Goal: Communication & Community: Answer question/provide support

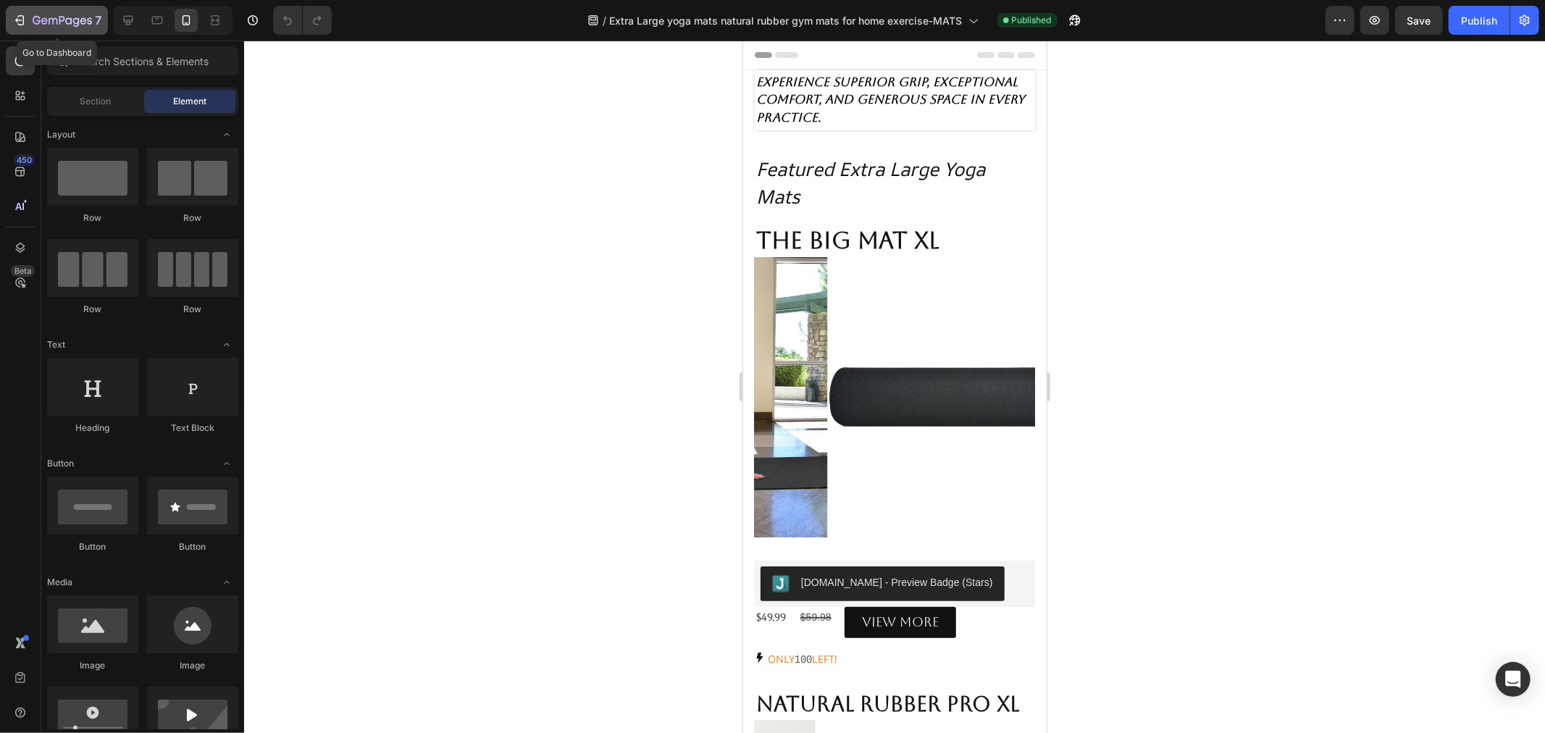
click at [29, 16] on div "7" at bounding box center [56, 20] width 89 height 17
click at [27, 15] on div "7" at bounding box center [56, 20] width 89 height 17
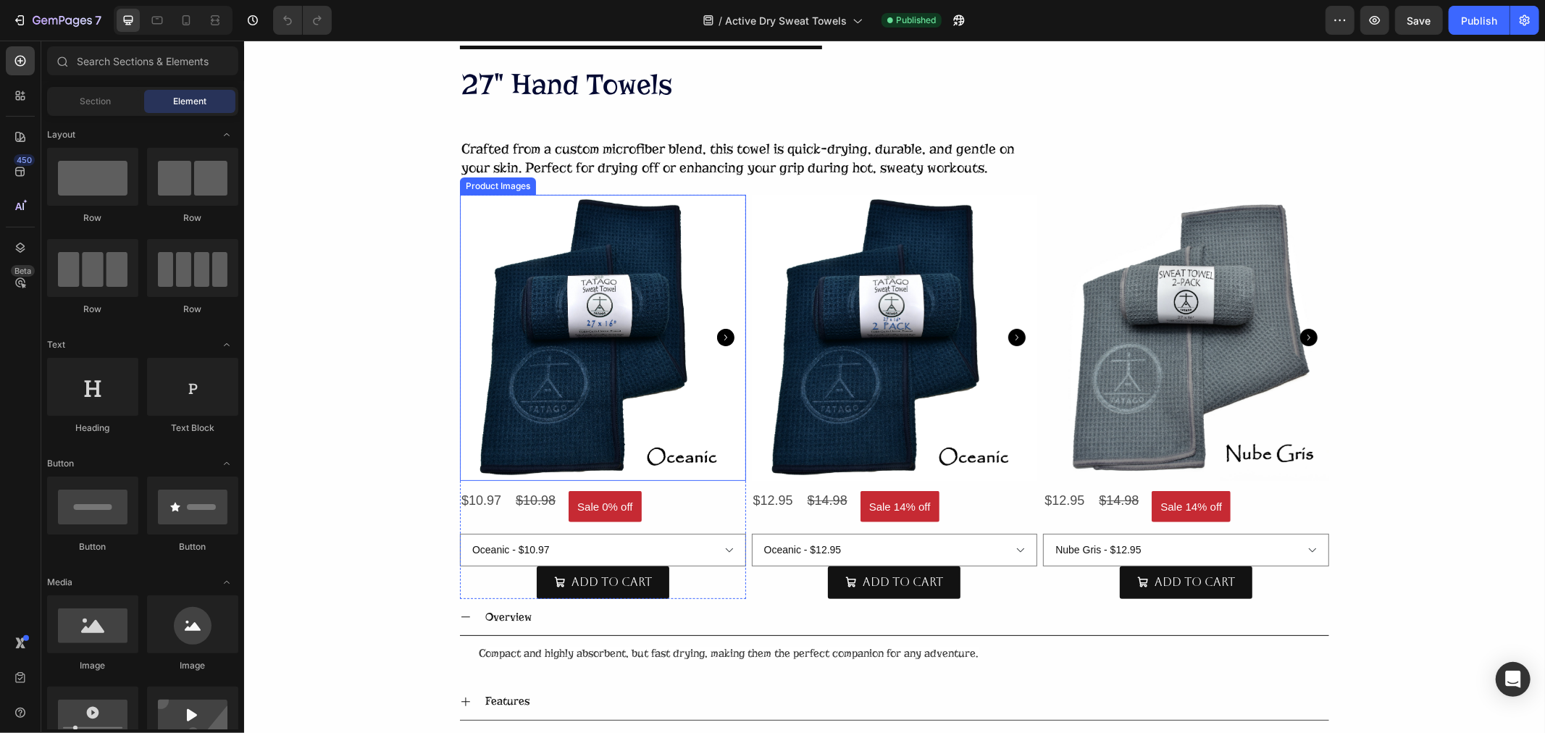
click at [642, 309] on img at bounding box center [602, 337] width 286 height 286
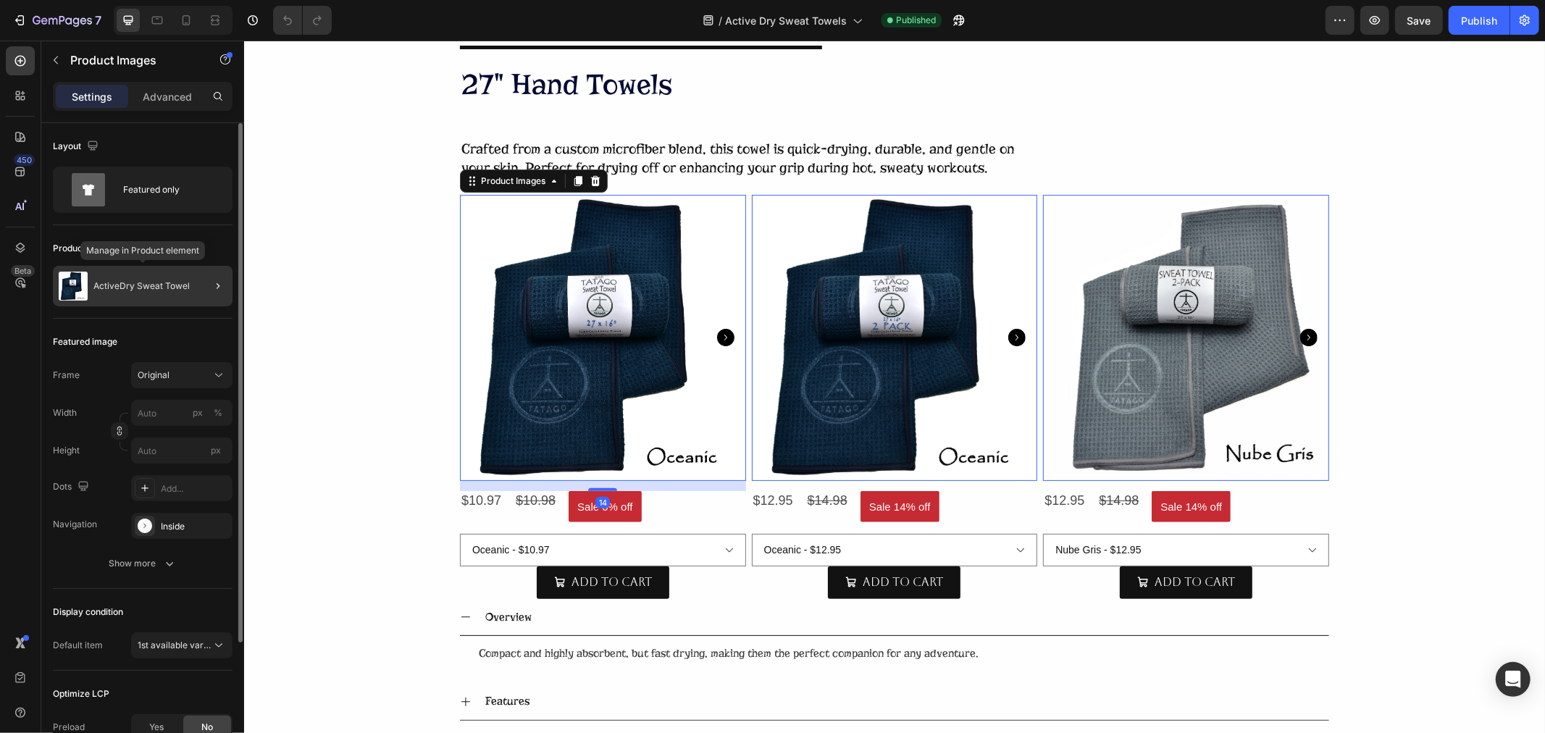
click at [112, 282] on p "ActiveDry Sweat Towel" at bounding box center [141, 286] width 96 height 10
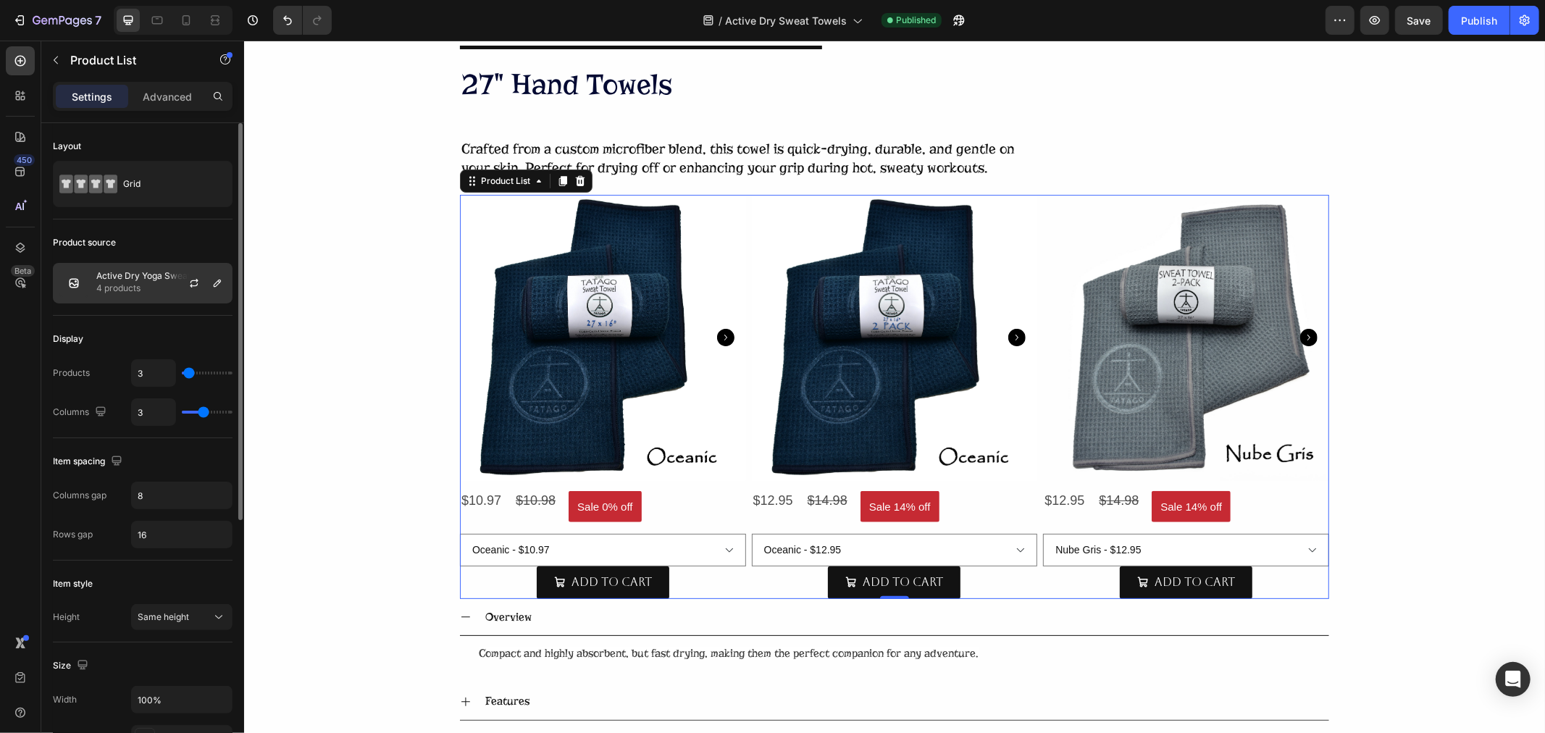
click at [114, 279] on p "Active Dry Yoga Sweat Towels" at bounding box center [158, 276] width 125 height 10
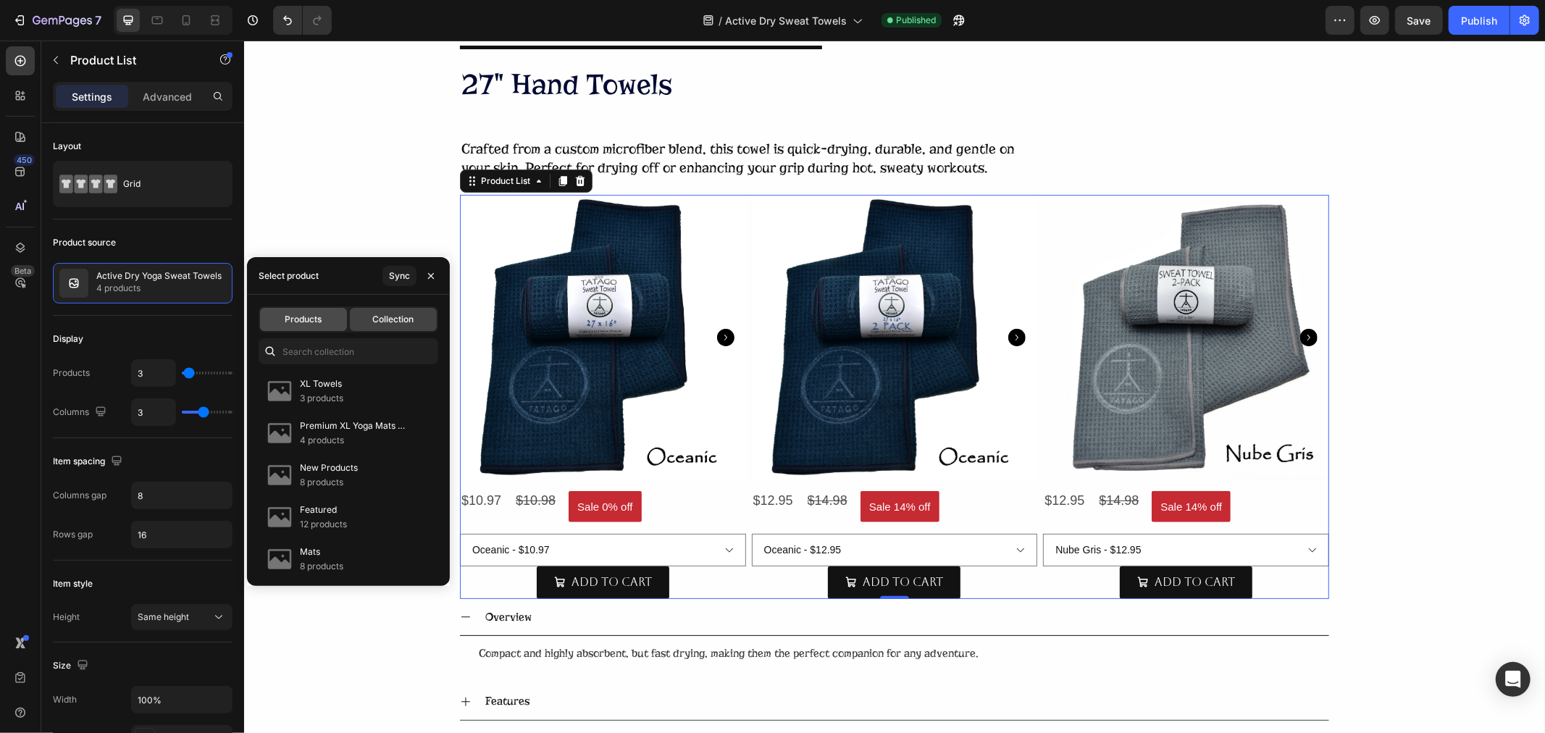
click at [292, 316] on span "Products" at bounding box center [303, 319] width 37 height 13
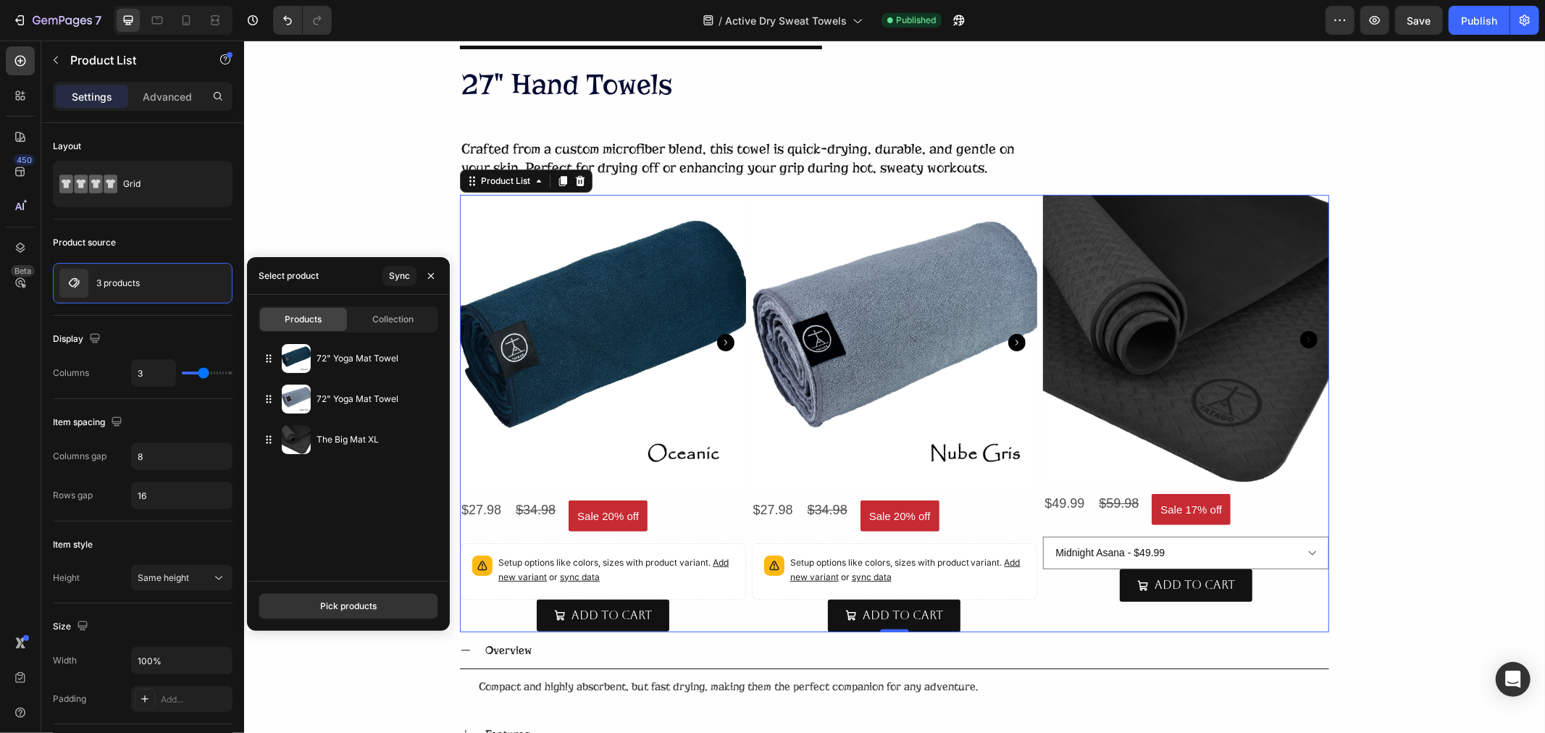
click at [306, 316] on span "Products" at bounding box center [303, 319] width 37 height 13
click at [362, 605] on div "Pick products" at bounding box center [348, 606] width 56 height 13
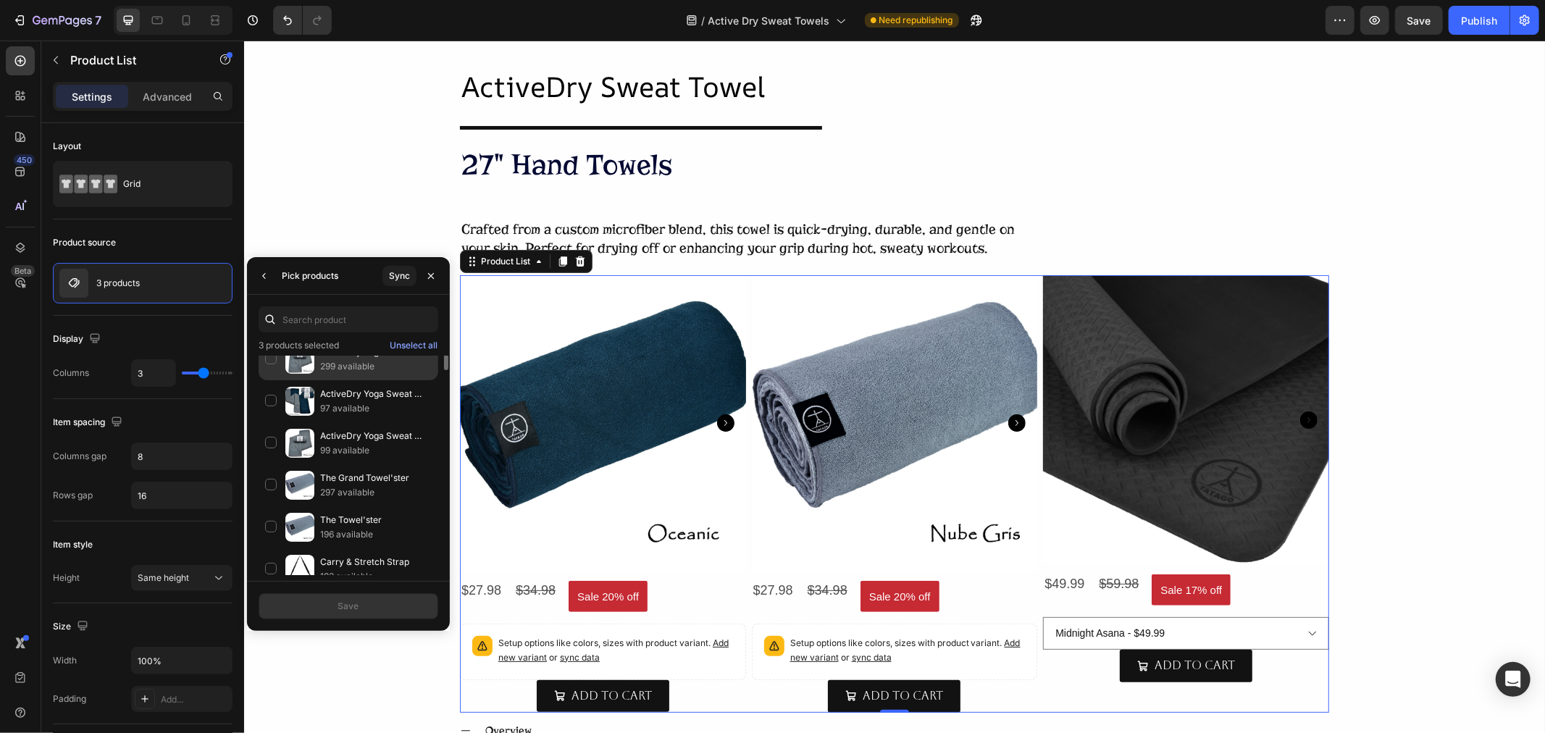
scroll to position [147, 0]
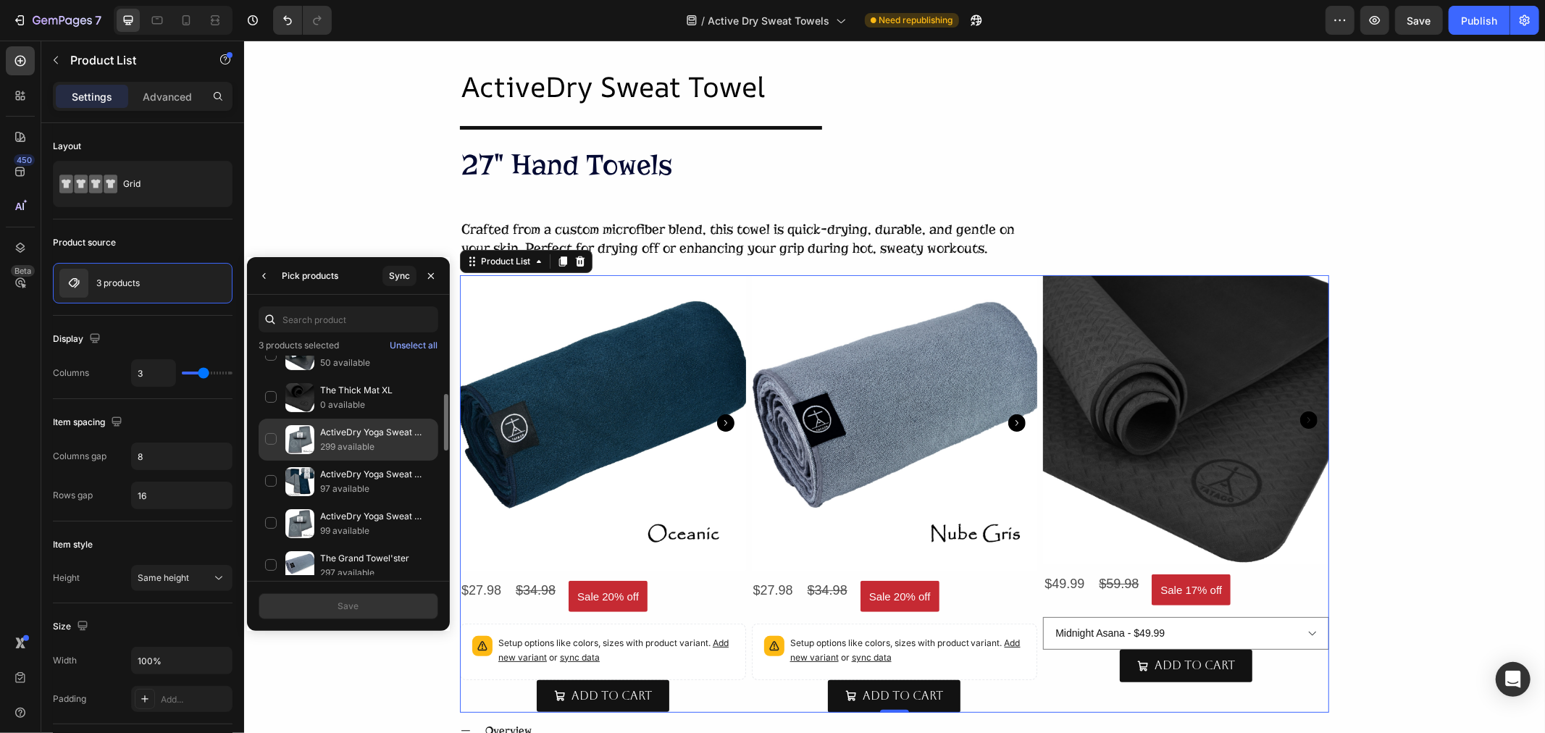
click at [264, 461] on div "ActiveDry Yoga Sweat Towels 299 available" at bounding box center [349, 482] width 180 height 42
click at [269, 503] on div "ActiveDry Yoga Sweat Towel 97 available" at bounding box center [349, 524] width 180 height 42
click at [269, 461] on div "ActiveDry Yoga Sweat Towels 299 available" at bounding box center [349, 482] width 180 height 42
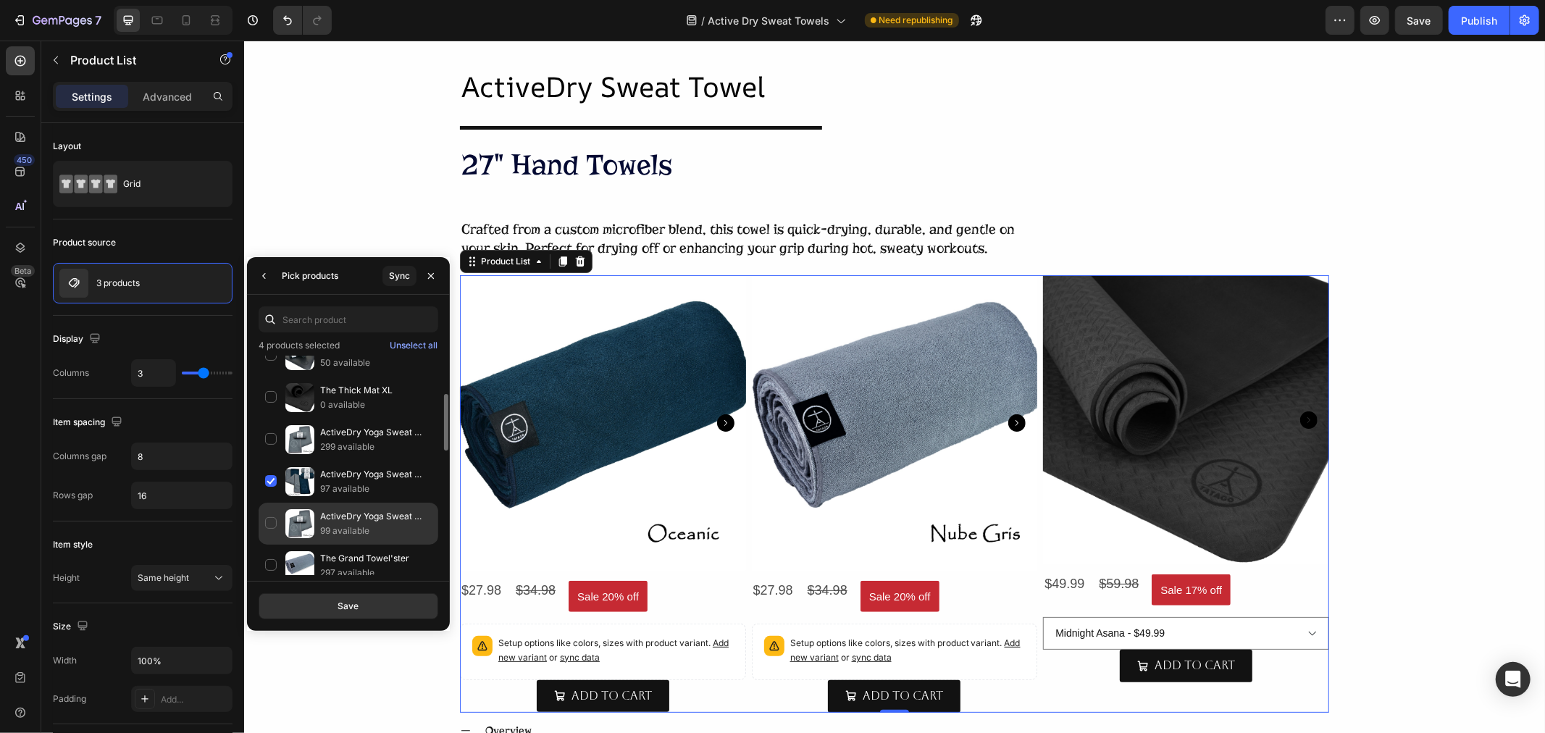
click at [268, 545] on div "ActiveDry Yoga Sweat Towel 99 available" at bounding box center [349, 566] width 180 height 42
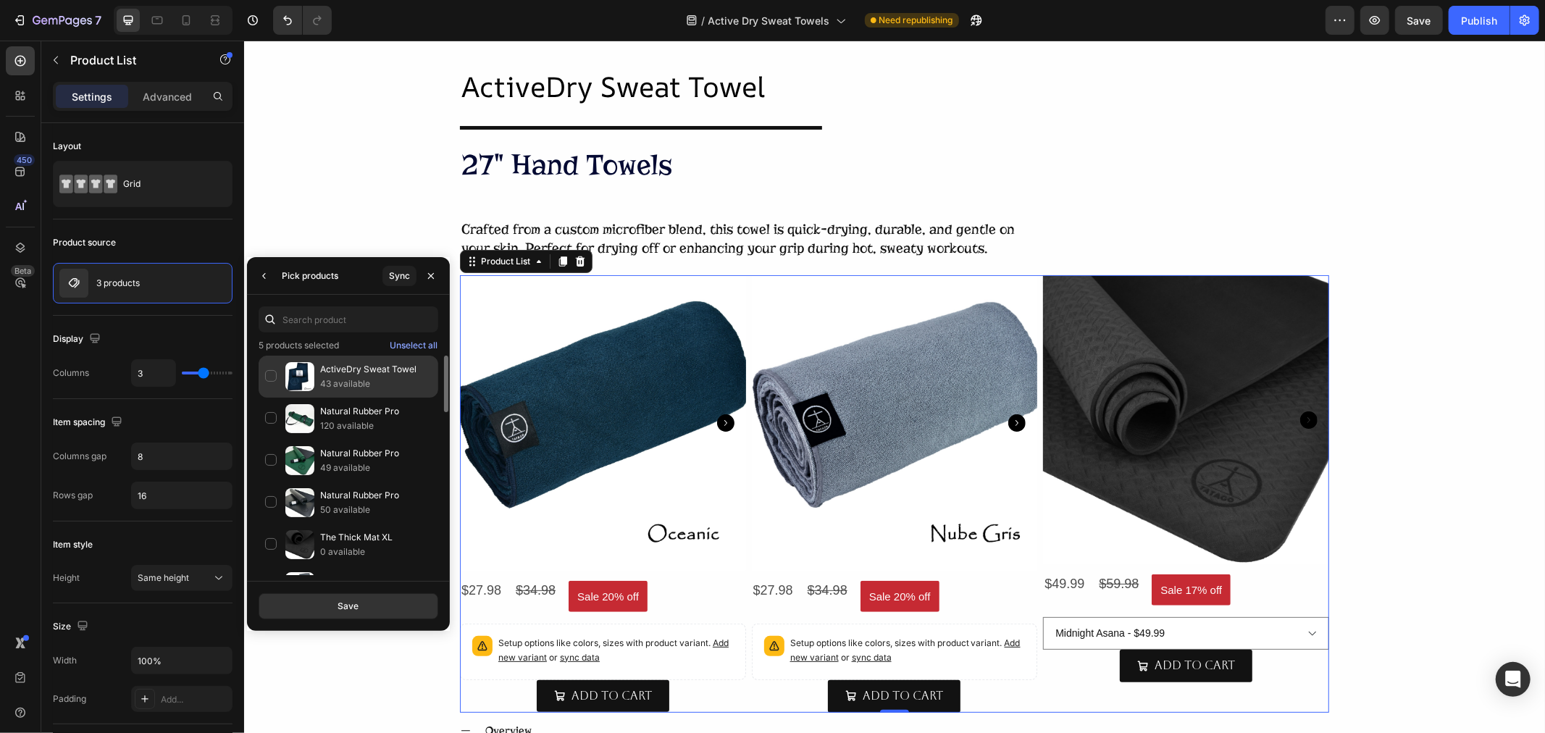
click at [274, 398] on div "ActiveDry Sweat Towel 43 available" at bounding box center [349, 419] width 180 height 42
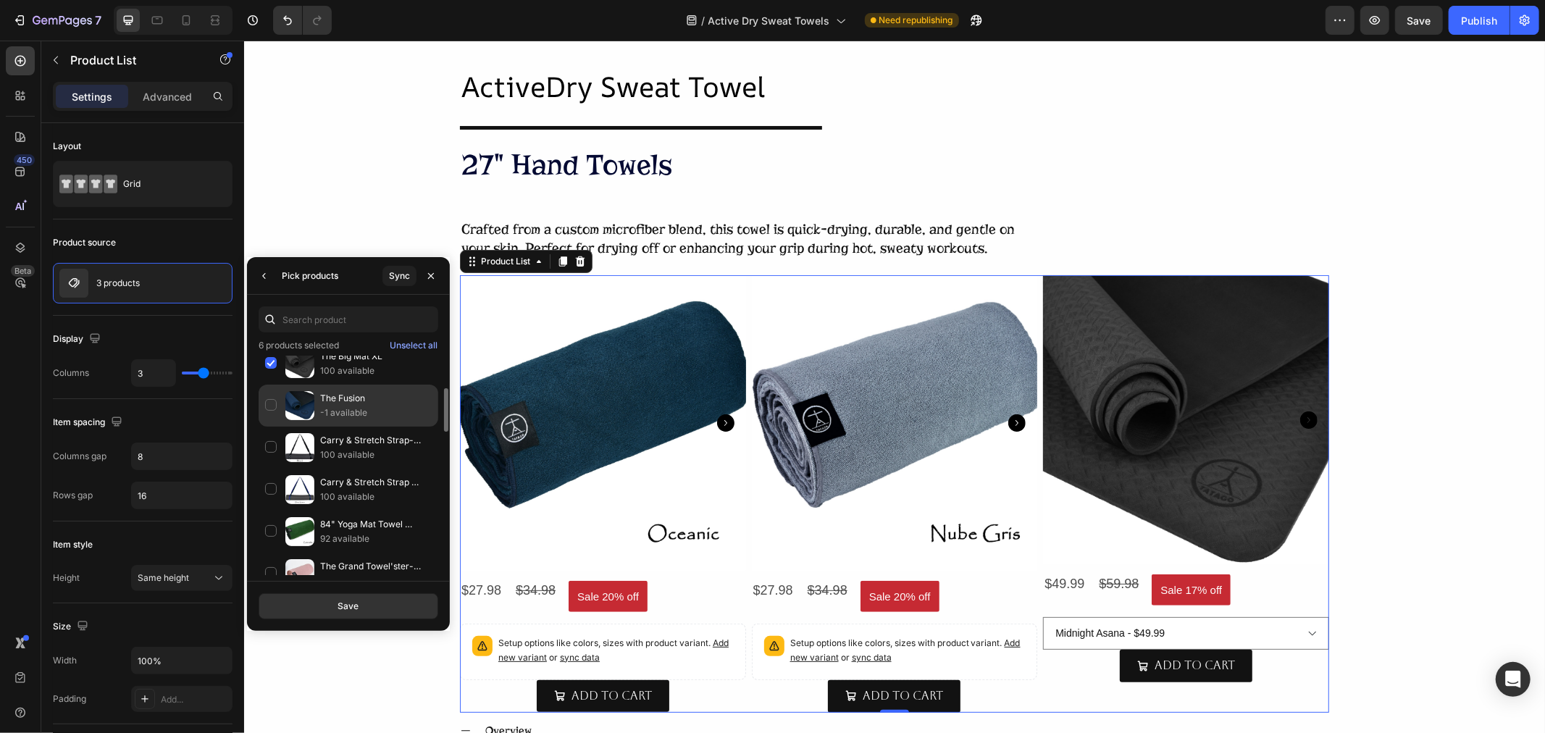
scroll to position [563, 0]
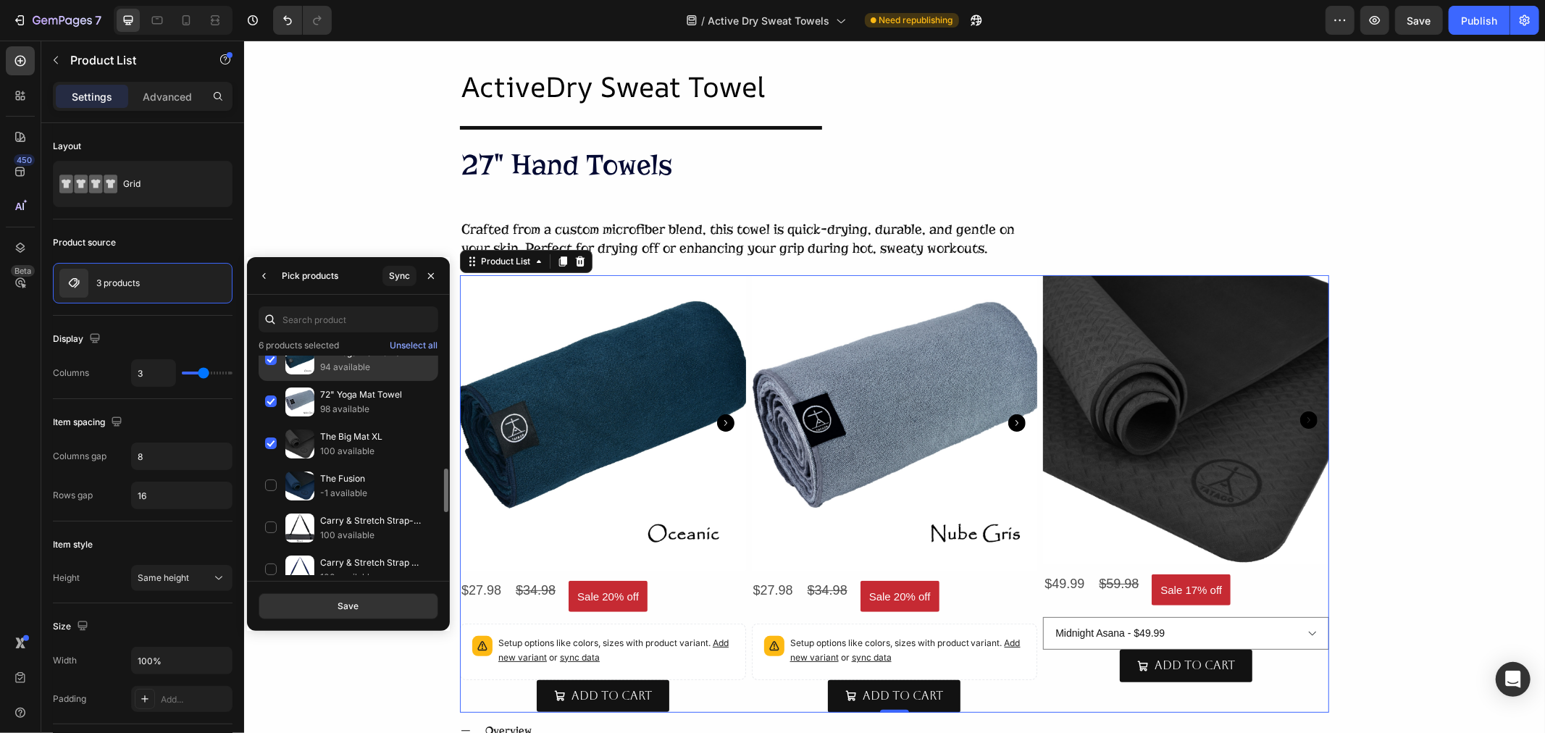
click at [269, 381] on div "72" Yoga Mat Towel 94 available" at bounding box center [349, 402] width 180 height 42
click at [268, 423] on div "72" Yoga Mat Towel 98 available" at bounding box center [349, 444] width 180 height 42
click at [266, 465] on div "The Big Mat XL 100 available" at bounding box center [349, 486] width 180 height 42
click at [356, 605] on div "Save" at bounding box center [347, 606] width 21 height 13
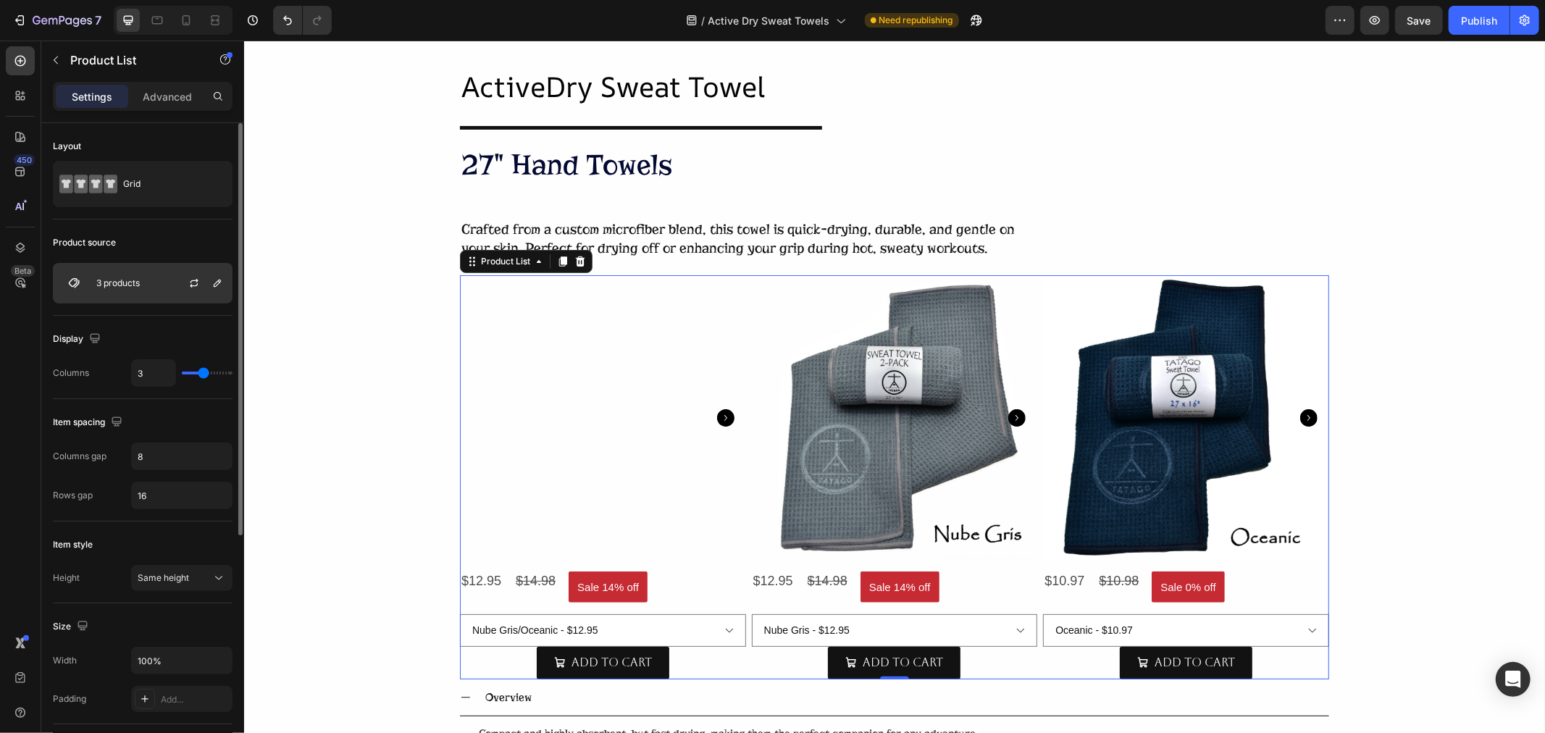
click at [155, 280] on div "3 products" at bounding box center [143, 283] width 180 height 41
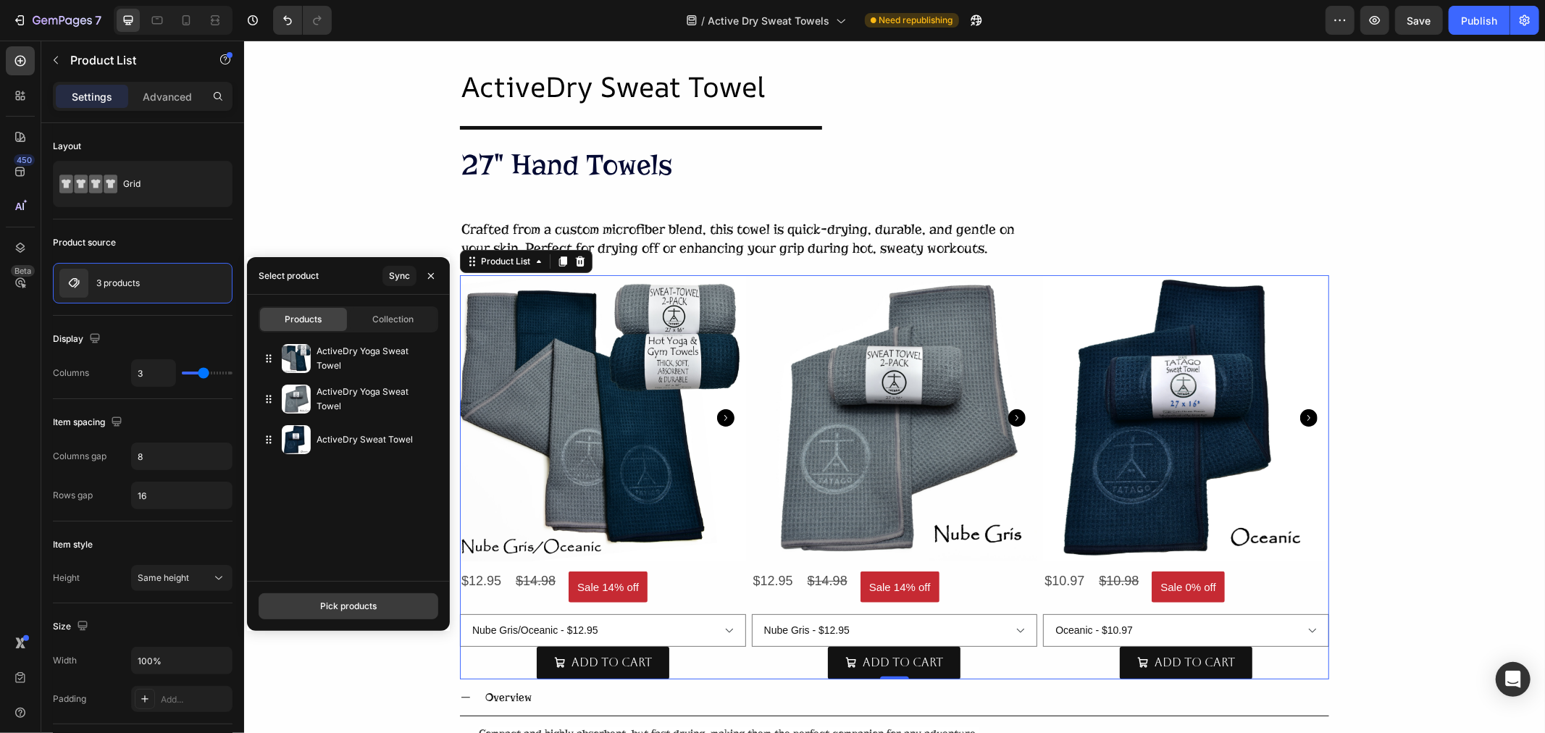
click at [370, 618] on button "Pick products" at bounding box center [349, 606] width 180 height 26
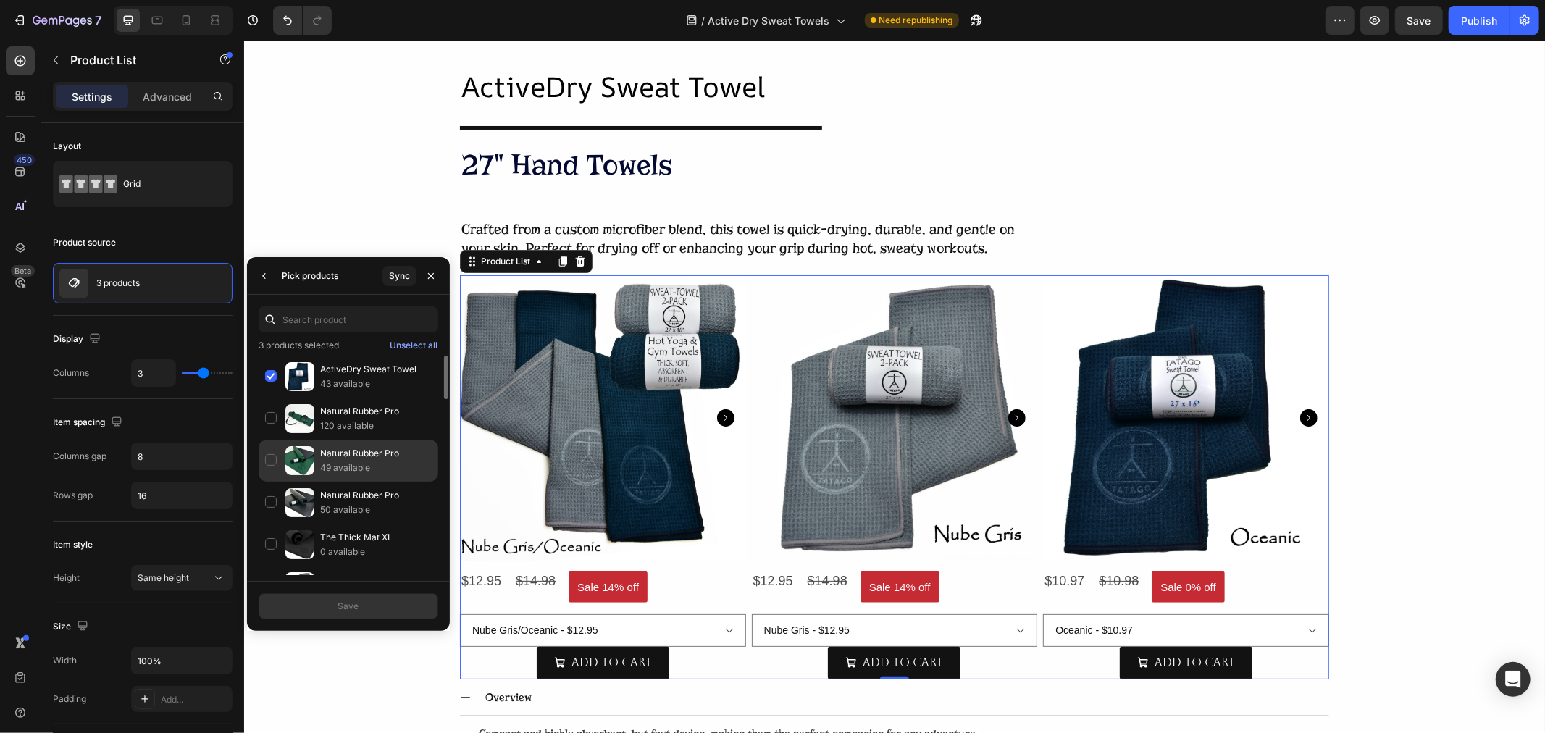
scroll to position [0, 0]
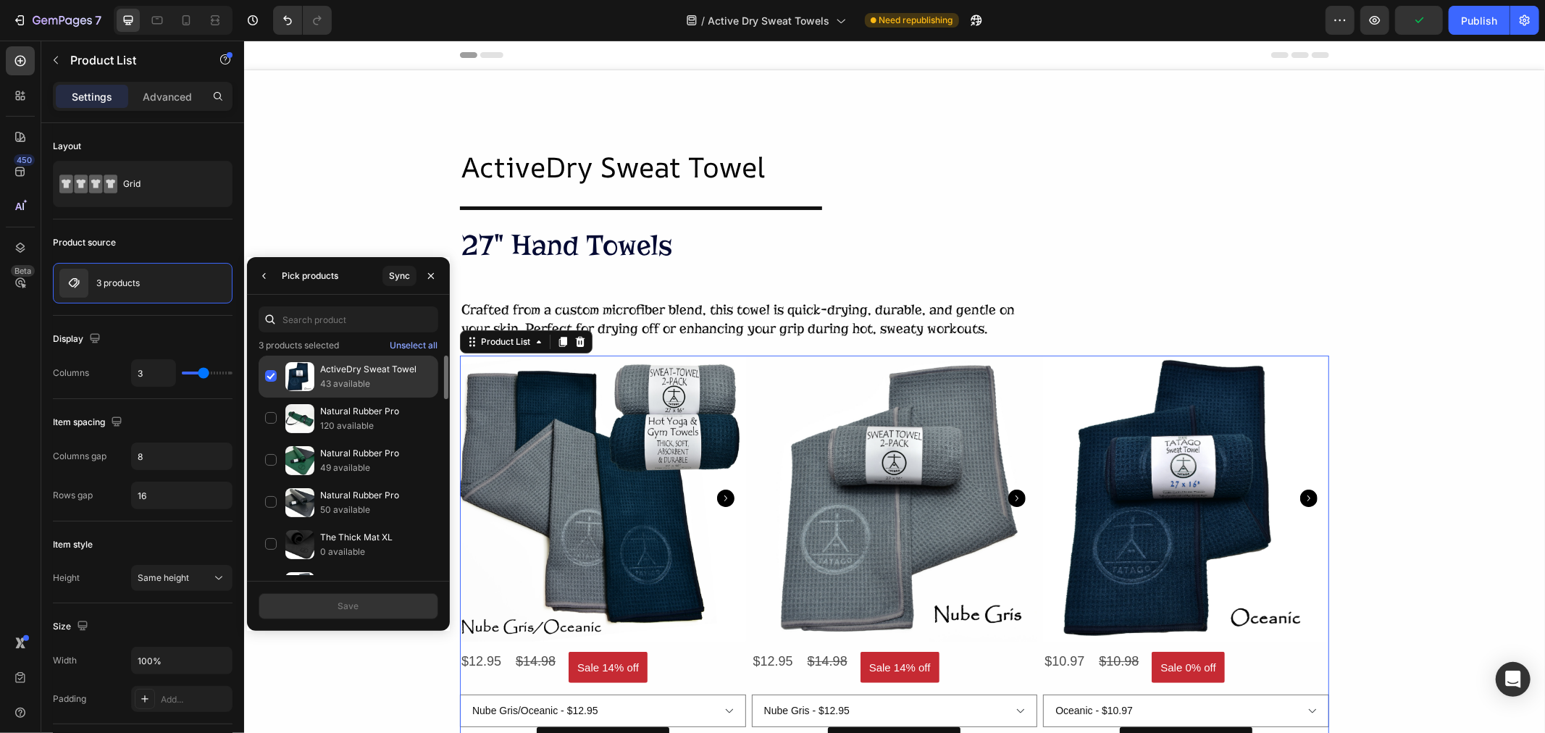
click at [272, 398] on div "ActiveDry Sweat Towel 43 available" at bounding box center [349, 419] width 180 height 42
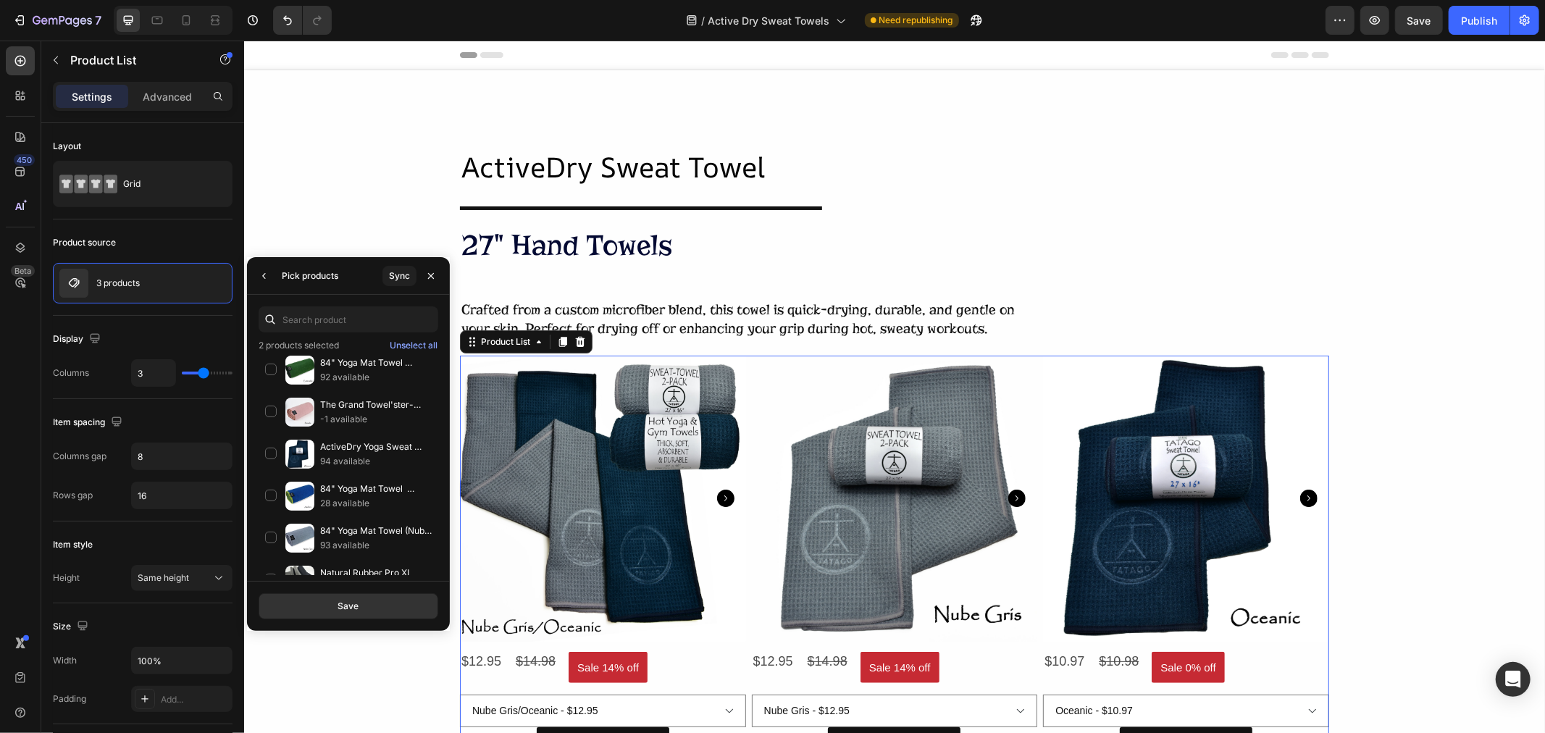
scroll to position [876, 0]
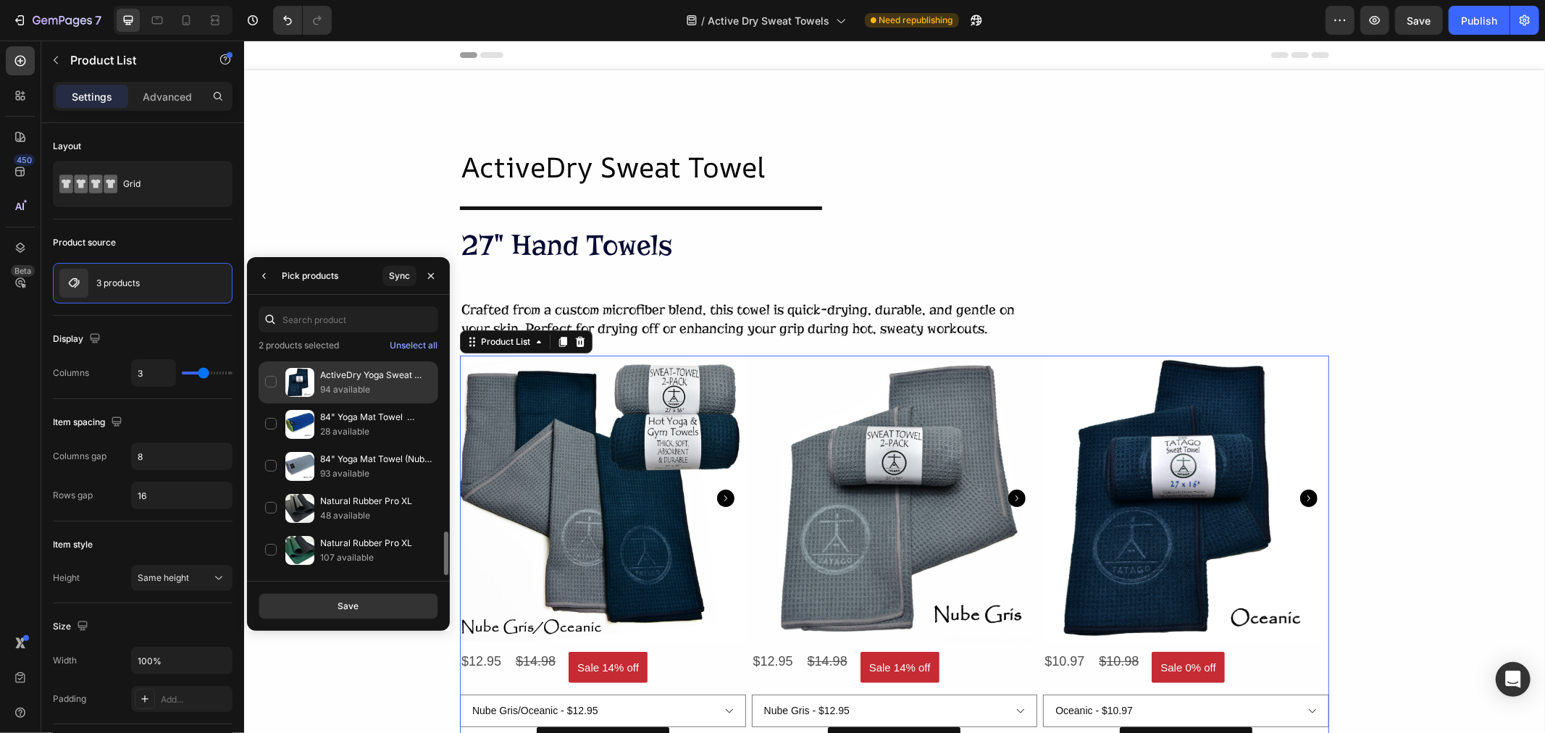
click at [264, 403] on div "ActiveDry Yoga Sweat Towel 94 available" at bounding box center [349, 424] width 180 height 42
click at [351, 605] on div "Save" at bounding box center [347, 606] width 21 height 13
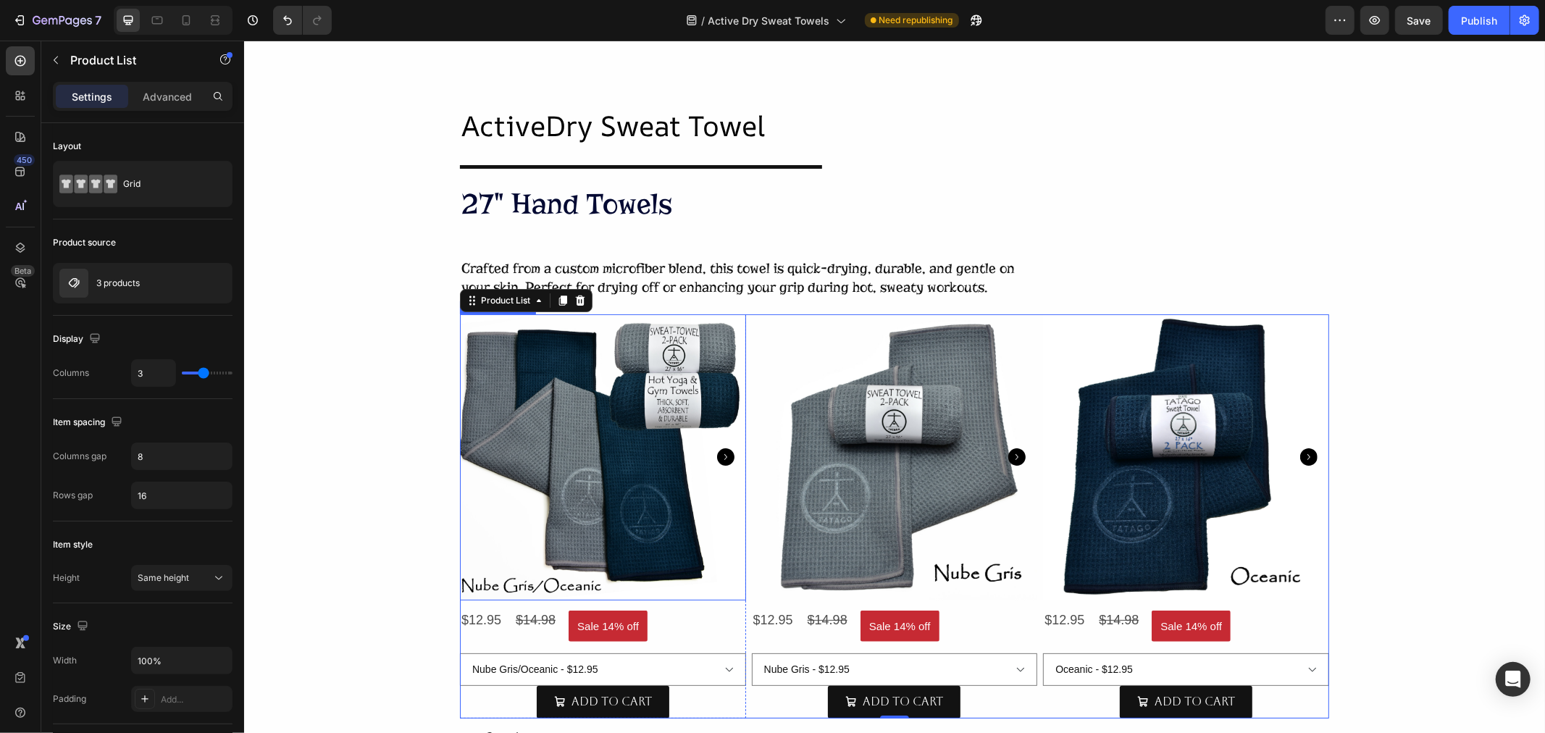
scroll to position [80, 0]
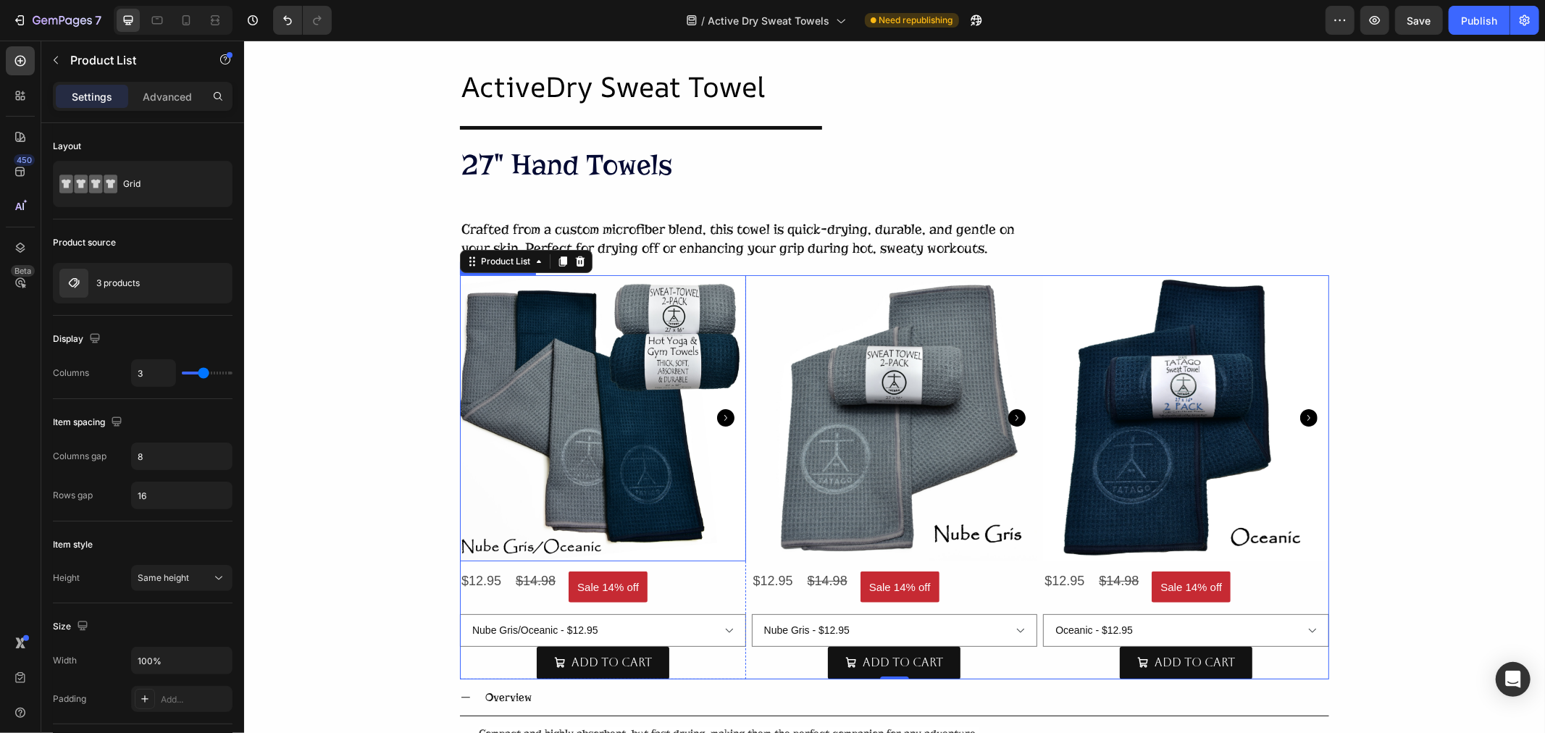
click at [612, 468] on img at bounding box center [602, 417] width 286 height 286
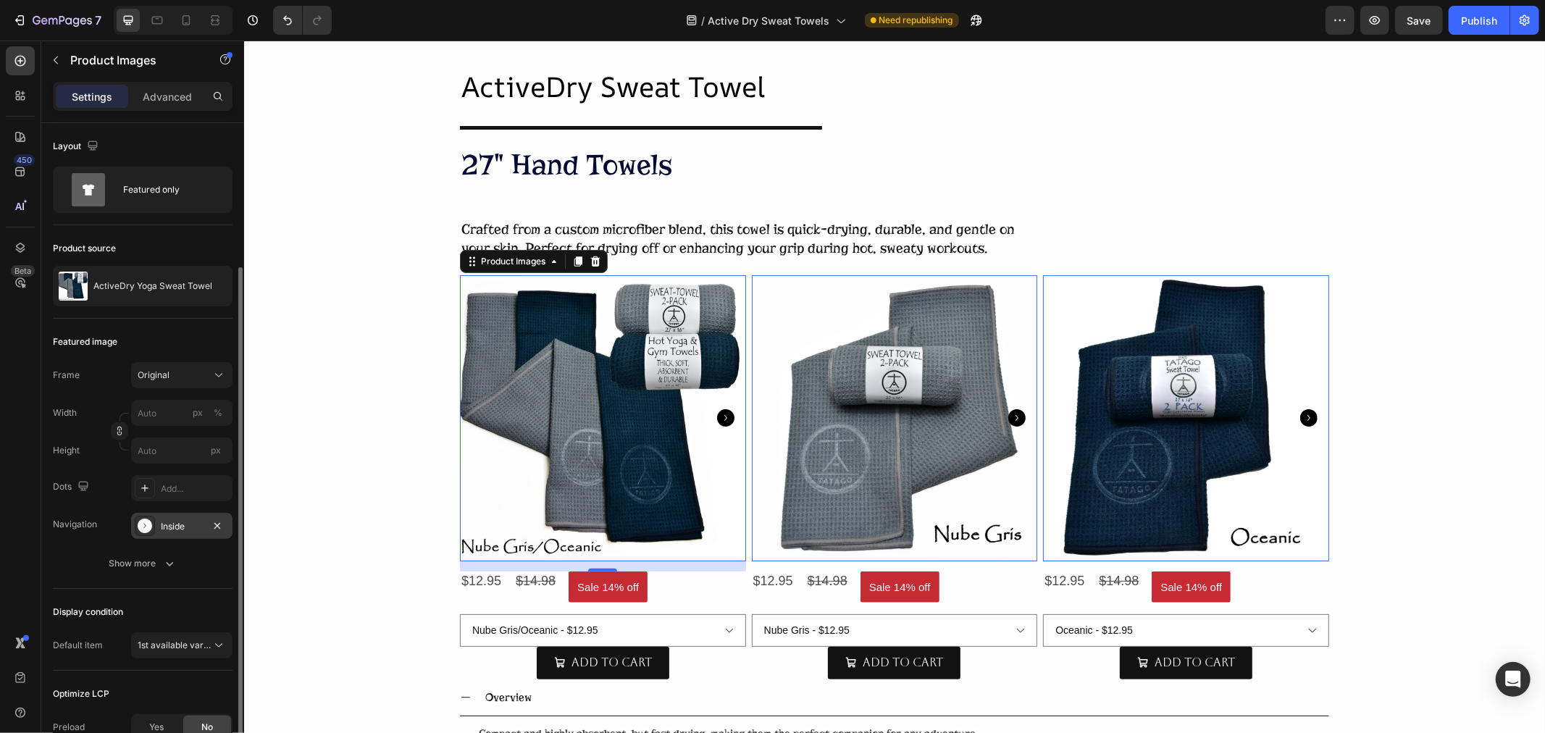
scroll to position [161, 0]
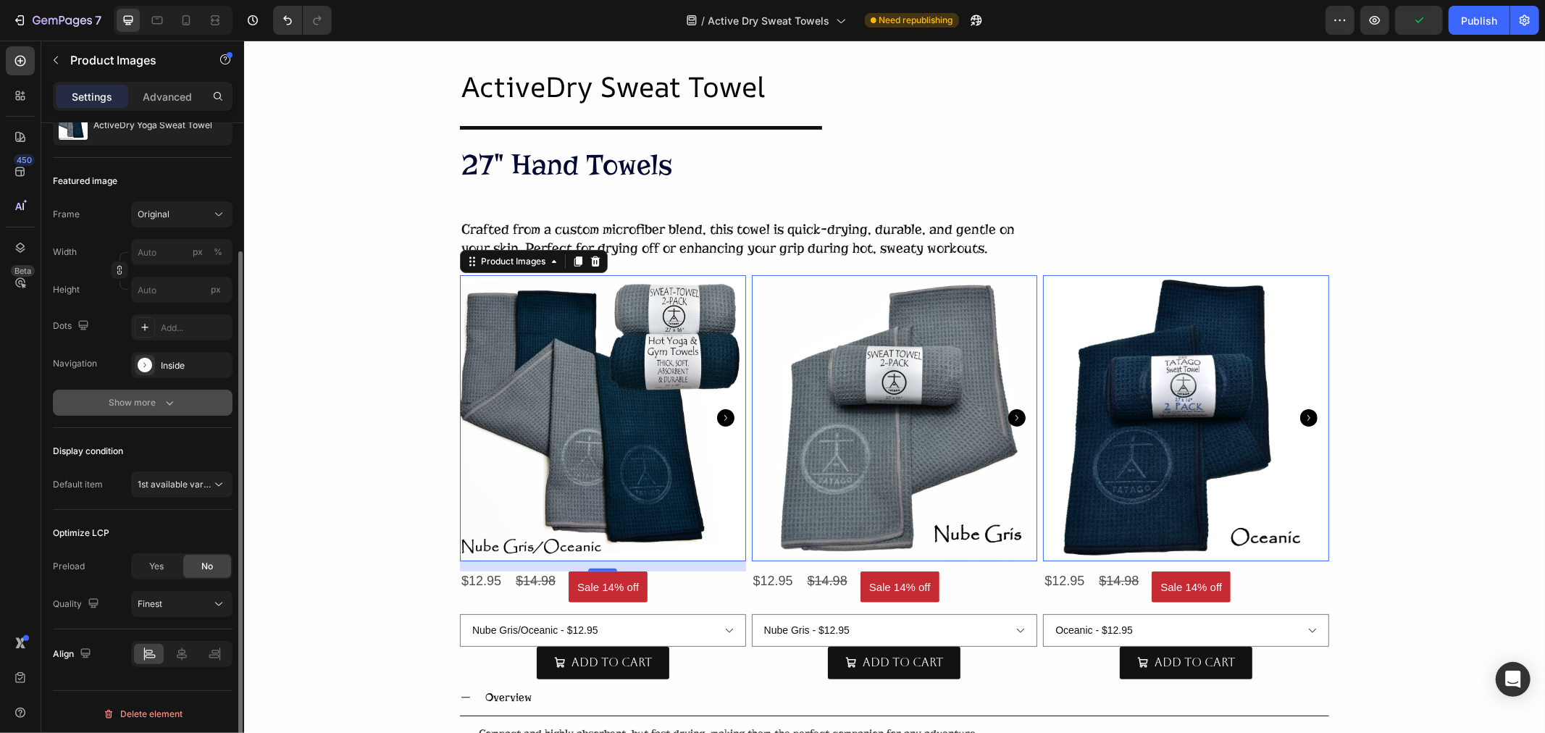
click at [138, 399] on div "Show more" at bounding box center [142, 402] width 67 height 14
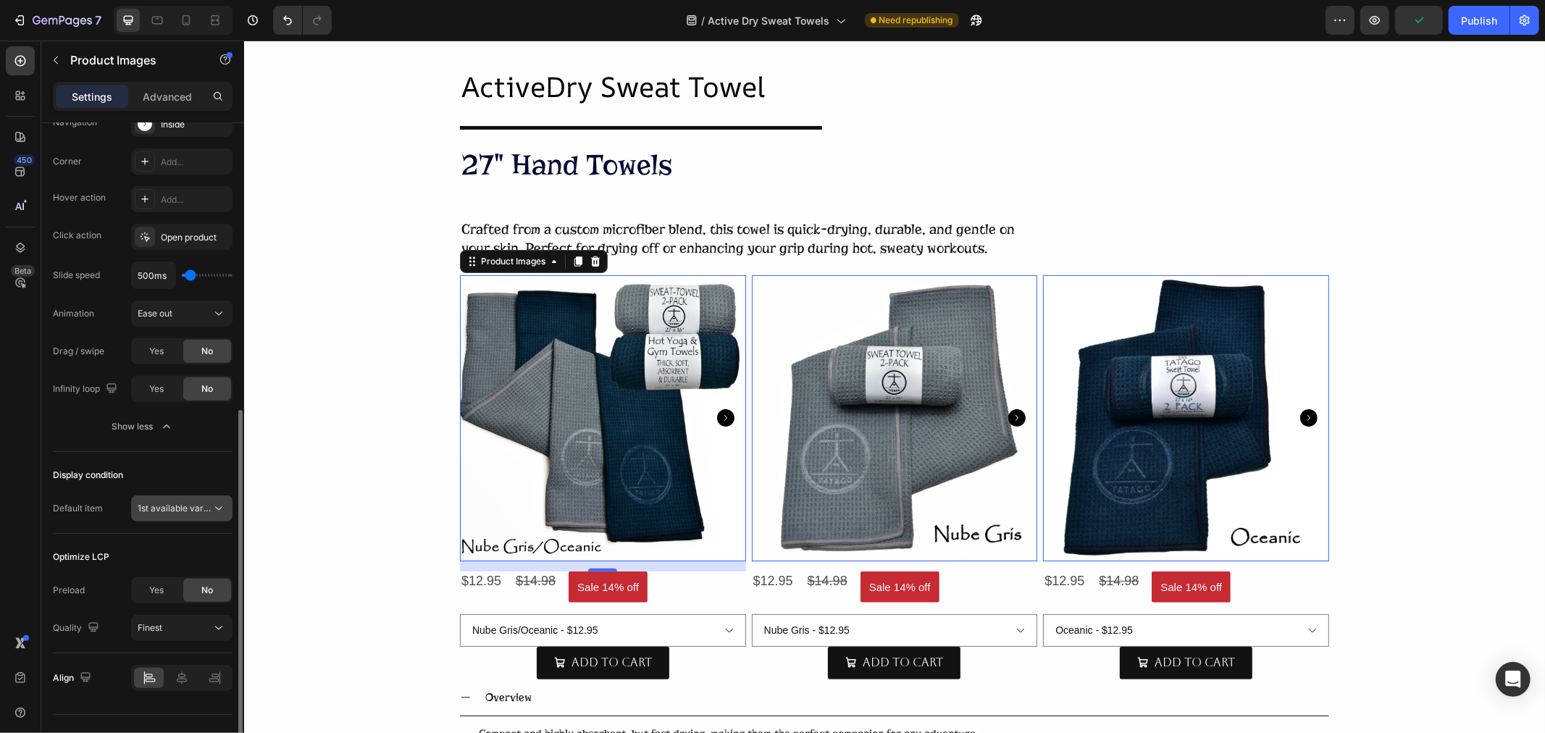
scroll to position [429, 0]
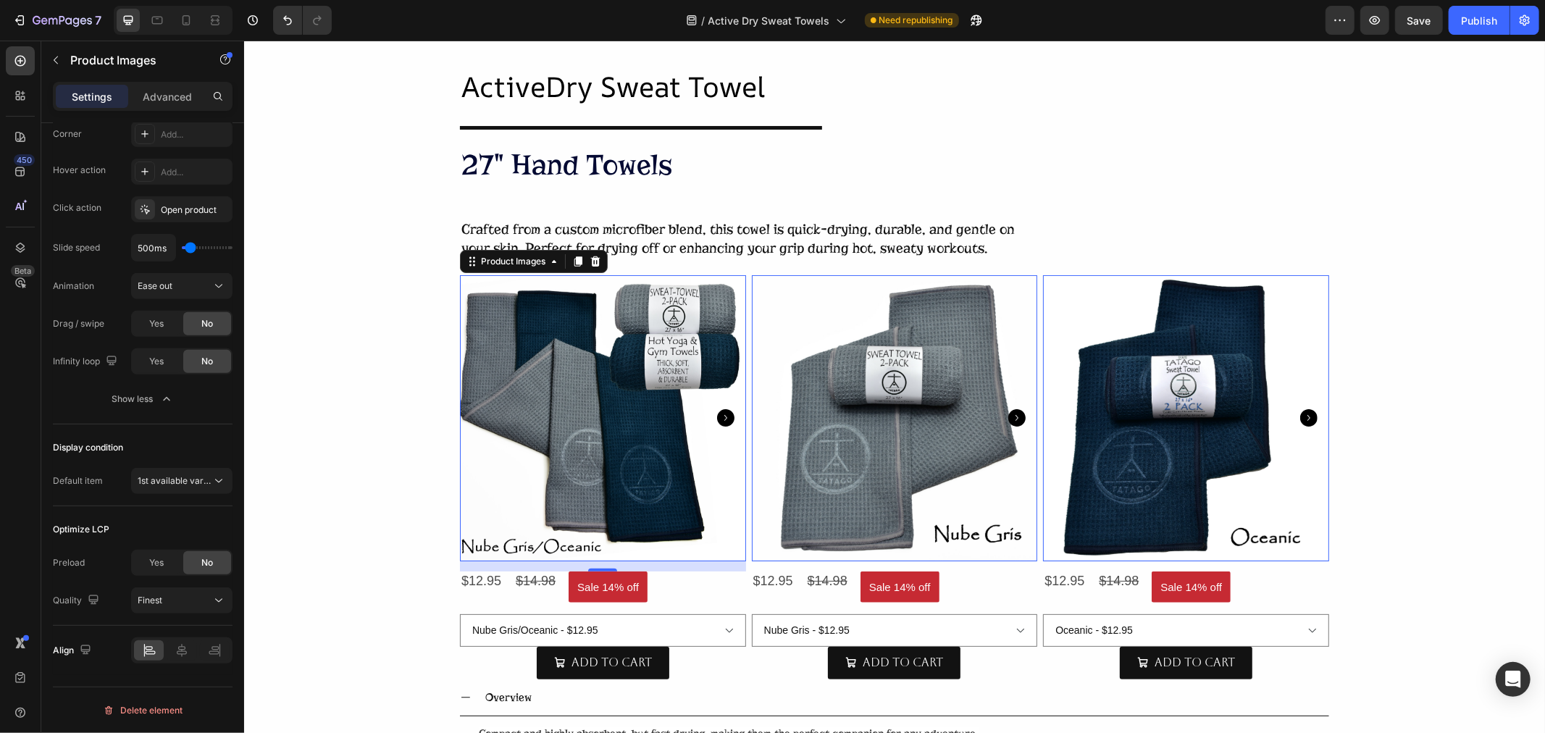
click at [608, 416] on img at bounding box center [602, 417] width 286 height 286
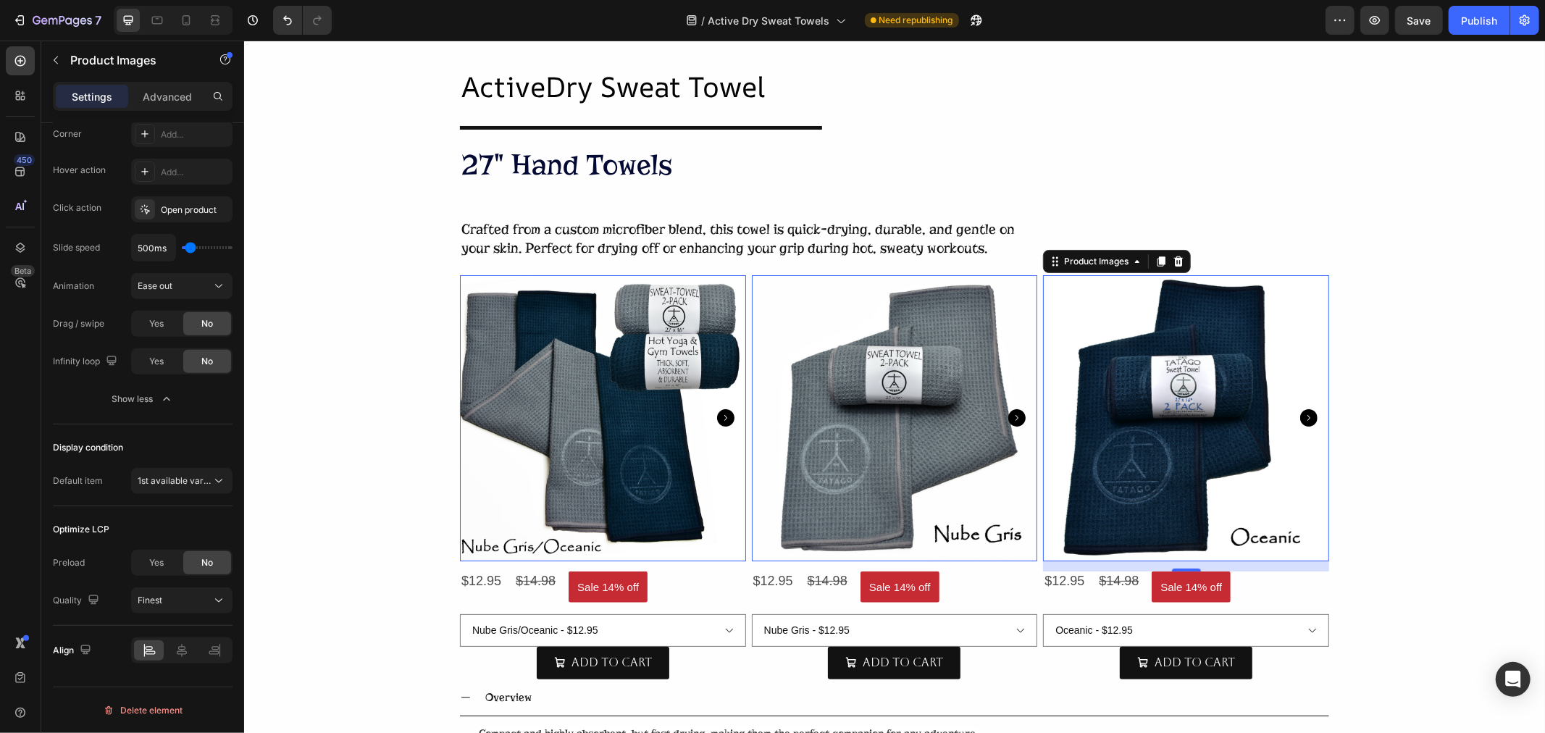
click at [1127, 443] on img at bounding box center [1185, 417] width 286 height 286
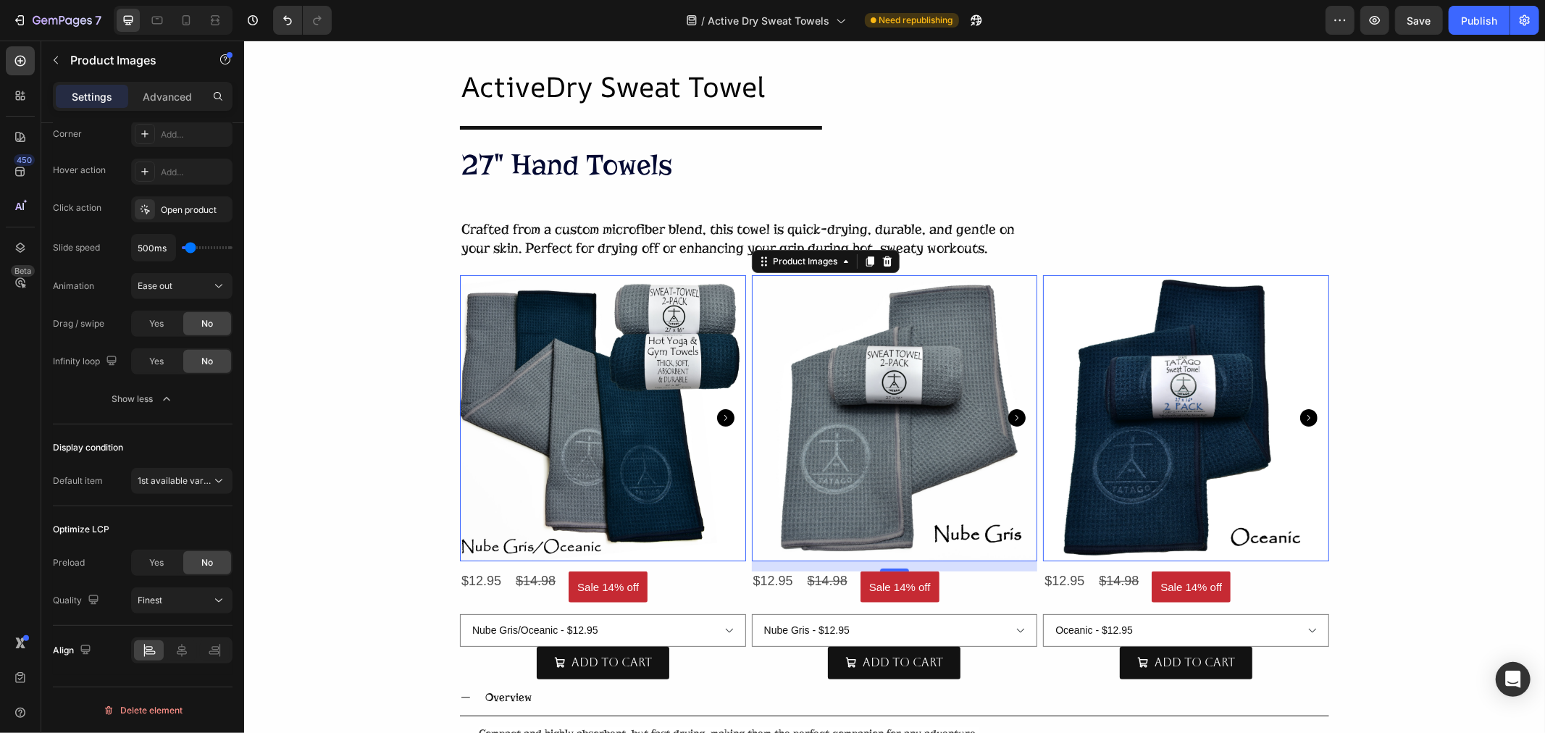
click at [850, 451] on img at bounding box center [894, 417] width 286 height 286
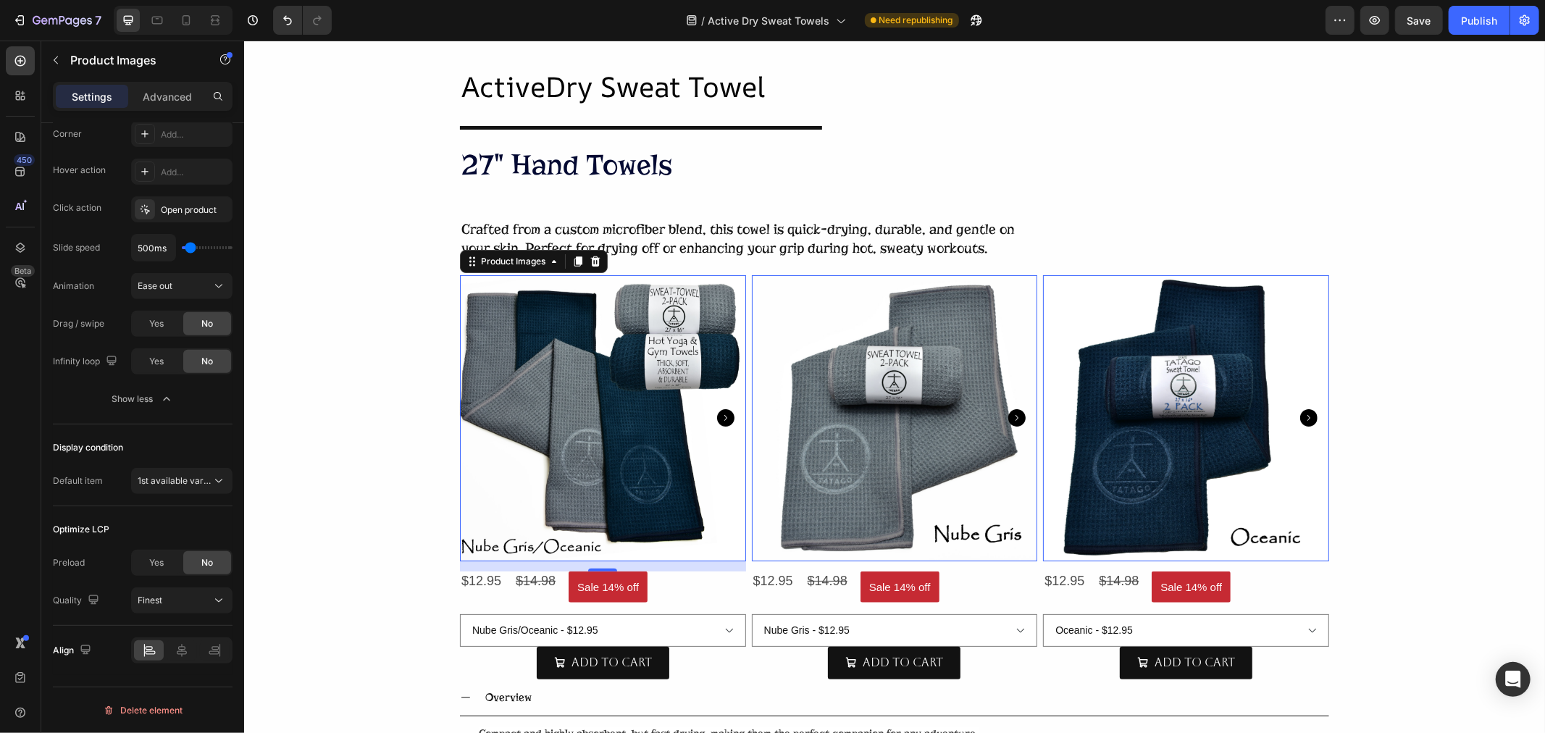
click at [599, 449] on img at bounding box center [602, 417] width 286 height 286
click at [167, 321] on div "Yes" at bounding box center [157, 323] width 48 height 23
click at [154, 363] on span "Yes" at bounding box center [156, 361] width 14 height 13
click at [186, 22] on icon at bounding box center [187, 20] width 8 height 10
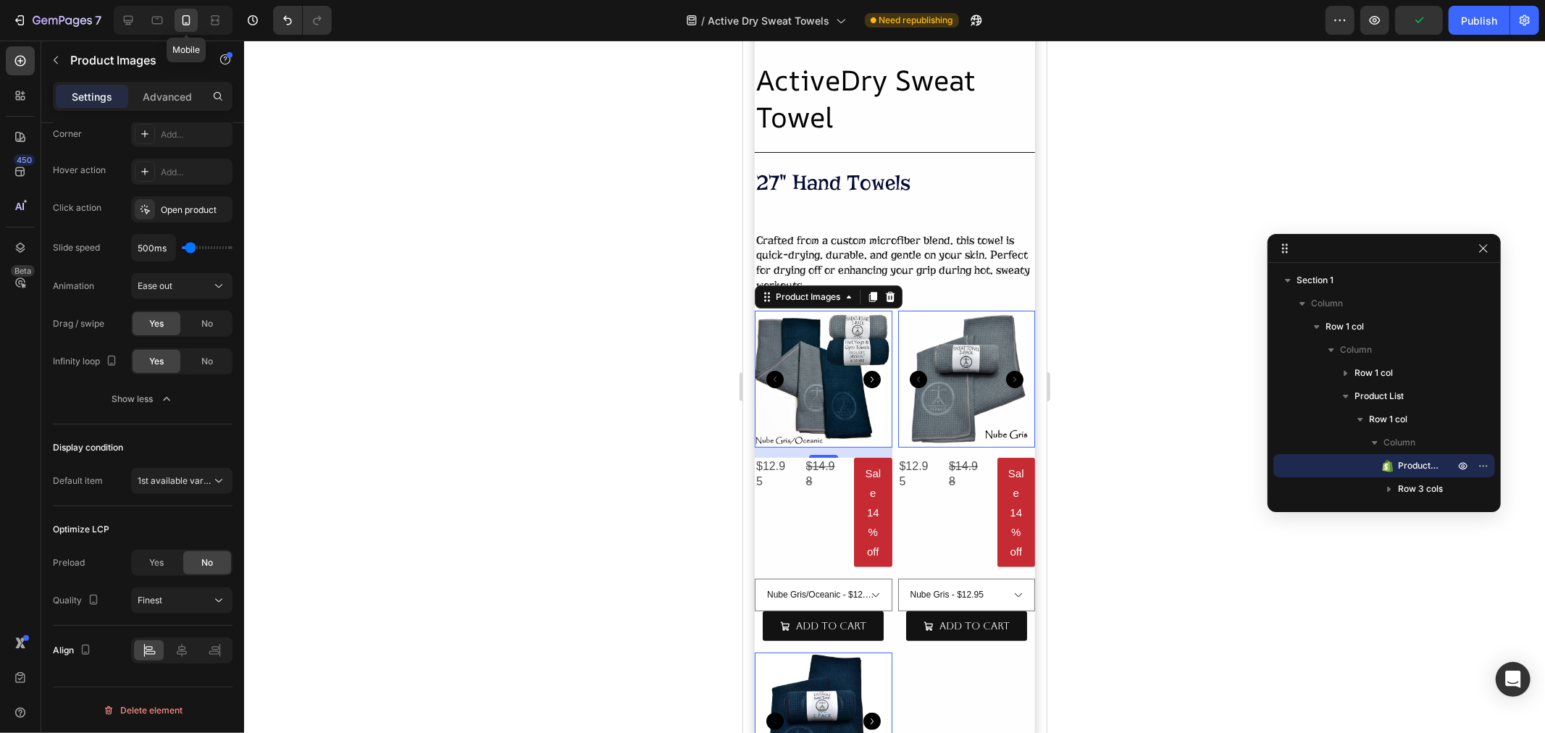
scroll to position [300, 0]
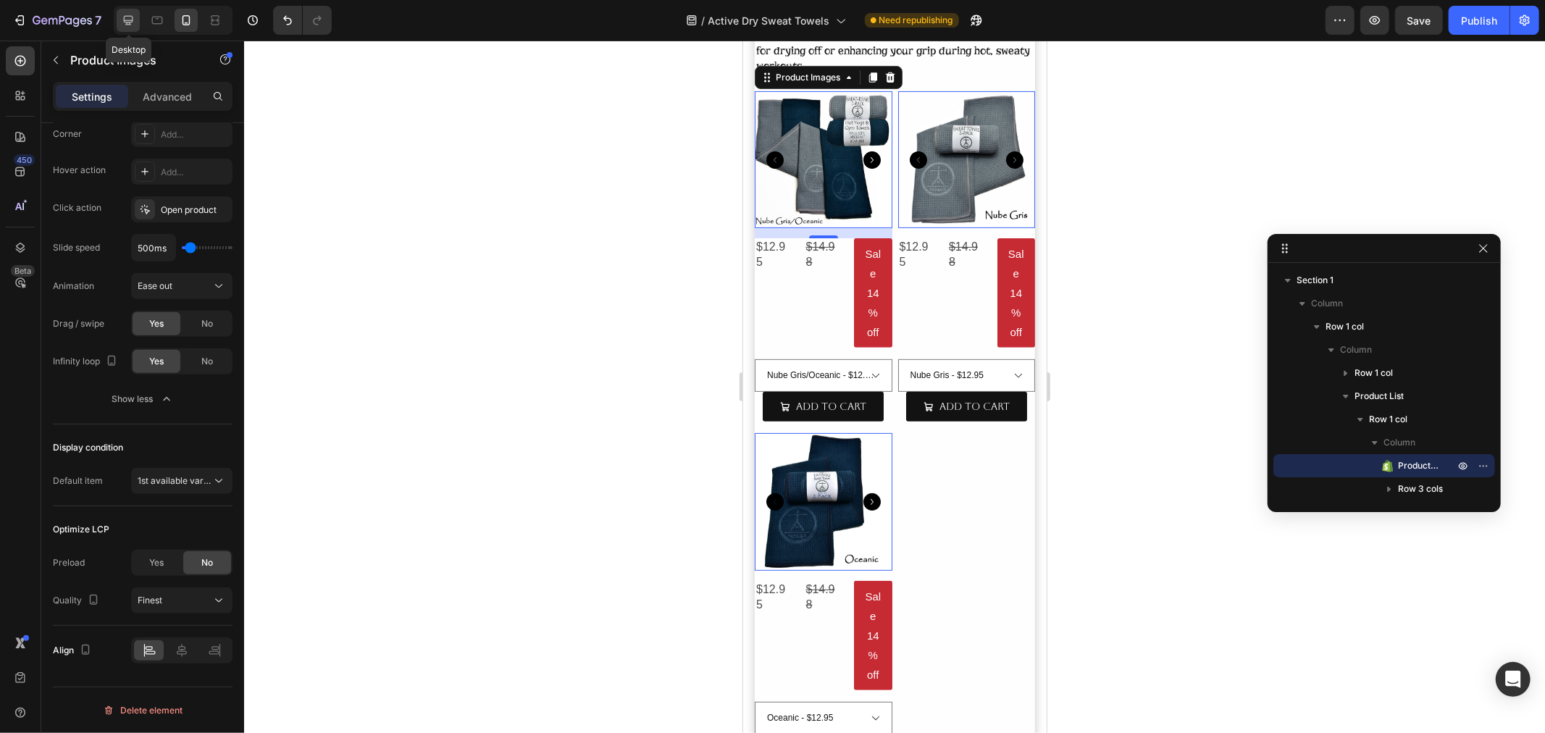
click at [127, 31] on div at bounding box center [128, 20] width 23 height 23
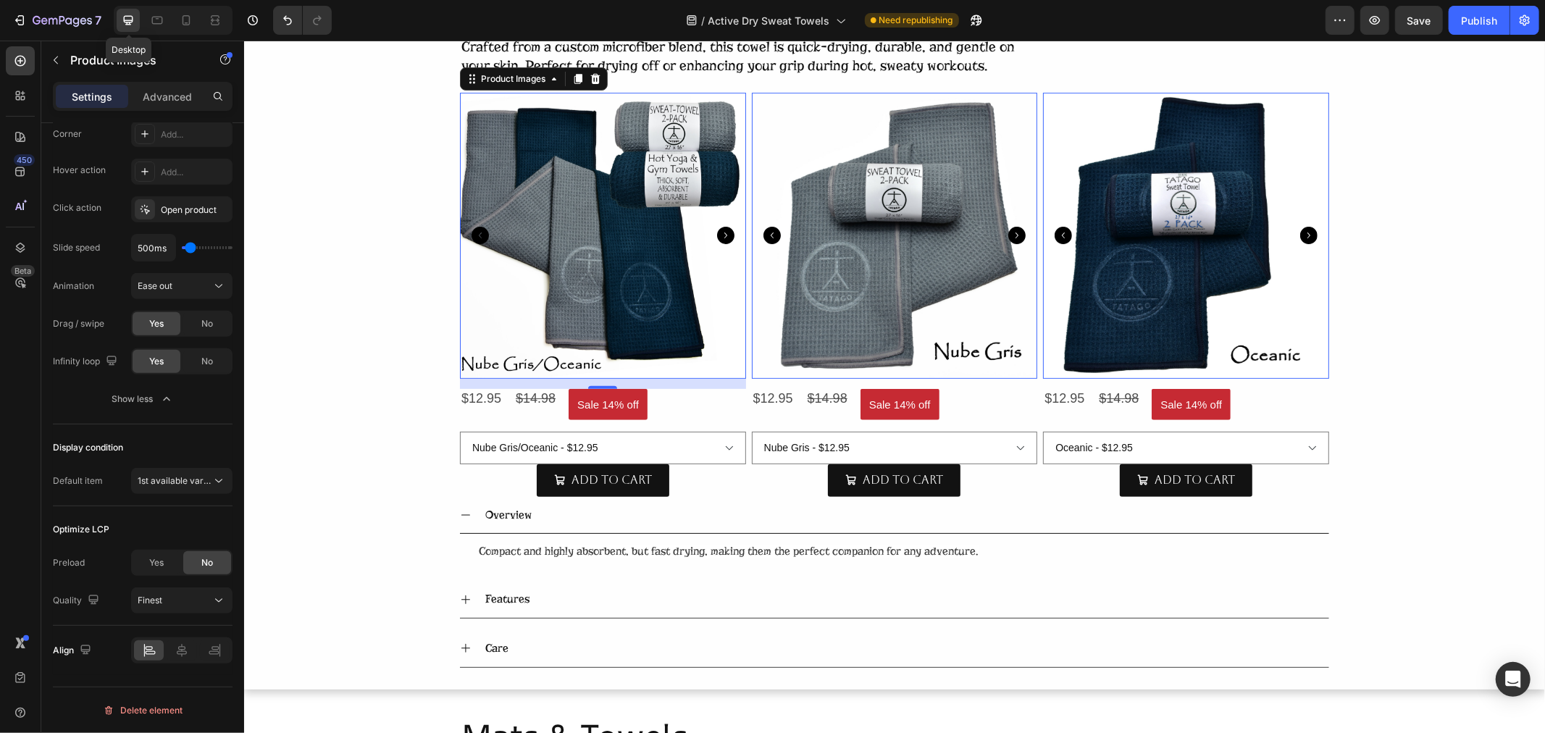
scroll to position [264, 0]
click at [596, 269] on img at bounding box center [602, 234] width 286 height 286
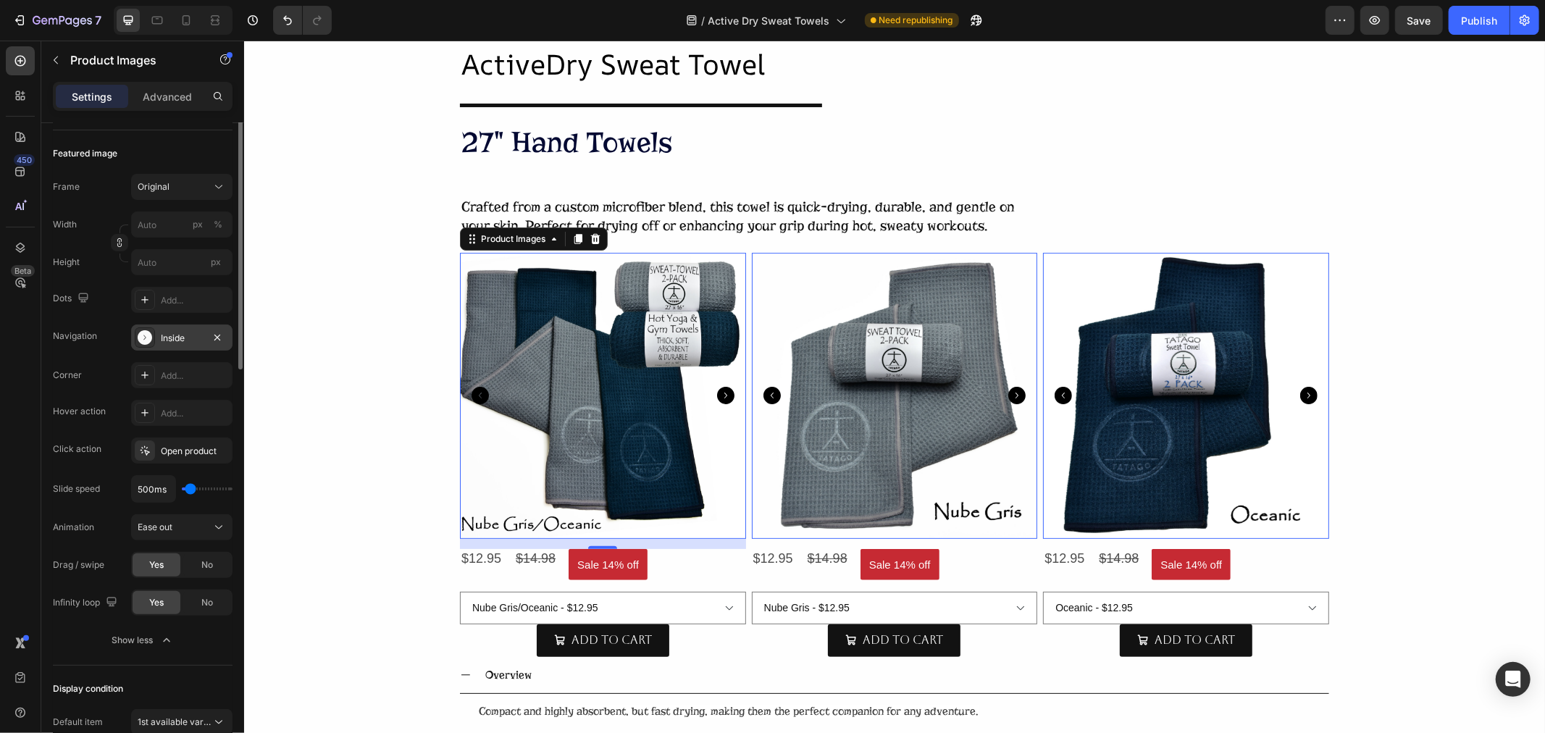
scroll to position [0, 0]
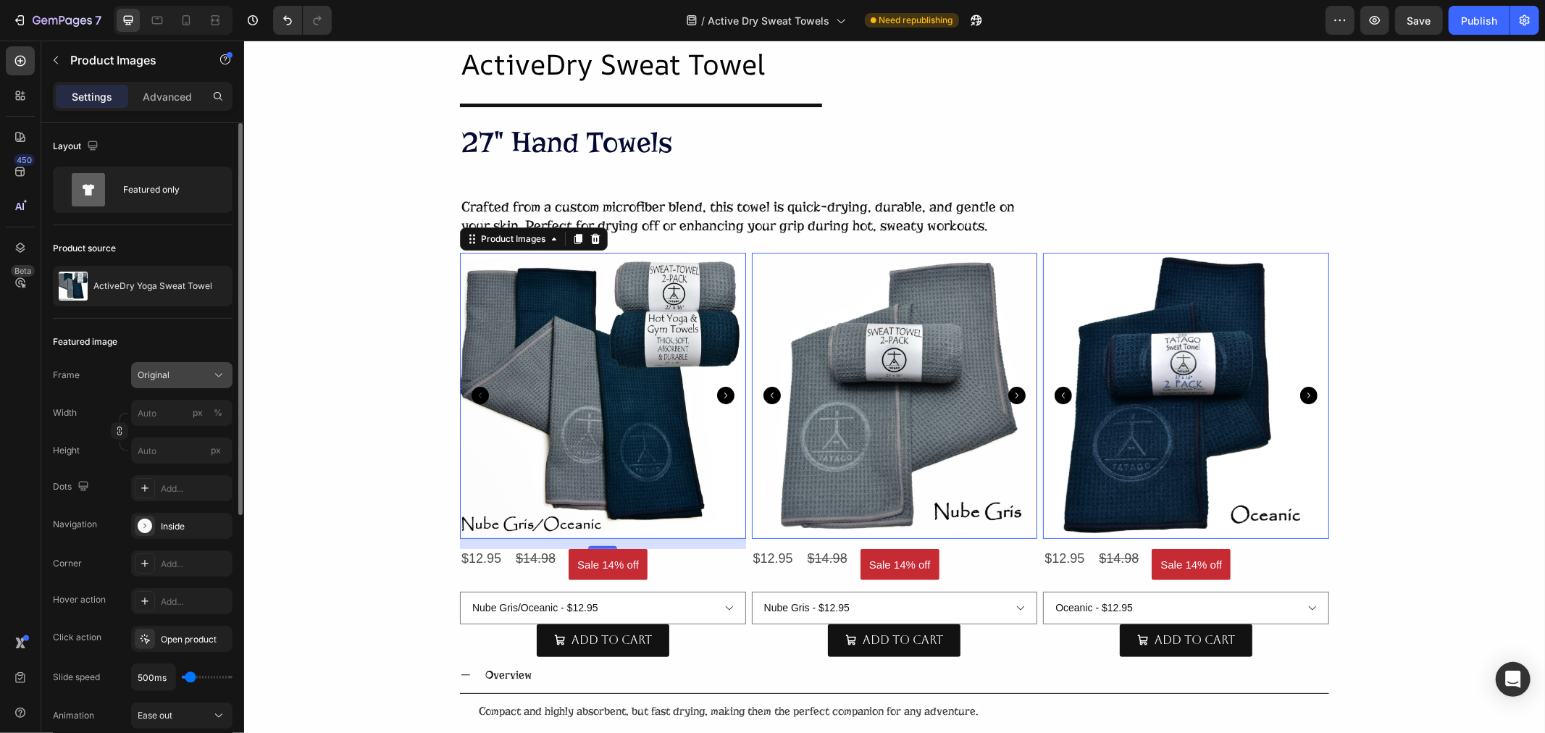
click at [167, 374] on span "Original" at bounding box center [154, 375] width 32 height 13
click at [168, 414] on div "Square" at bounding box center [179, 410] width 84 height 14
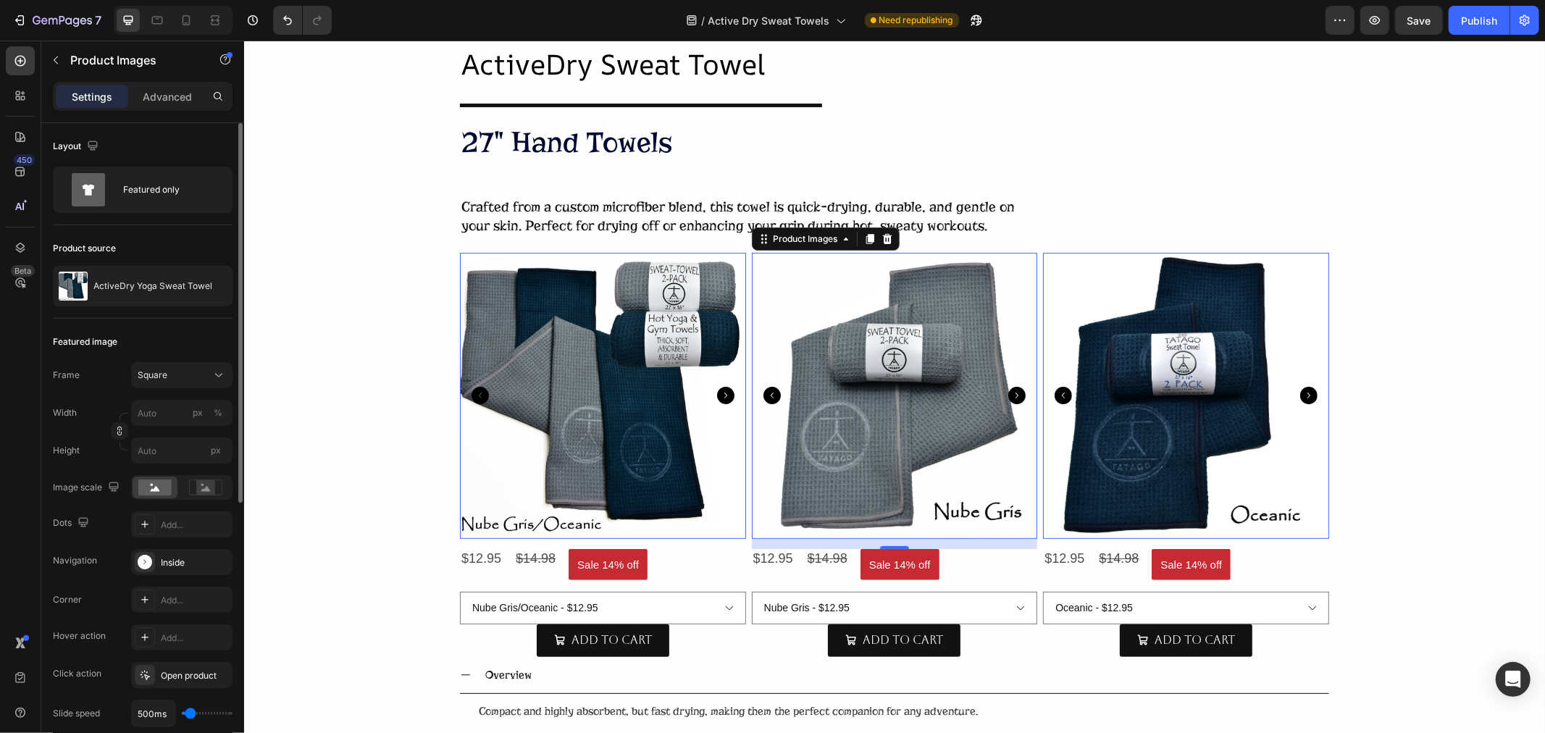
click at [832, 423] on img at bounding box center [894, 395] width 286 height 286
click at [200, 487] on rect at bounding box center [205, 487] width 19 height 14
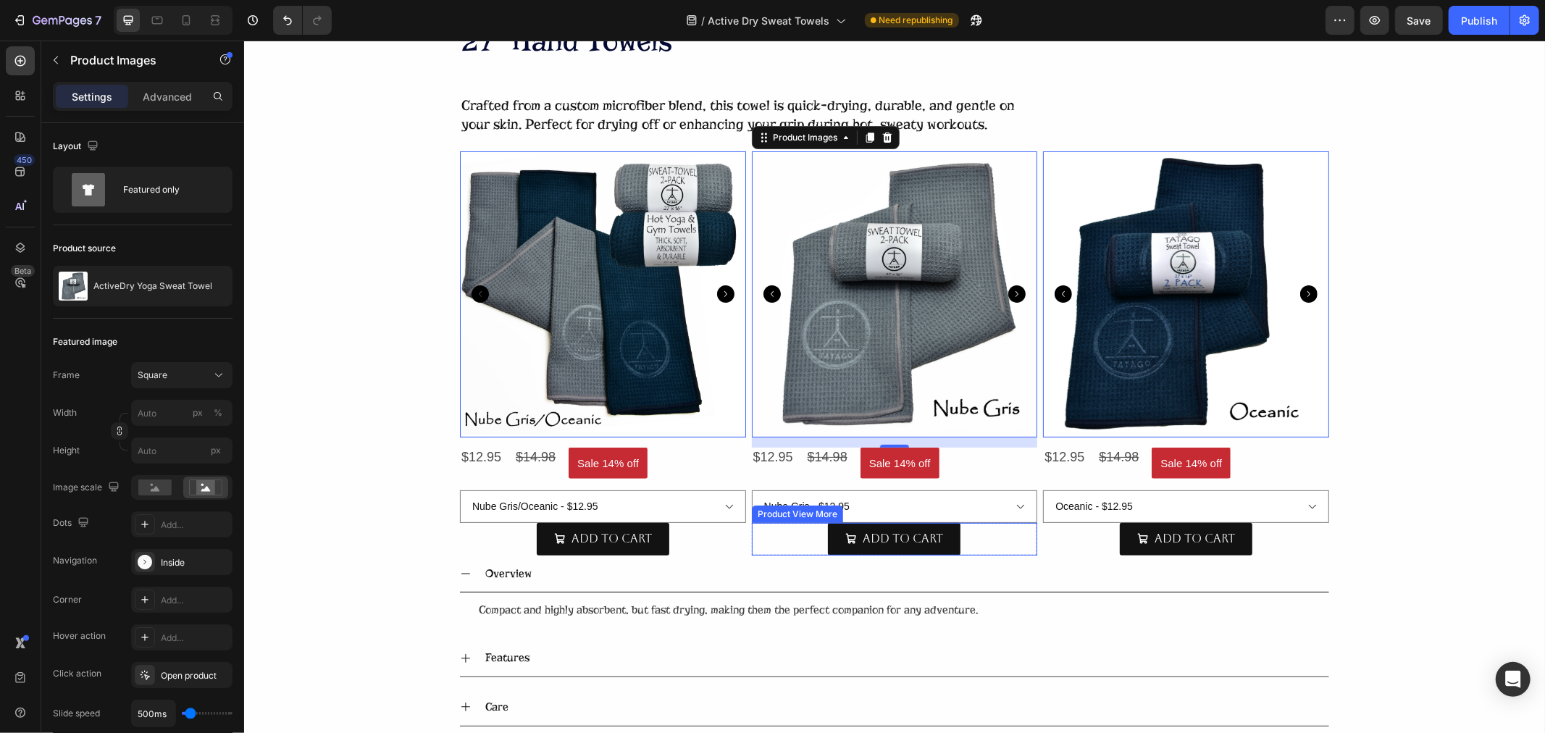
scroll to position [424, 0]
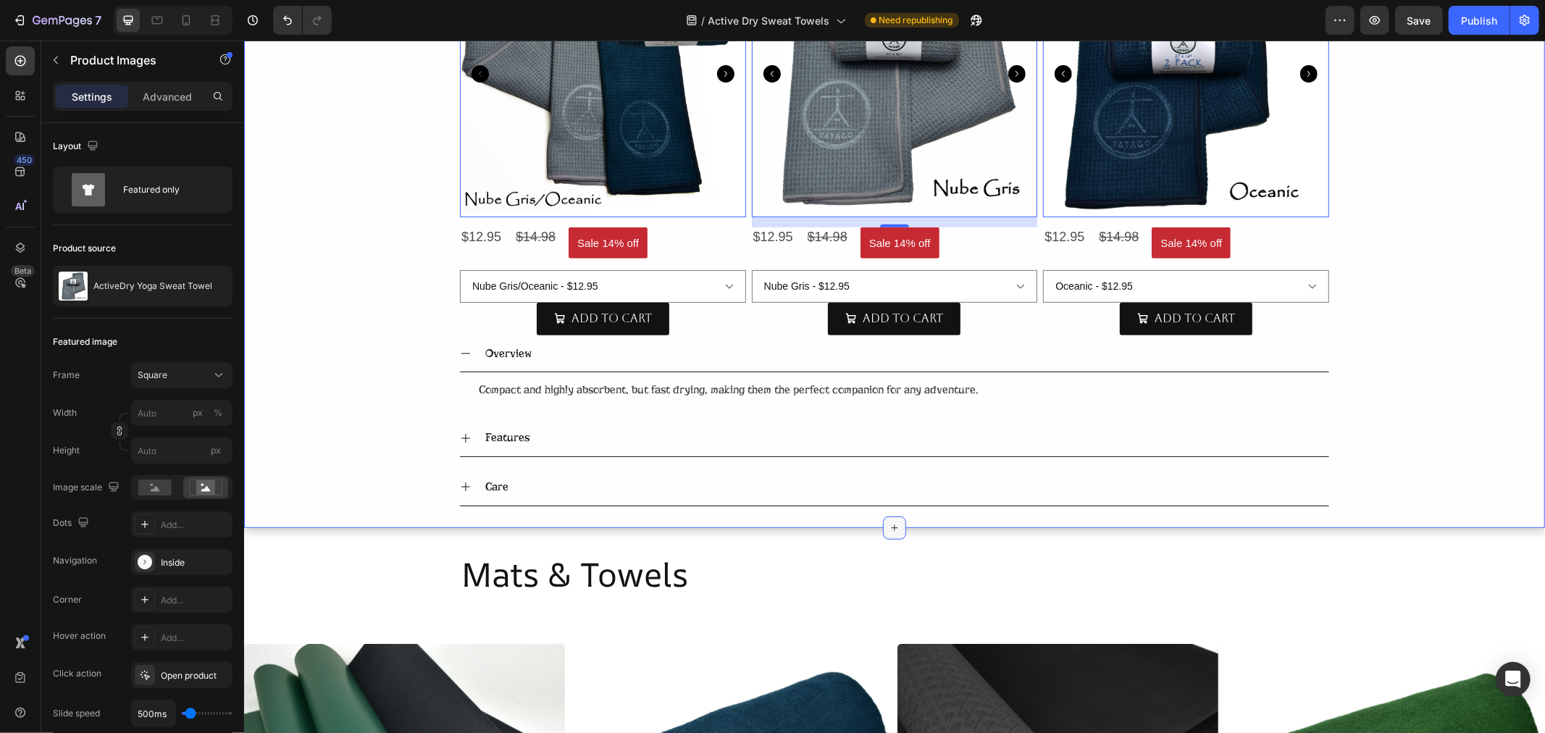
click at [889, 525] on icon at bounding box center [894, 527] width 12 height 12
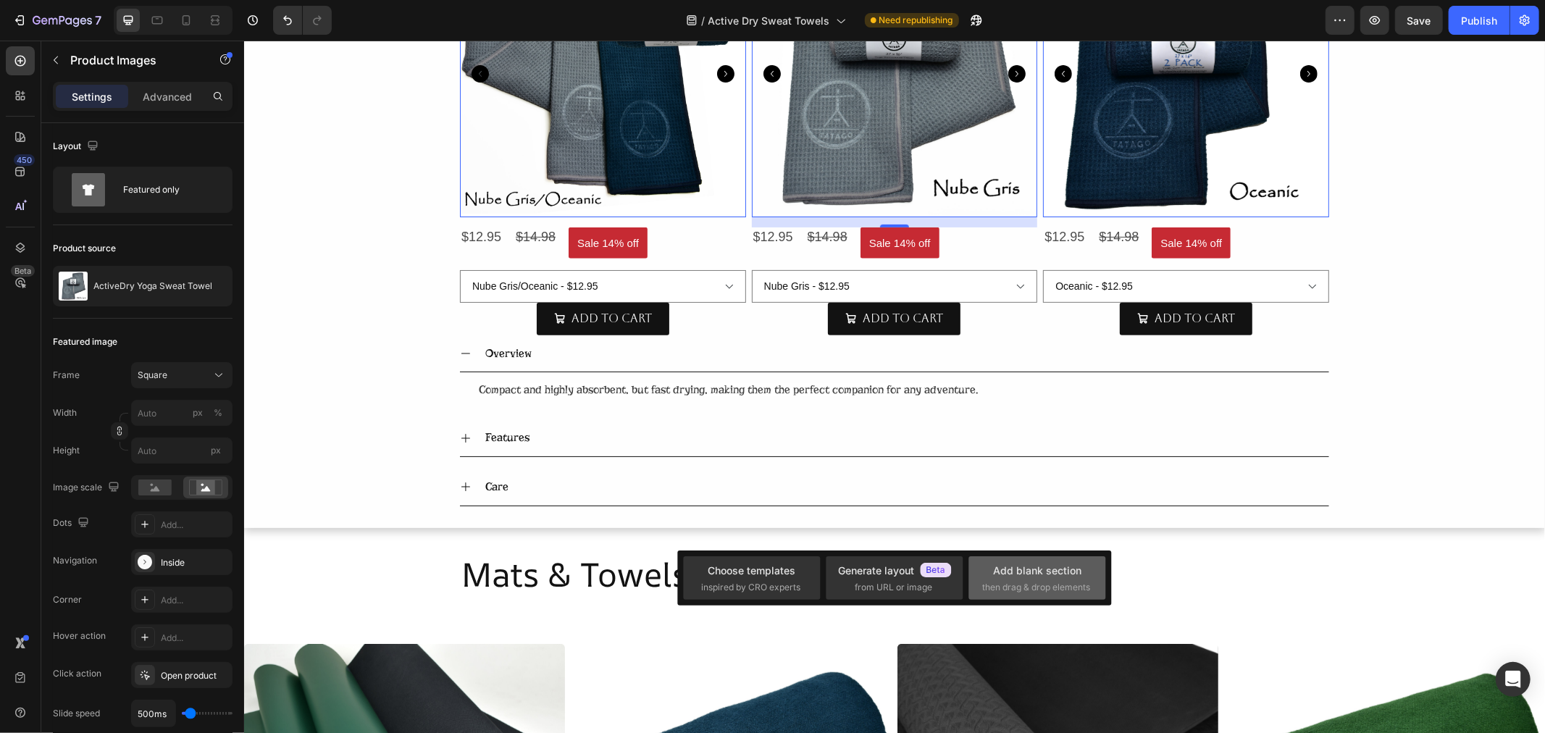
click at [1027, 576] on div "Add blank section" at bounding box center [1037, 570] width 88 height 15
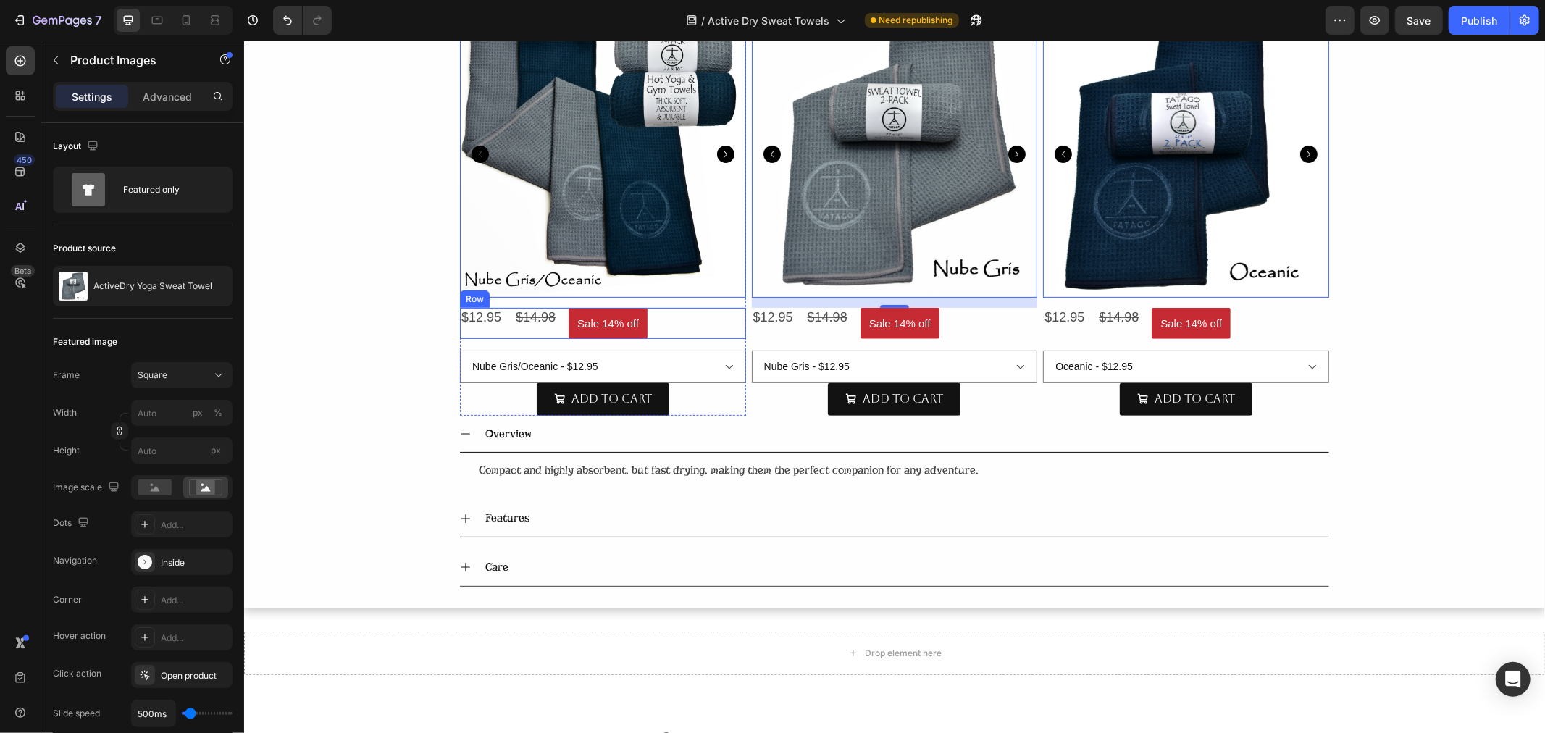
scroll to position [183, 0]
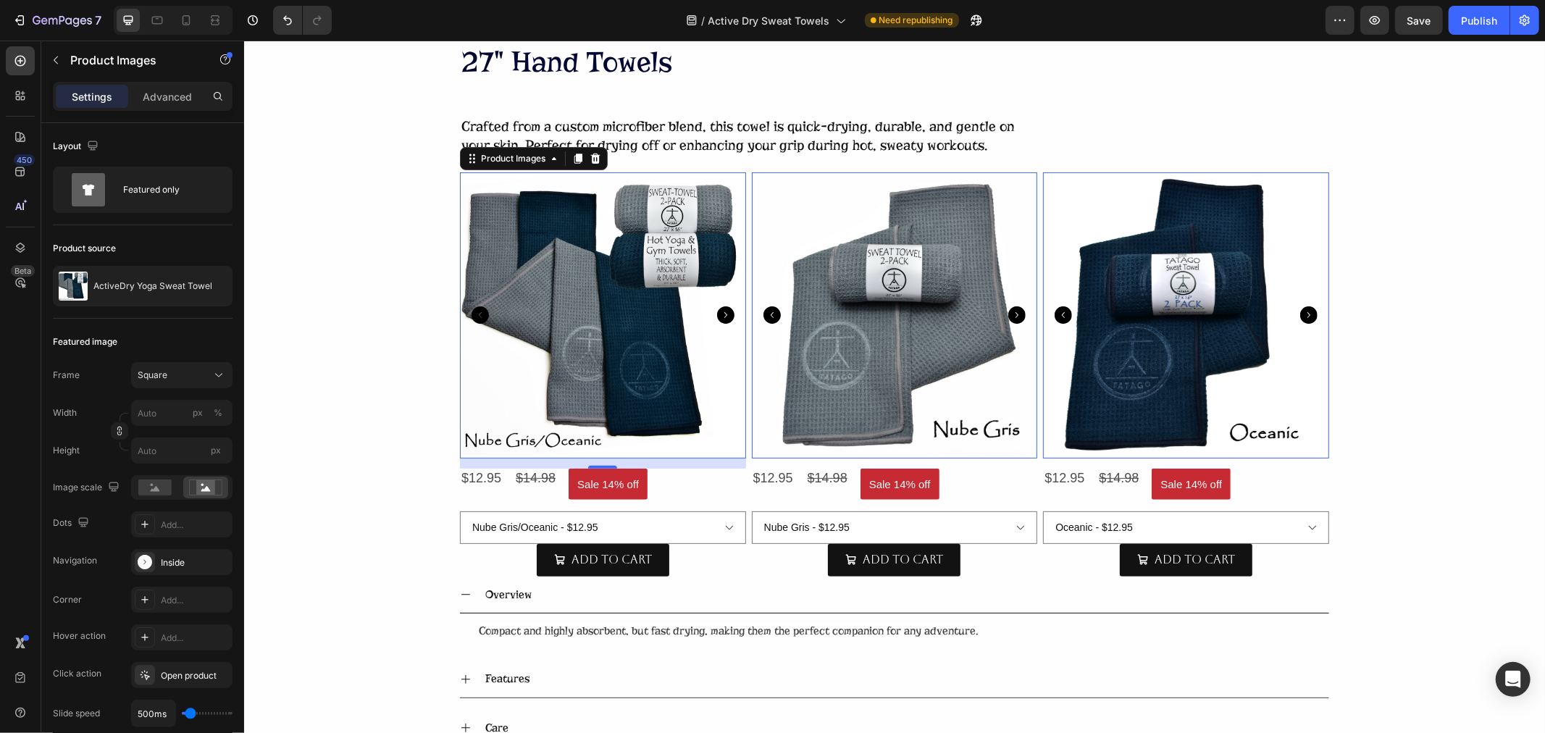
click at [593, 336] on img at bounding box center [602, 315] width 286 height 286
click at [593, 294] on img at bounding box center [602, 315] width 286 height 286
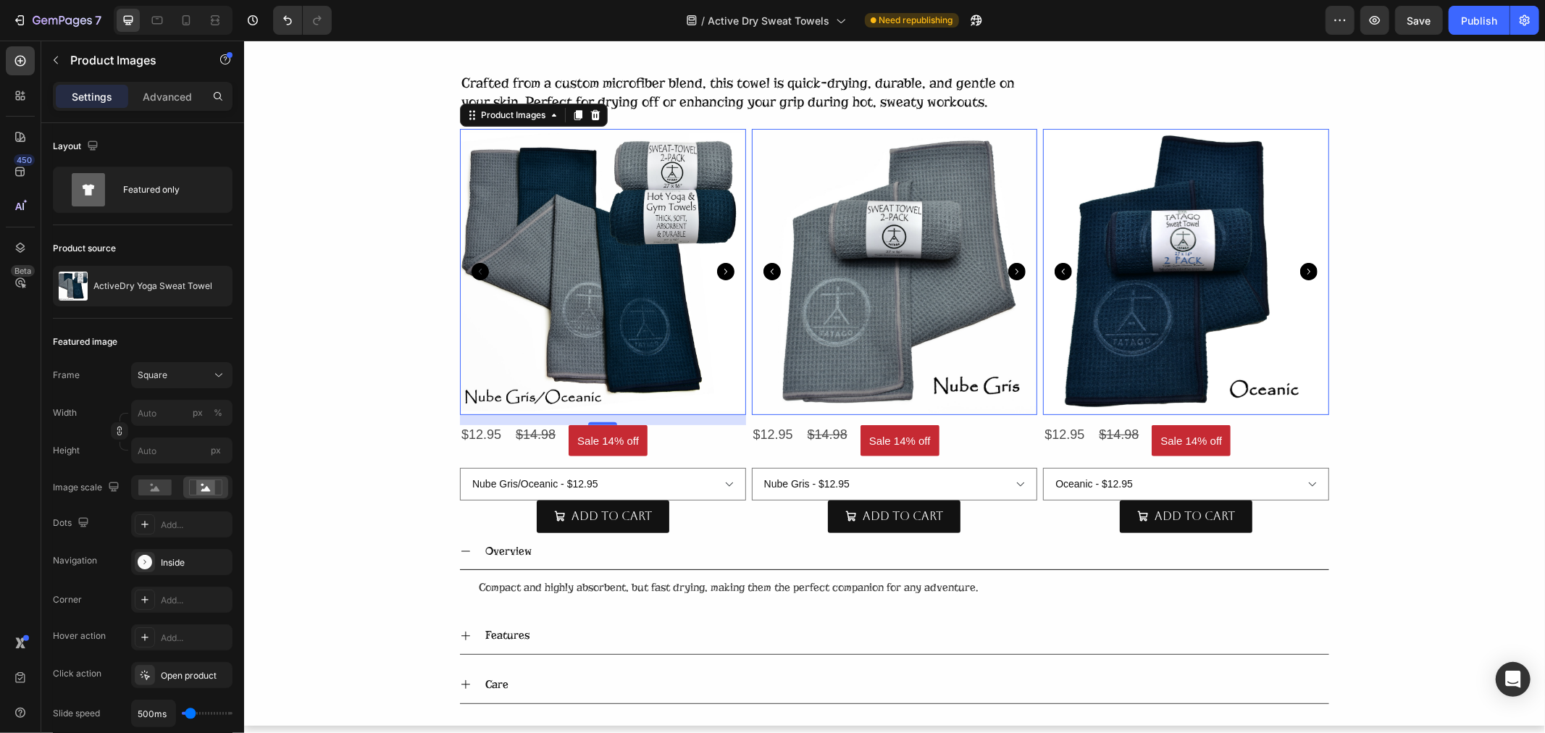
scroll to position [264, 0]
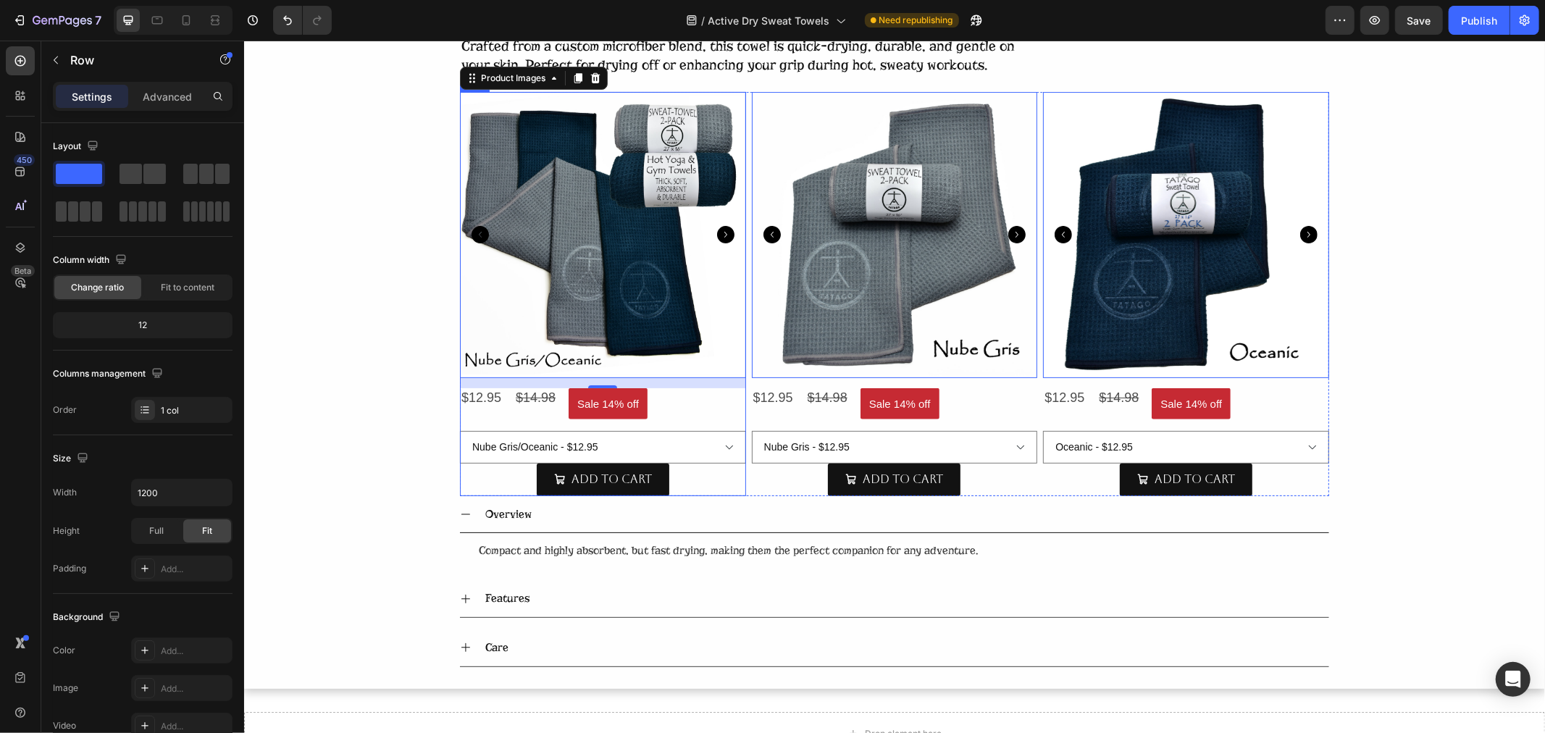
click at [728, 418] on div "Product Images 14 $12.95 Product Price Product Price $14.98 Product Price Produ…" at bounding box center [602, 292] width 286 height 403
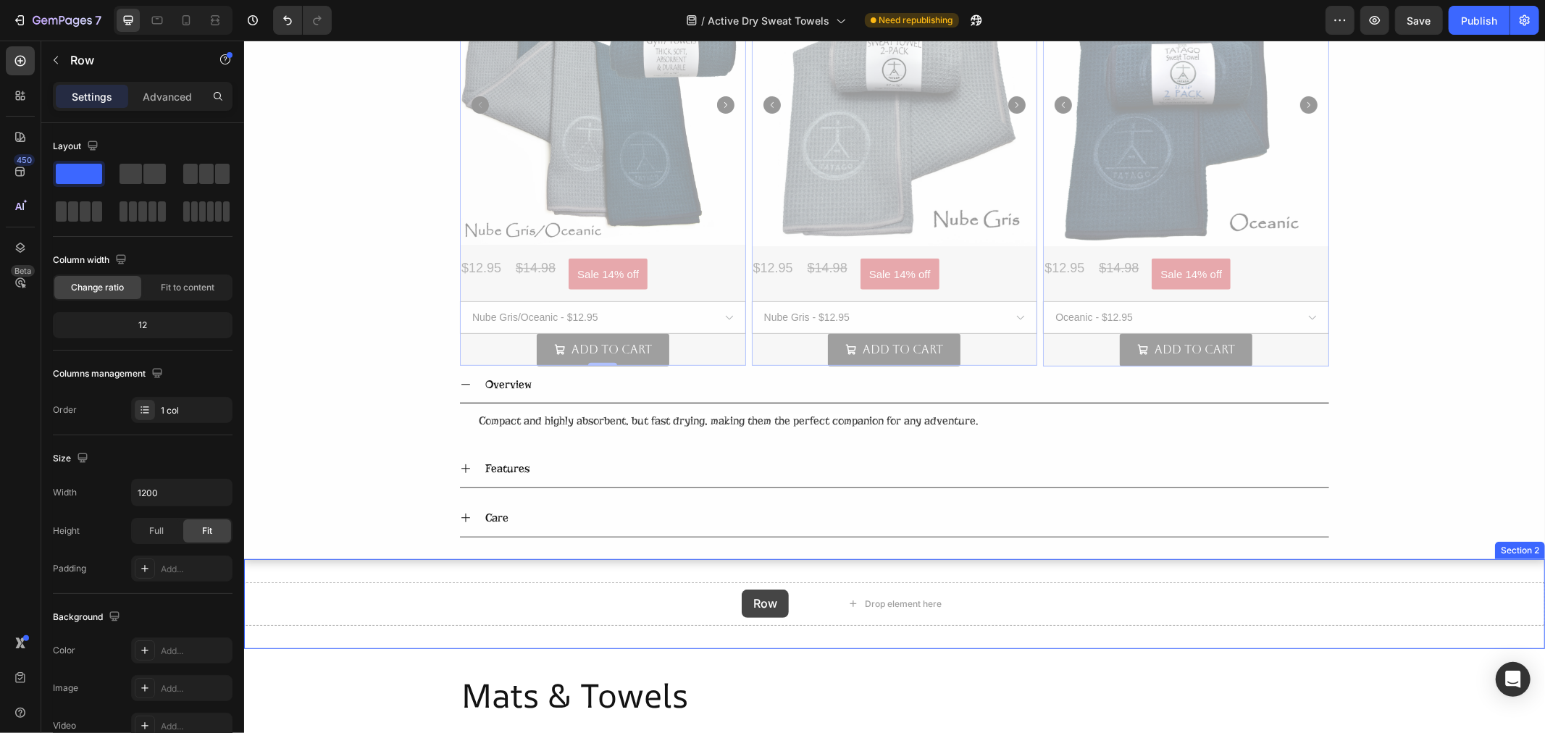
scroll to position [626, 0]
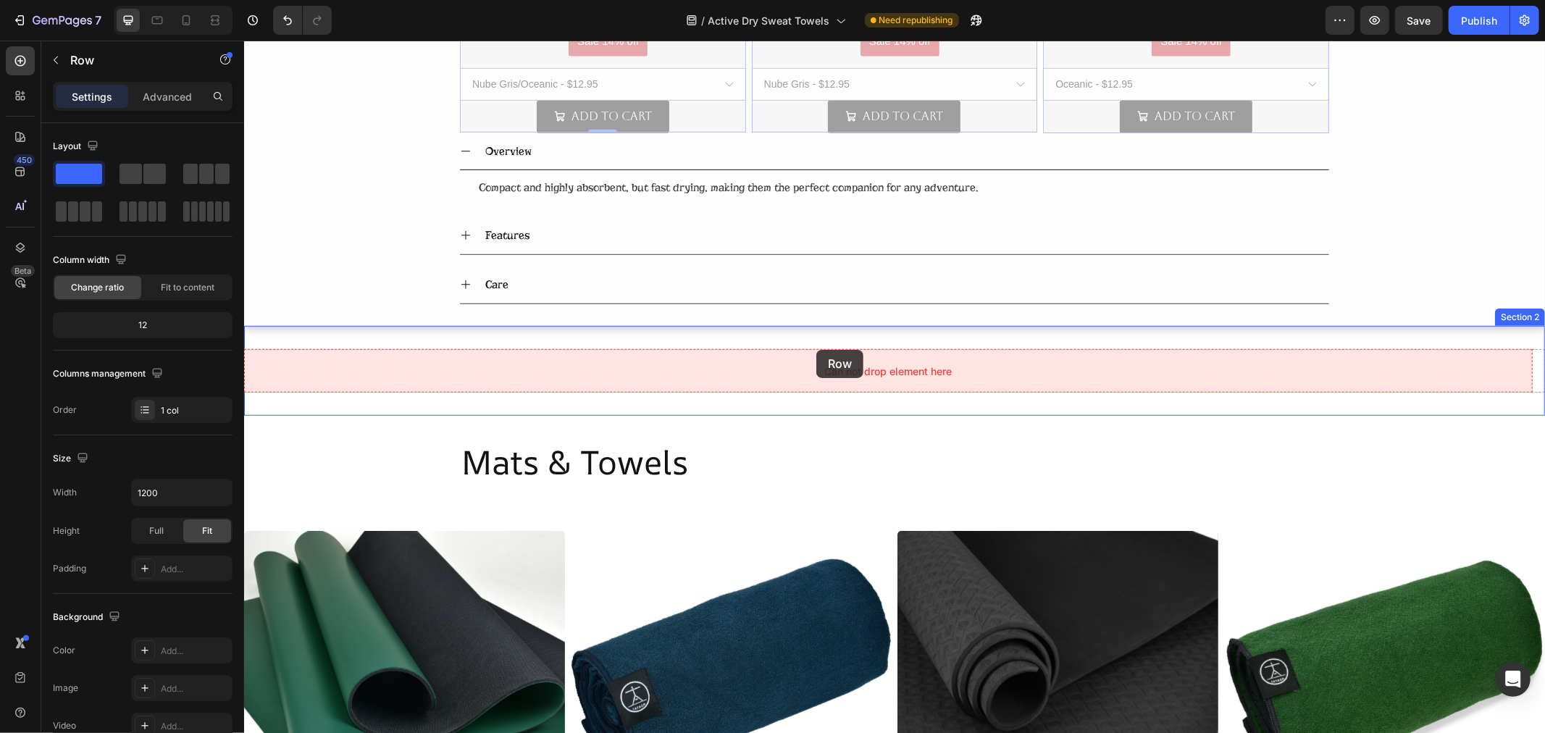
drag, startPoint x: 469, startPoint y: 79, endPoint x: 815, endPoint y: 349, distance: 439.1
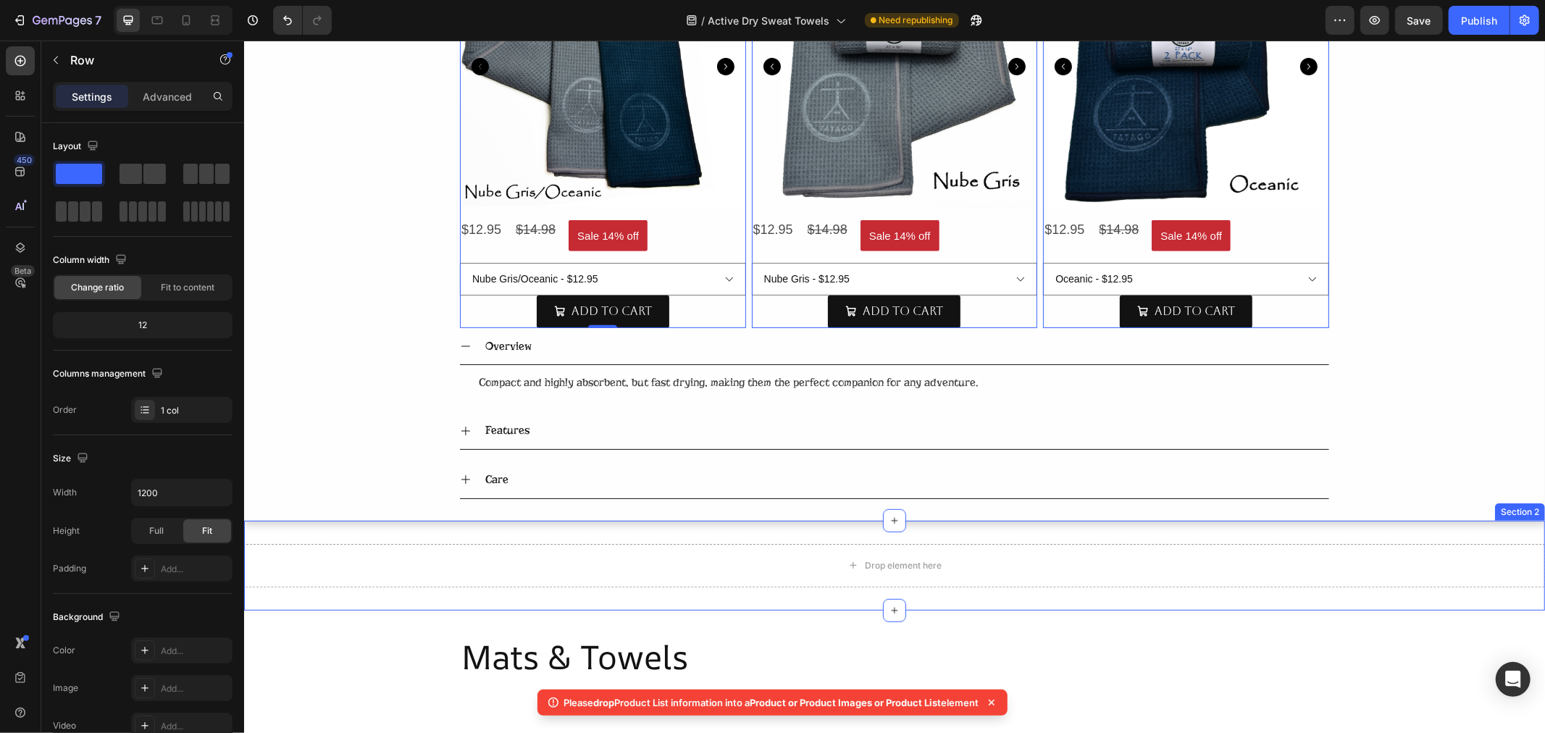
scroll to position [385, 0]
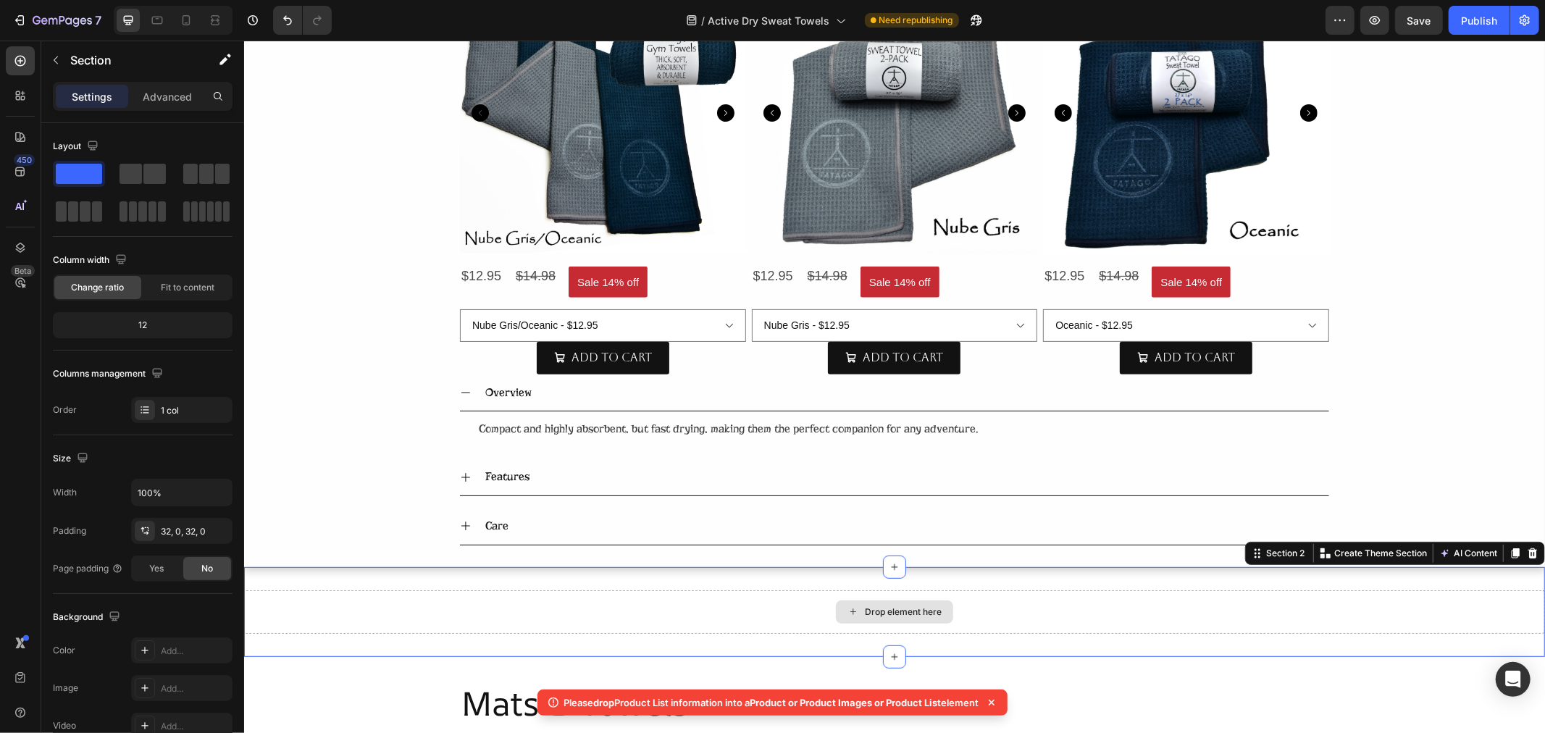
click at [761, 596] on div "Drop element here" at bounding box center [893, 611] width 1301 height 43
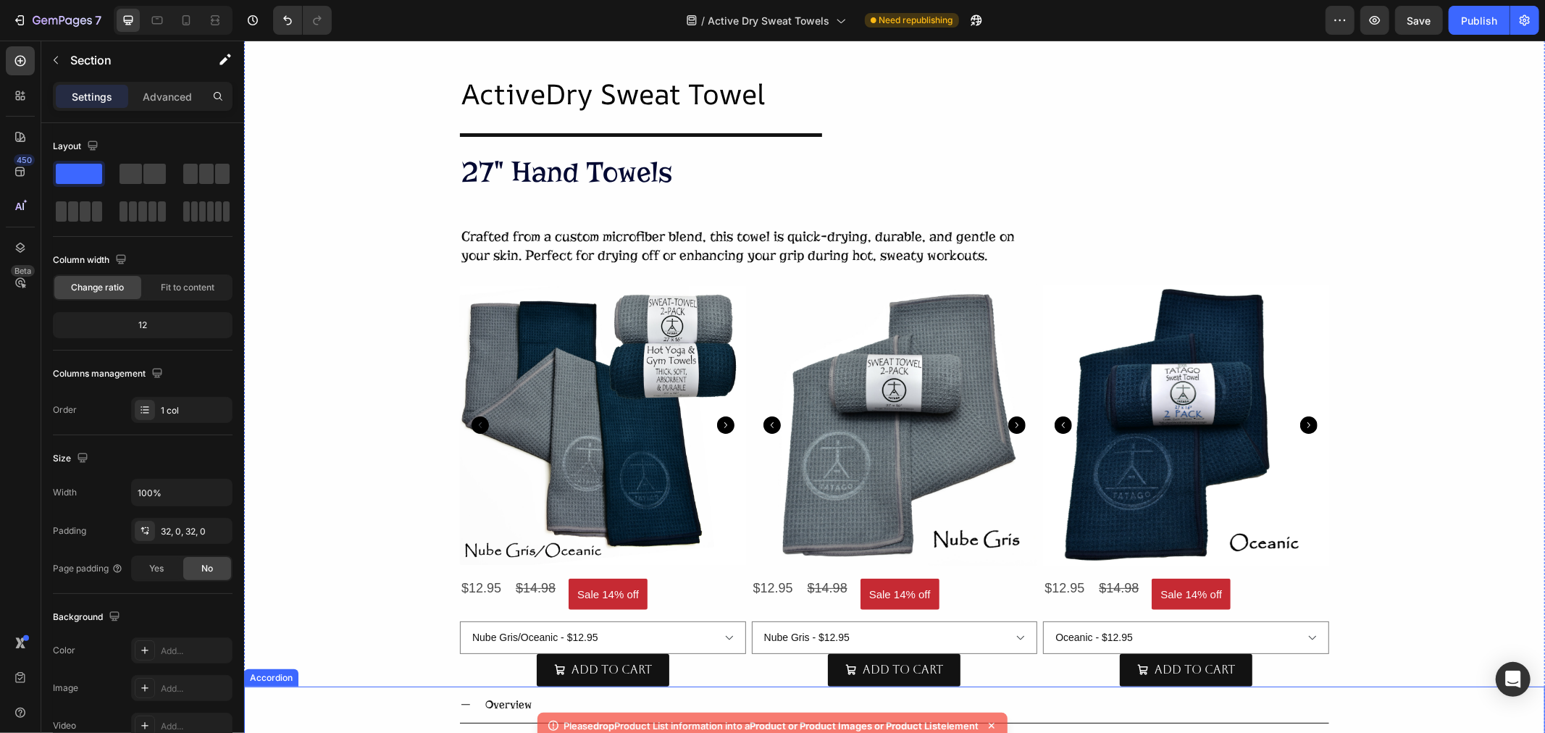
scroll to position [63, 0]
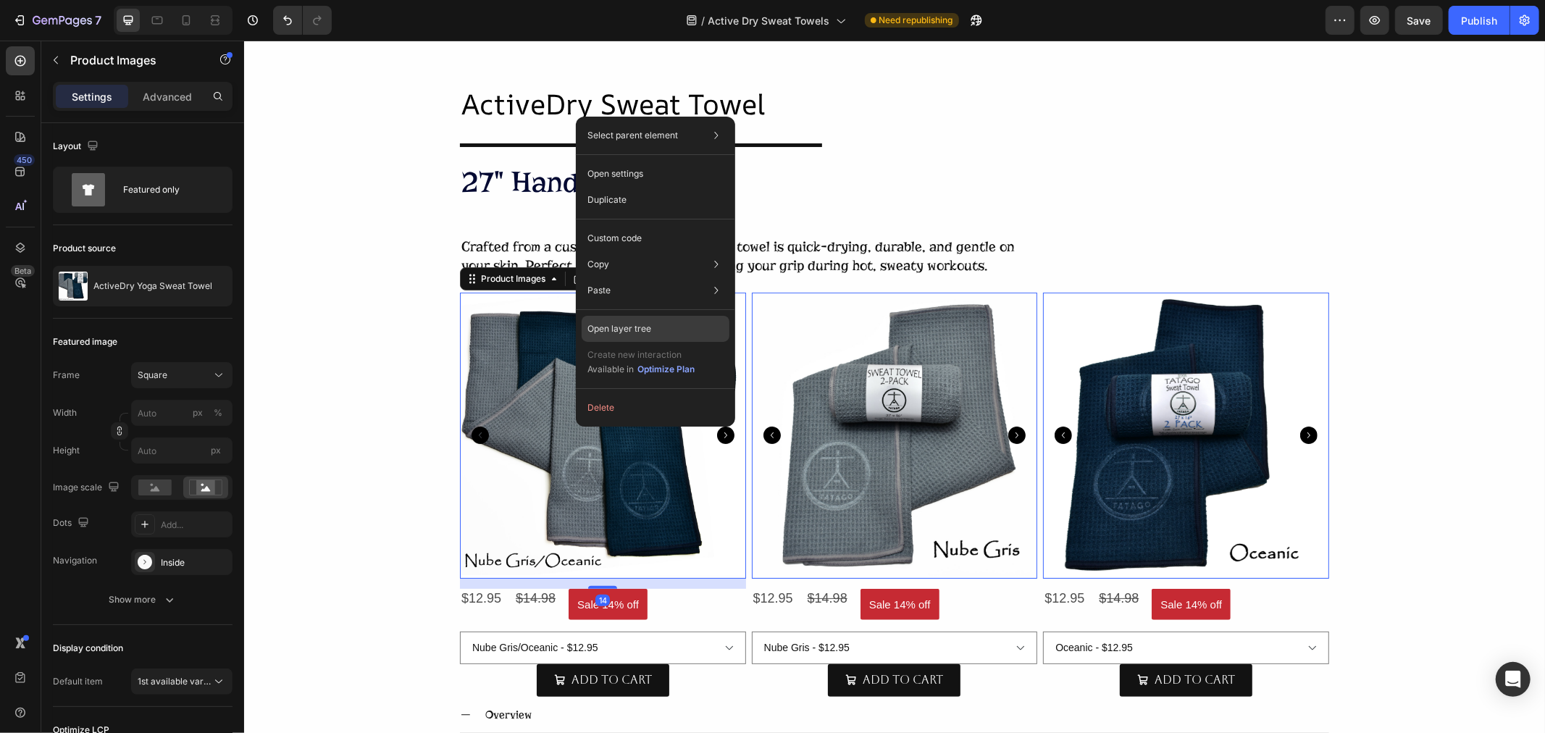
click at [633, 328] on p "Open layer tree" at bounding box center [619, 328] width 64 height 13
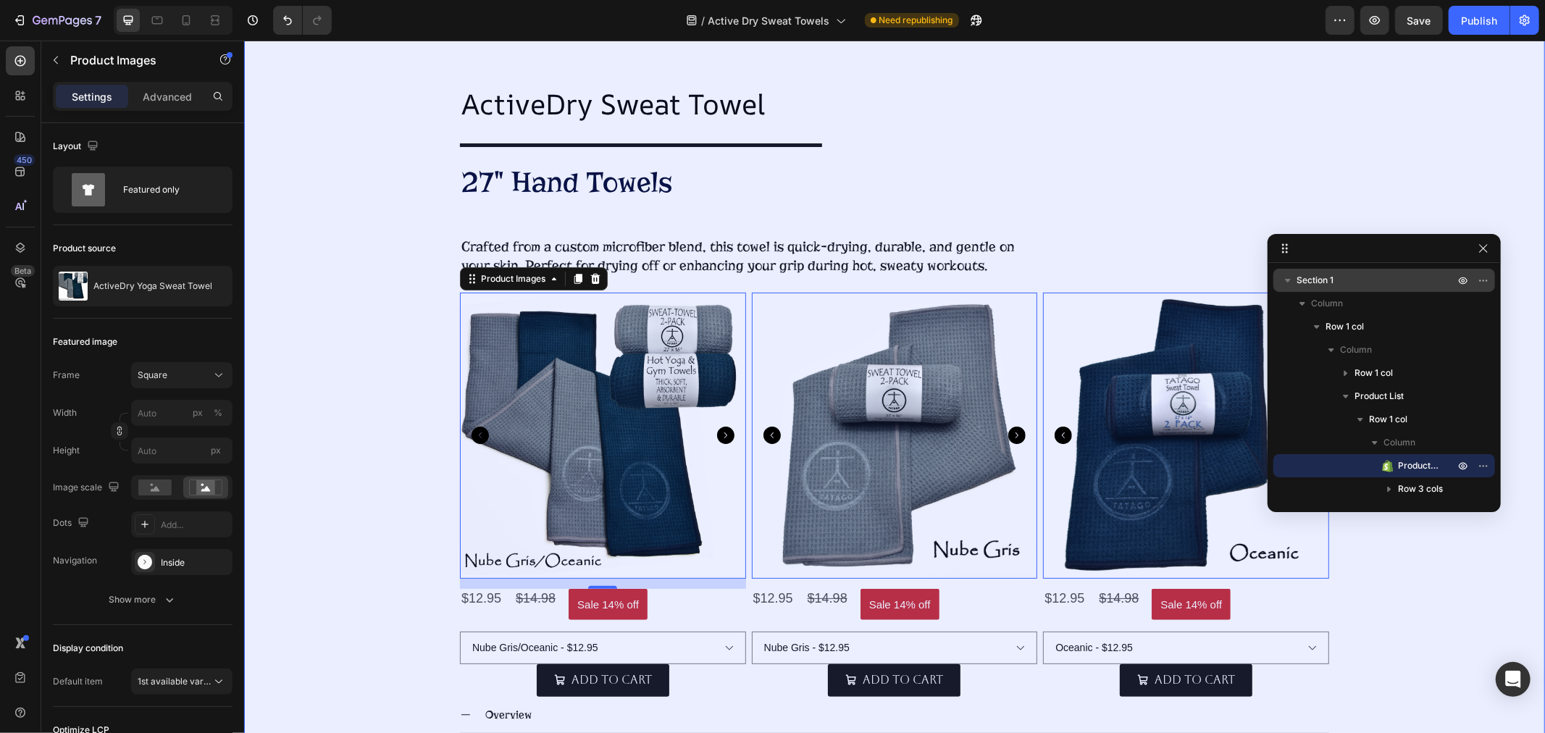
click at [1316, 278] on span "Section 1" at bounding box center [1314, 280] width 37 height 14
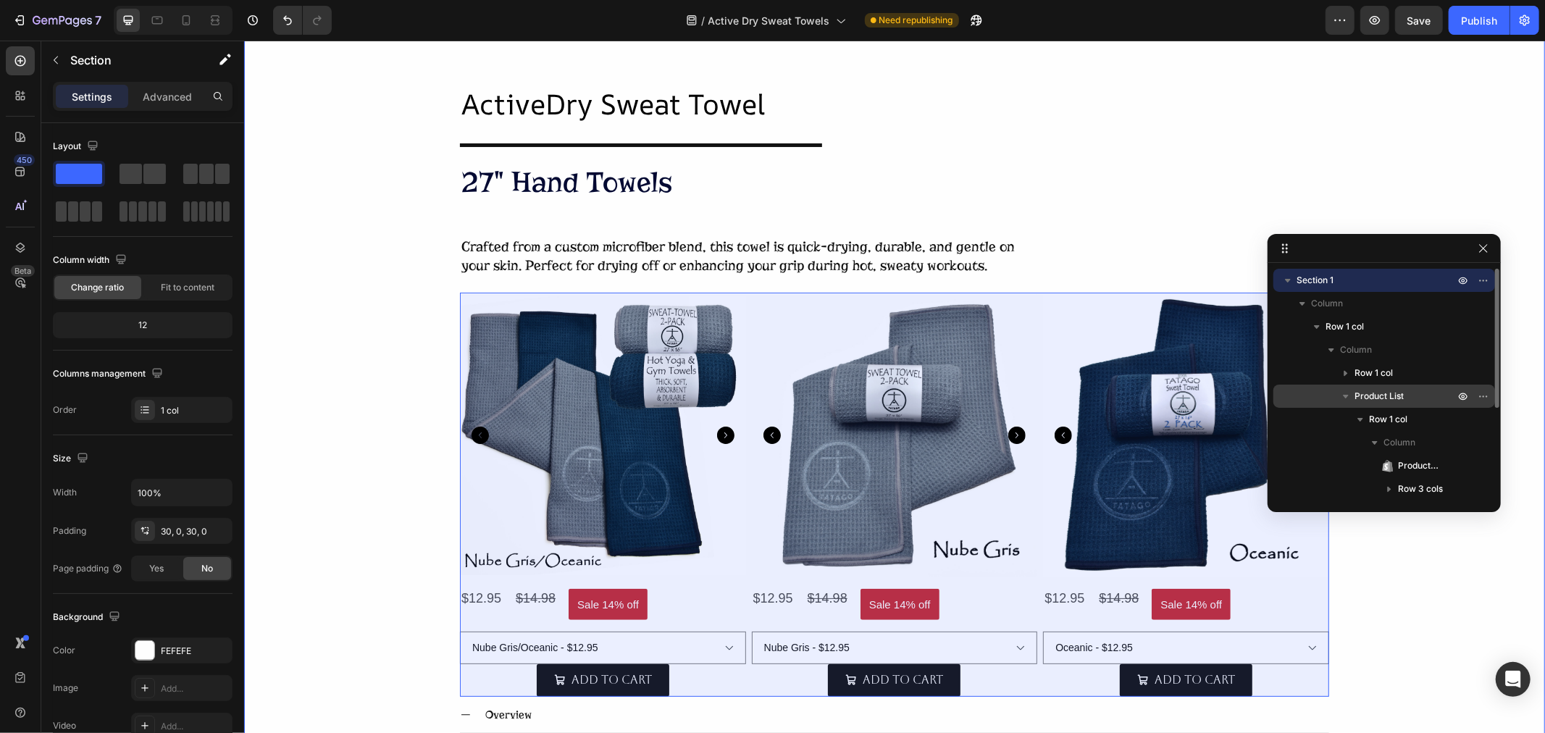
click at [1374, 394] on span "Product List" at bounding box center [1378, 396] width 49 height 14
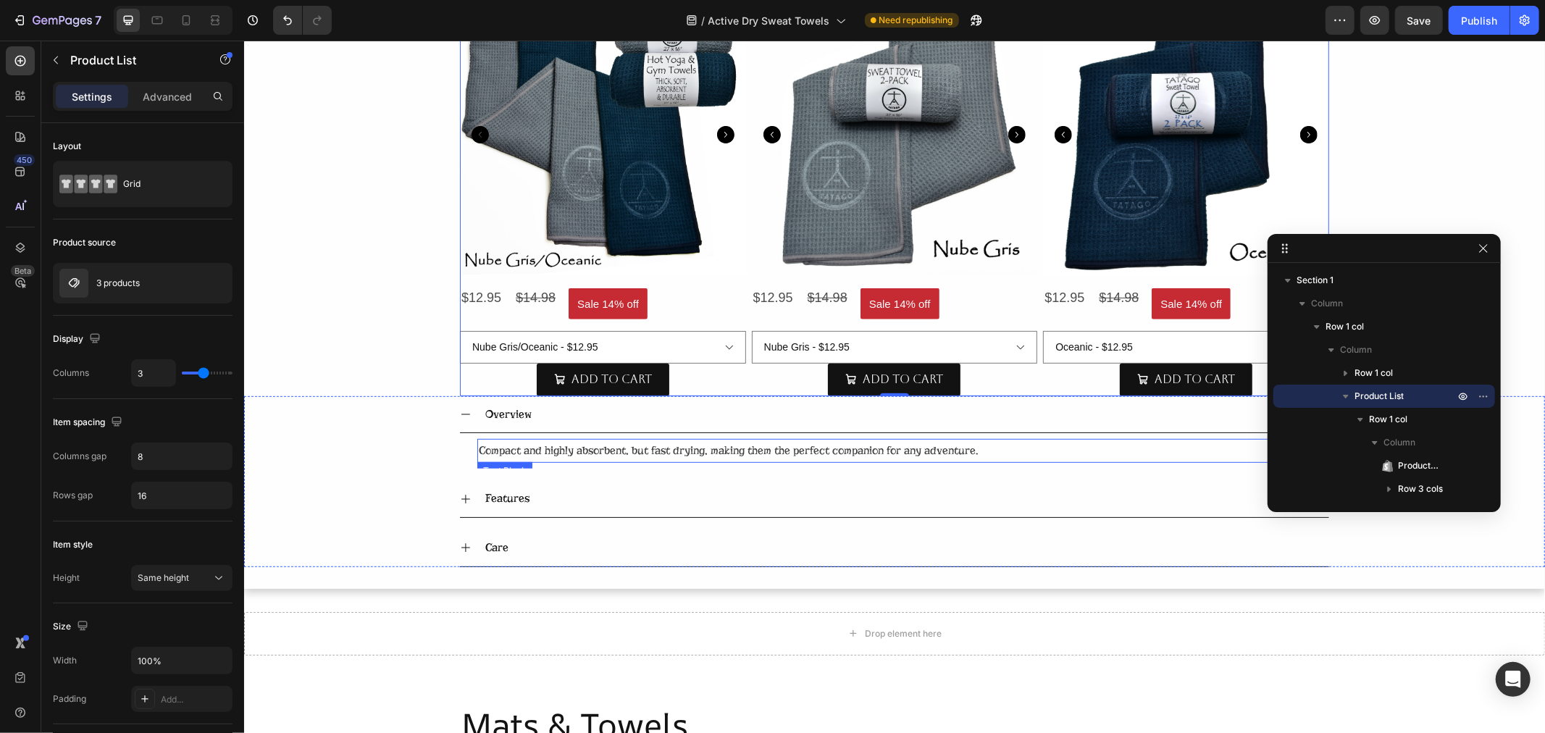
scroll to position [466, 0]
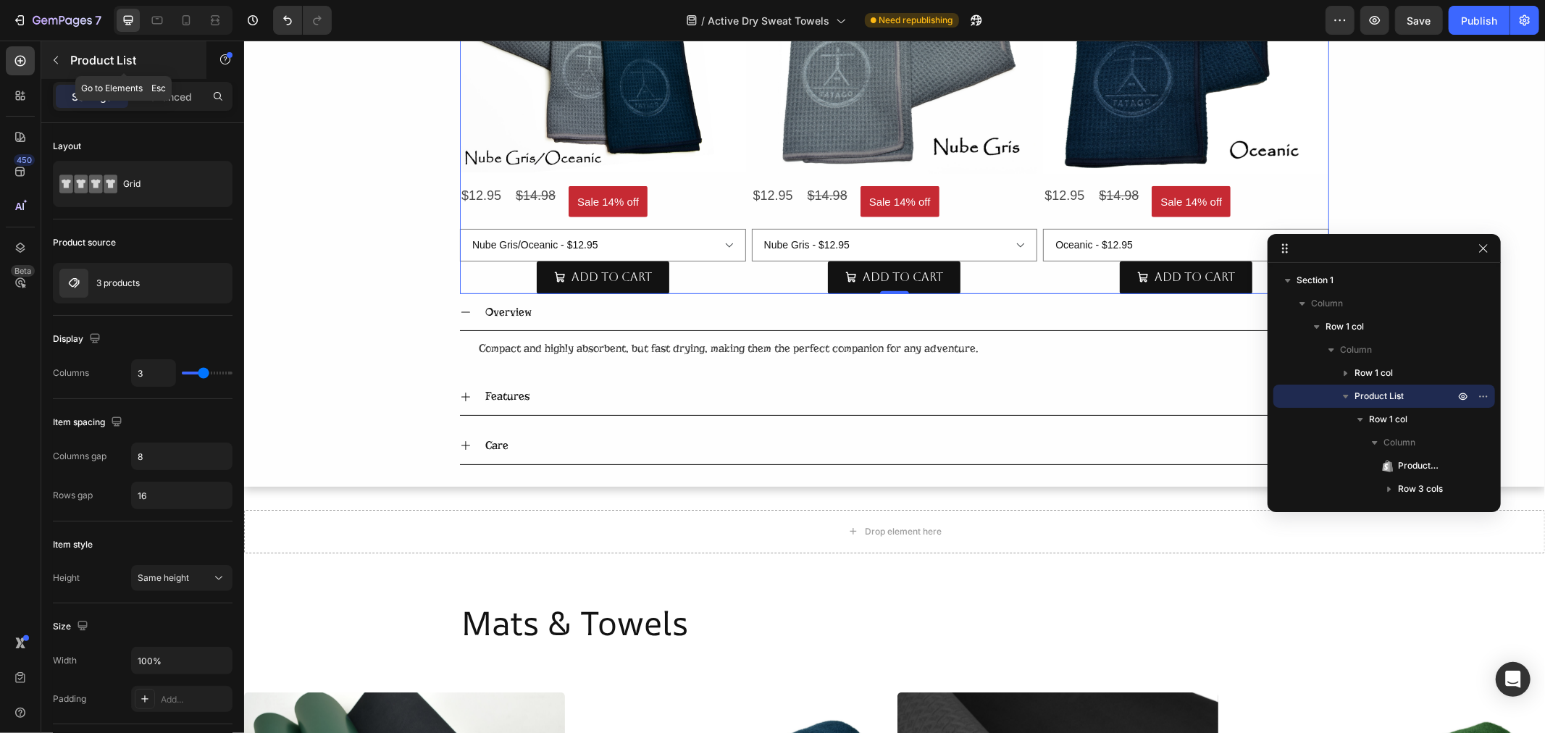
click at [58, 64] on icon "button" at bounding box center [56, 60] width 12 height 12
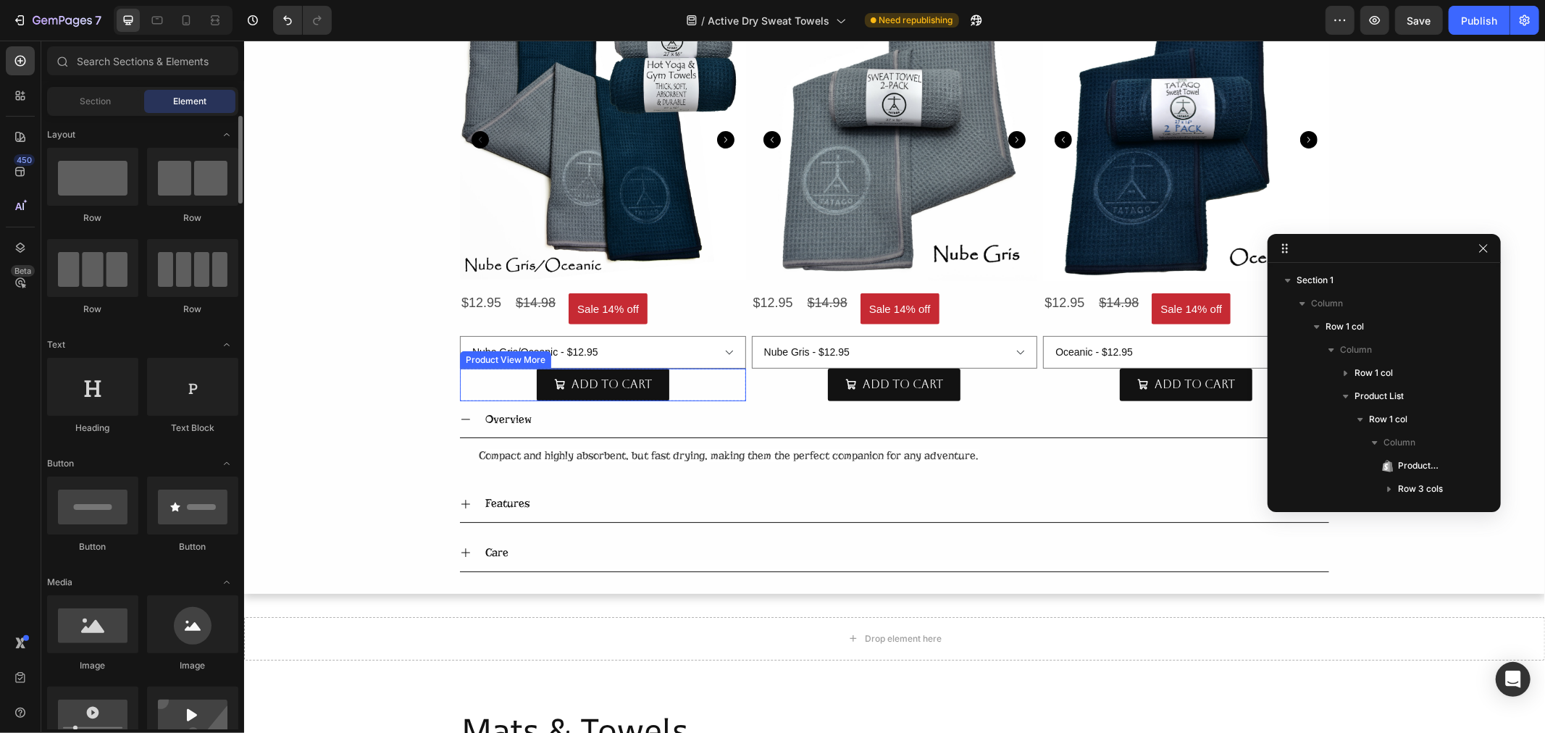
scroll to position [0, 0]
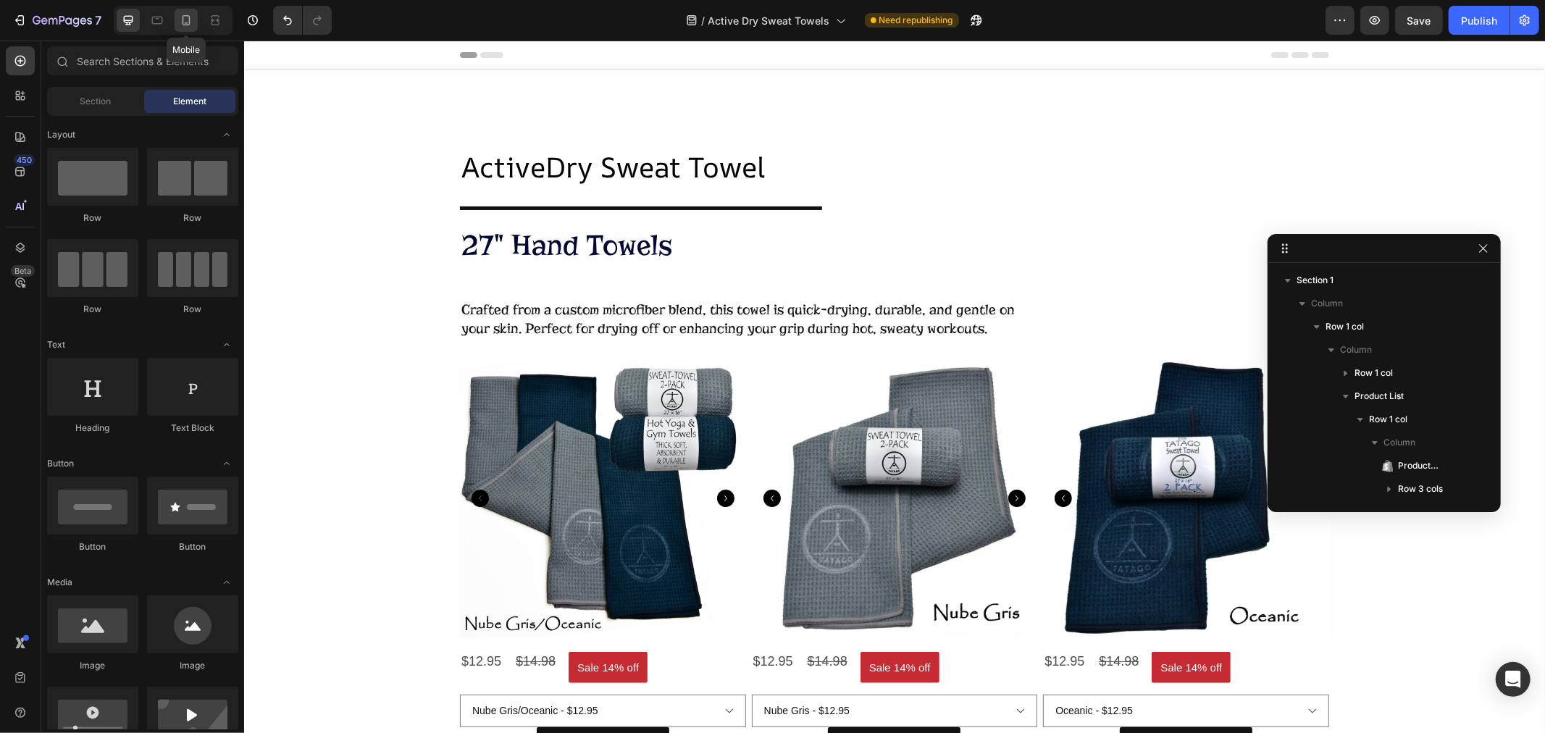
click at [188, 17] on icon at bounding box center [186, 20] width 14 height 14
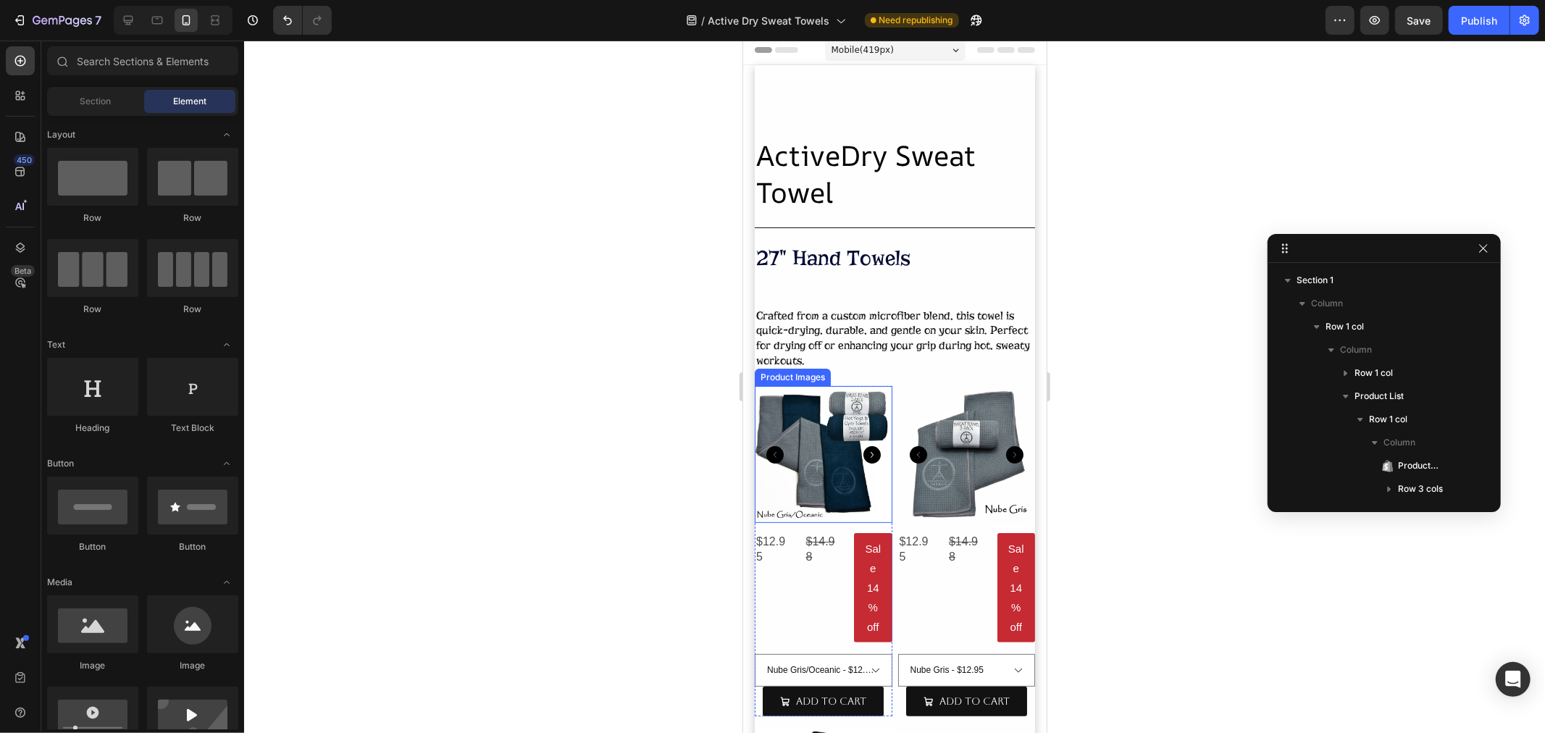
scroll to position [161, 0]
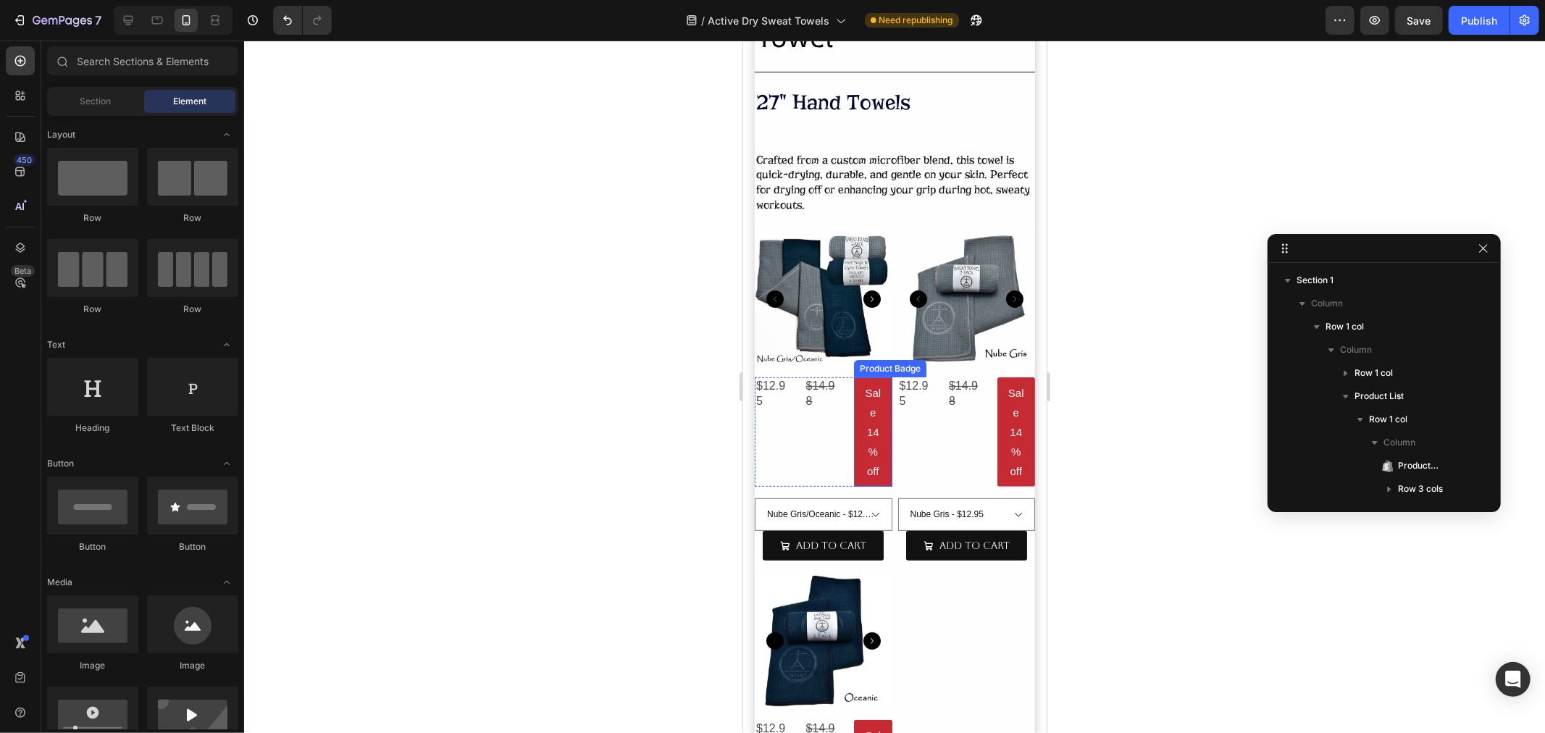
click at [858, 427] on pre "Sale 14% off" at bounding box center [872, 431] width 38 height 109
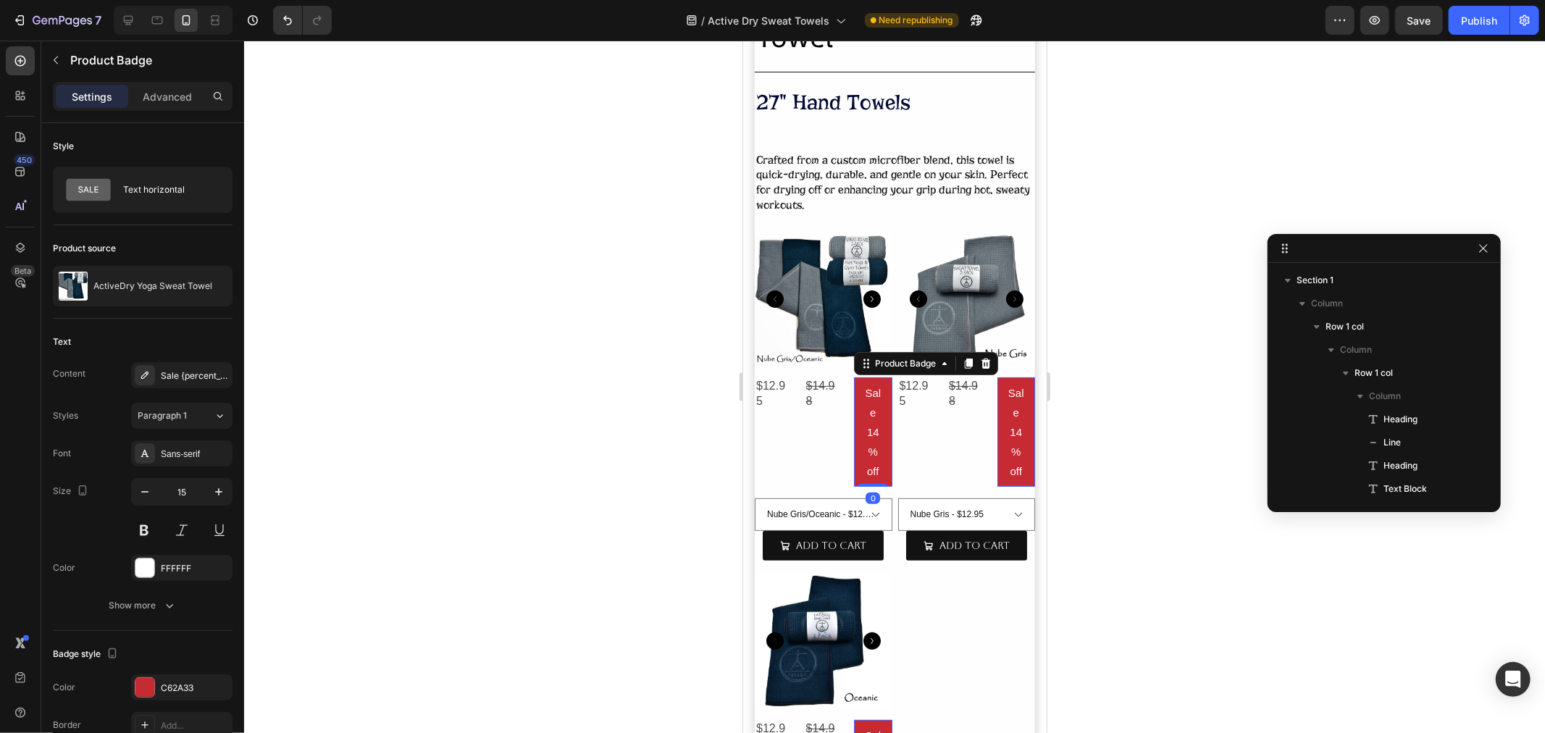
scroll to position [371, 0]
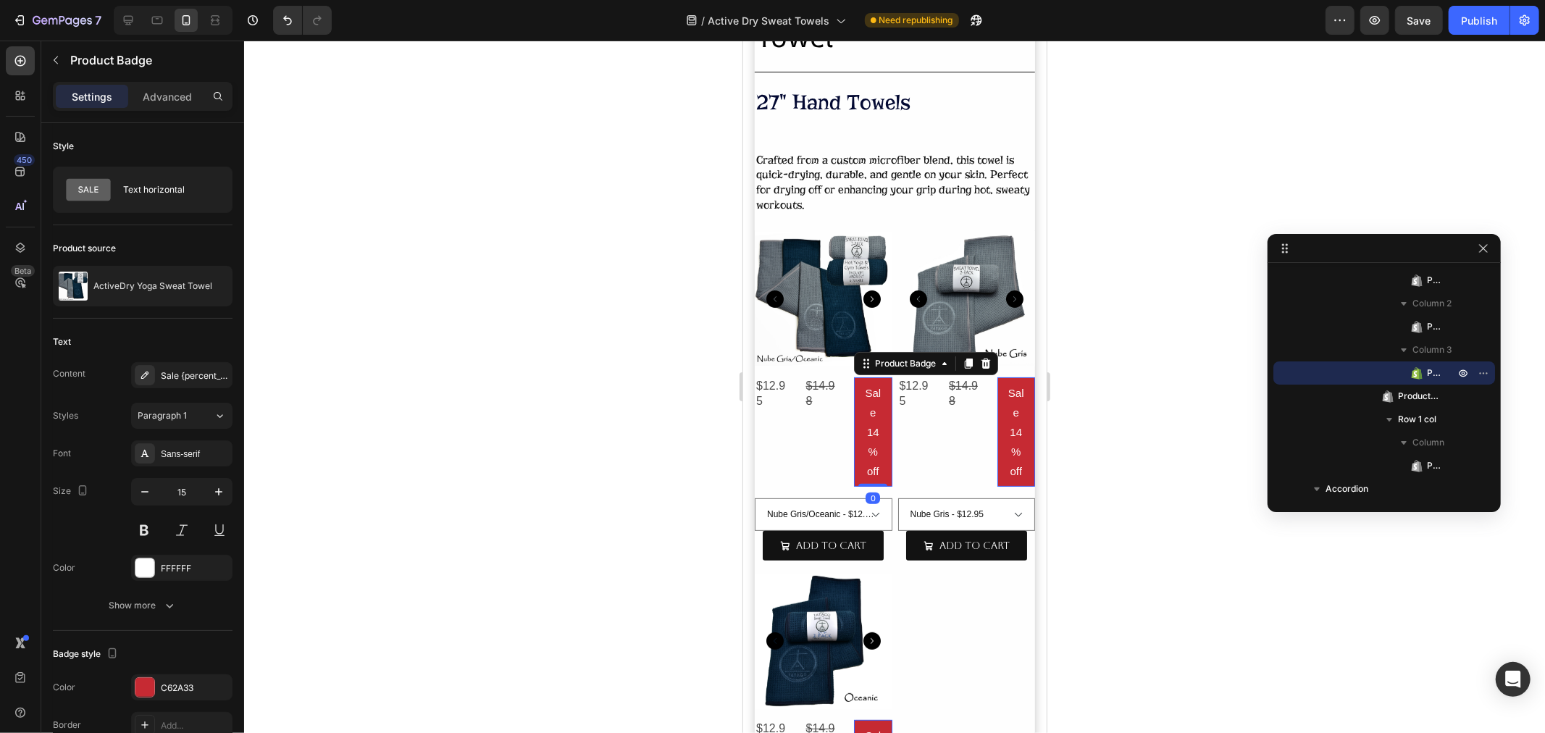
click at [860, 428] on pre "Sale 14% off" at bounding box center [872, 431] width 38 height 109
click at [172, 97] on p "Advanced" at bounding box center [167, 96] width 49 height 15
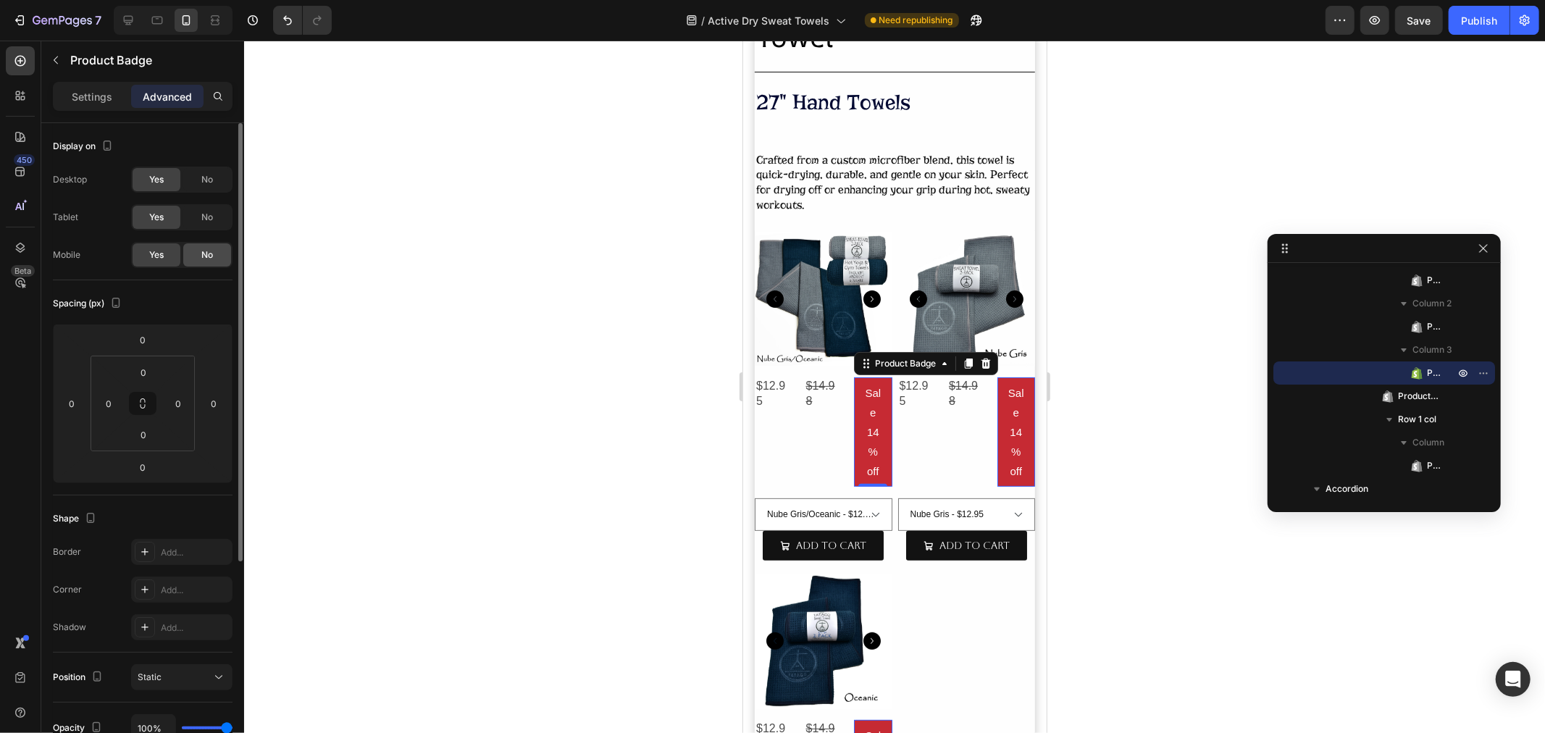
click at [214, 251] on div "No" at bounding box center [207, 254] width 48 height 23
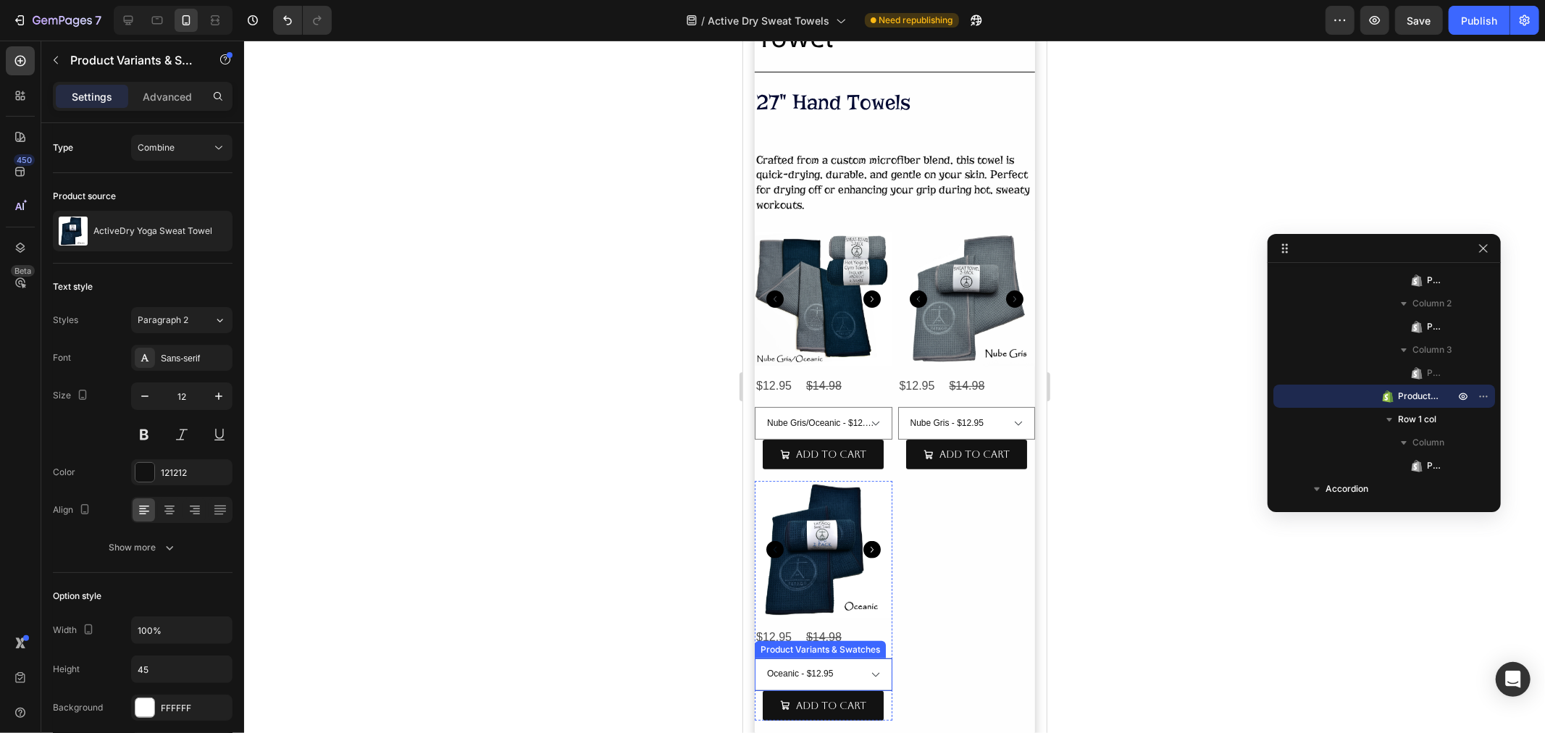
click at [842, 439] on select "Oceanic - $12.95" at bounding box center [823, 422] width 138 height 33
click at [171, 94] on p "Advanced" at bounding box center [167, 96] width 49 height 15
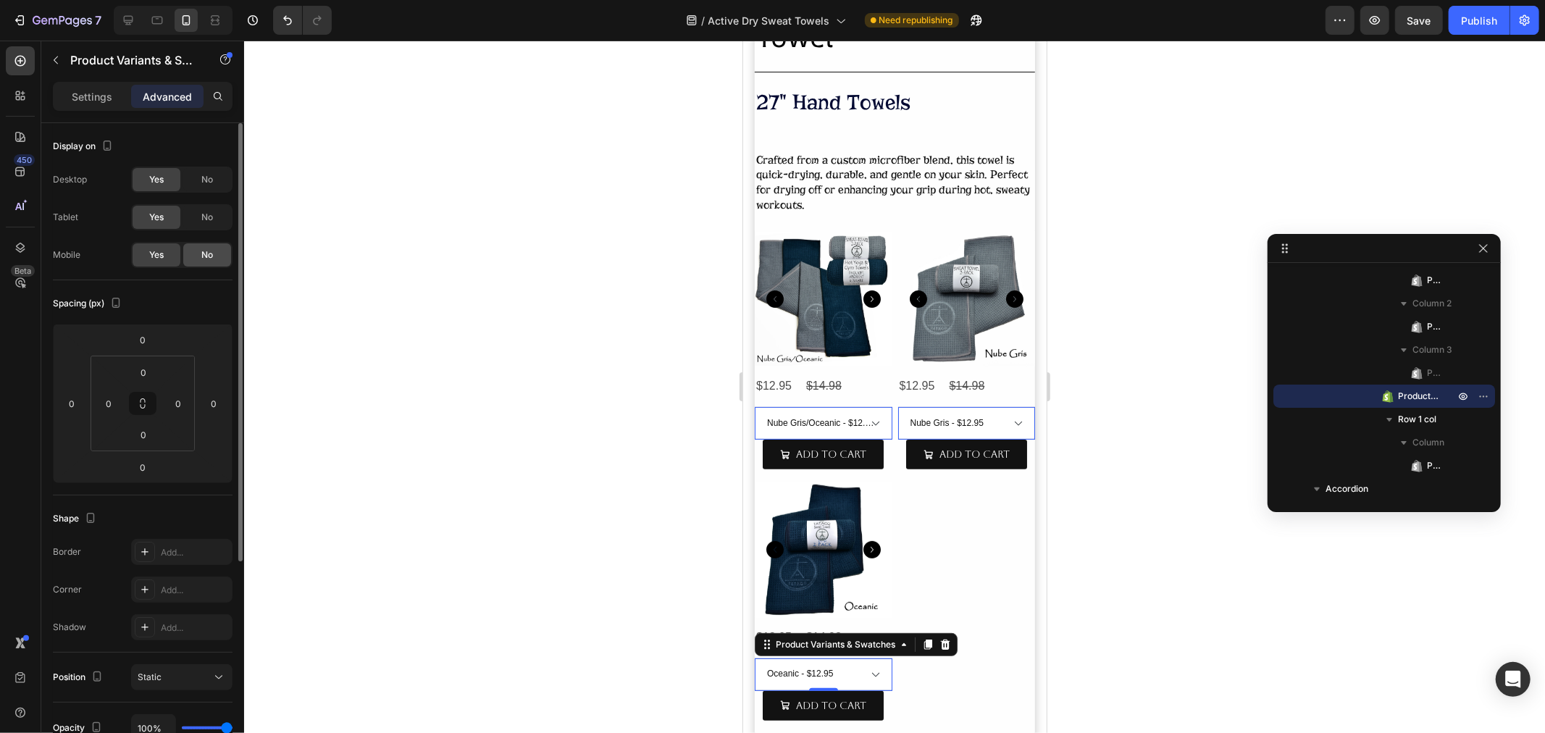
click at [211, 251] on span "No" at bounding box center [207, 254] width 12 height 13
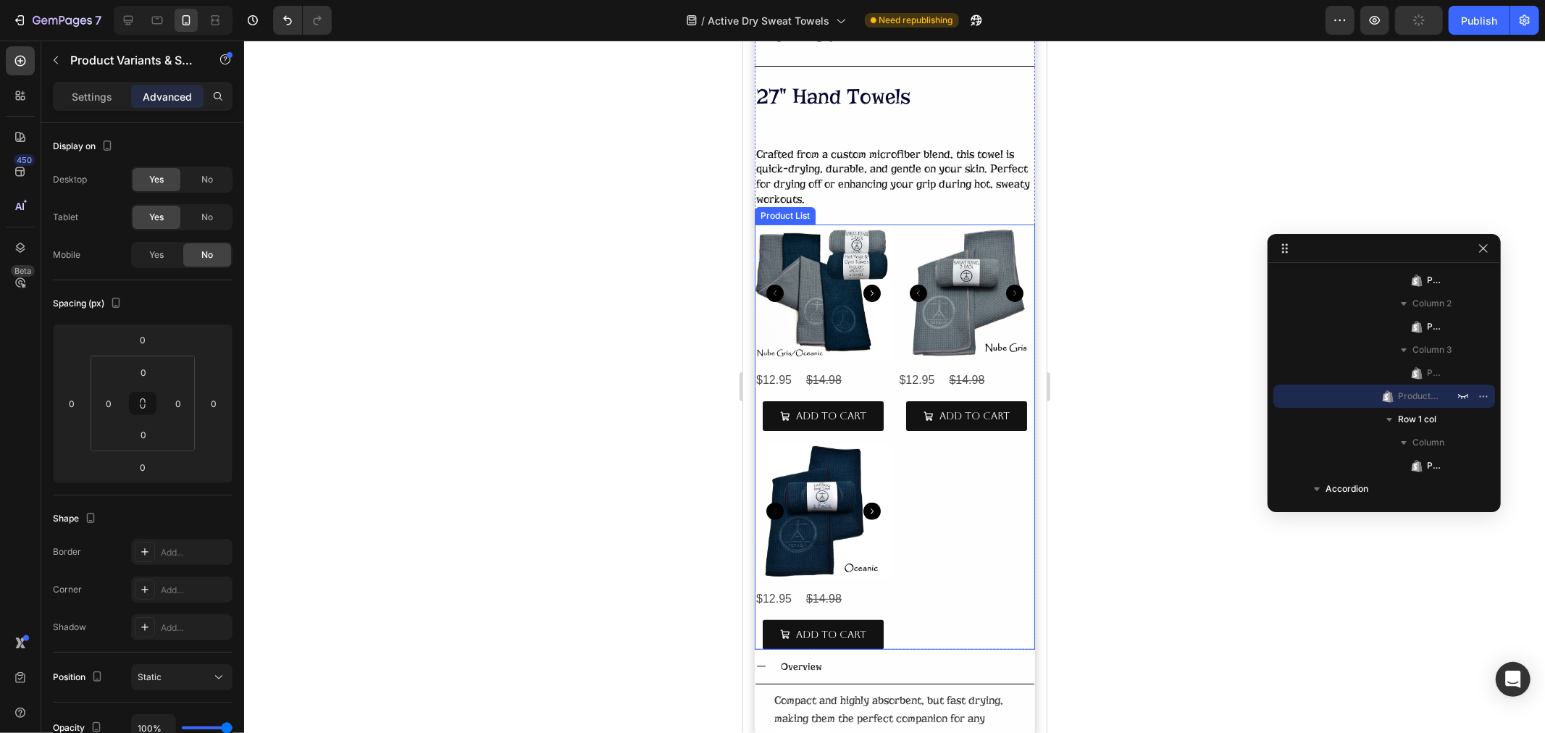
scroll to position [402, 0]
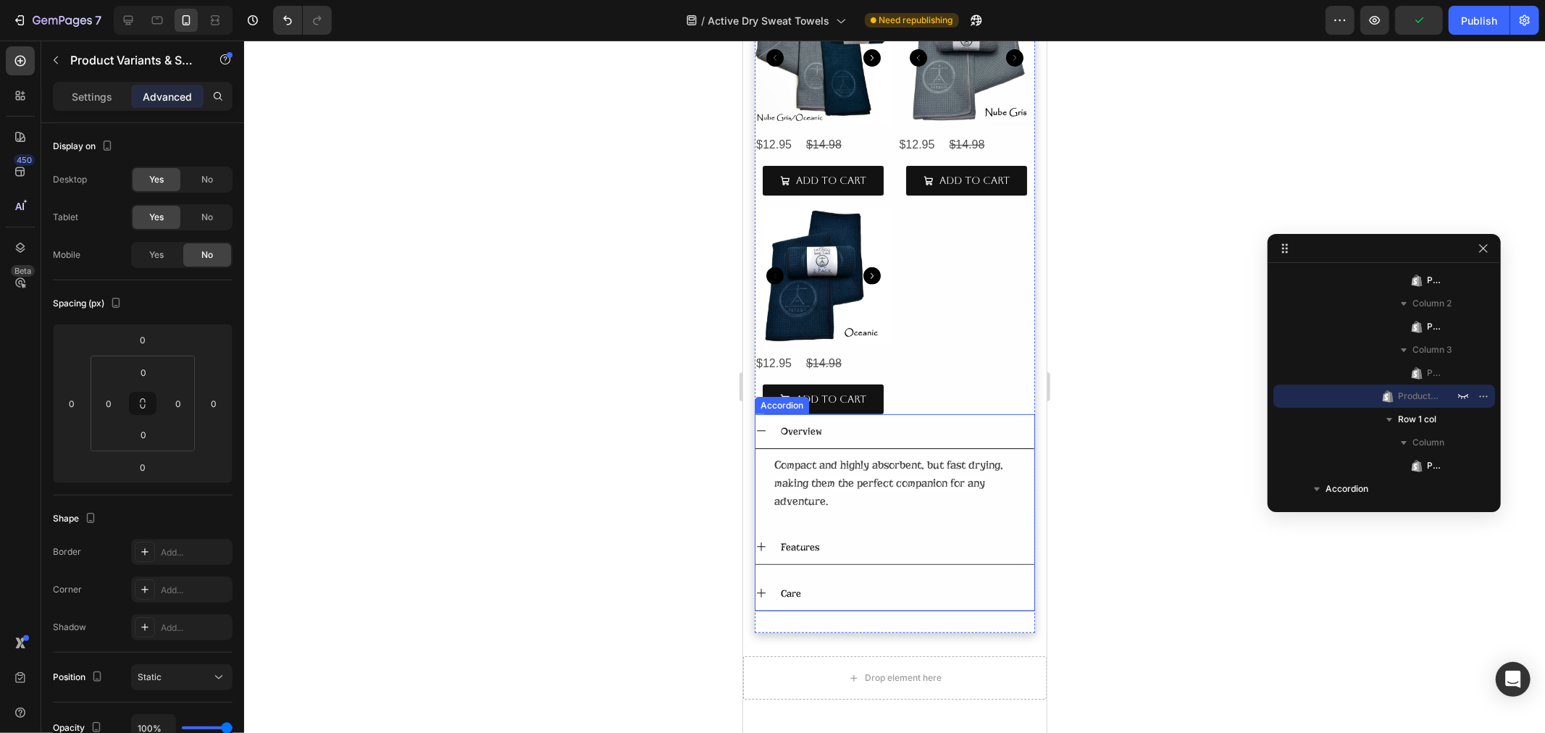
click at [758, 424] on icon at bounding box center [761, 430] width 12 height 12
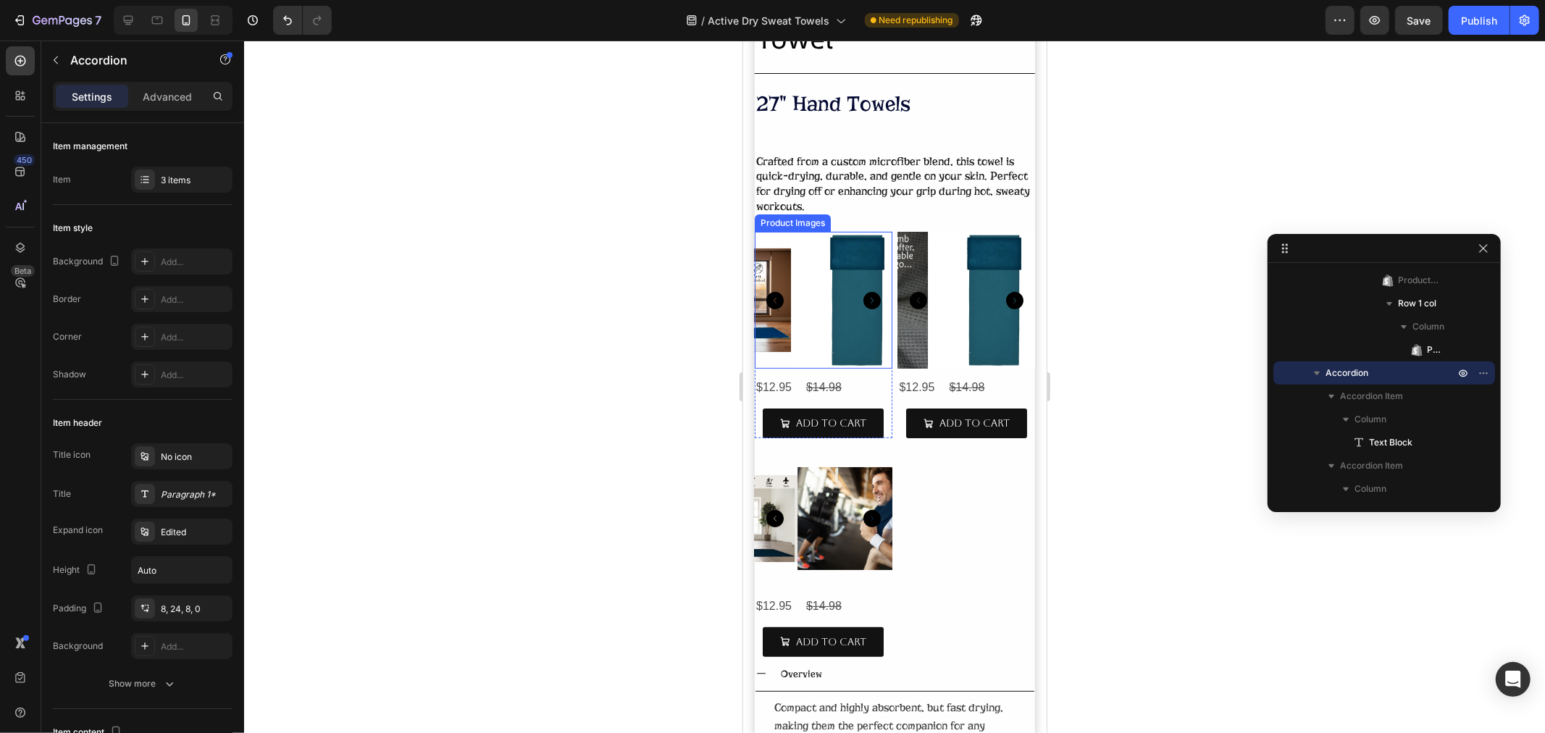
scroll to position [161, 0]
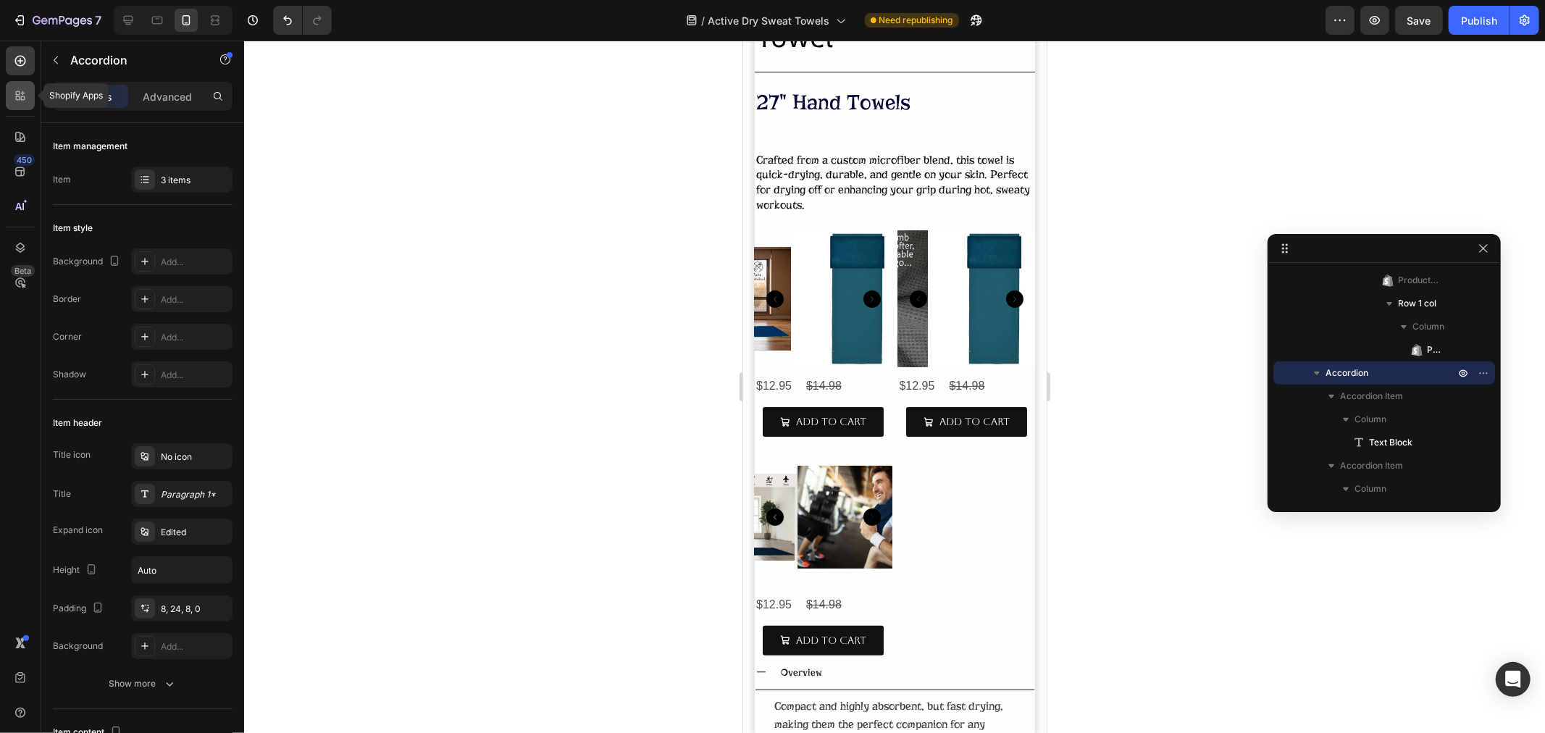
click at [13, 102] on icon at bounding box center [20, 95] width 14 height 14
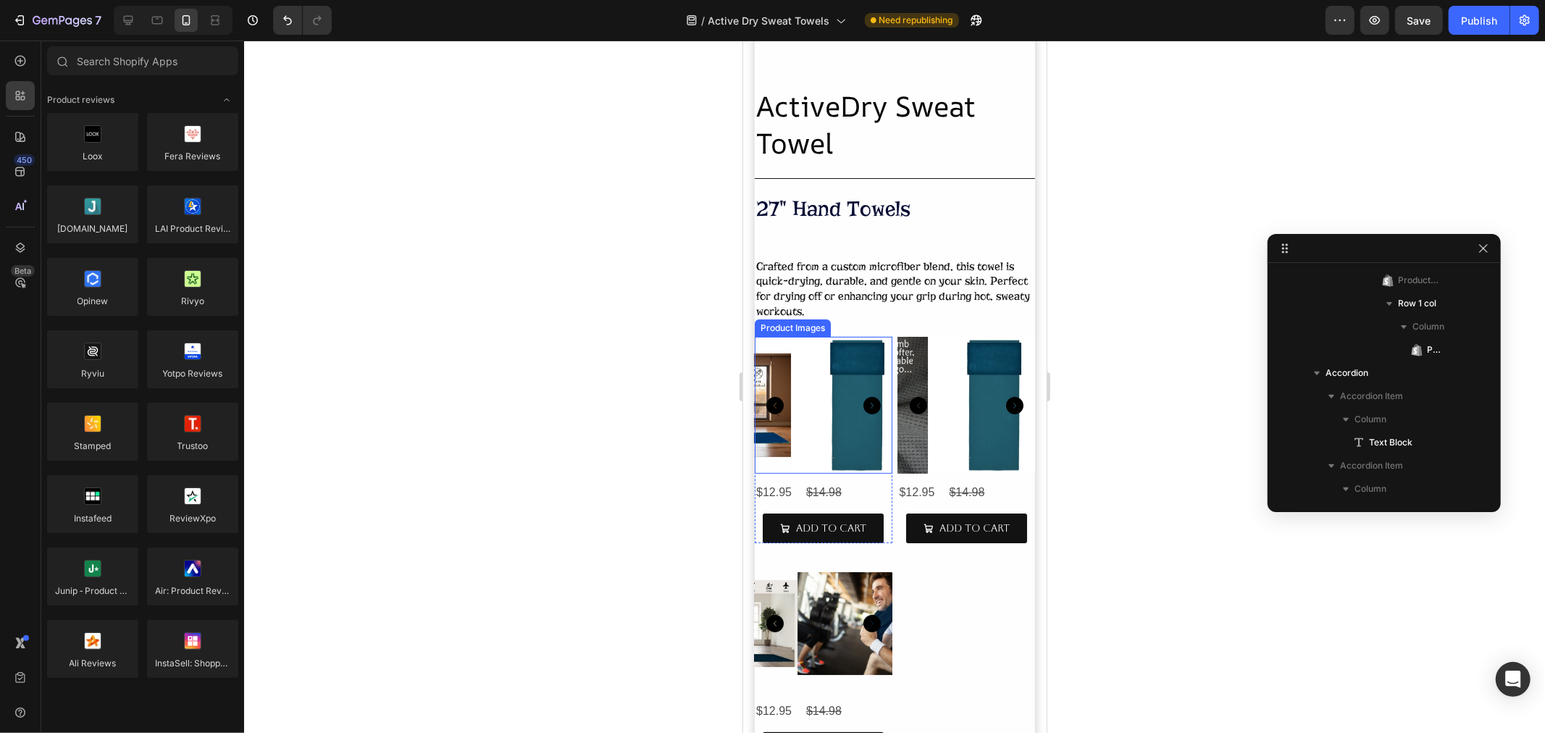
scroll to position [80, 0]
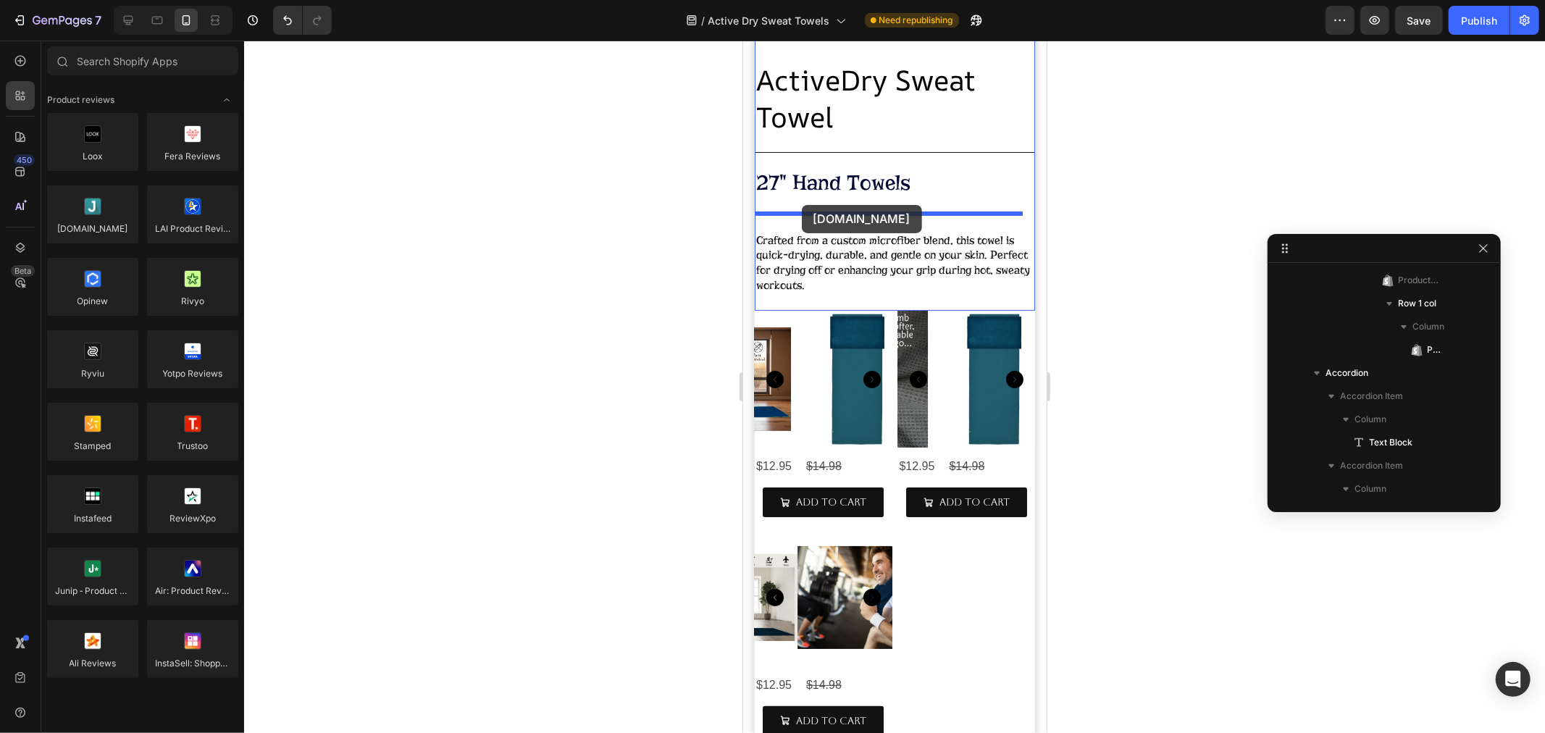
drag, startPoint x: 844, startPoint y: 250, endPoint x: 801, endPoint y: 204, distance: 62.5
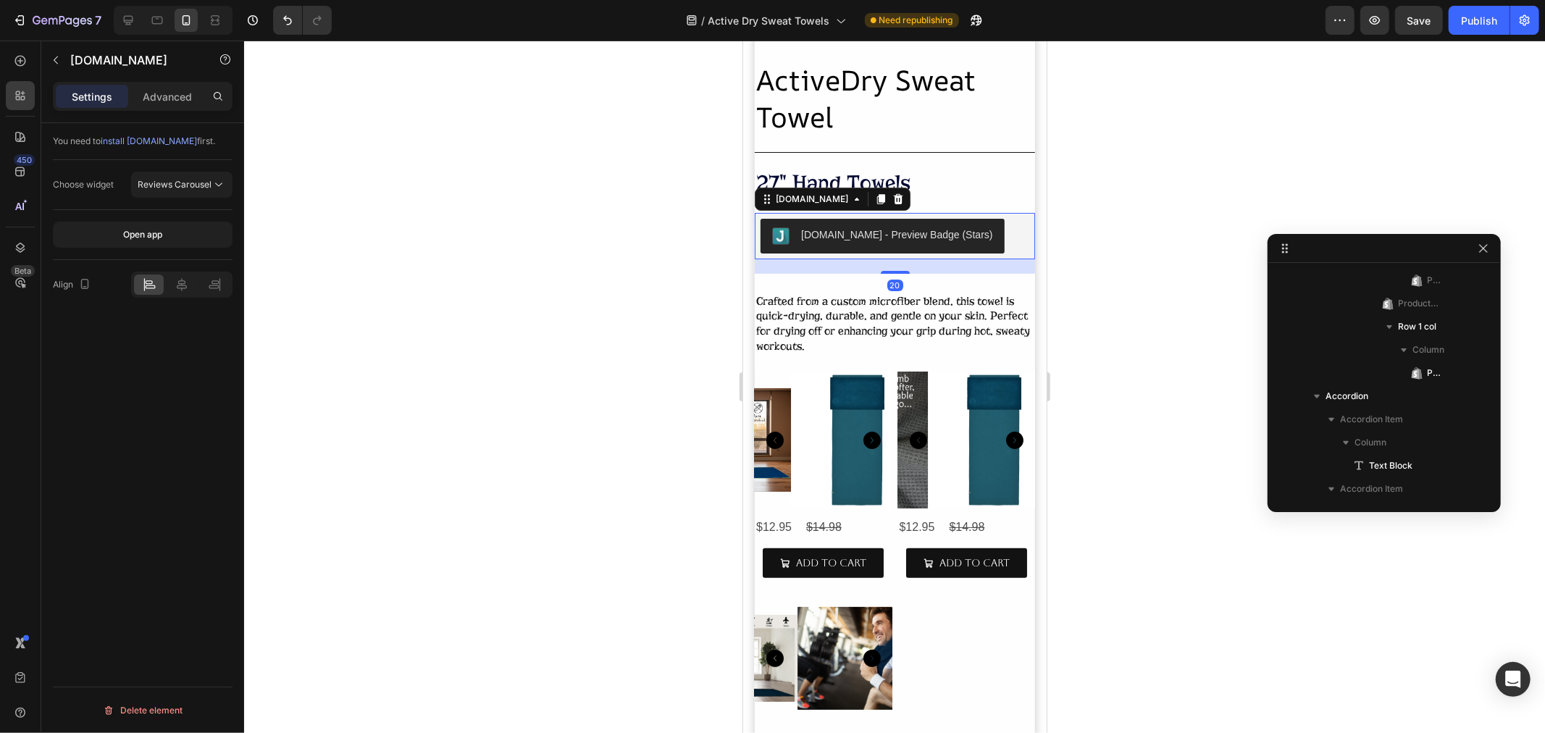
scroll to position [116, 0]
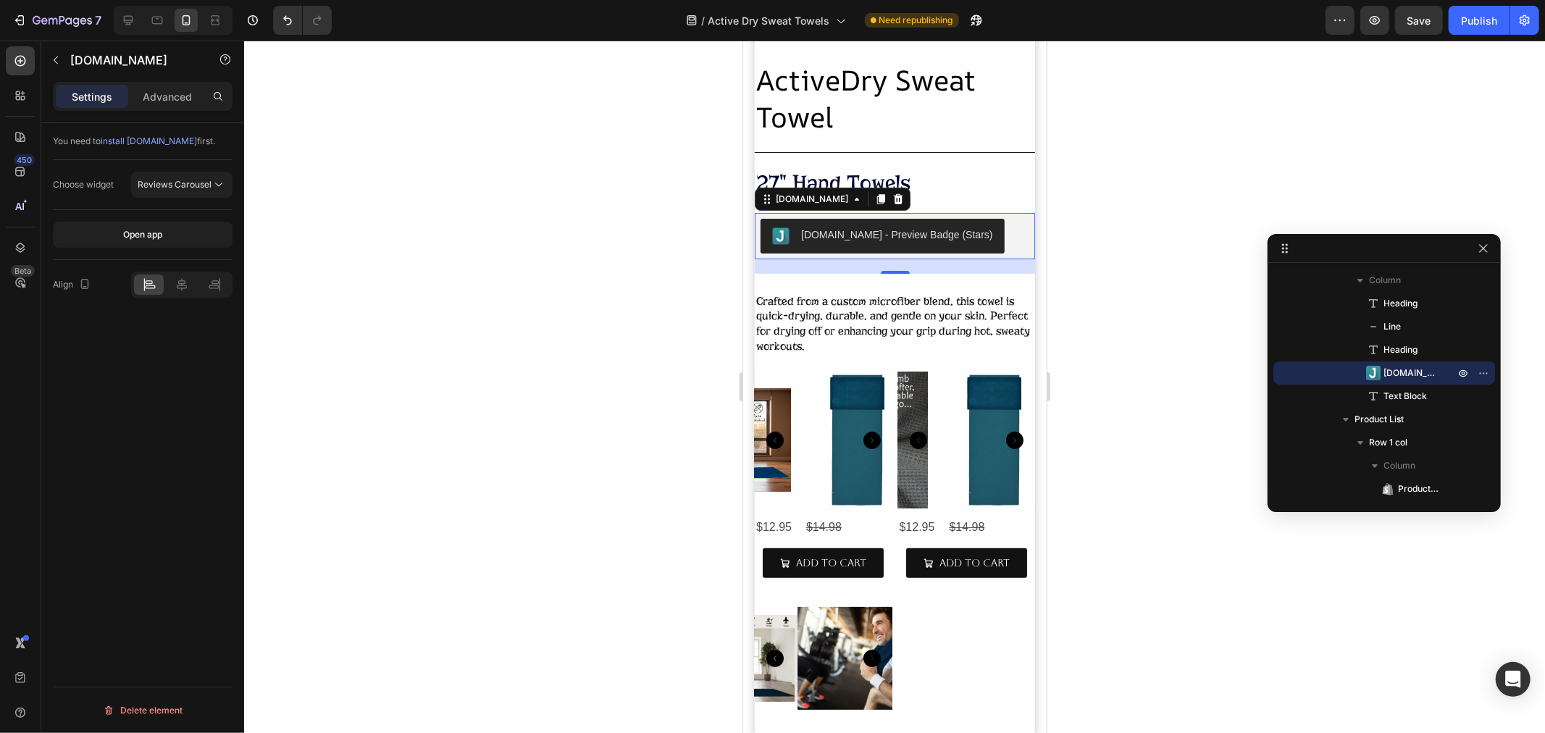
click at [870, 239] on div "[DOMAIN_NAME] - Preview Badge (Stars)" at bounding box center [896, 234] width 192 height 15
click at [1475, 20] on div "Publish" at bounding box center [1479, 20] width 36 height 15
click at [773, 200] on div "[DOMAIN_NAME]" at bounding box center [811, 198] width 78 height 13
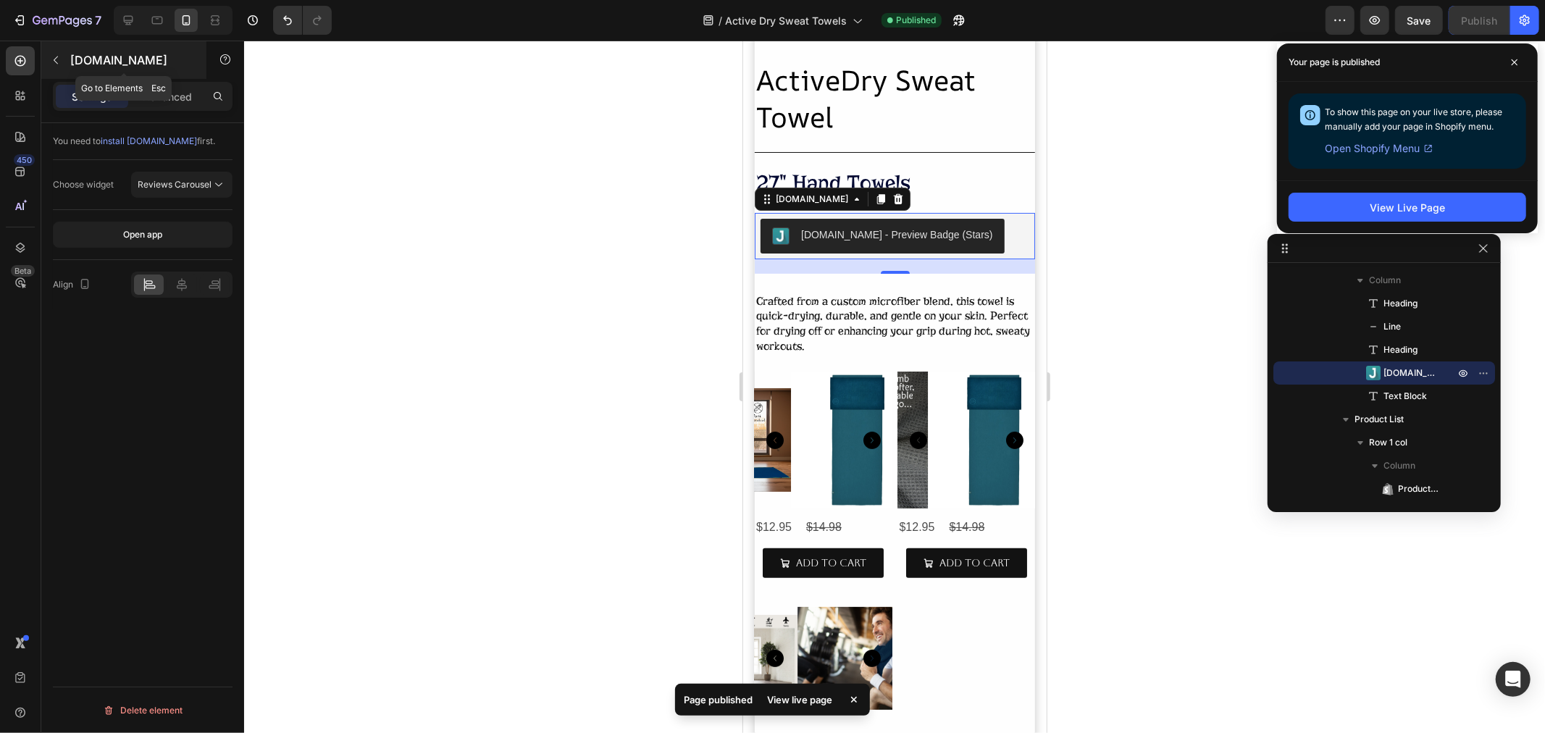
click at [67, 62] on div "[DOMAIN_NAME]" at bounding box center [123, 60] width 165 height 38
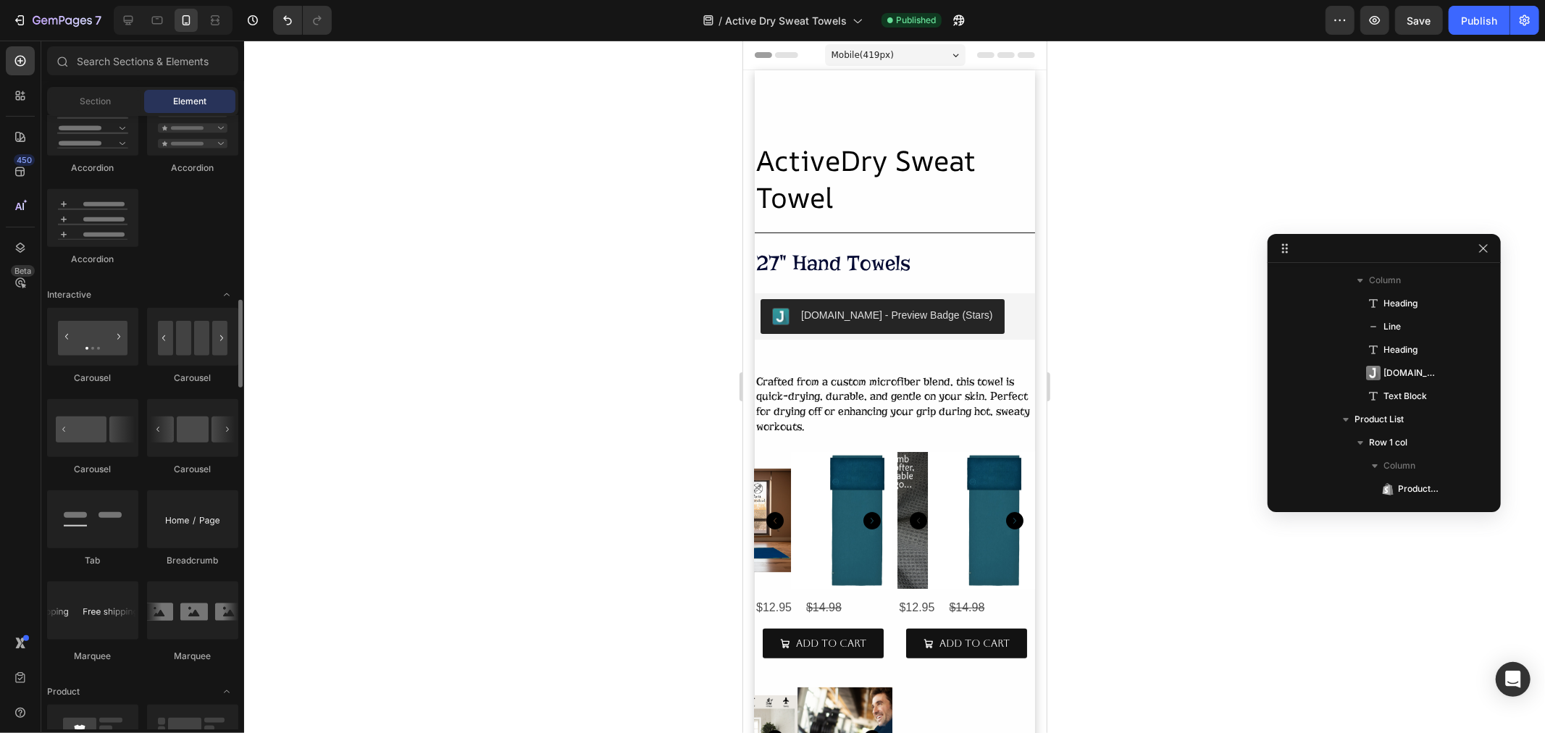
scroll to position [1609, 0]
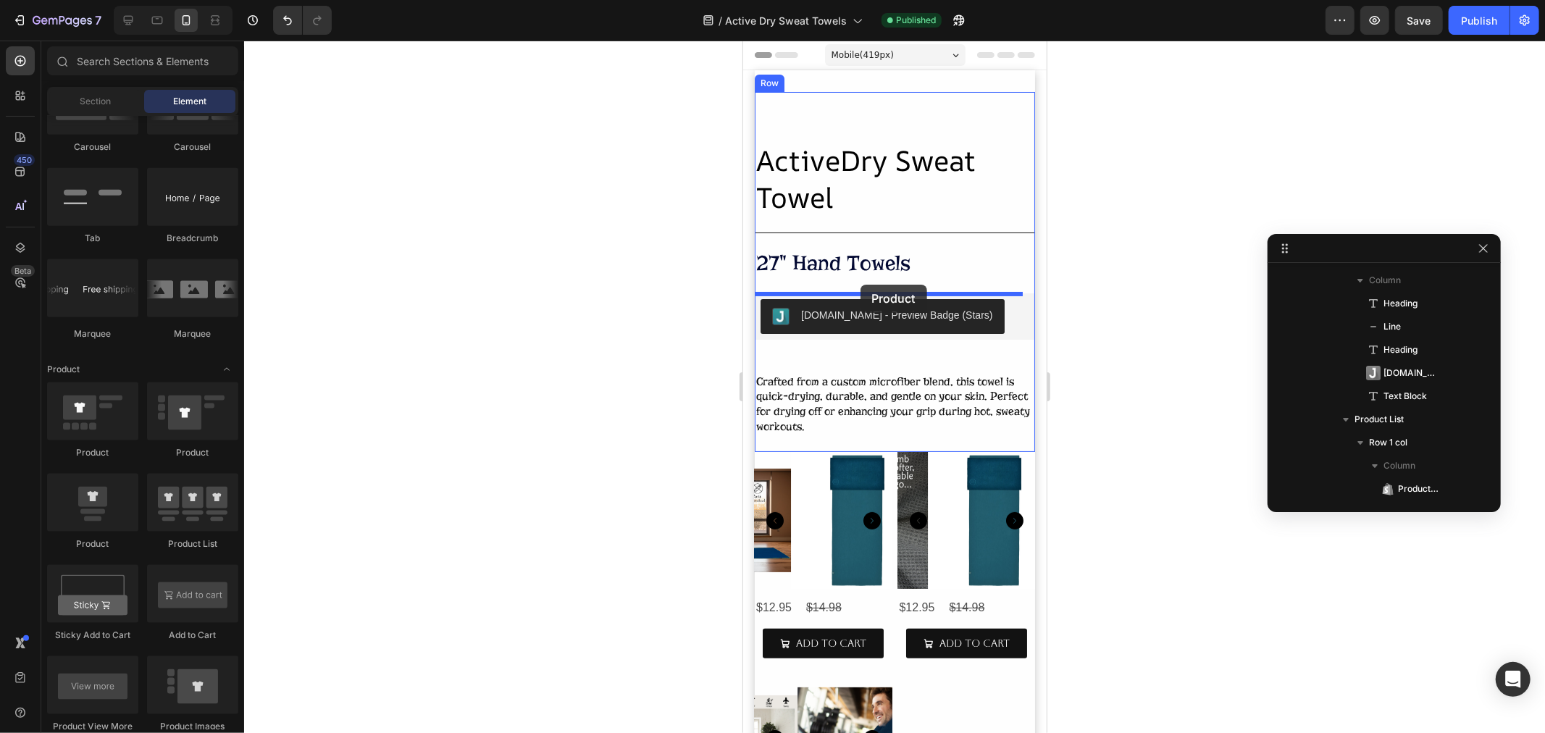
drag, startPoint x: 823, startPoint y: 552, endPoint x: 860, endPoint y: 284, distance: 270.4
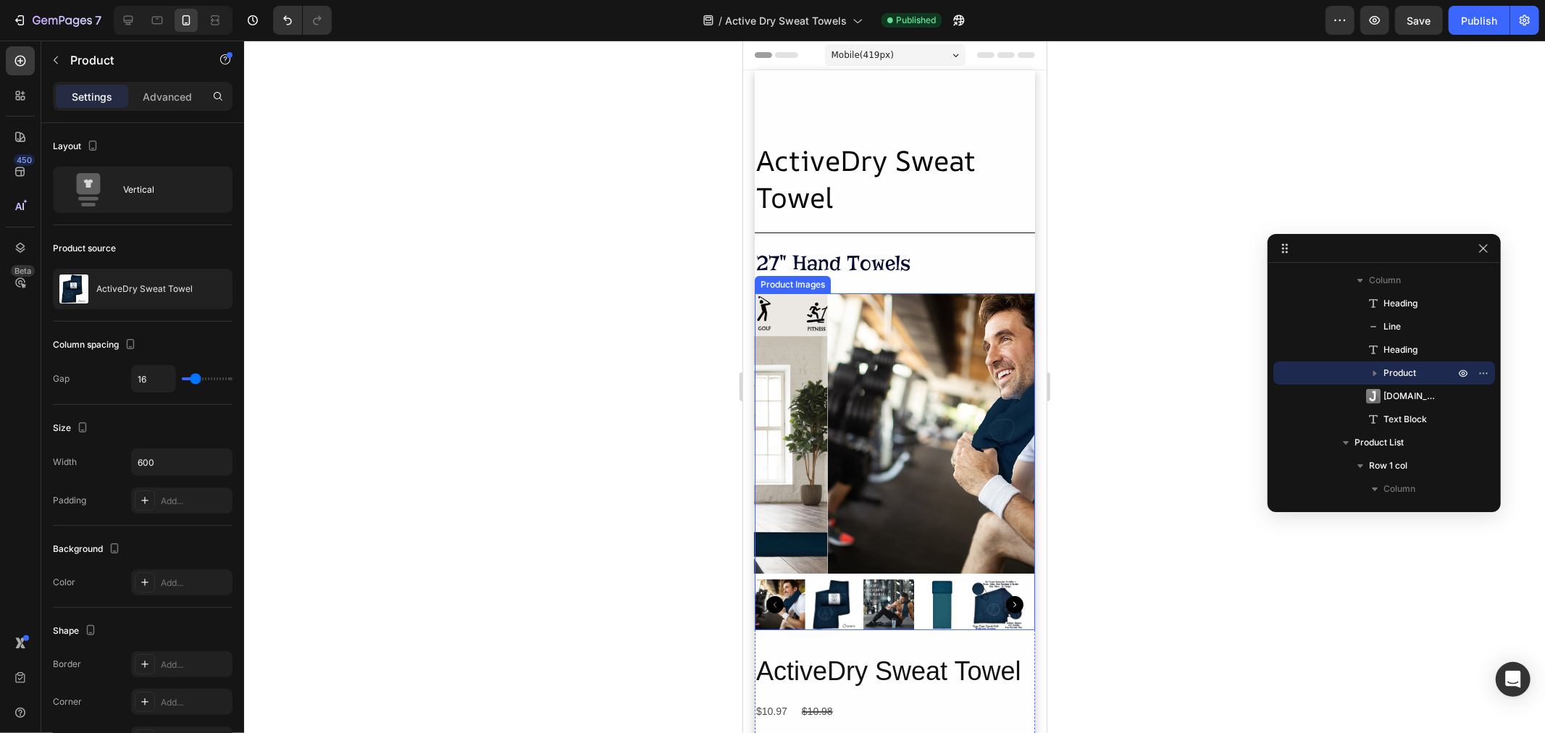
click at [857, 349] on img at bounding box center [967, 433] width 280 height 280
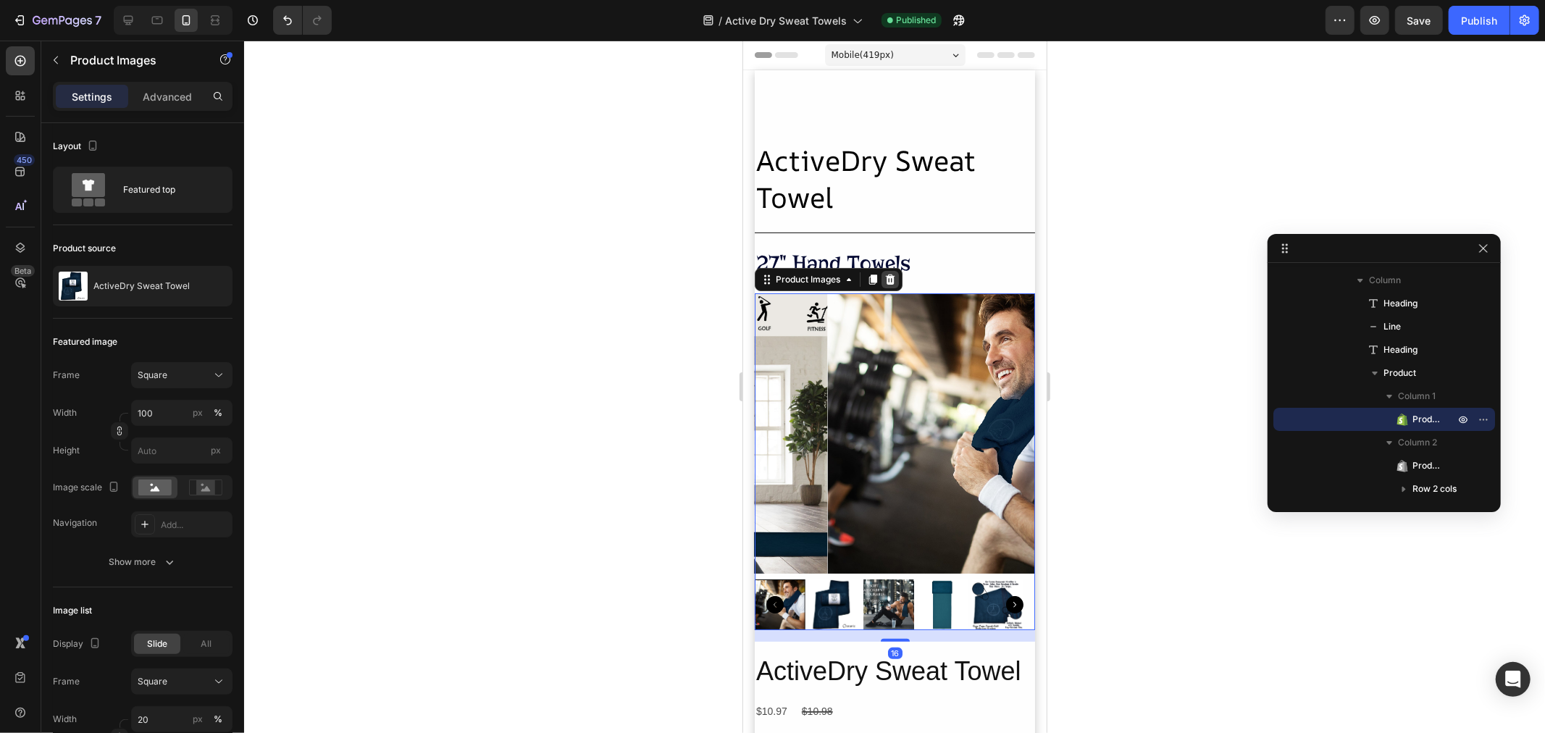
click at [891, 282] on icon at bounding box center [890, 279] width 12 height 12
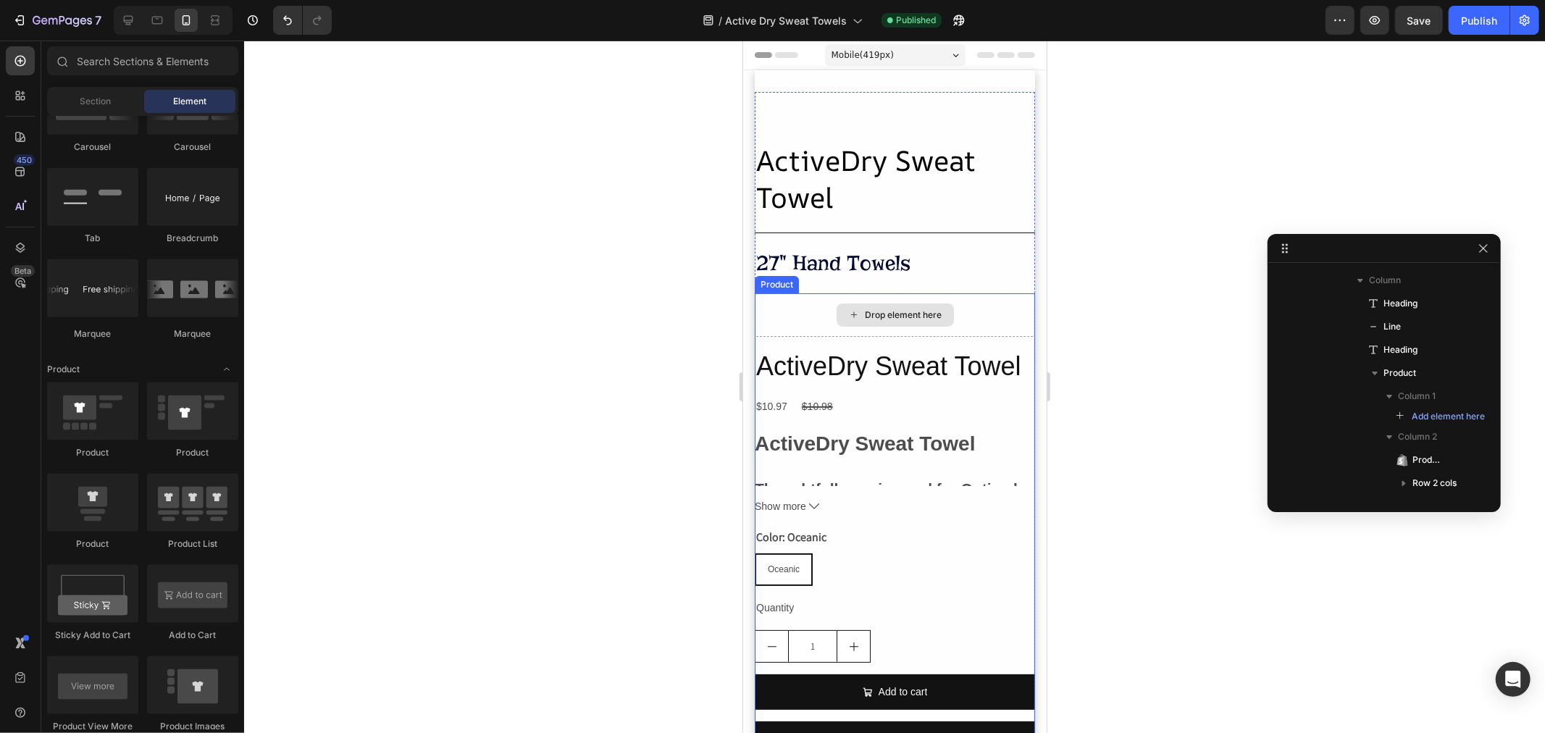
click at [819, 314] on div "Drop element here" at bounding box center [894, 314] width 280 height 43
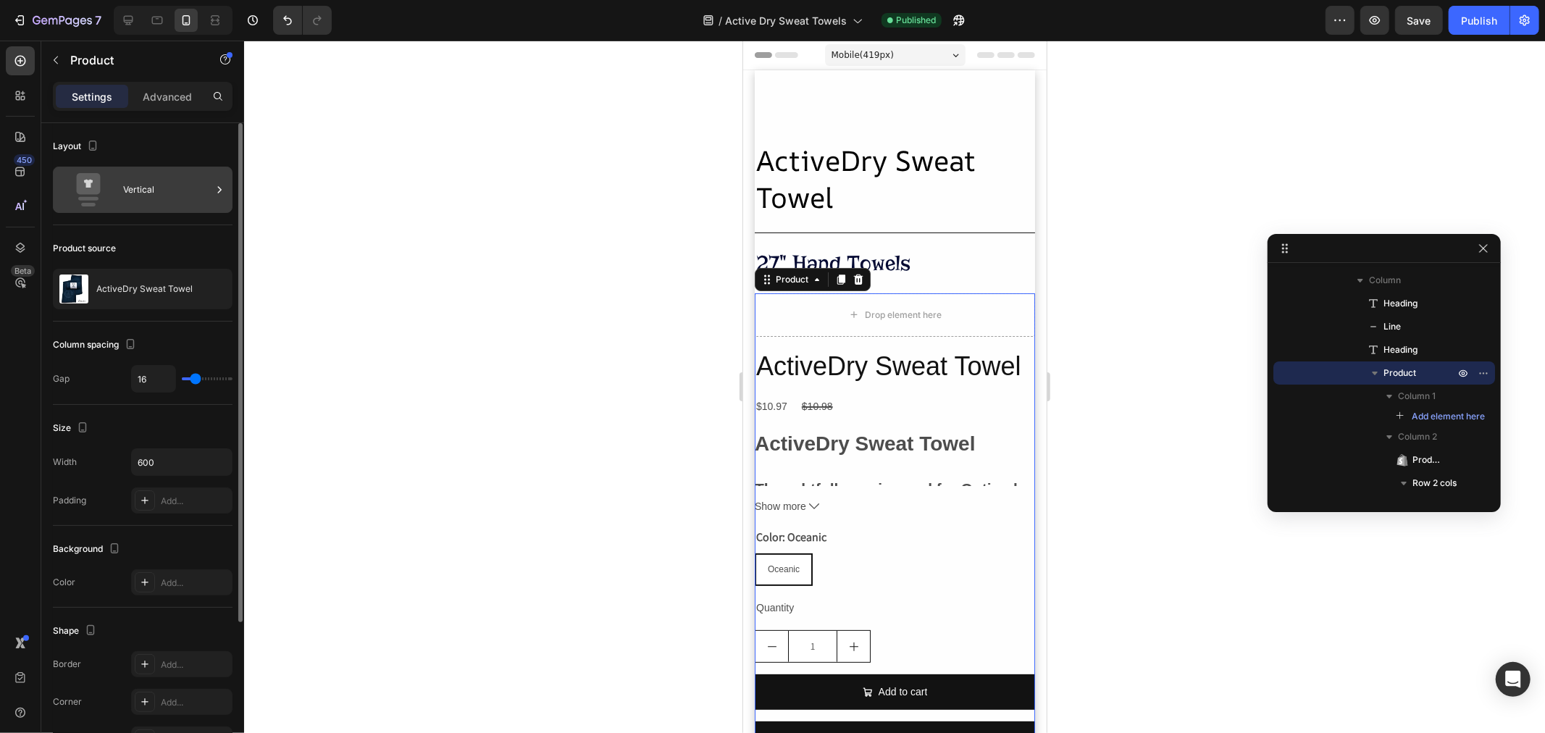
click at [142, 186] on div "Vertical" at bounding box center [167, 189] width 88 height 33
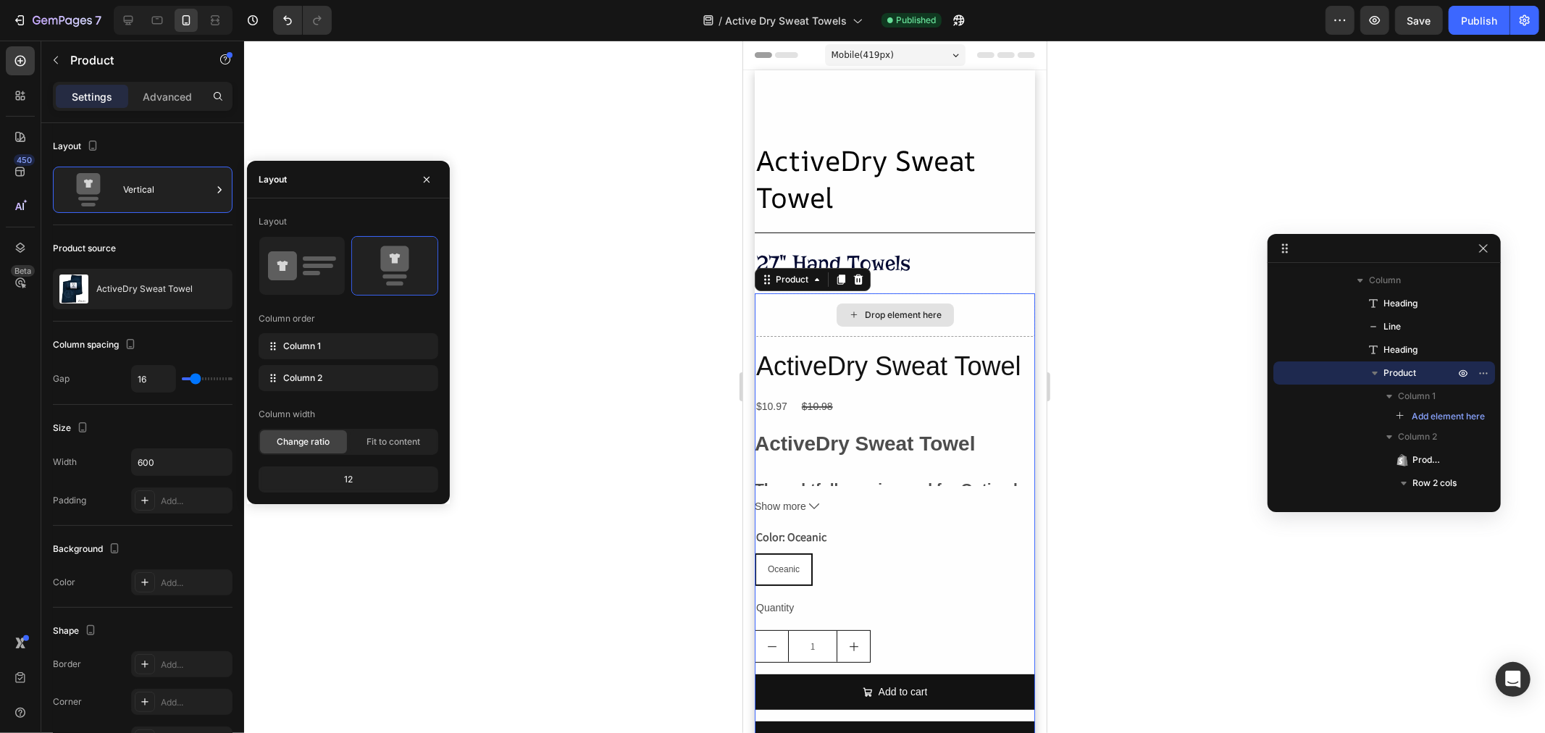
click at [940, 314] on div "Drop element here" at bounding box center [894, 314] width 117 height 23
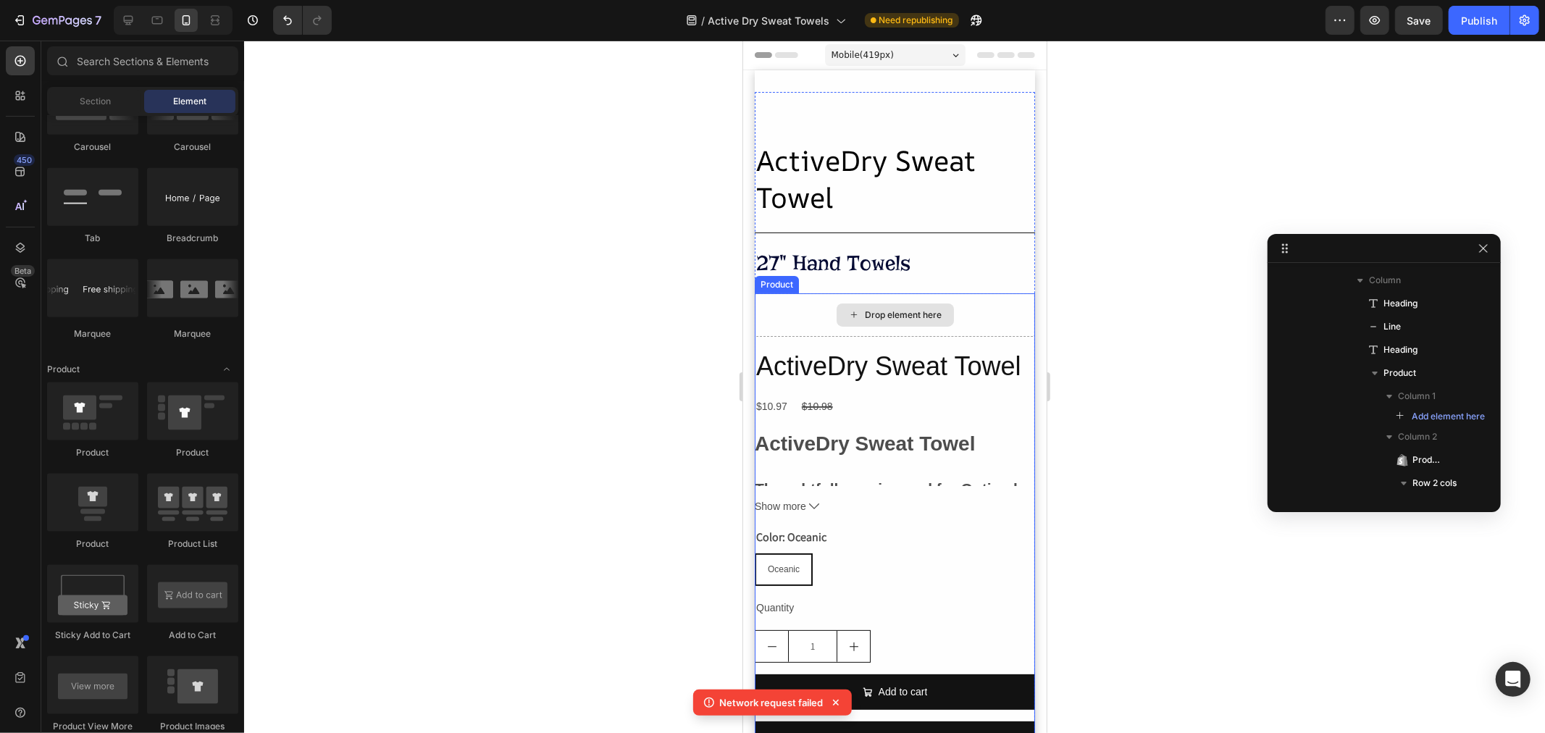
click at [973, 314] on div "Drop element here" at bounding box center [894, 314] width 280 height 43
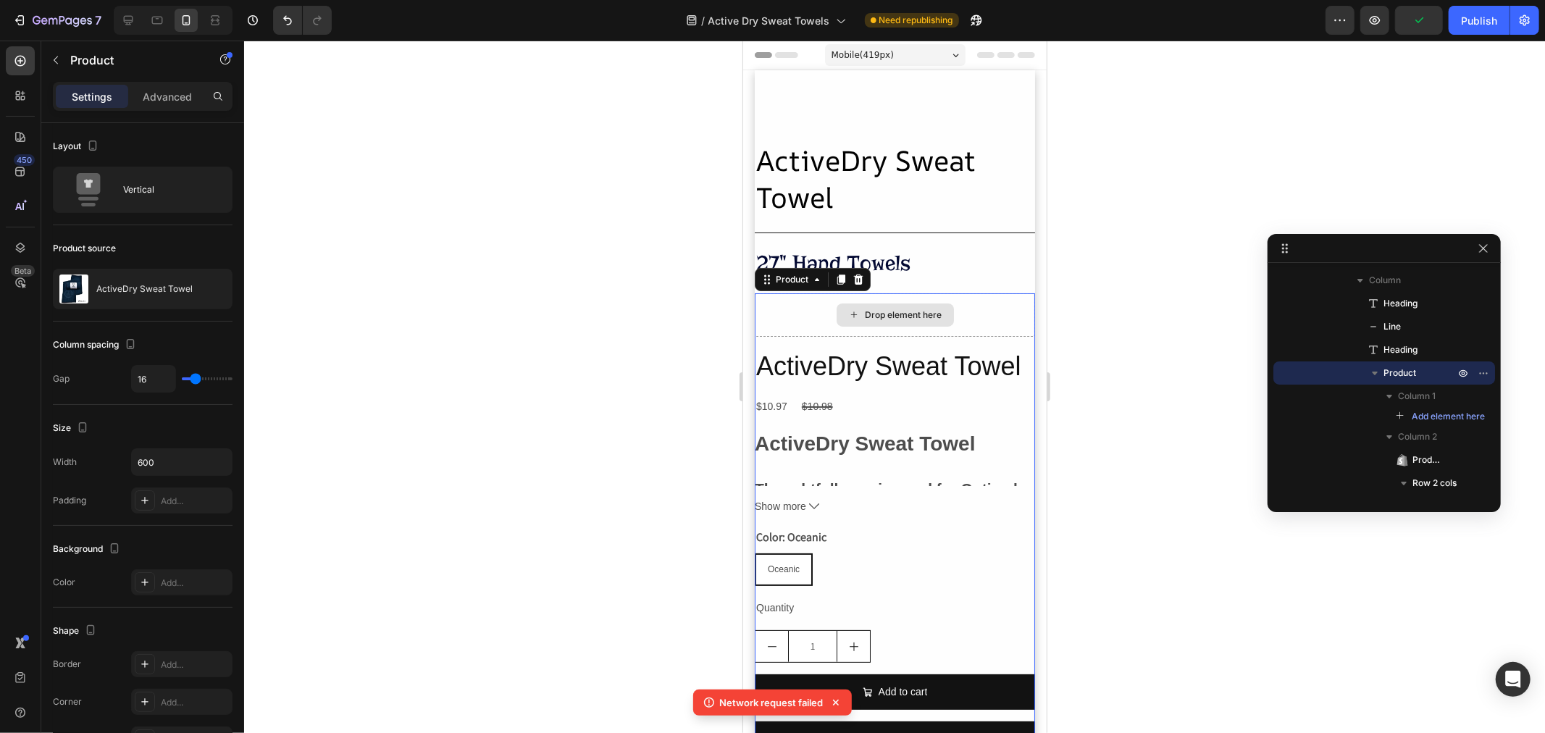
click at [980, 326] on div "Drop element here" at bounding box center [894, 314] width 280 height 43
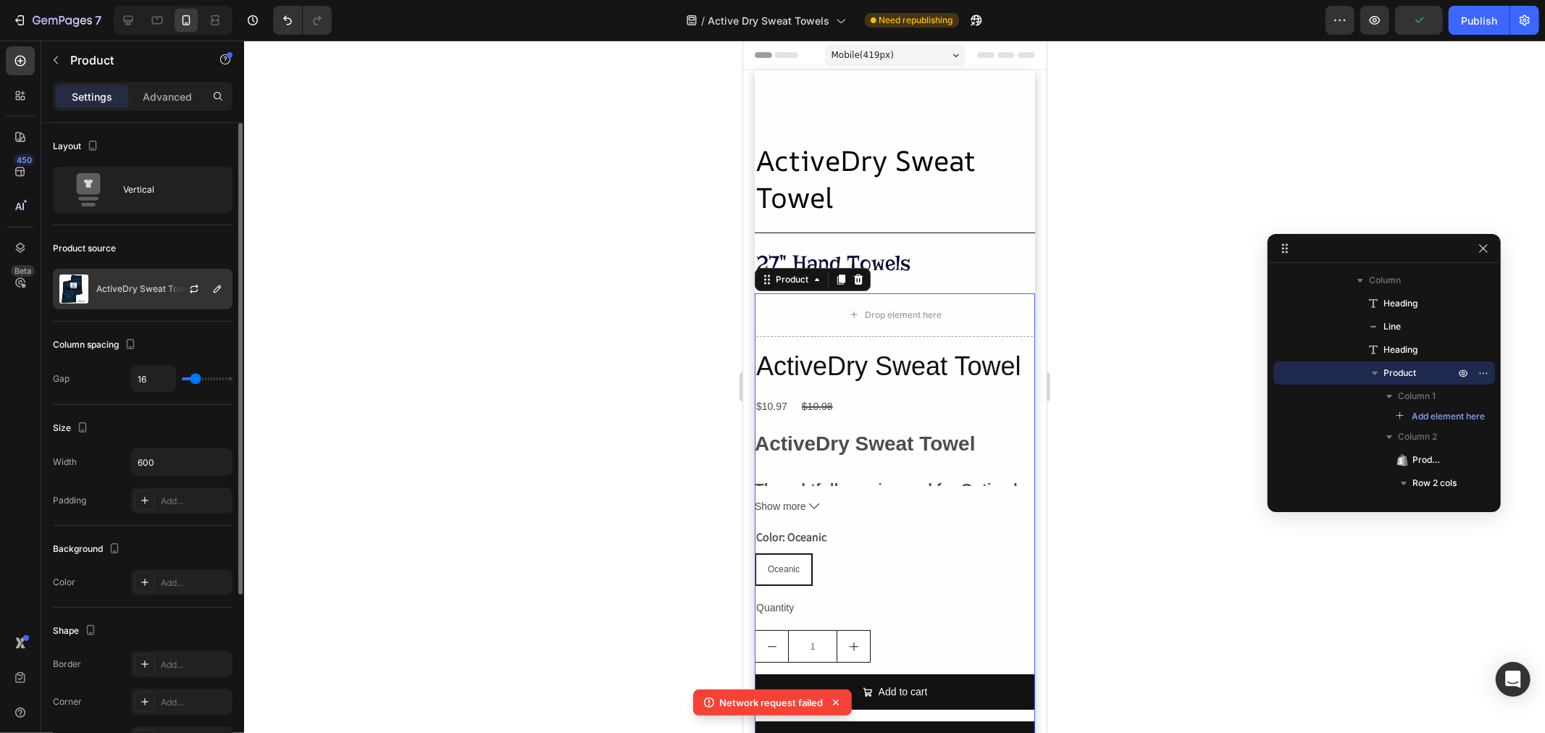
click at [163, 306] on div "ActiveDry Sweat Towel" at bounding box center [143, 289] width 180 height 41
click at [162, 280] on div "ActiveDry Sweat Towel" at bounding box center [143, 289] width 180 height 41
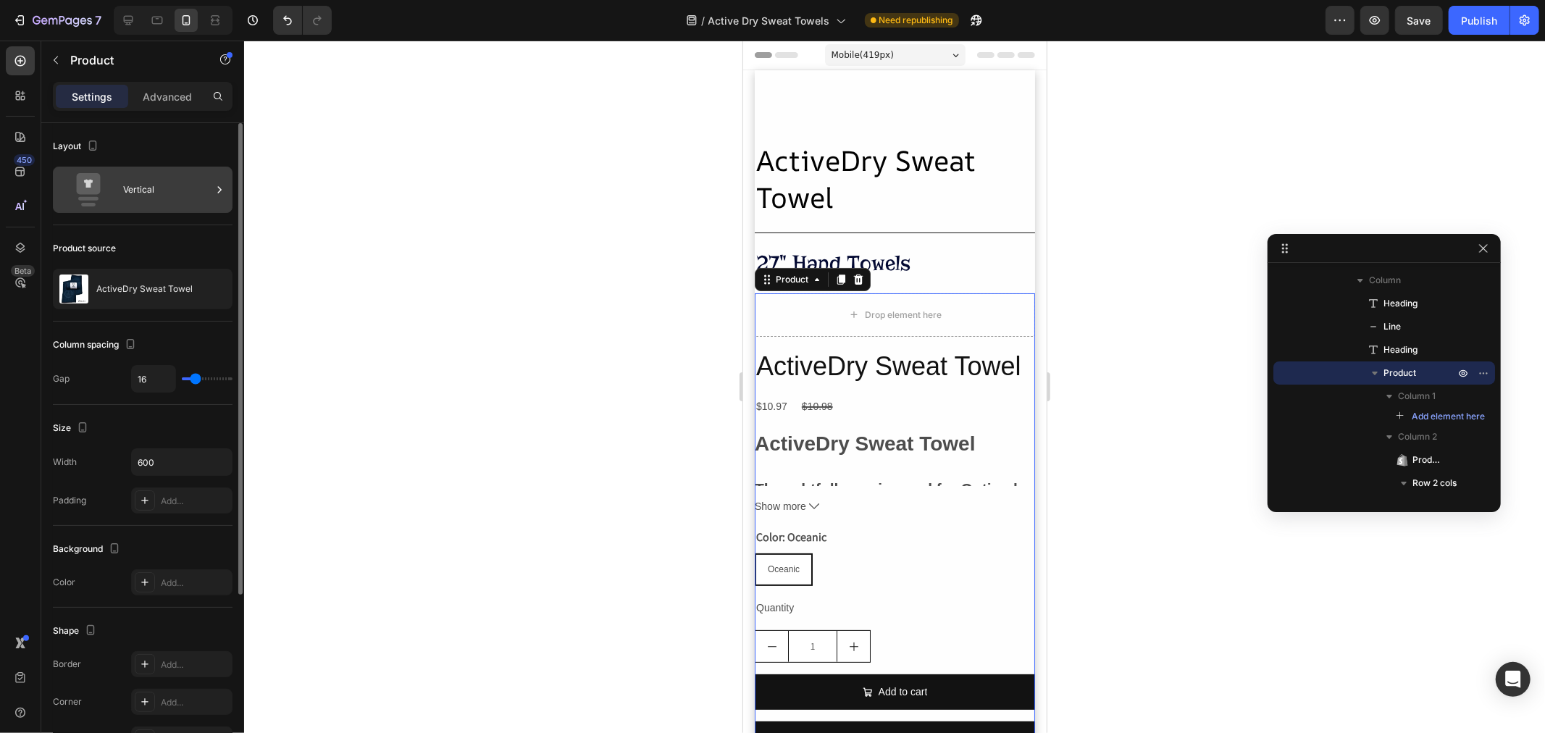
click at [130, 190] on div "Vertical" at bounding box center [167, 189] width 88 height 33
click at [186, 306] on div at bounding box center [200, 288] width 64 height 39
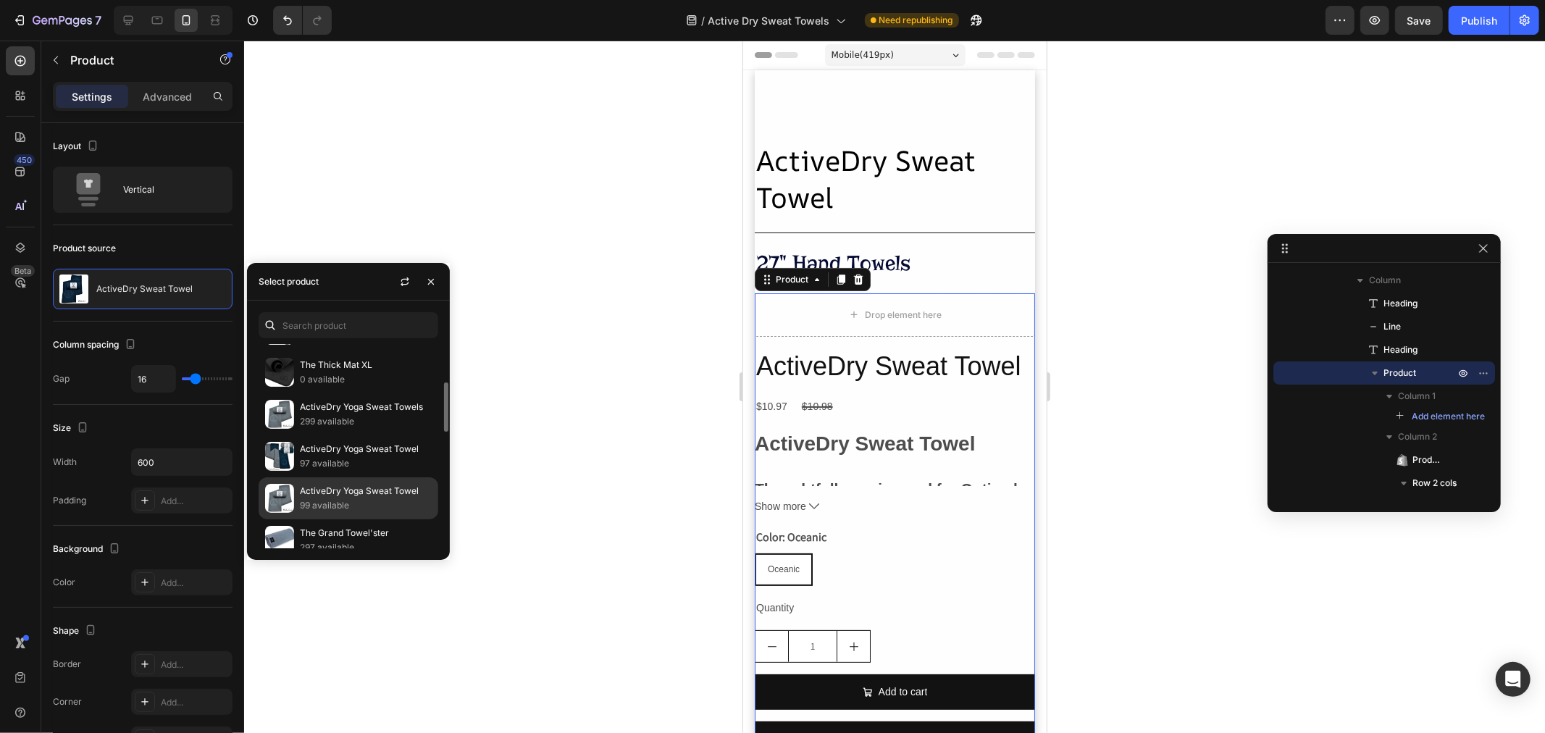
scroll to position [241, 0]
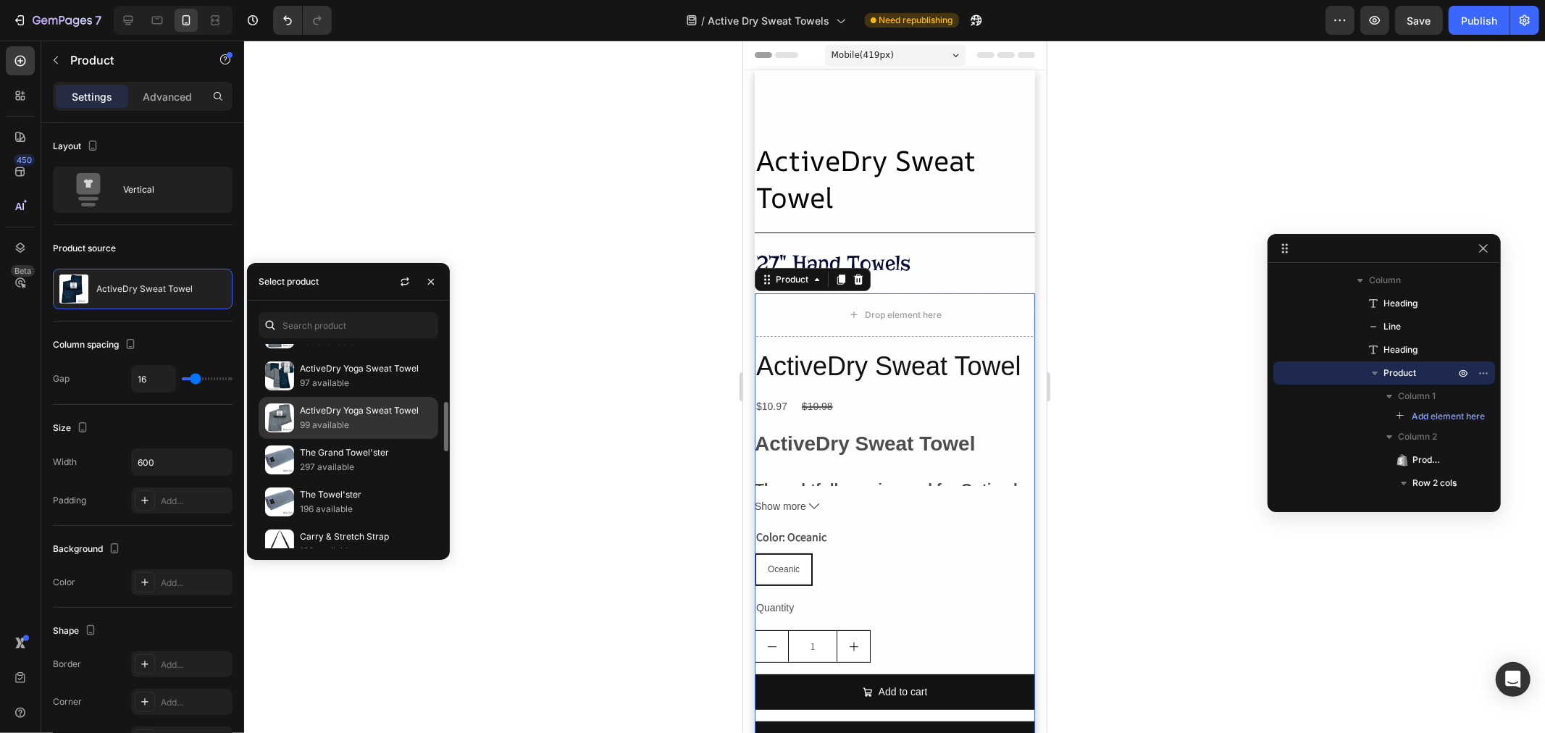
click at [331, 424] on p "99 available" at bounding box center [366, 425] width 132 height 14
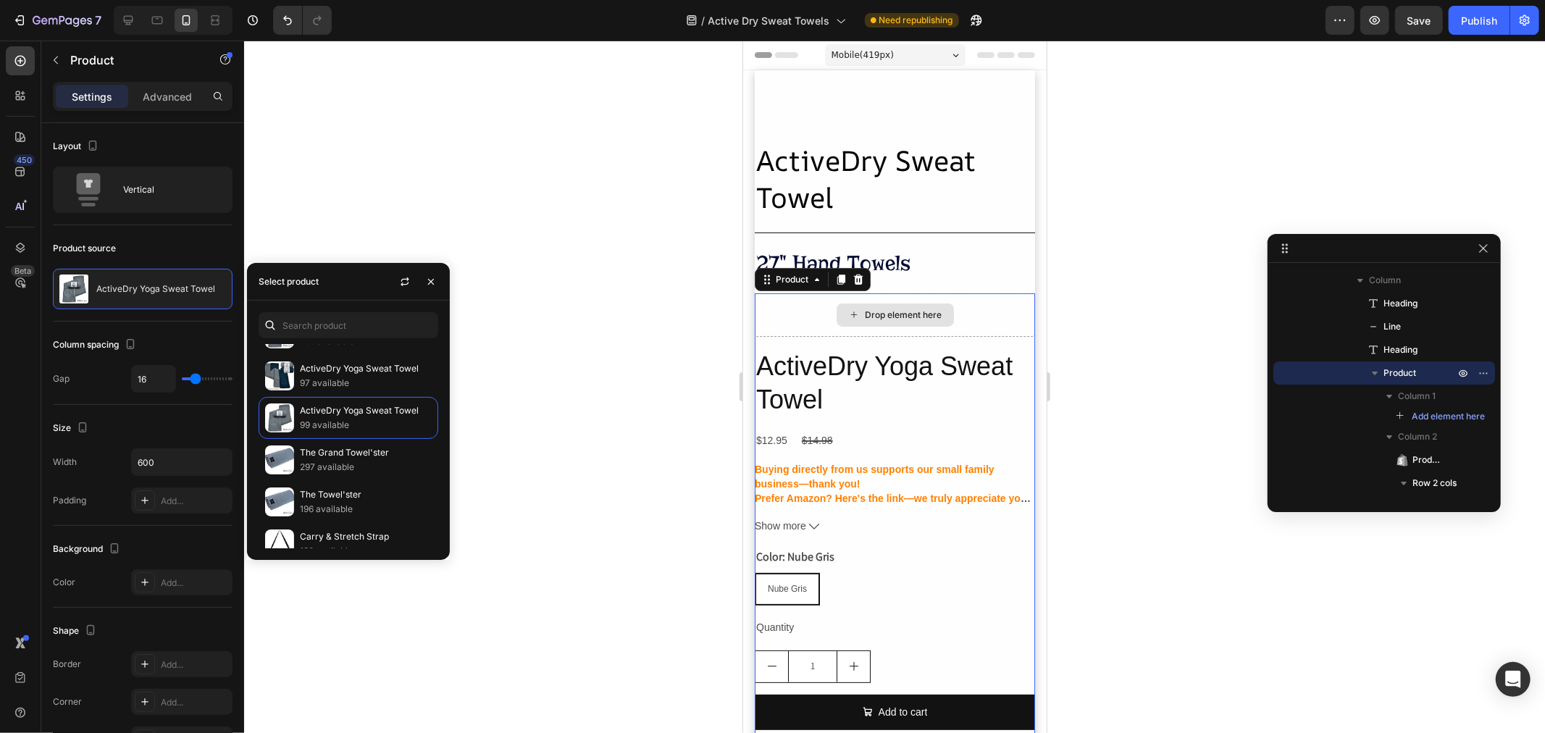
click at [968, 320] on div "Drop element here" at bounding box center [894, 314] width 280 height 43
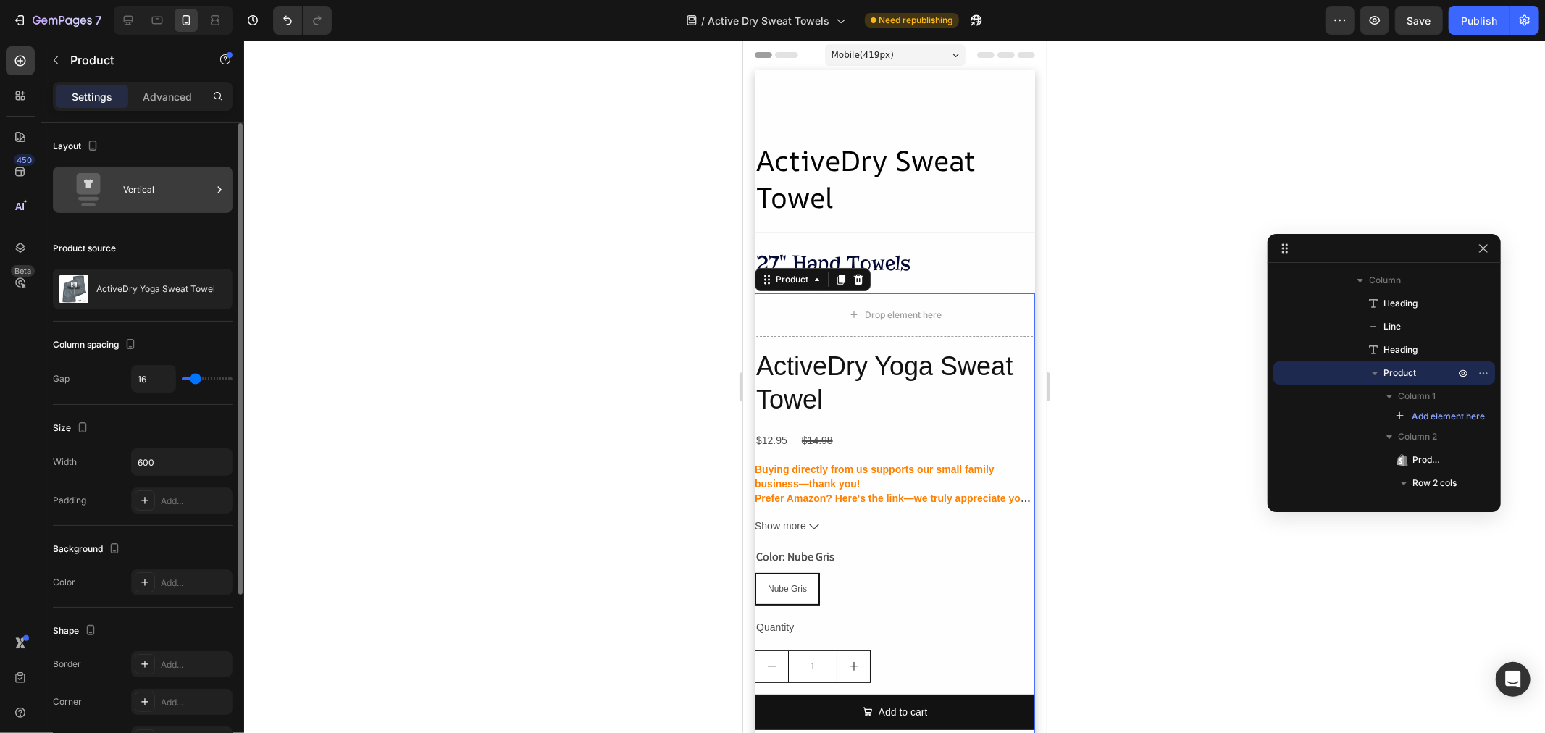
click at [138, 198] on div "Vertical" at bounding box center [167, 189] width 88 height 33
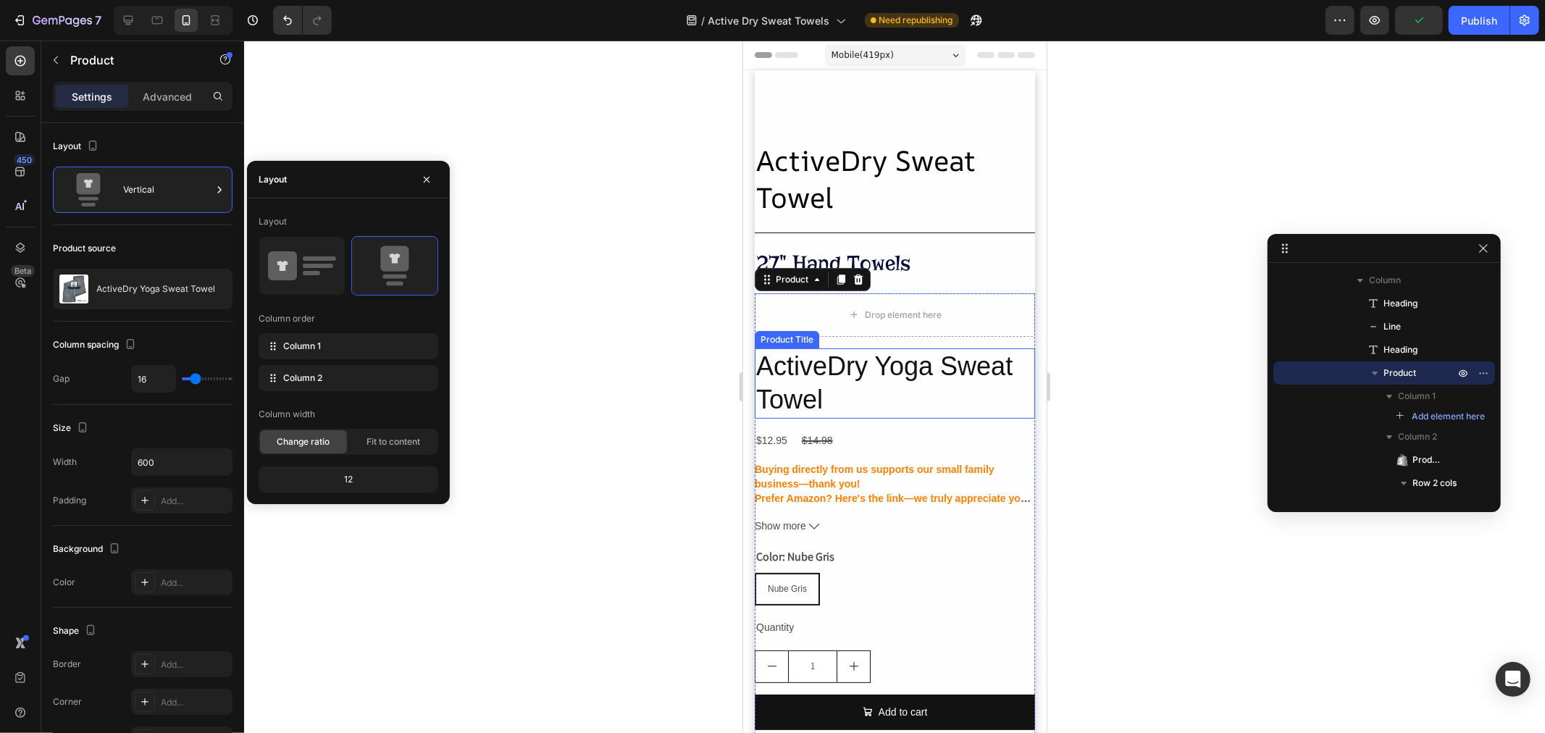
click at [917, 407] on h2 "ActiveDry Yoga Sweat Towel" at bounding box center [894, 383] width 280 height 71
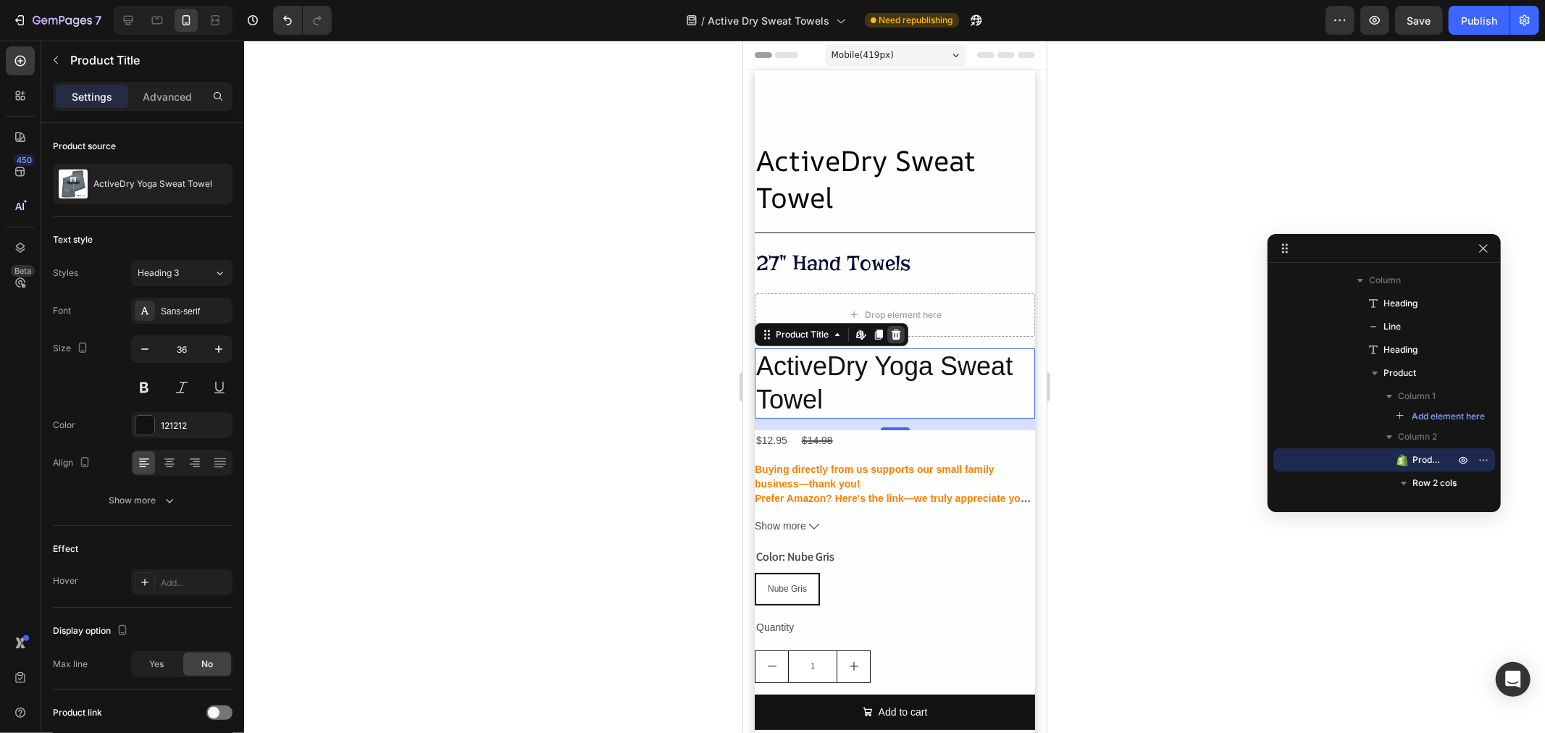
click at [893, 340] on icon at bounding box center [895, 334] width 12 height 12
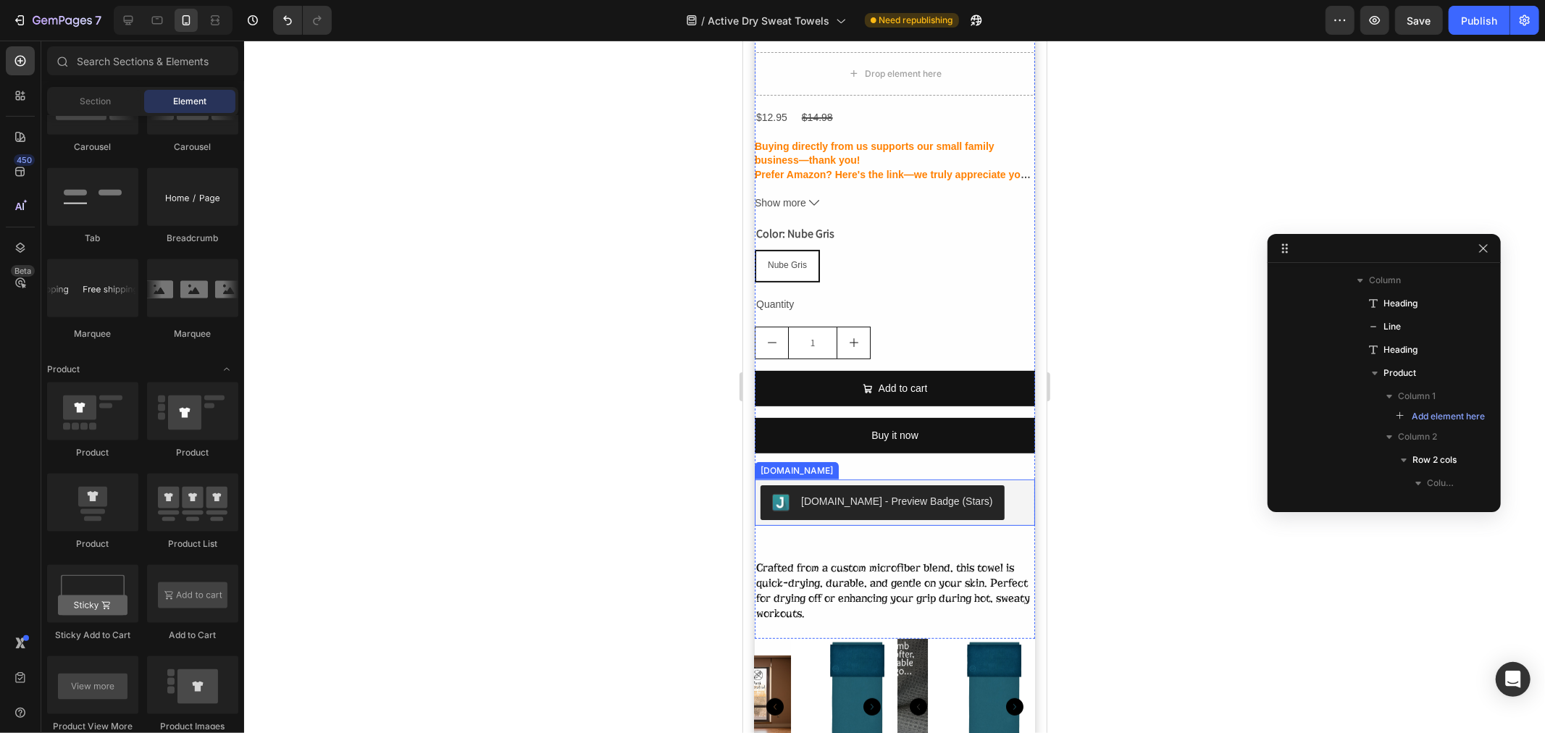
click at [850, 519] on button "[DOMAIN_NAME] - Preview Badge (Stars)" at bounding box center [882, 502] width 244 height 35
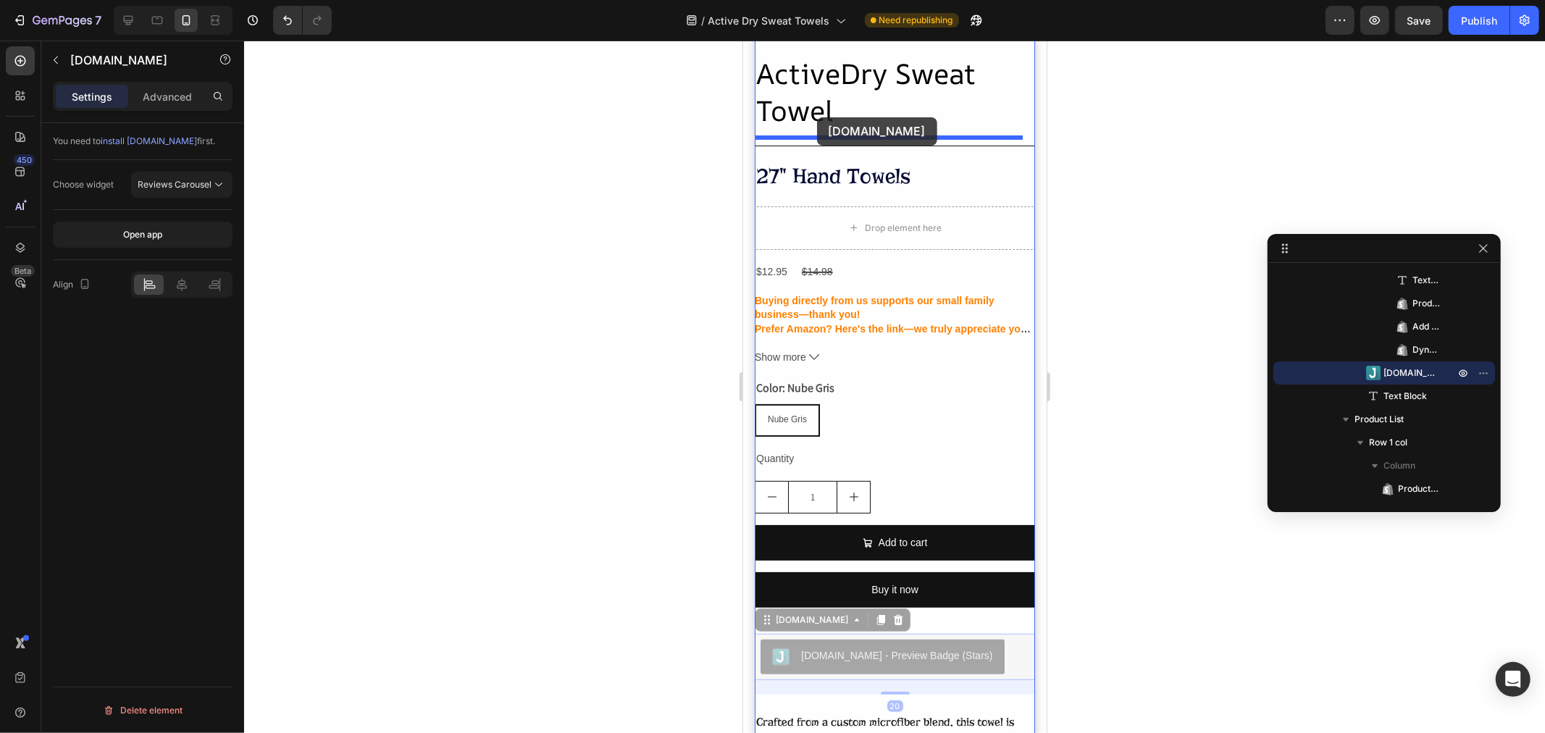
scroll to position [83, 0]
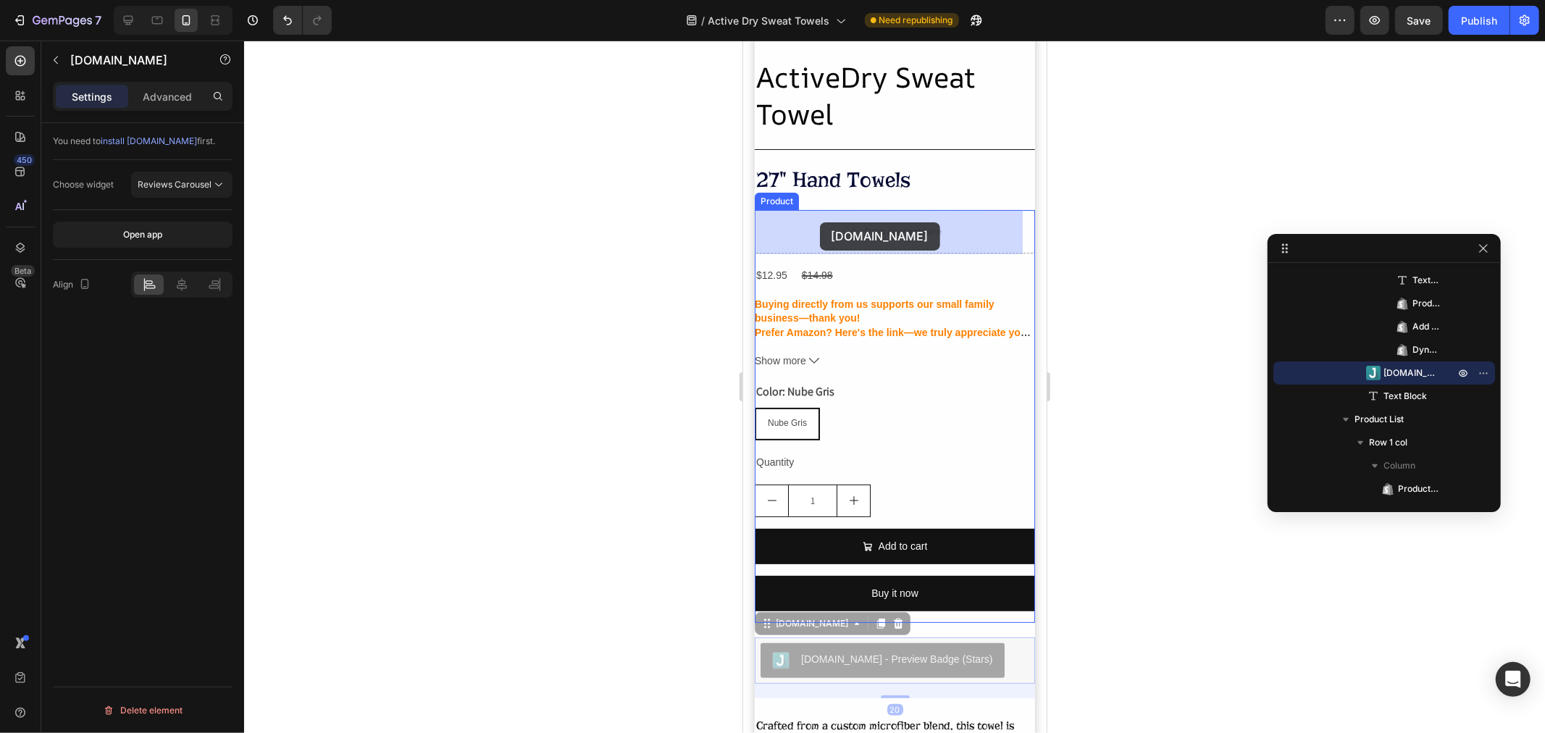
drag, startPoint x: 763, startPoint y: 466, endPoint x: 819, endPoint y: 222, distance: 251.1
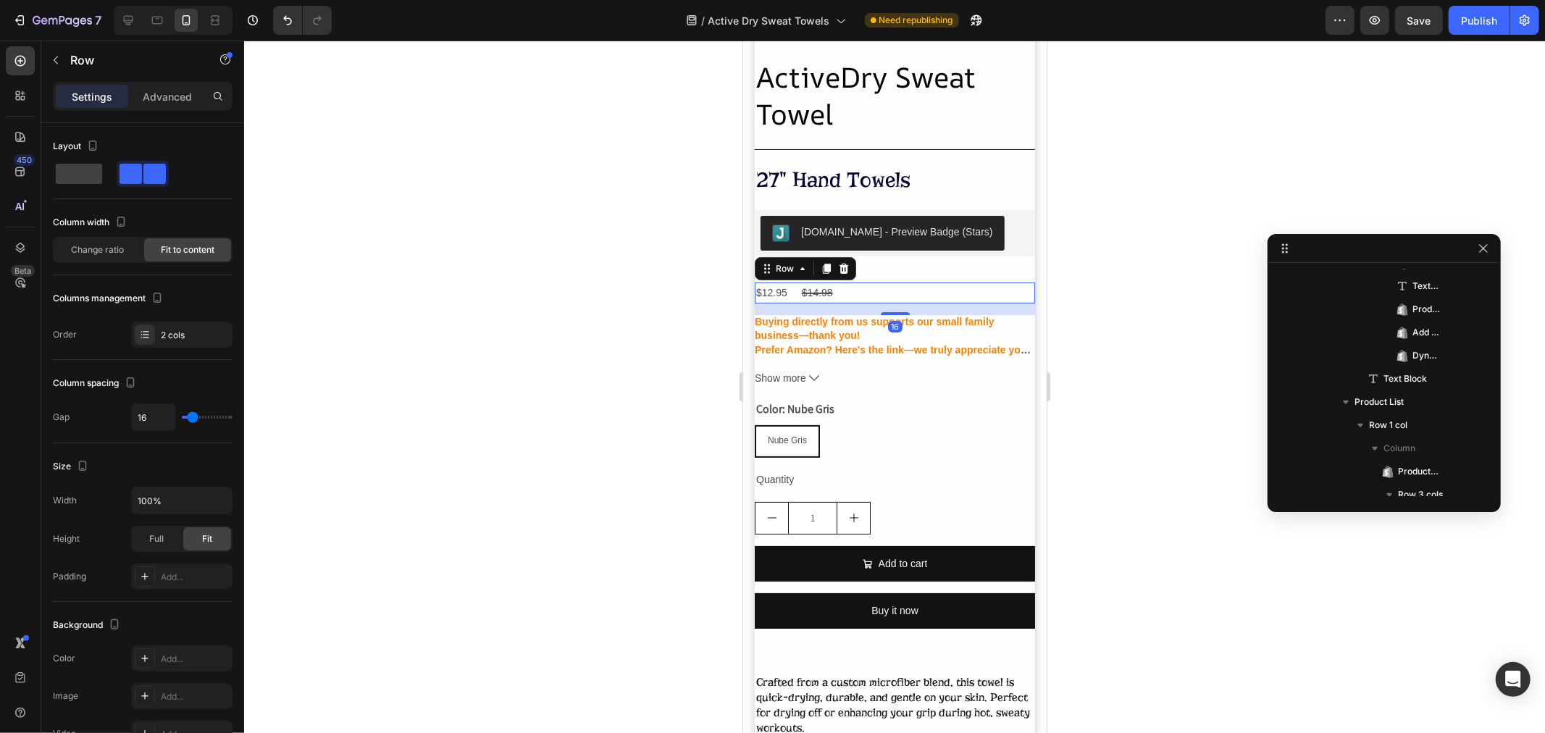
scroll to position [208, 0]
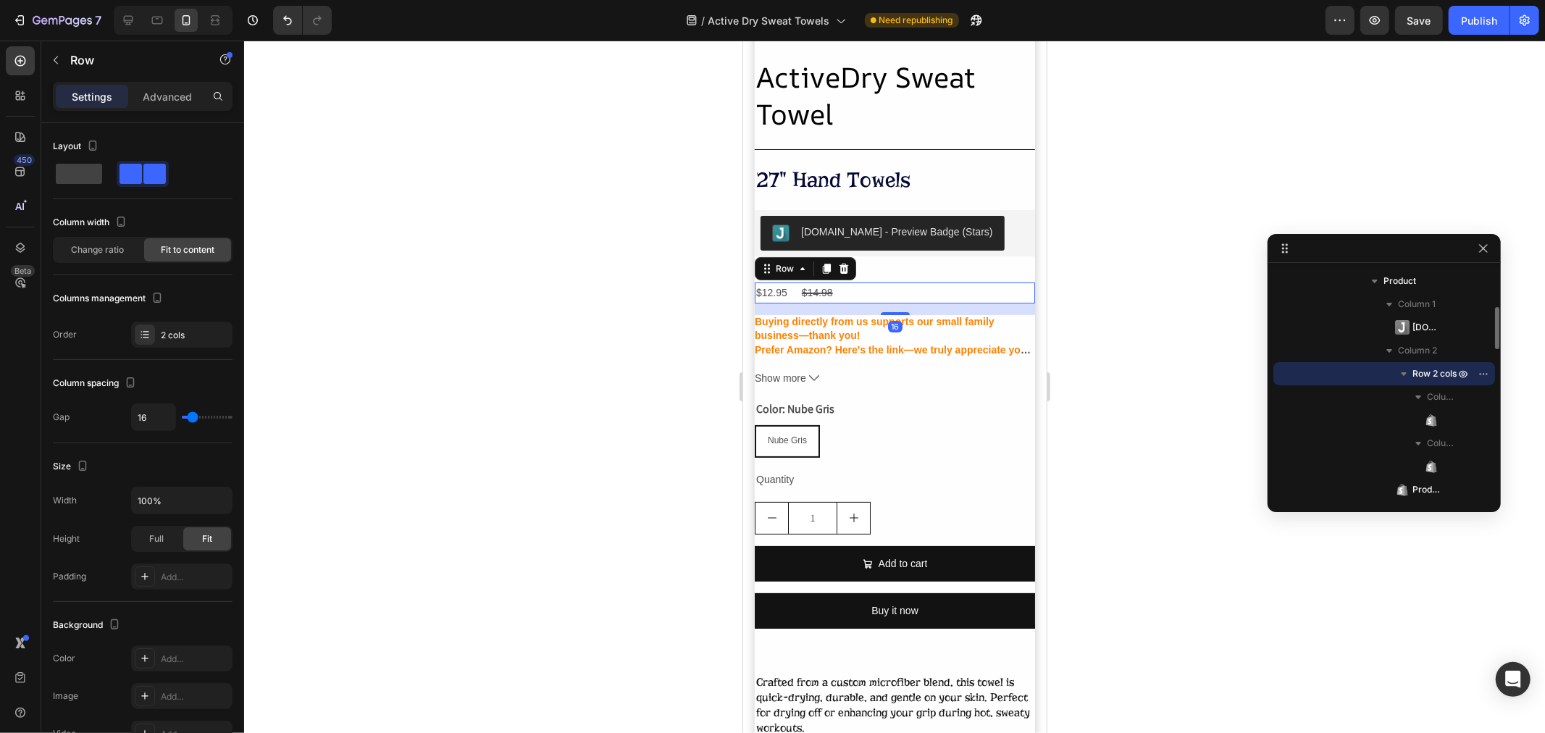
click at [963, 292] on div "$12.95 Product Price Product Price $14.98 Product Price Product Price Row 16" at bounding box center [894, 292] width 280 height 21
click at [839, 269] on icon at bounding box center [843, 267] width 9 height 10
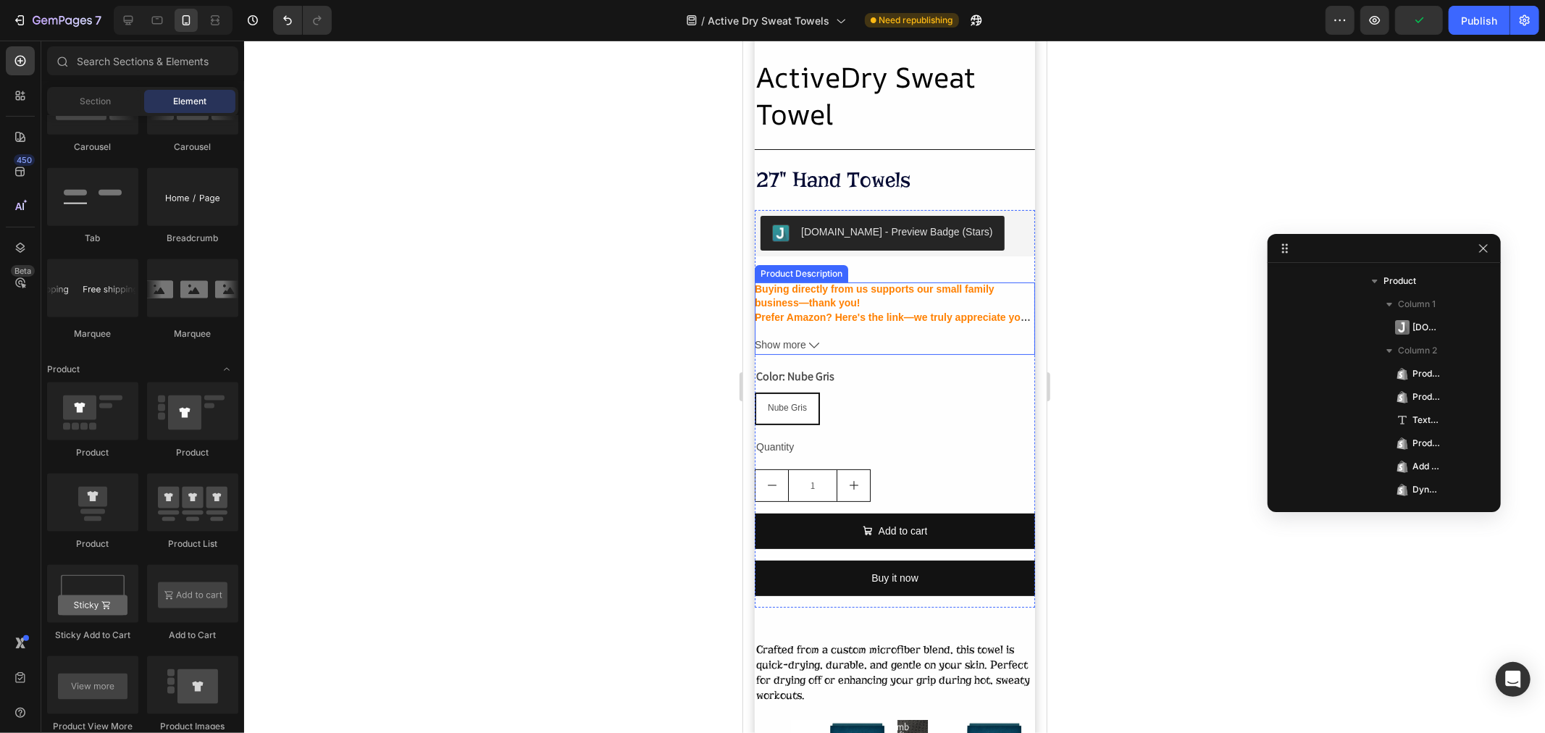
click at [841, 288] on strong "Buying directly from us supports our small family business—thank you!" at bounding box center [874, 295] width 240 height 26
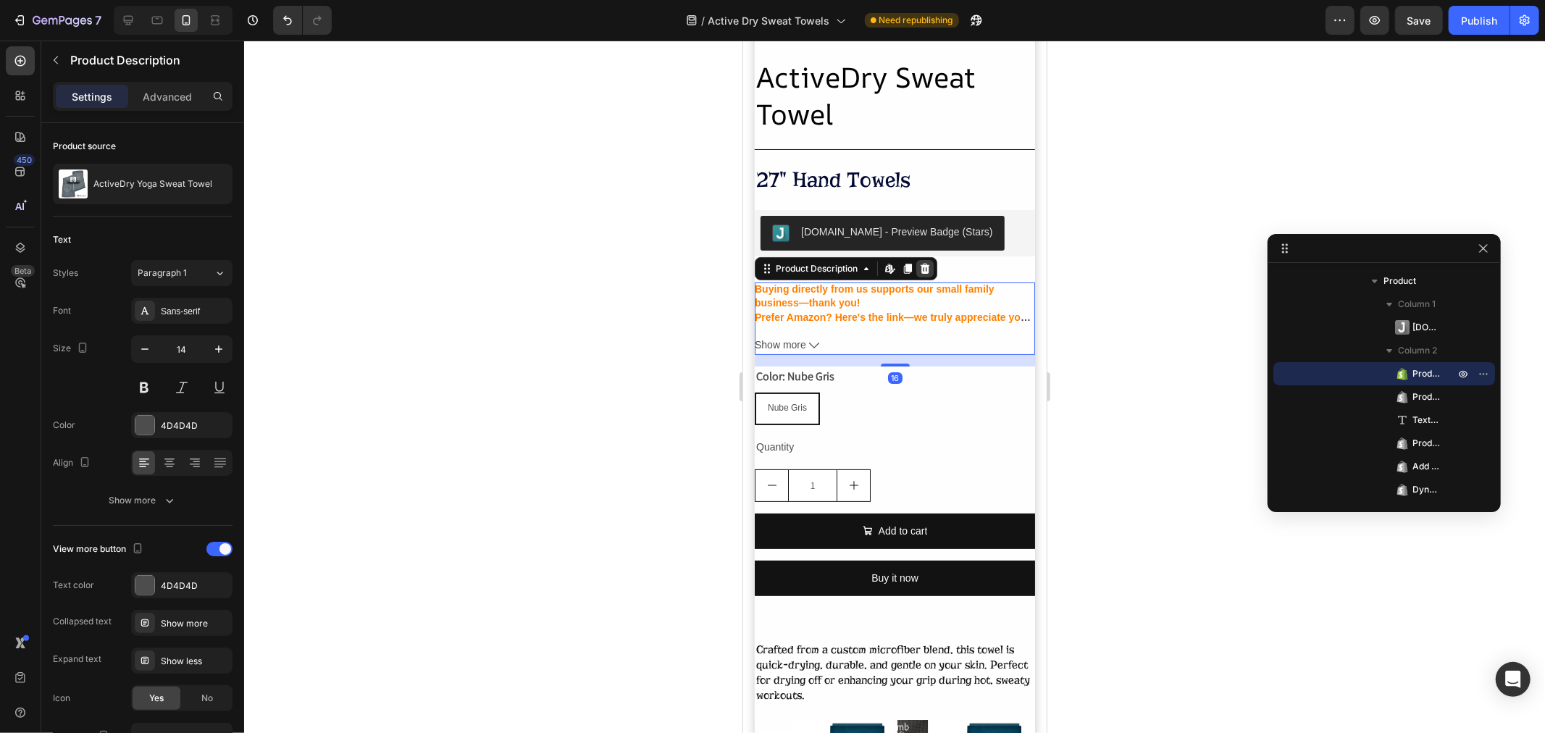
click at [927, 272] on icon at bounding box center [924, 267] width 9 height 10
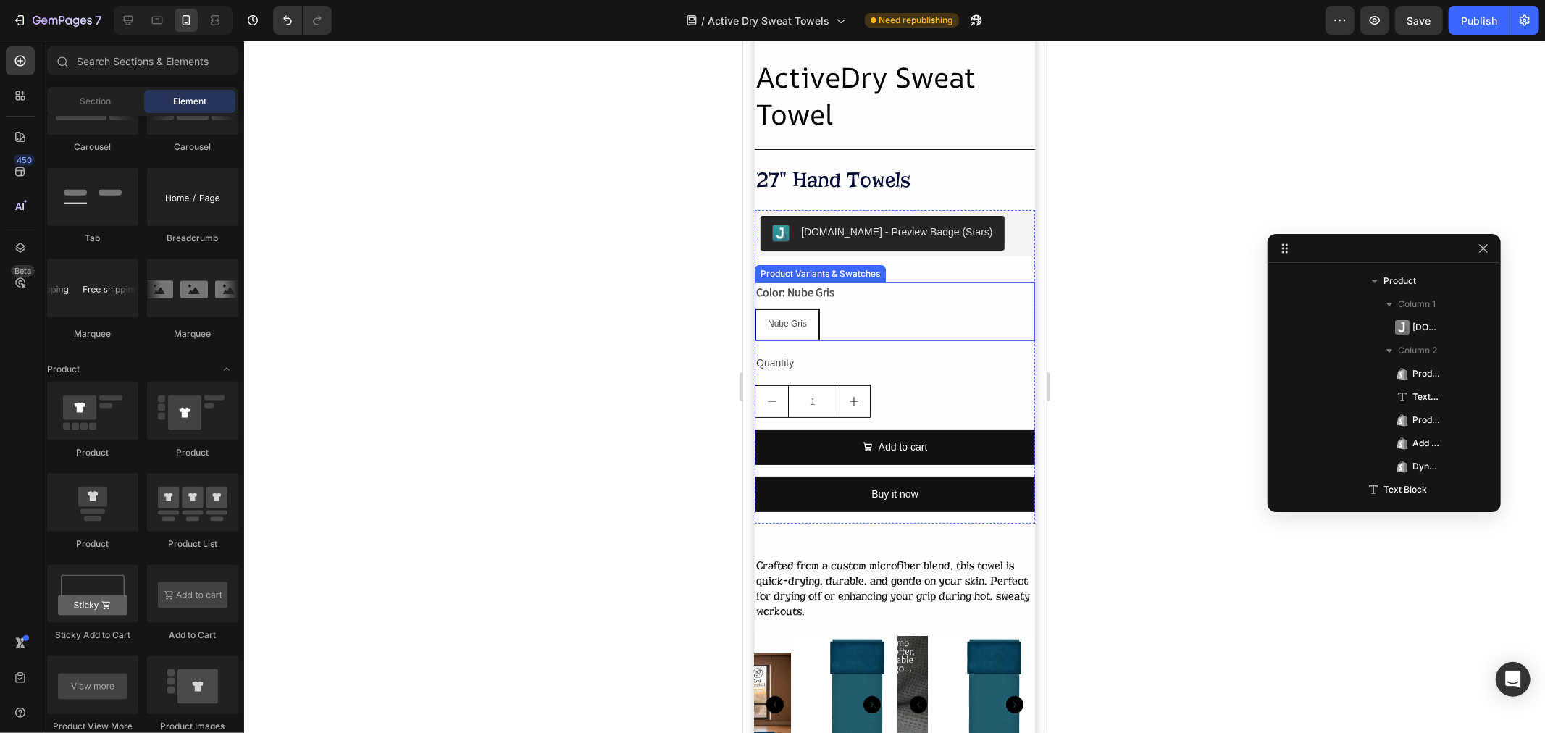
click at [902, 299] on div "Color: Nube Gris Nube Gris Nube Gris Nube Gris" at bounding box center [894, 311] width 280 height 59
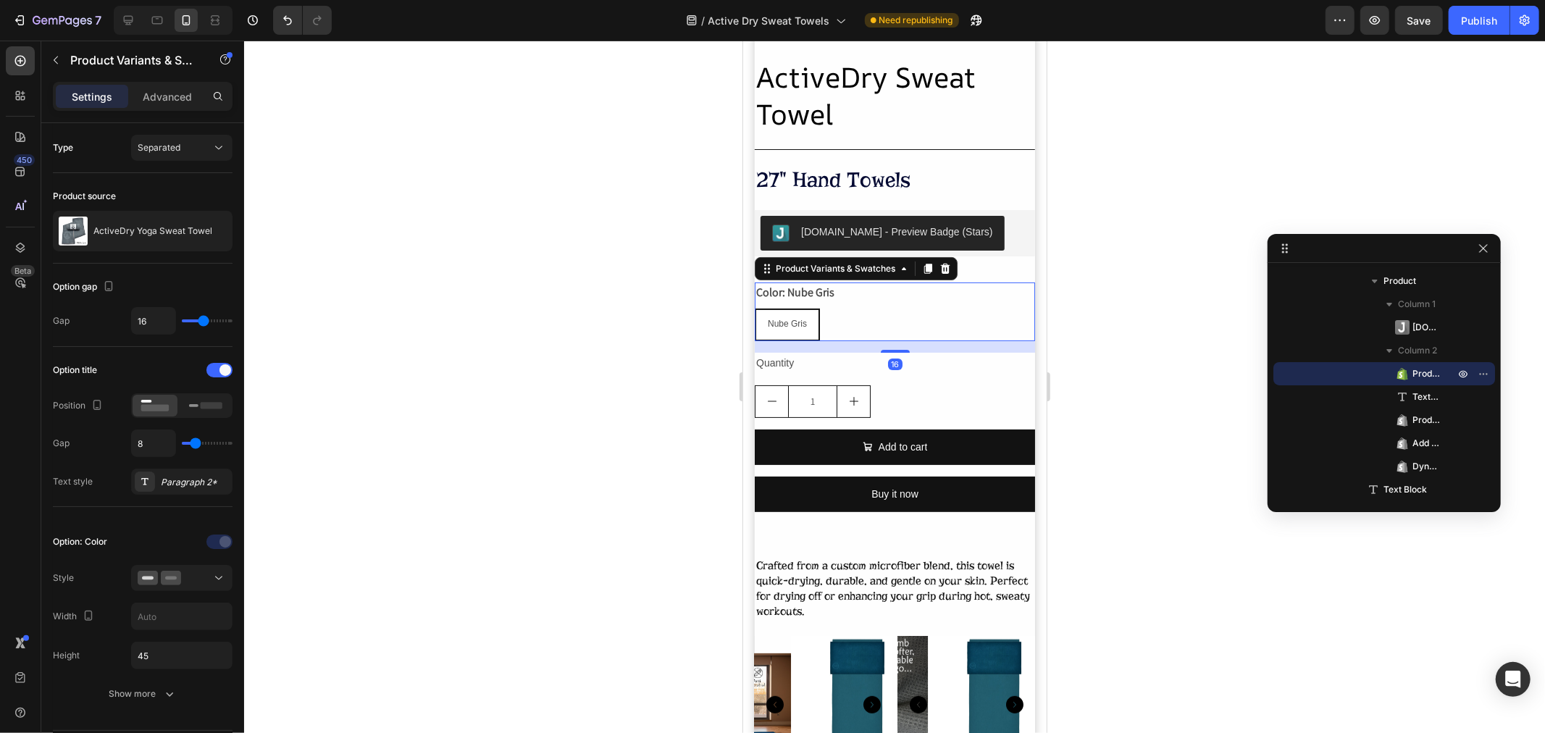
click at [946, 272] on icon at bounding box center [944, 267] width 9 height 10
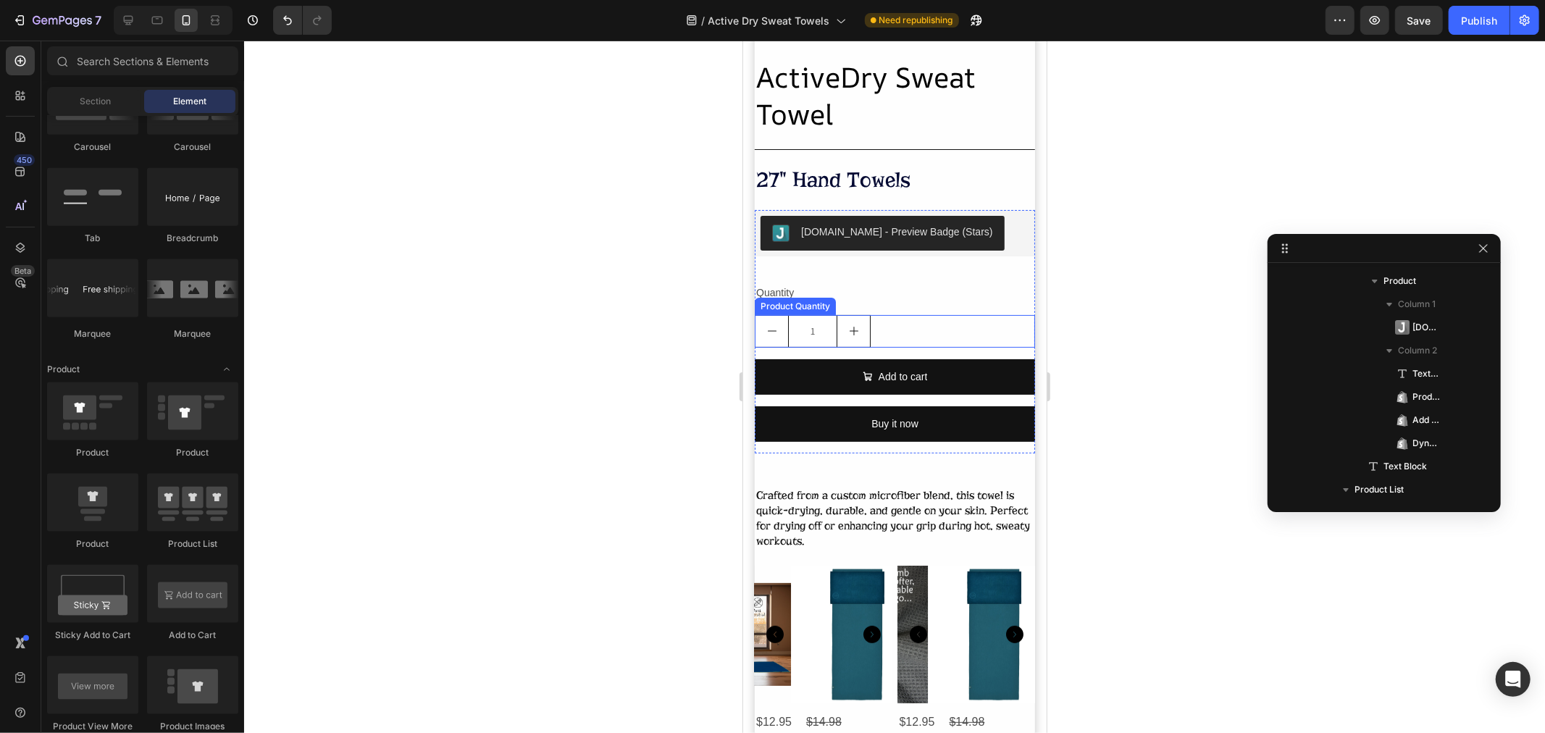
click at [953, 315] on div "1" at bounding box center [894, 330] width 280 height 33
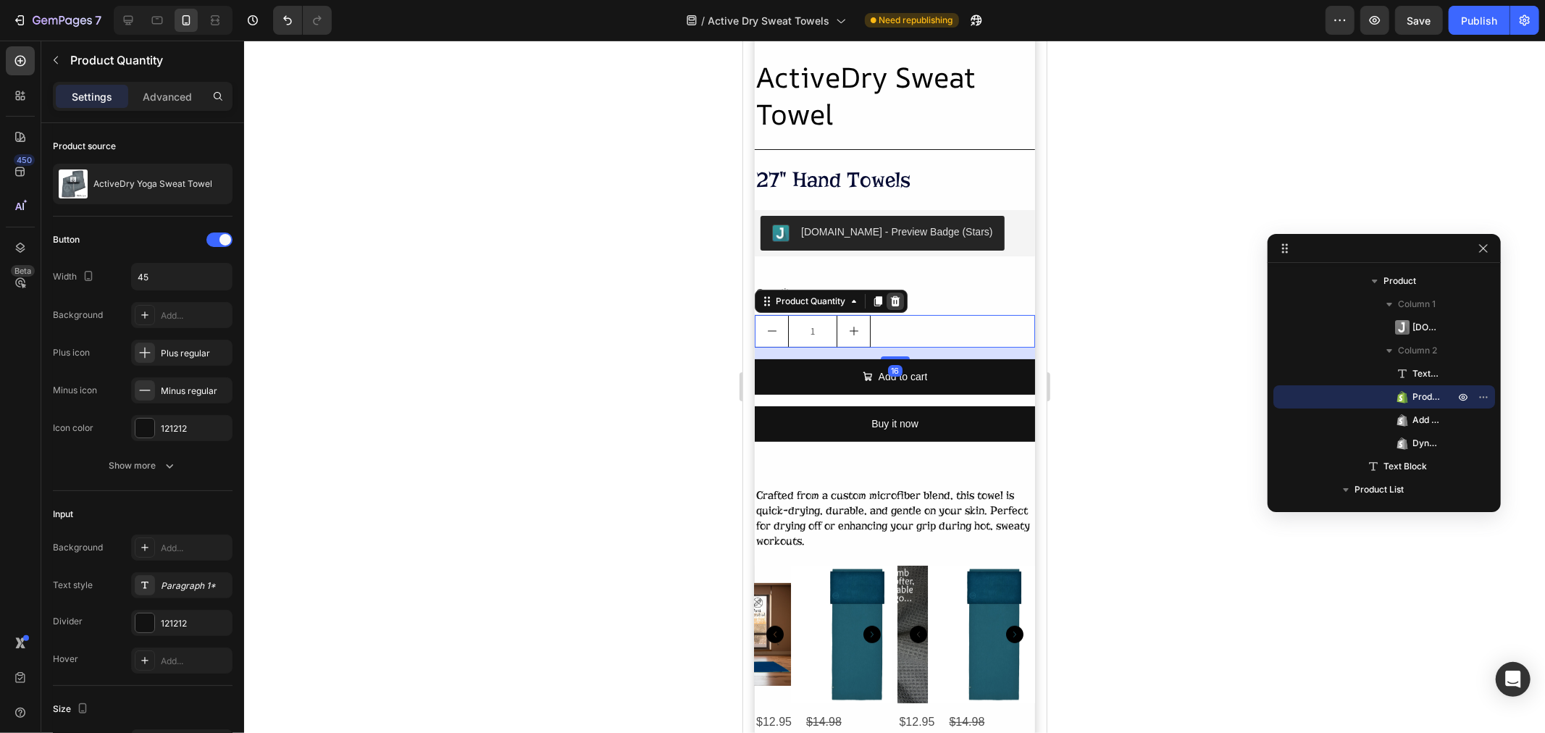
click at [900, 301] on icon at bounding box center [895, 301] width 12 height 12
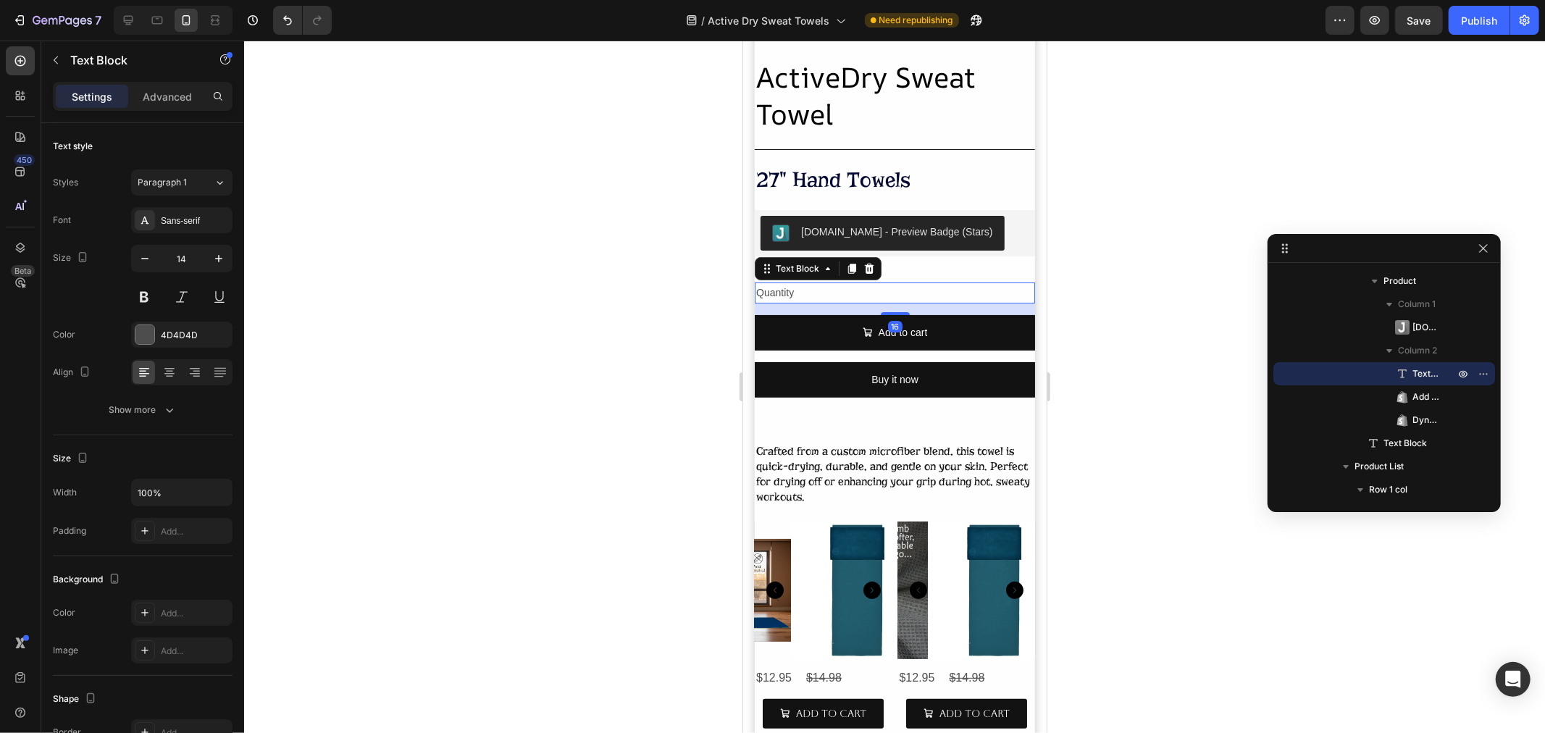
click at [901, 298] on div "Quantity" at bounding box center [894, 292] width 280 height 21
click at [866, 267] on icon at bounding box center [868, 267] width 9 height 10
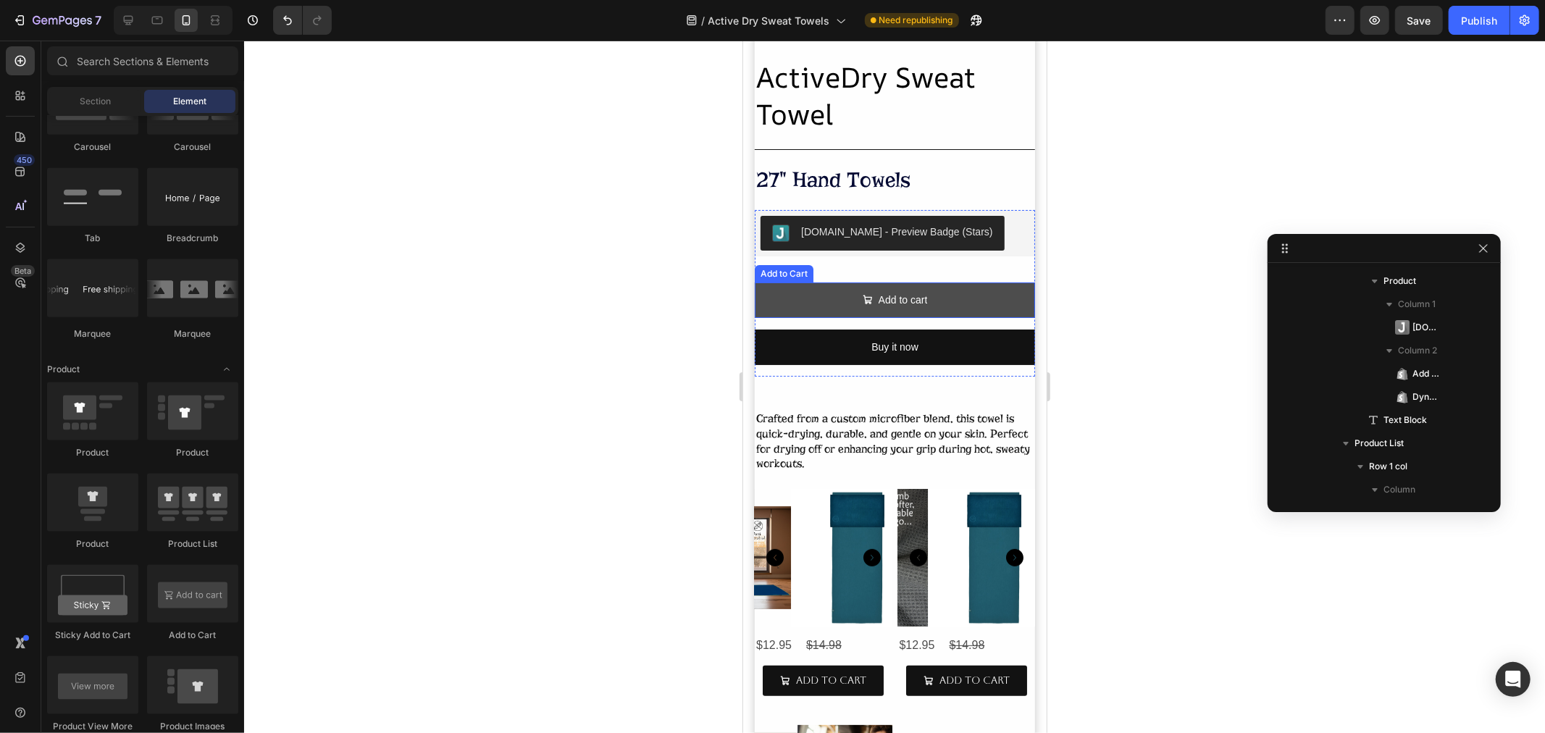
click at [923, 293] on button "Add to cart" at bounding box center [894, 299] width 280 height 35
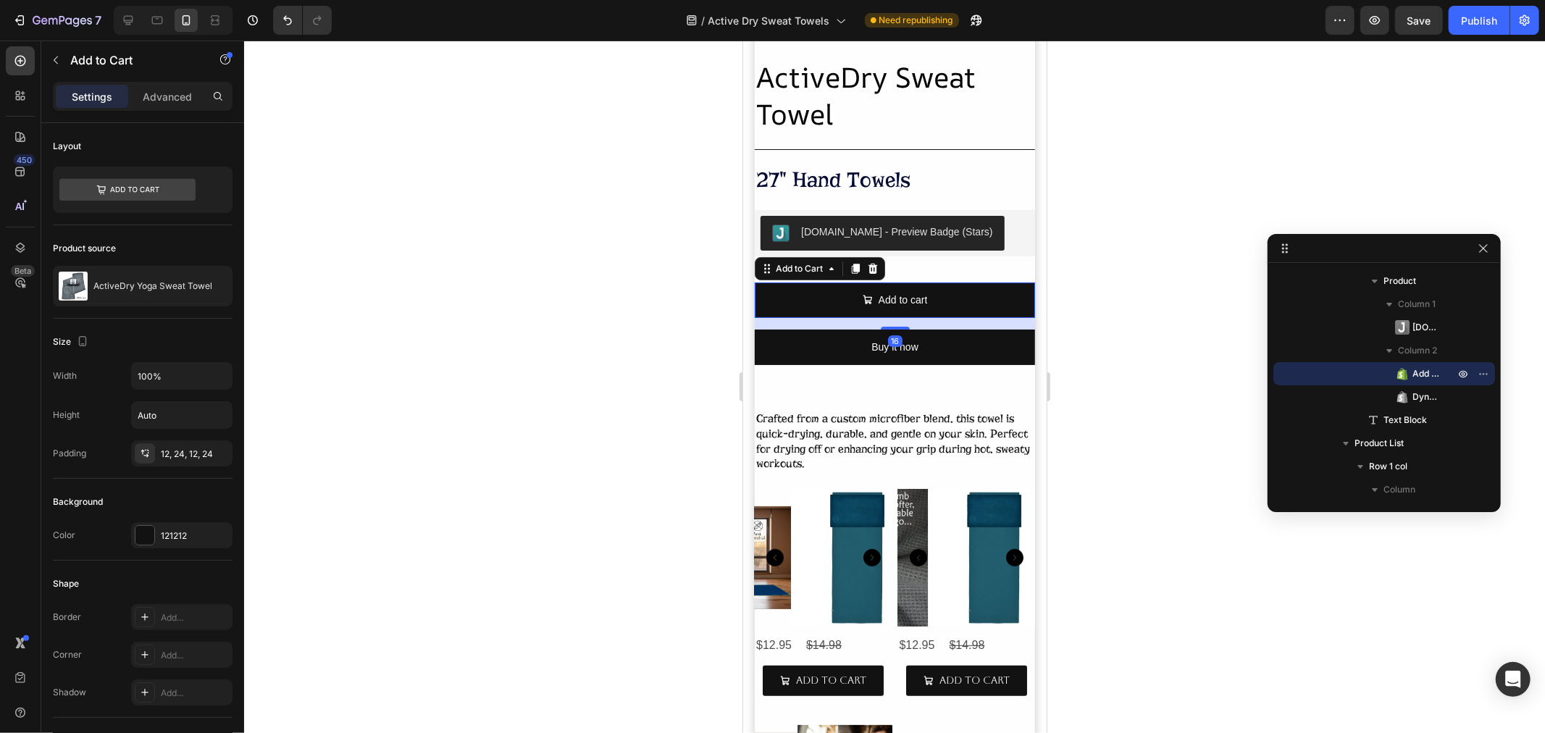
click at [871, 264] on icon at bounding box center [872, 267] width 9 height 10
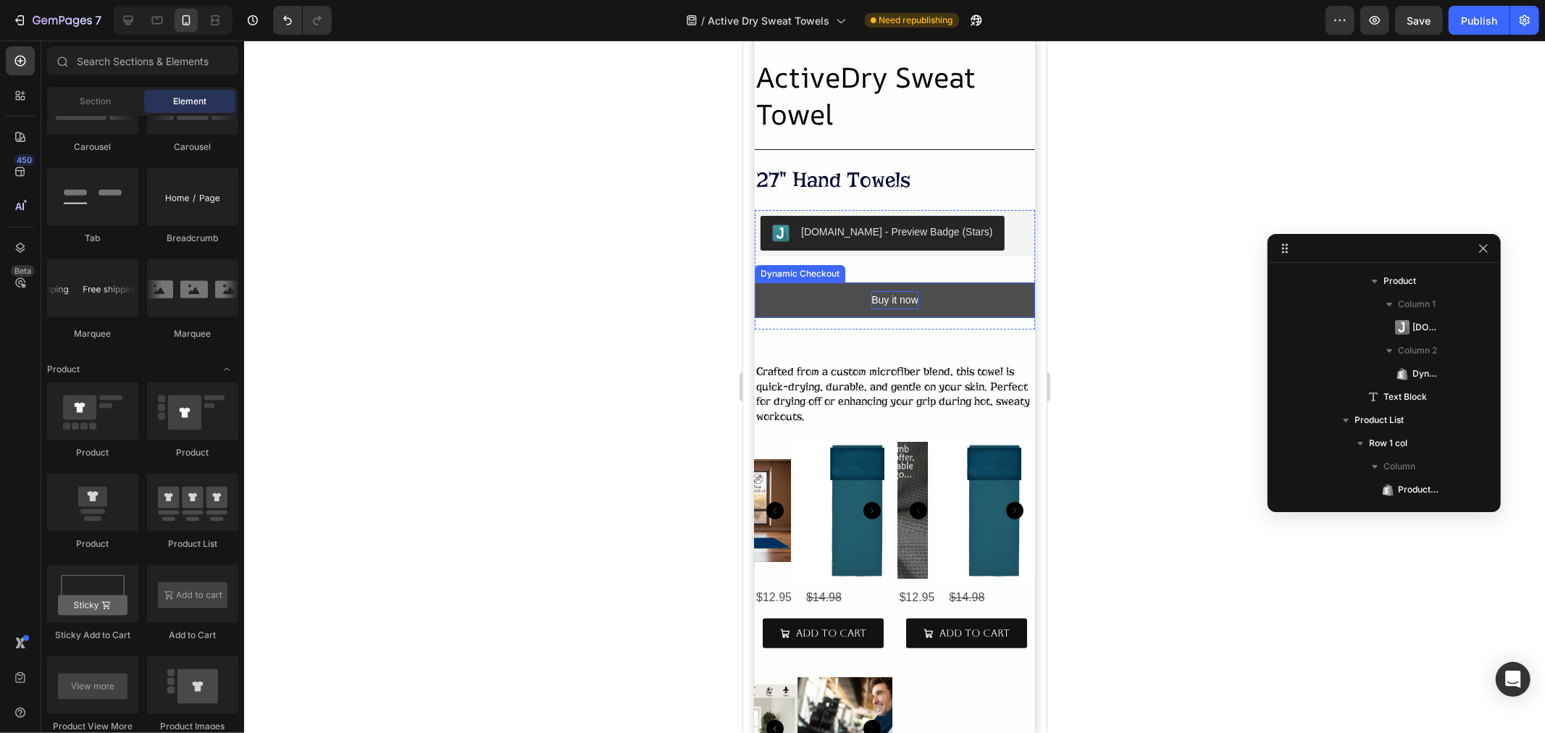
click at [898, 304] on div "Buy it now" at bounding box center [894, 299] width 47 height 18
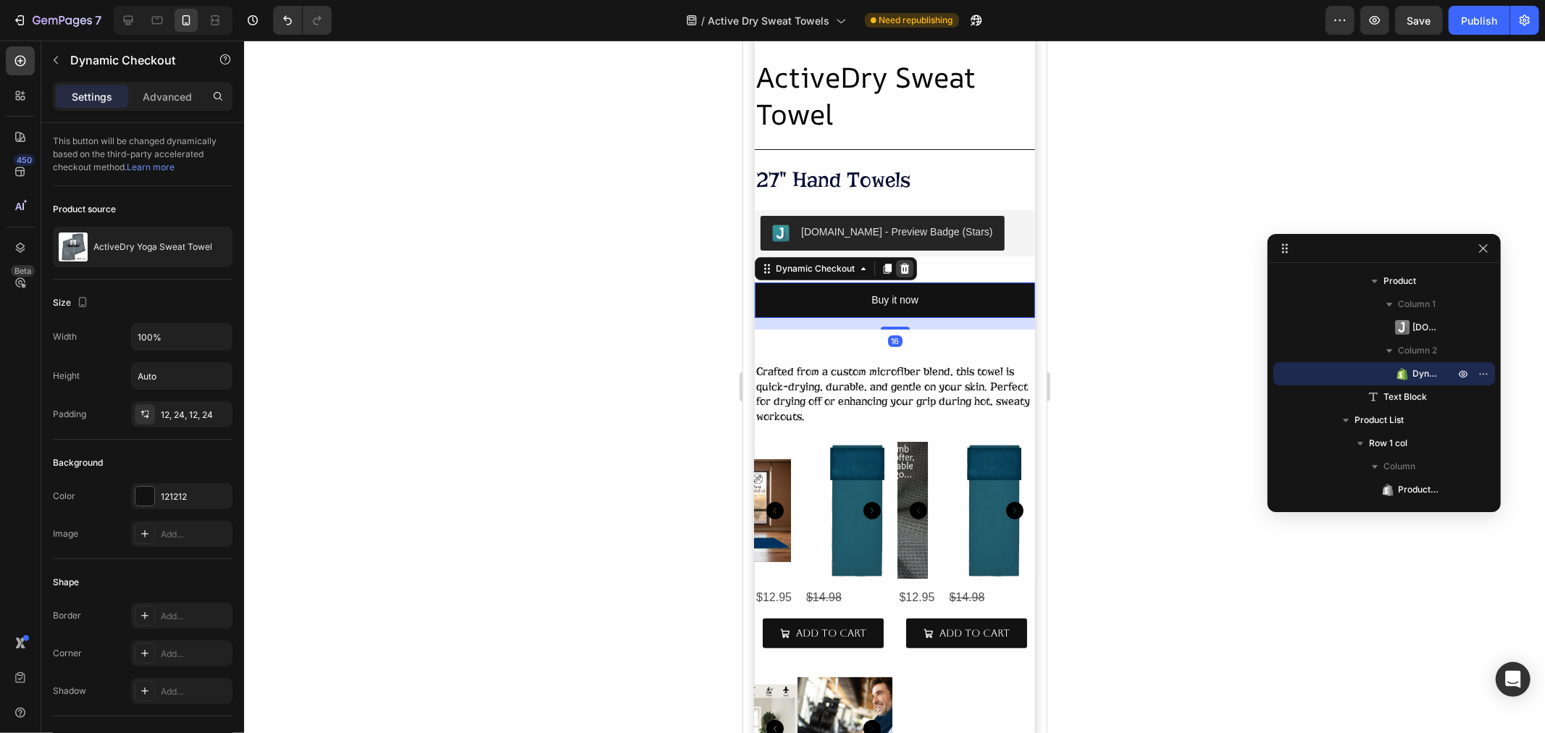
click at [905, 276] on div at bounding box center [903, 267] width 17 height 17
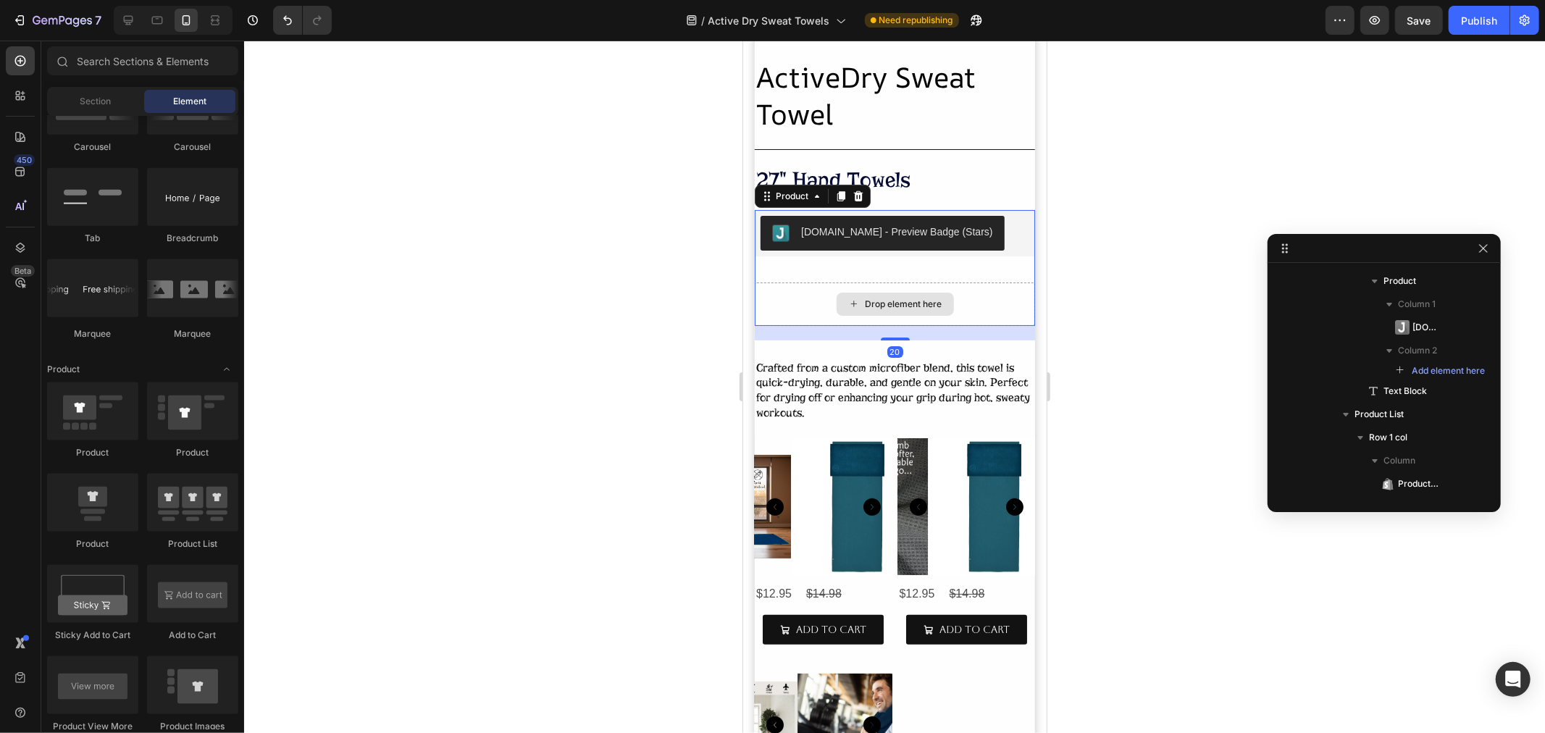
click at [976, 301] on div "Drop element here" at bounding box center [894, 303] width 280 height 43
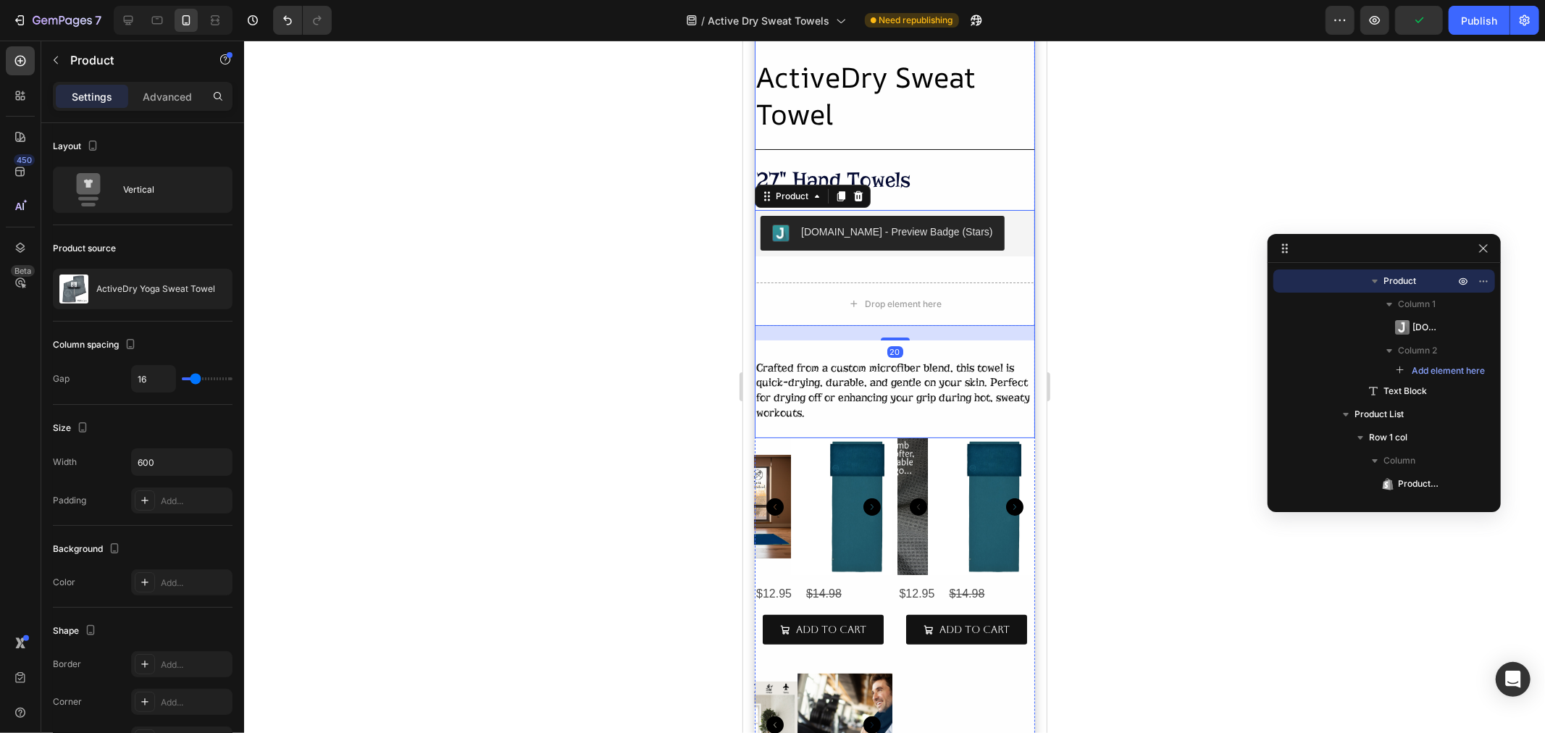
click at [889, 343] on div "ActiveDry Sweat Towel Heading Title Line 27" Hand Towels Heading Judge.me - Pre…" at bounding box center [894, 222] width 280 height 429
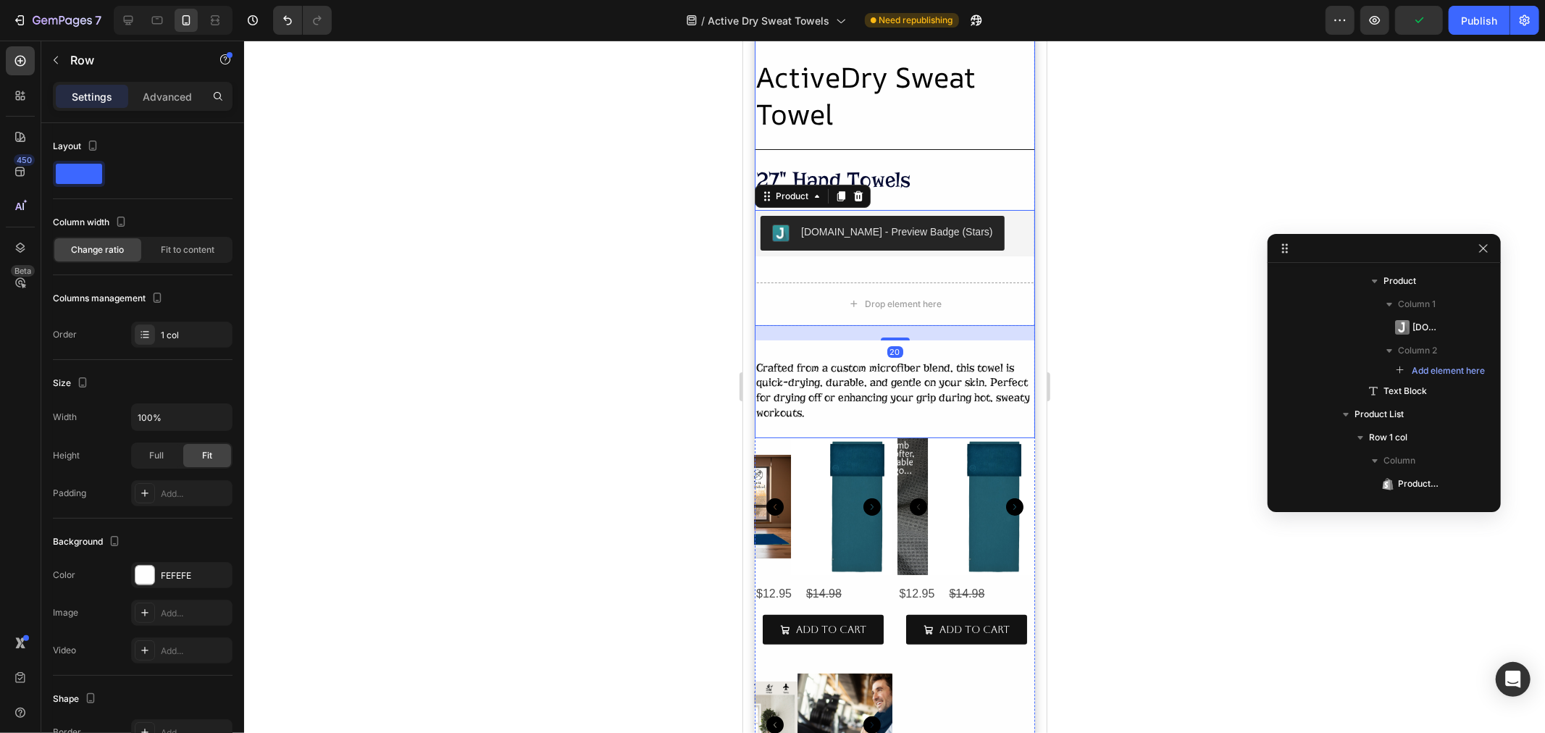
scroll to position [0, 0]
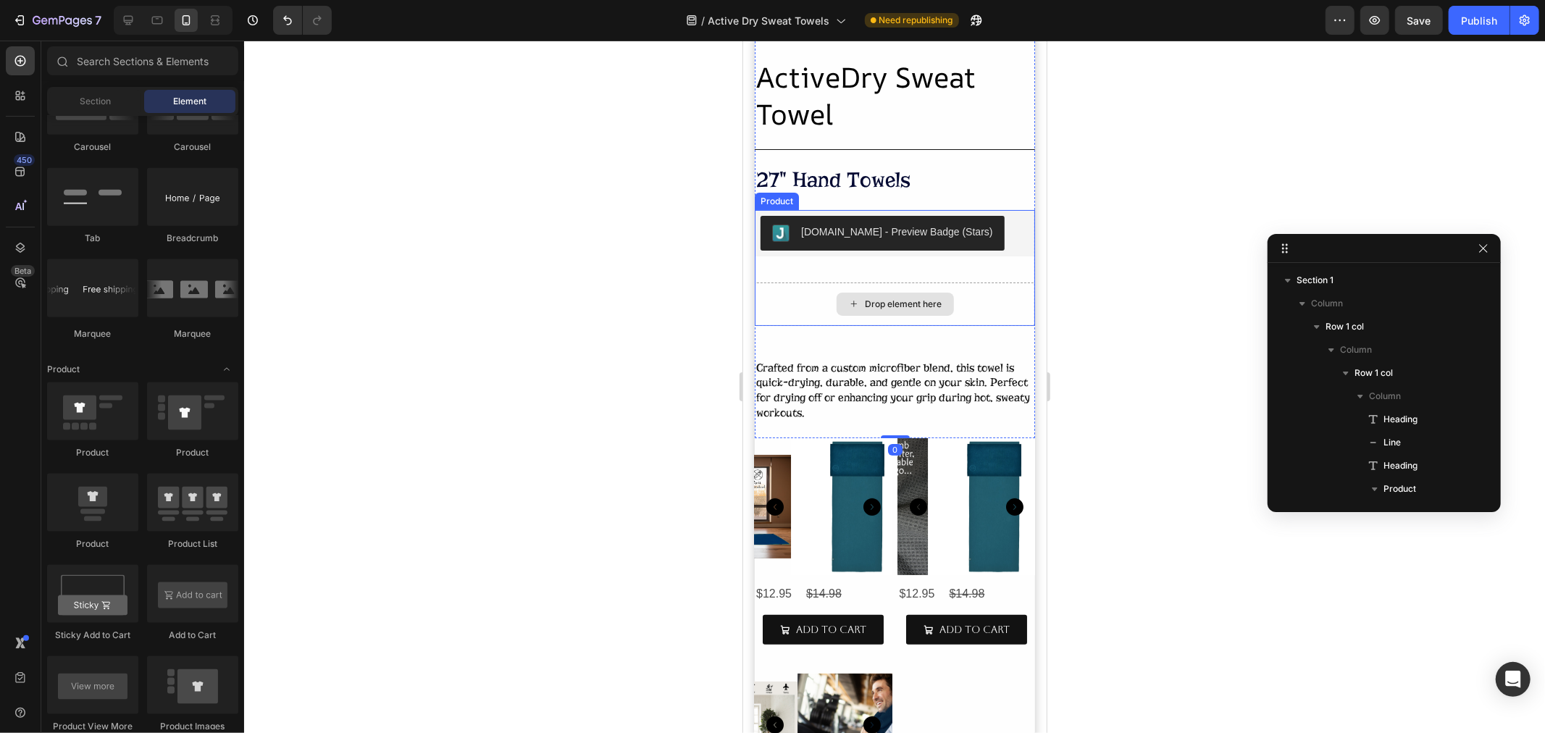
click at [915, 301] on div "Drop element here" at bounding box center [903, 304] width 77 height 12
click at [981, 316] on div "Drop element here" at bounding box center [894, 303] width 280 height 43
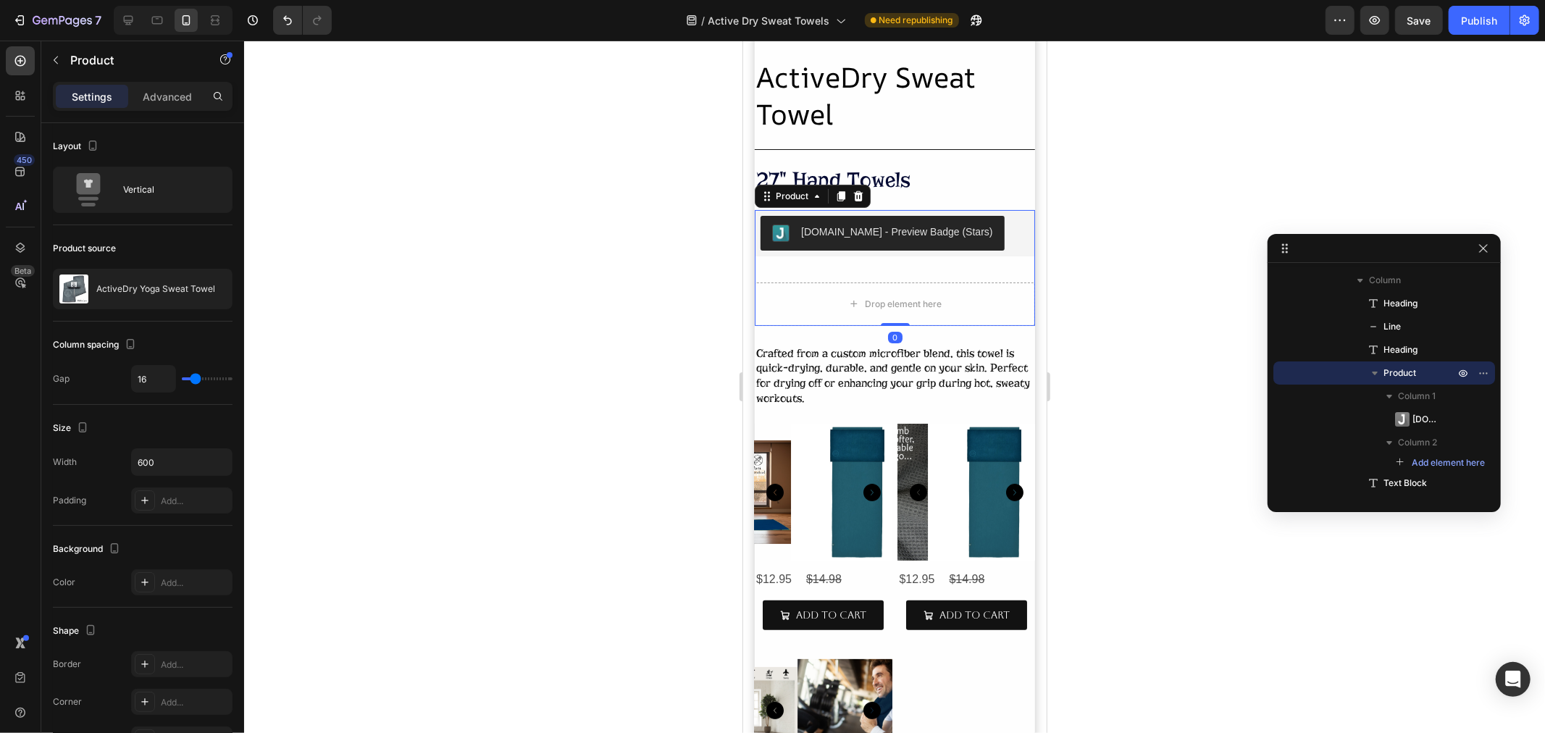
drag, startPoint x: 886, startPoint y: 340, endPoint x: 886, endPoint y: 312, distance: 27.5
click at [888, 303] on div "Judge.me - Preview Badge (Stars) Judge.me Drop element here Product 0" at bounding box center [894, 267] width 280 height 116
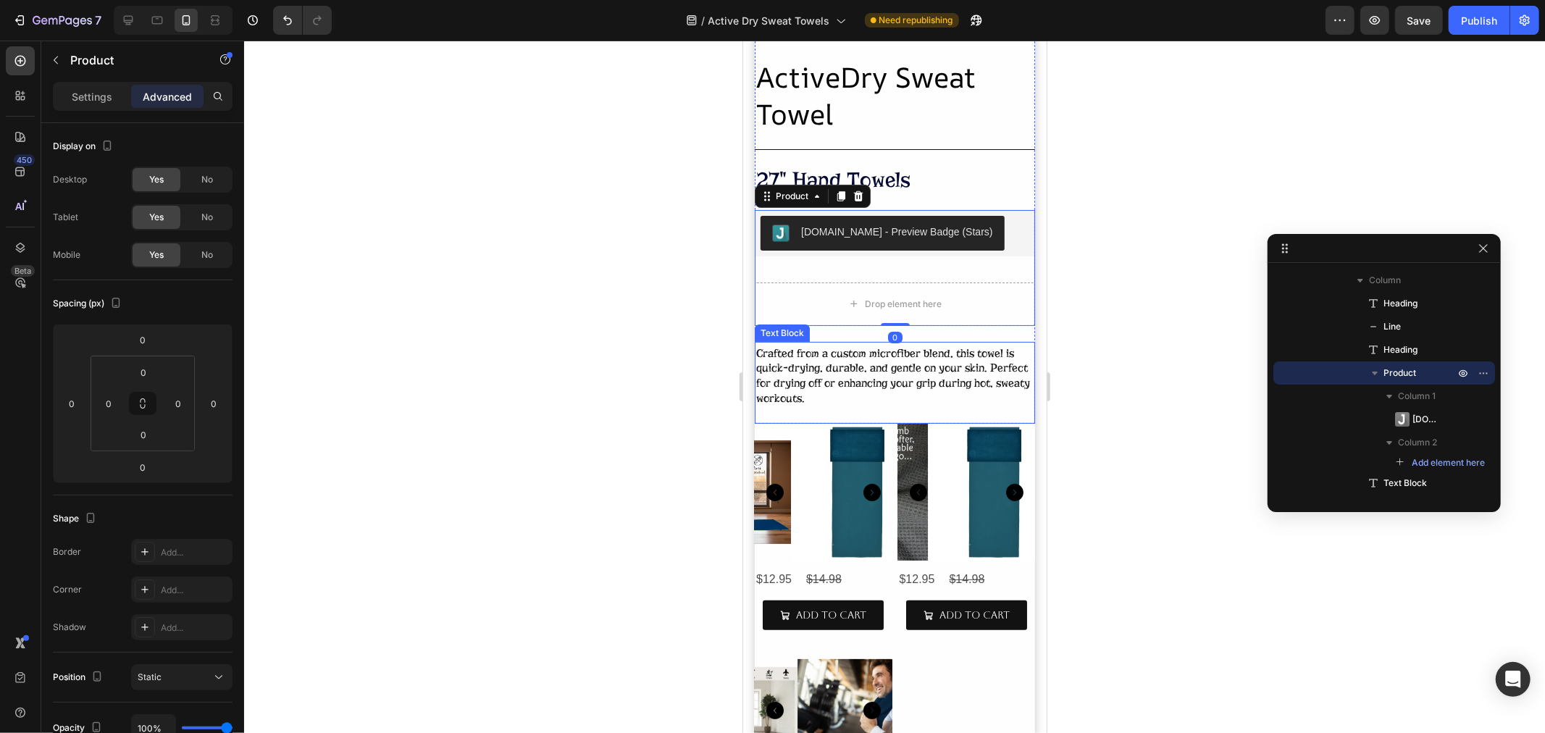
click at [878, 364] on p "Crafted from a custom microfiber blend, this towel is quick-drying, durable, an…" at bounding box center [893, 375] width 277 height 60
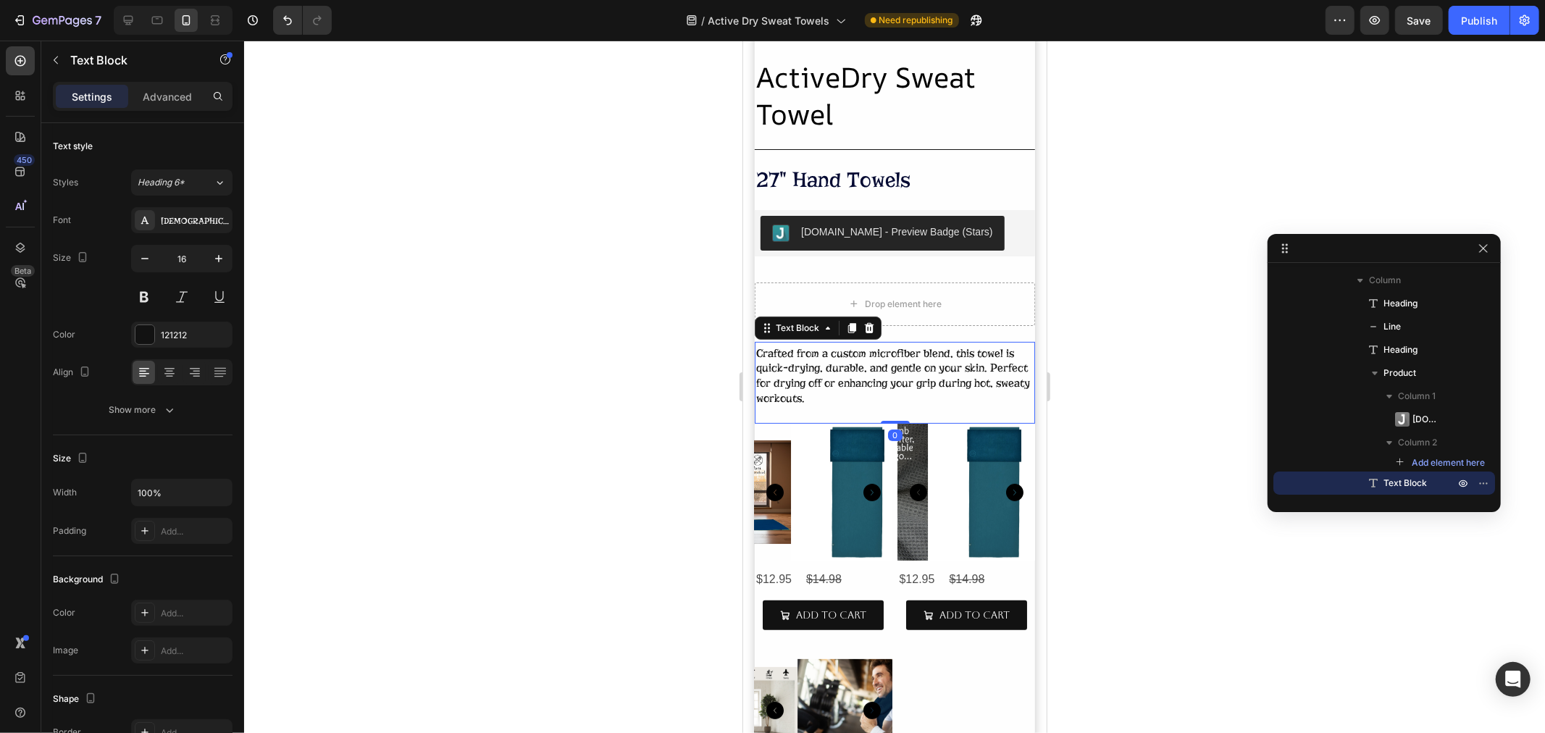
click at [787, 371] on p "Crafted from a custom microfiber blend, this towel is quick-drying, durable, an…" at bounding box center [893, 375] width 277 height 60
click at [785, 371] on p "Crafted from a custom microfiber blend, this towel is quick-drying, durable, an…" at bounding box center [893, 375] width 277 height 60
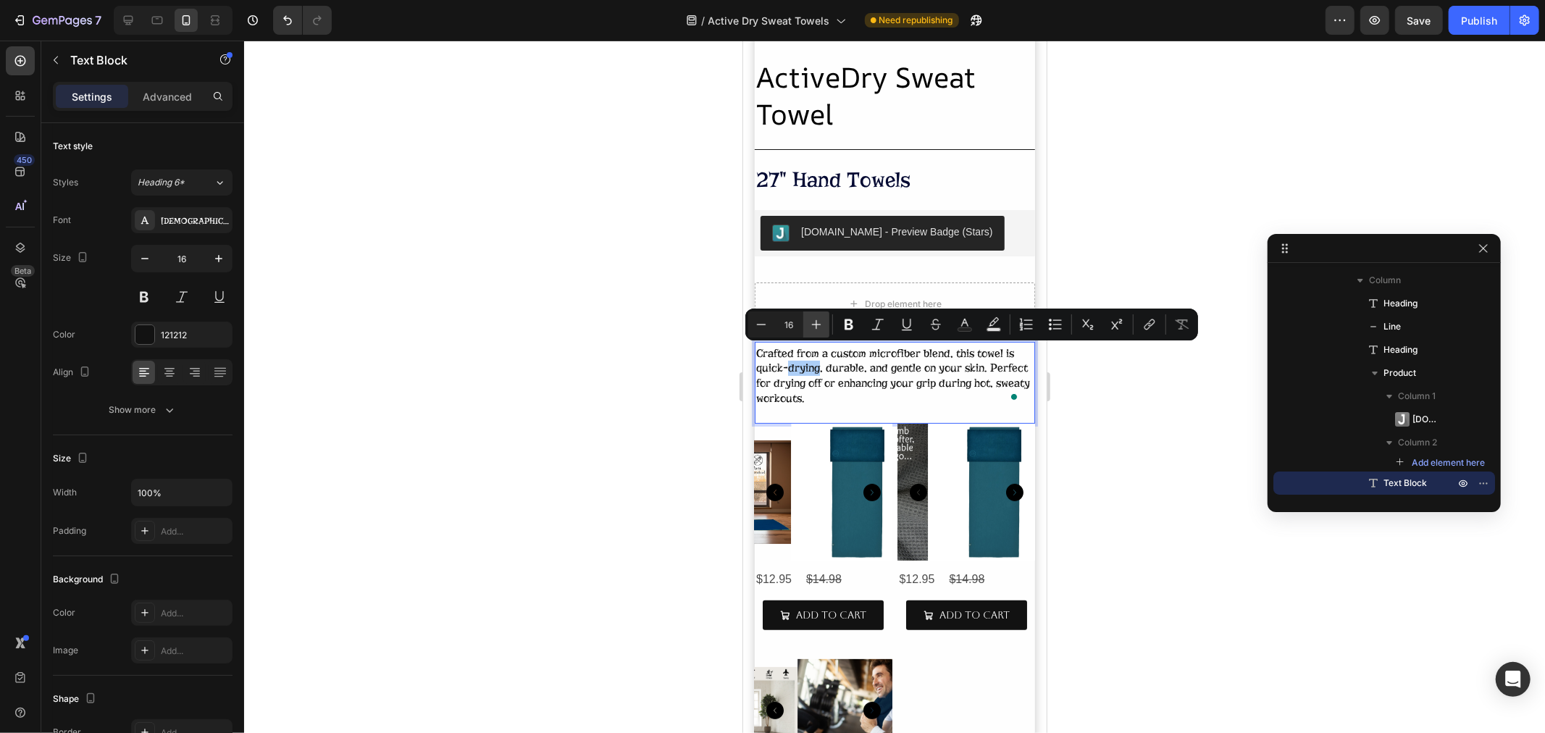
click at [810, 324] on icon "Editor contextual toolbar" at bounding box center [816, 324] width 14 height 14
click at [810, 326] on icon "Editor contextual toolbar" at bounding box center [816, 324] width 14 height 14
type input "18"
click at [1480, 24] on div "Publish" at bounding box center [1479, 20] width 36 height 15
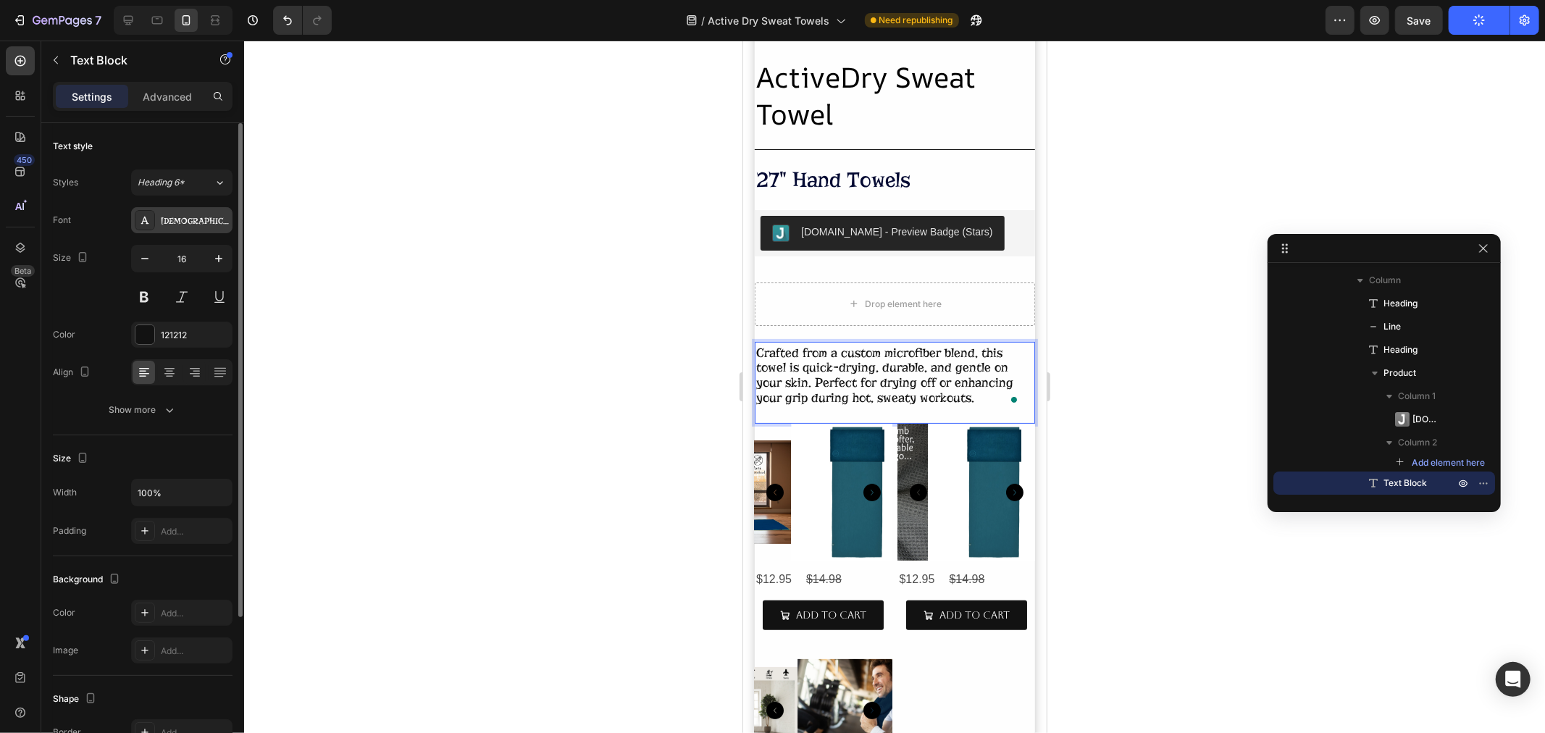
click at [186, 223] on div "[DEMOGRAPHIC_DATA]" at bounding box center [195, 220] width 68 height 13
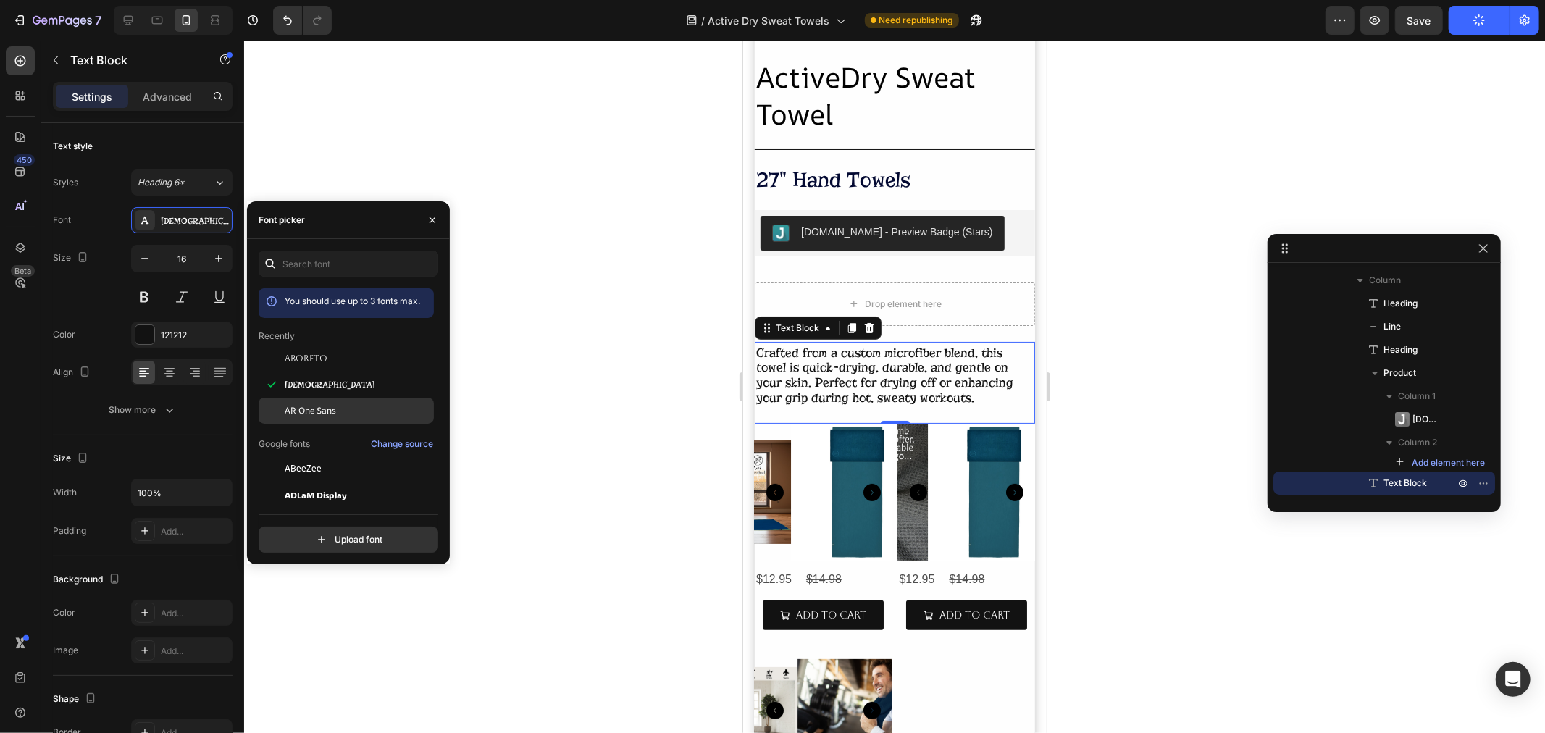
click at [319, 408] on span "AR One Sans" at bounding box center [310, 410] width 51 height 13
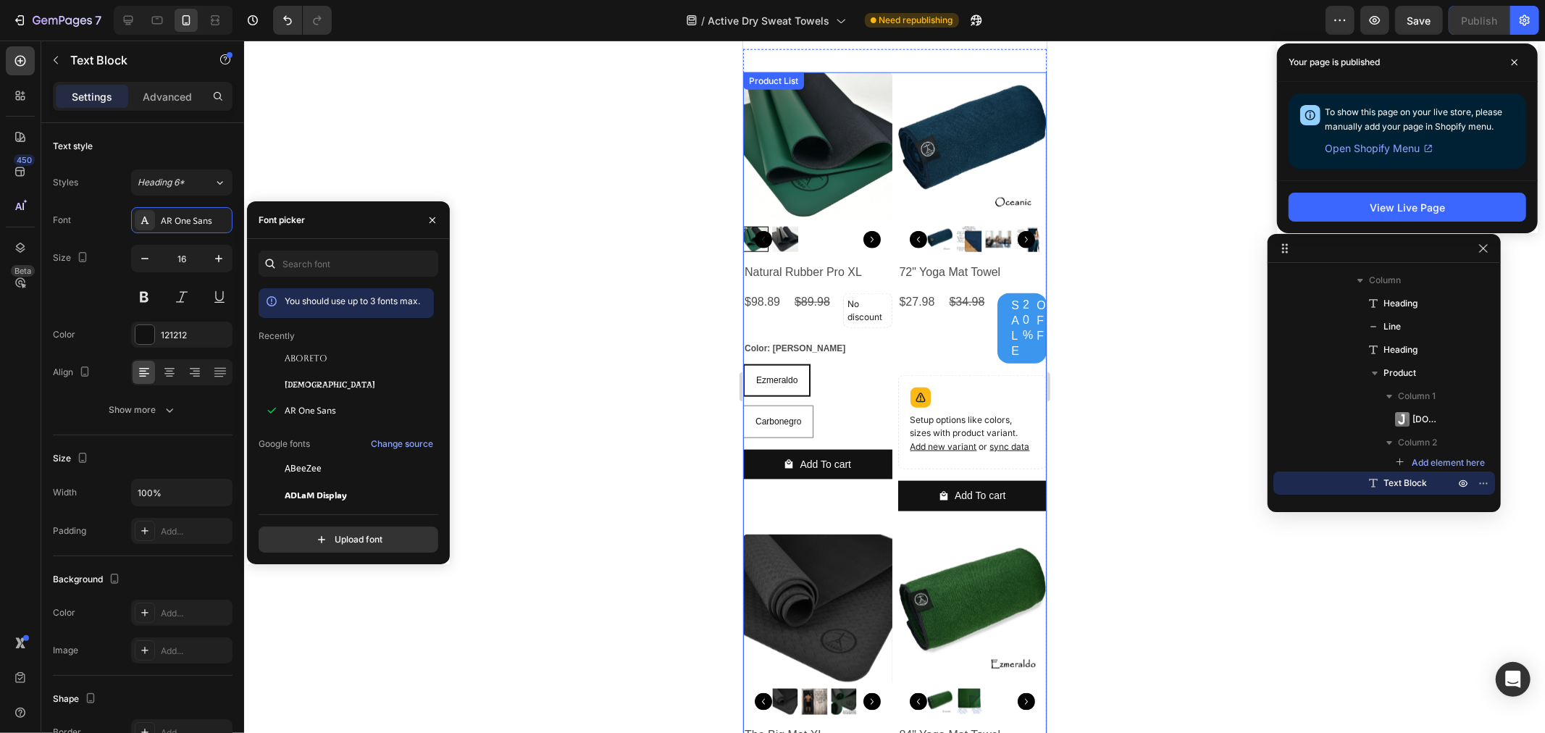
scroll to position [1371, 0]
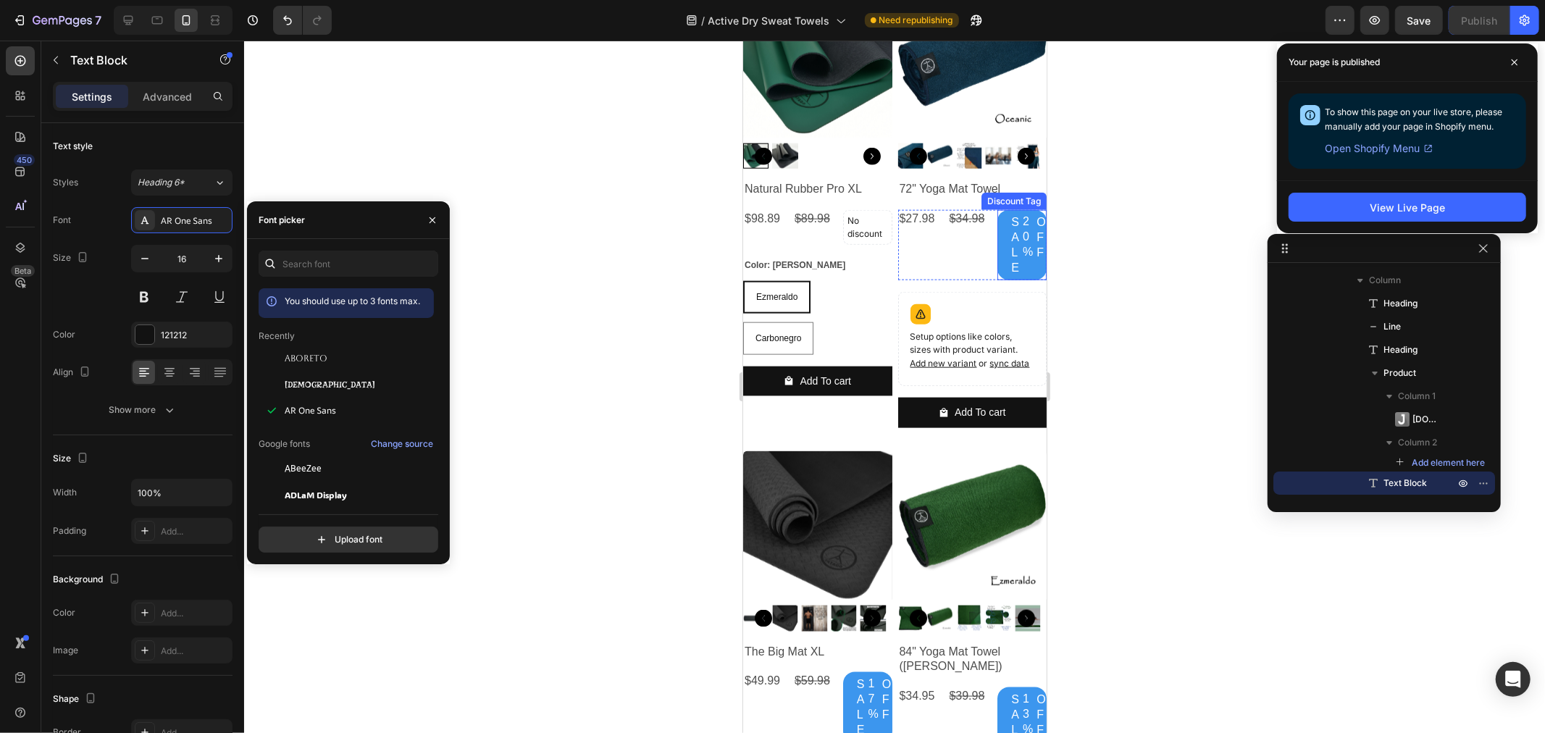
click at [1023, 266] on div "20%" at bounding box center [1026, 244] width 13 height 64
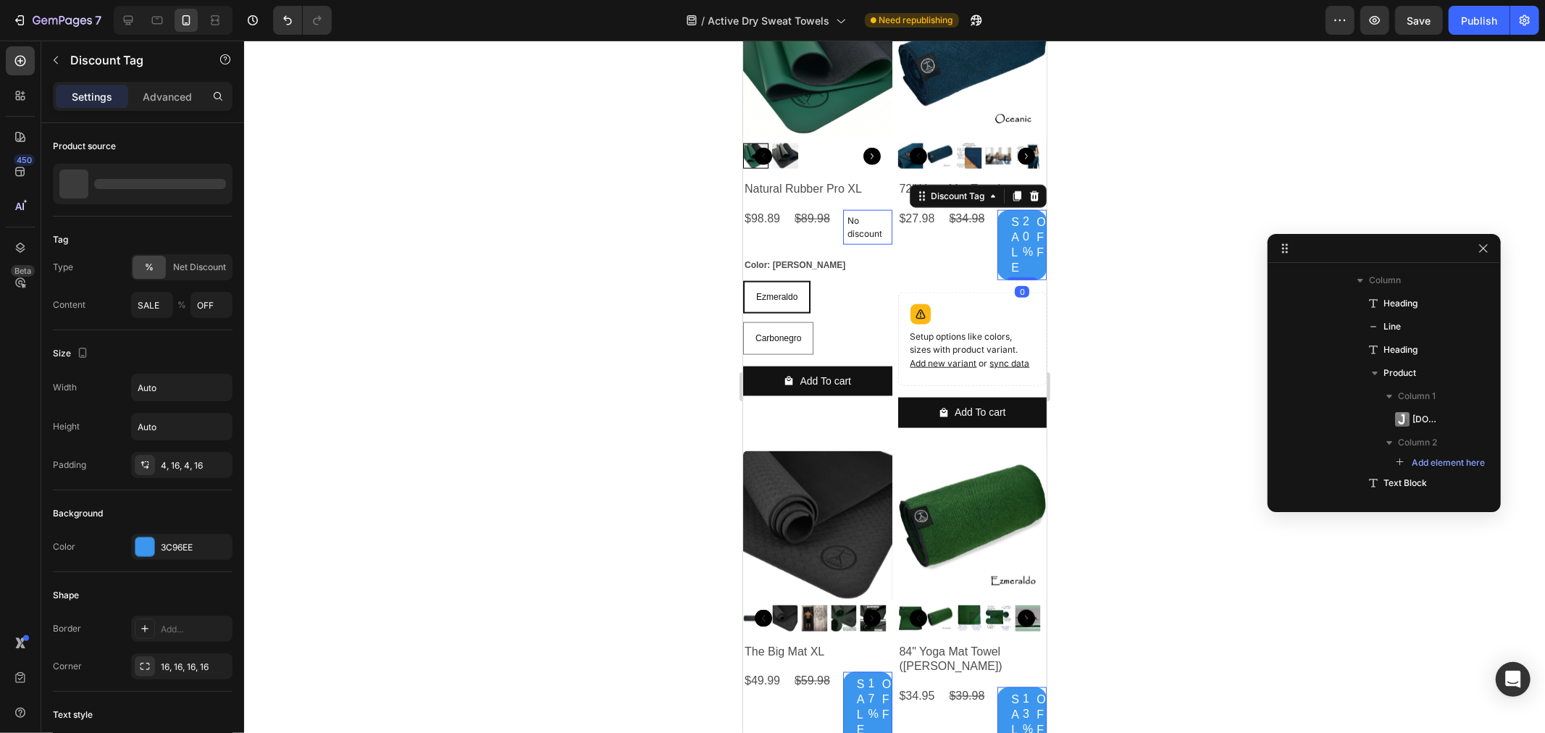
scroll to position [1110, 0]
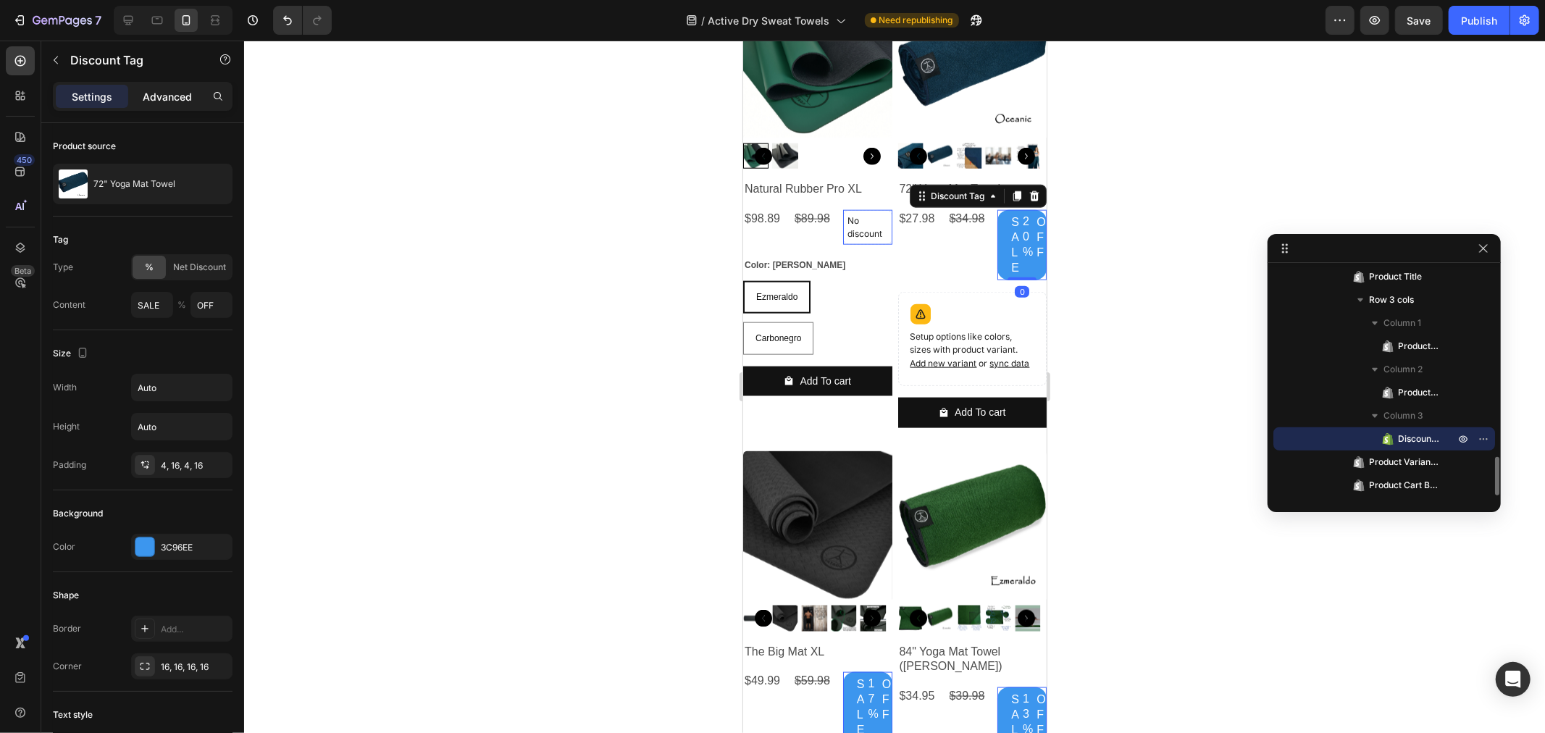
click at [181, 102] on p "Advanced" at bounding box center [167, 96] width 49 height 15
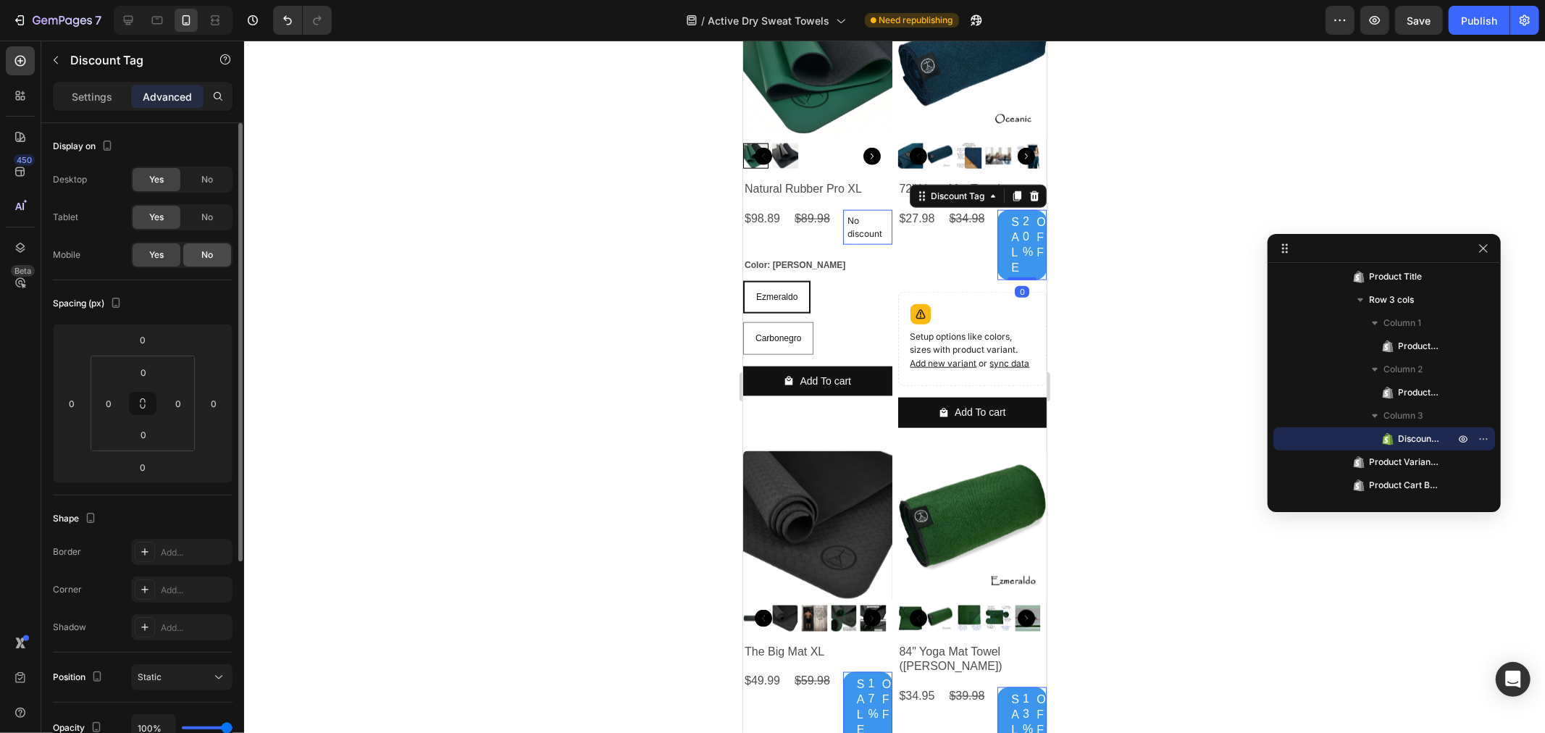
click at [214, 249] on div "No" at bounding box center [207, 254] width 48 height 23
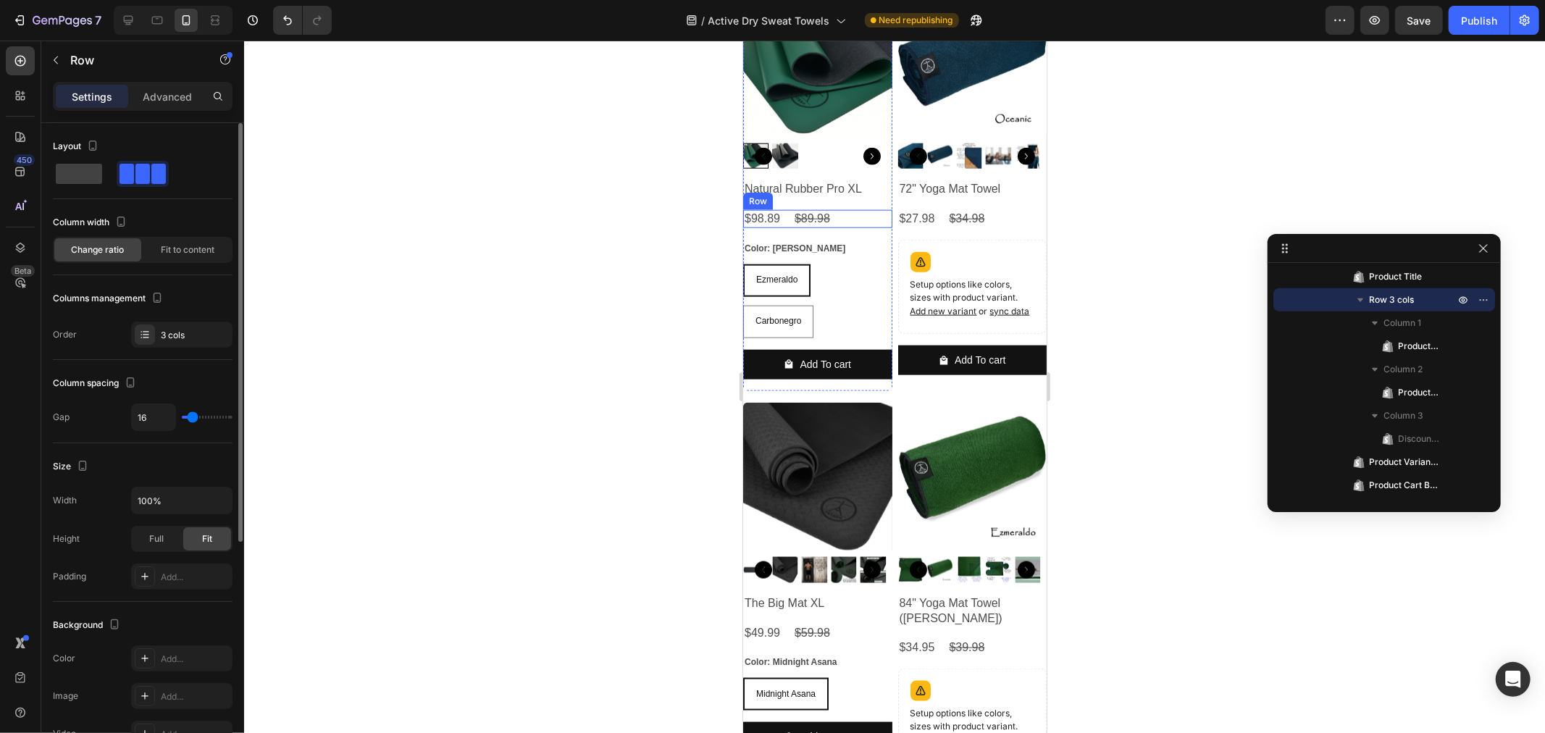
click at [839, 214] on div "$98.89 Product Price Product Price $89.98 Product Price Product Price No discou…" at bounding box center [816, 218] width 149 height 18
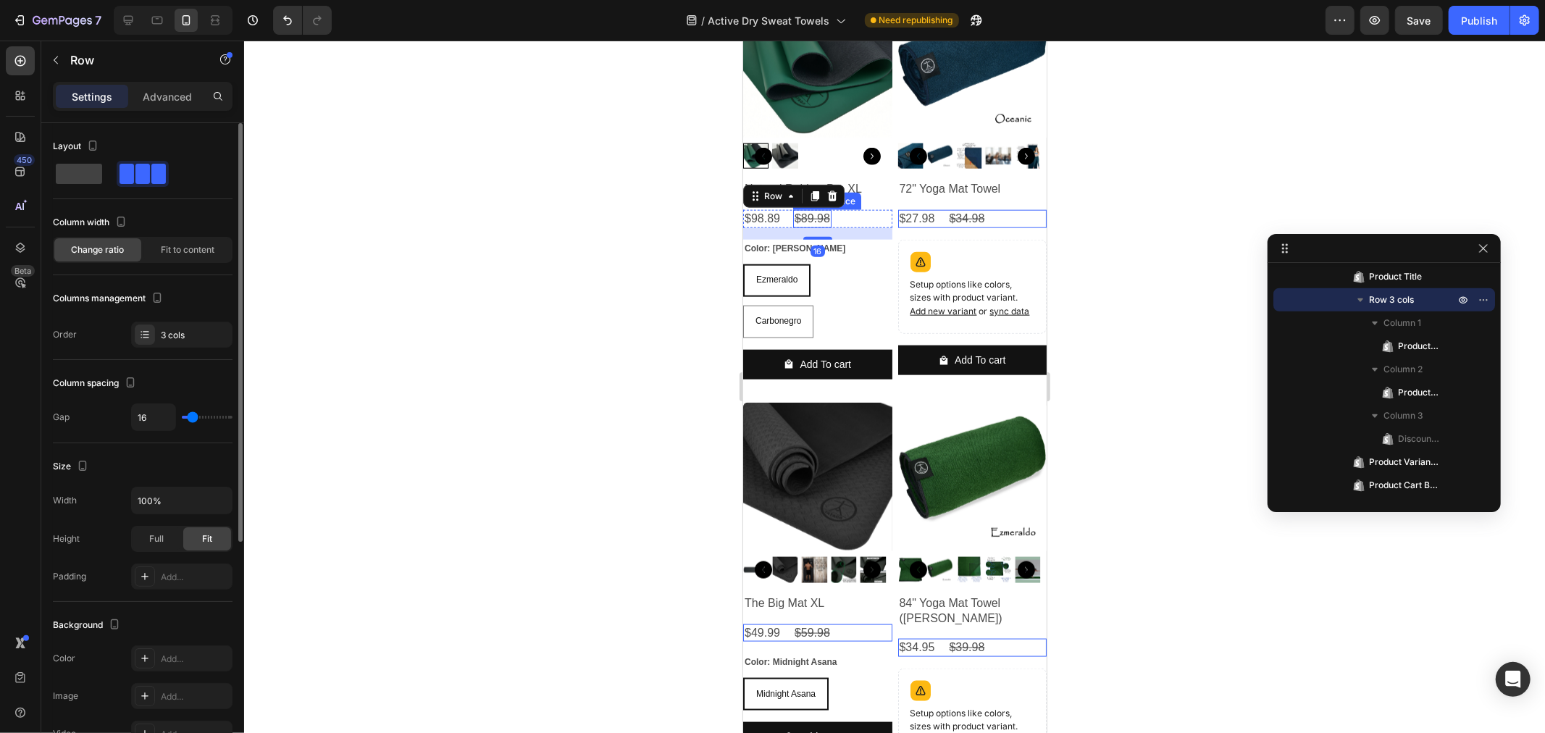
click at [809, 212] on div "$89.98" at bounding box center [811, 218] width 38 height 18
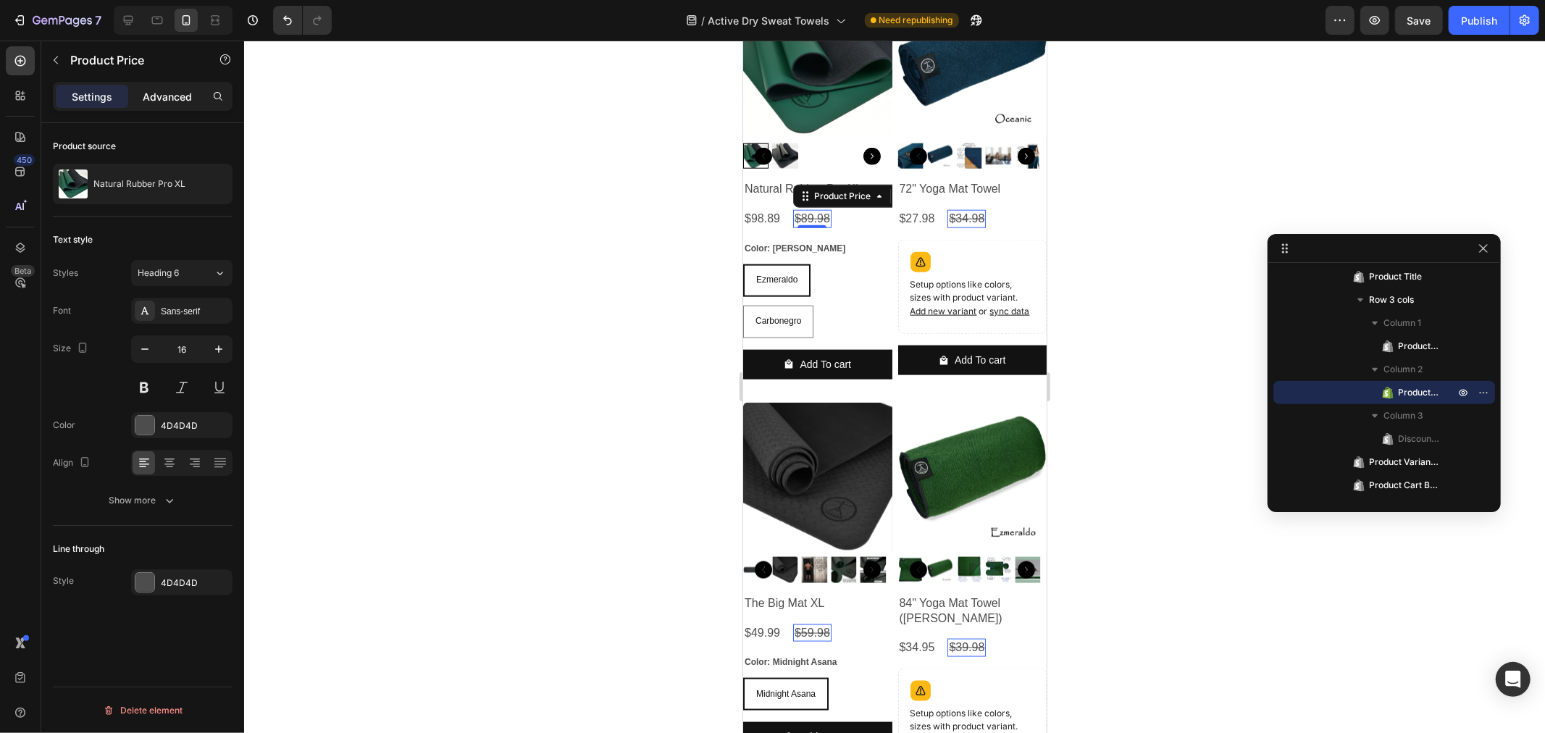
click at [165, 104] on div "Advanced" at bounding box center [167, 96] width 72 height 23
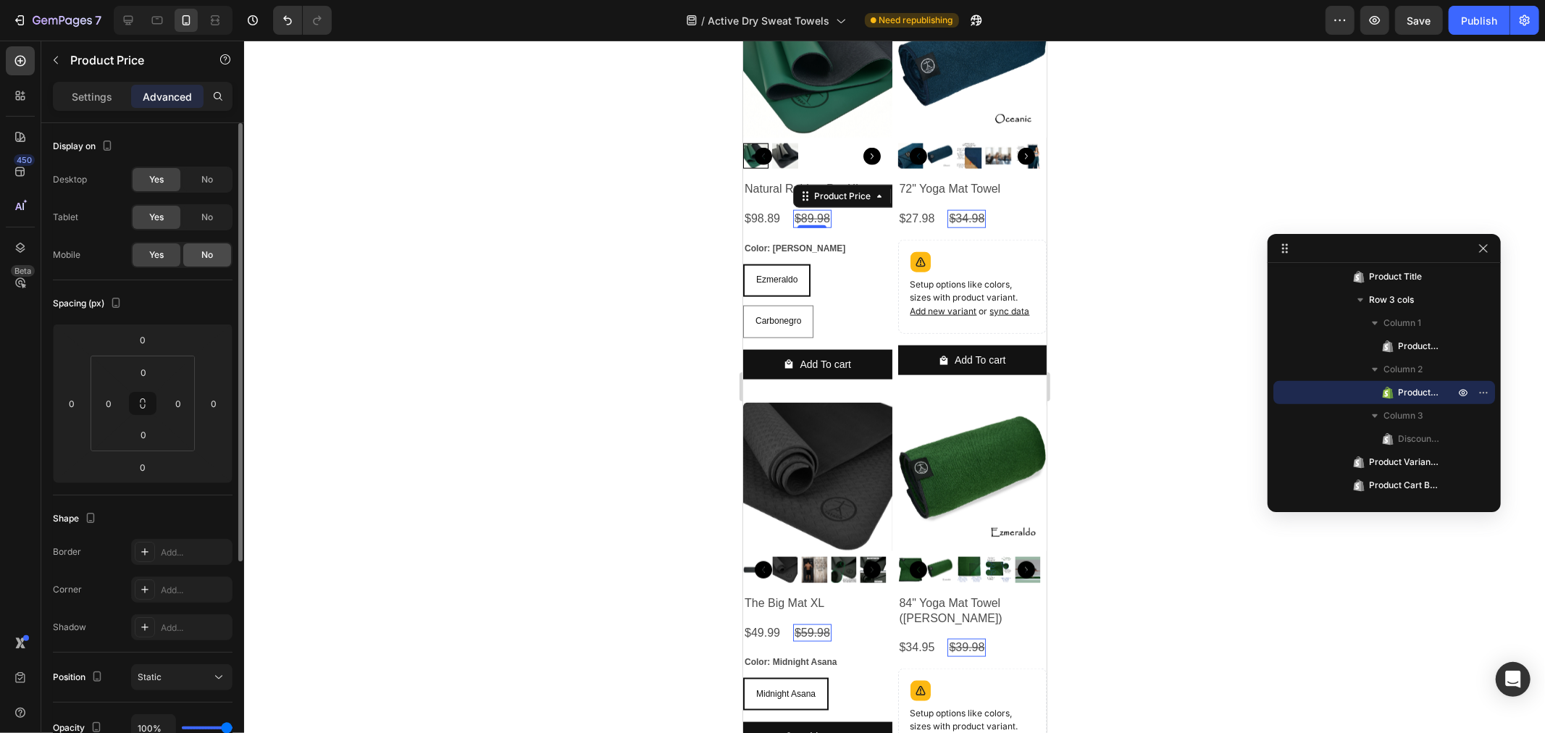
click at [206, 255] on span "No" at bounding box center [207, 254] width 12 height 13
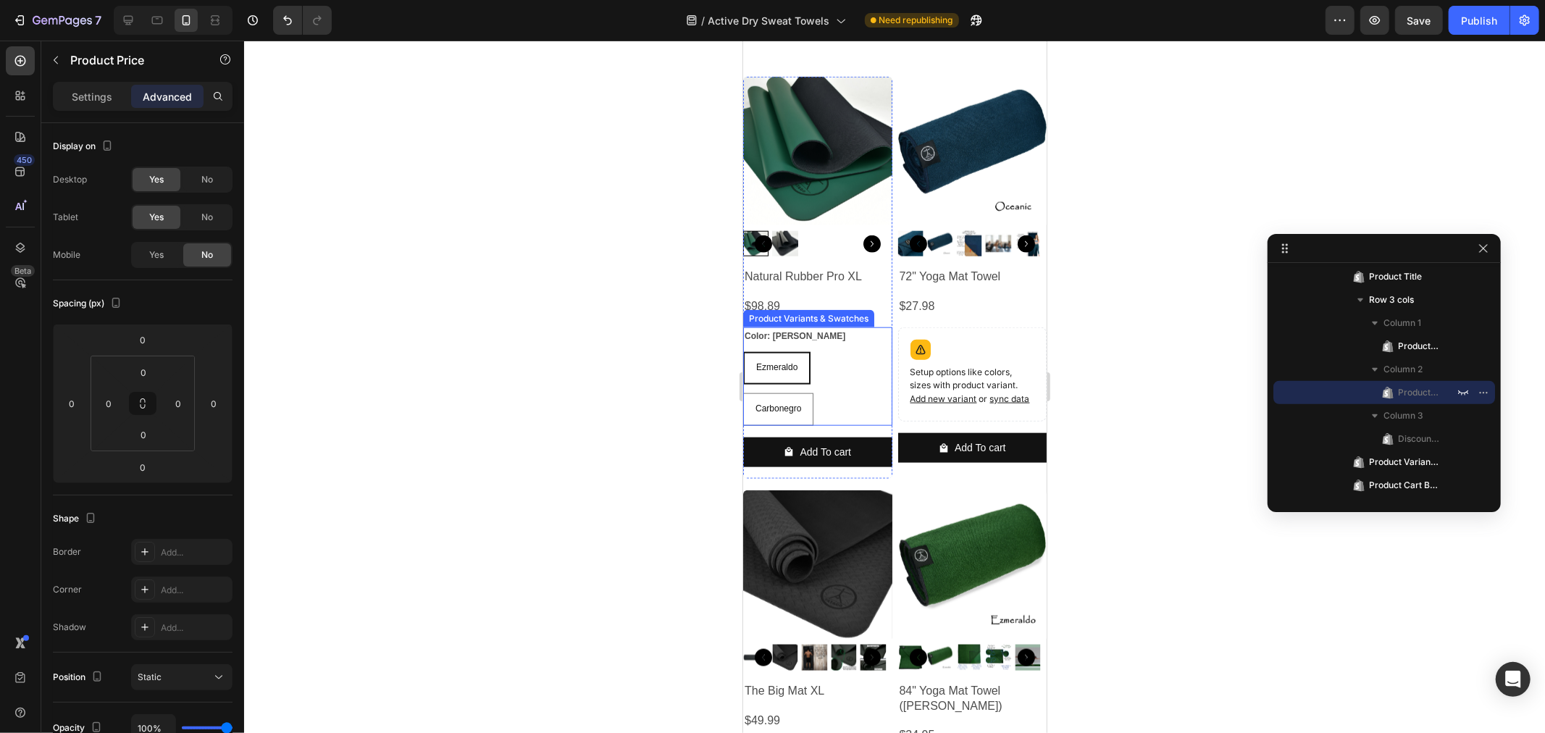
scroll to position [1210, 0]
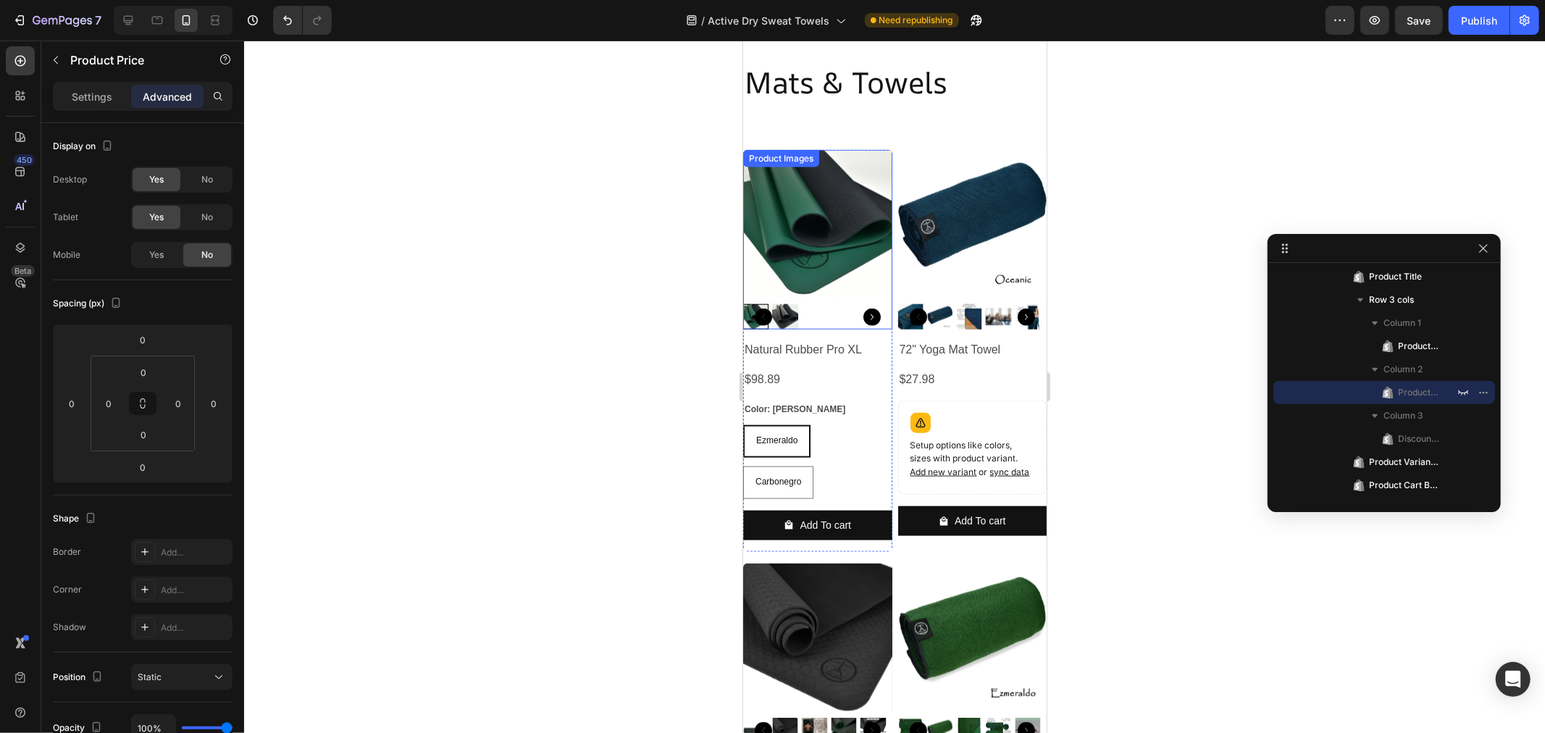
click at [807, 224] on img at bounding box center [816, 223] width 149 height 149
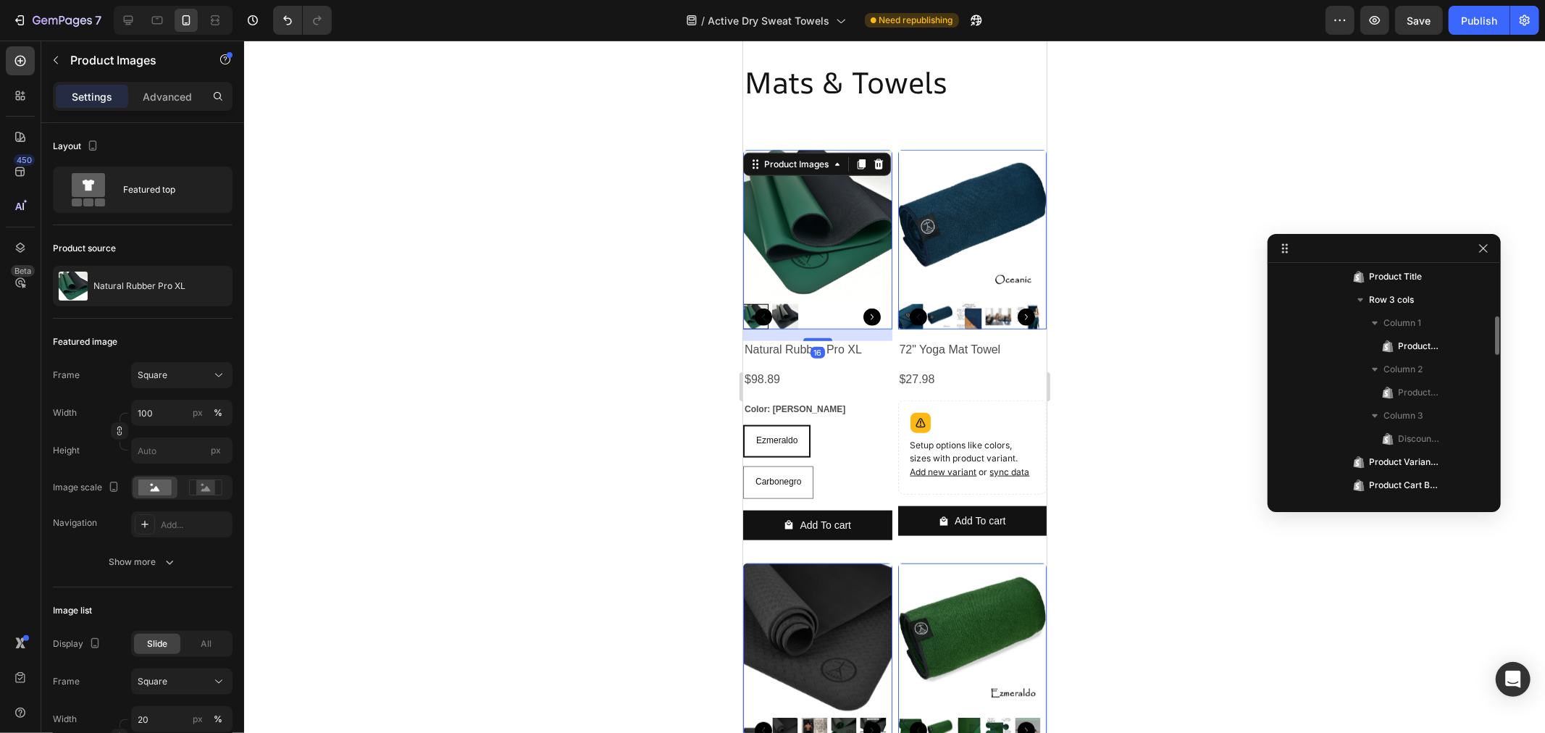
scroll to position [990, 0]
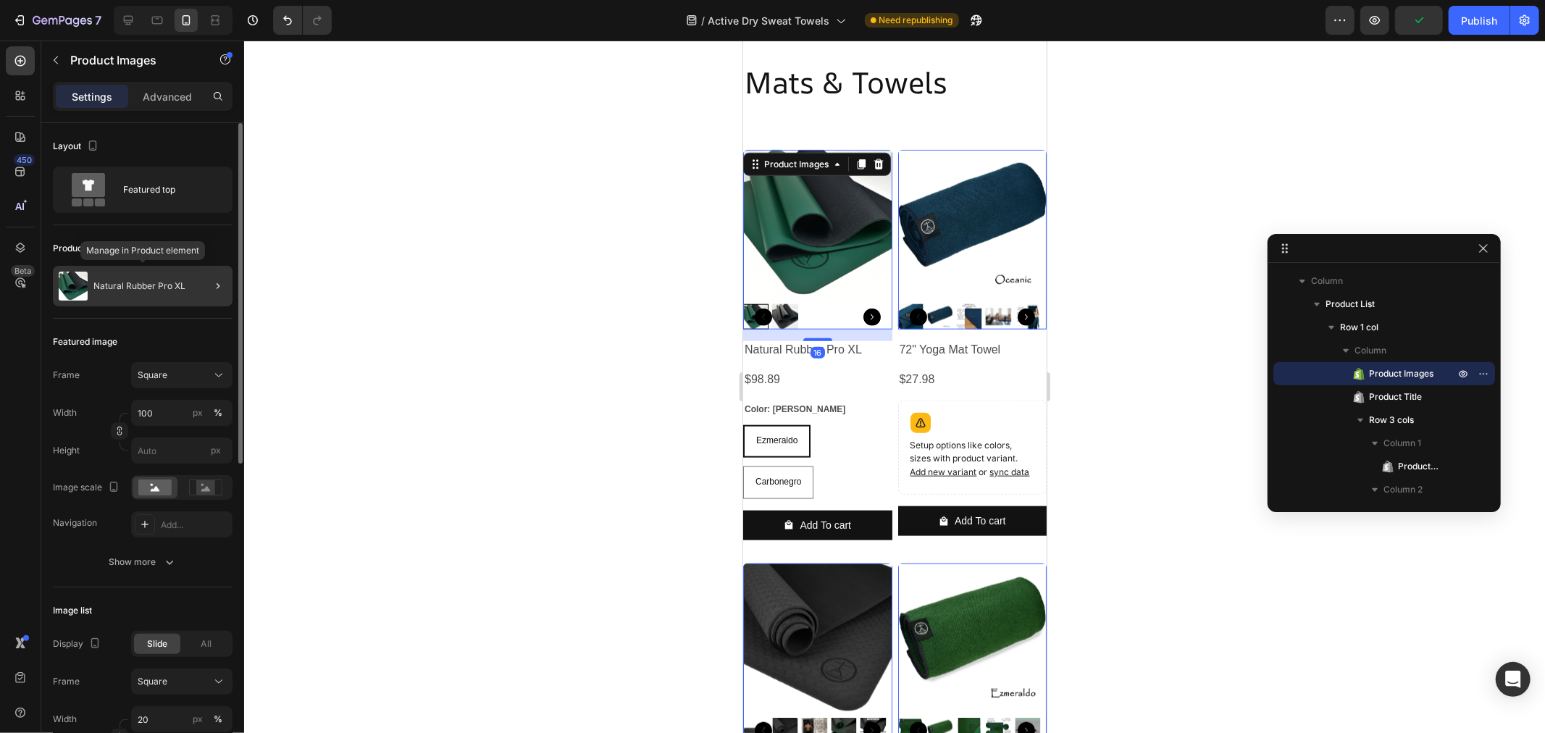
click at [135, 277] on div "Natural Rubber Pro XL" at bounding box center [143, 286] width 180 height 41
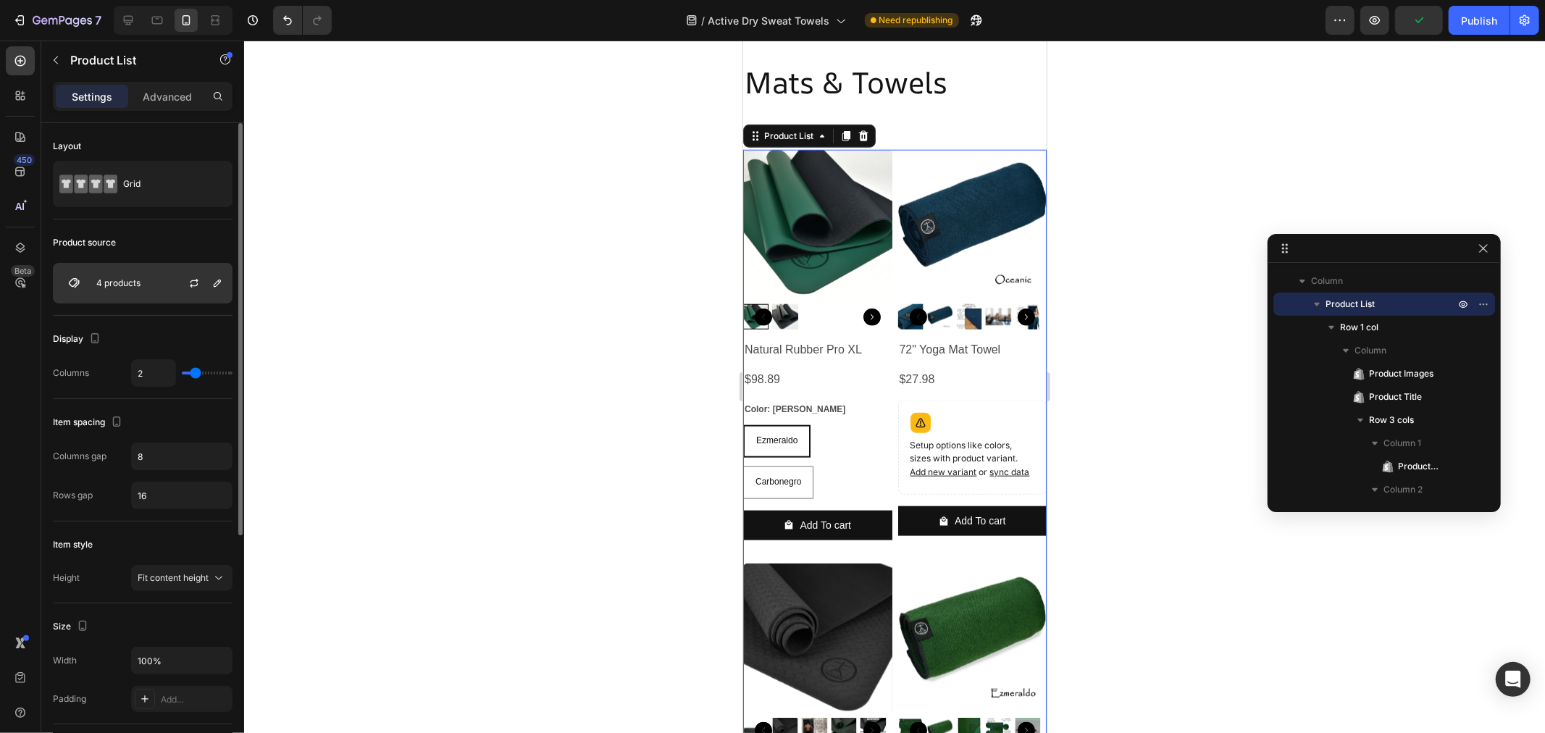
click at [114, 284] on p "4 products" at bounding box center [118, 283] width 44 height 10
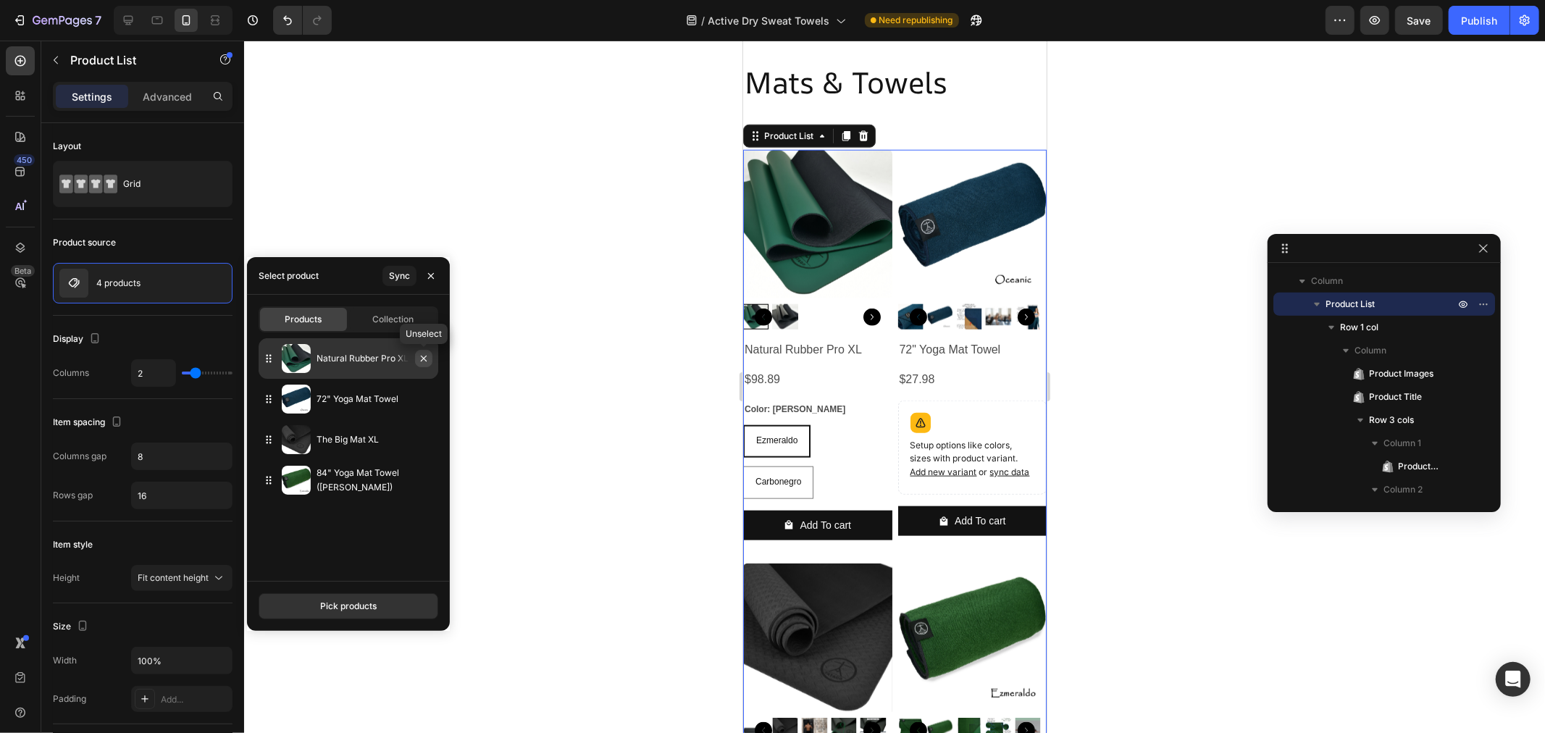
click at [427, 356] on icon "button" at bounding box center [424, 359] width 12 height 12
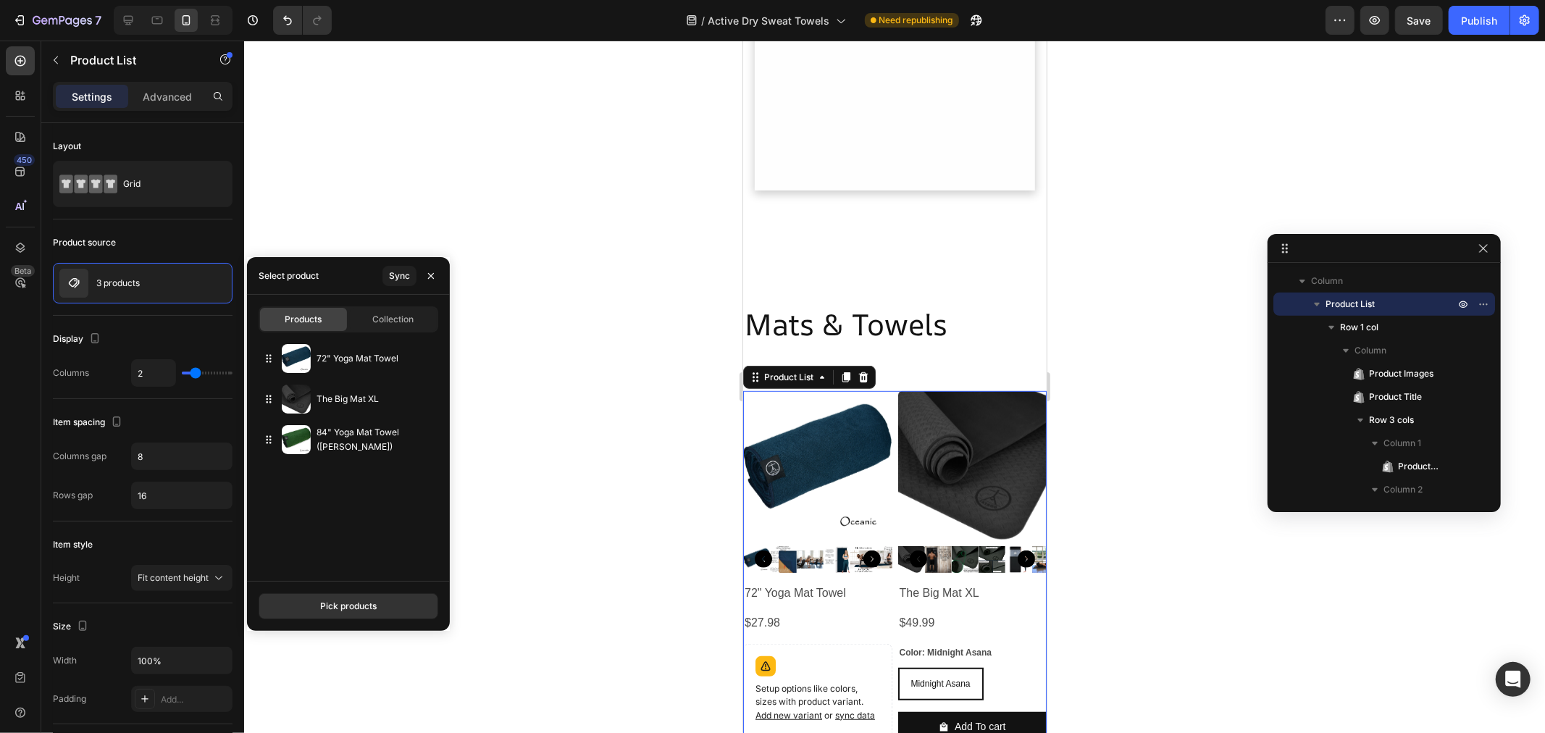
scroll to position [809, 0]
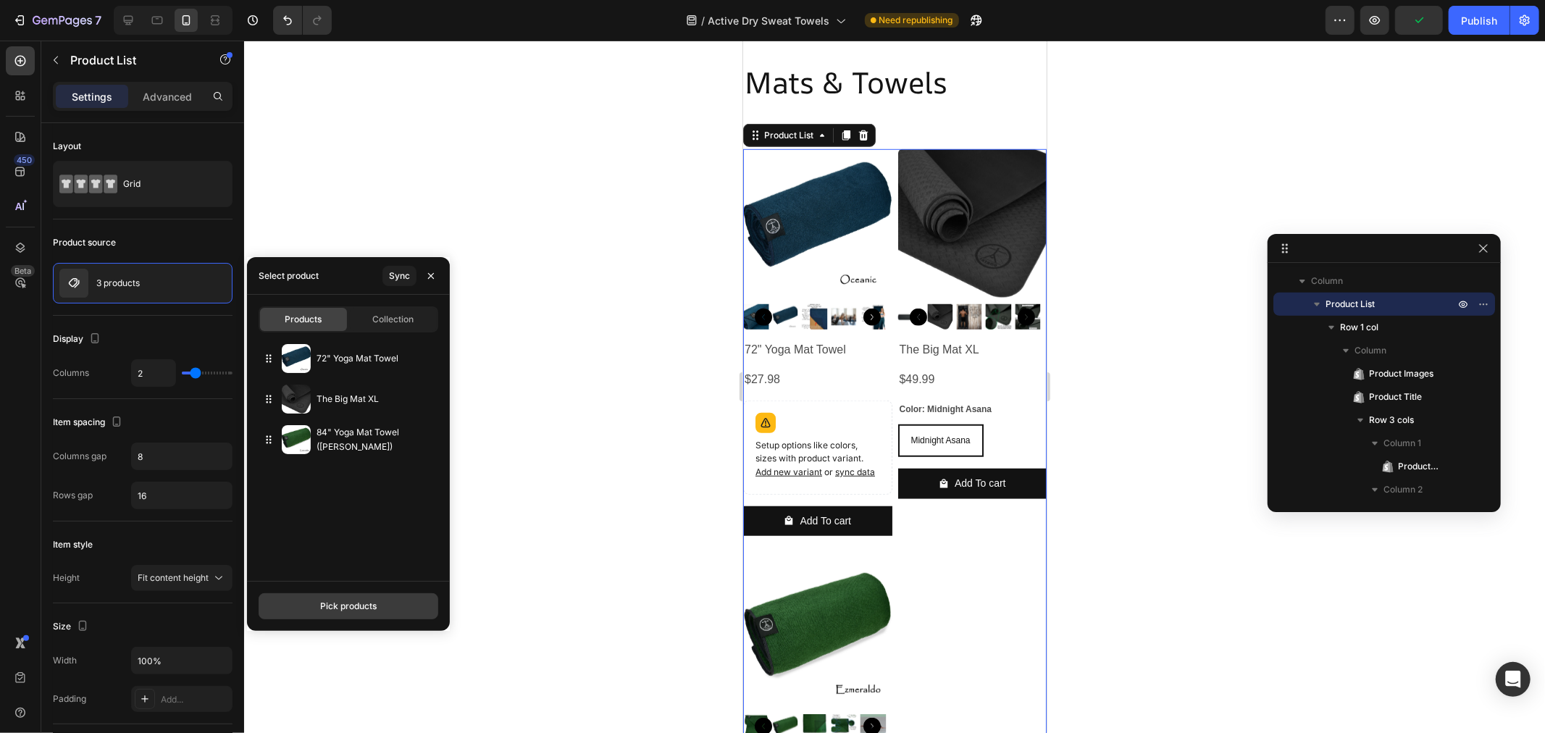
click at [338, 607] on div "Pick products" at bounding box center [348, 606] width 56 height 13
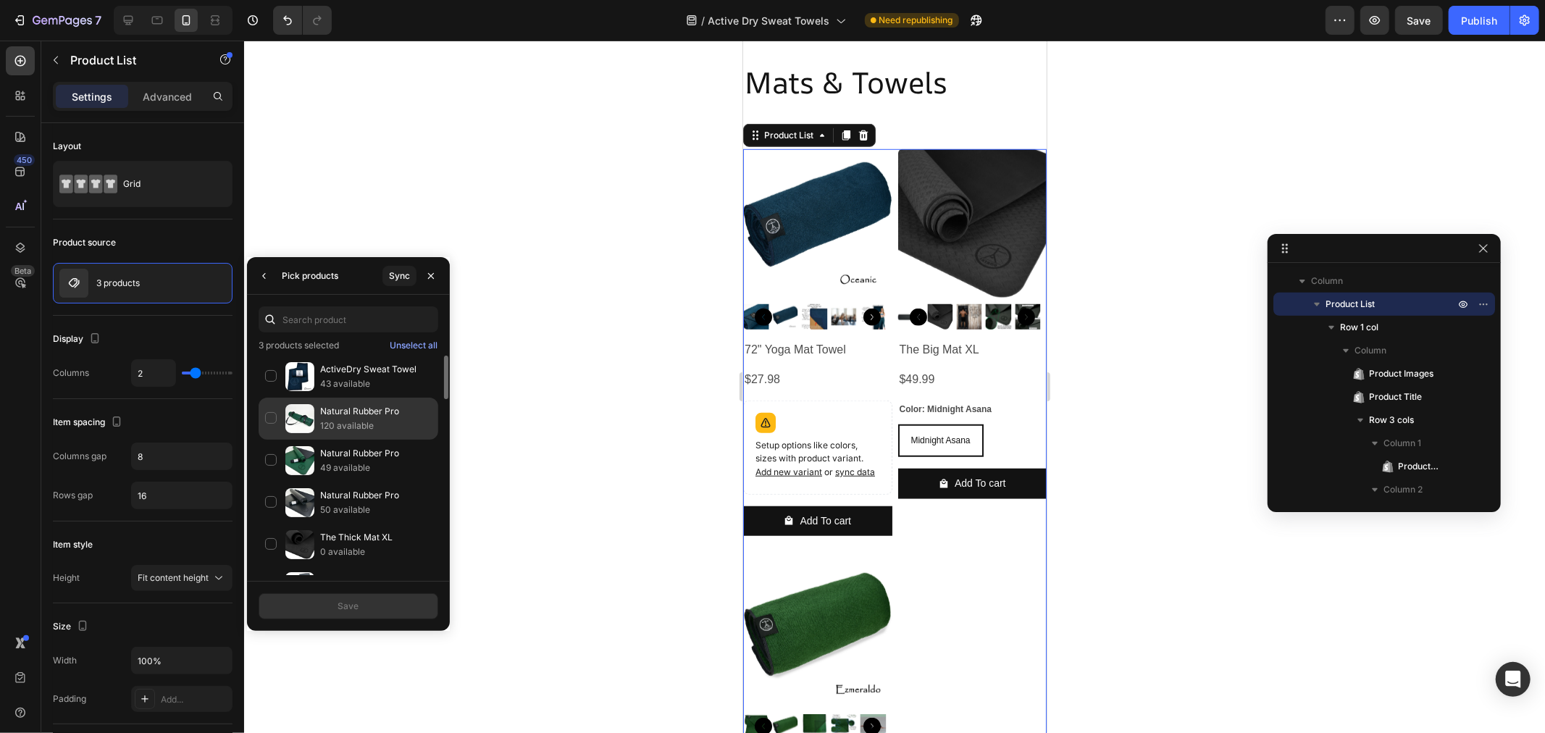
click at [343, 424] on p "120 available" at bounding box center [376, 426] width 112 height 14
click at [355, 600] on div "Save" at bounding box center [347, 606] width 21 height 13
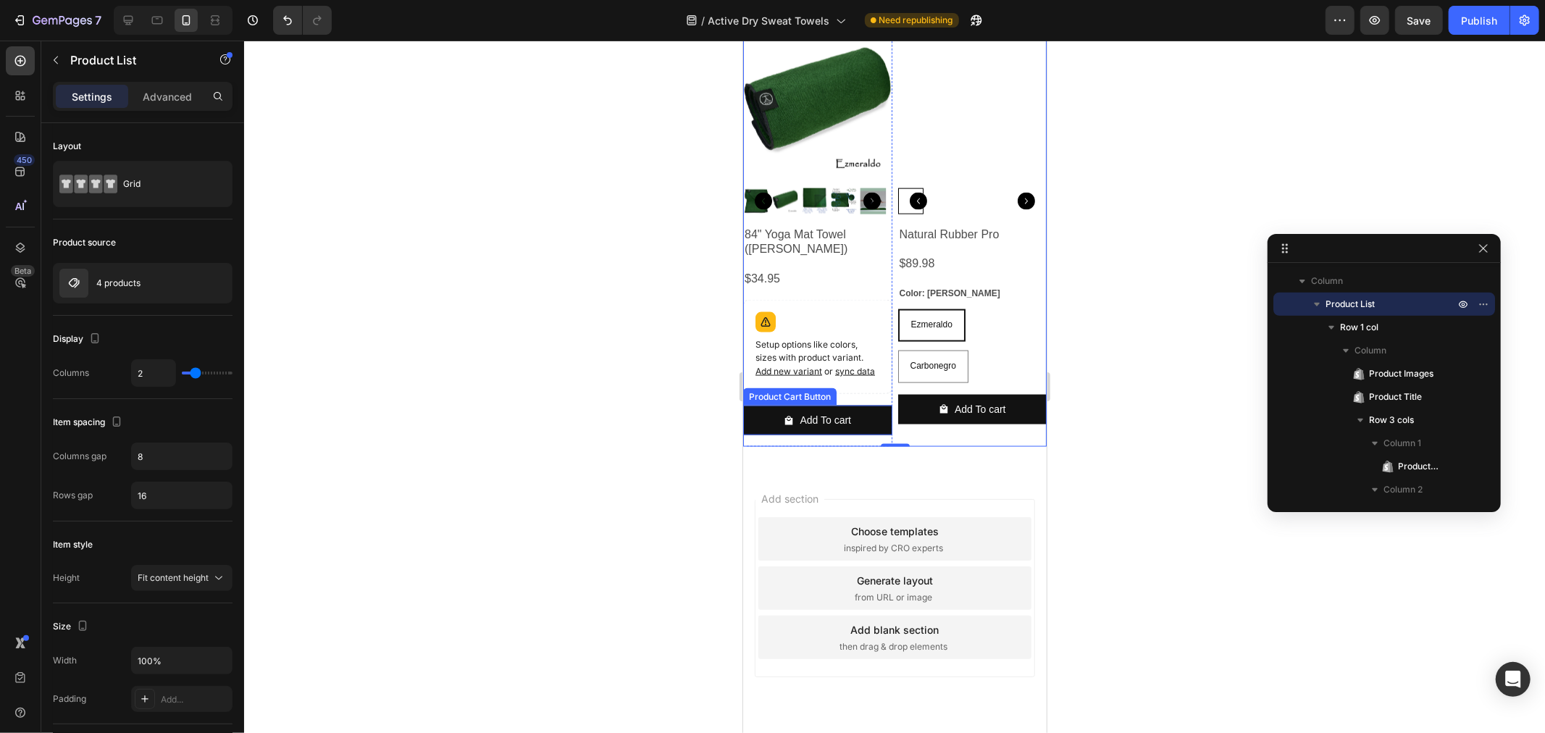
scroll to position [1693, 0]
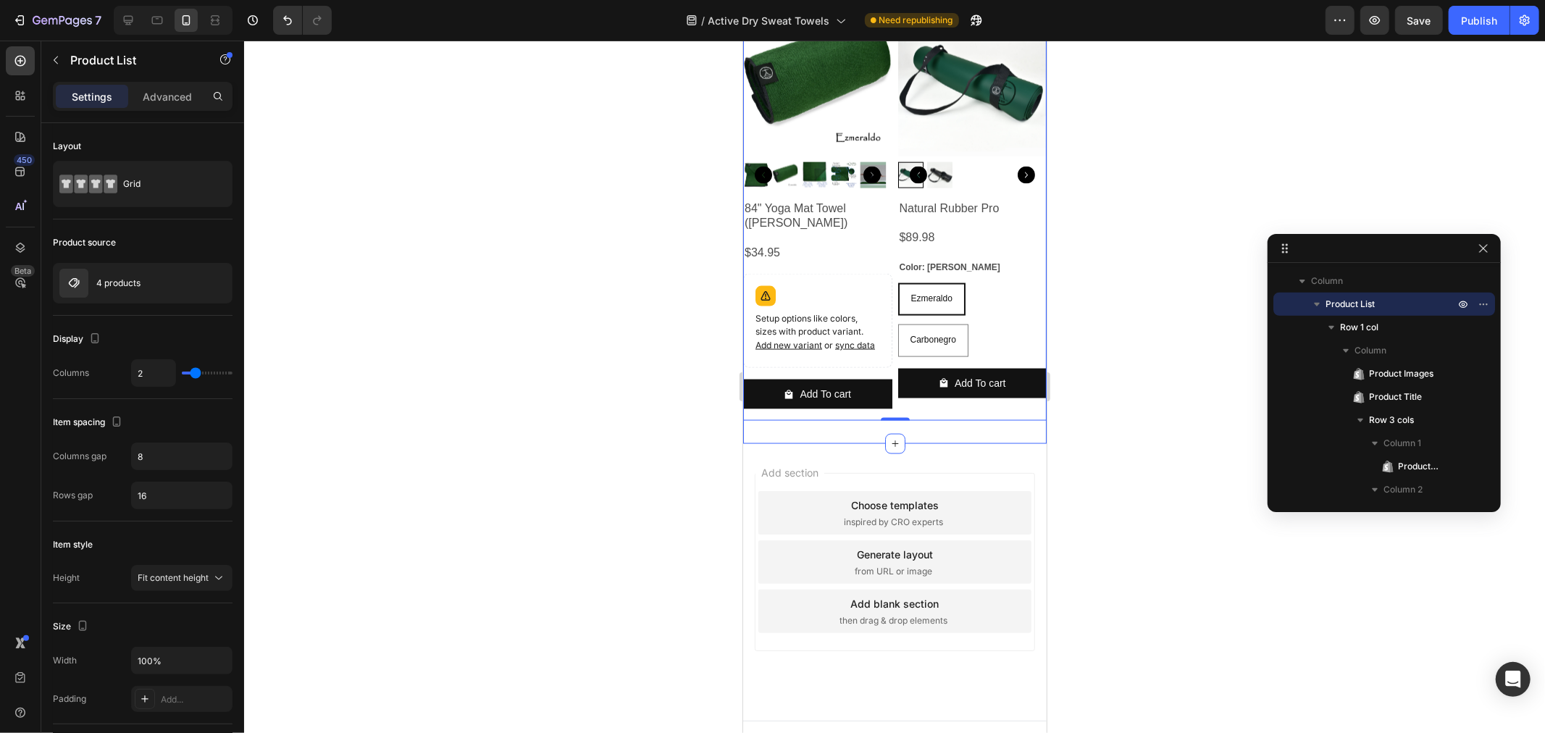
click at [871, 443] on div "Product Images 72" Yoga Mat Towel Product Title $27.98 Product Price Product Pr…" at bounding box center [893, 8] width 303 height 869
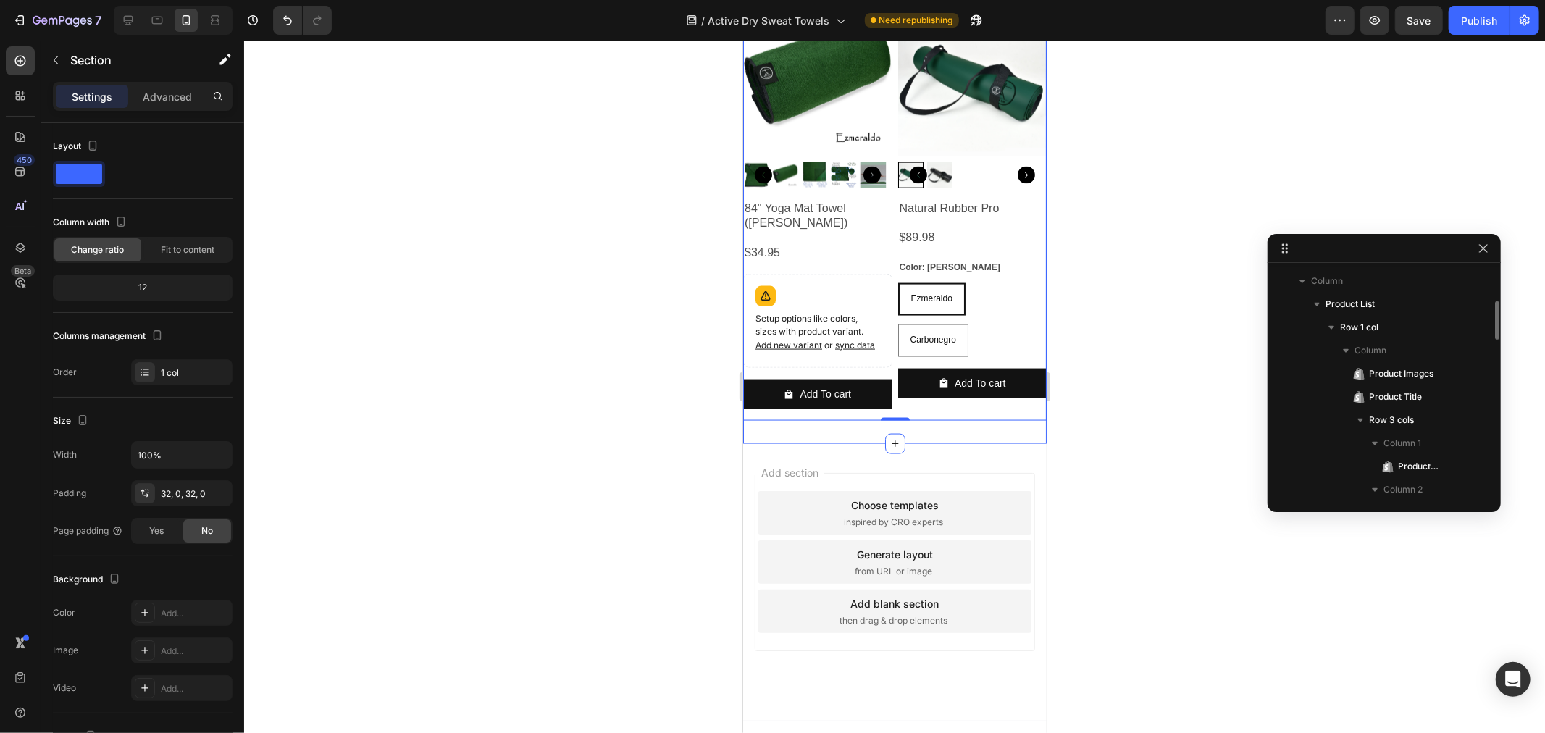
scroll to position [874, 0]
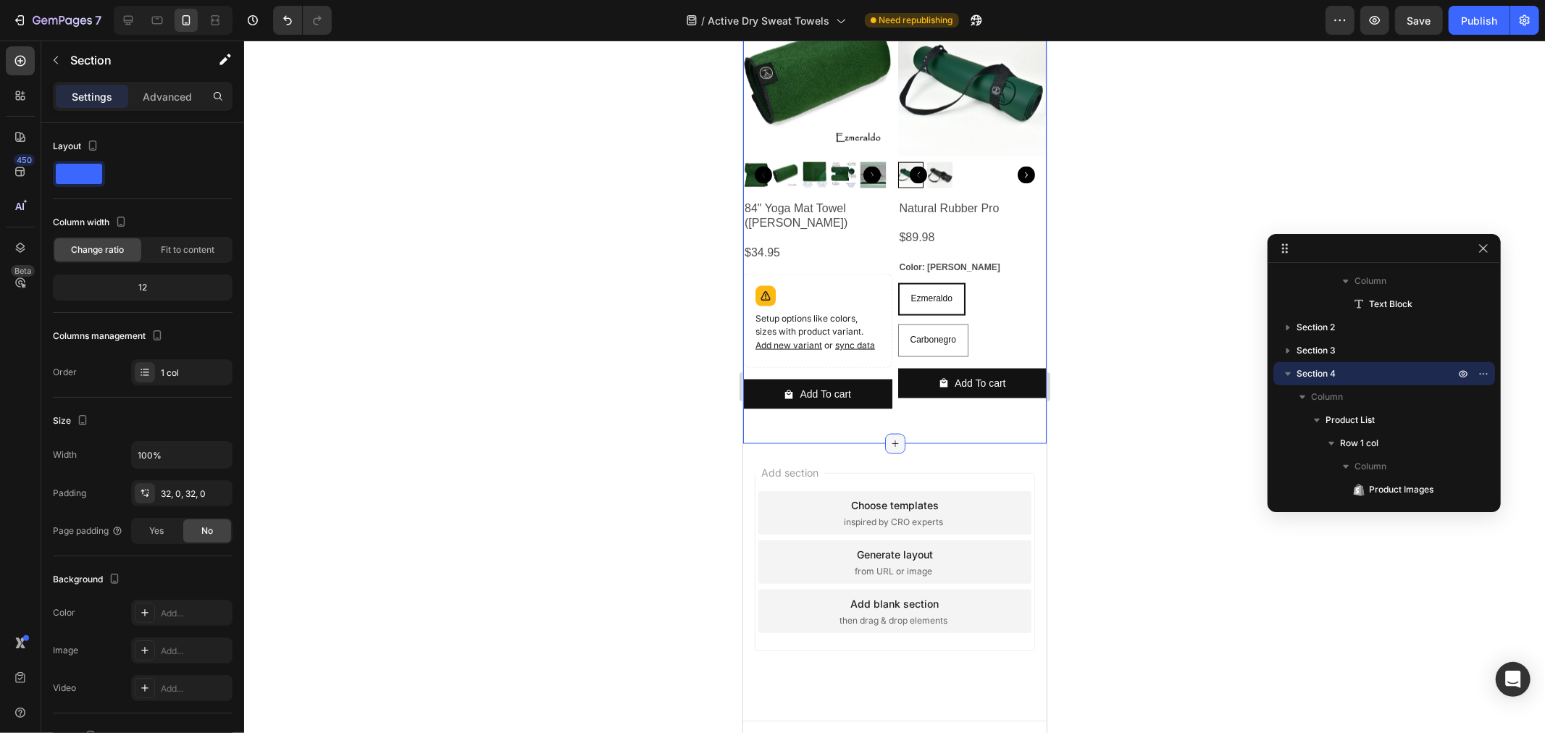
click at [889, 449] on icon at bounding box center [895, 443] width 12 height 12
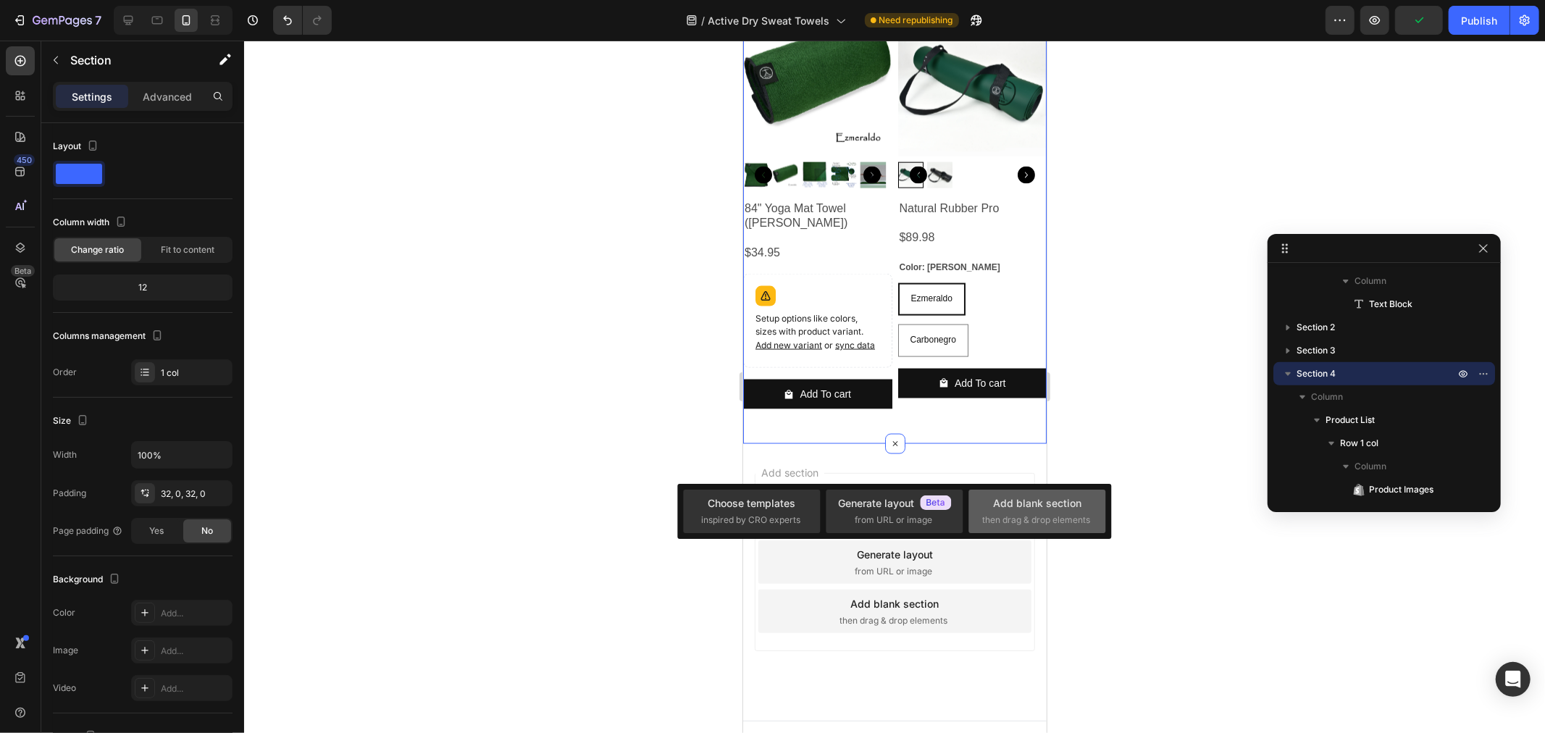
drag, startPoint x: 1044, startPoint y: 503, endPoint x: 295, endPoint y: 468, distance: 749.7
click at [1044, 503] on div "Add blank section" at bounding box center [1037, 502] width 88 height 15
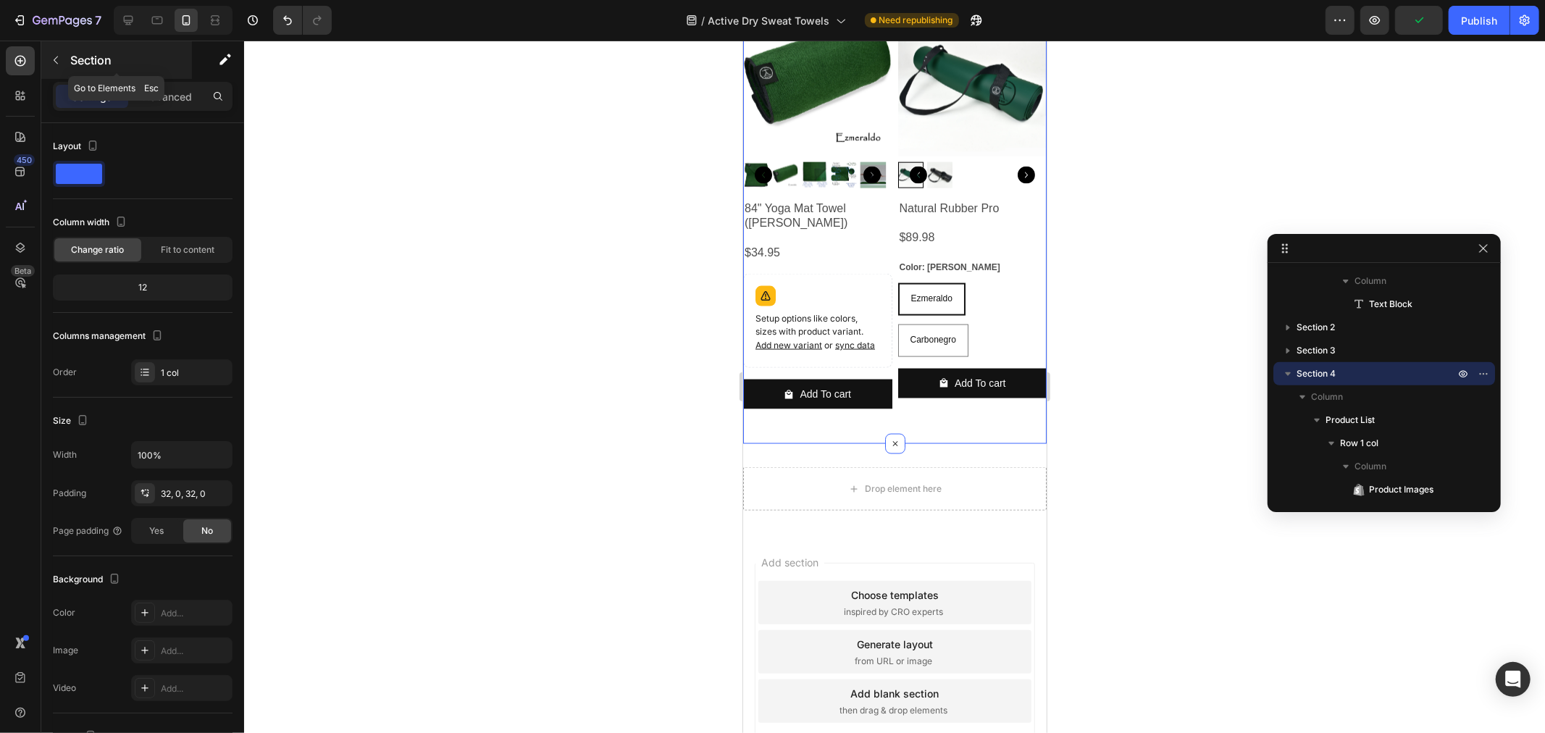
click at [59, 62] on icon "button" at bounding box center [56, 60] width 12 height 12
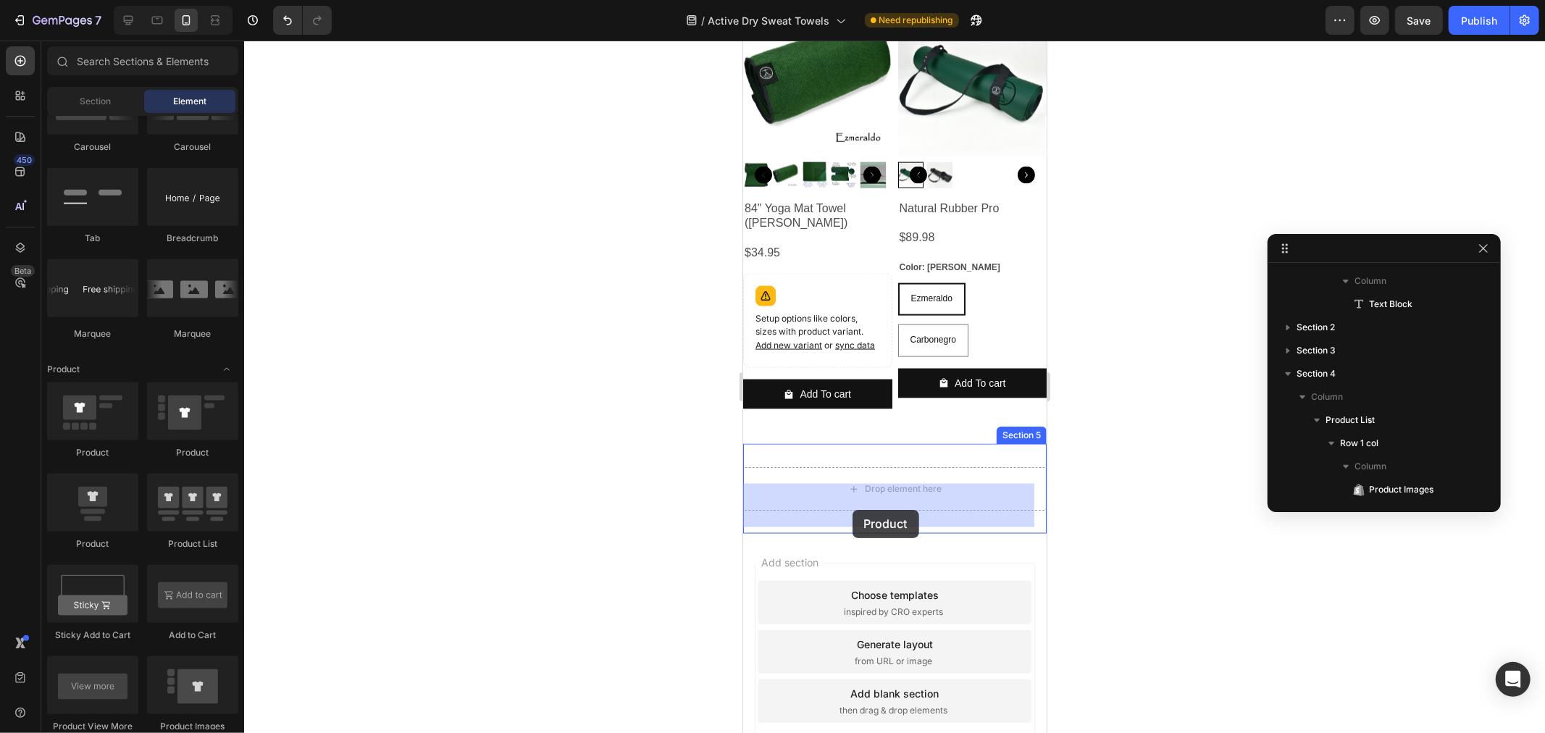
drag, startPoint x: 841, startPoint y: 469, endPoint x: 852, endPoint y: 509, distance: 41.3
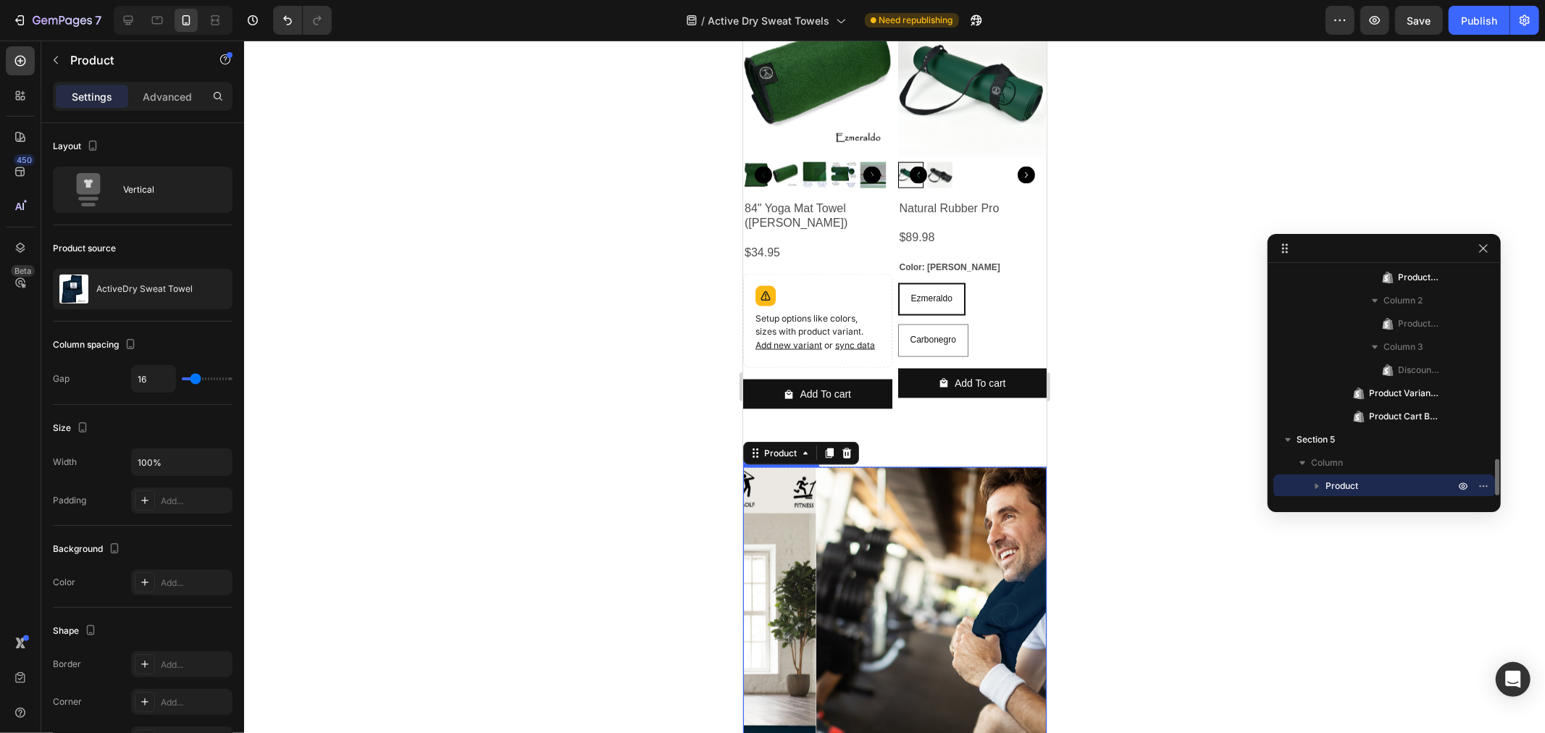
click at [874, 537] on img at bounding box center [966, 617] width 303 height 303
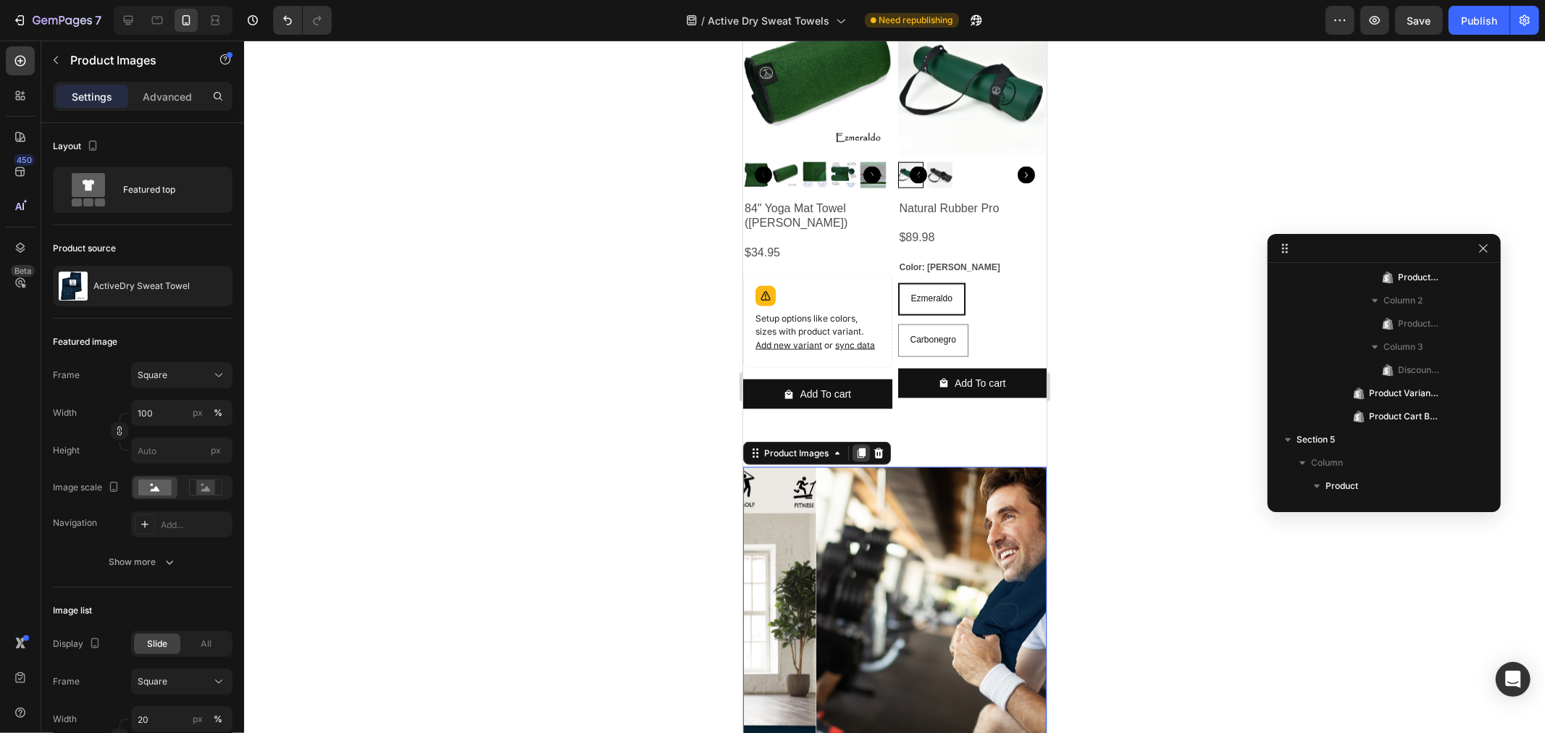
scroll to position [1338, 0]
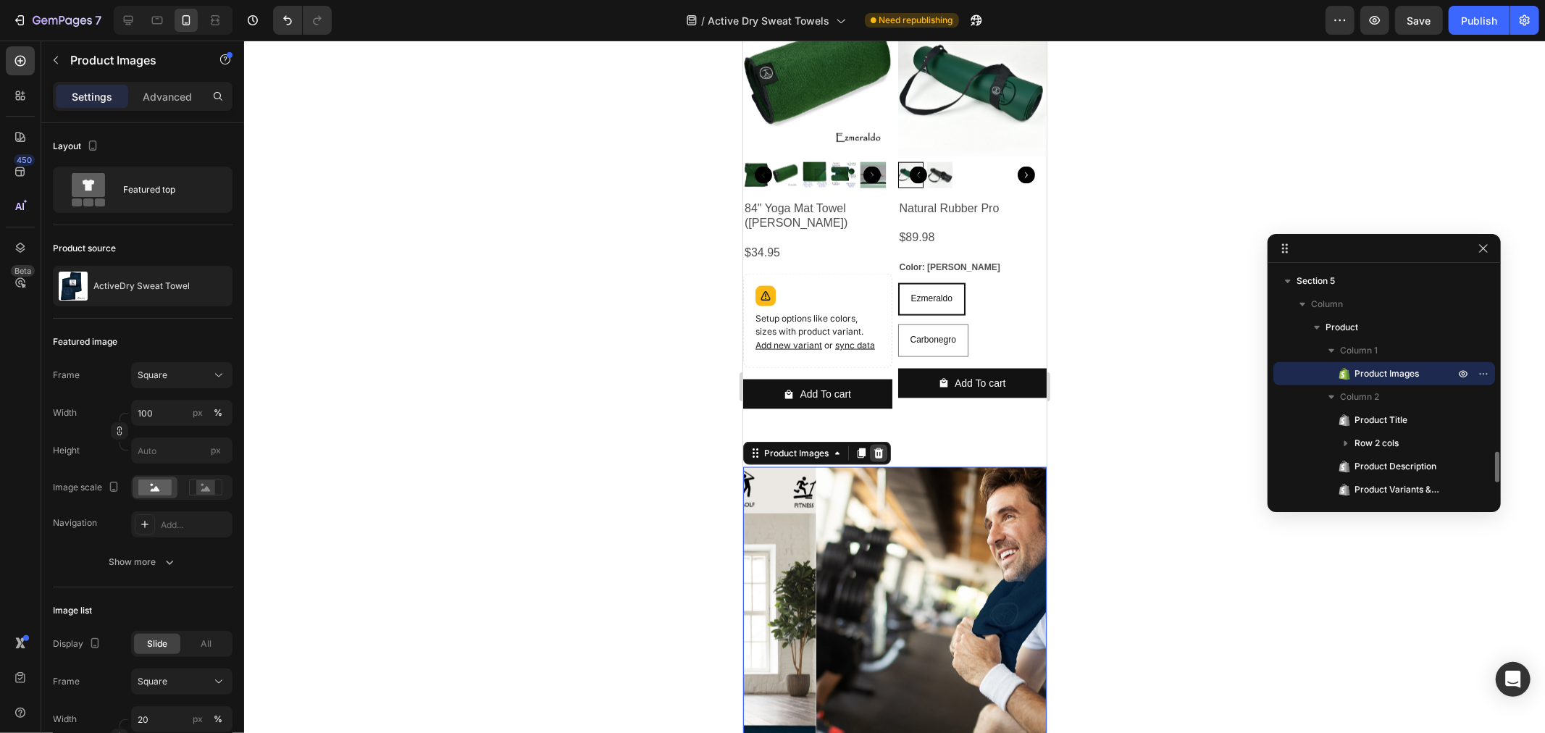
click at [874, 458] on icon at bounding box center [878, 453] width 12 height 12
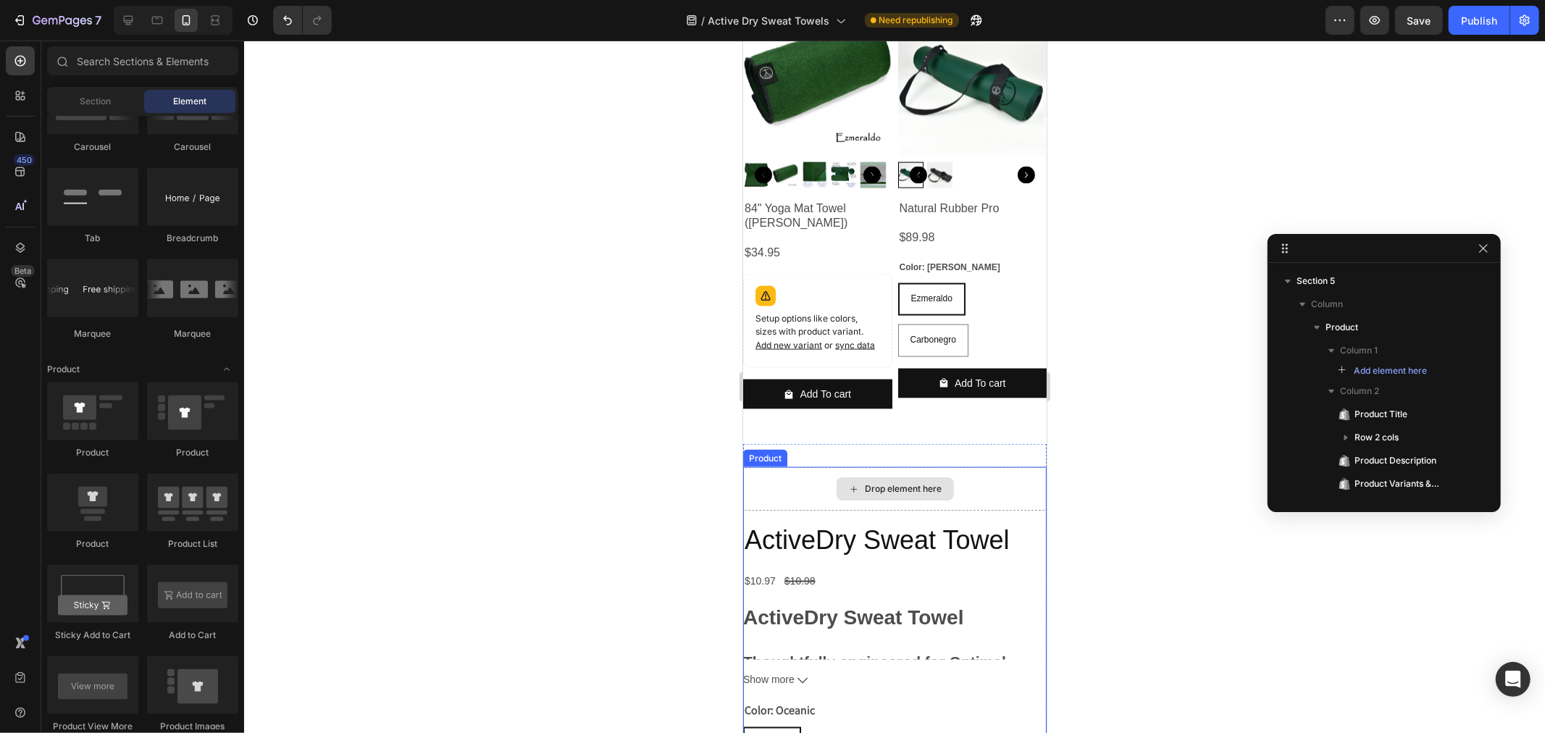
click at [810, 510] on div "Drop element here" at bounding box center [893, 487] width 303 height 43
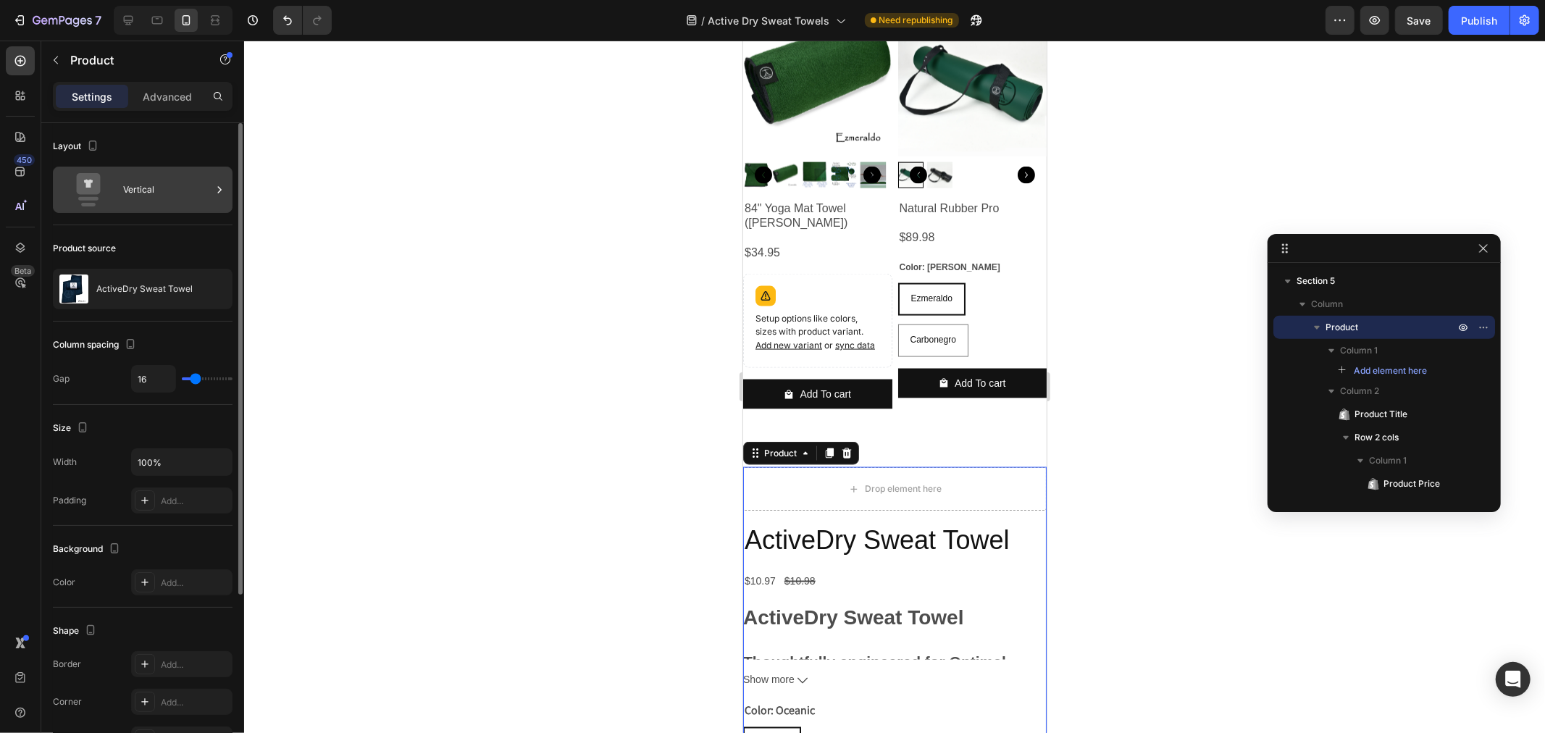
click at [164, 180] on div "Vertical" at bounding box center [167, 189] width 88 height 33
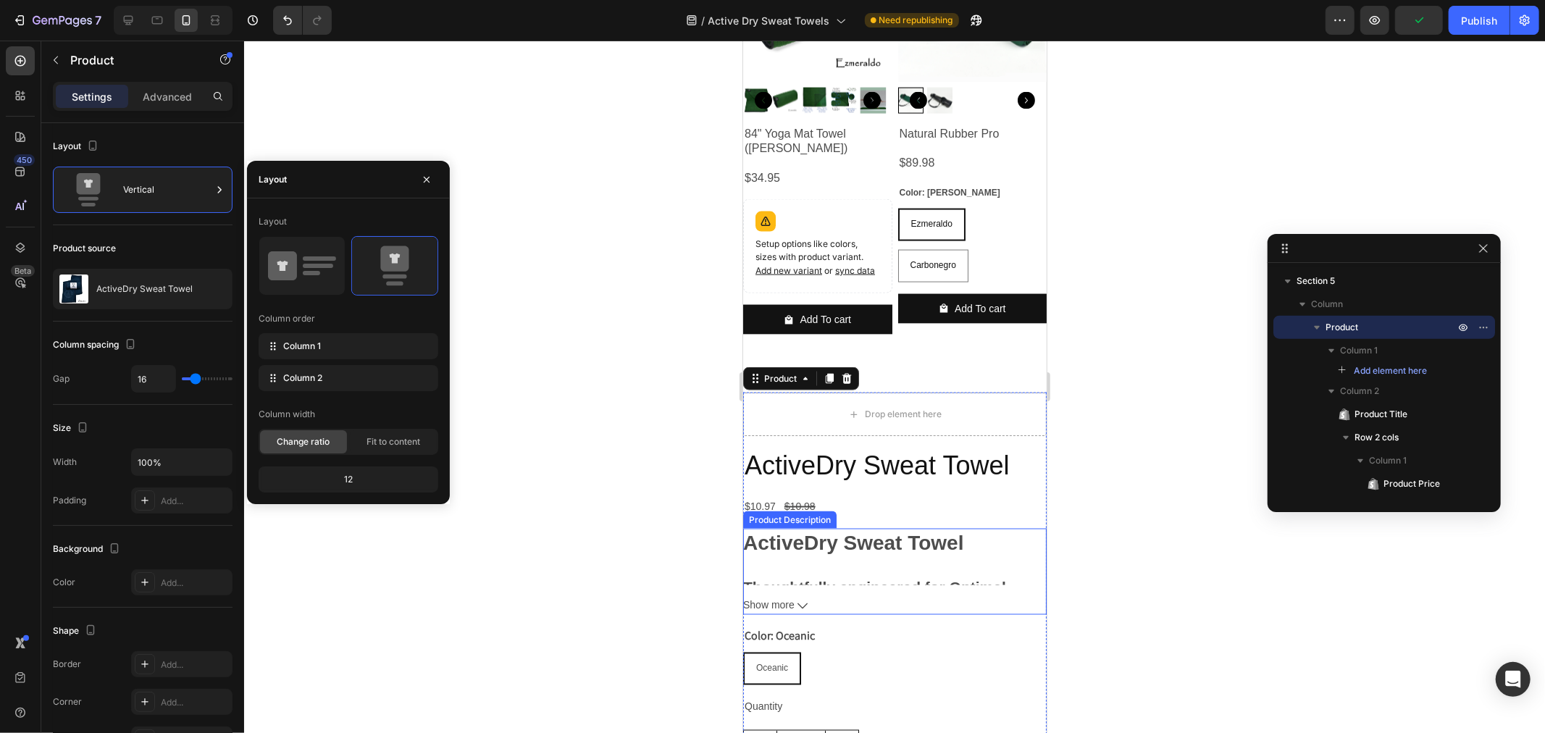
scroll to position [1934, 0]
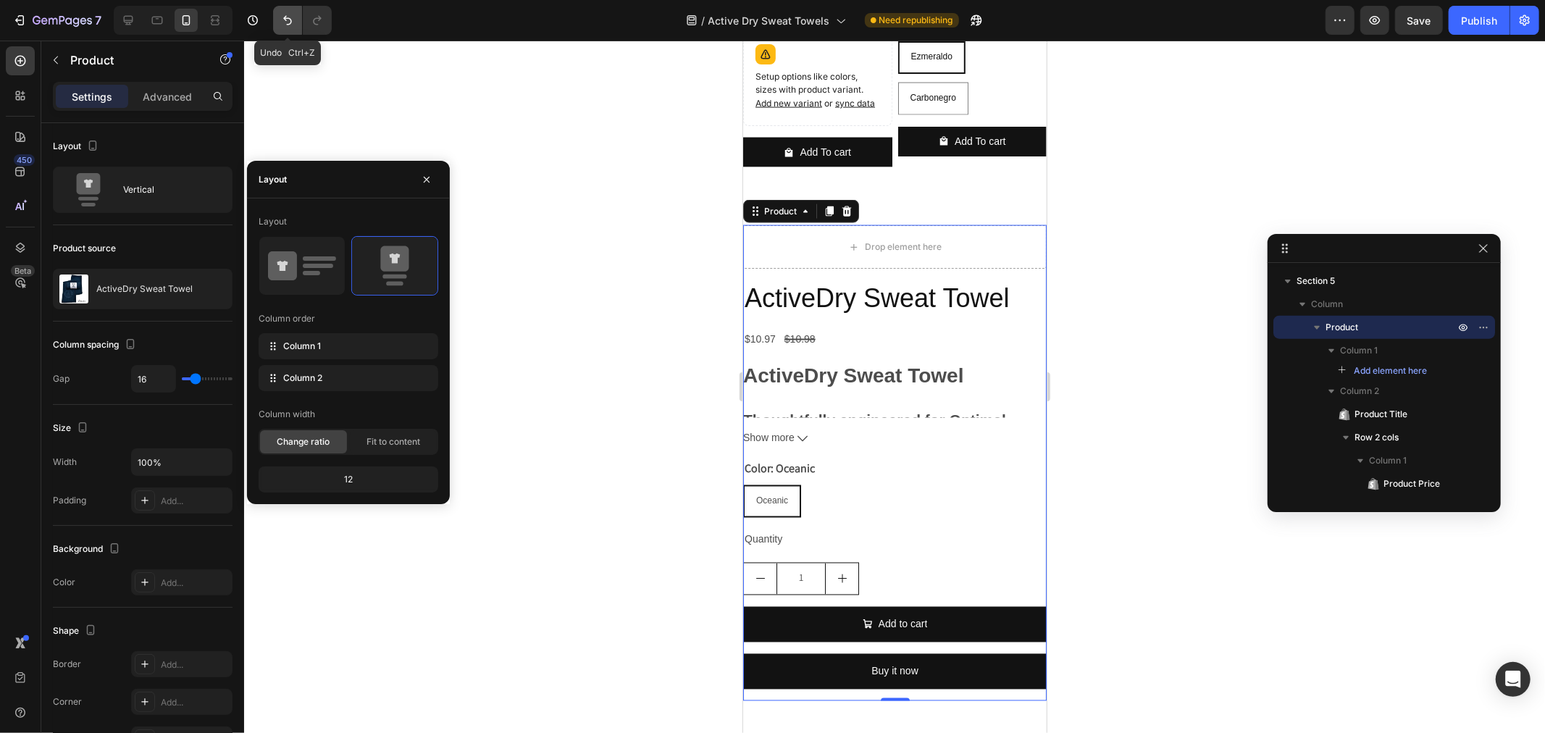
click at [283, 20] on icon "Undo/Redo" at bounding box center [287, 20] width 14 height 14
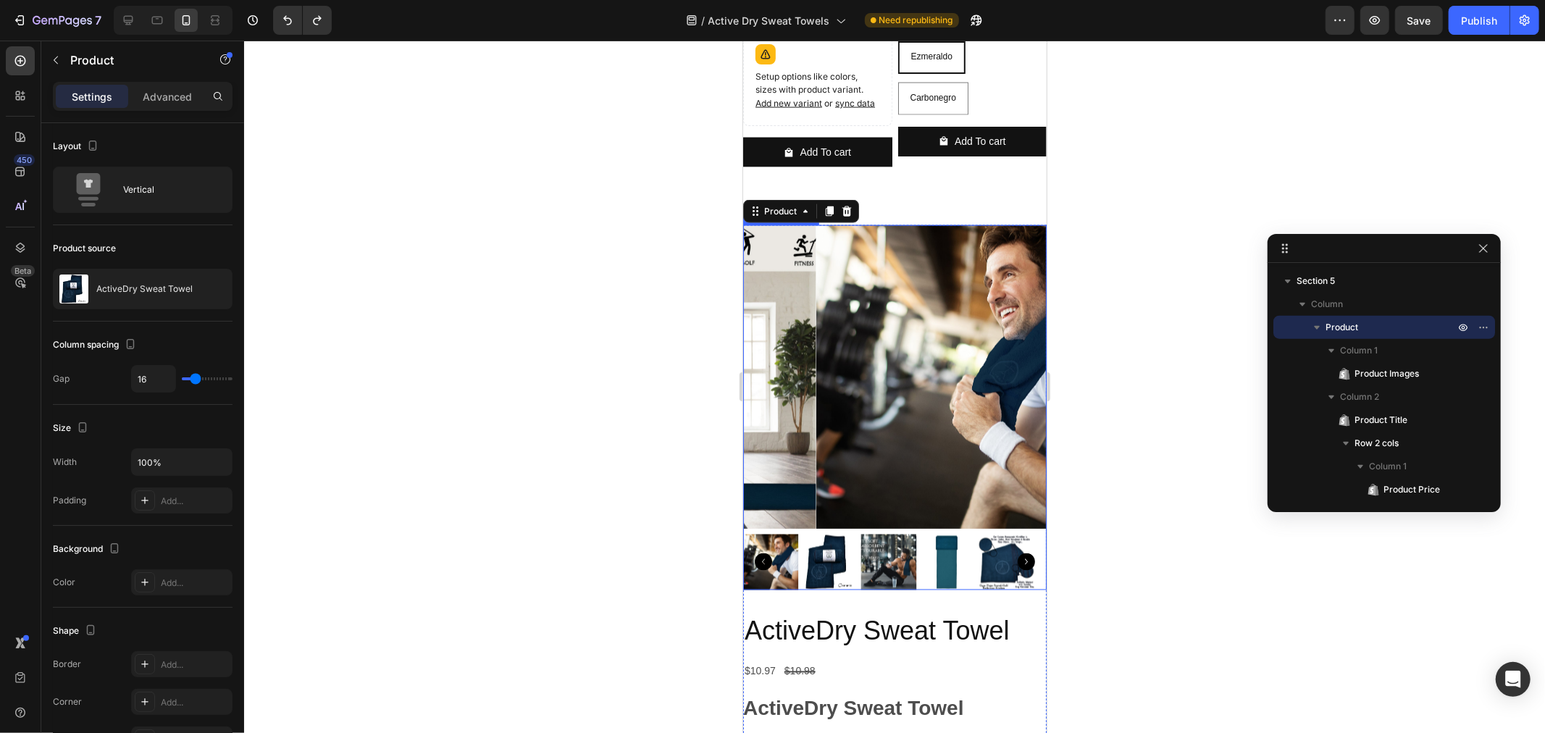
click at [886, 279] on img at bounding box center [966, 376] width 303 height 303
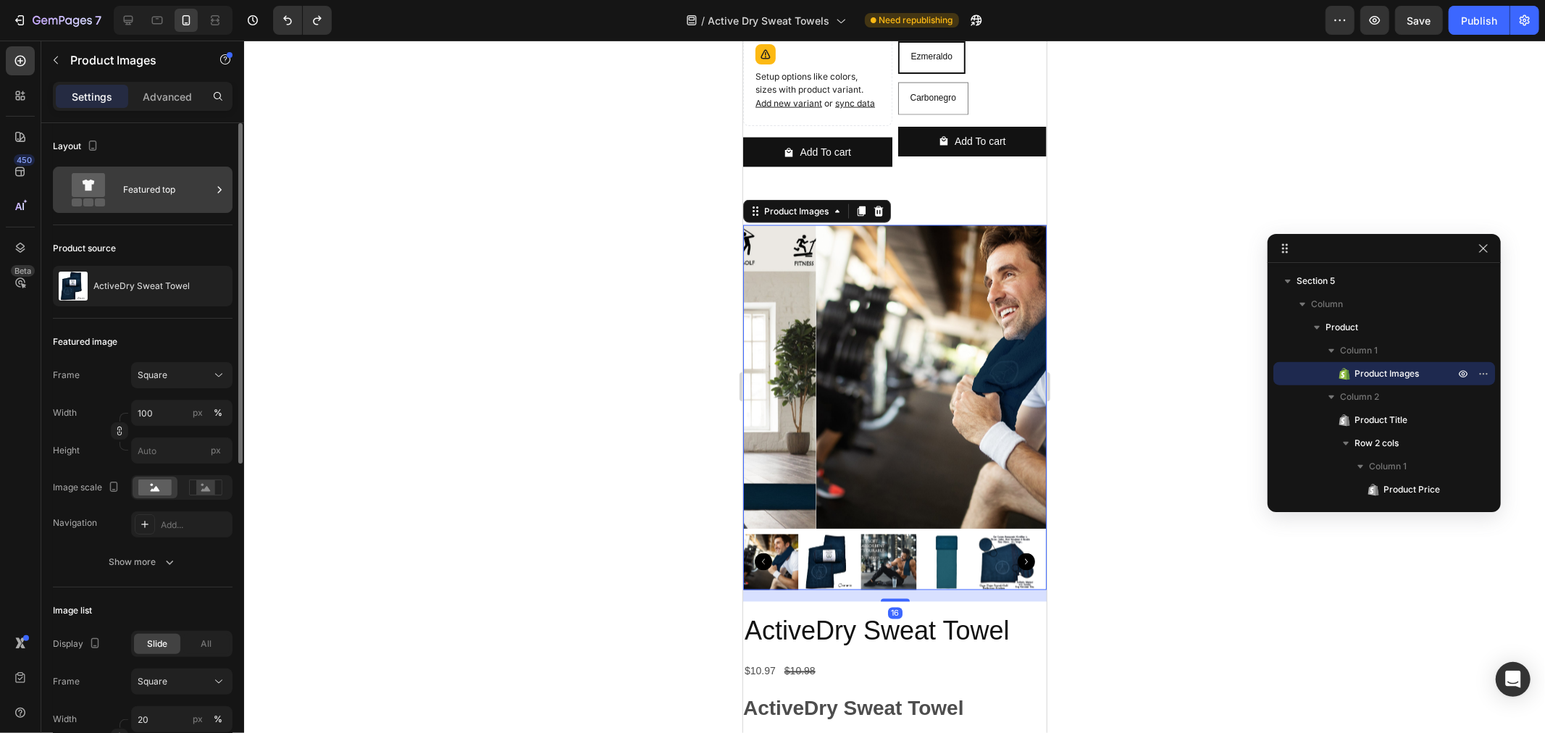
click at [169, 204] on div "Featured top" at bounding box center [167, 189] width 88 height 33
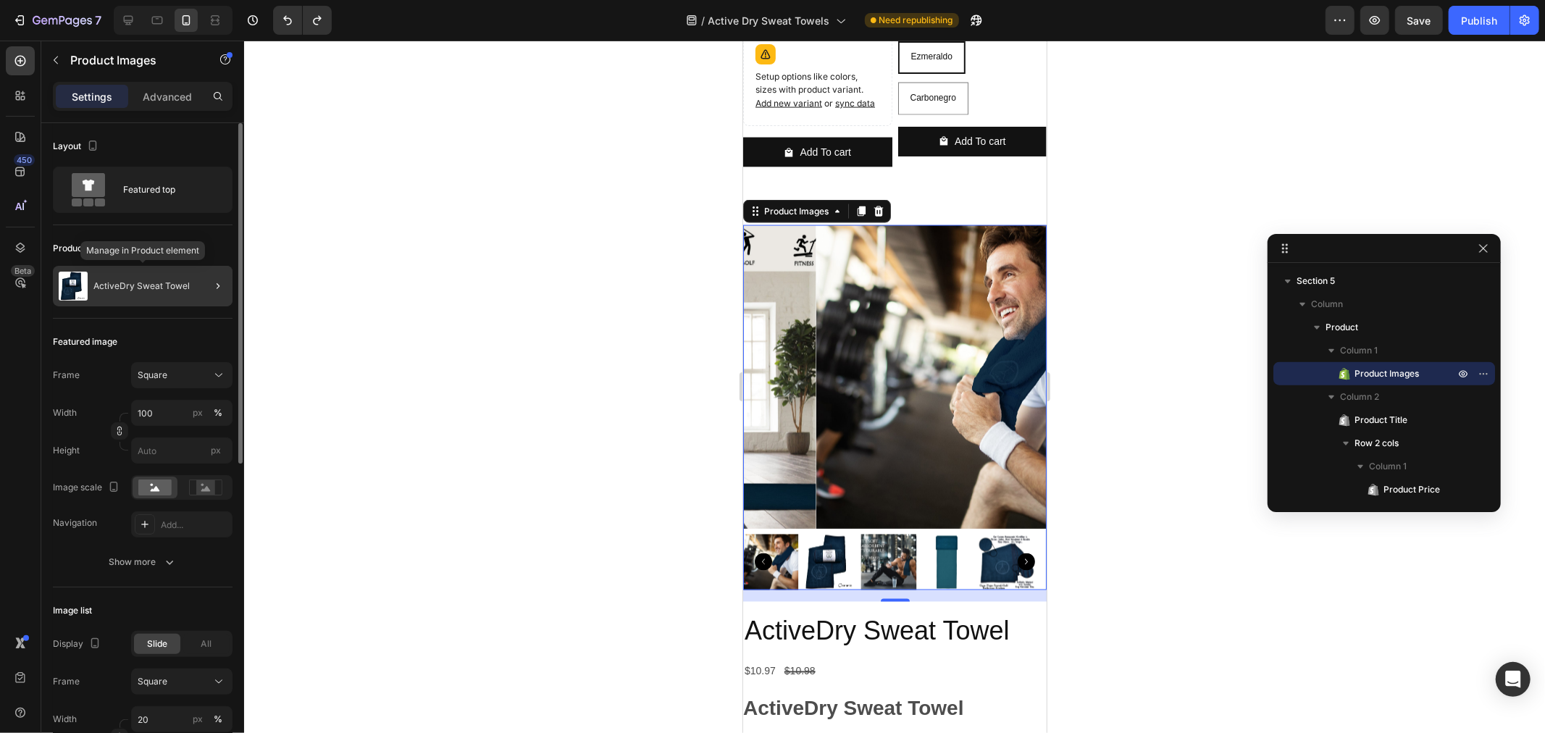
click at [165, 295] on div "ActiveDry Sweat Towel" at bounding box center [143, 286] width 180 height 41
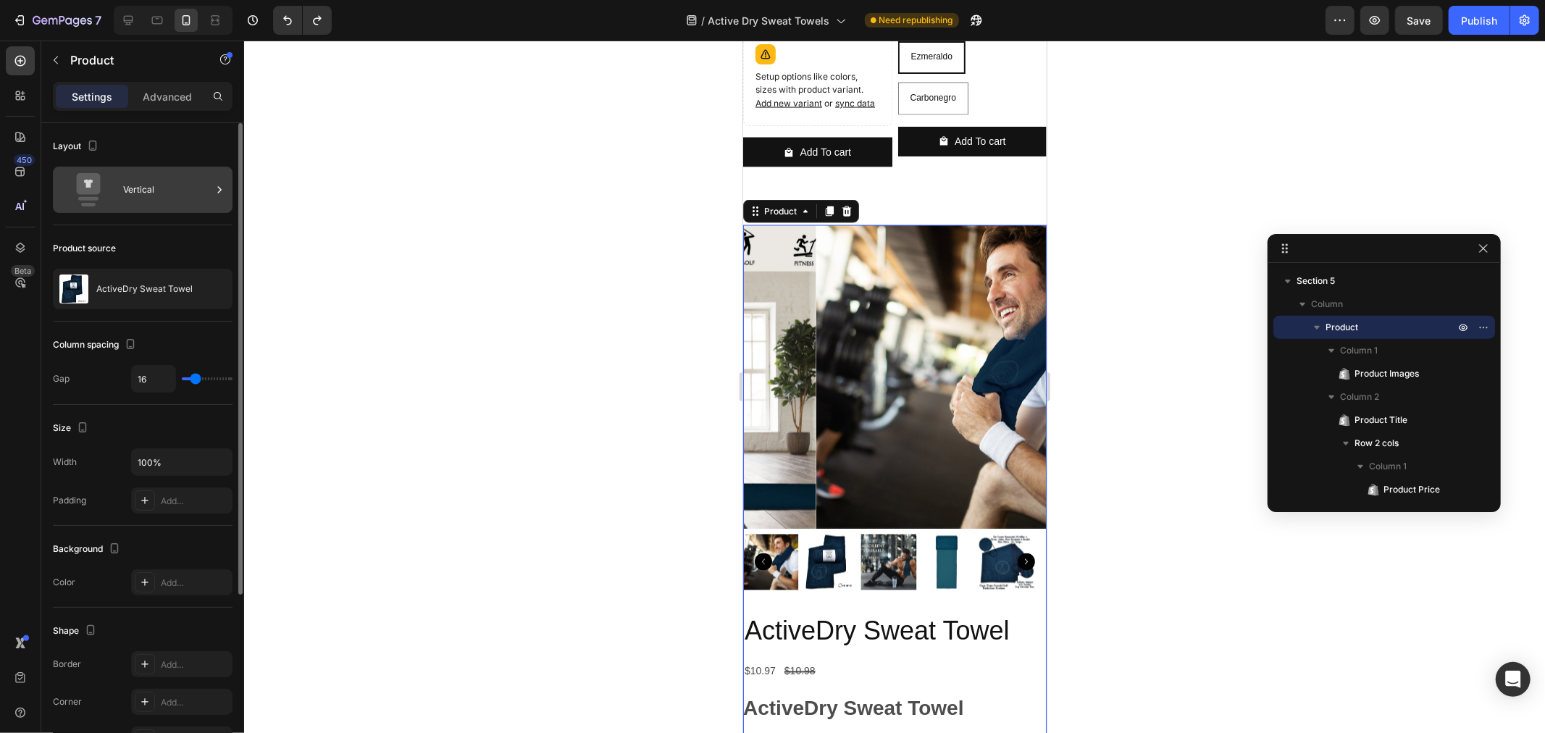
click at [177, 203] on div "Vertical" at bounding box center [167, 189] width 88 height 33
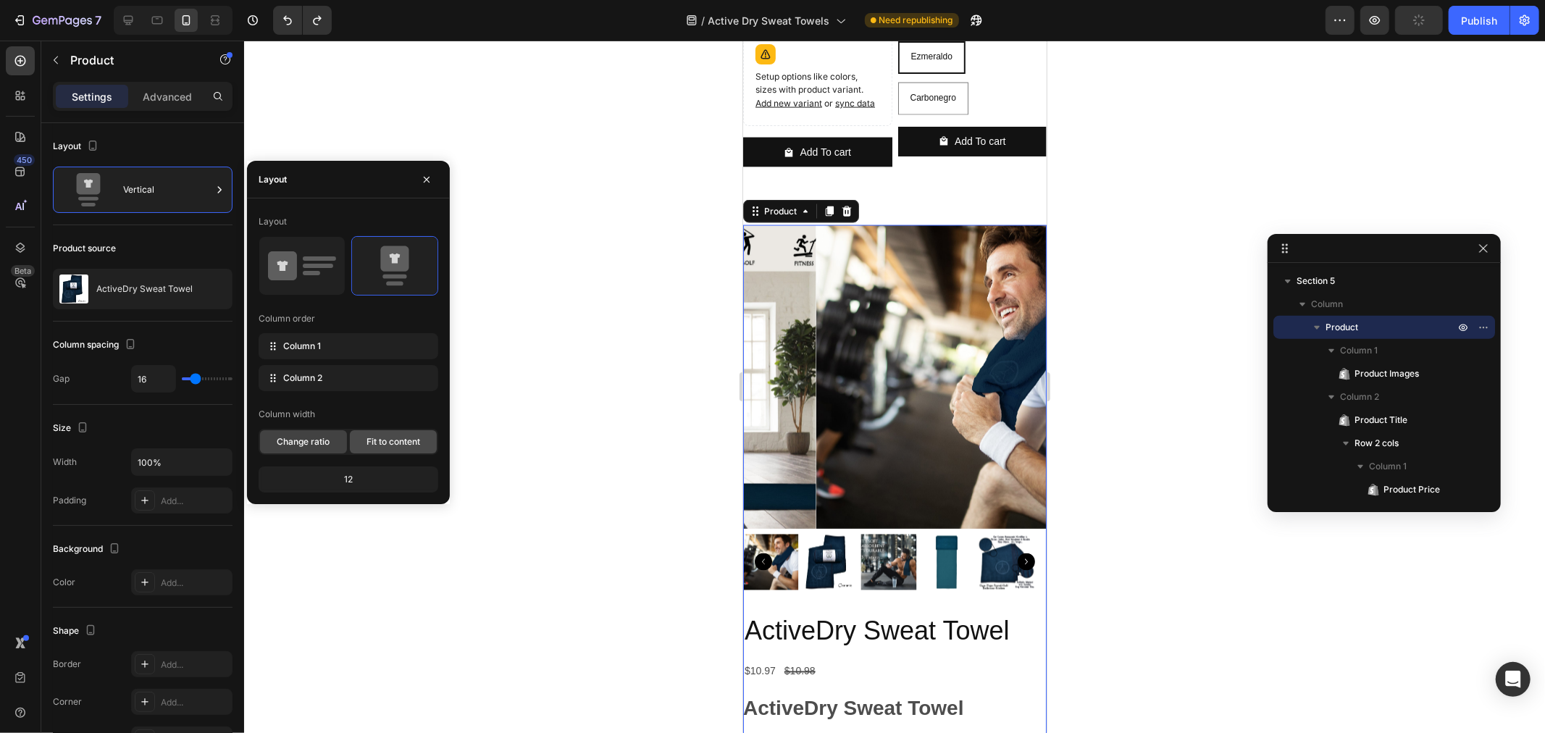
click at [401, 440] on span "Fit to content" at bounding box center [393, 441] width 54 height 13
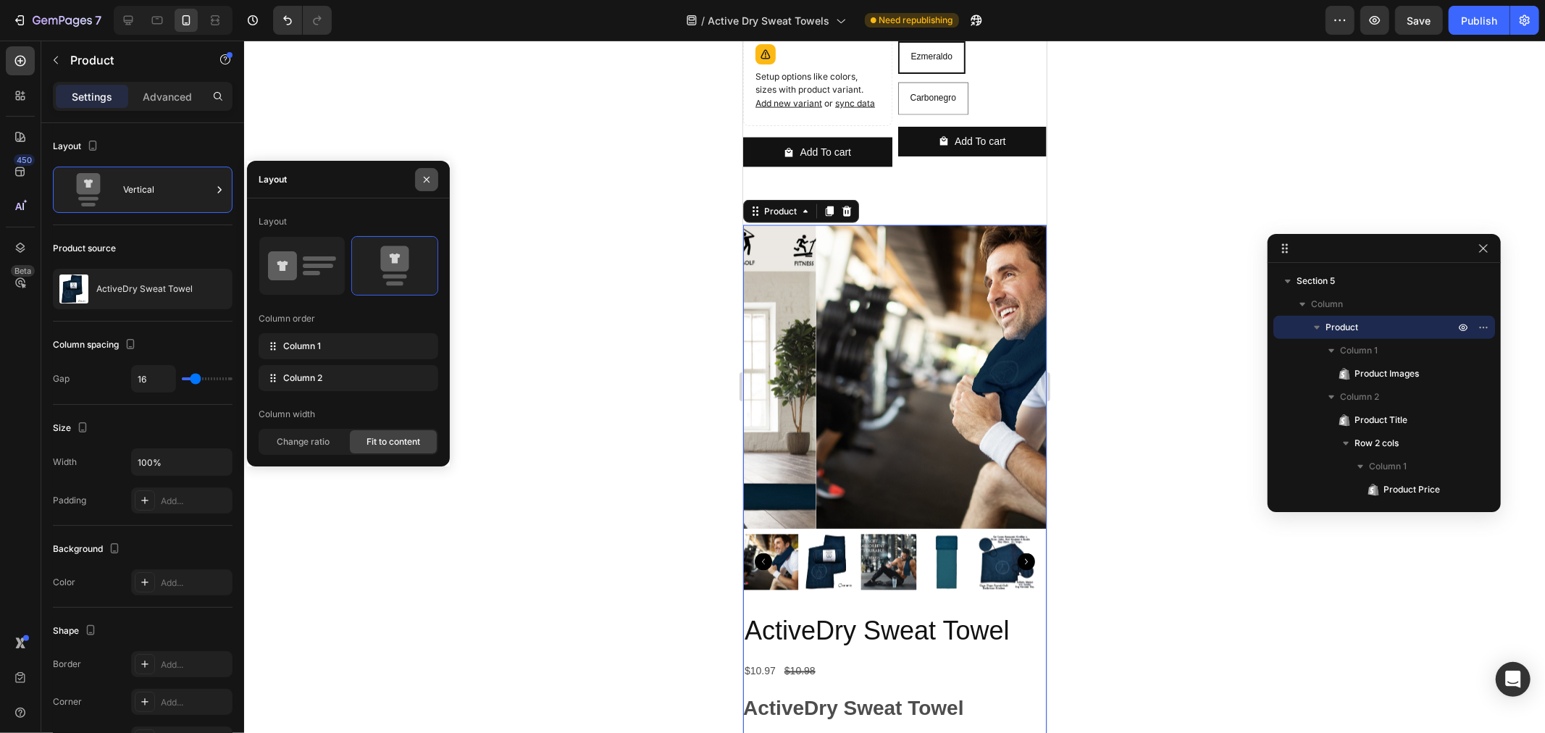
click at [421, 181] on icon "button" at bounding box center [427, 180] width 12 height 12
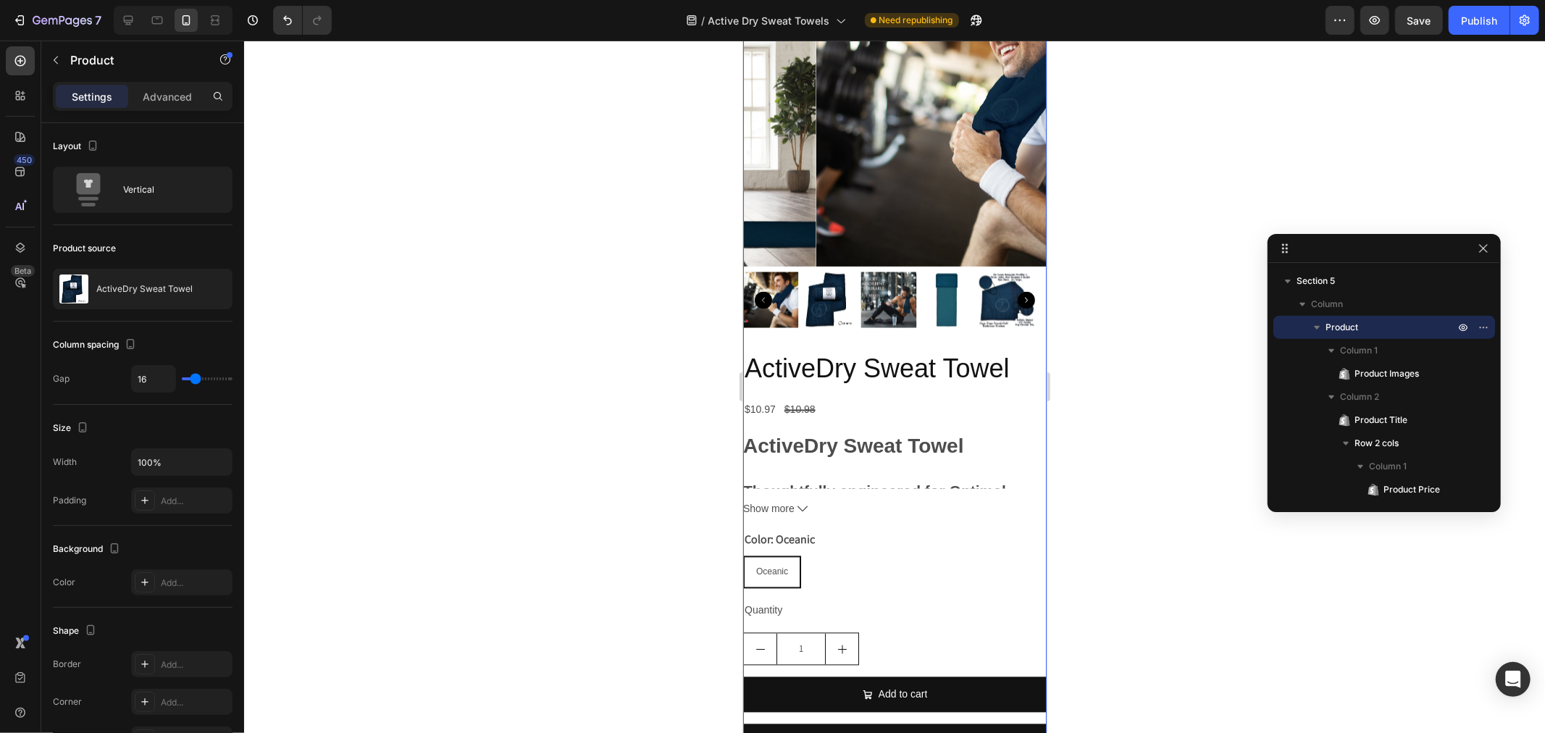
scroll to position [2176, 0]
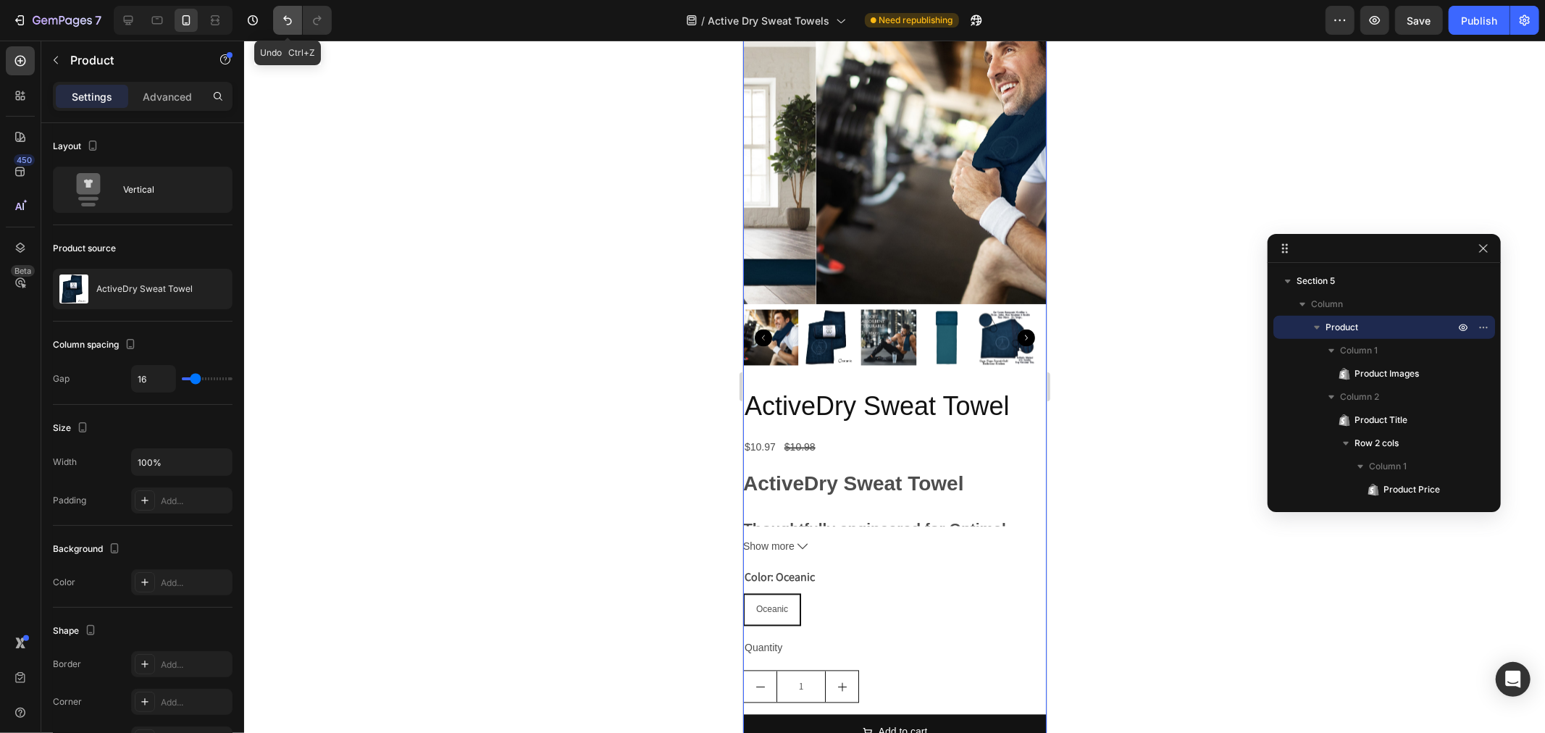
click at [286, 19] on icon "Undo/Redo" at bounding box center [287, 20] width 14 height 14
click at [283, 20] on icon "Undo/Redo" at bounding box center [287, 20] width 14 height 14
click at [283, 29] on button "Undo/Redo" at bounding box center [287, 20] width 29 height 29
click at [870, 296] on div at bounding box center [893, 182] width 303 height 364
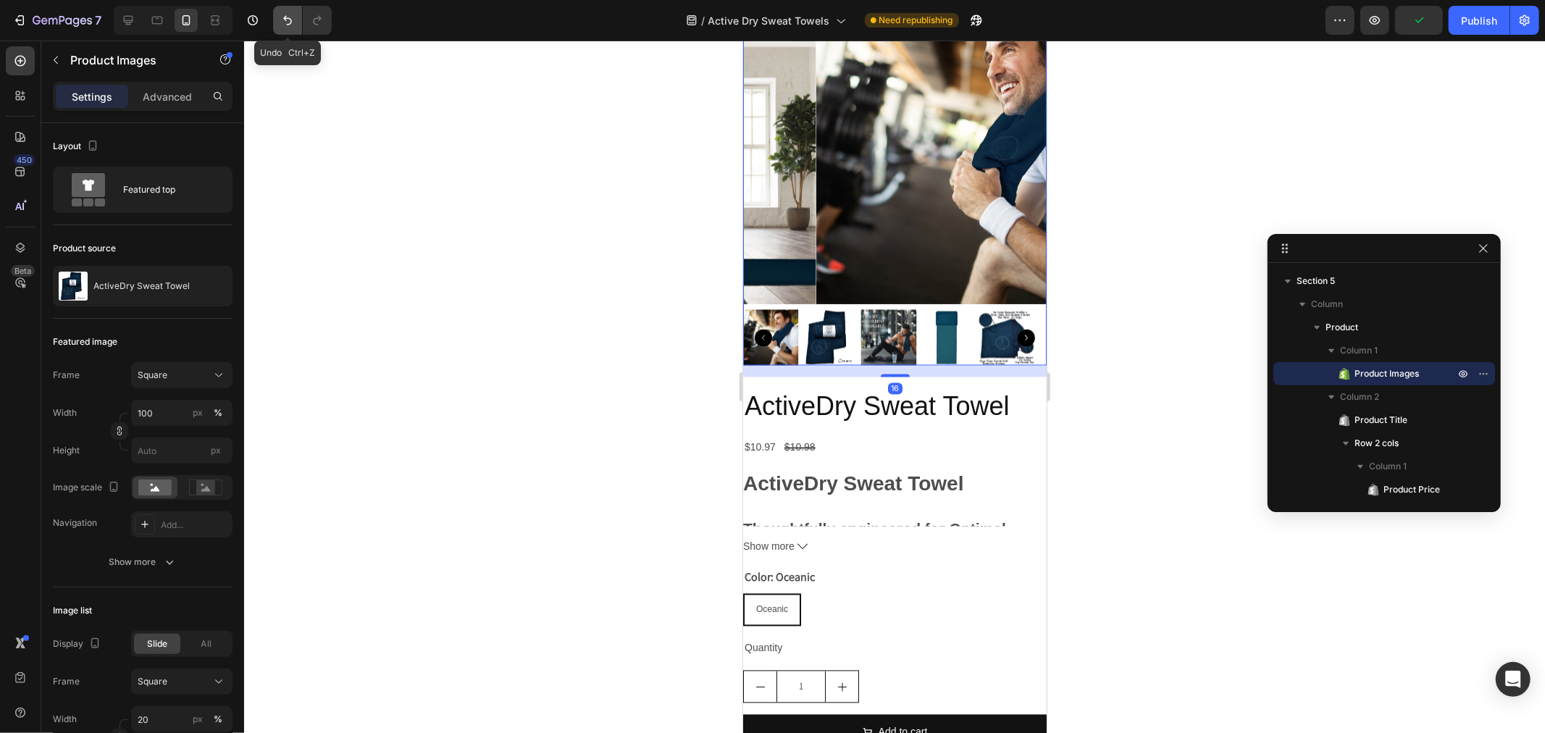
click at [285, 19] on icon "Undo/Redo" at bounding box center [287, 20] width 9 height 9
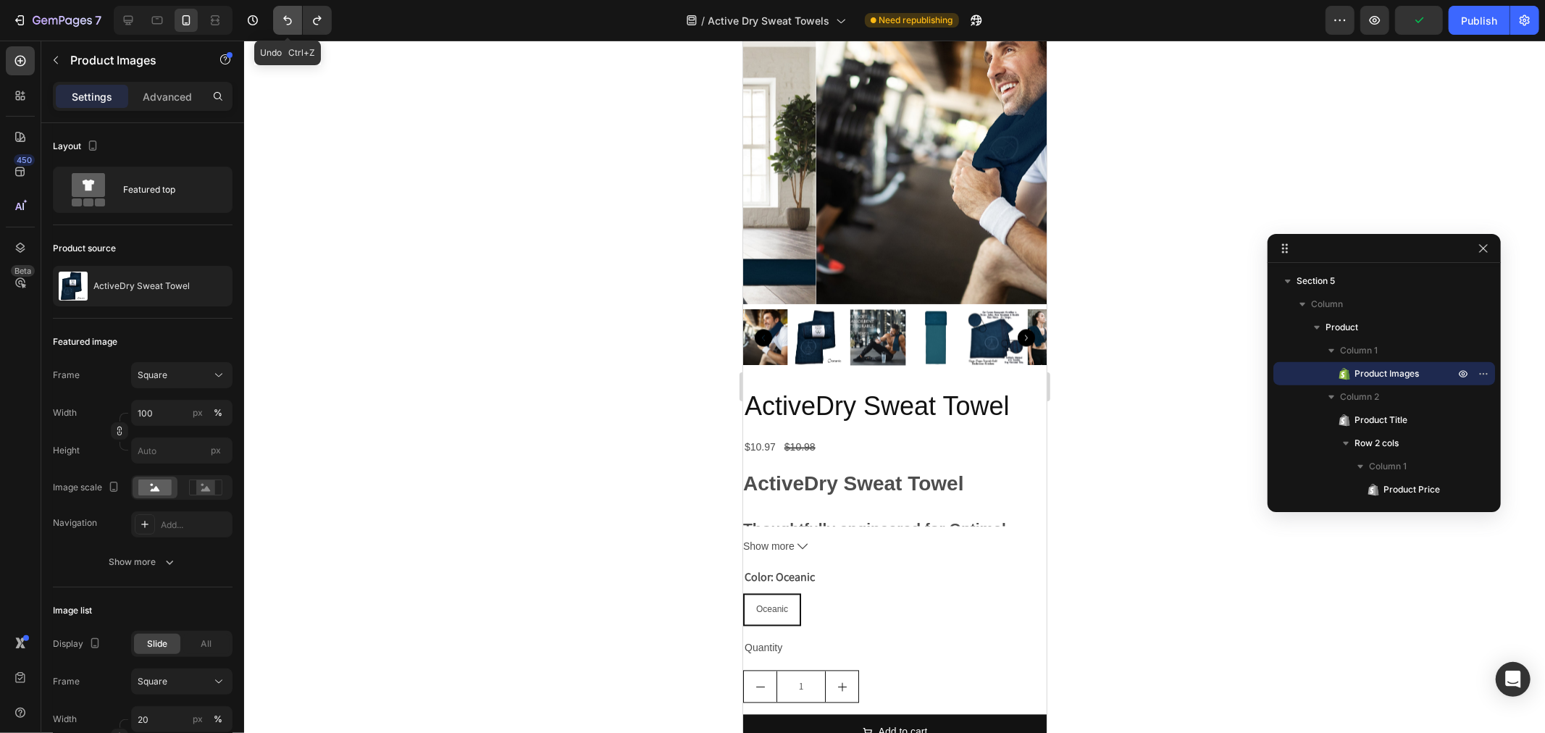
click at [285, 19] on icon "Undo/Redo" at bounding box center [287, 20] width 9 height 9
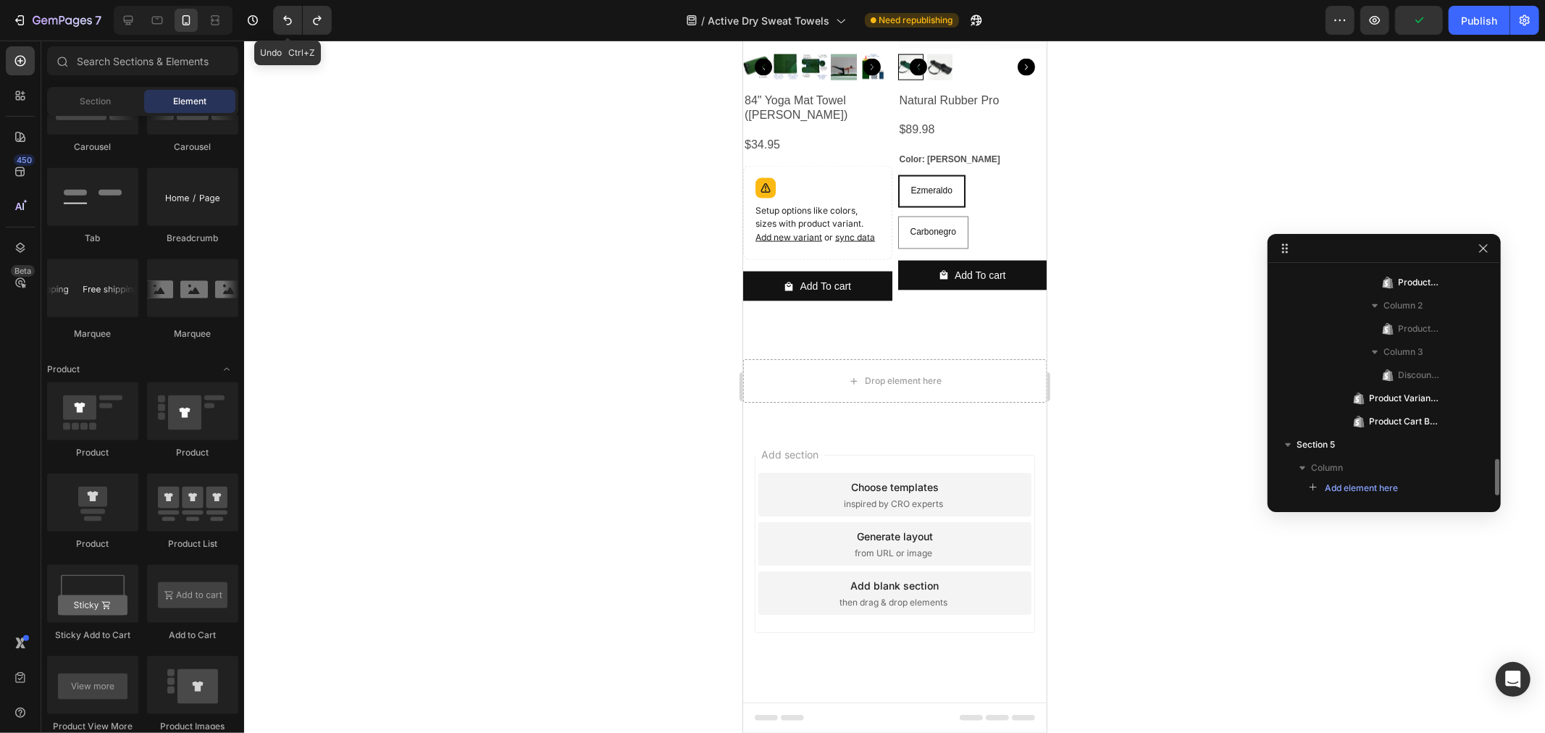
scroll to position [1816, 0]
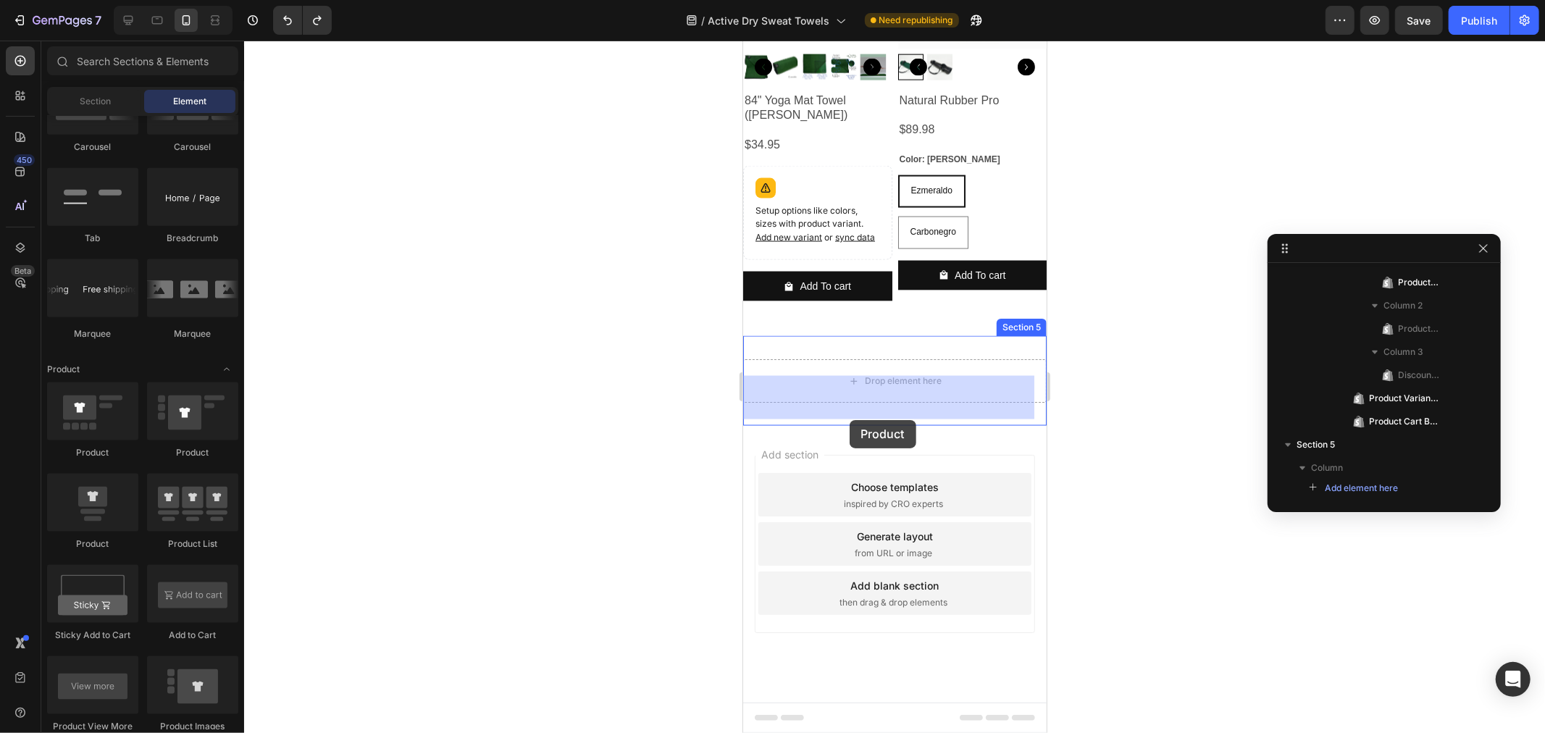
drag, startPoint x: 837, startPoint y: 563, endPoint x: 849, endPoint y: 419, distance: 144.6
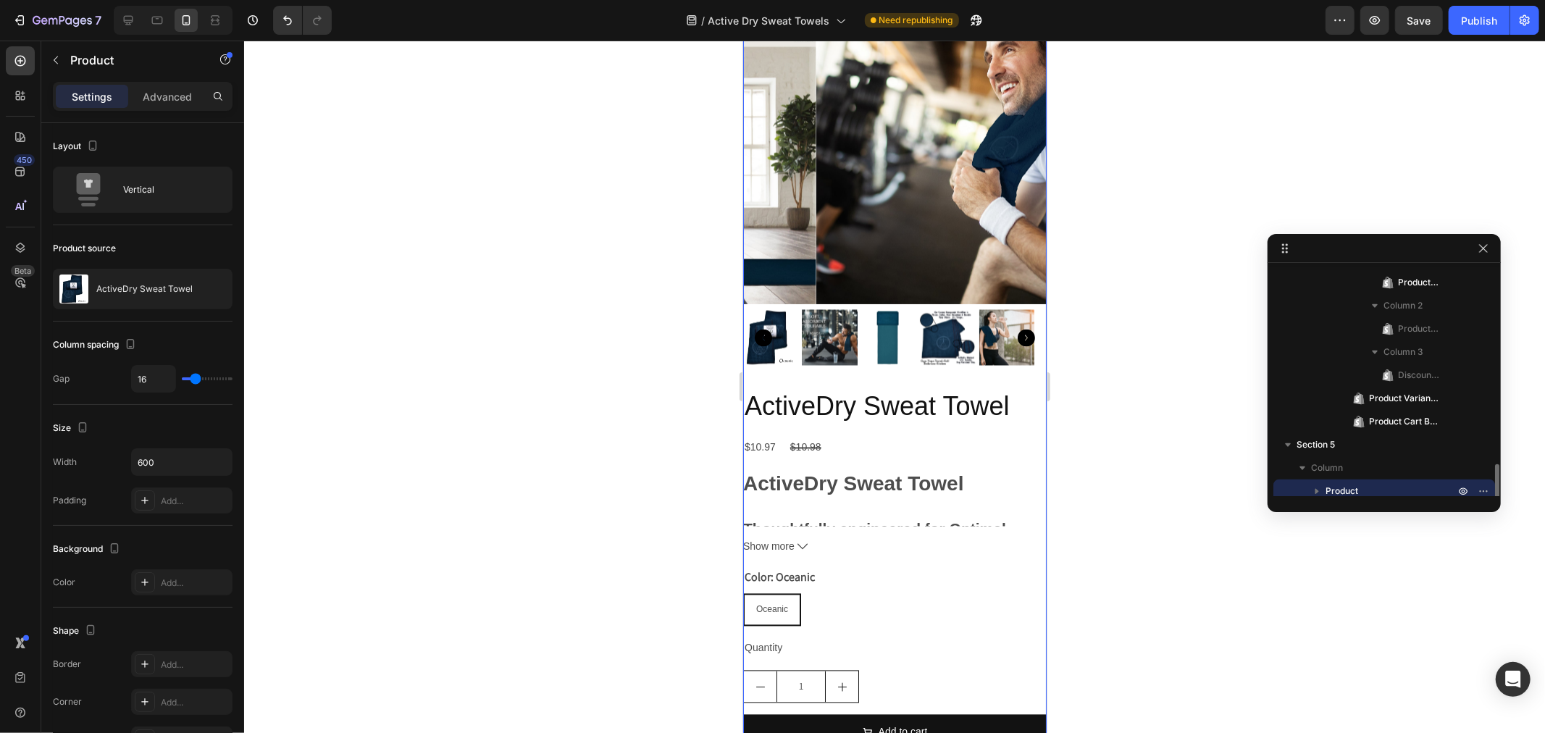
scroll to position [1179, 0]
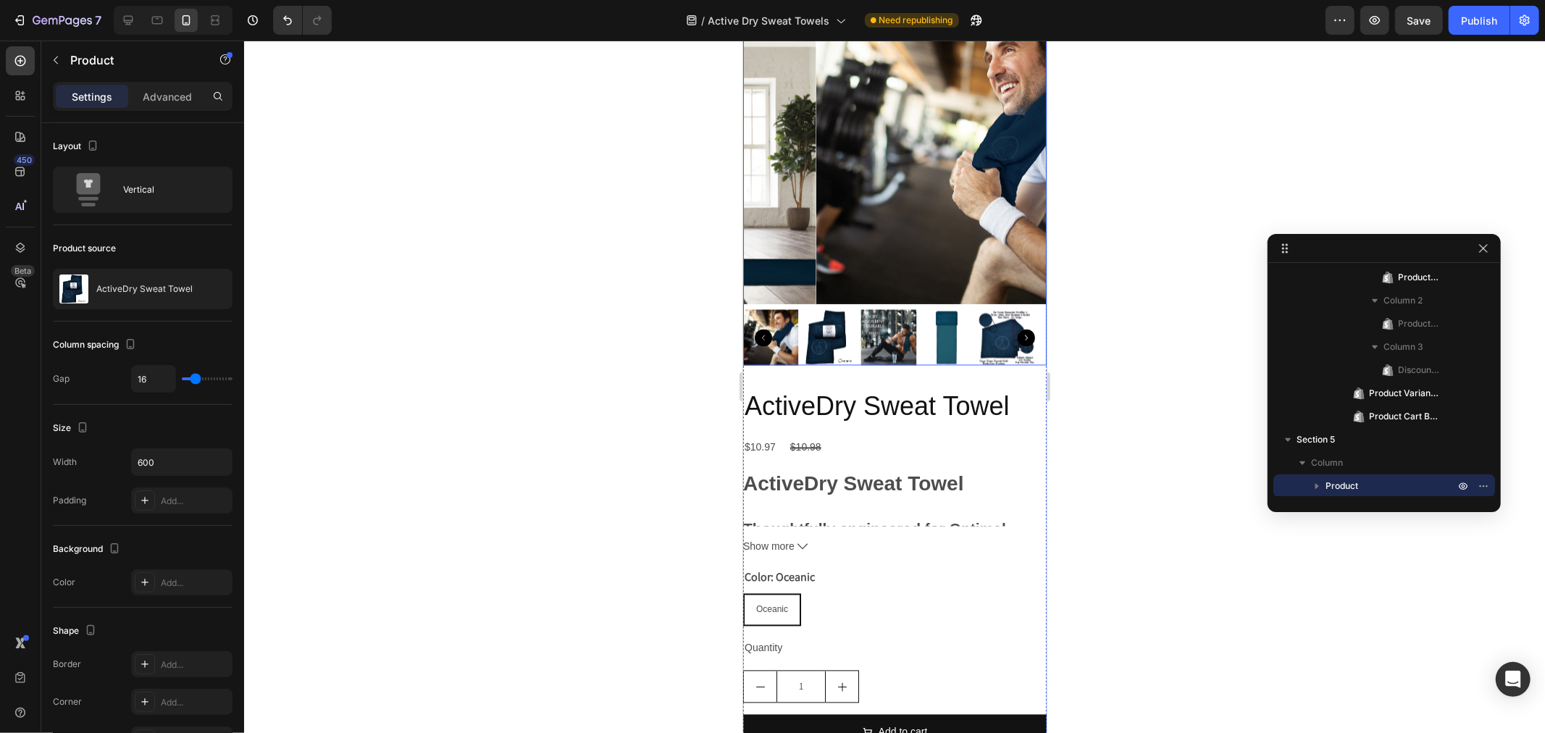
click at [886, 184] on img at bounding box center [966, 151] width 303 height 303
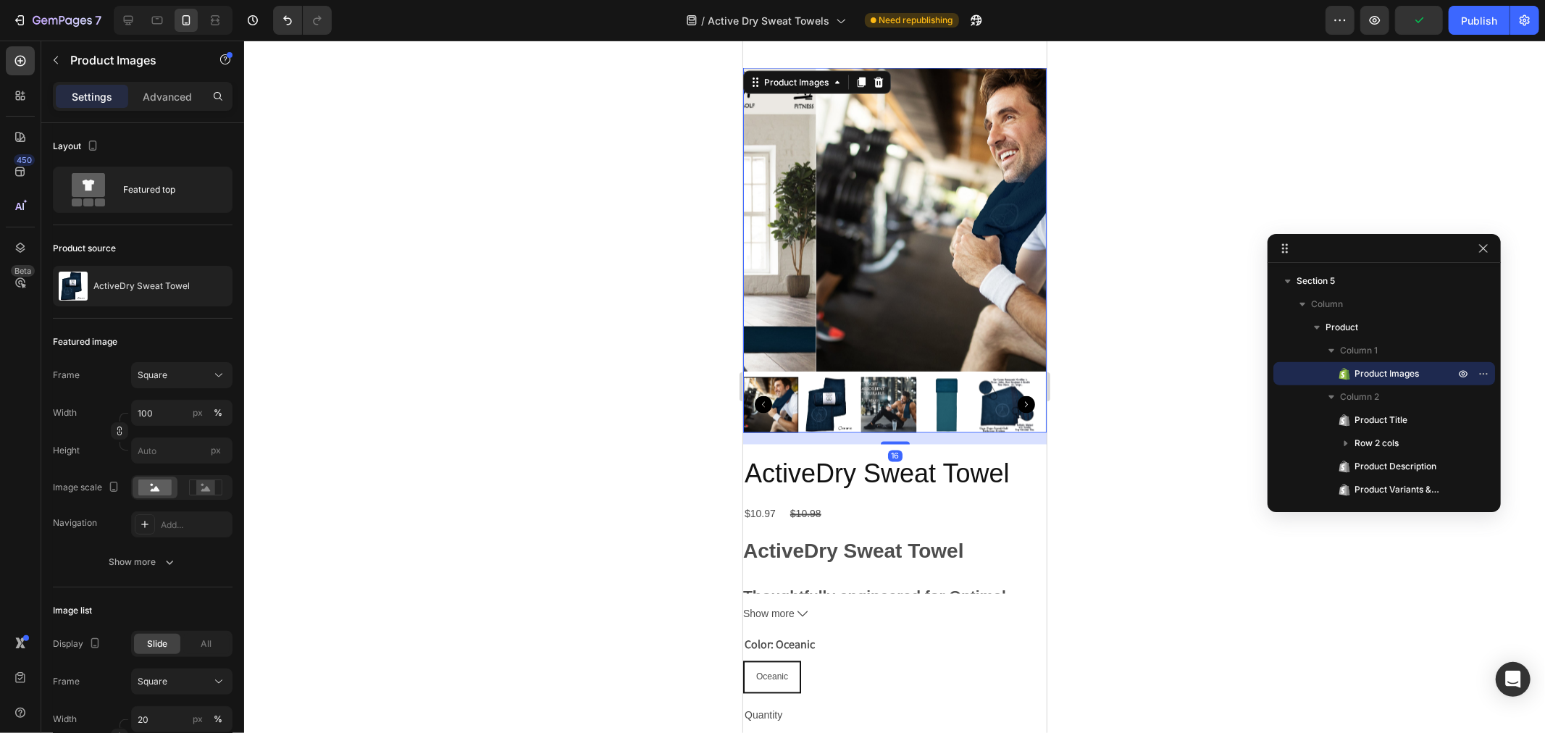
scroll to position [2037, 0]
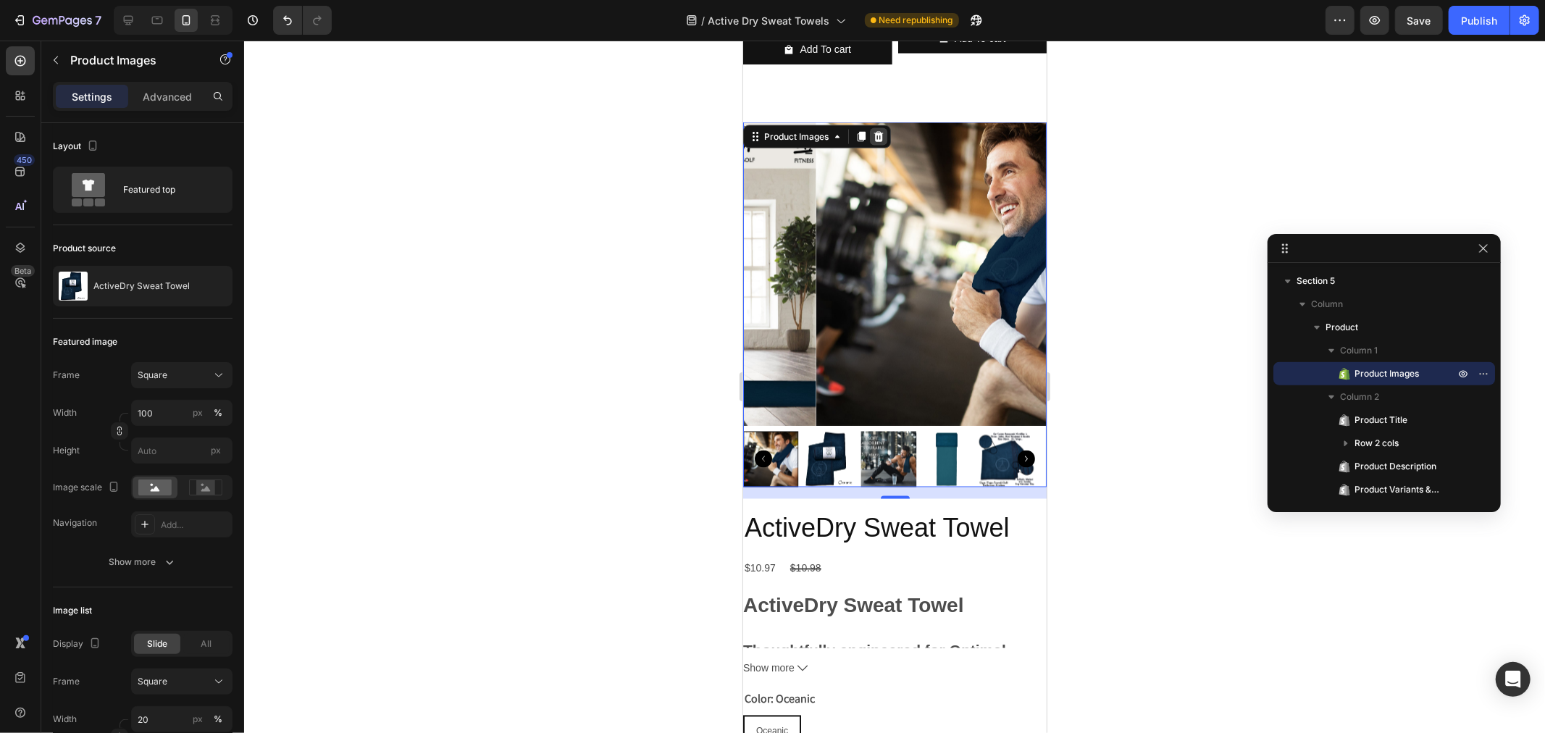
click at [875, 142] on icon at bounding box center [878, 136] width 12 height 12
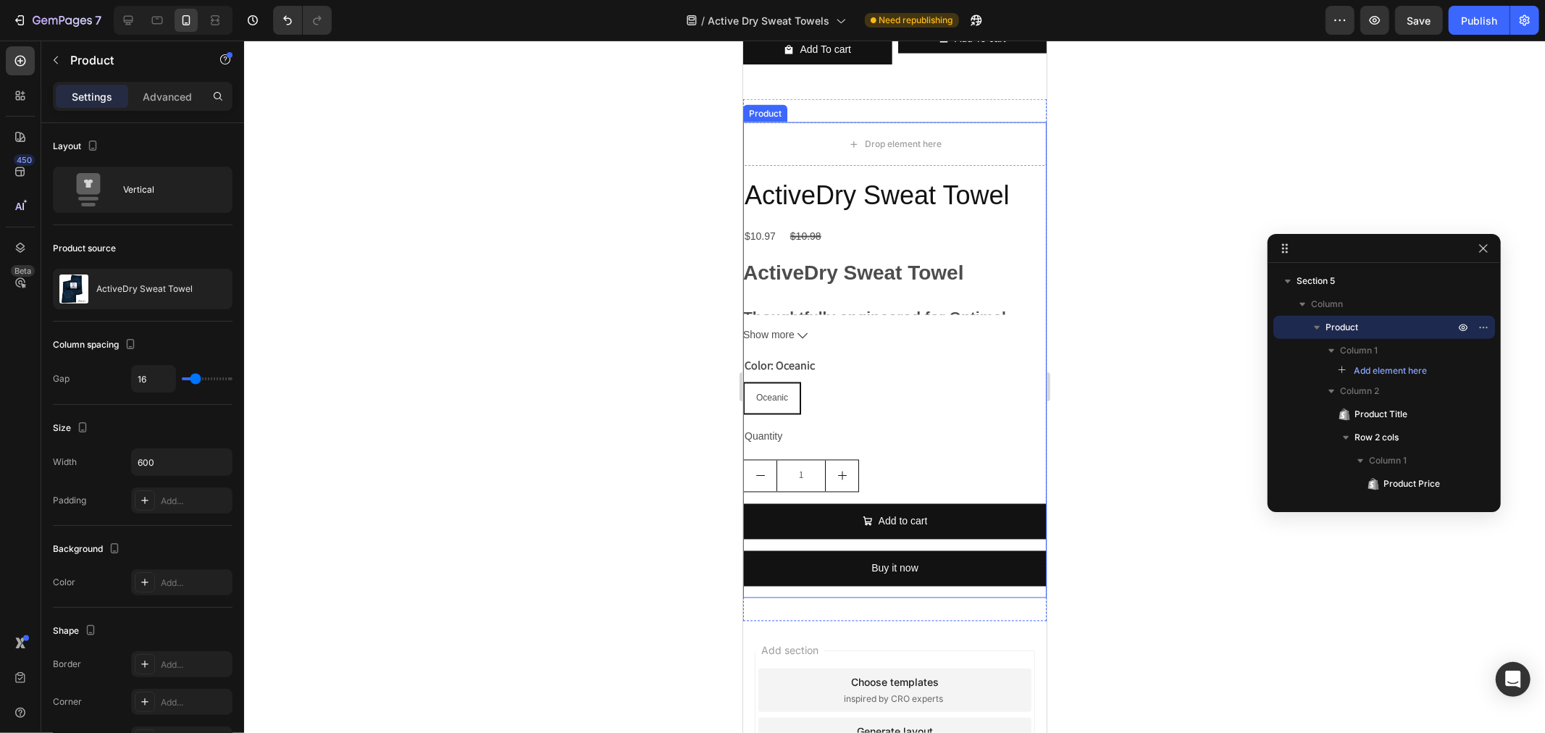
click at [756, 122] on div "Product" at bounding box center [764, 112] width 44 height 17
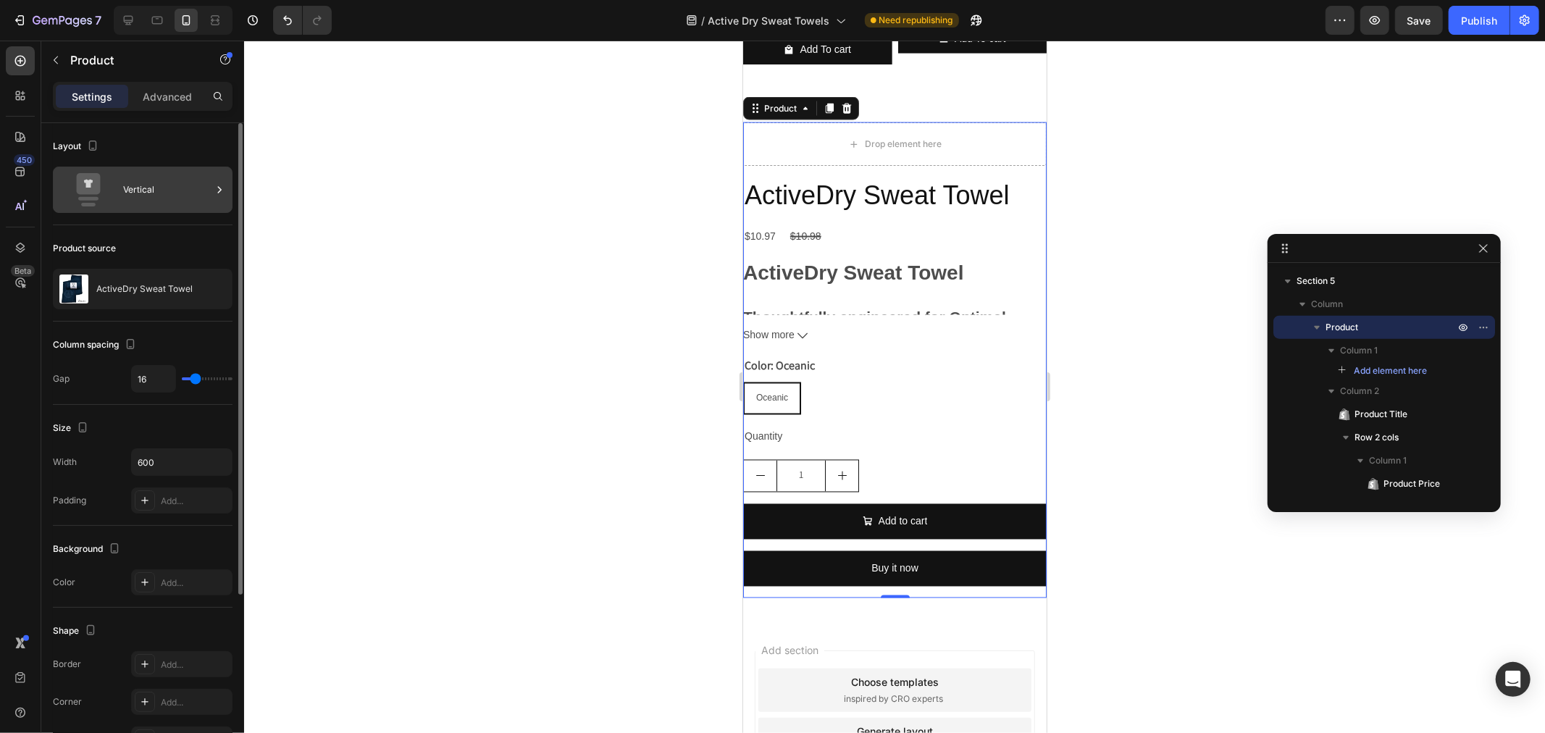
click at [189, 208] on div "Vertical" at bounding box center [143, 190] width 180 height 46
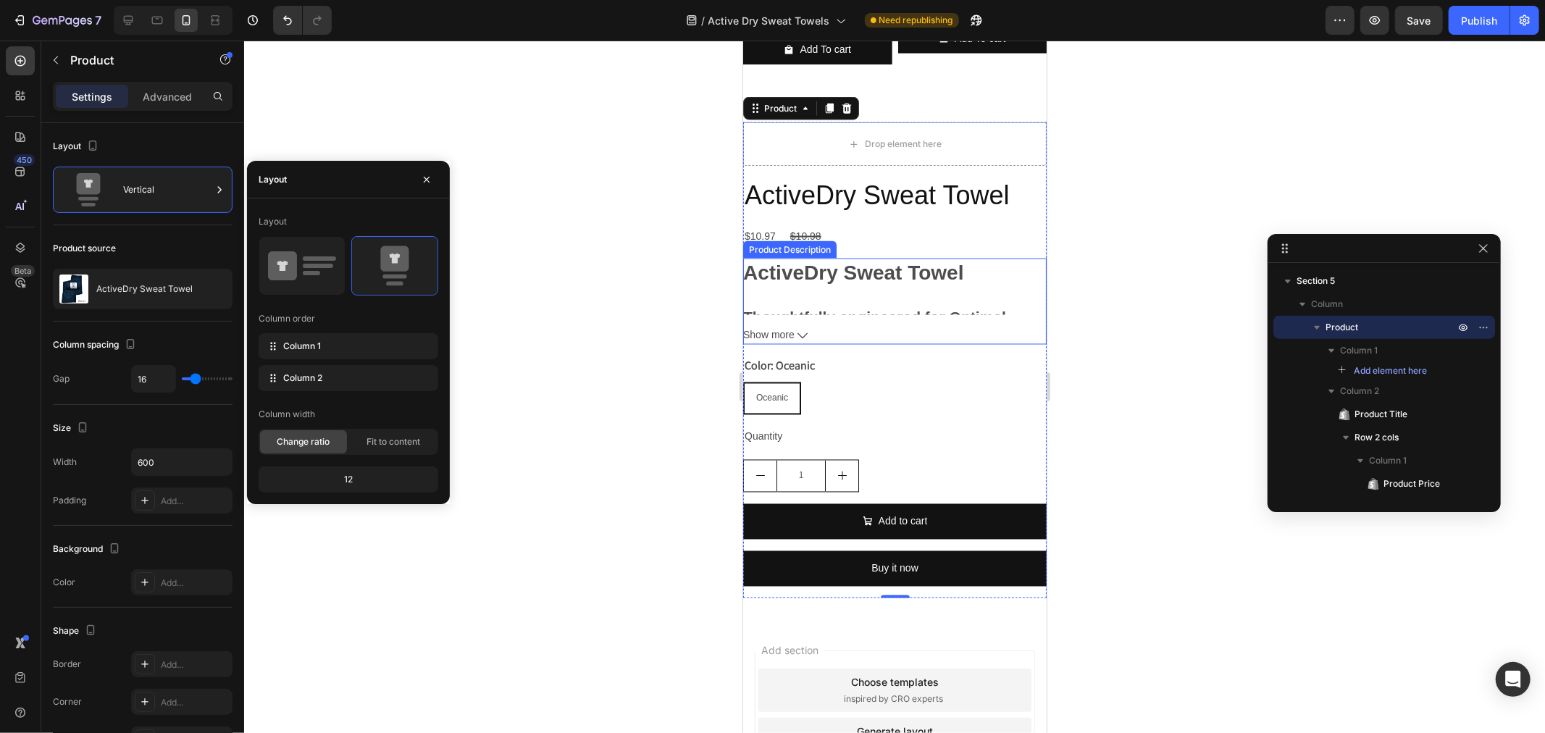
click at [910, 311] on div "ActiveDry Sweat Towel Thoughtfully engineered for Optimal Sweat Management and …" at bounding box center [893, 303] width 303 height 91
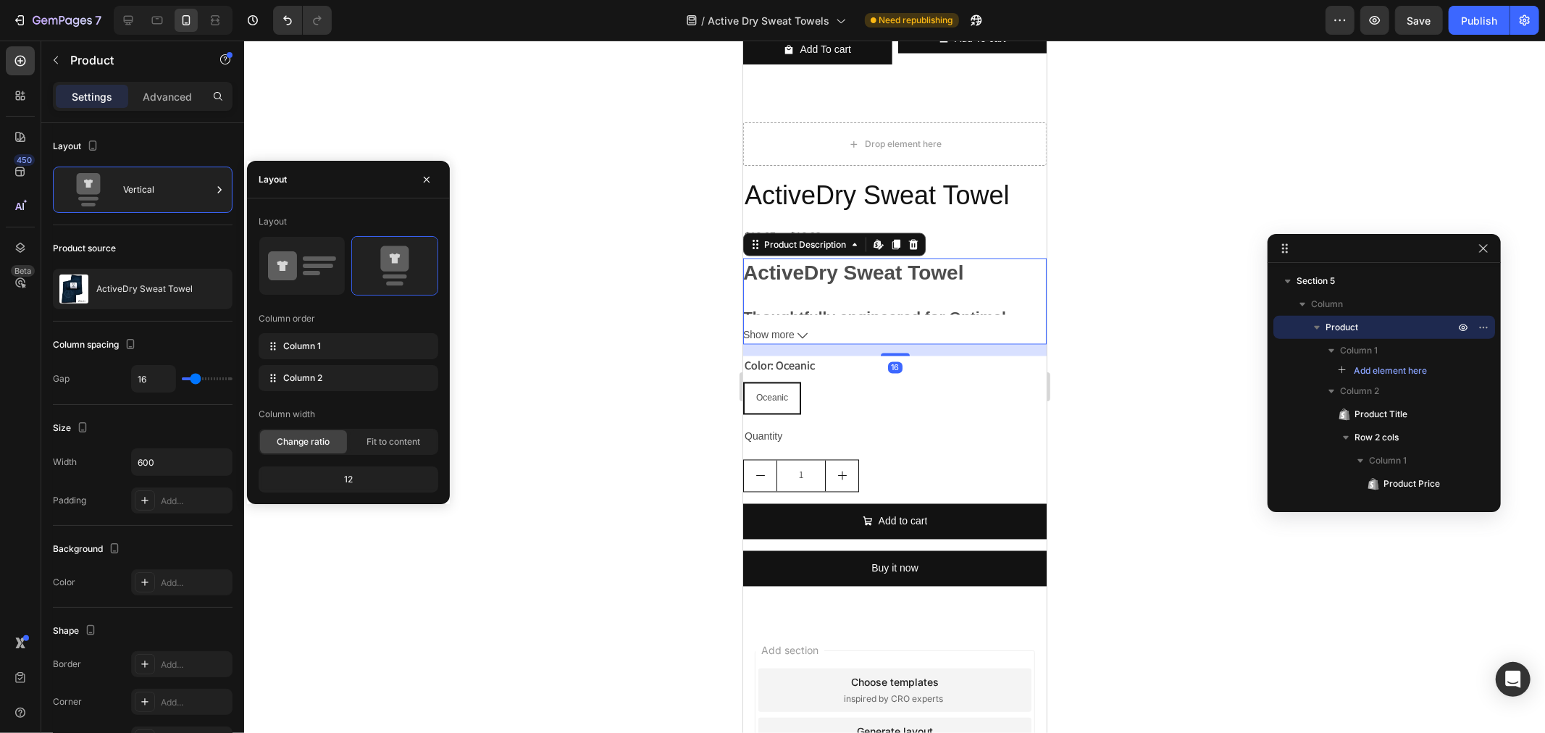
scroll to position [1517, 0]
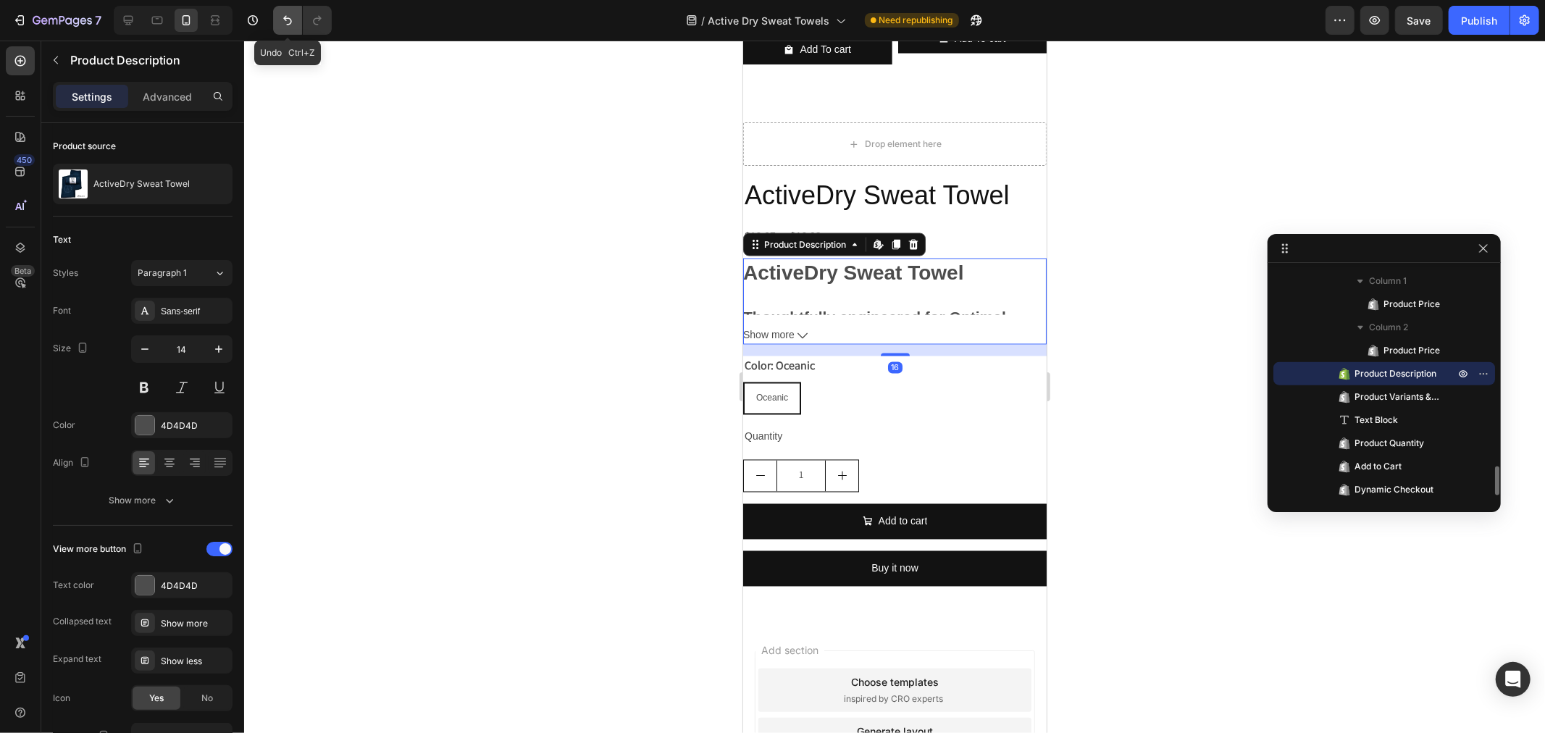
click at [282, 20] on icon "Undo/Redo" at bounding box center [287, 20] width 14 height 14
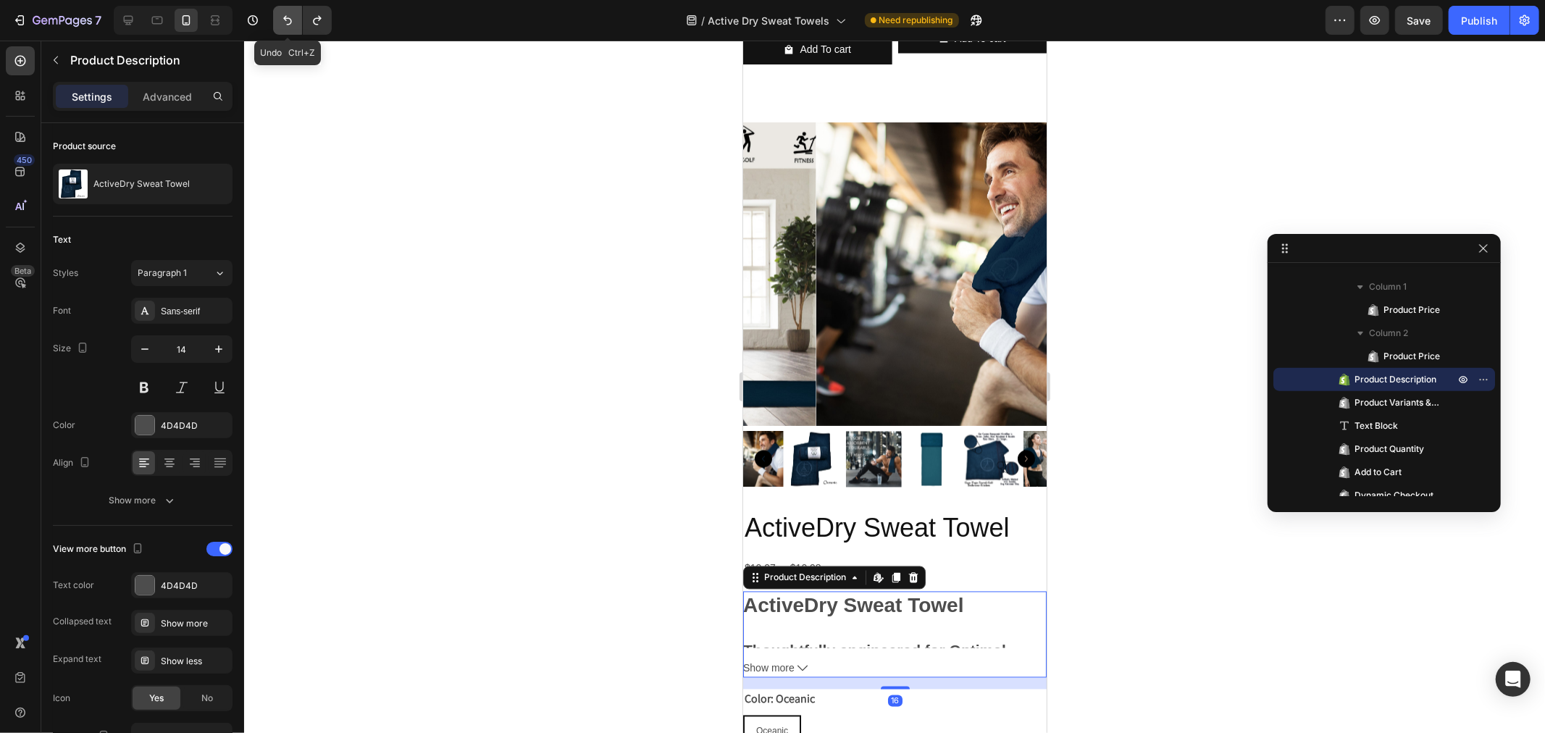
click at [282, 20] on icon "Undo/Redo" at bounding box center [287, 20] width 14 height 14
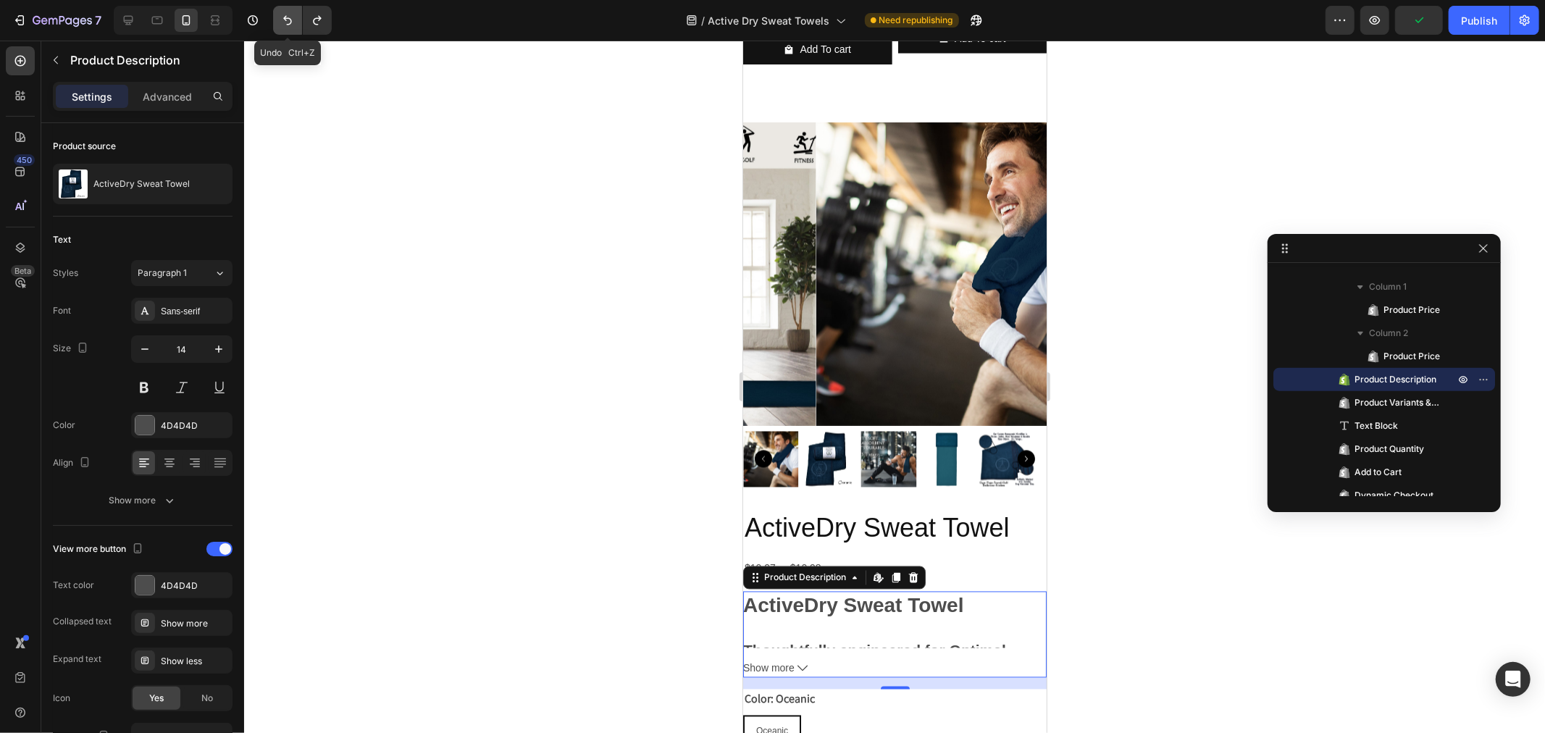
click at [282, 20] on icon "Undo/Redo" at bounding box center [287, 20] width 14 height 14
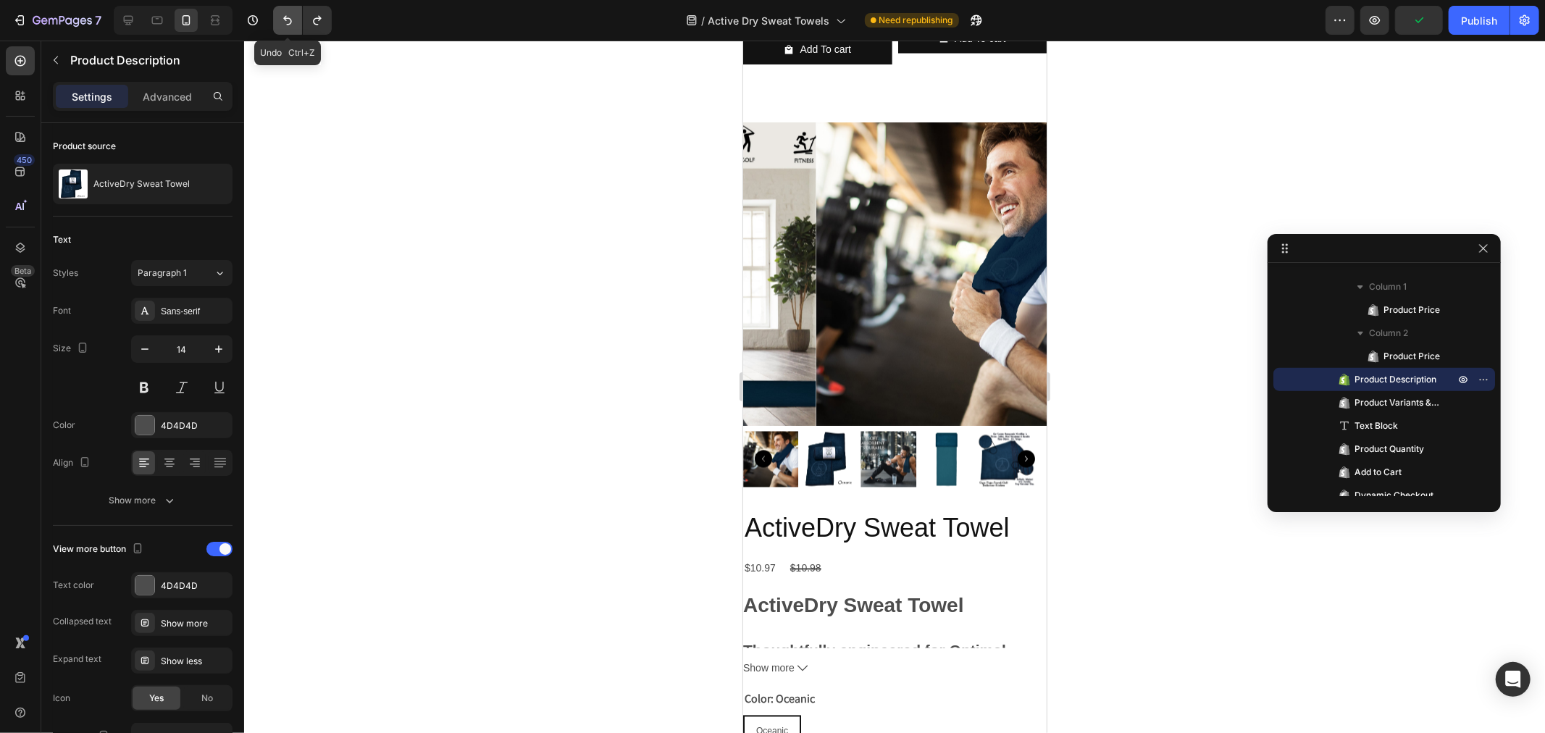
click at [282, 20] on icon "Undo/Redo" at bounding box center [287, 20] width 14 height 14
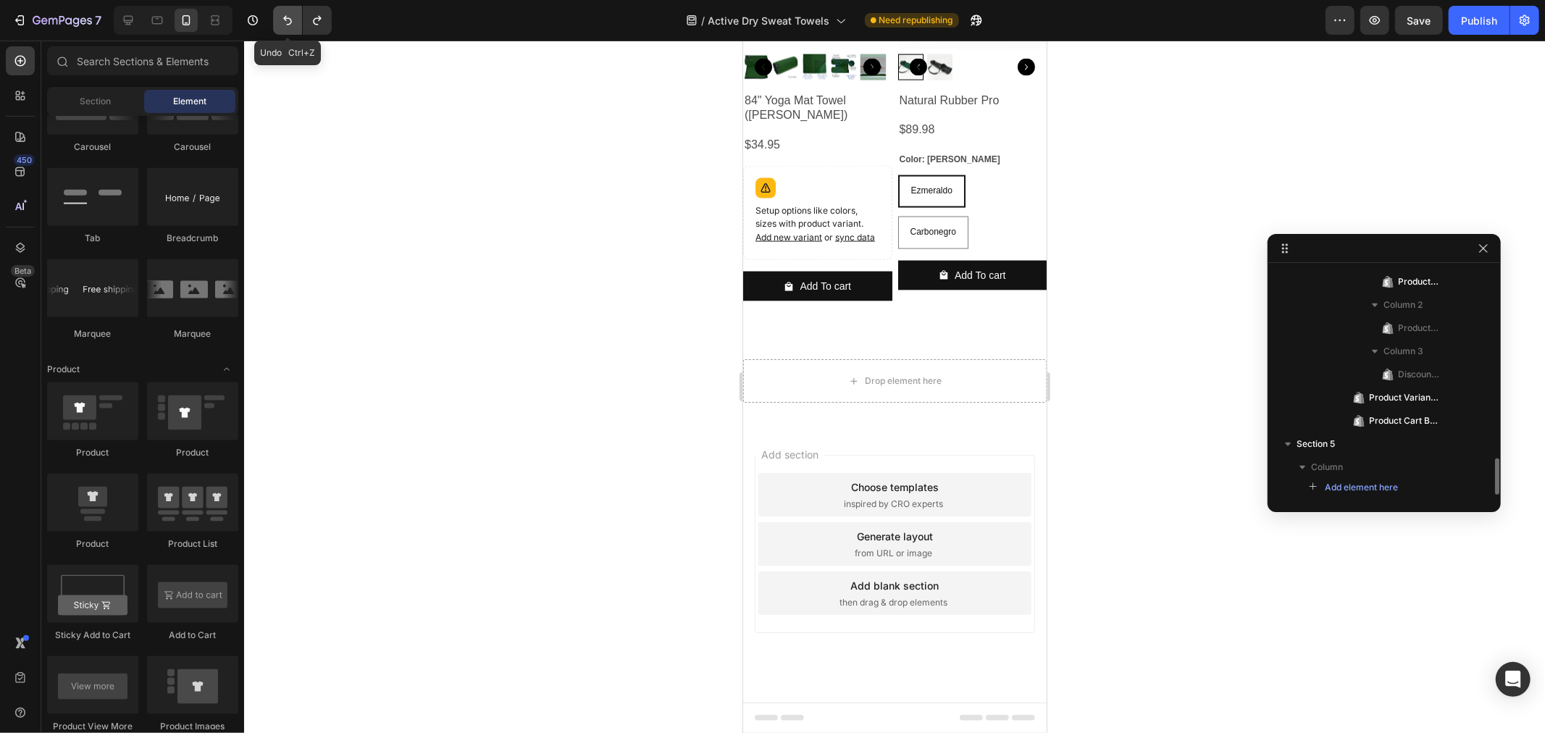
scroll to position [1174, 0]
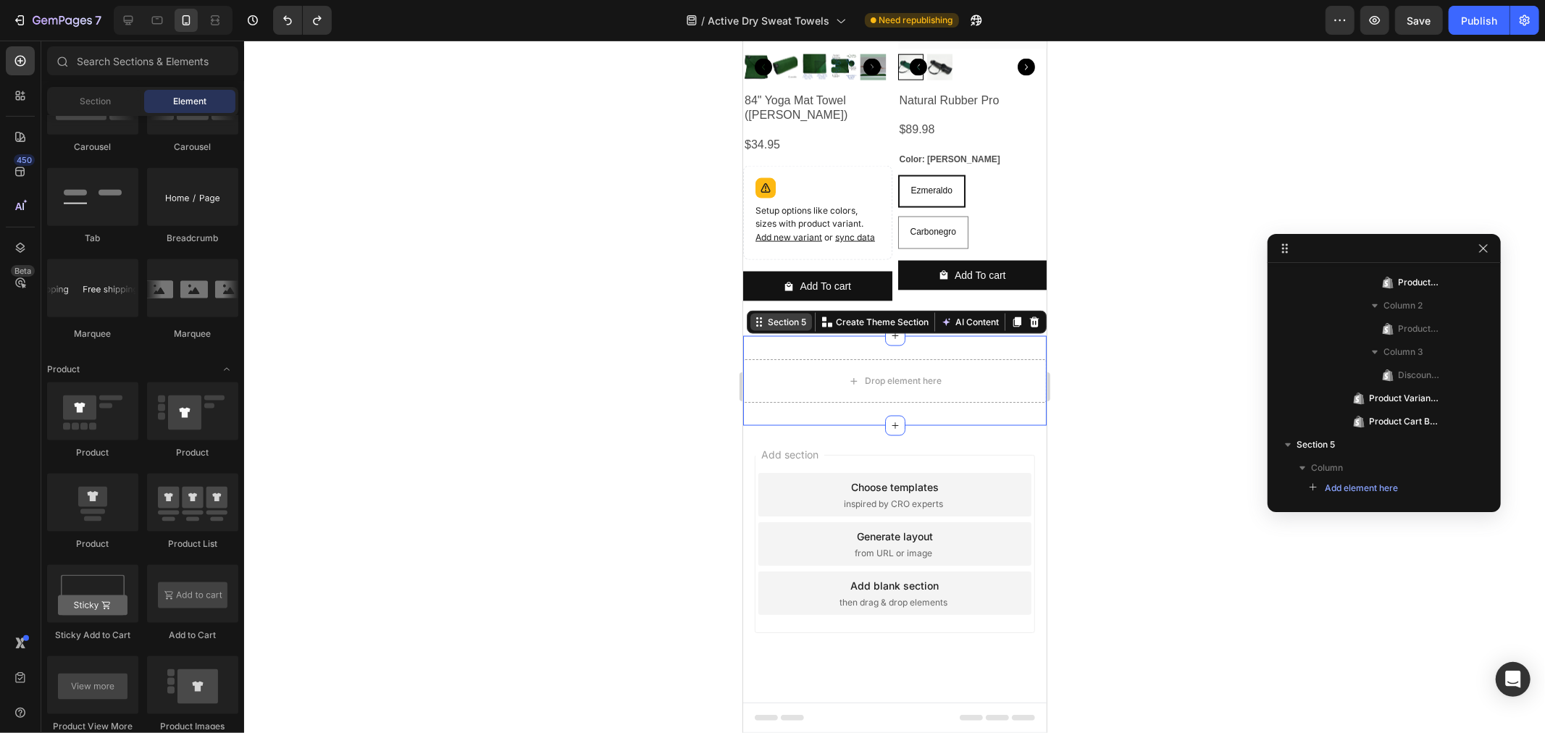
click at [1006, 333] on div "Section 5 Create Theme Section AI Content Write with GemAI What would you like …" at bounding box center [896, 321] width 300 height 23
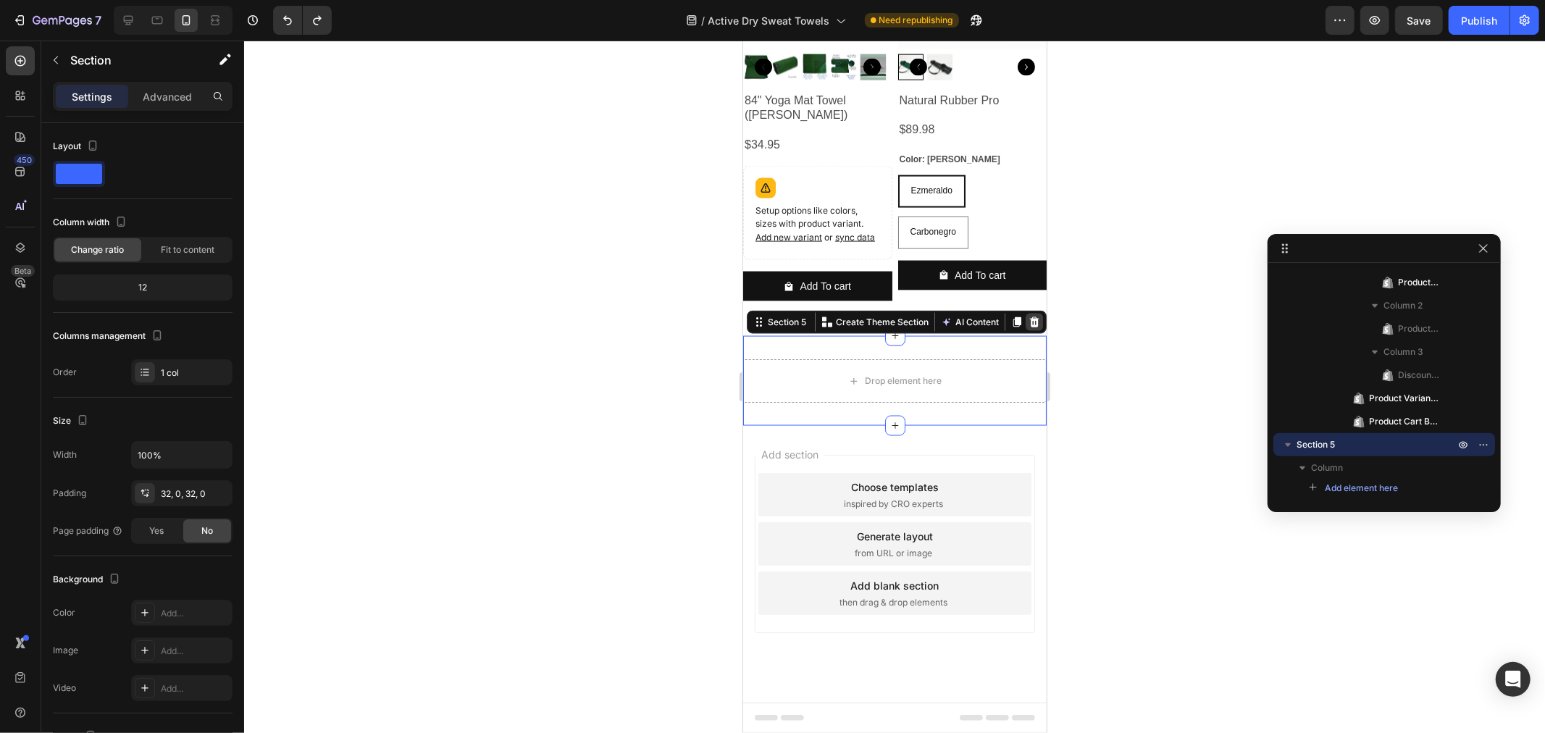
click at [1028, 327] on div at bounding box center [1033, 321] width 17 height 17
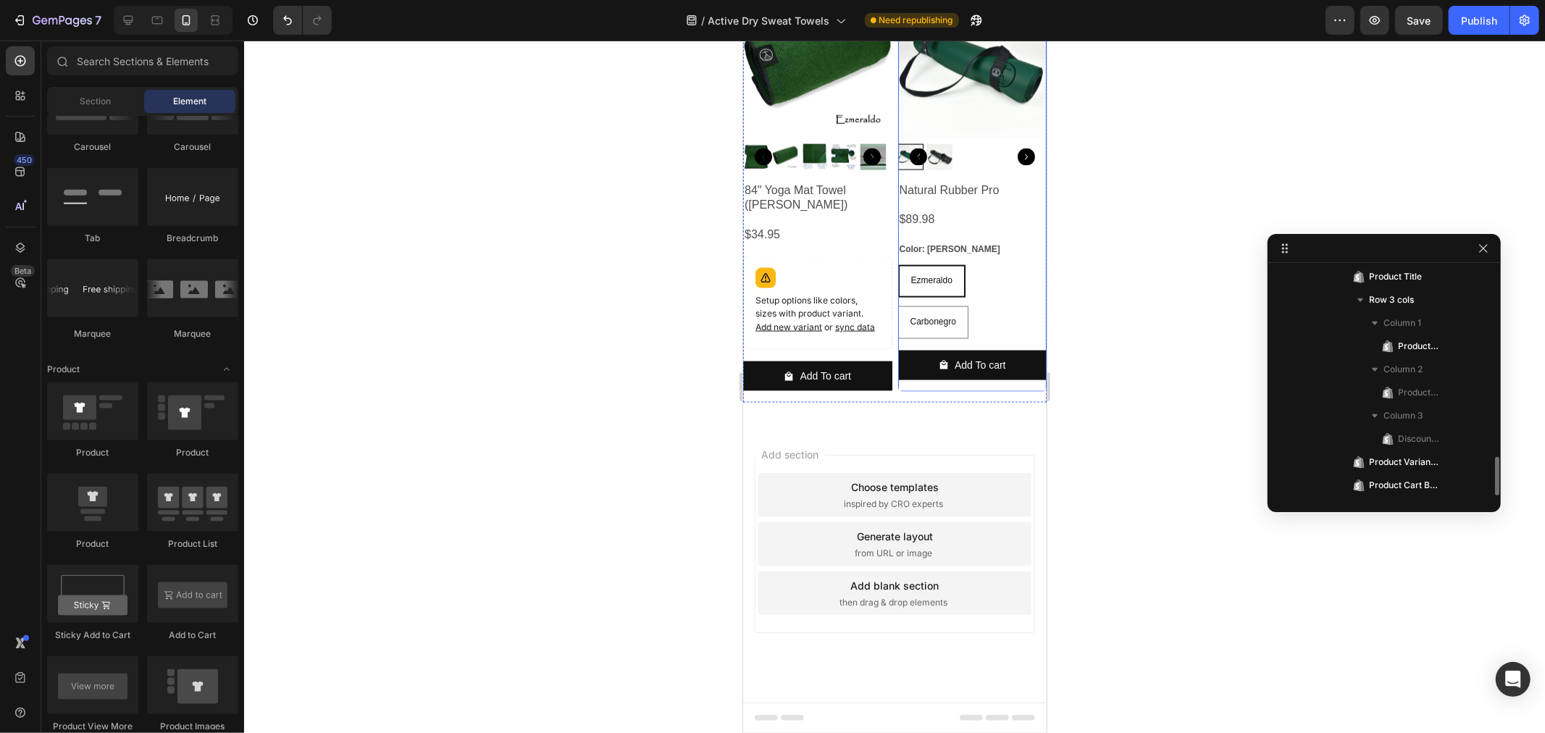
scroll to position [1727, 0]
drag, startPoint x: 834, startPoint y: 541, endPoint x: 845, endPoint y: 424, distance: 117.2
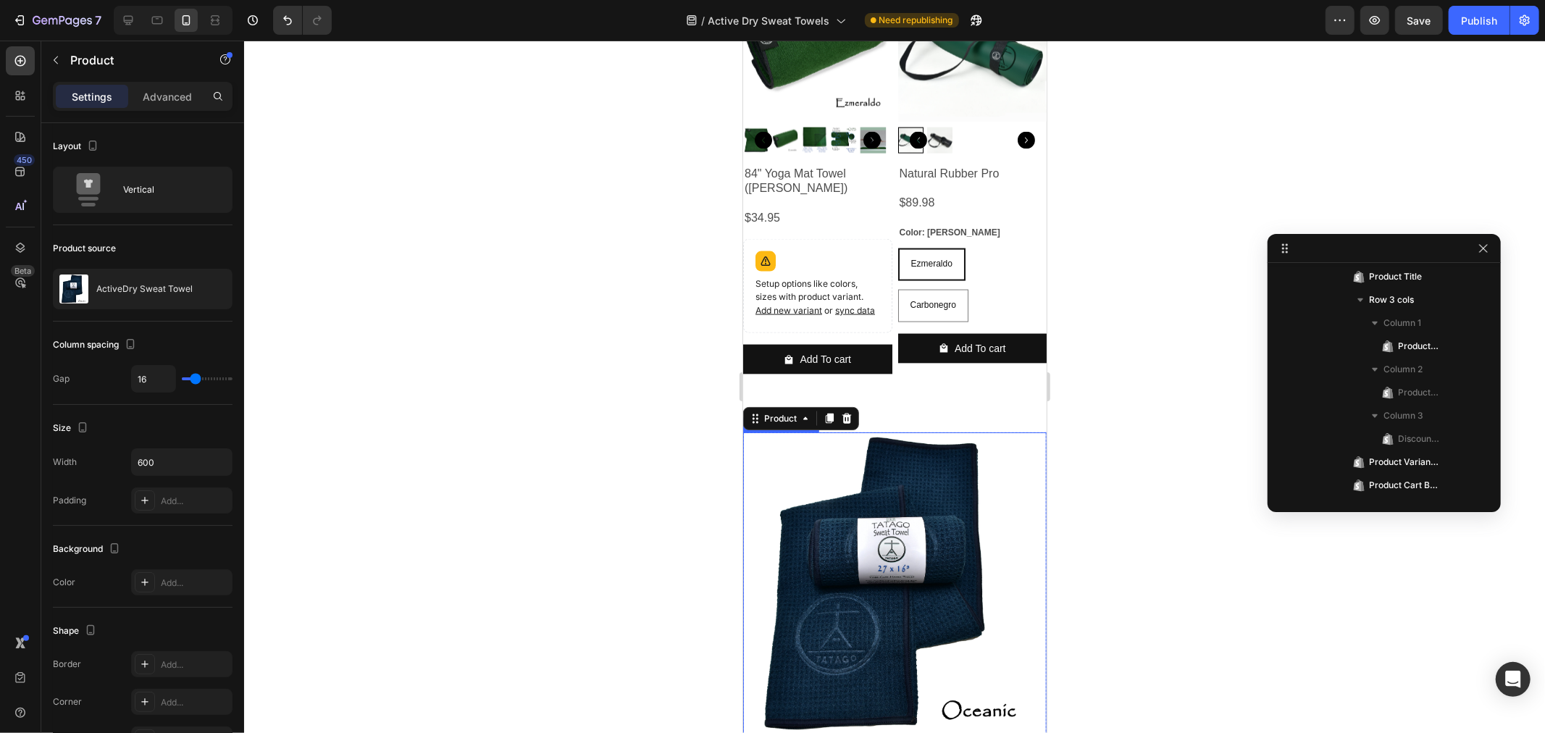
scroll to position [2037, 0]
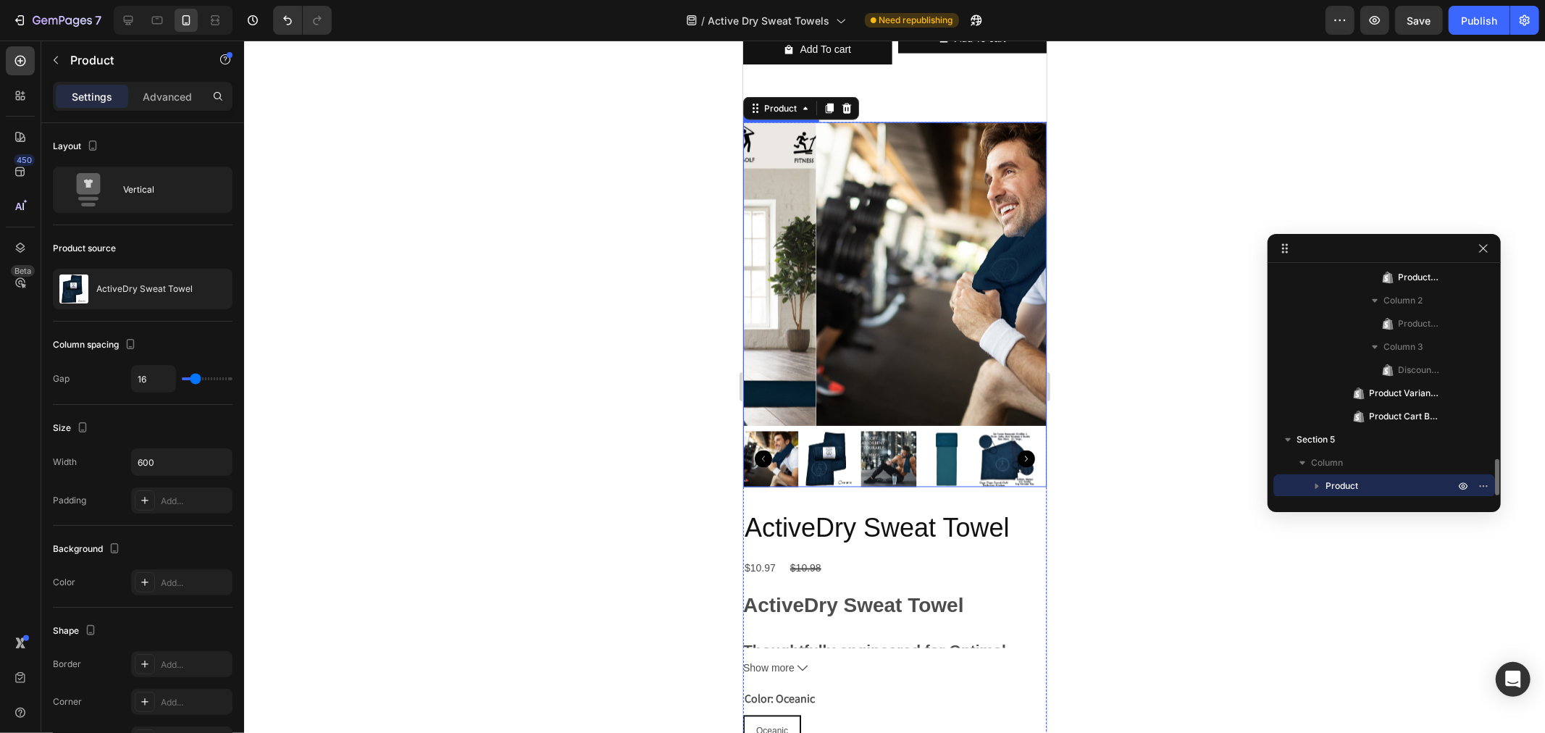
click at [870, 250] on img at bounding box center [966, 273] width 303 height 303
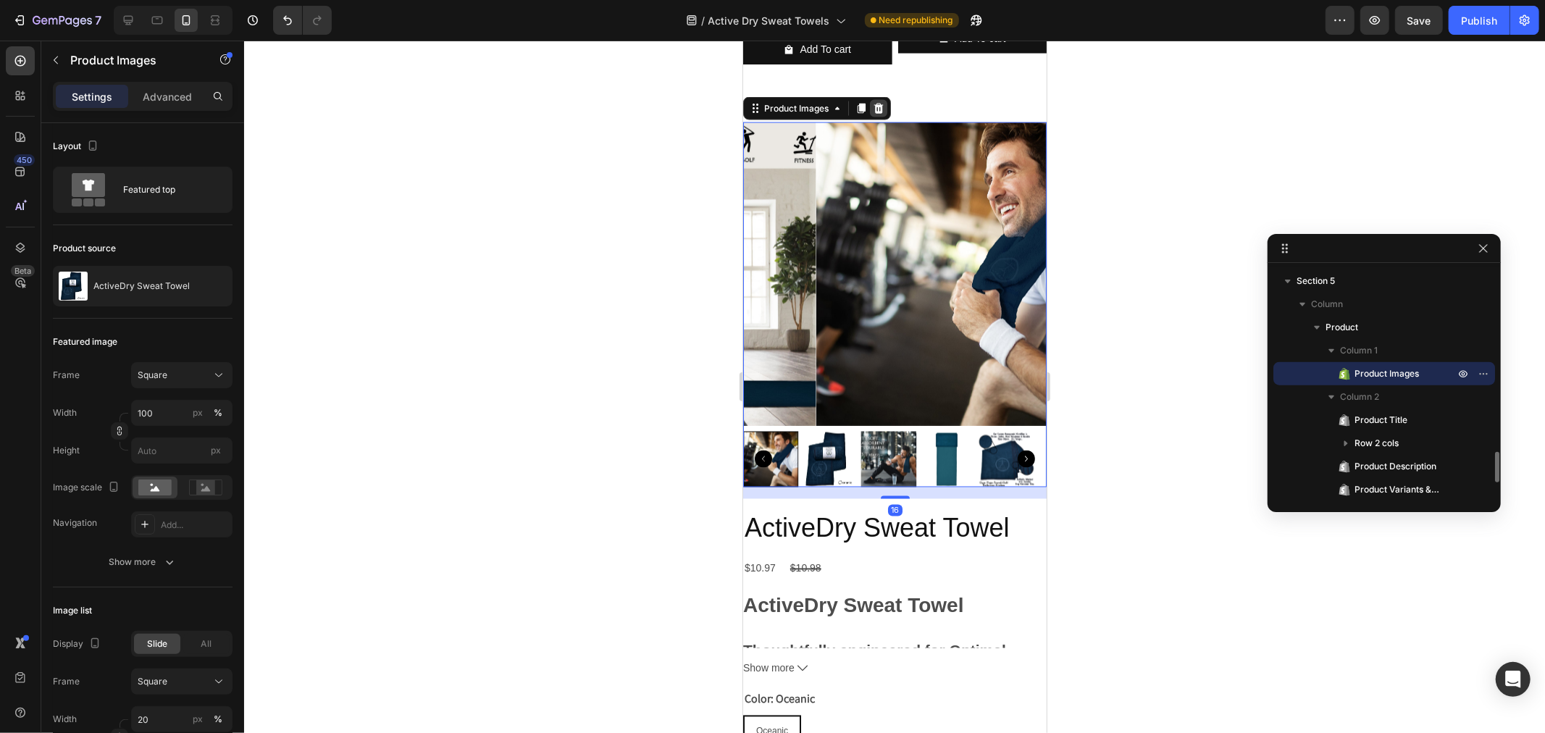
click at [877, 114] on icon at bounding box center [878, 108] width 12 height 12
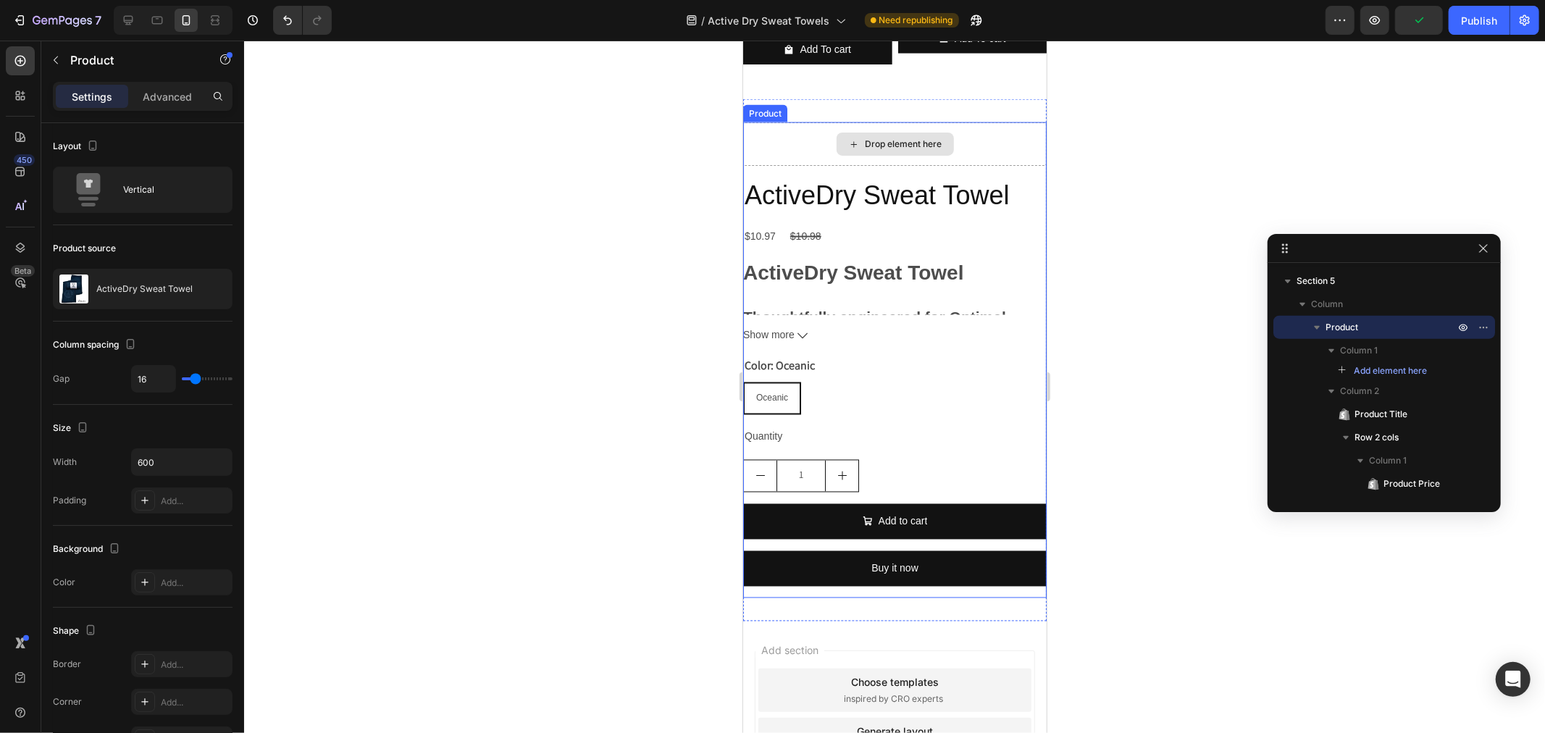
click at [977, 155] on div "Drop element here" at bounding box center [893, 143] width 303 height 43
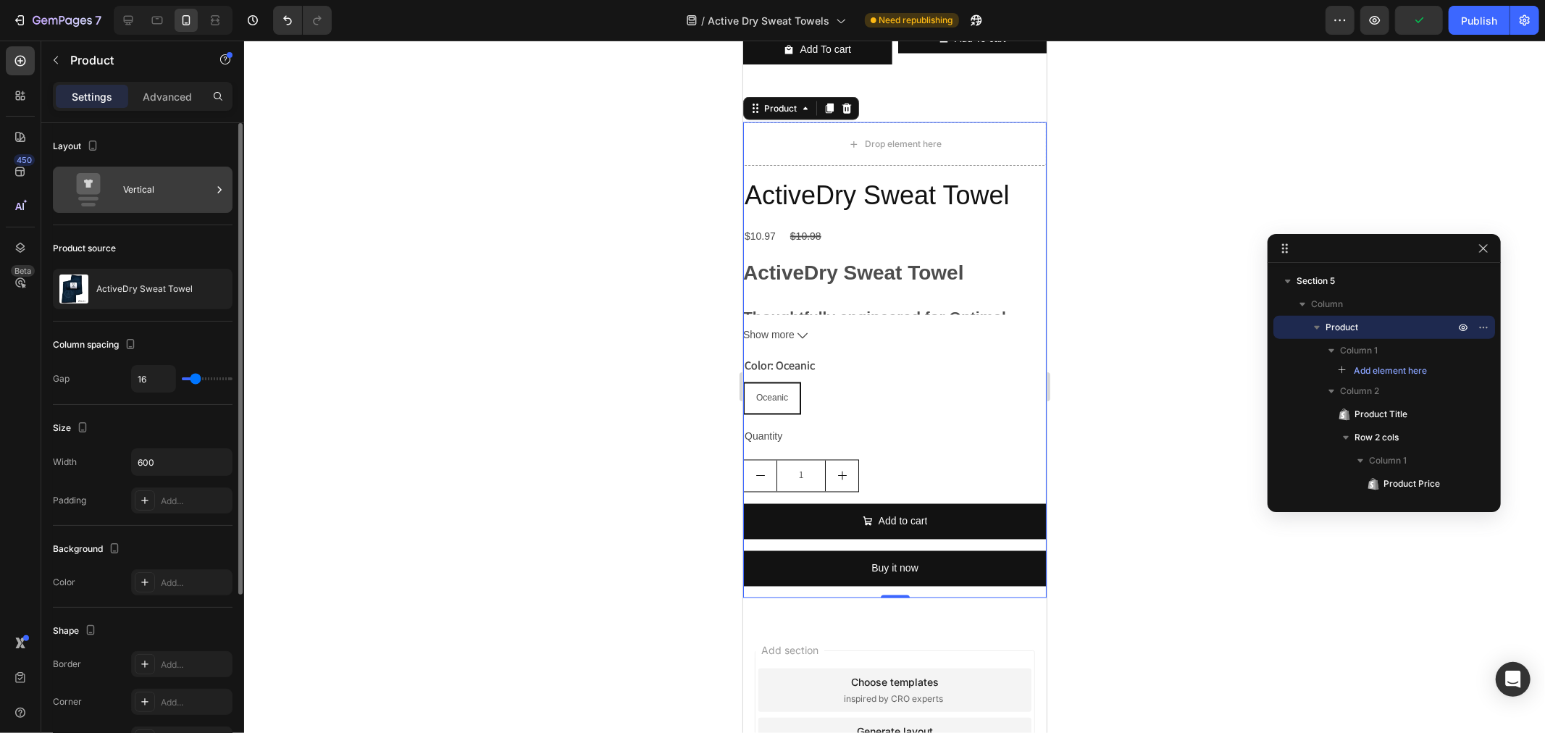
click at [158, 196] on div "Vertical" at bounding box center [167, 189] width 88 height 33
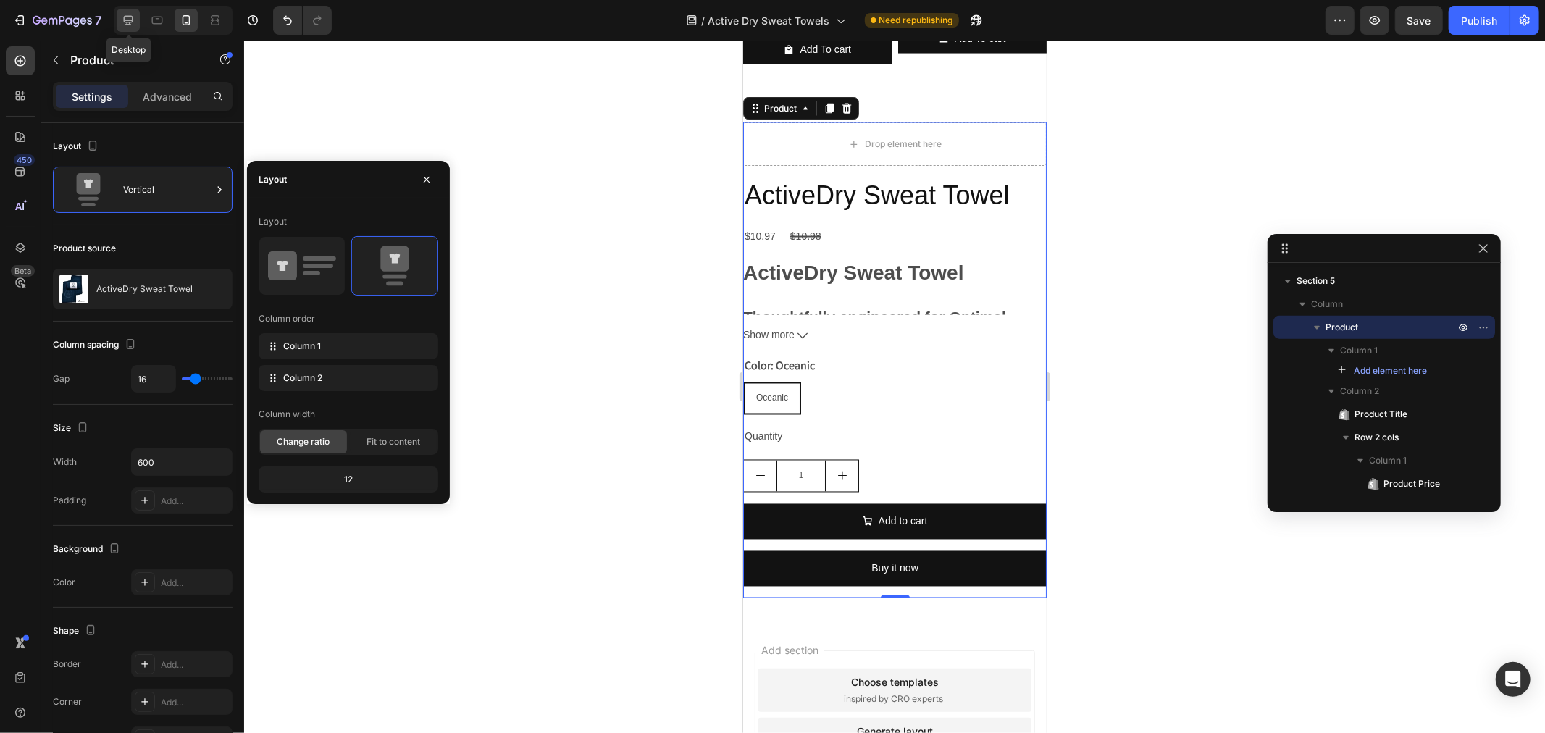
click at [125, 22] on icon at bounding box center [128, 20] width 9 height 9
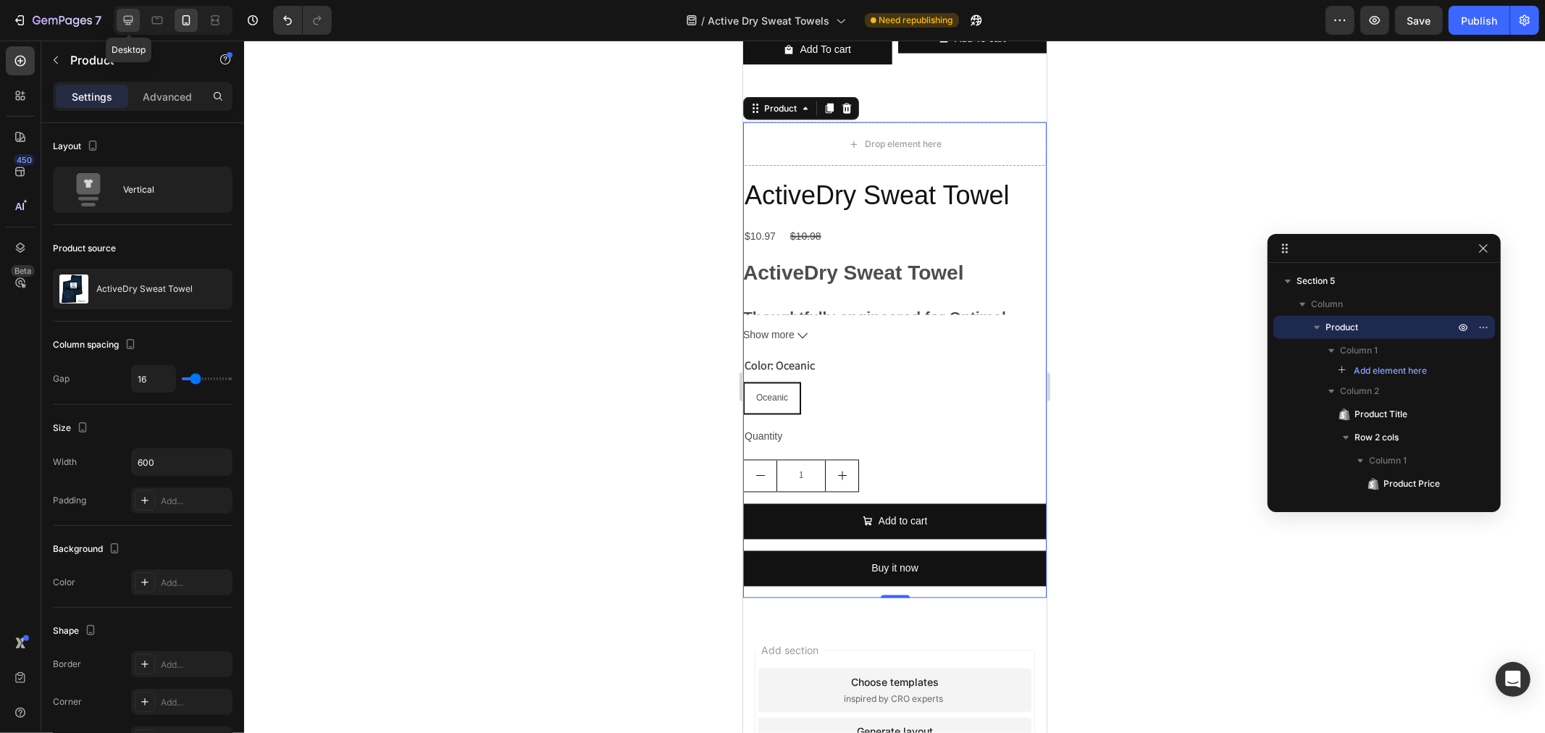
click at [123, 13] on icon at bounding box center [128, 20] width 14 height 14
type input "32"
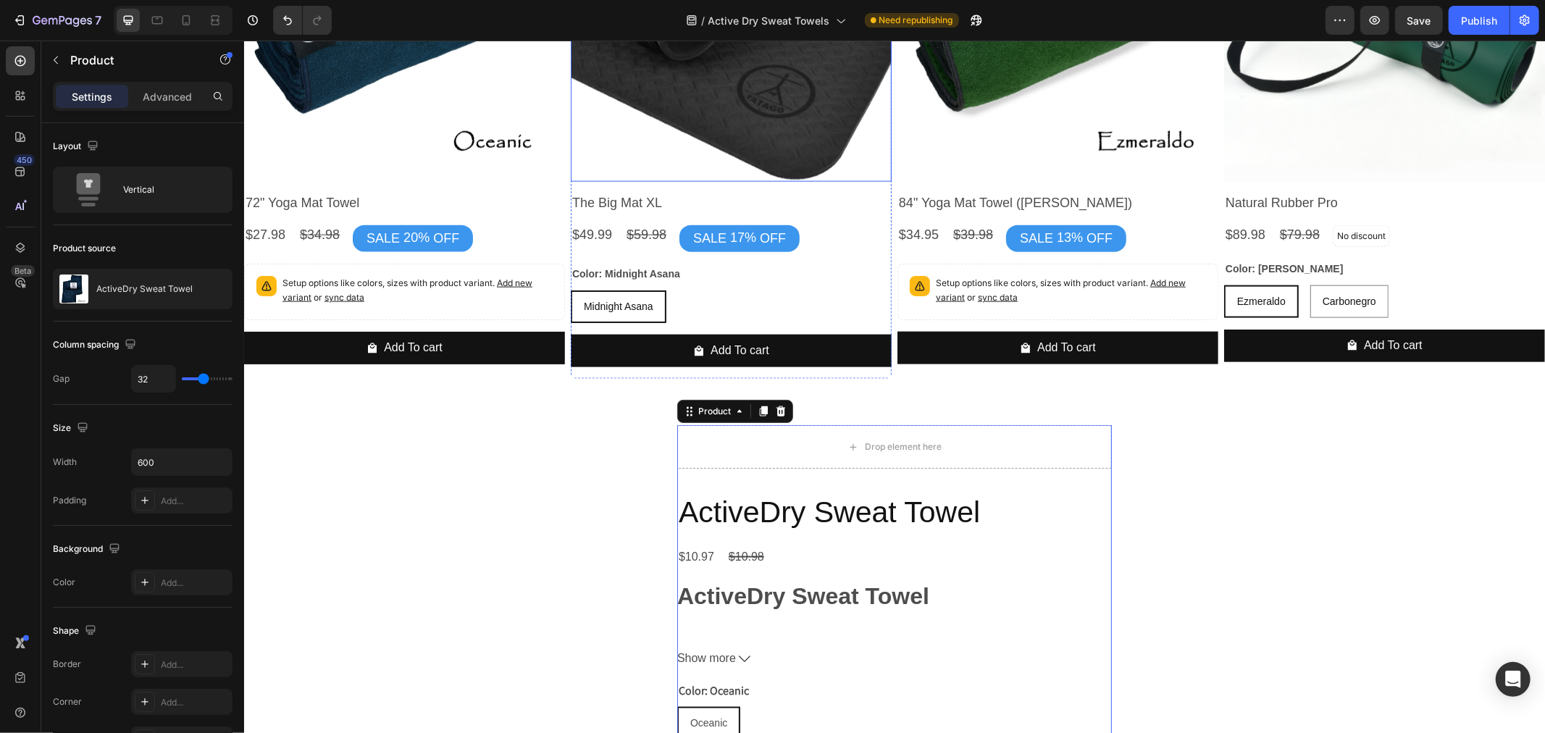
scroll to position [1593, 0]
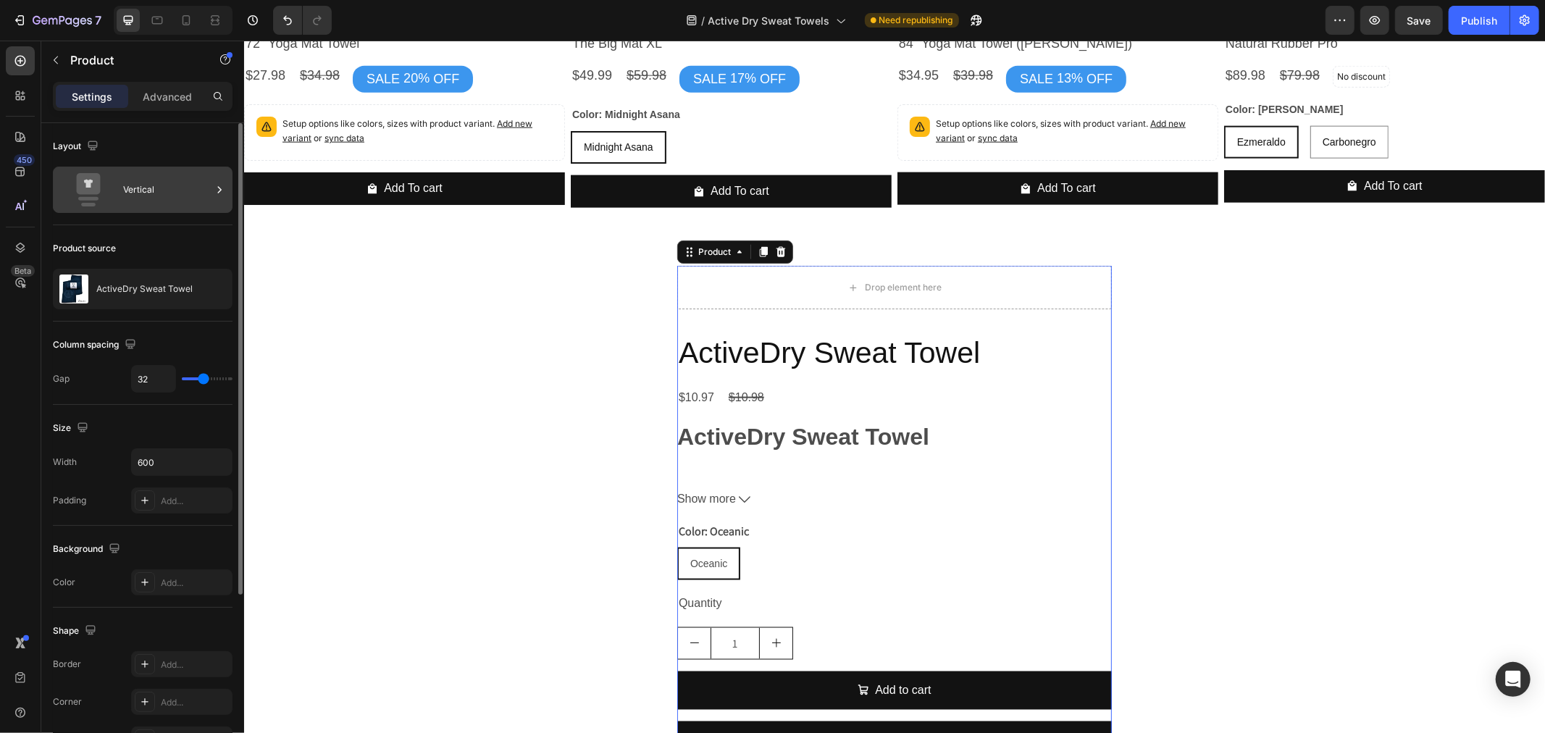
click at [168, 184] on div "Vertical" at bounding box center [167, 189] width 88 height 33
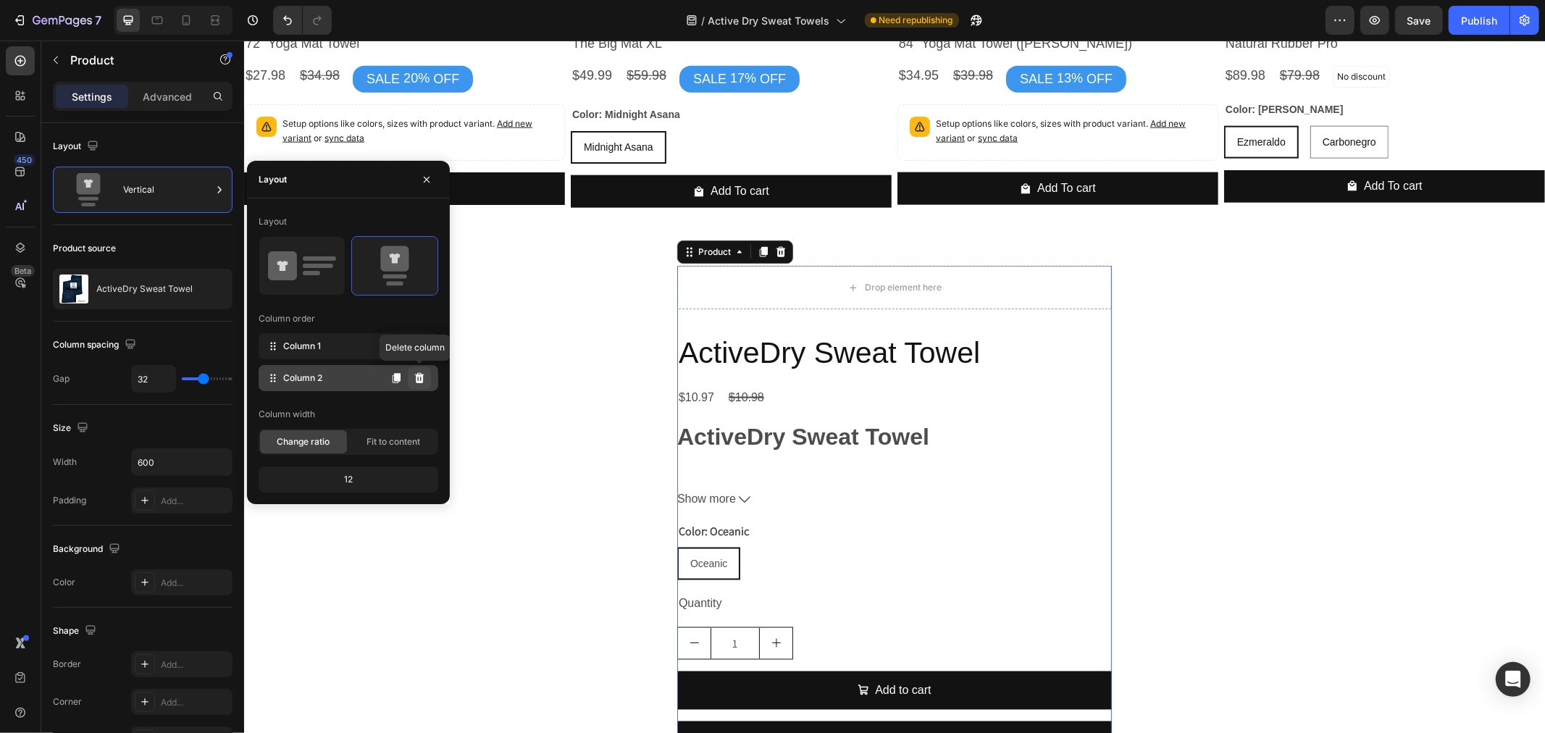
click at [417, 377] on icon at bounding box center [418, 378] width 9 height 10
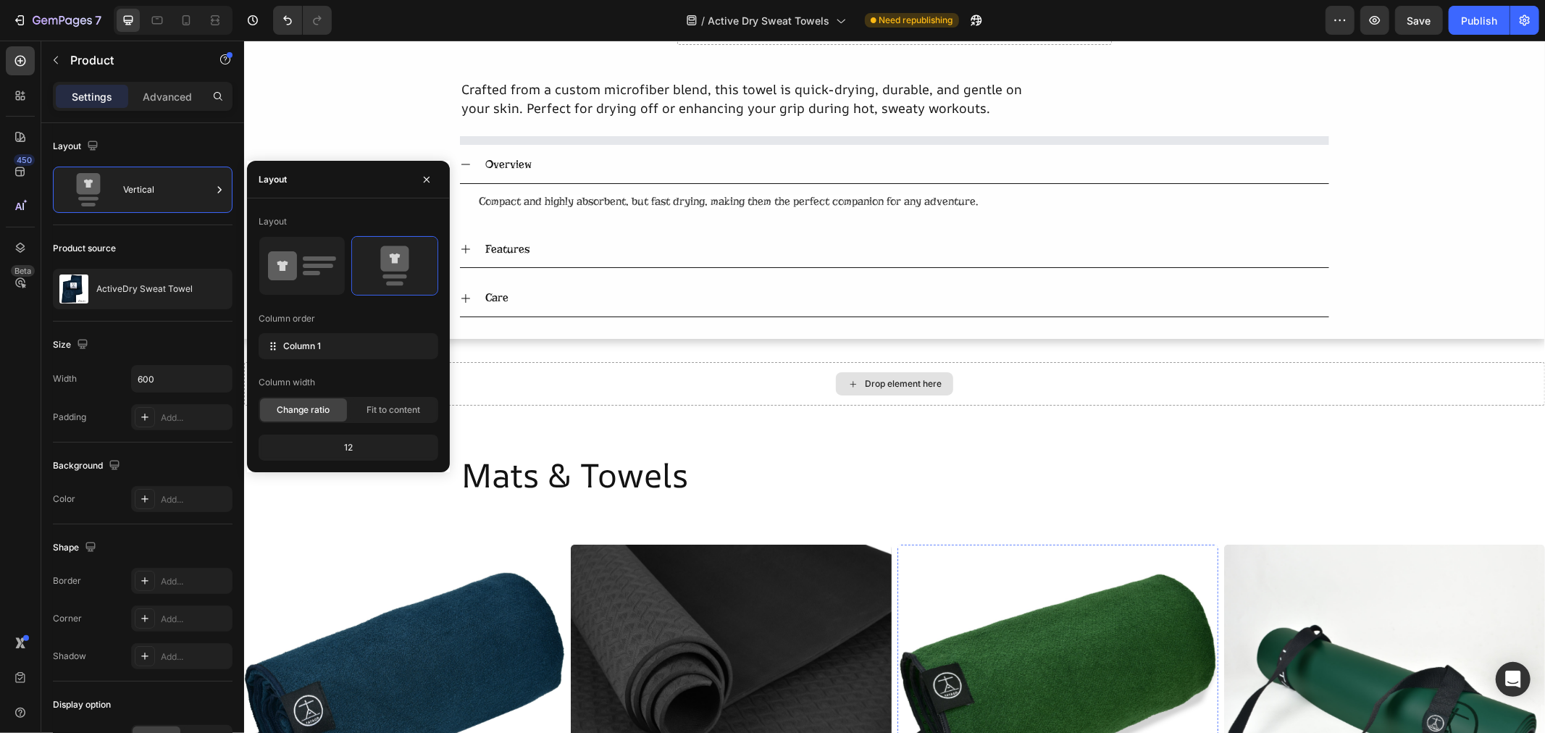
scroll to position [0, 0]
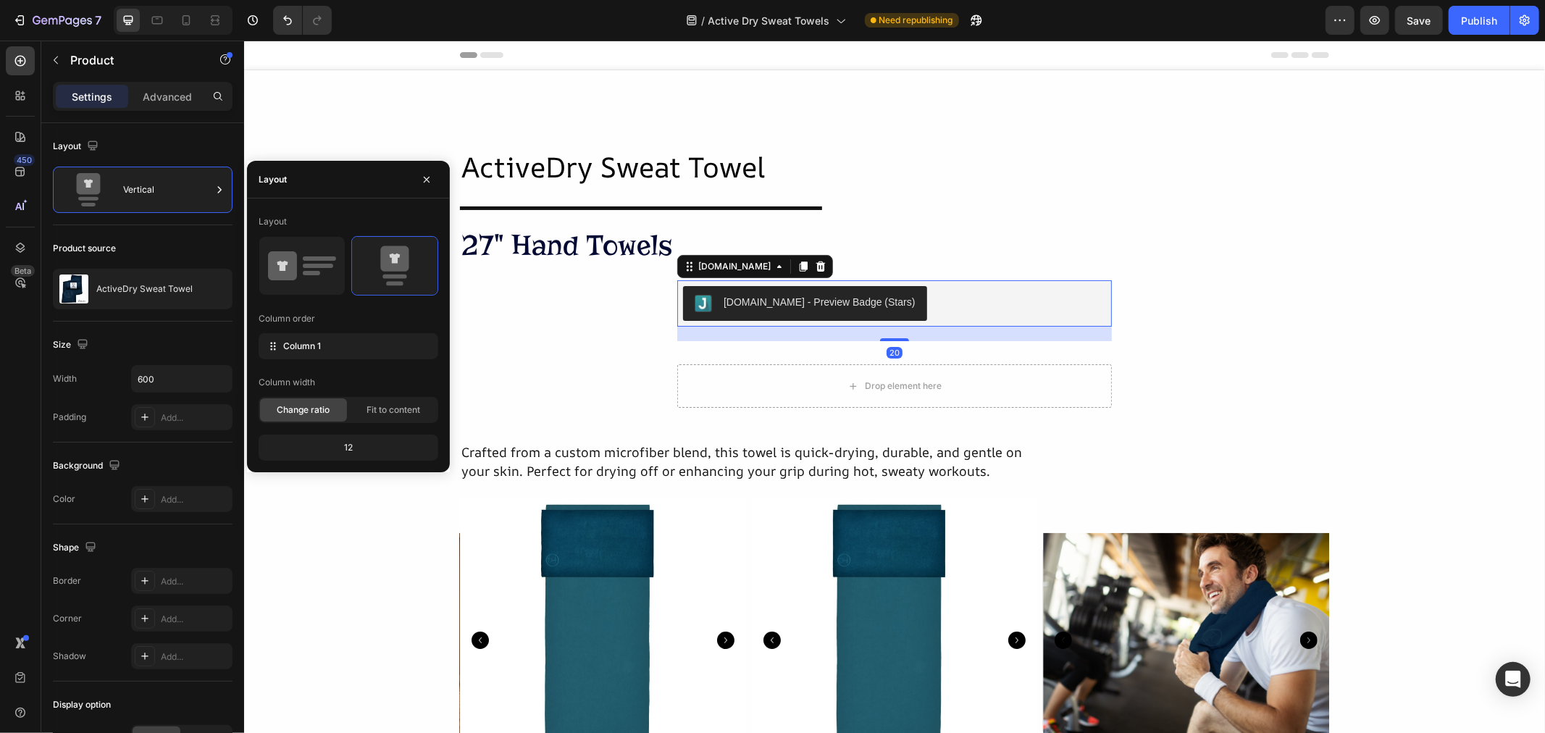
click at [784, 318] on button "[DOMAIN_NAME] - Preview Badge (Stars)" at bounding box center [804, 302] width 244 height 35
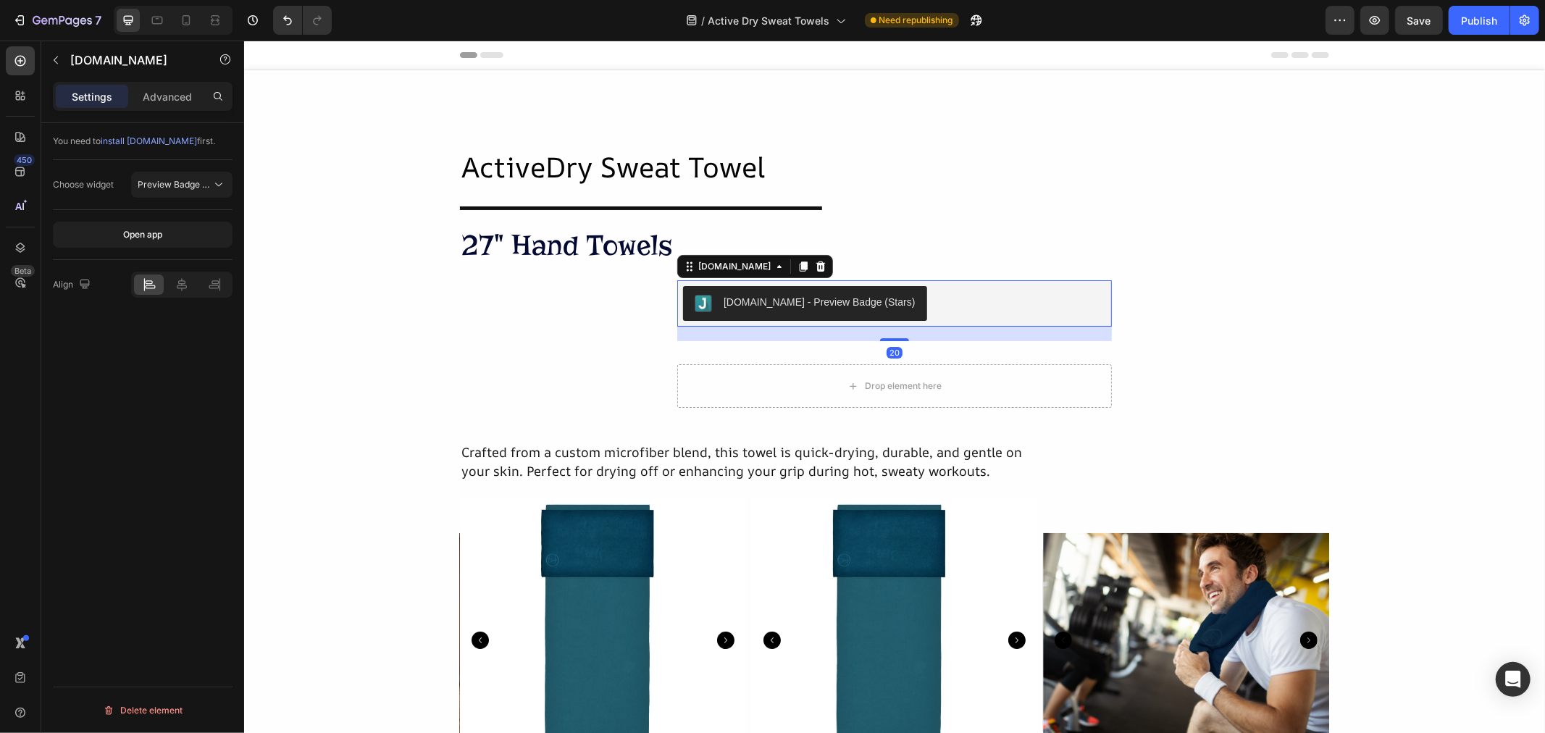
drag, startPoint x: 763, startPoint y: 265, endPoint x: 766, endPoint y: 287, distance: 21.9
click at [799, 264] on icon at bounding box center [803, 266] width 8 height 10
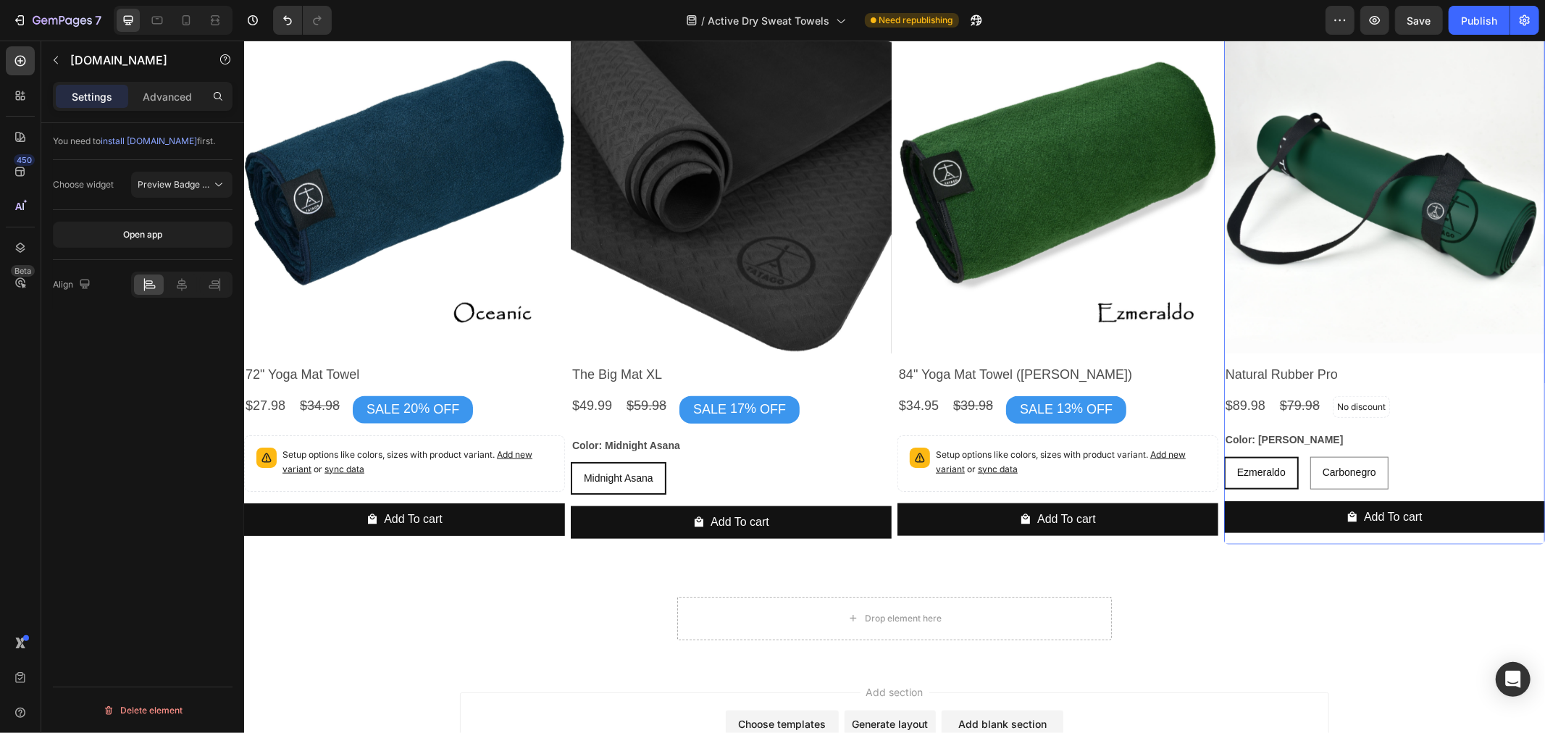
scroll to position [1465, 0]
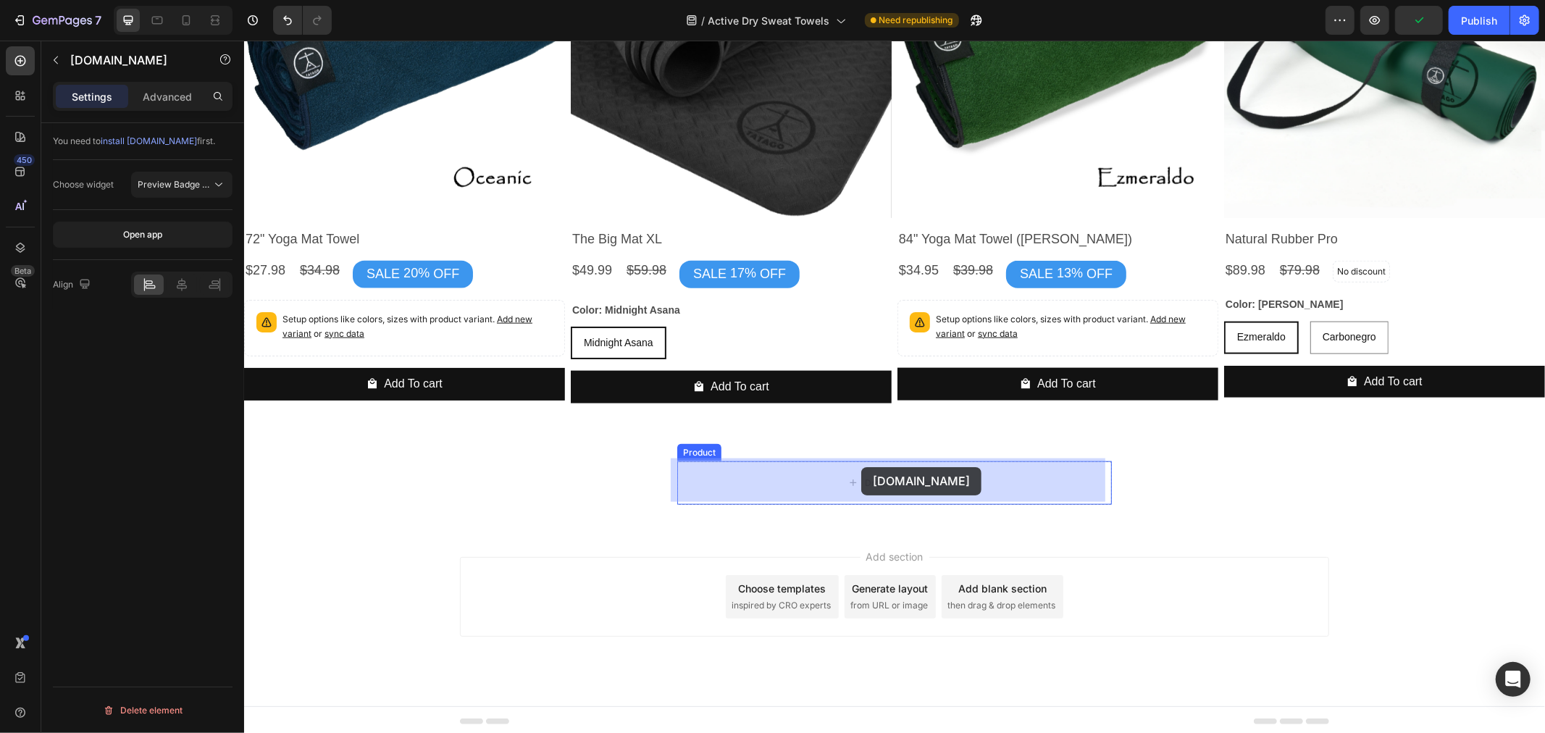
drag, startPoint x: 684, startPoint y: 330, endPoint x: 860, endPoint y: 466, distance: 223.5
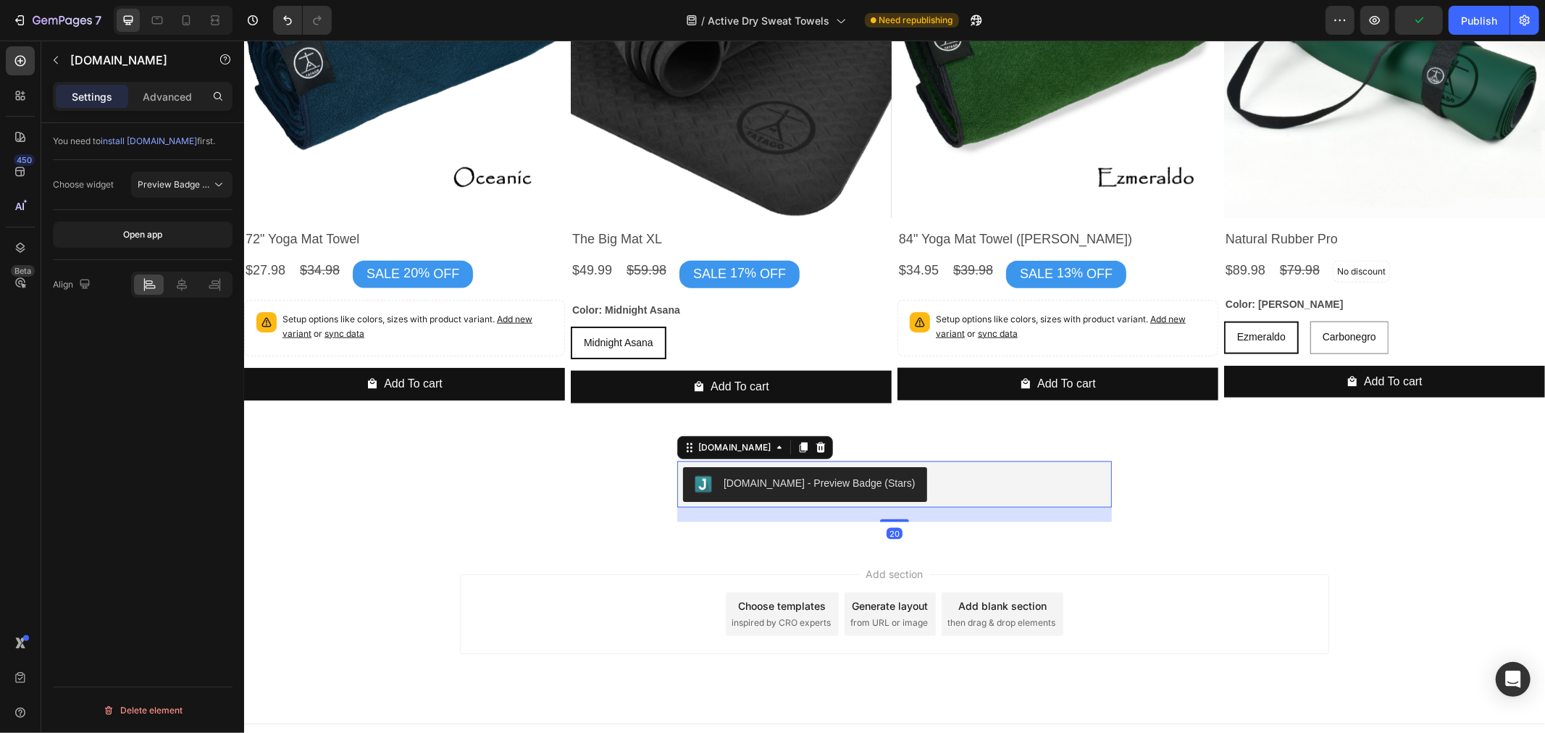
click at [751, 490] on button "[DOMAIN_NAME] - Preview Badge (Stars)" at bounding box center [804, 483] width 244 height 35
click at [185, 181] on span "Preview Badge (Stars)" at bounding box center [184, 184] width 92 height 11
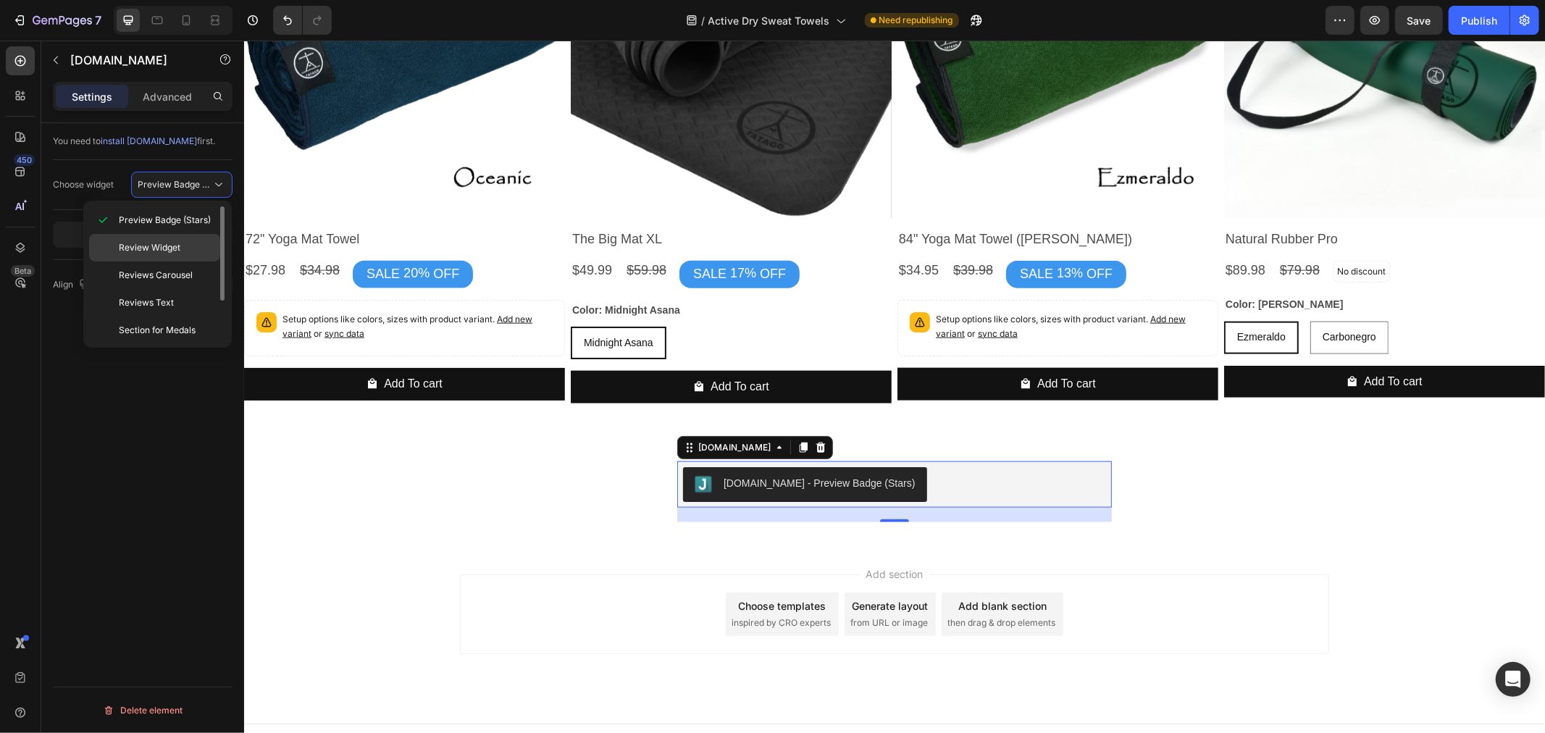
click at [185, 246] on p "Review Widget" at bounding box center [166, 247] width 95 height 13
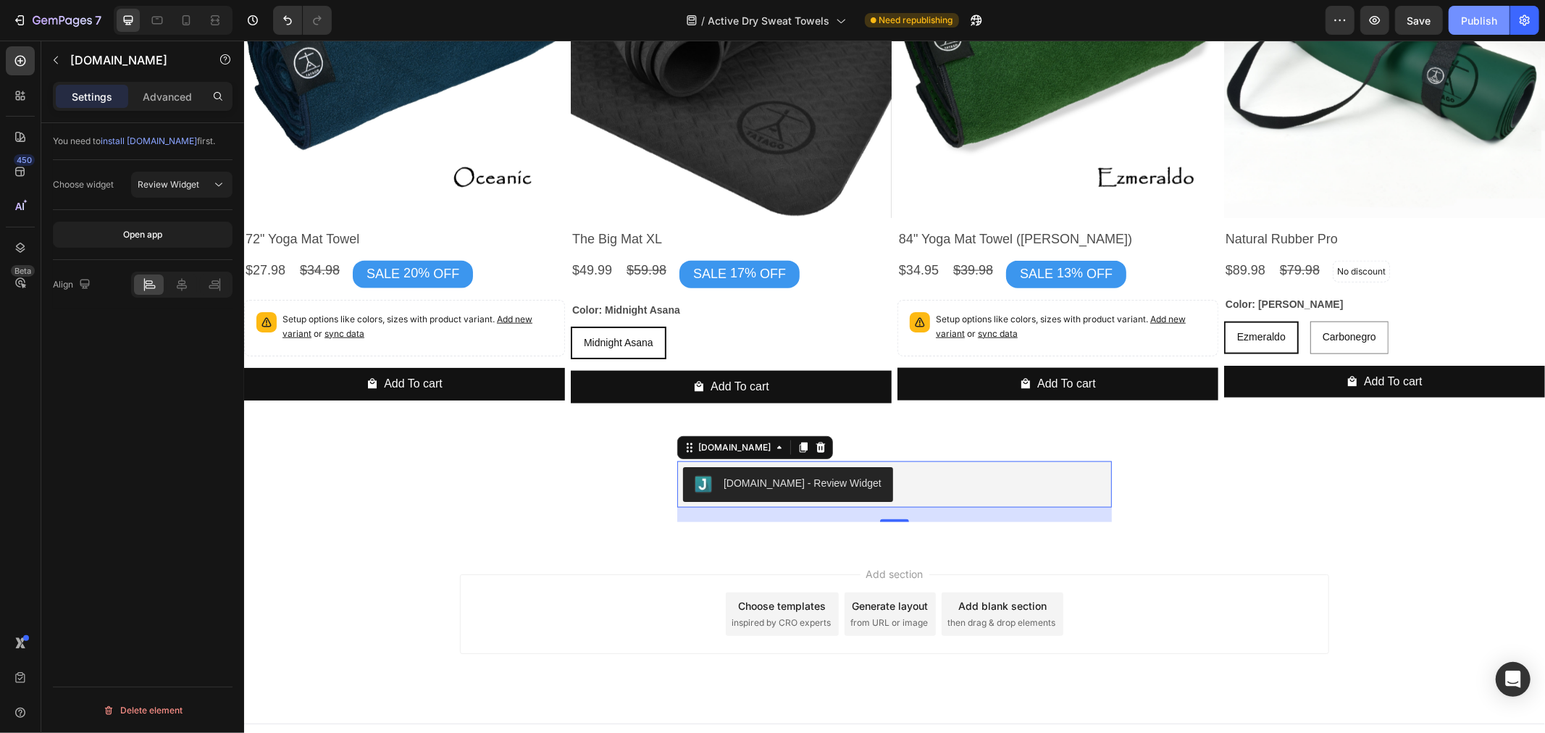
click at [1493, 15] on div "Publish" at bounding box center [1479, 20] width 36 height 15
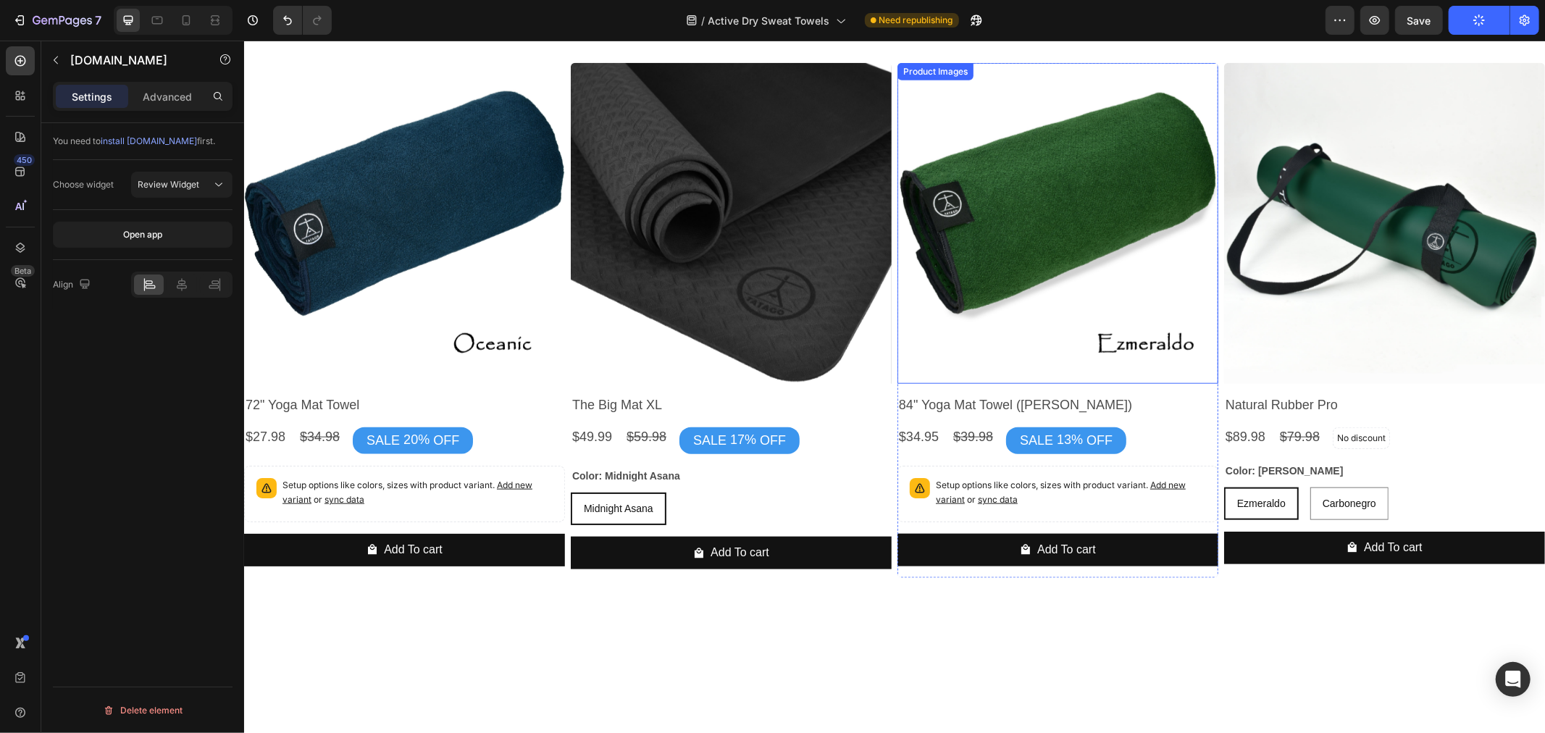
scroll to position [1062, 0]
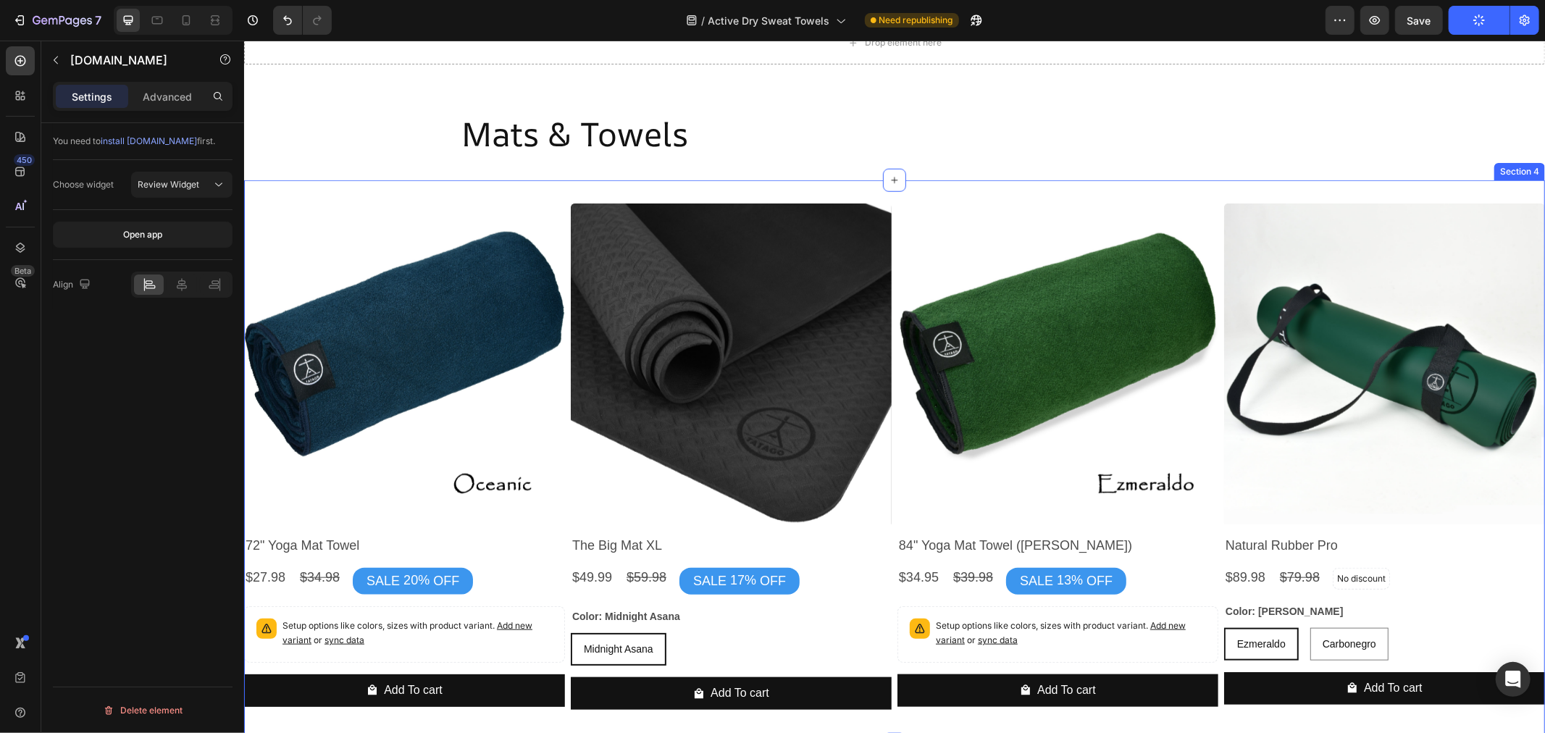
click at [1514, 170] on div "Section 4" at bounding box center [1518, 170] width 51 height 17
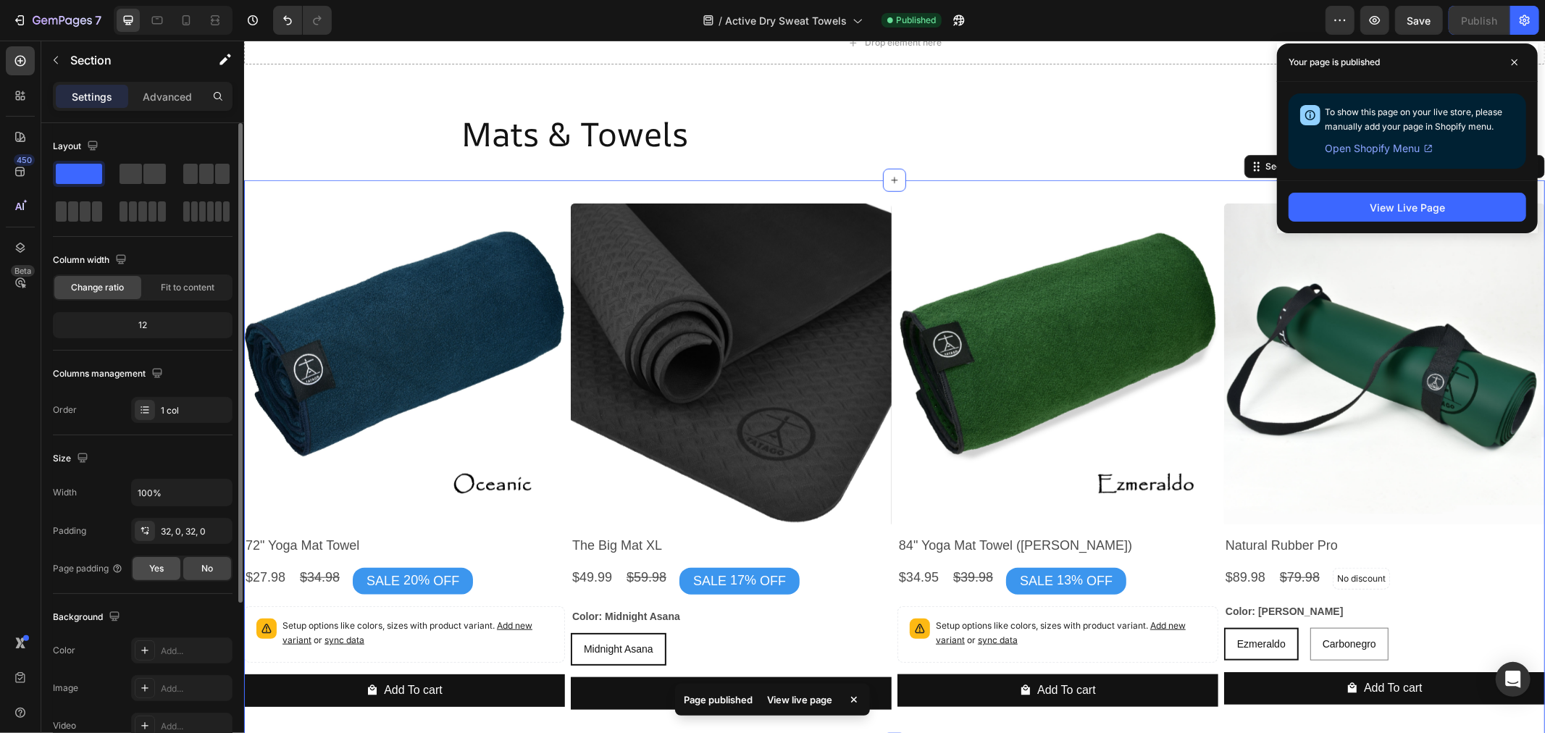
click at [156, 568] on span "Yes" at bounding box center [156, 568] width 14 height 13
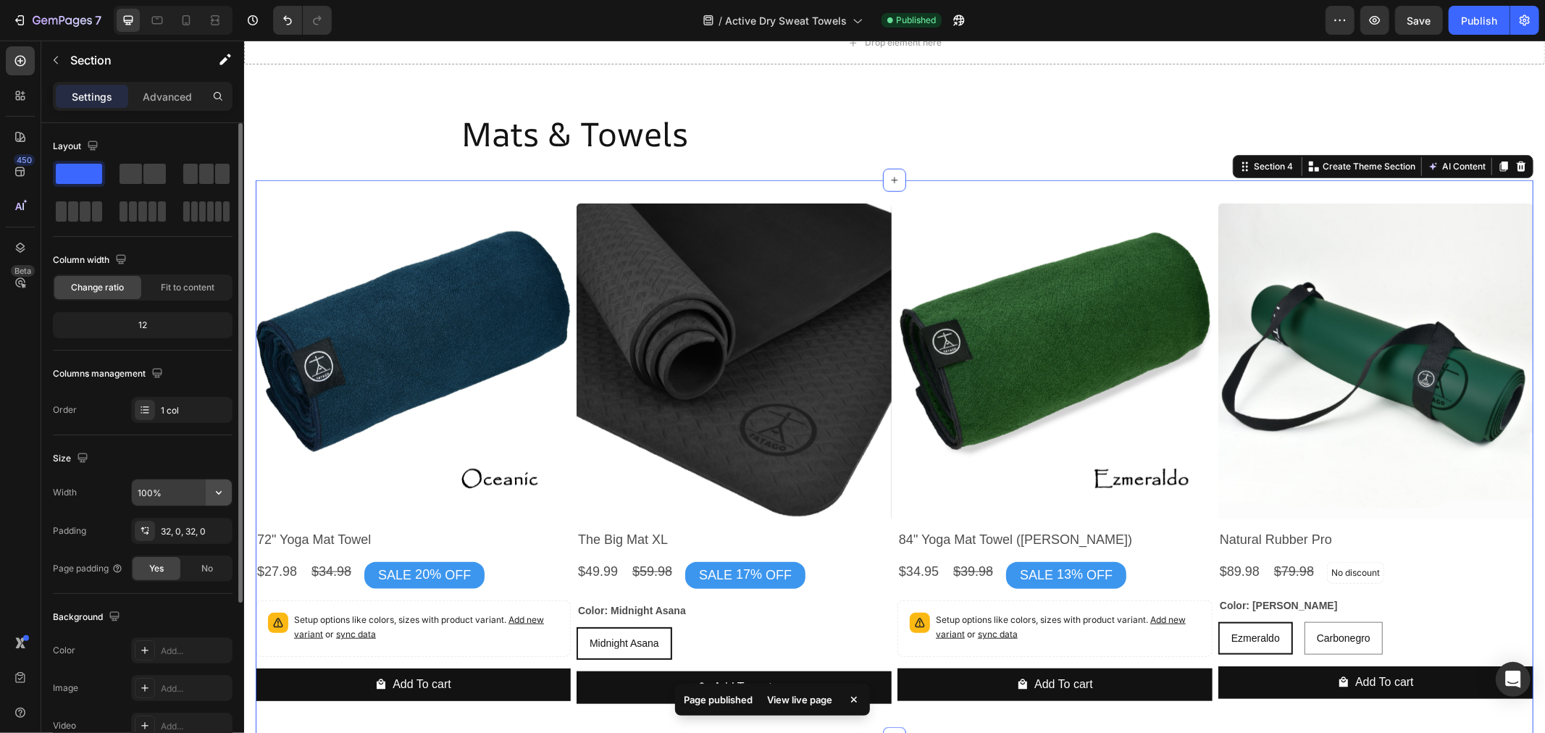
click at [214, 492] on icon "button" at bounding box center [218, 492] width 14 height 14
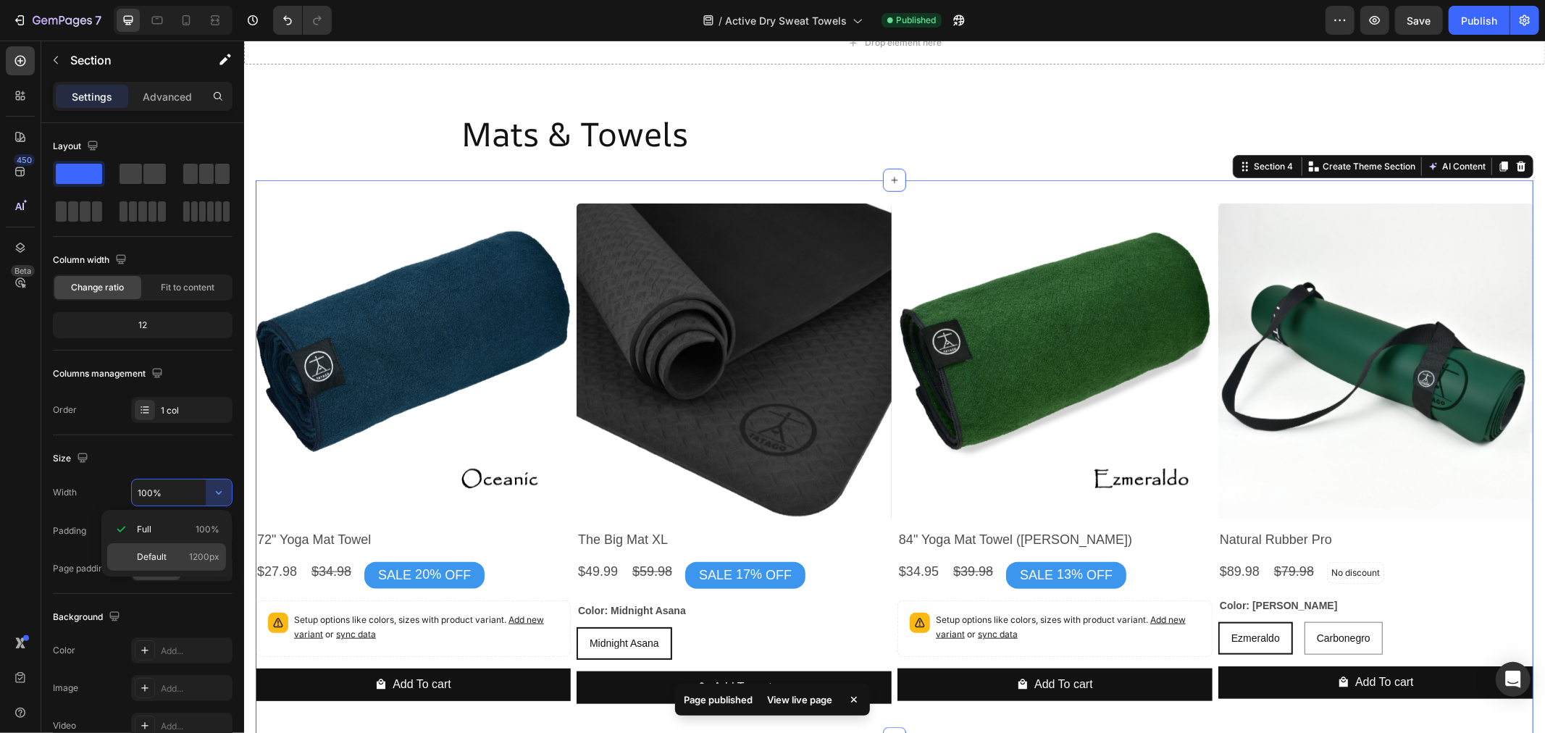
click at [194, 554] on span "1200px" at bounding box center [204, 556] width 30 height 13
type input "1200"
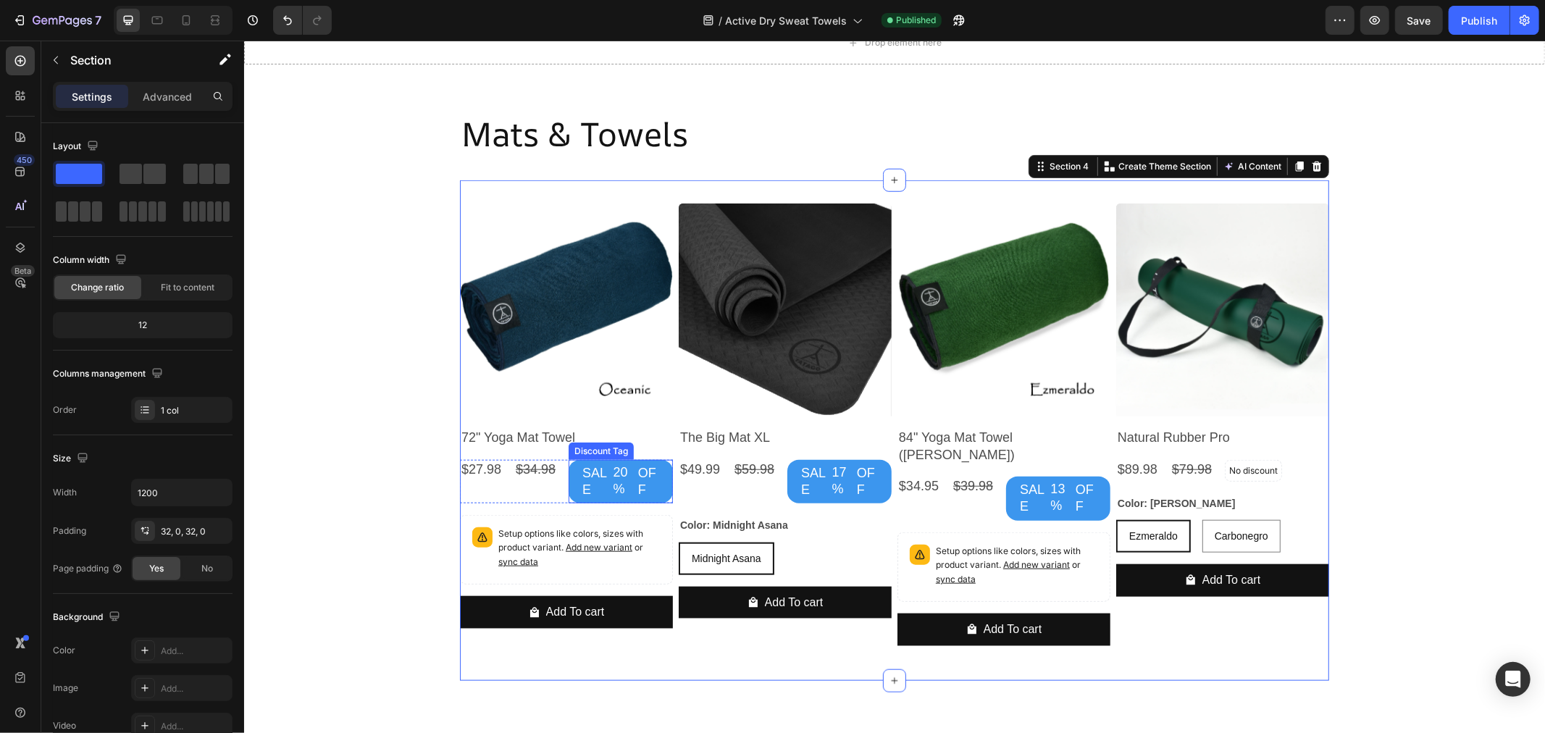
click at [649, 486] on div "OFF" at bounding box center [647, 481] width 25 height 38
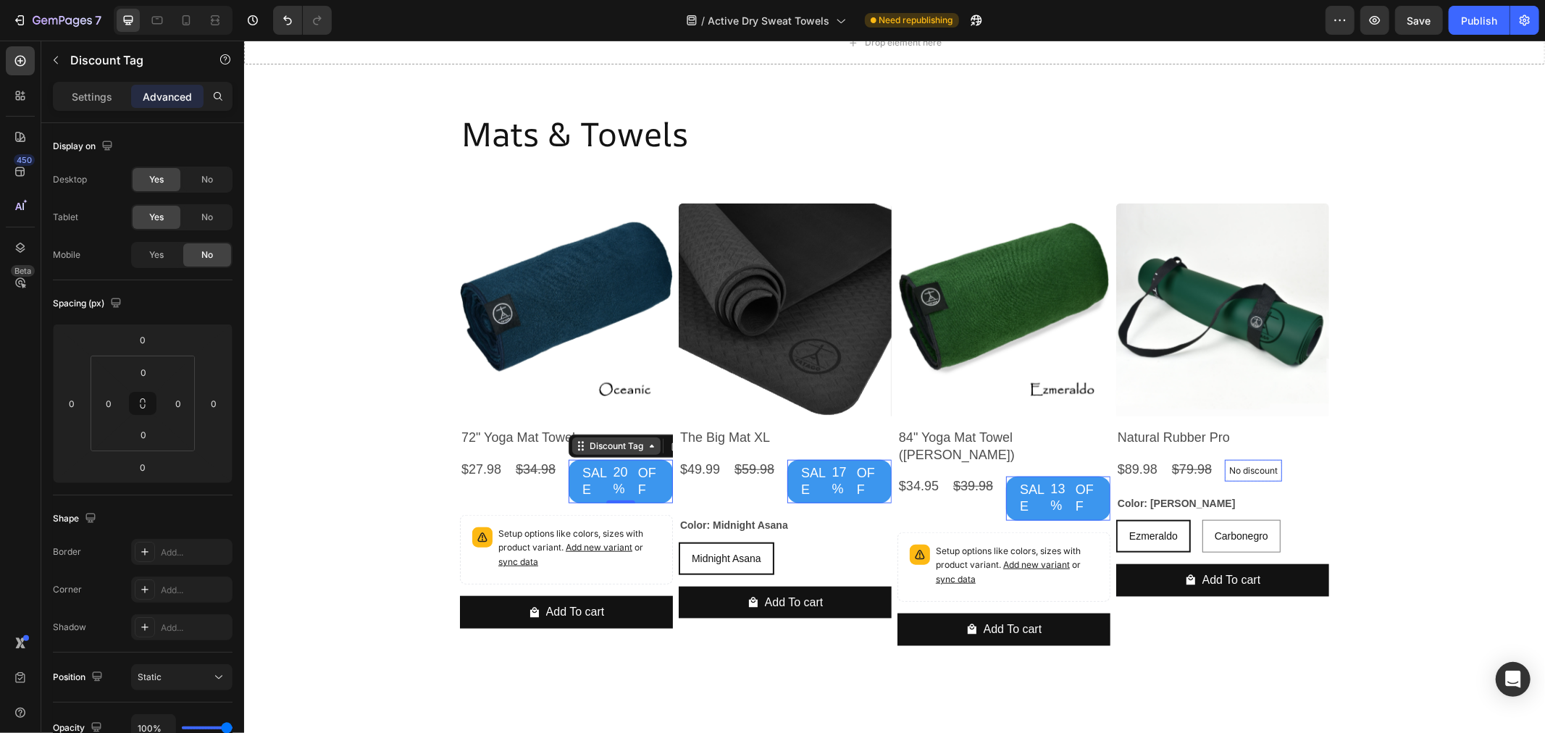
click at [576, 450] on icon at bounding box center [580, 446] width 12 height 12
click at [661, 475] on div "OFF" at bounding box center [647, 481] width 25 height 38
click at [613, 487] on div "20%" at bounding box center [623, 480] width 24 height 37
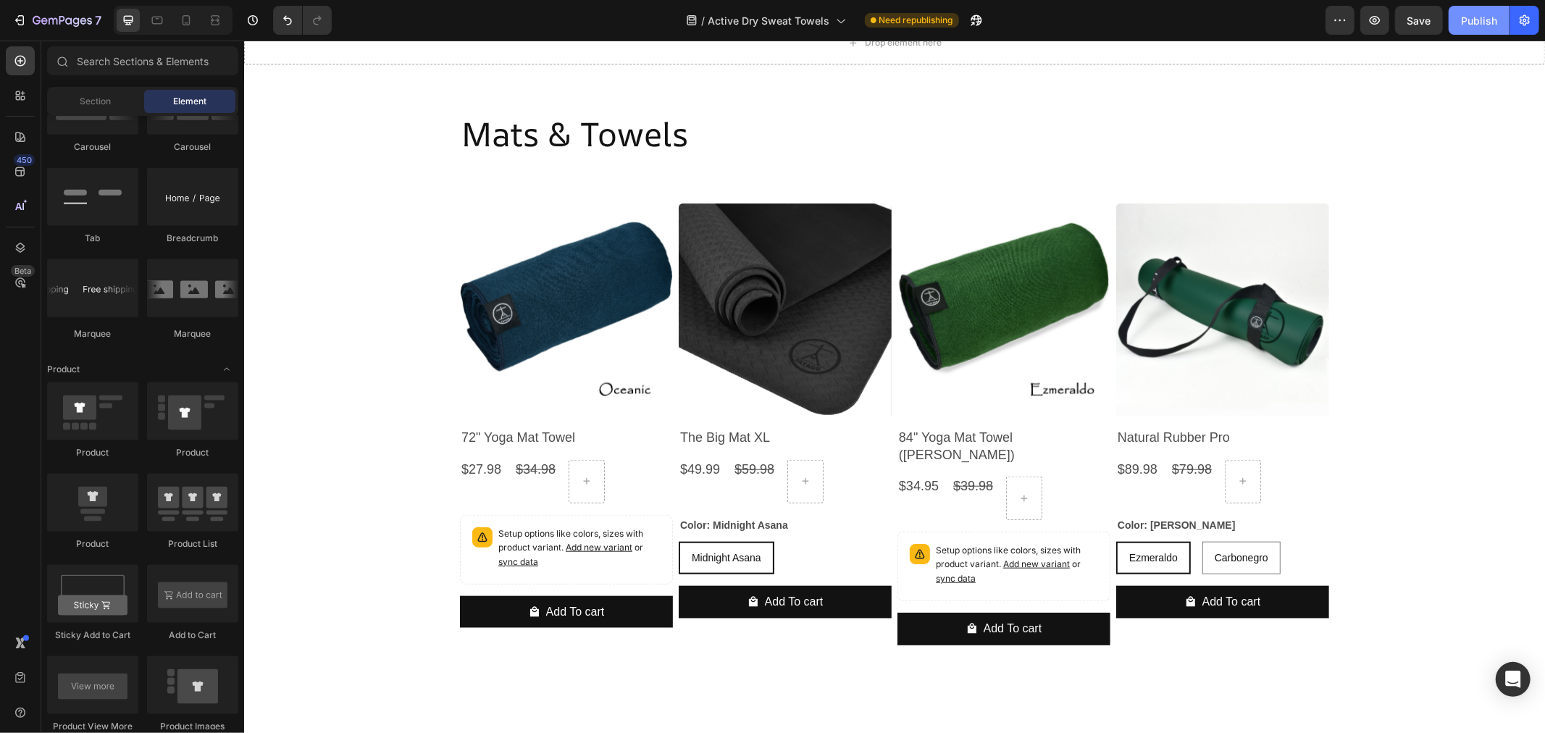
click at [1457, 16] on button "Publish" at bounding box center [1478, 20] width 61 height 29
click at [524, 544] on p "Setup options like colors, sizes with product variant. Add new variant or sync …" at bounding box center [579, 548] width 162 height 42
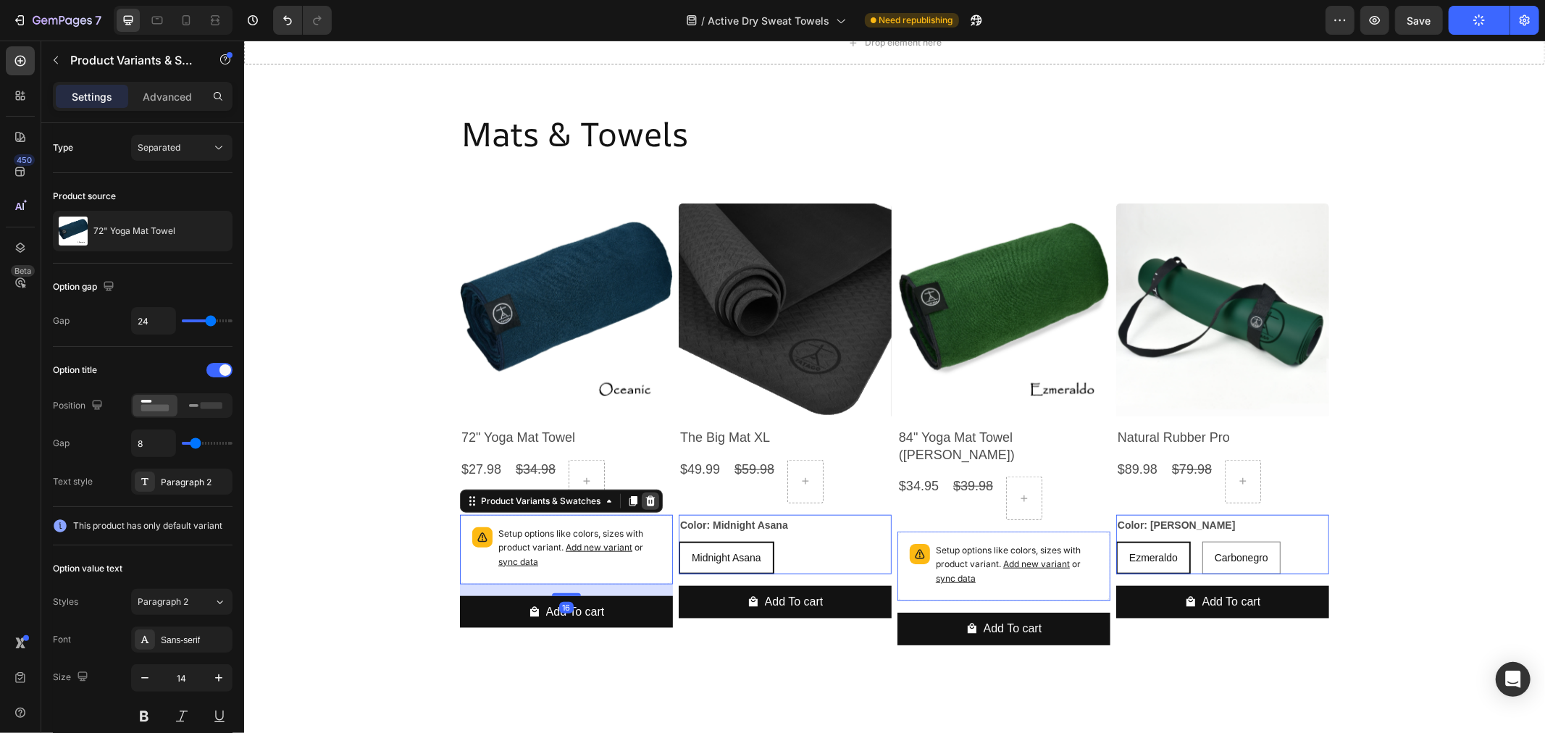
click at [647, 499] on icon at bounding box center [650, 501] width 12 height 12
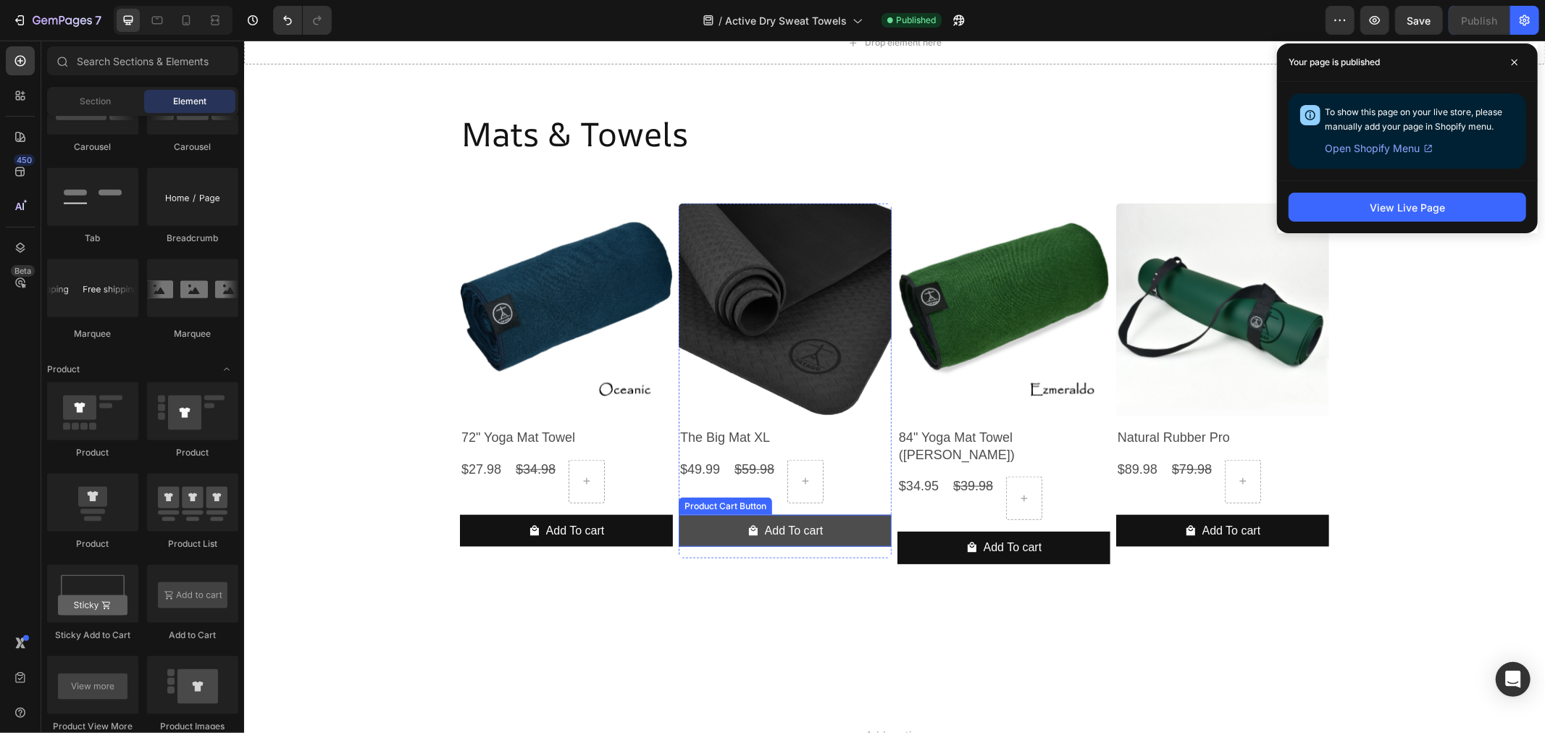
click at [672, 532] on button "Add To cart" at bounding box center [565, 530] width 213 height 33
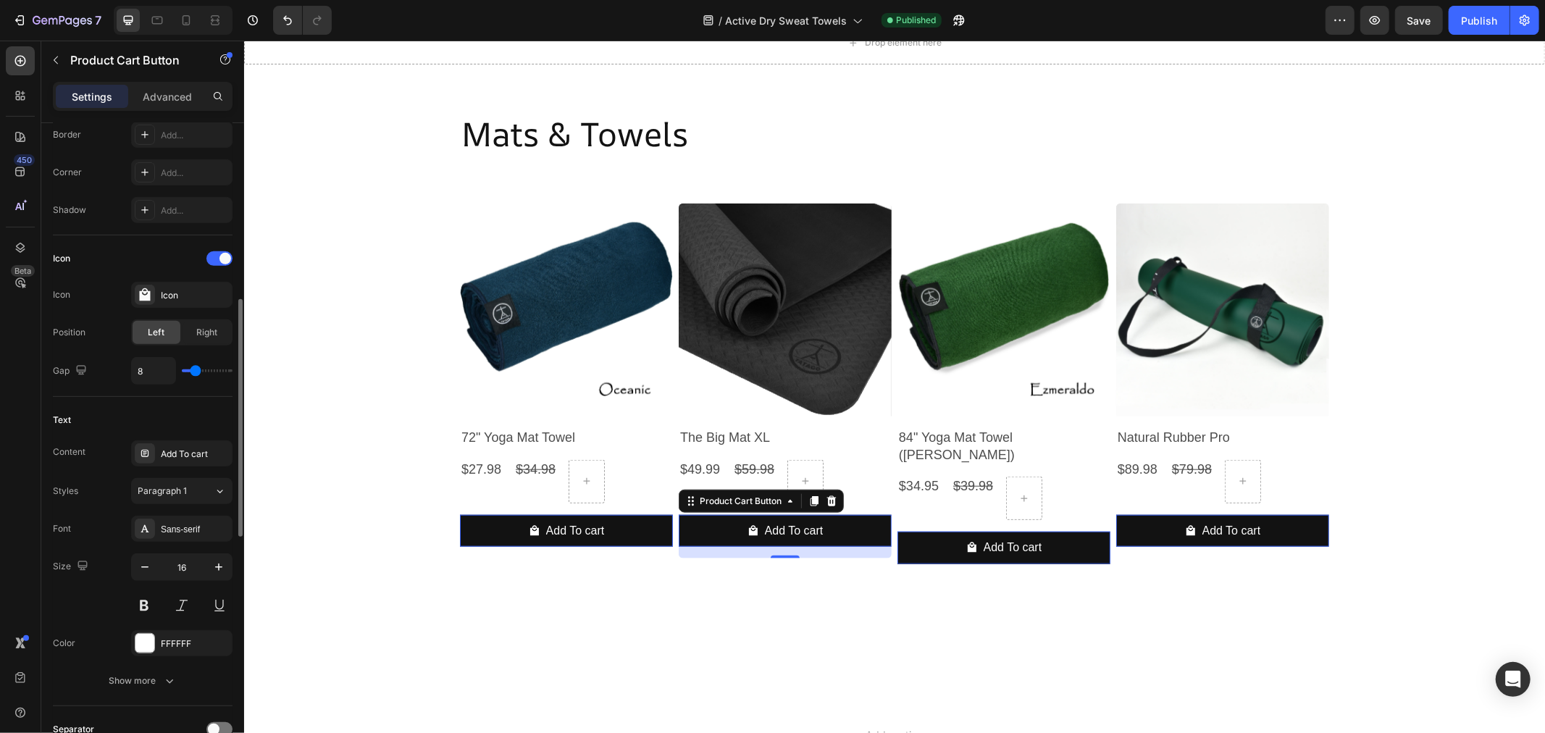
scroll to position [724, 0]
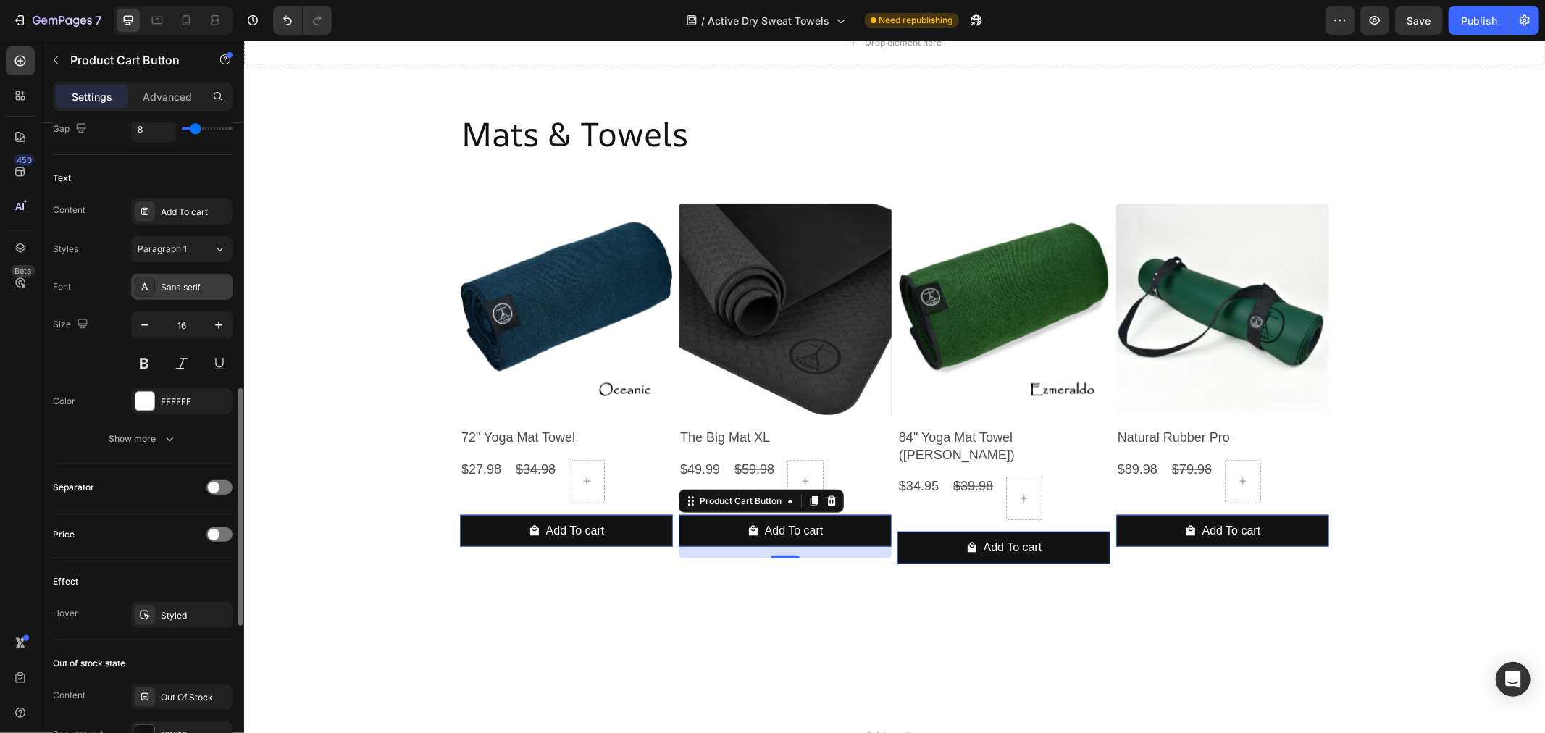
click at [187, 286] on div "Sans-serif" at bounding box center [195, 287] width 68 height 13
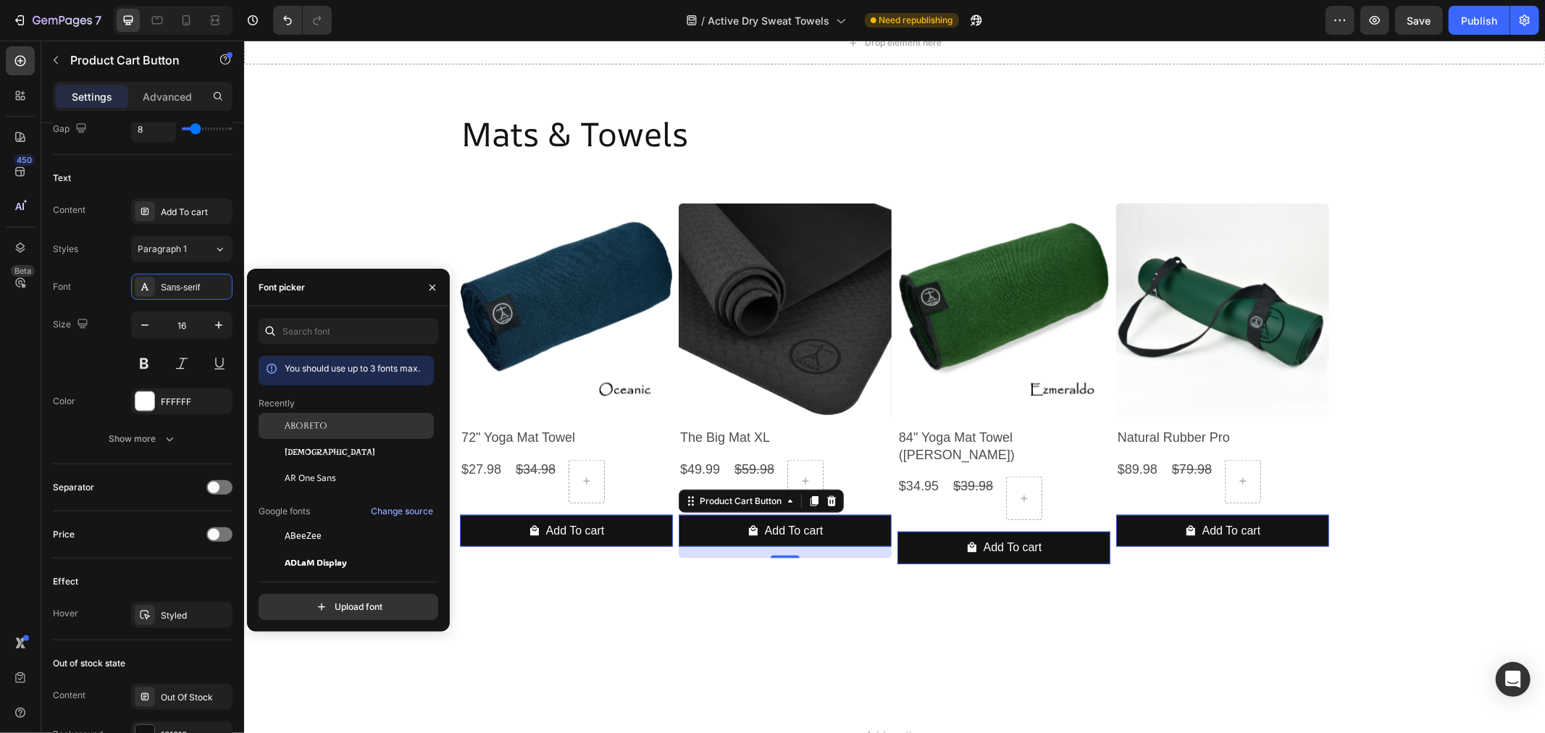
click at [304, 523] on div "Aboreto" at bounding box center [346, 536] width 175 height 26
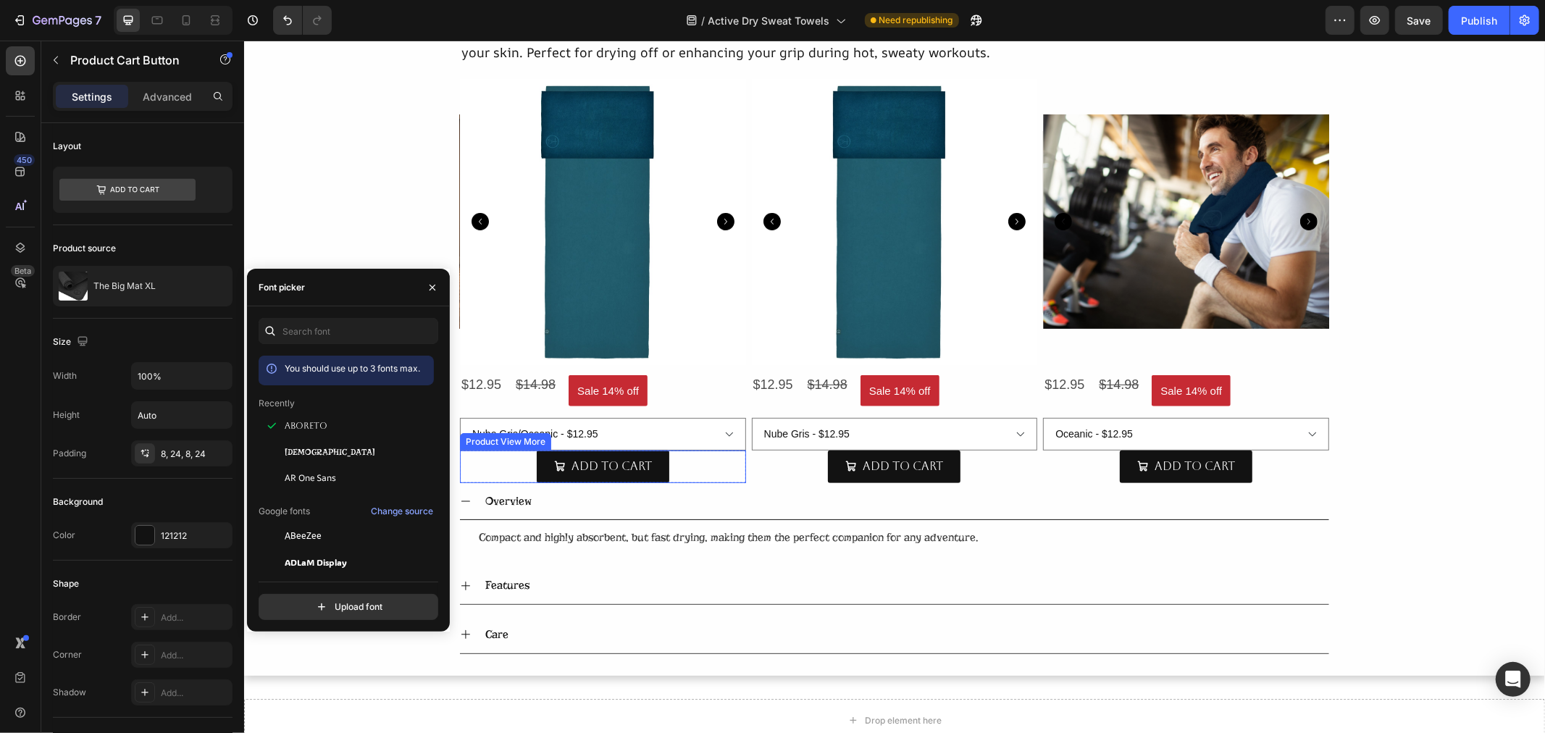
scroll to position [724, 0]
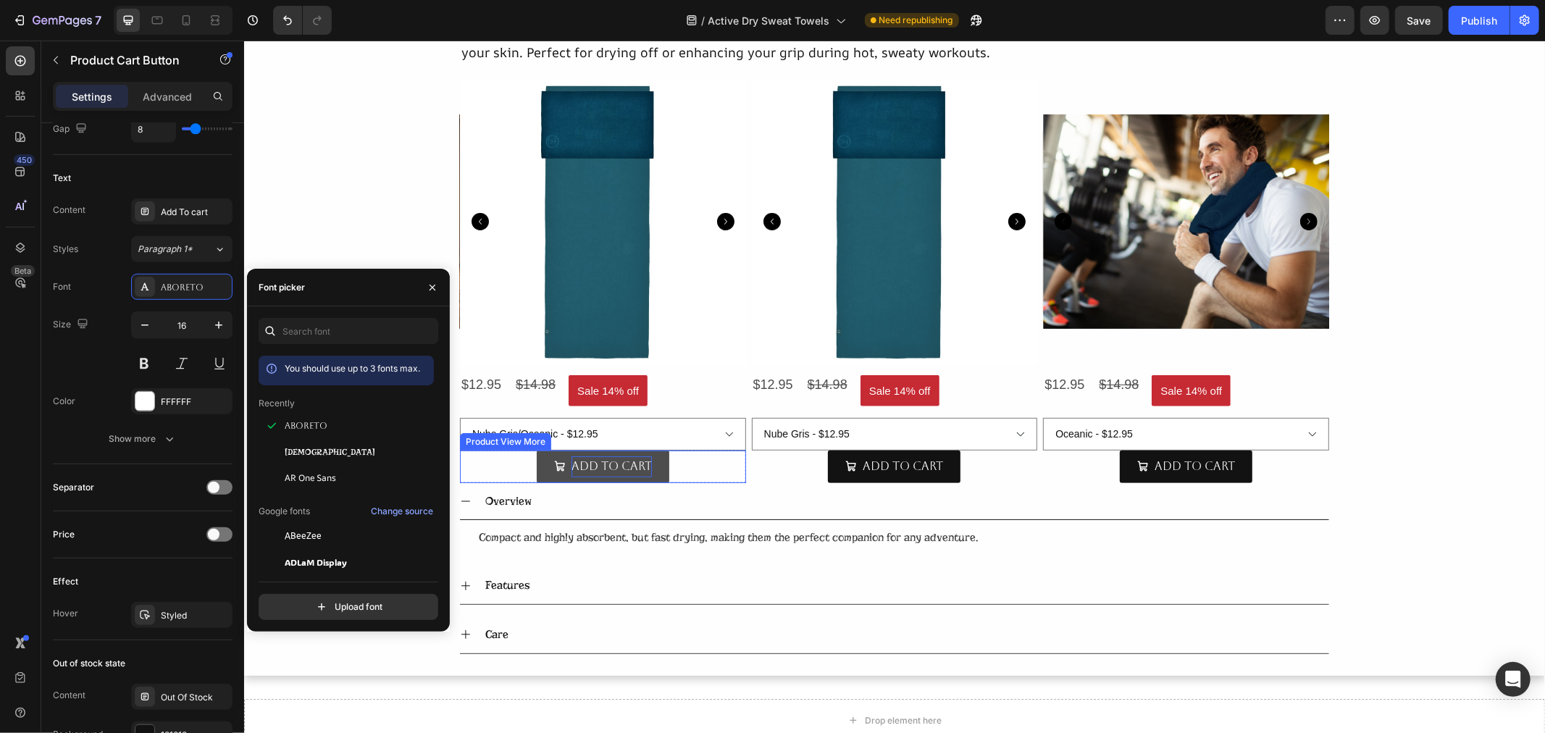
click at [599, 465] on div "Add To Cart" at bounding box center [611, 466] width 80 height 21
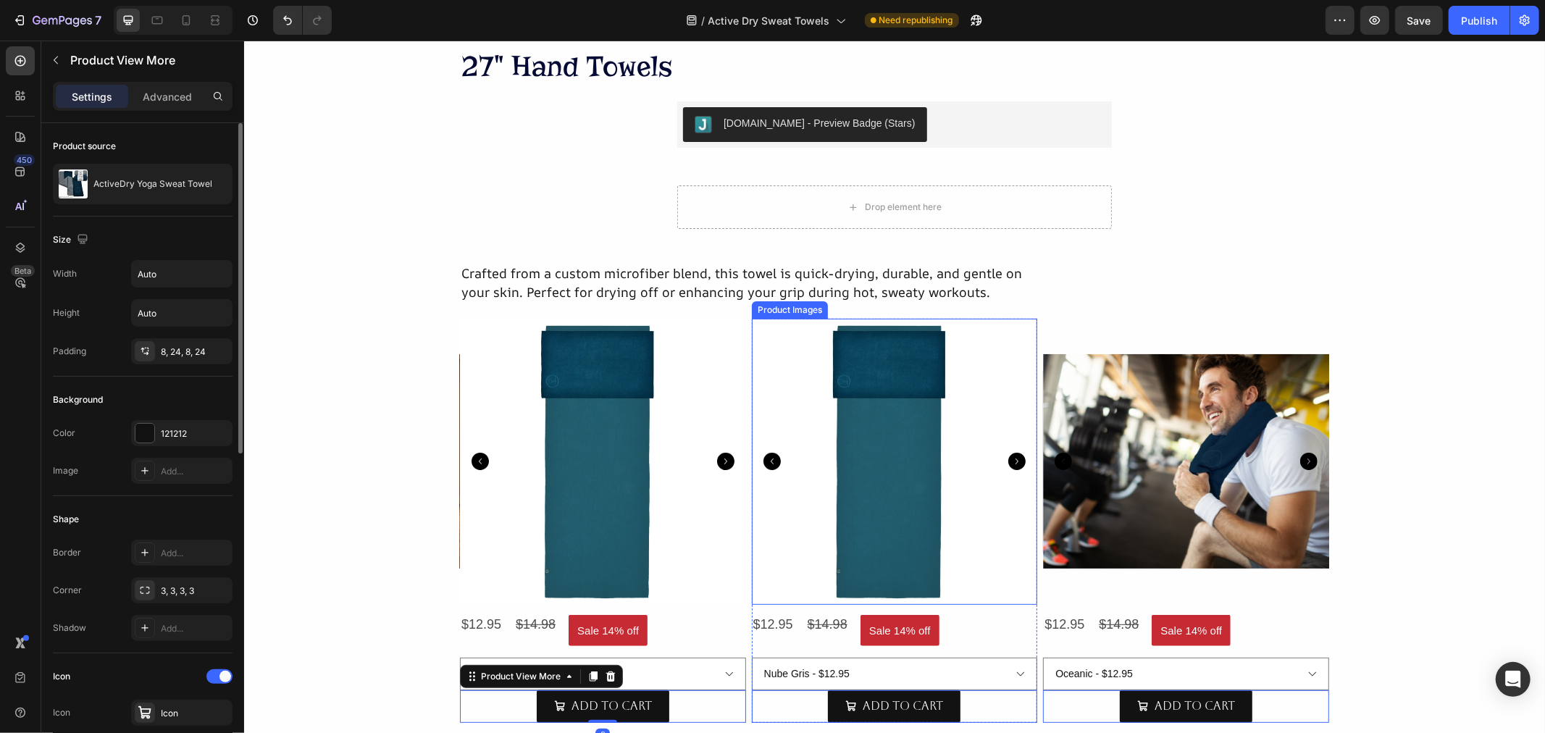
scroll to position [177, 0]
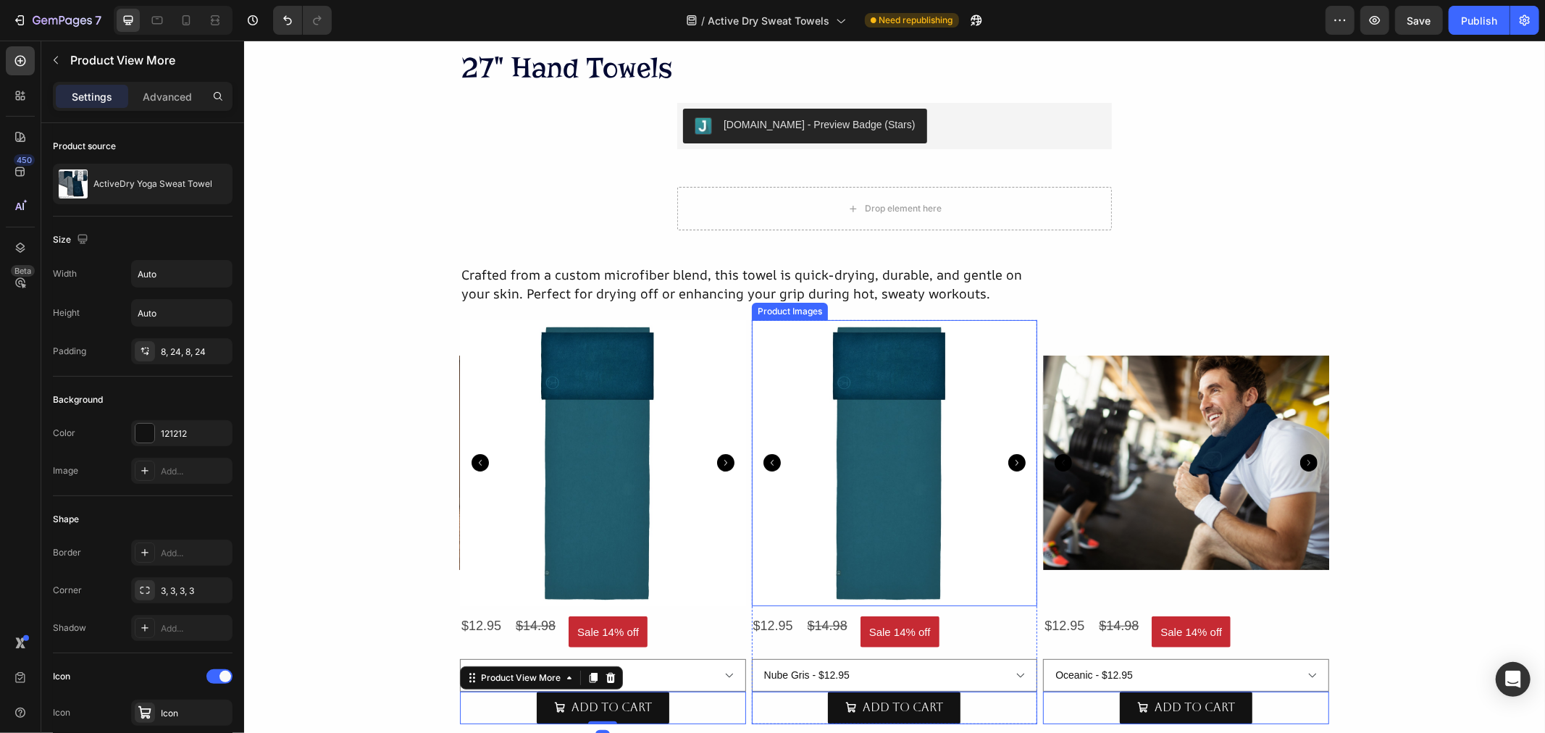
click at [488, 461] on icon "Carousel Back Arrow" at bounding box center [479, 461] width 17 height 17
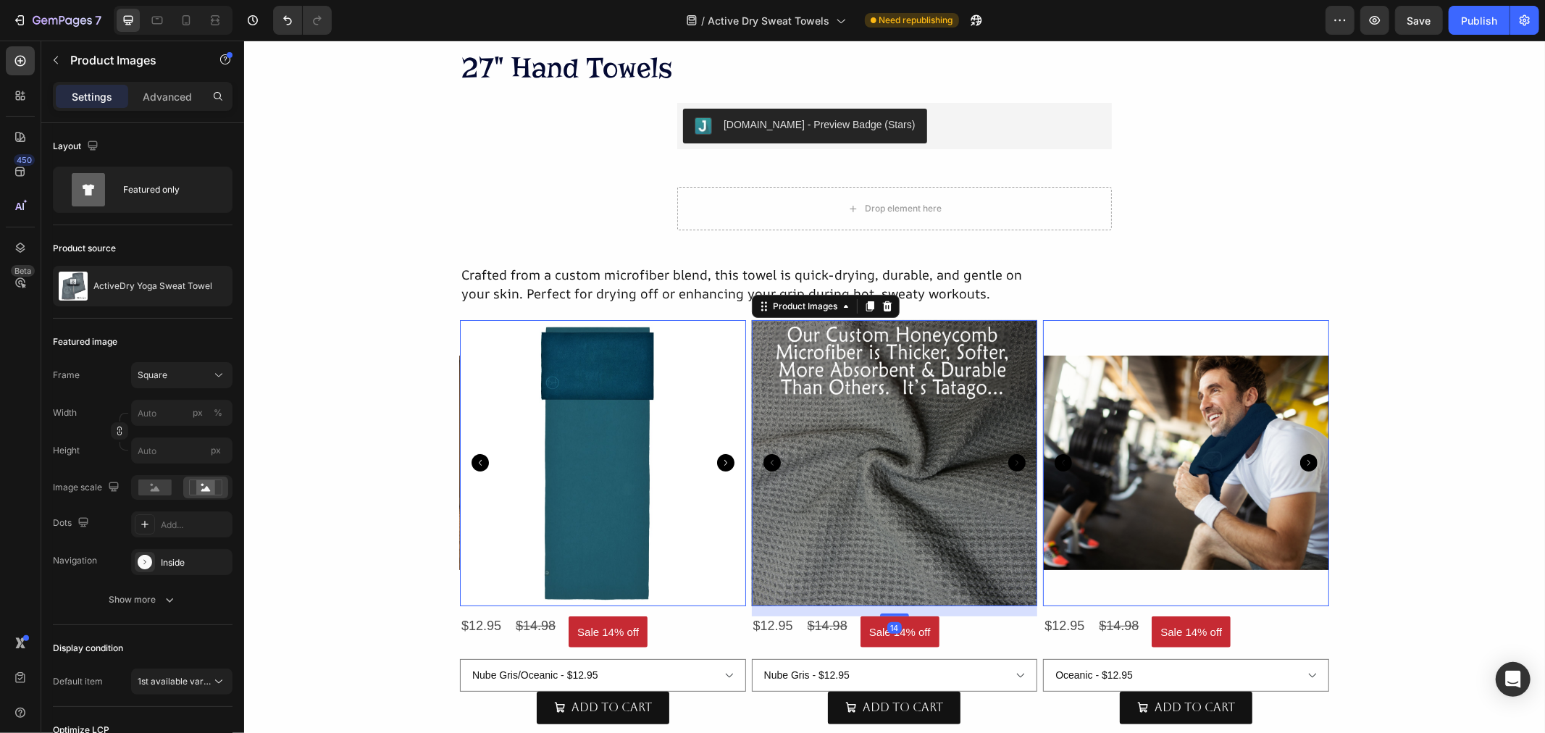
click at [488, 461] on icon "Carousel Back Arrow" at bounding box center [479, 461] width 17 height 17
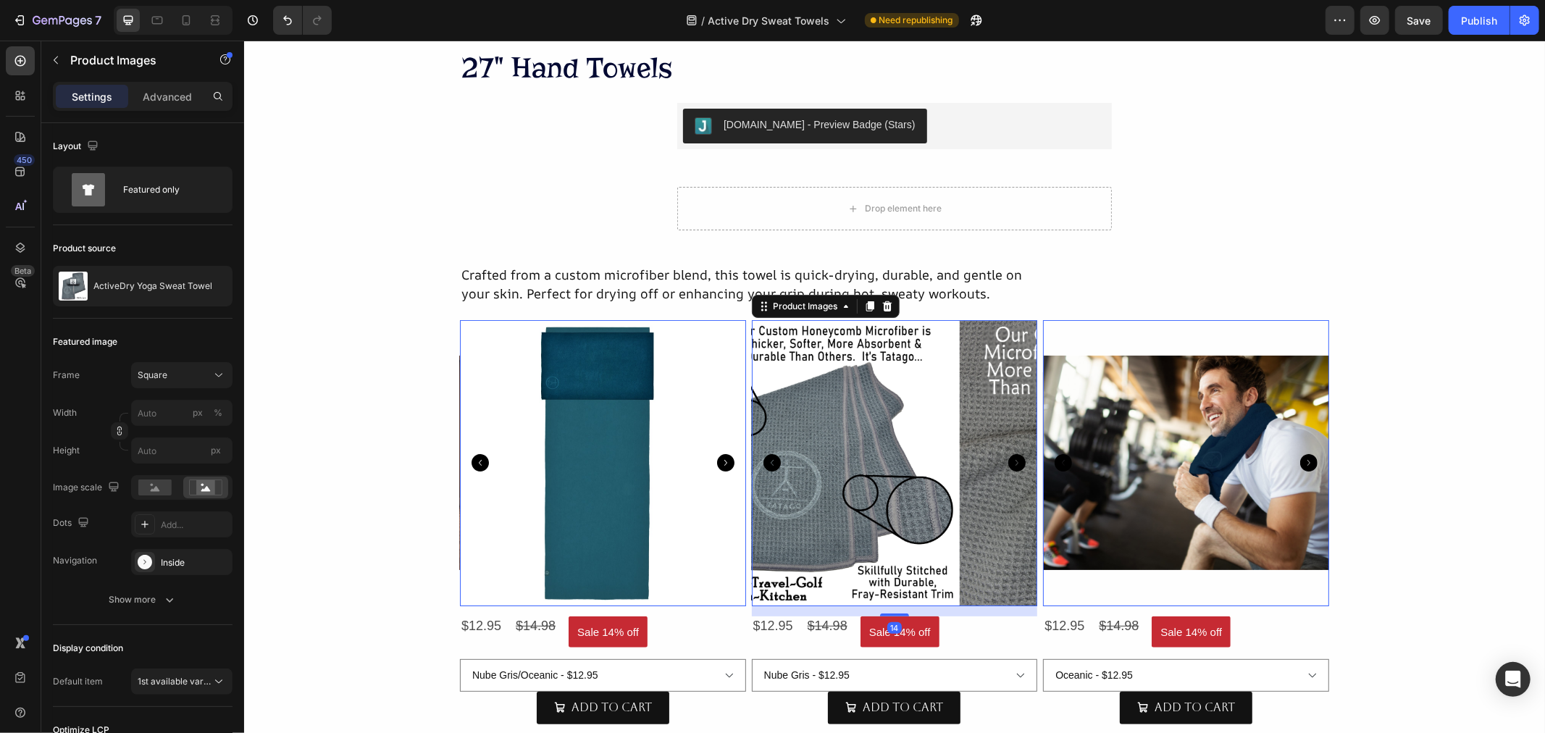
click at [488, 461] on icon "Carousel Back Arrow" at bounding box center [479, 461] width 17 height 17
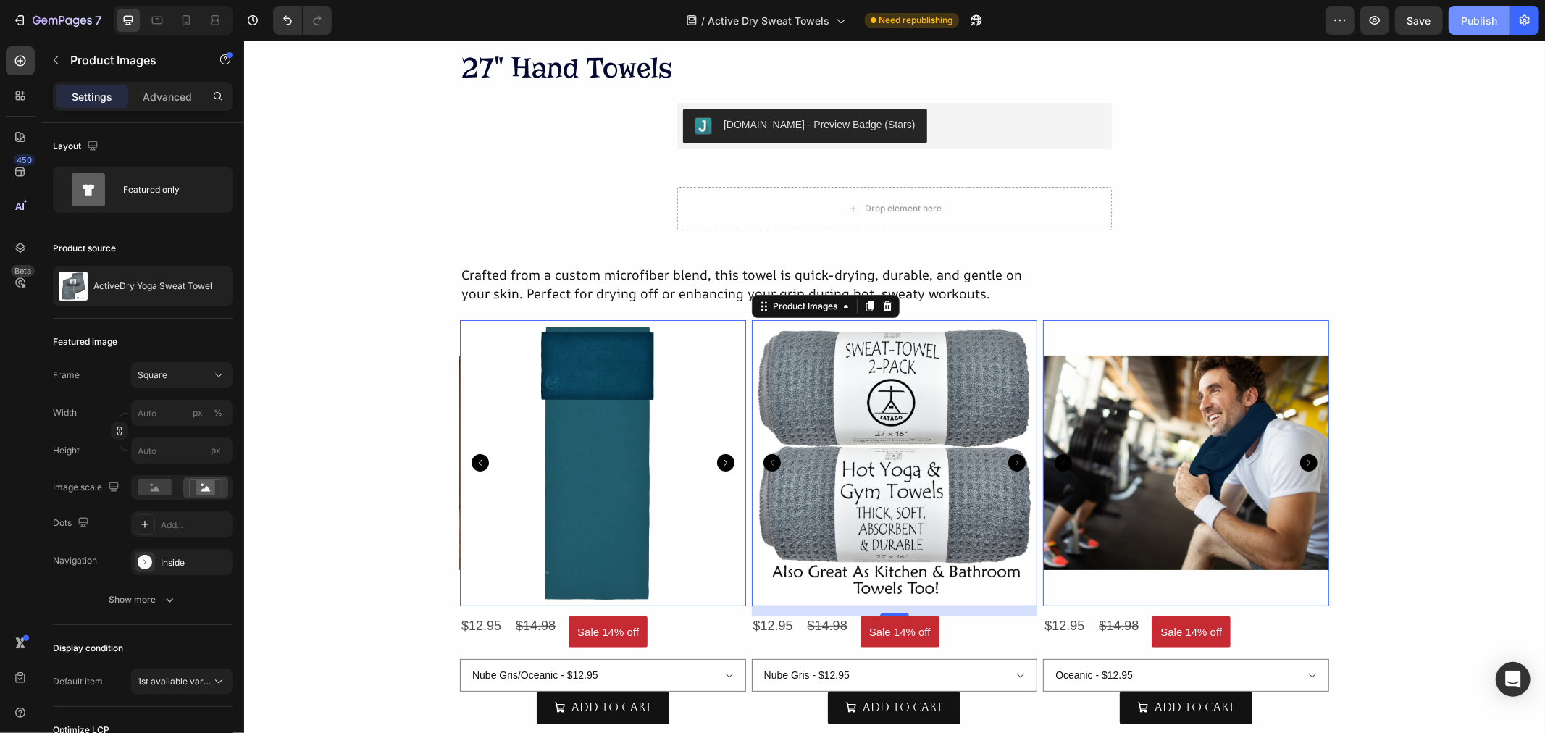
click at [1495, 22] on div "Publish" at bounding box center [1479, 20] width 36 height 15
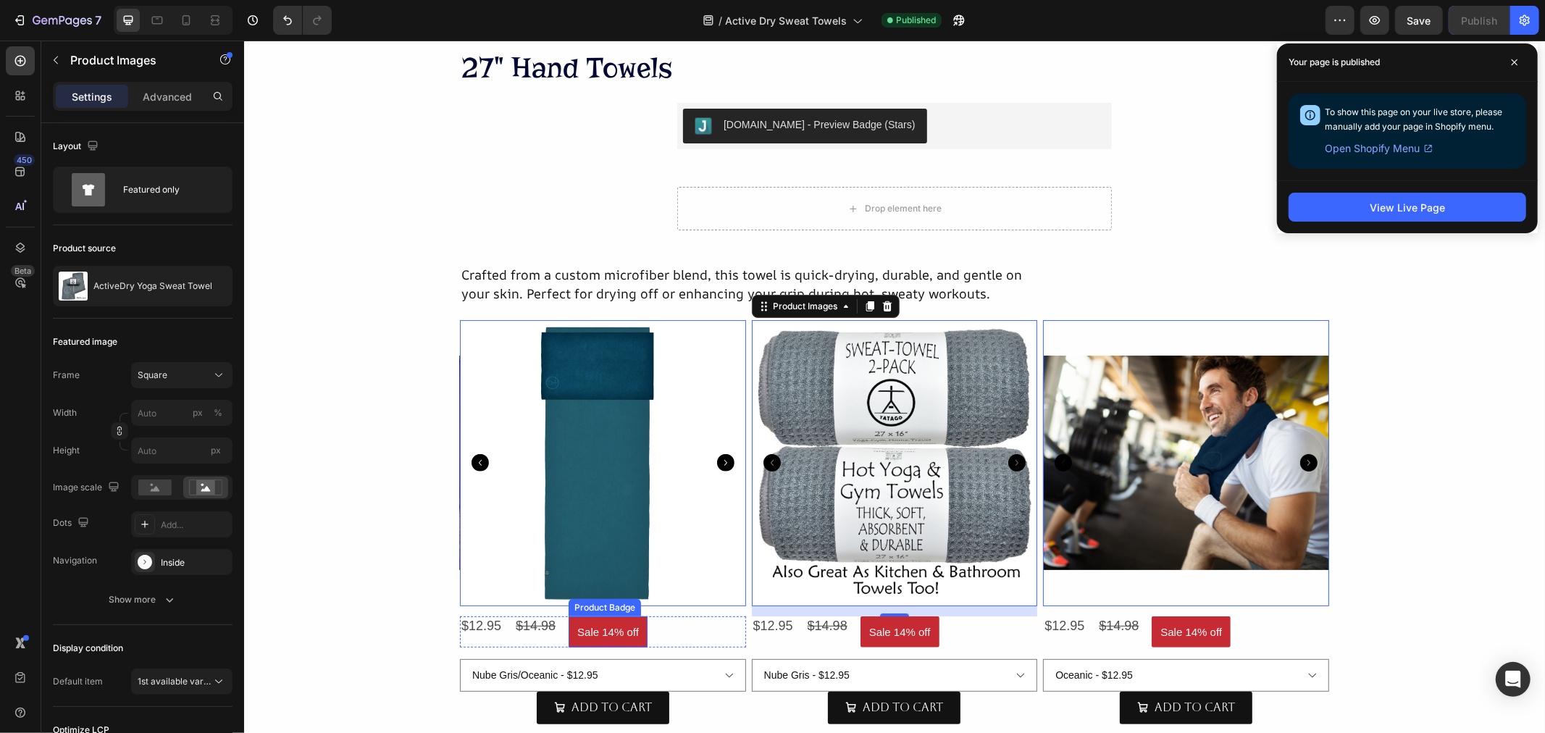
click at [634, 640] on pre "Sale 14% off" at bounding box center [607, 631] width 79 height 31
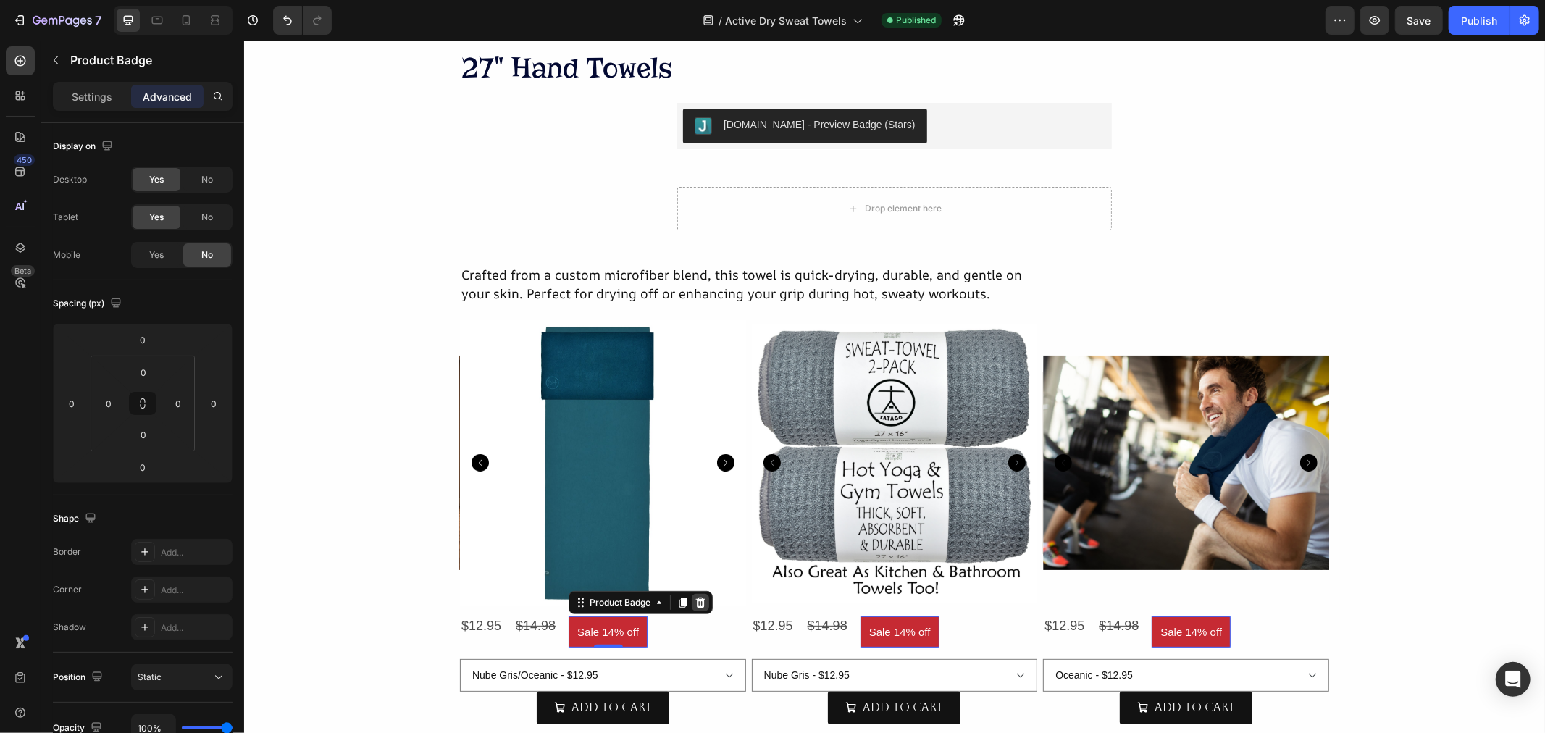
click at [699, 608] on div at bounding box center [699, 601] width 17 height 17
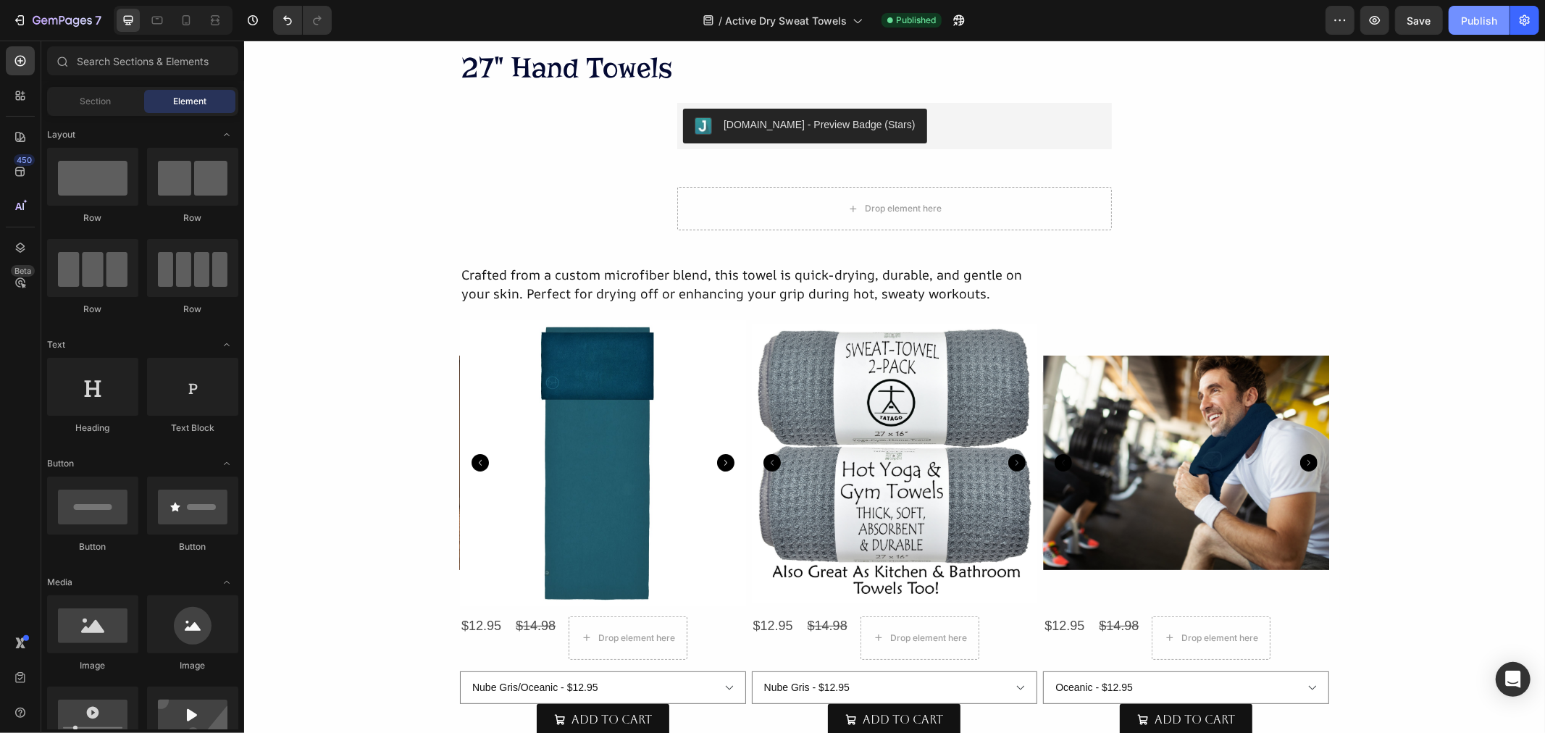
click at [1469, 22] on div "Publish" at bounding box center [1479, 20] width 36 height 15
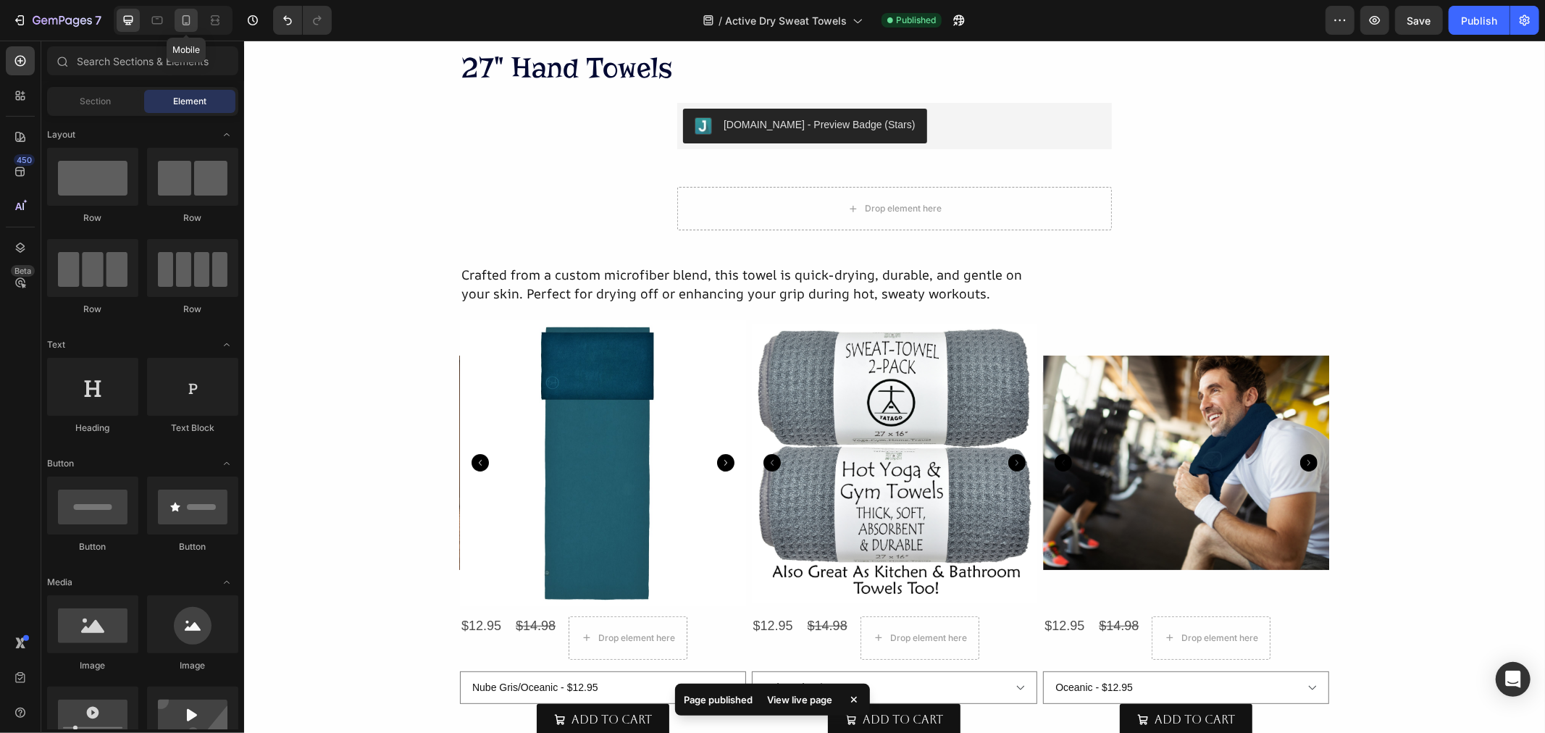
click at [185, 20] on icon at bounding box center [186, 20] width 14 height 14
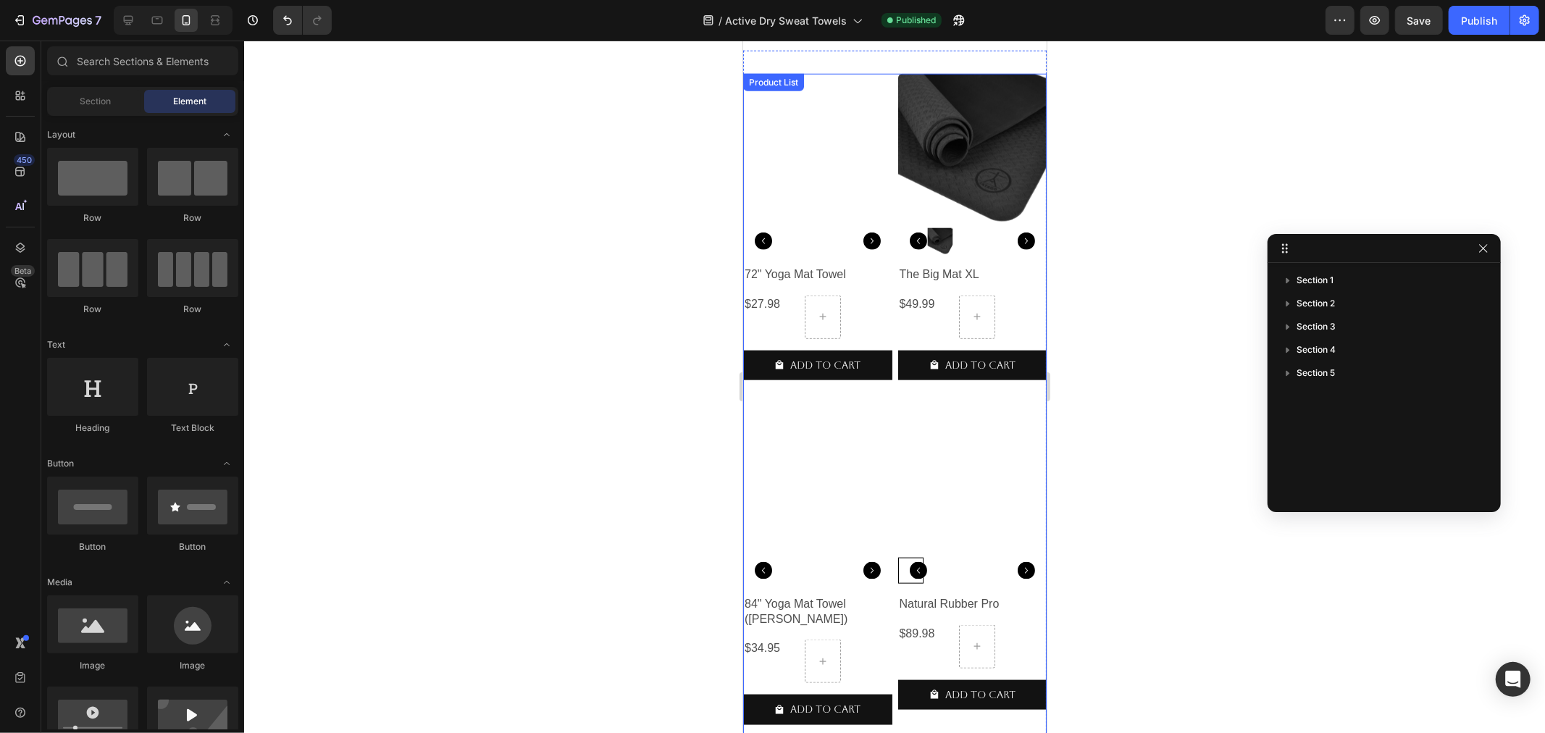
scroll to position [1046, 0]
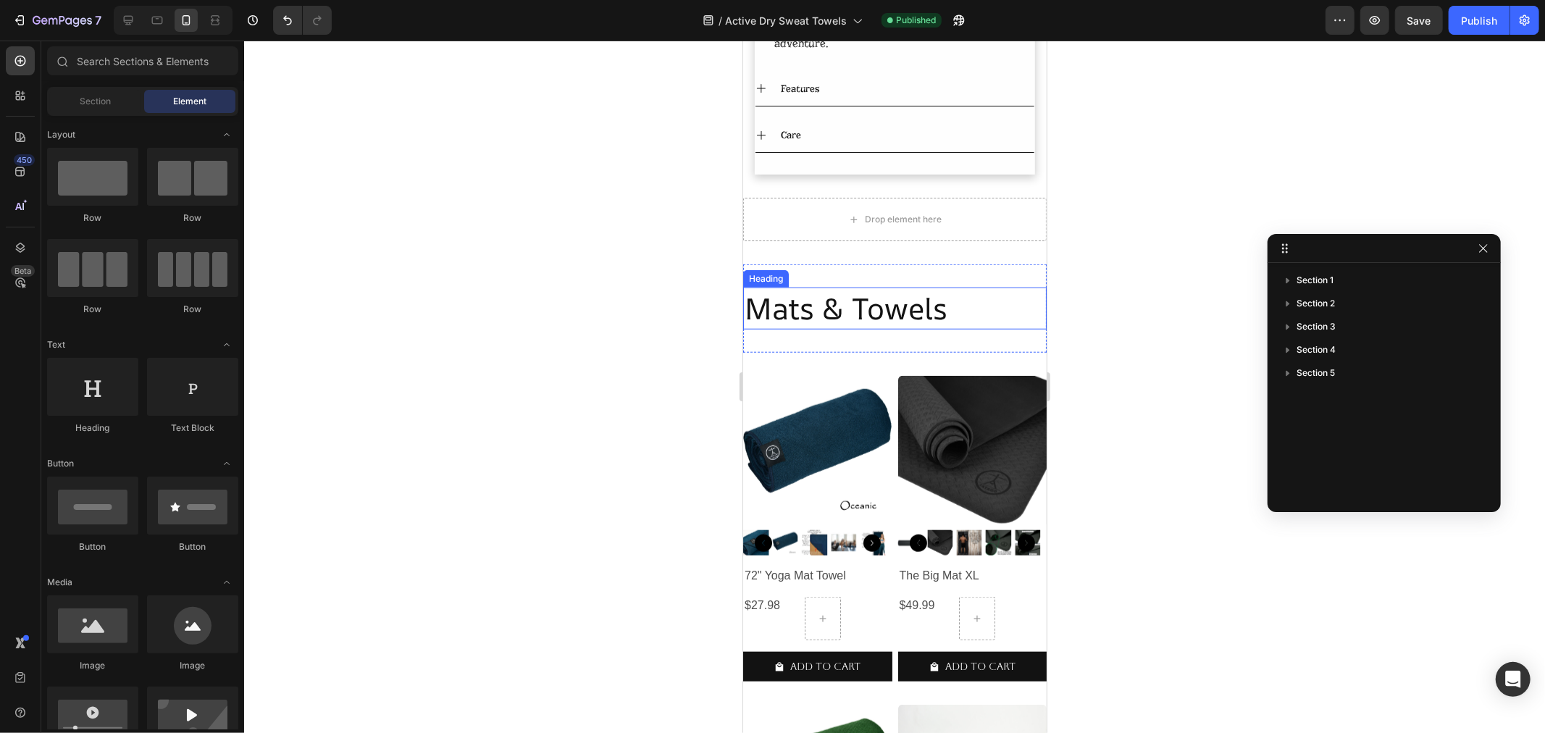
click at [860, 301] on h2 "Mats & Towels" at bounding box center [893, 307] width 303 height 41
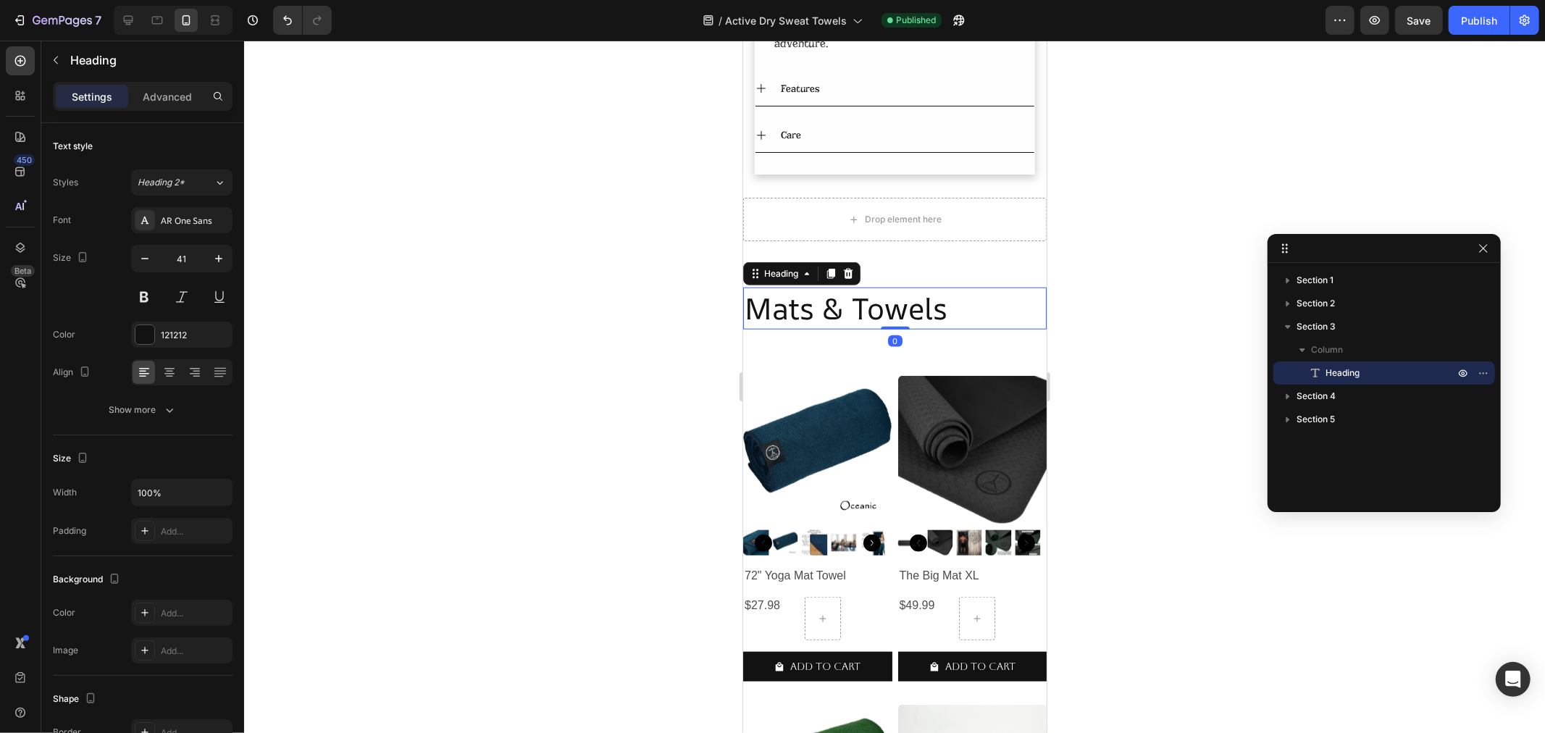
click at [860, 301] on h2 "Mats & Towels" at bounding box center [893, 307] width 303 height 41
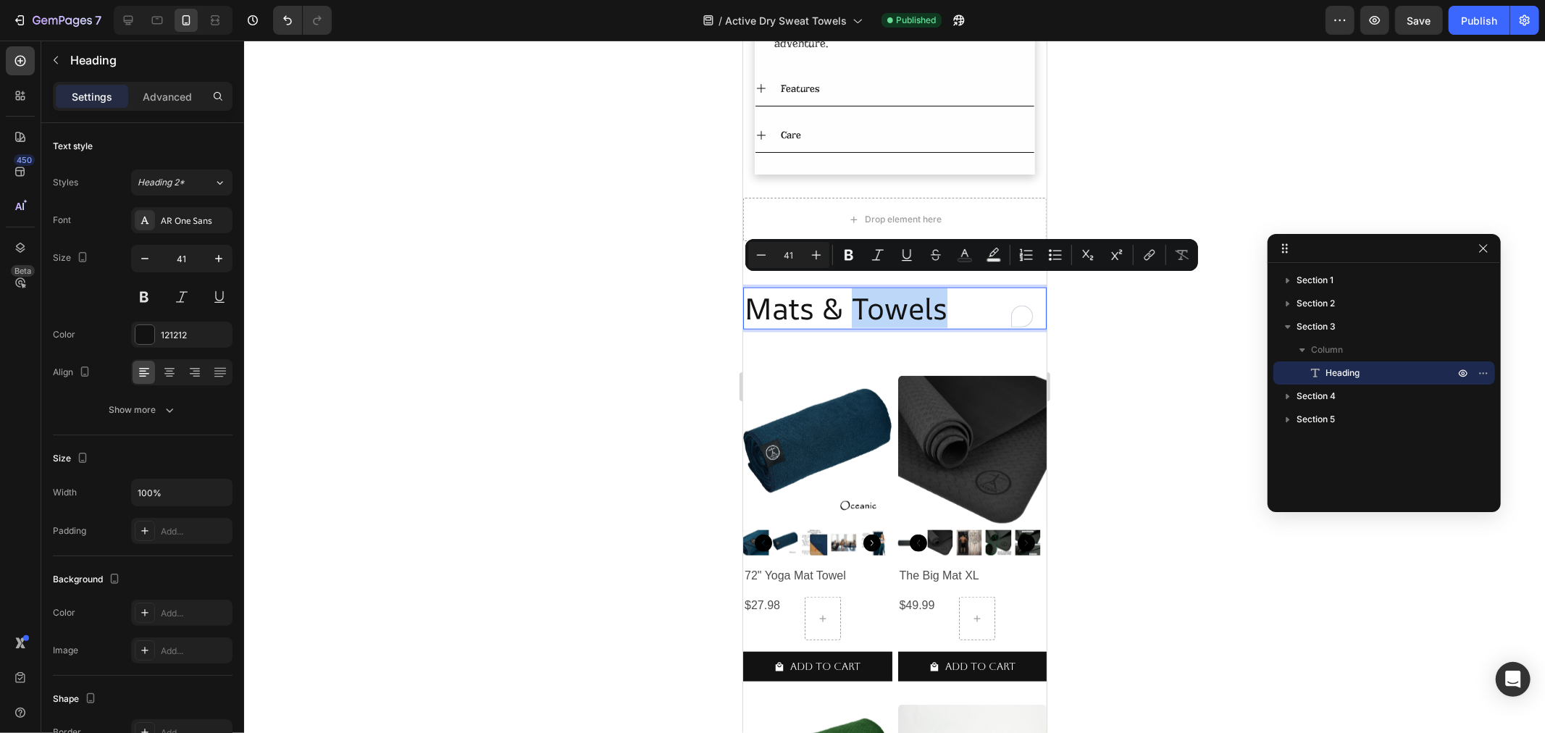
click at [860, 302] on p "Mats & Towels" at bounding box center [894, 307] width 301 height 38
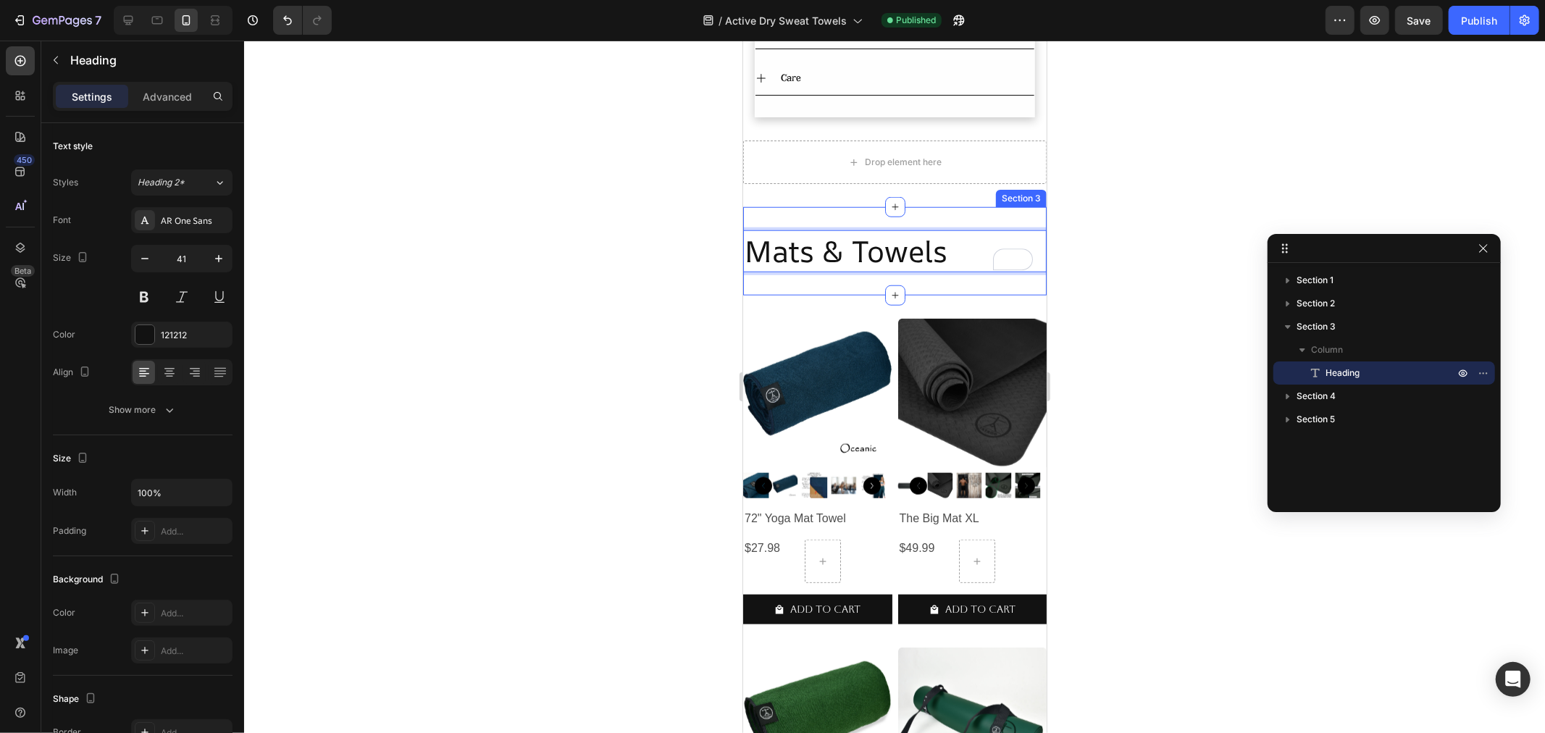
scroll to position [1126, 0]
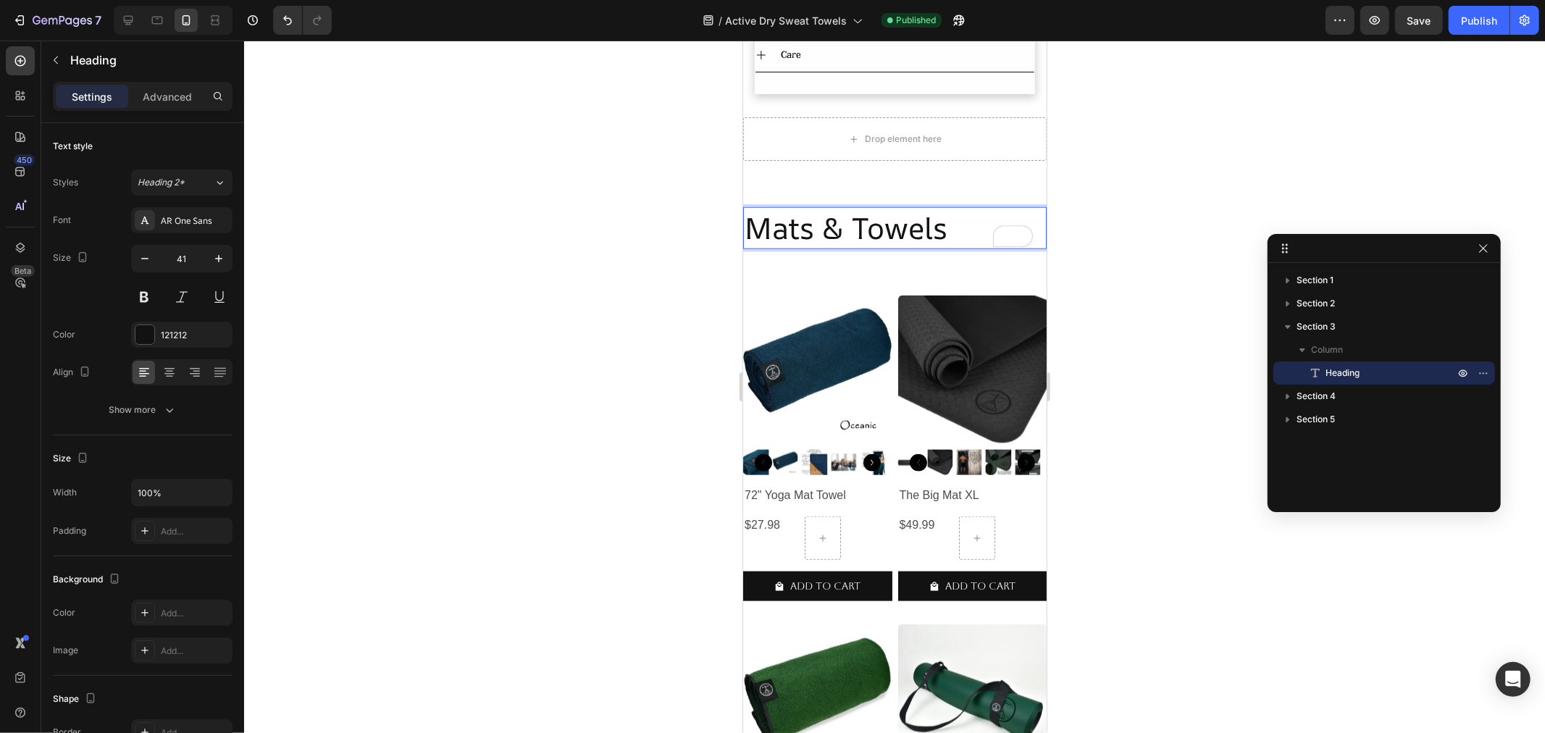
click at [881, 225] on p "Mats & Towels" at bounding box center [894, 227] width 301 height 38
click at [1488, 22] on div "Publish" at bounding box center [1479, 20] width 36 height 15
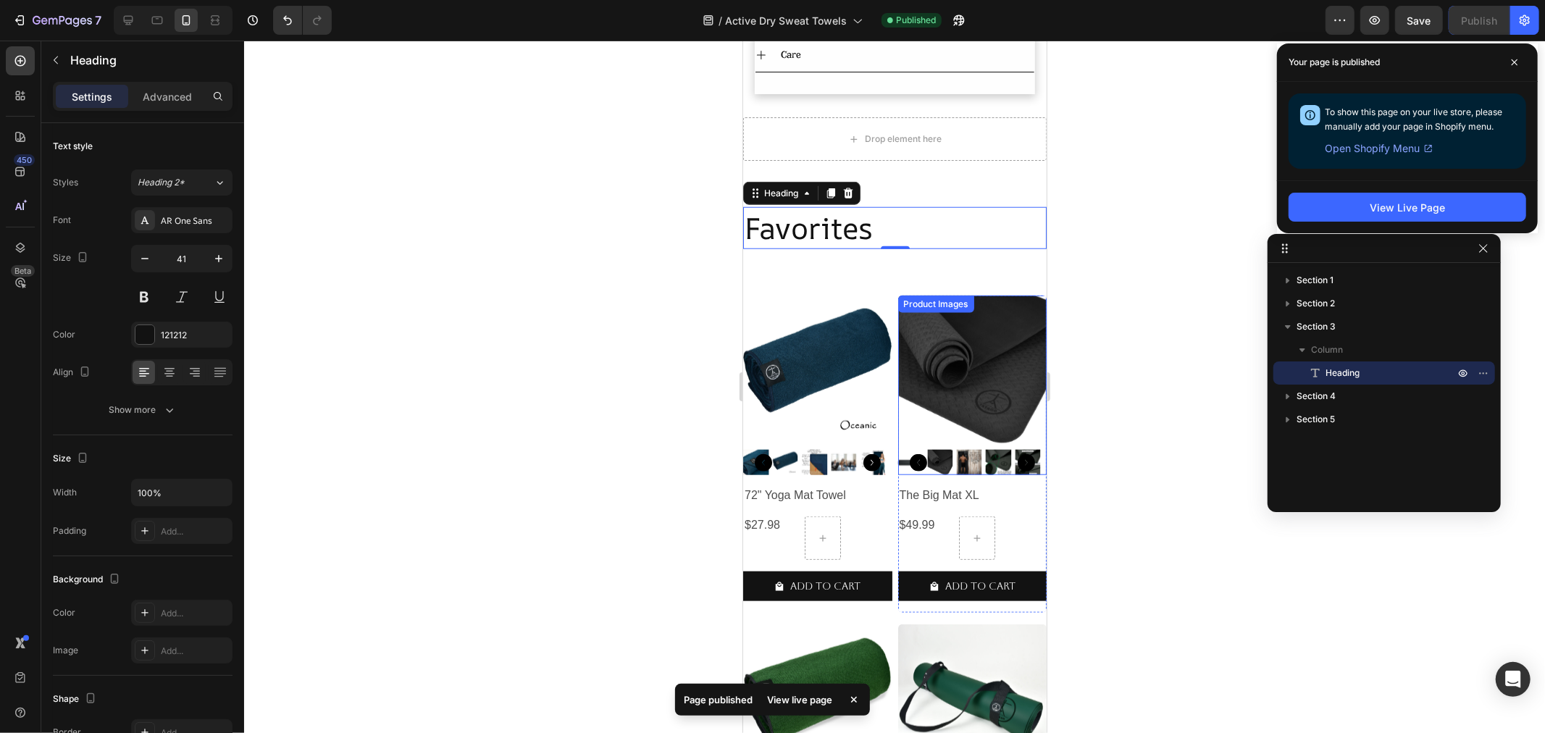
click at [991, 374] on img at bounding box center [971, 369] width 149 height 149
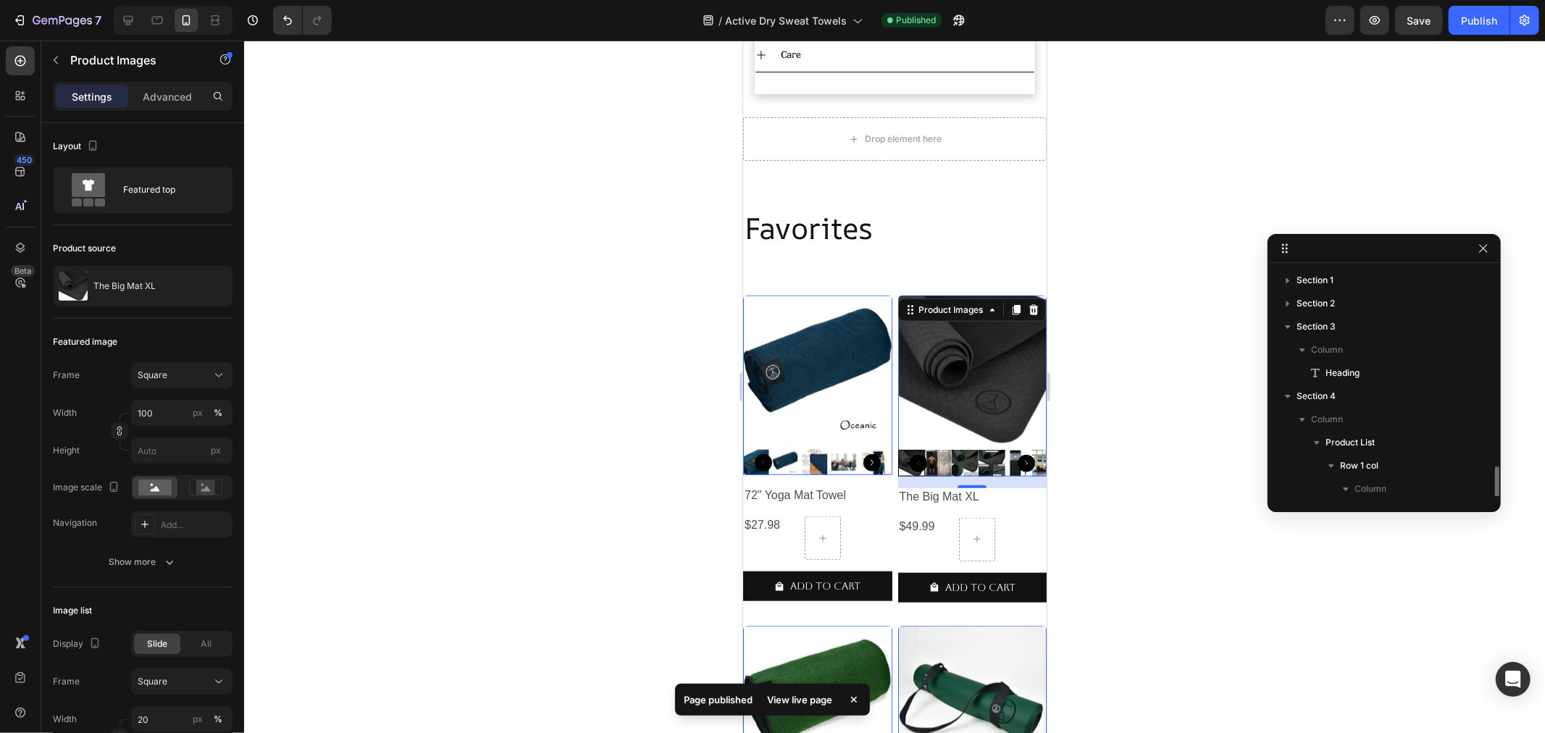
scroll to position [120, 0]
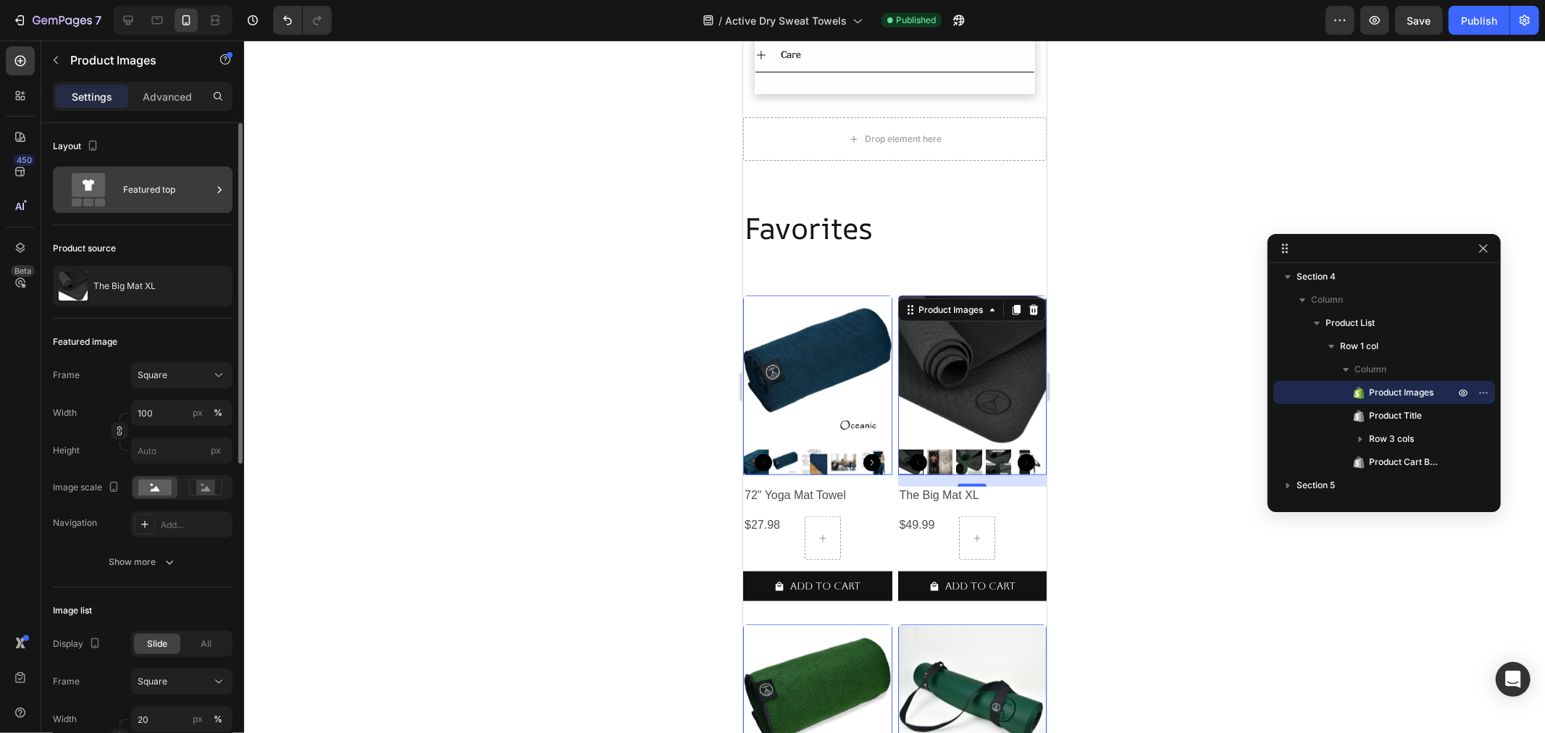
click at [152, 198] on div "Featured top" at bounding box center [167, 189] width 88 height 33
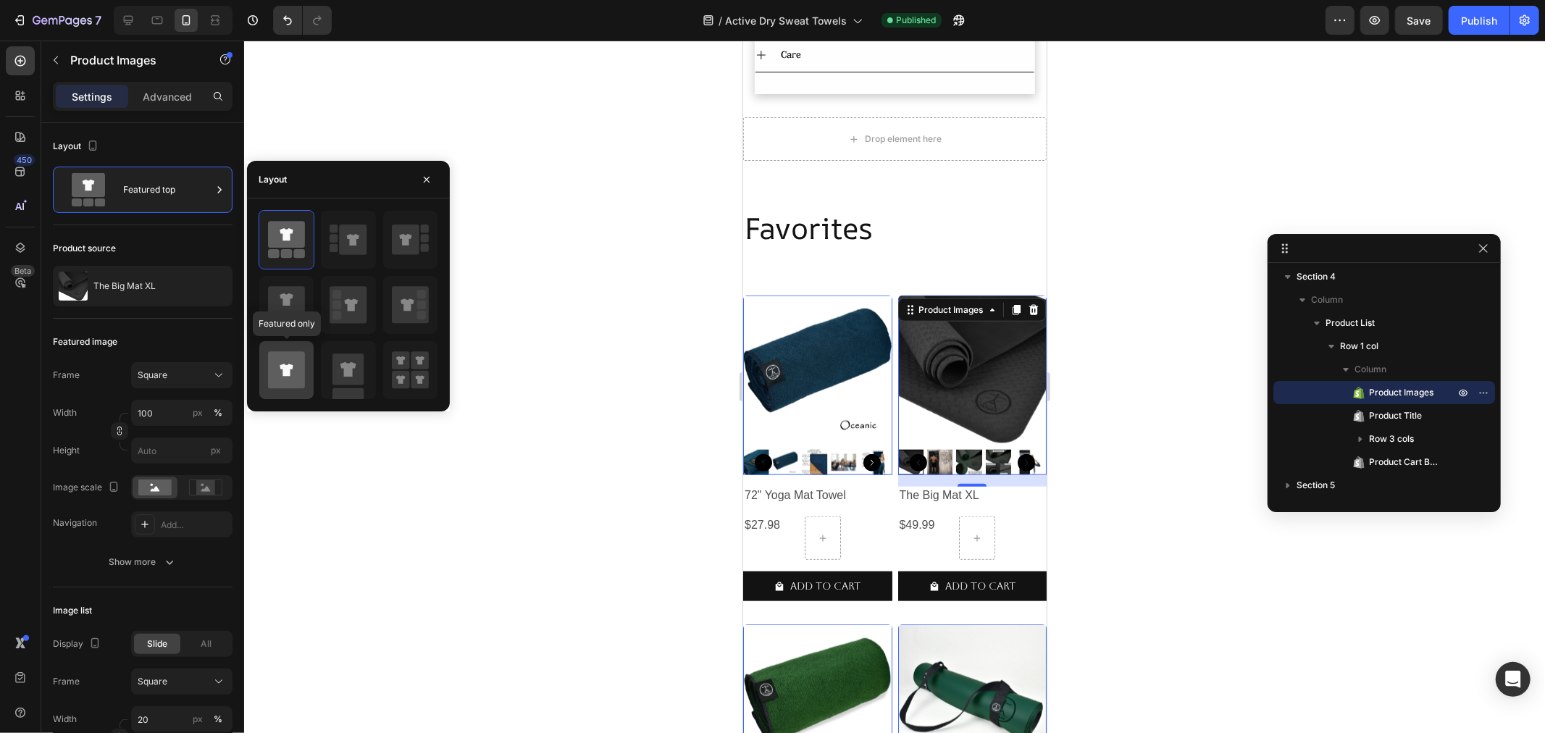
click at [290, 372] on icon at bounding box center [286, 370] width 13 height 12
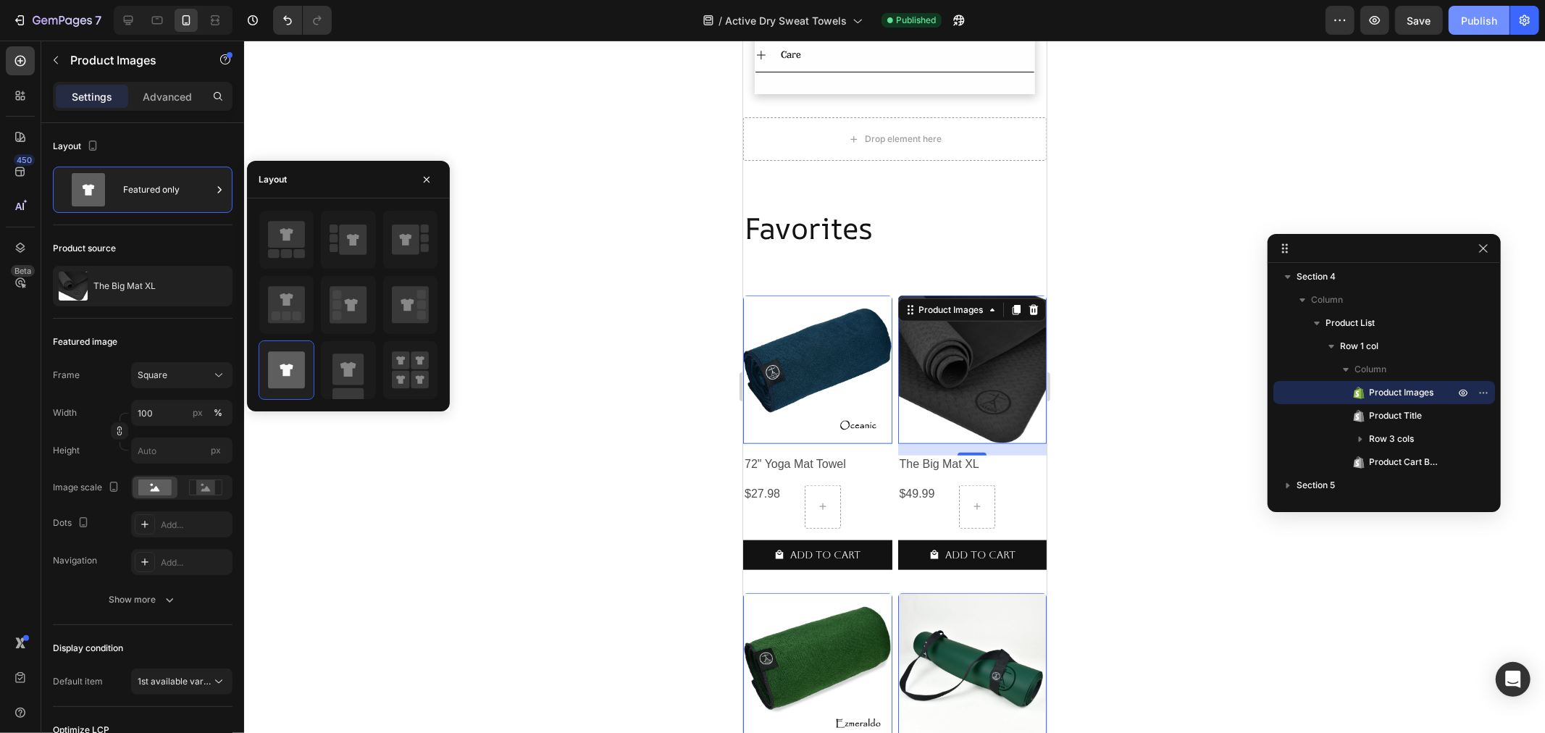
click at [1465, 25] on div "Publish" at bounding box center [1479, 20] width 36 height 15
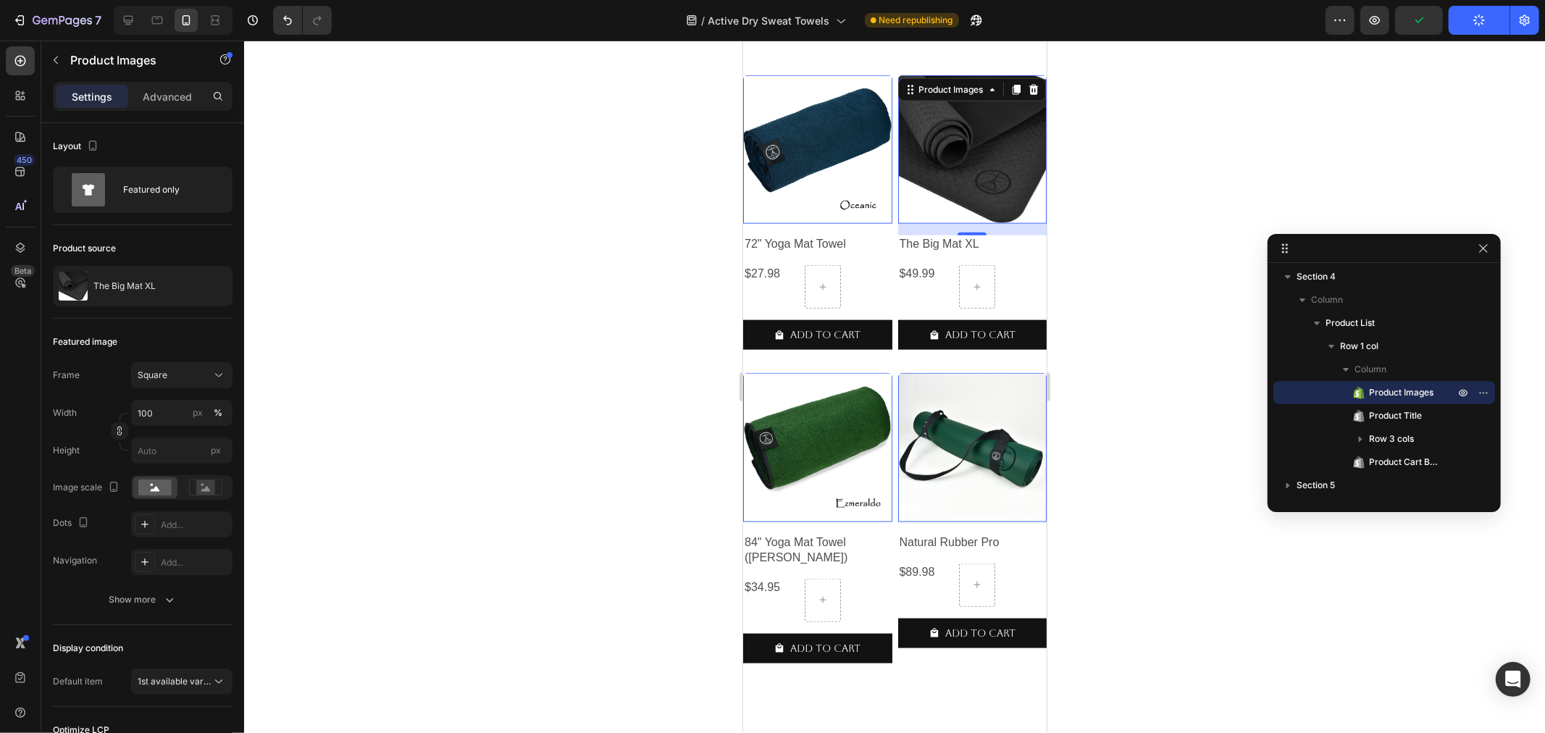
scroll to position [1367, 0]
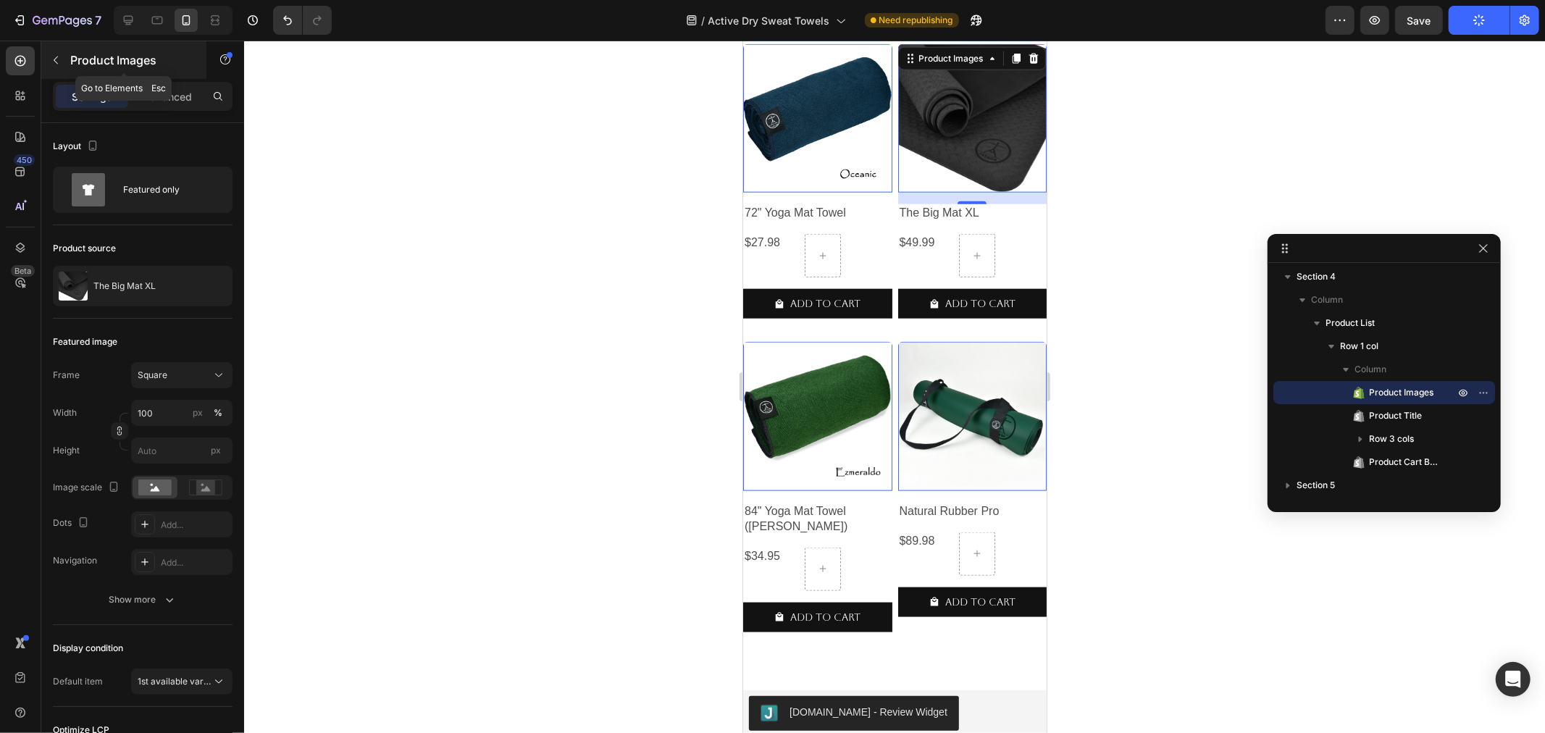
click at [65, 65] on button "button" at bounding box center [55, 60] width 23 height 23
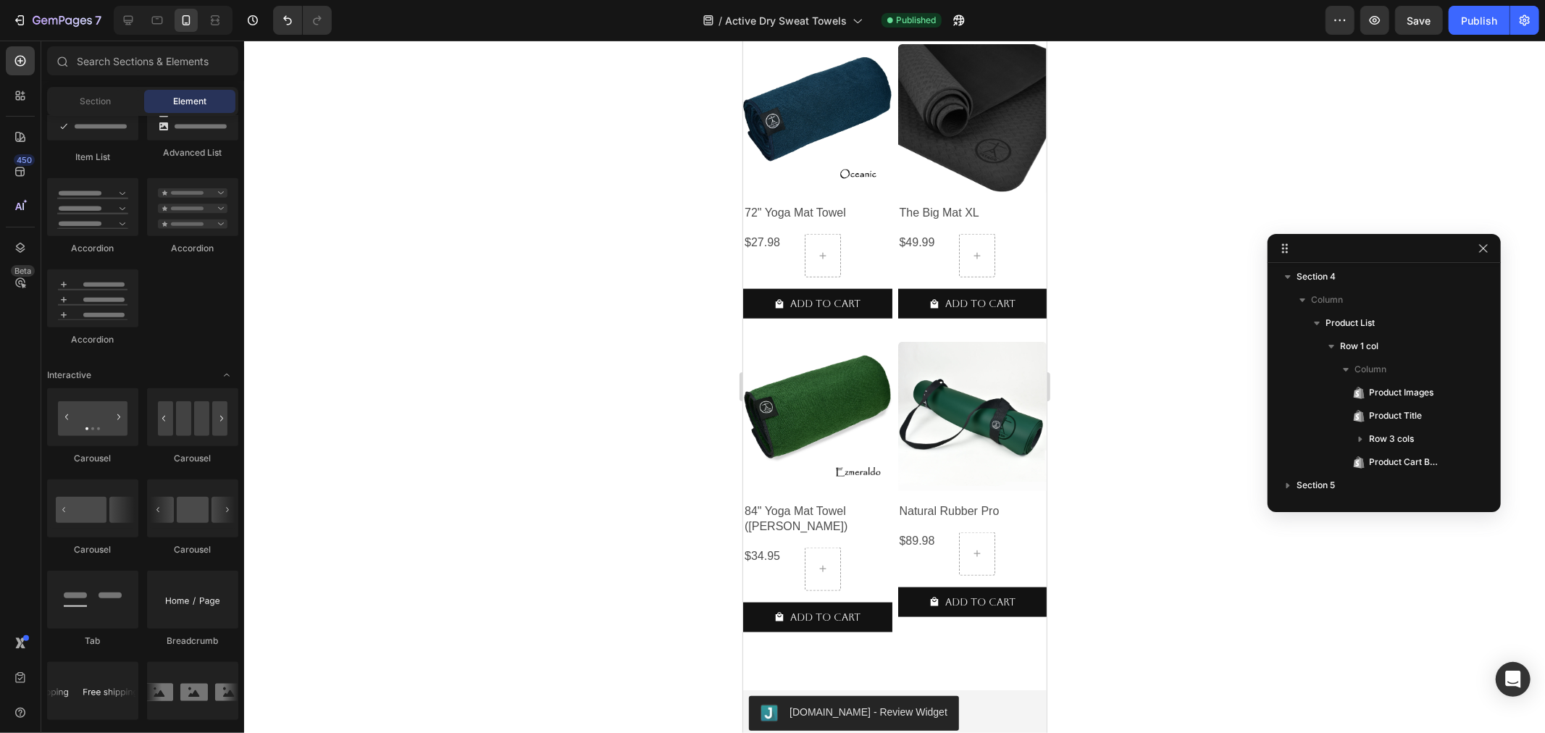
scroll to position [643, 0]
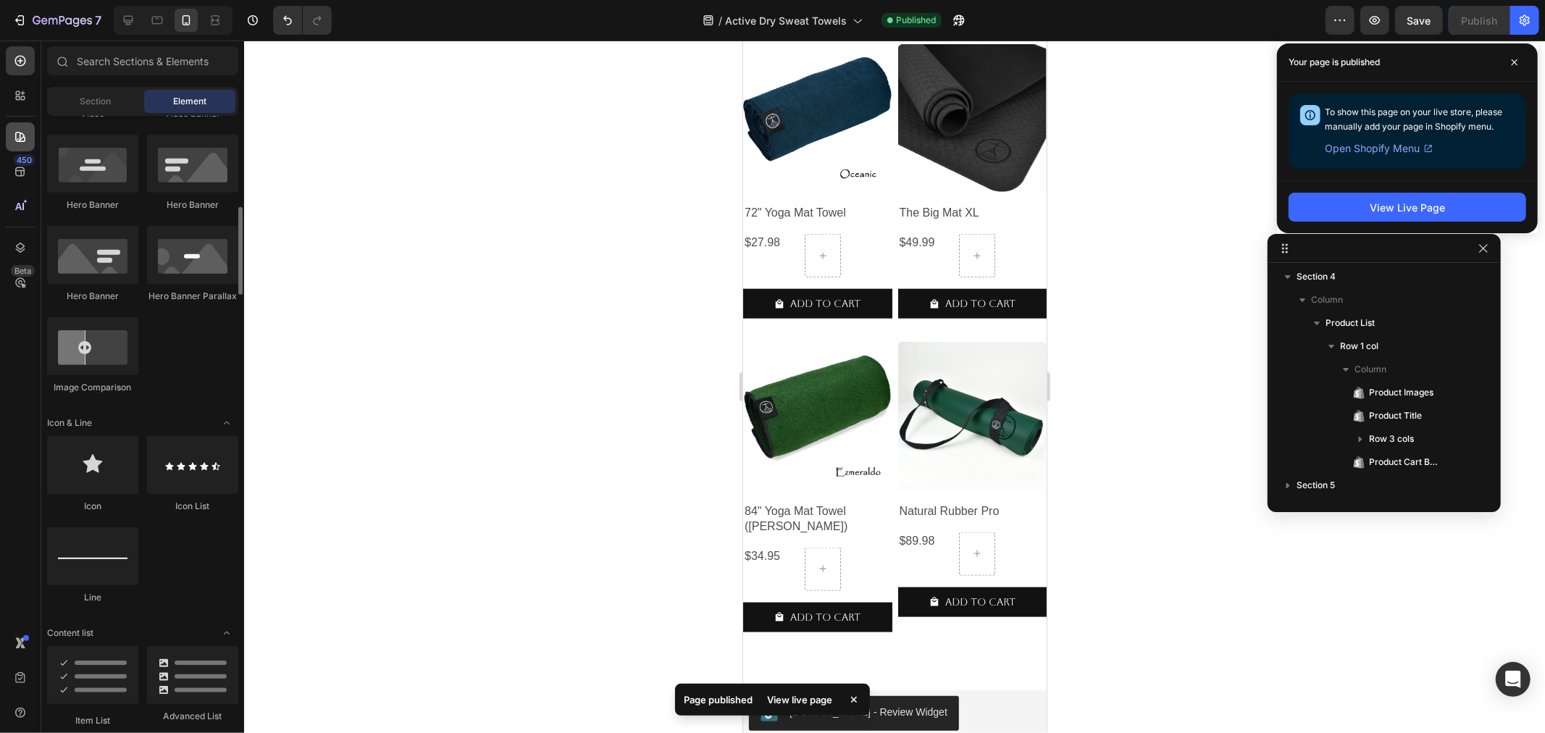
click at [6, 130] on div at bounding box center [20, 136] width 29 height 29
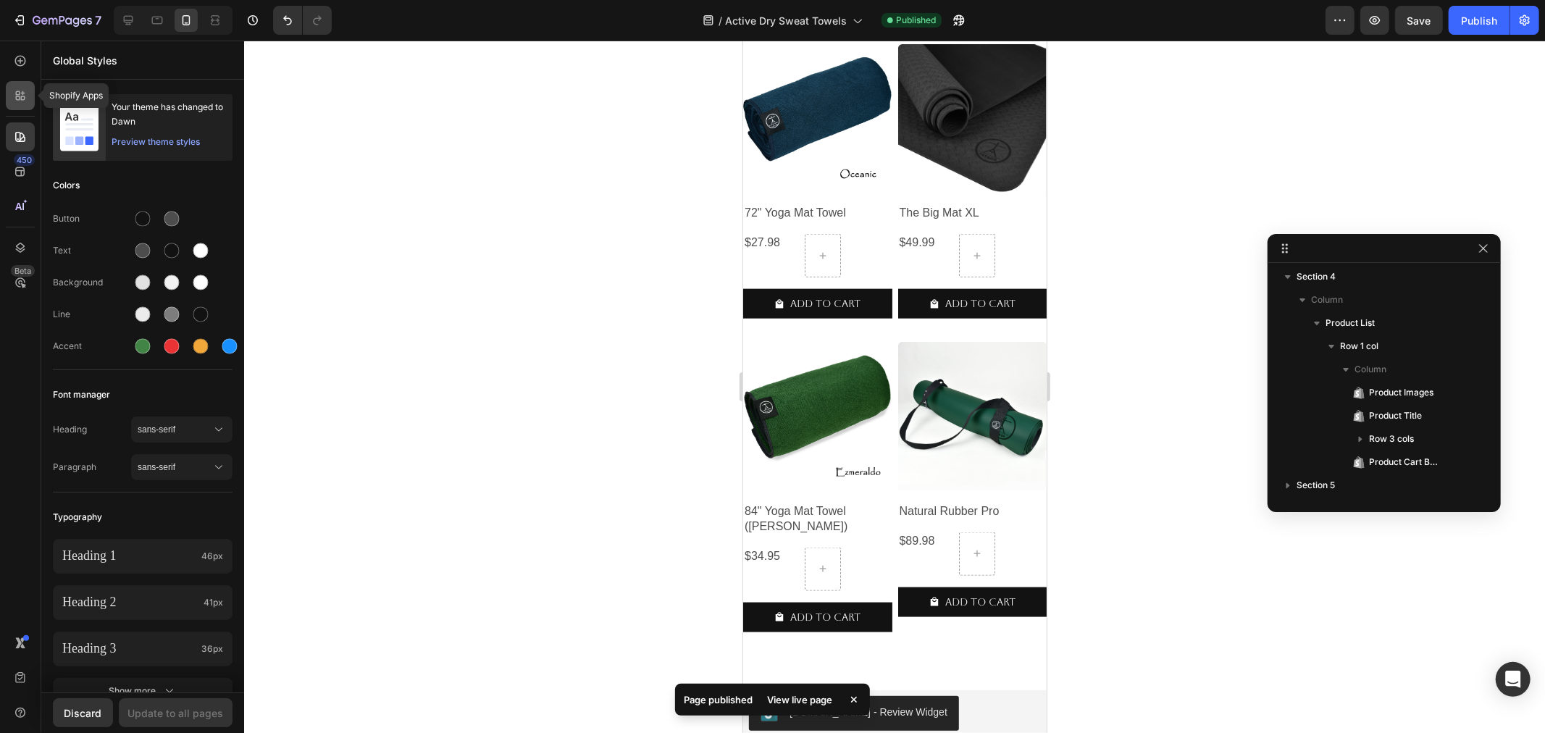
click at [15, 93] on icon at bounding box center [20, 95] width 14 height 14
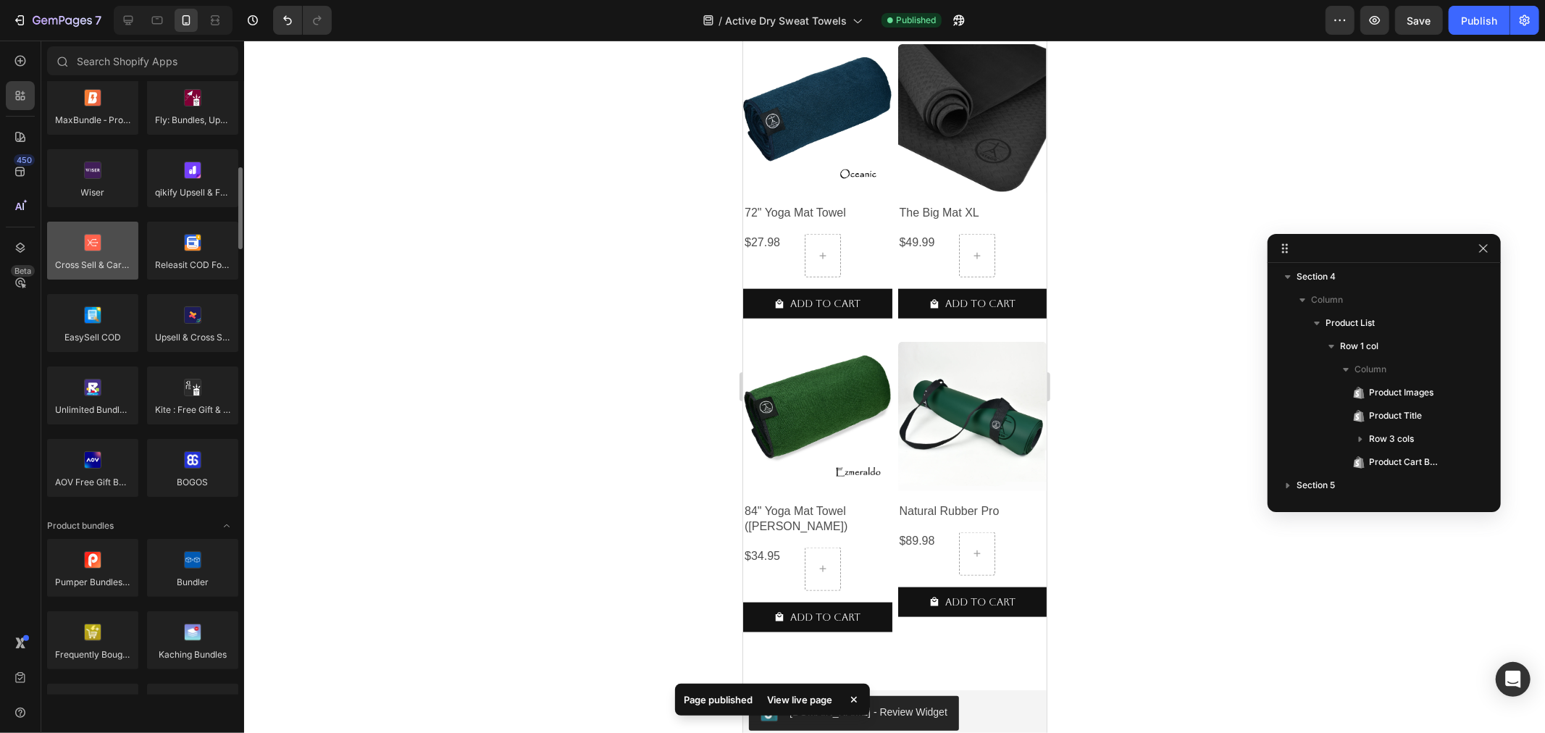
scroll to position [80, 0]
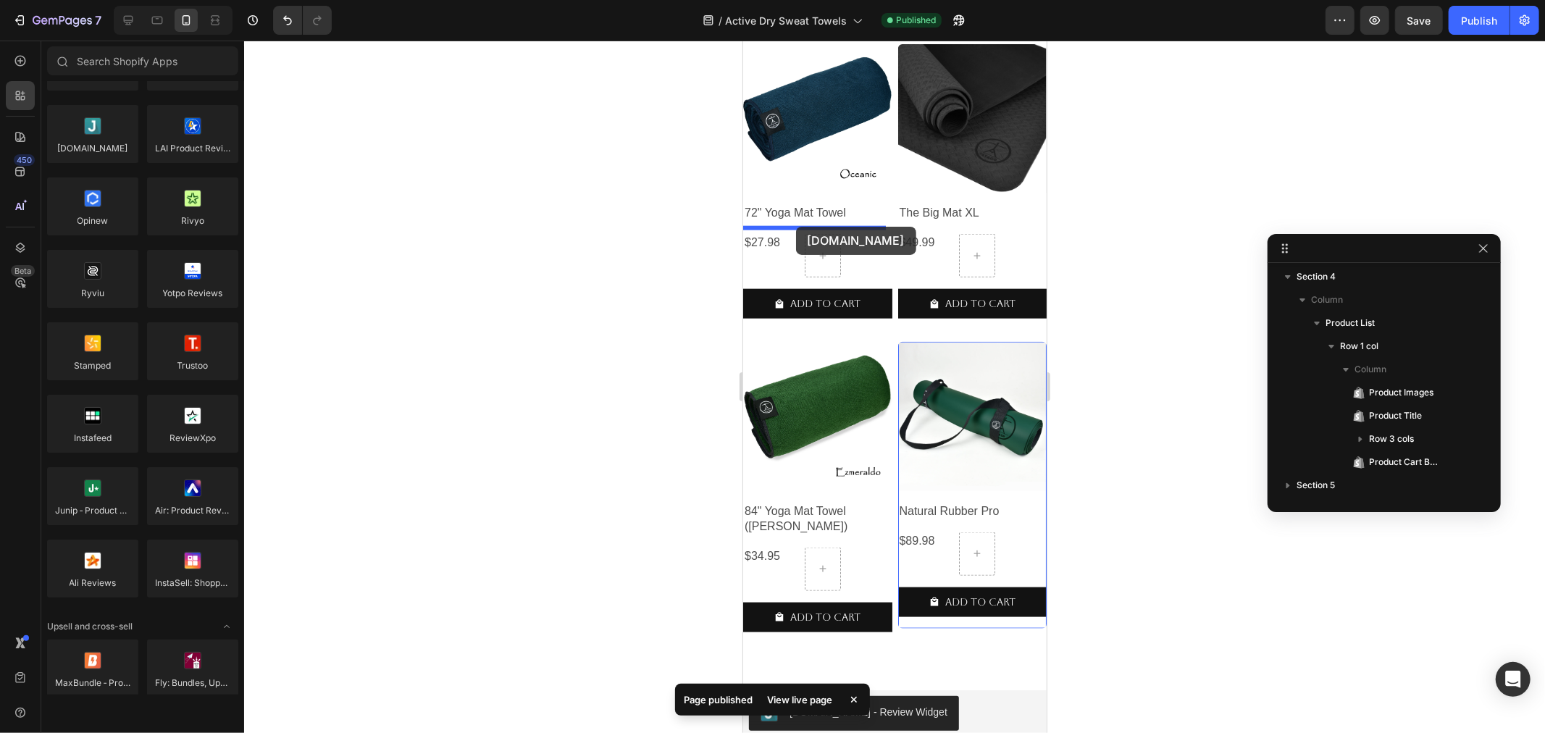
drag, startPoint x: 844, startPoint y: 181, endPoint x: 795, endPoint y: 226, distance: 66.6
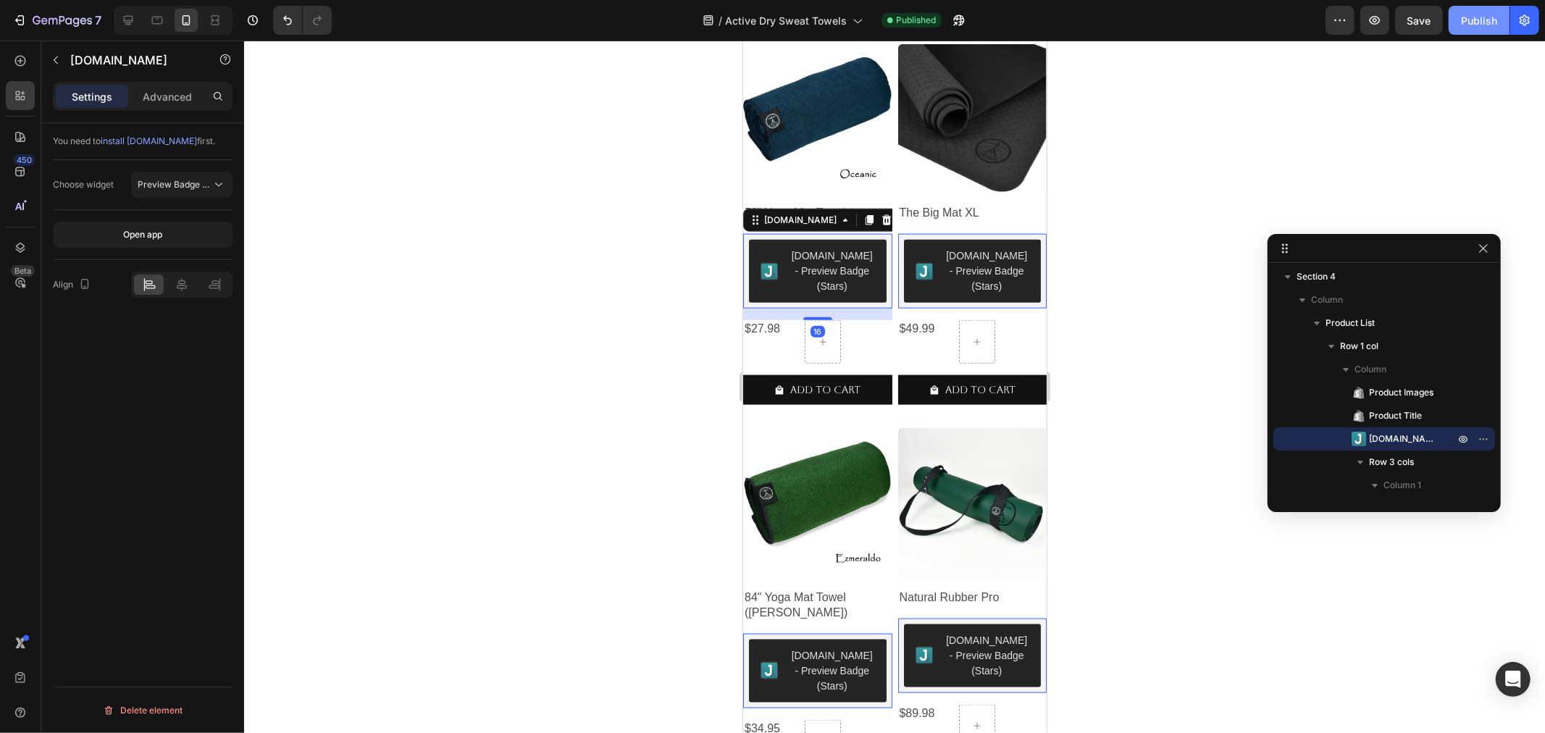
click at [1478, 11] on button "Publish" at bounding box center [1478, 20] width 61 height 29
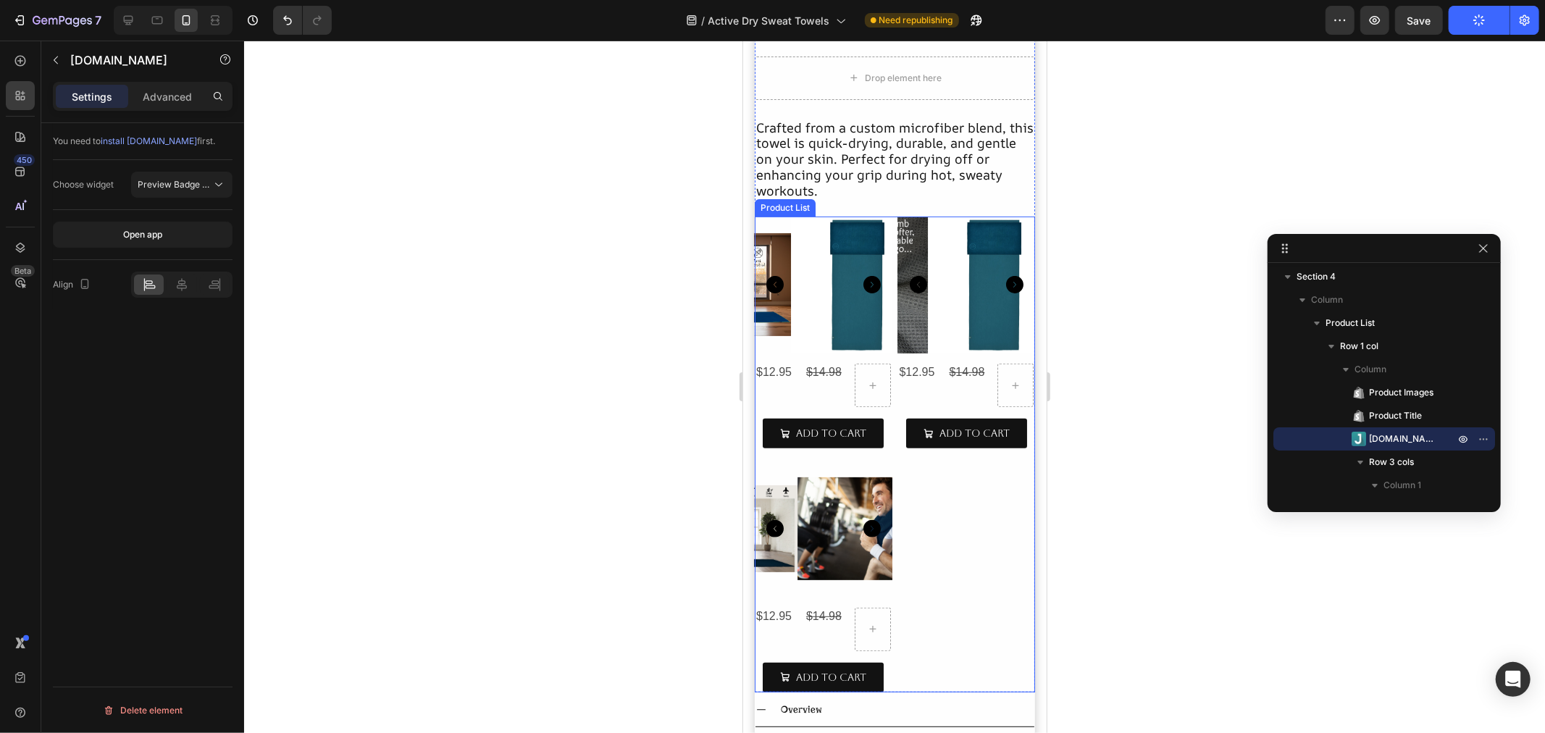
scroll to position [0, 0]
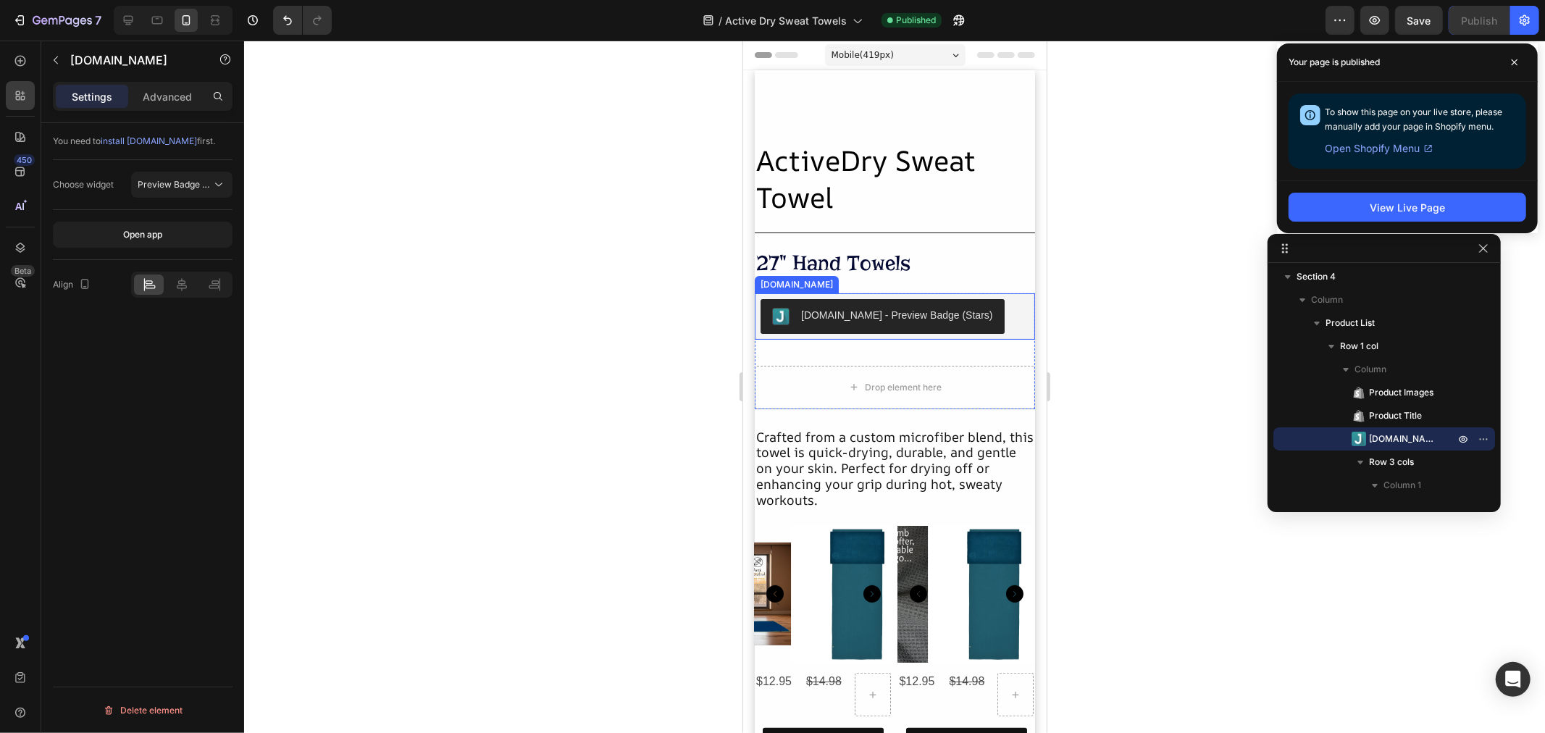
click at [872, 321] on div "[DOMAIN_NAME] - Preview Badge (Stars)" at bounding box center [896, 314] width 192 height 15
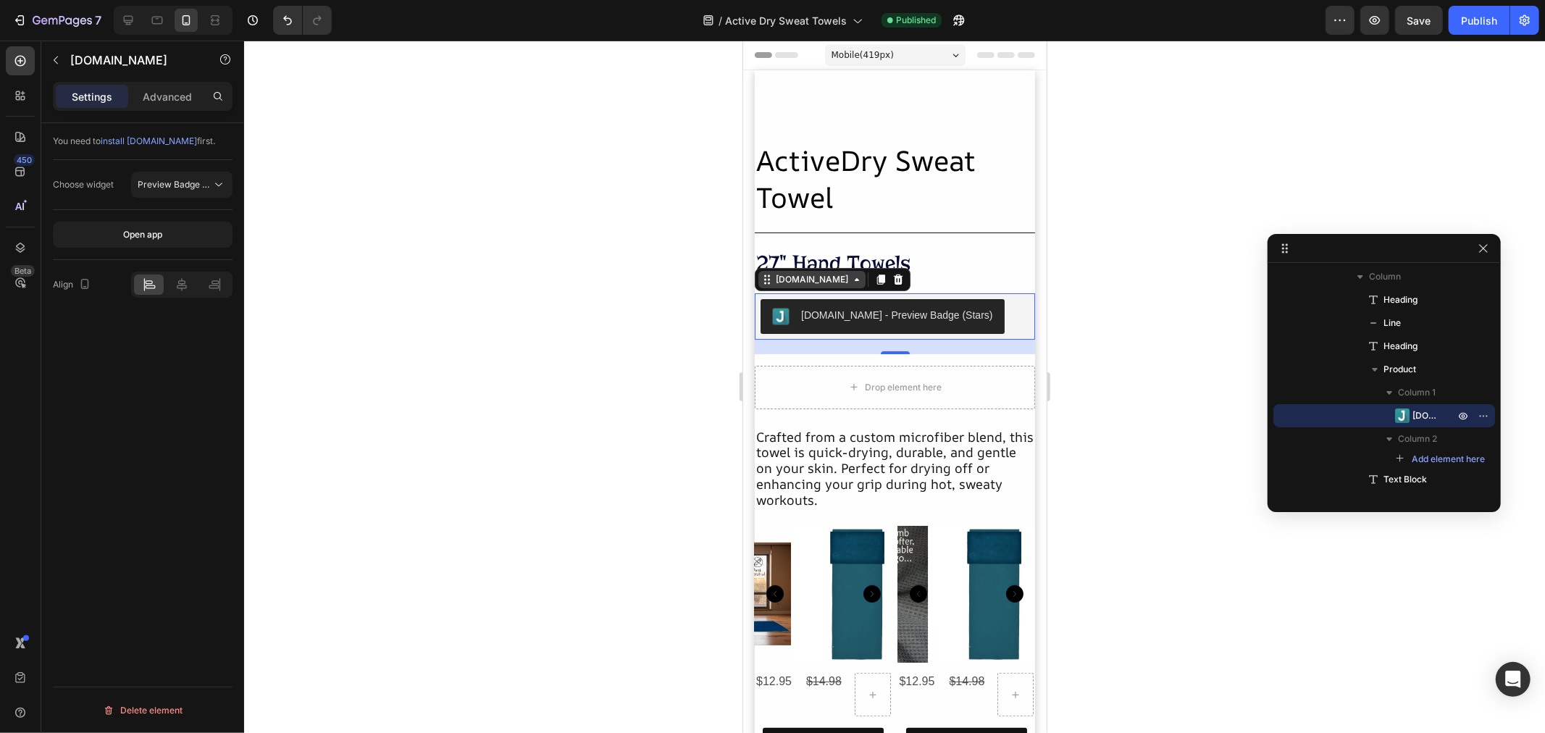
click at [776, 284] on div "[DOMAIN_NAME]" at bounding box center [811, 278] width 78 height 13
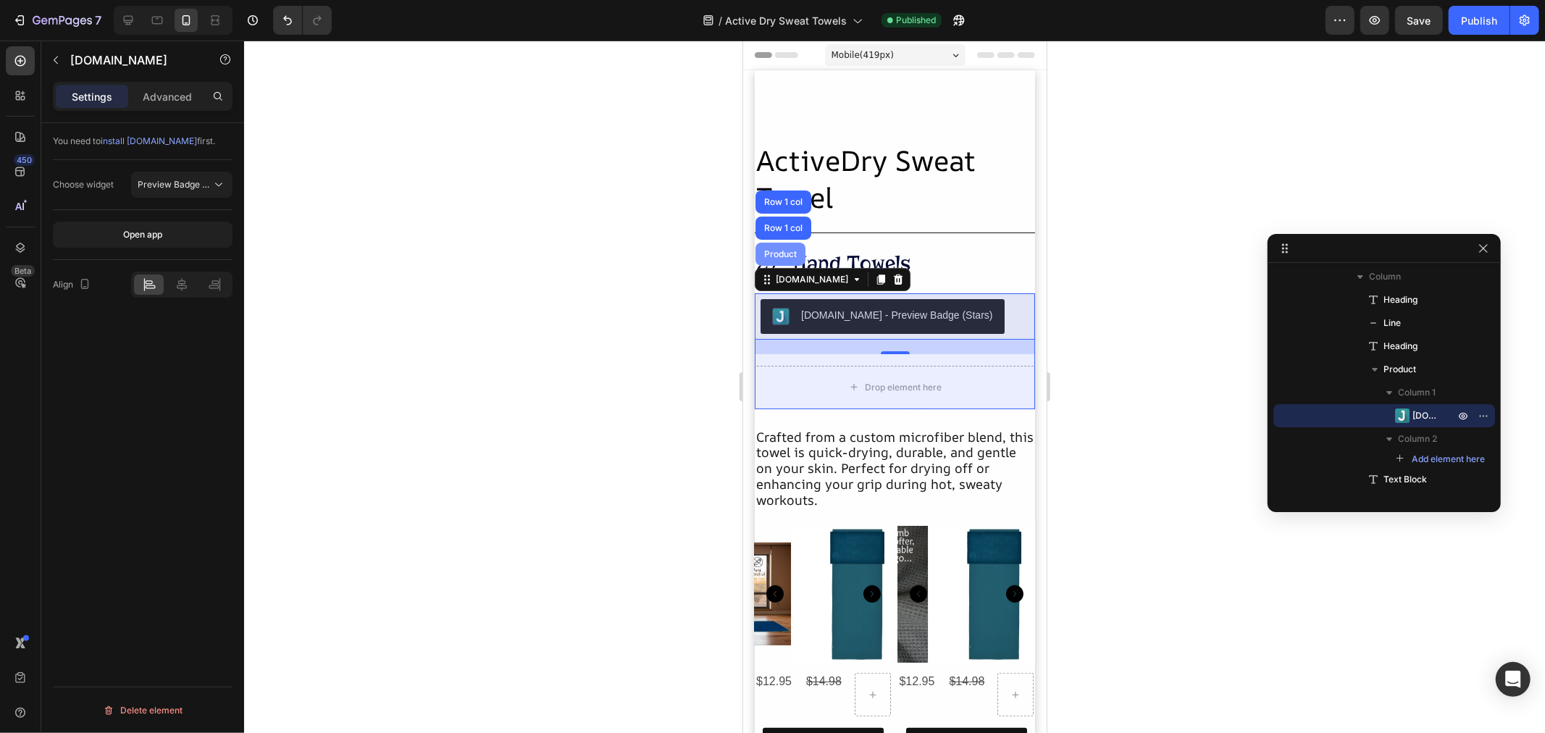
click at [780, 251] on div "Product" at bounding box center [779, 253] width 38 height 9
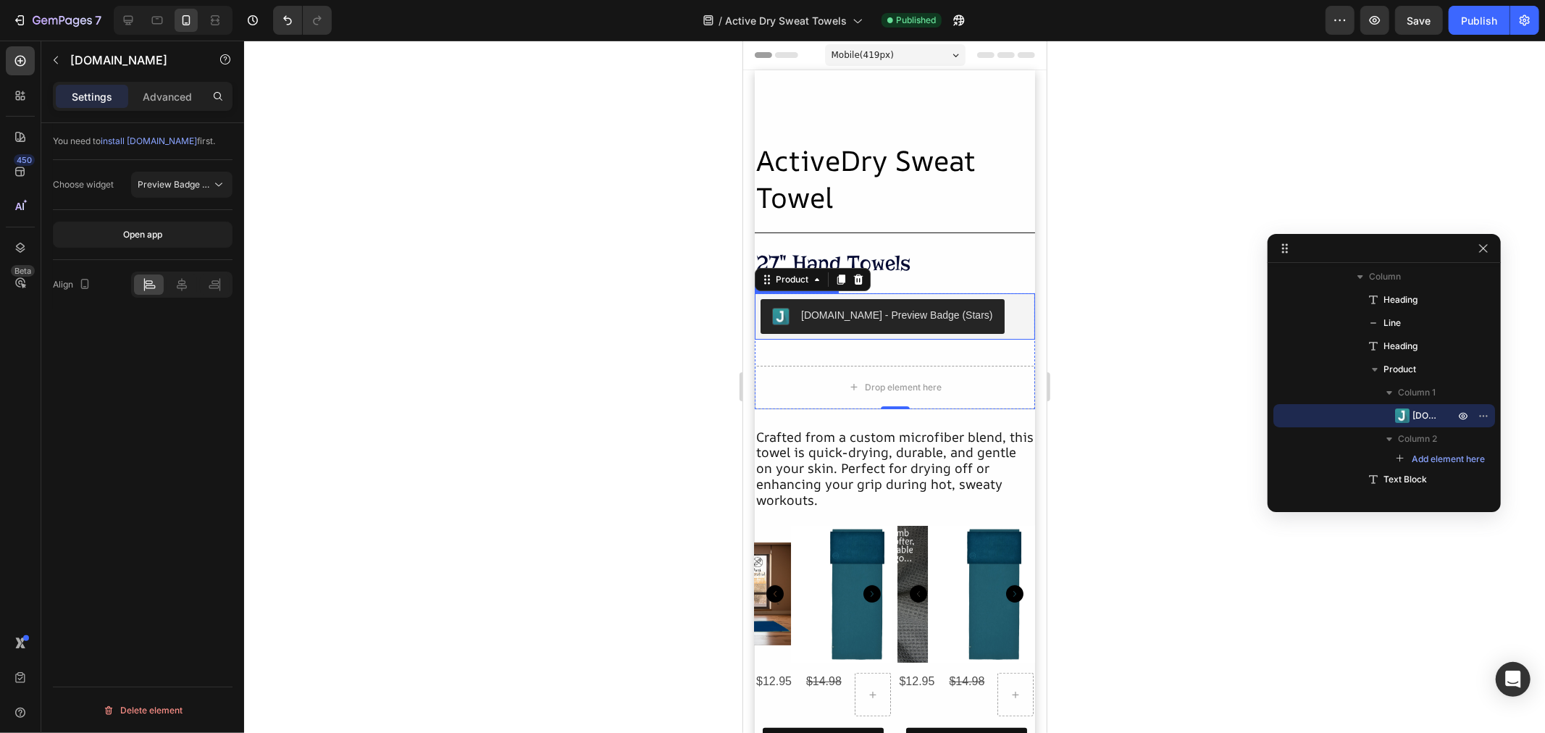
click at [882, 321] on div "[DOMAIN_NAME] - Preview Badge (Stars)" at bounding box center [896, 314] width 192 height 15
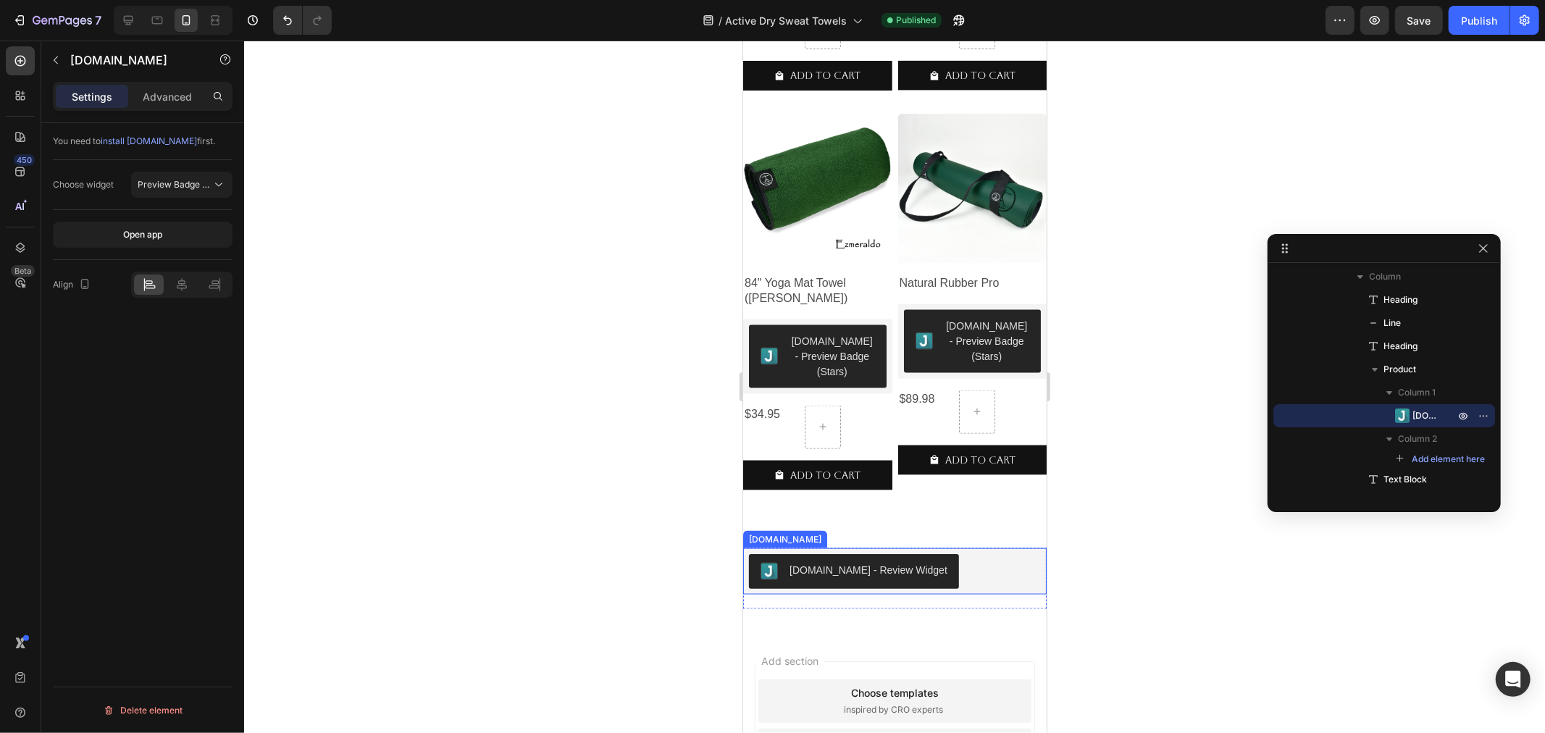
scroll to position [1770, 0]
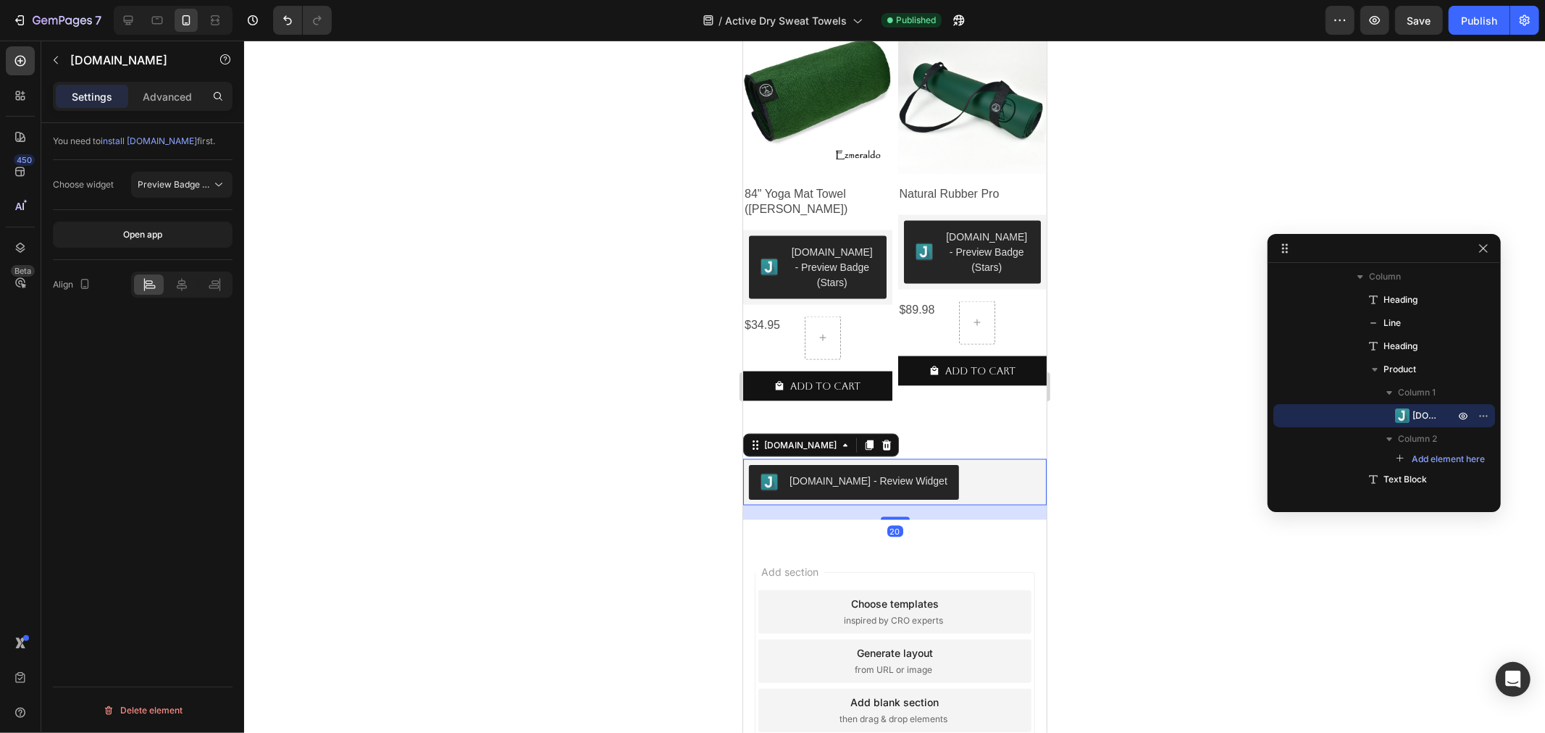
click at [846, 485] on button "[DOMAIN_NAME] - Review Widget" at bounding box center [853, 481] width 210 height 35
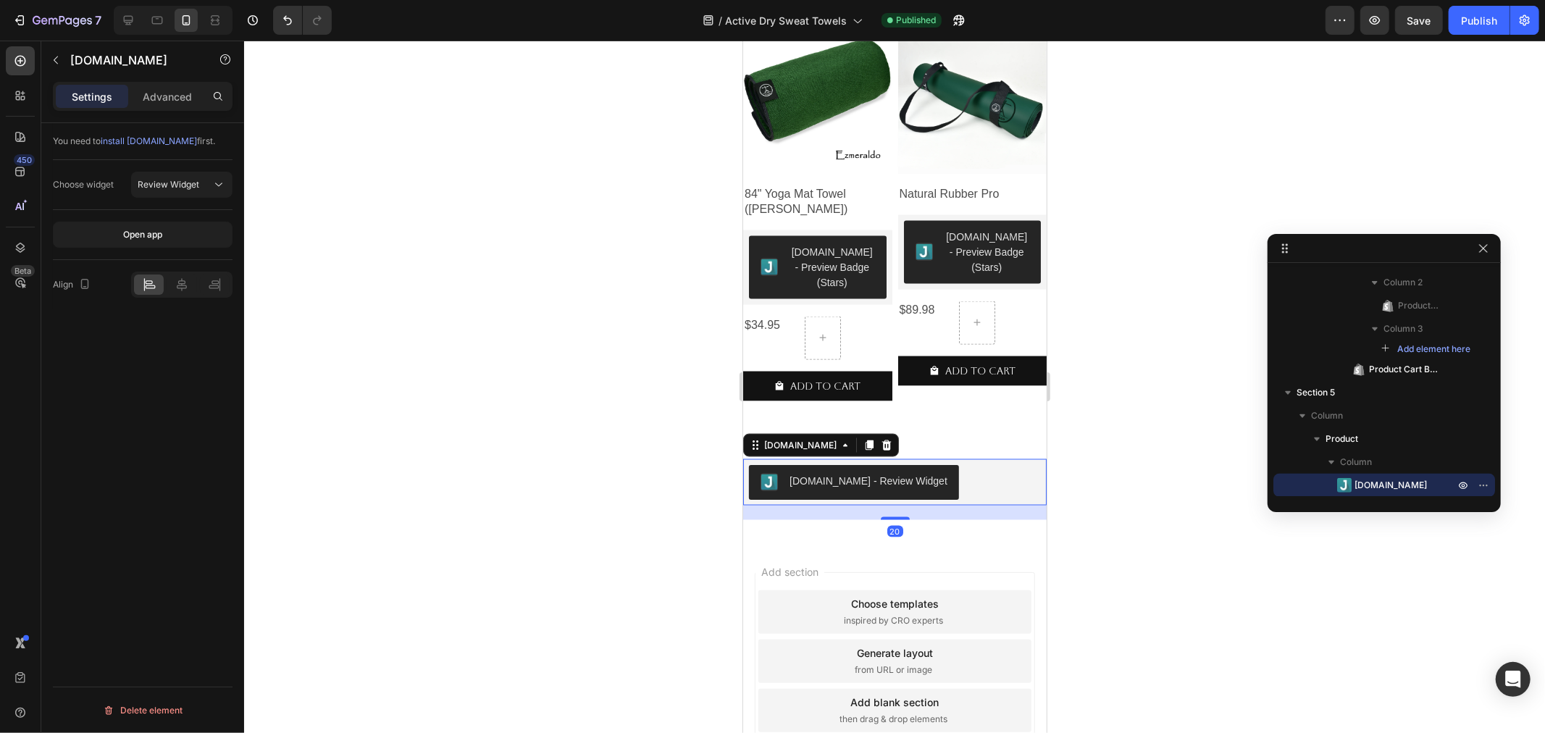
click at [847, 474] on div "[DOMAIN_NAME] - Review Widget" at bounding box center [868, 480] width 158 height 15
click at [855, 478] on button "[DOMAIN_NAME] - Review Widget" at bounding box center [853, 481] width 210 height 35
click at [842, 473] on div "[DOMAIN_NAME] - Review Widget" at bounding box center [868, 480] width 158 height 15
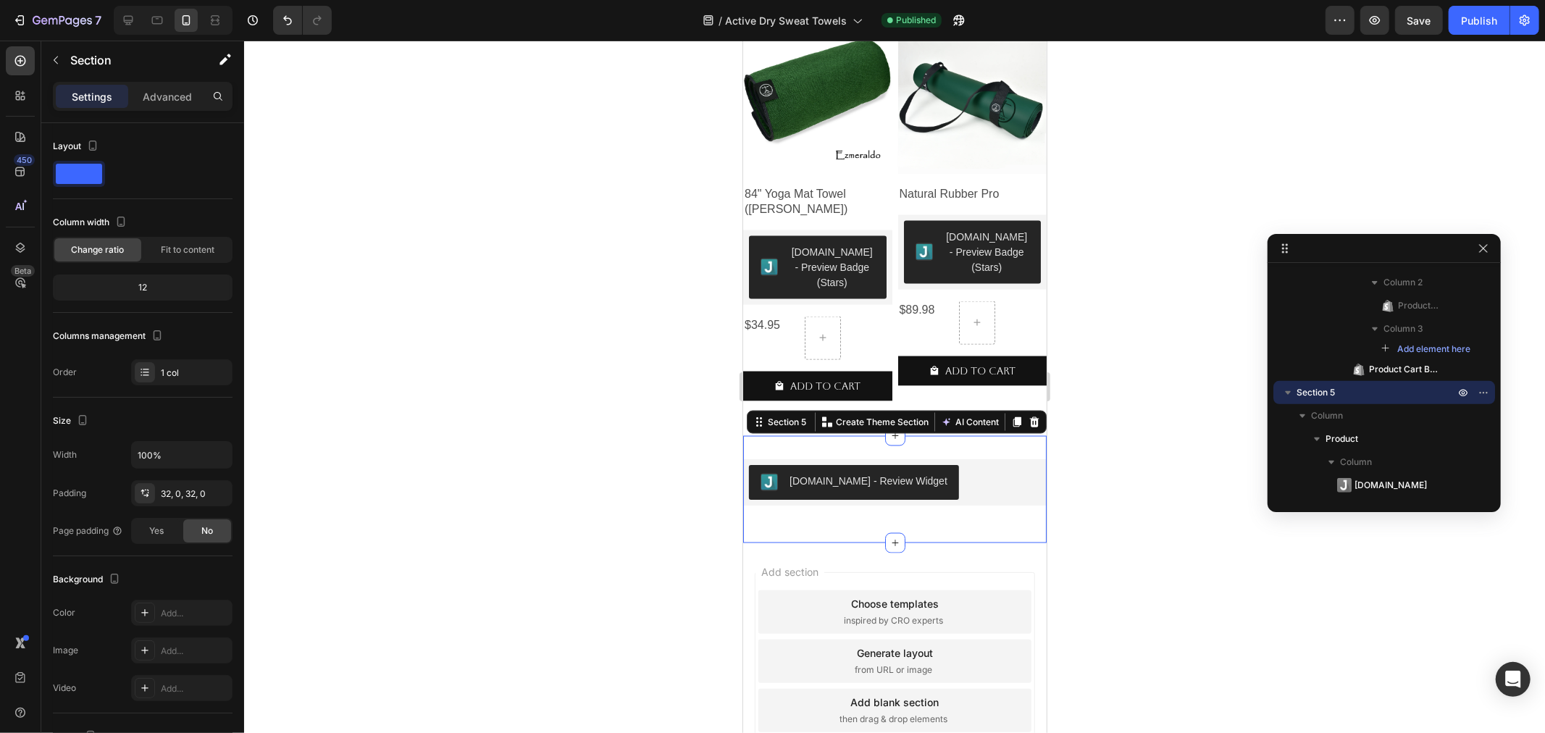
click at [912, 435] on div "Judge.me - Review Widget Judge.me Product Section 5 Create Theme Section AI Con…" at bounding box center [893, 488] width 303 height 107
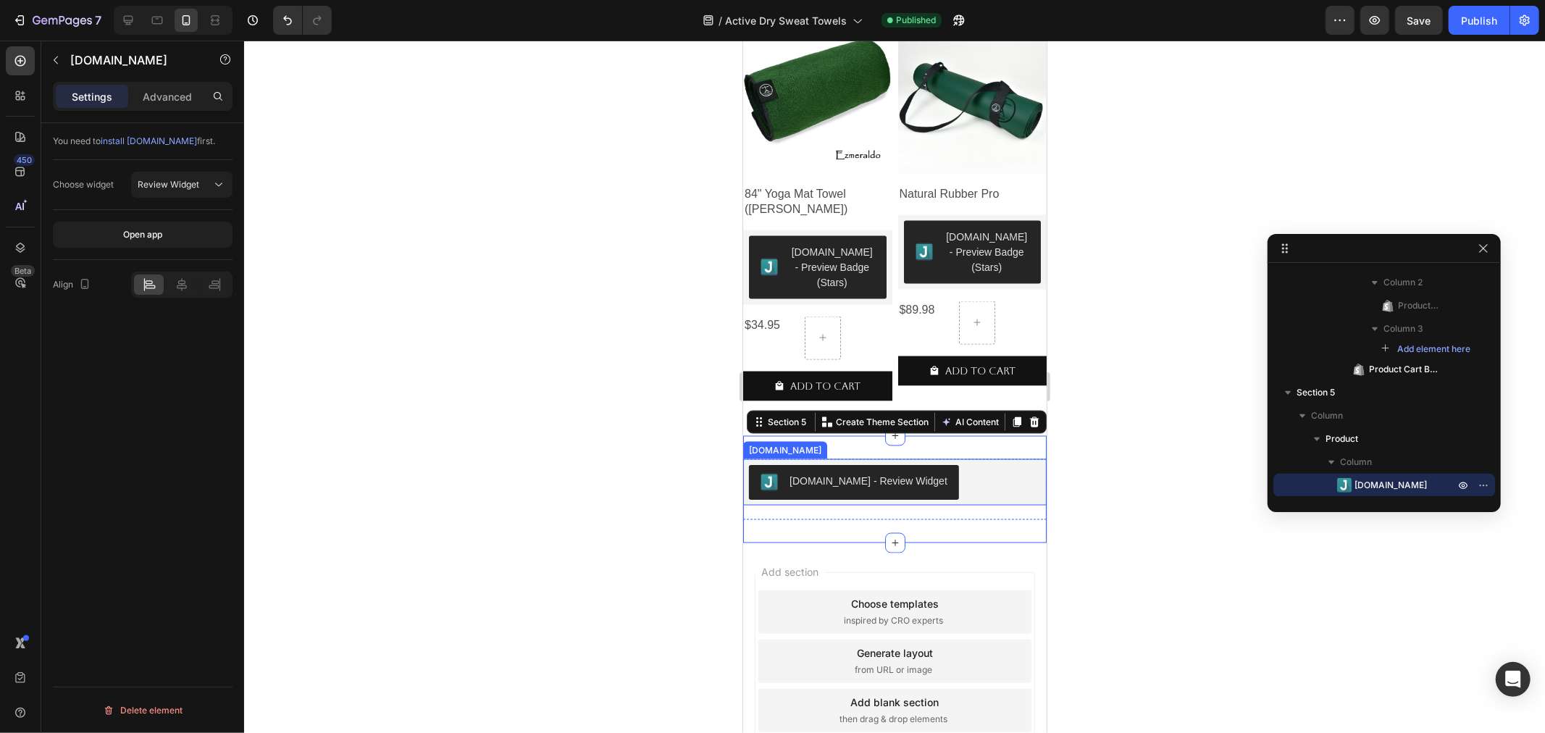
click at [905, 479] on button "[DOMAIN_NAME] - Review Widget" at bounding box center [853, 481] width 210 height 35
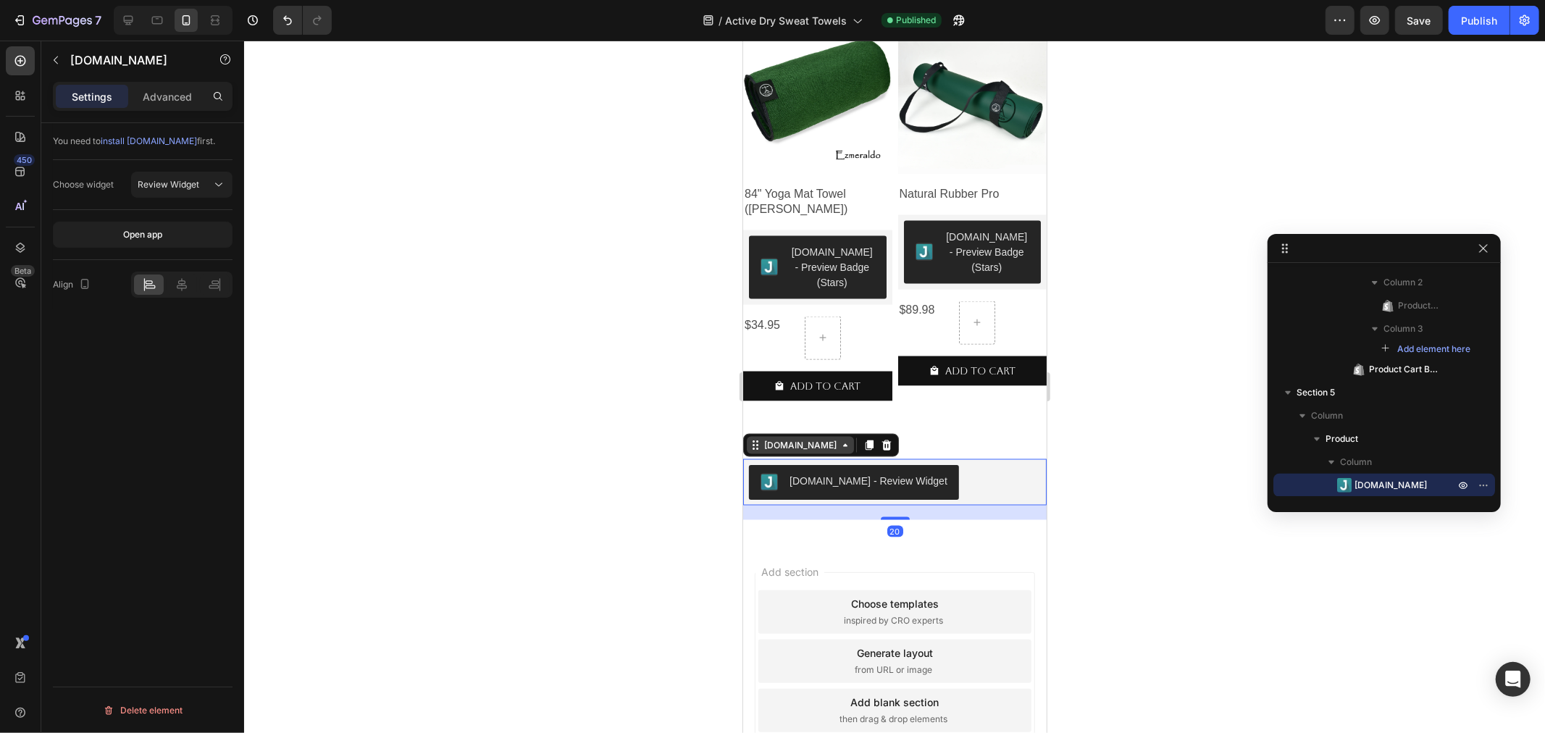
click at [763, 439] on div "[DOMAIN_NAME]" at bounding box center [799, 444] width 107 height 17
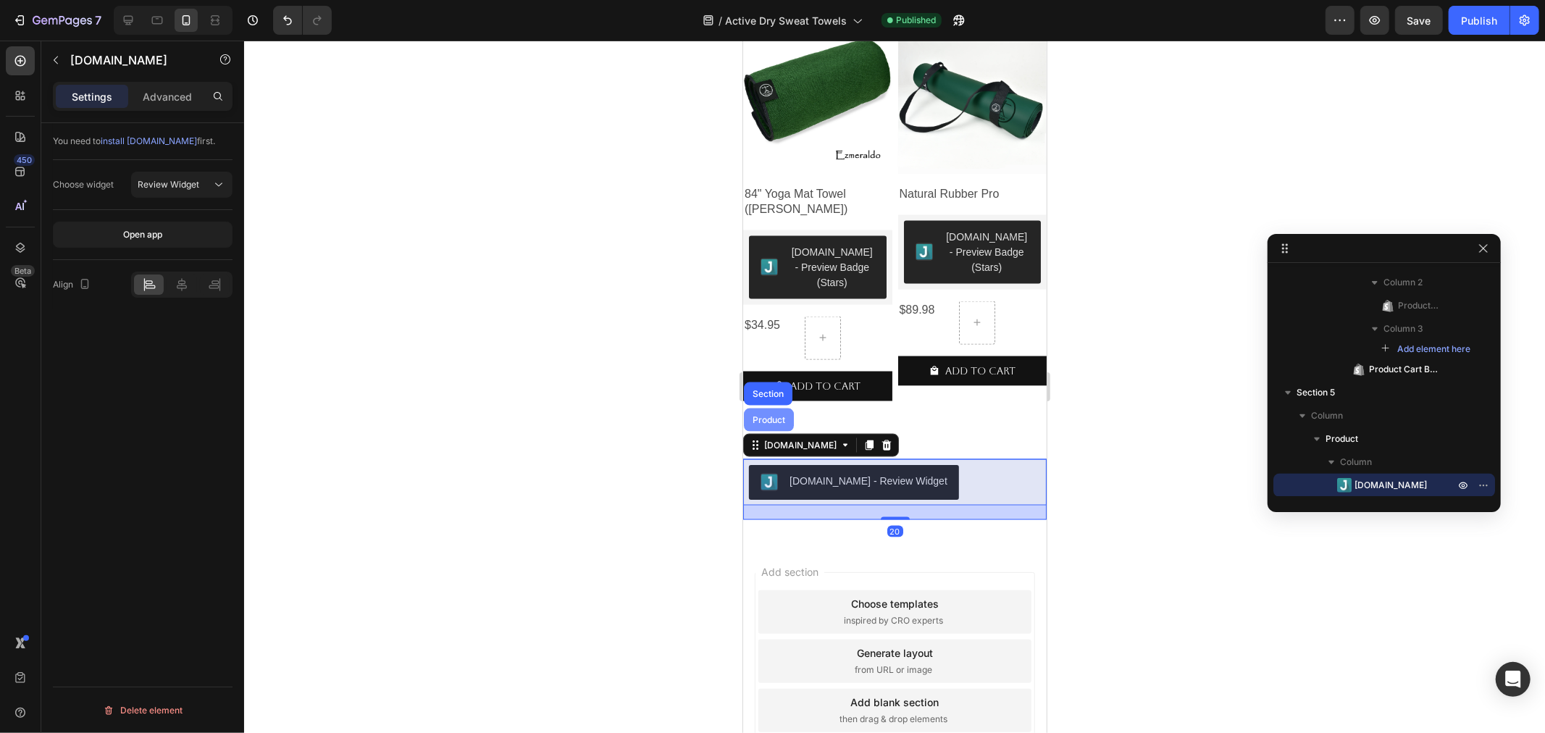
click at [763, 412] on div "Product" at bounding box center [768, 419] width 50 height 23
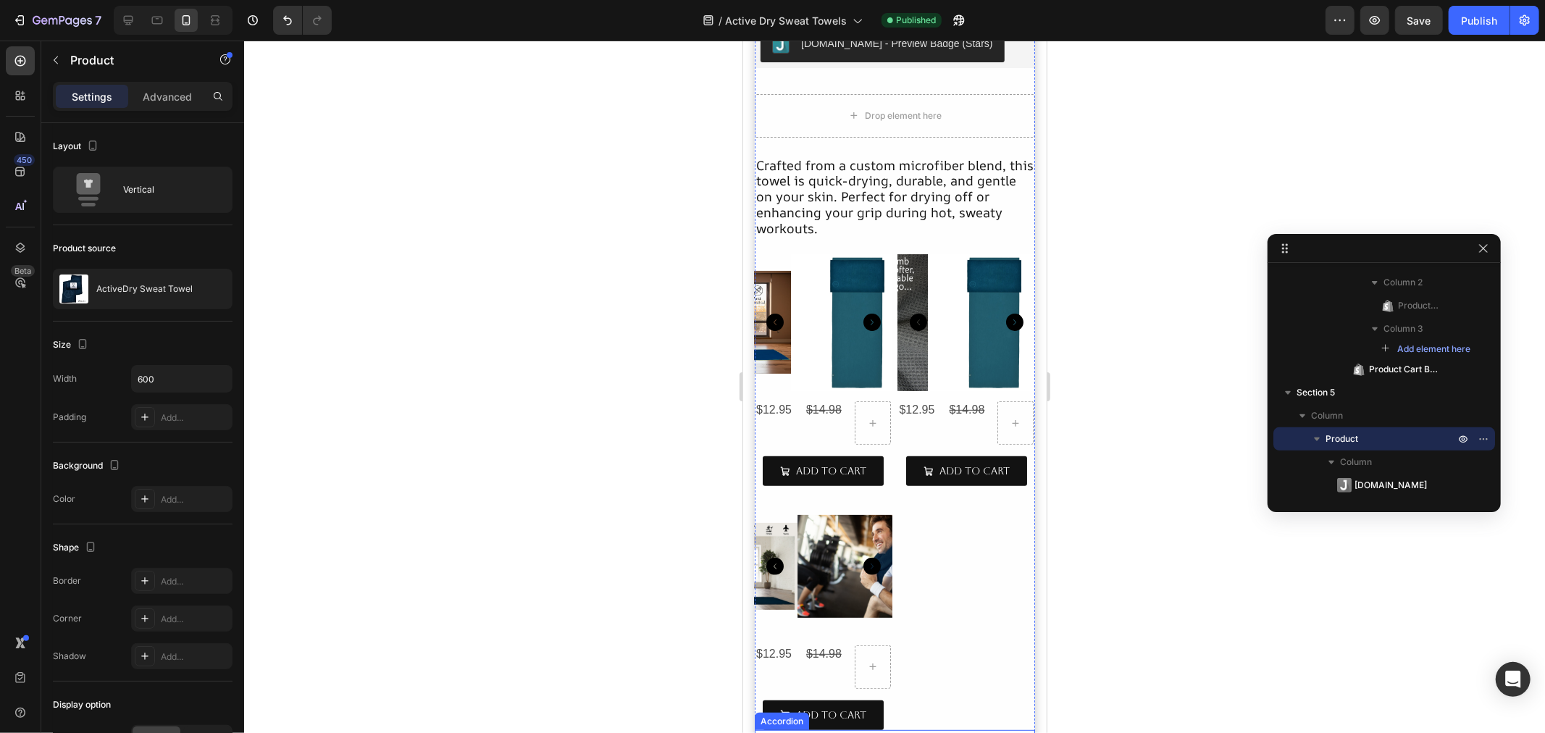
scroll to position [0, 0]
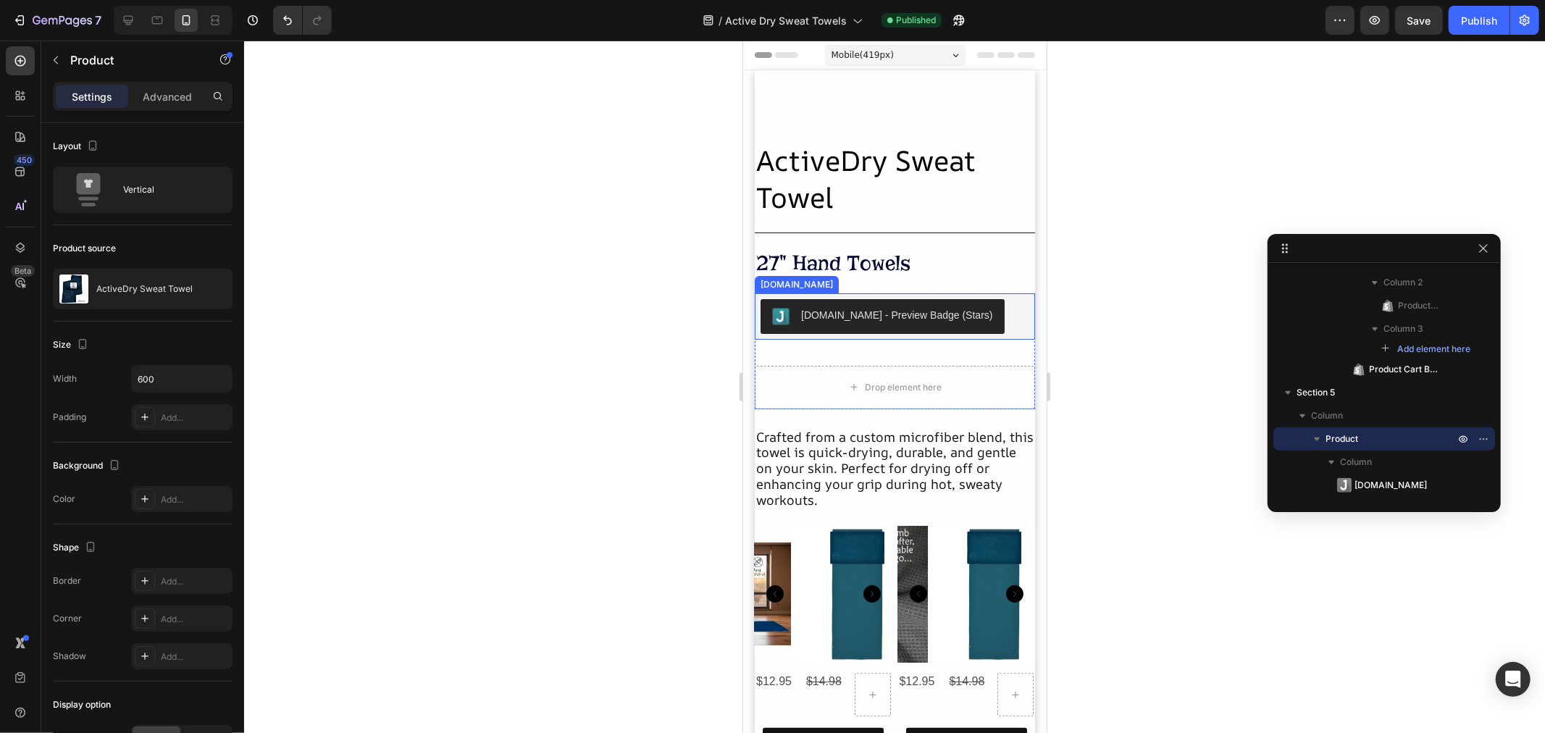
click at [806, 327] on button "[DOMAIN_NAME] - Preview Badge (Stars)" at bounding box center [882, 315] width 244 height 35
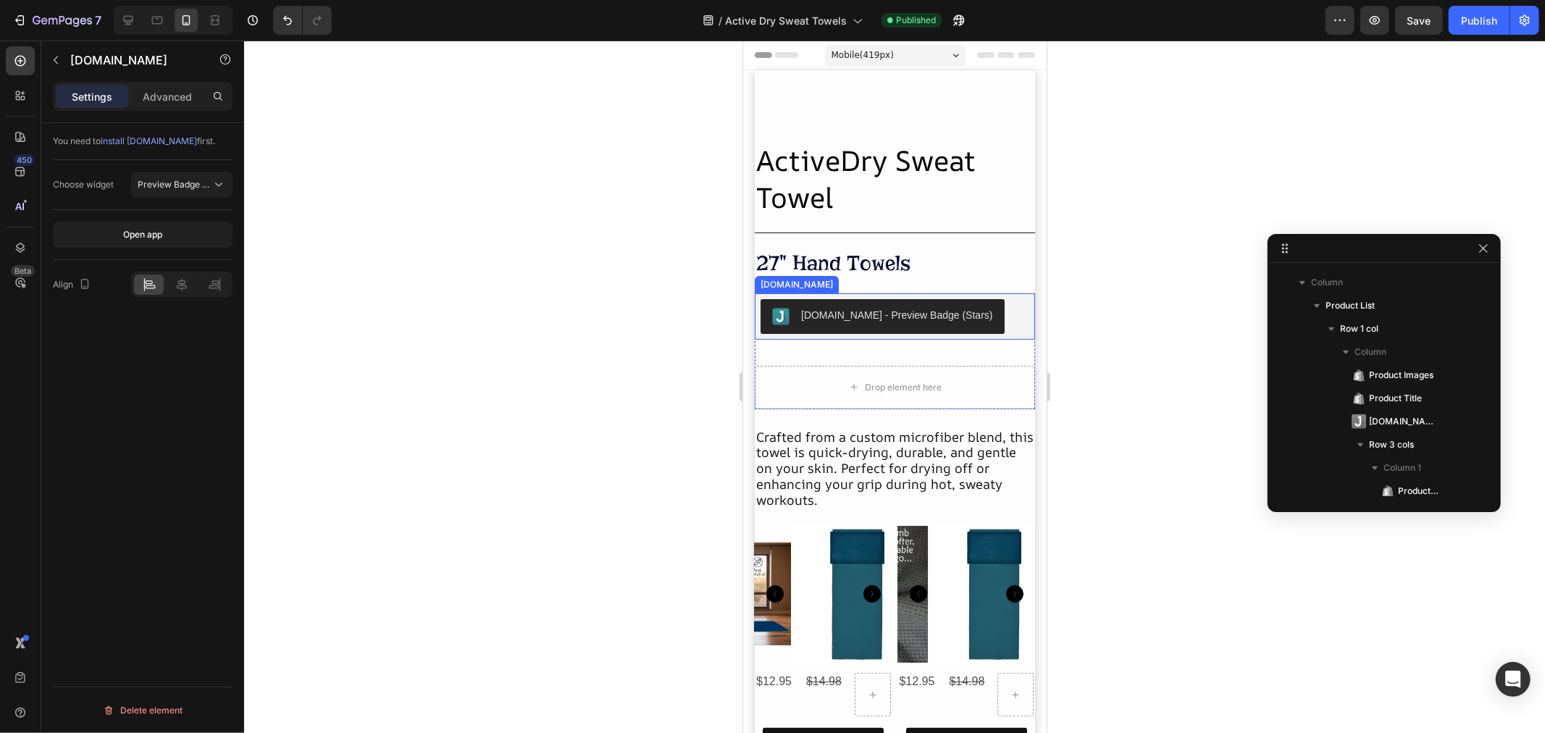
scroll to position [162, 0]
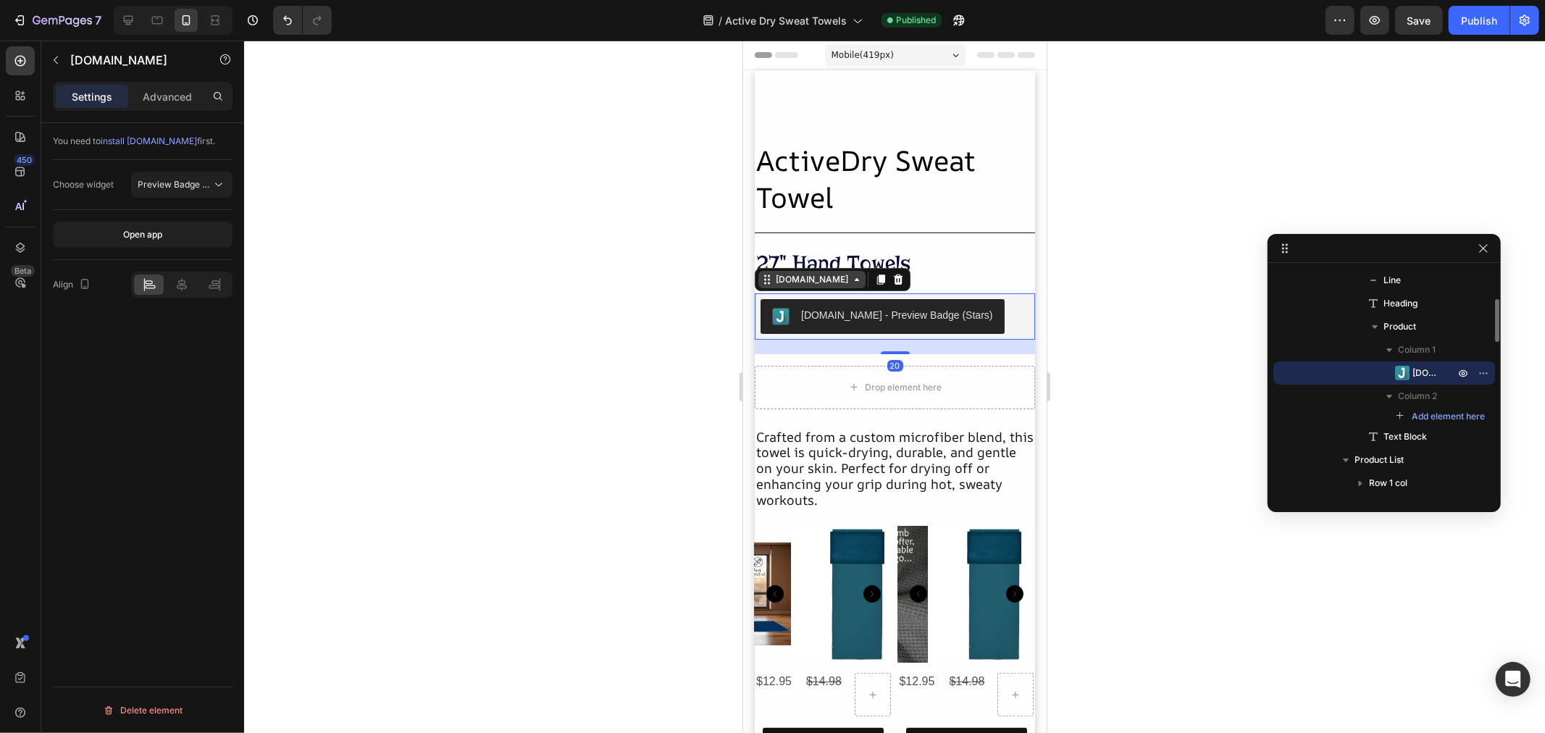
click at [780, 280] on div "[DOMAIN_NAME]" at bounding box center [811, 278] width 78 height 13
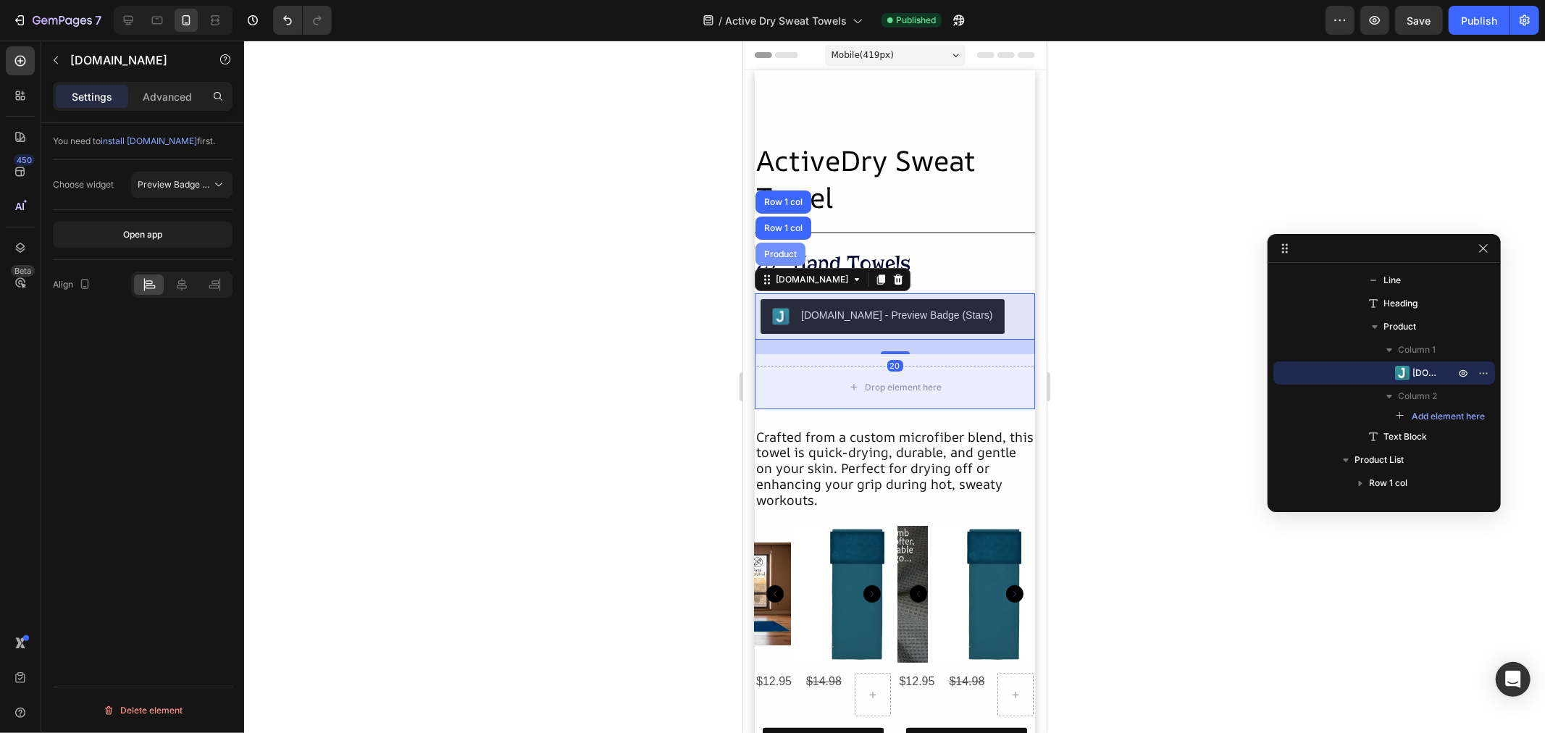
click at [781, 251] on div "Product" at bounding box center [779, 253] width 38 height 9
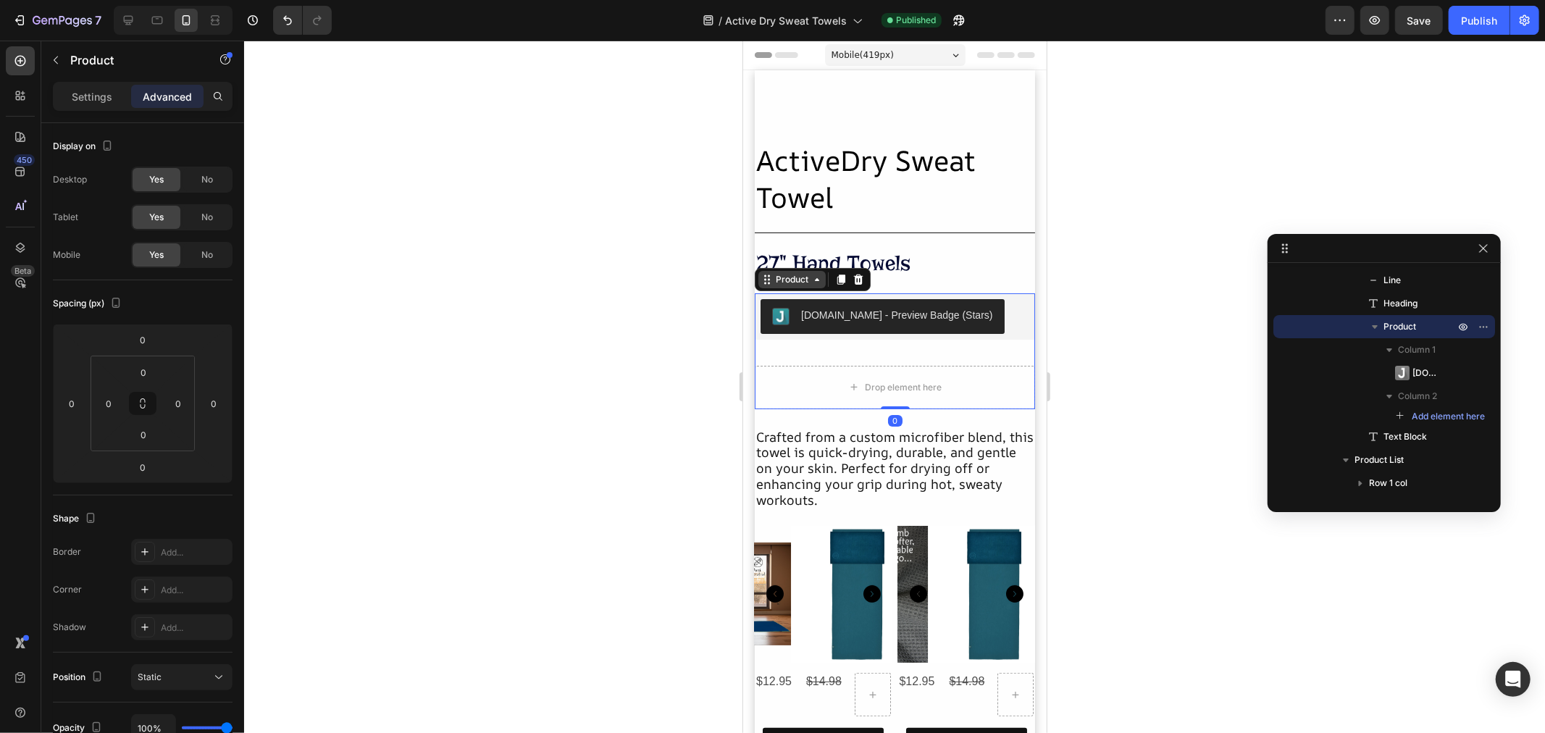
click at [784, 285] on div "Product" at bounding box center [791, 278] width 38 height 13
click at [911, 331] on button "[DOMAIN_NAME] - Preview Badge (Stars)" at bounding box center [882, 315] width 244 height 35
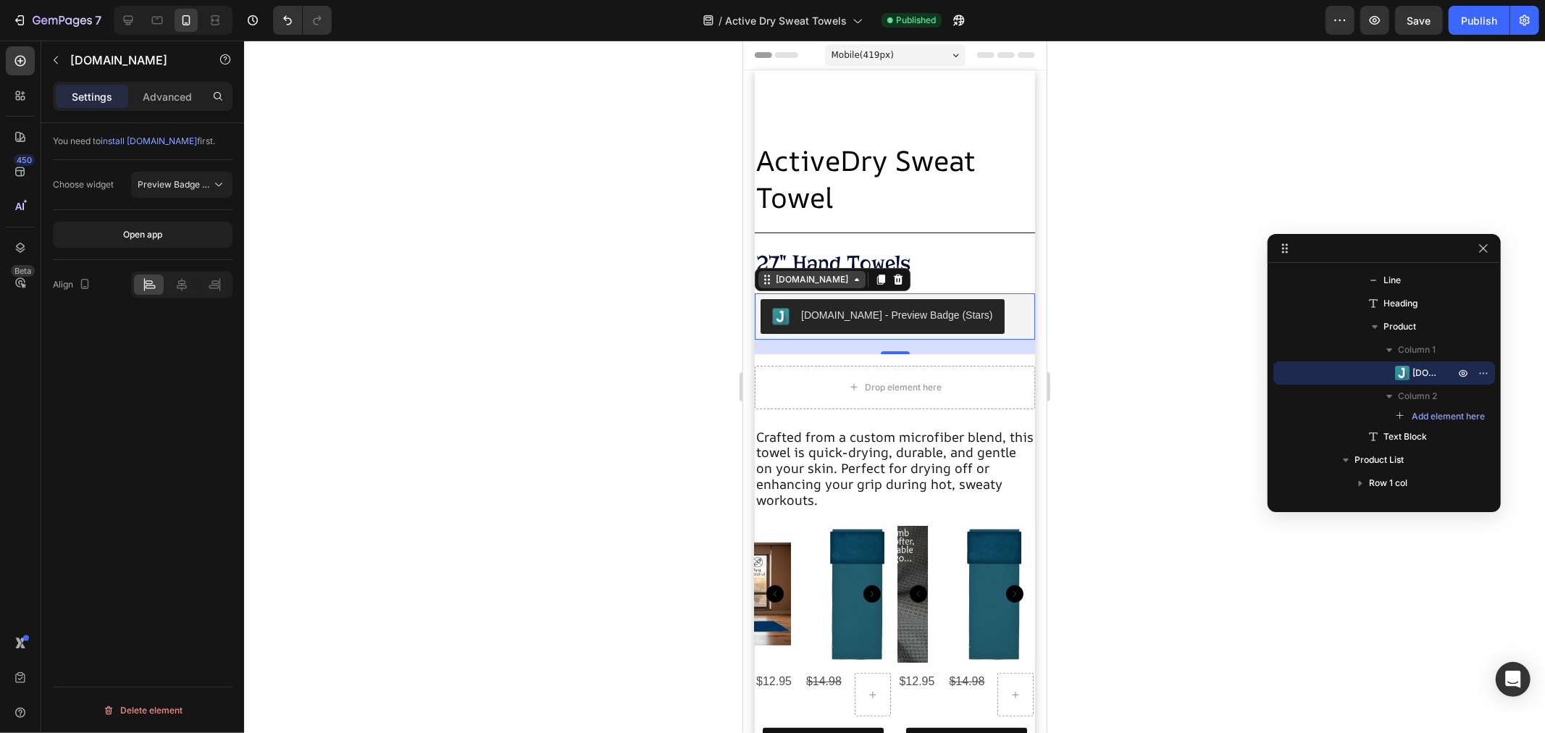
click at [775, 286] on div "[DOMAIN_NAME]" at bounding box center [811, 278] width 107 height 17
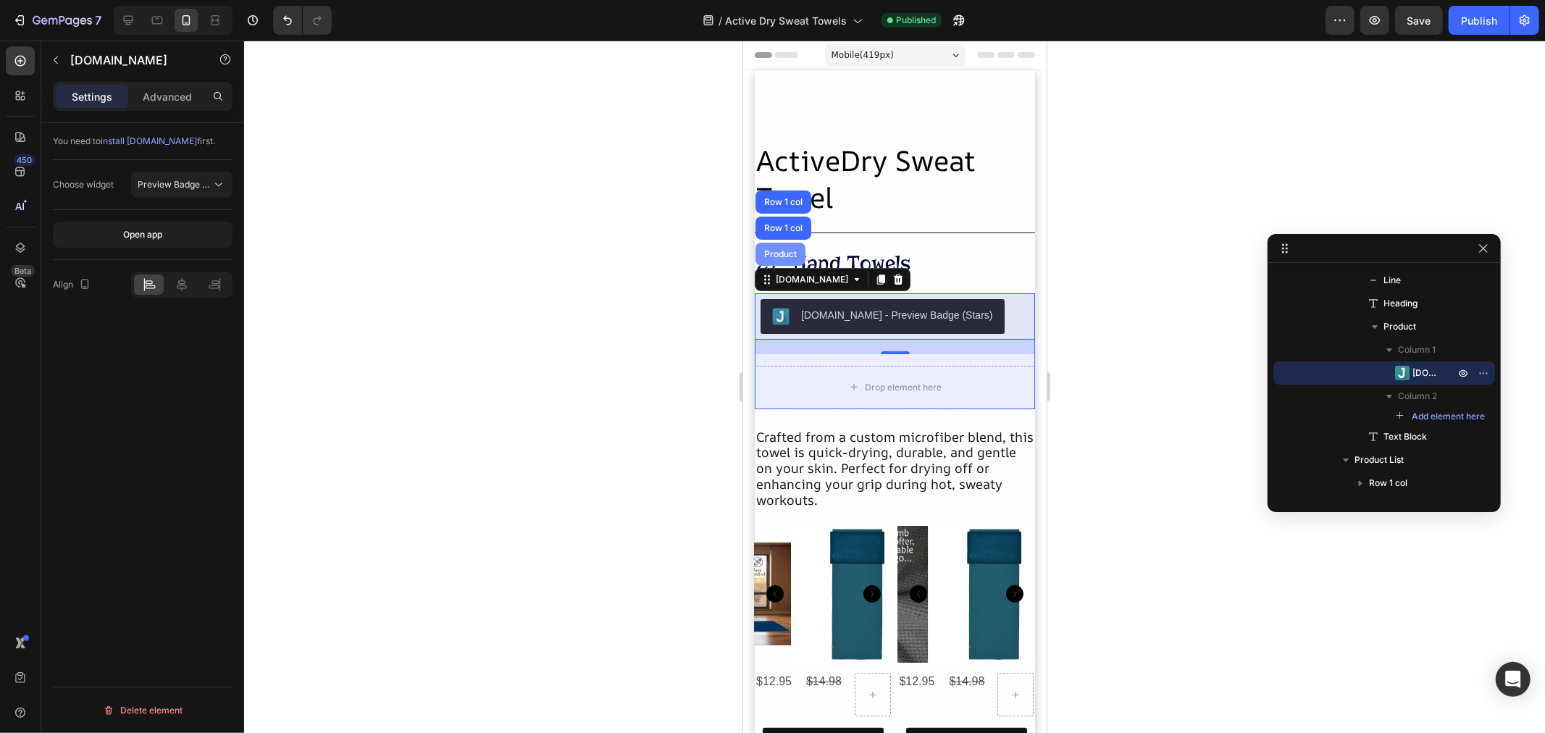
click at [767, 256] on div "Product" at bounding box center [779, 253] width 38 height 9
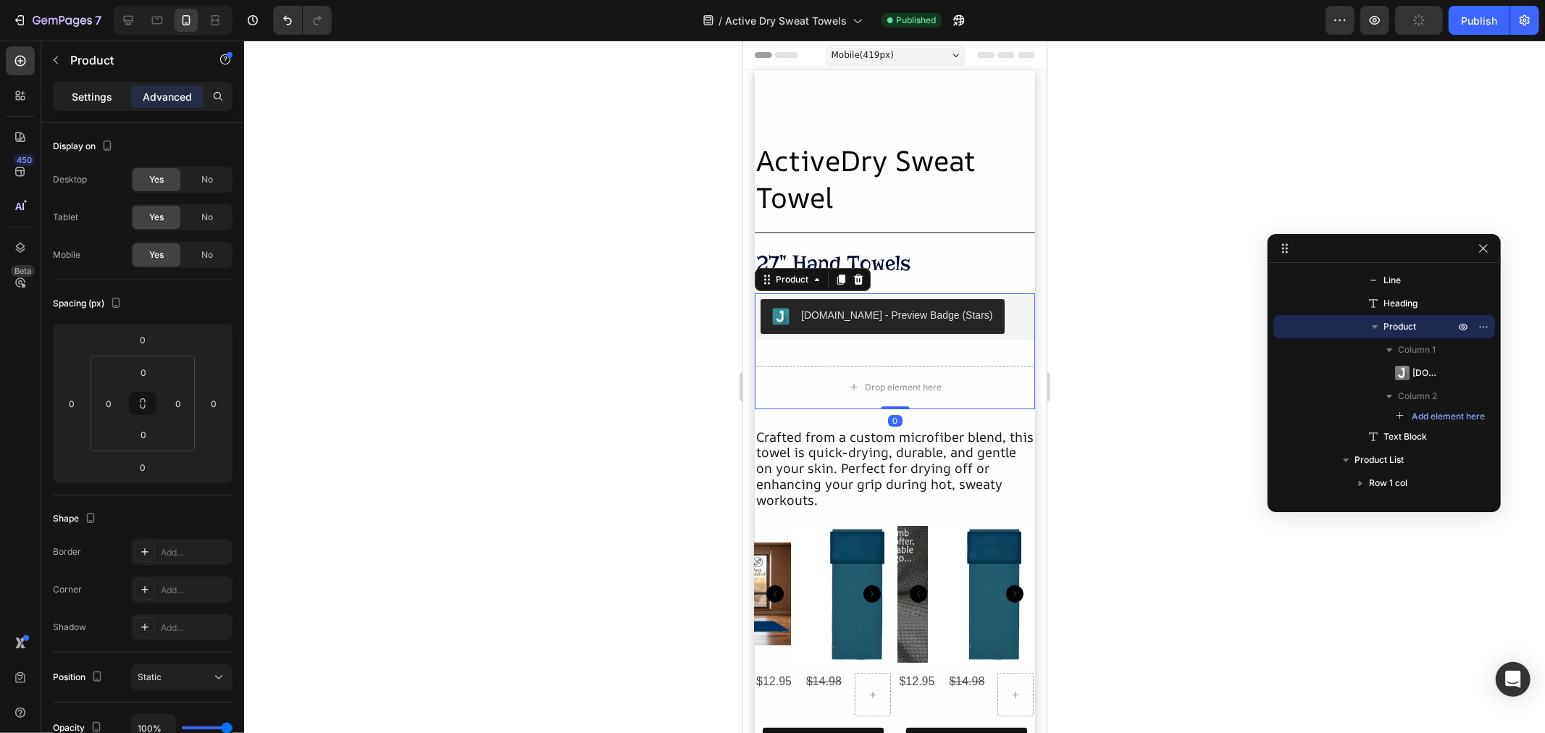
click at [81, 99] on p "Settings" at bounding box center [92, 96] width 41 height 15
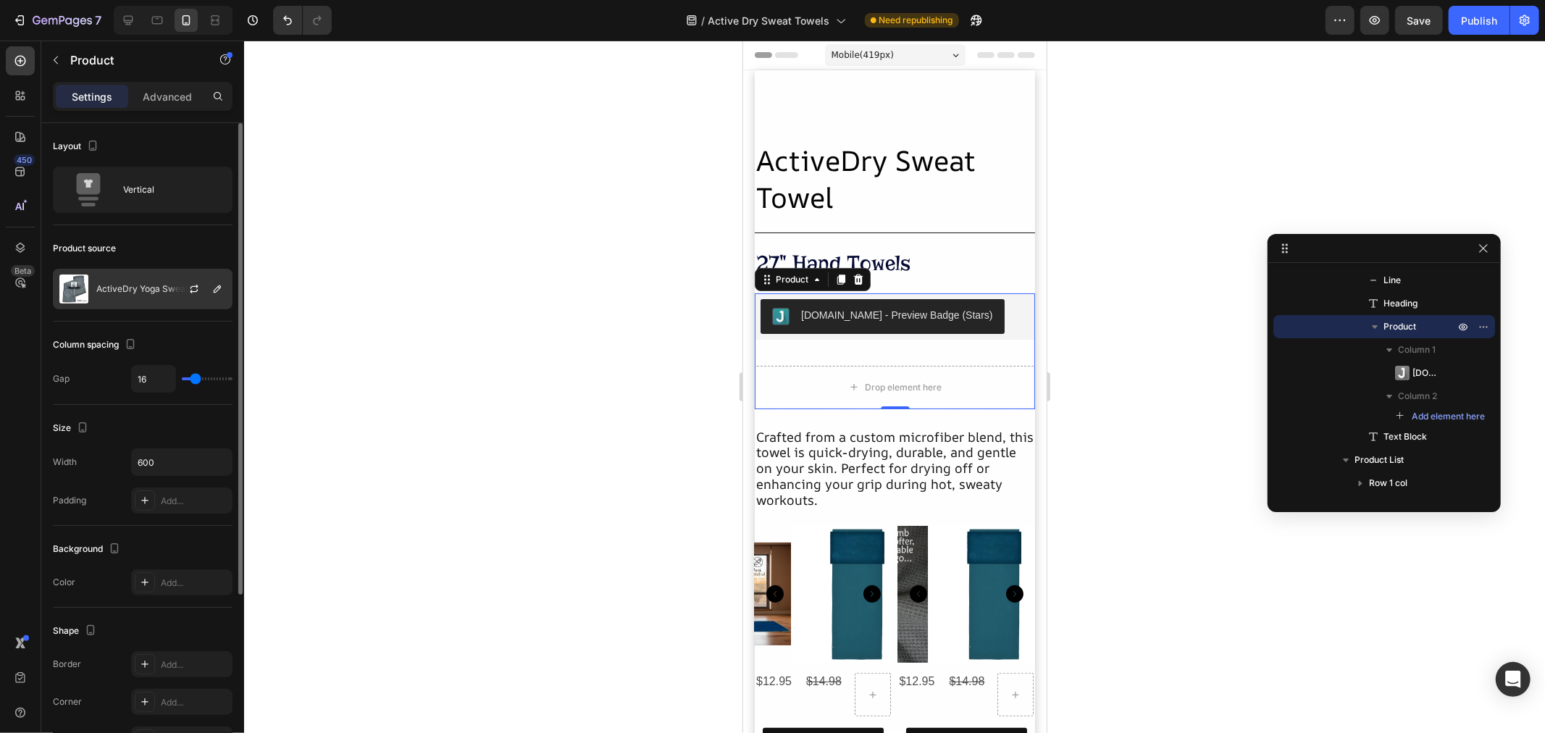
click at [164, 288] on p "ActiveDry Yoga Sweat Towel" at bounding box center [155, 289] width 119 height 10
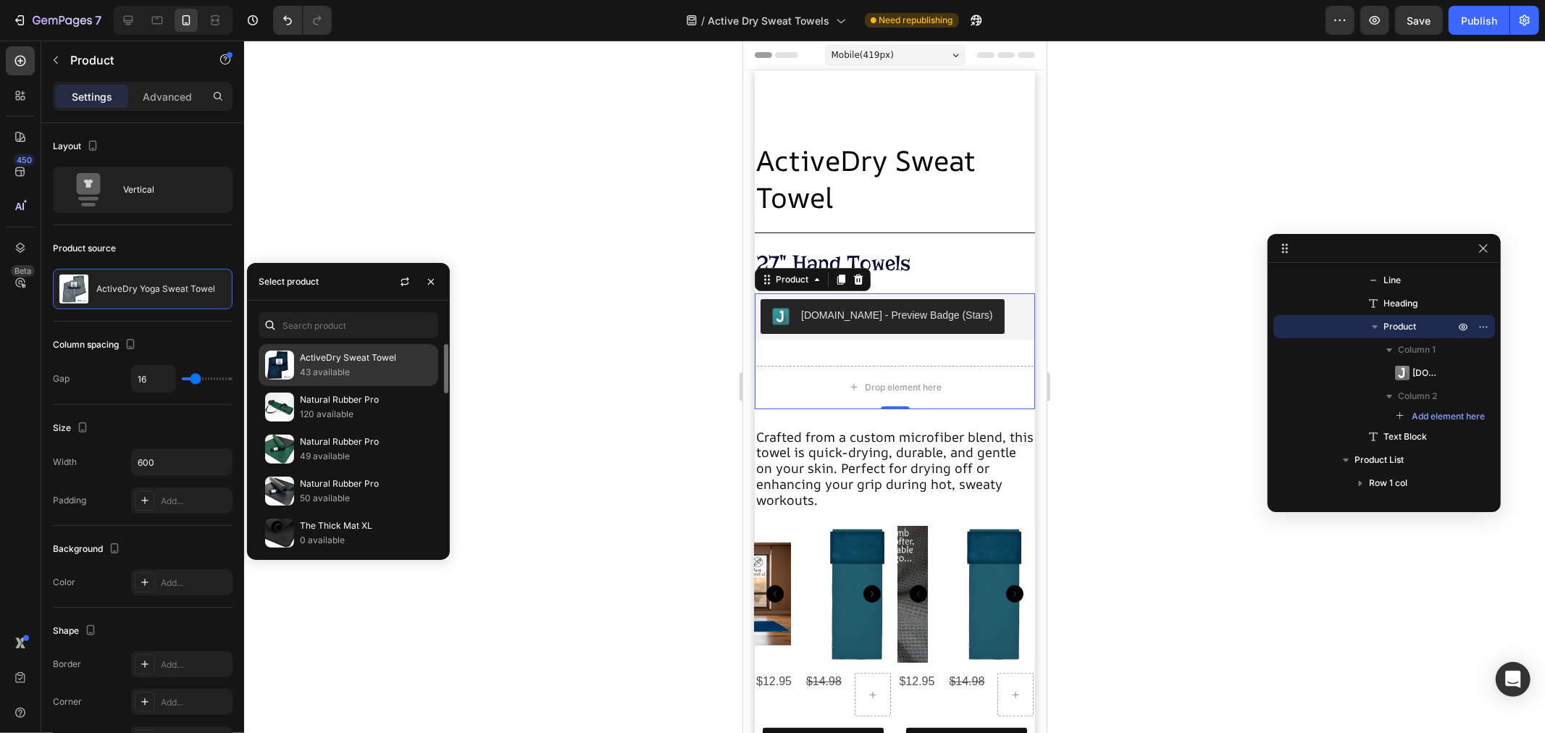
click at [364, 364] on p "ActiveDry Sweat Towel" at bounding box center [366, 358] width 132 height 14
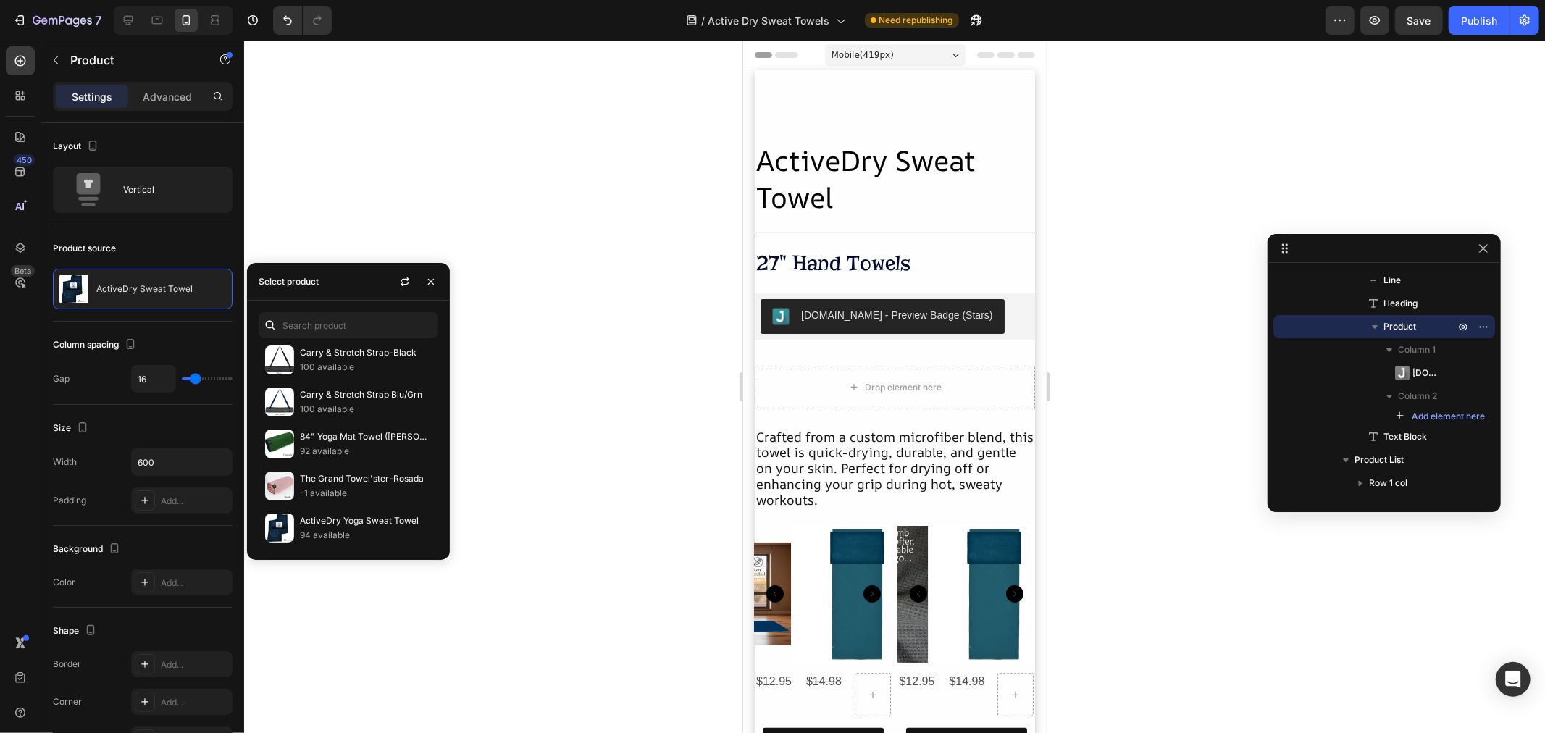
scroll to position [800, 0]
click at [332, 453] on p "94 available" at bounding box center [366, 455] width 132 height 14
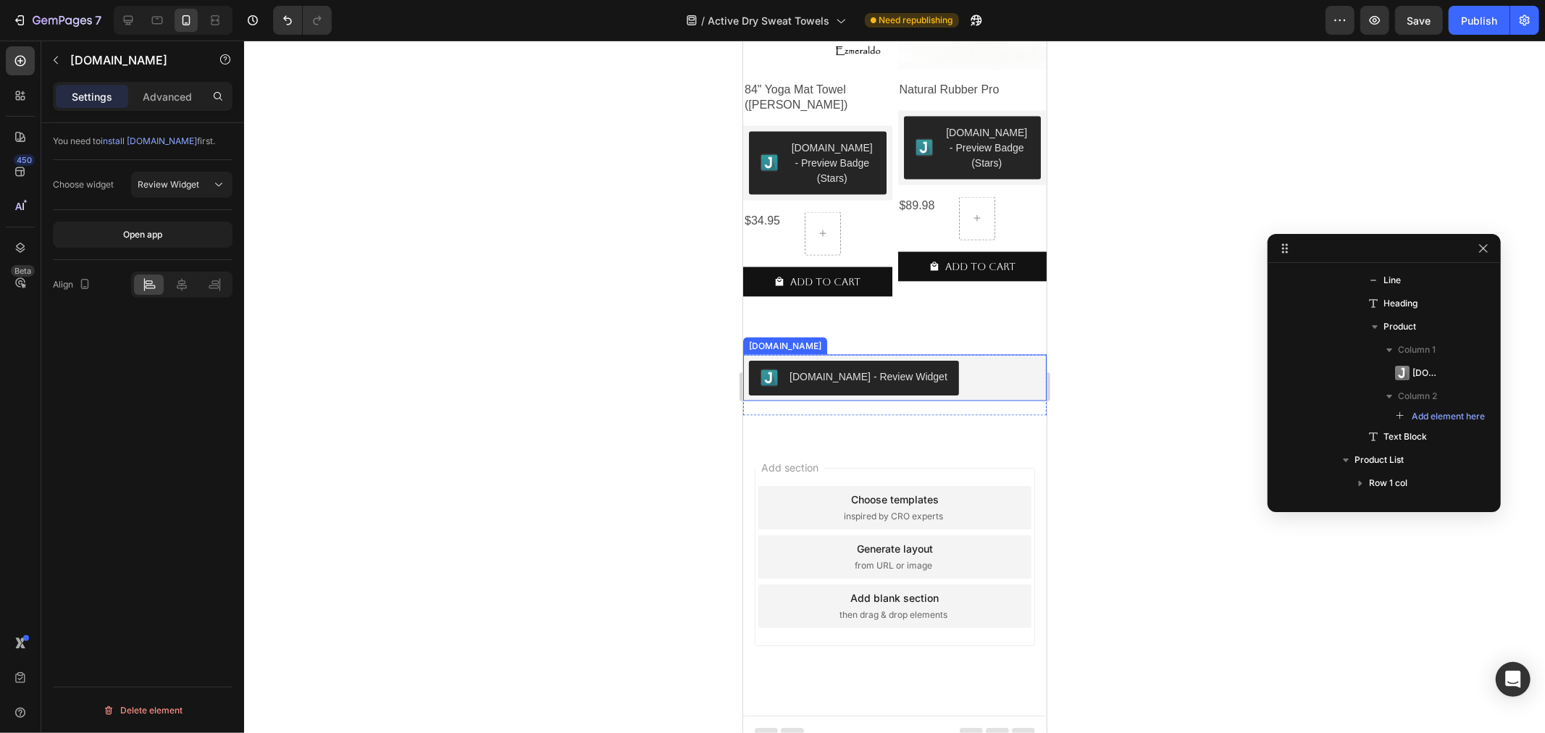
scroll to position [965, 0]
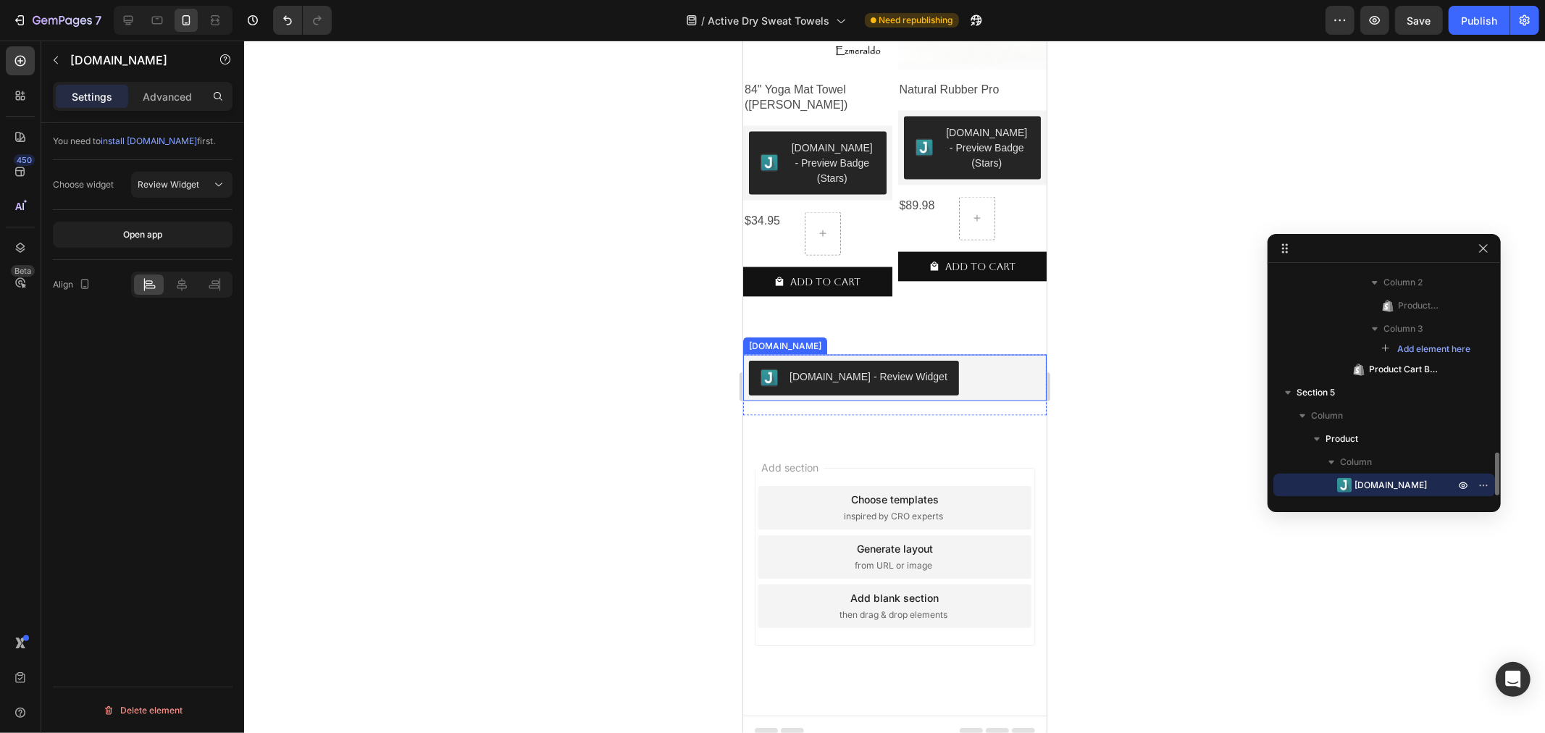
click at [842, 378] on button "[DOMAIN_NAME] - Review Widget" at bounding box center [853, 377] width 210 height 35
click at [776, 334] on div "[DOMAIN_NAME]" at bounding box center [799, 340] width 78 height 13
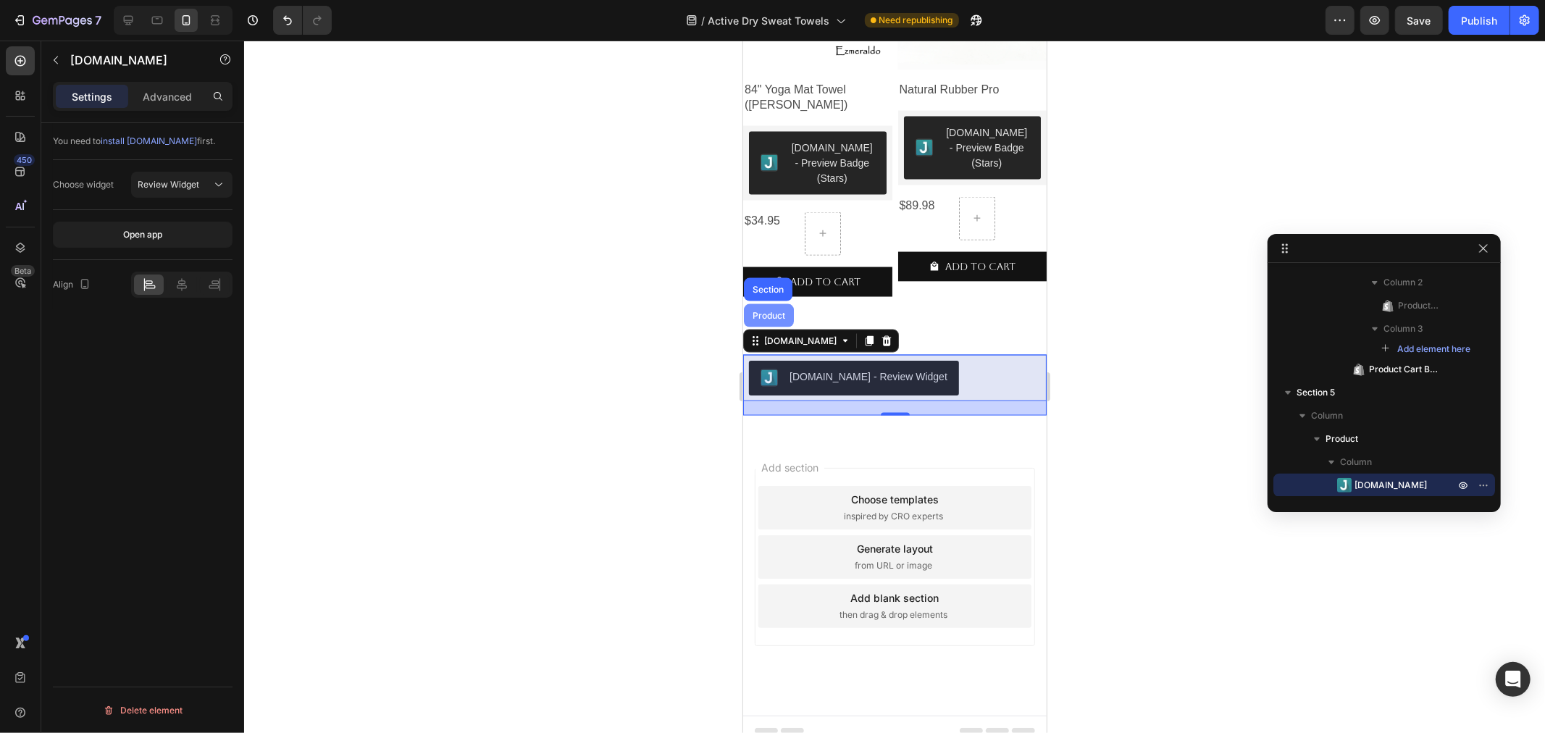
click at [760, 311] on div "Product" at bounding box center [768, 315] width 38 height 9
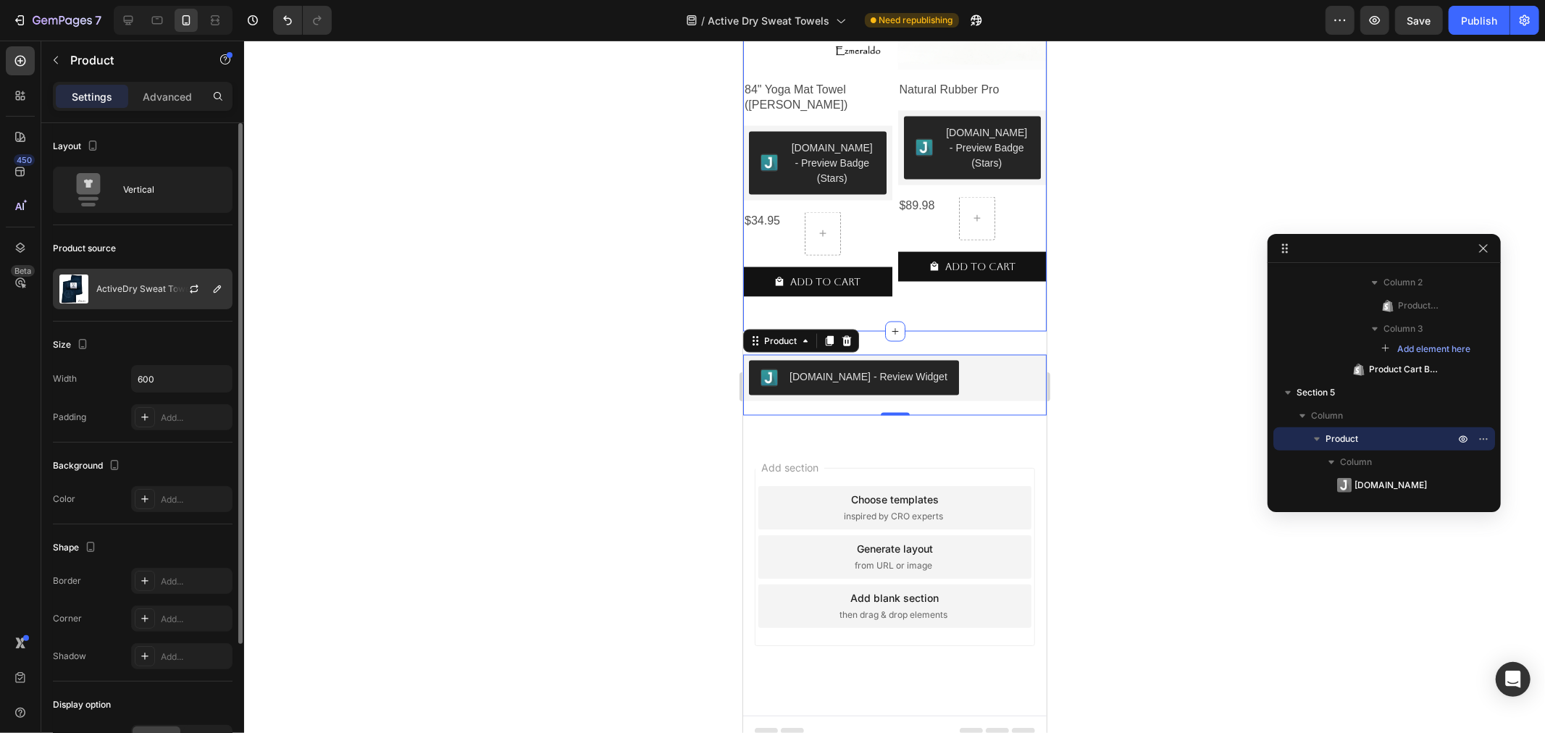
click at [135, 286] on p "ActiveDry Sweat Towel" at bounding box center [144, 289] width 96 height 10
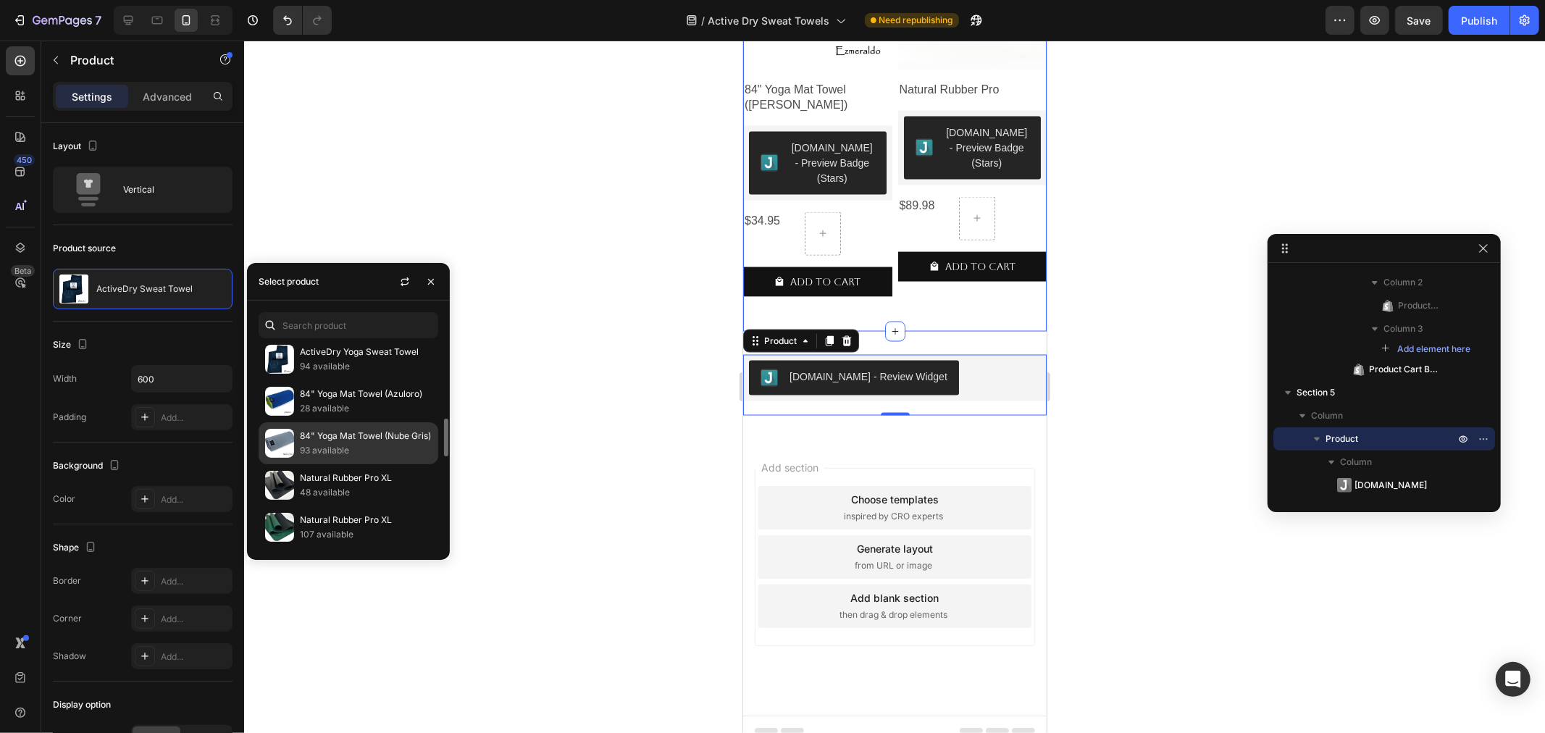
scroll to position [811, 0]
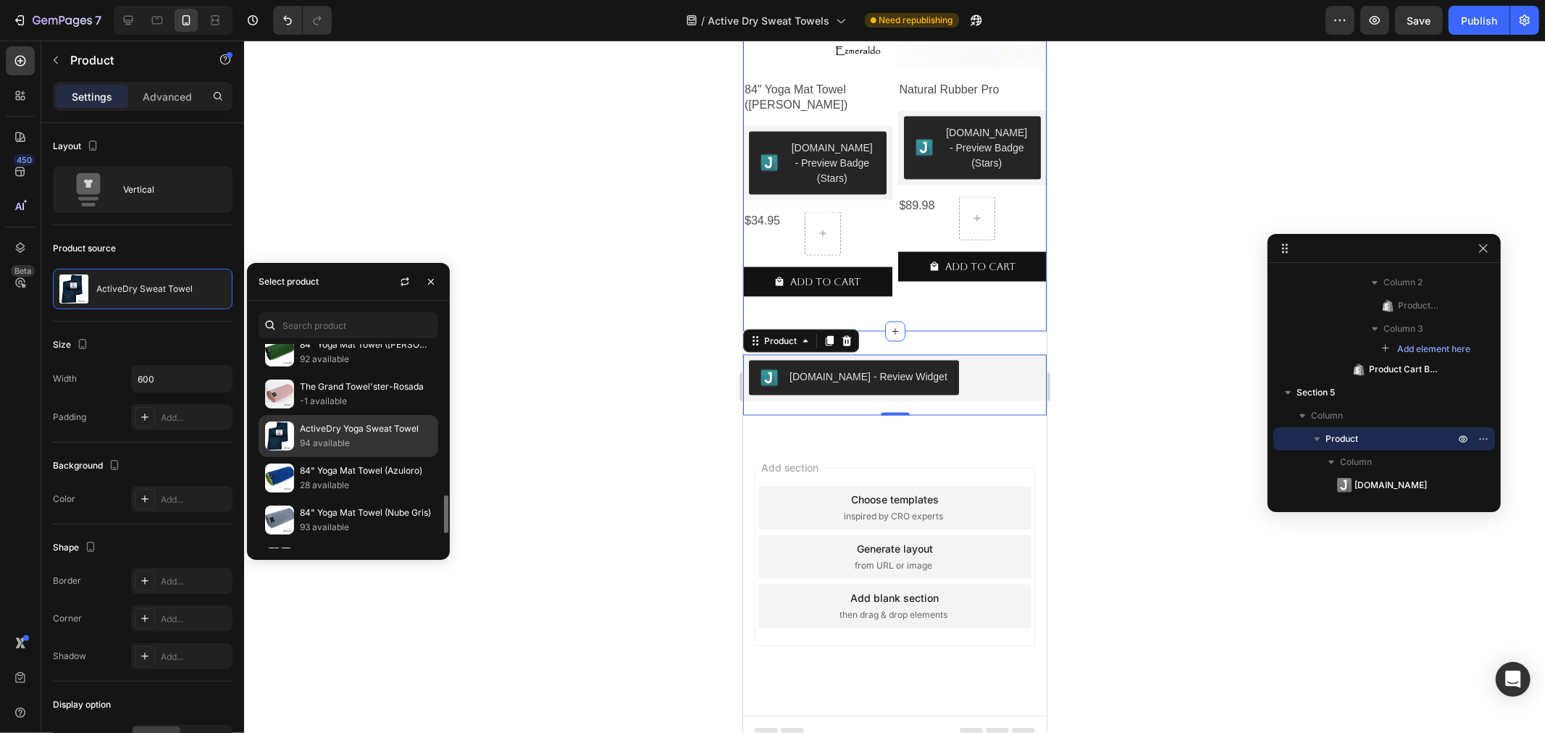
click at [322, 442] on p "94 available" at bounding box center [366, 443] width 132 height 14
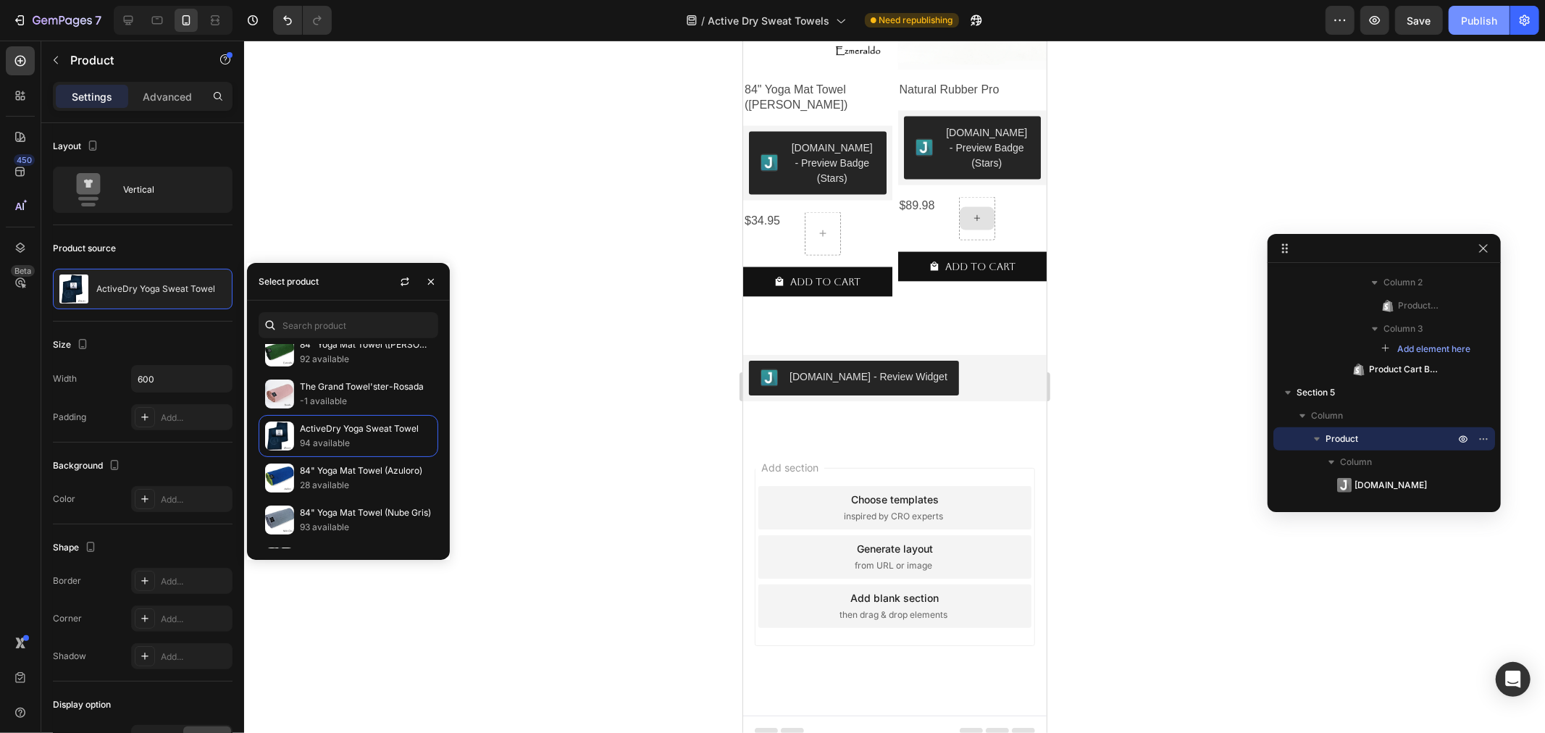
click at [1485, 17] on div "Publish" at bounding box center [1479, 20] width 36 height 15
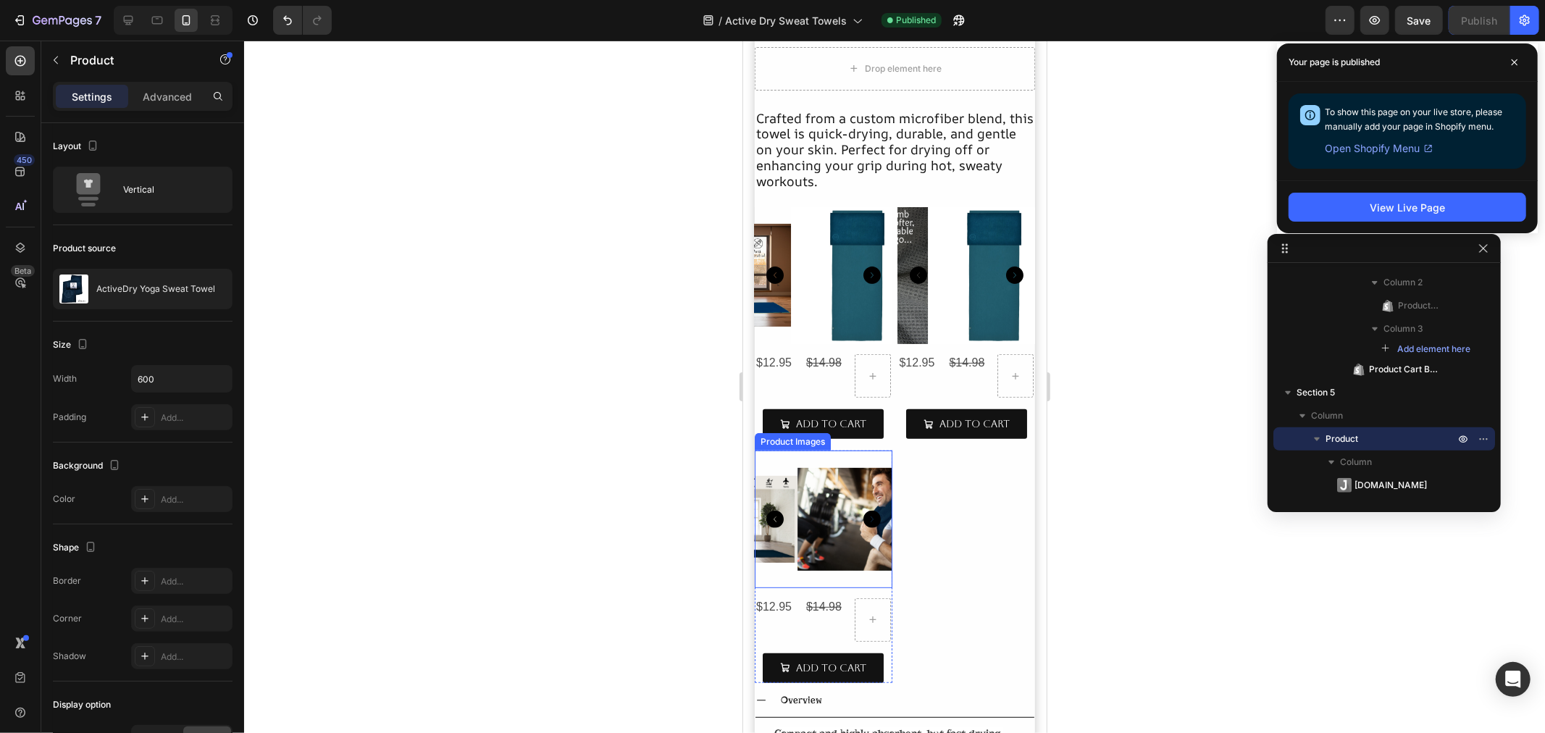
scroll to position [0, 0]
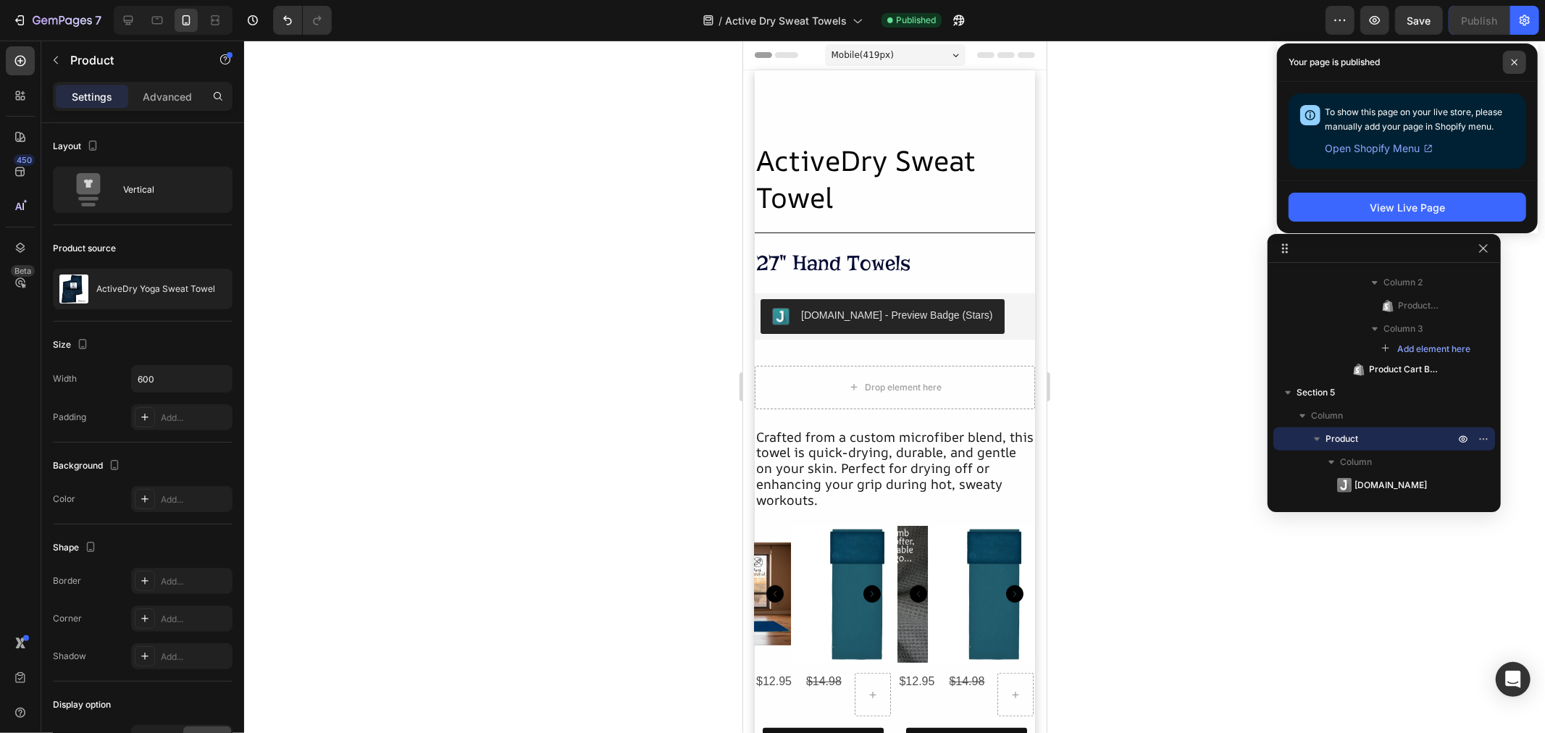
click at [1509, 60] on span at bounding box center [1514, 62] width 23 height 23
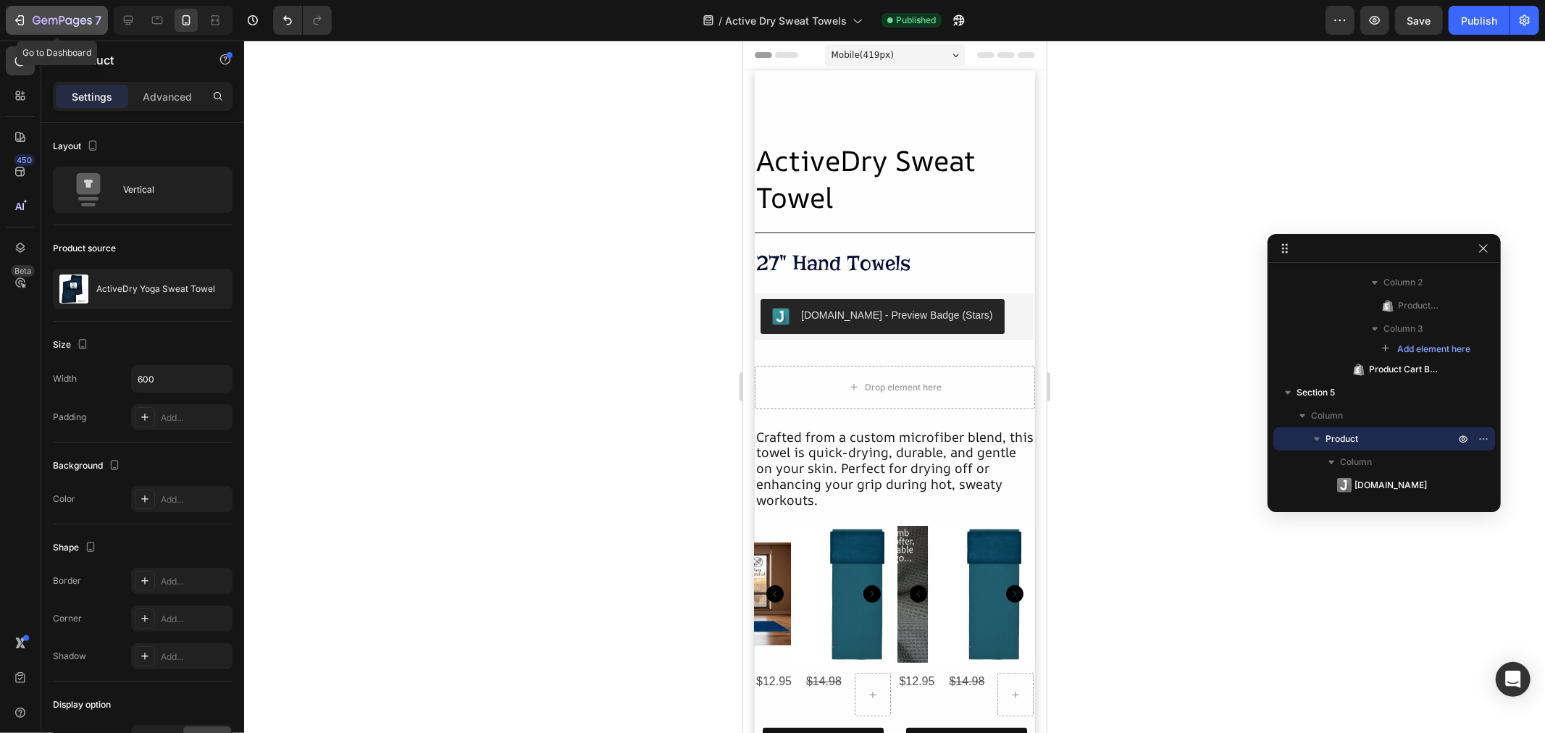
click at [30, 22] on div "7" at bounding box center [56, 20] width 89 height 17
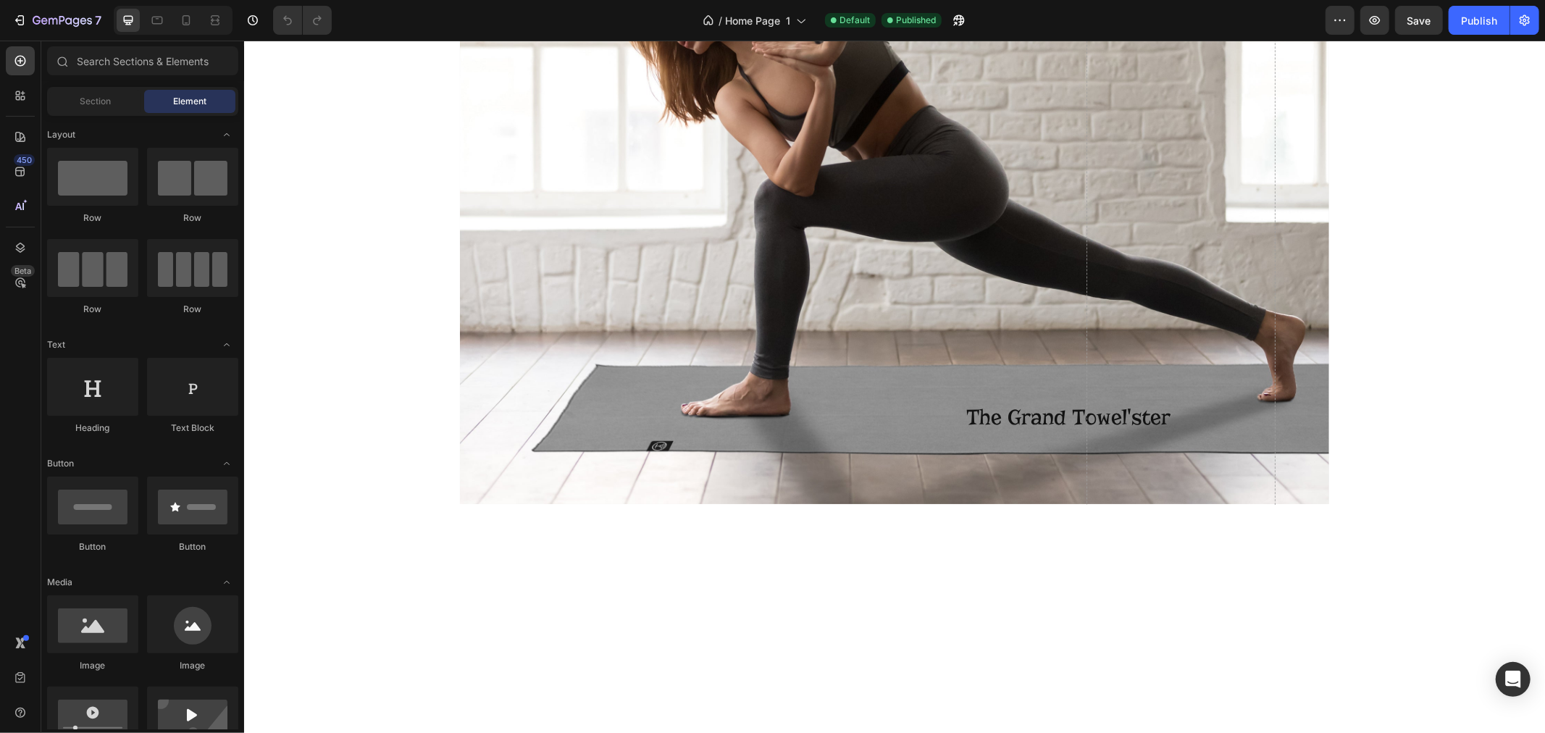
scroll to position [2816, 0]
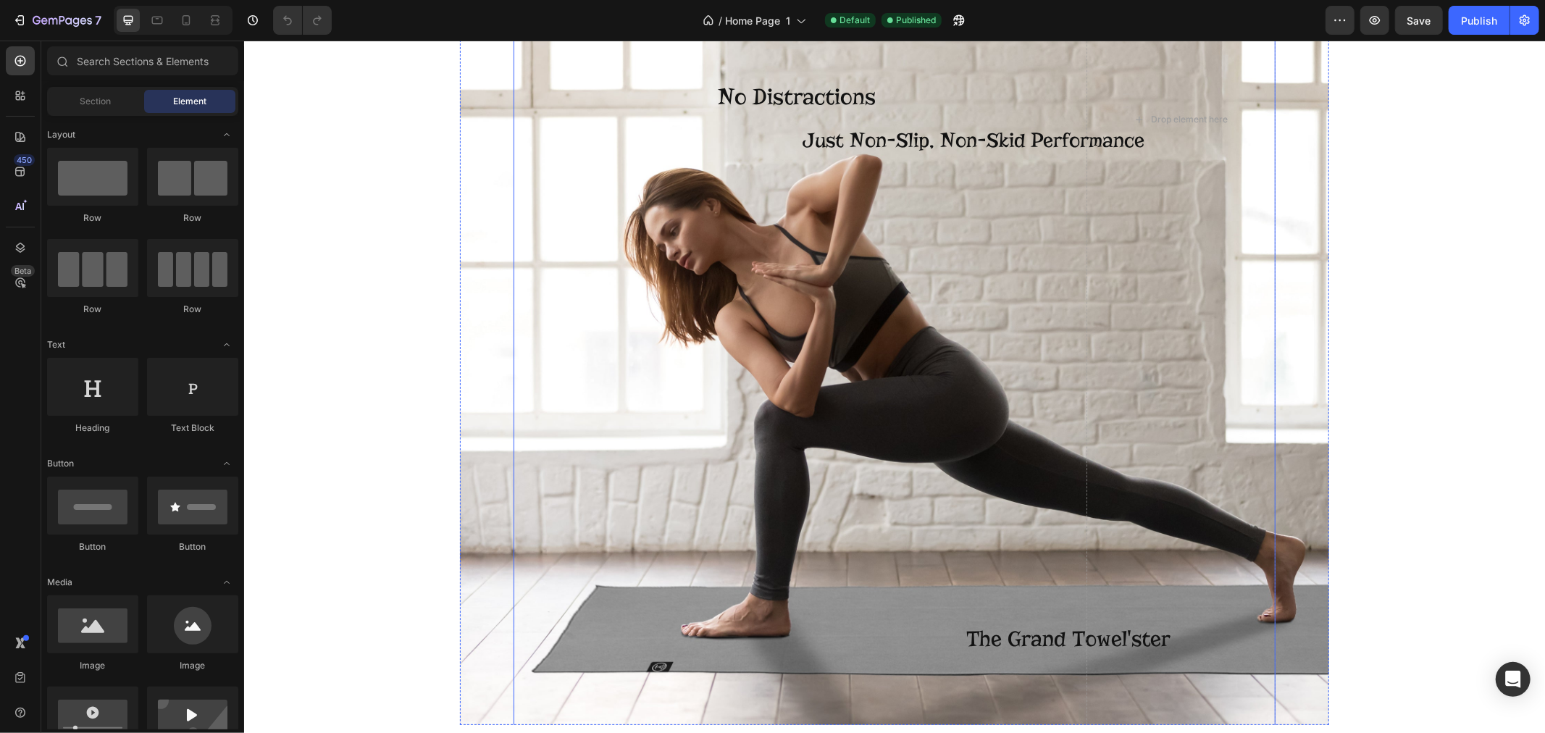
click at [802, 385] on div "The Grand Towel'ster Button" at bounding box center [796, 510] width 566 height 442
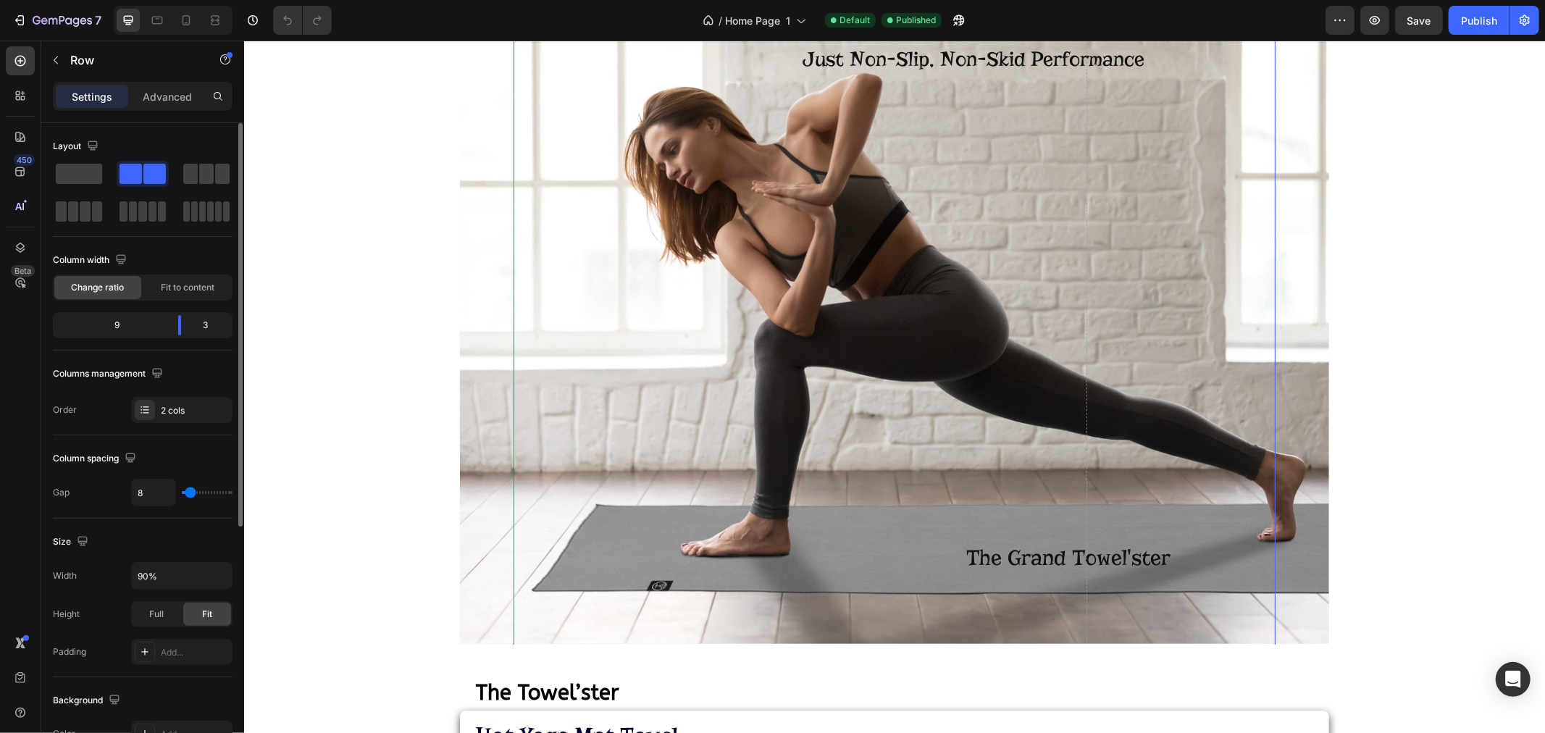
scroll to position [398, 0]
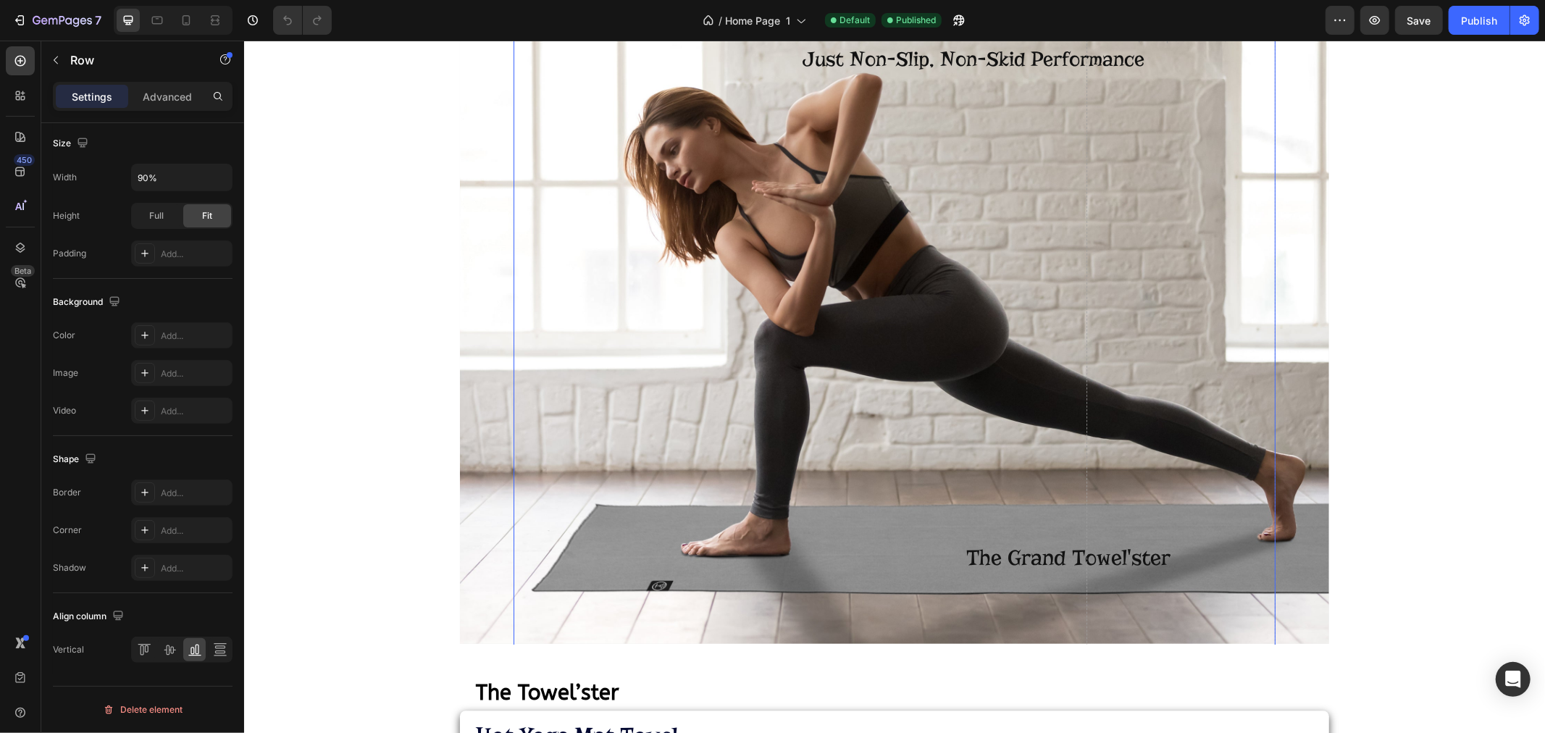
click at [801, 459] on div "The Grand Towel'ster Button" at bounding box center [796, 429] width 566 height 442
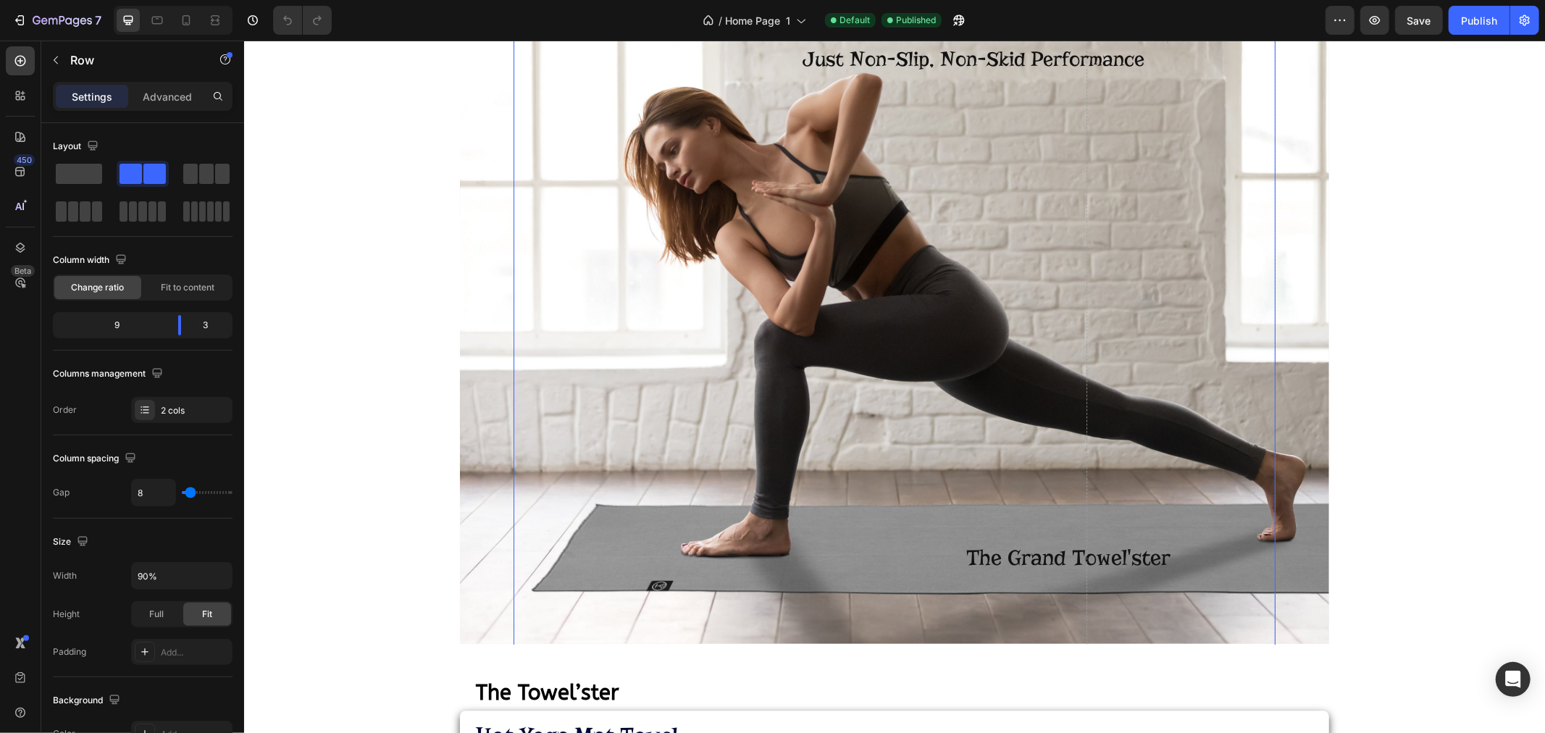
scroll to position [2655, 0]
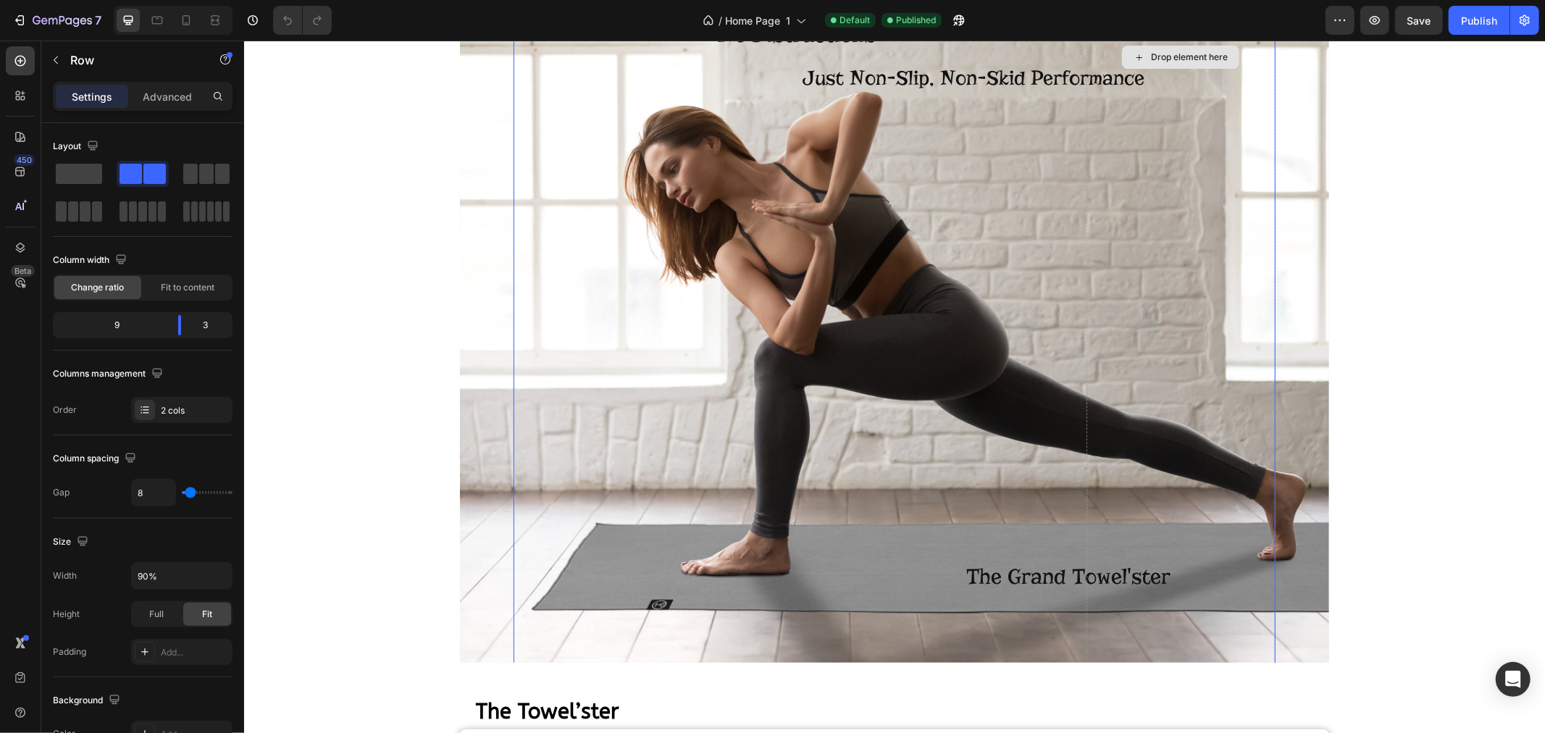
click at [1241, 144] on div "Drop element here" at bounding box center [1180, 56] width 189 height 1223
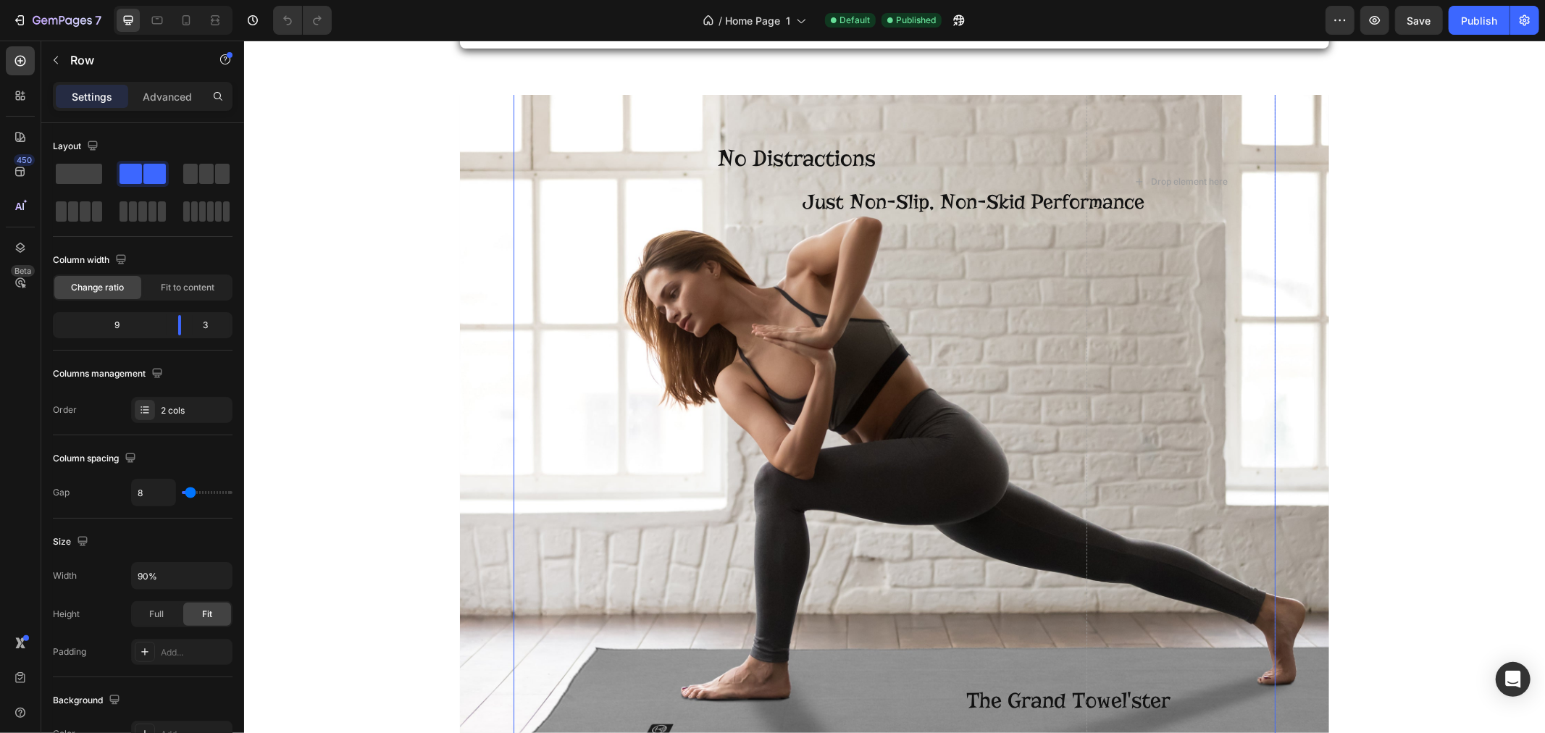
scroll to position [2422, 0]
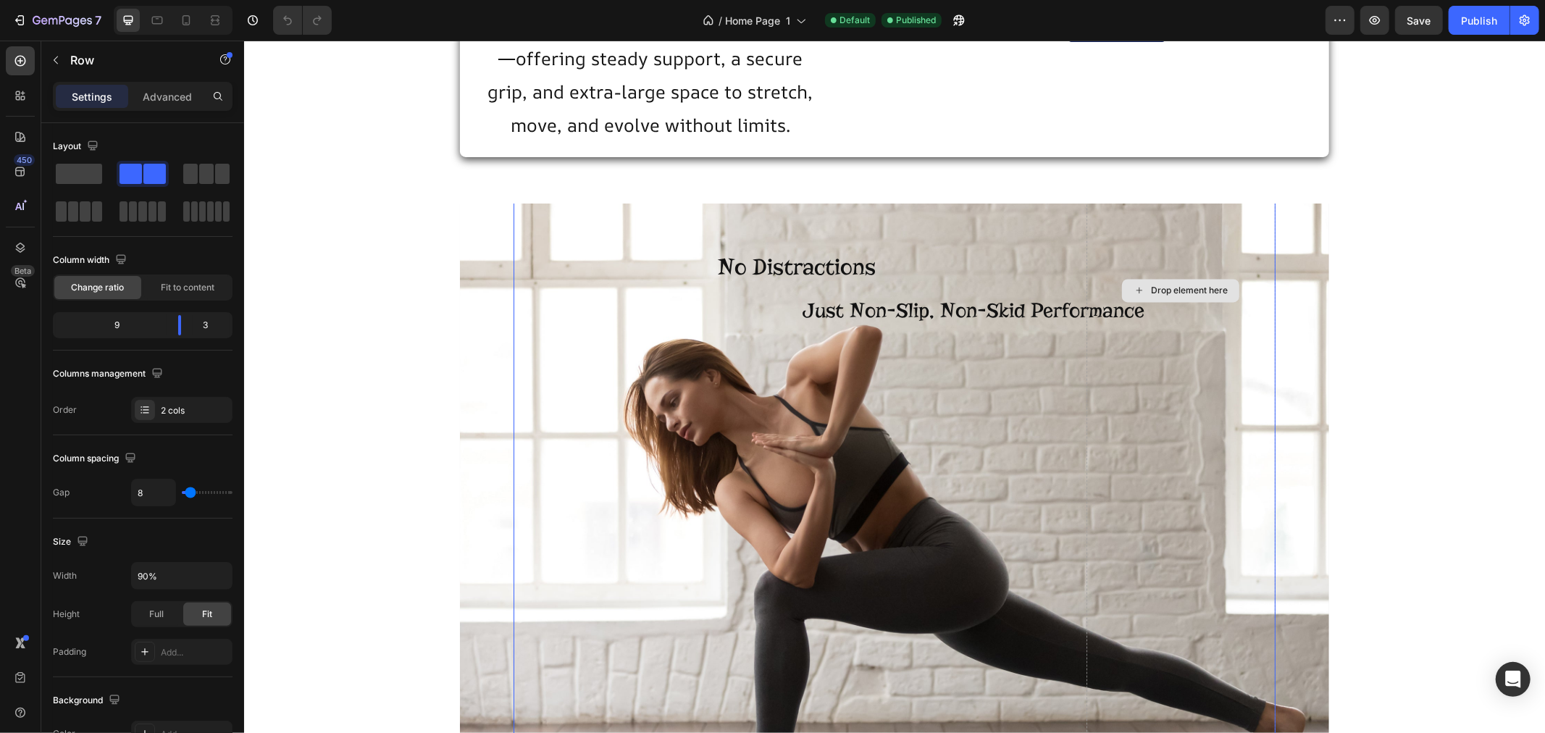
click at [1247, 445] on div "Drop element here" at bounding box center [1180, 289] width 189 height 1223
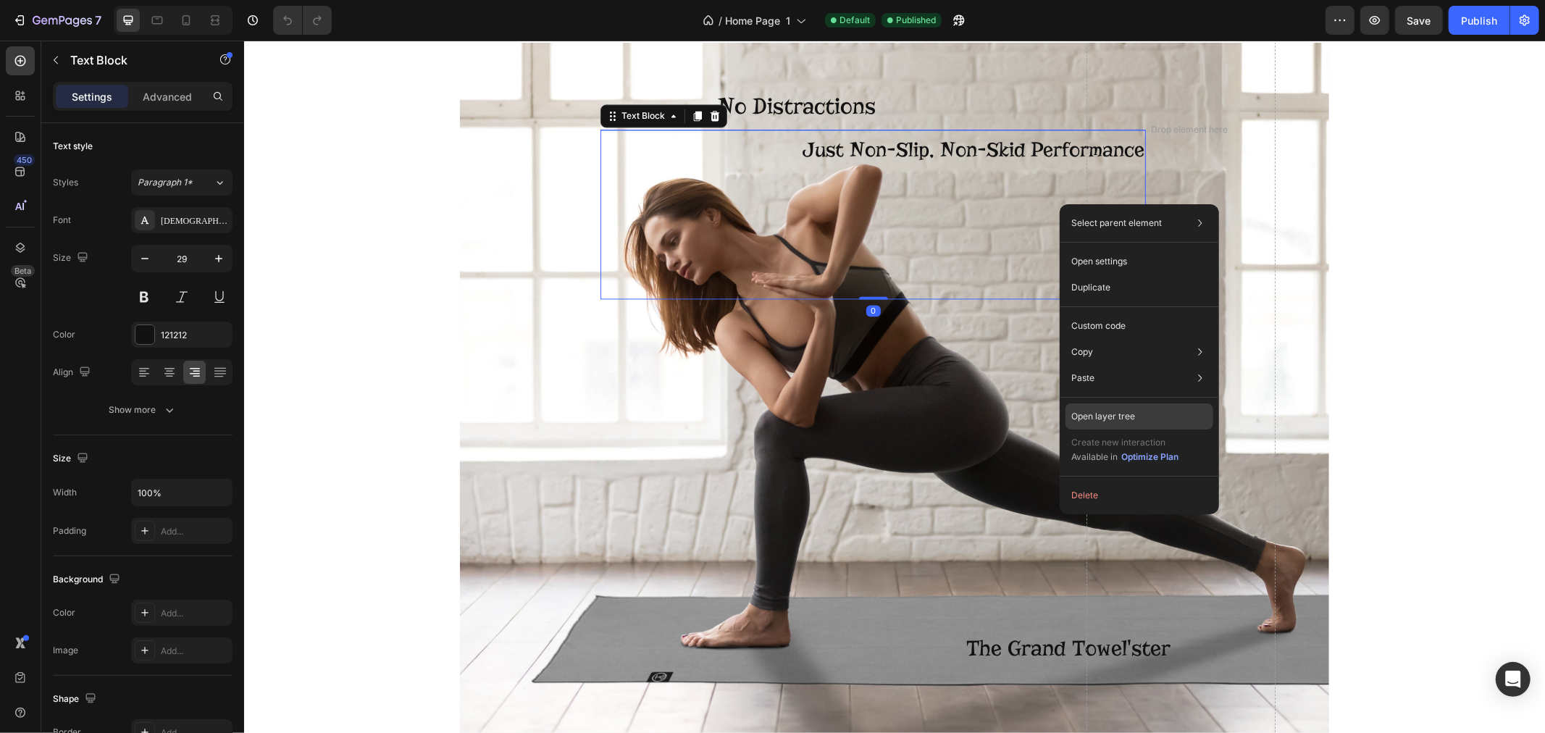
click at [1112, 416] on p "Open layer tree" at bounding box center [1103, 416] width 64 height 13
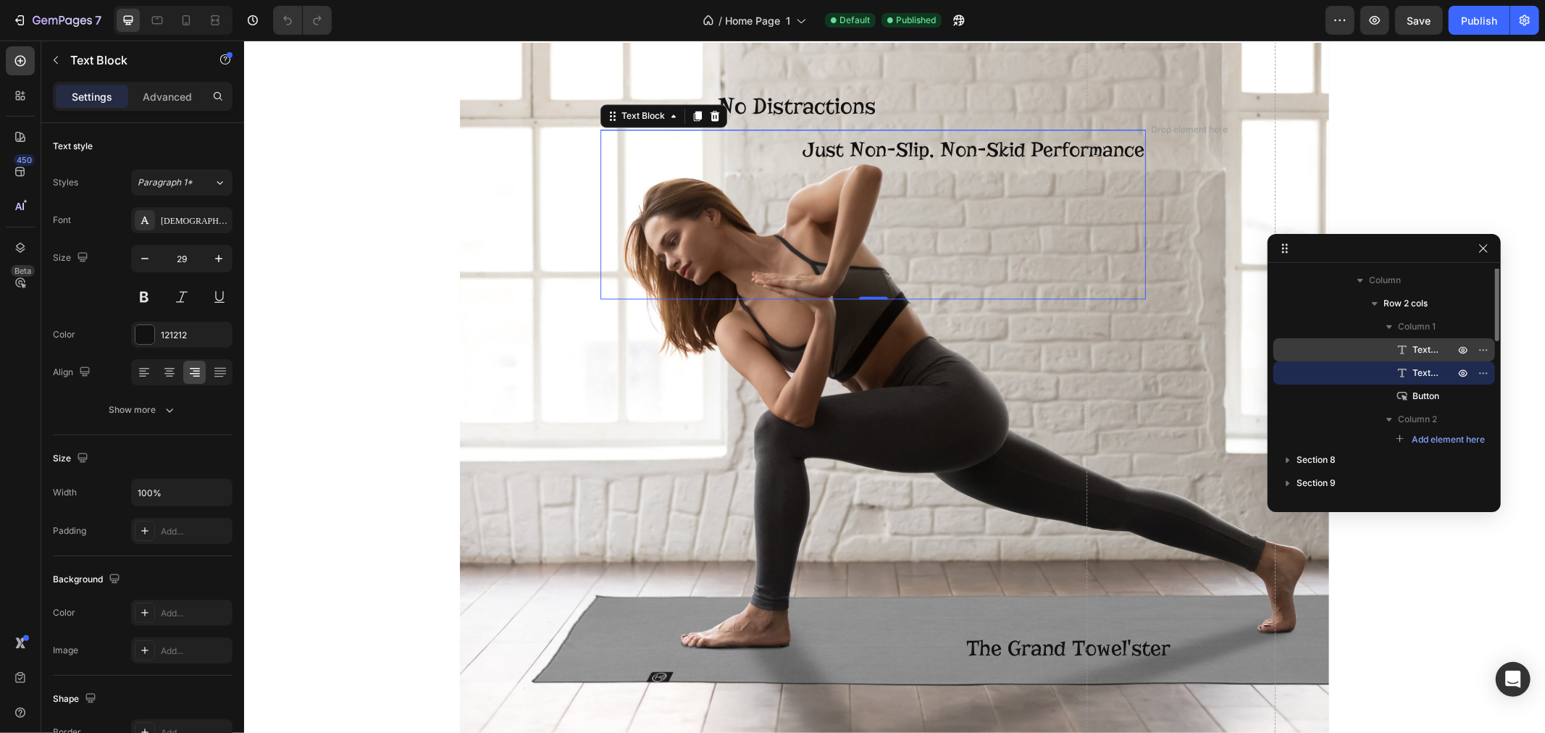
scroll to position [175, 0]
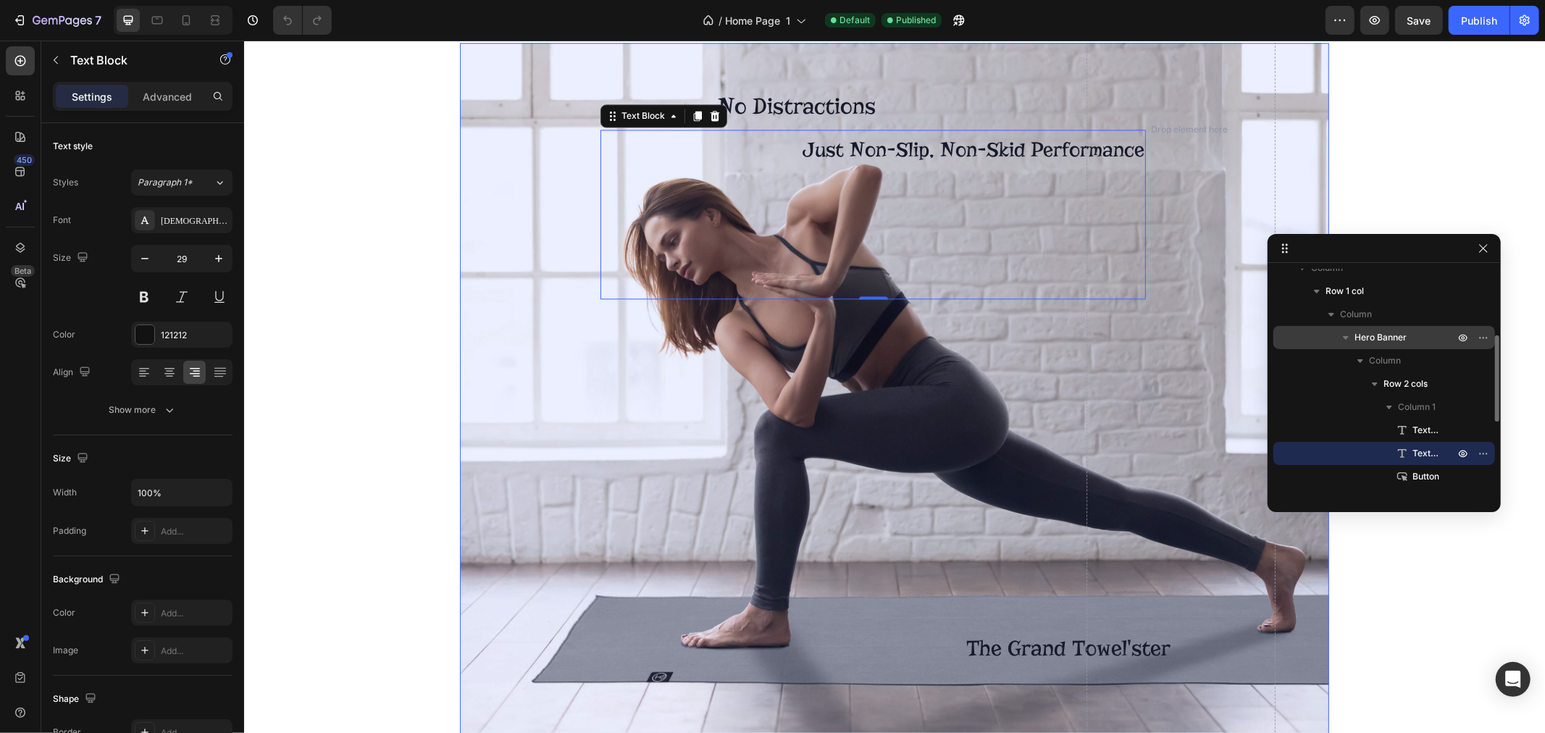
click at [1369, 334] on span "Hero Banner" at bounding box center [1380, 337] width 52 height 14
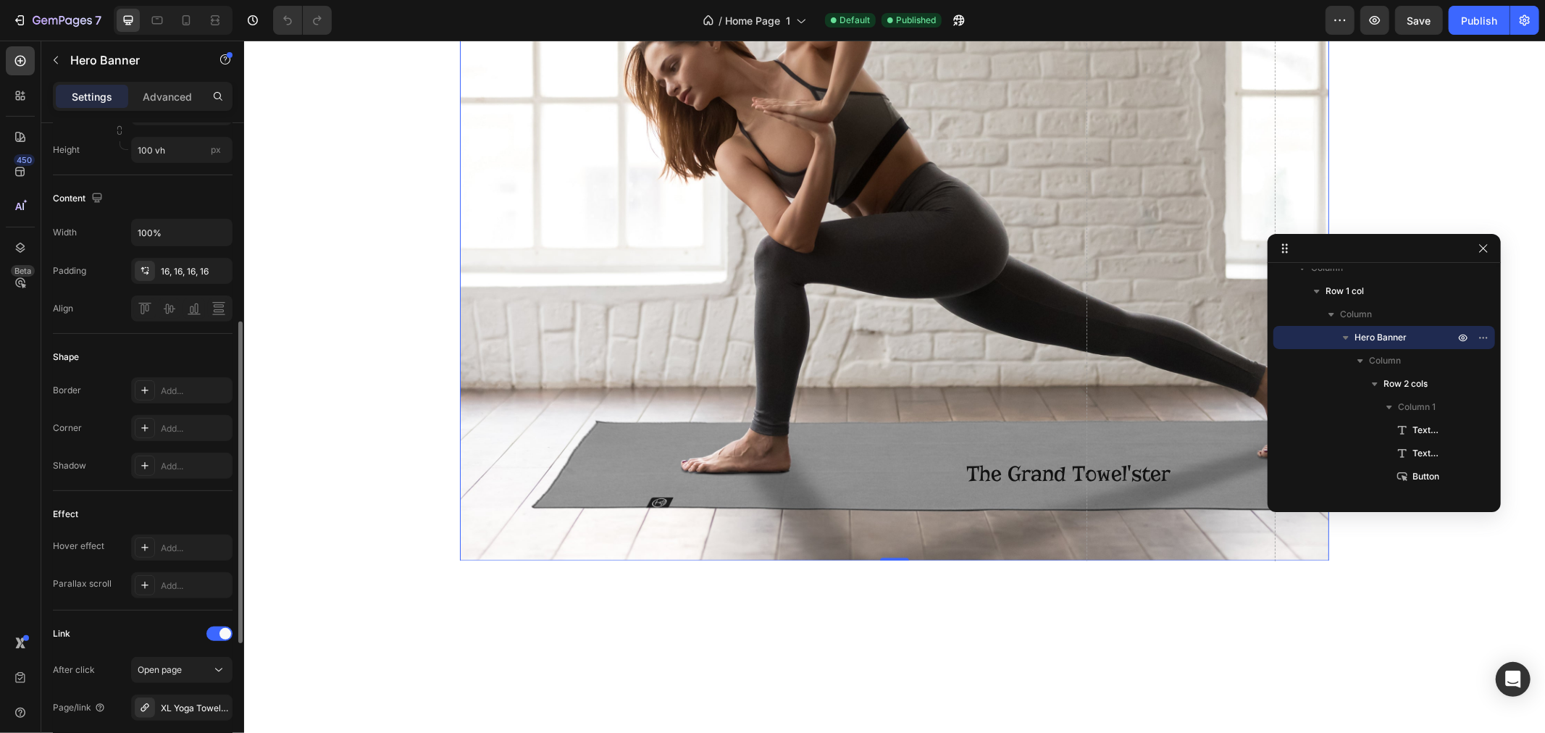
scroll to position [563, 0]
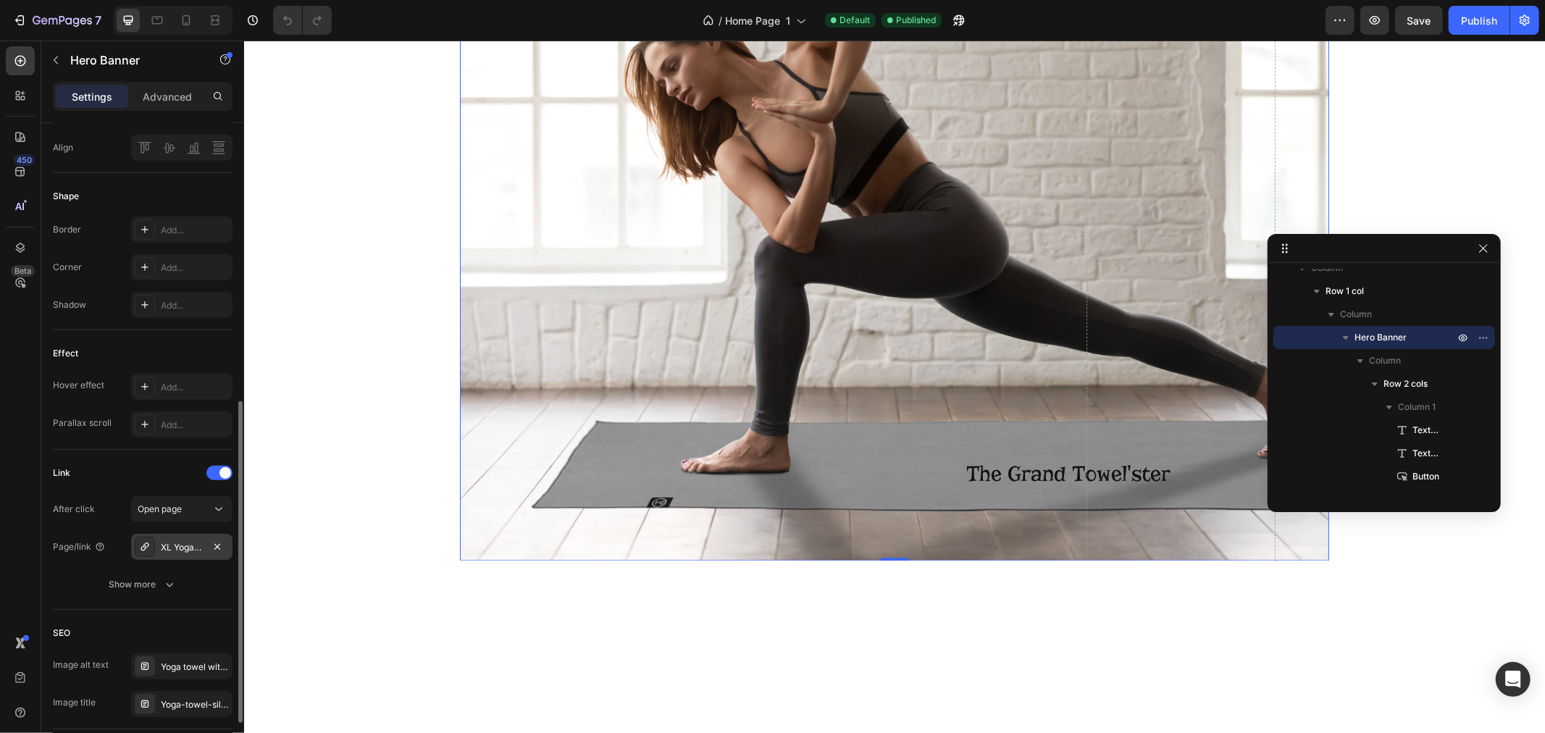
click at [171, 545] on div "XL Yoga Towels | Hot Yoga Mat Towels | Large Non Slip Yoga Towels" at bounding box center [182, 547] width 42 height 13
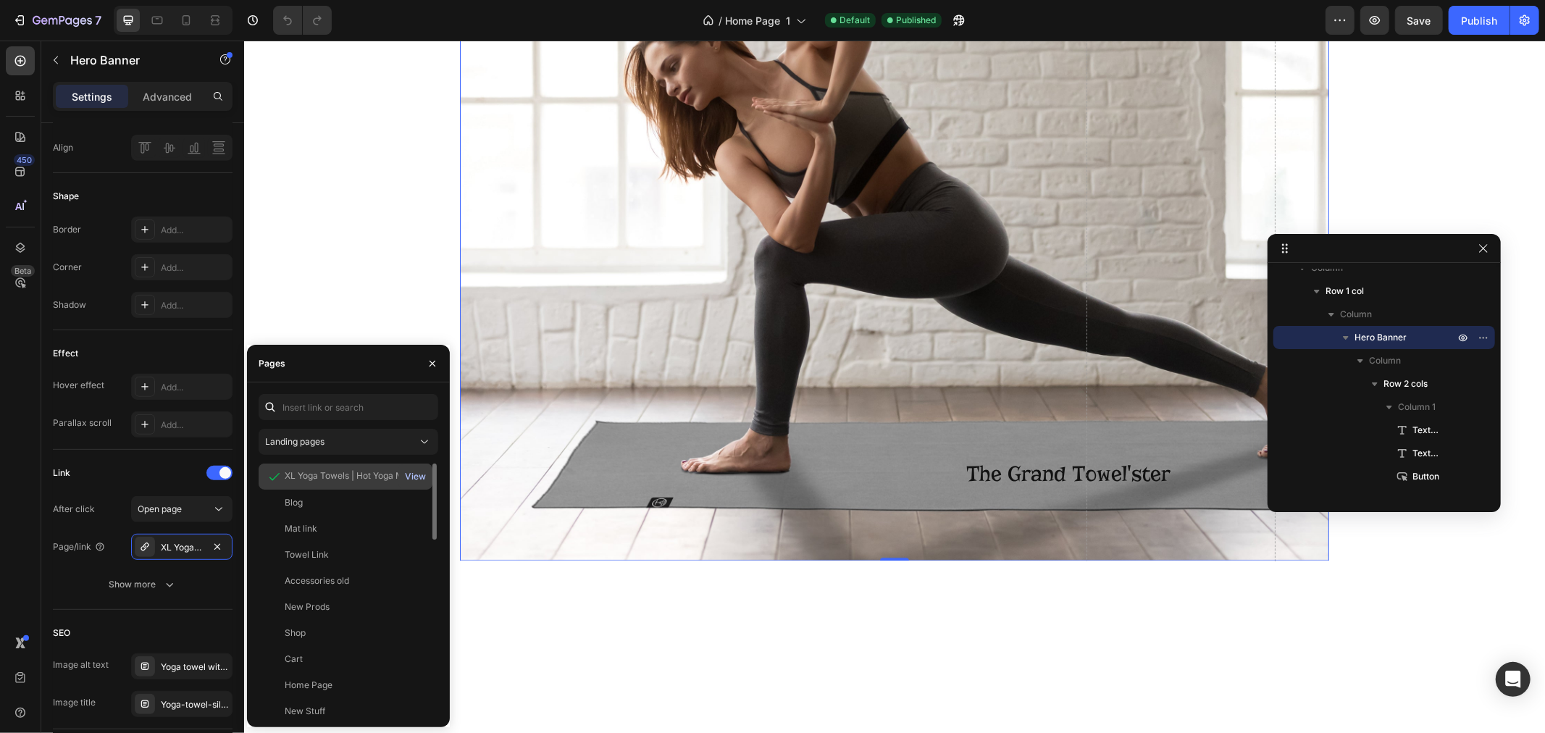
click at [419, 475] on div "View" at bounding box center [415, 476] width 21 height 13
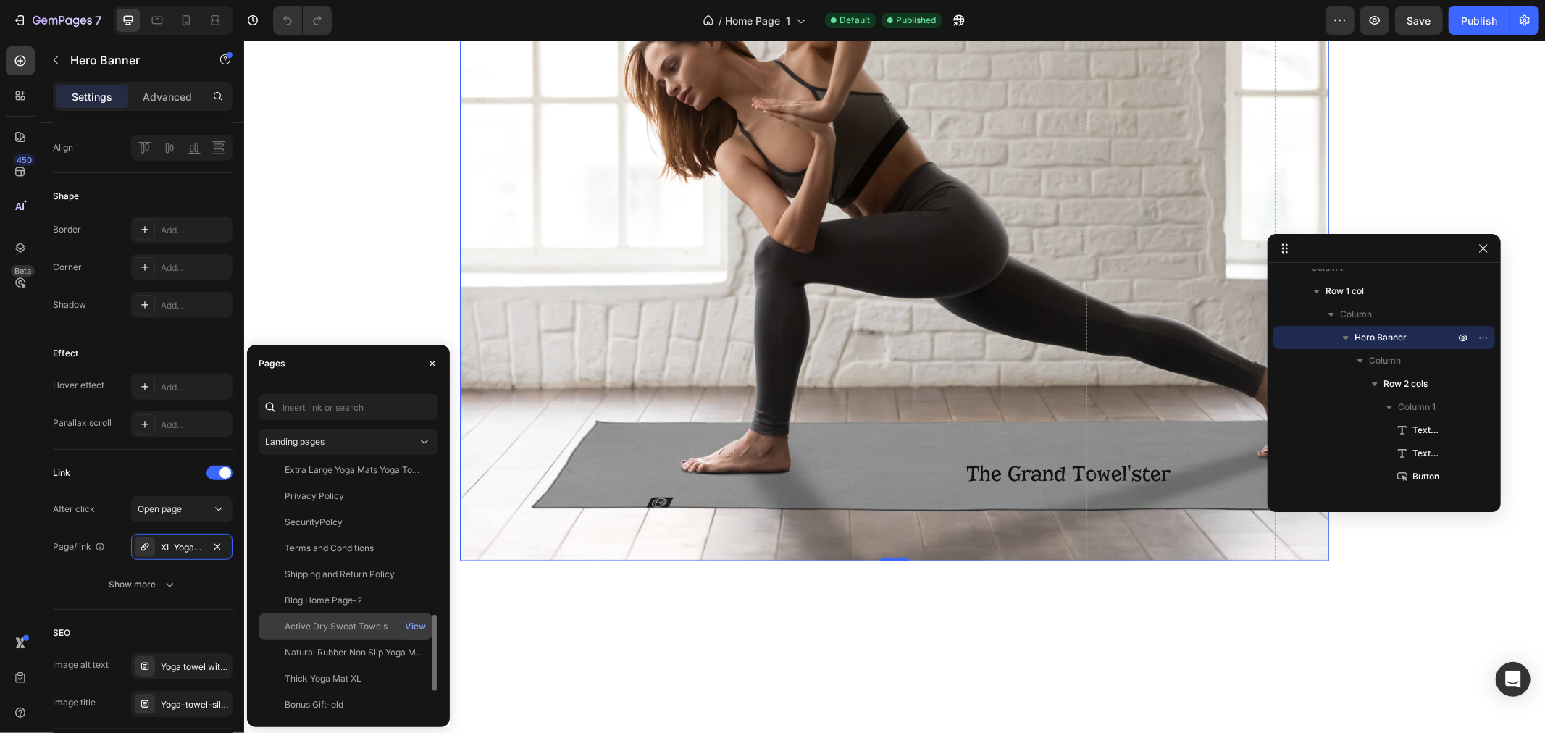
scroll to position [422, 0]
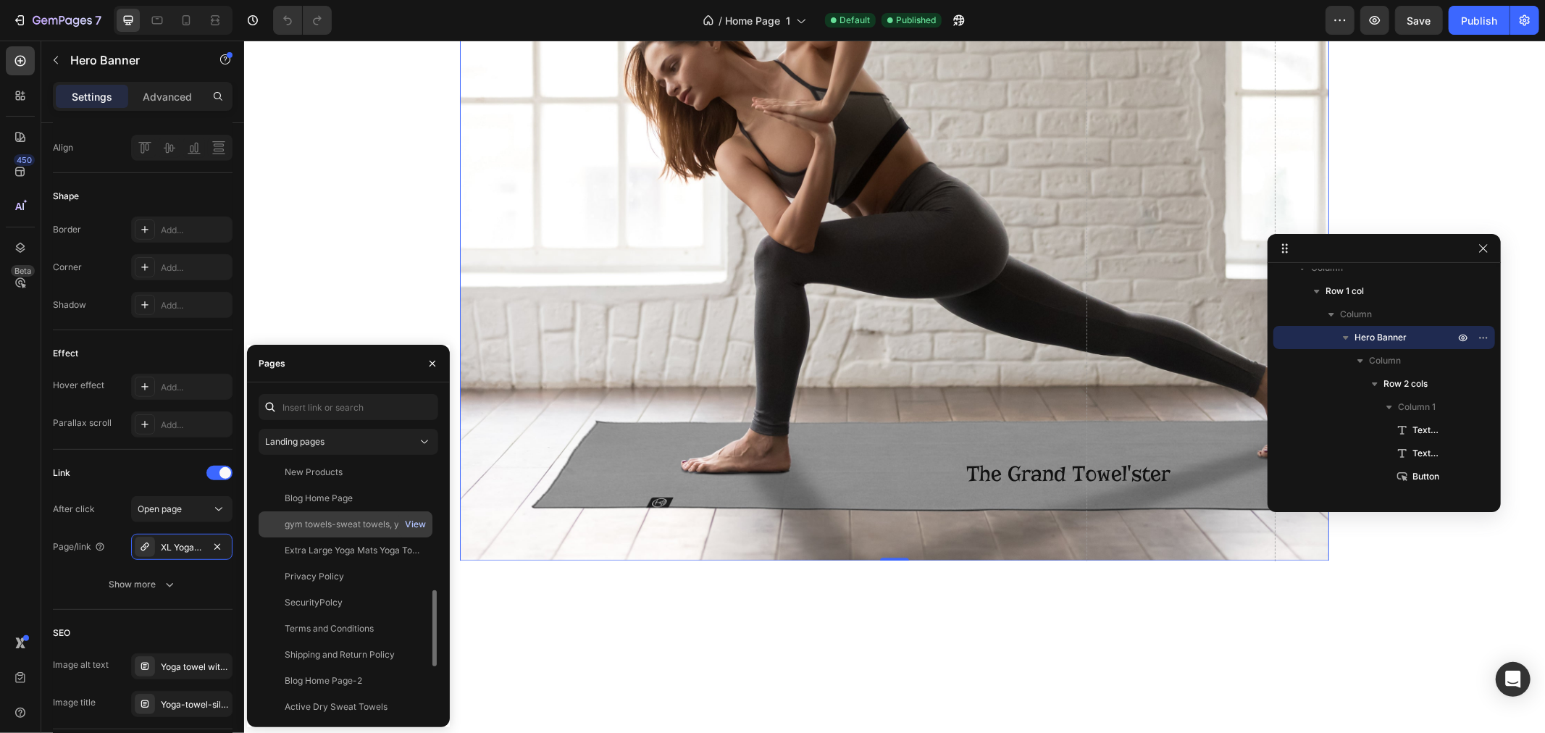
click at [420, 522] on div "View" at bounding box center [415, 524] width 21 height 13
click at [356, 552] on div "Hot Yoga Towels | Non Slip Yoga Mat Towels | Microfiber Yoga Towels" at bounding box center [354, 554] width 139 height 13
click at [416, 552] on div "View" at bounding box center [415, 554] width 21 height 13
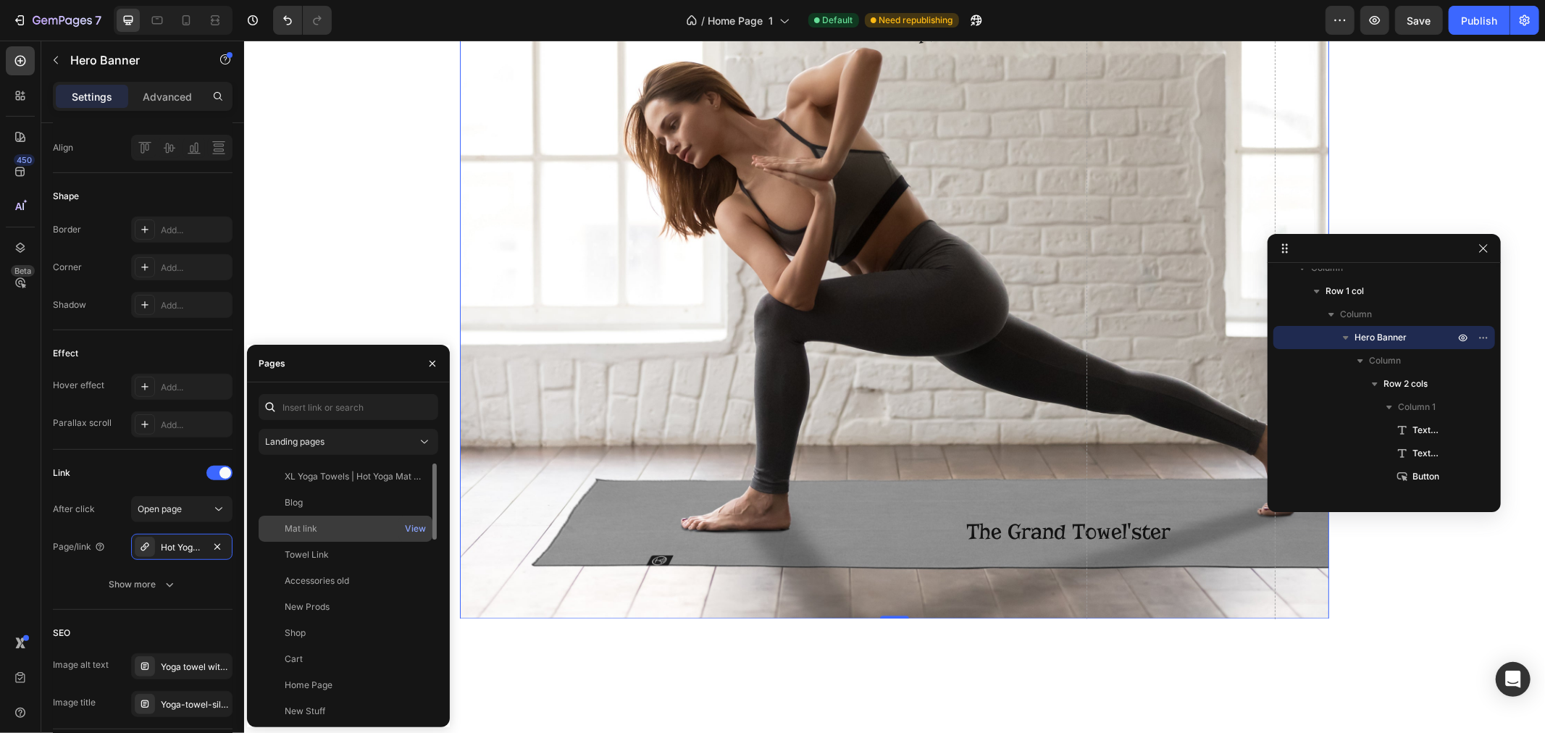
scroll to position [2677, 0]
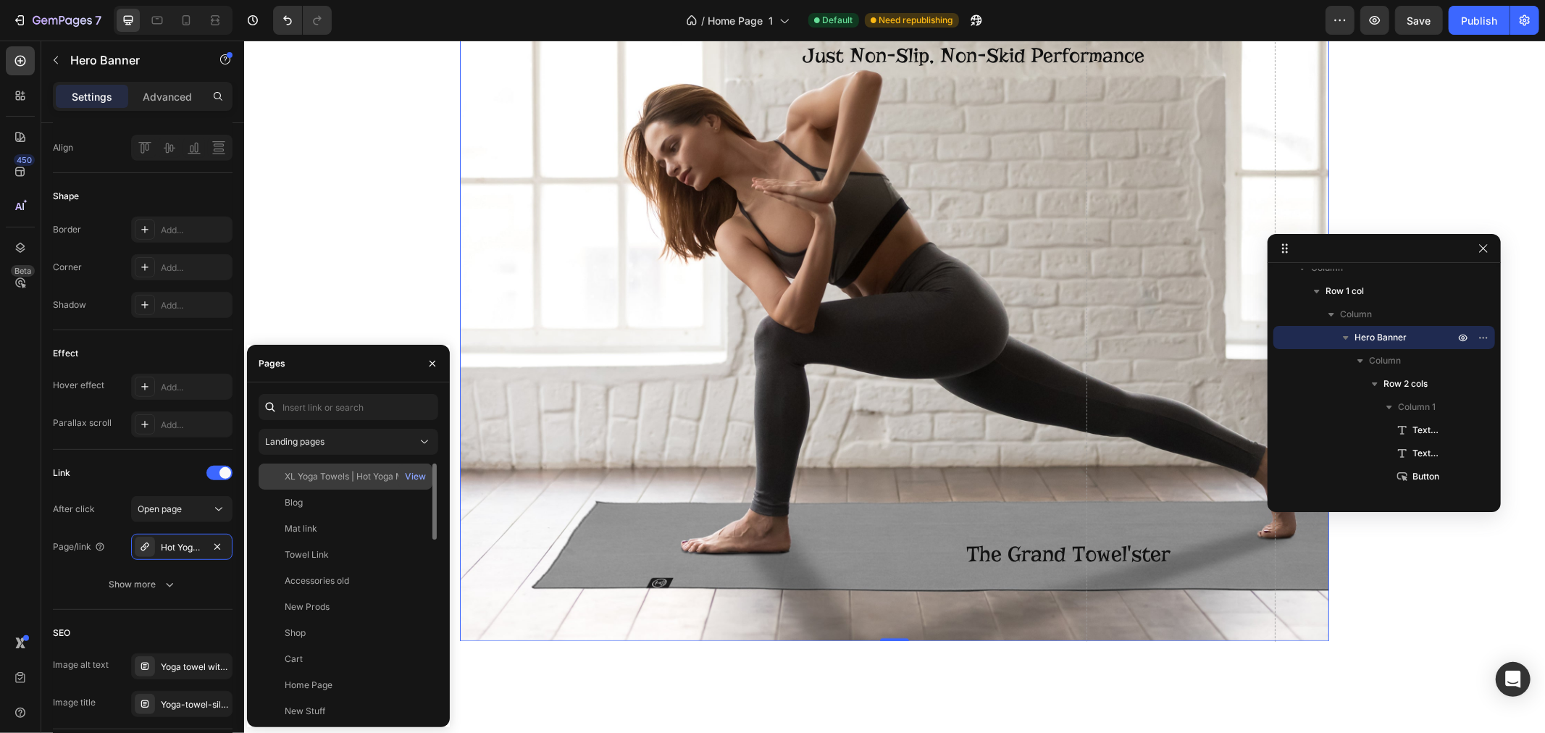
click at [339, 490] on div "XL Yoga Towels | Hot Yoga Mat Towels | Large Non Slip Yoga Towels View" at bounding box center [346, 503] width 174 height 26
click at [414, 473] on div "View" at bounding box center [415, 476] width 21 height 13
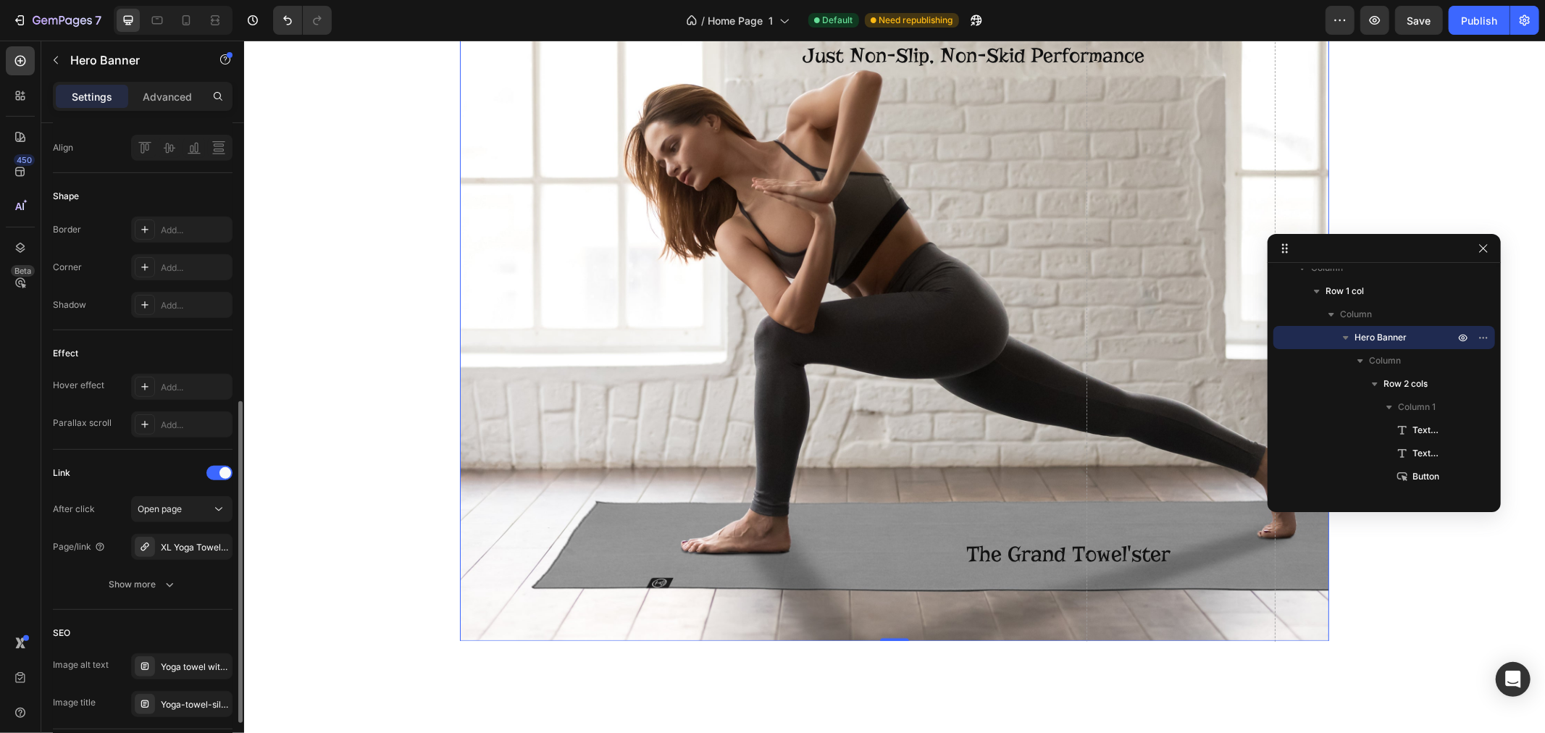
click at [198, 614] on div "SEO Image alt text Yoga towel with small silicone dabs Image title Yoga-towel-s…" at bounding box center [143, 670] width 180 height 120
click at [1473, 23] on div "Publish" at bounding box center [1479, 20] width 36 height 15
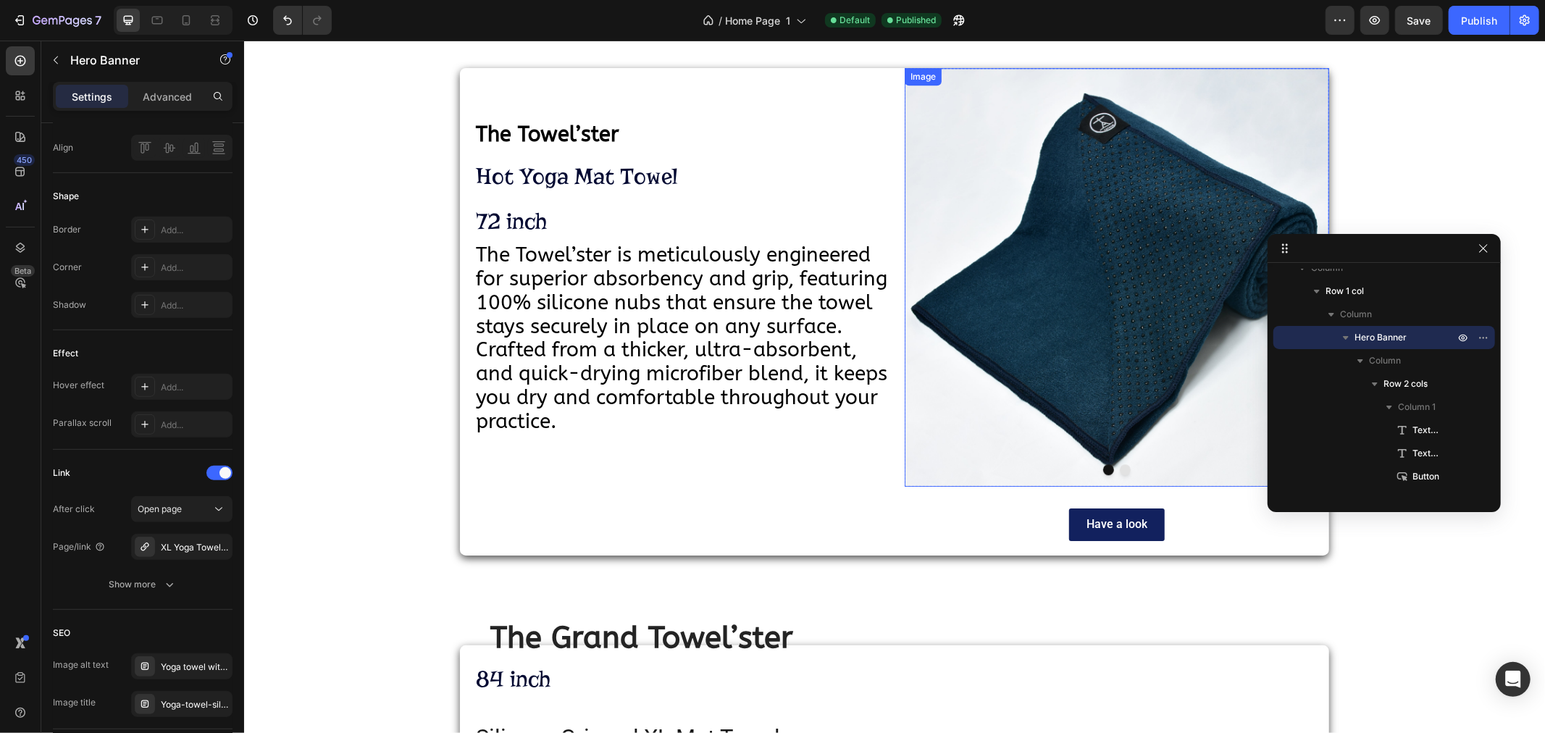
scroll to position [3862, 0]
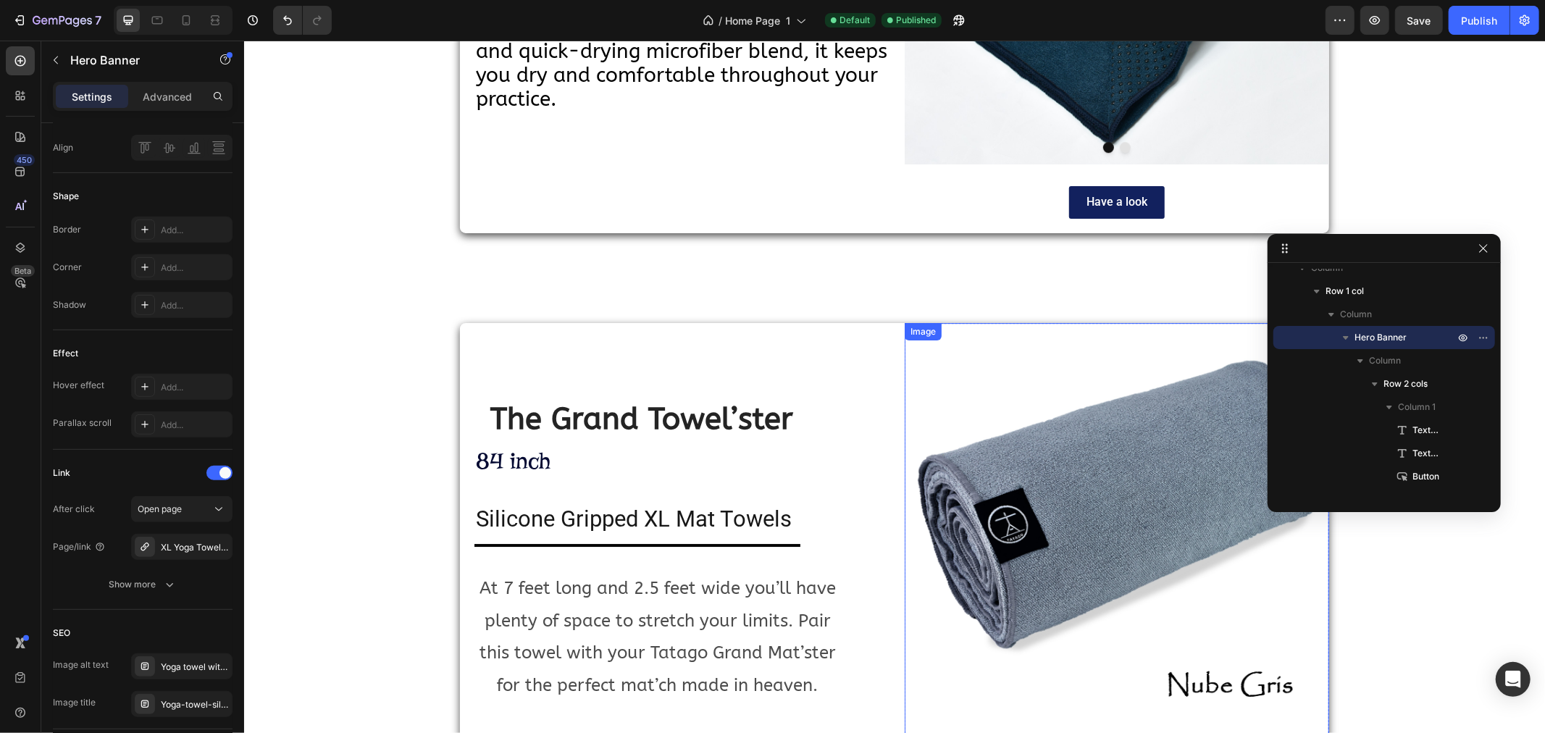
click at [1076, 541] on img at bounding box center [1116, 529] width 424 height 414
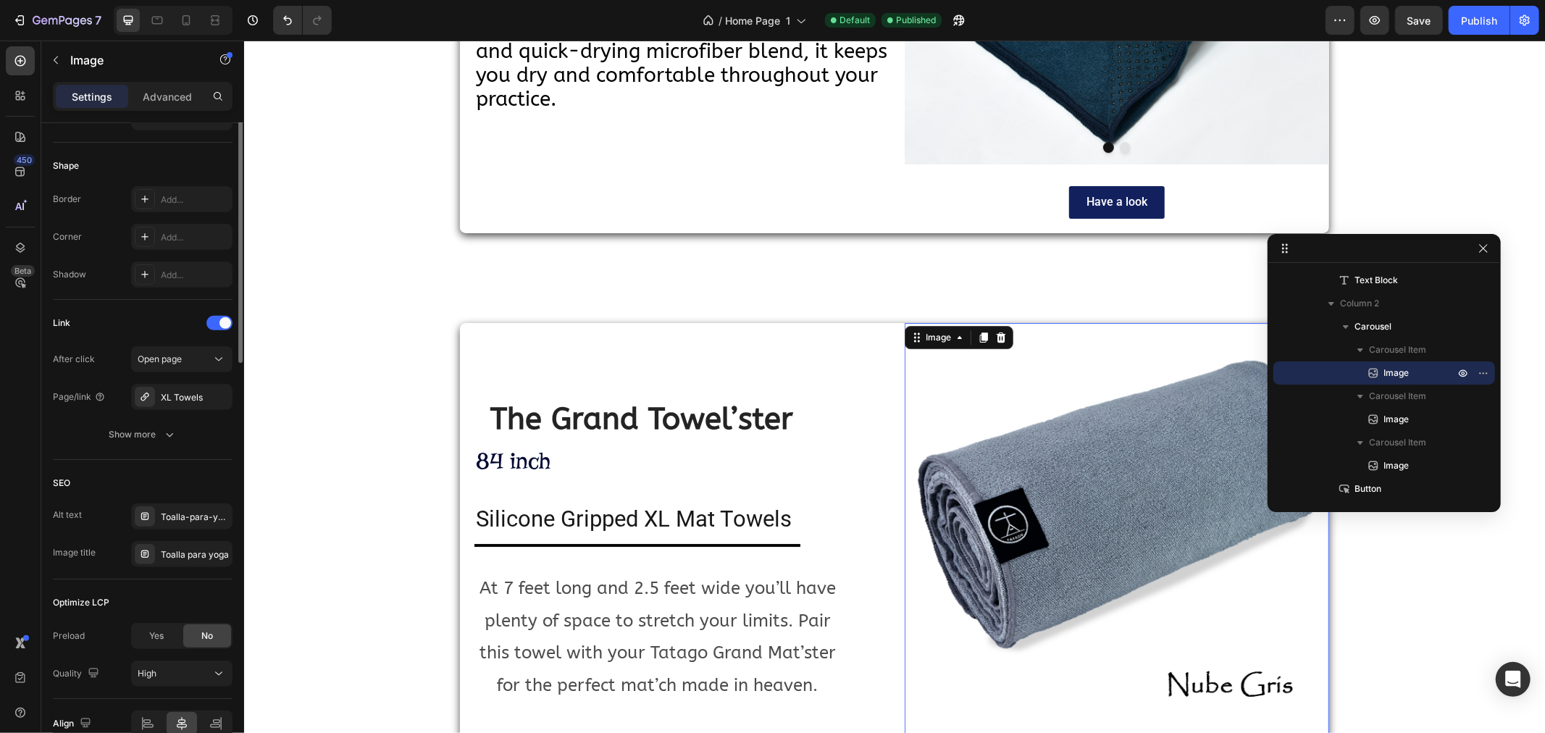
scroll to position [555, 0]
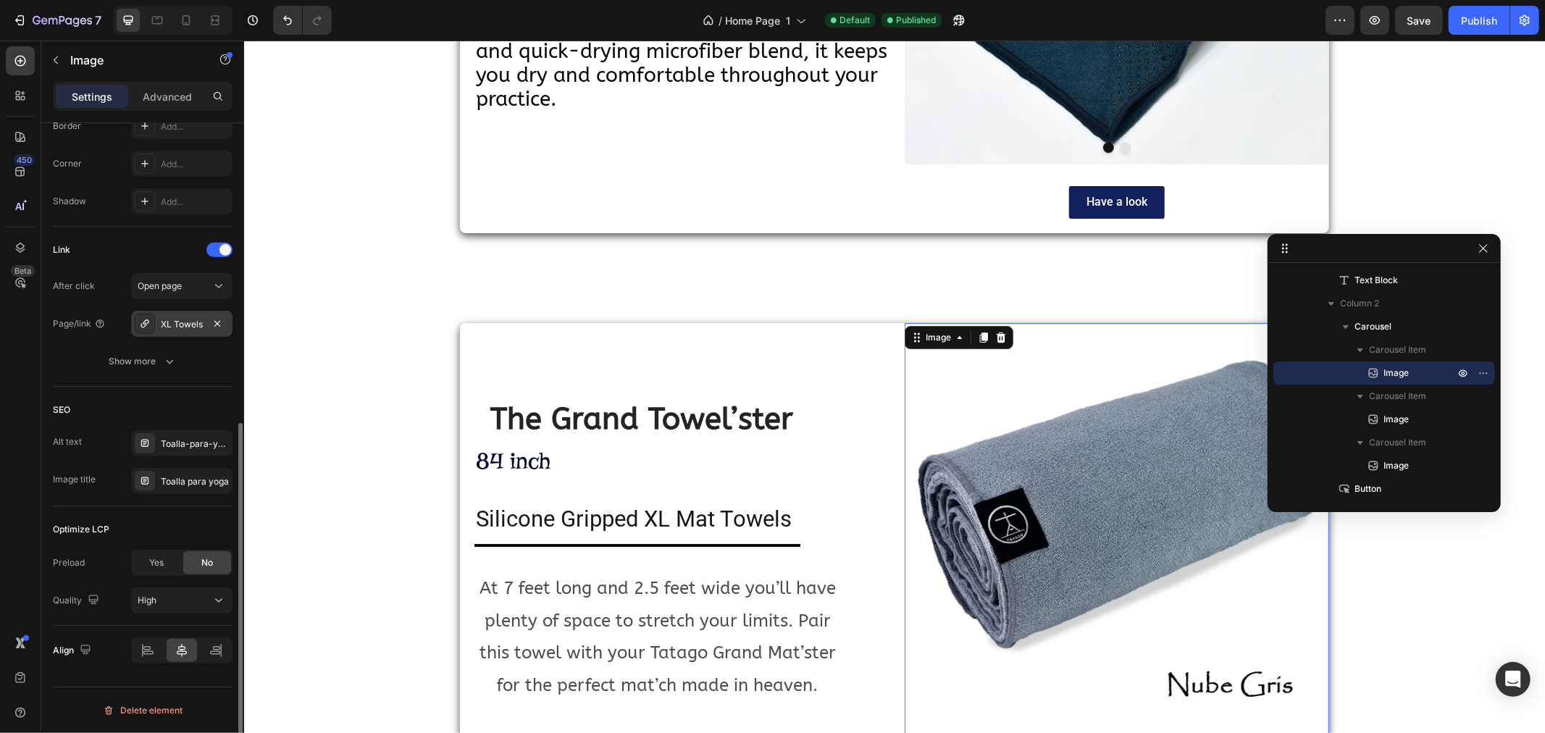
click at [177, 323] on div "XL Towels" at bounding box center [182, 324] width 42 height 13
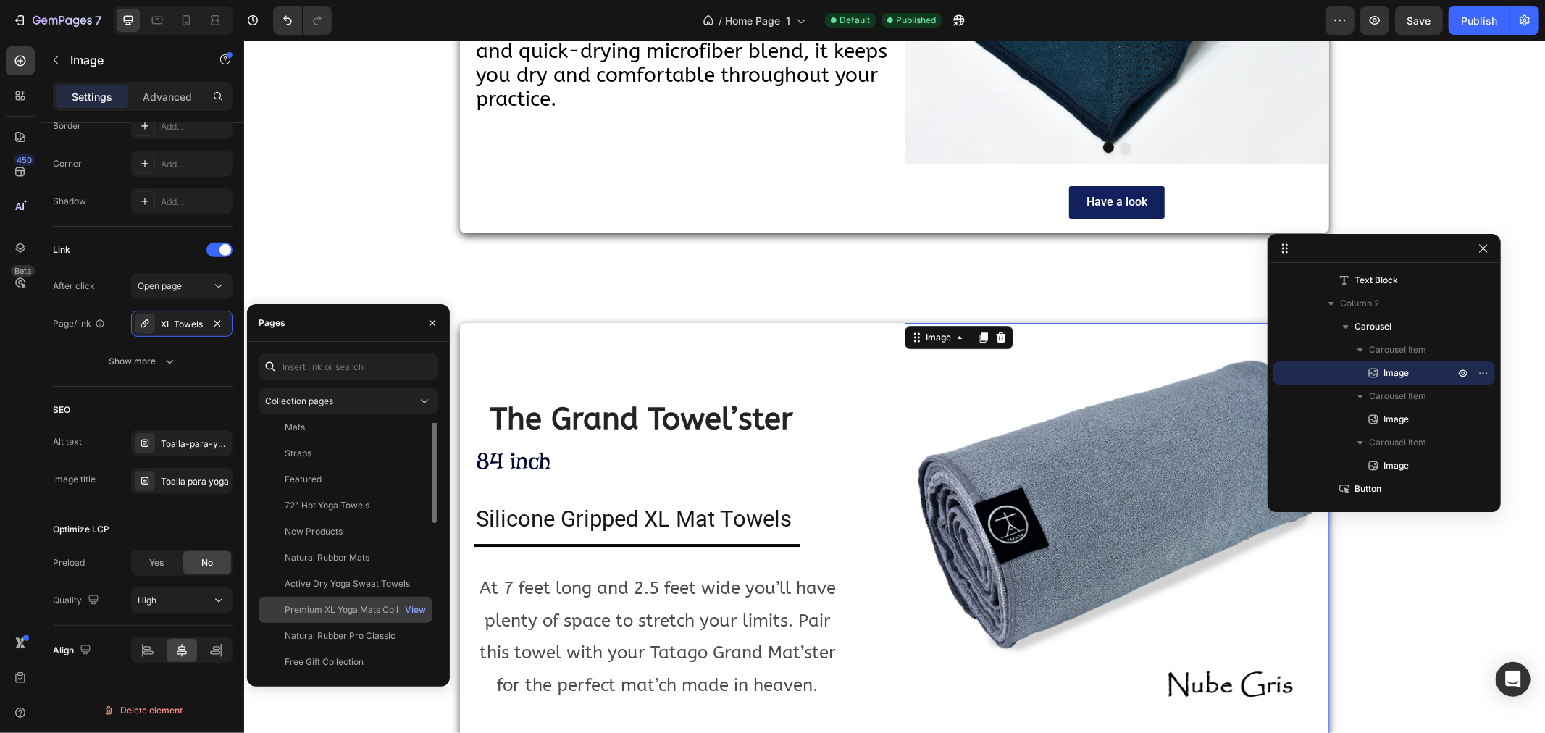
scroll to position [0, 0]
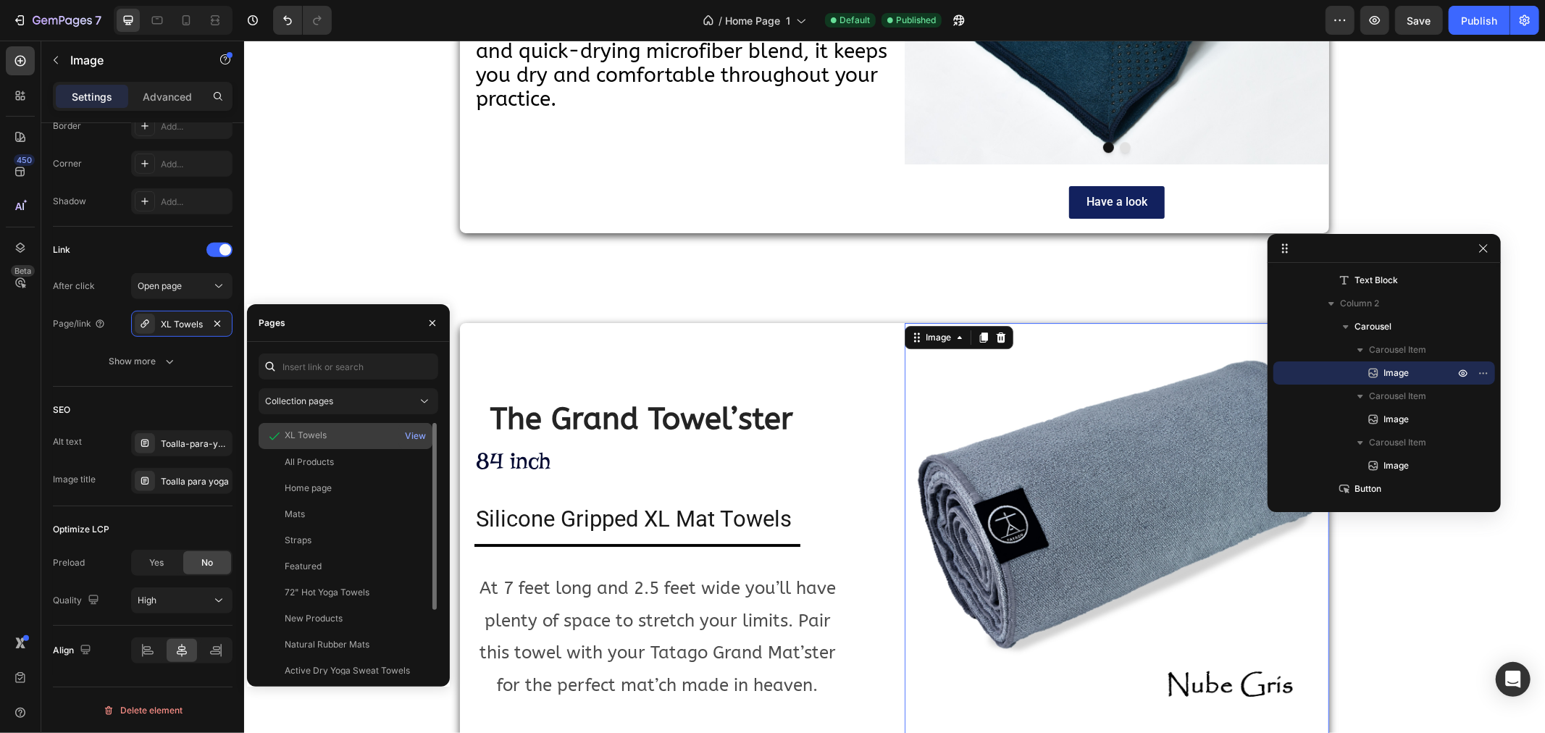
click at [309, 431] on div "XL Towels" at bounding box center [306, 435] width 42 height 13
click at [406, 435] on div "View" at bounding box center [415, 435] width 21 height 13
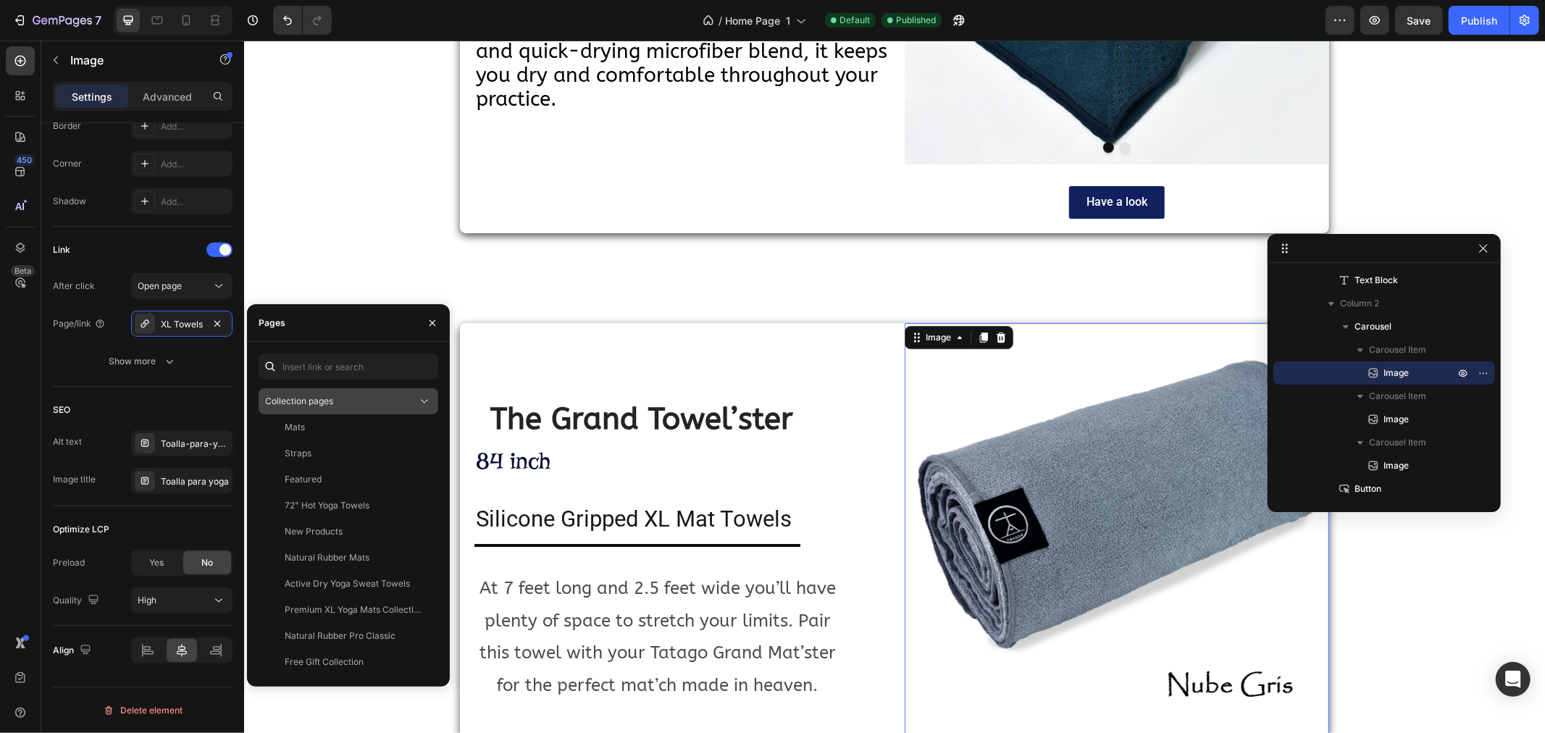
click at [361, 398] on div "Collection pages" at bounding box center [341, 401] width 152 height 13
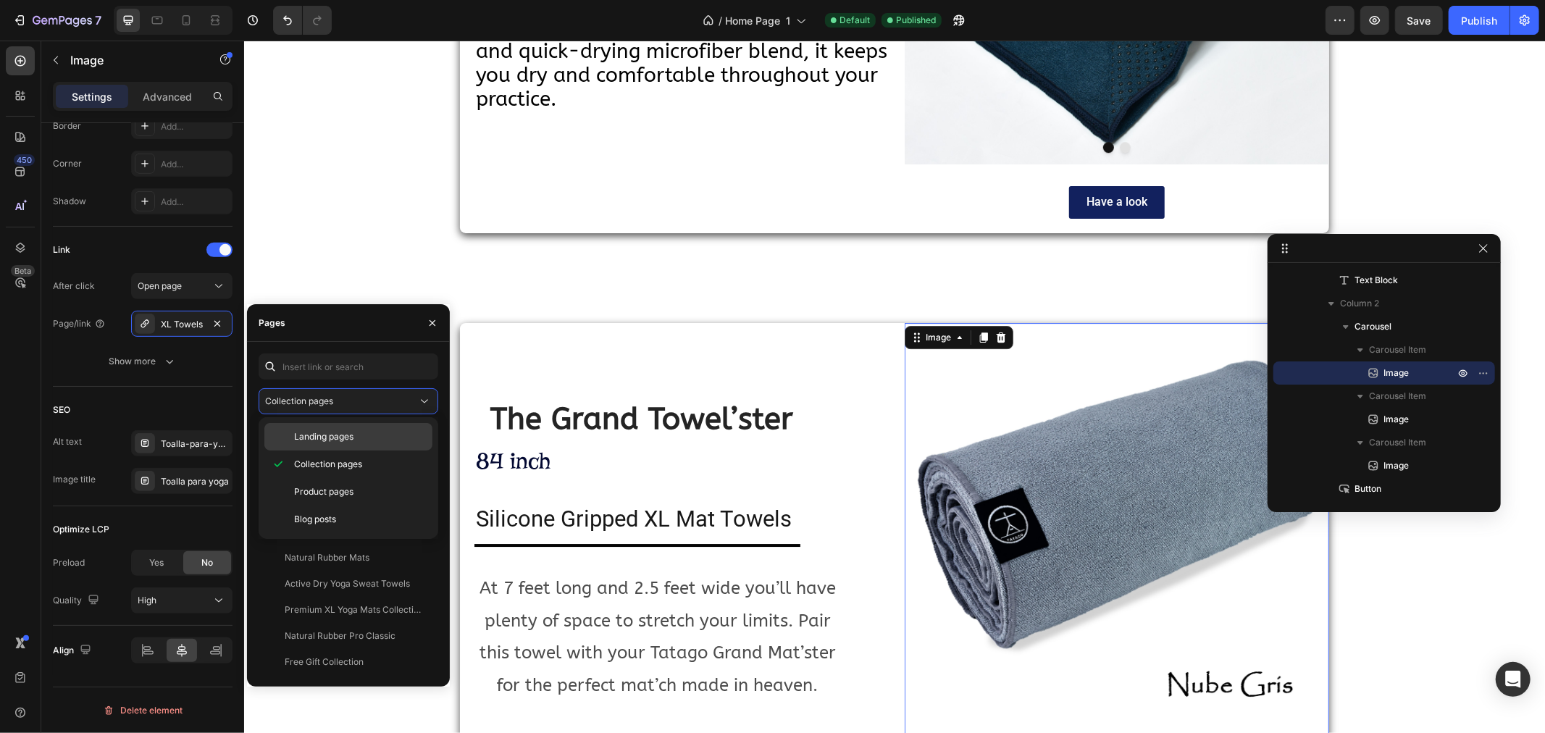
click at [346, 440] on span "Landing pages" at bounding box center [323, 436] width 59 height 13
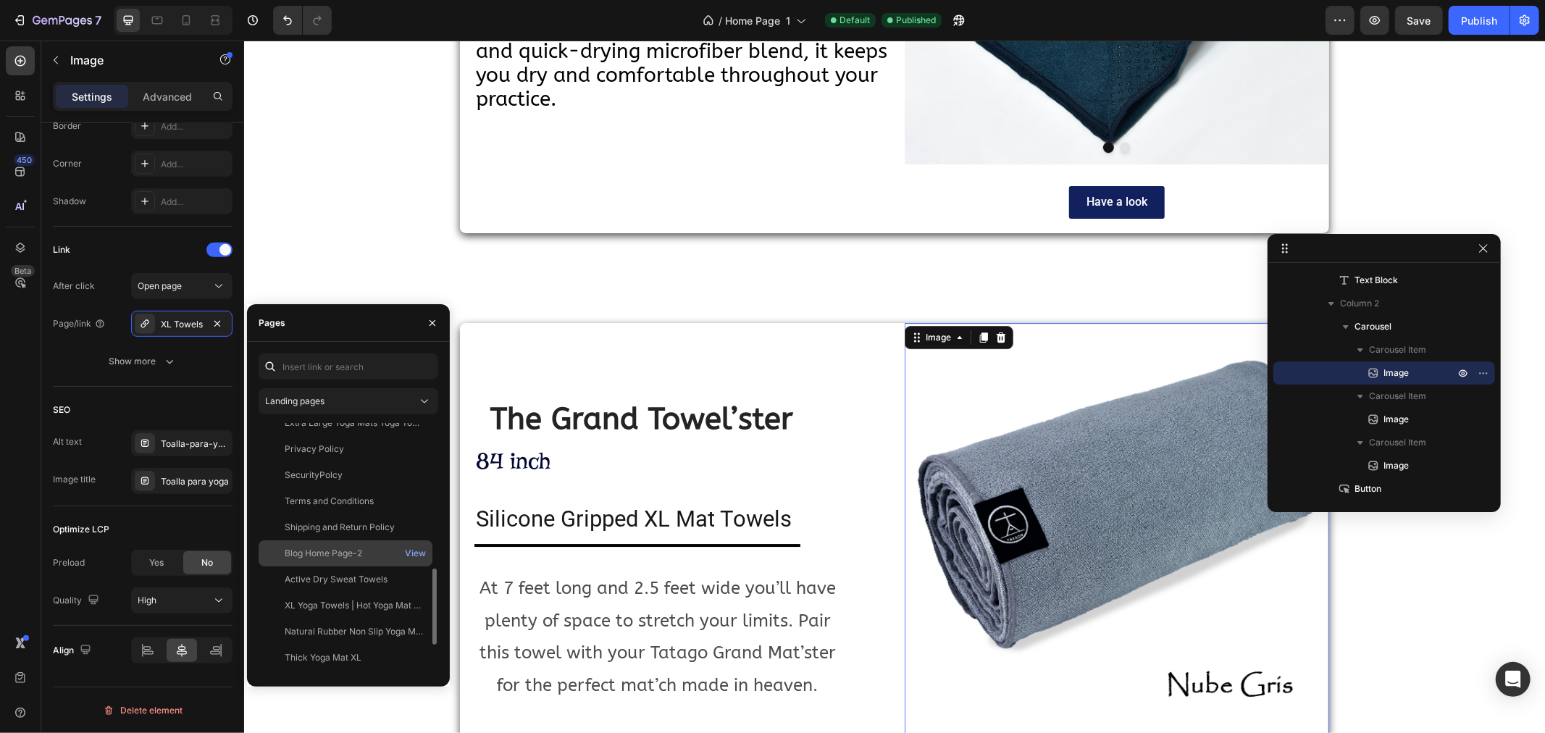
scroll to position [563, 0]
click at [324, 530] on div "XL Yoga Towels | Hot Yoga Mat Towels | Large Non Slip Yoga Towels" at bounding box center [354, 525] width 139 height 13
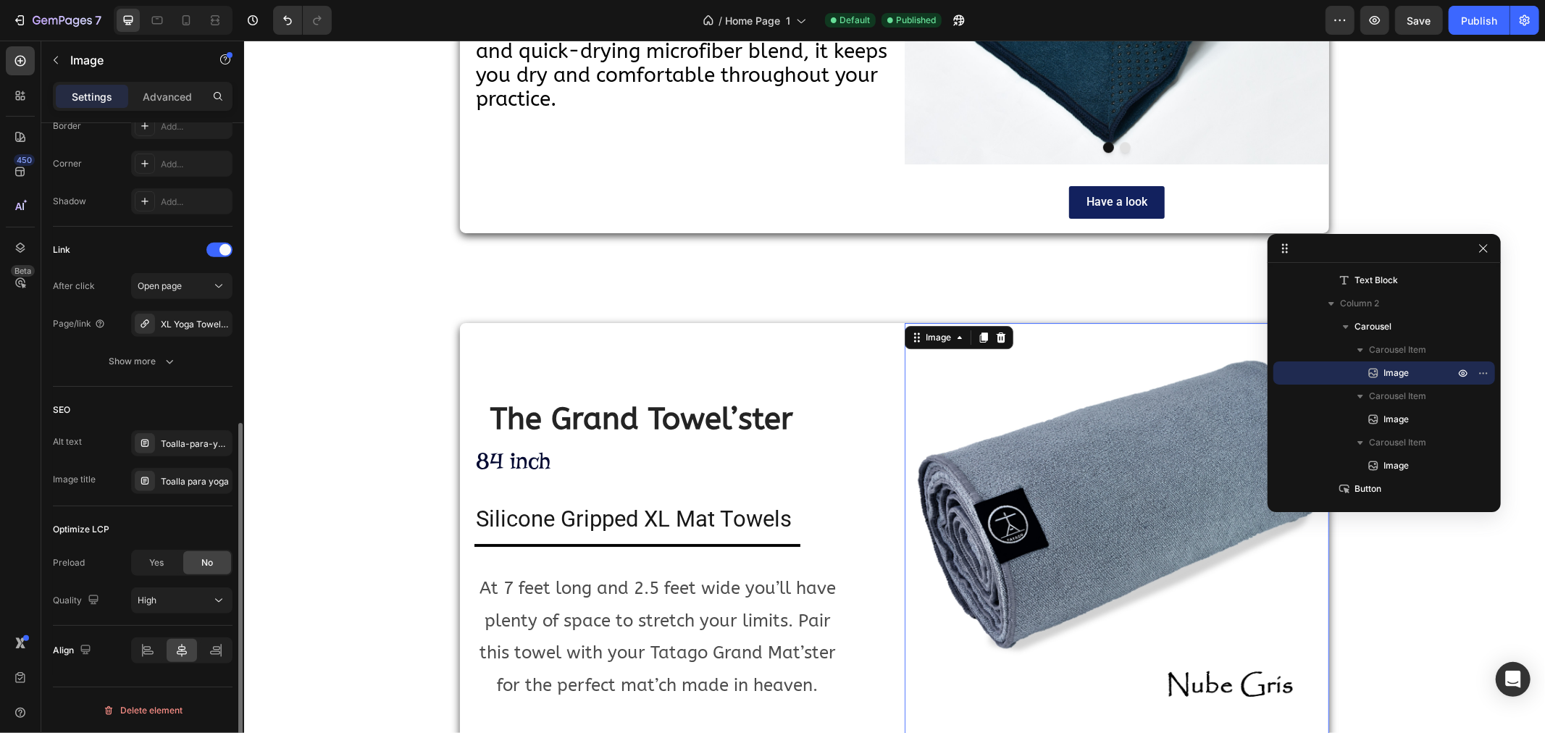
click at [61, 380] on div "Link After click Open page Page/link XL Yoga Towels | Hot Yoga Mat Towels | Lar…" at bounding box center [143, 307] width 180 height 160
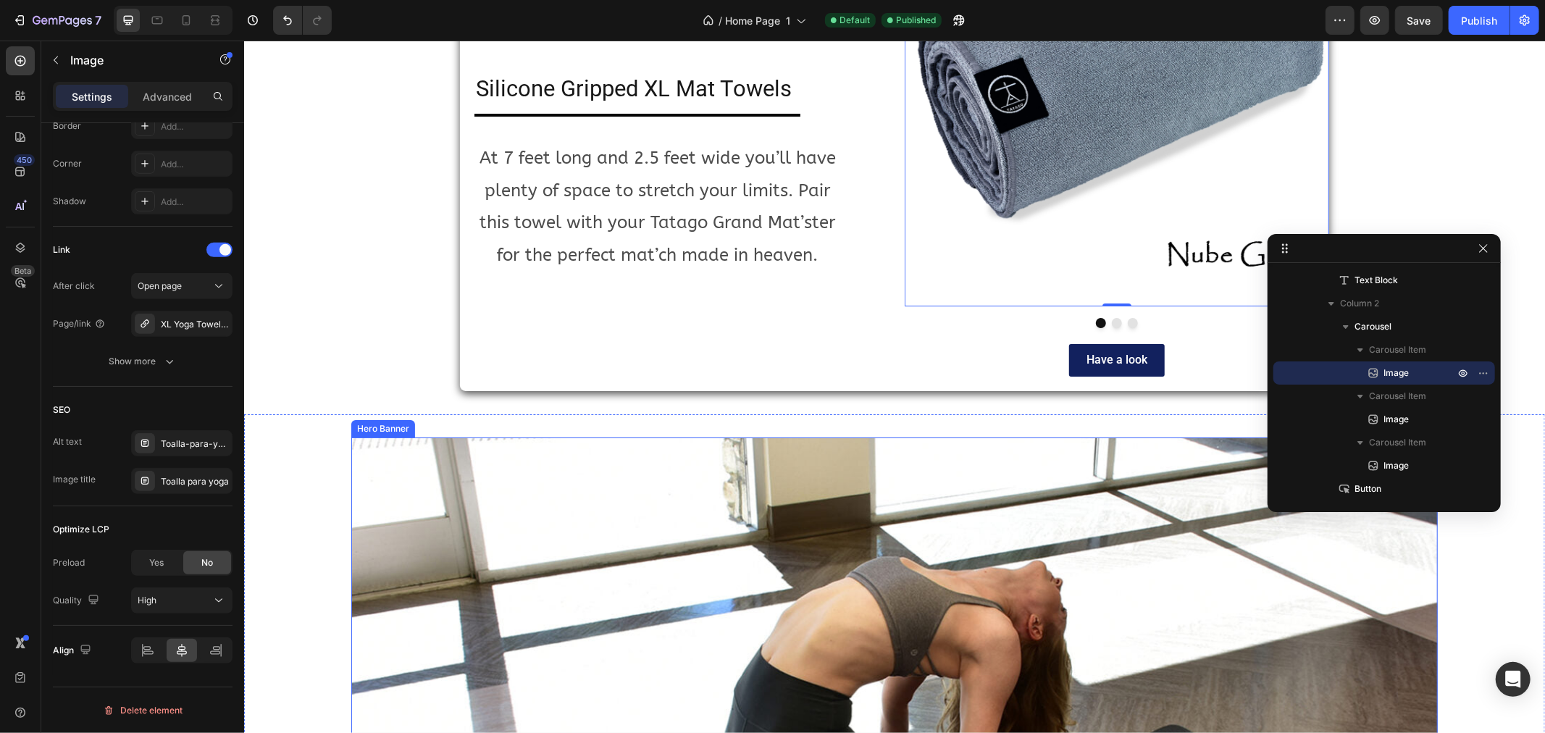
scroll to position [4426, 0]
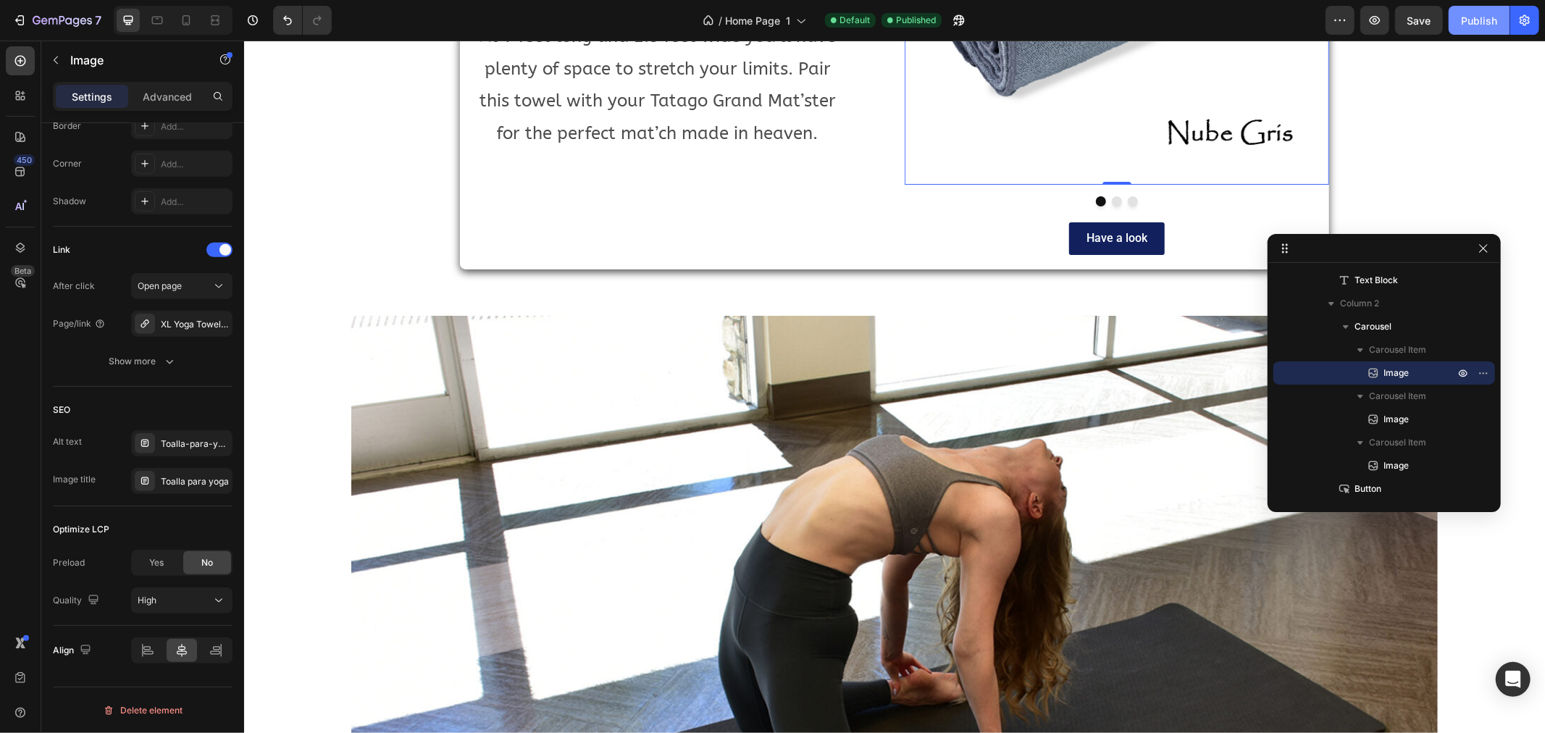
click at [1474, 23] on div "Publish" at bounding box center [1479, 20] width 36 height 15
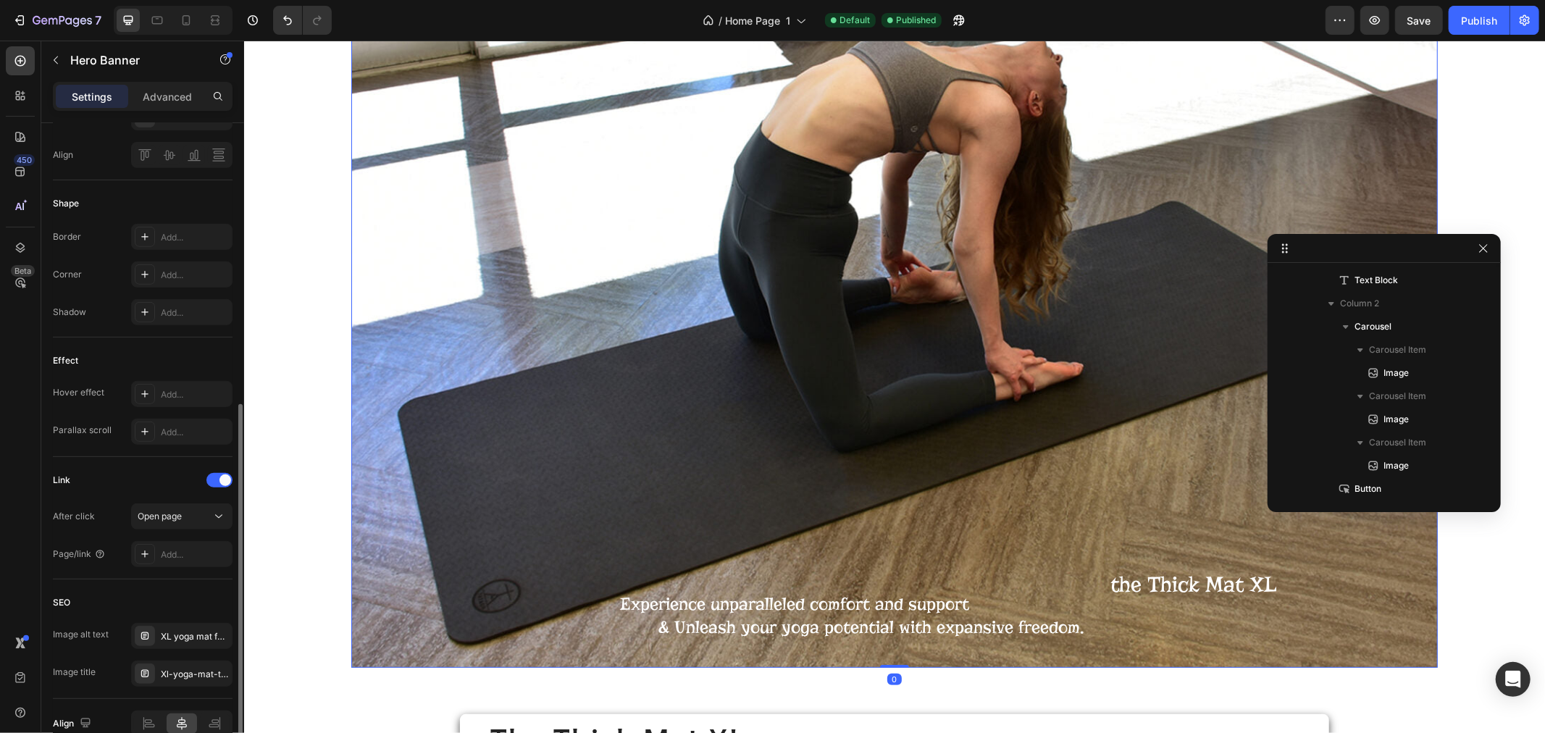
scroll to position [0, 0]
click at [937, 428] on div "Background Image" at bounding box center [894, 290] width 1086 height 754
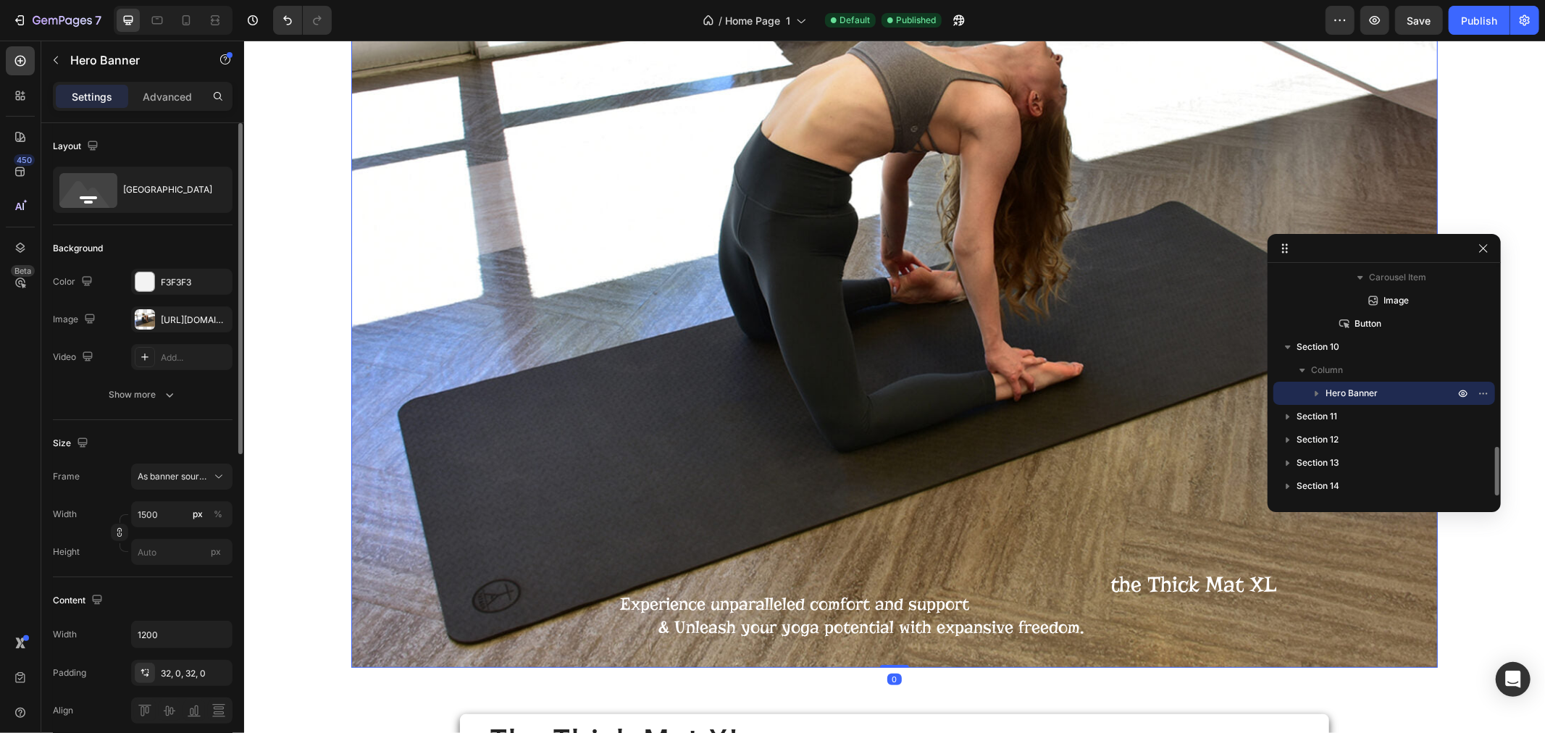
click at [939, 428] on div "Background Image" at bounding box center [894, 290] width 1086 height 754
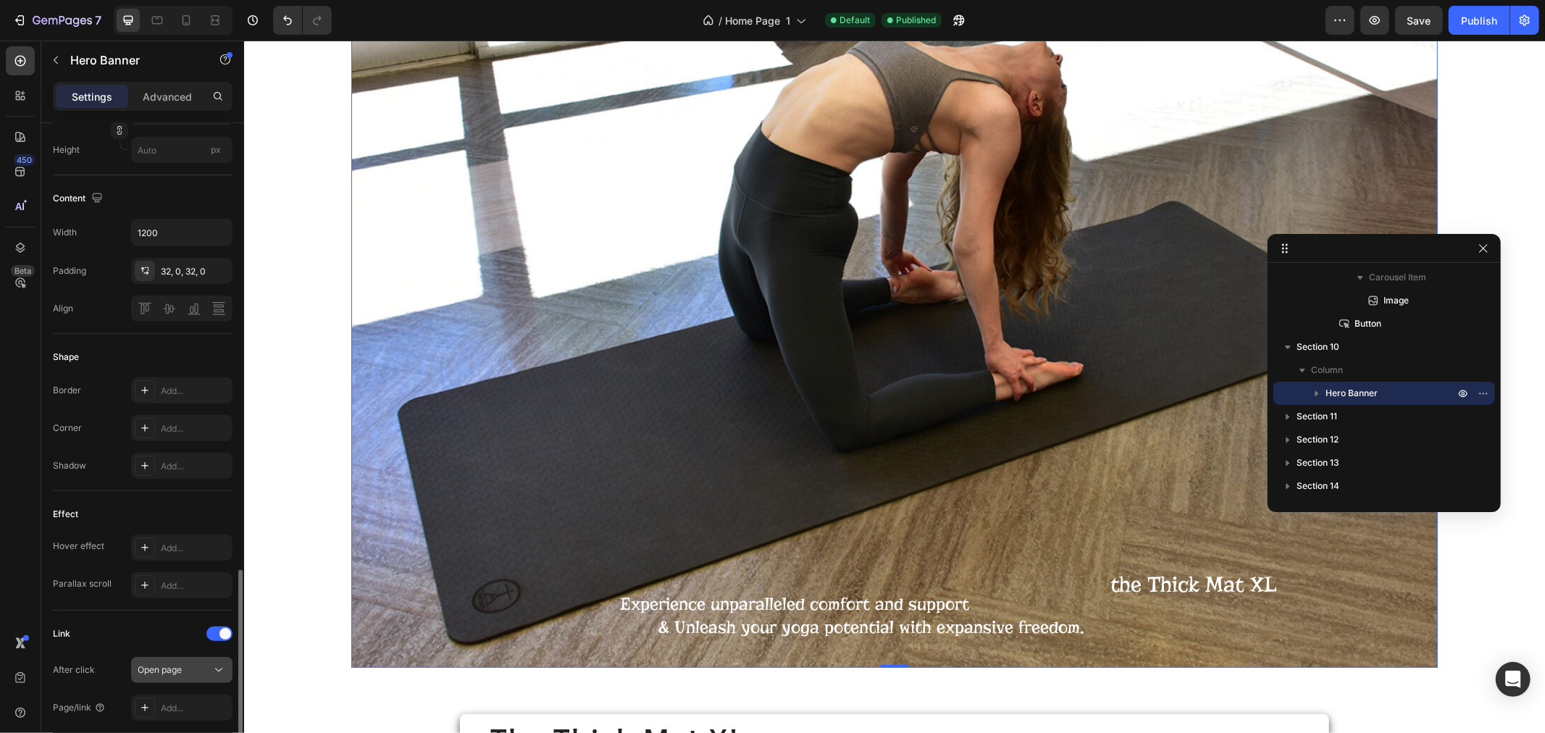
scroll to position [563, 0]
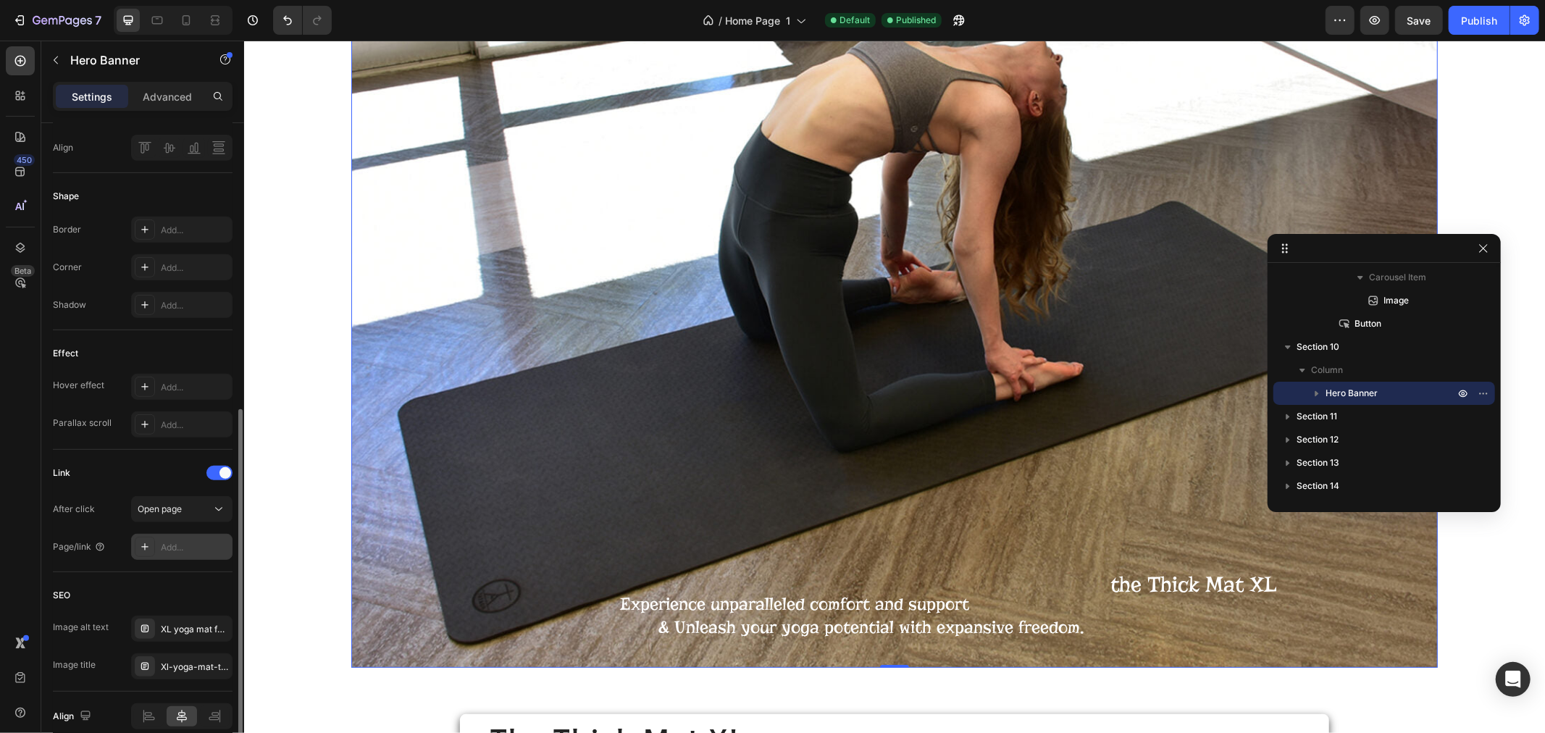
click at [180, 547] on div "Add..." at bounding box center [195, 547] width 68 height 13
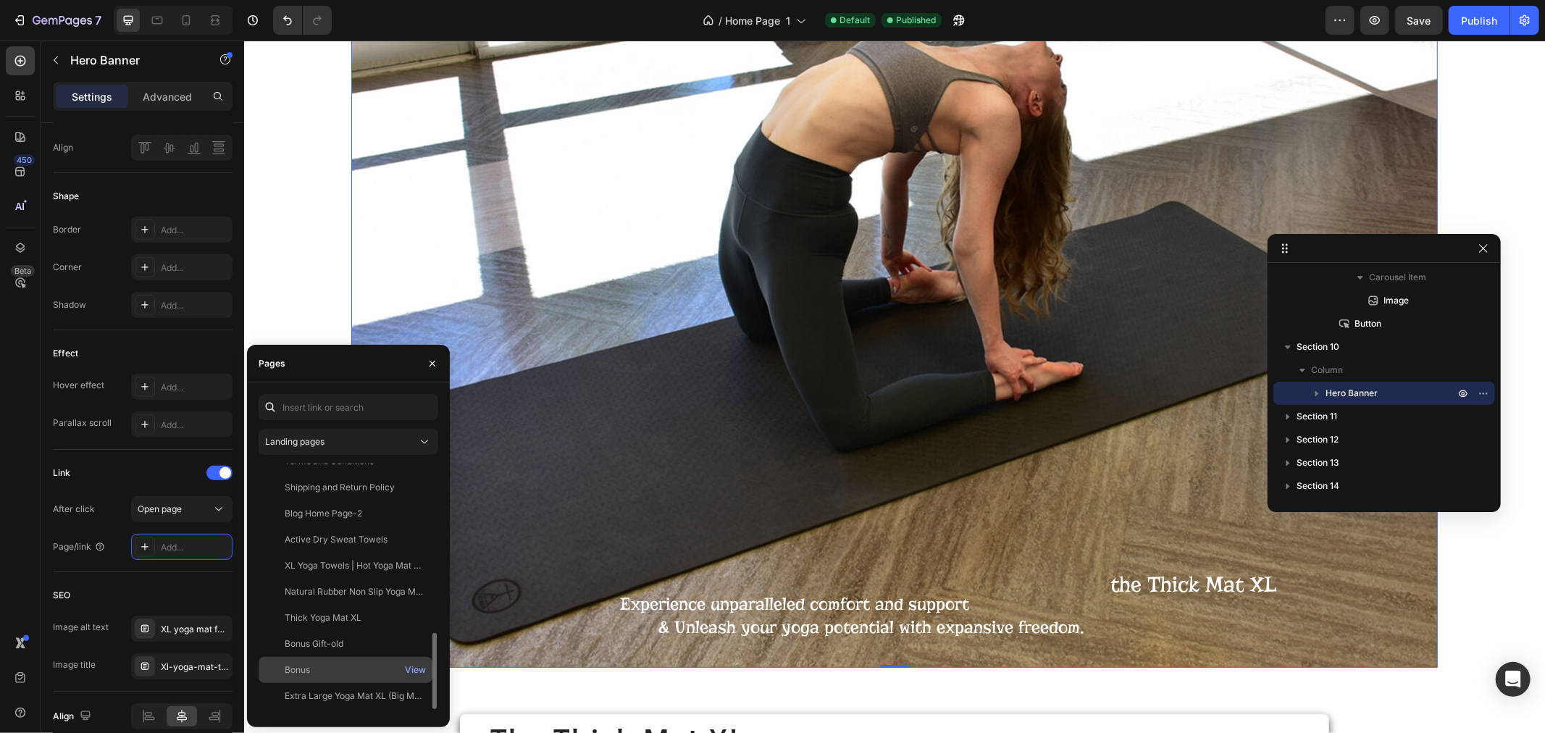
scroll to position [582, 0]
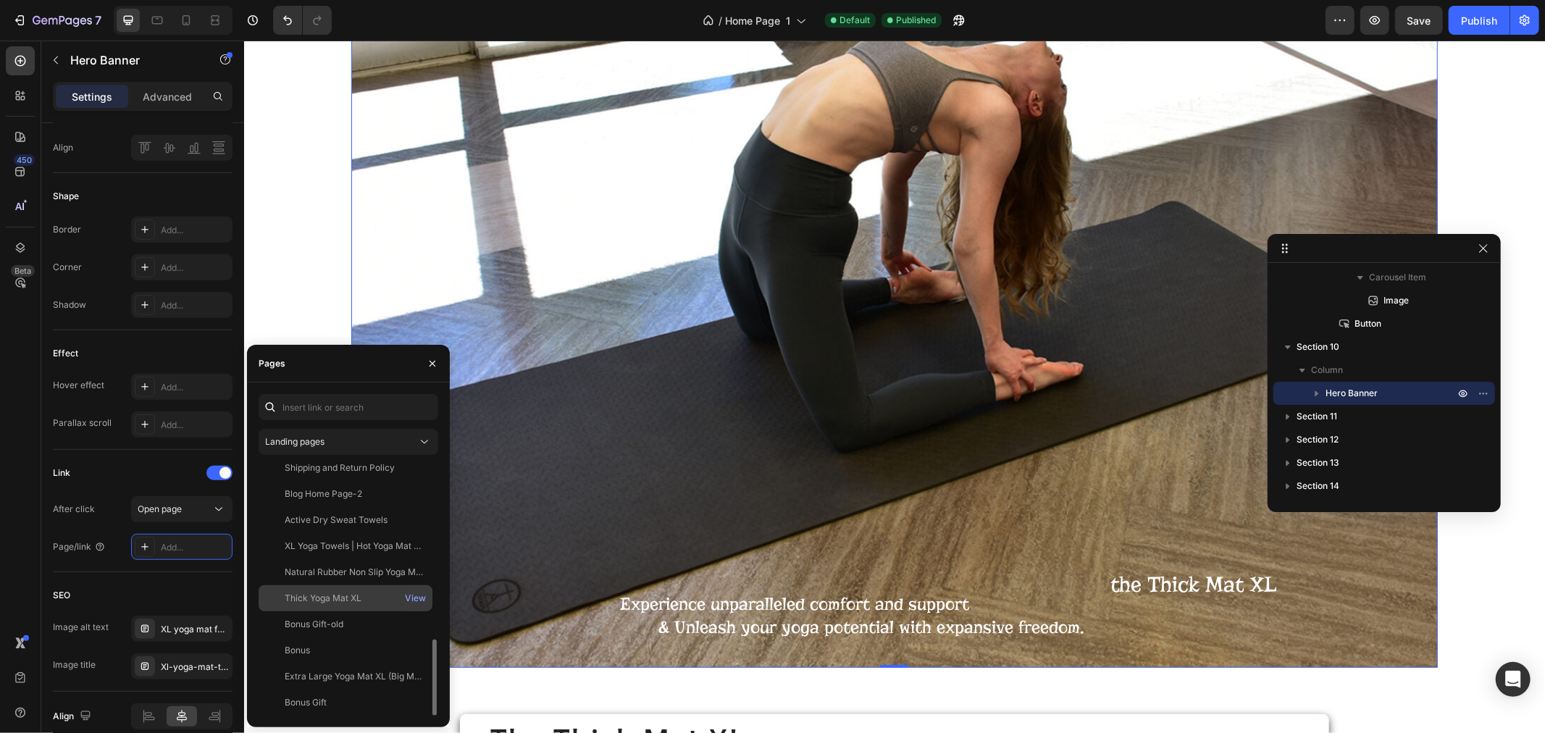
click at [338, 595] on div "Thick Yoga Mat XL" at bounding box center [323, 598] width 77 height 13
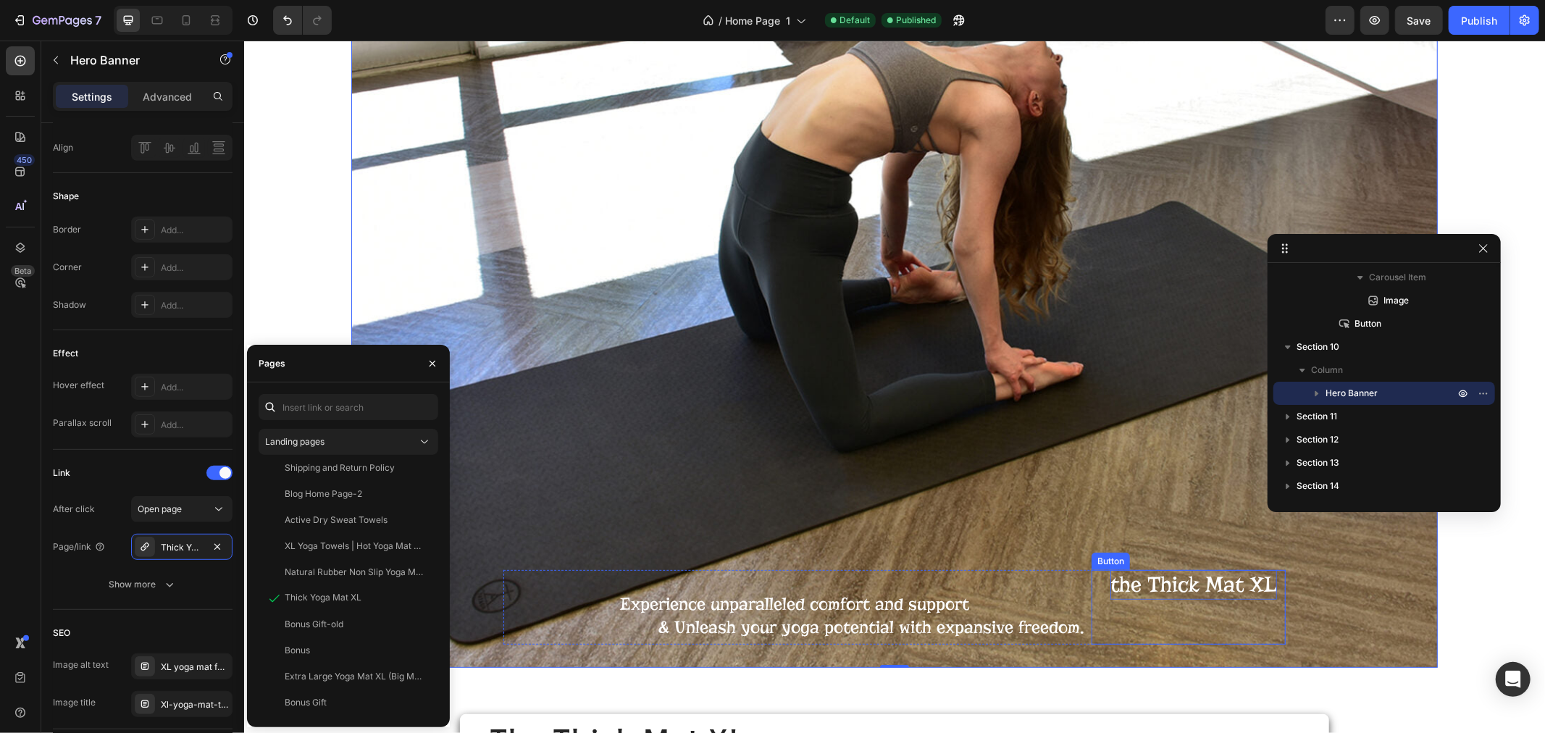
click at [1205, 588] on p "the Thick Mat XL" at bounding box center [1193, 583] width 167 height 29
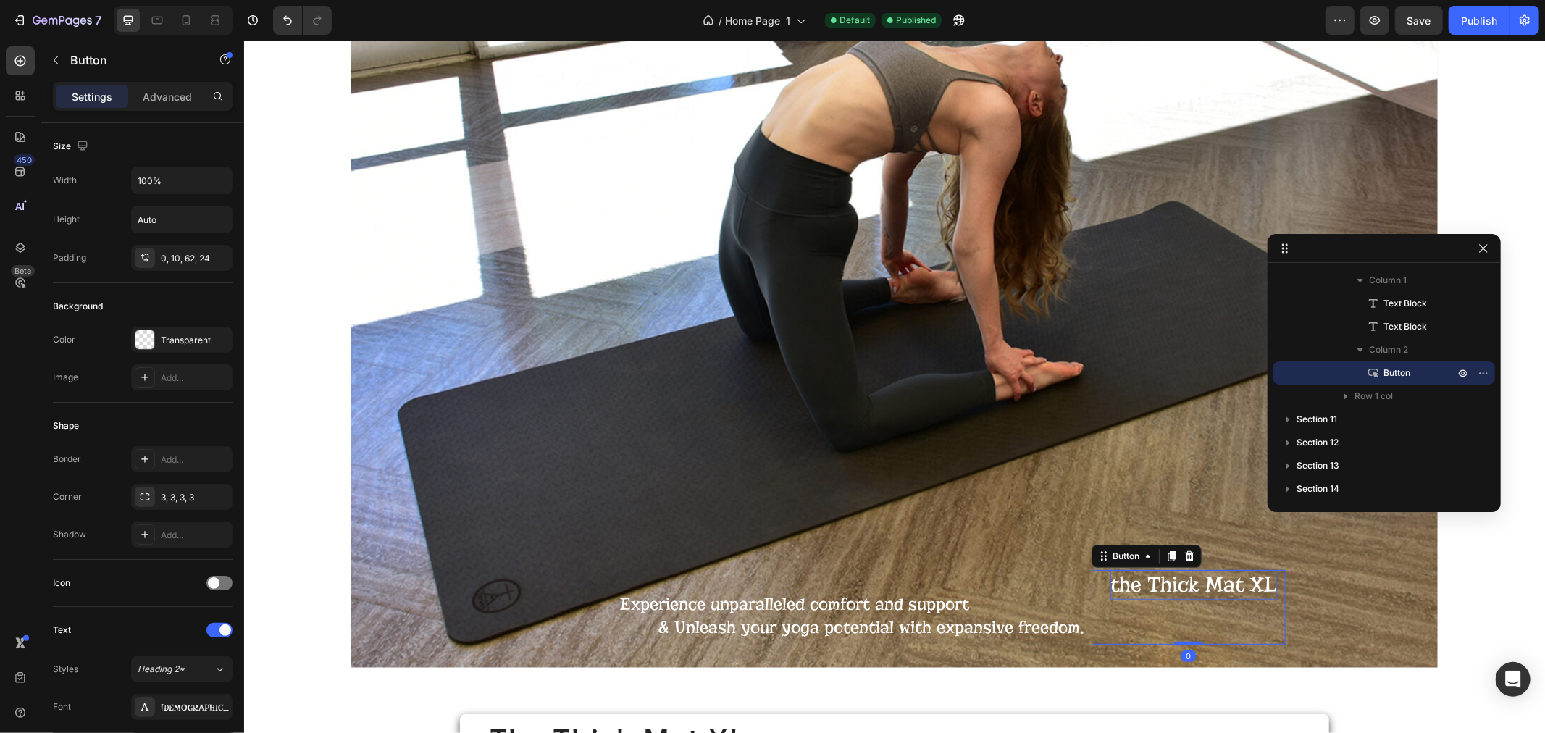
click at [1184, 587] on p "the Thick Mat XL" at bounding box center [1193, 583] width 167 height 29
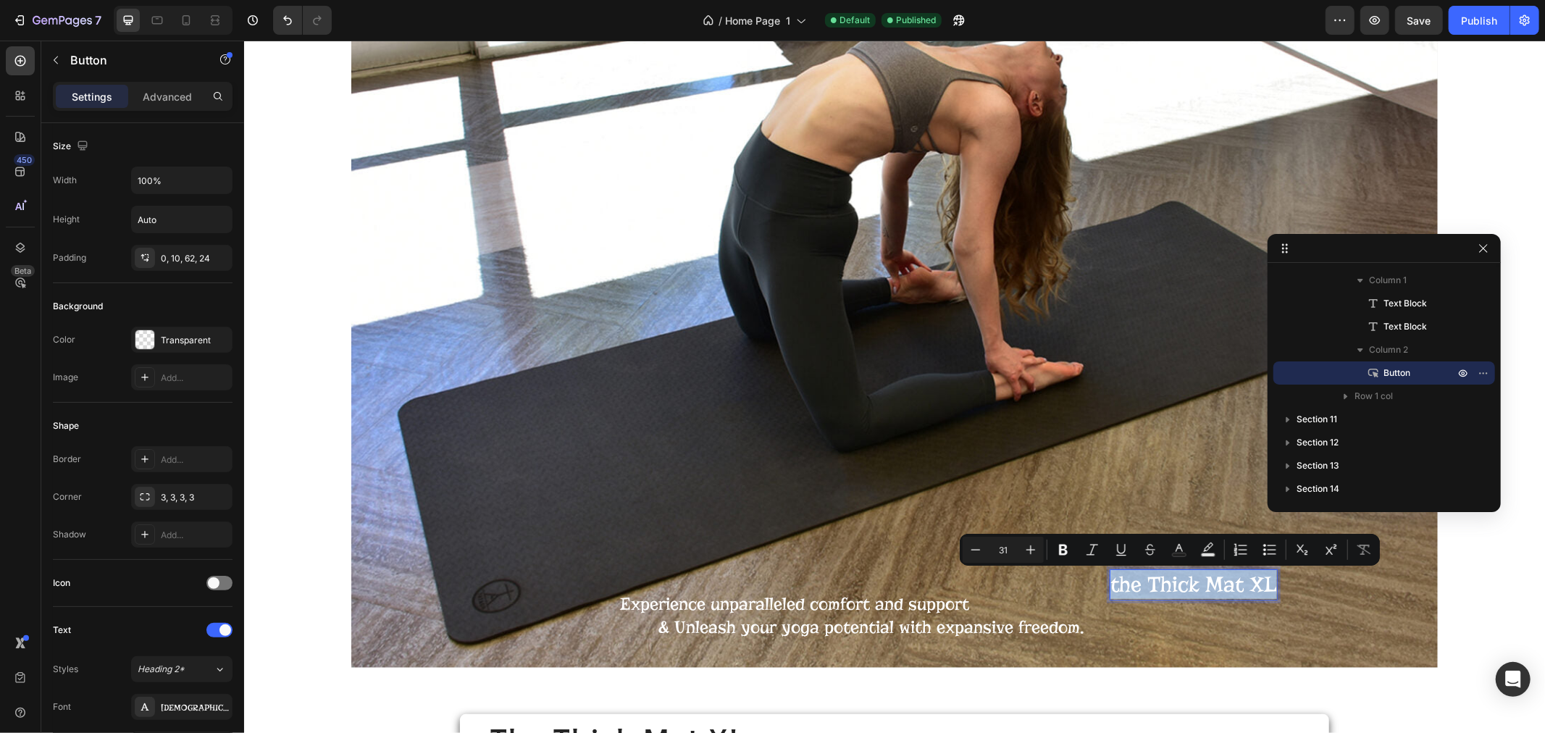
click at [1184, 587] on p "the Thick Mat XL" at bounding box center [1193, 583] width 167 height 29
drag, startPoint x: 1222, startPoint y: 582, endPoint x: 1206, endPoint y: 590, distance: 17.8
click at [1206, 590] on p "the Thick Mat XL" at bounding box center [1193, 583] width 167 height 29
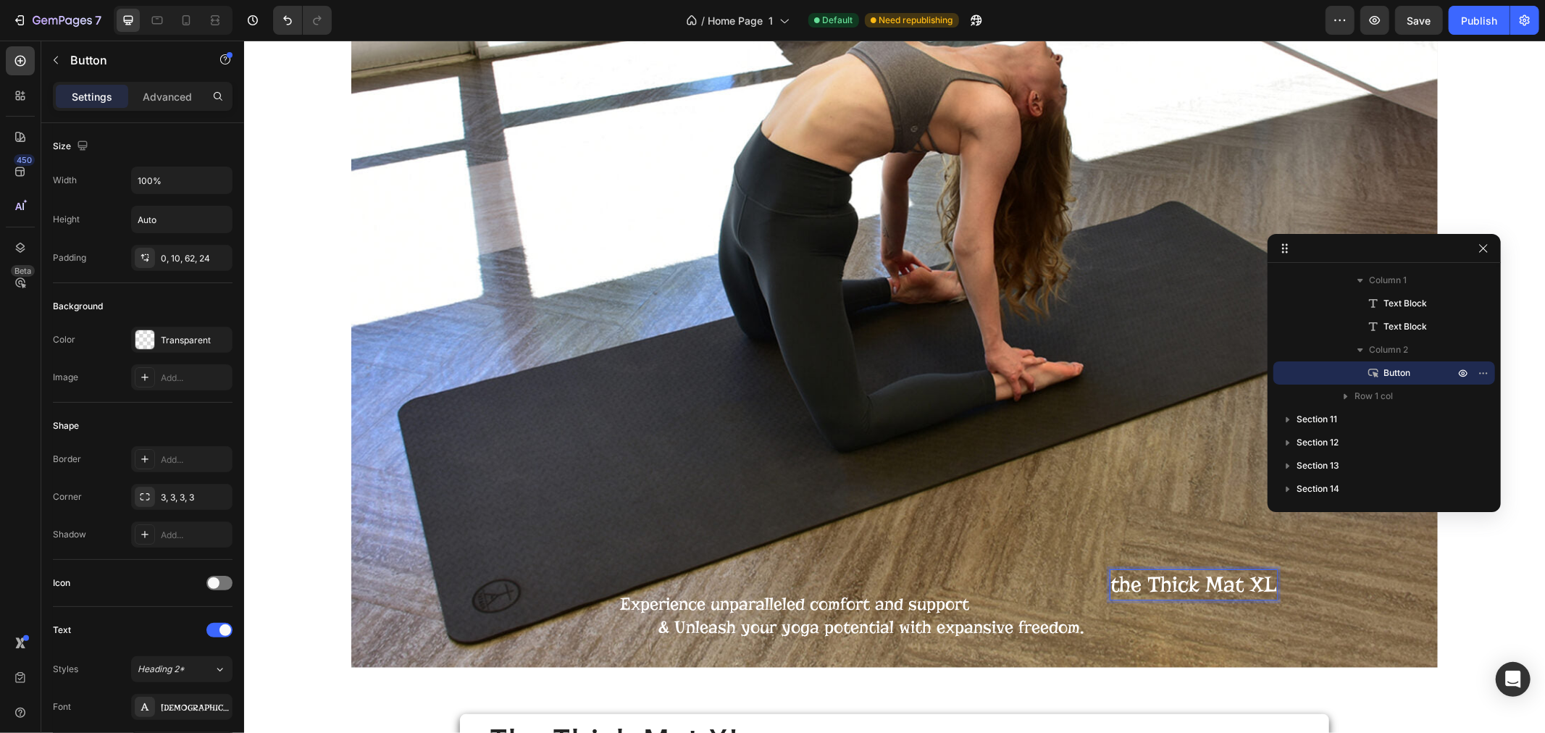
click at [1206, 590] on p "the Thick Mat XL" at bounding box center [1193, 583] width 167 height 29
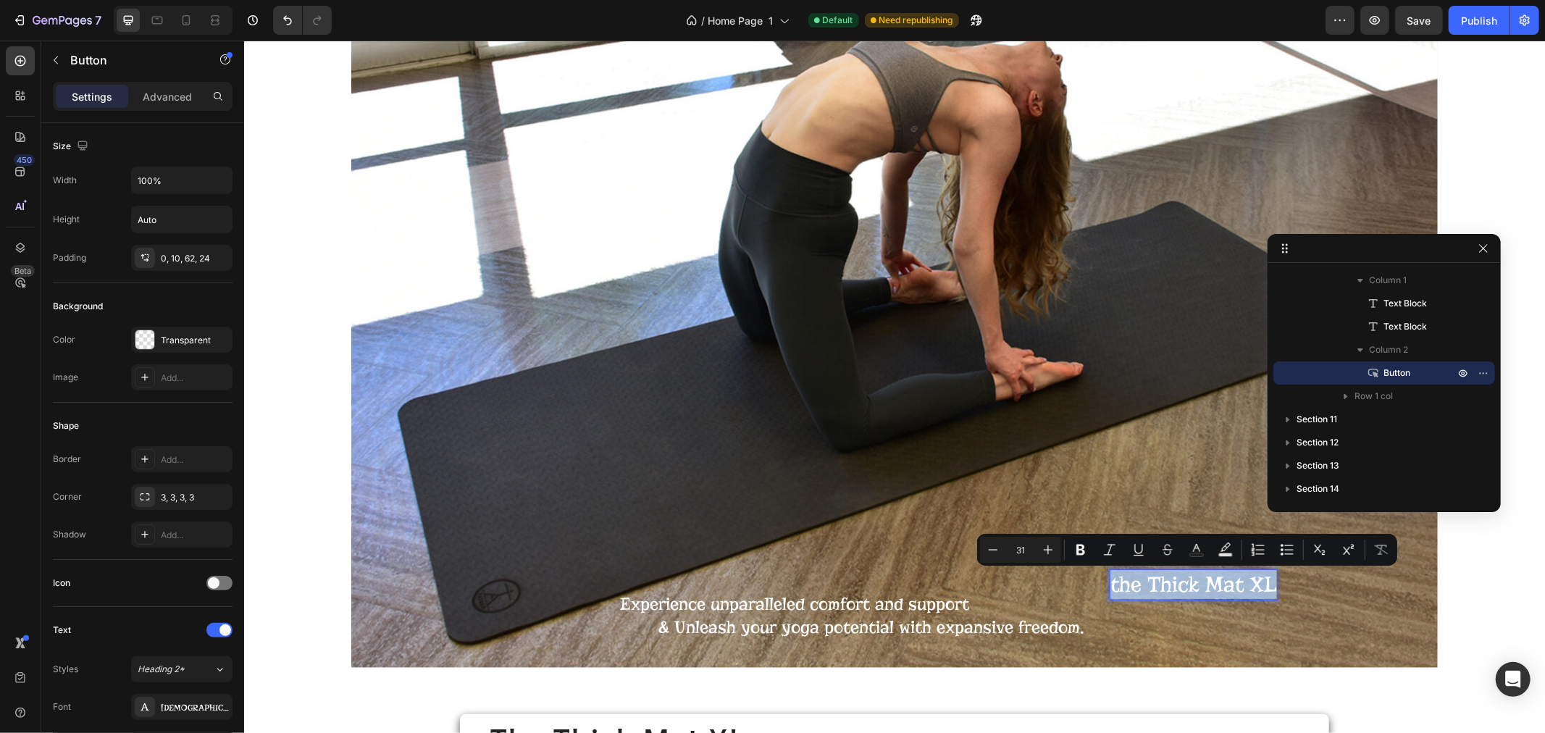
click at [1133, 581] on p "the Thick Mat XL" at bounding box center [1193, 583] width 167 height 29
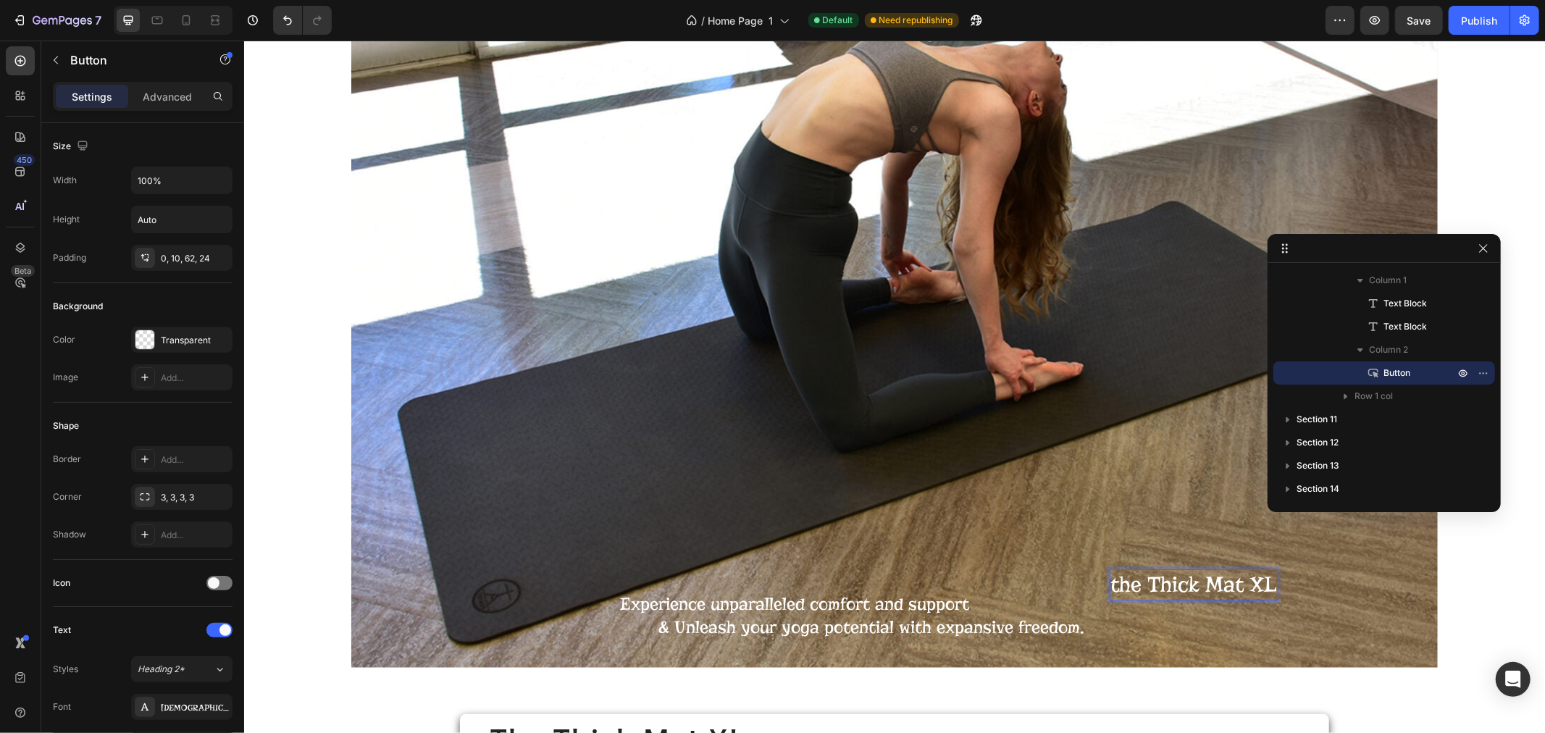
click at [1178, 584] on p "the Thick Mat XL" at bounding box center [1193, 583] width 167 height 29
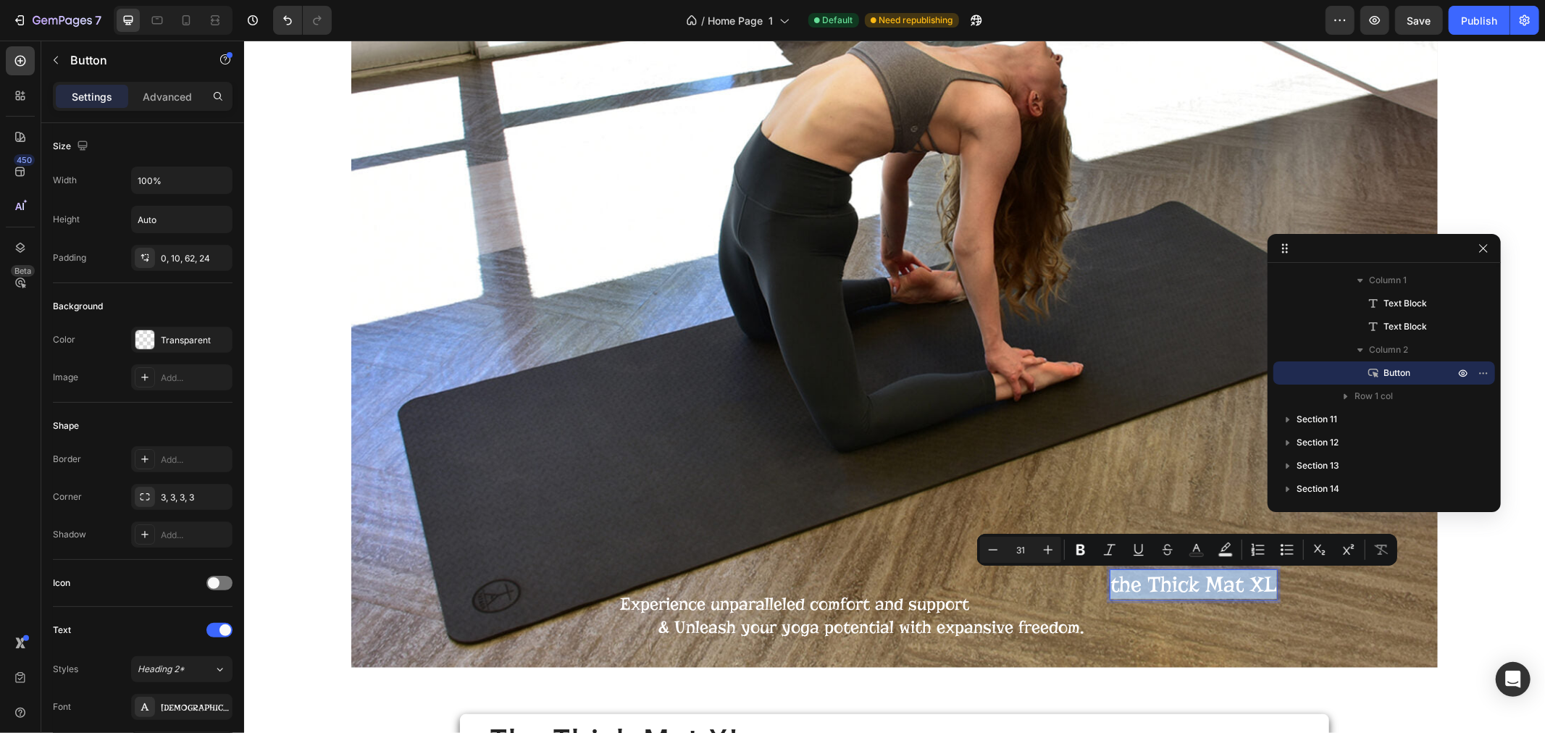
click at [1242, 623] on link "the Thick Mat XL" at bounding box center [1188, 606] width 194 height 74
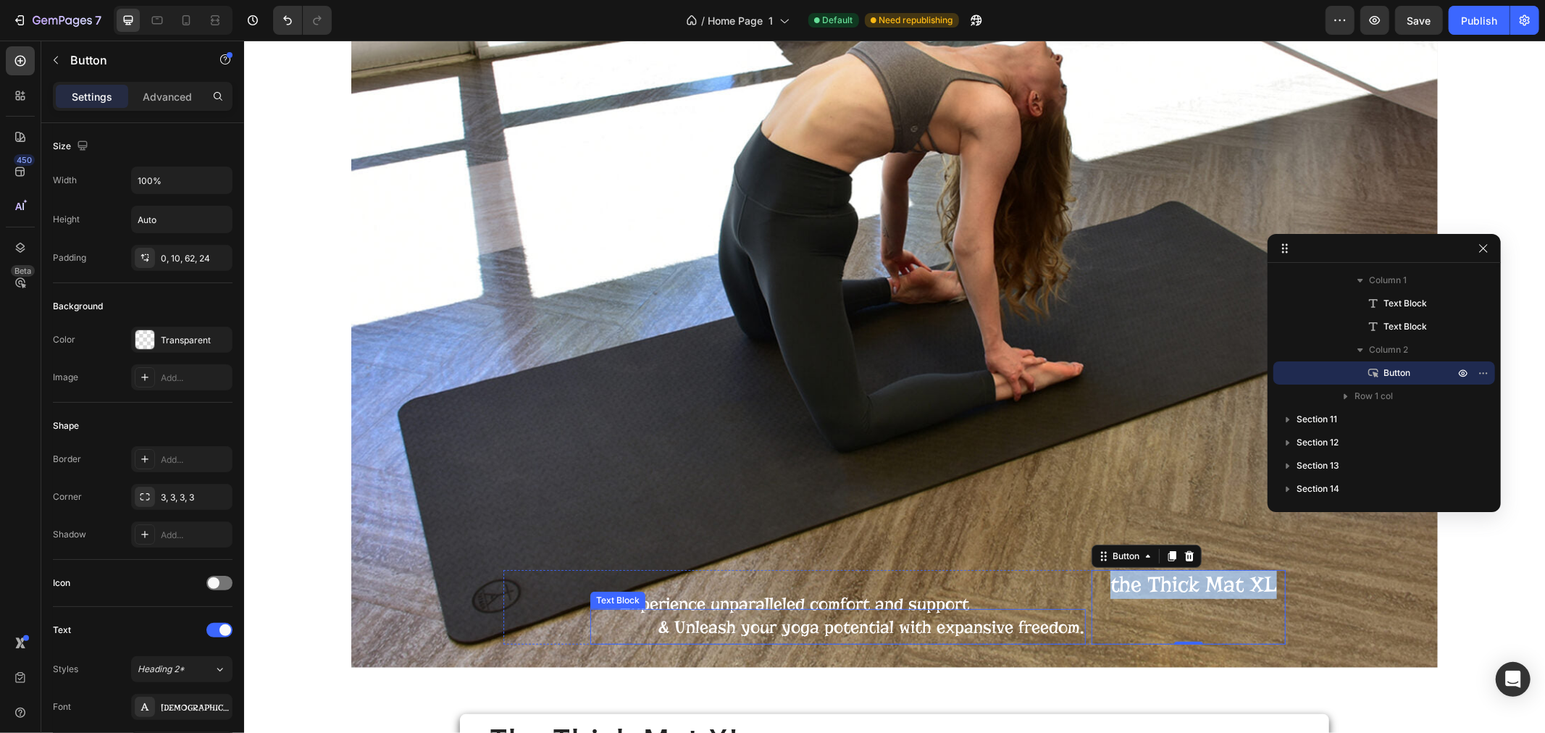
click at [934, 611] on p "& Unleash your yoga potential with expansive freedom." at bounding box center [837, 626] width 492 height 33
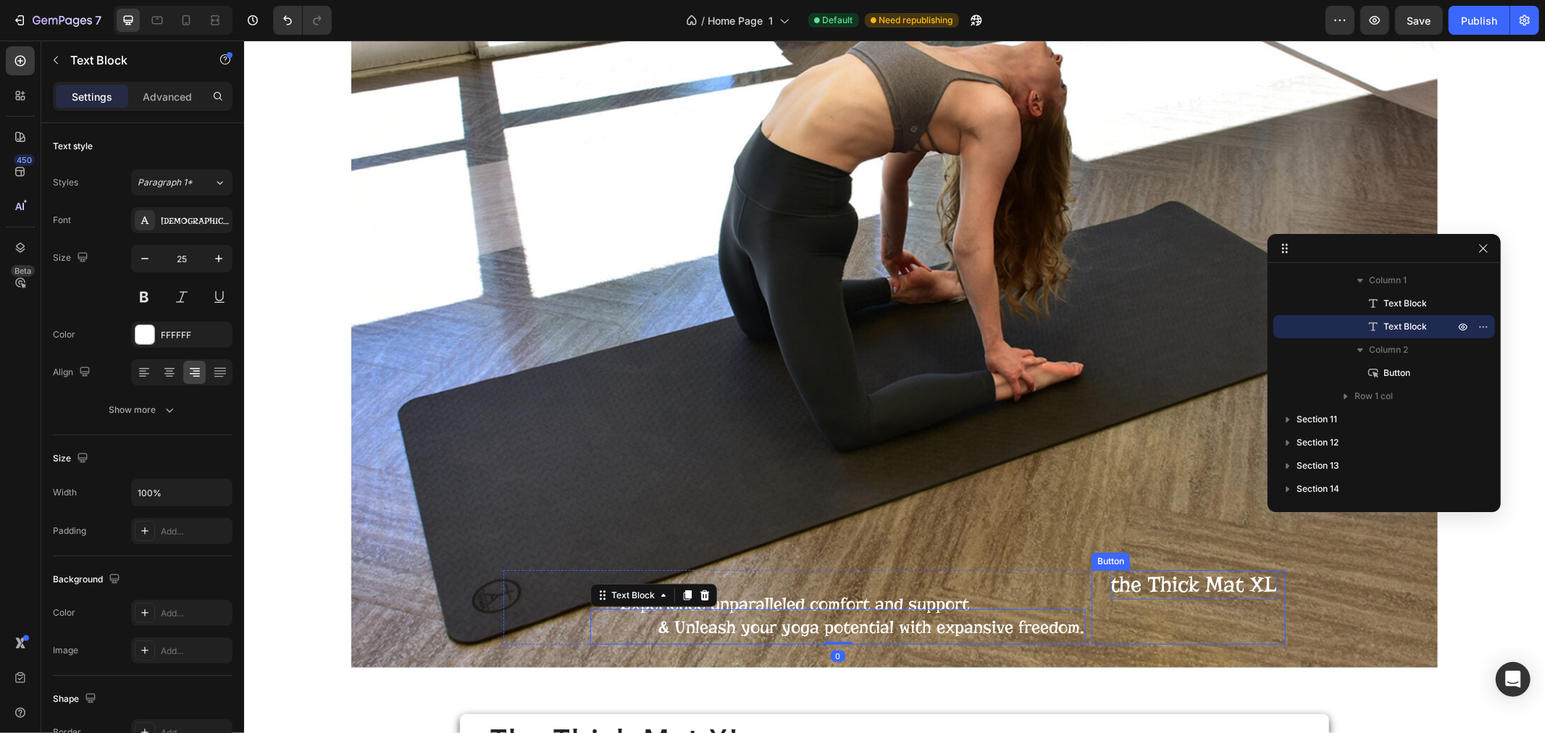
click at [1211, 576] on p "the Thick Mat XL" at bounding box center [1193, 583] width 167 height 29
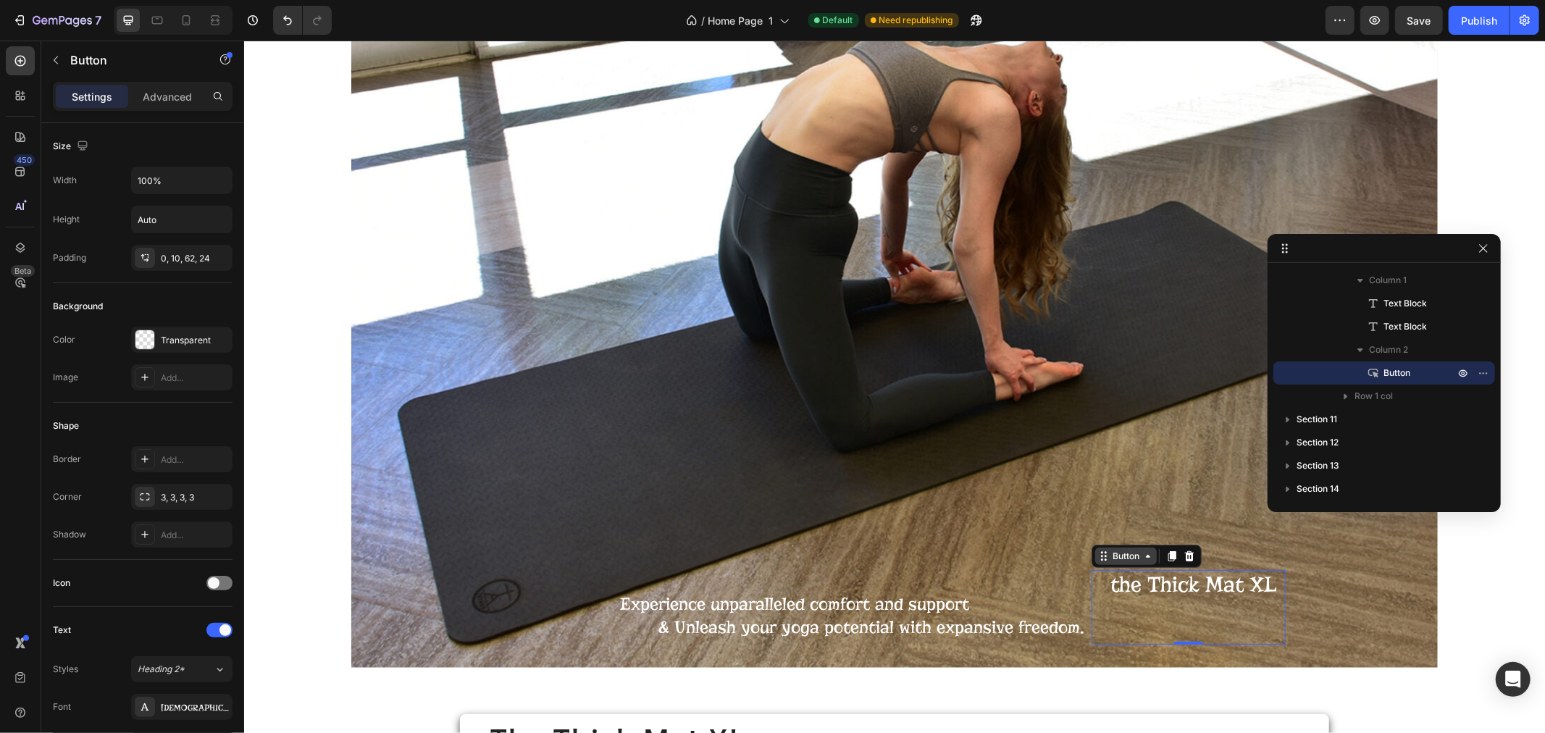
click at [1118, 557] on div "Button" at bounding box center [1125, 555] width 33 height 13
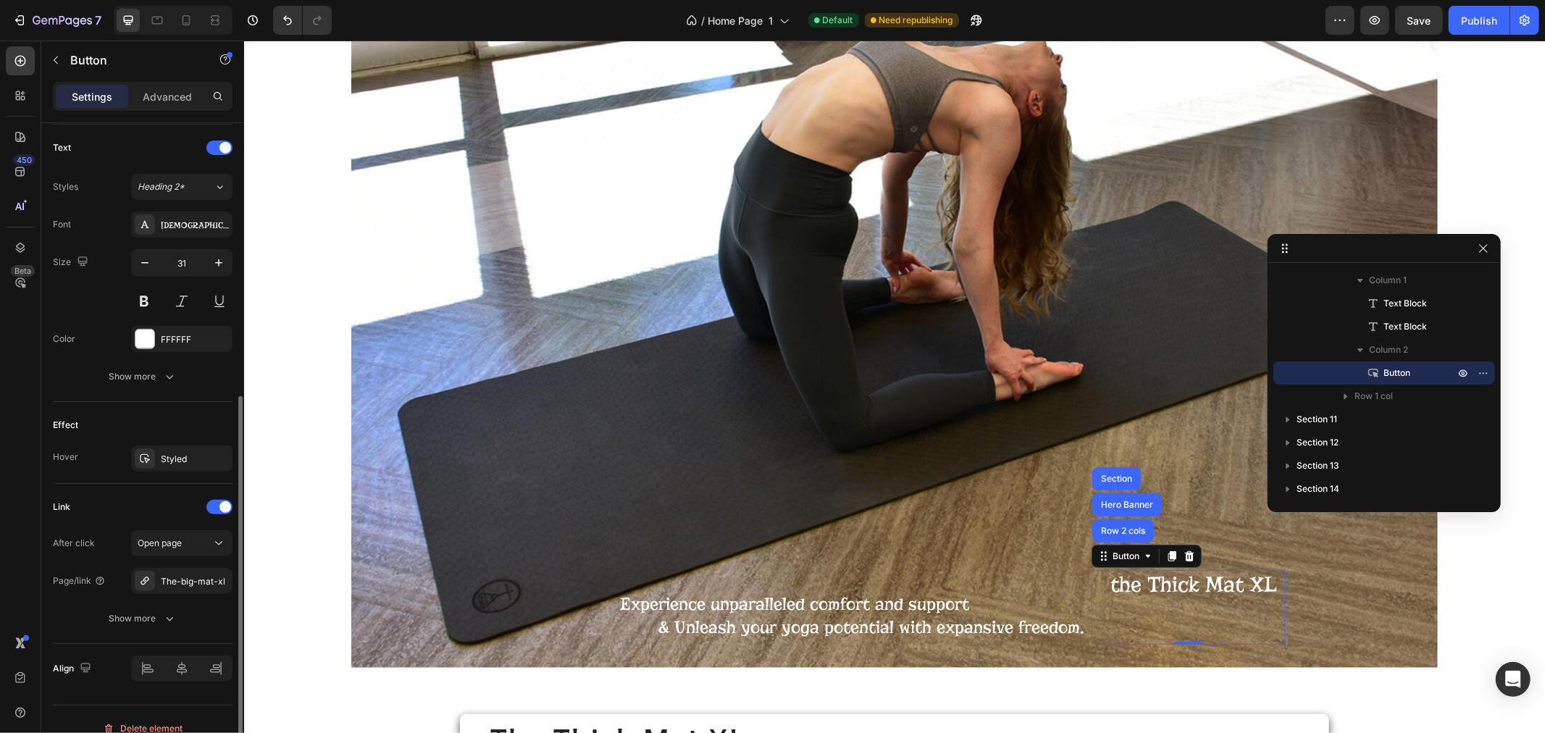
scroll to position [501, 0]
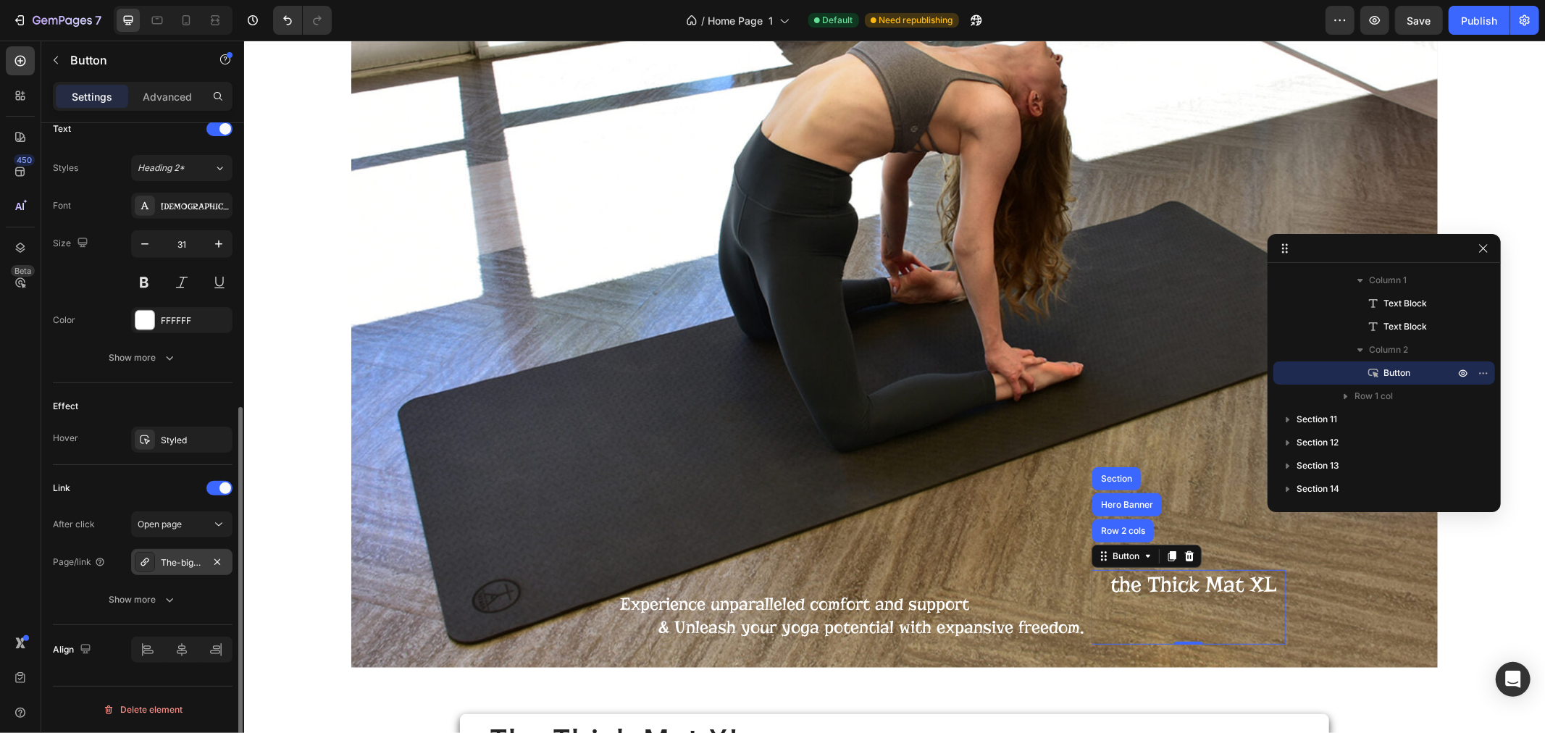
click at [184, 559] on div "The-big-mat-xl" at bounding box center [182, 562] width 42 height 13
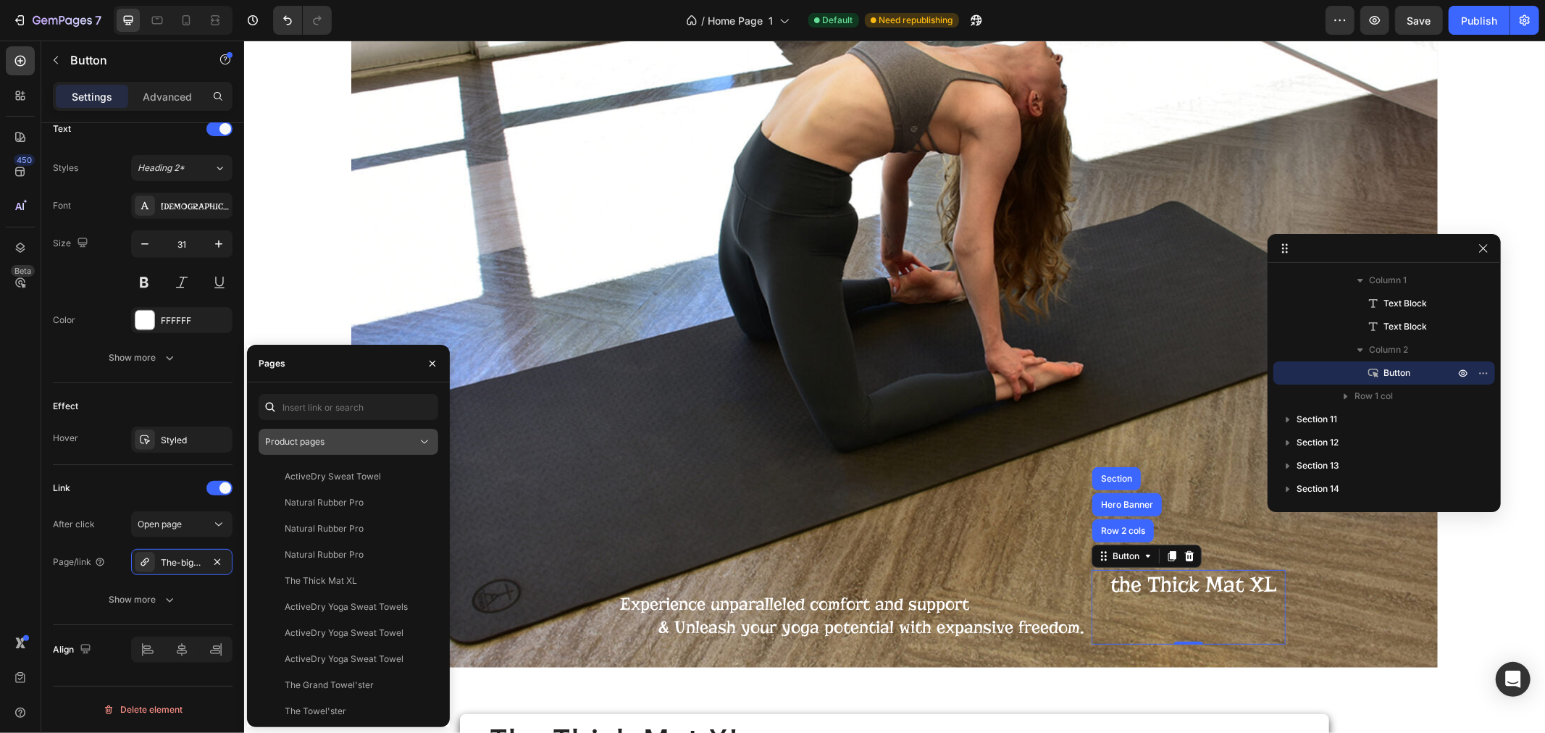
click at [309, 440] on span "Product pages" at bounding box center [294, 441] width 59 height 11
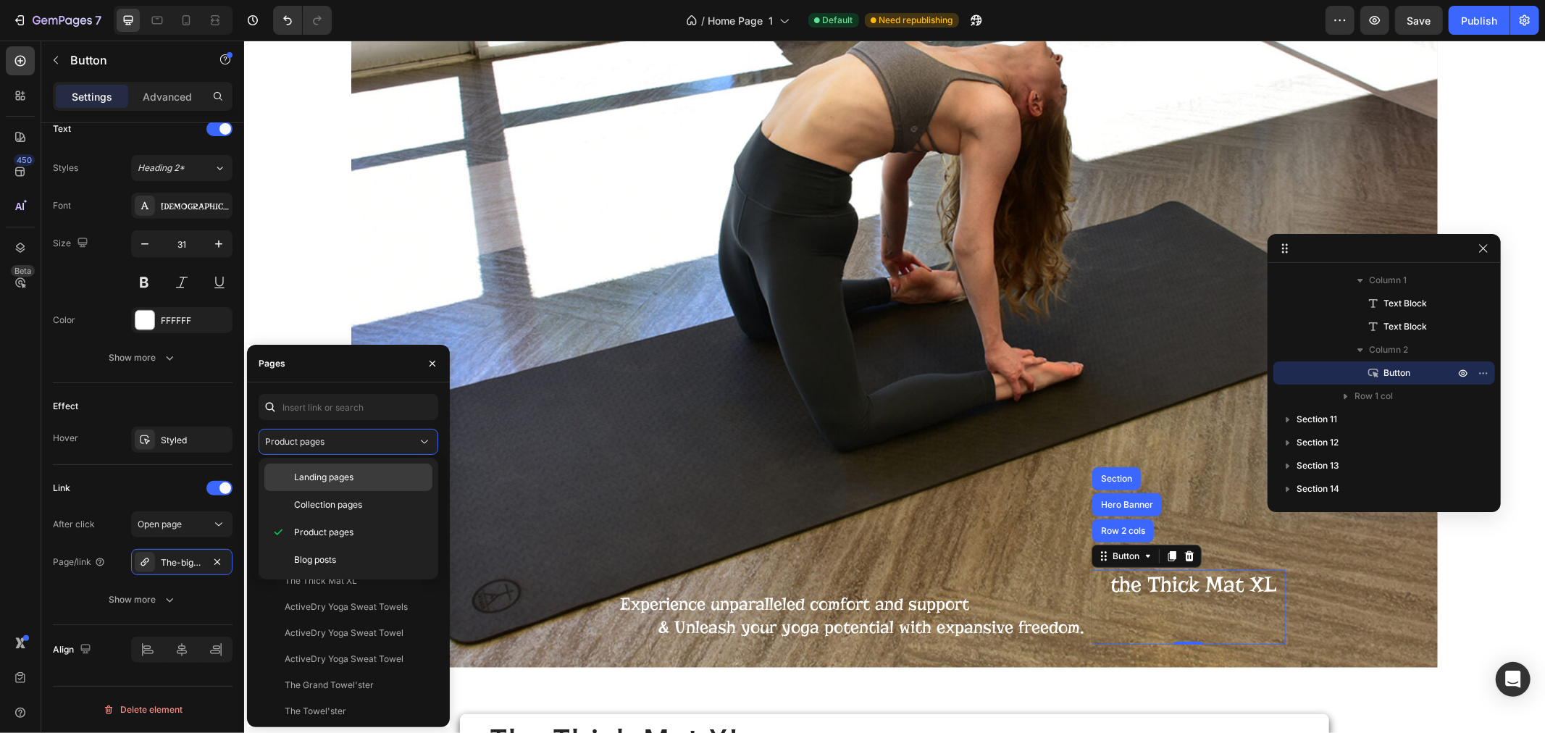
click at [306, 491] on div "Landing pages" at bounding box center [348, 505] width 168 height 28
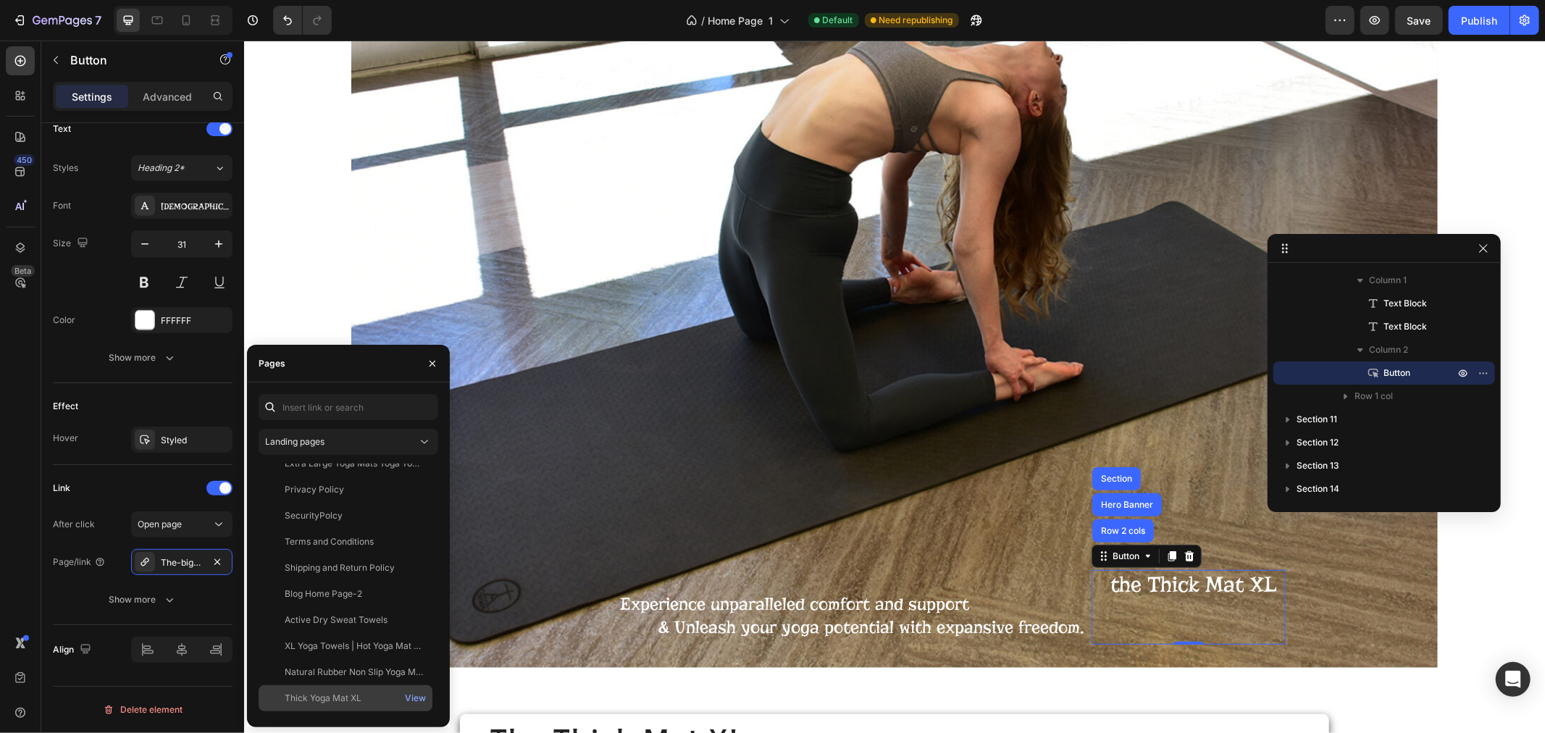
scroll to position [582, 0]
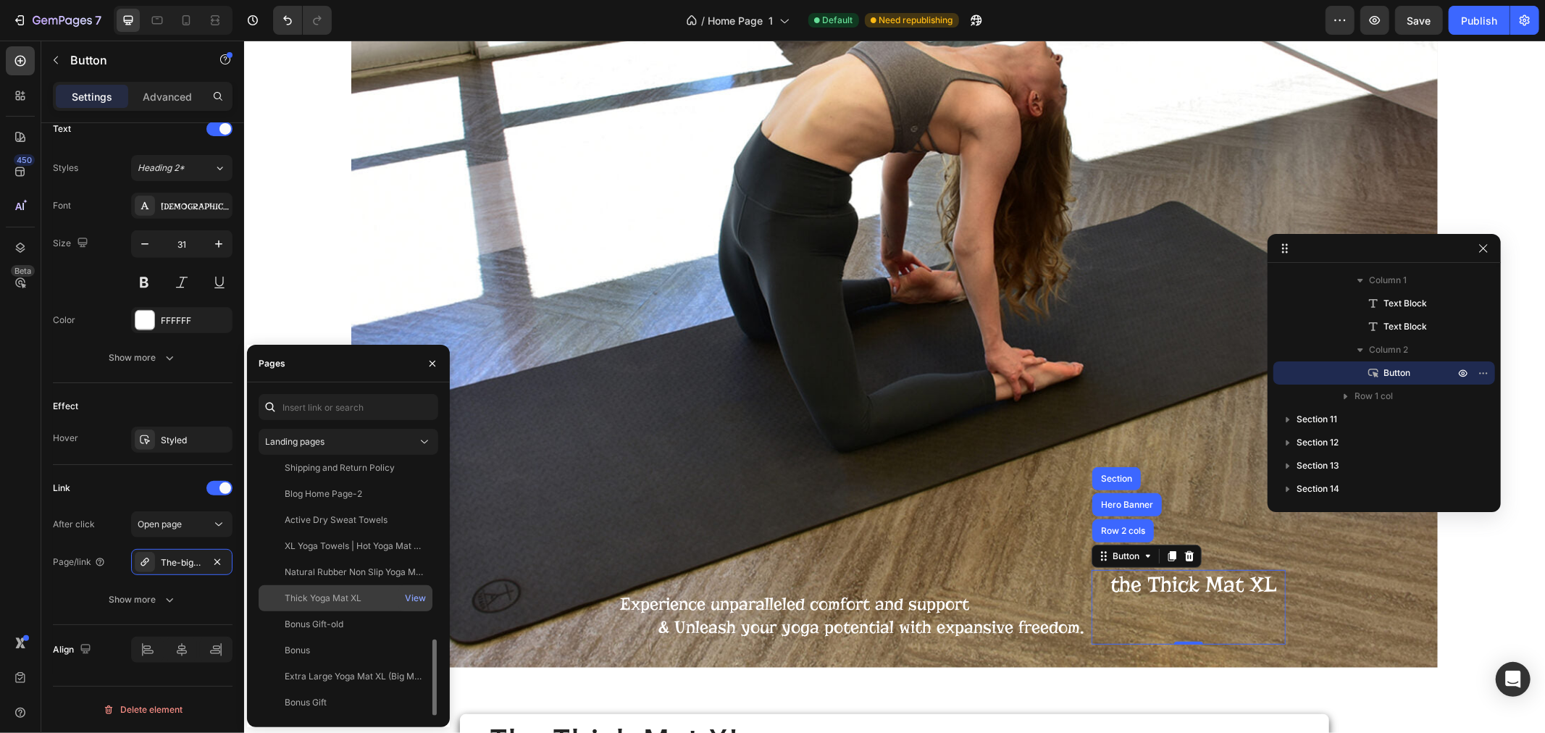
click at [330, 601] on div "Thick Yoga Mat XL" at bounding box center [323, 598] width 77 height 13
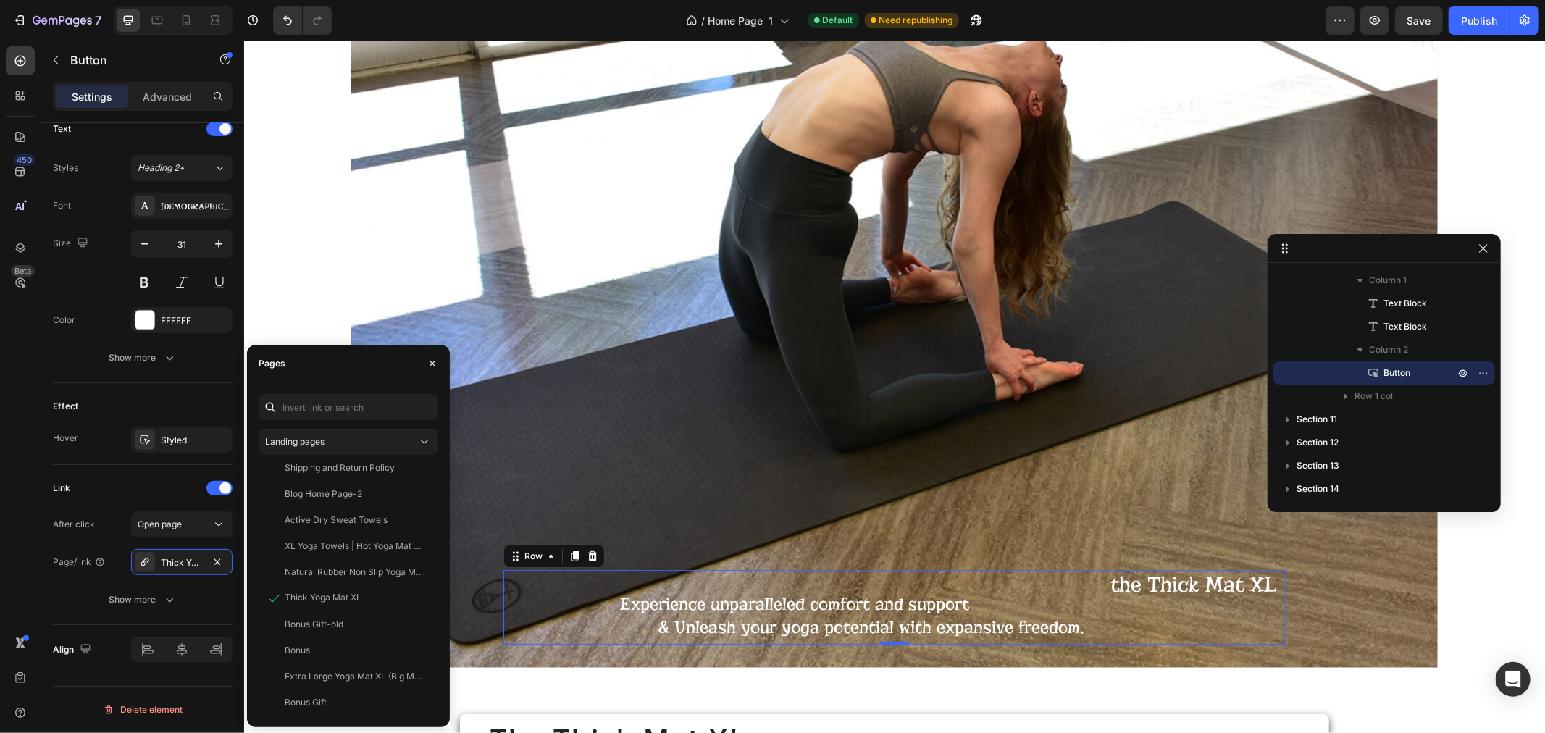
click at [518, 620] on div "Experience unparalleled comfort and support Text Block & Unleash your yoga pote…" at bounding box center [794, 606] width 582 height 74
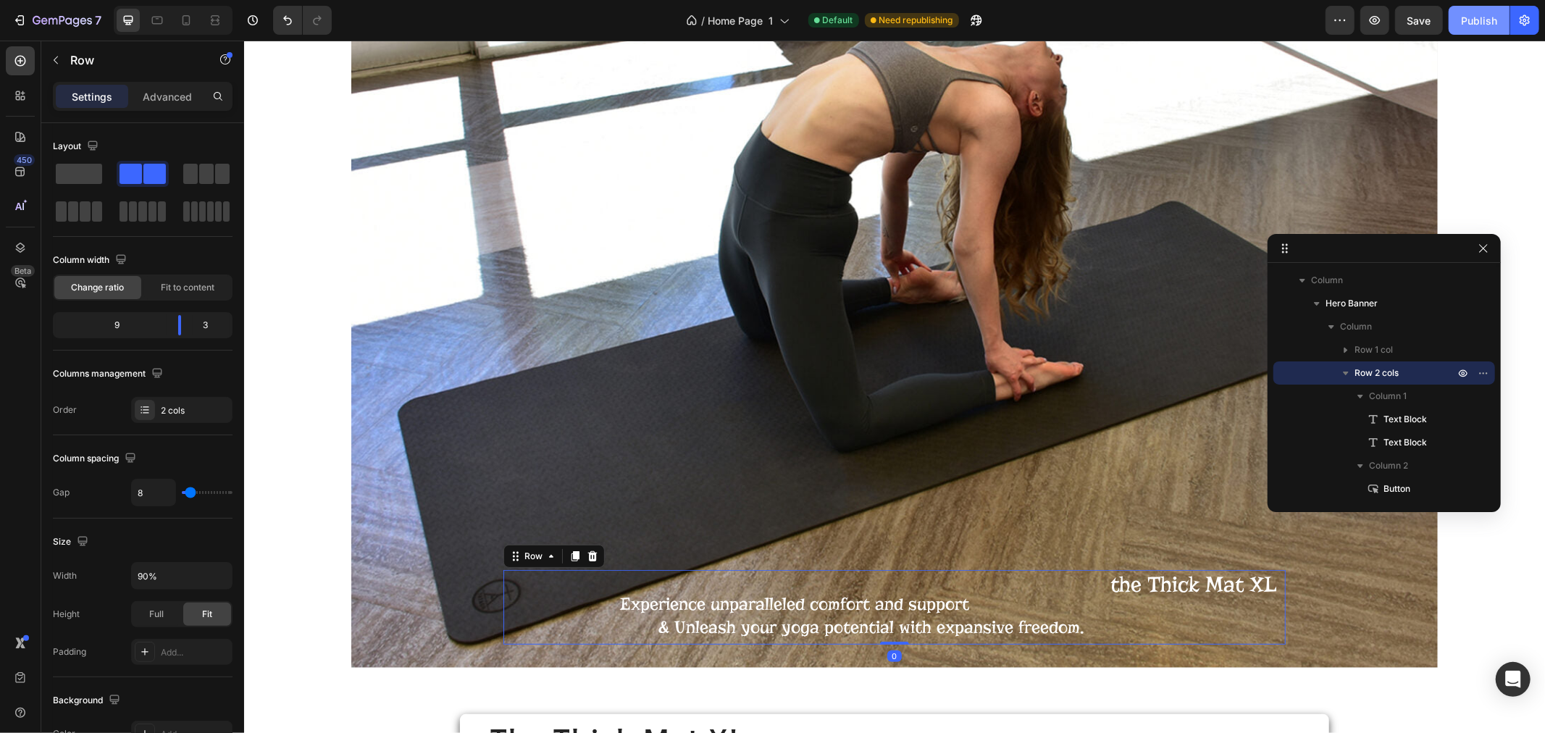
click at [1465, 22] on div "Publish" at bounding box center [1479, 20] width 36 height 15
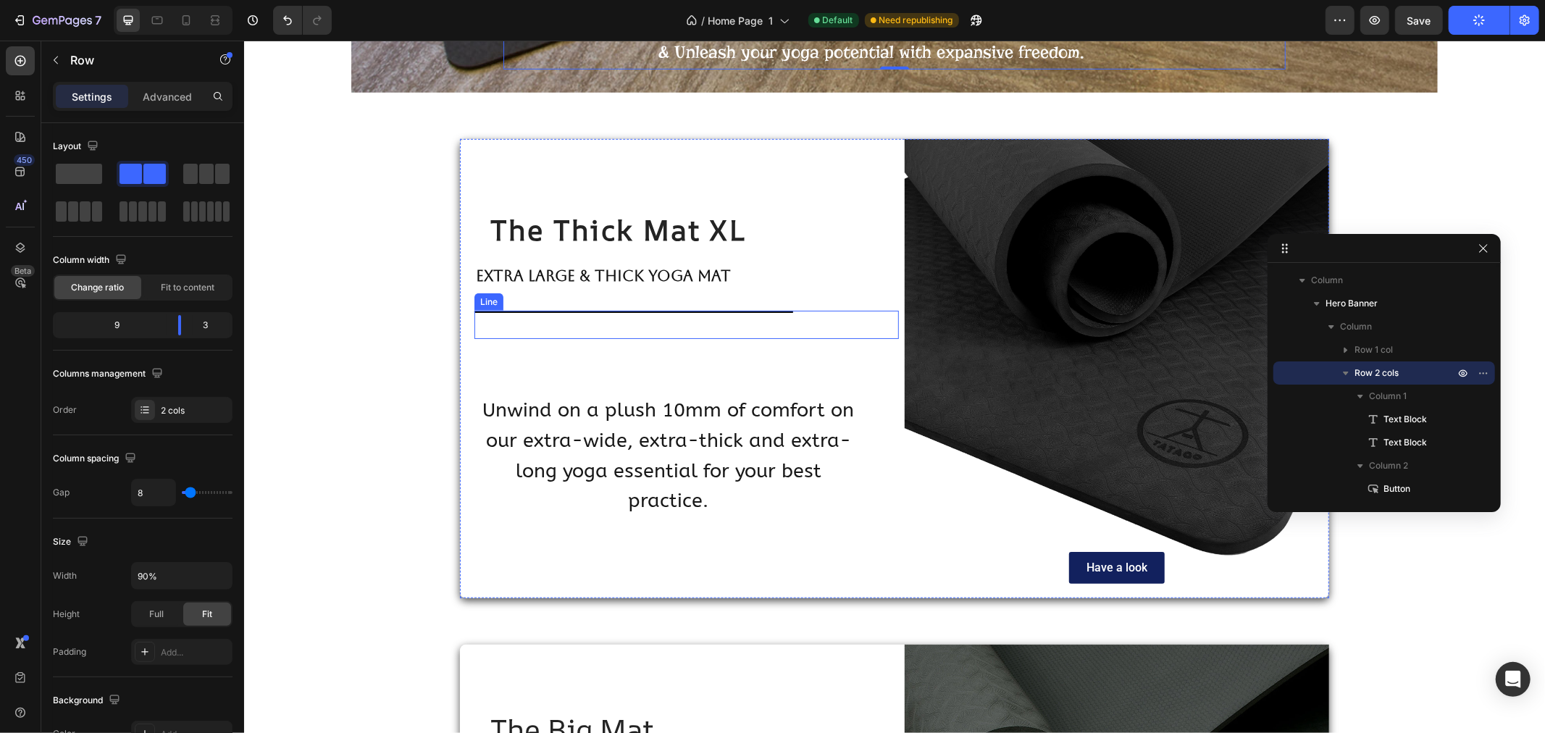
scroll to position [5472, 0]
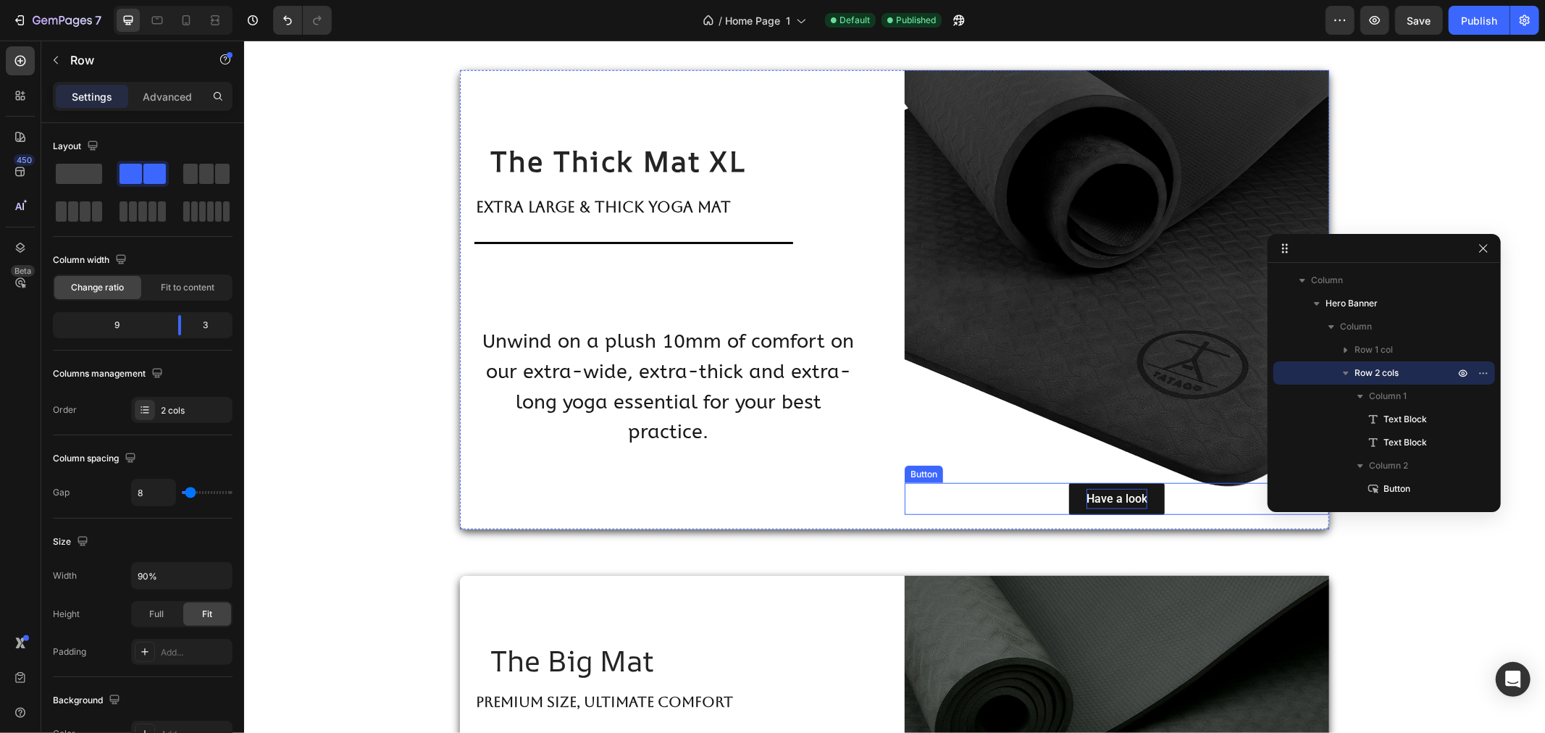
click at [1136, 490] on div "Have a look" at bounding box center [1116, 498] width 61 height 21
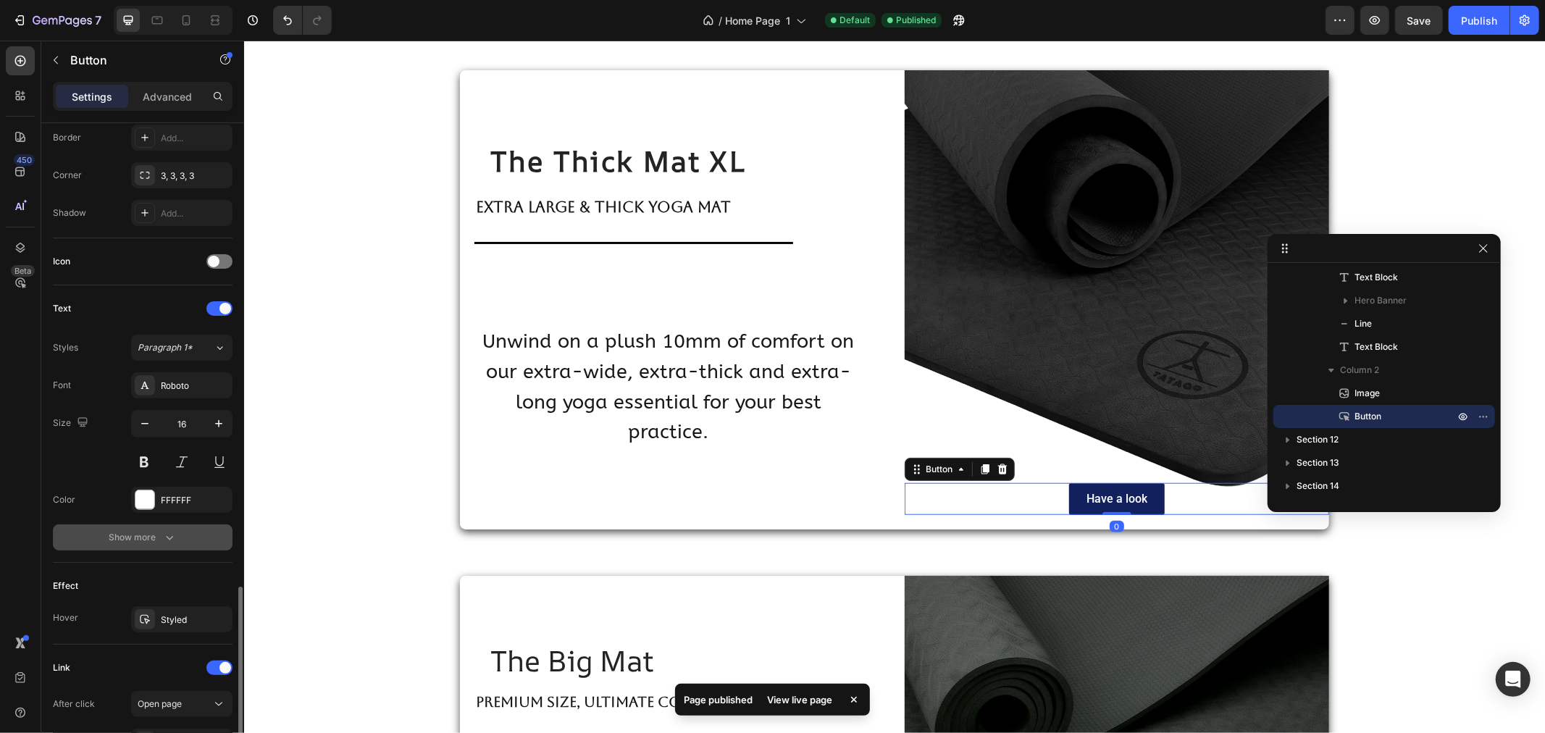
scroll to position [501, 0]
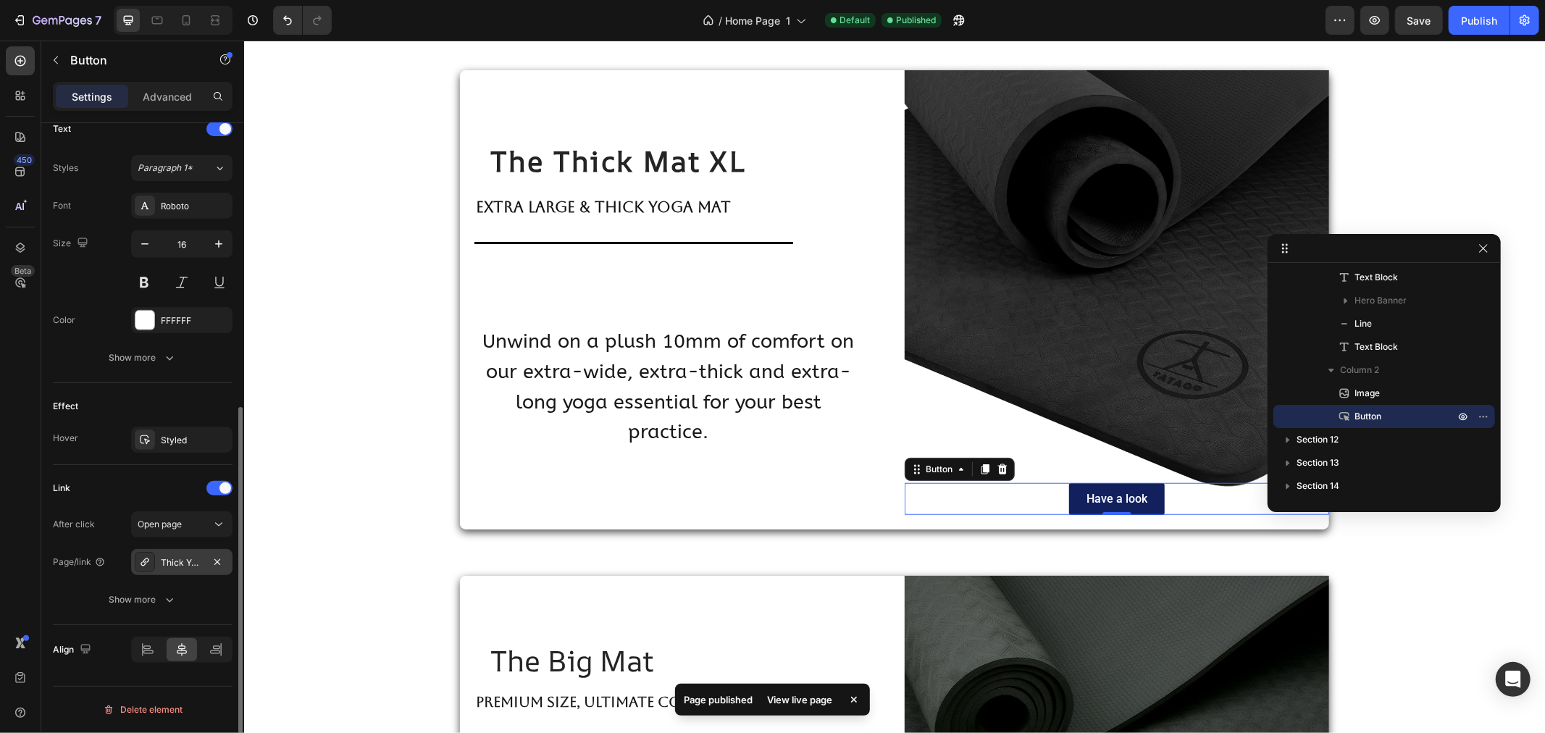
click at [184, 562] on div "Thick Yoga Mat XL" at bounding box center [182, 562] width 42 height 13
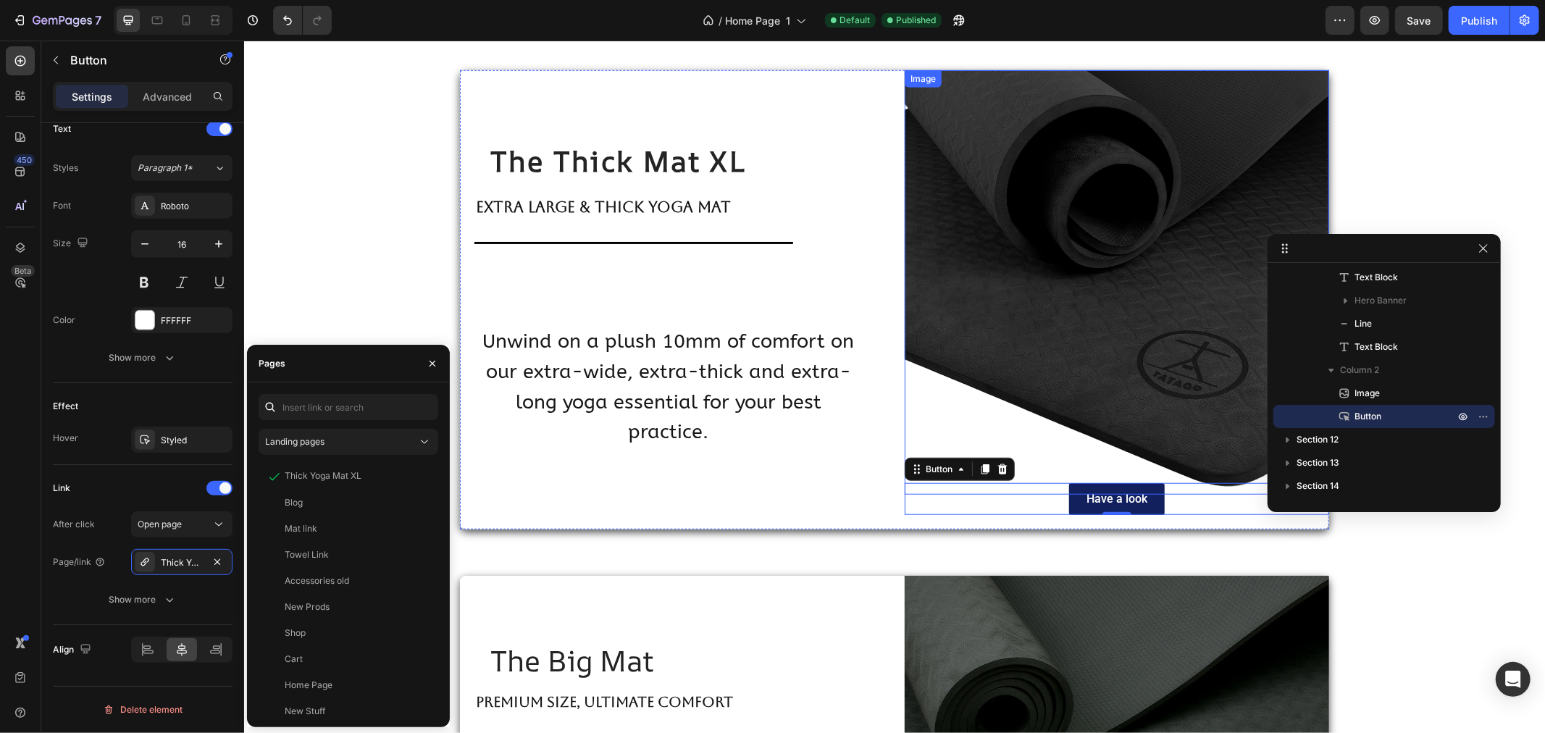
click at [991, 243] on img at bounding box center [1116, 282] width 424 height 424
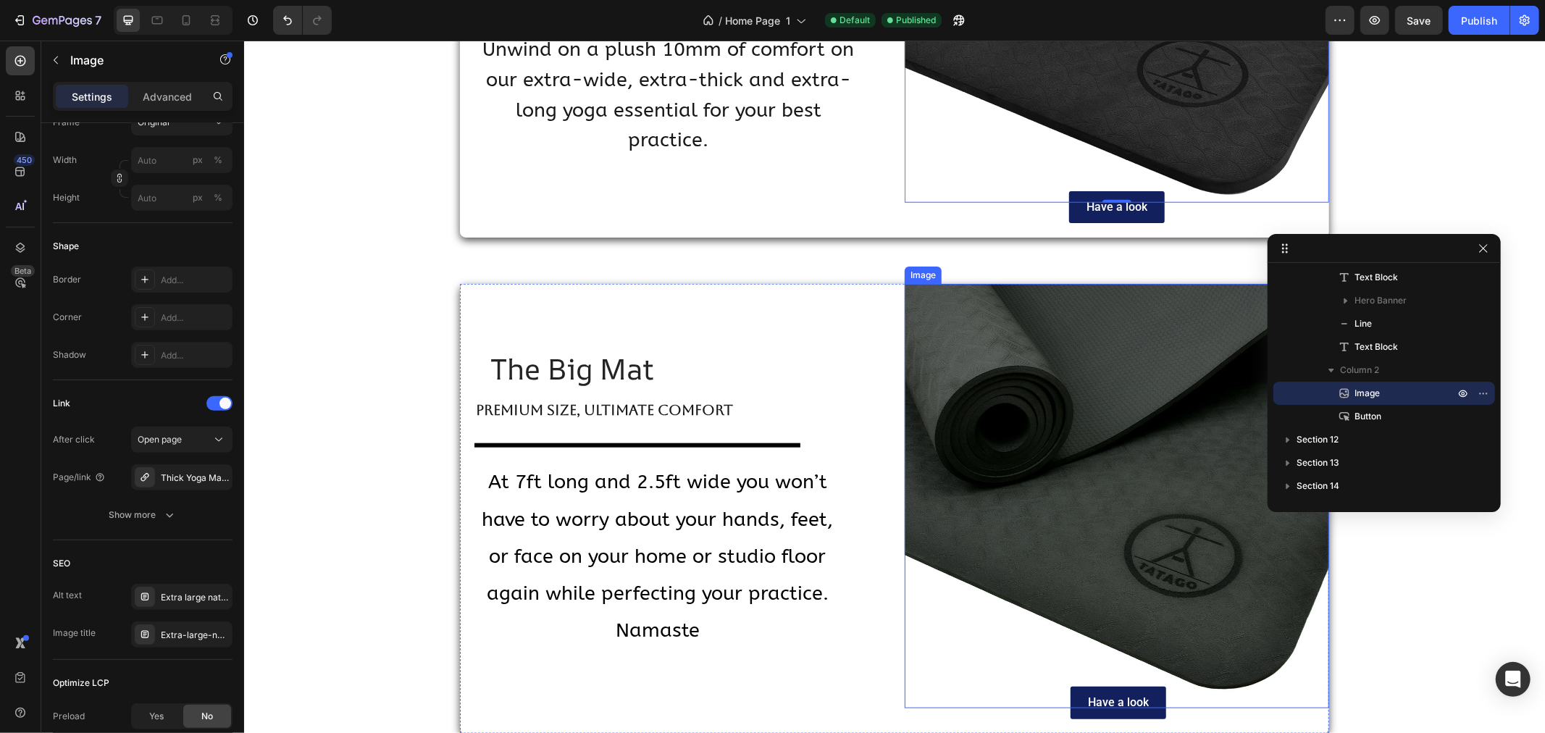
scroll to position [5874, 0]
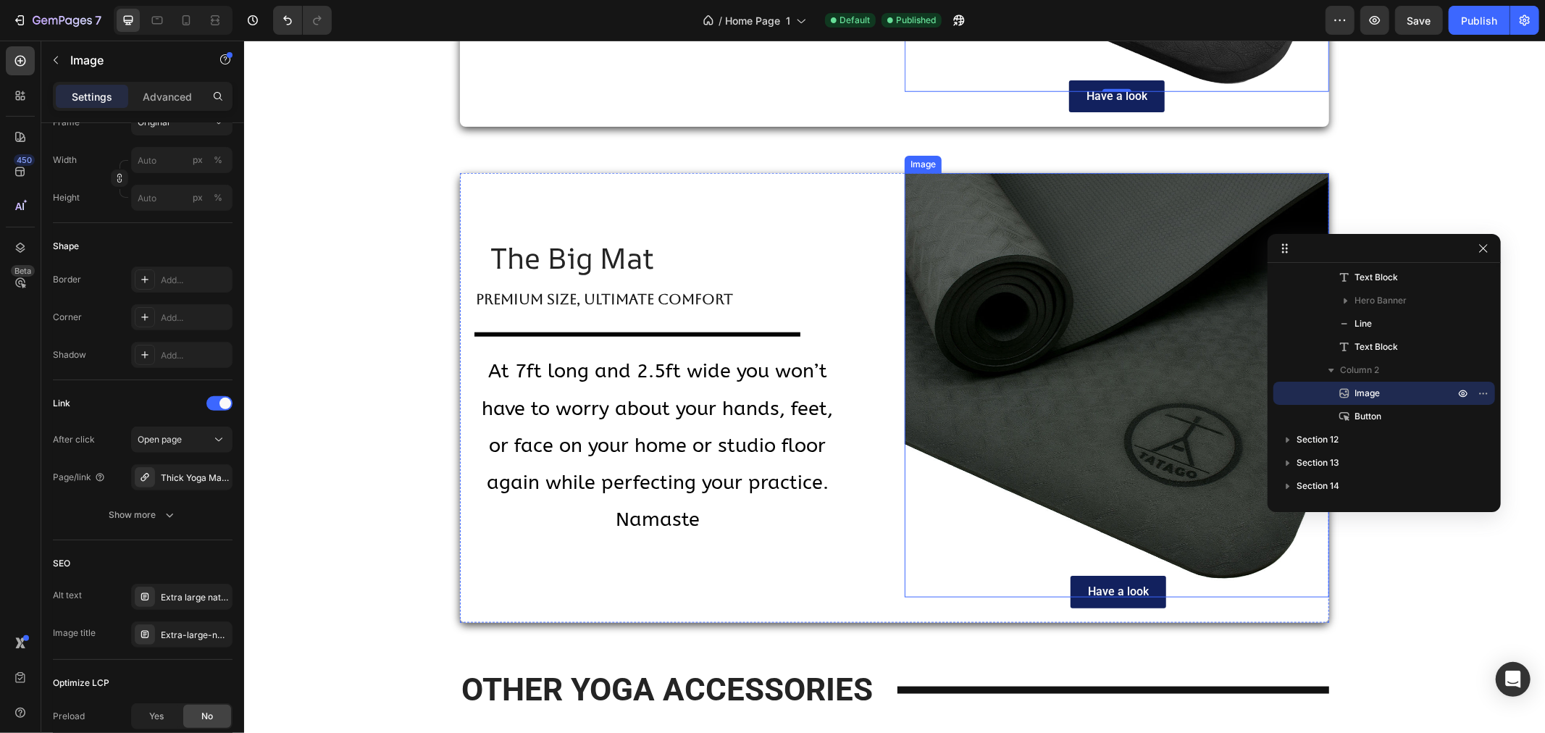
click at [1069, 411] on img at bounding box center [1116, 384] width 424 height 424
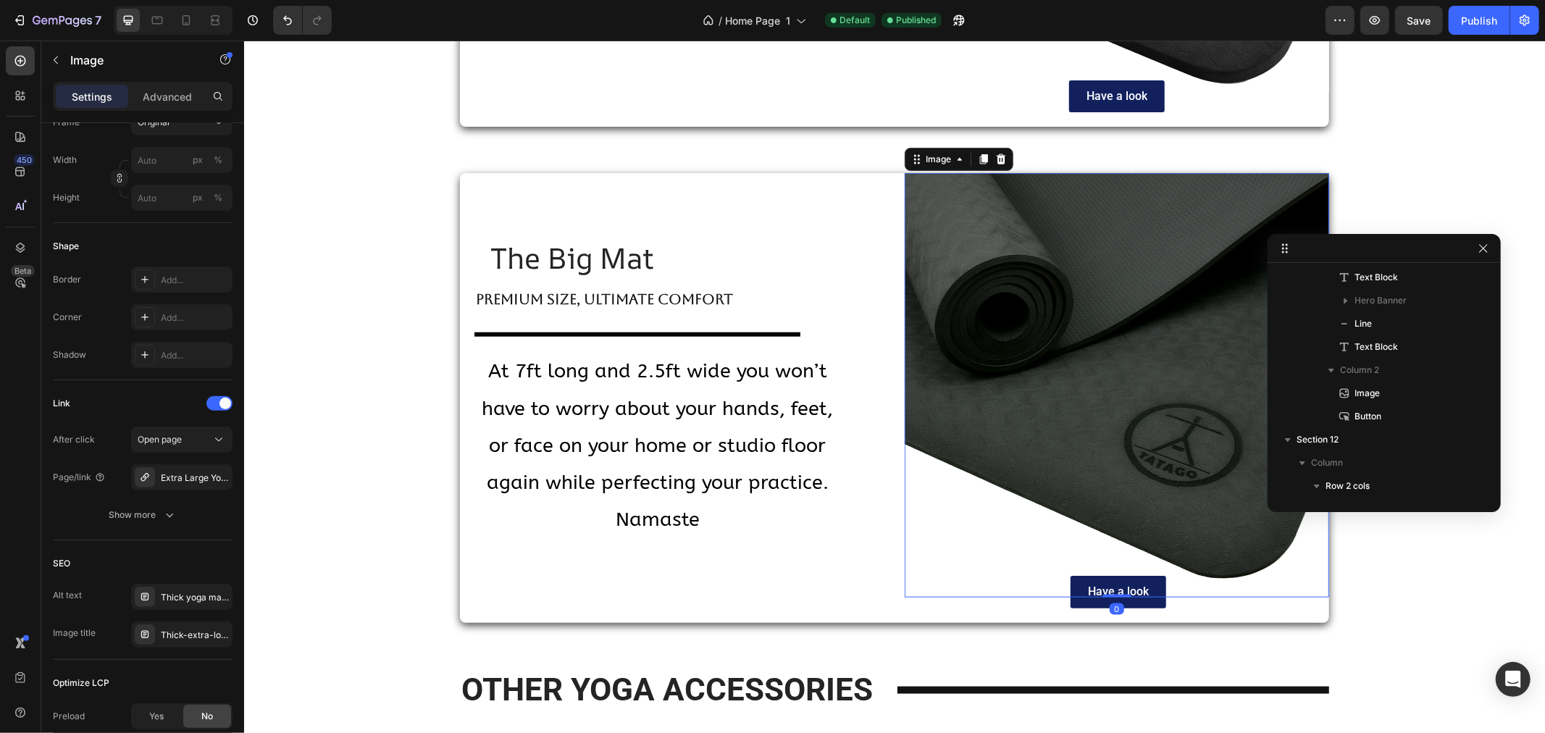
scroll to position [1527, 0]
click at [1061, 403] on img at bounding box center [1116, 384] width 424 height 424
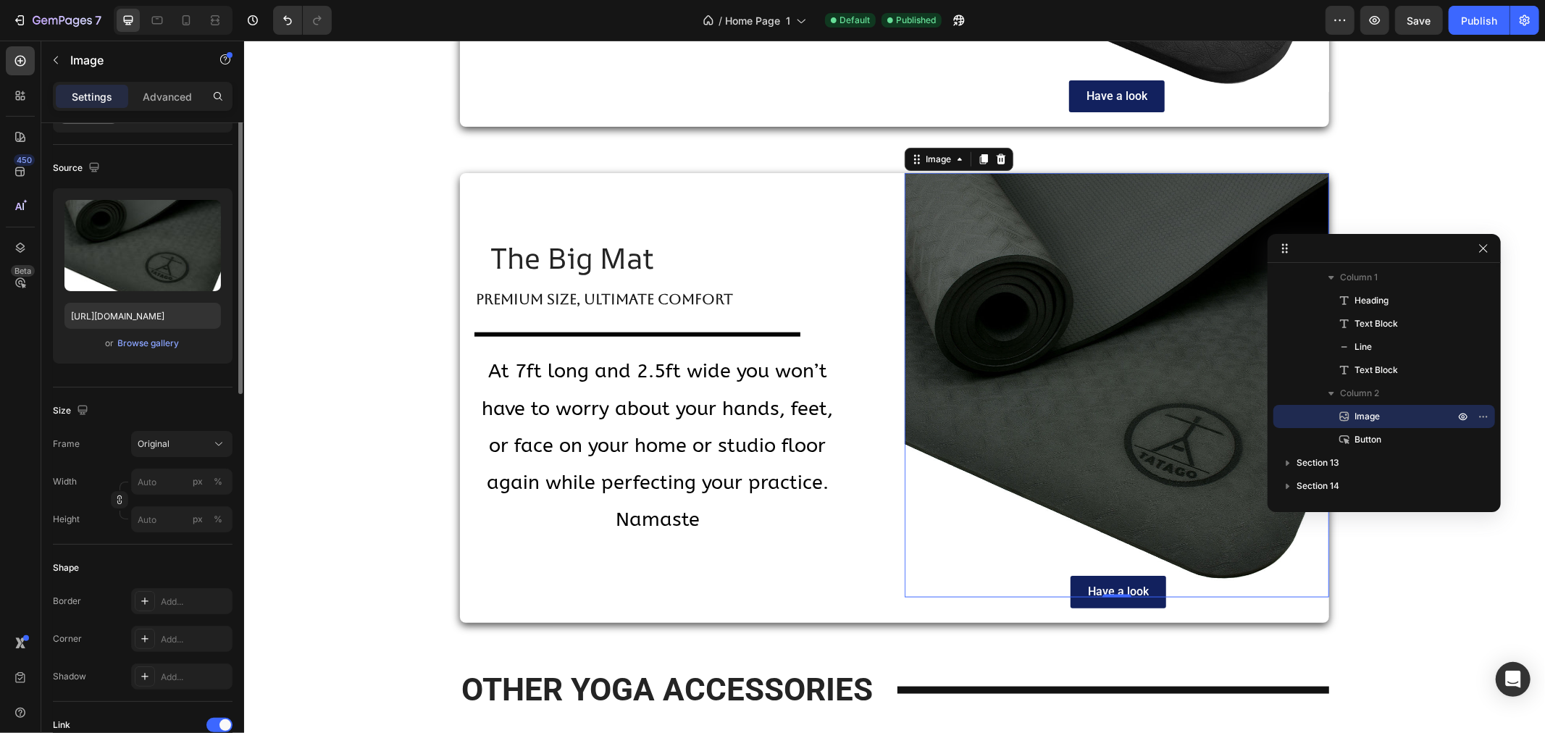
scroll to position [0, 0]
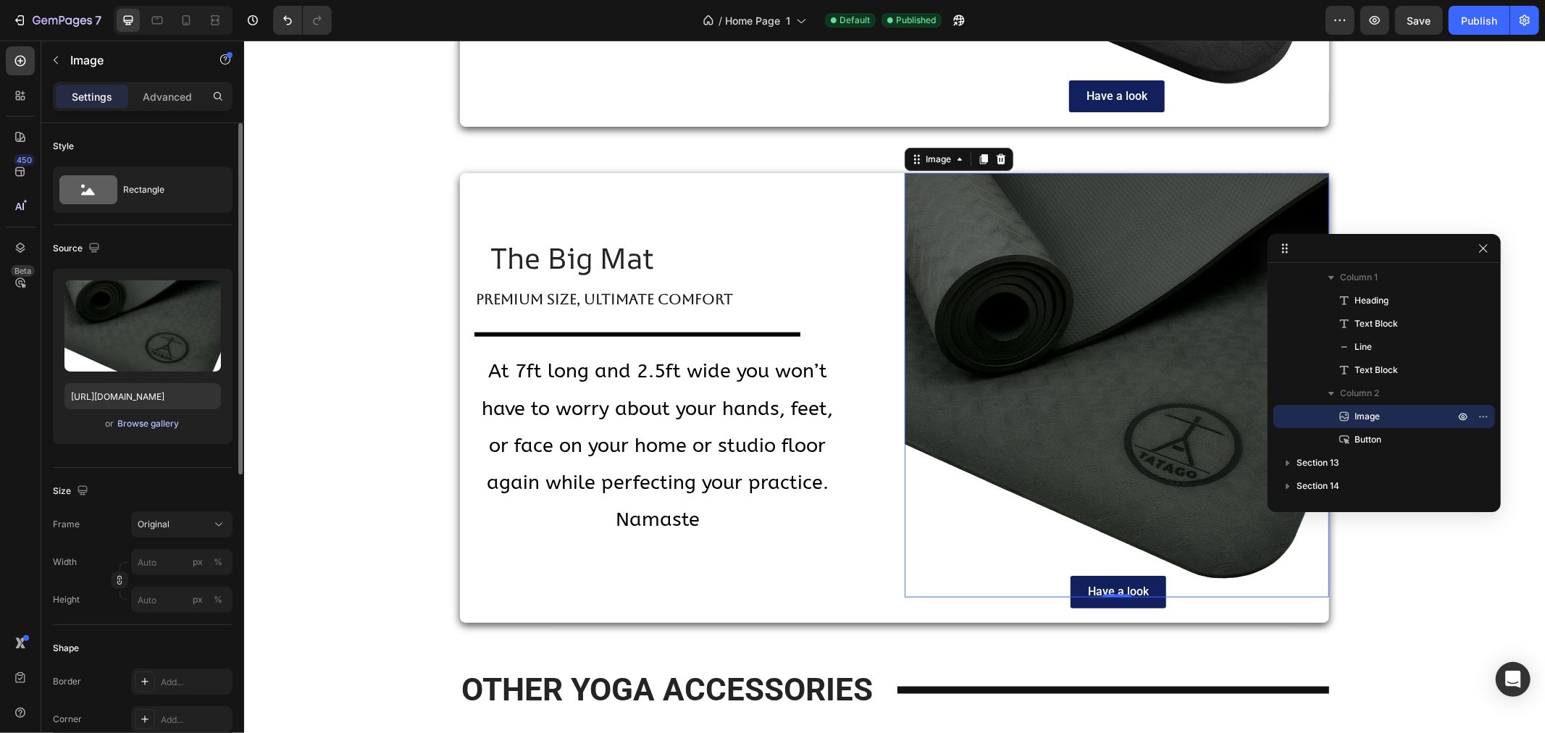
click at [150, 423] on div "Browse gallery" at bounding box center [149, 423] width 62 height 13
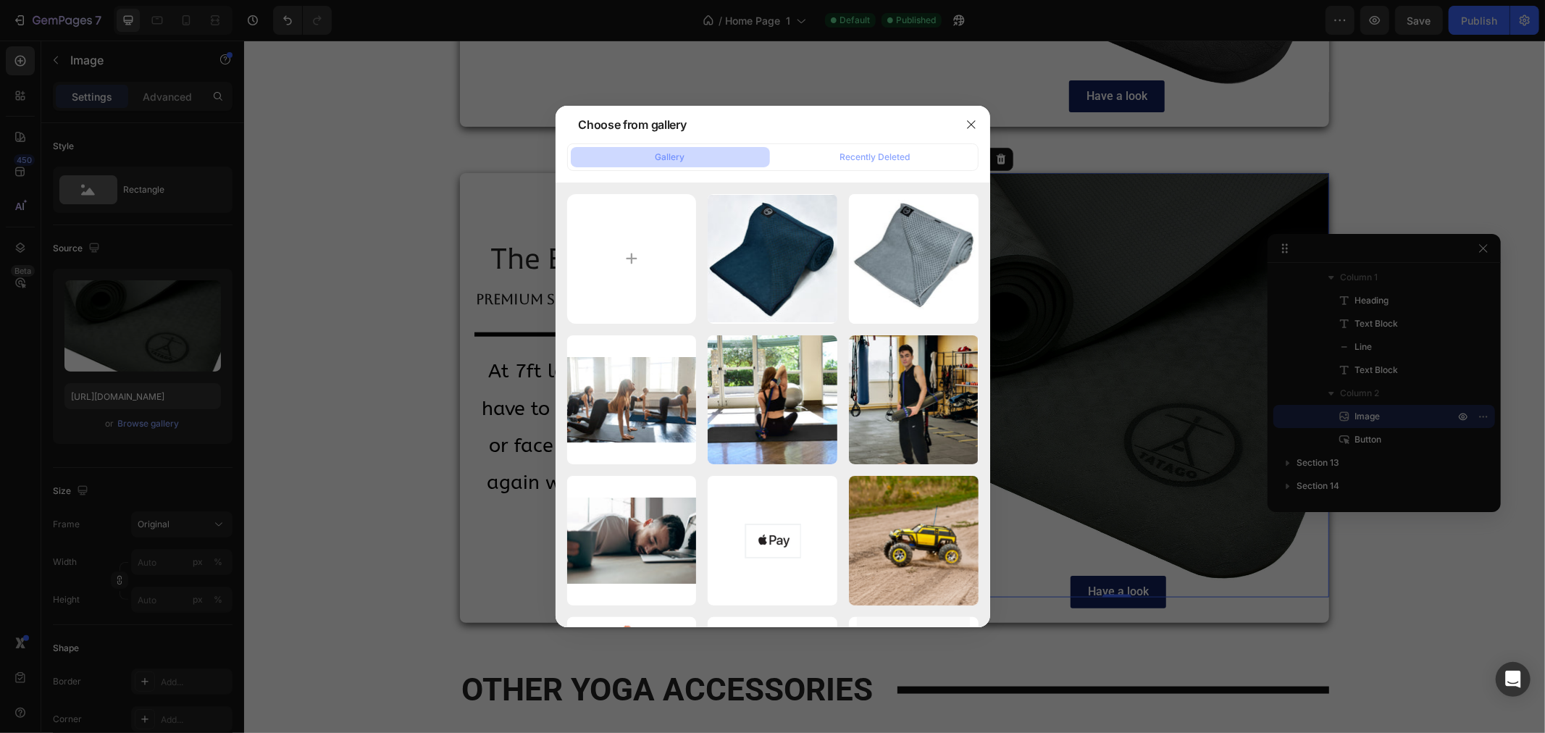
click at [1081, 146] on div at bounding box center [772, 366] width 1545 height 733
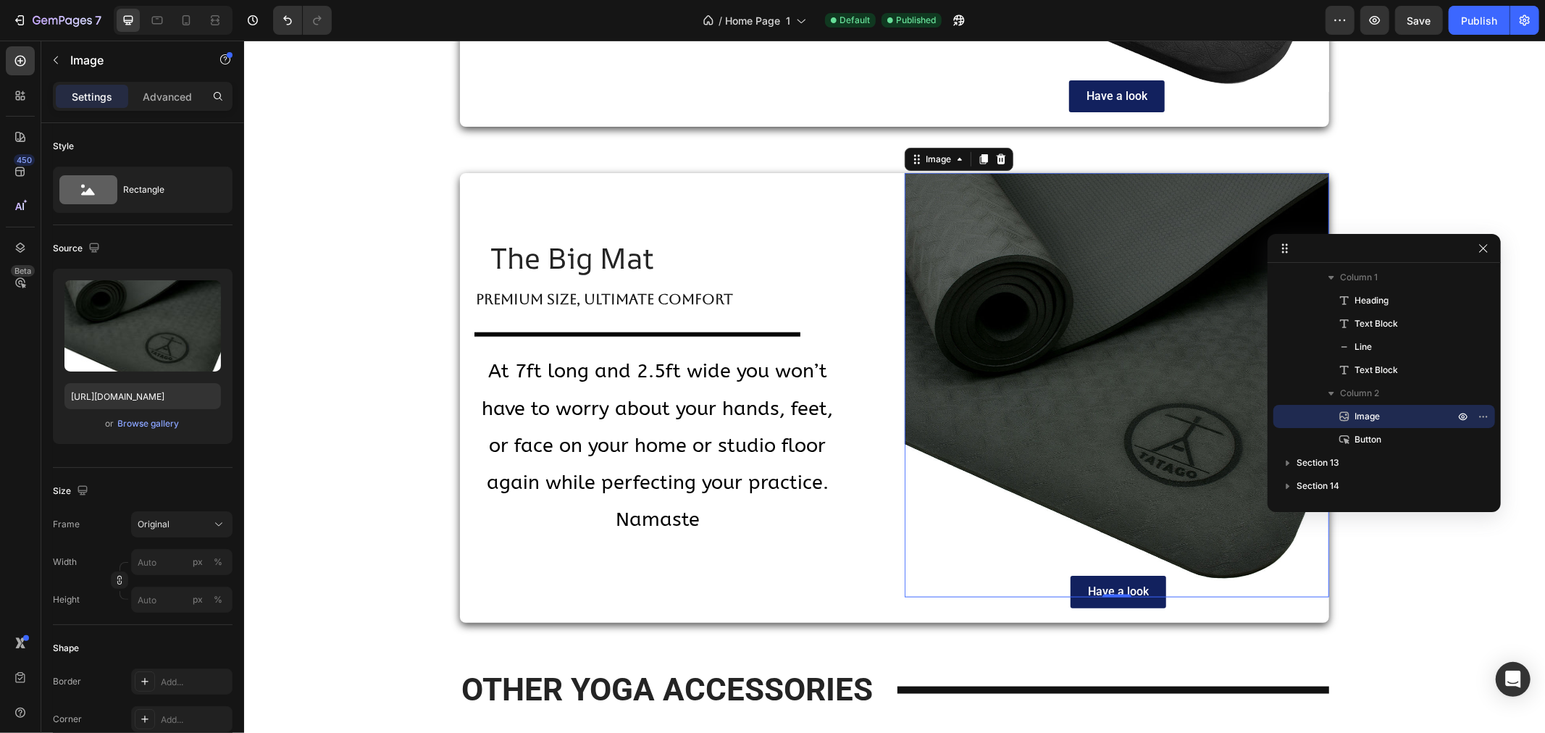
click at [1148, 428] on img at bounding box center [1116, 384] width 424 height 424
click at [145, 427] on div "Browse gallery" at bounding box center [149, 423] width 62 height 13
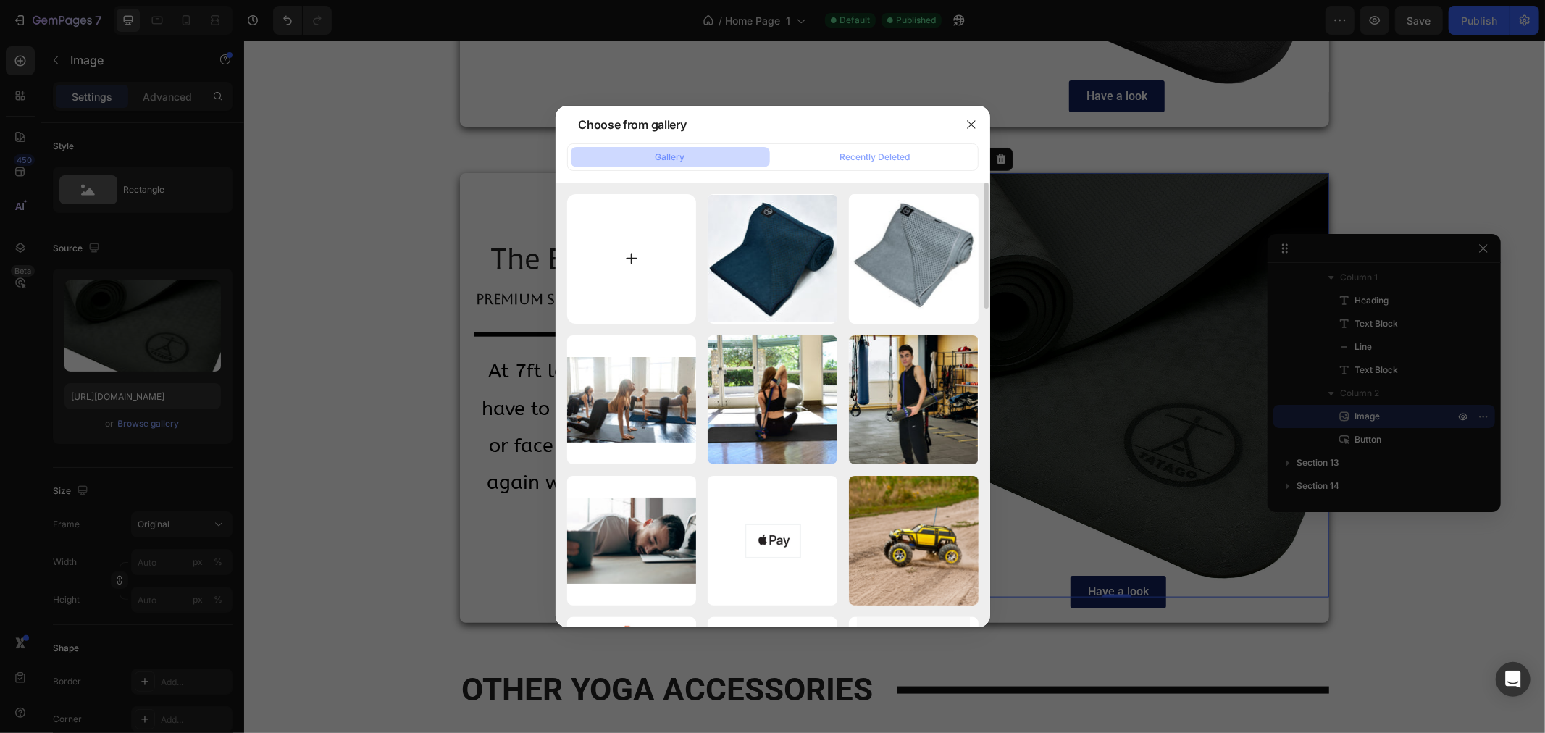
click at [623, 265] on input "file" at bounding box center [632, 259] width 130 height 130
type input "C:\fakepath\TPE 7mm Website.jpg"
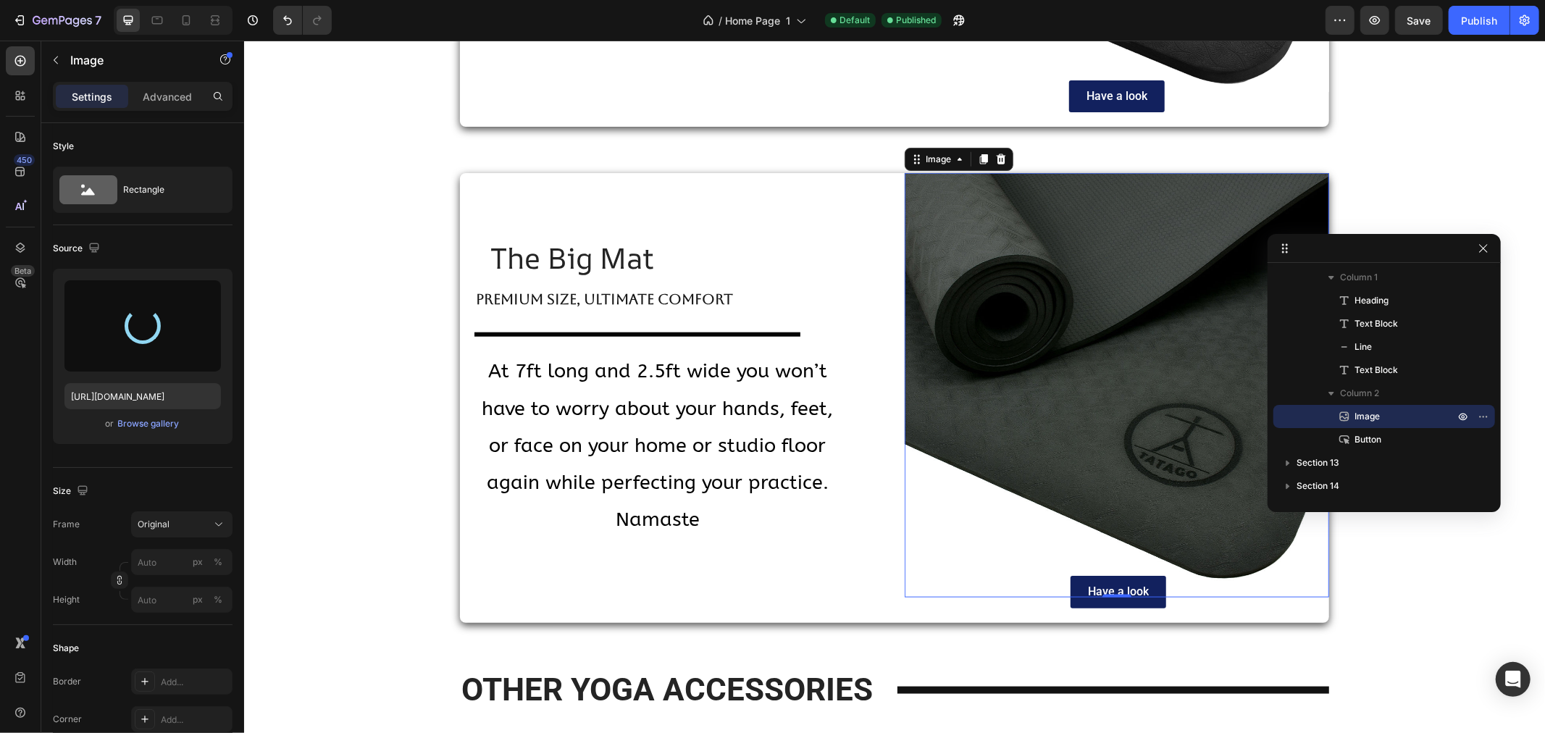
type input "https://cdn.shopify.com/s/files/1/0884/0213/3283/files/gempages_517314686115382…"
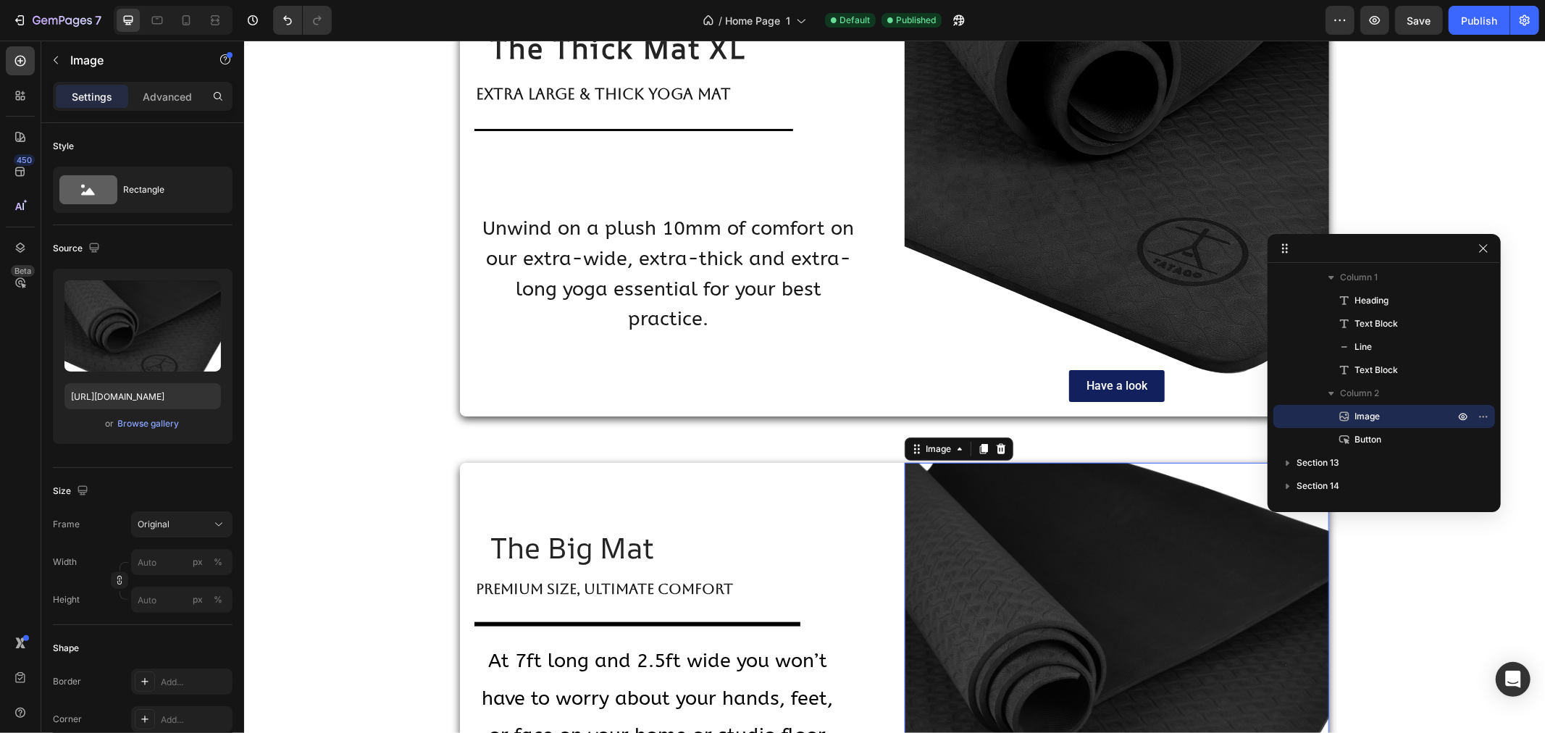
scroll to position [5552, 0]
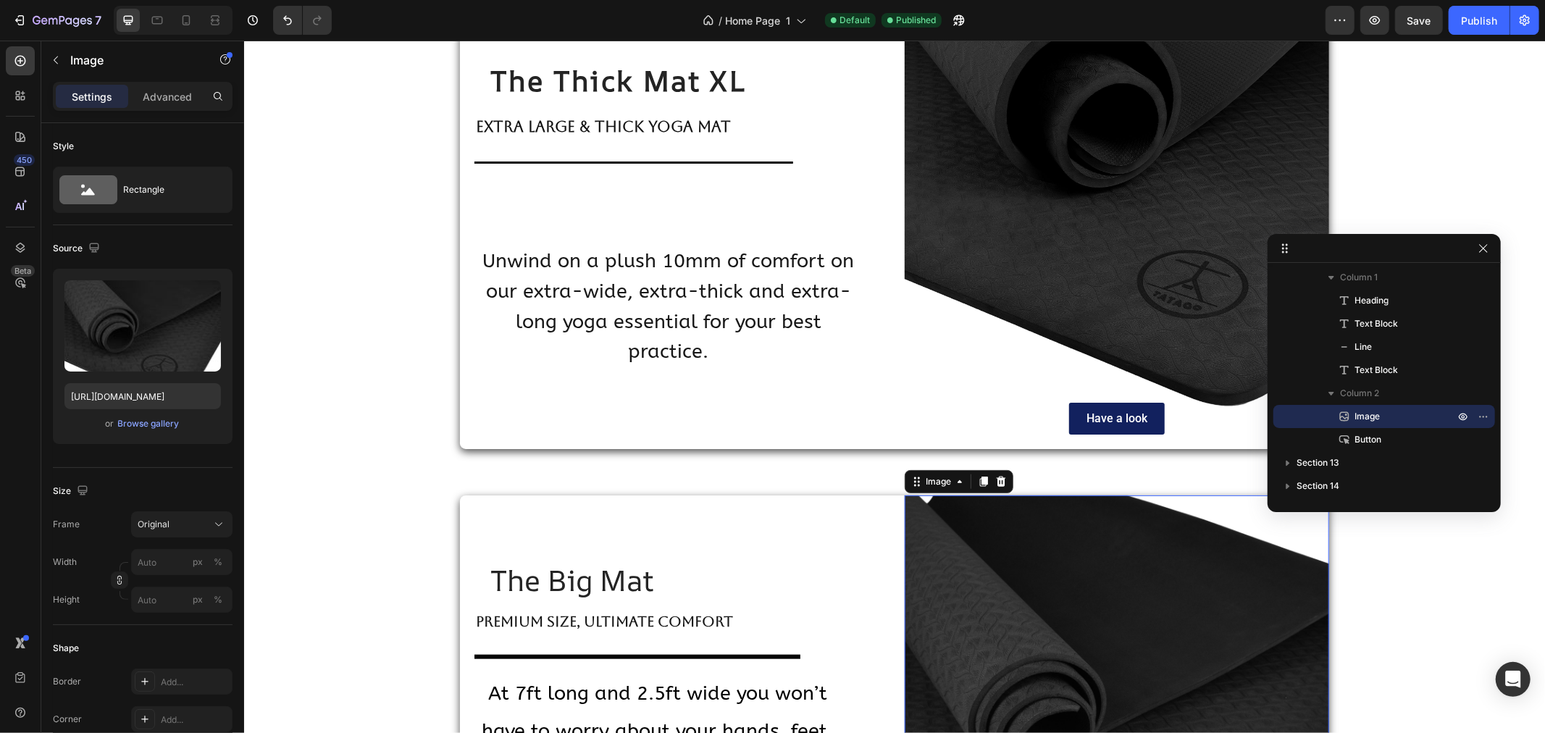
drag, startPoint x: 1471, startPoint y: 22, endPoint x: 1469, endPoint y: 35, distance: 13.2
click at [1471, 22] on div "Publish" at bounding box center [1479, 20] width 36 height 15
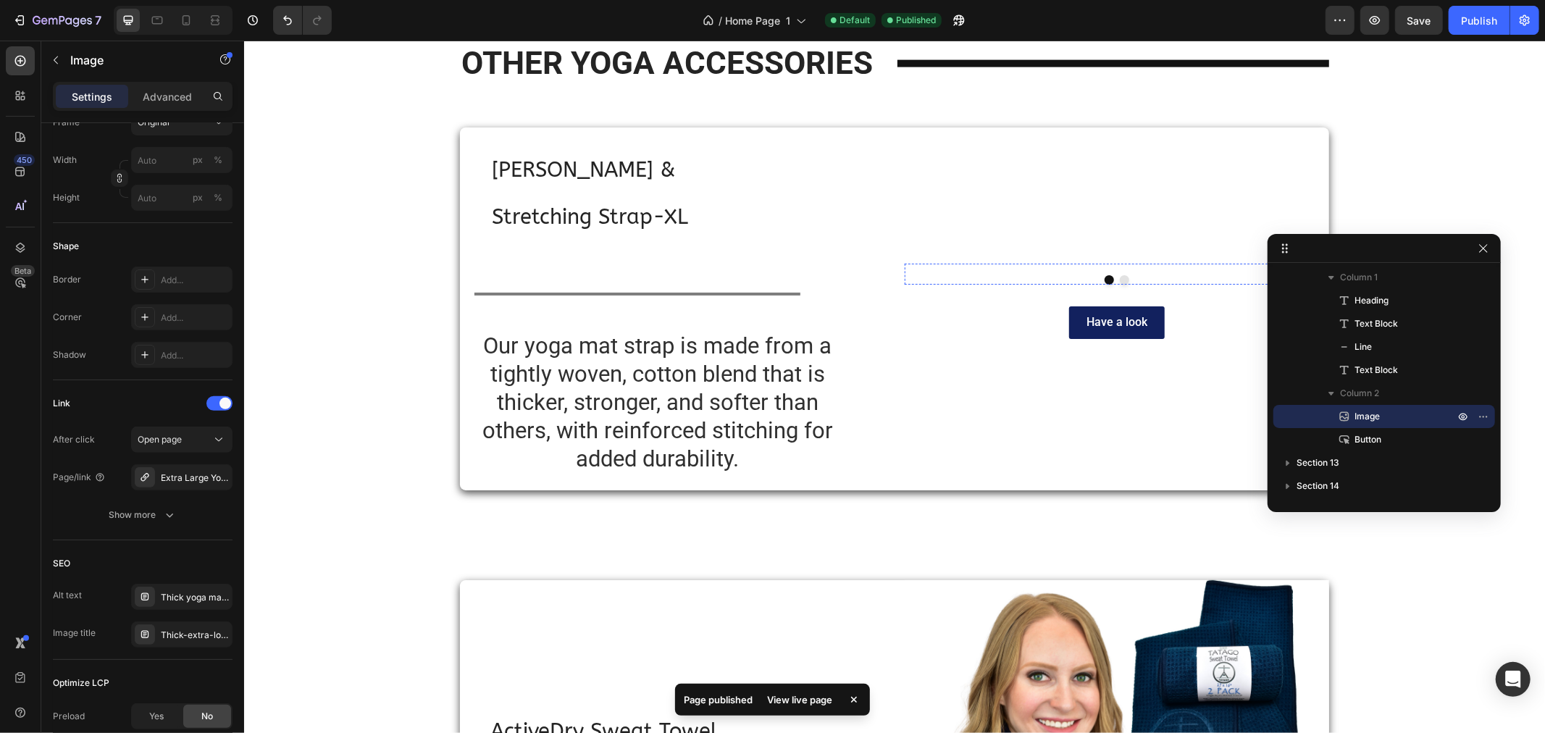
scroll to position [6518, 0]
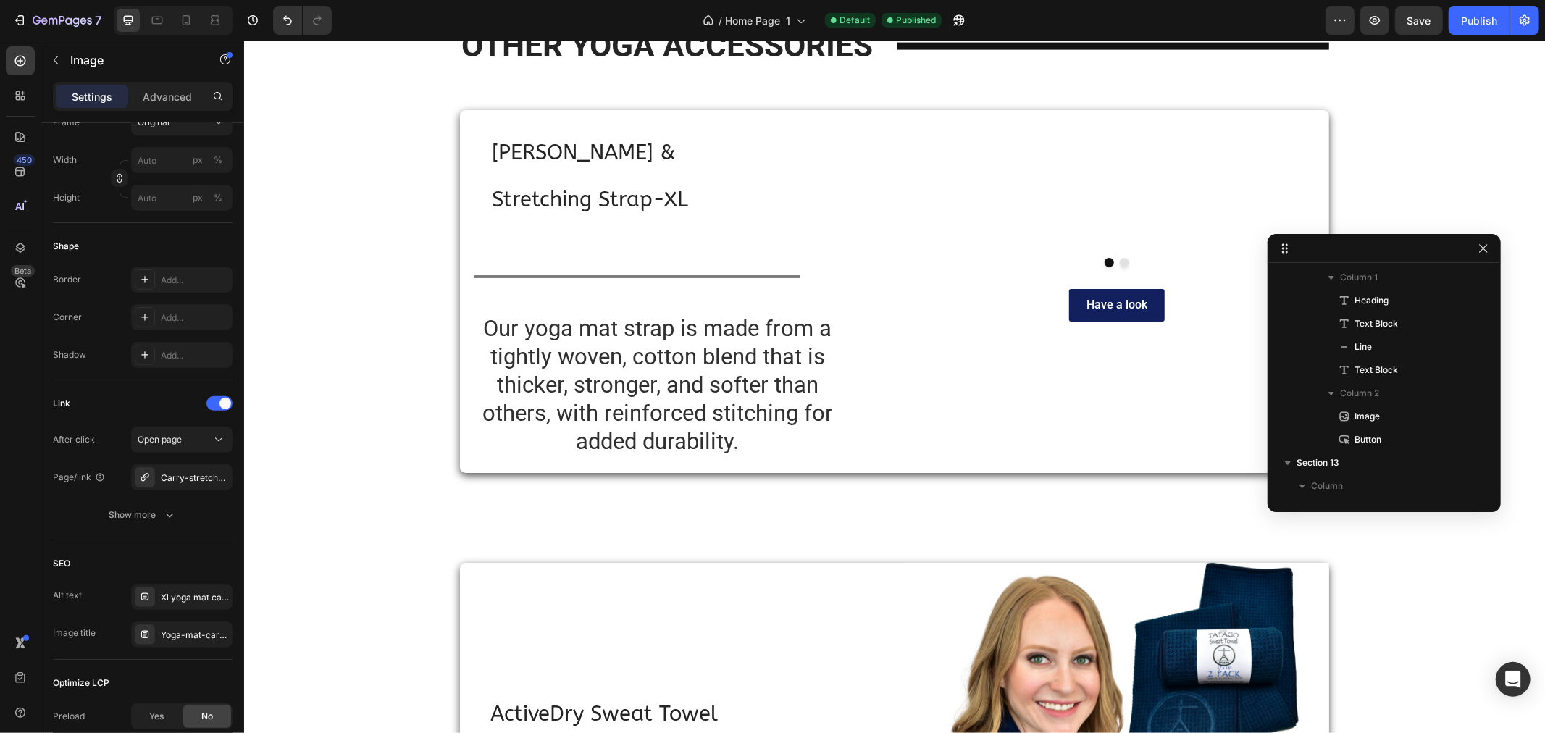
click at [1062, 246] on img at bounding box center [1116, 246] width 424 height 0
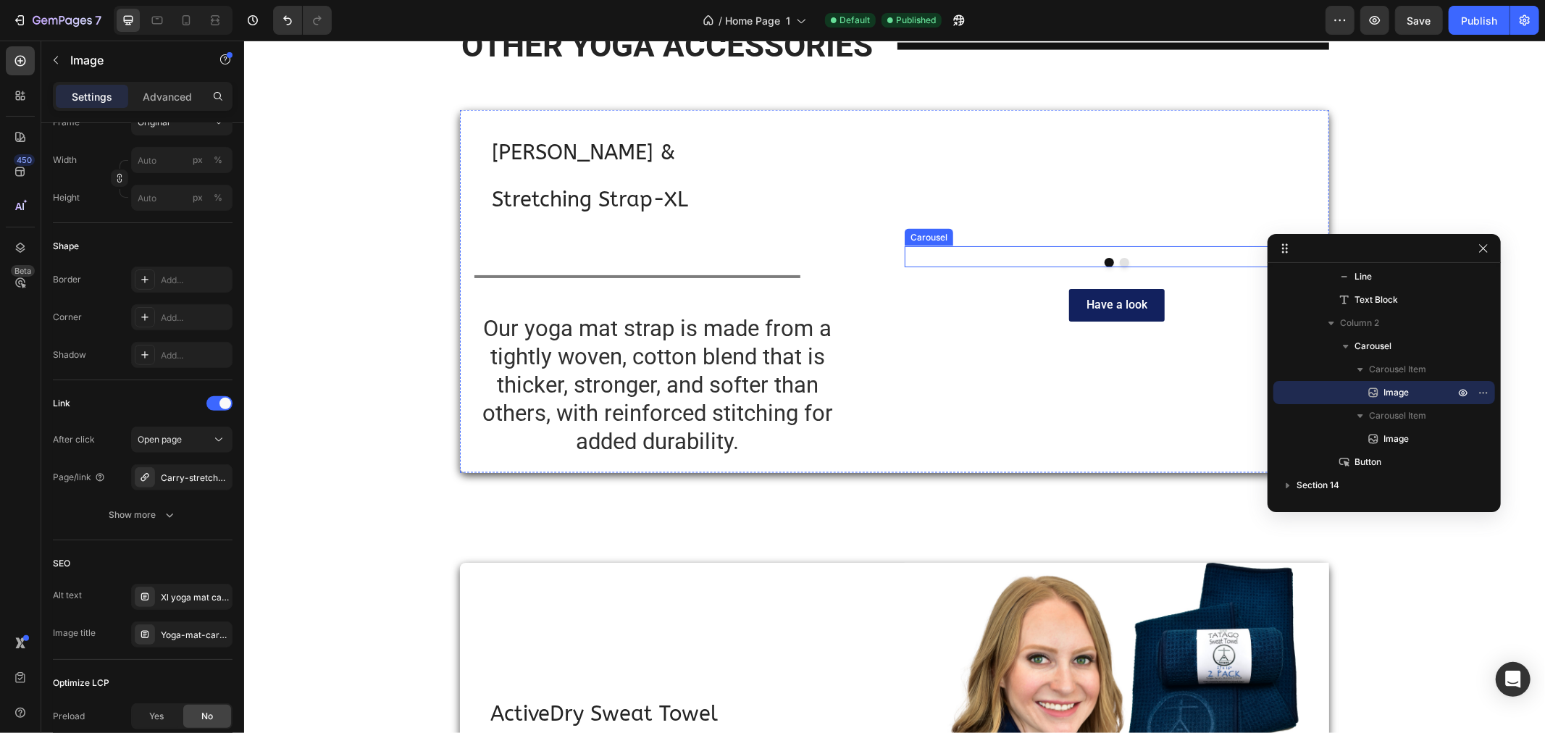
click at [1120, 267] on button "Dot" at bounding box center [1123, 261] width 9 height 9
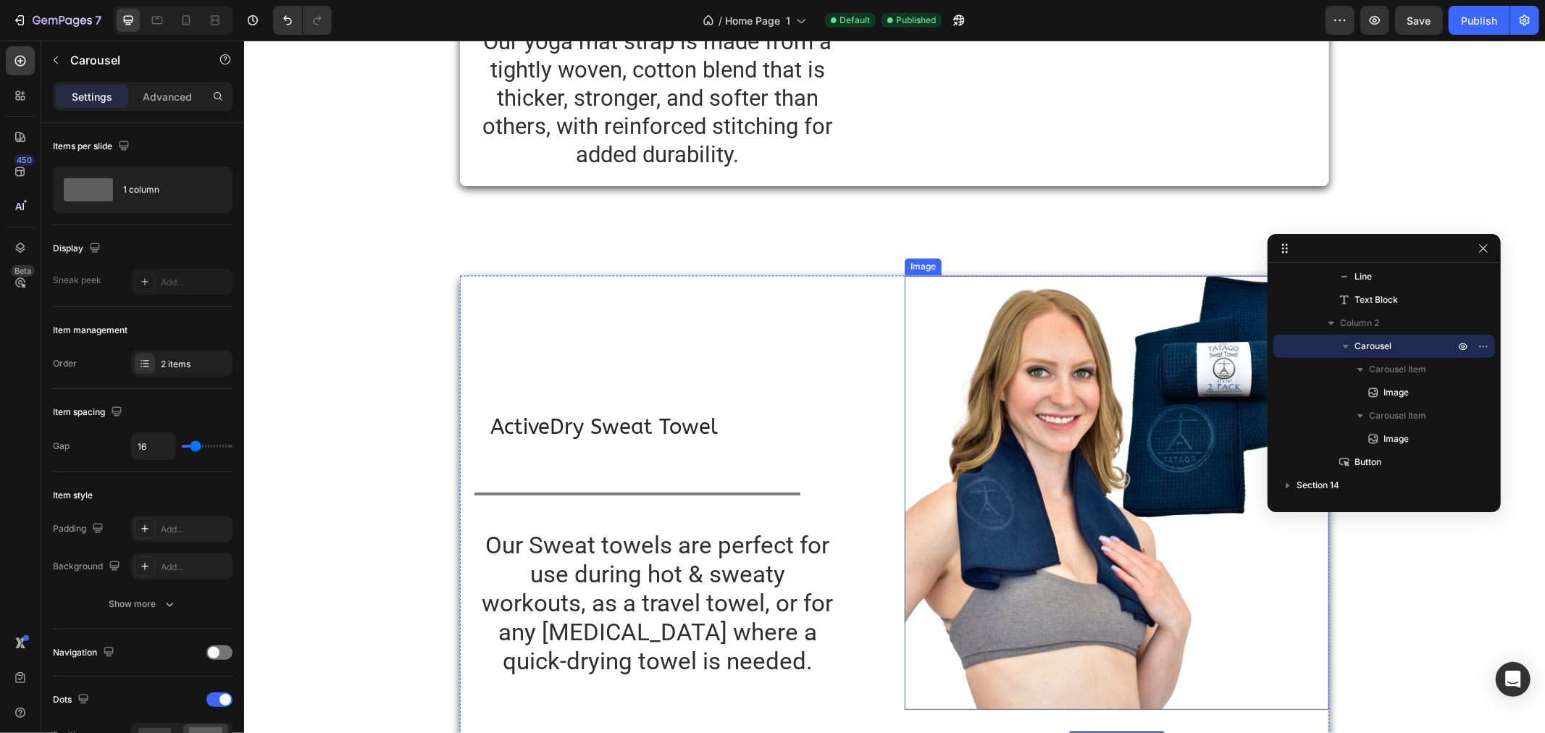
scroll to position [6931, 0]
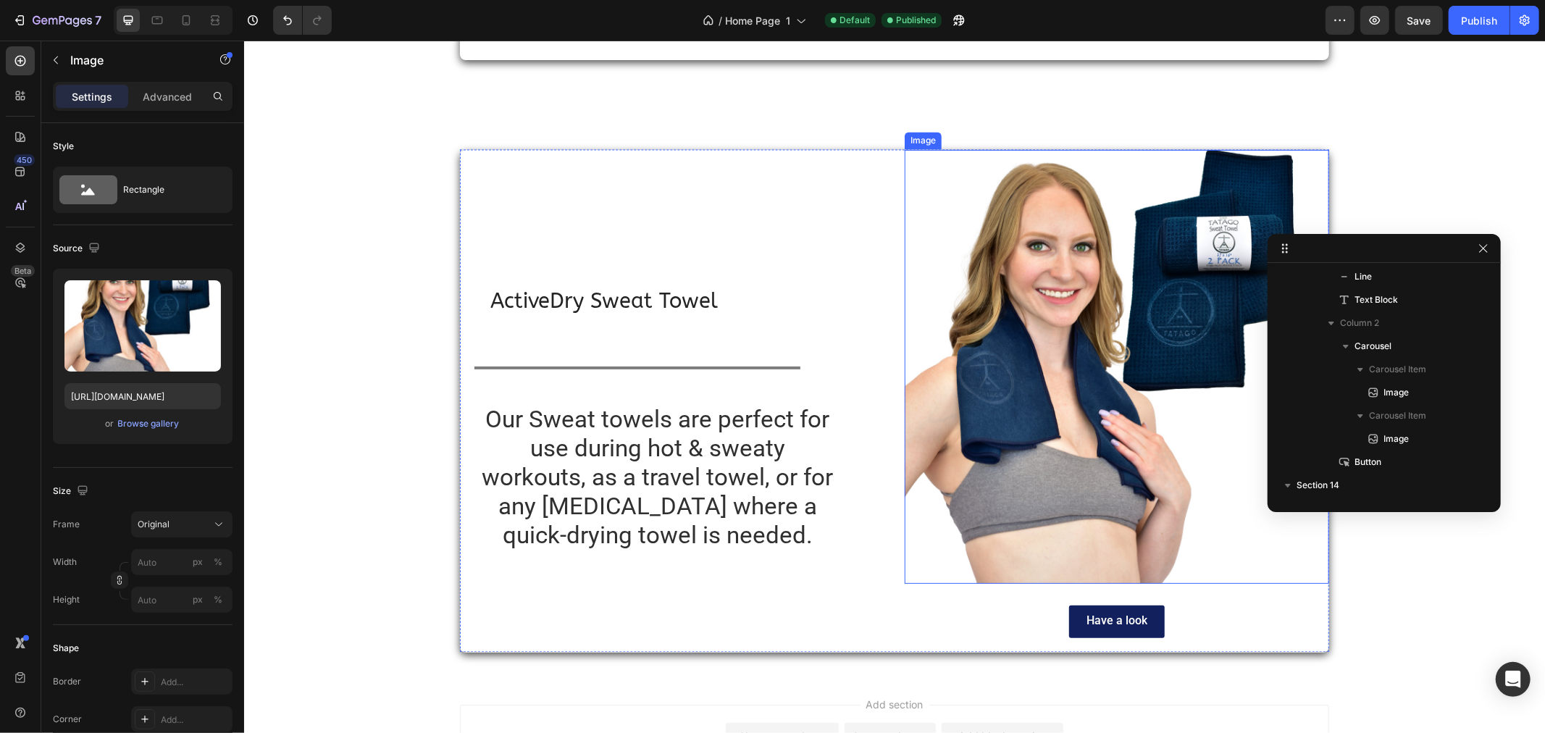
click at [1139, 474] on img at bounding box center [1116, 366] width 424 height 434
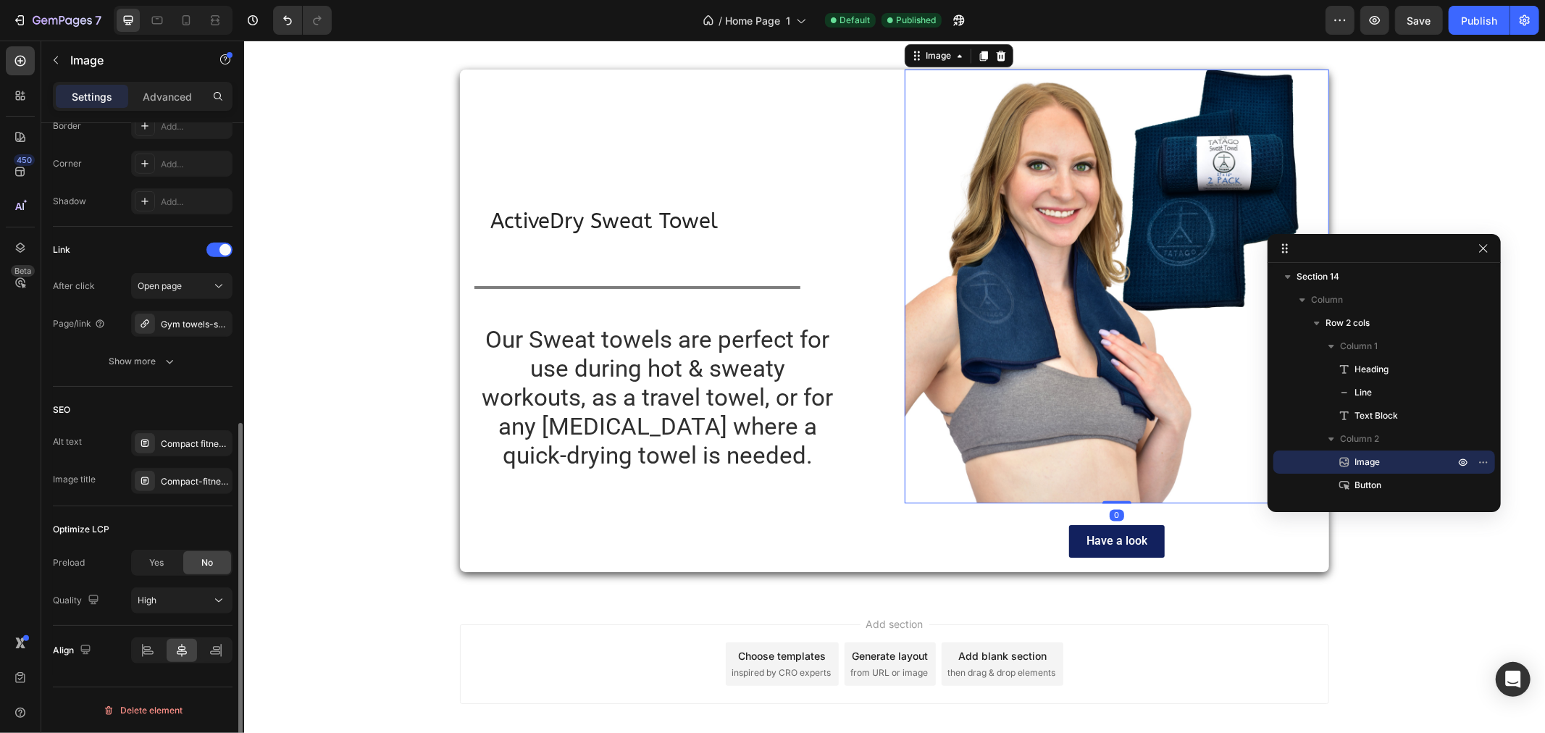
scroll to position [475, 0]
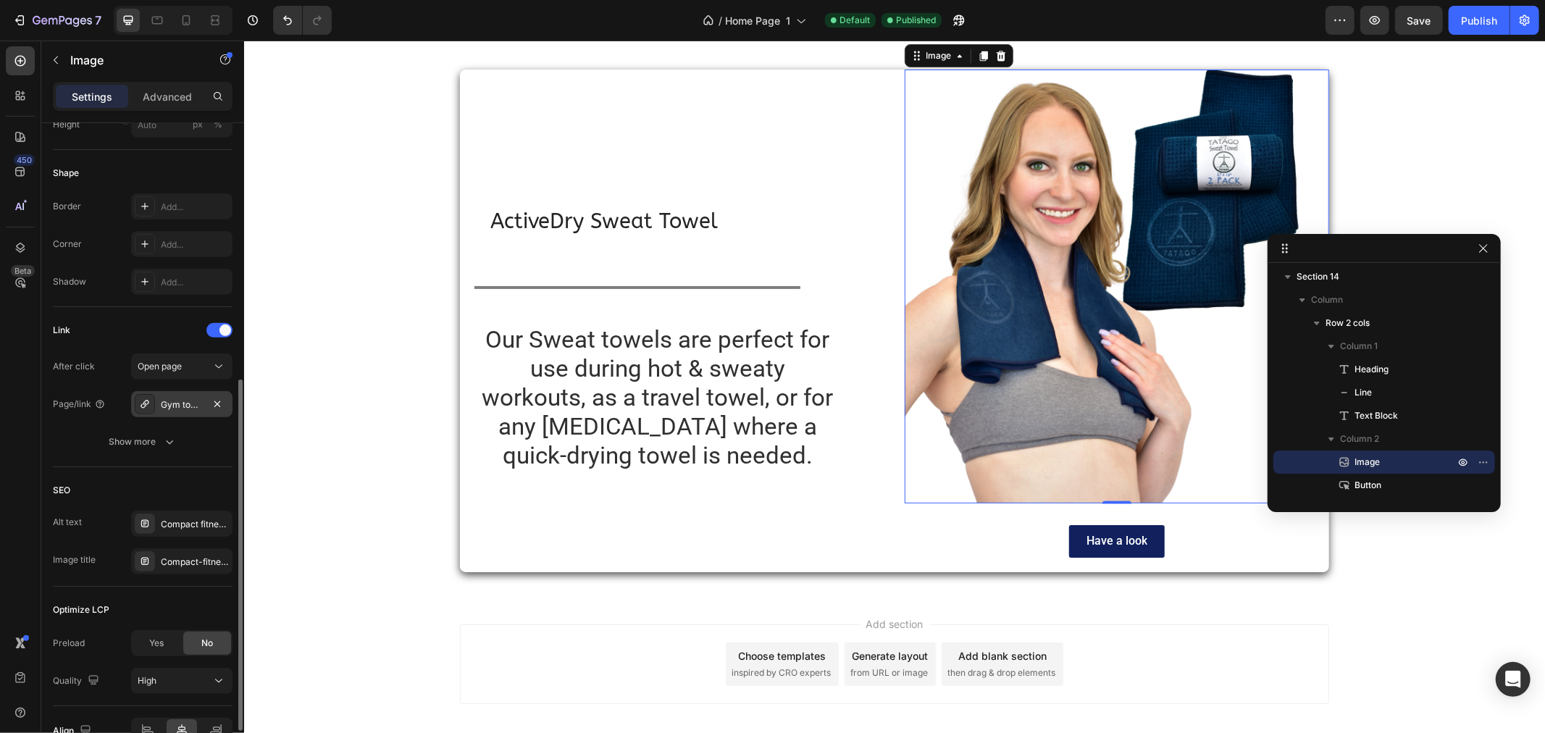
click at [187, 409] on div "Gym towels-sweat towels, yoga straps, yoga mat straps-Accessories" at bounding box center [182, 404] width 42 height 13
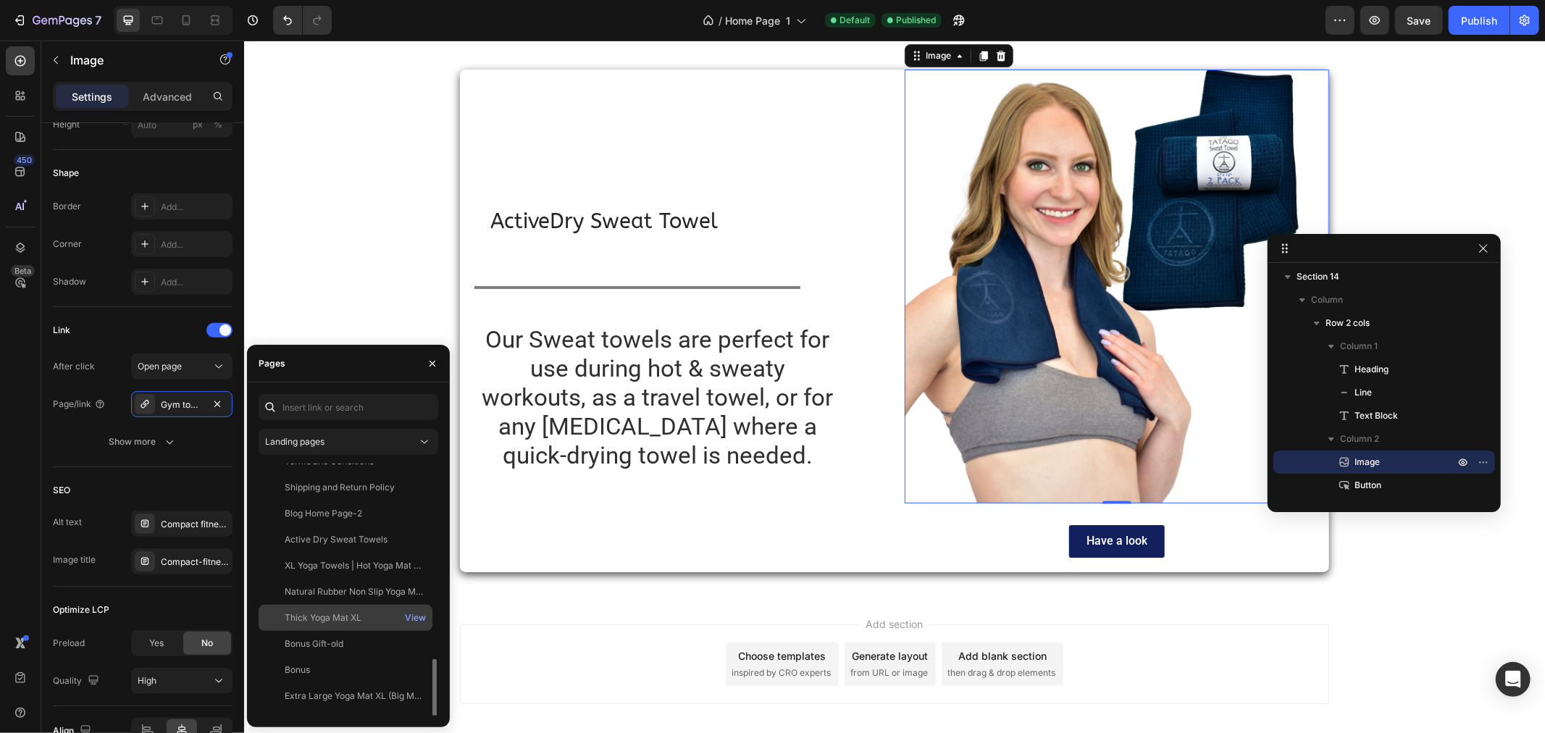
scroll to position [582, 0]
click at [1038, 503] on img at bounding box center [1116, 286] width 424 height 434
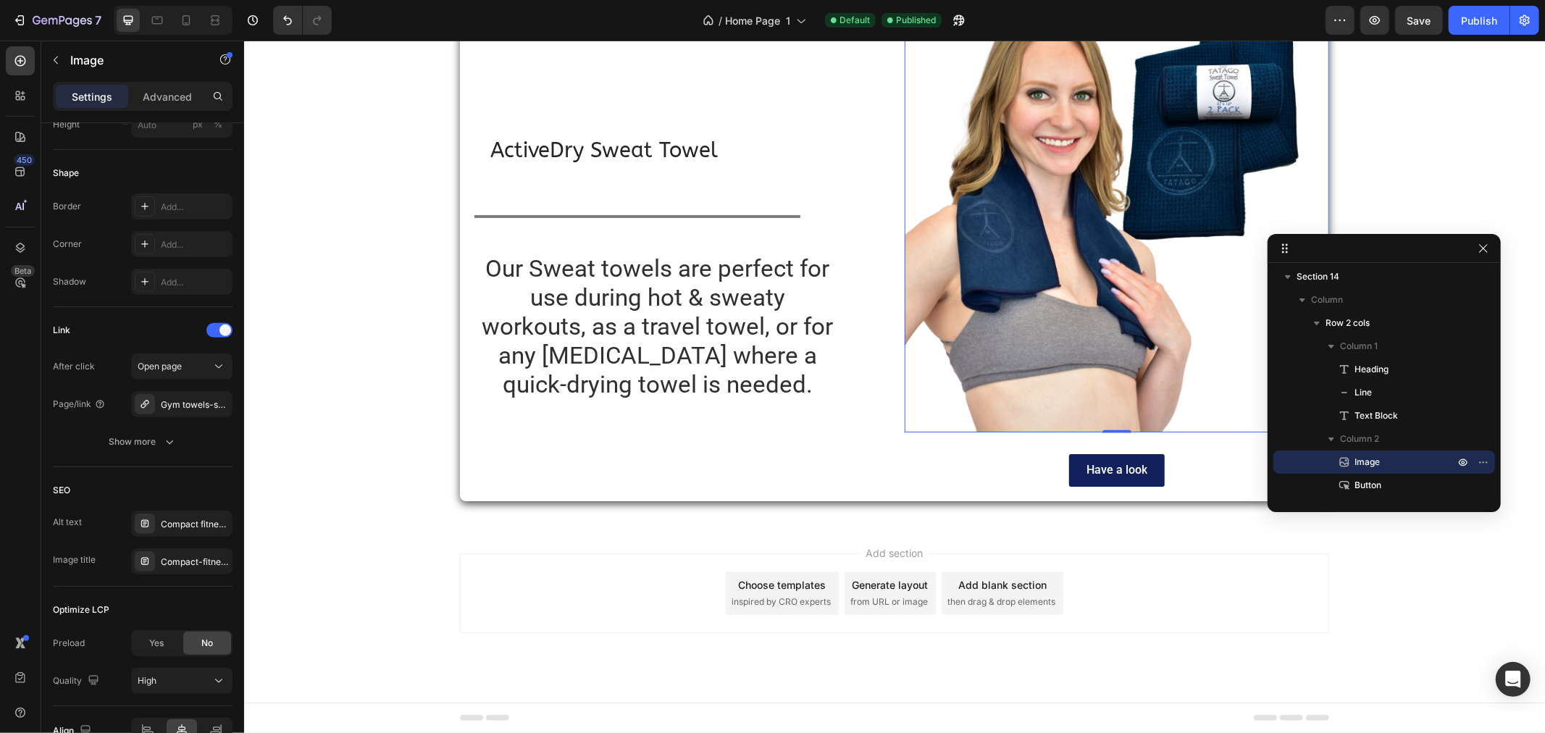
scroll to position [7231, 0]
click at [1483, 9] on button "Publish" at bounding box center [1478, 20] width 61 height 29
click at [54, 22] on icon "button" at bounding box center [62, 21] width 59 height 12
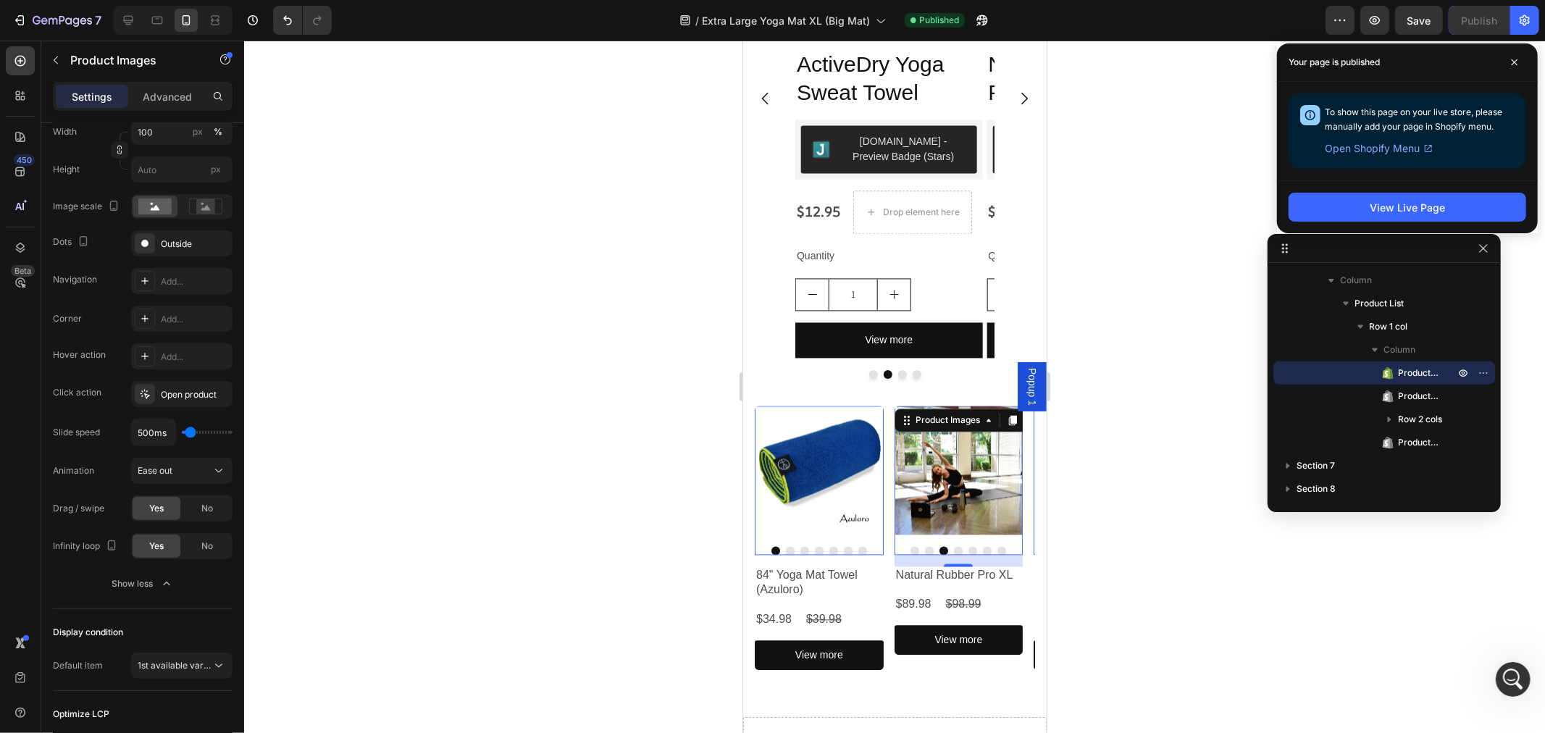
scroll to position [1, 0]
click at [23, 17] on icon "button" at bounding box center [21, 20] width 7 height 10
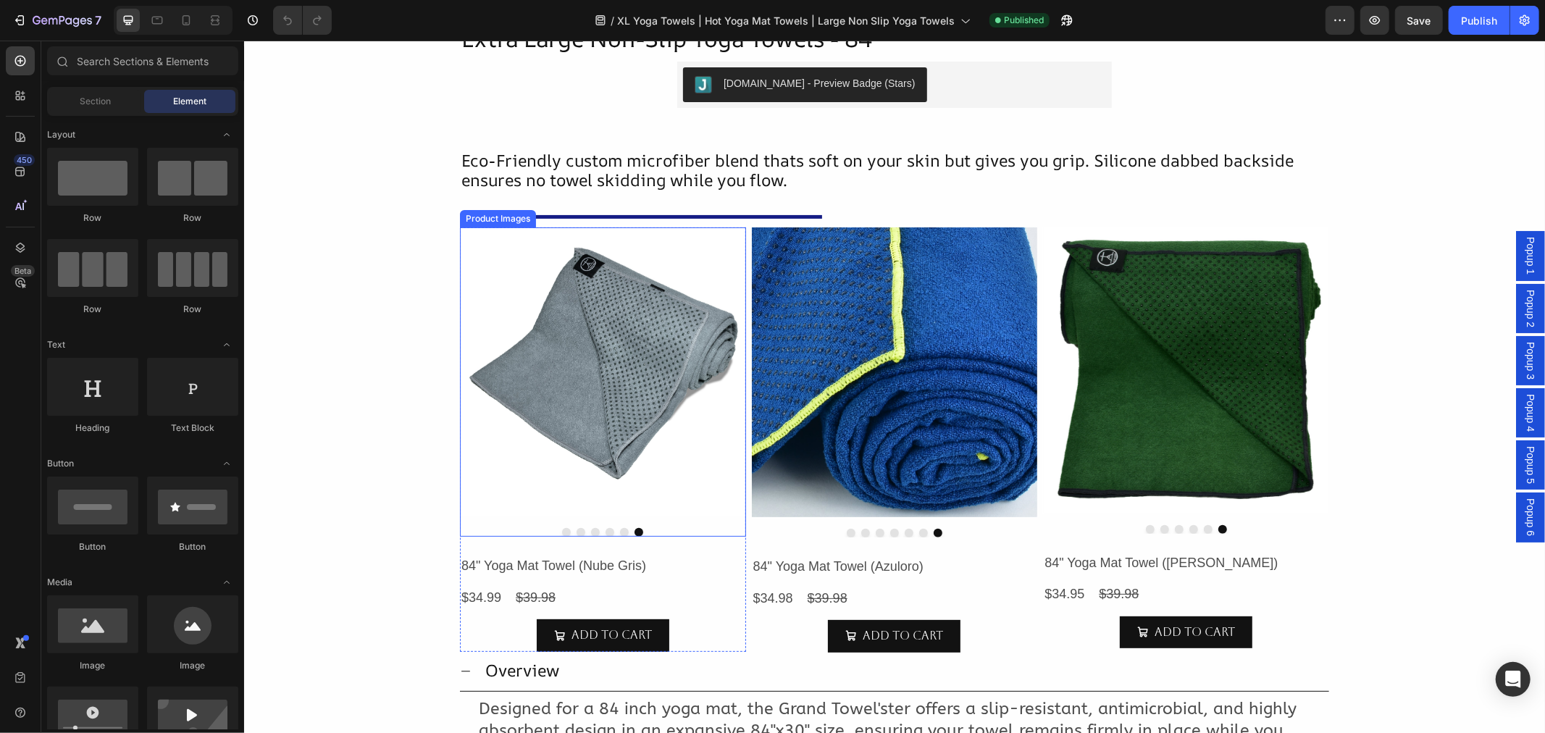
scroll to position [241, 0]
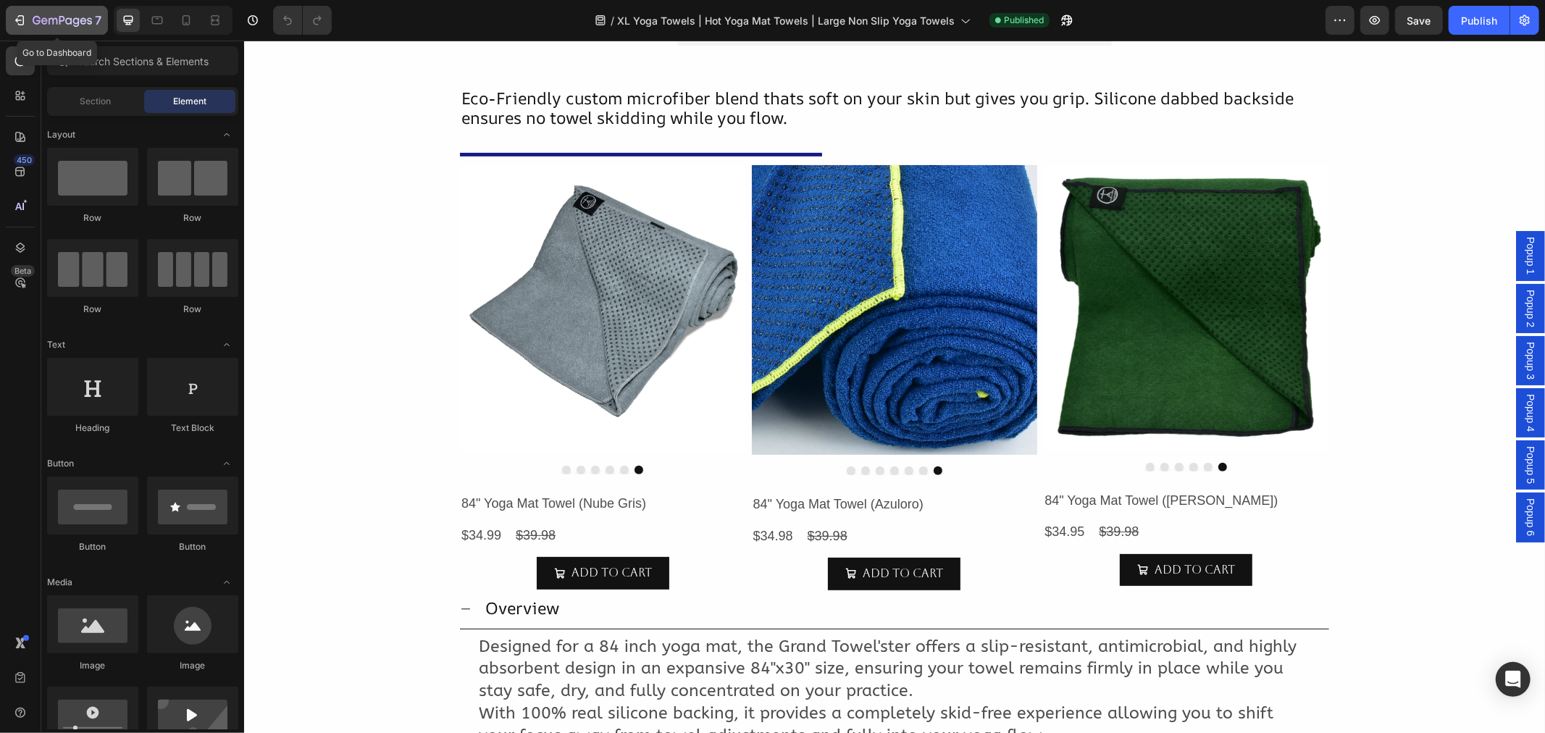
click at [30, 18] on div "7" at bounding box center [56, 20] width 89 height 17
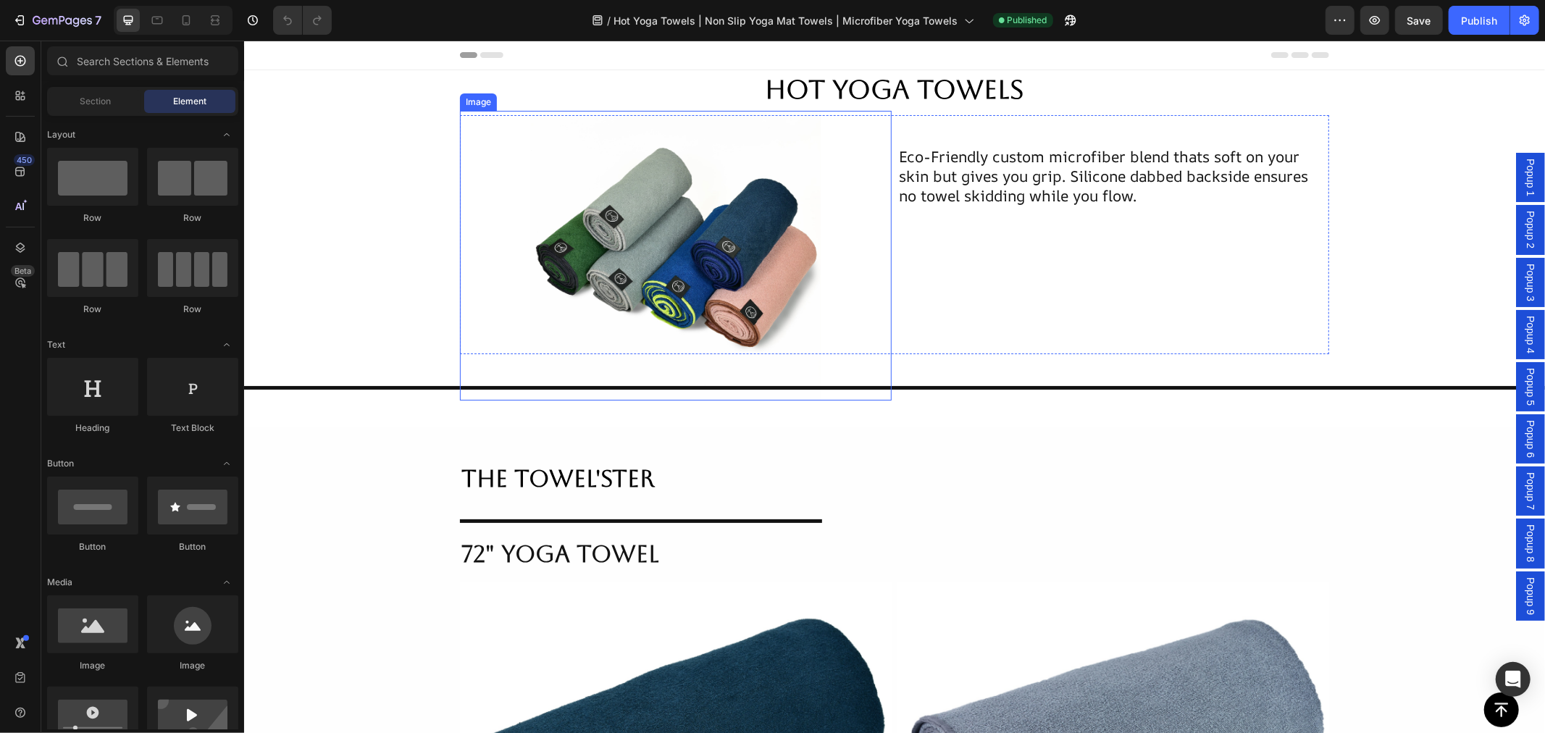
click at [747, 286] on img at bounding box center [675, 255] width 290 height 290
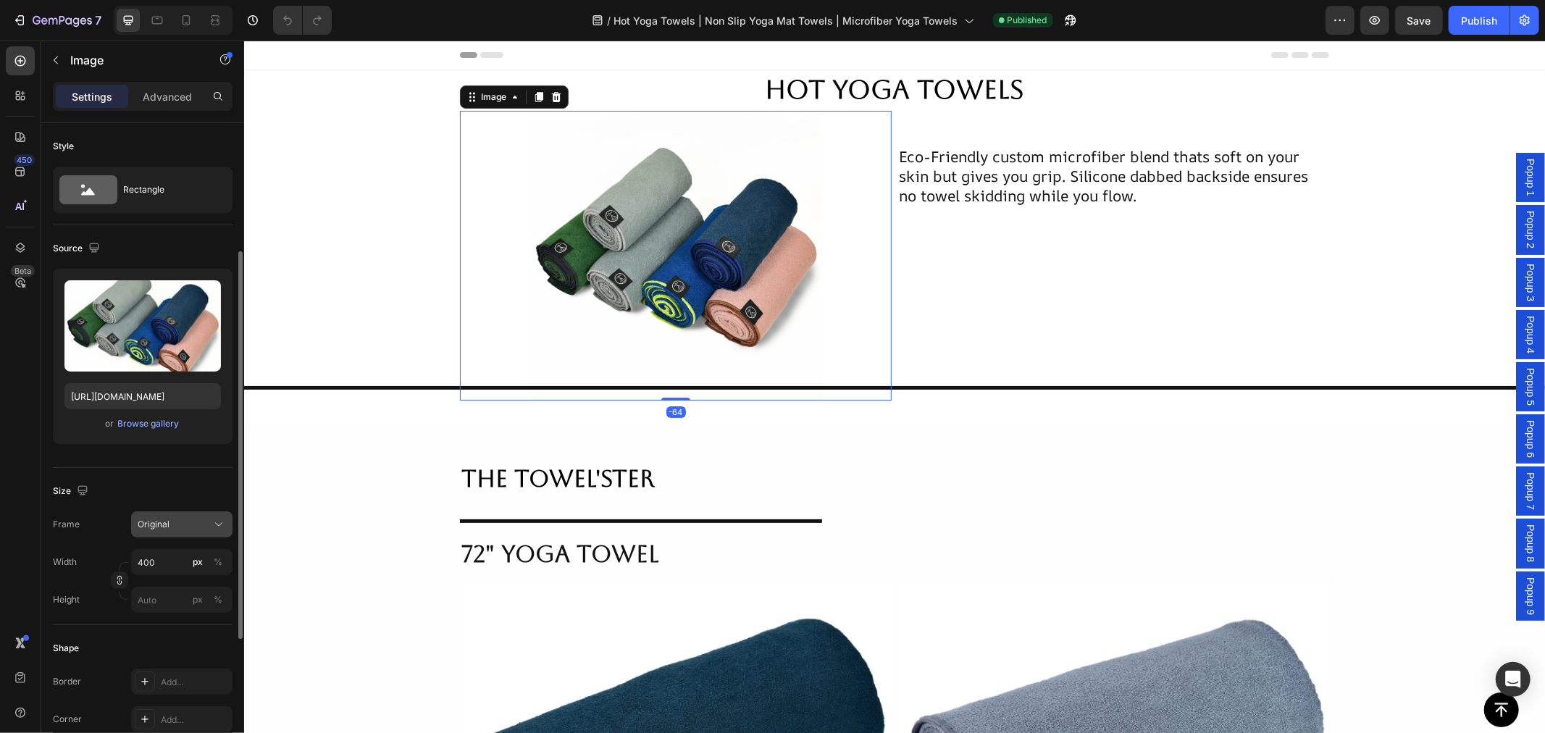
scroll to position [80, 0]
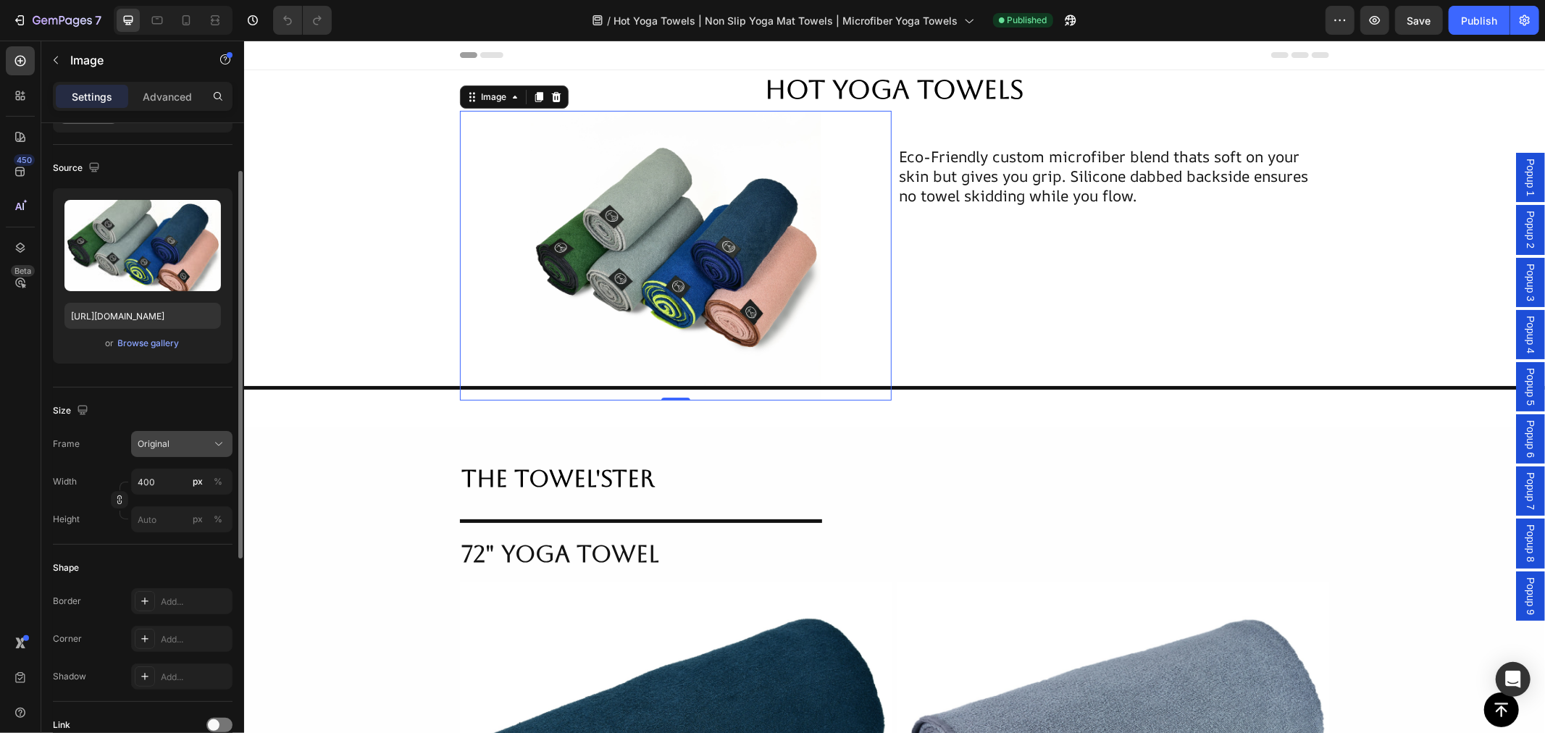
click at [205, 440] on div "Original" at bounding box center [173, 443] width 71 height 13
click at [158, 490] on input "400" at bounding box center [181, 482] width 101 height 26
click at [167, 490] on input "400" at bounding box center [181, 482] width 101 height 26
click at [94, 480] on div "Width 400 px %" at bounding box center [143, 482] width 180 height 26
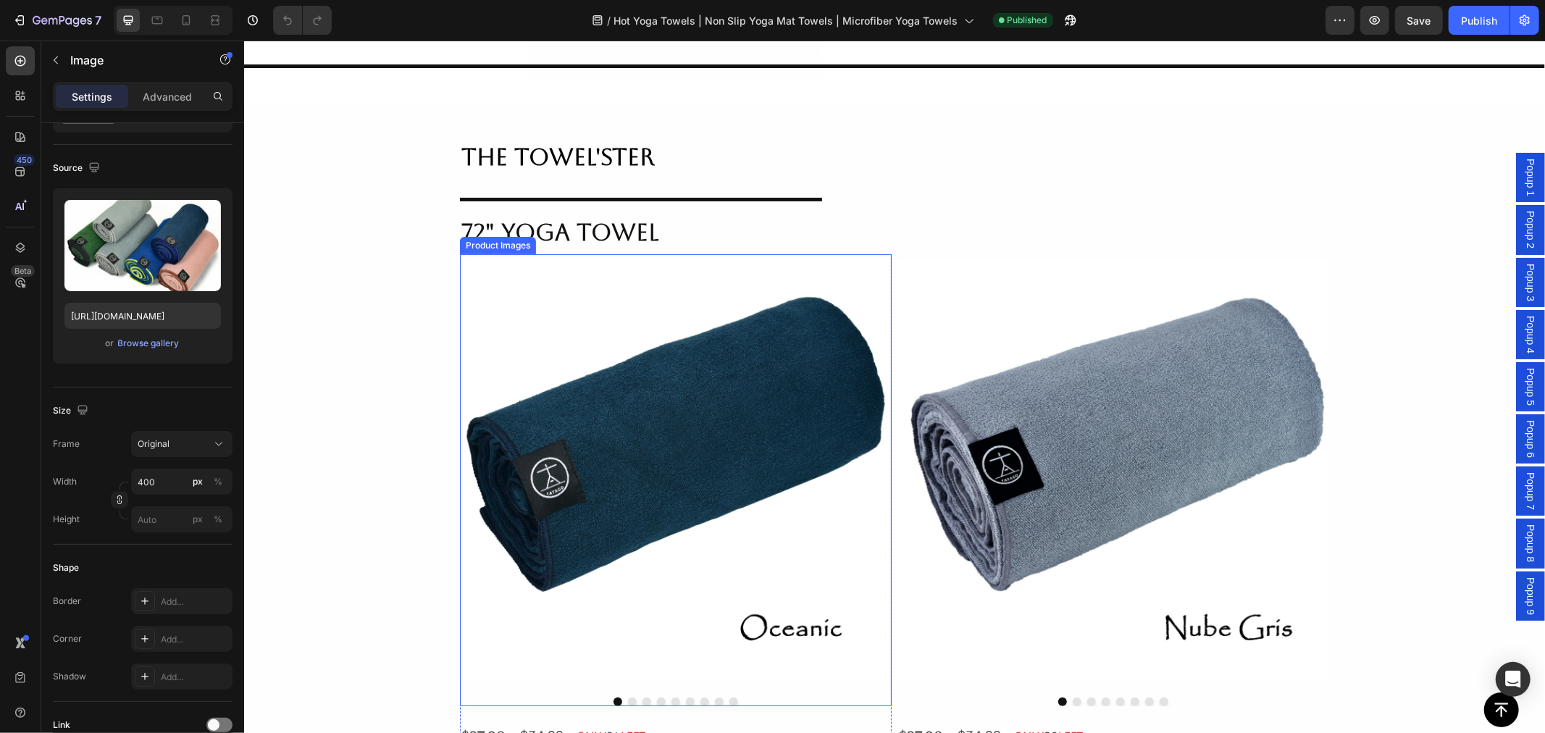
scroll to position [0, 0]
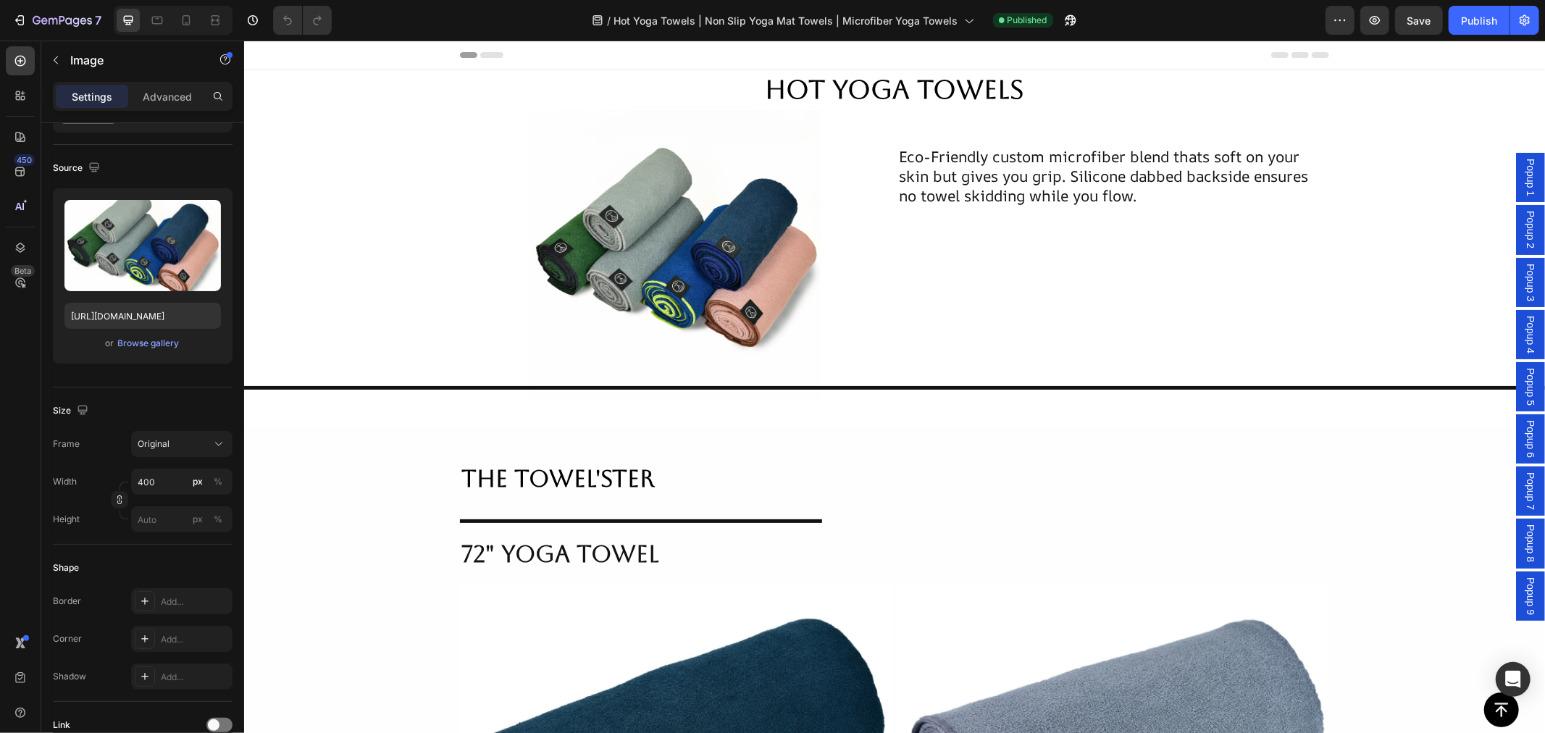
click at [721, 255] on img at bounding box center [675, 255] width 290 height 290
click at [642, 239] on img at bounding box center [675, 255] width 290 height 290
click at [574, 300] on img at bounding box center [675, 255] width 290 height 290
click at [693, 157] on img at bounding box center [675, 255] width 290 height 290
click at [829, 479] on p "The Towel'ster" at bounding box center [894, 476] width 866 height 52
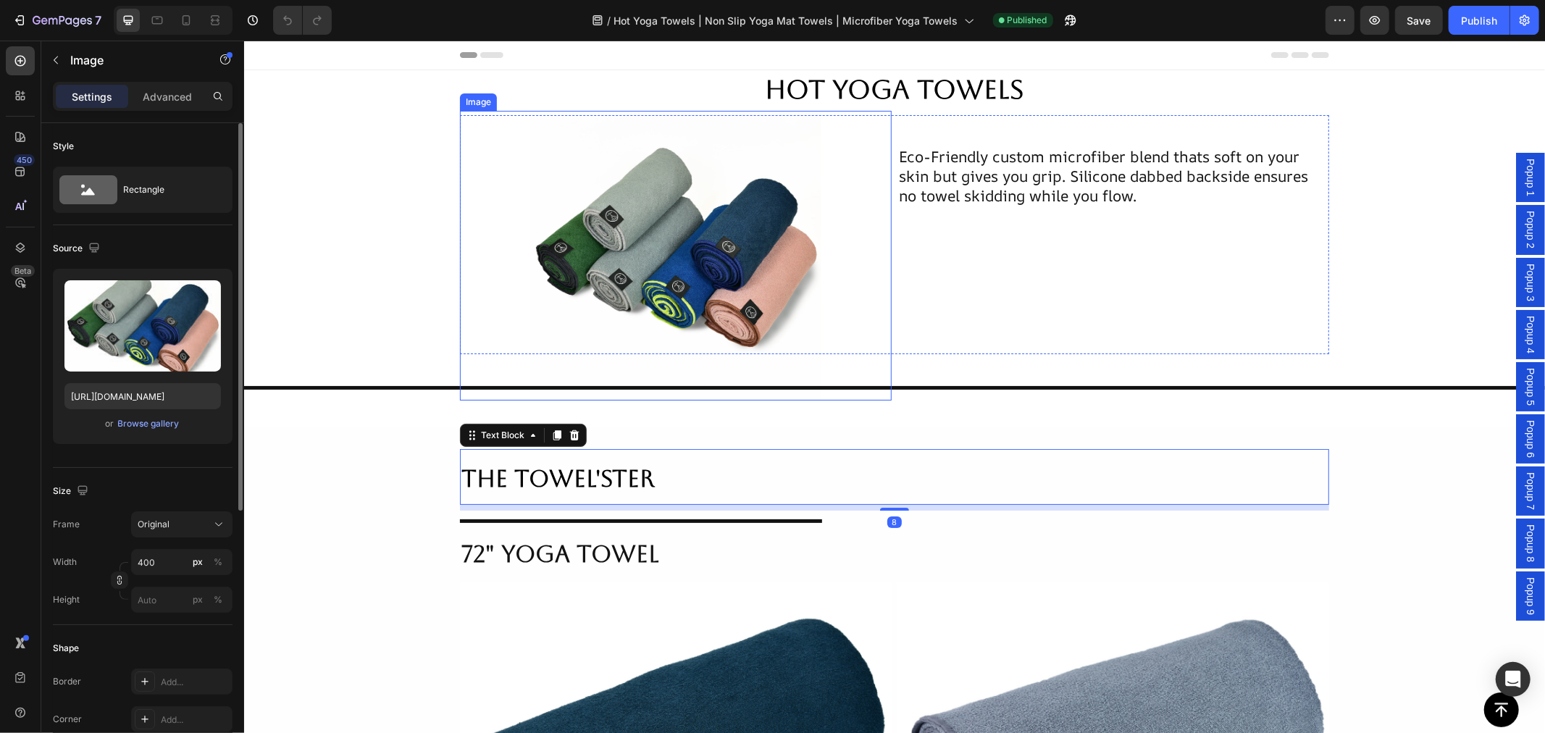
click at [770, 264] on img at bounding box center [675, 255] width 290 height 290
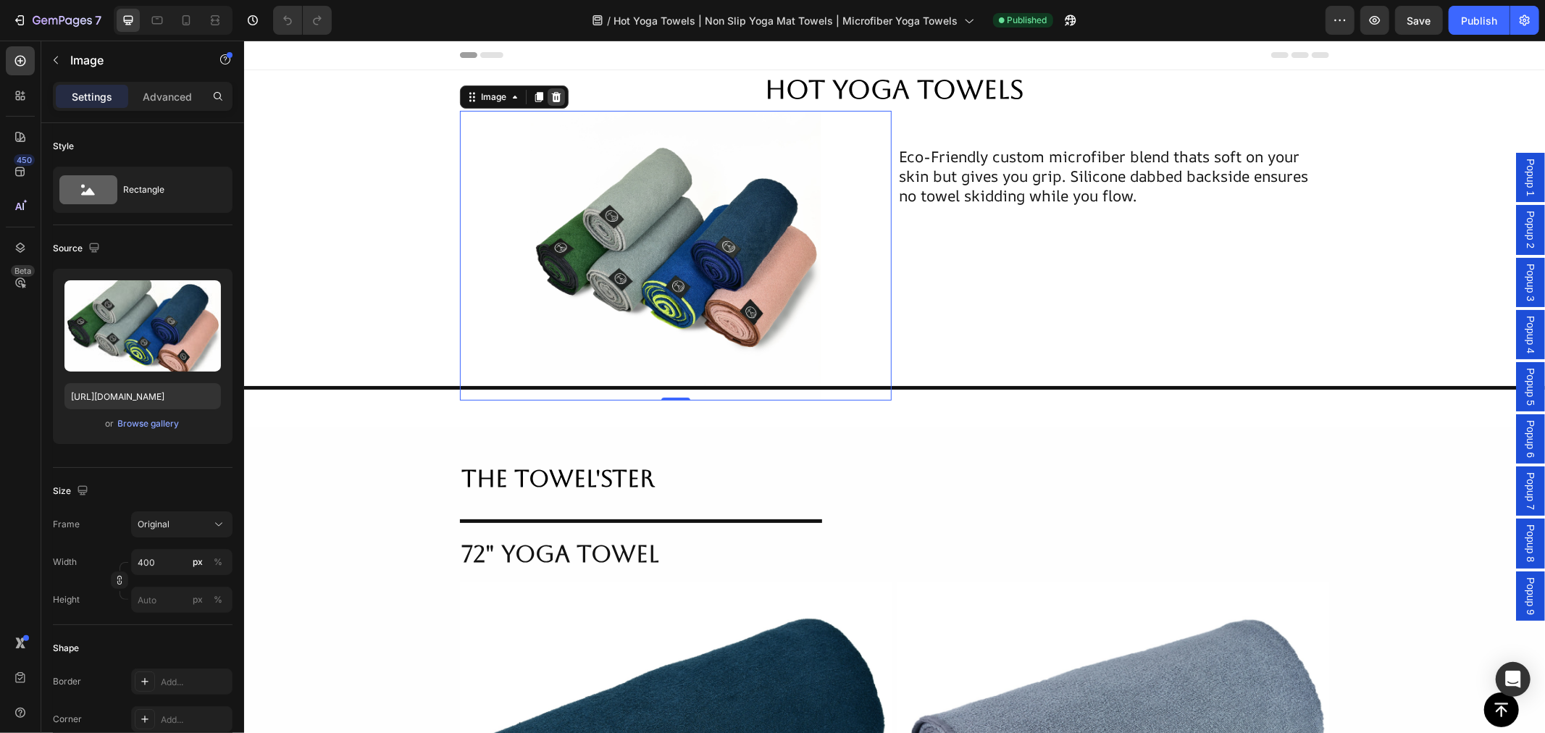
click at [550, 91] on icon at bounding box center [556, 97] width 12 height 12
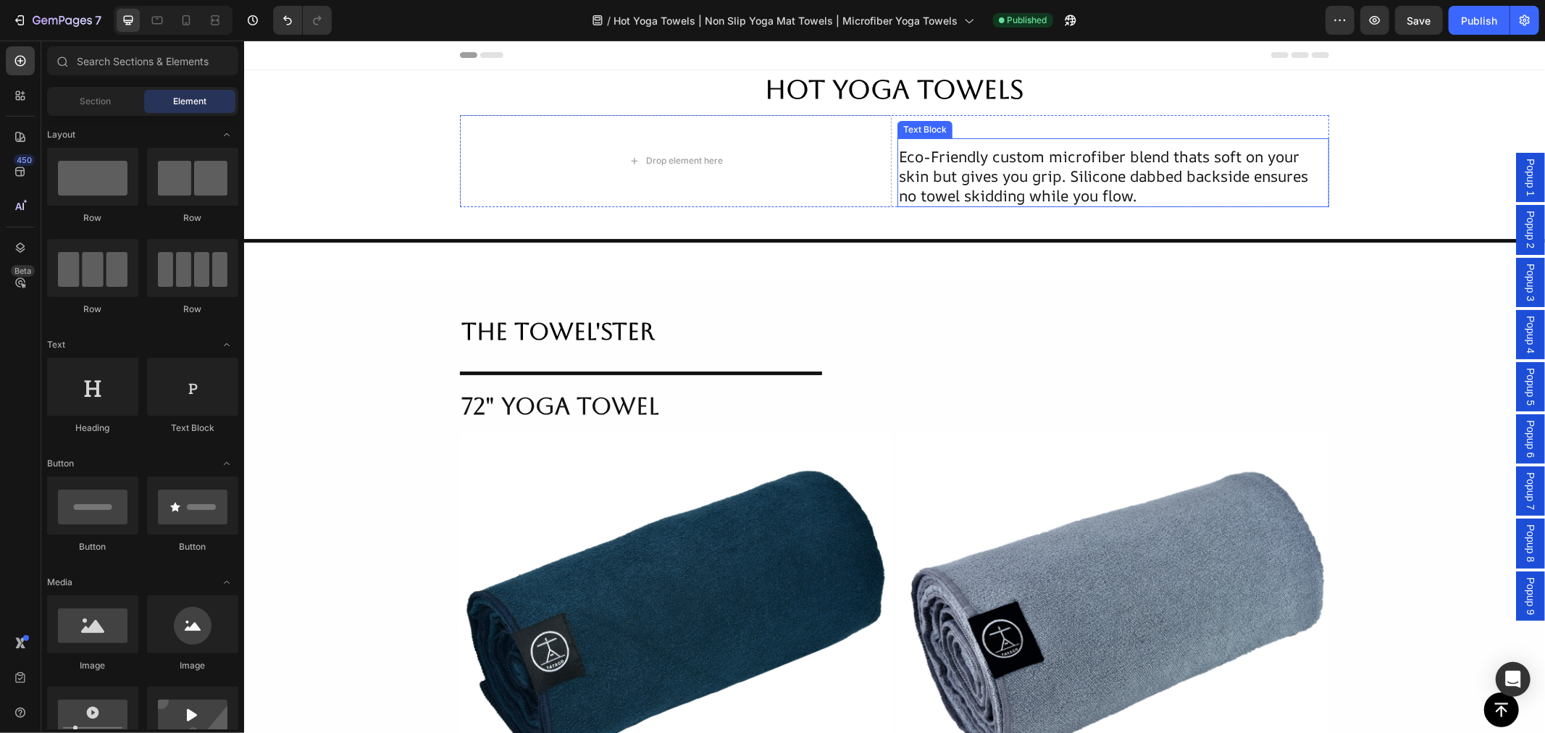
click at [1009, 166] on span "Eco-Friendly custom microfiber blend thats soft on your skin but gives you grip…" at bounding box center [1102, 175] width 409 height 59
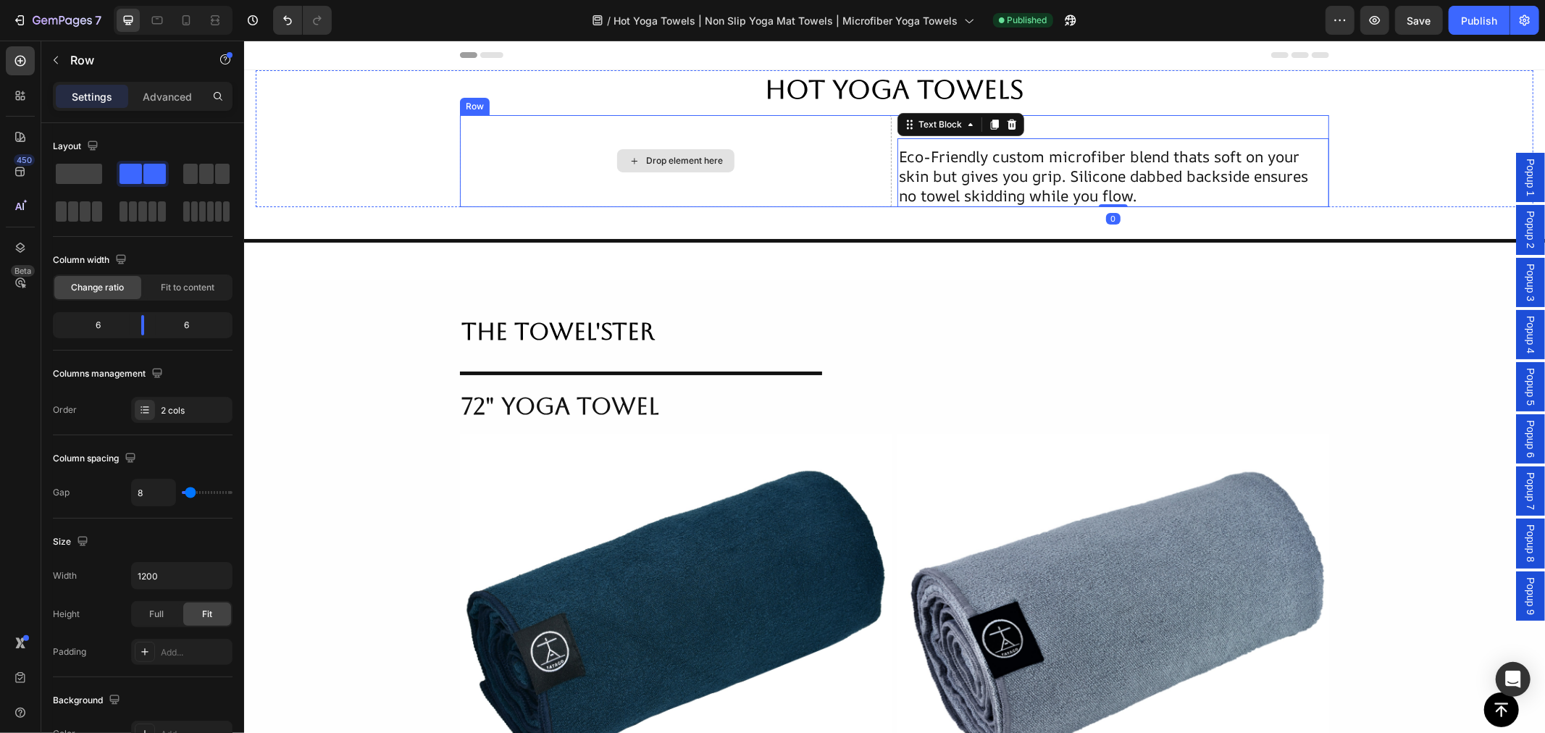
click at [812, 164] on div "Drop element here" at bounding box center [675, 160] width 432 height 92
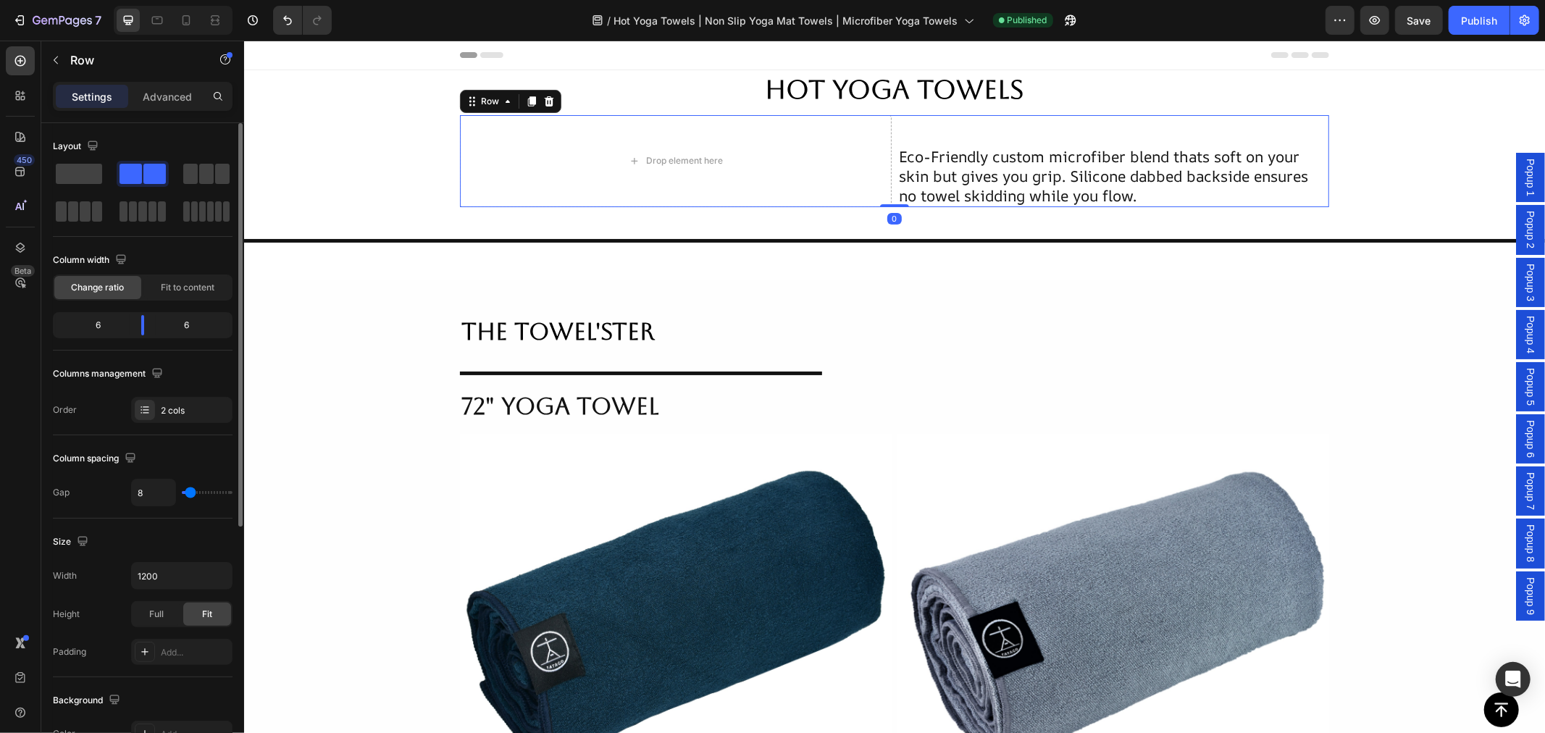
click at [85, 171] on span at bounding box center [79, 174] width 46 height 20
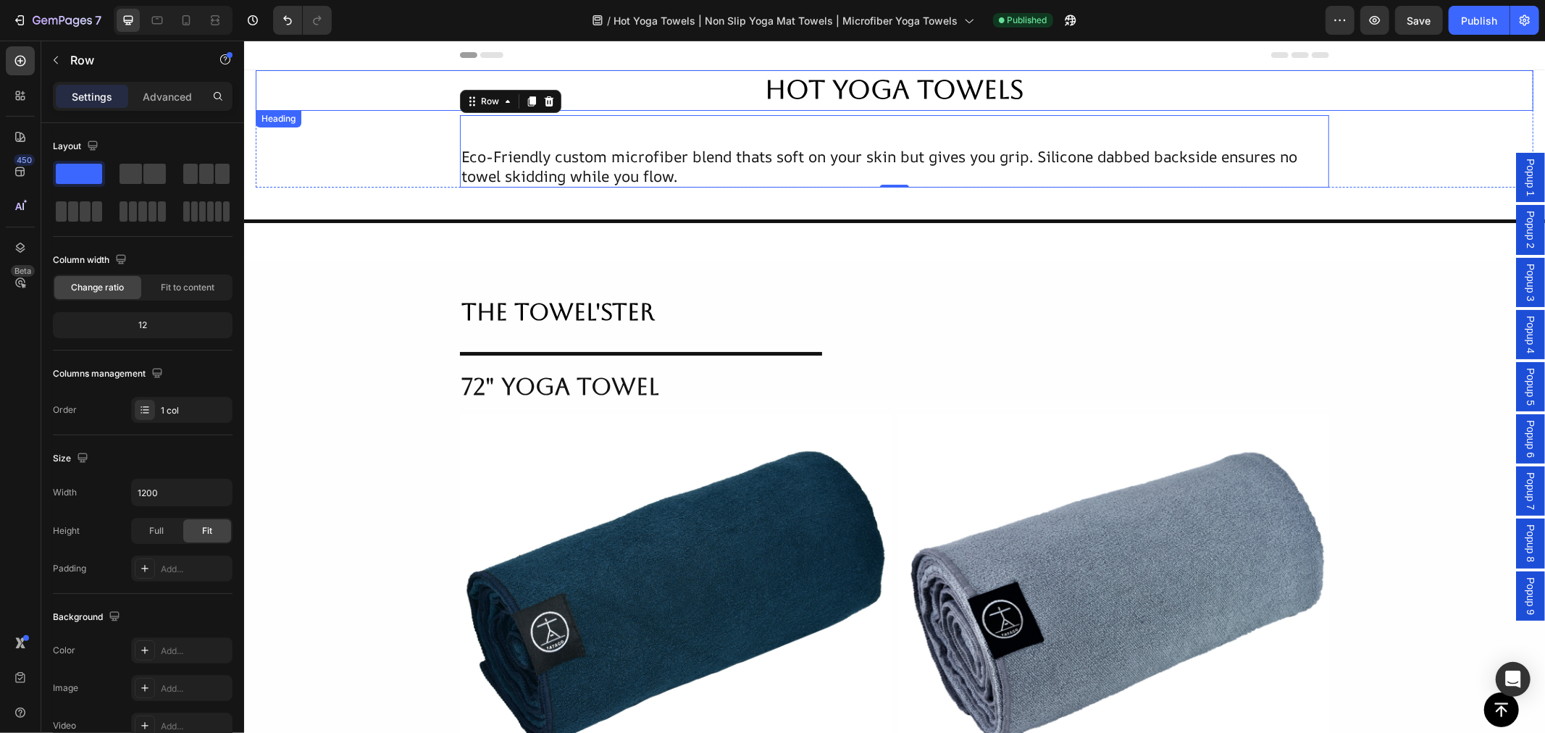
click at [856, 94] on span "Hot Yoga Towels" at bounding box center [893, 89] width 259 height 30
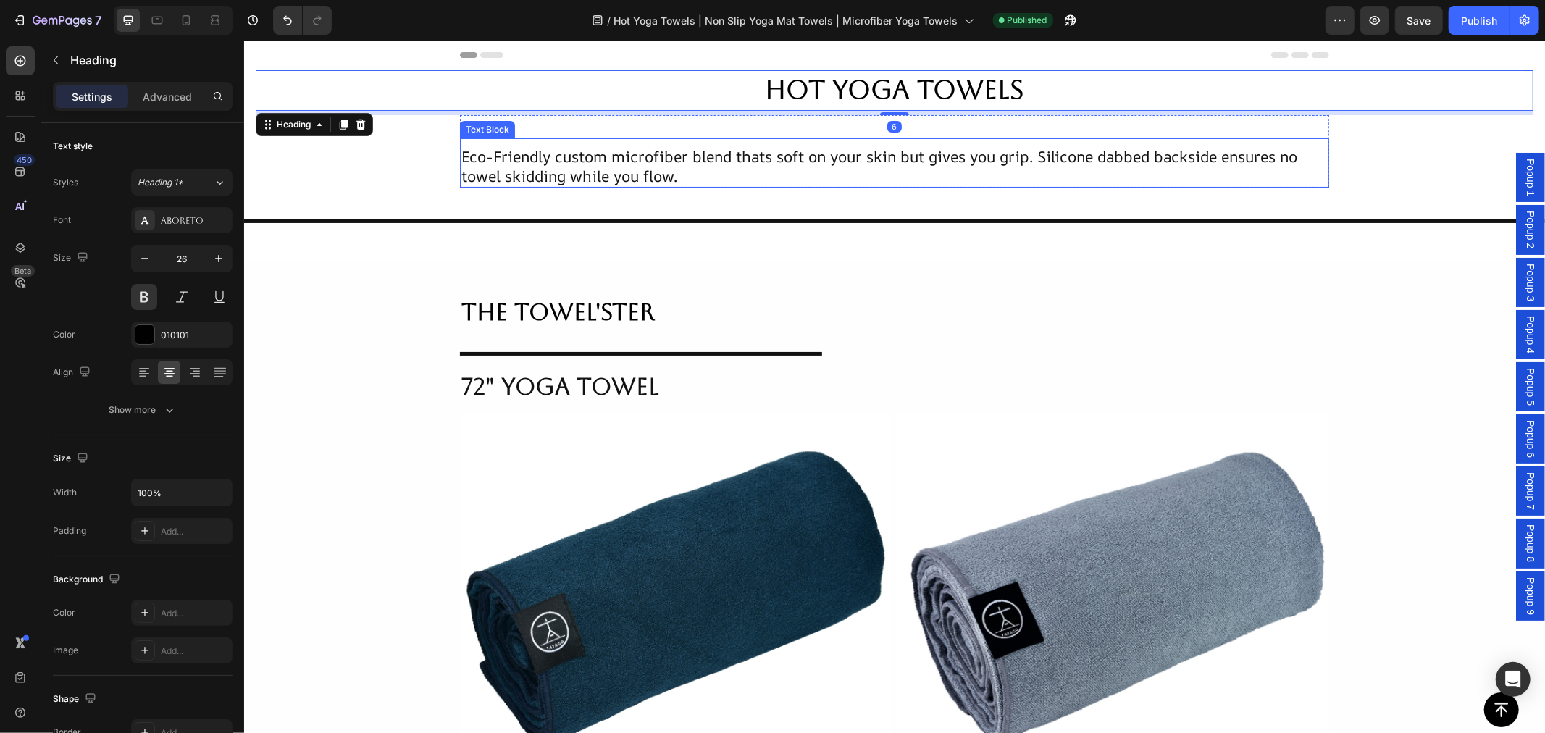
click at [740, 162] on span "Eco-Friendly custom microfiber blend thats soft on your skin but gives you grip…" at bounding box center [879, 166] width 836 height 40
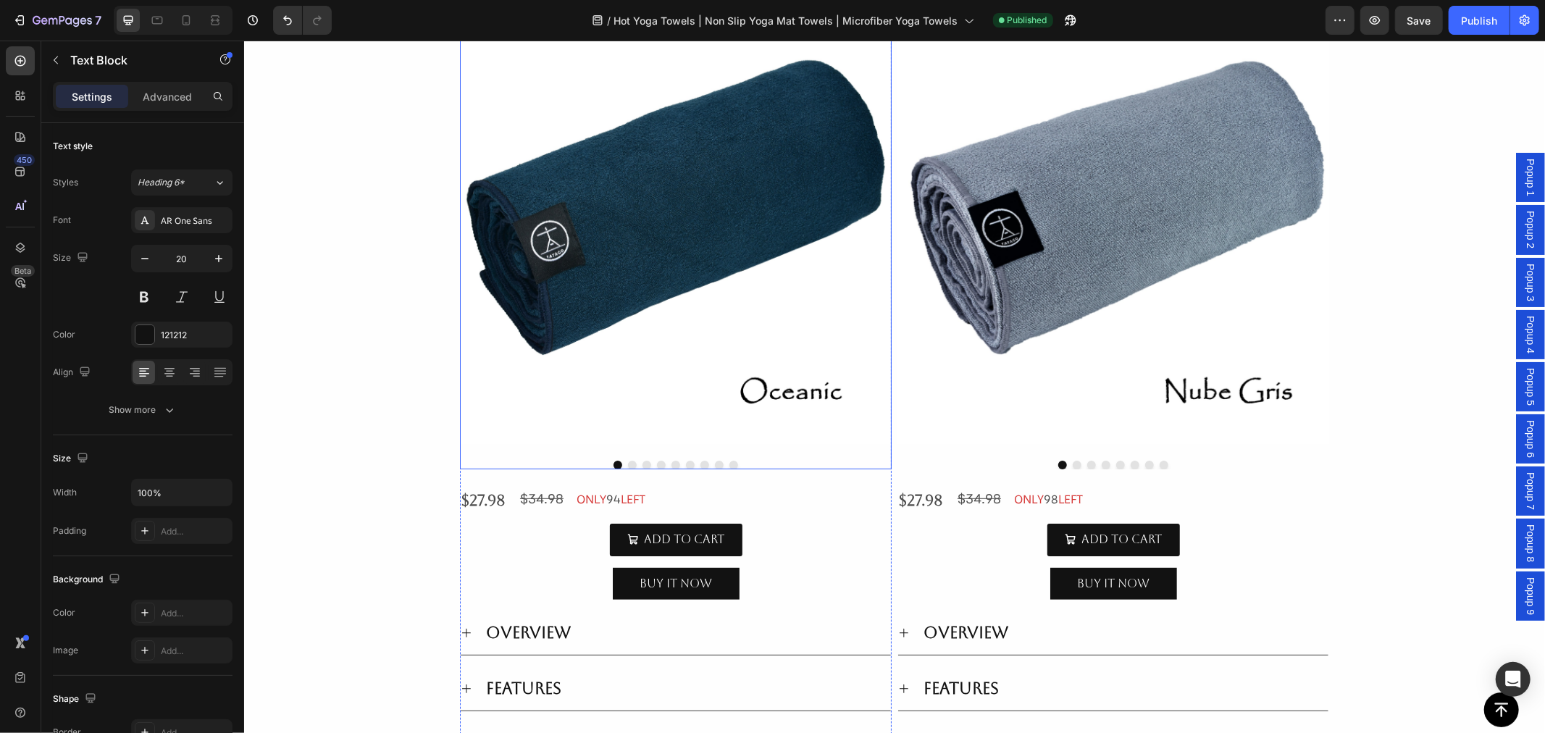
scroll to position [402, 0]
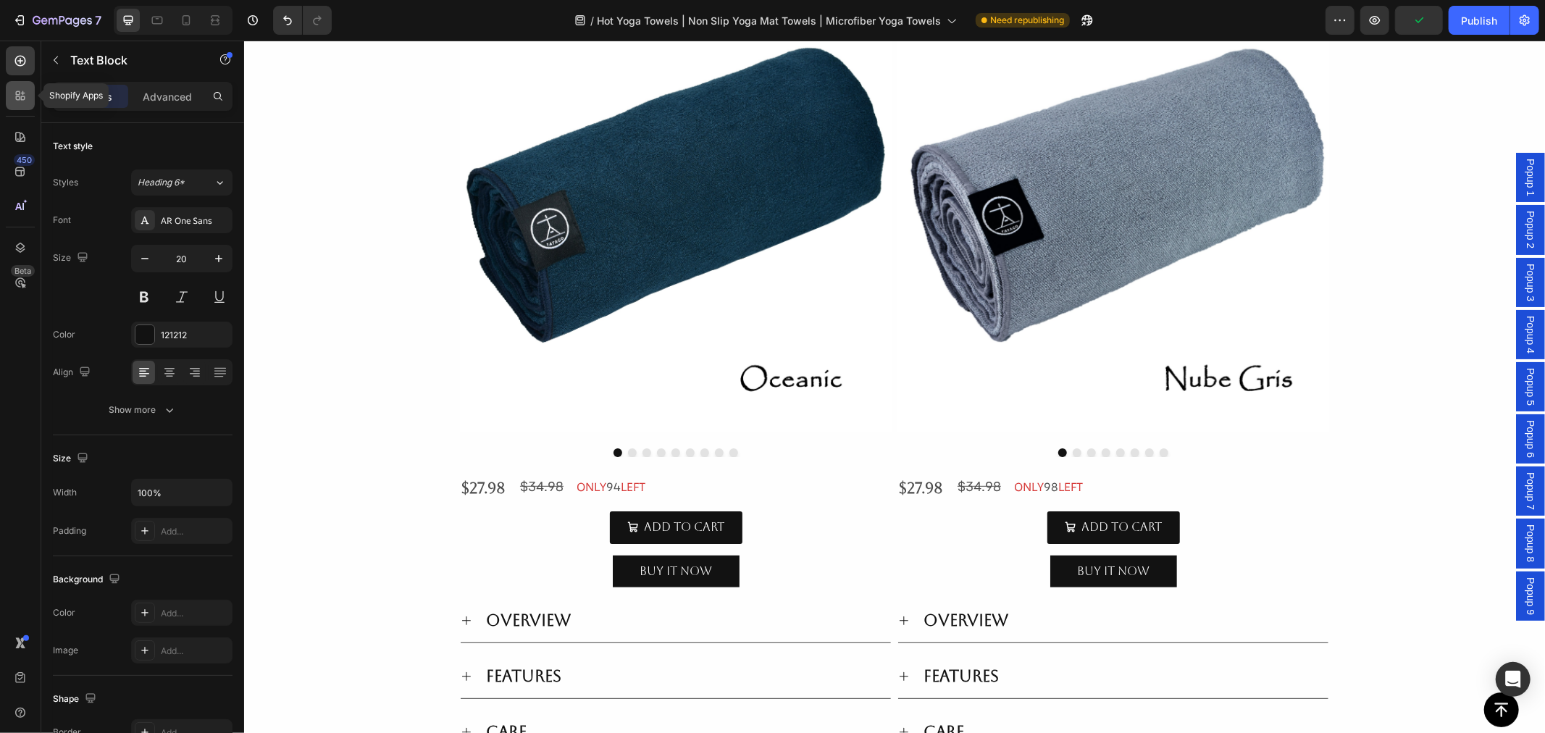
click at [24, 92] on icon at bounding box center [23, 93] width 4 height 4
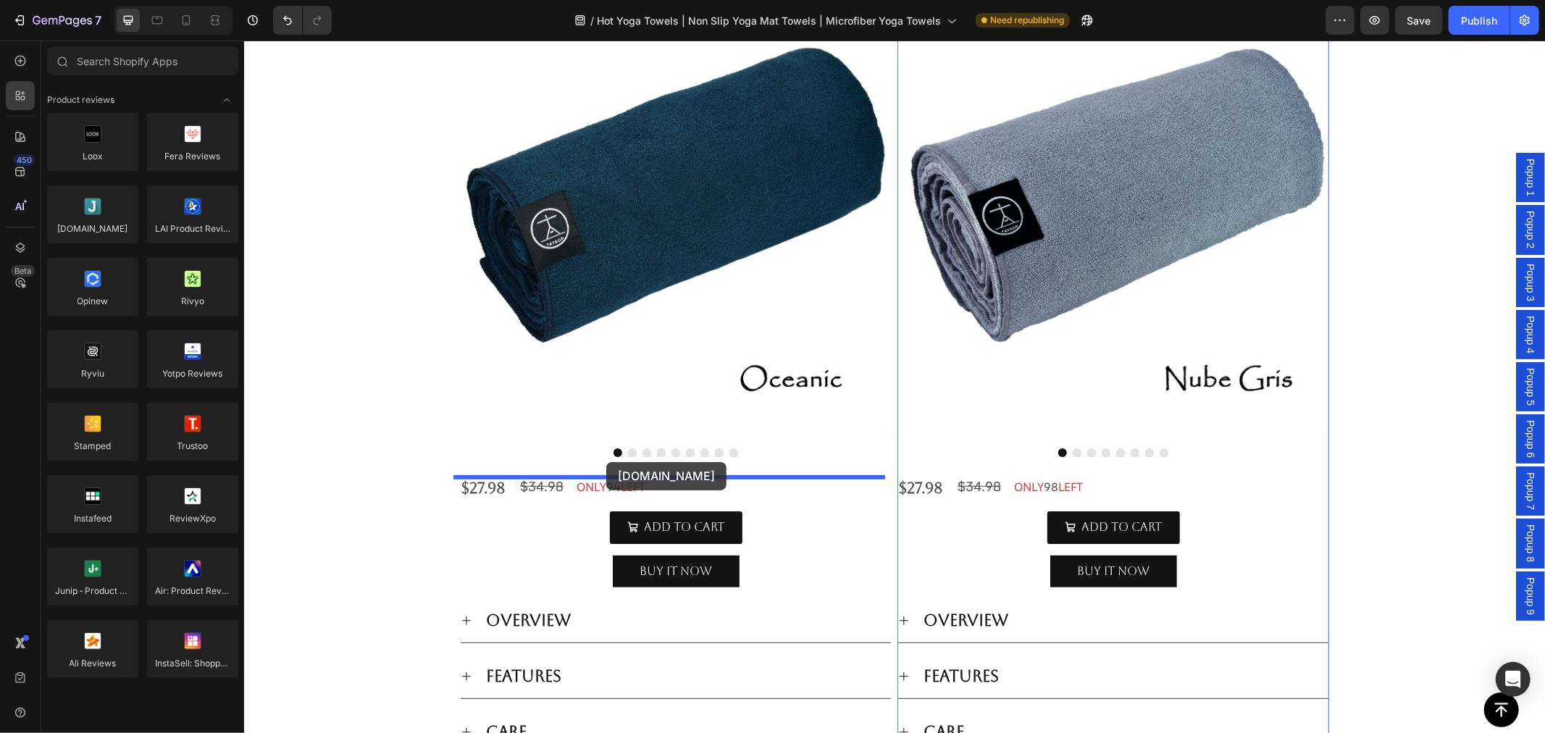
drag, startPoint x: 341, startPoint y: 261, endPoint x: 605, endPoint y: 461, distance: 331.9
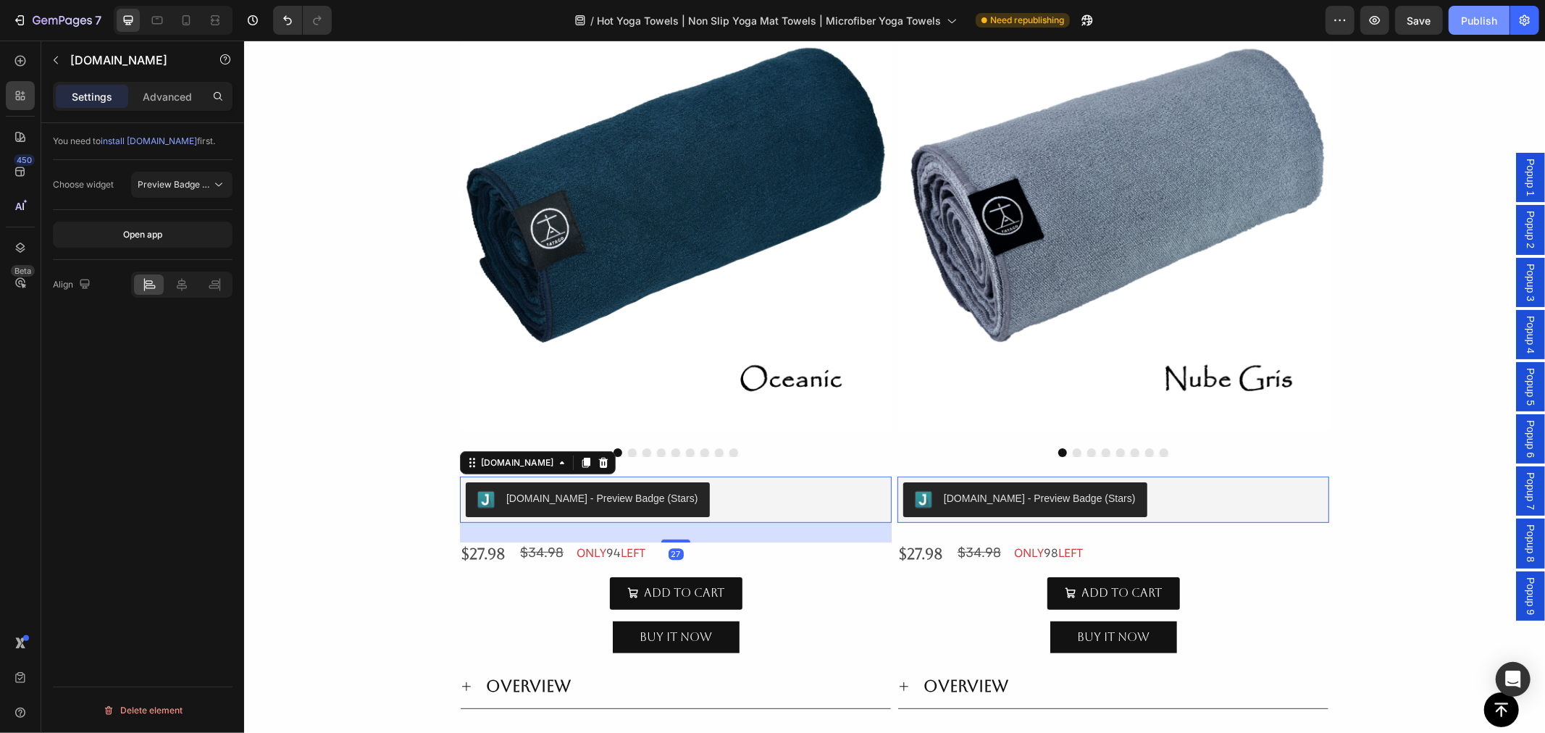
click at [1482, 22] on div "Publish" at bounding box center [1479, 20] width 36 height 15
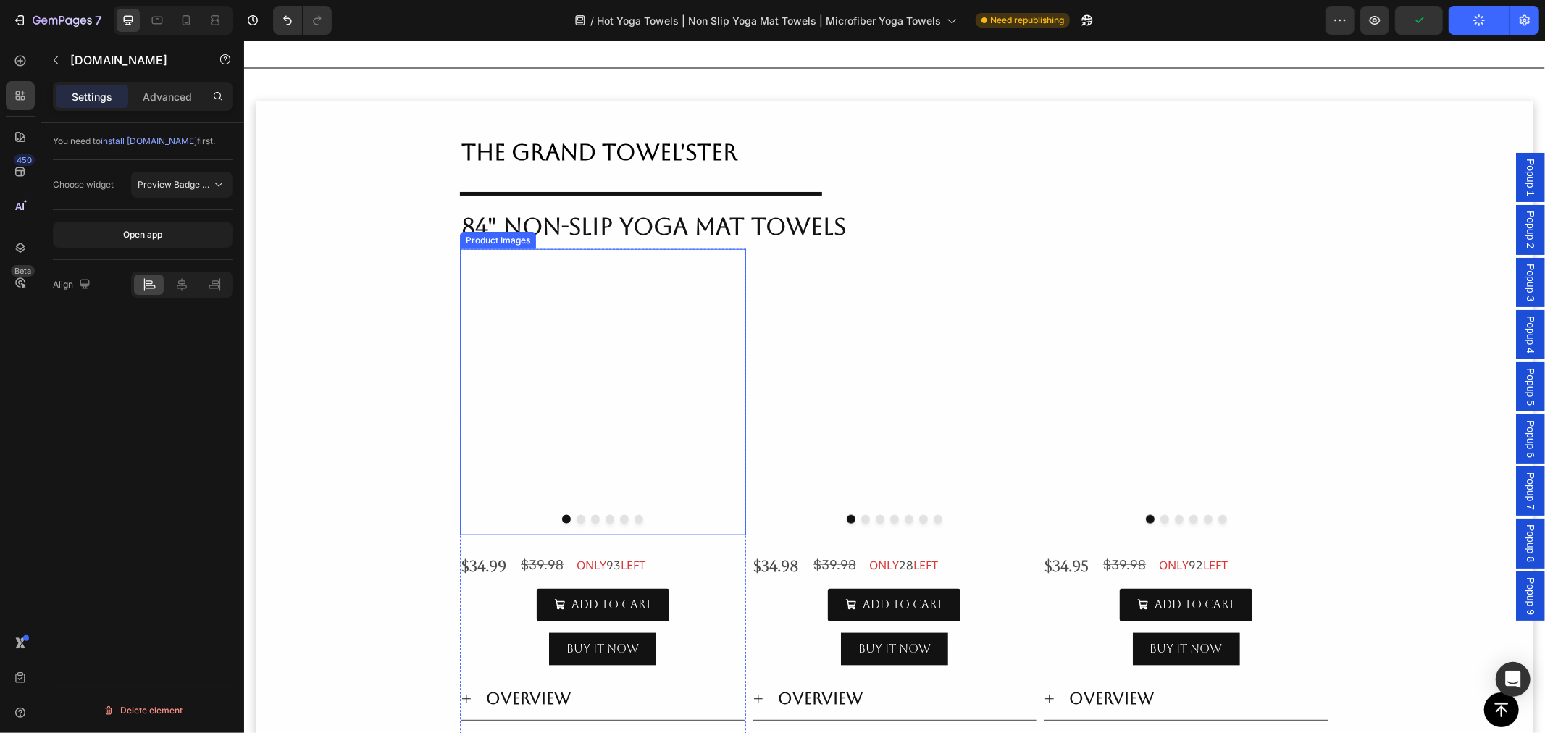
scroll to position [1367, 0]
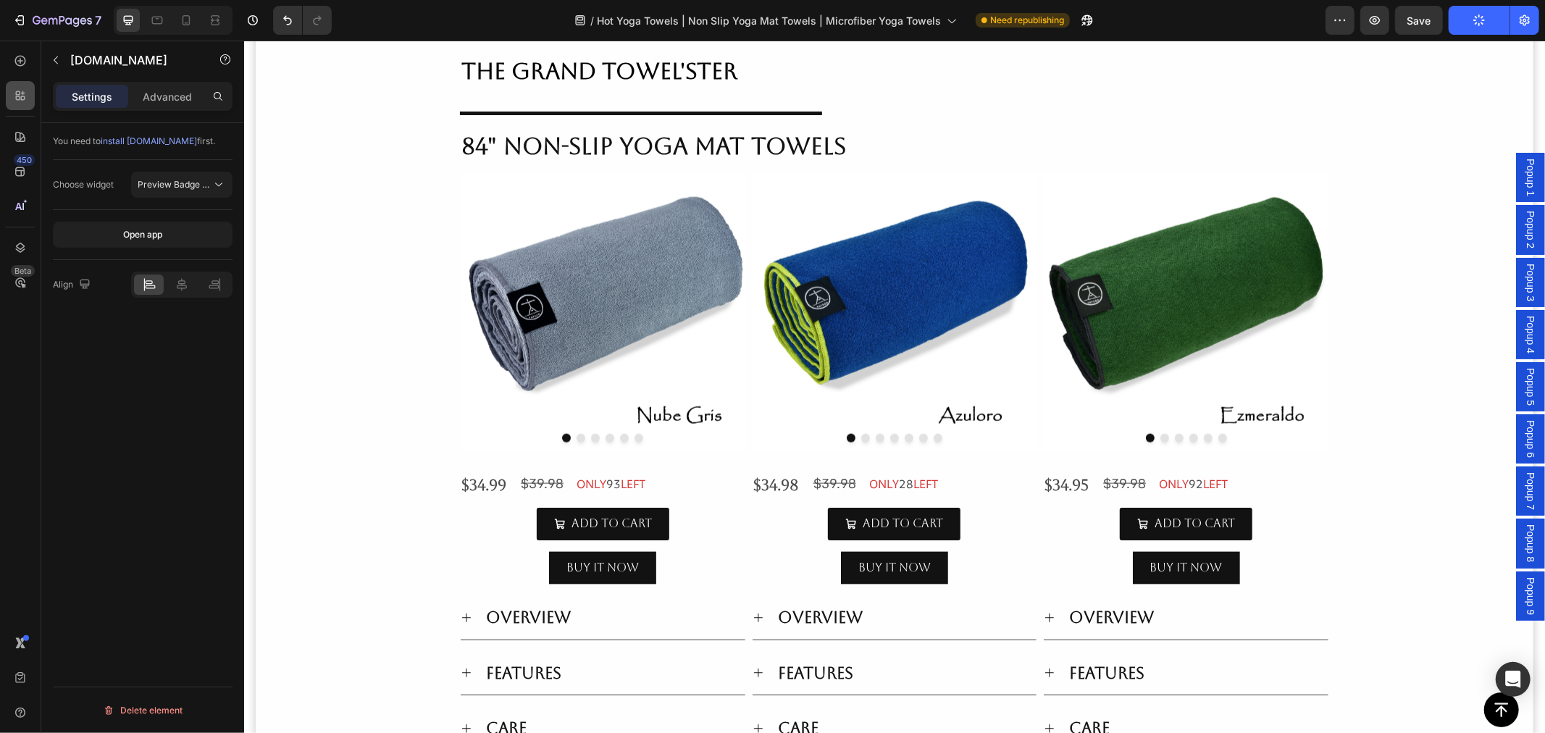
click at [19, 94] on icon at bounding box center [18, 93] width 4 height 4
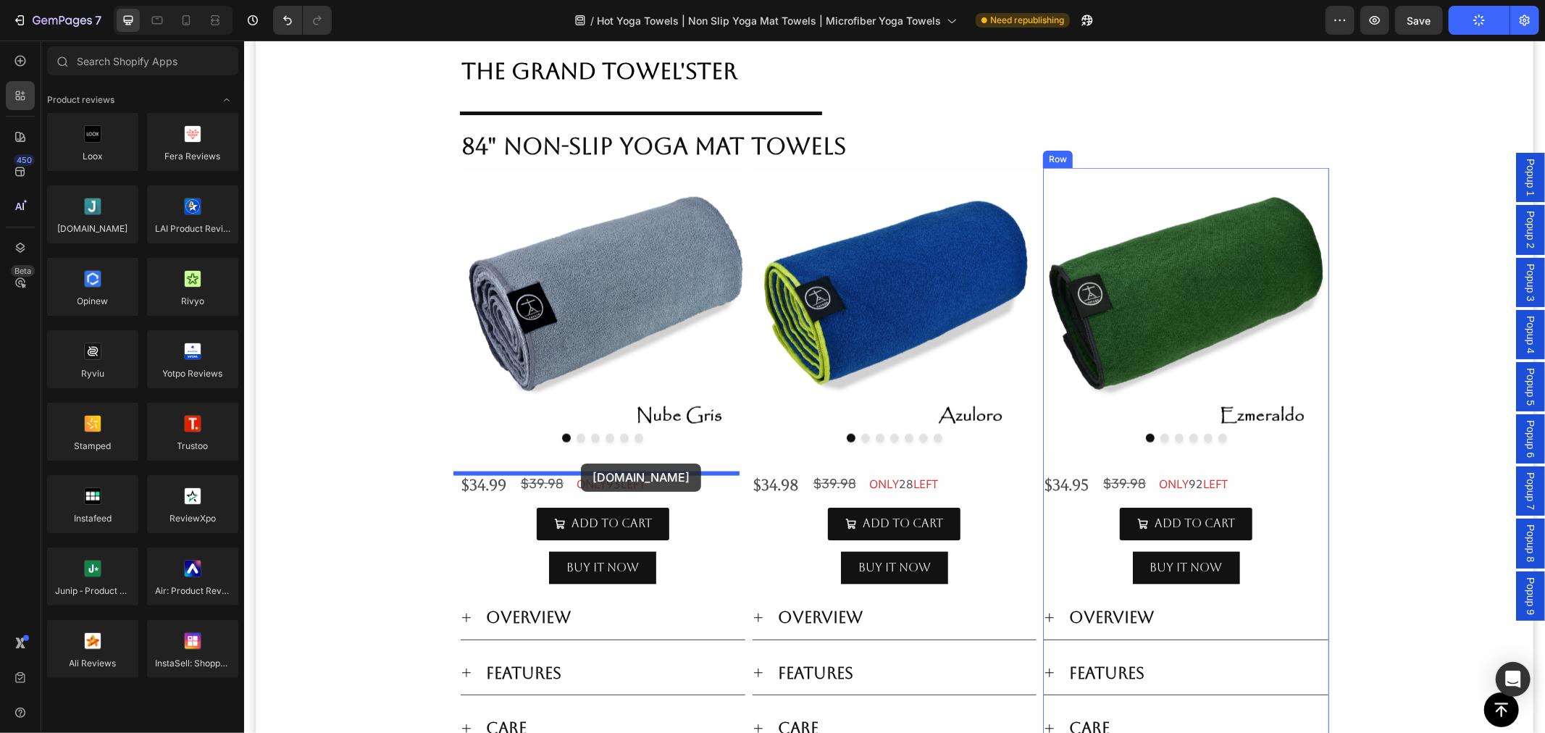
drag, startPoint x: 342, startPoint y: 261, endPoint x: 580, endPoint y: 463, distance: 312.4
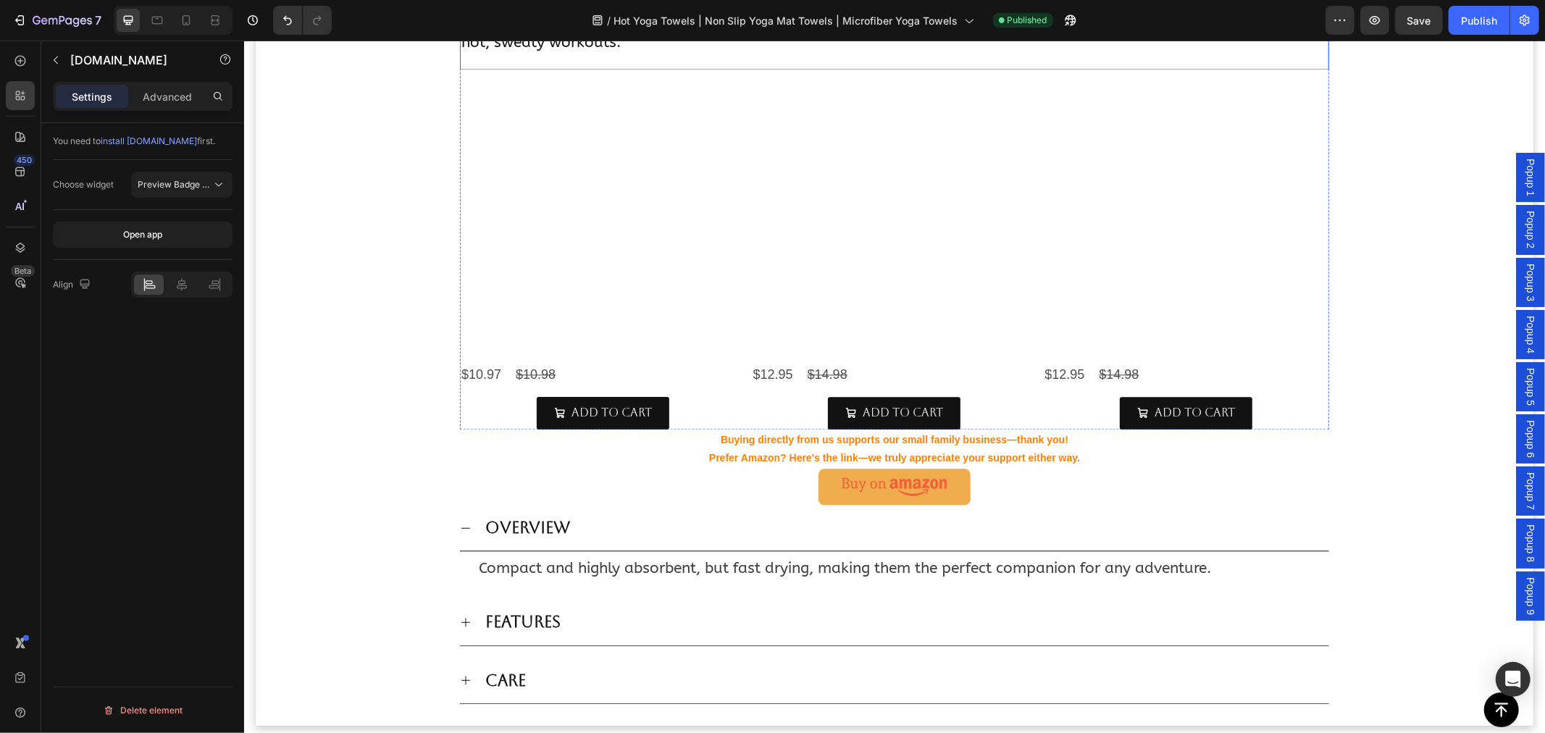
scroll to position [2655, 0]
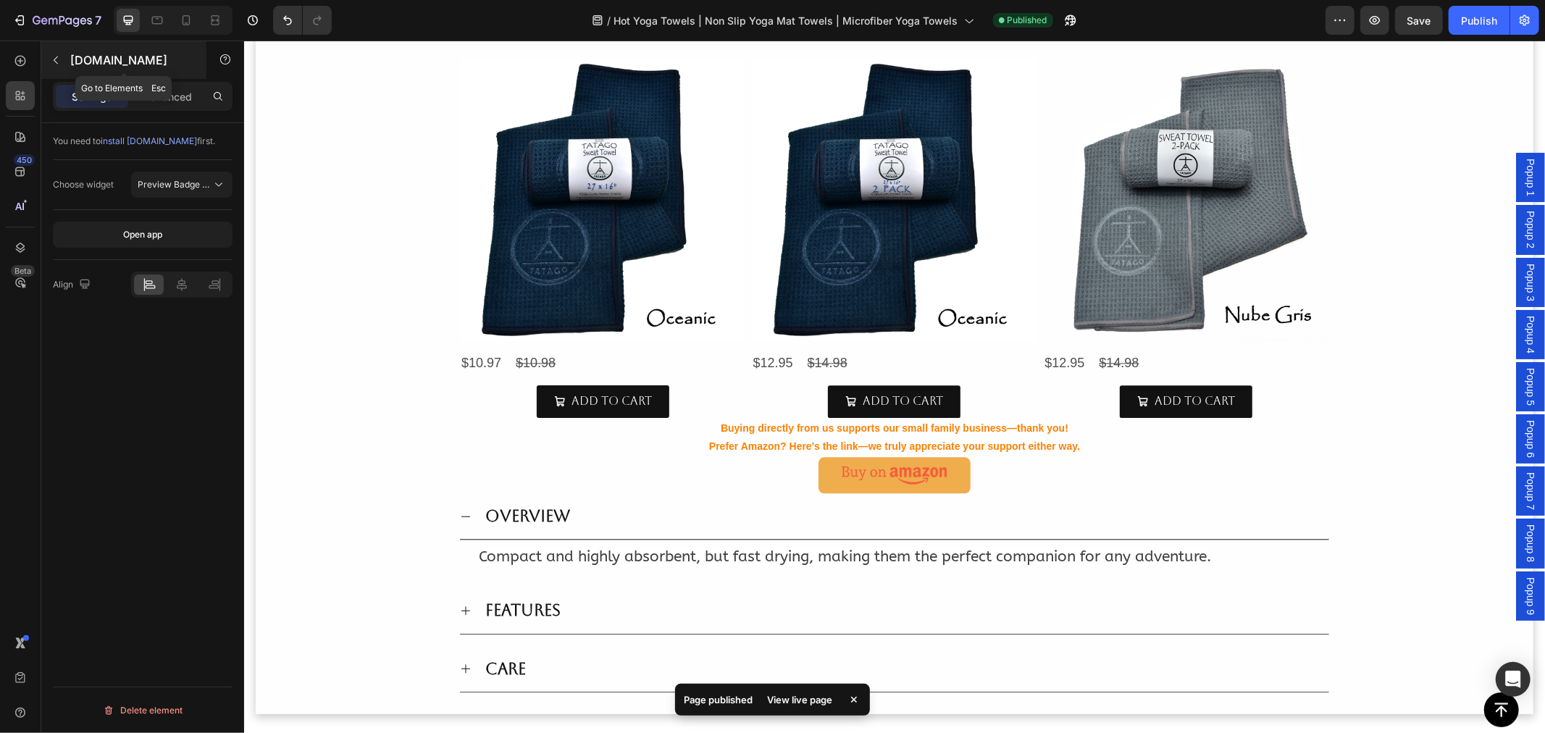
click at [56, 65] on icon "button" at bounding box center [56, 60] width 12 height 12
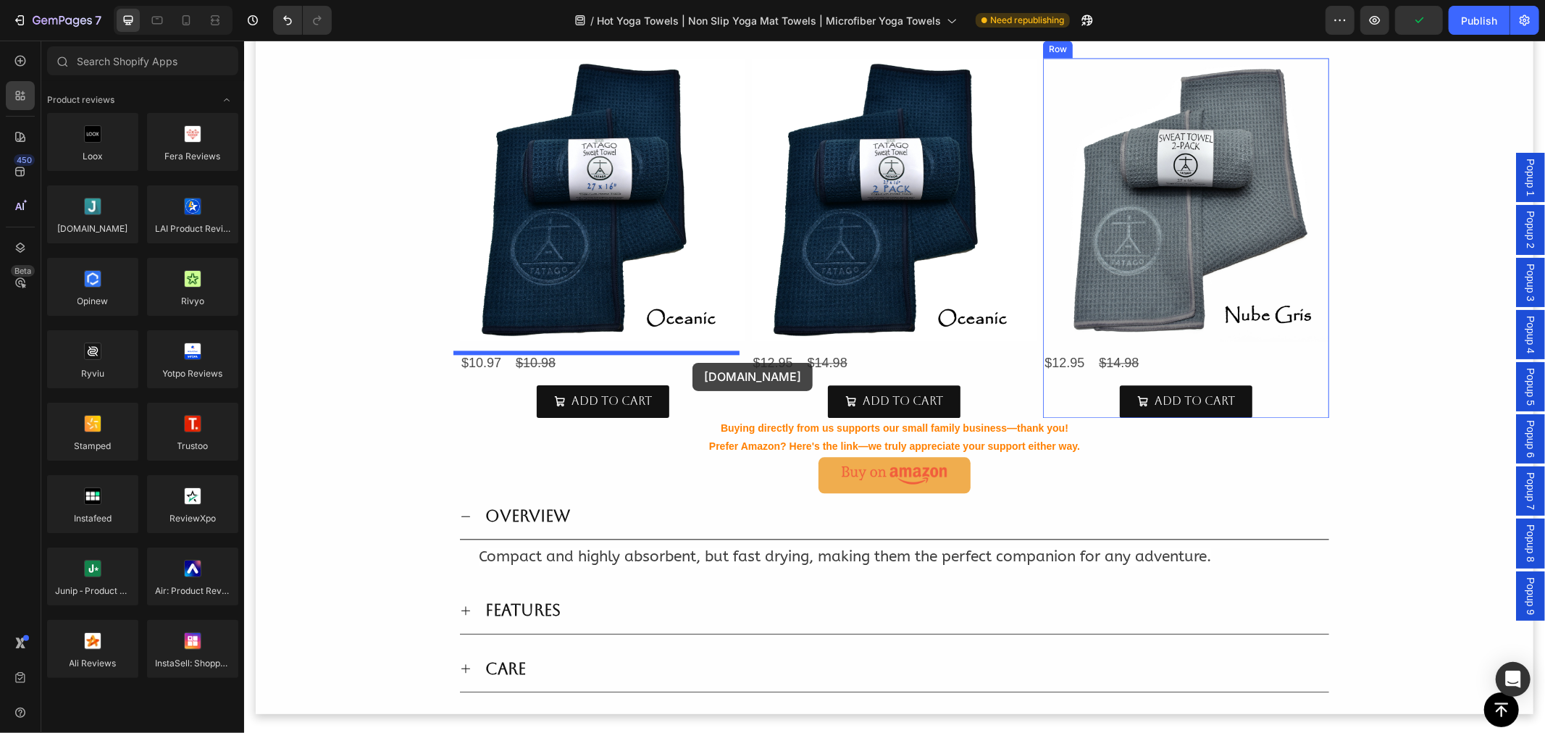
drag, startPoint x: 332, startPoint y: 256, endPoint x: 692, endPoint y: 362, distance: 375.4
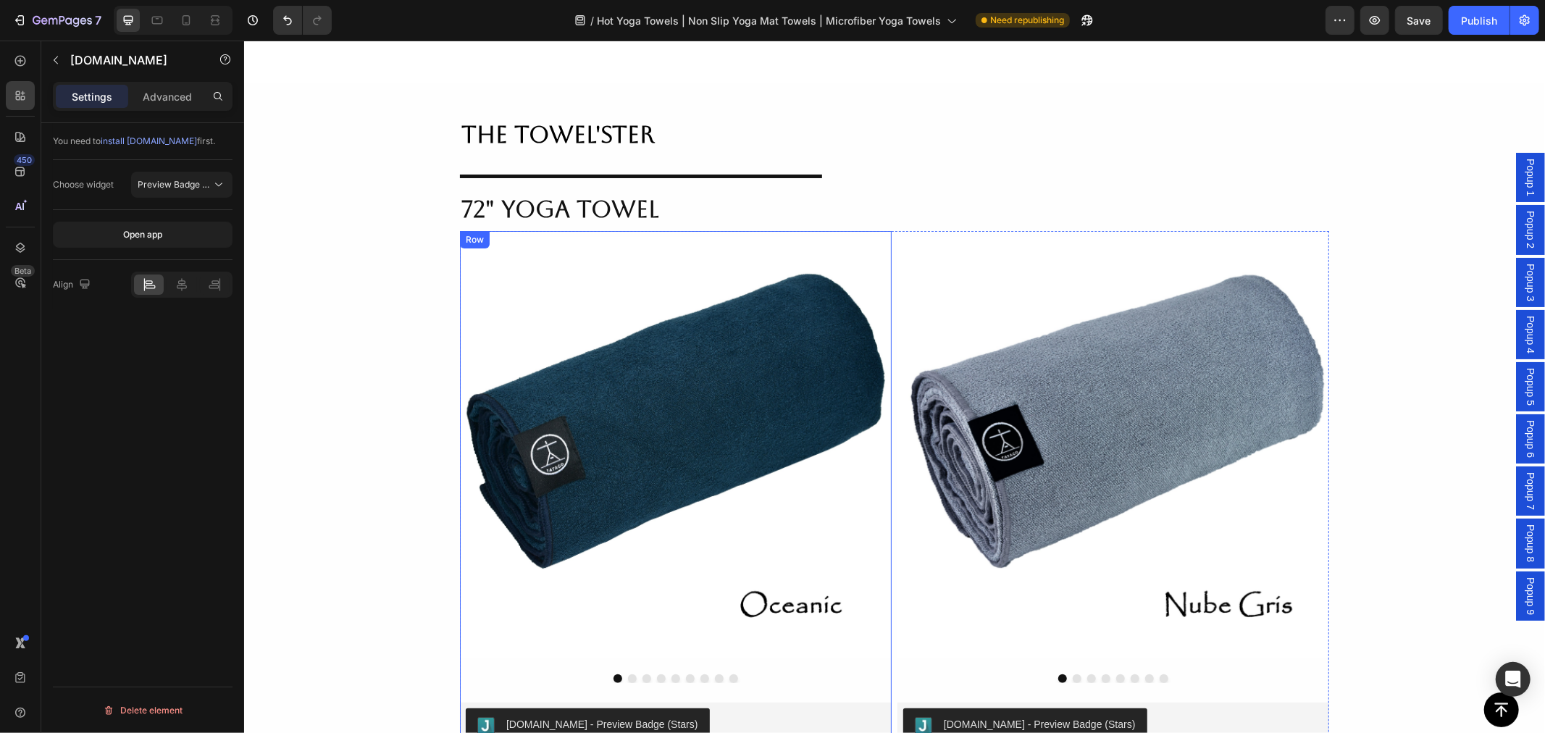
scroll to position [482, 0]
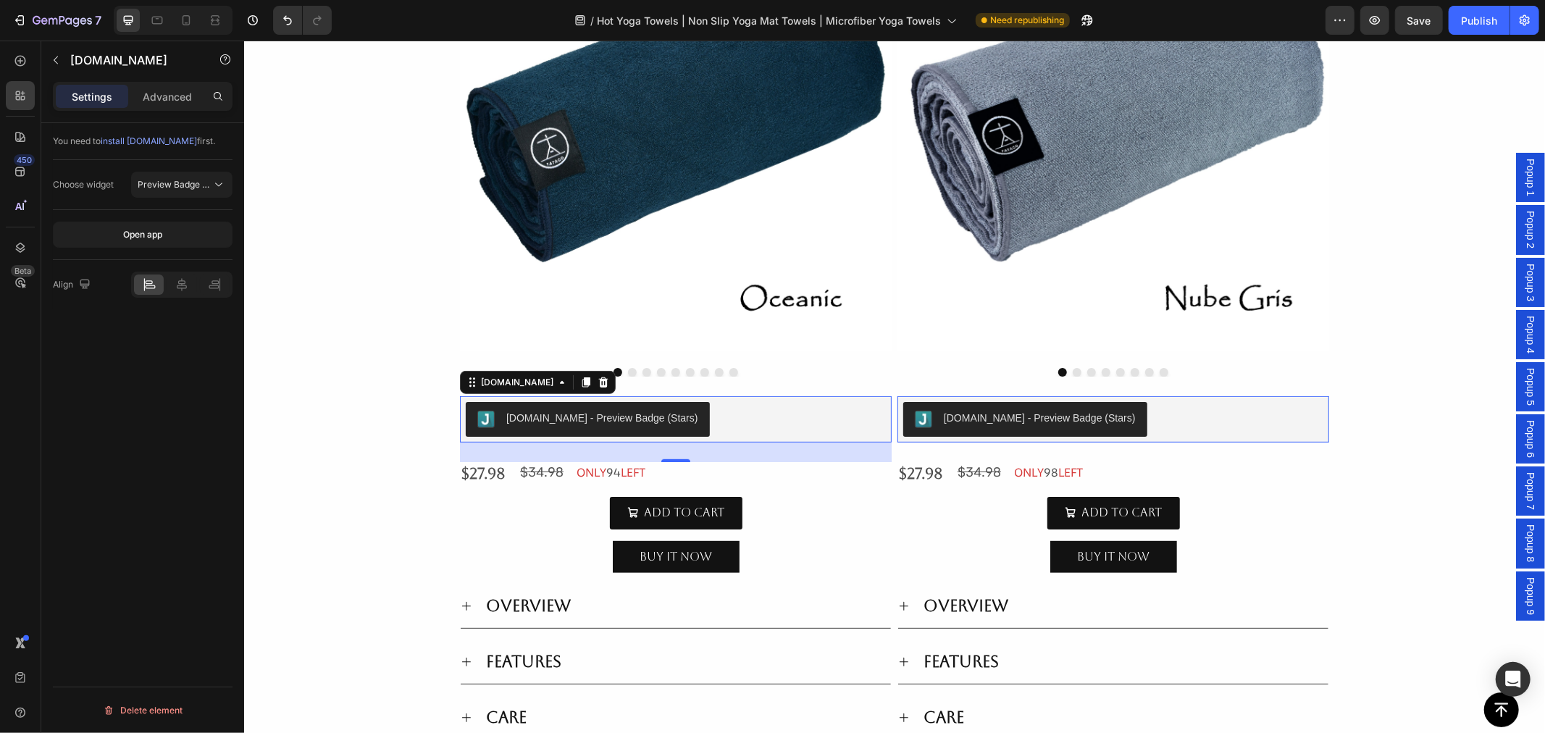
click at [531, 431] on button "[DOMAIN_NAME] - Preview Badge (Stars)" at bounding box center [587, 418] width 244 height 35
click at [485, 384] on div "[DOMAIN_NAME]" at bounding box center [516, 381] width 78 height 13
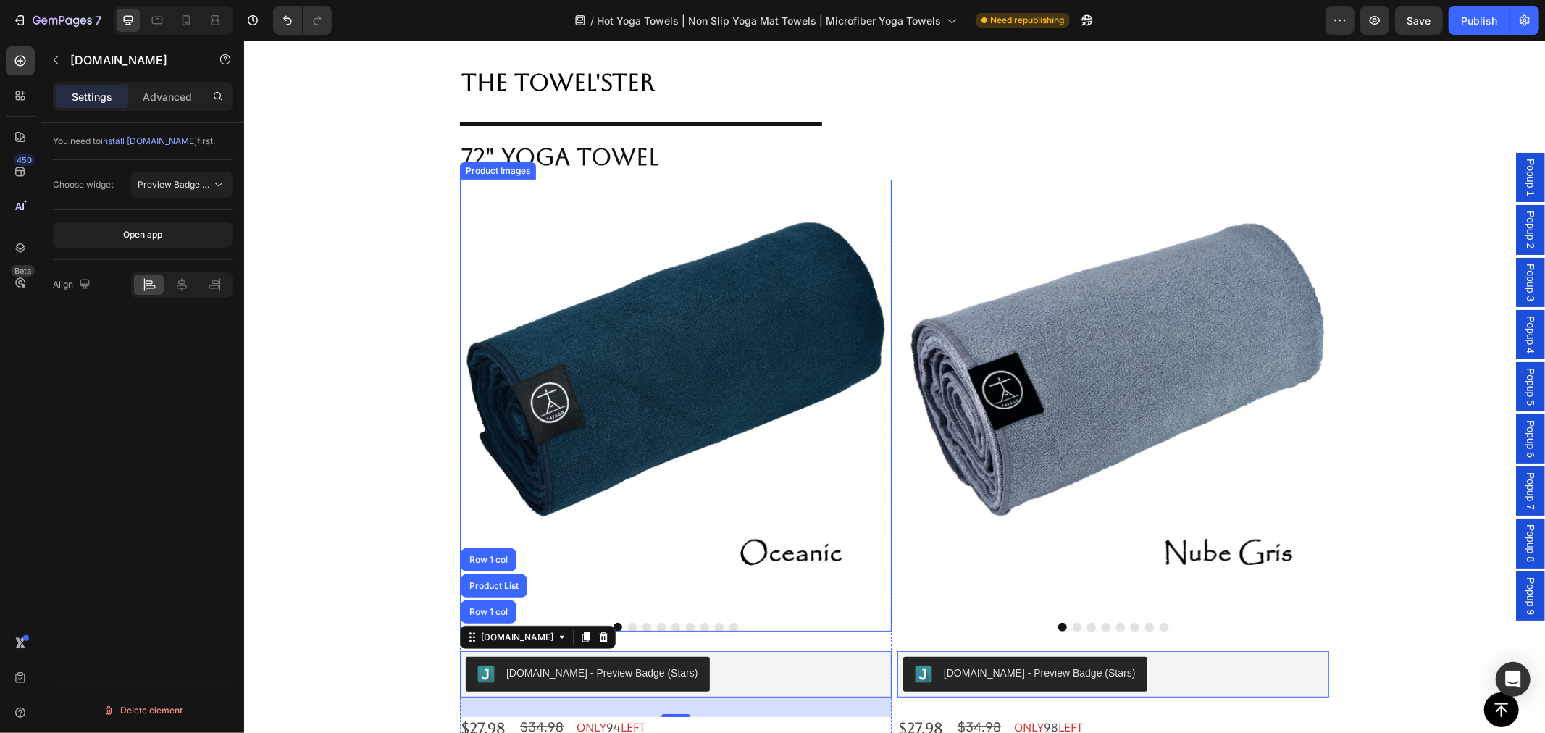
scroll to position [241, 0]
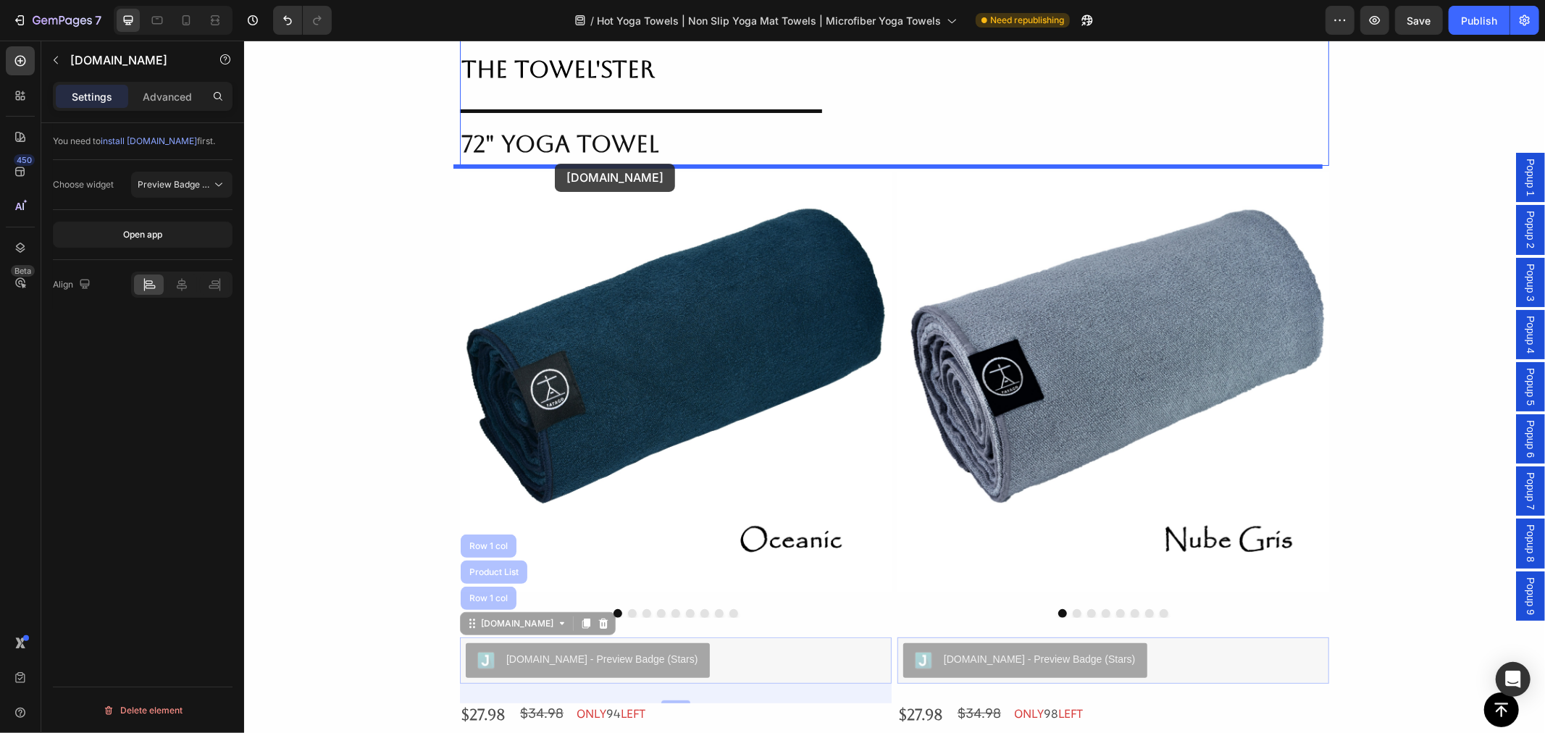
drag, startPoint x: 467, startPoint y: 624, endPoint x: 554, endPoint y: 163, distance: 469.5
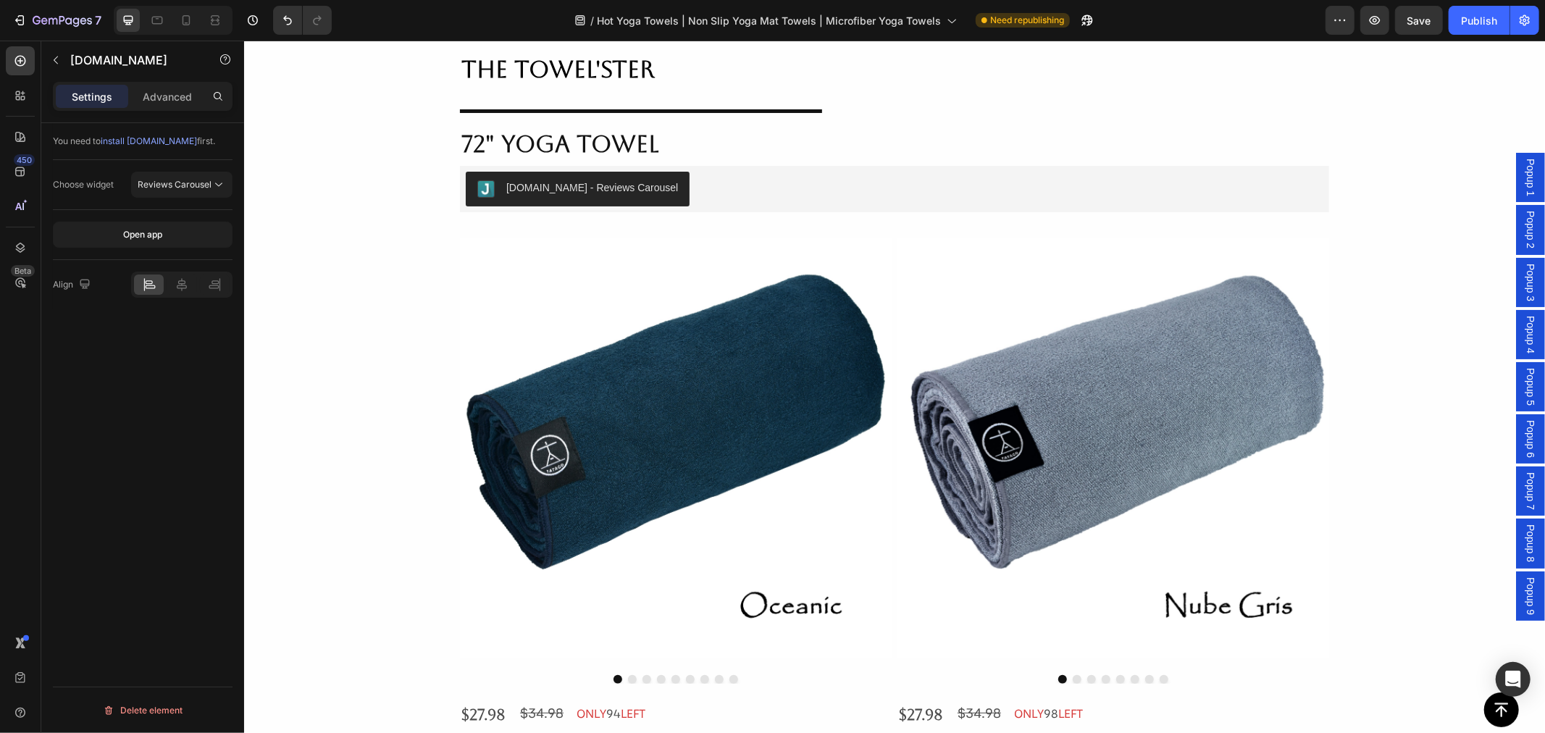
click at [696, 198] on div "[DOMAIN_NAME] - Reviews Carousel" at bounding box center [894, 188] width 858 height 35
click at [554, 196] on div "[DOMAIN_NAME] - Reviews Carousel" at bounding box center [577, 188] width 201 height 17
click at [60, 60] on icon "button" at bounding box center [56, 60] width 12 height 12
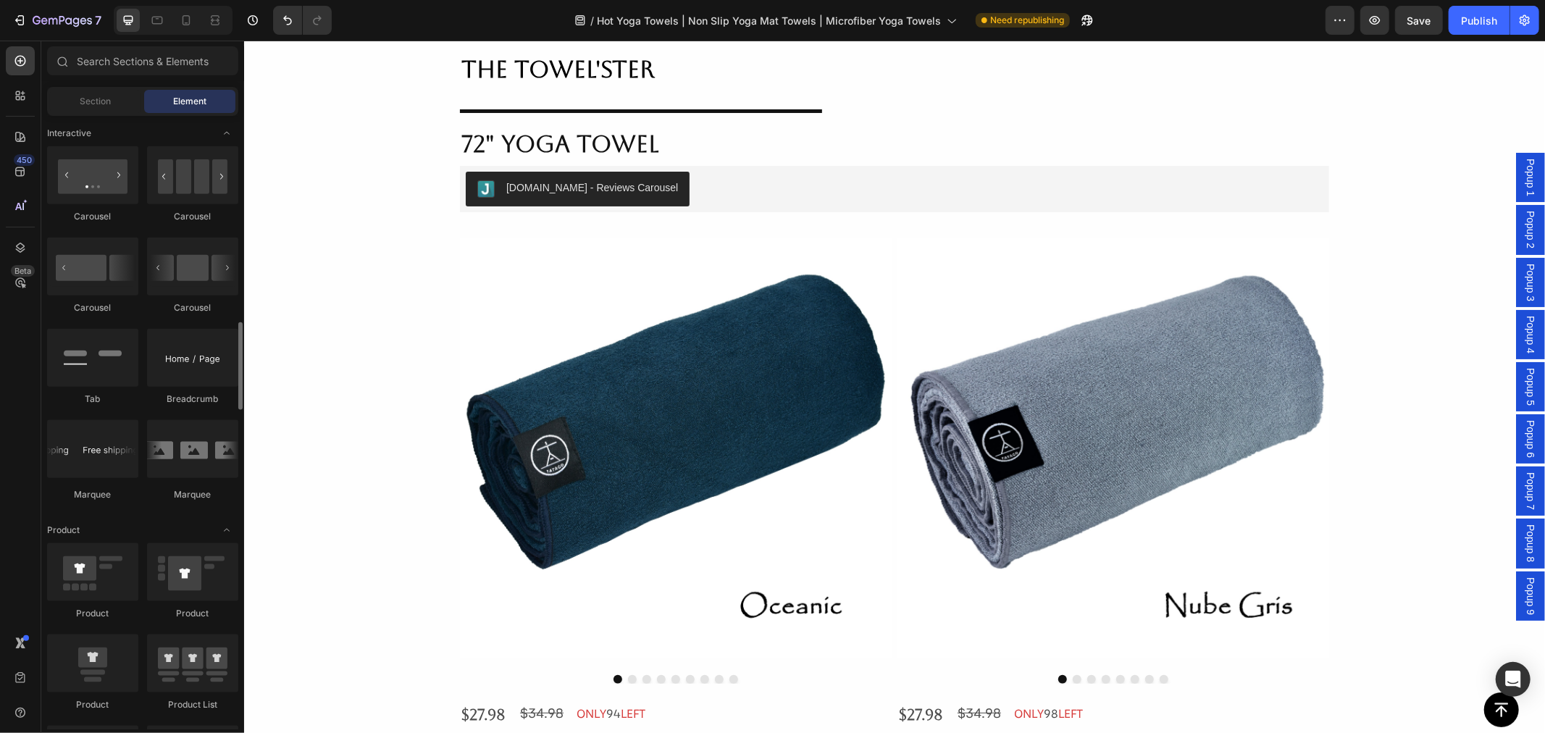
scroll to position [1609, 0]
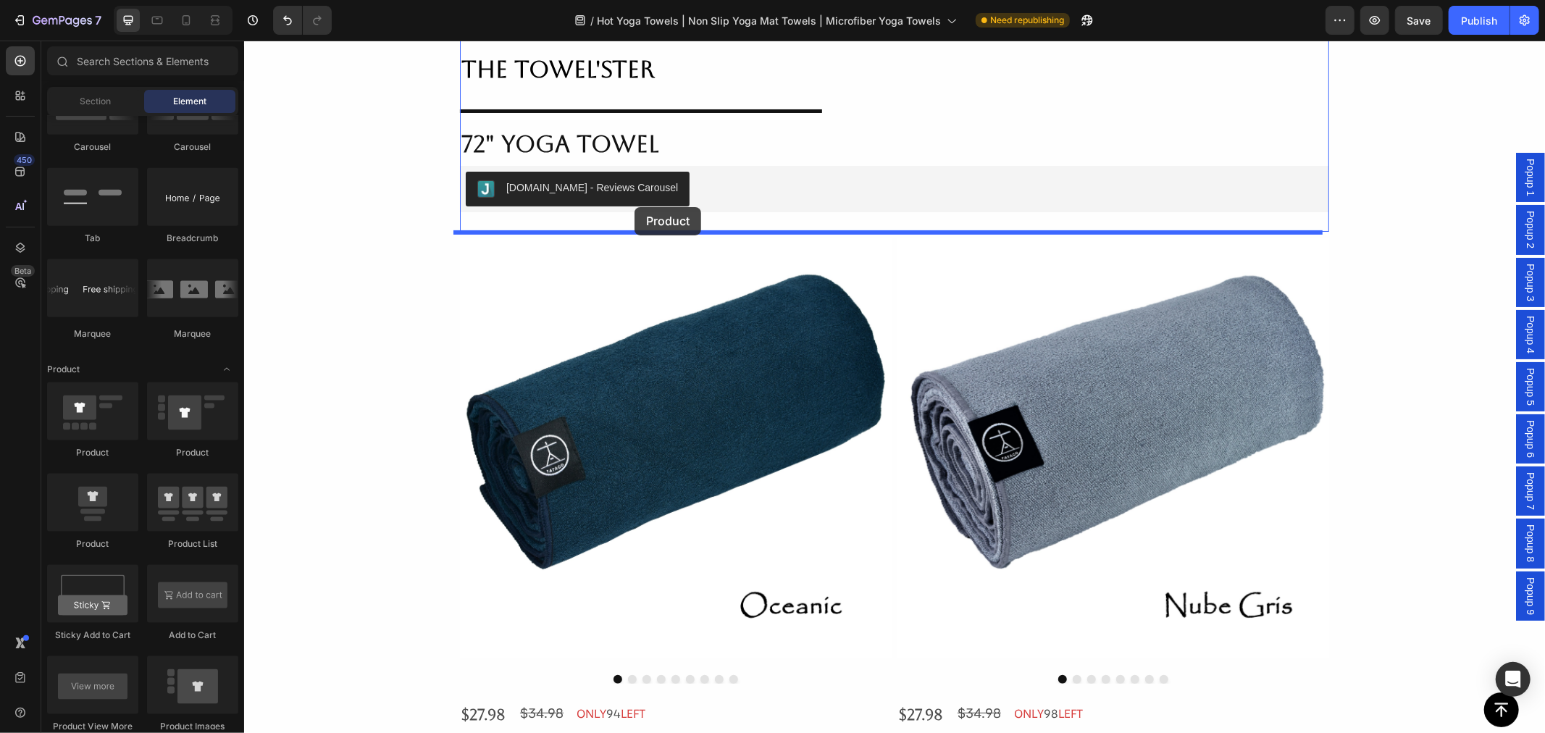
drag, startPoint x: 331, startPoint y: 547, endPoint x: 634, endPoint y: 206, distance: 455.5
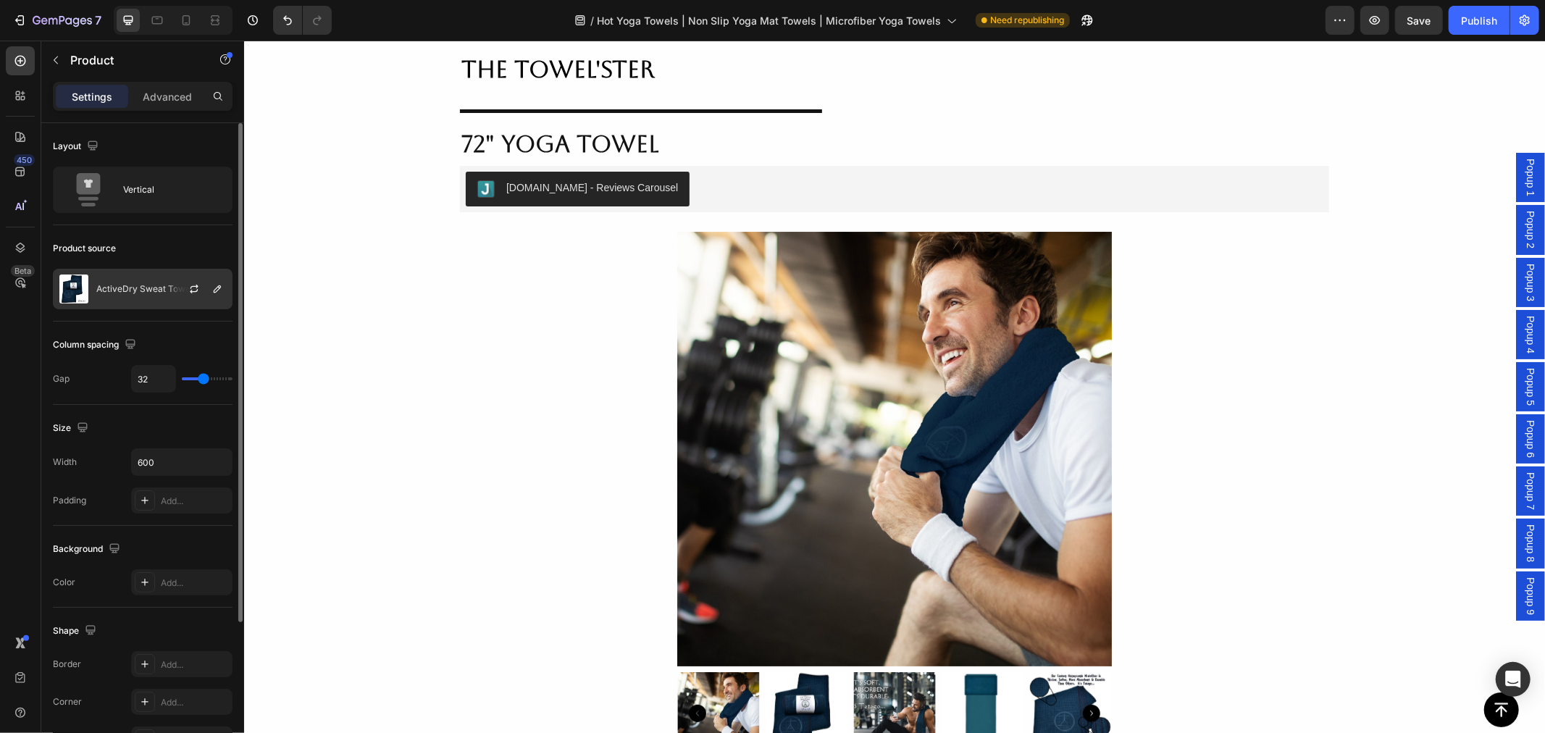
click at [145, 294] on div "ActiveDry Sweat Towel" at bounding box center [143, 289] width 180 height 41
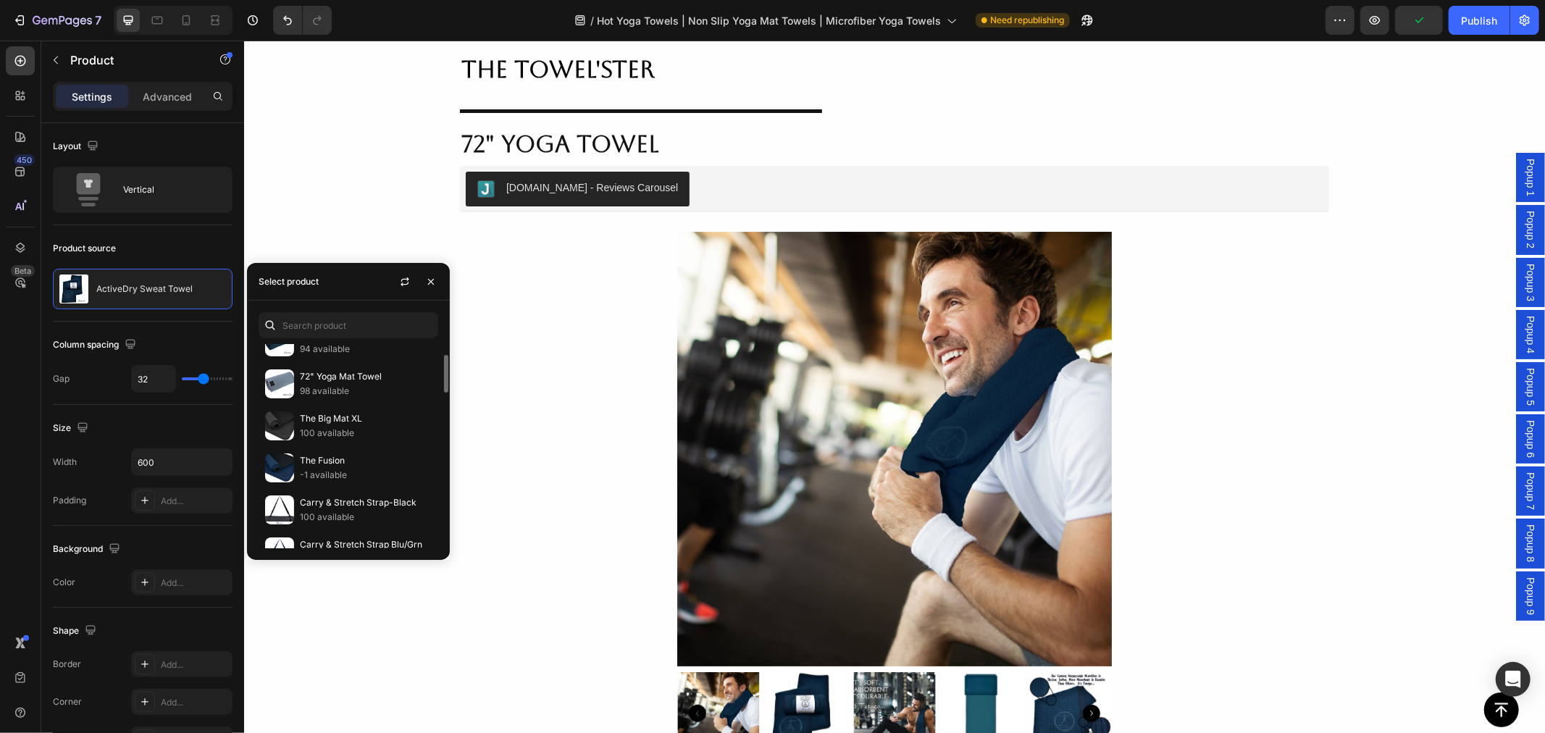
scroll to position [489, 0]
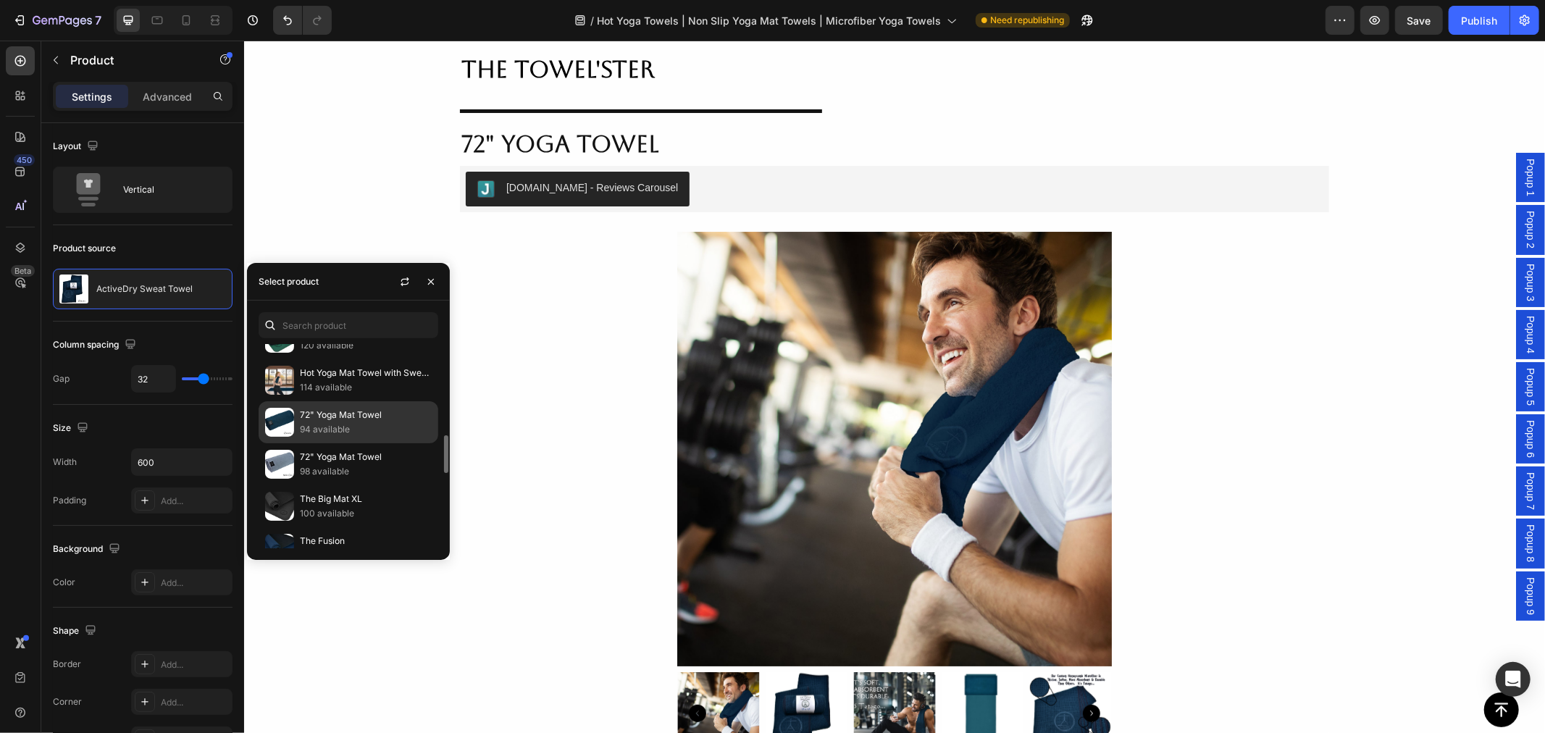
click at [334, 428] on p "94 available" at bounding box center [366, 429] width 132 height 14
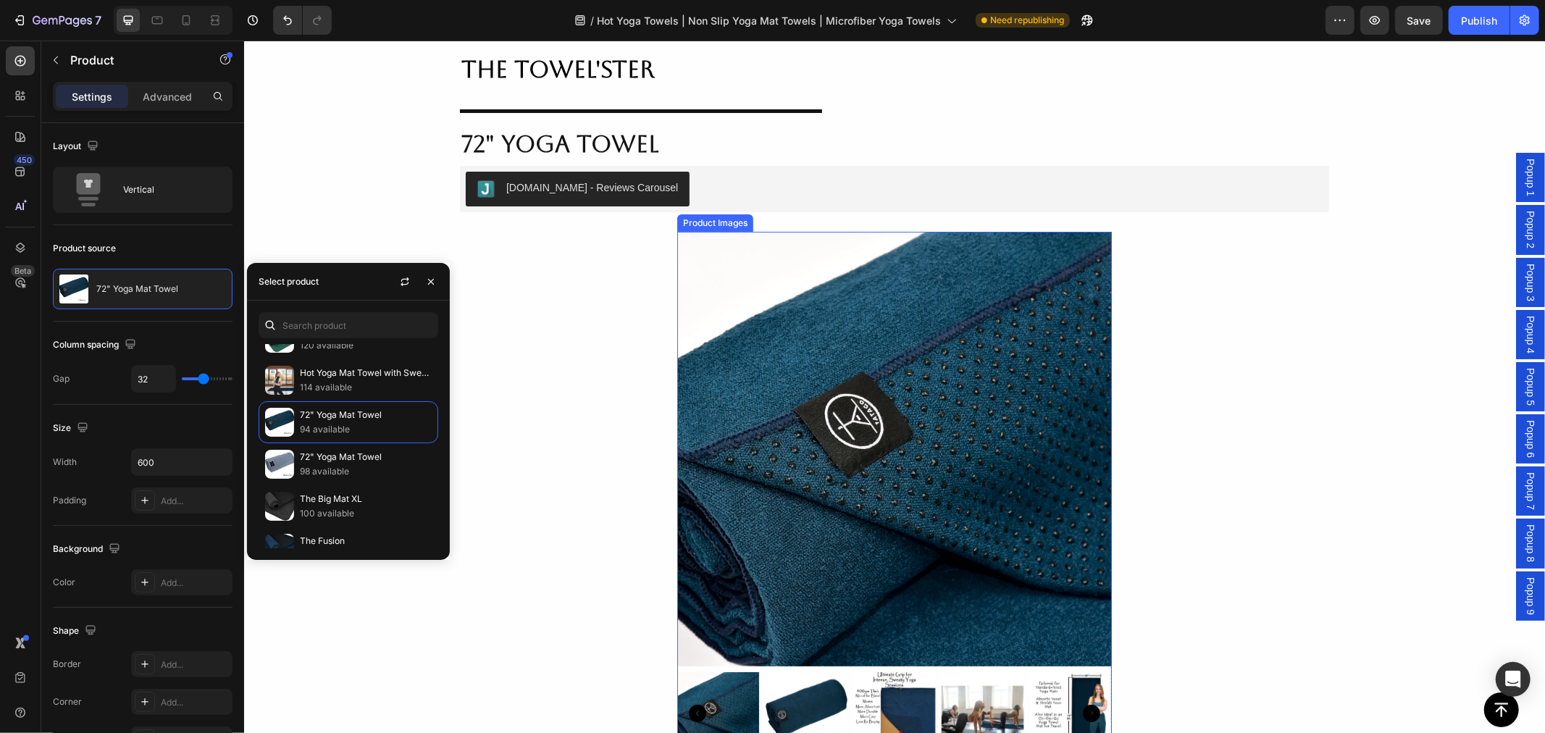
click at [817, 283] on img at bounding box center [893, 448] width 435 height 435
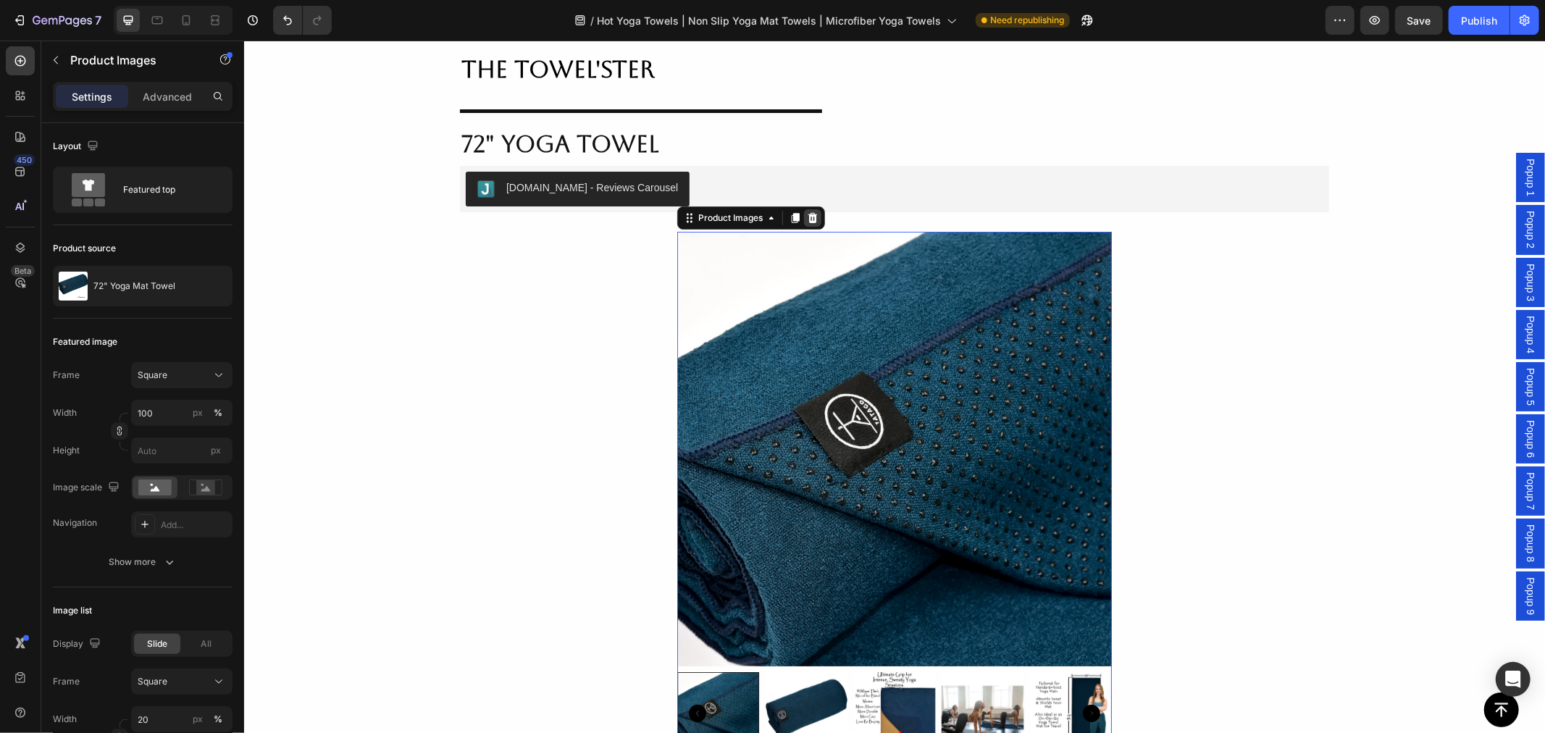
click at [808, 217] on icon at bounding box center [812, 217] width 9 height 10
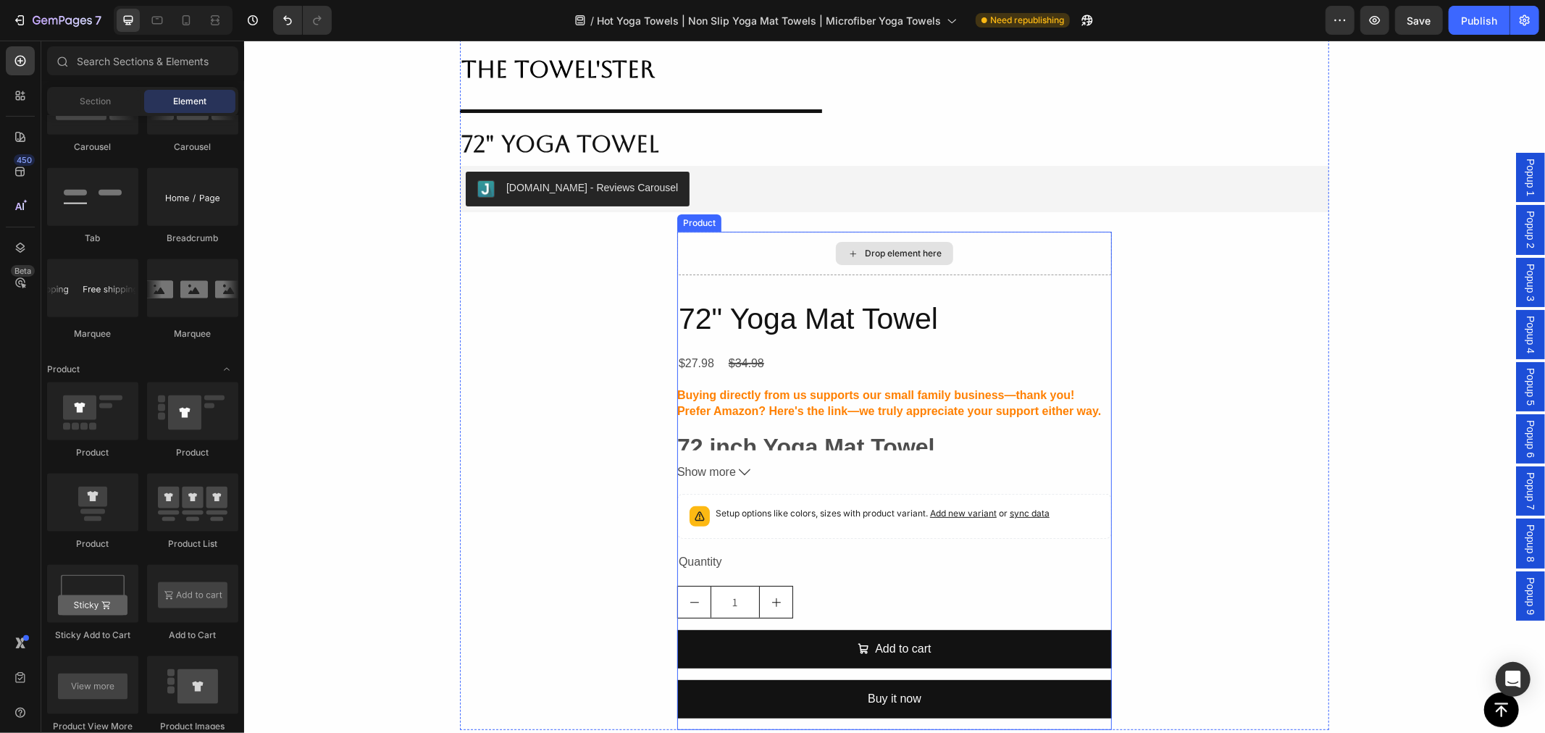
click at [789, 262] on div "Drop element here" at bounding box center [893, 252] width 435 height 43
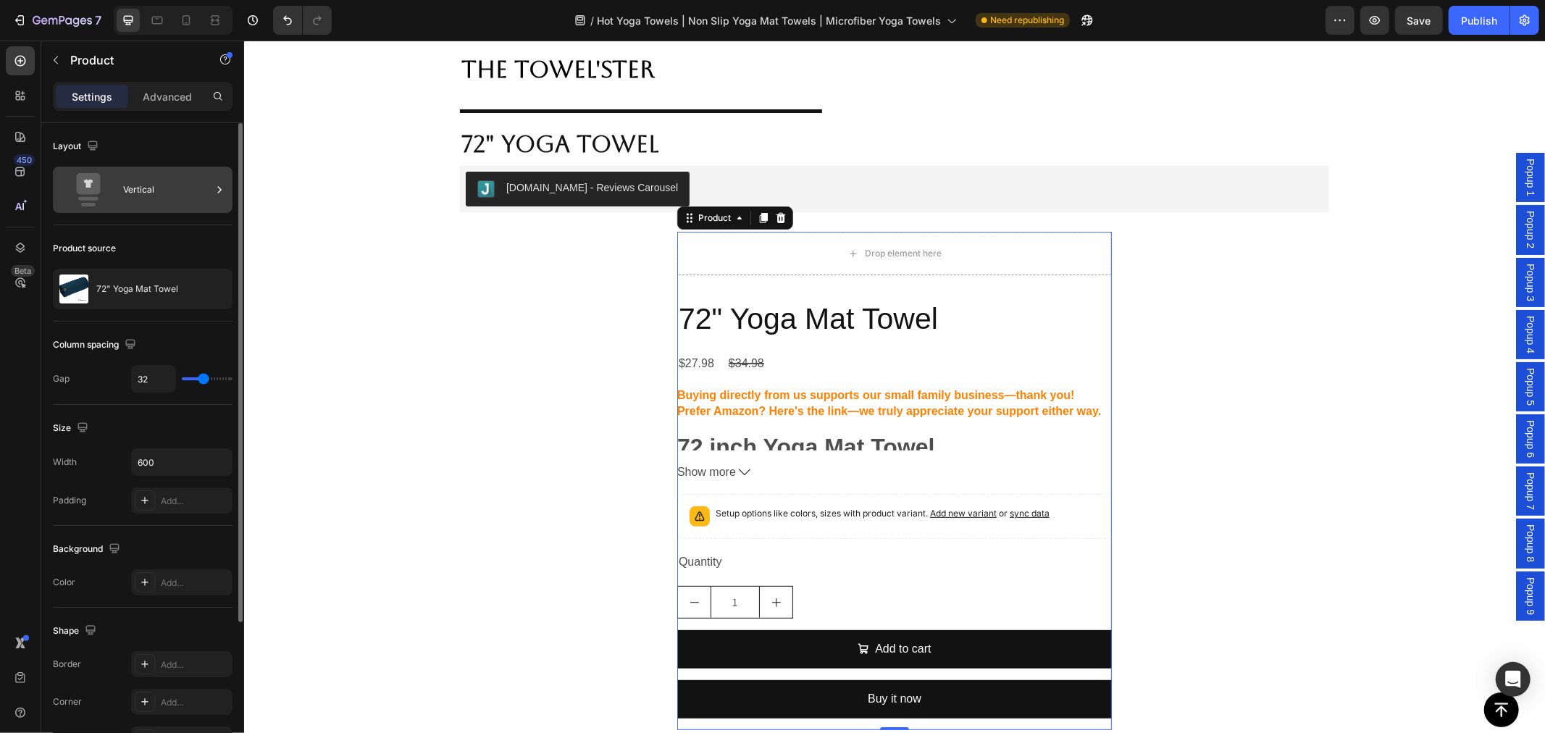
click at [143, 190] on div "Vertical" at bounding box center [167, 189] width 88 height 33
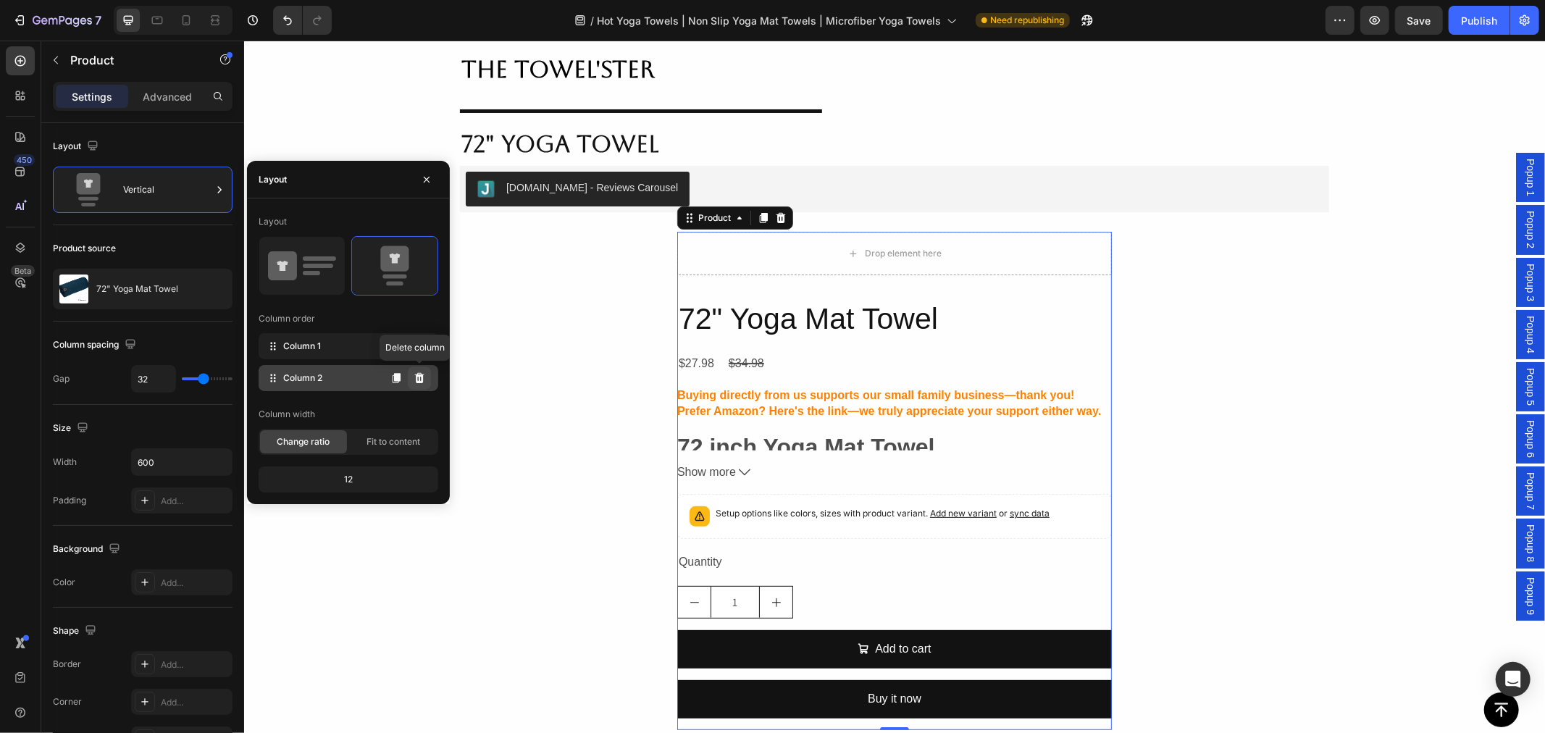
click at [418, 375] on icon at bounding box center [418, 378] width 9 height 10
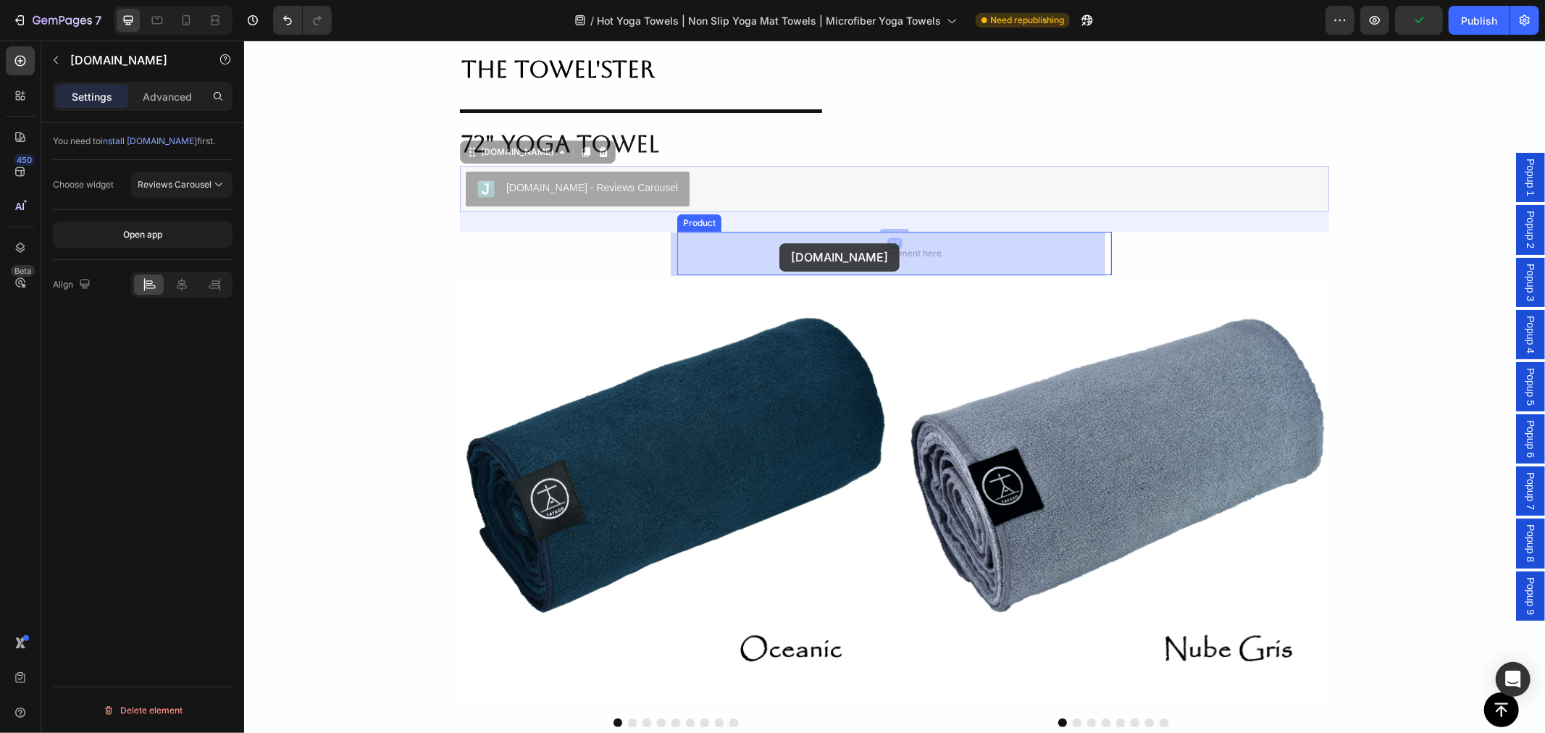
drag, startPoint x: 477, startPoint y: 161, endPoint x: 779, endPoint y: 243, distance: 312.2
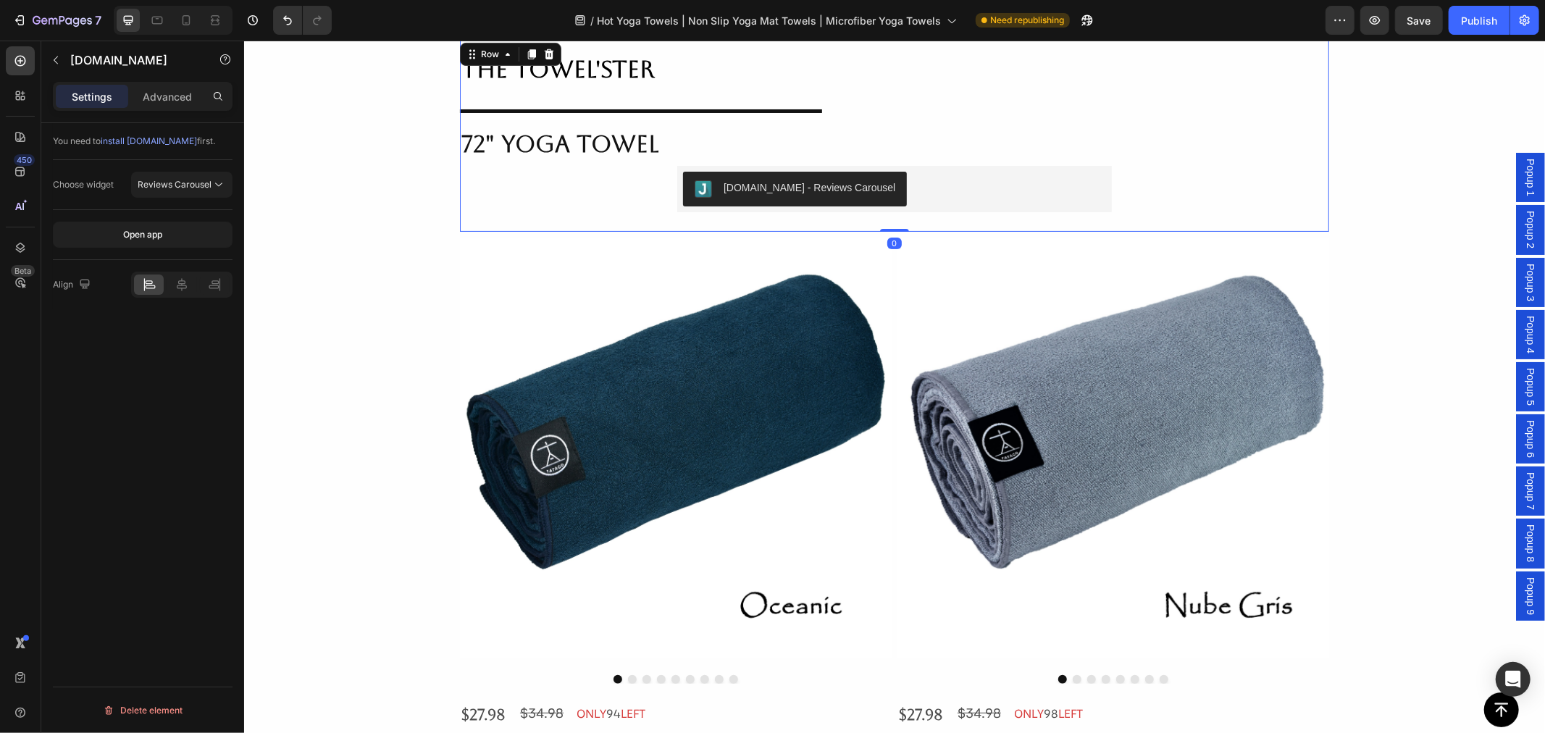
click at [616, 188] on div "The Towel'ster Text Block Title Line 72" Yoga Towel Heading Judge.me - Reviews …" at bounding box center [893, 135] width 869 height 193
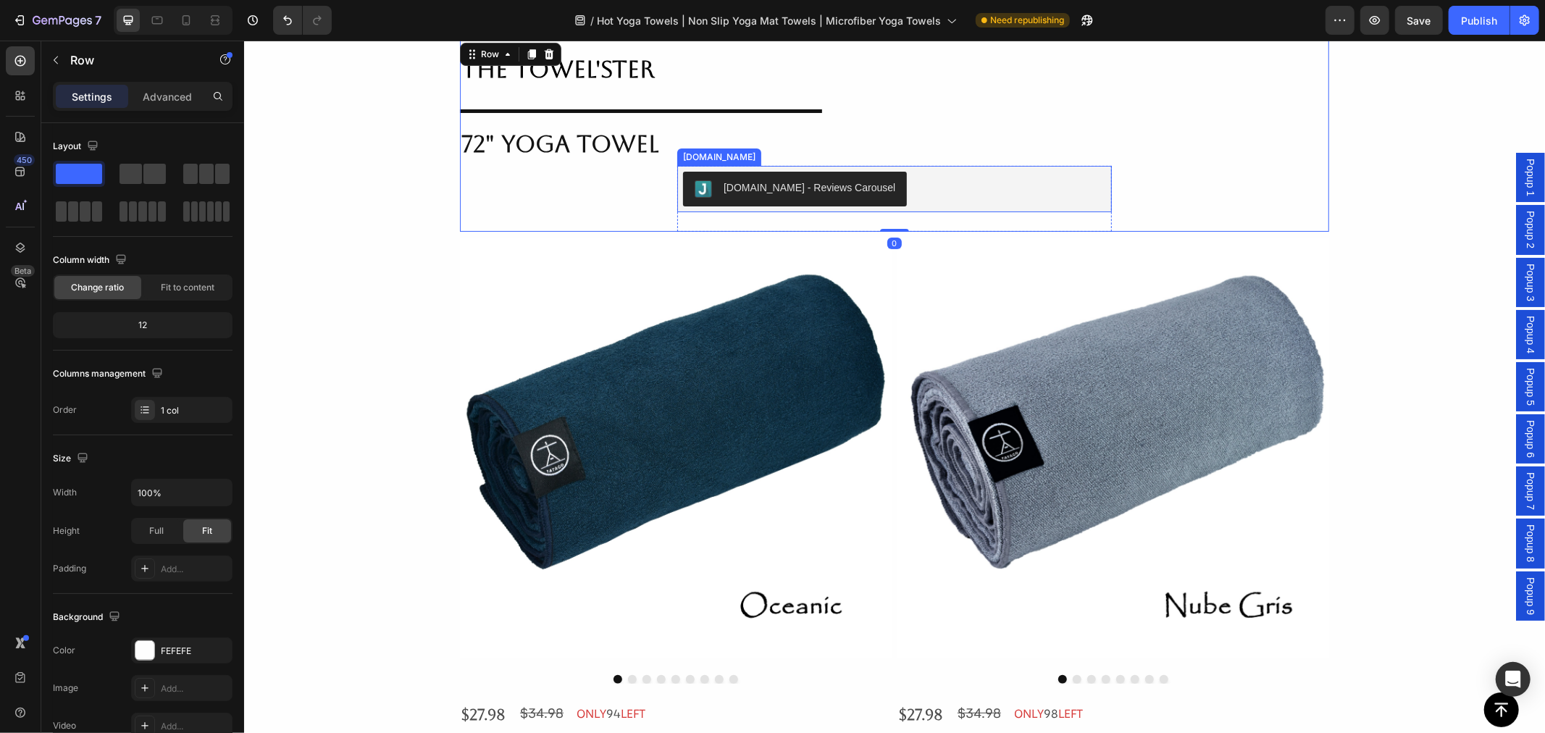
click at [936, 183] on div "[DOMAIN_NAME] - Reviews Carousel" at bounding box center [893, 188] width 423 height 35
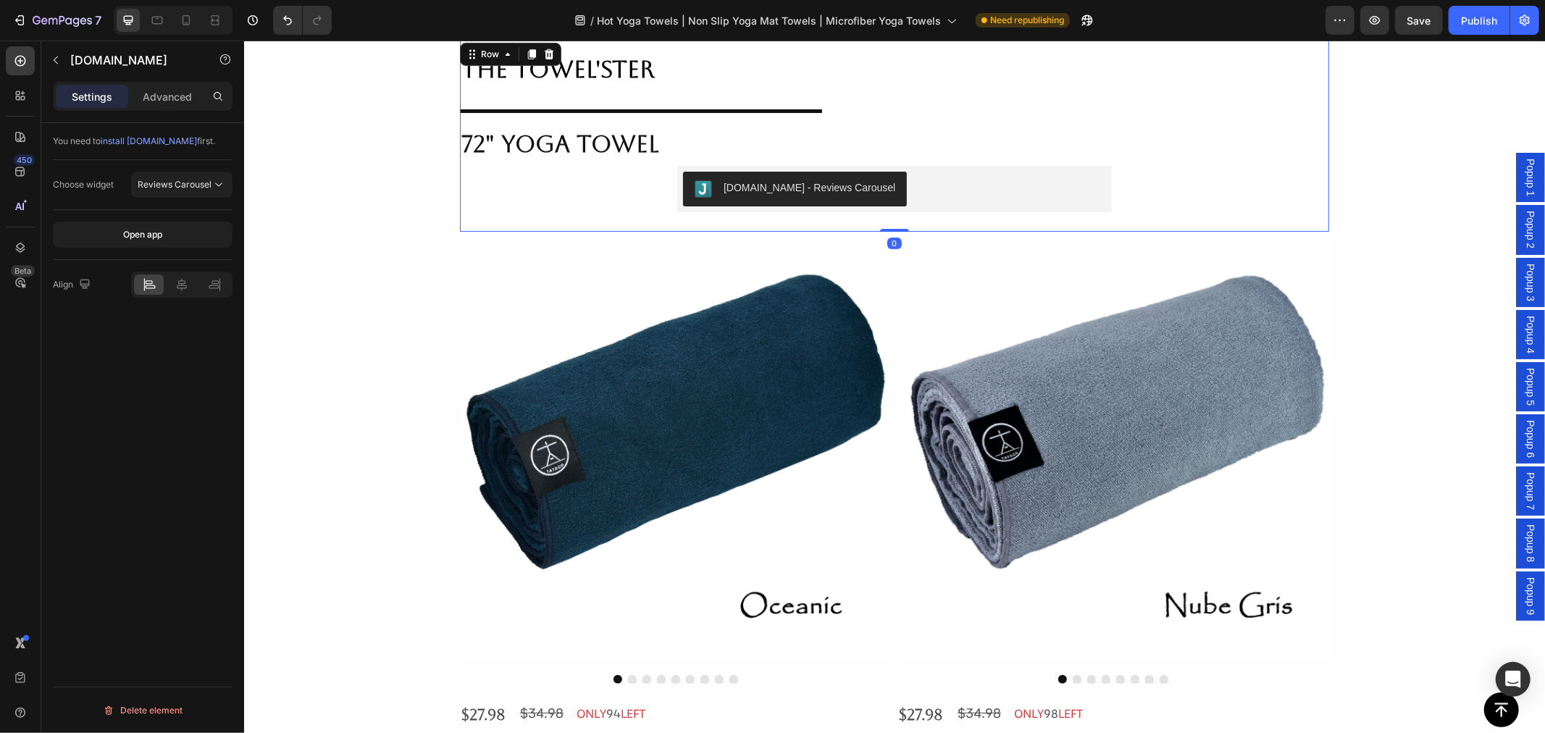
click at [1187, 183] on div "The Towel'ster Text Block Title Line 72" Yoga Towel Heading Judge.me - Reviews …" at bounding box center [893, 135] width 869 height 193
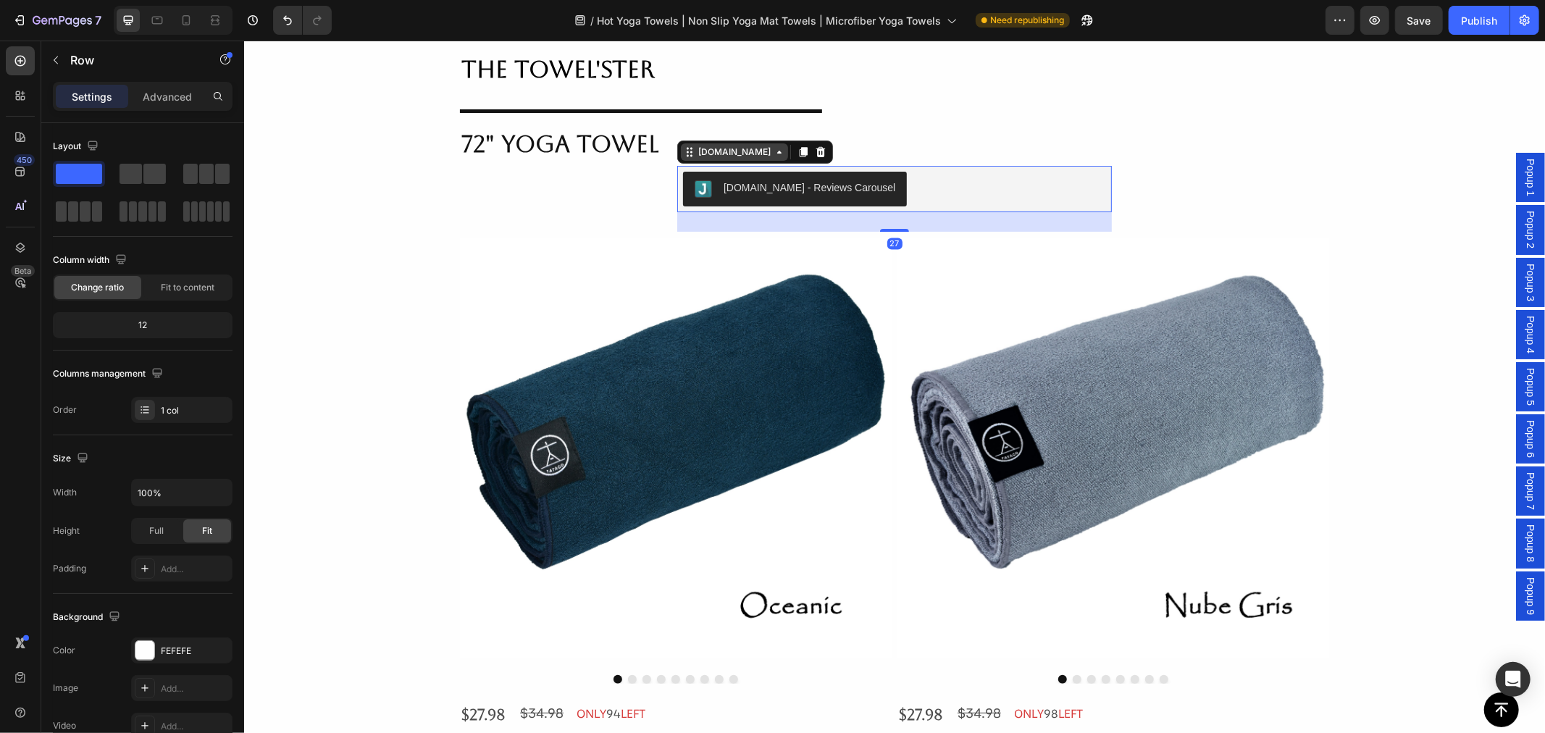
click at [682, 161] on div "[DOMAIN_NAME]" at bounding box center [754, 151] width 156 height 23
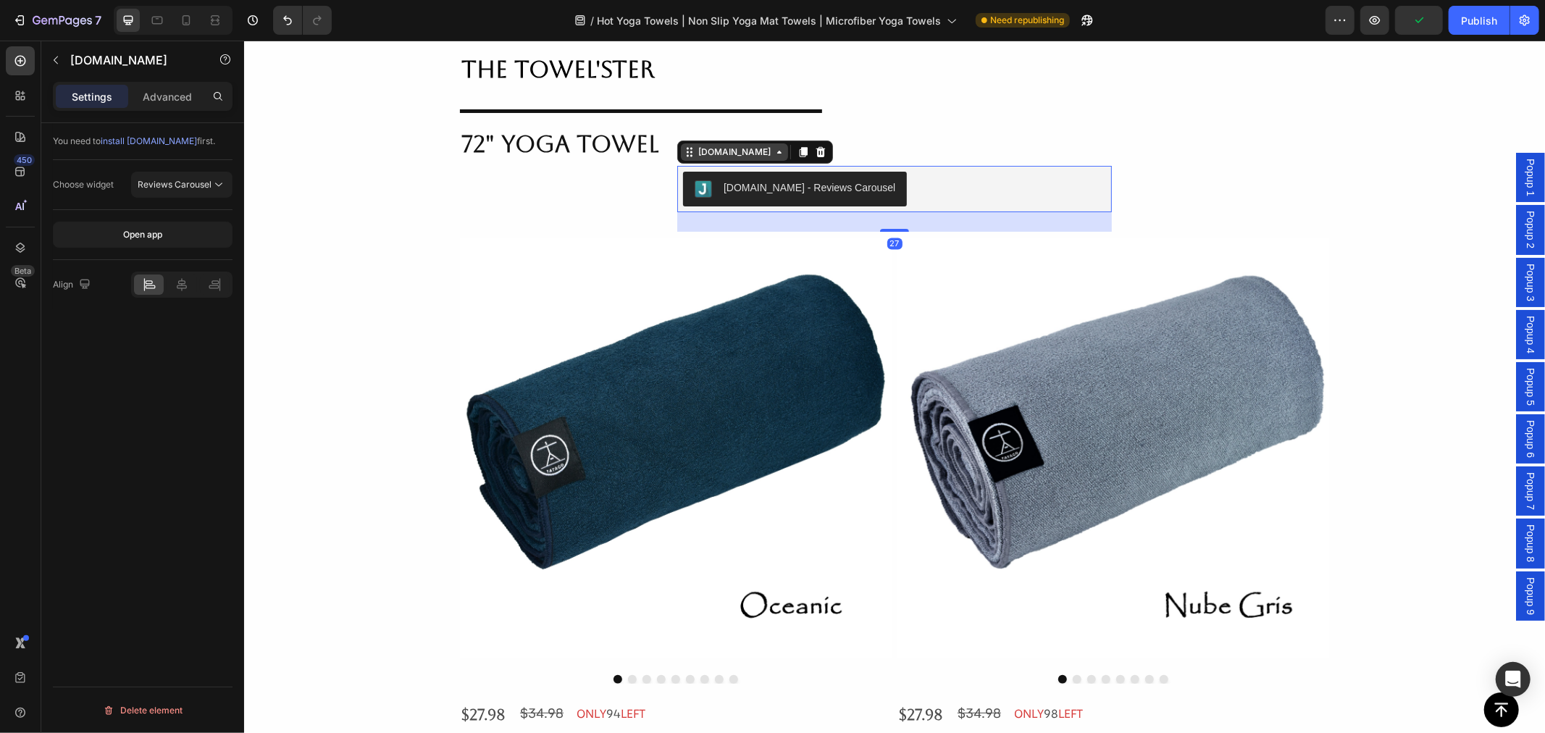
click at [695, 154] on div "[DOMAIN_NAME]" at bounding box center [734, 151] width 78 height 13
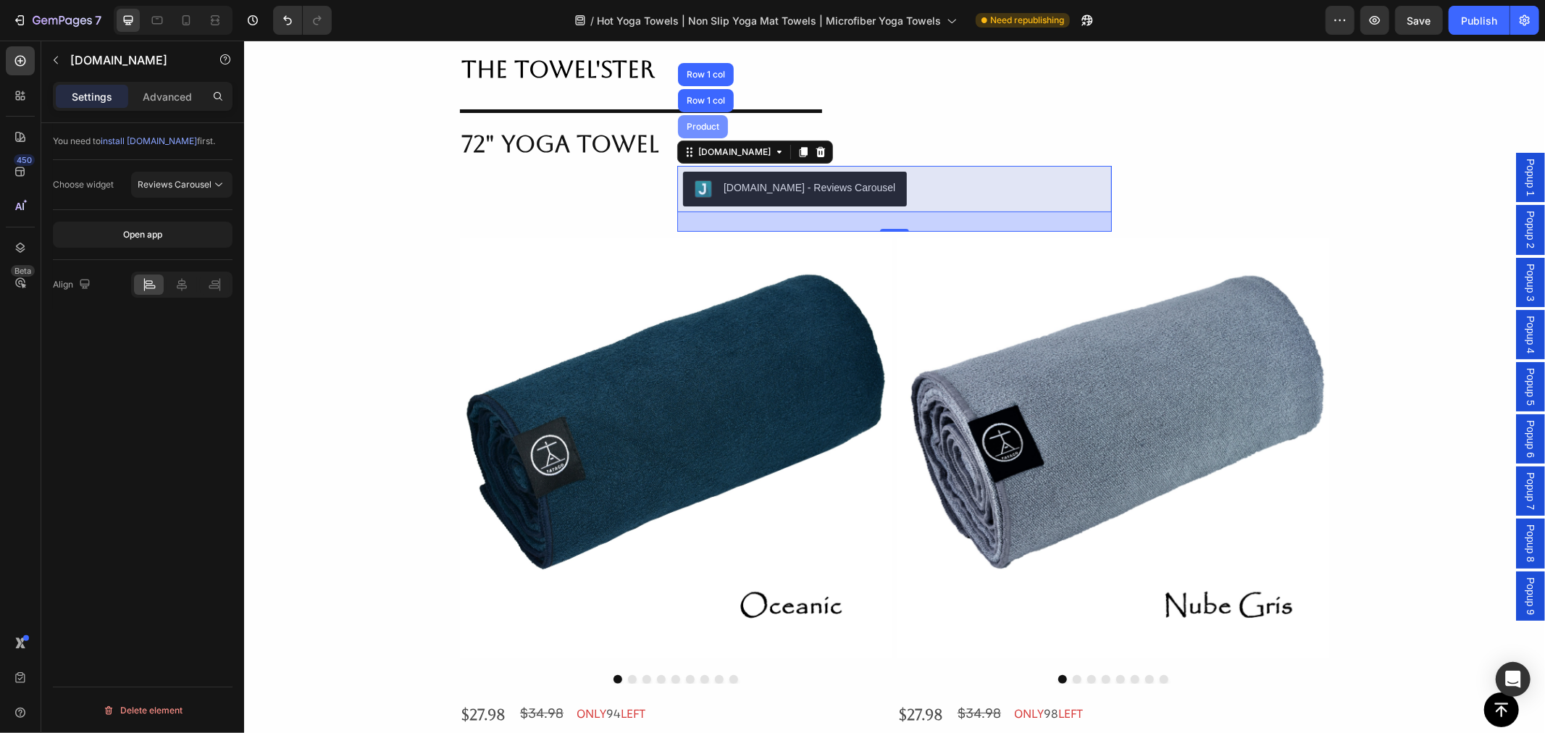
click at [689, 126] on div "Product" at bounding box center [702, 126] width 38 height 9
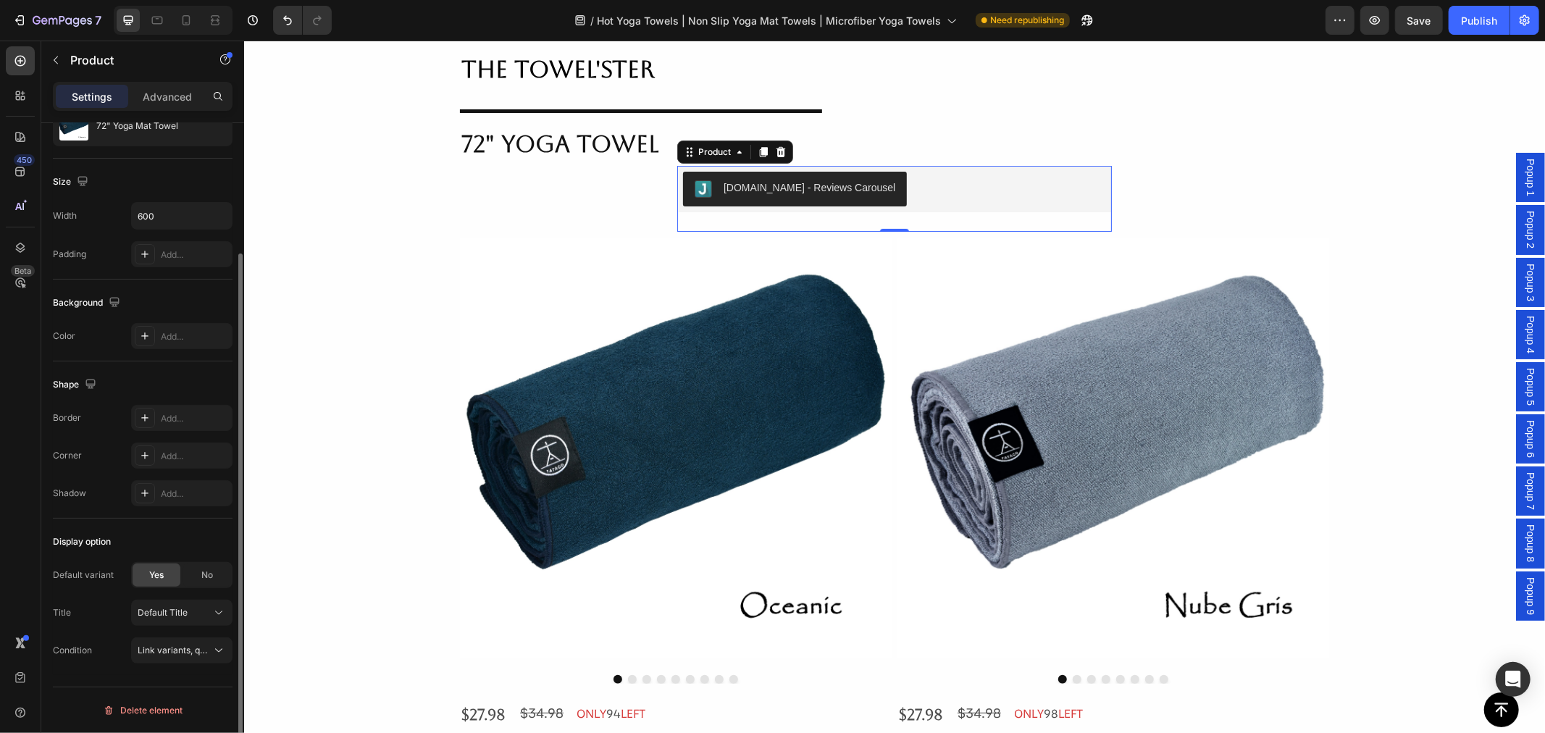
scroll to position [0, 0]
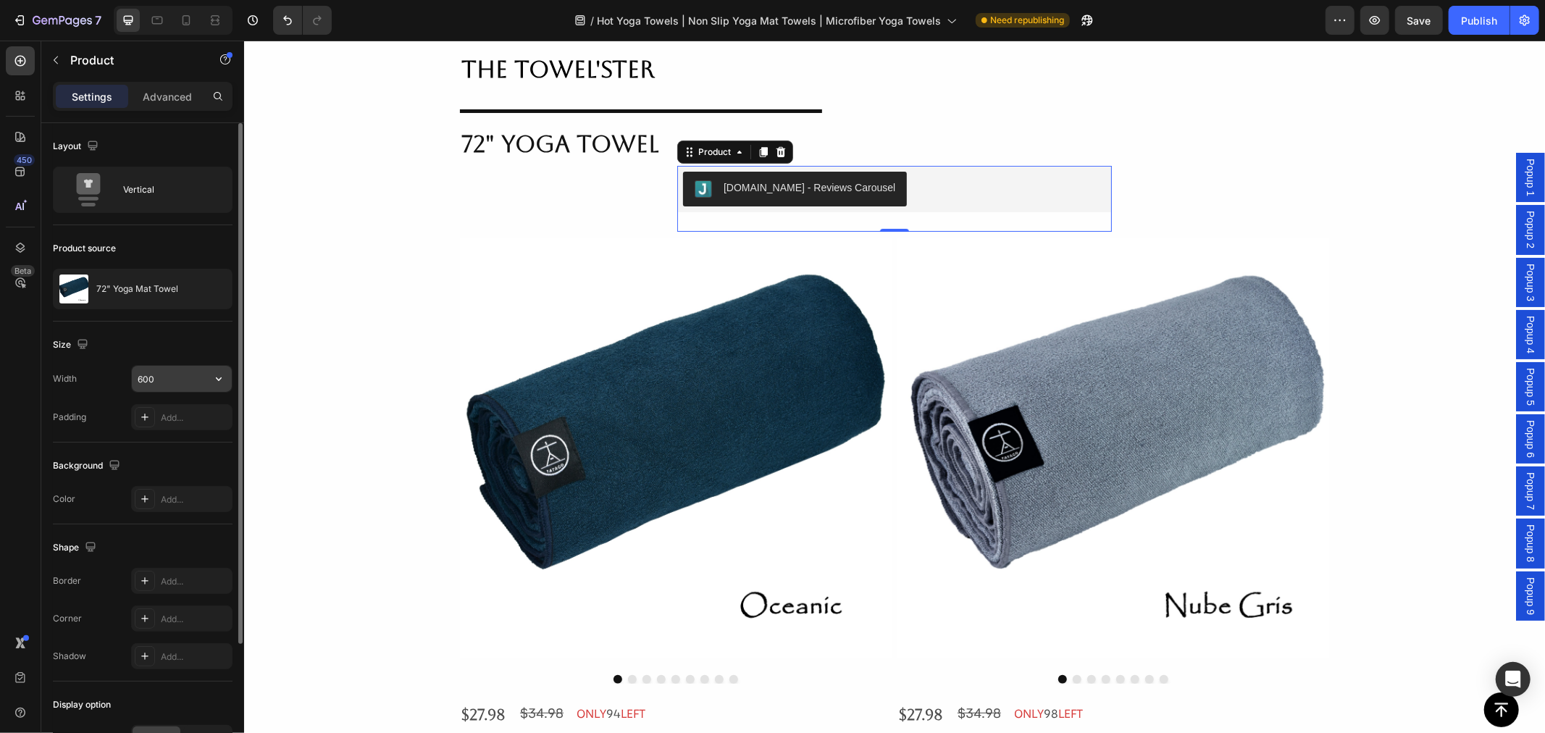
click at [183, 377] on input "600" at bounding box center [182, 379] width 100 height 26
click at [223, 380] on icon "button" at bounding box center [218, 379] width 14 height 14
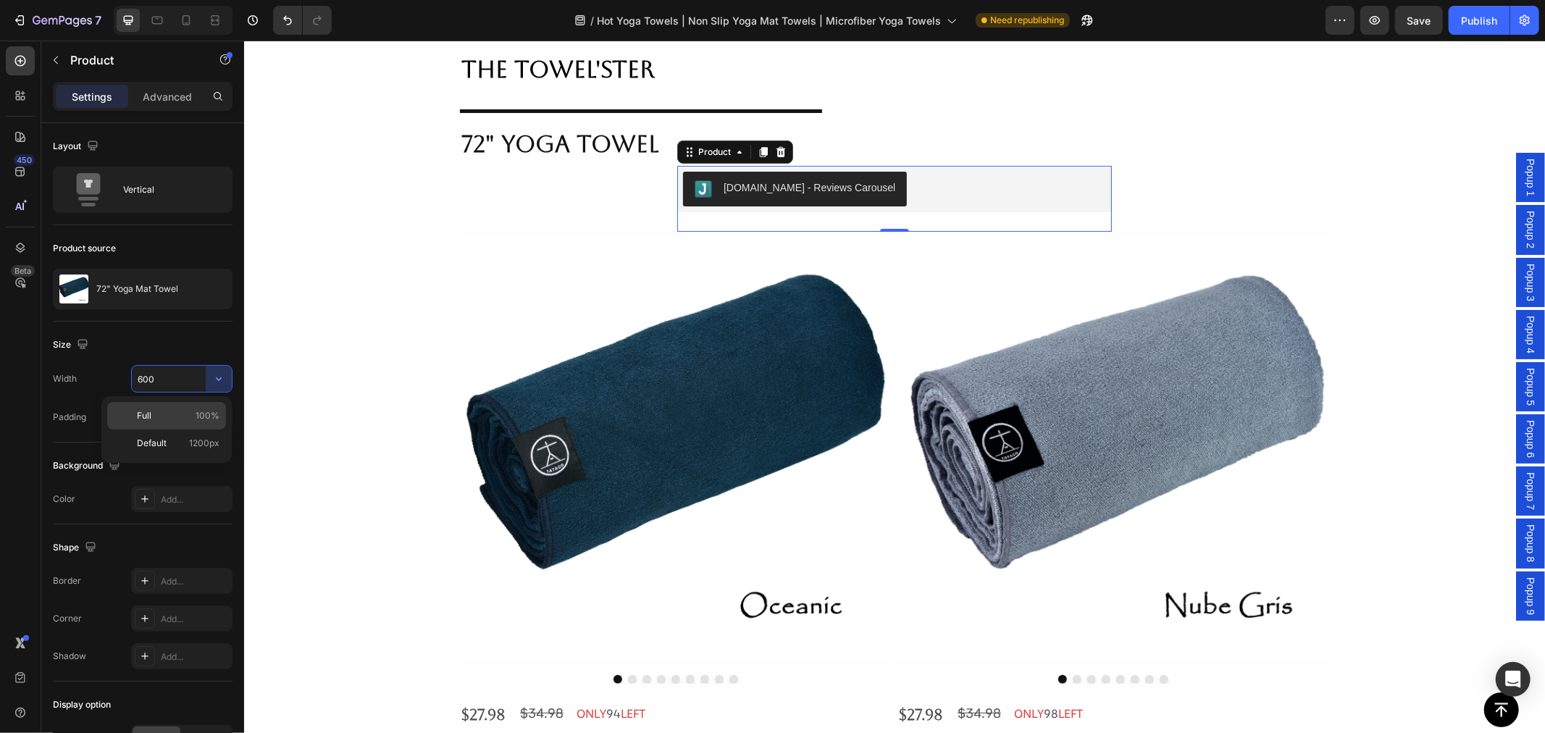
click at [198, 429] on div "Full 100%" at bounding box center [166, 443] width 119 height 28
type input "100%"
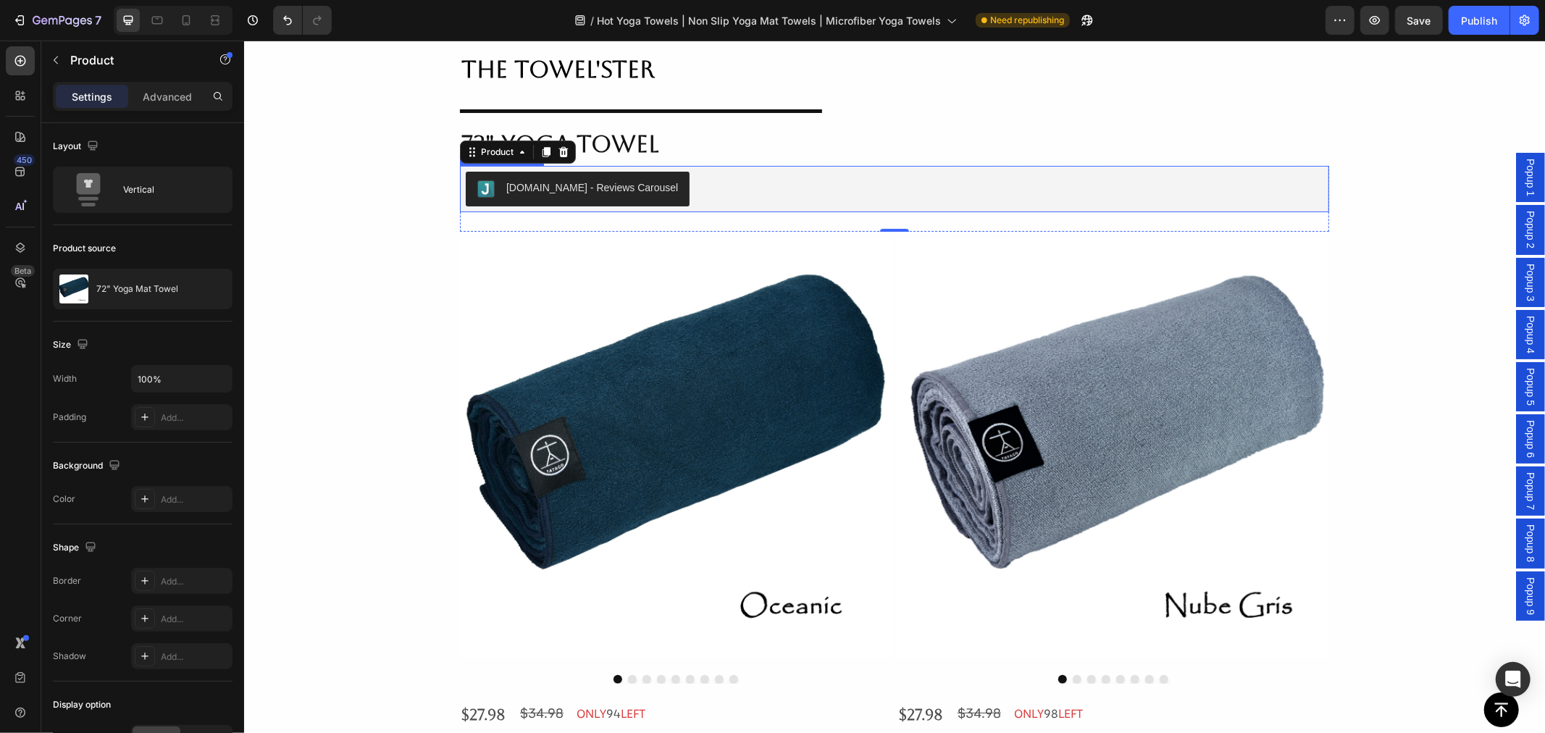
click at [607, 198] on button "[DOMAIN_NAME] - Reviews Carousel" at bounding box center [577, 188] width 224 height 35
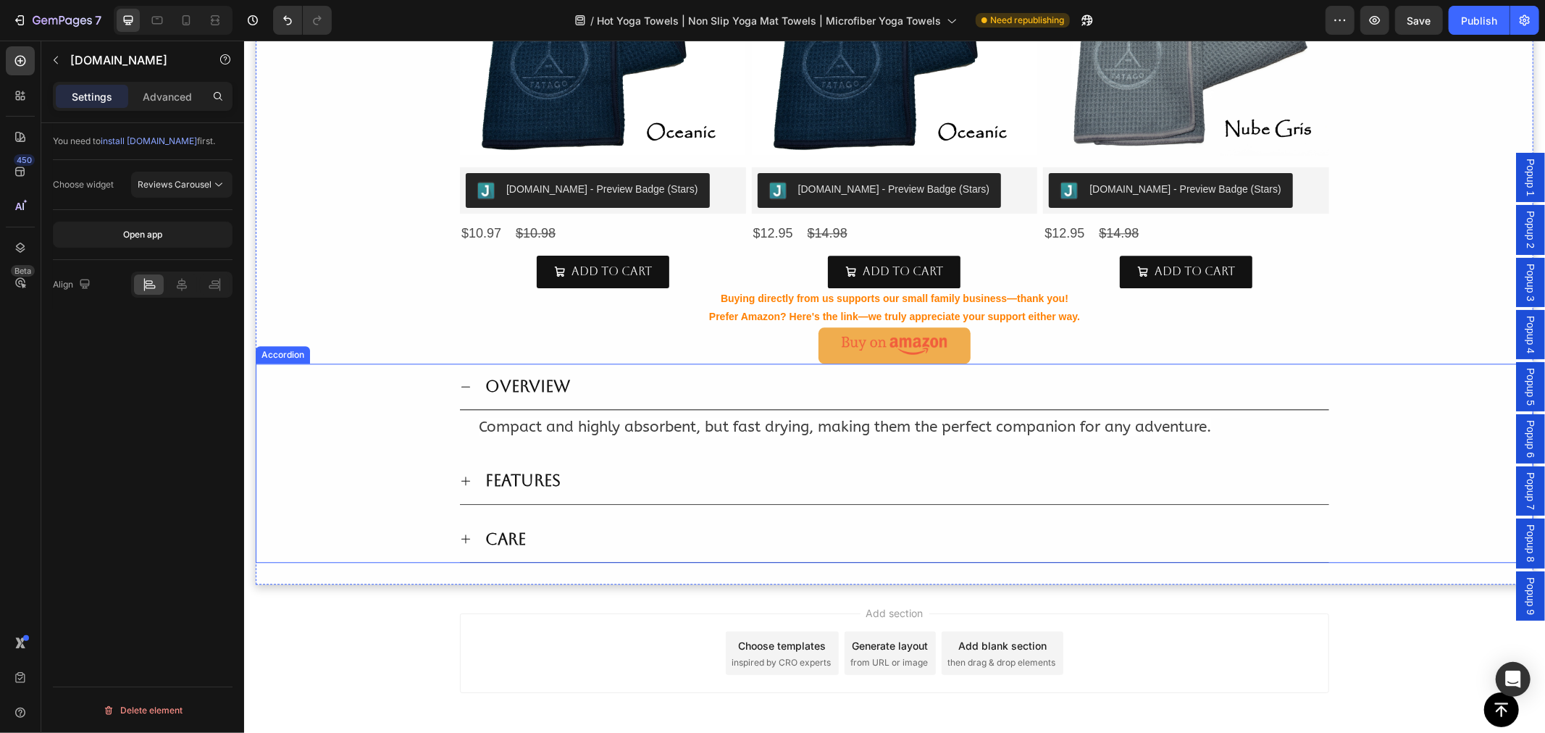
scroll to position [2901, 0]
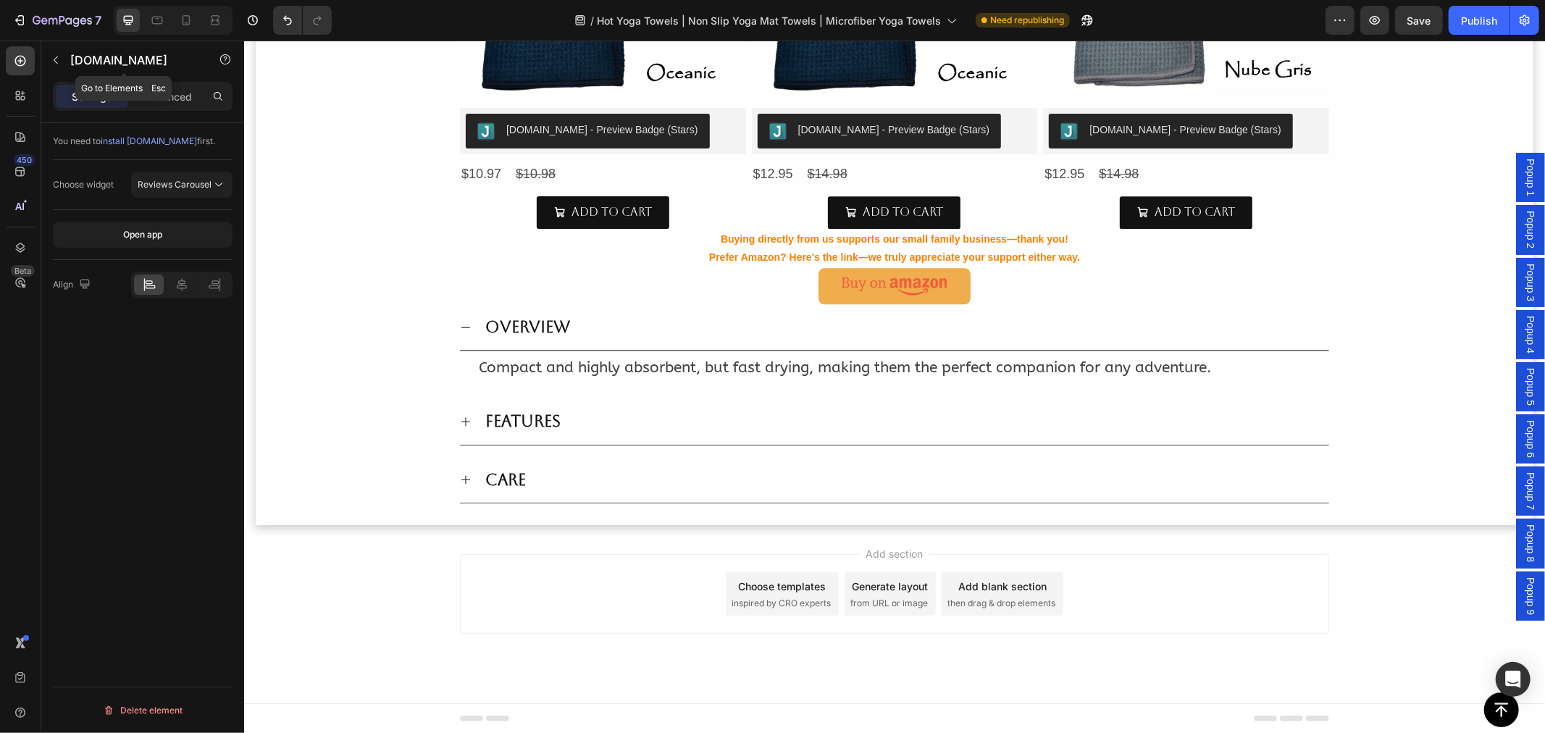
click at [60, 65] on icon "button" at bounding box center [56, 60] width 12 height 12
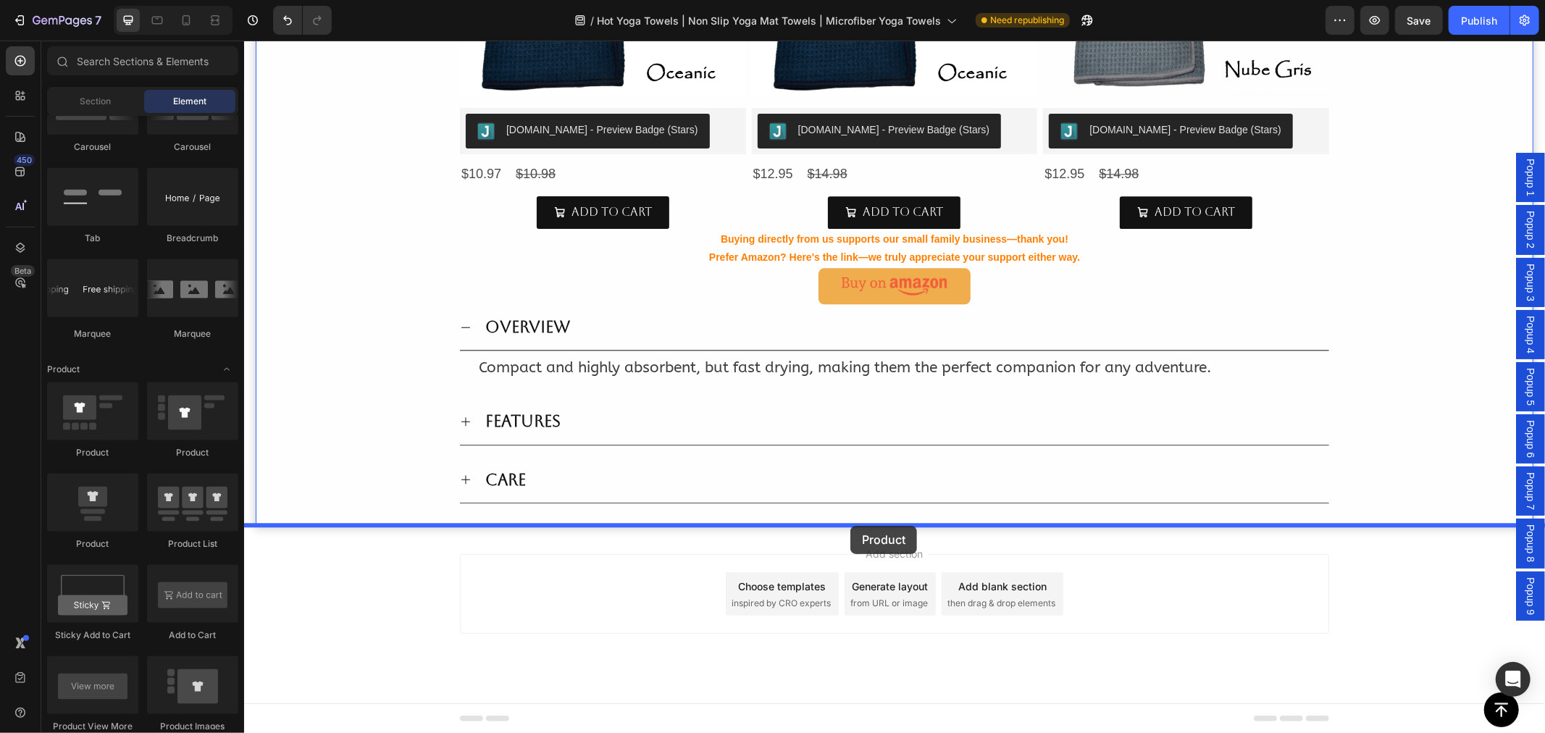
drag, startPoint x: 352, startPoint y: 549, endPoint x: 850, endPoint y: 526, distance: 498.1
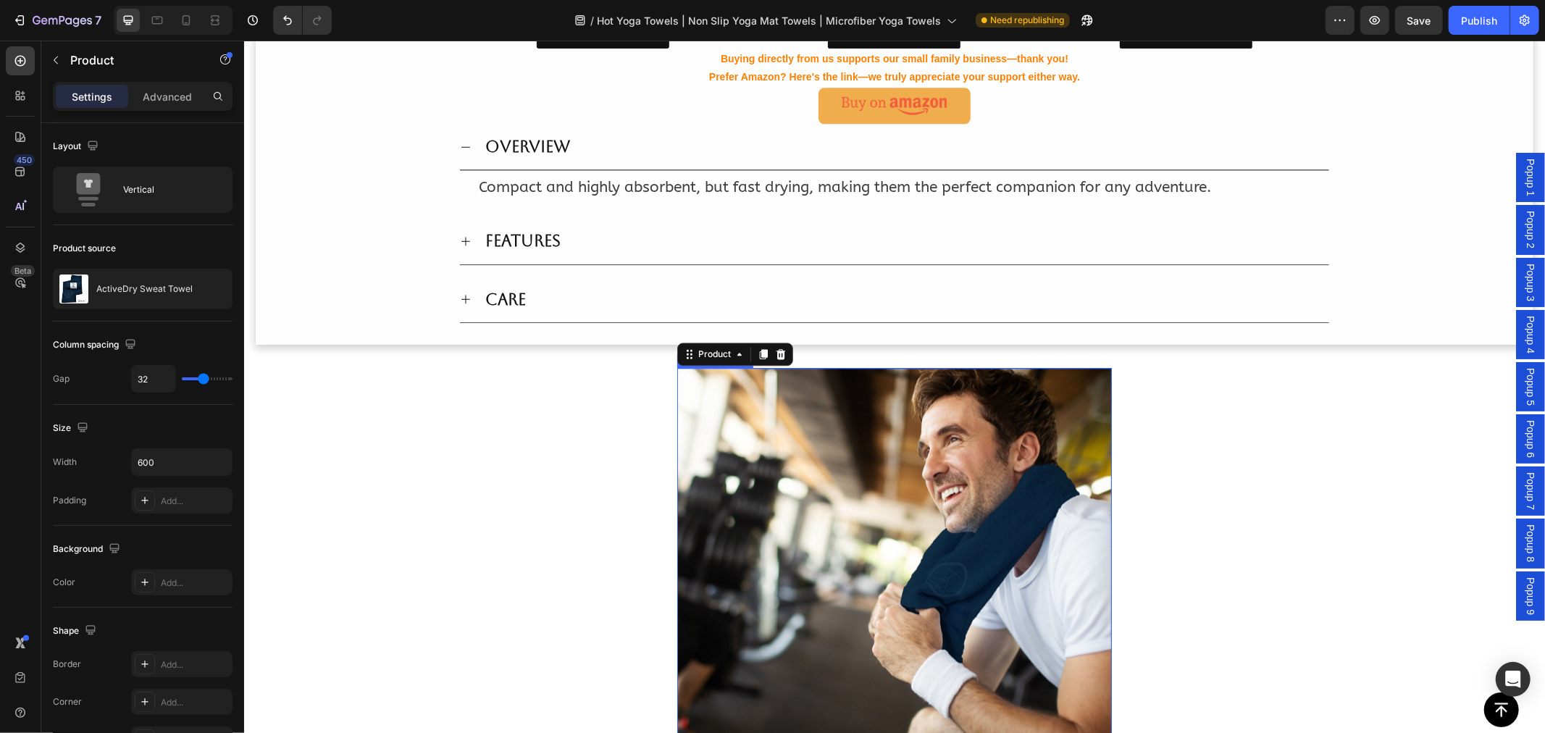
scroll to position [3223, 0]
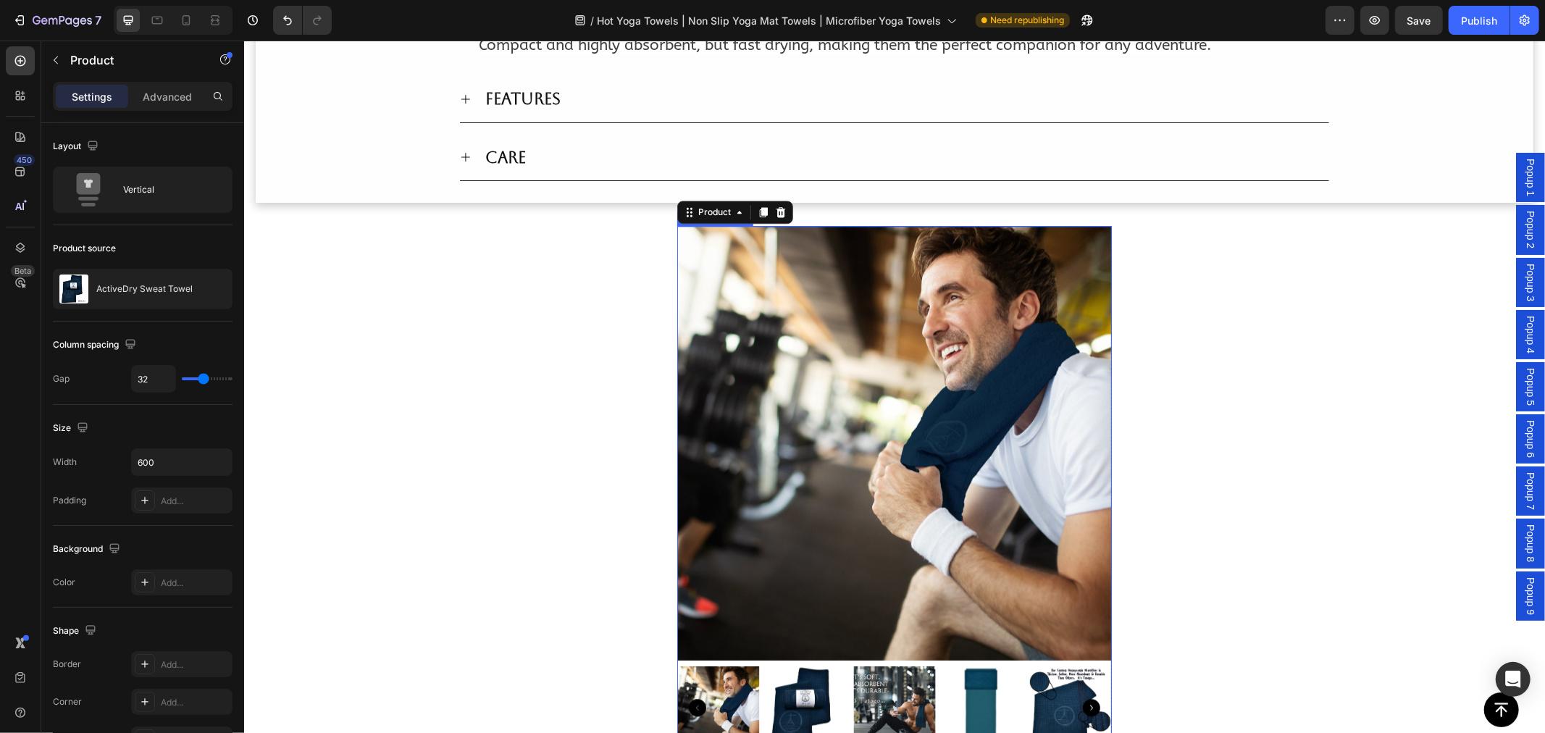
click at [767, 382] on img at bounding box center [893, 442] width 435 height 435
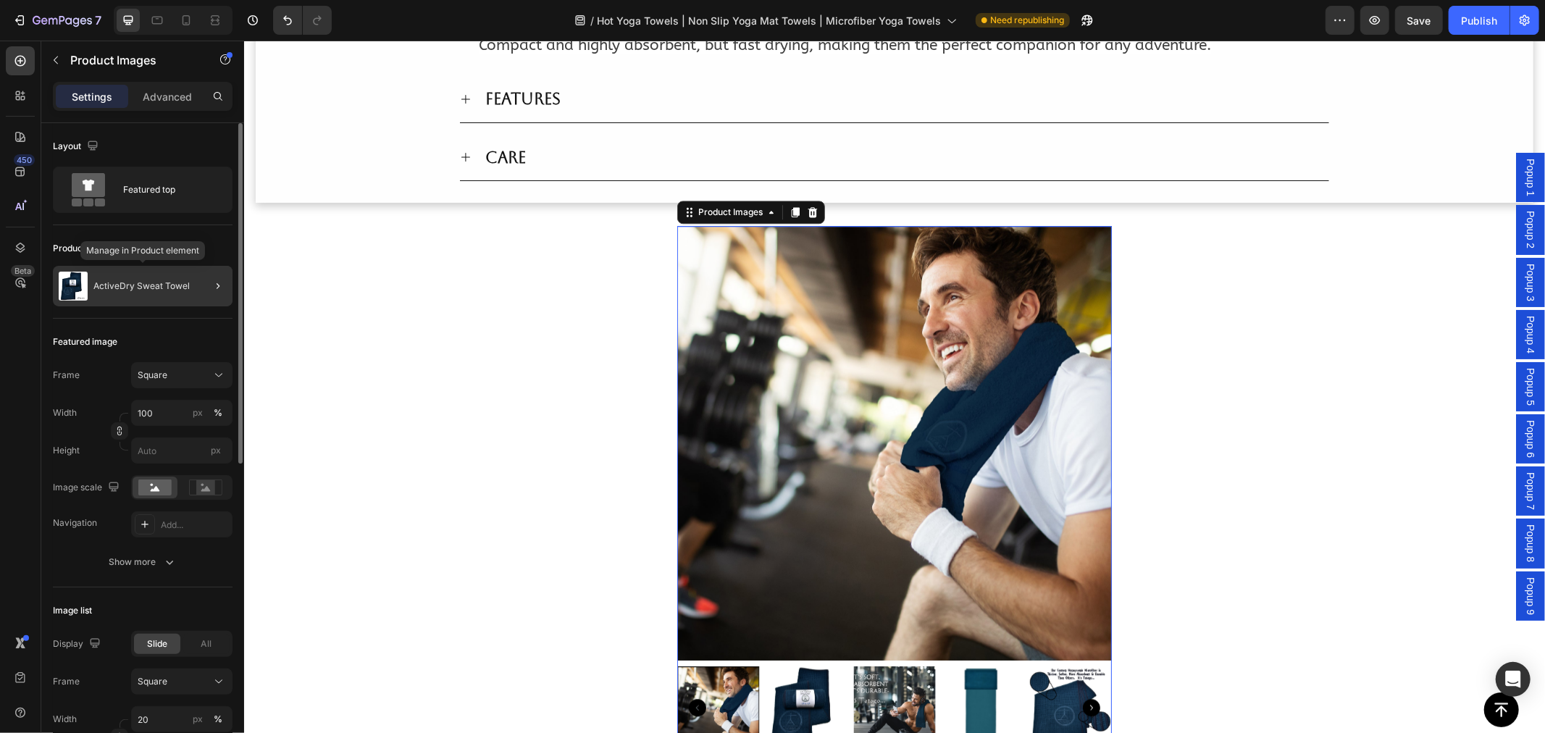
click at [127, 290] on p "ActiveDry Sweat Towel" at bounding box center [141, 286] width 96 height 10
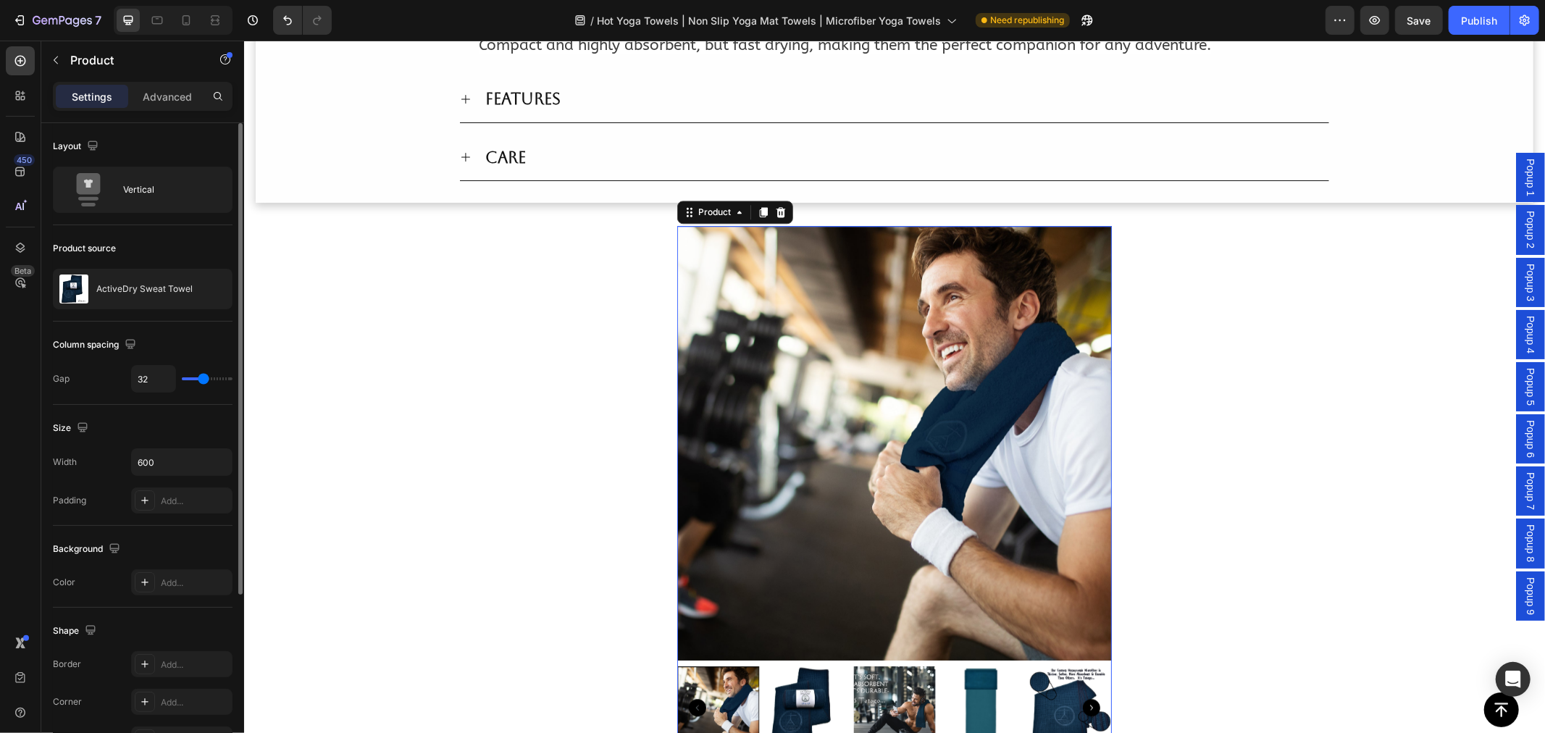
click at [127, 290] on p "ActiveDry Sweat Towel" at bounding box center [144, 289] width 96 height 10
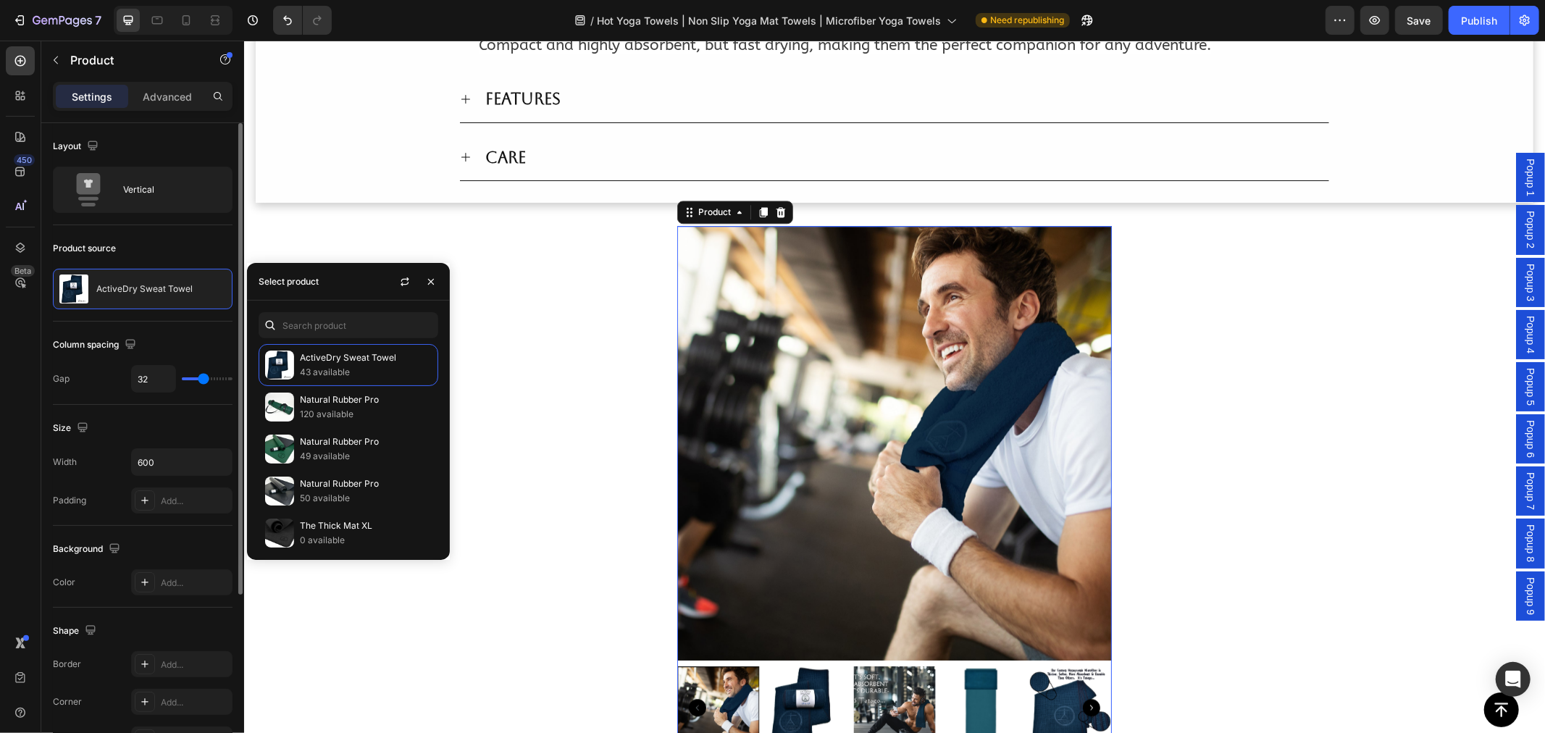
scroll to position [482, 0]
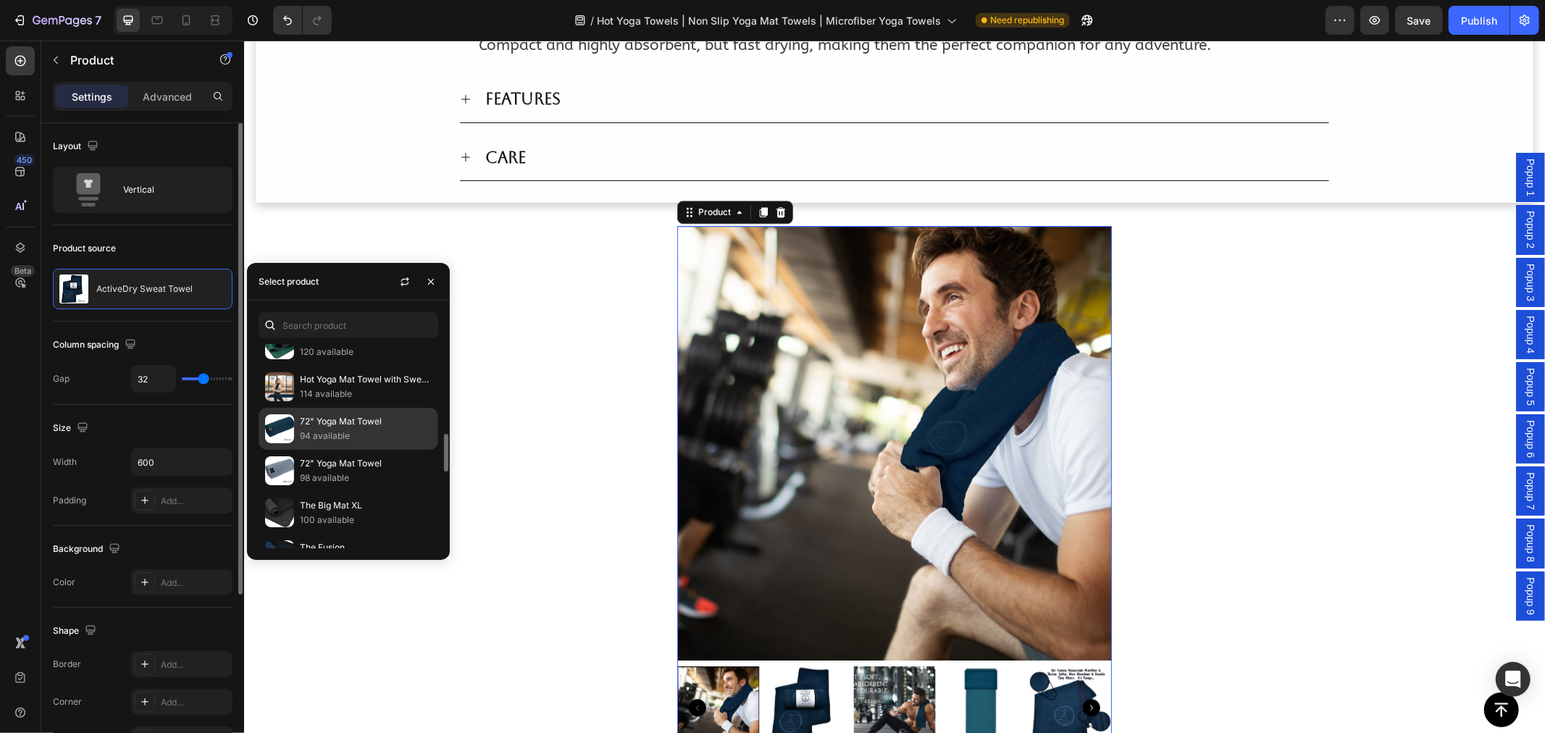
click at [328, 436] on p "94 available" at bounding box center [366, 436] width 132 height 14
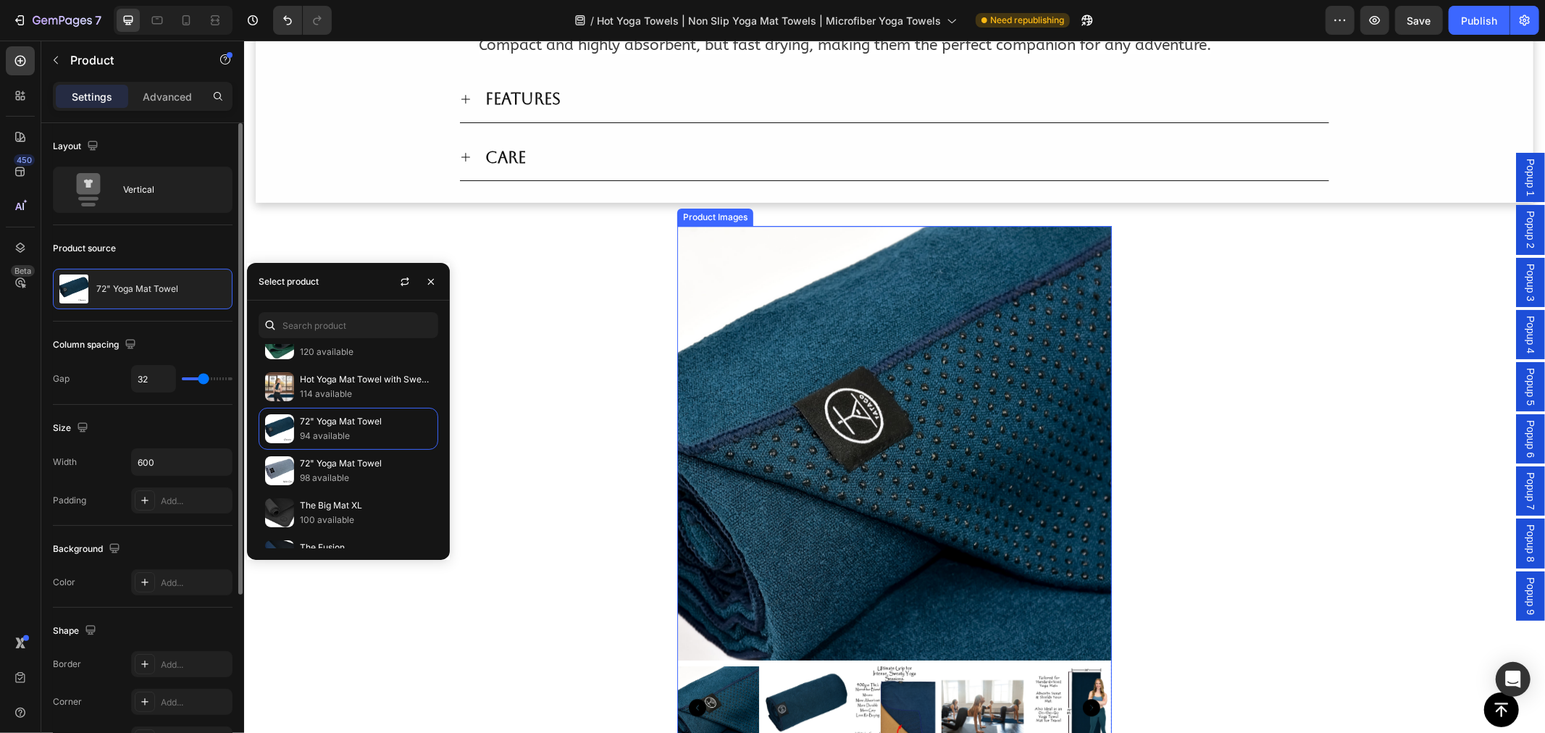
click at [941, 316] on img at bounding box center [893, 442] width 435 height 435
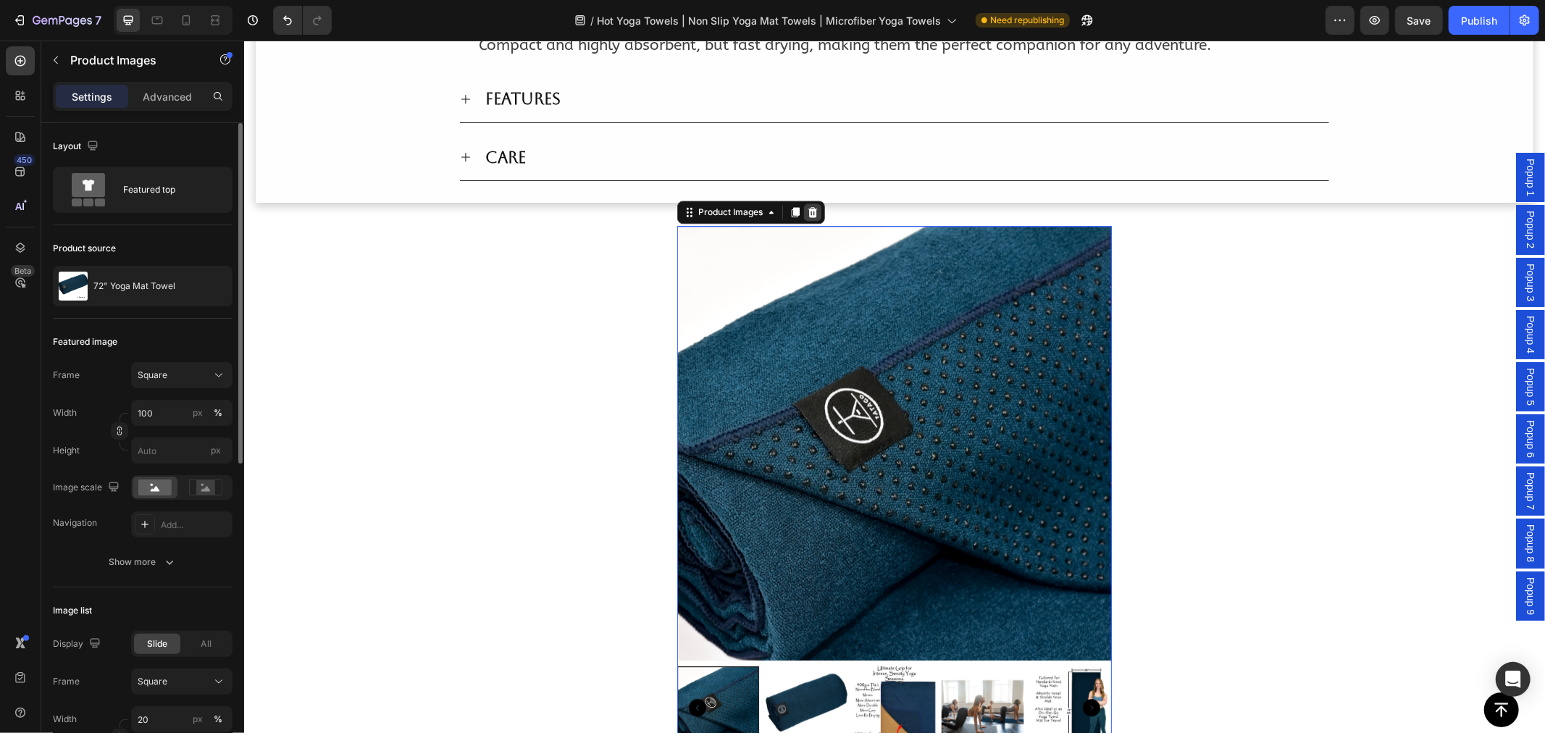
click at [806, 206] on icon at bounding box center [812, 212] width 12 height 12
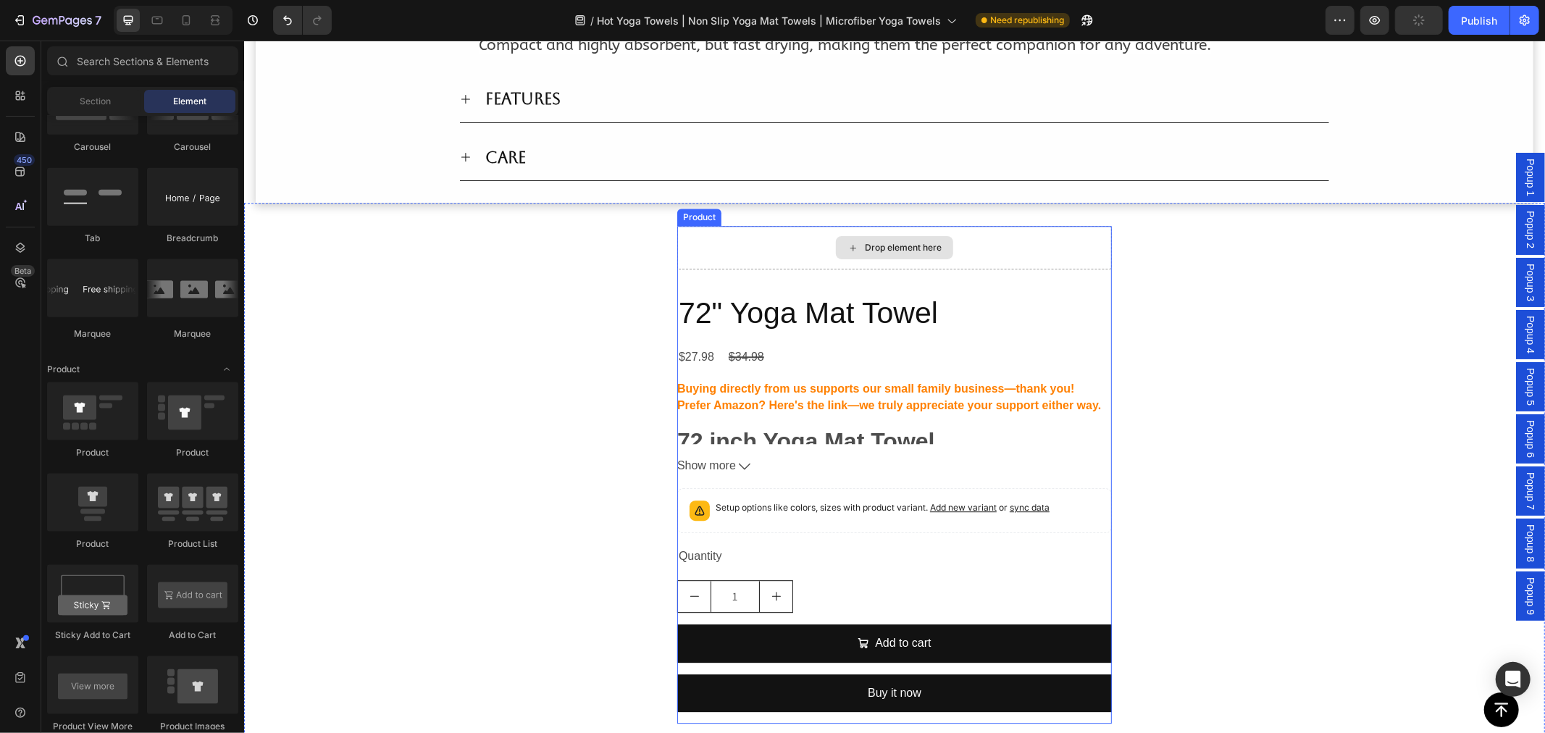
click at [805, 227] on div "Drop element here" at bounding box center [893, 246] width 435 height 43
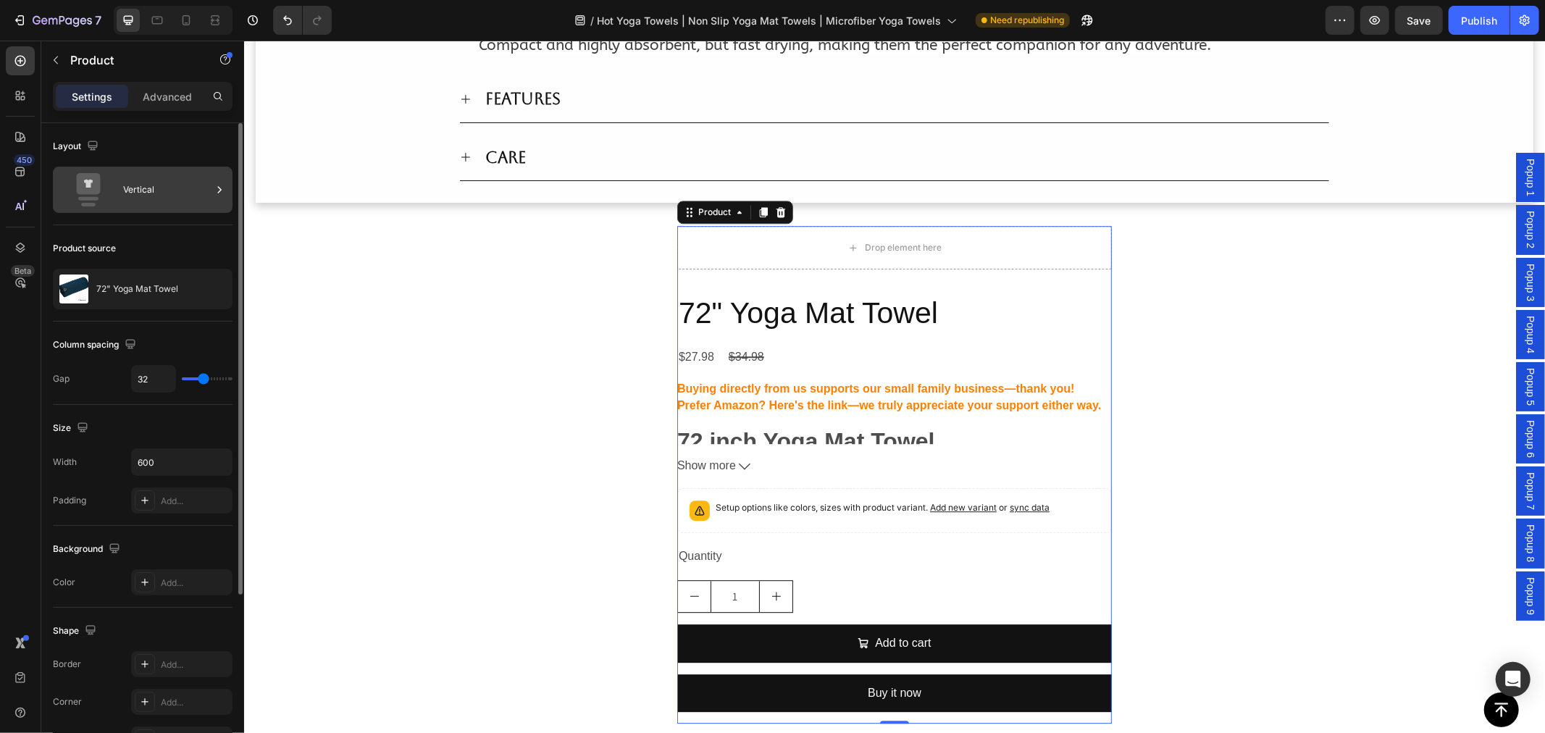
click at [170, 206] on div "Vertical" at bounding box center [143, 190] width 180 height 46
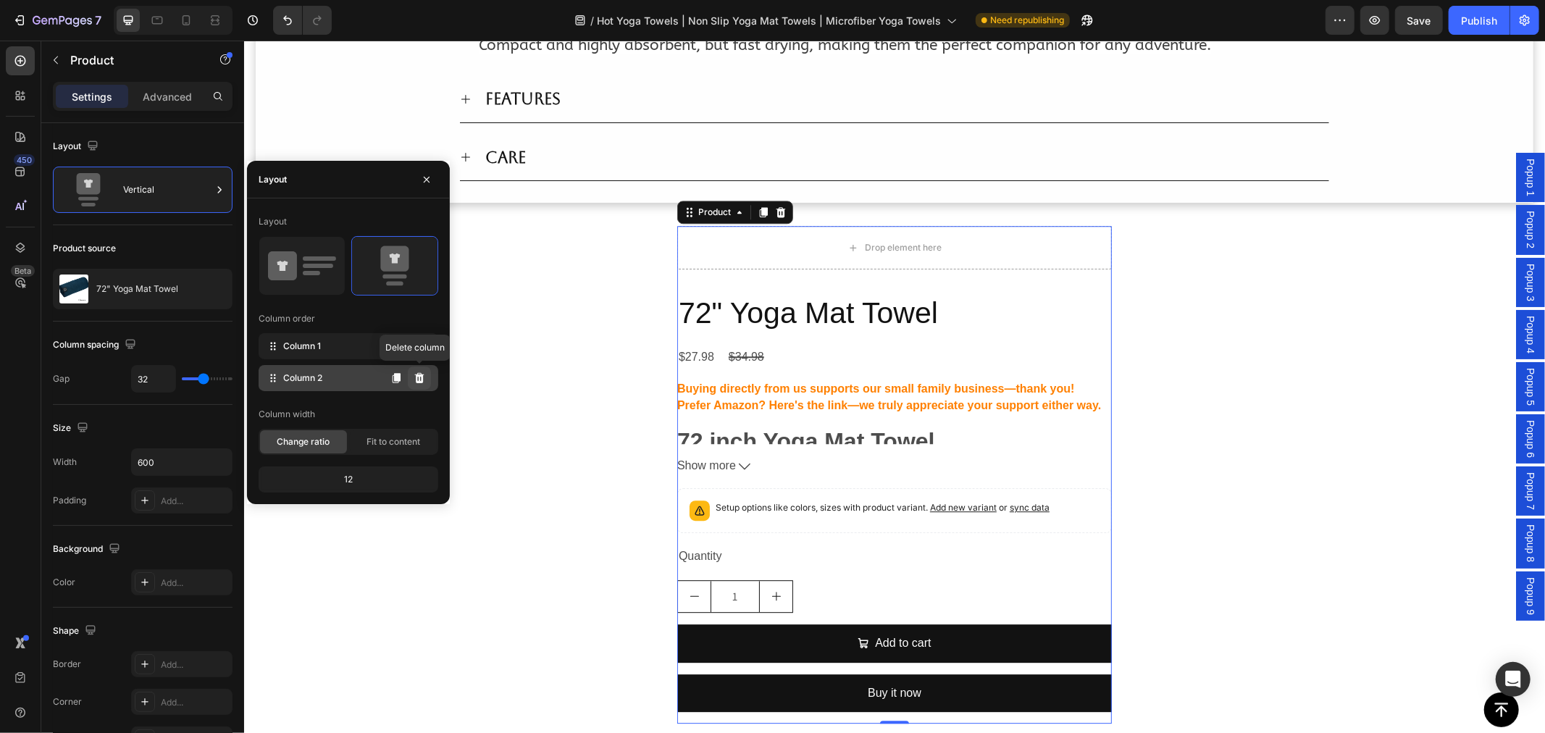
click at [421, 380] on icon at bounding box center [420, 378] width 12 height 12
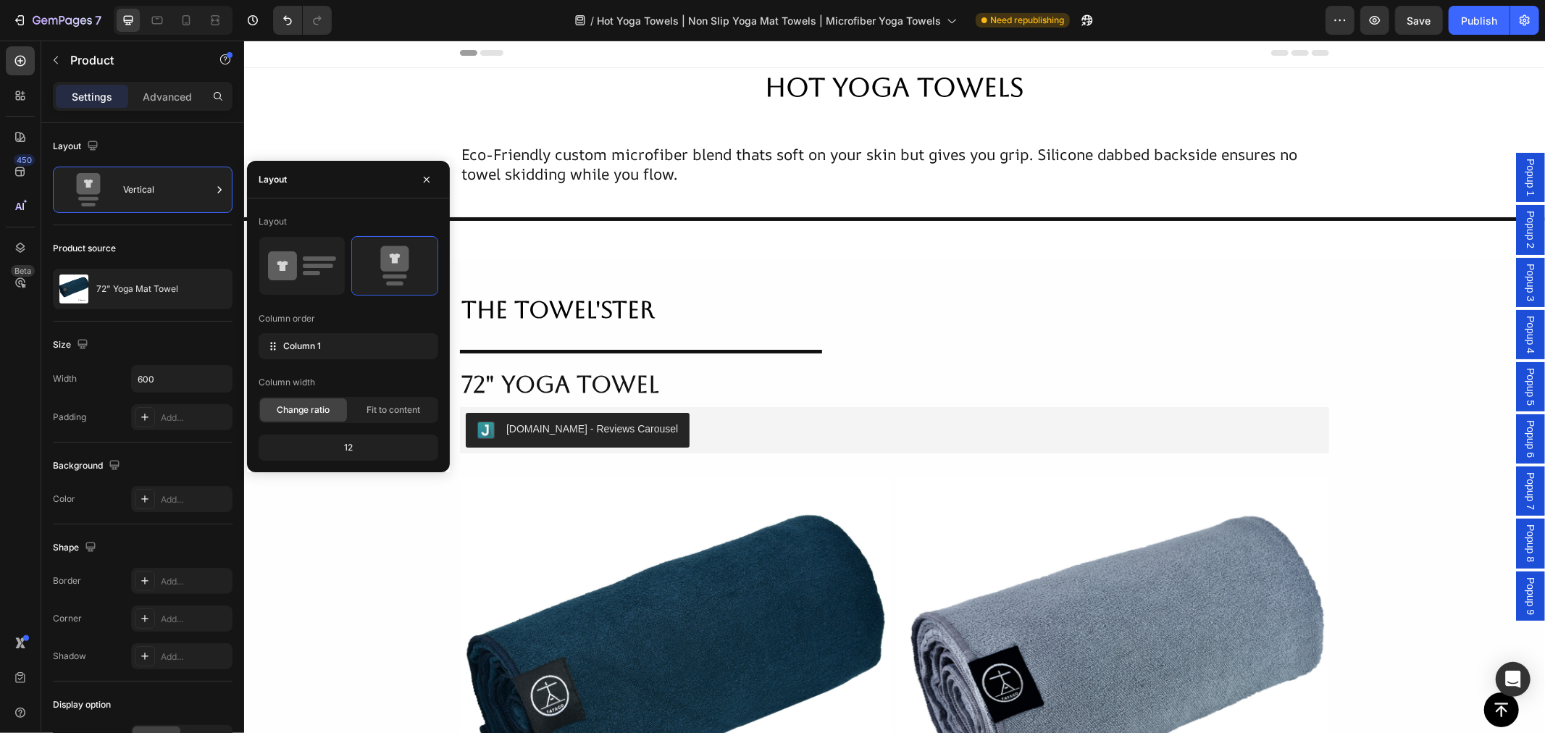
scroll to position [0, 0]
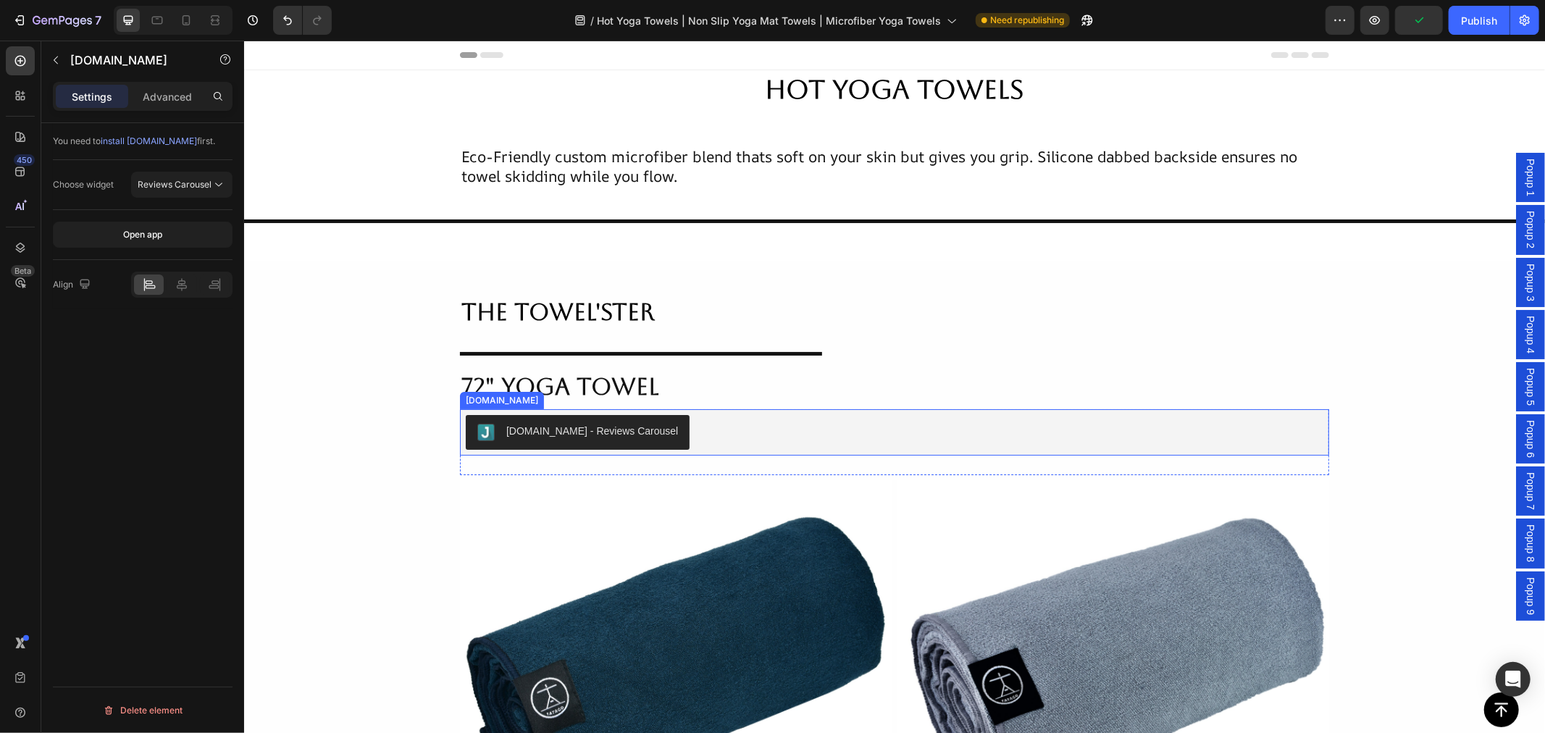
click at [669, 432] on div "[DOMAIN_NAME] - Reviews Carousel" at bounding box center [894, 431] width 858 height 35
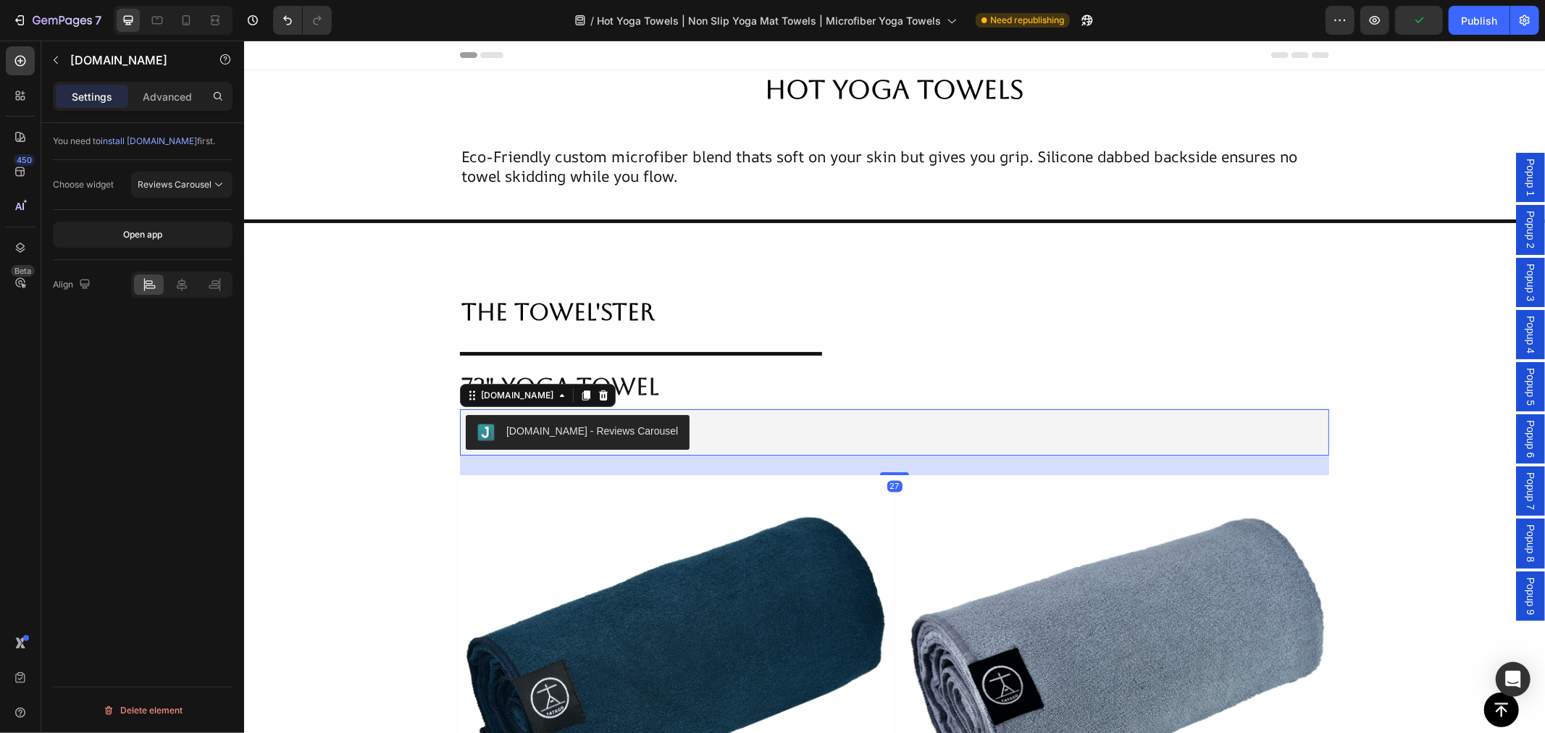
click at [616, 442] on button "[DOMAIN_NAME] - Reviews Carousel" at bounding box center [577, 431] width 224 height 35
click at [579, 392] on icon at bounding box center [585, 395] width 12 height 12
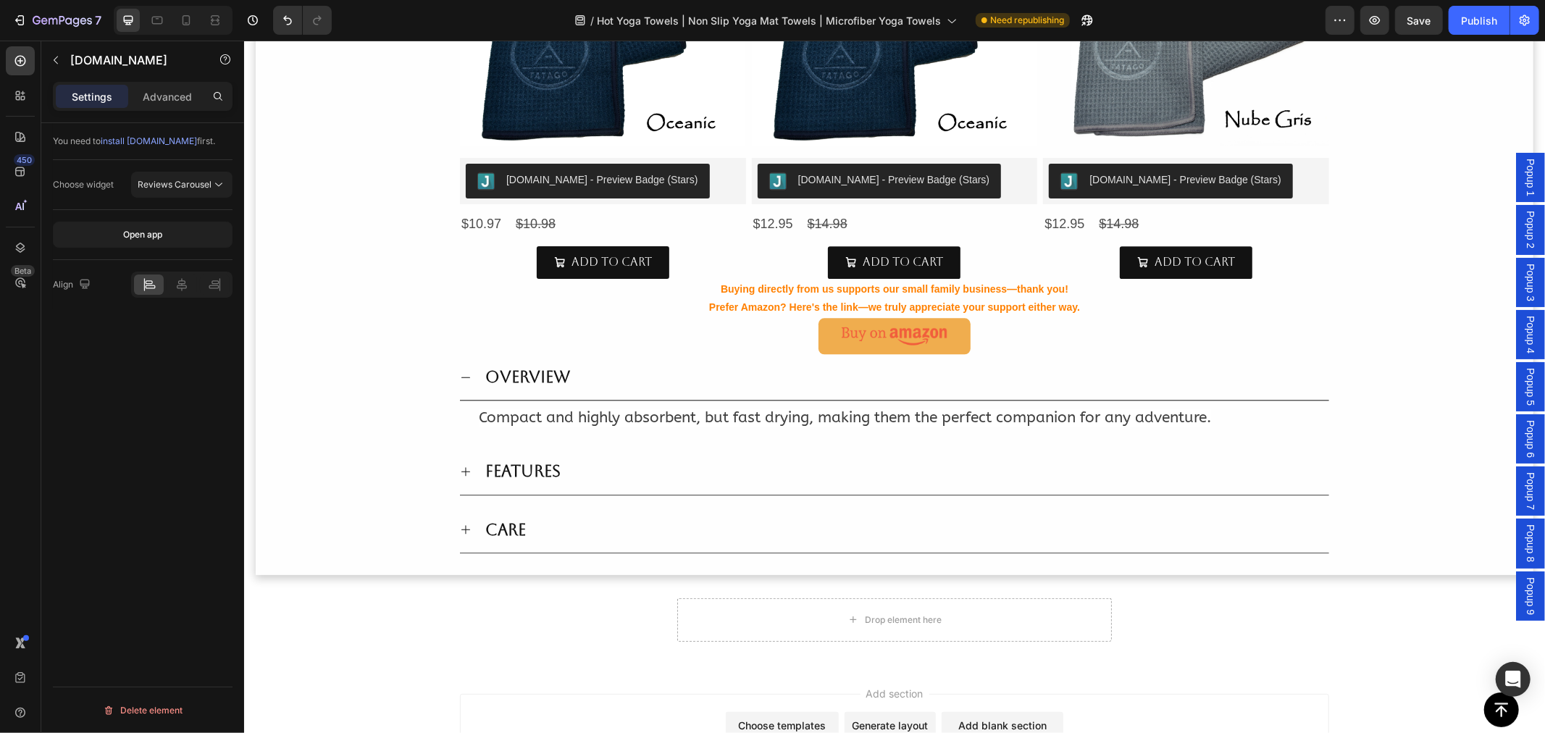
scroll to position [3057, 0]
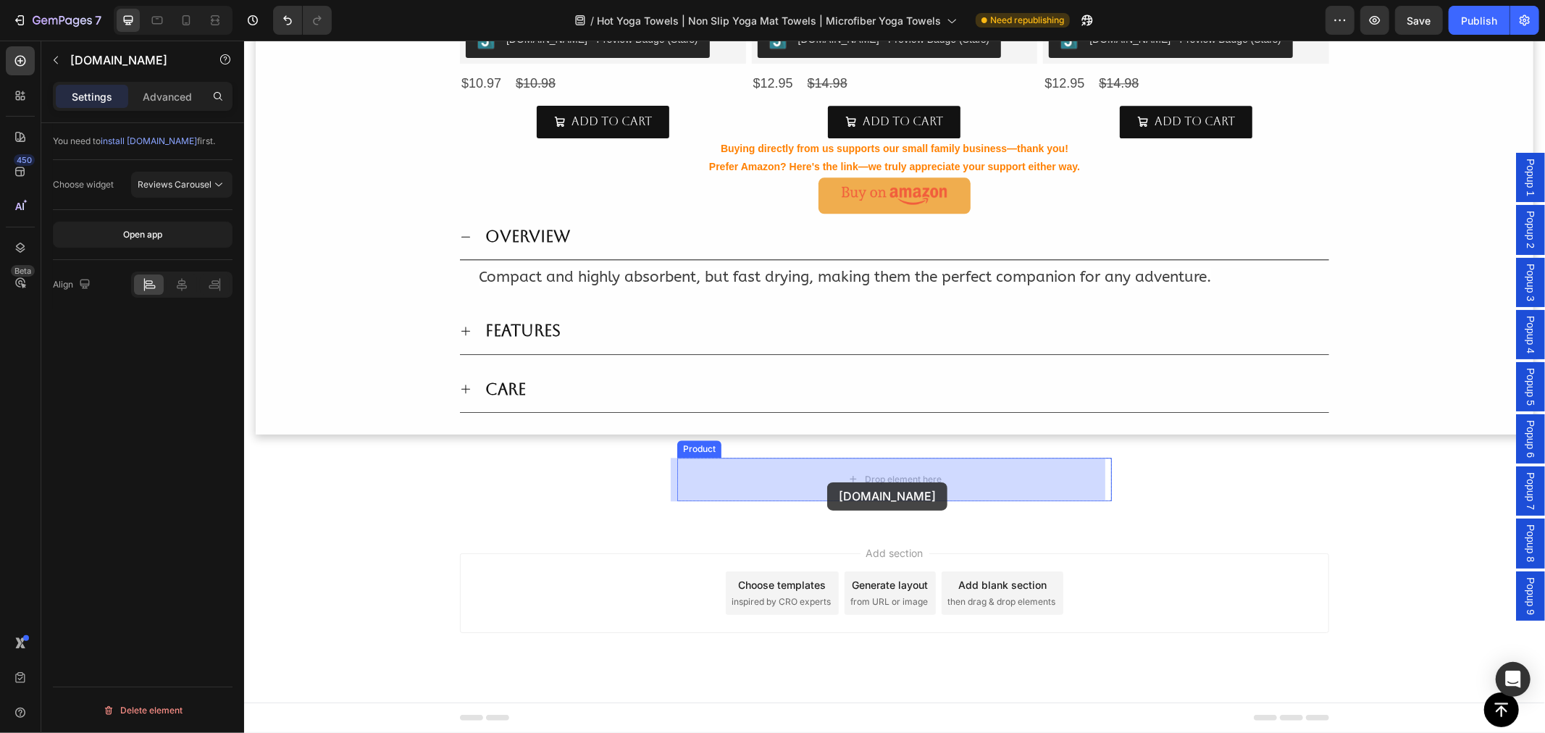
drag, startPoint x: 466, startPoint y: 461, endPoint x: 826, endPoint y: 482, distance: 361.3
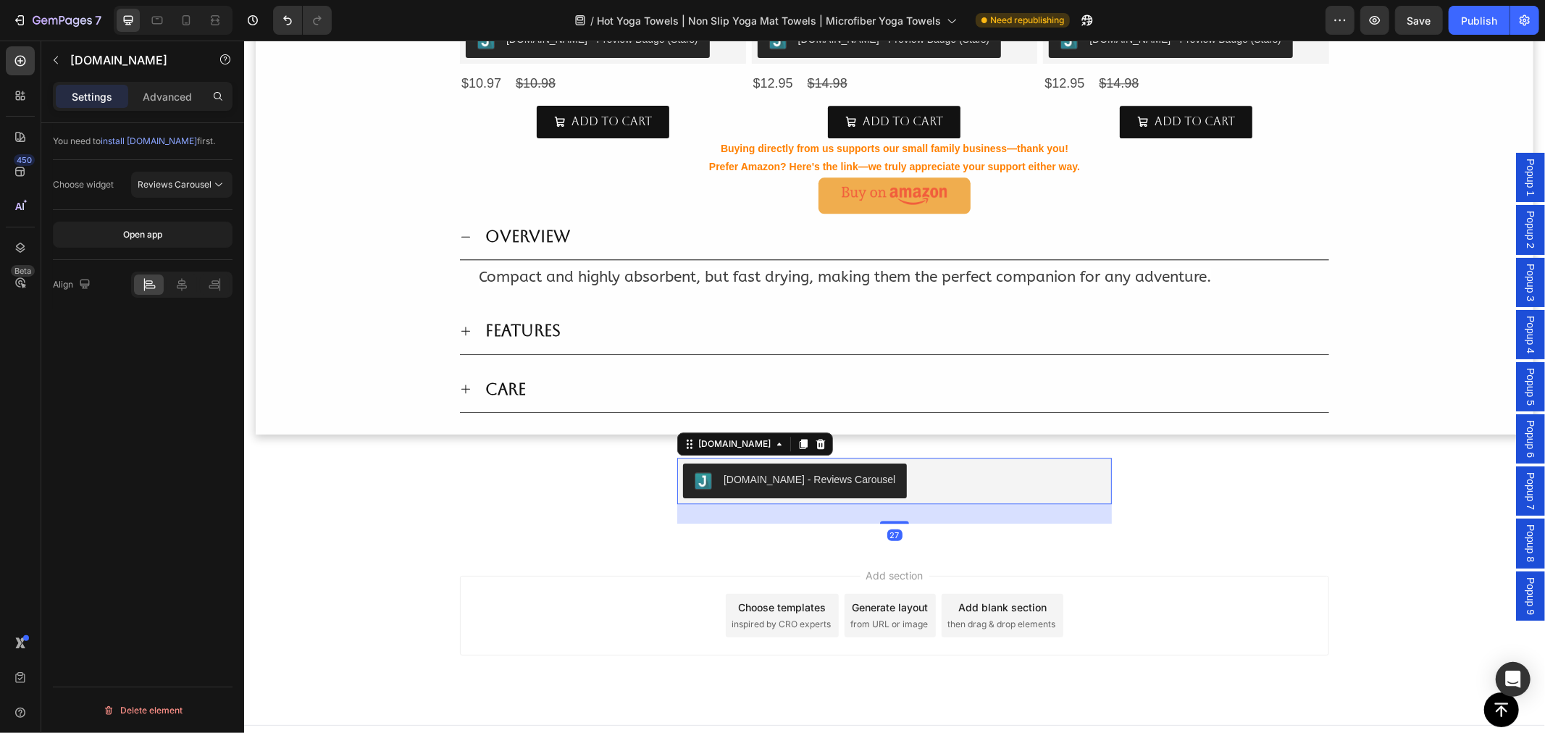
click at [763, 487] on div "[DOMAIN_NAME] - Reviews Carousel" at bounding box center [794, 479] width 201 height 17
click at [204, 187] on span "Reviews Carousel" at bounding box center [175, 184] width 74 height 11
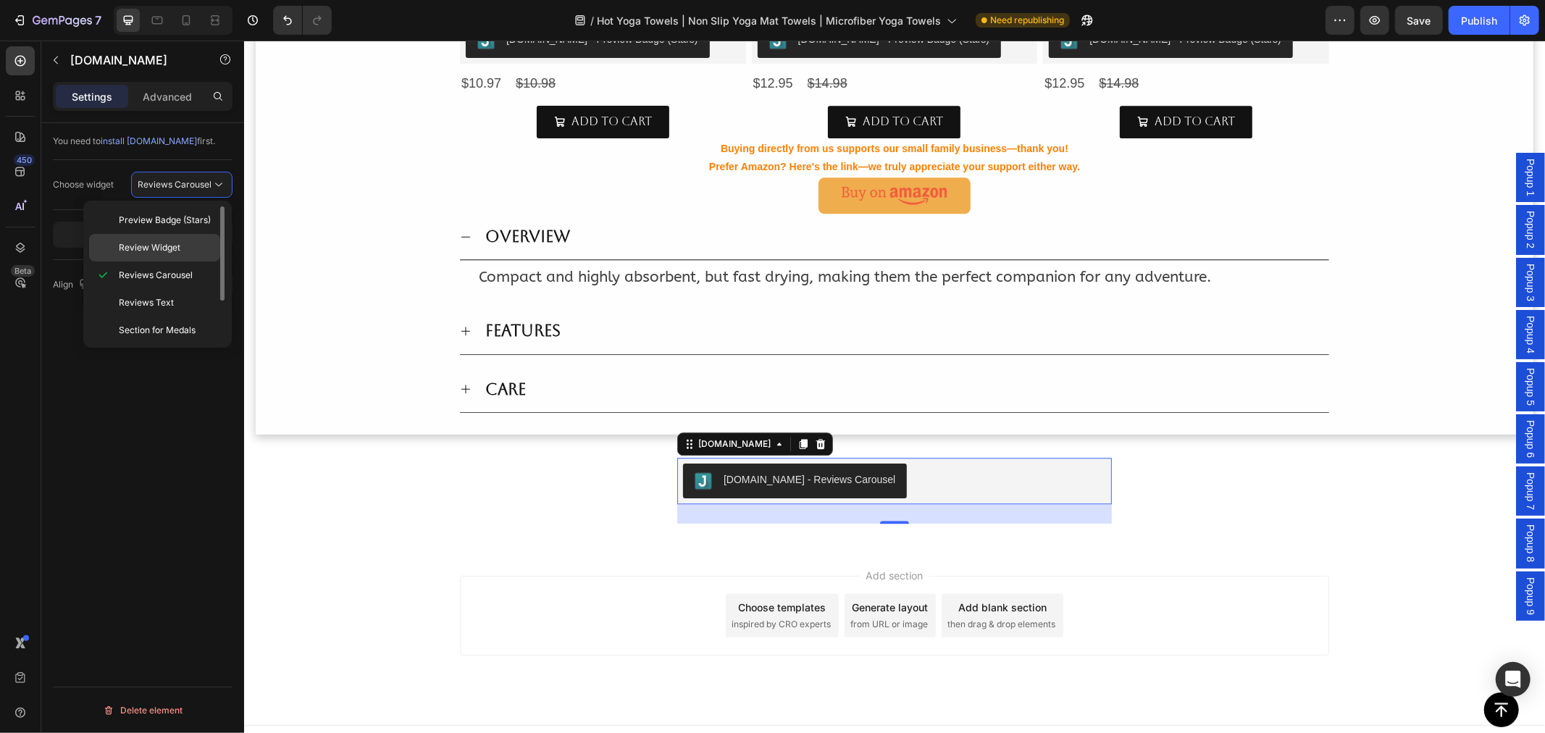
click at [187, 254] on p "Review Widget" at bounding box center [166, 247] width 95 height 13
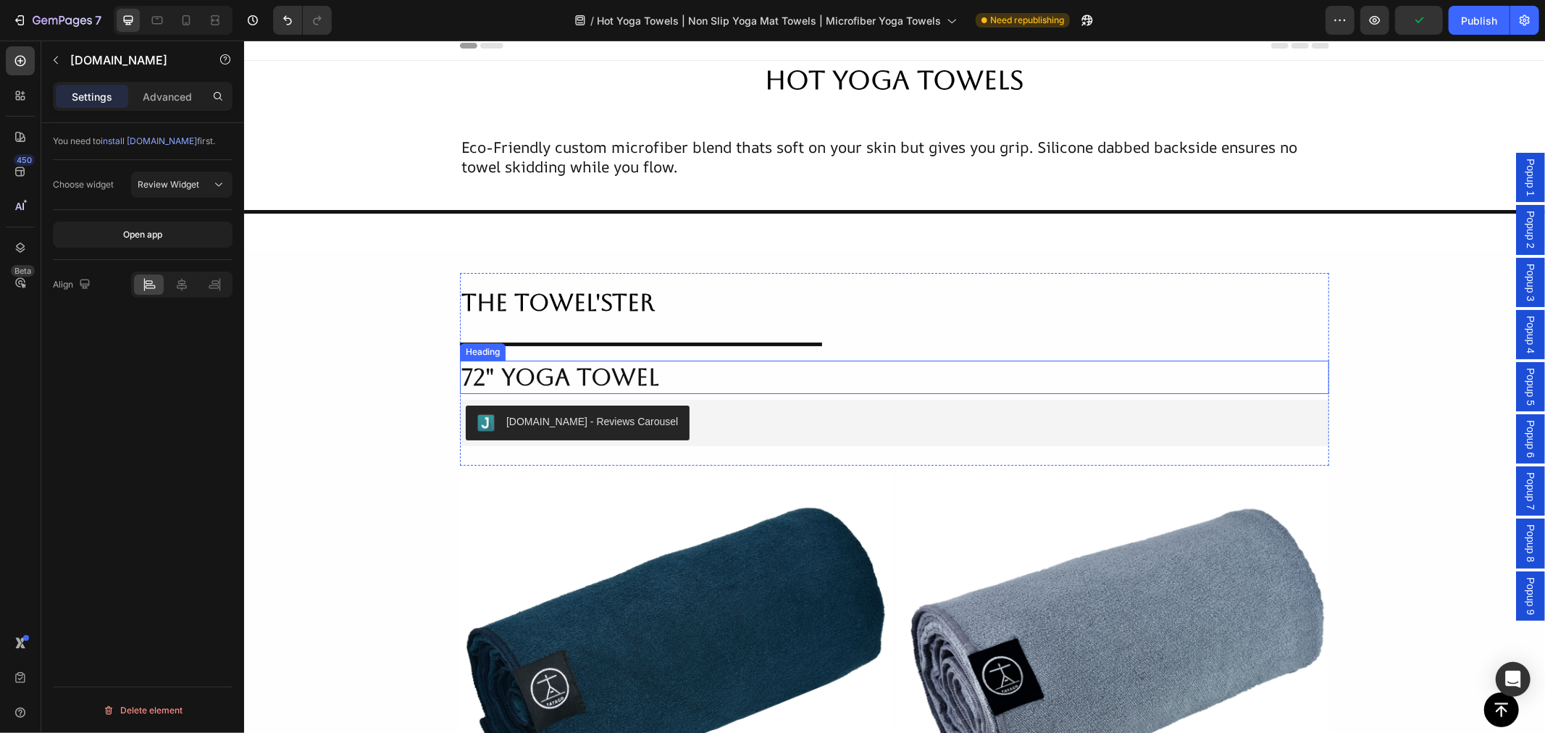
scroll to position [0, 0]
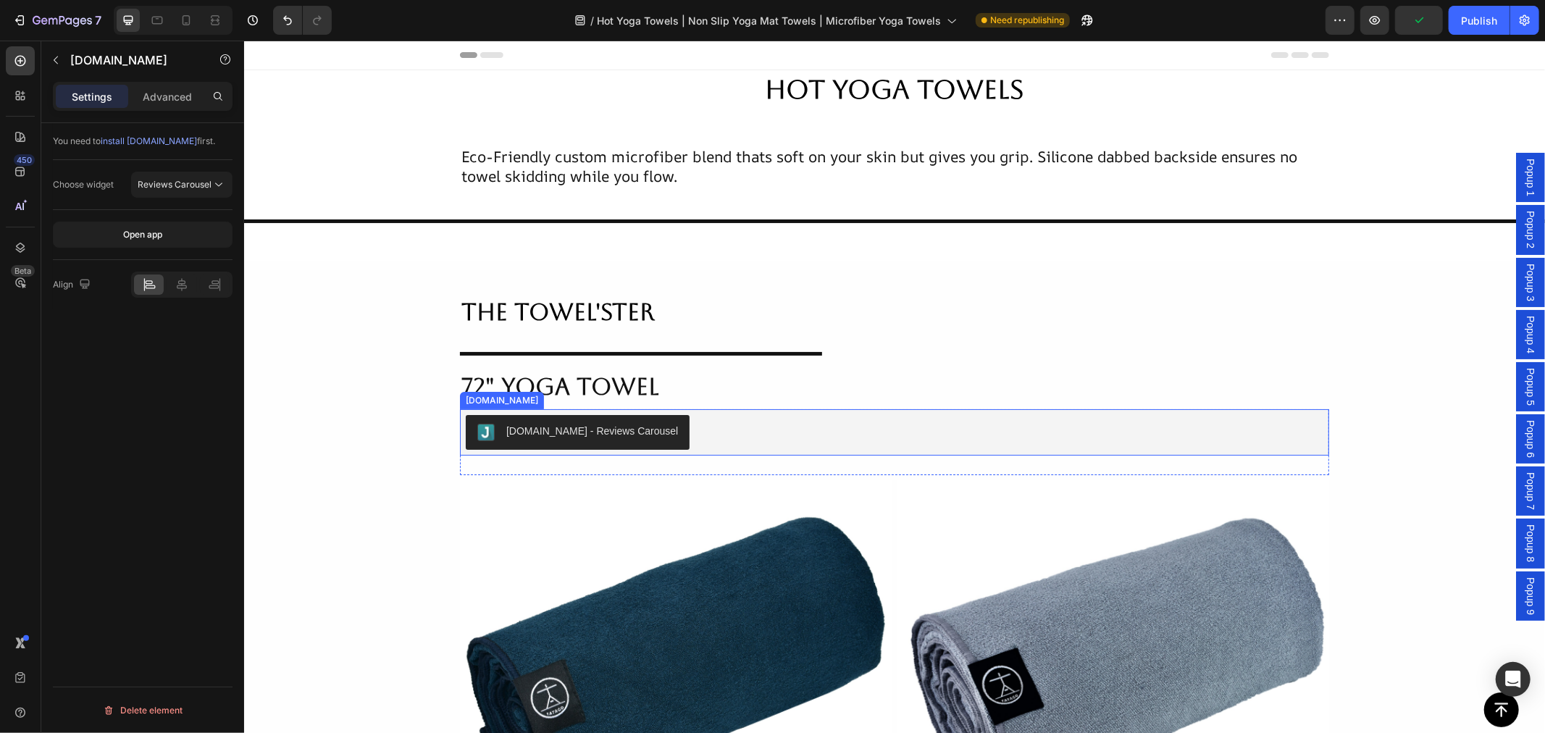
click at [558, 431] on div "[DOMAIN_NAME] - Reviews Carousel" at bounding box center [592, 430] width 172 height 15
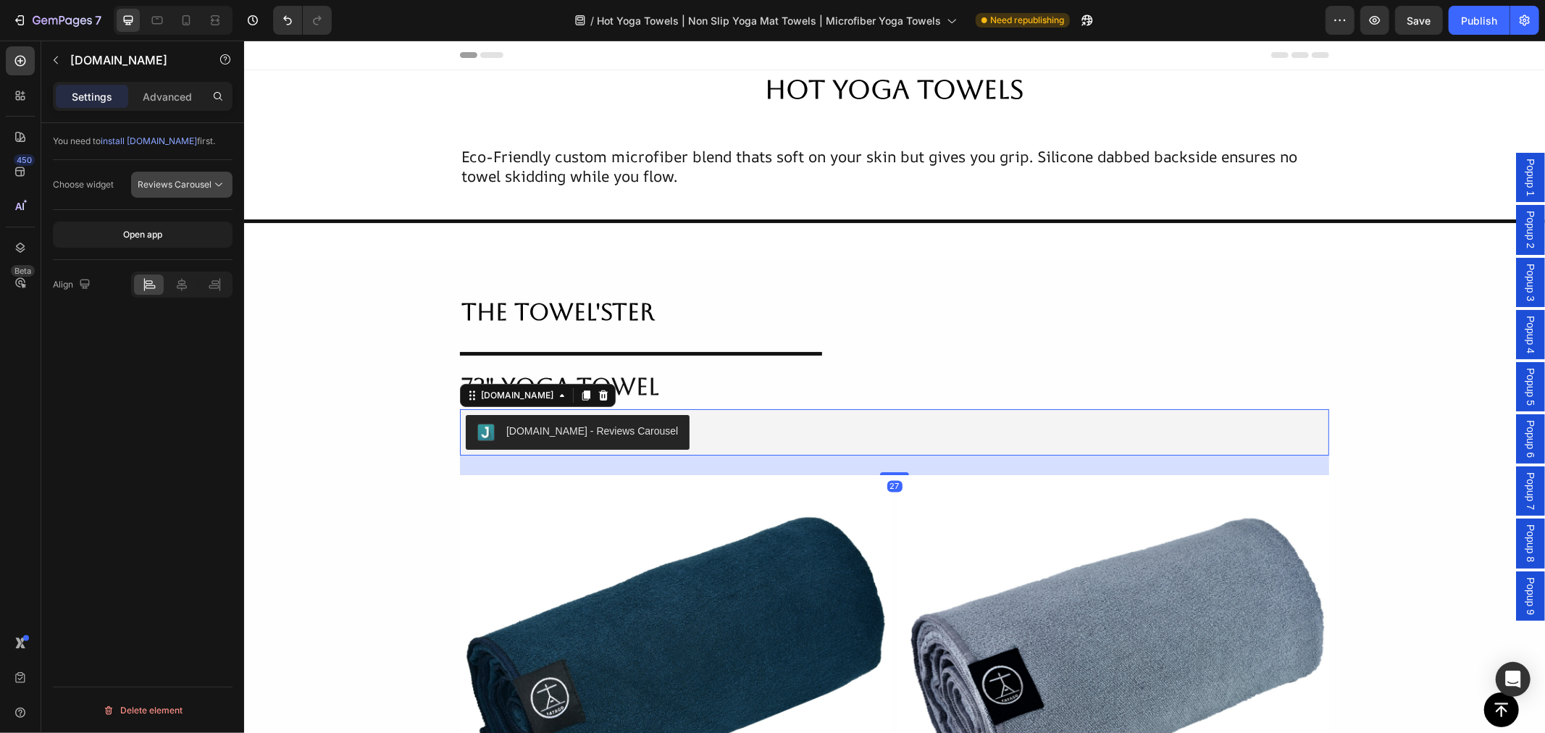
click at [174, 186] on span "Reviews Carousel" at bounding box center [175, 184] width 74 height 11
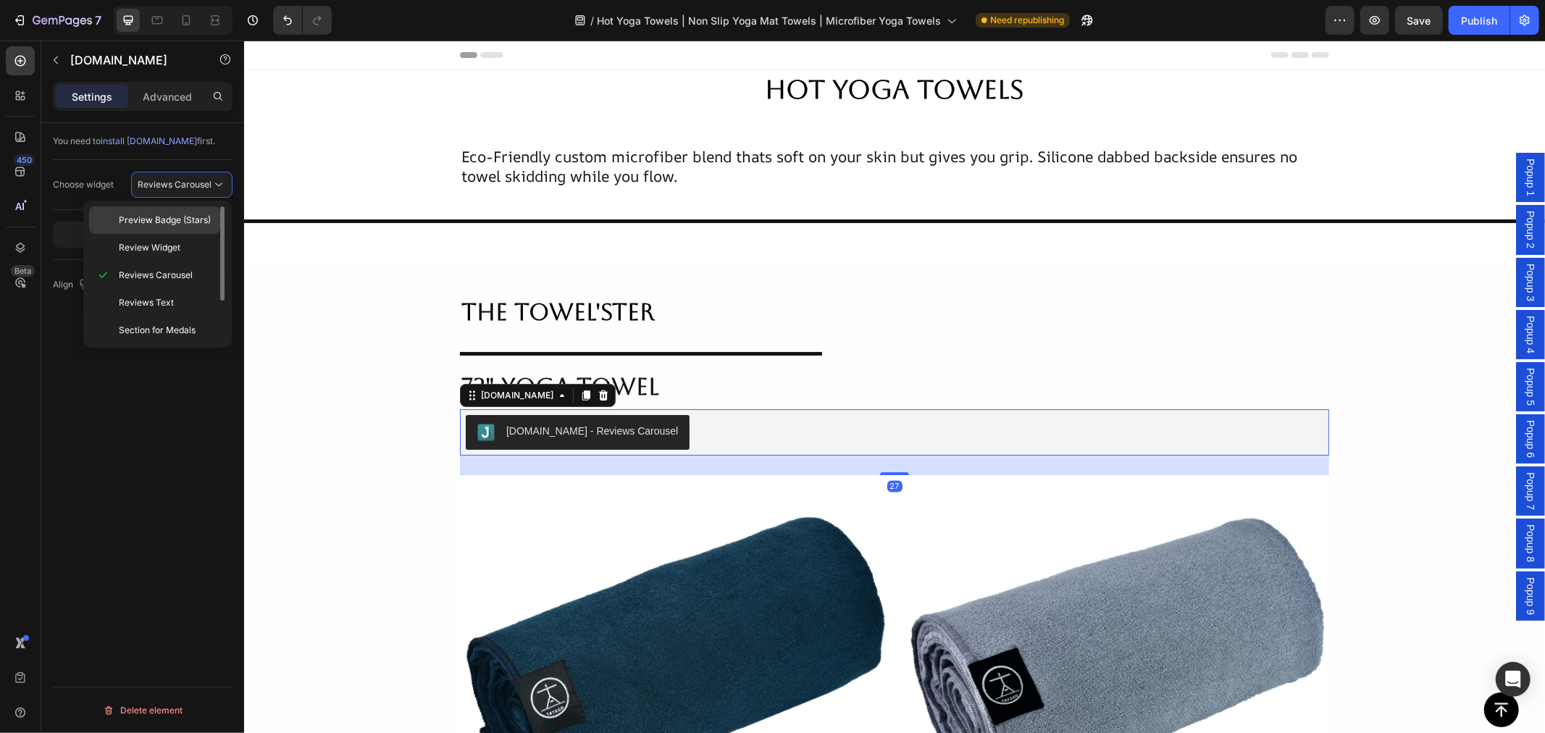
click at [190, 221] on span "Preview Badge (Stars)" at bounding box center [165, 220] width 92 height 13
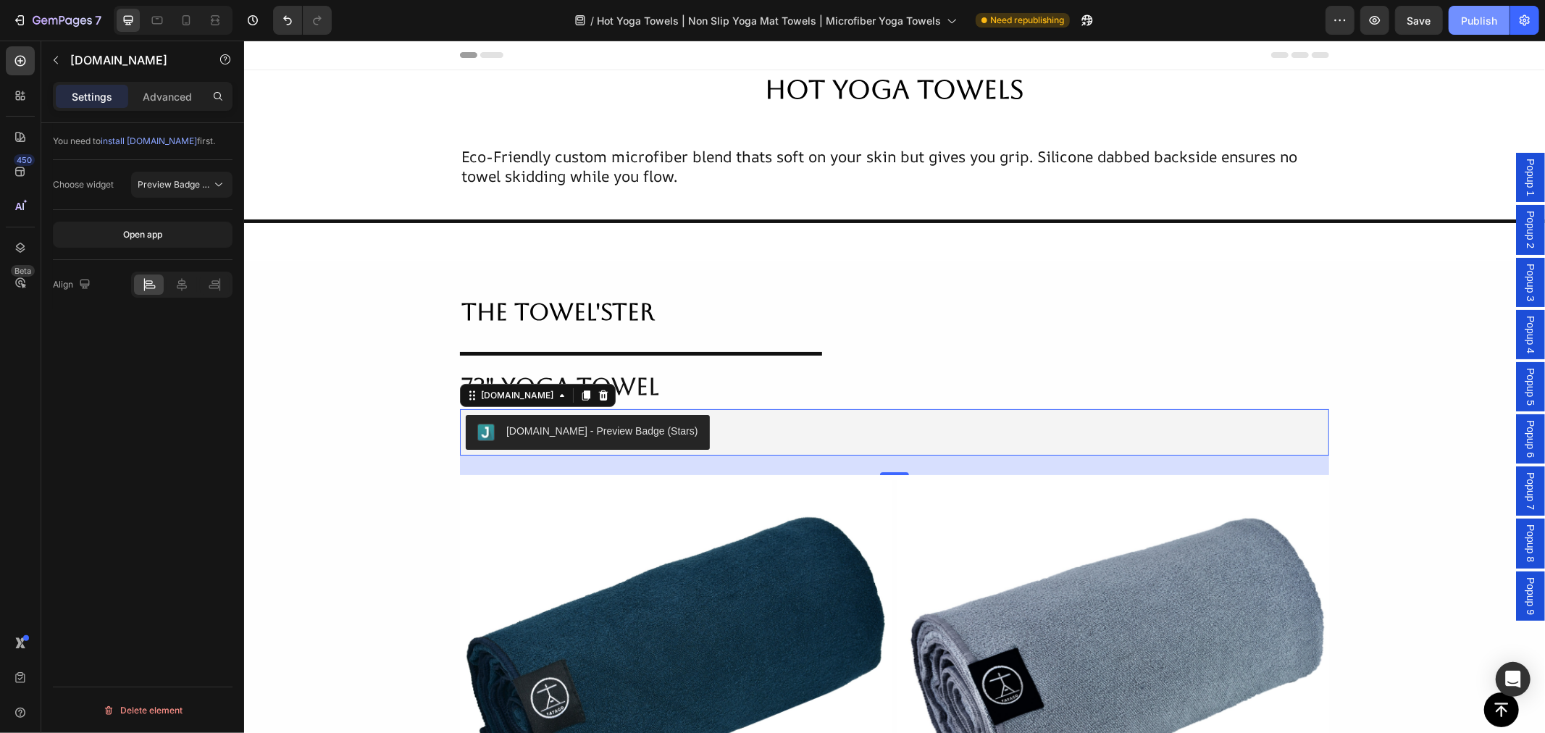
click at [1474, 10] on button "Publish" at bounding box center [1478, 20] width 61 height 29
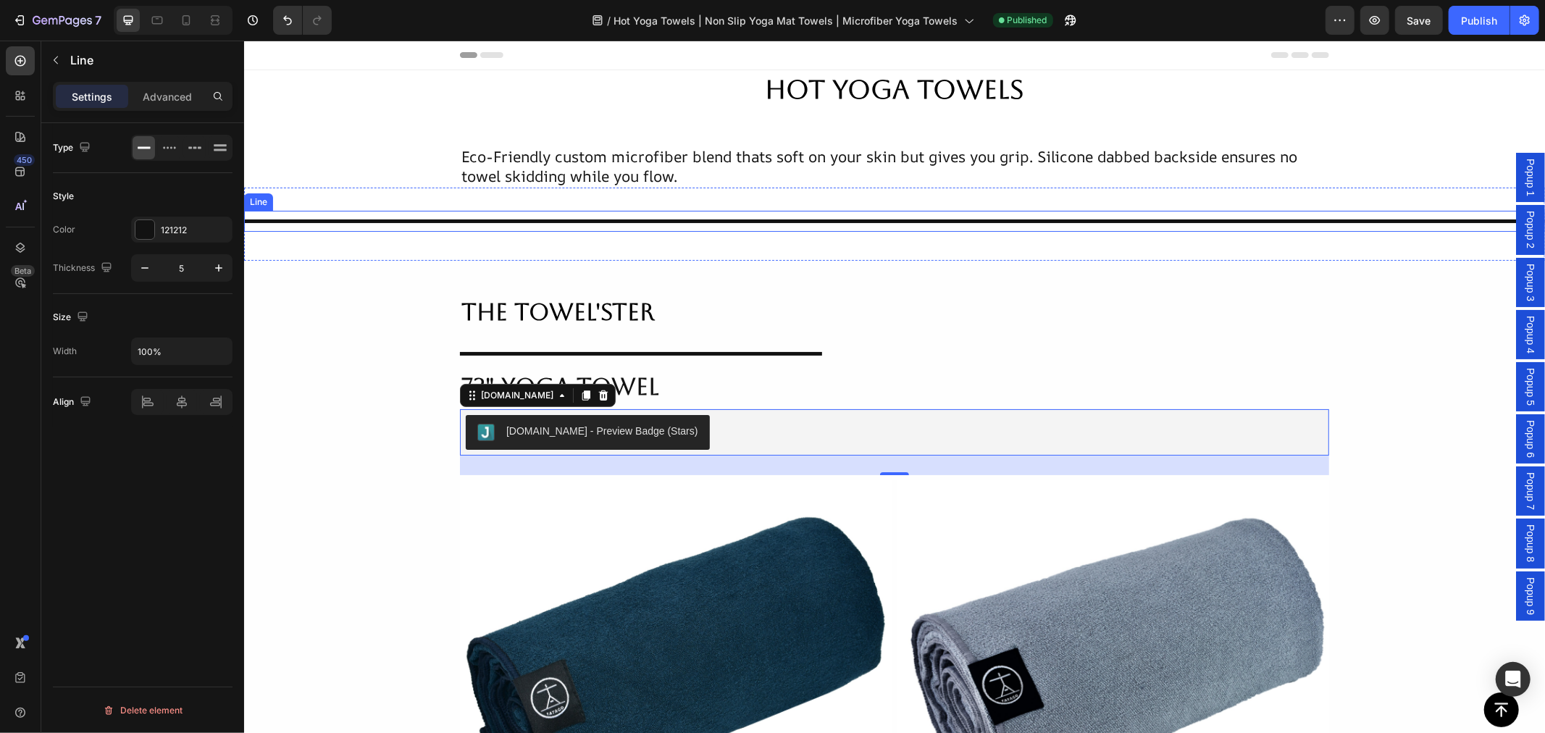
click at [894, 219] on div at bounding box center [893, 221] width 1301 height 4
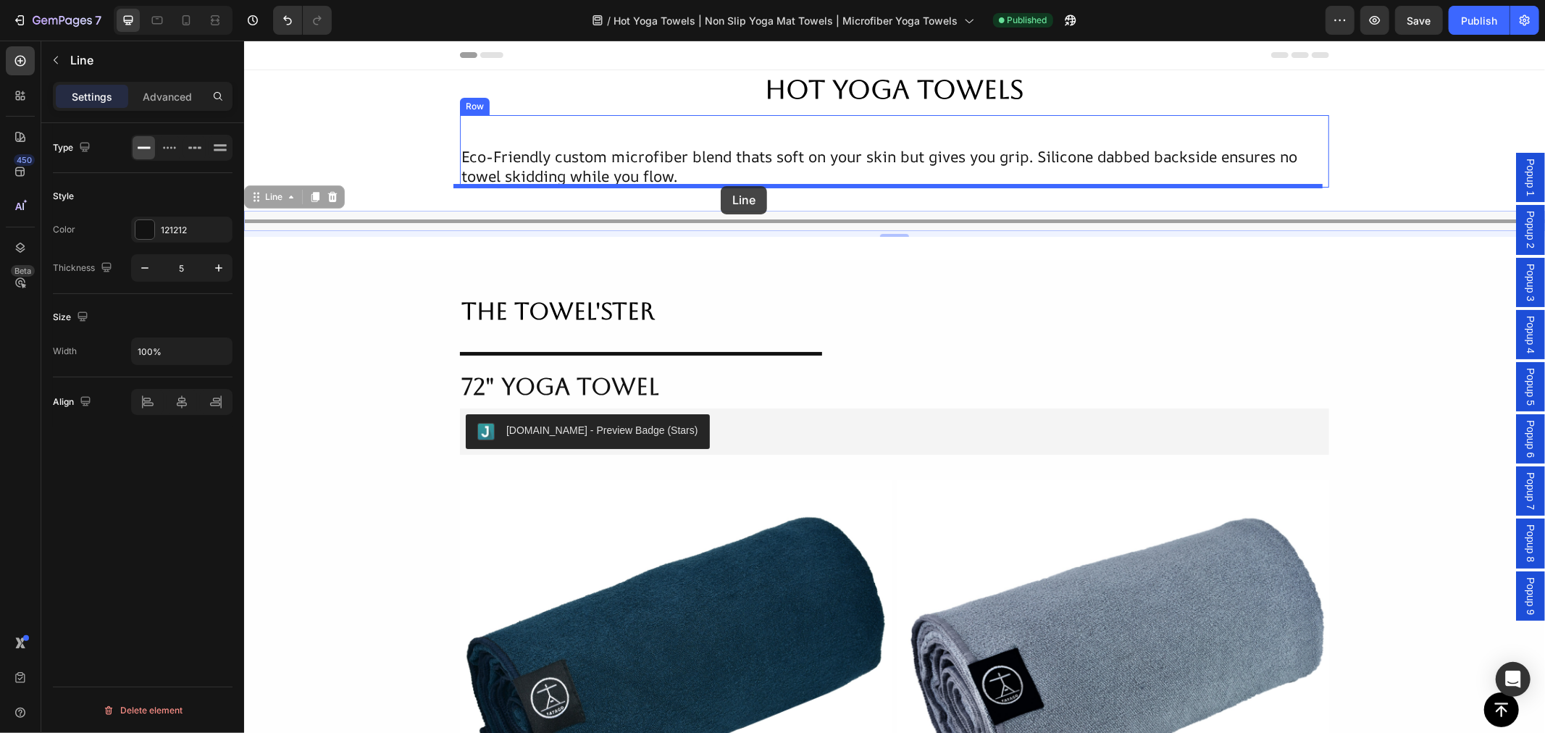
drag, startPoint x: 259, startPoint y: 196, endPoint x: 720, endPoint y: 185, distance: 461.5
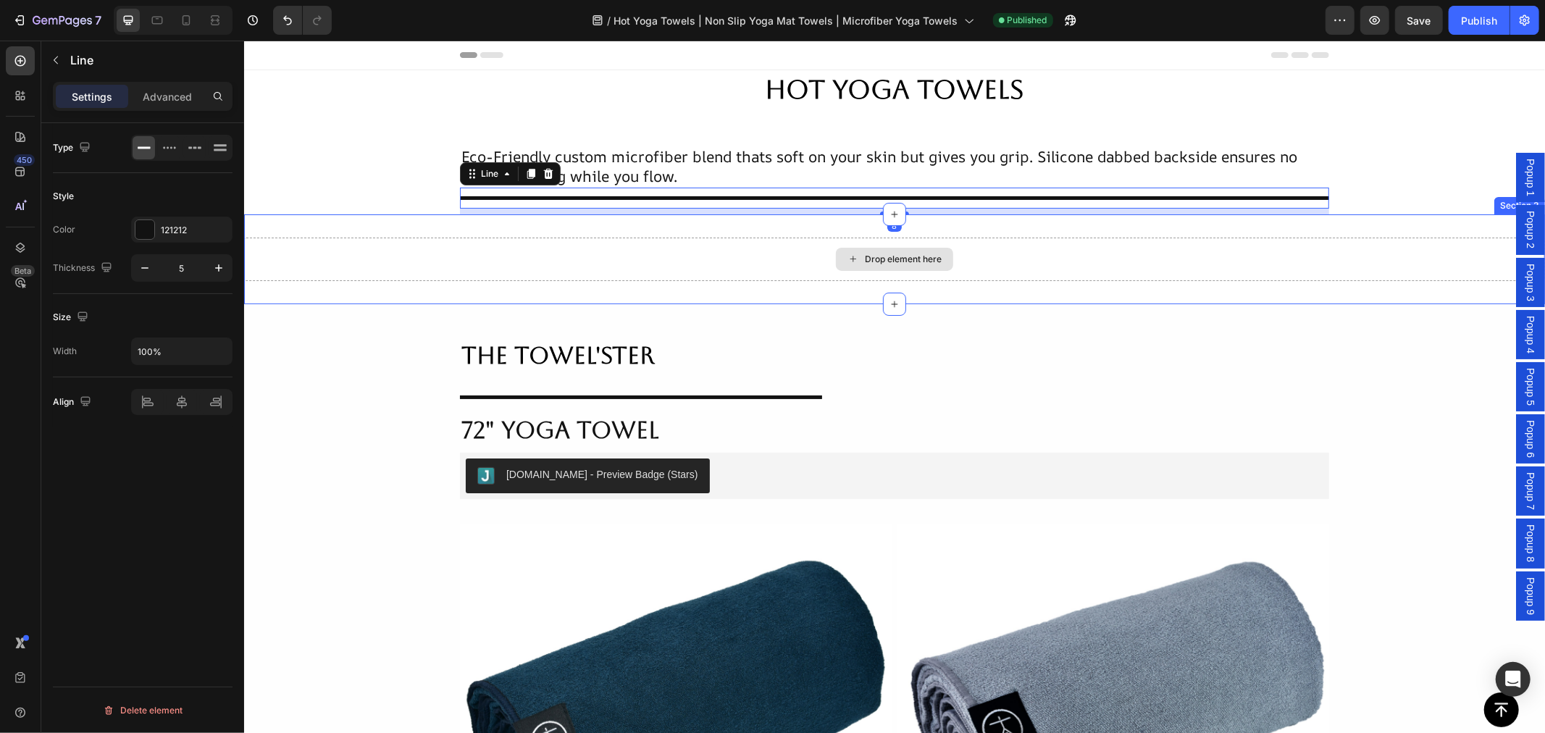
click at [952, 267] on div "Drop element here" at bounding box center [893, 258] width 1301 height 43
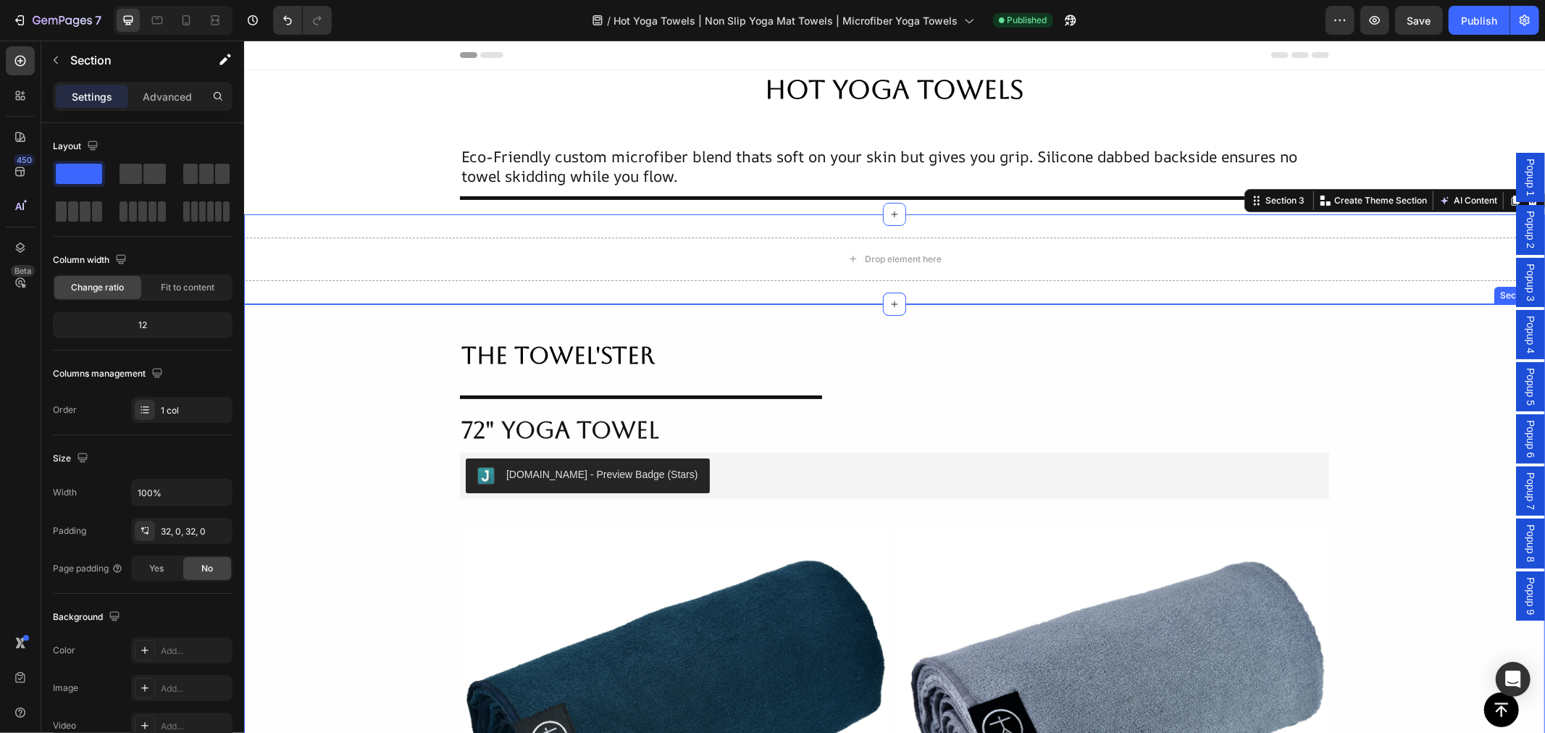
scroll to position [80, 0]
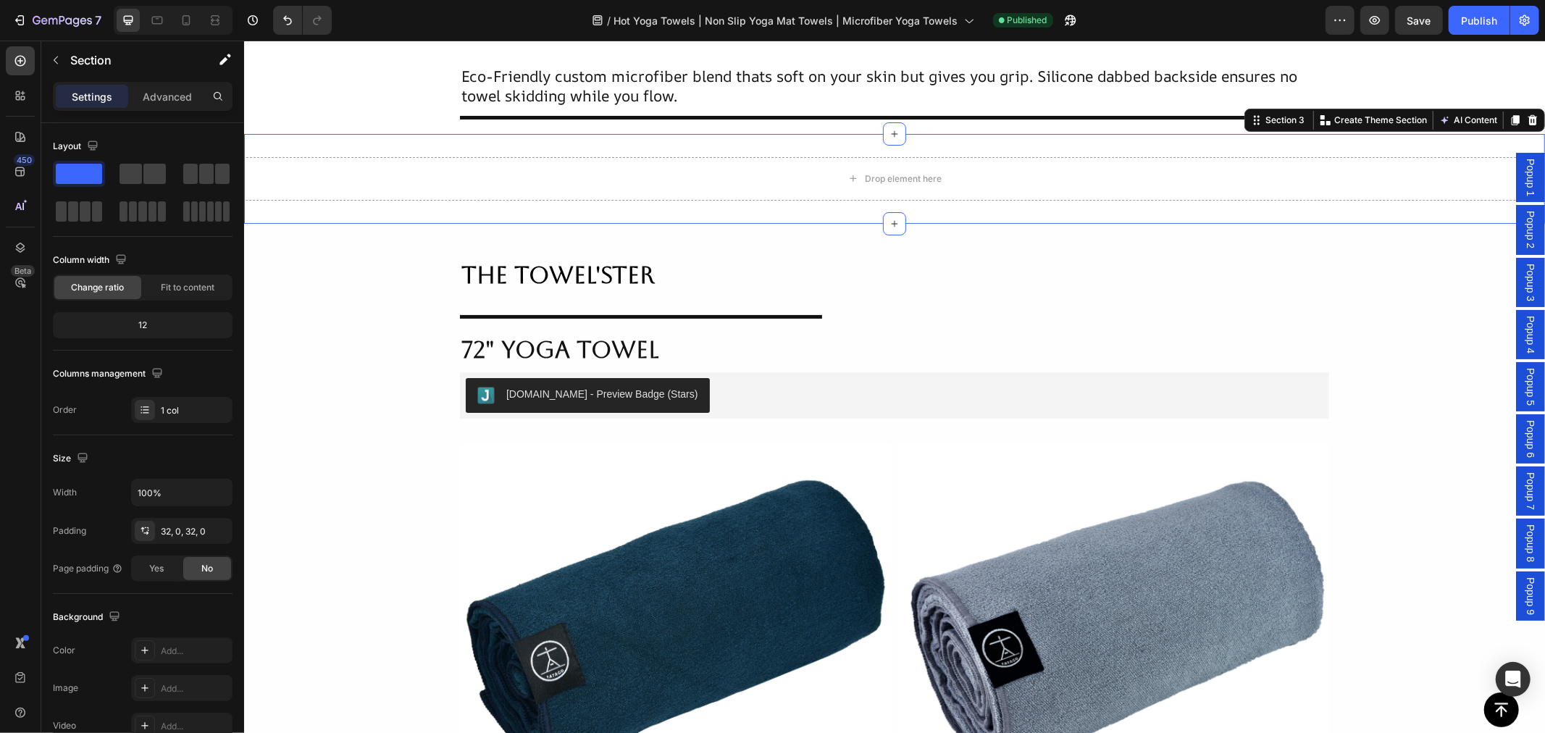
click at [1526, 114] on icon at bounding box center [1532, 120] width 12 height 12
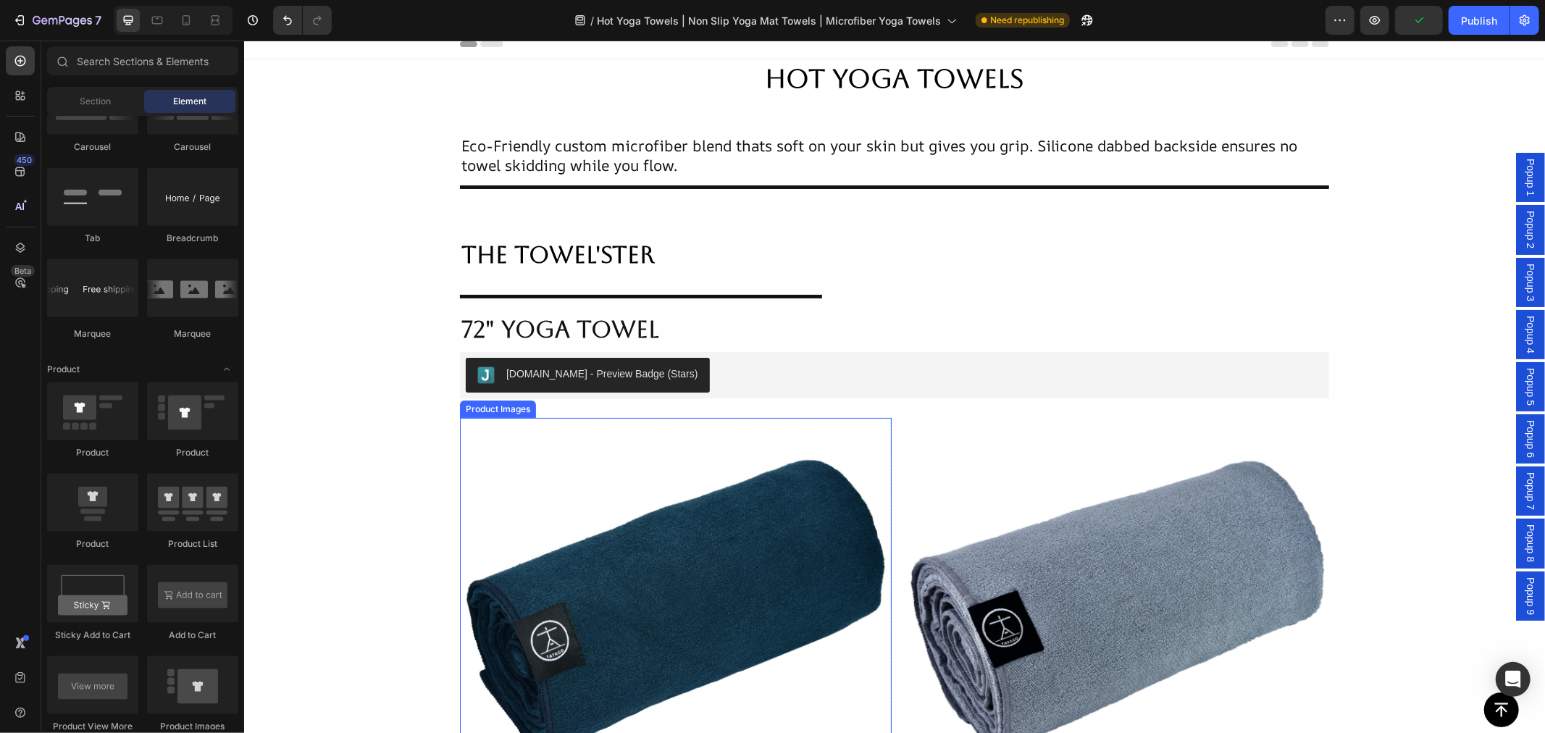
scroll to position [241, 0]
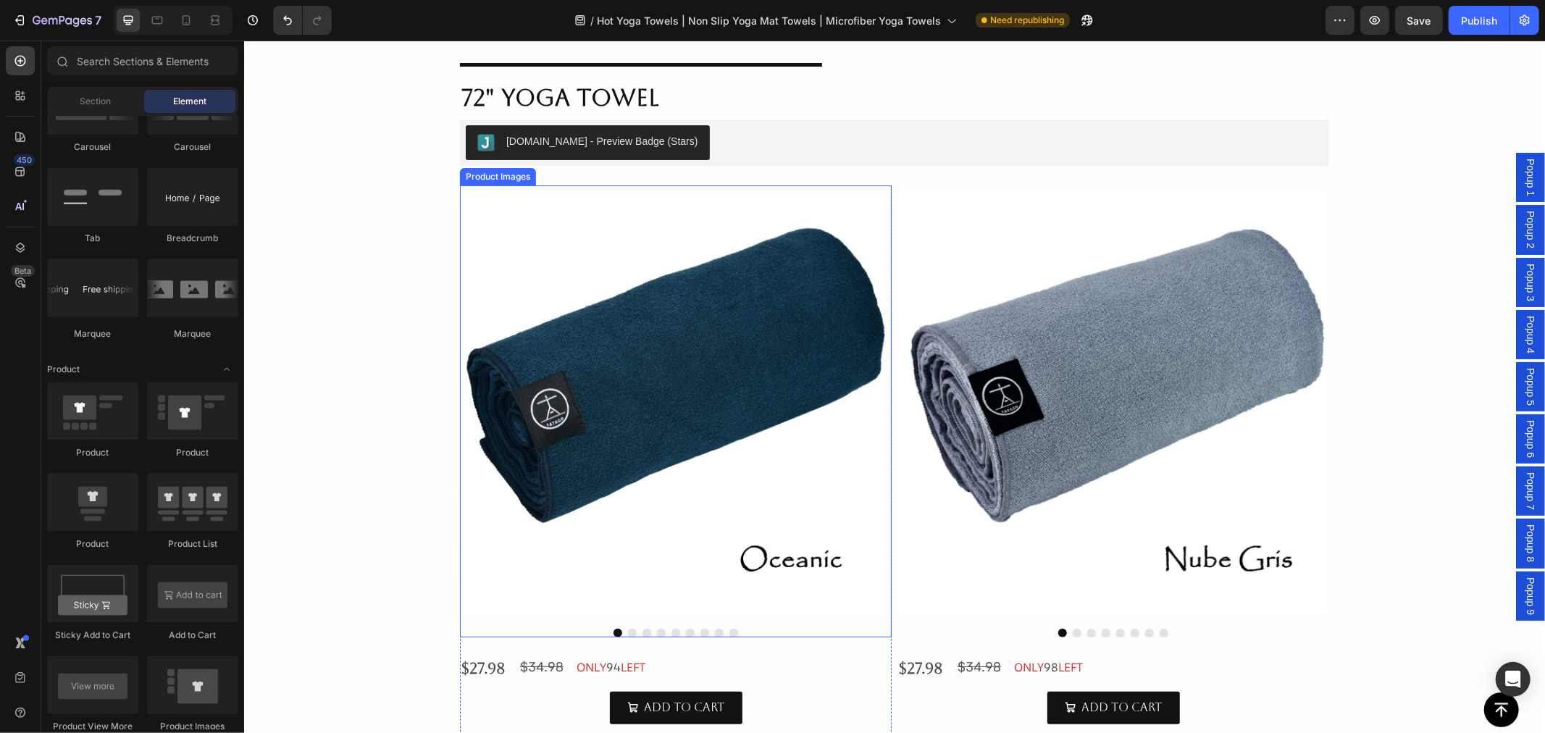
click at [627, 630] on button "Dot" at bounding box center [631, 632] width 9 height 9
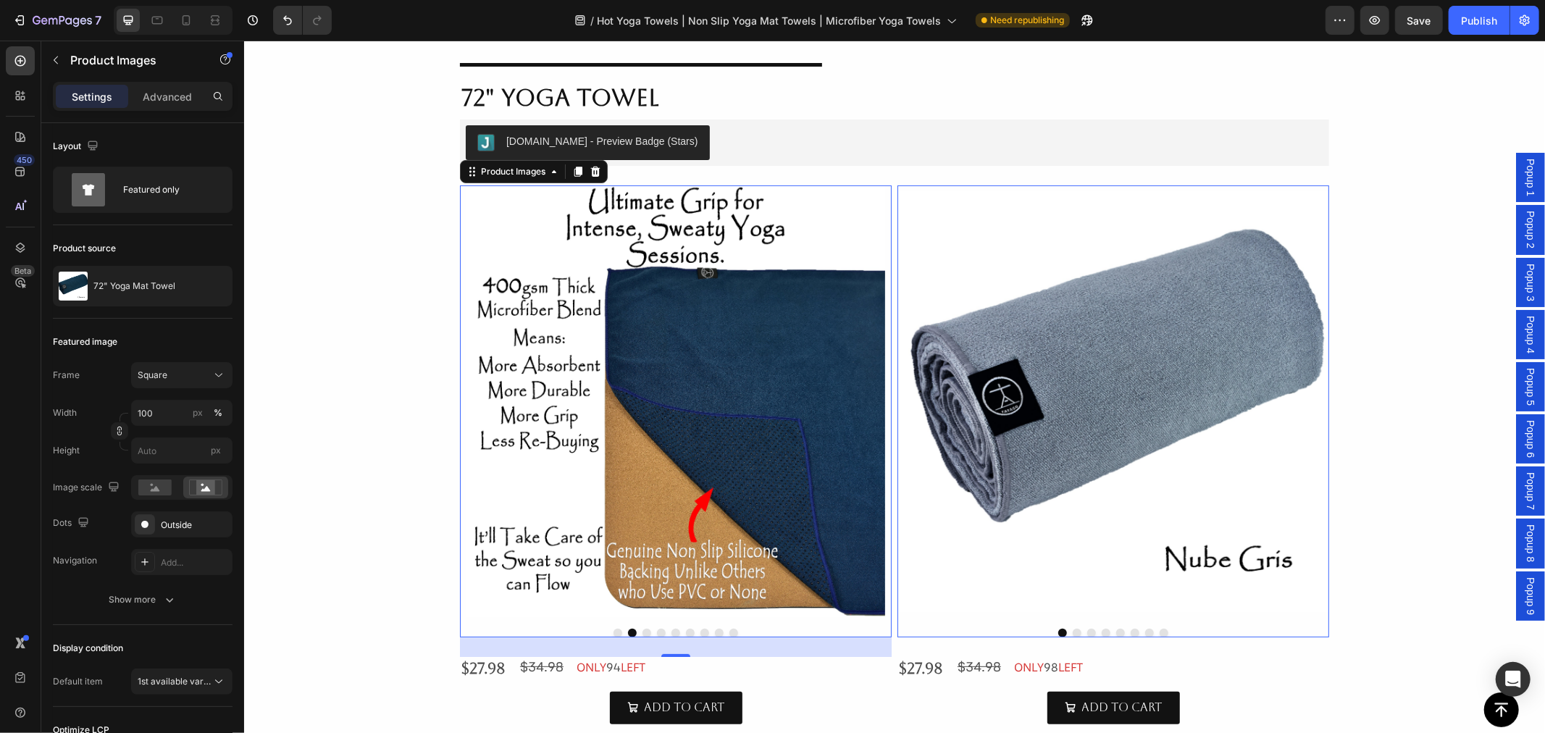
click at [642, 632] on button "Dot" at bounding box center [646, 632] width 9 height 9
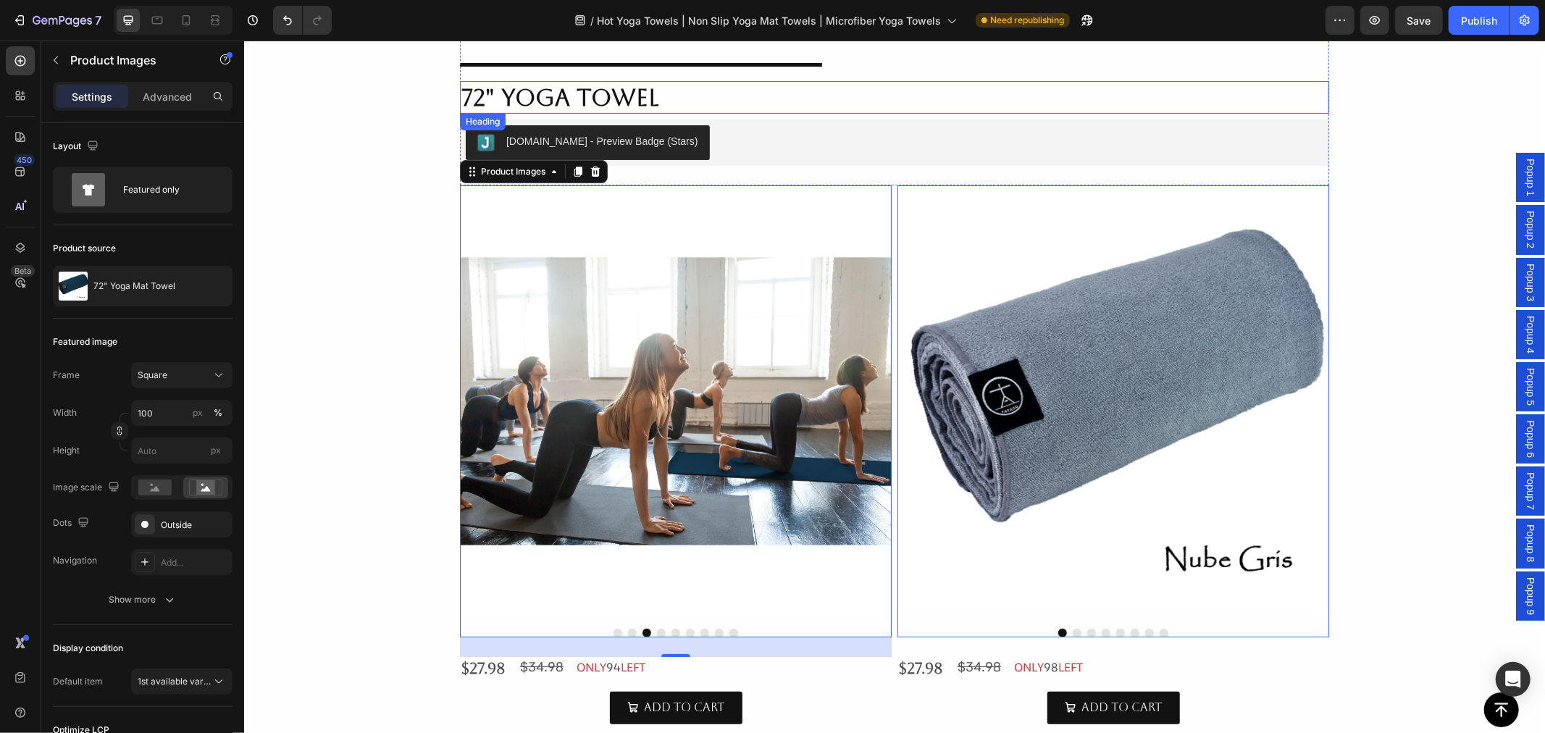
click at [571, 92] on h2 "72" Yoga Towel" at bounding box center [893, 96] width 869 height 33
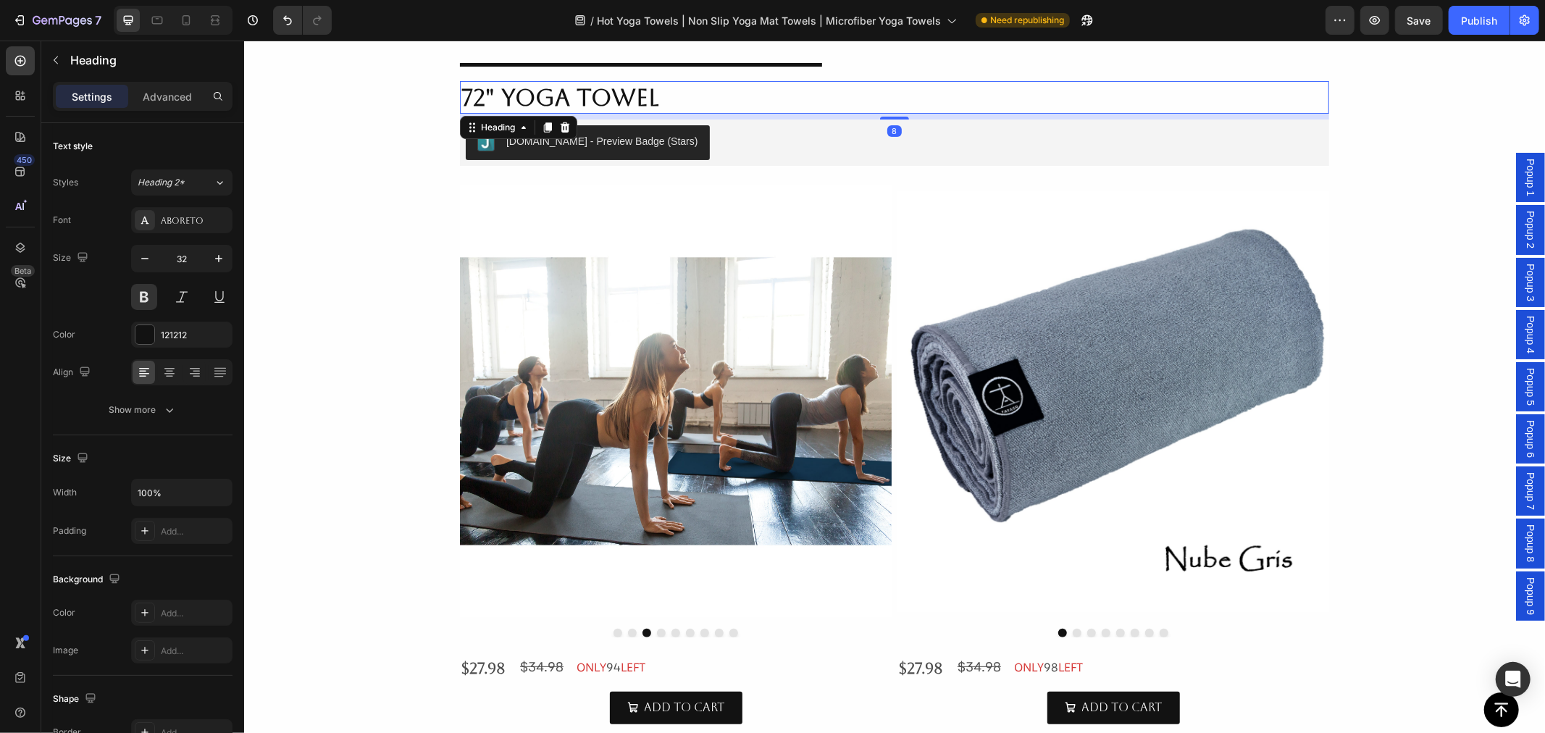
click at [574, 99] on h2 "72" Yoga Towel" at bounding box center [893, 96] width 869 height 33
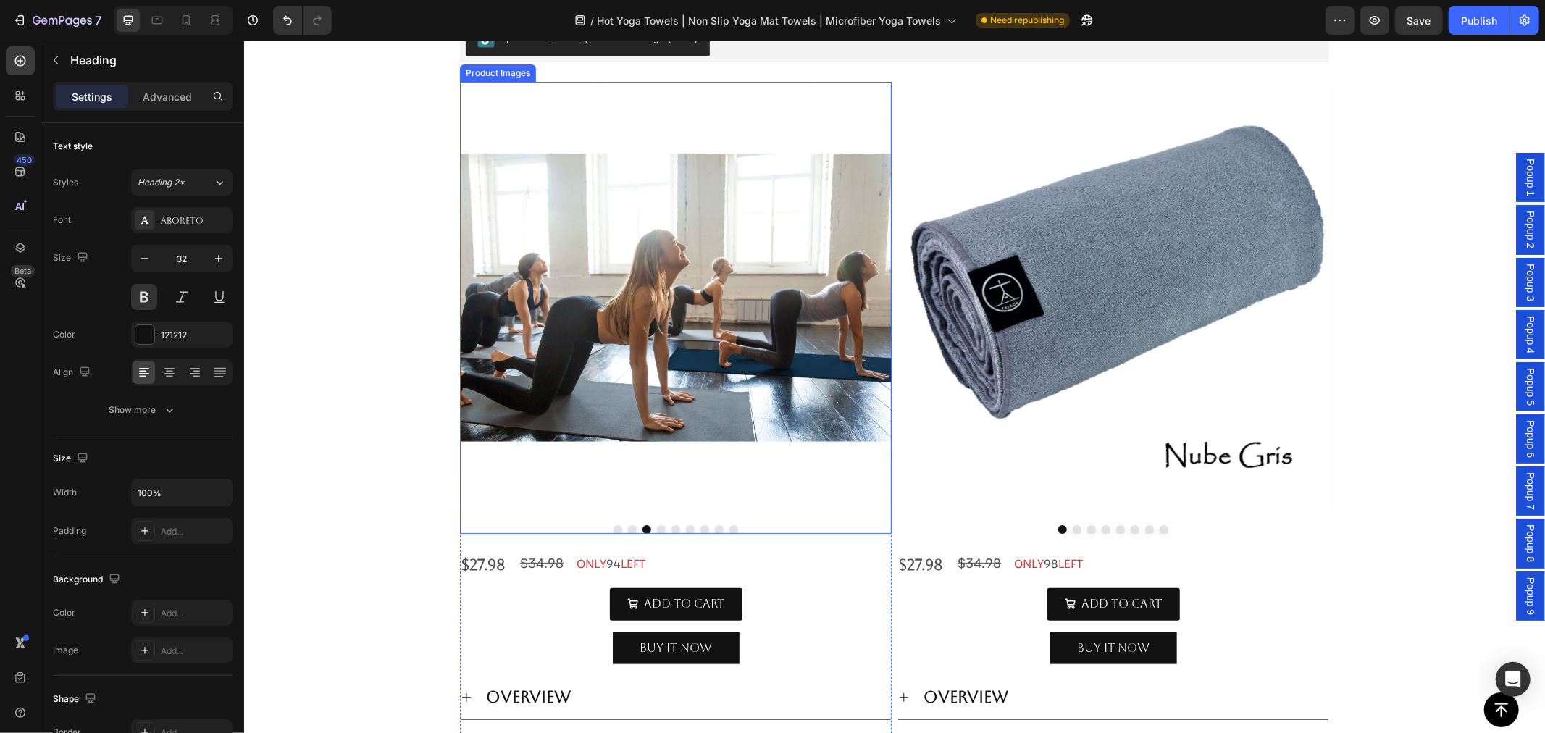
scroll to position [482, 0]
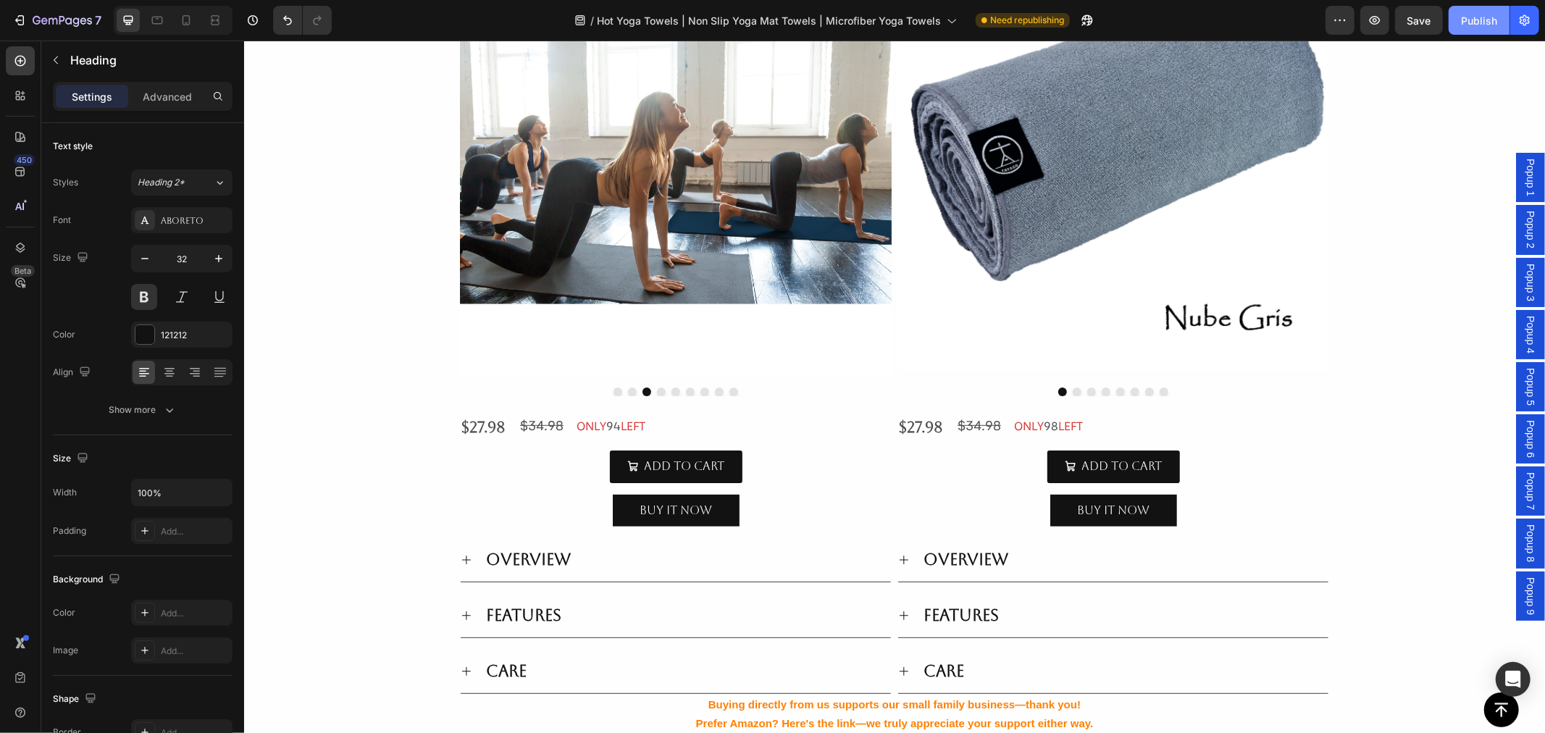
drag, startPoint x: 1480, startPoint y: 20, endPoint x: 1216, endPoint y: 25, distance: 264.4
click at [1480, 20] on div "Publish" at bounding box center [1479, 20] width 36 height 15
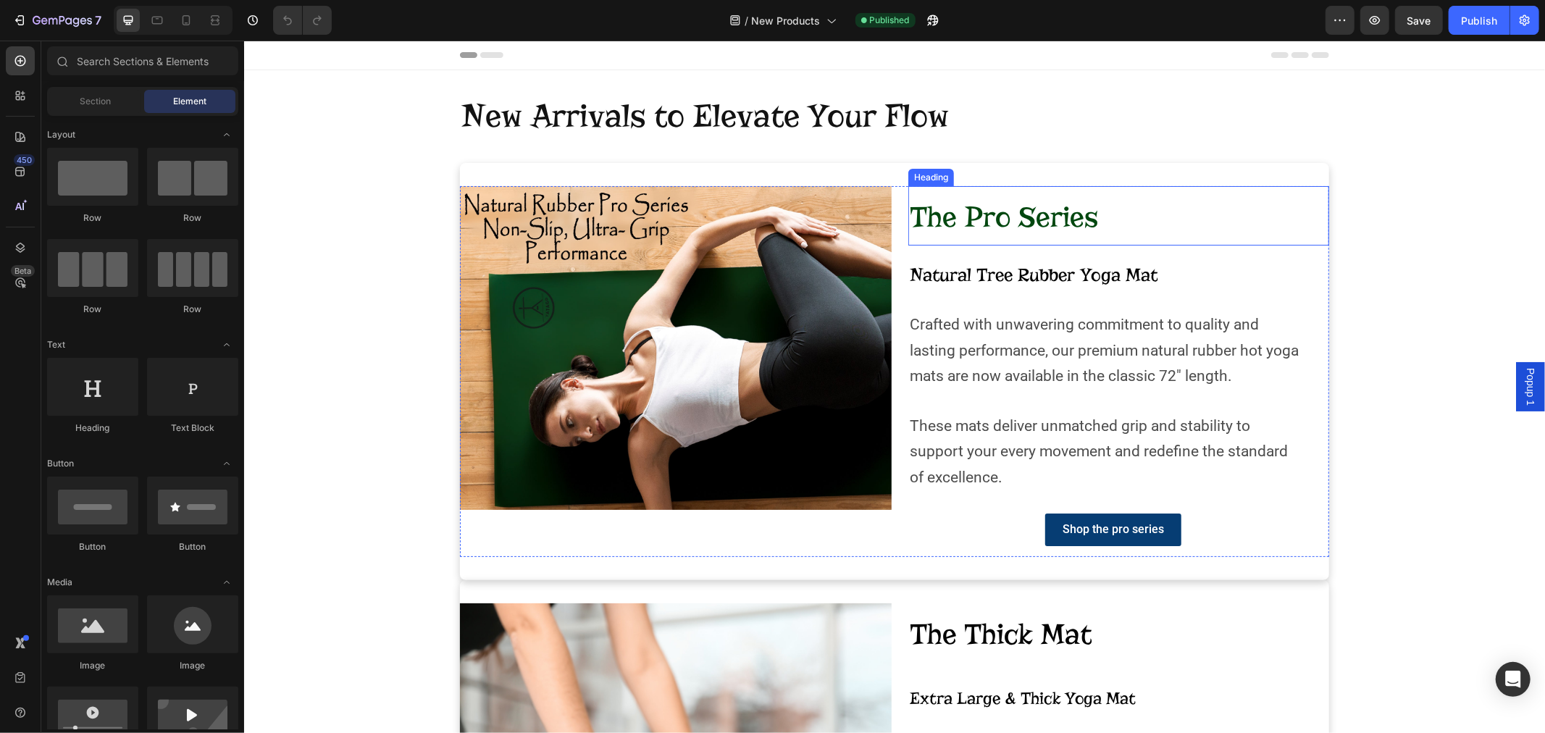
click at [973, 230] on span "The Pro Series" at bounding box center [1003, 216] width 188 height 34
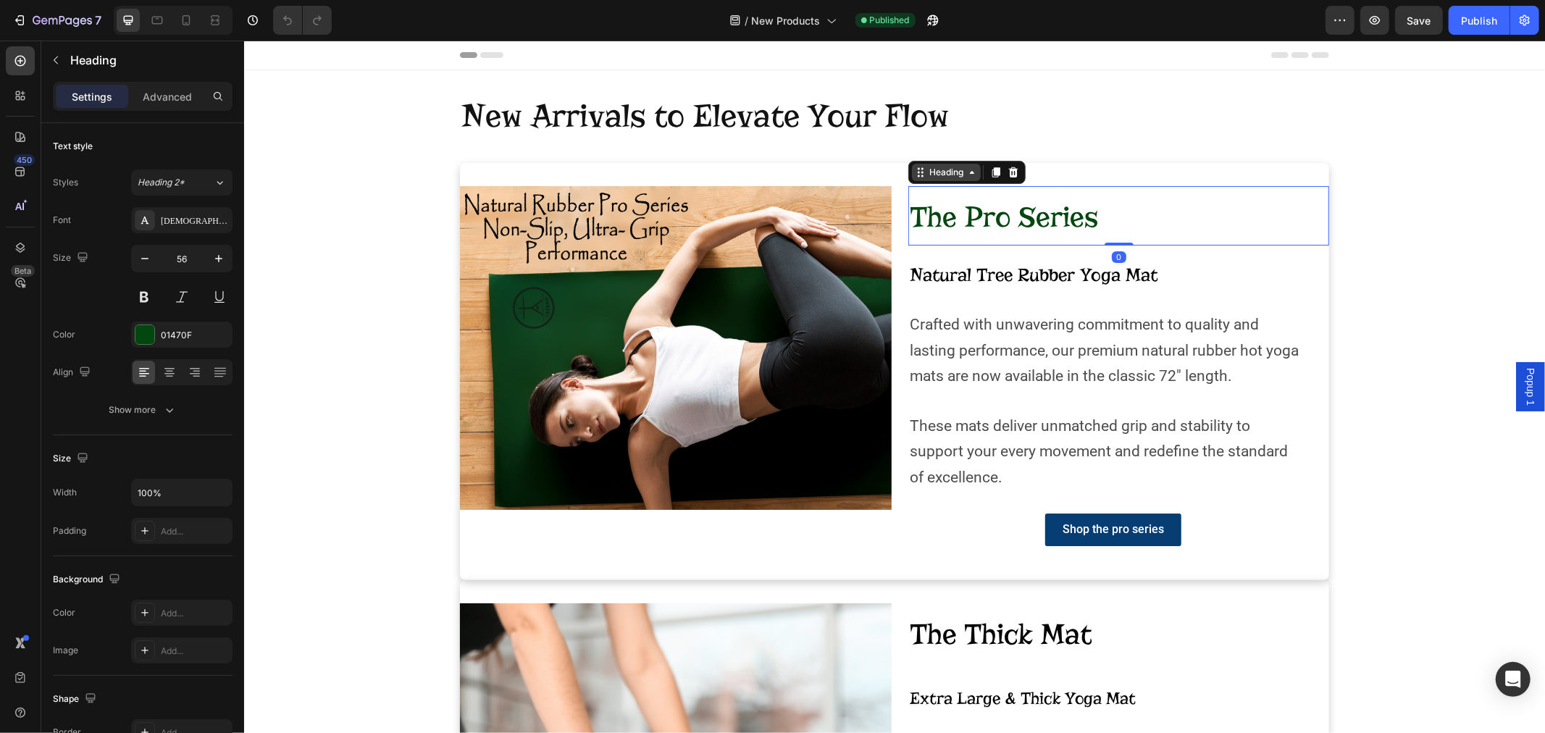
click at [917, 175] on icon at bounding box center [920, 172] width 12 height 12
click at [1002, 269] on span "Natural Tree Rubber Yoga Mat" at bounding box center [1033, 274] width 248 height 22
click at [976, 226] on span "The Pro Series" at bounding box center [1003, 216] width 188 height 34
click at [586, 259] on img at bounding box center [675, 347] width 432 height 324
click at [997, 214] on span "The Pro Series" at bounding box center [1003, 216] width 188 height 34
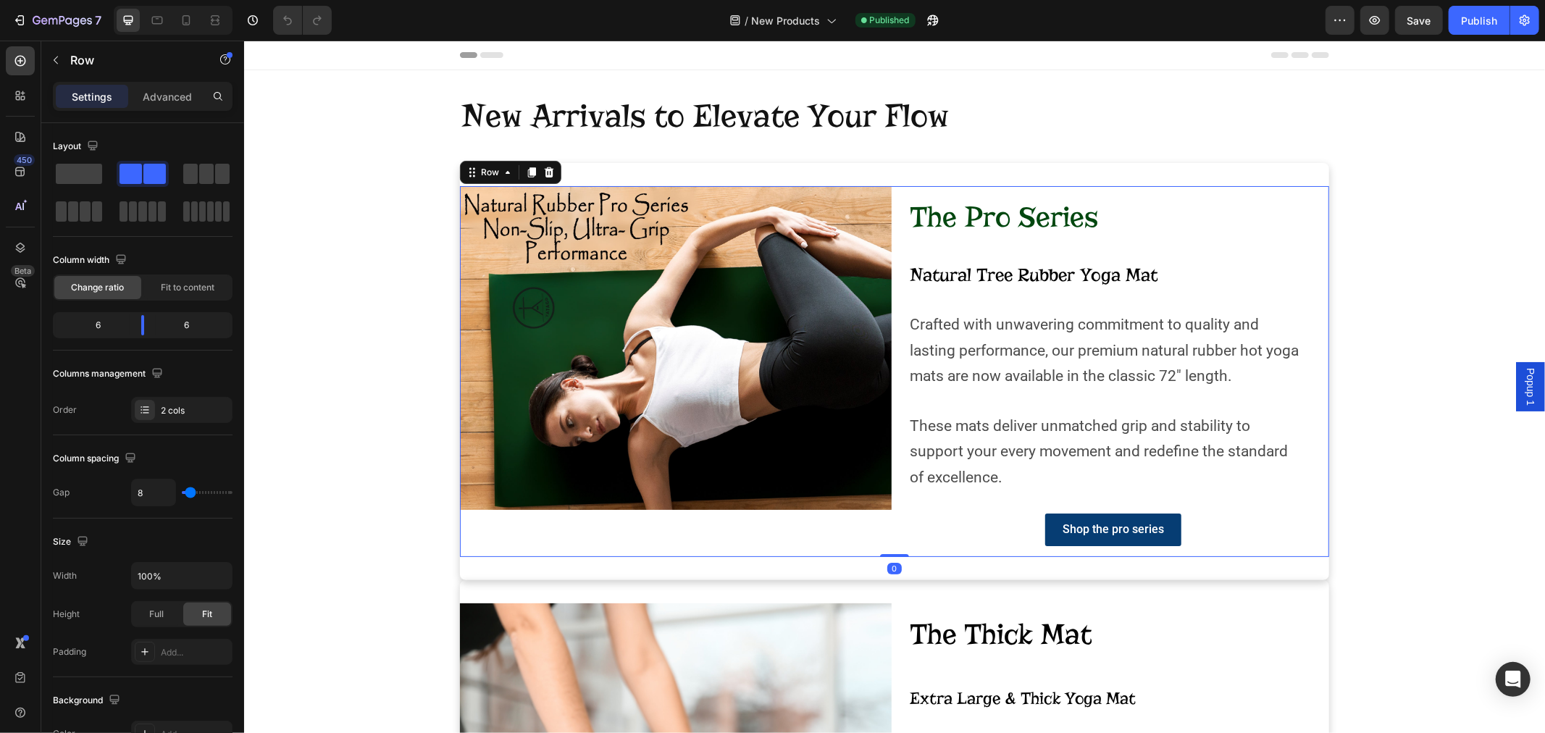
click at [982, 248] on div "The Pro Series Heading Natural Tree Rubber Yoga Mat Text Block Crafted with unw…" at bounding box center [1113, 370] width 432 height 371
click at [54, 61] on icon "button" at bounding box center [56, 60] width 4 height 8
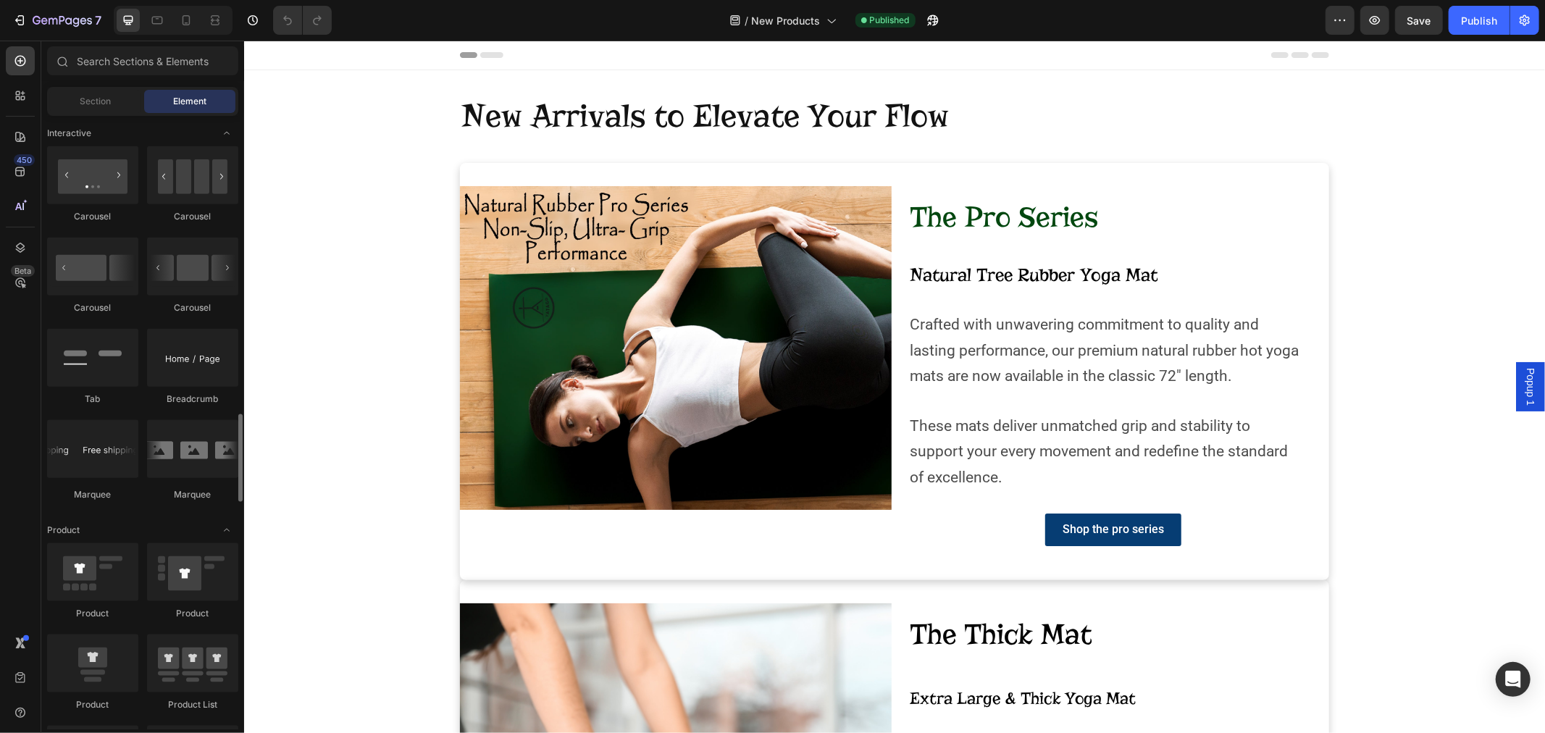
scroll to position [1529, 0]
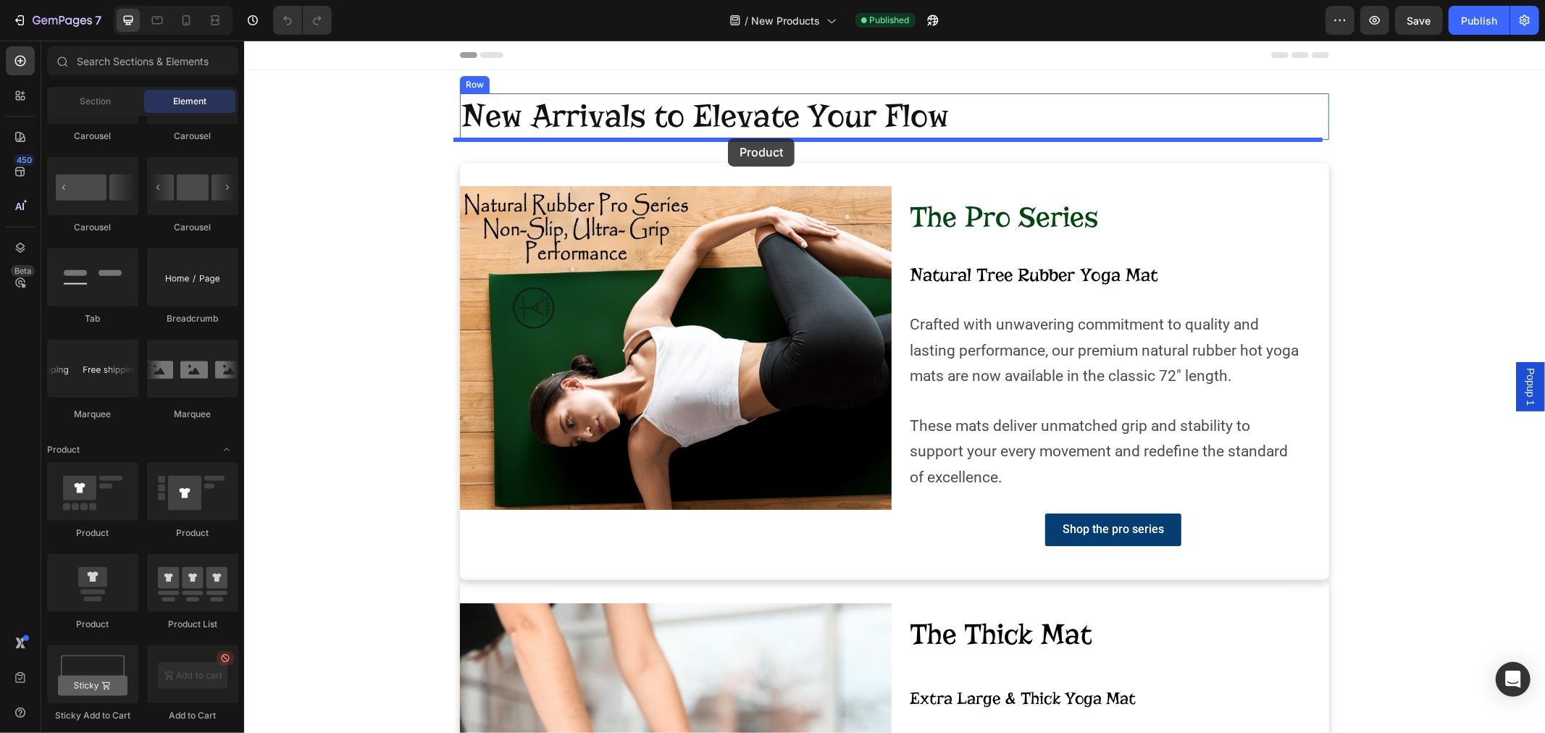
drag, startPoint x: 338, startPoint y: 632, endPoint x: 718, endPoint y: 142, distance: 619.5
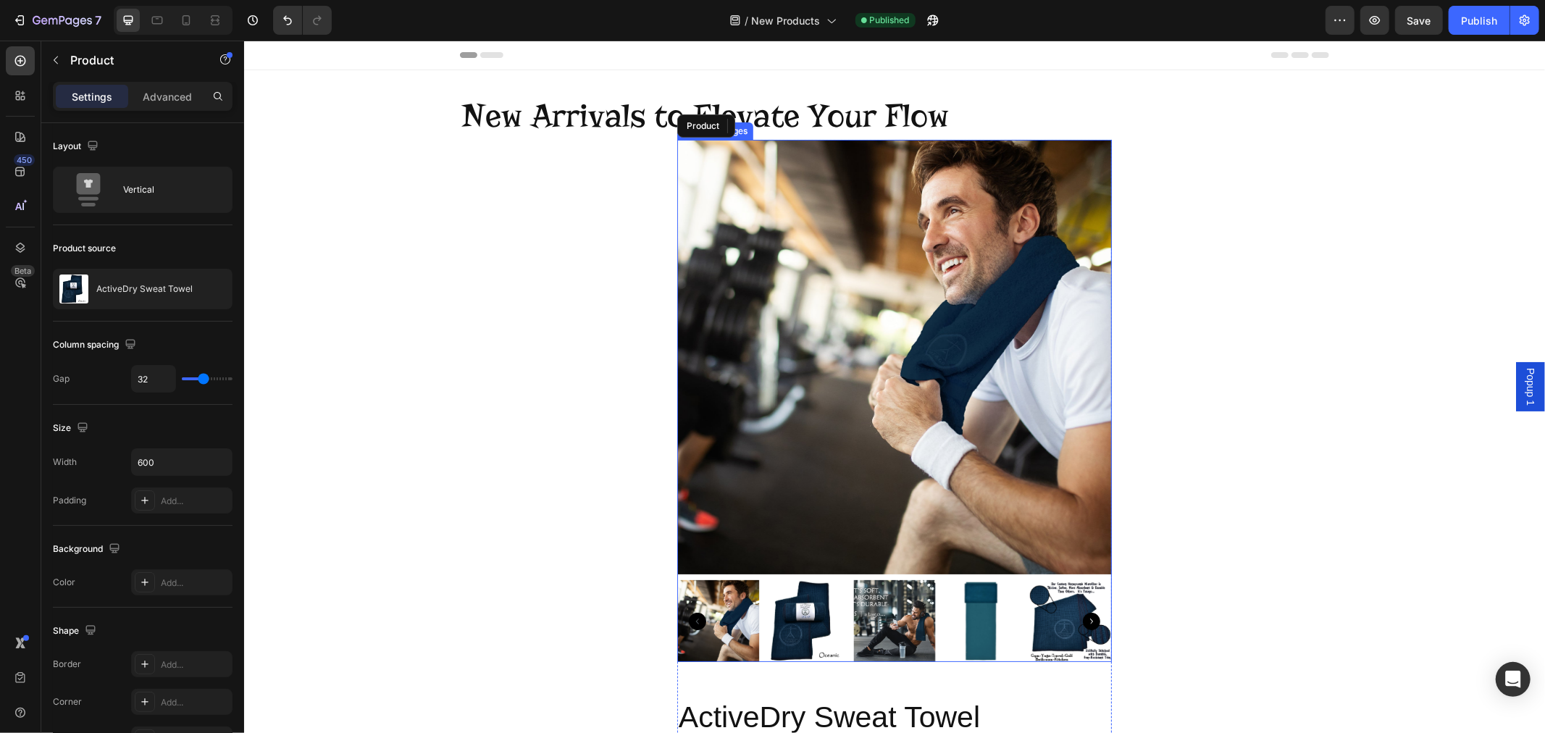
click at [845, 296] on img at bounding box center [893, 356] width 435 height 435
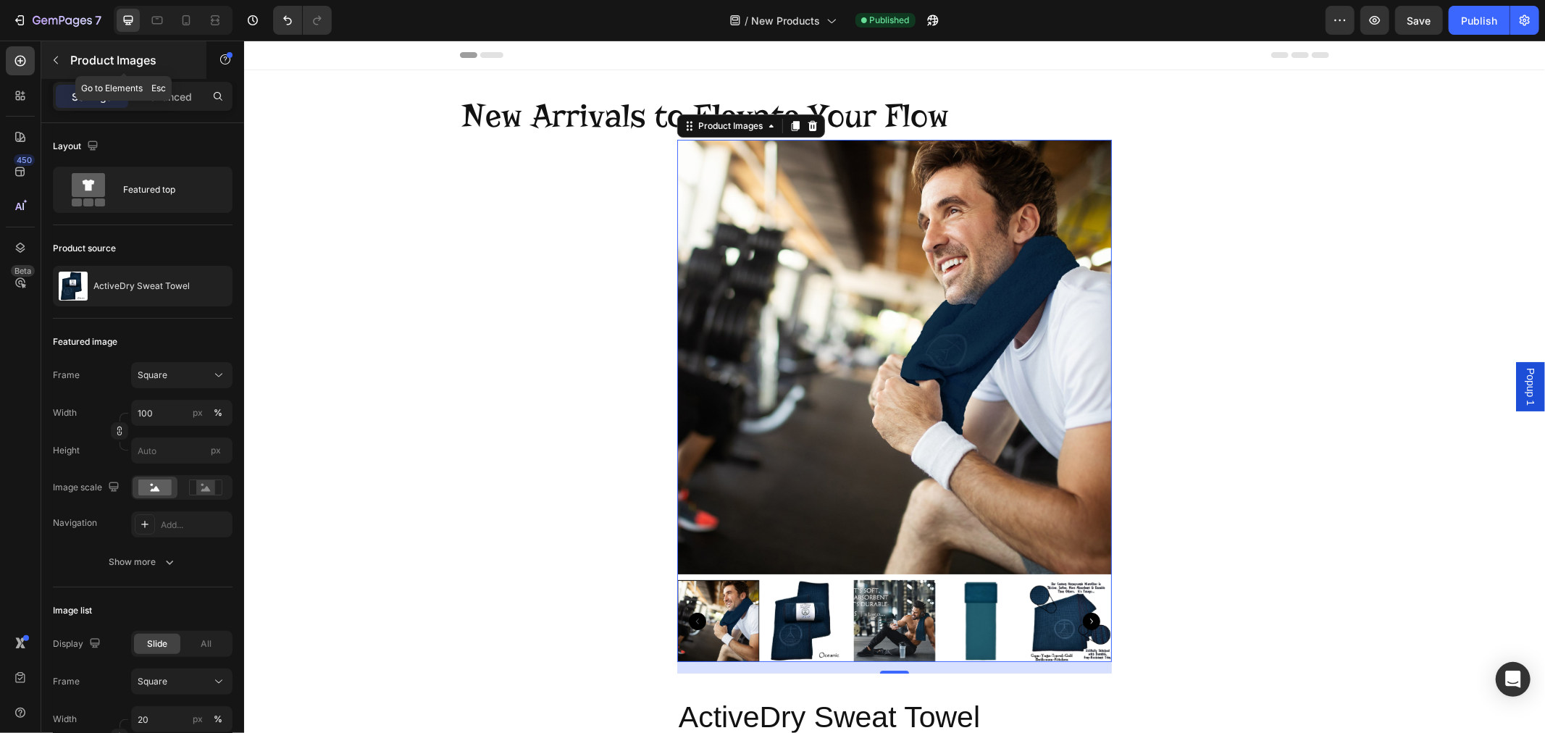
click at [61, 64] on icon "button" at bounding box center [56, 60] width 12 height 12
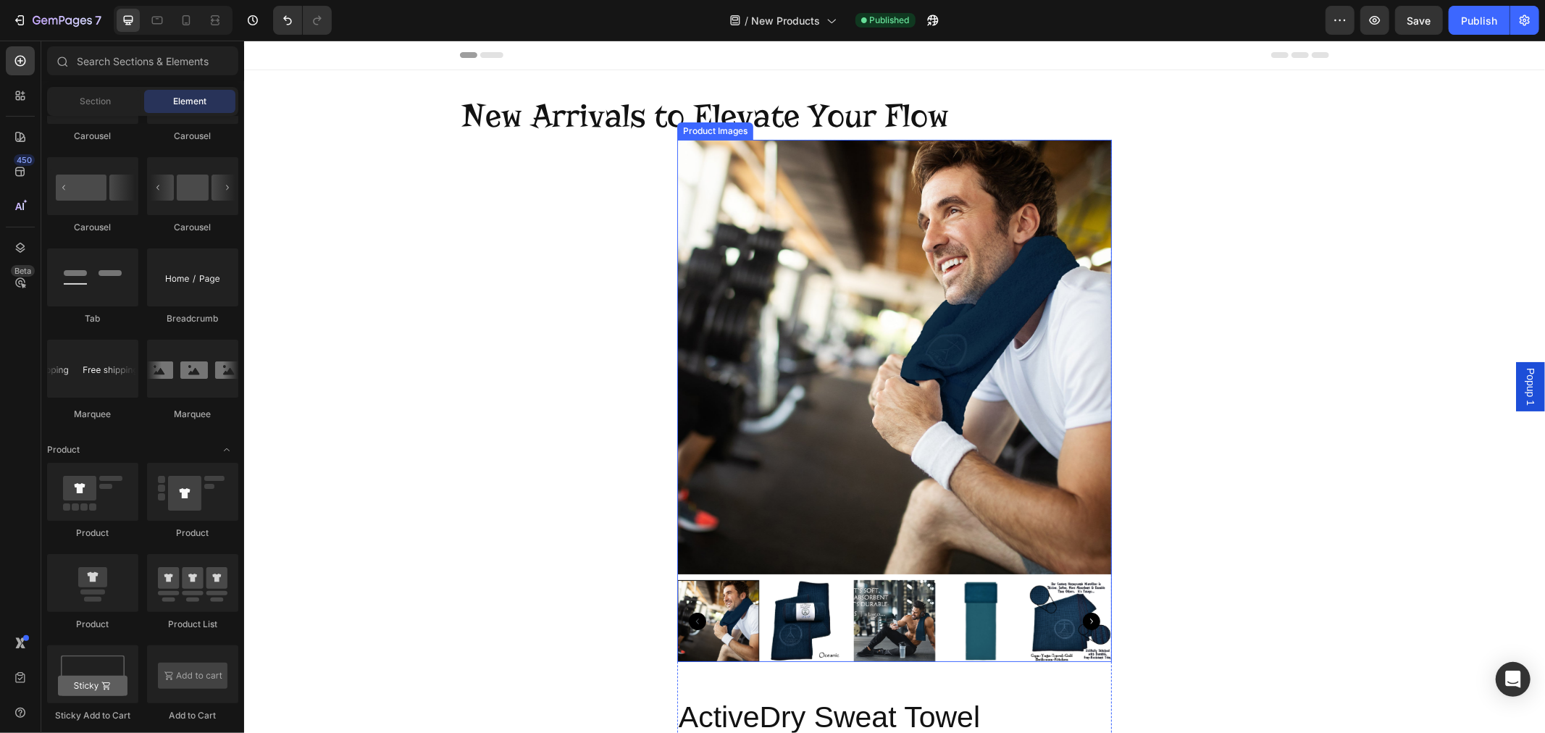
click at [831, 298] on img at bounding box center [893, 356] width 435 height 435
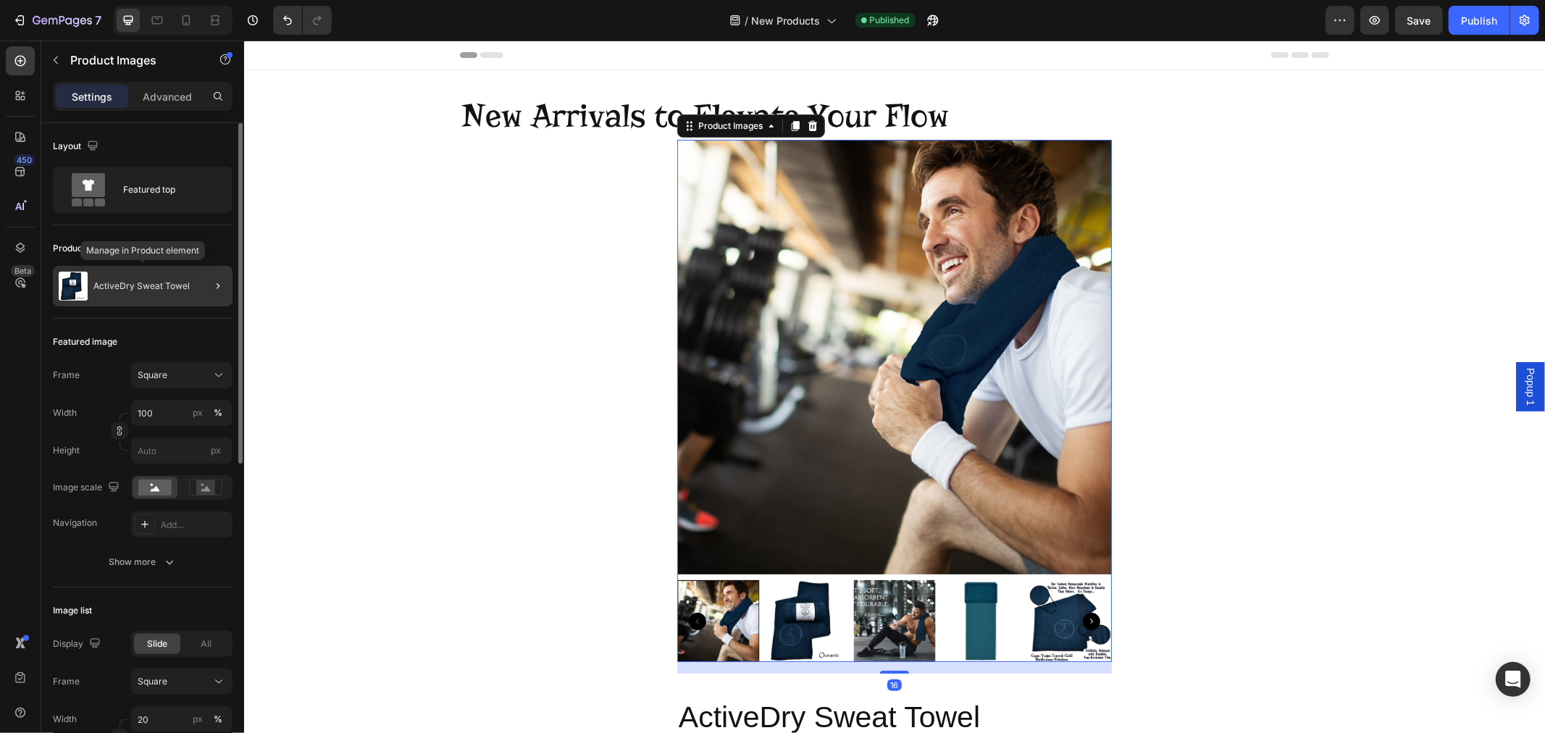
click at [172, 288] on p "ActiveDry Sweat Towel" at bounding box center [141, 286] width 96 height 10
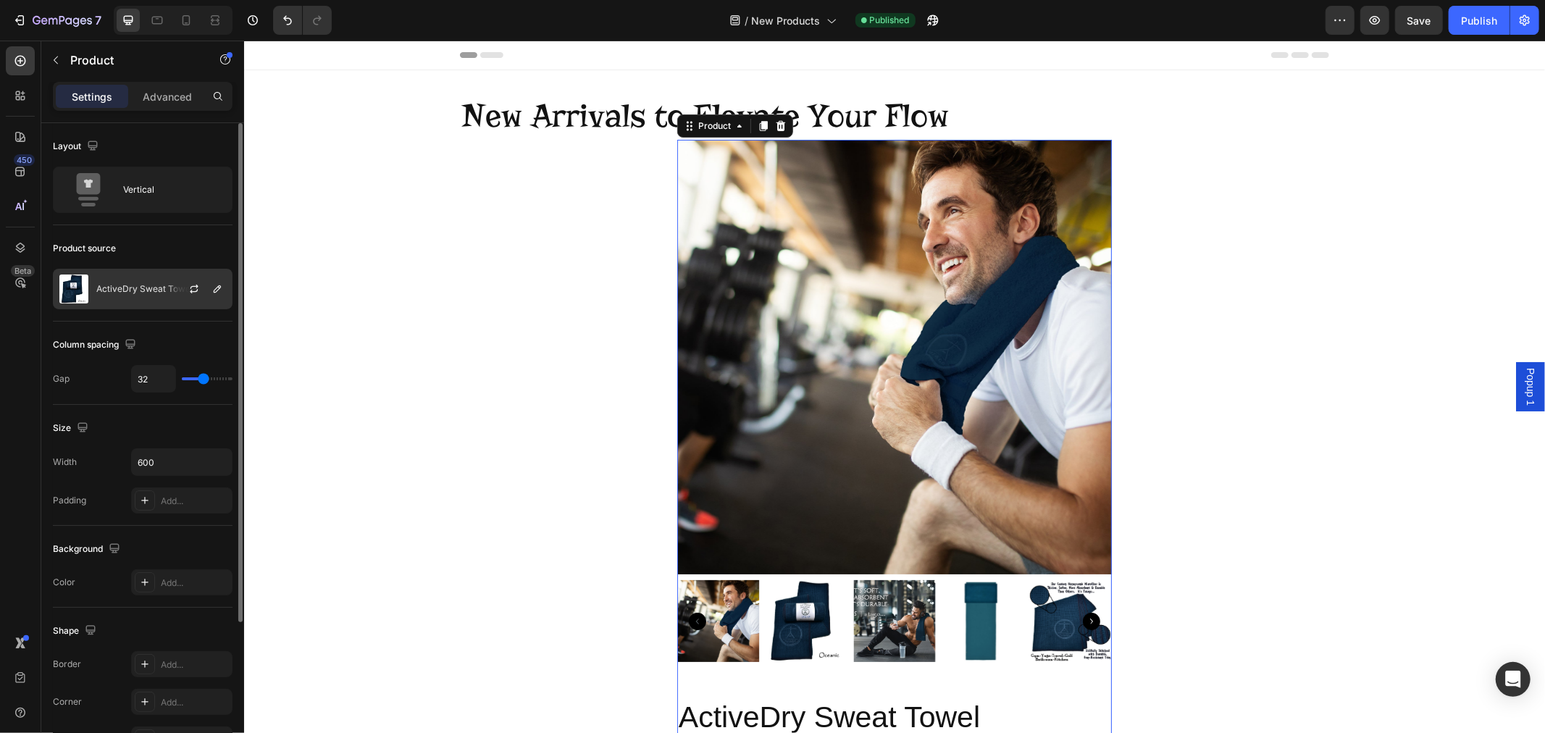
click at [164, 290] on p "ActiveDry Sweat Towel" at bounding box center [144, 289] width 96 height 10
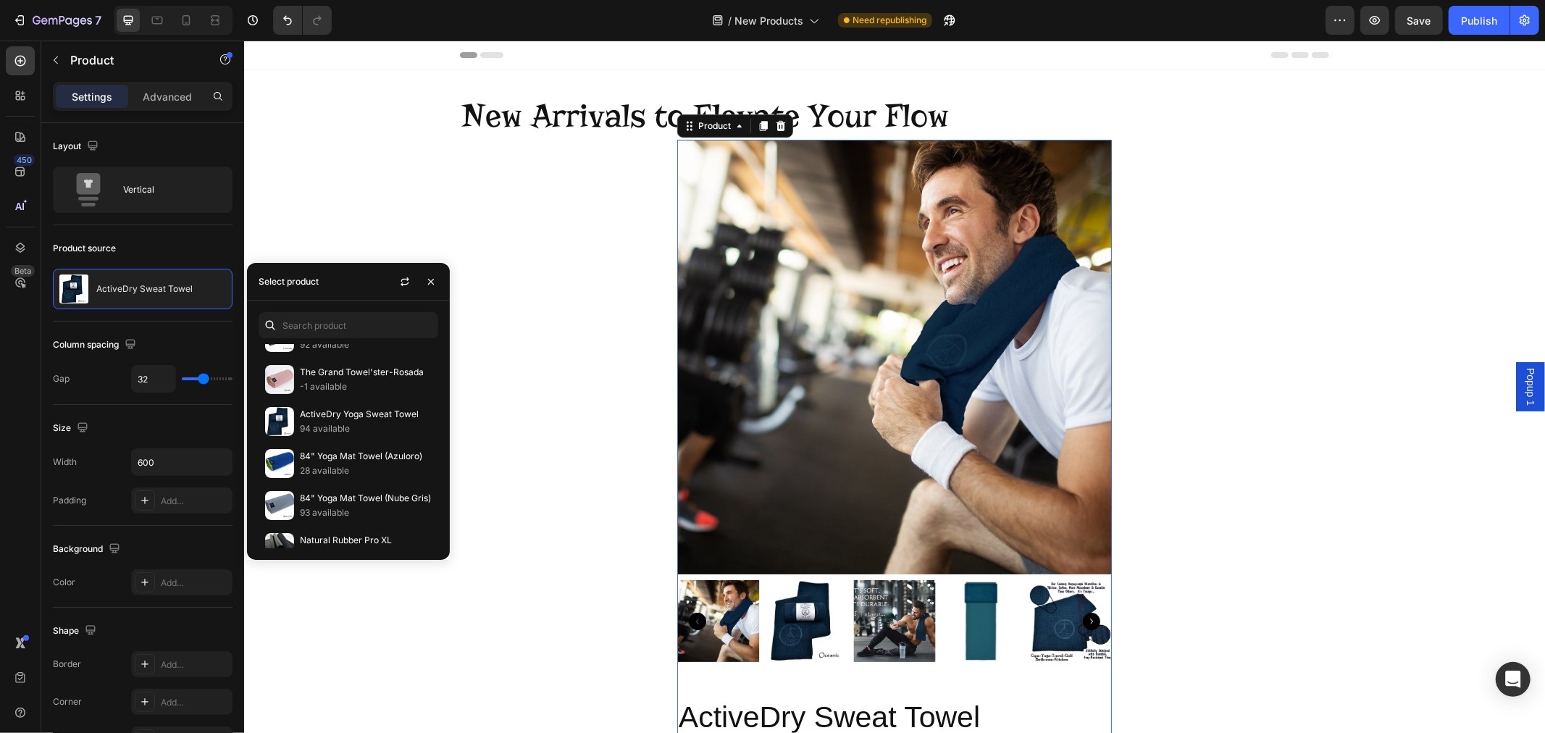
scroll to position [892, 0]
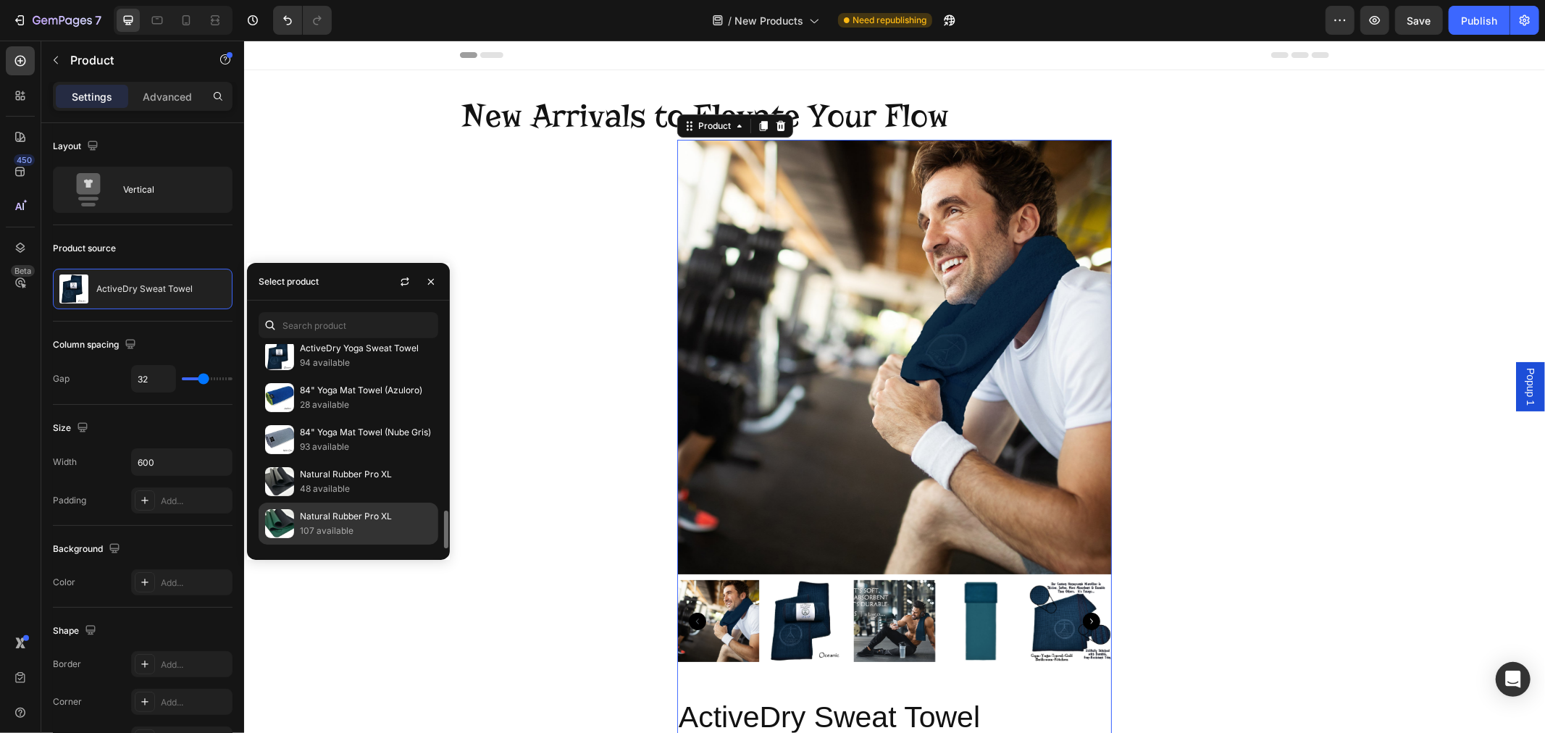
click at [329, 517] on p "Natural Rubber Pro XL" at bounding box center [366, 516] width 132 height 14
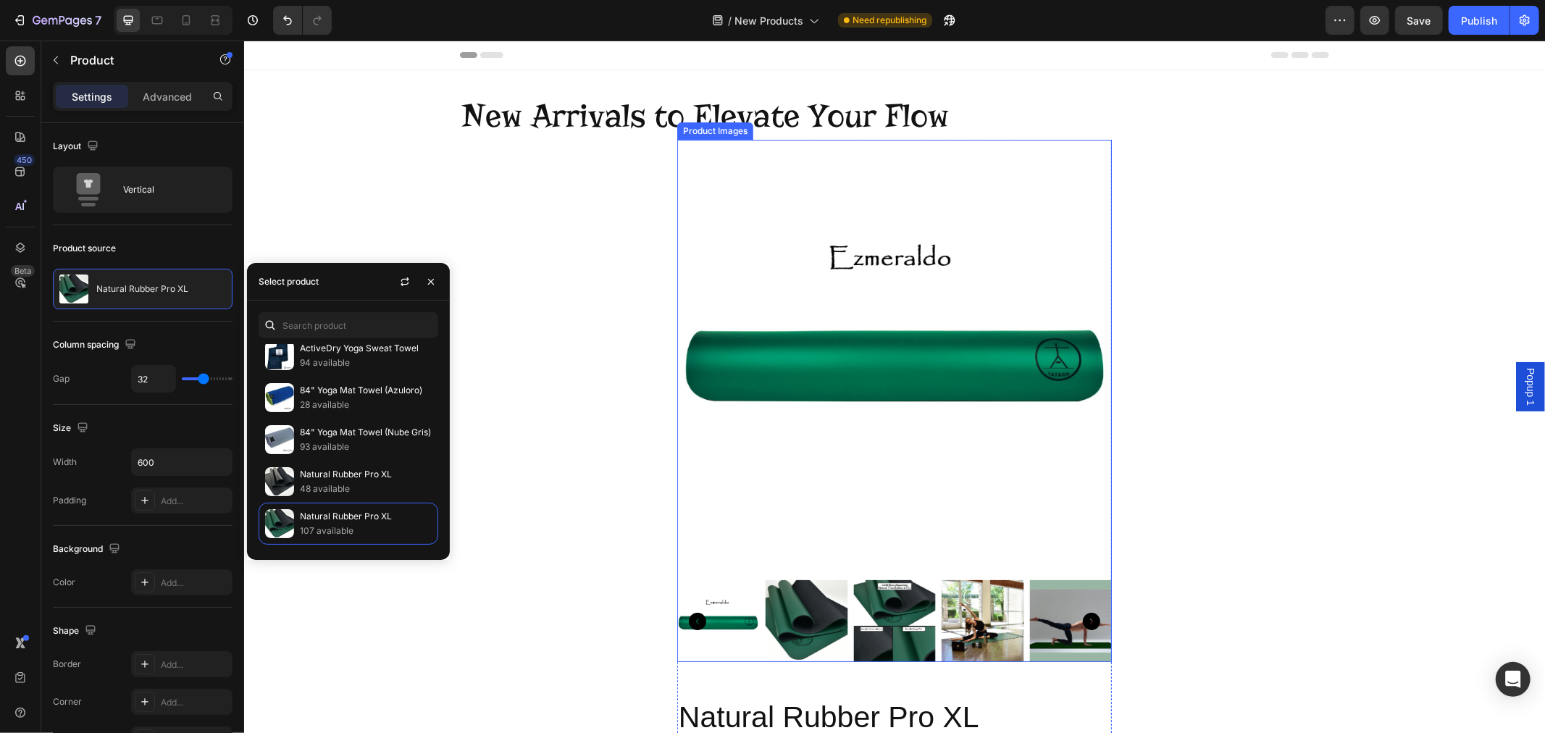
click at [780, 174] on img at bounding box center [893, 356] width 435 height 435
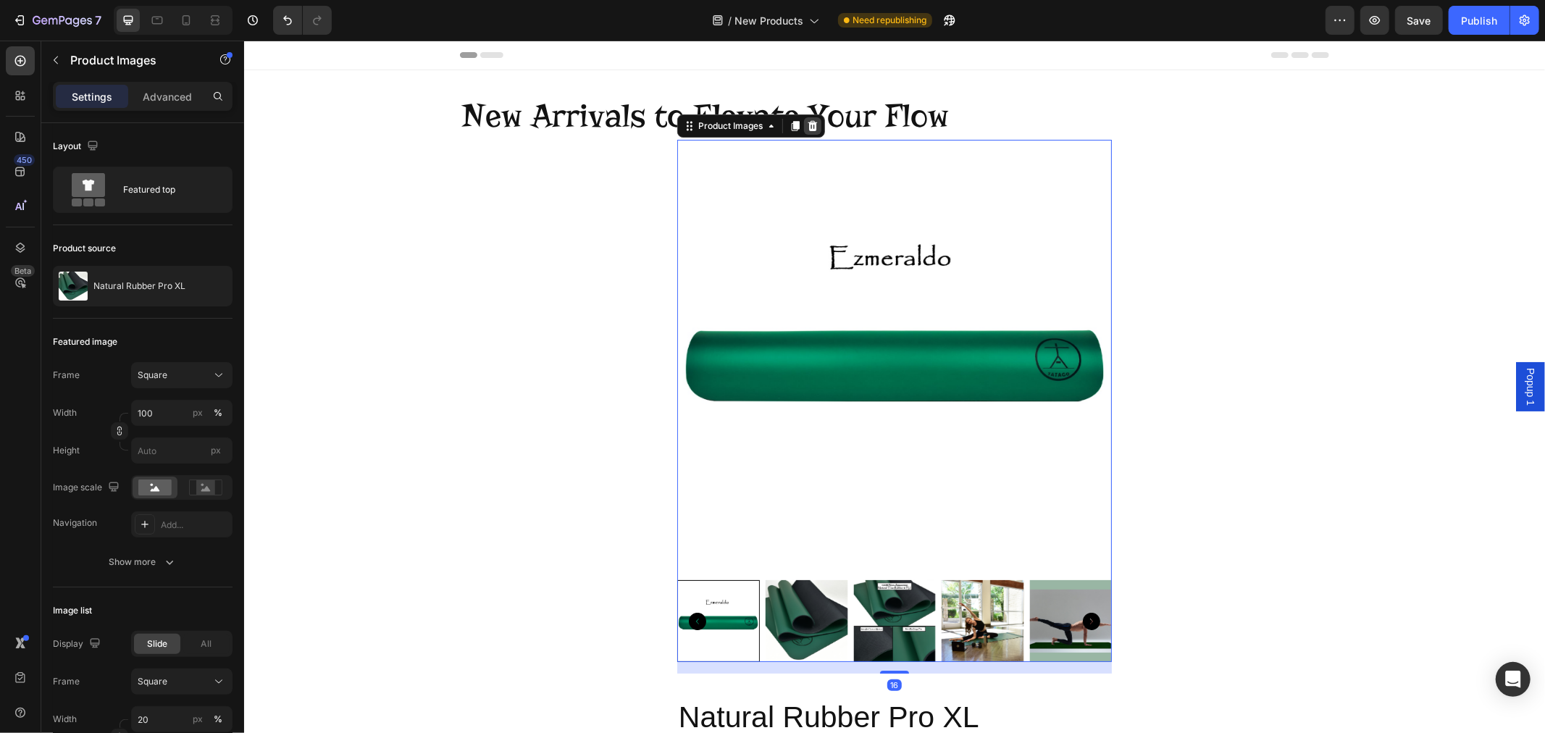
click at [810, 125] on icon at bounding box center [812, 126] width 12 height 12
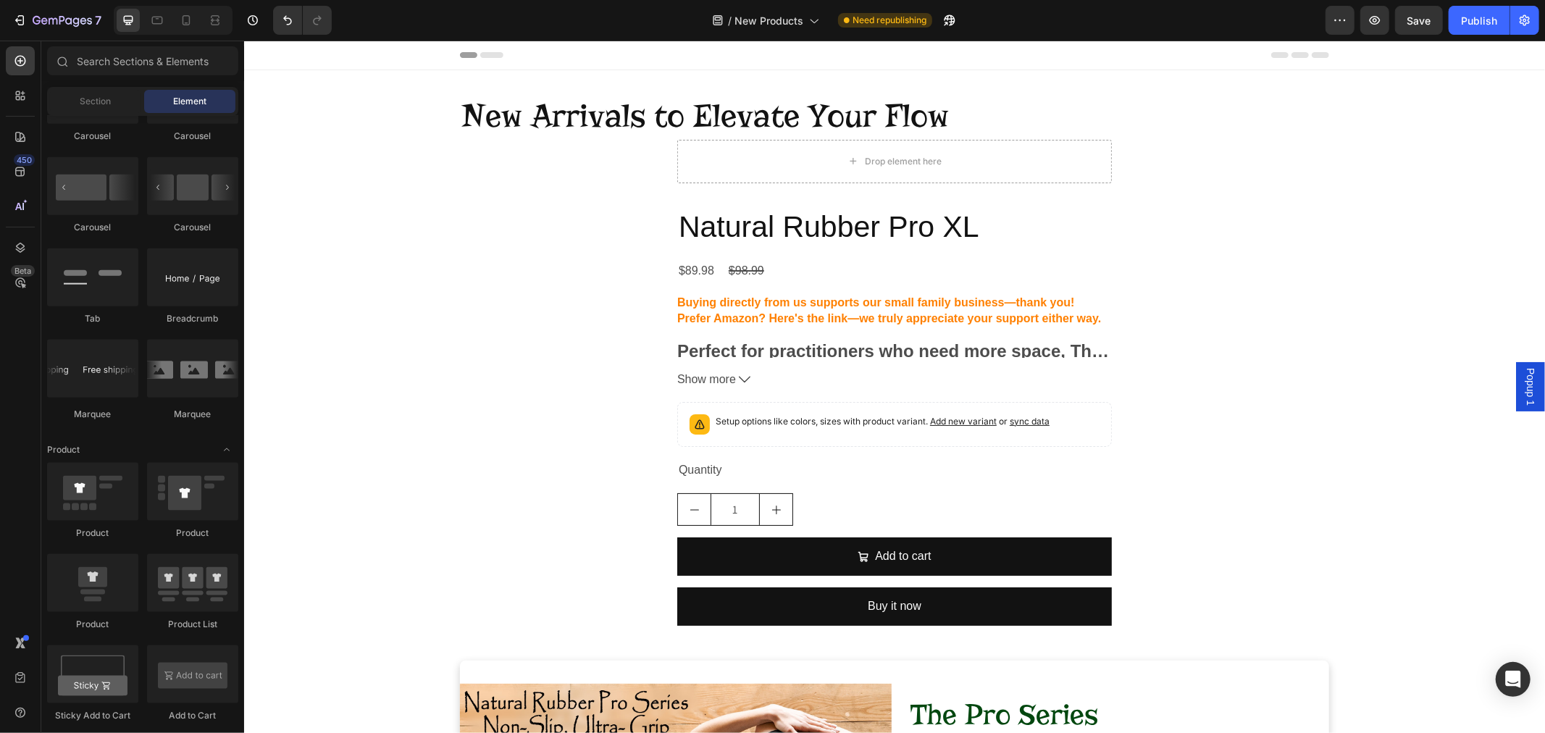
scroll to position [1126, 0]
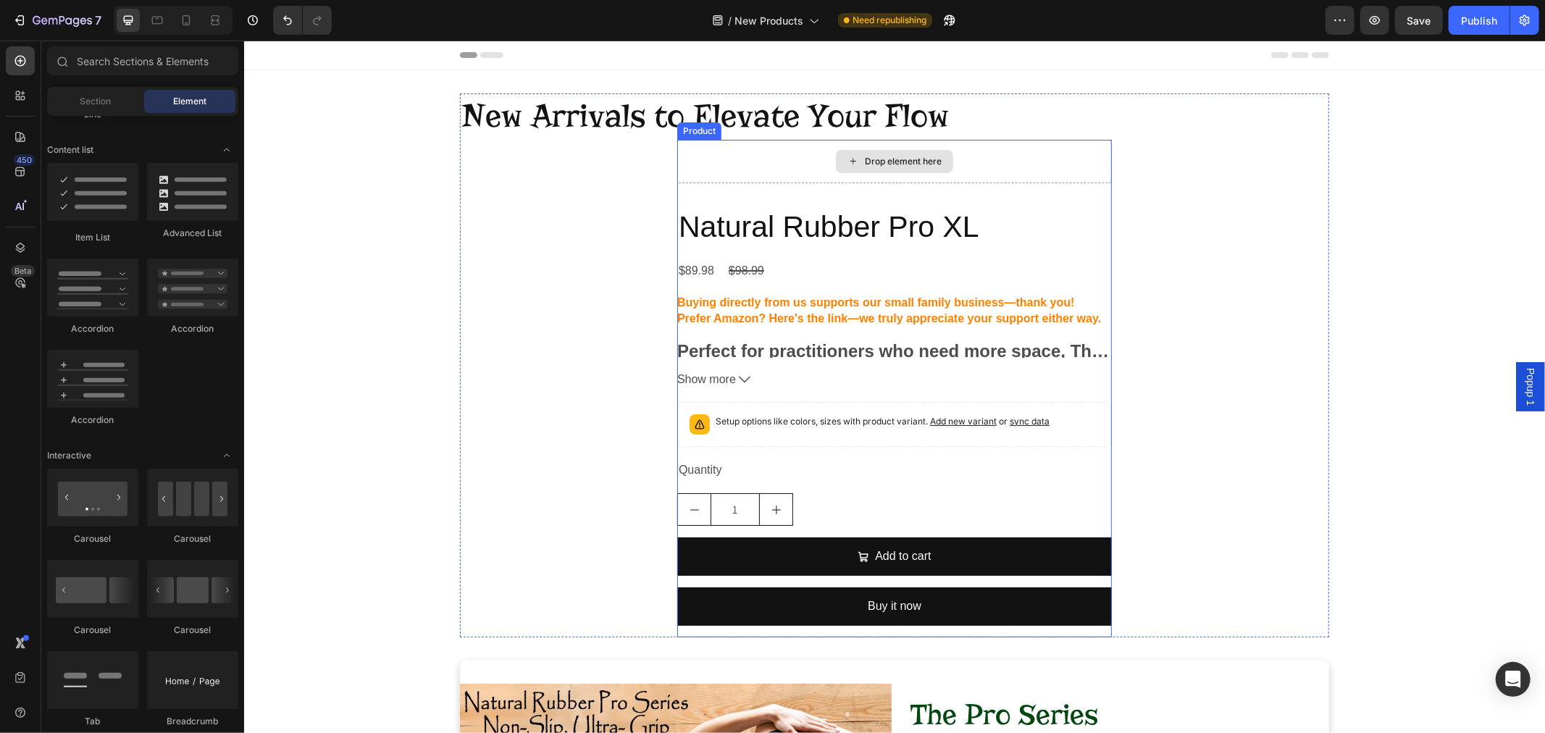
click at [1011, 156] on div "Drop element here" at bounding box center [893, 160] width 435 height 43
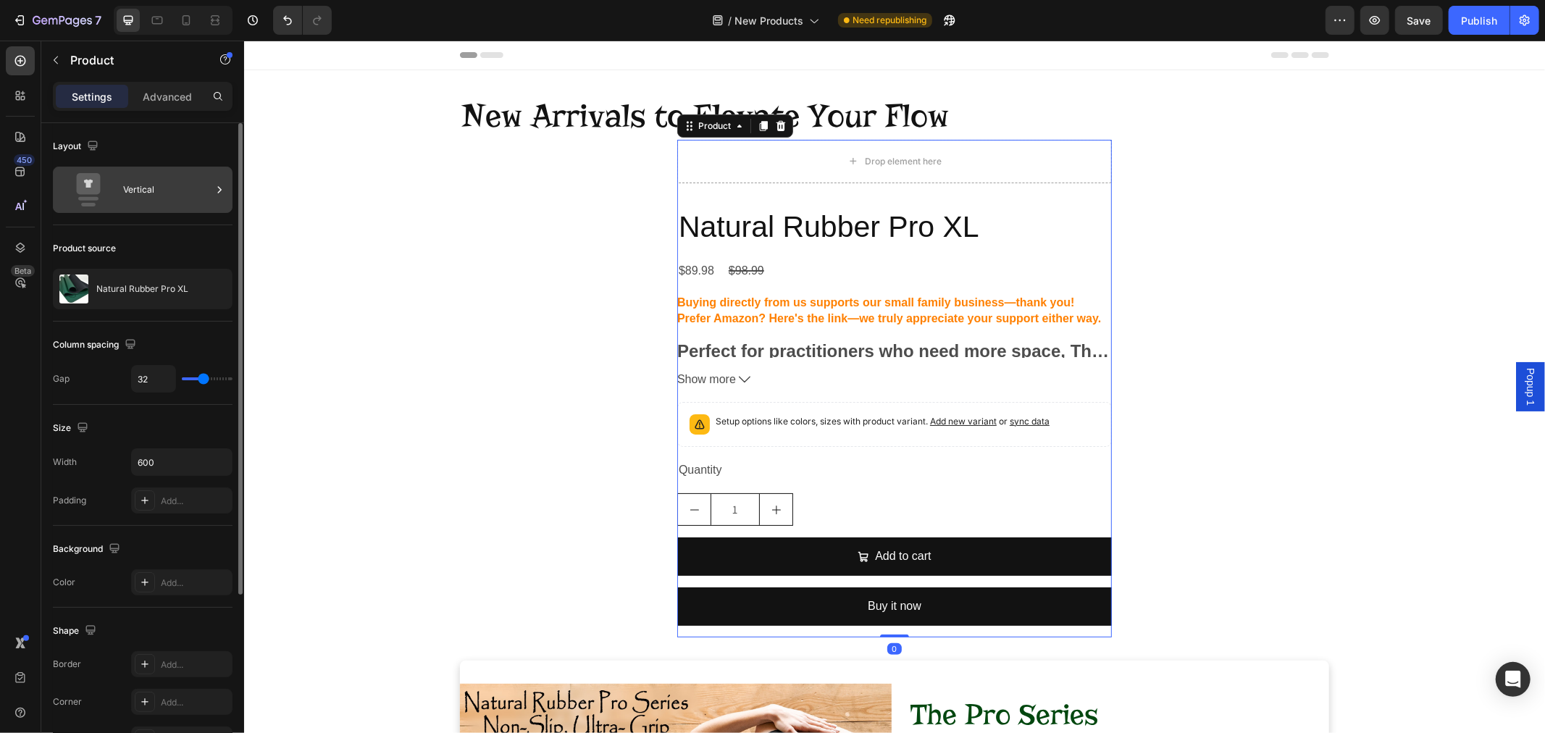
click at [160, 200] on div "Vertical" at bounding box center [167, 189] width 88 height 33
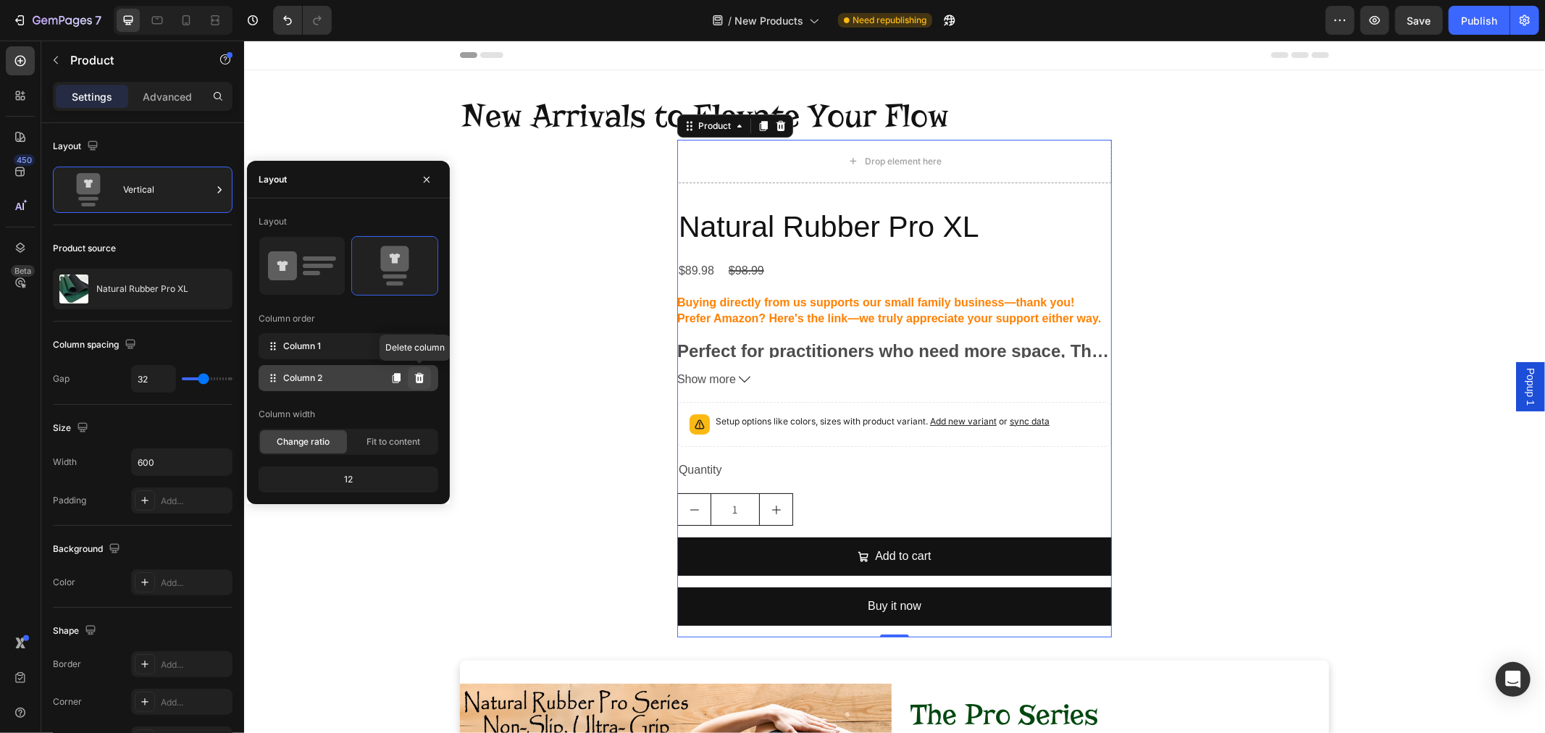
click at [422, 378] on icon at bounding box center [418, 378] width 9 height 10
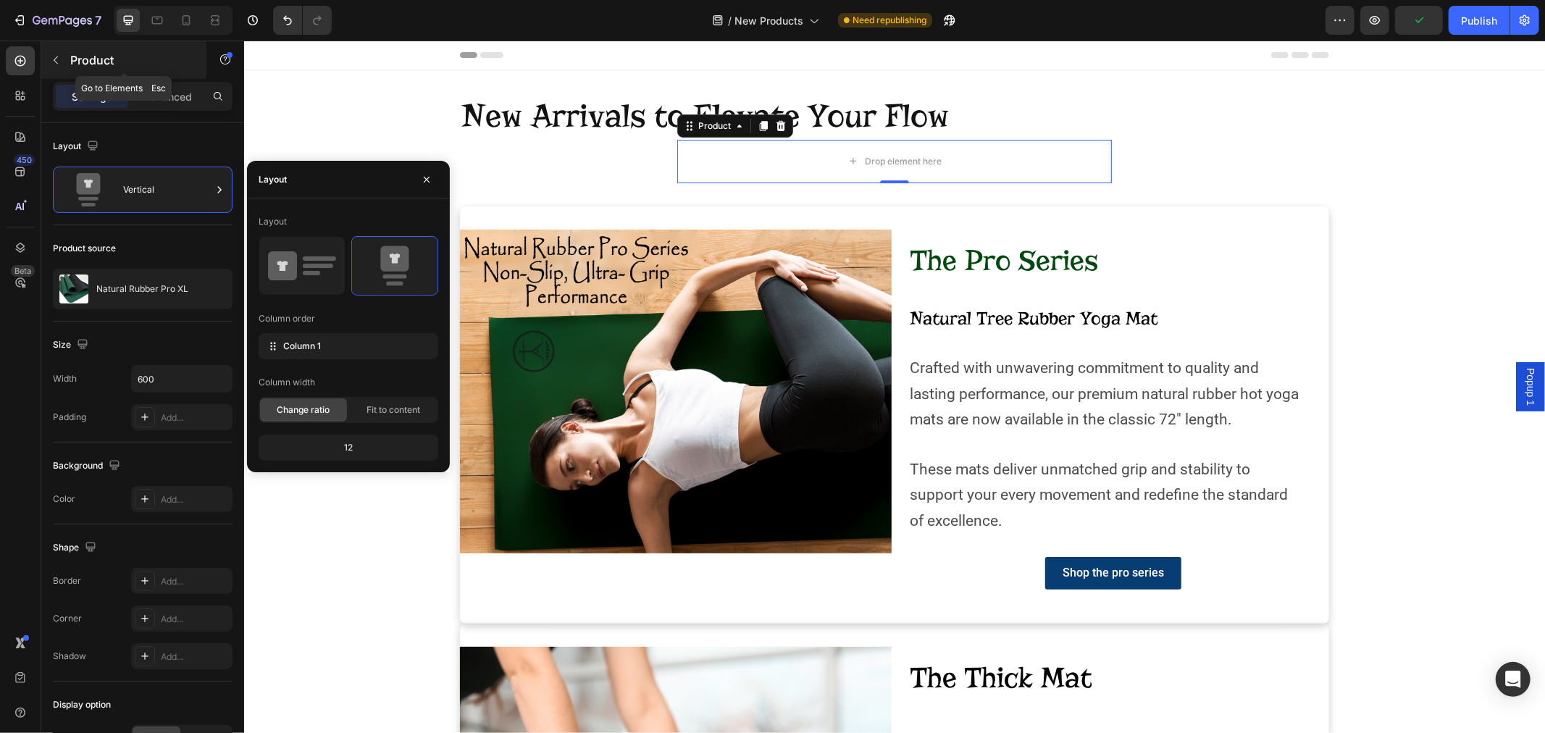
click at [47, 63] on button "button" at bounding box center [55, 60] width 23 height 23
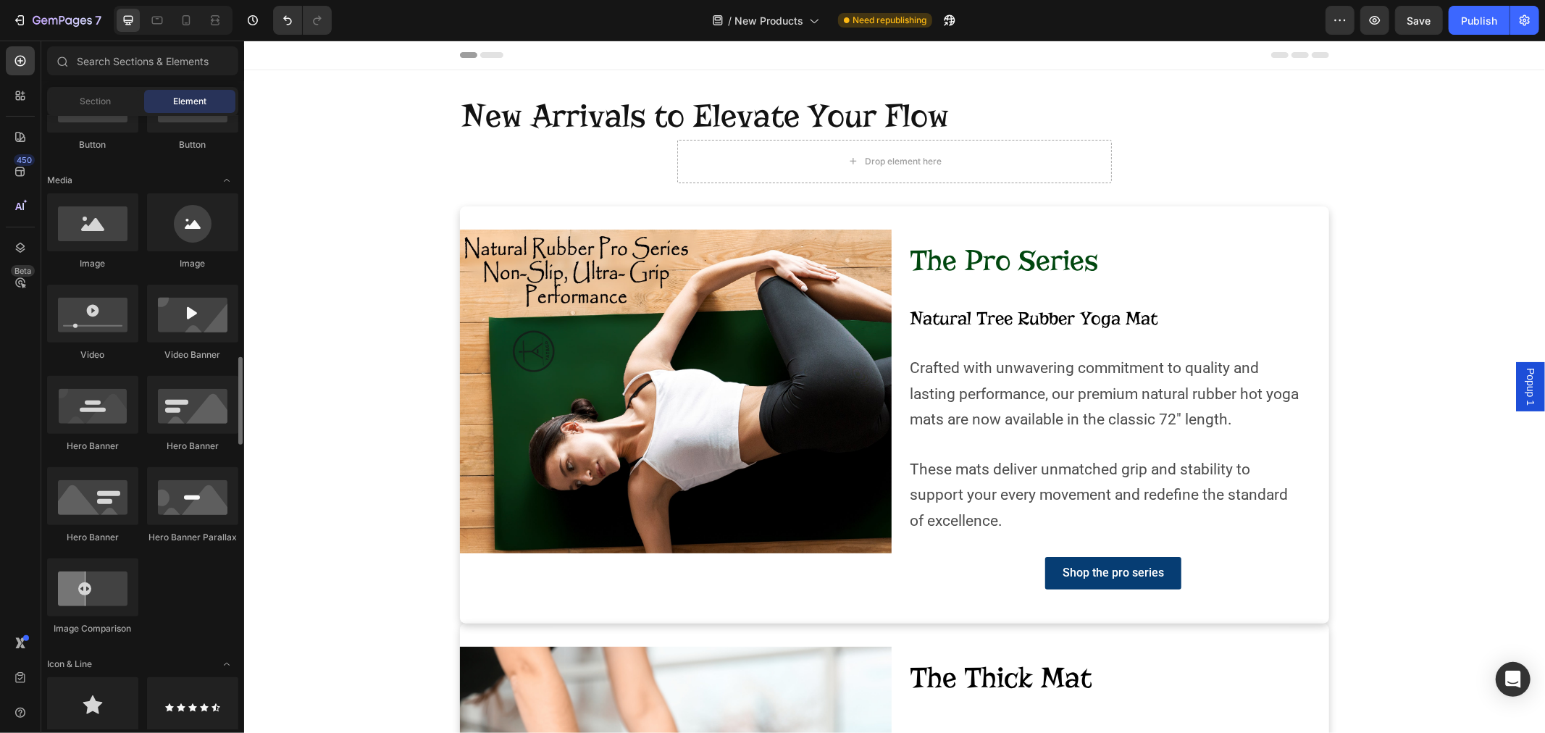
scroll to position [322, 0]
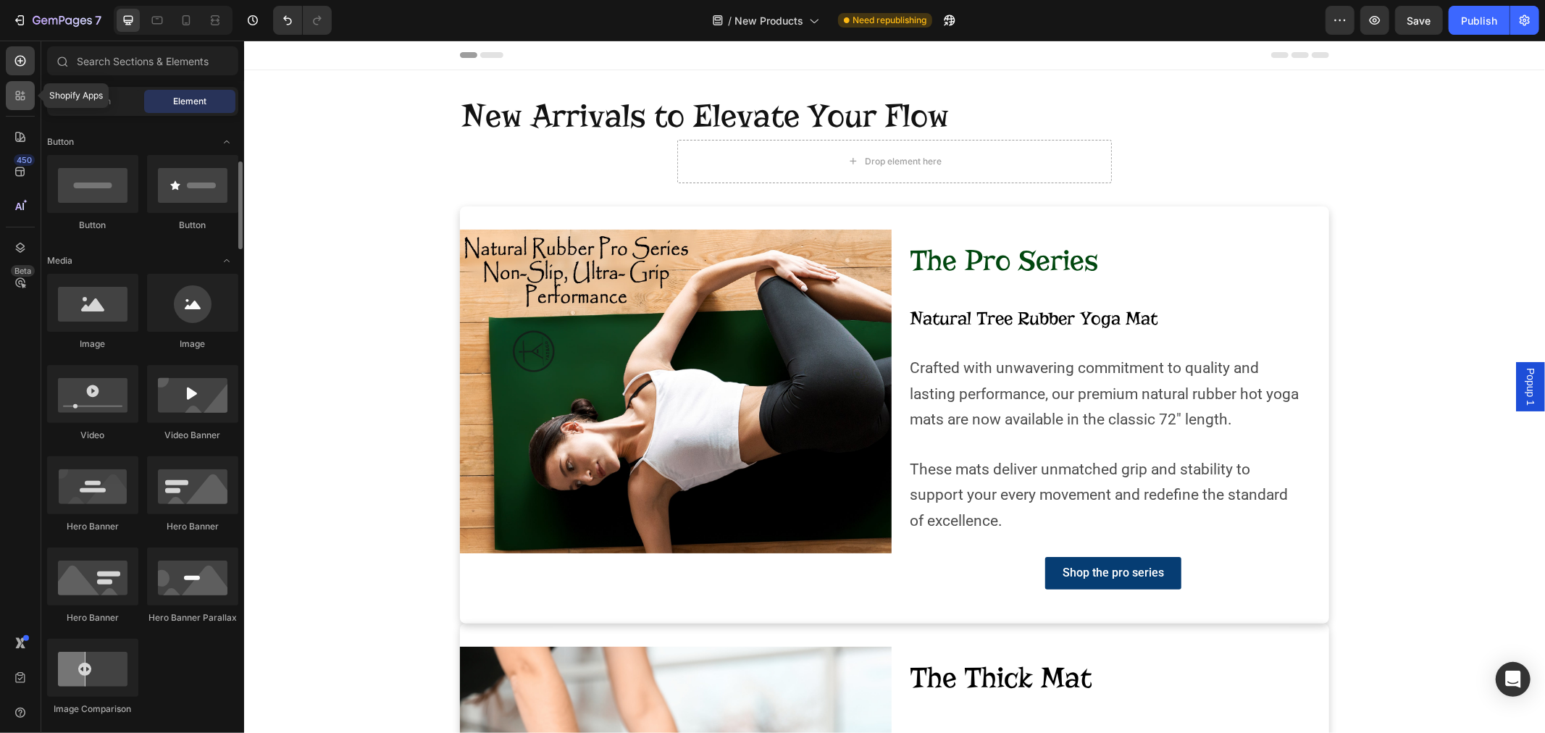
click at [11, 91] on div at bounding box center [20, 95] width 29 height 29
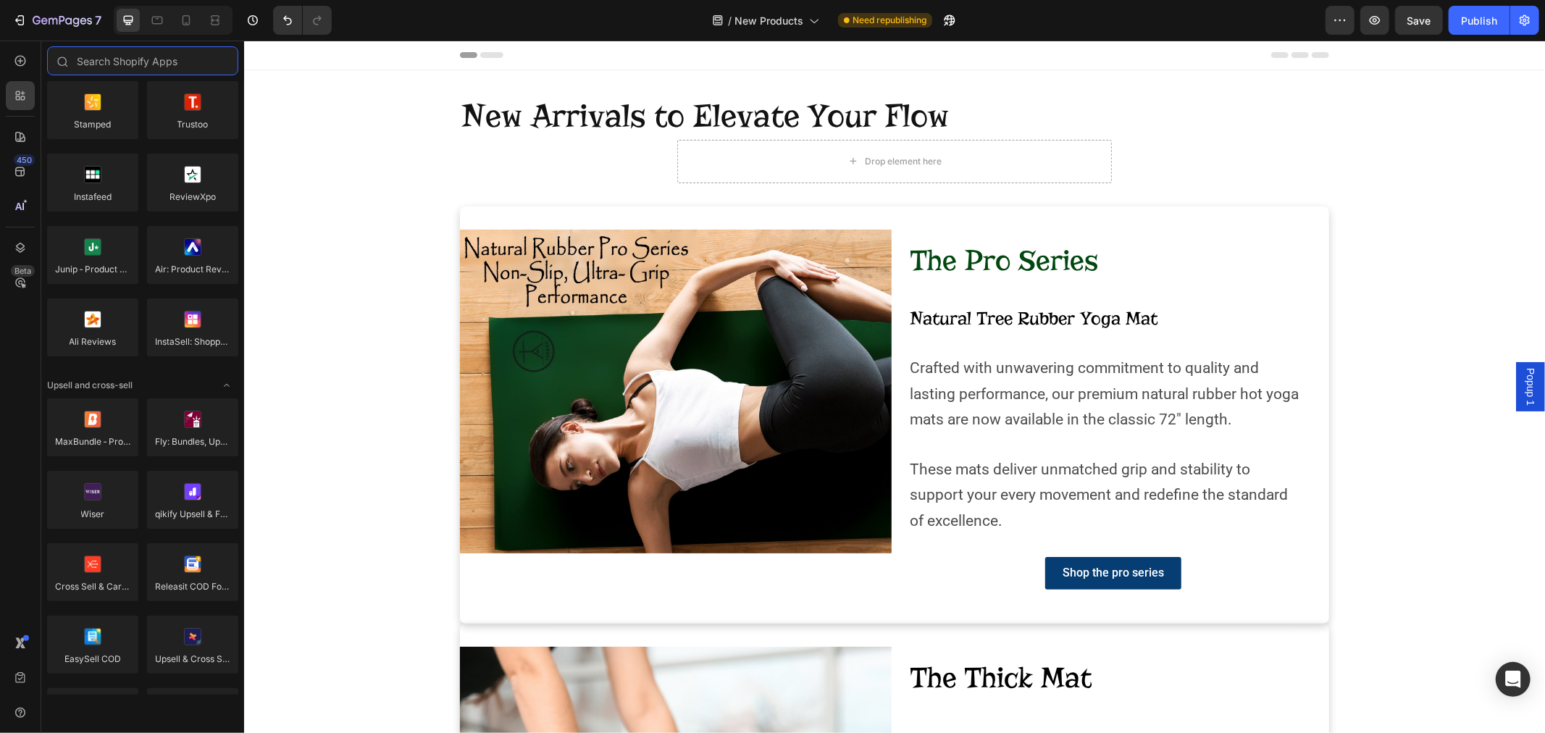
scroll to position [0, 0]
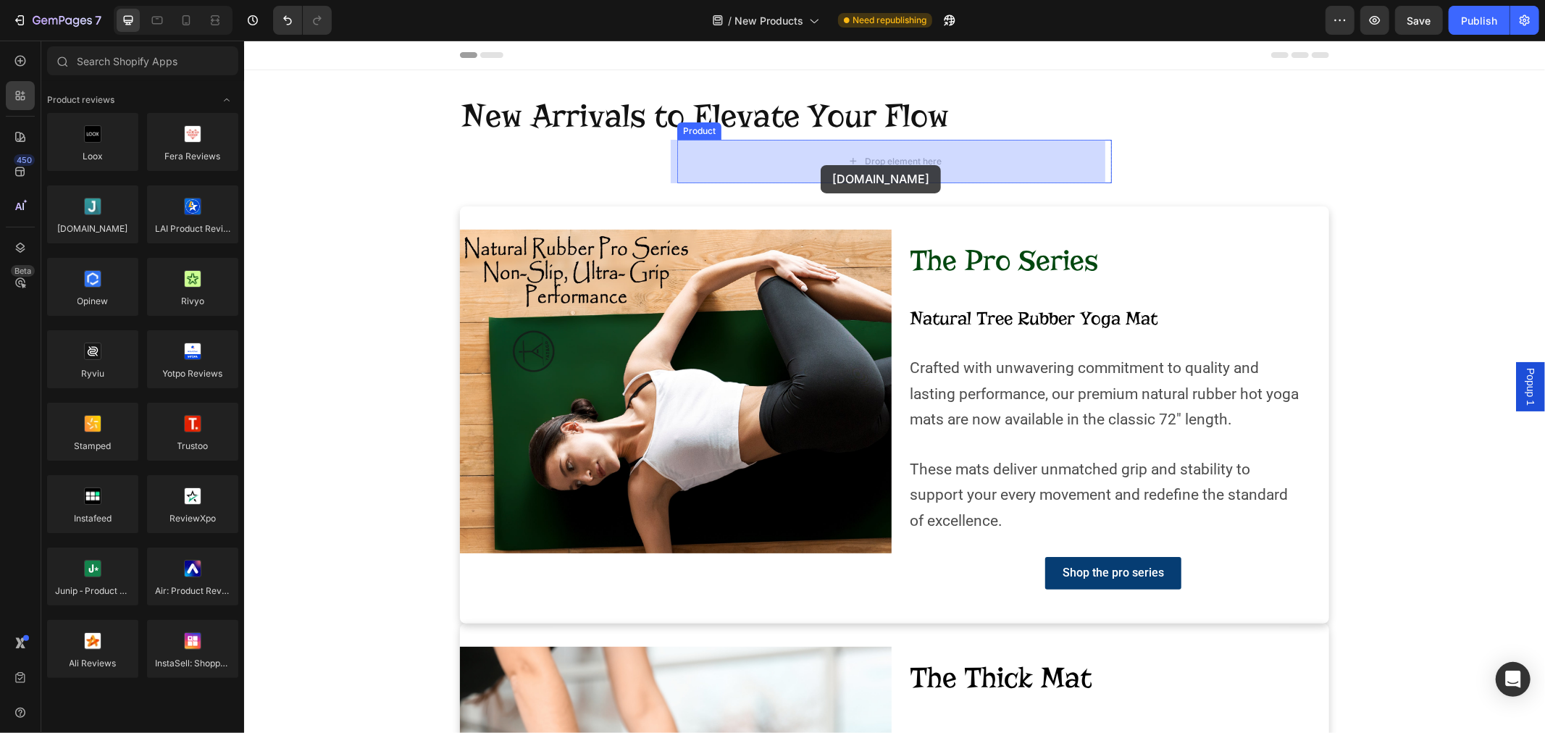
drag, startPoint x: 340, startPoint y: 261, endPoint x: 820, endPoint y: 164, distance: 489.7
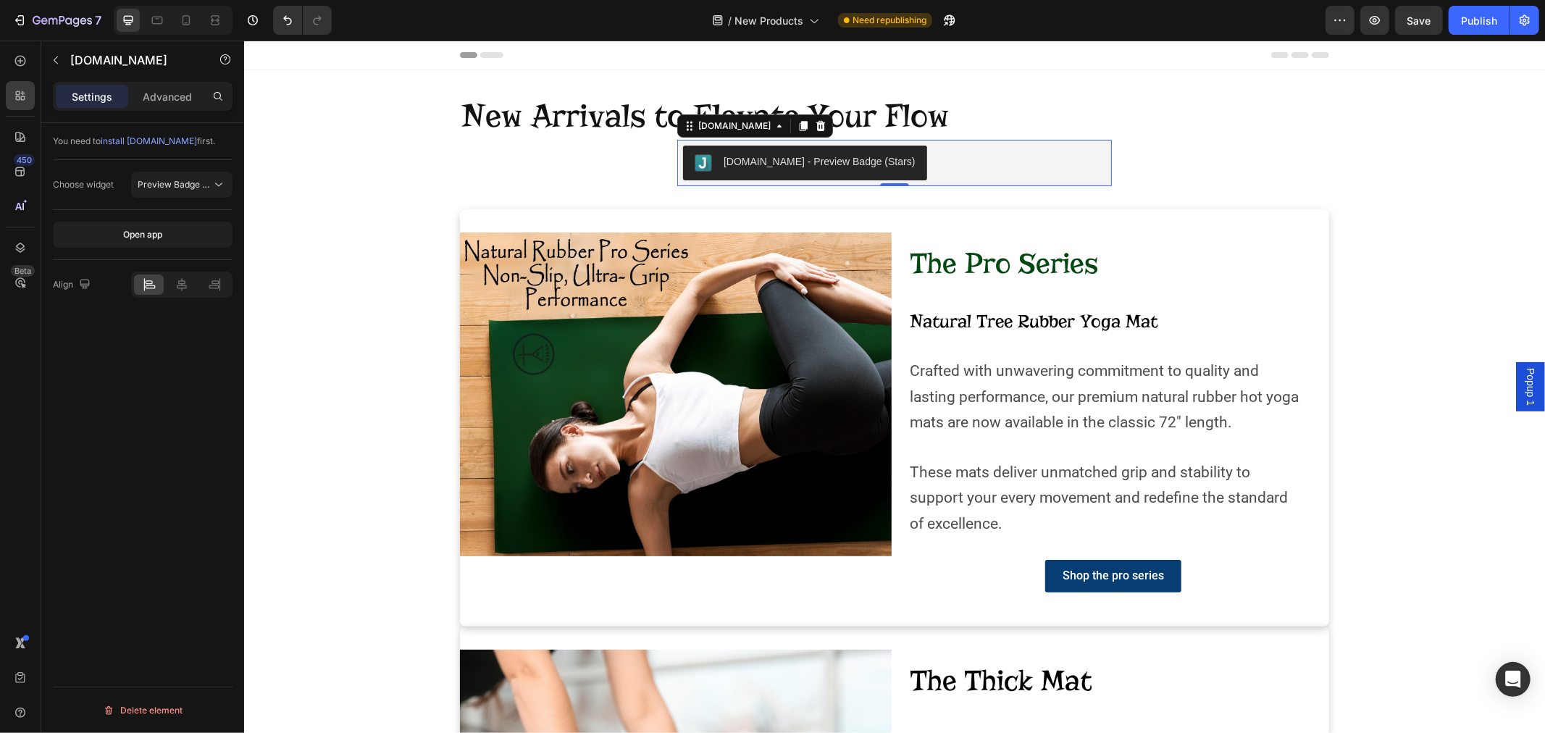
click at [1081, 172] on div "[DOMAIN_NAME] - Preview Badge (Stars)" at bounding box center [893, 162] width 423 height 35
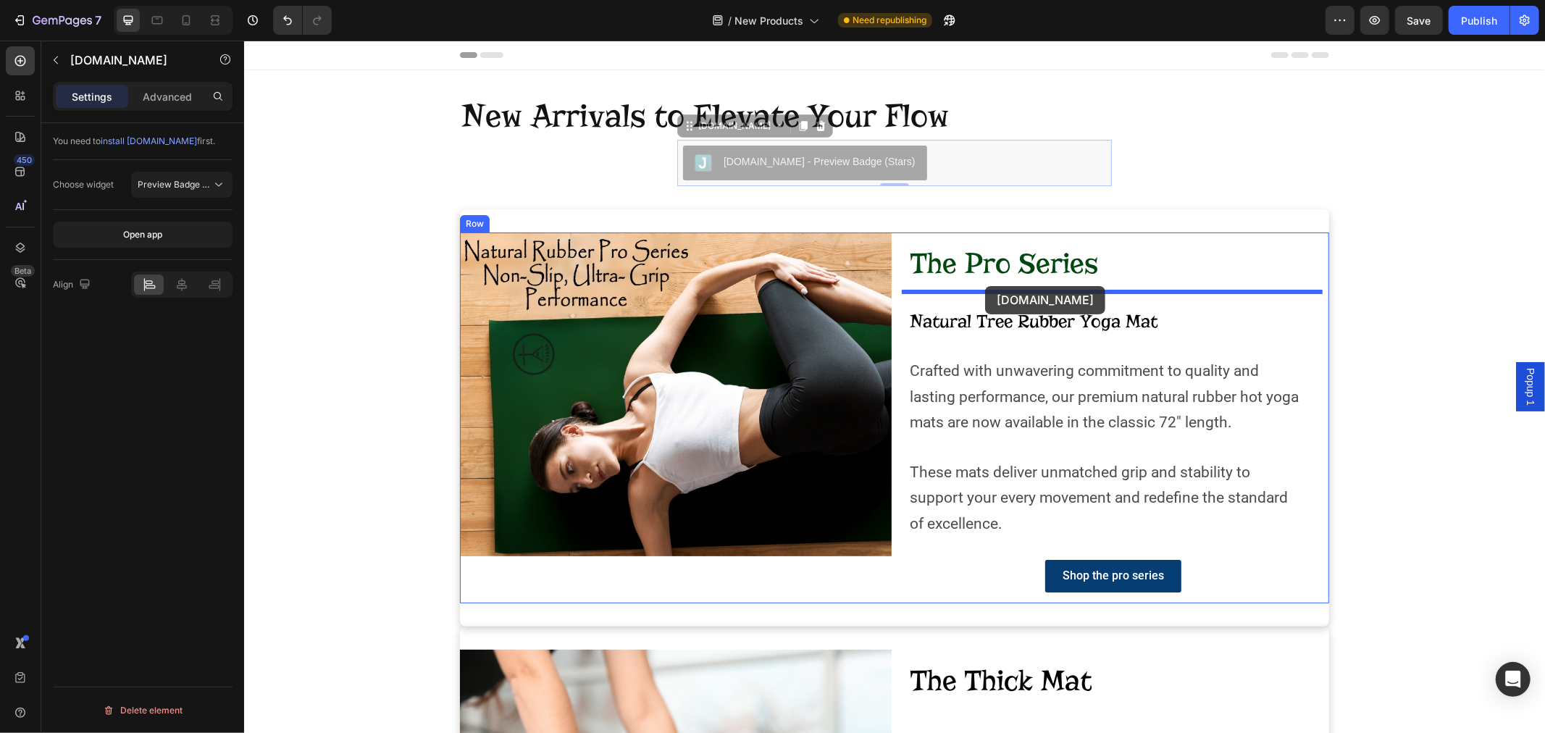
drag, startPoint x: 684, startPoint y: 128, endPoint x: 984, endPoint y: 285, distance: 338.5
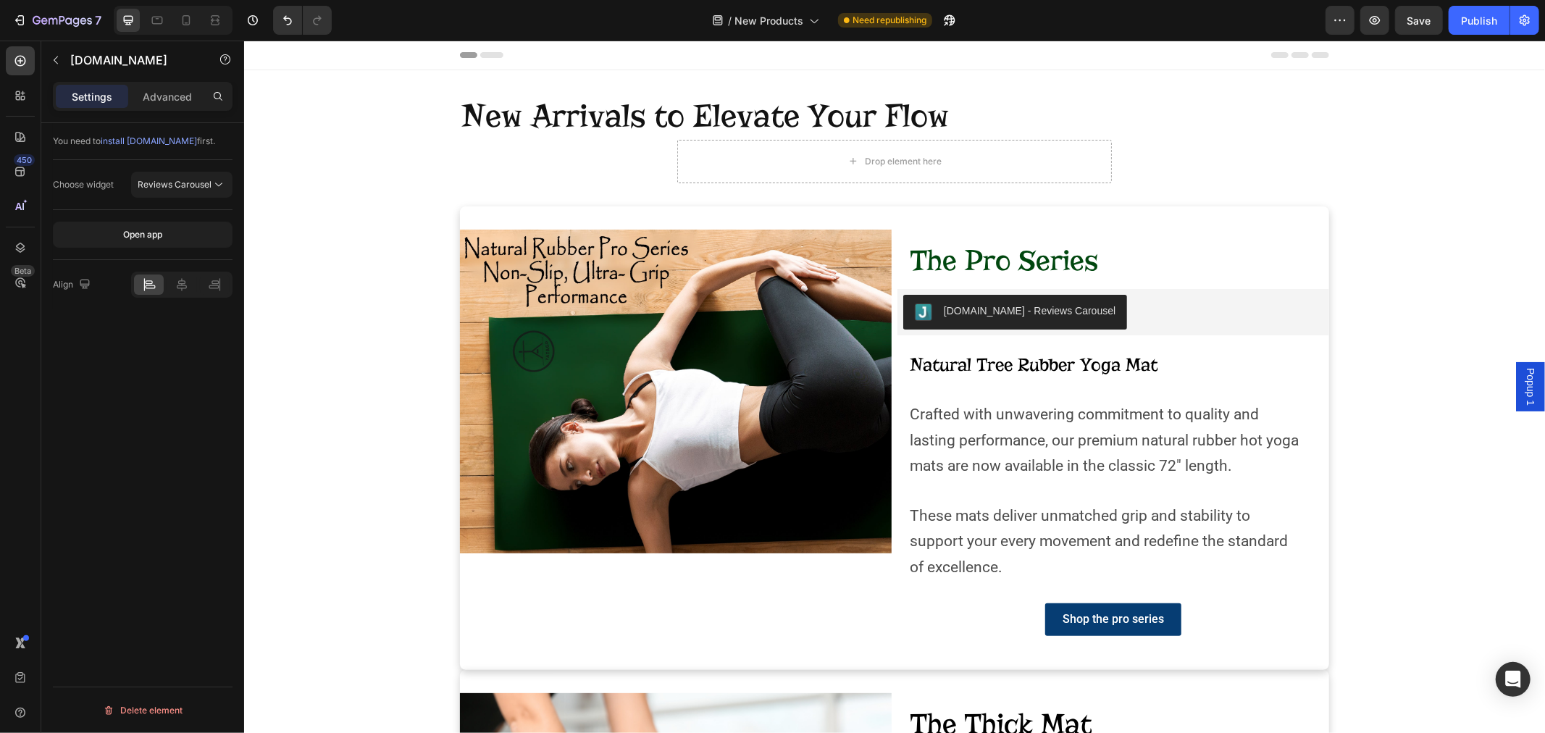
click at [1107, 316] on div "[DOMAIN_NAME] - Reviews Carousel" at bounding box center [1112, 311] width 420 height 35
click at [971, 314] on div "[DOMAIN_NAME] - Reviews Carousel" at bounding box center [1029, 310] width 172 height 15
click at [906, 292] on div "[DOMAIN_NAME] - Reviews Carousel" at bounding box center [1113, 311] width 432 height 46
click at [1118, 315] on div "[DOMAIN_NAME] - Reviews Carousel" at bounding box center [1112, 311] width 420 height 35
click at [1076, 376] on p "Natural Tree Rubber Yoga Mat" at bounding box center [1118, 365] width 418 height 34
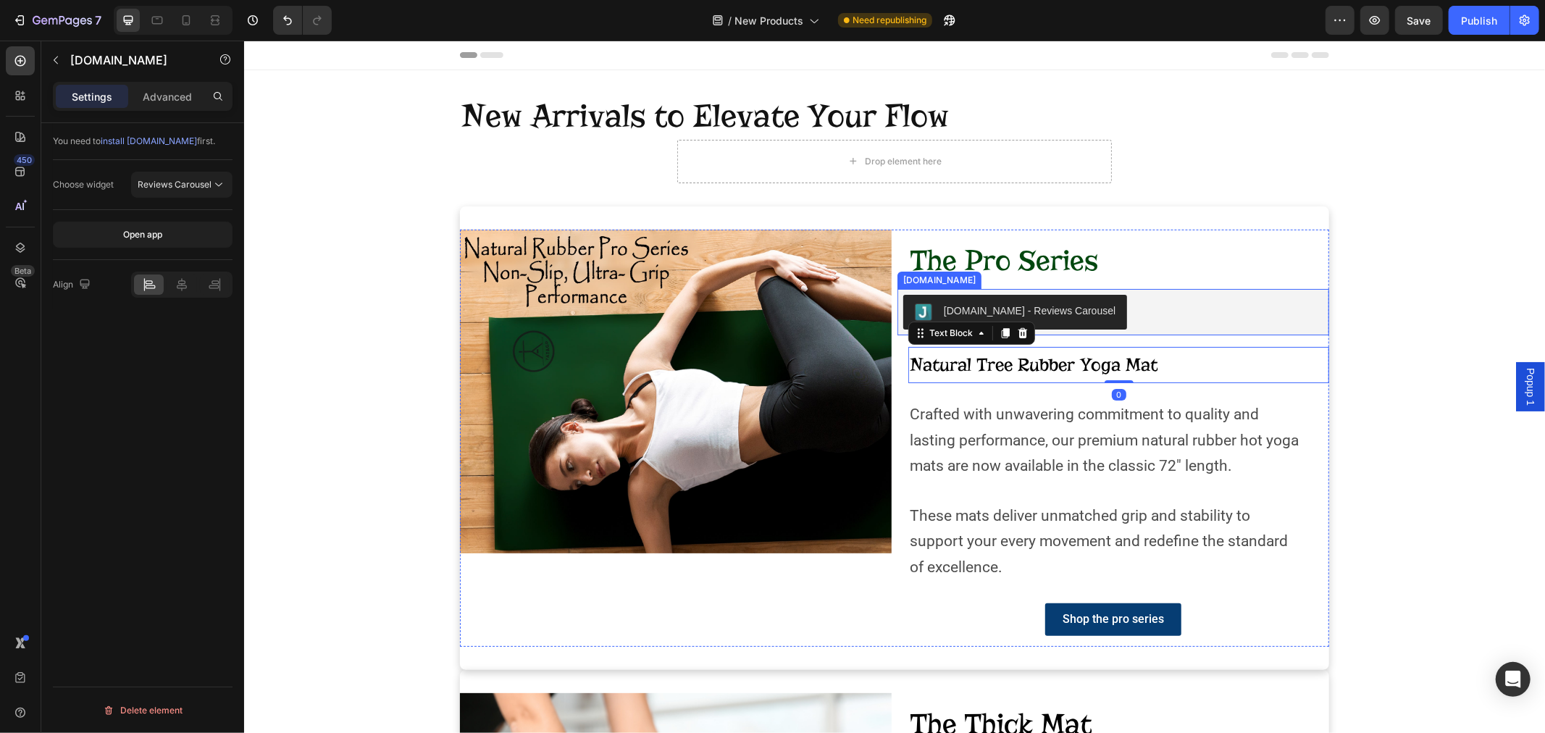
click at [1083, 314] on div "[DOMAIN_NAME] - Reviews Carousel" at bounding box center [1112, 311] width 420 height 35
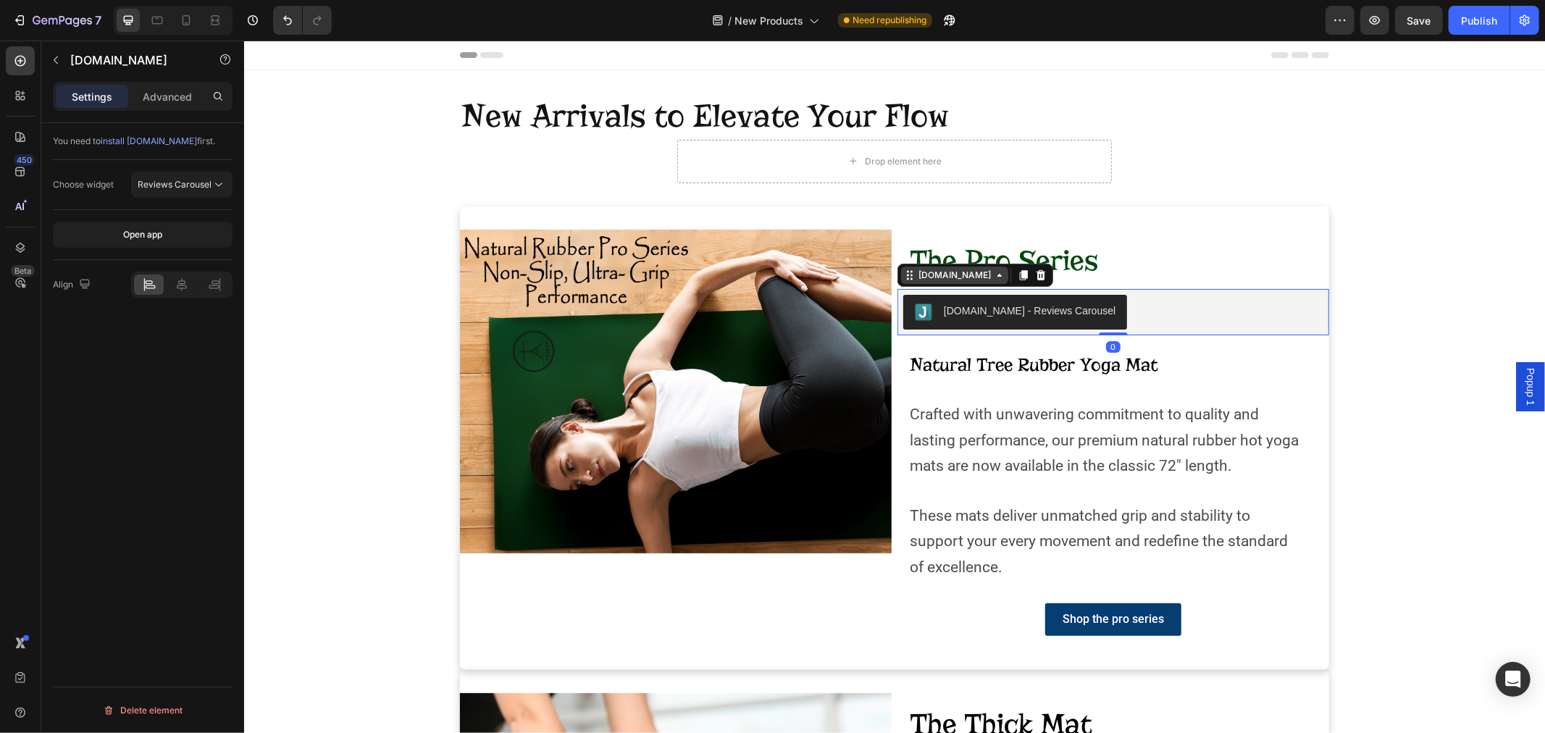
click at [907, 280] on div "[DOMAIN_NAME]" at bounding box center [953, 274] width 107 height 17
click at [288, 22] on icon "Undo/Redo" at bounding box center [287, 20] width 14 height 14
click at [642, 134] on h2 "New Arrivals to Elevate Your Flow" at bounding box center [893, 116] width 869 height 46
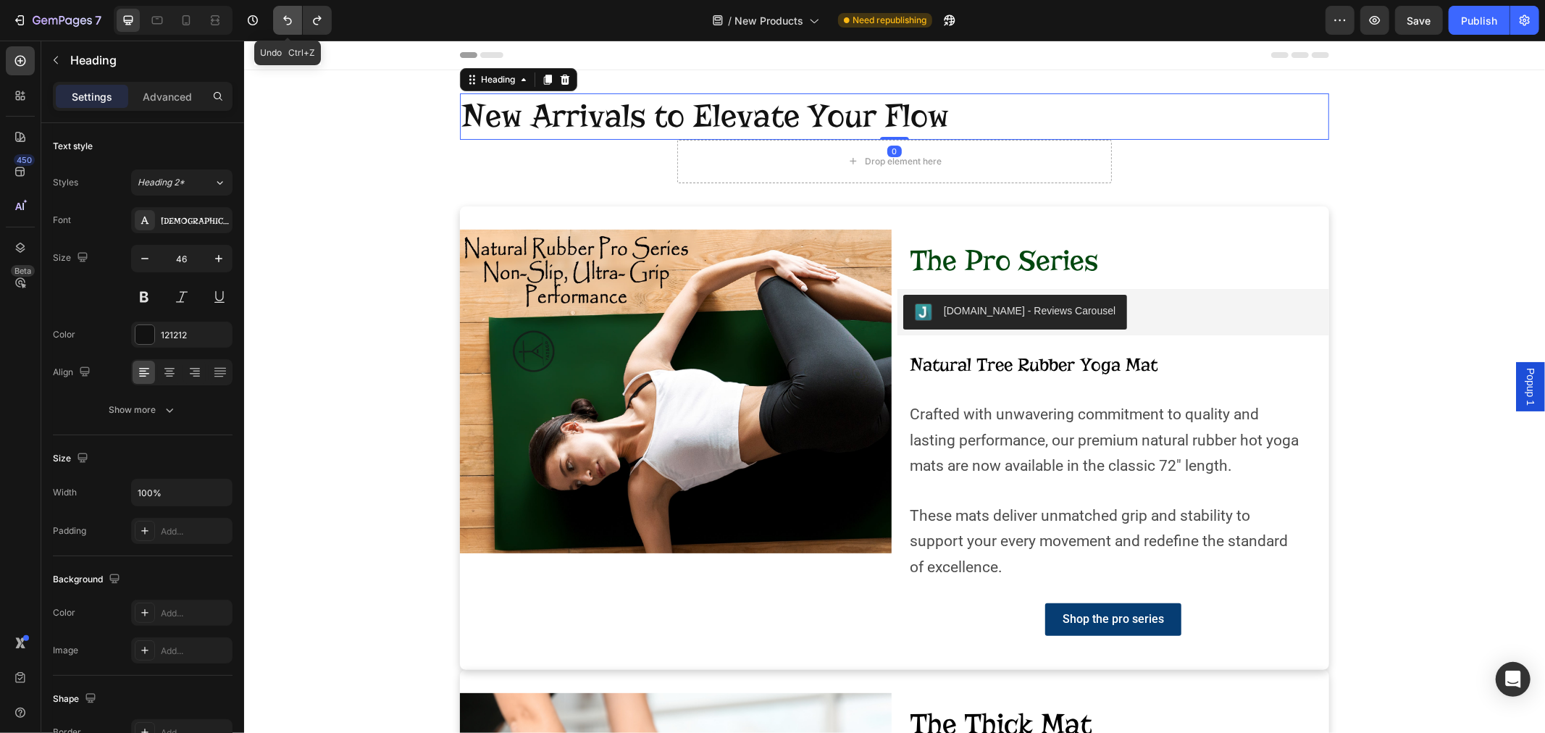
click at [291, 22] on icon "Undo/Redo" at bounding box center [287, 20] width 9 height 9
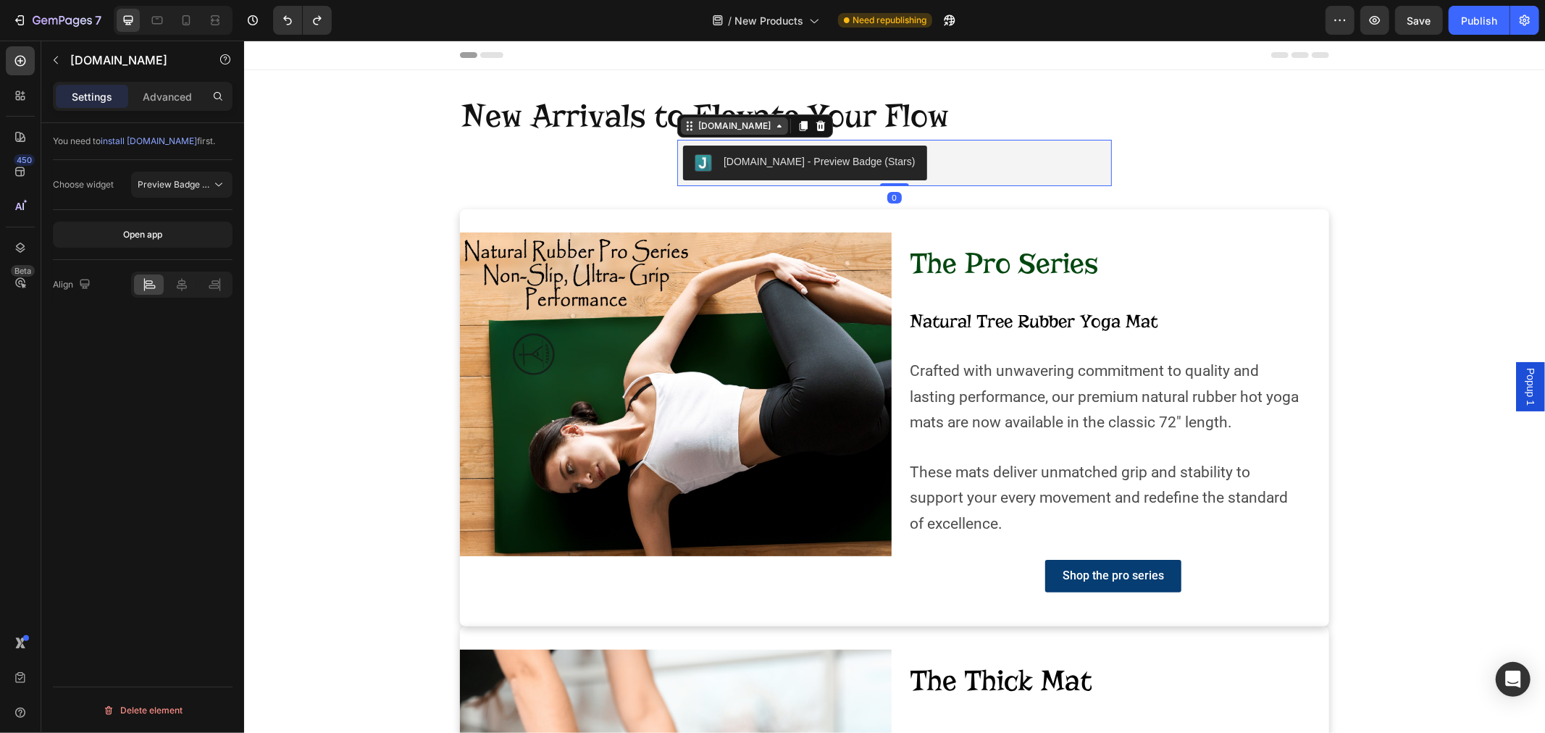
click at [684, 133] on div "[DOMAIN_NAME]" at bounding box center [733, 125] width 107 height 17
click at [994, 169] on div "[DOMAIN_NAME] - Preview Badge (Stars)" at bounding box center [893, 162] width 423 height 35
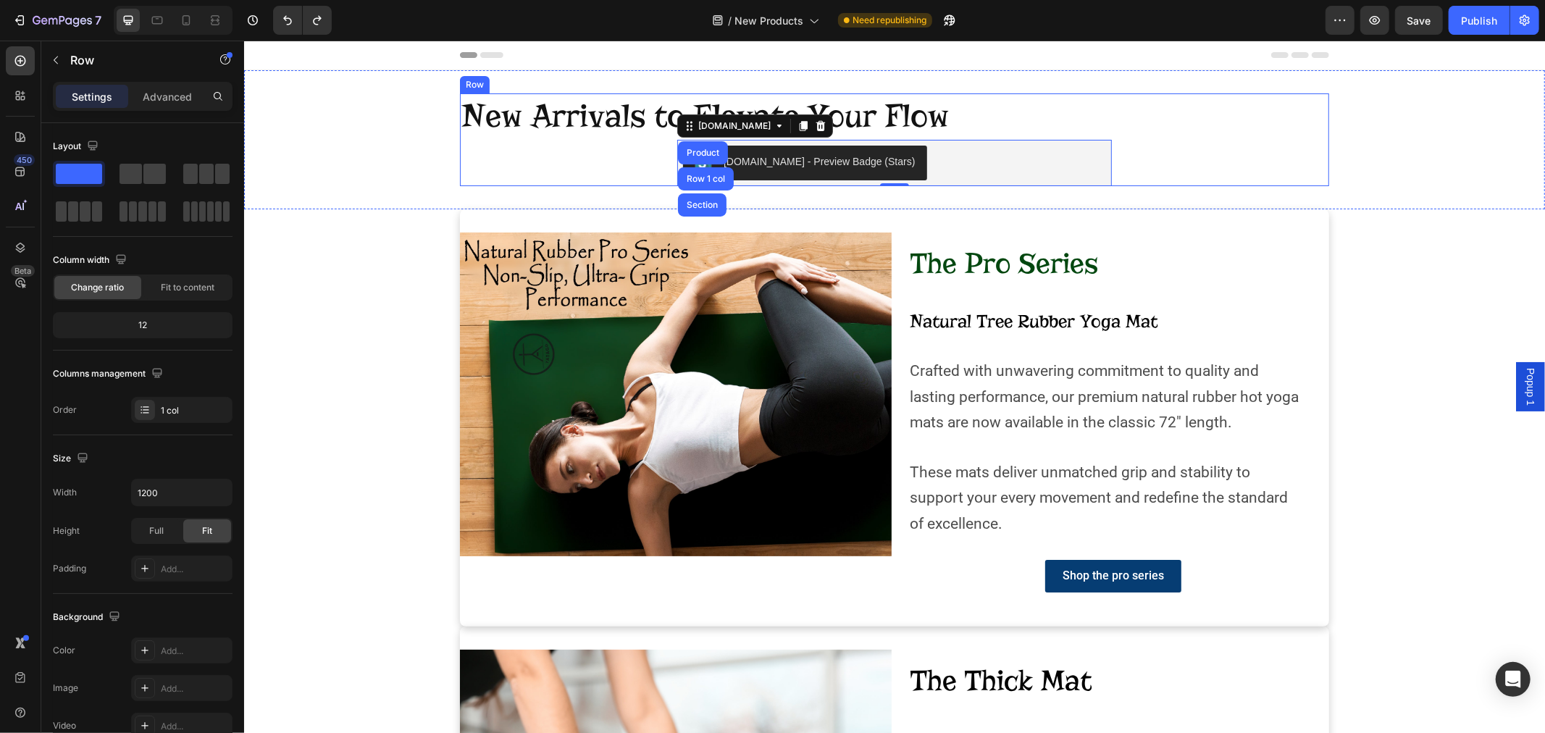
click at [1122, 181] on div "New Arrivals to Elevate Your Flow Heading [DOMAIN_NAME] - Preview Badge (Stars)…" at bounding box center [893, 139] width 869 height 93
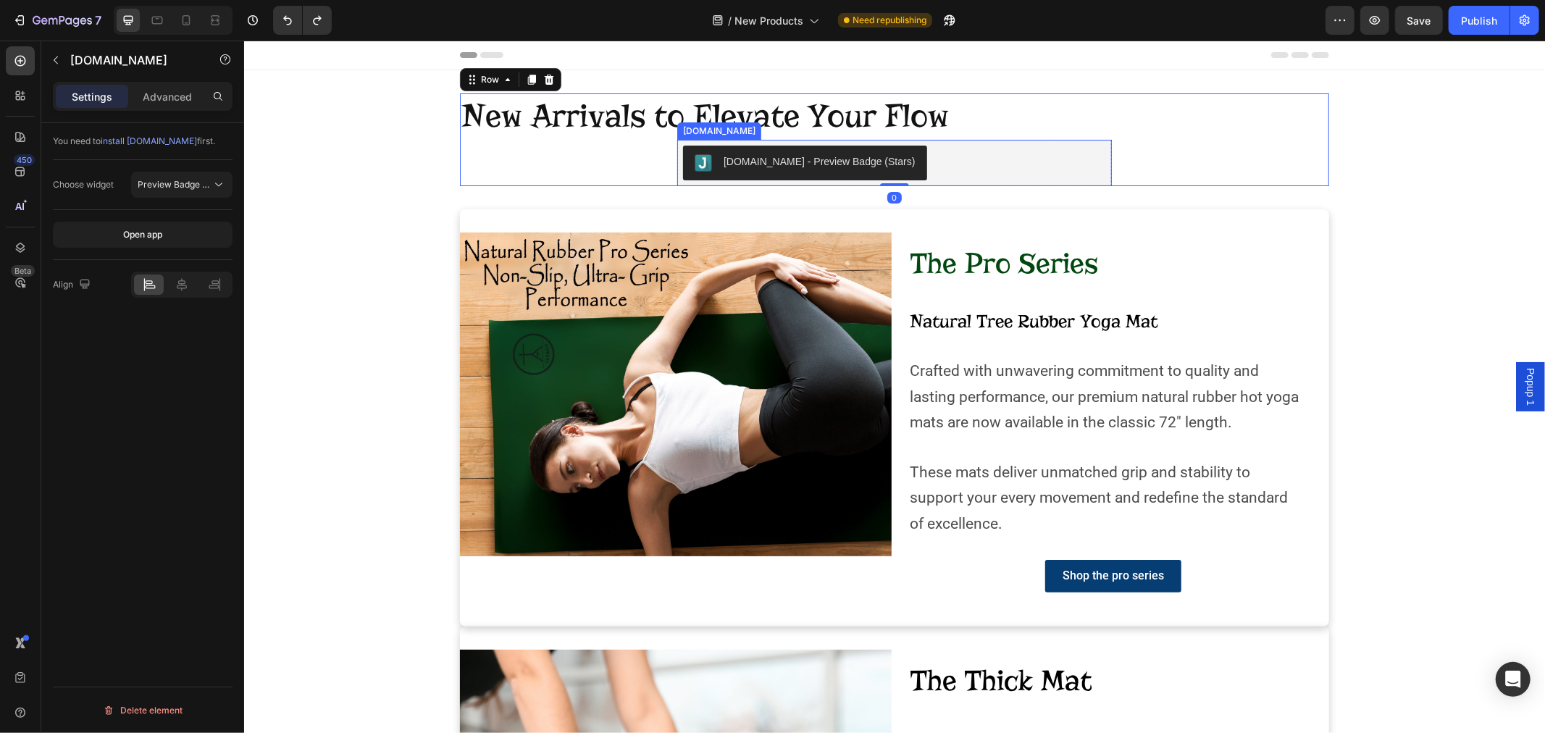
click at [953, 175] on div "[DOMAIN_NAME] - Preview Badge (Stars)" at bounding box center [893, 162] width 423 height 35
click at [680, 117] on div "[DOMAIN_NAME]" at bounding box center [733, 125] width 107 height 17
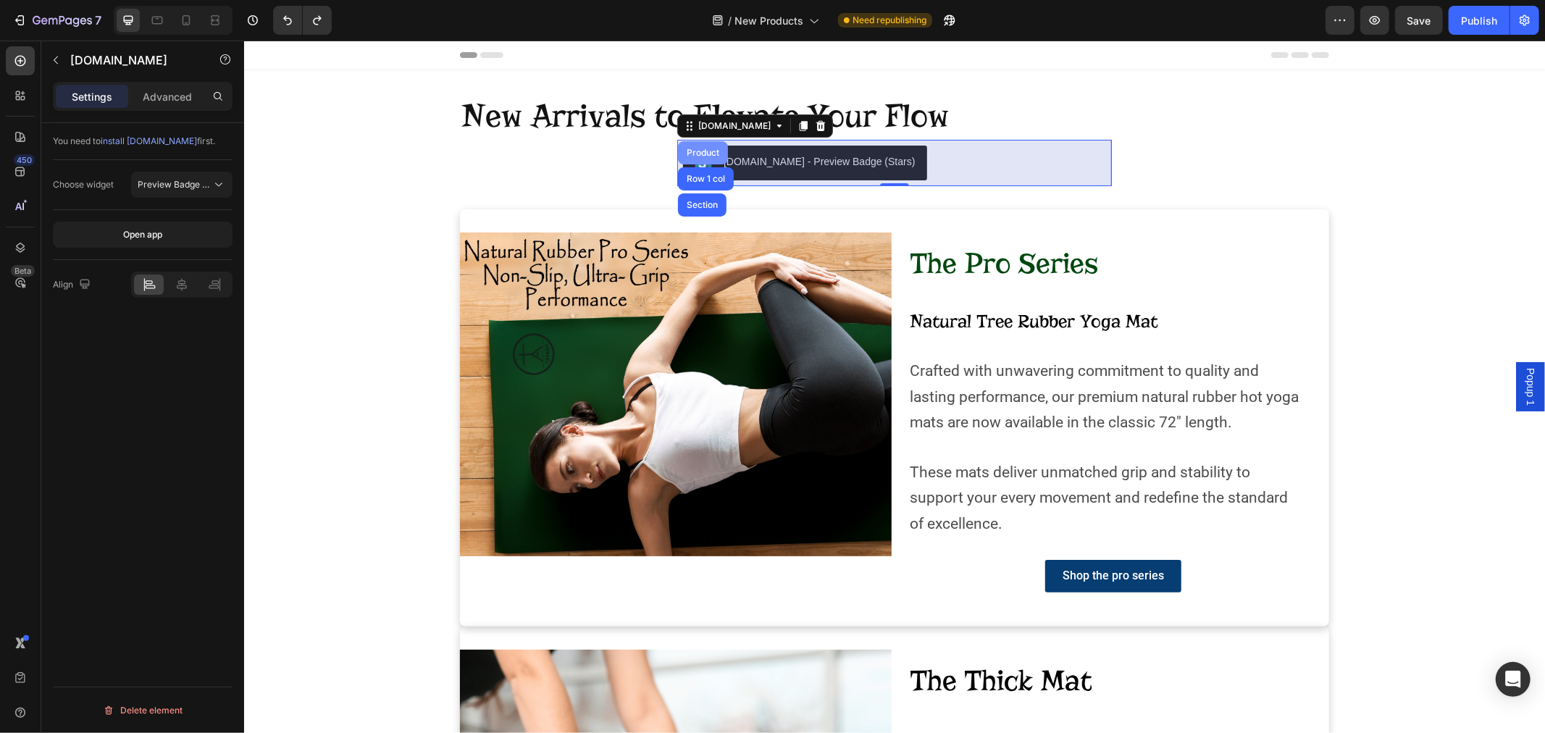
click at [682, 146] on div "Product" at bounding box center [702, 152] width 50 height 23
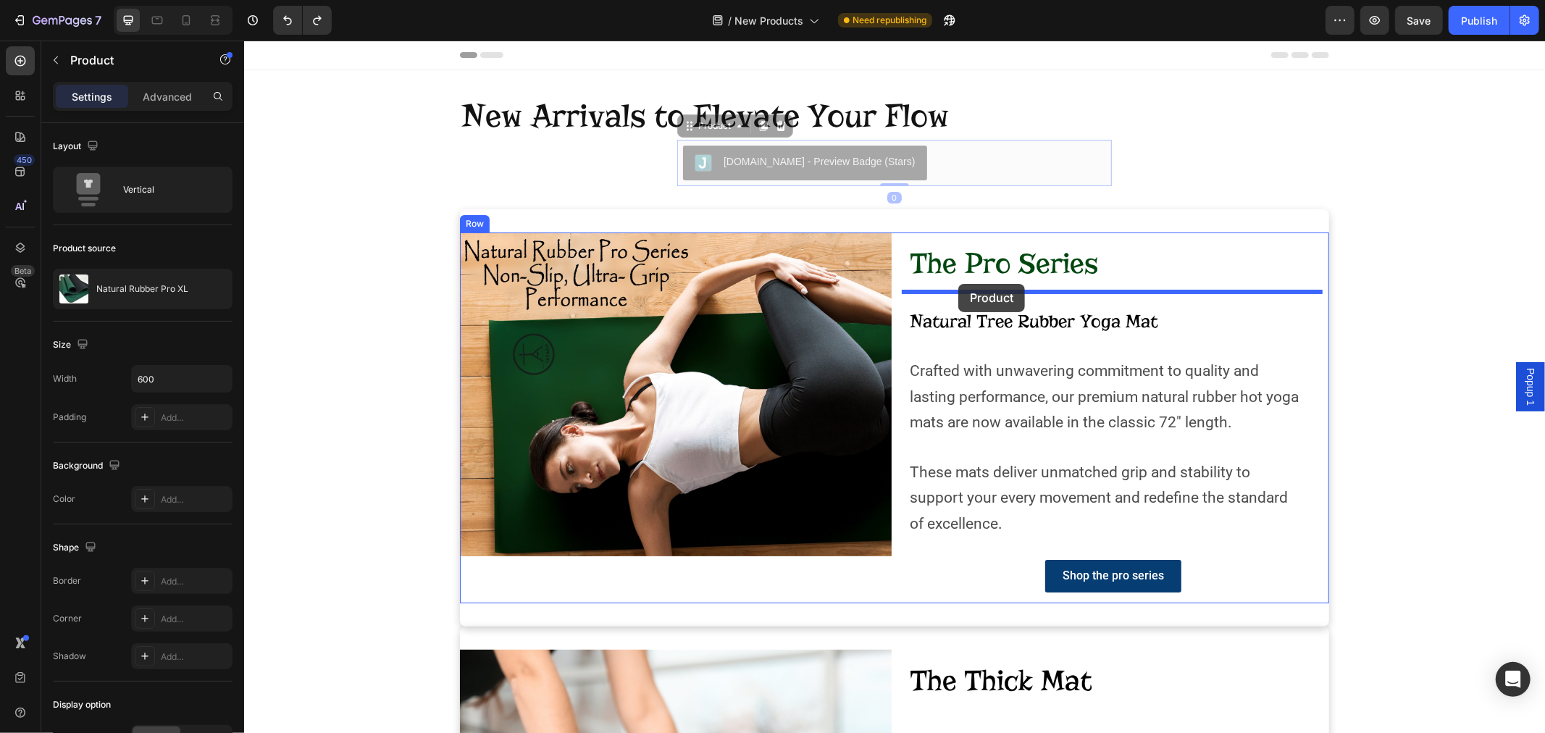
drag, startPoint x: 683, startPoint y: 127, endPoint x: 957, endPoint y: 283, distance: 315.9
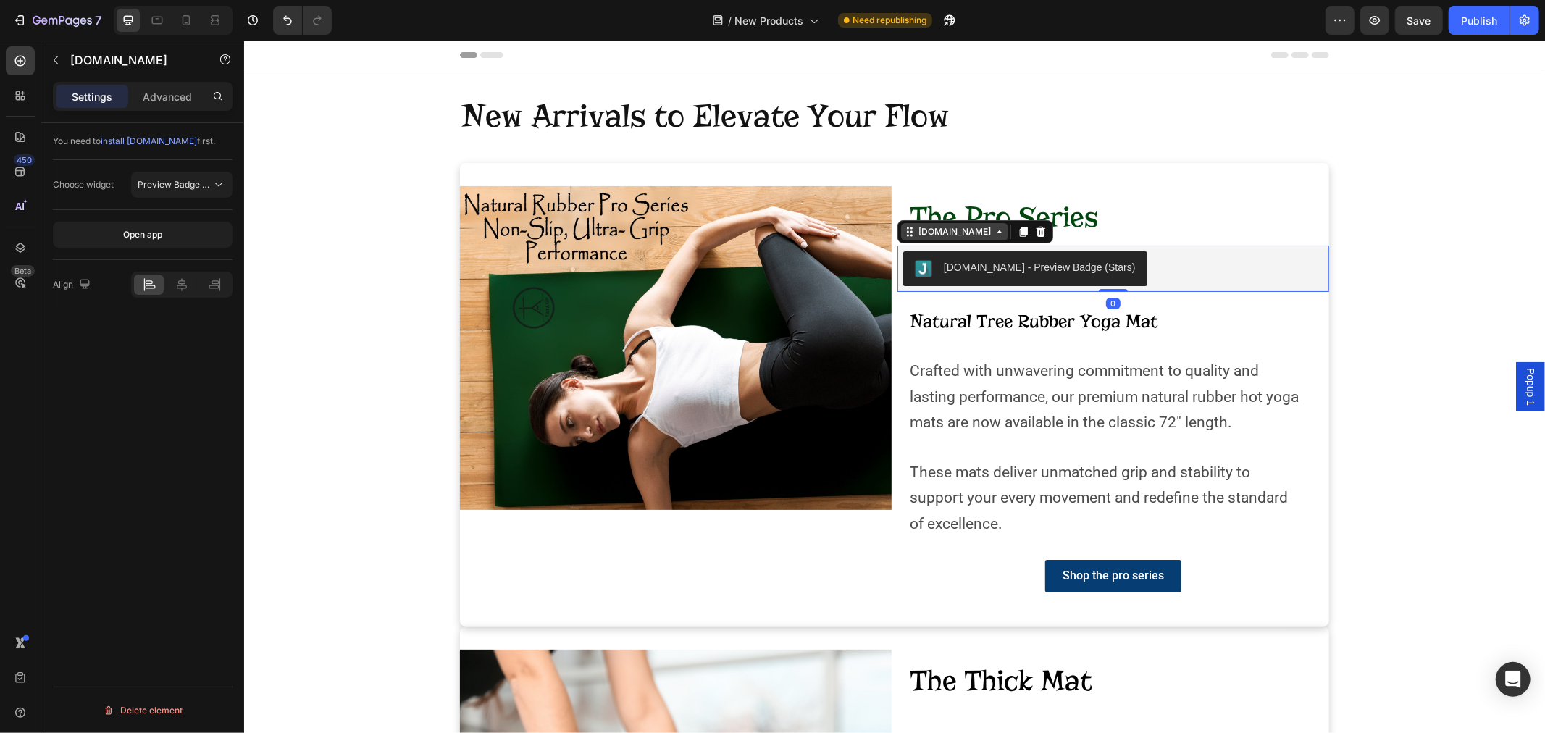
click at [901, 235] on div "[DOMAIN_NAME]" at bounding box center [953, 230] width 107 height 17
click at [1157, 274] on div "[DOMAIN_NAME] - Preview Badge (Stars)" at bounding box center [1112, 268] width 420 height 35
click at [1204, 319] on p "Natural Tree Rubber Yoga Mat" at bounding box center [1118, 321] width 418 height 34
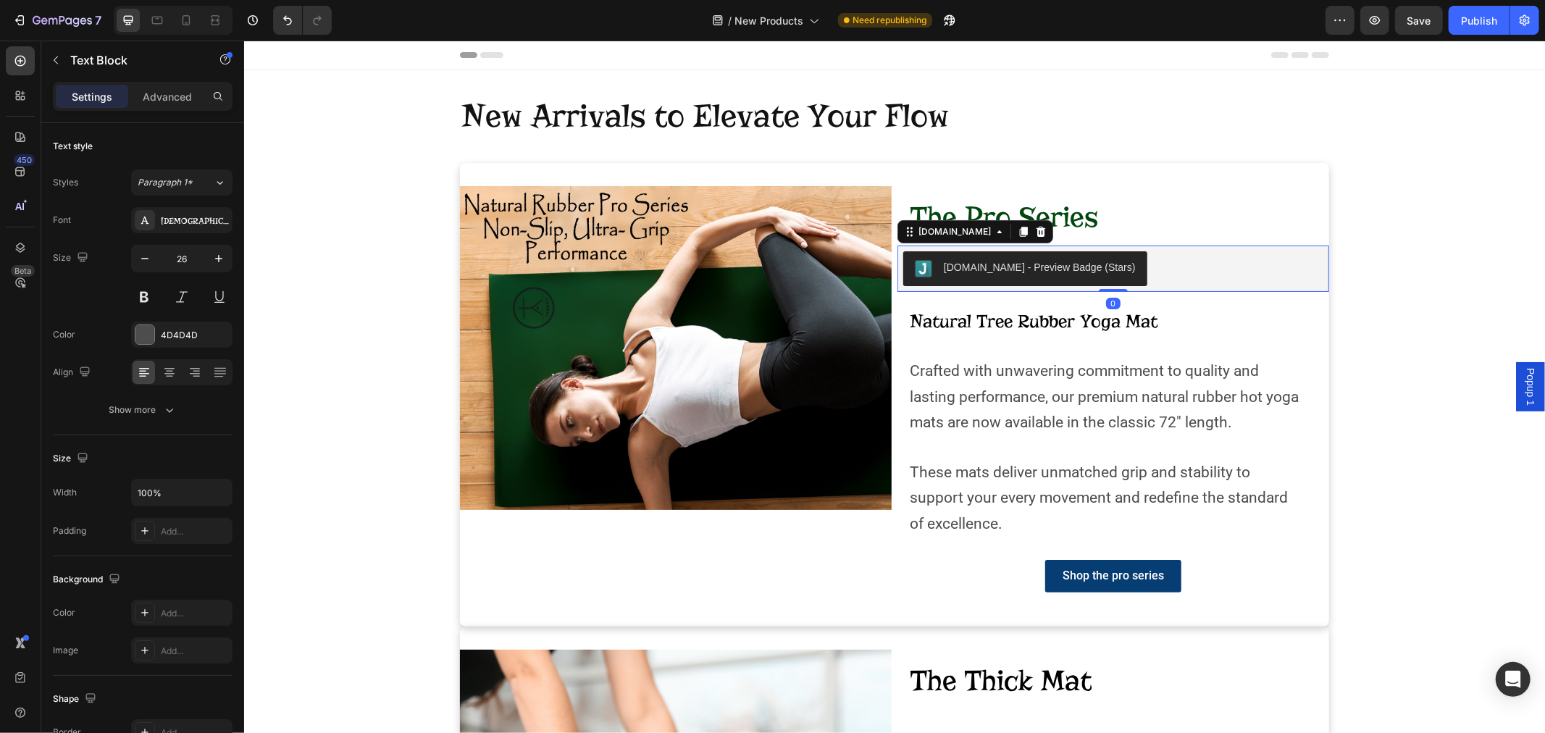
click at [994, 270] on div "[DOMAIN_NAME] - Preview Badge (Stars)" at bounding box center [1039, 266] width 192 height 15
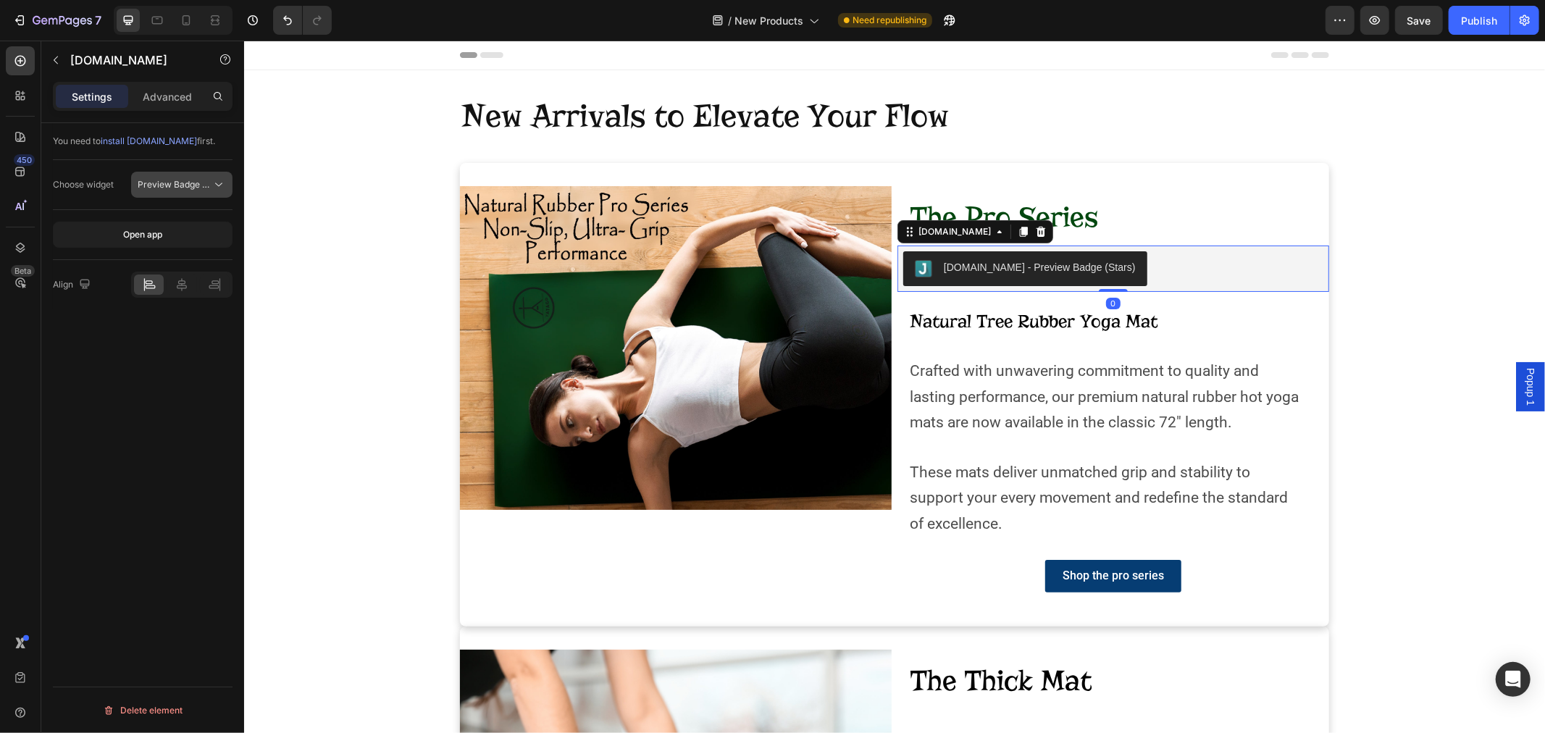
click at [183, 185] on span "Preview Badge (Stars)" at bounding box center [184, 184] width 92 height 11
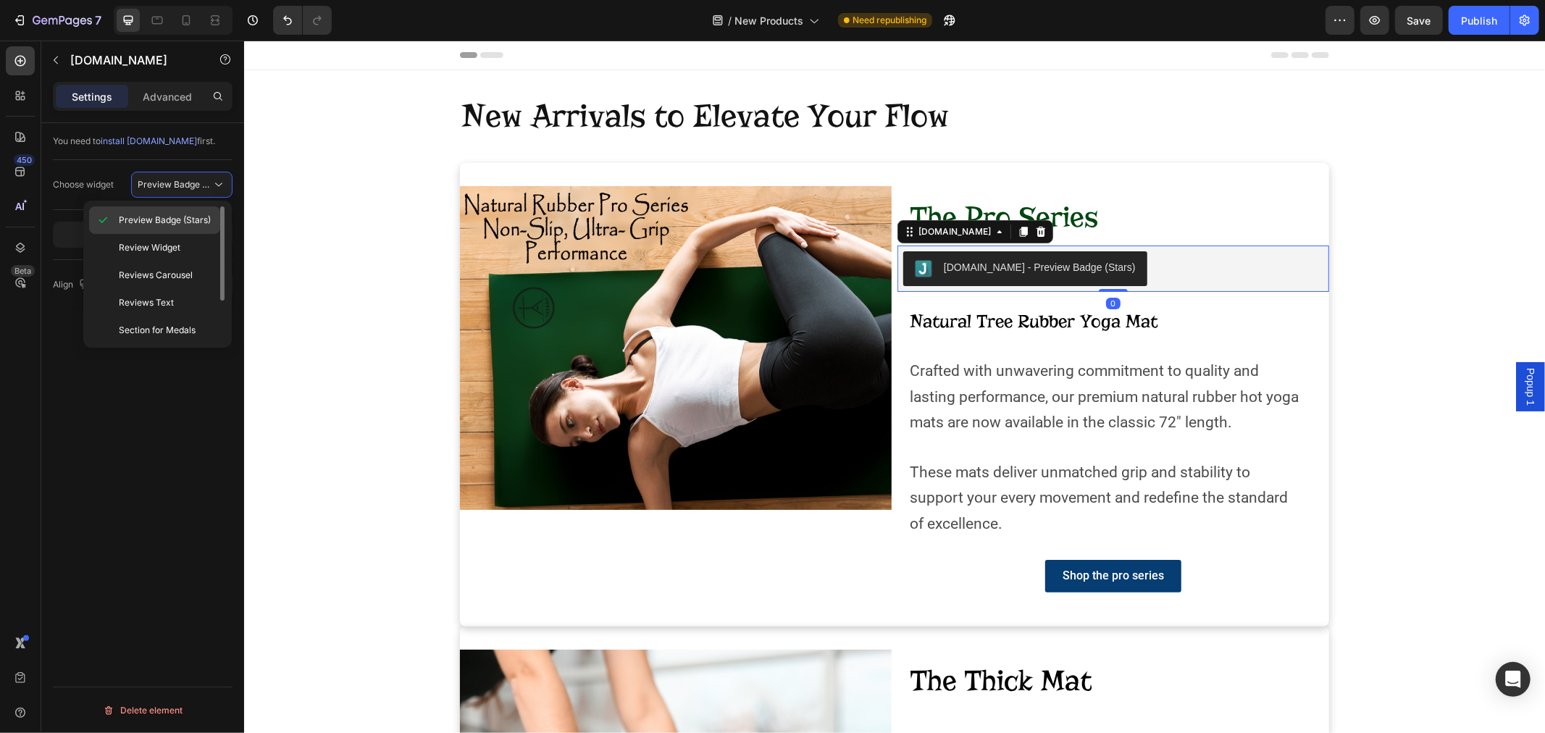
click at [180, 234] on div "Preview Badge (Stars)" at bounding box center [154, 248] width 131 height 28
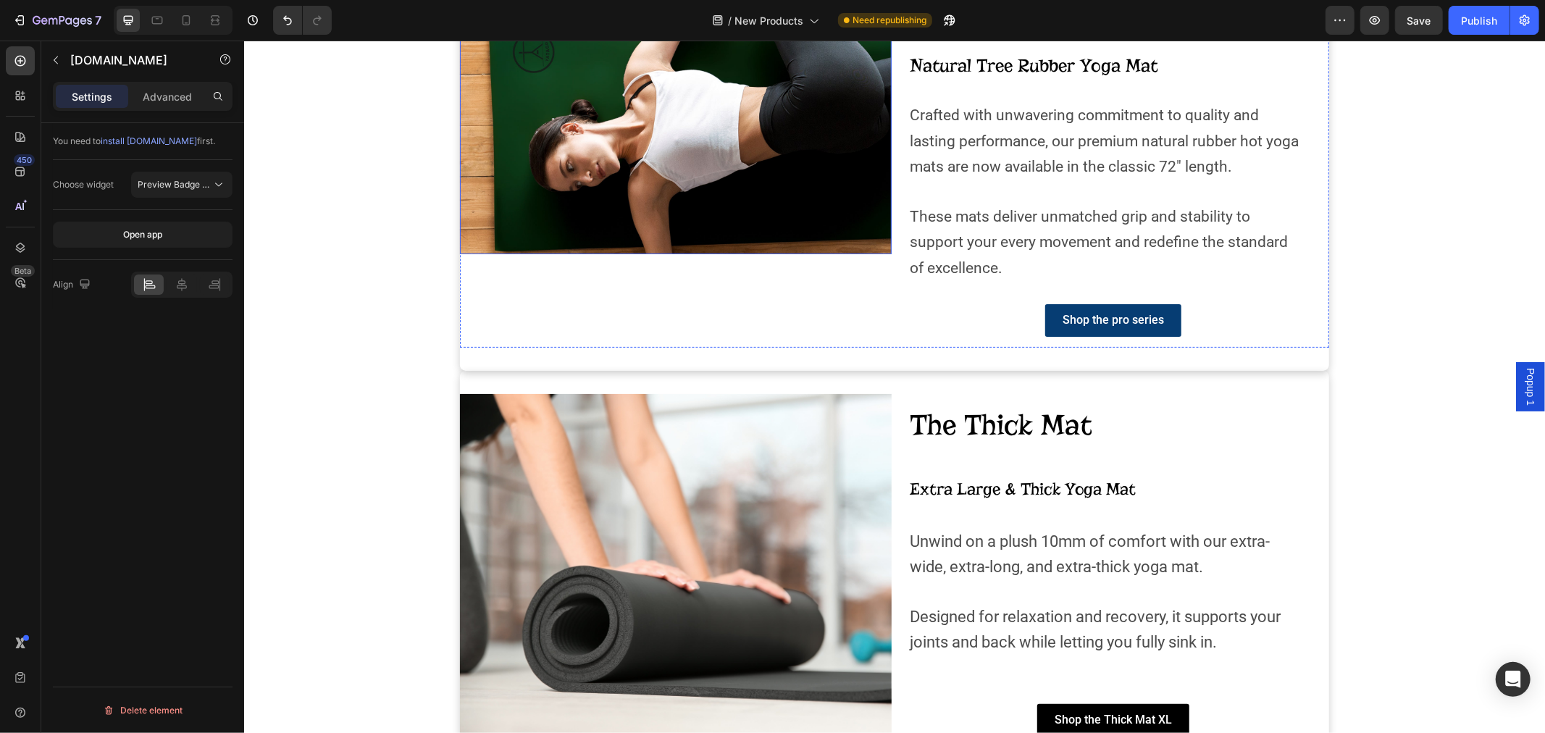
scroll to position [322, 0]
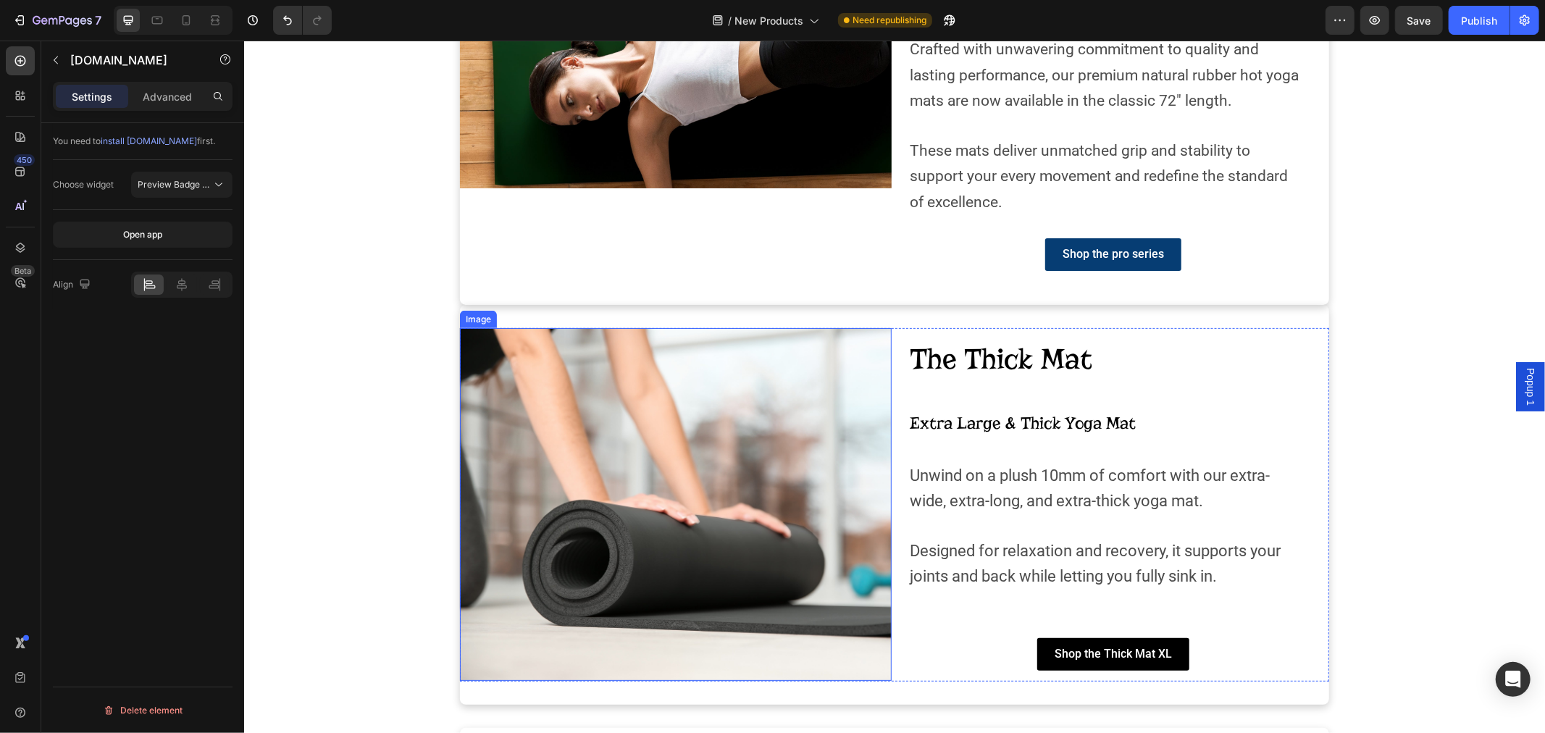
click at [671, 495] on img at bounding box center [675, 503] width 432 height 353
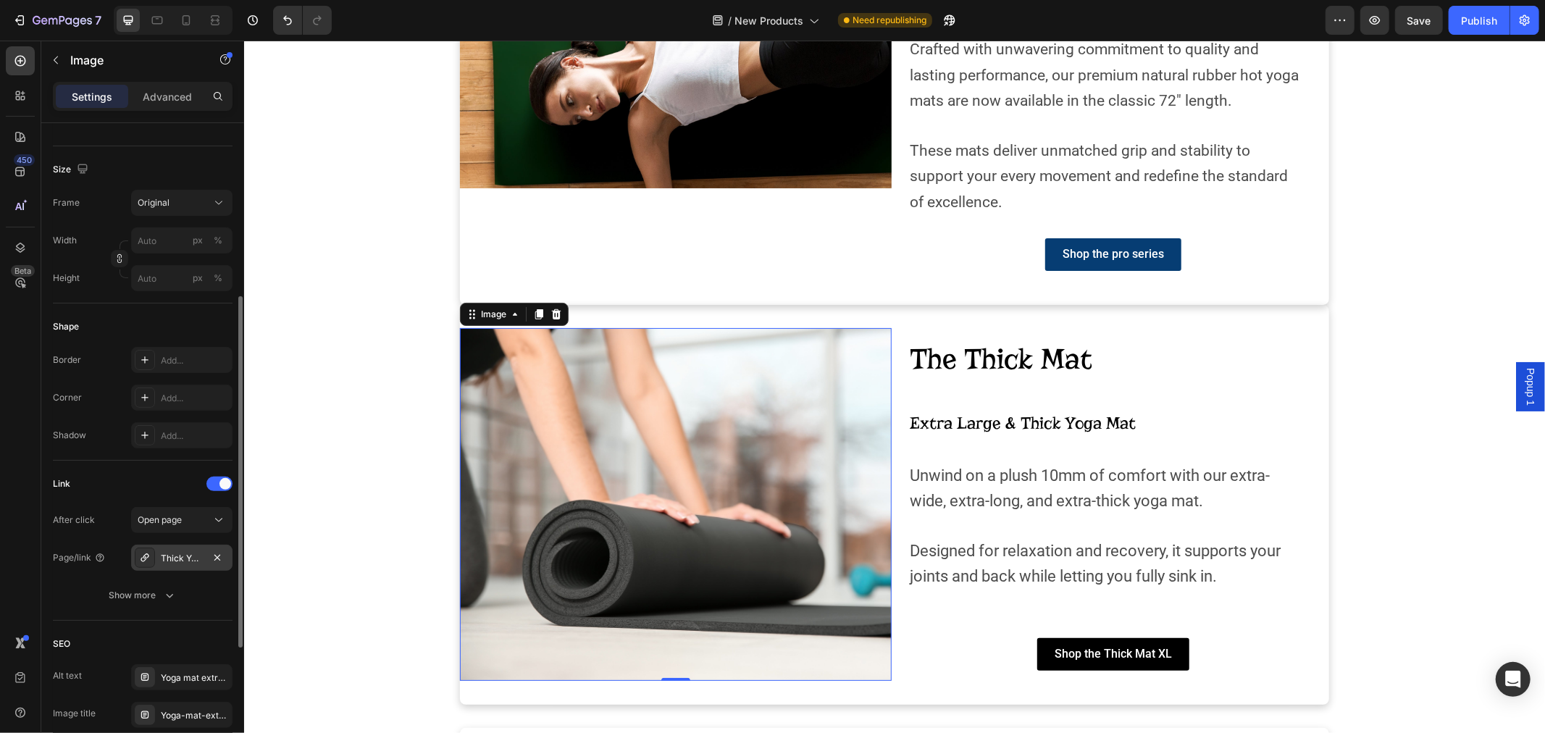
click at [176, 562] on div "Thick Yoga Mat XL" at bounding box center [182, 558] width 42 height 13
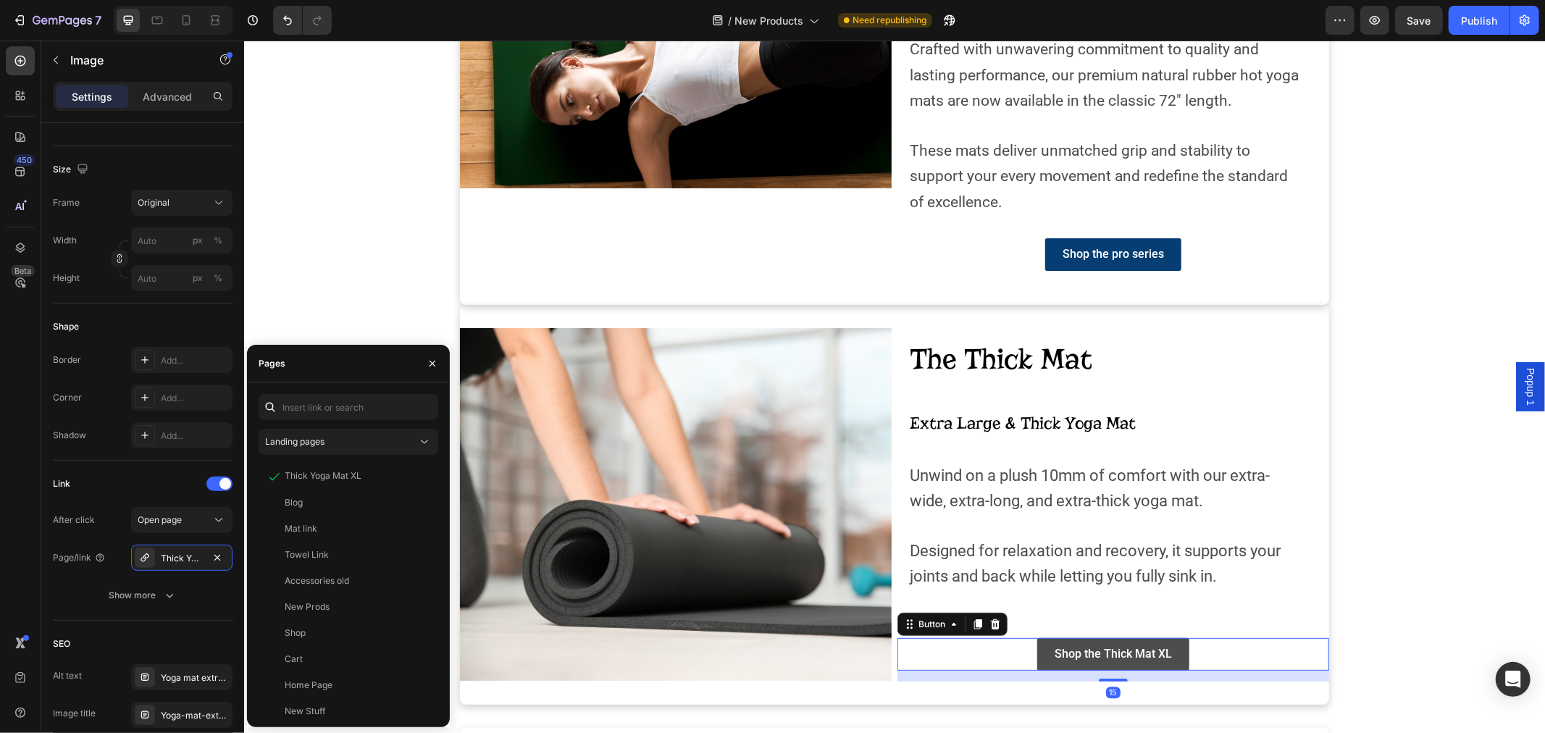
click at [1165, 646] on link "Shop the Thick Mat XL" at bounding box center [1112, 653] width 152 height 33
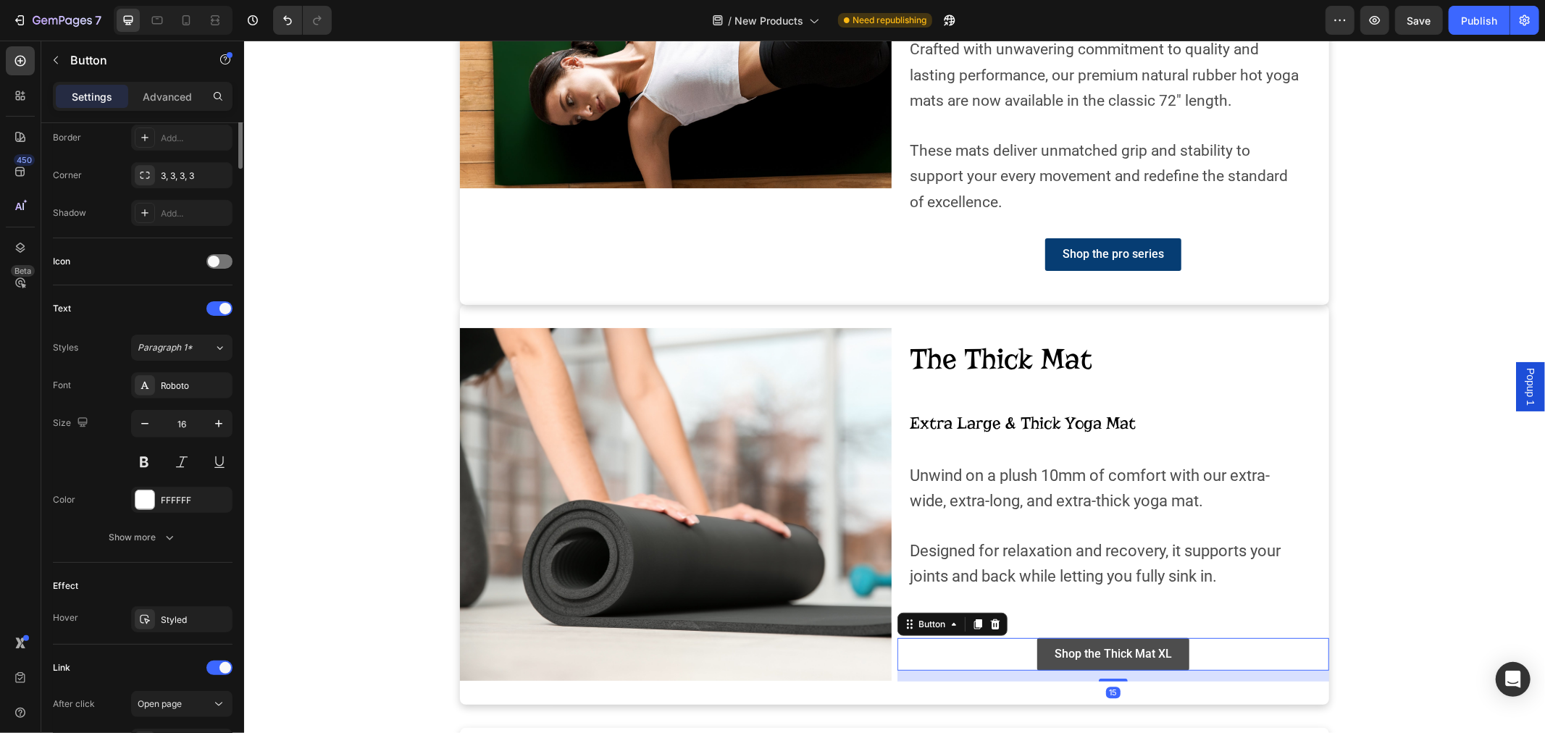
scroll to position [0, 0]
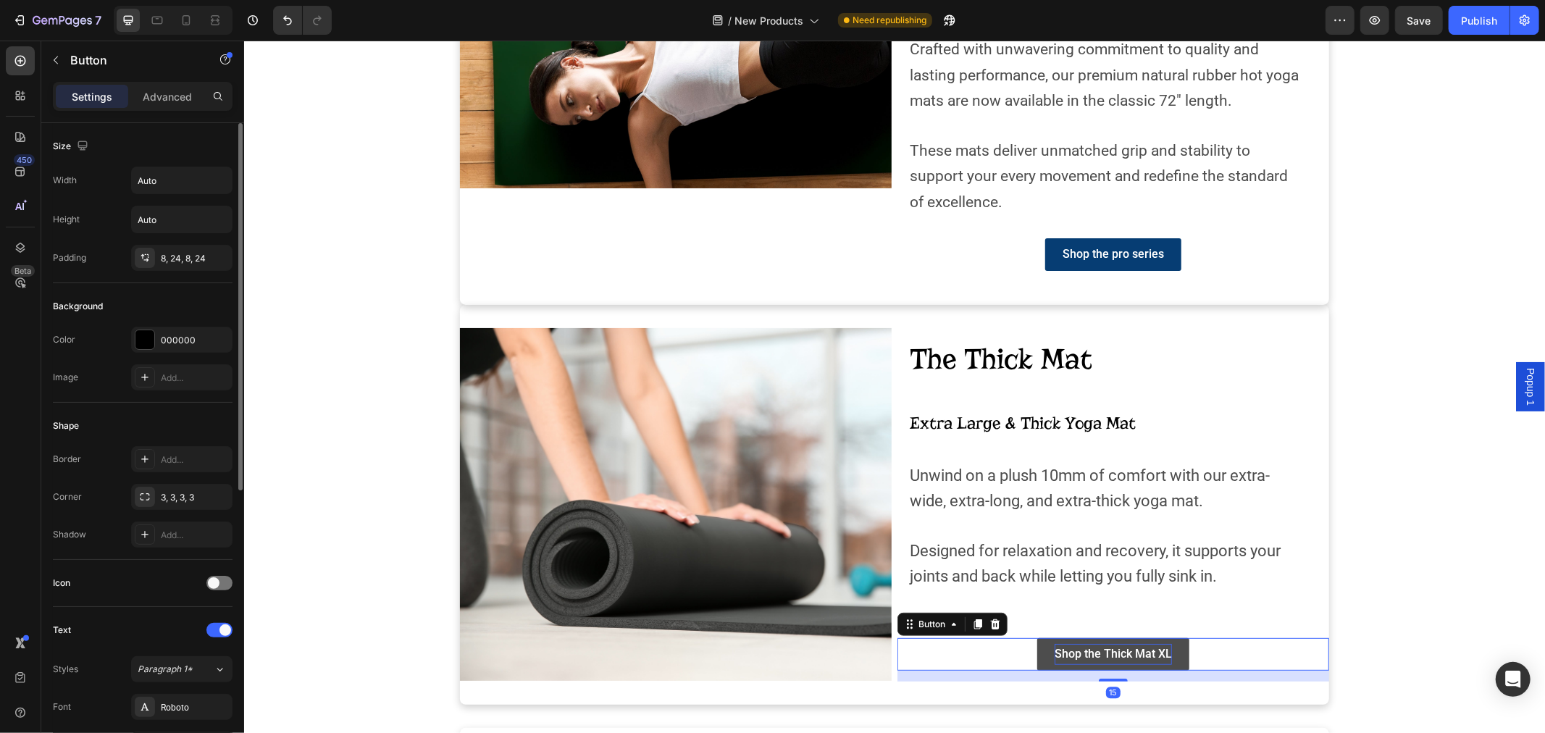
click at [1164, 653] on p "Shop the Thick Mat XL" at bounding box center [1112, 653] width 117 height 21
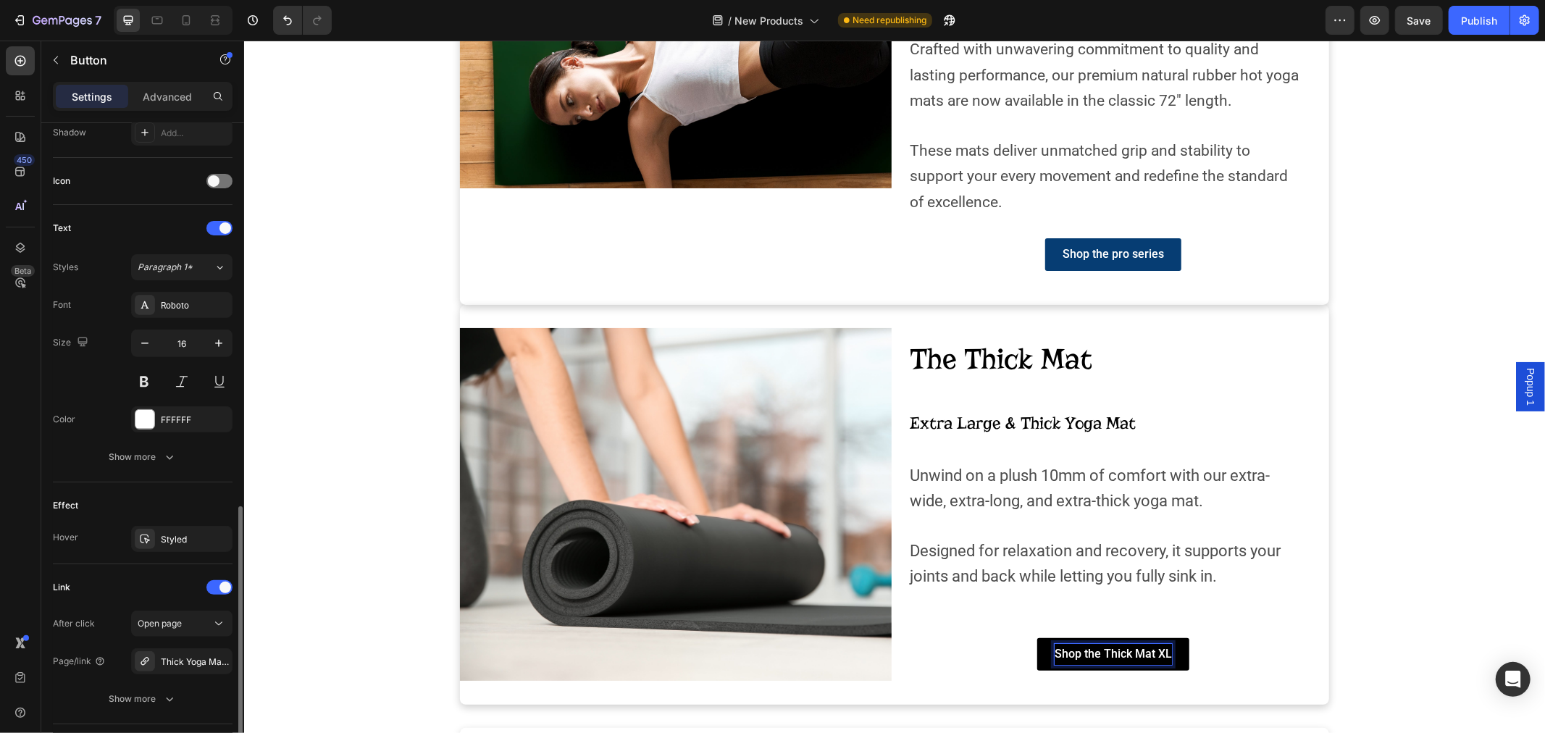
scroll to position [501, 0]
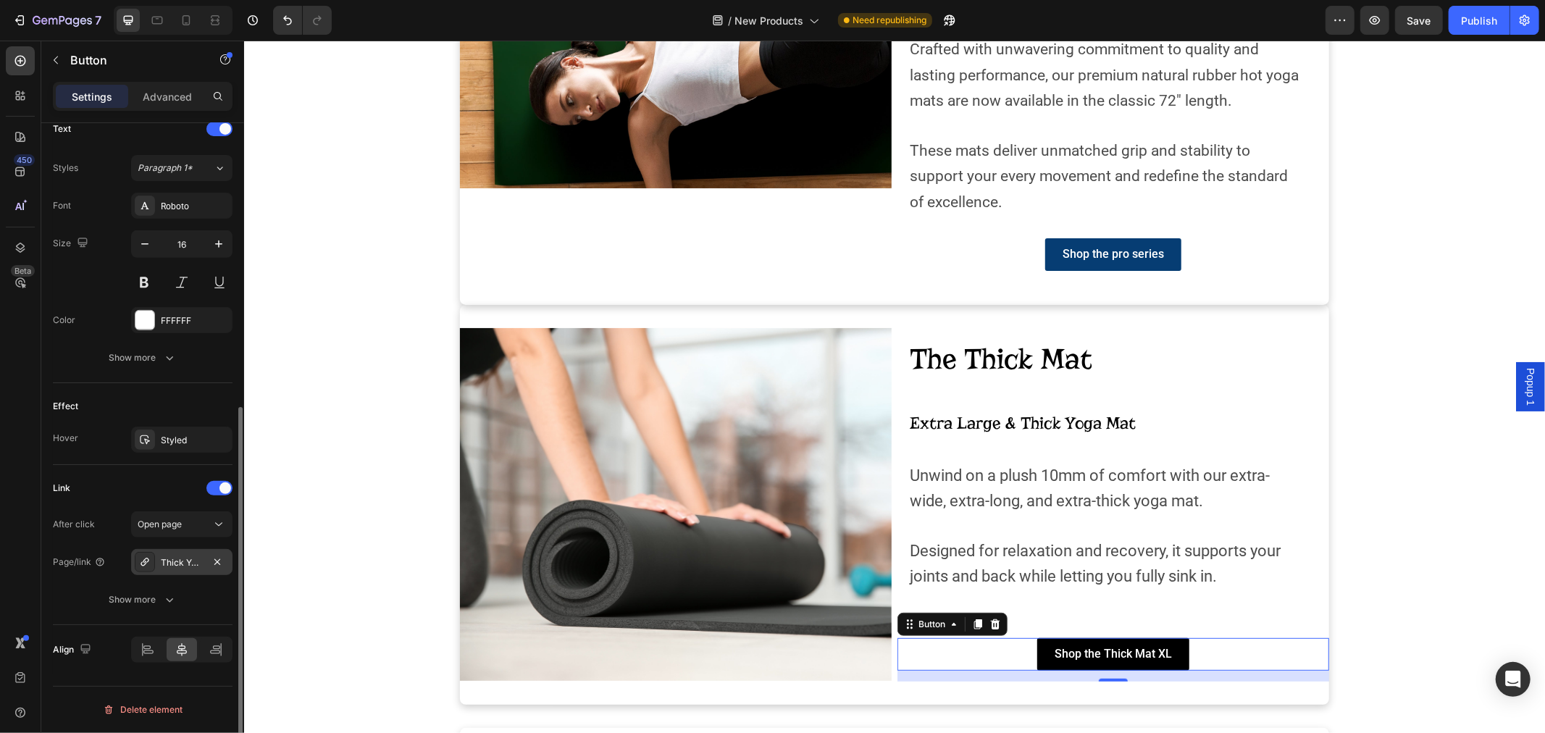
click at [183, 556] on div "Thick Yoga Mat XL" at bounding box center [182, 562] width 42 height 13
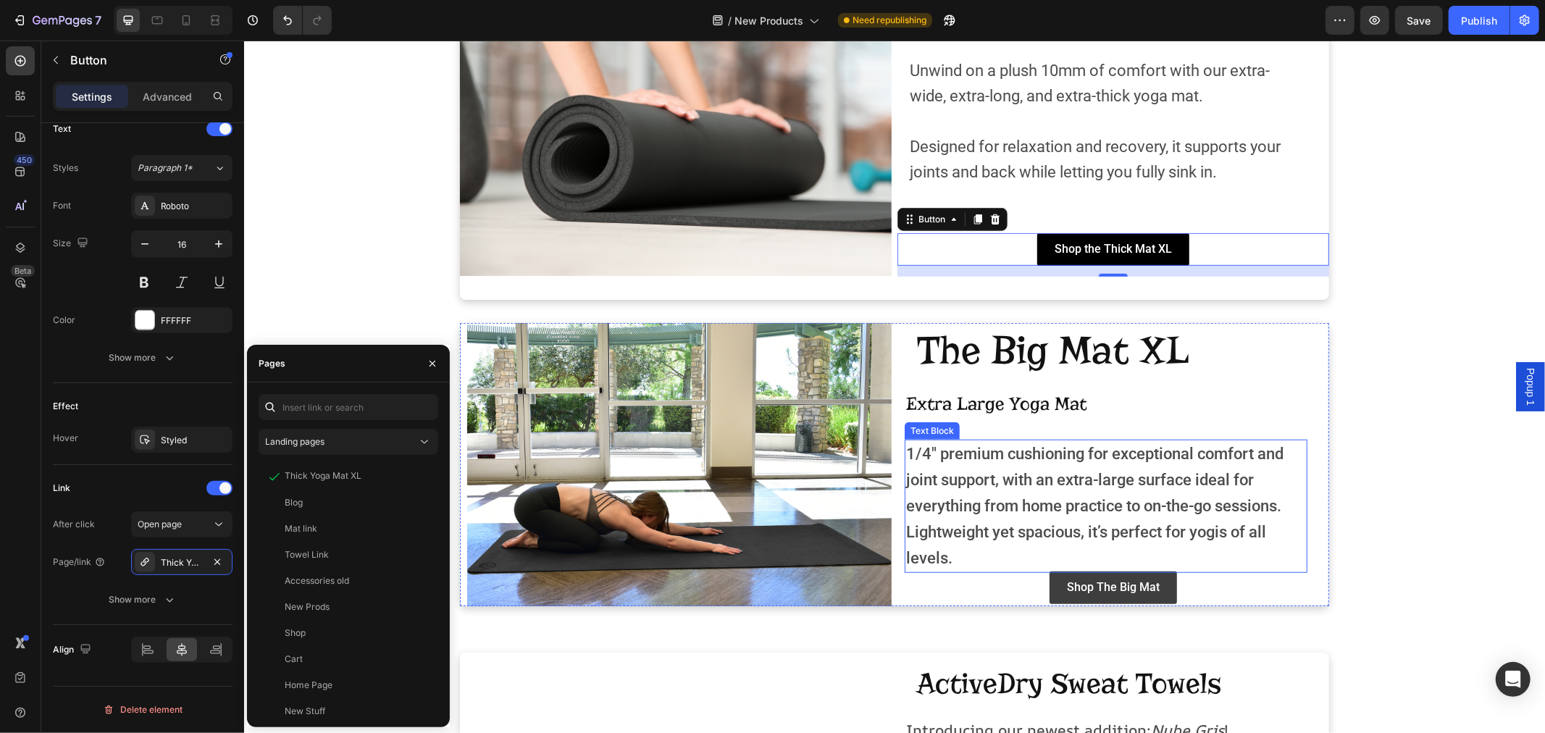
scroll to position [805, 0]
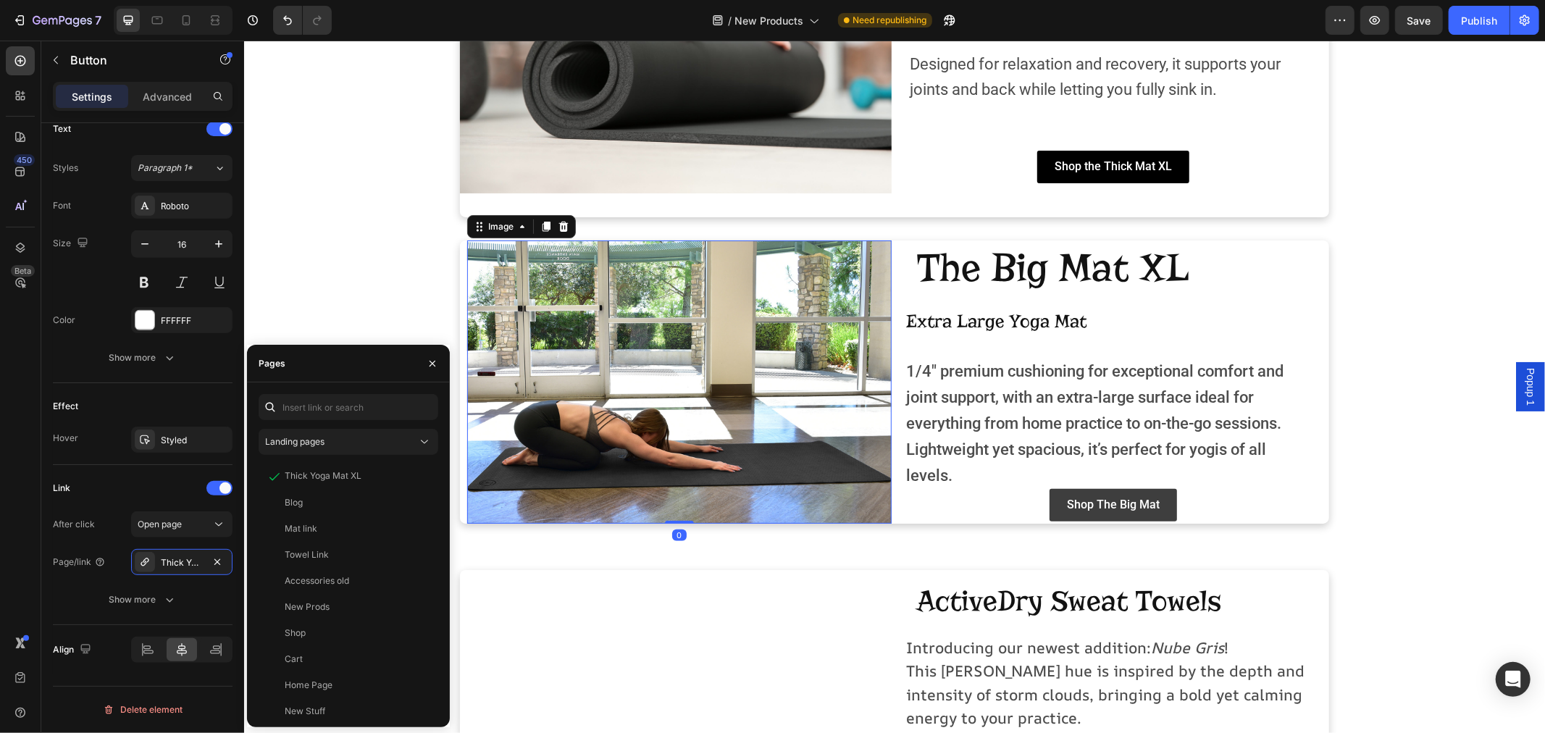
click at [710, 440] on img at bounding box center [678, 381] width 424 height 283
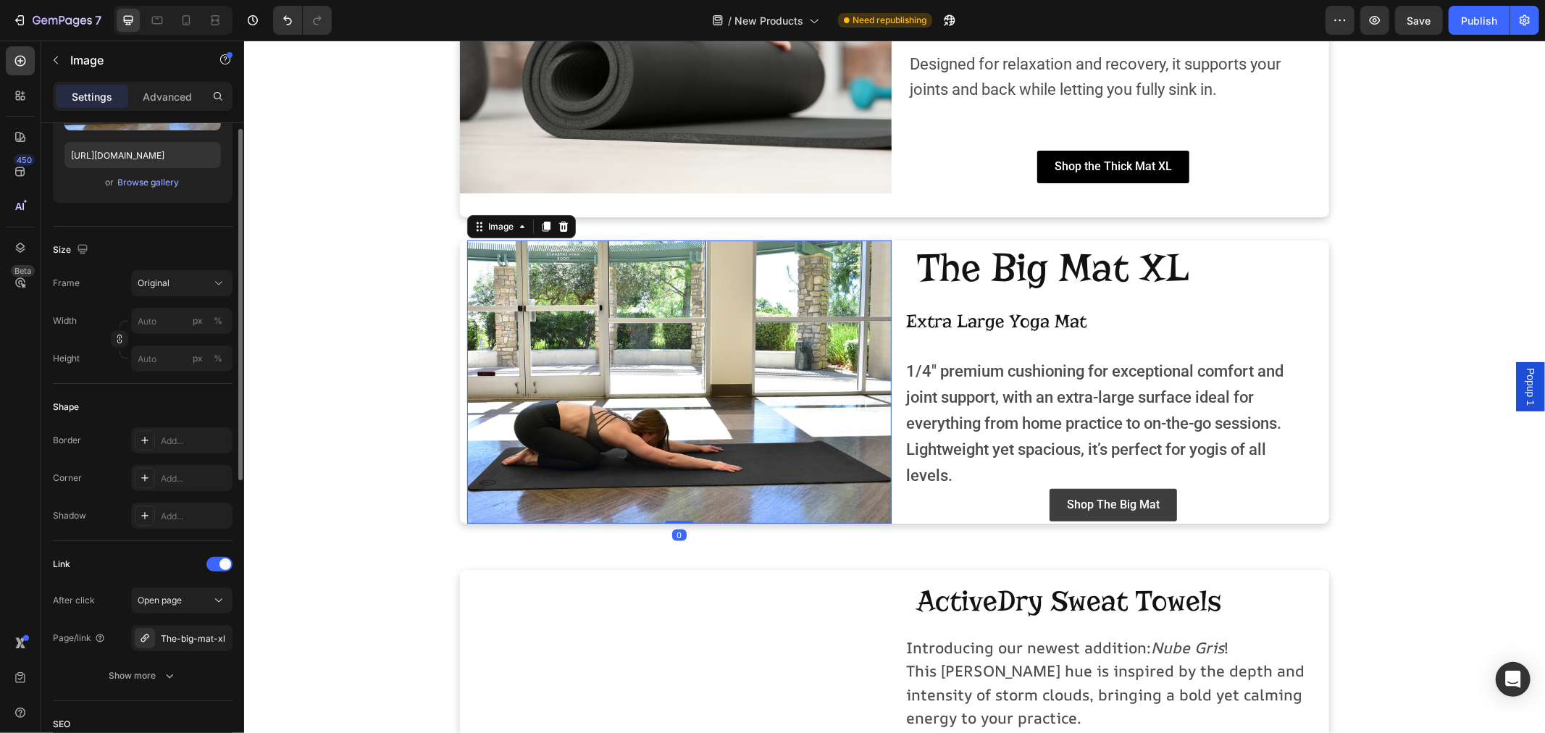
scroll to position [322, 0]
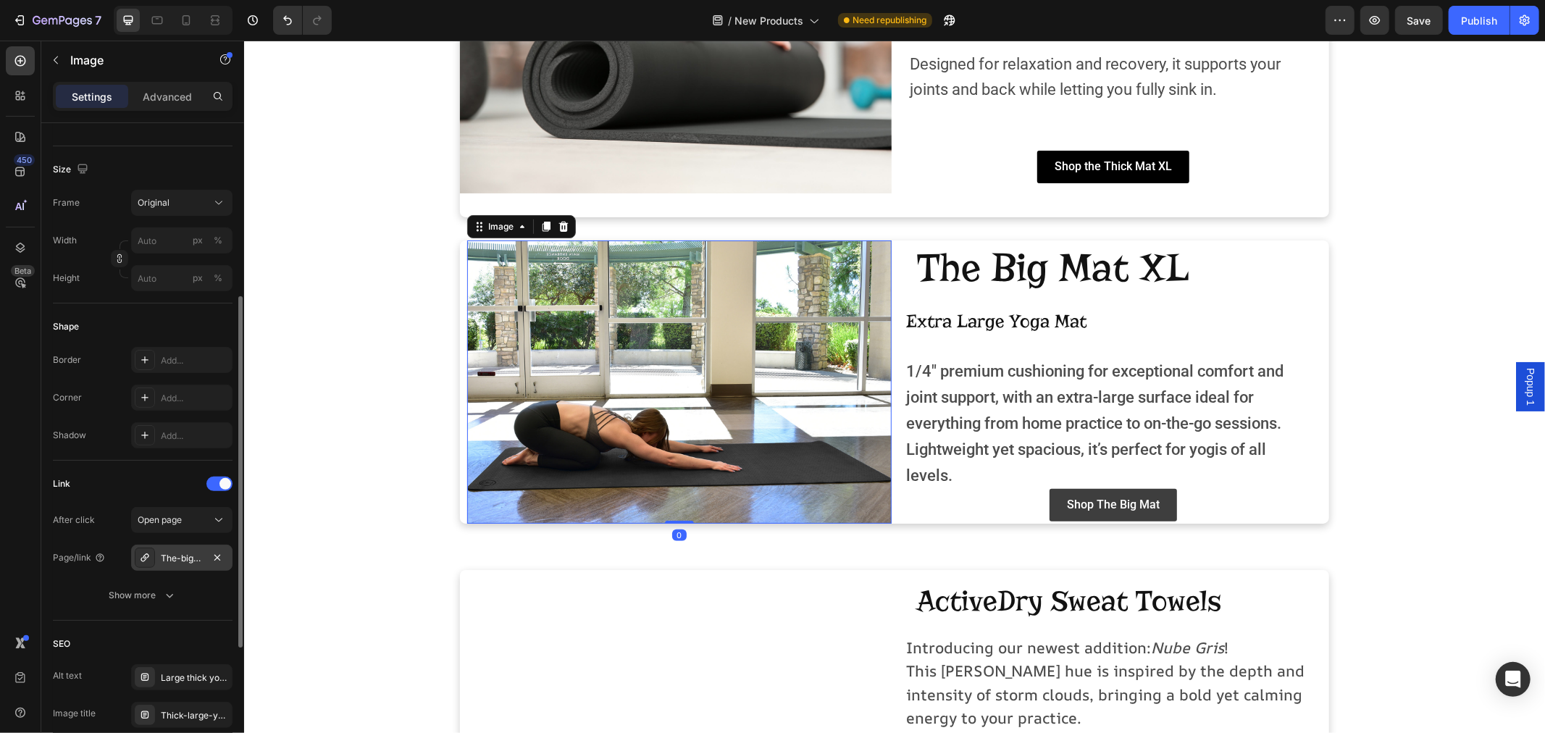
click at [177, 563] on div "The-big-mat-xl" at bounding box center [182, 558] width 42 height 13
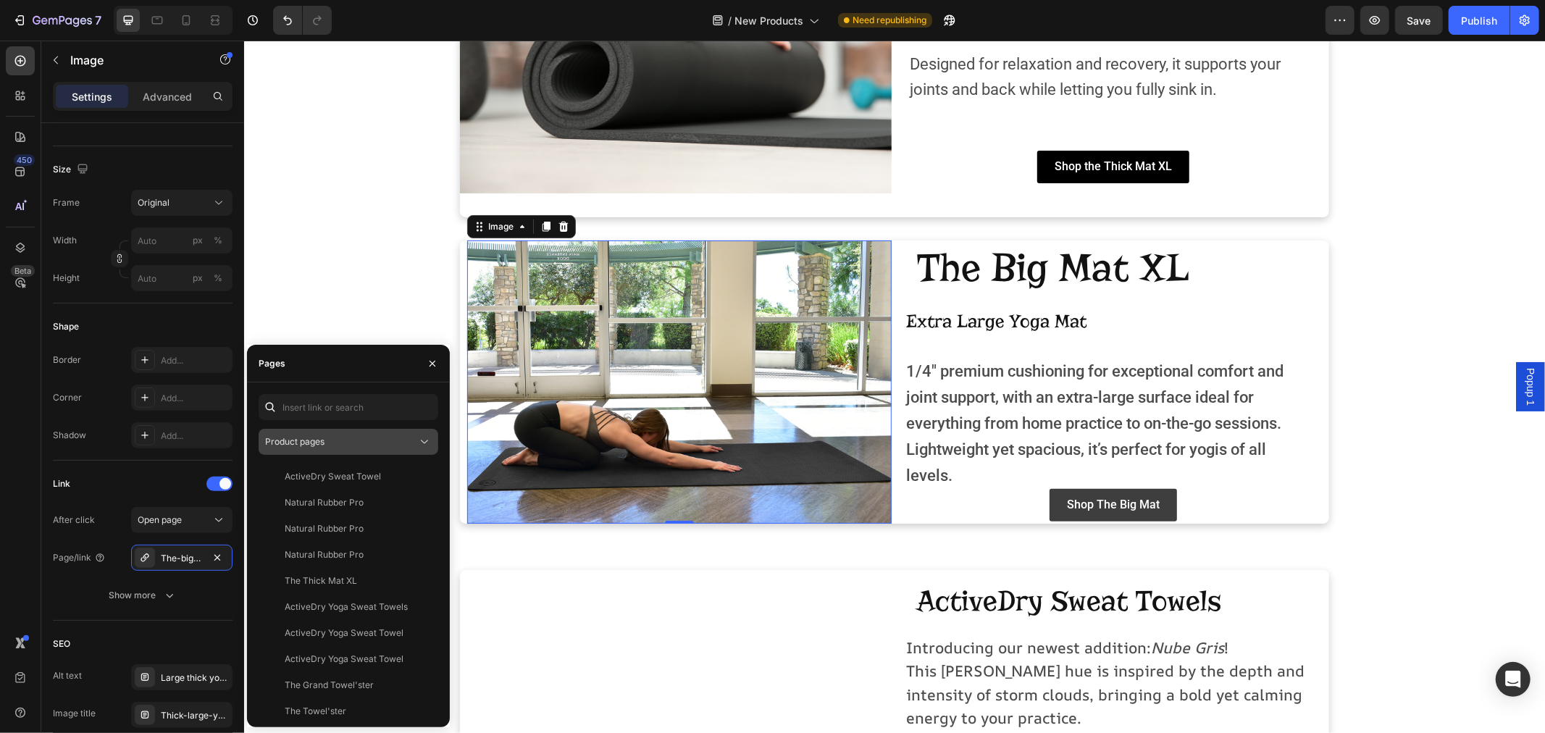
click at [365, 437] on div "Product pages" at bounding box center [341, 441] width 152 height 13
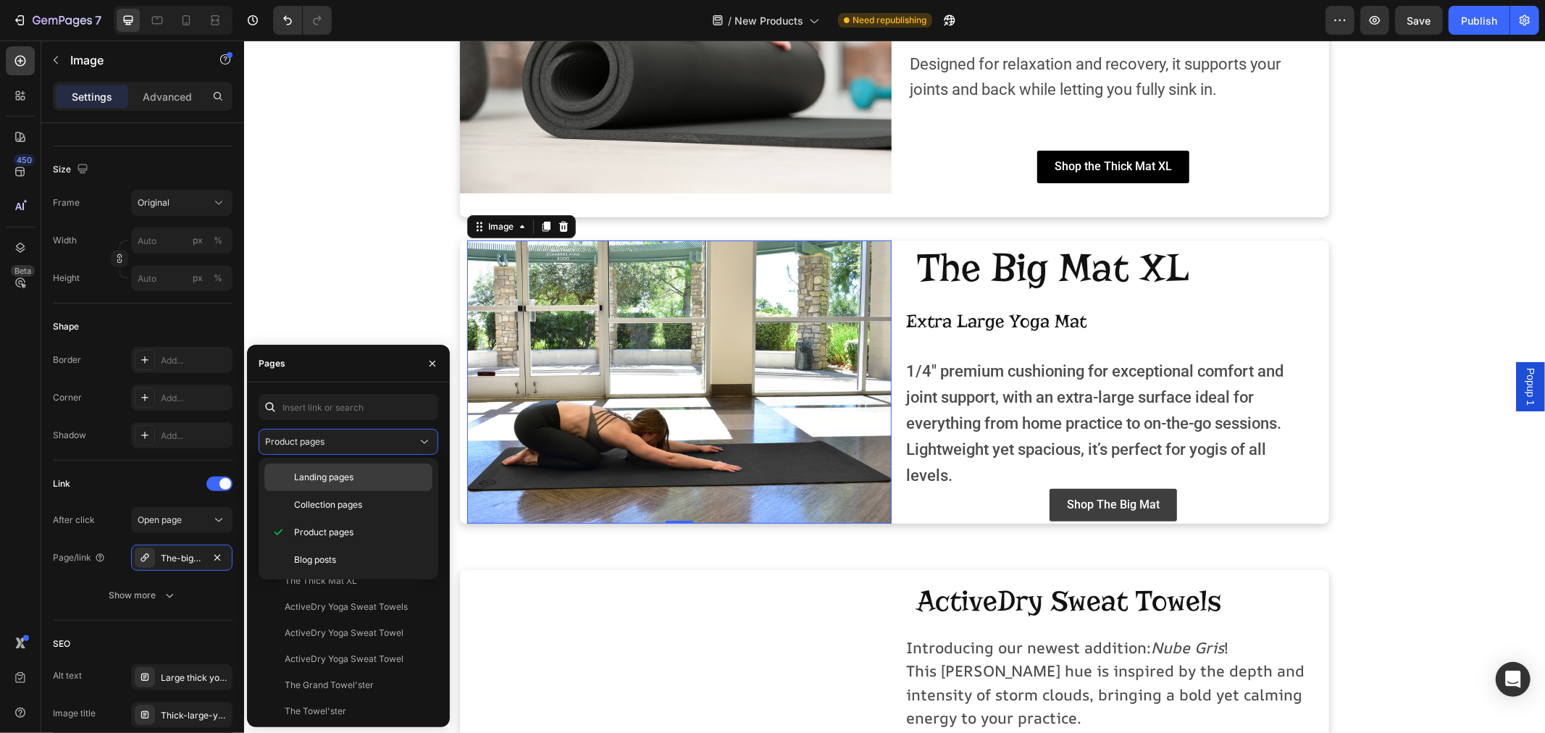
click at [330, 479] on span "Landing pages" at bounding box center [323, 477] width 59 height 13
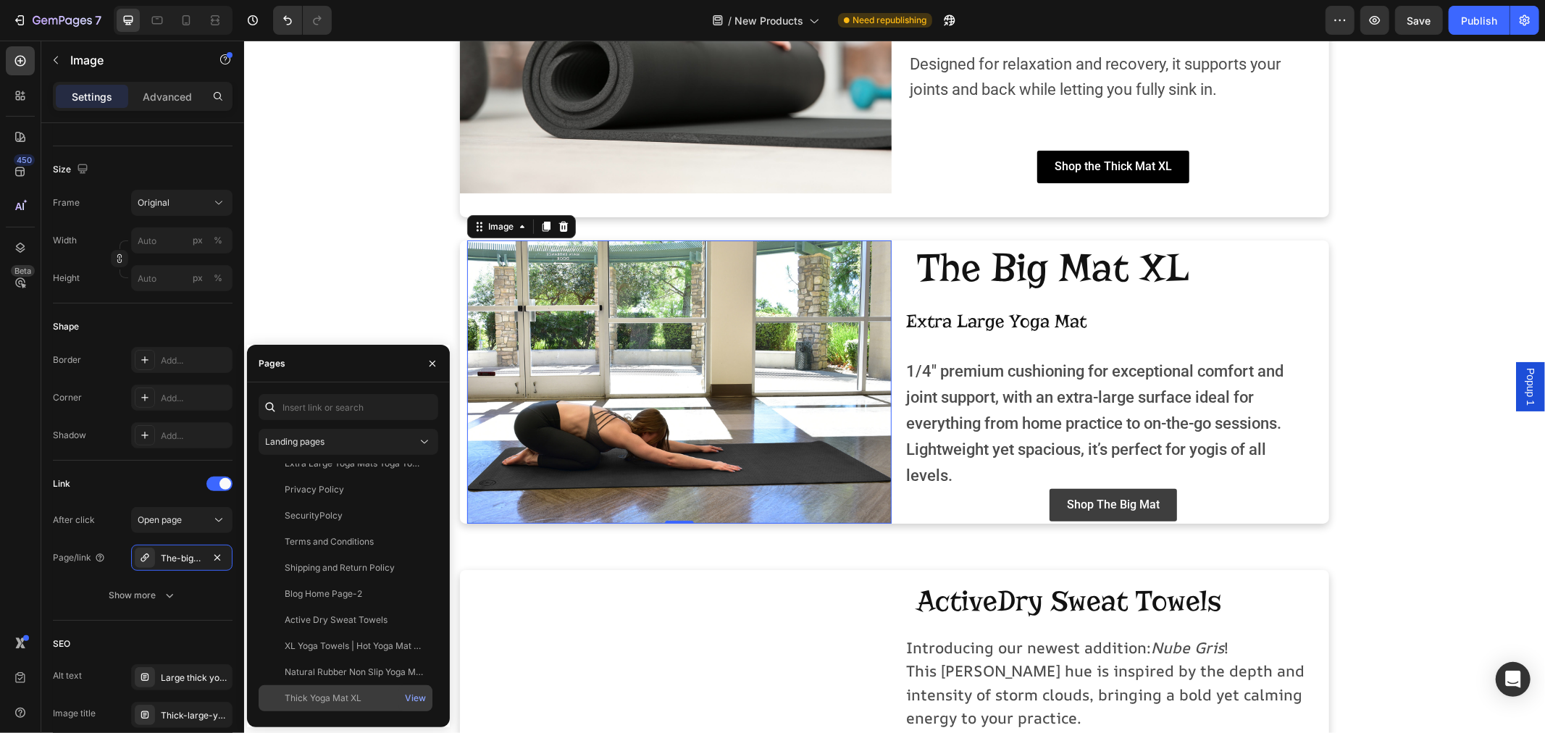
scroll to position [582, 0]
click at [337, 675] on div "Extra Large Yoga Mat XL (Big Mat)" at bounding box center [354, 676] width 139 height 13
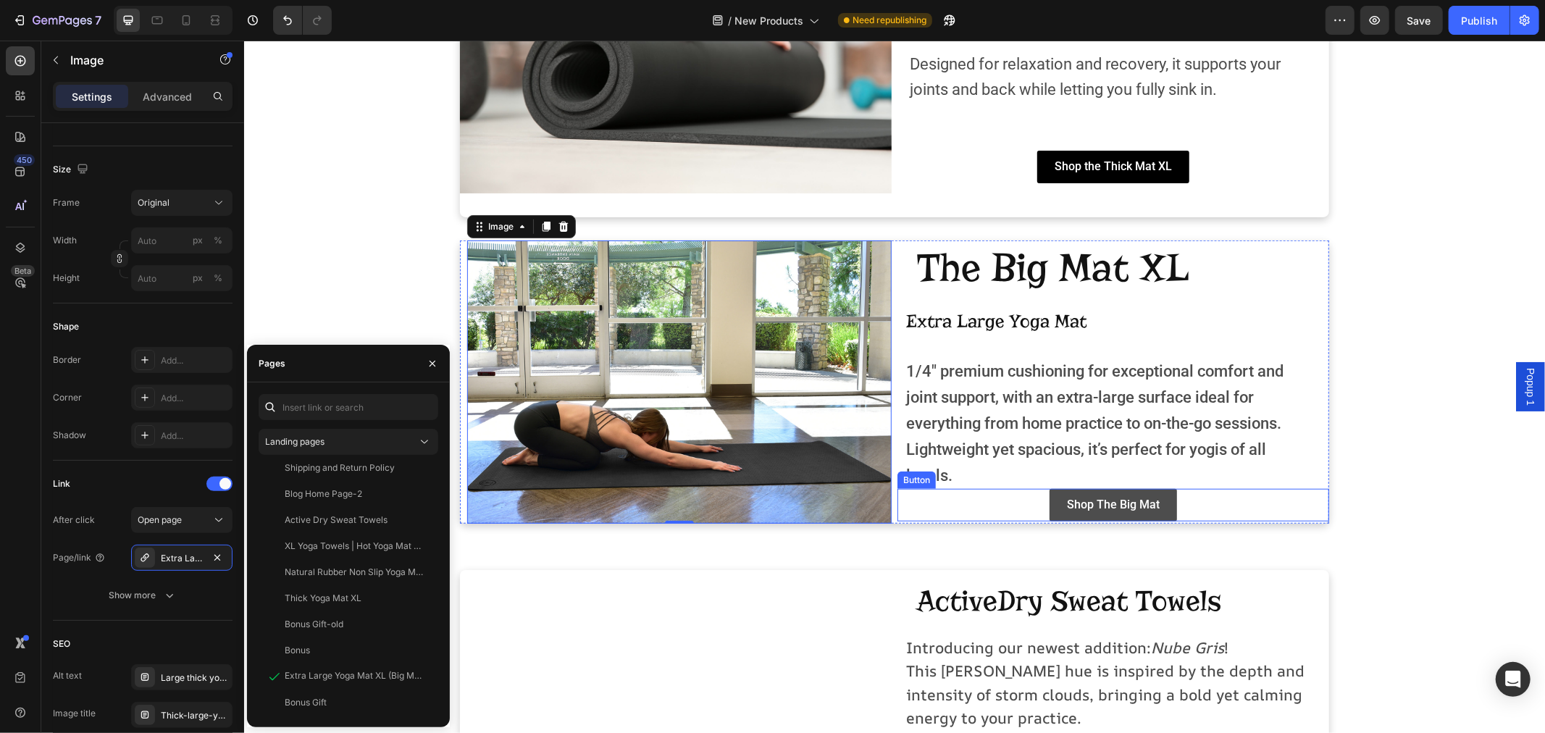
click at [1154, 513] on link "Shop The Big Mat" at bounding box center [1112, 504] width 127 height 33
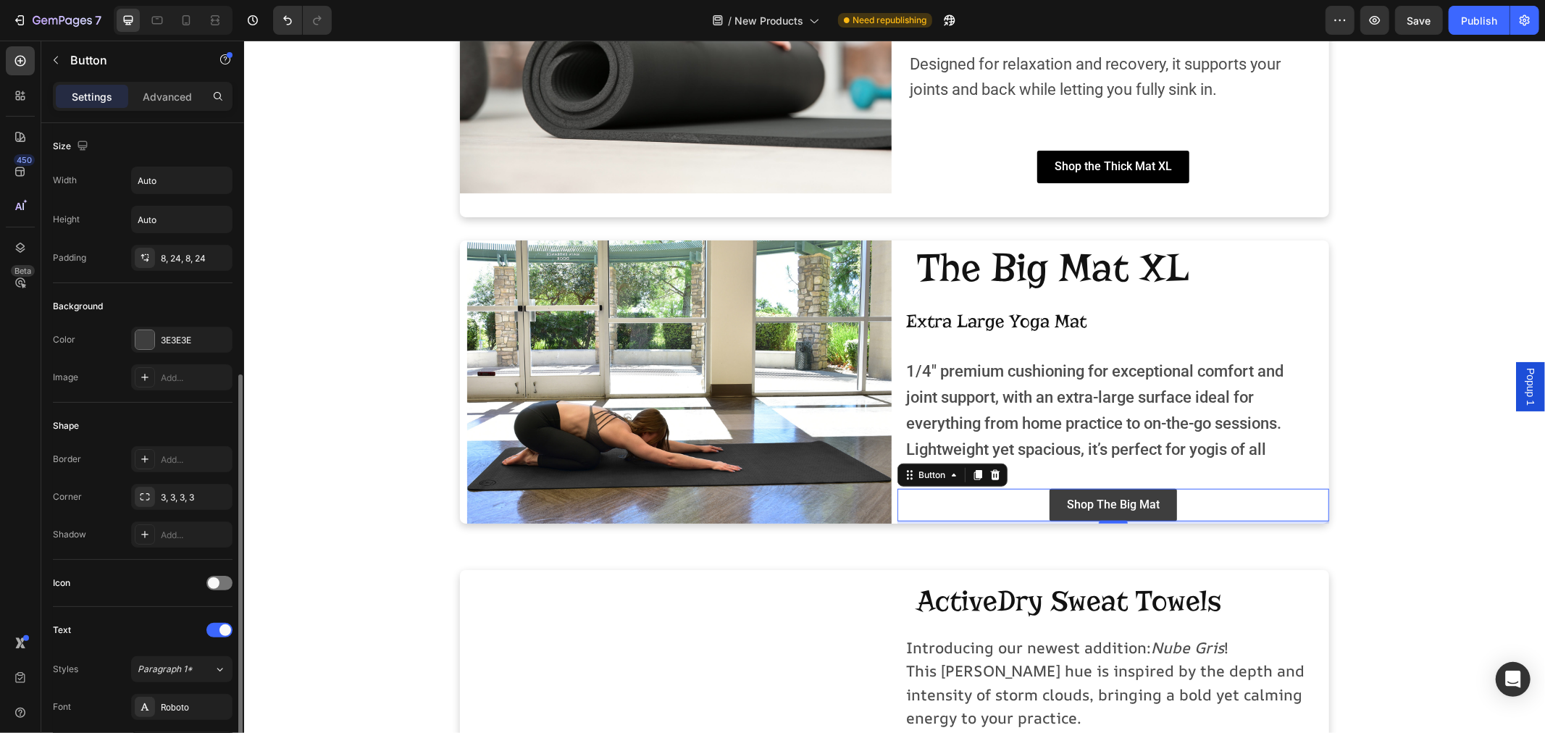
scroll to position [482, 0]
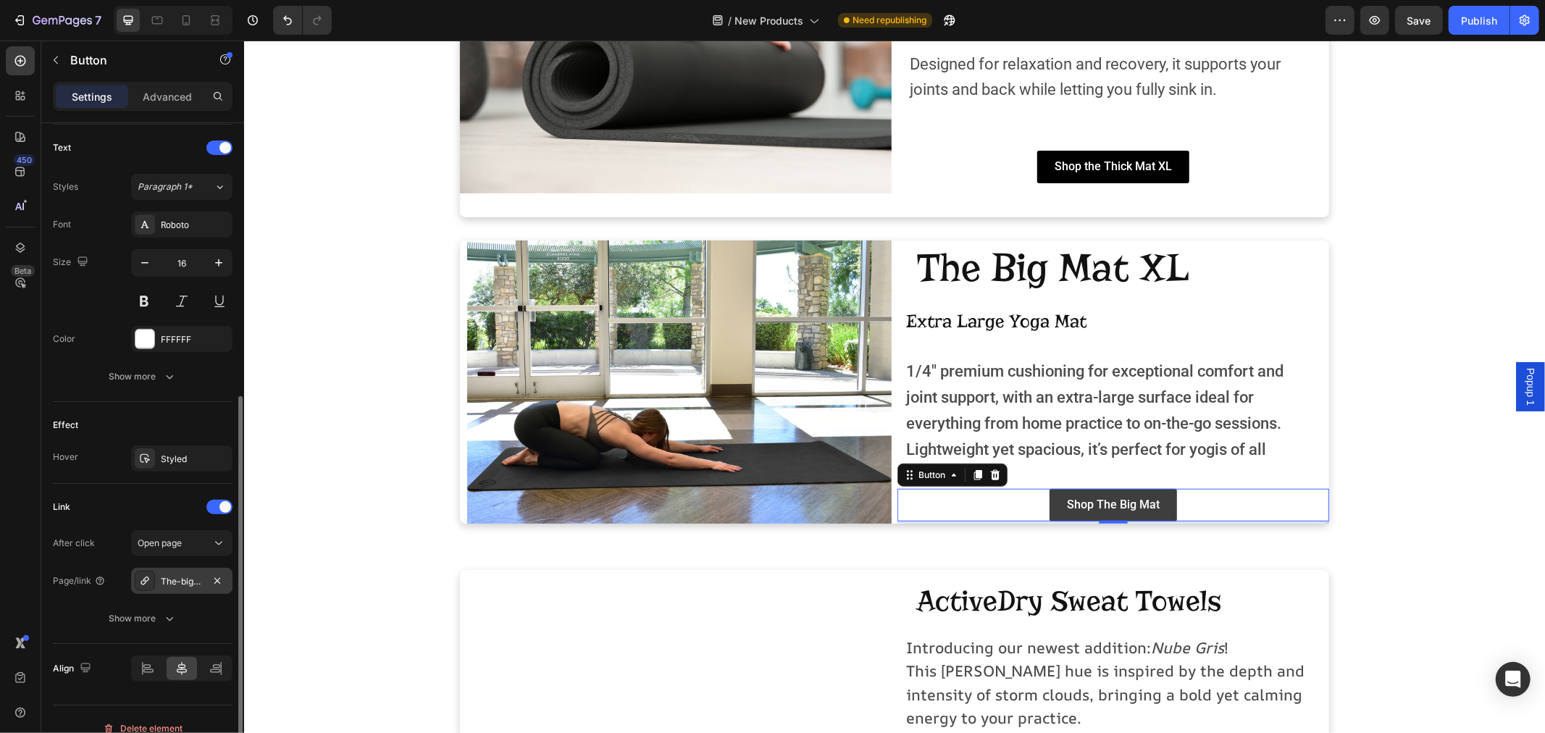
click at [167, 581] on div "The-big-mat-xl" at bounding box center [182, 581] width 42 height 13
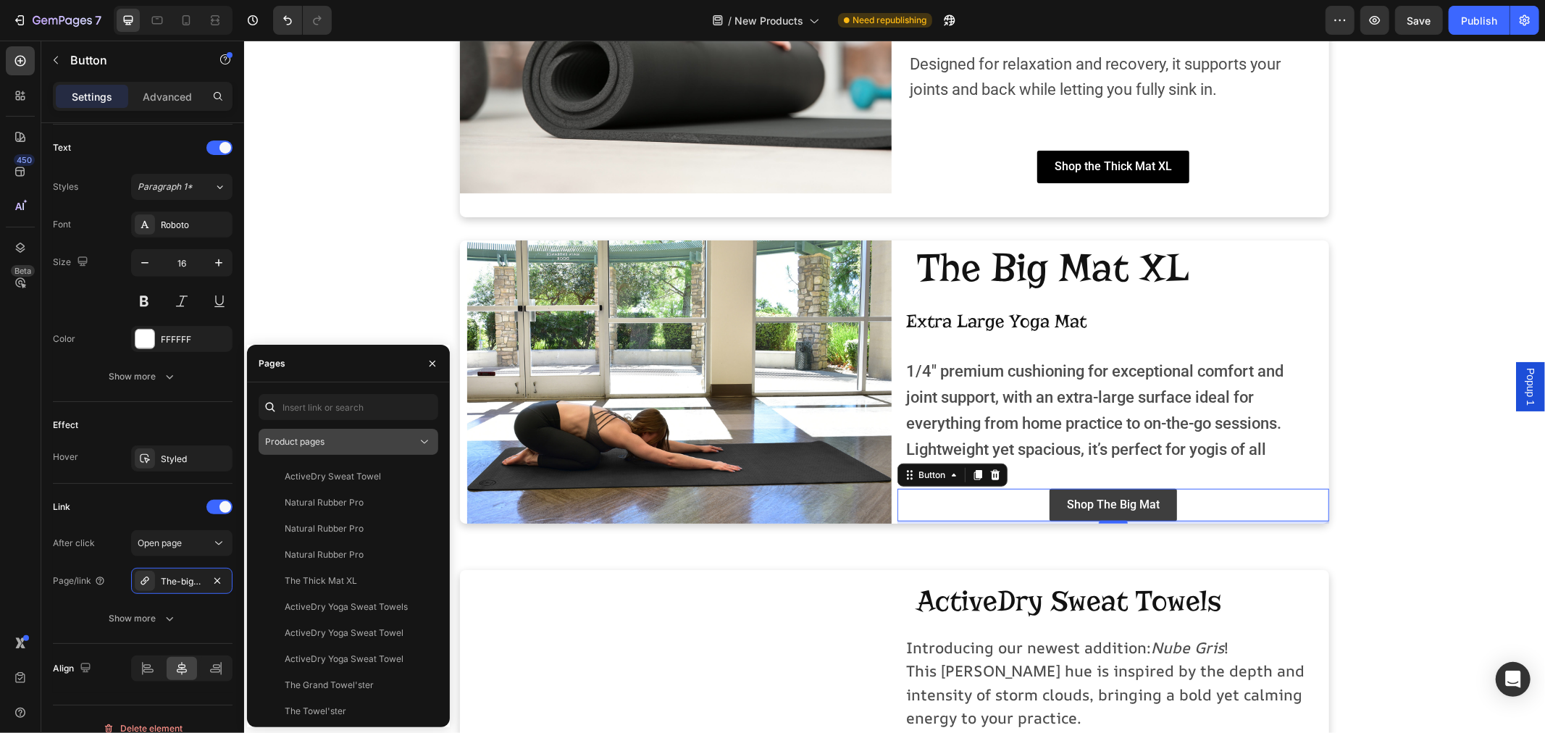
click at [344, 433] on button "Product pages" at bounding box center [349, 442] width 180 height 26
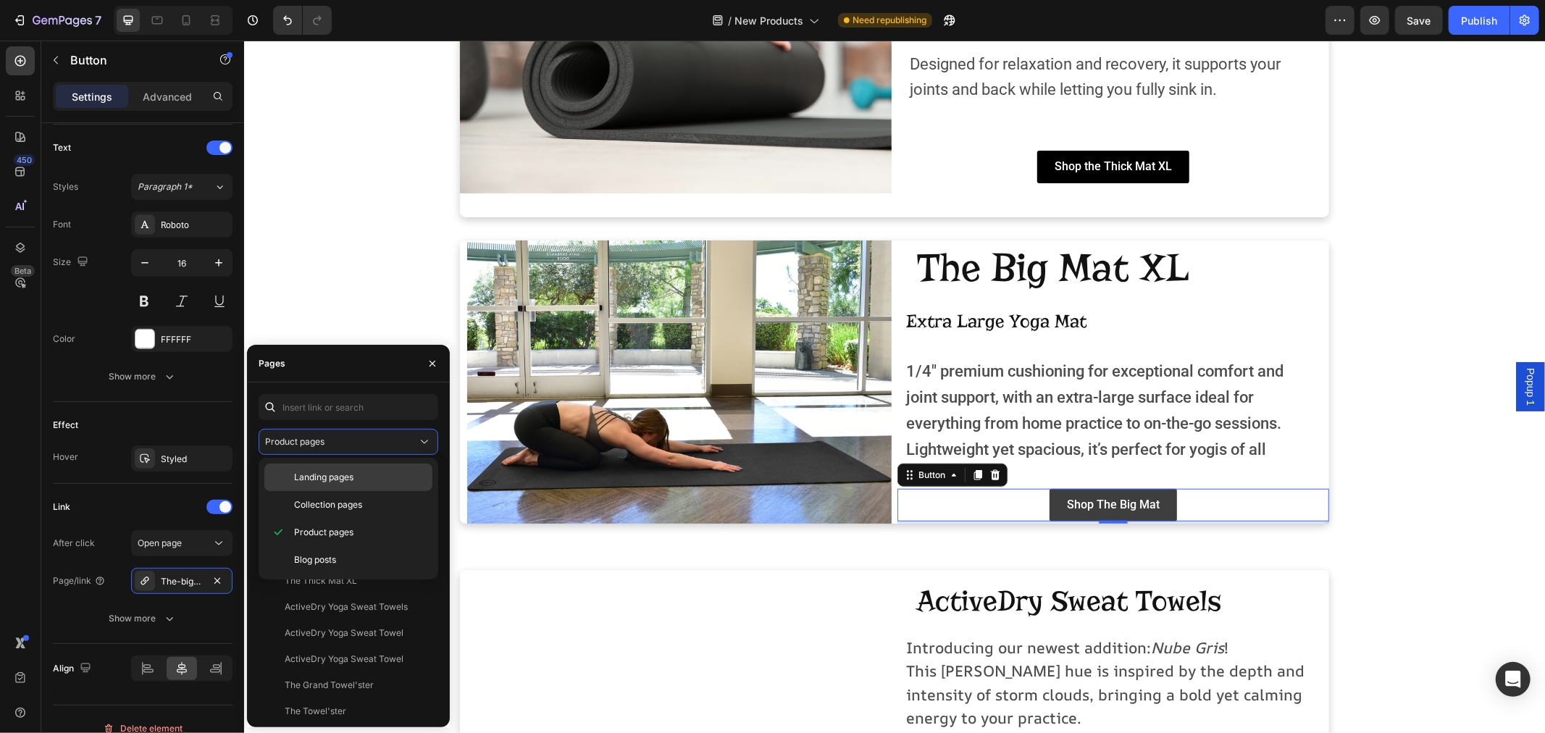
click at [334, 477] on span "Landing pages" at bounding box center [323, 477] width 59 height 13
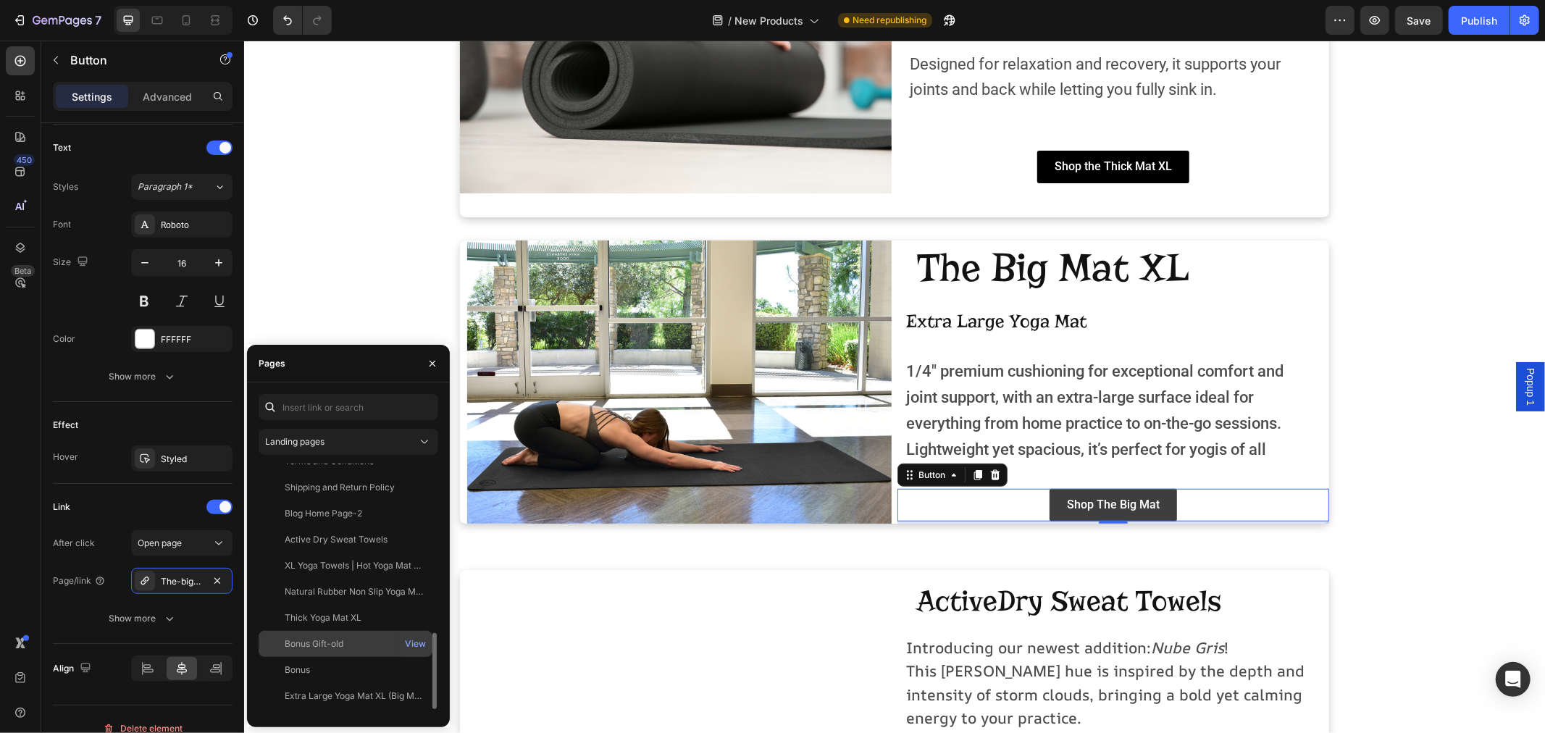
scroll to position [582, 0]
click at [338, 672] on div "Extra Large Yoga Mat XL (Big Mat)" at bounding box center [354, 676] width 139 height 13
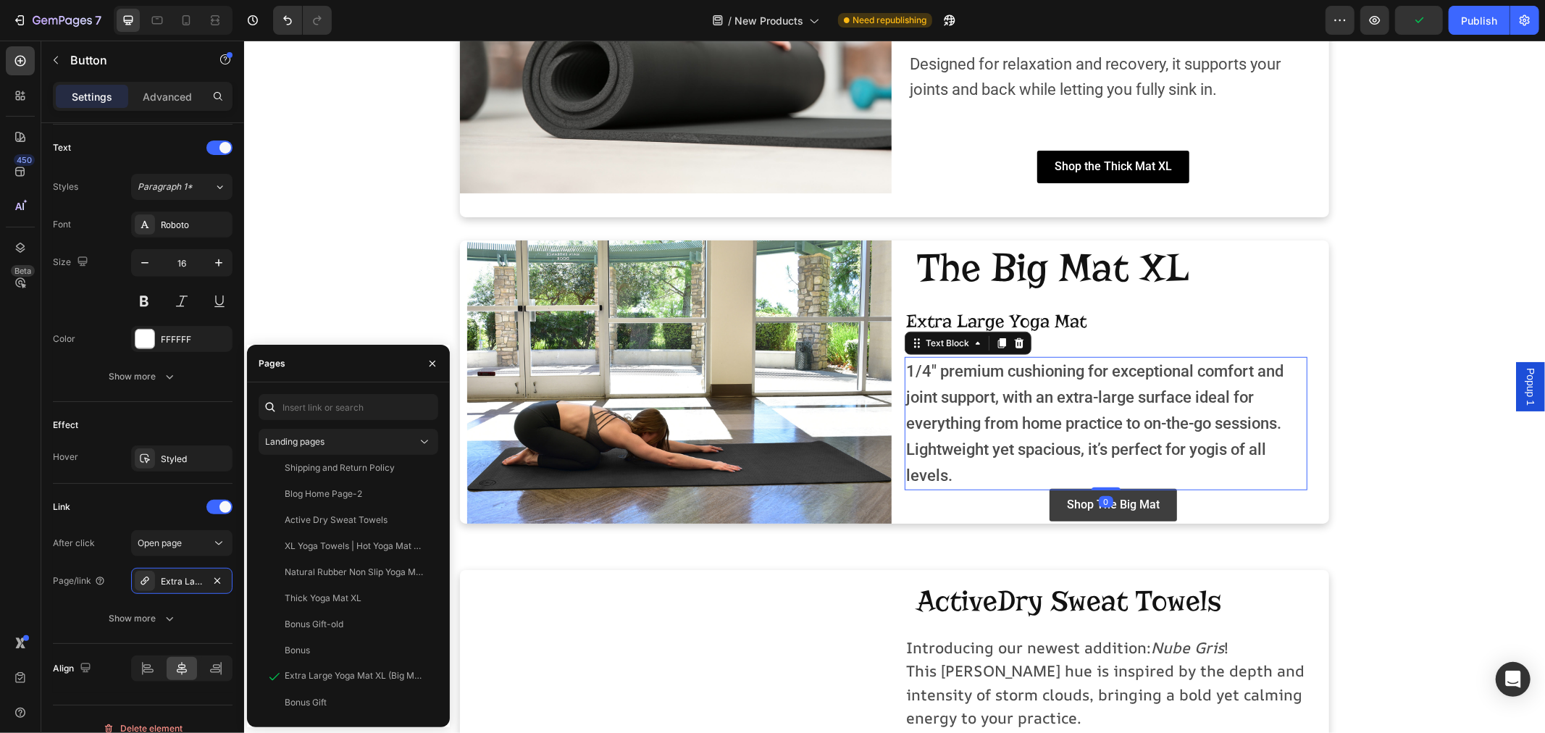
click at [1085, 432] on span "1/4" premium cushioning for exceptional comfort and joint support, with an extr…" at bounding box center [1093, 422] width 377 height 122
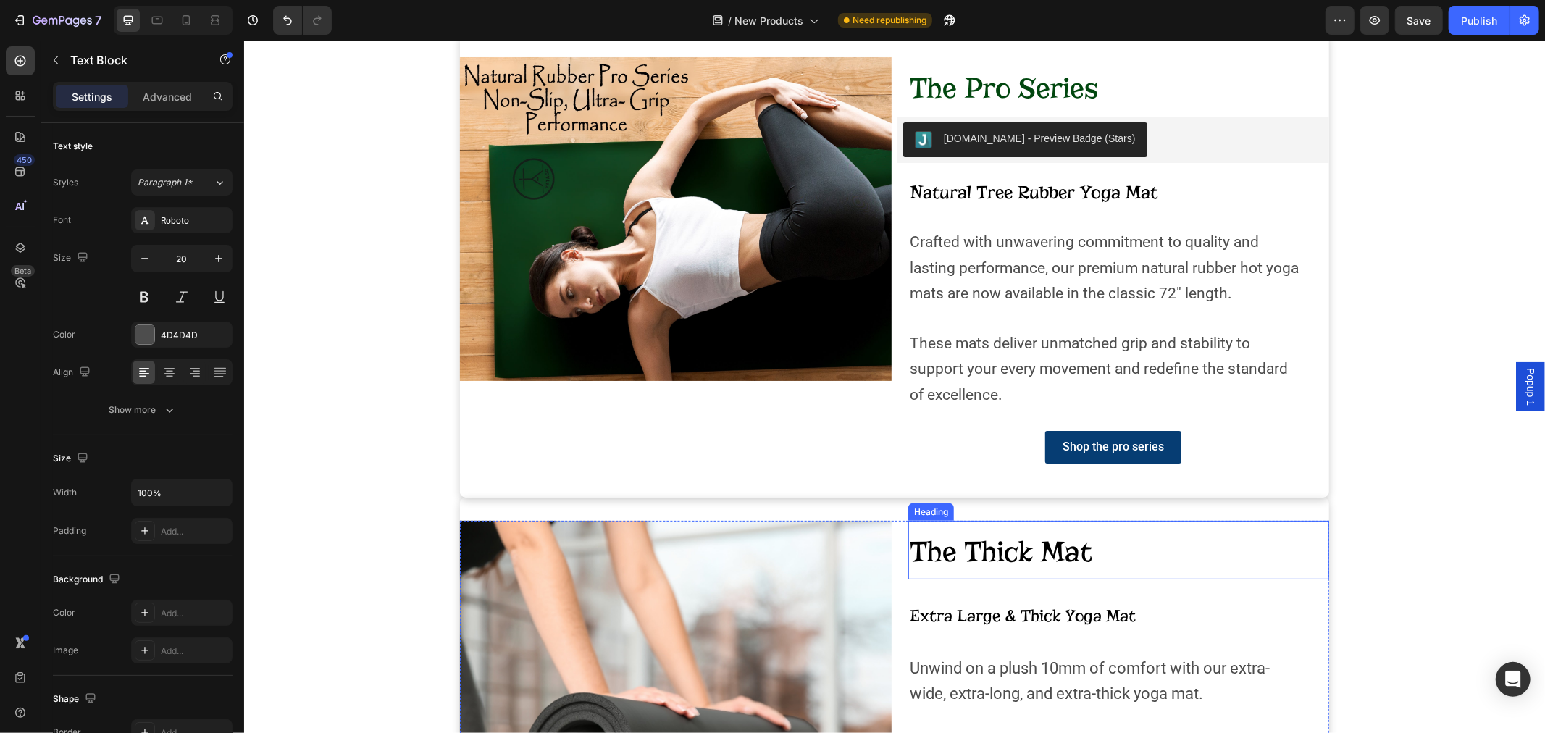
scroll to position [80, 0]
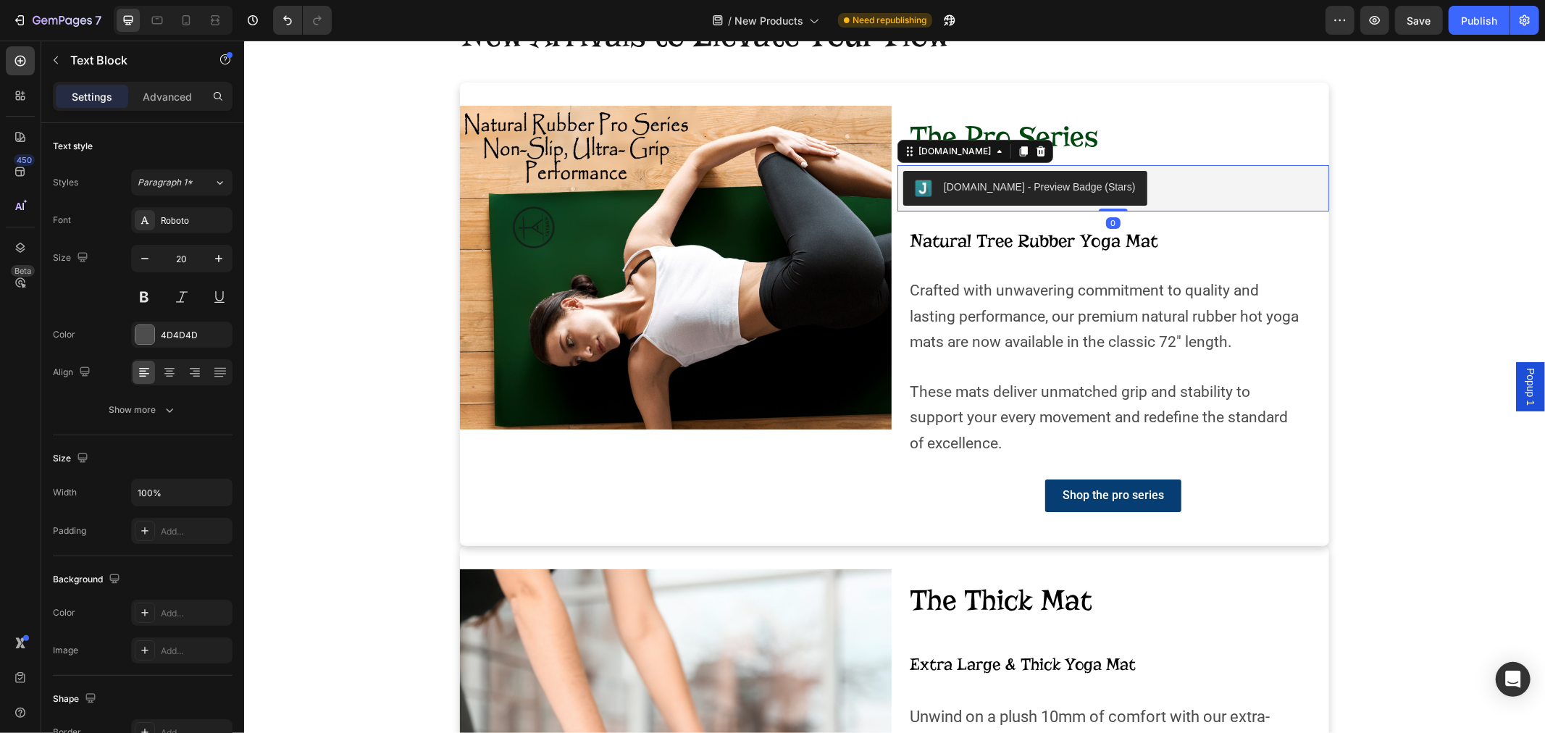
click at [1133, 186] on div "Judge.me - Preview Badge (Stars)" at bounding box center [1112, 187] width 420 height 35
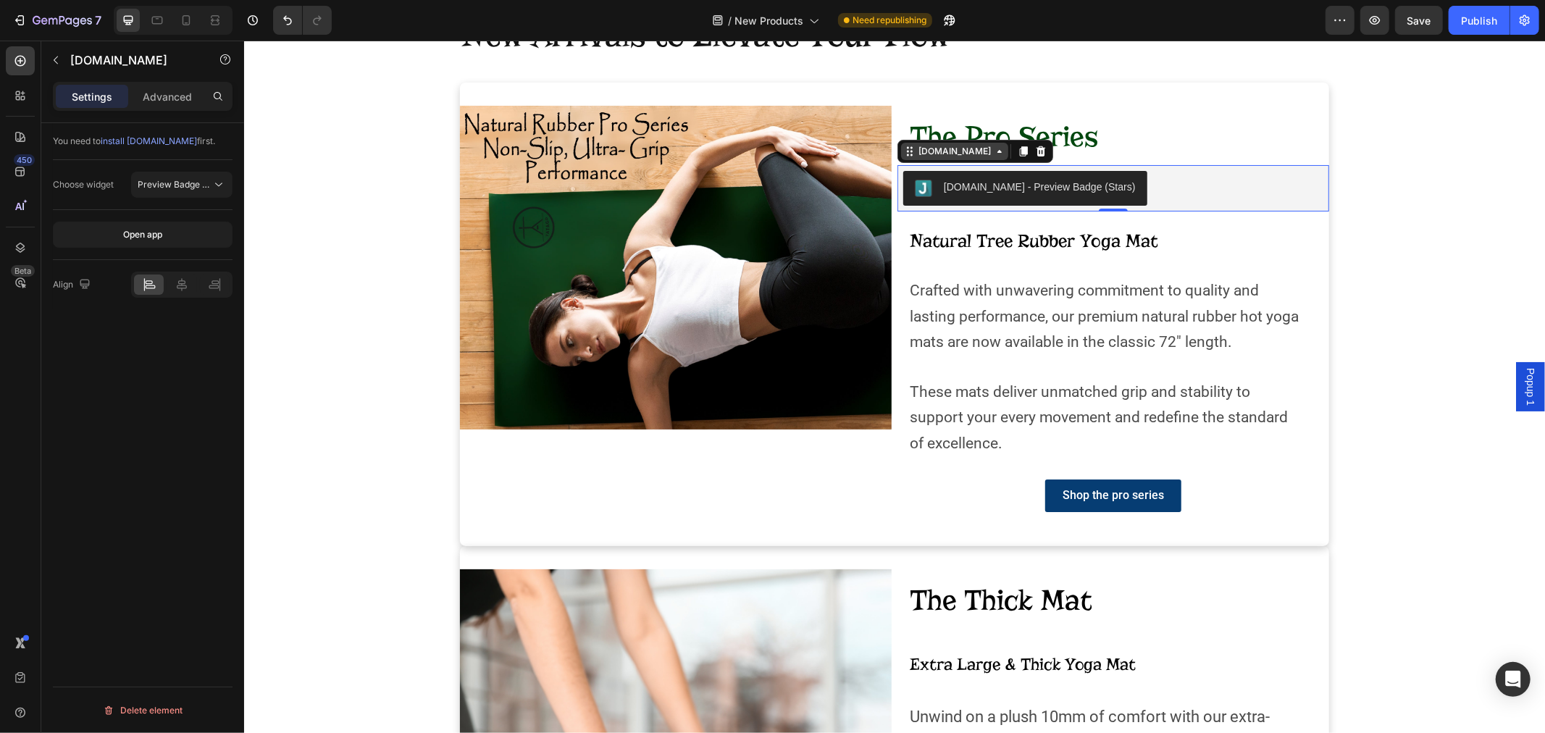
click at [903, 152] on icon at bounding box center [909, 151] width 12 height 12
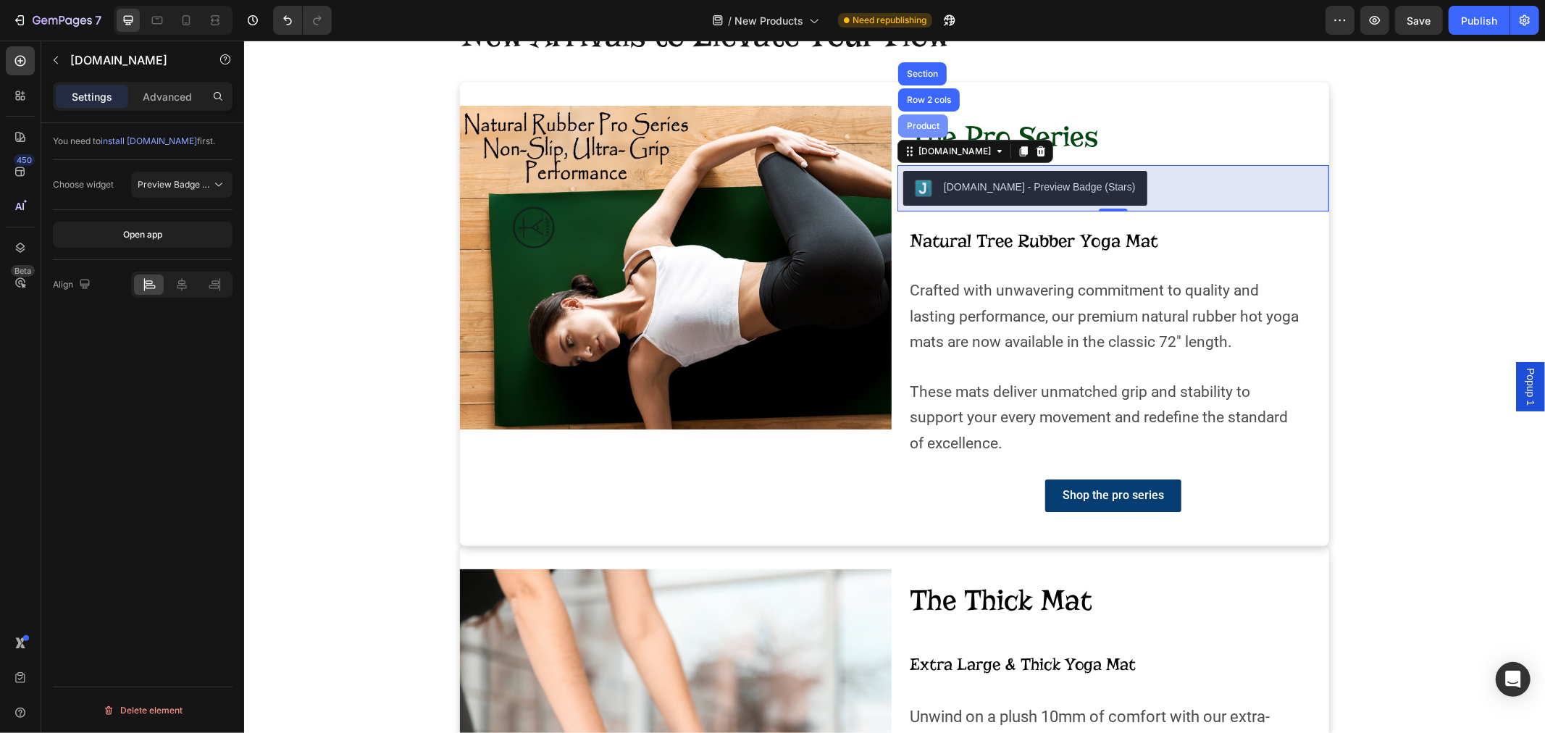
click at [907, 127] on div "Product" at bounding box center [922, 125] width 38 height 9
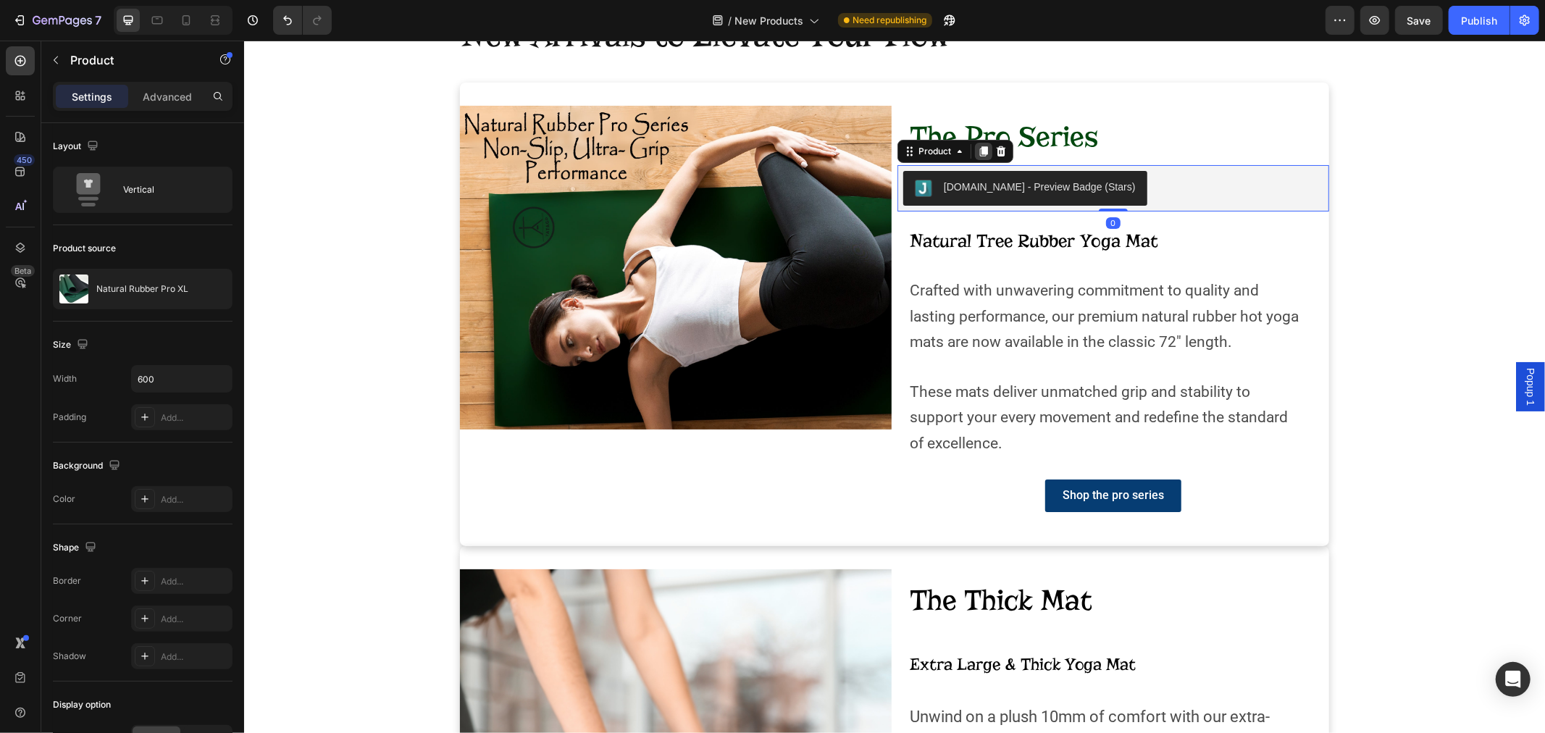
click at [979, 151] on icon at bounding box center [983, 151] width 8 height 10
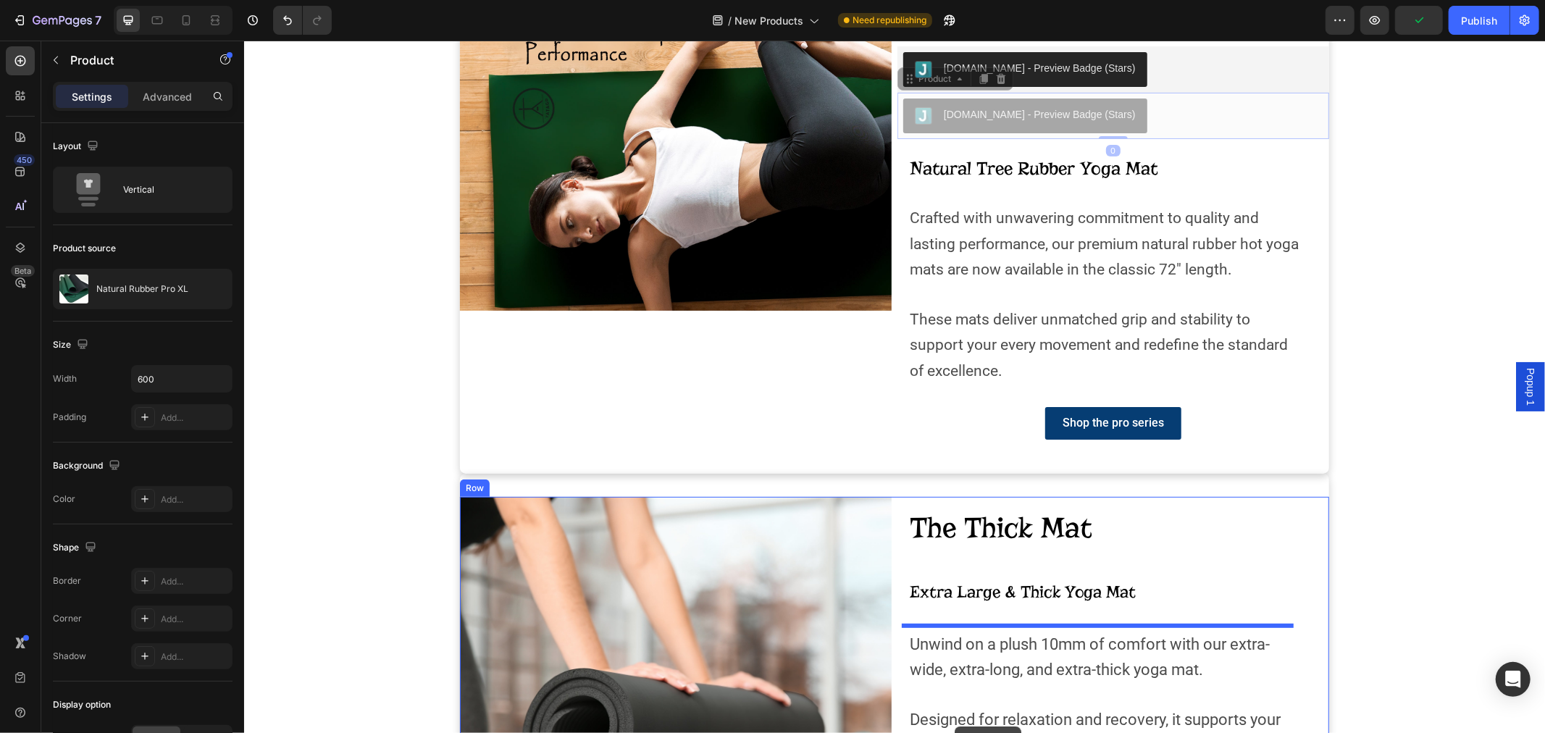
scroll to position [248, 0]
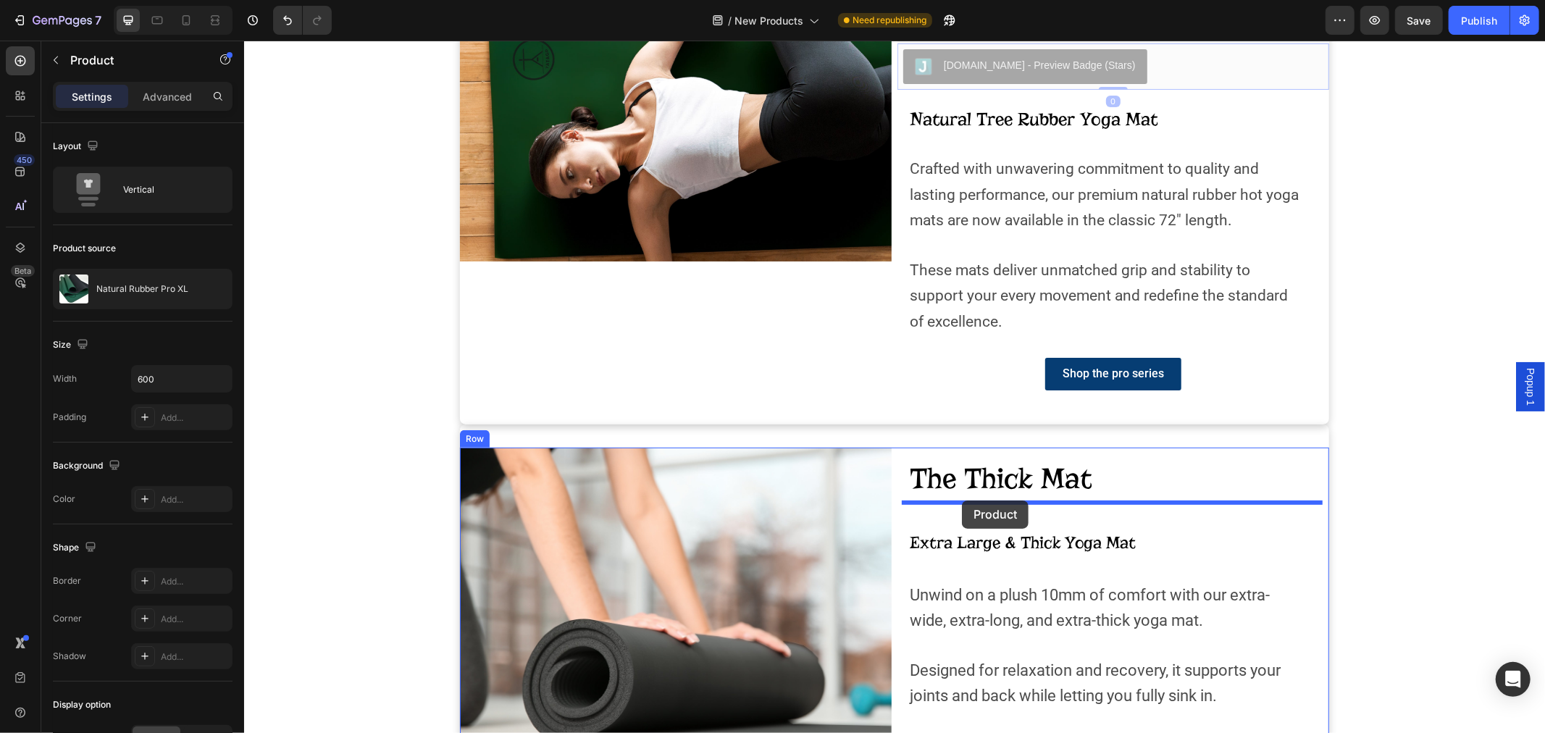
drag, startPoint x: 902, startPoint y: 196, endPoint x: 961, endPoint y: 500, distance: 309.8
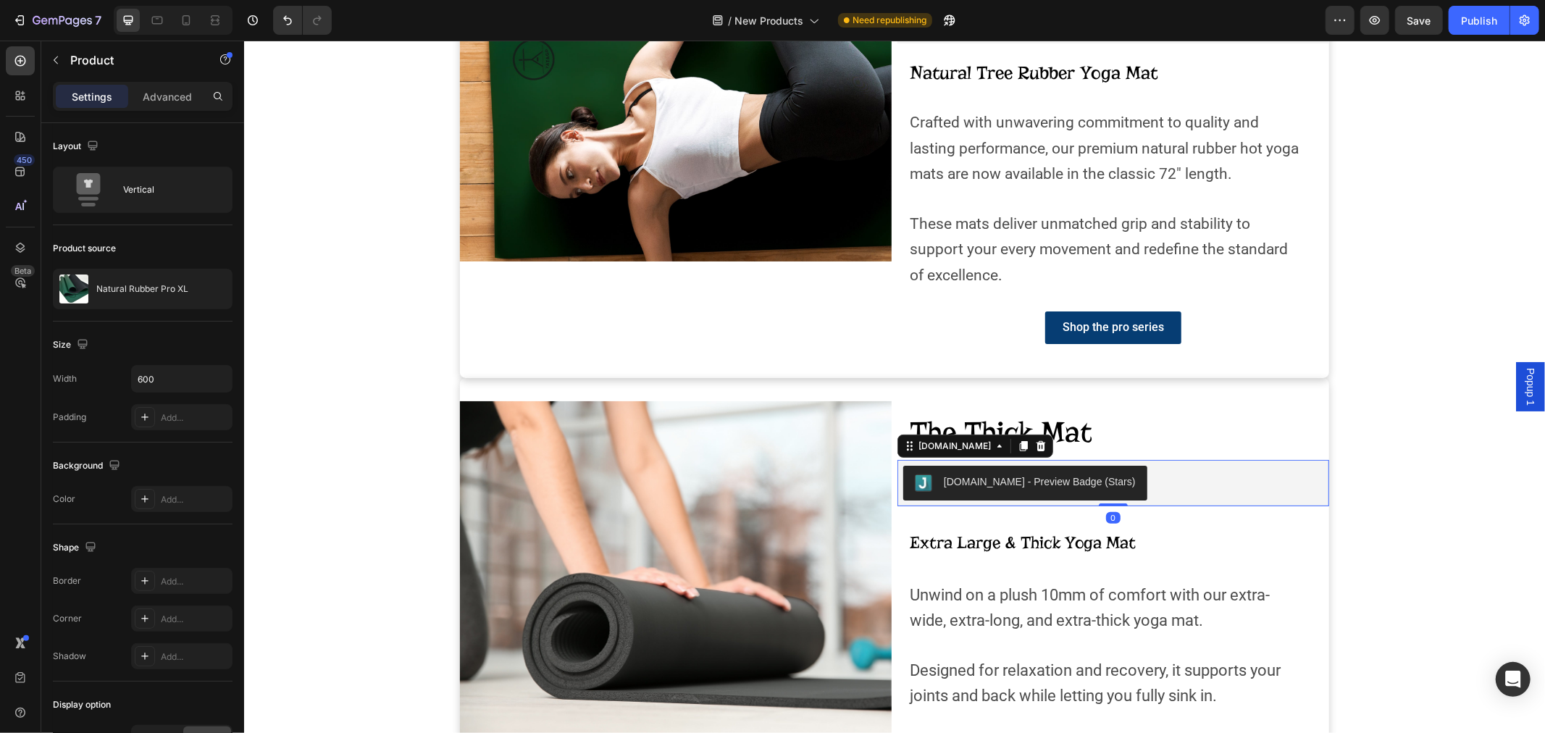
click at [1062, 490] on button "Judge.me - Preview Badge (Stars)" at bounding box center [1024, 482] width 244 height 35
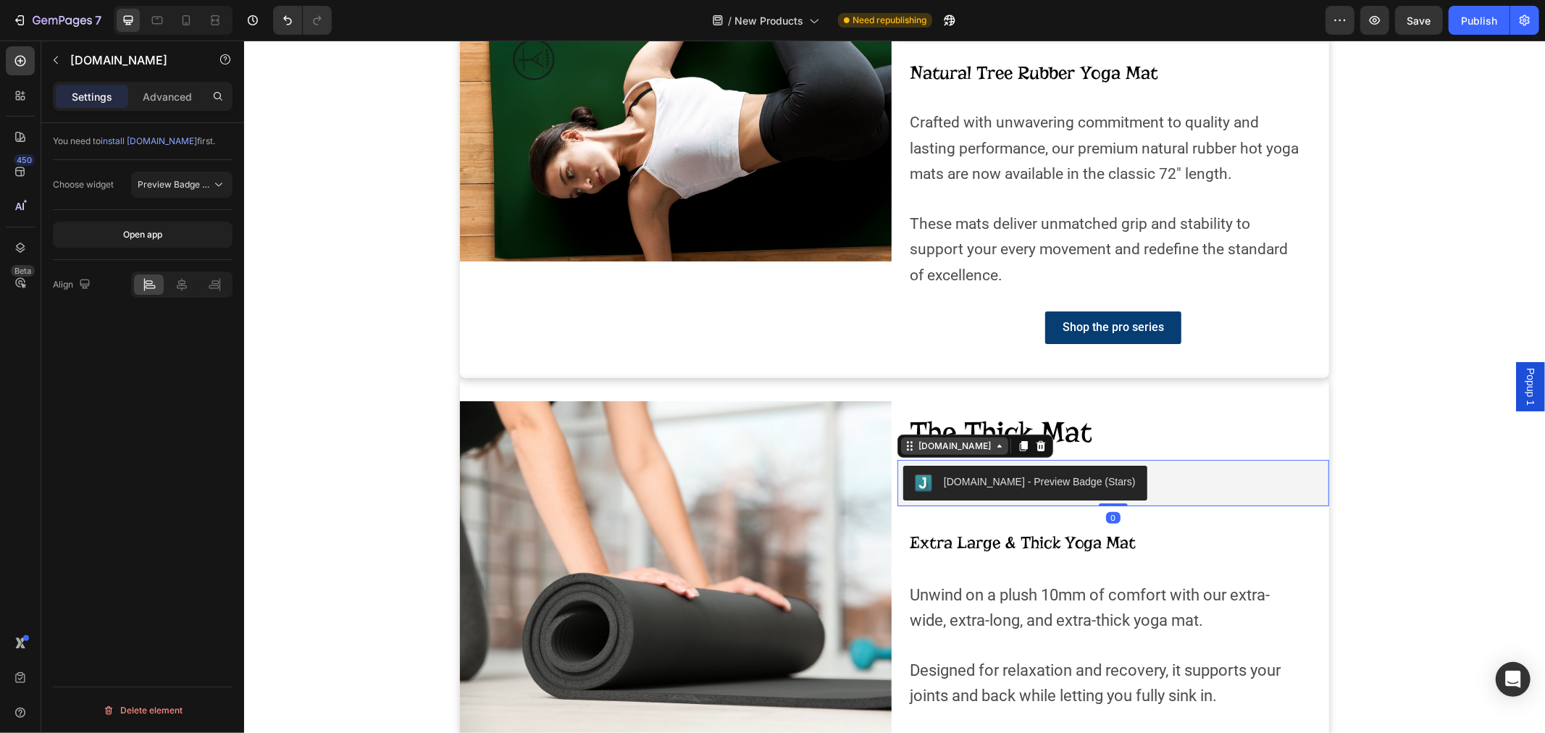
click at [903, 446] on icon at bounding box center [909, 446] width 12 height 12
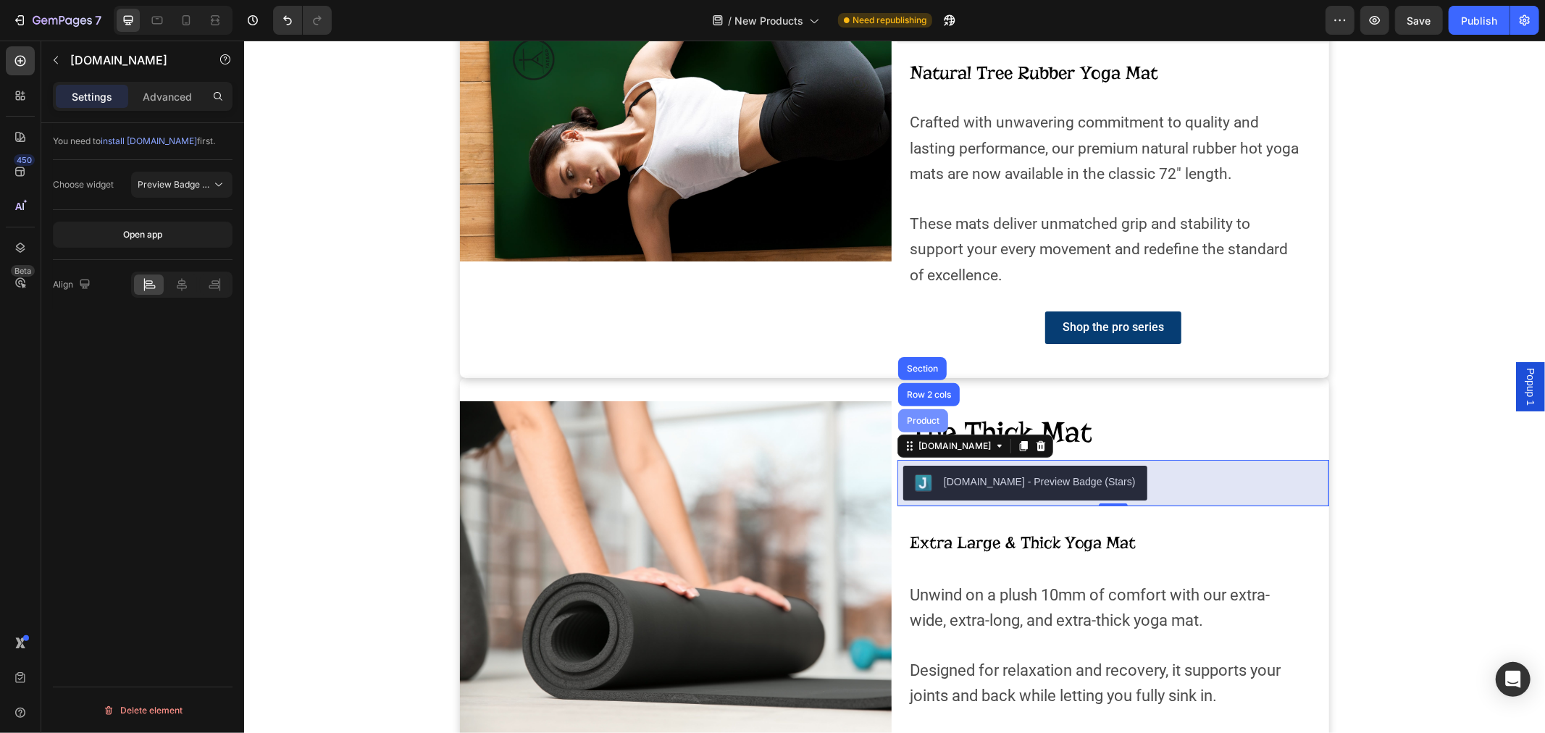
click at [910, 417] on div "Product" at bounding box center [922, 420] width 38 height 9
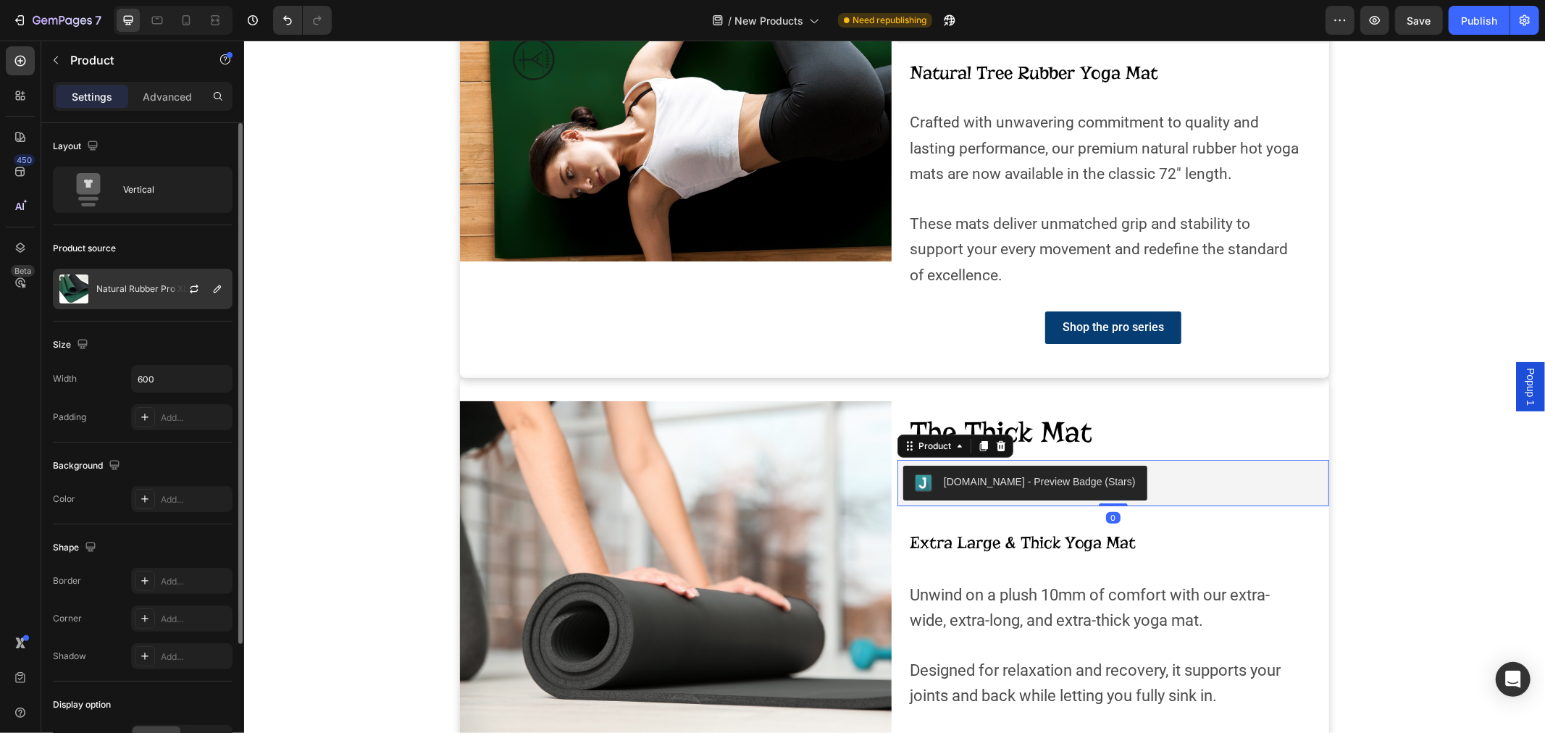
click at [122, 279] on div "Natural Rubber Pro XL" at bounding box center [143, 289] width 180 height 41
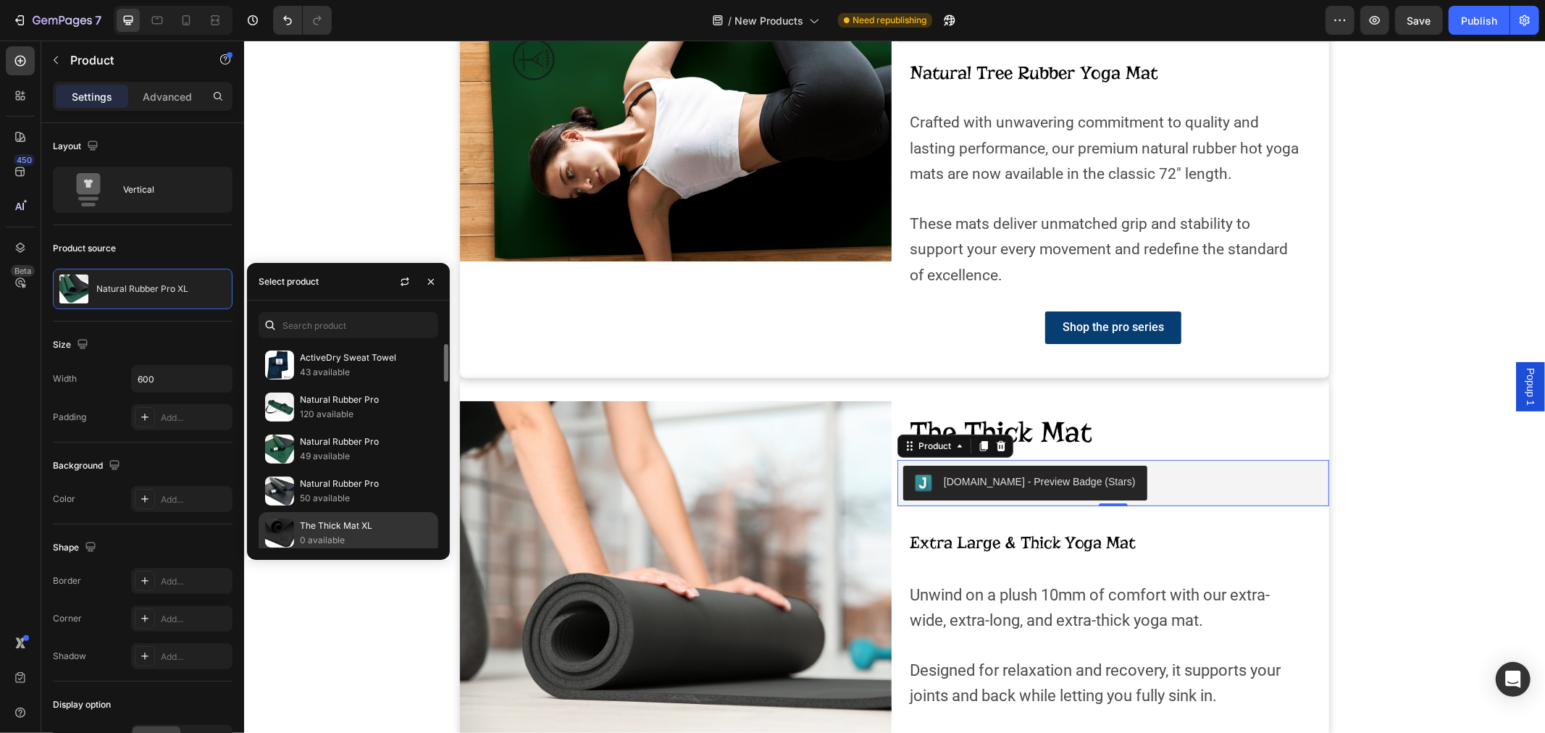
click at [361, 537] on p "0 available" at bounding box center [366, 540] width 132 height 14
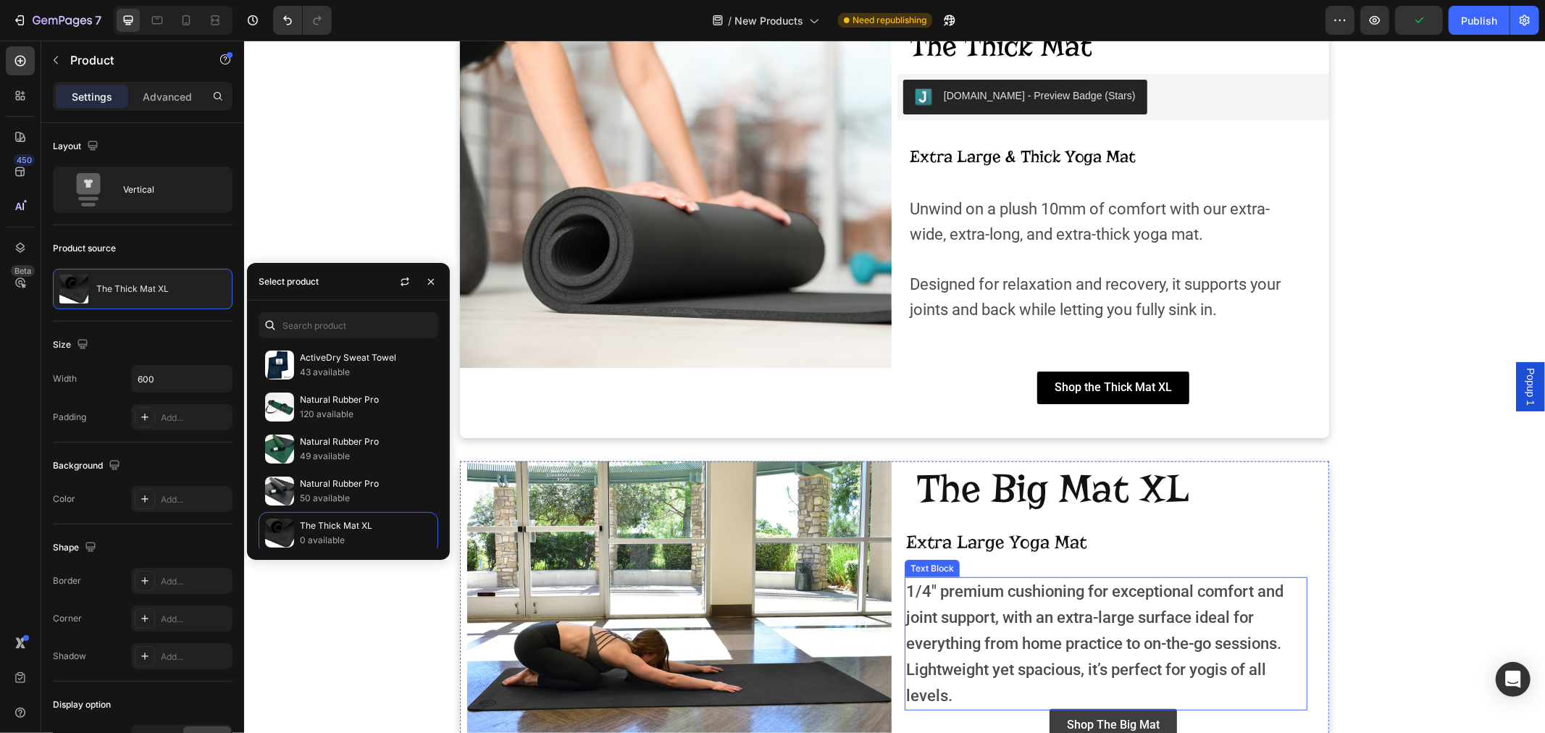
scroll to position [490, 0]
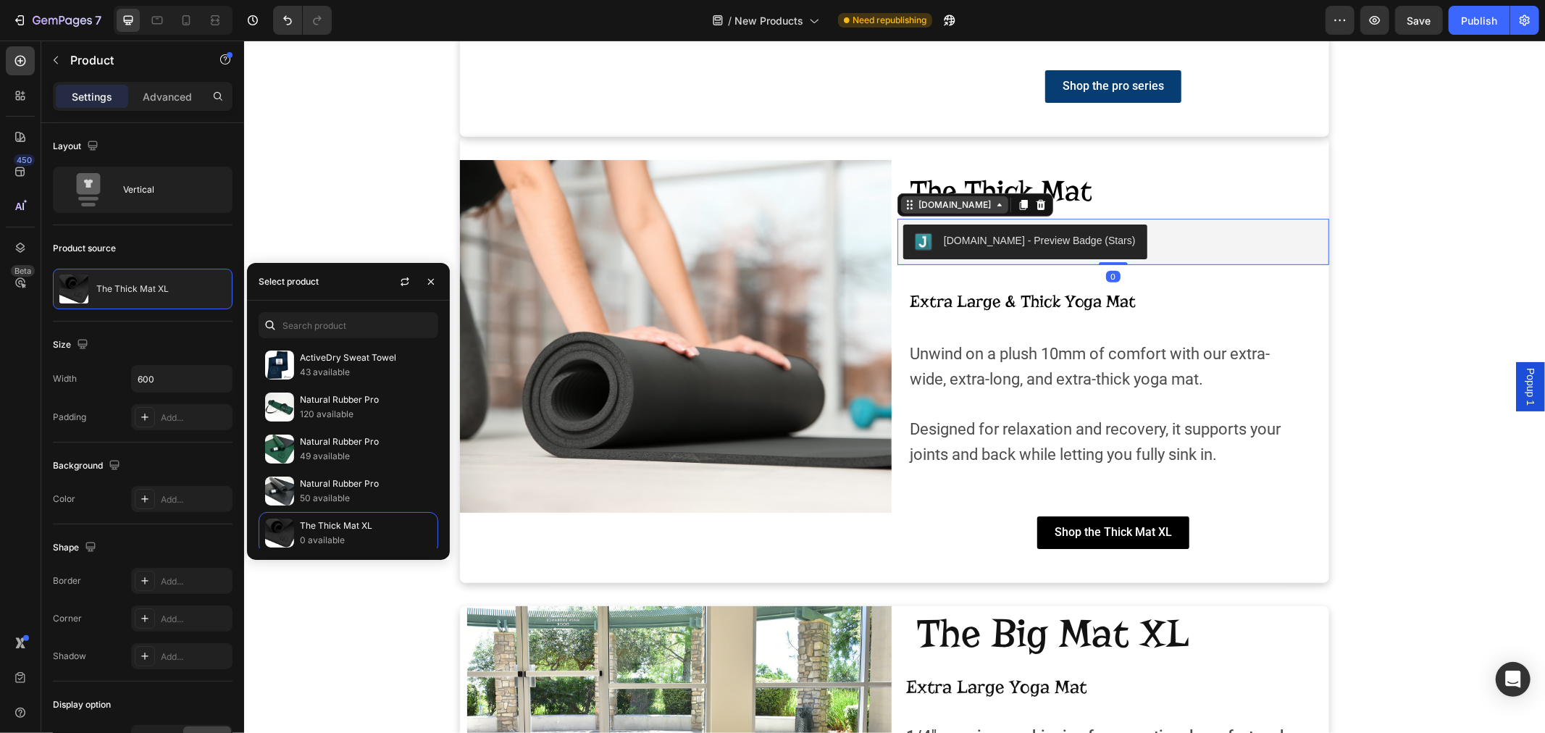
click at [915, 206] on div "[DOMAIN_NAME]" at bounding box center [954, 204] width 78 height 13
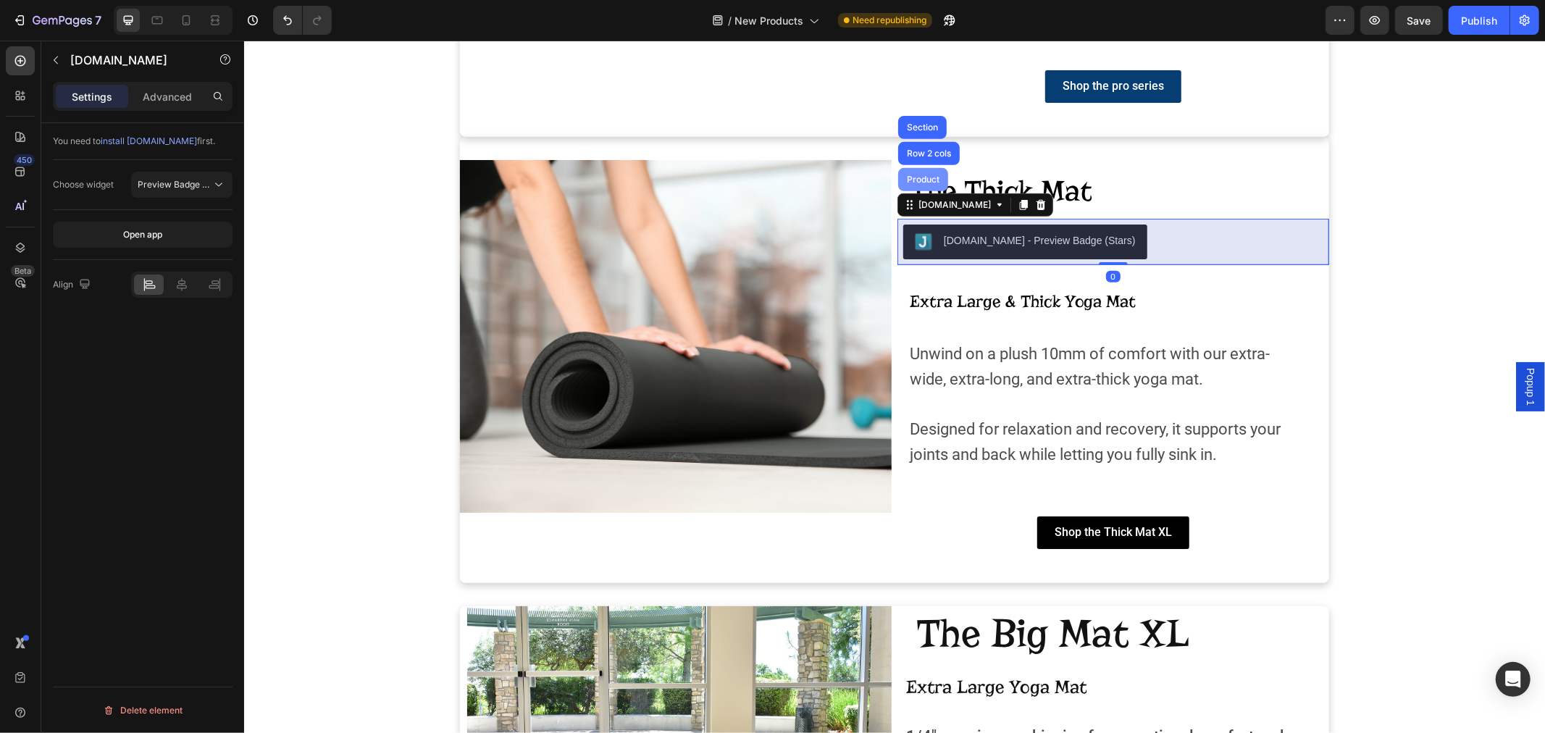
click at [911, 184] on div "Product" at bounding box center [922, 178] width 50 height 23
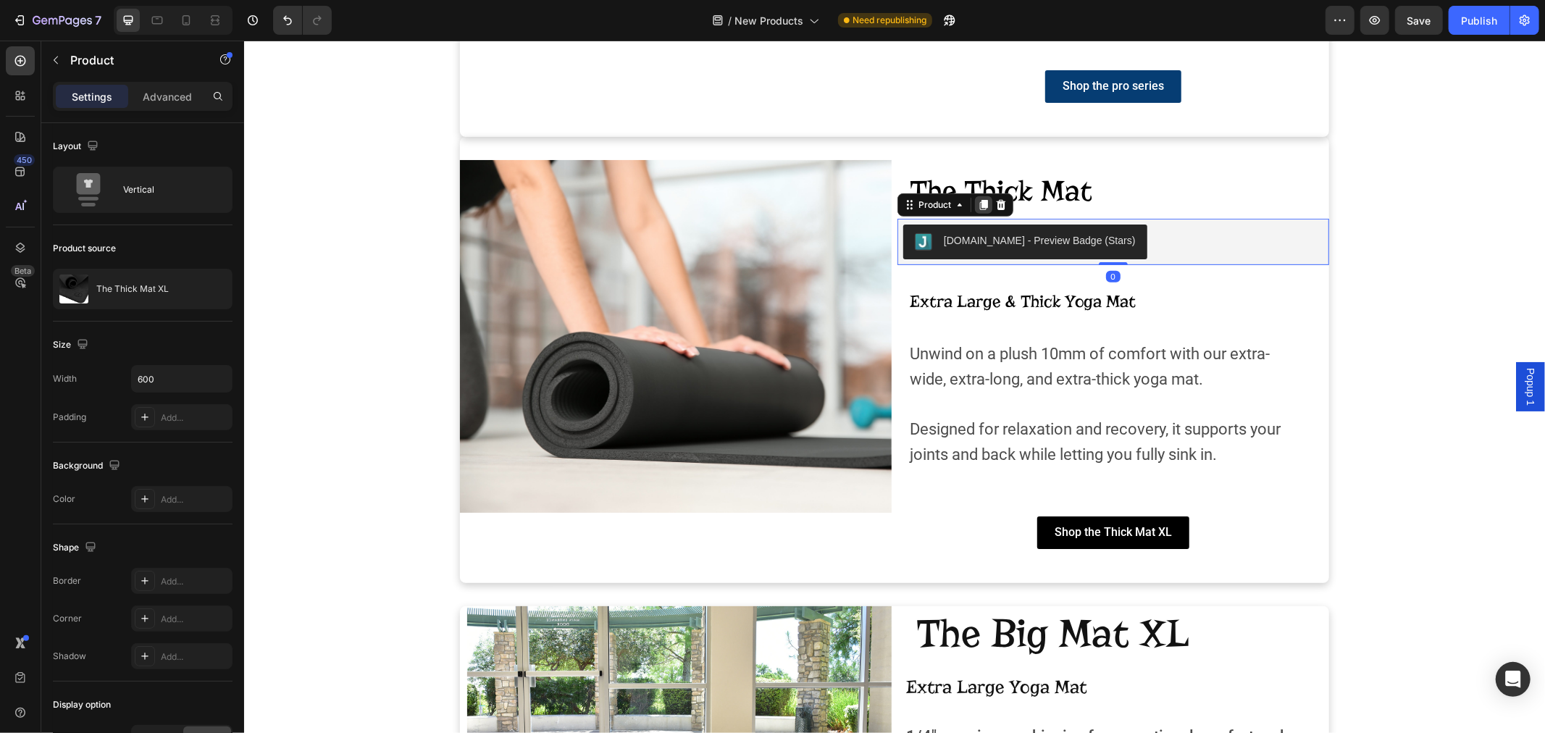
click at [977, 203] on icon at bounding box center [983, 204] width 12 height 12
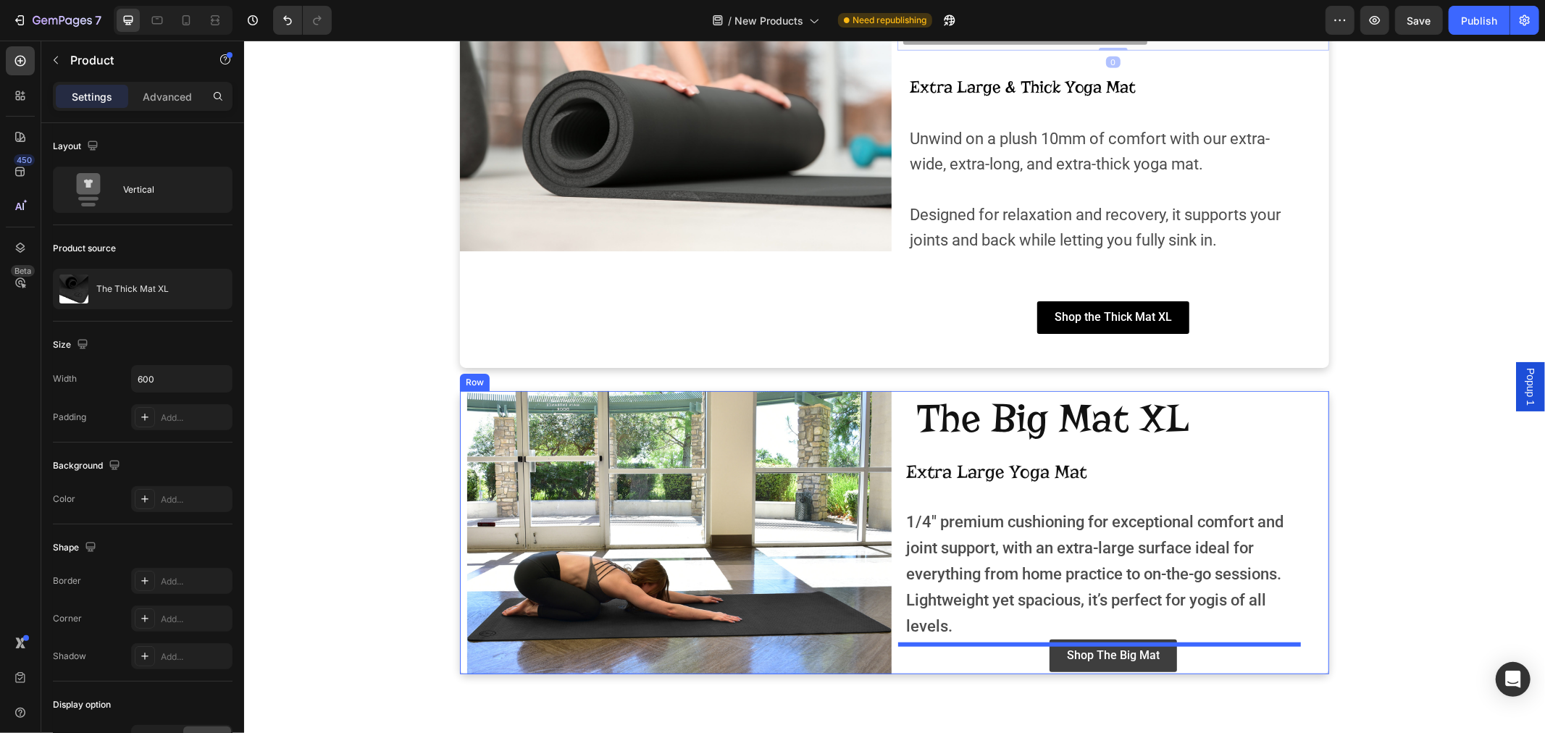
scroll to position [821, 0]
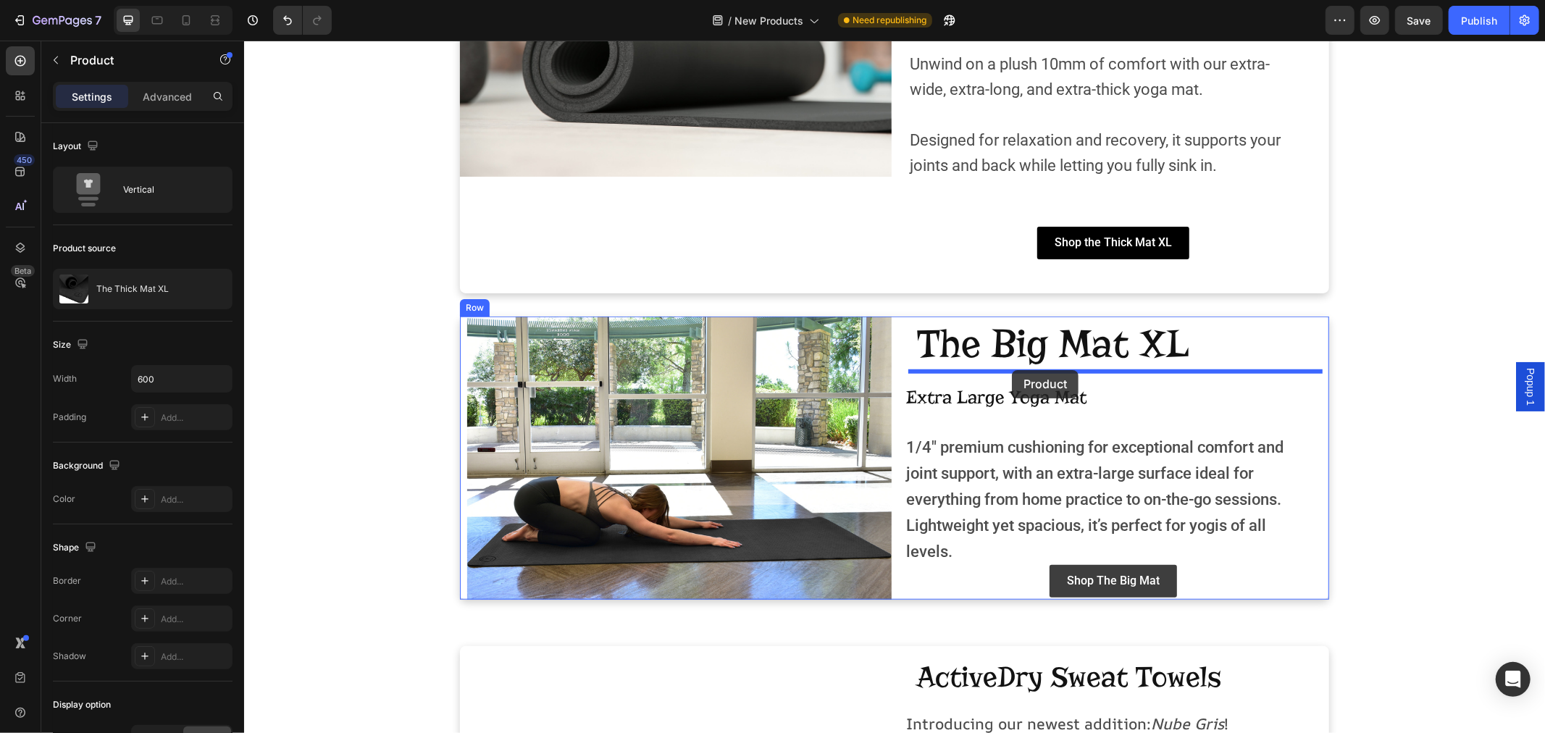
drag, startPoint x: 902, startPoint y: 247, endPoint x: 1011, endPoint y: 369, distance: 163.7
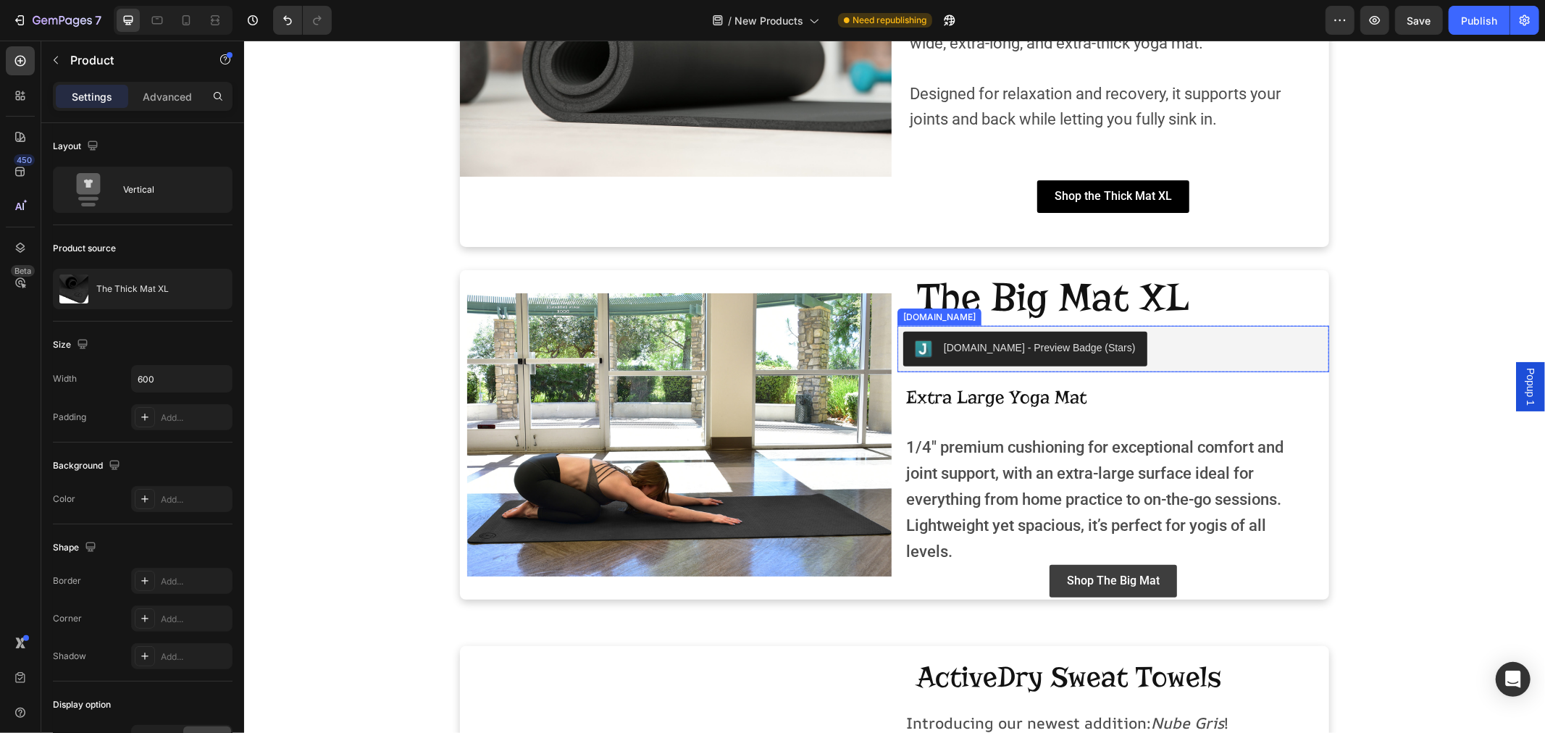
click at [907, 322] on div "[DOMAIN_NAME]" at bounding box center [939, 316] width 84 height 17
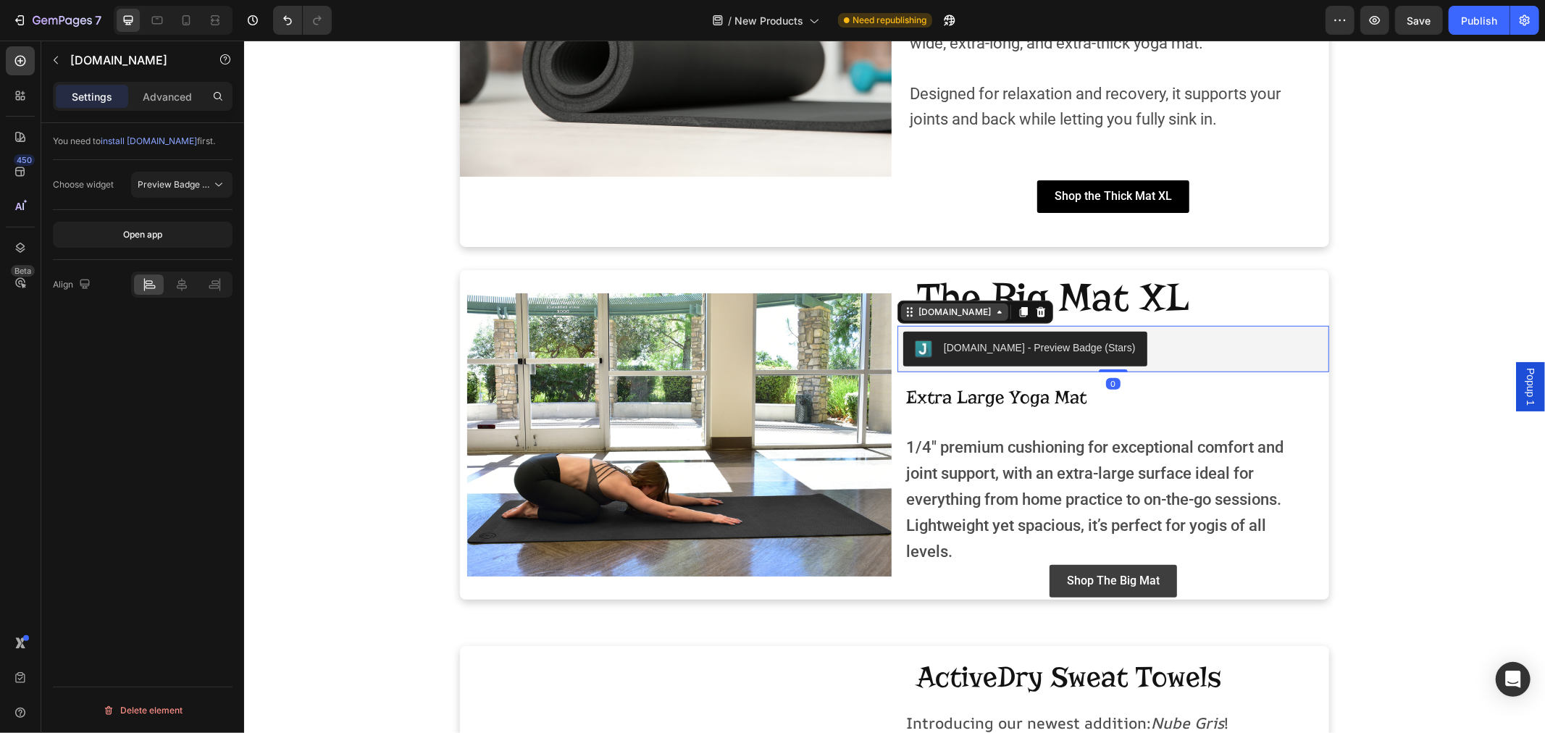
click at [915, 314] on div "[DOMAIN_NAME]" at bounding box center [954, 311] width 78 height 13
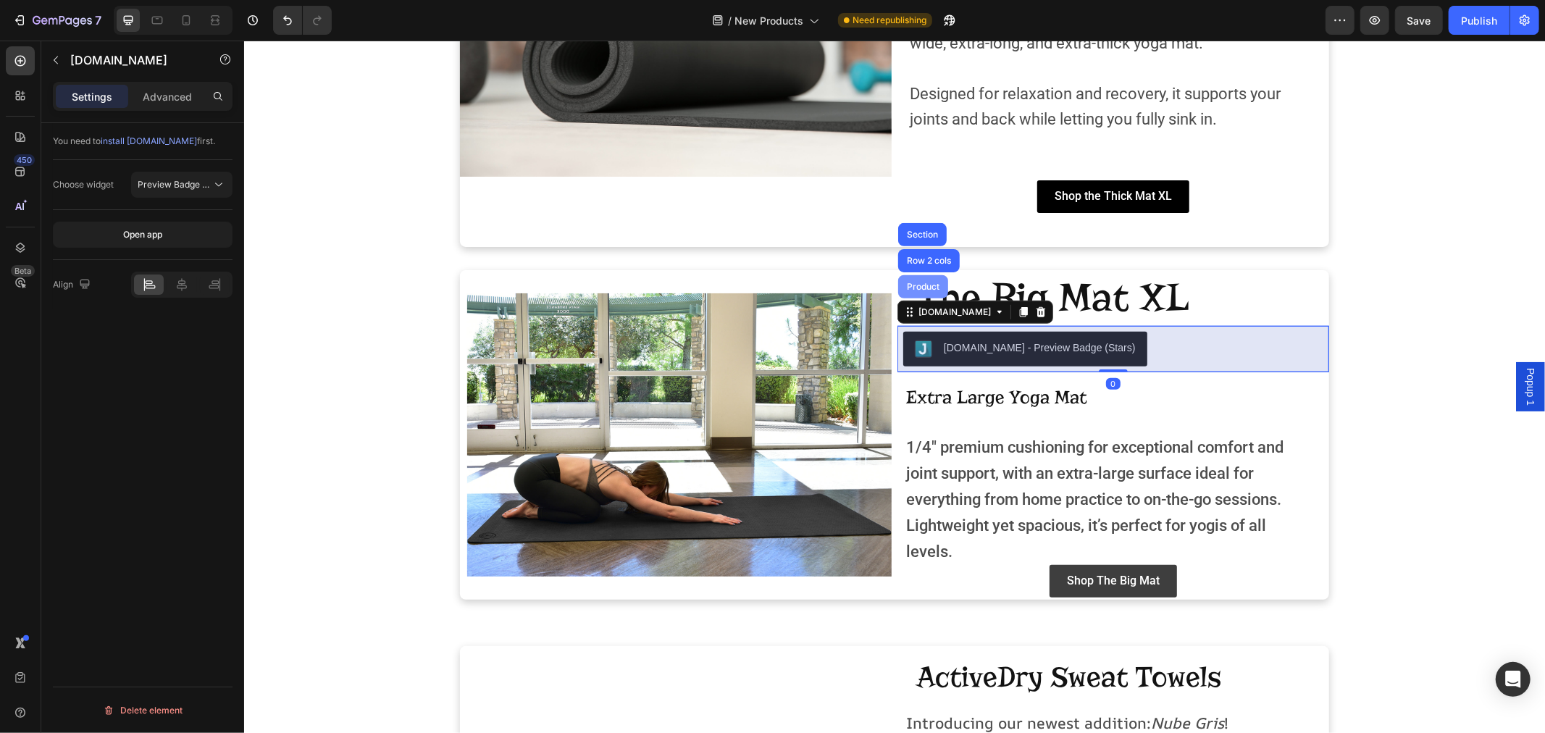
click at [910, 291] on div "Product" at bounding box center [922, 285] width 50 height 23
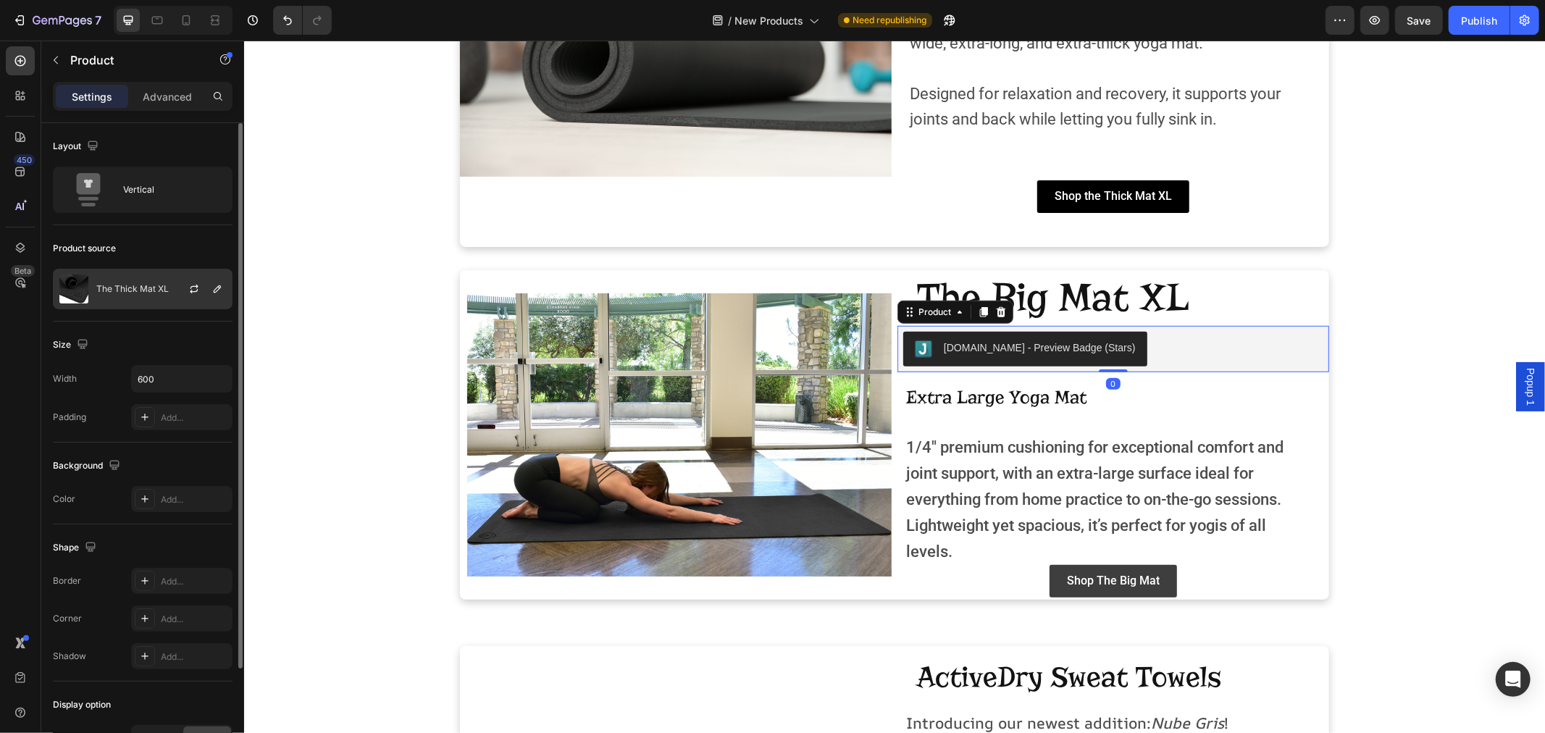
click at [126, 282] on div "The Thick Mat XL" at bounding box center [143, 289] width 180 height 41
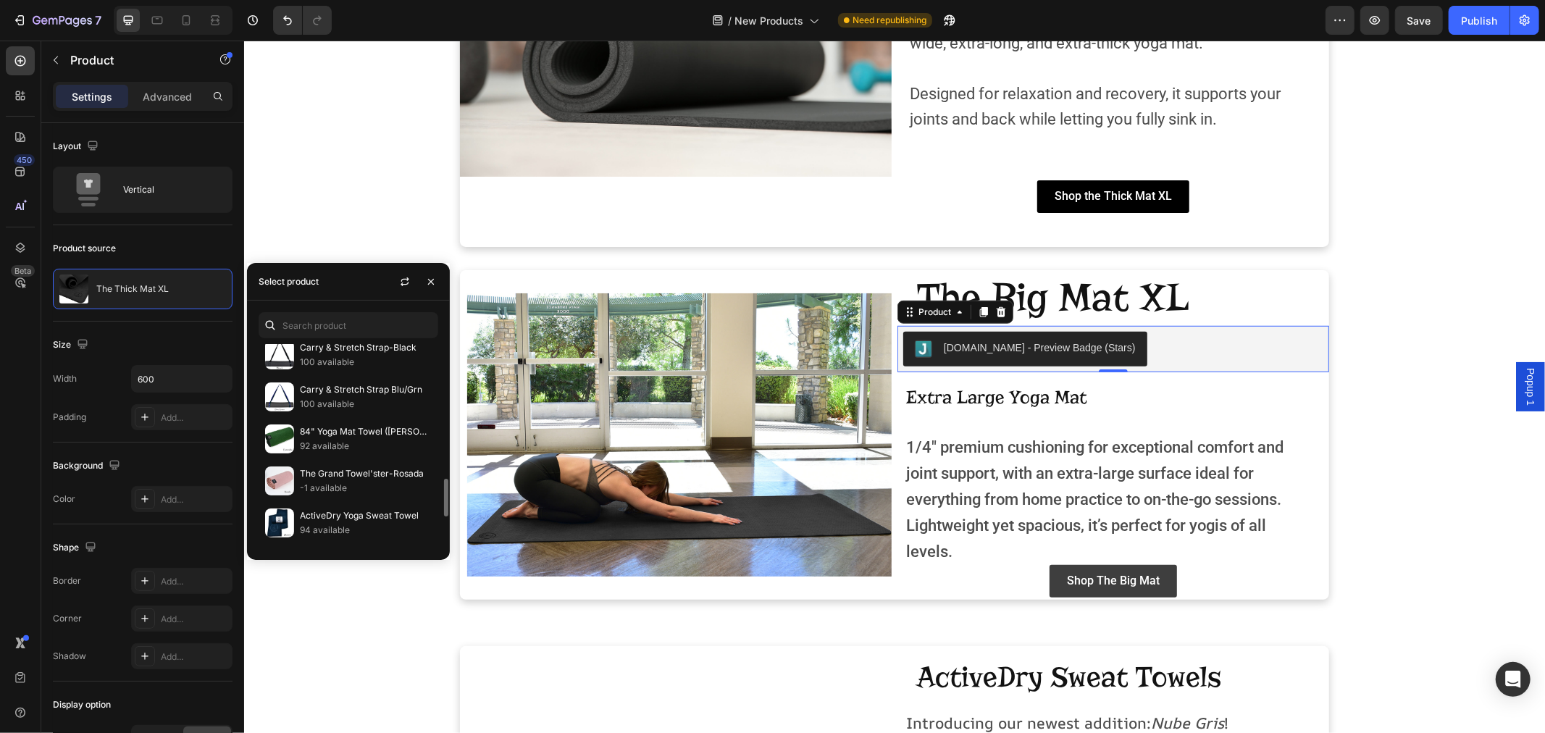
scroll to position [643, 0]
click at [341, 364] on p "100 available" at bounding box center [366, 359] width 132 height 14
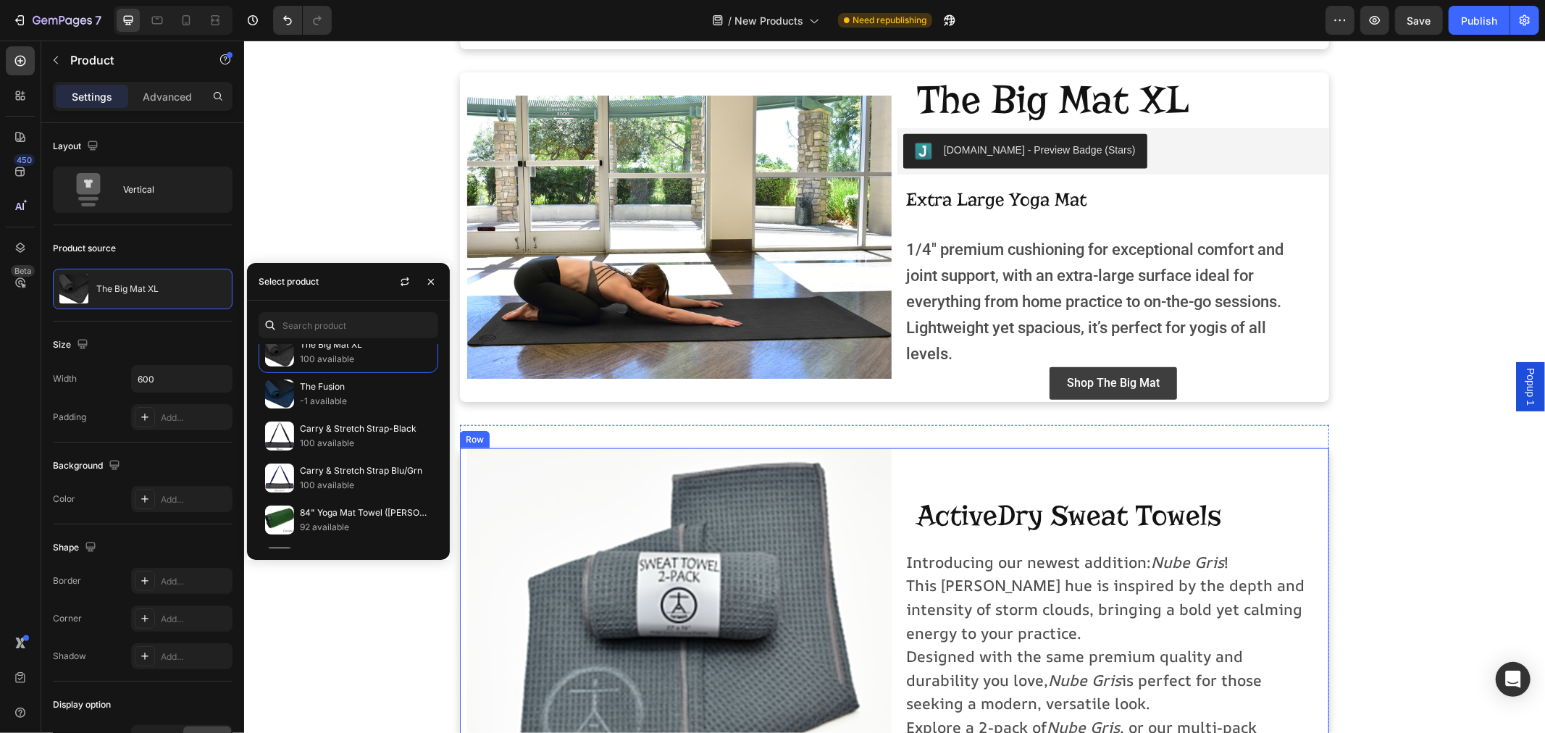
scroll to position [982, 0]
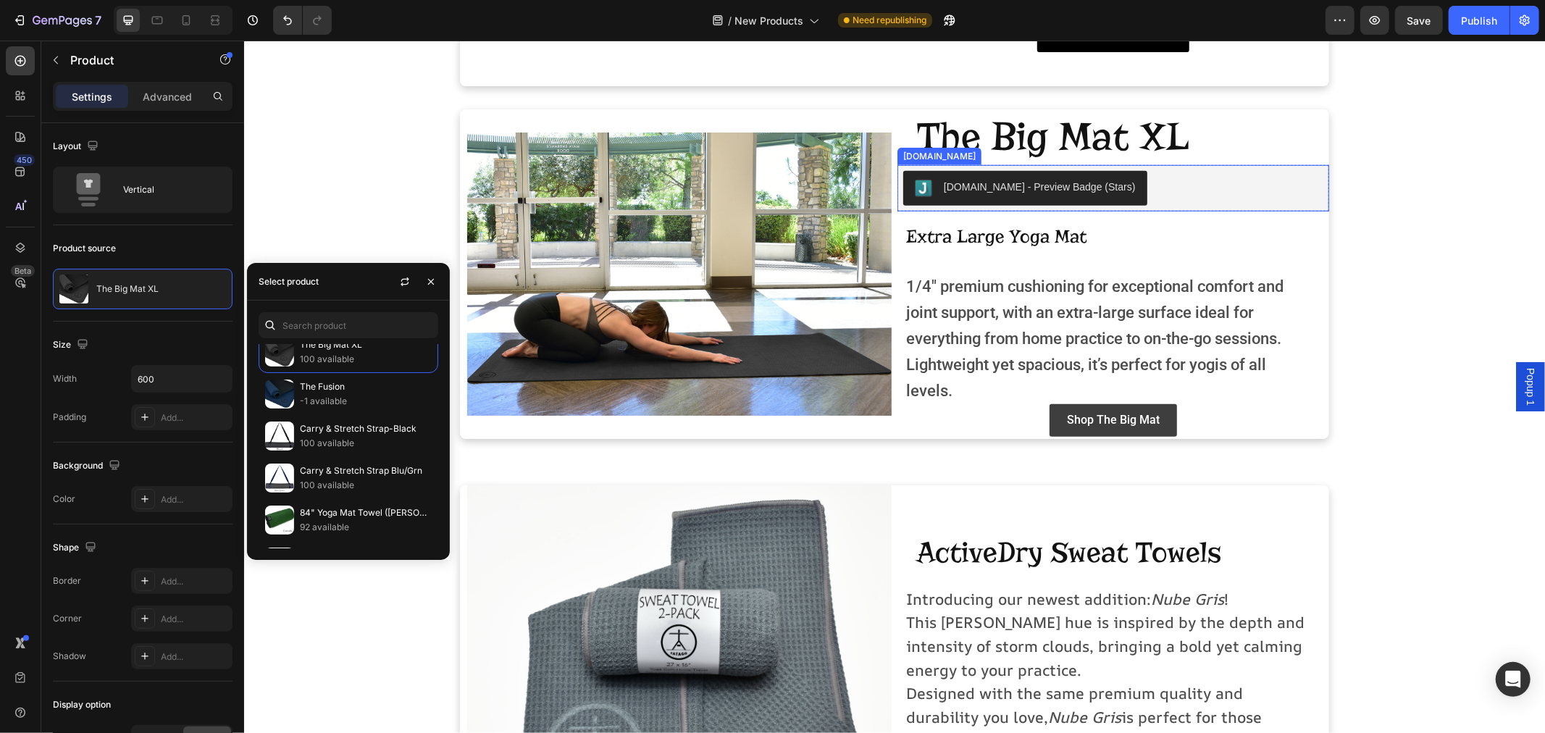
click at [902, 159] on div "[DOMAIN_NAME]" at bounding box center [939, 155] width 84 height 17
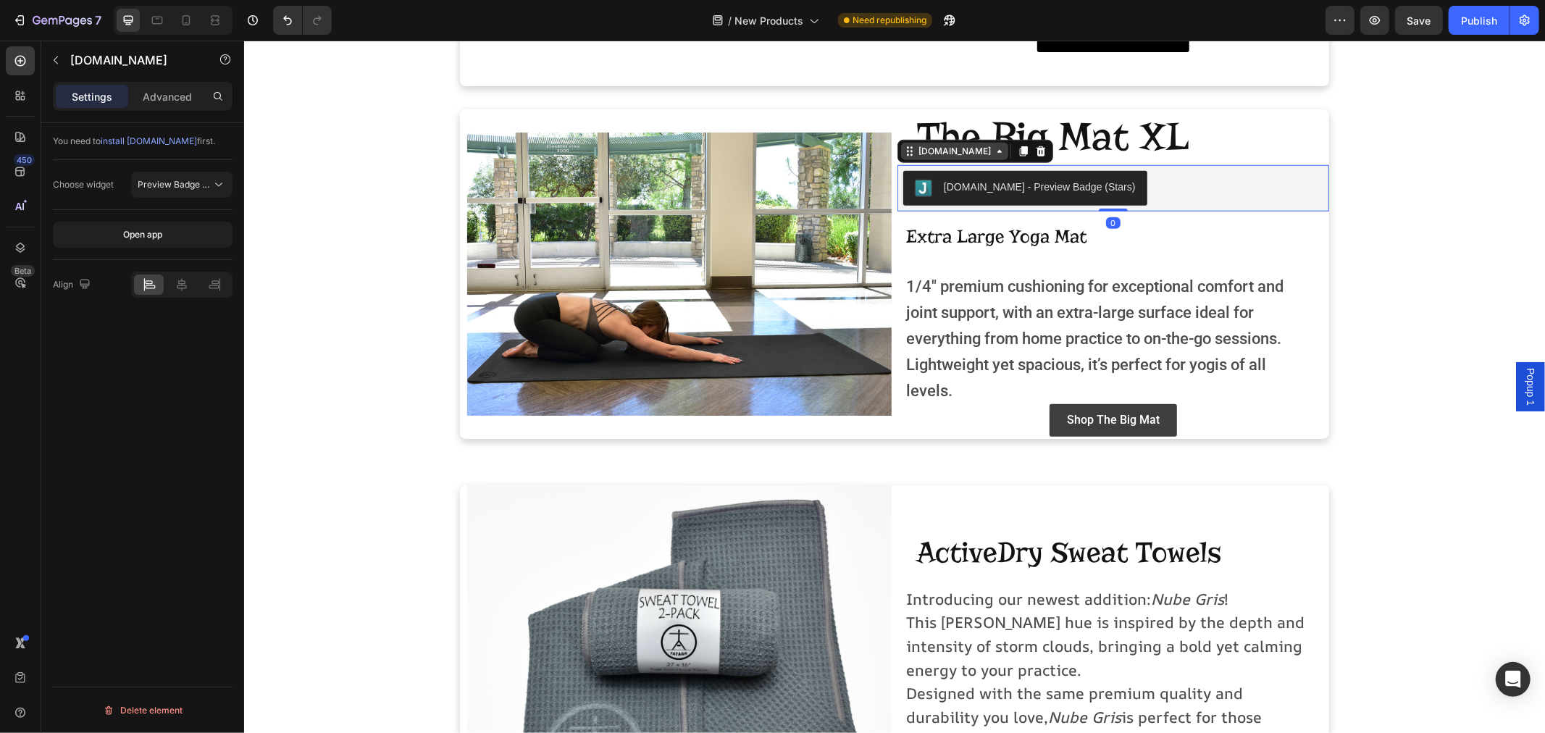
click at [915, 156] on div "[DOMAIN_NAME]" at bounding box center [953, 150] width 107 height 17
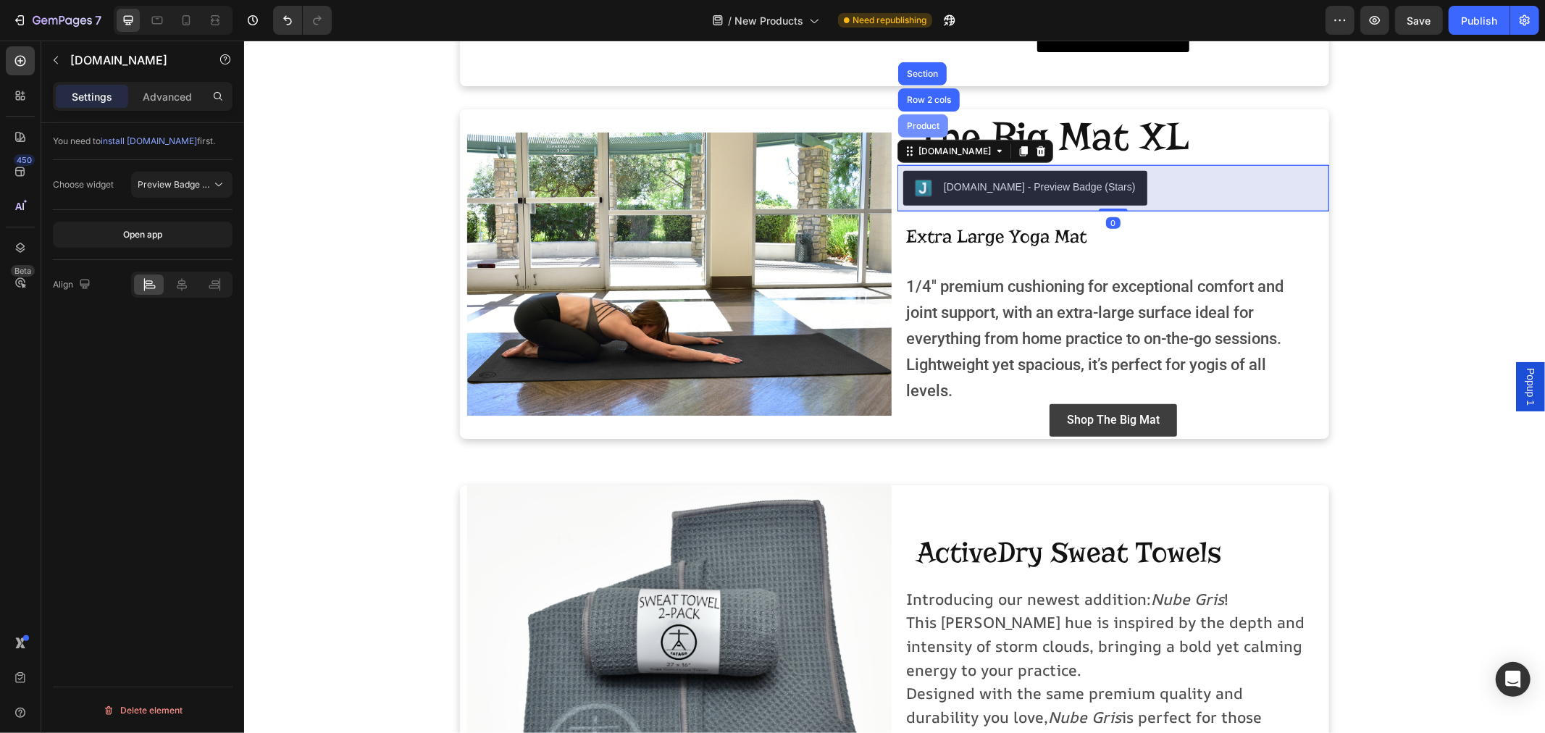
click at [922, 133] on div "Product" at bounding box center [922, 125] width 50 height 23
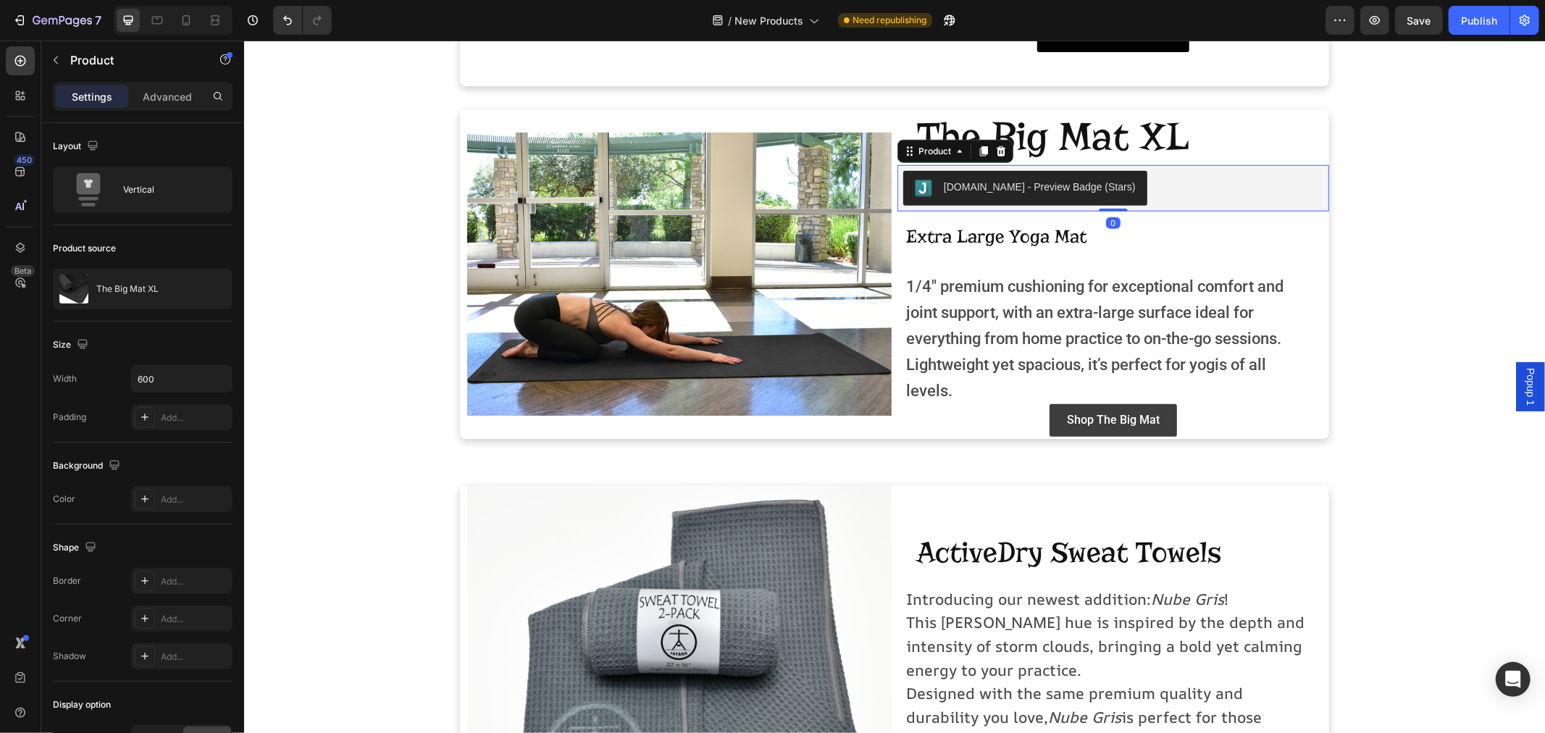
click at [977, 149] on icon at bounding box center [983, 151] width 12 height 12
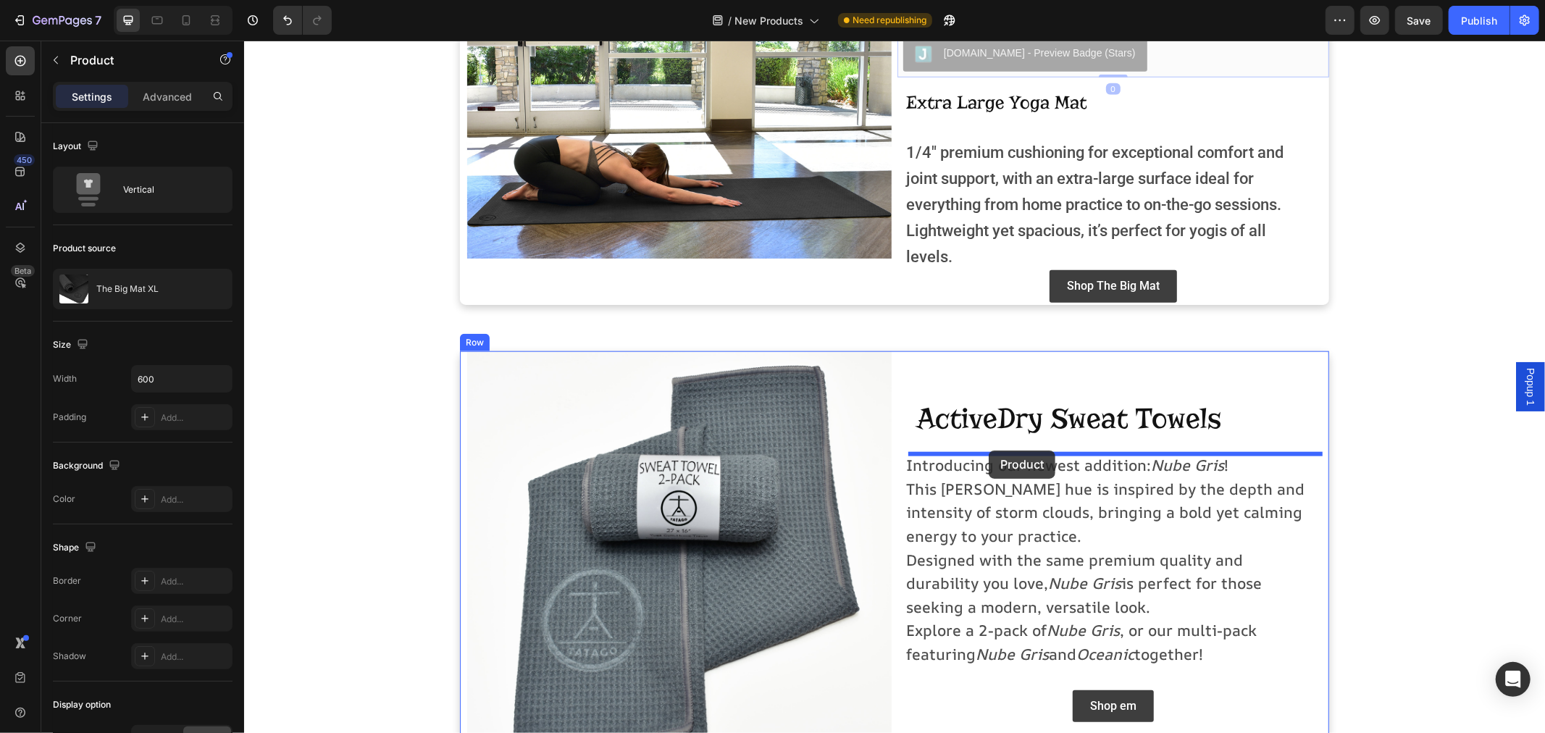
drag, startPoint x: 905, startPoint y: 198, endPoint x: 988, endPoint y: 450, distance: 264.8
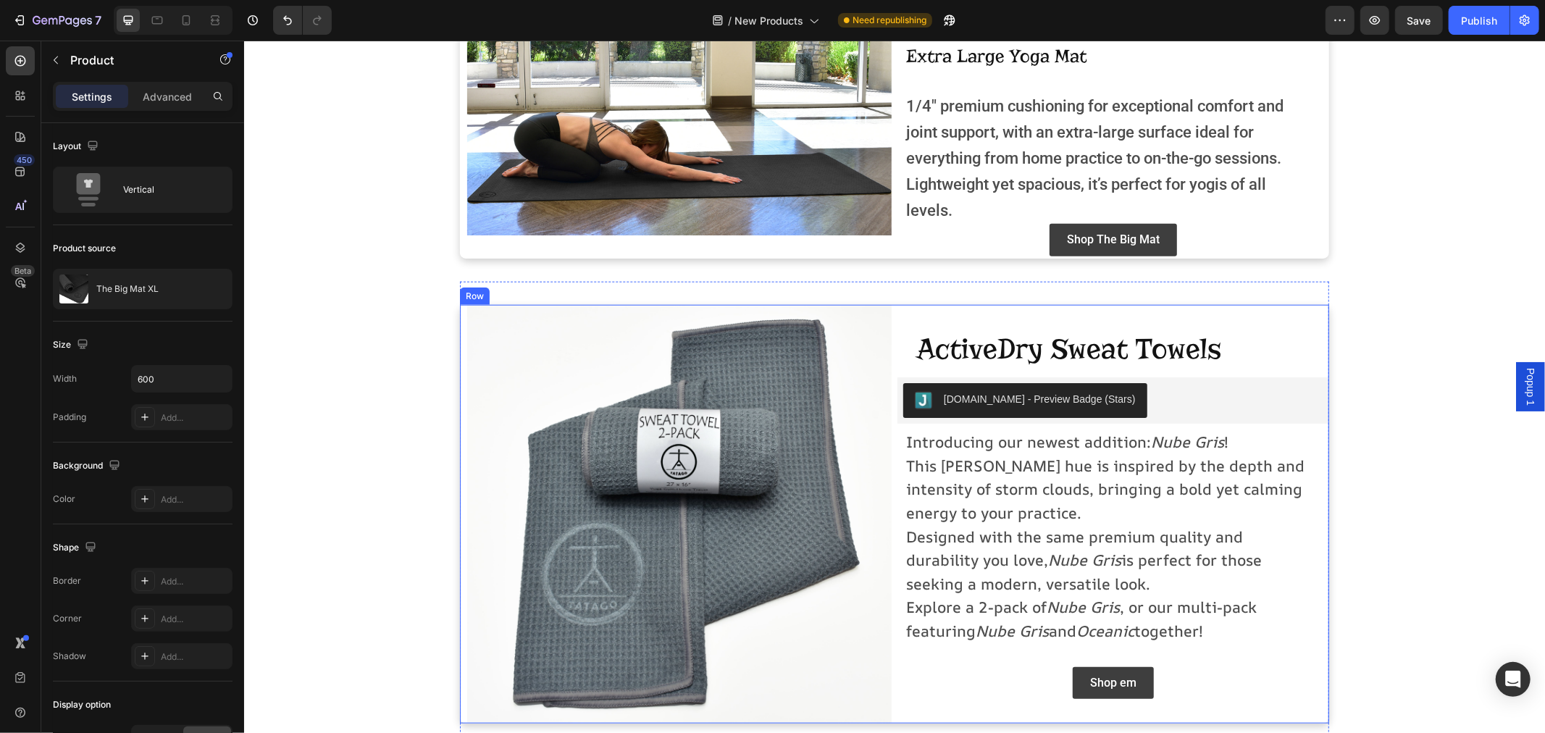
scroll to position [1139, 0]
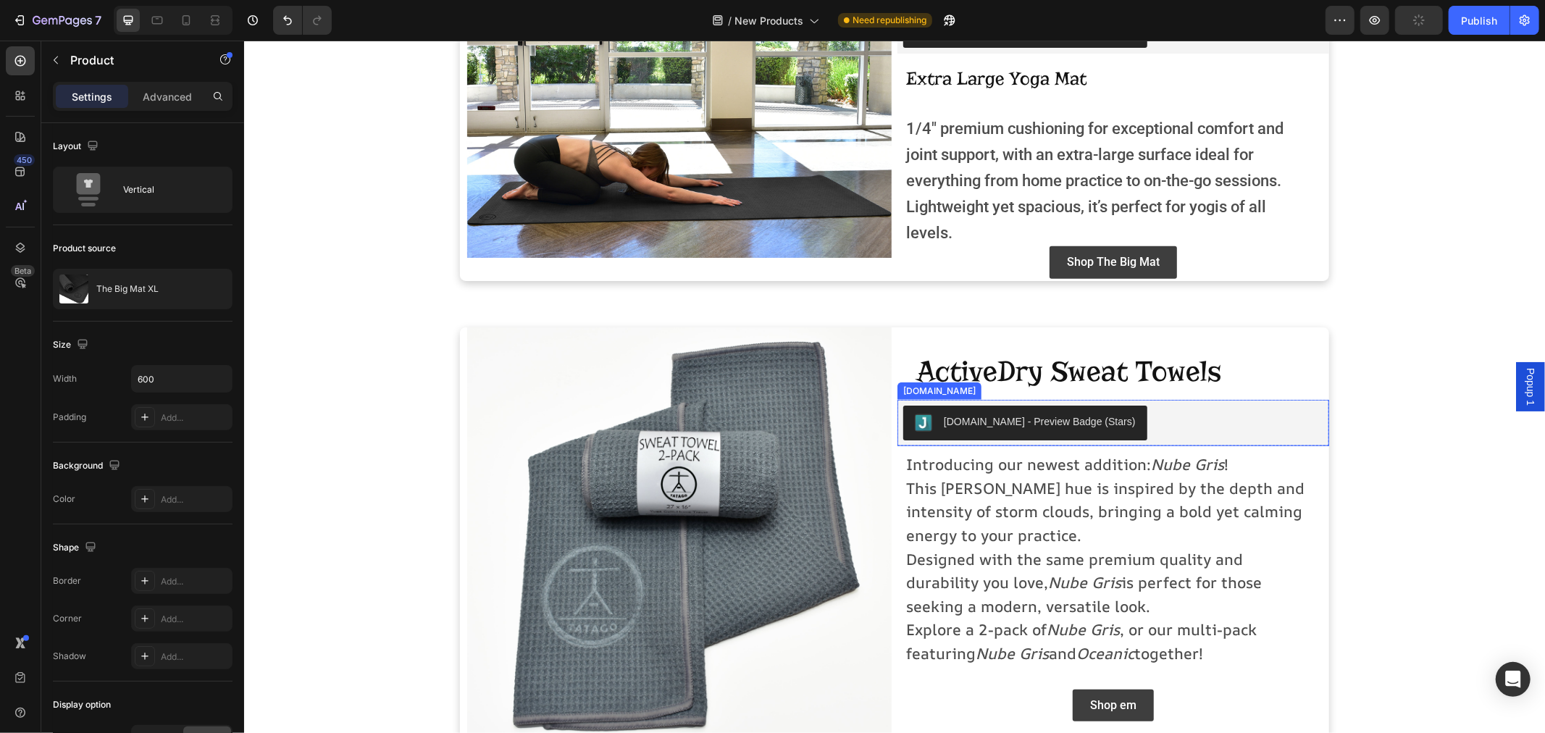
click at [965, 440] on button "[DOMAIN_NAME] - Preview Badge (Stars)" at bounding box center [1024, 422] width 244 height 35
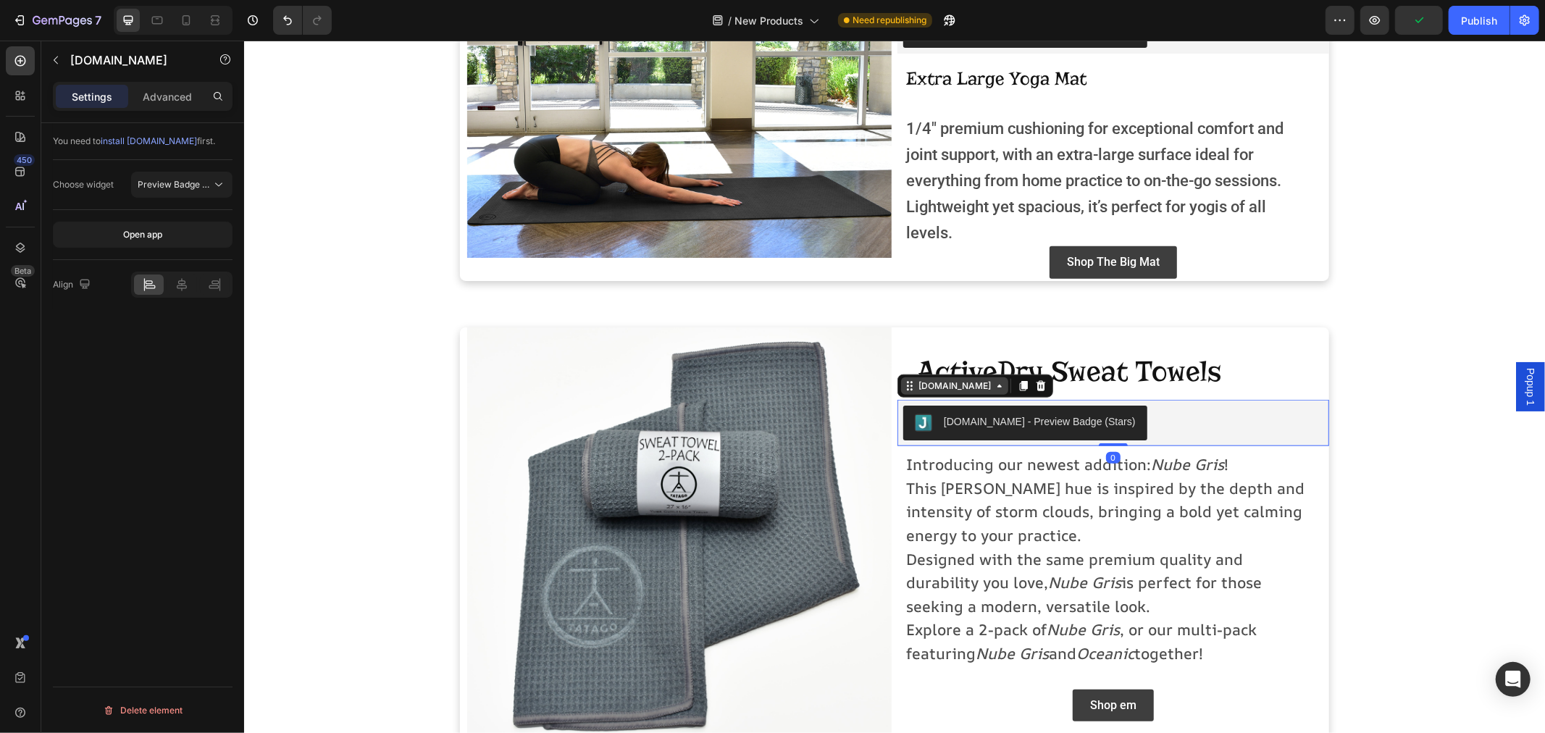
click at [903, 391] on icon at bounding box center [909, 386] width 12 height 12
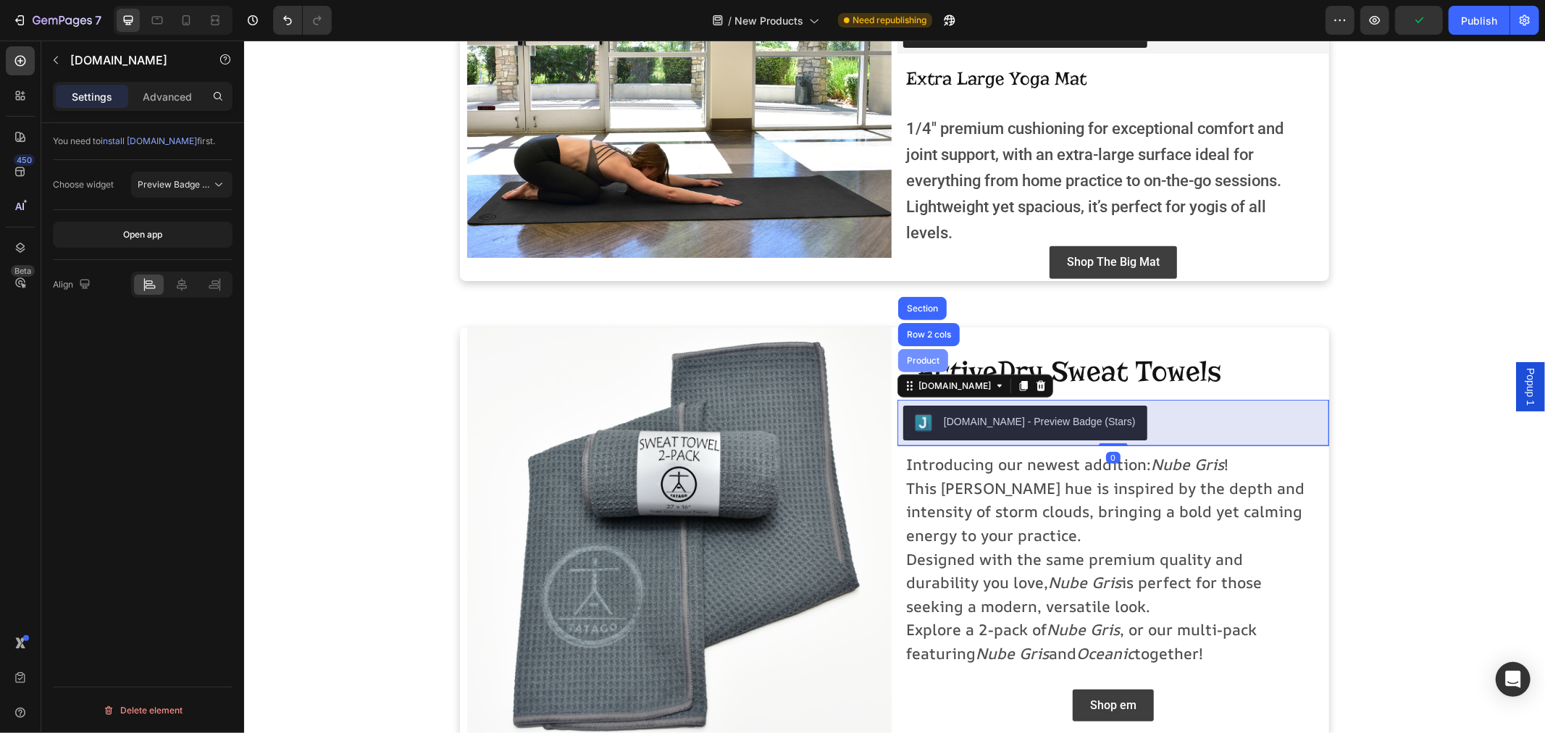
click at [914, 364] on div "Product" at bounding box center [922, 360] width 38 height 9
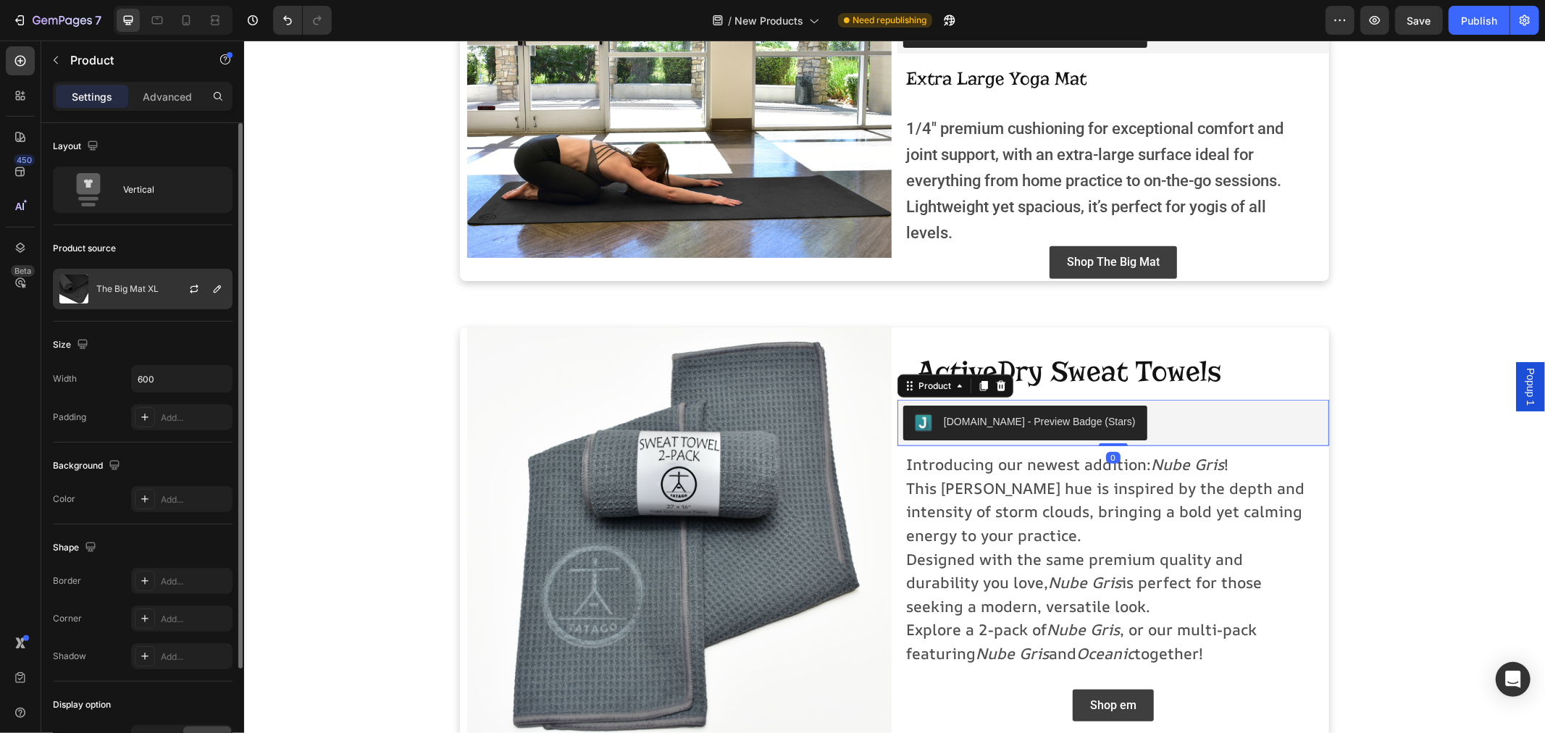
click at [141, 290] on p "The Big Mat XL" at bounding box center [127, 289] width 62 height 10
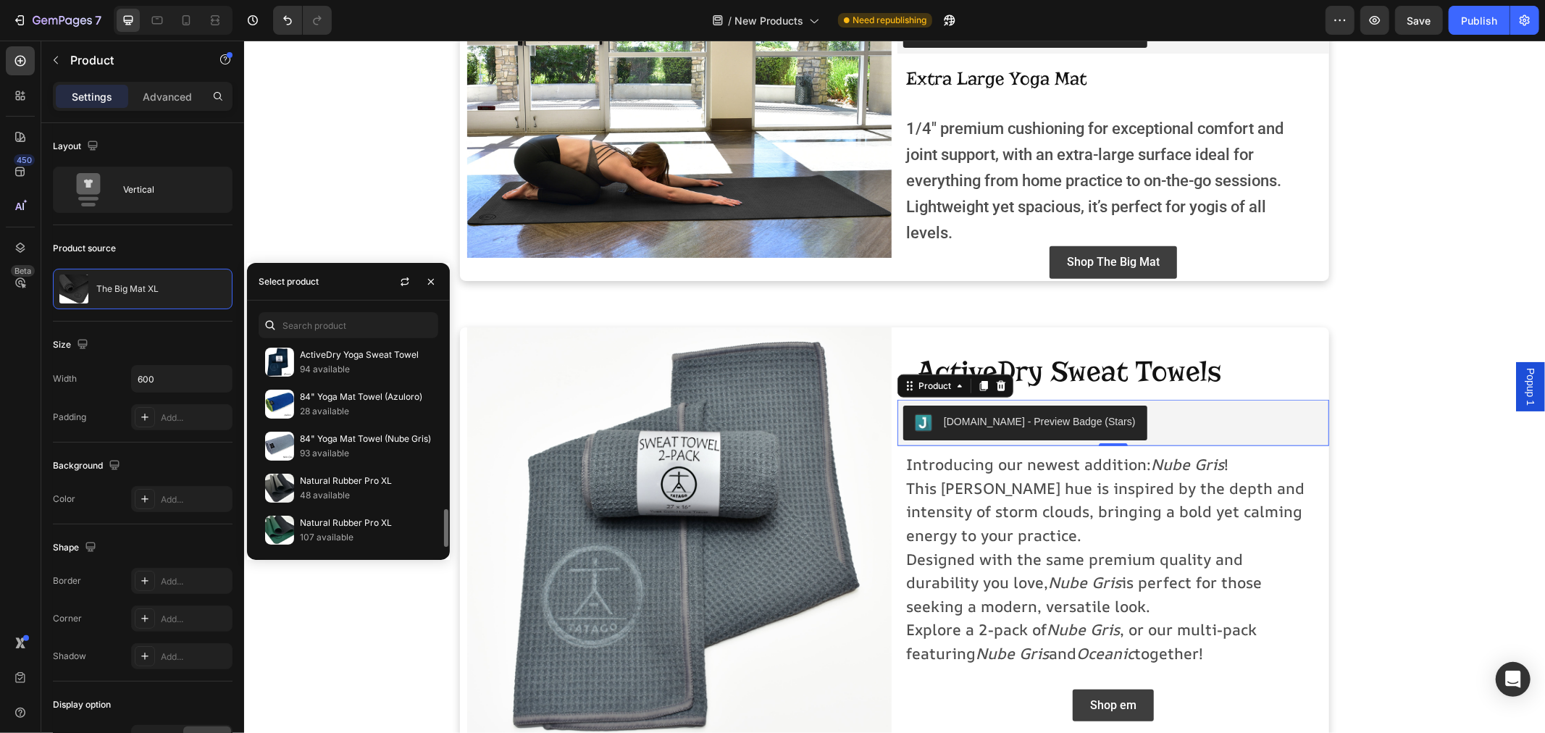
scroll to position [892, 0]
click at [335, 365] on p "94 available" at bounding box center [366, 363] width 132 height 14
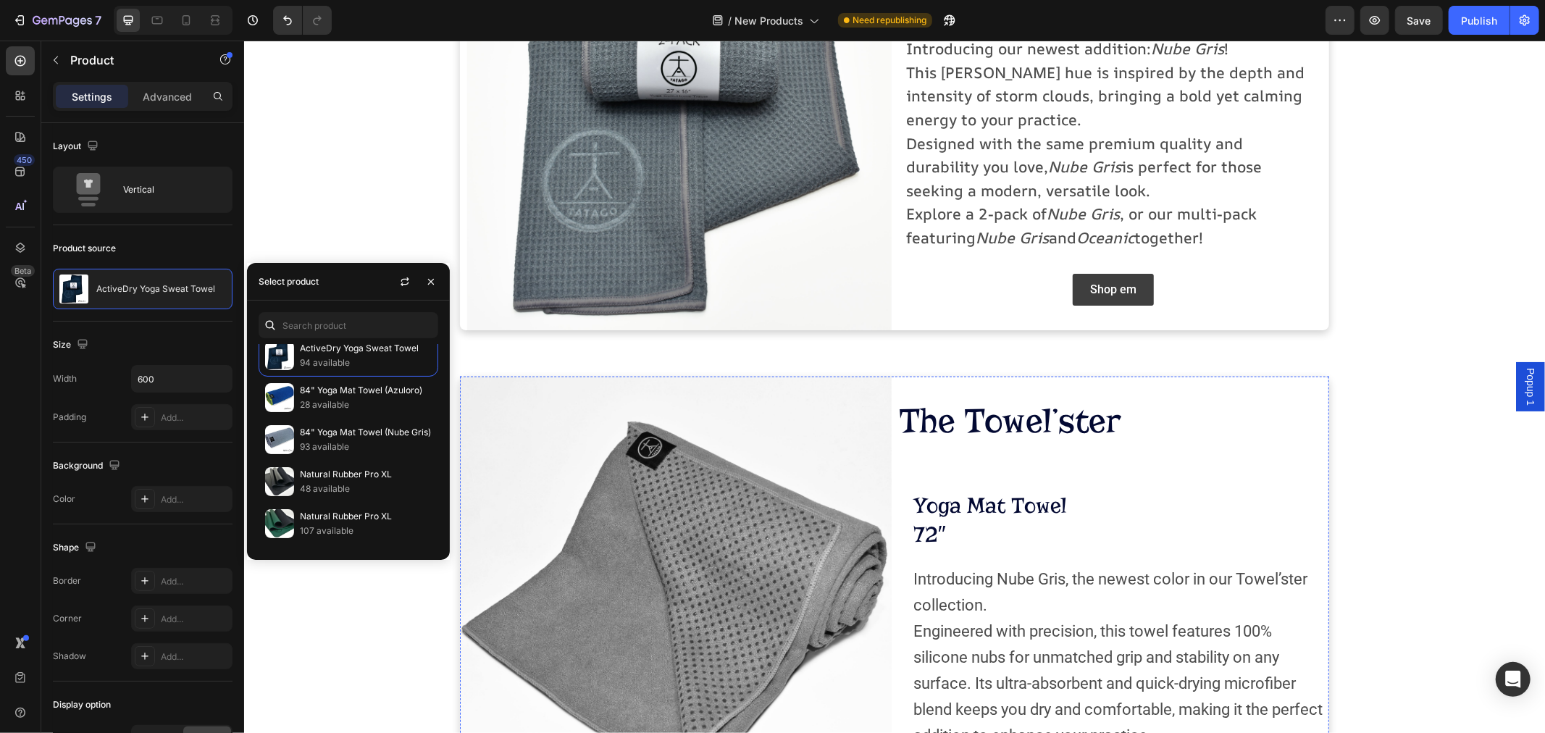
scroll to position [1220, 0]
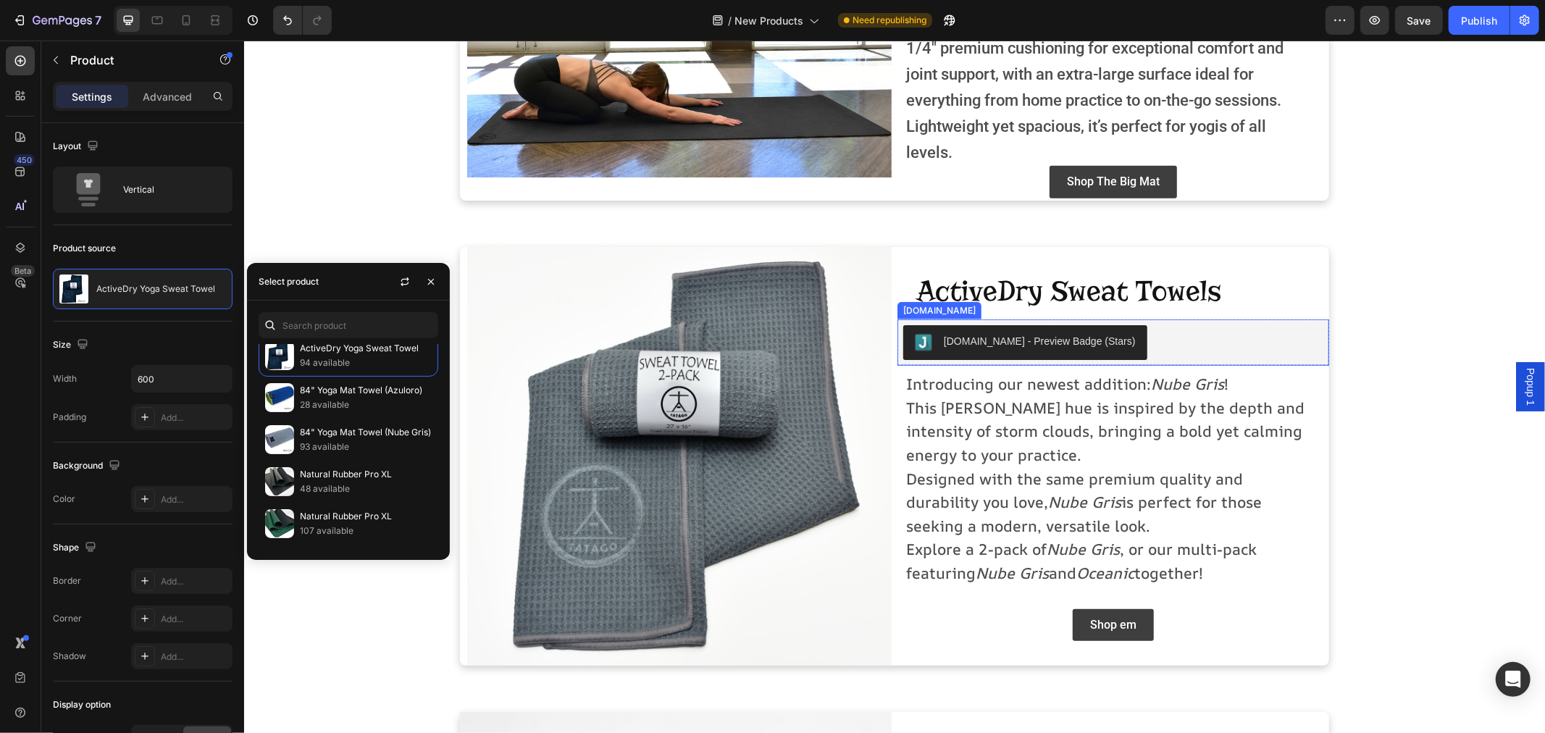
click at [924, 319] on div "[DOMAIN_NAME]" at bounding box center [939, 309] width 84 height 17
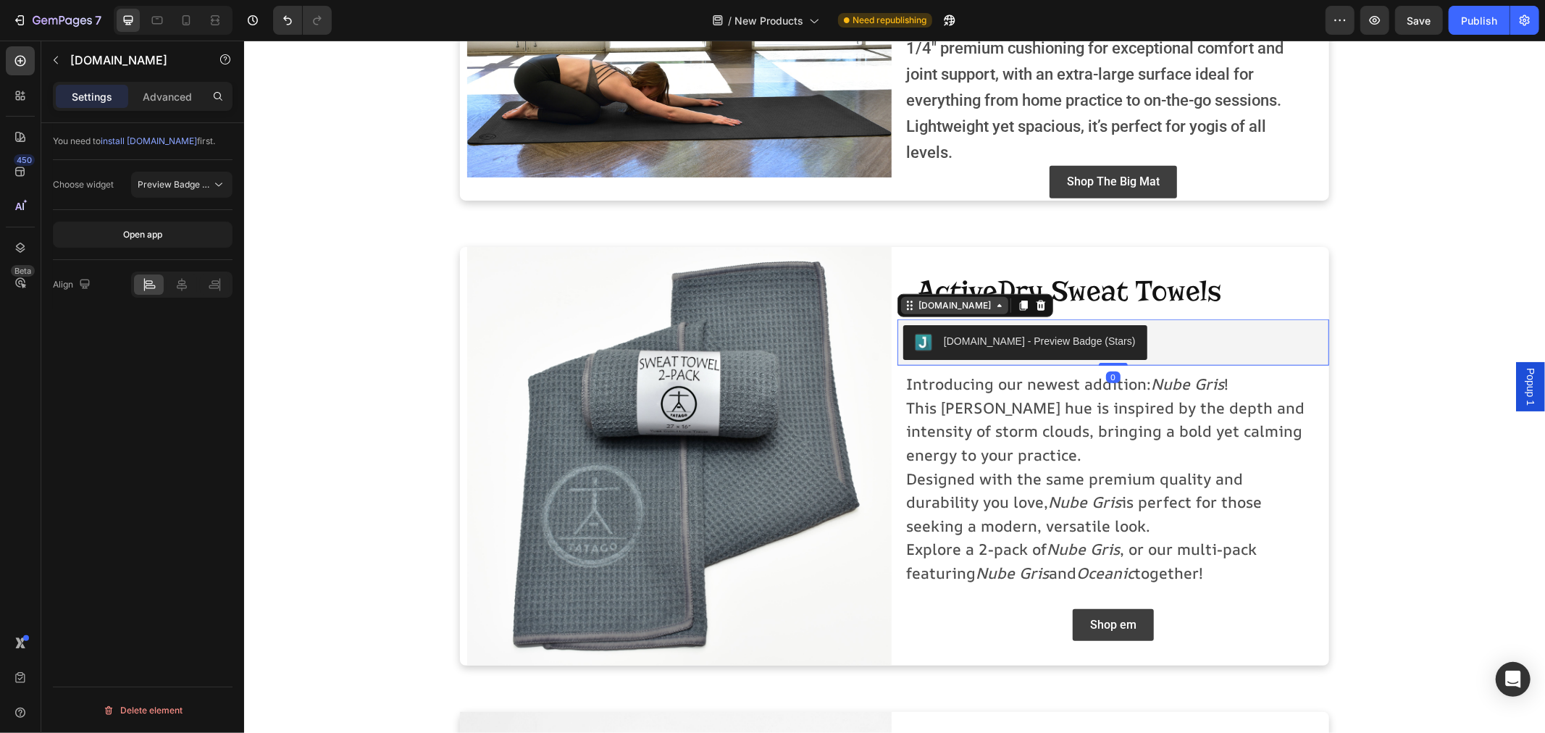
click at [947, 311] on div "[DOMAIN_NAME]" at bounding box center [954, 304] width 78 height 13
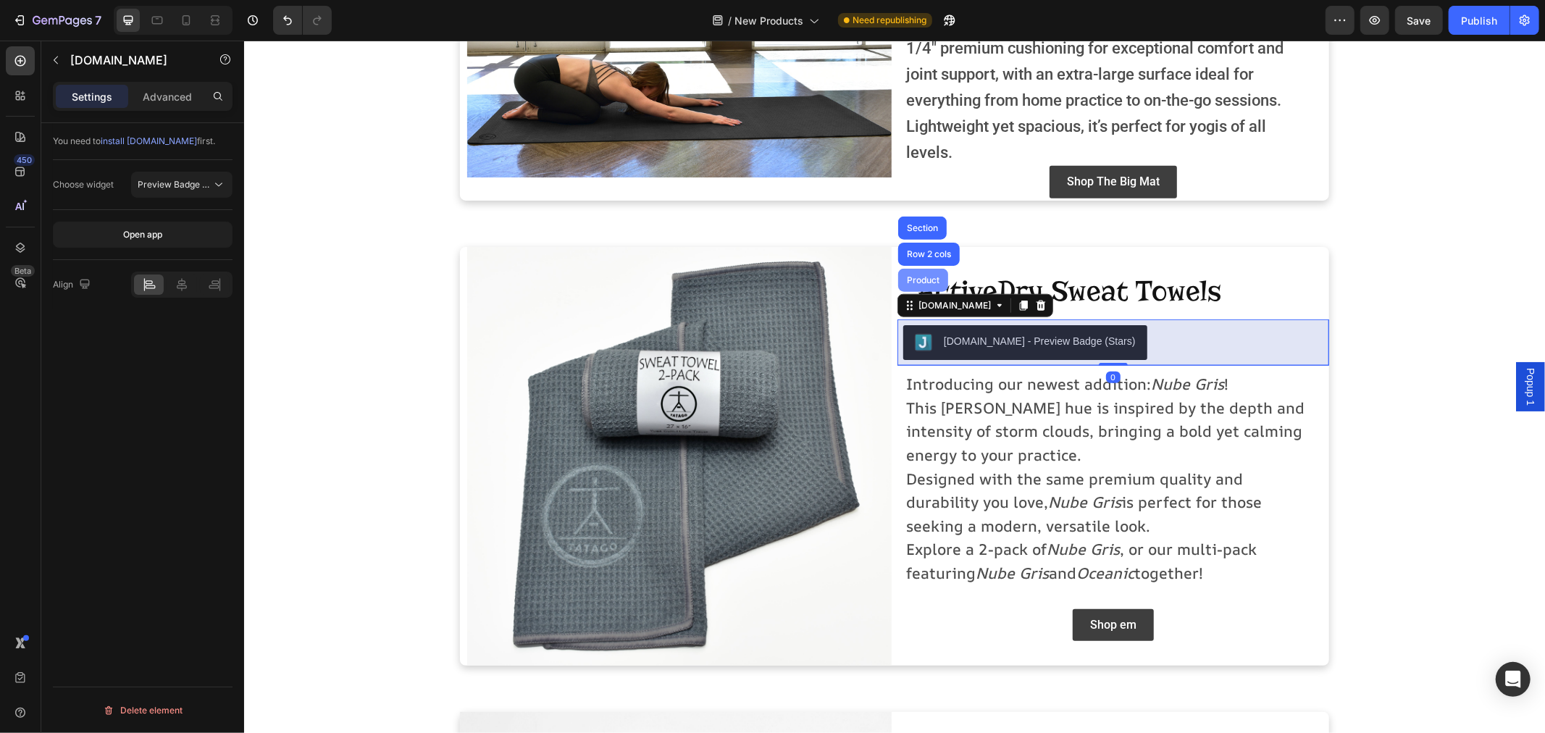
click at [919, 280] on div "Product" at bounding box center [922, 279] width 50 height 23
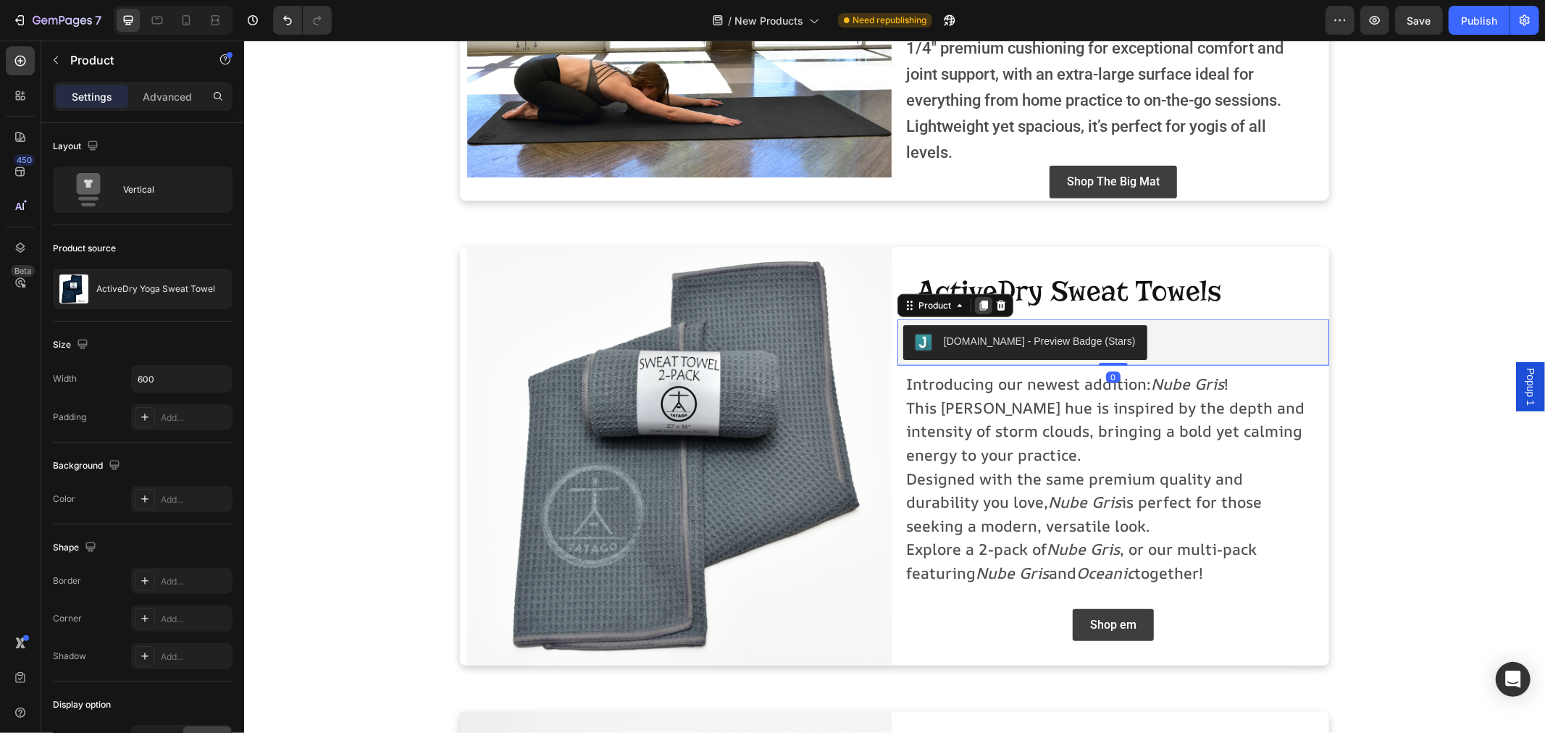
click at [979, 310] on icon at bounding box center [983, 305] width 8 height 10
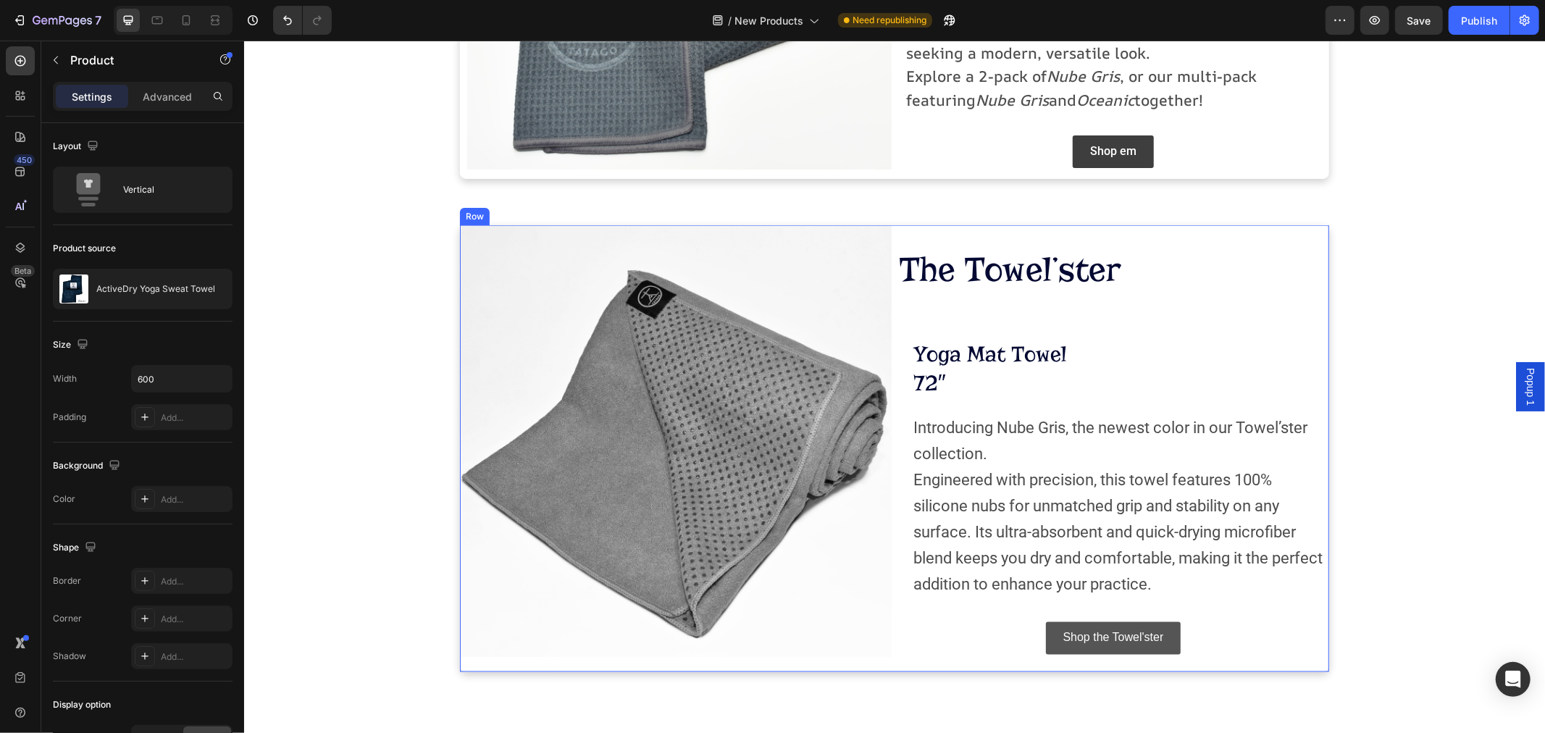
scroll to position [1760, 0]
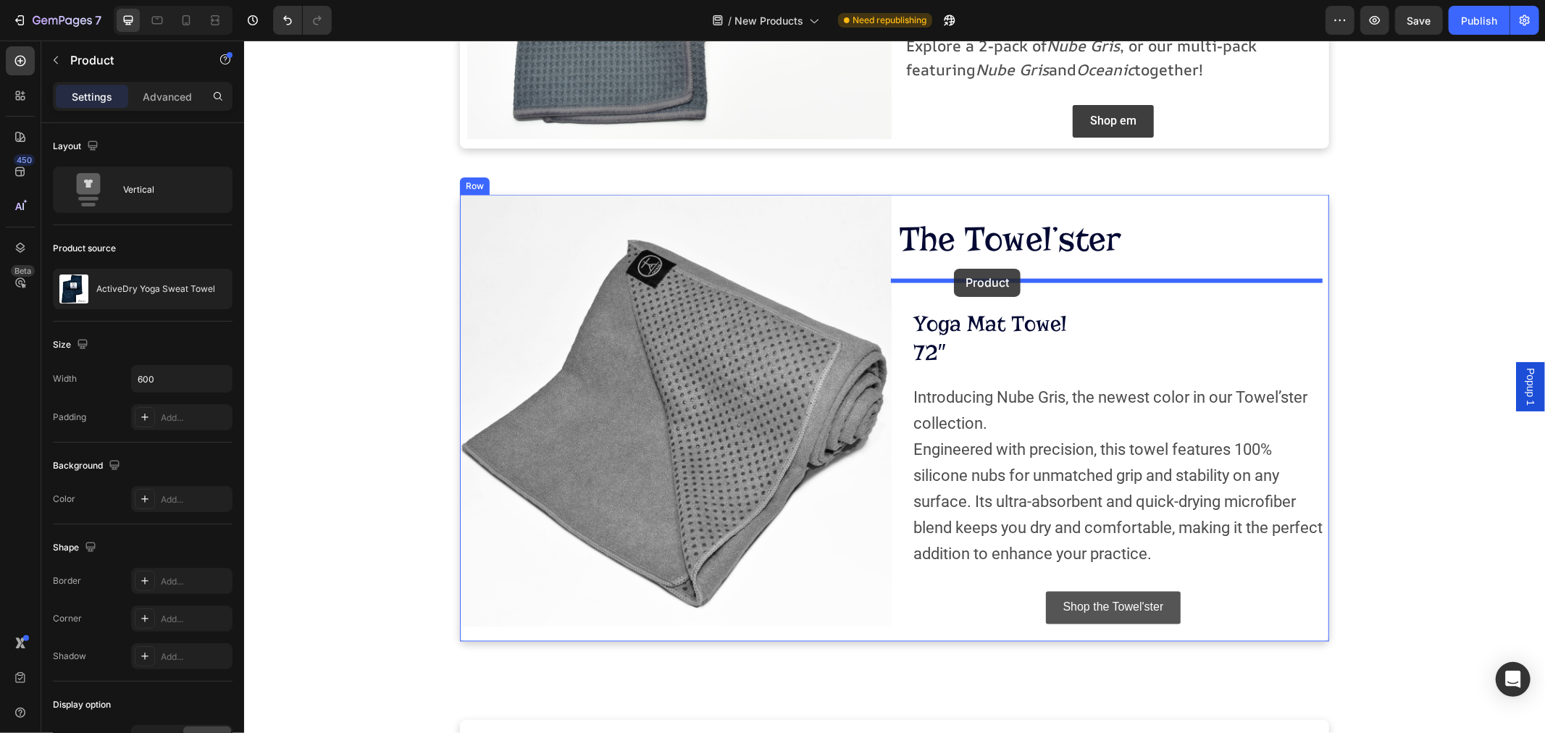
drag, startPoint x: 900, startPoint y: 343, endPoint x: 953, endPoint y: 267, distance: 92.0
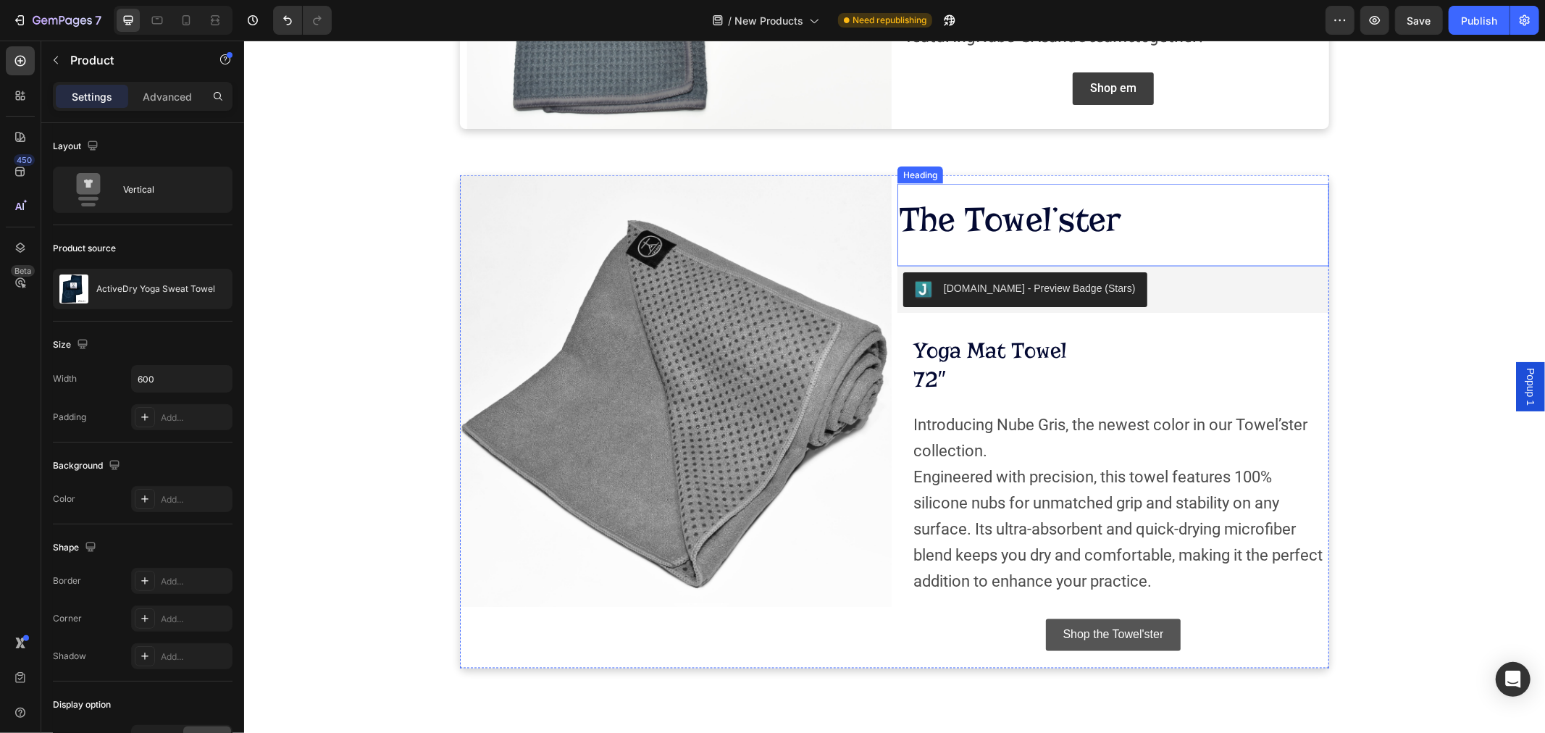
scroll to position [1753, 0]
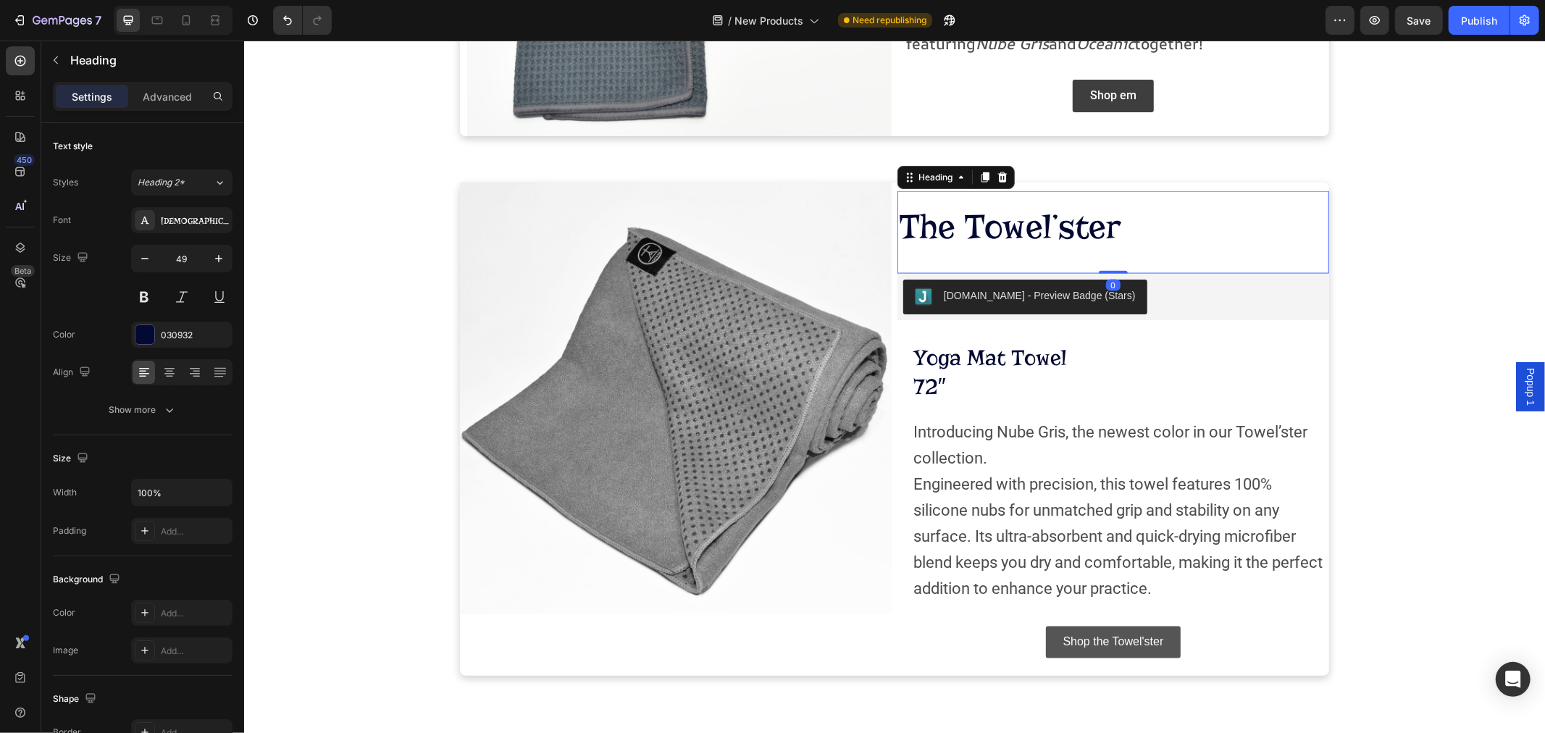
click at [996, 253] on div "The Towel’ster Heading 0" at bounding box center [1113, 231] width 432 height 83
click at [154, 88] on div "Advanced" at bounding box center [167, 96] width 72 height 23
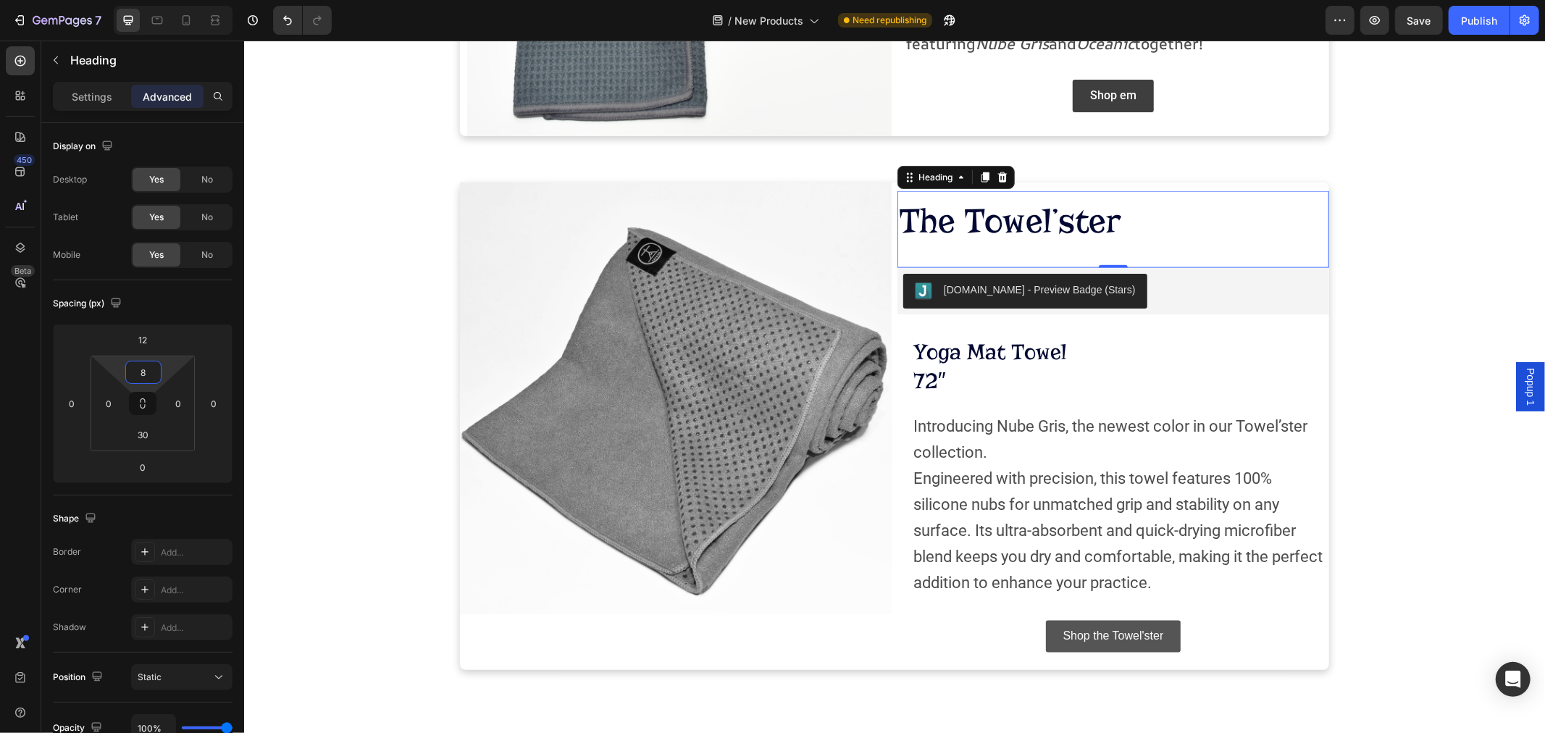
click at [169, 0] on html "7 Version history / New Products Need republishing Preview Save Publish 450 Bet…" at bounding box center [772, 0] width 1545 height 0
type input "10"
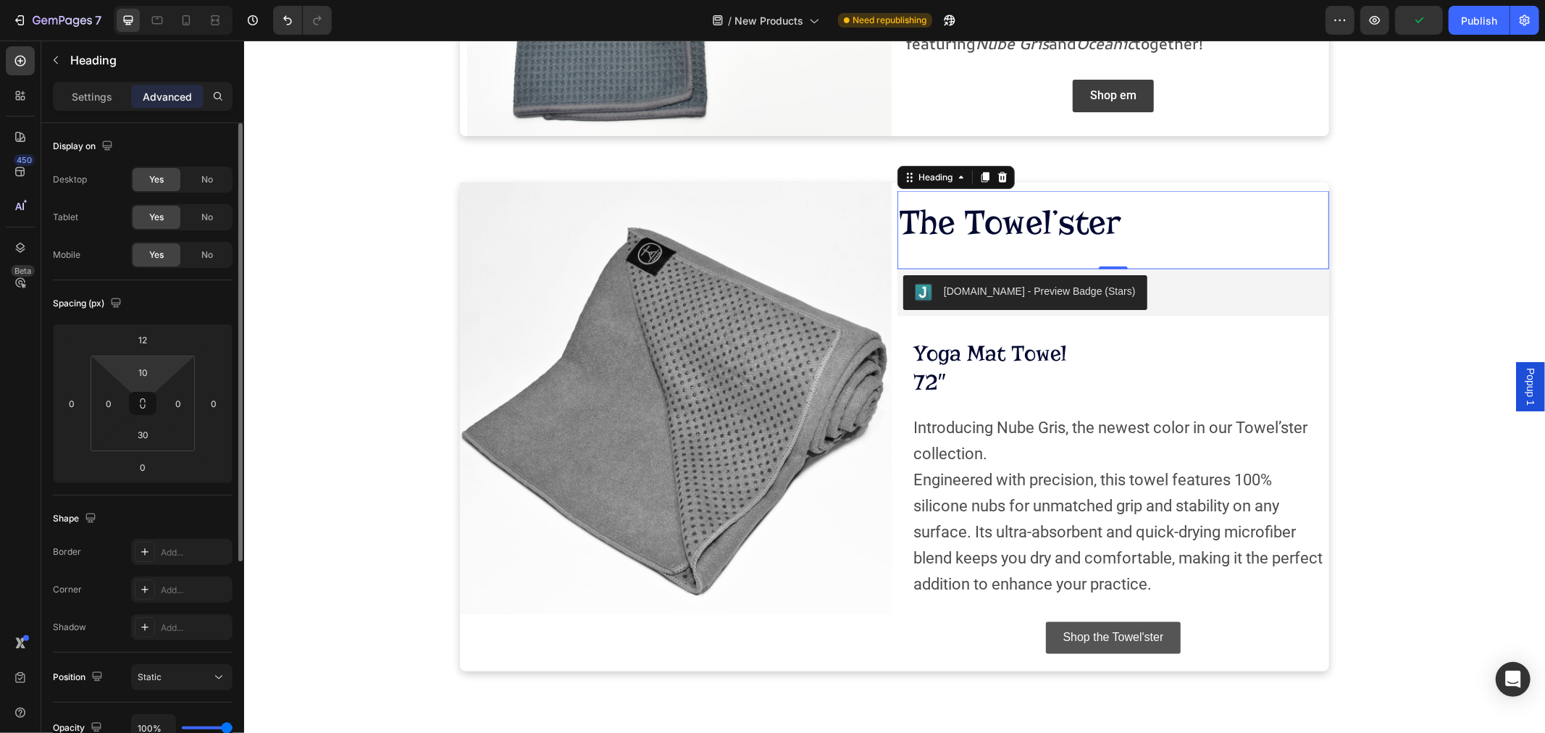
click at [164, 0] on html "7 Version history / New Products Need republishing Preview Publish 450 Beta Sec…" at bounding box center [772, 0] width 1545 height 0
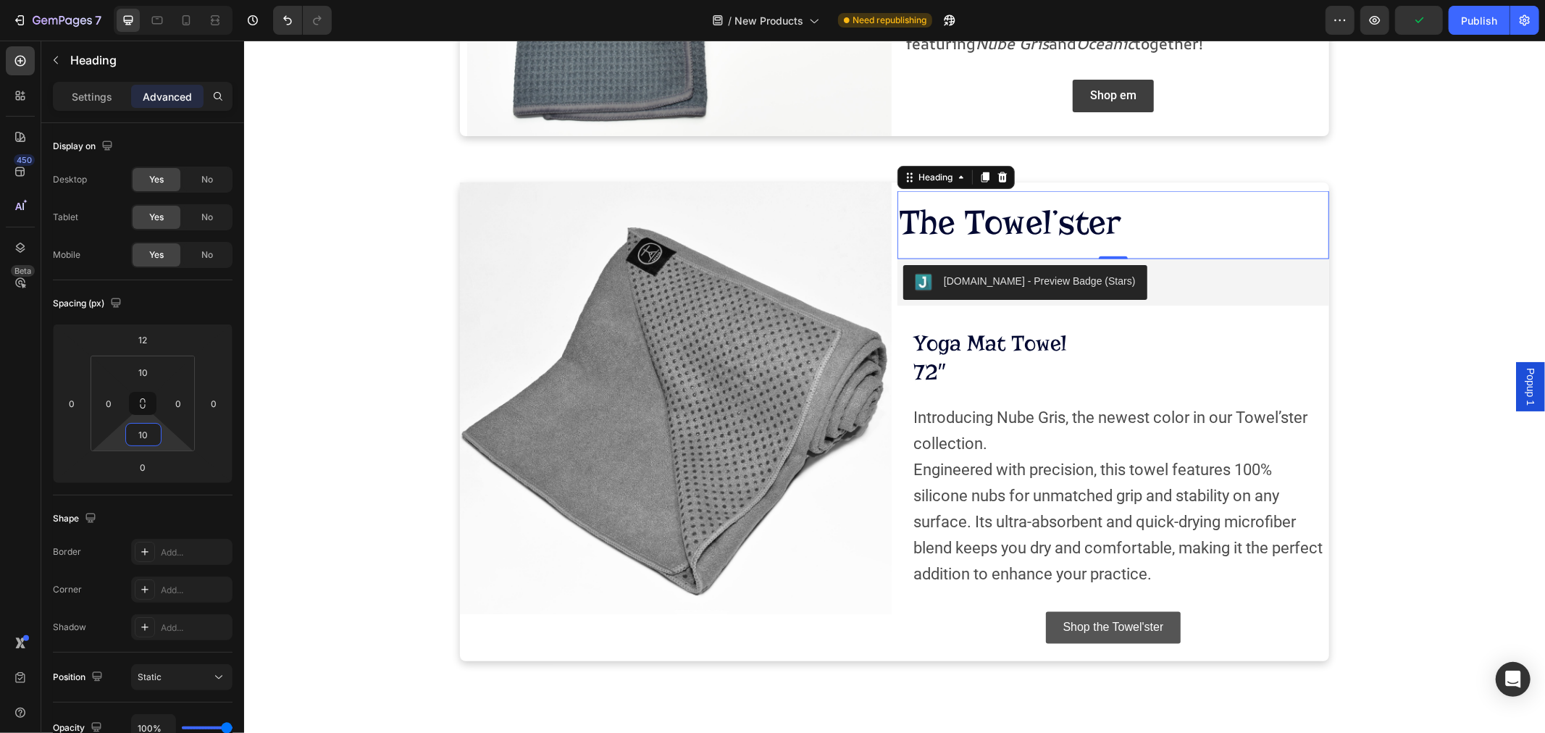
type input "8"
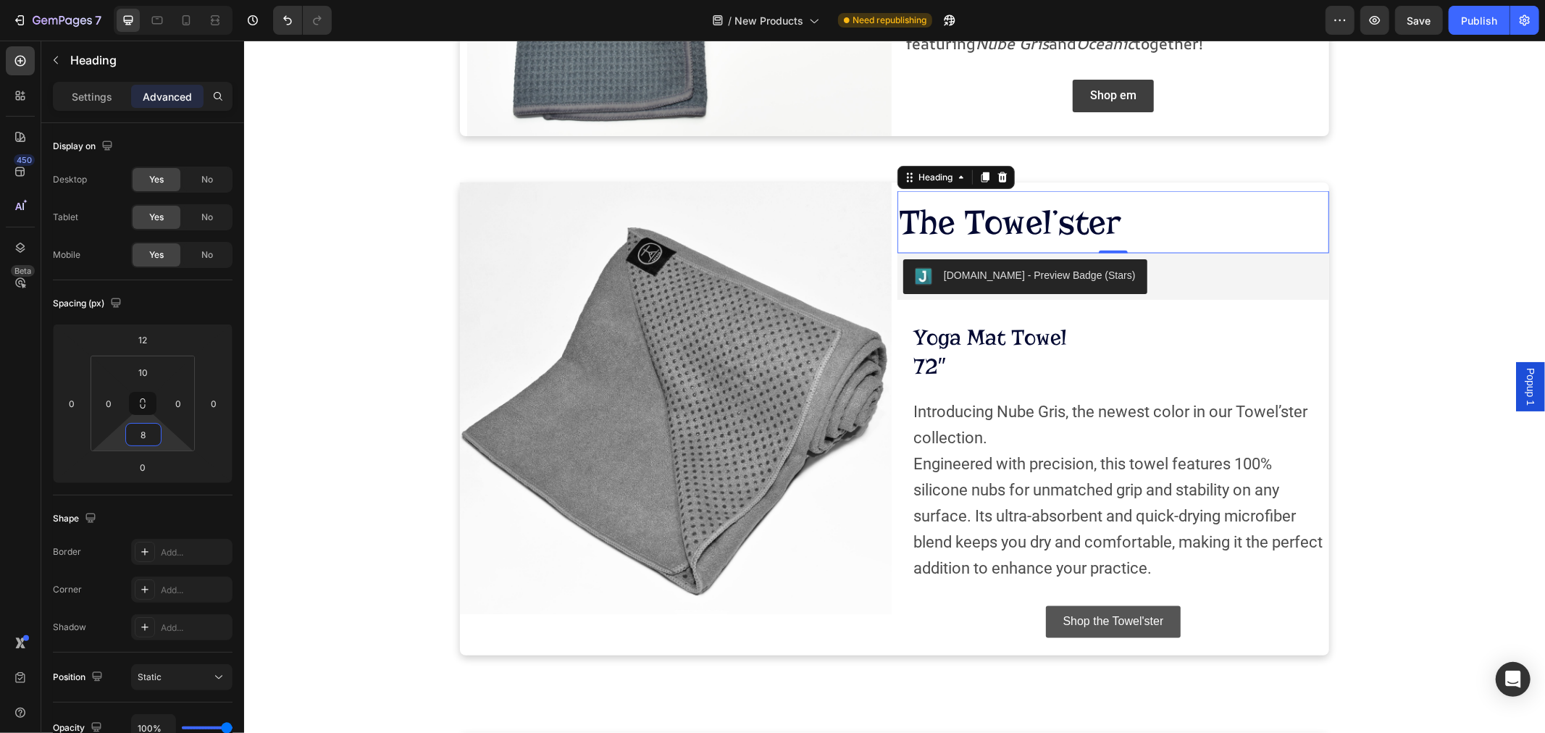
drag, startPoint x: 162, startPoint y: 426, endPoint x: 164, endPoint y: 435, distance: 9.9
click at [164, 0] on html "7 Version history / New Products Need republishing Preview Save Publish 450 Bet…" at bounding box center [772, 0] width 1545 height 0
click at [1065, 285] on button "[DOMAIN_NAME] - Preview Badge (Stars)" at bounding box center [1024, 276] width 244 height 35
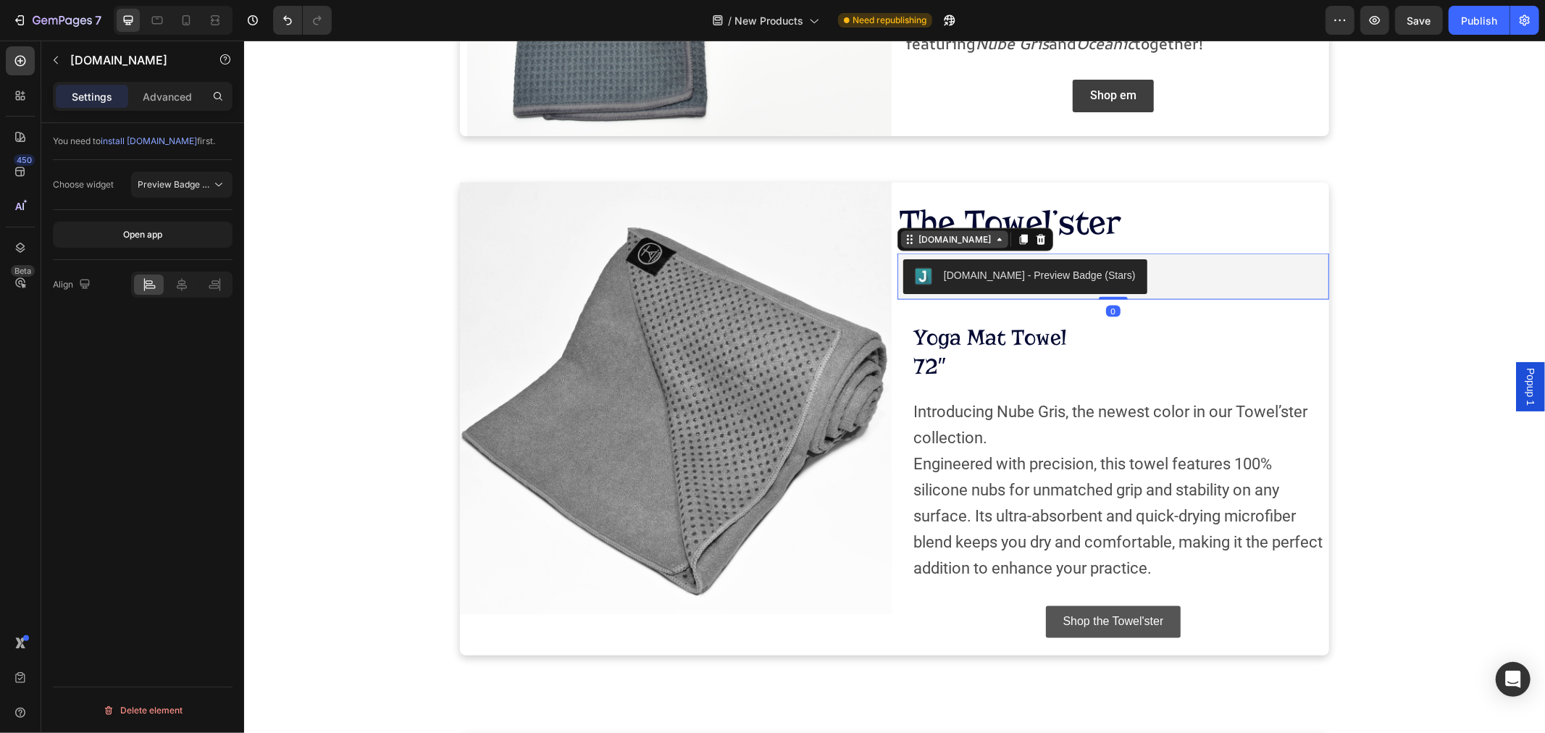
click at [903, 240] on icon at bounding box center [909, 239] width 12 height 12
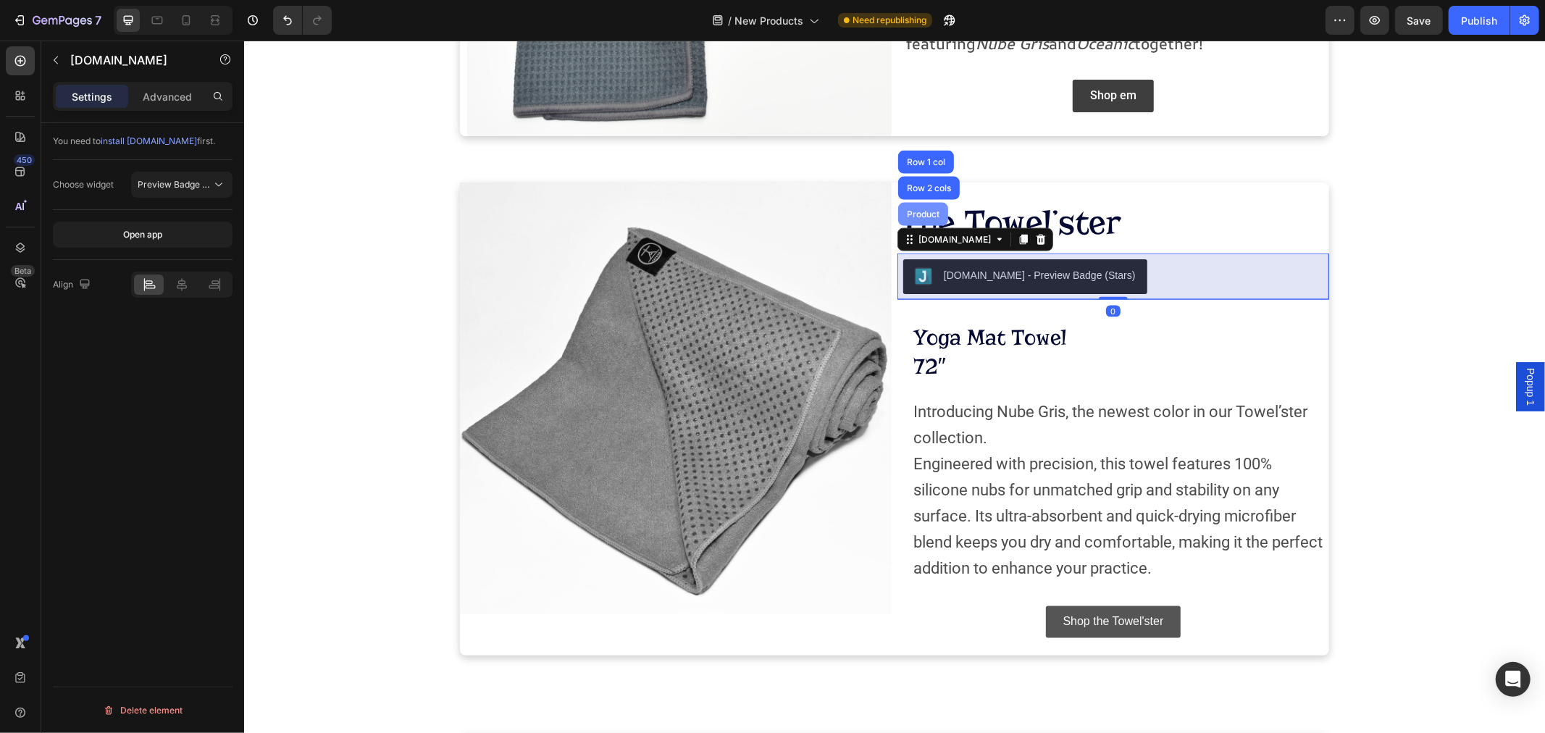
click at [907, 212] on div "Product" at bounding box center [922, 213] width 38 height 9
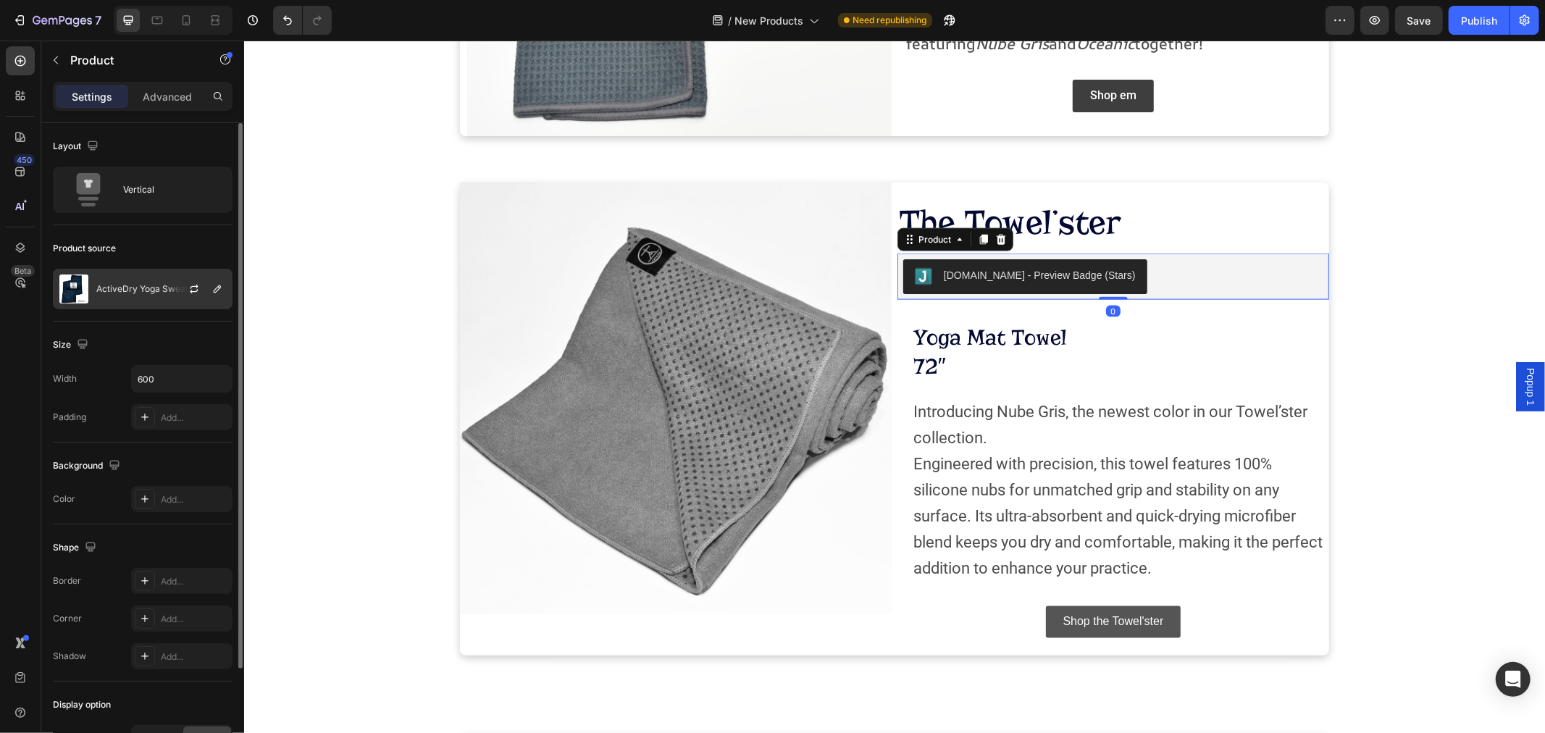
click at [88, 280] on img at bounding box center [73, 288] width 29 height 29
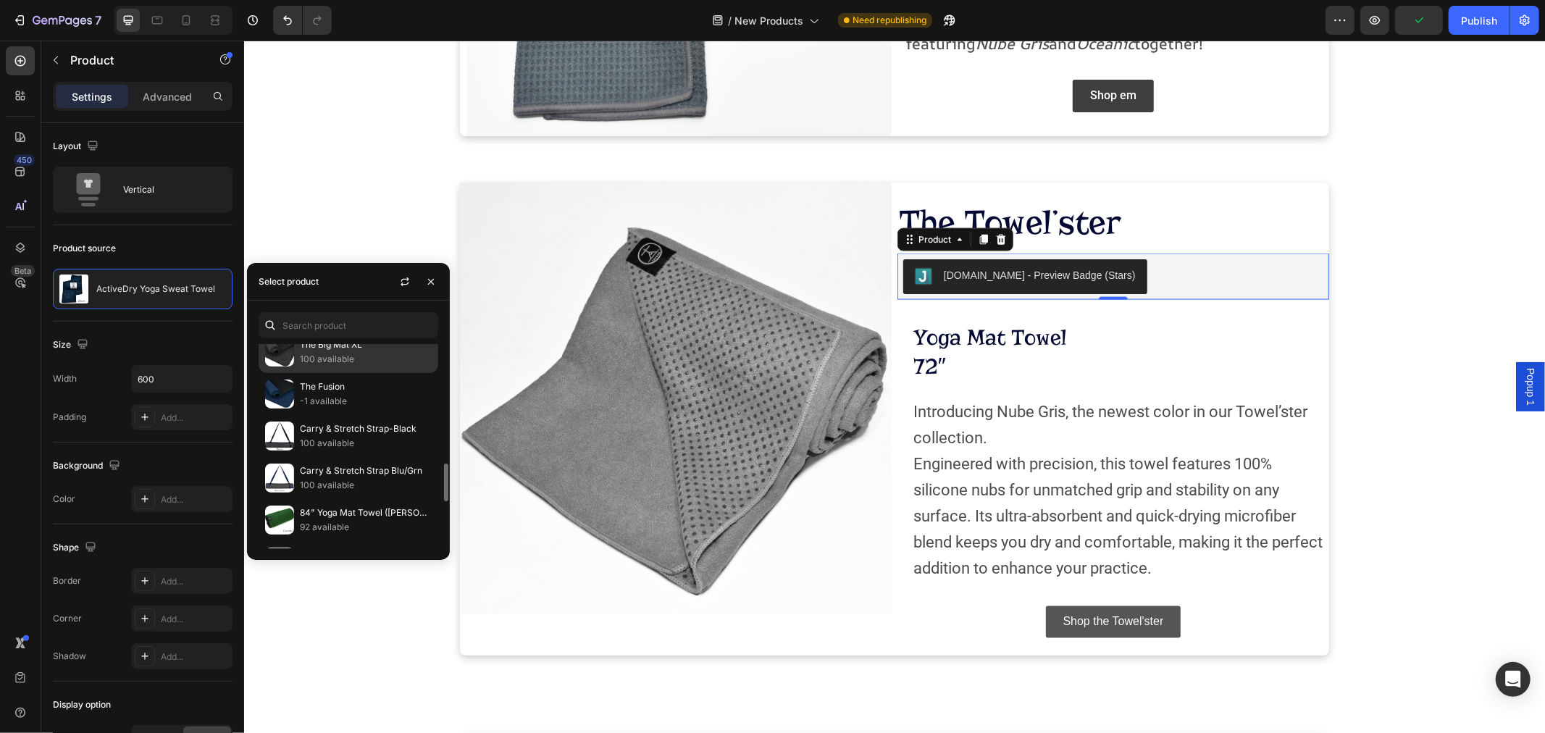
scroll to position [563, 0]
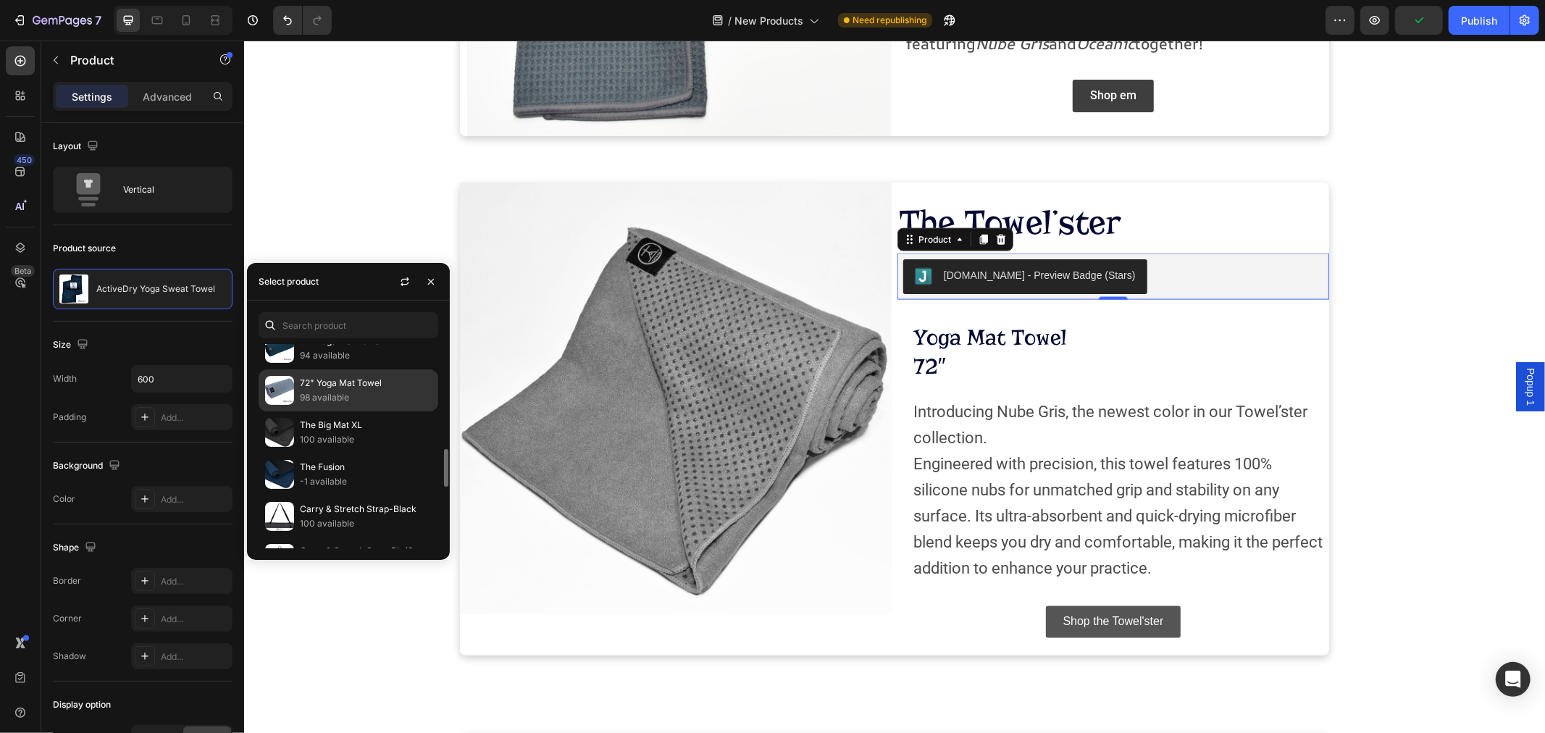
click at [346, 395] on p "98 available" at bounding box center [366, 397] width 132 height 14
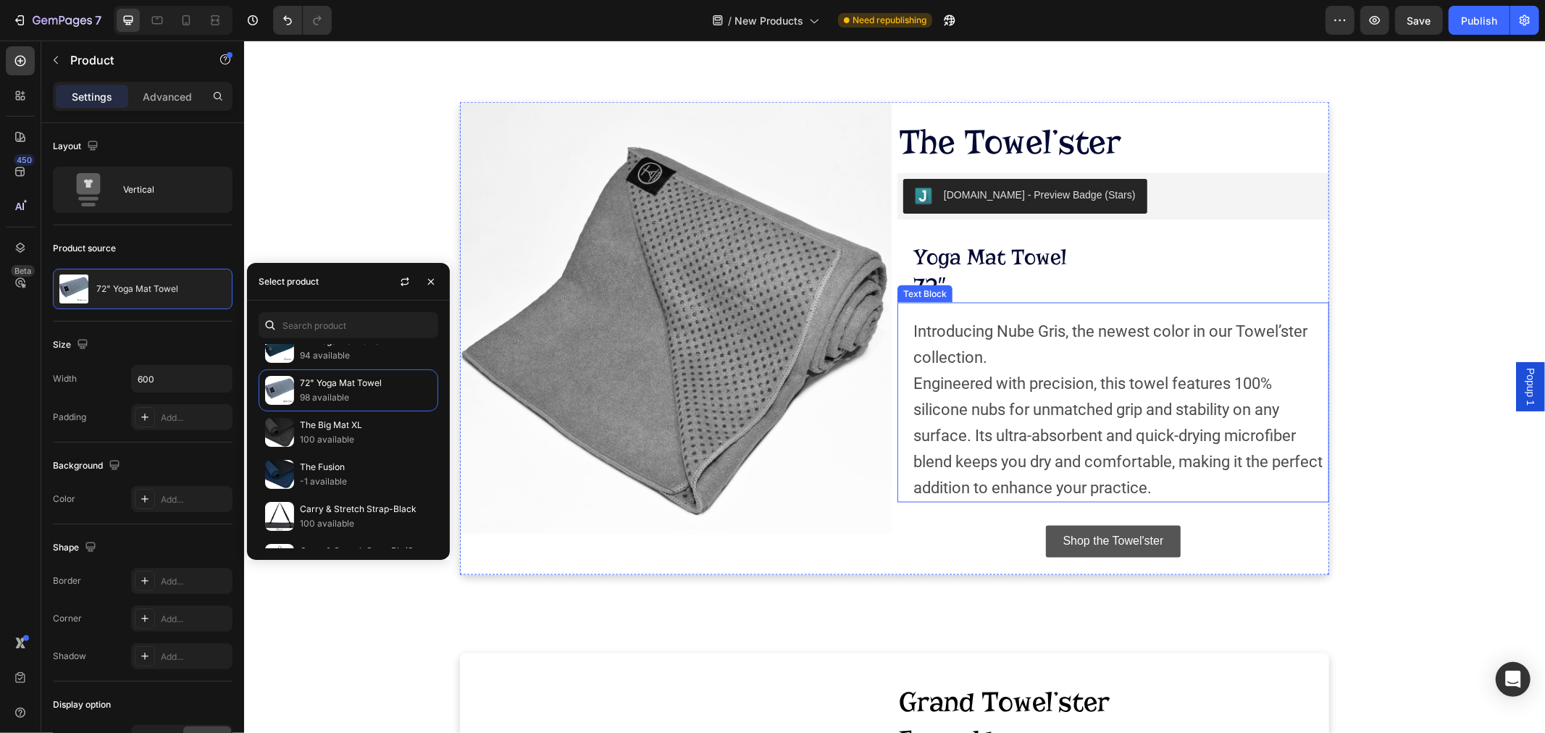
scroll to position [2155, 0]
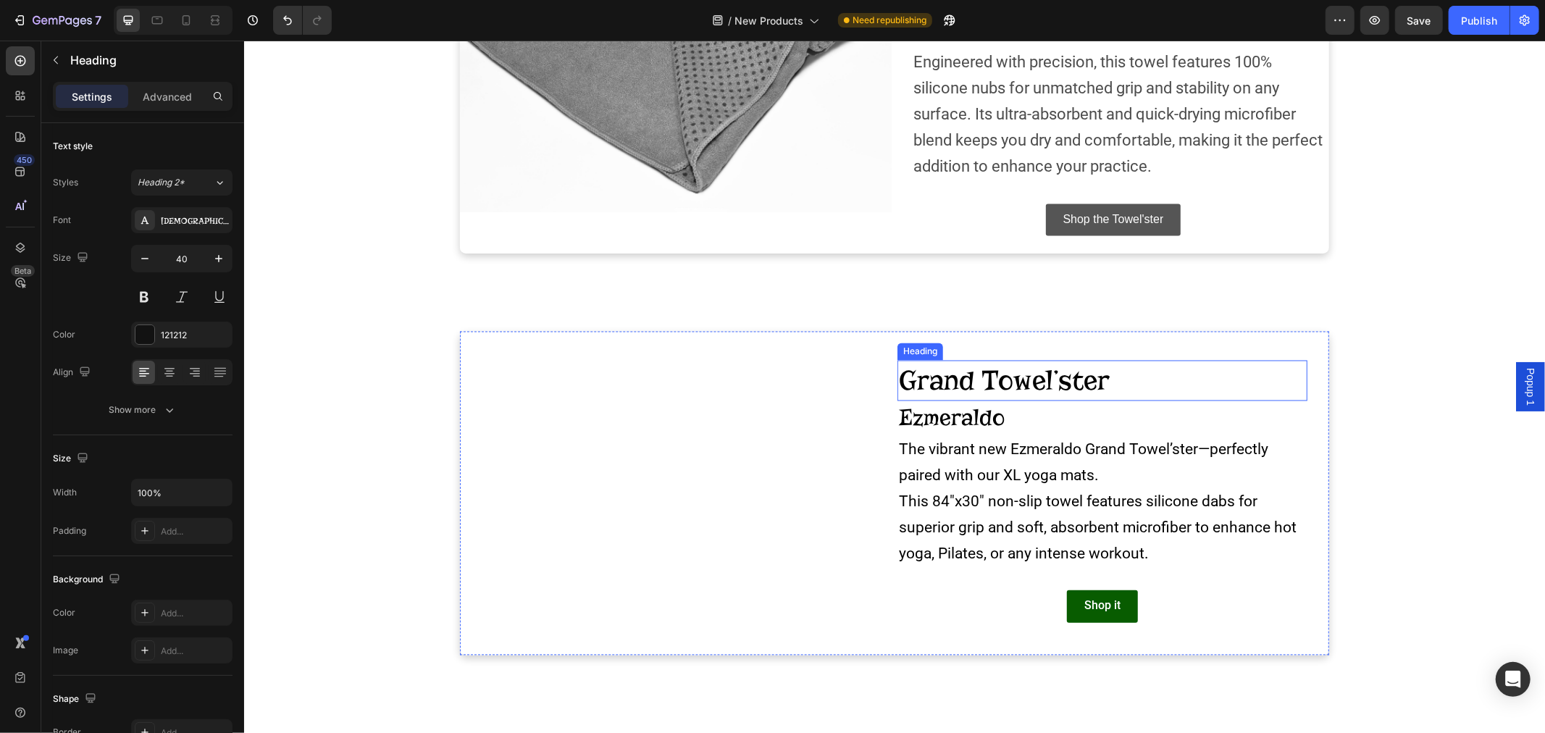
click at [1005, 444] on span "Grand Towel’ster" at bounding box center [1003, 443] width 211 height 33
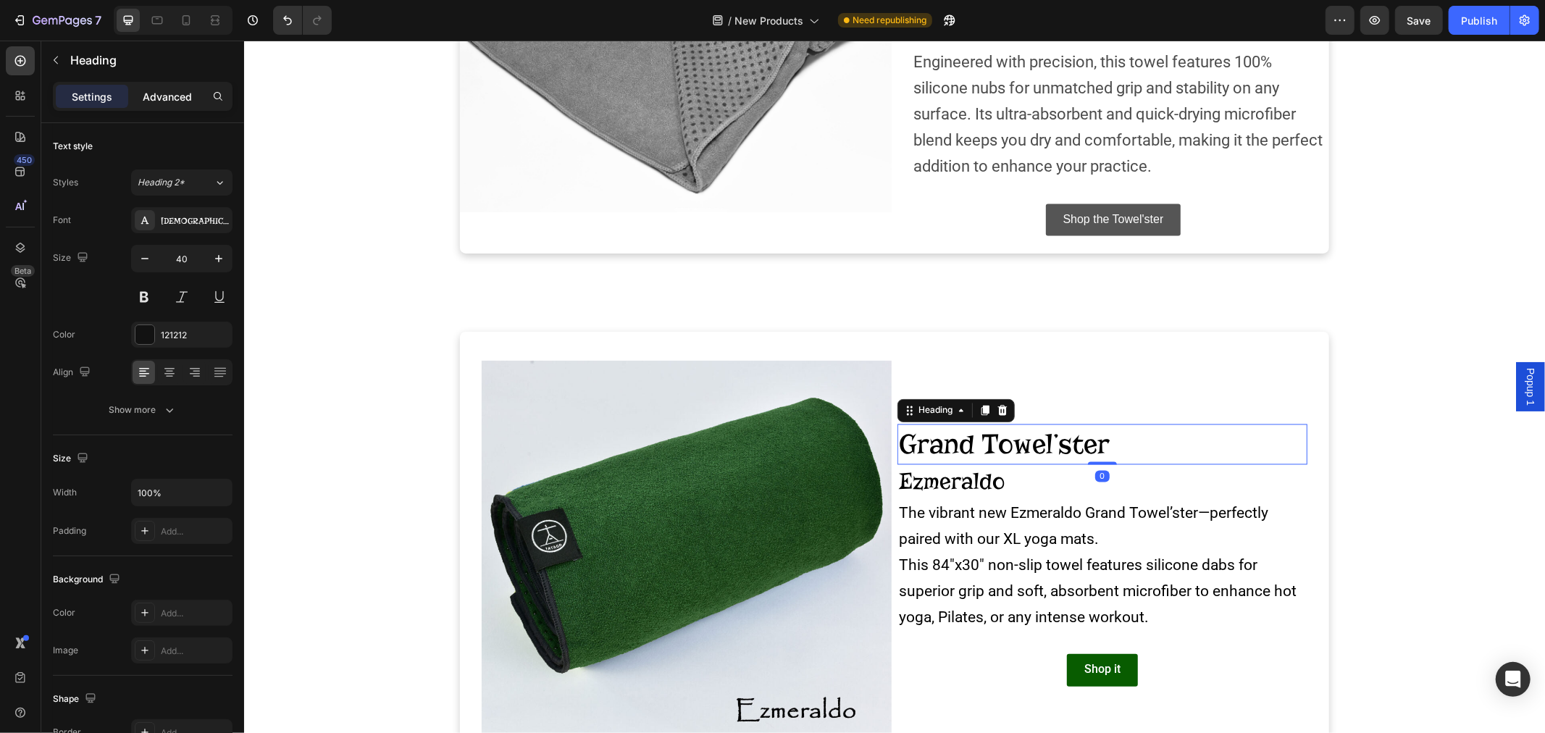
click at [164, 100] on p "Advanced" at bounding box center [167, 96] width 49 height 15
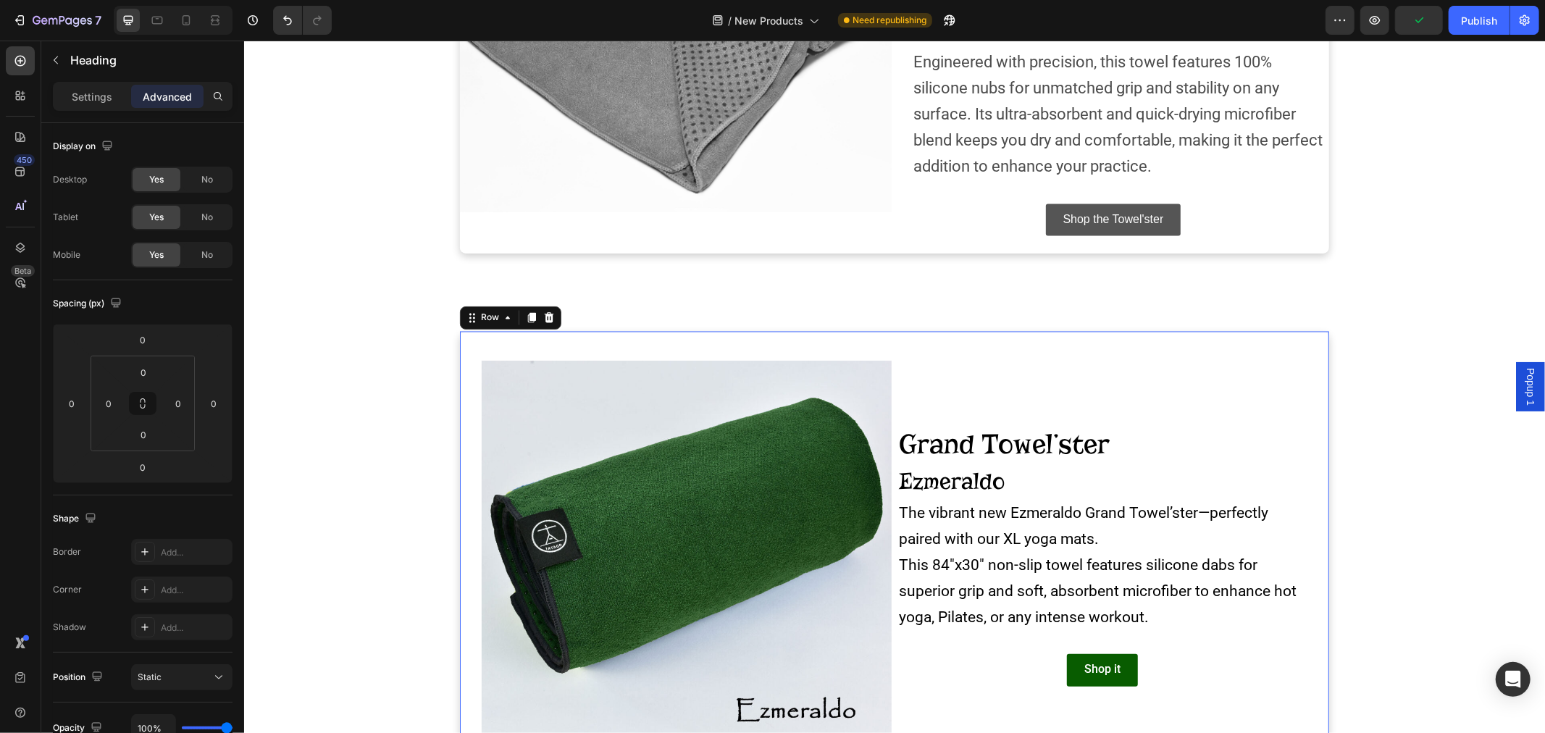
click at [1070, 385] on div "Grand Towel’ster Heading Ezmeraldo Heading The vibrant new Ezmeraldo Grand Towe…" at bounding box center [1102, 560] width 410 height 400
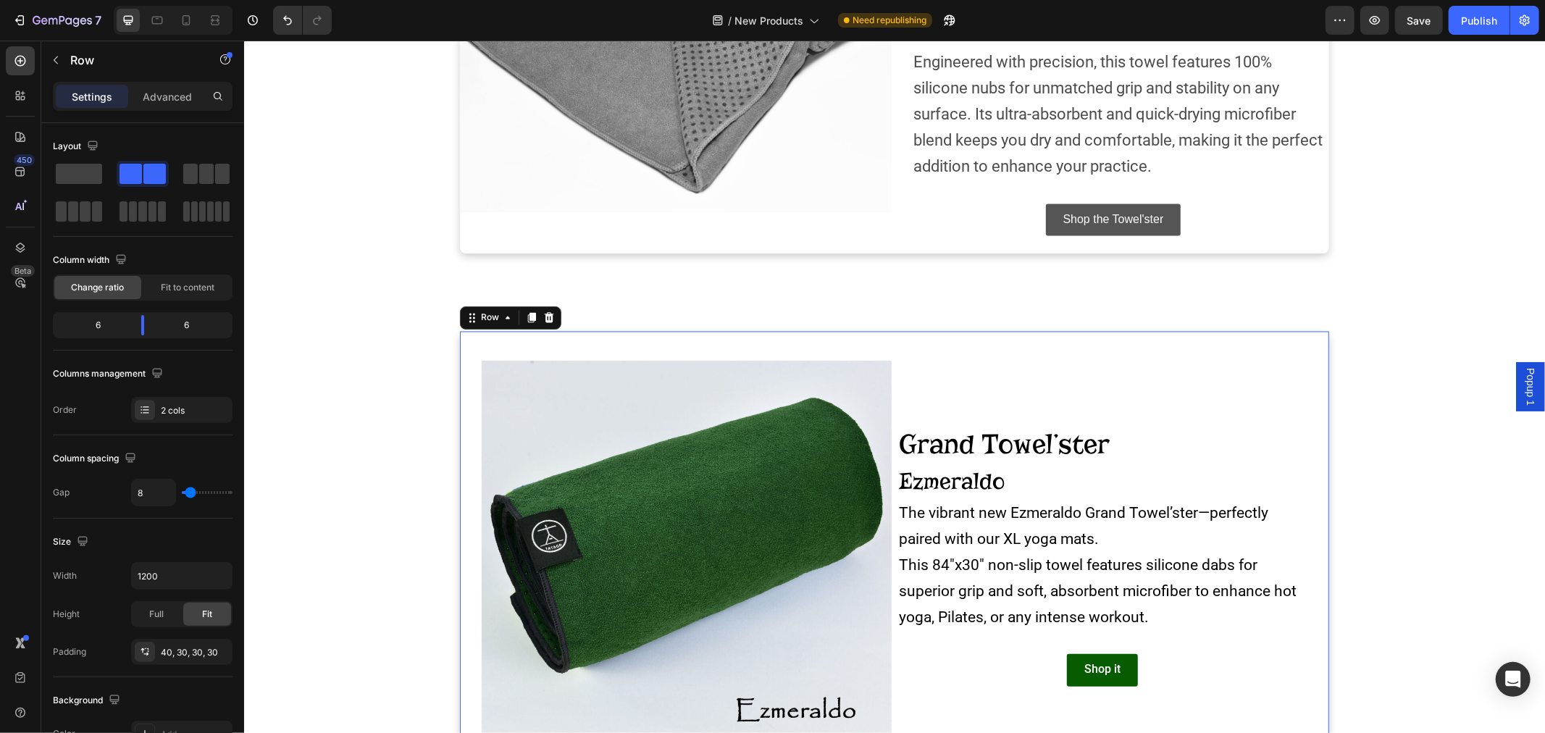
click at [1118, 382] on div "Grand Towel’ster Heading Ezmeraldo Heading The vibrant new Ezmeraldo Grand Towe…" at bounding box center [1102, 560] width 410 height 400
click at [152, 93] on p "Advanced" at bounding box center [167, 96] width 49 height 15
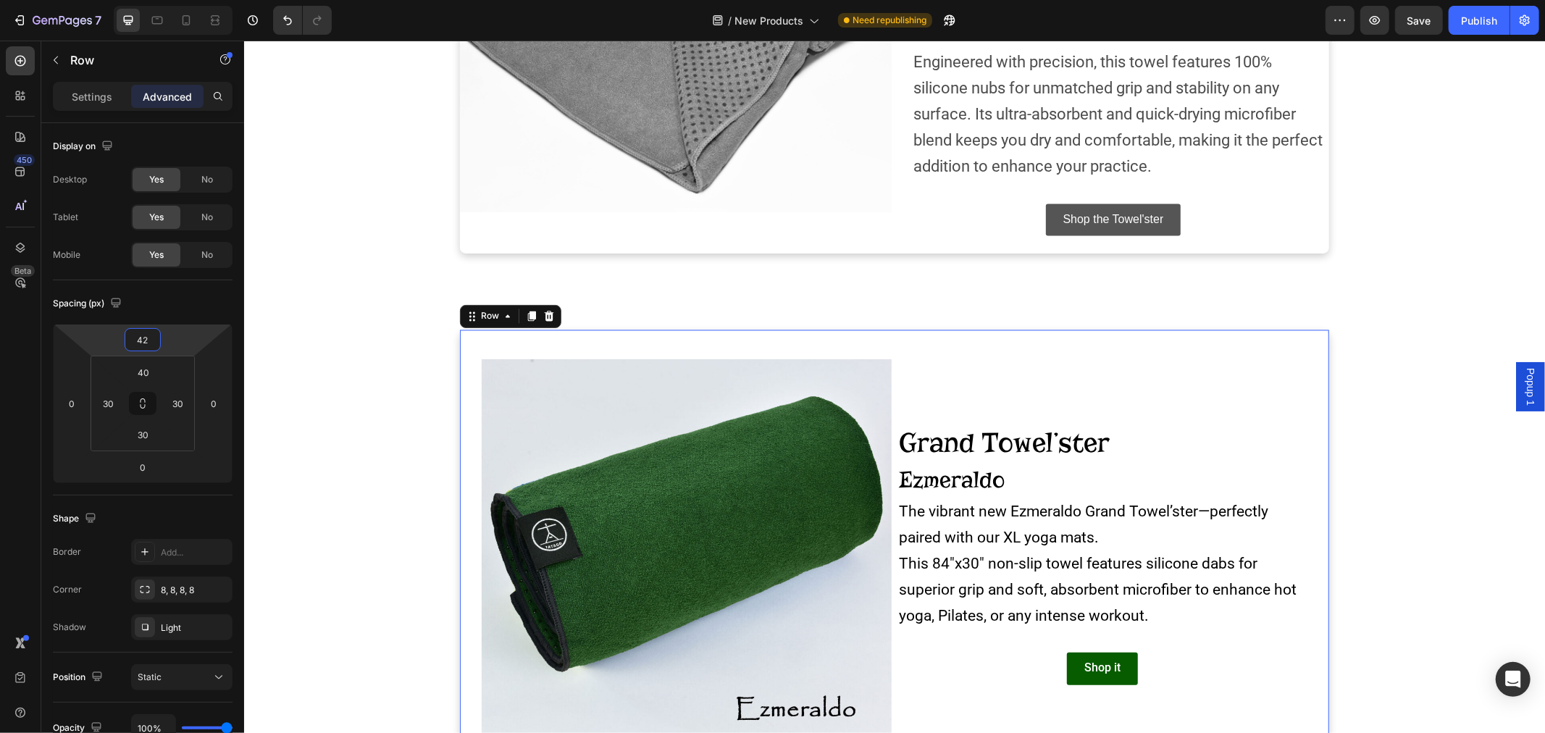
type input "40"
click at [185, 0] on html "7 Version history / New Products Need republishing Preview Save Publish 450 Bet…" at bounding box center [772, 0] width 1545 height 0
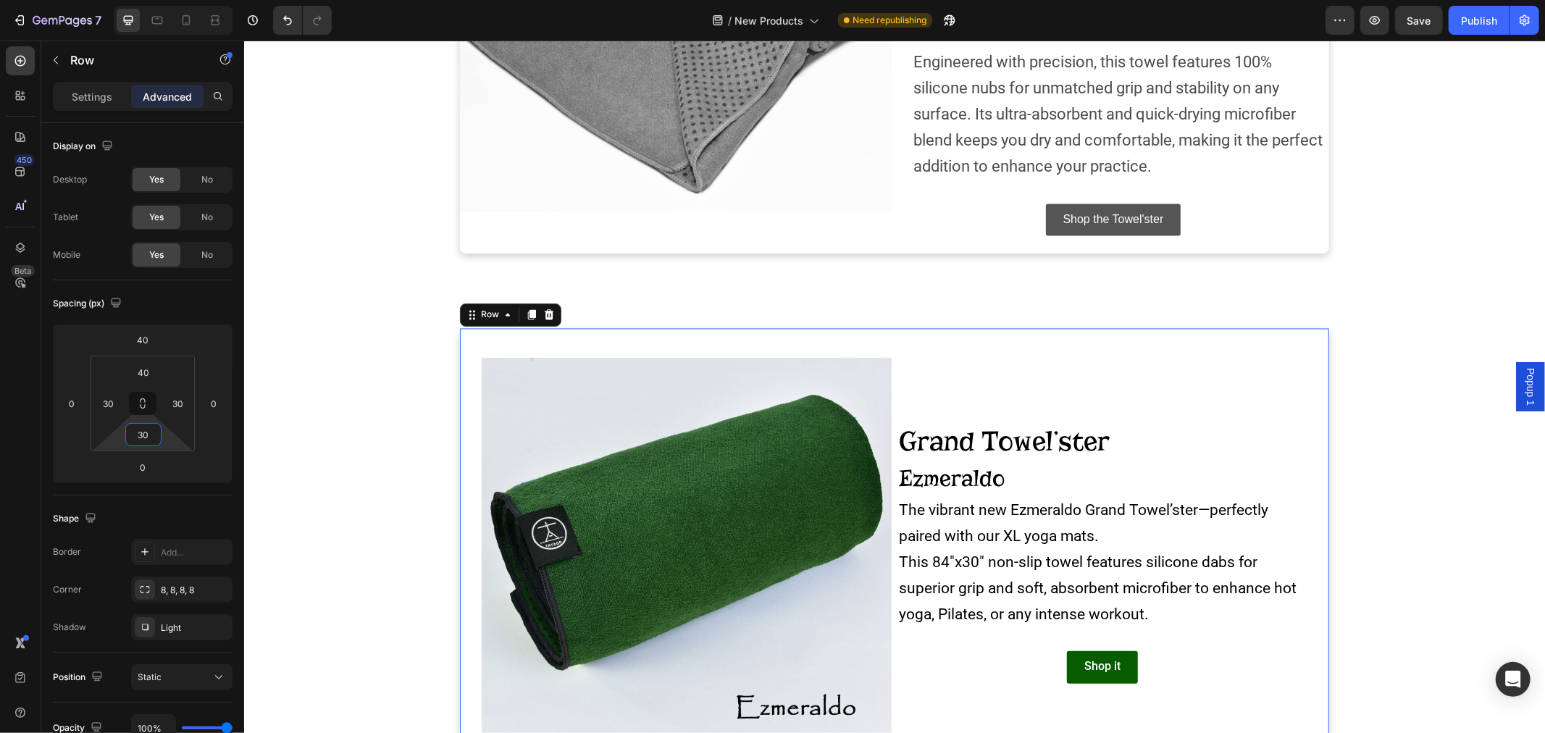
type input "28"
click at [171, 0] on html "7 Version history / New Products Need republishing Preview Save Publish 450 Bet…" at bounding box center [772, 0] width 1545 height 0
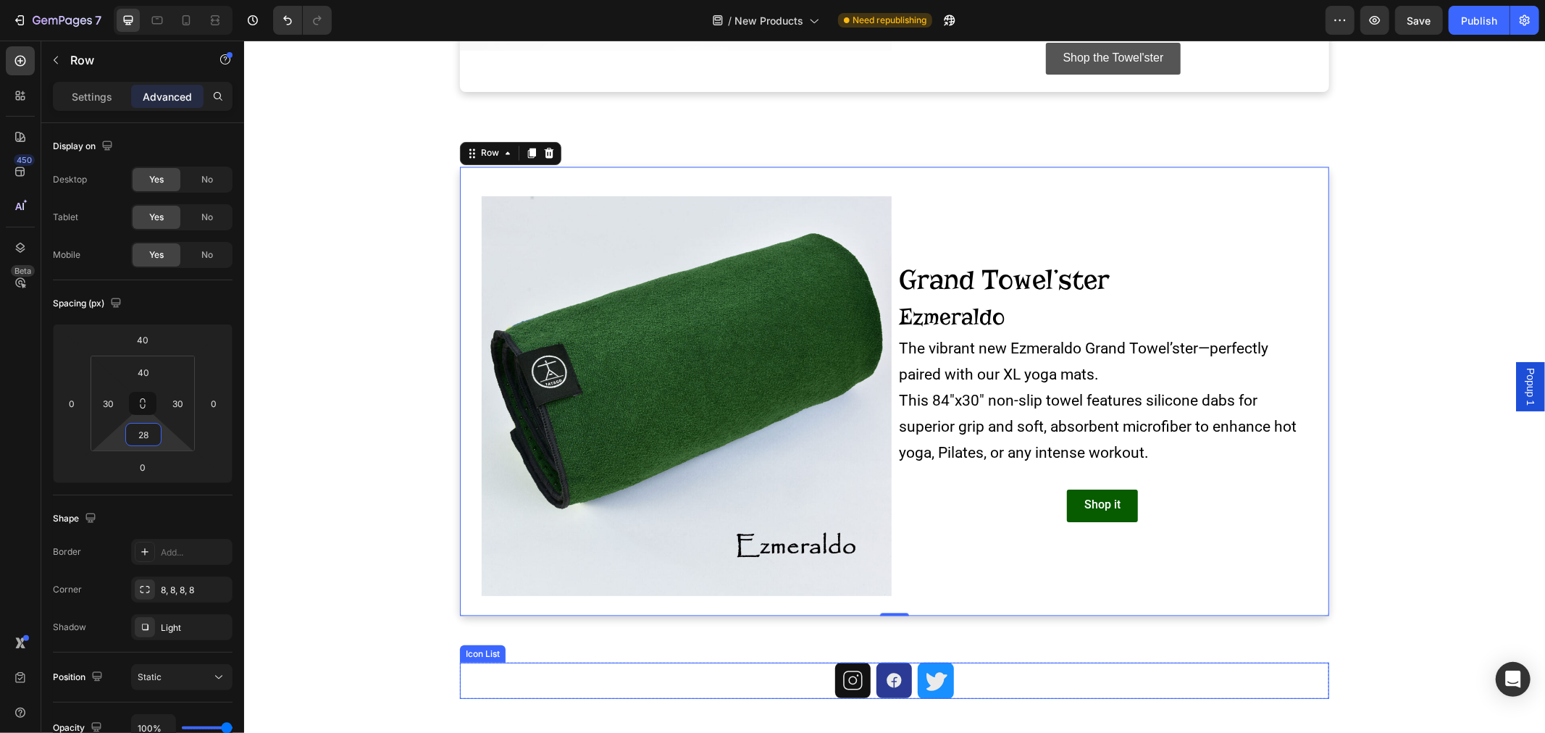
scroll to position [2289, 0]
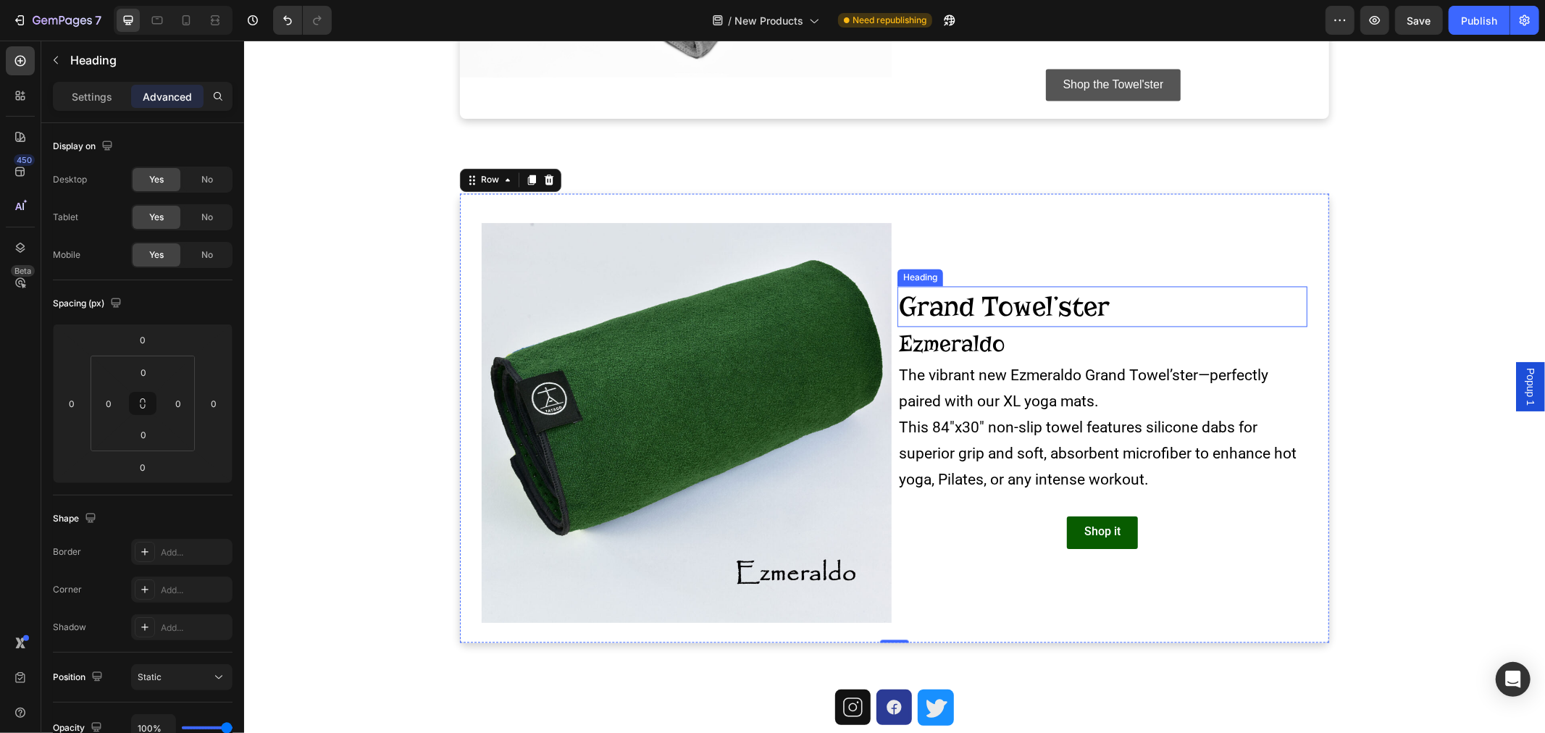
click at [984, 312] on span "Grand Towel’ster" at bounding box center [1003, 306] width 211 height 33
click at [1285, 277] on div "Grand Towel’ster Heading 0 Ezmeraldo Heading The vibrant new Ezmeraldo Grand To…" at bounding box center [1102, 422] width 410 height 400
click at [178, 104] on div "Advanced" at bounding box center [167, 96] width 72 height 23
click at [1003, 313] on span "Grand Towel’ster" at bounding box center [1003, 306] width 211 height 33
click at [156, 101] on p "Advanced" at bounding box center [167, 96] width 49 height 15
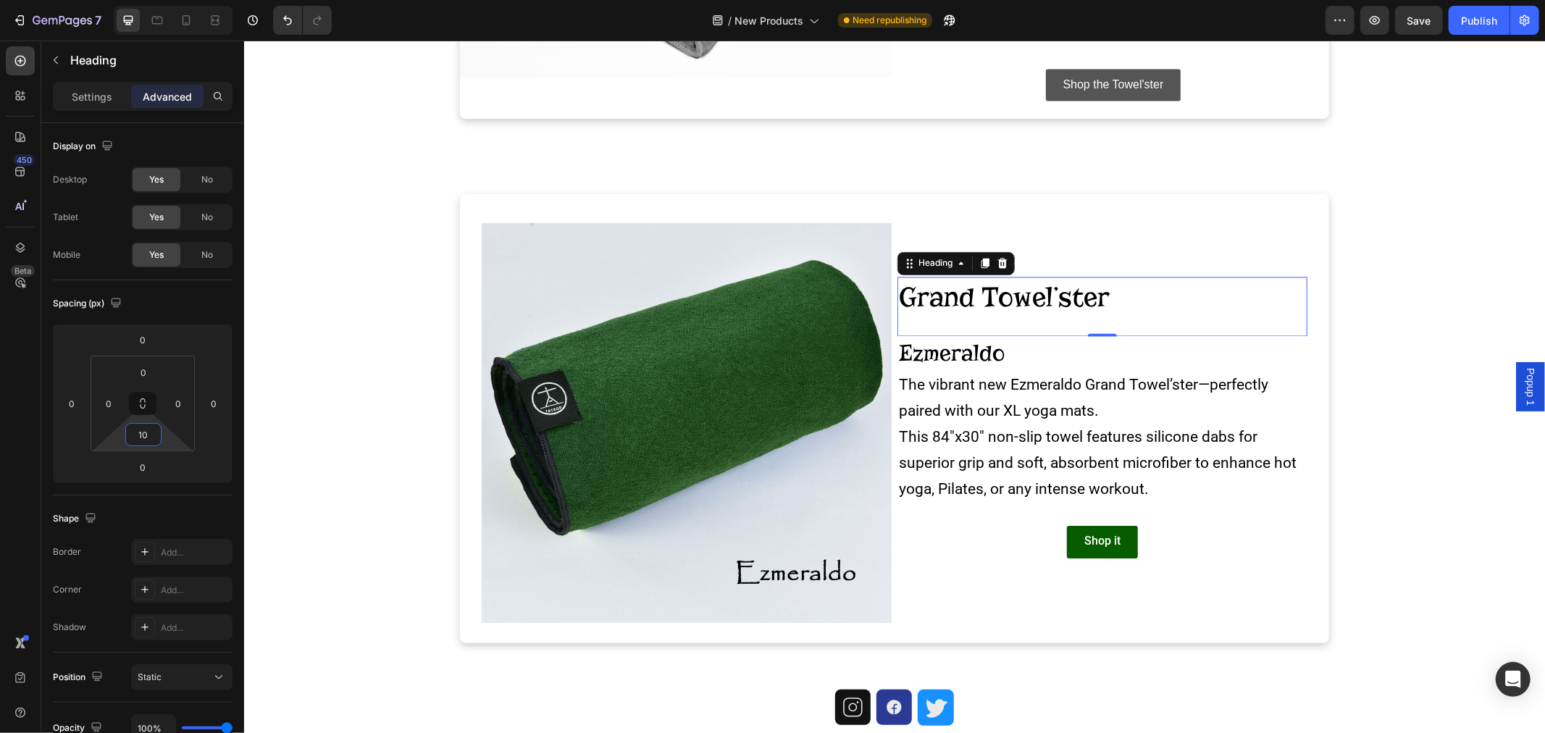
type input "8"
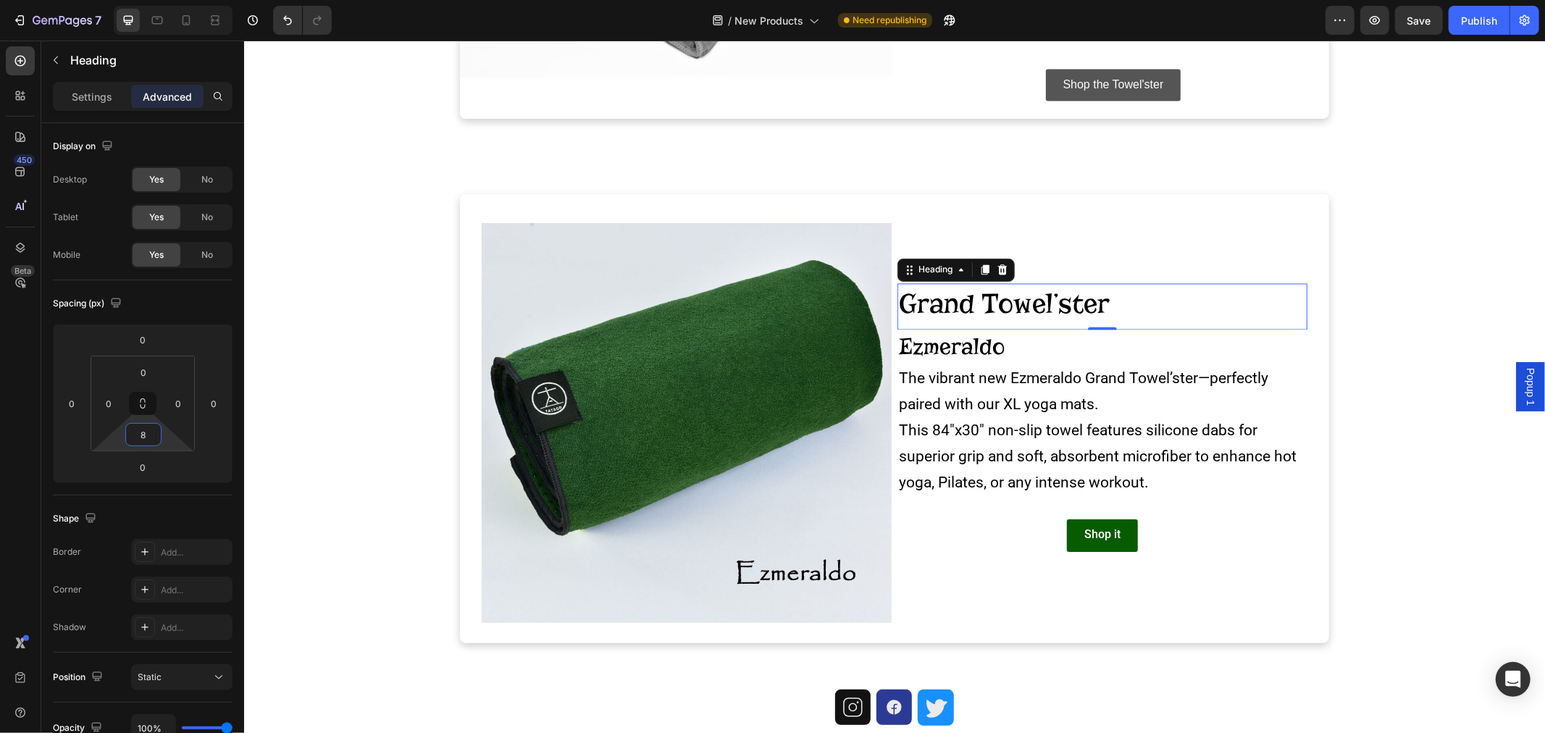
drag, startPoint x: 165, startPoint y: 437, endPoint x: 172, endPoint y: 433, distance: 8.1
click at [172, 0] on html "7 Version history / New Products Need republishing Preview Save Publish 450 Bet…" at bounding box center [772, 0] width 1545 height 0
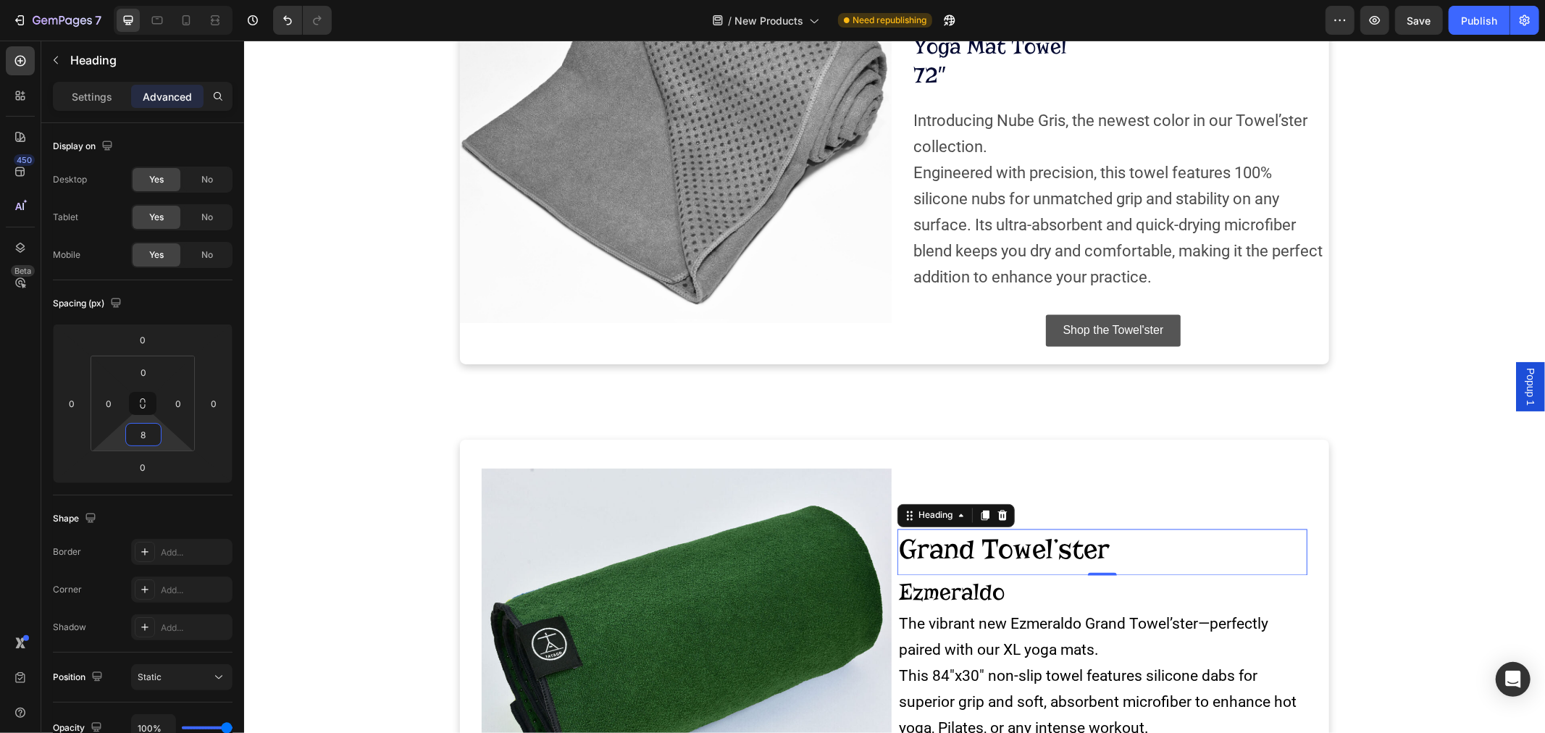
scroll to position [1887, 0]
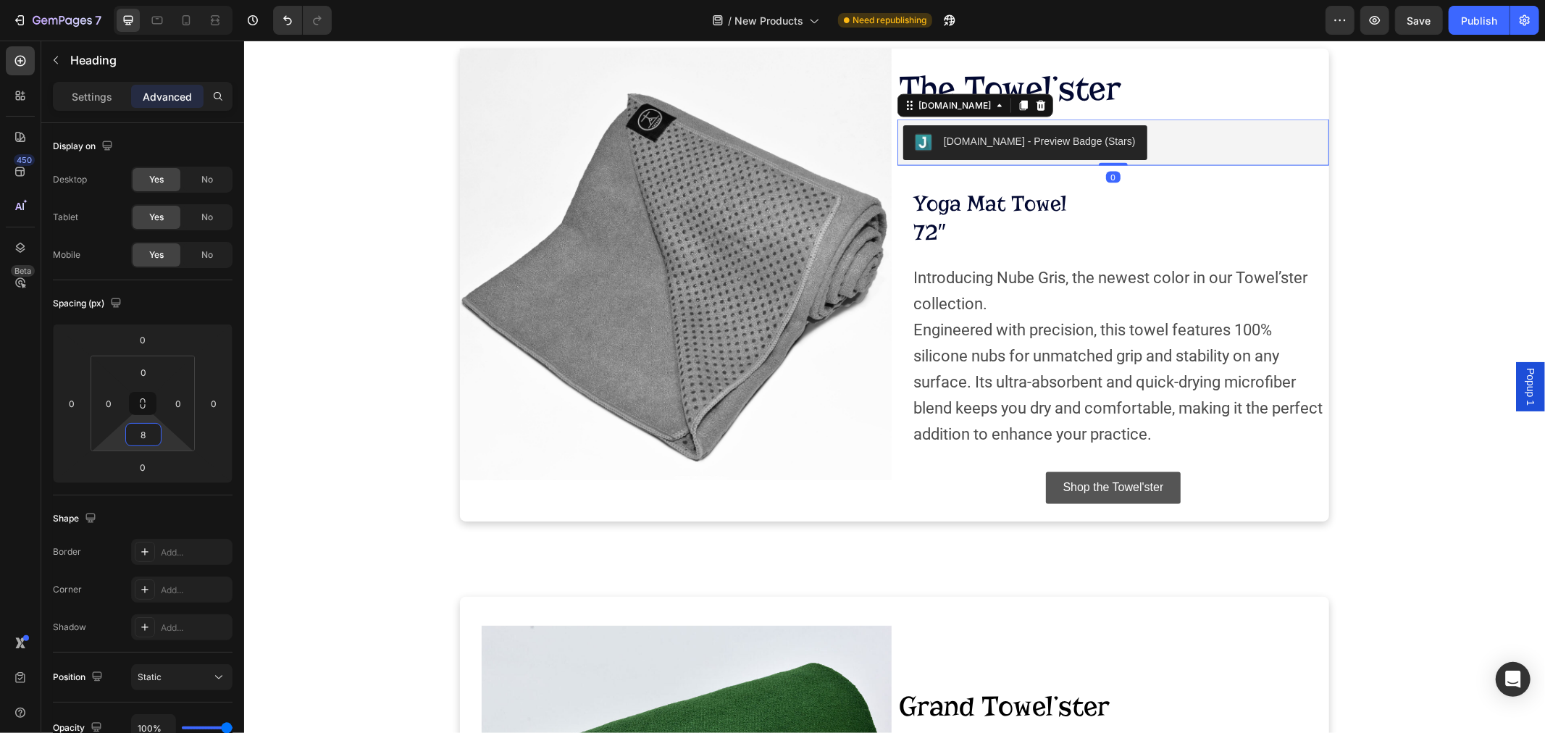
click at [918, 141] on img "Judge.me - Preview Badge (Stars)" at bounding box center [922, 141] width 17 height 17
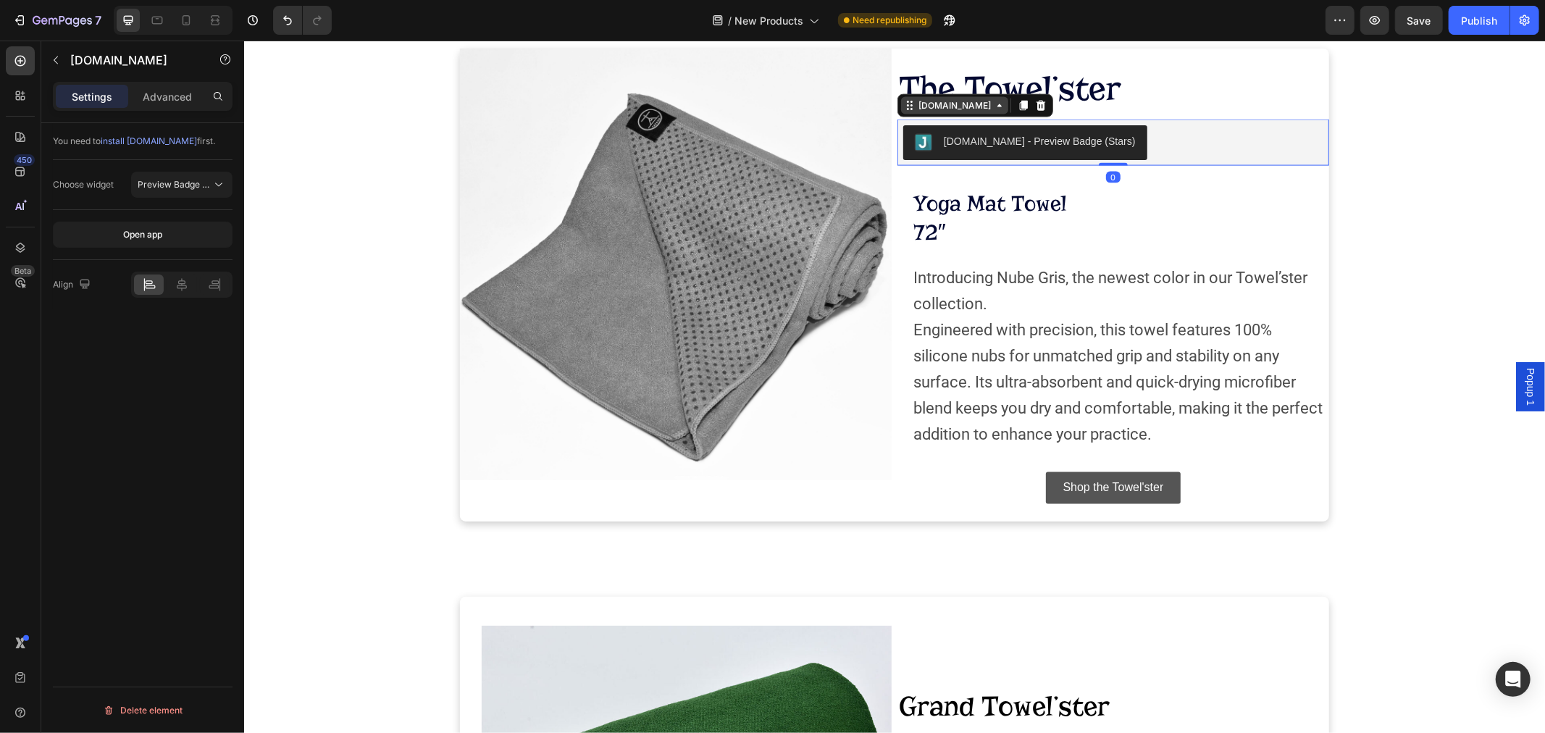
click at [915, 105] on div "[DOMAIN_NAME]" at bounding box center [954, 104] width 78 height 13
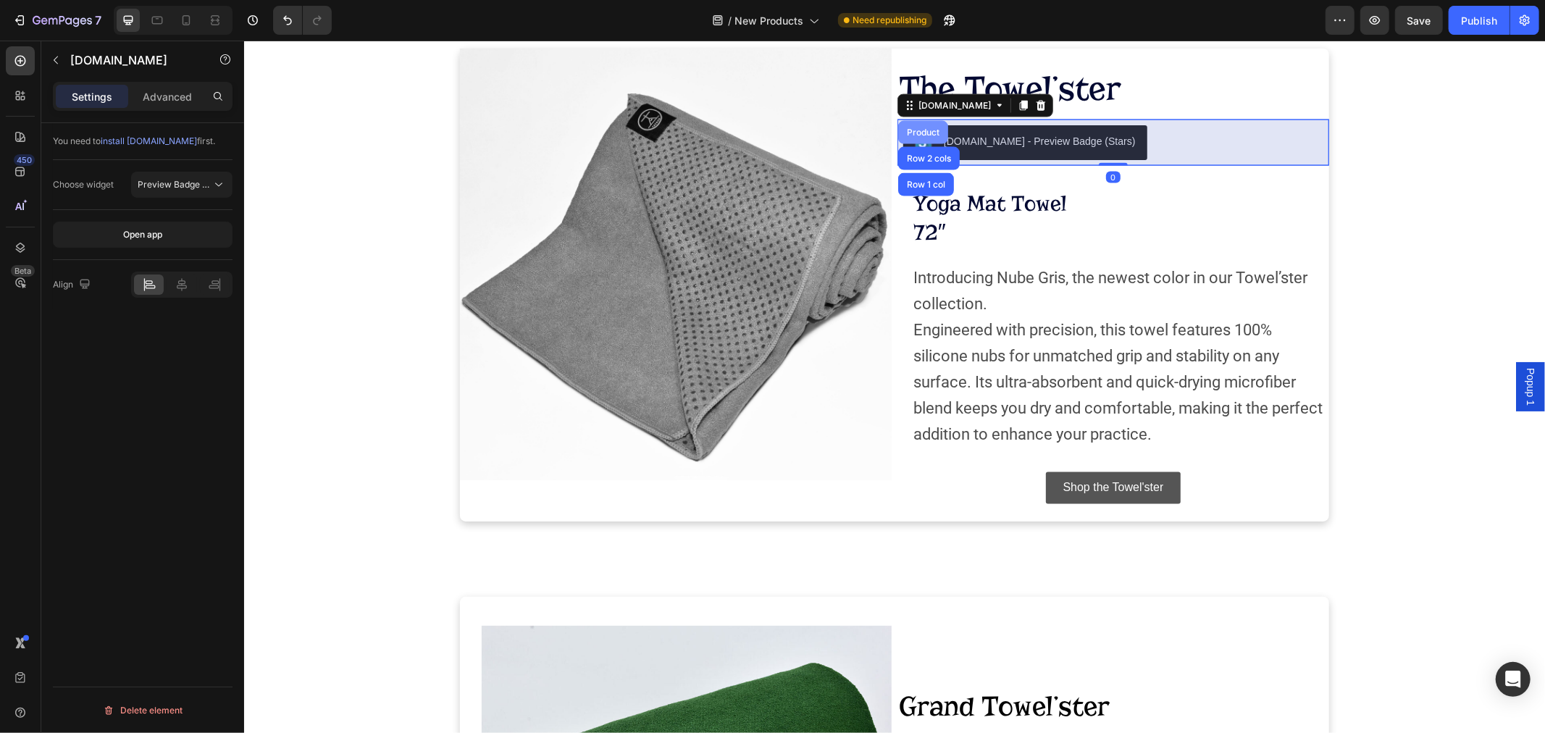
click at [916, 137] on div "Product" at bounding box center [922, 131] width 50 height 23
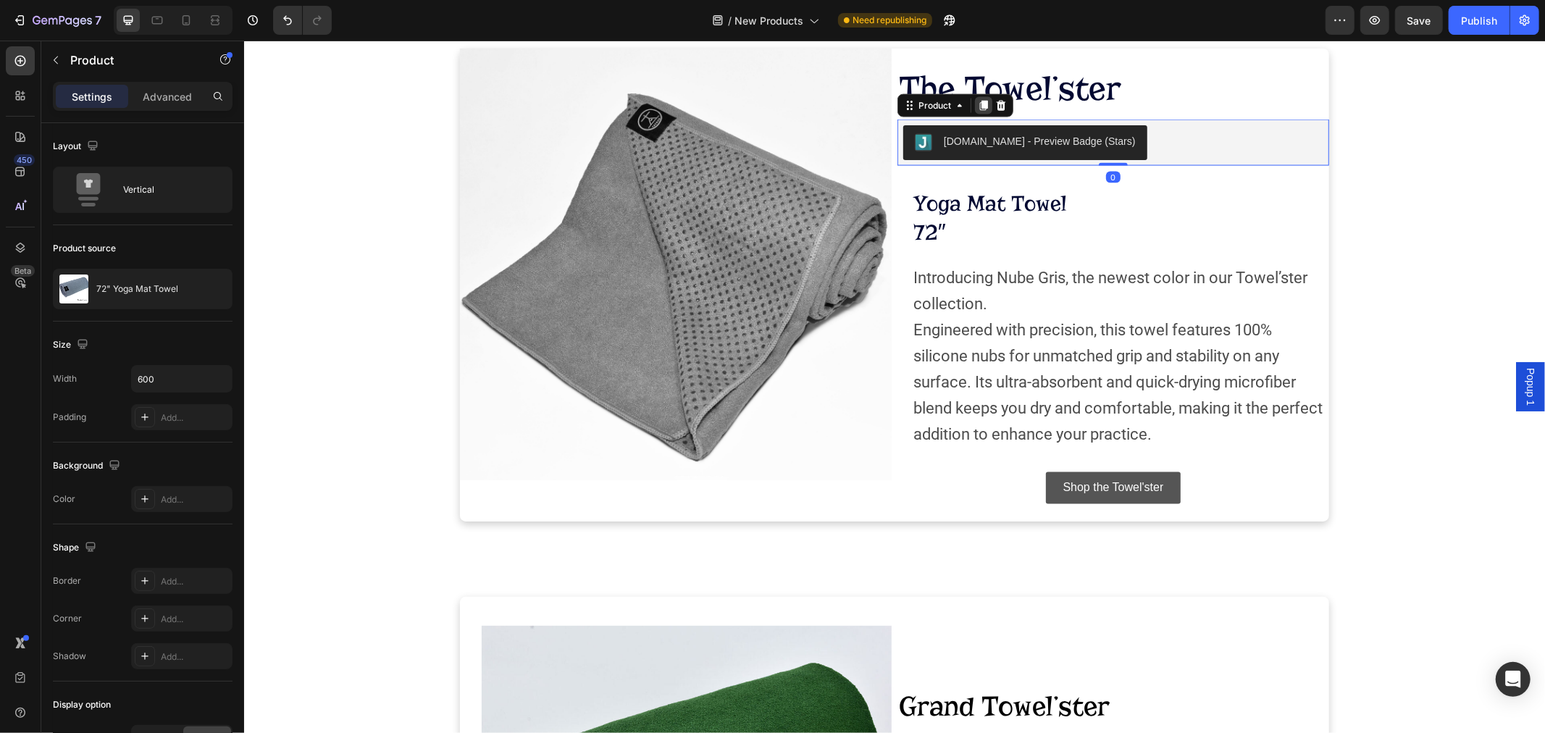
click at [980, 104] on icon at bounding box center [983, 105] width 8 height 10
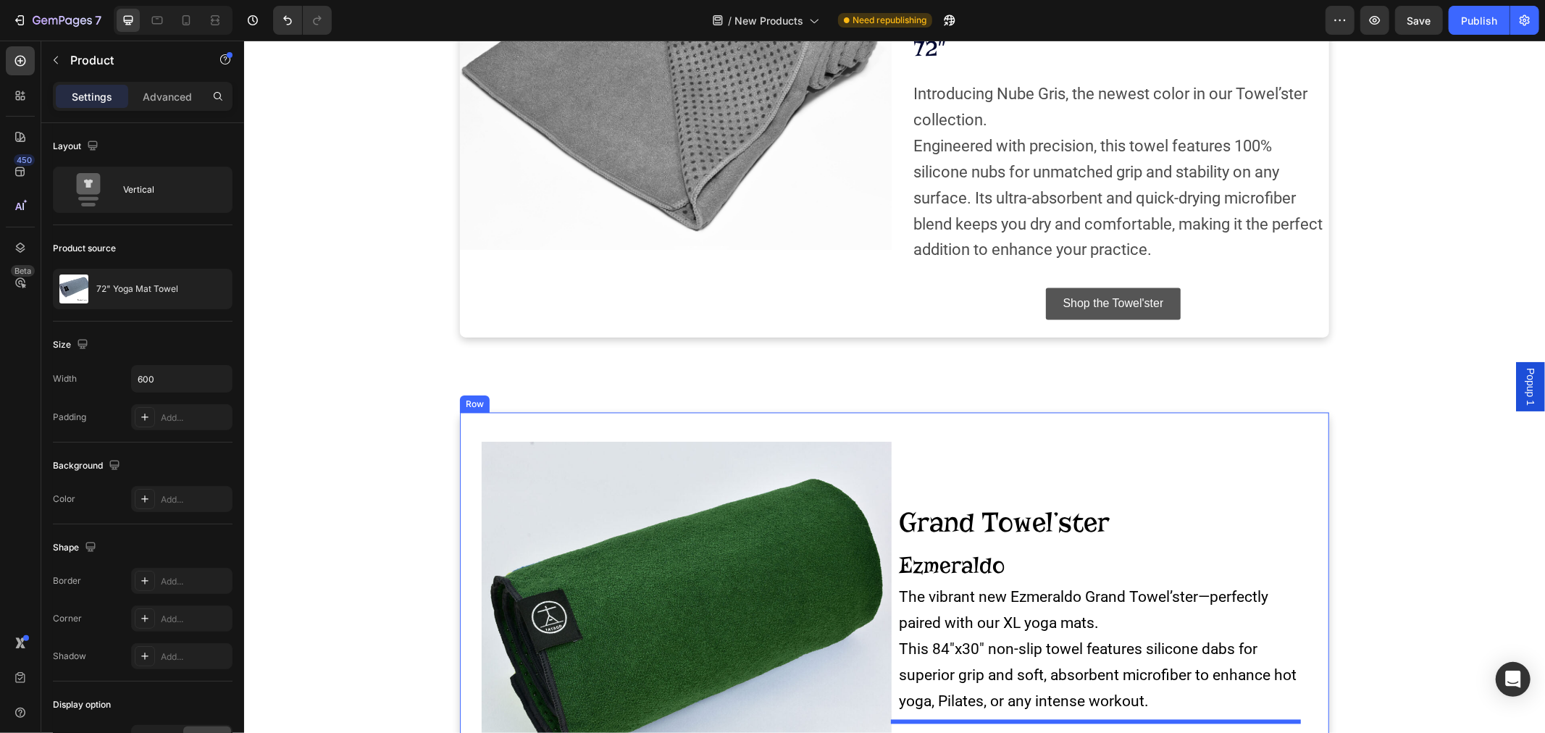
scroll to position [2256, 0]
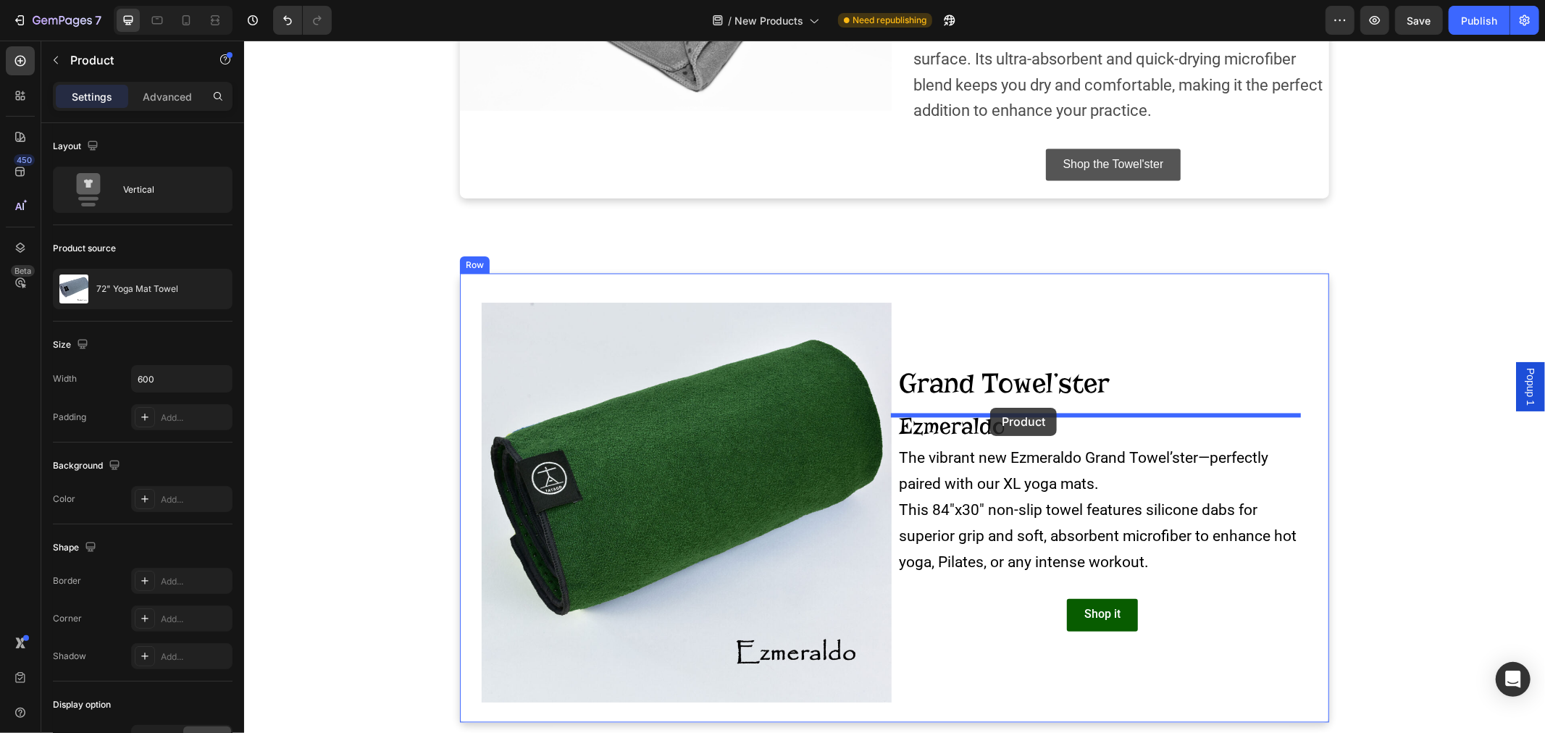
drag, startPoint x: 897, startPoint y: 153, endPoint x: 989, endPoint y: 407, distance: 270.3
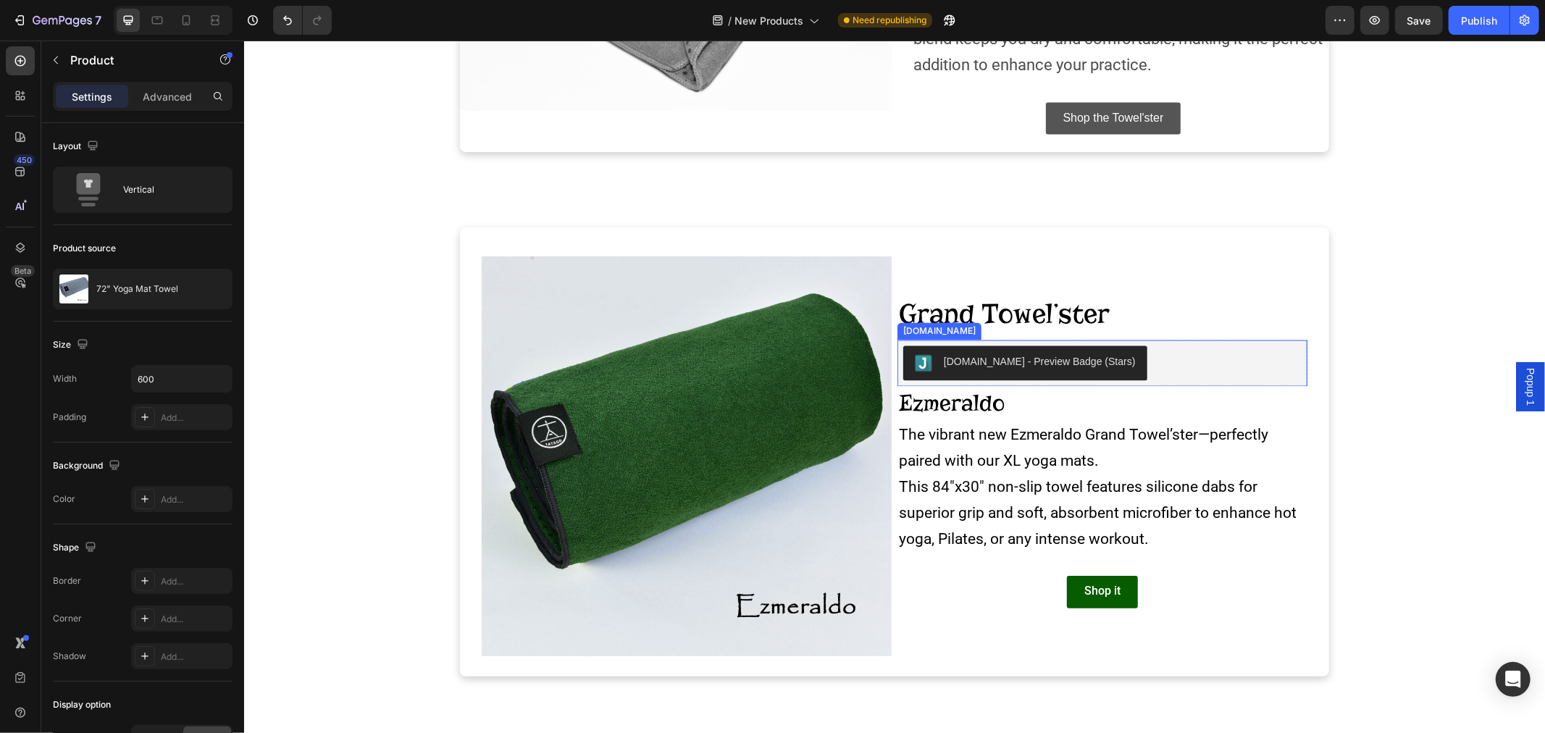
click at [1081, 378] on button "[DOMAIN_NAME] - Preview Badge (Stars)" at bounding box center [1024, 362] width 244 height 35
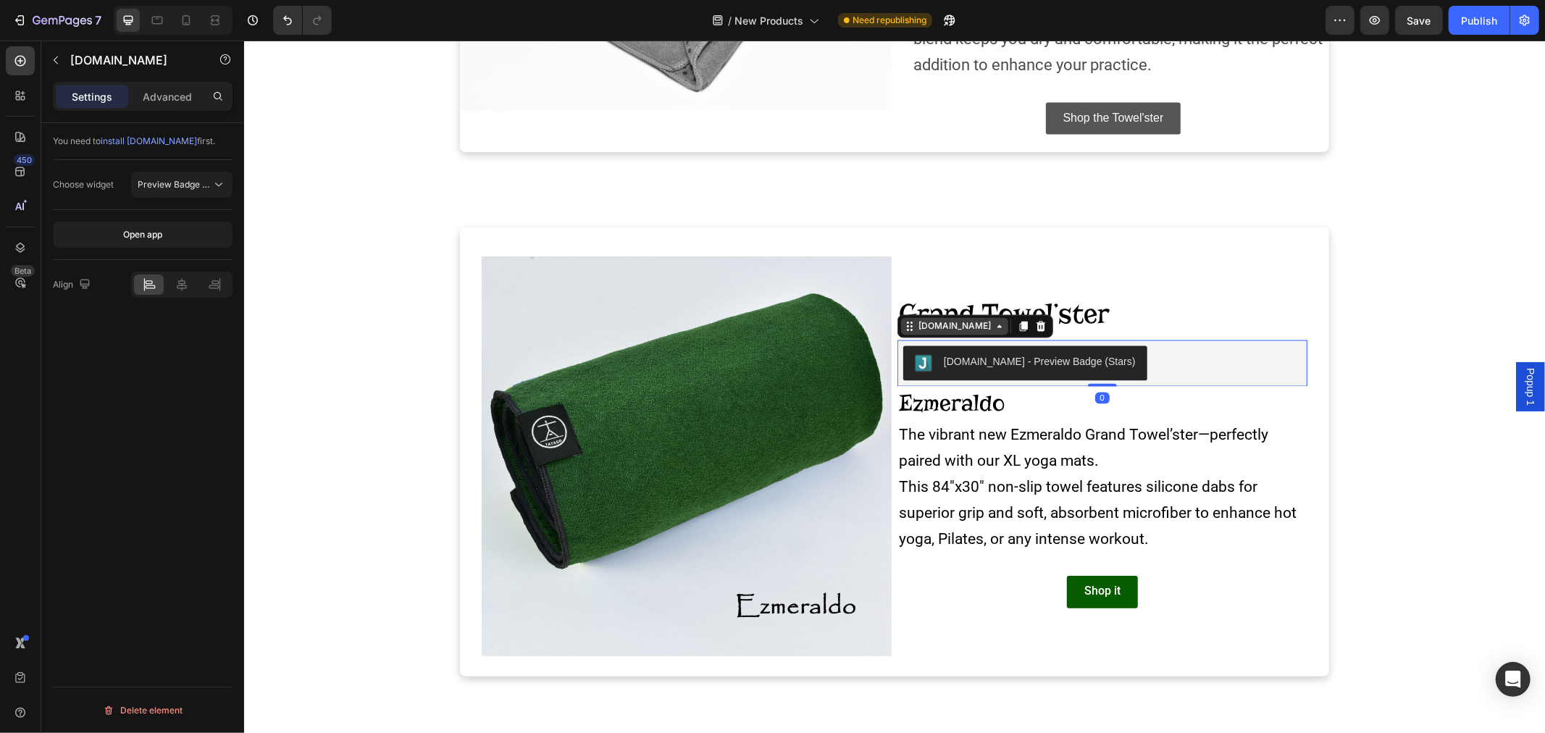
click at [921, 332] on div "[DOMAIN_NAME]" at bounding box center [954, 325] width 78 height 13
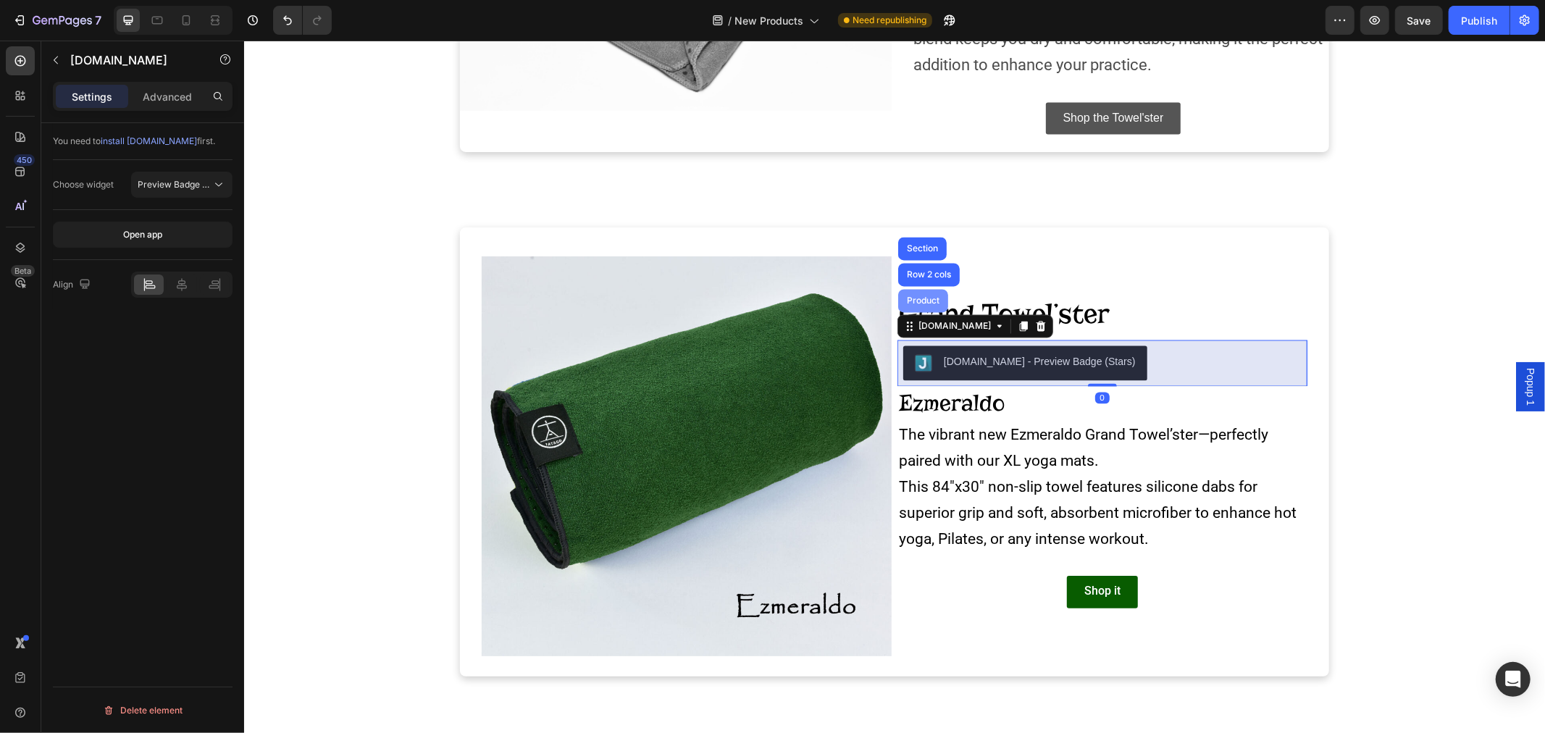
click at [906, 297] on div "Product" at bounding box center [922, 300] width 50 height 23
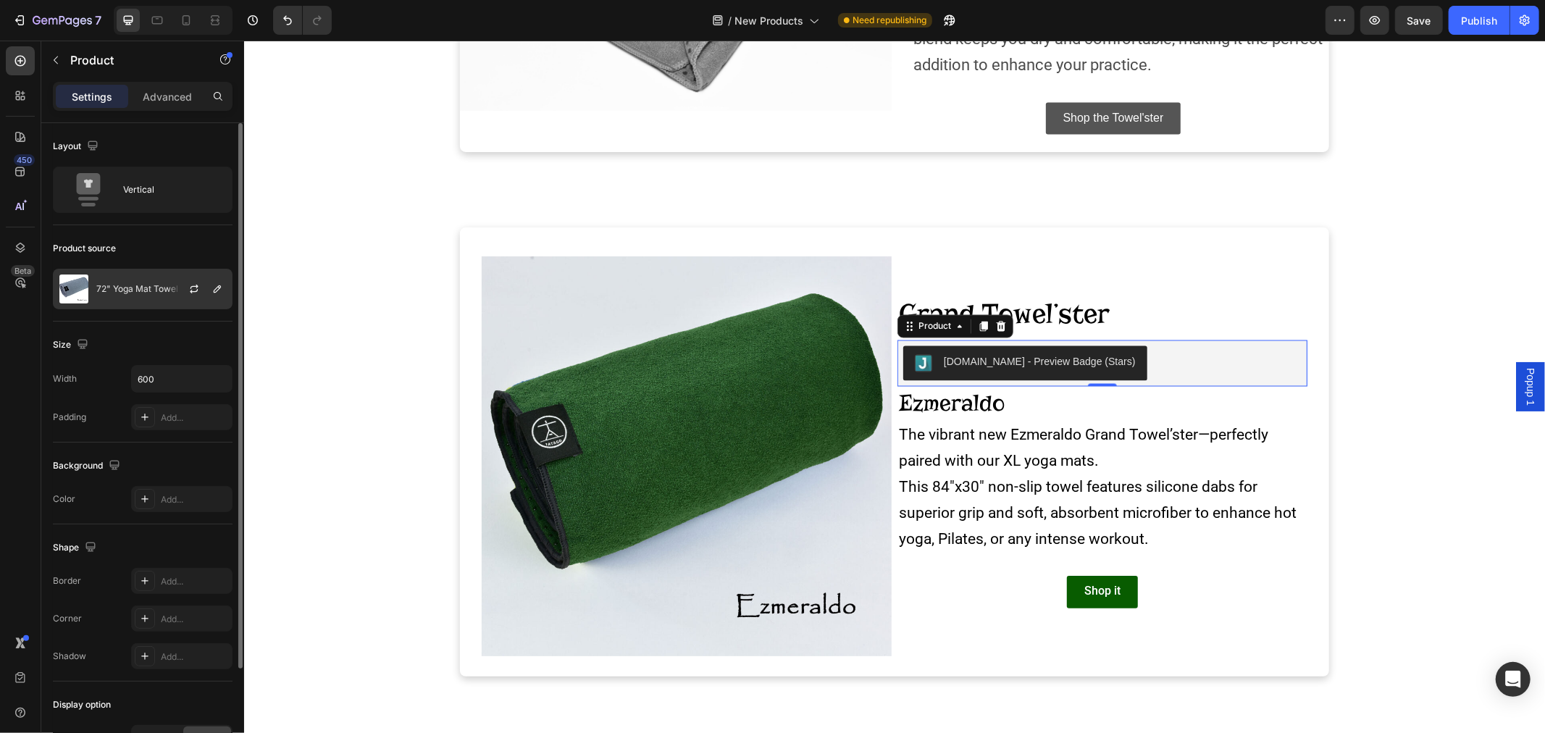
click at [98, 293] on p "72" Yoga Mat Towel" at bounding box center [137, 289] width 82 height 10
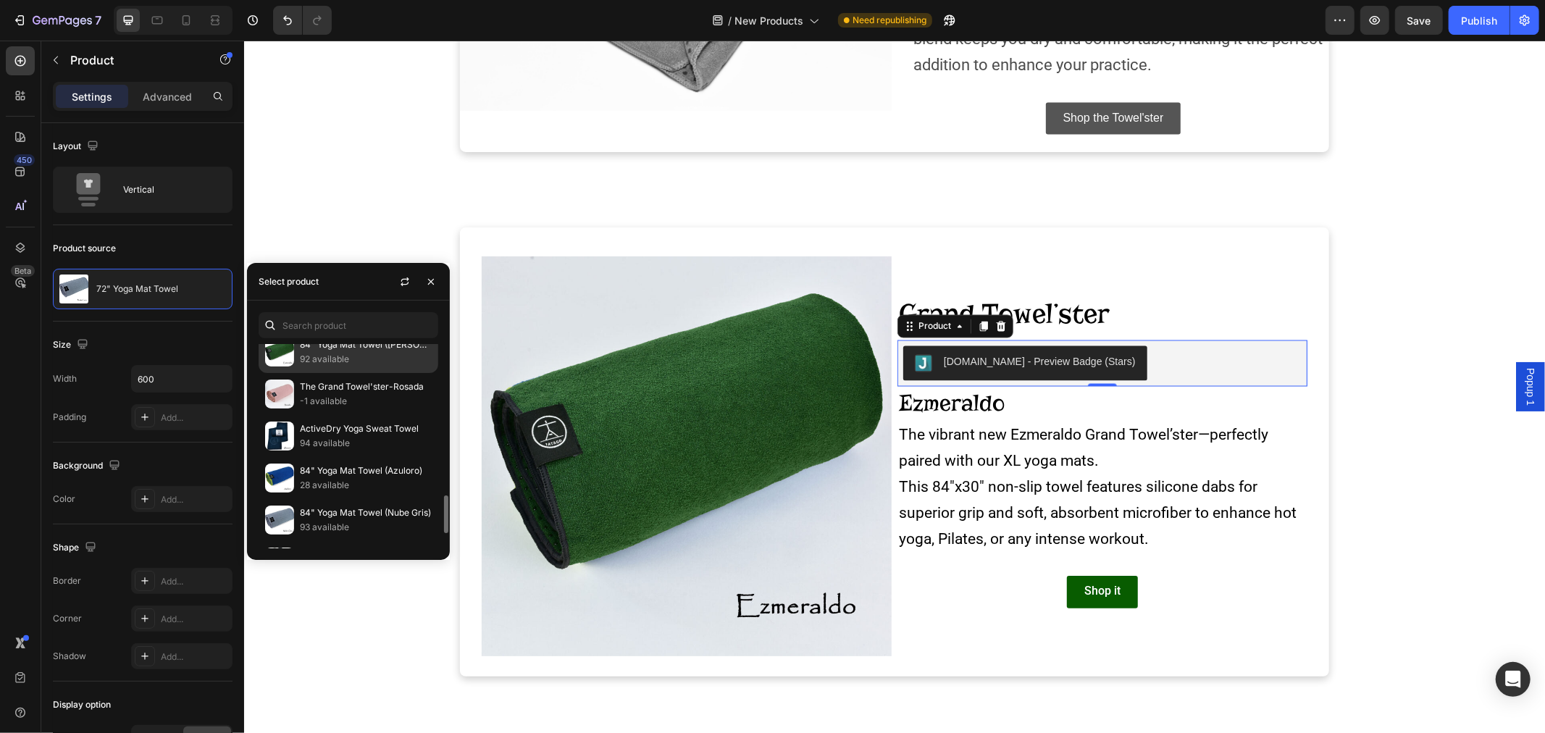
scroll to position [730, 0]
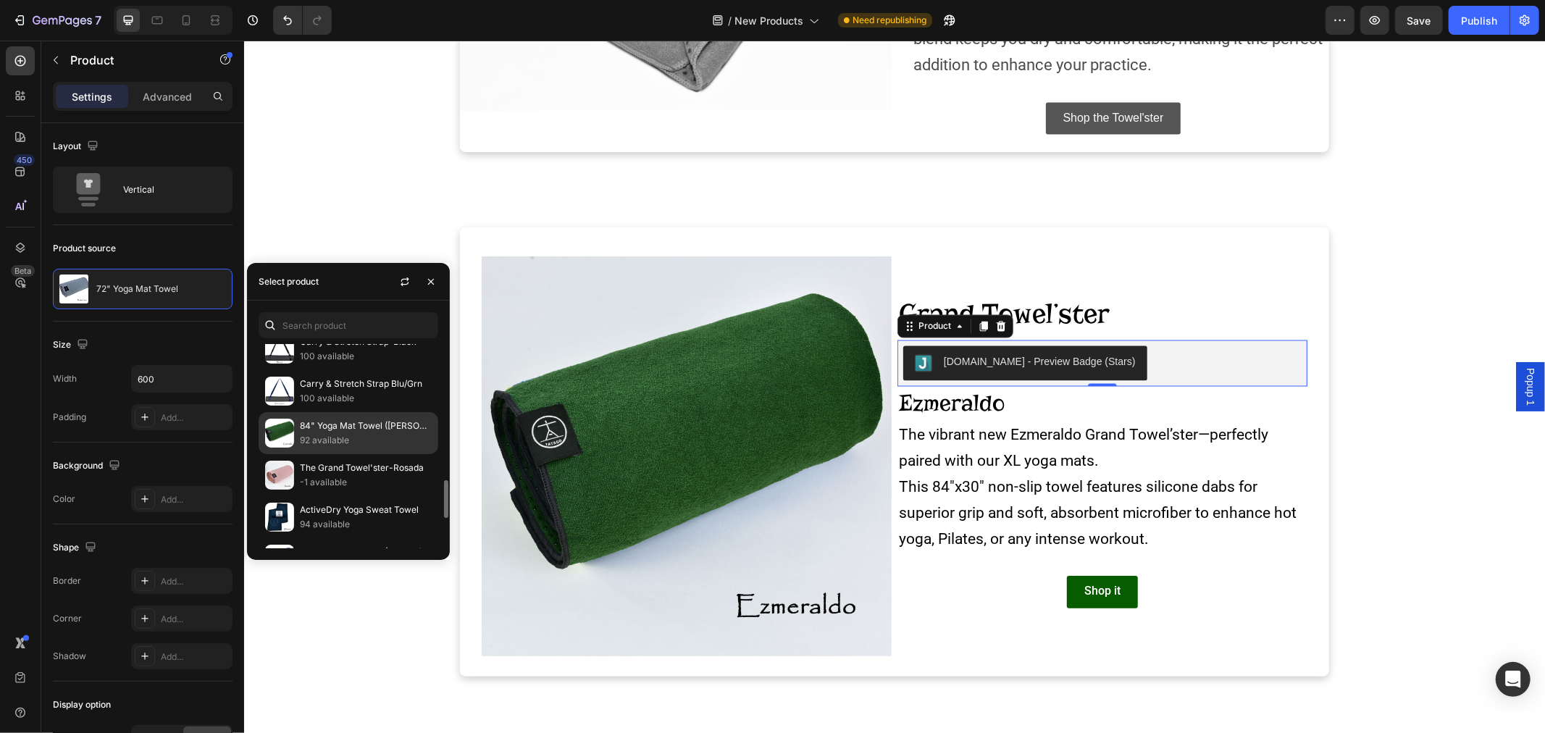
click at [345, 438] on p "92 available" at bounding box center [366, 440] width 132 height 14
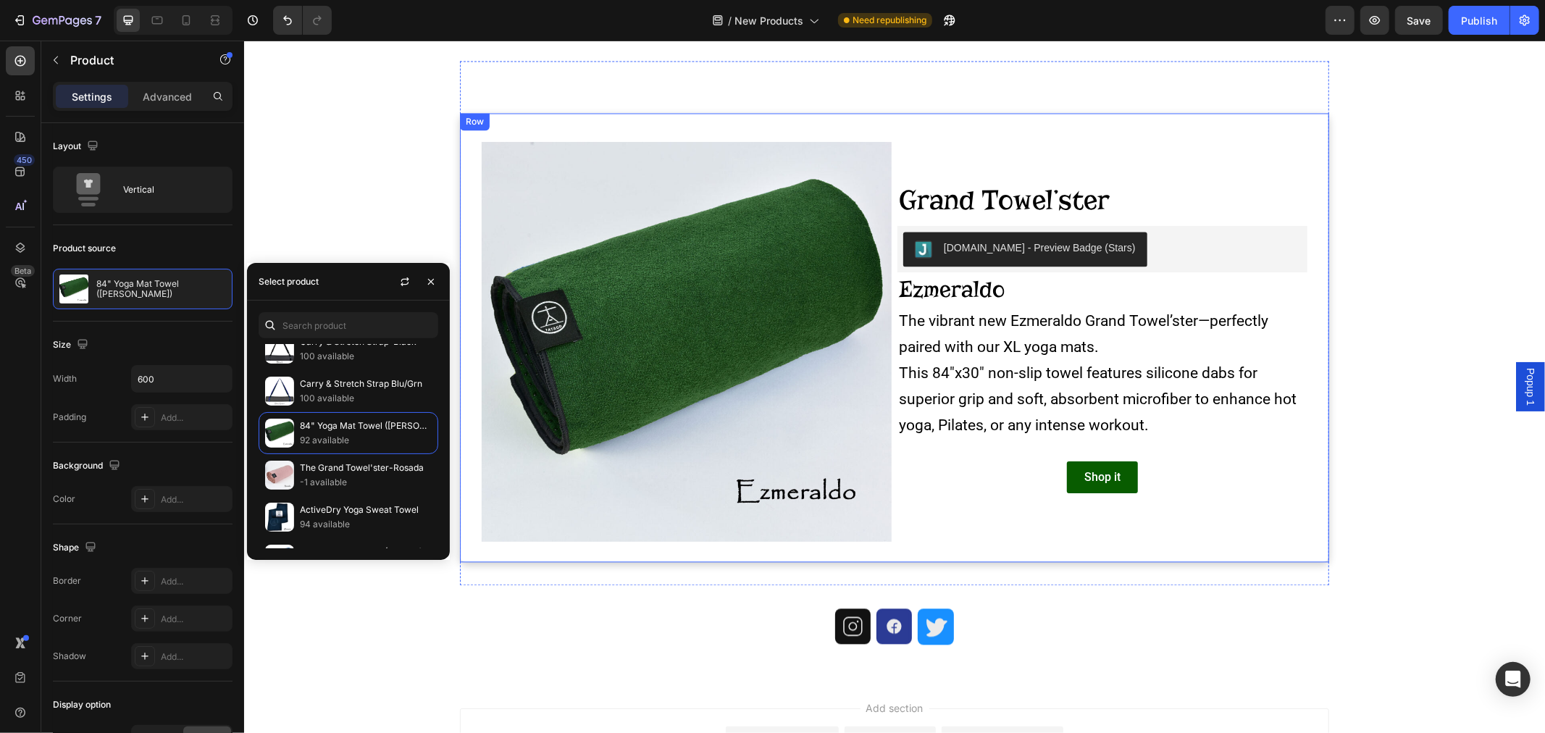
scroll to position [2256, 0]
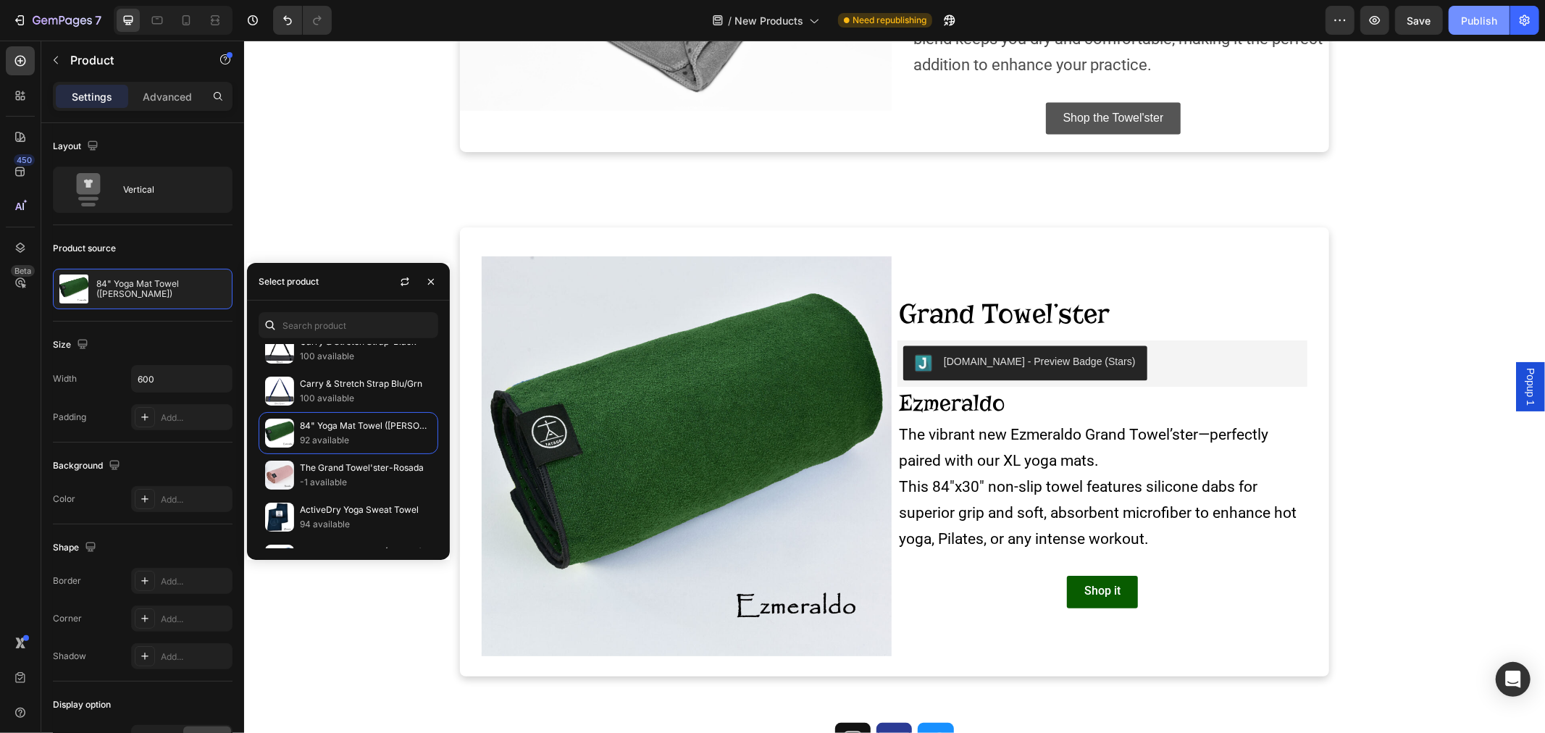
click at [1469, 10] on button "Publish" at bounding box center [1478, 20] width 61 height 29
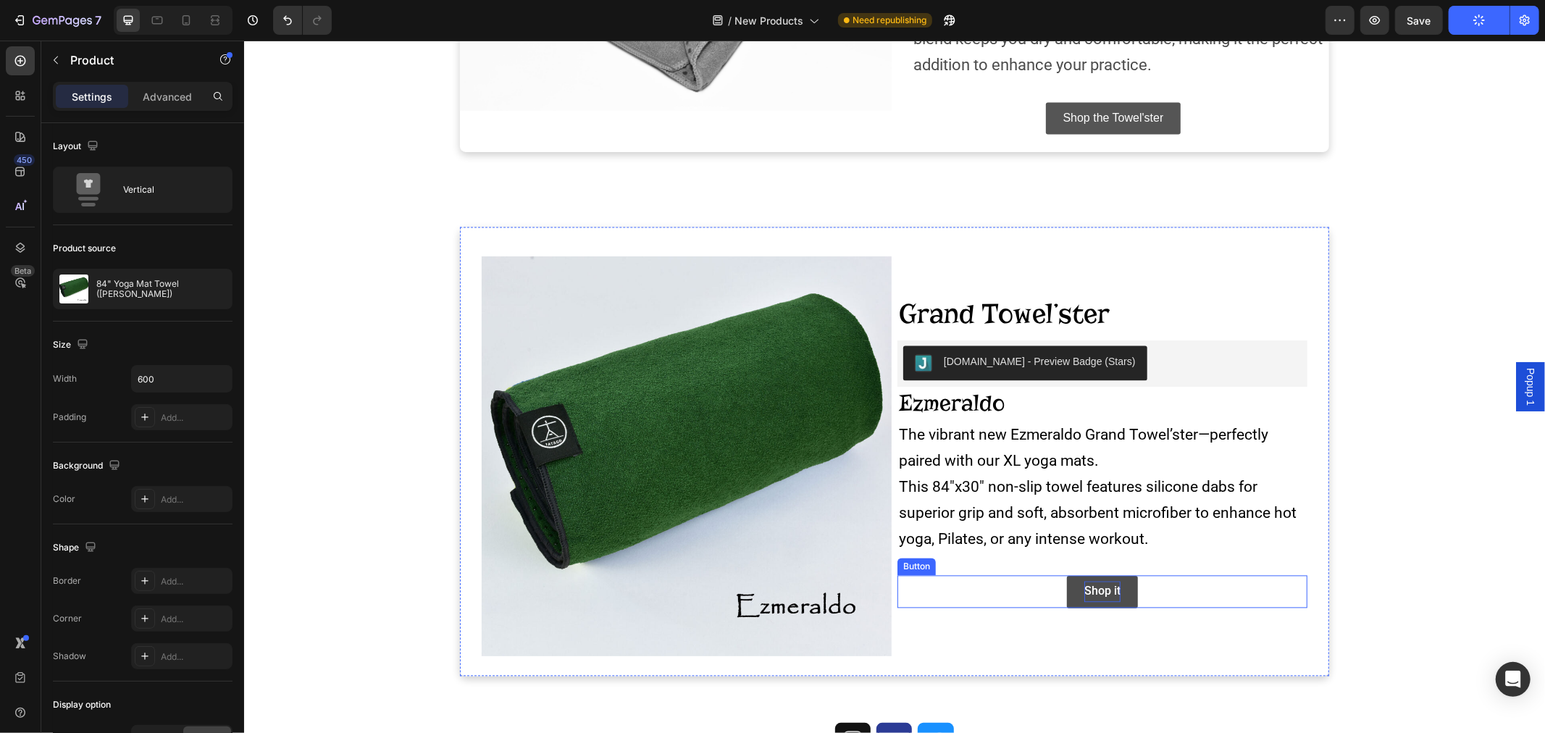
click at [1091, 597] on div "Shop it" at bounding box center [1101, 591] width 36 height 21
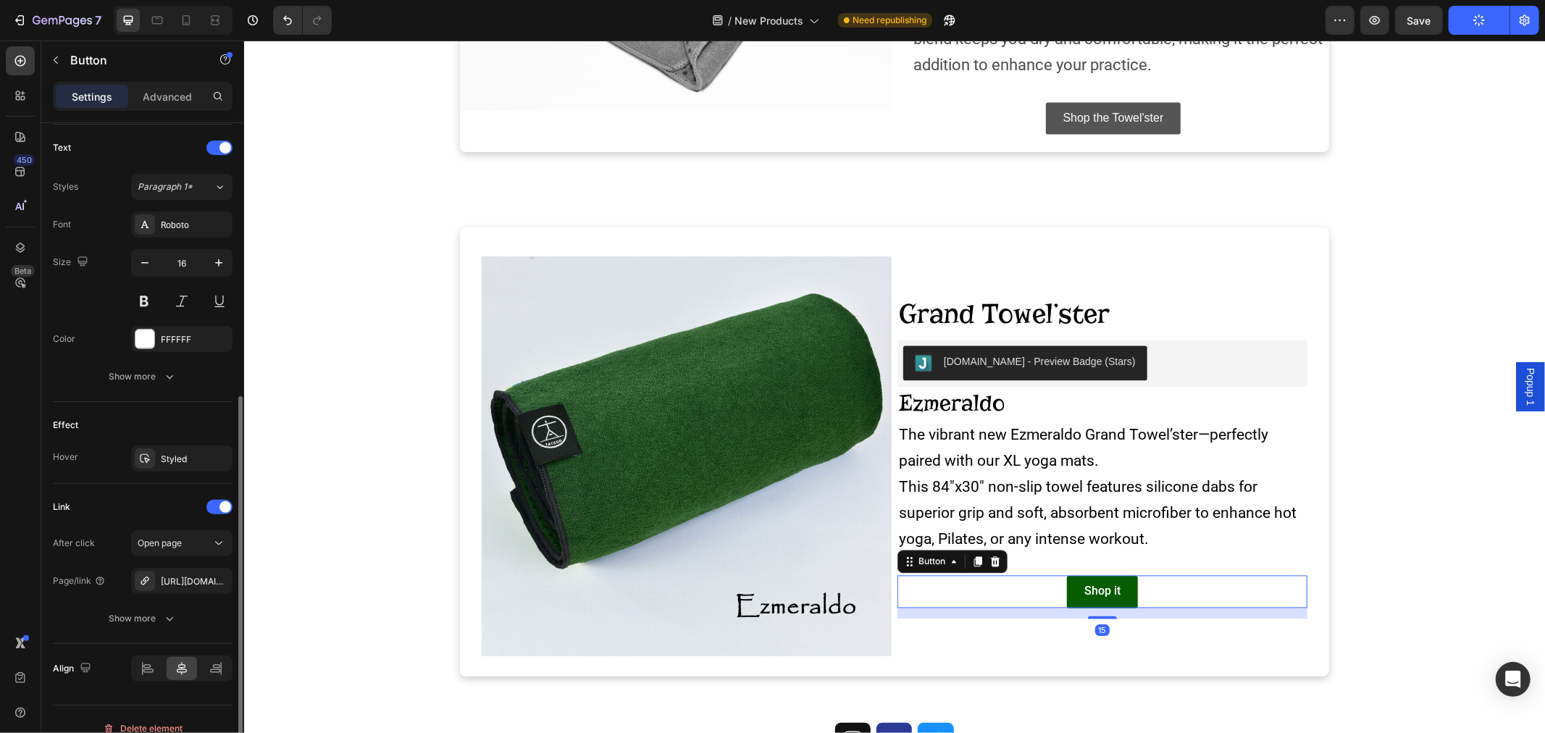
scroll to position [501, 0]
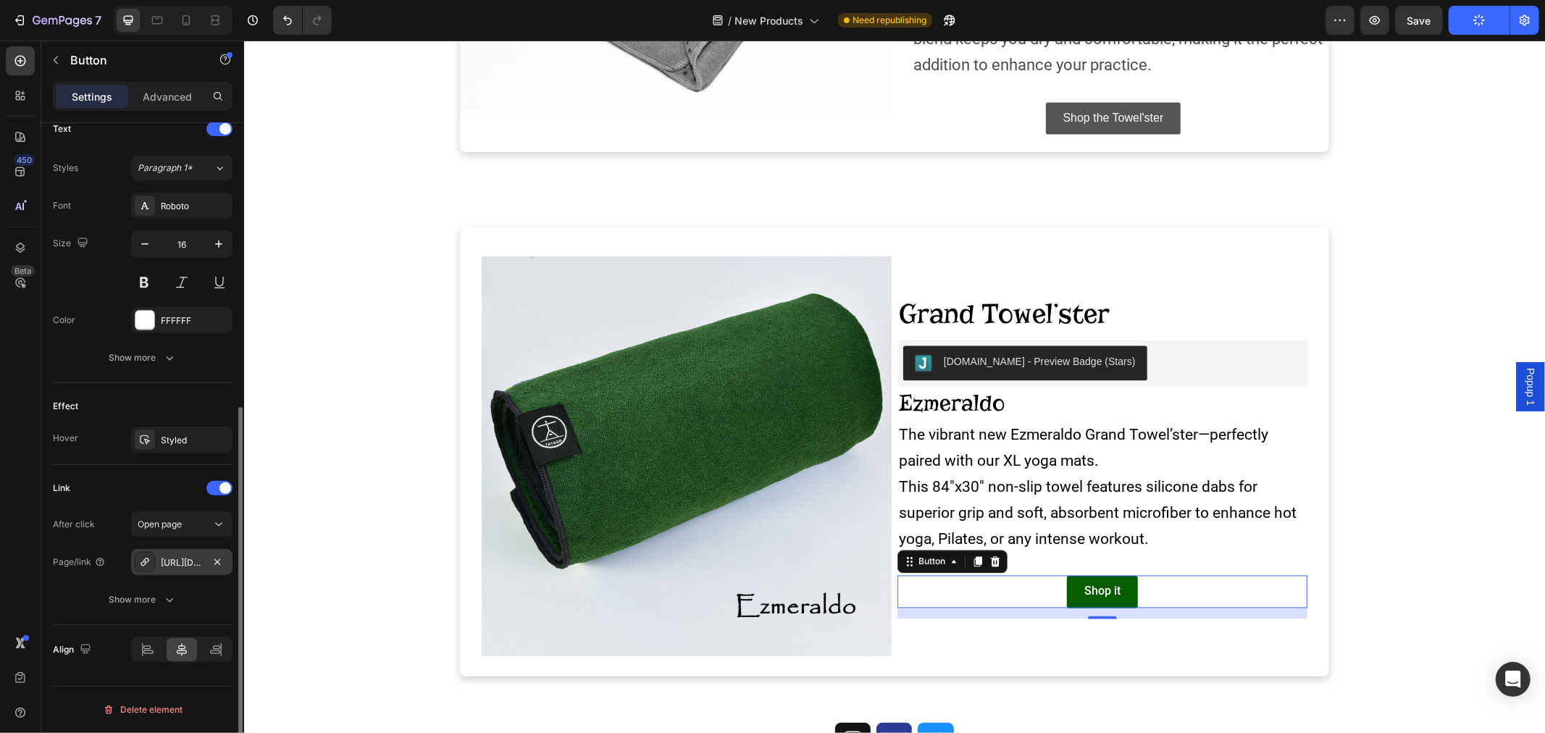
click at [175, 556] on div "https://tatagoyoga.com/xl-towels" at bounding box center [182, 562] width 42 height 13
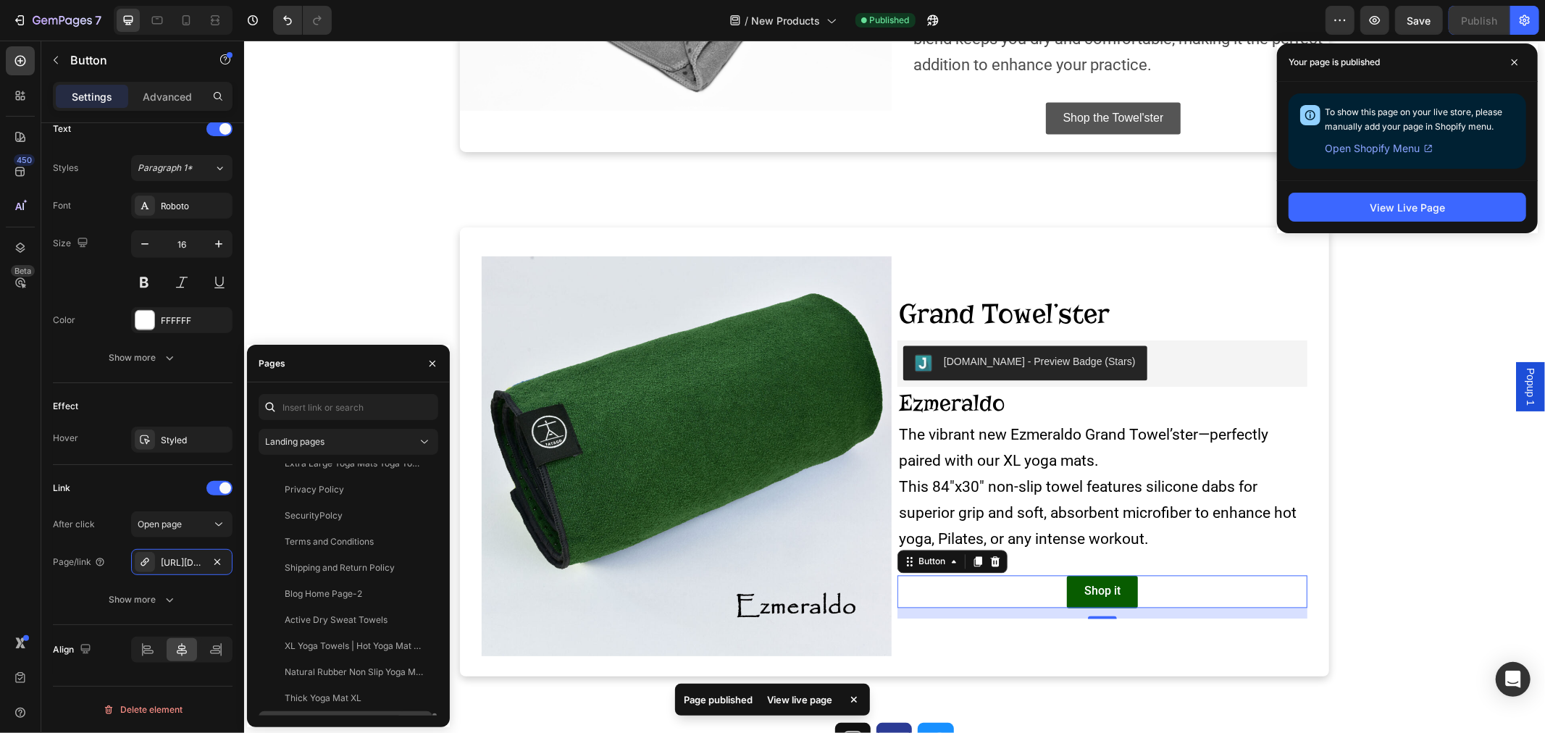
scroll to position [582, 0]
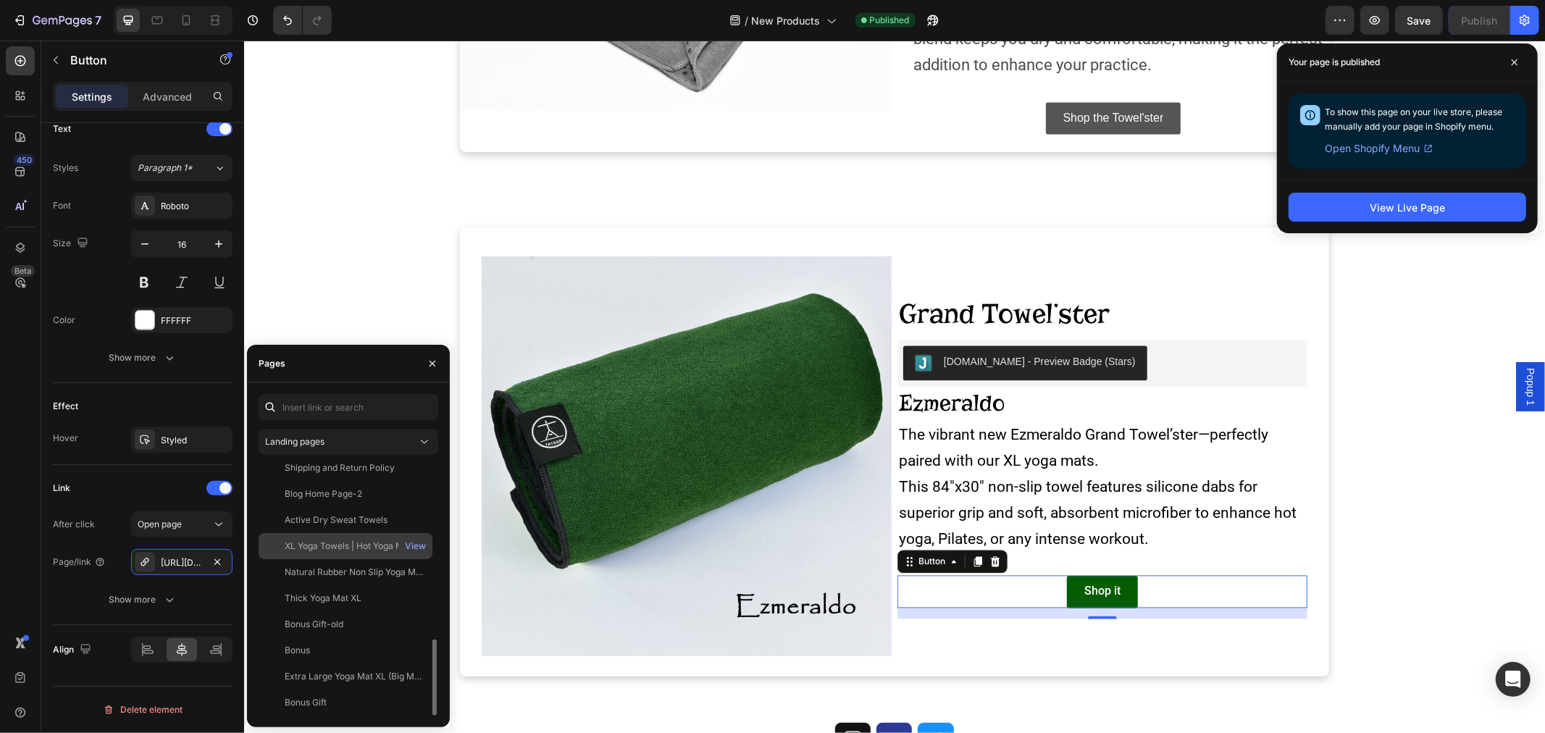
click at [337, 543] on div "XL Yoga Towels | Hot Yoga Mat Towels | Large Non Slip Yoga Towels" at bounding box center [354, 546] width 139 height 13
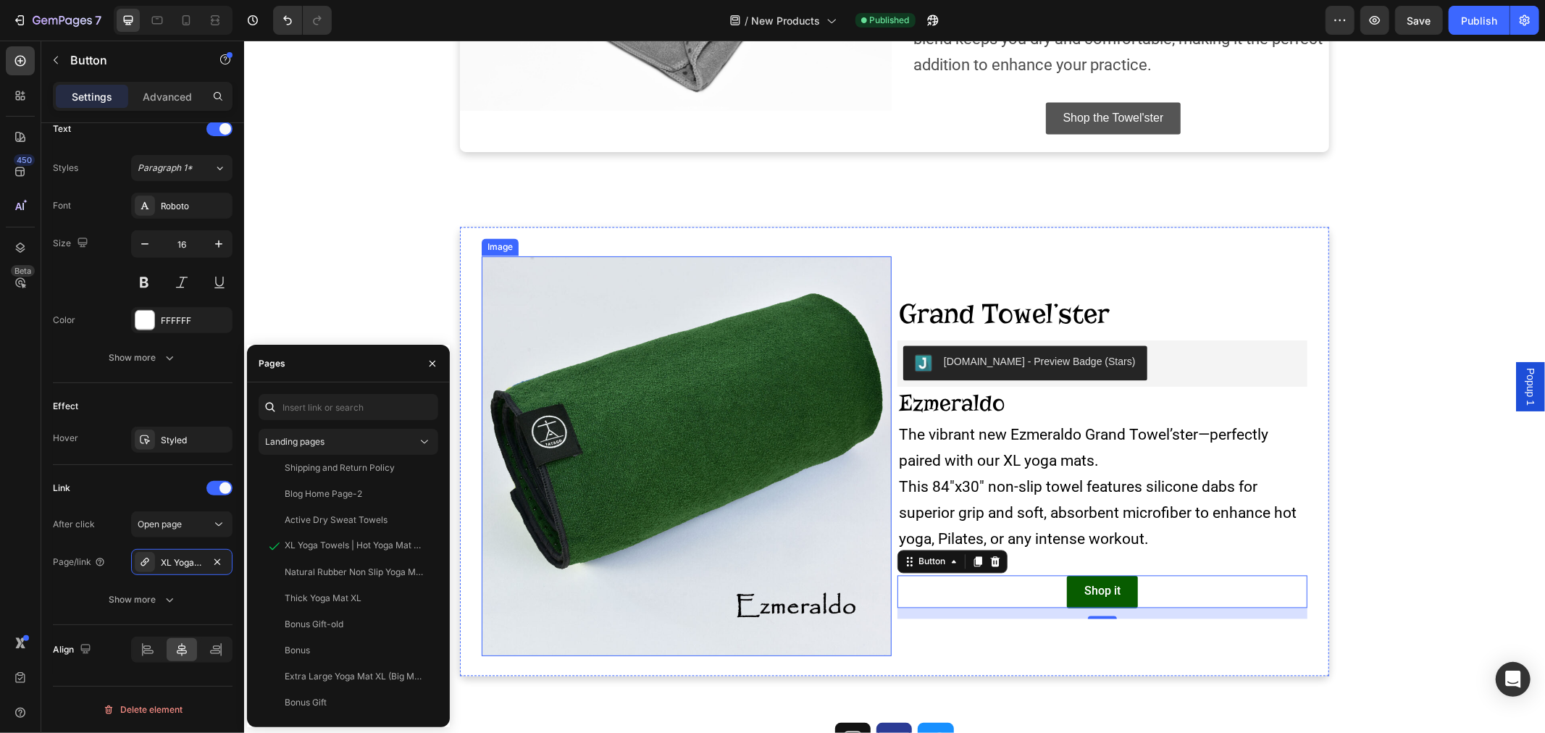
click at [626, 515] on img at bounding box center [686, 456] width 410 height 400
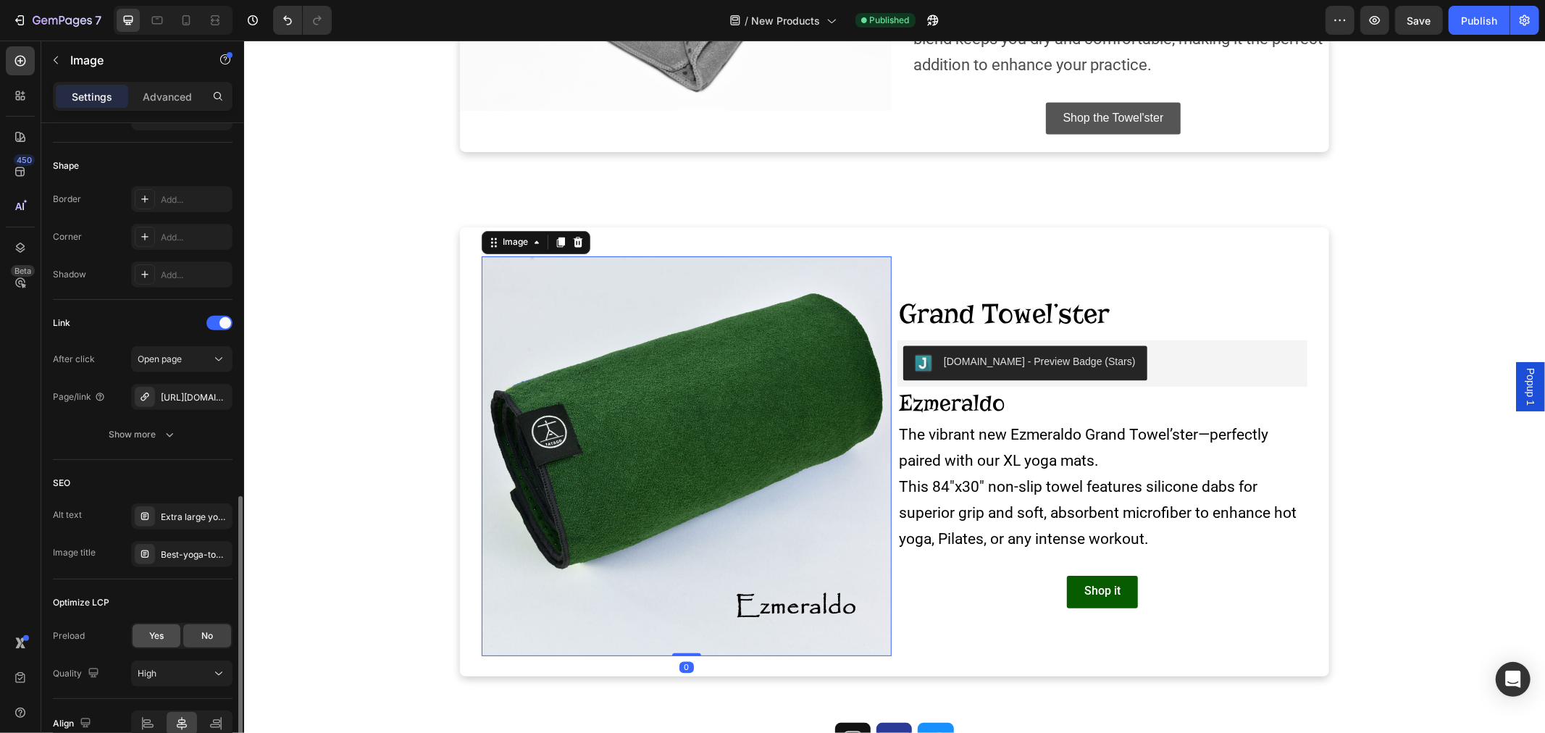
scroll to position [555, 0]
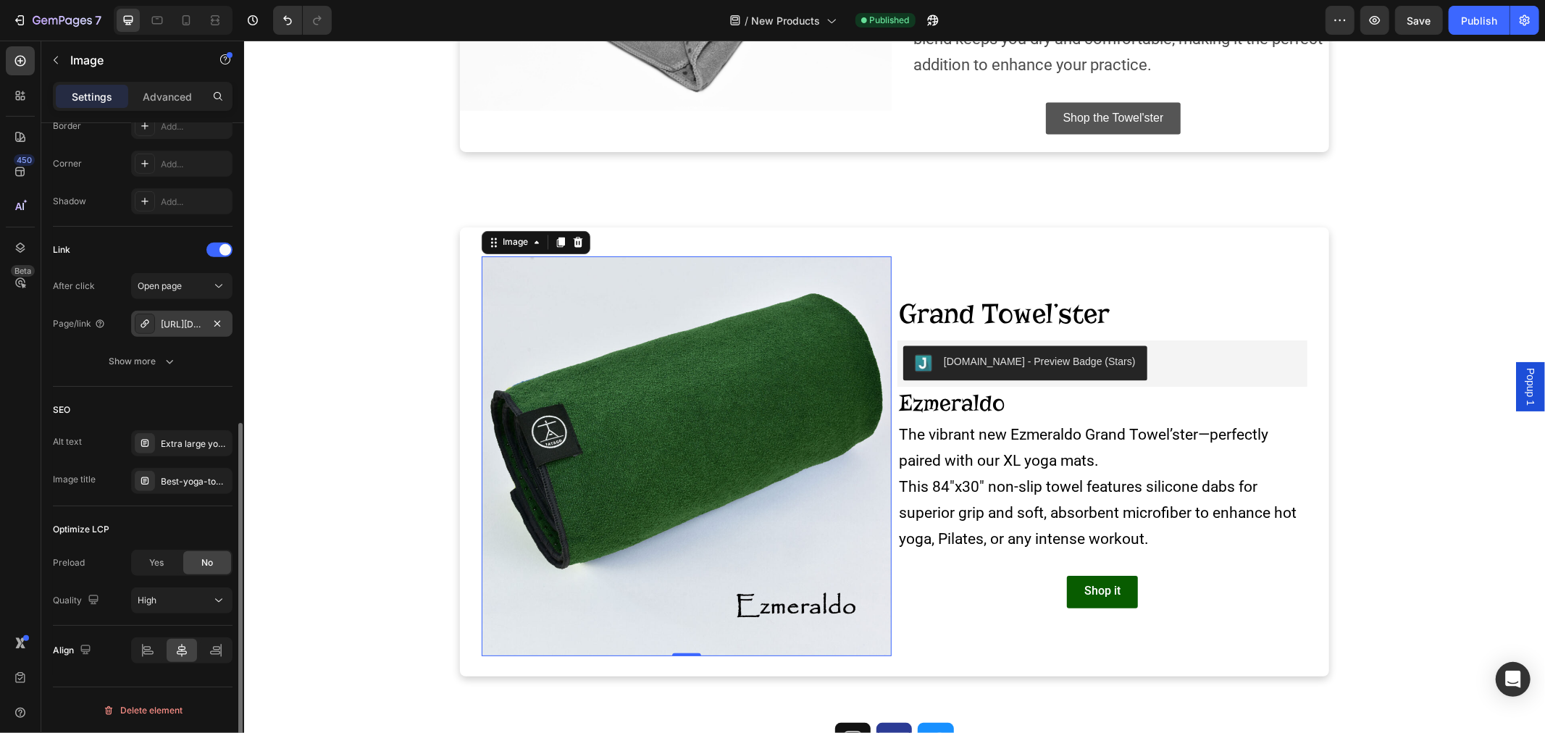
click at [185, 324] on div "https://tatagoyoga.com/xl-towels" at bounding box center [182, 324] width 42 height 13
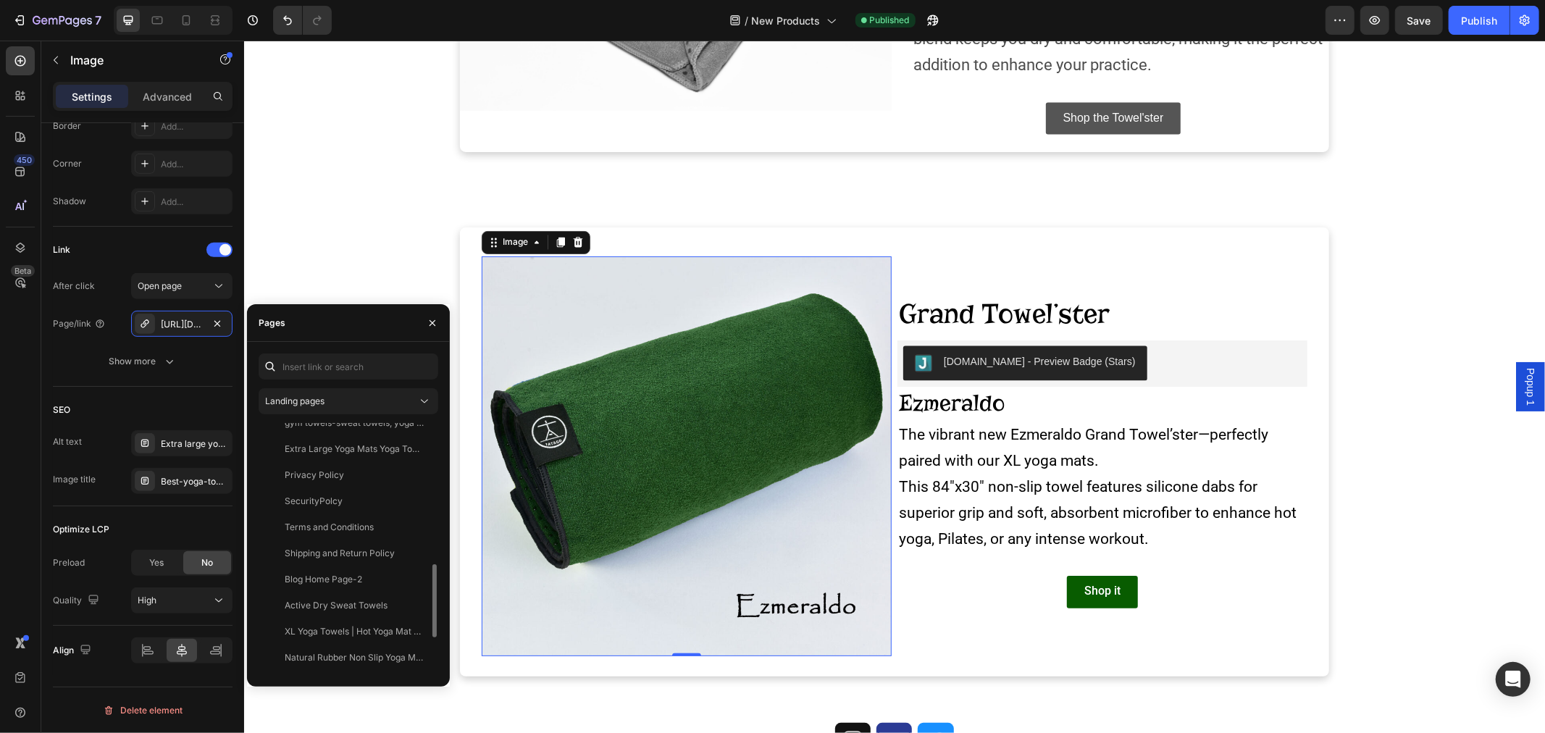
scroll to position [608, 0]
click at [329, 509] on div "XL Yoga Towels | Hot Yoga Mat Towels | Large Non Slip Yoga Towels" at bounding box center [354, 505] width 139 height 13
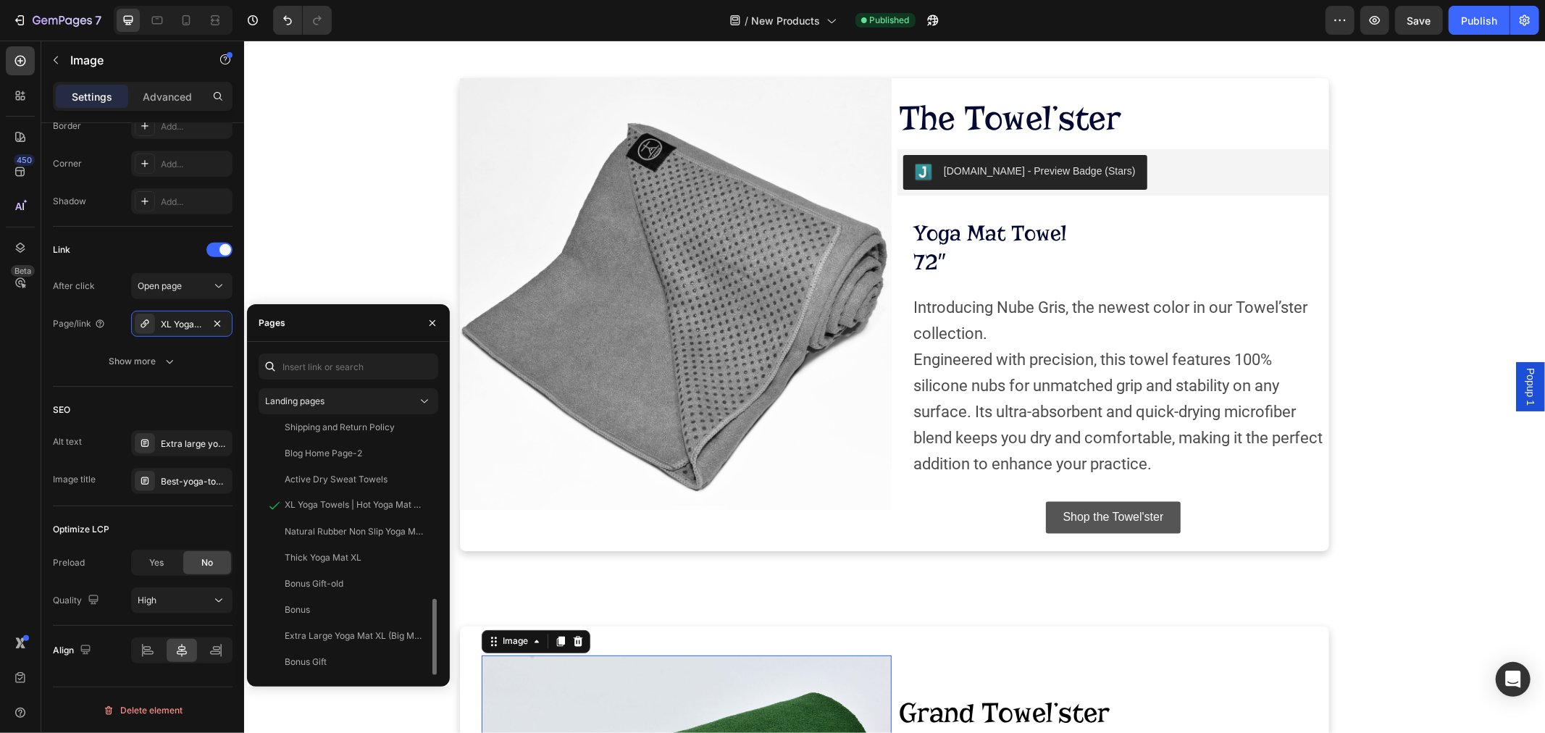
scroll to position [1854, 0]
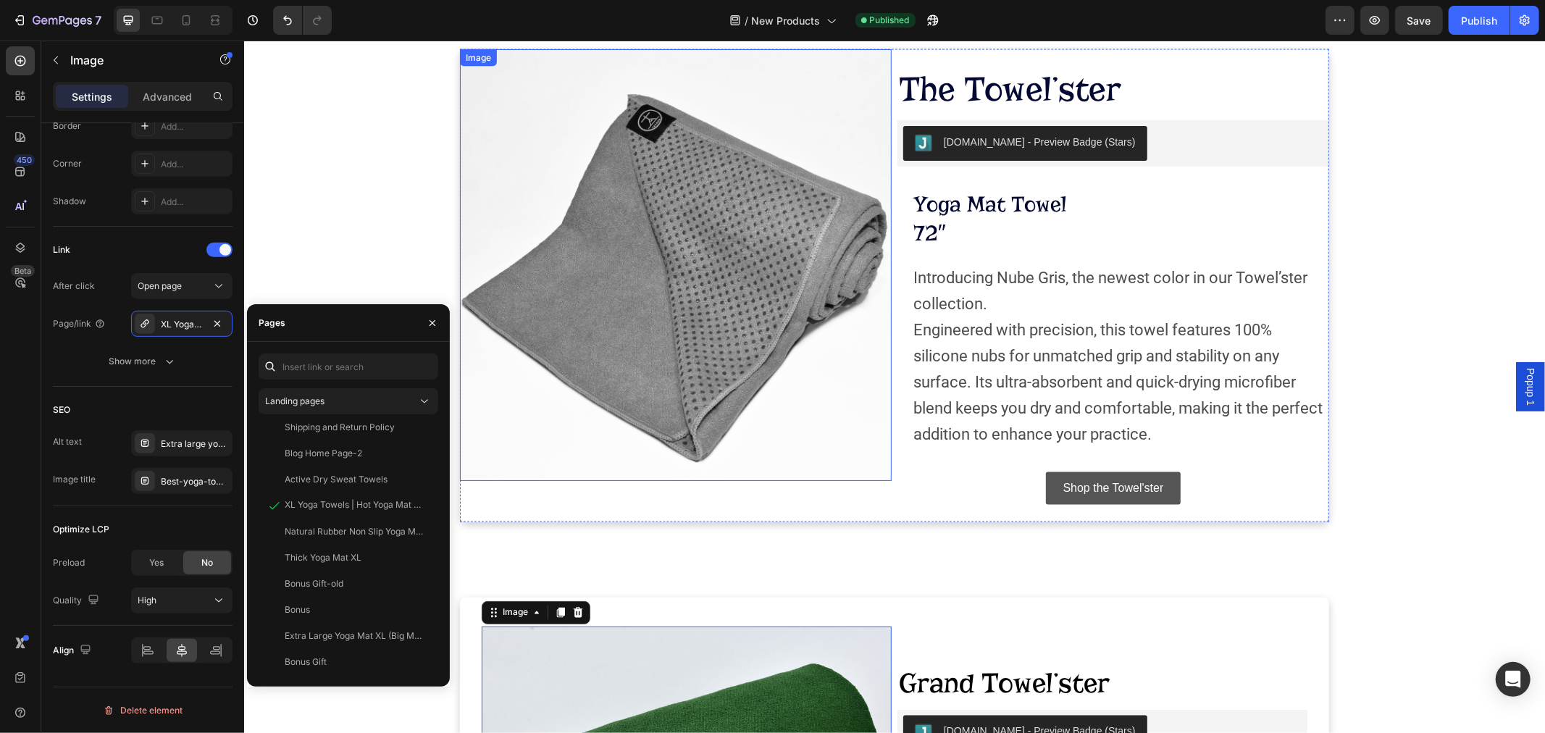
click at [653, 267] on img at bounding box center [675, 265] width 432 height 432
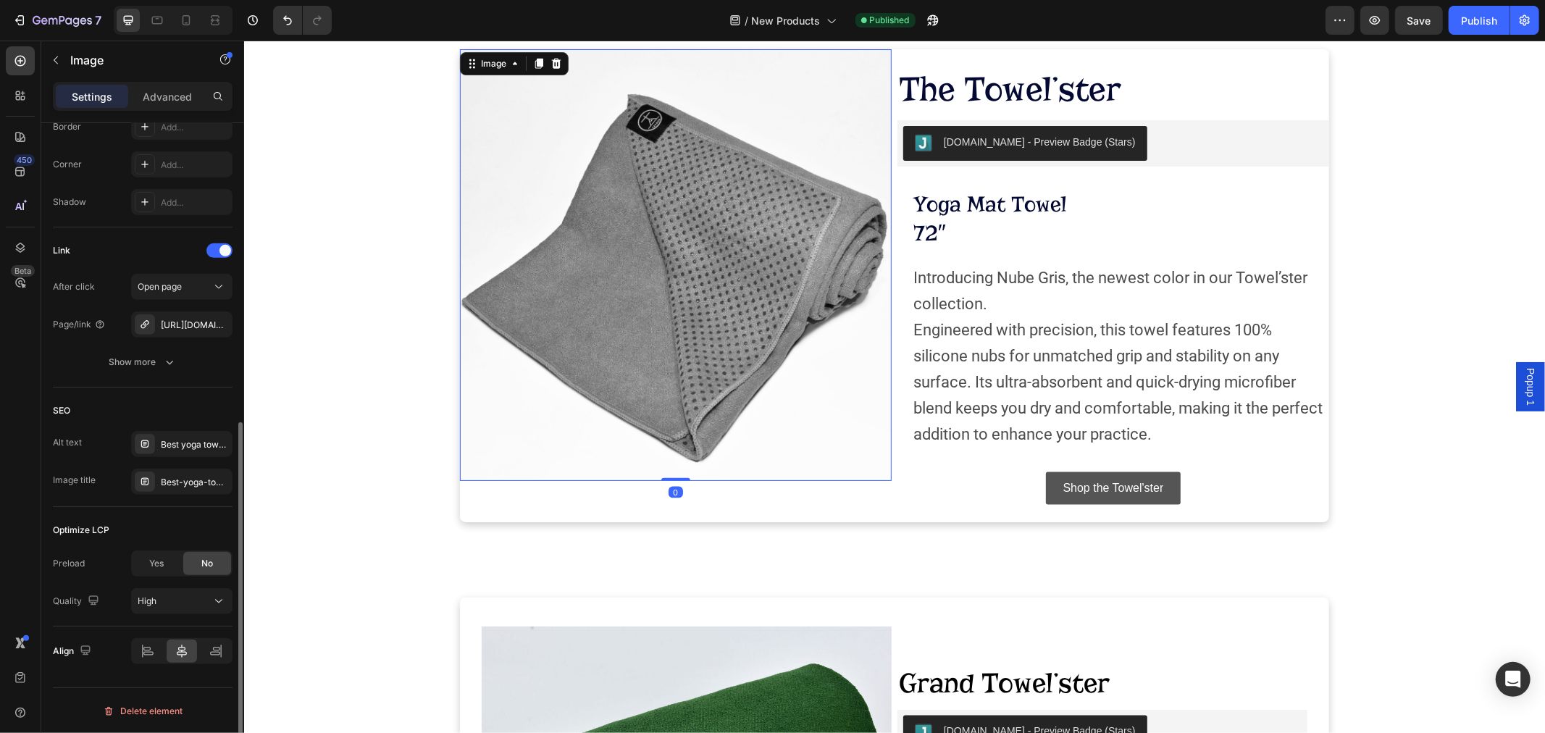
click at [653, 267] on img at bounding box center [675, 265] width 432 height 432
click at [187, 327] on div "https://tatagoyoga.com/towels" at bounding box center [182, 325] width 42 height 13
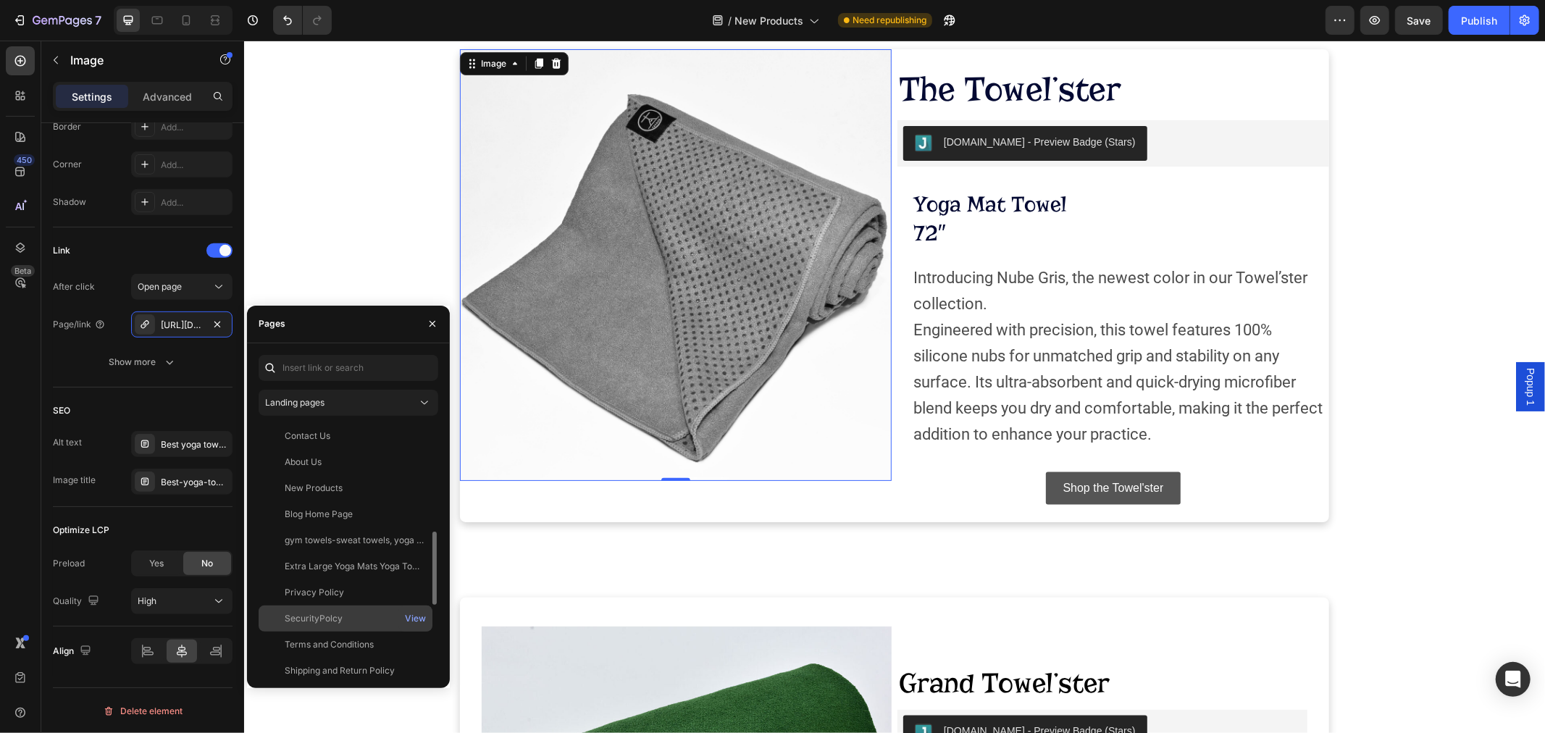
scroll to position [286, 0]
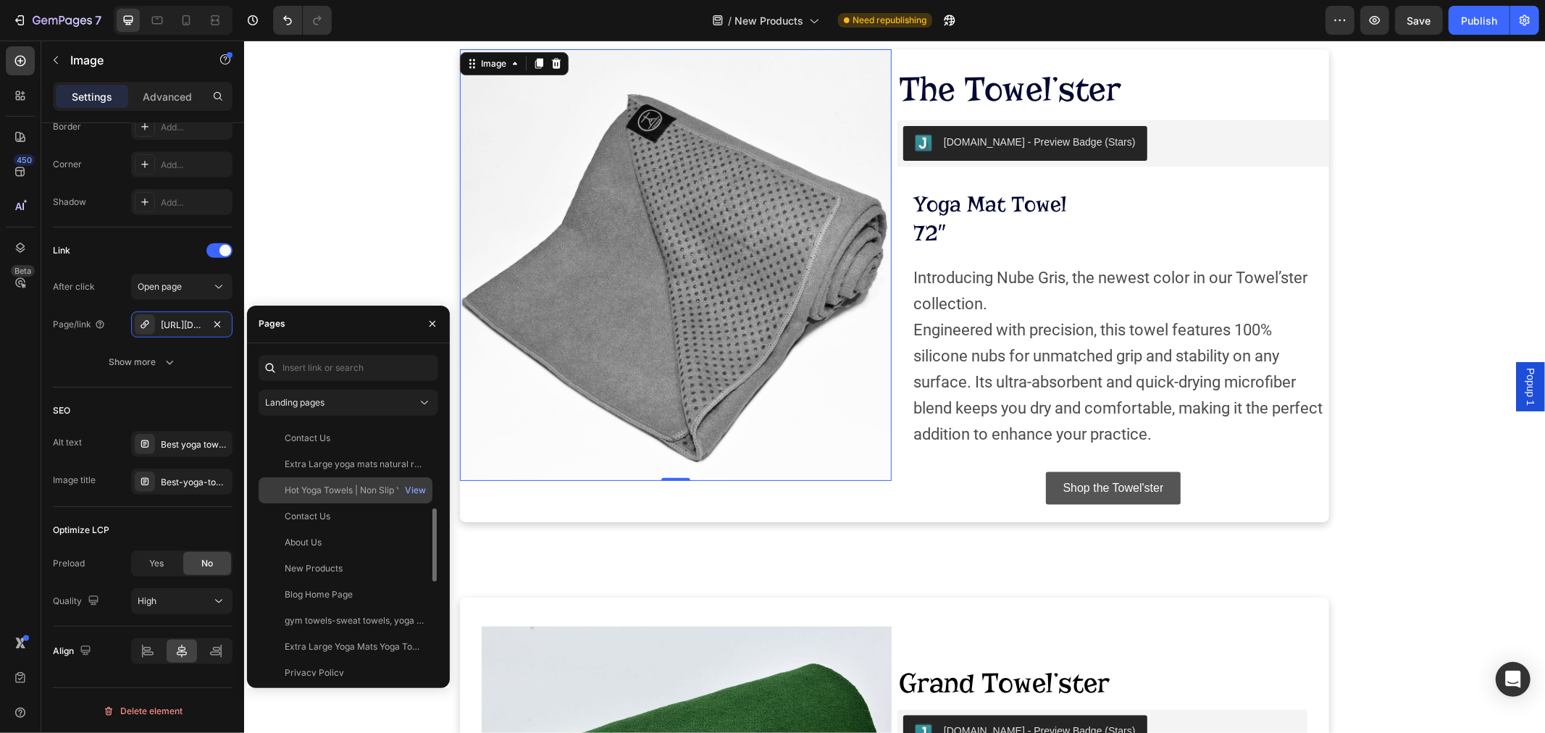
click at [330, 503] on div "Hot Yoga Towels | Non Slip Yoga Mat Towels | Microfiber Yoga Towels View" at bounding box center [346, 516] width 174 height 26
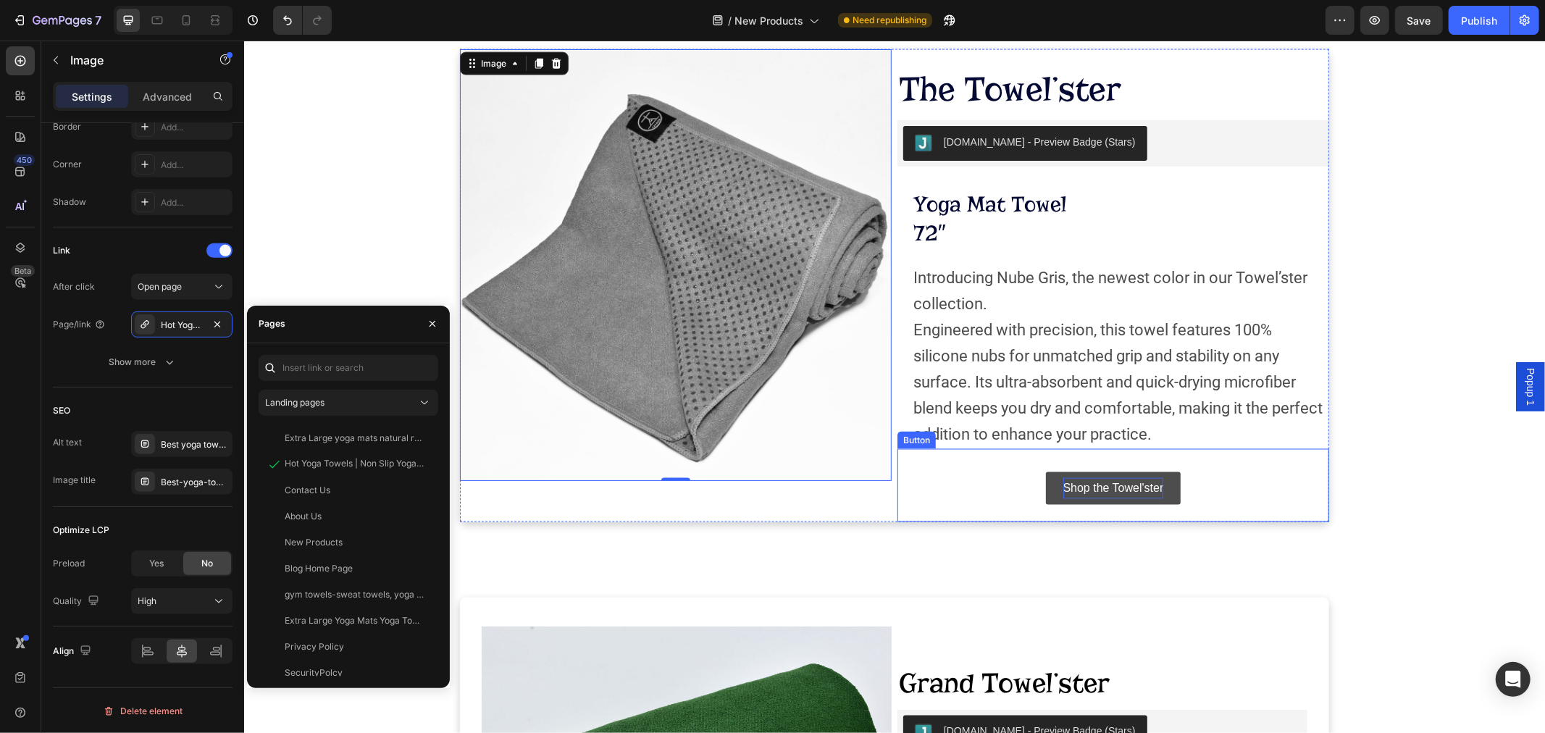
click at [1144, 496] on div "Shop the Towel'ster" at bounding box center [1112, 487] width 101 height 21
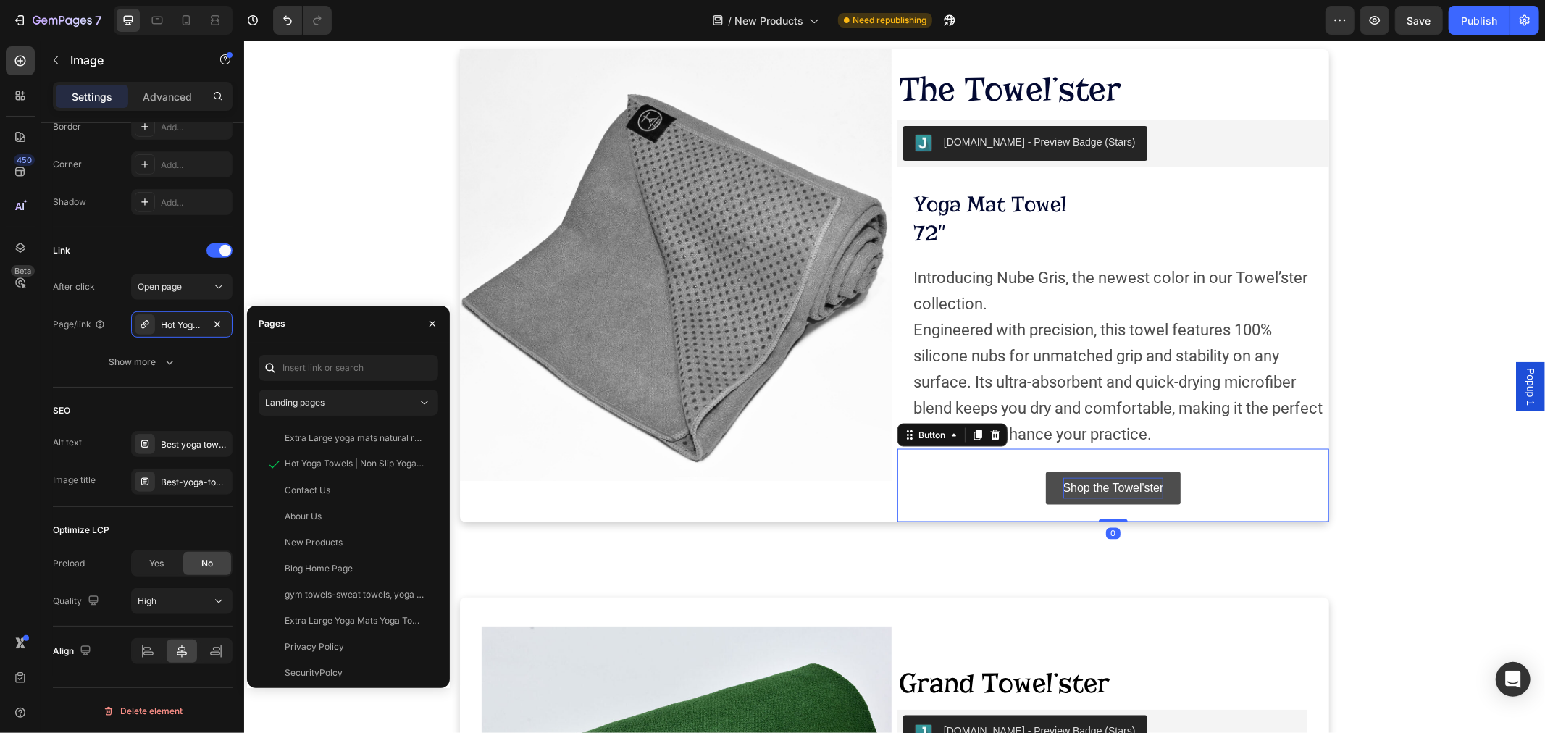
scroll to position [0, 0]
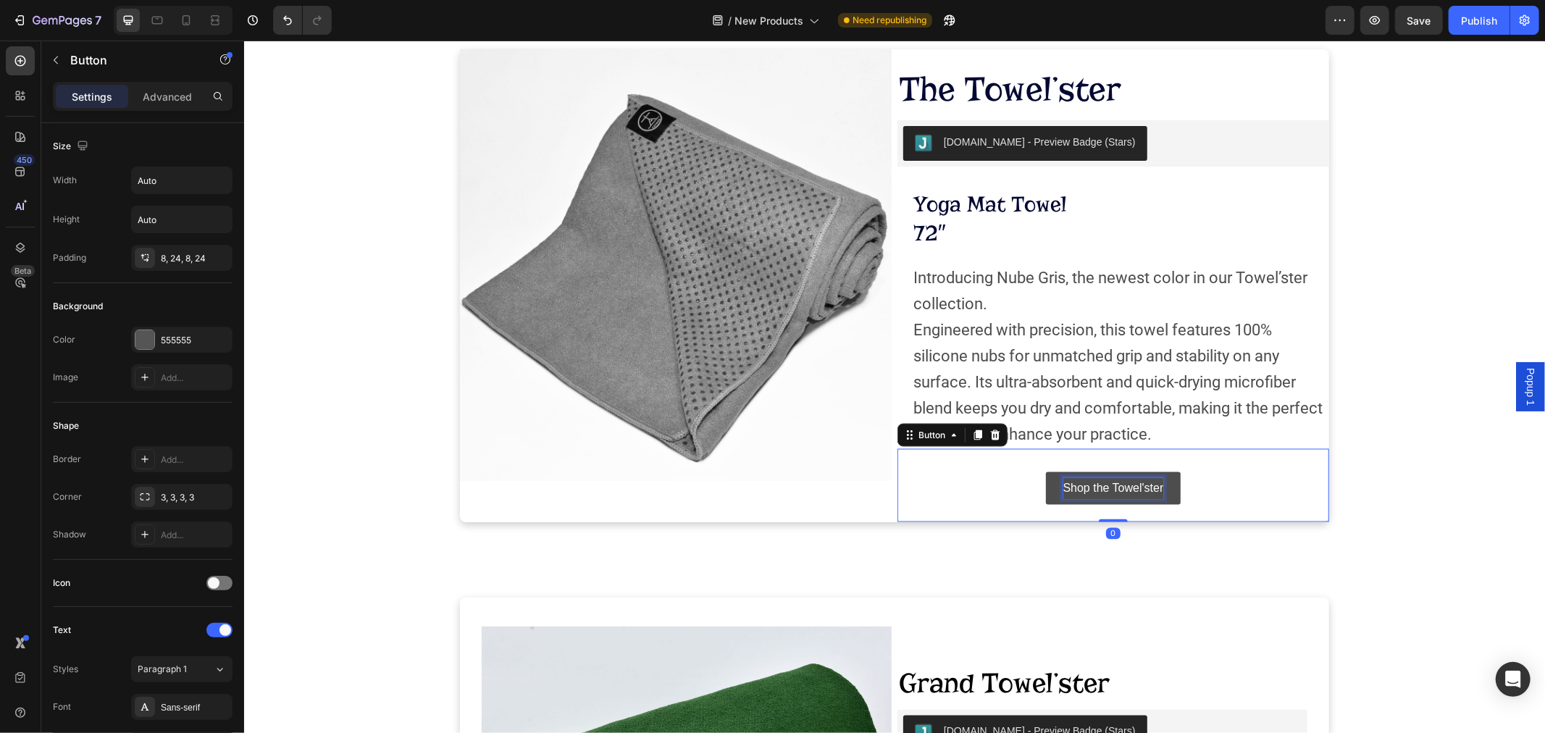
click at [1149, 495] on div "Shop the Towel'ster" at bounding box center [1112, 487] width 101 height 21
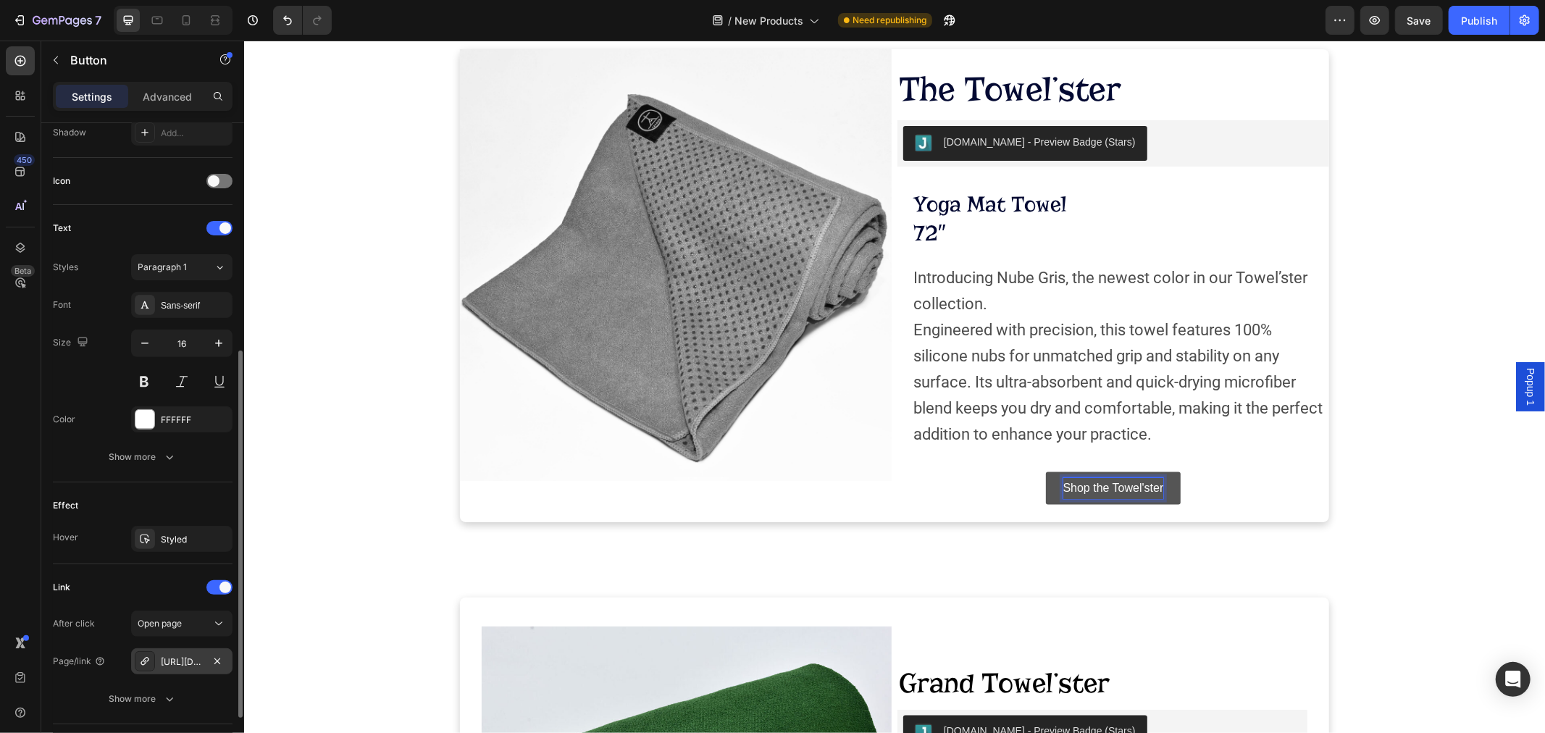
scroll to position [501, 0]
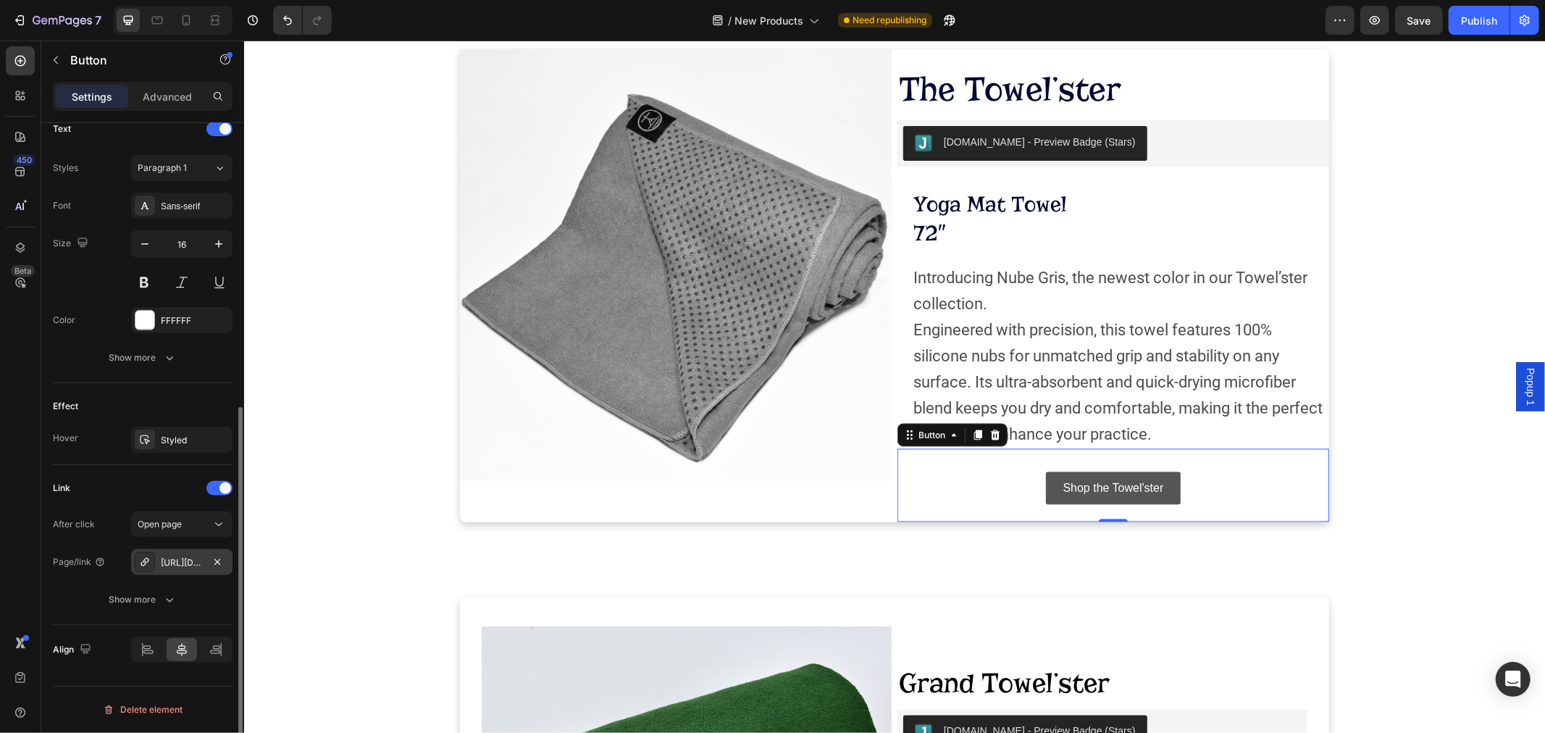
click at [174, 567] on div "https://tatagoyoga.com/towels" at bounding box center [182, 562] width 42 height 13
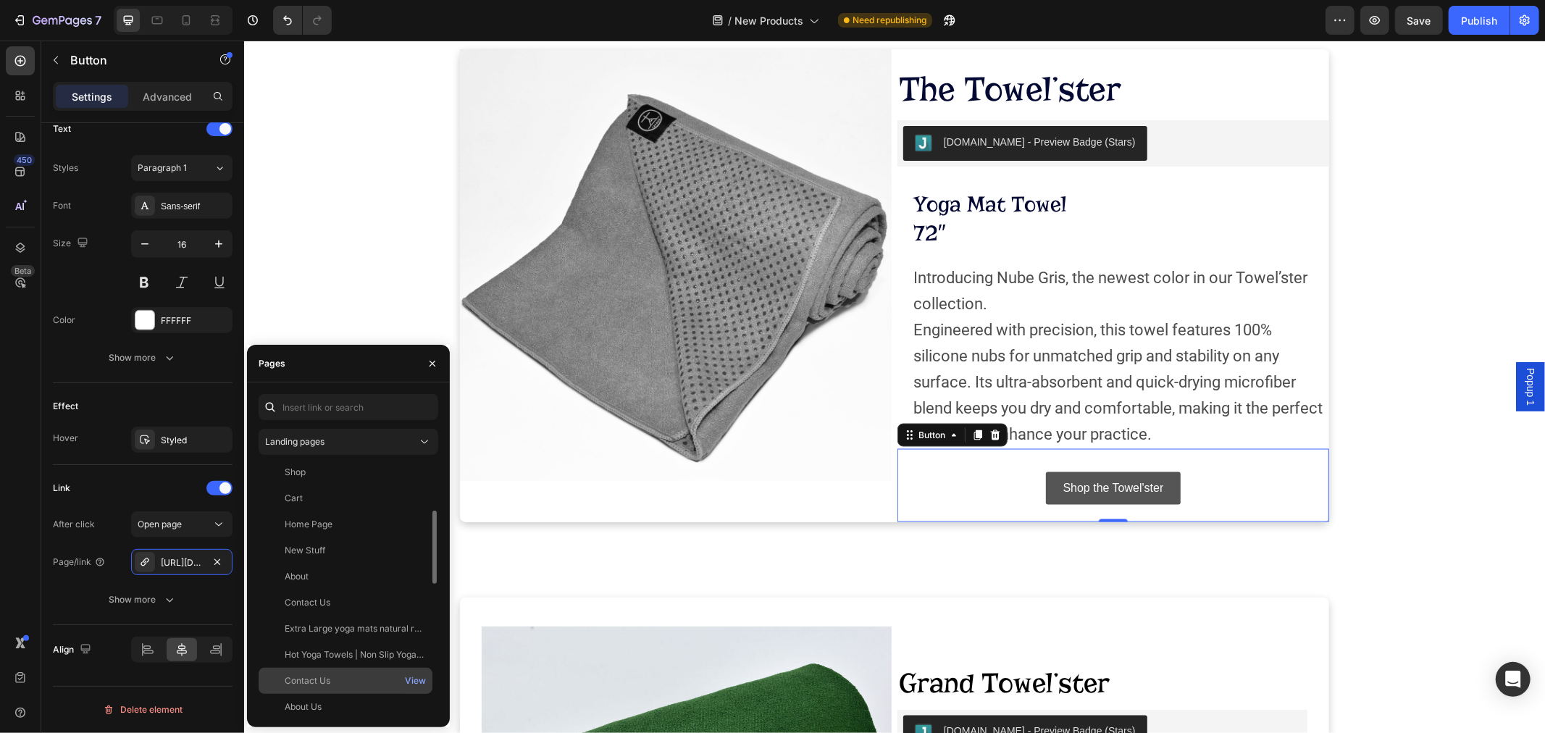
scroll to position [241, 0]
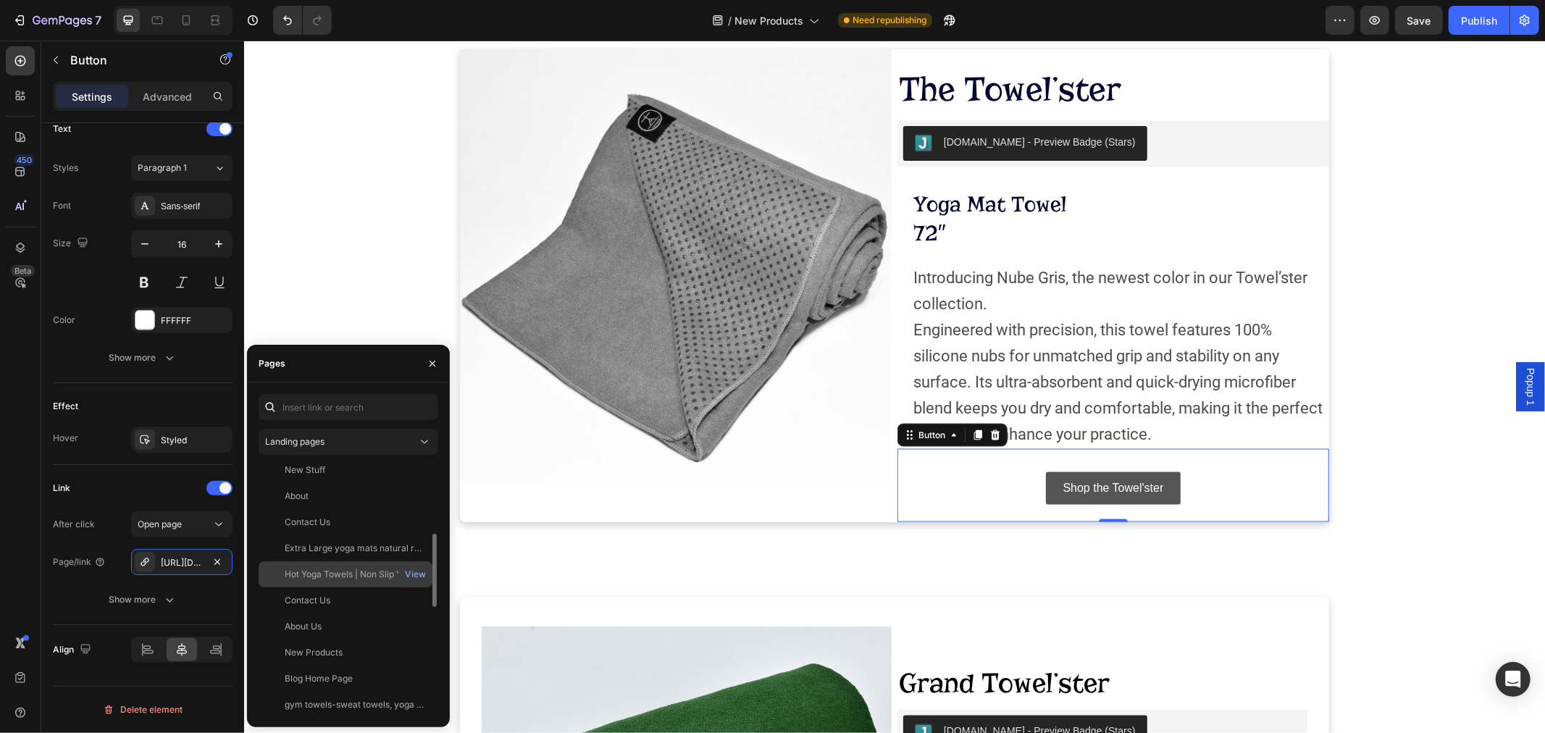
click at [336, 572] on div "Hot Yoga Towels | Non Slip Yoga Mat Towels | Microfiber Yoga Towels" at bounding box center [354, 574] width 139 height 13
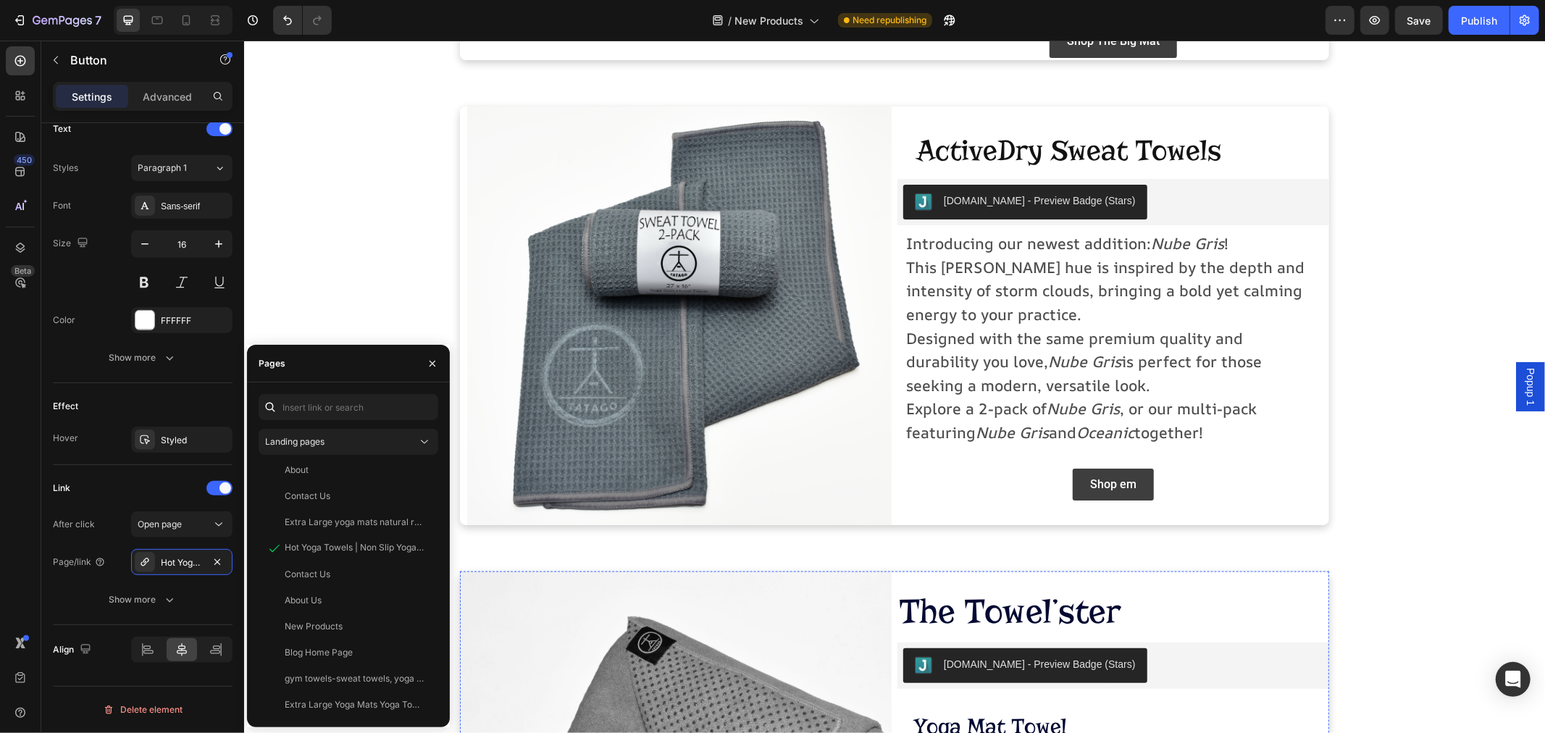
scroll to position [1210, 0]
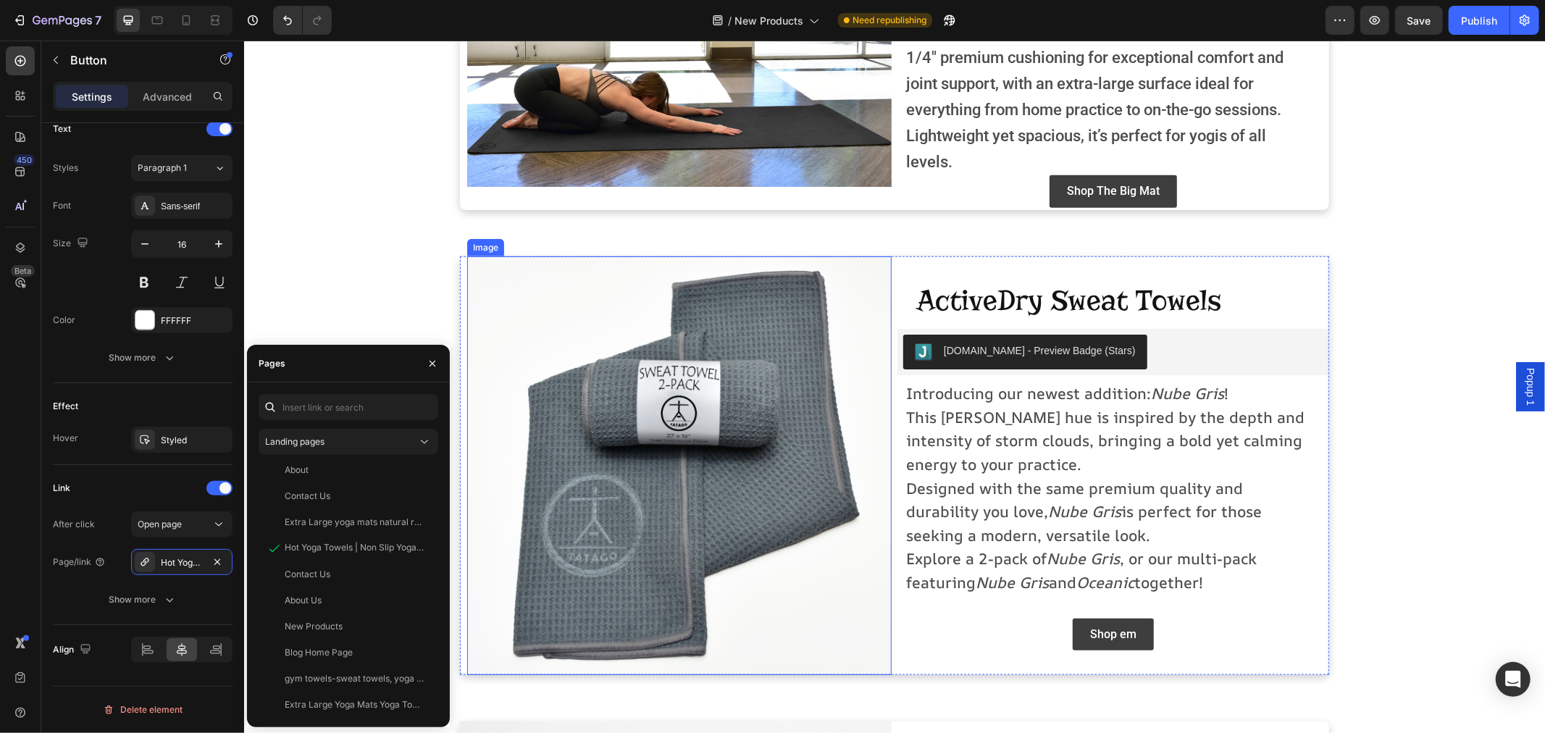
click at [695, 460] on img at bounding box center [678, 465] width 424 height 419
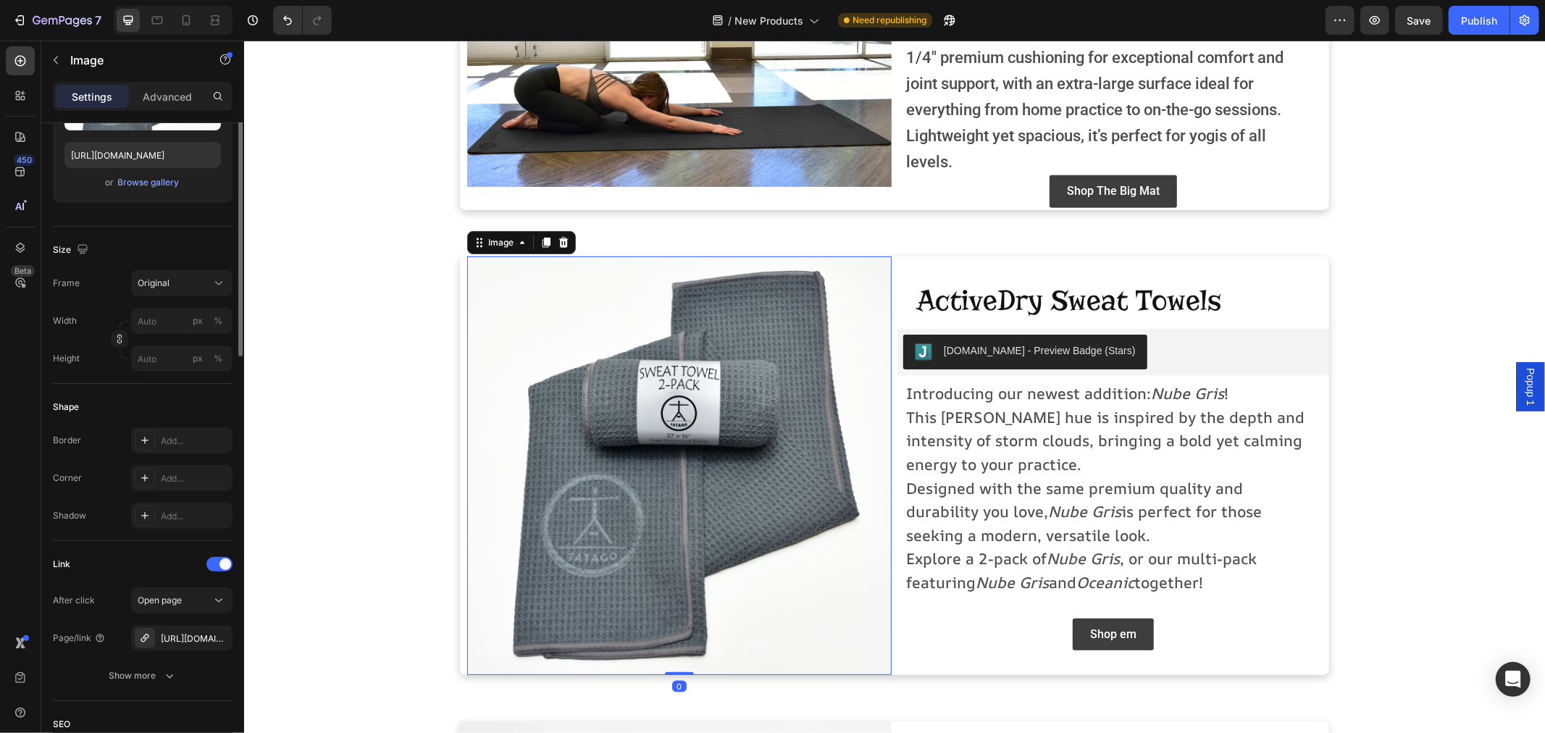
scroll to position [322, 0]
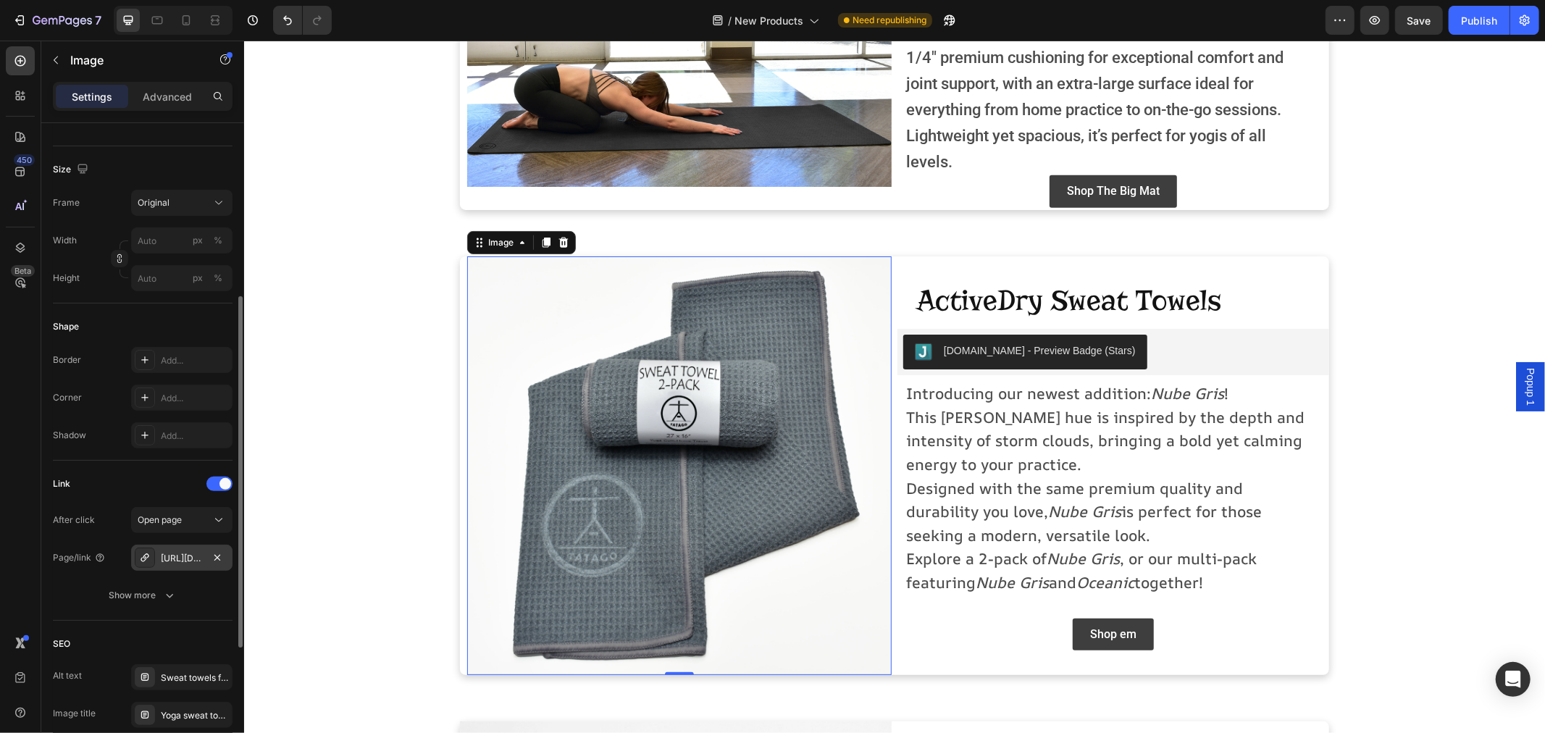
click at [164, 562] on div "https://tatagoyoga.com/active-dry-sweat-towels" at bounding box center [182, 558] width 42 height 13
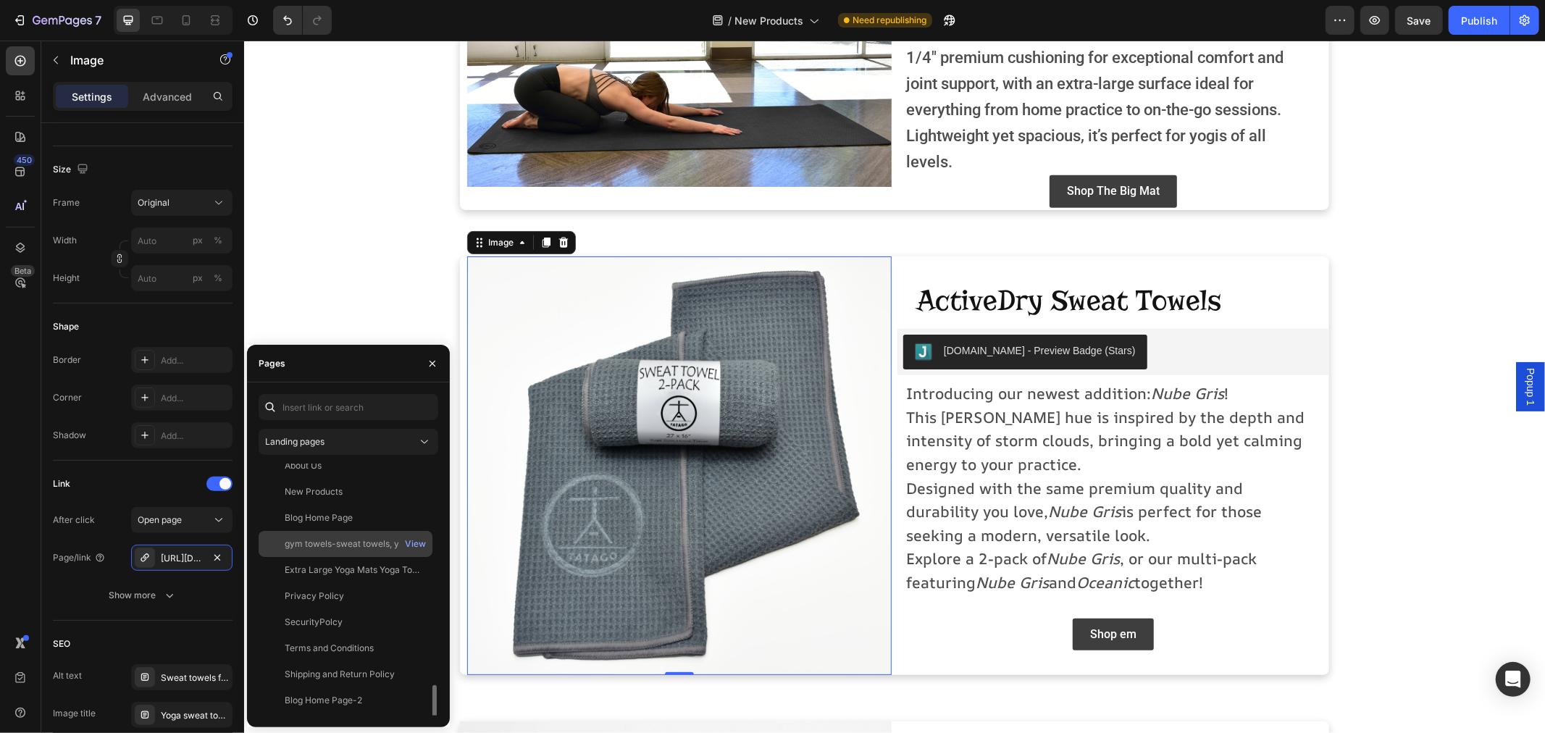
scroll to position [482, 0]
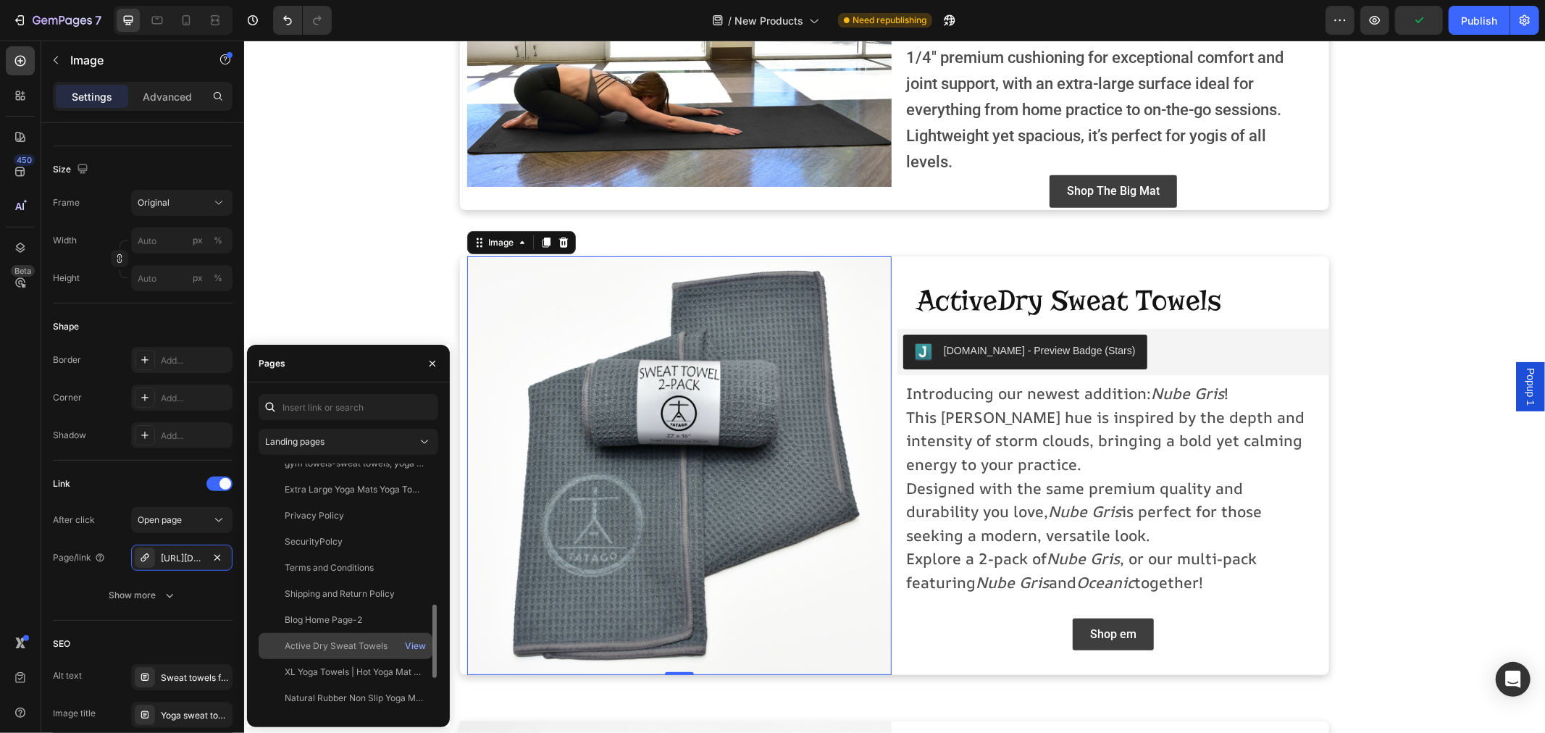
click at [335, 647] on div "Active Dry Sweat Towels" at bounding box center [336, 646] width 103 height 13
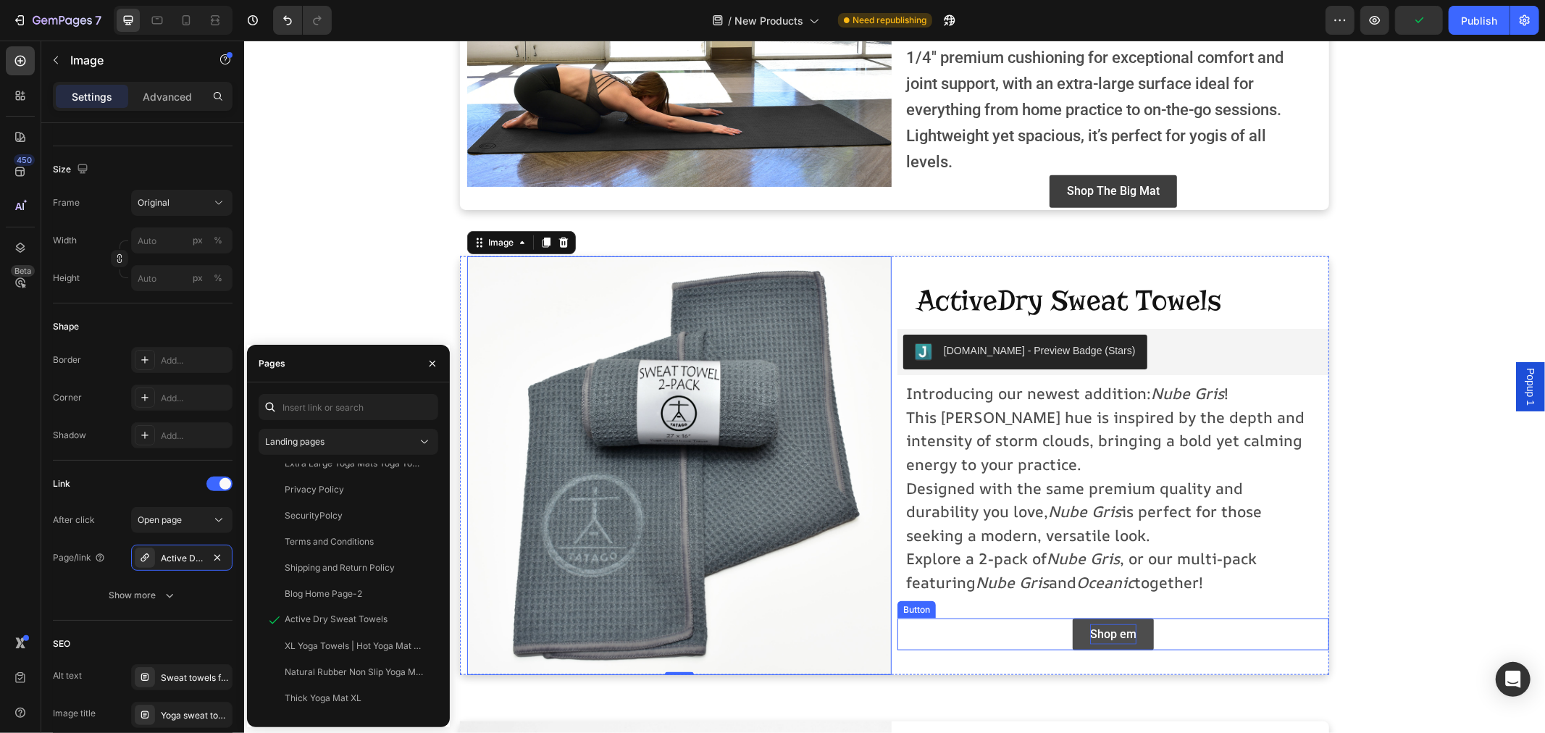
click at [1089, 642] on p "Shop em" at bounding box center [1112, 634] width 46 height 21
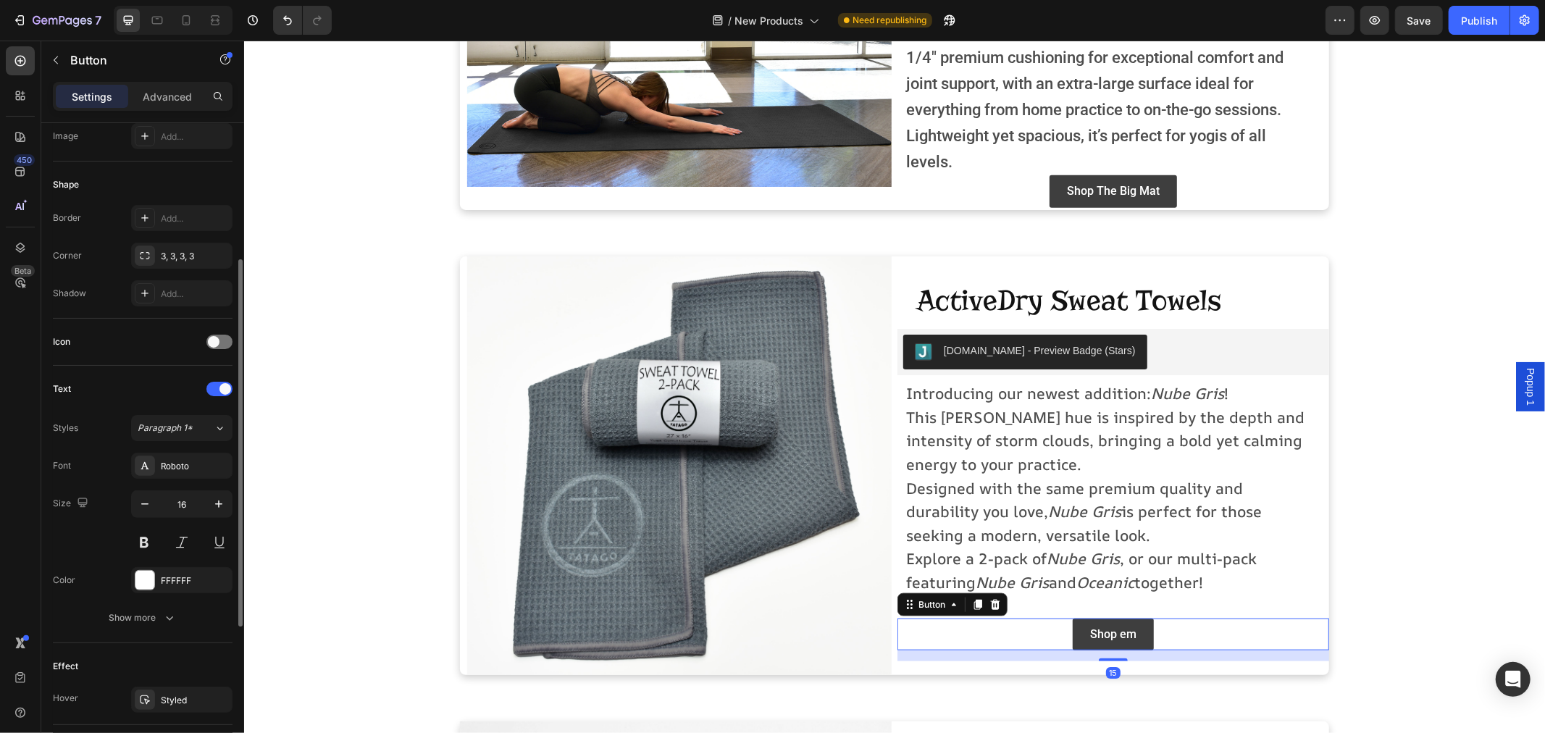
scroll to position [501, 0]
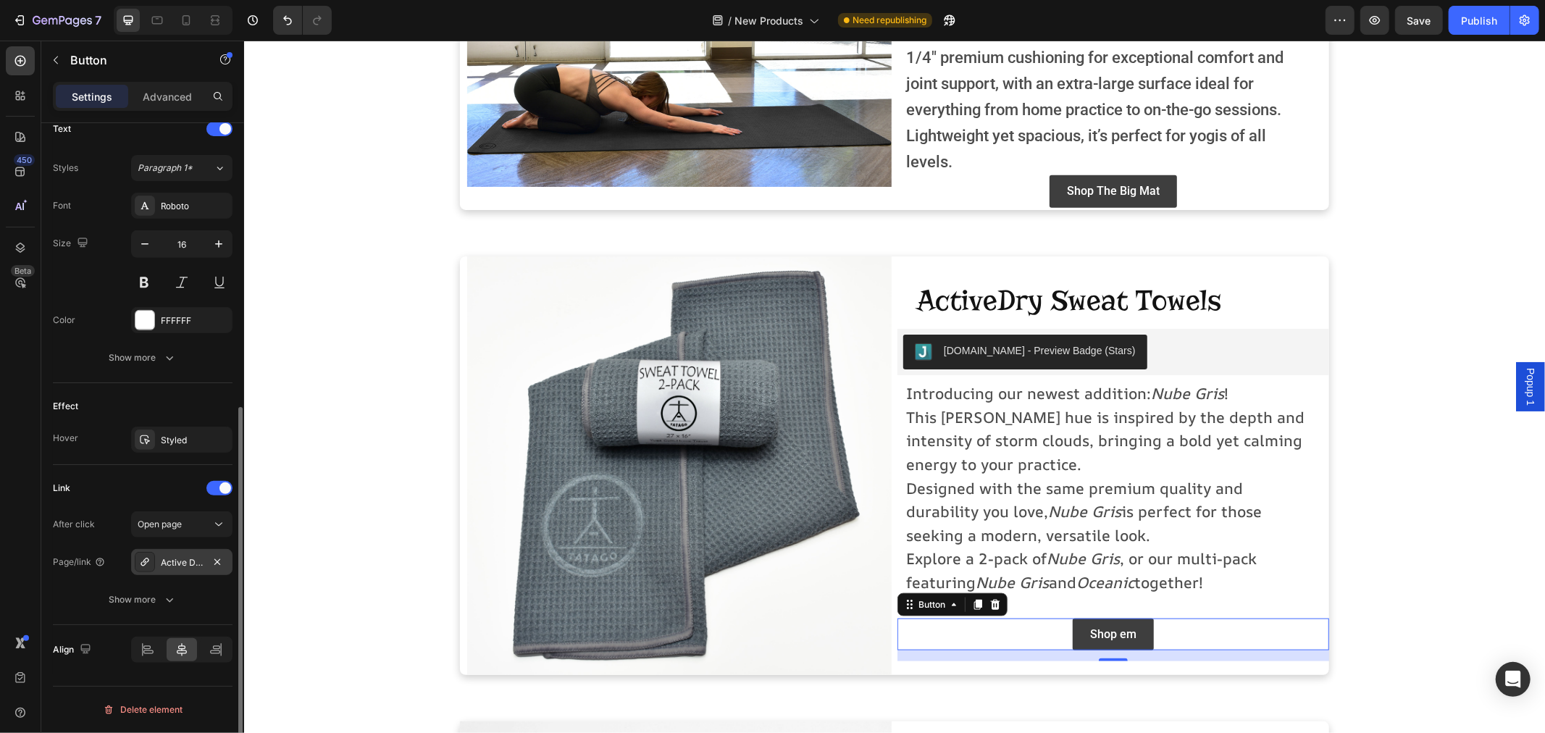
click at [171, 568] on div "Active Dry Sweat Towels" at bounding box center [182, 562] width 42 height 13
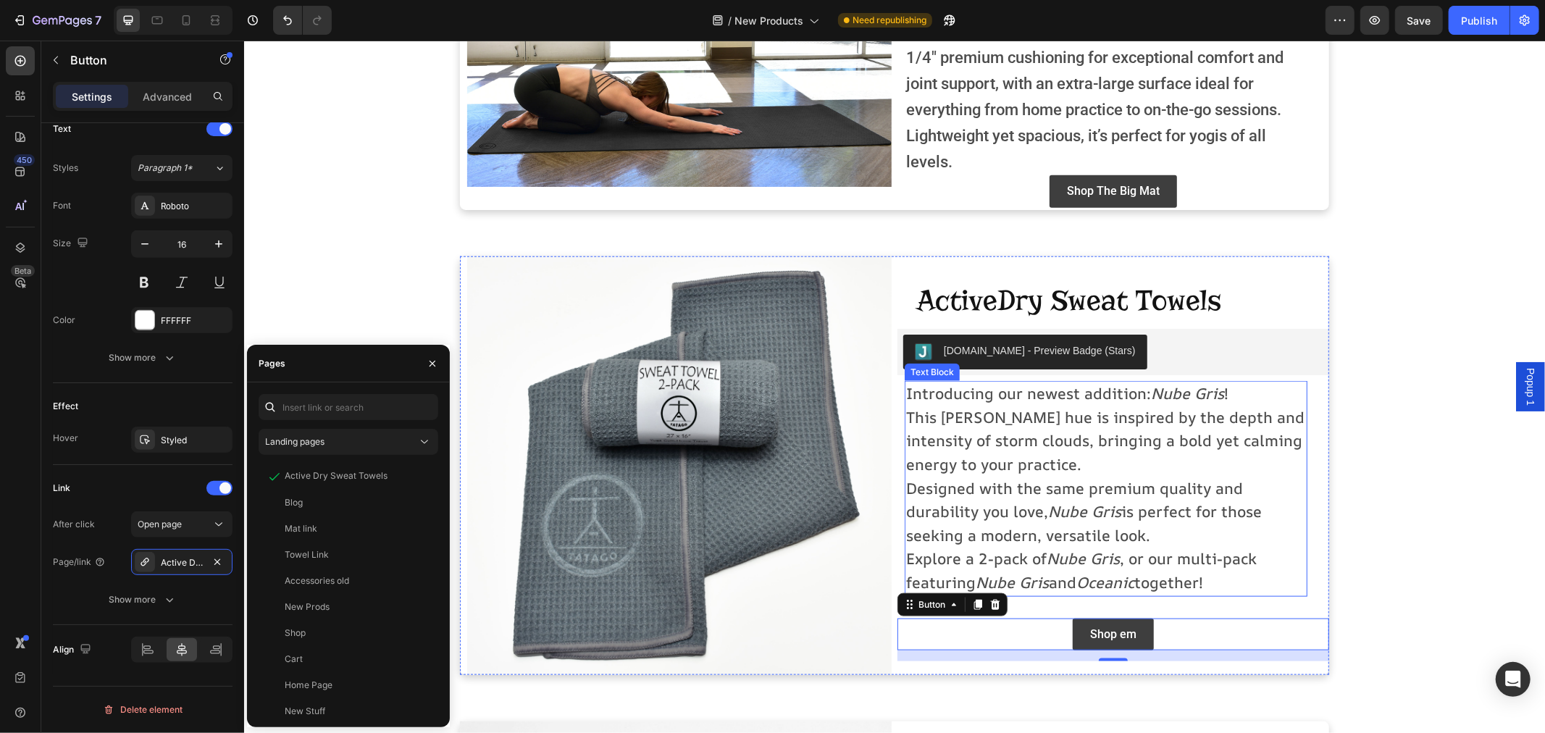
click at [1162, 581] on span "Explore a 2-pack of Nube Gris , or our multi-pack featuring Nube Gris and Ocean…" at bounding box center [1080, 570] width 351 height 44
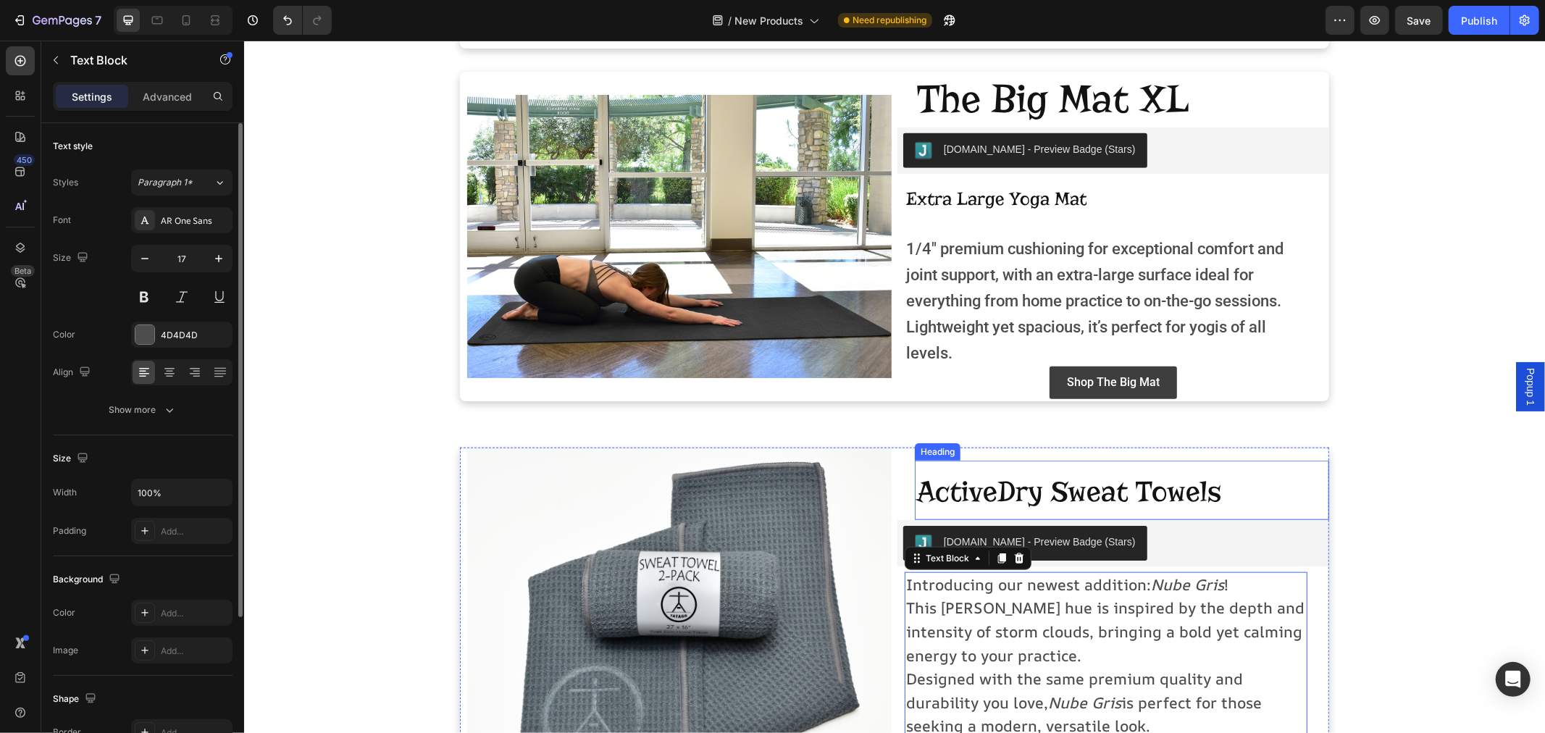
scroll to position [888, 0]
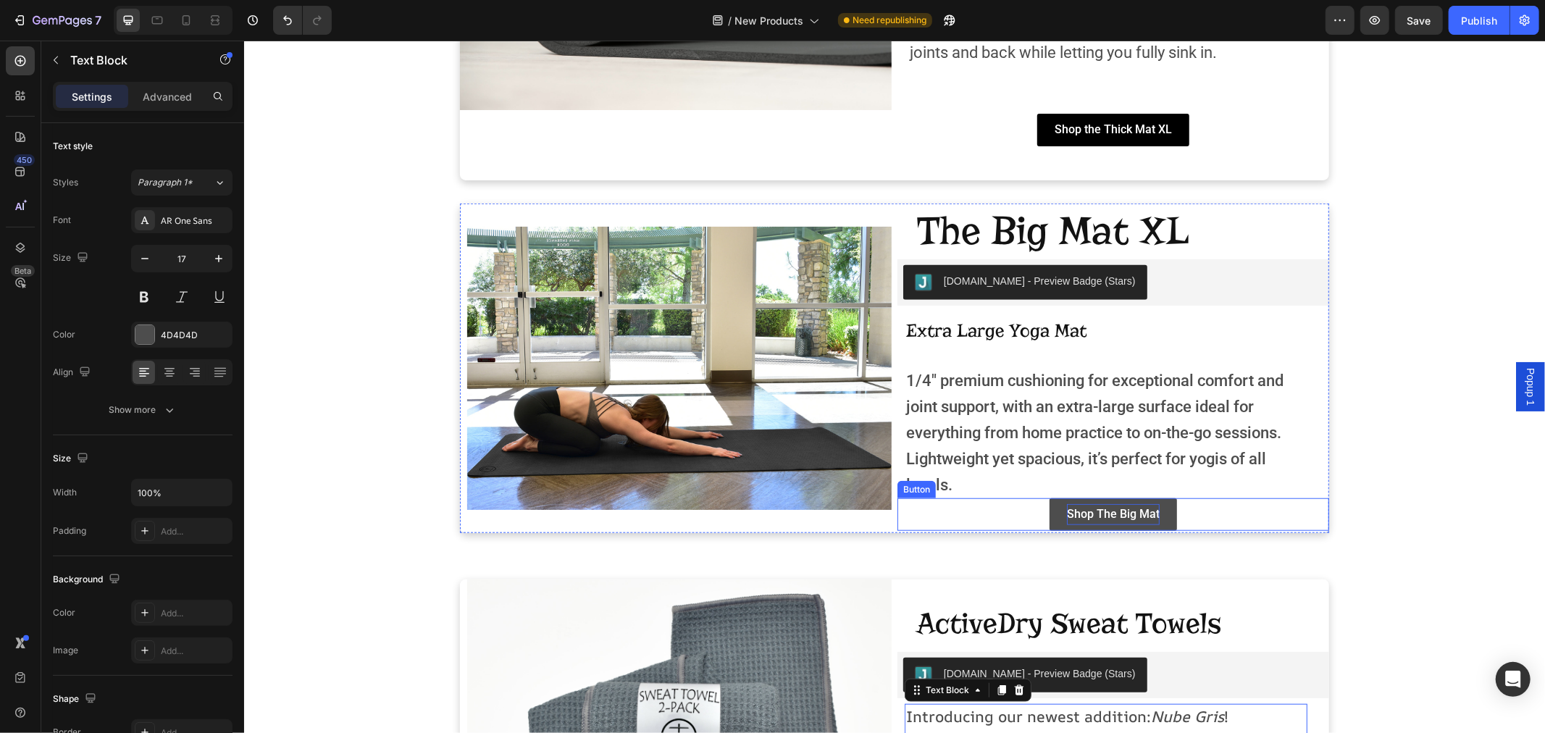
click at [1112, 524] on div "Shop The Big Mat" at bounding box center [1112, 513] width 93 height 21
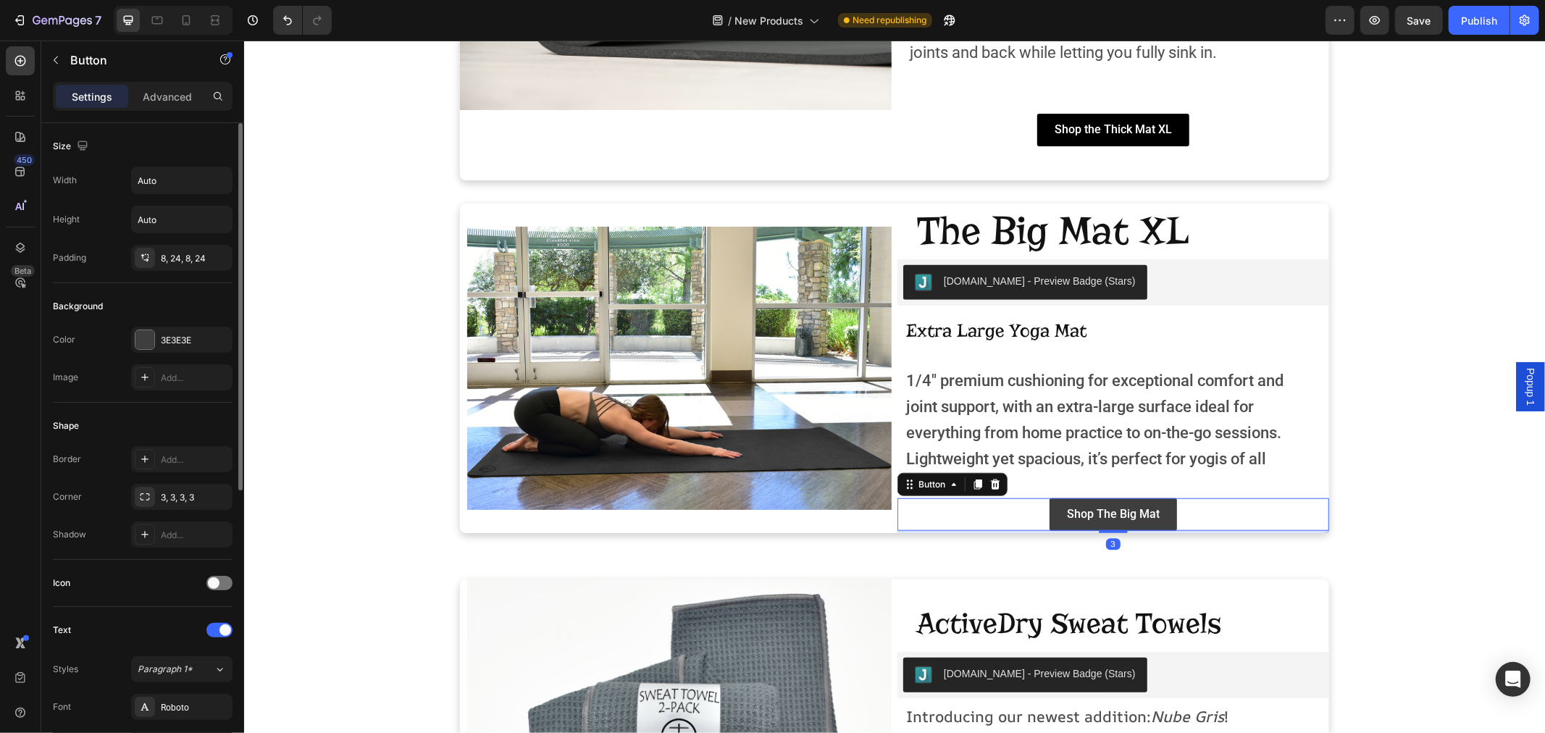
scroll to position [482, 0]
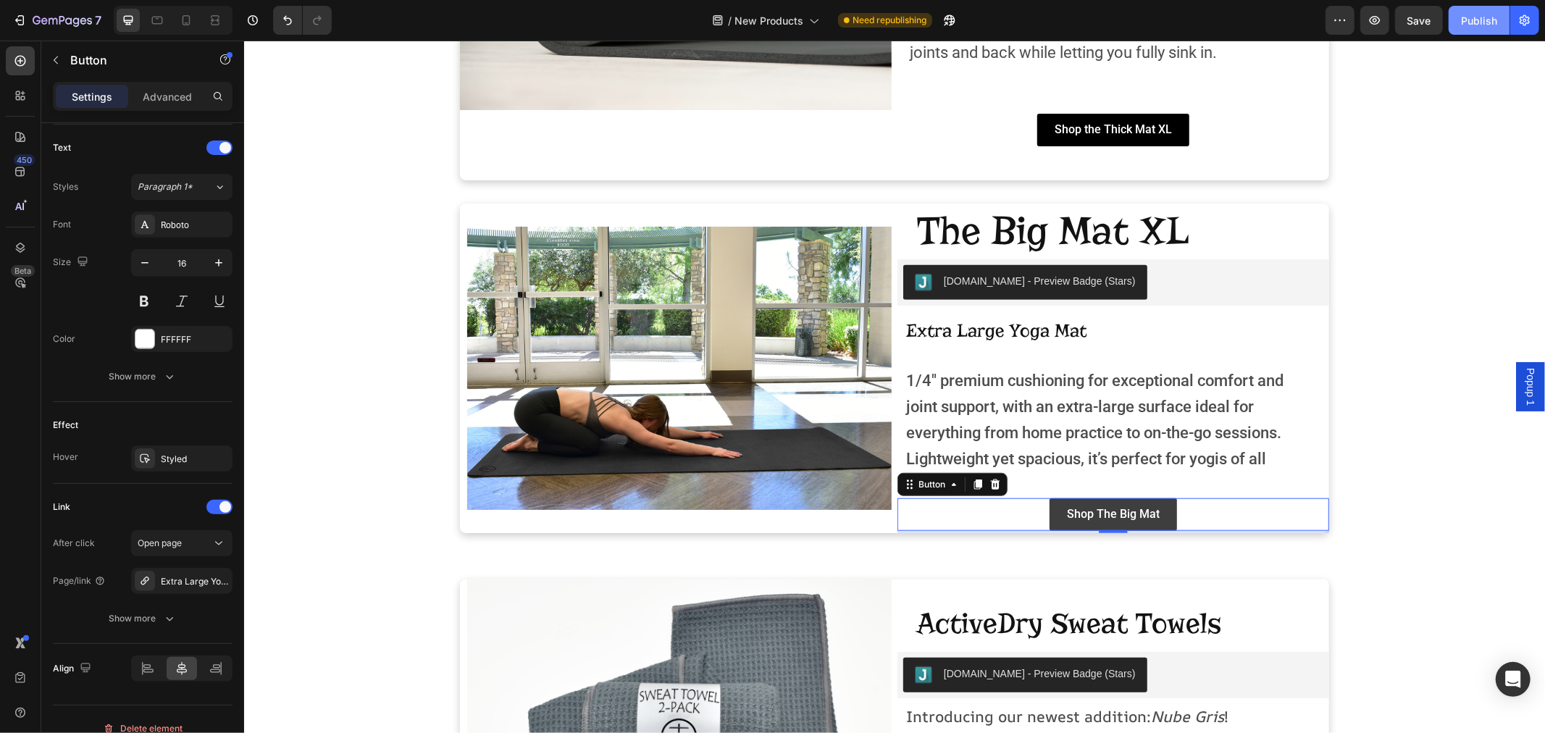
click at [1467, 15] on div "Publish" at bounding box center [1479, 20] width 36 height 15
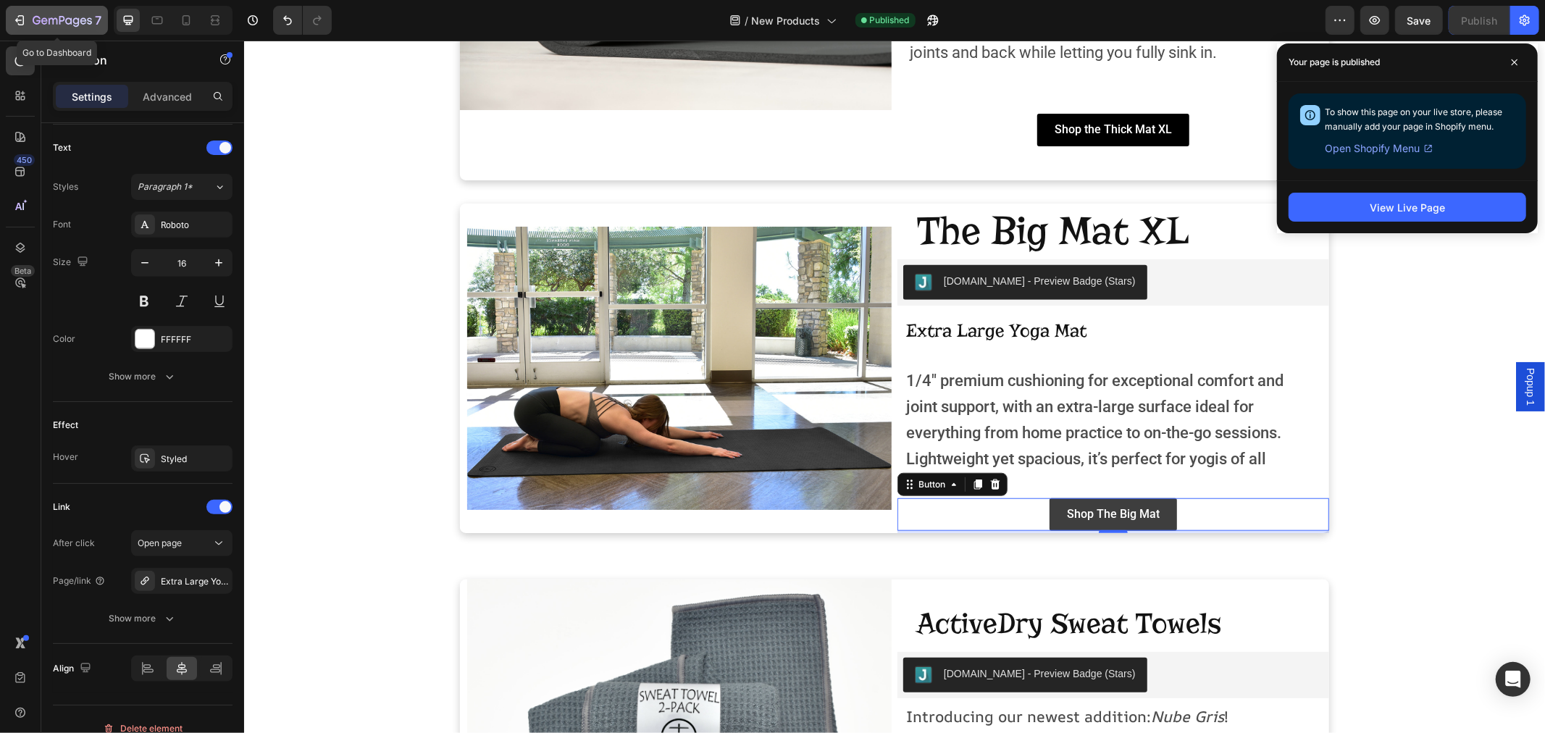
click at [31, 18] on div "7" at bounding box center [56, 20] width 89 height 17
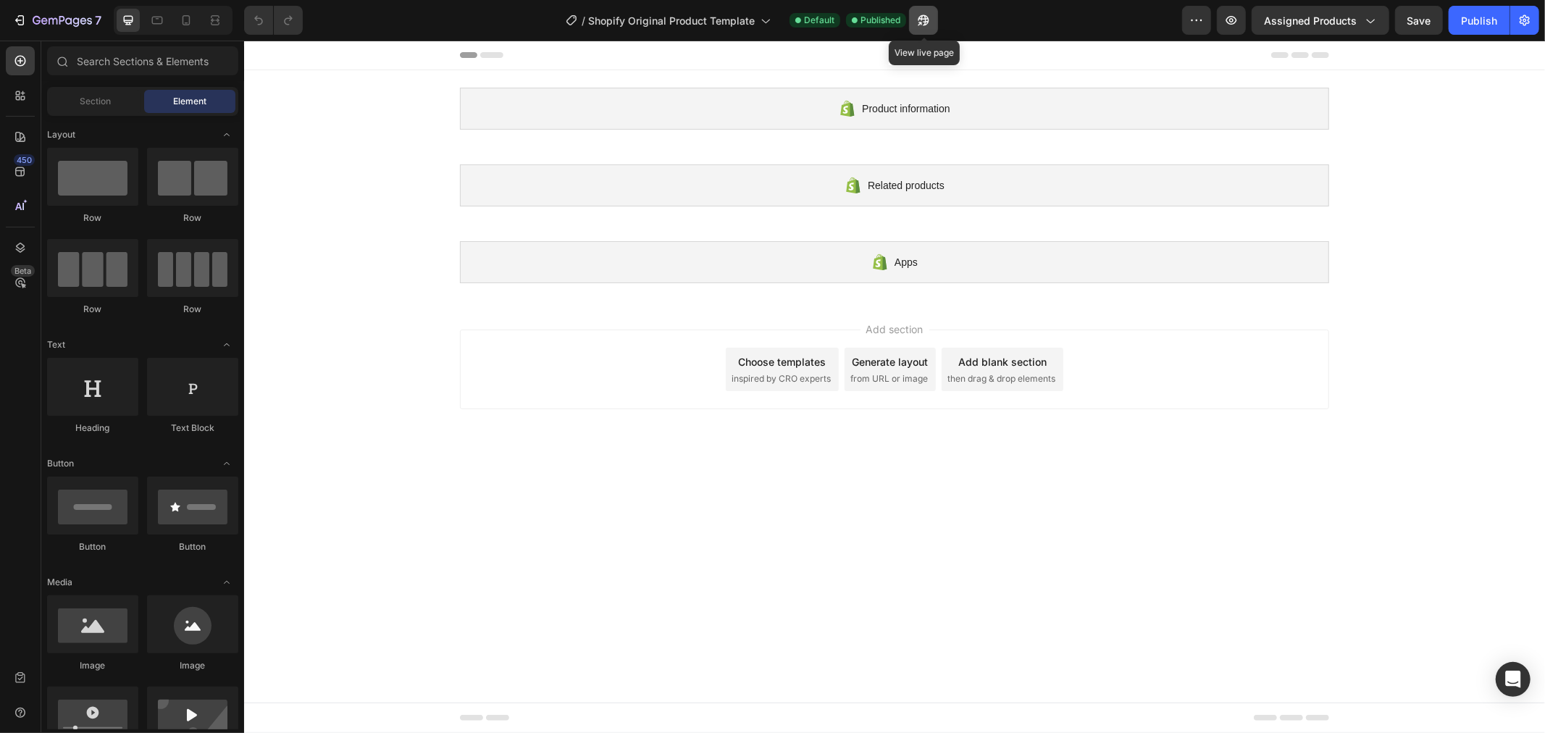
click at [922, 22] on icon "button" at bounding box center [920, 24] width 4 height 4
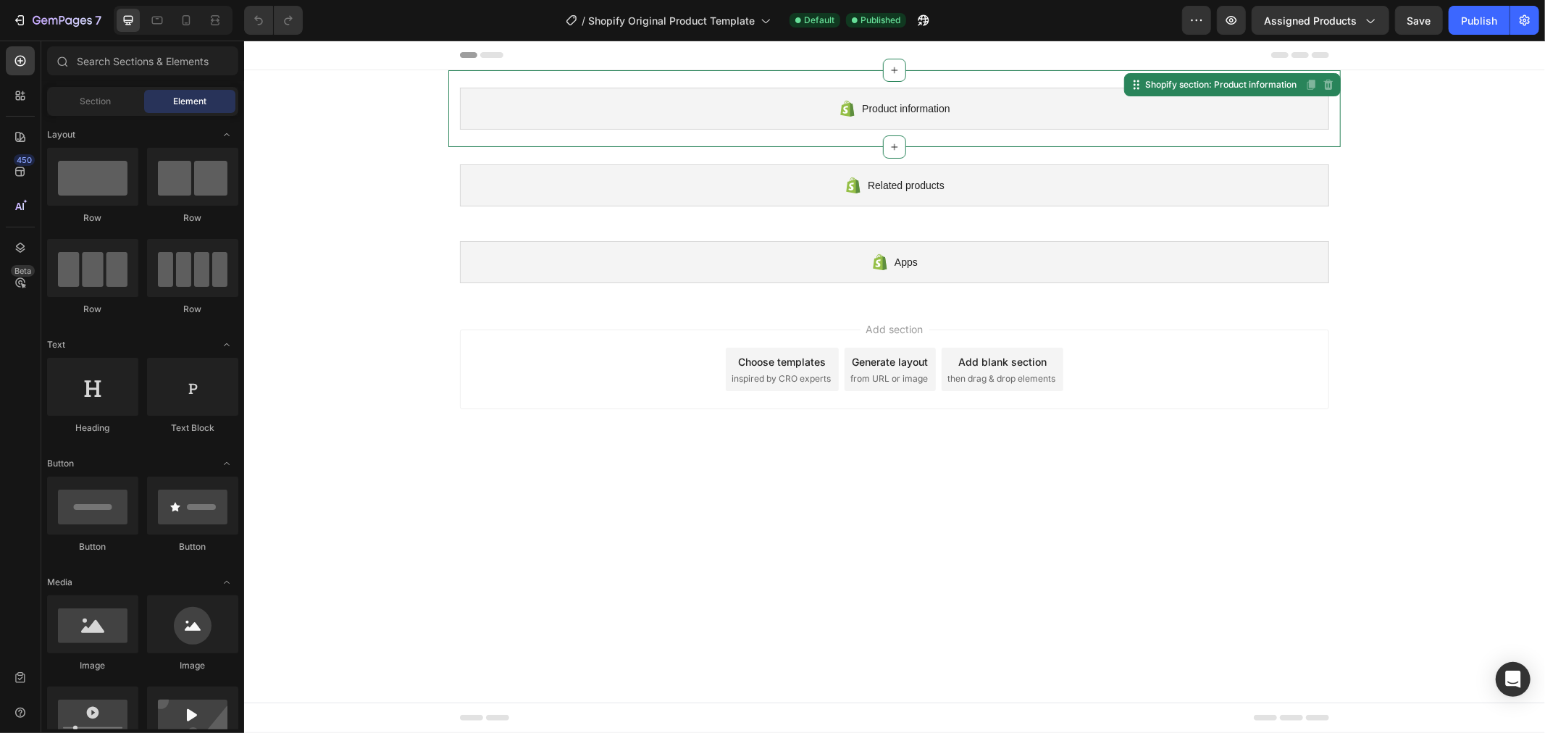
click at [779, 104] on div "Product information" at bounding box center [893, 108] width 869 height 42
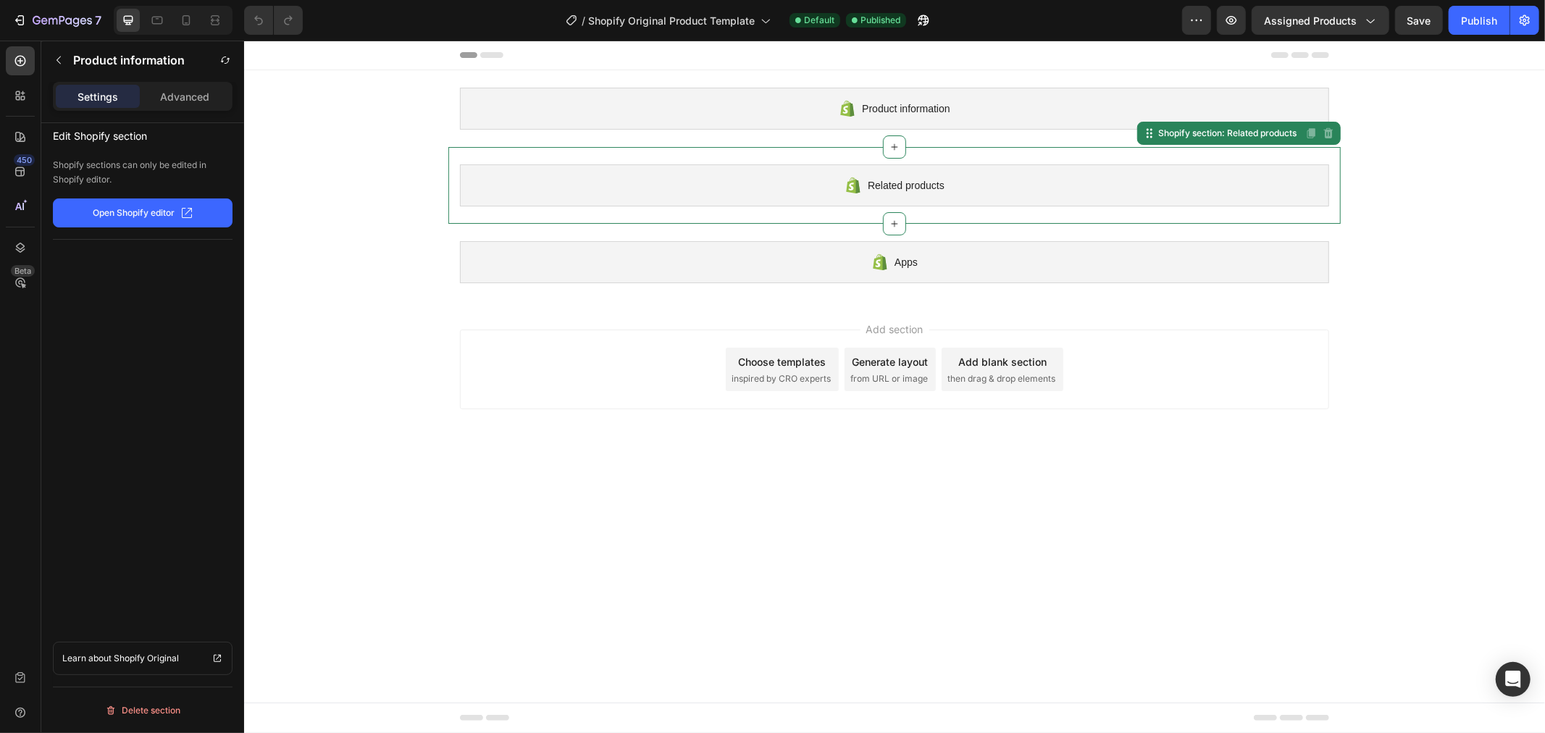
click at [682, 188] on div "Related products" at bounding box center [893, 185] width 869 height 42
click at [671, 254] on div "Apps" at bounding box center [893, 261] width 869 height 42
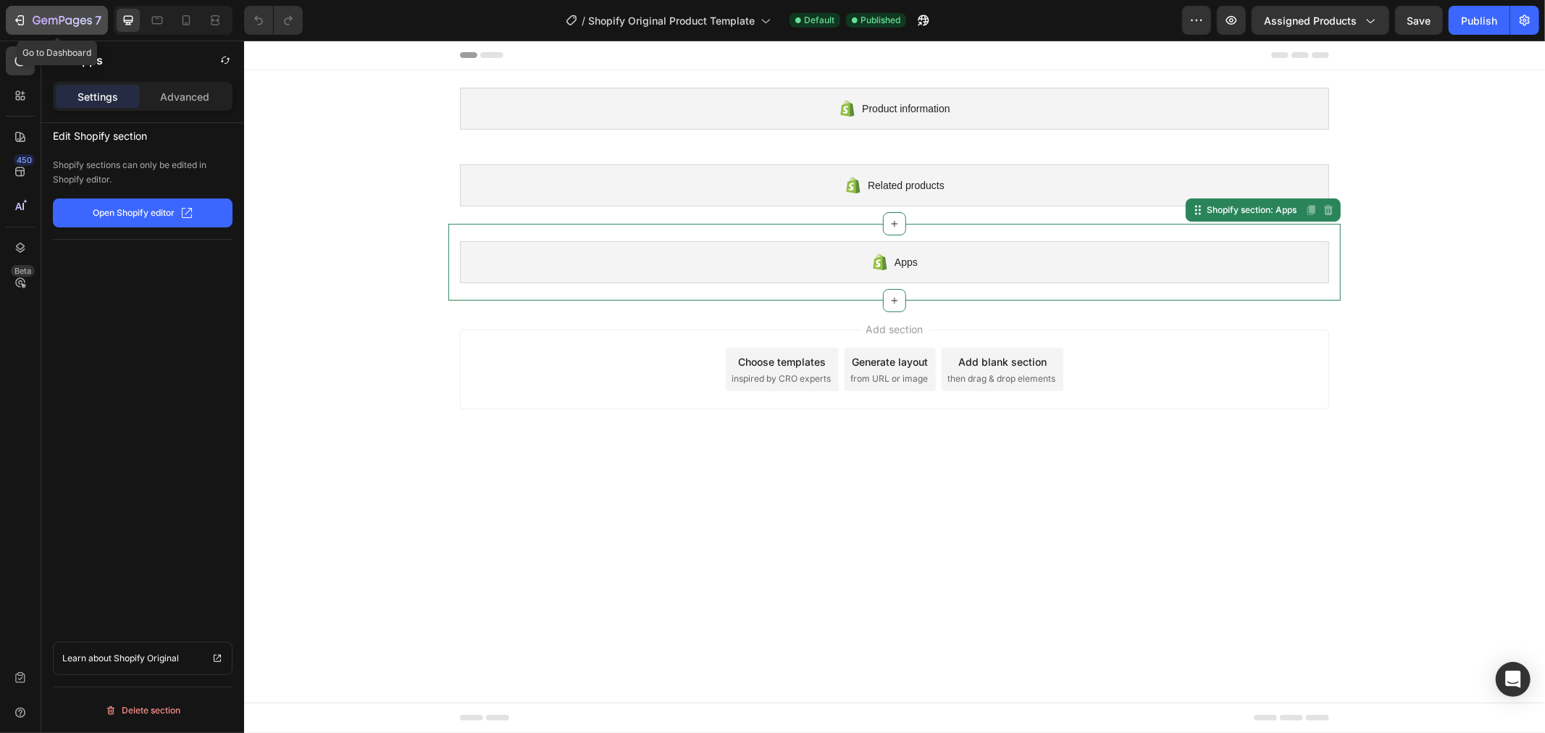
click at [30, 12] on div "7" at bounding box center [56, 20] width 89 height 17
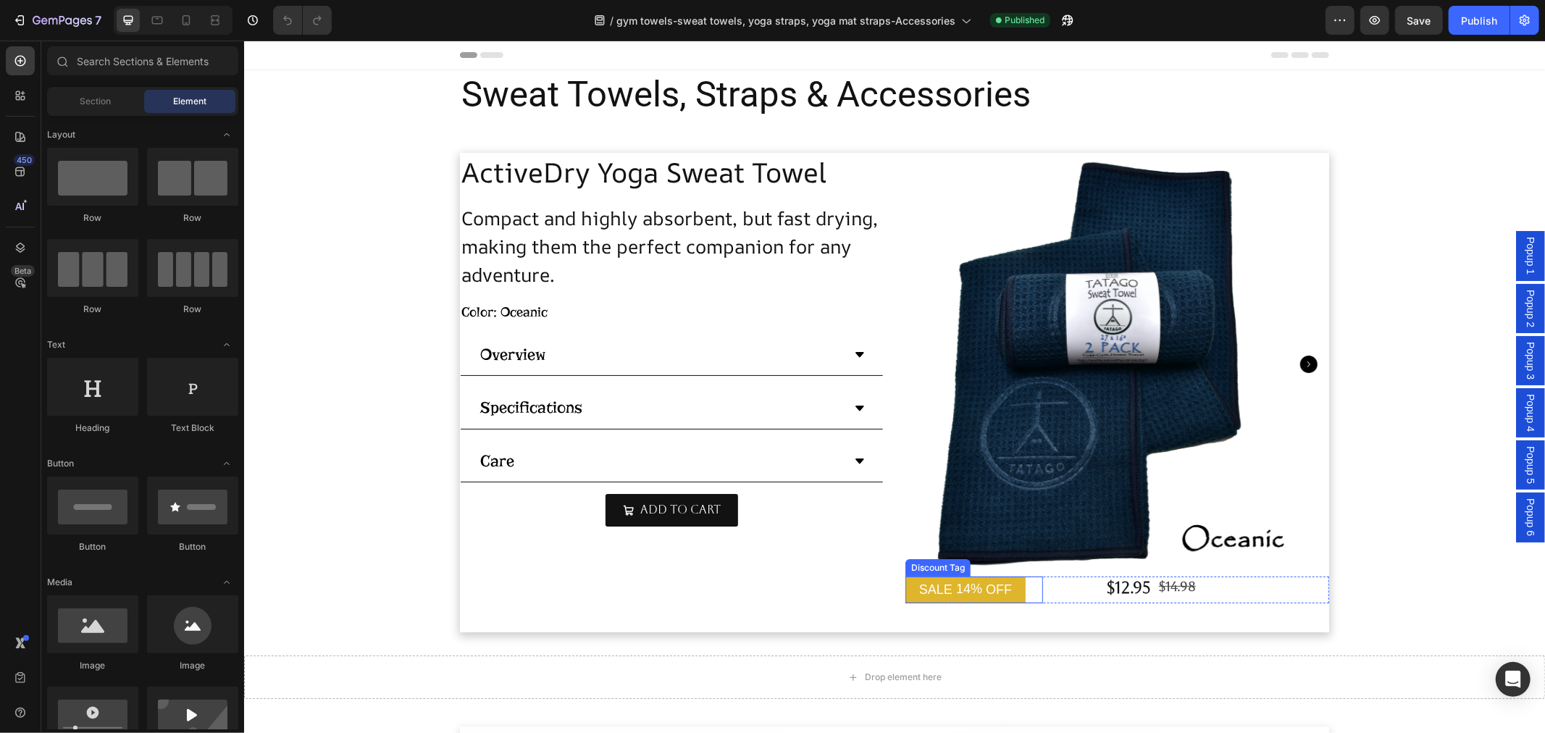
click at [1026, 588] on div "SALE 14% OFF" at bounding box center [974, 589] width 138 height 27
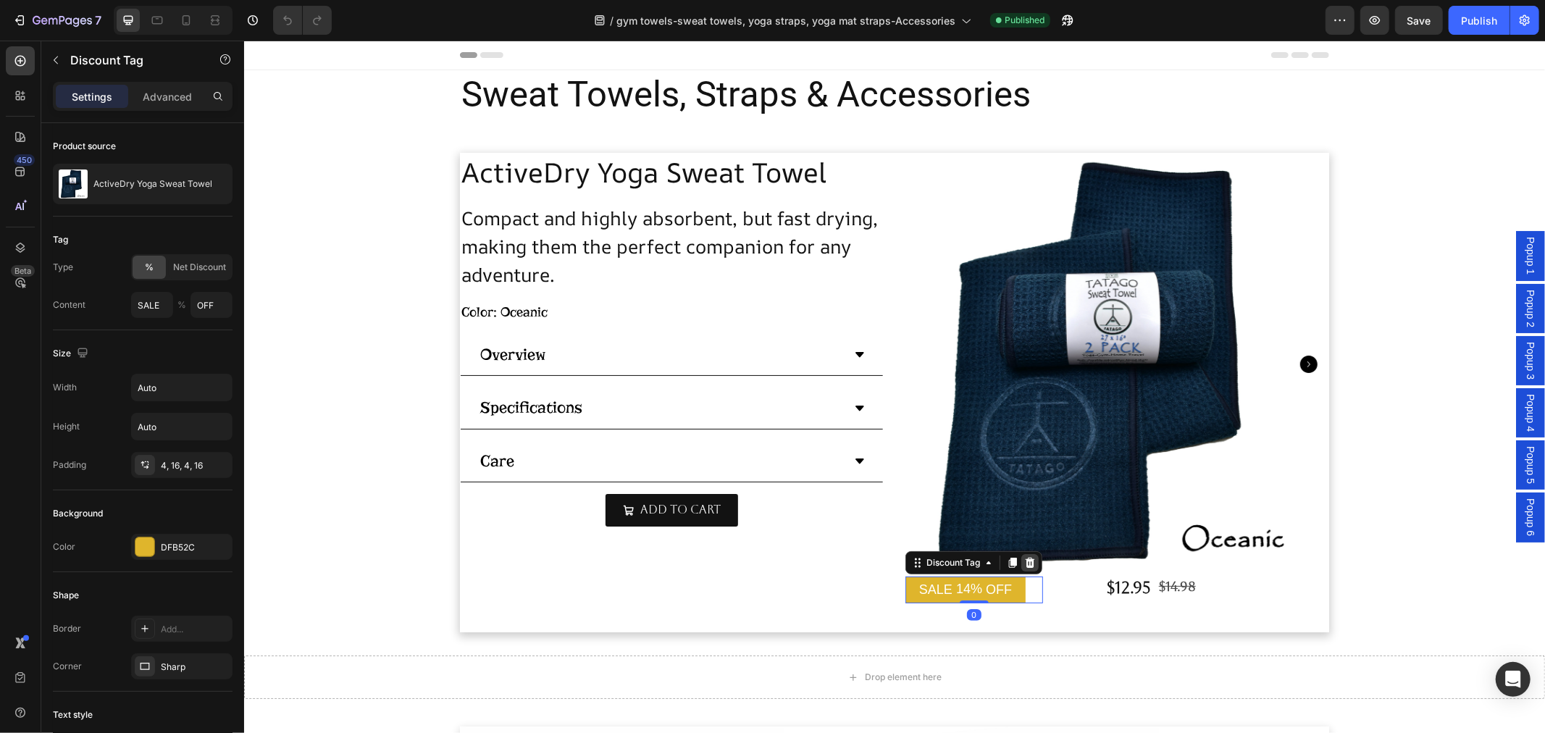
click at [1028, 560] on icon at bounding box center [1029, 562] width 12 height 12
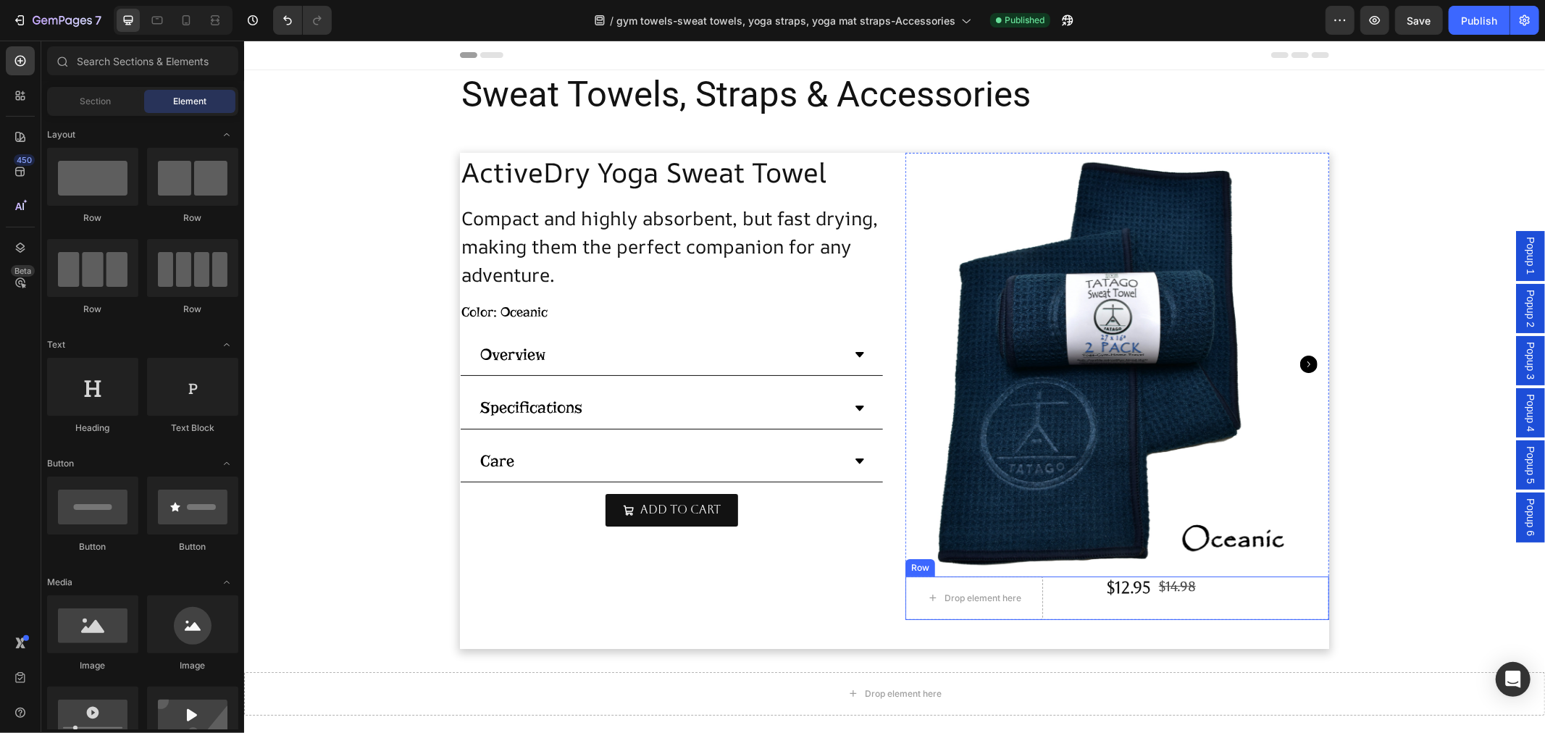
click at [1039, 595] on div "Drop element here $12.95 Product Price Product Price $14.98 Product Price Produ…" at bounding box center [1117, 597] width 424 height 43
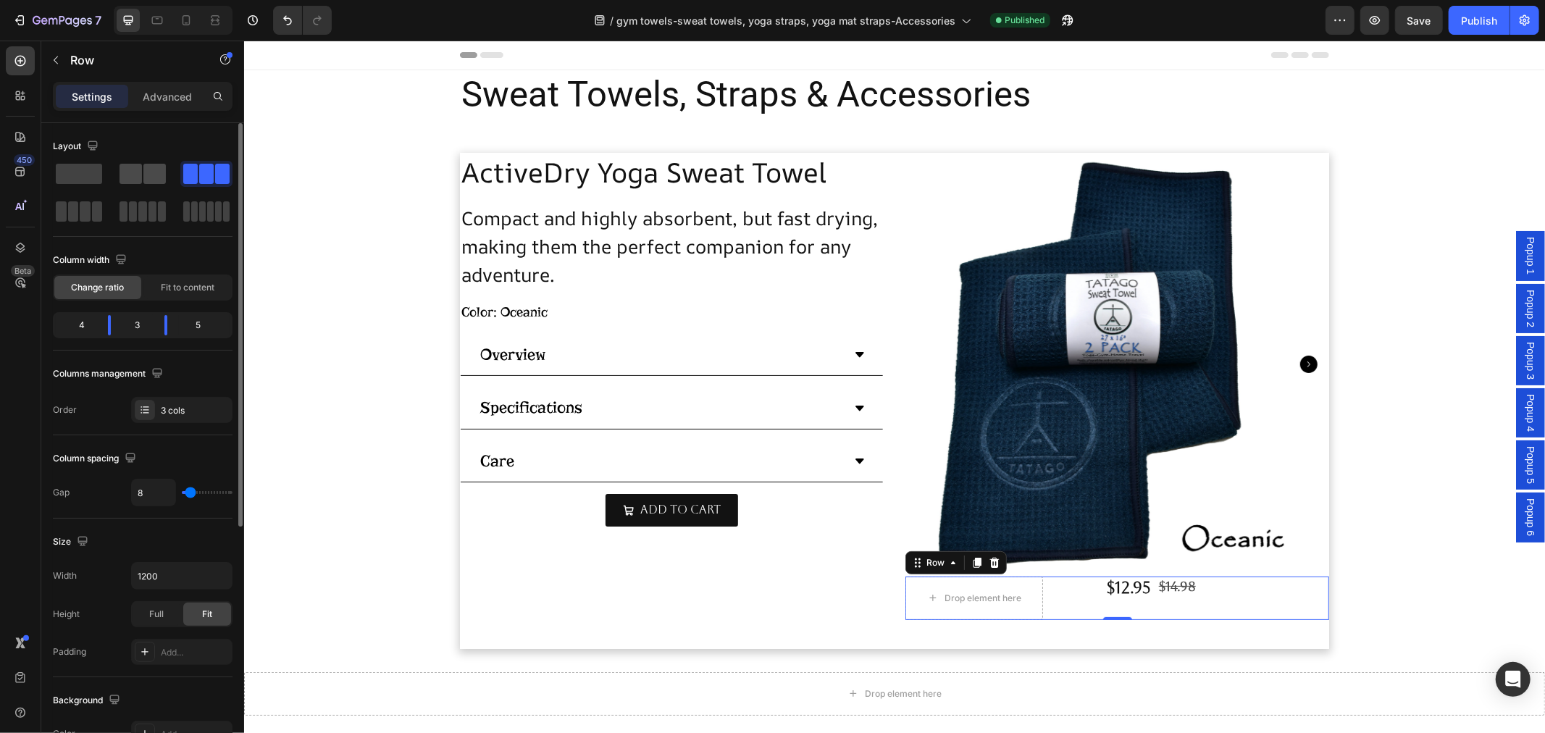
click at [127, 174] on span at bounding box center [131, 174] width 22 height 20
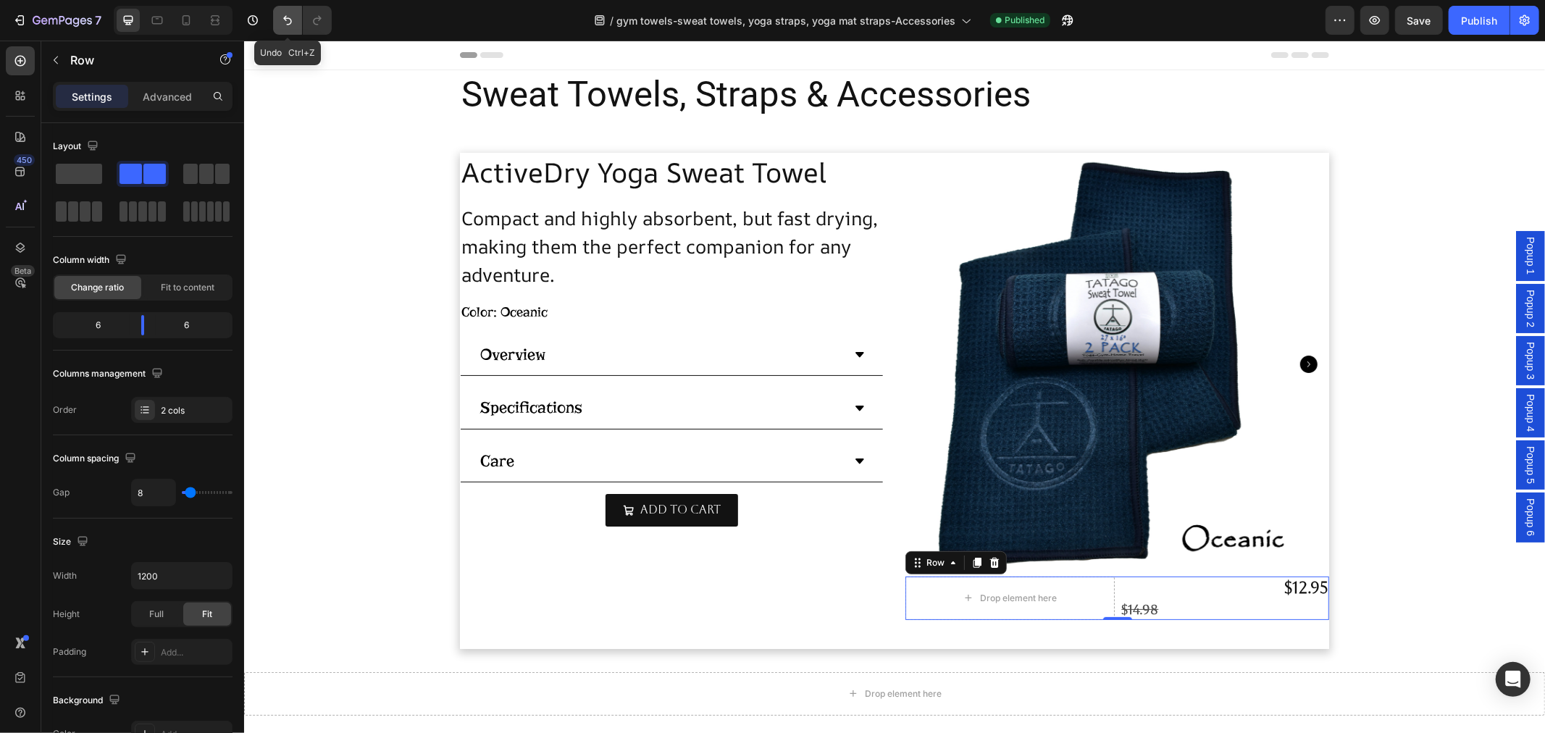
click at [277, 13] on button "Undo/Redo" at bounding box center [287, 20] width 29 height 29
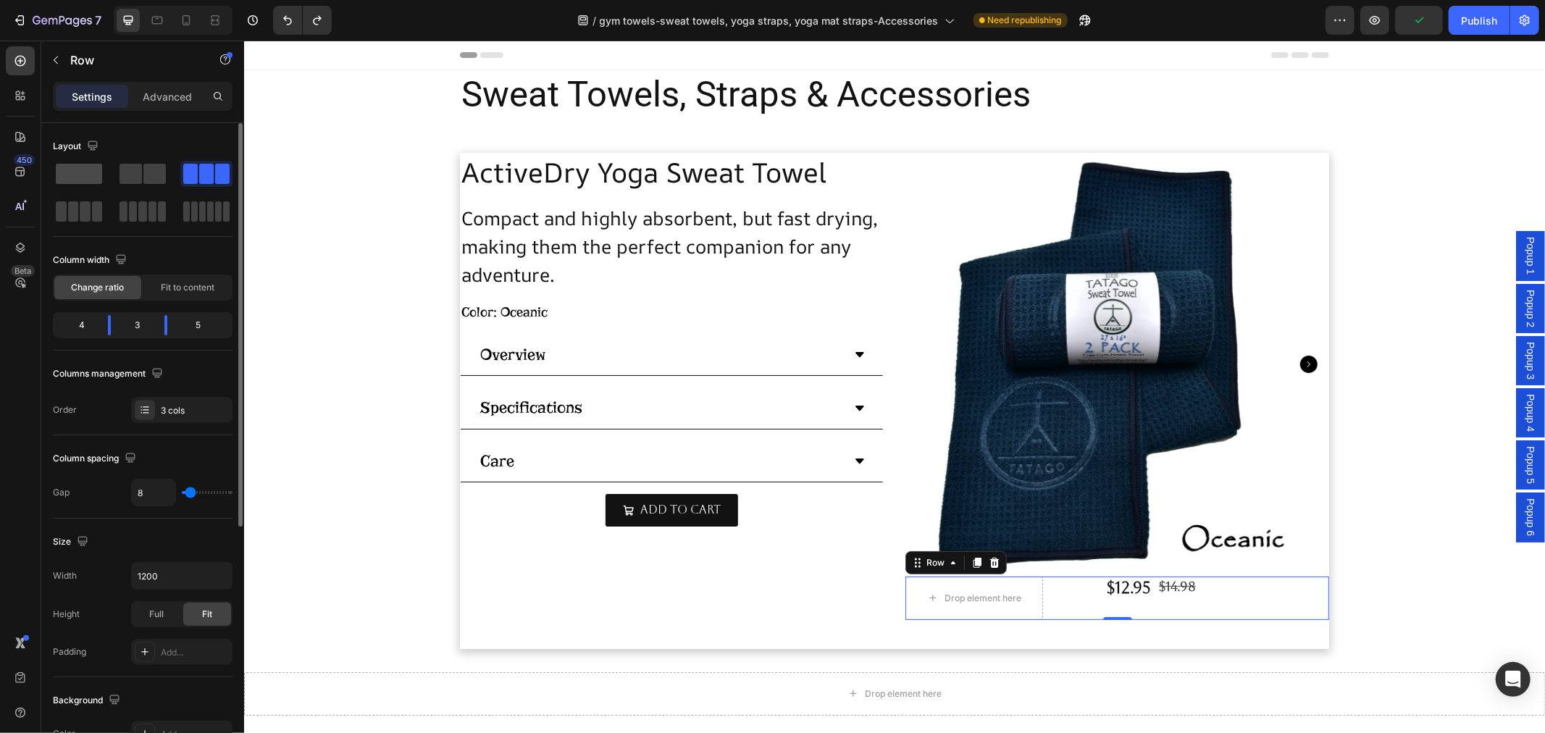
click at [67, 174] on span at bounding box center [79, 174] width 46 height 20
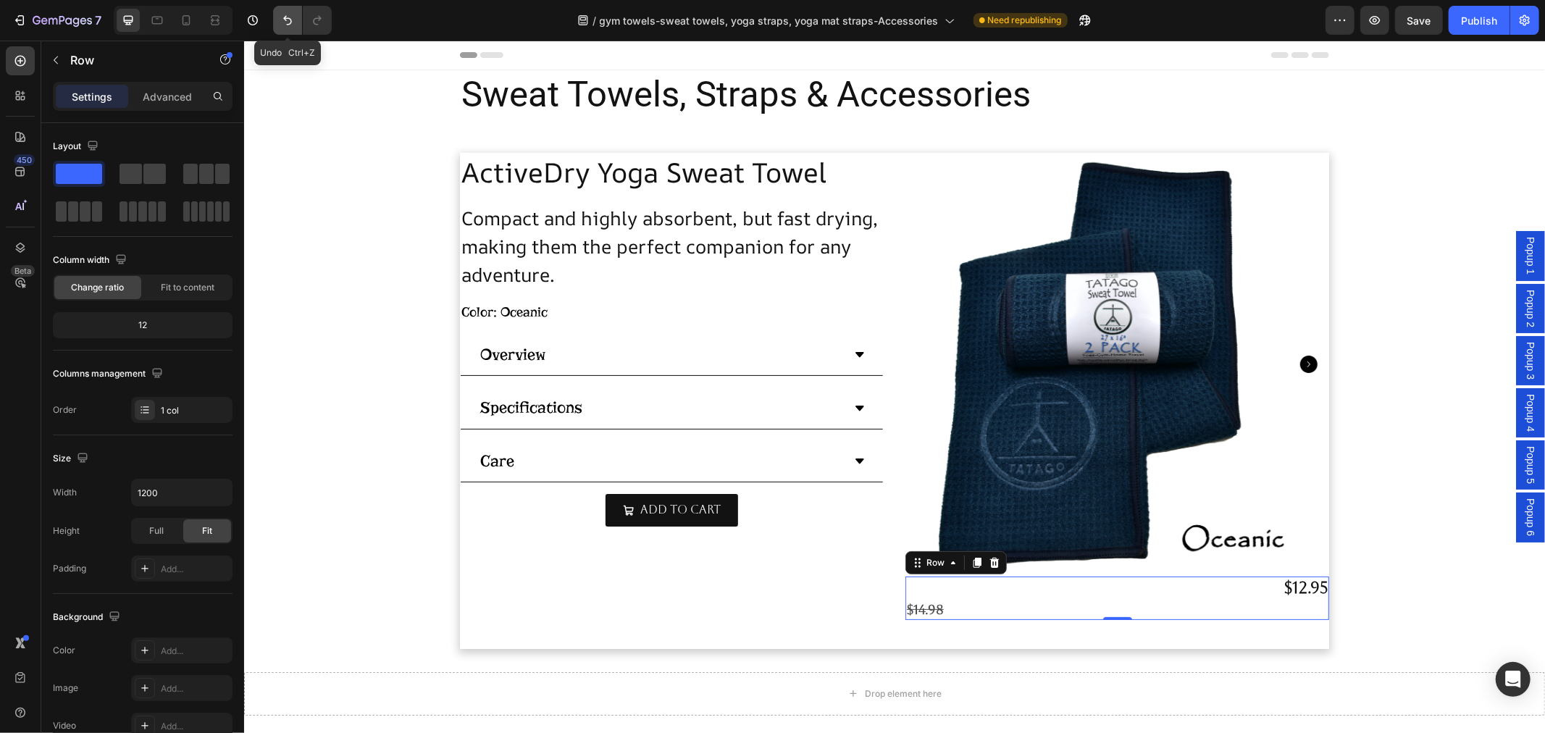
click at [285, 12] on button "Undo/Redo" at bounding box center [287, 20] width 29 height 29
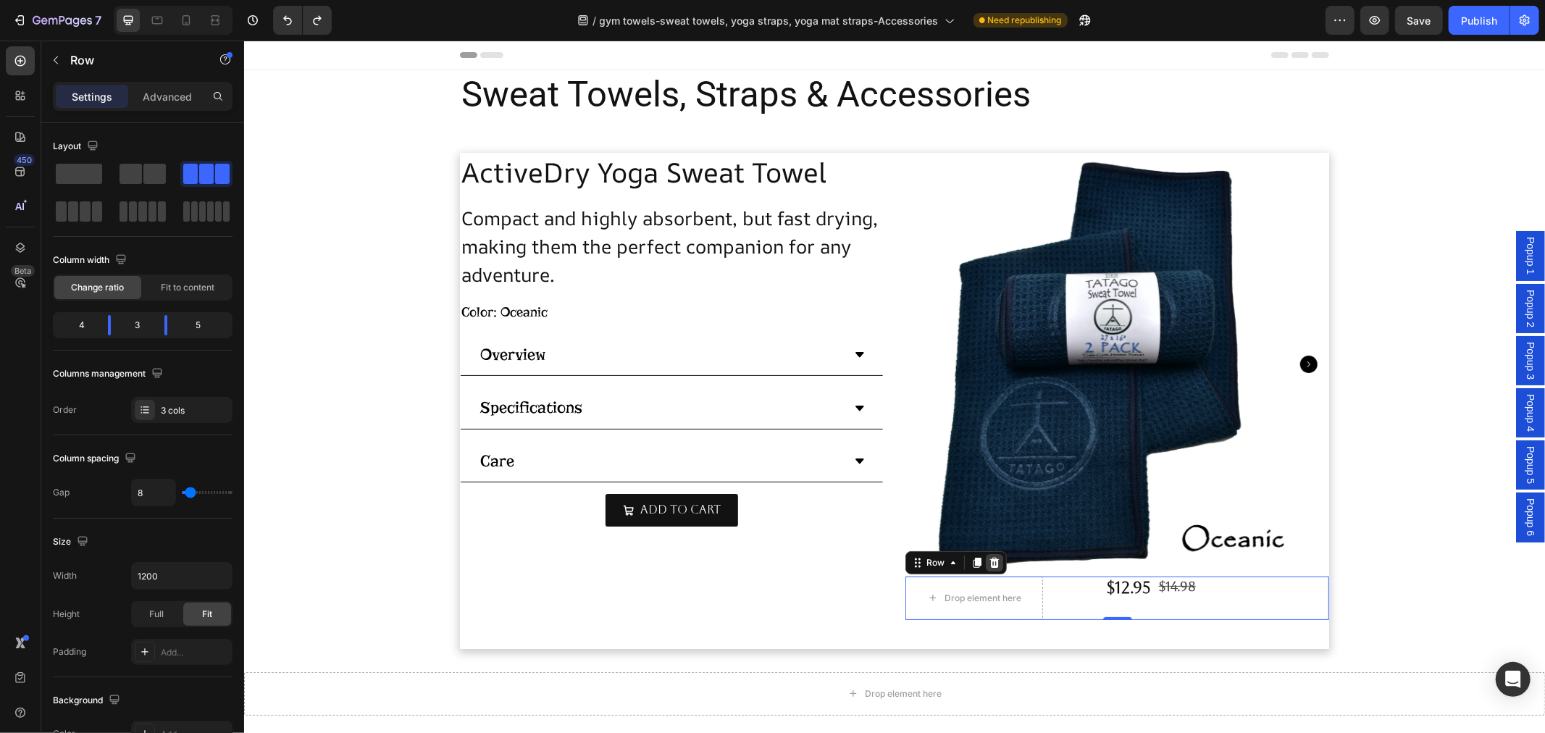
click at [989, 561] on icon at bounding box center [993, 562] width 9 height 10
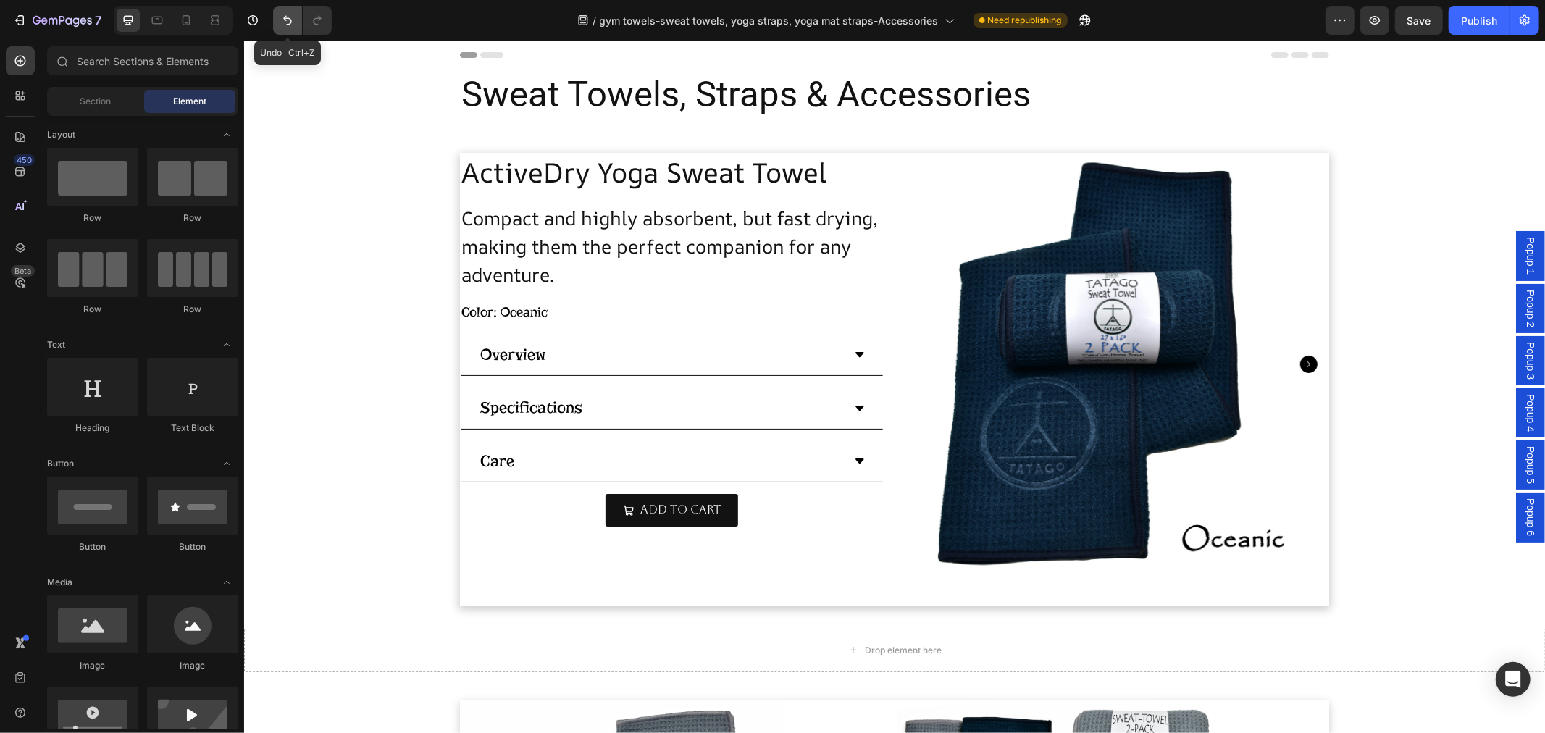
click at [291, 17] on icon "Undo/Redo" at bounding box center [287, 20] width 14 height 14
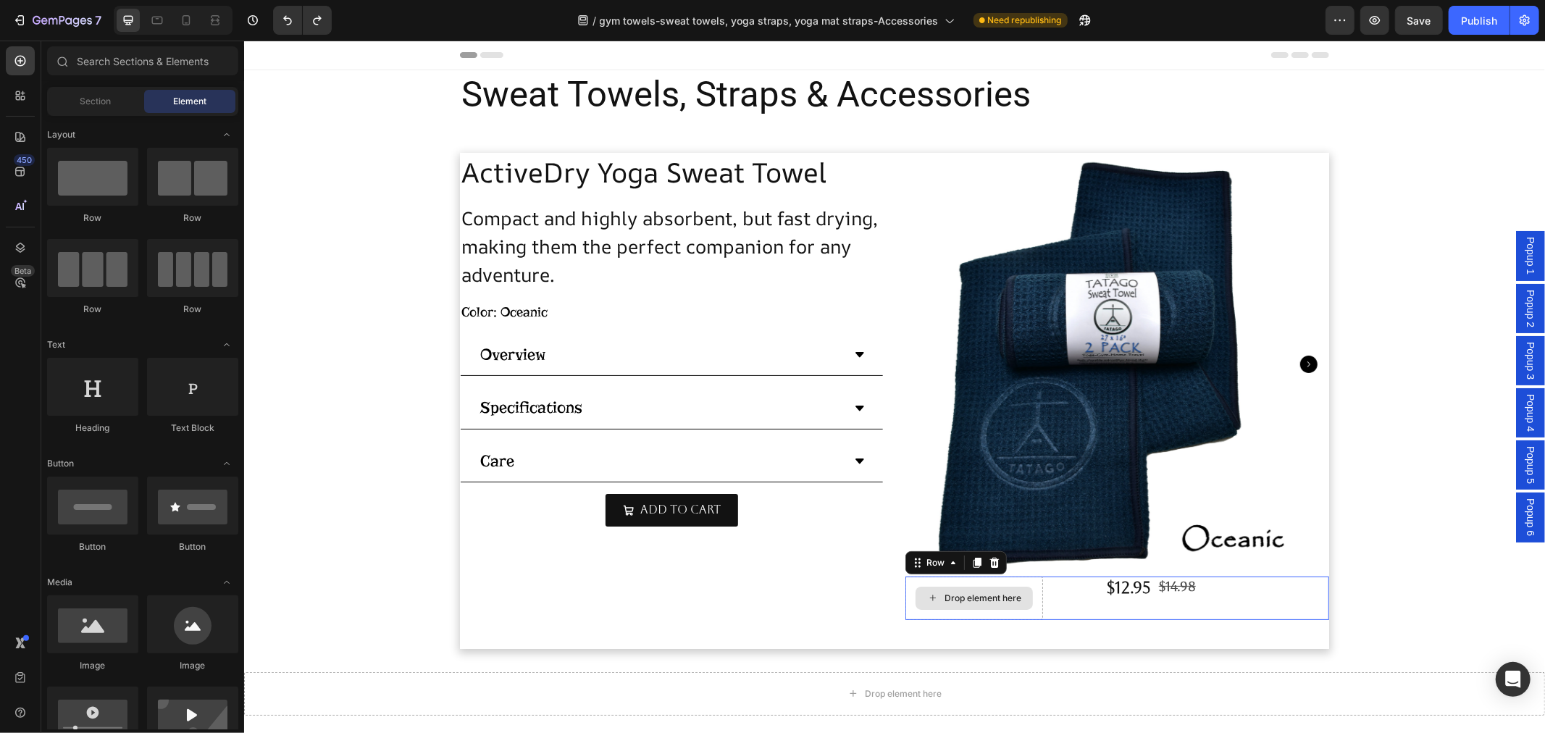
click at [1023, 608] on div "Drop element here" at bounding box center [974, 597] width 138 height 43
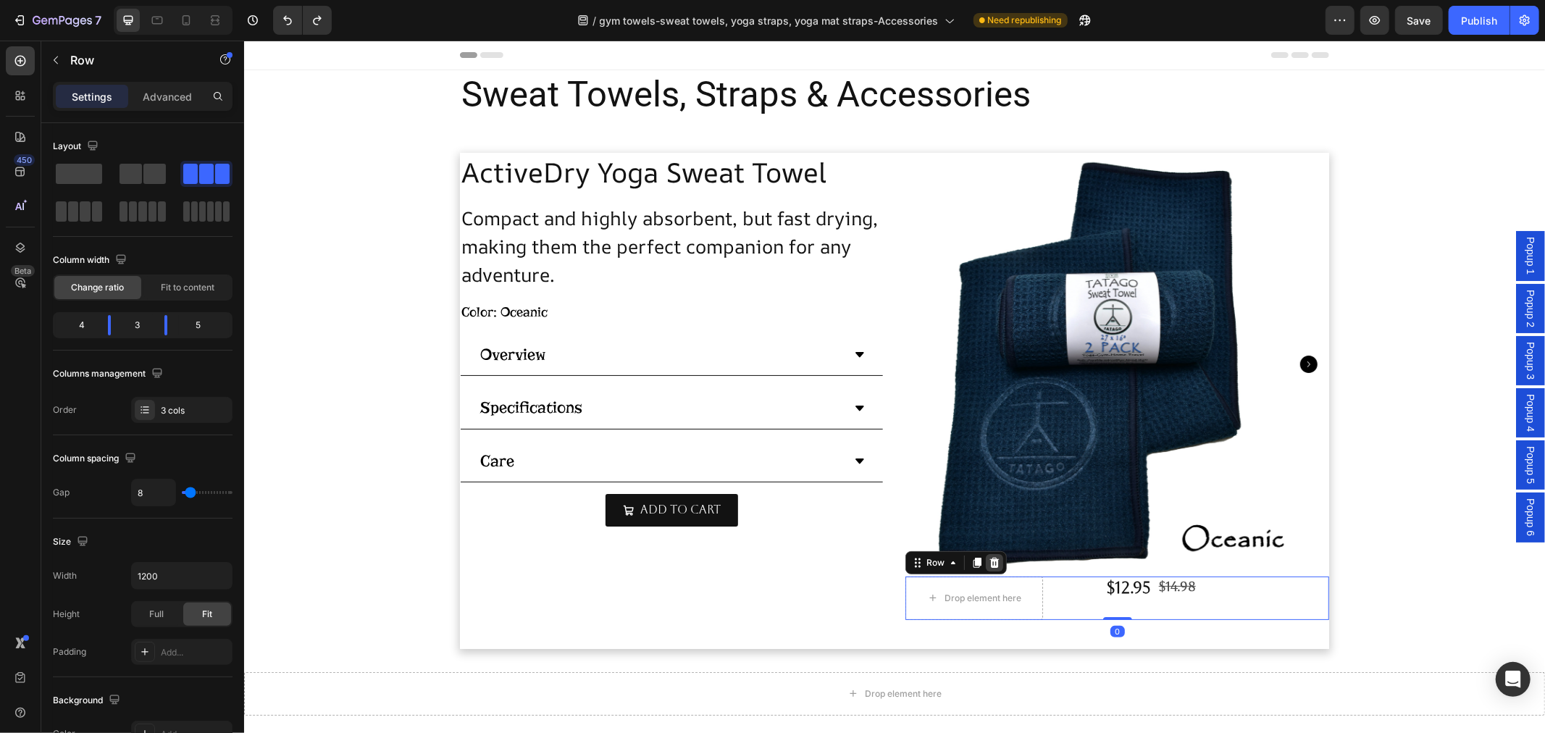
click at [989, 558] on icon at bounding box center [993, 562] width 9 height 10
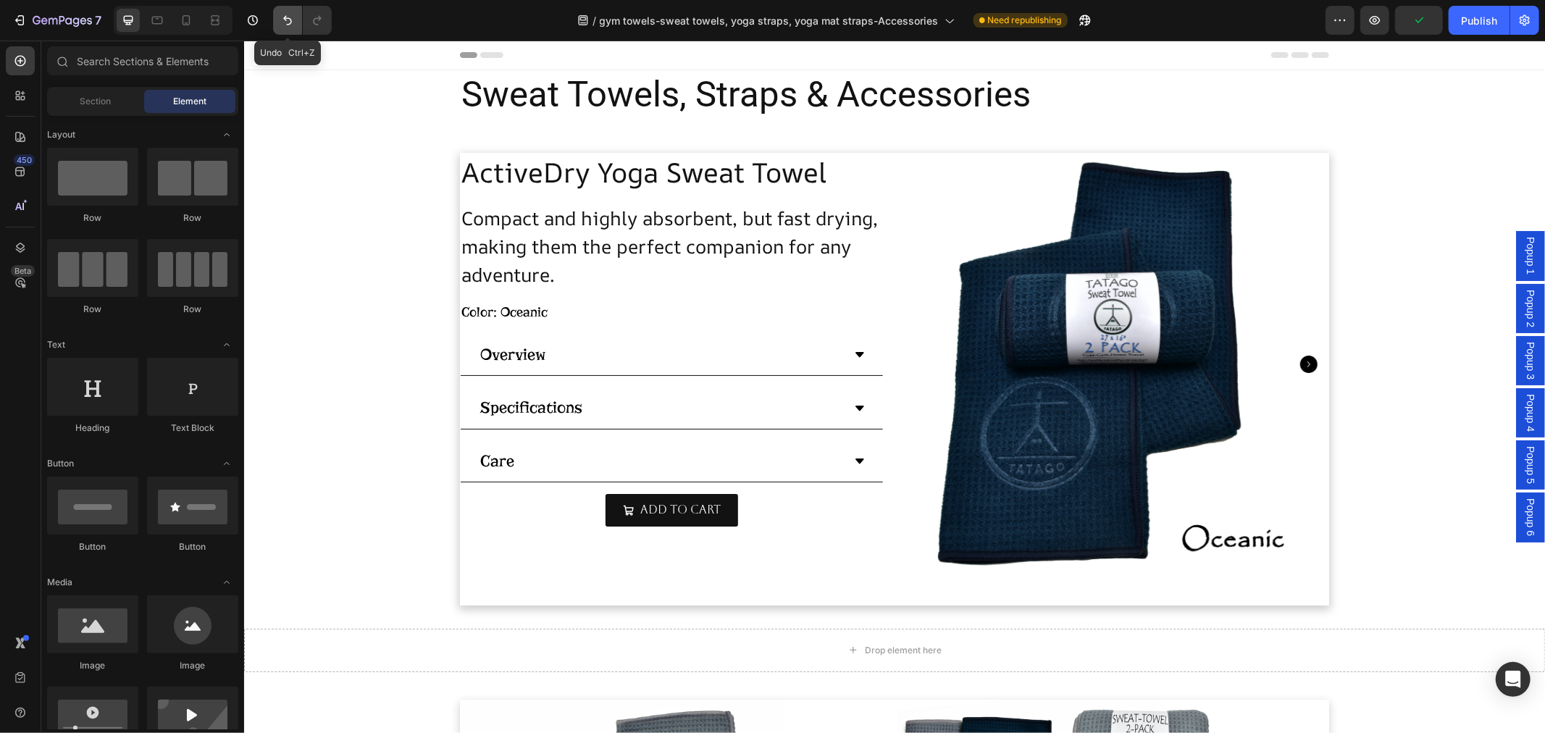
drag, startPoint x: 275, startPoint y: 16, endPoint x: 125, endPoint y: 72, distance: 160.0
click at [275, 16] on button "Undo/Redo" at bounding box center [287, 20] width 29 height 29
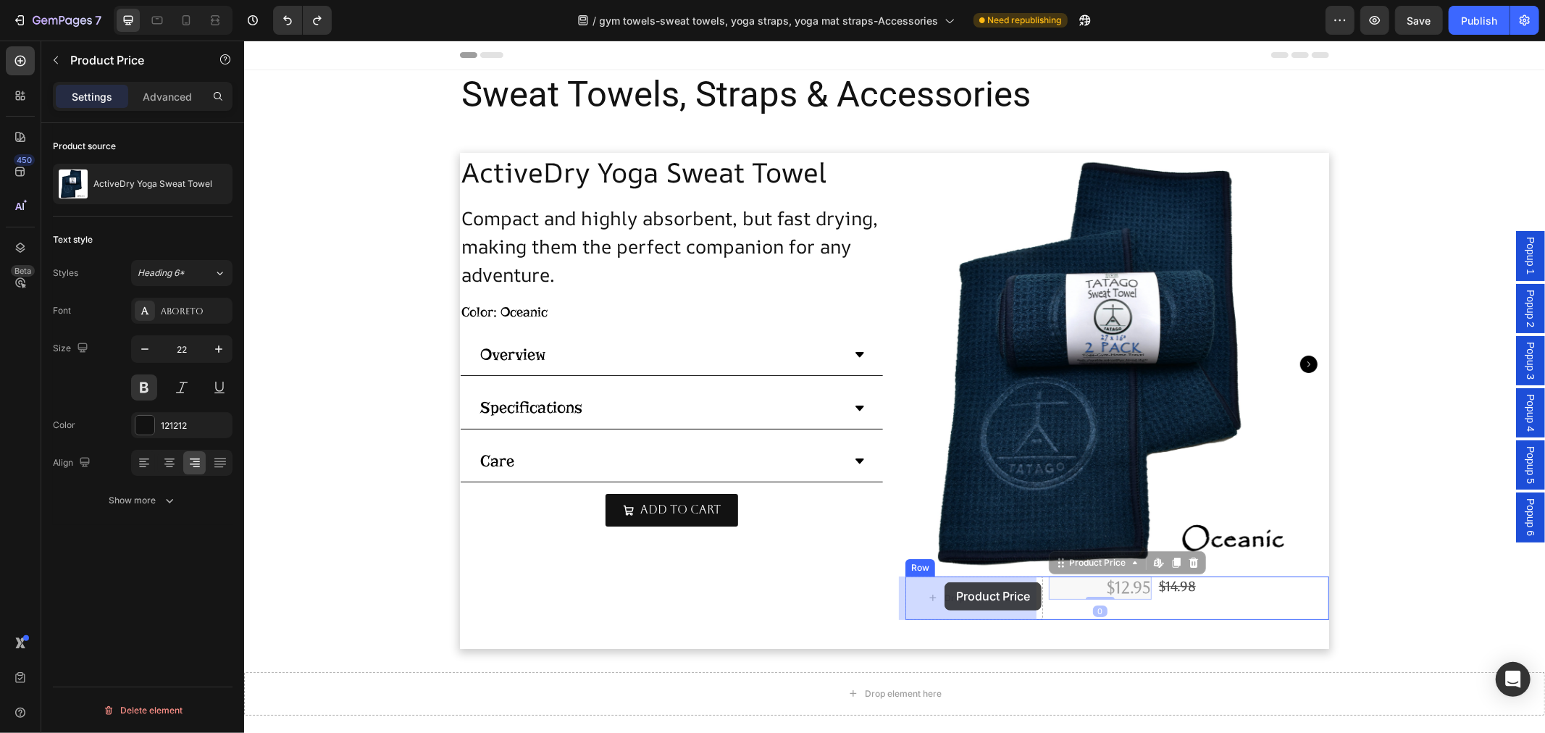
drag, startPoint x: 1080, startPoint y: 569, endPoint x: 944, endPoint y: 582, distance: 136.7
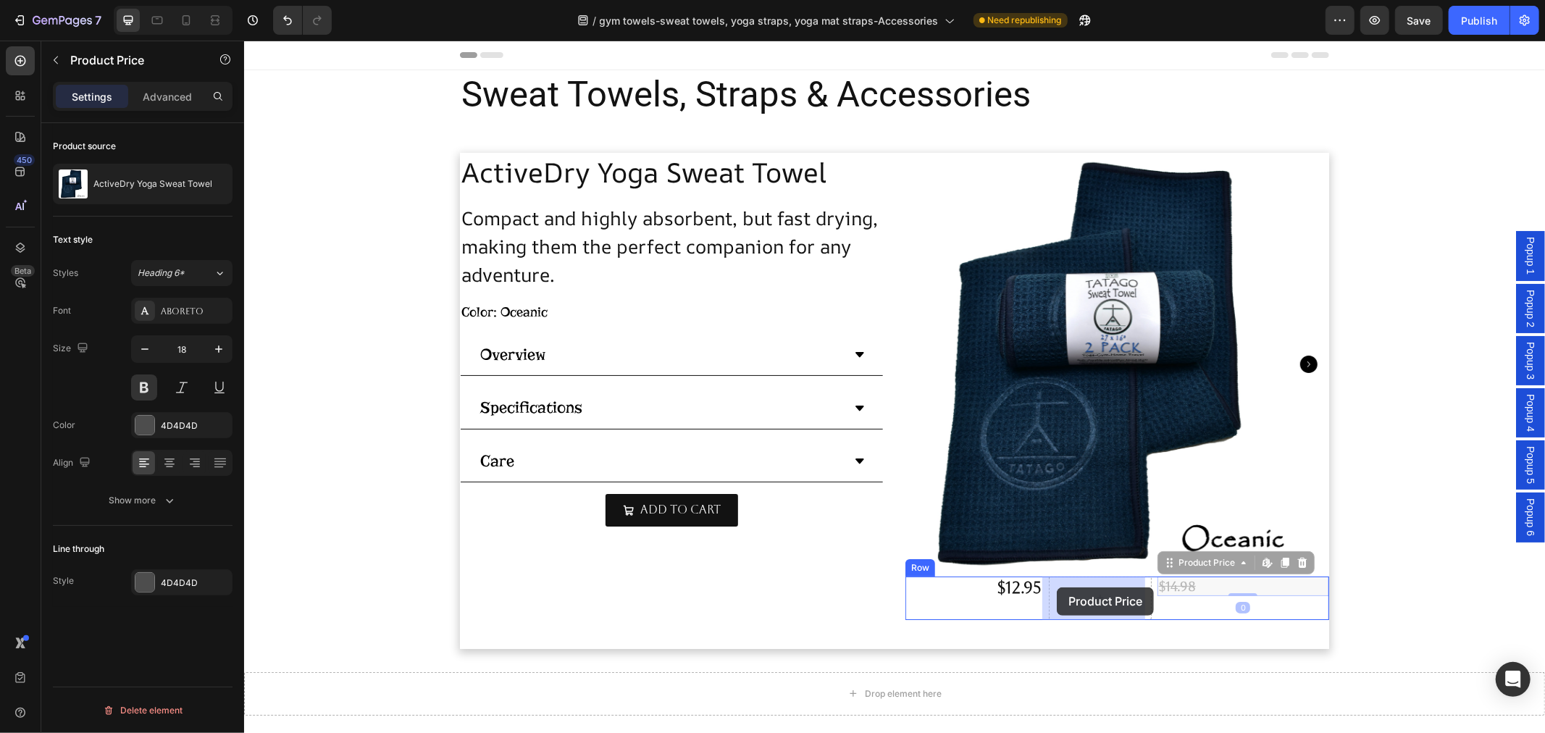
drag, startPoint x: 1176, startPoint y: 569, endPoint x: 1056, endPoint y: 587, distance: 121.5
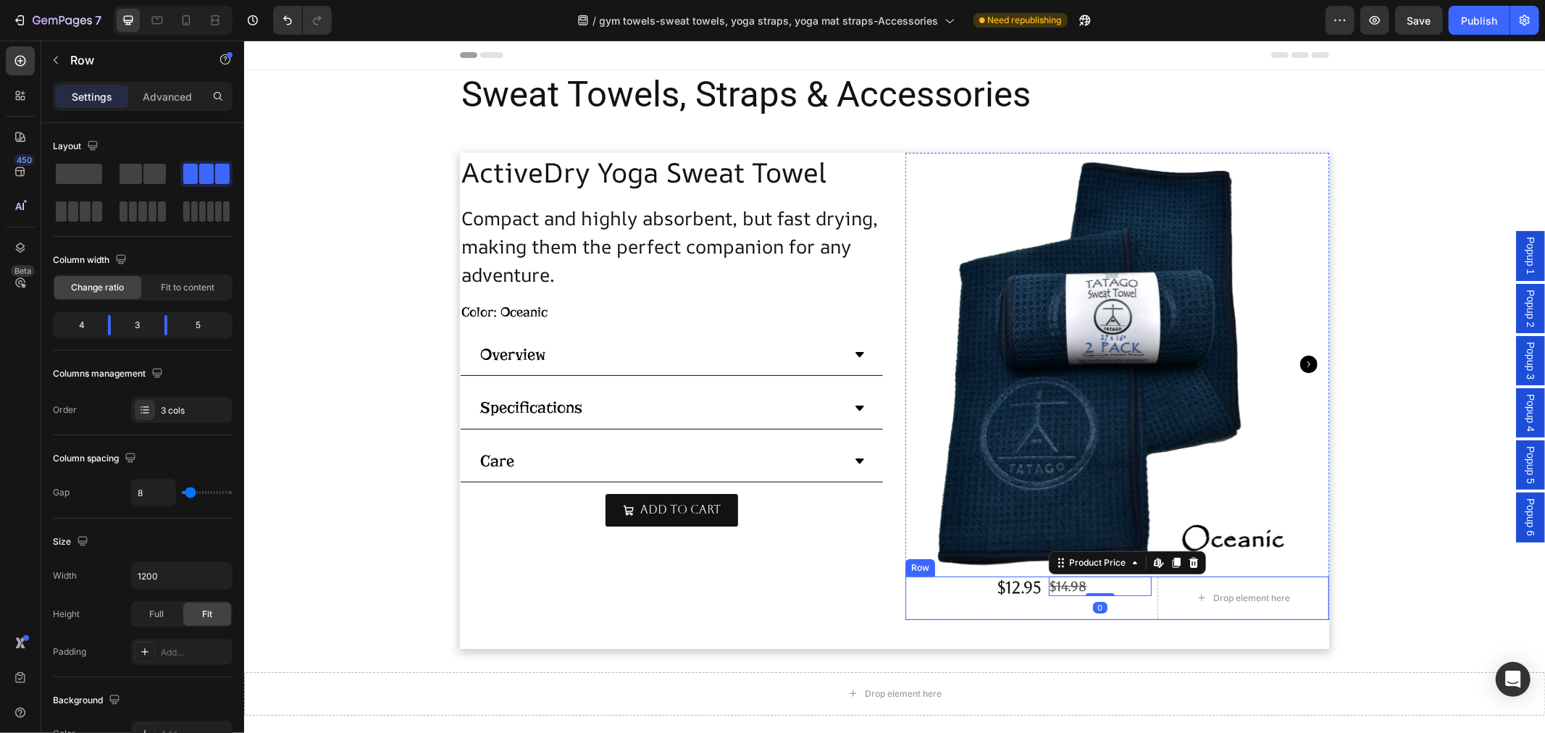
click at [991, 600] on div "$12.95 Product Price Product Price" at bounding box center [974, 597] width 138 height 43
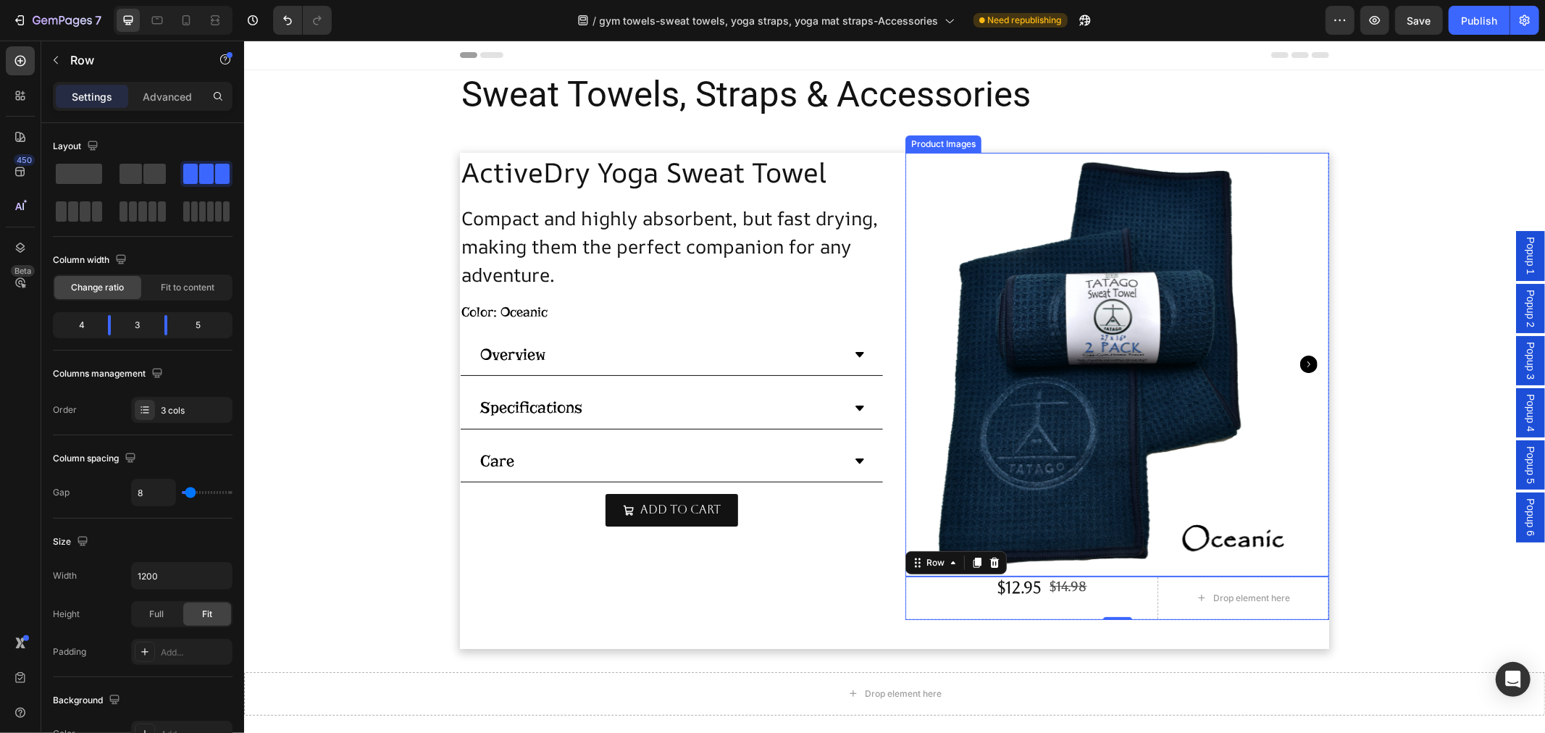
click at [1097, 500] on img at bounding box center [1117, 364] width 424 height 424
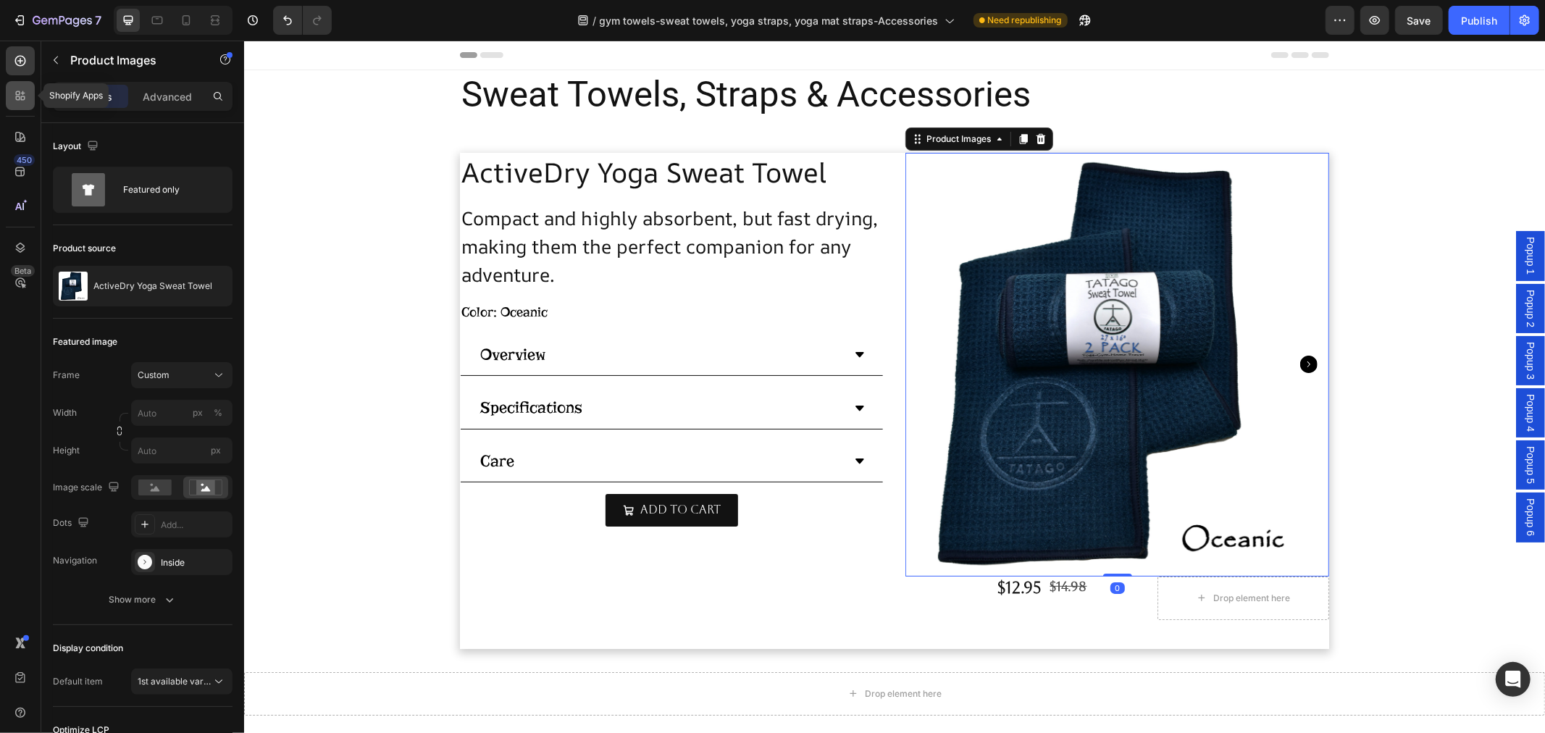
click at [24, 89] on icon at bounding box center [20, 95] width 14 height 14
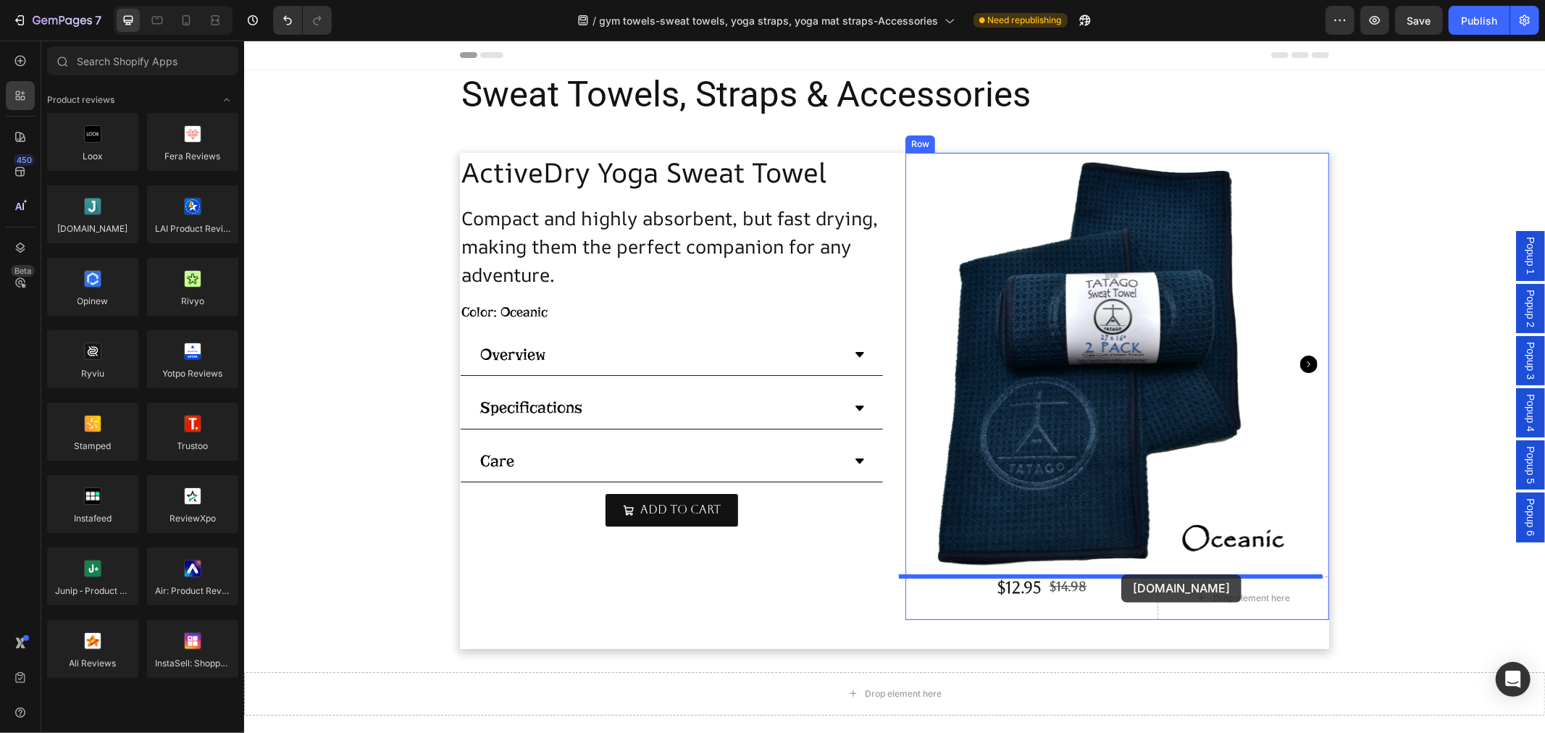
drag, startPoint x: 341, startPoint y: 248, endPoint x: 1120, endPoint y: 574, distance: 844.7
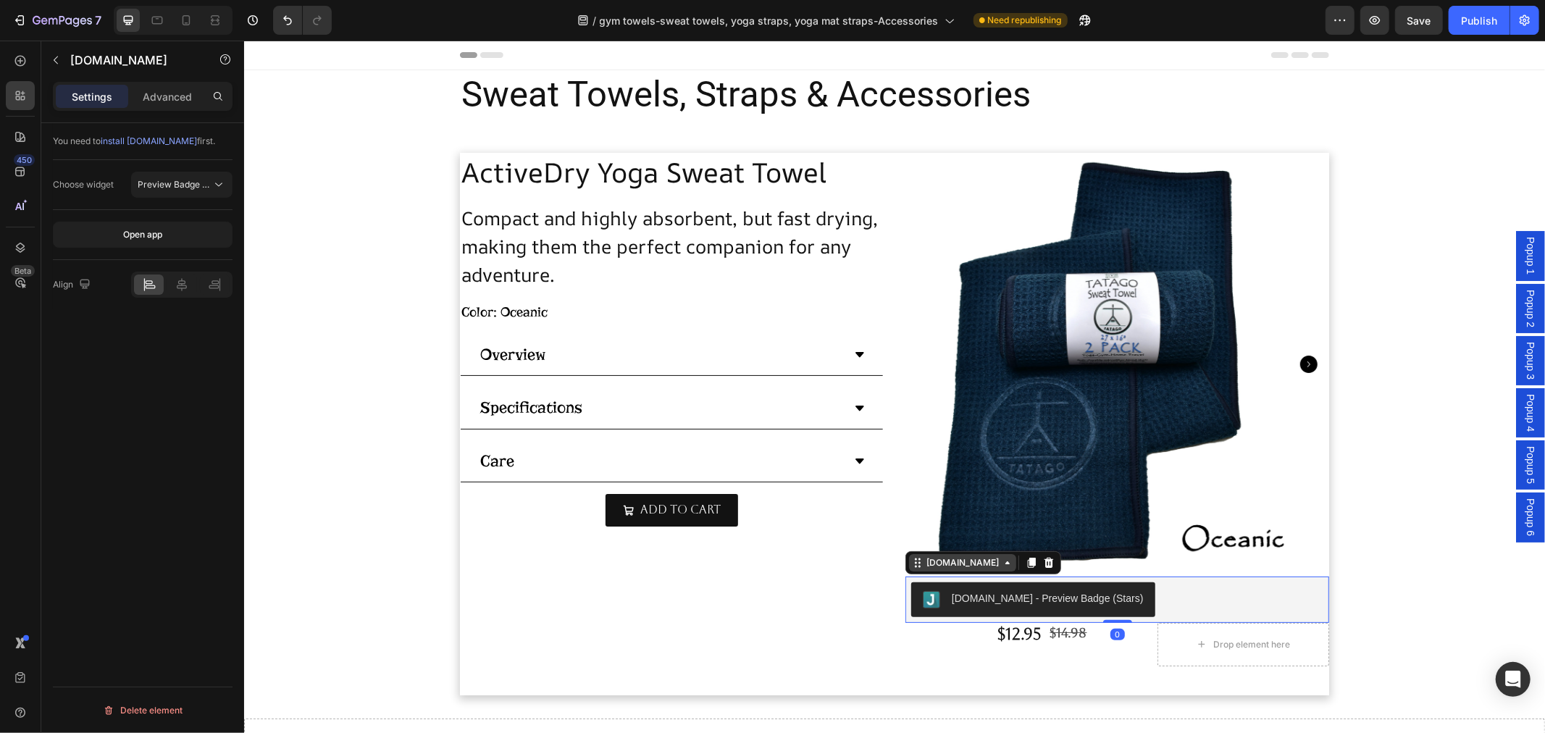
click at [923, 563] on div "[DOMAIN_NAME]" at bounding box center [962, 561] width 78 height 13
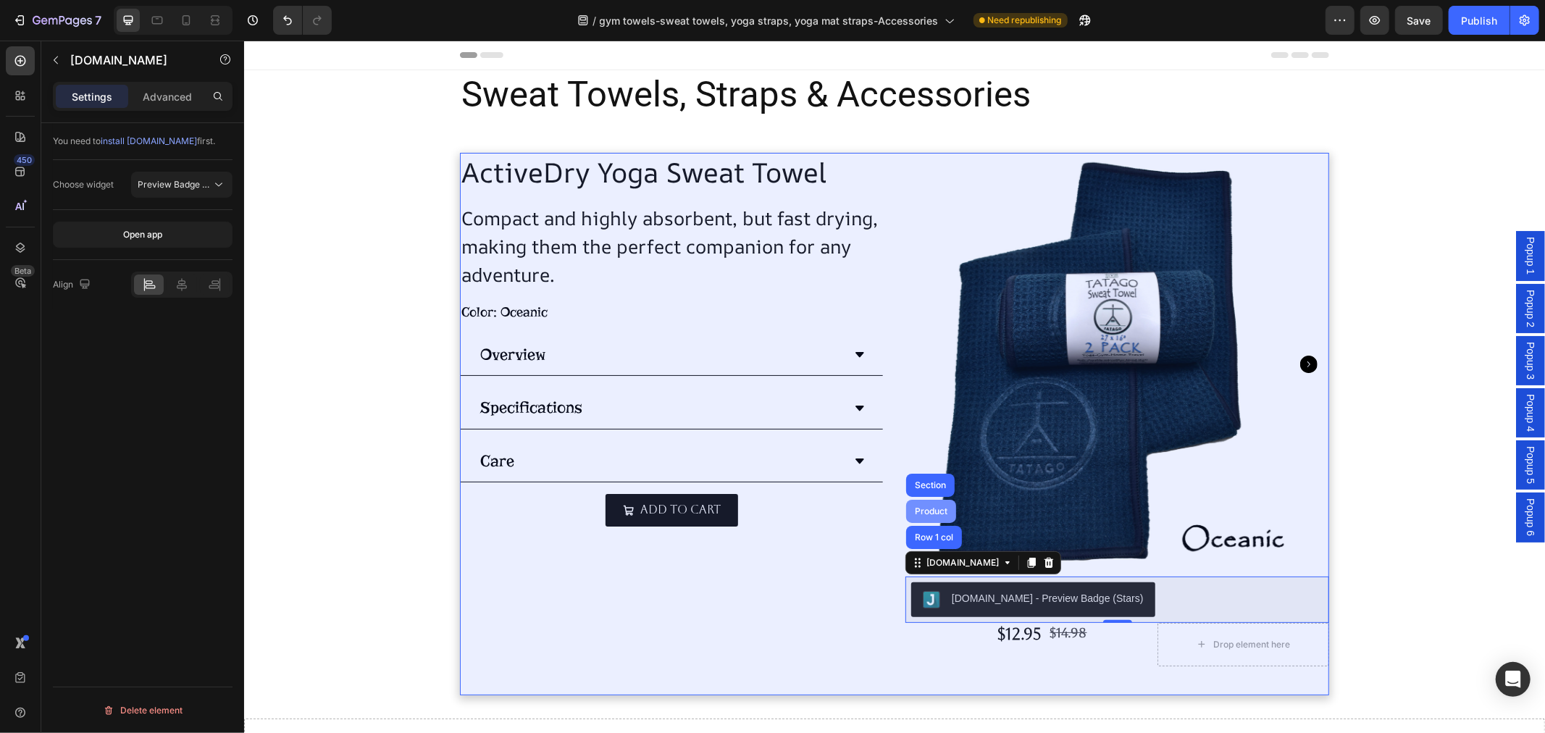
click at [911, 512] on div "Product" at bounding box center [930, 510] width 38 height 9
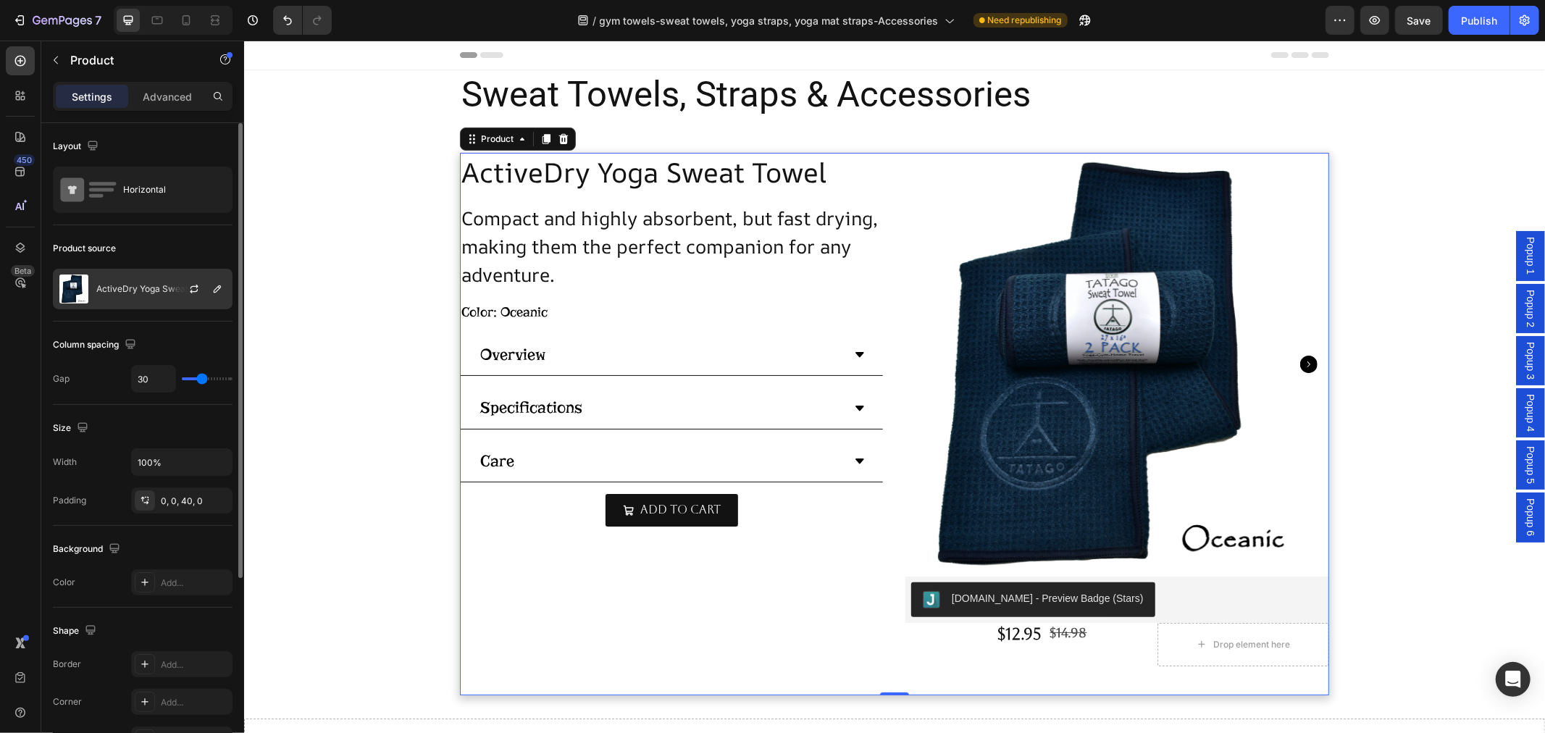
click at [107, 280] on div "ActiveDry Yoga Sweat Towel" at bounding box center [143, 289] width 180 height 41
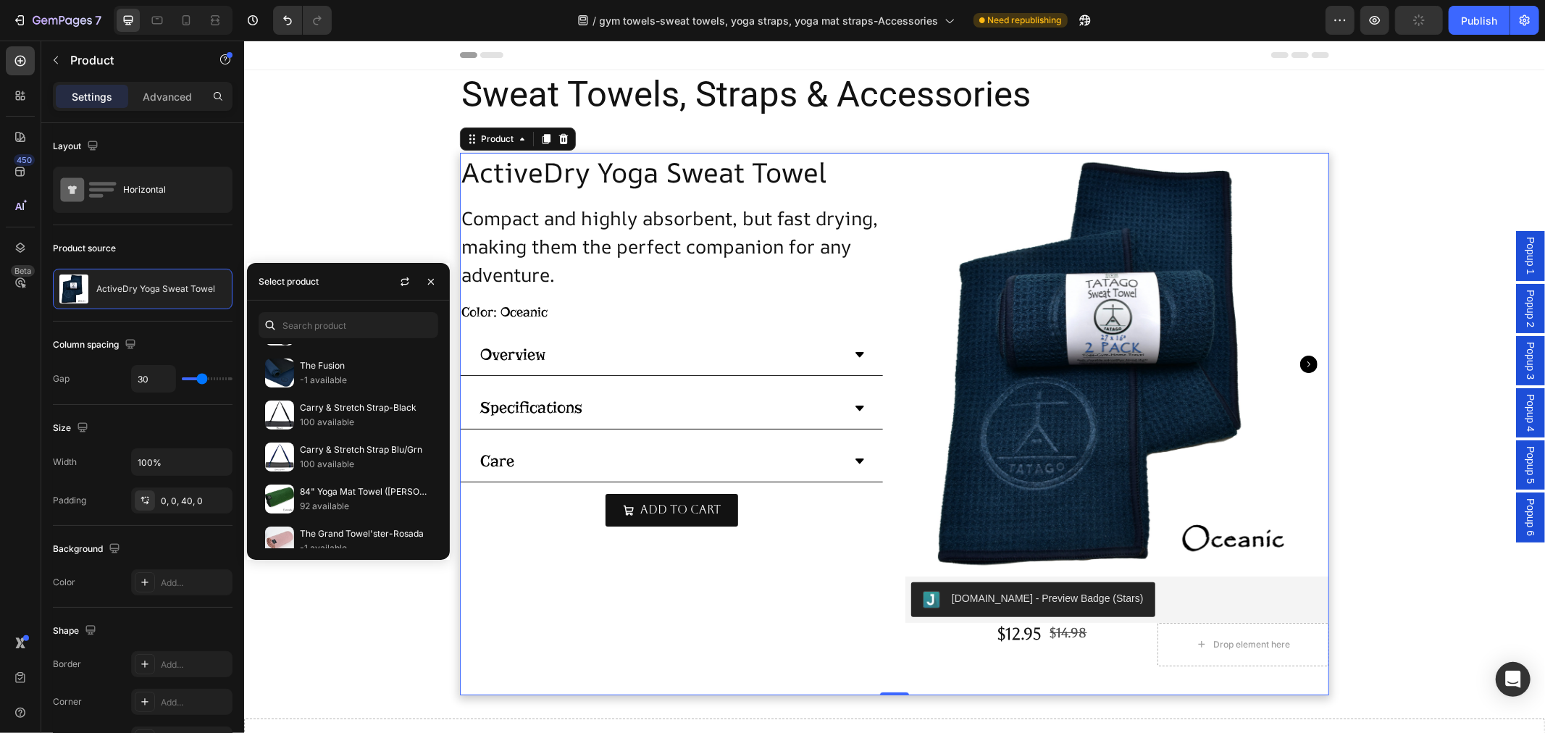
scroll to position [892, 0]
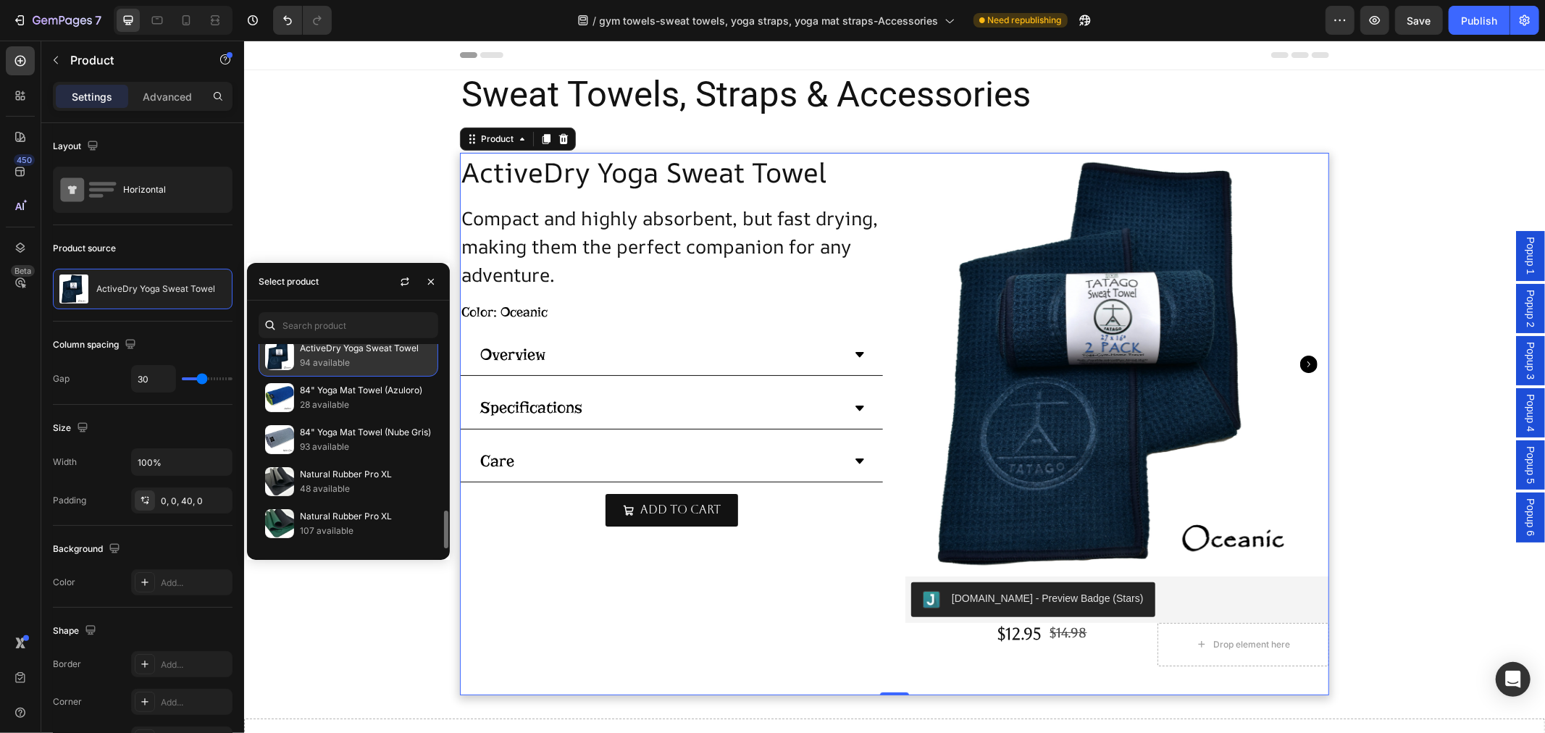
click at [353, 361] on p "94 available" at bounding box center [366, 363] width 132 height 14
click at [710, 642] on div "ActiveDry Yoga Sweat Towel Product Title Compact and highly absorbent, but fast…" at bounding box center [671, 408] width 424 height 513
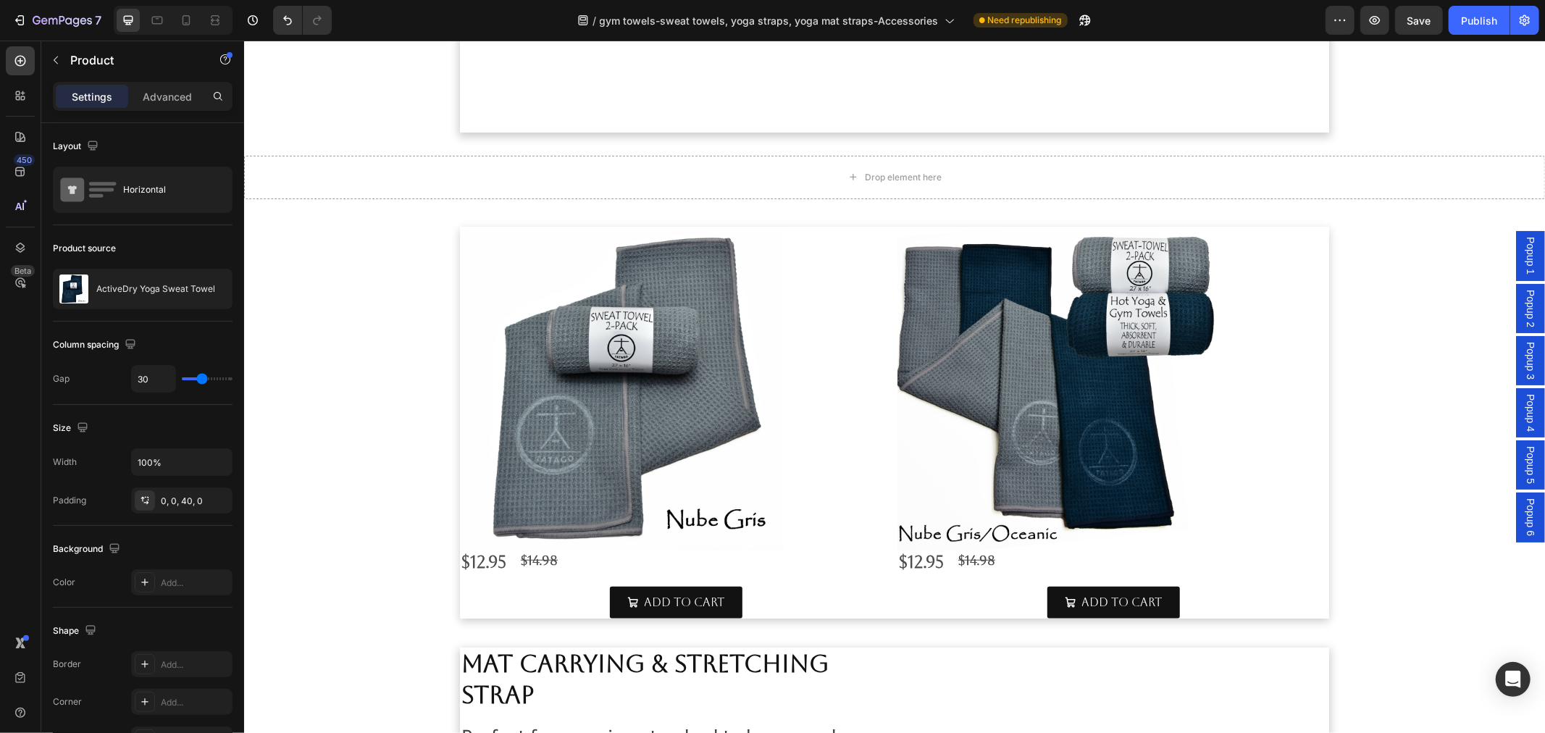
scroll to position [724, 0]
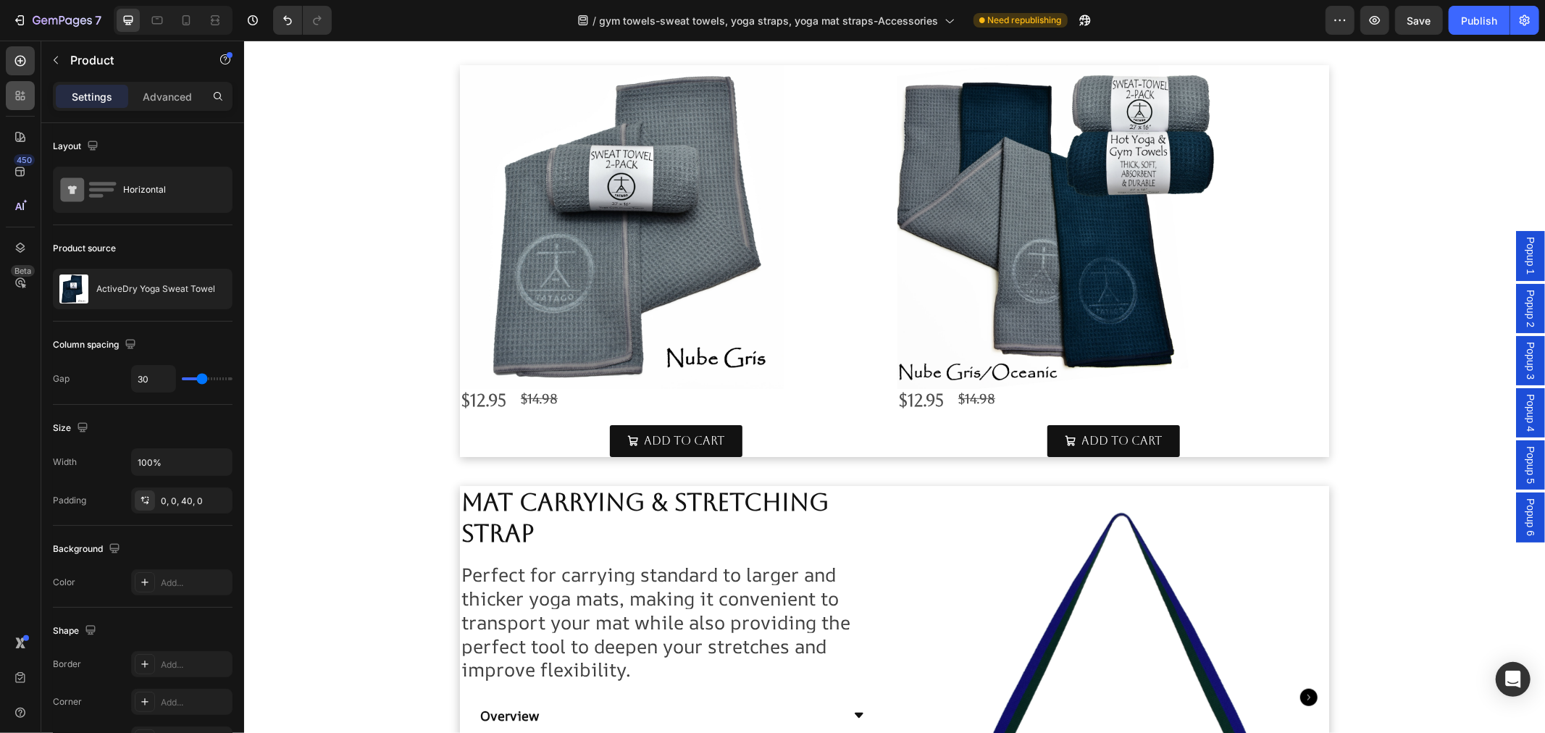
click at [22, 103] on div at bounding box center [20, 95] width 29 height 29
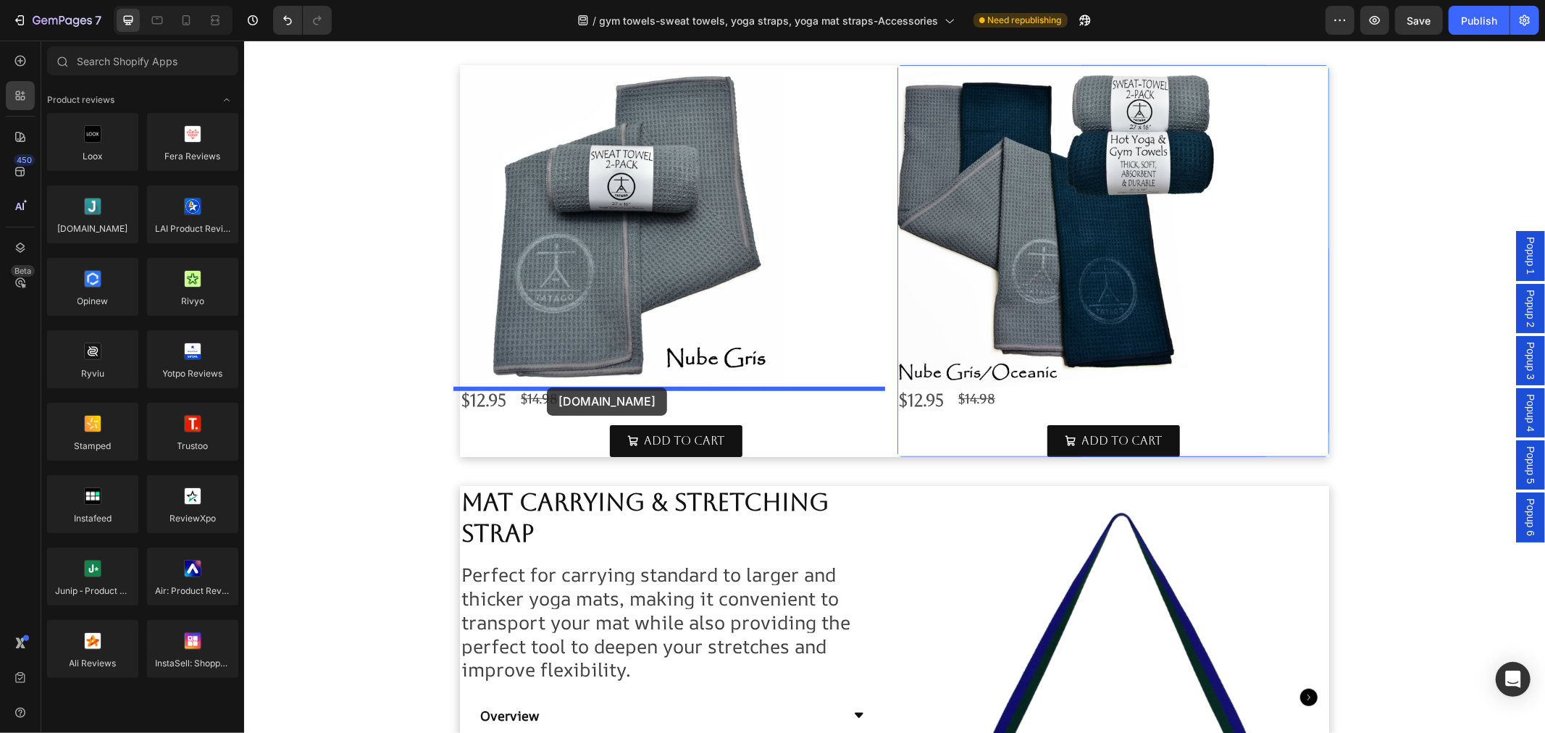
drag, startPoint x: 337, startPoint y: 261, endPoint x: 546, endPoint y: 387, distance: 243.7
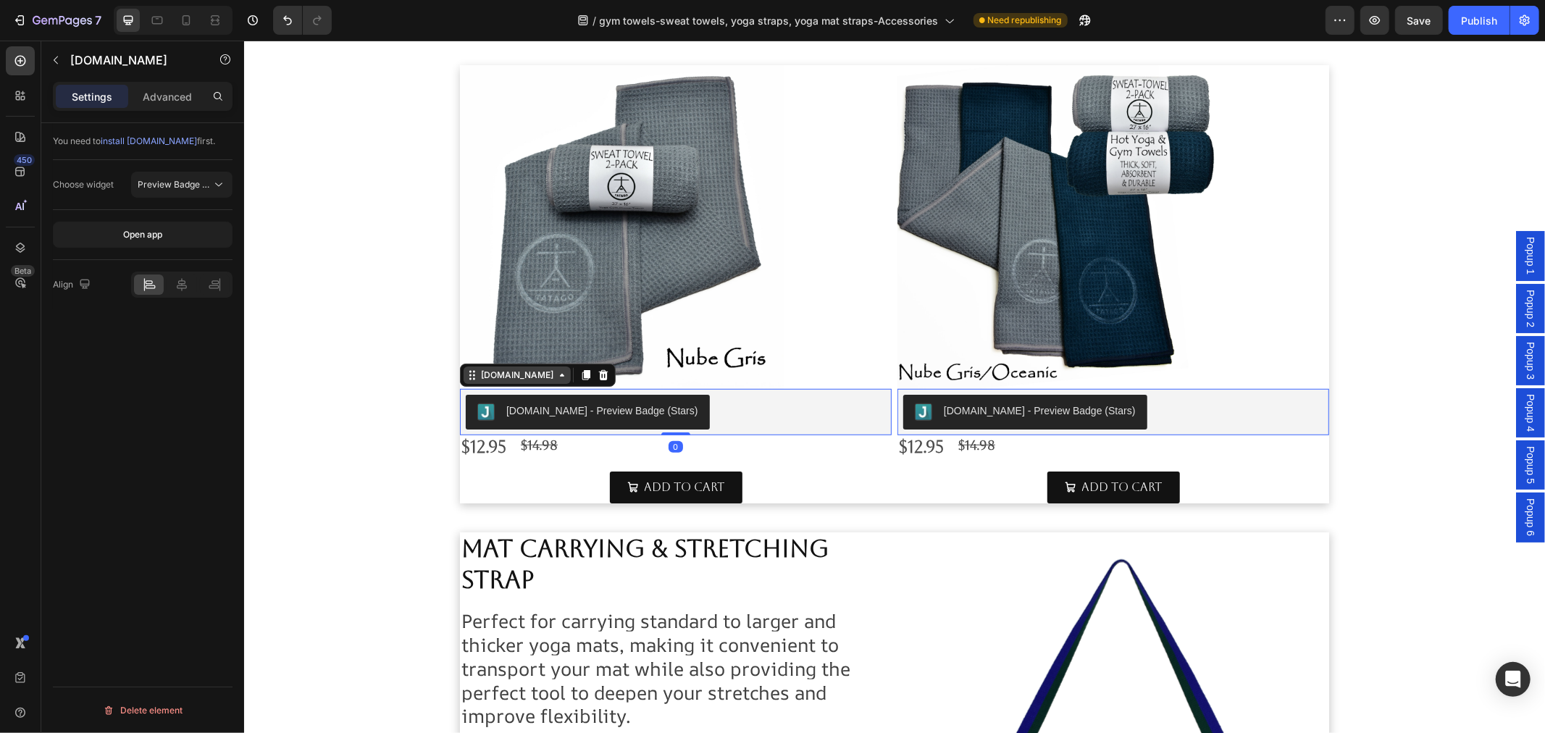
click at [477, 380] on div "[DOMAIN_NAME]" at bounding box center [516, 374] width 78 height 13
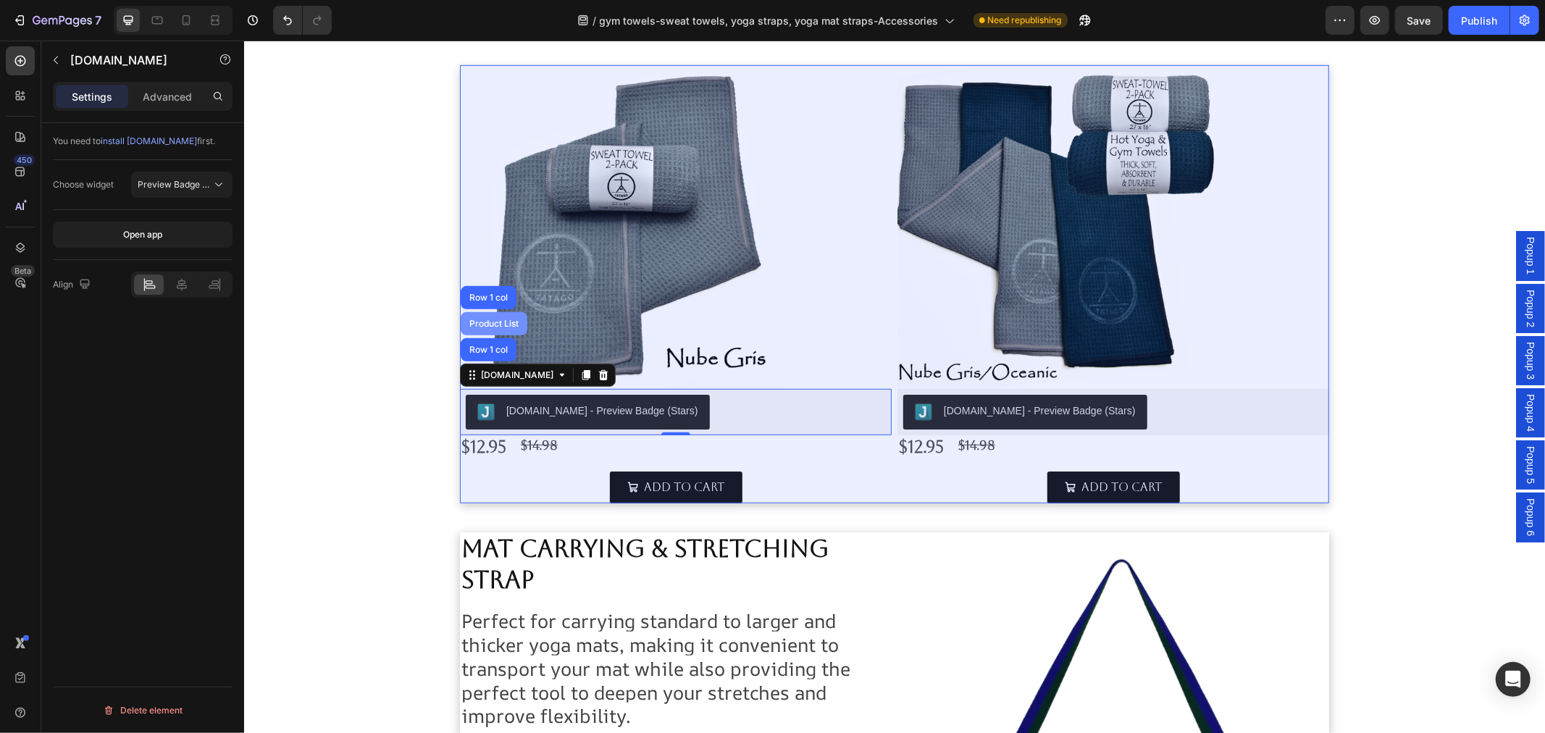
click at [482, 322] on div "Product List" at bounding box center [493, 323] width 55 height 9
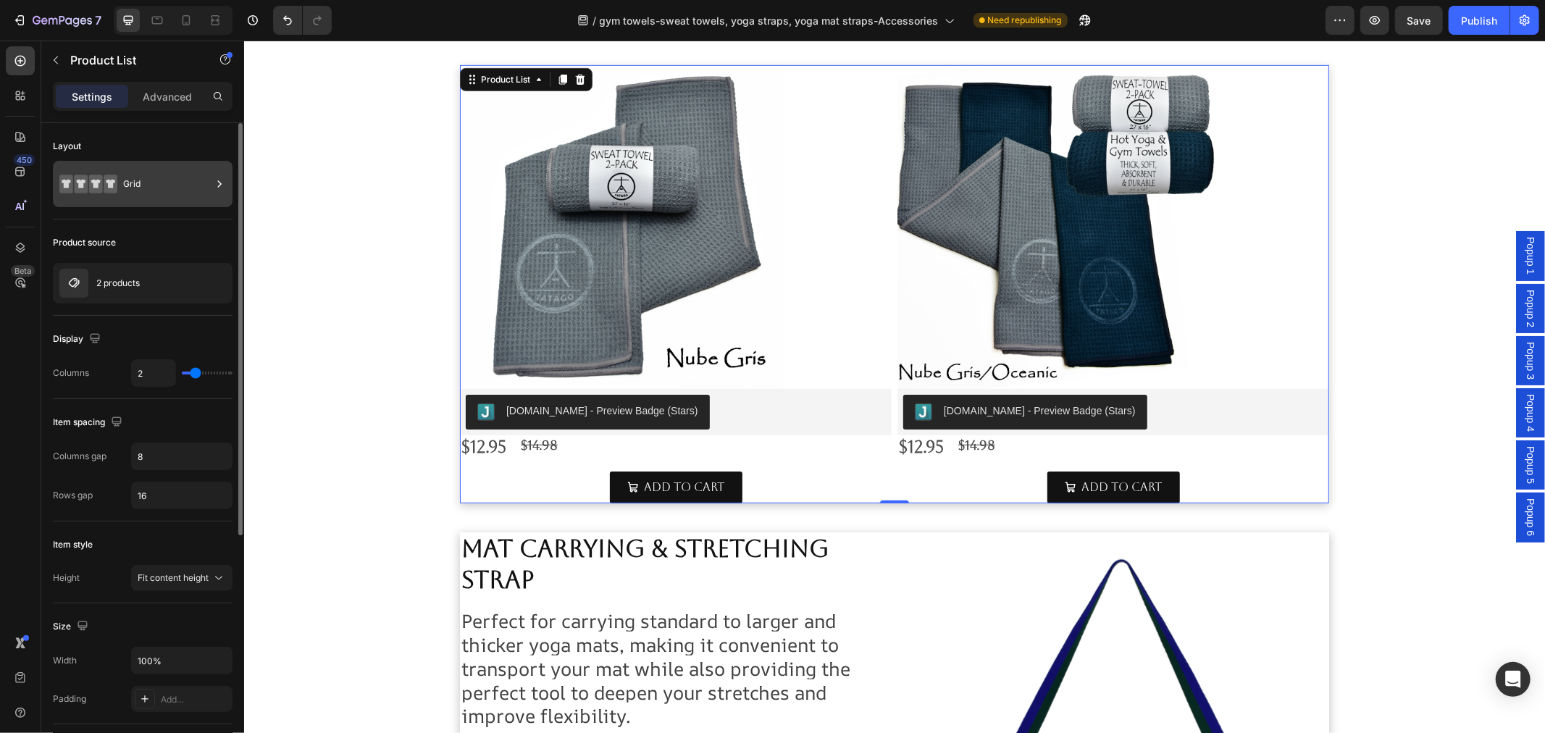
click at [145, 181] on div "Grid" at bounding box center [167, 183] width 88 height 33
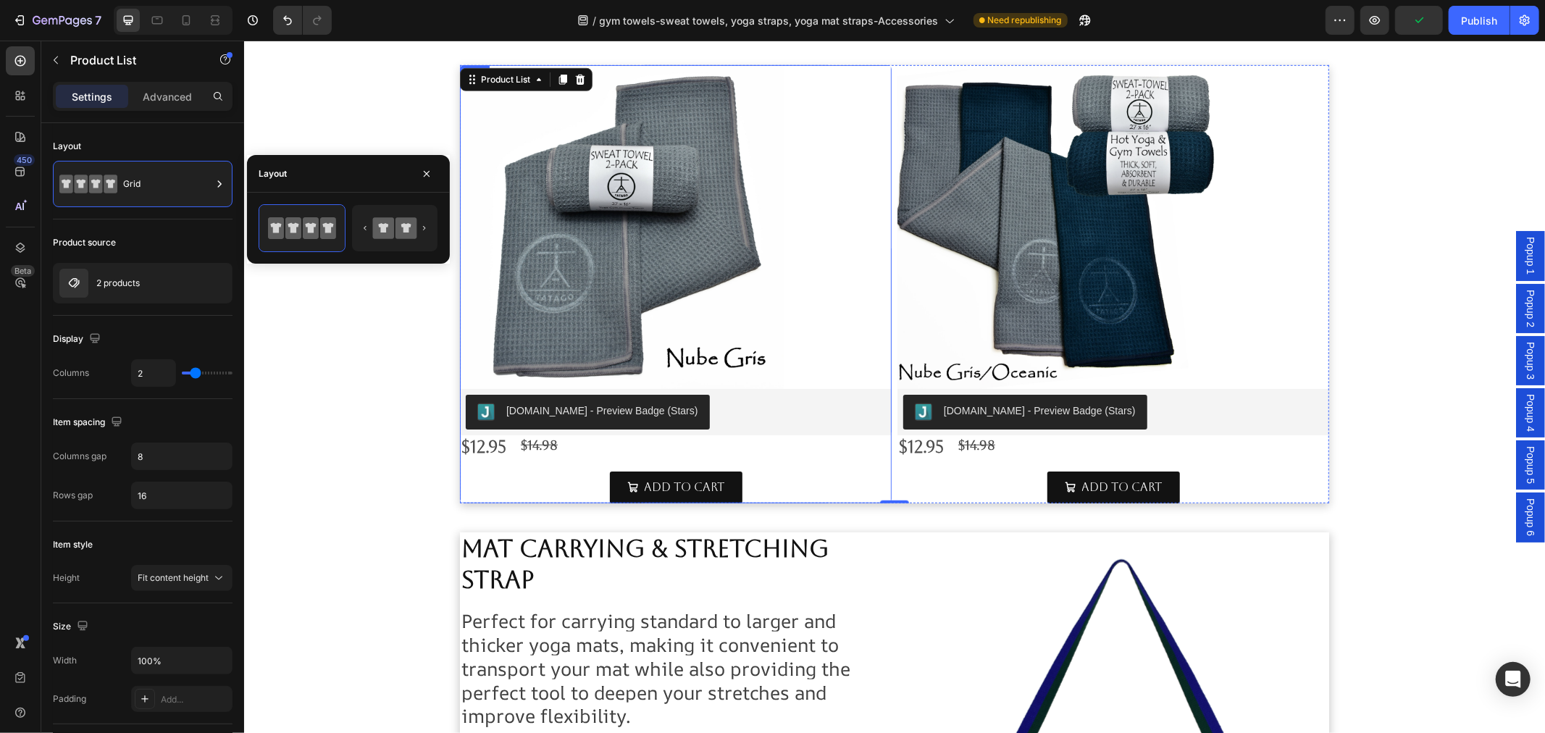
click at [787, 461] on div "Product Images Judge.me - Preview Badge (Stars) Judge.me $12.95 Product Price P…" at bounding box center [675, 283] width 432 height 439
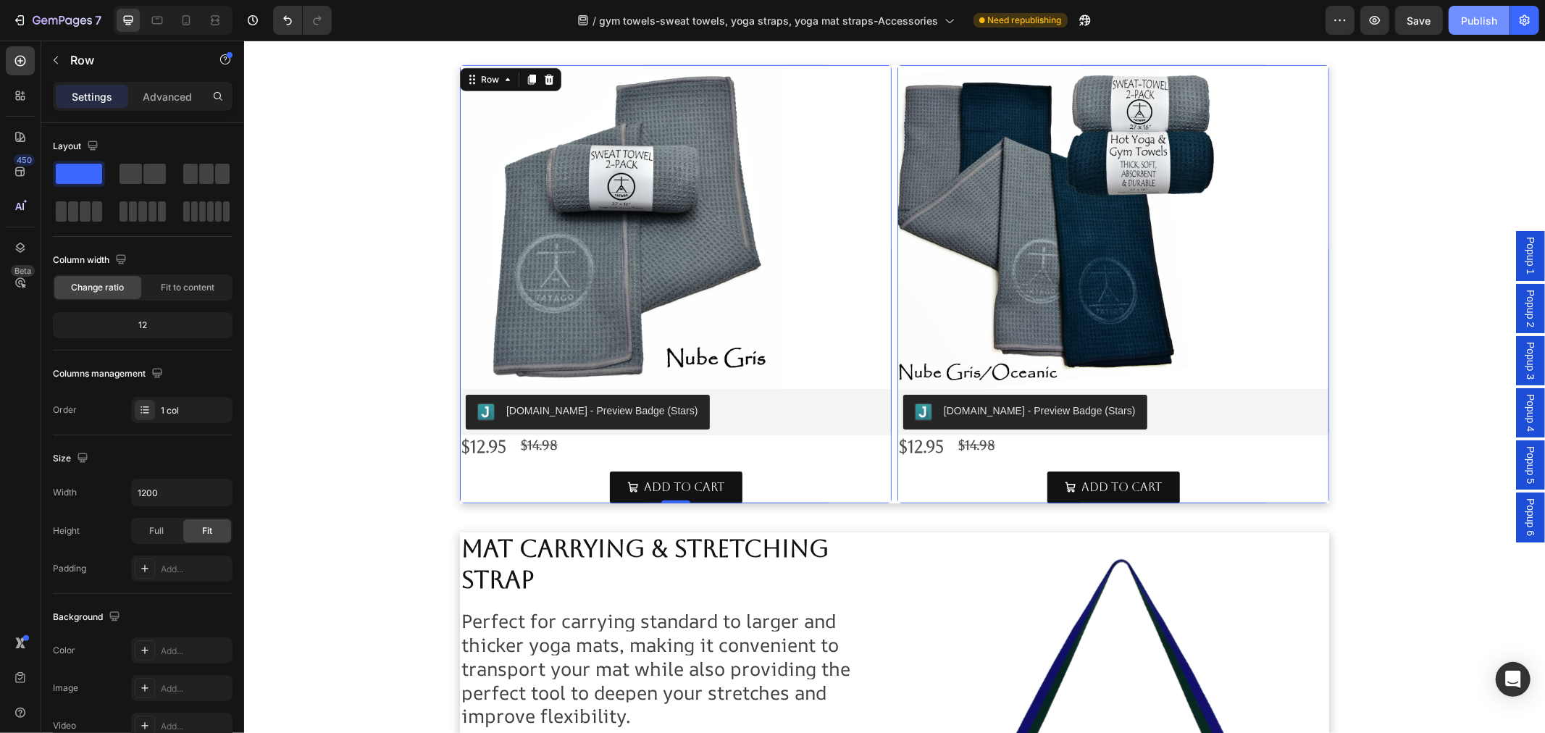
click at [1480, 20] on div "Publish" at bounding box center [1479, 20] width 36 height 15
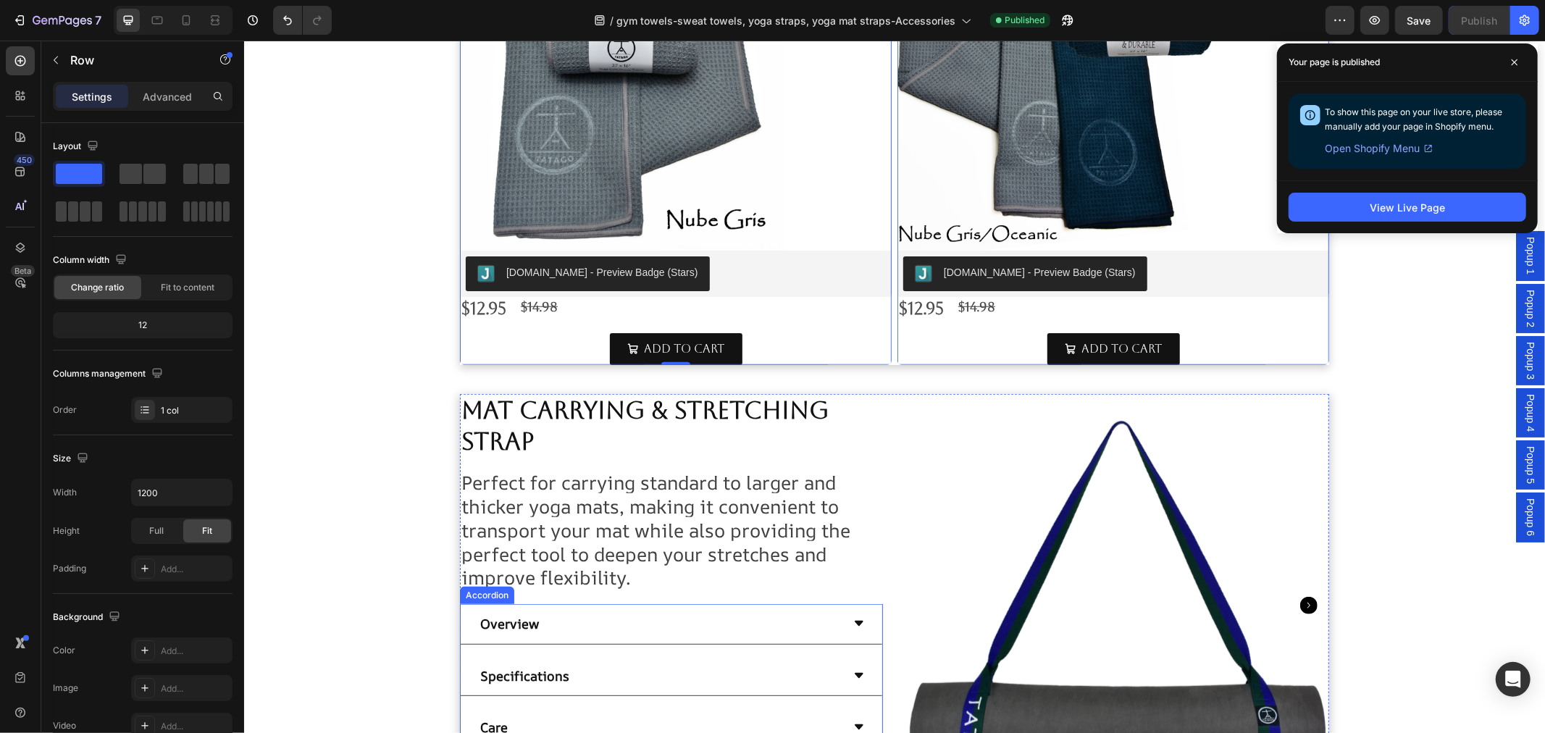
scroll to position [643, 0]
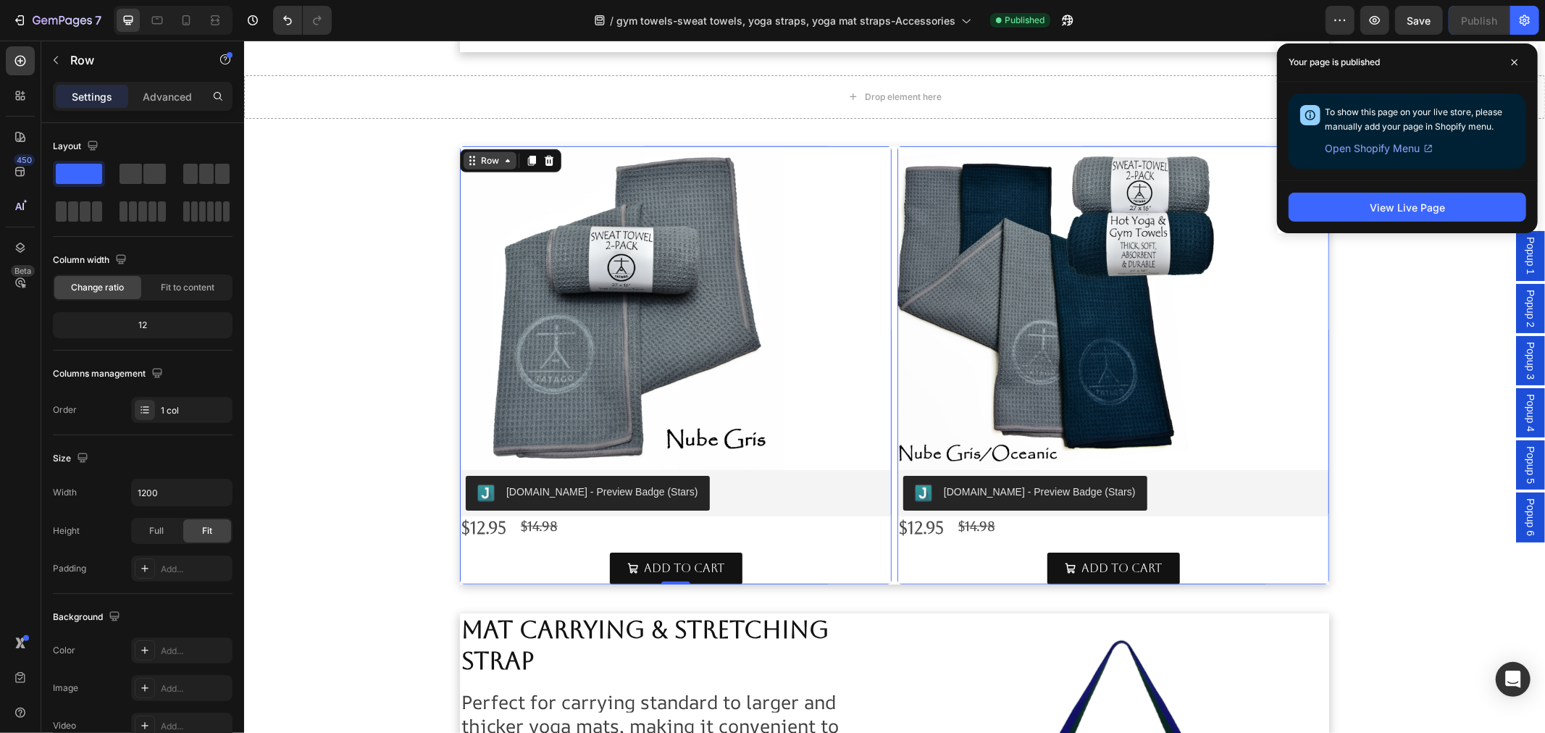
click at [469, 157] on icon at bounding box center [472, 160] width 12 height 12
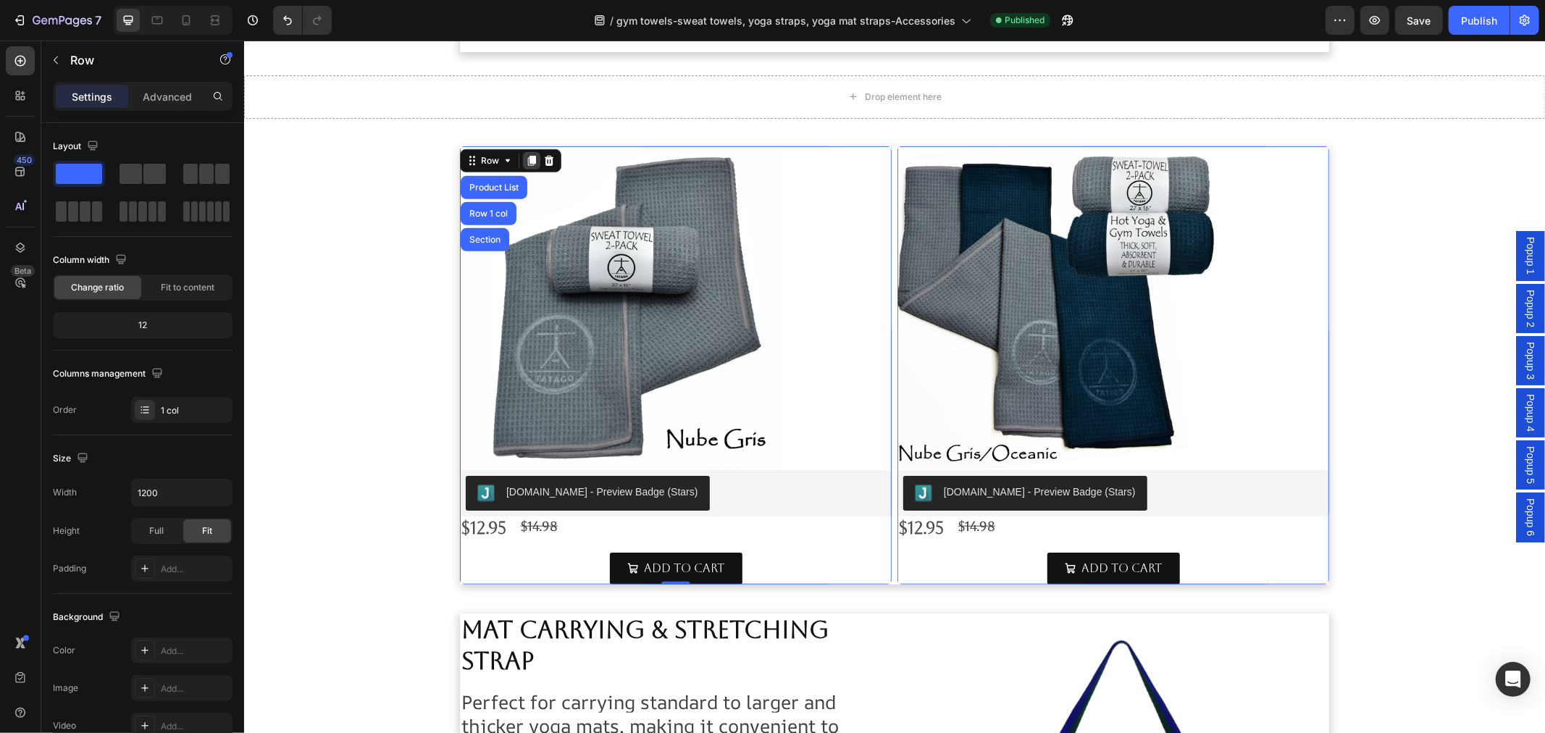
click at [527, 161] on icon at bounding box center [531, 160] width 8 height 10
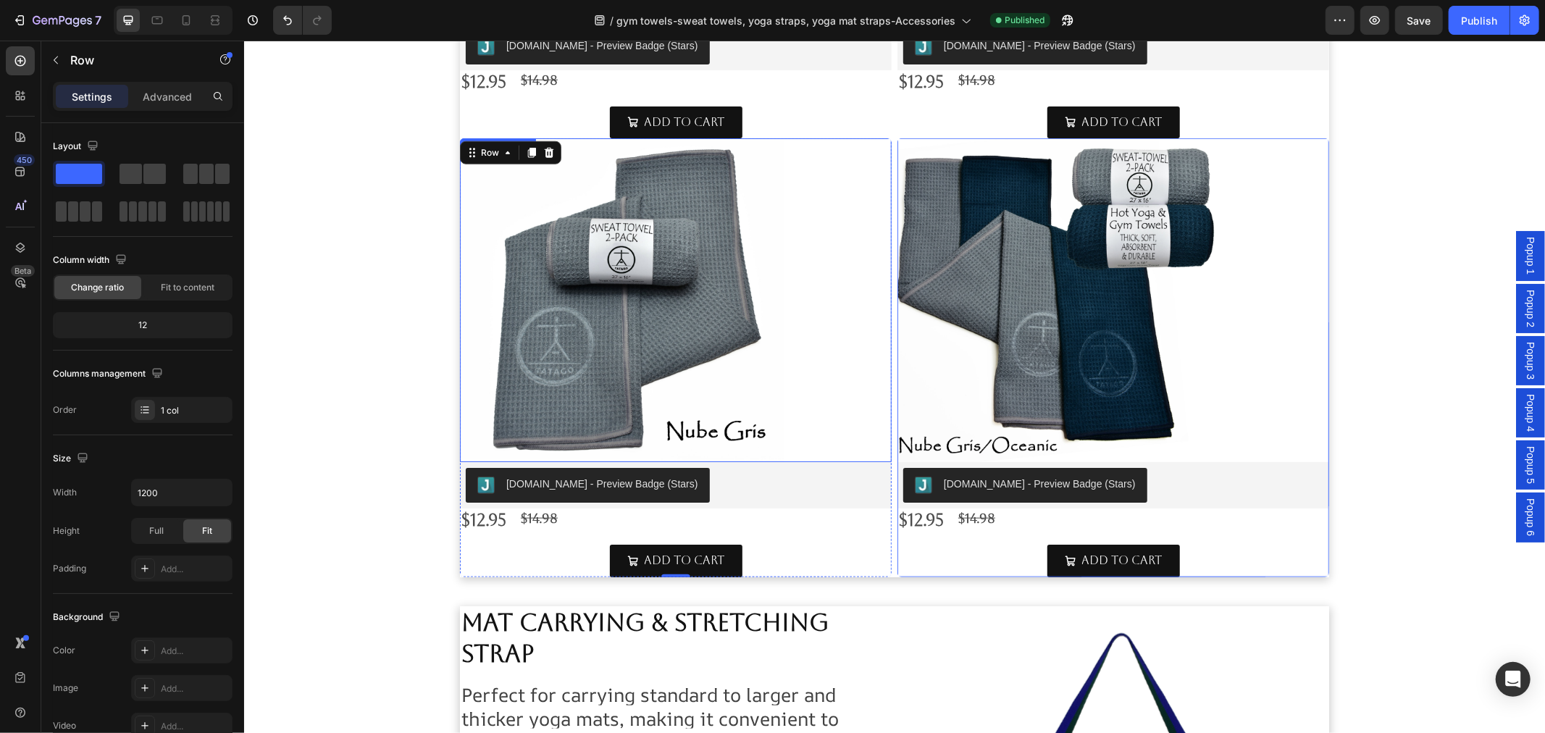
scroll to position [1136, 0]
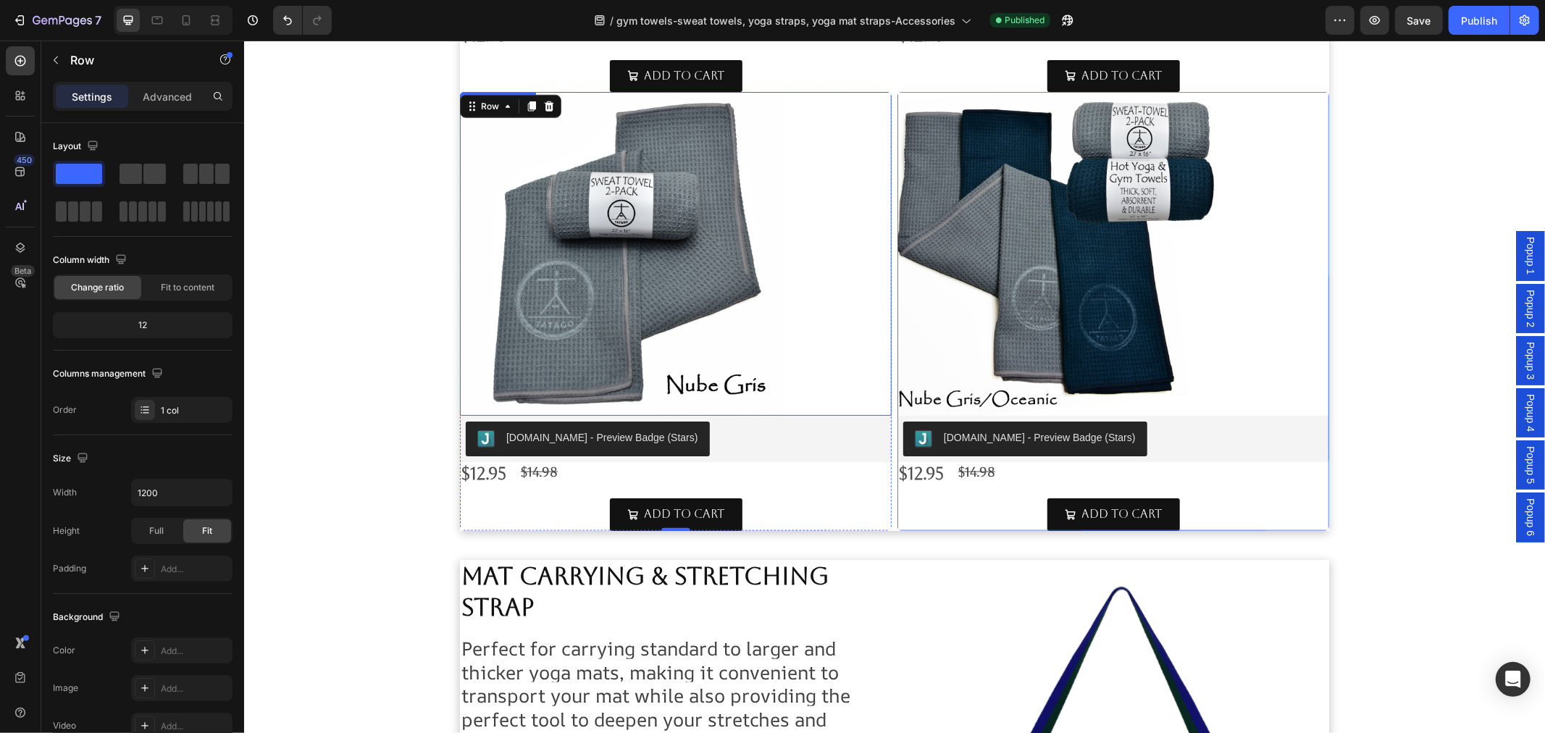
click at [663, 238] on img at bounding box center [621, 253] width 324 height 324
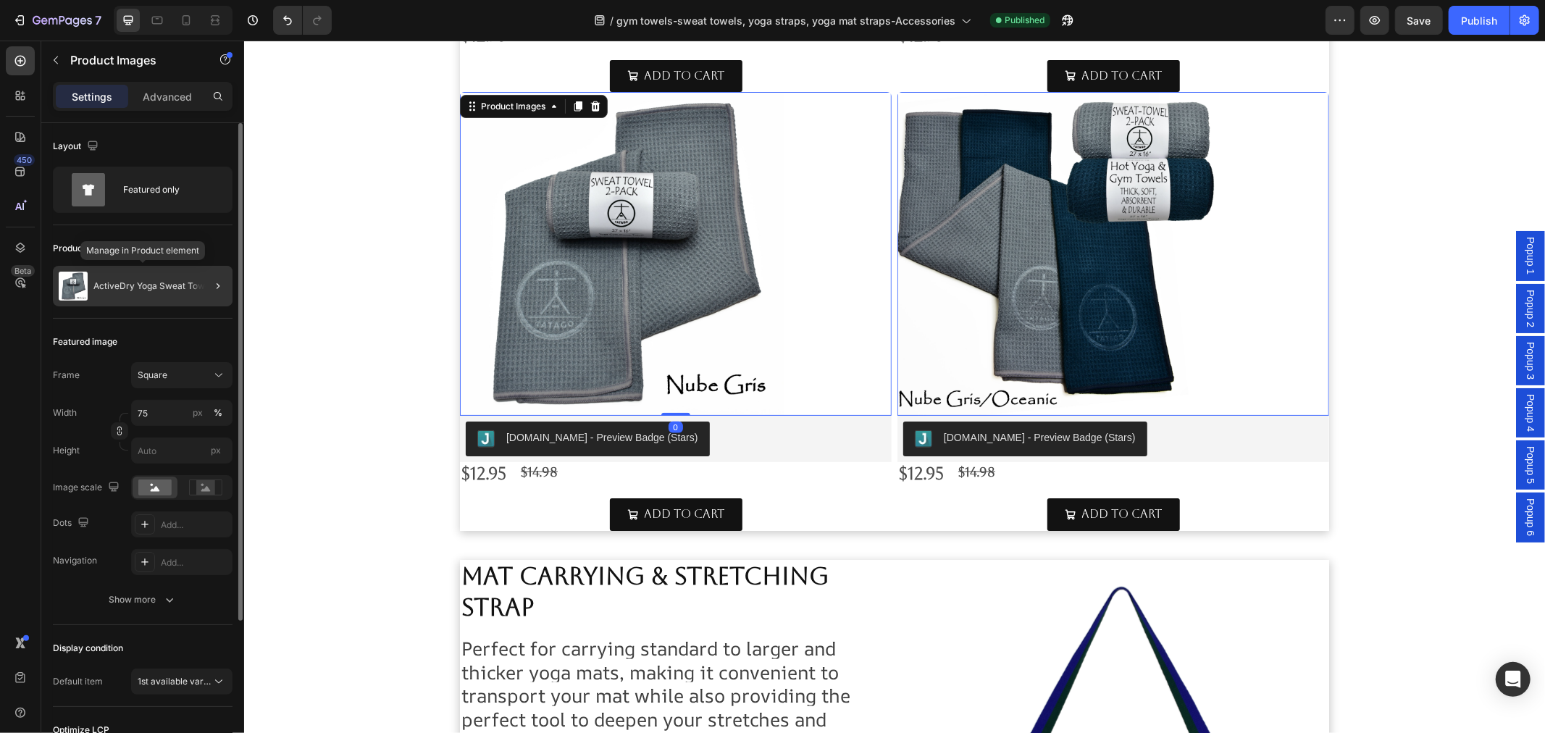
click at [139, 279] on div "ActiveDry Yoga Sweat Towel" at bounding box center [143, 286] width 180 height 41
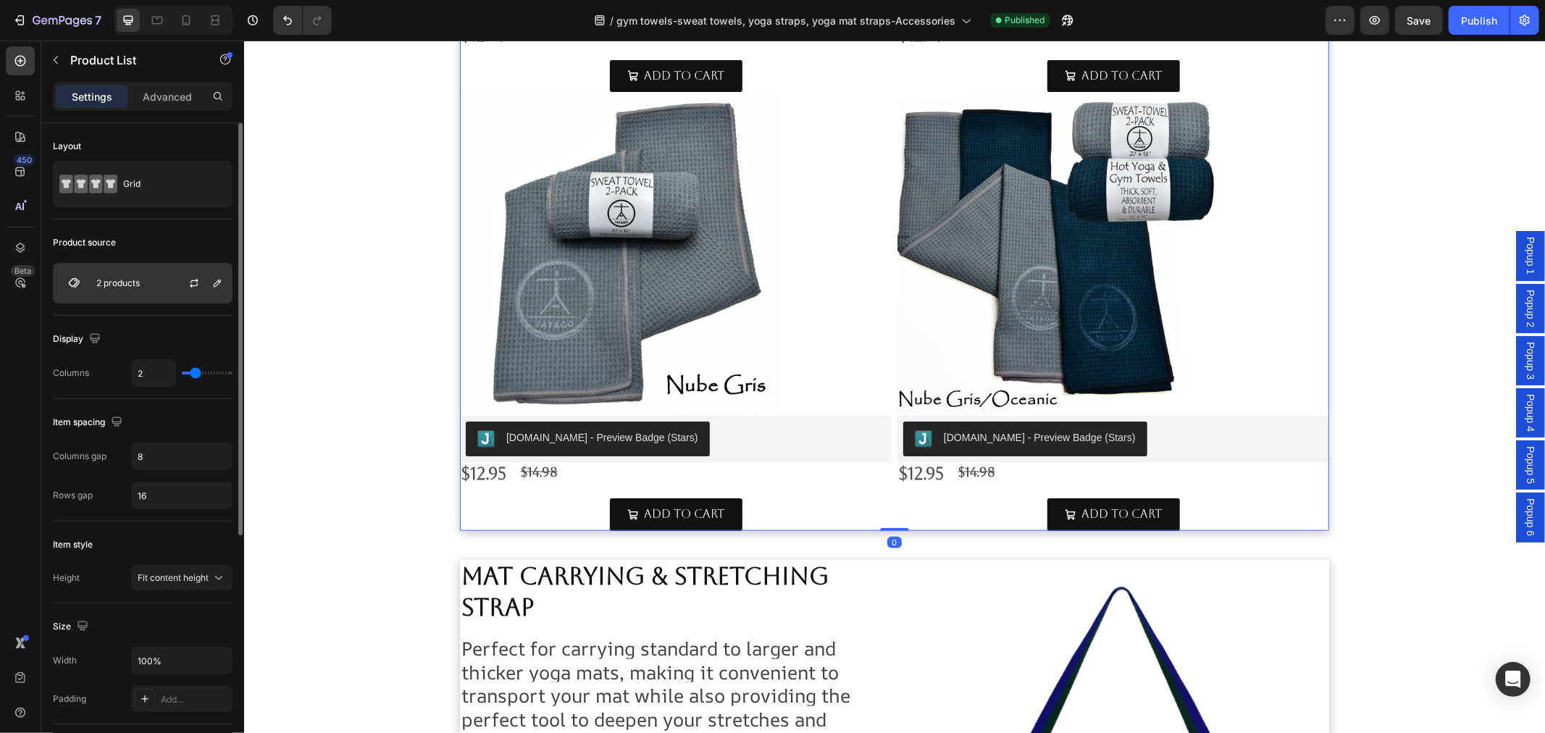
click at [125, 280] on p "2 products" at bounding box center [117, 283] width 43 height 10
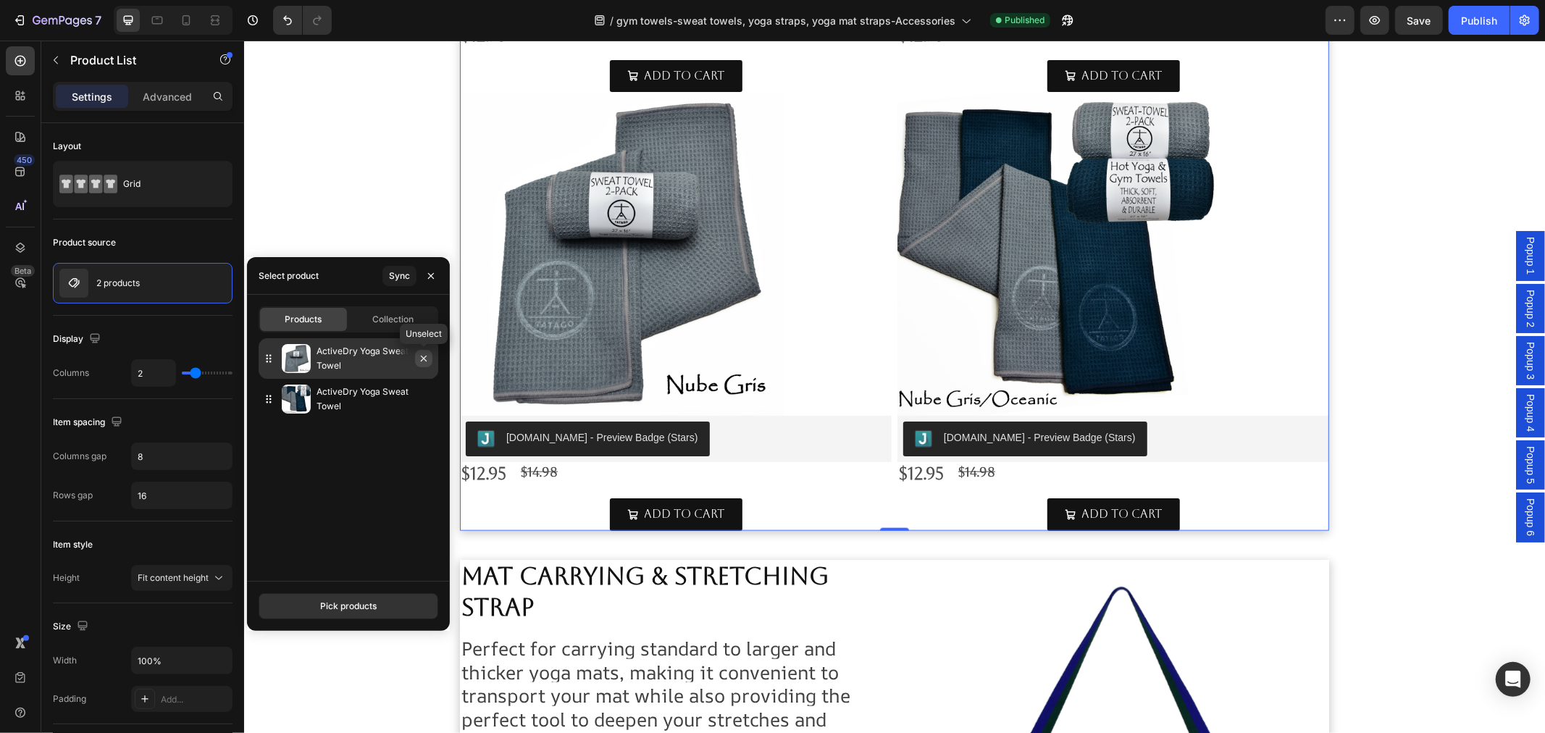
click at [430, 359] on button "button" at bounding box center [423, 358] width 17 height 17
click at [421, 366] on div at bounding box center [423, 358] width 17 height 17
click at [422, 356] on icon "button" at bounding box center [424, 359] width 12 height 12
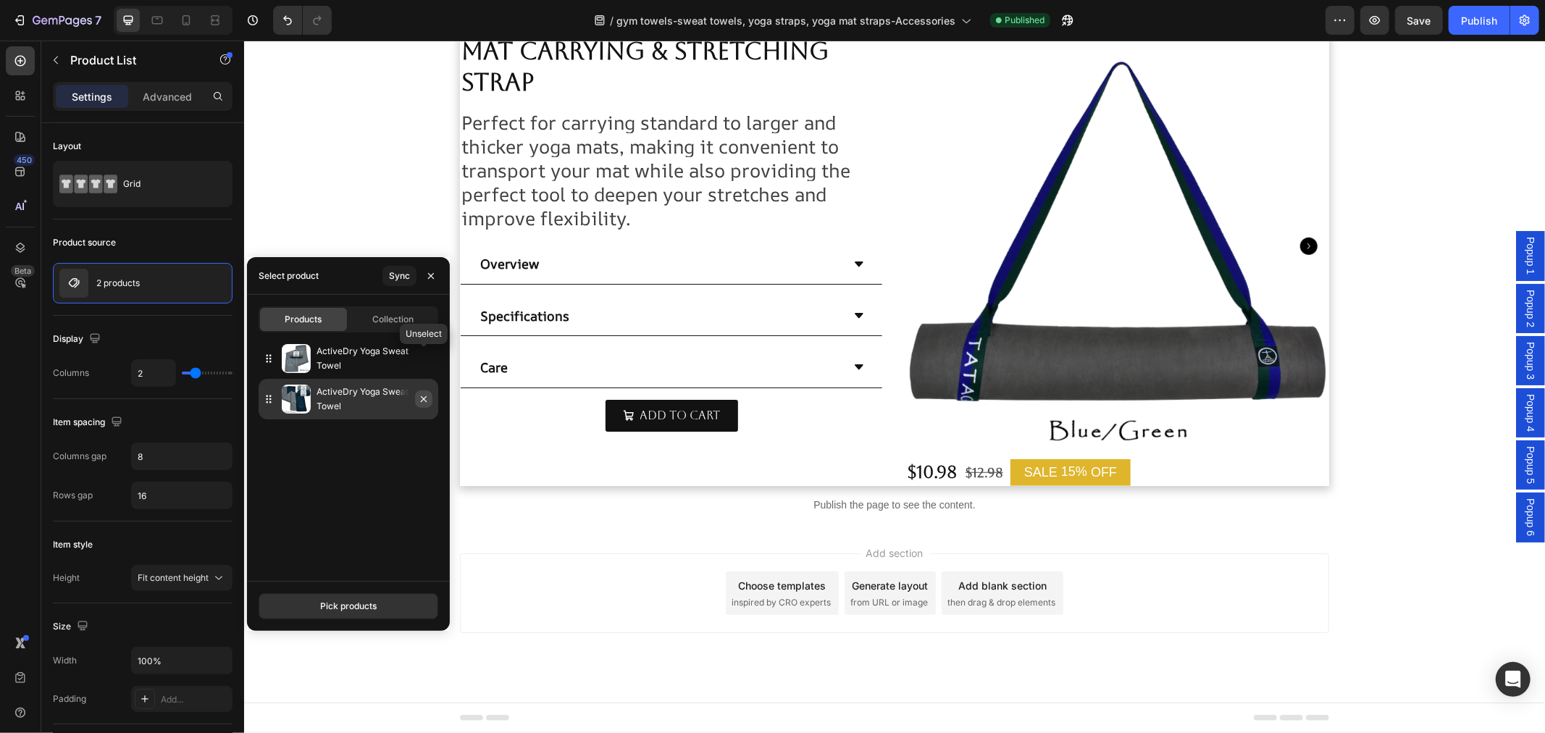
scroll to position [794, 0]
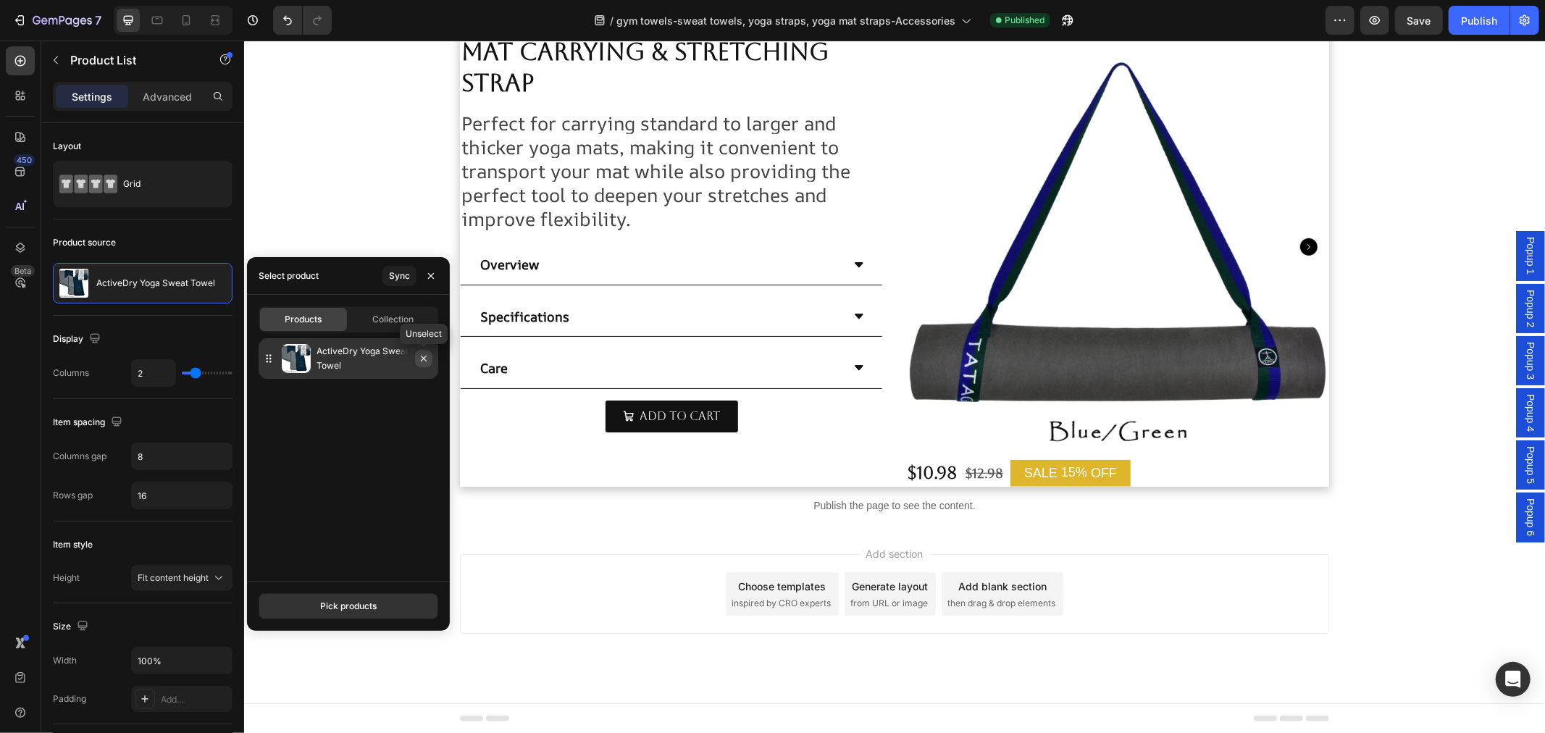
click at [422, 358] on icon "button" at bounding box center [424, 359] width 12 height 12
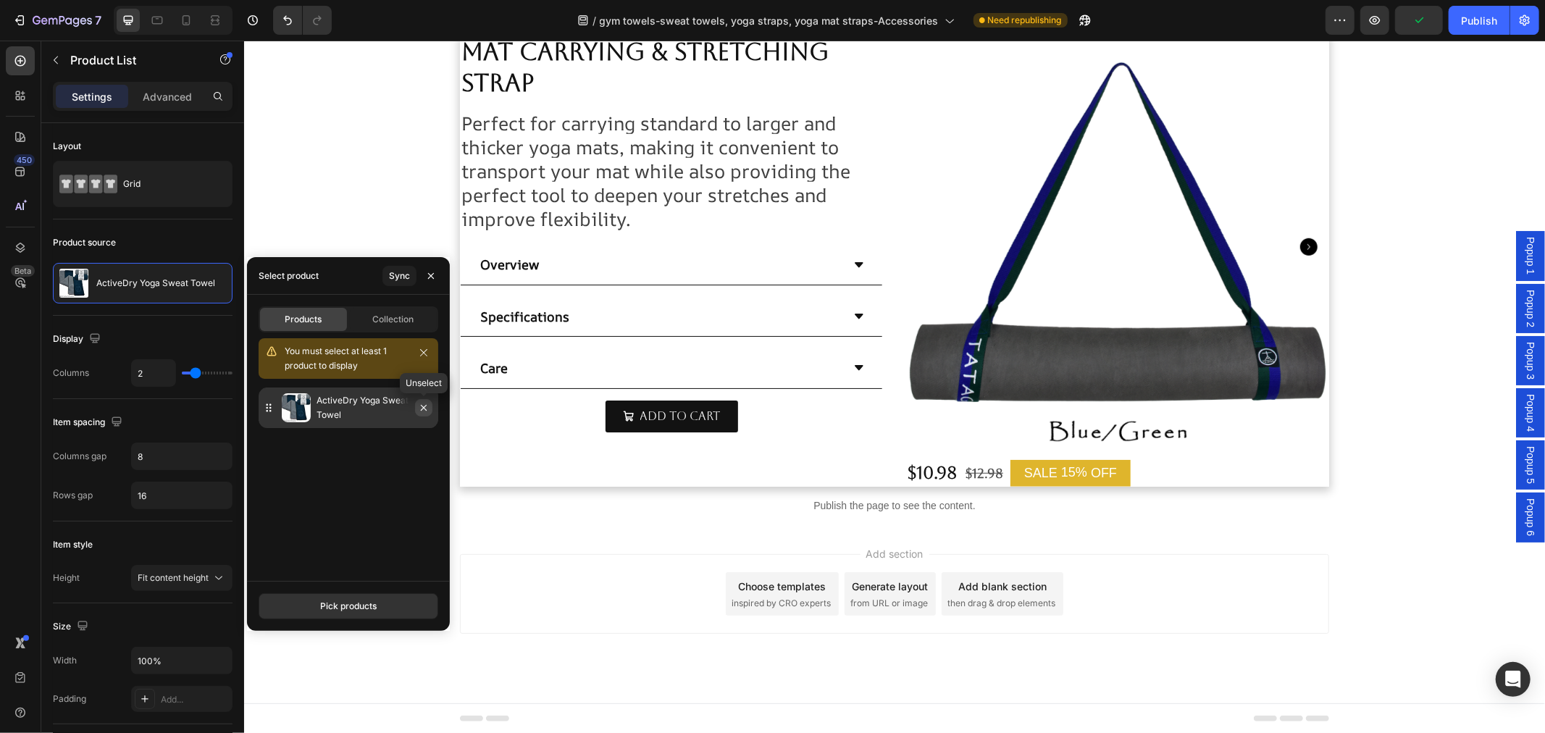
click at [424, 407] on icon "button" at bounding box center [424, 408] width 6 height 6
click at [348, 619] on button "Pick products" at bounding box center [349, 606] width 180 height 26
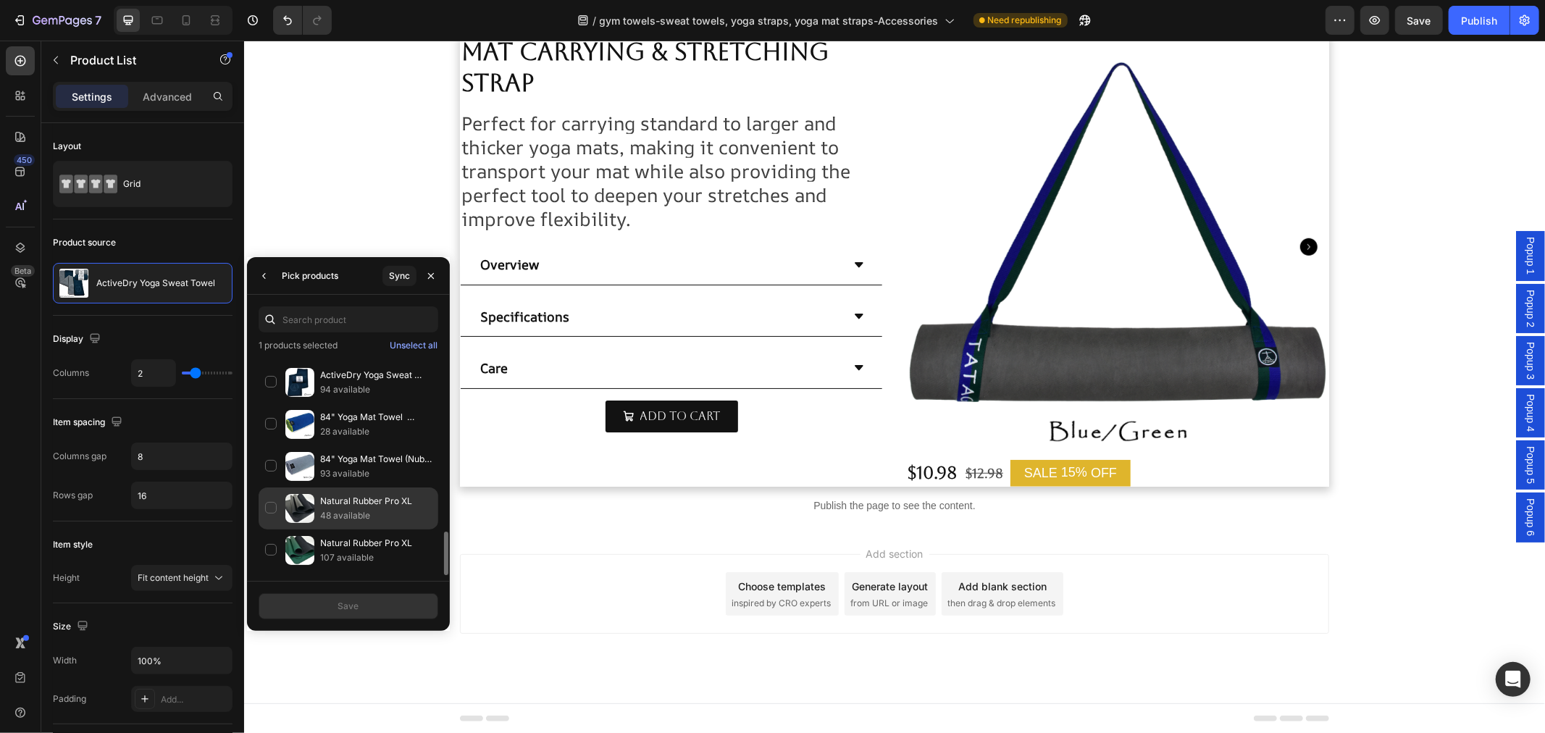
scroll to position [634, 0]
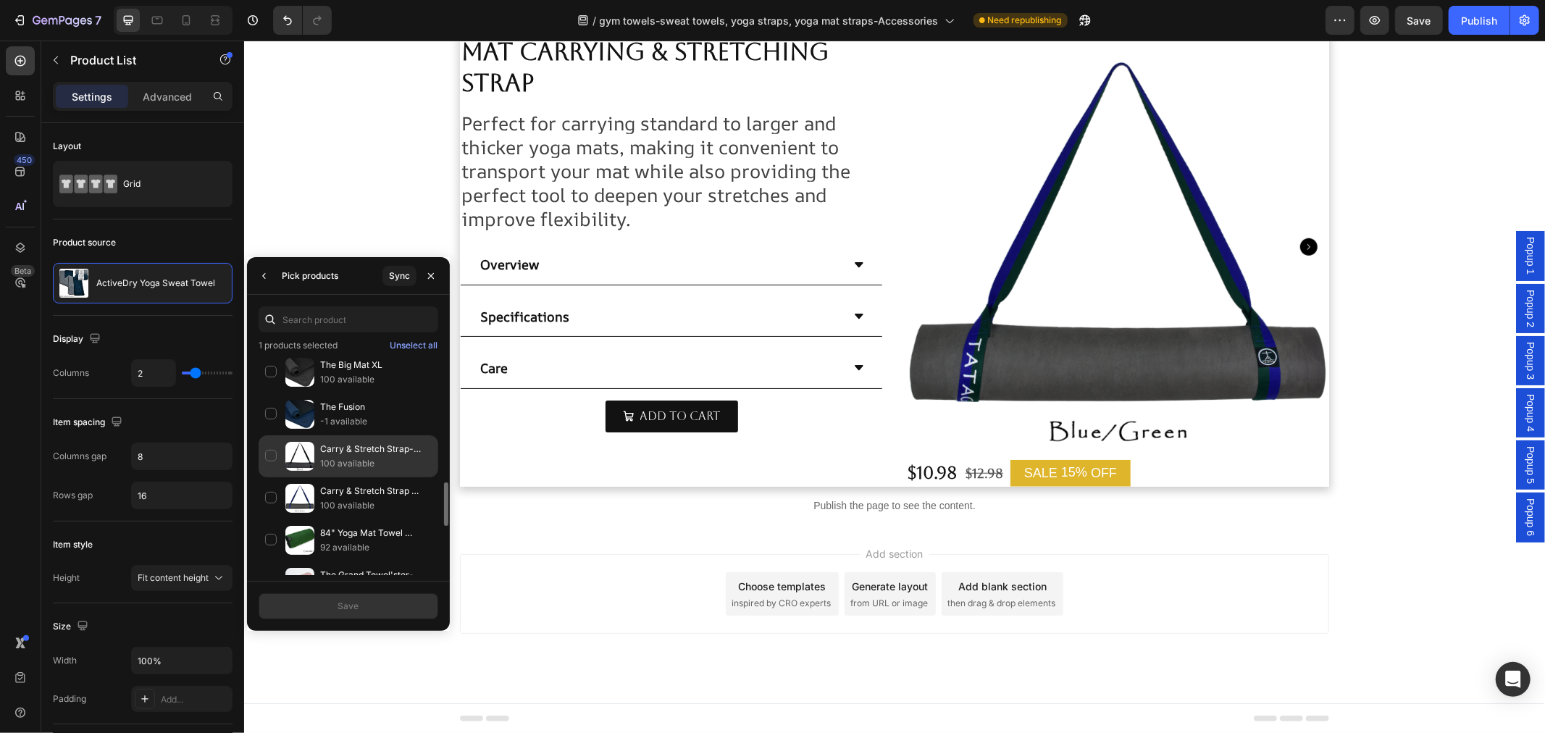
click at [267, 477] on div "Carry & Stretch Strap-Black 100 available" at bounding box center [349, 498] width 180 height 42
click at [268, 519] on div "Carry & Stretch Strap Blu/Grn 100 available" at bounding box center [349, 540] width 180 height 42
click at [362, 600] on button "Save" at bounding box center [349, 606] width 180 height 26
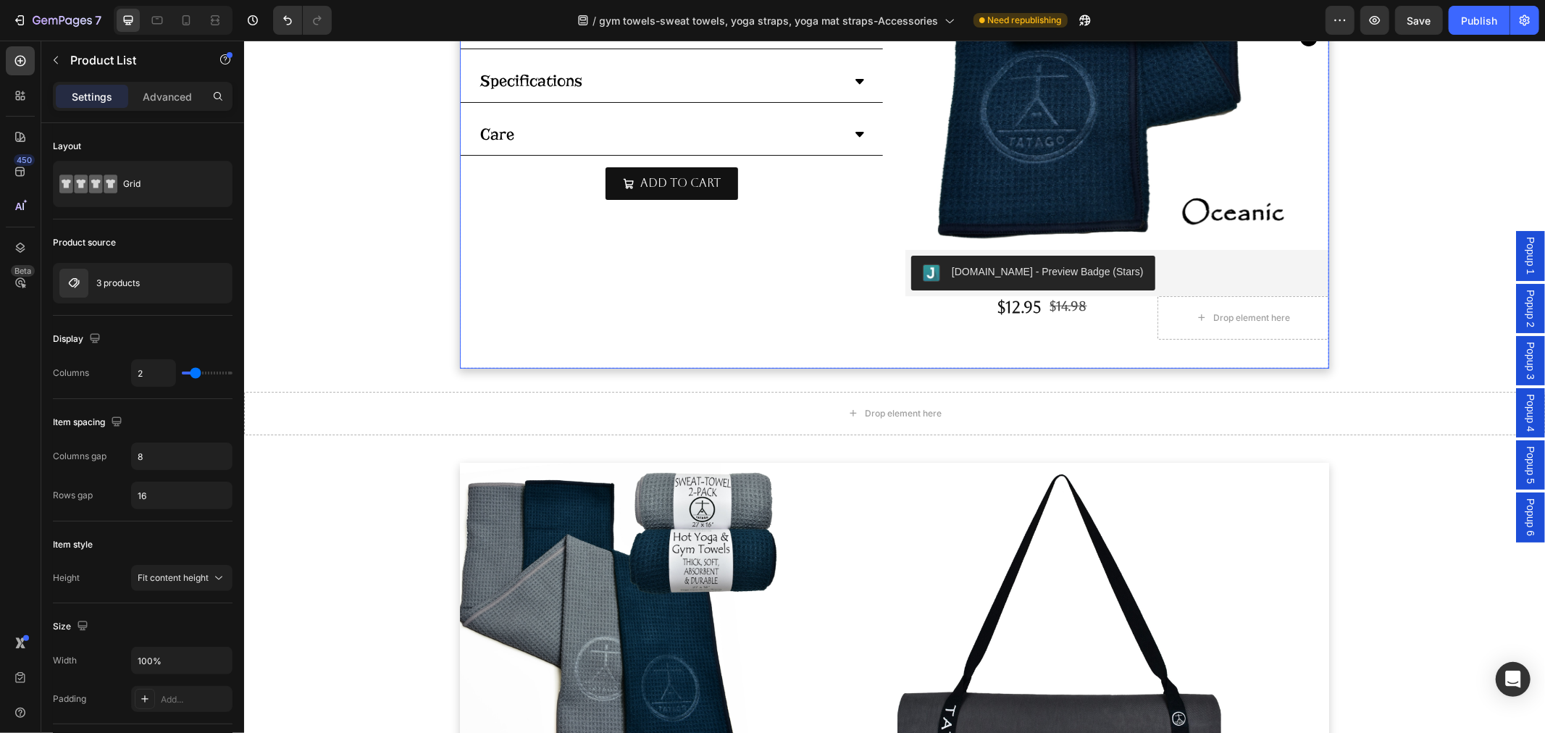
scroll to position [473, 0]
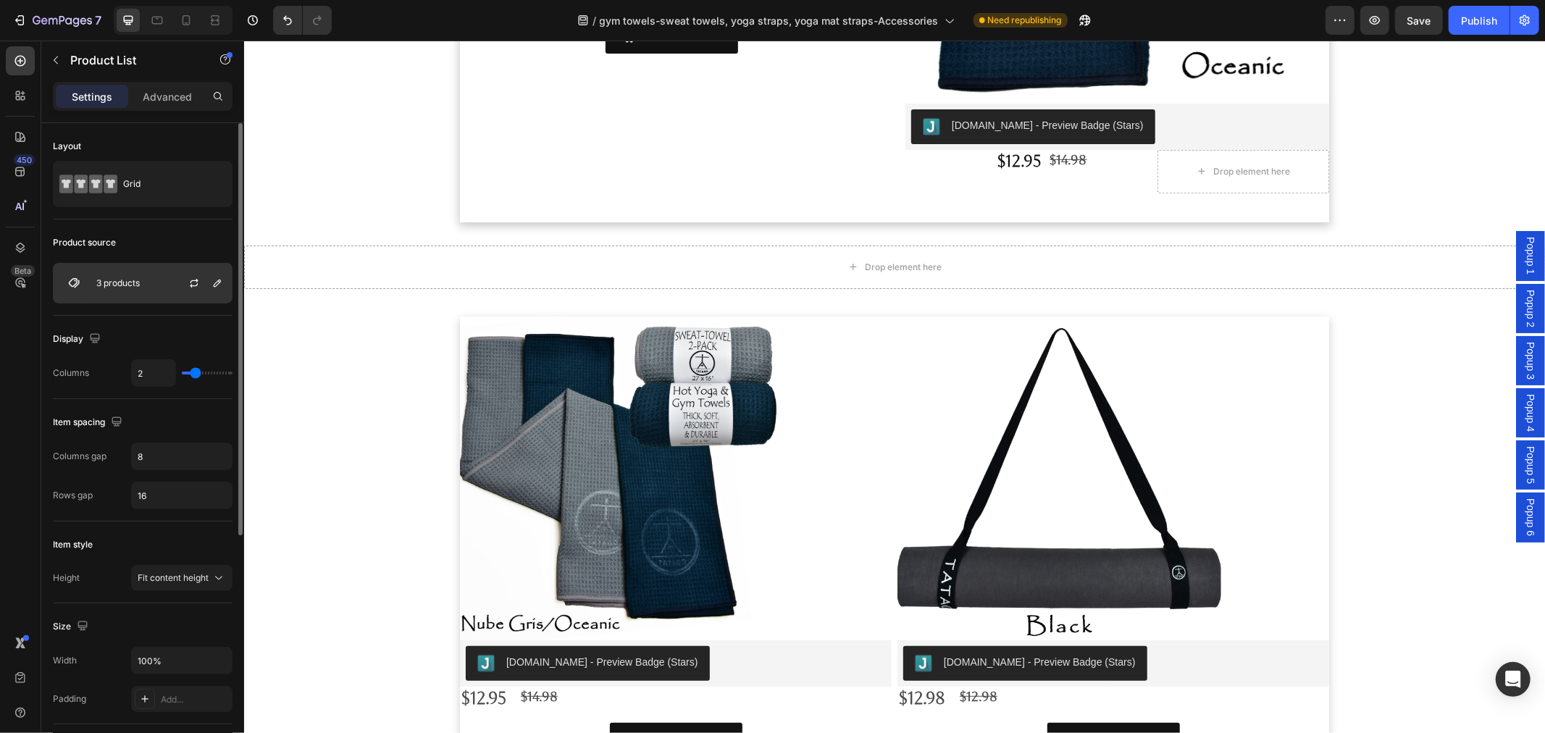
click at [164, 278] on div "3 products" at bounding box center [143, 283] width 180 height 41
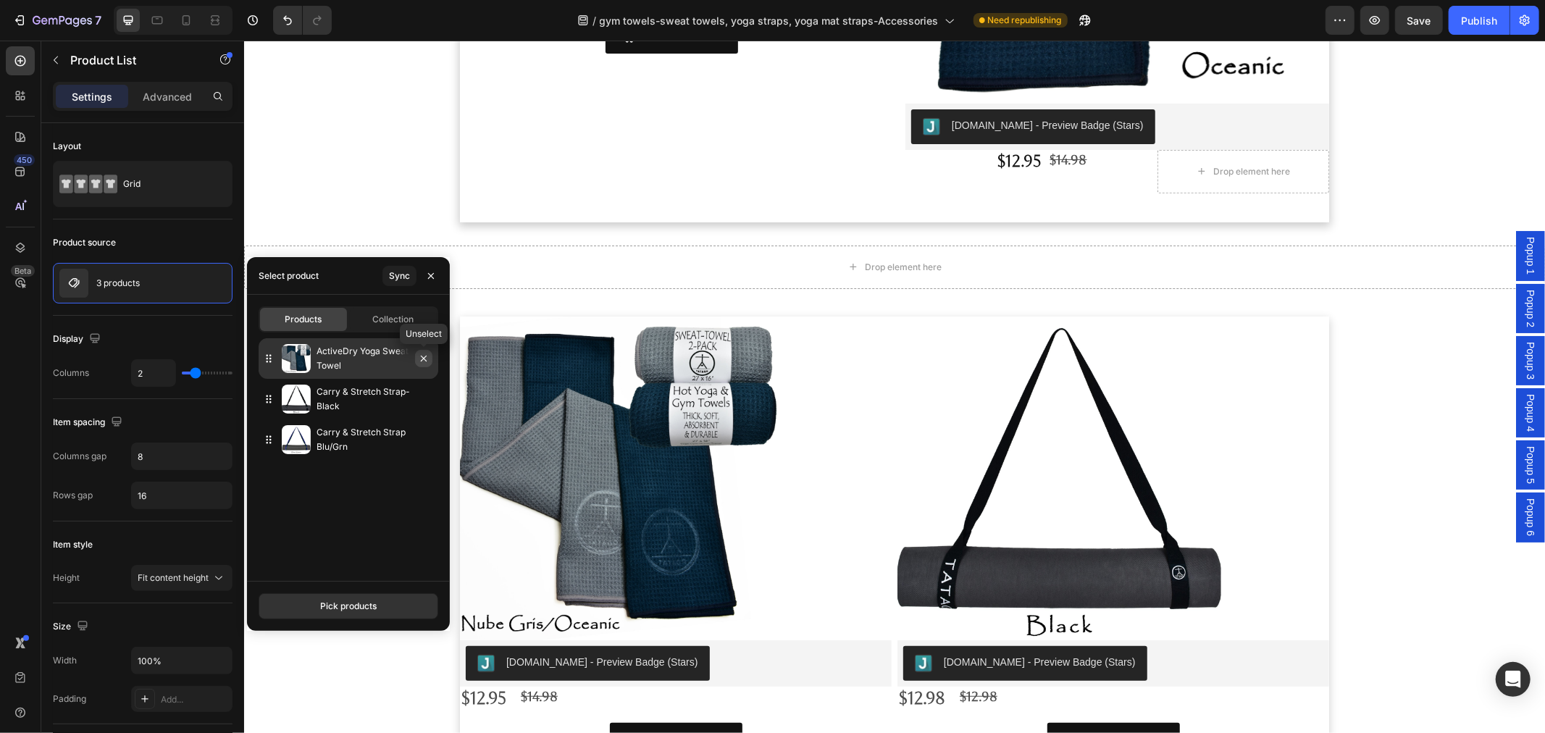
click at [423, 364] on button "button" at bounding box center [423, 358] width 17 height 17
click at [422, 357] on icon "button" at bounding box center [424, 359] width 6 height 6
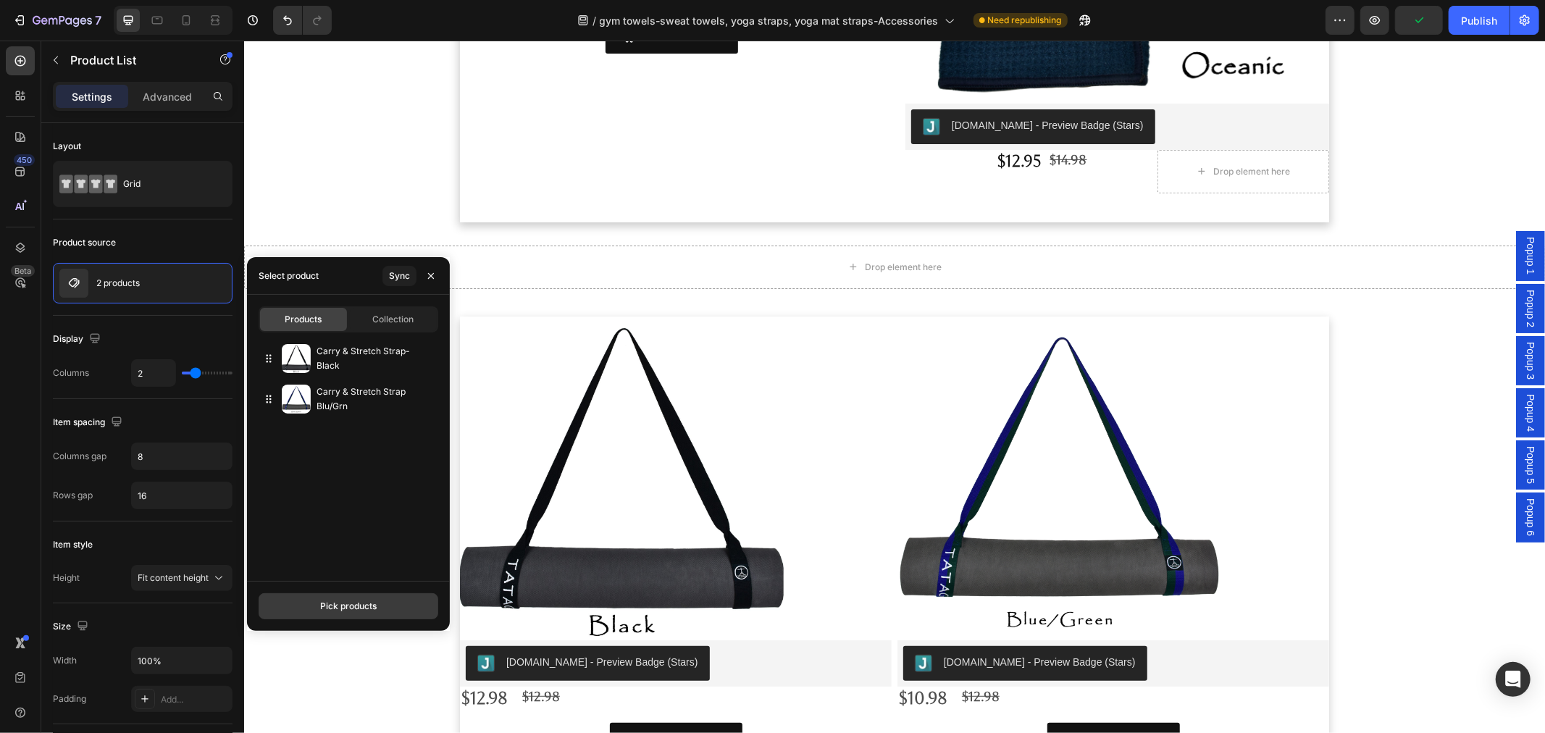
click at [378, 603] on button "Pick products" at bounding box center [349, 606] width 180 height 26
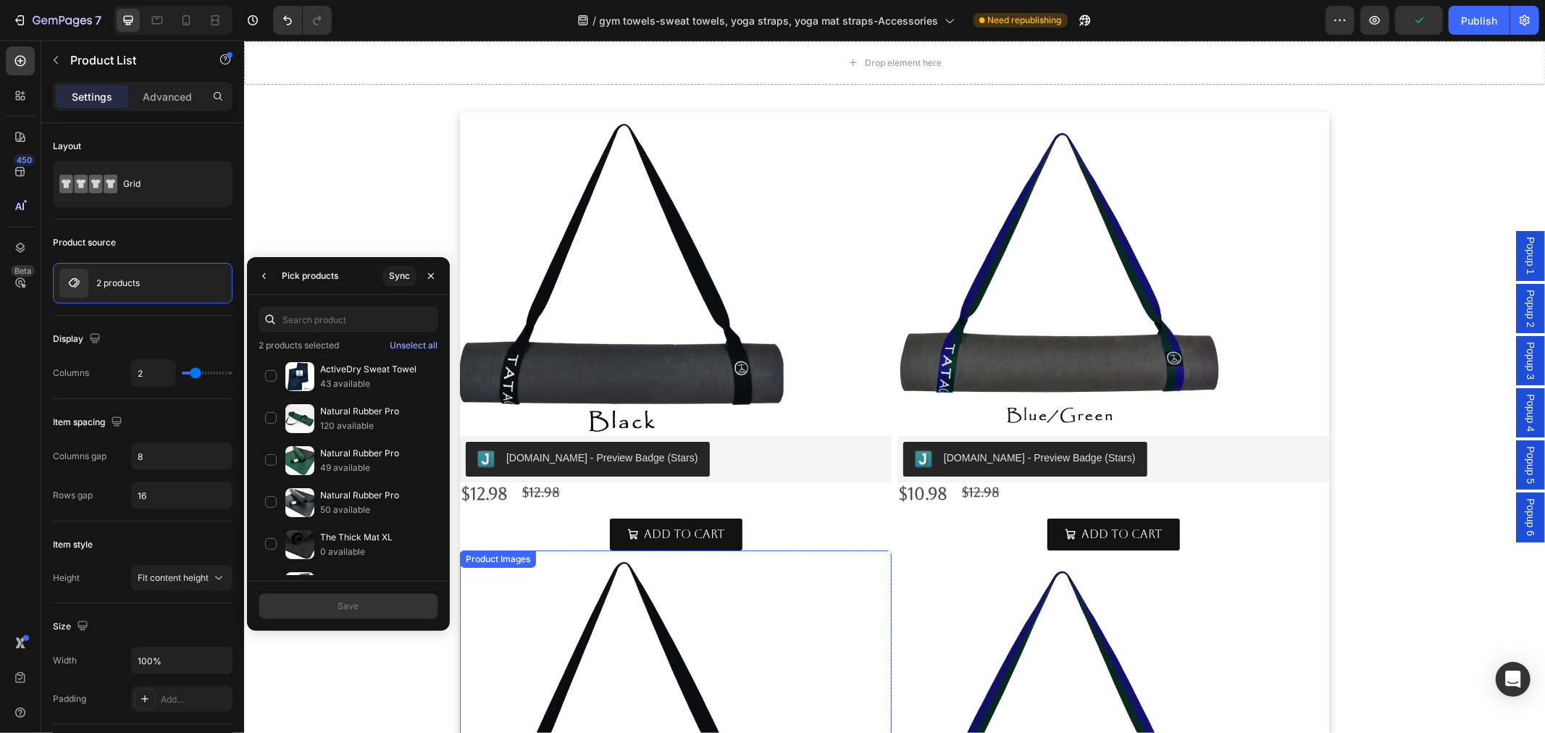
scroll to position [714, 0]
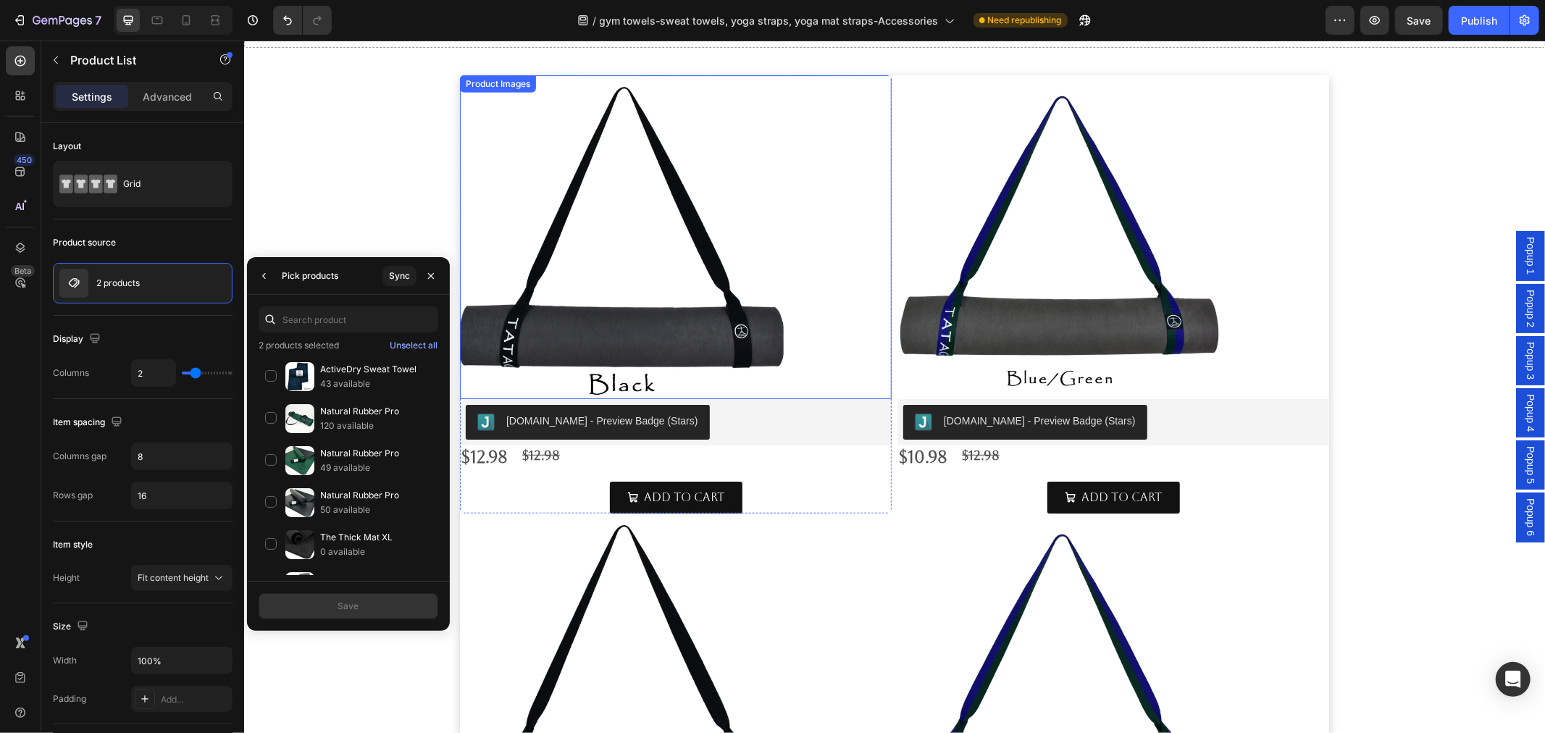
click at [721, 256] on img at bounding box center [621, 237] width 324 height 324
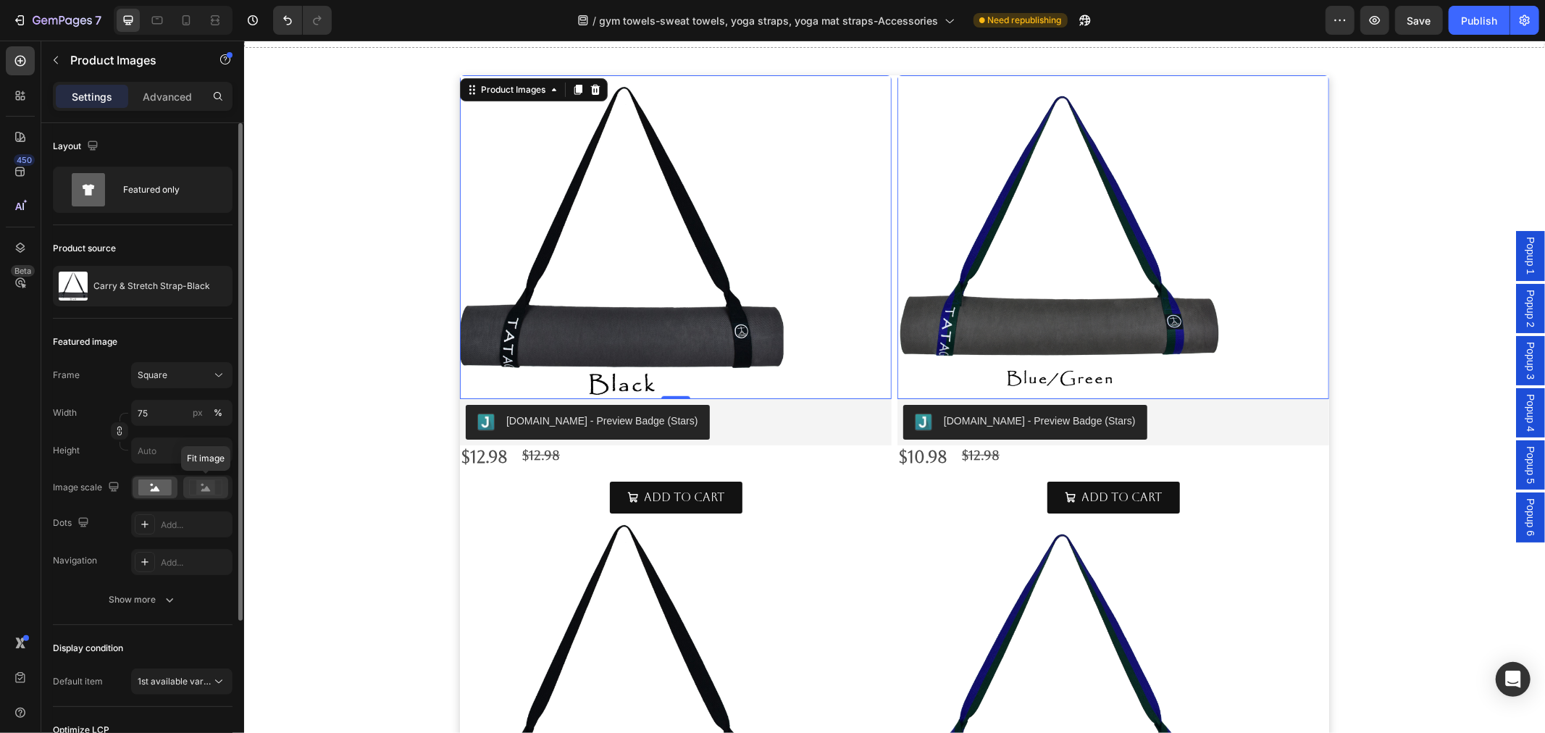
click at [200, 491] on rect at bounding box center [205, 487] width 19 height 14
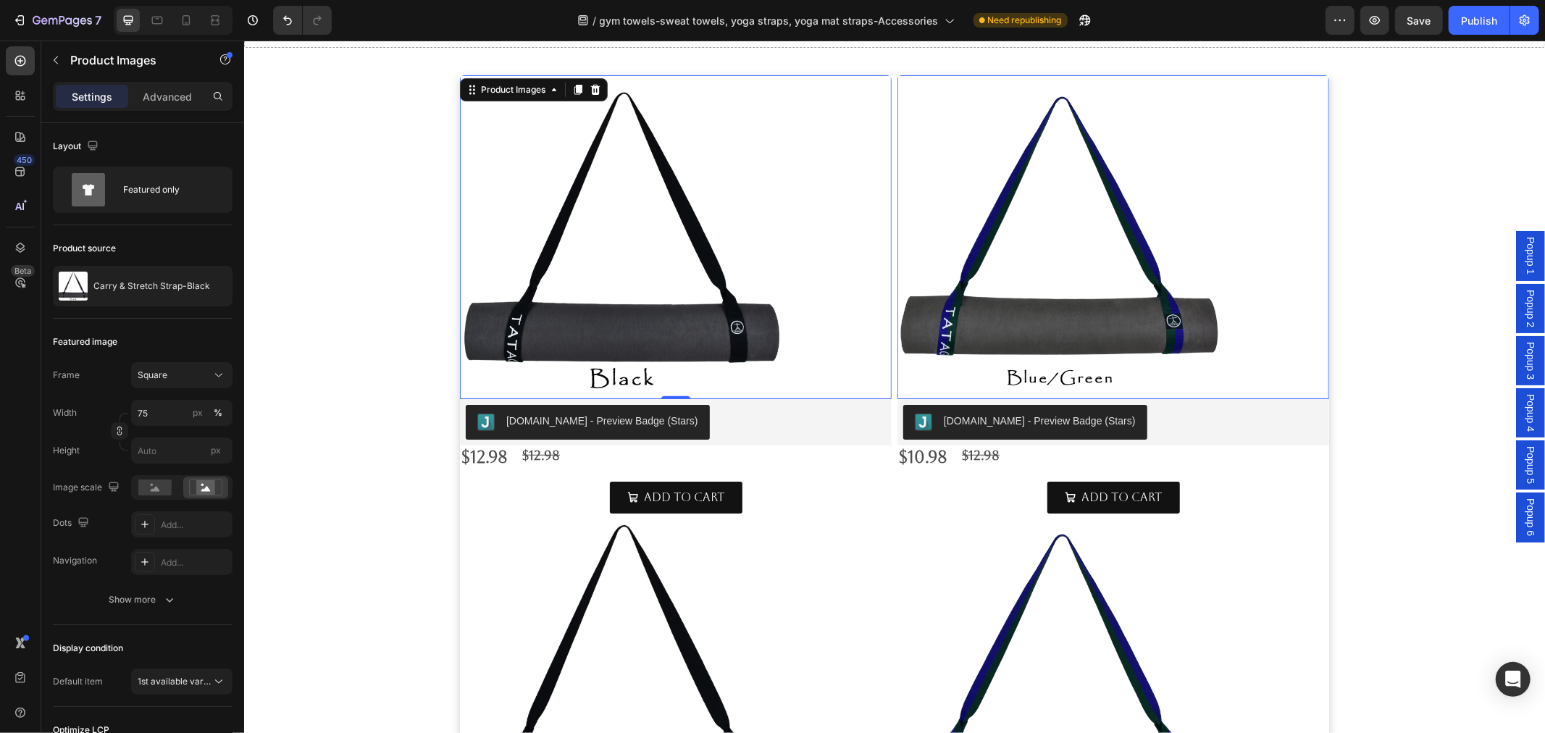
click at [739, 264] on img at bounding box center [621, 237] width 324 height 324
click at [162, 410] on input "75" at bounding box center [181, 413] width 101 height 26
click at [186, 449] on p "Full 100%" at bounding box center [179, 447] width 84 height 13
type input "100"
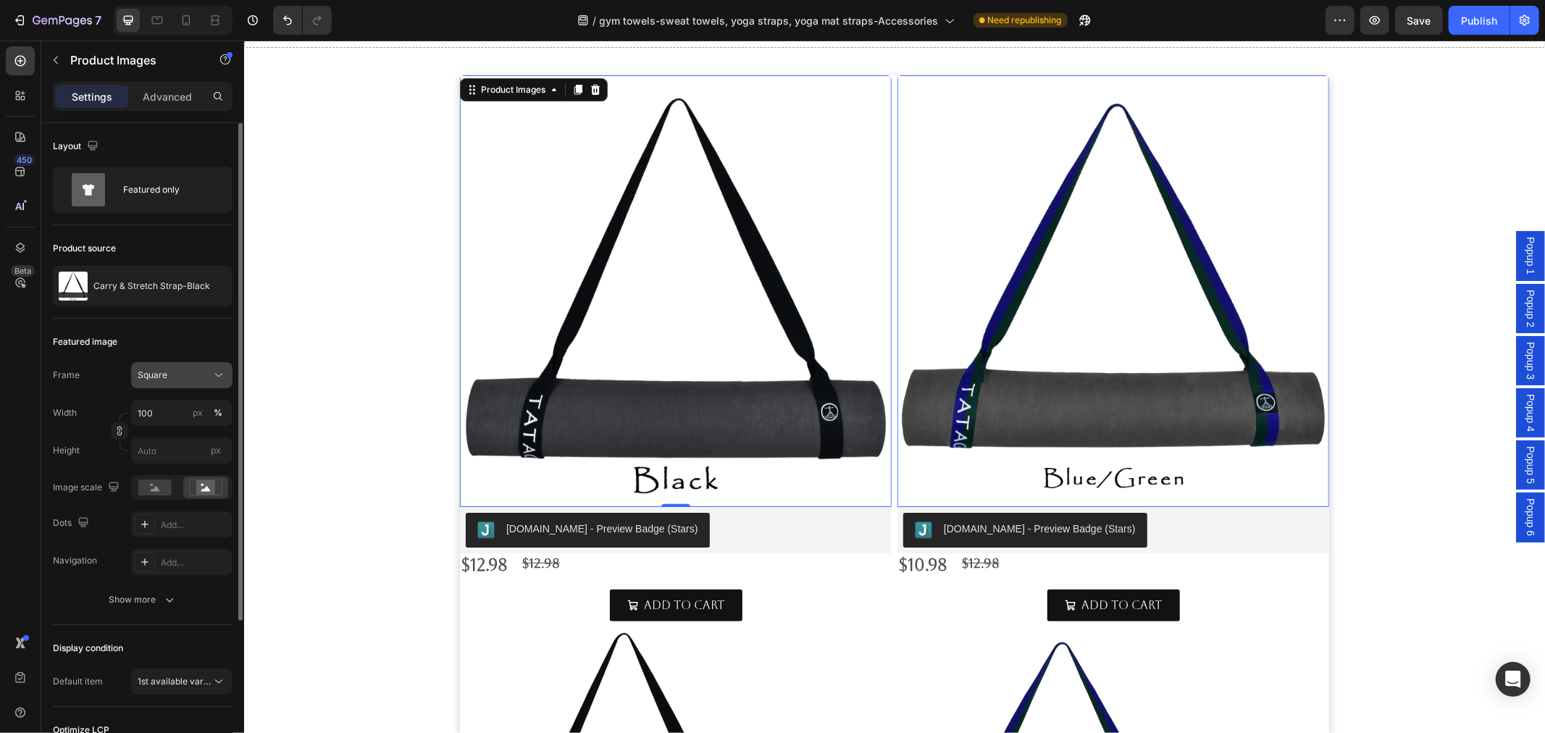
click at [172, 384] on button "Square" at bounding box center [181, 375] width 101 height 26
click at [157, 490] on icon at bounding box center [154, 487] width 33 height 16
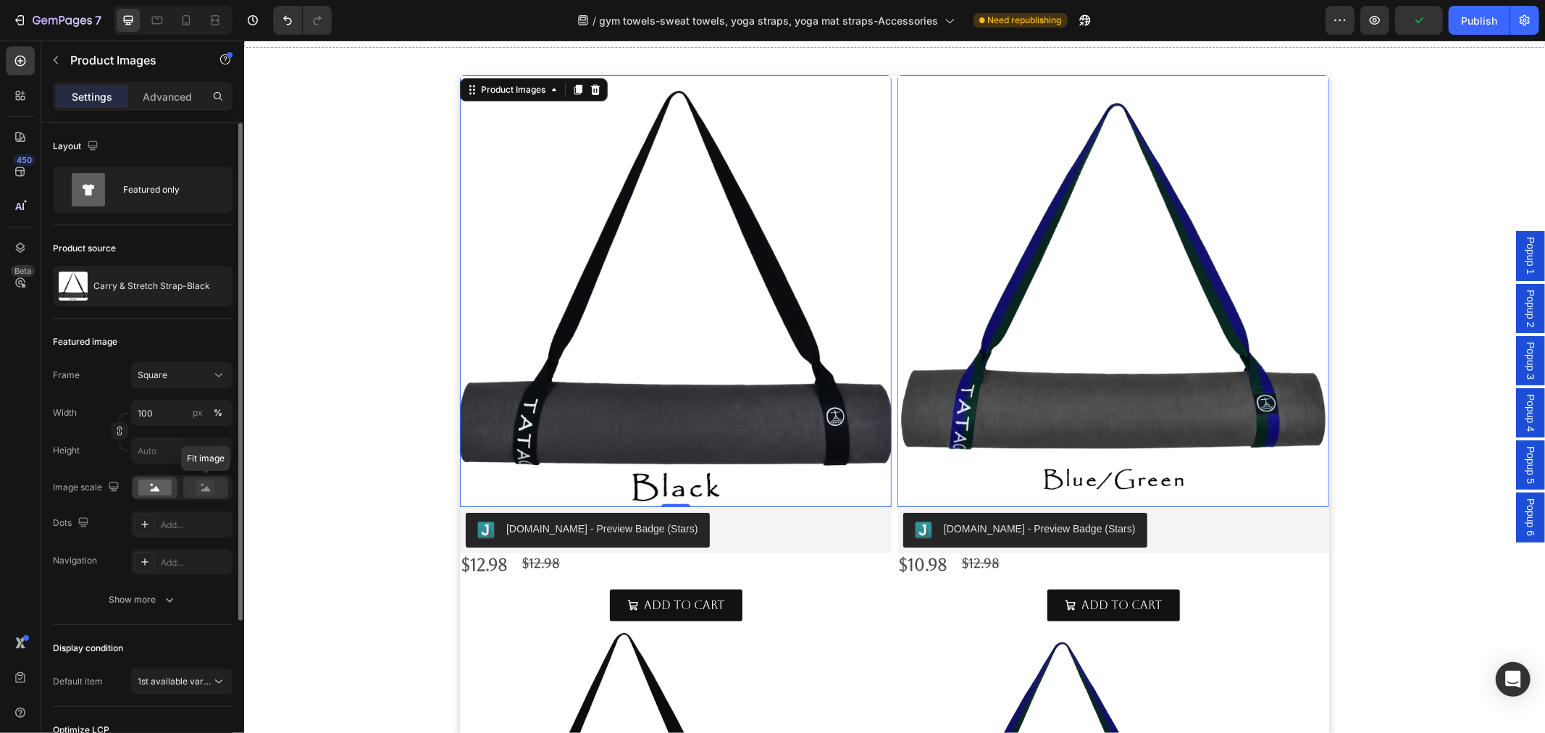
click at [210, 488] on rect at bounding box center [205, 487] width 19 height 14
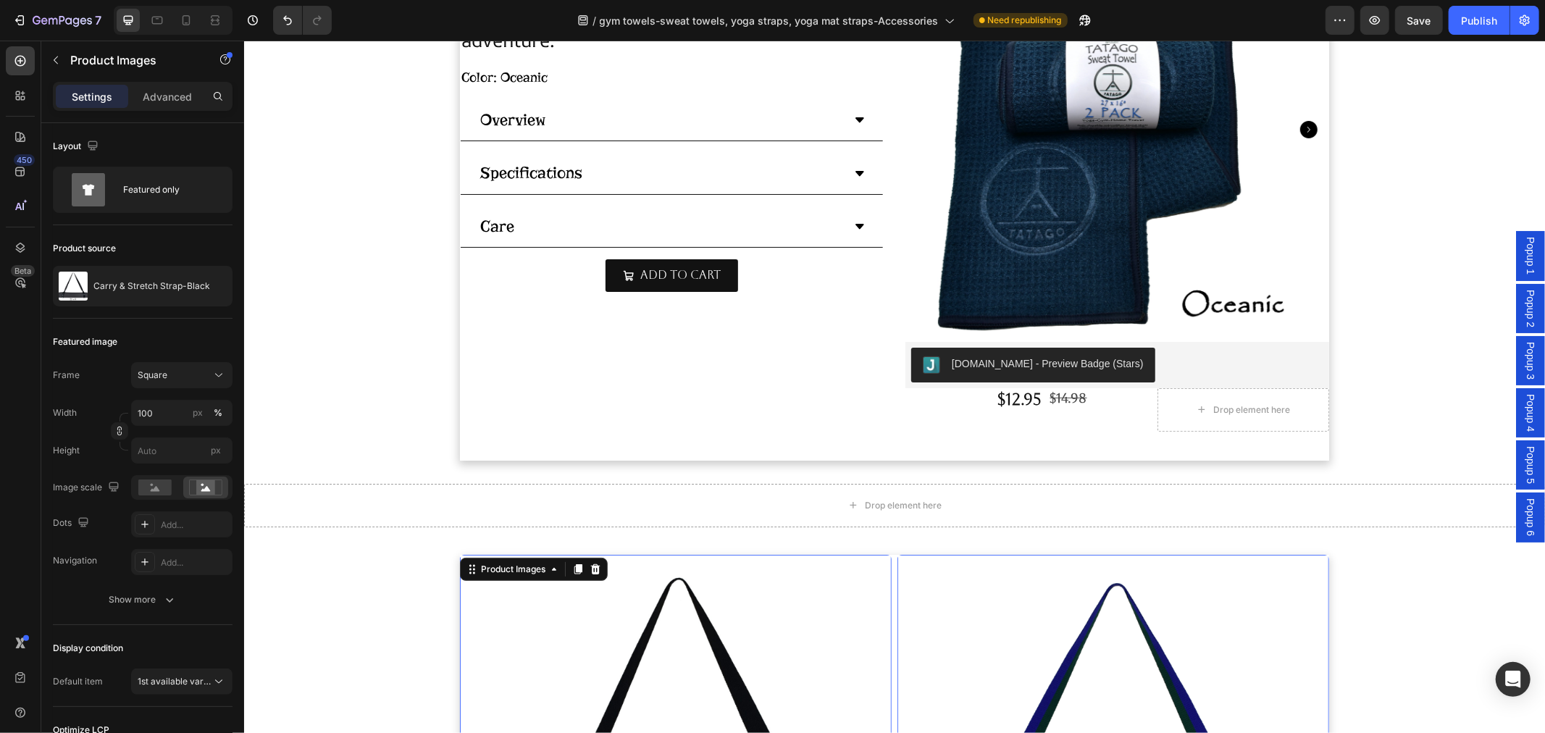
scroll to position [232, 0]
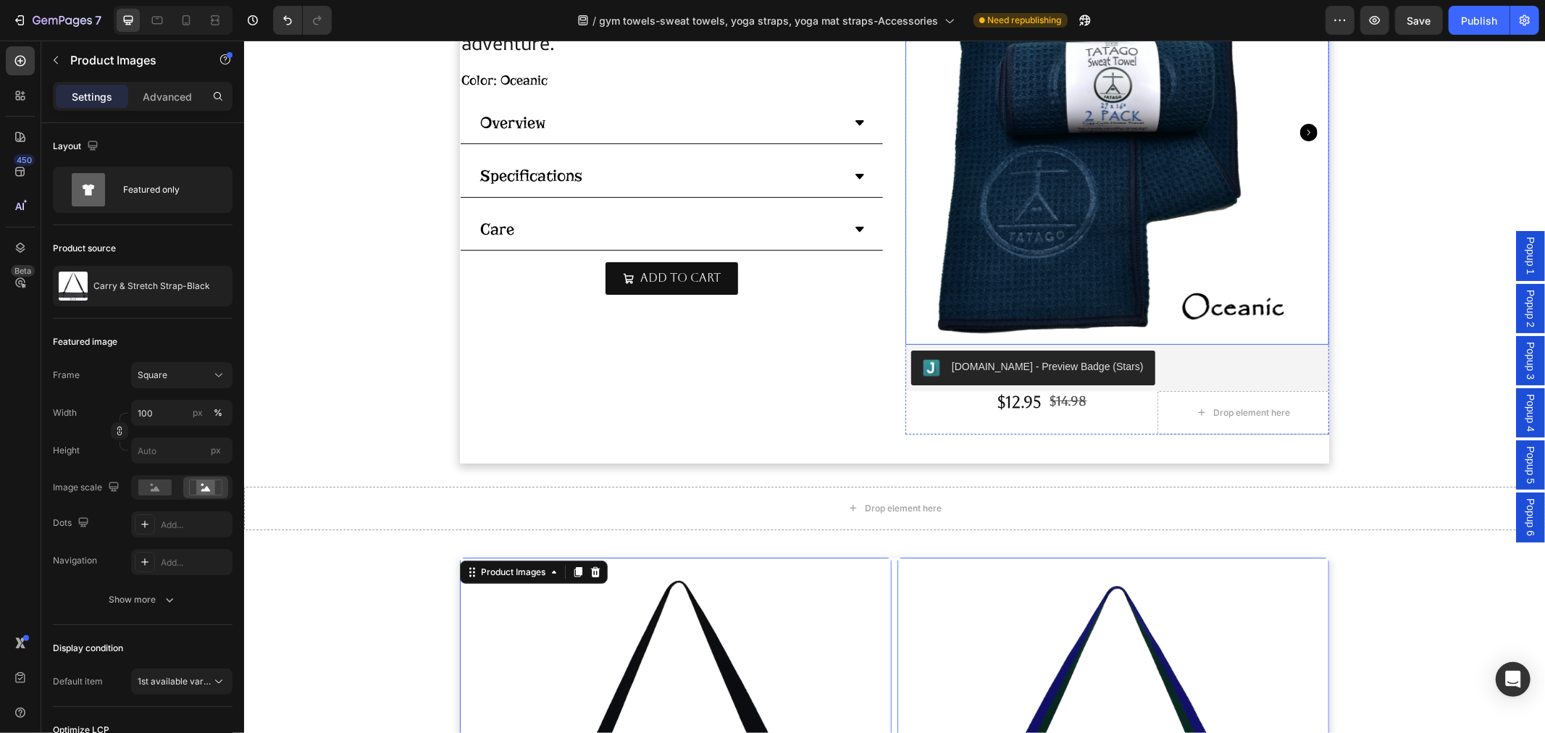
click at [1073, 198] on img at bounding box center [1117, 132] width 424 height 424
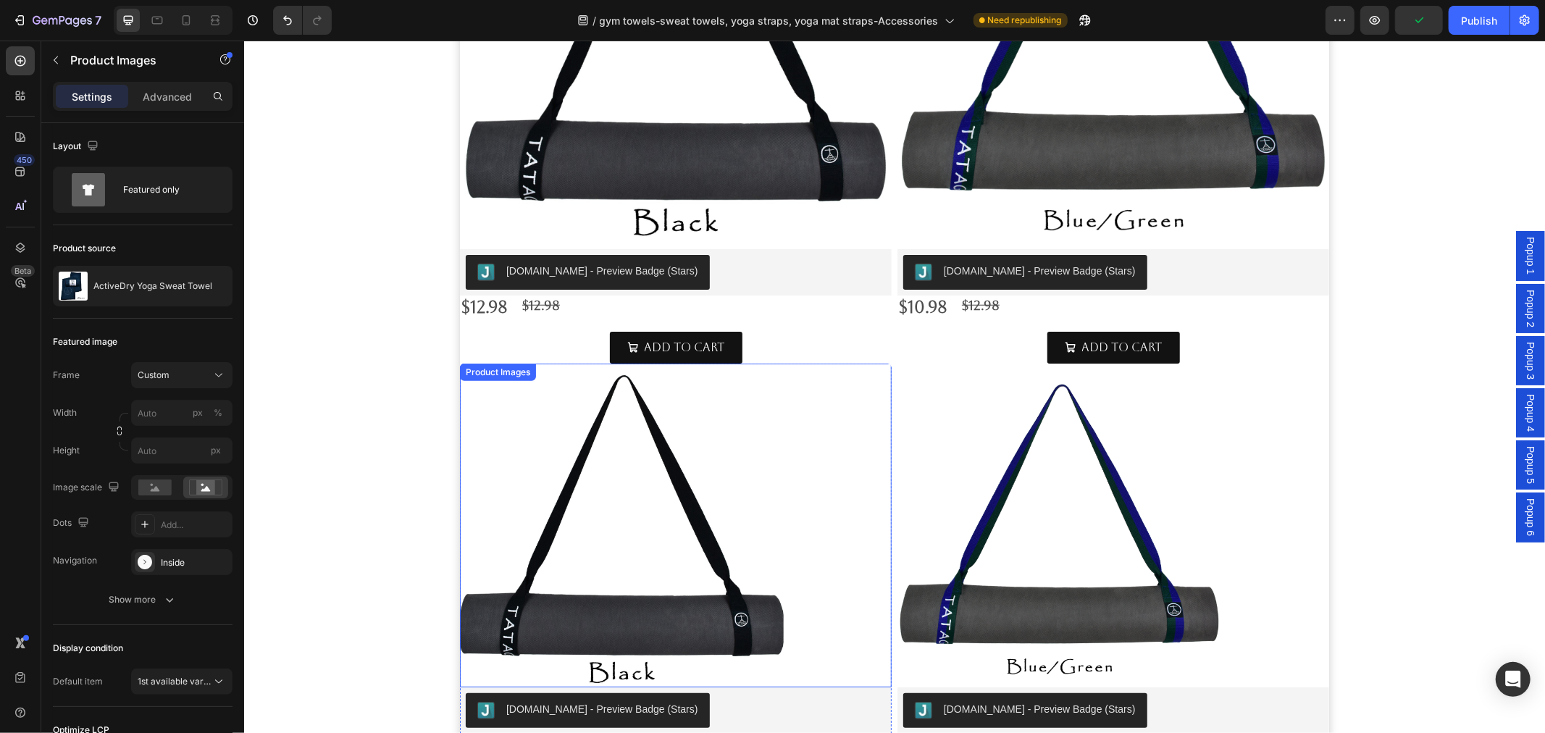
scroll to position [885, 0]
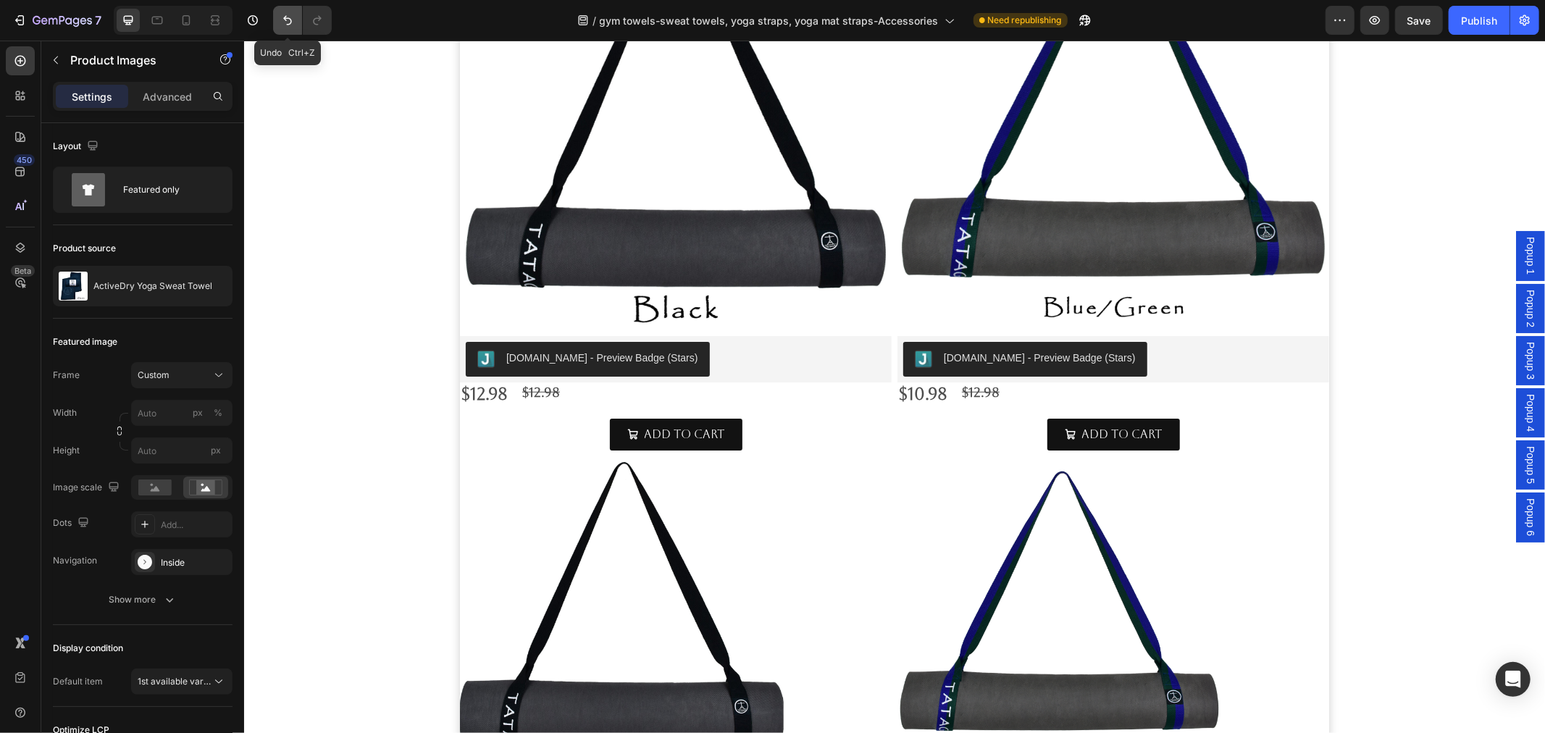
click at [283, 22] on icon "Undo/Redo" at bounding box center [287, 20] width 14 height 14
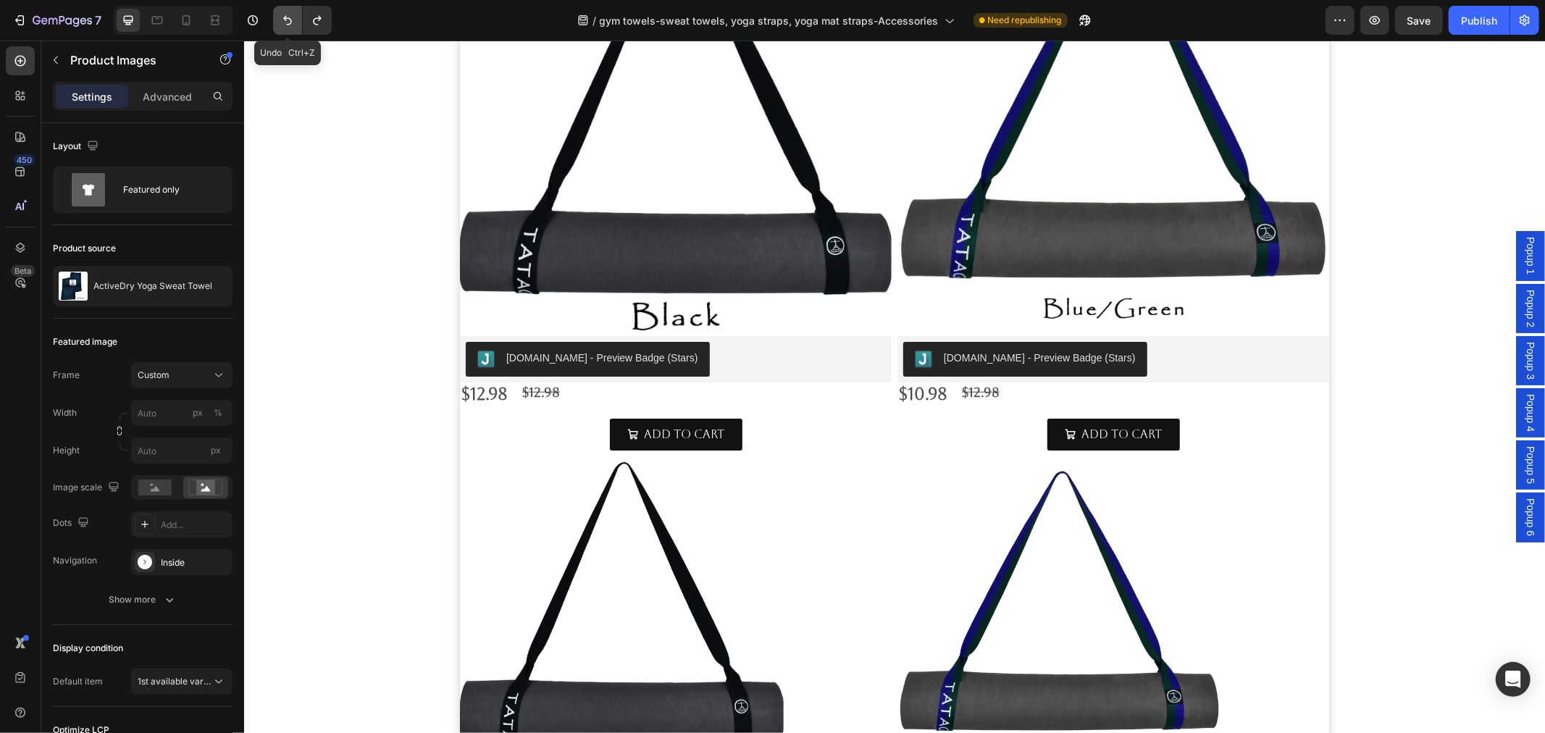
click at [283, 22] on icon "Undo/Redo" at bounding box center [287, 20] width 14 height 14
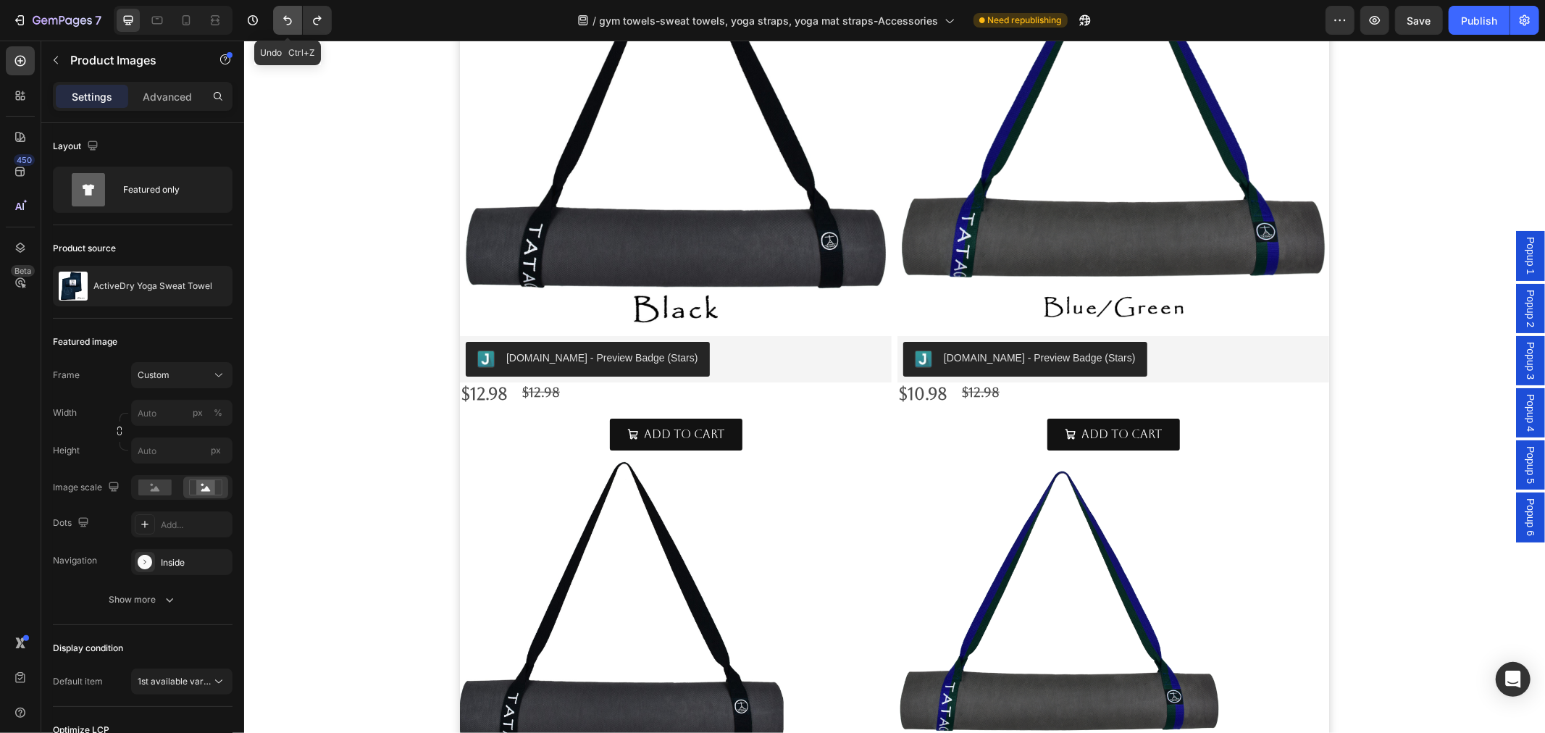
click at [283, 22] on icon "Undo/Redo" at bounding box center [287, 20] width 14 height 14
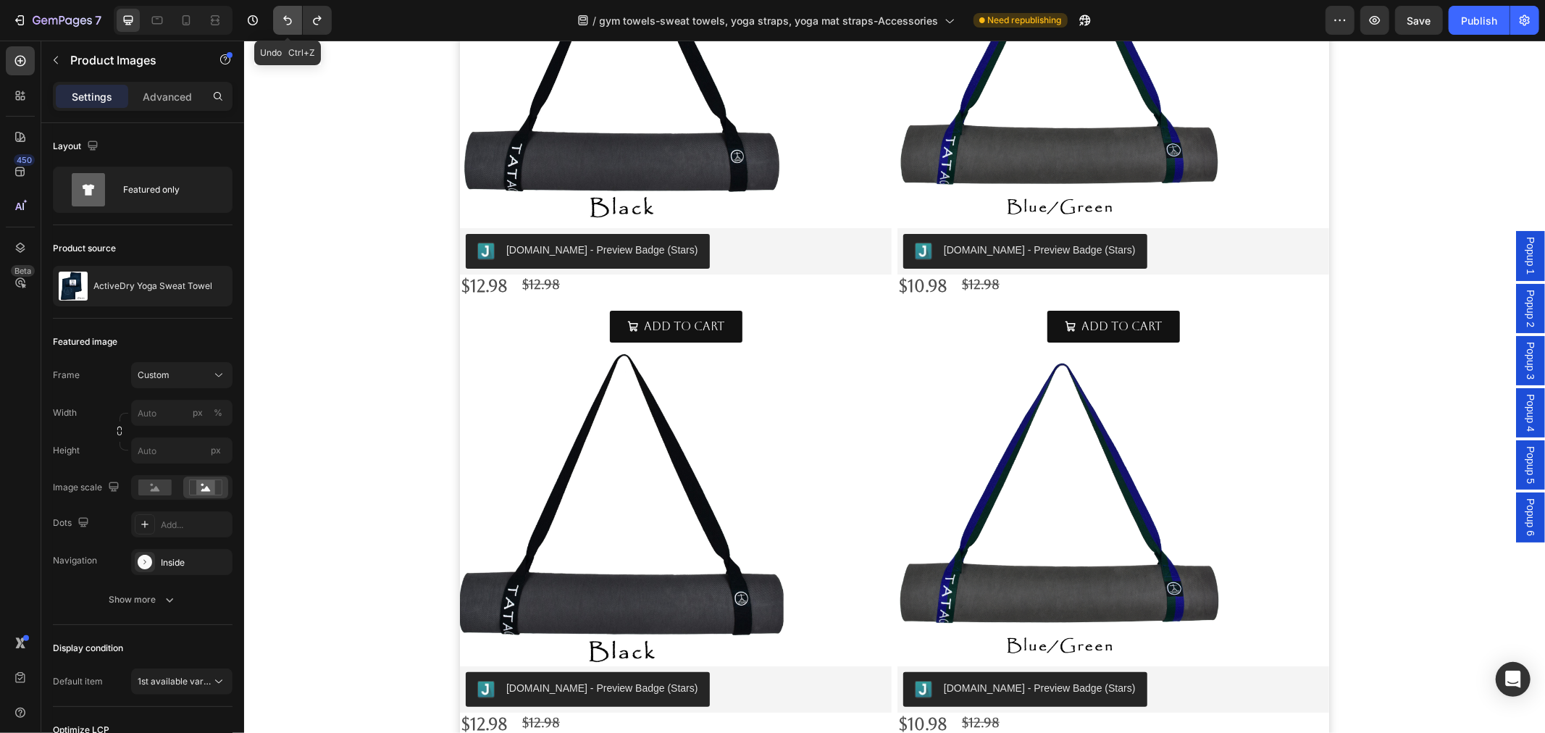
click at [283, 22] on icon "Undo/Redo" at bounding box center [287, 20] width 14 height 14
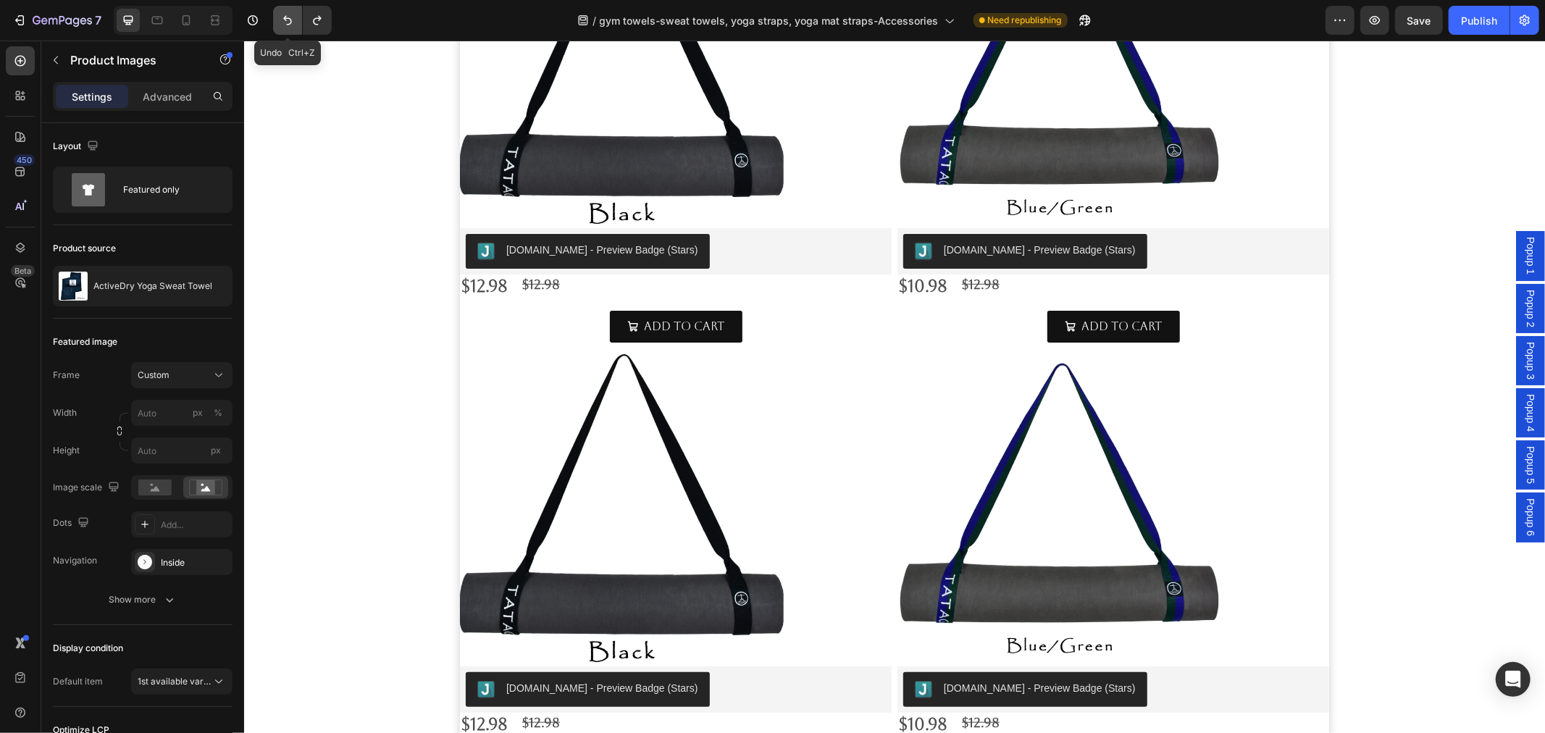
click at [283, 22] on icon "Undo/Redo" at bounding box center [287, 20] width 14 height 14
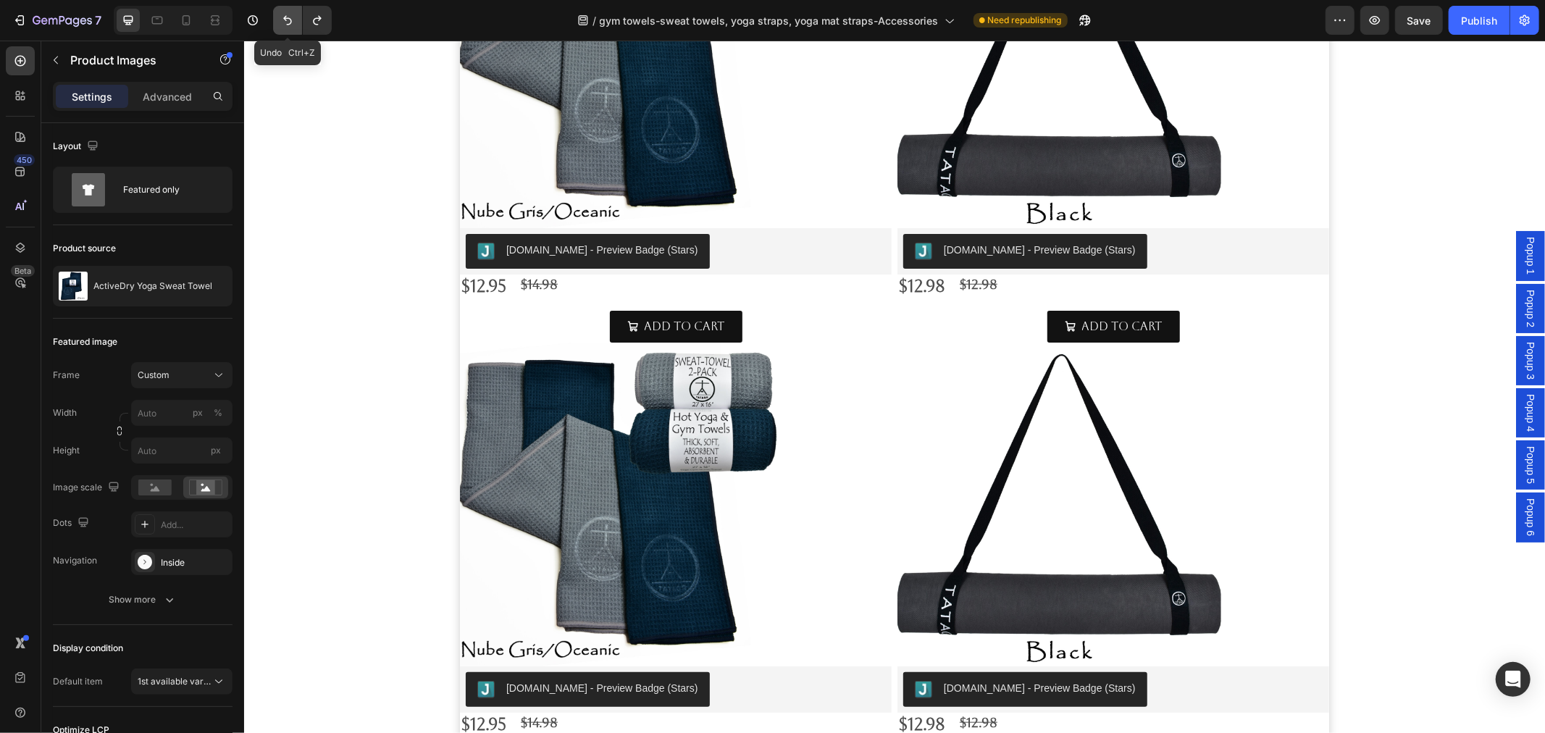
click at [283, 22] on icon "Undo/Redo" at bounding box center [287, 20] width 14 height 14
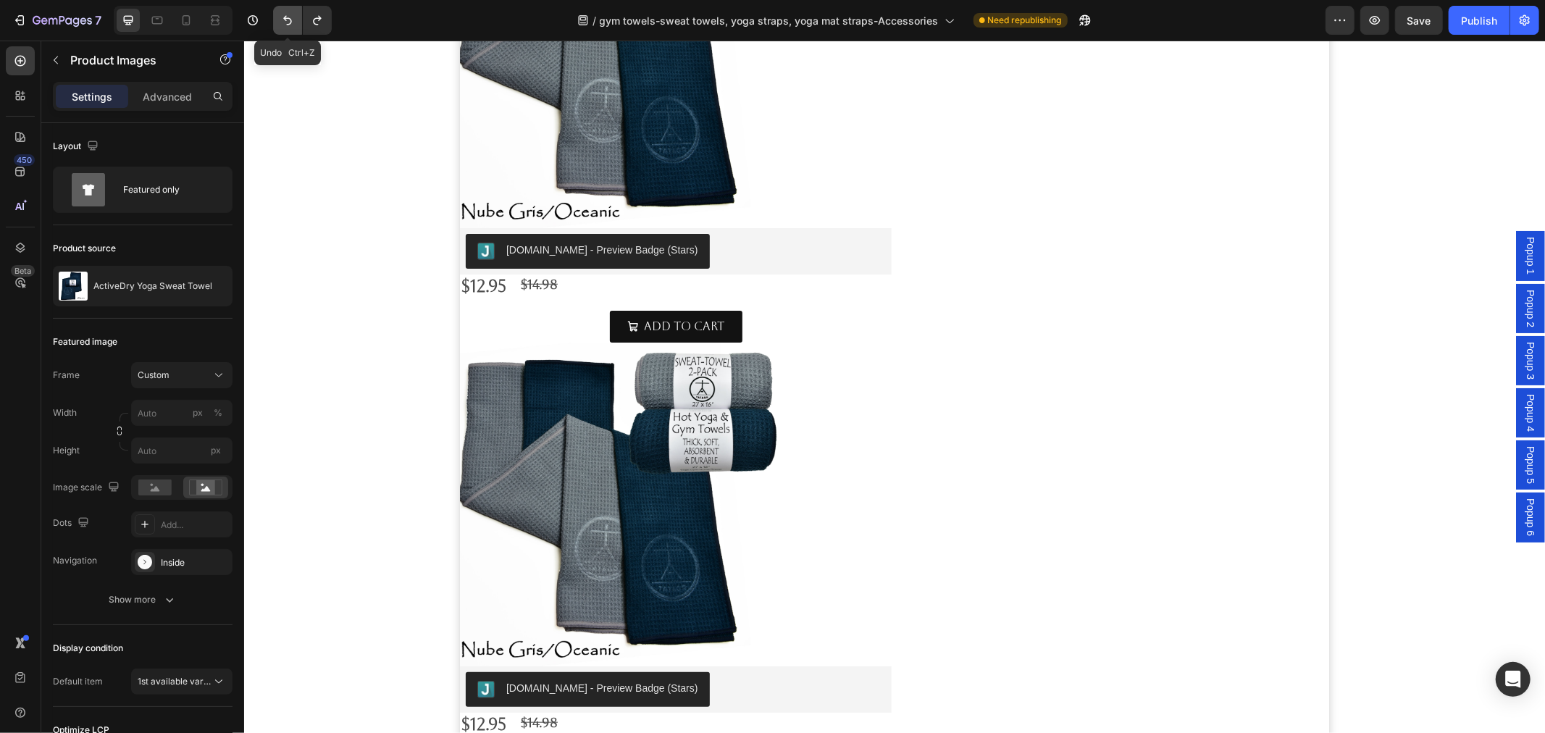
click at [283, 22] on icon "Undo/Redo" at bounding box center [287, 20] width 14 height 14
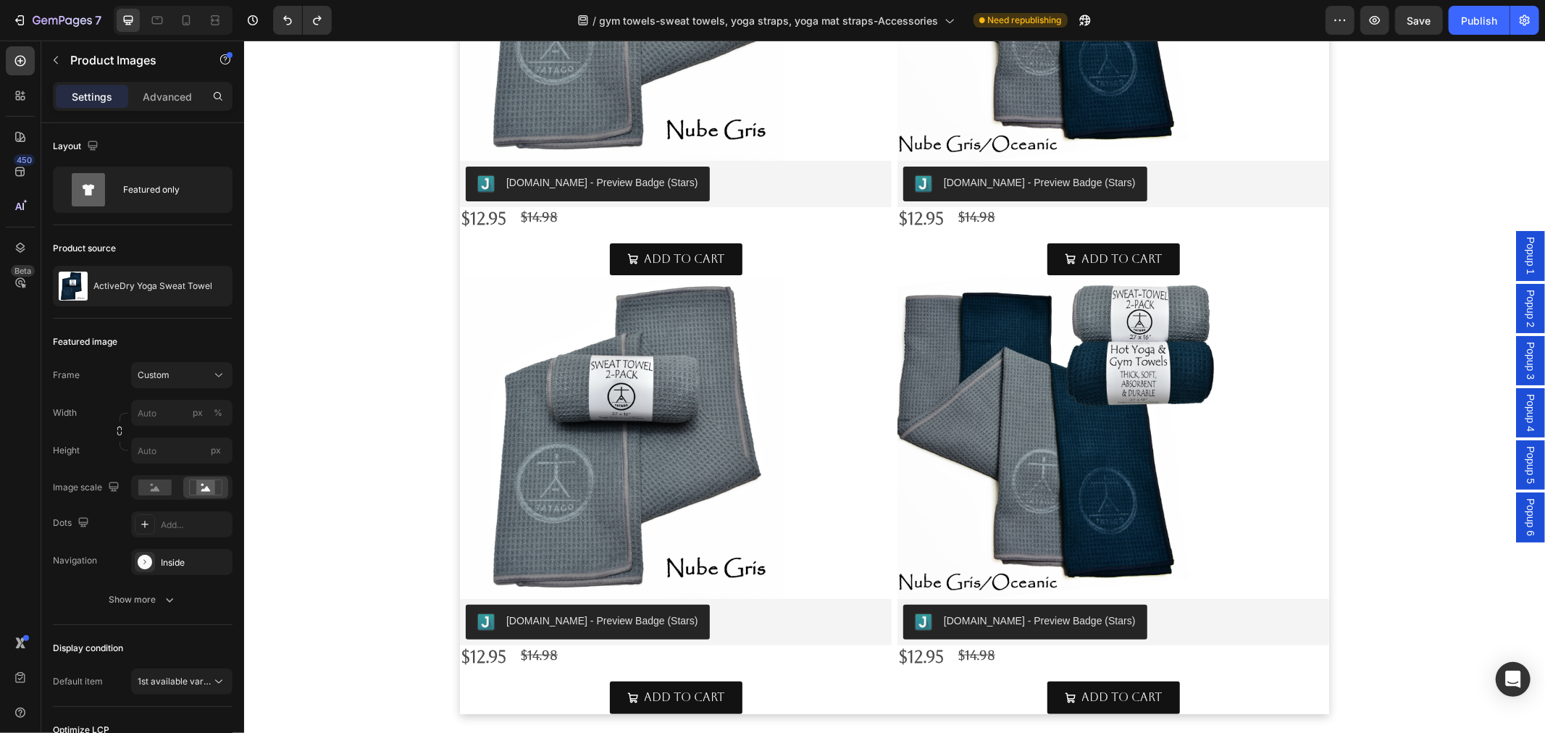
scroll to position [965, 0]
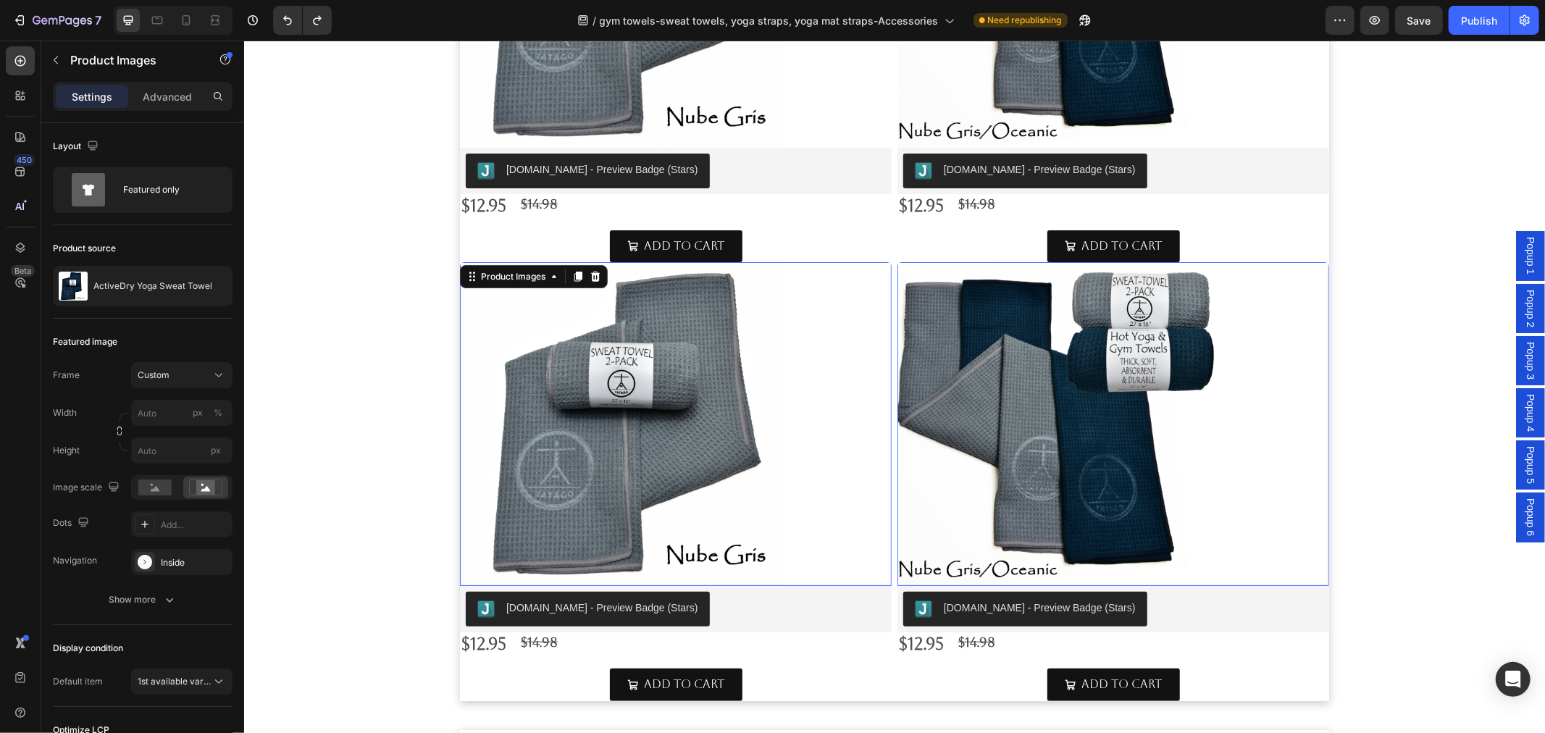
click at [663, 401] on img at bounding box center [621, 423] width 324 height 324
click at [661, 403] on img at bounding box center [621, 423] width 324 height 324
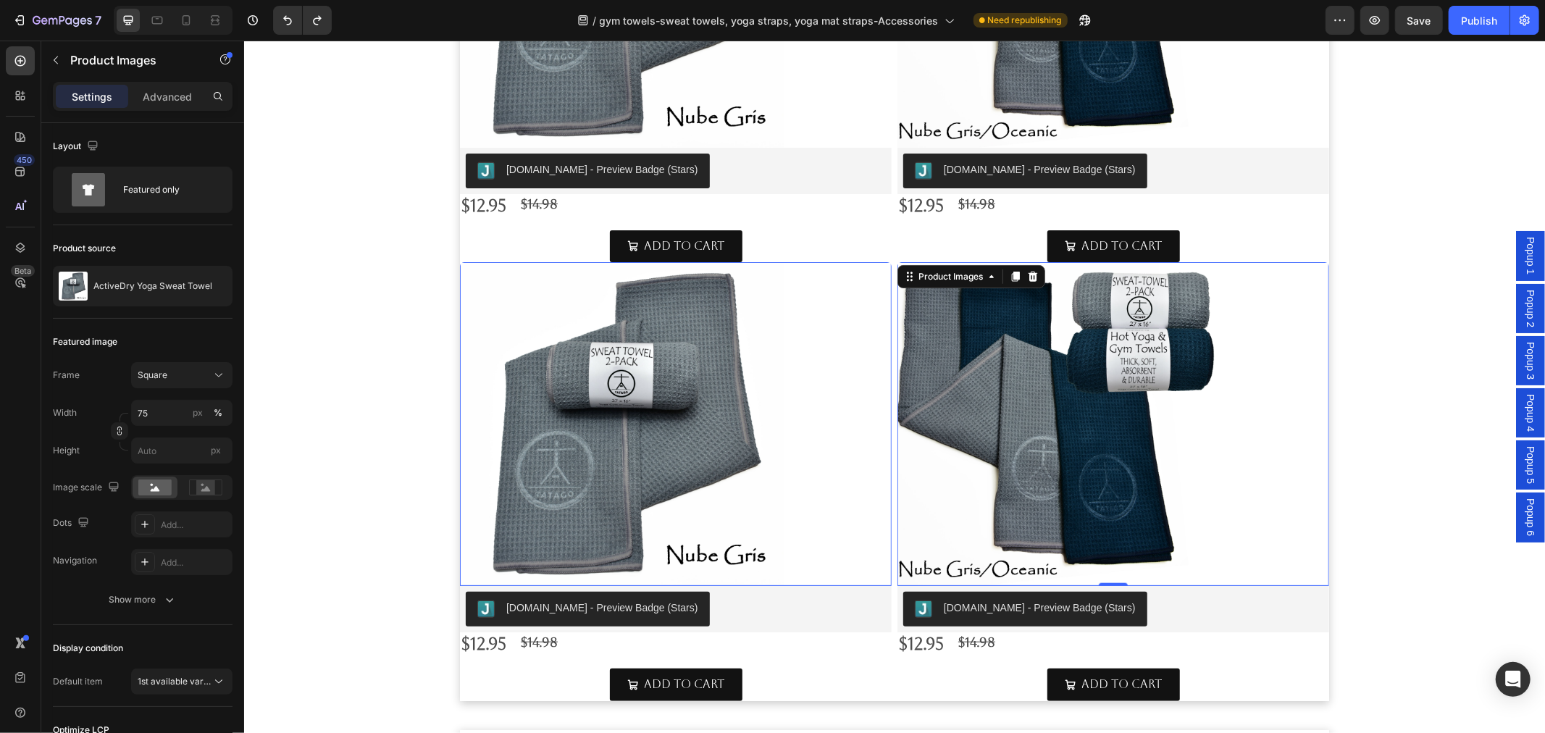
click at [891, 395] on div at bounding box center [675, 423] width 432 height 324
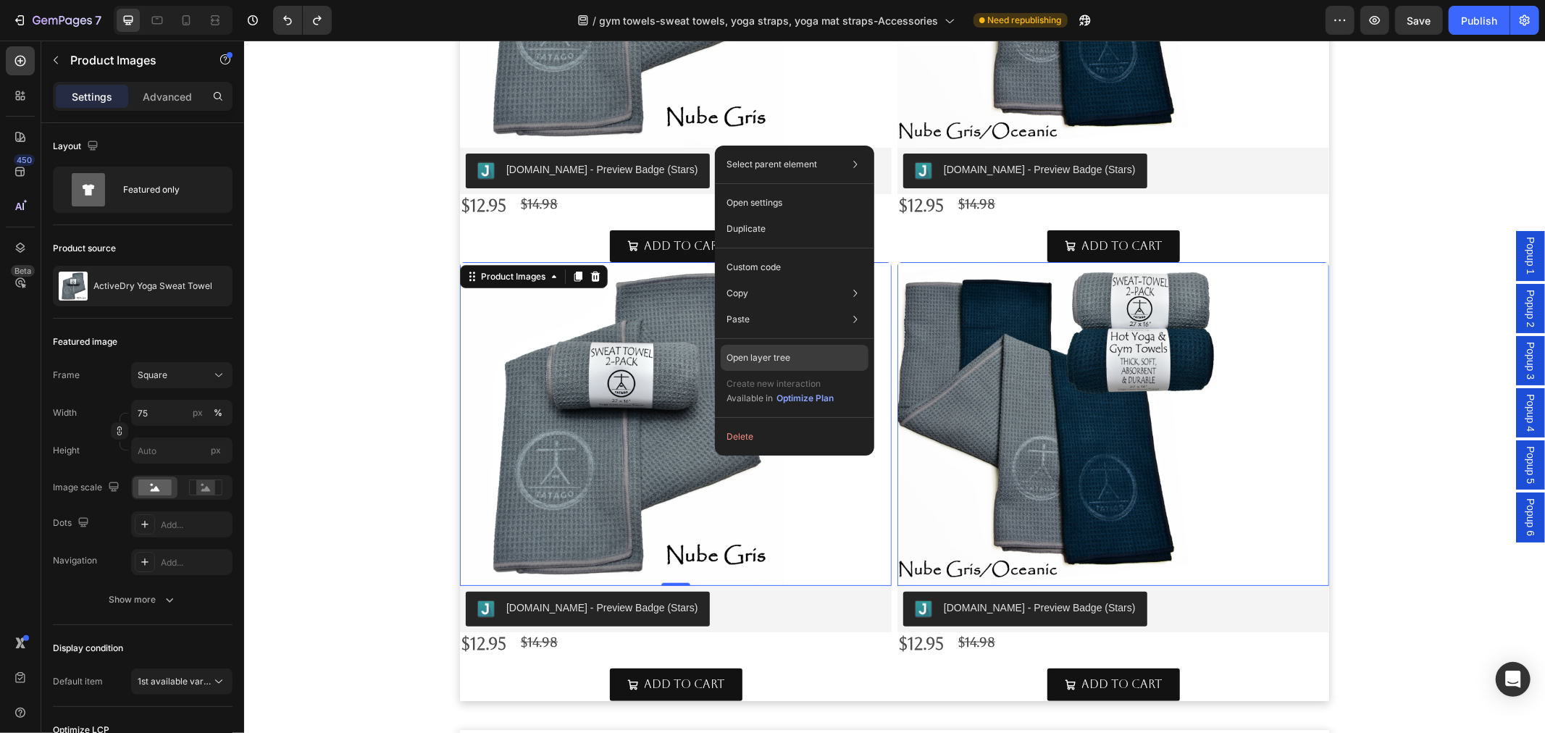
drag, startPoint x: 794, startPoint y: 367, endPoint x: 588, endPoint y: 345, distance: 206.9
click at [794, 367] on div "Open layer tree" at bounding box center [795, 358] width 148 height 26
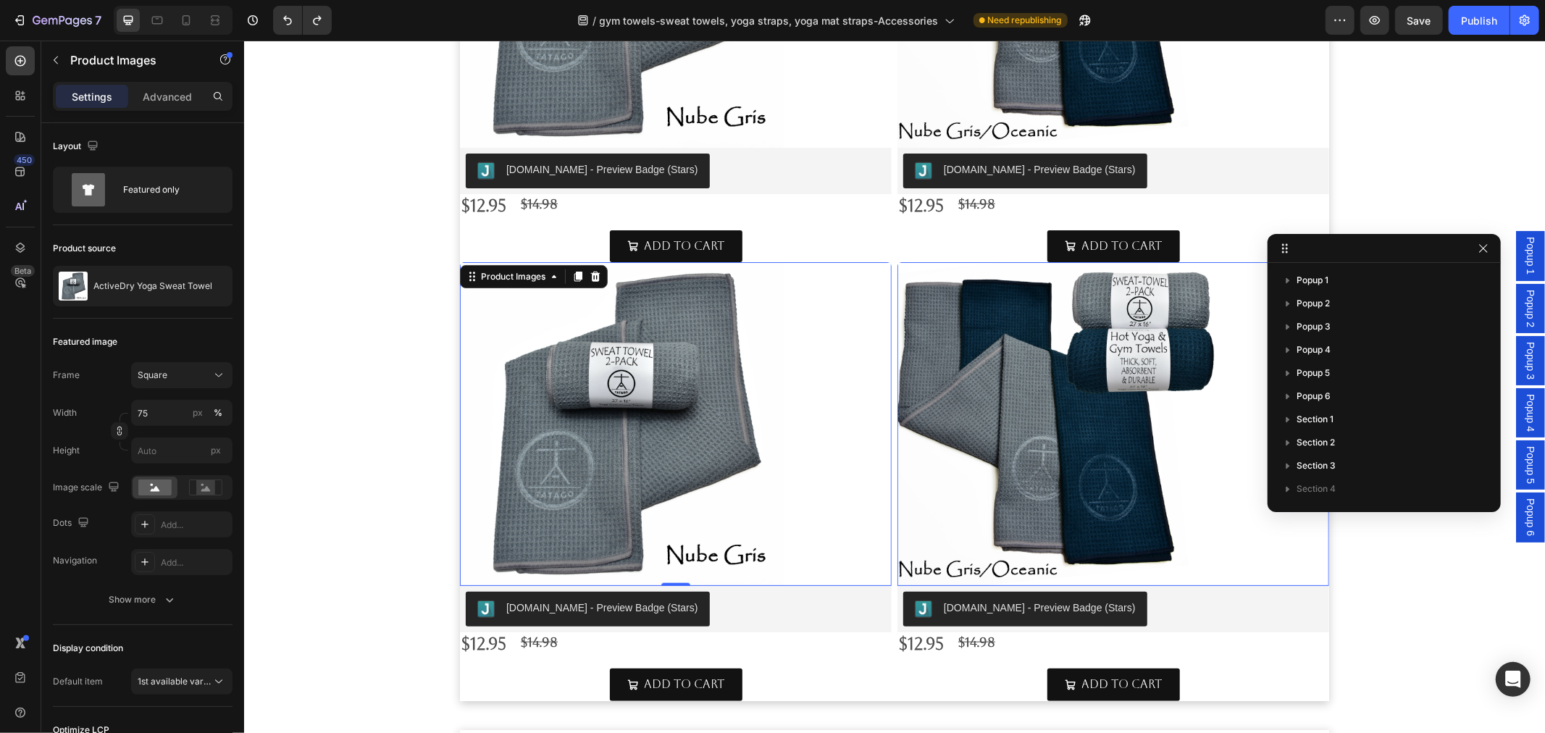
scroll to position [371, 0]
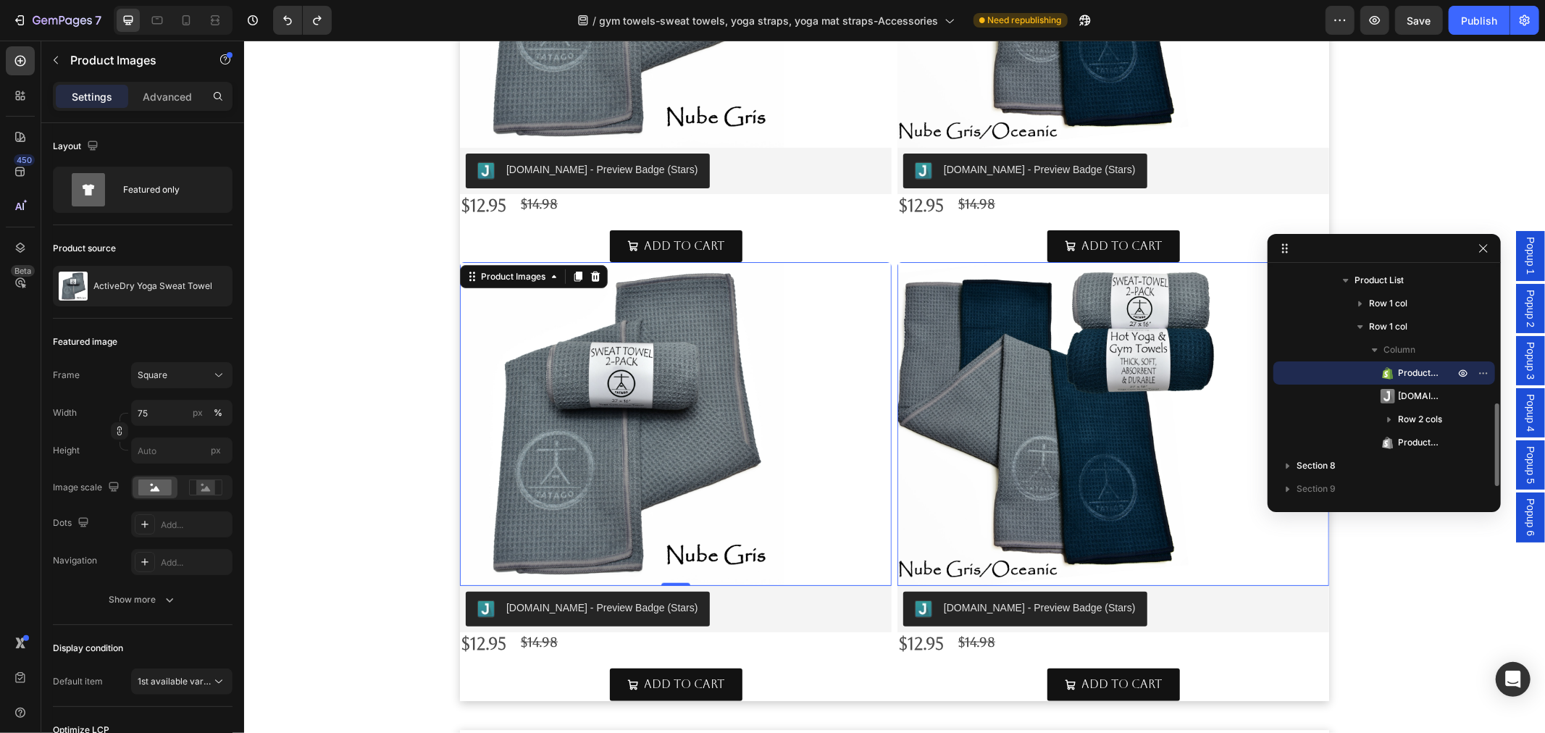
click at [1400, 366] on span "Product Images" at bounding box center [1419, 373] width 42 height 14
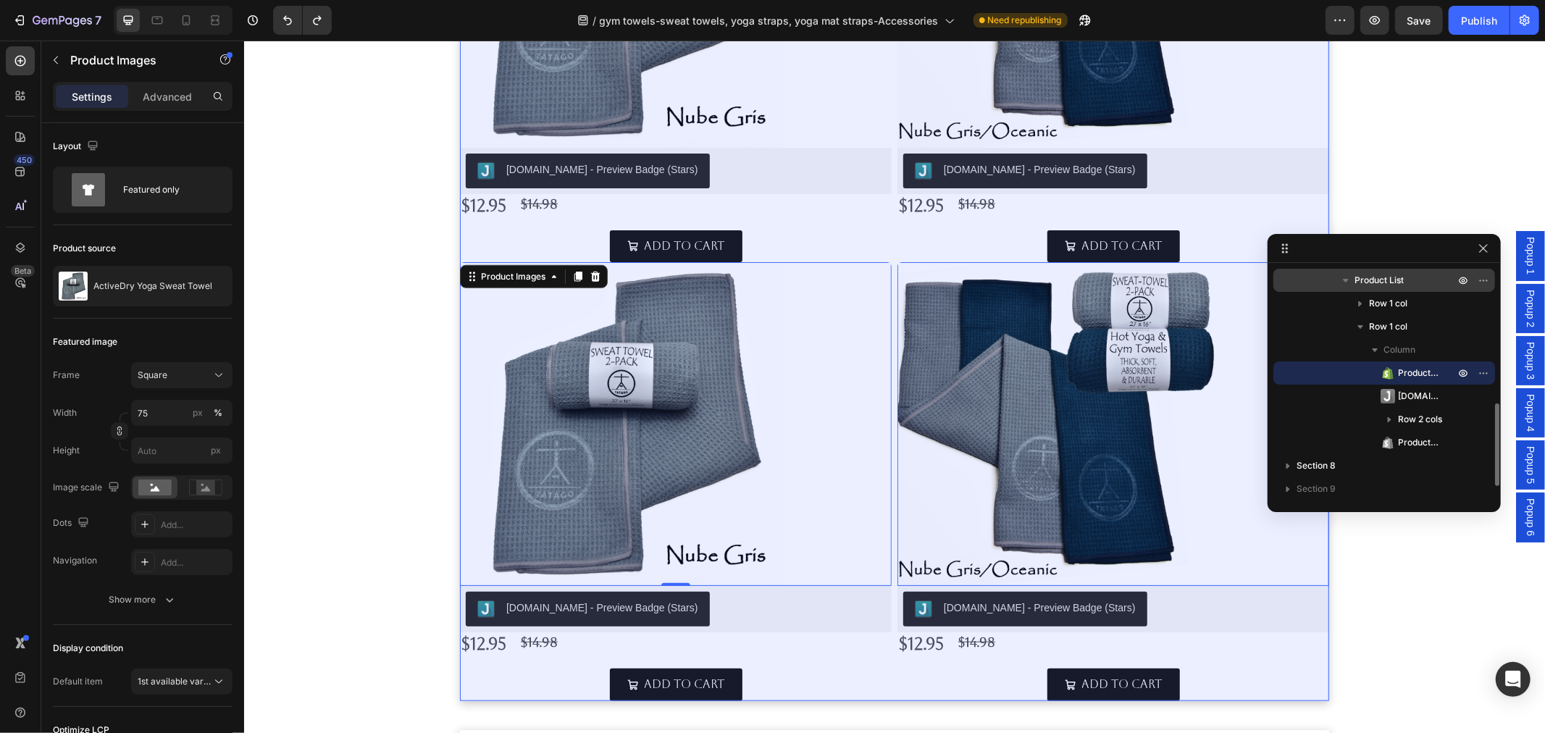
click at [1372, 277] on span "Product List" at bounding box center [1378, 280] width 49 height 14
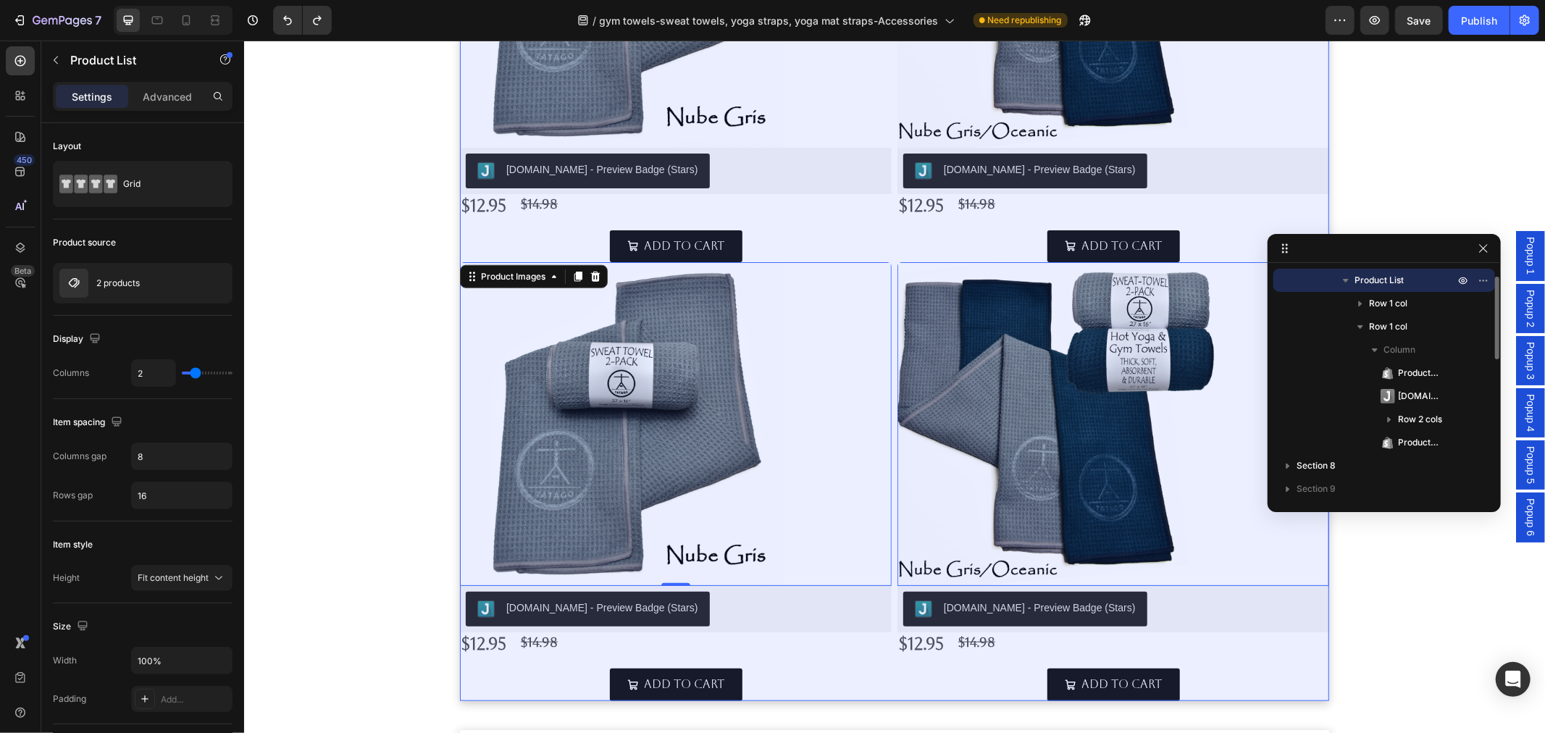
scroll to position [278, 0]
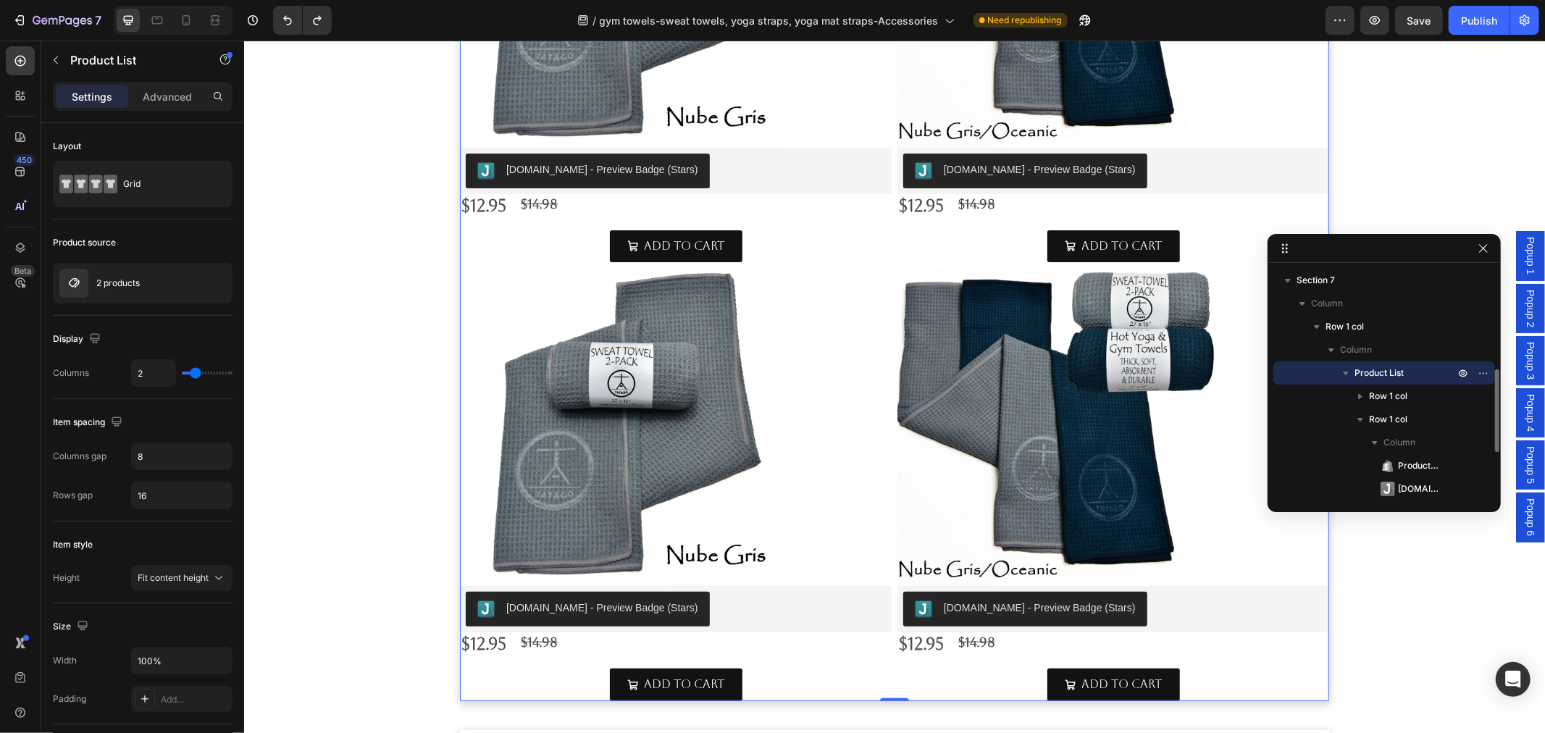
click at [1387, 374] on span "Product List" at bounding box center [1378, 373] width 49 height 14
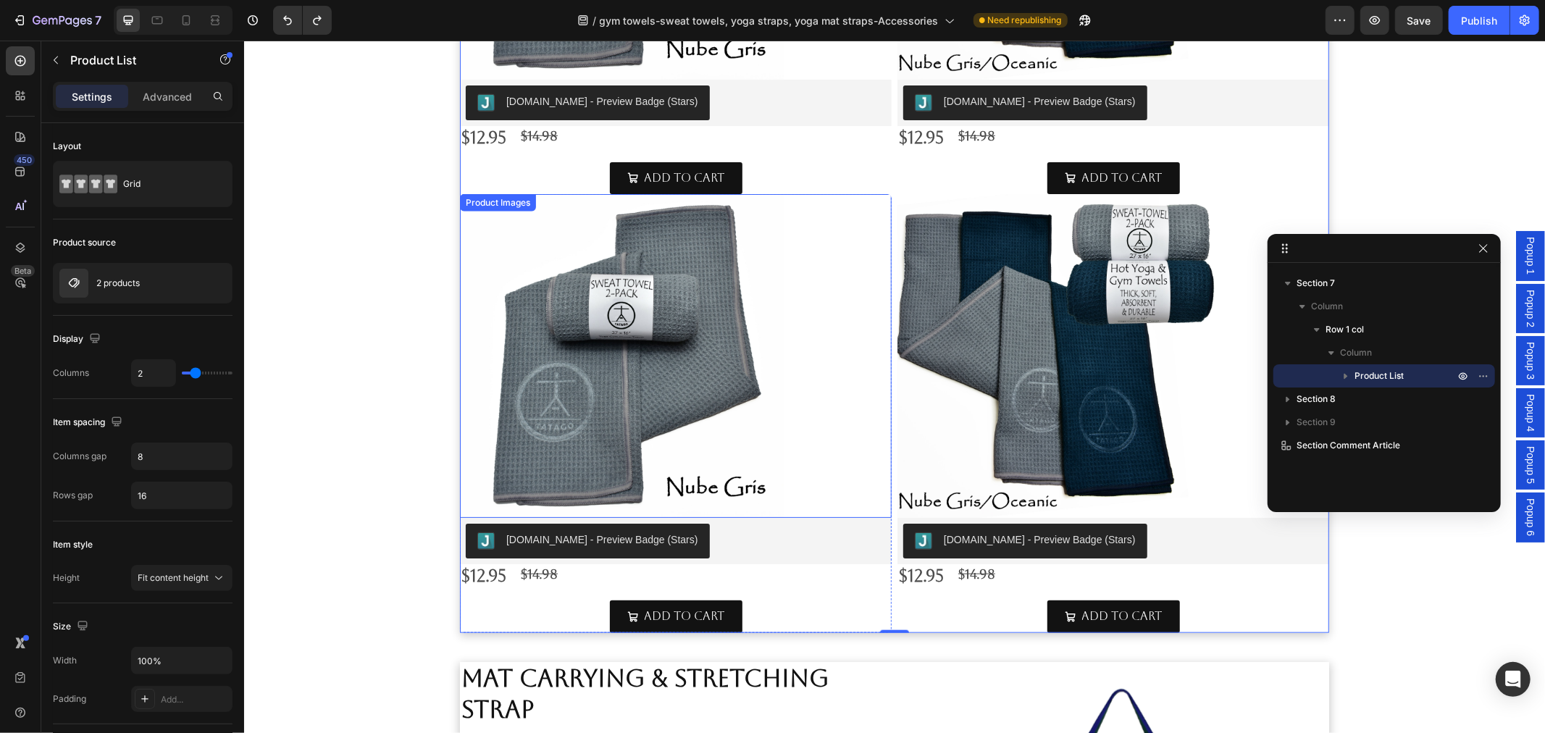
scroll to position [1126, 0]
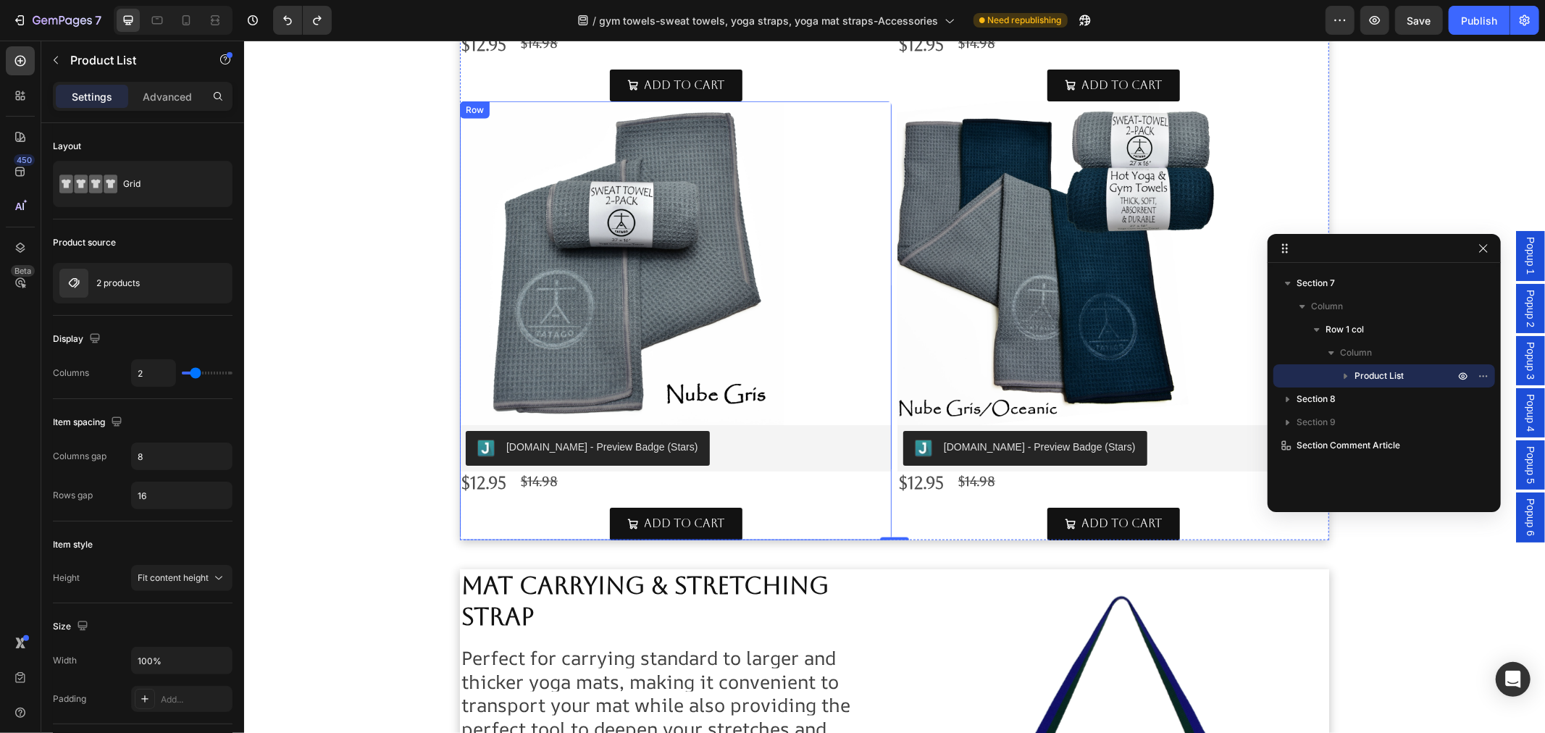
click at [834, 503] on div "Product Images Judge.me - Preview Badge (Stars) Judge.me $12.95 Product Price P…" at bounding box center [675, 320] width 432 height 439
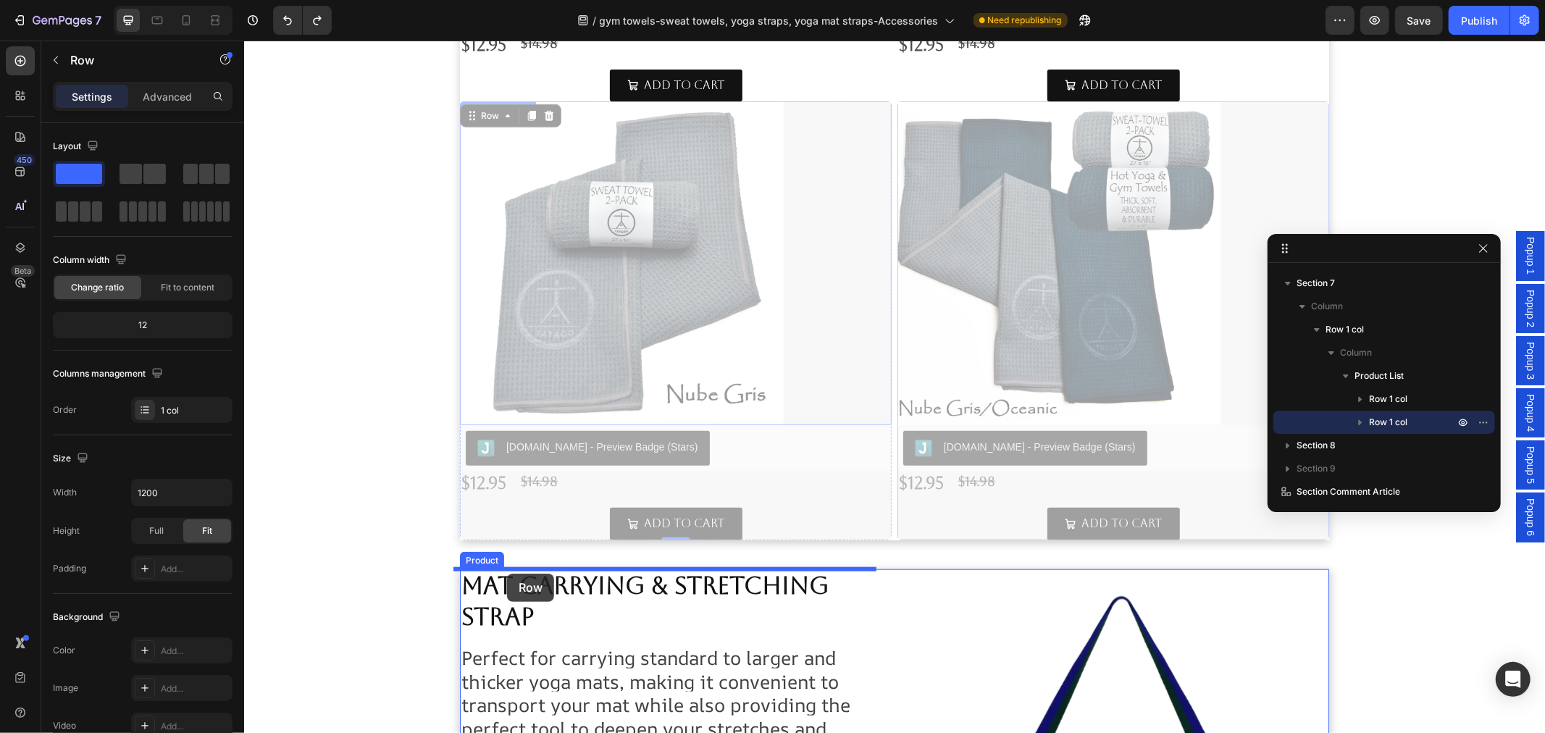
drag, startPoint x: 468, startPoint y: 117, endPoint x: 506, endPoint y: 573, distance: 457.9
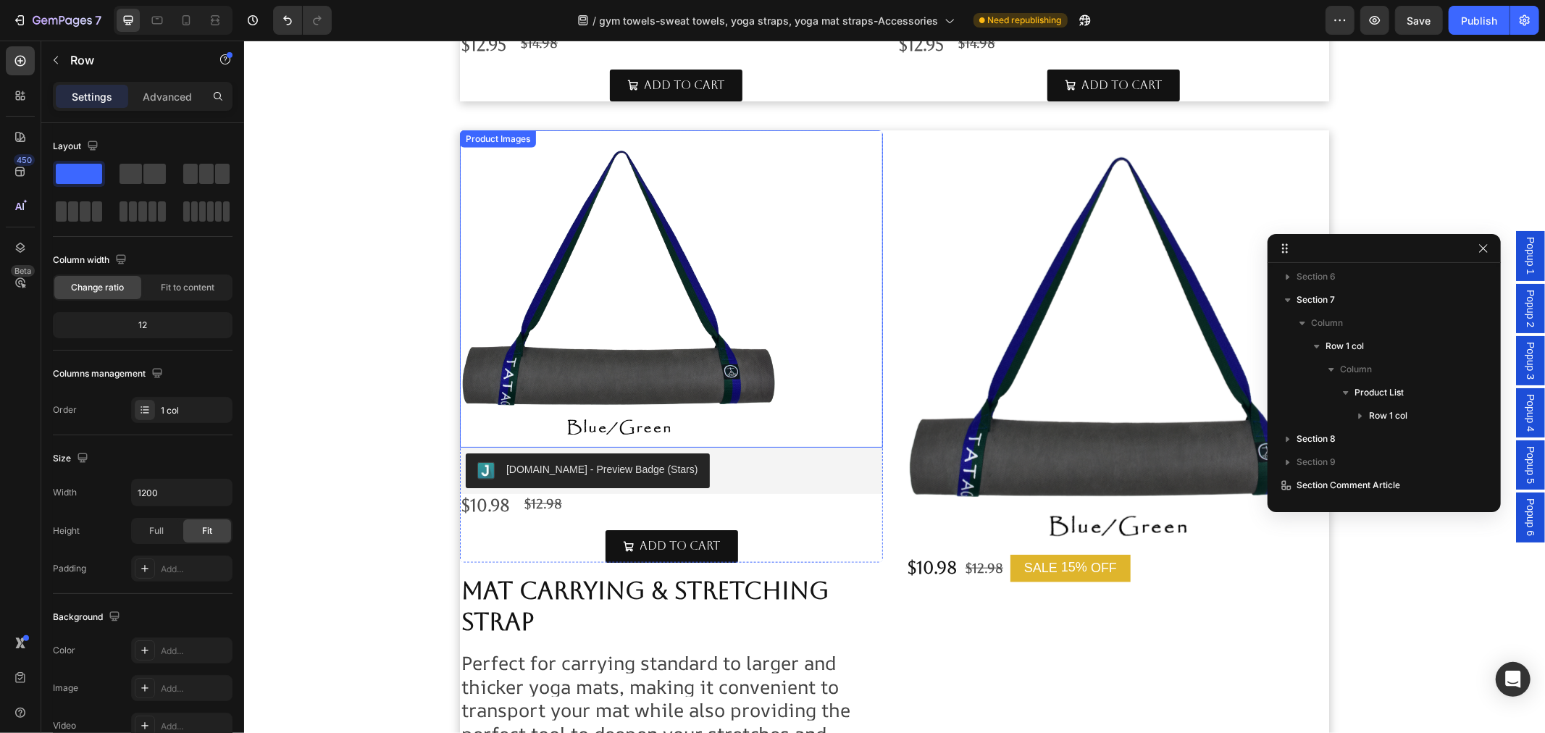
click at [620, 225] on img at bounding box center [617, 288] width 317 height 317
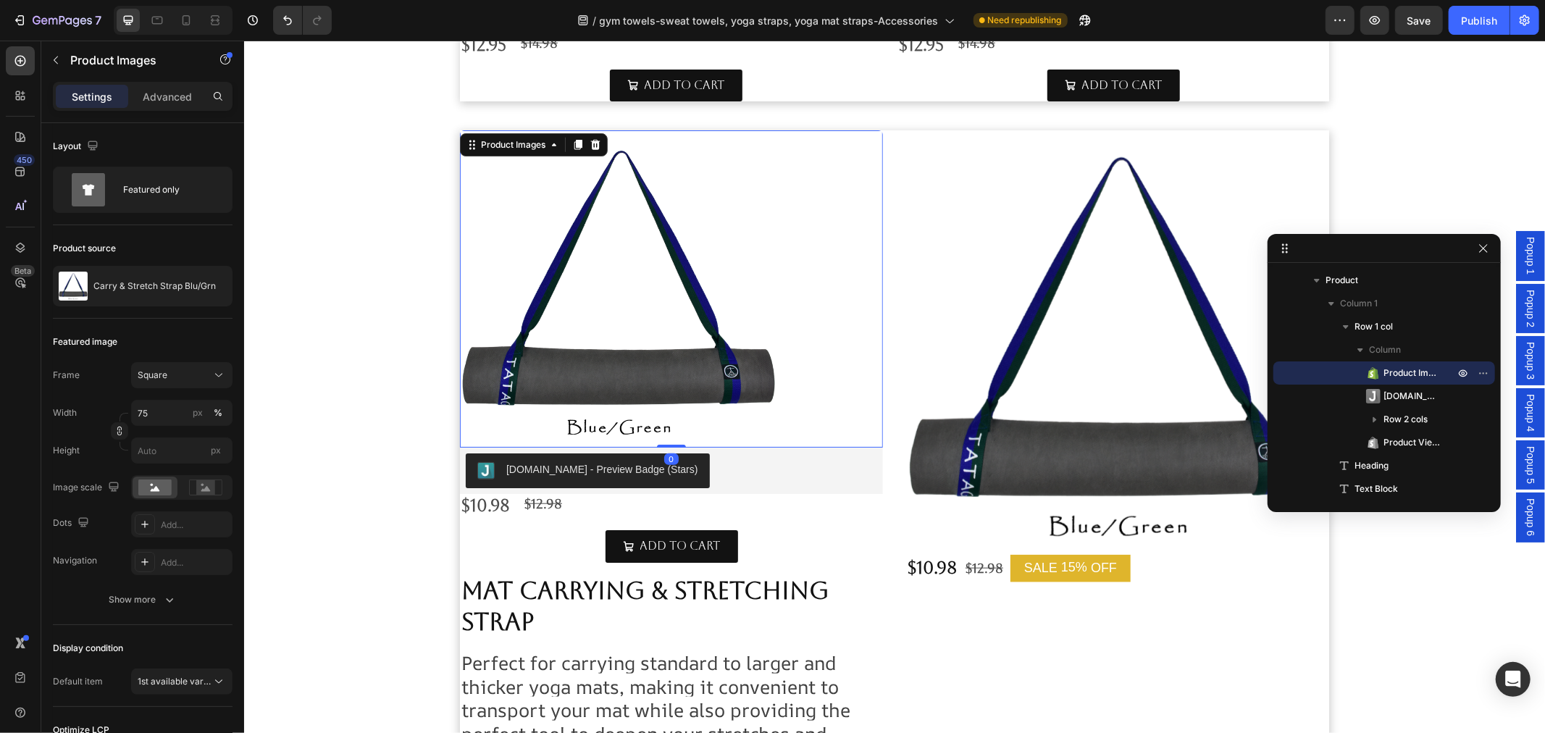
click at [619, 331] on img at bounding box center [617, 288] width 317 height 317
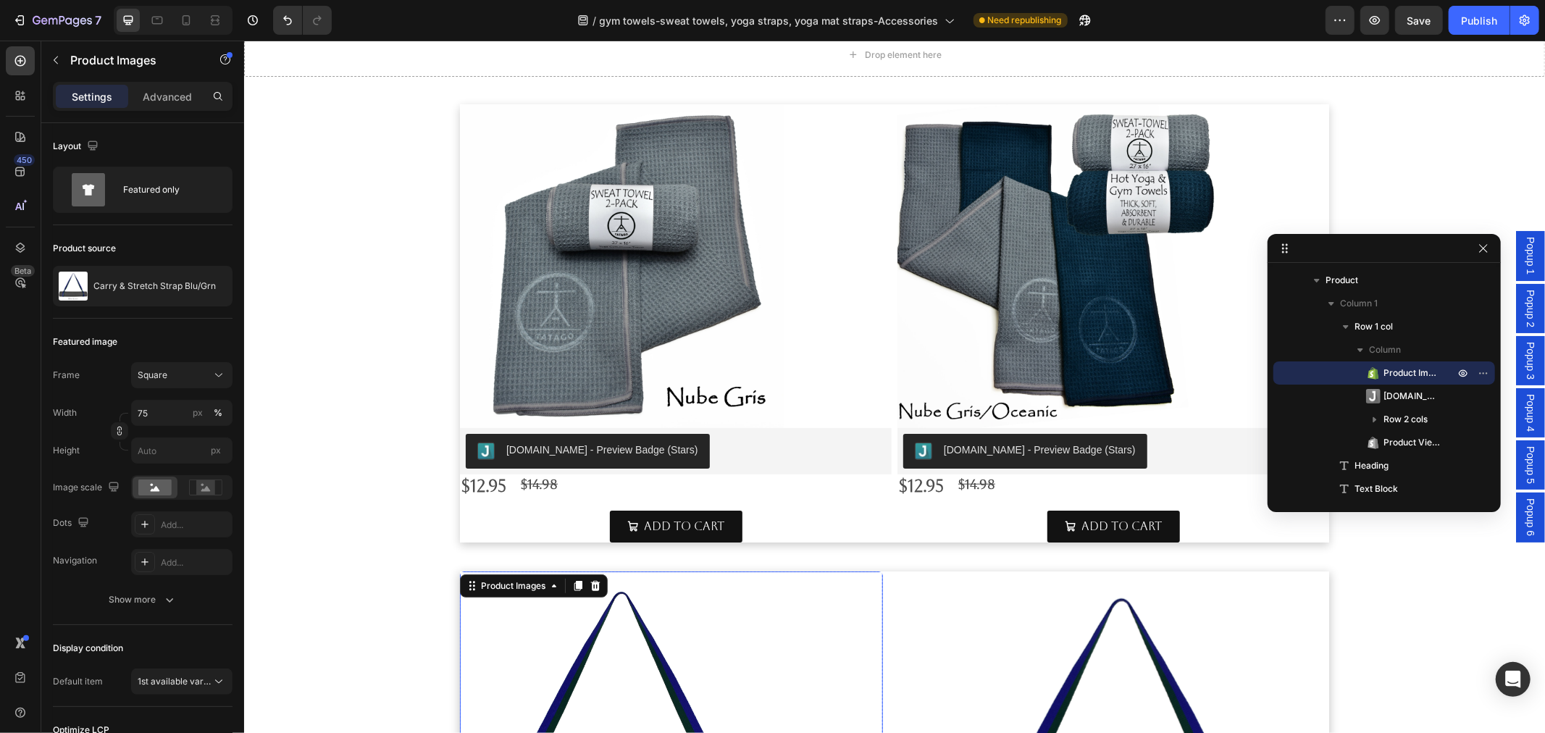
scroll to position [643, 0]
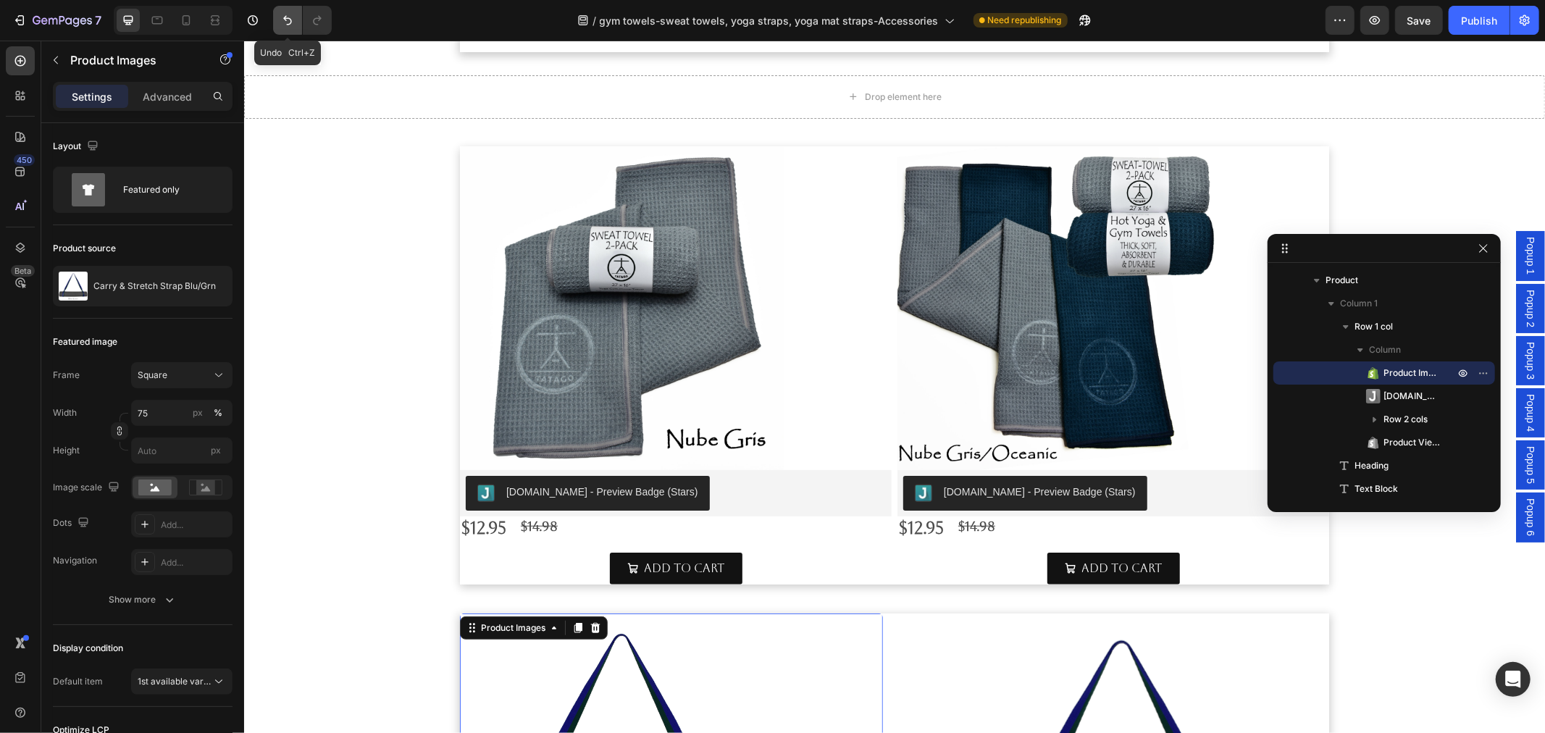
click at [288, 18] on icon "Undo/Redo" at bounding box center [287, 20] width 9 height 9
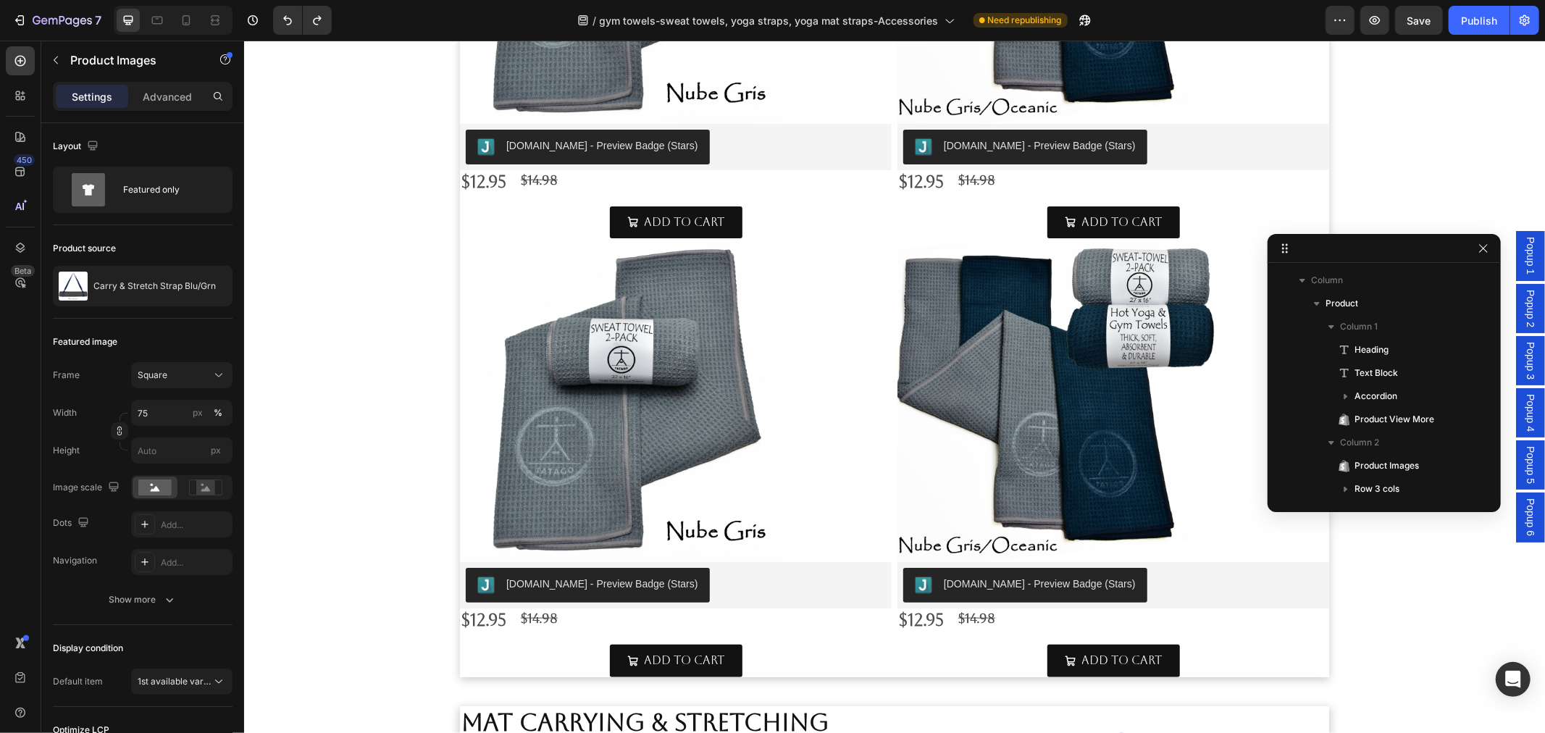
scroll to position [965, 0]
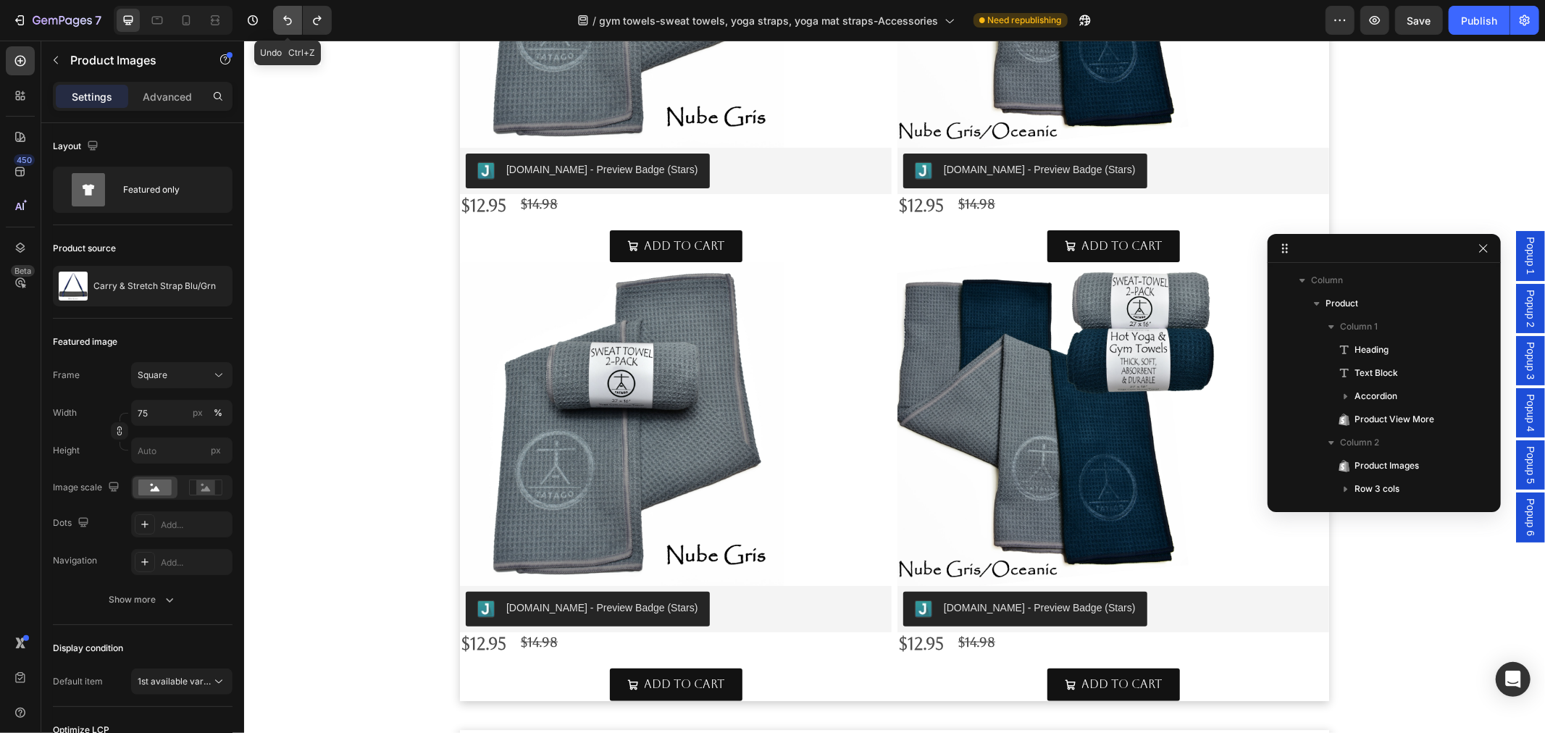
click at [281, 20] on icon "Undo/Redo" at bounding box center [287, 20] width 14 height 14
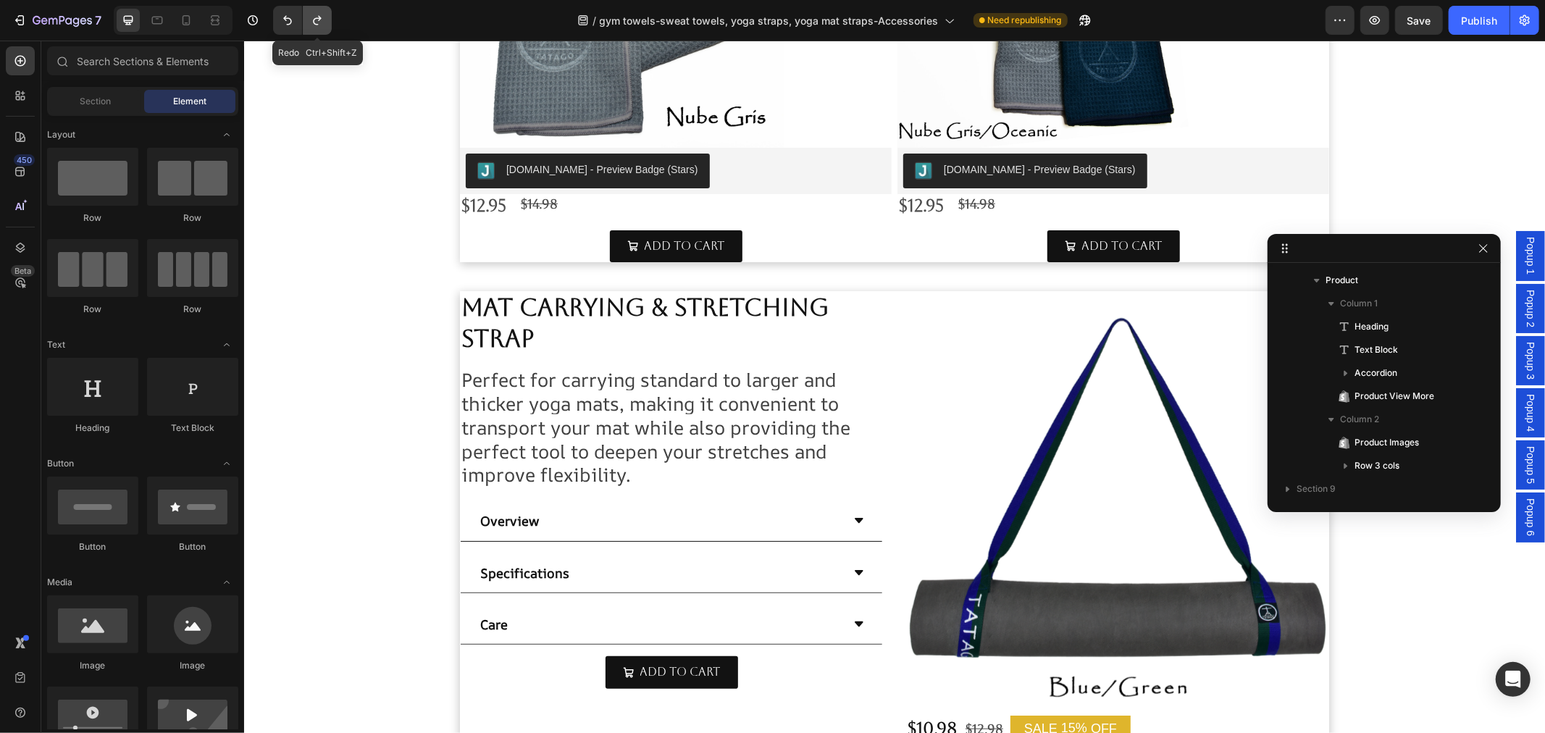
click at [313, 25] on icon "Undo/Redo" at bounding box center [317, 20] width 14 height 14
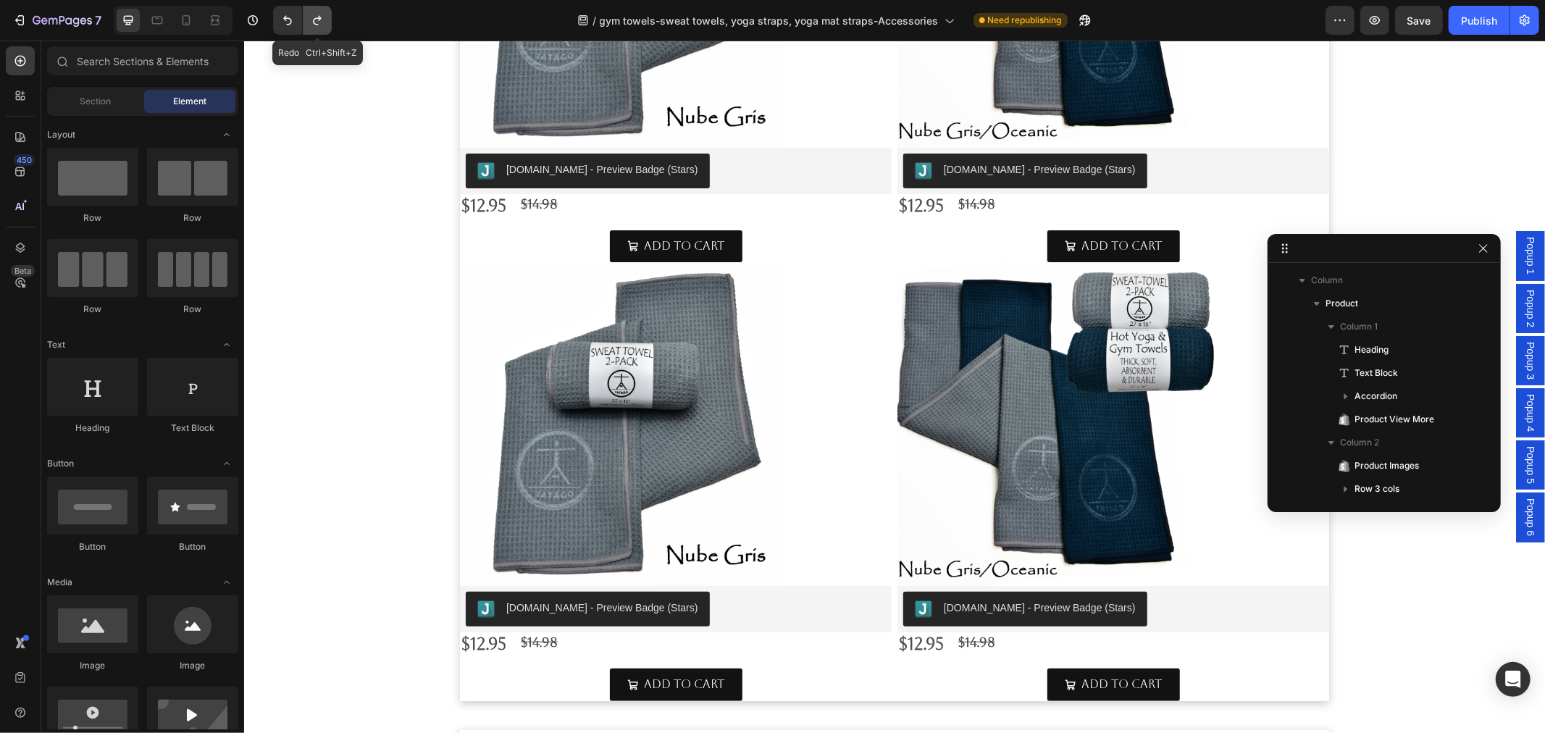
click at [313, 25] on icon "Undo/Redo" at bounding box center [317, 20] width 14 height 14
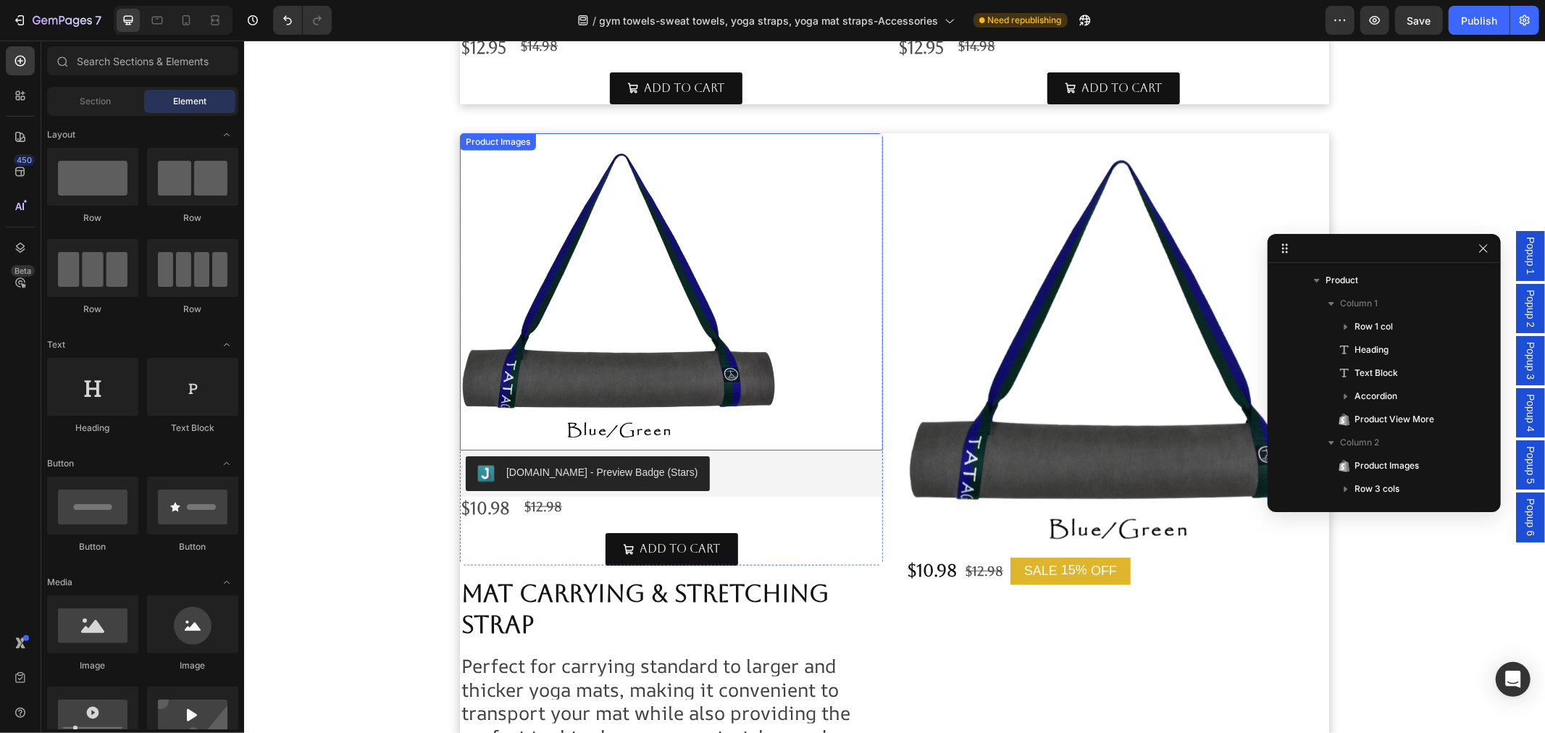
scroll to position [1126, 0]
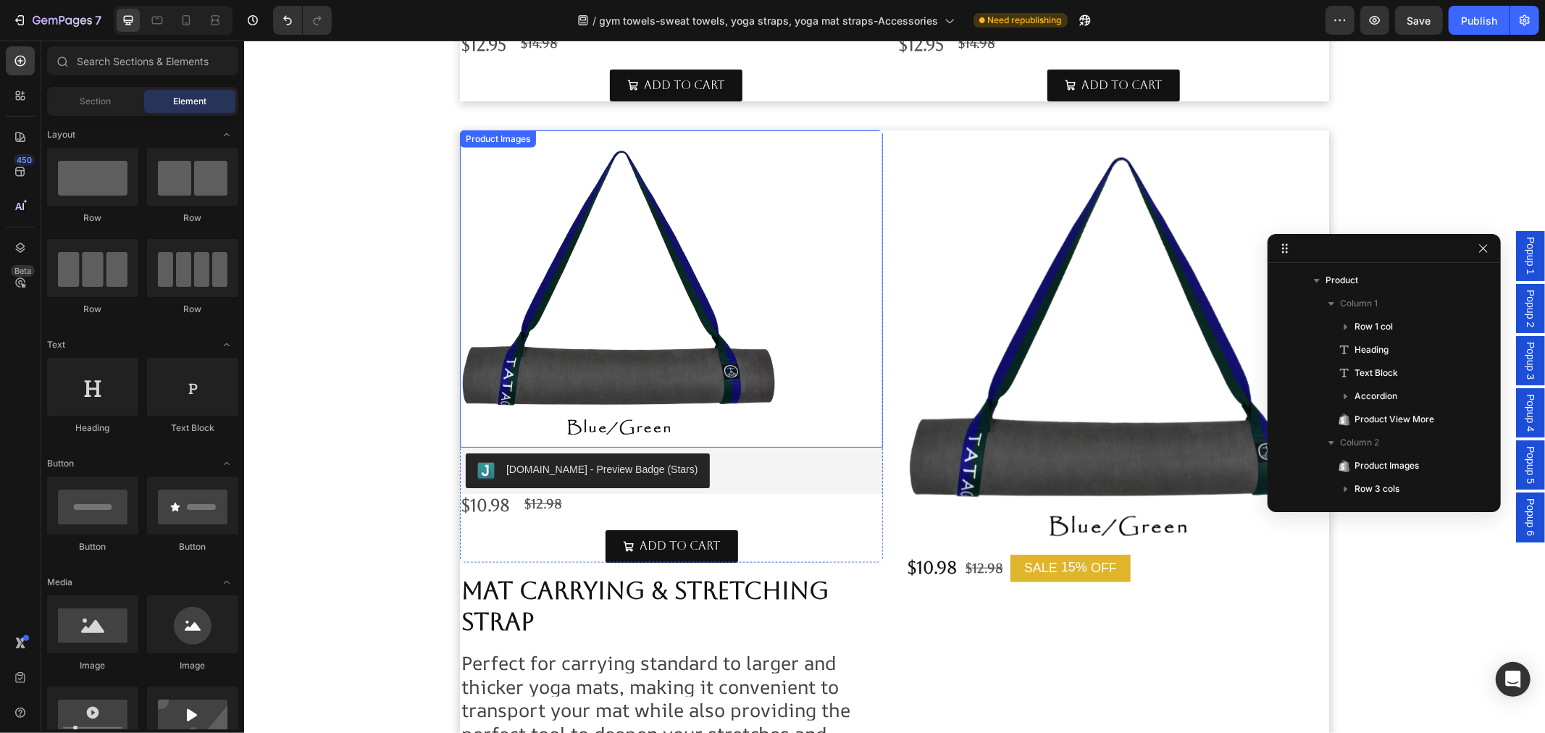
click at [653, 377] on img at bounding box center [617, 288] width 317 height 317
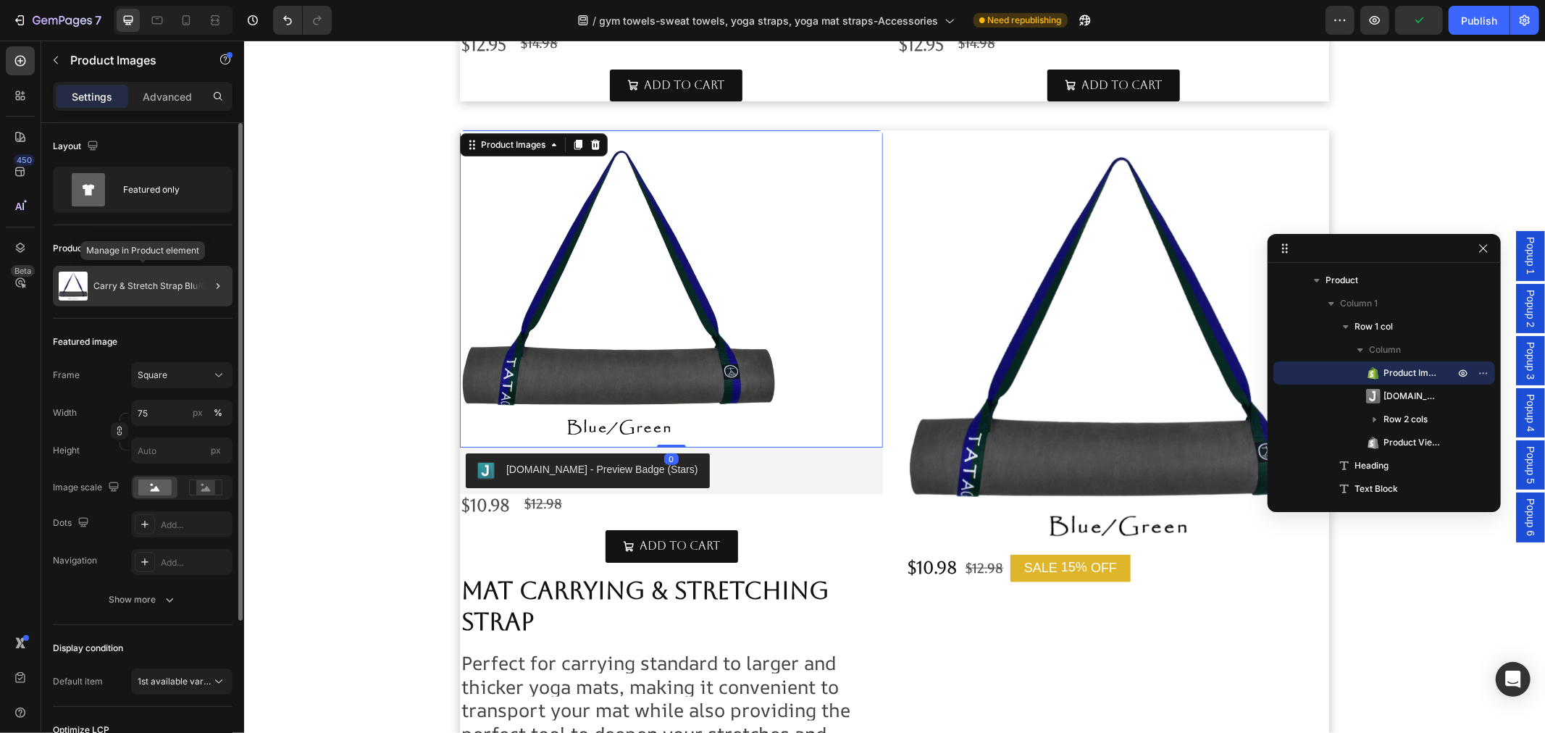
click at [156, 295] on div "Carry & Stretch Strap Blu/Grn" at bounding box center [143, 286] width 180 height 41
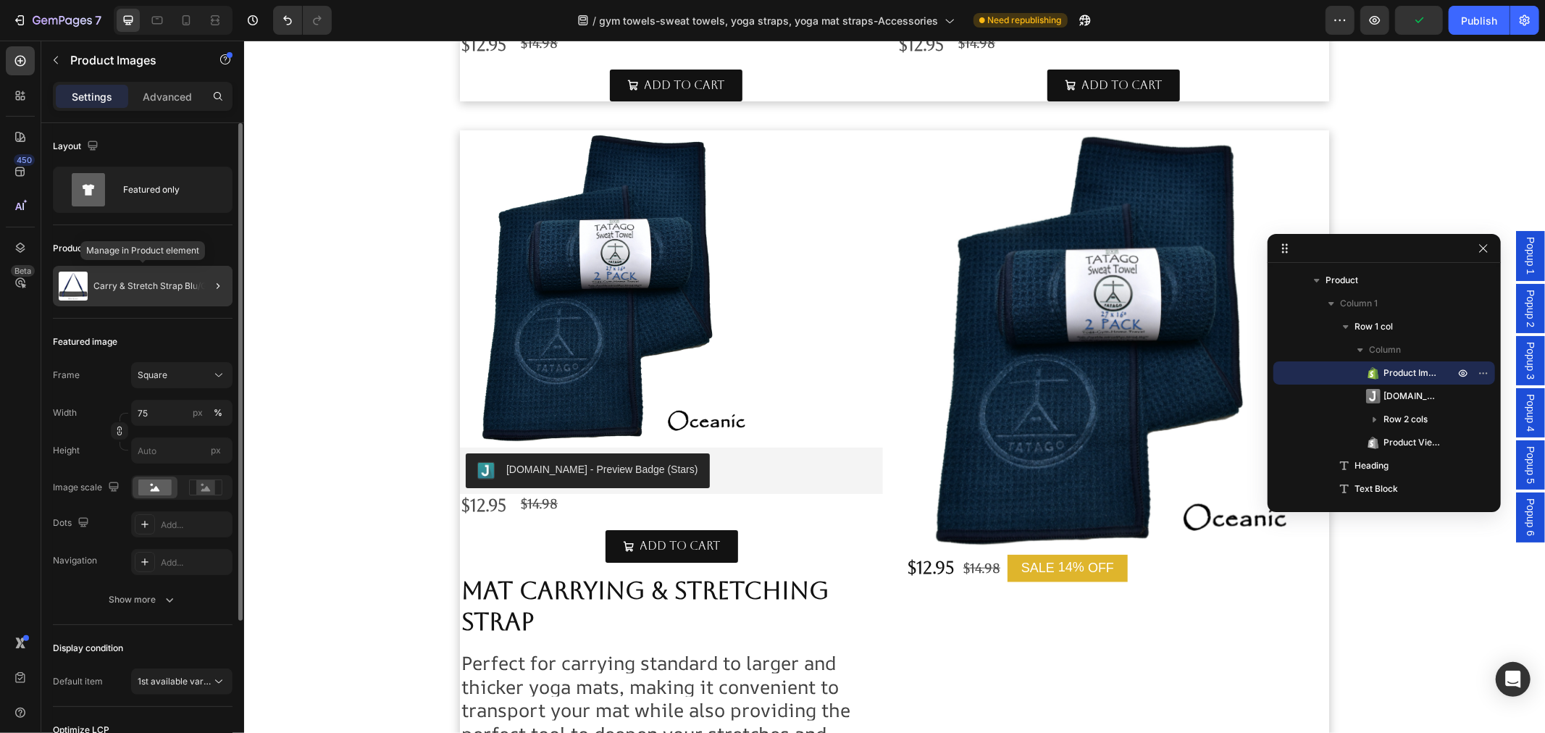
scroll to position [371, 0]
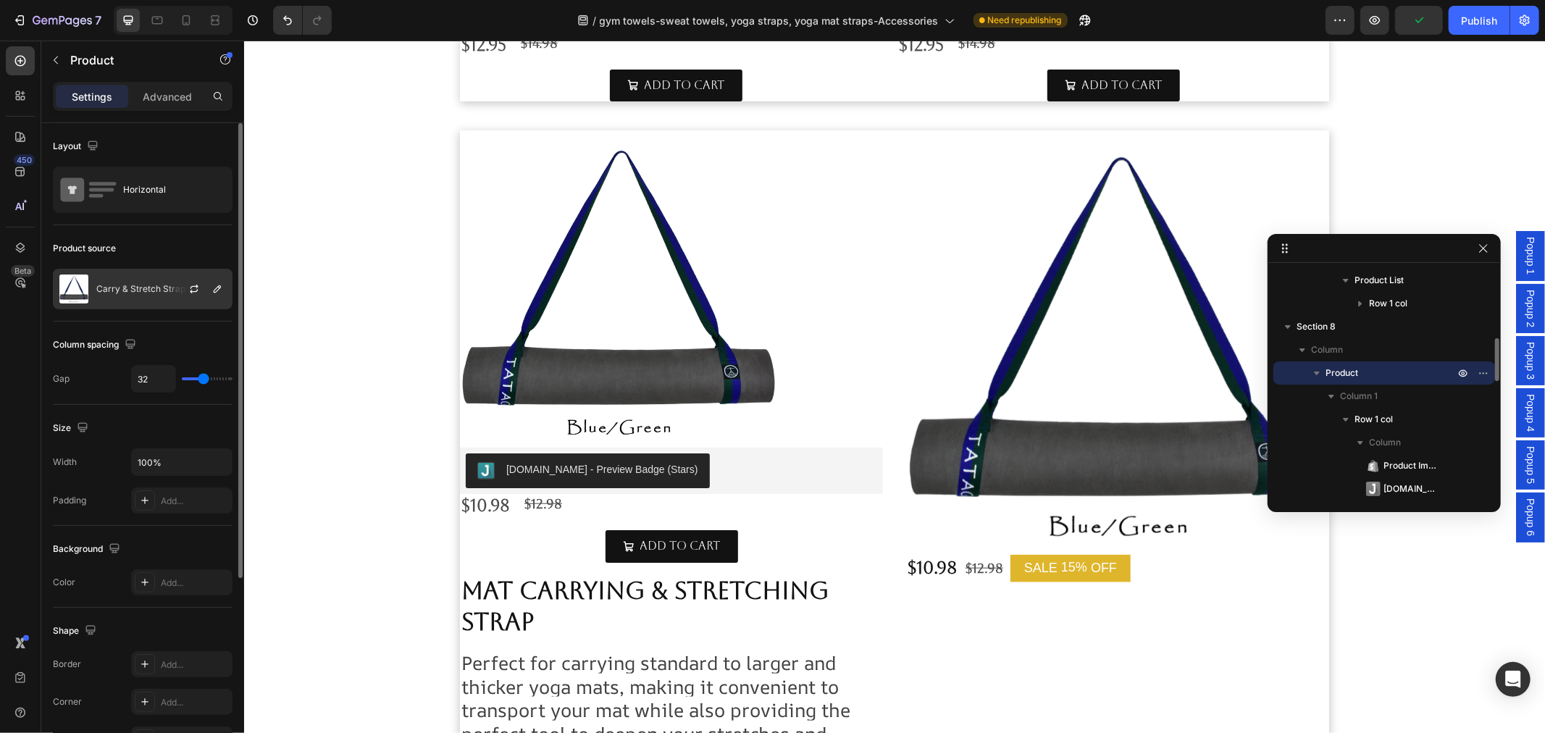
click at [156, 293] on p "Carry & Stretch Strap Blu/Grn" at bounding box center [157, 289] width 122 height 10
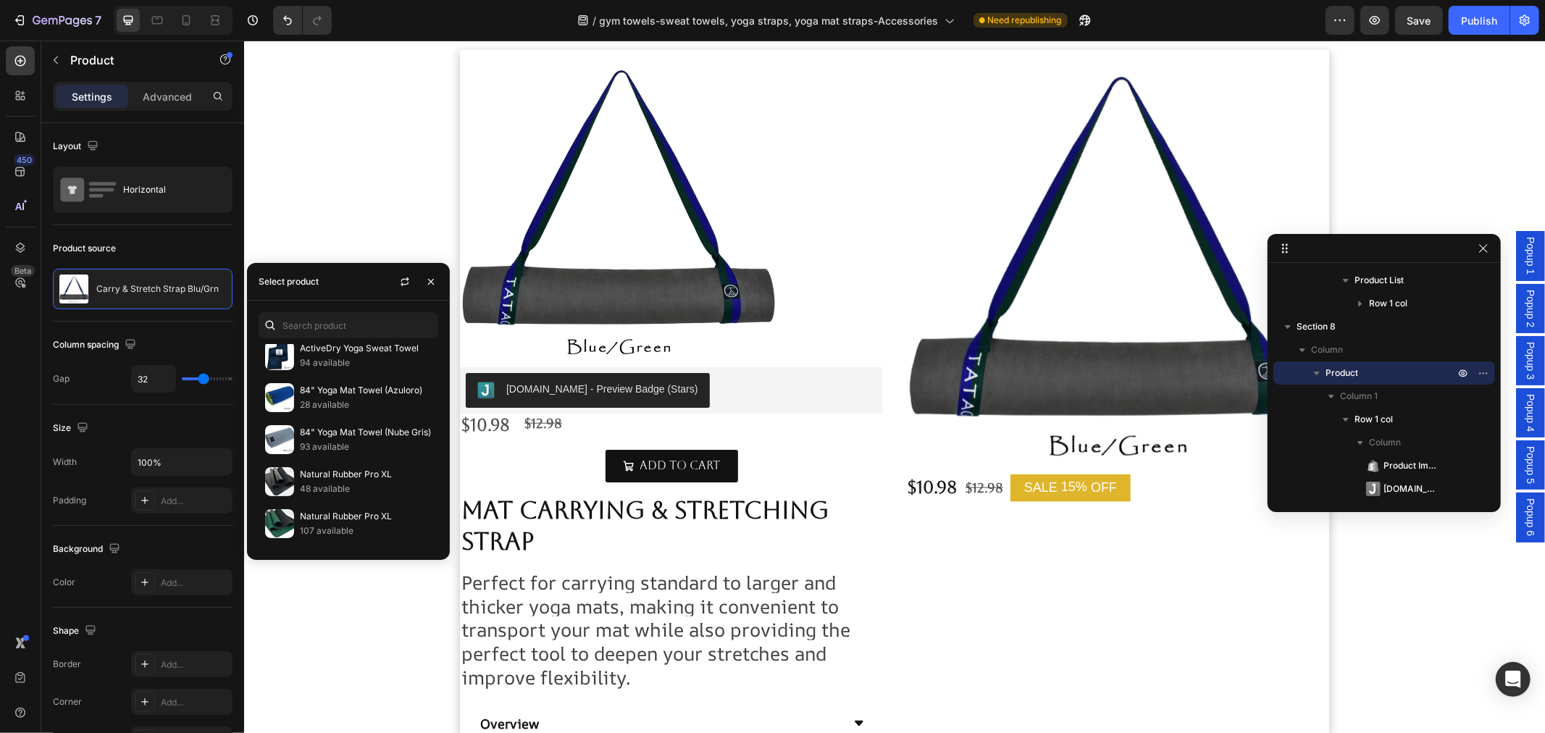
scroll to position [965, 0]
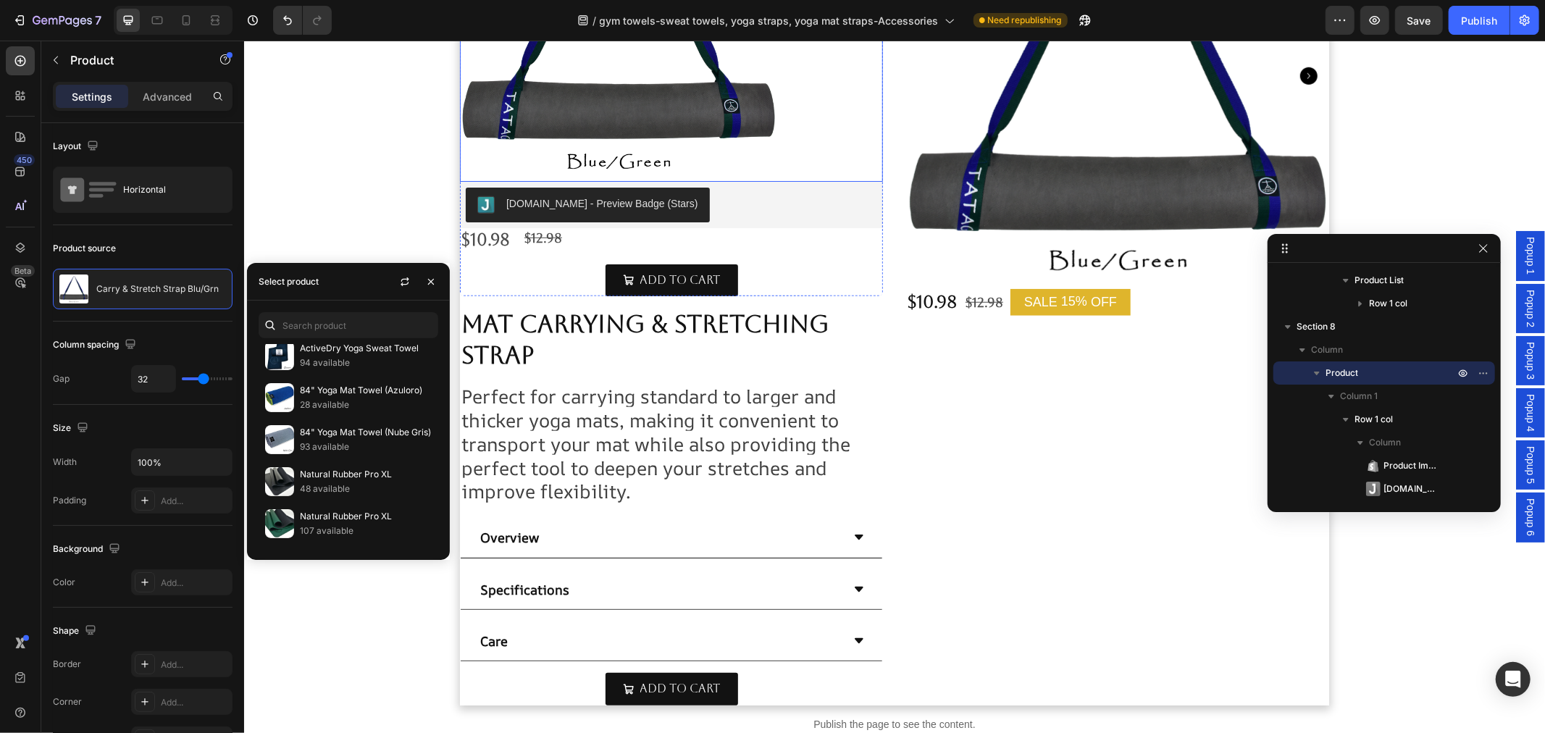
click at [711, 99] on img at bounding box center [617, 22] width 317 height 317
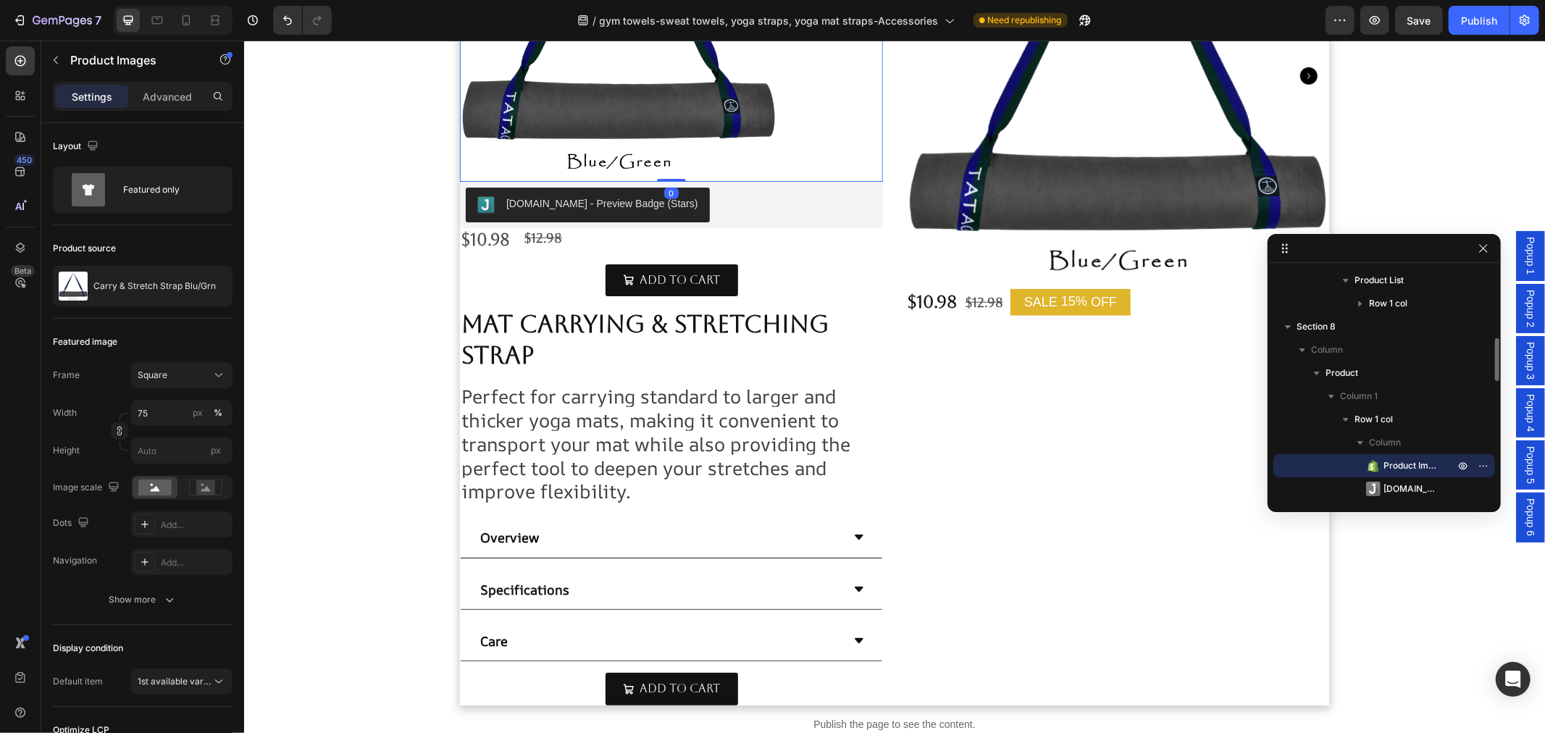
click at [1400, 461] on span "Product Images" at bounding box center [1411, 465] width 56 height 14
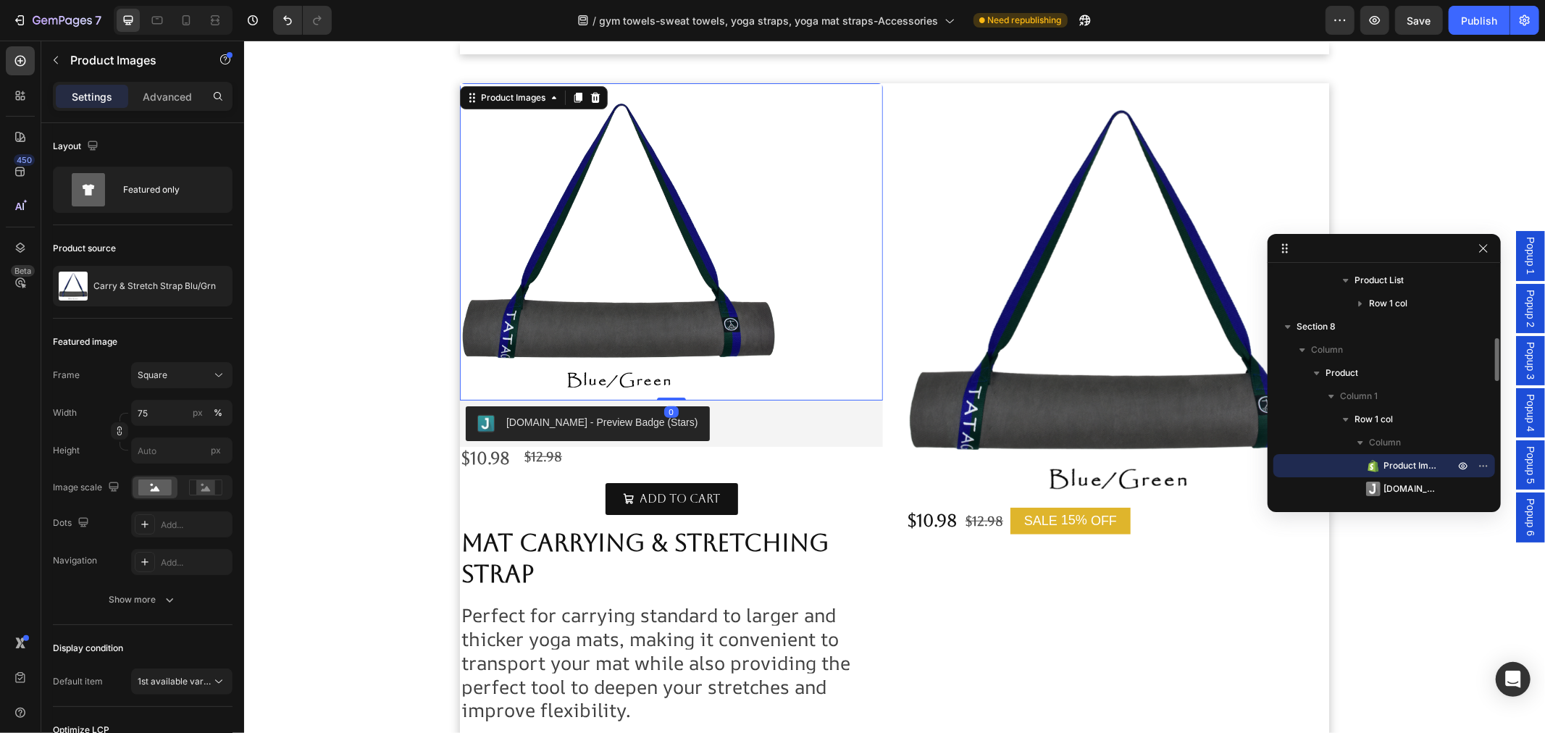
scroll to position [739, 0]
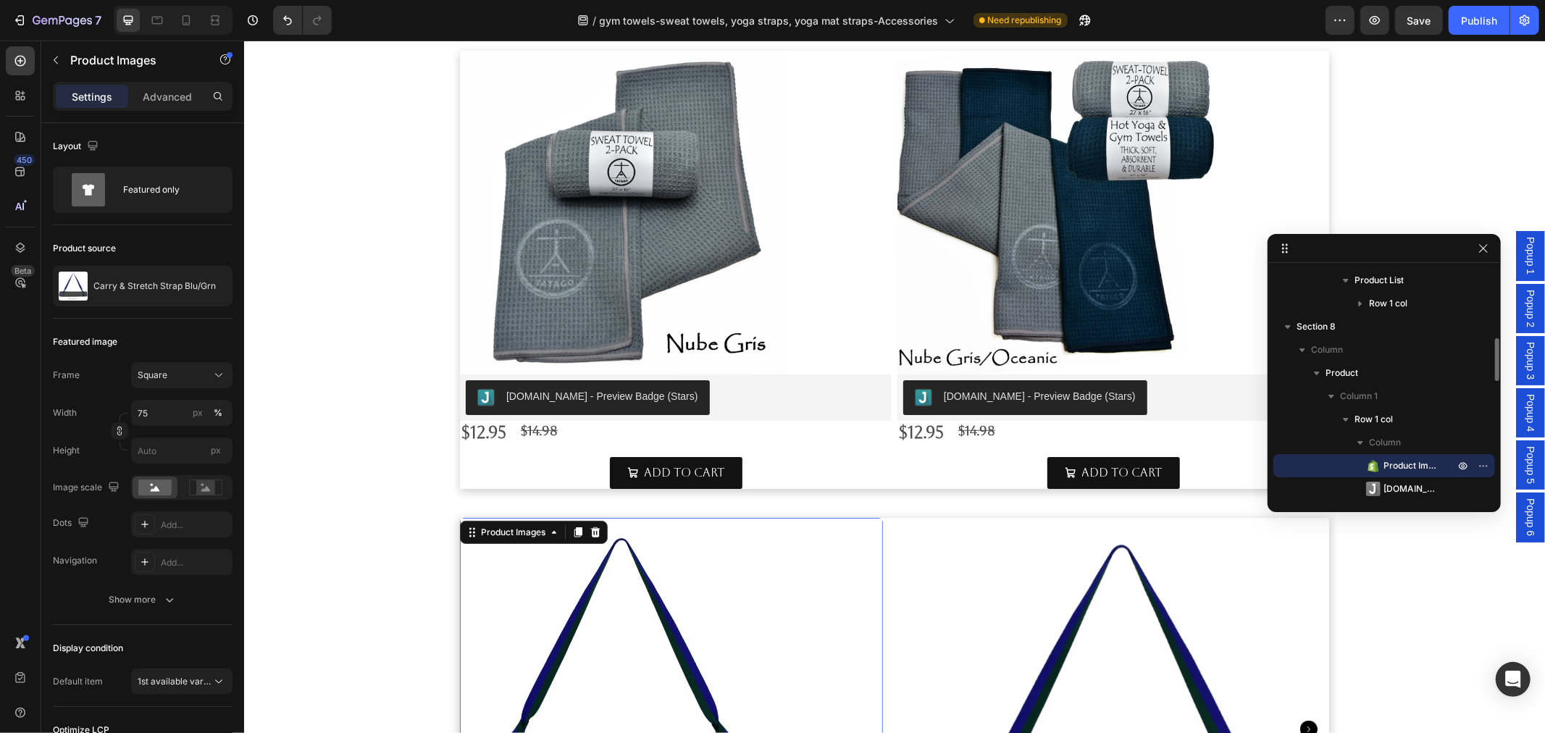
click at [1427, 465] on span "Product Images" at bounding box center [1411, 465] width 56 height 14
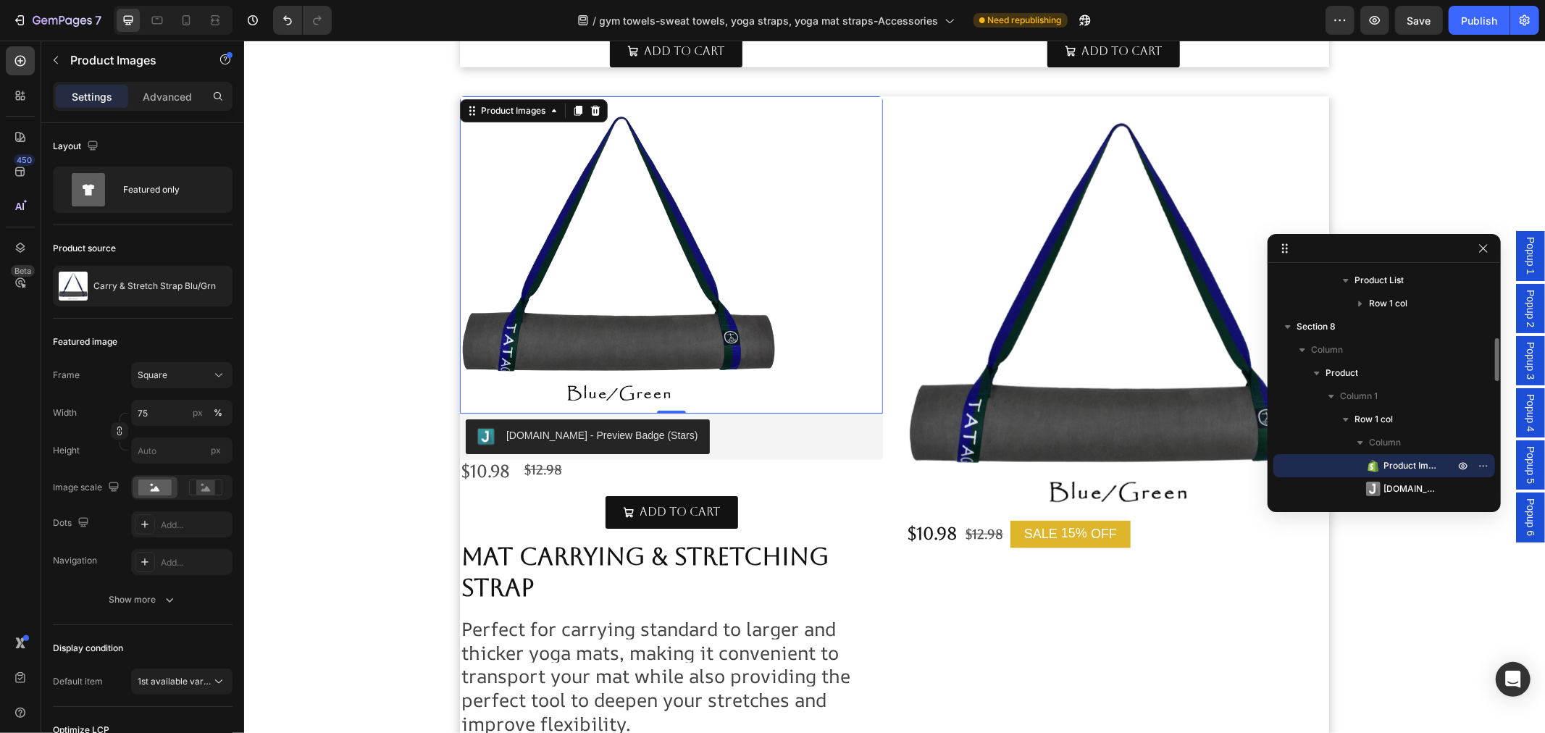
scroll to position [1165, 0]
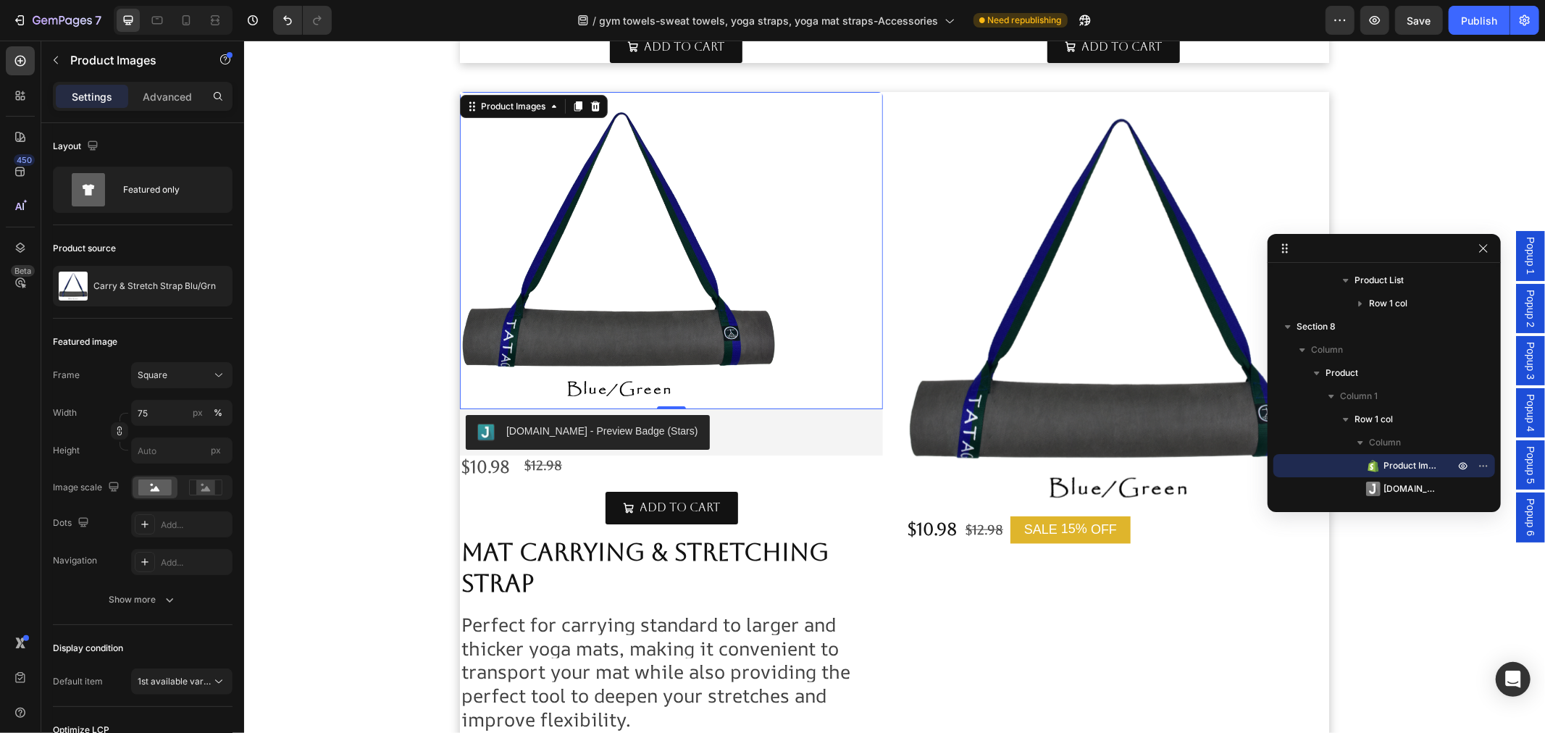
drag, startPoint x: 571, startPoint y: 106, endPoint x: 584, endPoint y: 117, distance: 18.0
click at [574, 106] on icon at bounding box center [578, 106] width 8 height 10
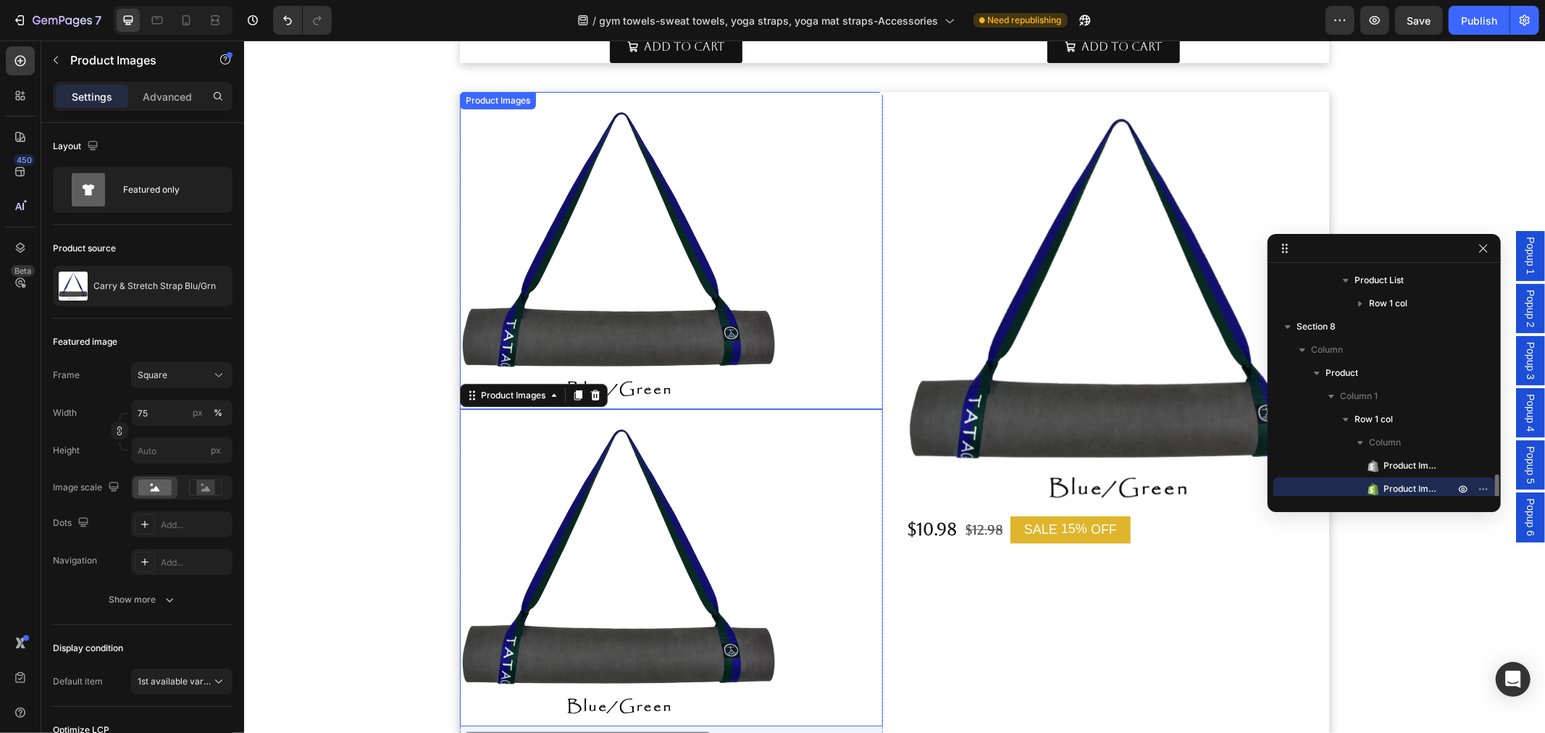
scroll to position [487, 0]
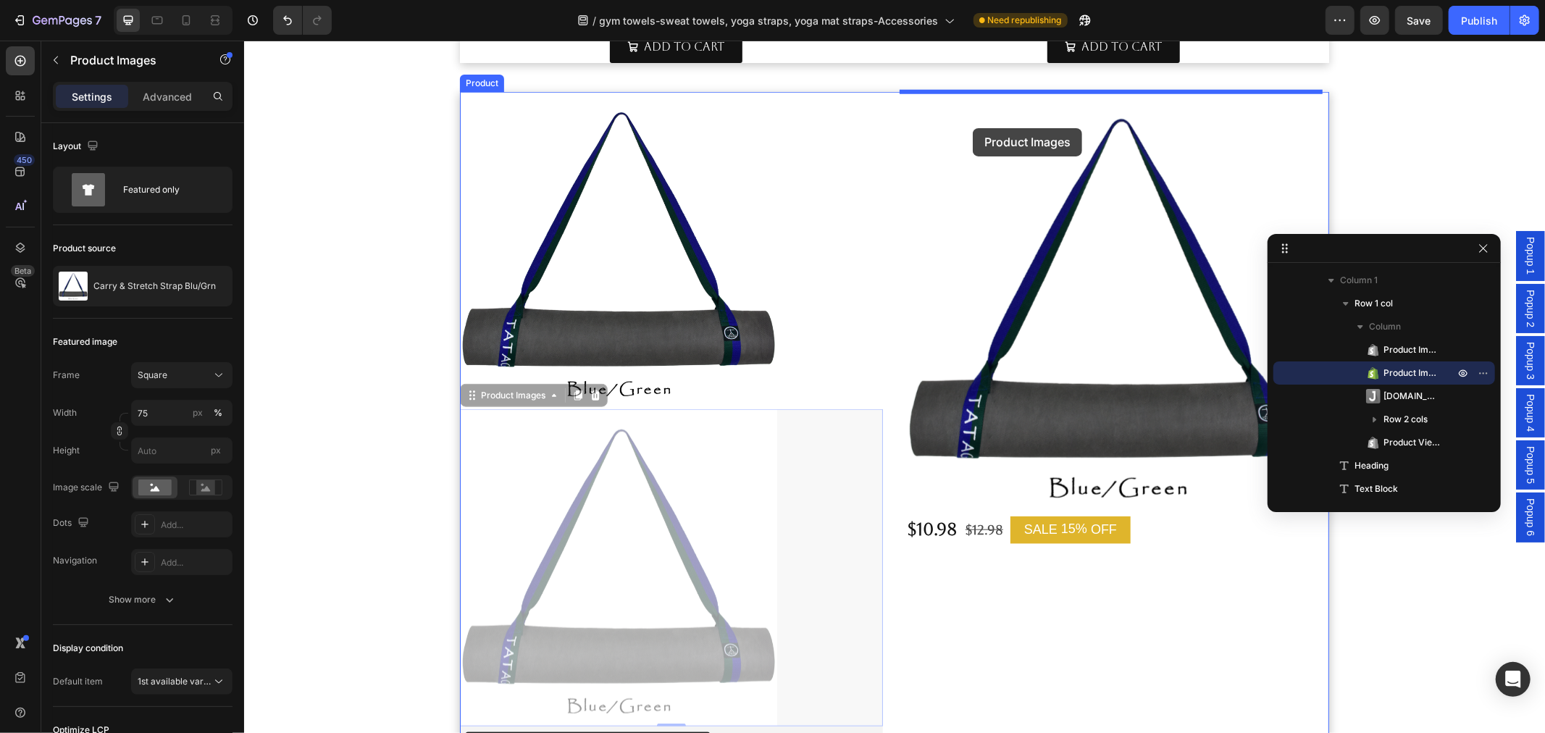
drag, startPoint x: 465, startPoint y: 399, endPoint x: 972, endPoint y: 125, distance: 576.2
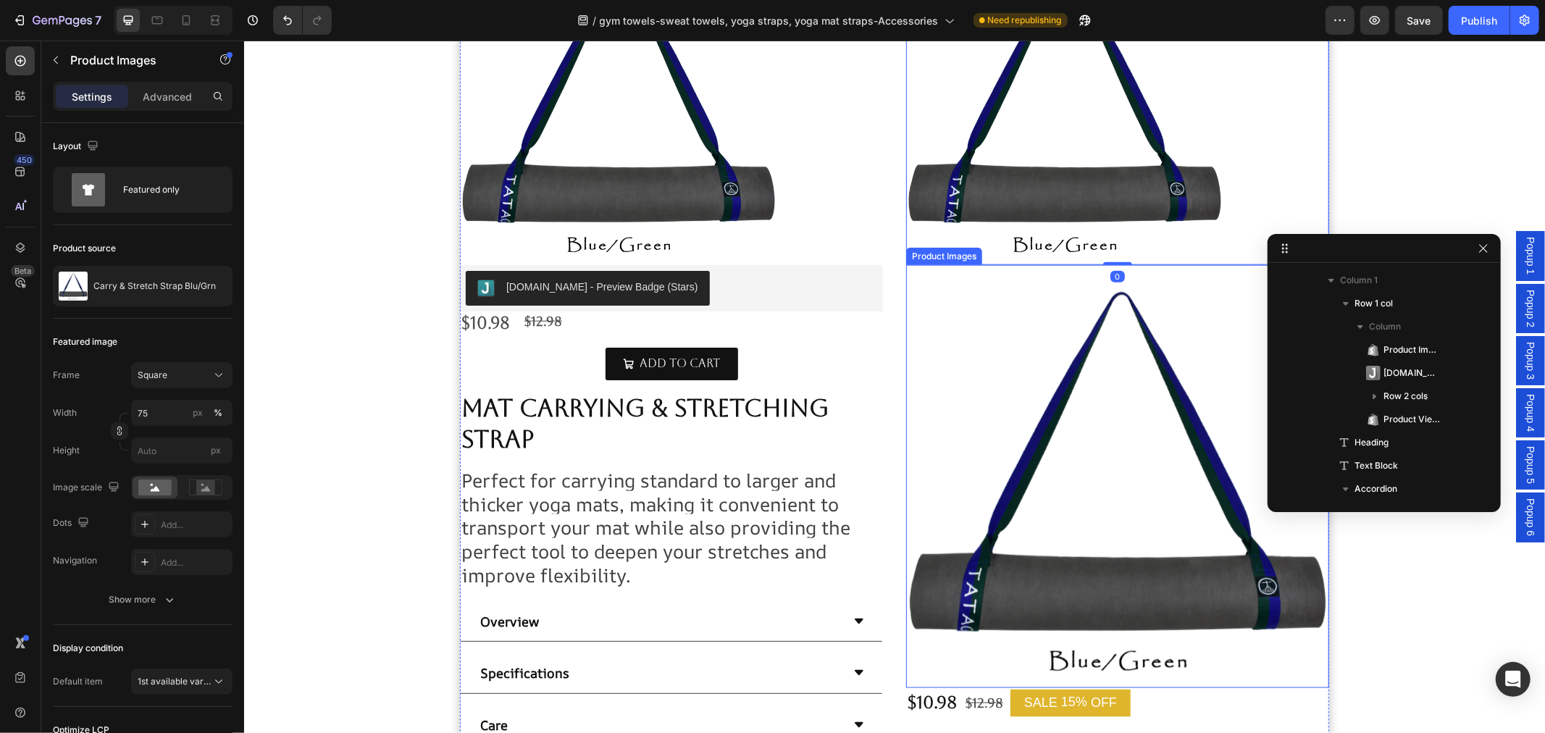
scroll to position [1326, 0]
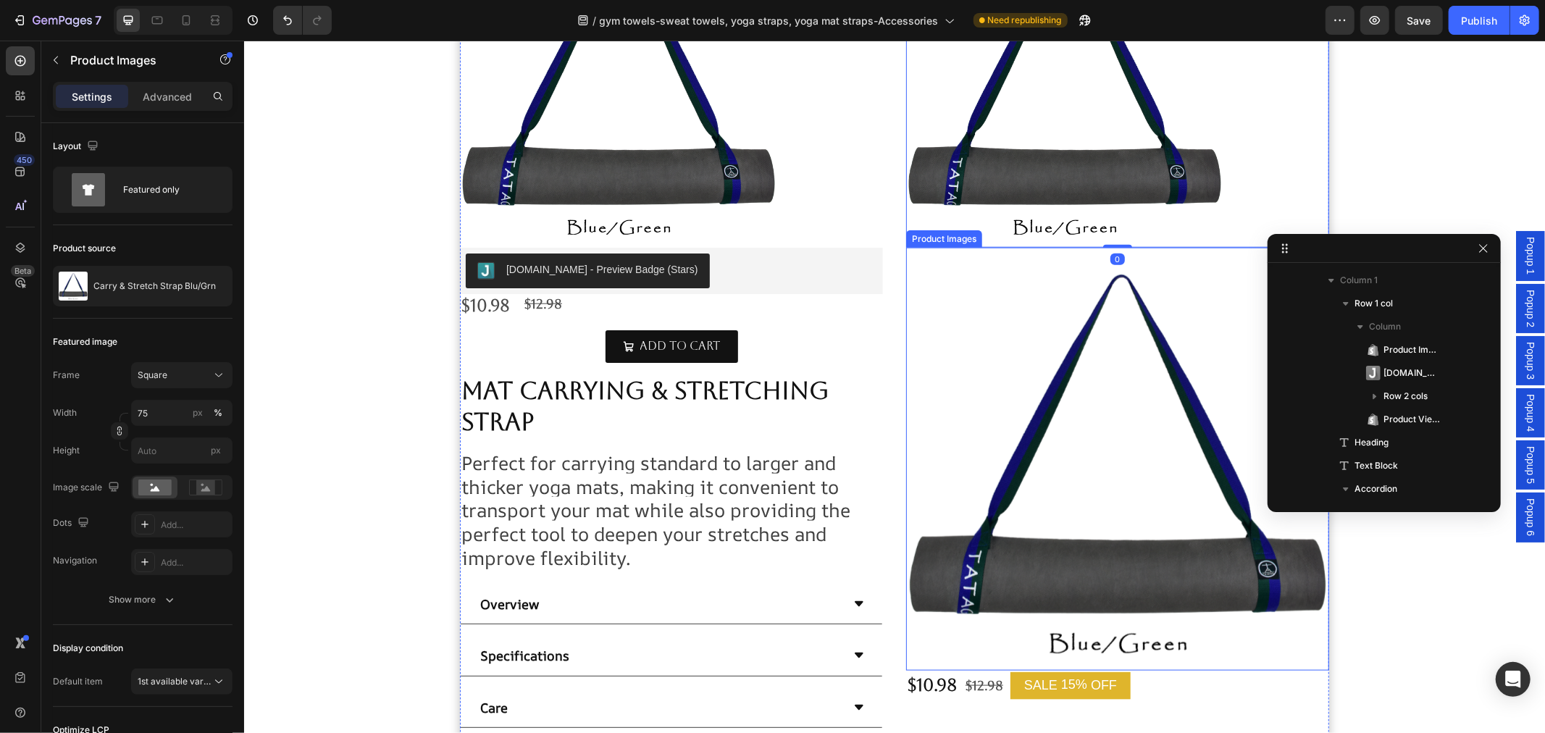
click at [1136, 413] on img at bounding box center [1116, 458] width 423 height 423
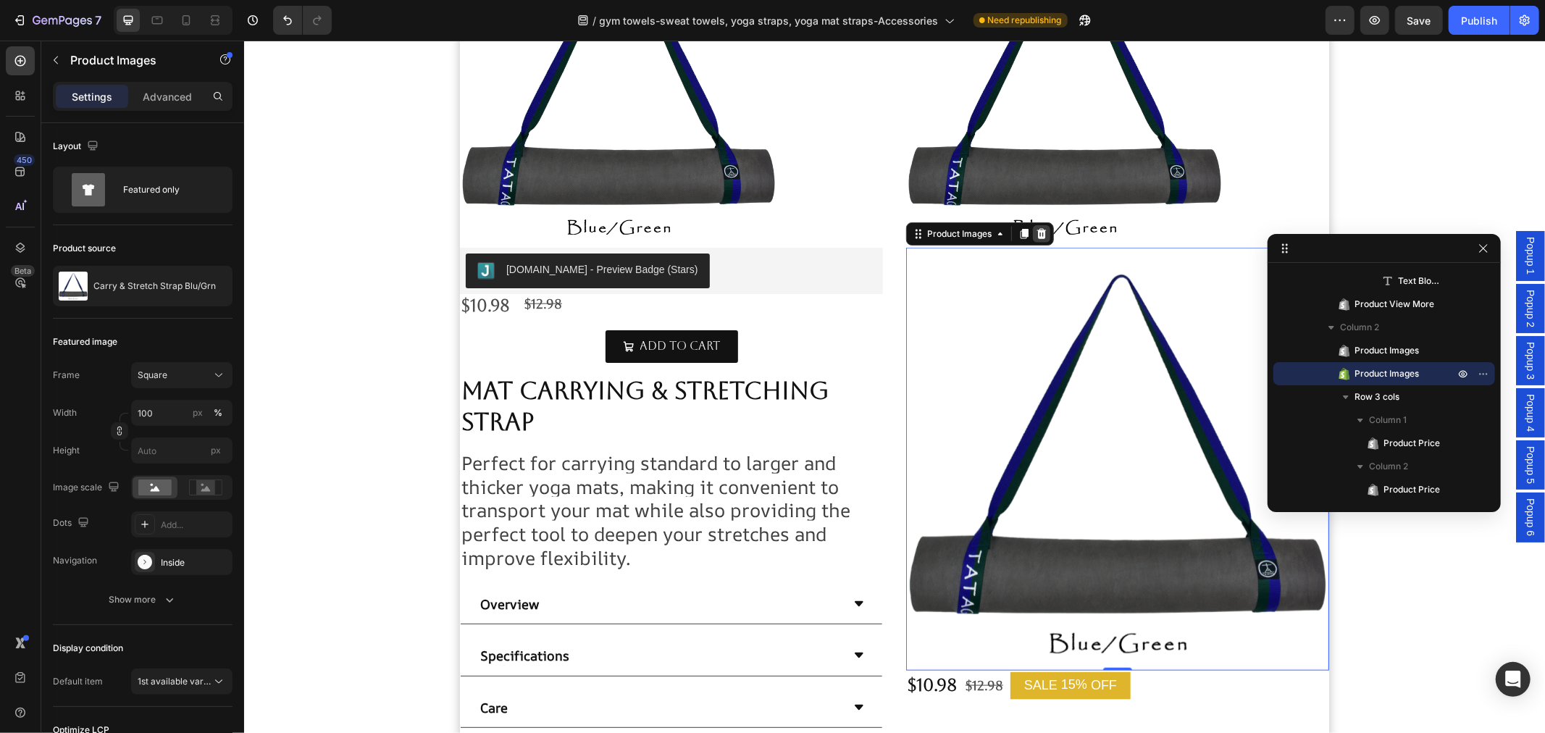
click at [1035, 234] on icon at bounding box center [1041, 233] width 12 height 12
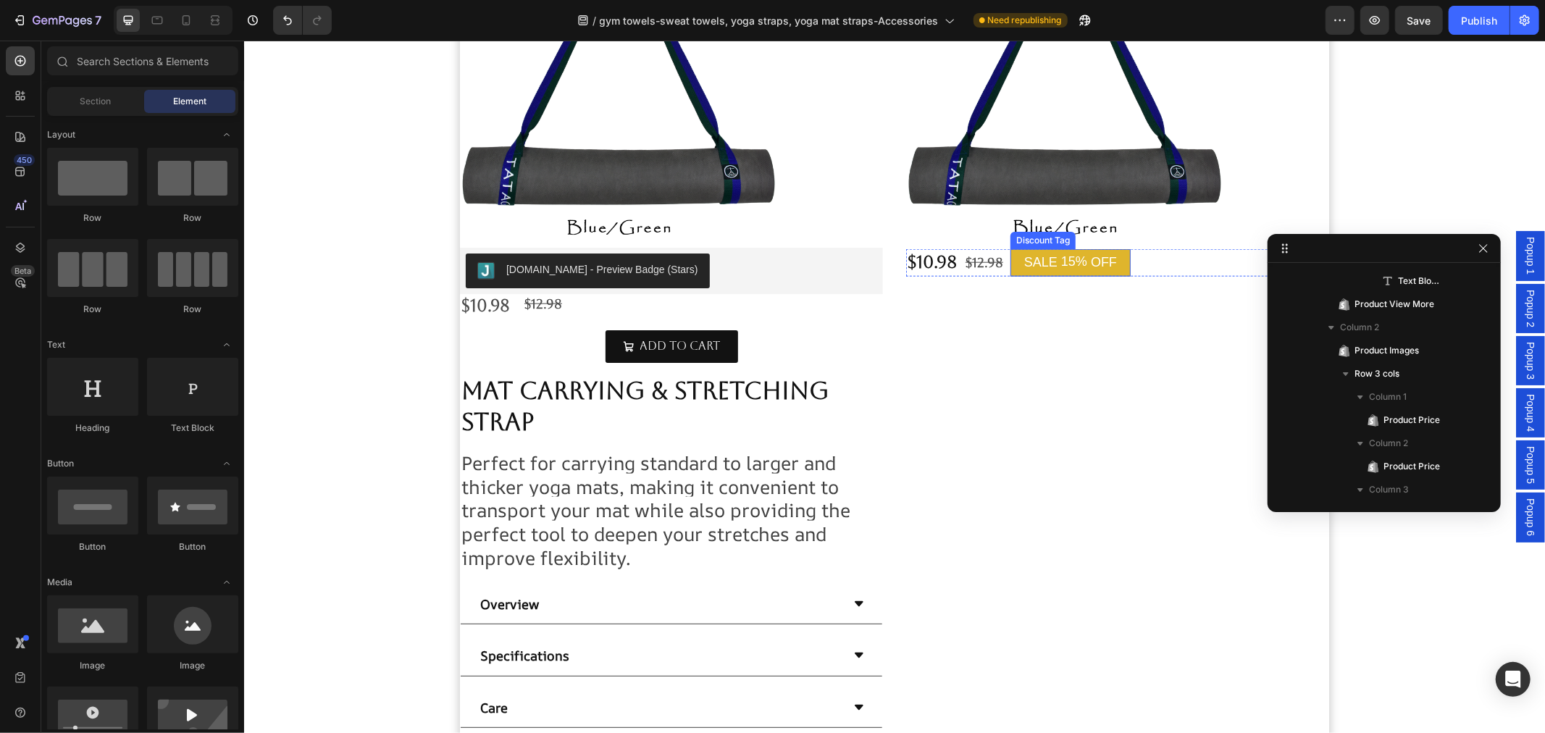
click at [1078, 258] on div "15%" at bounding box center [1073, 261] width 29 height 20
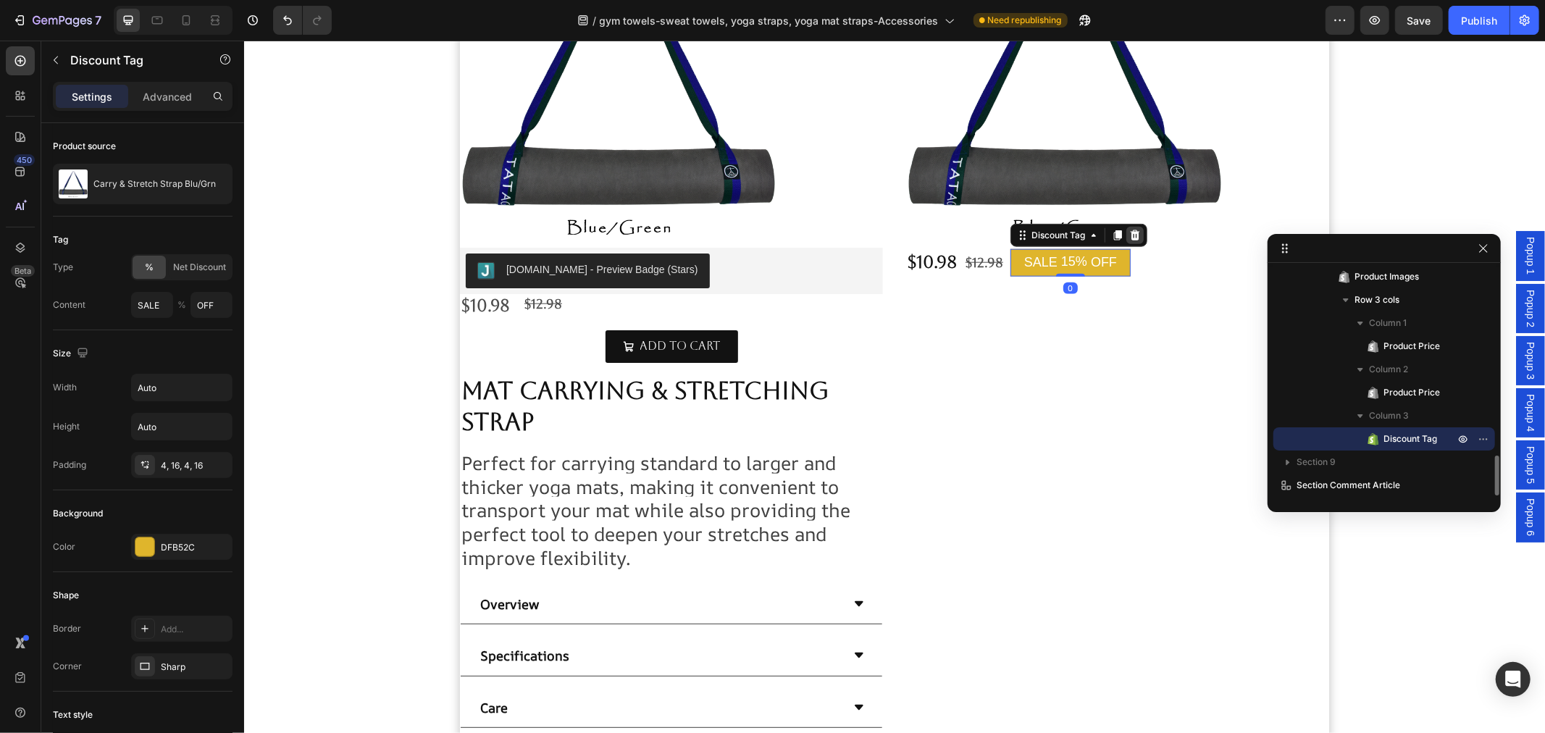
click at [1132, 240] on icon at bounding box center [1134, 235] width 12 height 12
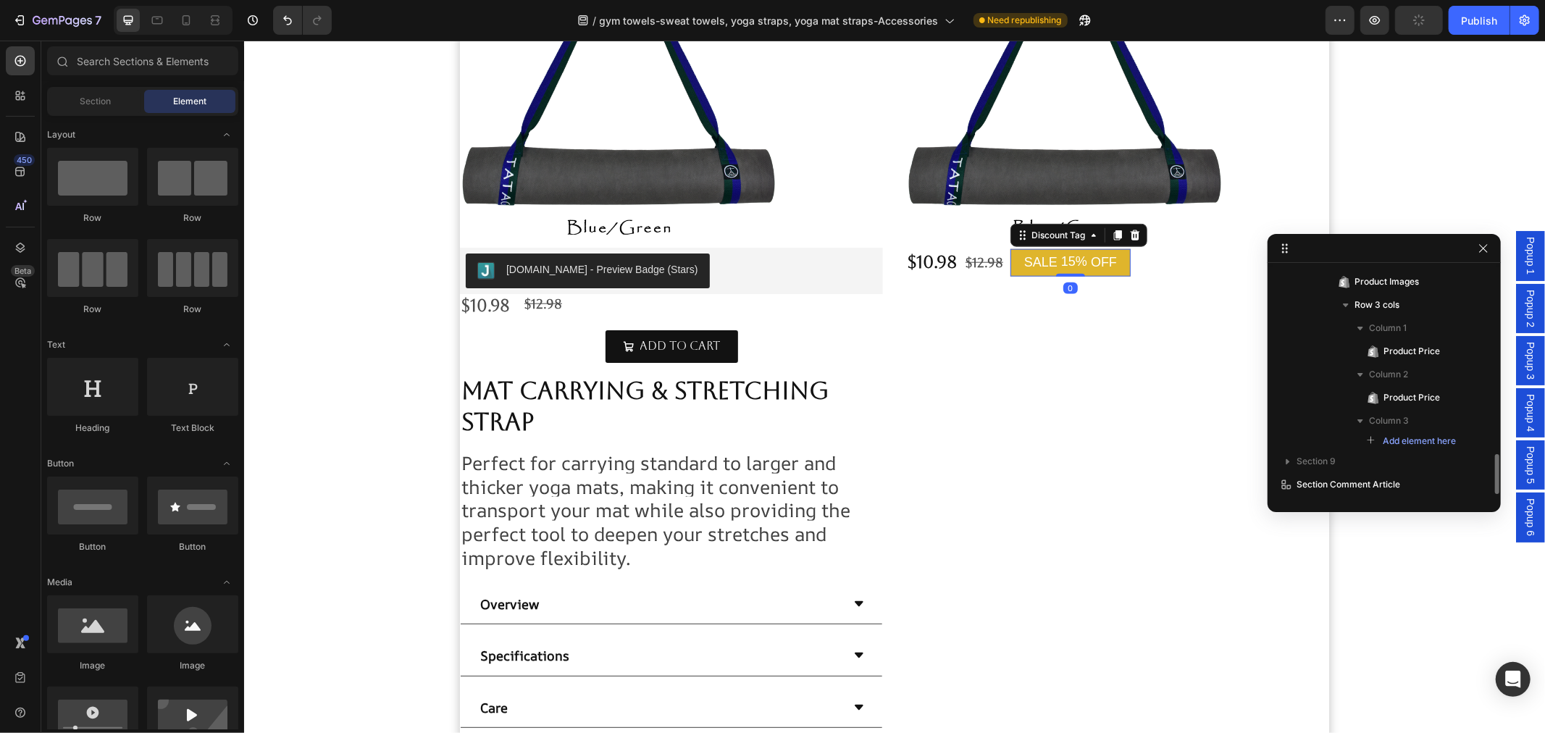
scroll to position [1063, 0]
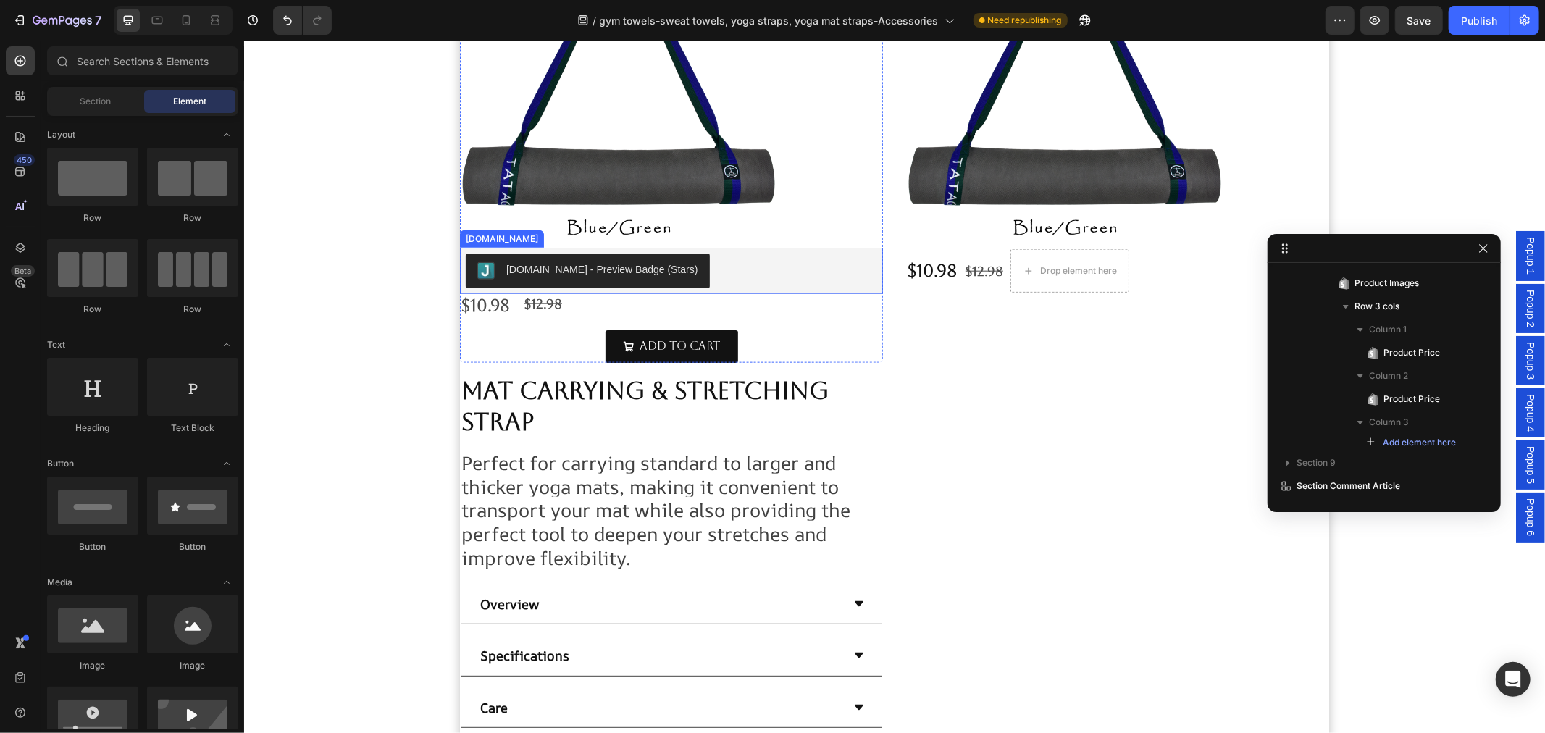
click at [726, 272] on div "[DOMAIN_NAME] - Preview Badge (Stars)" at bounding box center [670, 270] width 411 height 35
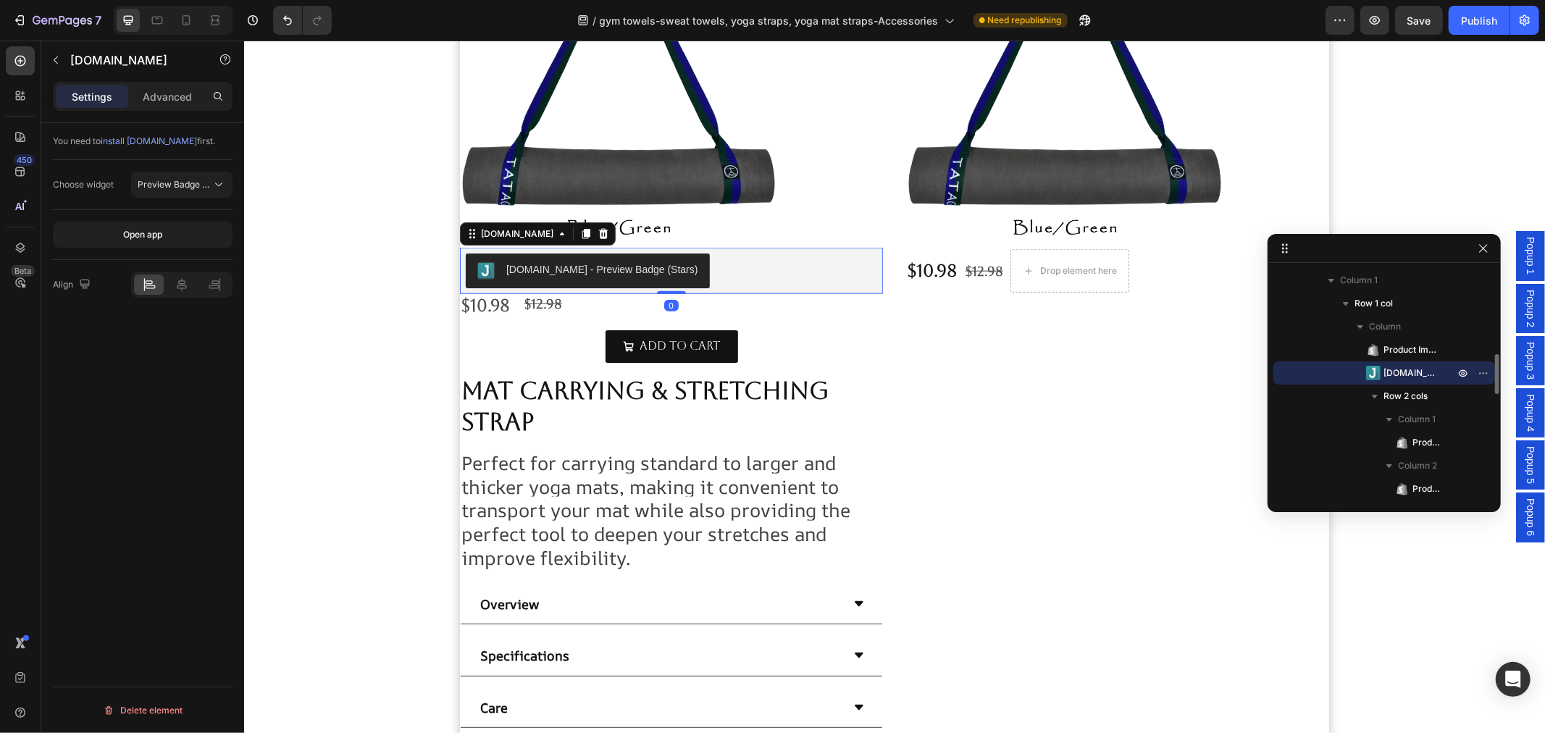
drag, startPoint x: 549, startPoint y: 233, endPoint x: 553, endPoint y: 264, distance: 30.7
click at [582, 232] on icon at bounding box center [586, 233] width 8 height 10
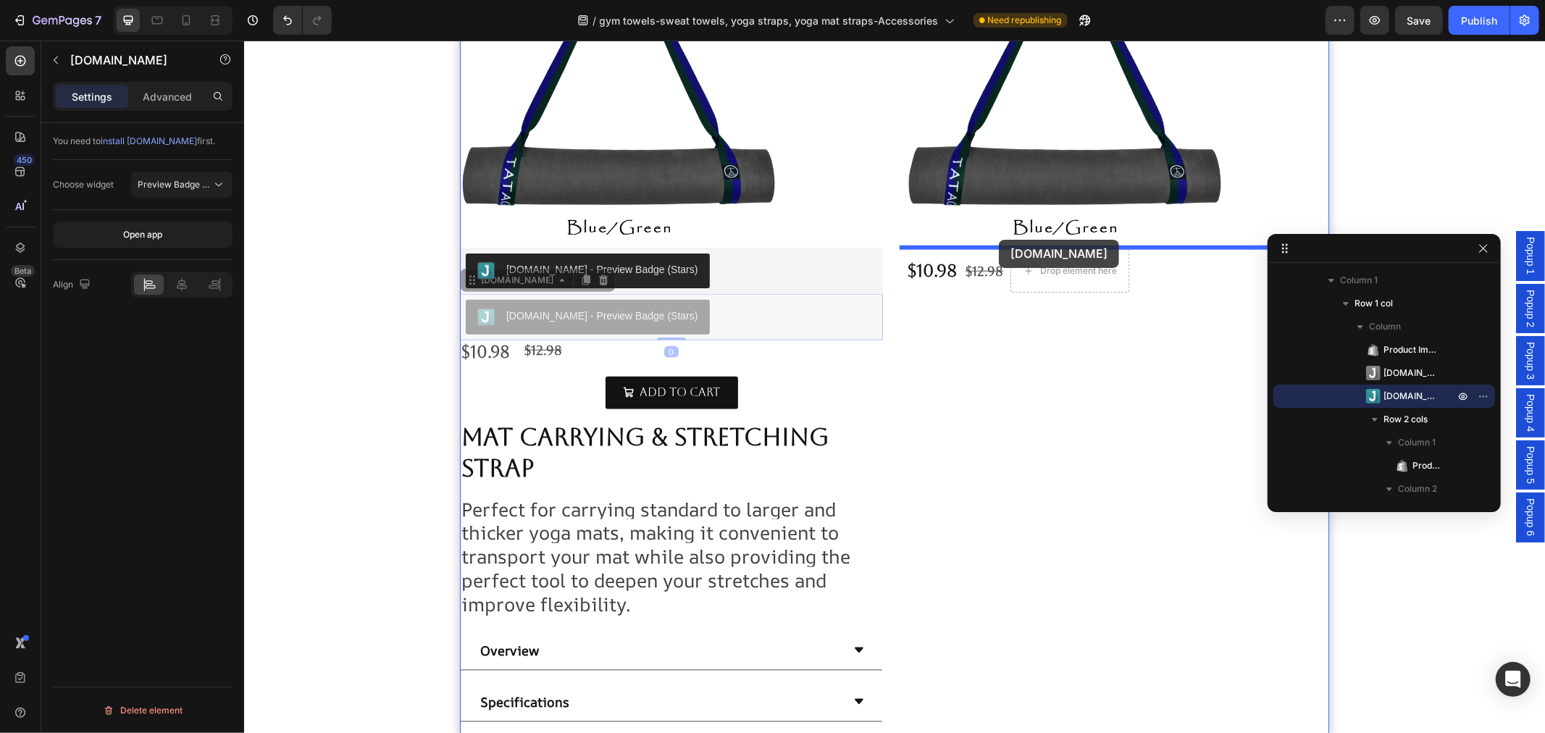
drag, startPoint x: 463, startPoint y: 282, endPoint x: 998, endPoint y: 239, distance: 536.9
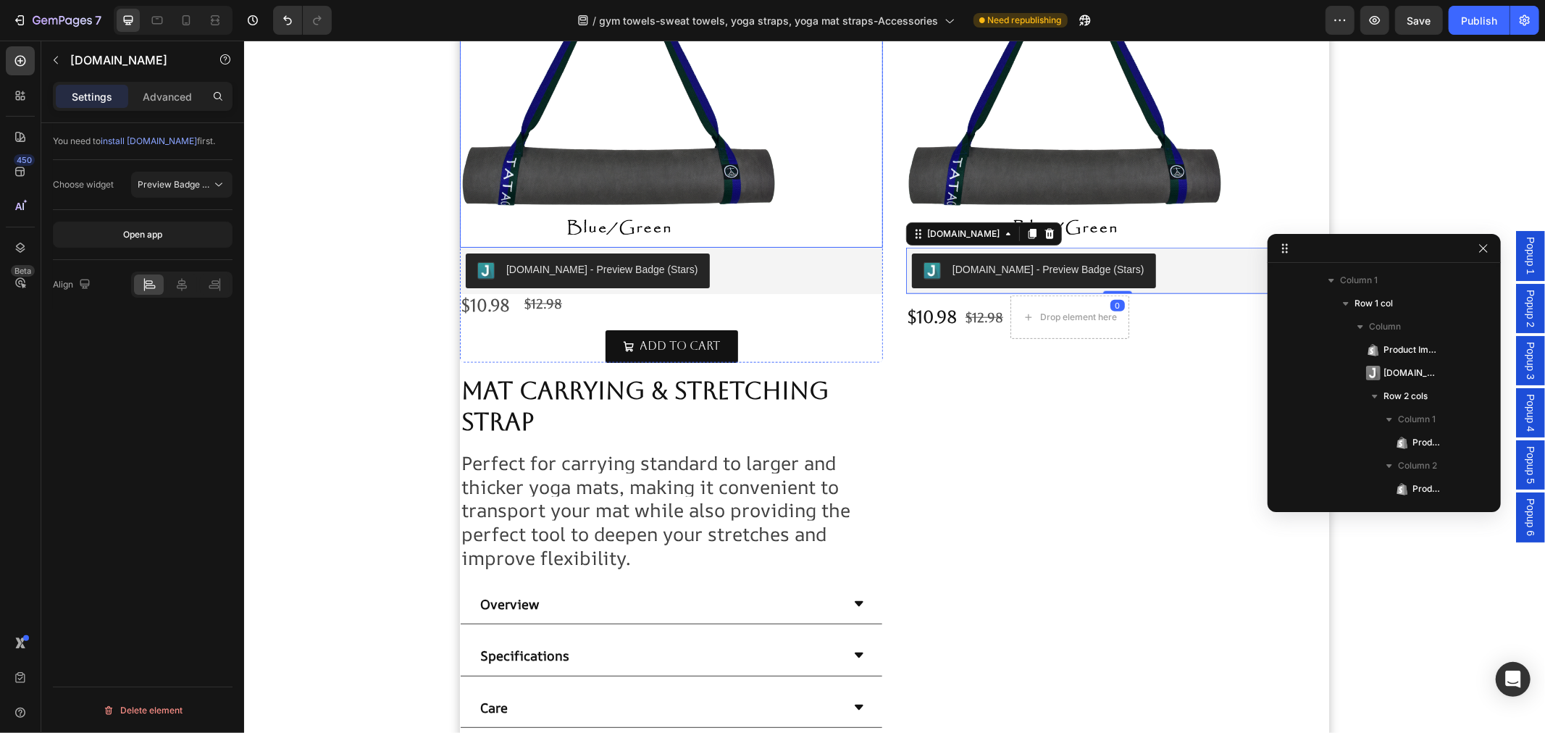
click at [613, 156] on img at bounding box center [617, 88] width 317 height 317
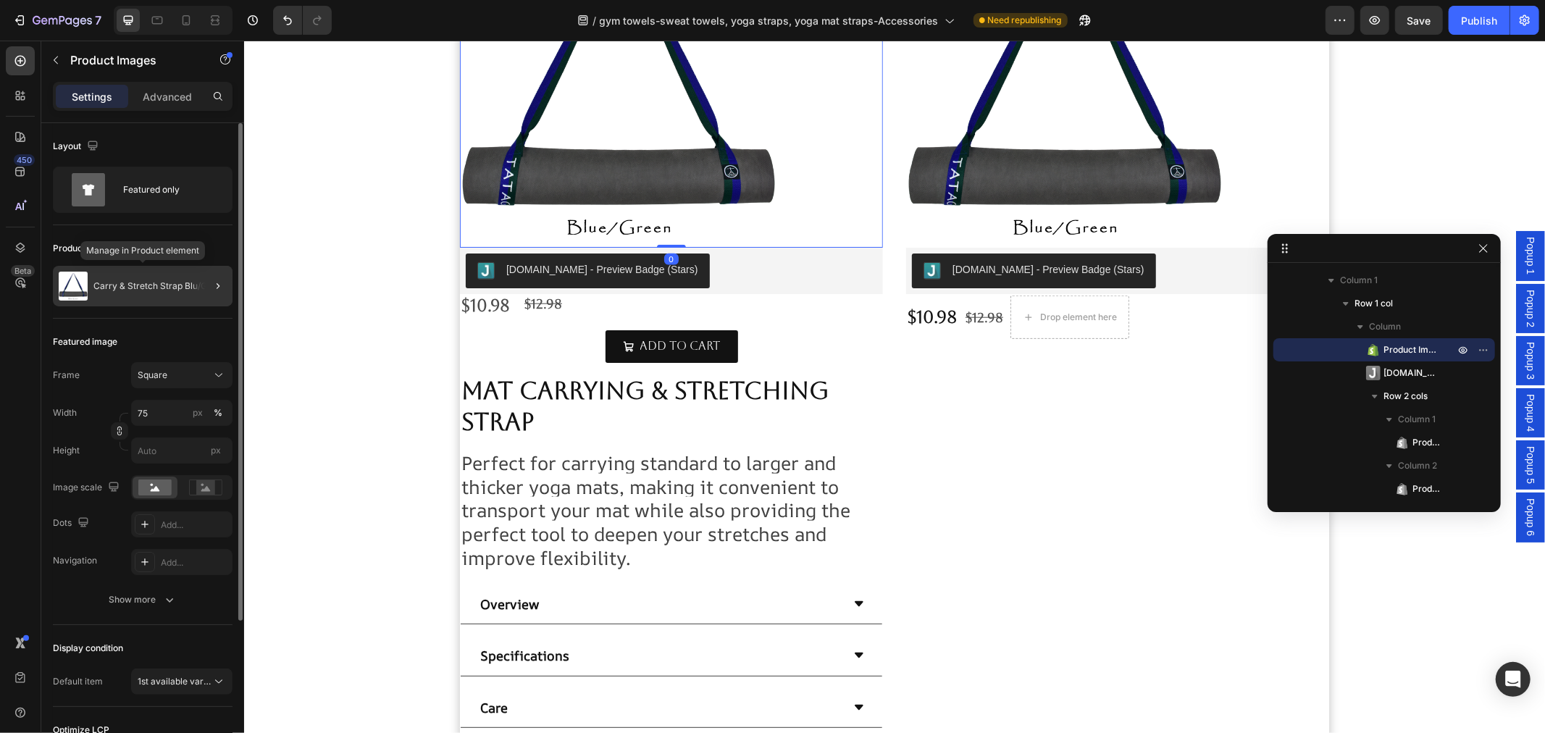
click at [143, 285] on p "Carry & Stretch Strap Blu/Grn" at bounding box center [154, 286] width 122 height 10
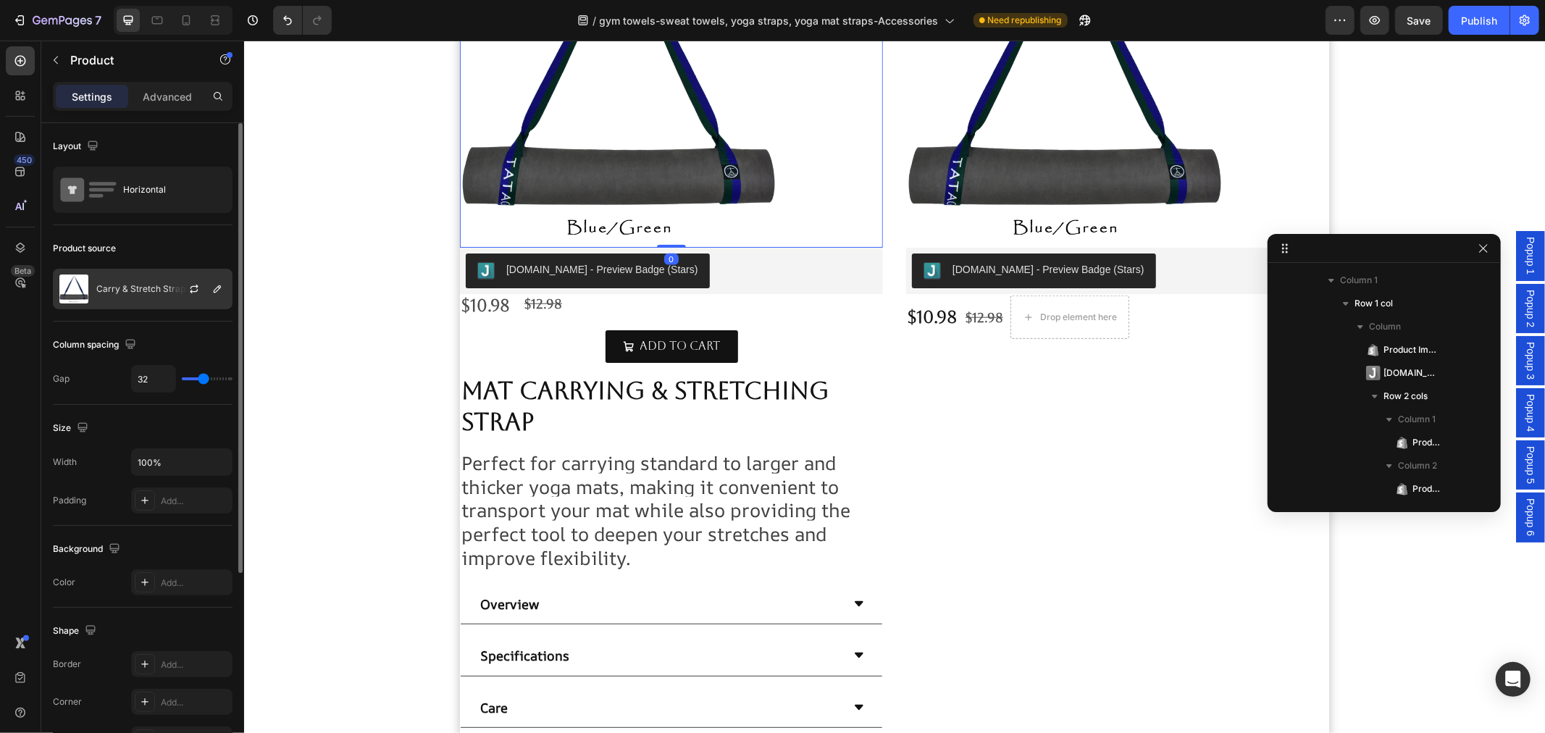
scroll to position [371, 0]
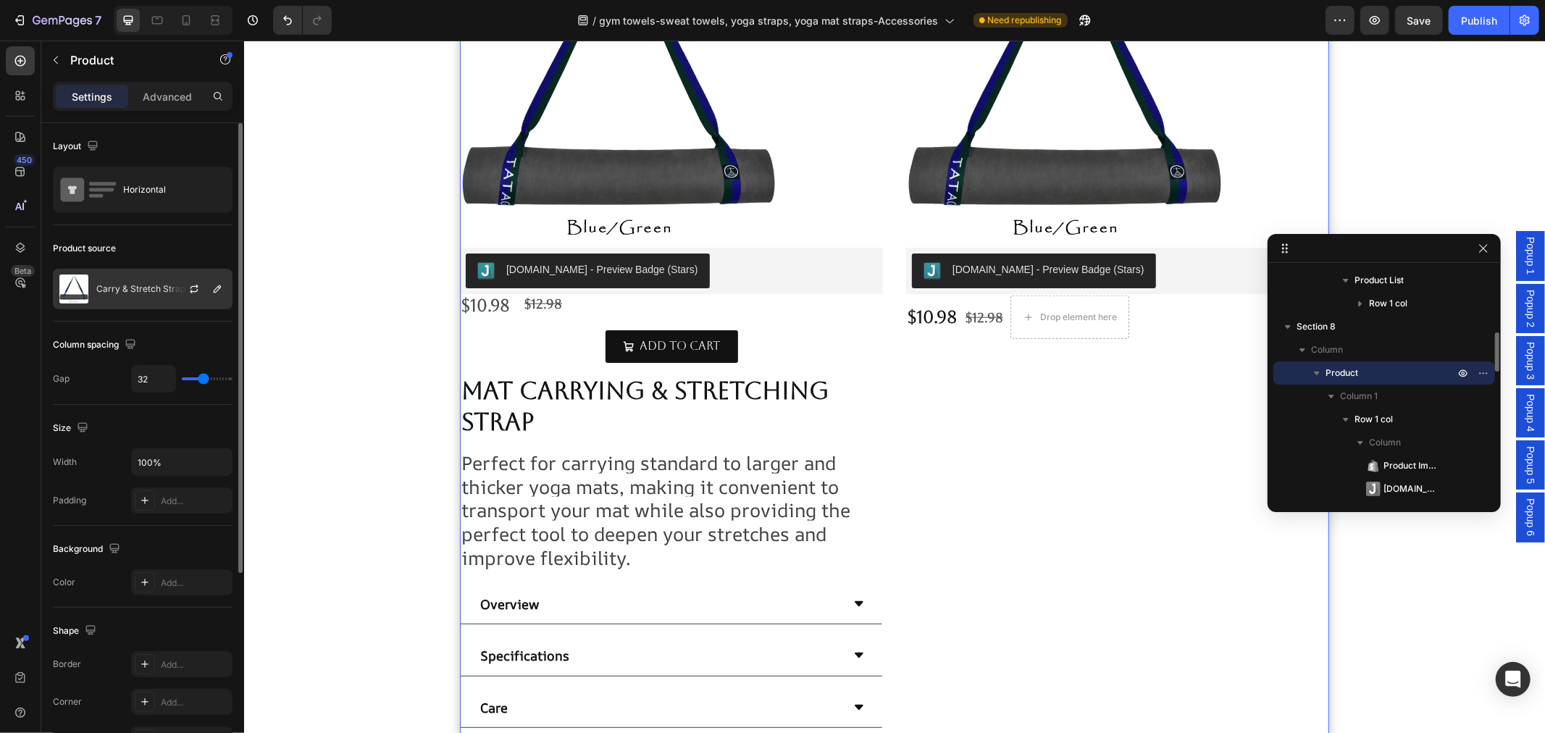
click at [163, 293] on p "Carry & Stretch Strap Blu/Grn" at bounding box center [157, 289] width 122 height 10
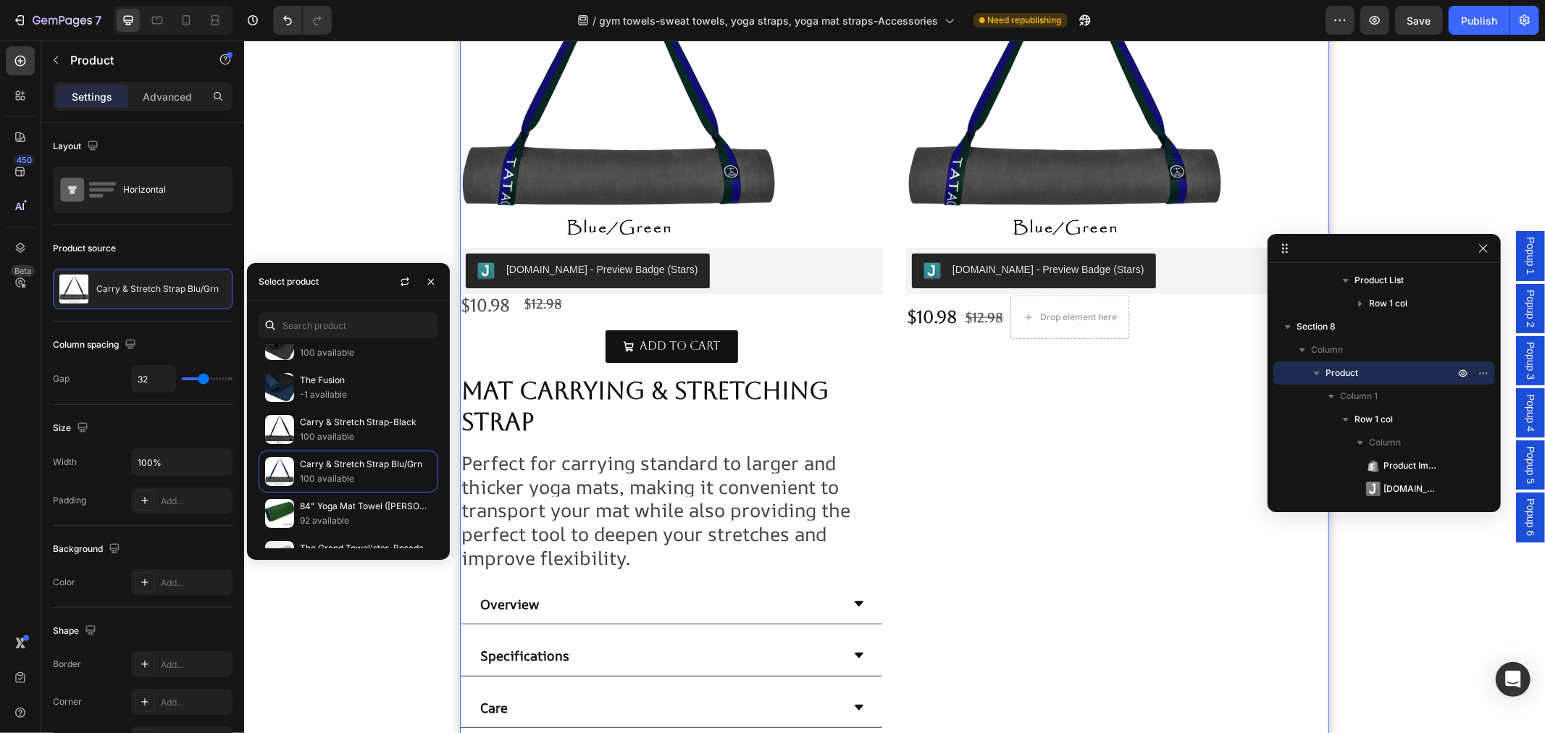
scroll to position [569, 0]
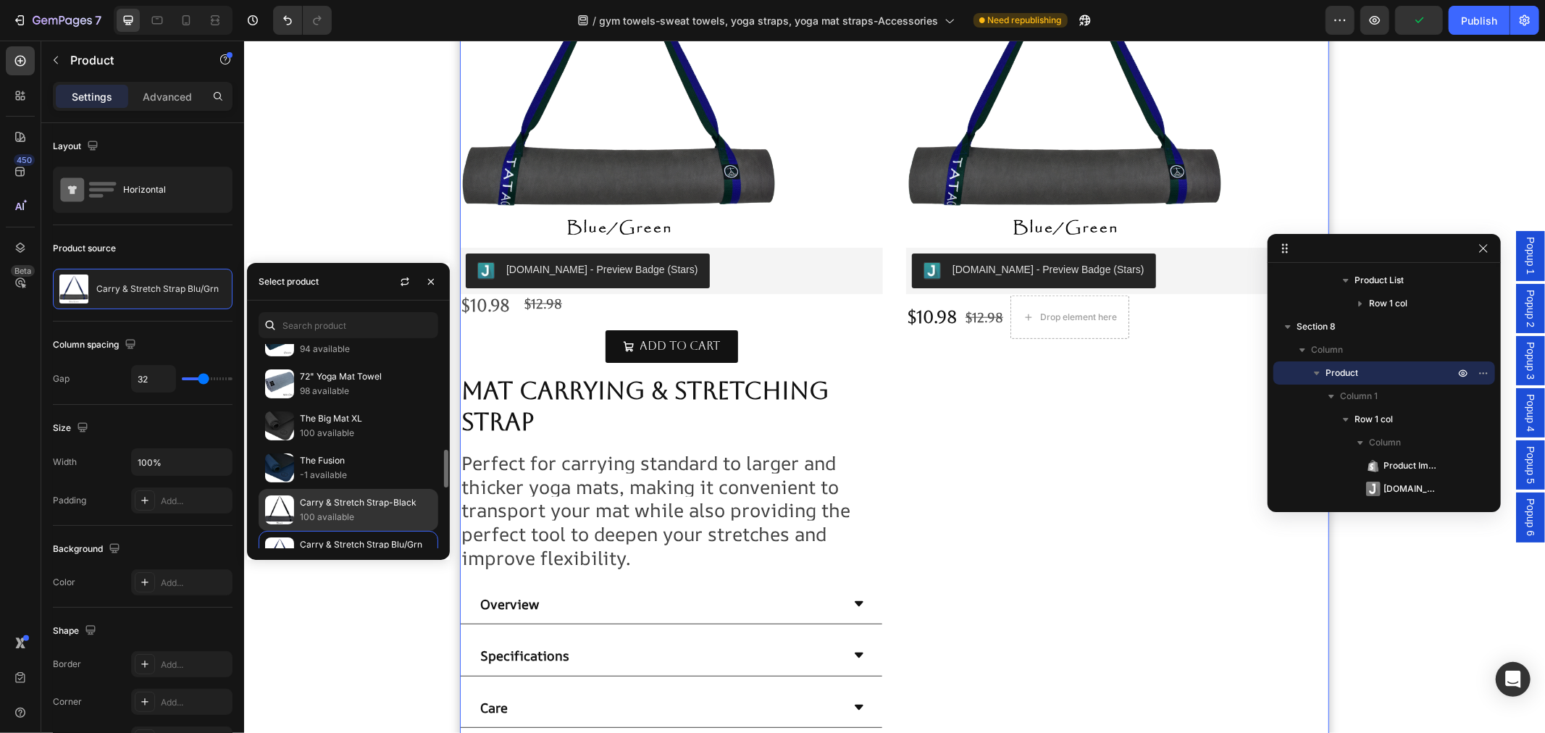
click at [361, 520] on p "100 available" at bounding box center [366, 517] width 132 height 14
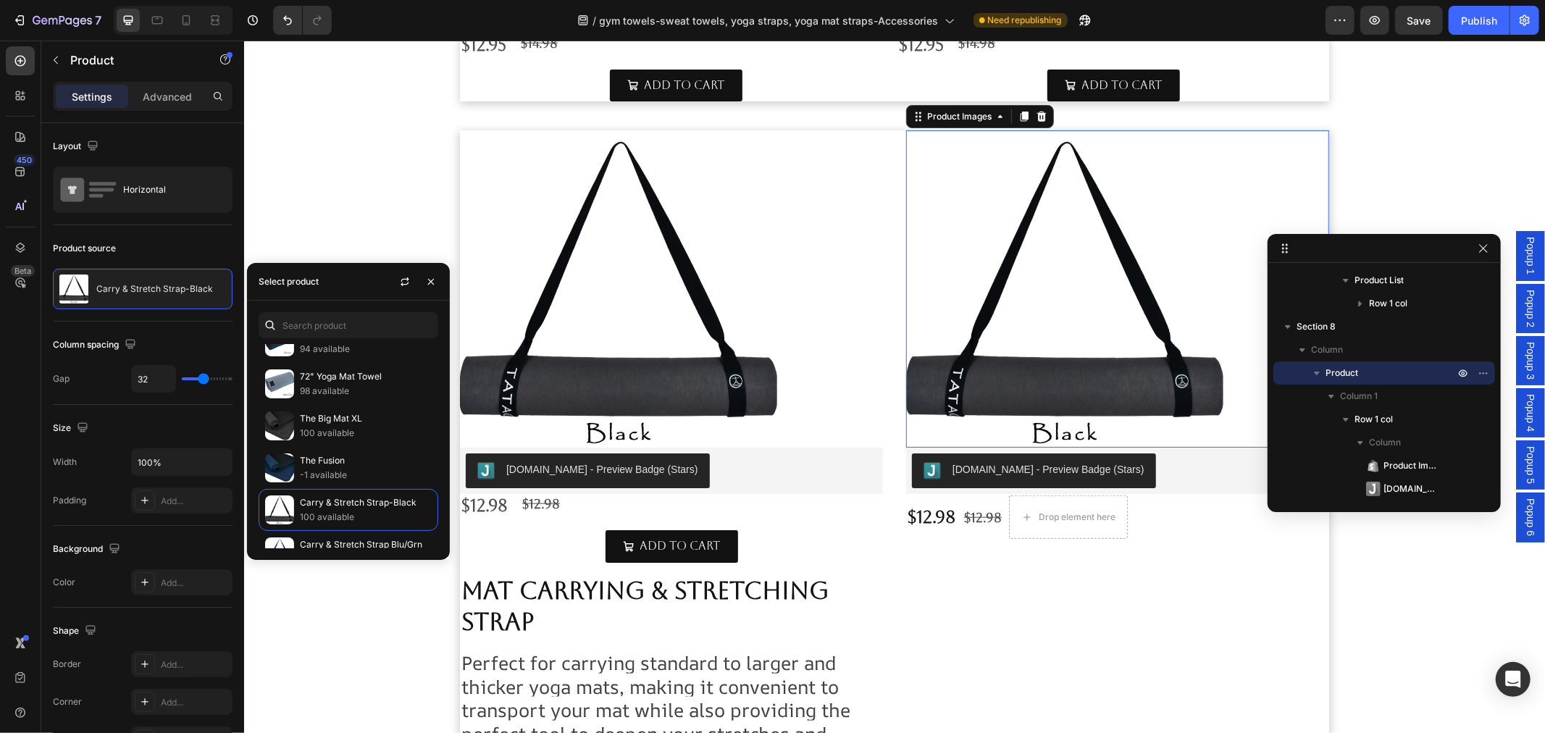
scroll to position [973, 0]
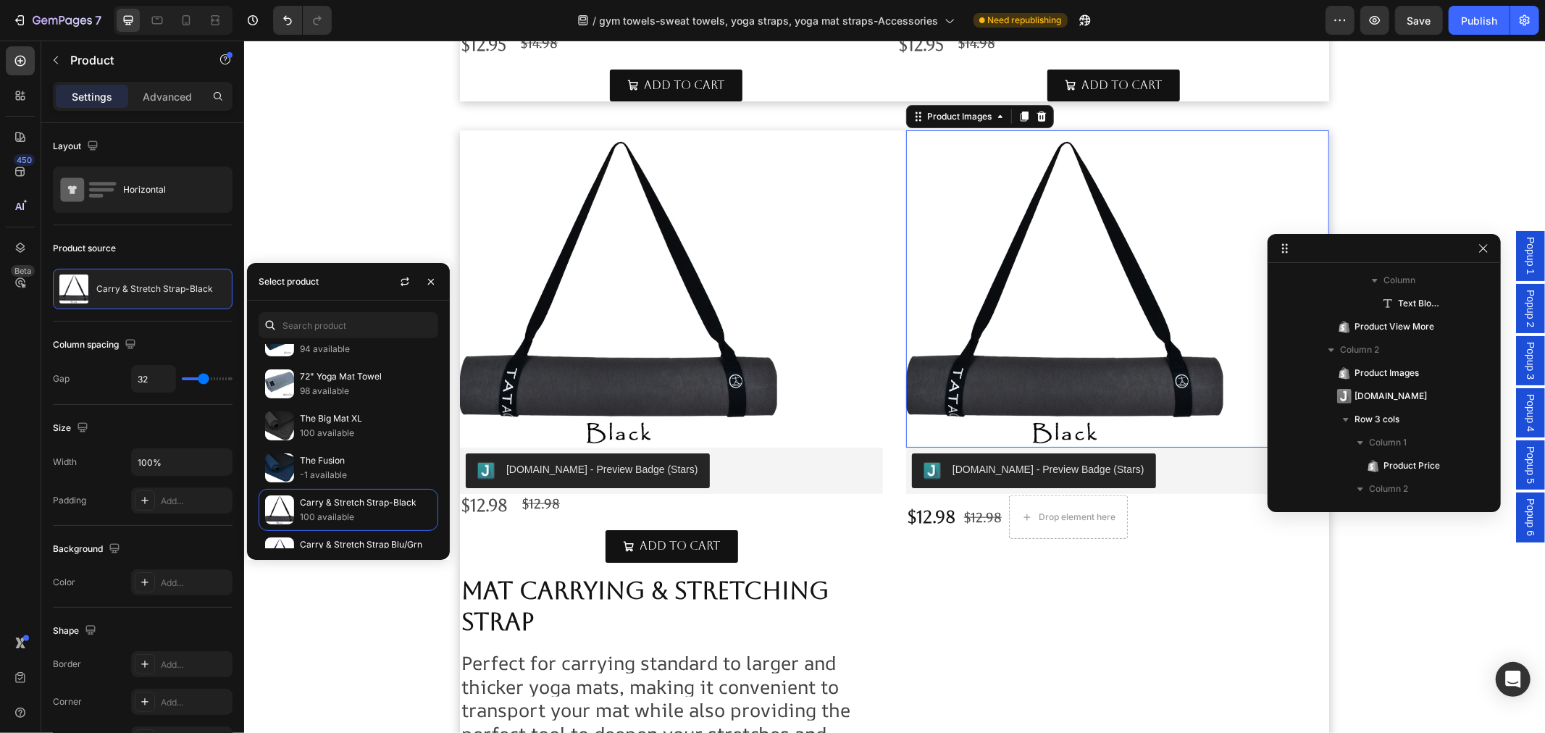
click at [997, 381] on img at bounding box center [1063, 288] width 317 height 317
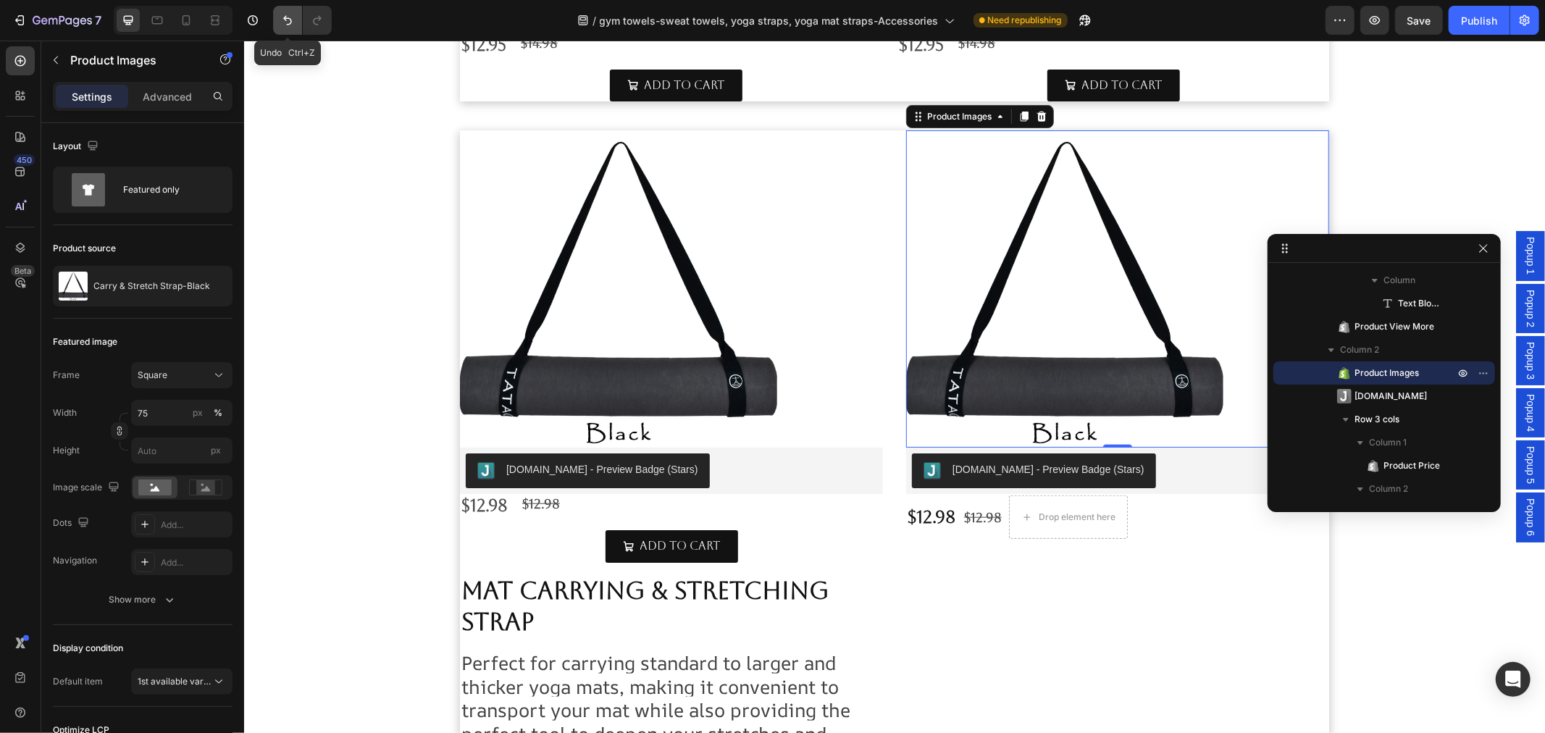
click at [283, 15] on icon "Undo/Redo" at bounding box center [287, 20] width 14 height 14
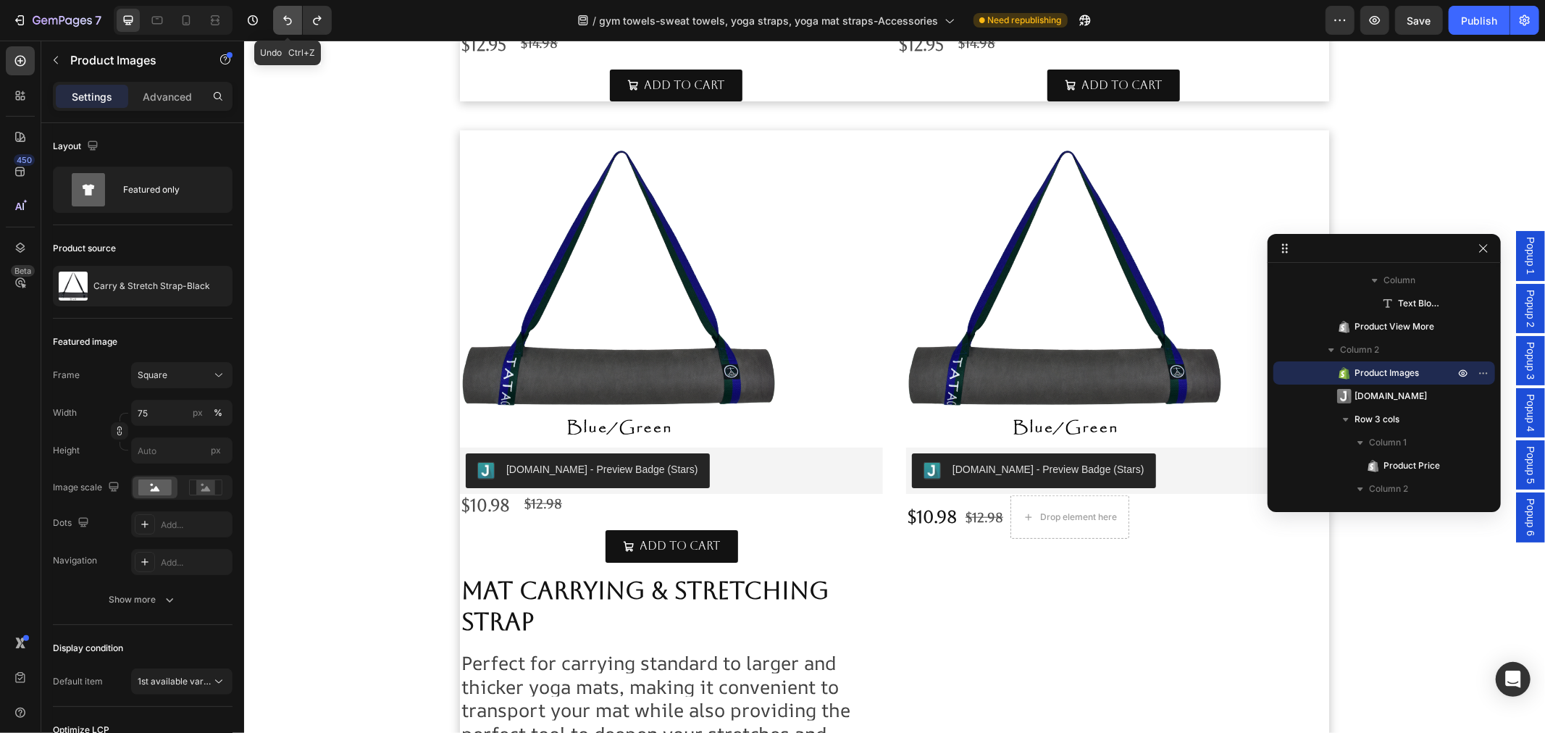
click at [282, 15] on icon "Undo/Redo" at bounding box center [287, 20] width 14 height 14
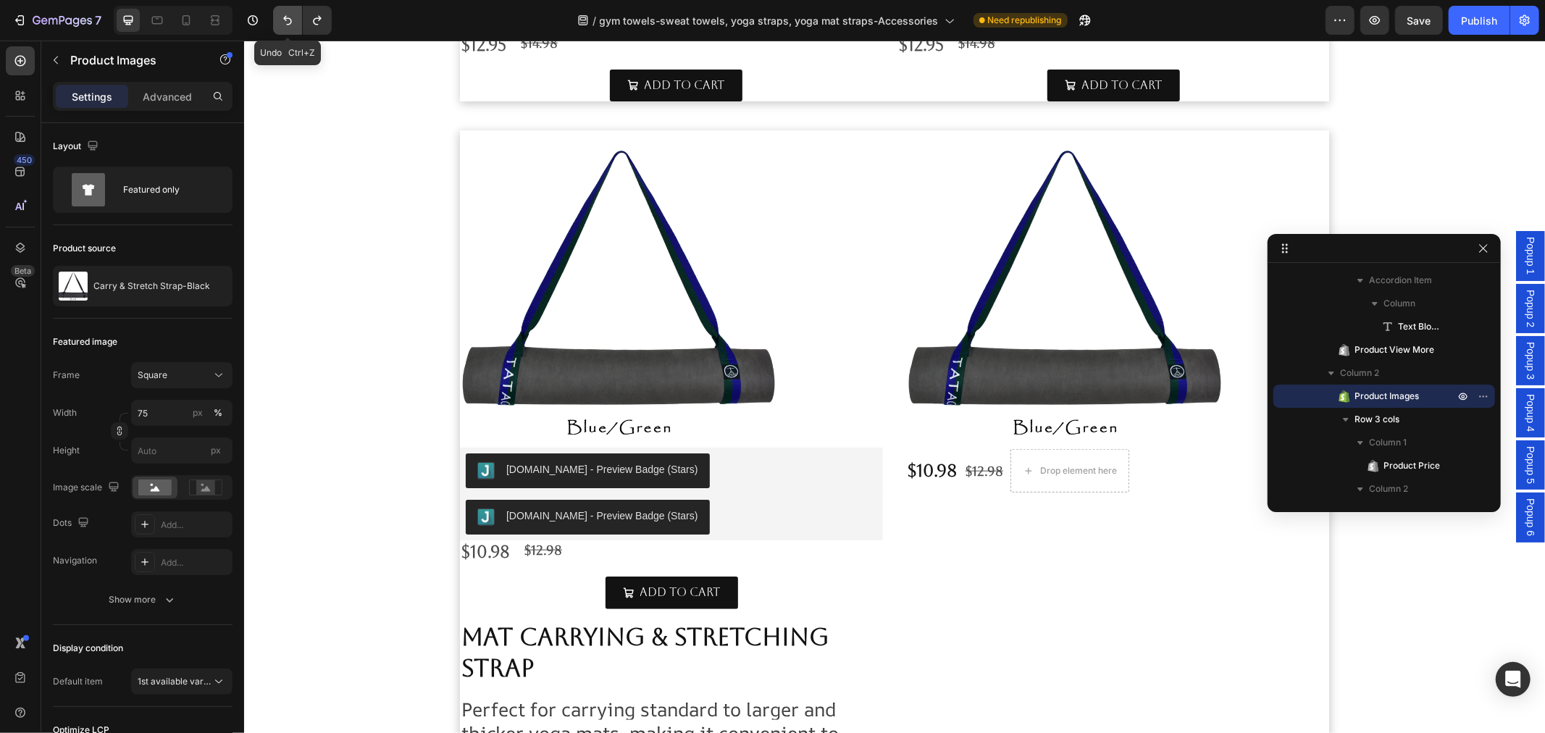
click at [281, 15] on icon "Undo/Redo" at bounding box center [287, 20] width 14 height 14
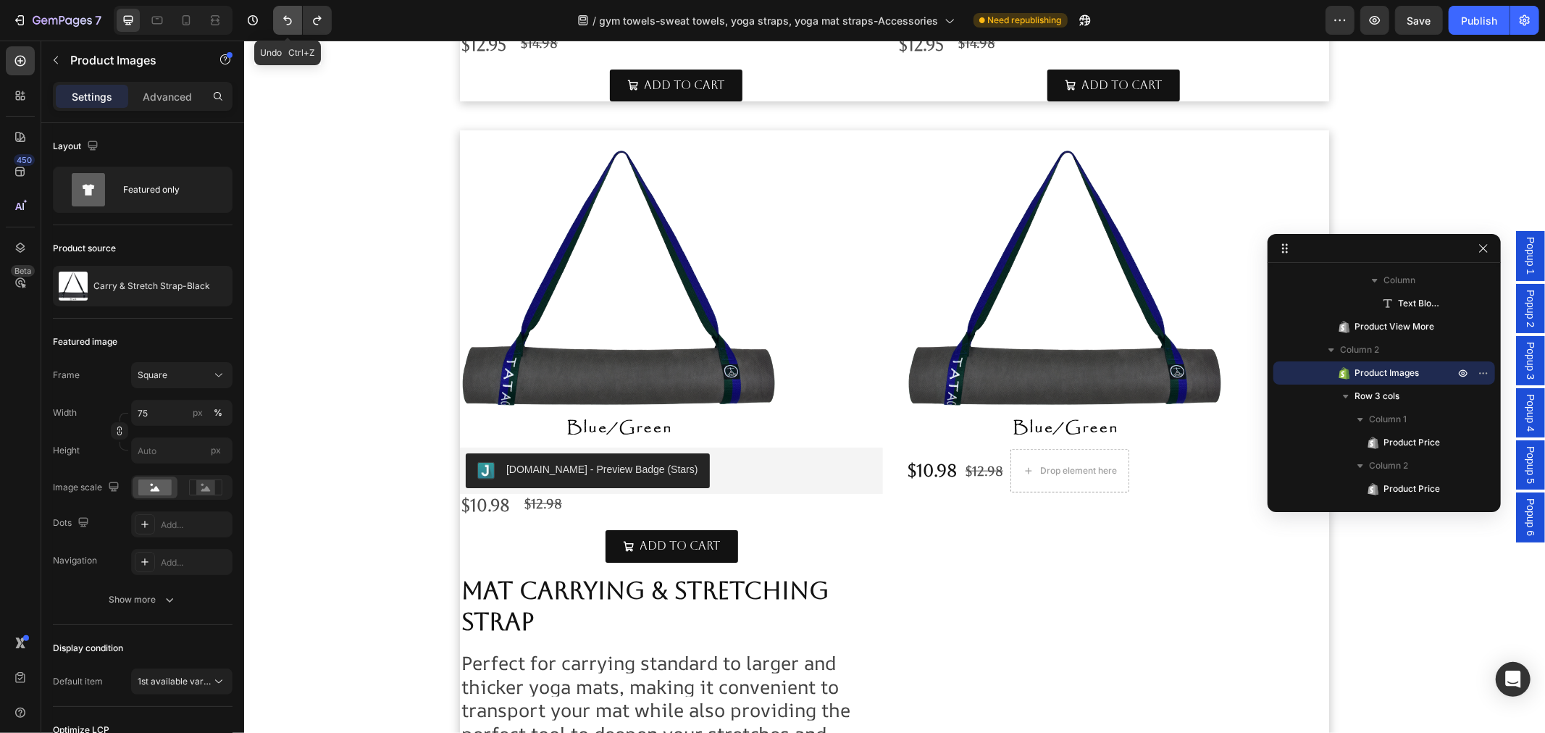
click at [281, 15] on icon "Undo/Redo" at bounding box center [287, 20] width 14 height 14
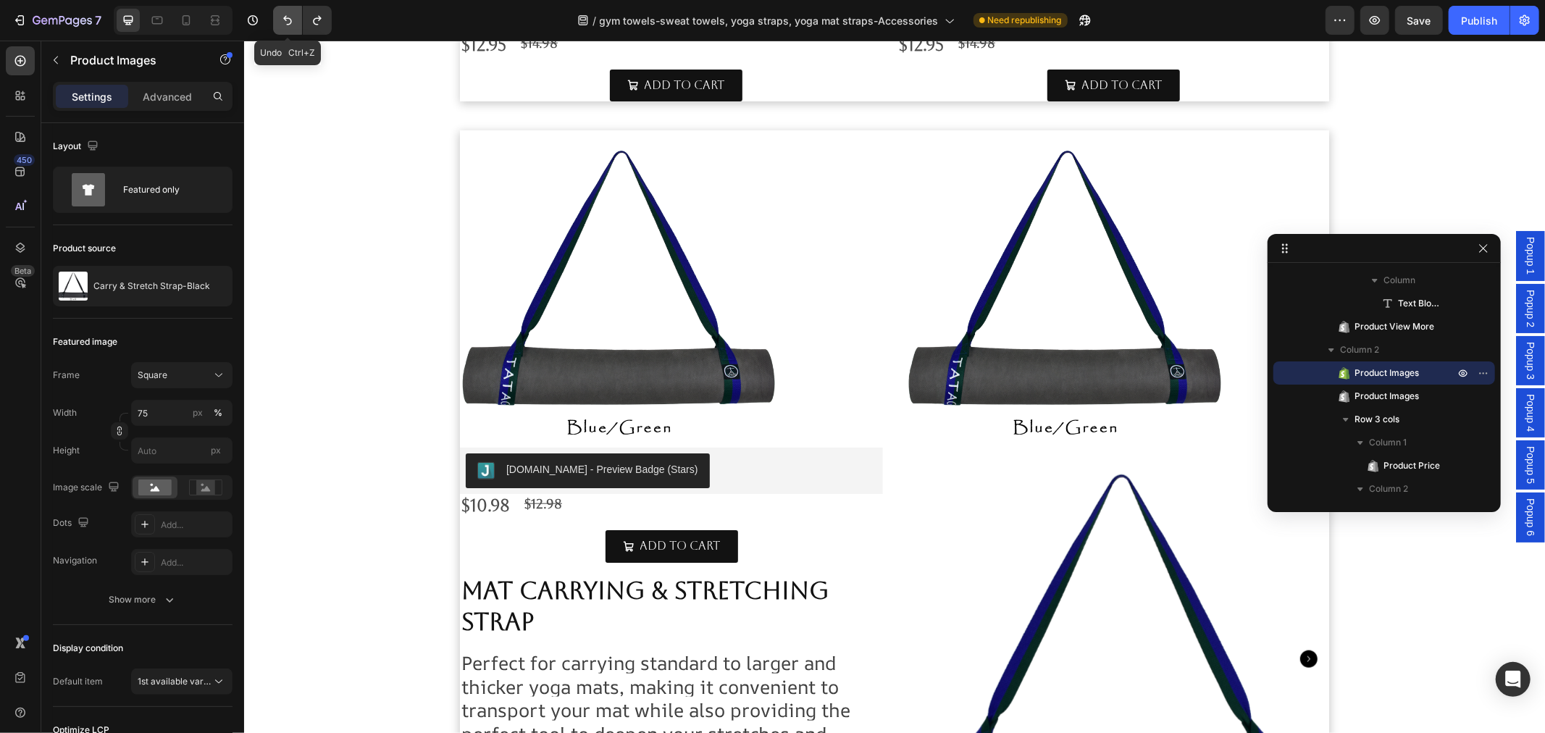
click at [281, 15] on icon "Undo/Redo" at bounding box center [287, 20] width 14 height 14
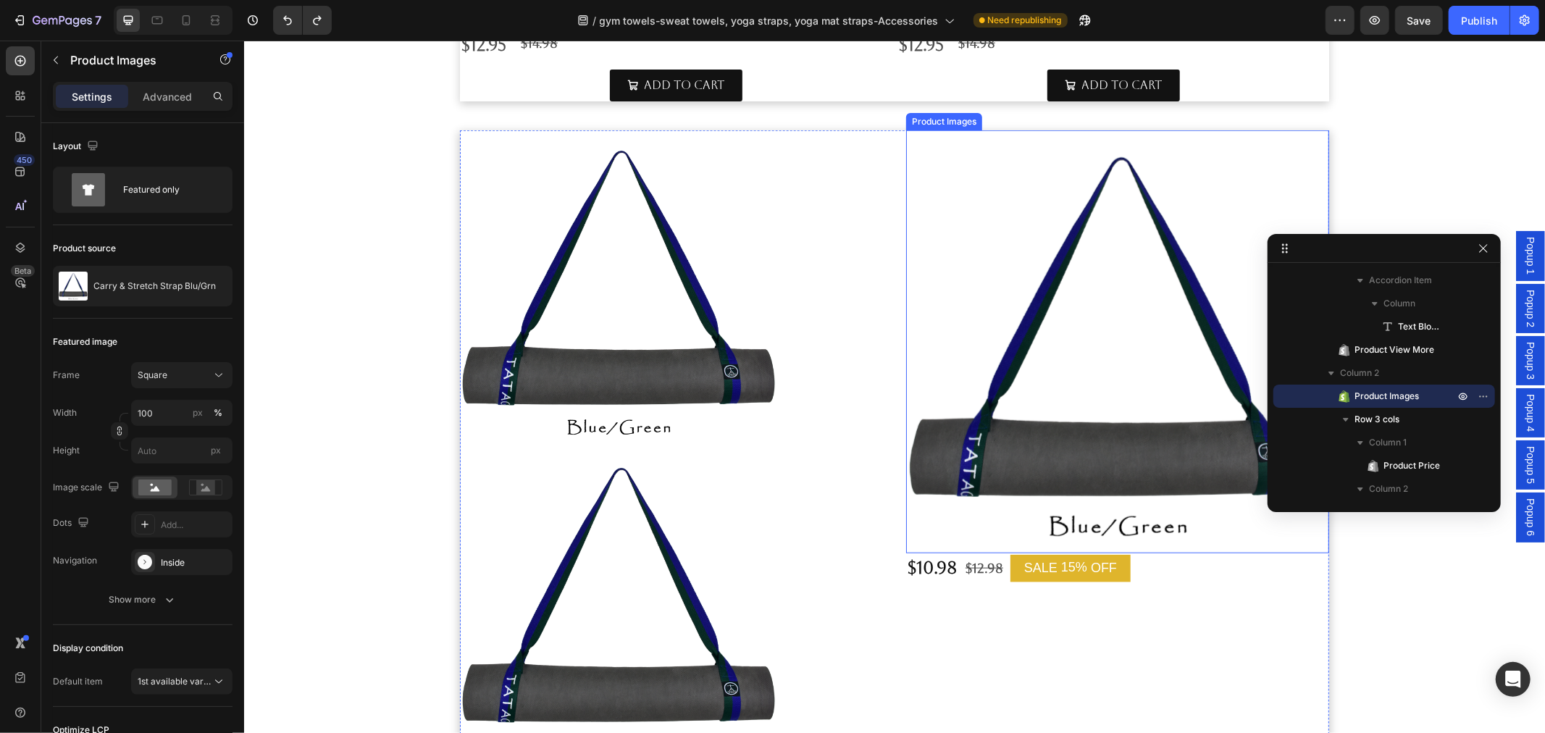
click at [1093, 448] on img at bounding box center [1116, 341] width 423 height 423
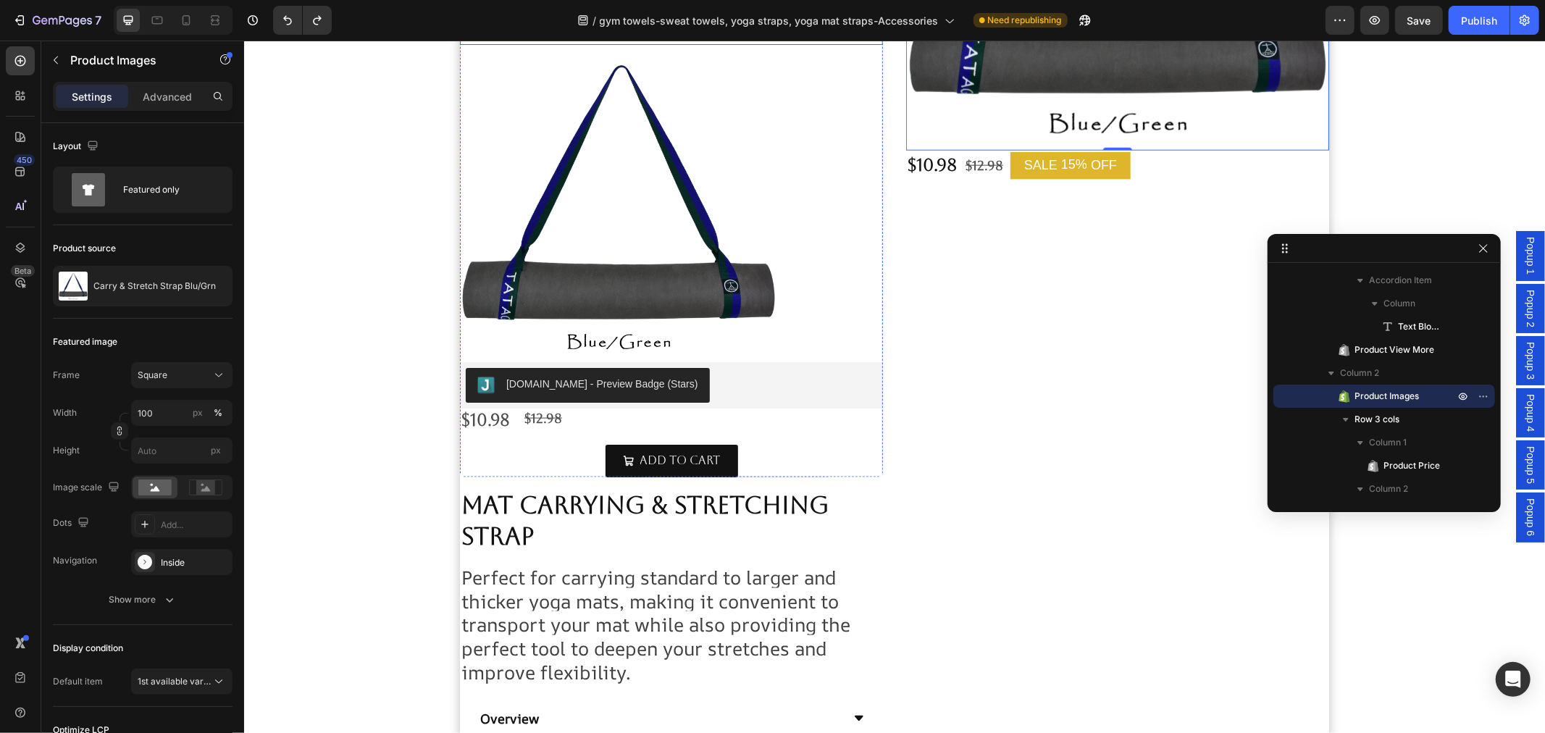
scroll to position [1207, 0]
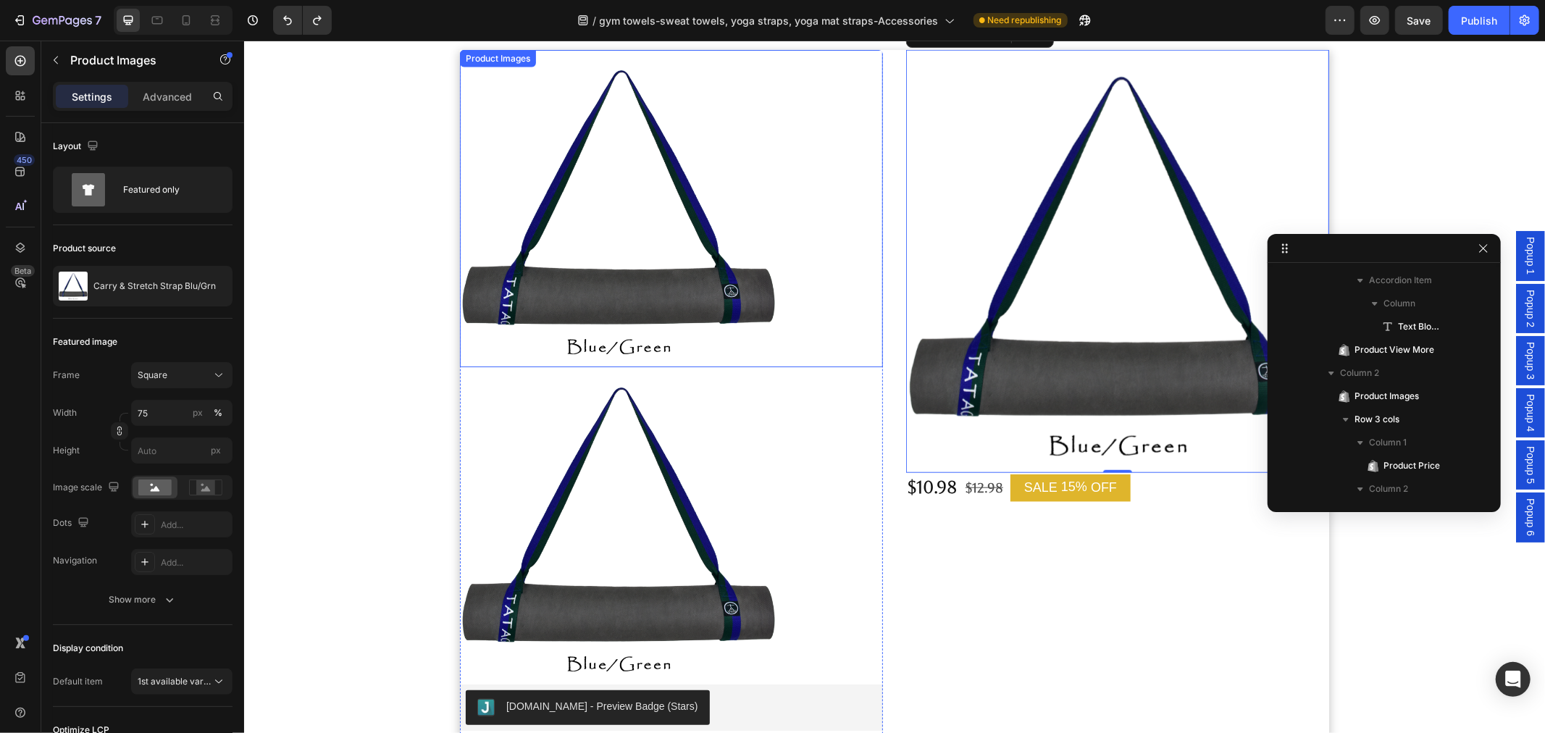
click at [670, 302] on img at bounding box center [617, 207] width 317 height 317
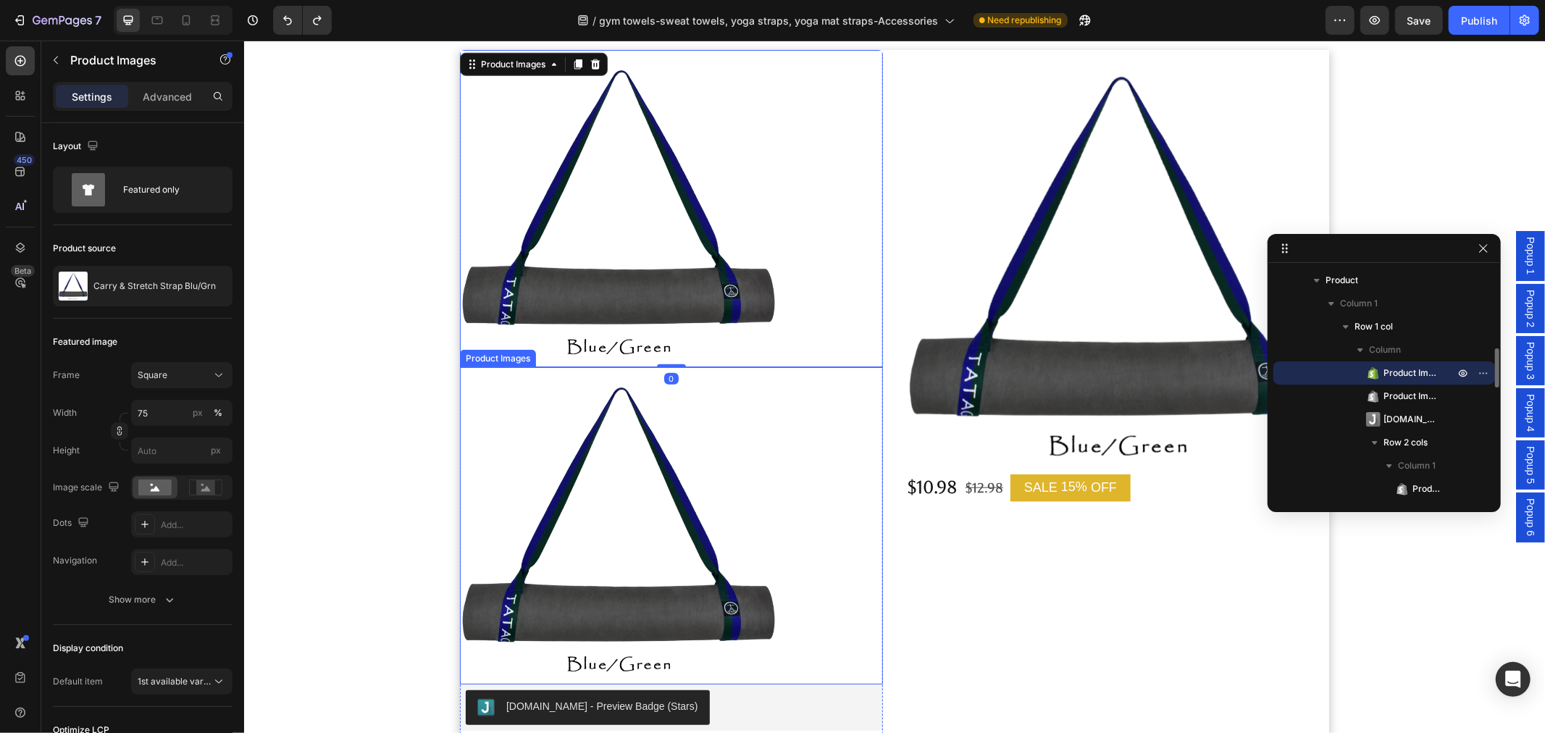
click at [693, 464] on img at bounding box center [617, 524] width 317 height 317
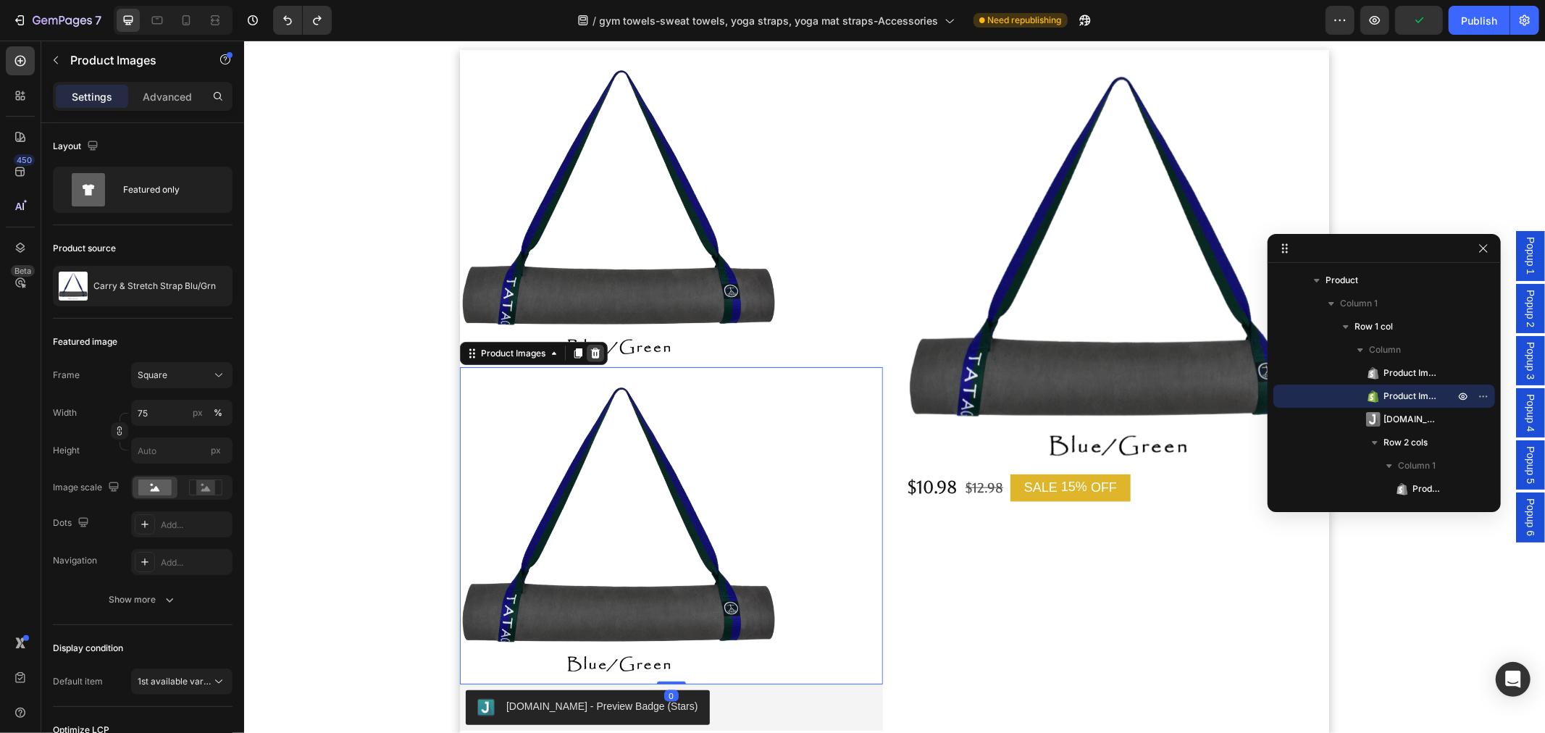
click at [590, 353] on icon at bounding box center [595, 353] width 12 height 12
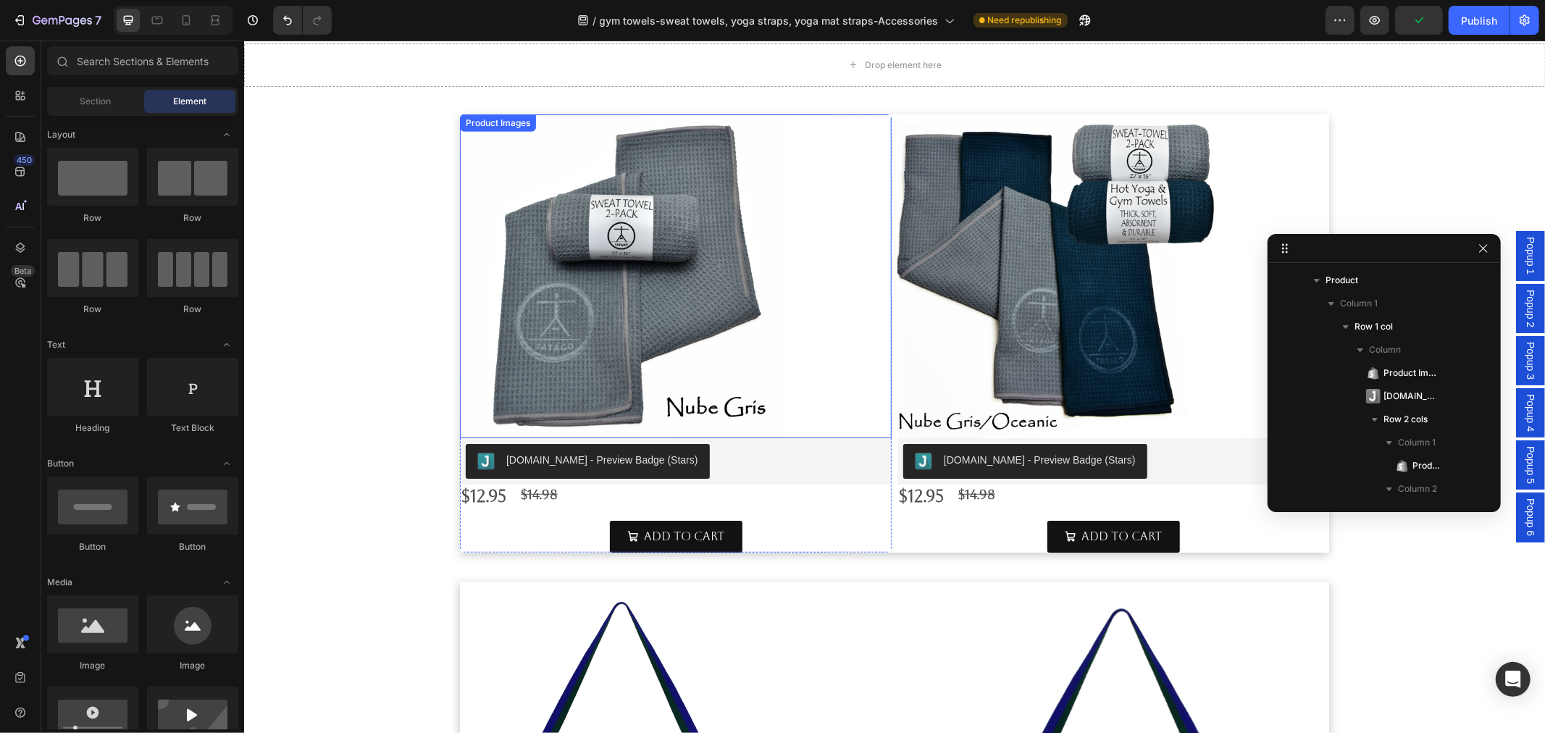
scroll to position [700, 0]
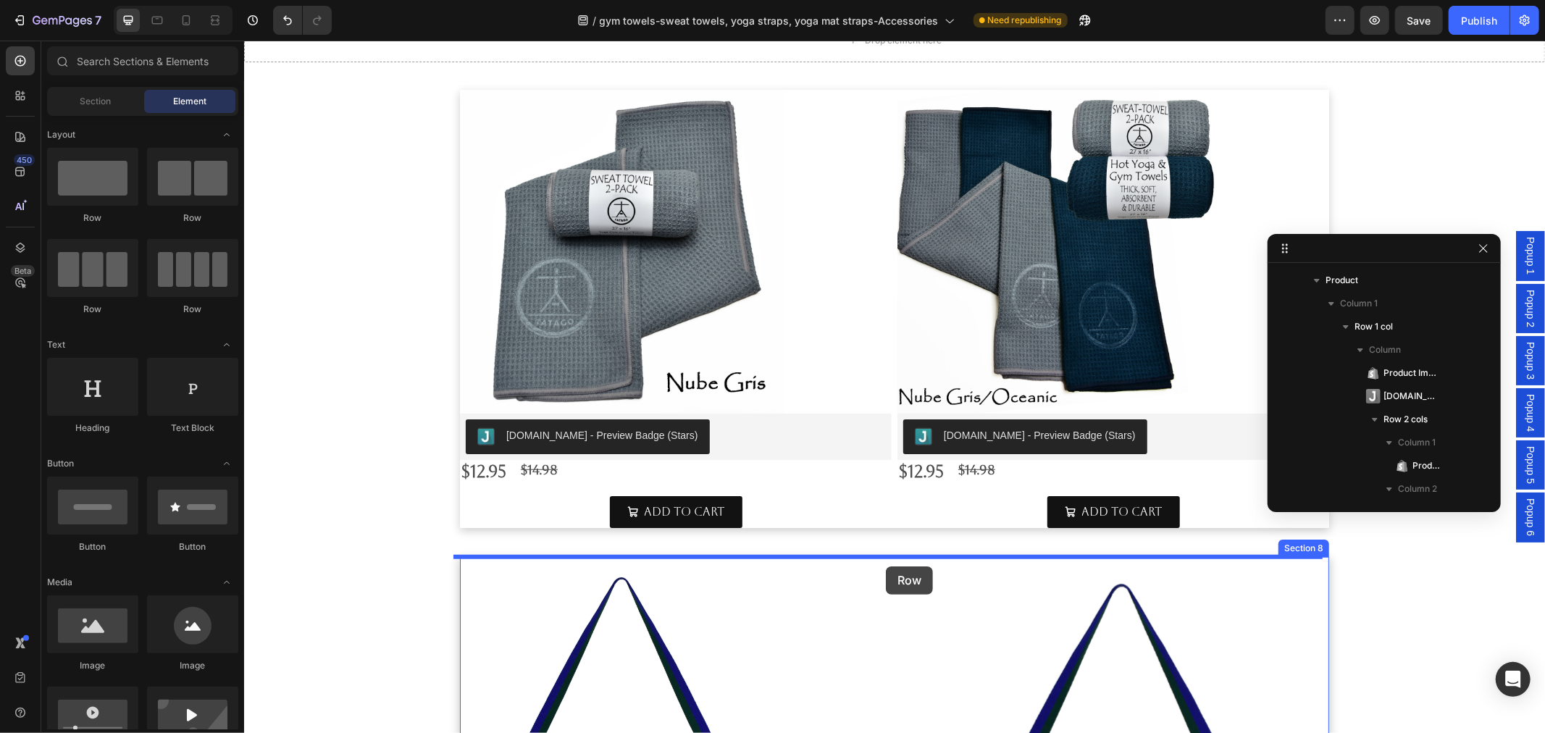
drag, startPoint x: 422, startPoint y: 218, endPoint x: 885, endPoint y: 566, distance: 578.8
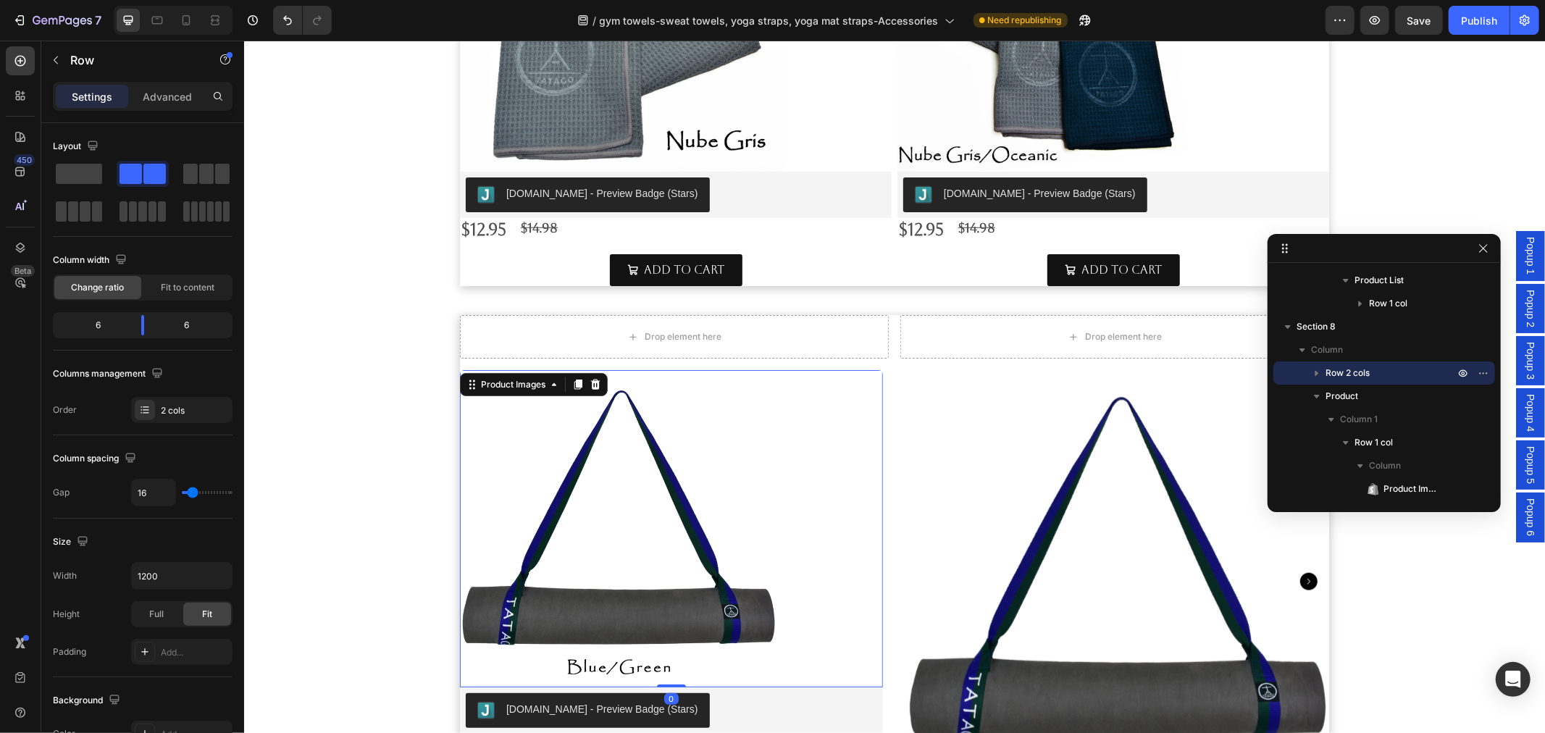
scroll to position [487, 0]
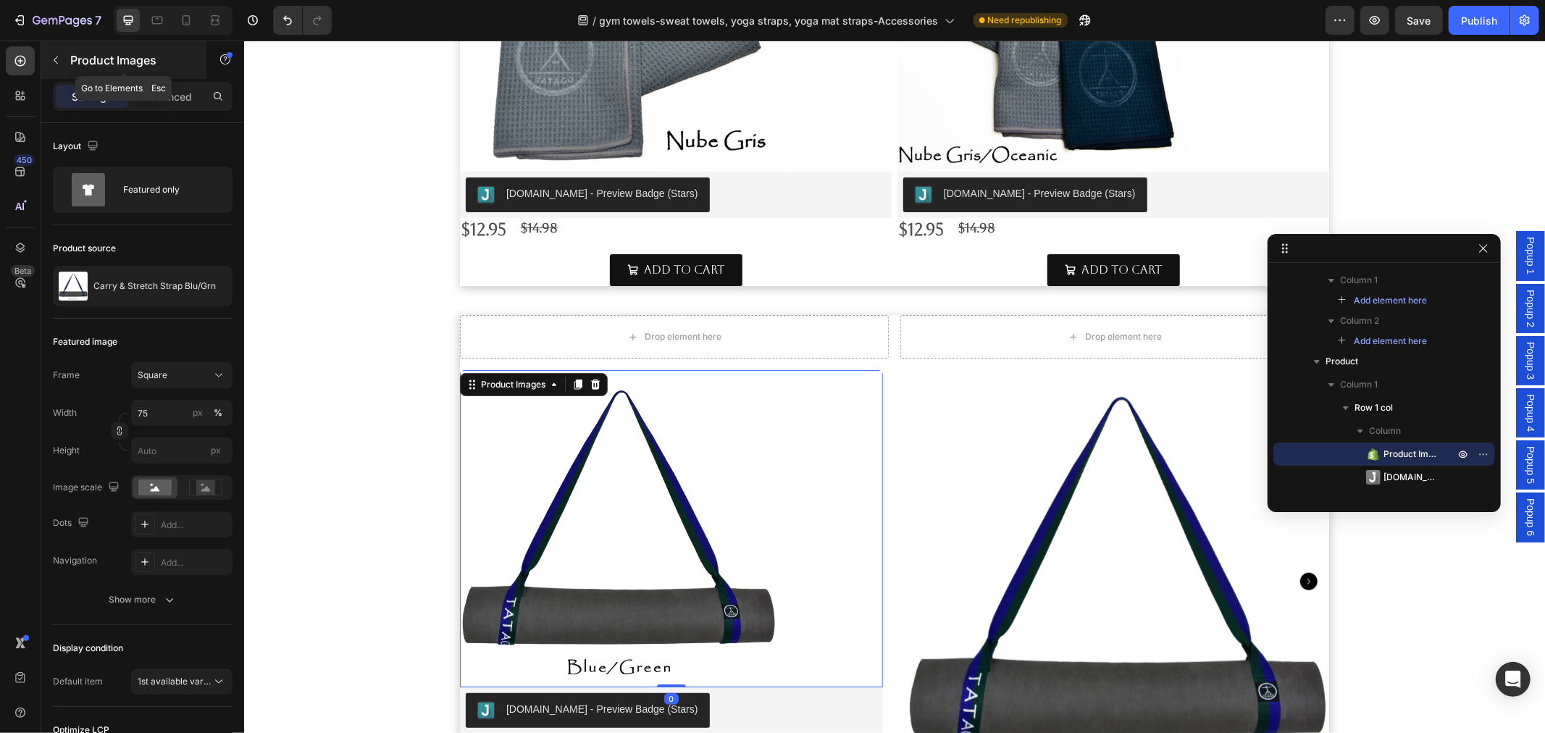
click at [59, 56] on icon "button" at bounding box center [56, 60] width 12 height 12
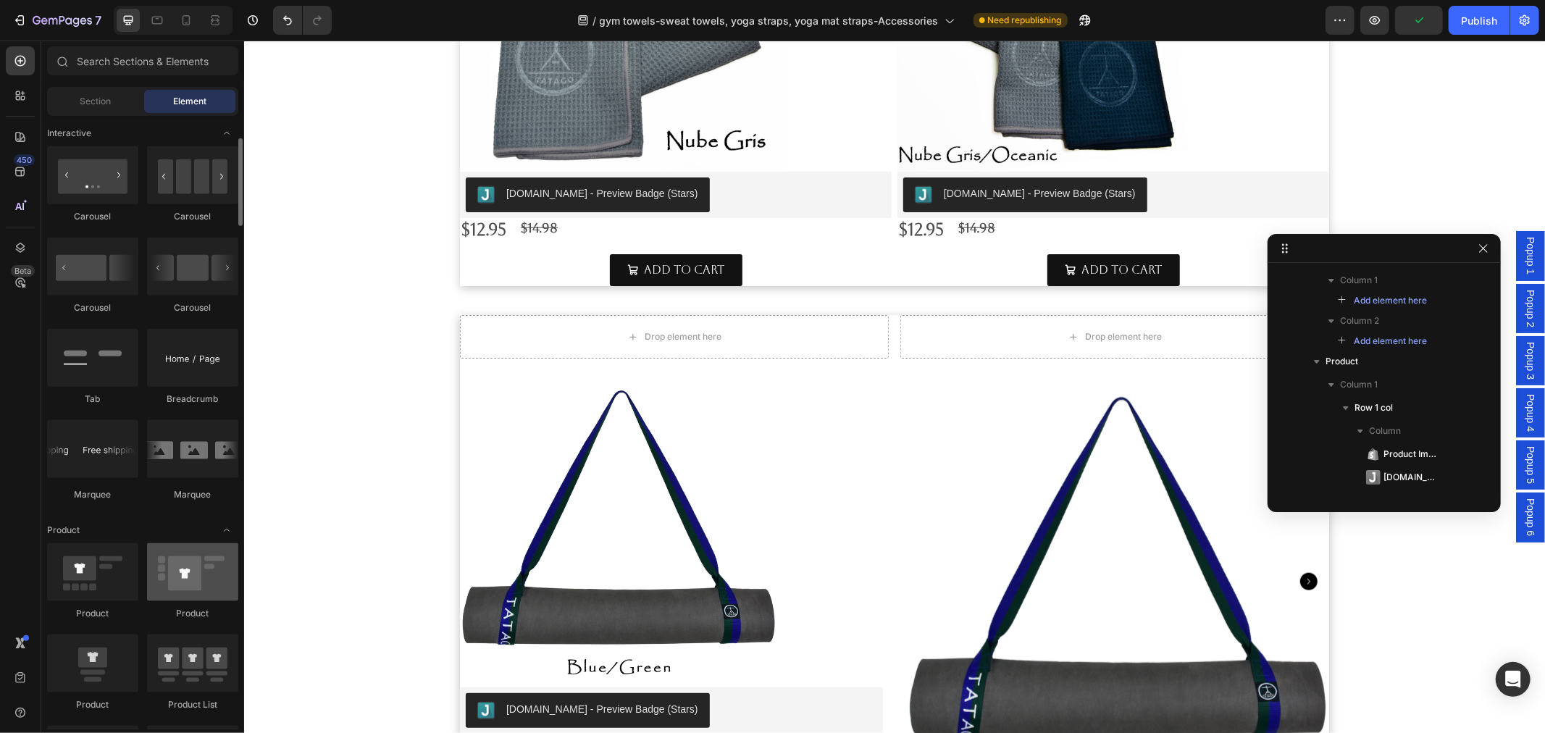
scroll to position [1529, 0]
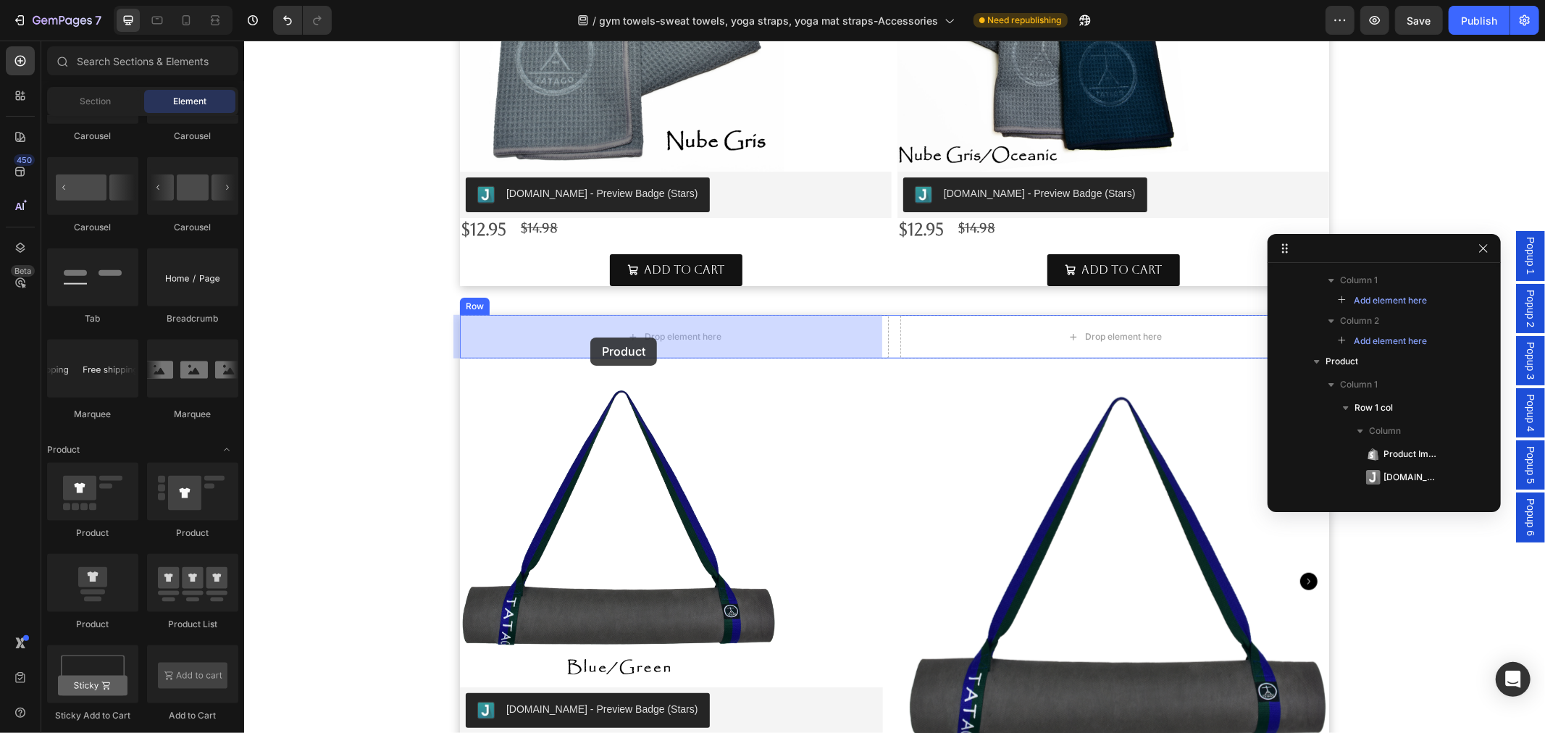
drag, startPoint x: 356, startPoint y: 629, endPoint x: 590, endPoint y: 337, distance: 373.6
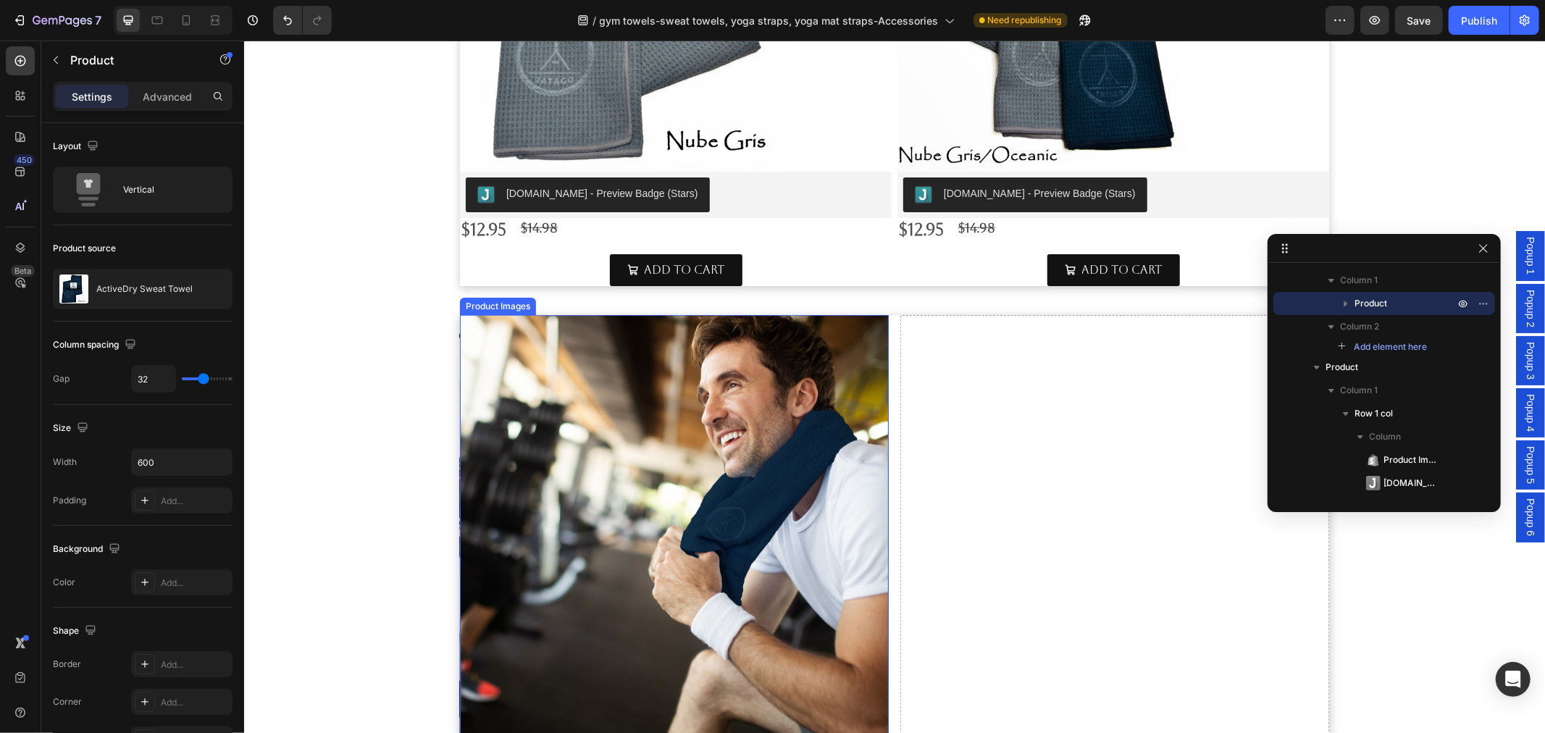
click at [627, 514] on img at bounding box center [673, 528] width 429 height 429
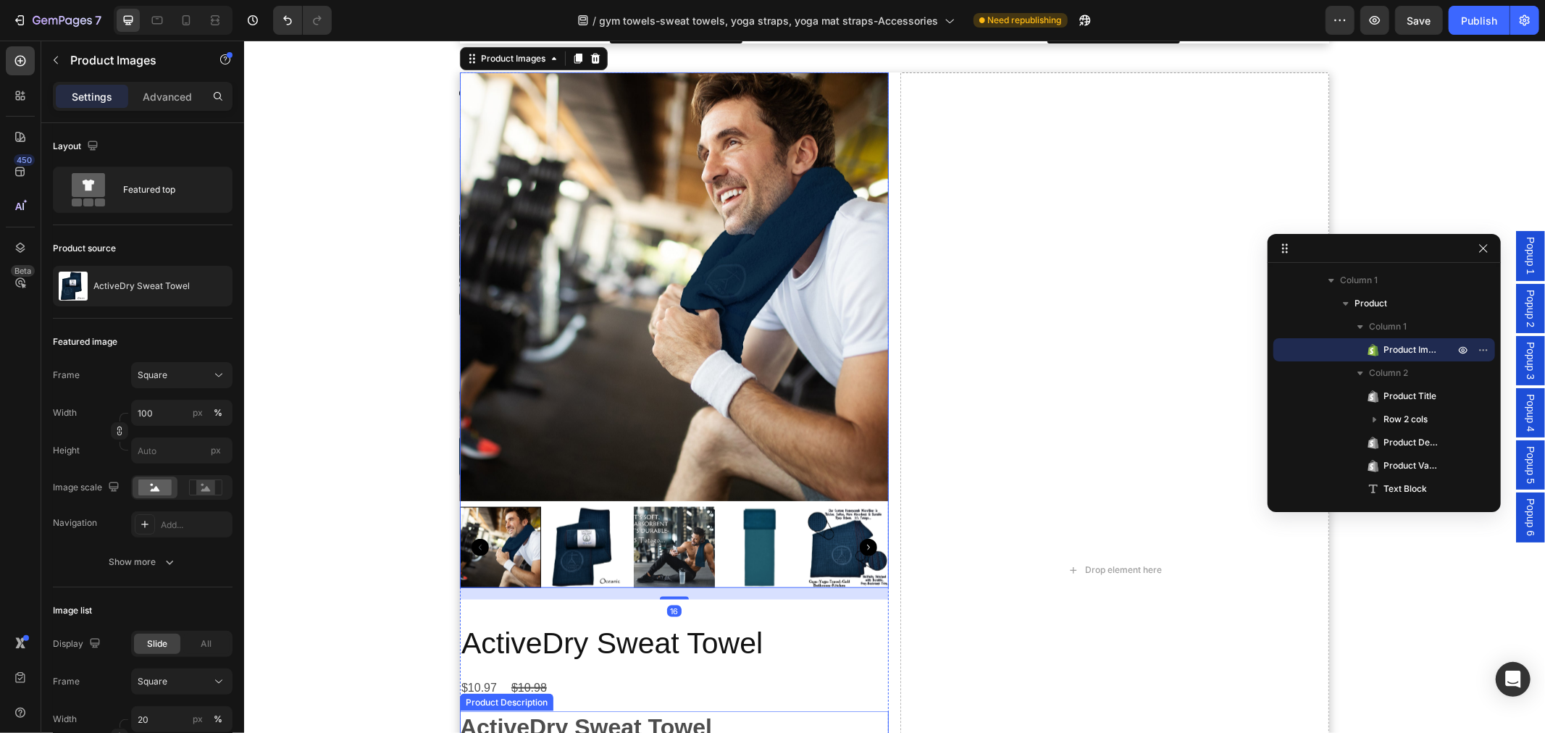
scroll to position [1183, 0]
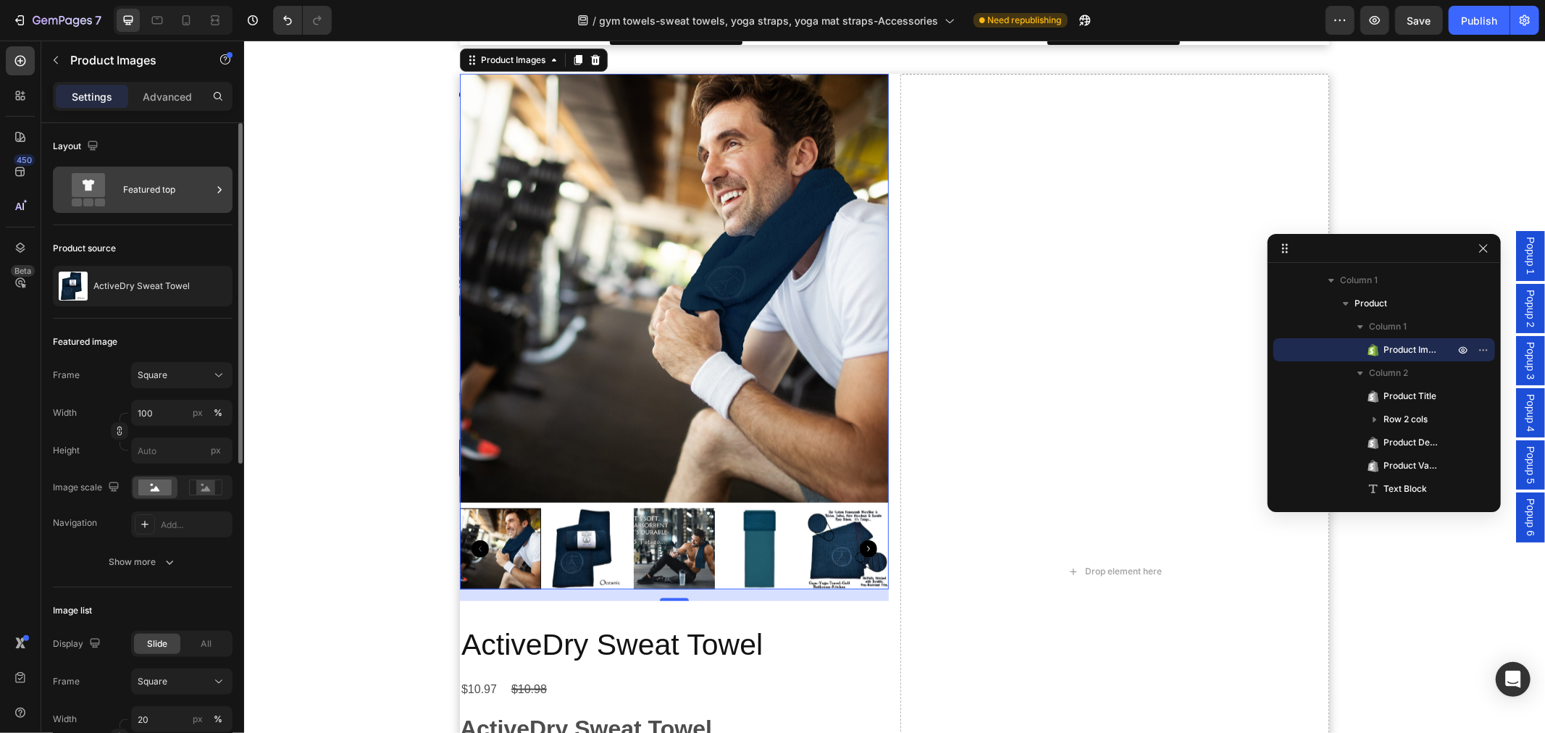
click at [154, 181] on div "Featured top" at bounding box center [167, 189] width 88 height 33
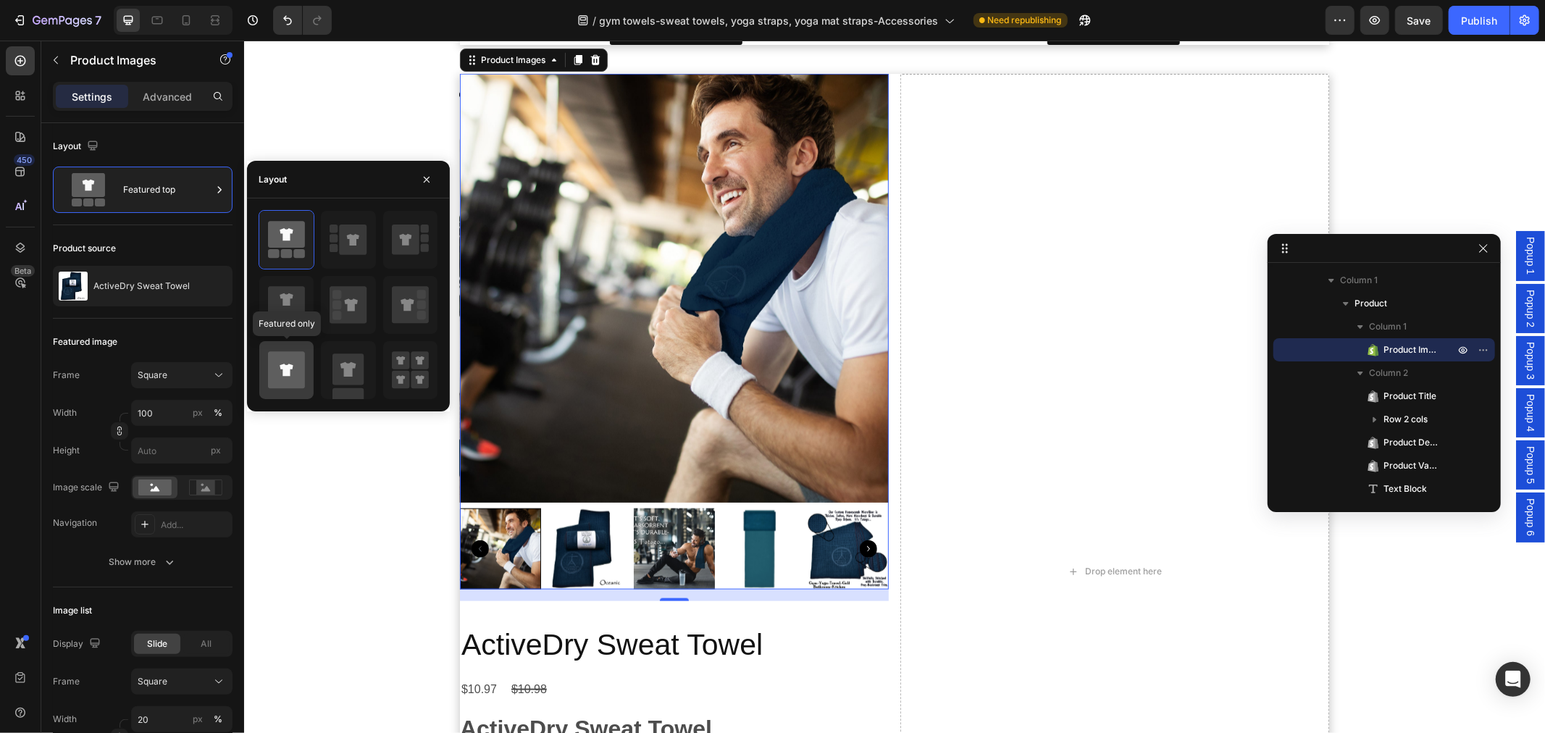
click at [283, 374] on icon at bounding box center [286, 370] width 13 height 12
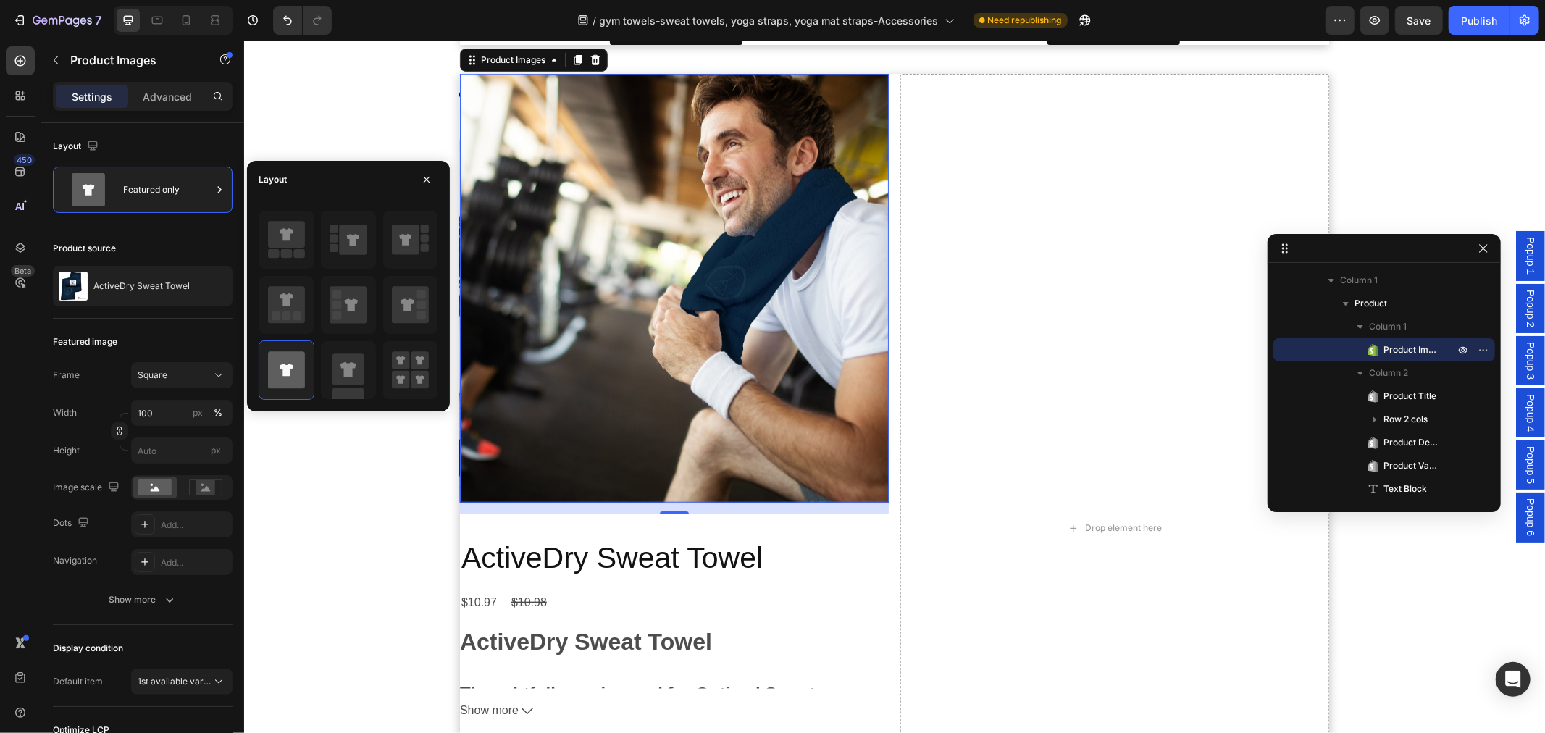
click at [697, 319] on img at bounding box center [673, 287] width 429 height 429
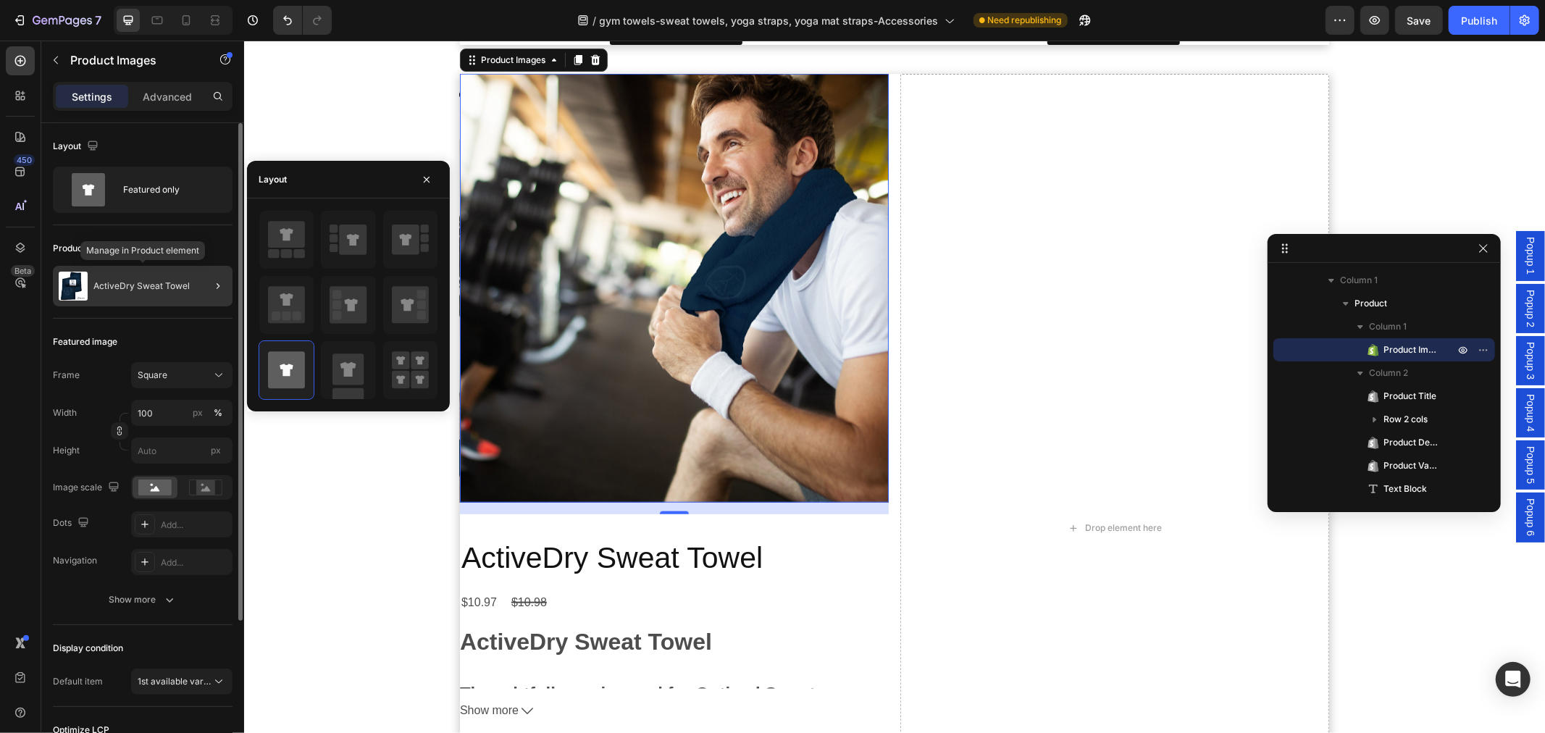
click at [125, 293] on div "ActiveDry Sweat Towel" at bounding box center [143, 286] width 180 height 41
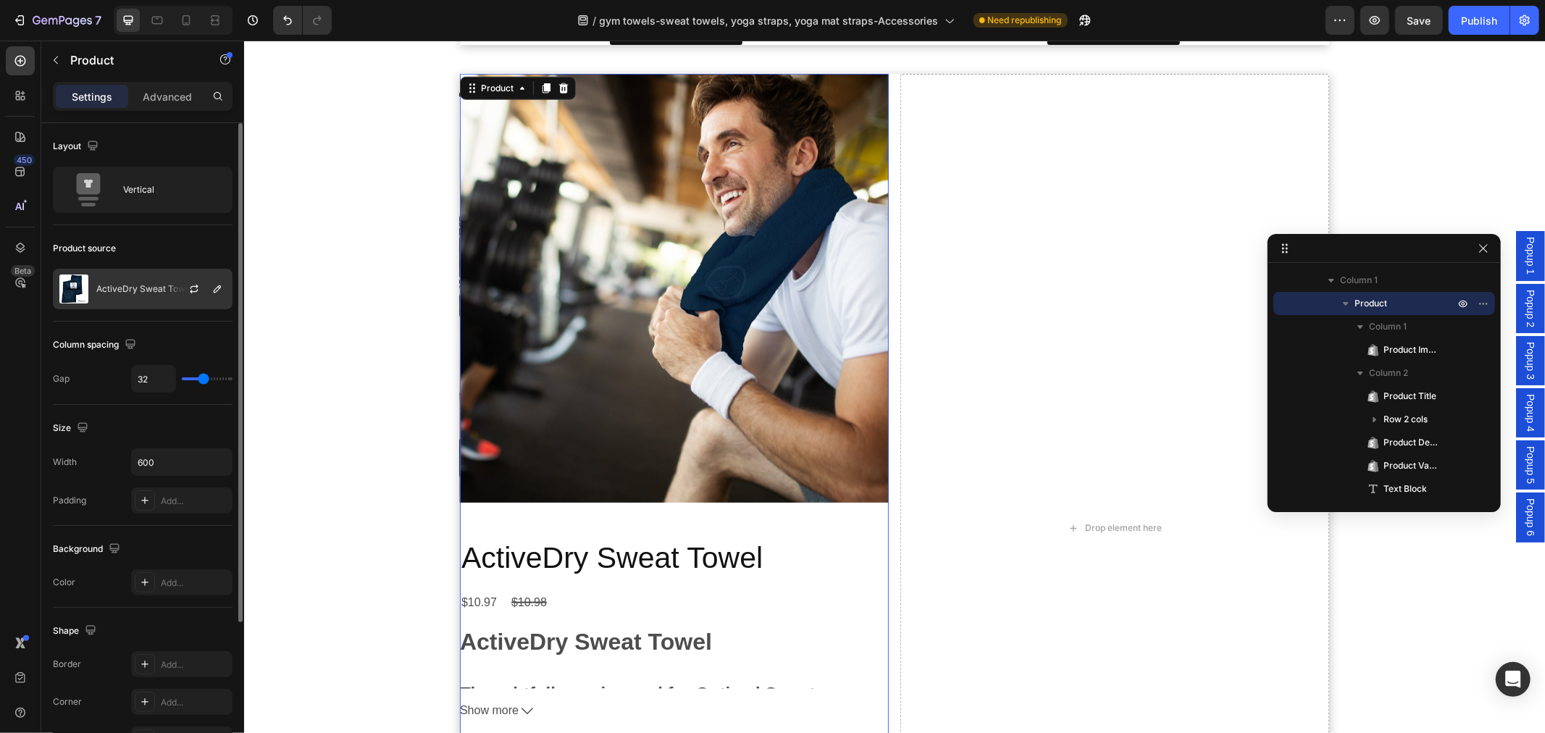
click at [158, 290] on p "ActiveDry Sweat Towel" at bounding box center [144, 289] width 96 height 10
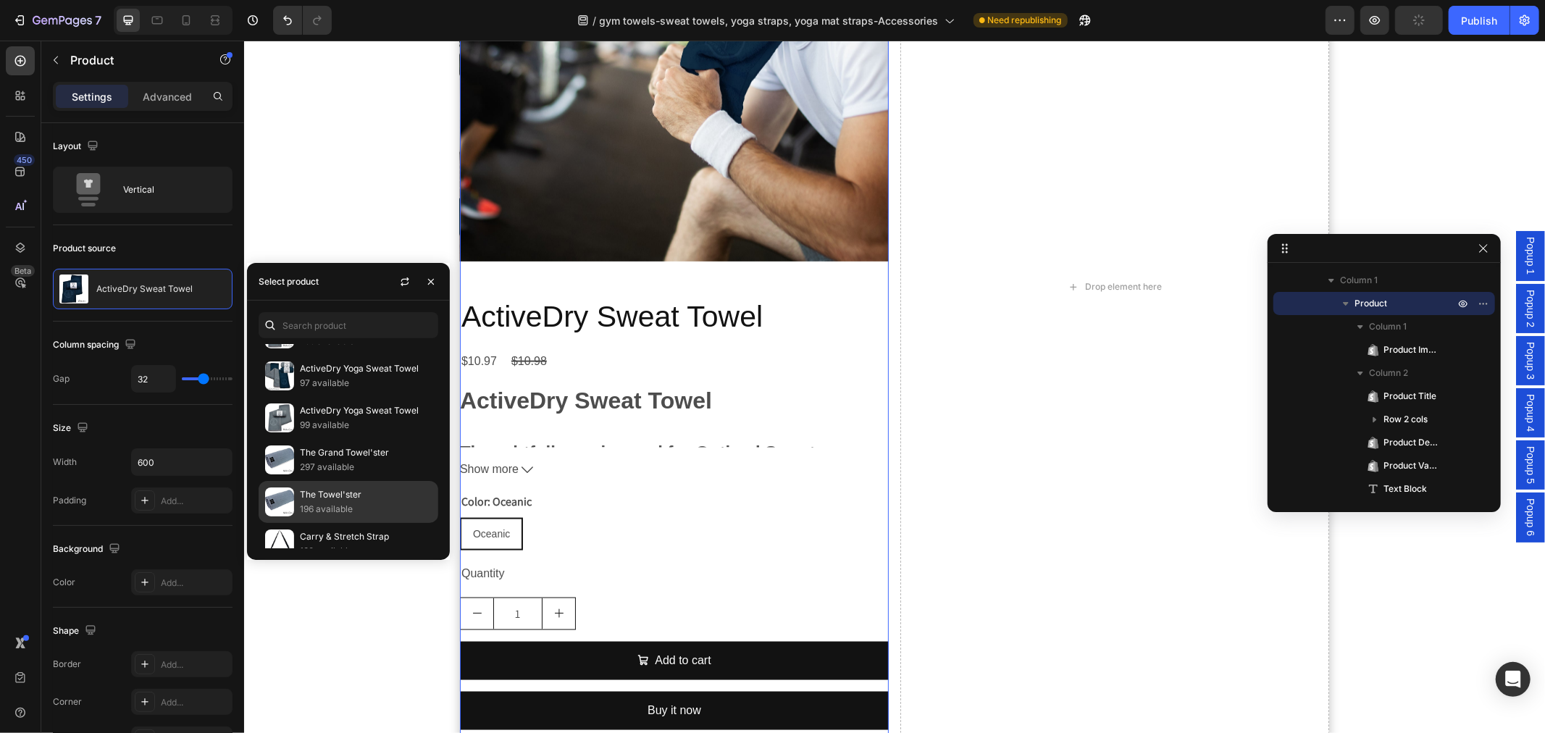
scroll to position [724, 0]
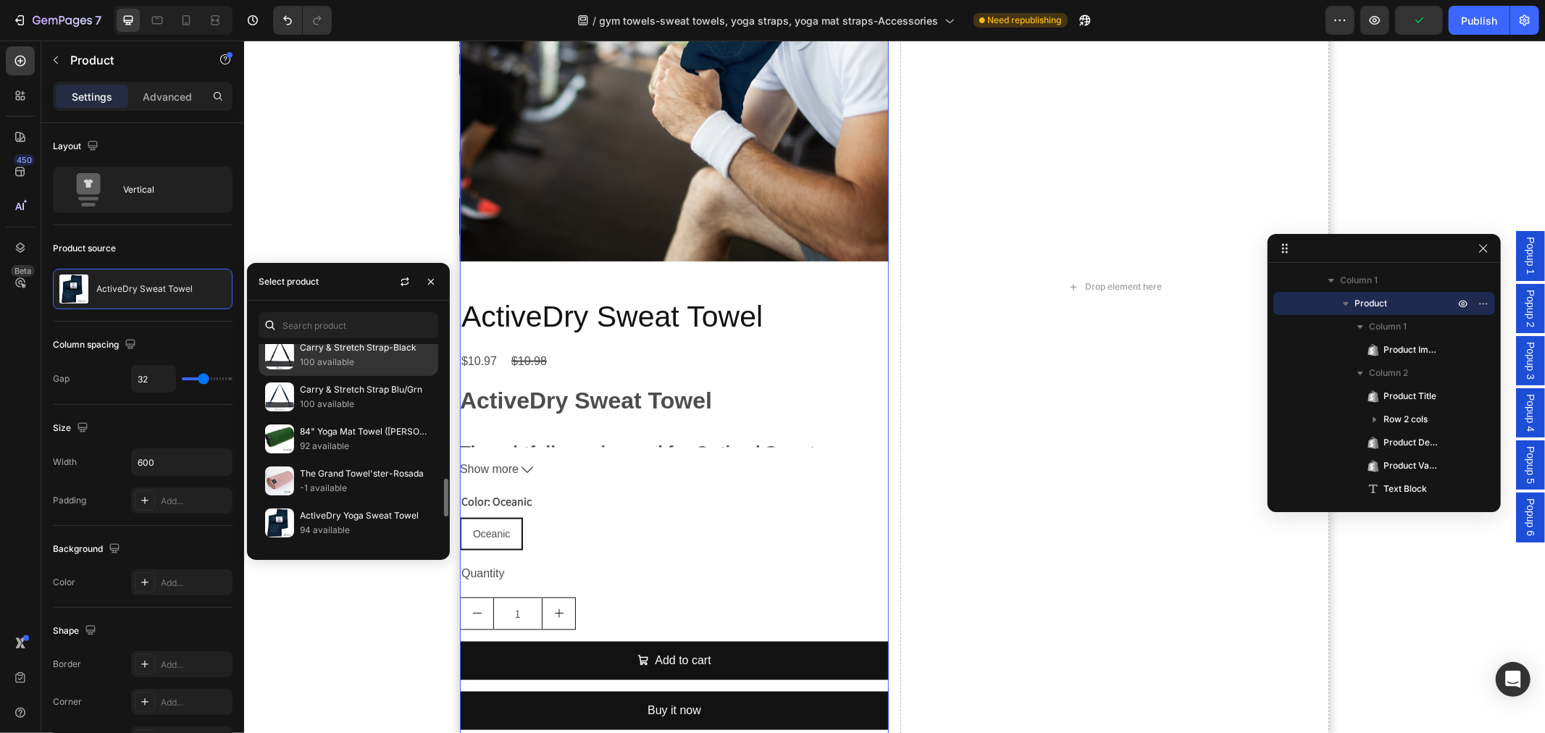
click at [353, 351] on p "Carry & Stretch Strap-Black" at bounding box center [366, 347] width 132 height 14
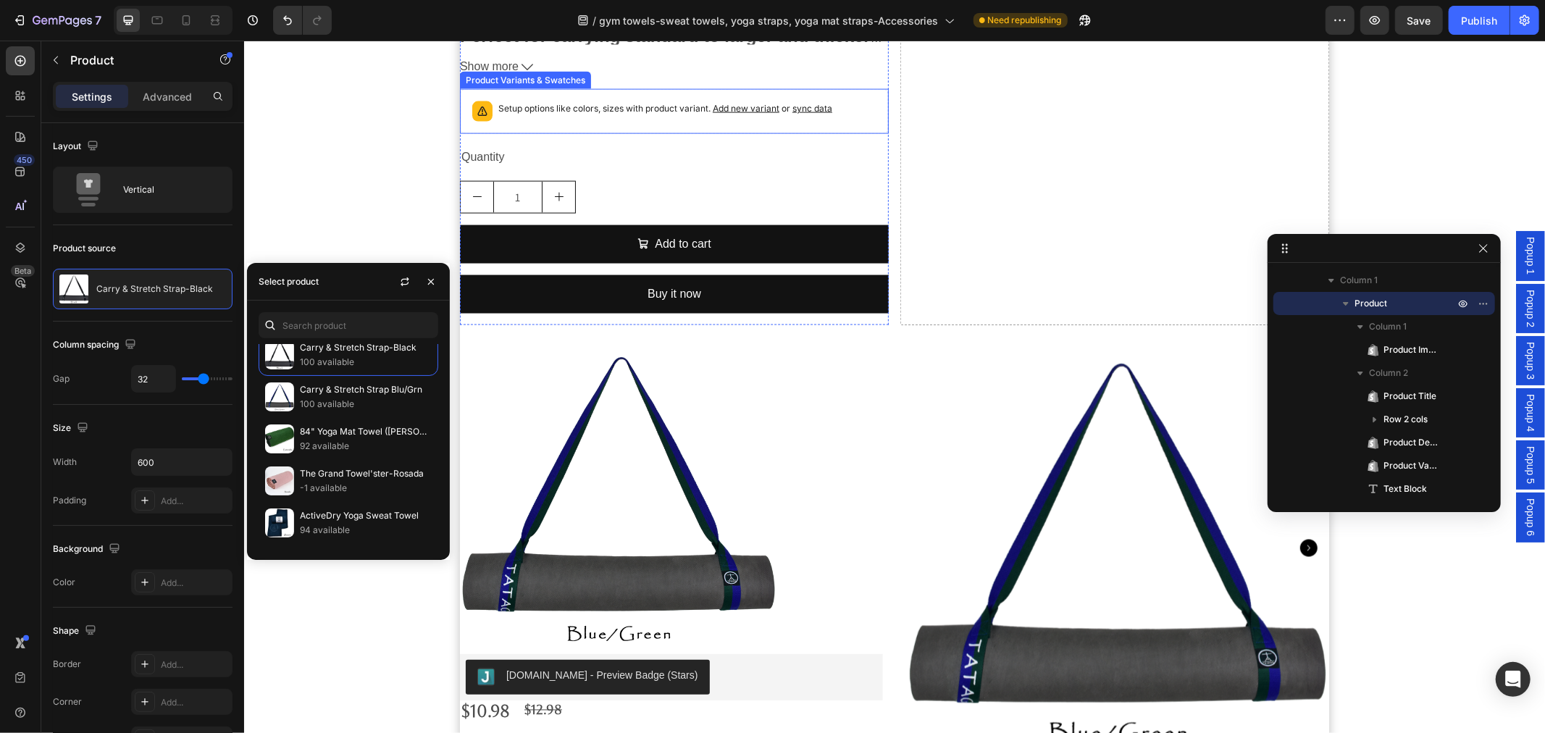
scroll to position [2068, 0]
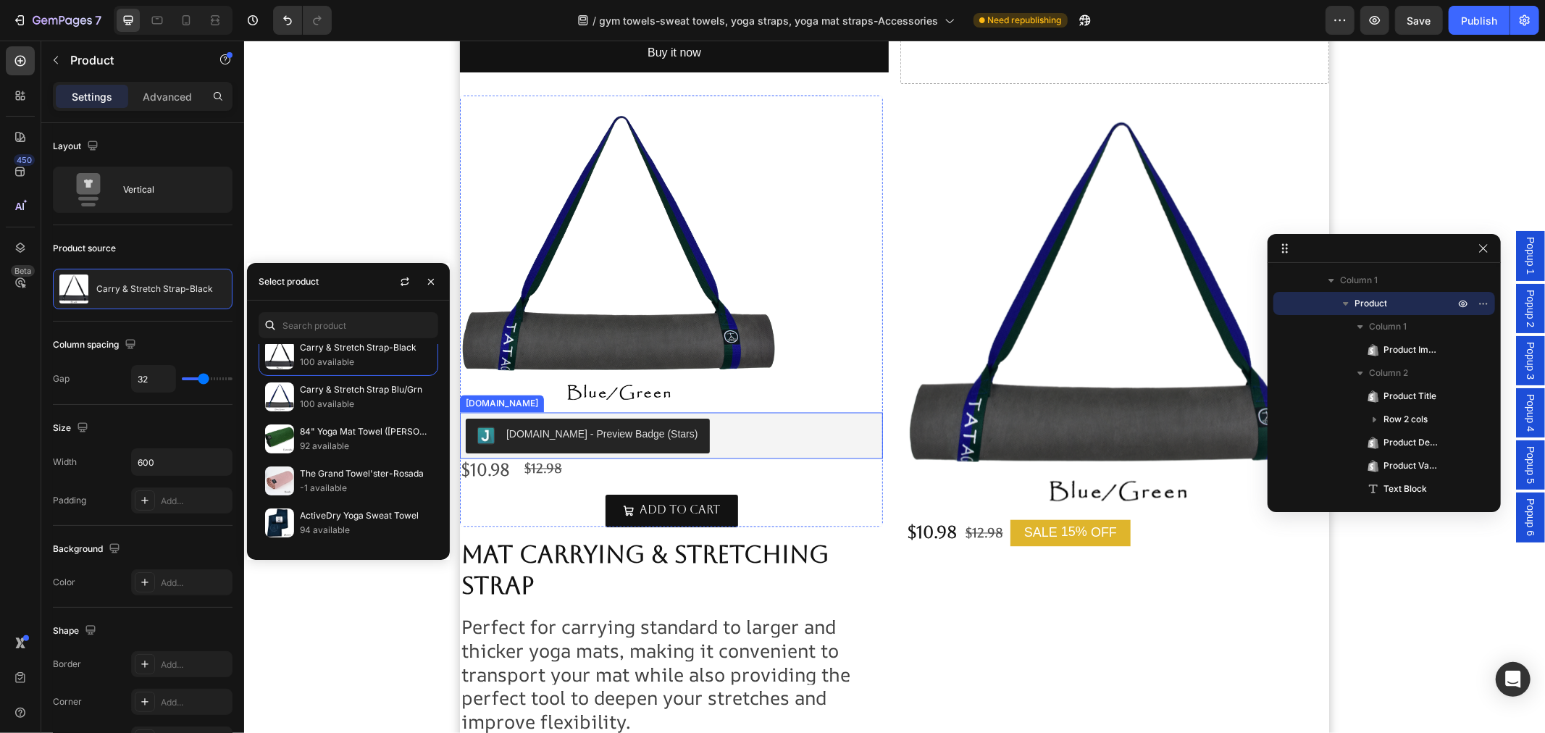
click at [698, 429] on div "[DOMAIN_NAME] - Preview Badge (Stars)" at bounding box center [670, 435] width 411 height 35
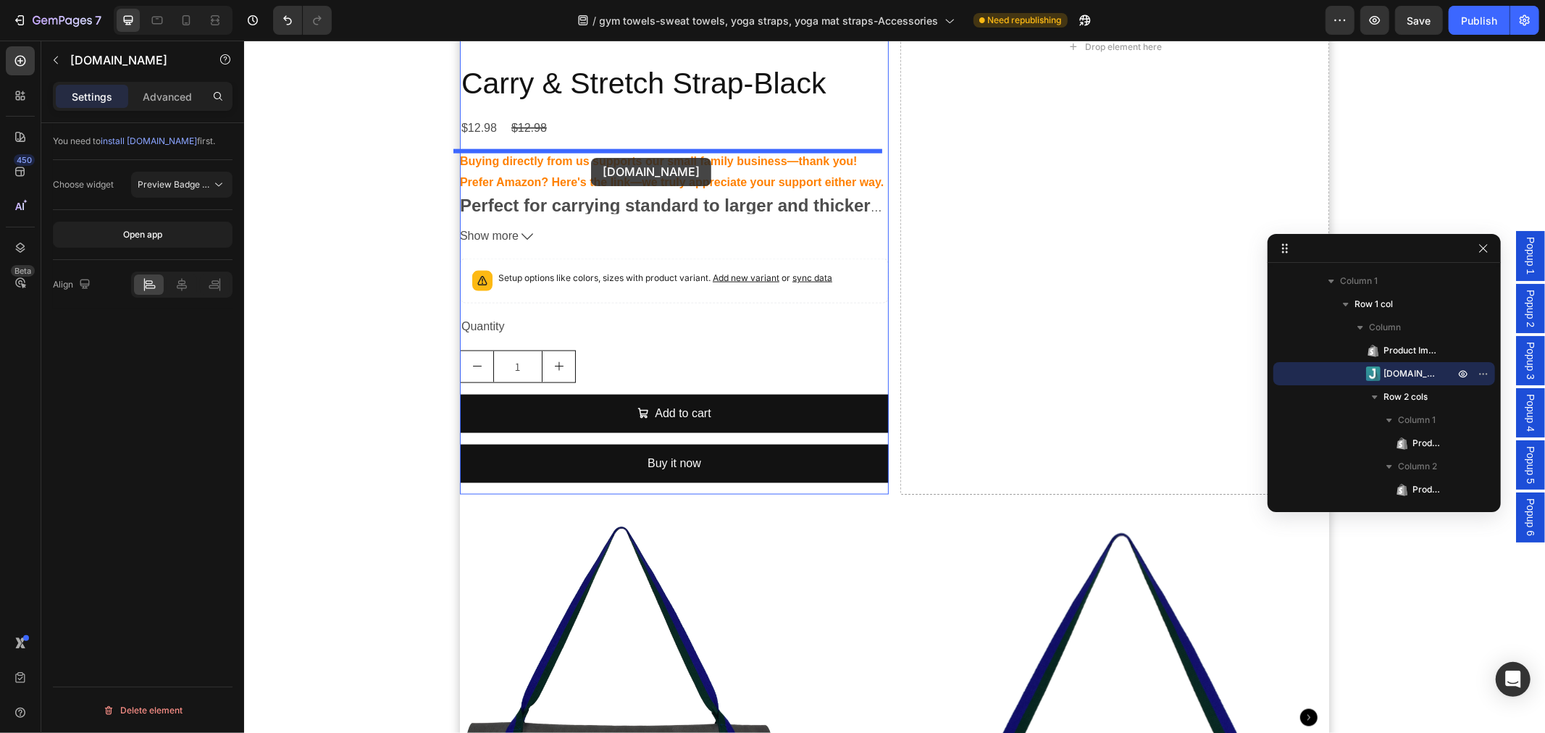
scroll to position [1415, 0]
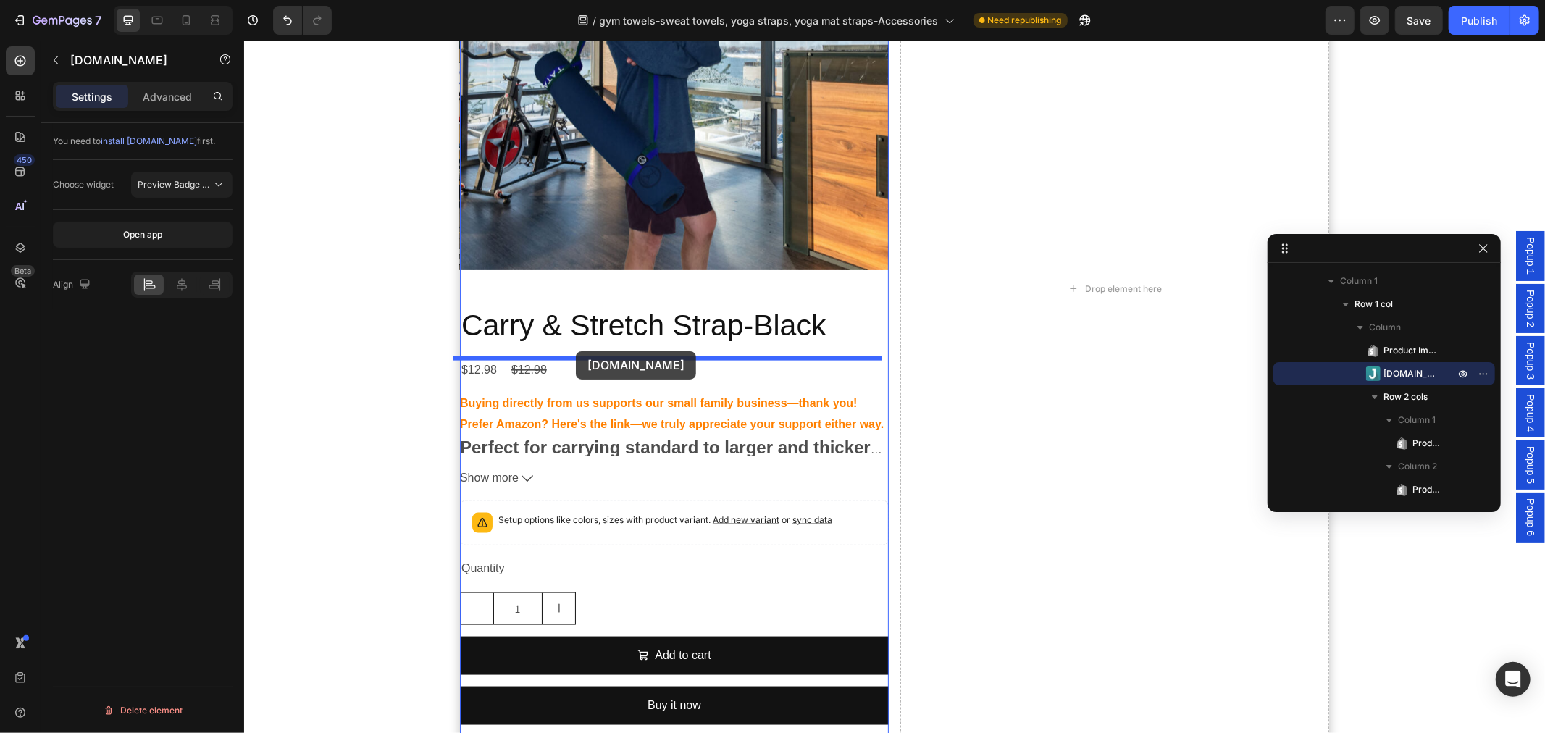
drag, startPoint x: 466, startPoint y: 403, endPoint x: 575, endPoint y: 351, distance: 120.8
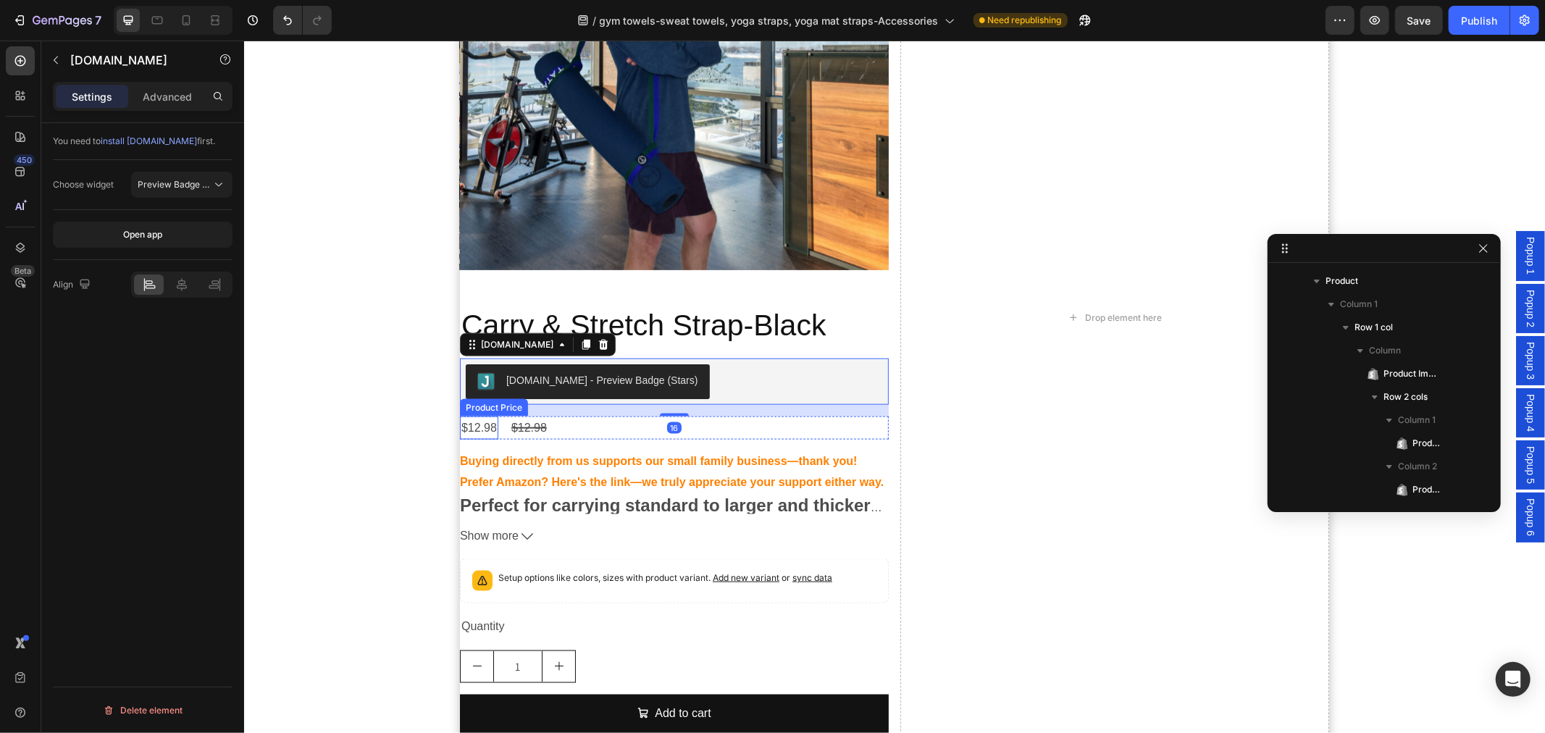
click at [470, 421] on div "$12.98" at bounding box center [478, 428] width 38 height 24
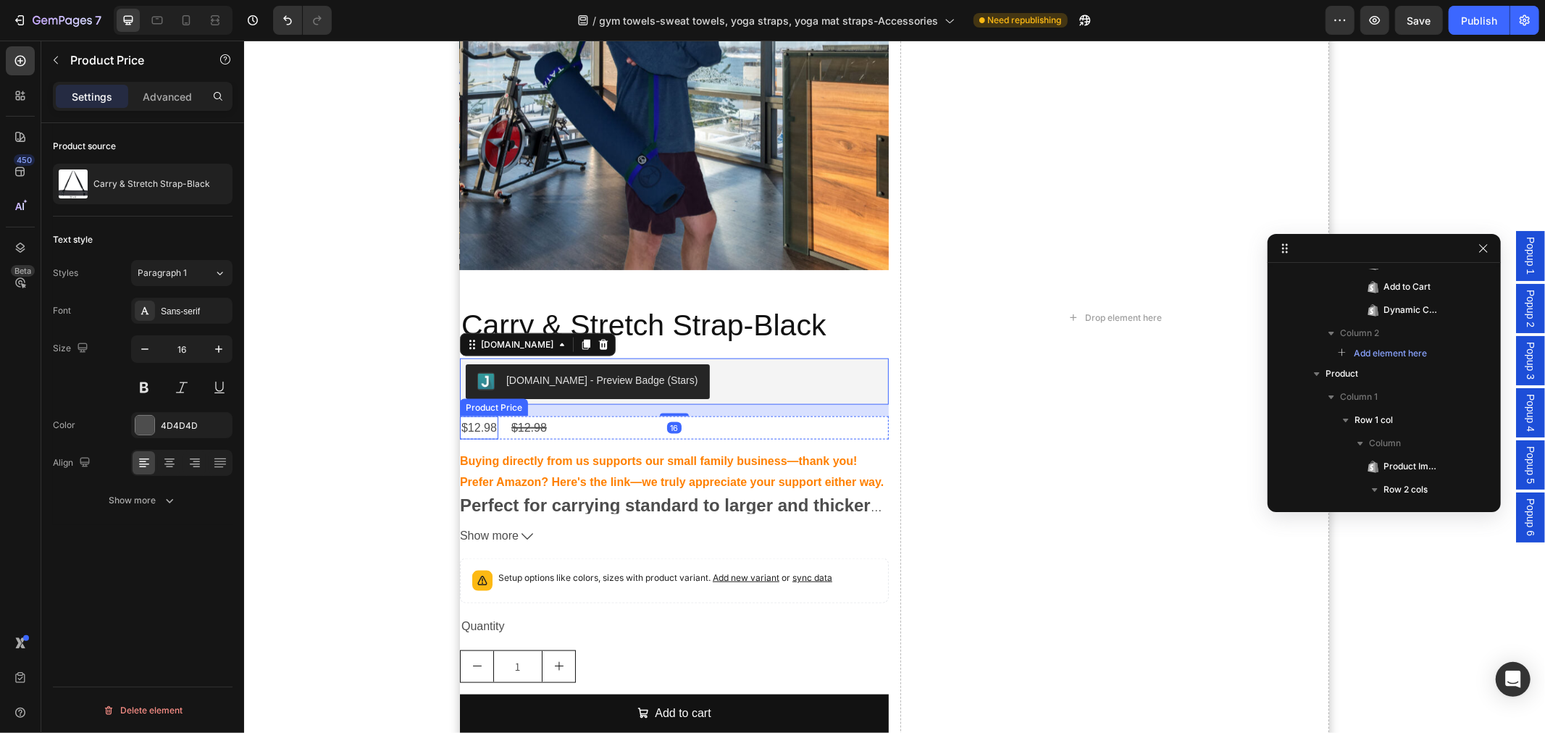
scroll to position [603, 0]
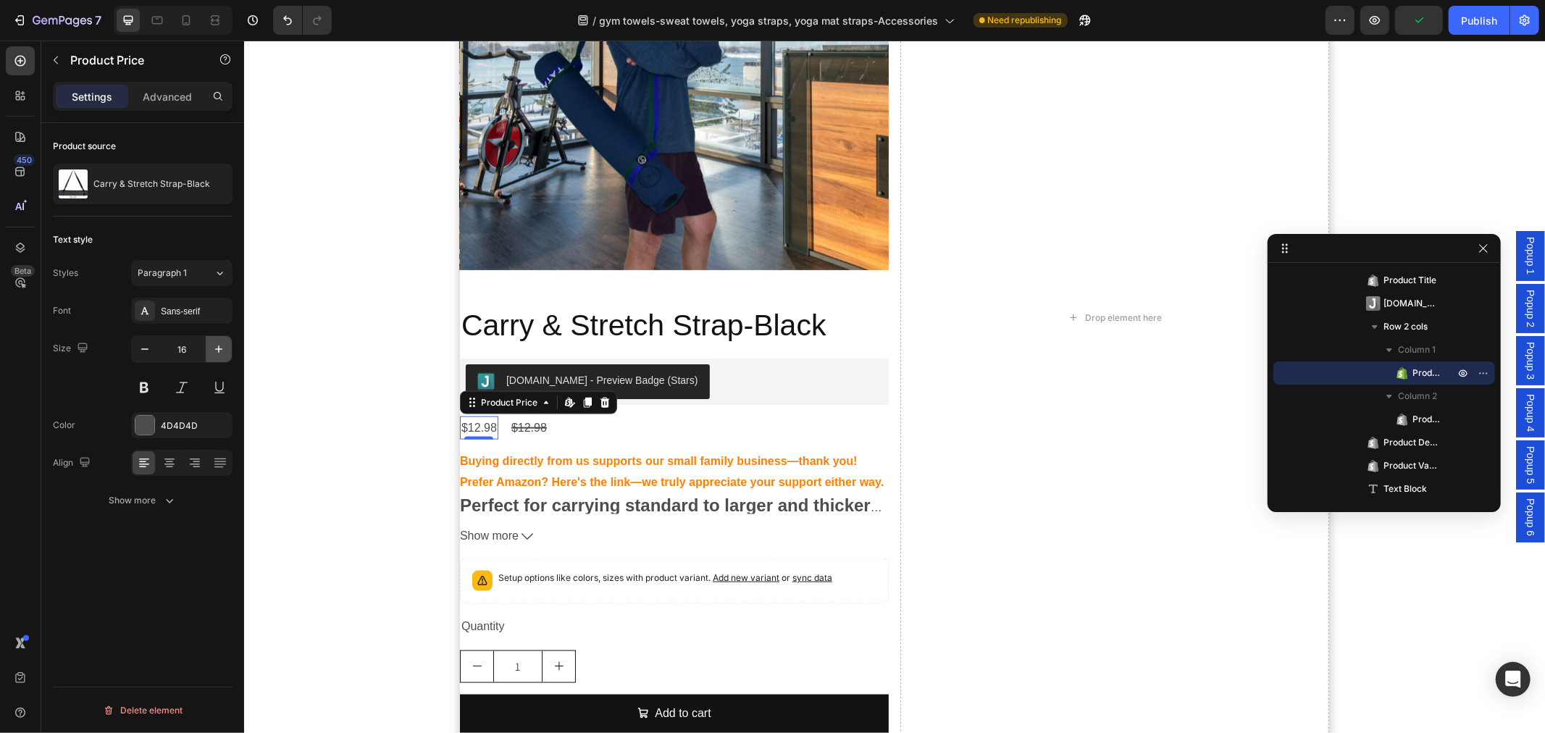
click at [222, 359] on button "button" at bounding box center [219, 349] width 26 height 26
click at [222, 358] on button "button" at bounding box center [219, 349] width 26 height 26
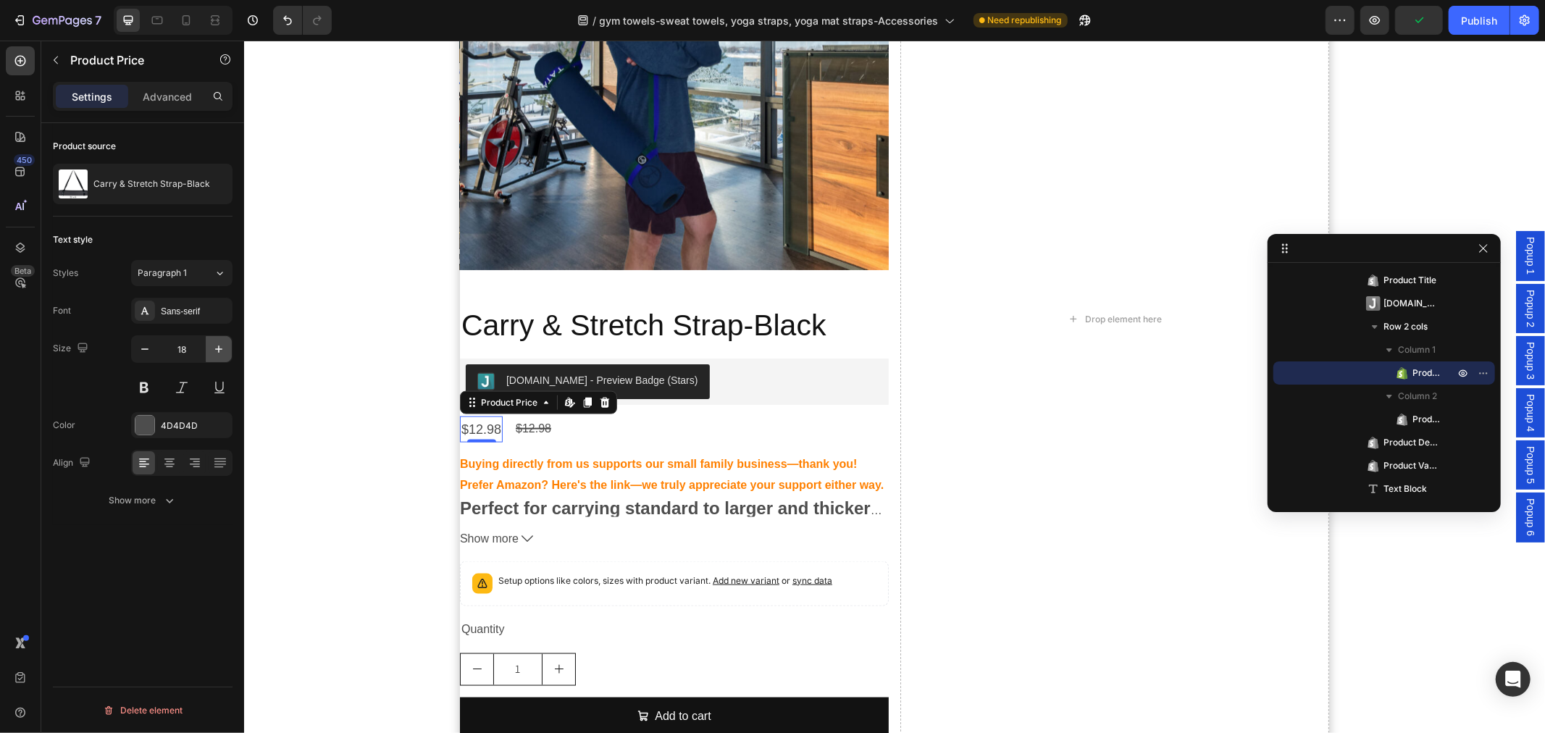
click at [222, 358] on button "button" at bounding box center [219, 349] width 26 height 26
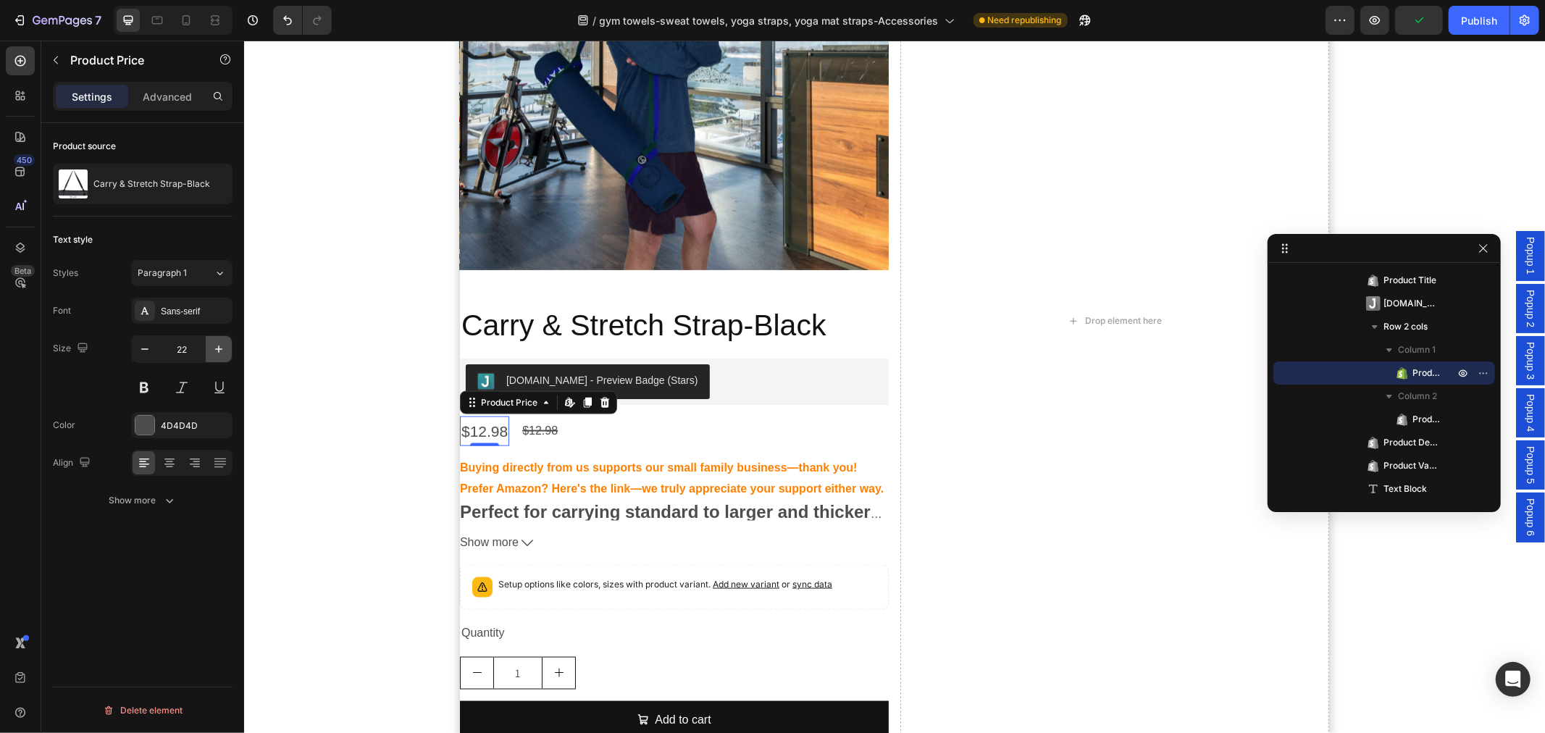
click at [222, 358] on button "button" at bounding box center [219, 349] width 26 height 26
type input "24"
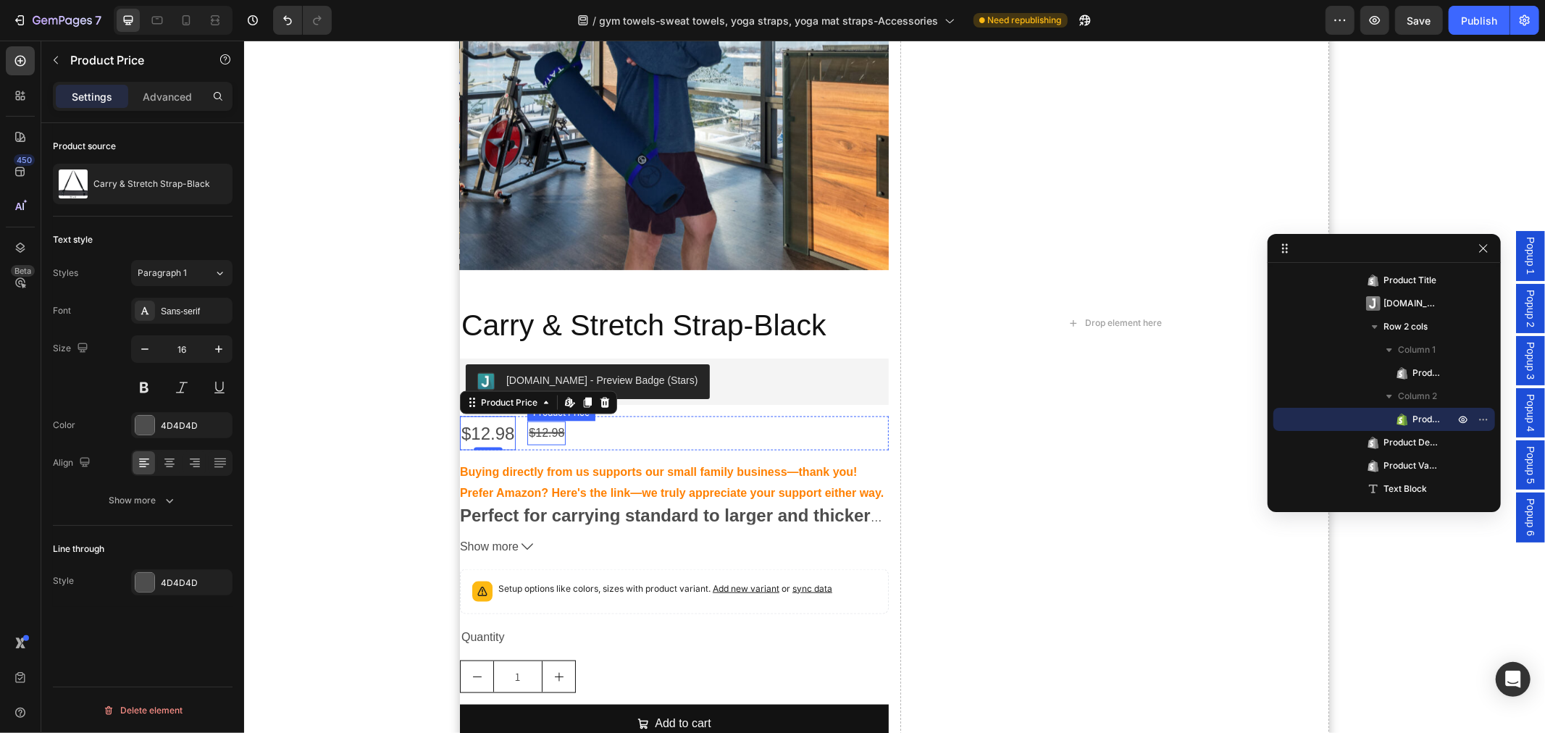
click at [541, 429] on div "$12.98" at bounding box center [546, 433] width 38 height 24
click at [668, 410] on icon at bounding box center [671, 407] width 9 height 10
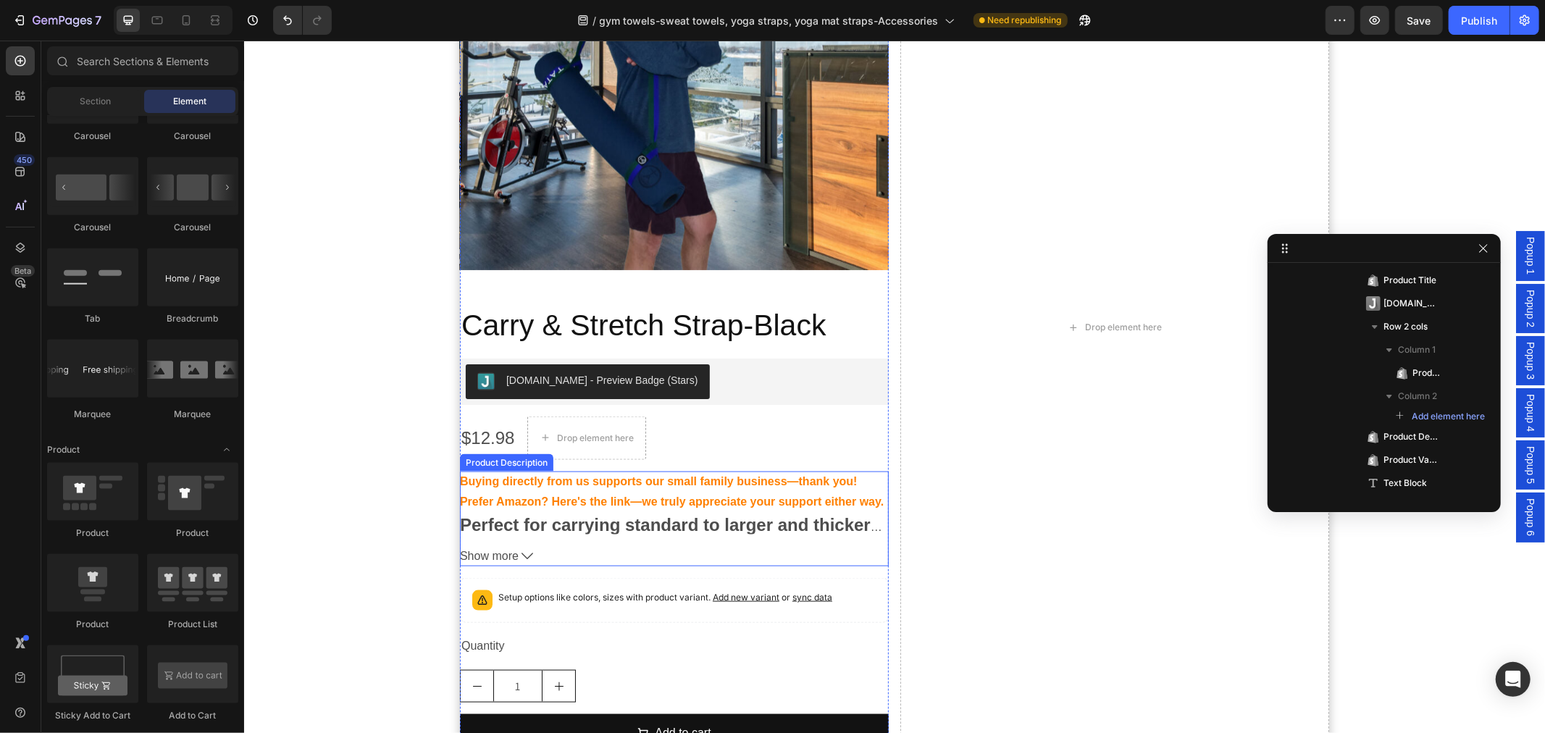
click at [583, 507] on span "Prefer Amazon? Here's the link—we truly appreciate your support either way." at bounding box center [671, 501] width 424 height 12
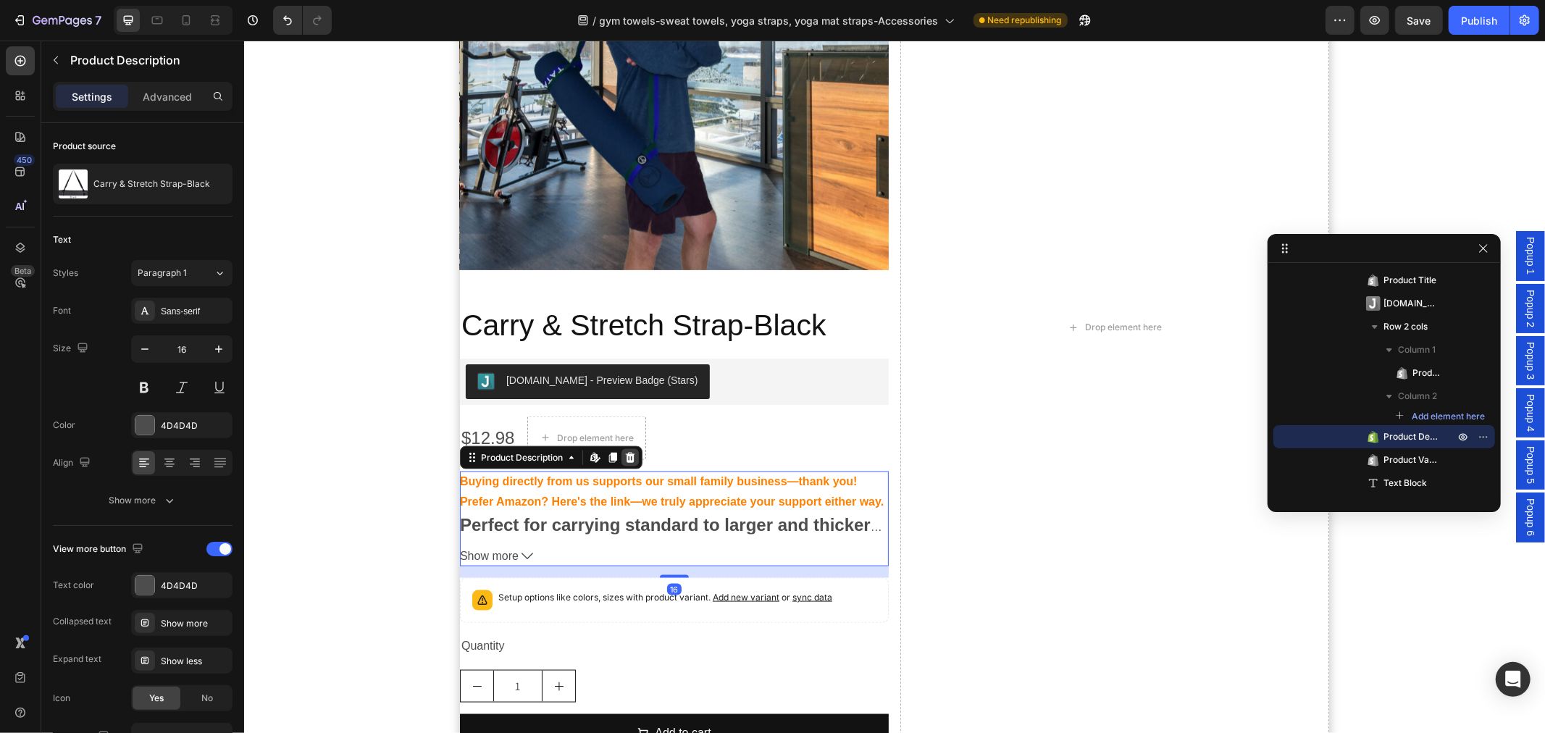
click at [626, 456] on icon at bounding box center [629, 456] width 9 height 10
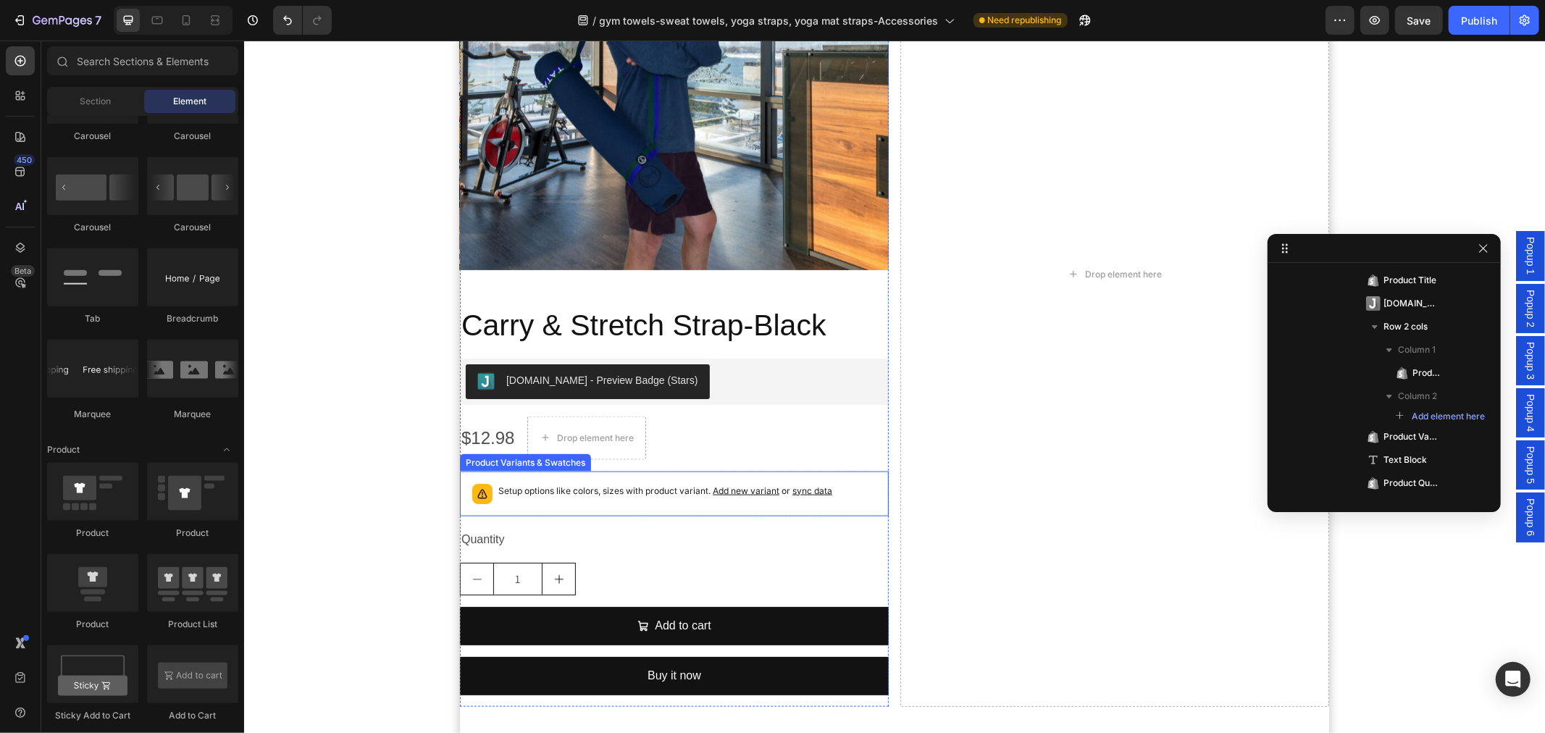
click at [611, 487] on p "Setup options like colors, sizes with product variant. Add new variant or sync …" at bounding box center [665, 490] width 334 height 14
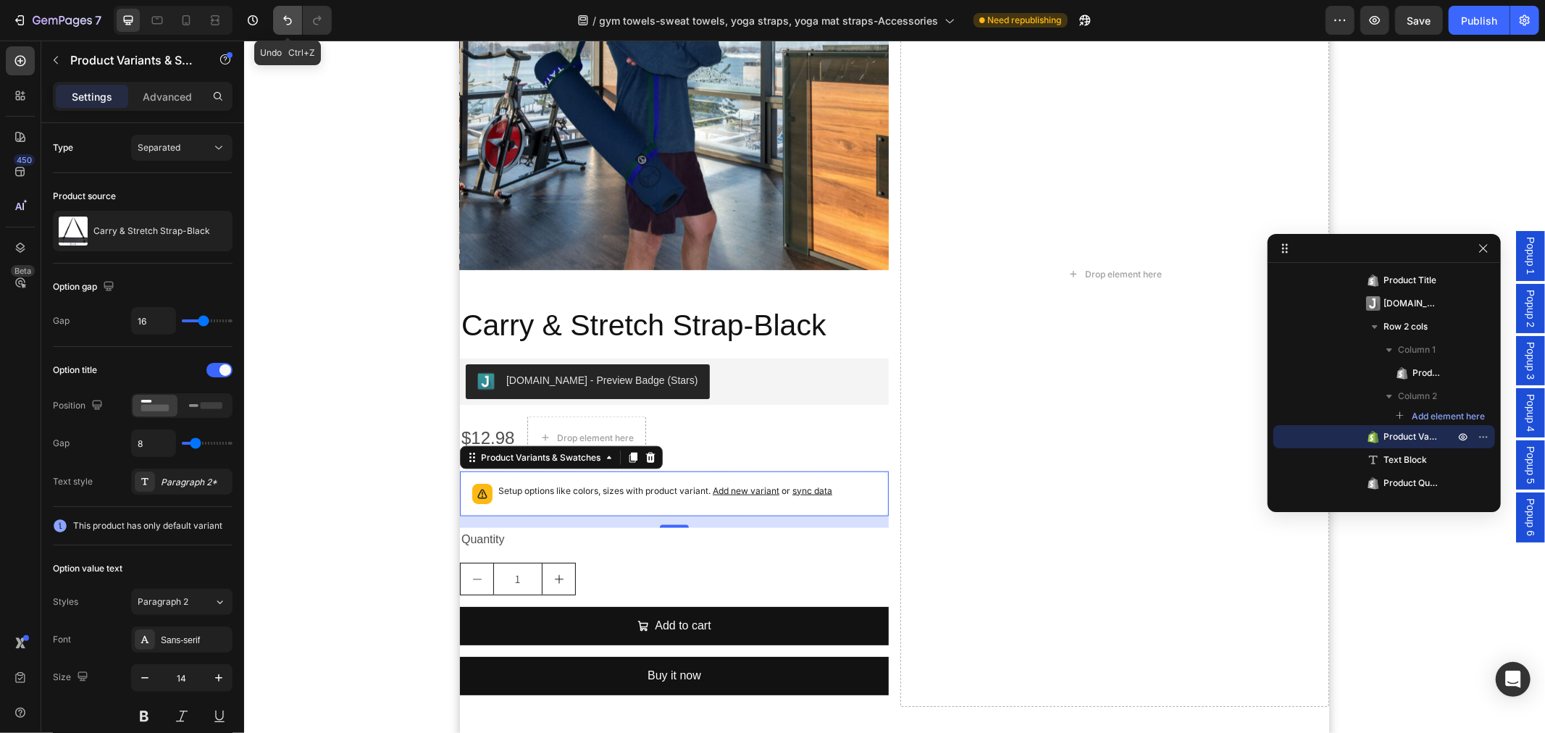
click at [280, 10] on button "Undo/Redo" at bounding box center [287, 20] width 29 height 29
click at [275, 19] on button "Undo/Redo" at bounding box center [287, 20] width 29 height 29
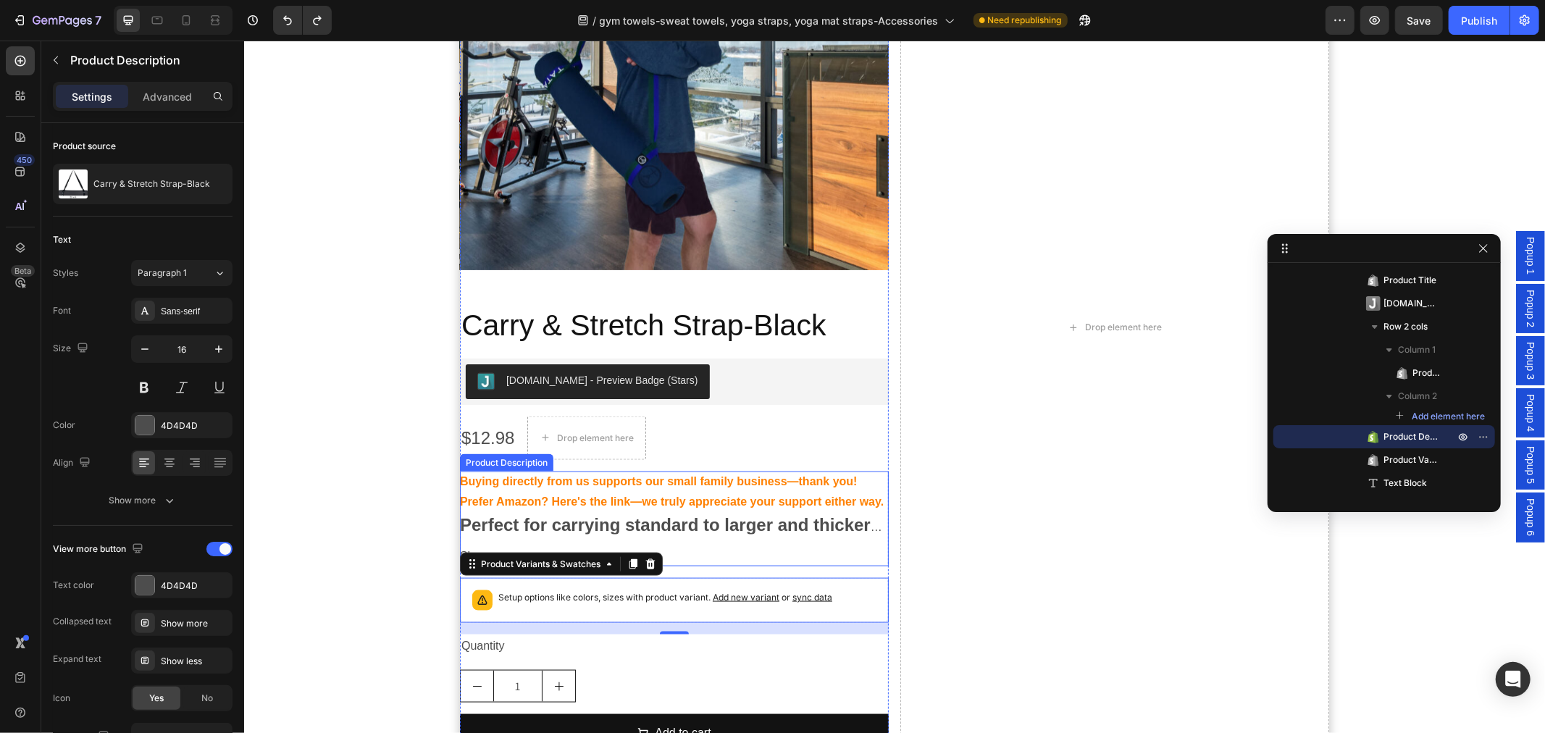
click at [721, 503] on div "Buying directly from us supports our small family business—thank you! Prefer Am…" at bounding box center [673, 502] width 429 height 63
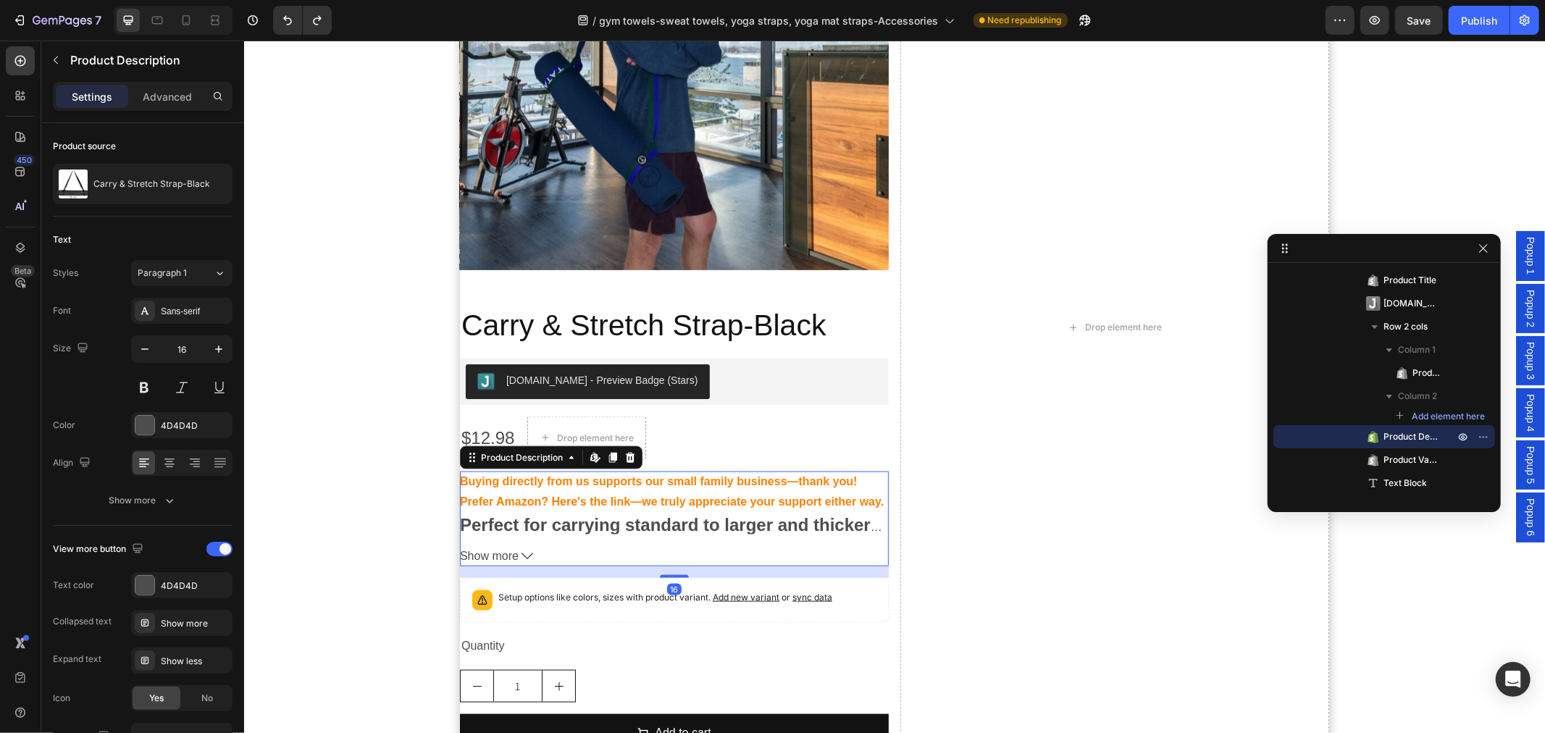
click at [521, 553] on icon at bounding box center [527, 556] width 12 height 7
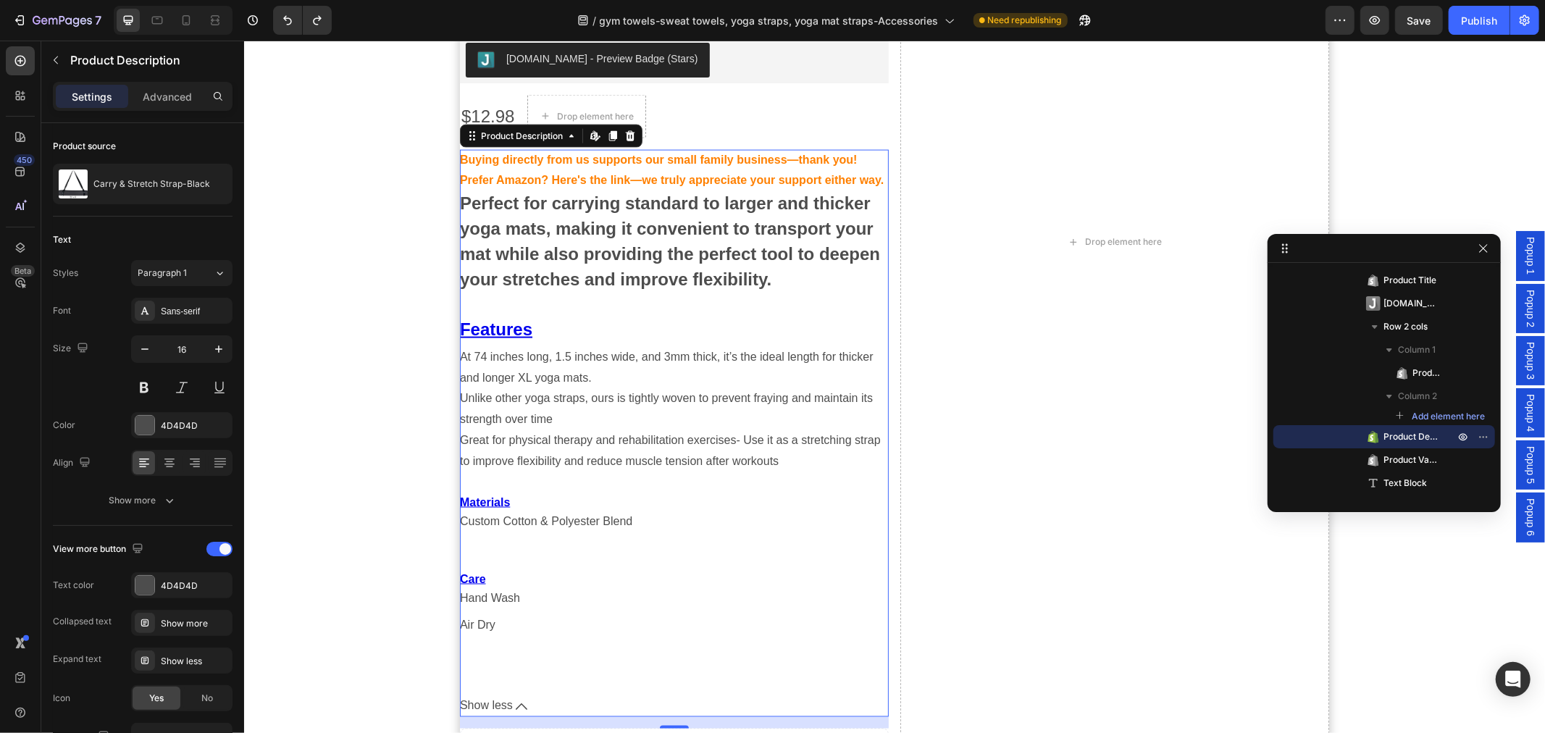
scroll to position [1979, 0]
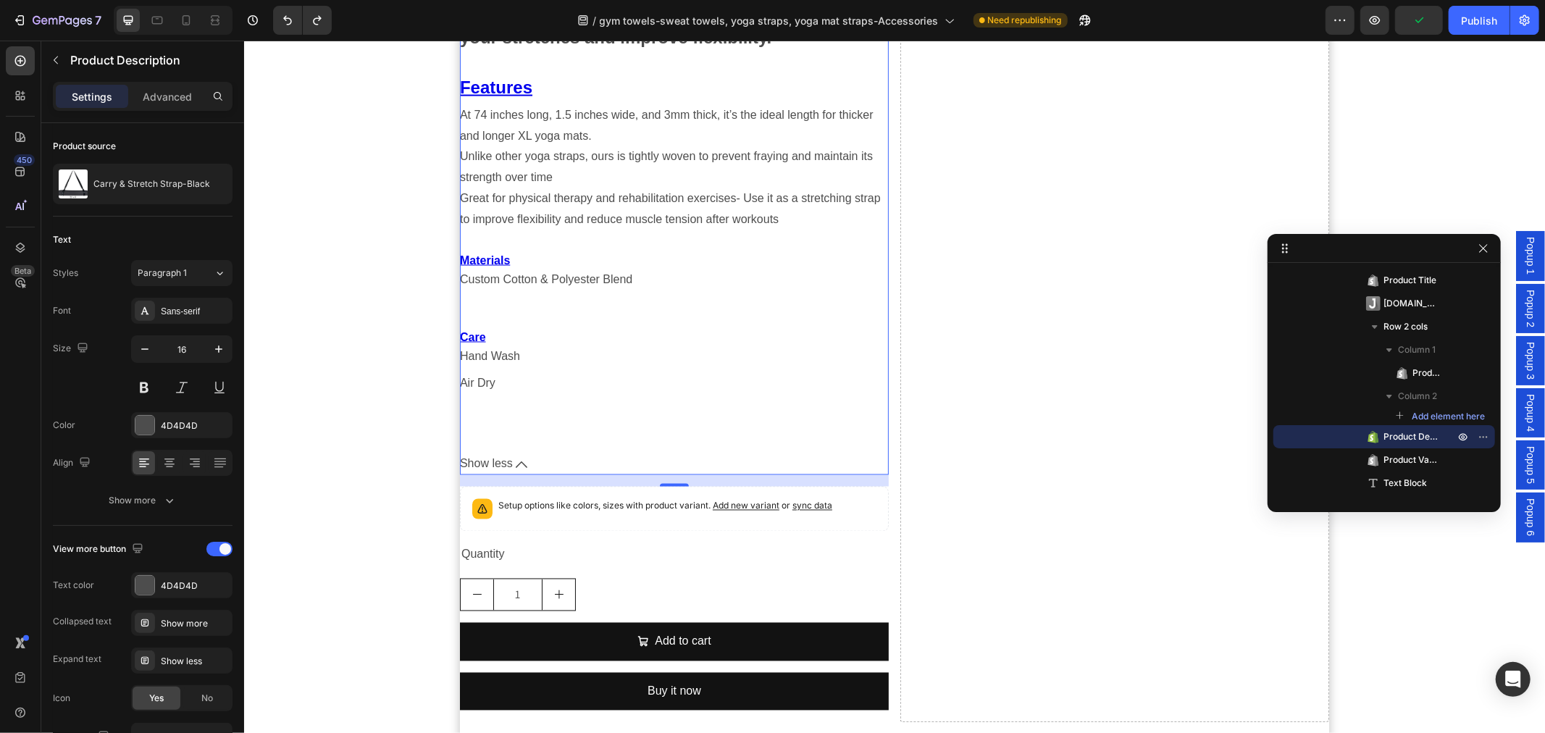
click at [515, 470] on icon at bounding box center [521, 464] width 12 height 12
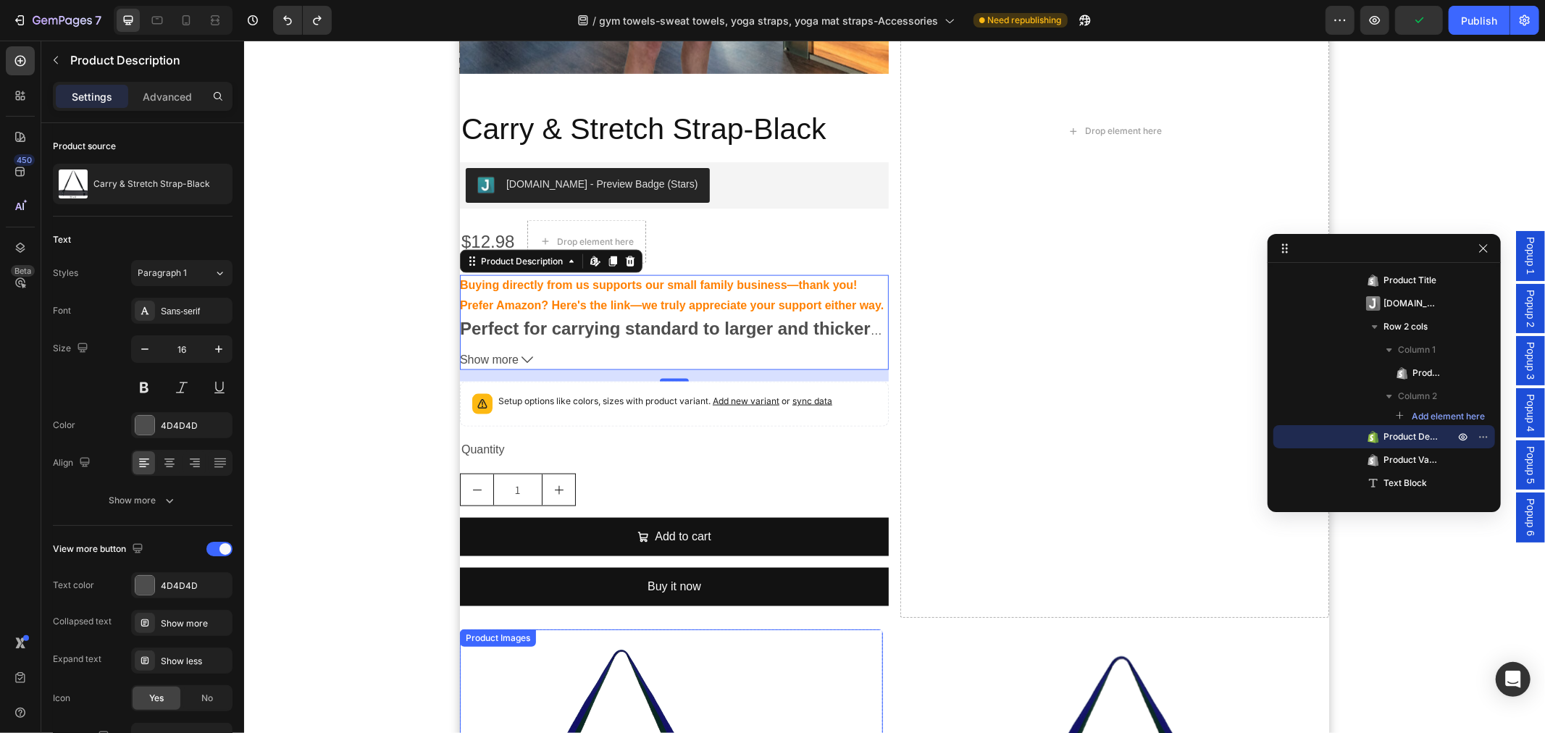
scroll to position [1576, 0]
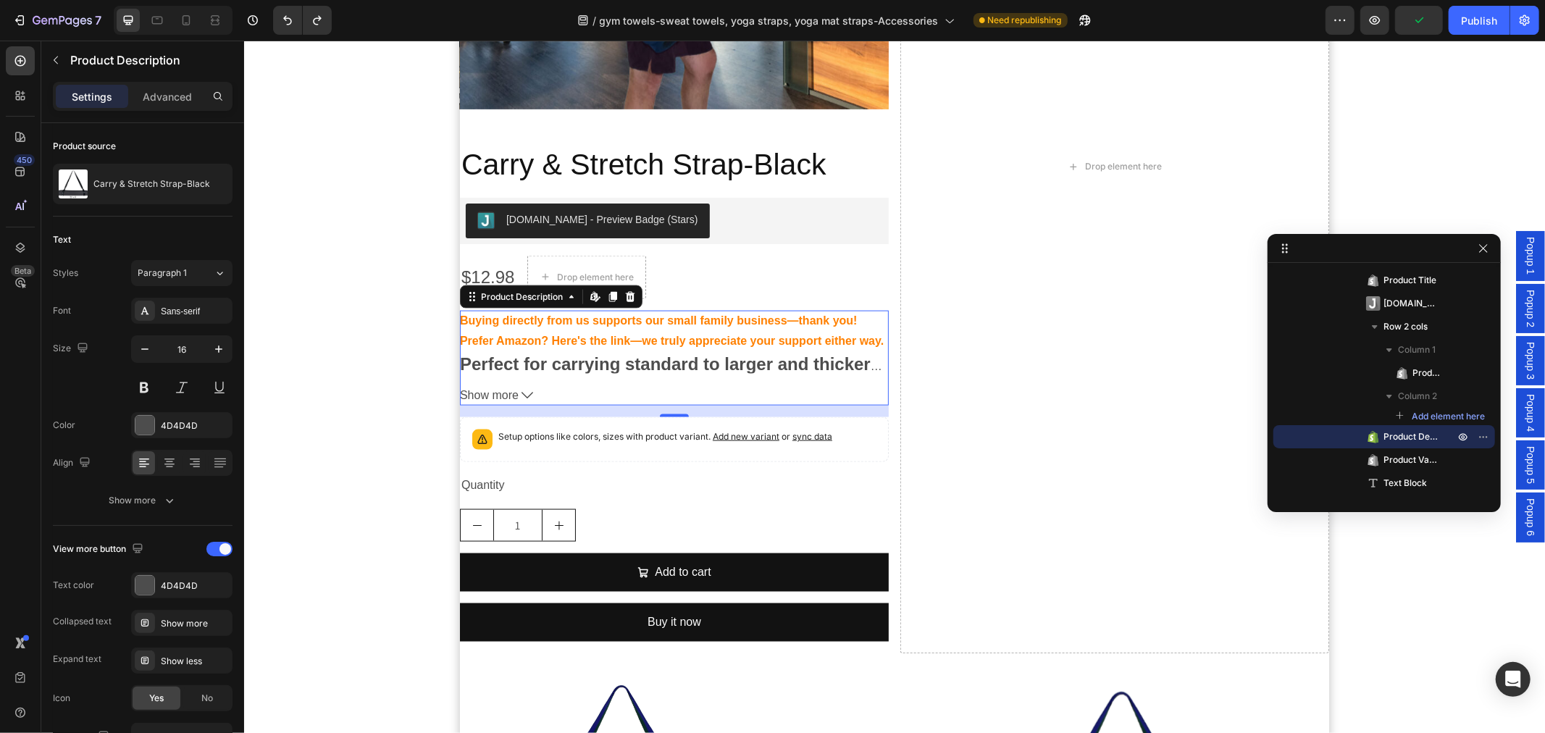
click at [613, 341] on div "Buying directly from us supports our small family business—thank you! Prefer Am…" at bounding box center [673, 341] width 429 height 63
click at [624, 295] on icon at bounding box center [630, 296] width 12 height 12
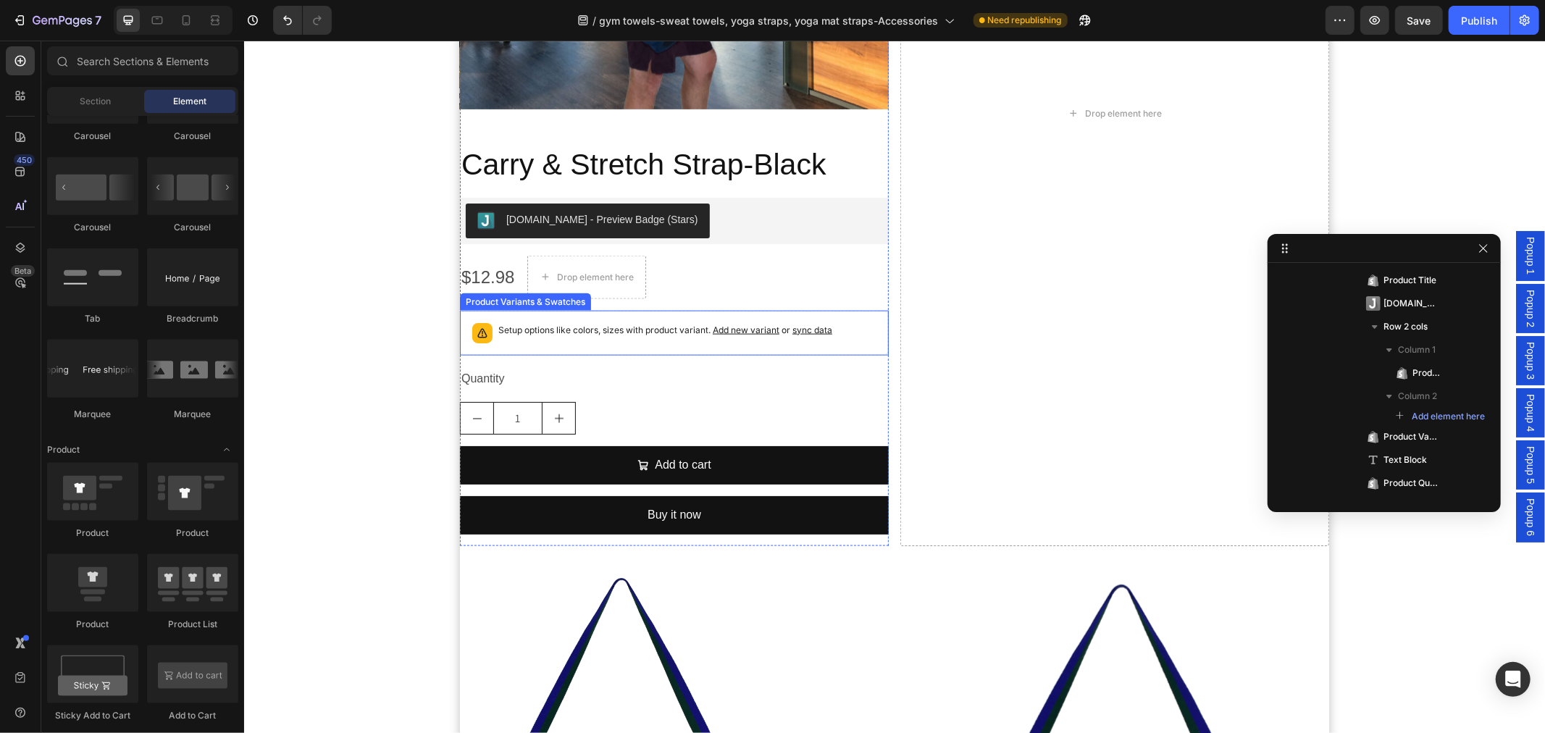
click at [592, 343] on div "Setup options like colors, sizes with product variant. Add new variant or sync …" at bounding box center [674, 332] width 416 height 32
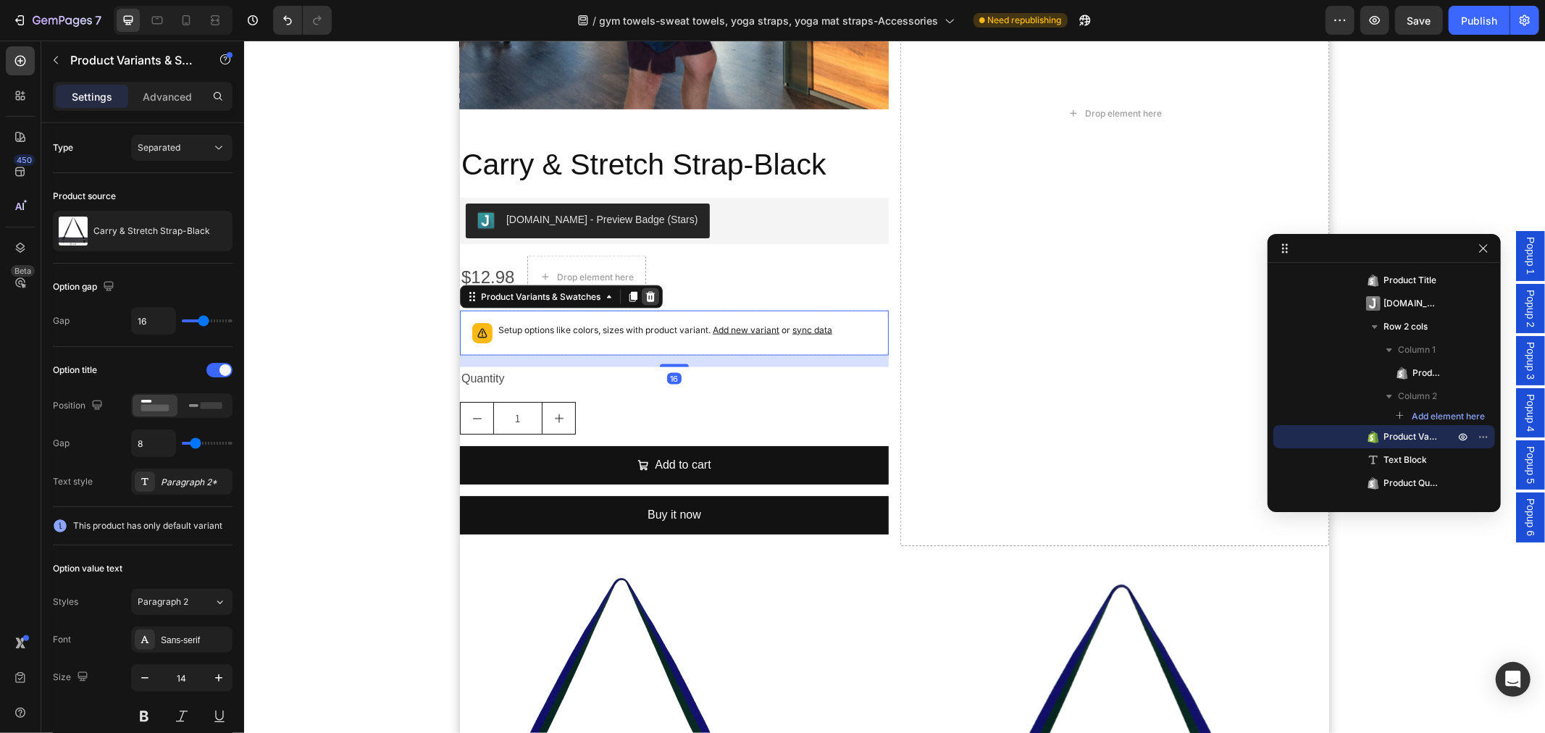
click at [645, 297] on icon at bounding box center [649, 295] width 9 height 10
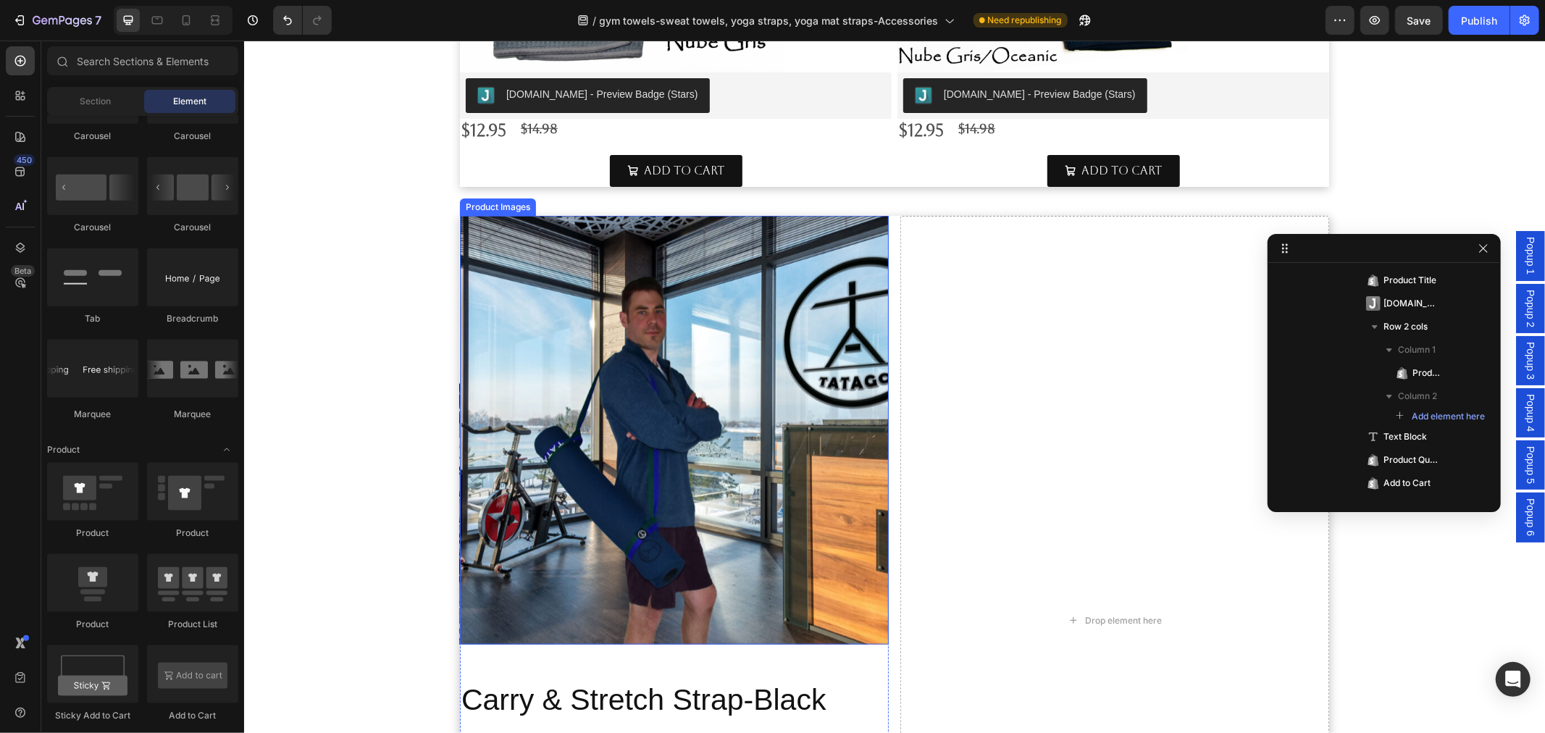
scroll to position [1094, 0]
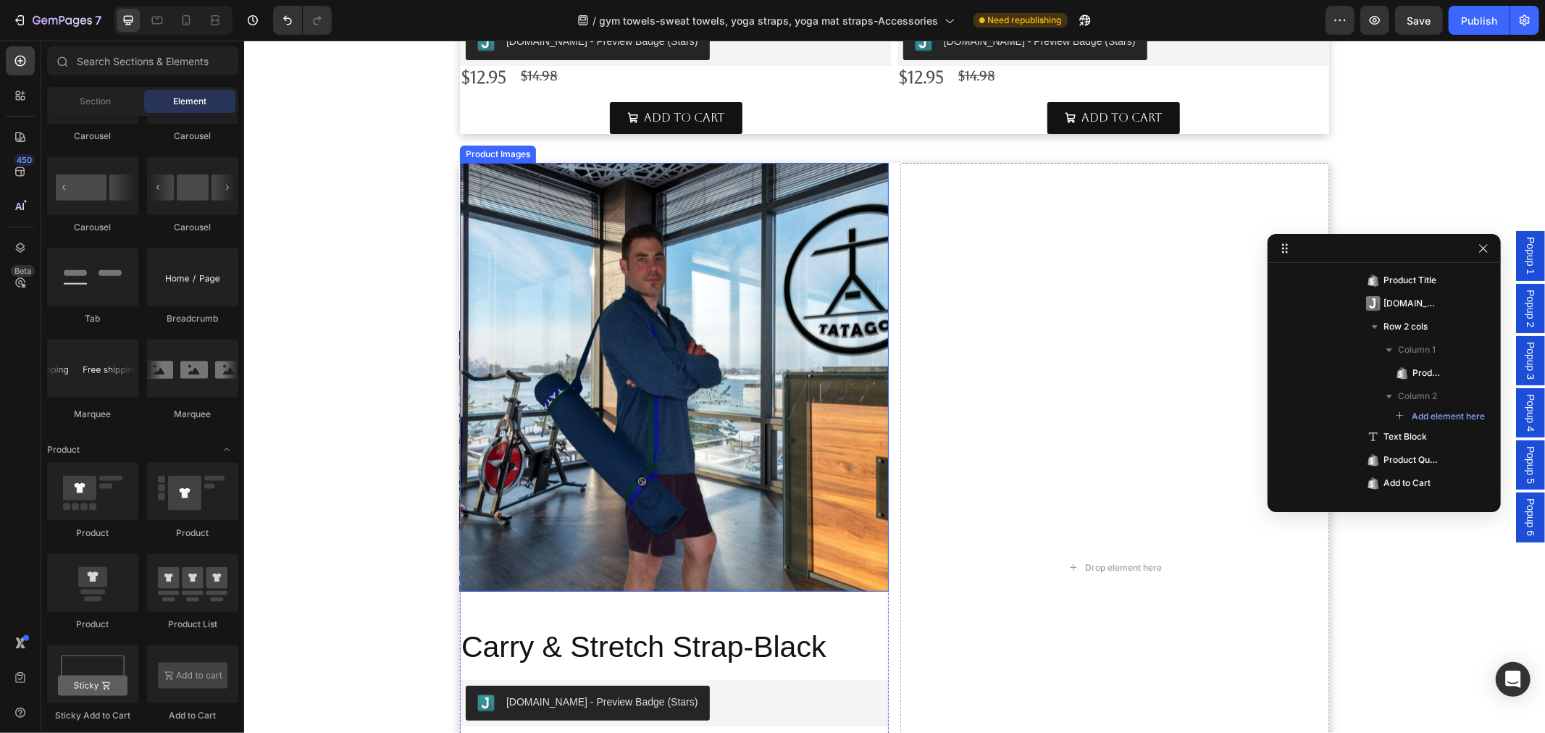
click at [779, 429] on img at bounding box center [673, 376] width 429 height 429
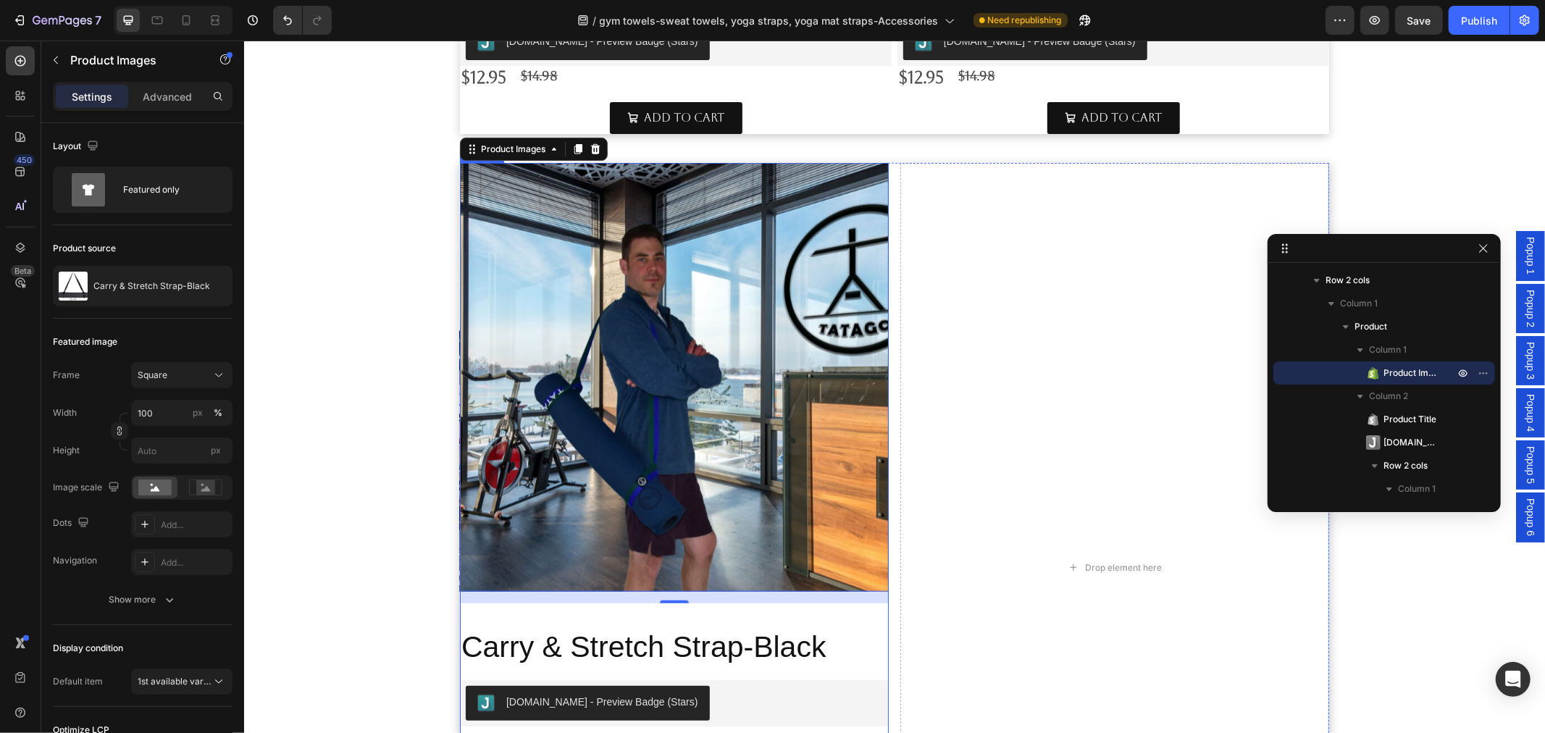
click at [850, 619] on div "Product Images 16 Carry & Stretch Strap-Black Product Title Judge.me - Preview …" at bounding box center [673, 566] width 429 height 809
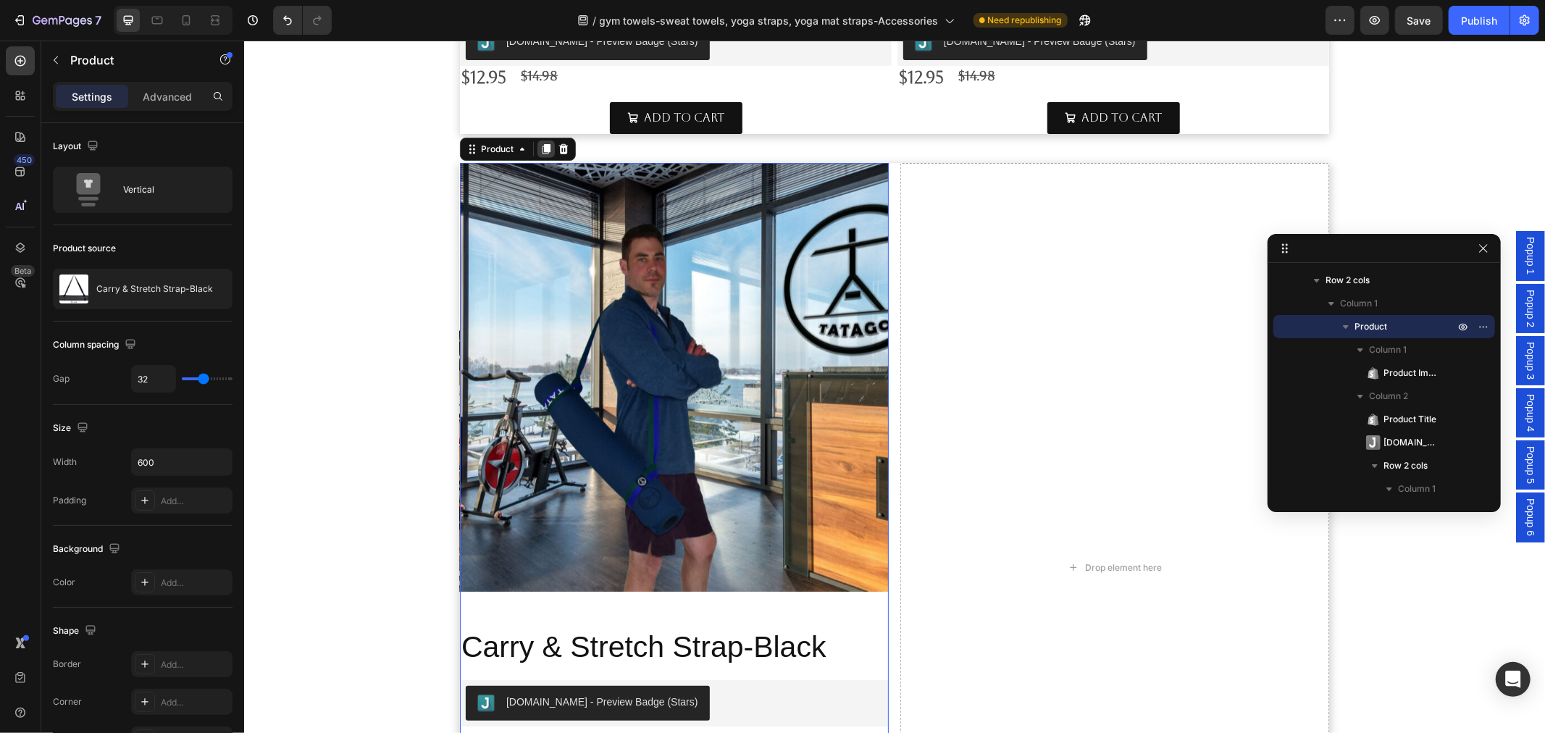
click at [542, 148] on icon at bounding box center [546, 149] width 8 height 10
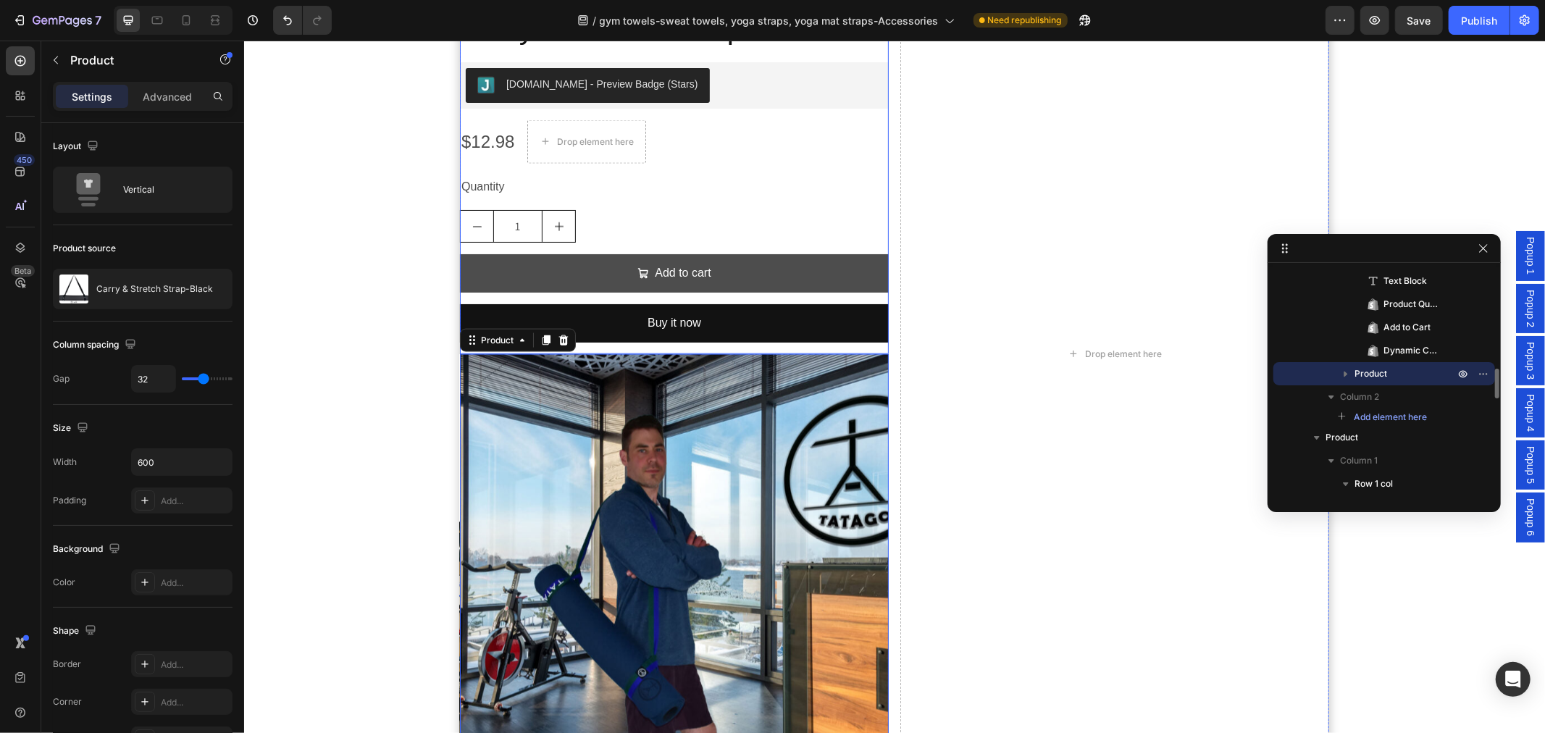
scroll to position [1652, 0]
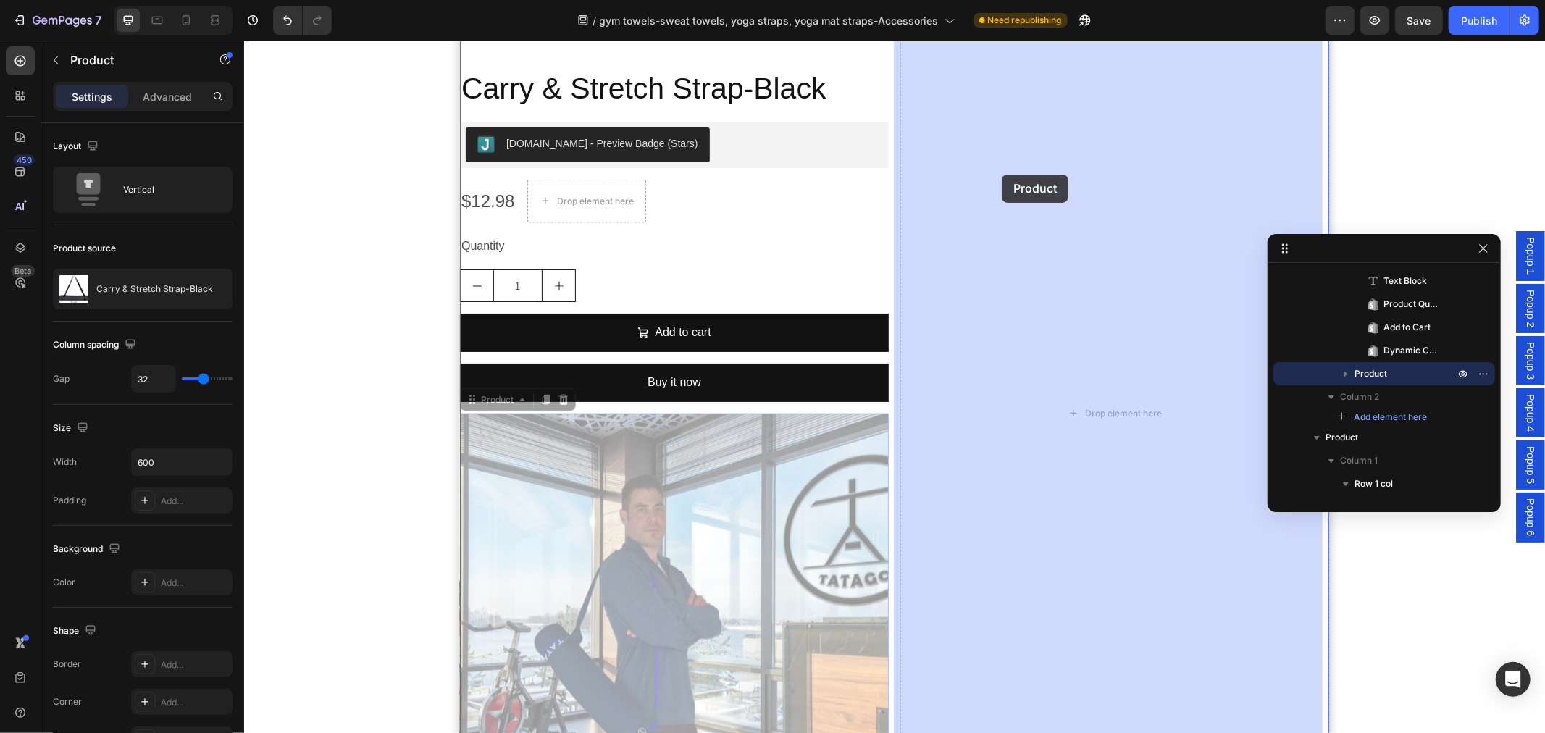
drag, startPoint x: 465, startPoint y: 402, endPoint x: 1001, endPoint y: 174, distance: 582.5
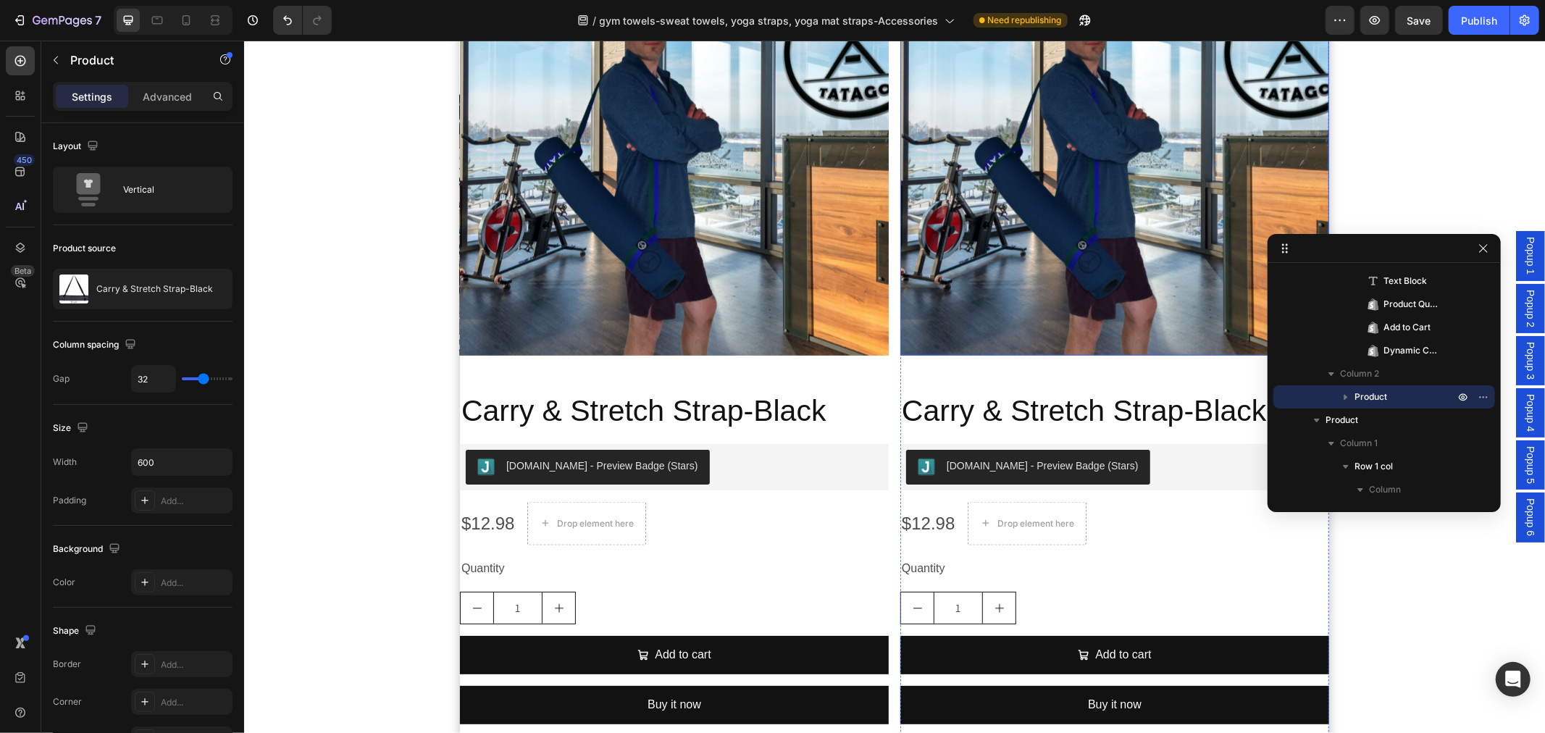
scroll to position [1169, 0]
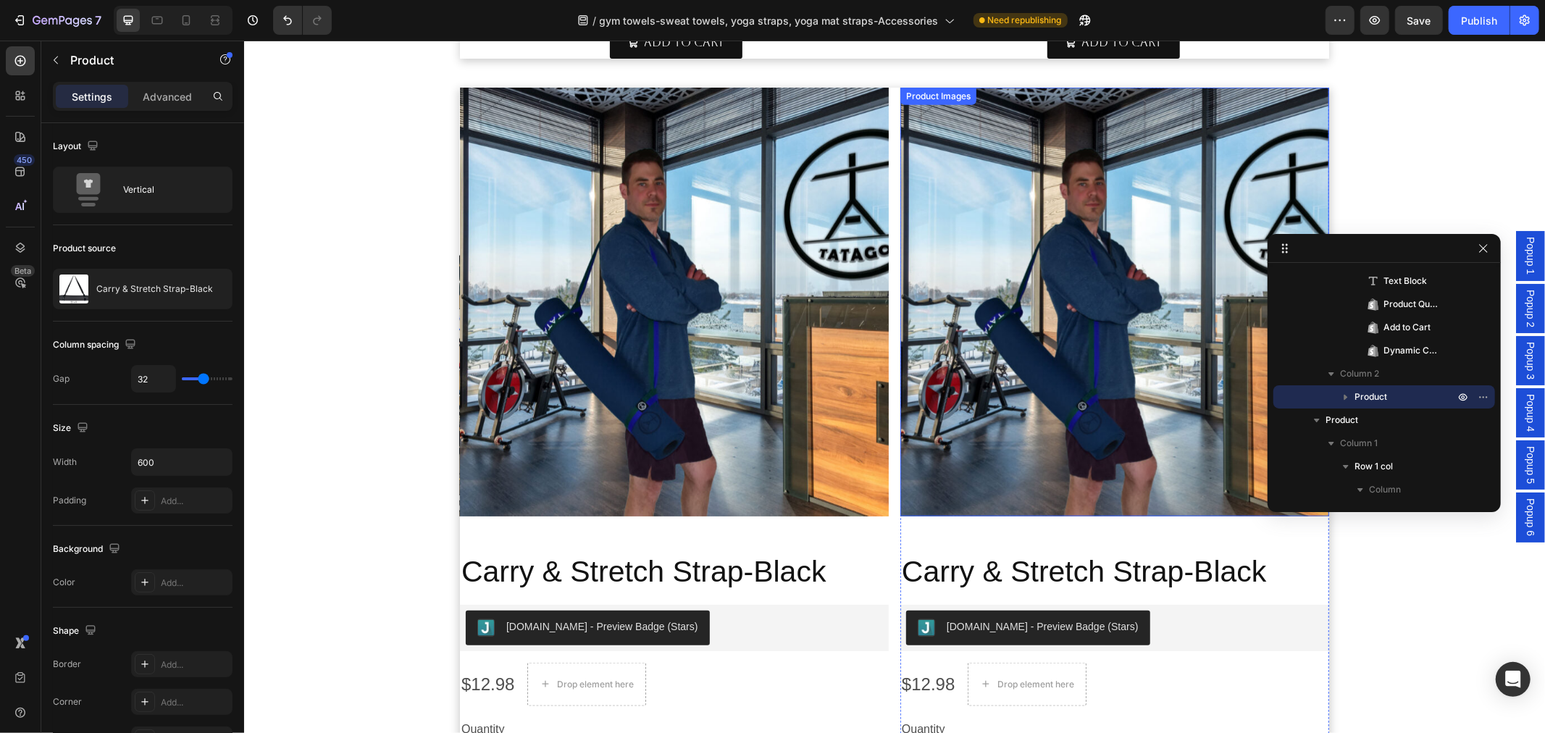
click at [1054, 341] on img at bounding box center [1114, 301] width 429 height 429
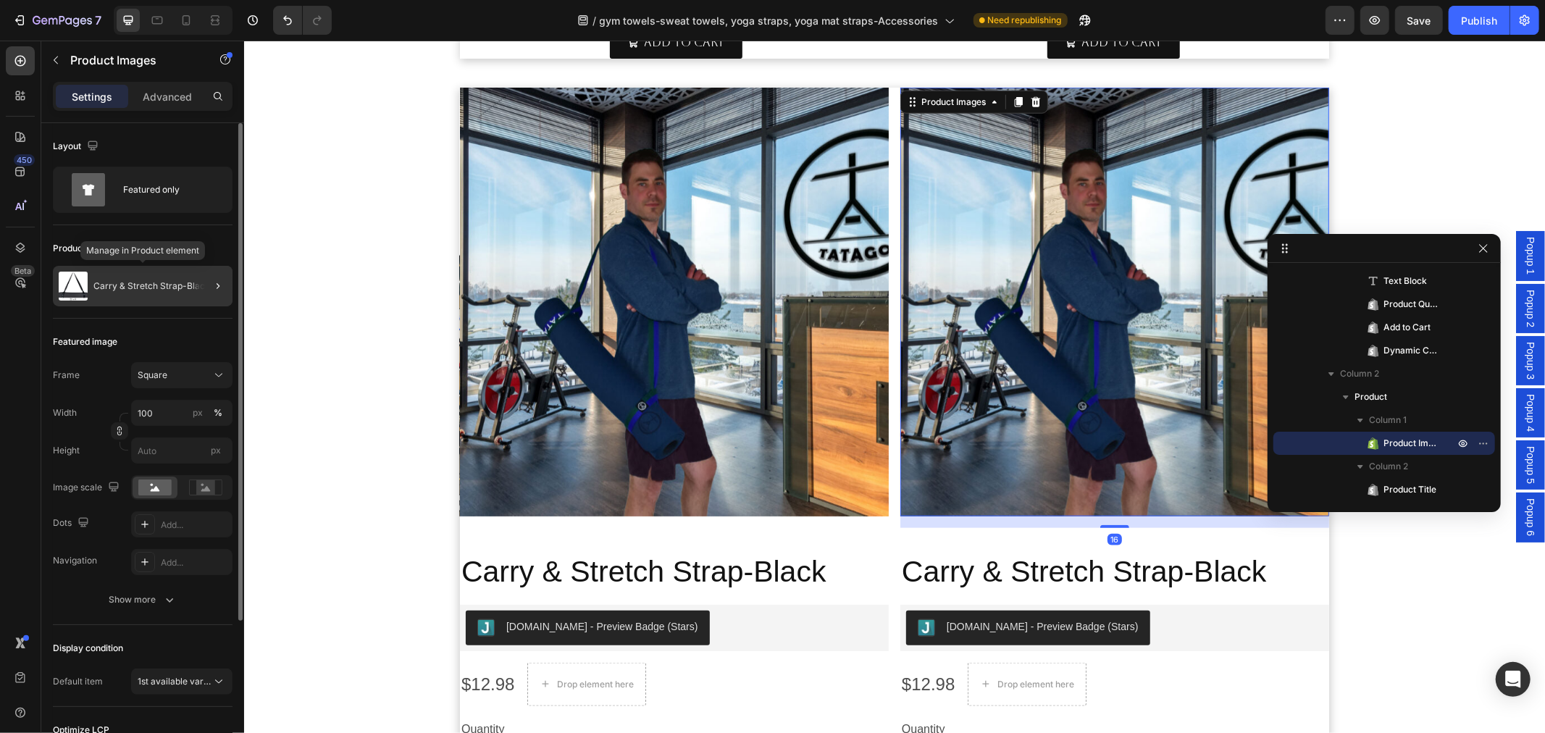
click at [127, 284] on p "Carry & Stretch Strap-Black" at bounding box center [151, 286] width 117 height 10
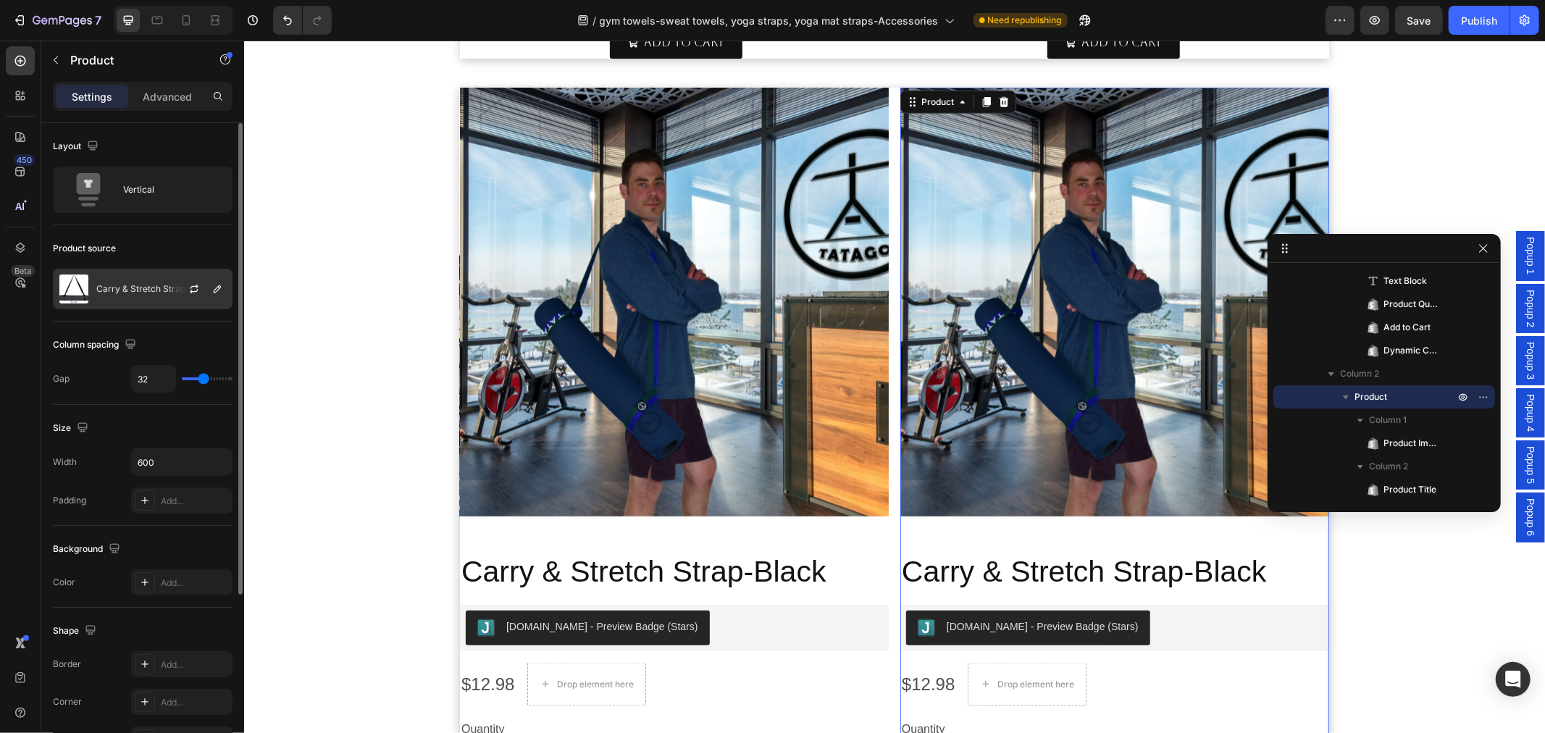
click at [102, 293] on p "Carry & Stretch Strap-Black" at bounding box center [154, 289] width 117 height 10
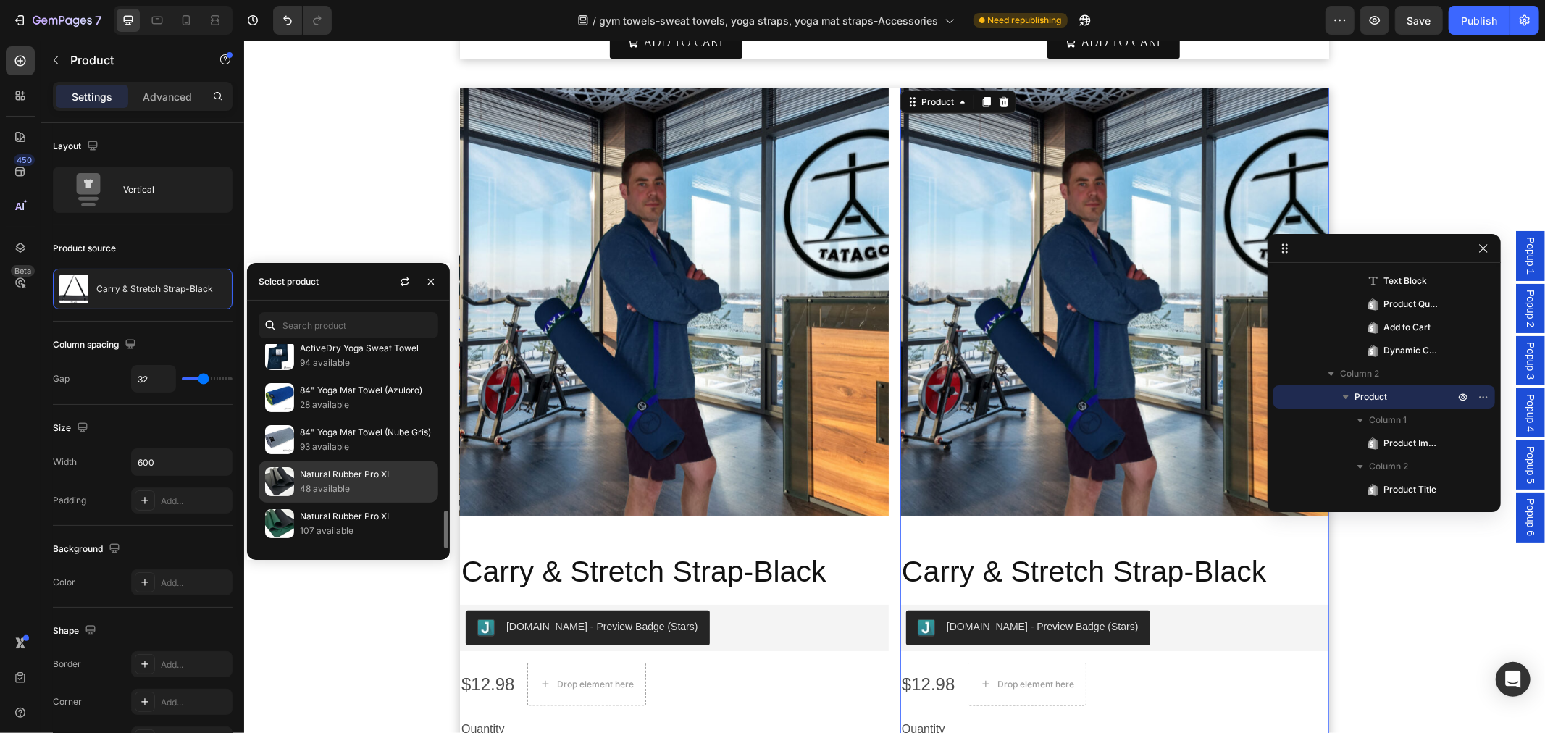
scroll to position [730, 0]
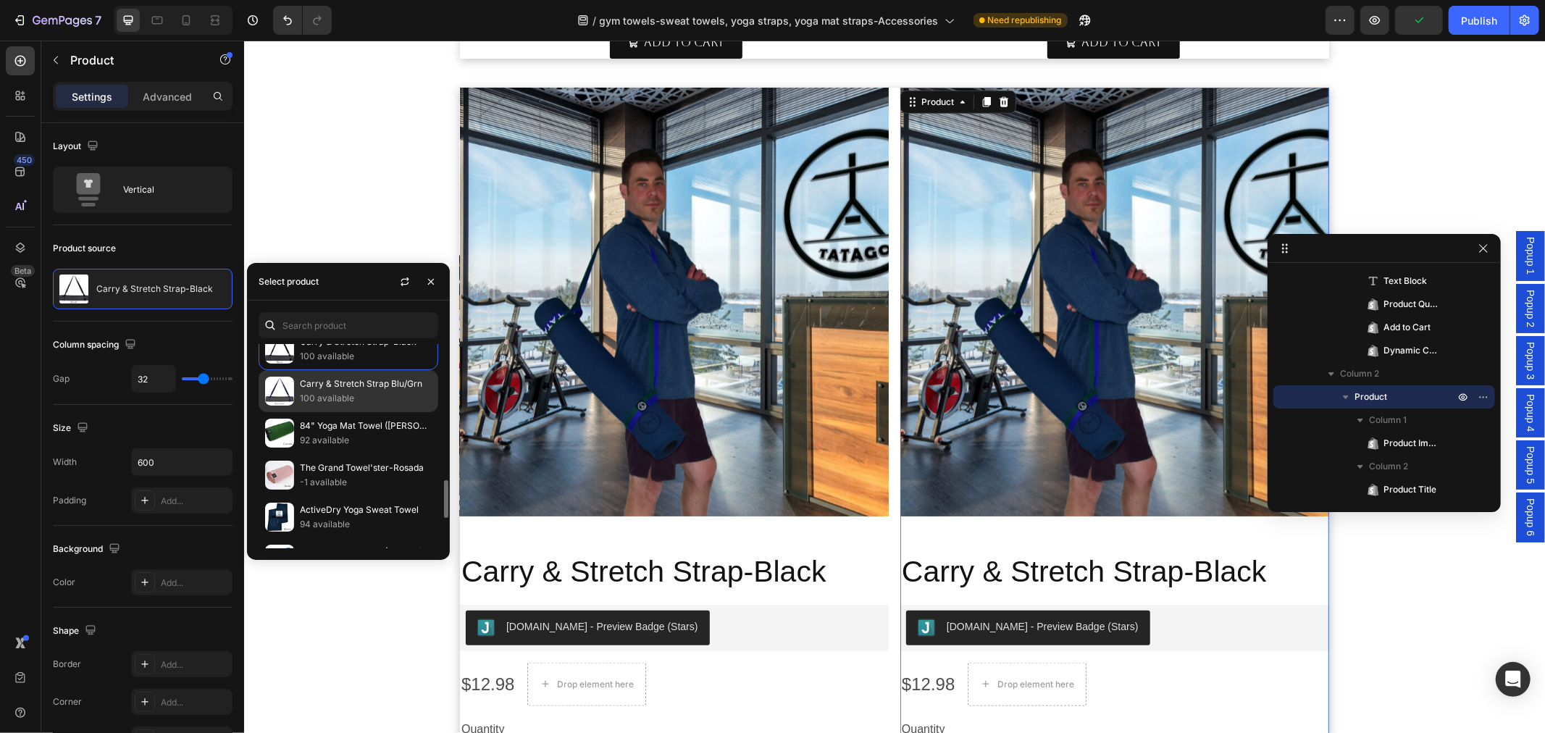
click at [343, 396] on p "100 available" at bounding box center [366, 398] width 132 height 14
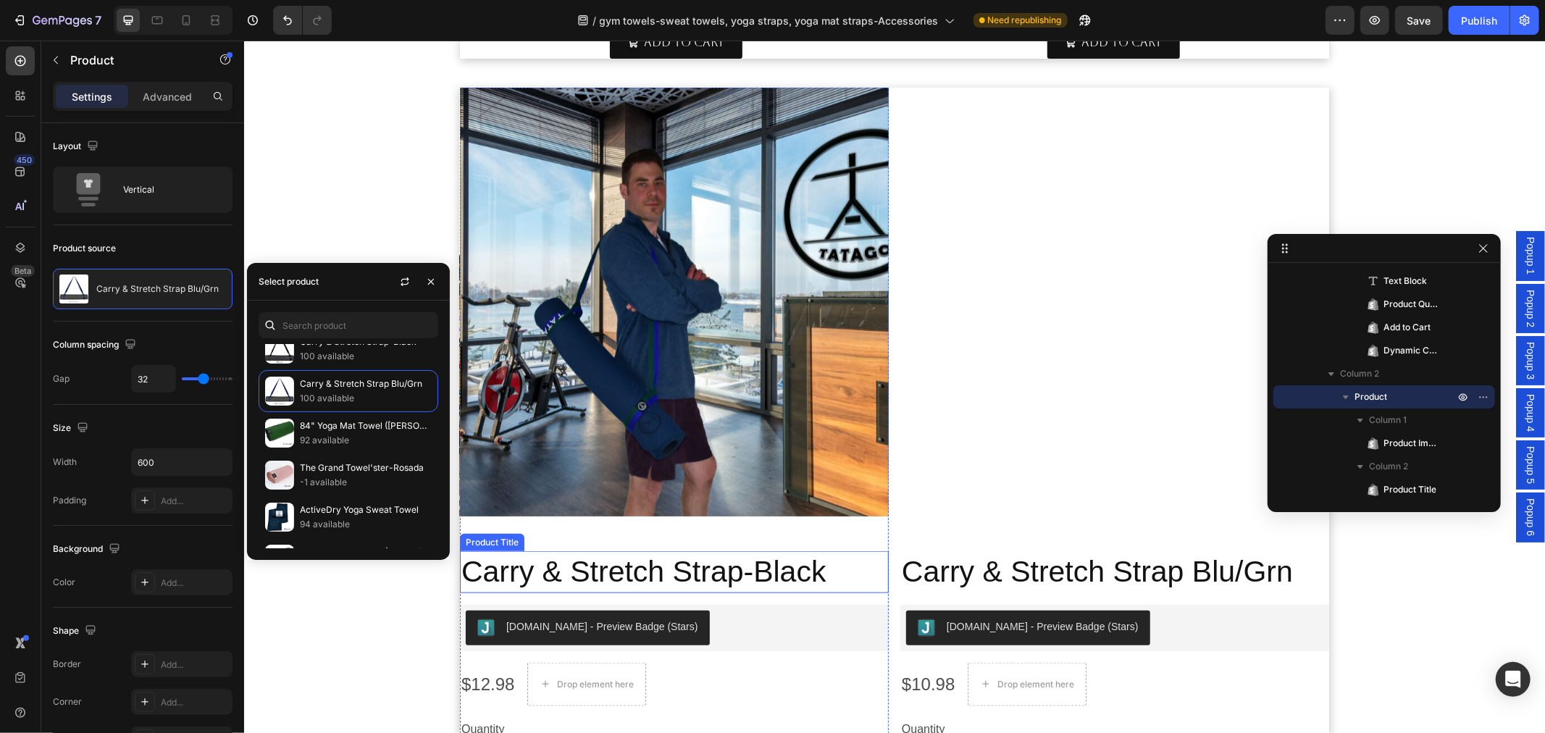
click at [801, 574] on h2 "Carry & Stretch Strap-Black" at bounding box center [673, 570] width 429 height 41
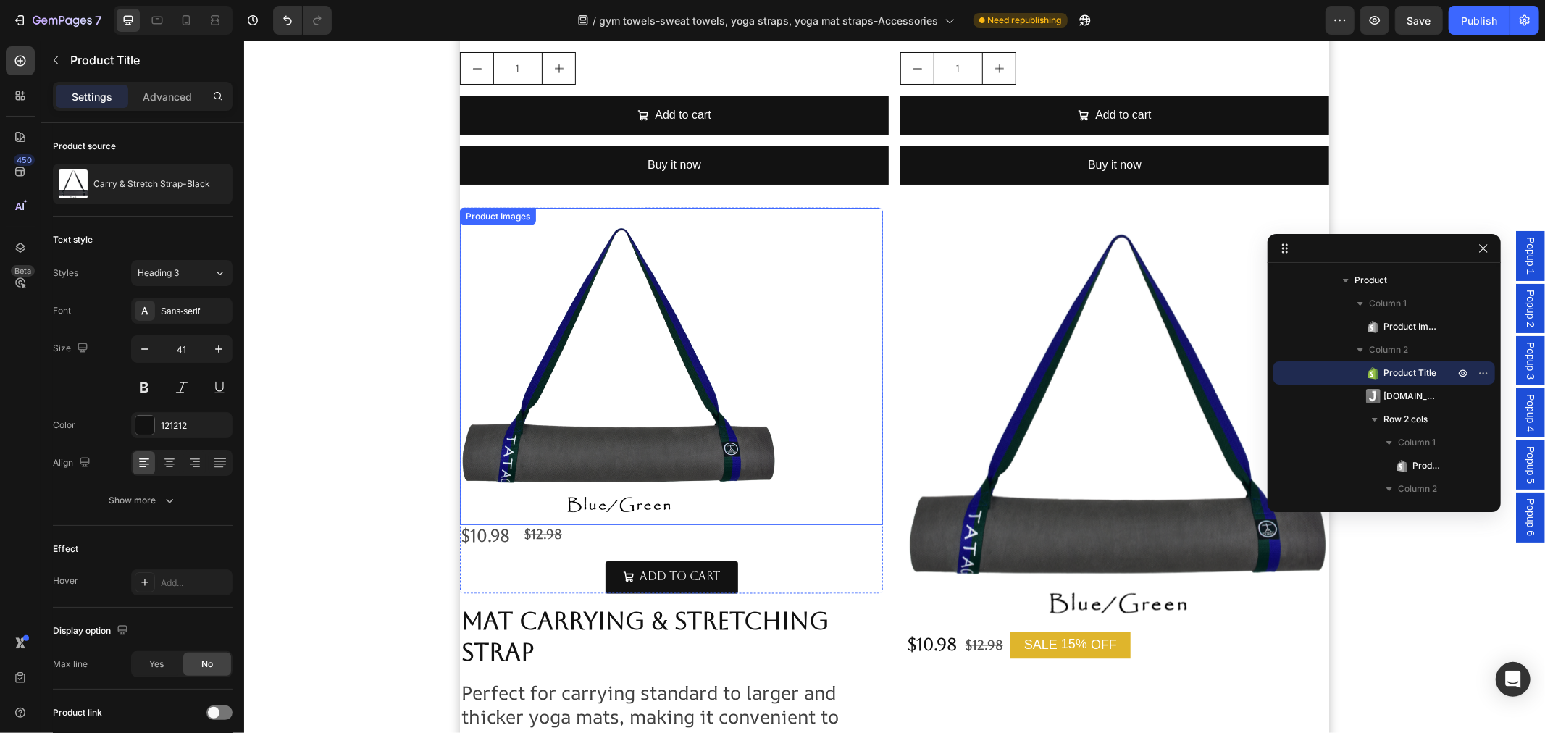
scroll to position [1893, 0]
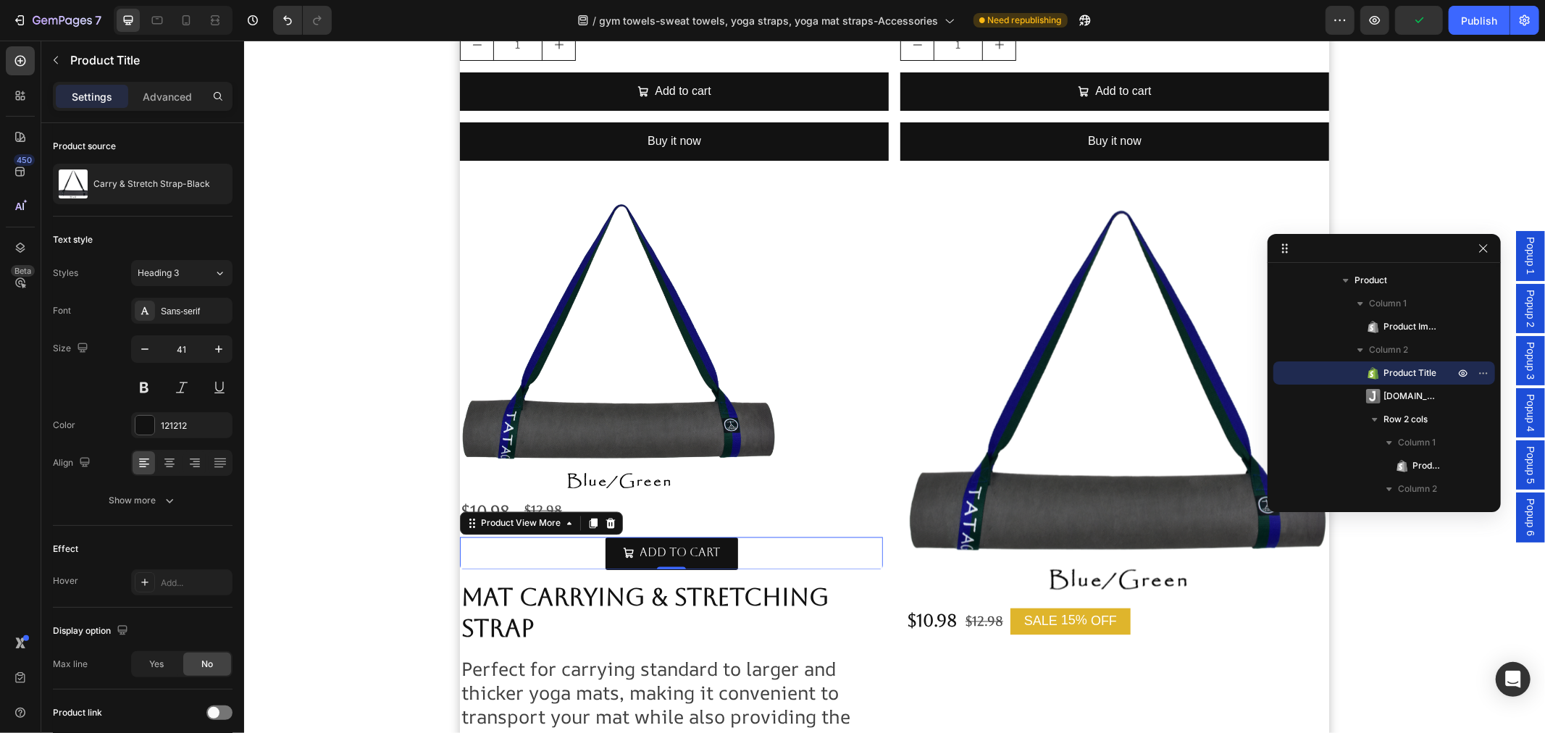
click at [758, 550] on div "Add to cart" at bounding box center [670, 553] width 423 height 33
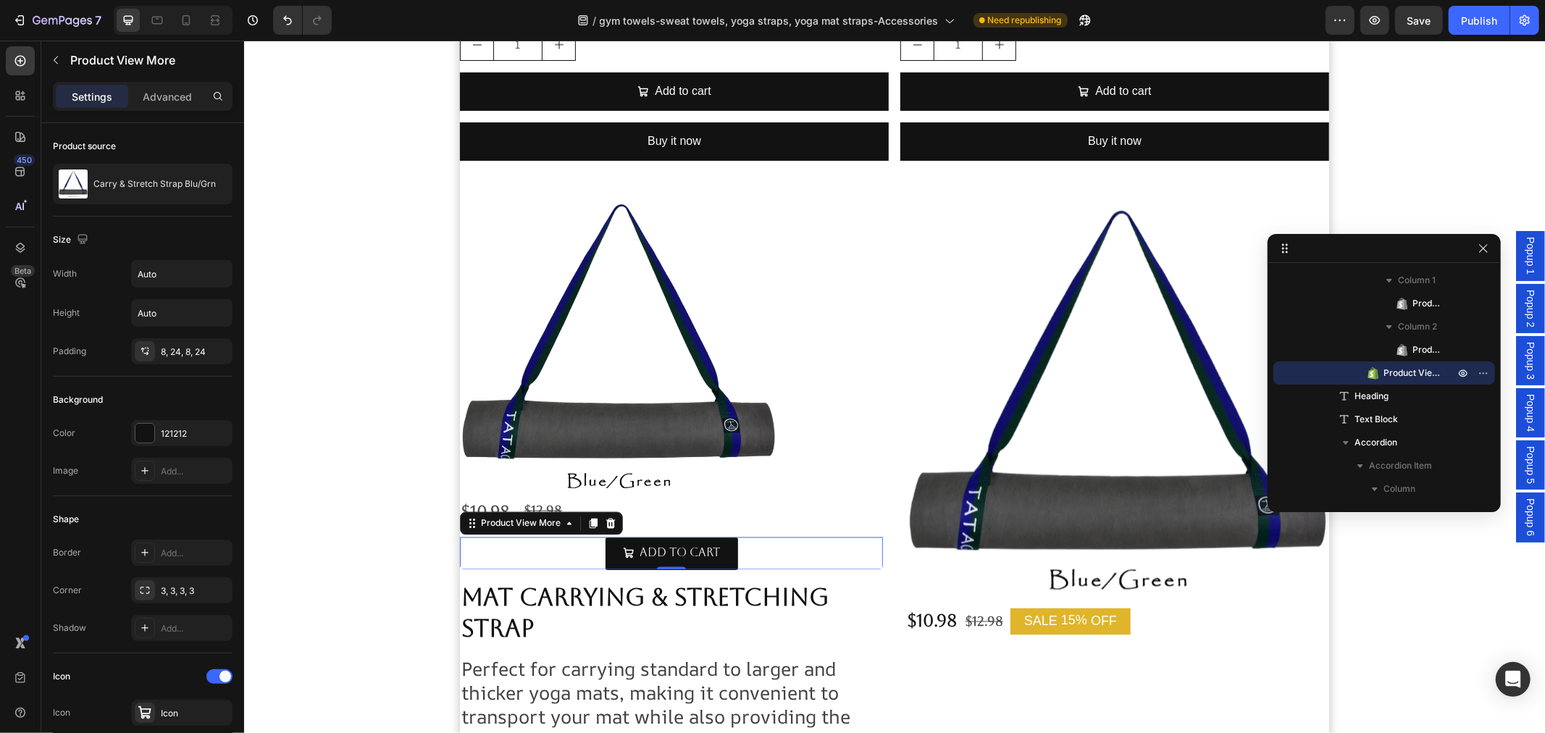
scroll to position [1732, 0]
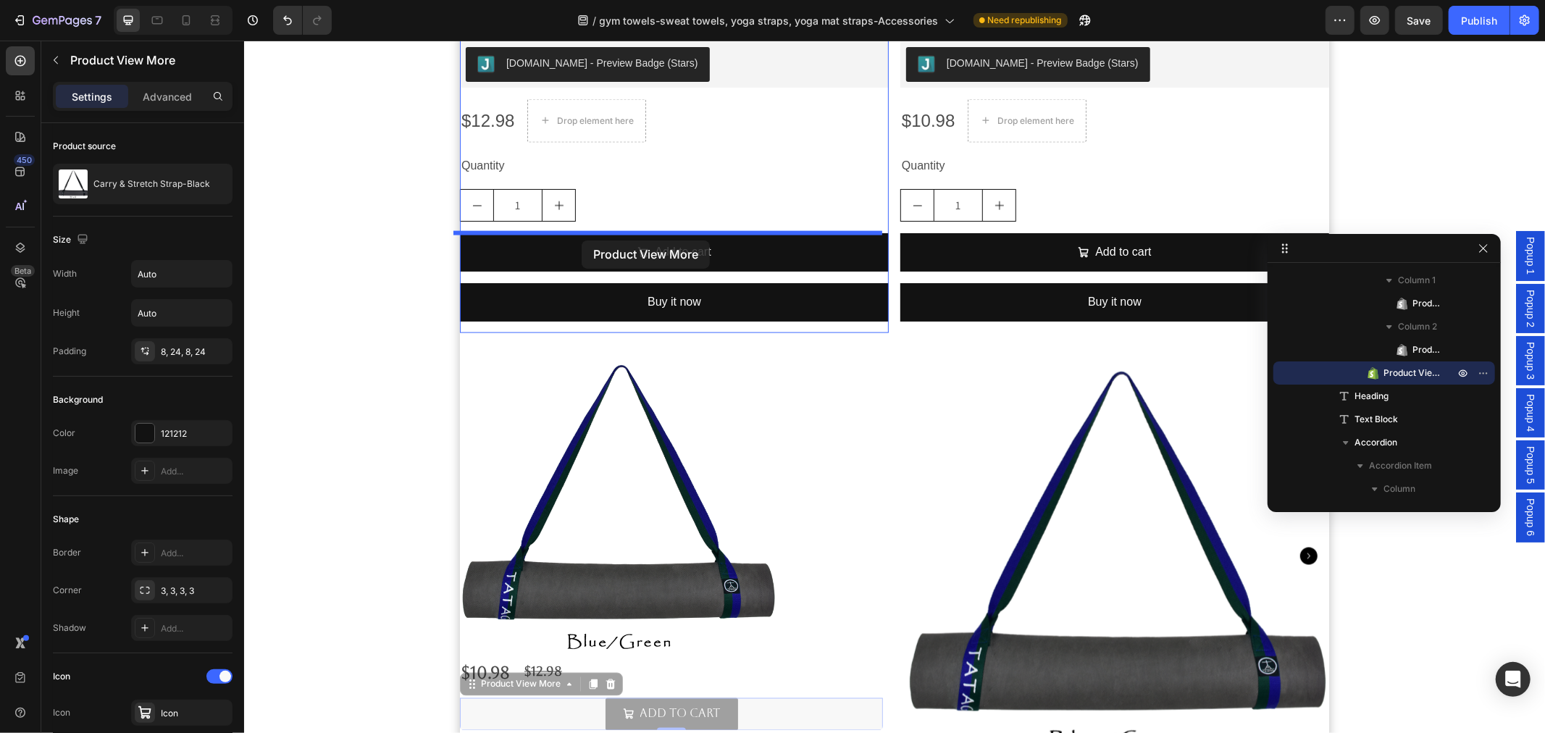
drag, startPoint x: 461, startPoint y: 689, endPoint x: 581, endPoint y: 240, distance: 464.7
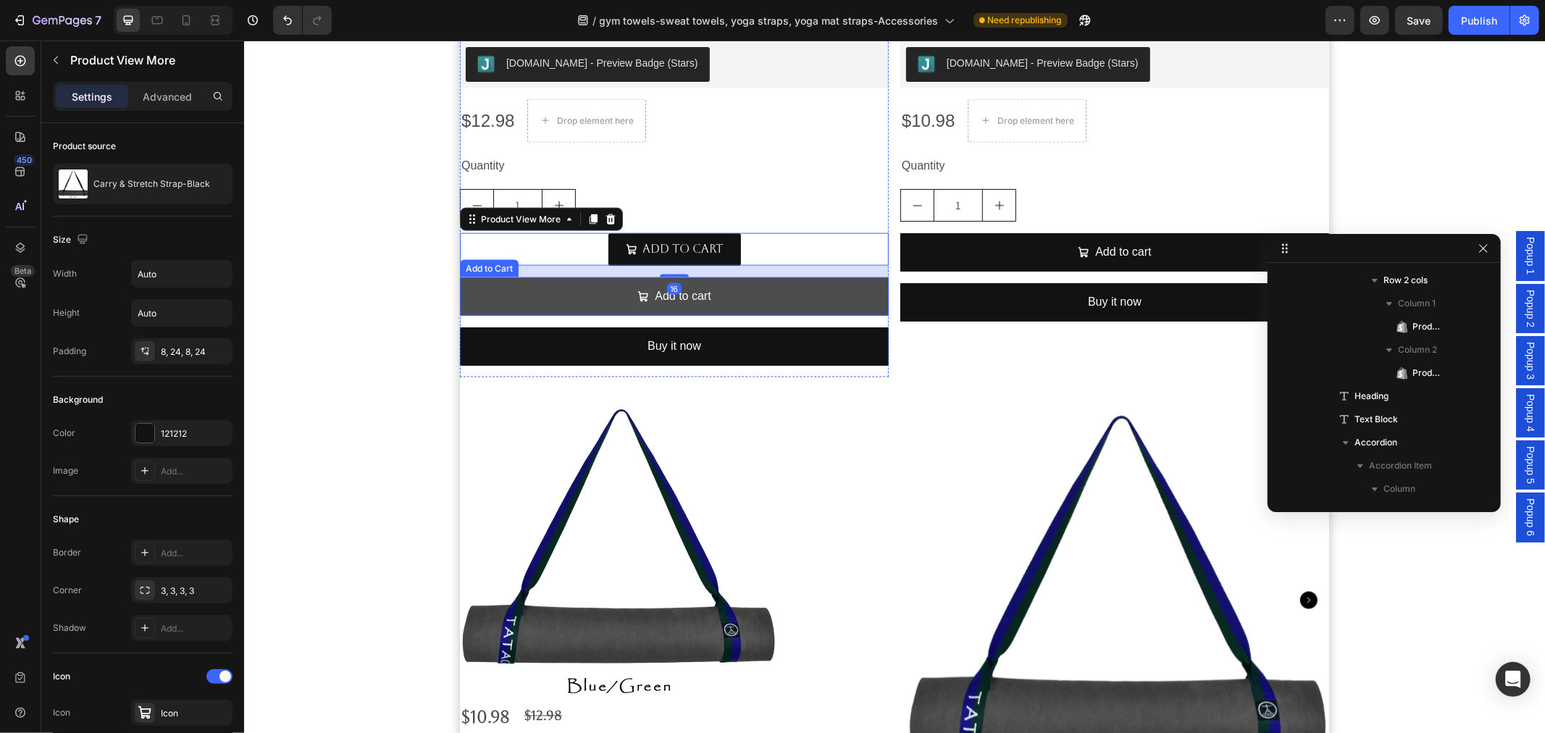
click at [808, 286] on button "Add to cart" at bounding box center [673, 296] width 429 height 38
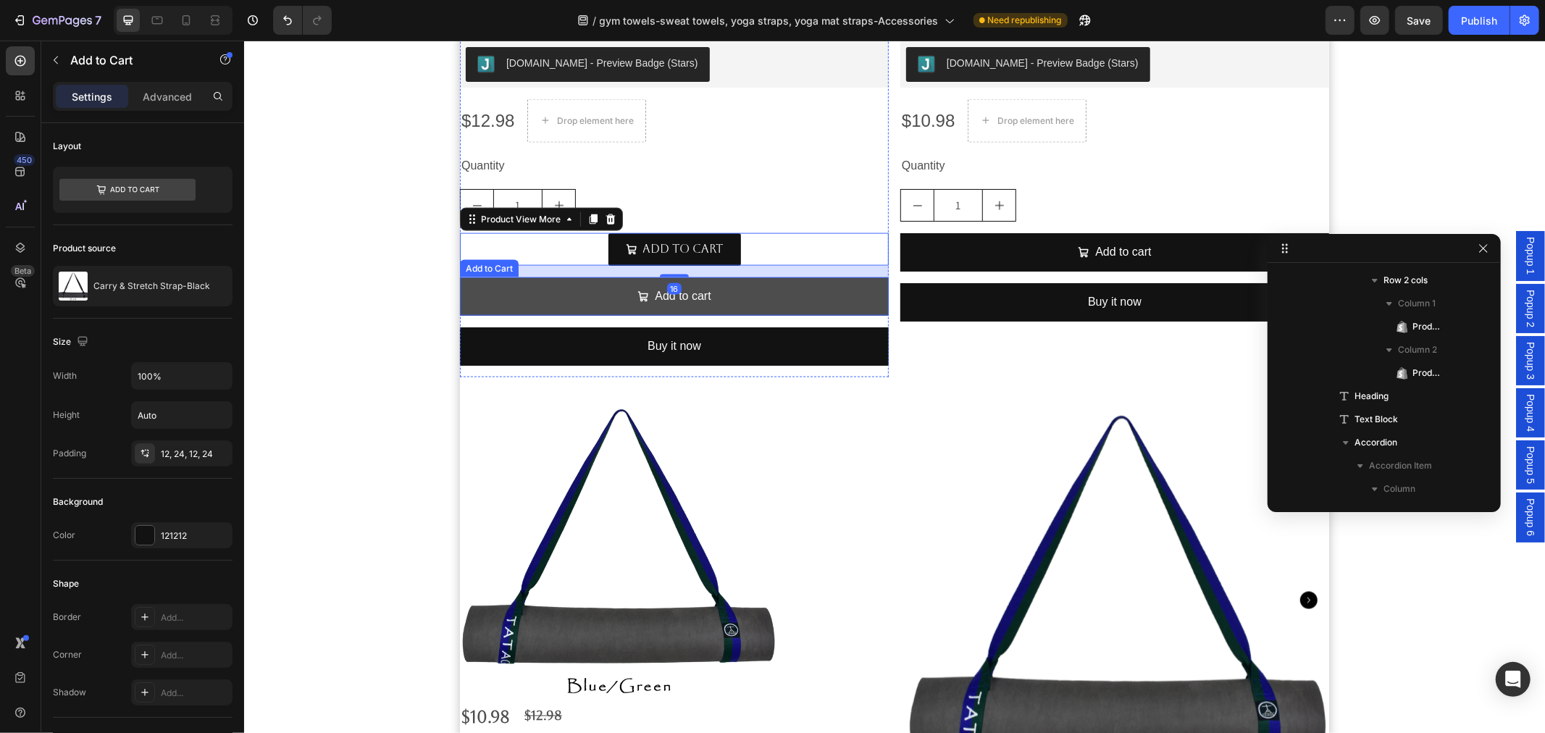
scroll to position [735, 0]
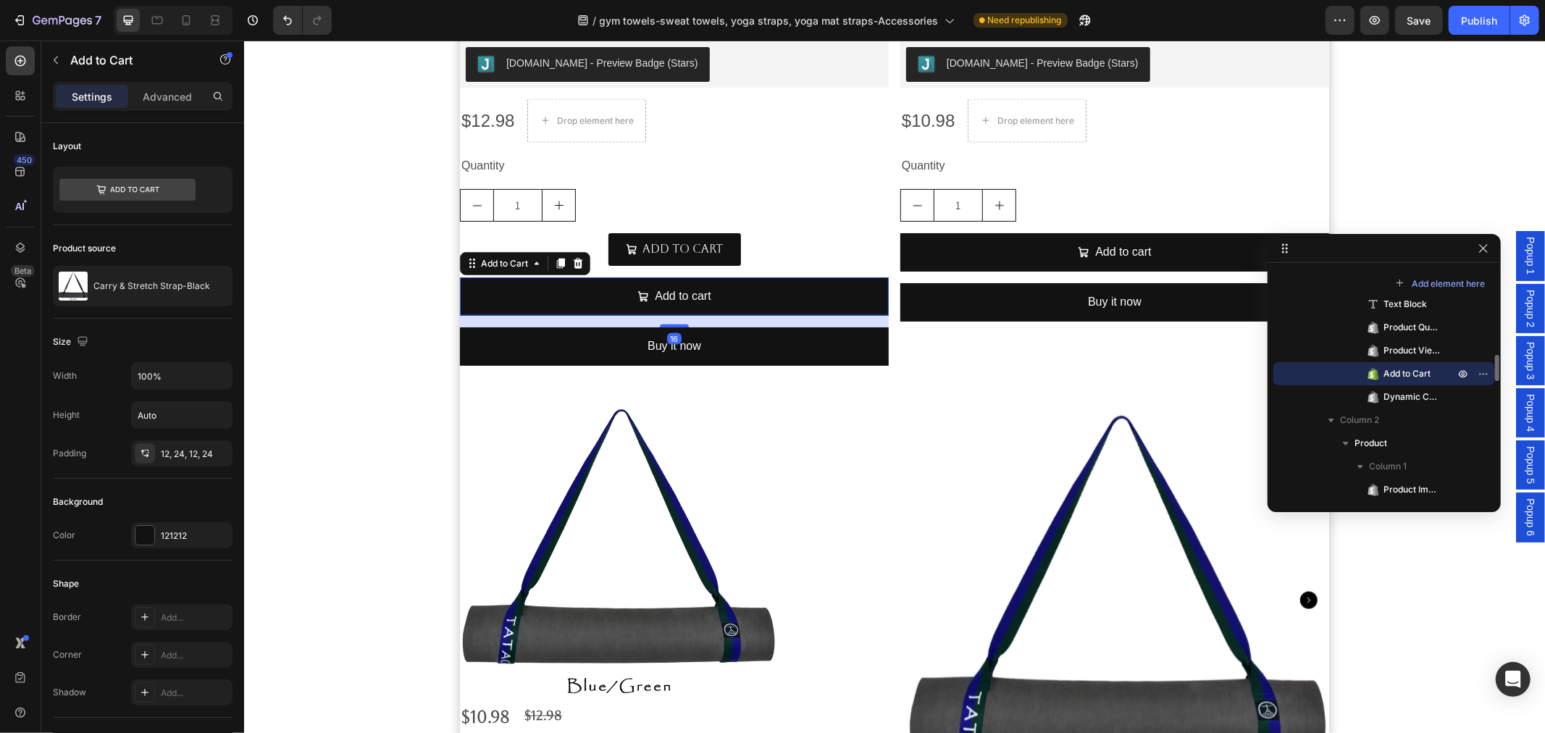
click at [571, 265] on icon at bounding box center [577, 263] width 12 height 12
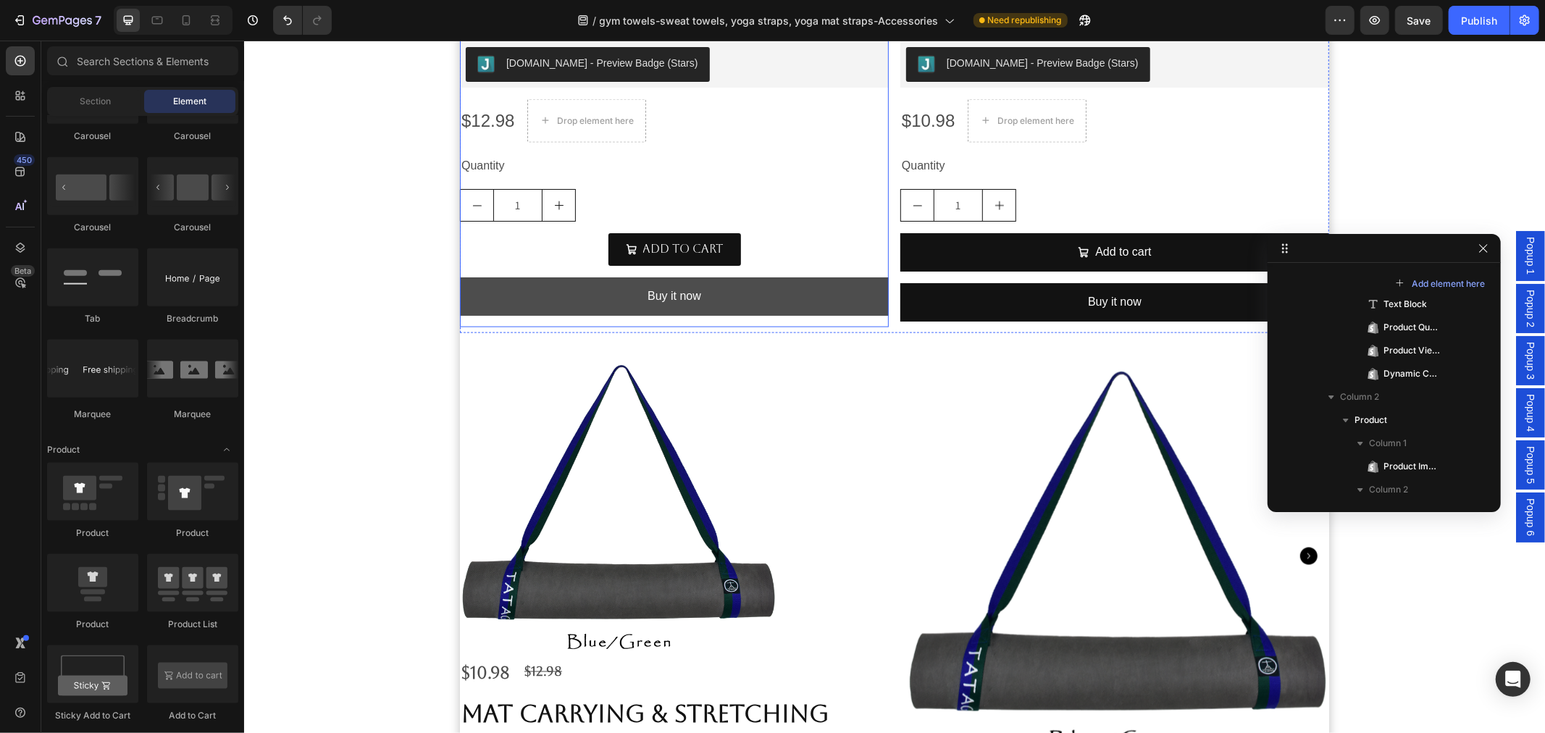
click at [573, 296] on button "Buy it now" at bounding box center [673, 296] width 429 height 38
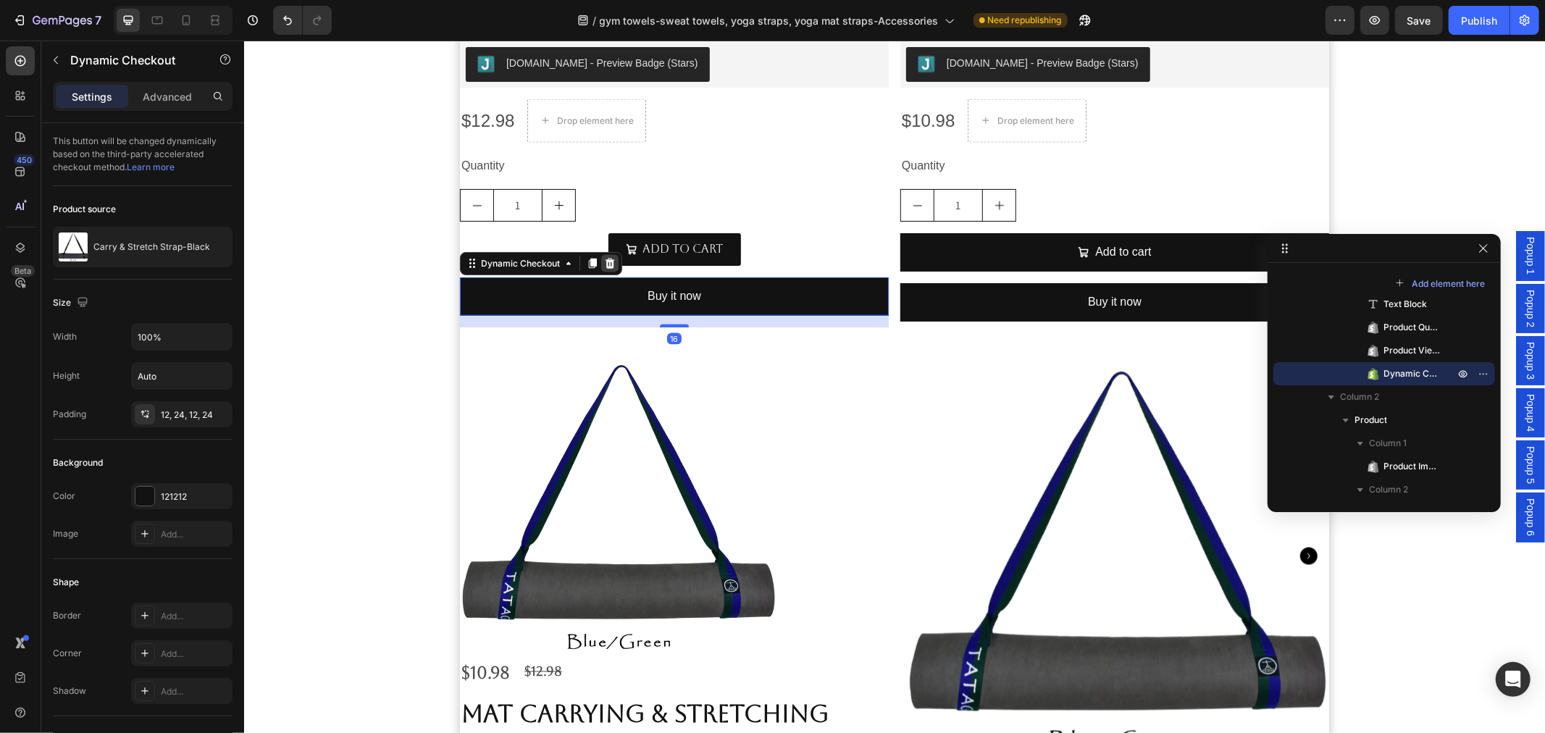
click at [603, 262] on icon at bounding box center [609, 263] width 12 height 12
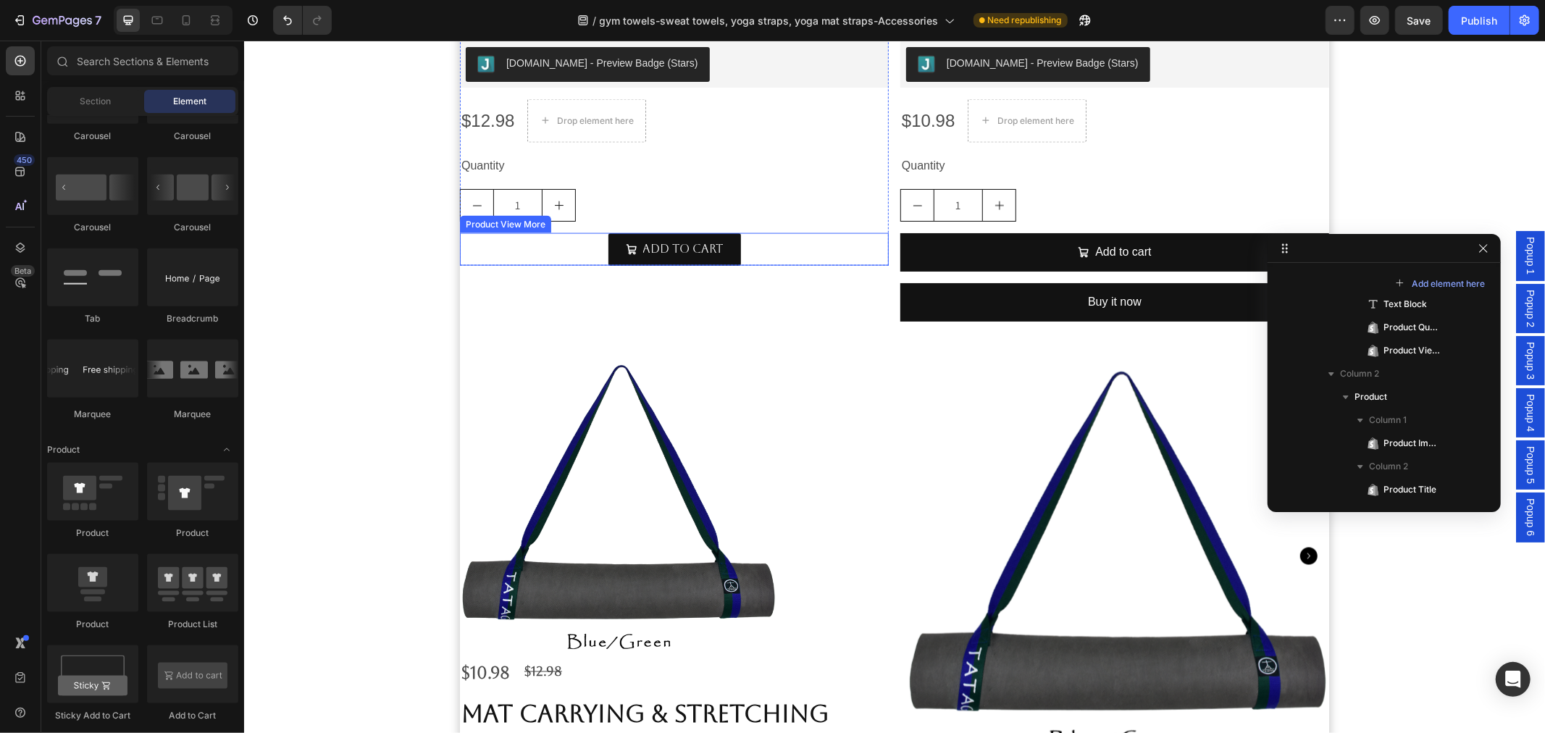
click at [784, 253] on div "Add to cart" at bounding box center [673, 248] width 429 height 33
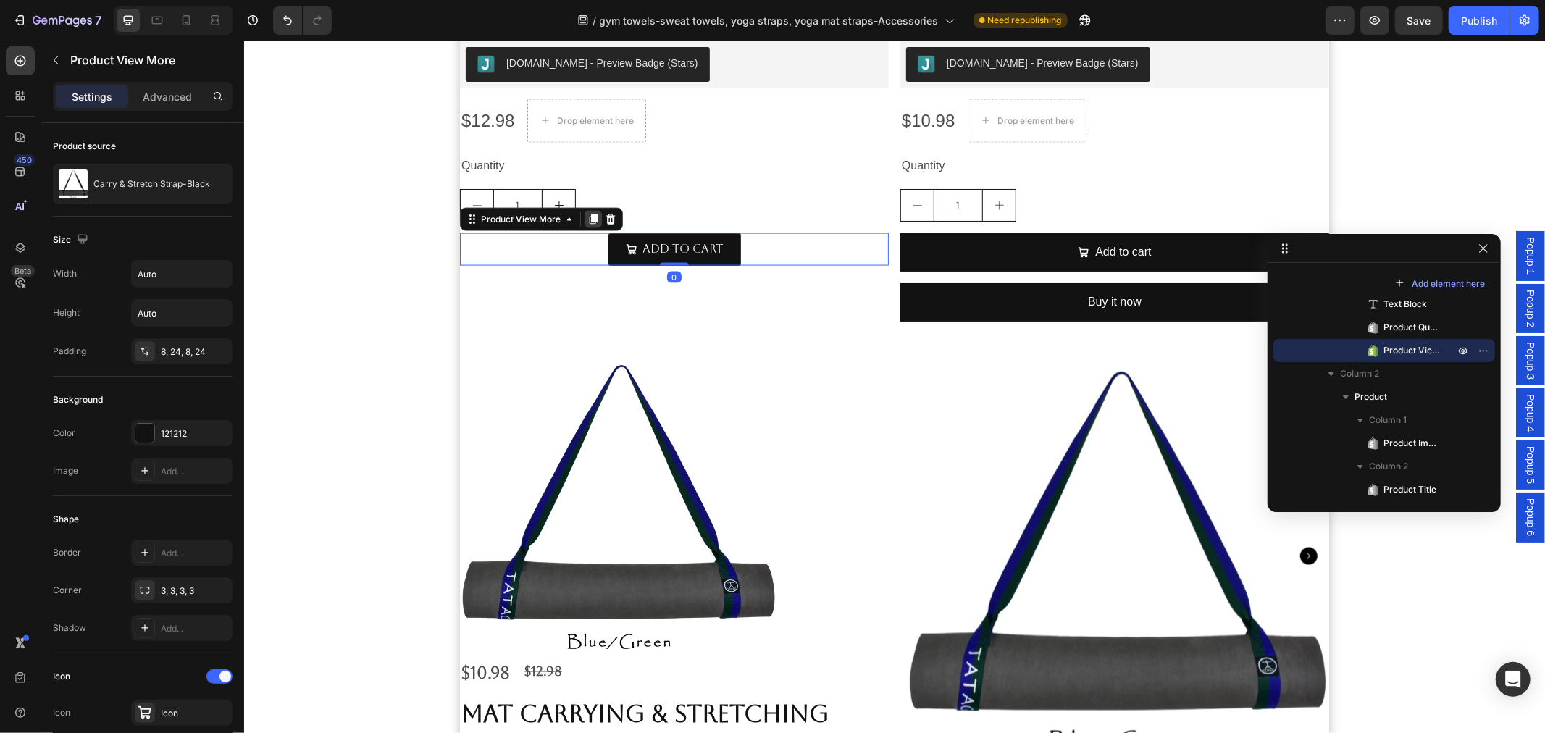
click at [589, 215] on icon at bounding box center [593, 219] width 8 height 10
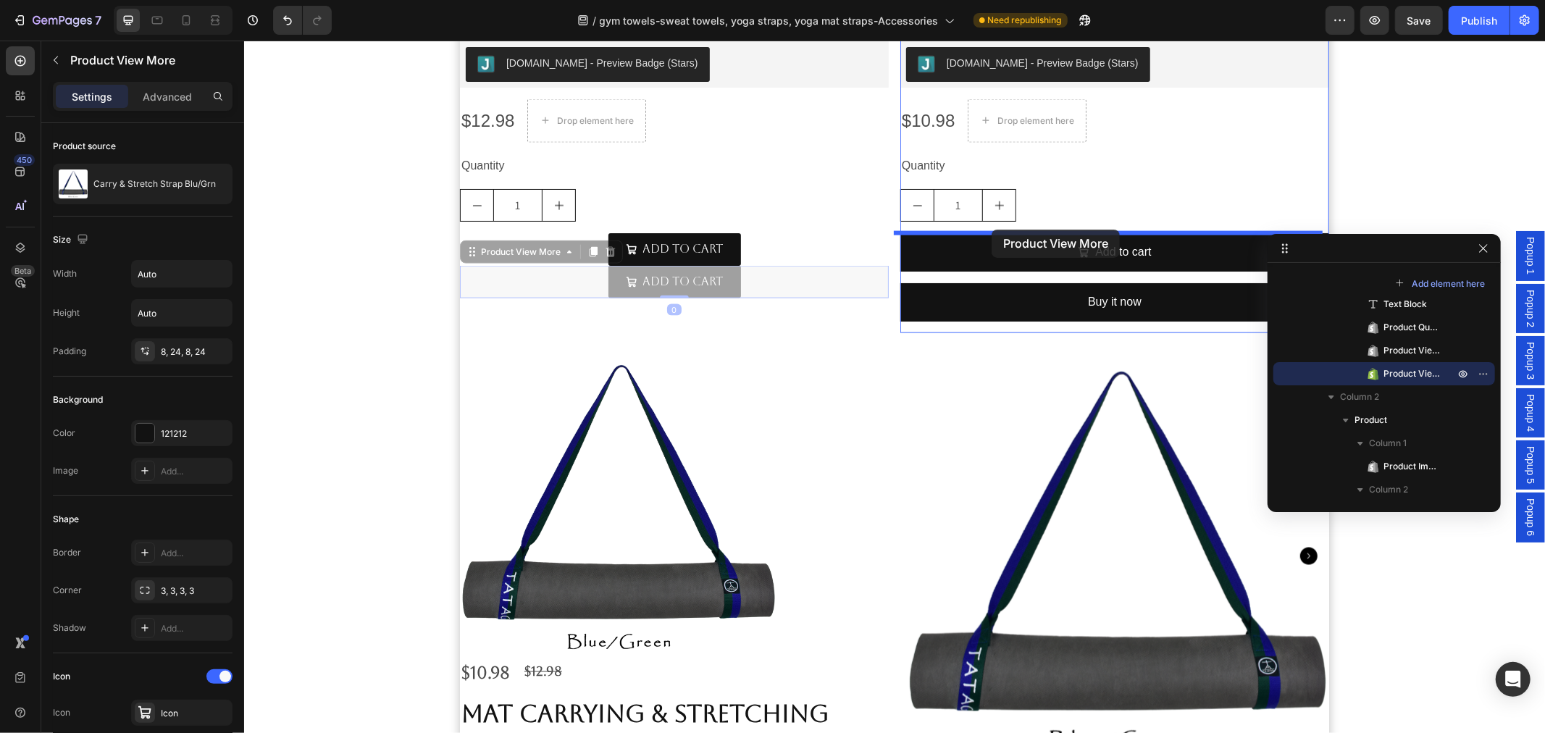
drag, startPoint x: 461, startPoint y: 248, endPoint x: 991, endPoint y: 230, distance: 531.2
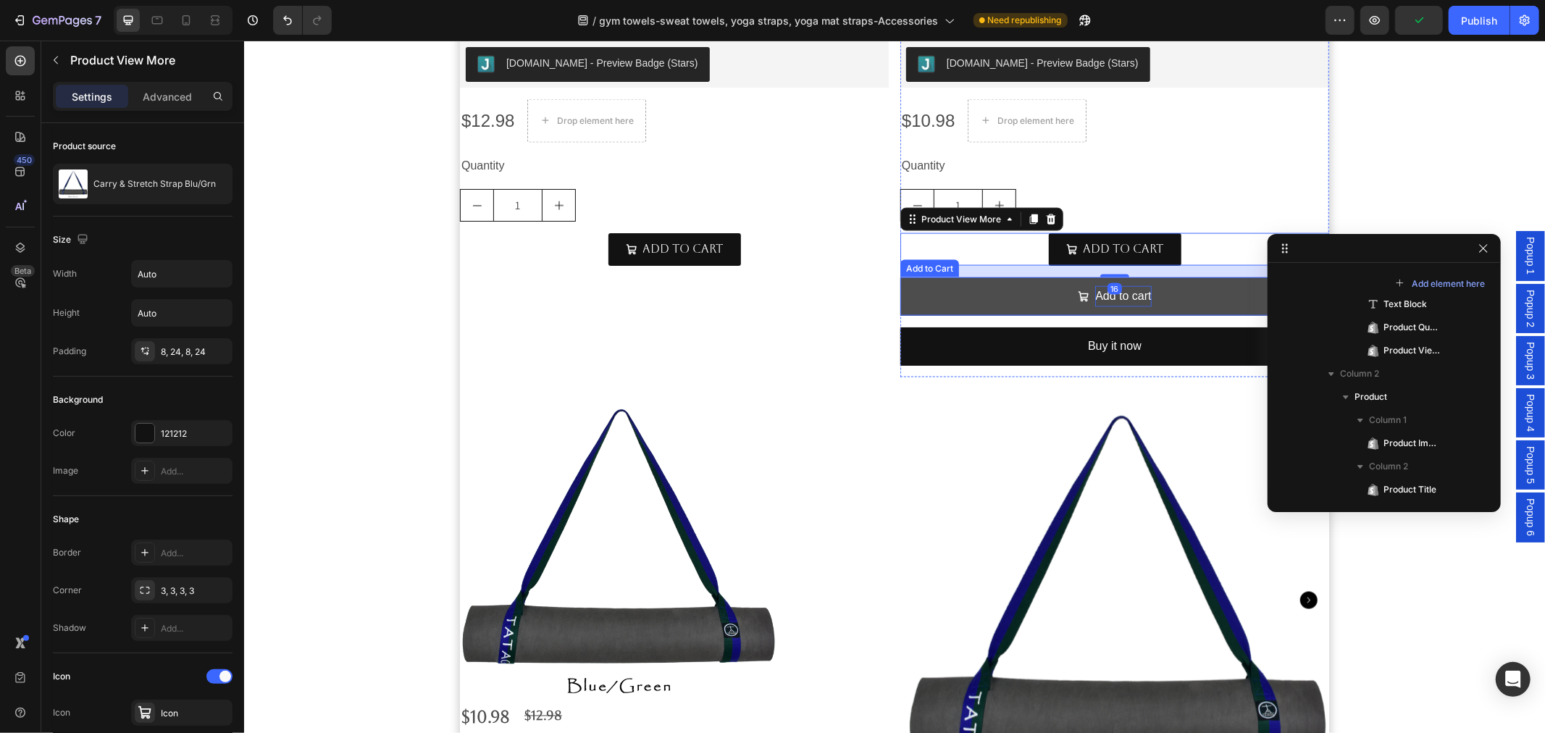
click at [1097, 306] on div "Add to cart" at bounding box center [1122, 295] width 56 height 21
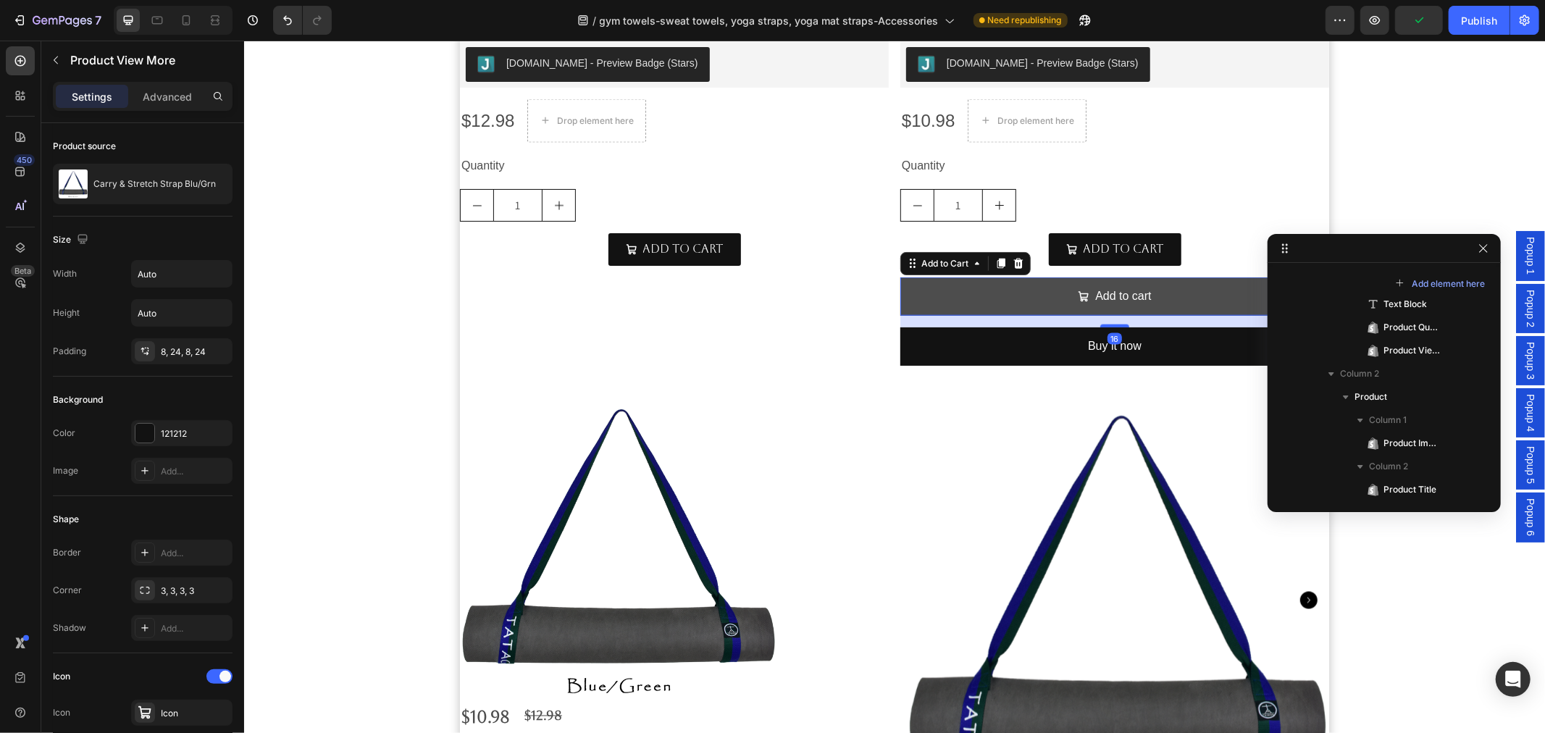
scroll to position [1077, 0]
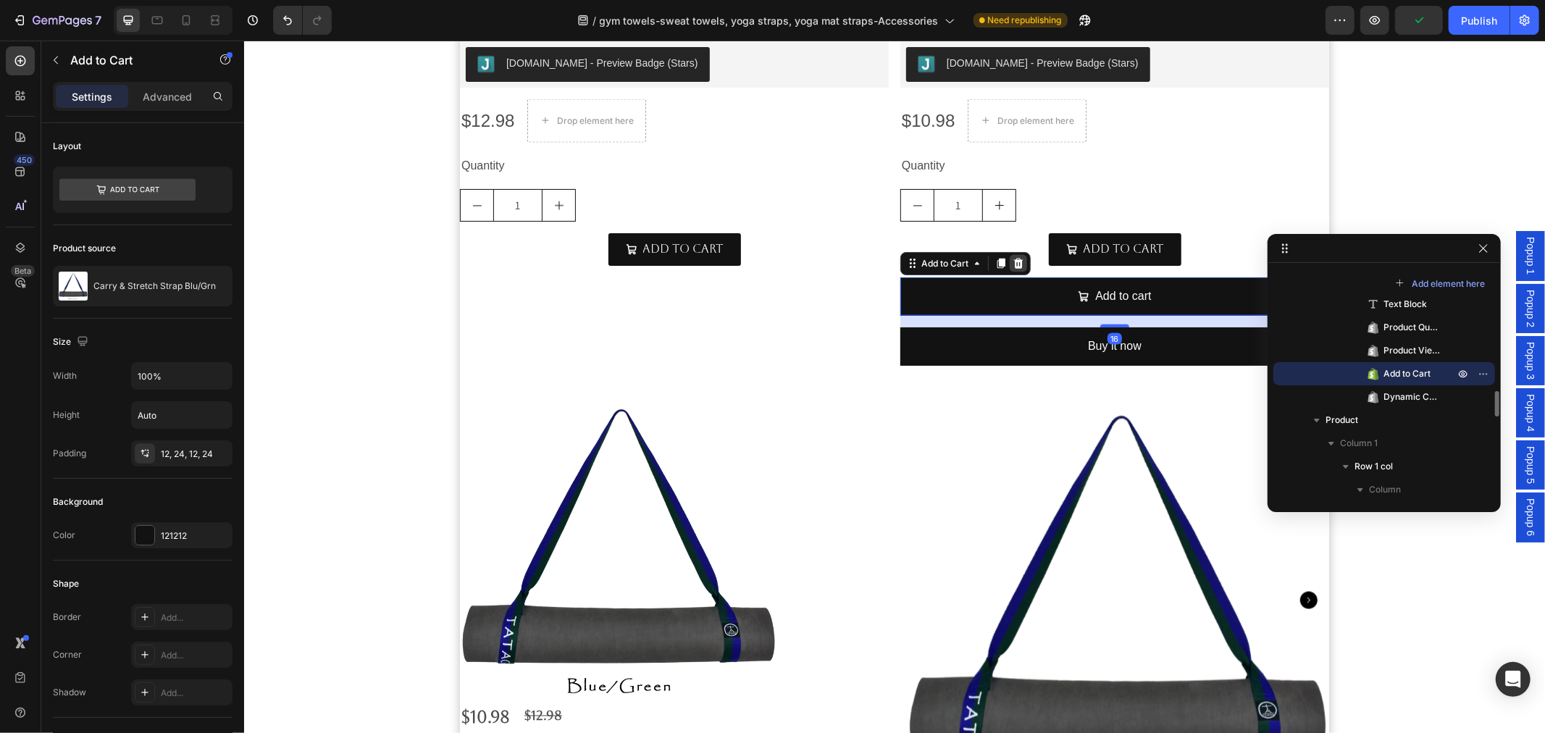
click at [1003, 265] on div "Add to Cart" at bounding box center [965, 262] width 130 height 23
click at [1012, 266] on icon at bounding box center [1018, 263] width 12 height 12
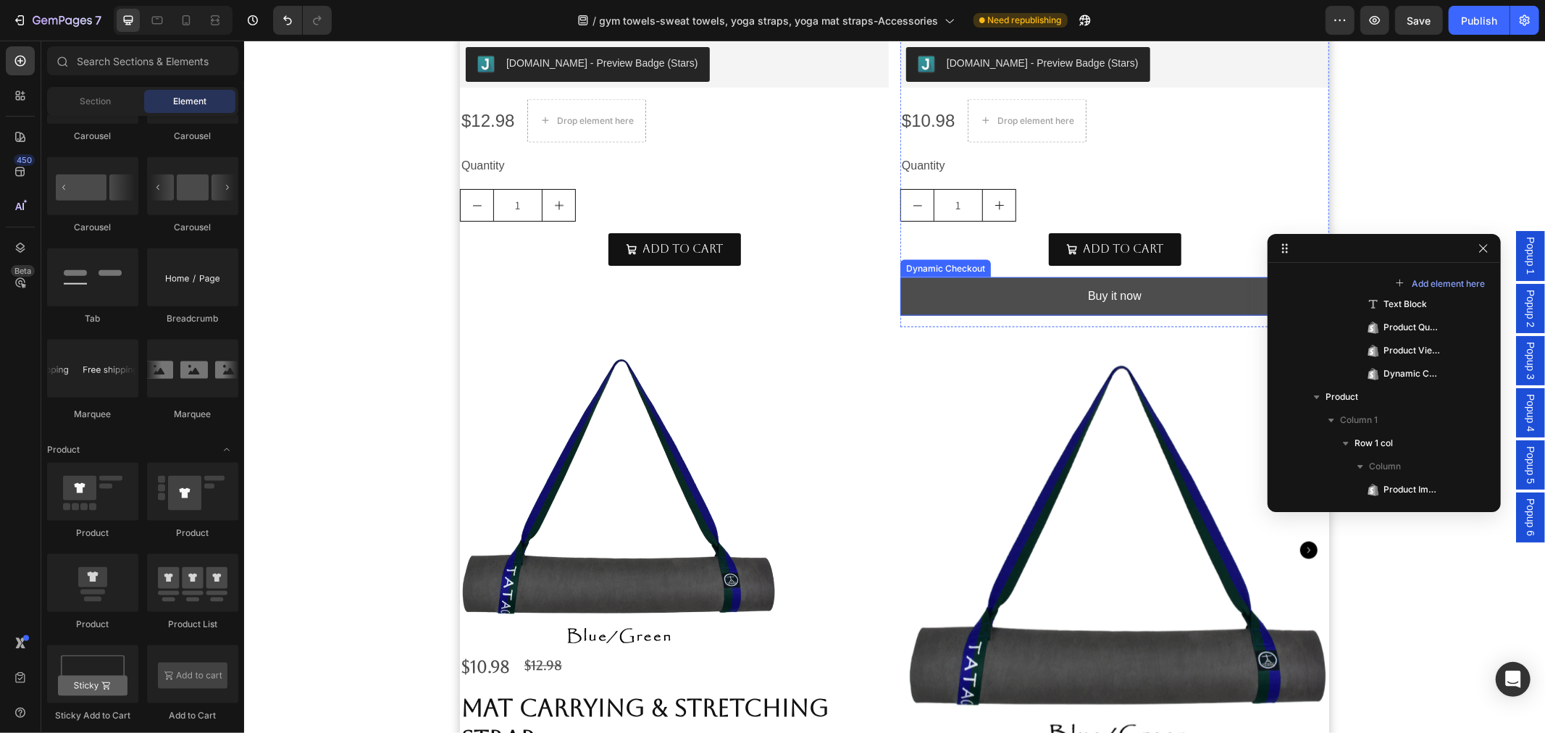
click at [997, 295] on button "Buy it now" at bounding box center [1114, 296] width 429 height 38
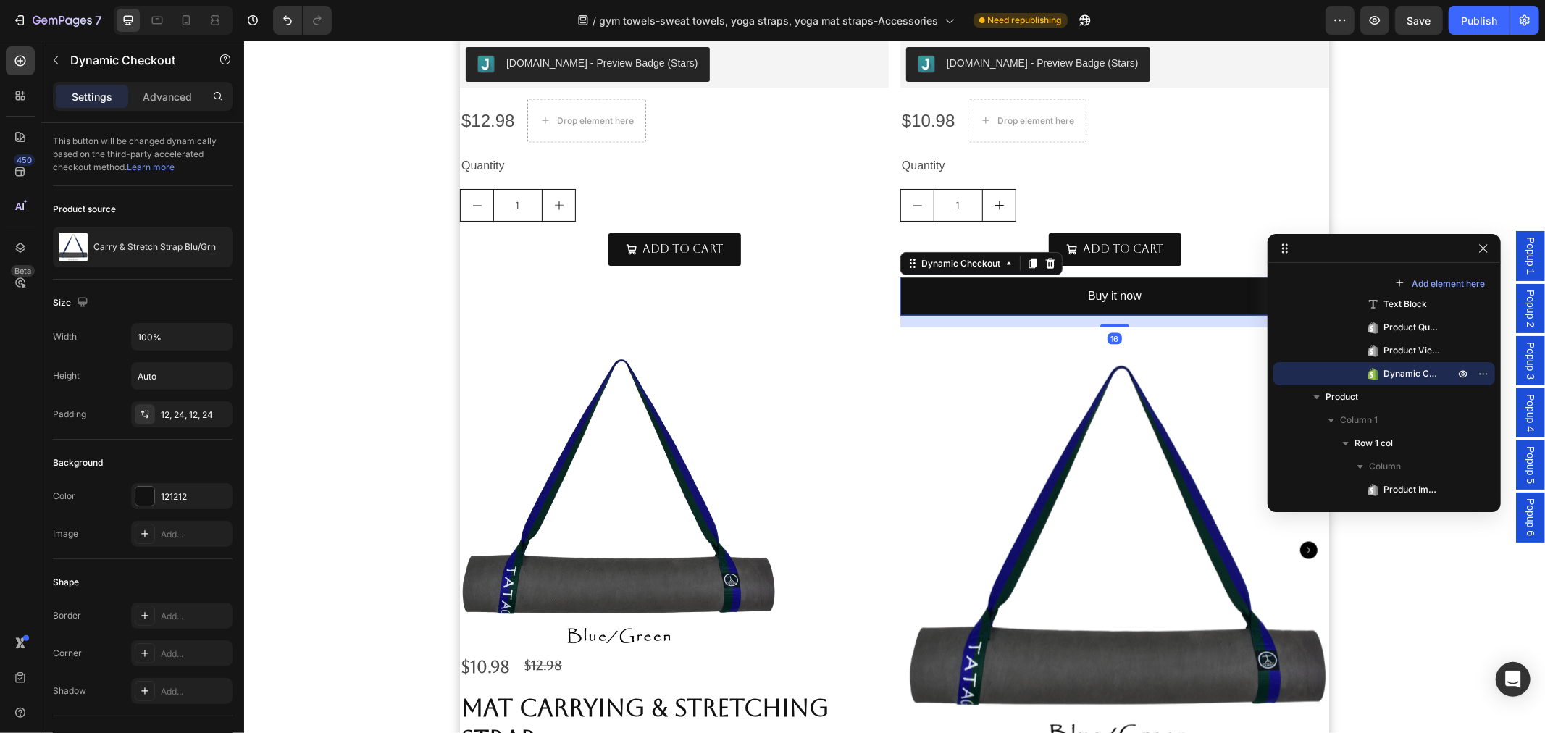
drag, startPoint x: 1048, startPoint y: 266, endPoint x: 1039, endPoint y: 269, distance: 9.9
click at [1047, 266] on div at bounding box center [1049, 262] width 17 height 17
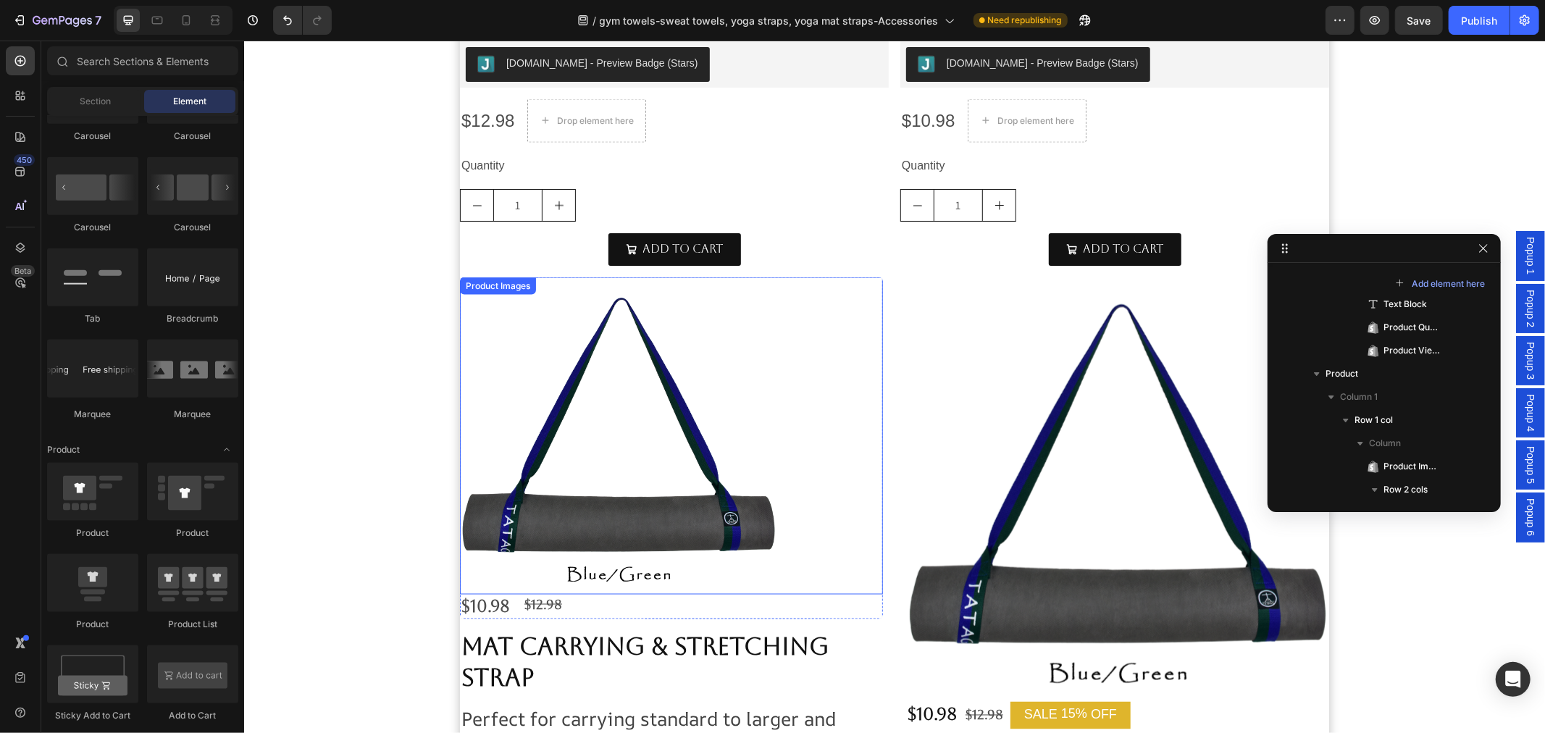
click at [719, 492] on img at bounding box center [617, 435] width 317 height 317
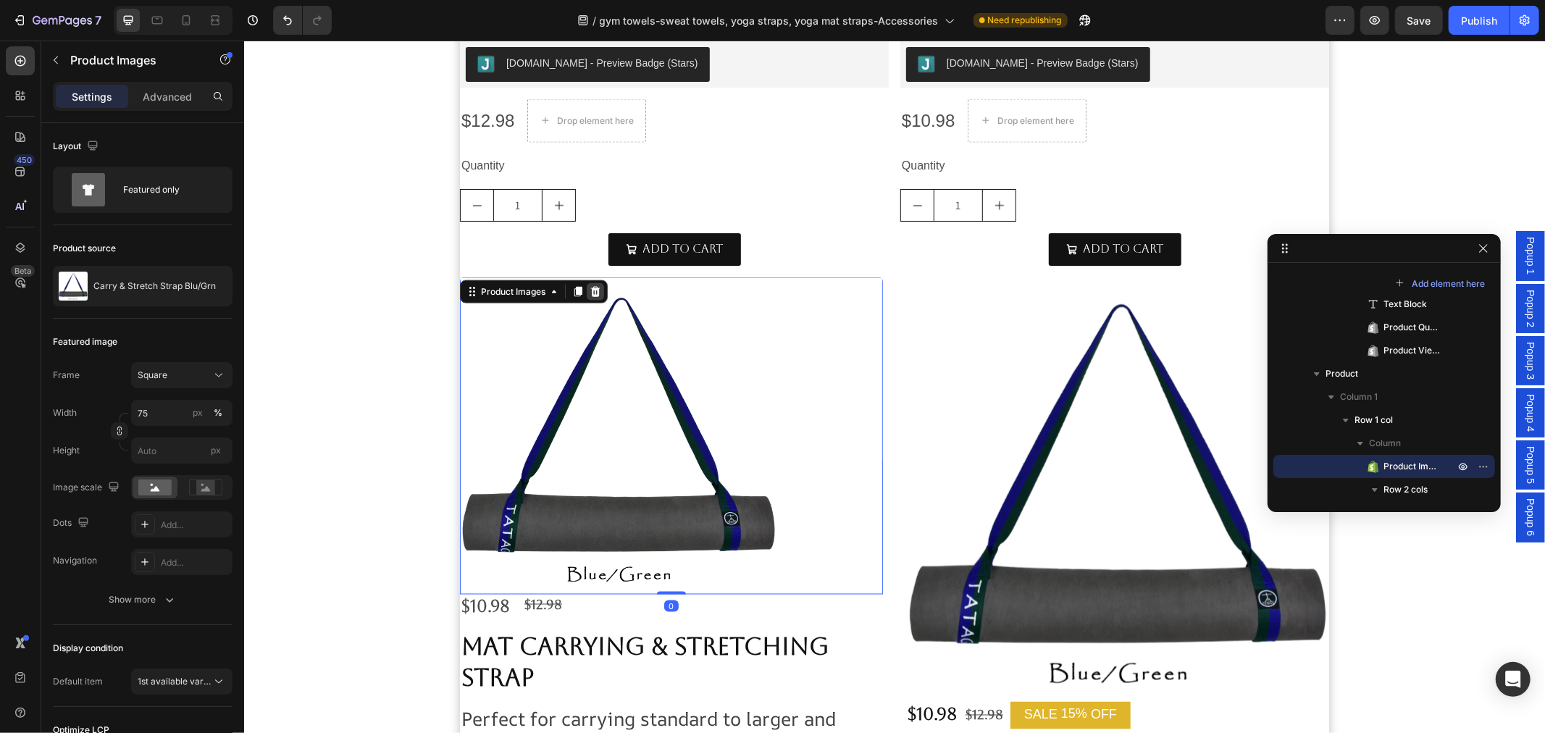
click at [589, 291] on icon at bounding box center [595, 291] width 12 height 12
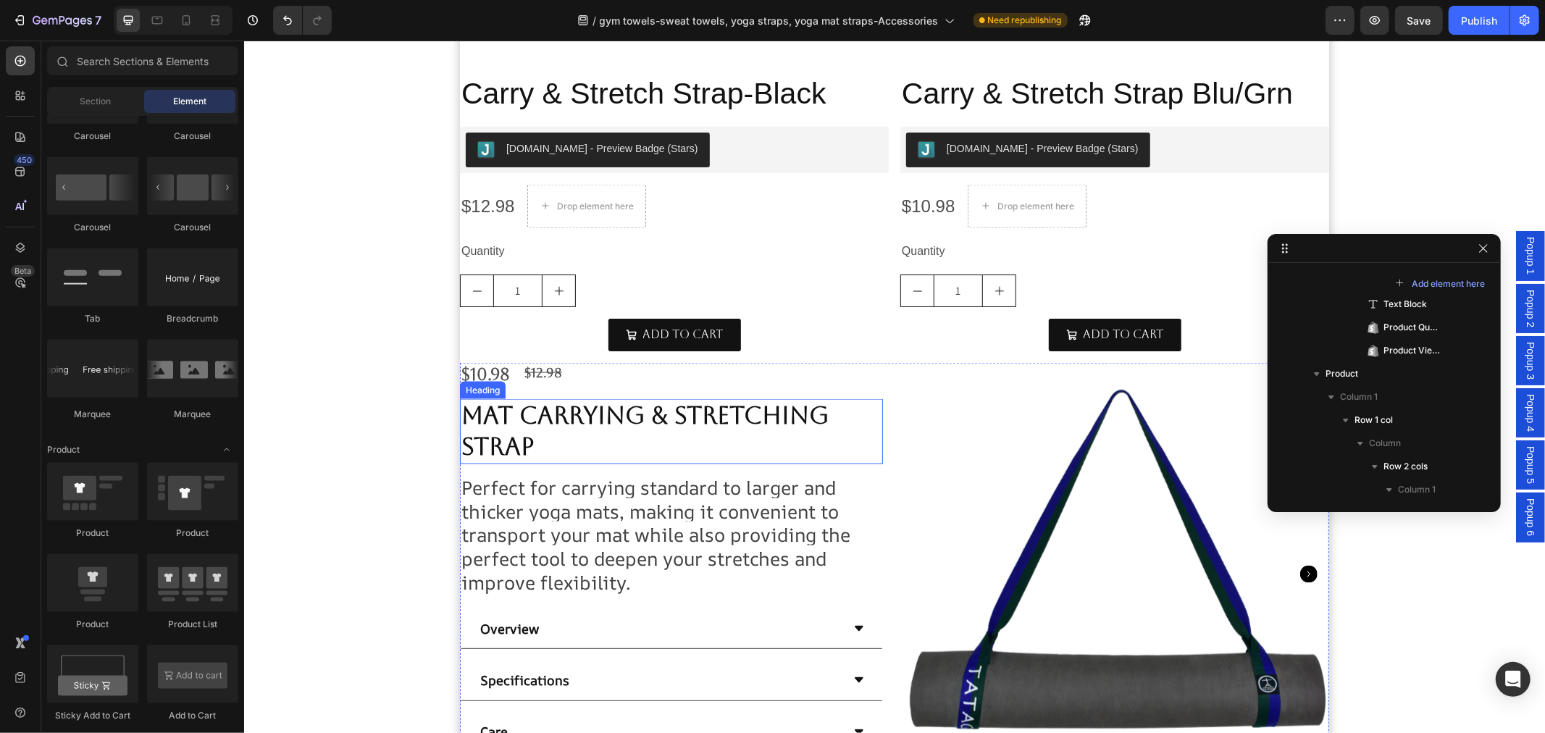
scroll to position [1652, 0]
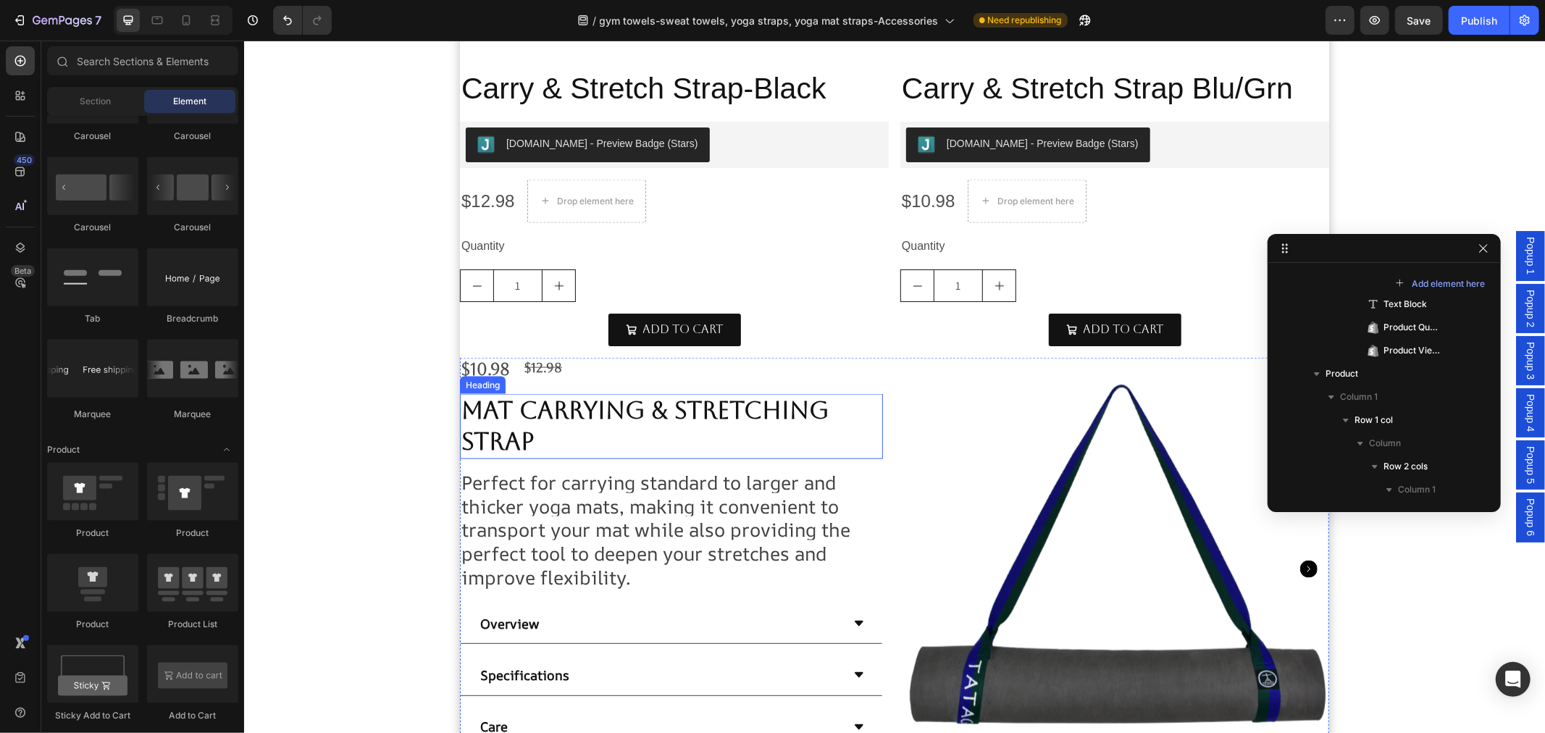
click at [553, 420] on span "Mat Carrying & Stretching Strap" at bounding box center [644, 424] width 367 height 59
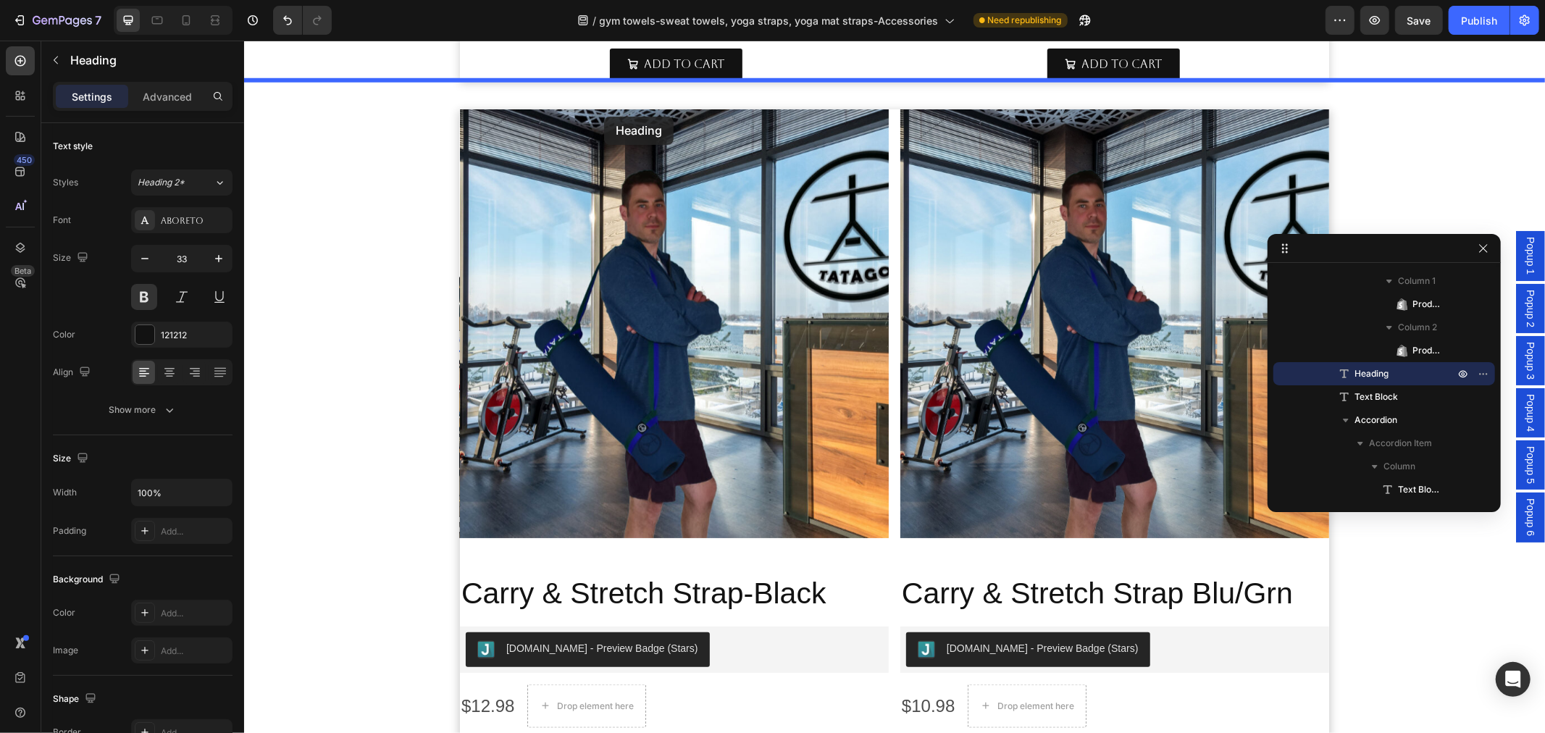
scroll to position [1104, 0]
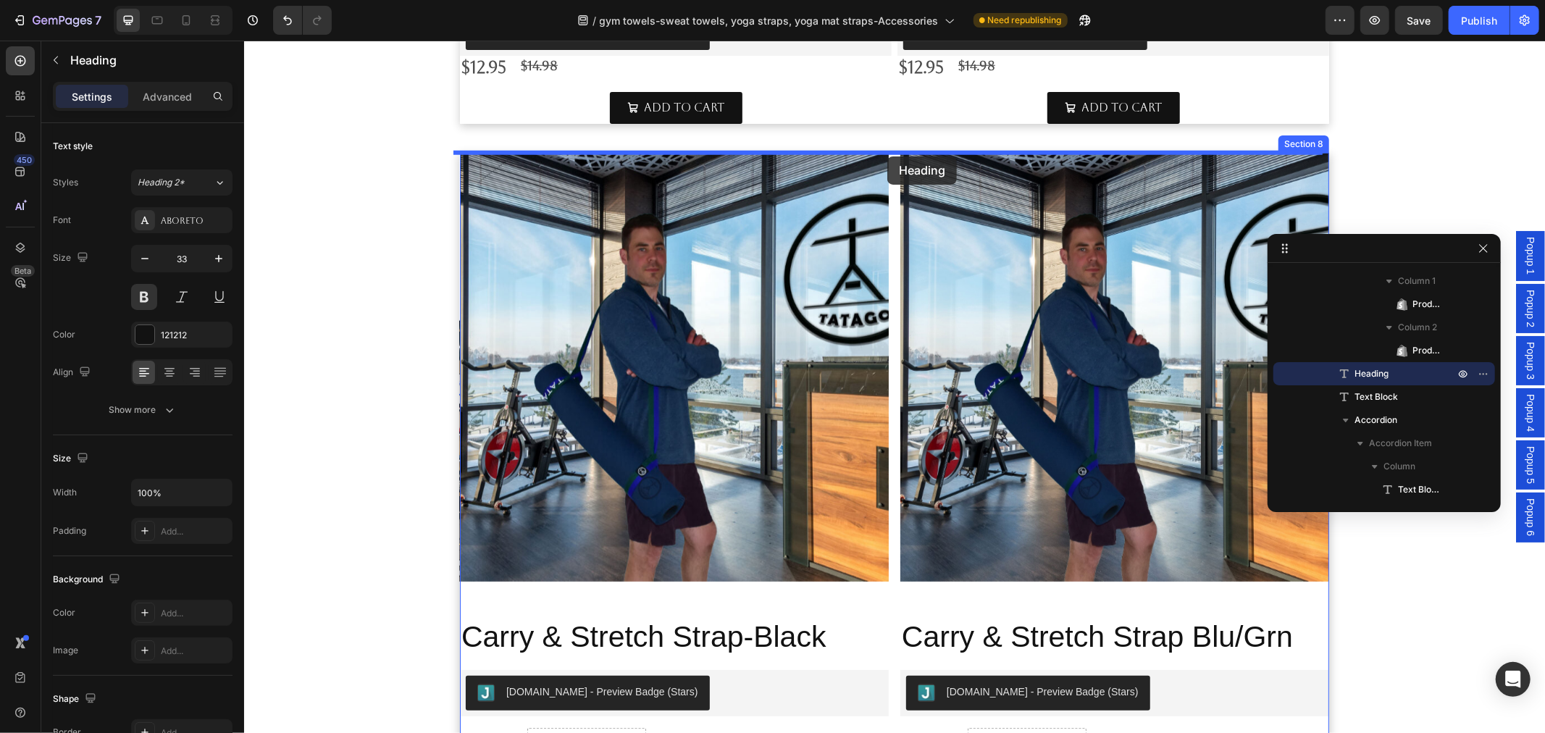
drag, startPoint x: 463, startPoint y: 383, endPoint x: 886, endPoint y: 156, distance: 480.9
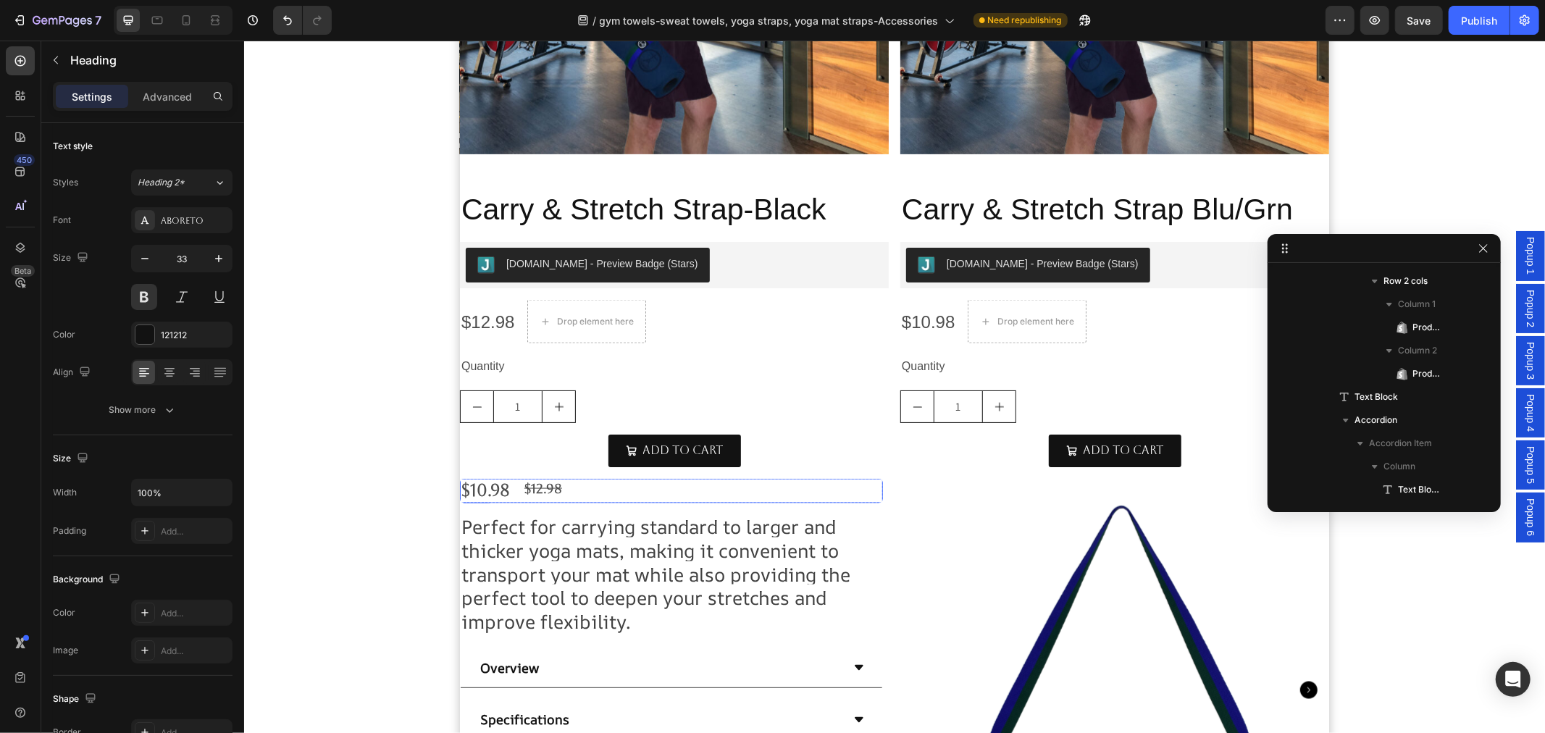
scroll to position [1587, 0]
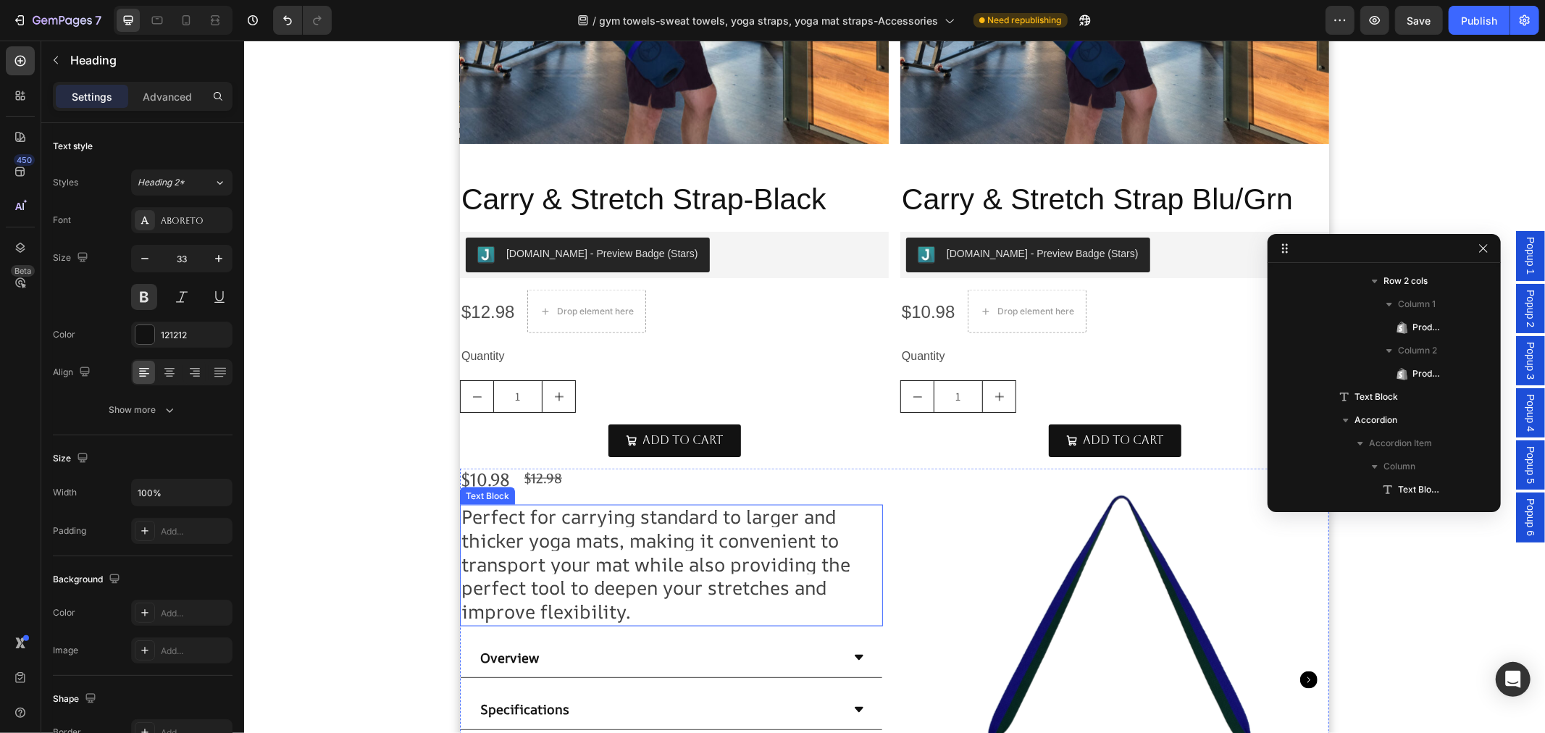
click at [699, 560] on span "Perfect for carrying standard to larger and thicker yoga mats, making it conven…" at bounding box center [655, 563] width 389 height 121
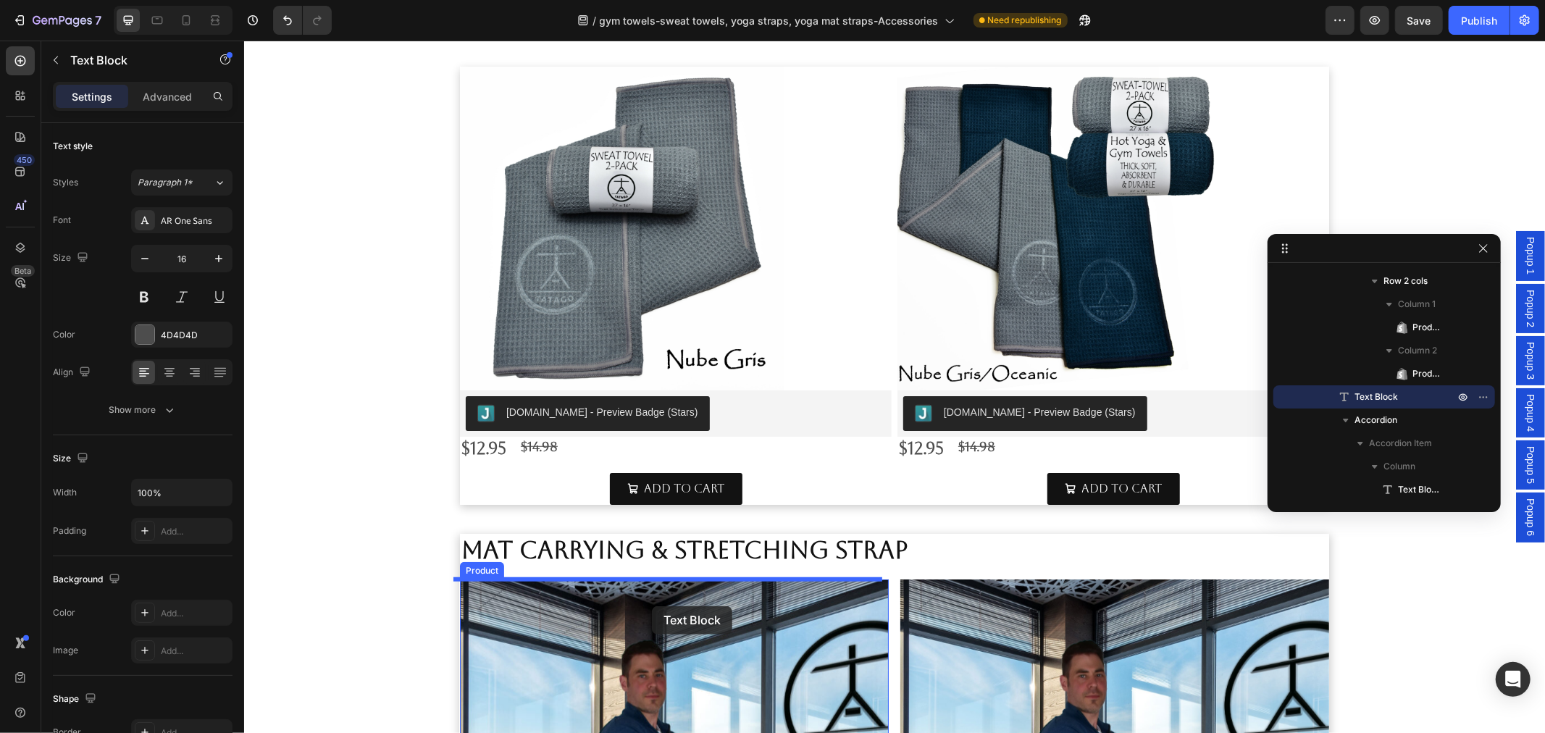
scroll to position [781, 0]
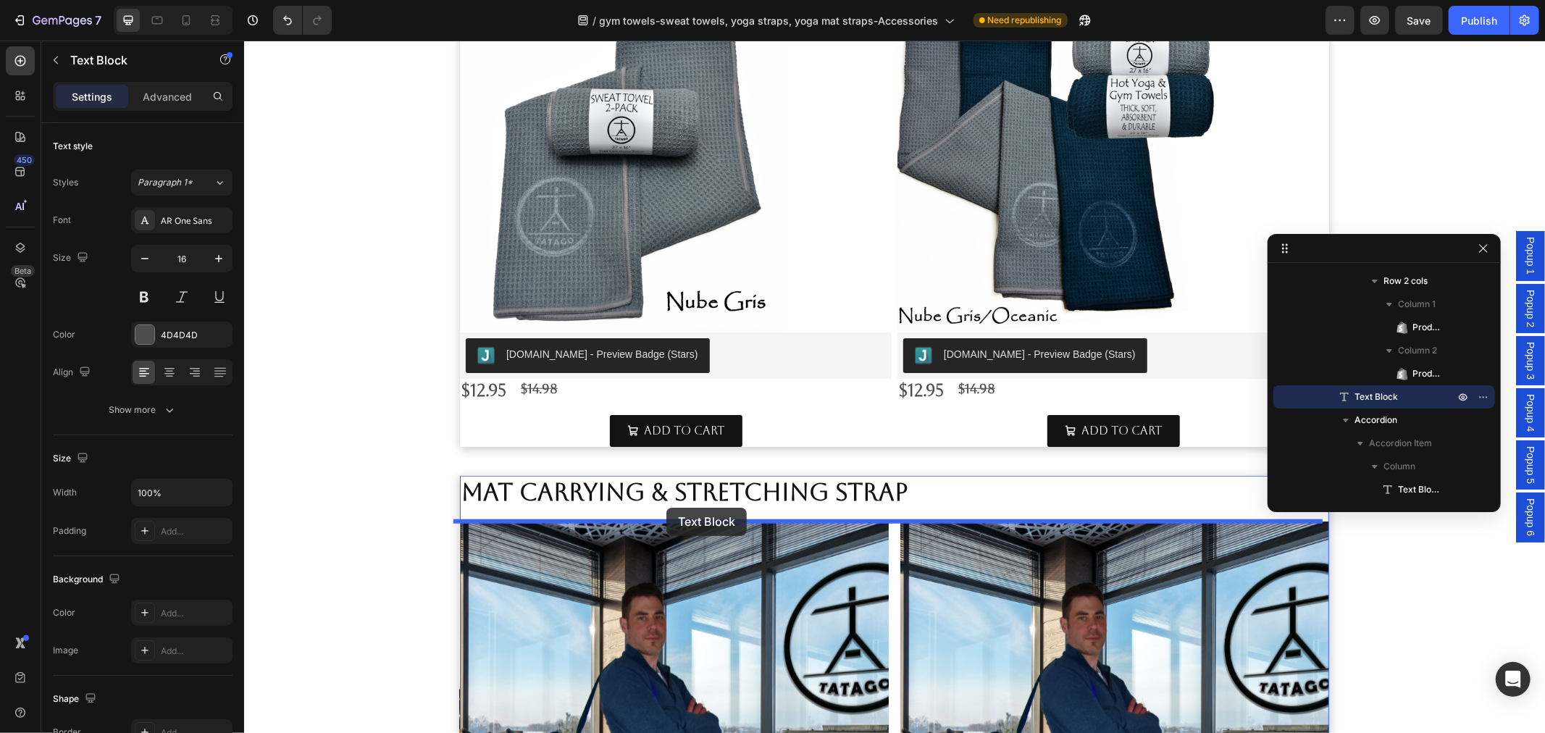
drag, startPoint x: 466, startPoint y: 493, endPoint x: 666, endPoint y: 507, distance: 200.4
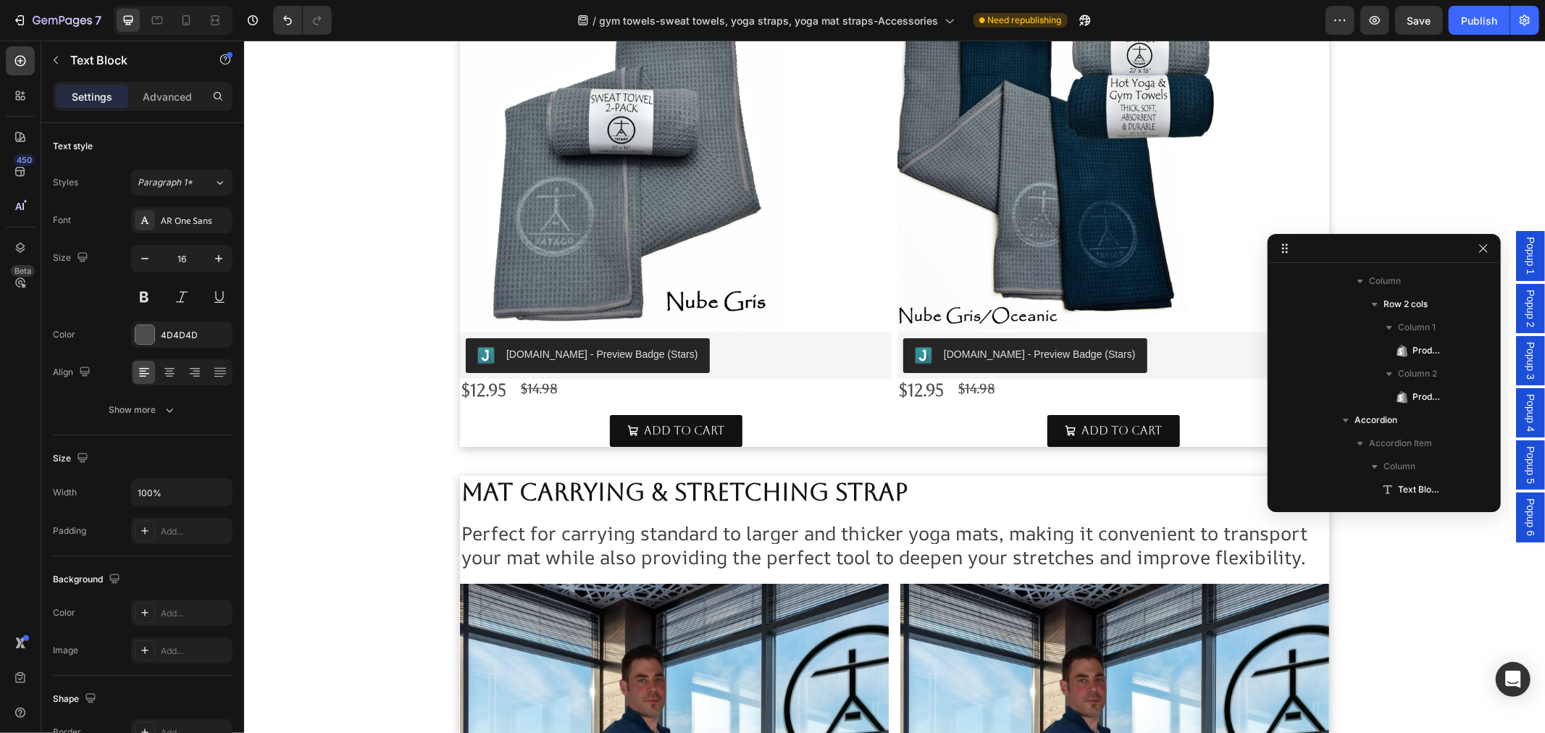
click at [634, 529] on span "Perfect for carrying standard to larger and thicker yoga mats, making it conven…" at bounding box center [884, 544] width 846 height 50
click at [542, 546] on span "Perfect for carrying standard to larger and thicker yoga mats, making it conven…" at bounding box center [884, 544] width 846 height 50
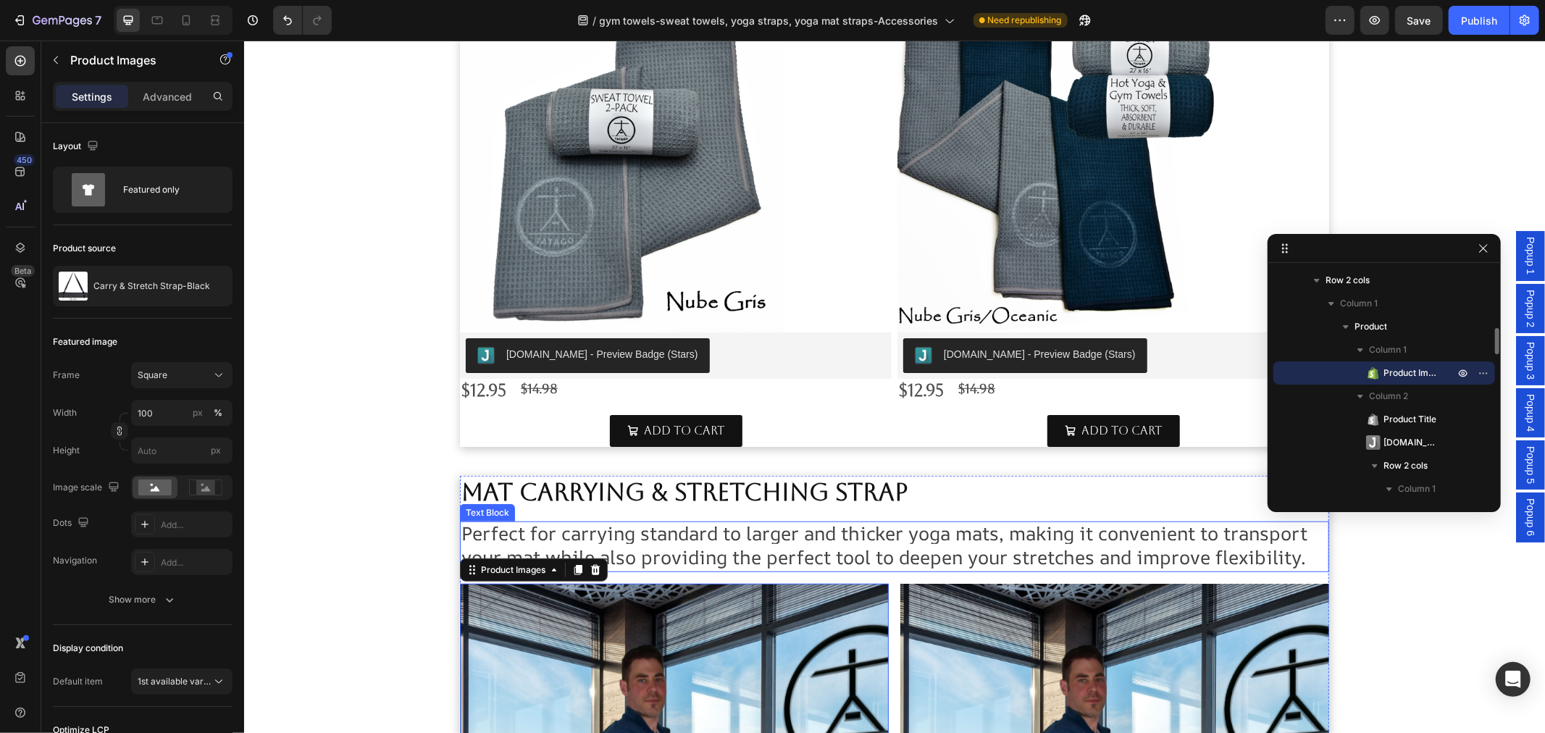
click at [589, 537] on span "Perfect for carrying standard to larger and thicker yoga mats, making it conven…" at bounding box center [884, 544] width 846 height 50
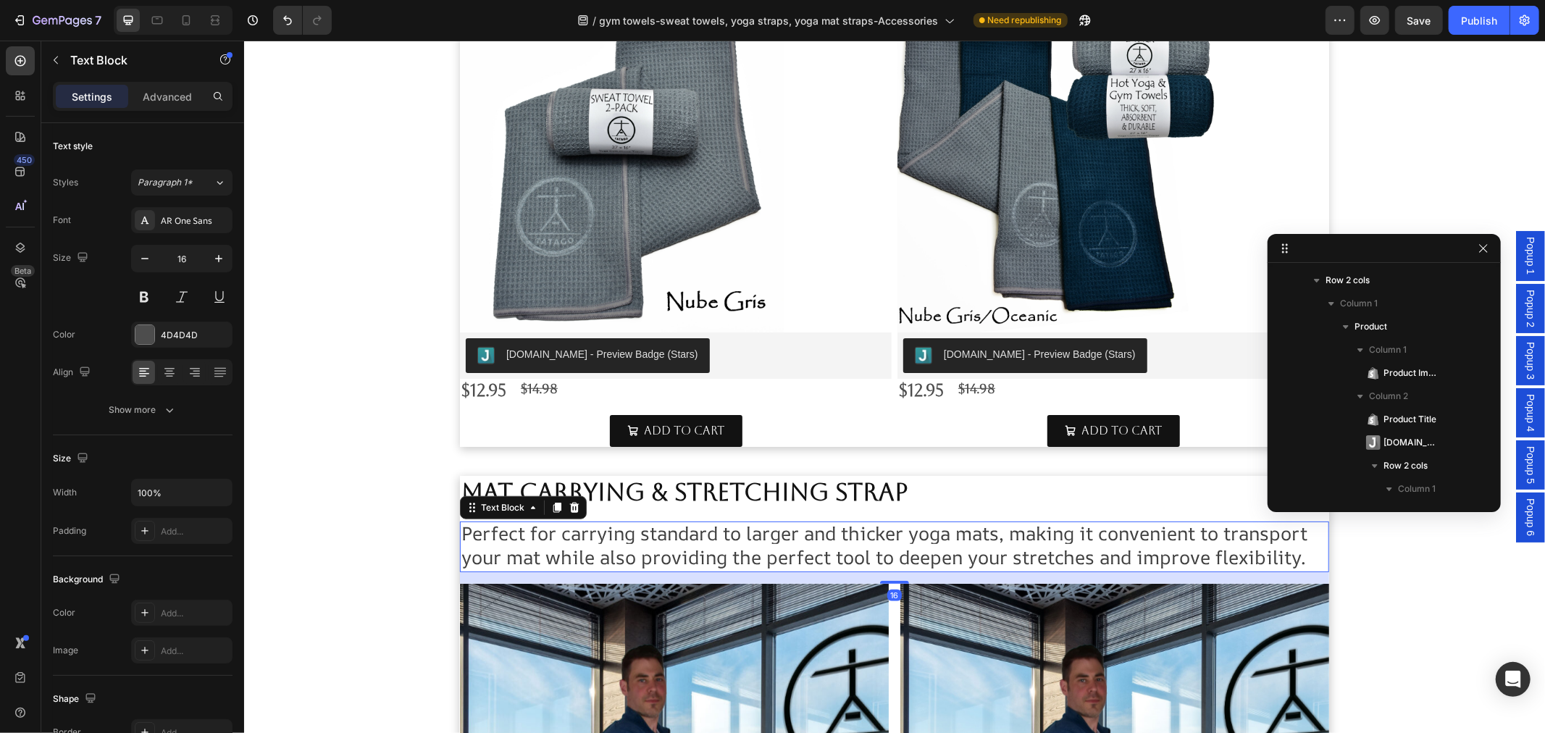
scroll to position [394, 0]
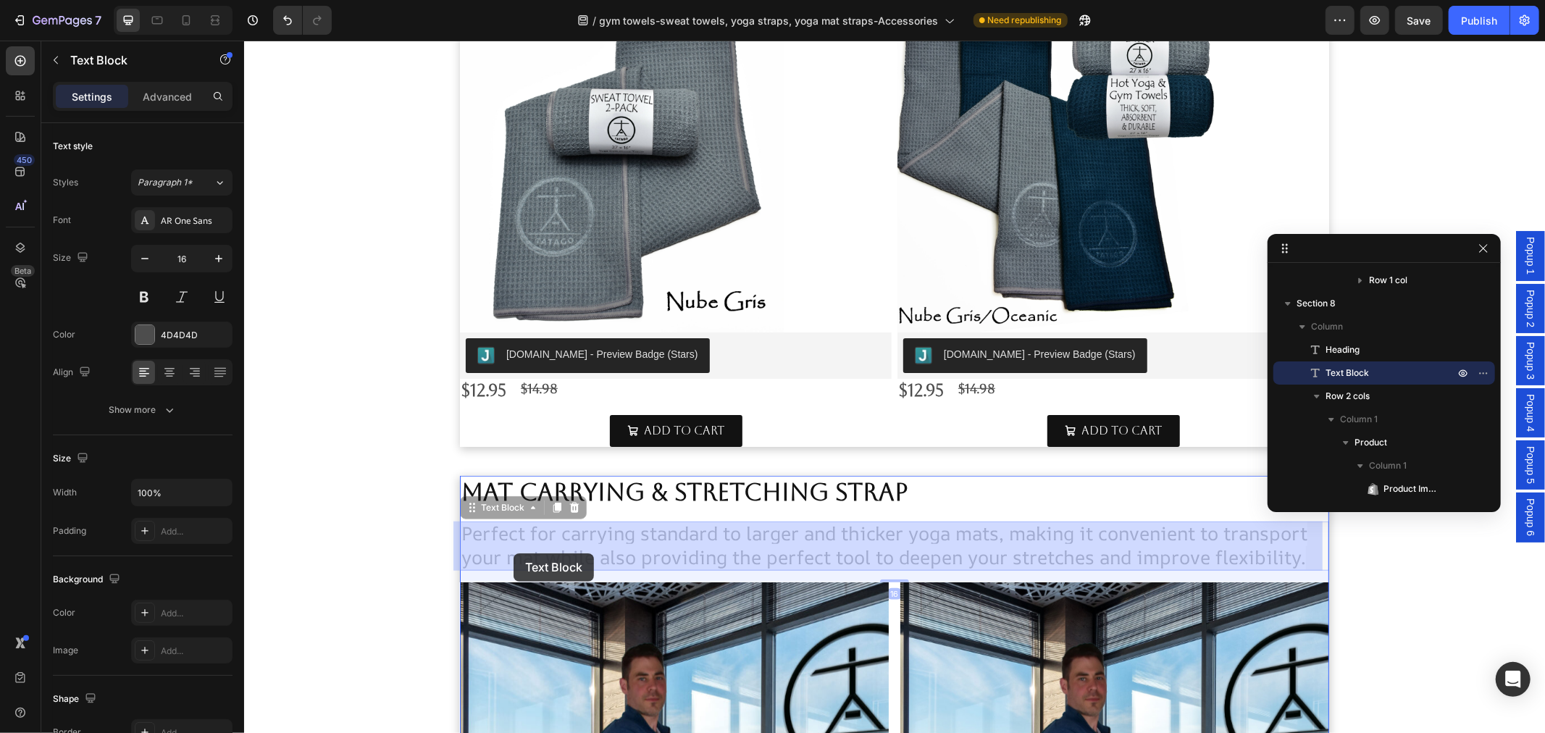
drag, startPoint x: 469, startPoint y: 508, endPoint x: 513, endPoint y: 553, distance: 62.5
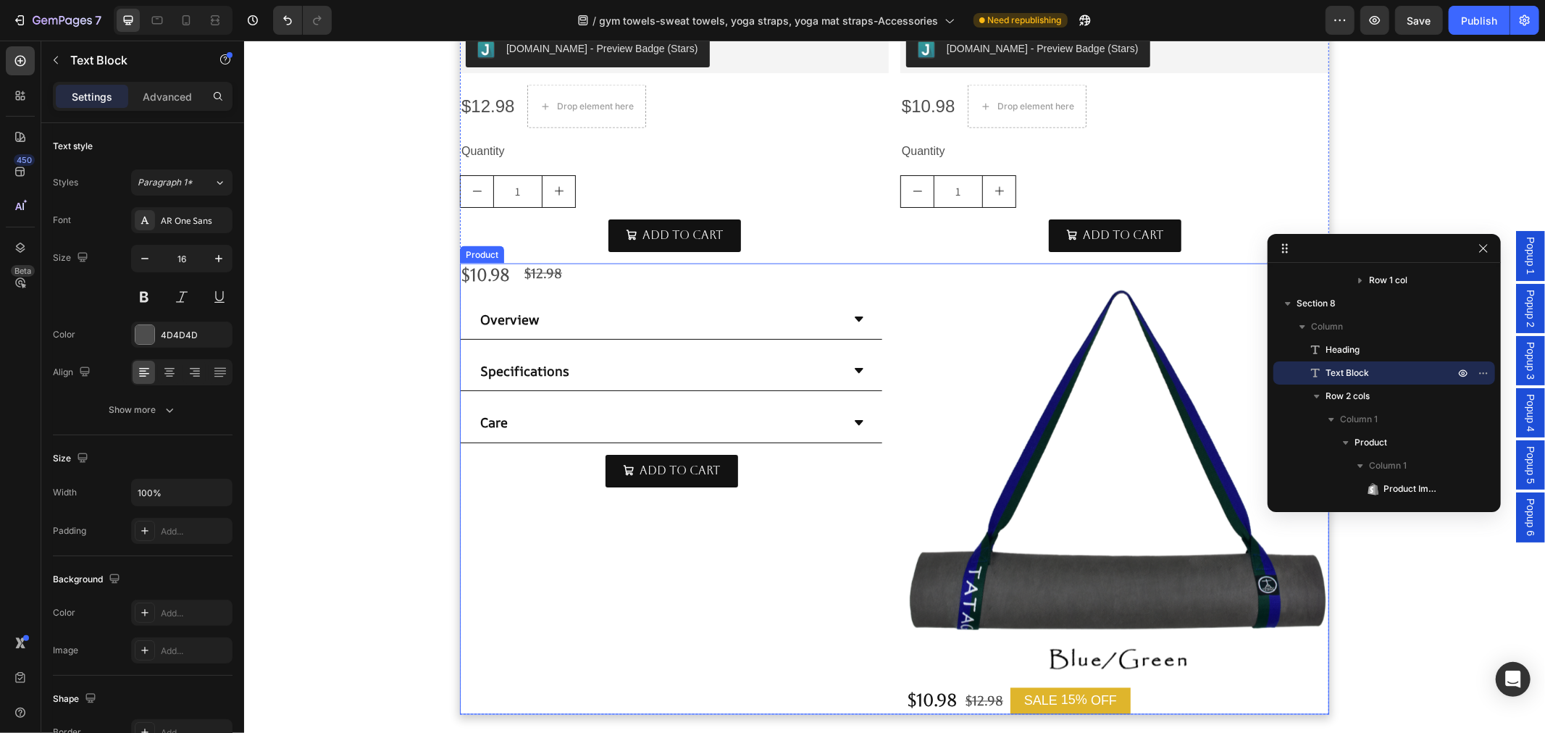
scroll to position [1666, 0]
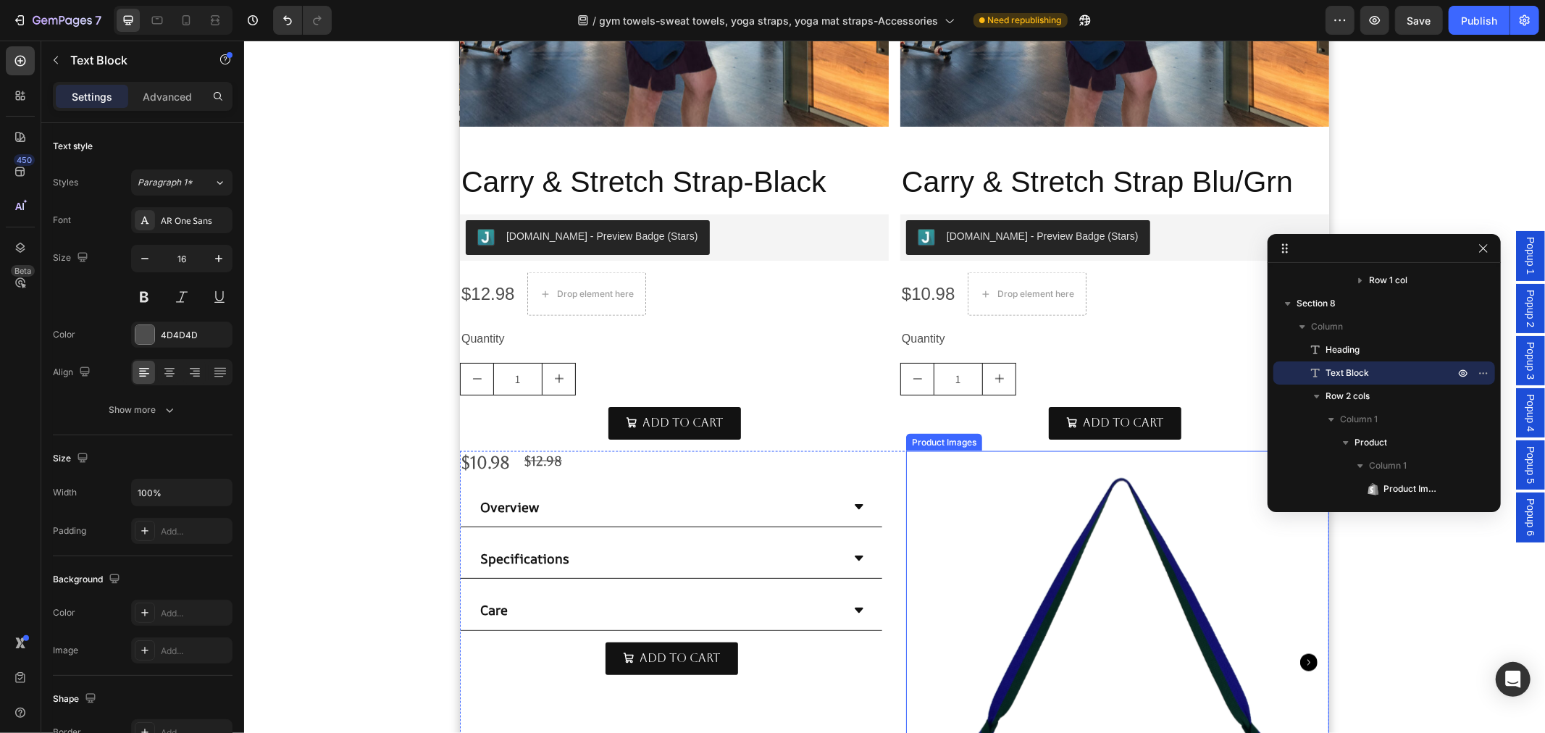
click at [1085, 586] on img at bounding box center [1116, 661] width 423 height 423
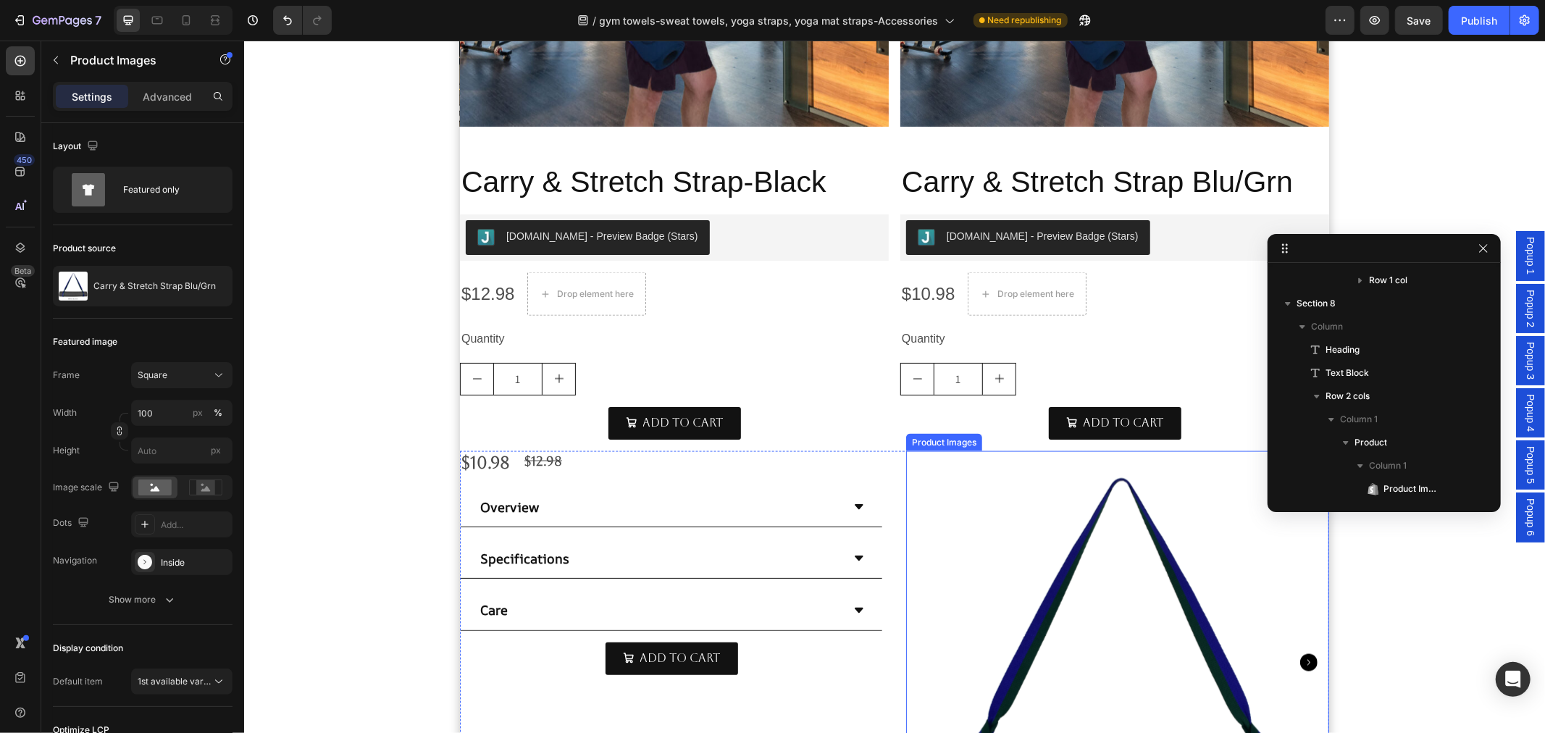
scroll to position [1611, 0]
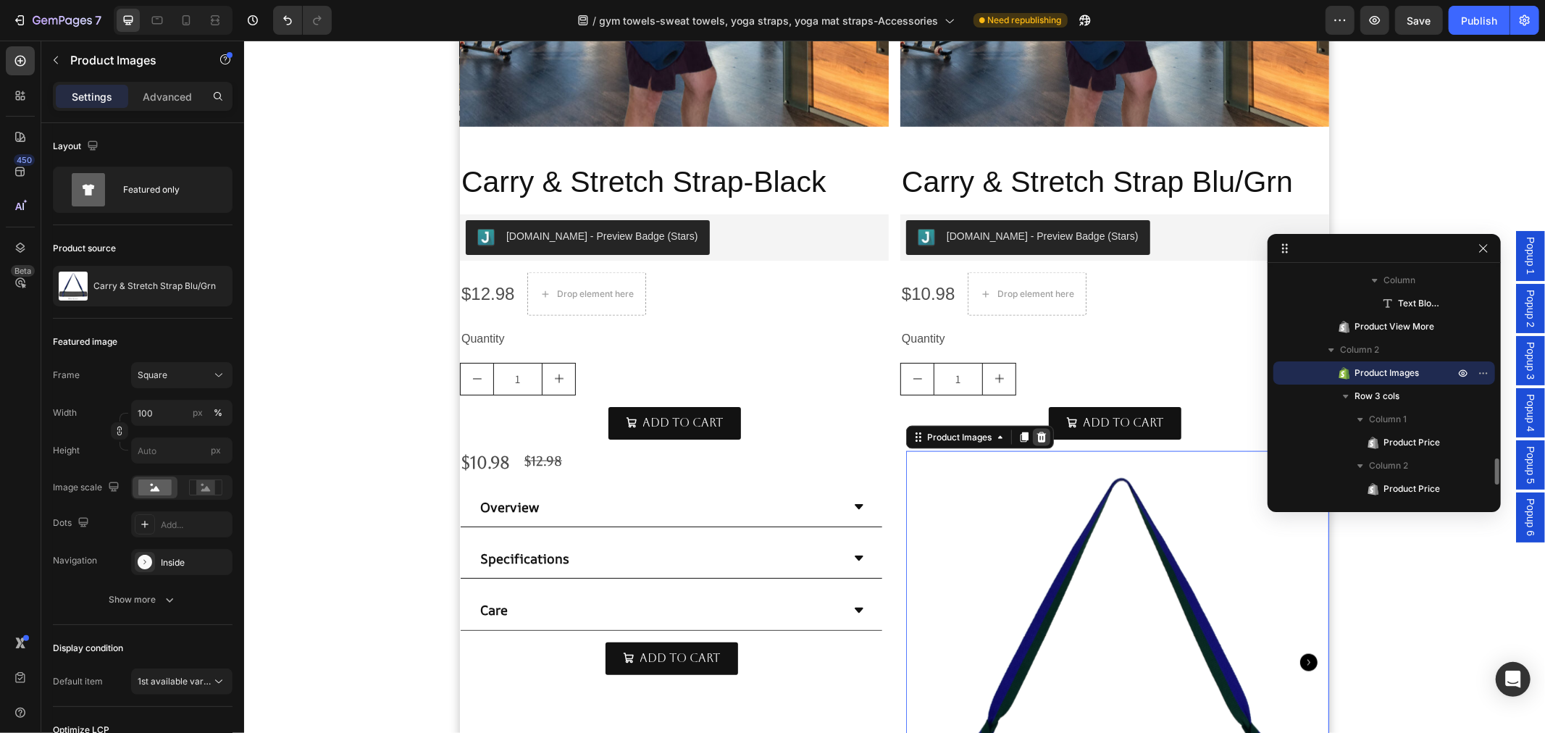
click at [1037, 439] on icon at bounding box center [1040, 436] width 9 height 10
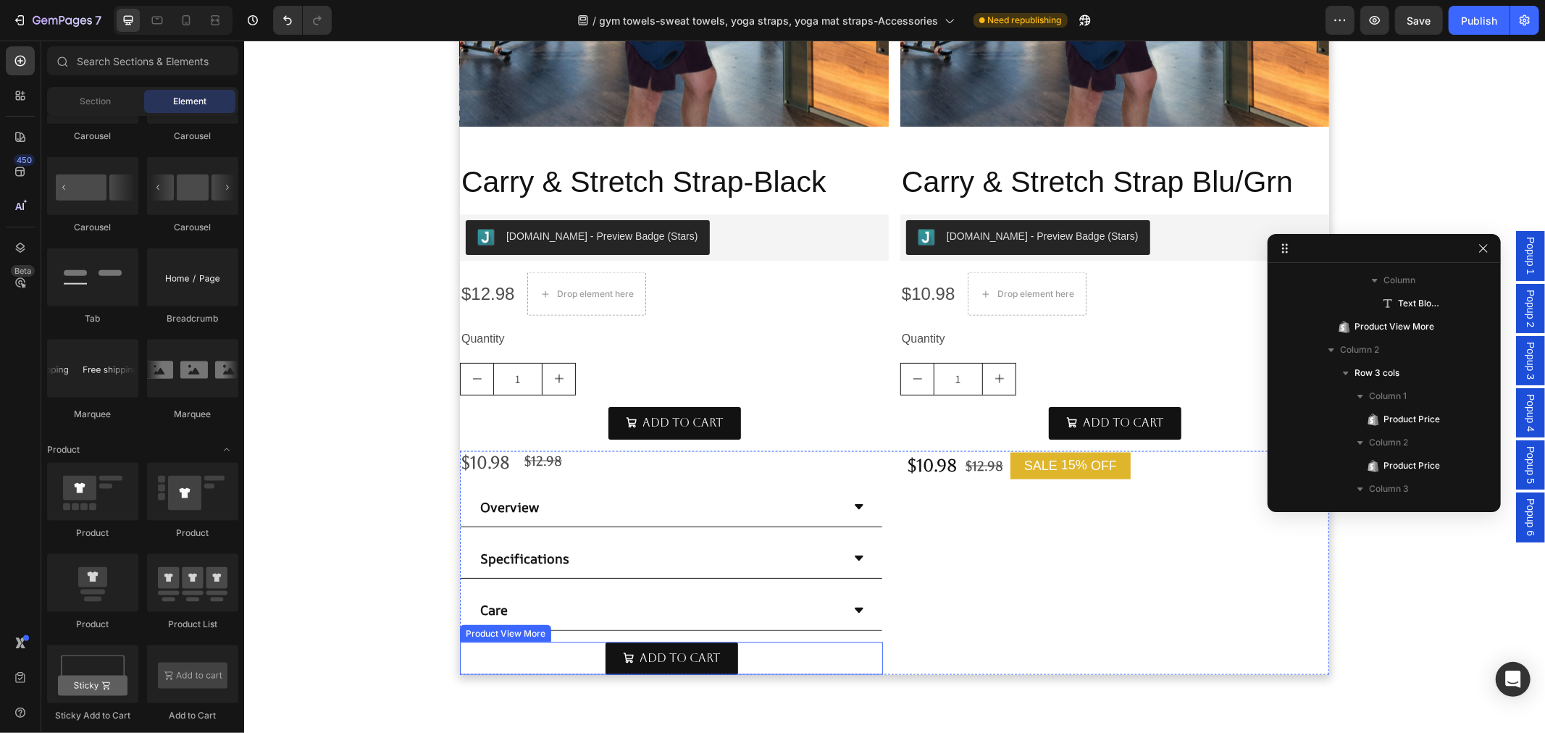
click at [754, 664] on div "Add to cart" at bounding box center [670, 658] width 423 height 33
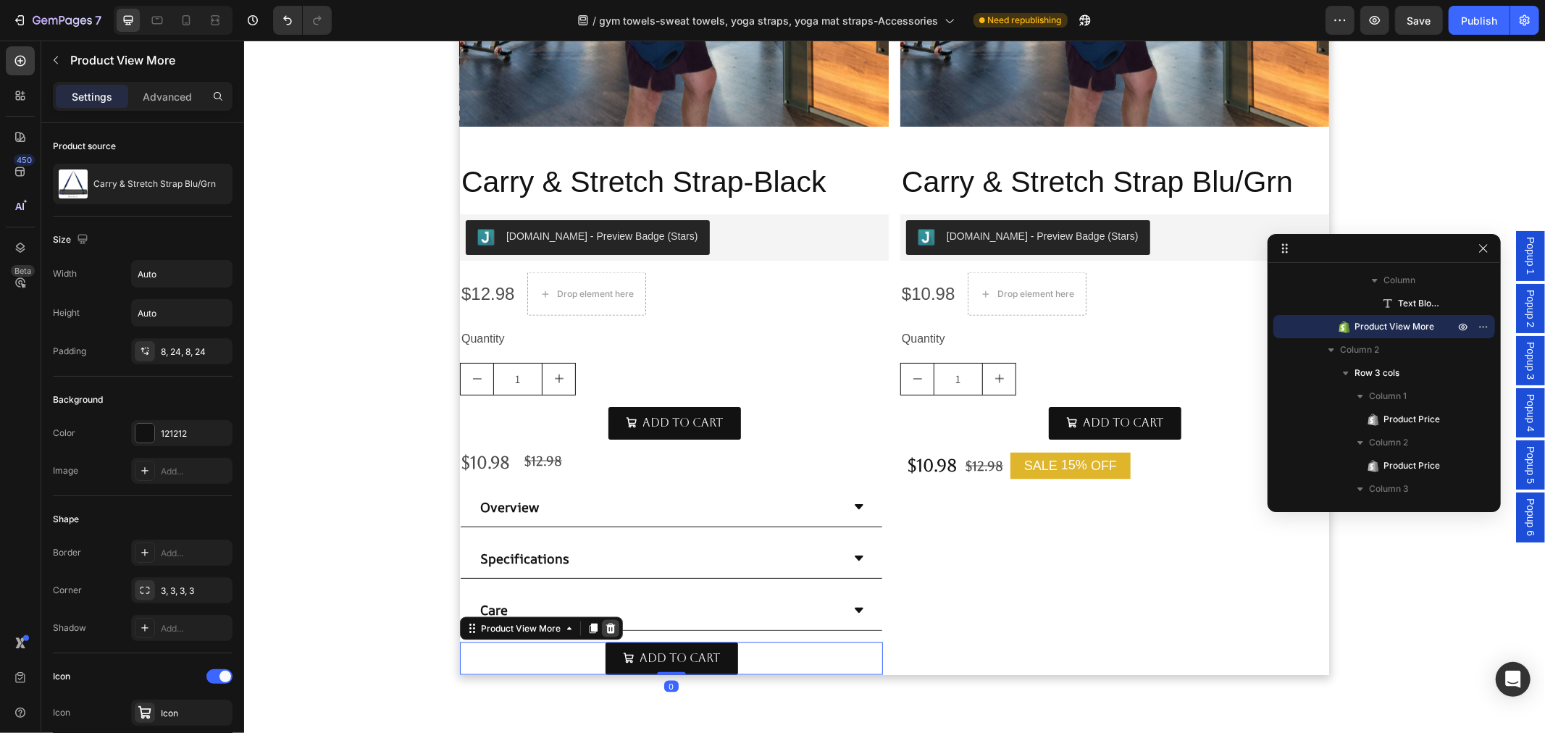
click at [608, 626] on icon at bounding box center [610, 628] width 12 height 12
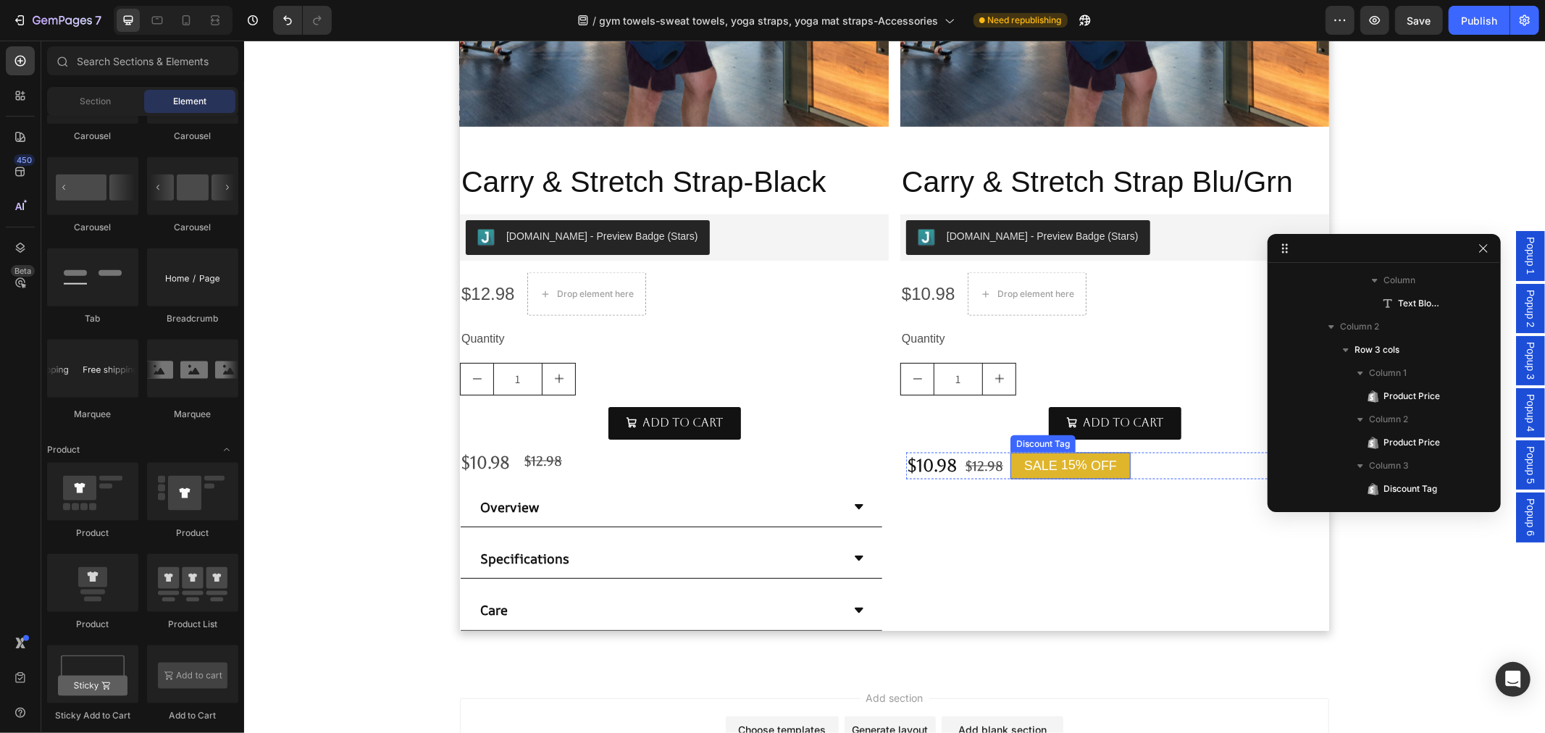
click at [1090, 472] on div "OFF" at bounding box center [1103, 465] width 30 height 21
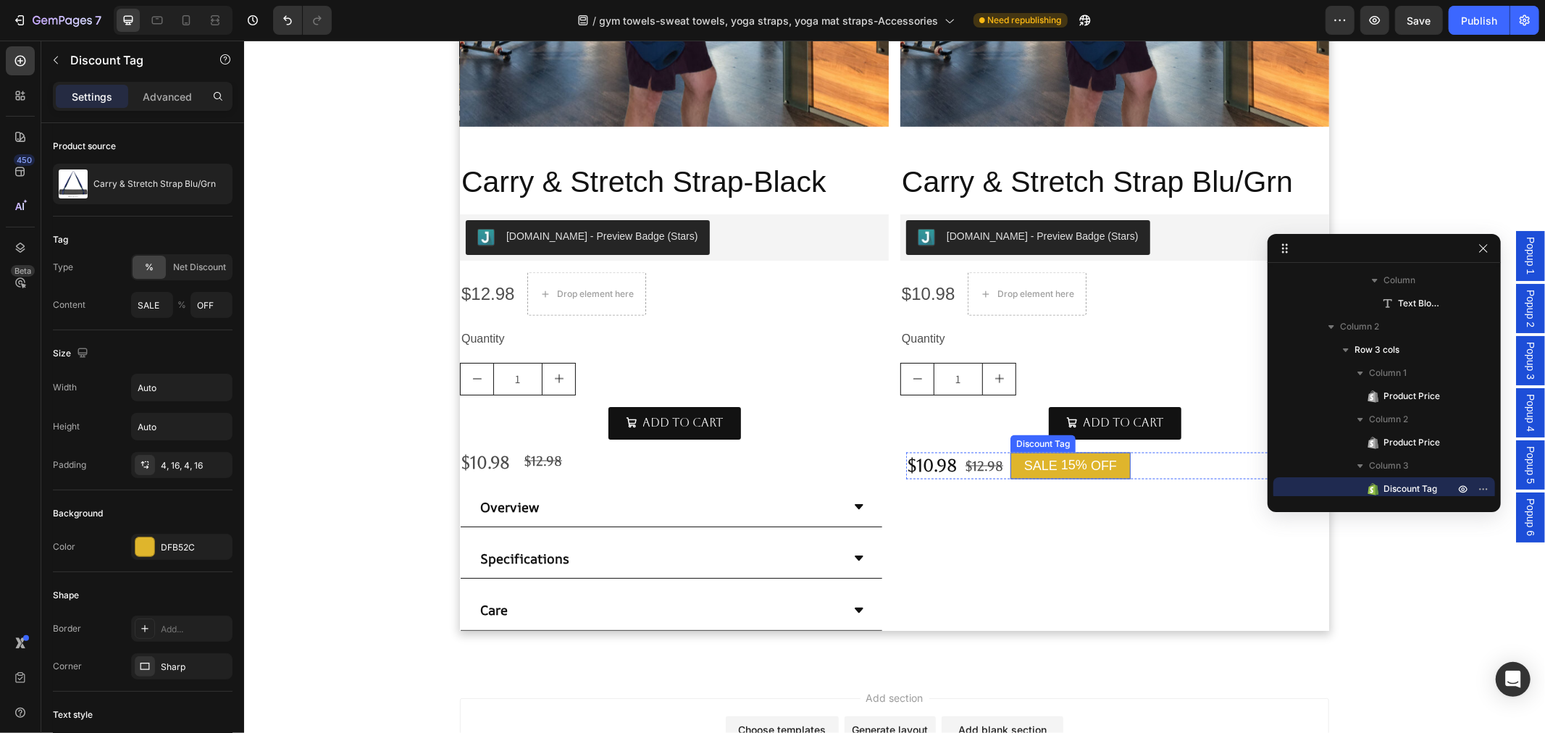
scroll to position [1661, 0]
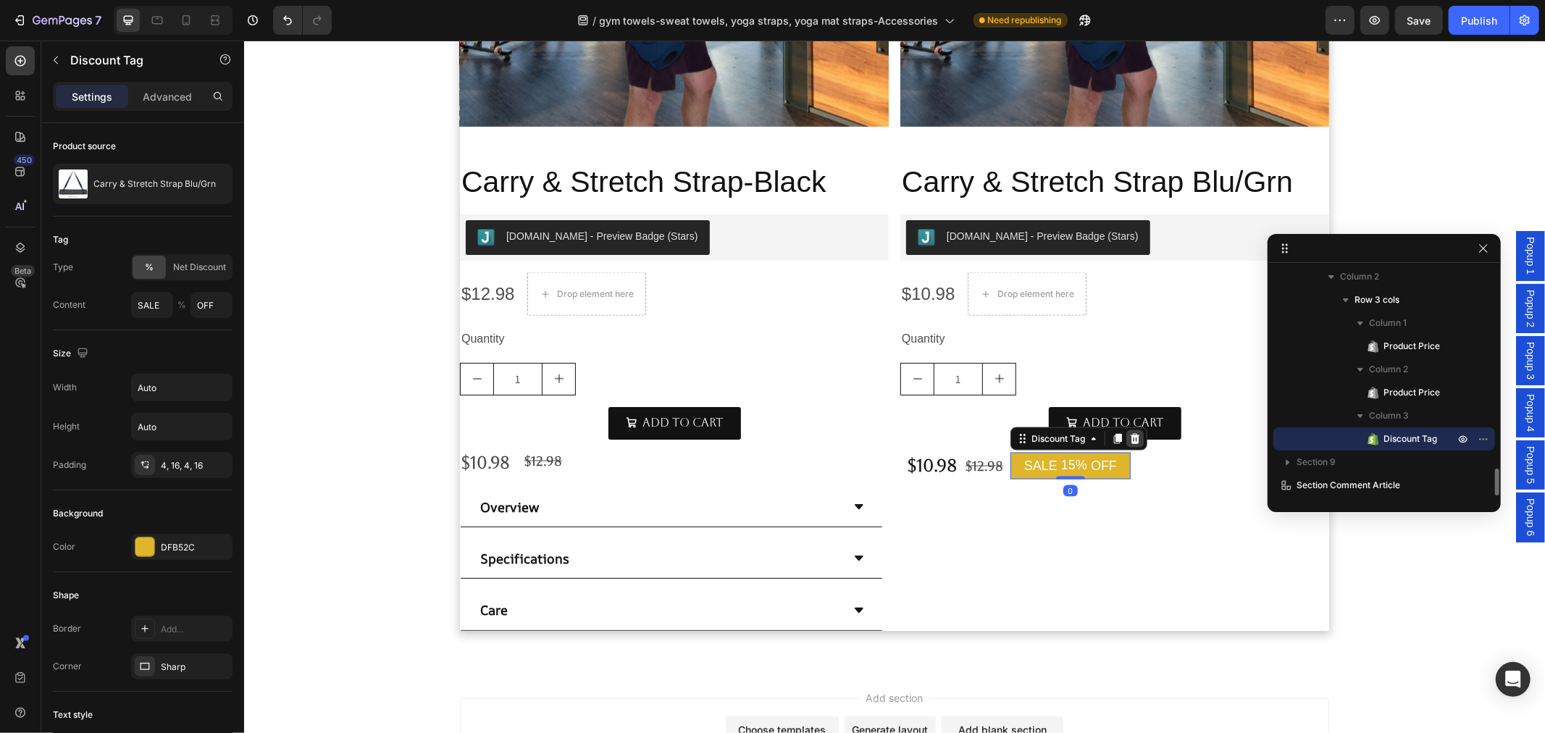
click at [1130, 437] on icon at bounding box center [1134, 437] width 9 height 10
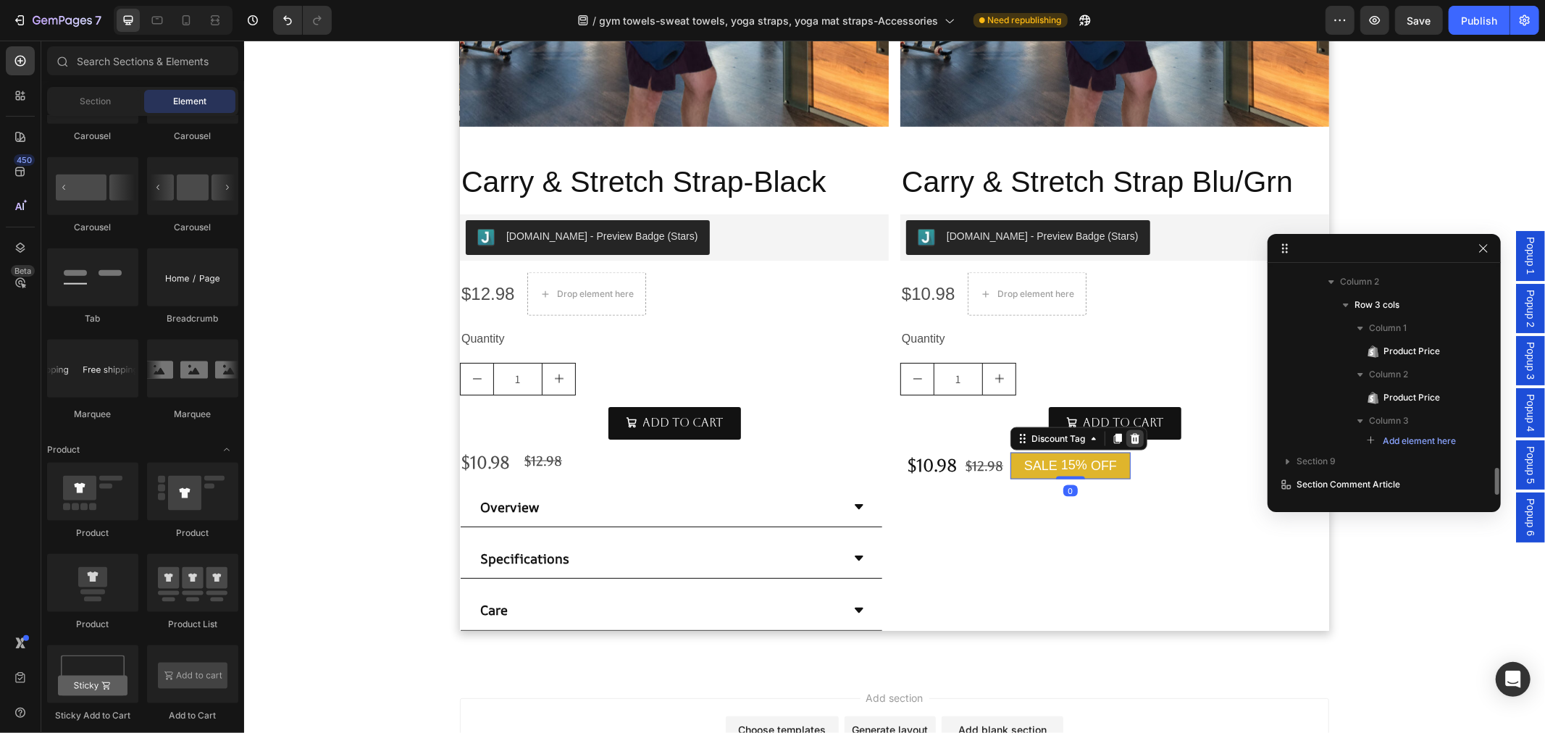
scroll to position [1655, 0]
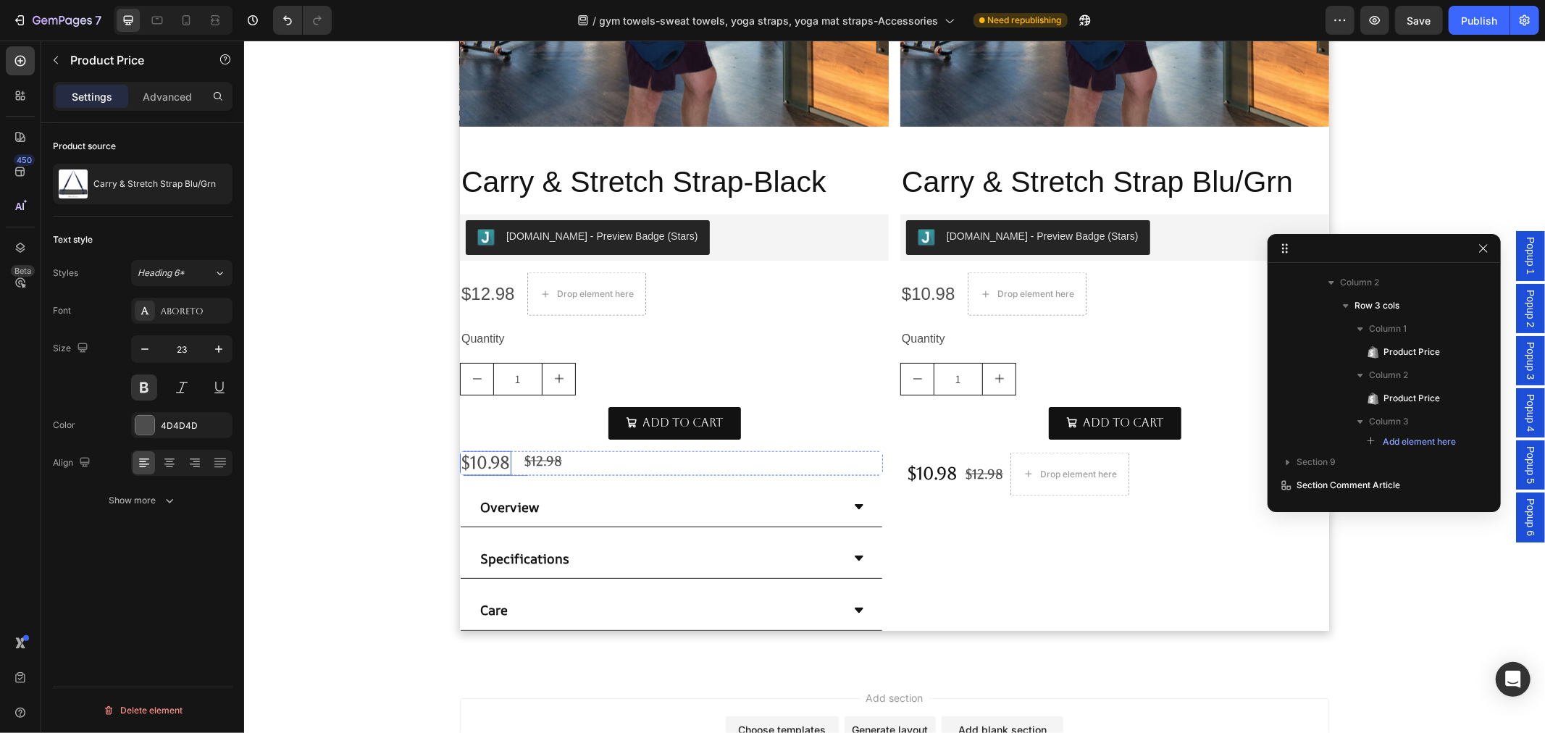
click at [476, 460] on div "$10.98" at bounding box center [484, 462] width 51 height 25
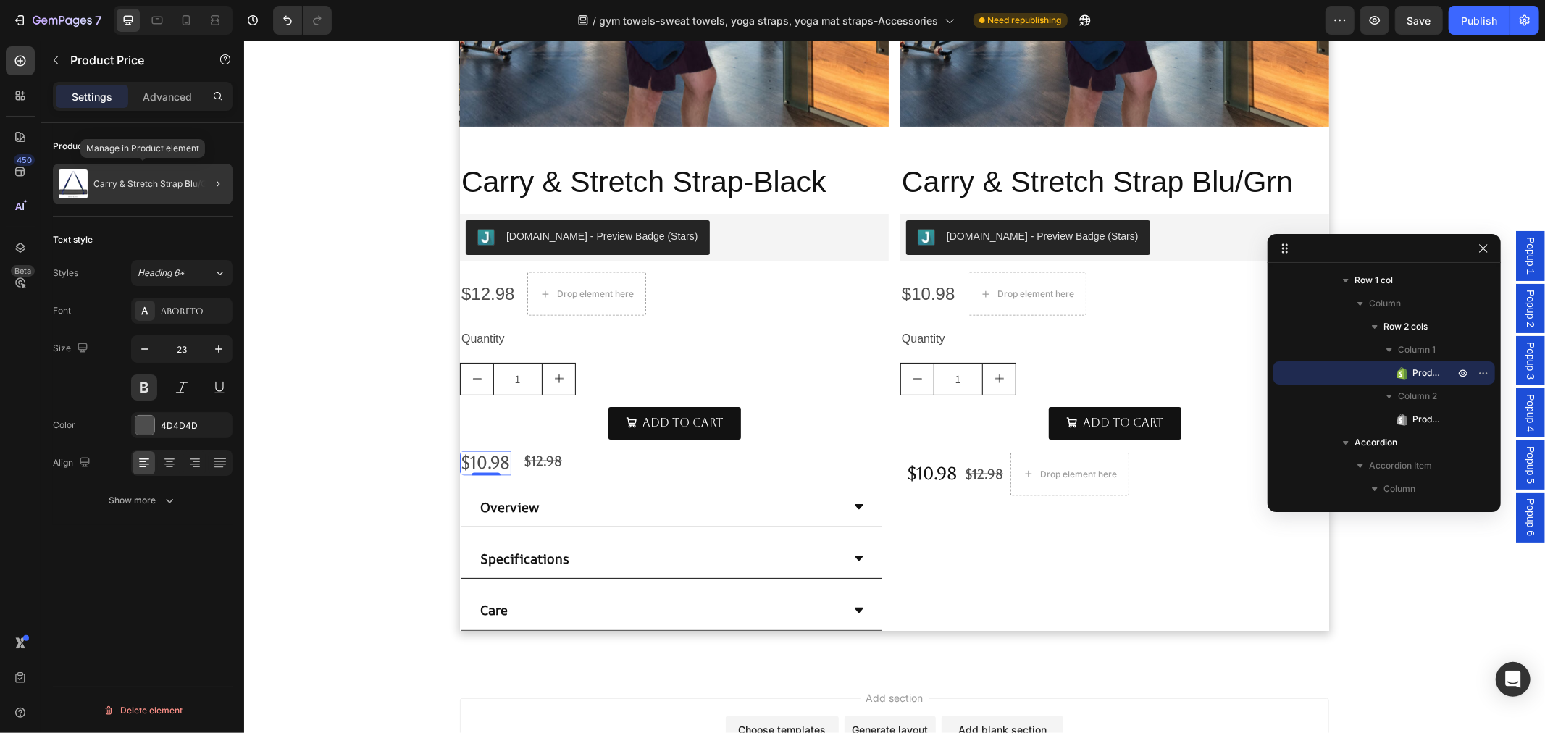
click at [165, 183] on p "Carry & Stretch Strap Blu/Grn" at bounding box center [154, 184] width 122 height 10
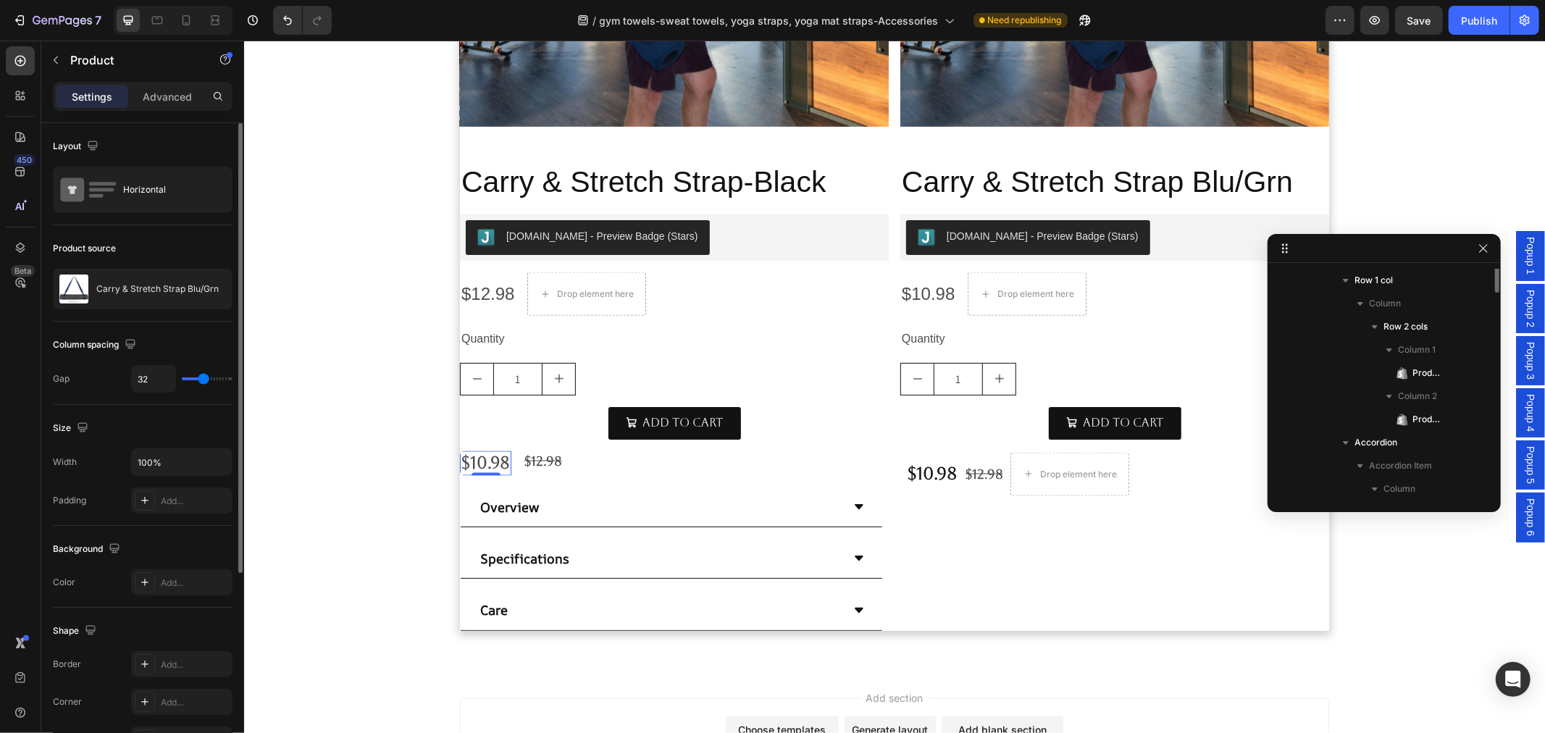
scroll to position [1124, 0]
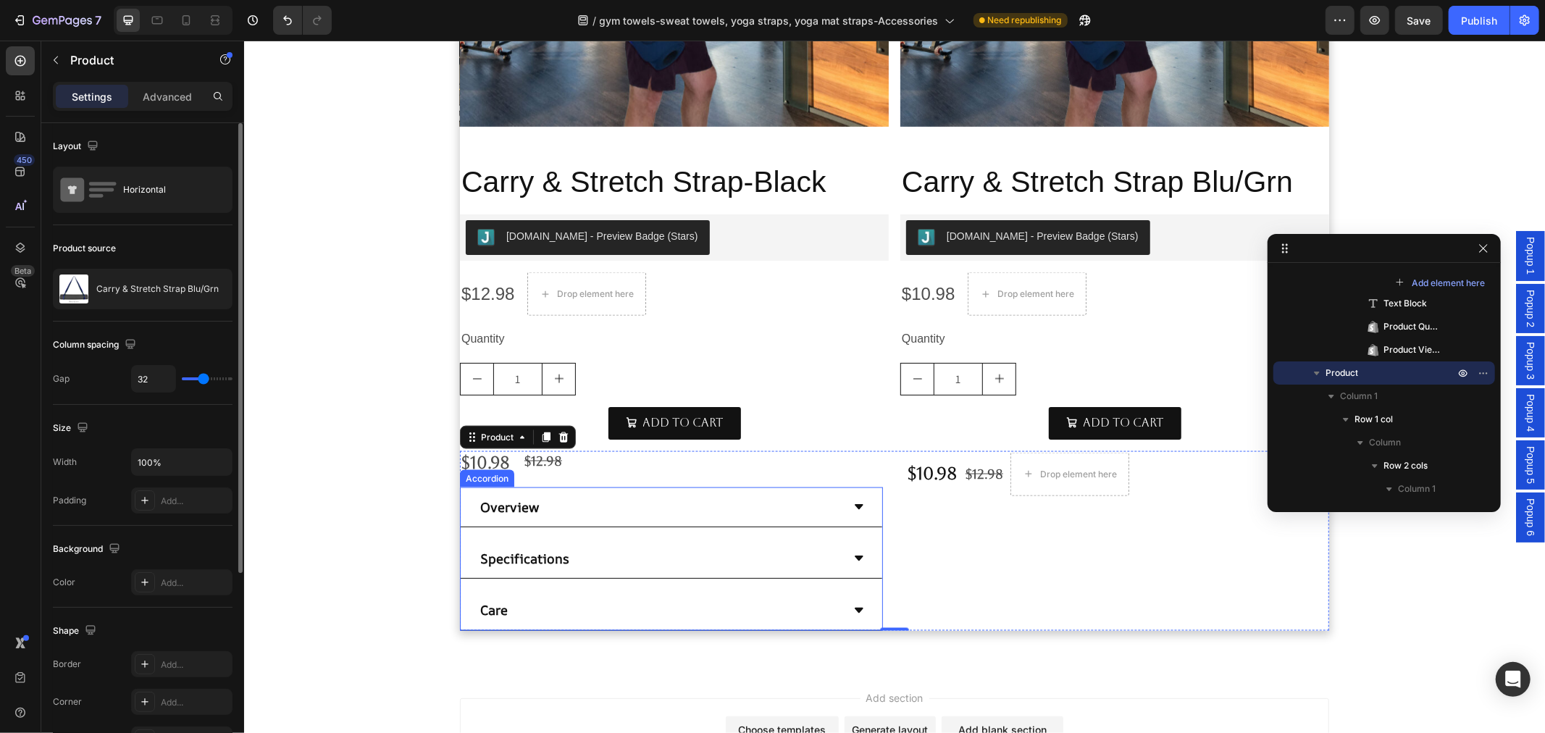
click at [677, 500] on div "Overview" at bounding box center [659, 506] width 364 height 28
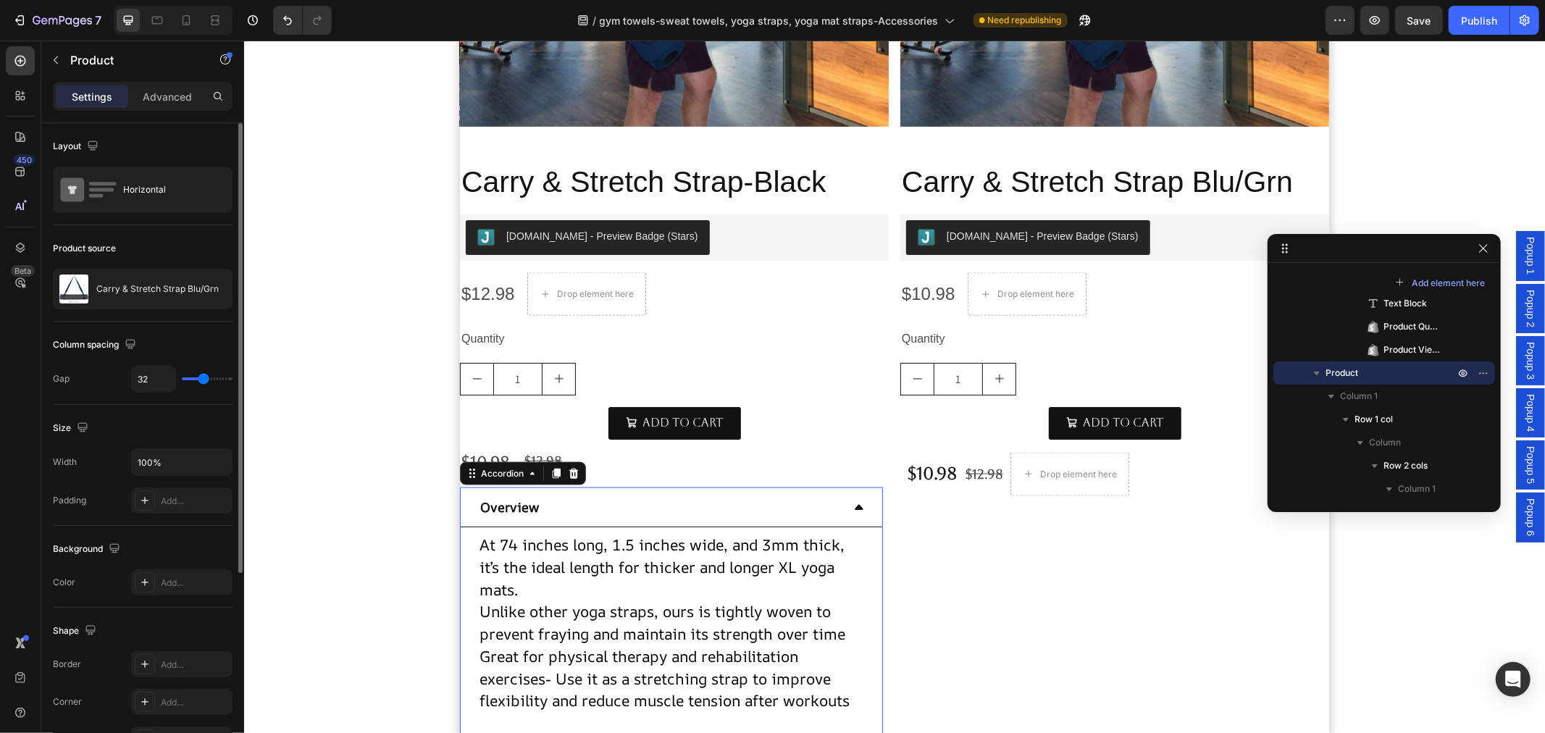
scroll to position [1333, 0]
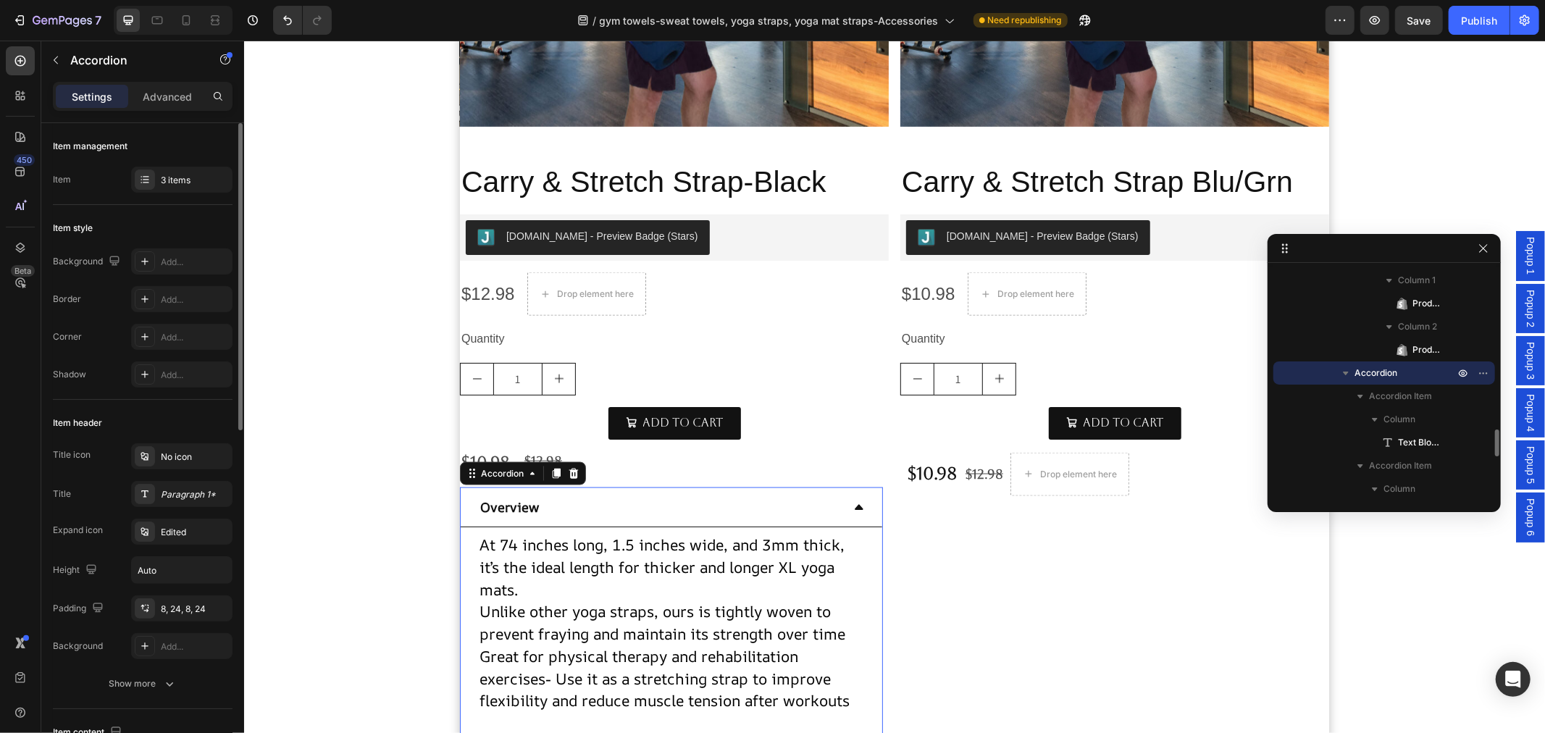
click at [672, 507] on div "Overview" at bounding box center [659, 506] width 364 height 28
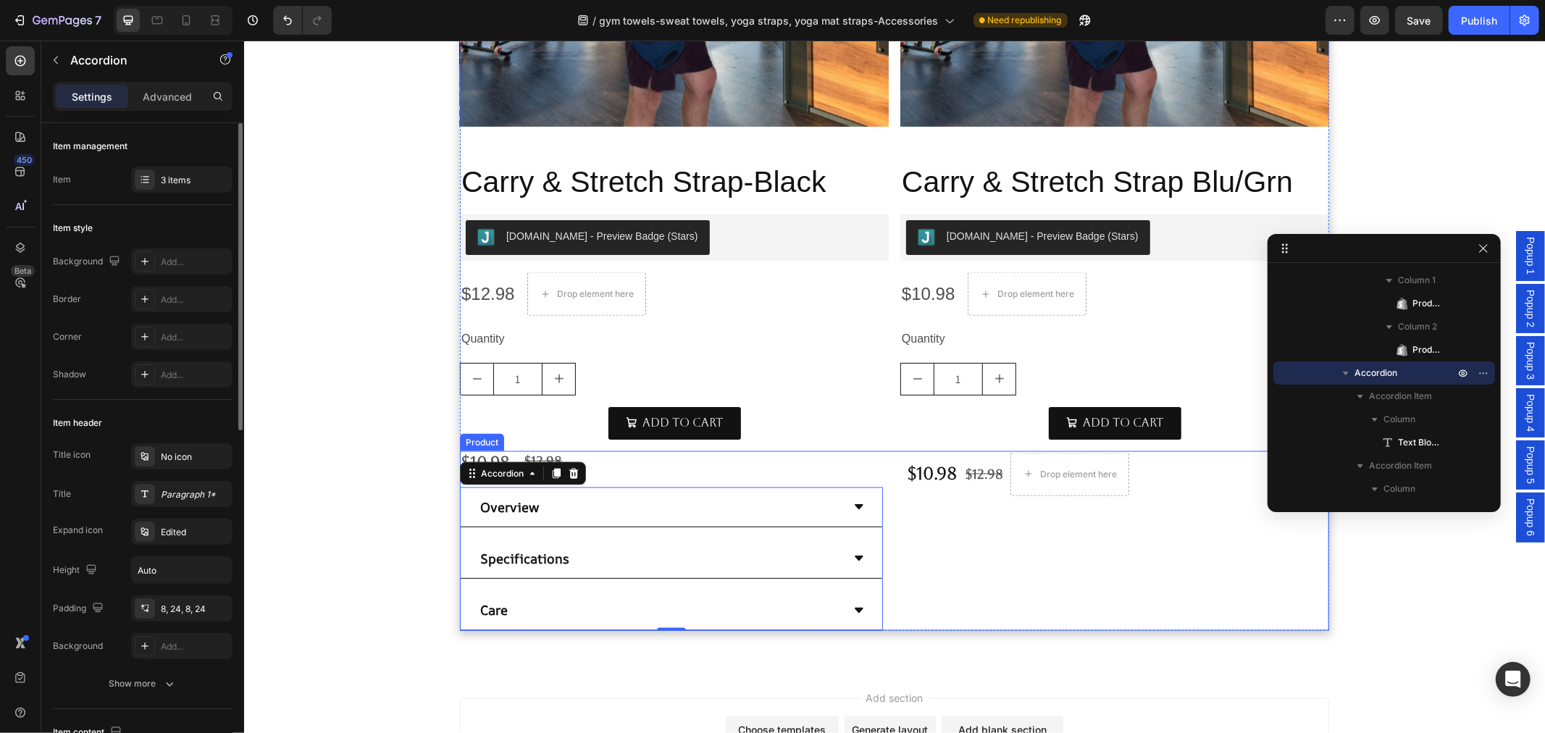
click at [988, 517] on div "$10.98 Product Price Product Price $12.98 Product Price Product Price Drop elem…" at bounding box center [1116, 540] width 423 height 180
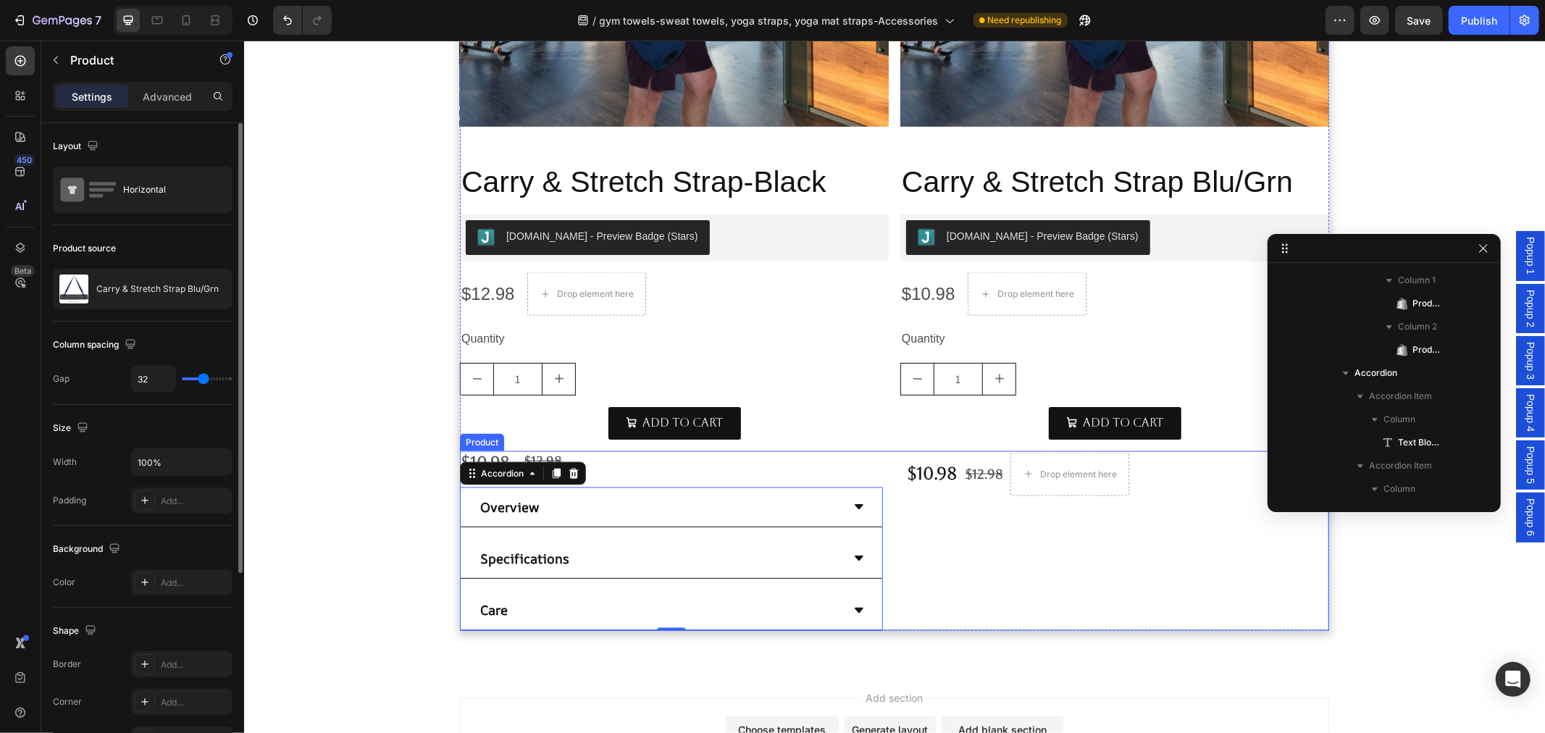
scroll to position [1124, 0]
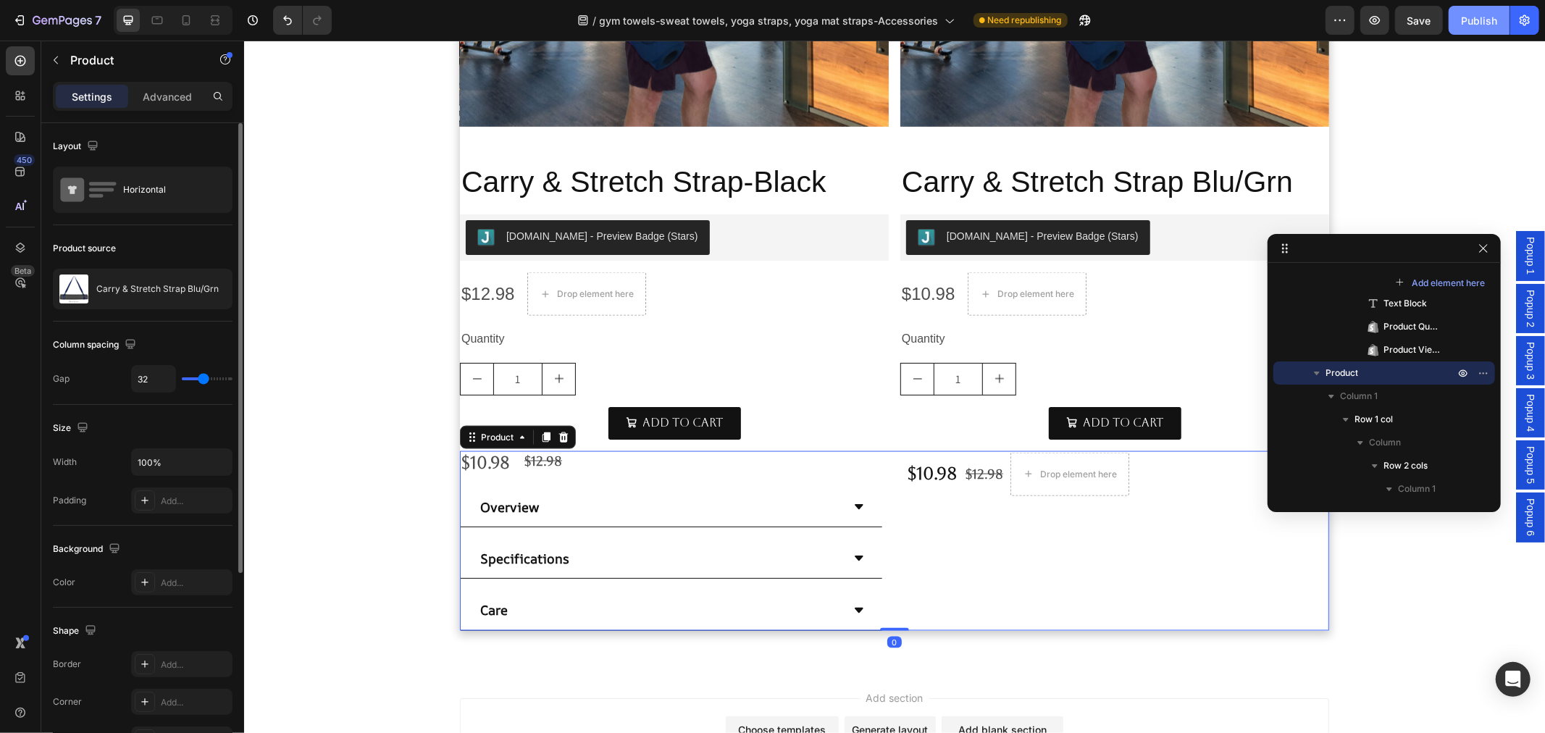
click at [1477, 19] on div "Publish" at bounding box center [1479, 20] width 36 height 15
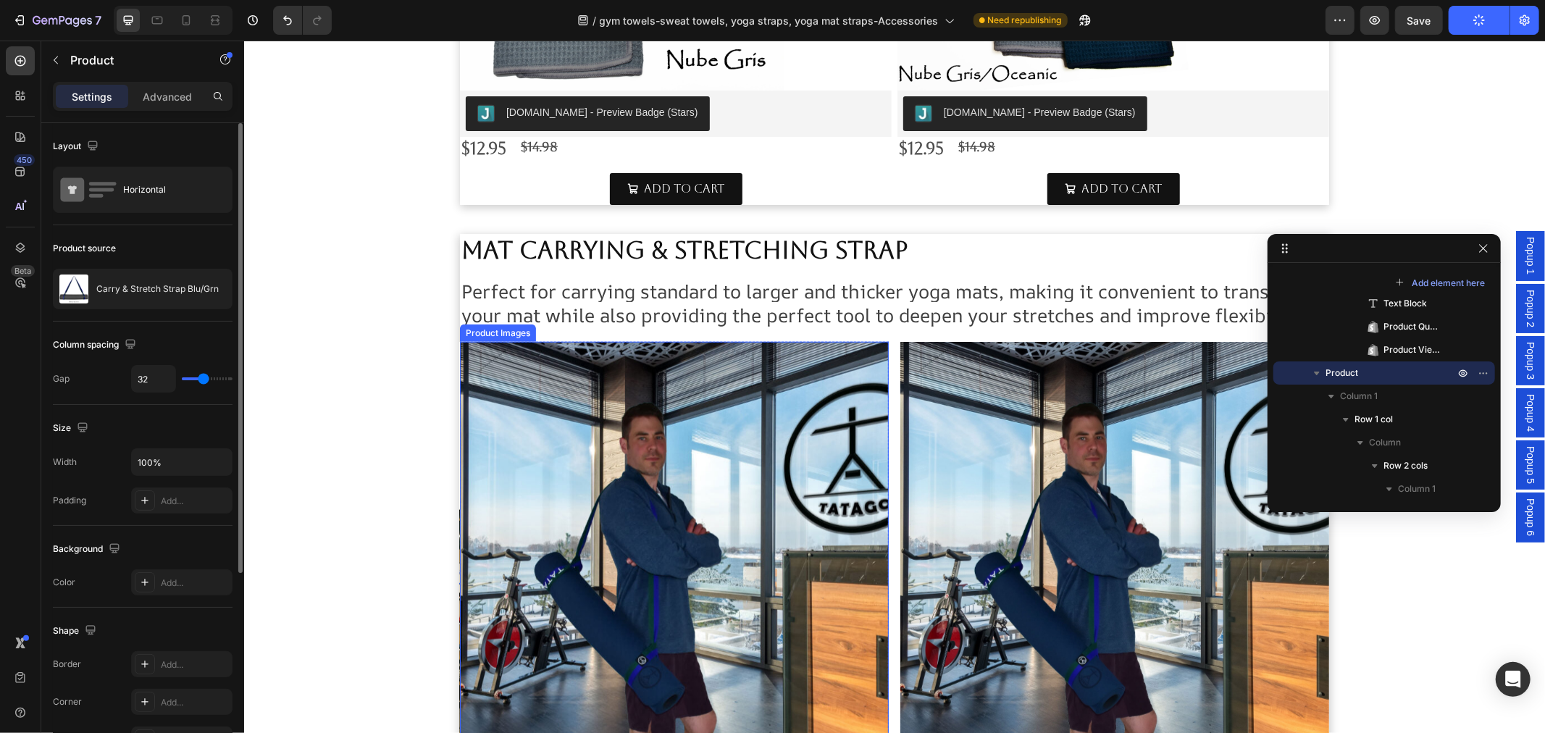
scroll to position [1264, 0]
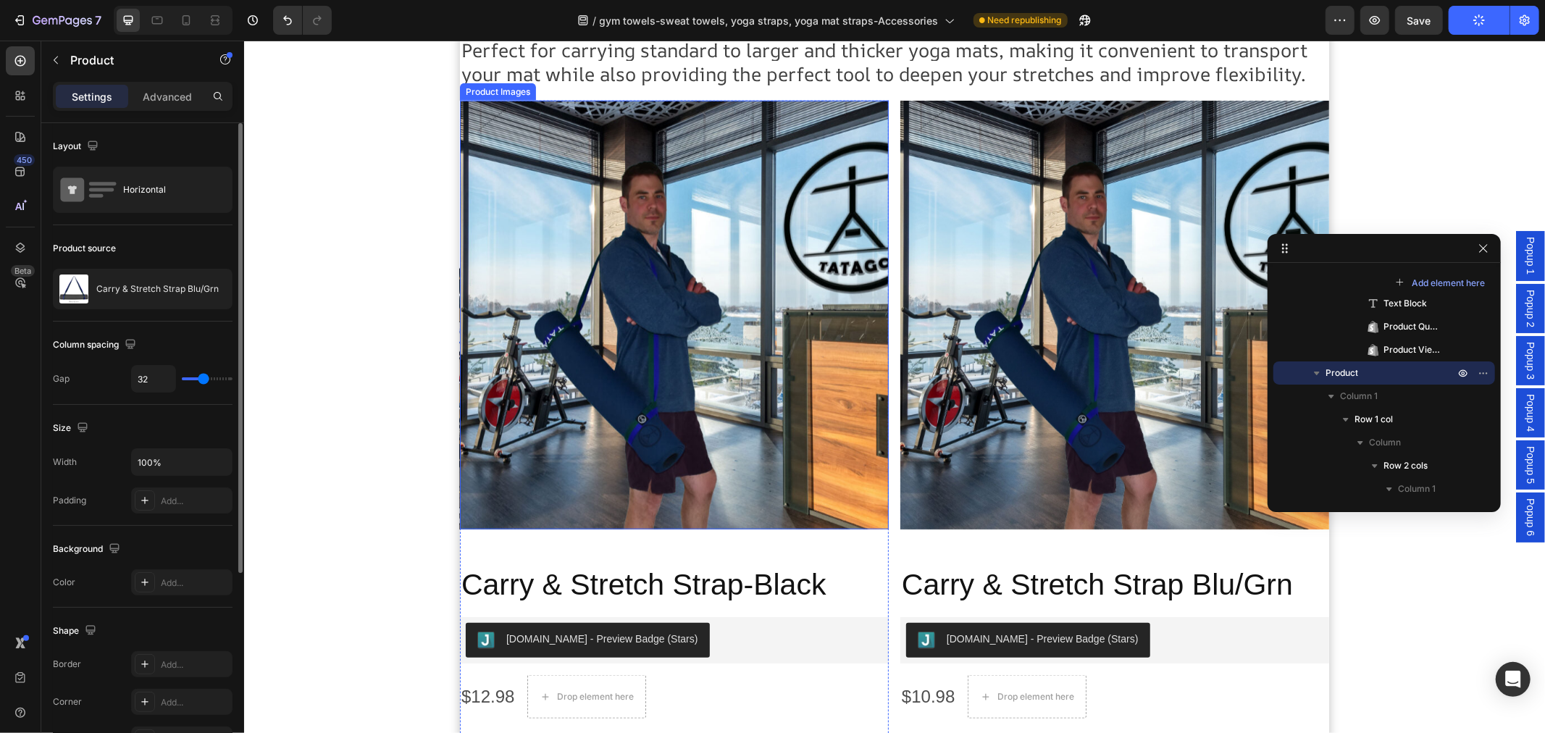
click at [658, 270] on img at bounding box center [673, 314] width 429 height 429
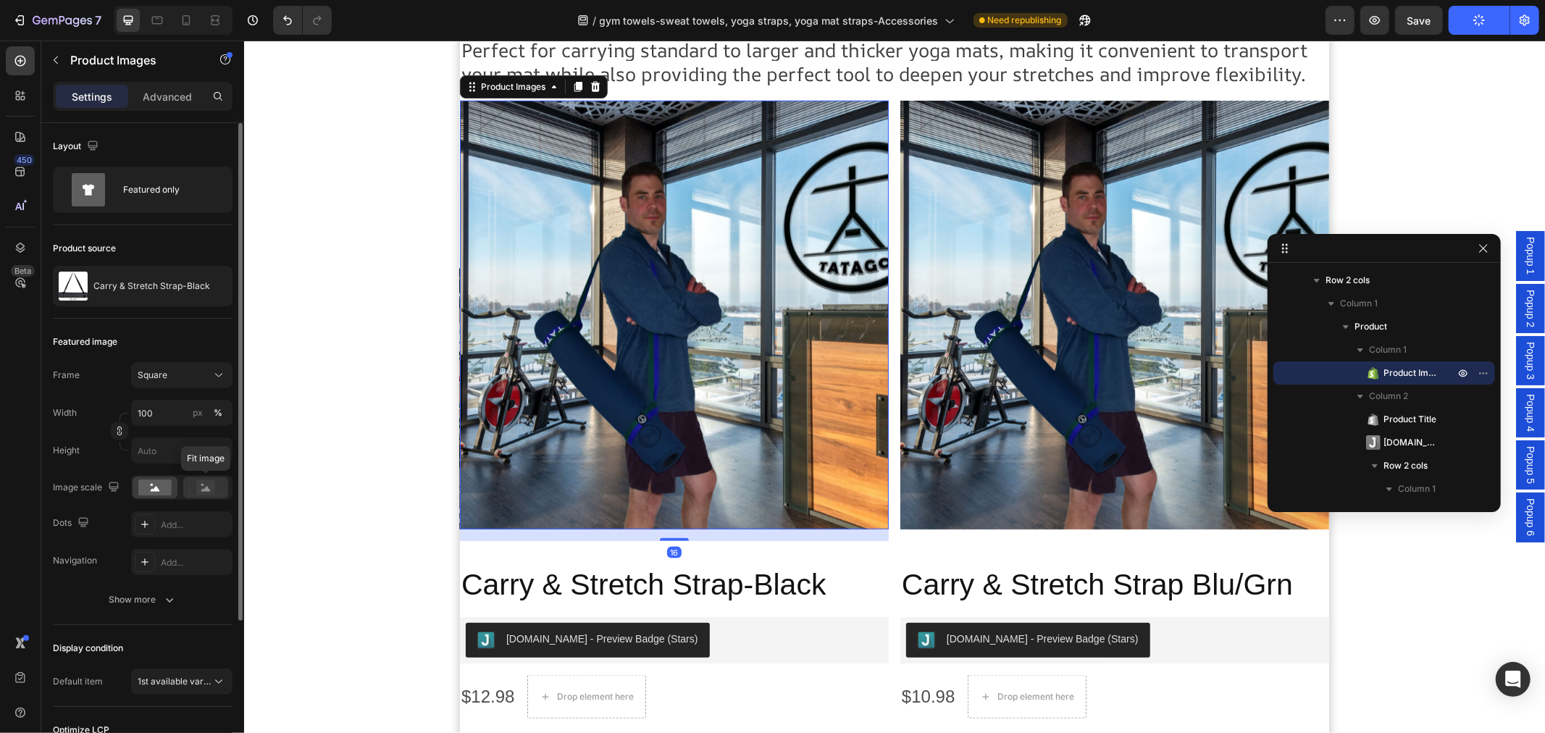
click at [213, 490] on rect at bounding box center [205, 487] width 19 height 14
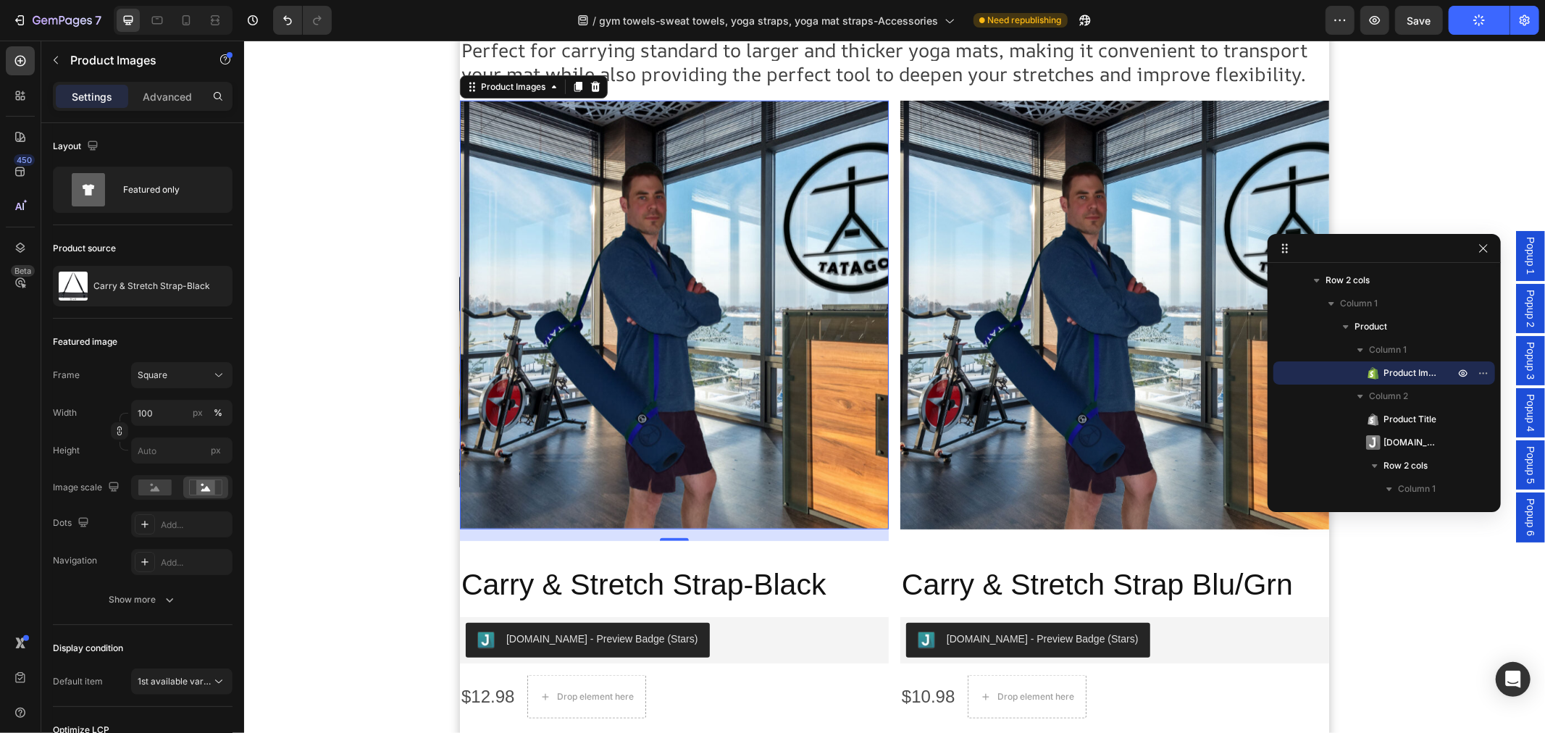
click at [1059, 385] on img at bounding box center [1114, 314] width 429 height 429
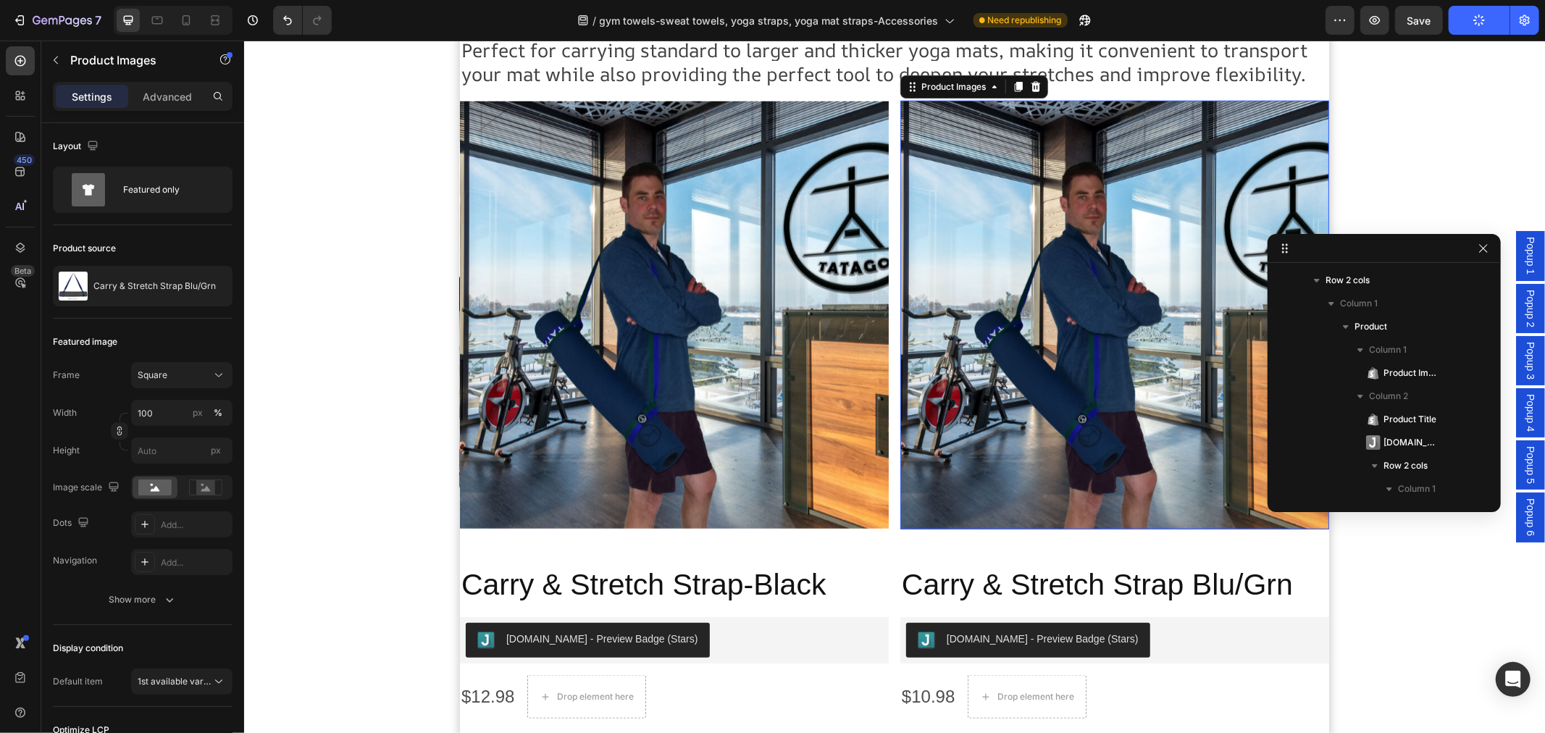
scroll to position [851, 0]
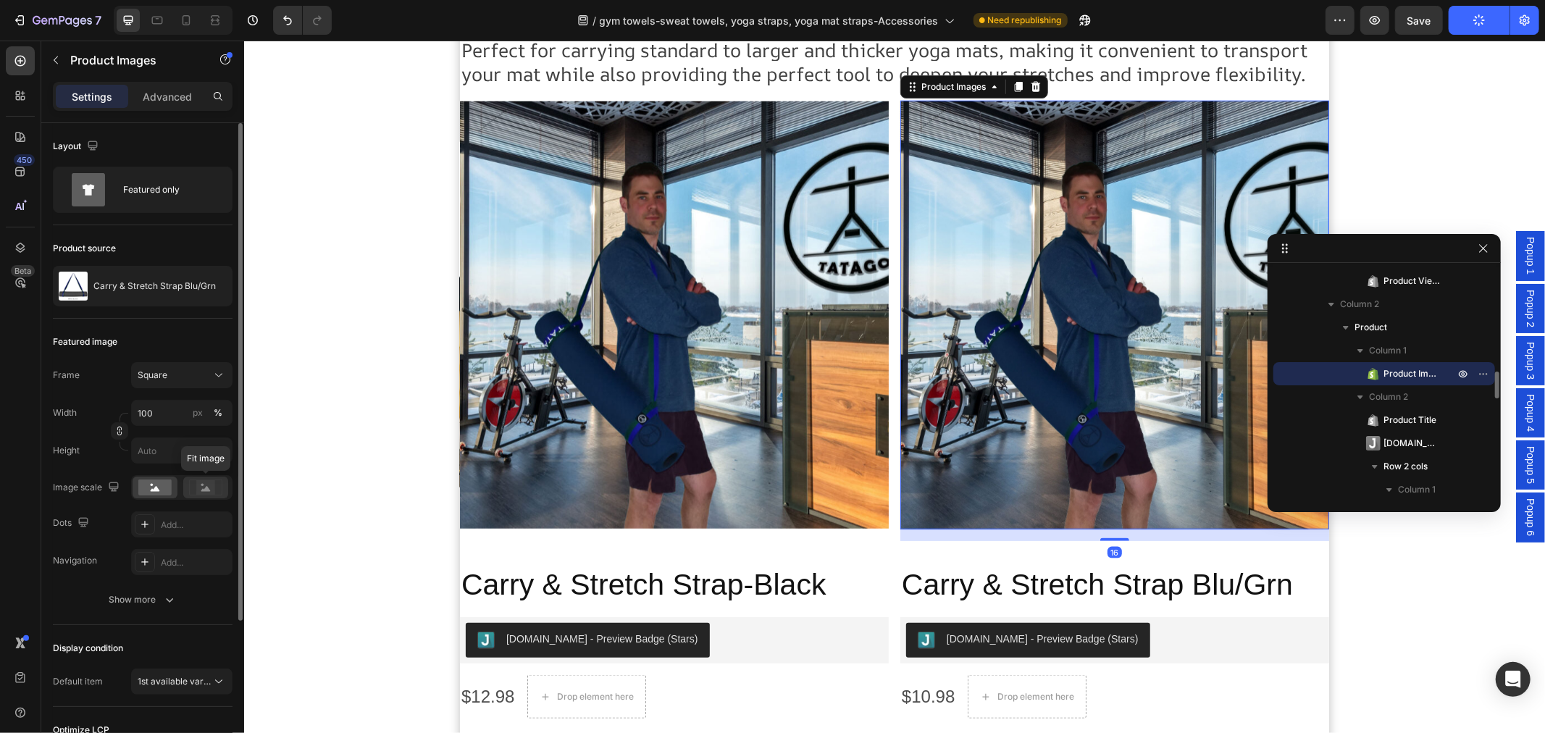
click at [211, 491] on rect at bounding box center [205, 487] width 19 height 14
click at [181, 530] on div "Add..." at bounding box center [195, 525] width 68 height 13
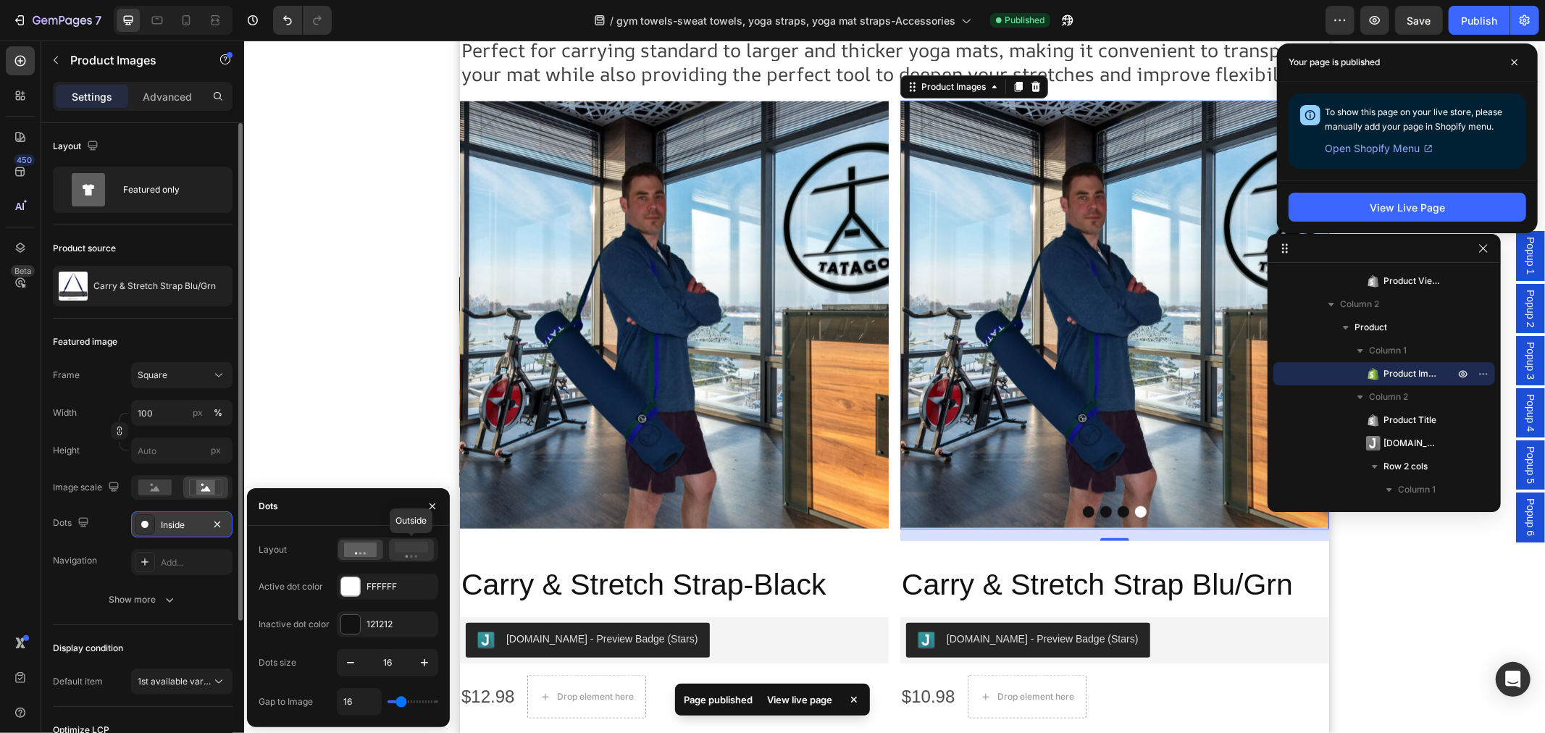
click at [409, 555] on icon at bounding box center [411, 550] width 33 height 16
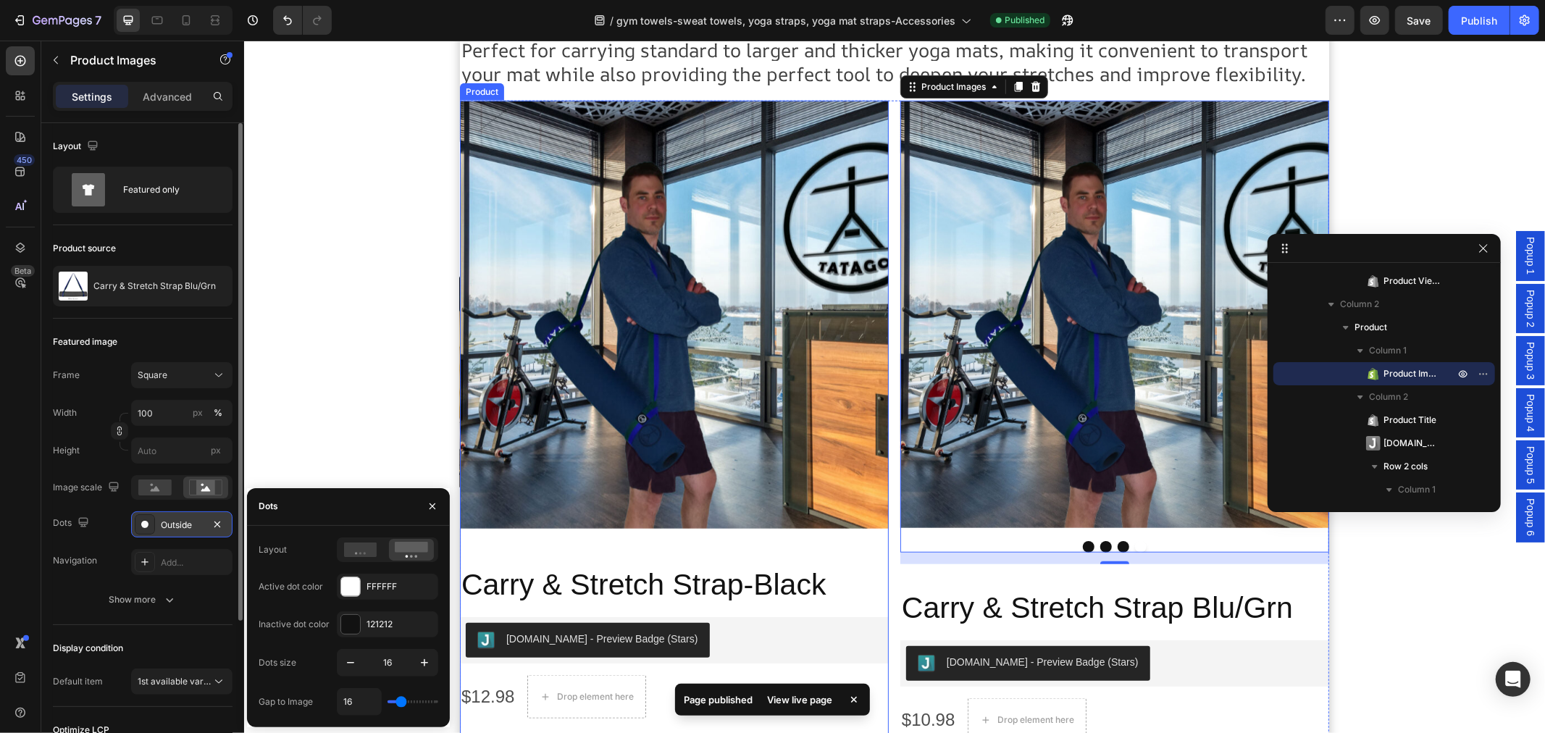
click at [704, 529] on div "Product Images" at bounding box center [673, 320] width 429 height 440
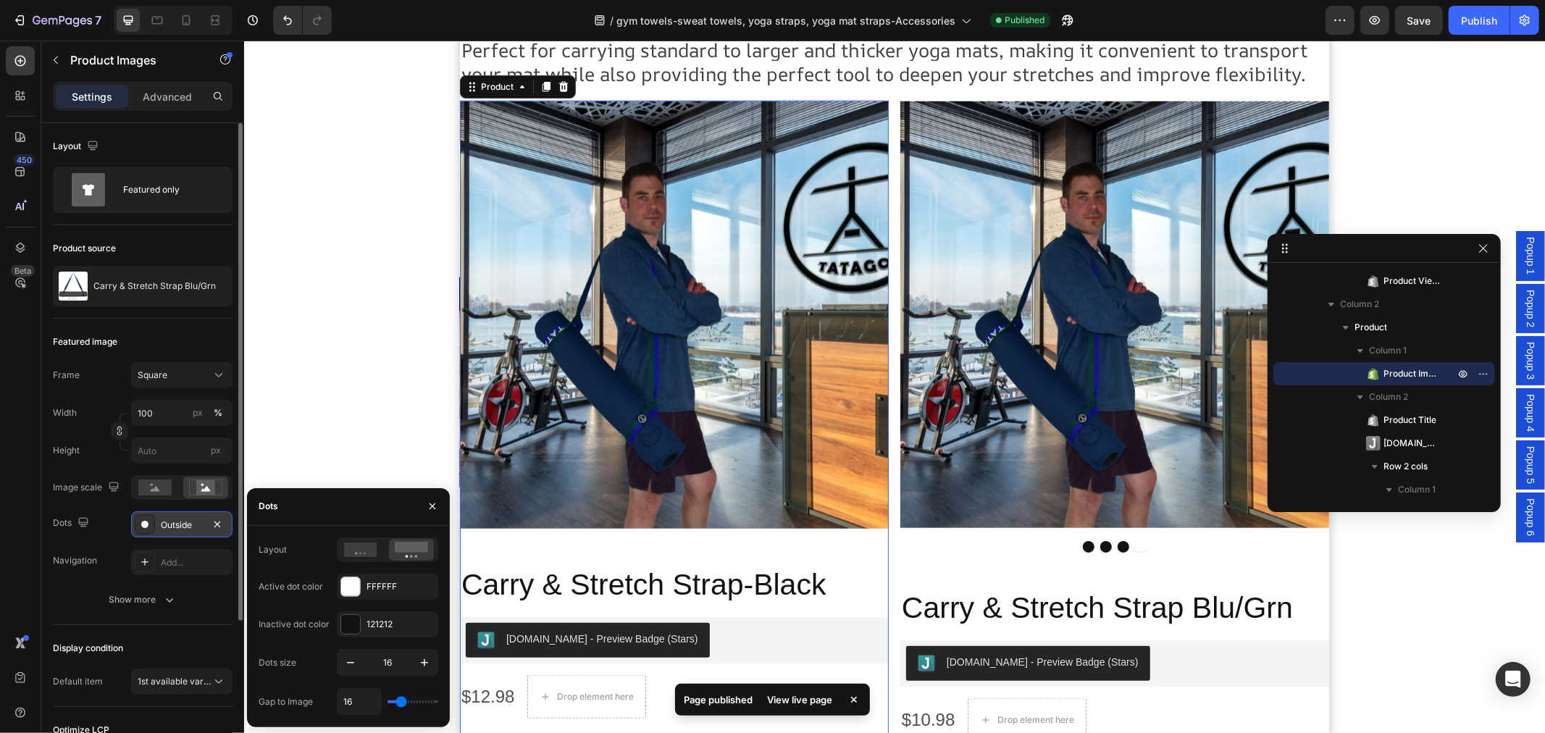
scroll to position [464, 0]
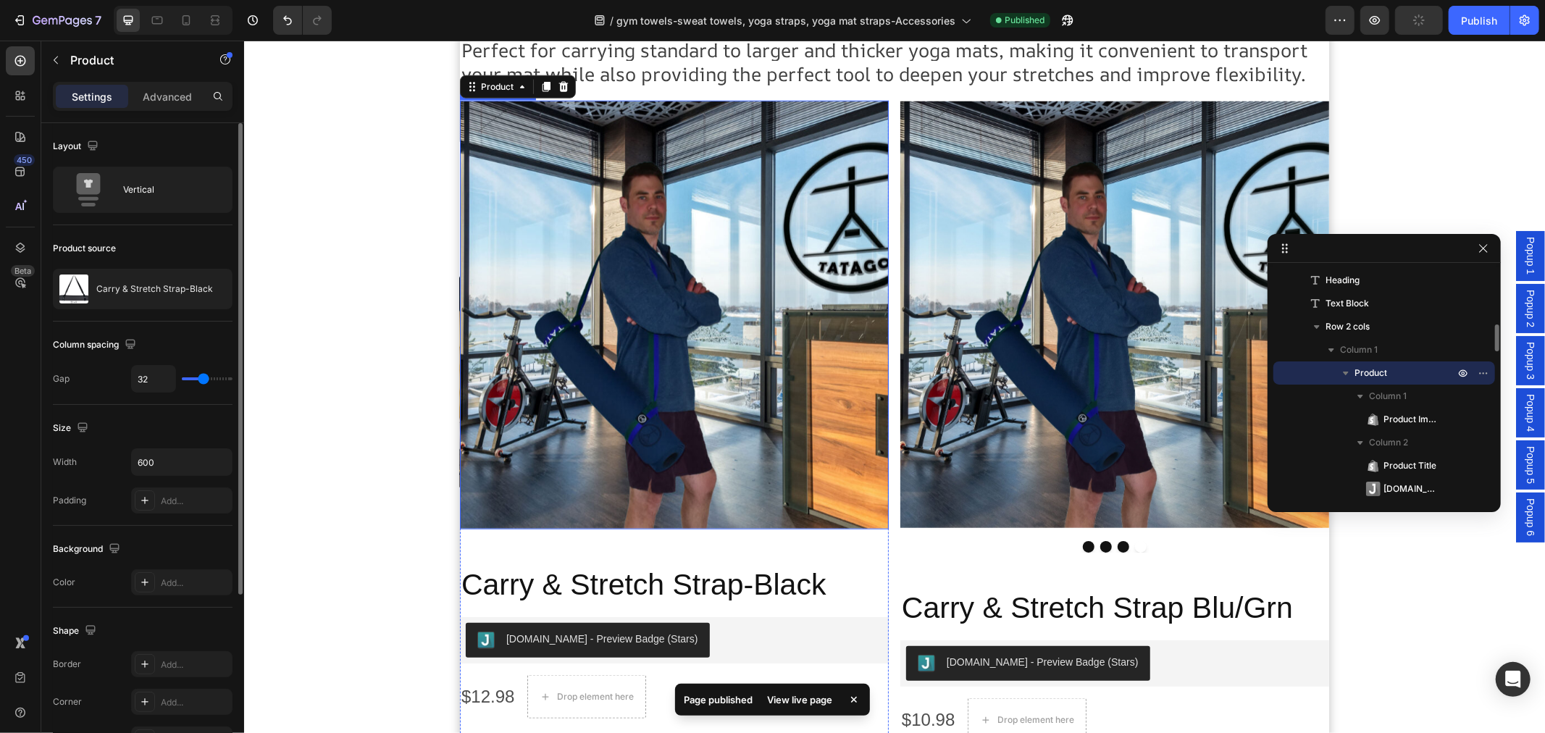
click at [680, 485] on img at bounding box center [673, 314] width 429 height 429
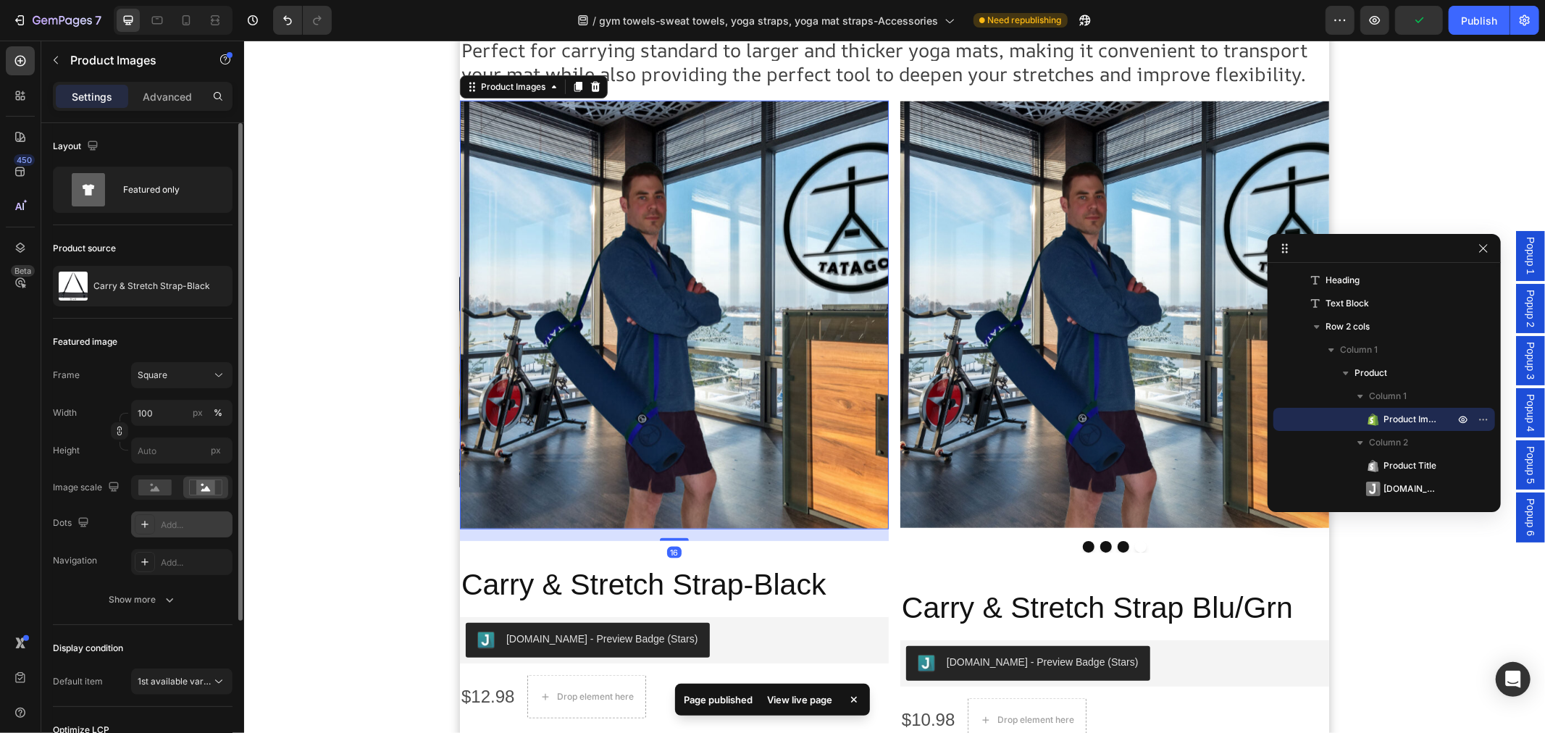
click at [177, 520] on div "Add..." at bounding box center [195, 525] width 68 height 13
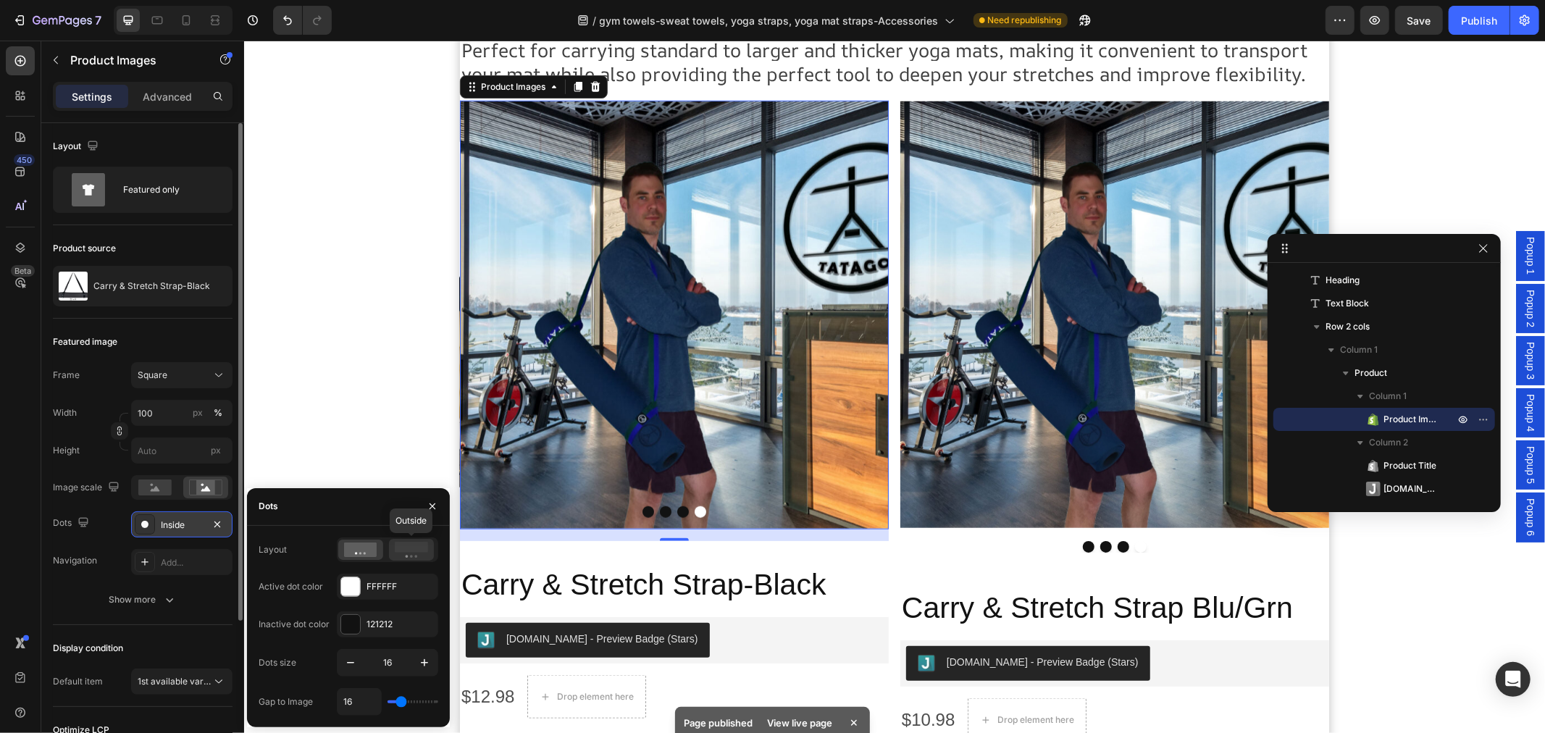
click at [400, 545] on rect at bounding box center [411, 547] width 33 height 11
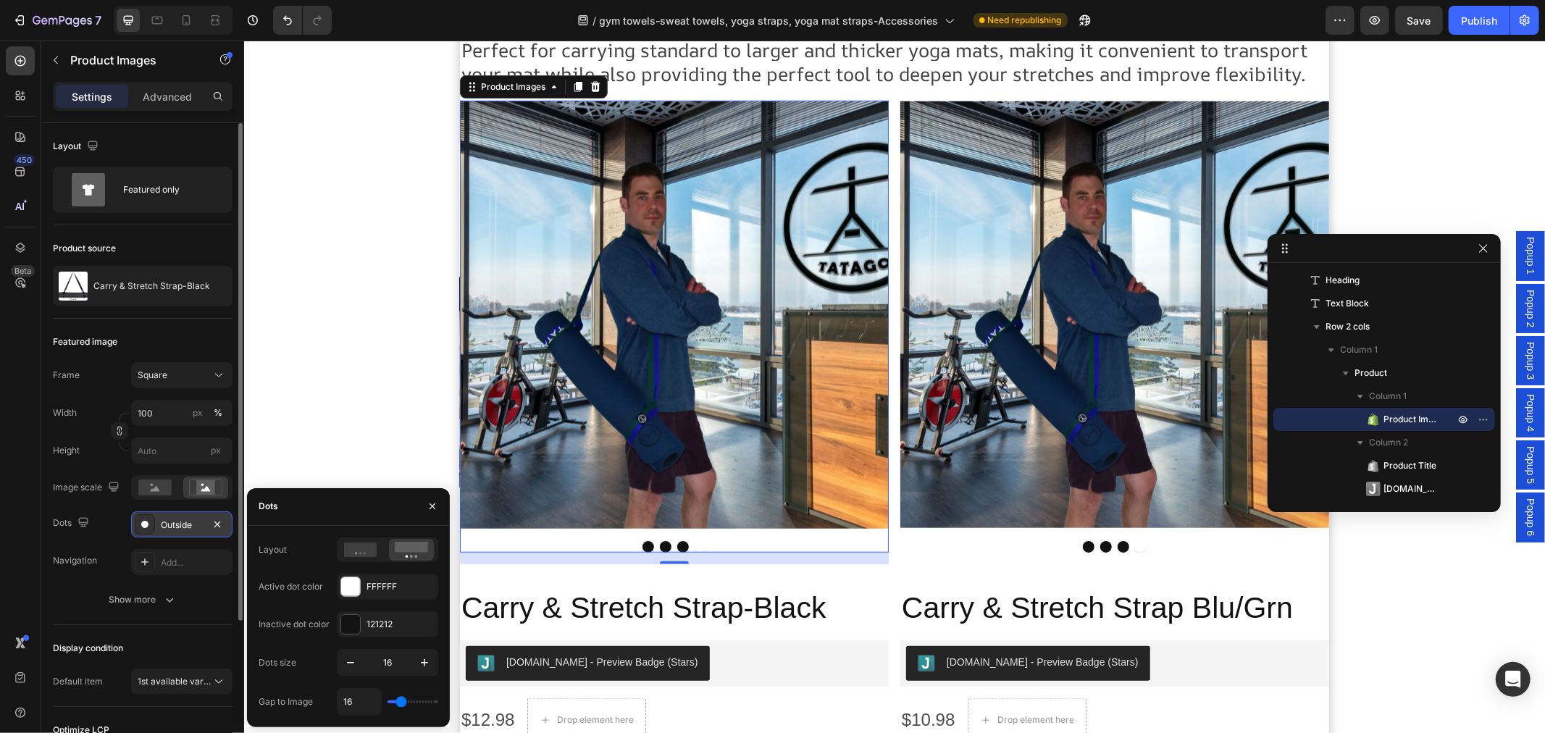
click at [642, 543] on button "Dot" at bounding box center [648, 546] width 12 height 12
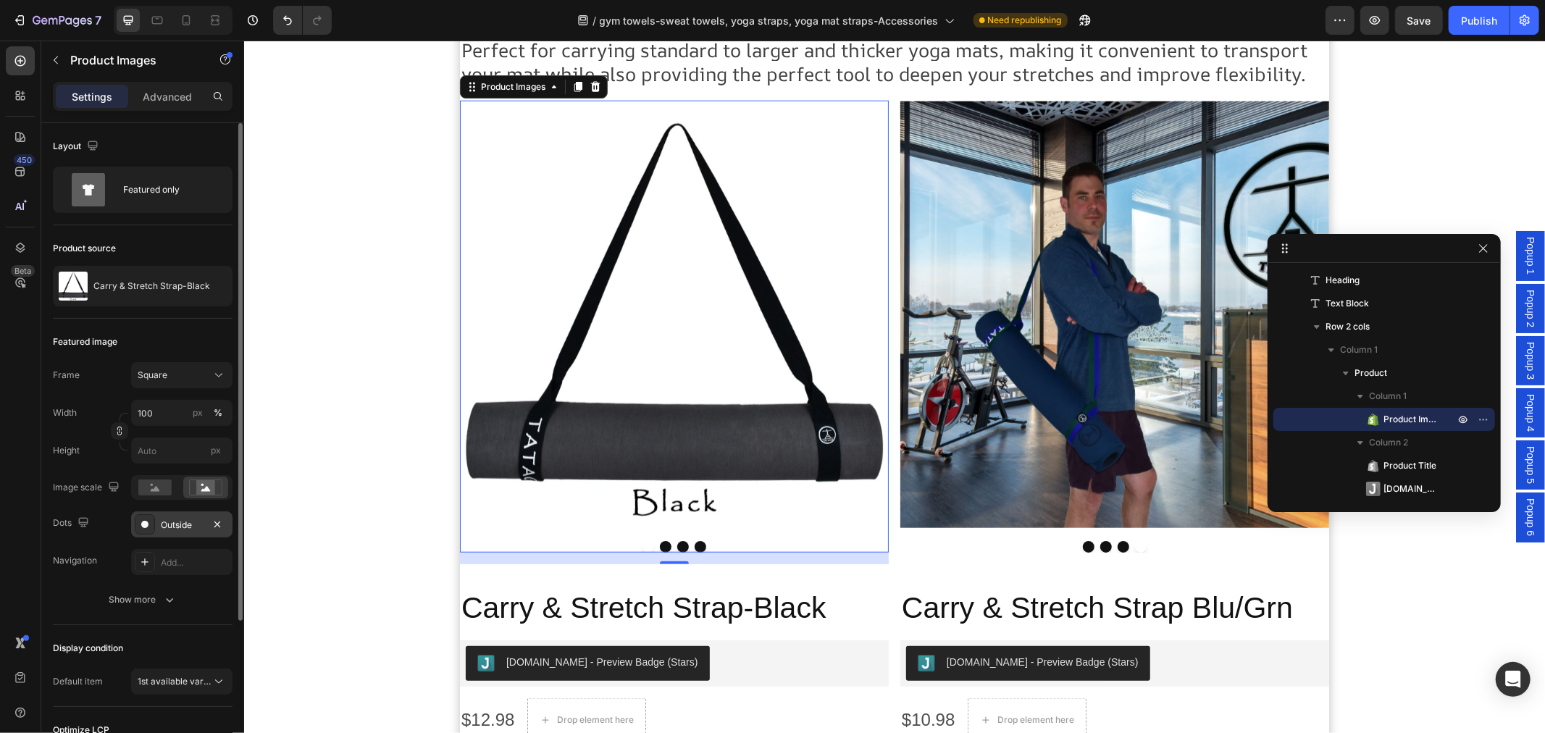
click at [659, 541] on button "Dot" at bounding box center [665, 546] width 12 height 12
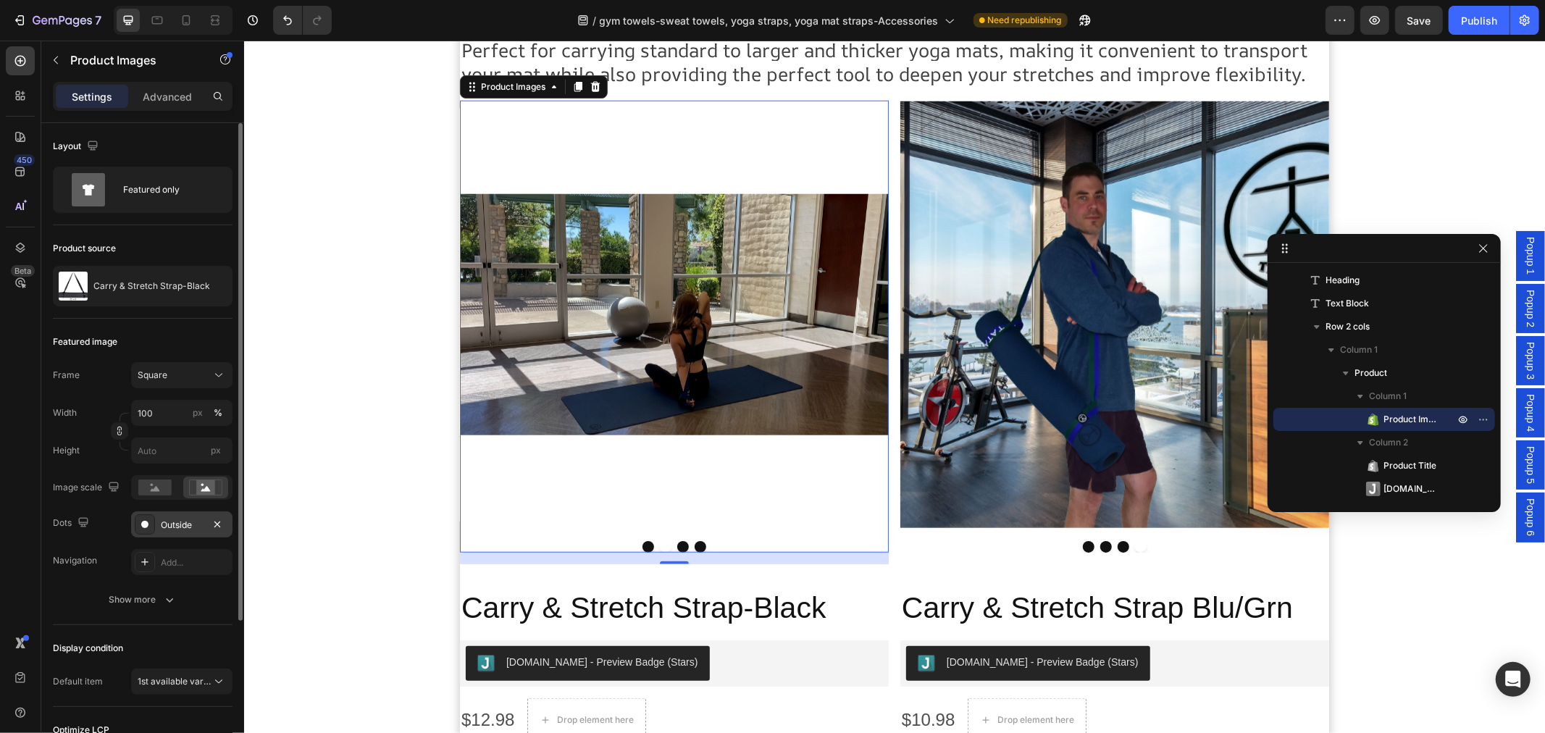
click at [694, 541] on button "Dot" at bounding box center [700, 546] width 12 height 12
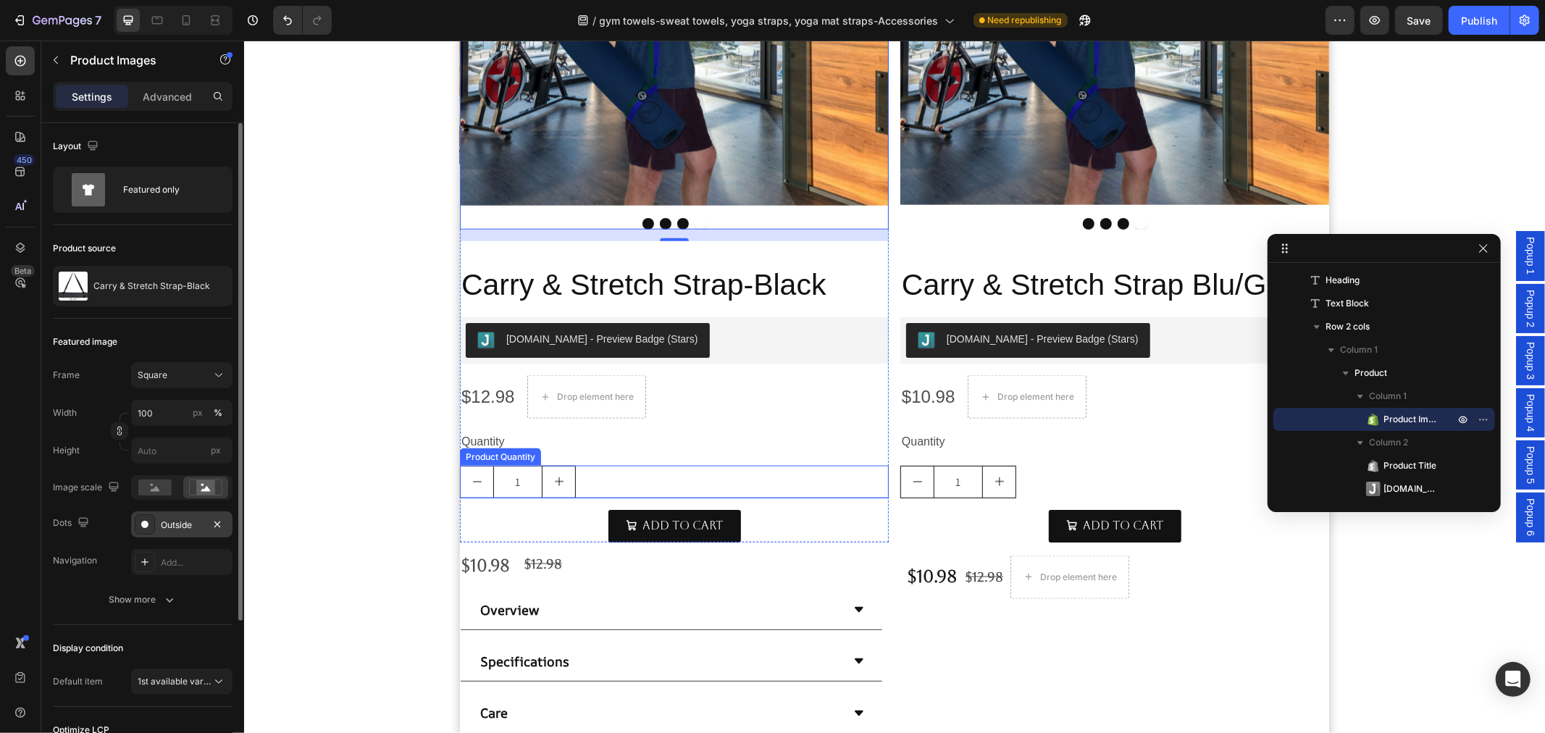
scroll to position [1666, 0]
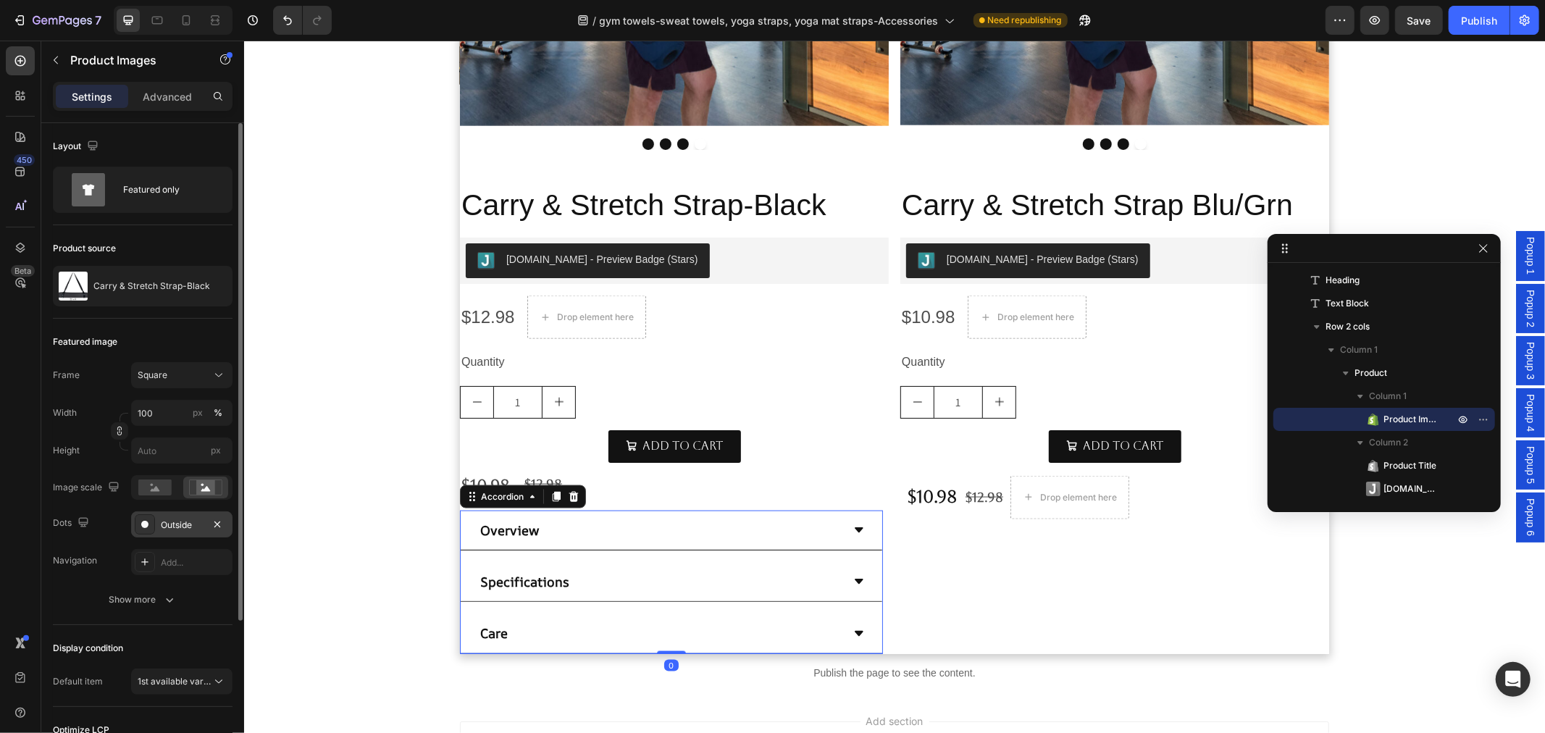
click at [828, 526] on div "Overview" at bounding box center [659, 530] width 364 height 28
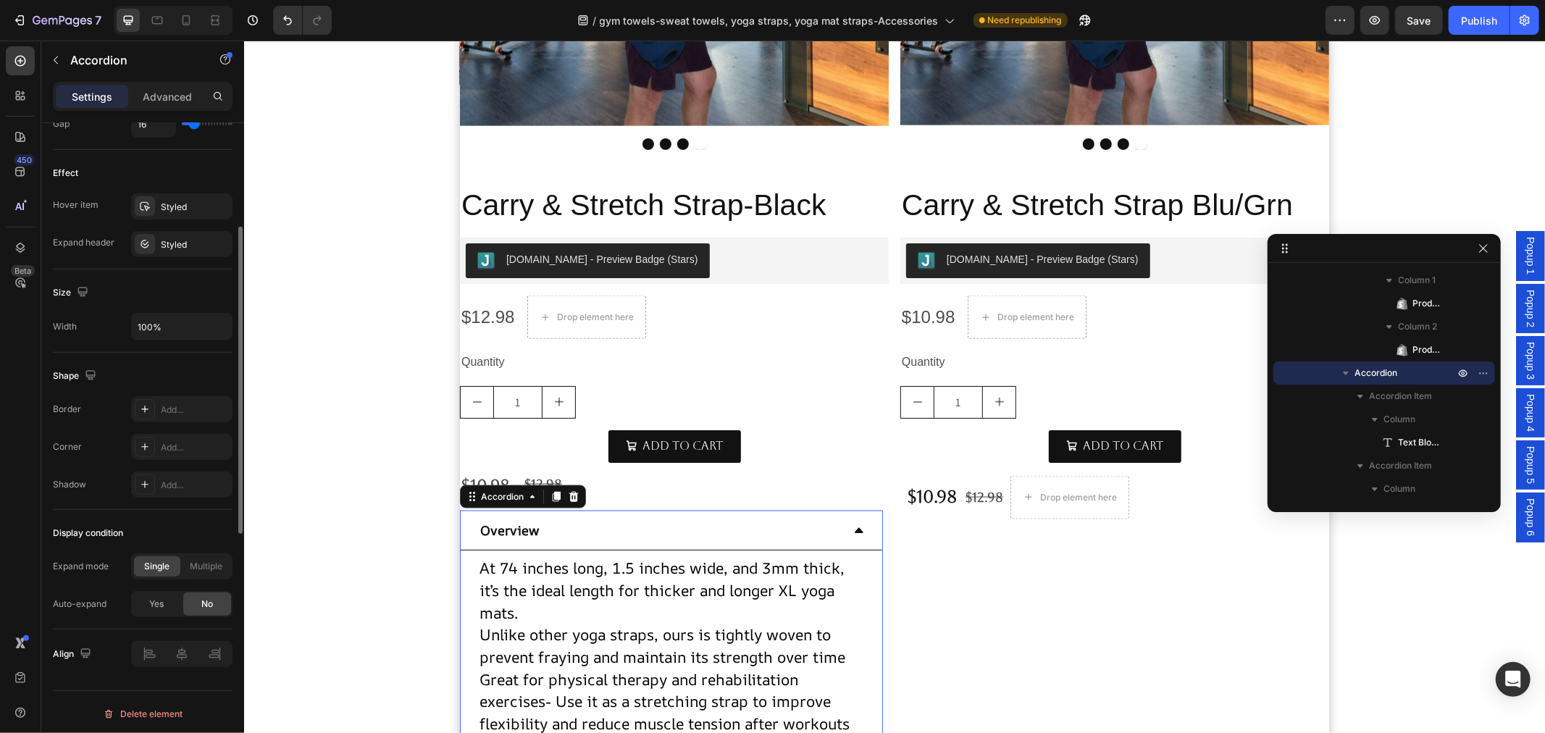
scroll to position [729, 0]
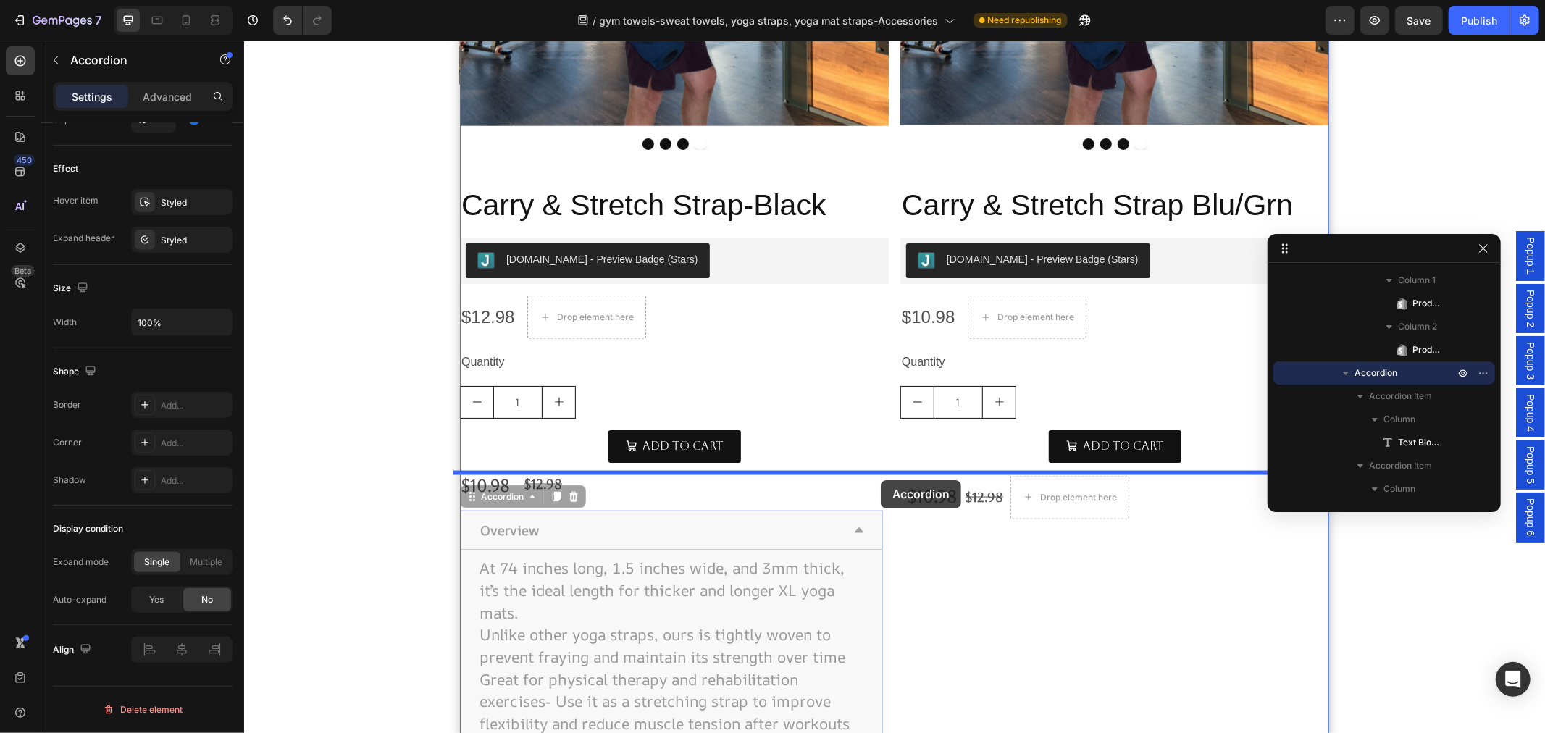
drag, startPoint x: 466, startPoint y: 500, endPoint x: 880, endPoint y: 479, distance: 414.8
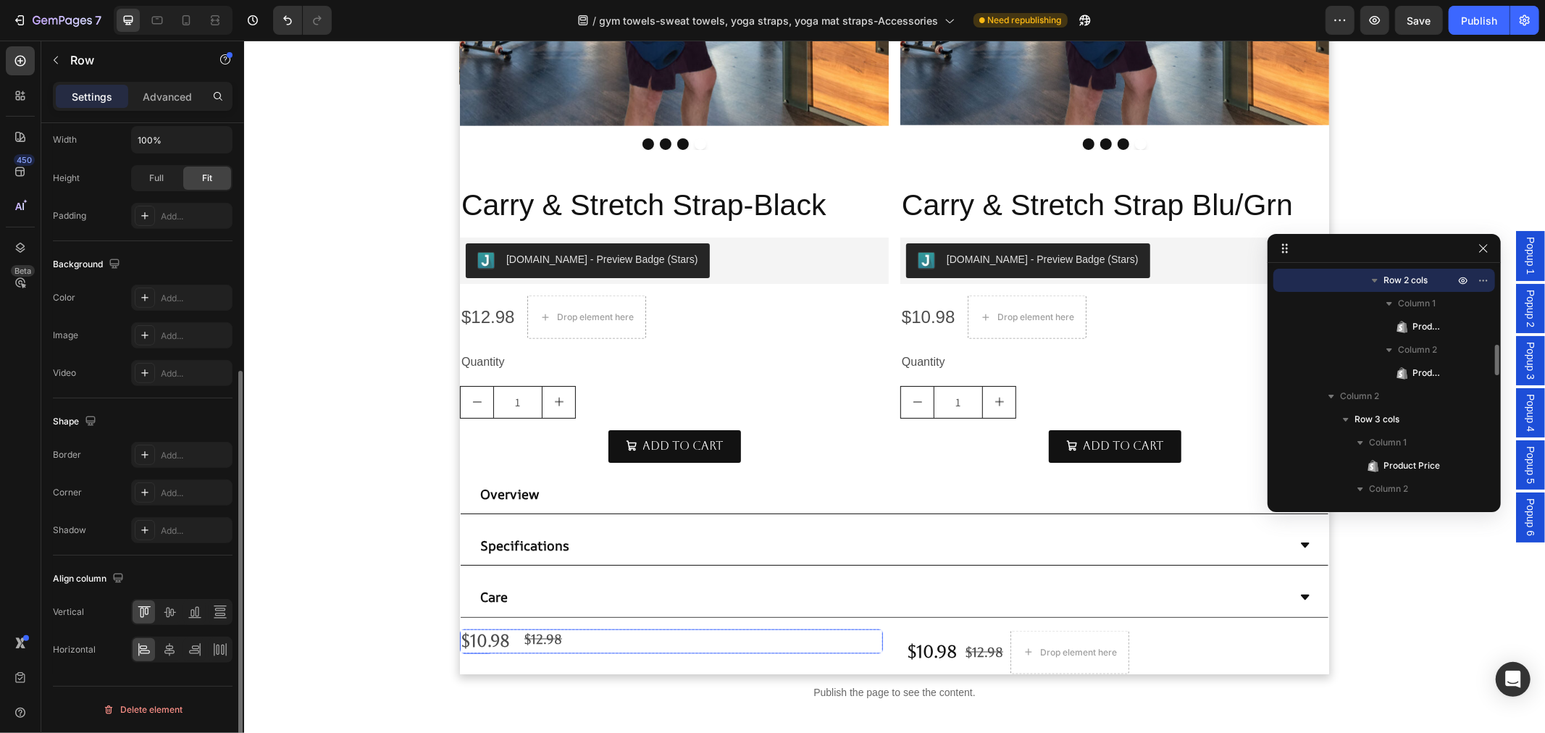
click at [639, 634] on div "$10.98 Product Price Product Price $12.98 Product Price Product Price Row" at bounding box center [670, 641] width 423 height 25
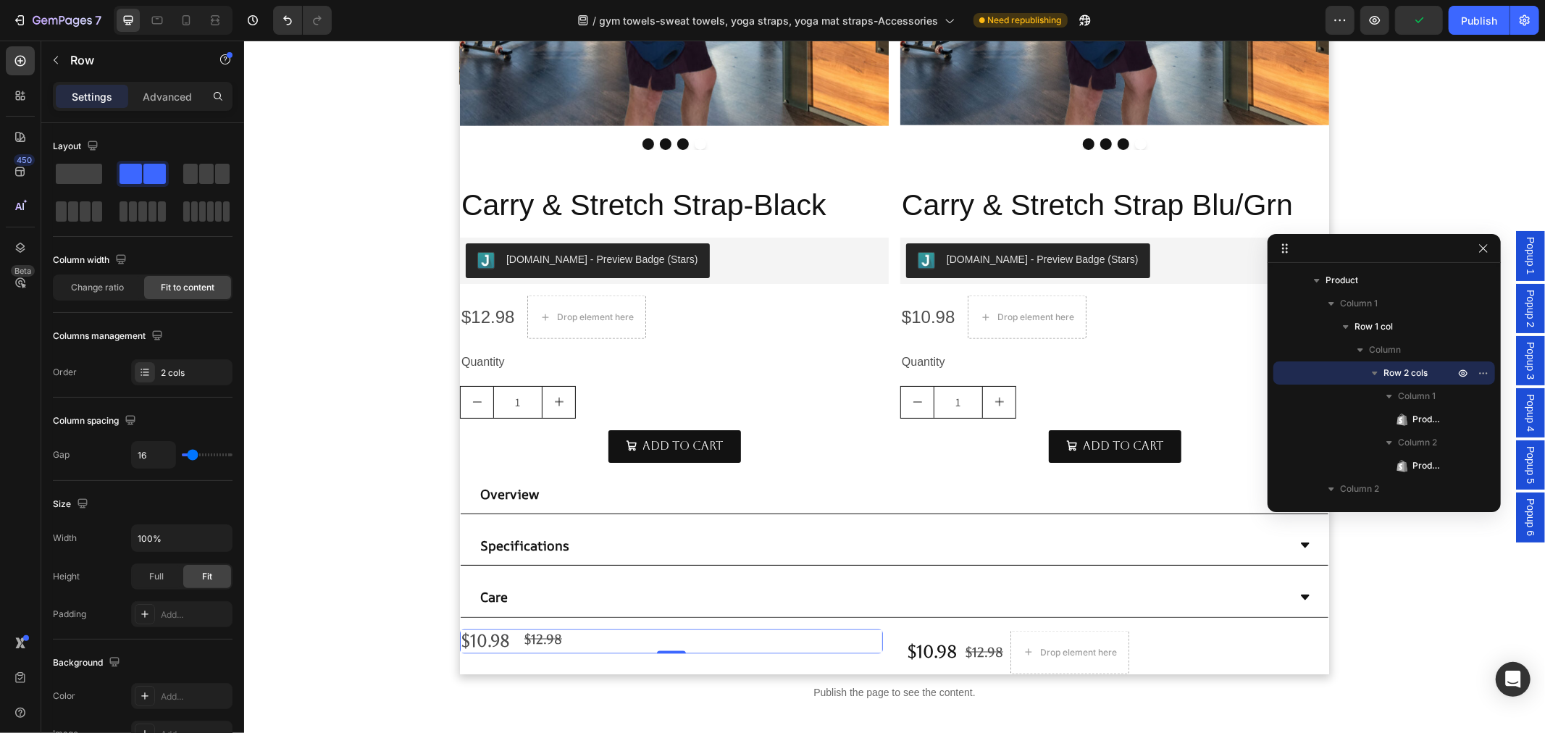
click at [597, 639] on div "$10.98 Product Price Product Price $12.98 Product Price Product Price Row 0" at bounding box center [670, 641] width 423 height 25
click at [605, 640] on div "$10.98 Product Price Product Price $12.98 Product Price Product Price Row 0" at bounding box center [670, 641] width 423 height 25
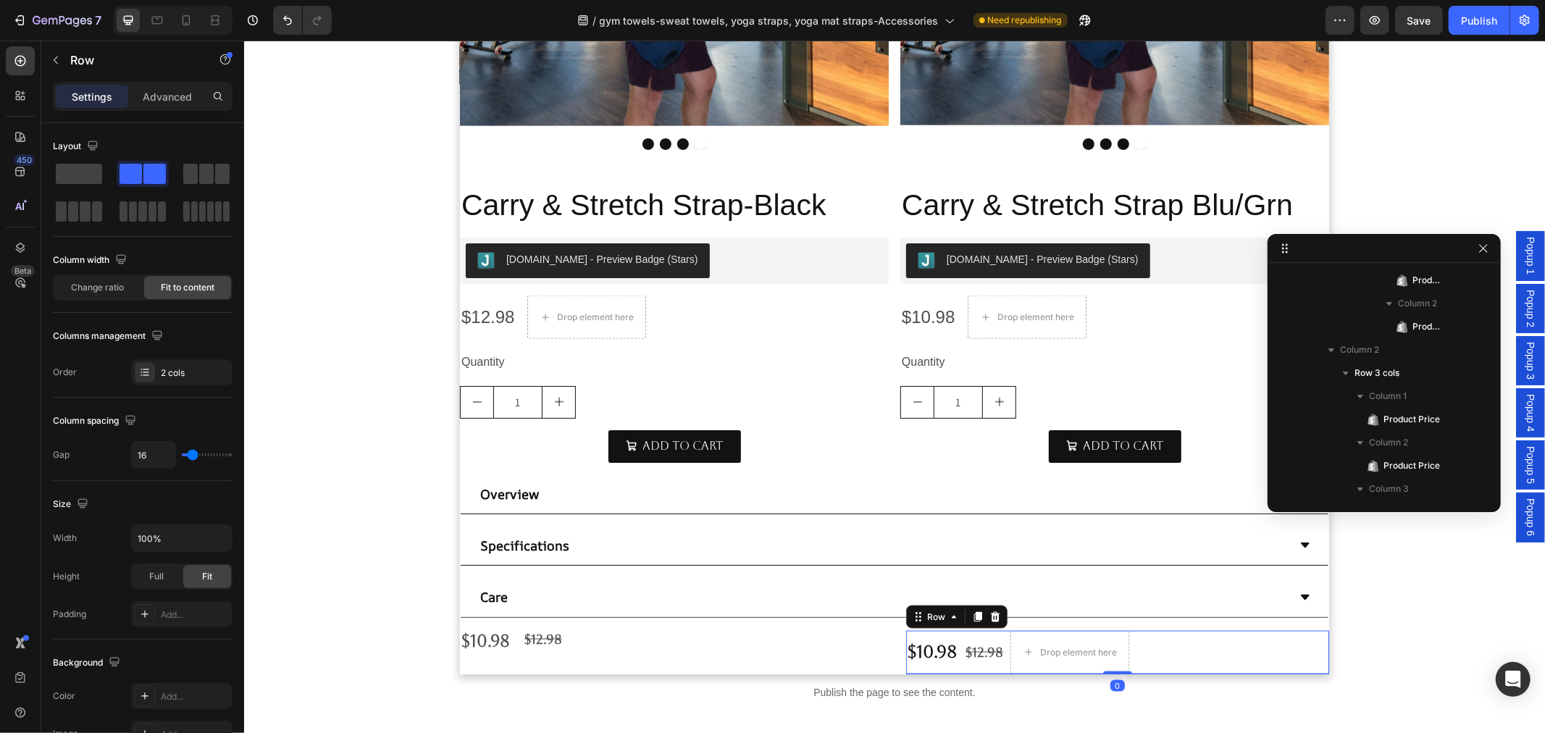
click at [989, 637] on div "$12.98 Product Price Product Price" at bounding box center [983, 651] width 41 height 43
click at [990, 615] on icon at bounding box center [994, 616] width 9 height 10
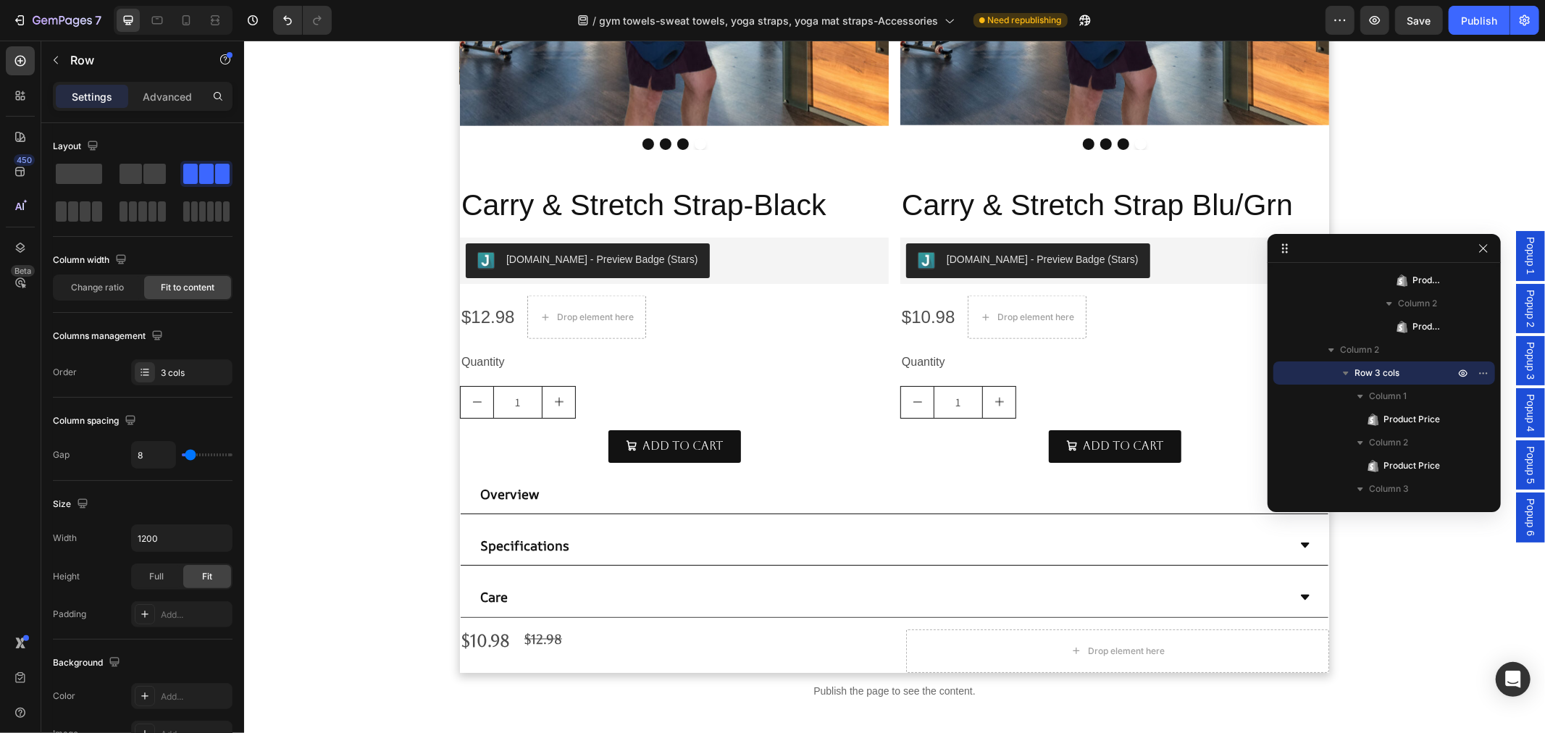
scroll to position [1307, 0]
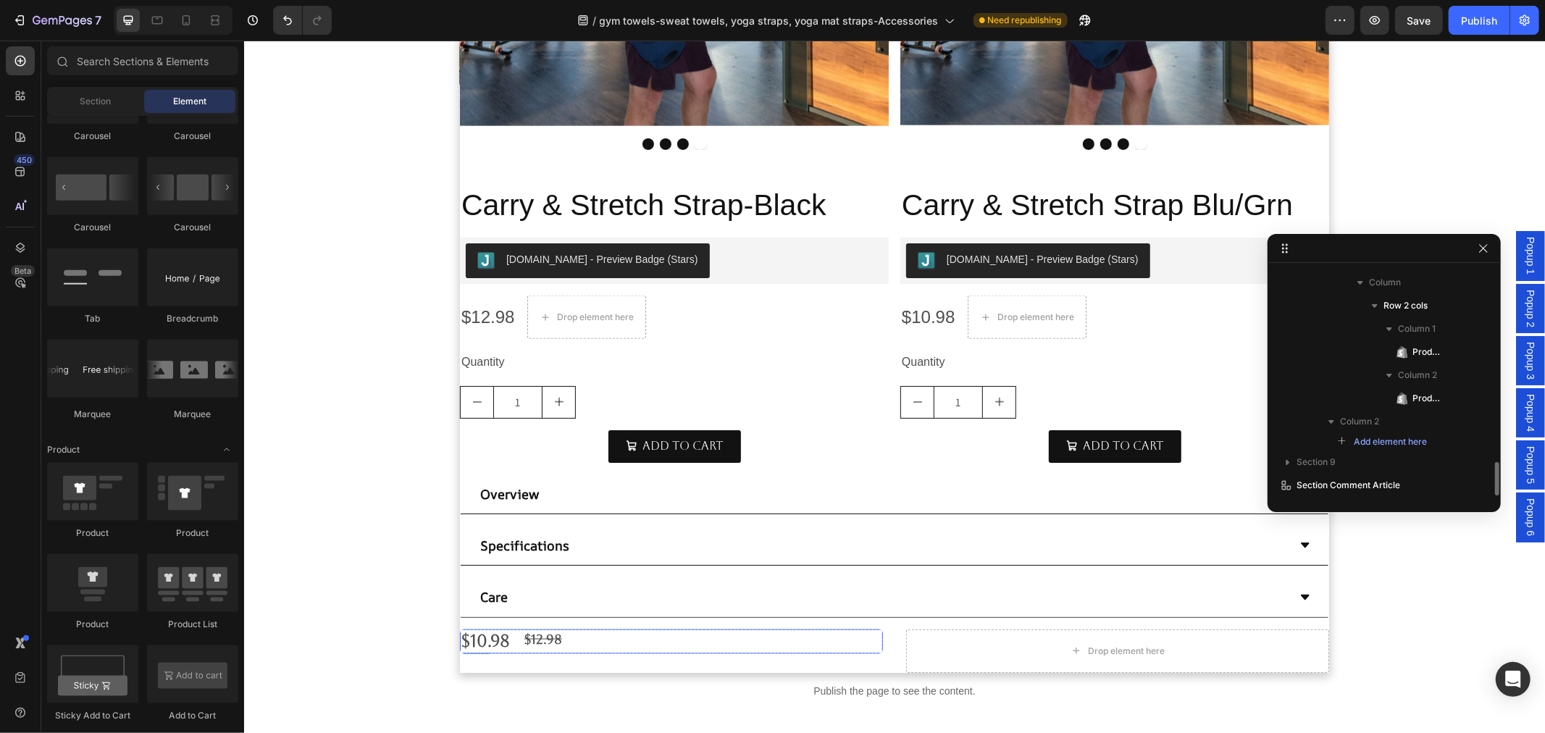
click at [701, 644] on div "$10.98 Product Price Product Price $12.98 Product Price Product Price Row" at bounding box center [670, 641] width 423 height 25
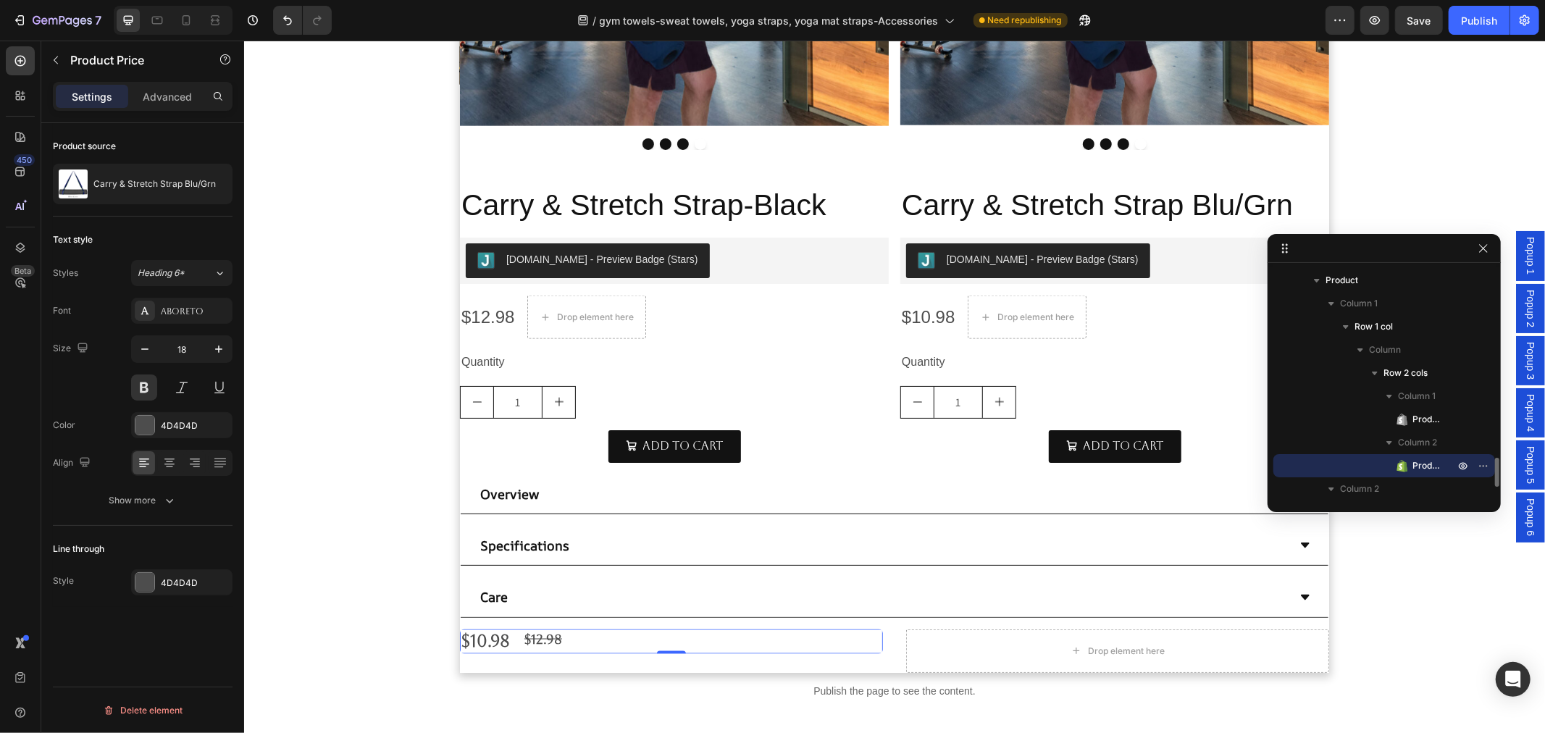
click at [555, 639] on div "$12.98" at bounding box center [542, 639] width 41 height 20
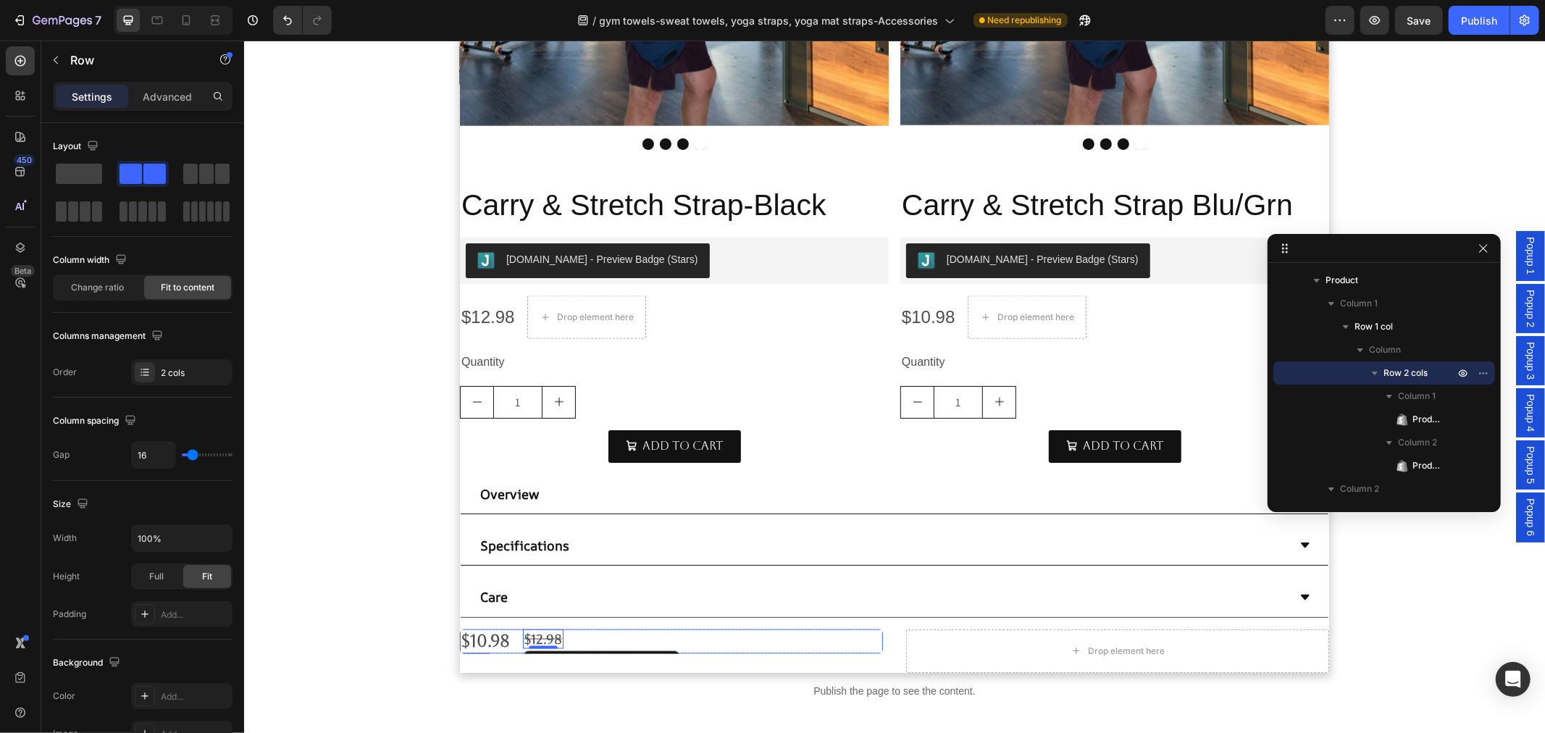
click at [786, 650] on div "$10.98 Product Price Product Price $12.98 Product Price Edit content in Shopify…" at bounding box center [670, 641] width 423 height 25
click at [524, 647] on div "$12.98 Product Price Product Price" at bounding box center [542, 639] width 41 height 20
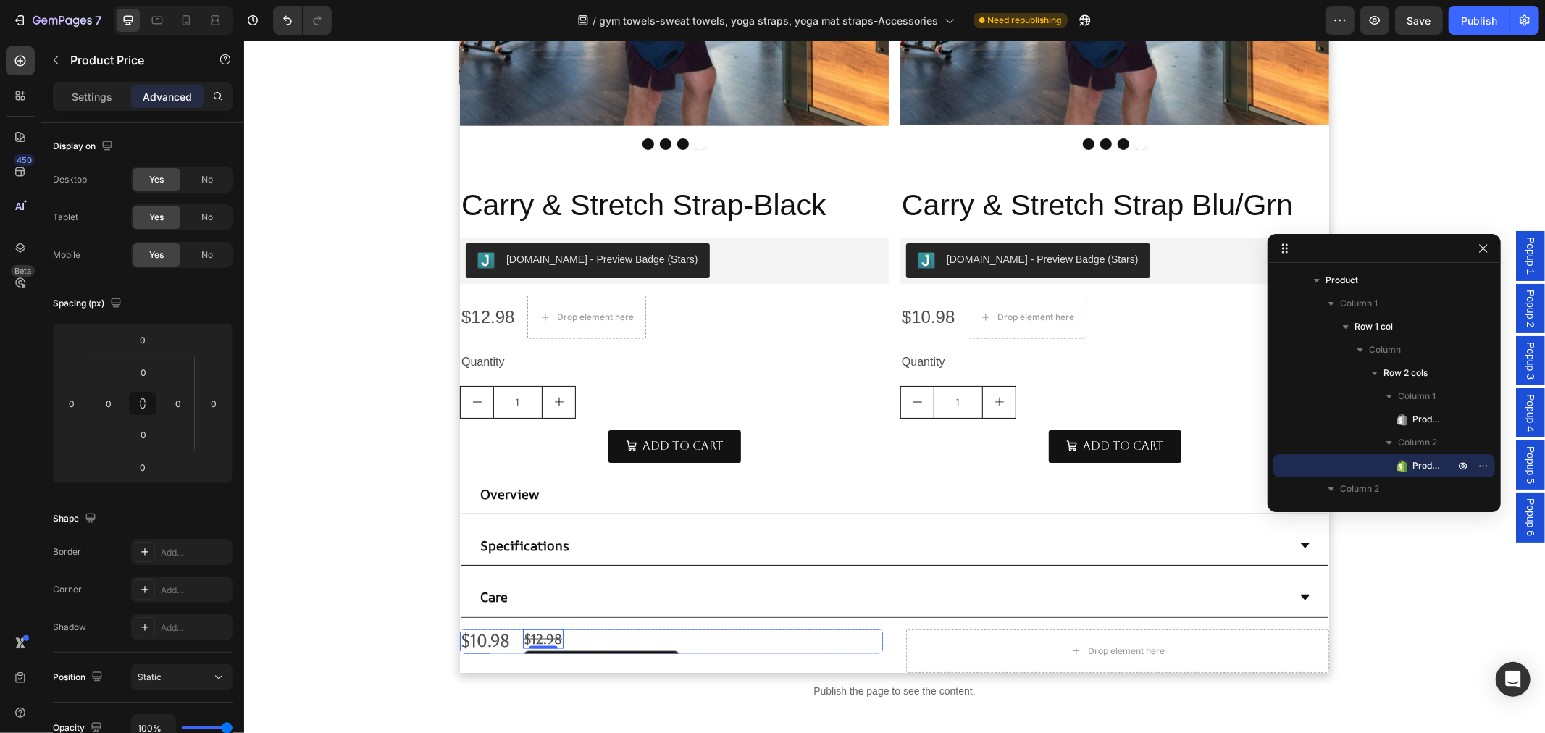
click at [679, 641] on div "$10.98 Product Price Product Price $12.98 Product Price Edit content in Shopify…" at bounding box center [670, 641] width 423 height 25
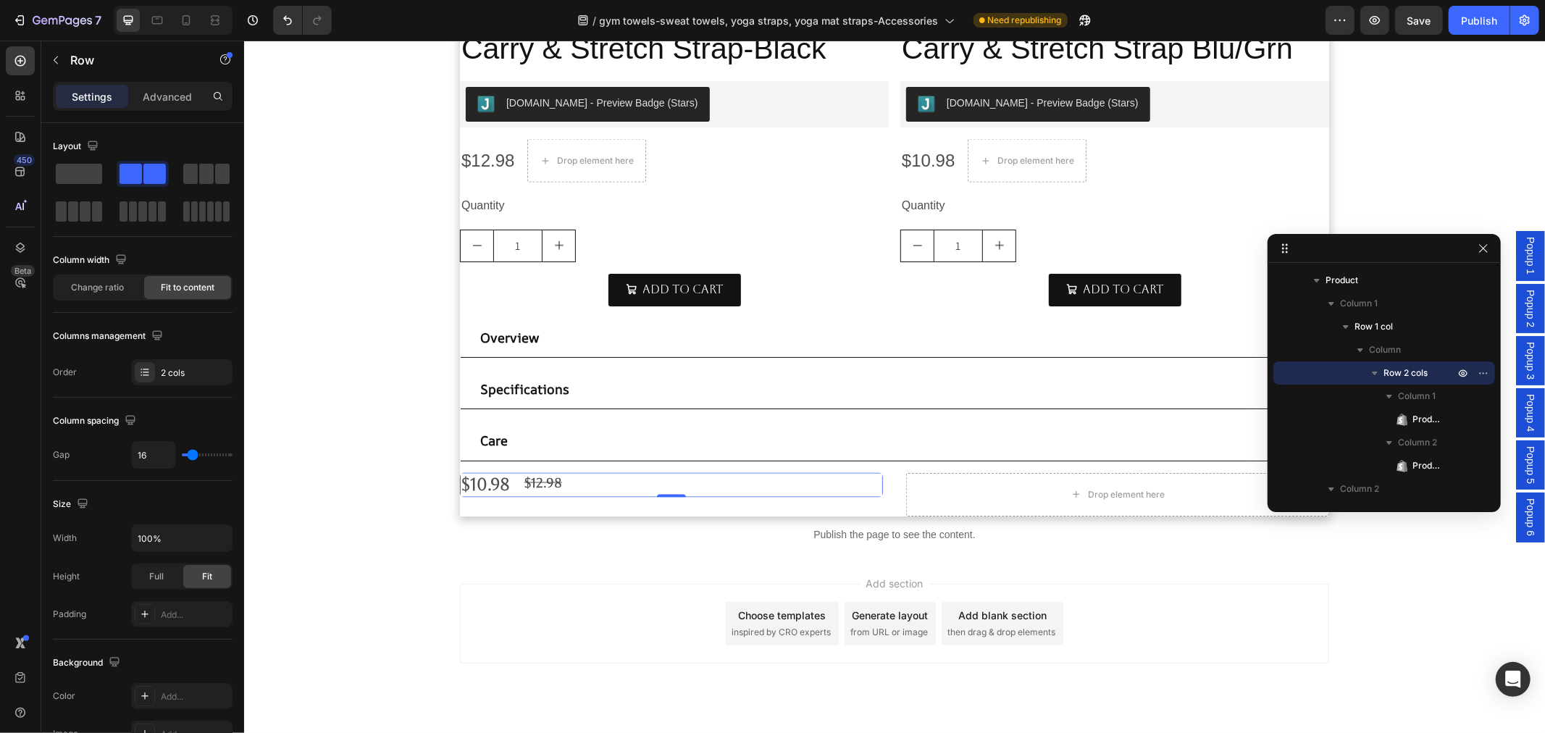
scroll to position [1852, 0]
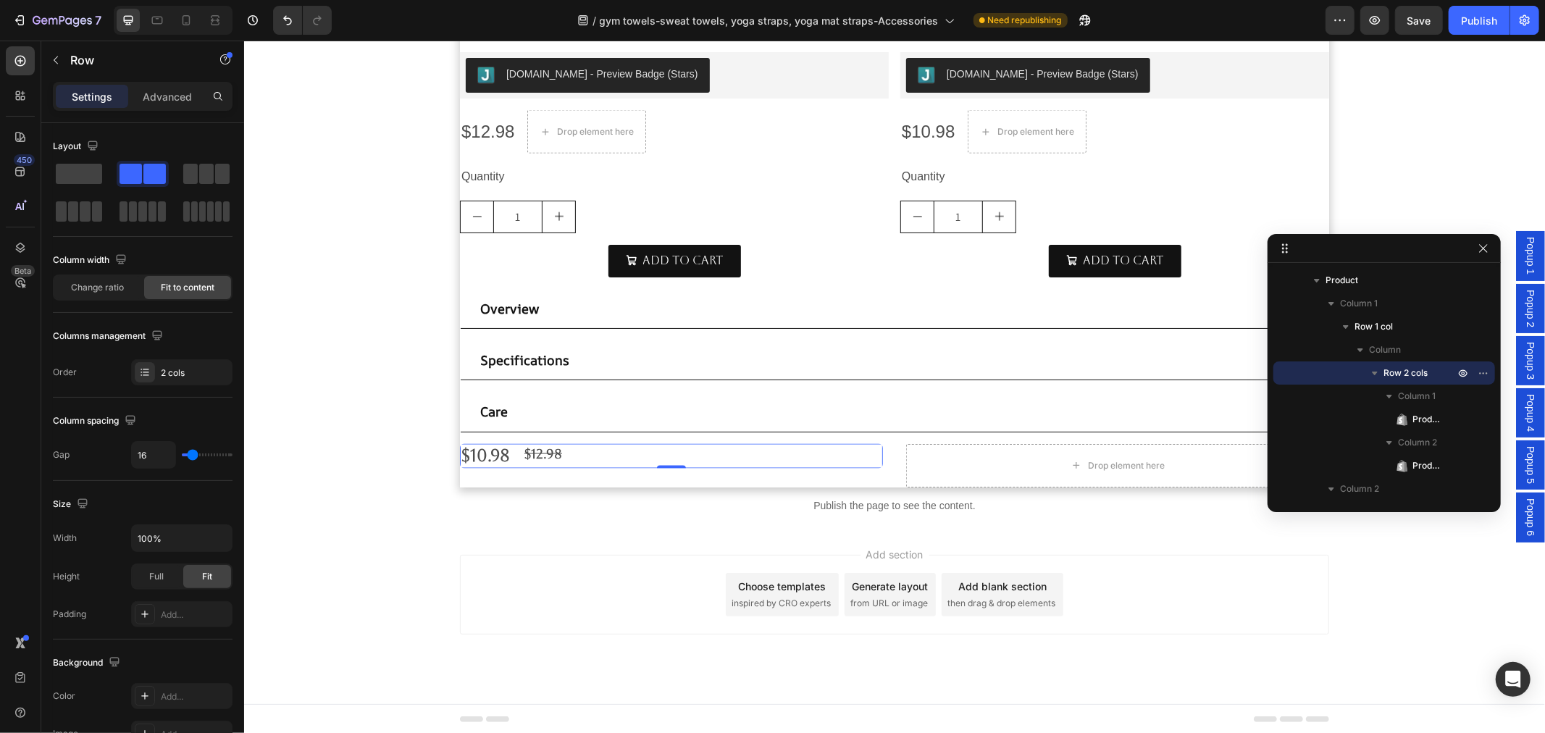
click at [679, 461] on div "$10.98 Product Price Product Price $12.98 Product Price Product Price Row 0" at bounding box center [670, 455] width 423 height 25
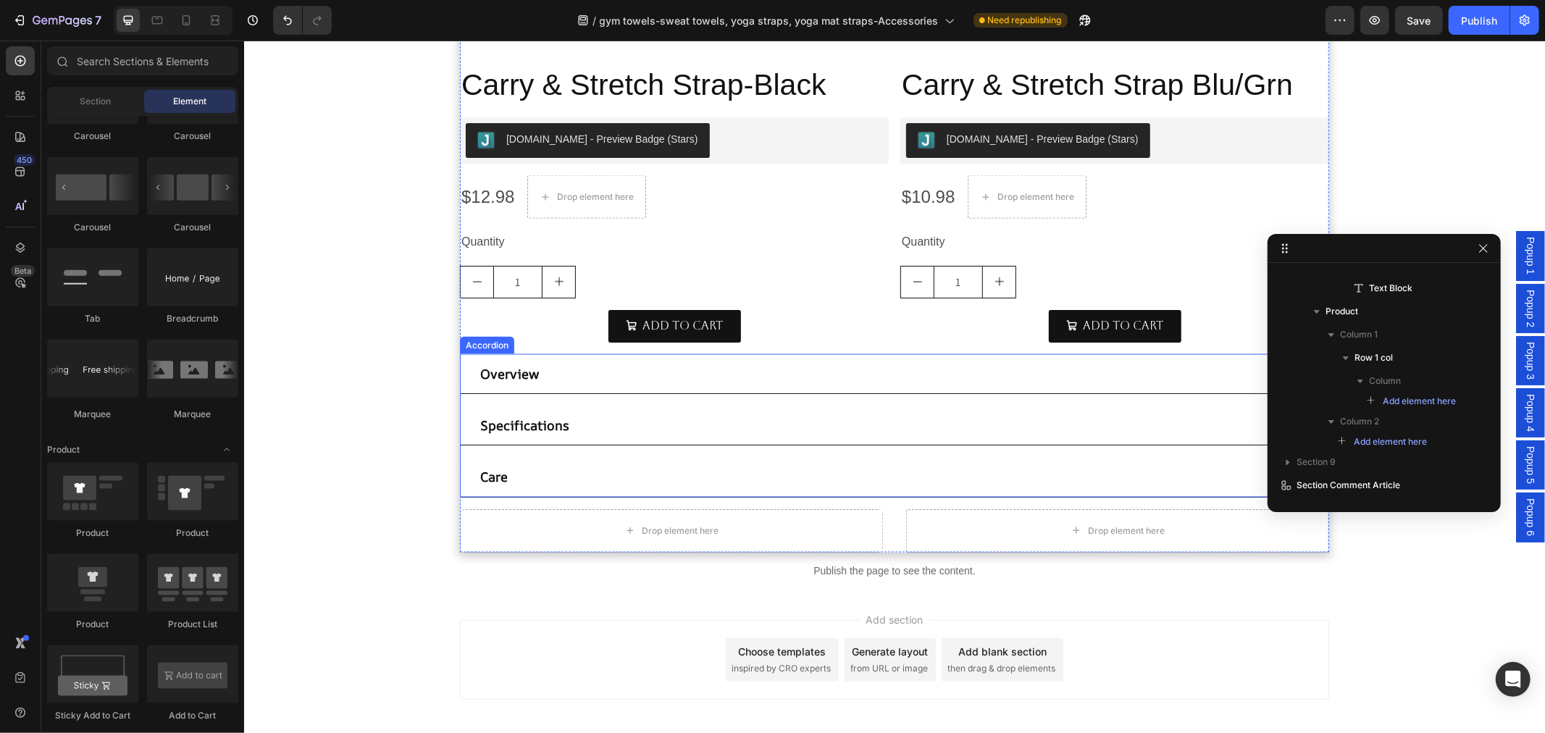
scroll to position [1771, 0]
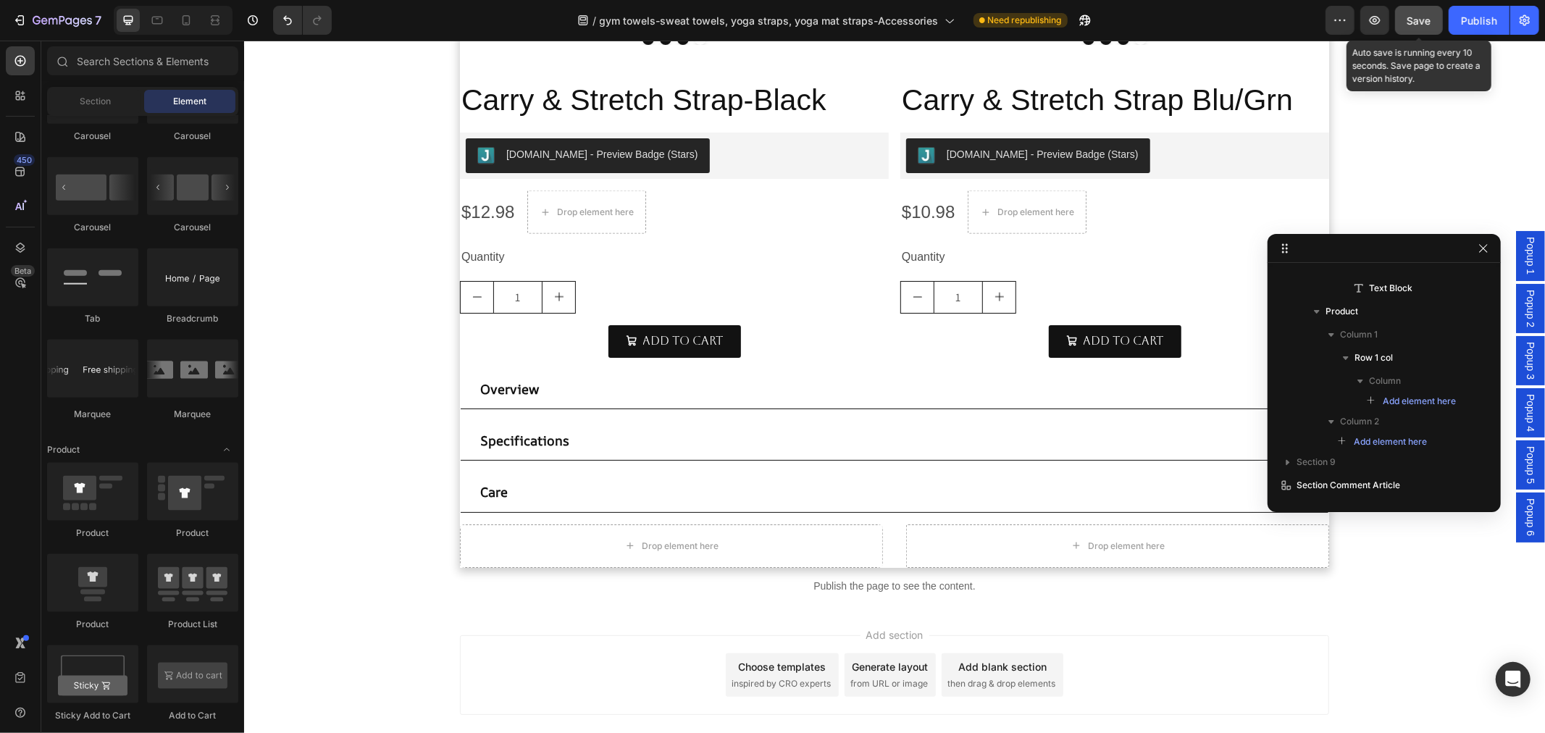
click at [1422, 16] on span "Save" at bounding box center [1419, 20] width 24 height 12
click at [1425, 17] on span "Save" at bounding box center [1419, 20] width 24 height 12
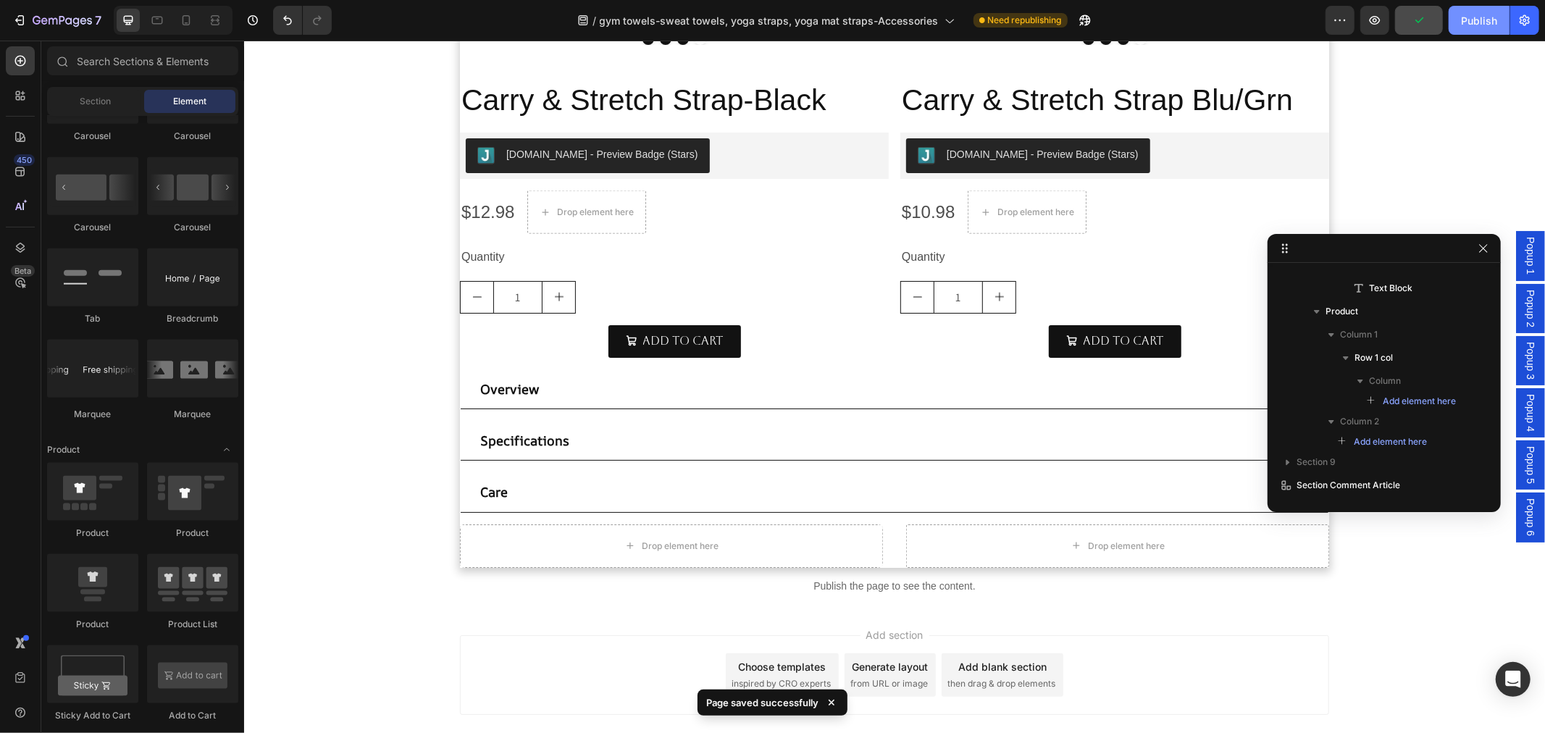
click at [1470, 18] on div "Publish" at bounding box center [1479, 20] width 36 height 15
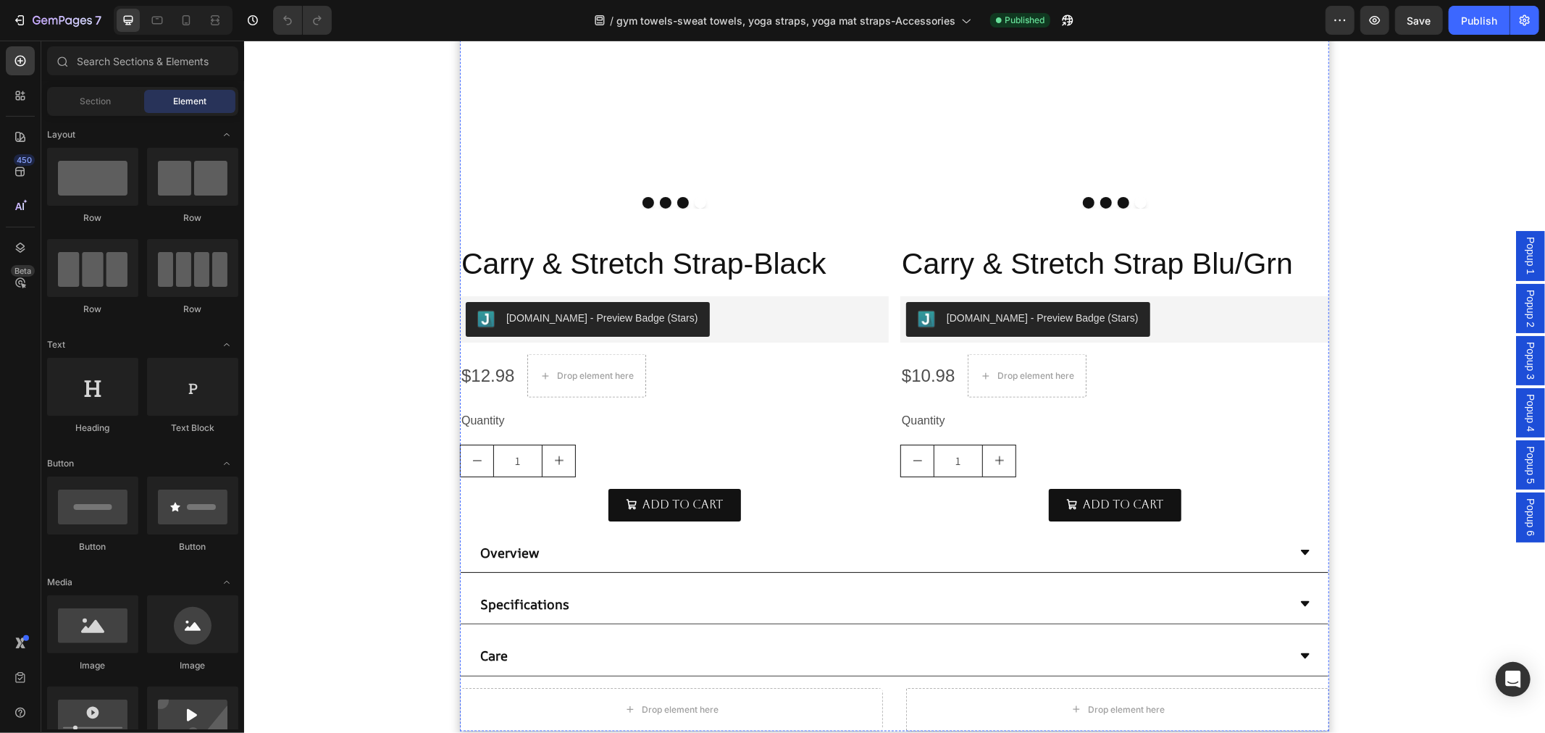
scroll to position [1609, 0]
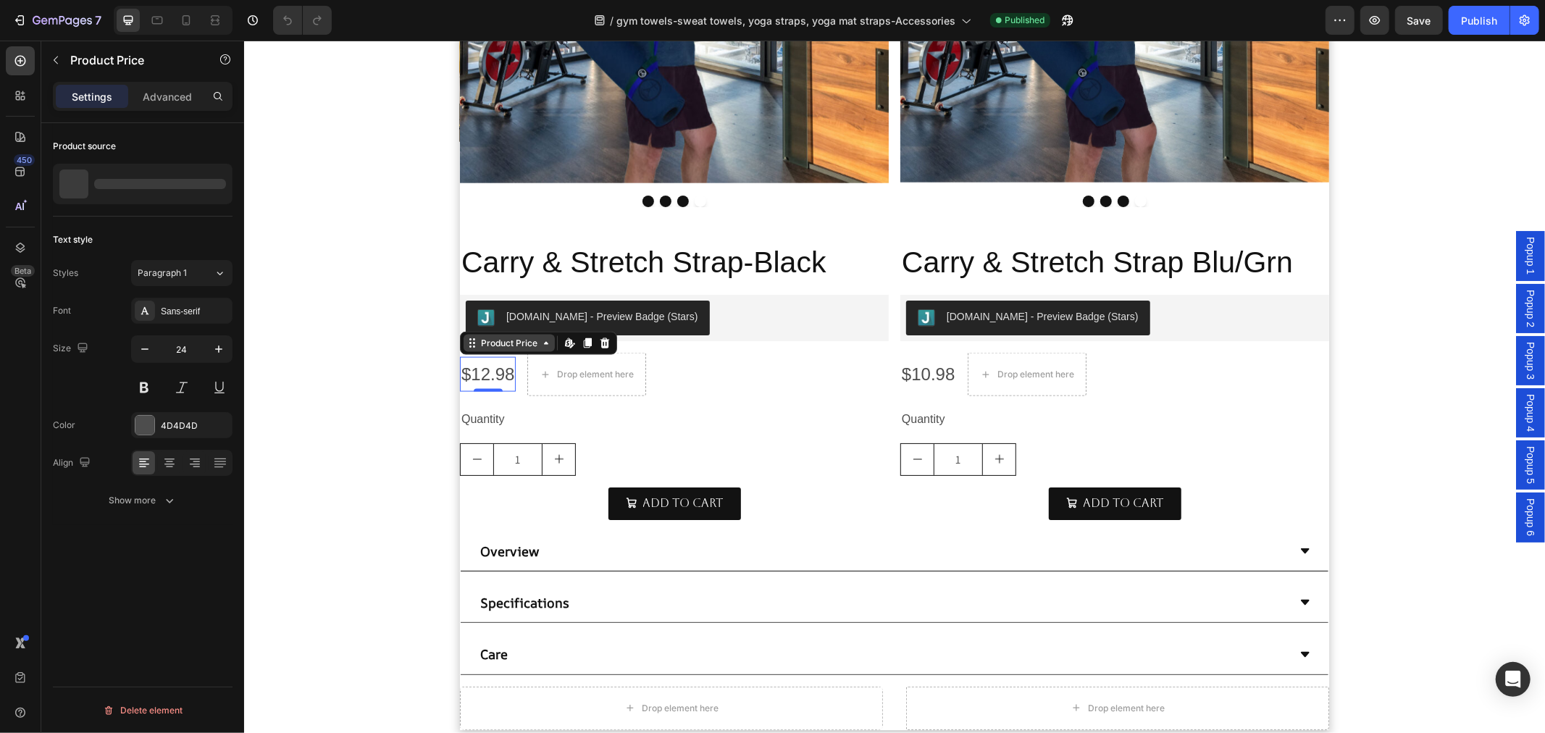
click at [484, 348] on div "Product Price" at bounding box center [508, 342] width 91 height 17
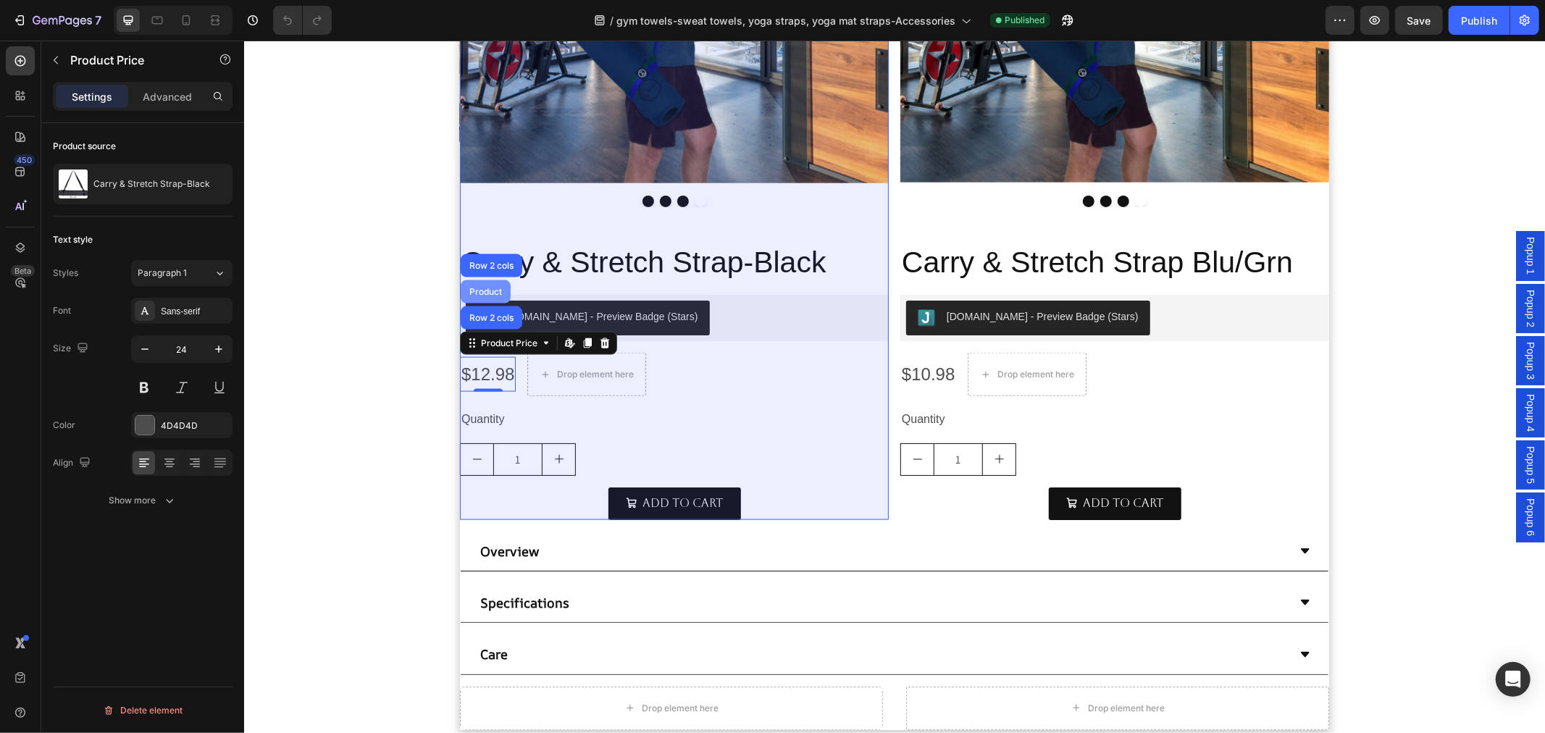
click at [479, 290] on div "Product" at bounding box center [485, 291] width 38 height 9
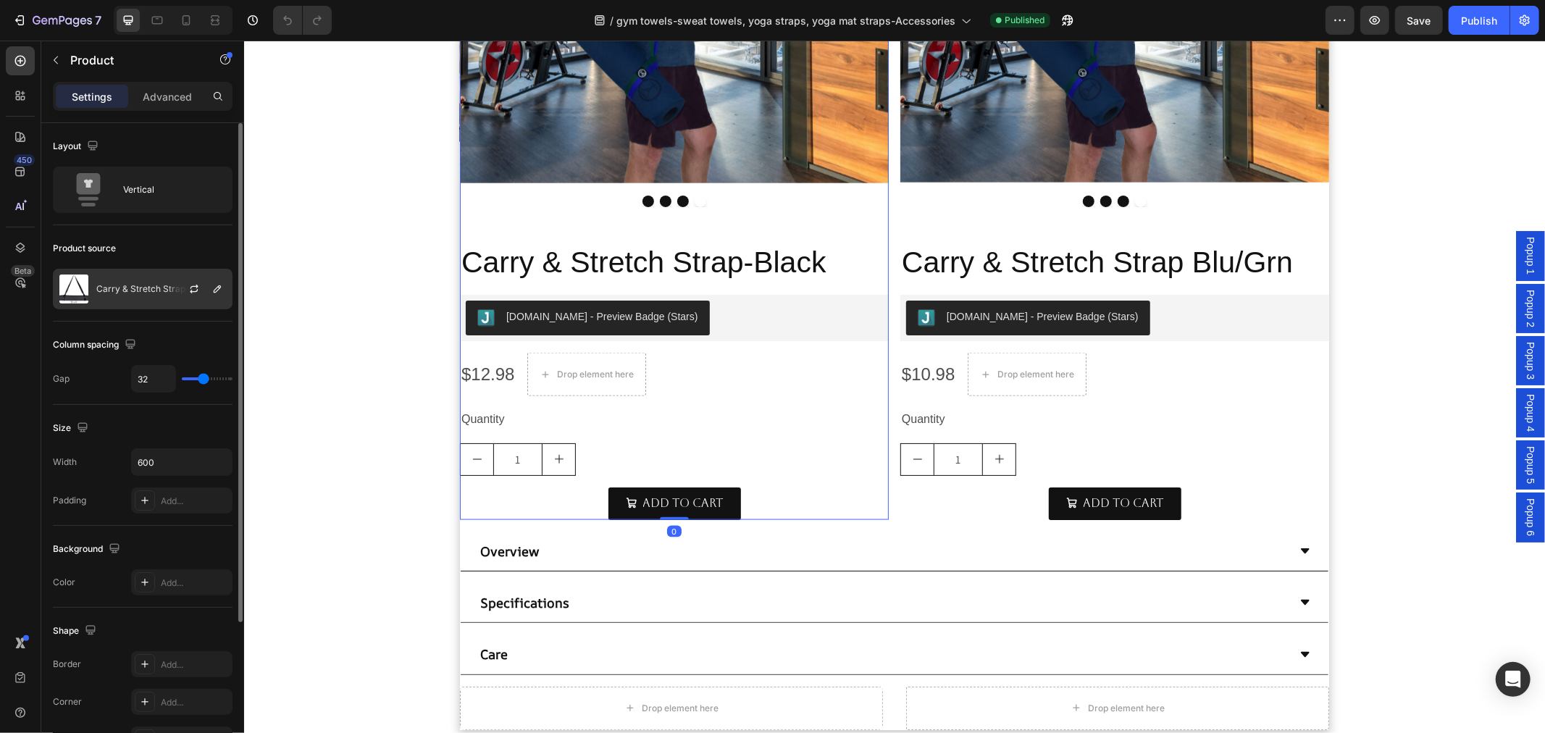
click at [133, 272] on div "Carry & Stretch Strap-Black" at bounding box center [143, 289] width 180 height 41
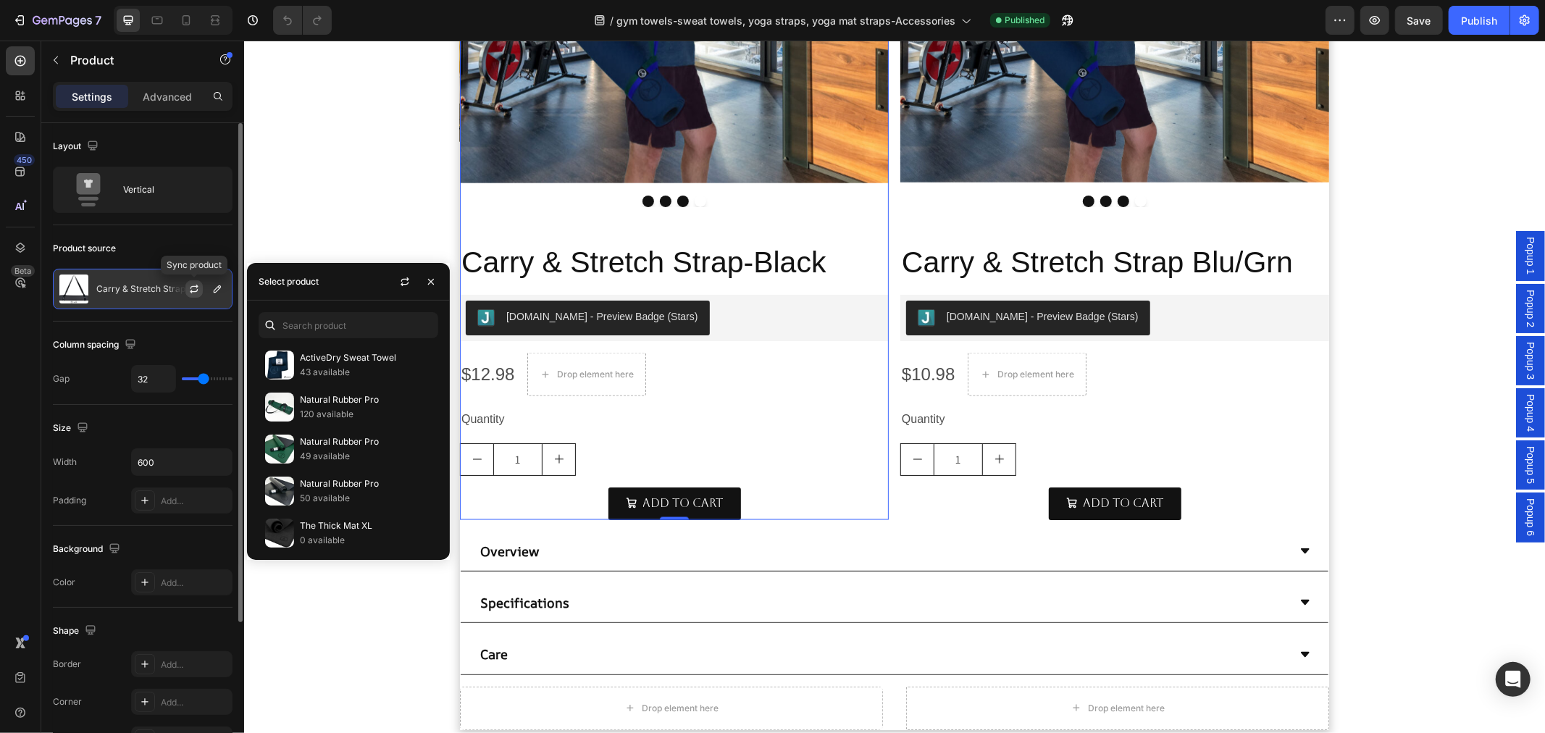
click at [191, 285] on icon "button" at bounding box center [194, 289] width 12 height 12
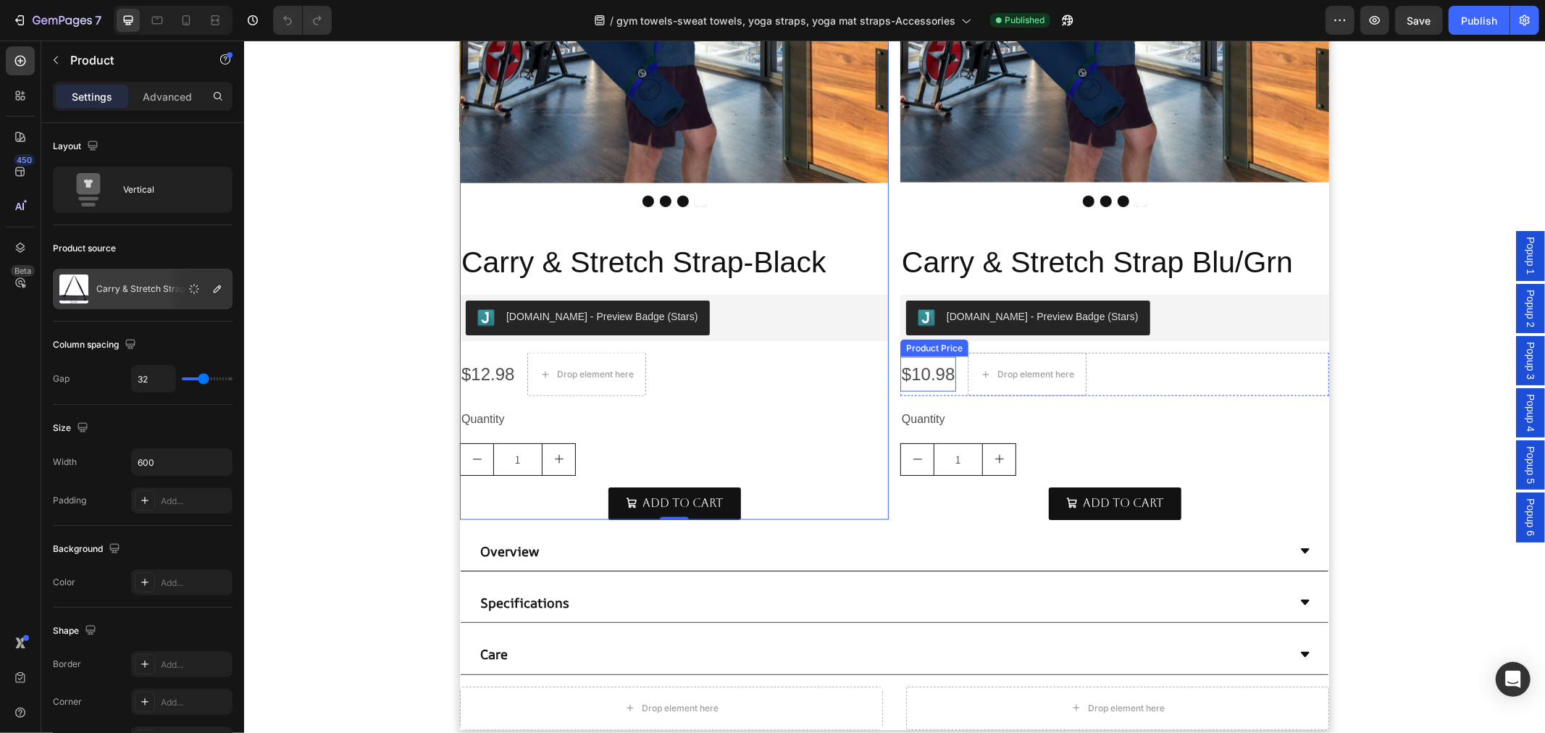
click at [928, 348] on div "Product Price" at bounding box center [933, 347] width 62 height 13
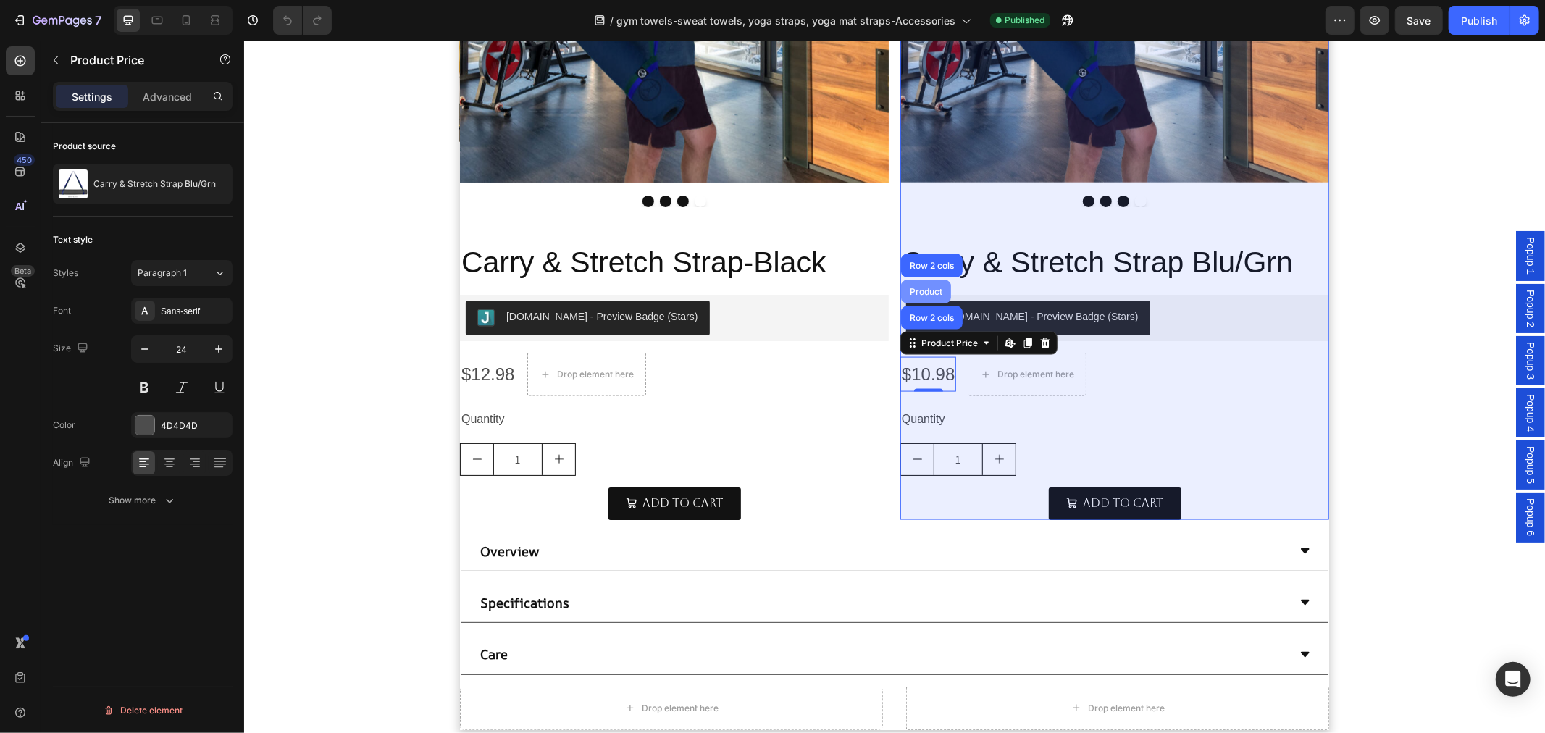
click at [917, 293] on div "Product" at bounding box center [925, 291] width 38 height 9
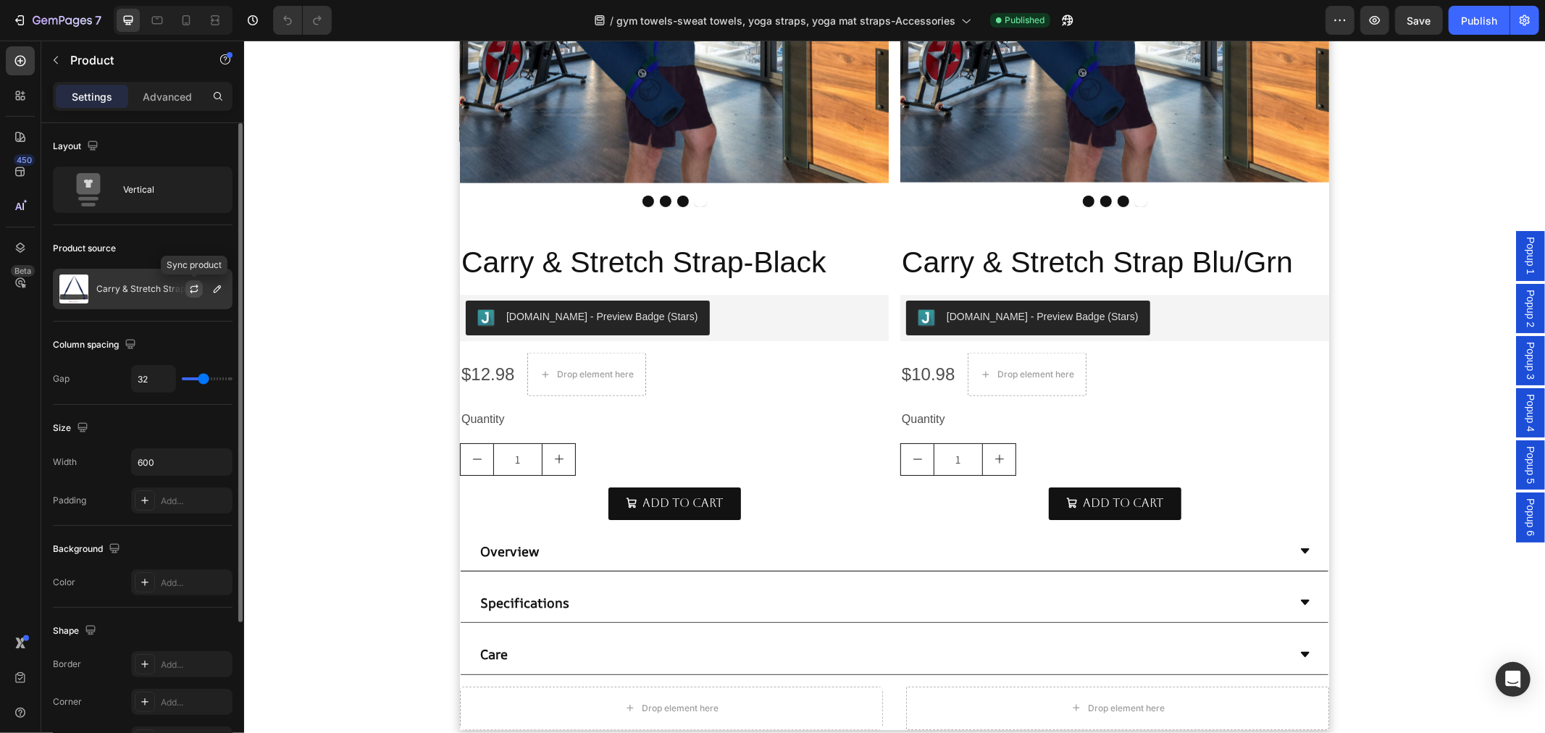
click at [196, 285] on icon "button" at bounding box center [194, 287] width 8 height 4
click at [1073, 458] on div "1" at bounding box center [1114, 459] width 429 height 33
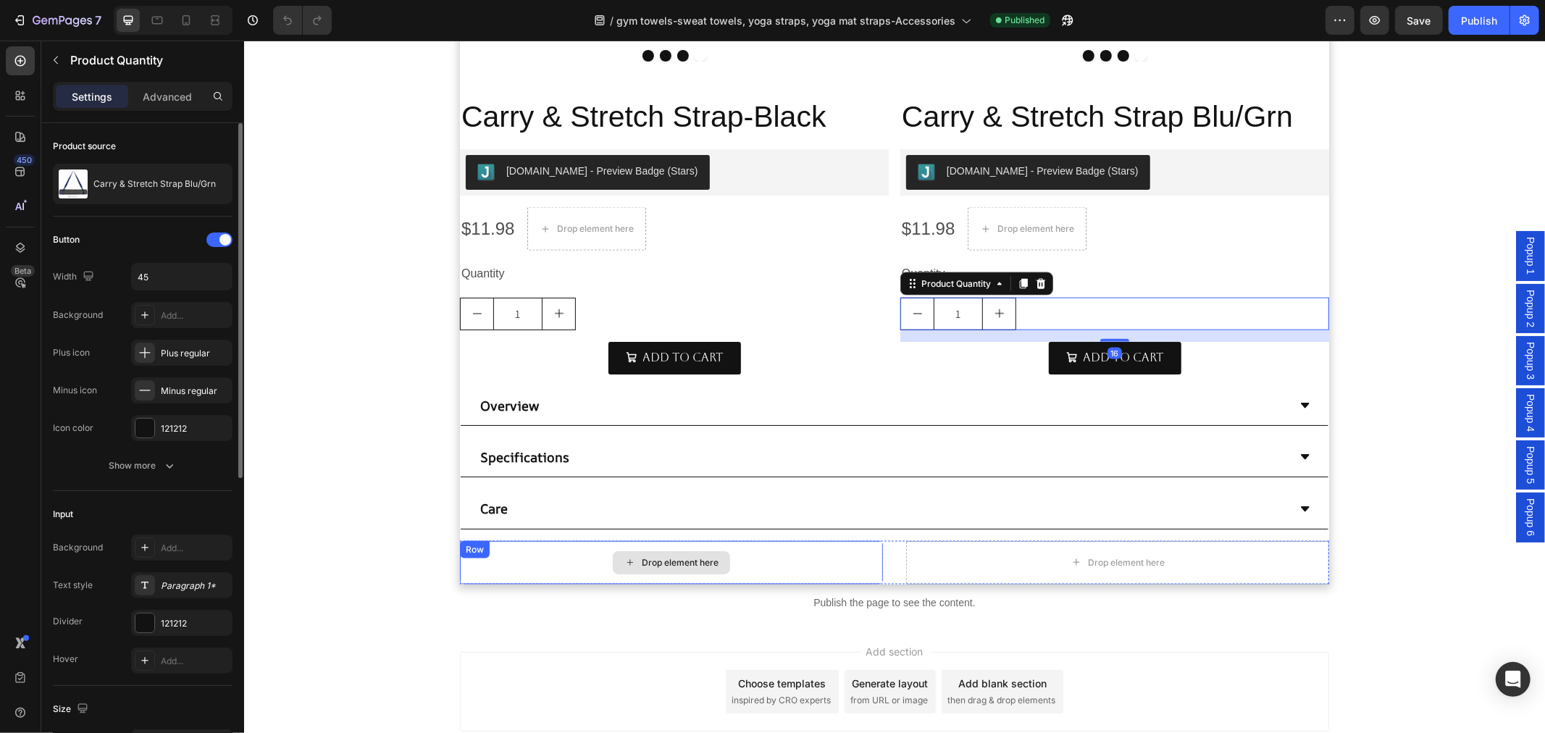
scroll to position [1850, 0]
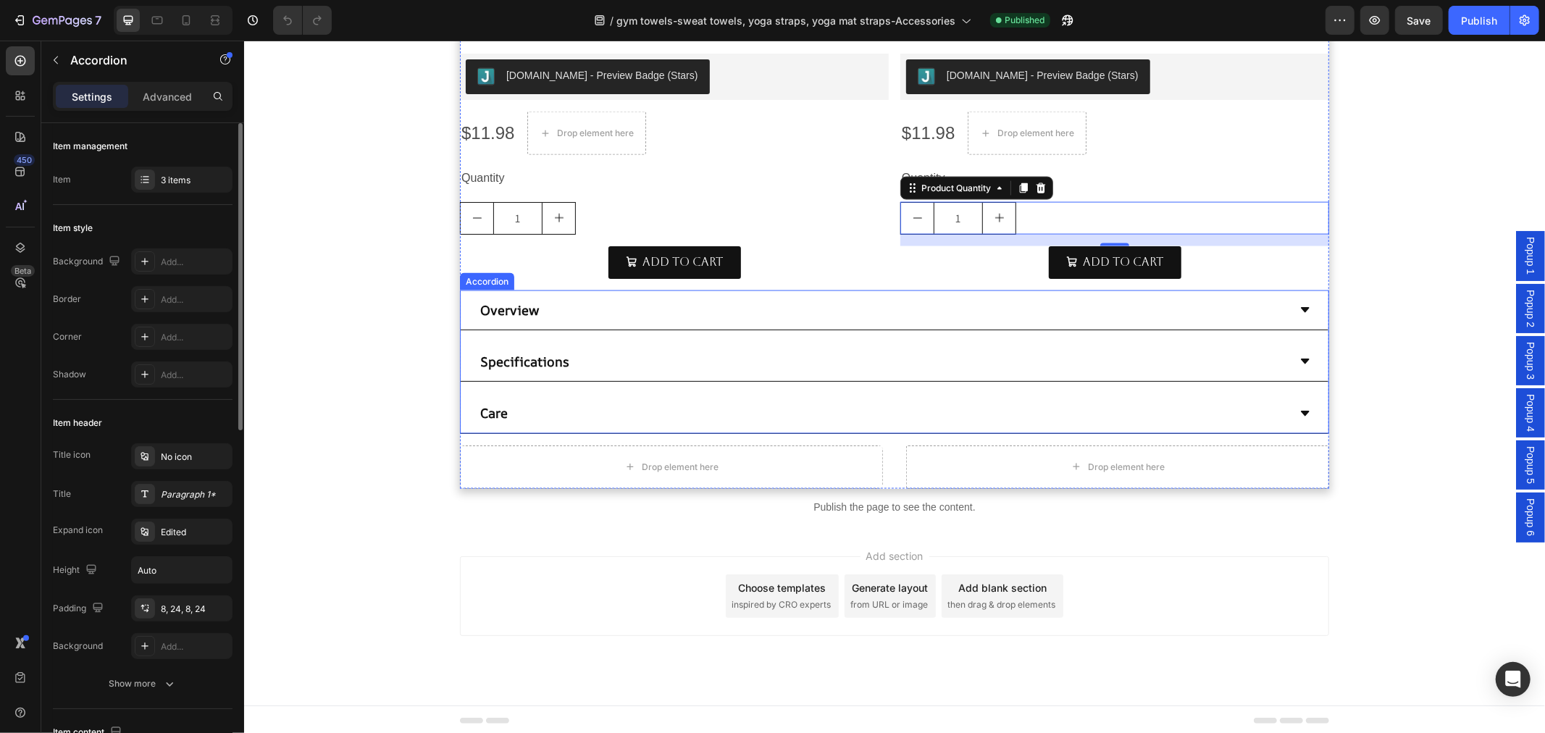
click at [865, 321] on div "Overview" at bounding box center [882, 309] width 810 height 28
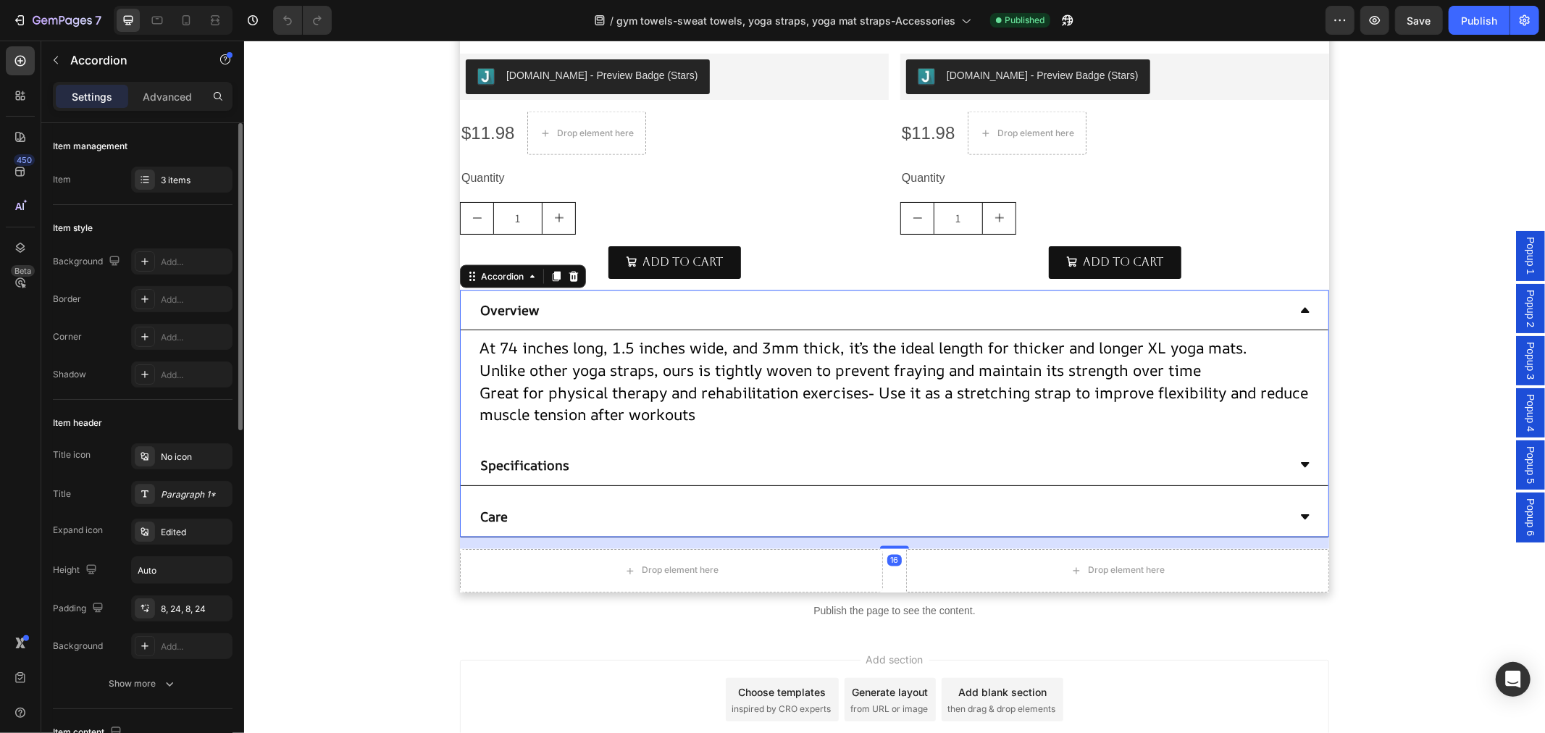
click at [865, 322] on div "Overview" at bounding box center [894, 310] width 868 height 40
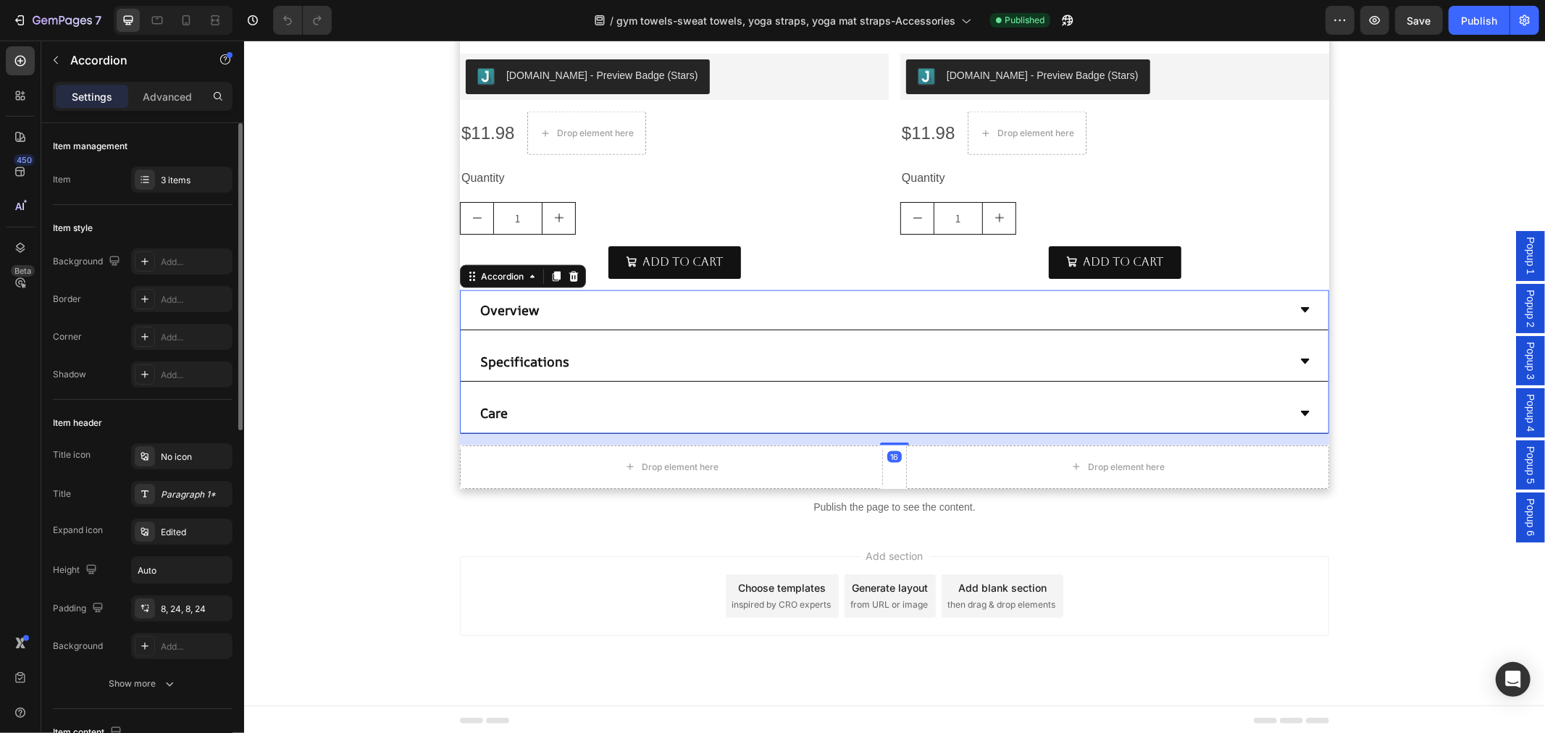
click at [839, 343] on div "Specifications" at bounding box center [894, 361] width 868 height 40
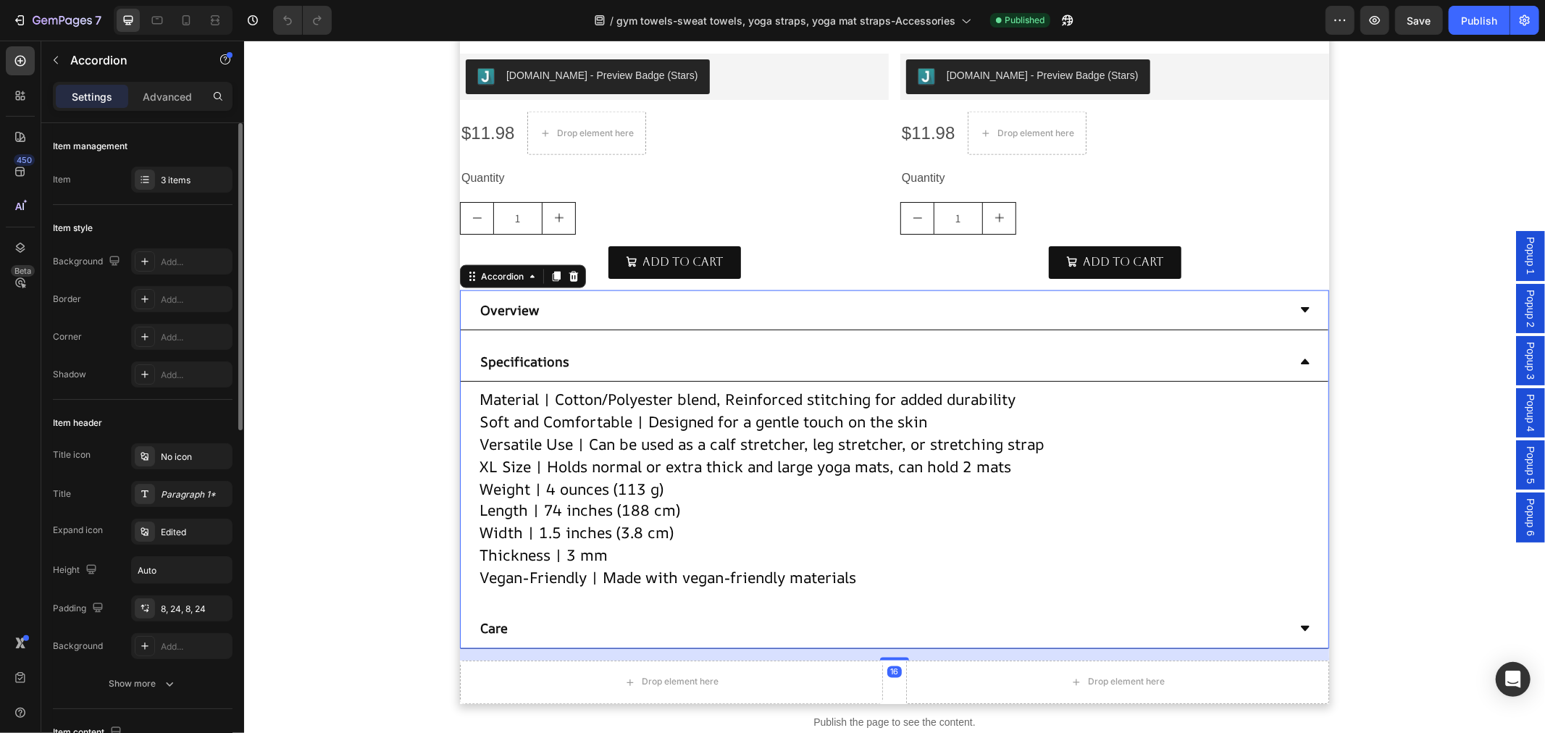
click at [835, 364] on div "Specifications" at bounding box center [882, 361] width 810 height 28
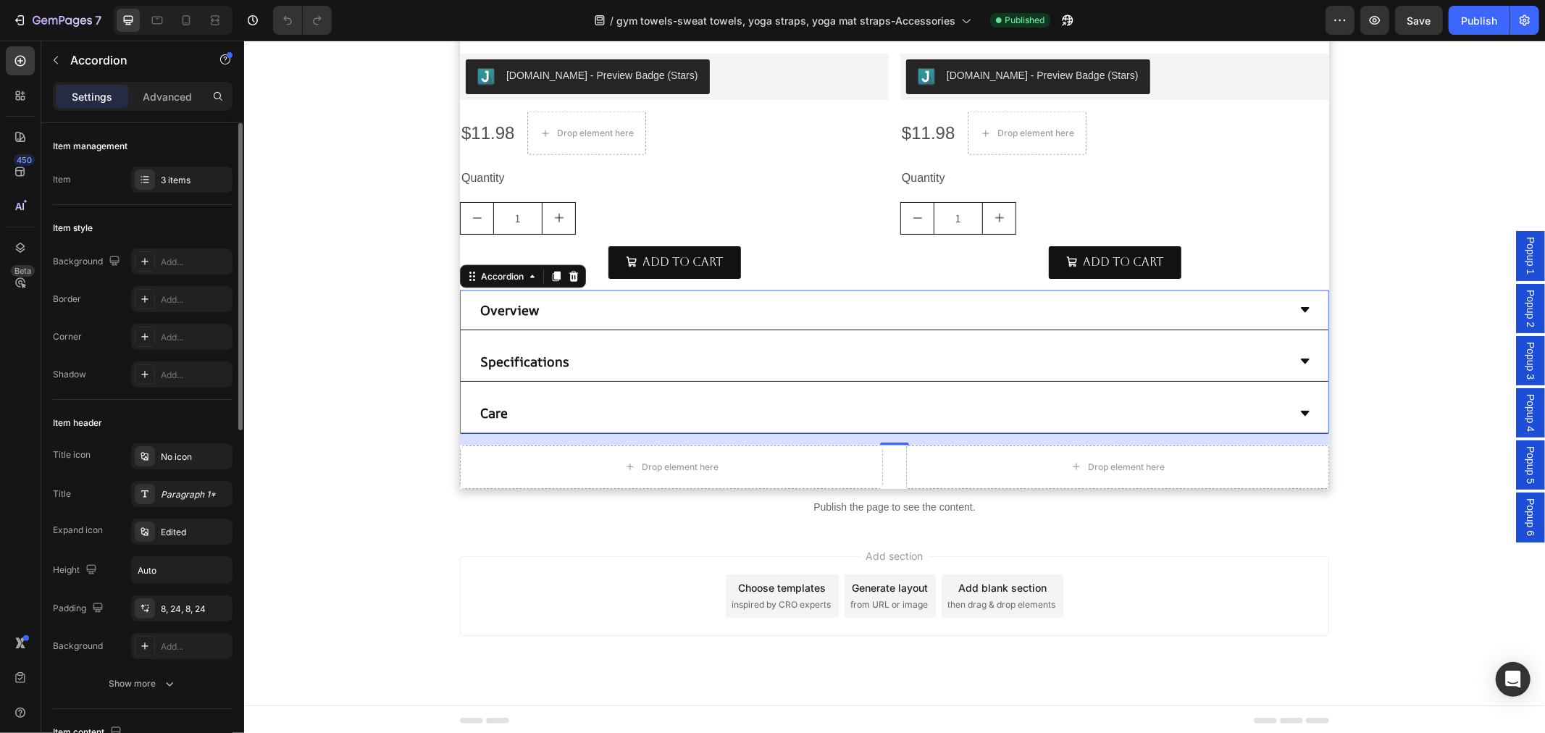
click at [823, 415] on div "Care" at bounding box center [882, 412] width 810 height 28
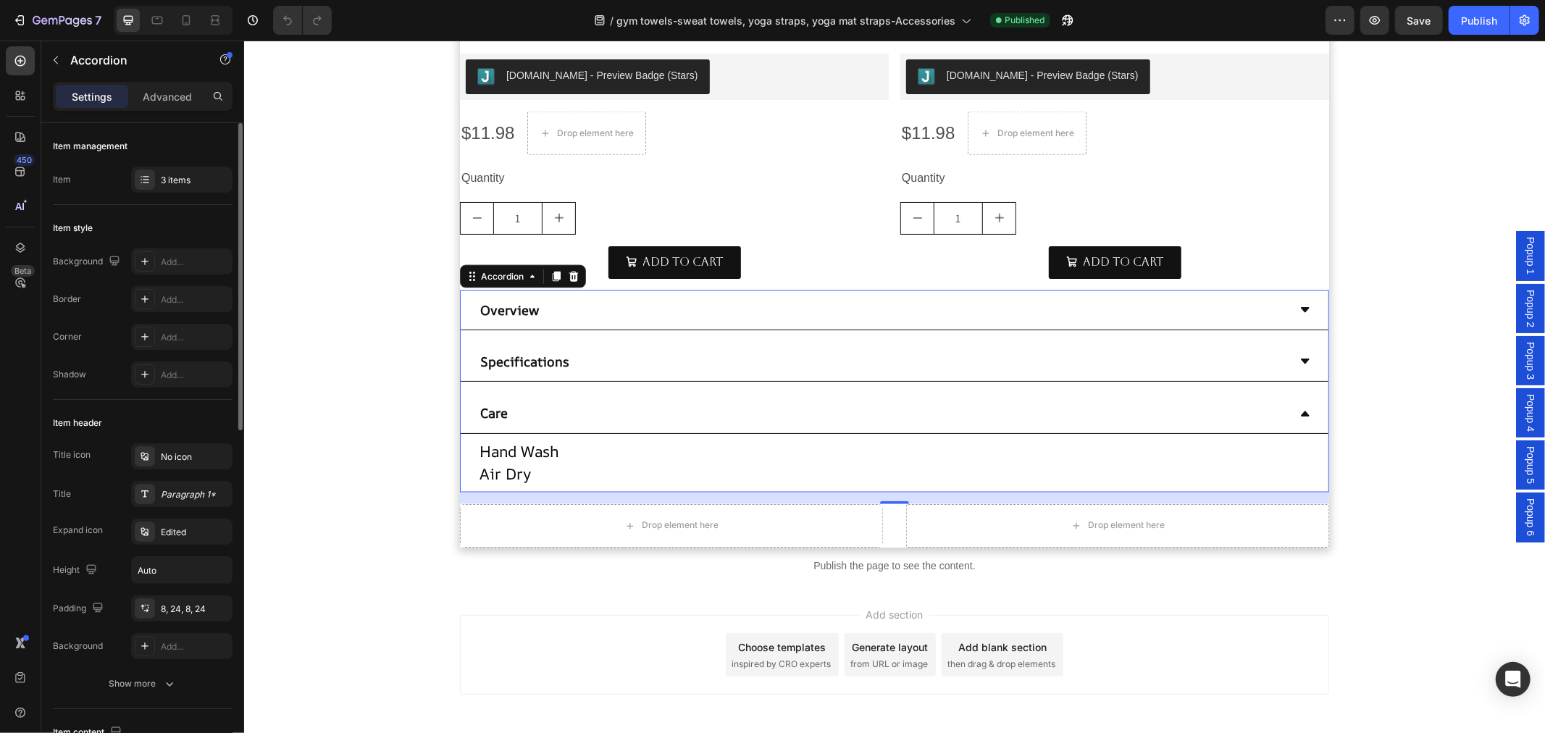
click at [823, 415] on div "Care" at bounding box center [882, 412] width 810 height 28
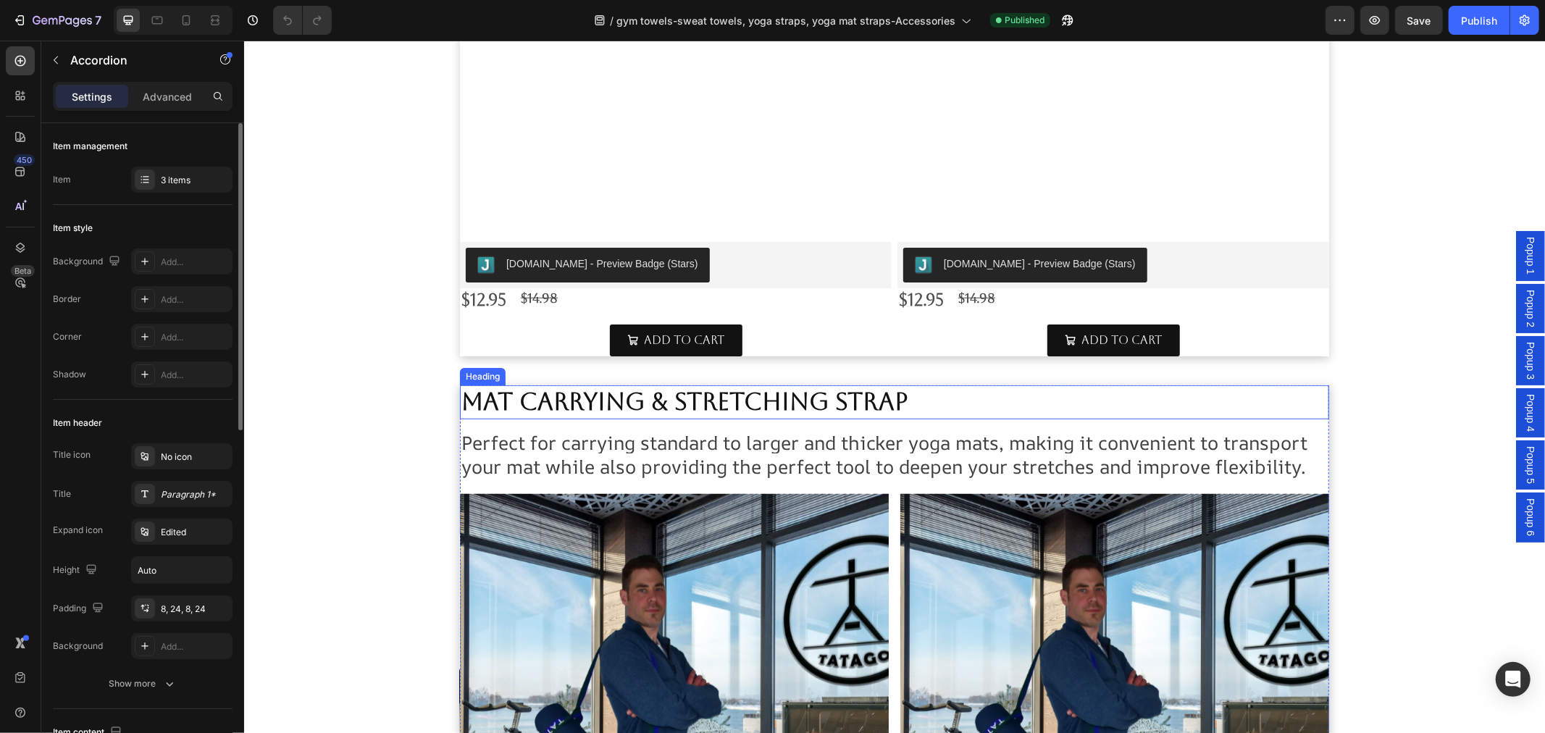
scroll to position [885, 0]
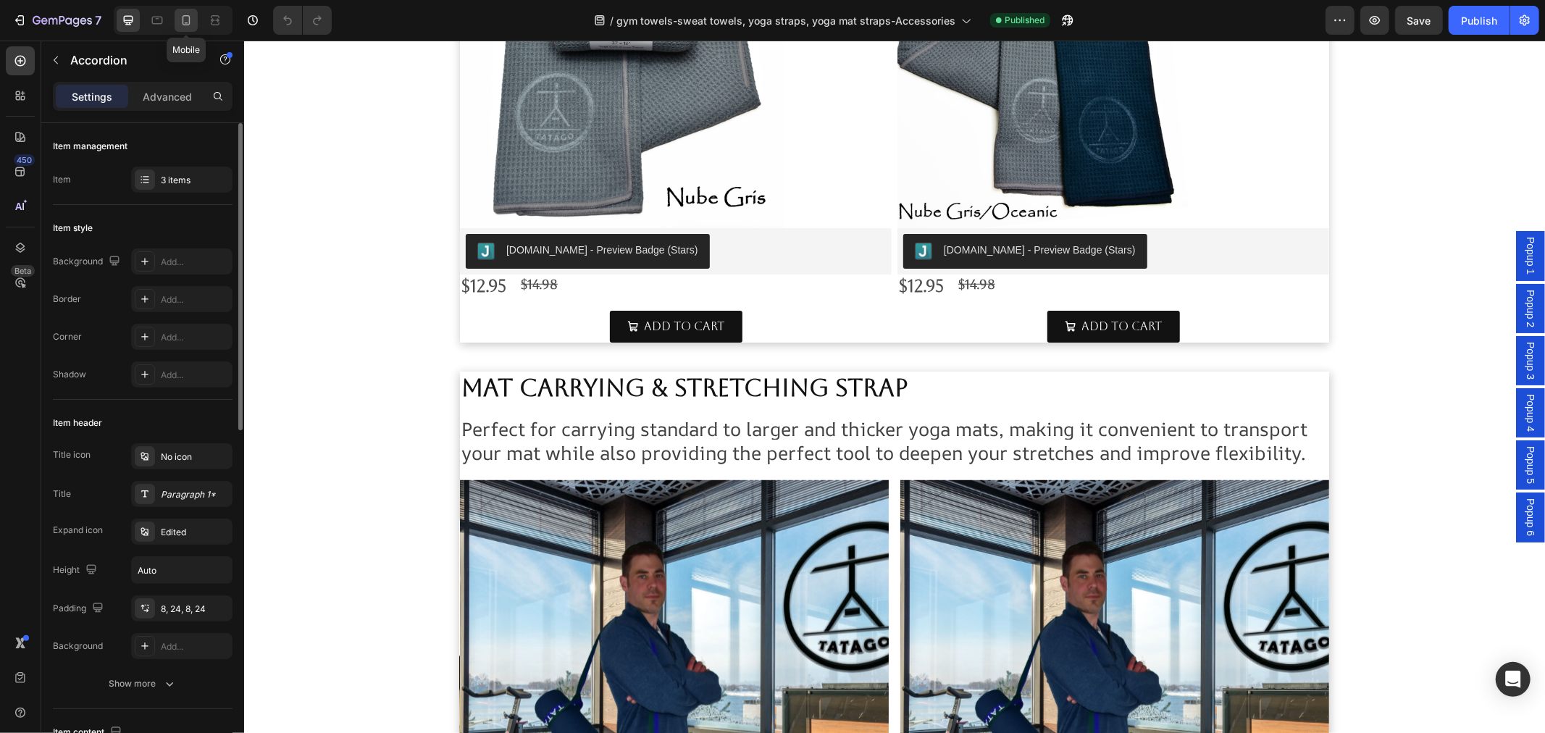
click at [187, 14] on icon at bounding box center [186, 20] width 14 height 14
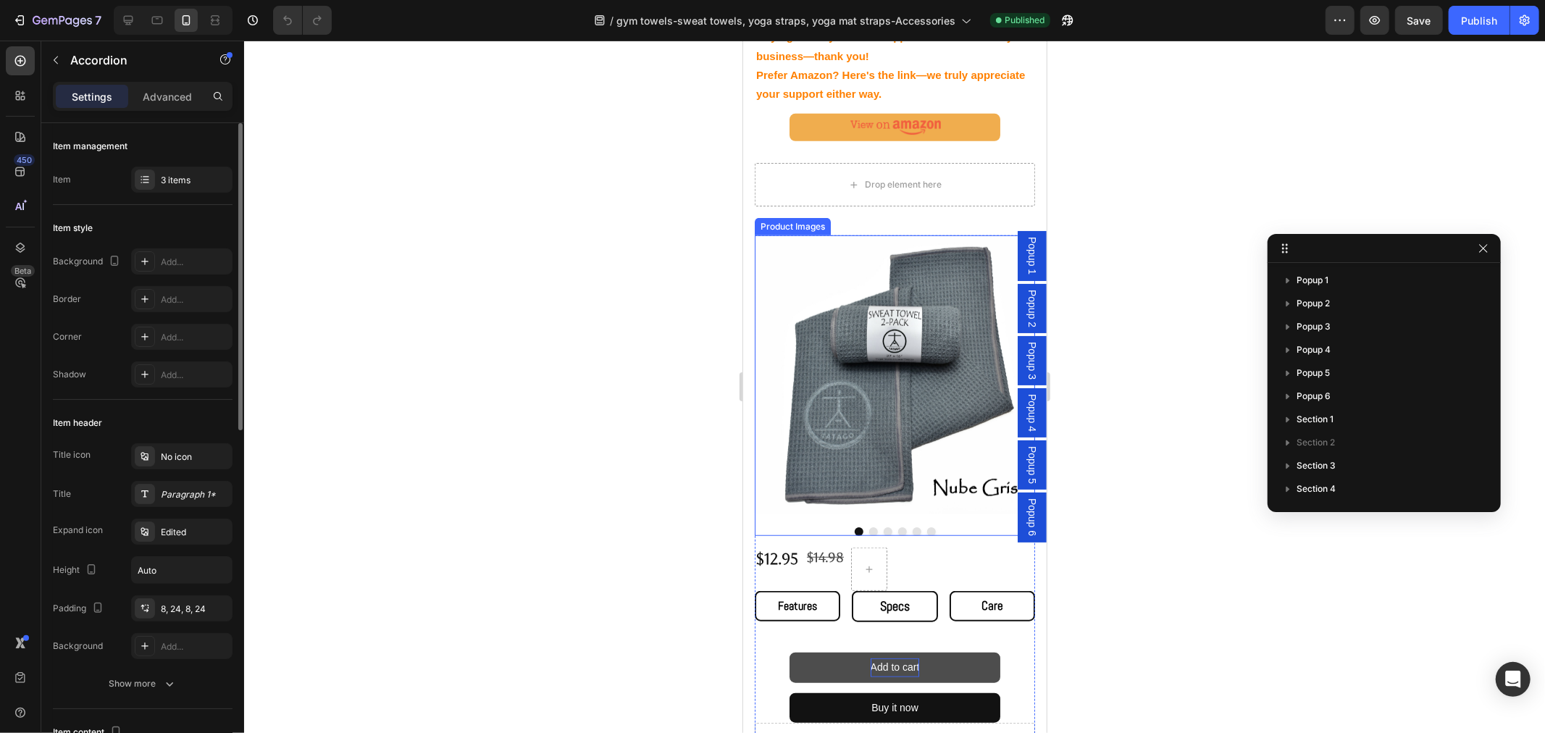
scroll to position [991, 0]
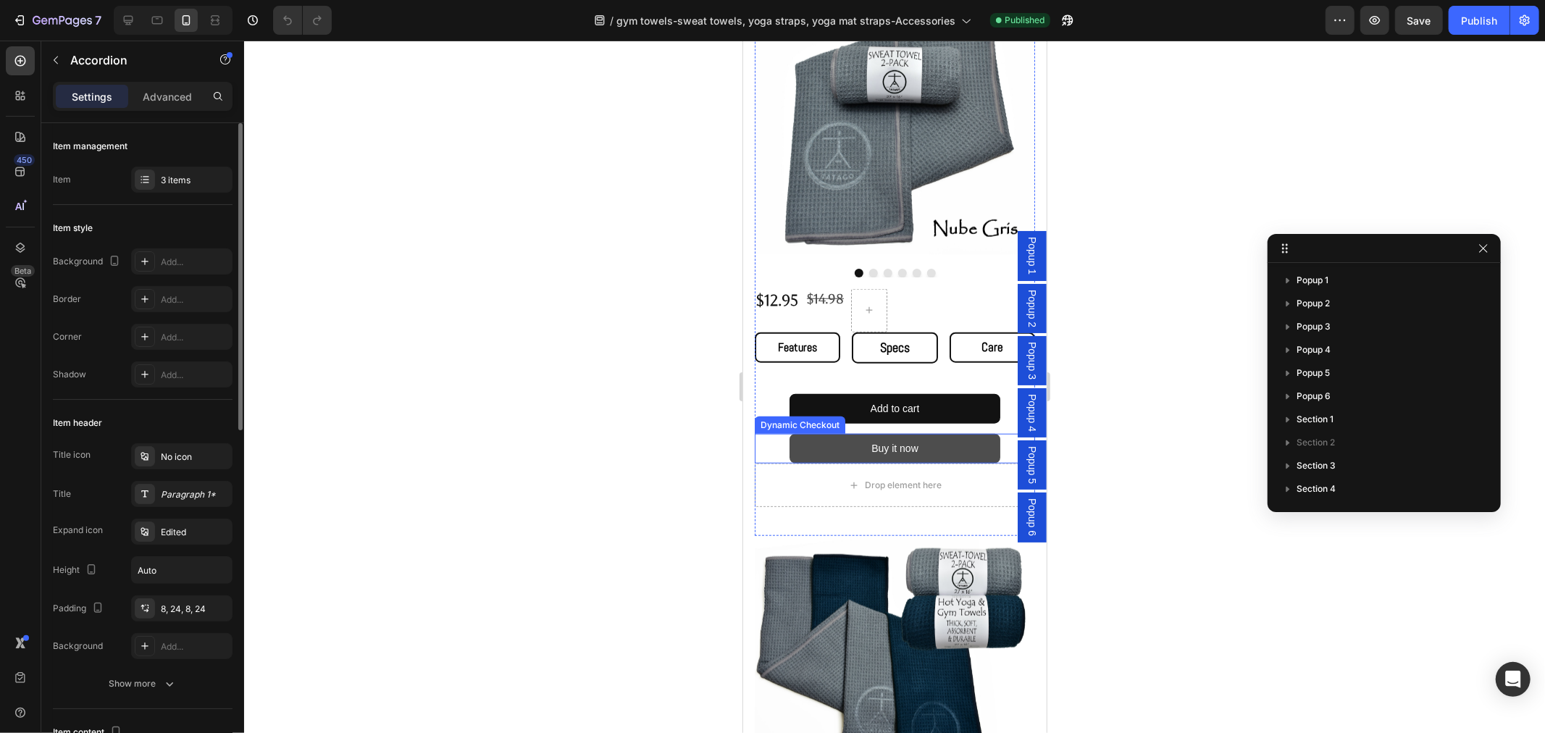
click at [935, 435] on button "Buy it now" at bounding box center [894, 448] width 210 height 30
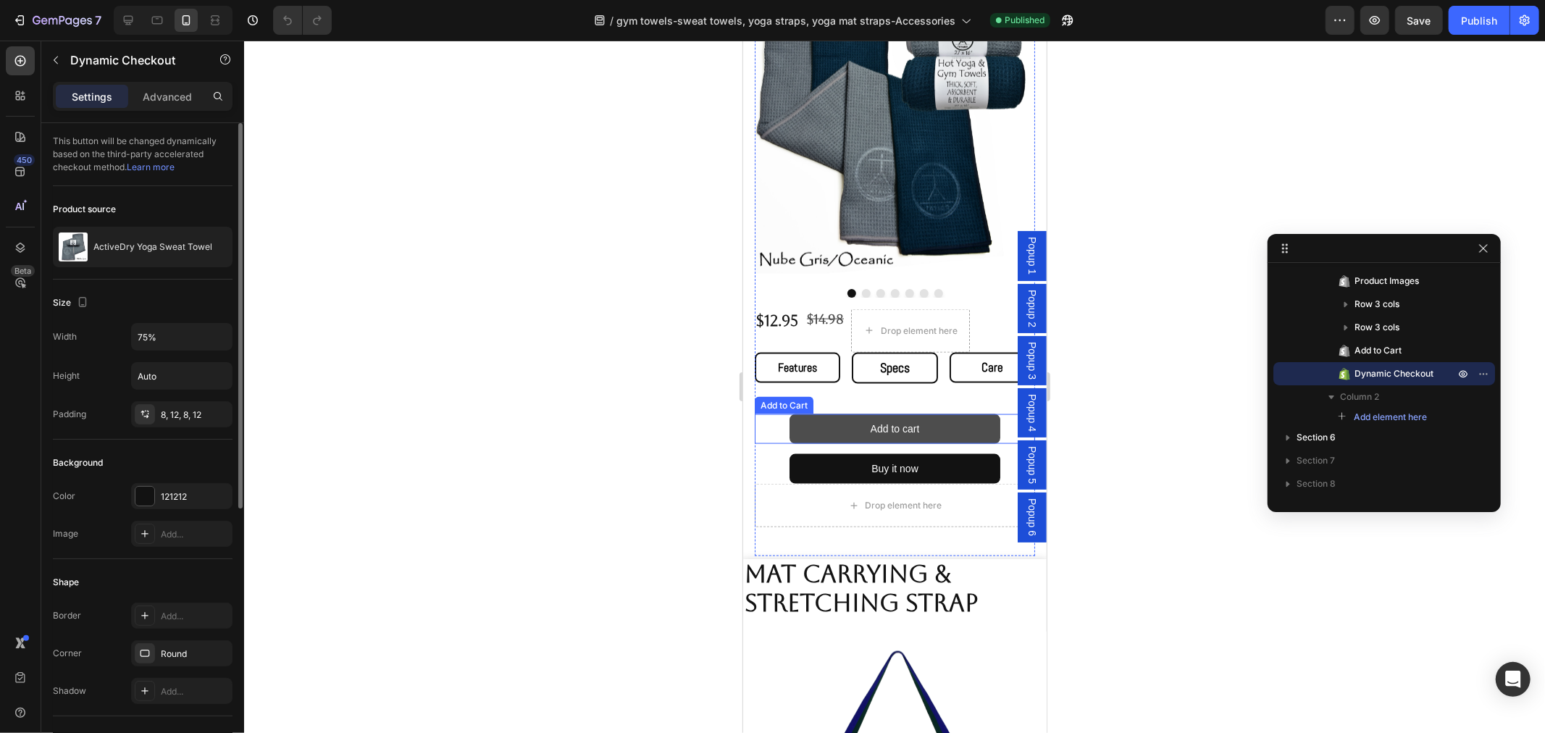
scroll to position [1609, 0]
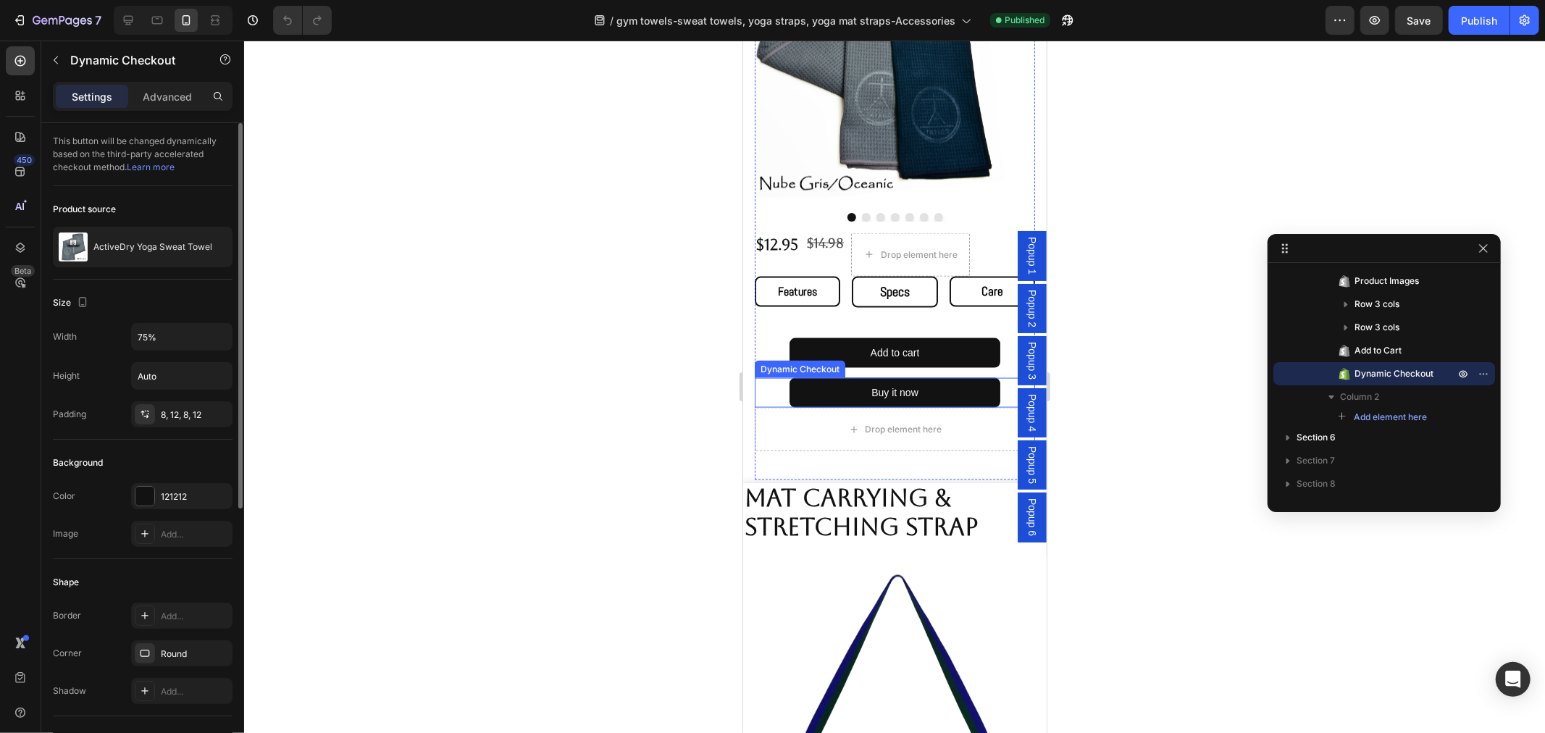
click at [993, 383] on div "Buy it now" at bounding box center [894, 392] width 280 height 30
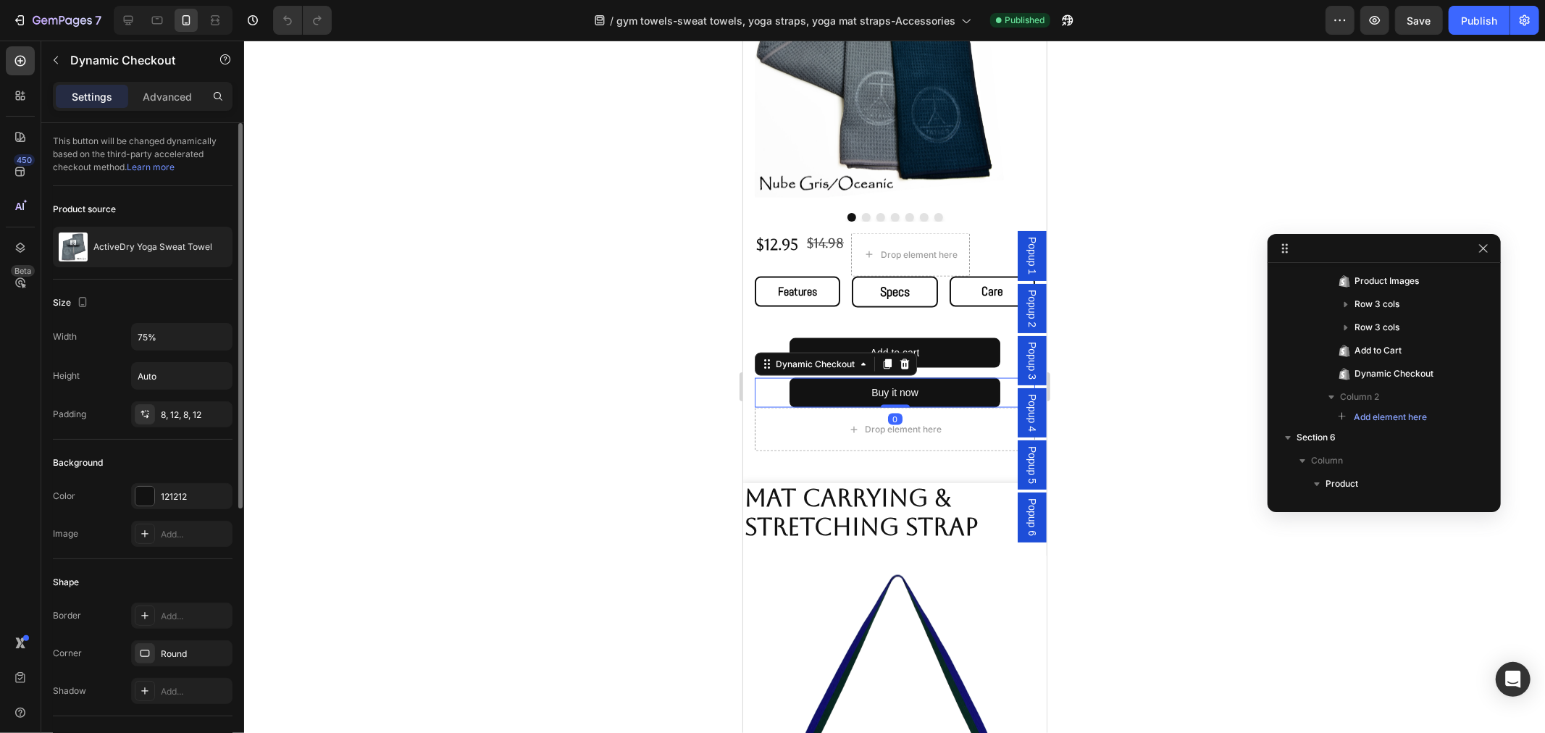
scroll to position [574, 0]
drag, startPoint x: 906, startPoint y: 352, endPoint x: 915, endPoint y: 366, distance: 16.9
click at [905, 359] on icon at bounding box center [904, 364] width 9 height 10
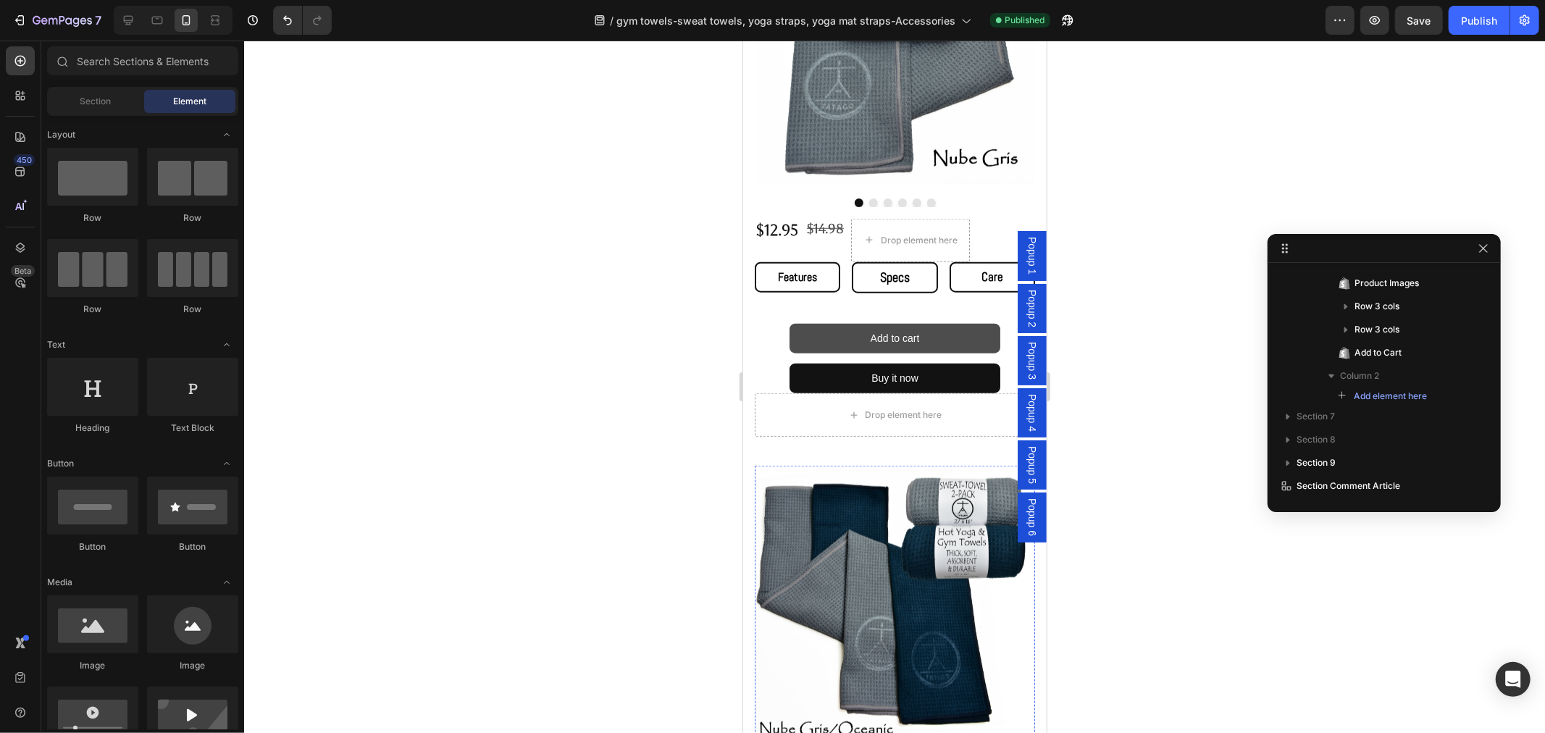
scroll to position [1066, 0]
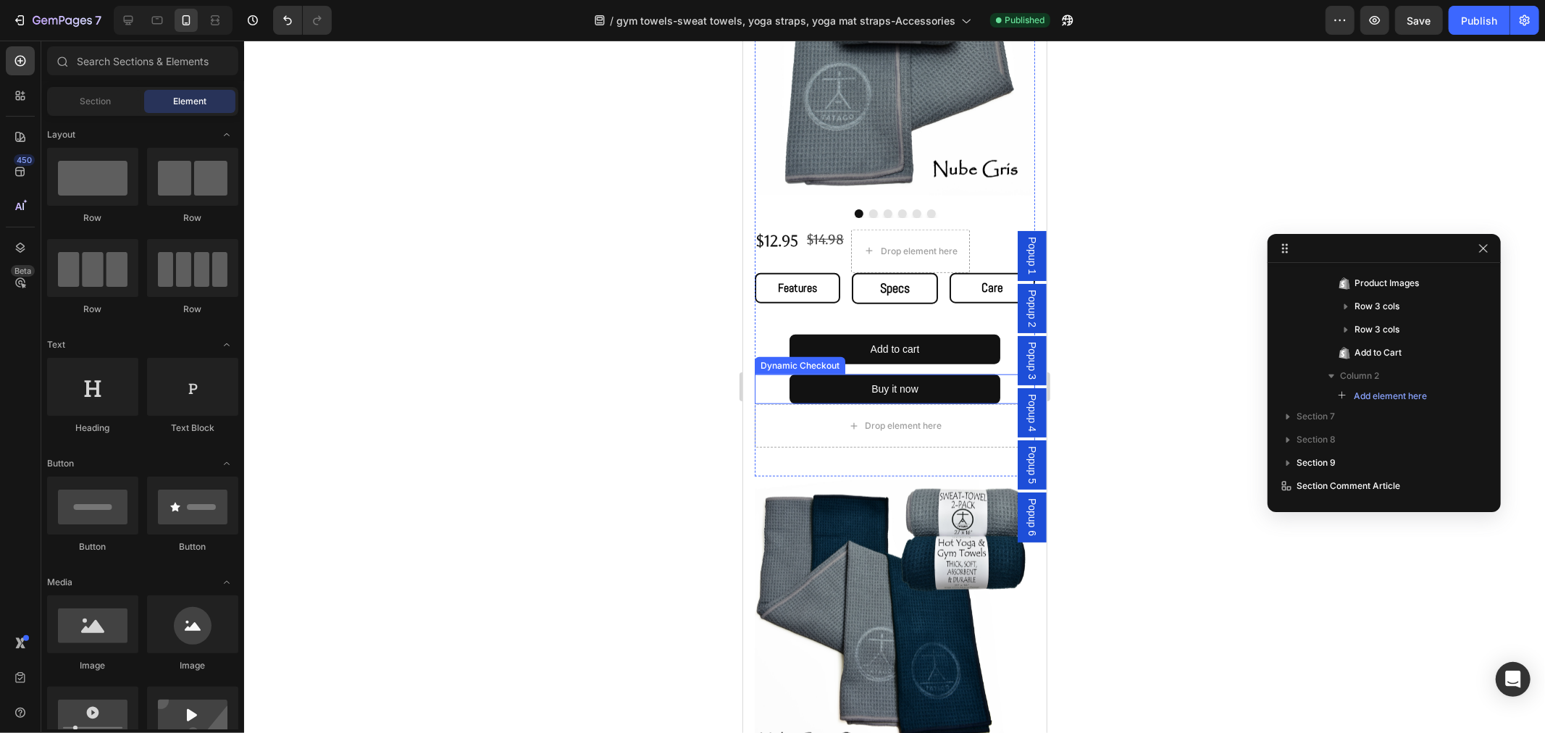
click at [991, 374] on div "Buy it now" at bounding box center [894, 389] width 280 height 30
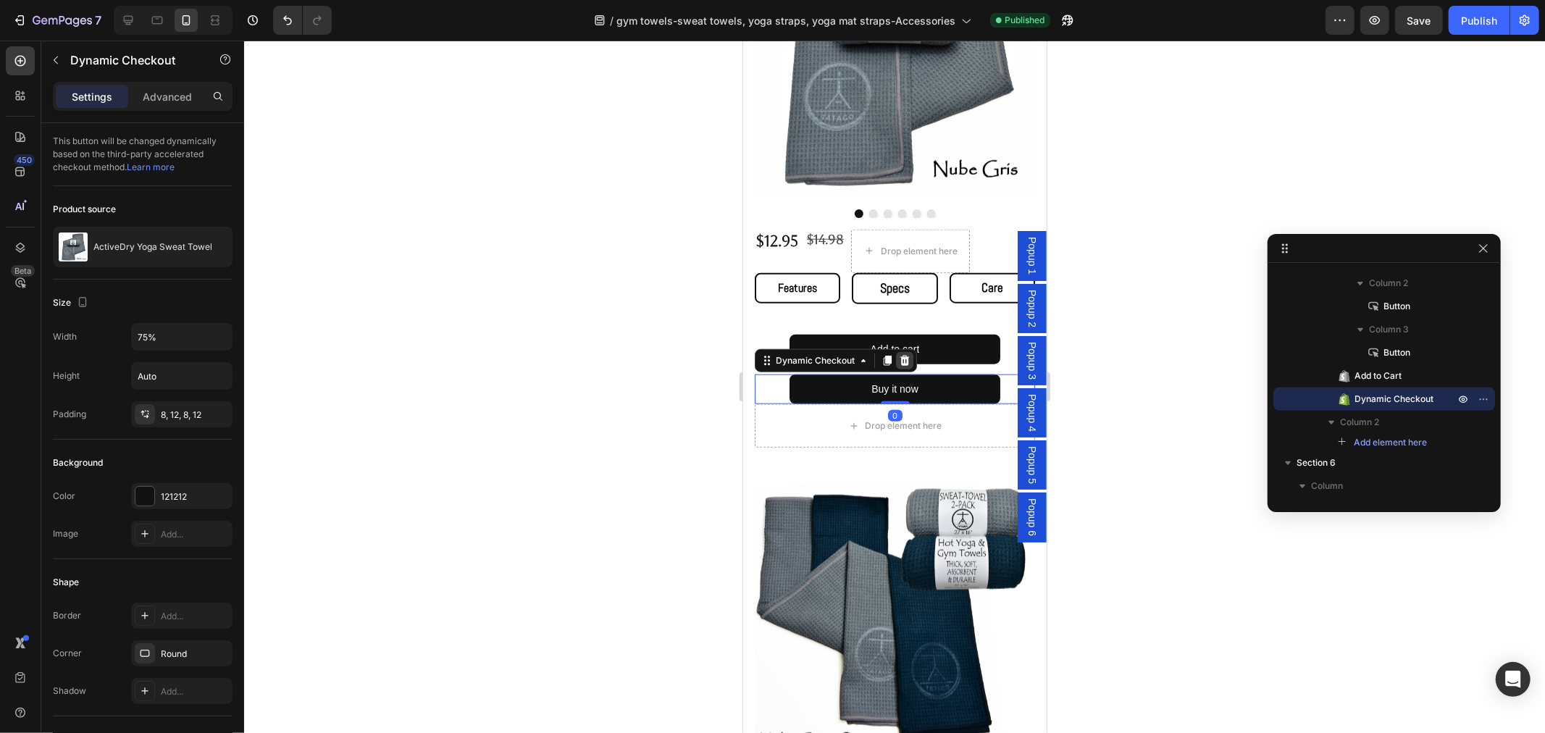
click at [905, 355] on icon at bounding box center [904, 360] width 9 height 10
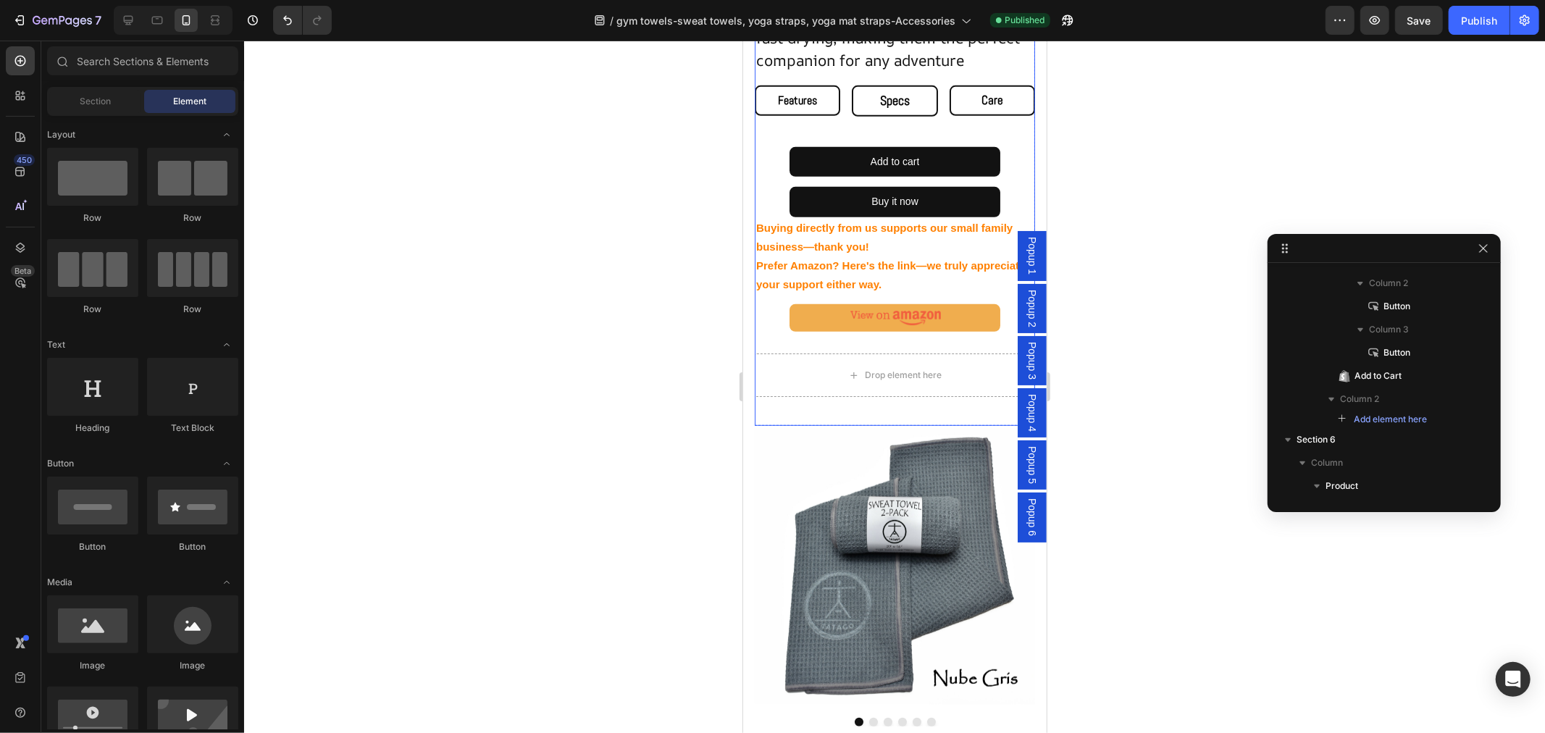
scroll to position [523, 0]
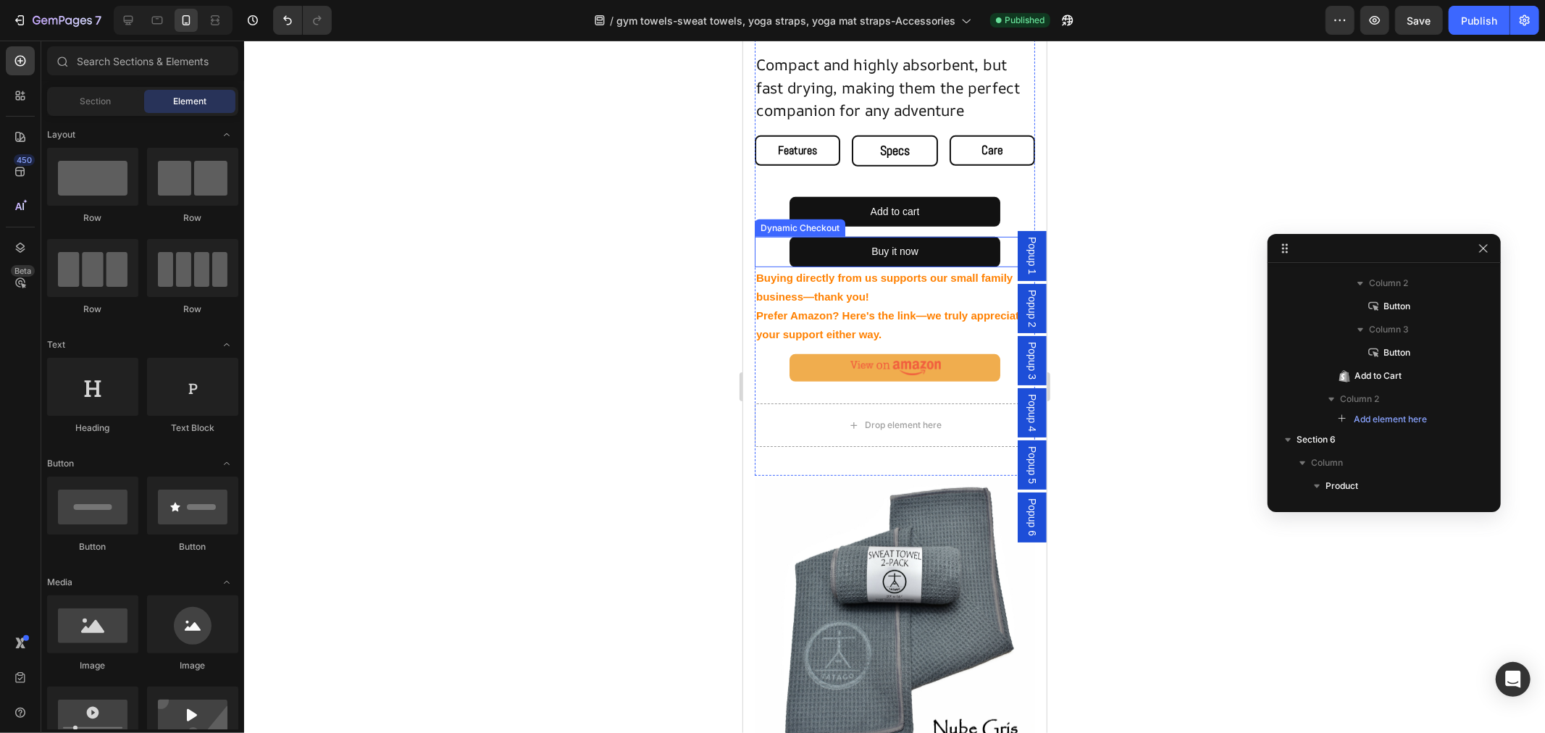
click at [1001, 236] on div "Buy it now" at bounding box center [894, 251] width 280 height 30
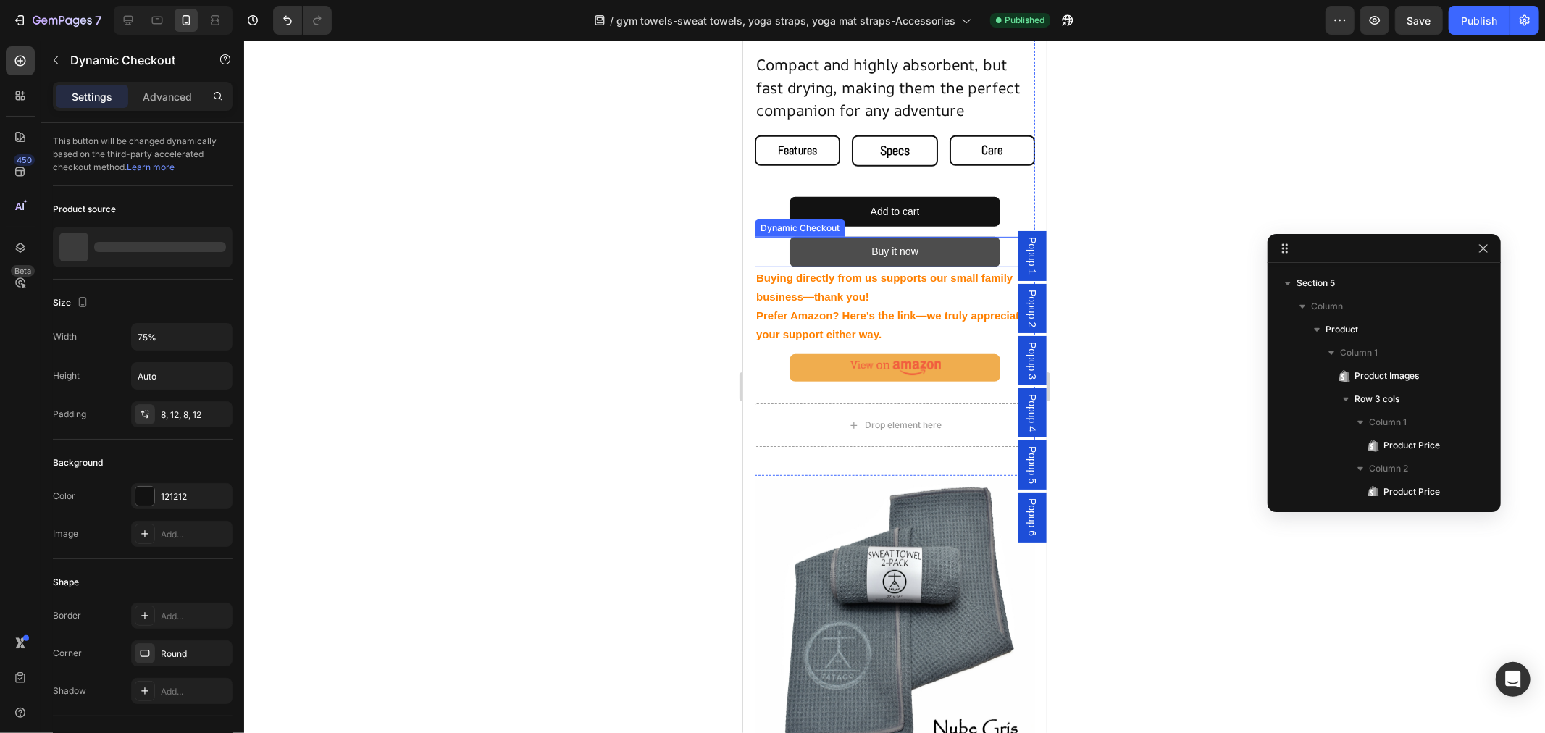
scroll to position [371, 0]
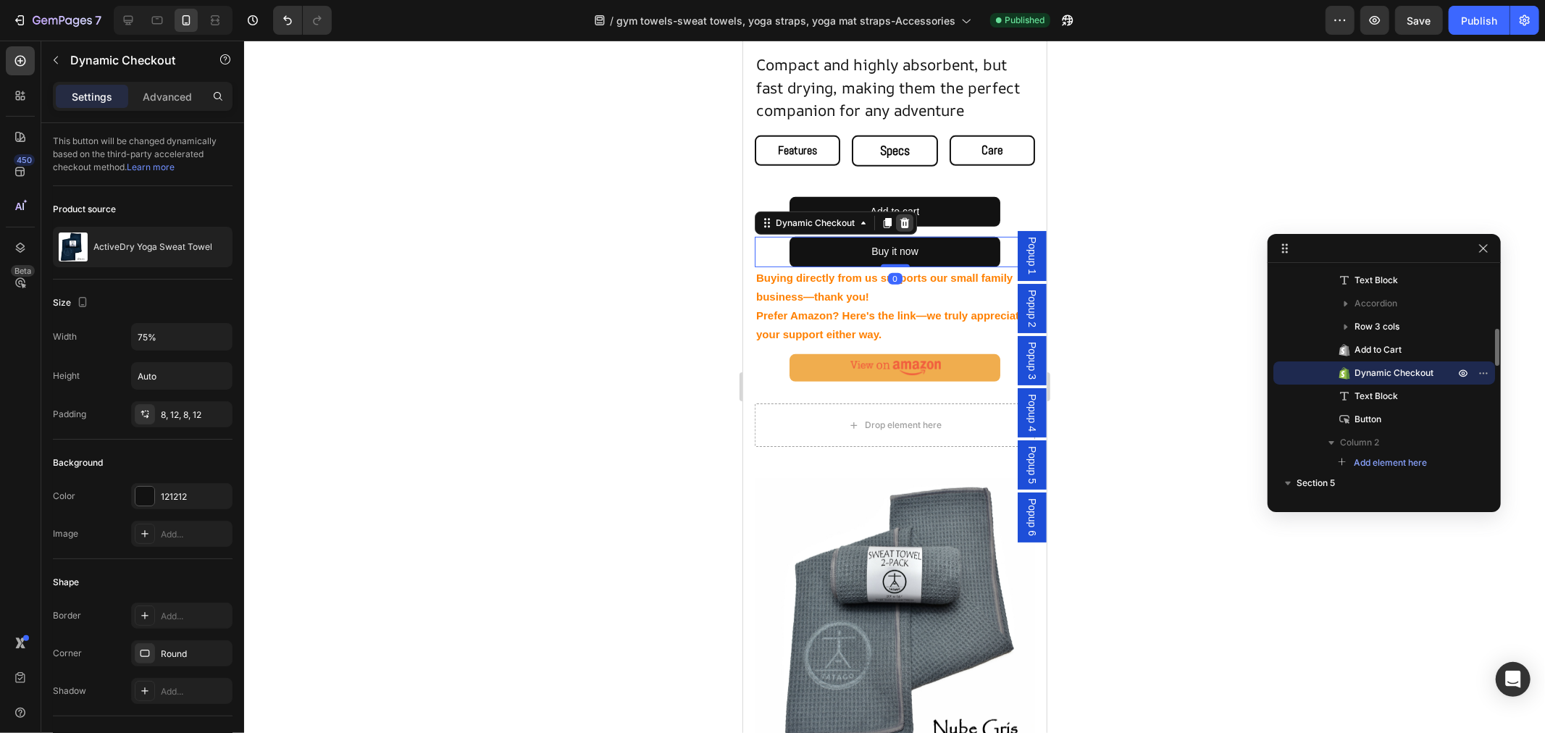
click at [906, 217] on icon at bounding box center [904, 222] width 9 height 10
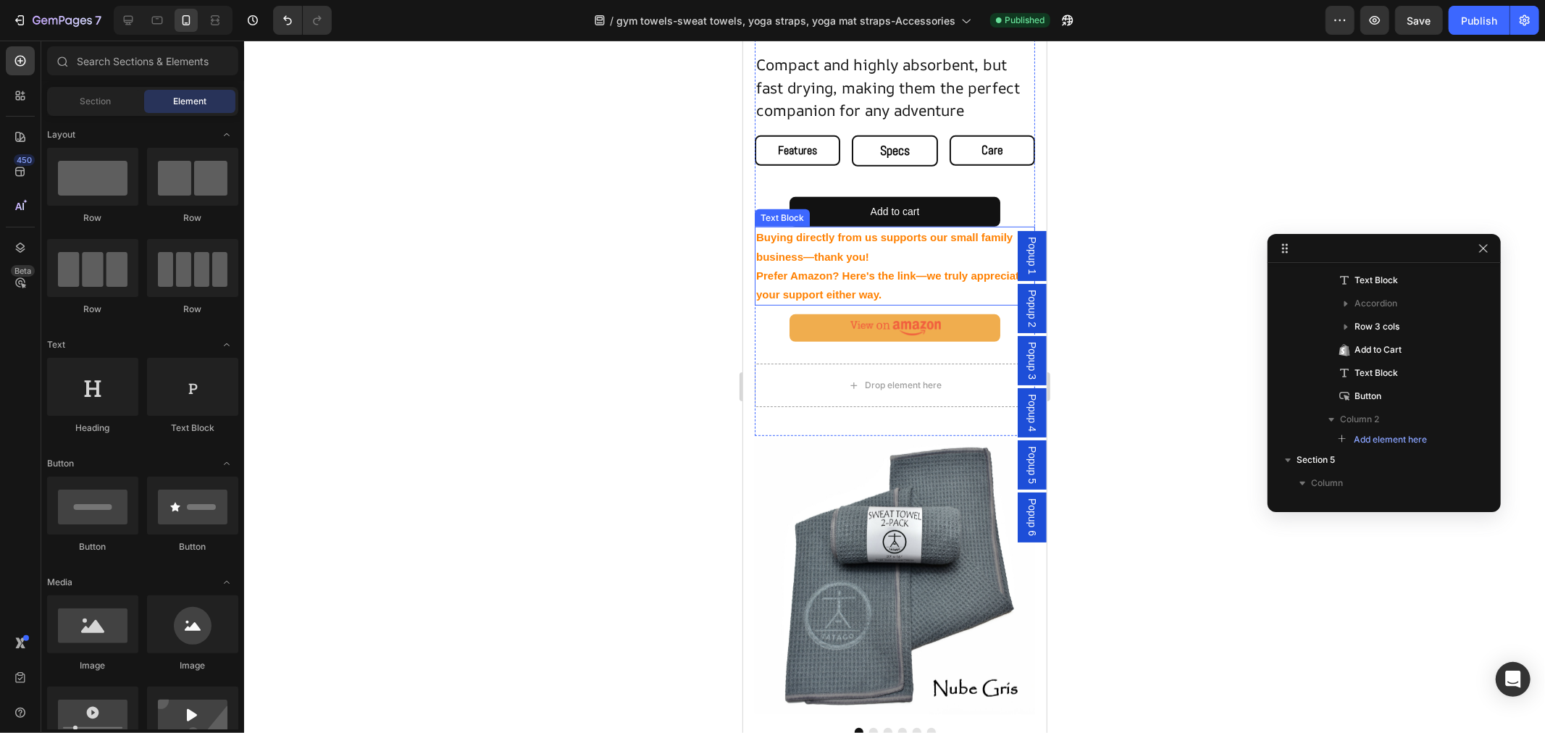
click at [792, 269] on strong "Prefer Amazon? Here's the link—we truly appreciate your support either way." at bounding box center [889, 284] width 269 height 31
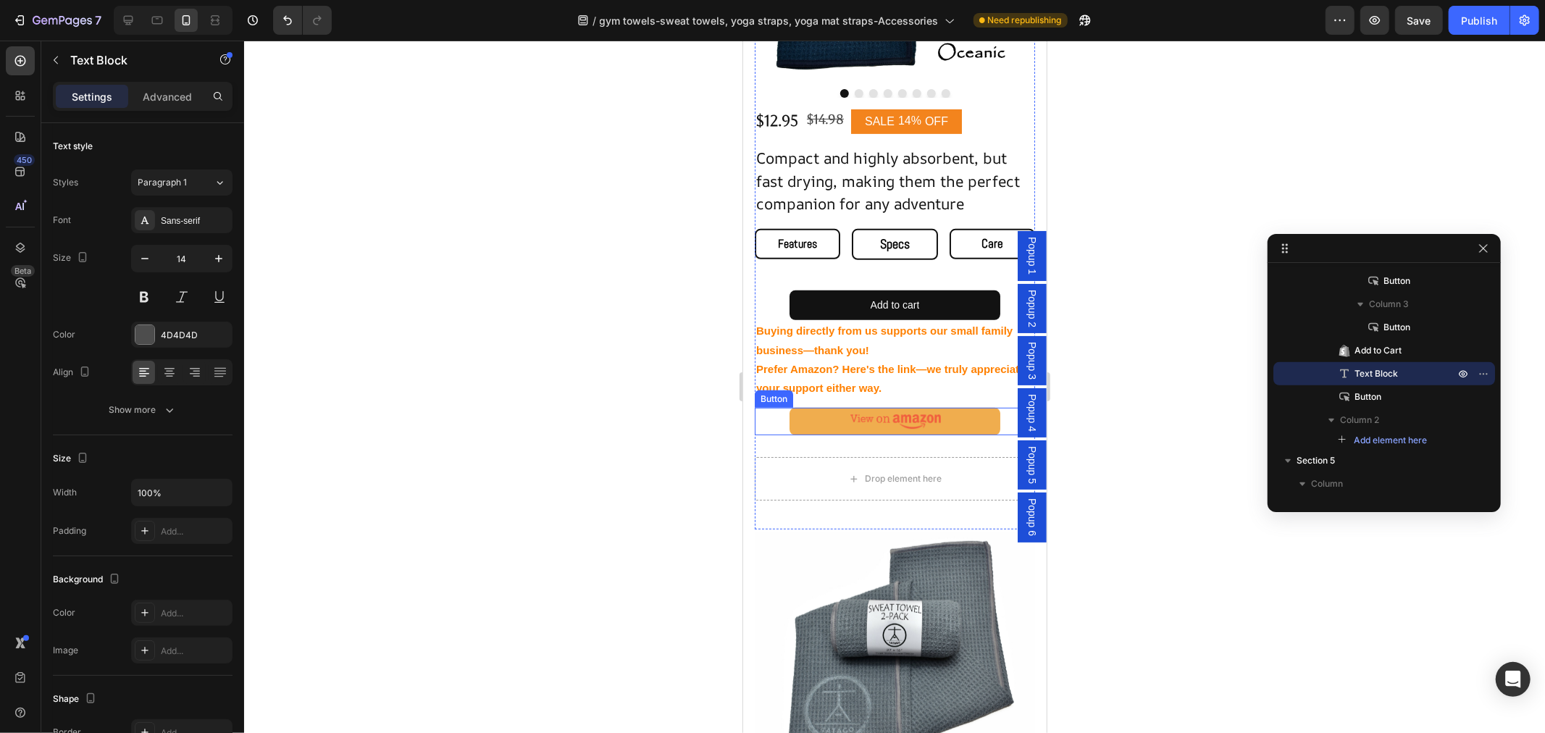
scroll to position [464, 0]
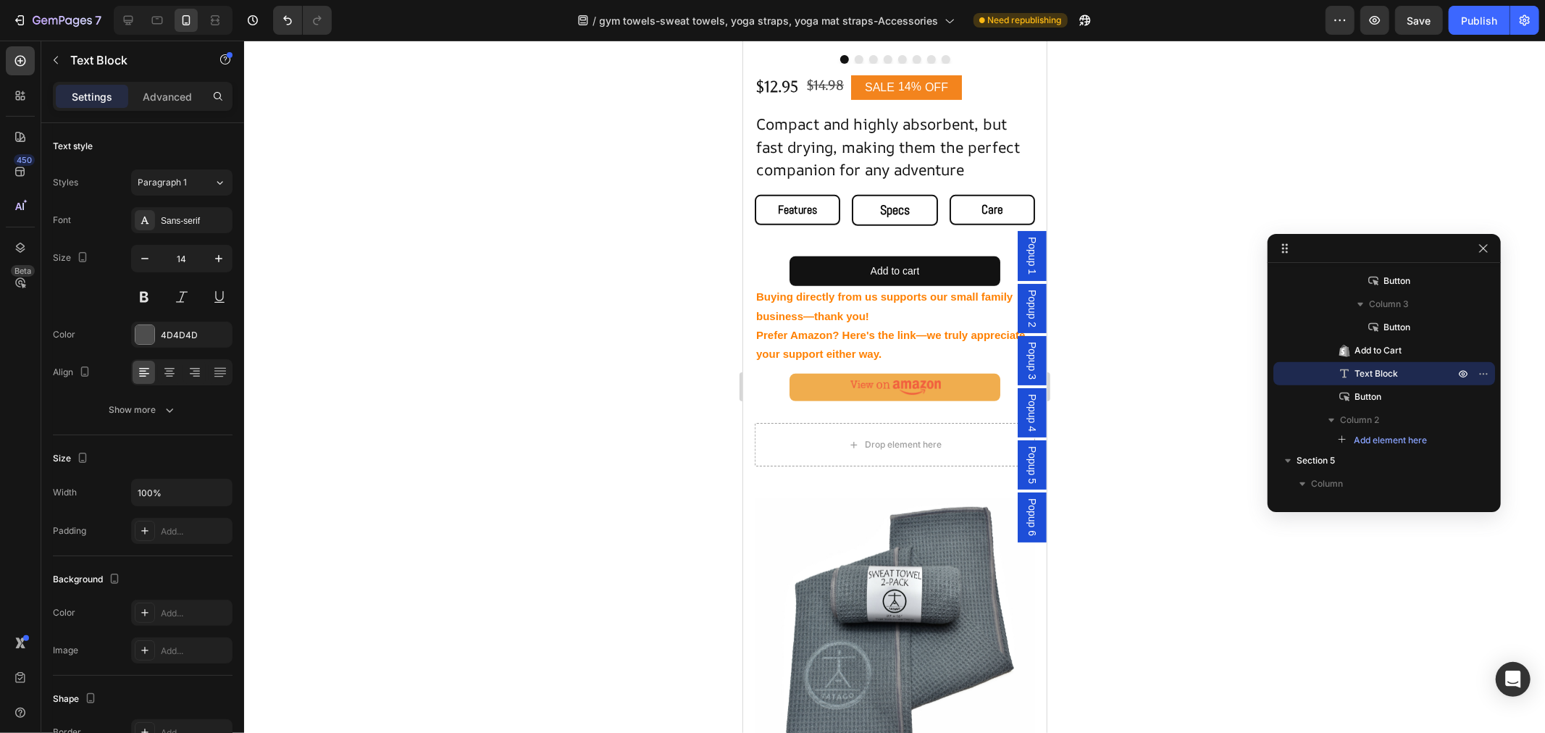
click at [905, 328] on strong "Prefer Amazon? Here's the link—we truly appreciate your support either way." at bounding box center [889, 343] width 269 height 31
click at [928, 311] on p "Buying directly from us supports our small family business—thank you! Prefer Am…" at bounding box center [893, 325] width 277 height 76
click at [942, 432] on div "Drop element here" at bounding box center [894, 443] width 117 height 23
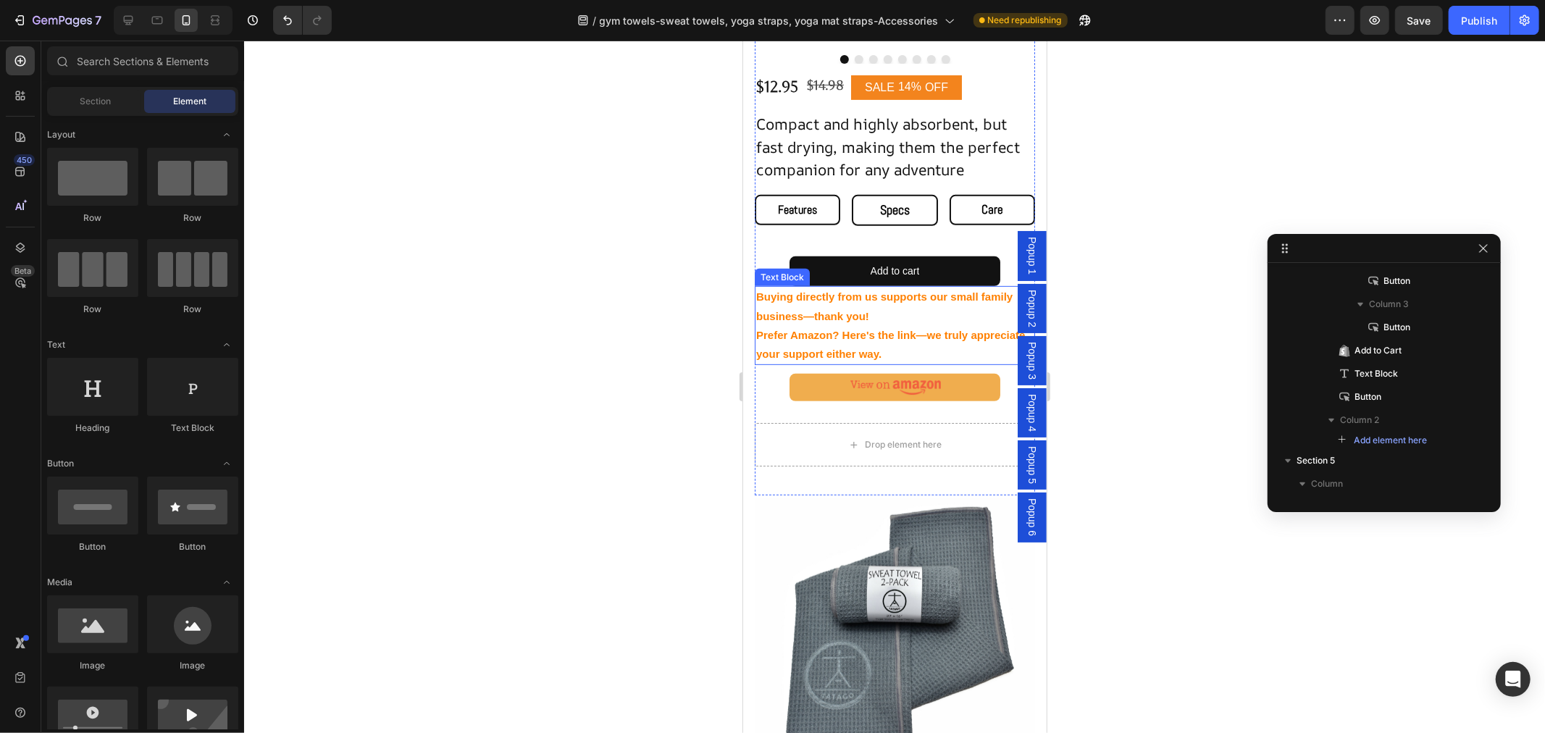
click at [966, 328] on strong "Prefer Amazon? Here's the link—we truly appreciate your support either way." at bounding box center [889, 343] width 269 height 31
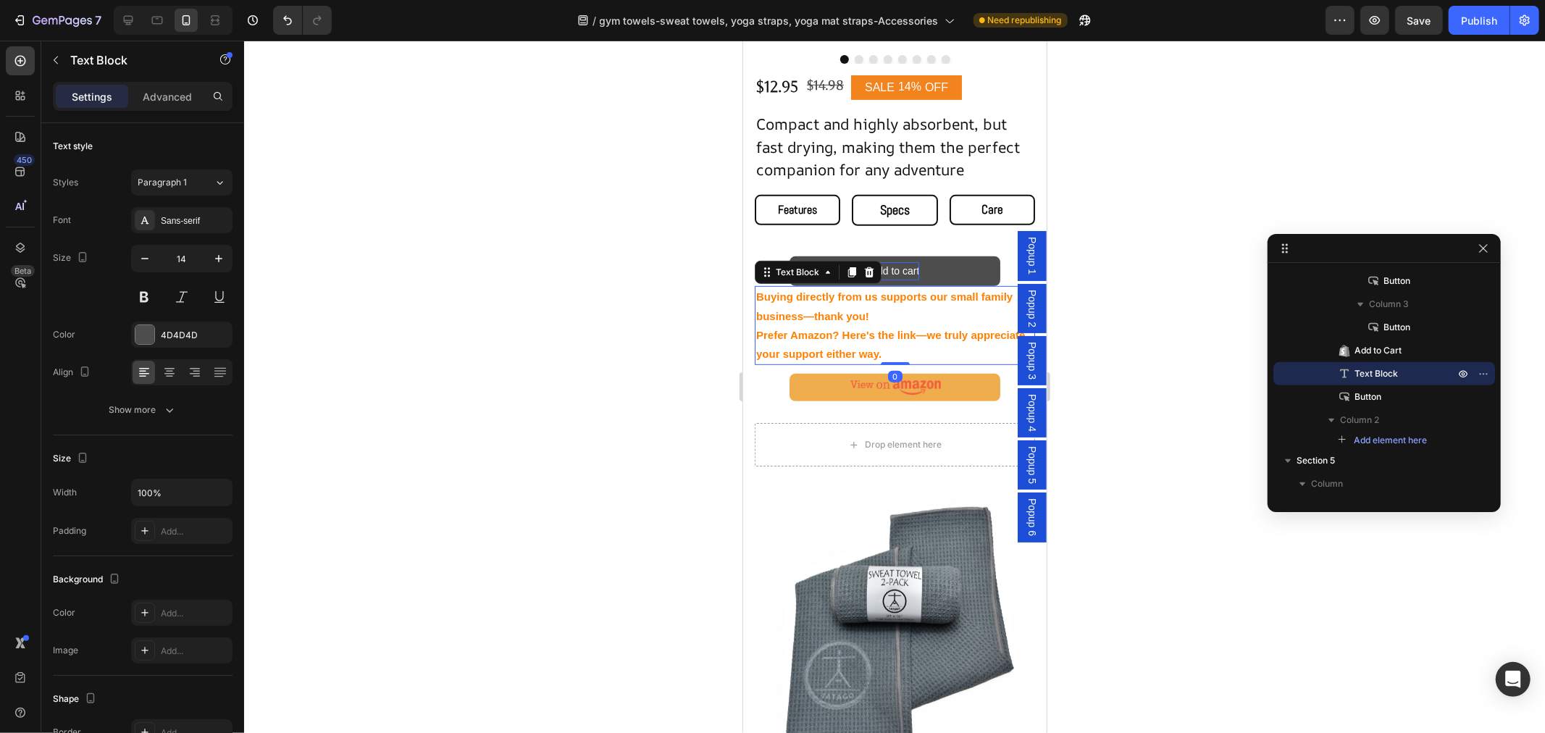
click at [867, 266] on icon at bounding box center [869, 272] width 12 height 12
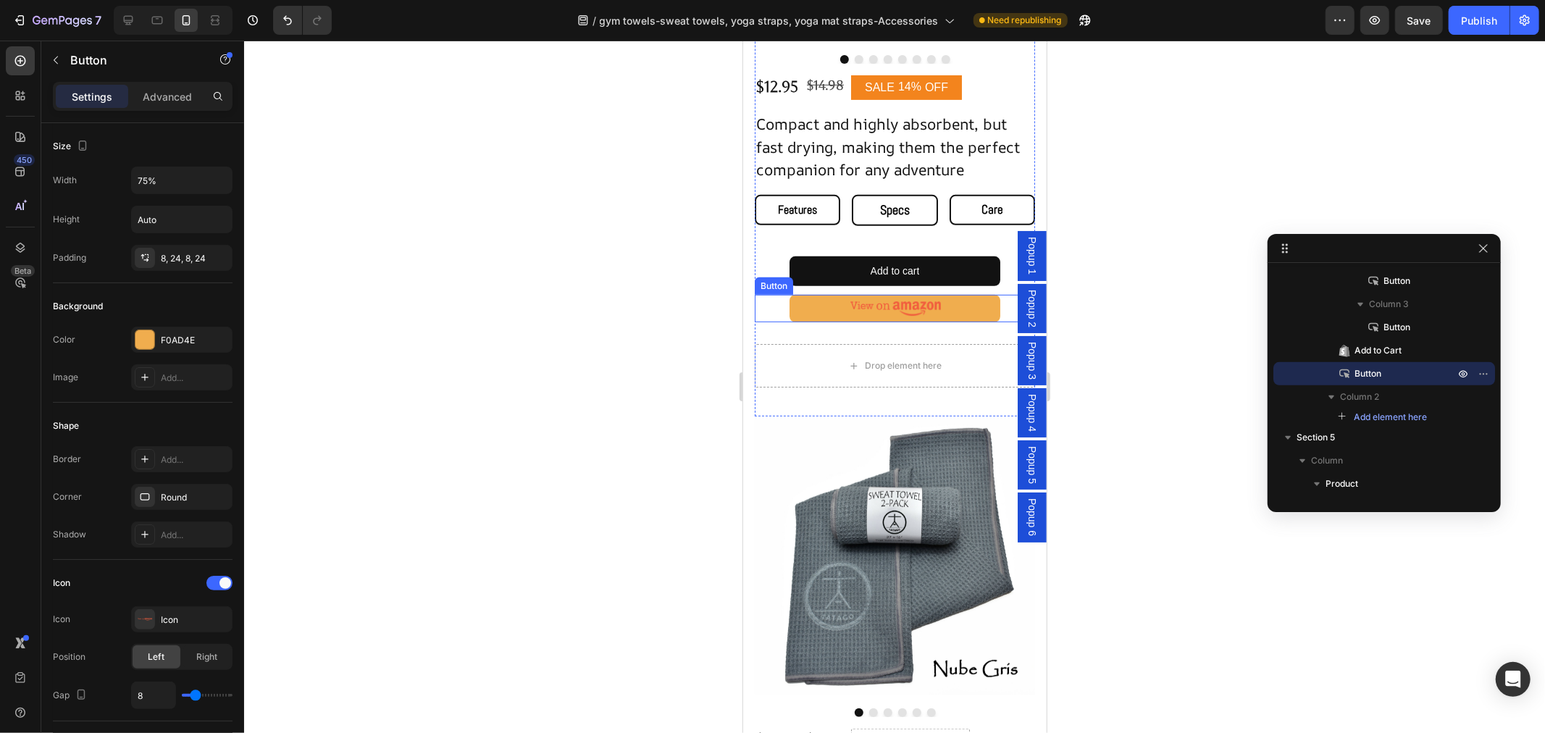
click at [994, 297] on div "Button" at bounding box center [894, 308] width 280 height 28
click at [853, 275] on icon at bounding box center [851, 280] width 9 height 10
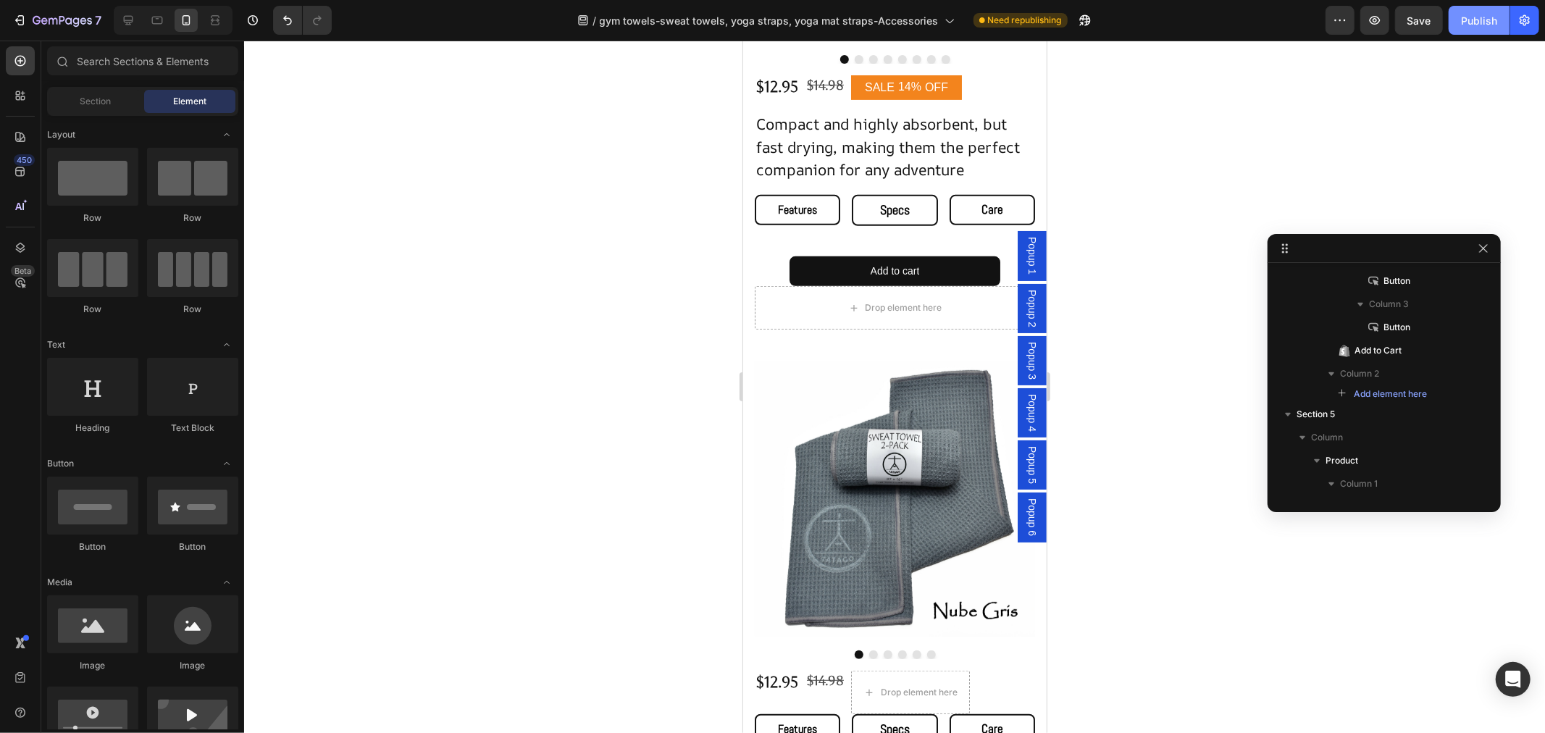
click at [1482, 22] on div "Publish" at bounding box center [1479, 20] width 36 height 15
click at [279, 20] on button "Undo/Redo" at bounding box center [287, 20] width 29 height 29
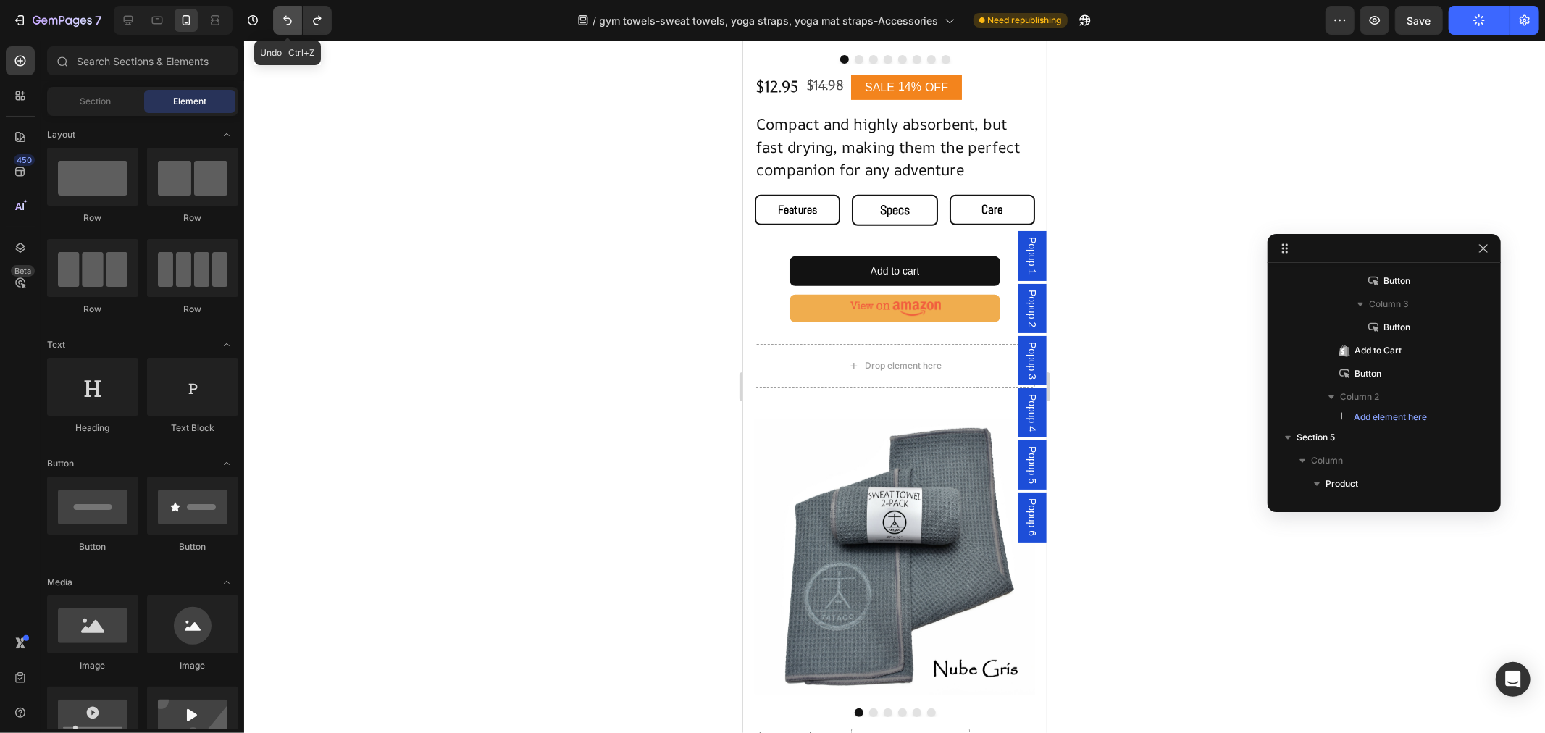
click at [279, 20] on button "Undo/Redo" at bounding box center [287, 20] width 29 height 29
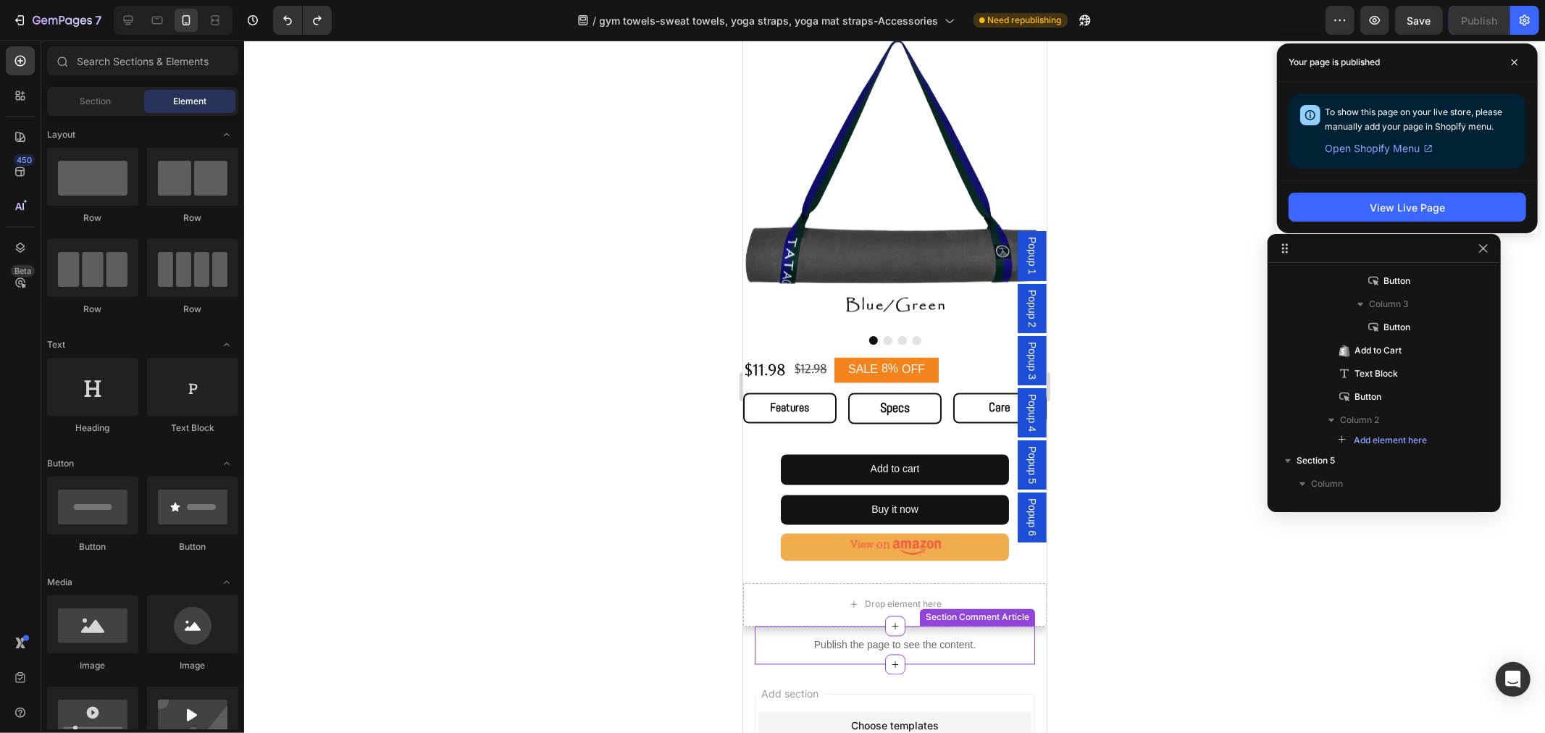
scroll to position [1995, 0]
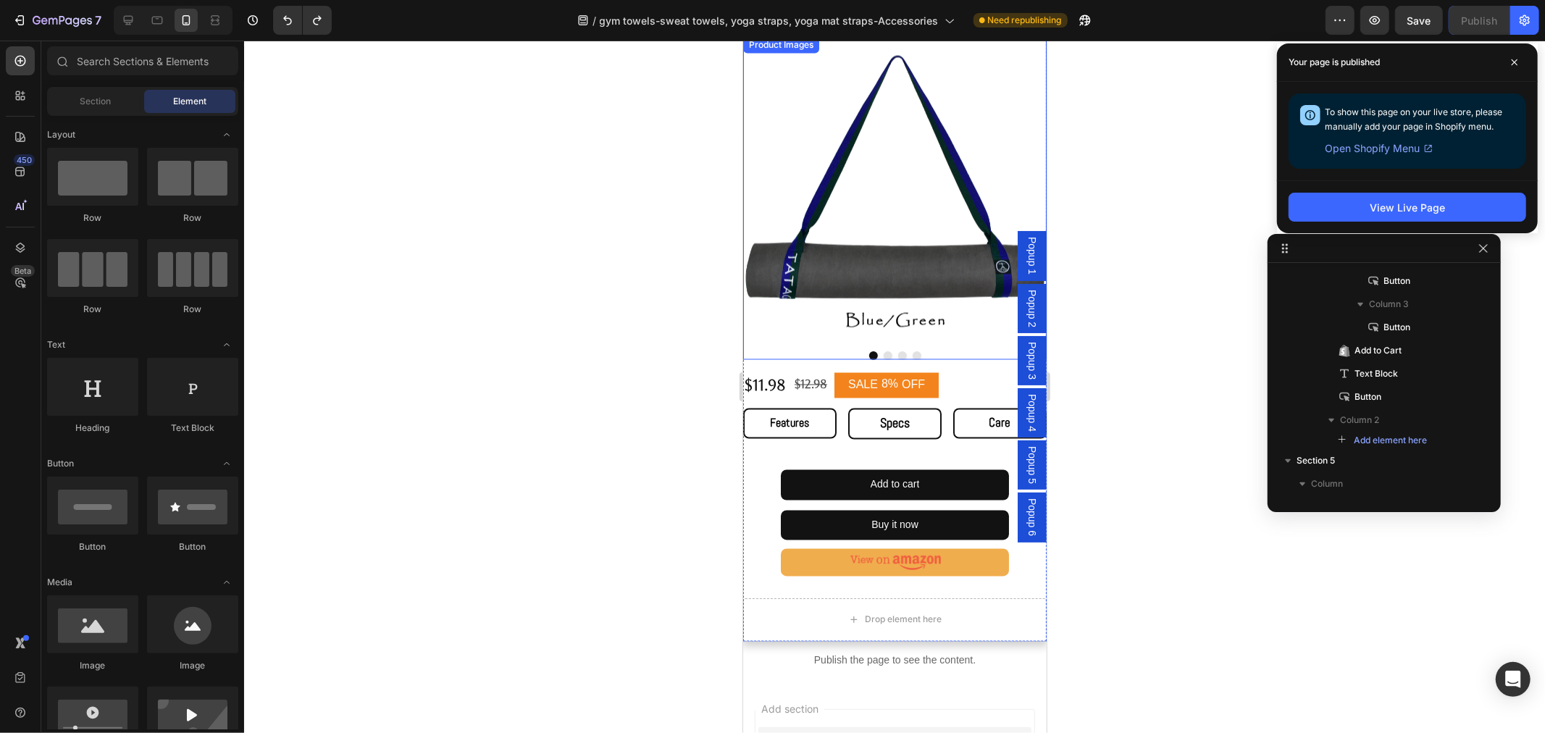
click at [883, 351] on button "Dot" at bounding box center [887, 355] width 9 height 9
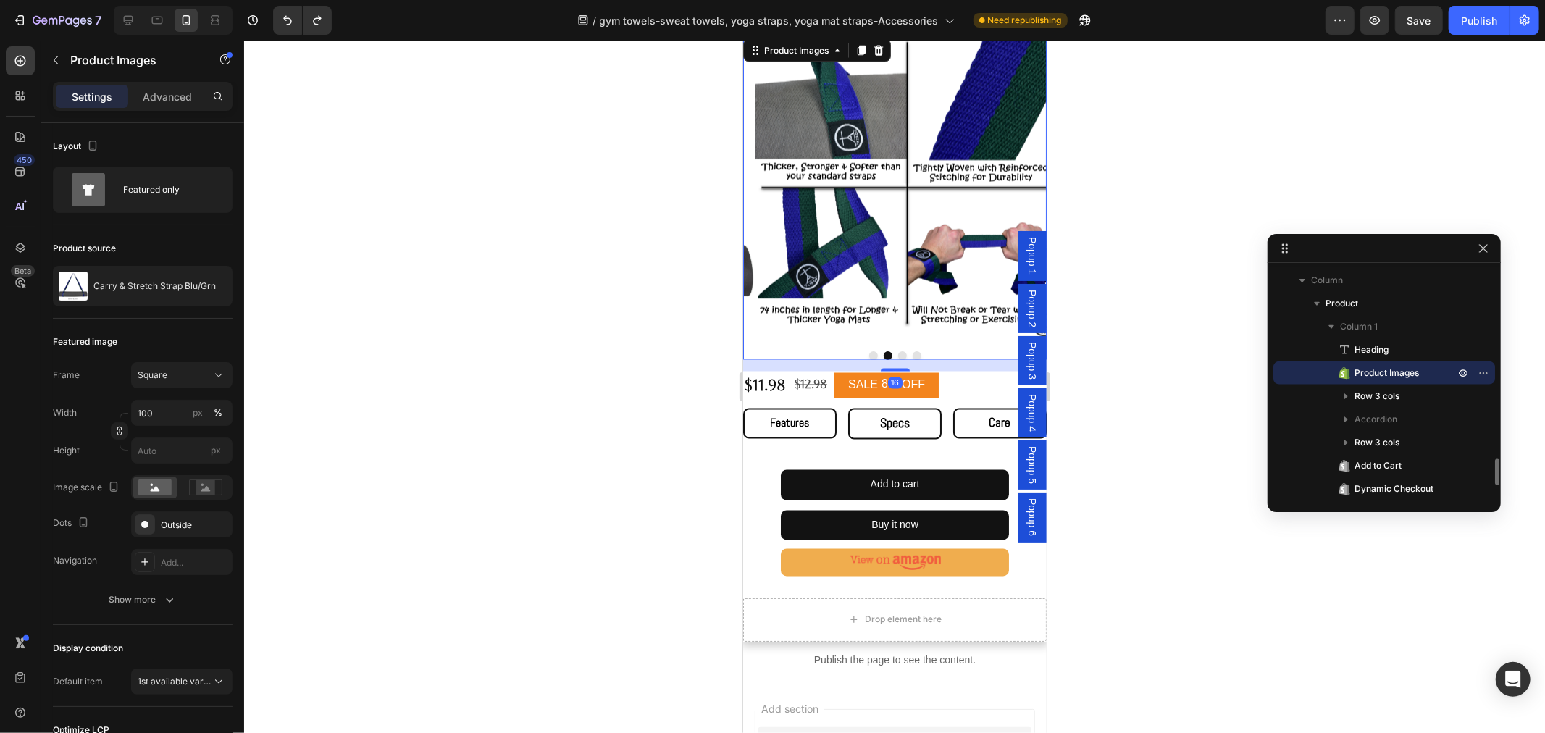
click at [897, 351] on button "Dot" at bounding box center [901, 355] width 9 height 9
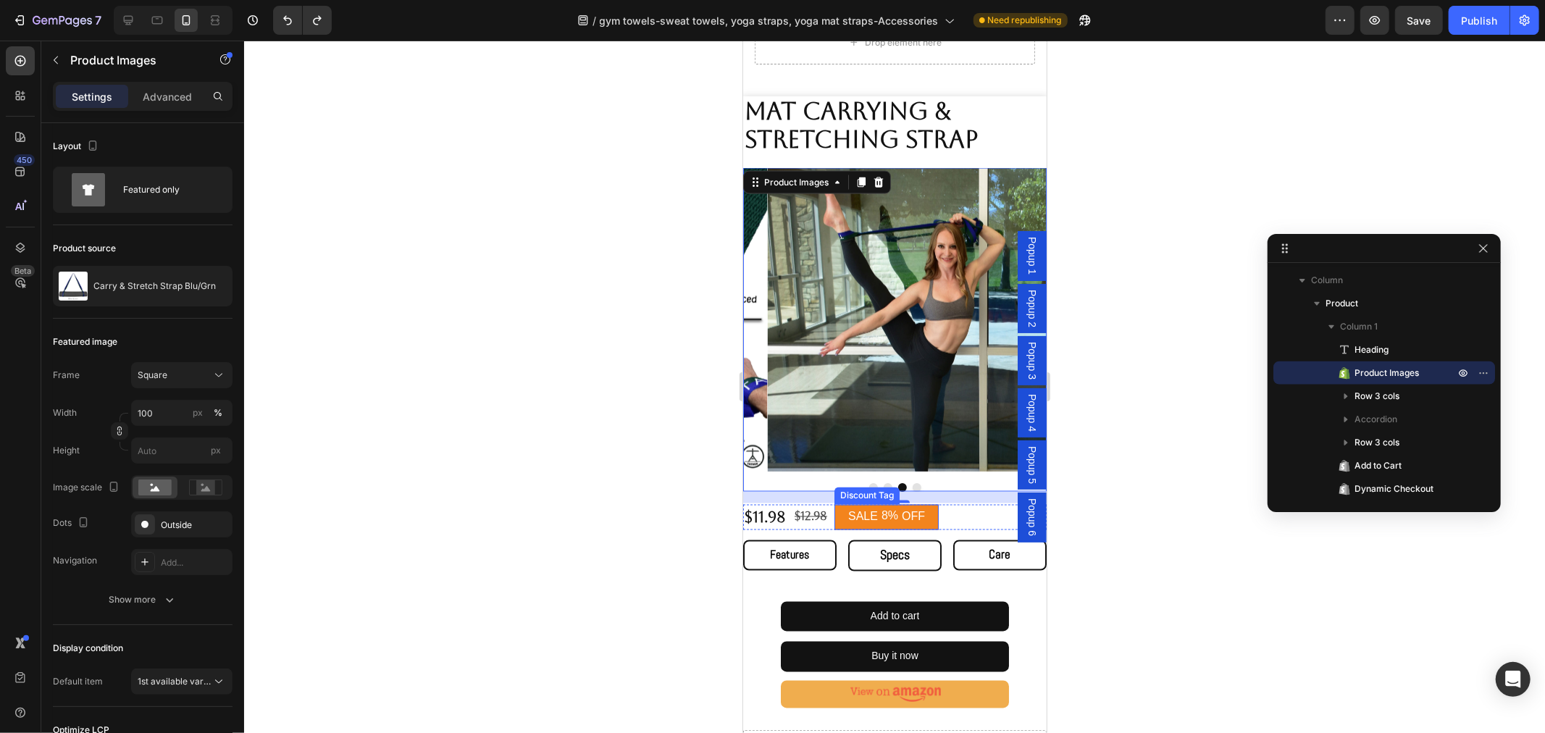
scroll to position [1774, 0]
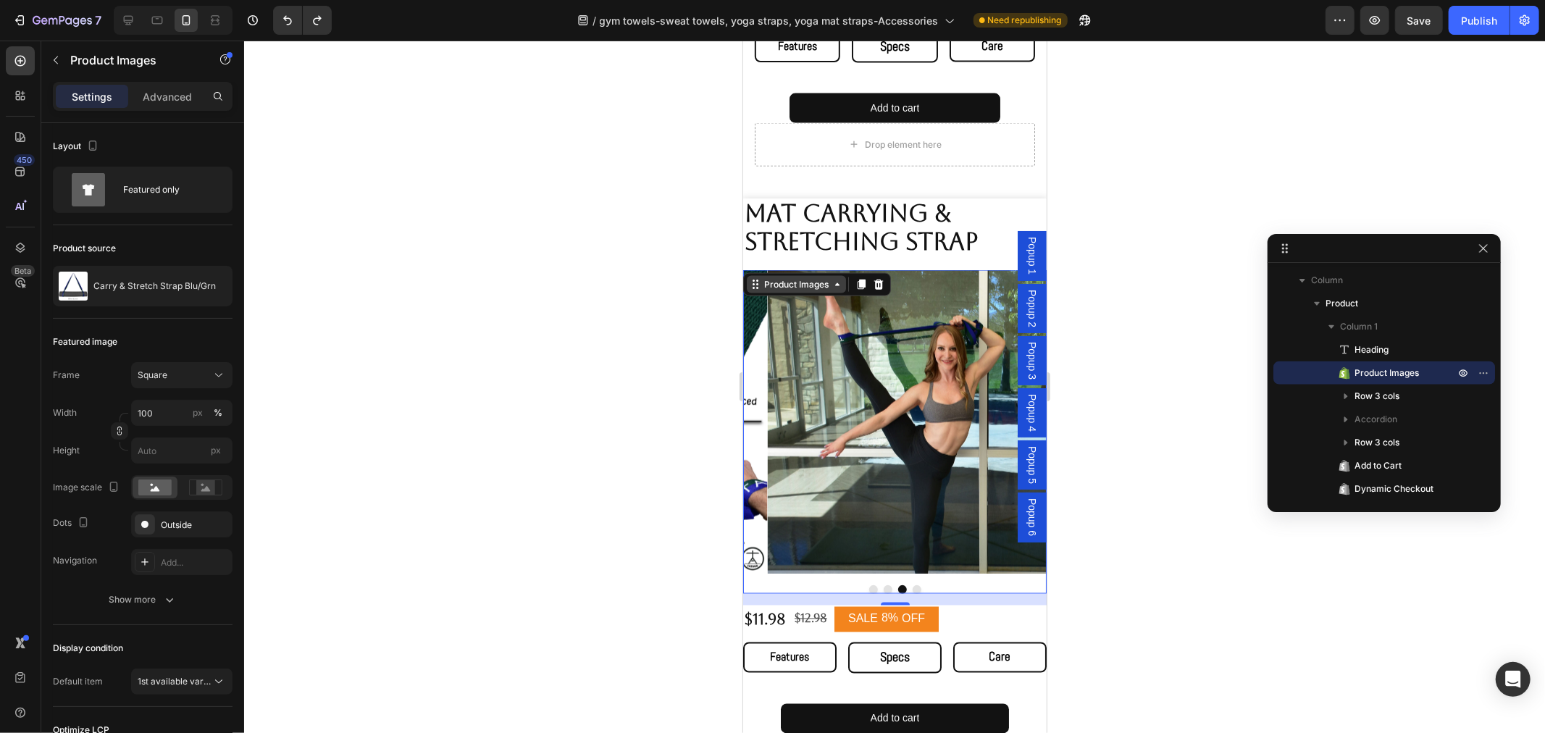
click at [756, 280] on div "Product Images" at bounding box center [795, 283] width 99 height 17
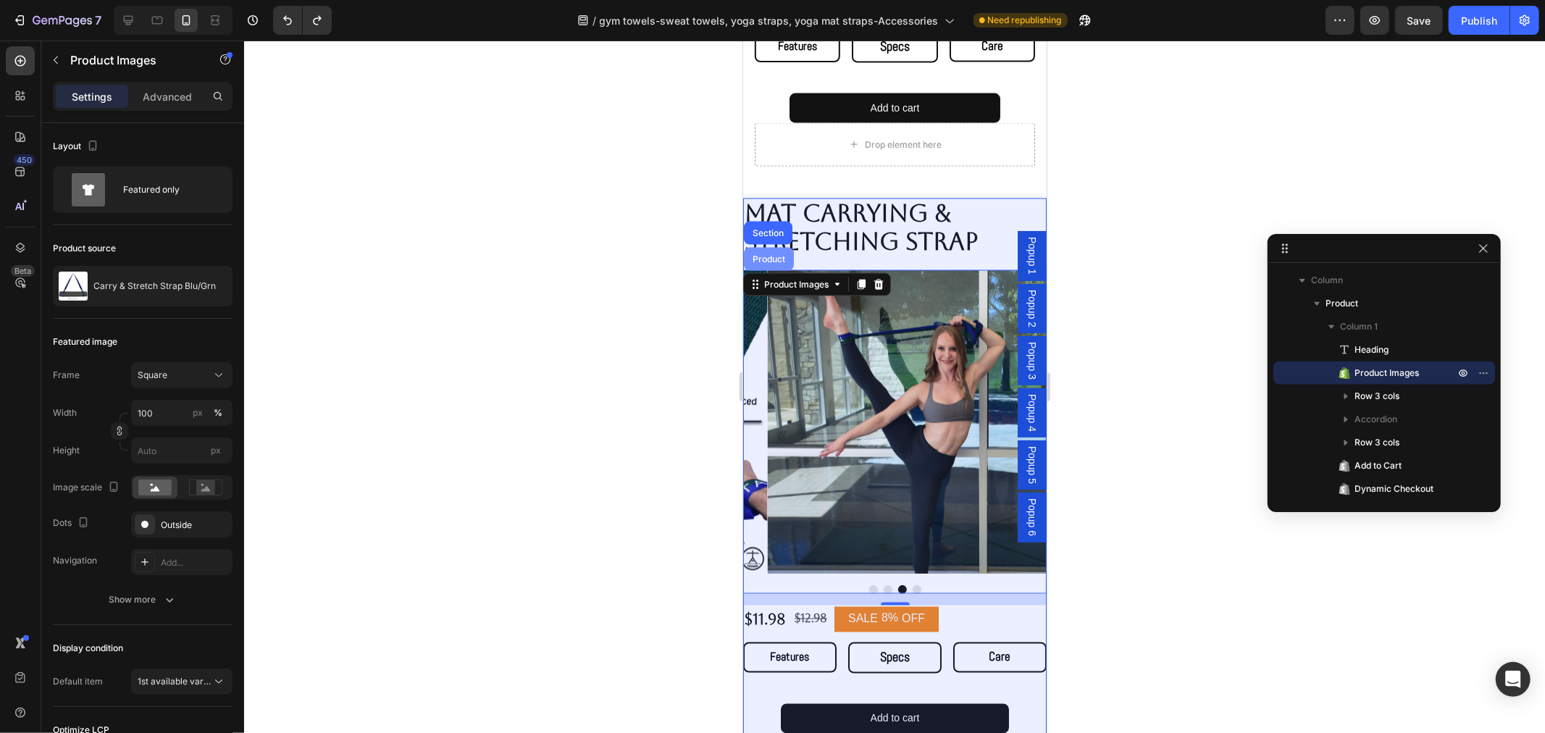
click at [760, 258] on div "Product" at bounding box center [768, 258] width 50 height 23
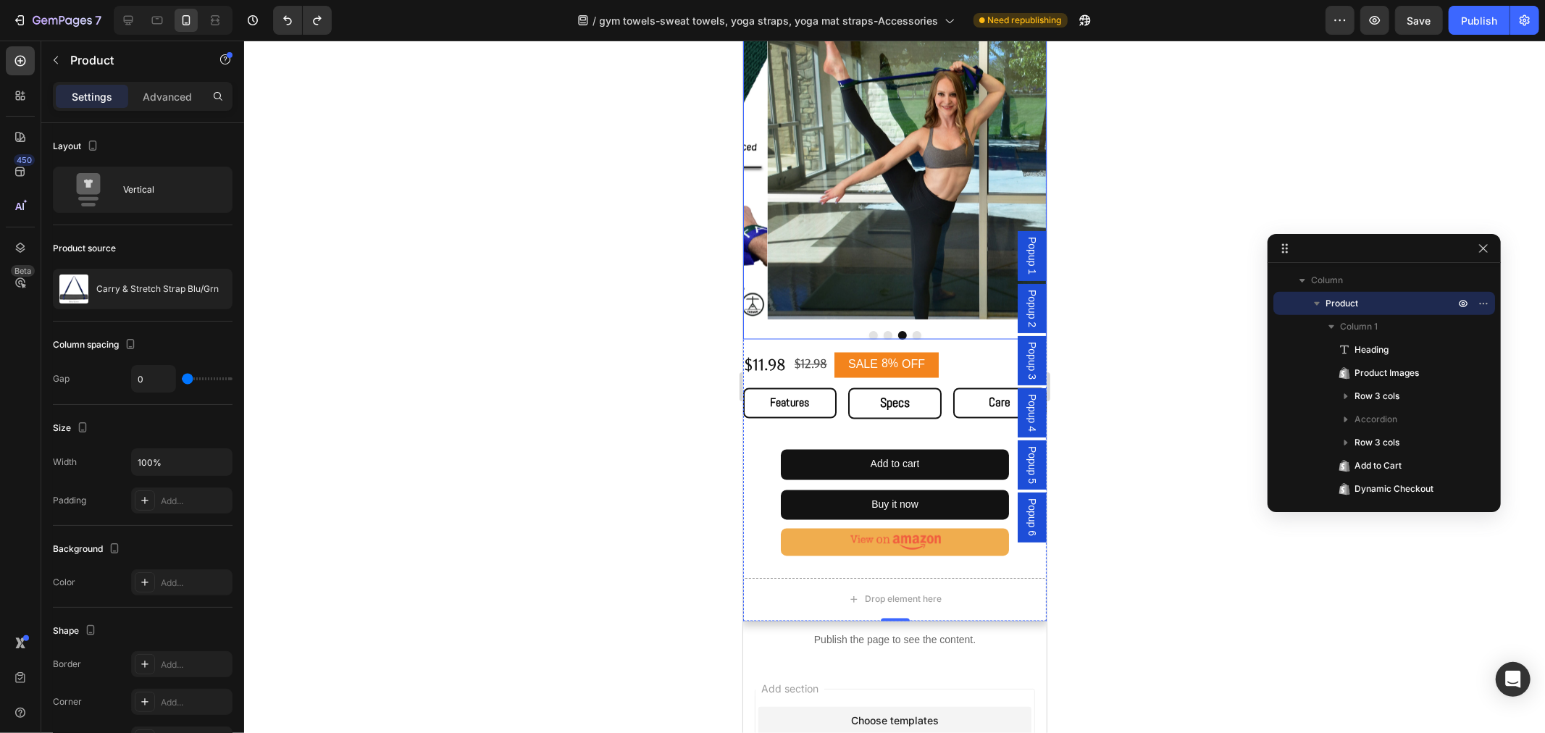
scroll to position [1795, 0]
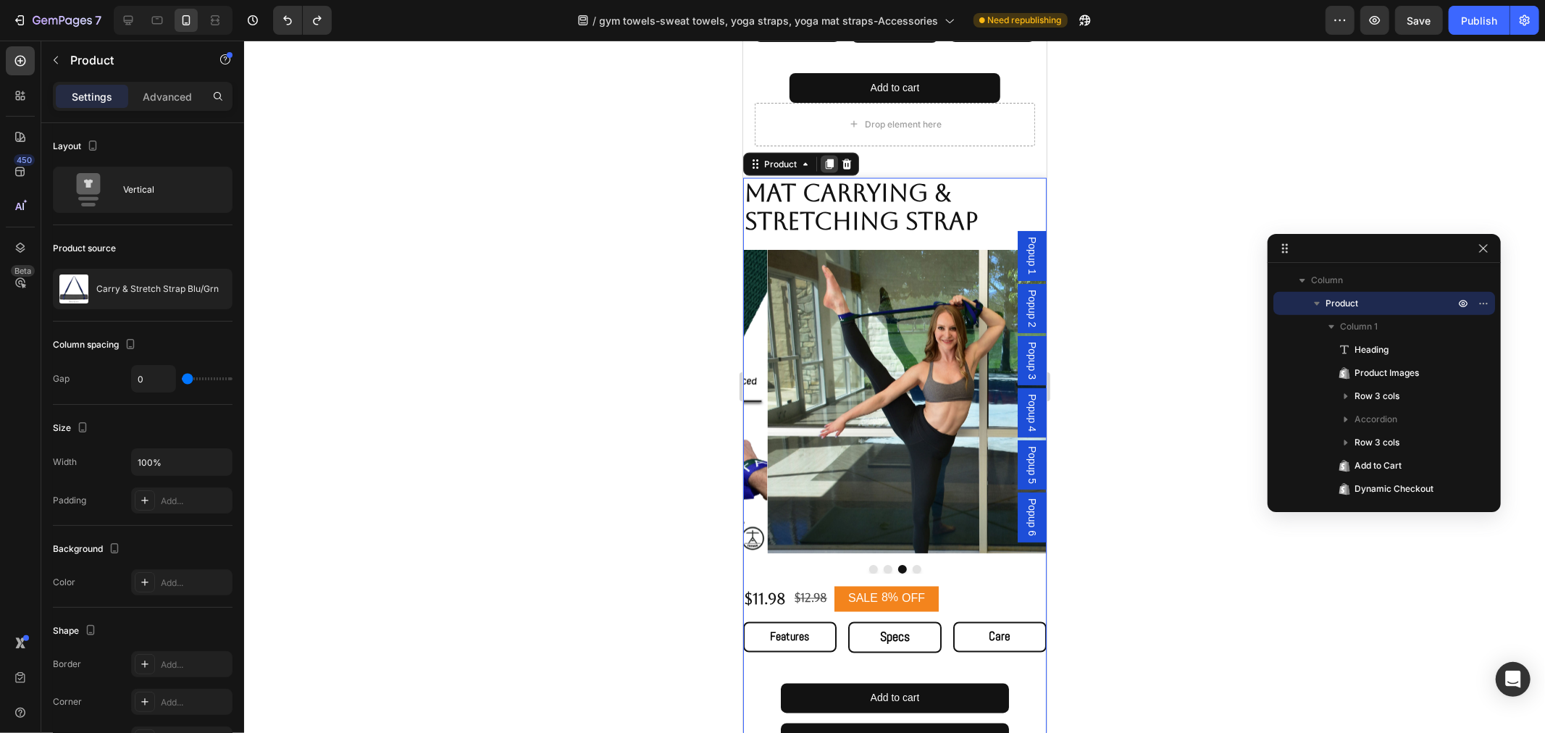
click at [828, 159] on icon at bounding box center [829, 164] width 8 height 10
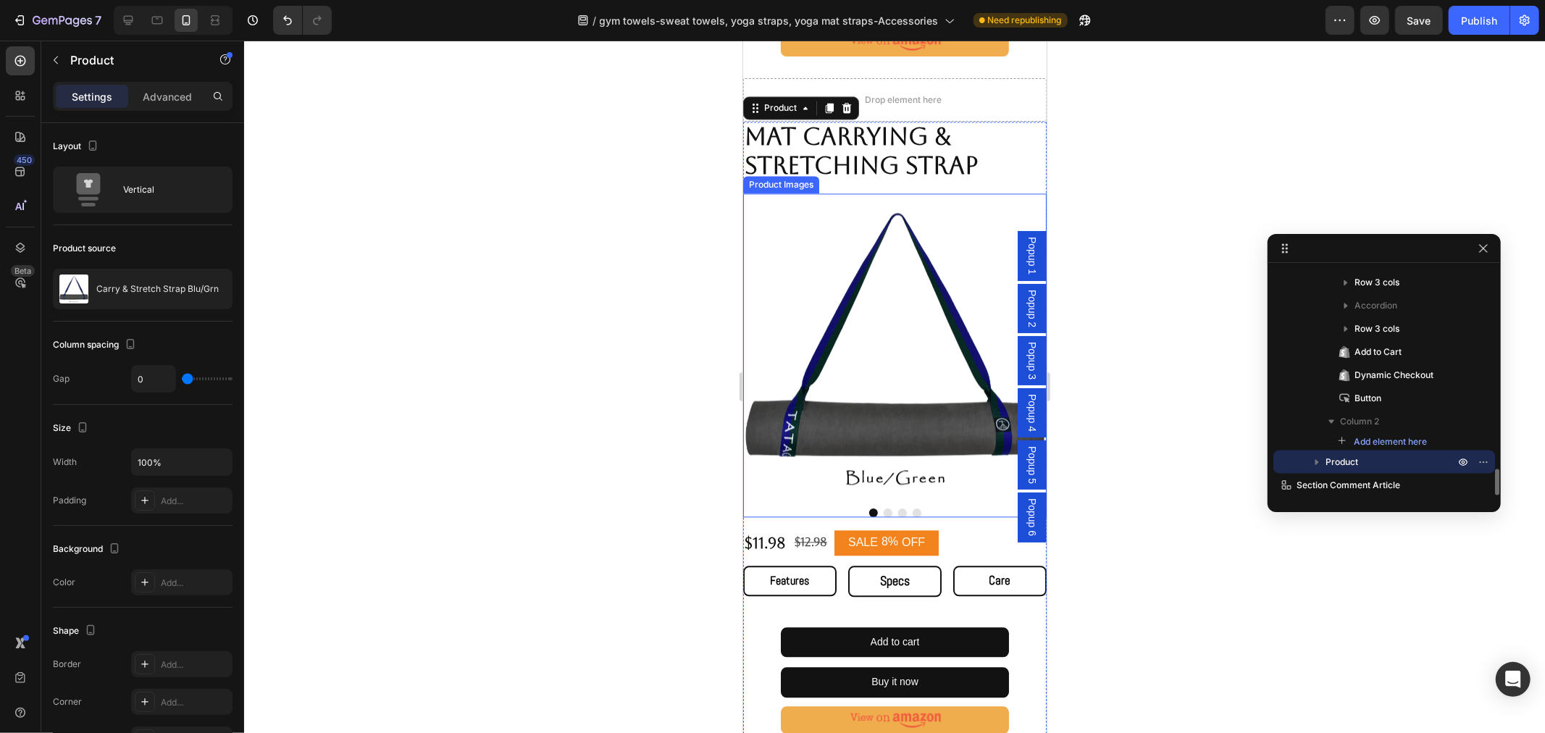
scroll to position [2533, 0]
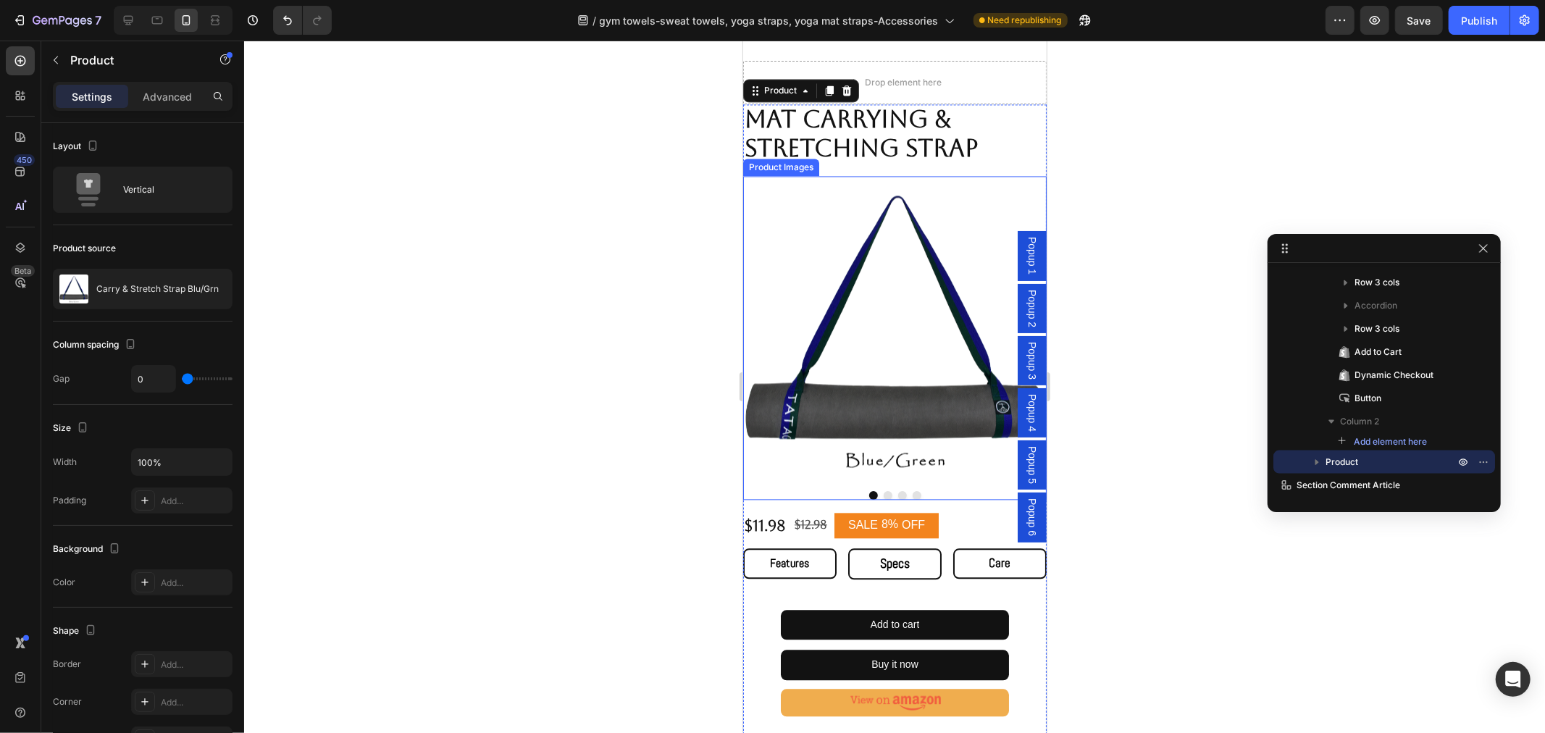
click at [879, 357] on img at bounding box center [893, 326] width 303 height 303
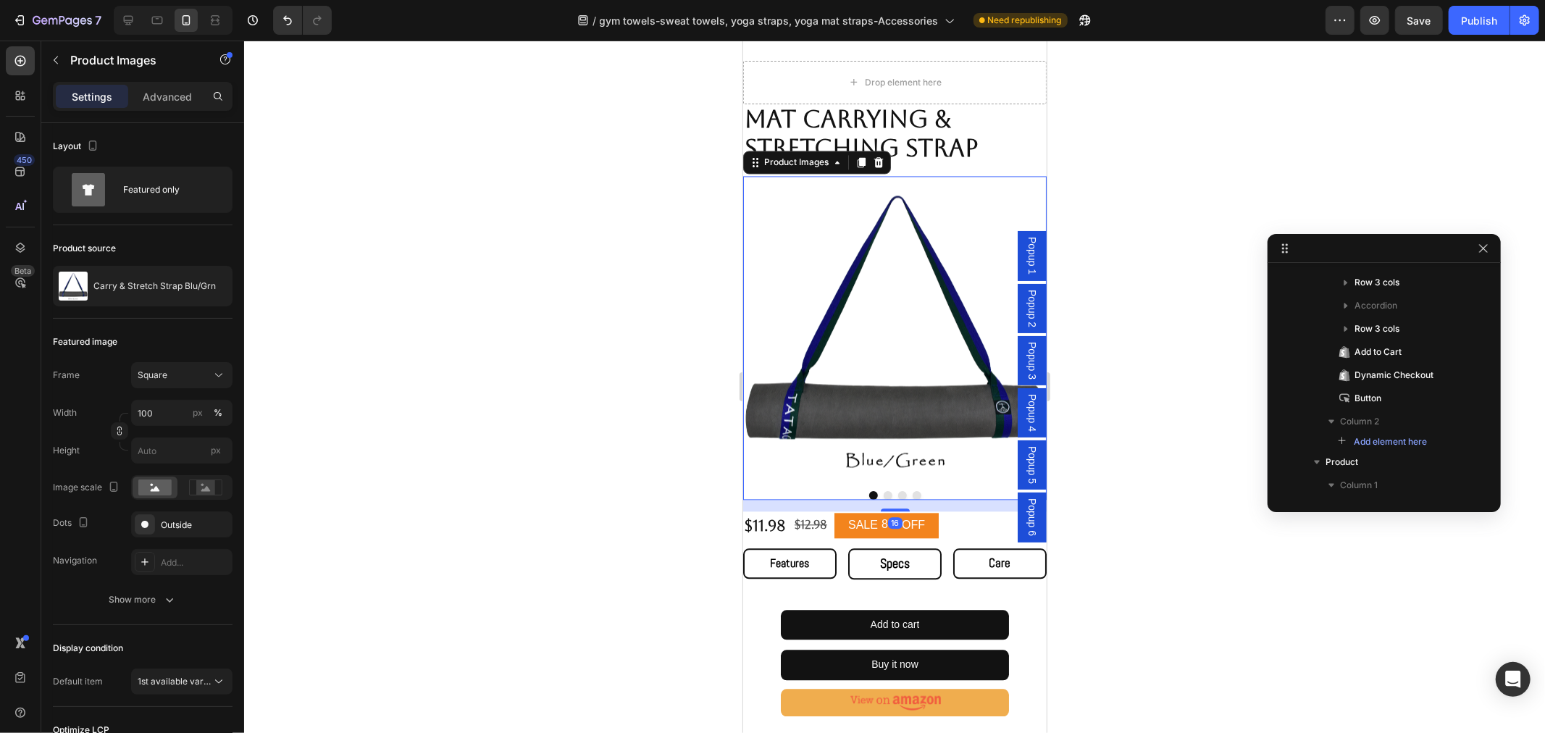
scroll to position [1894, 0]
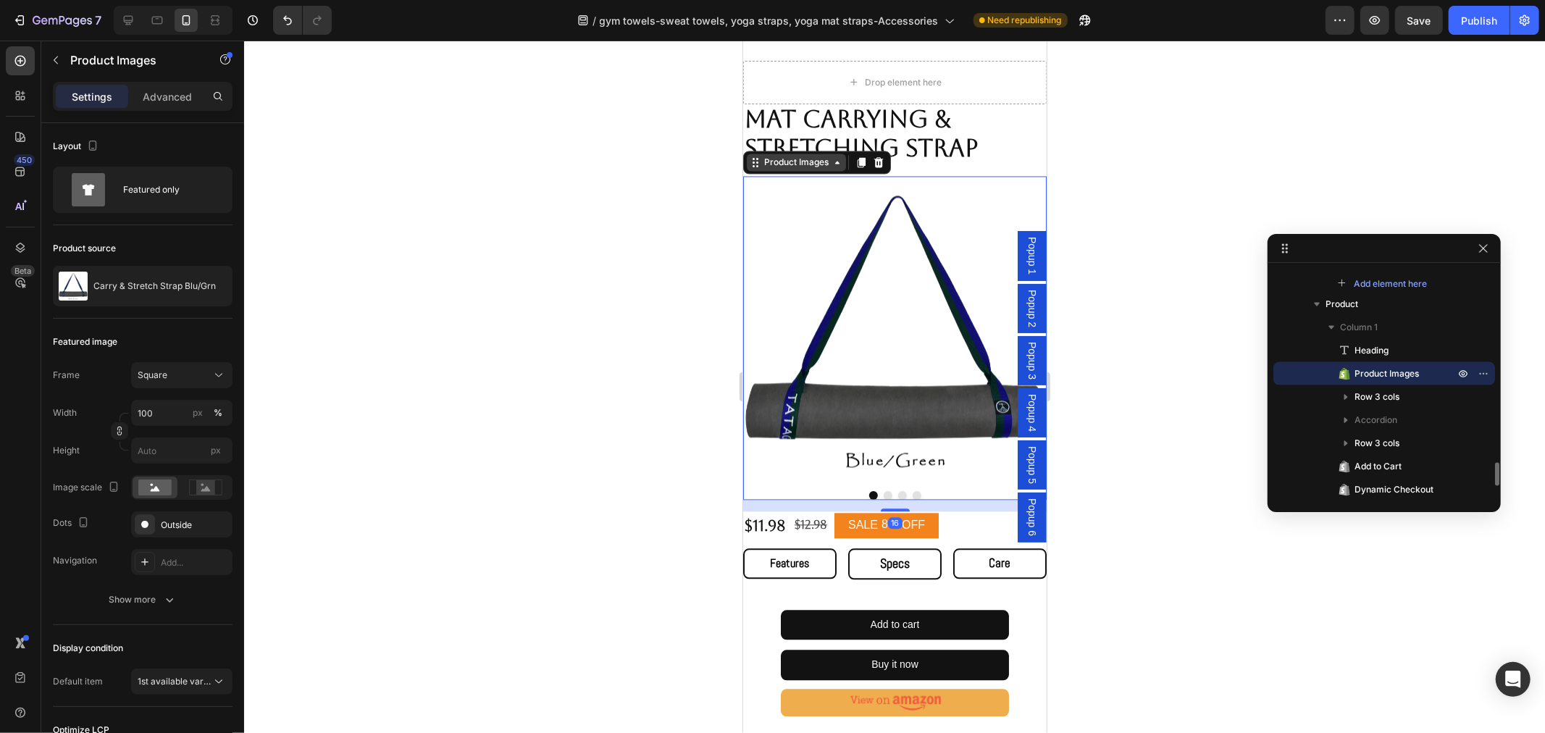
click at [751, 156] on icon at bounding box center [755, 162] width 12 height 12
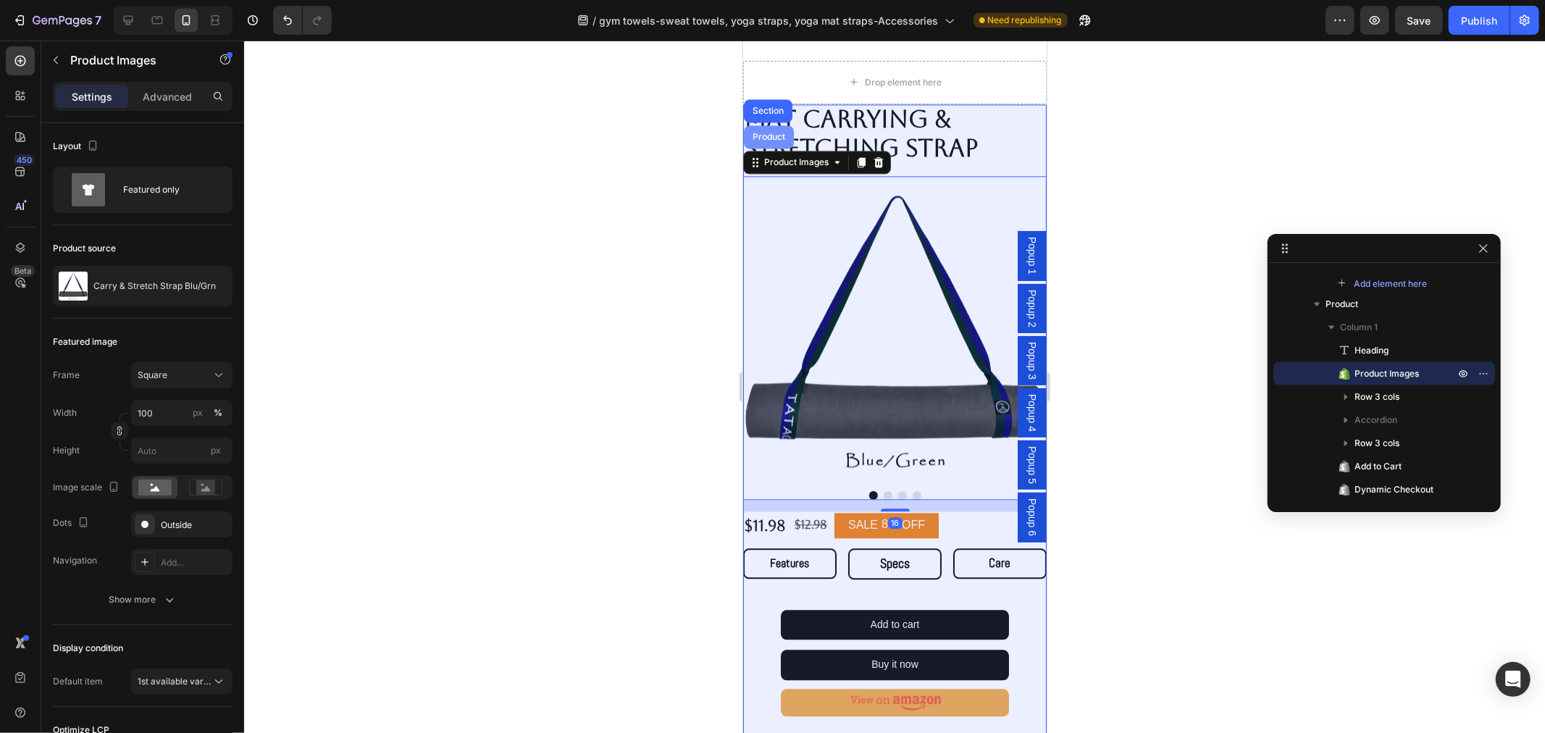
click at [763, 133] on div "Product" at bounding box center [768, 136] width 50 height 23
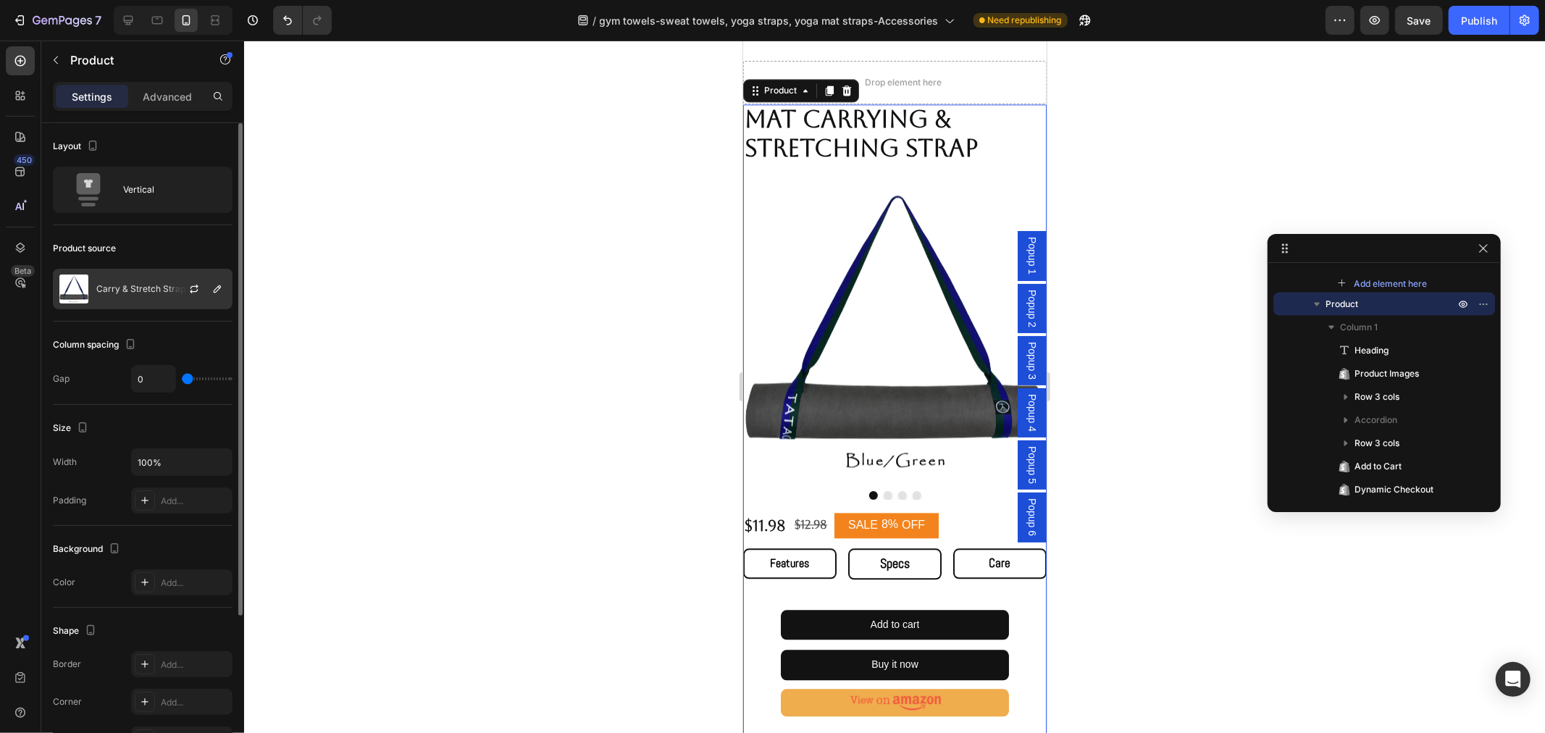
click at [148, 290] on p "Carry & Stretch Strap Blu/Grn" at bounding box center [157, 289] width 122 height 10
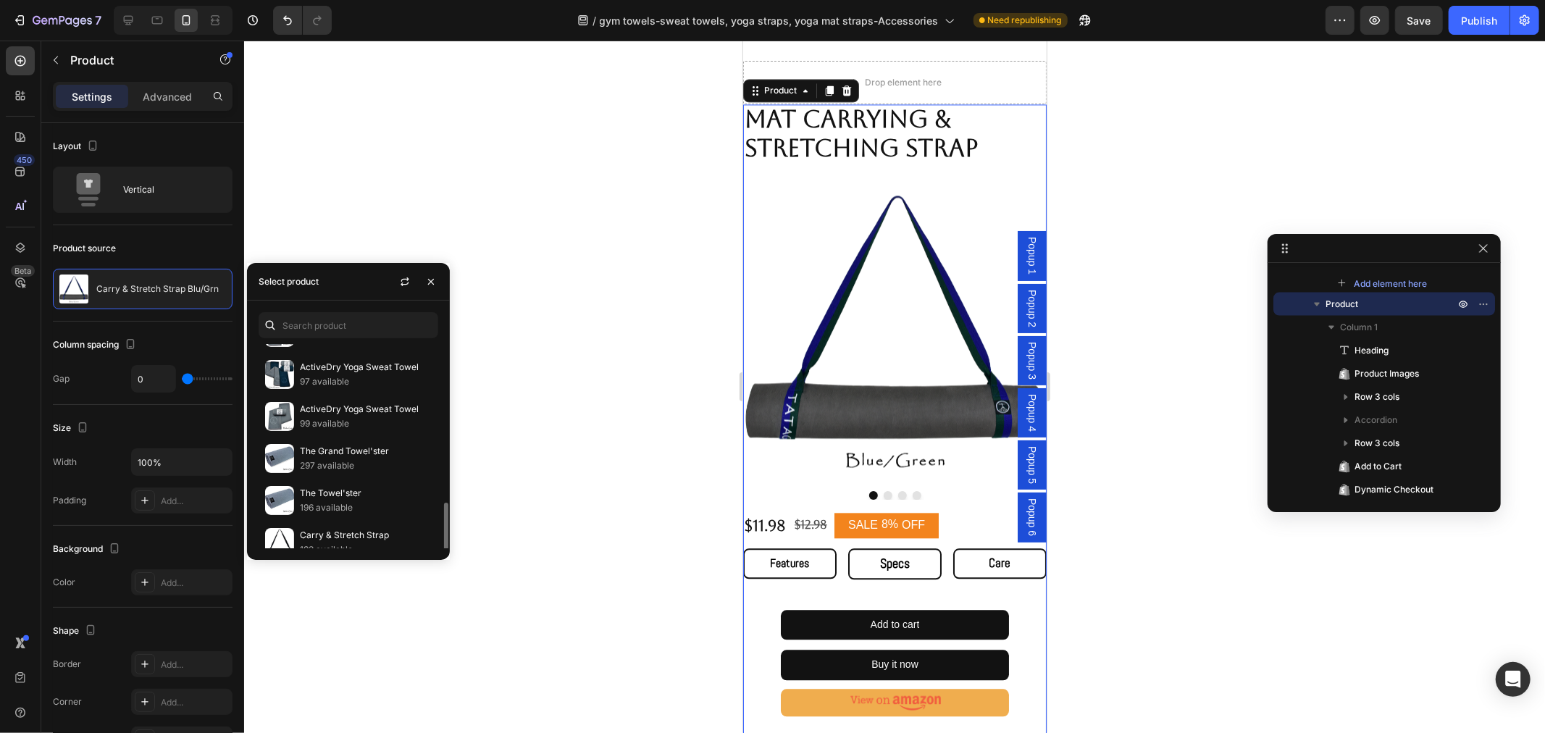
scroll to position [664, 0]
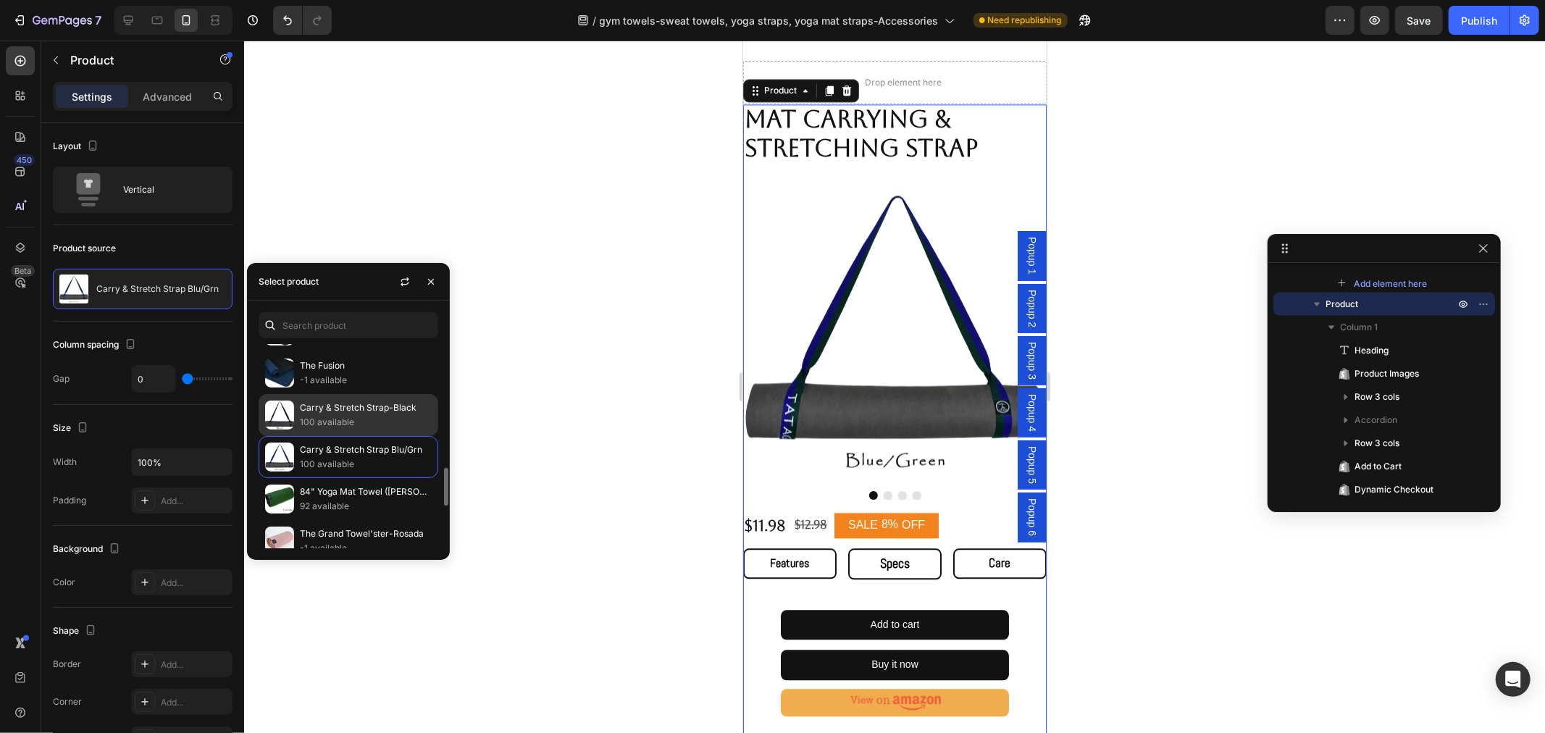
click at [350, 418] on p "100 available" at bounding box center [366, 422] width 132 height 14
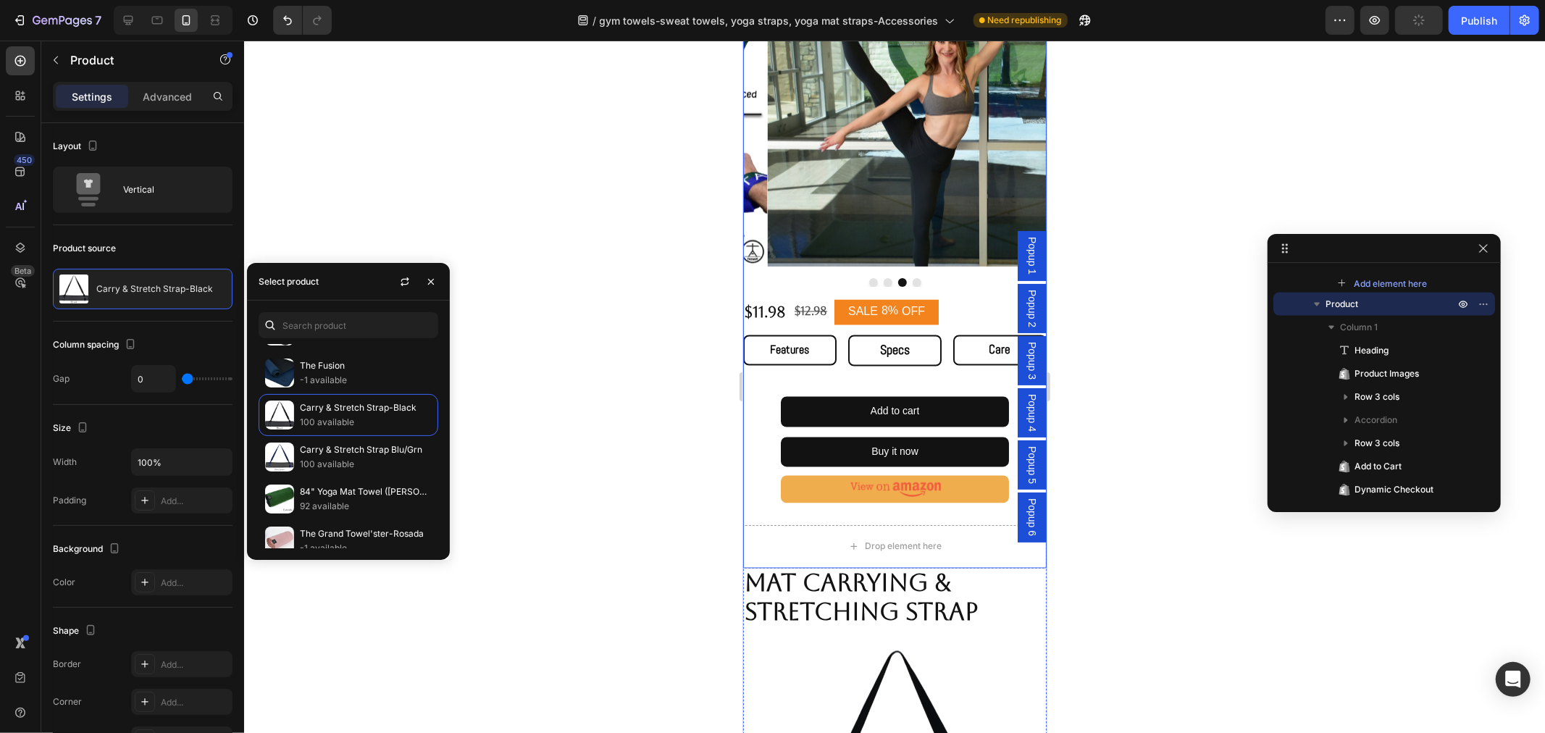
scroll to position [1970, 0]
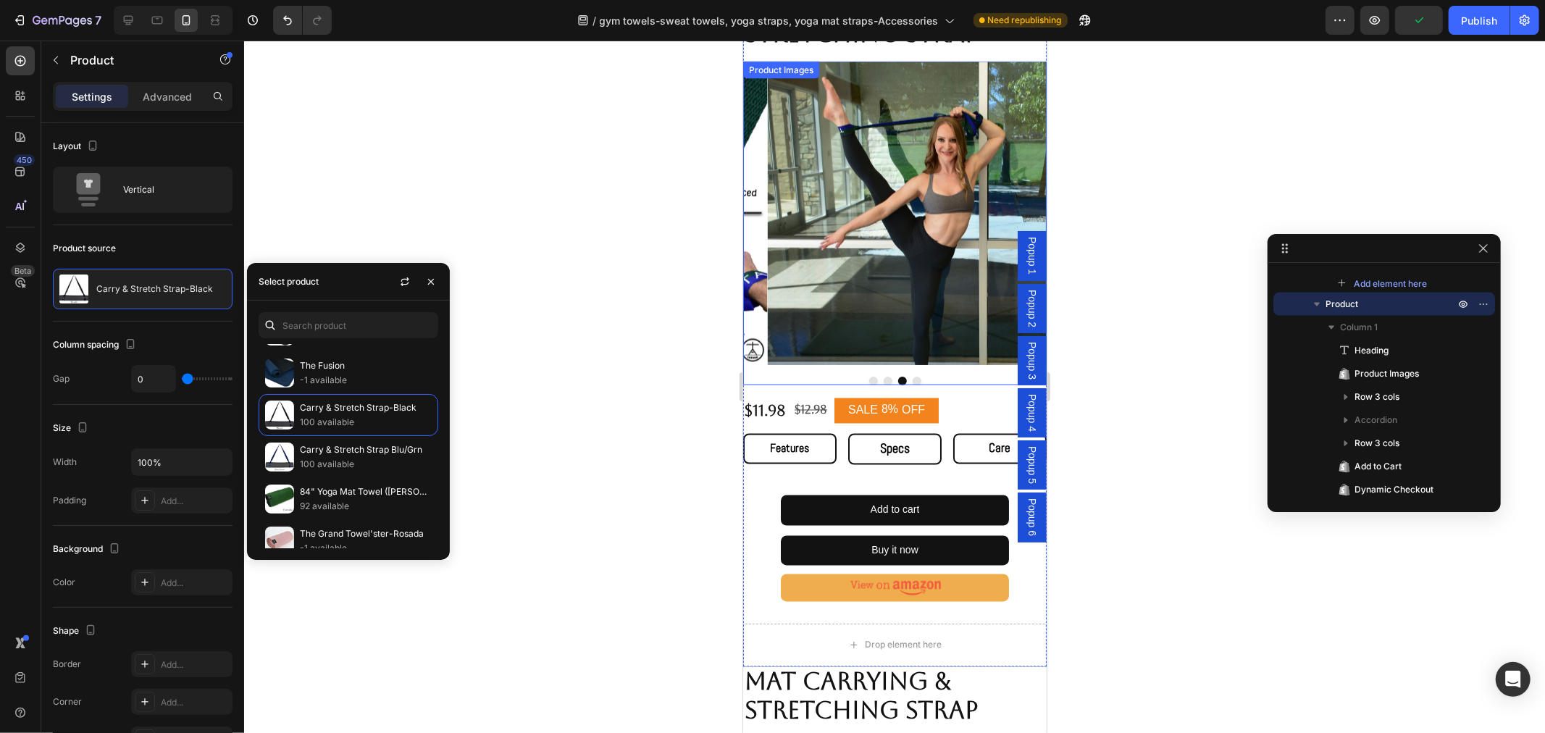
click at [868, 376] on button "Dot" at bounding box center [872, 380] width 9 height 9
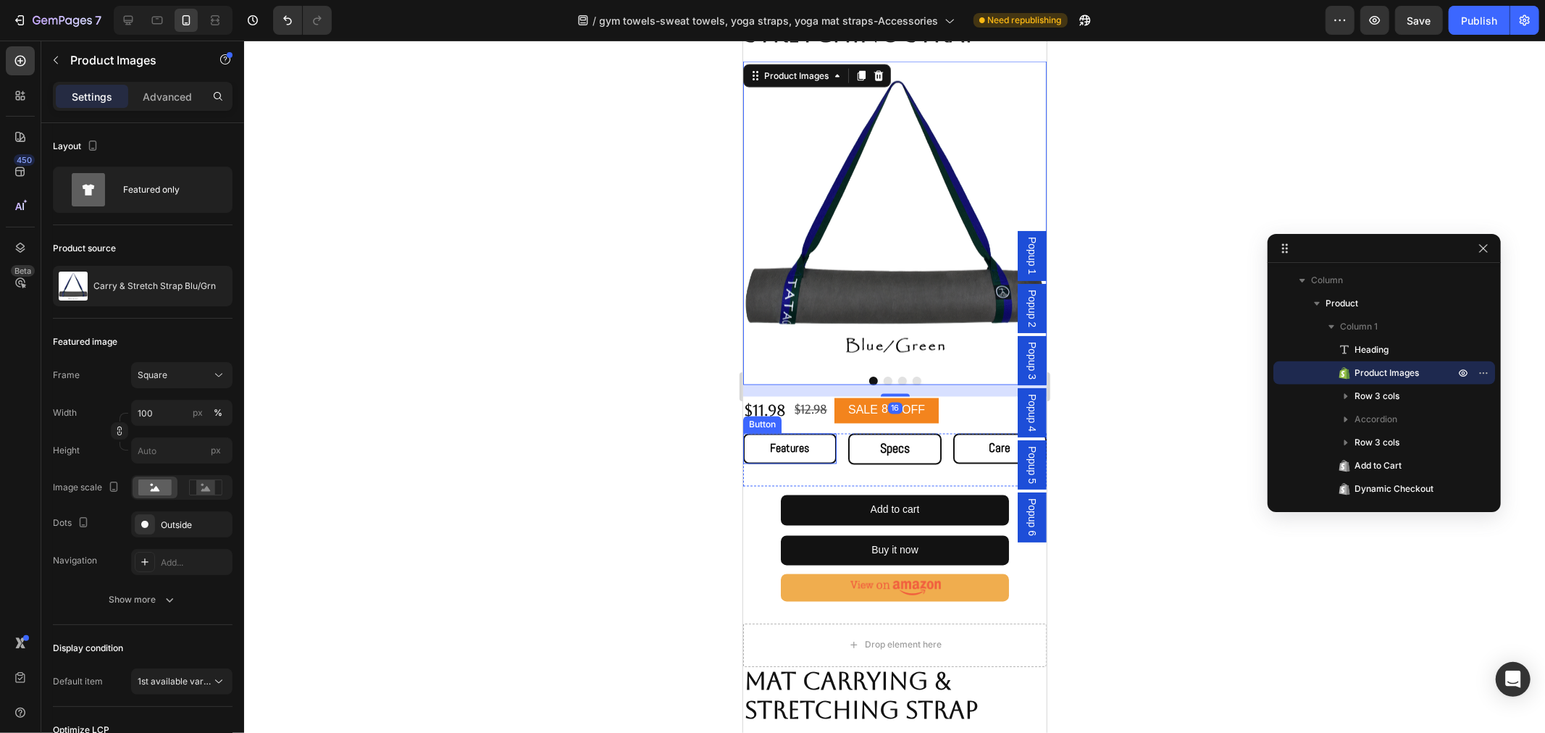
scroll to position [2372, 0]
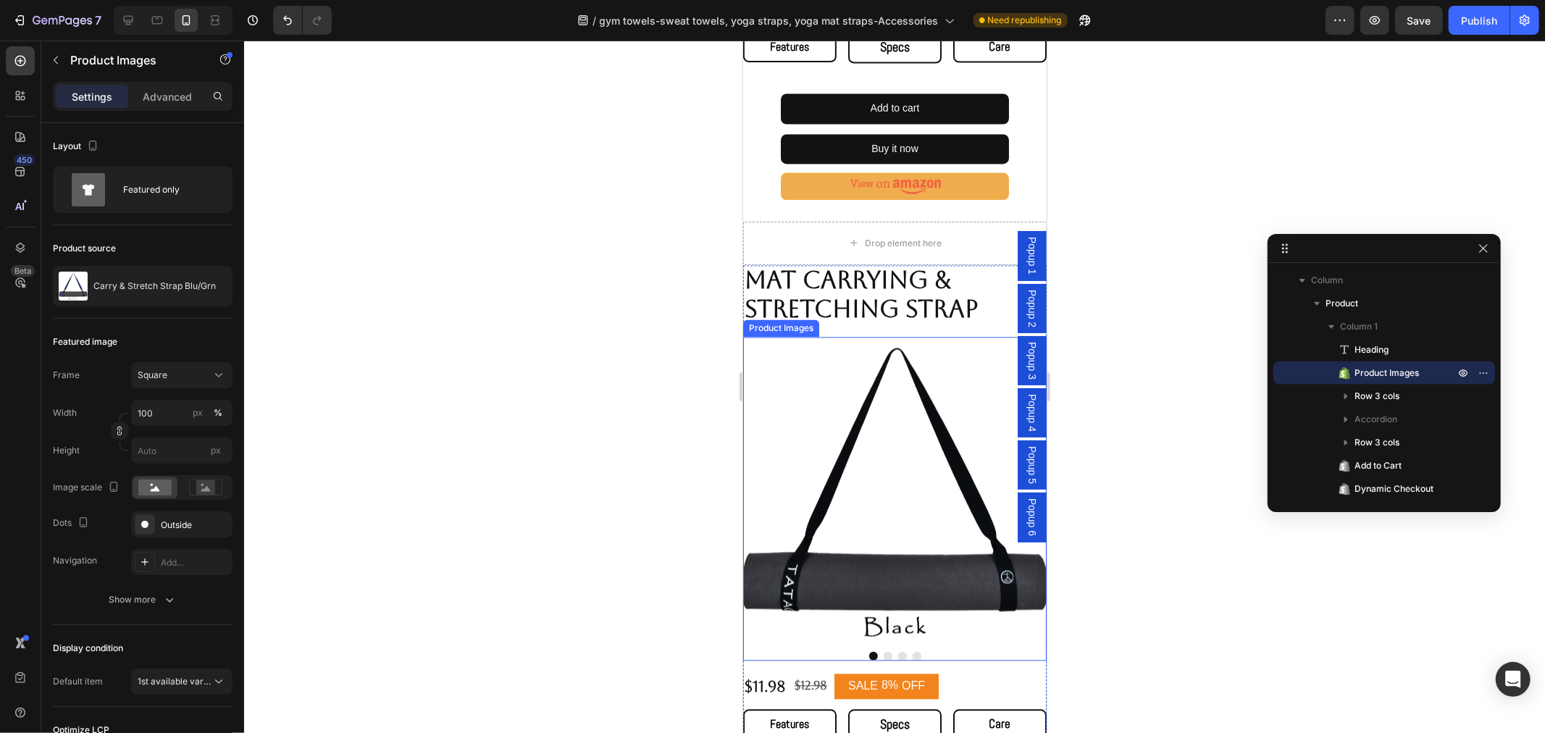
click at [863, 435] on img at bounding box center [893, 487] width 303 height 303
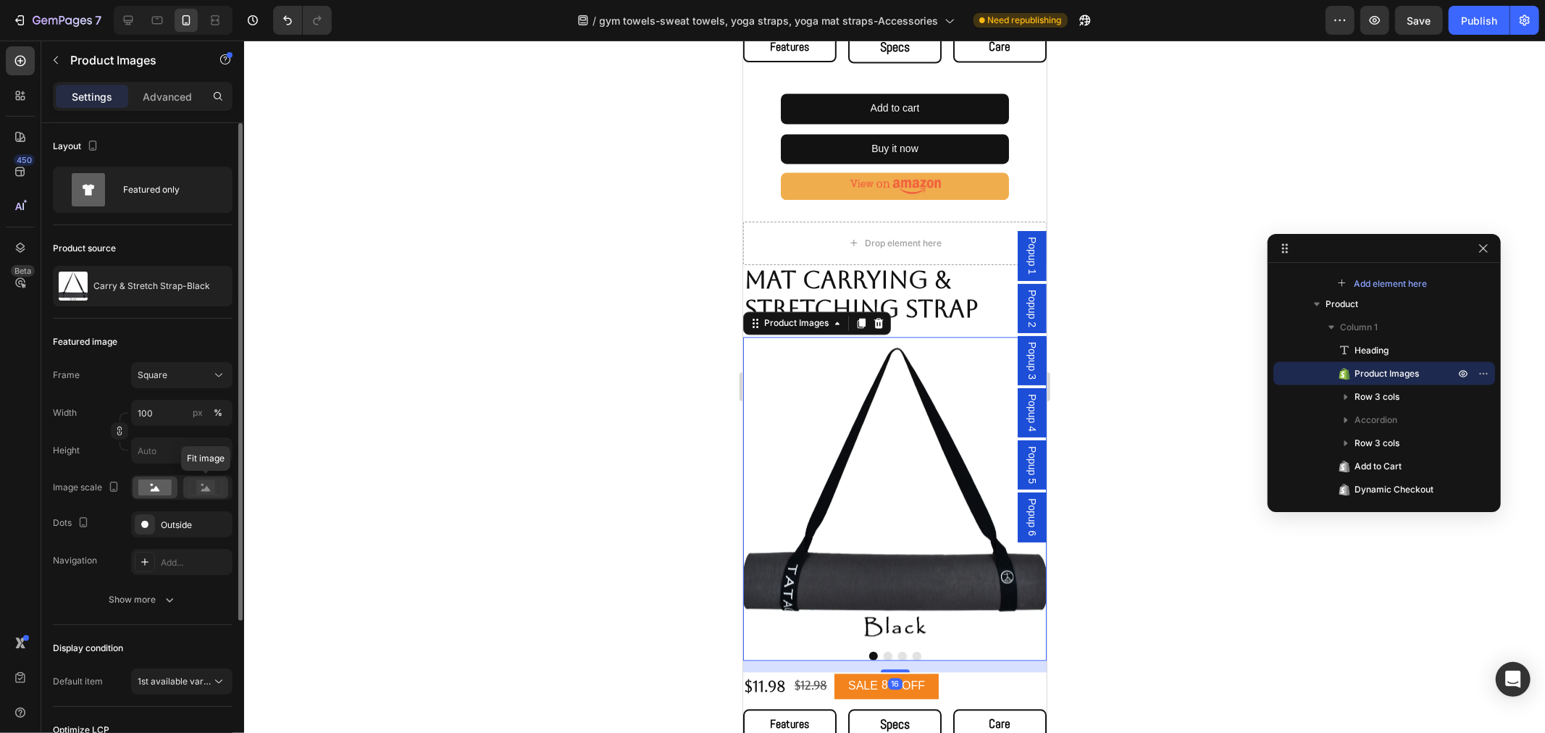
click at [206, 494] on rect at bounding box center [205, 487] width 19 height 14
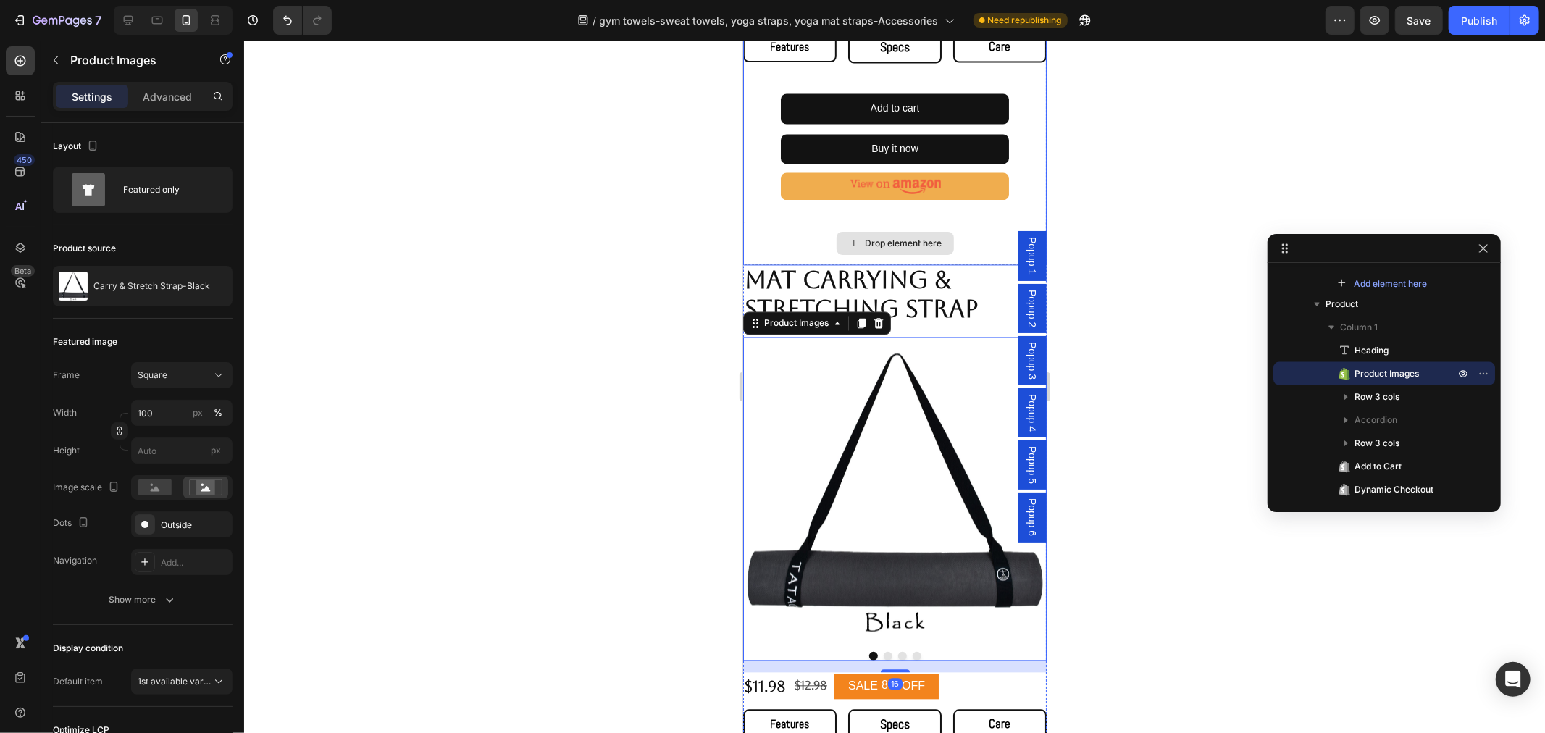
scroll to position [1970, 0]
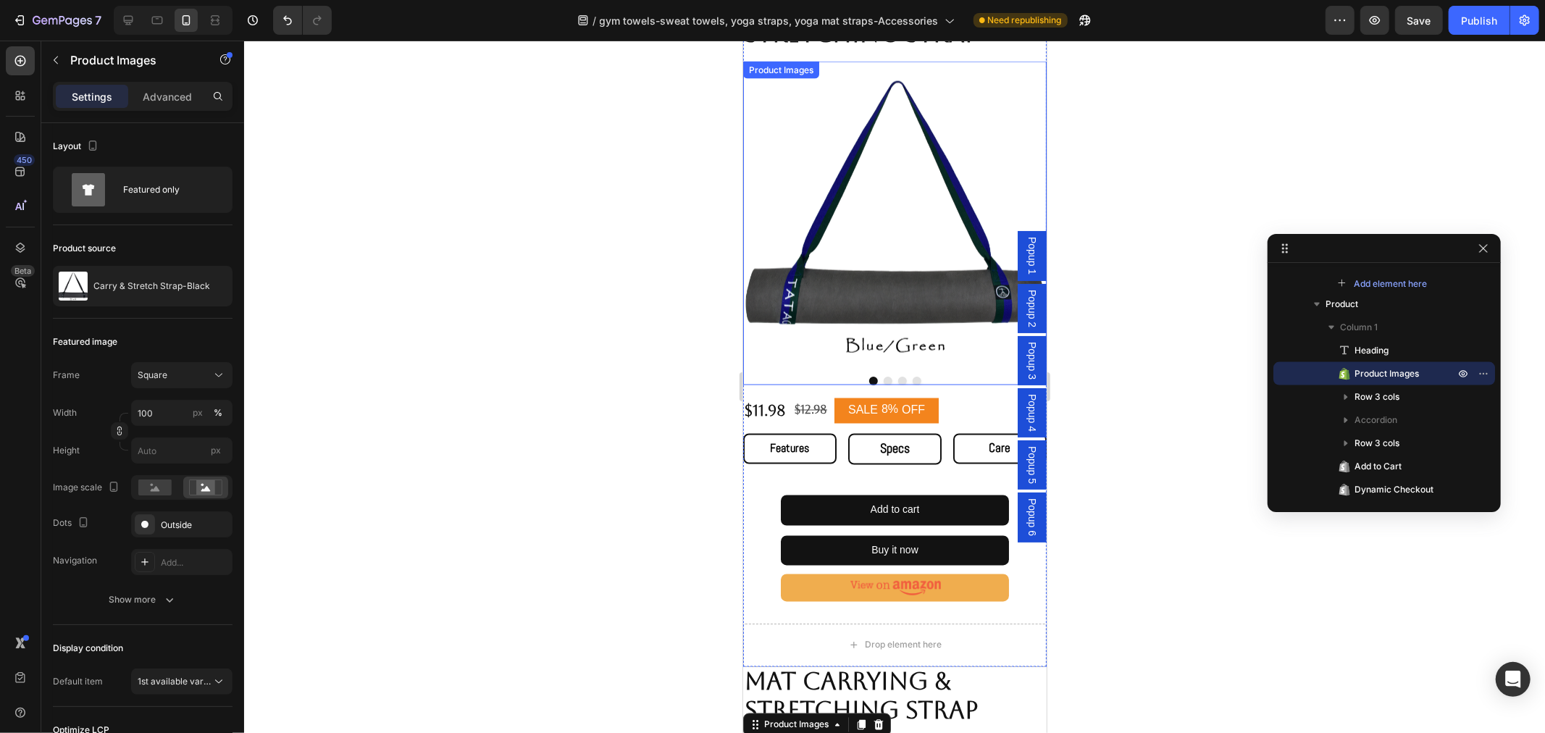
click at [846, 163] on img at bounding box center [893, 212] width 303 height 303
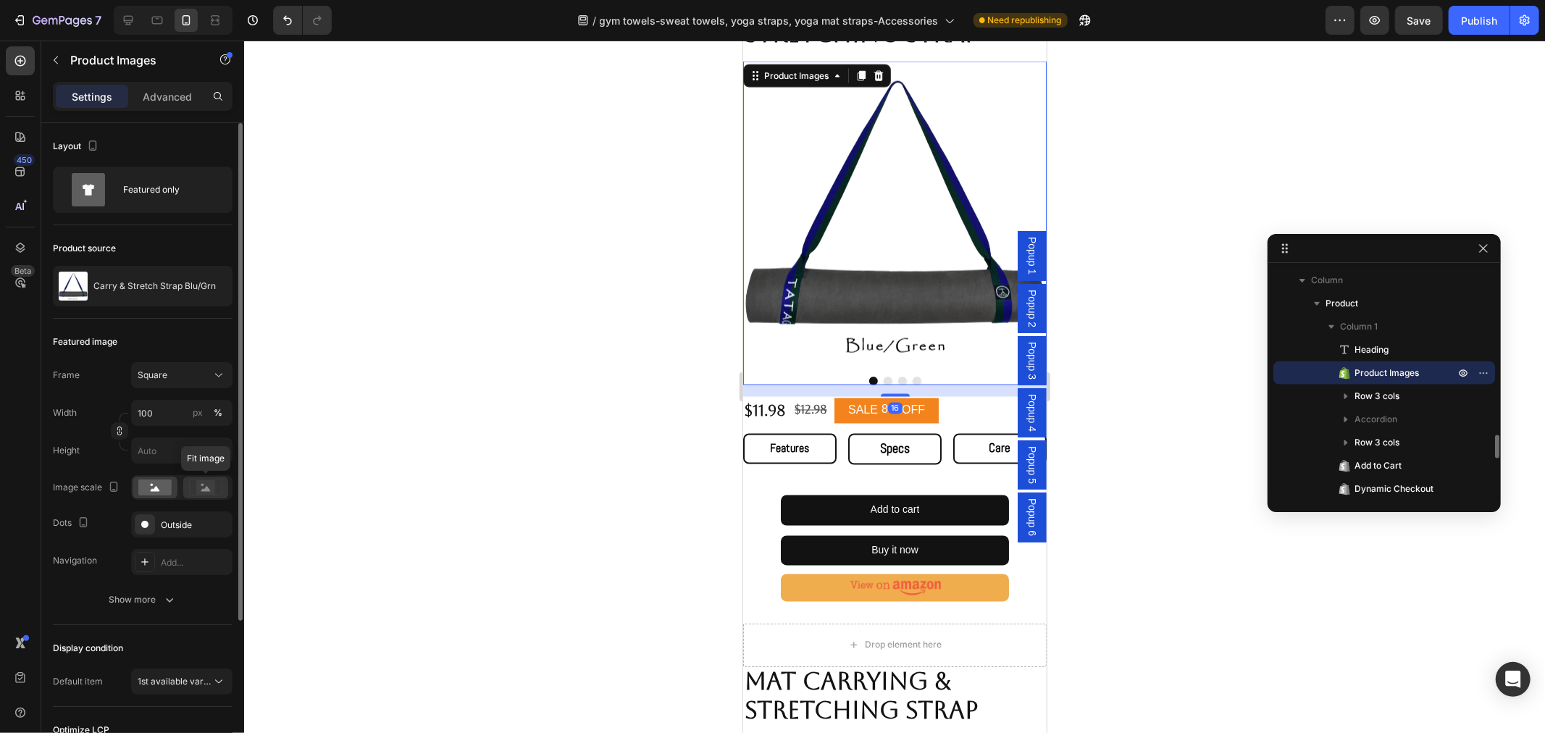
click at [204, 483] on rect at bounding box center [205, 487] width 19 height 14
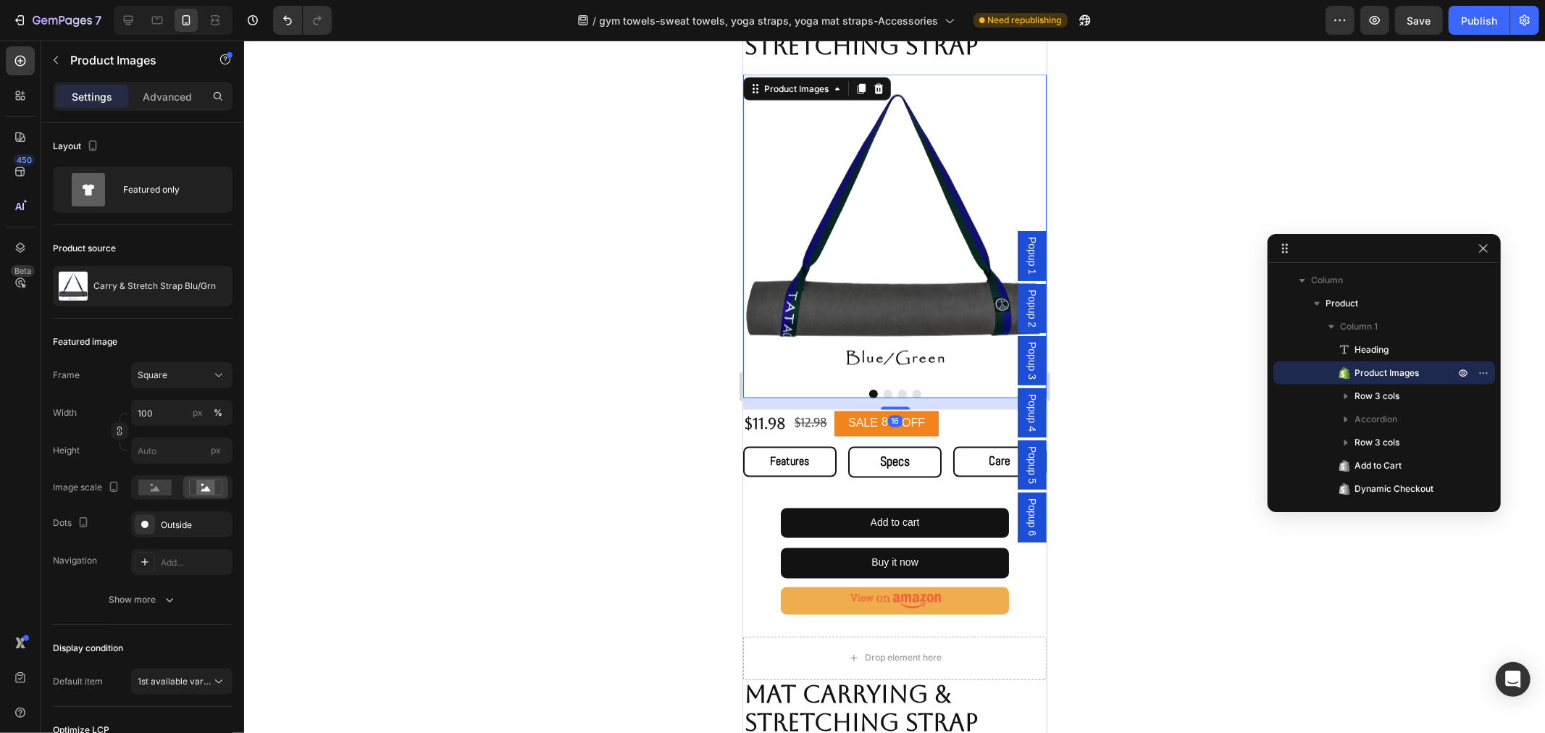
scroll to position [1588, 0]
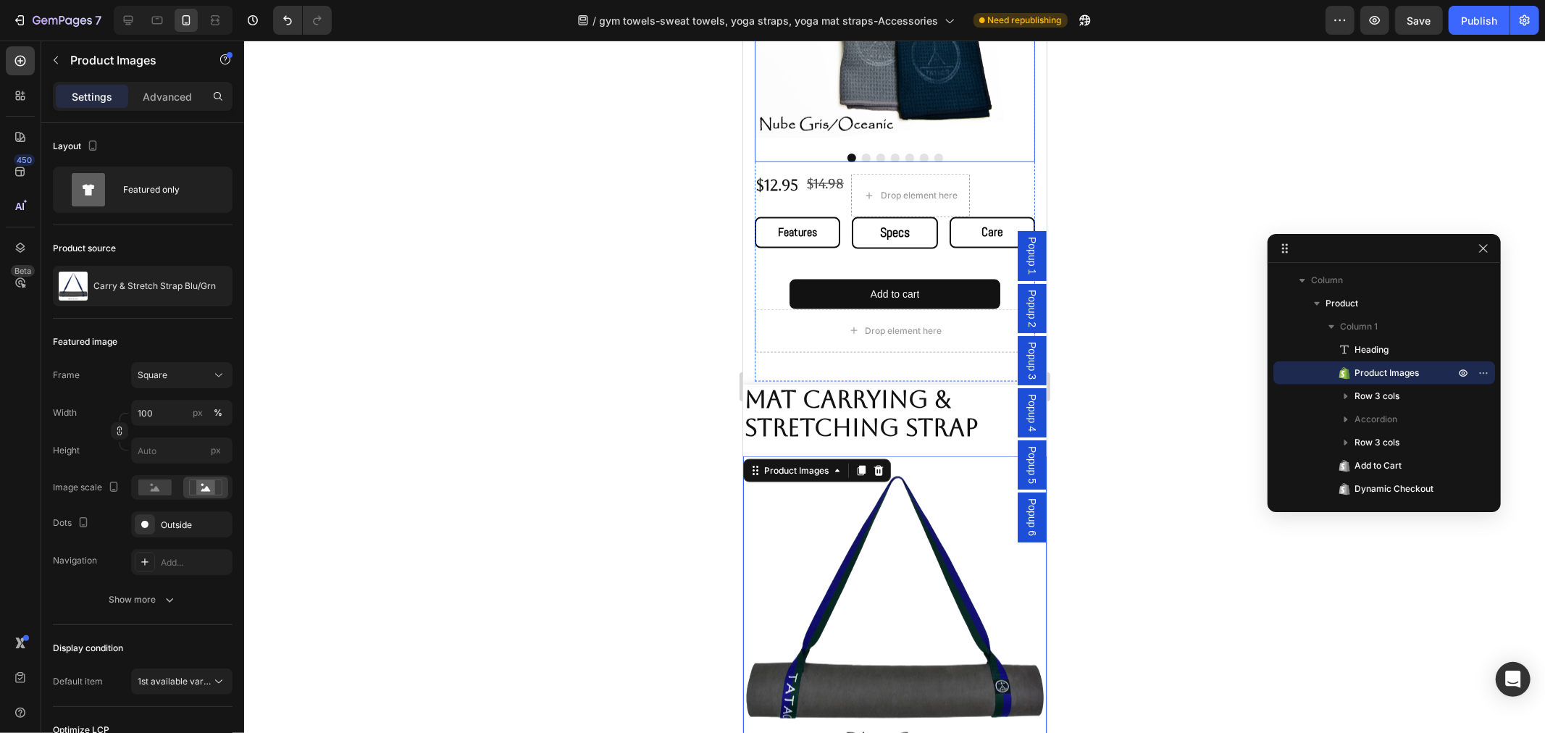
click at [904, 68] on img at bounding box center [894, 1] width 280 height 280
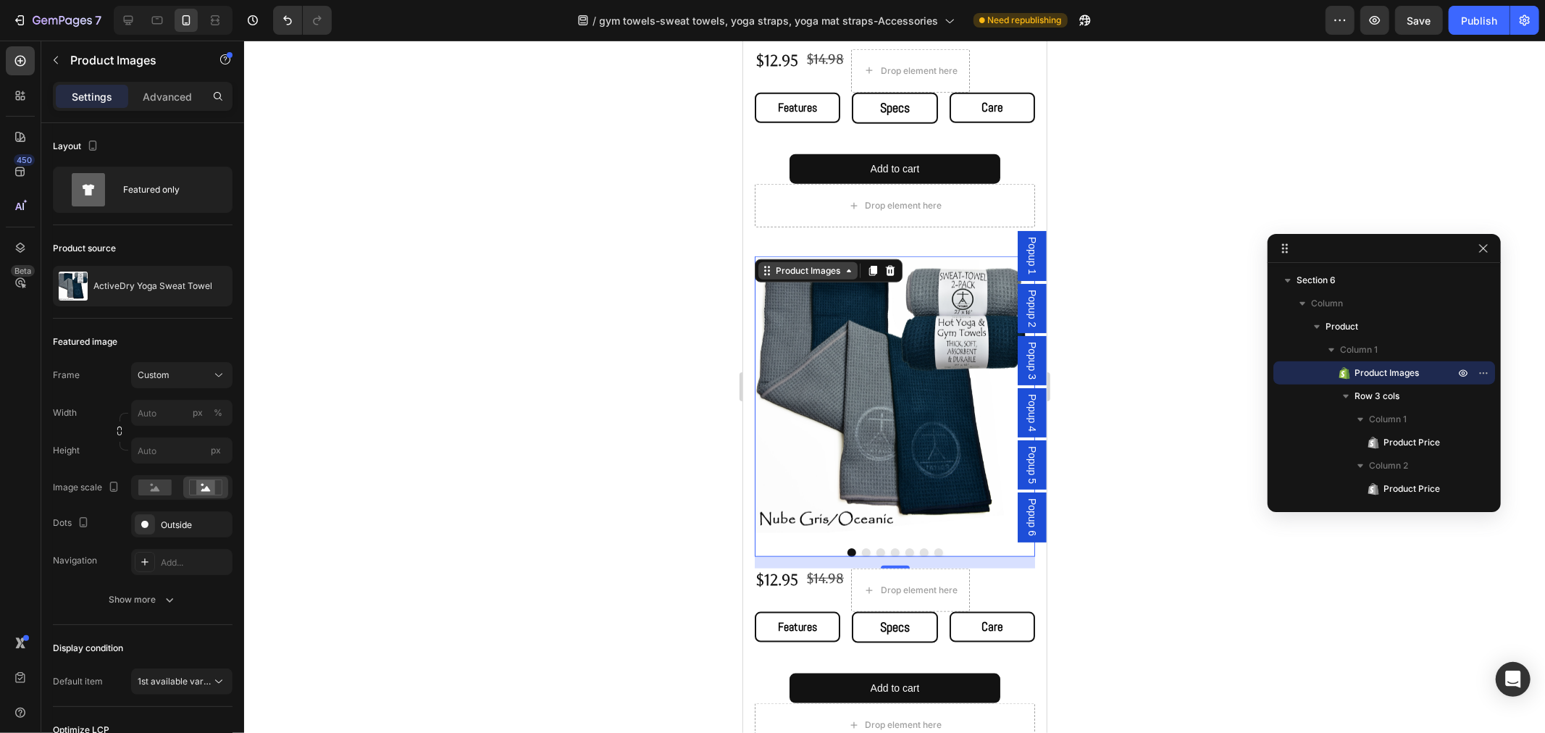
scroll to position [965, 0]
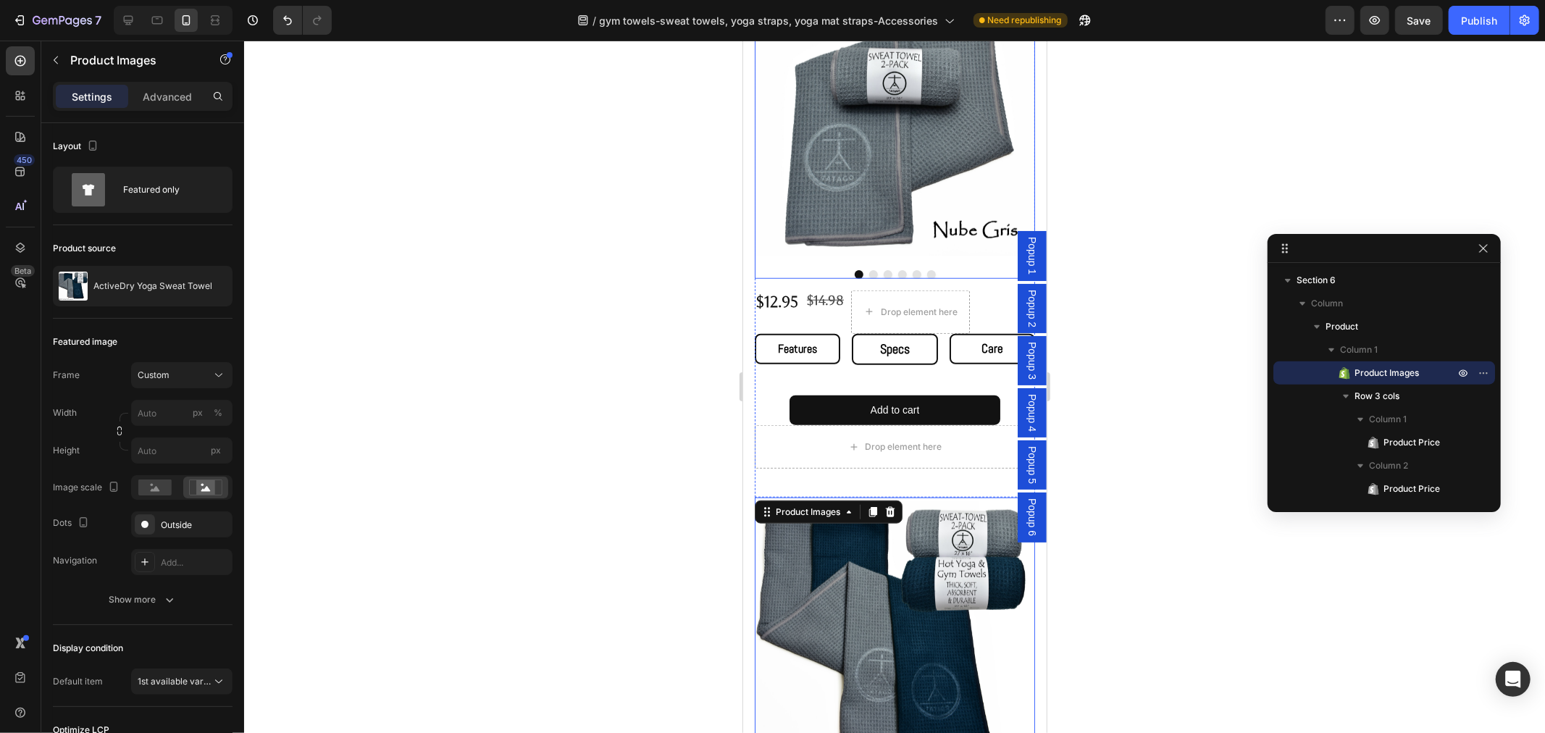
click at [854, 180] on img at bounding box center [894, 118] width 280 height 280
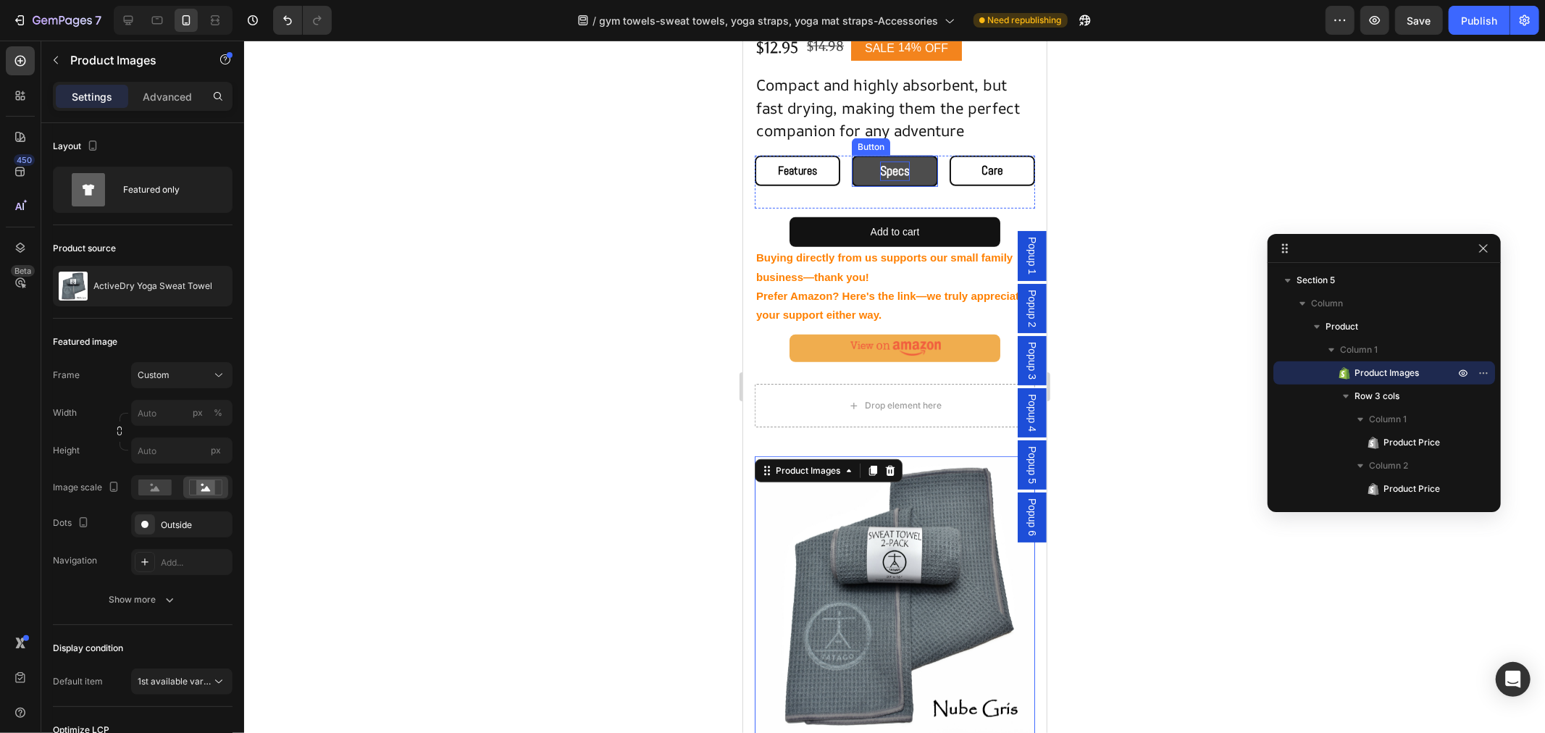
scroll to position [100, 0]
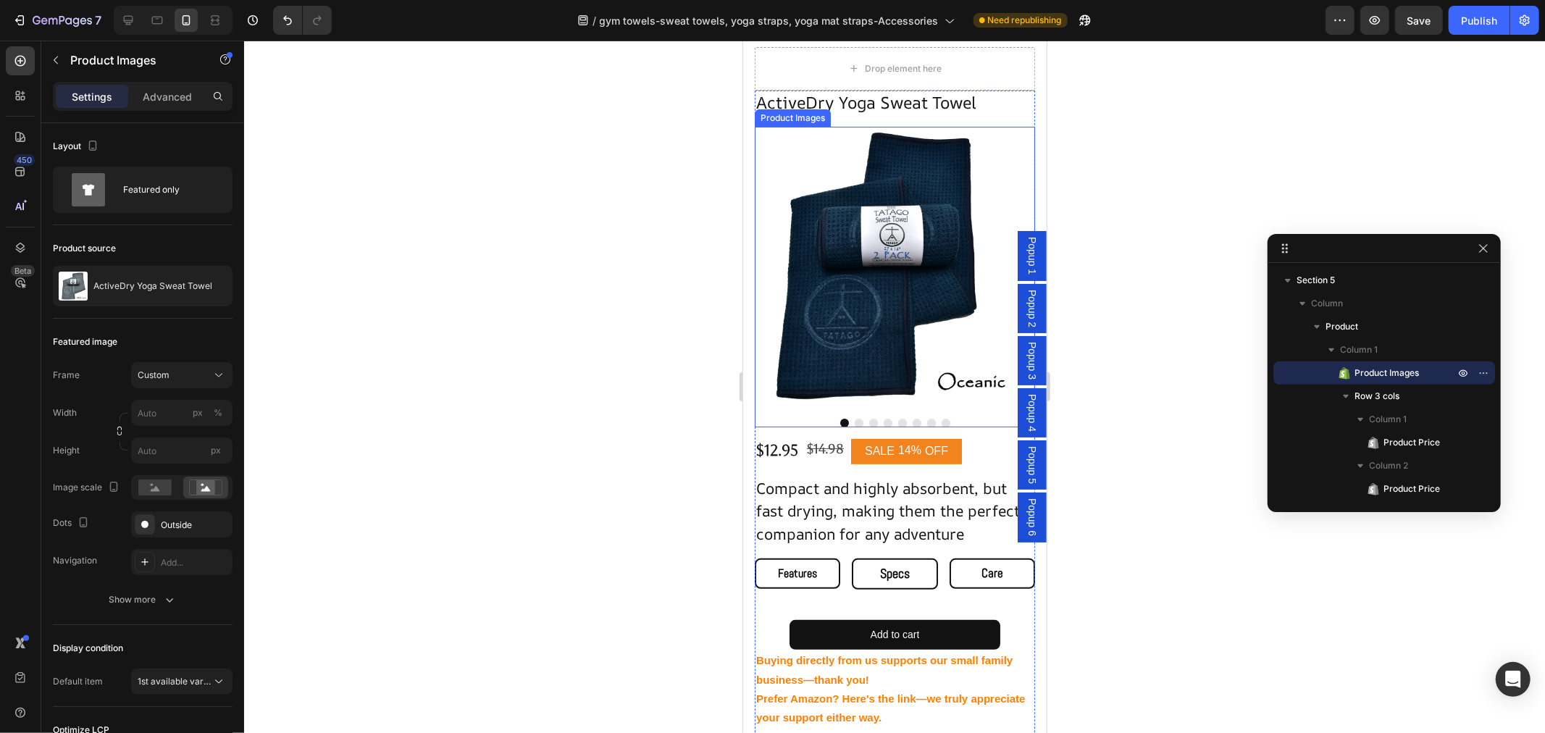
click at [876, 249] on img at bounding box center [894, 266] width 280 height 280
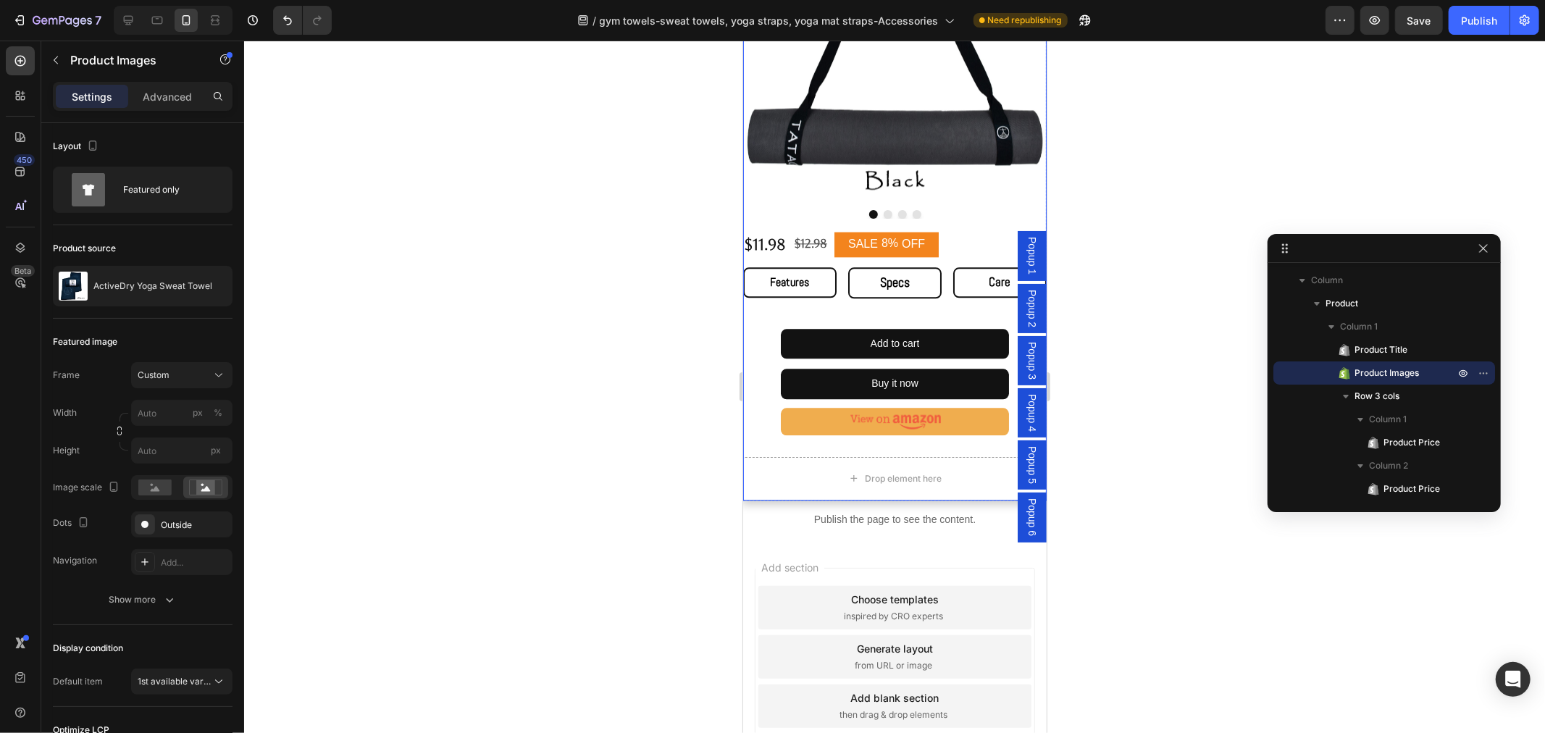
scroll to position [2816, 0]
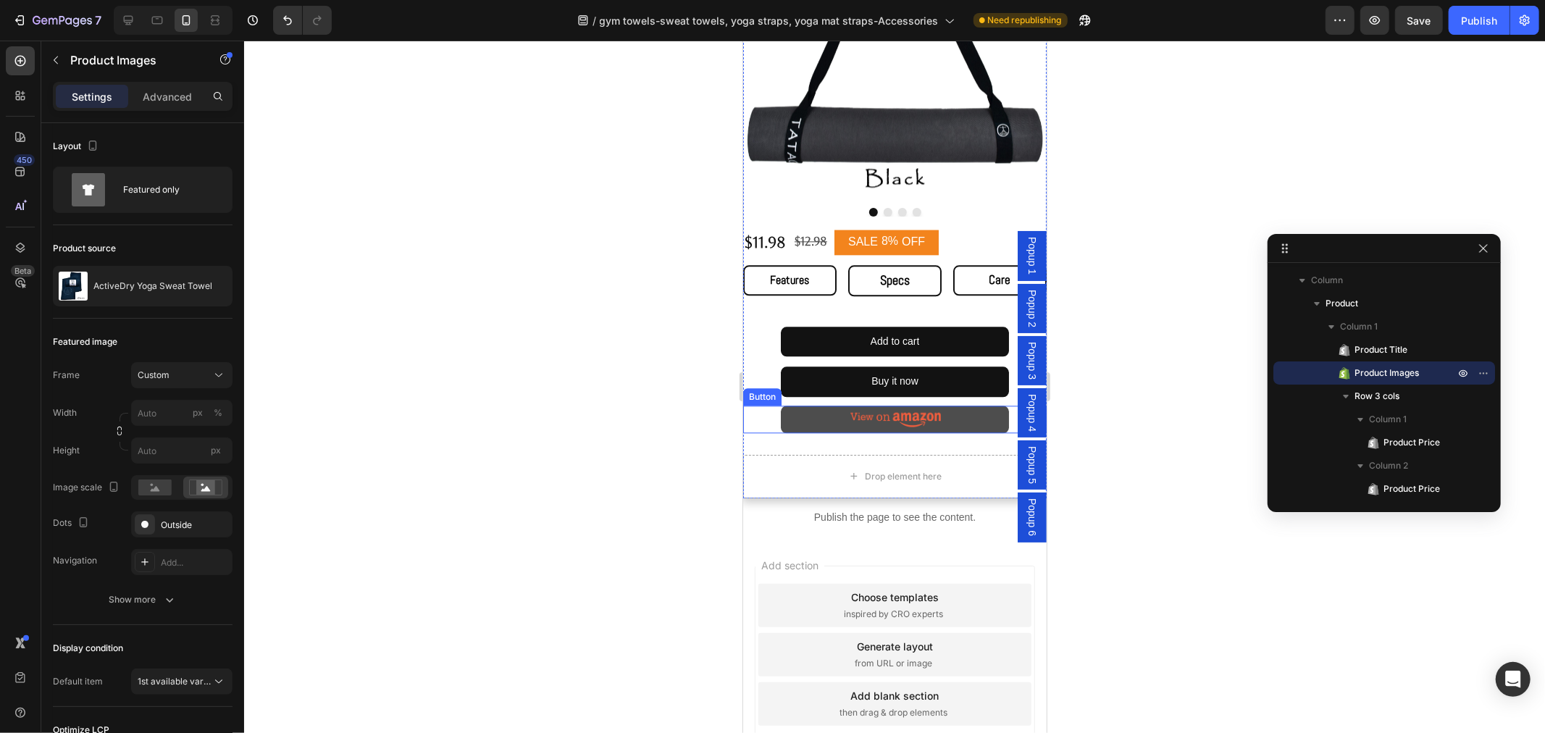
click at [937, 405] on link at bounding box center [893, 419] width 227 height 28
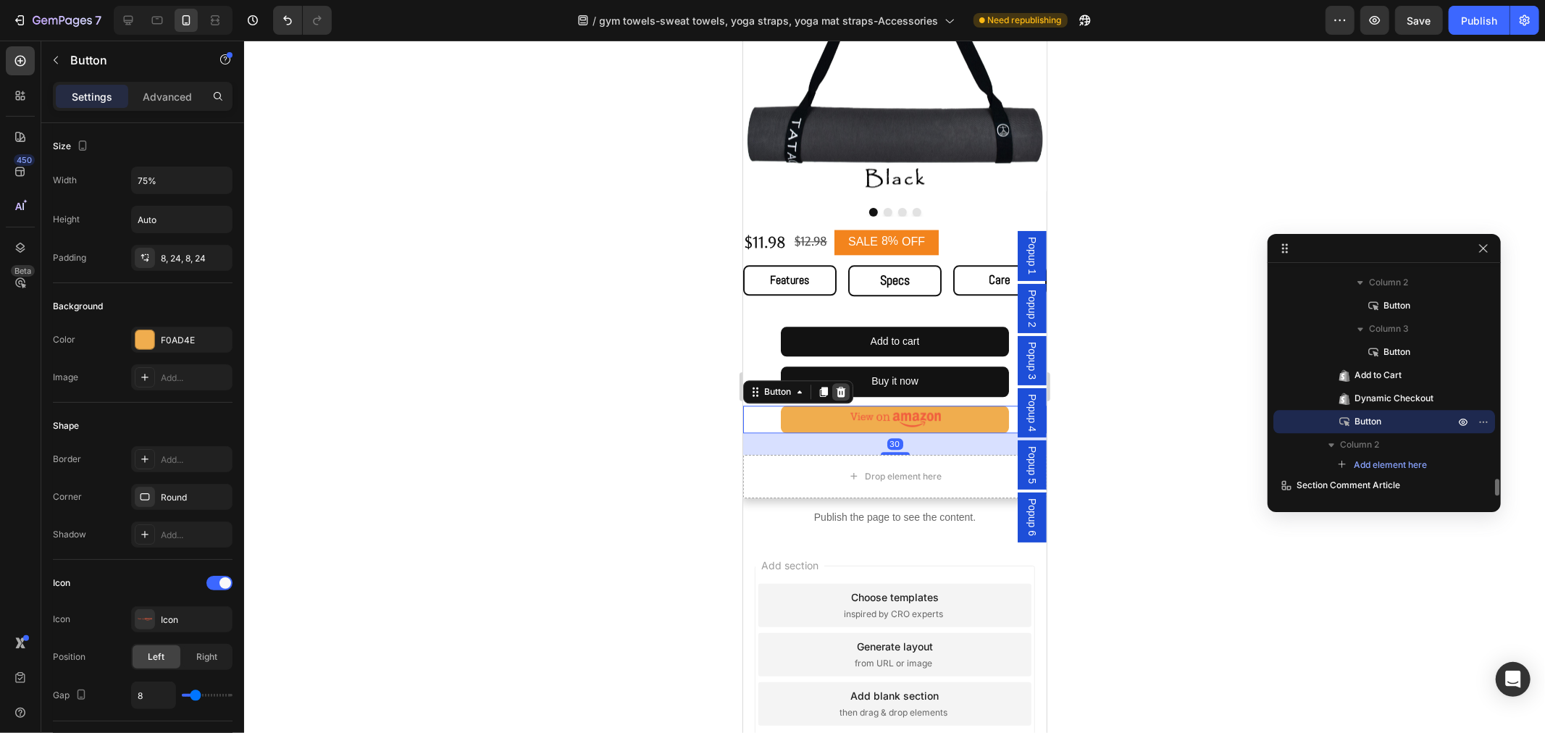
click at [838, 386] on icon at bounding box center [840, 391] width 9 height 10
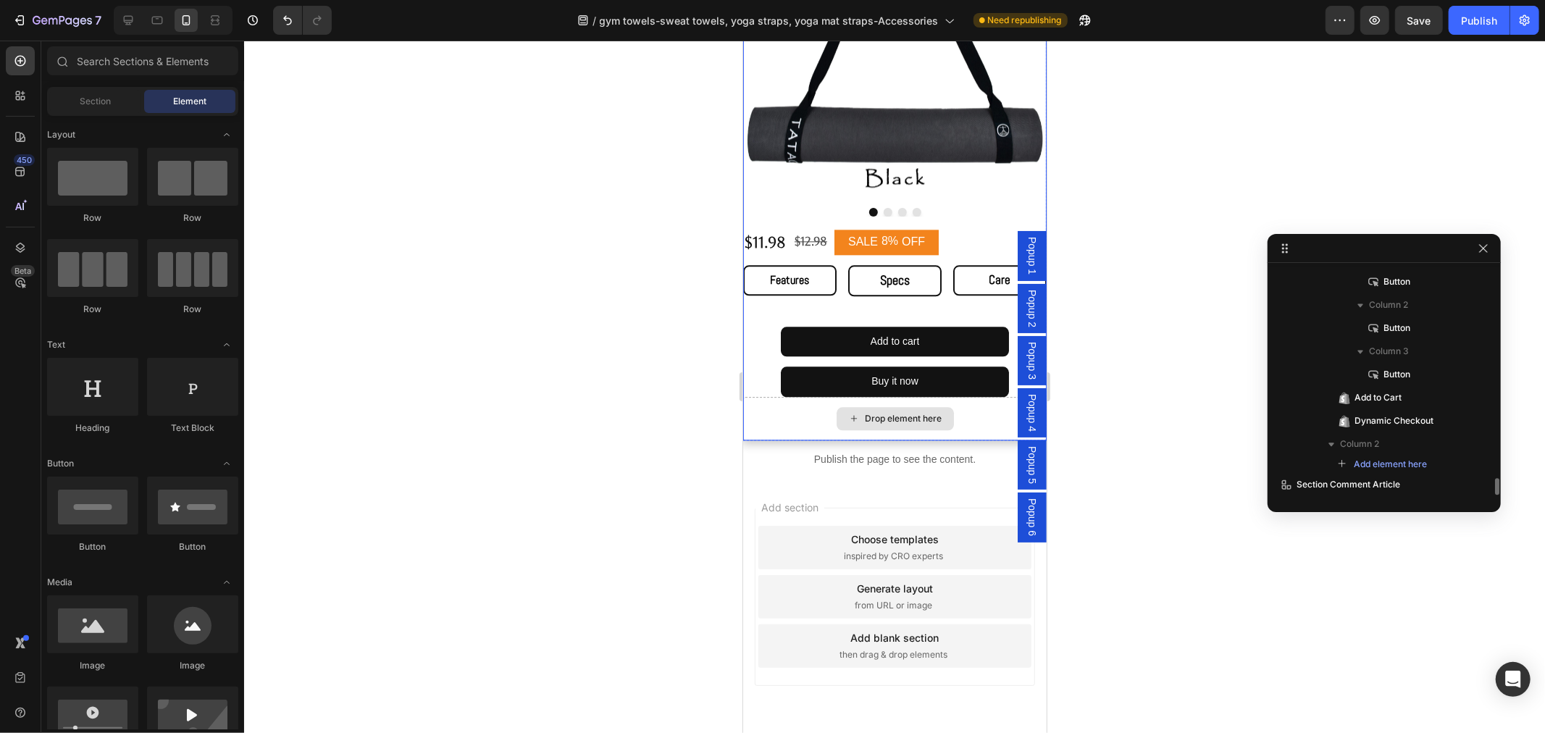
scroll to position [2791, 0]
click at [926, 366] on button "Buy it now" at bounding box center [893, 381] width 227 height 30
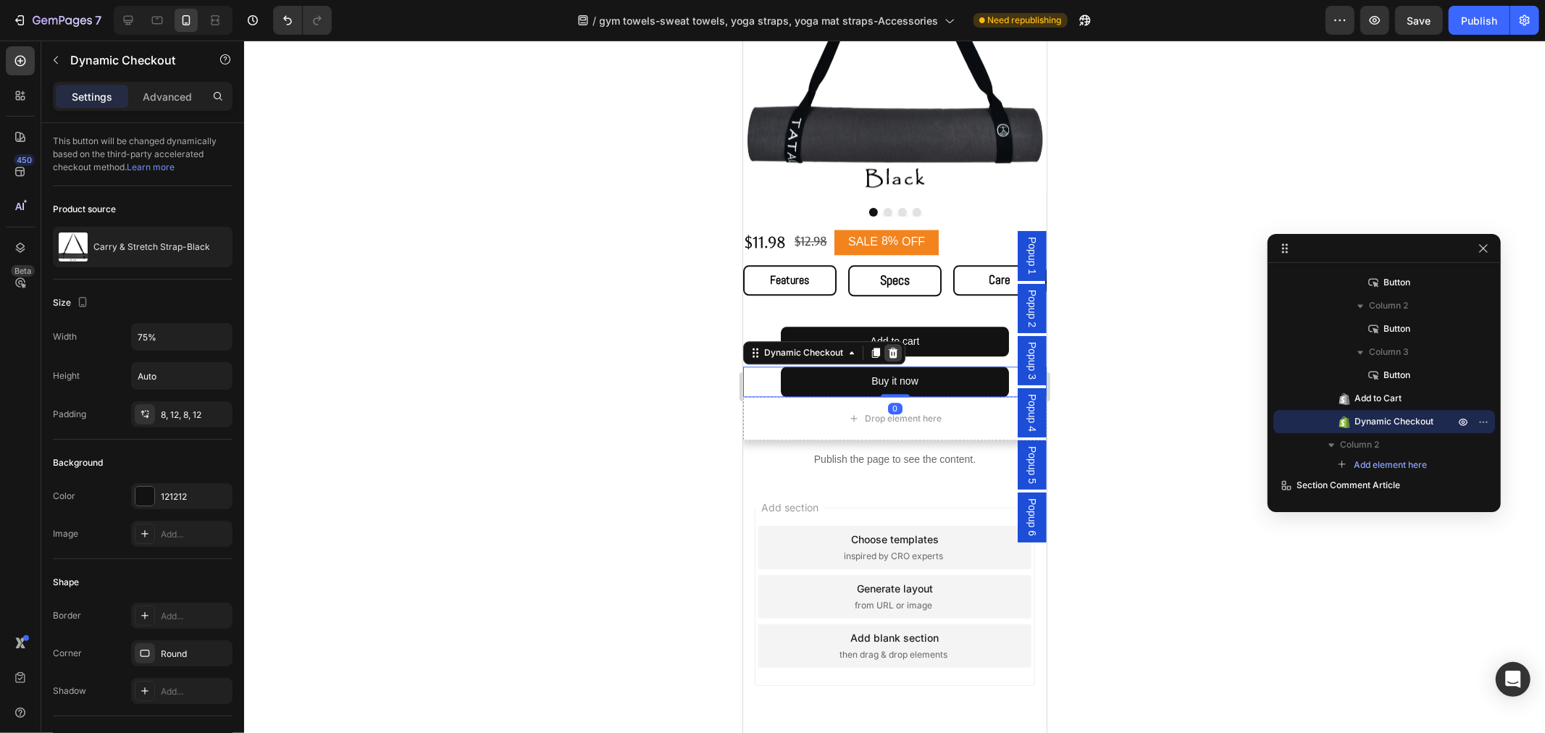
click at [886, 346] on icon at bounding box center [892, 352] width 12 height 12
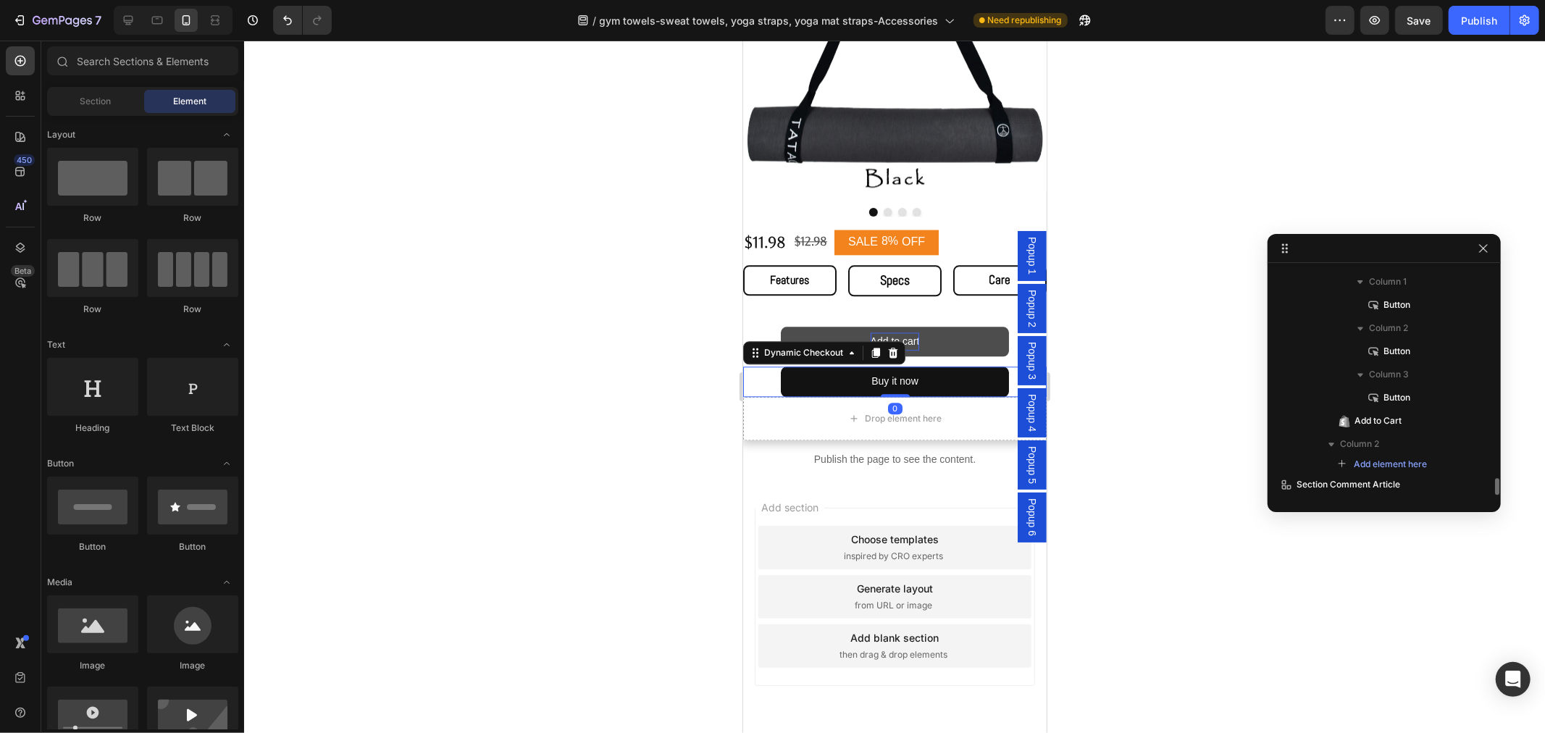
scroll to position [0, 0]
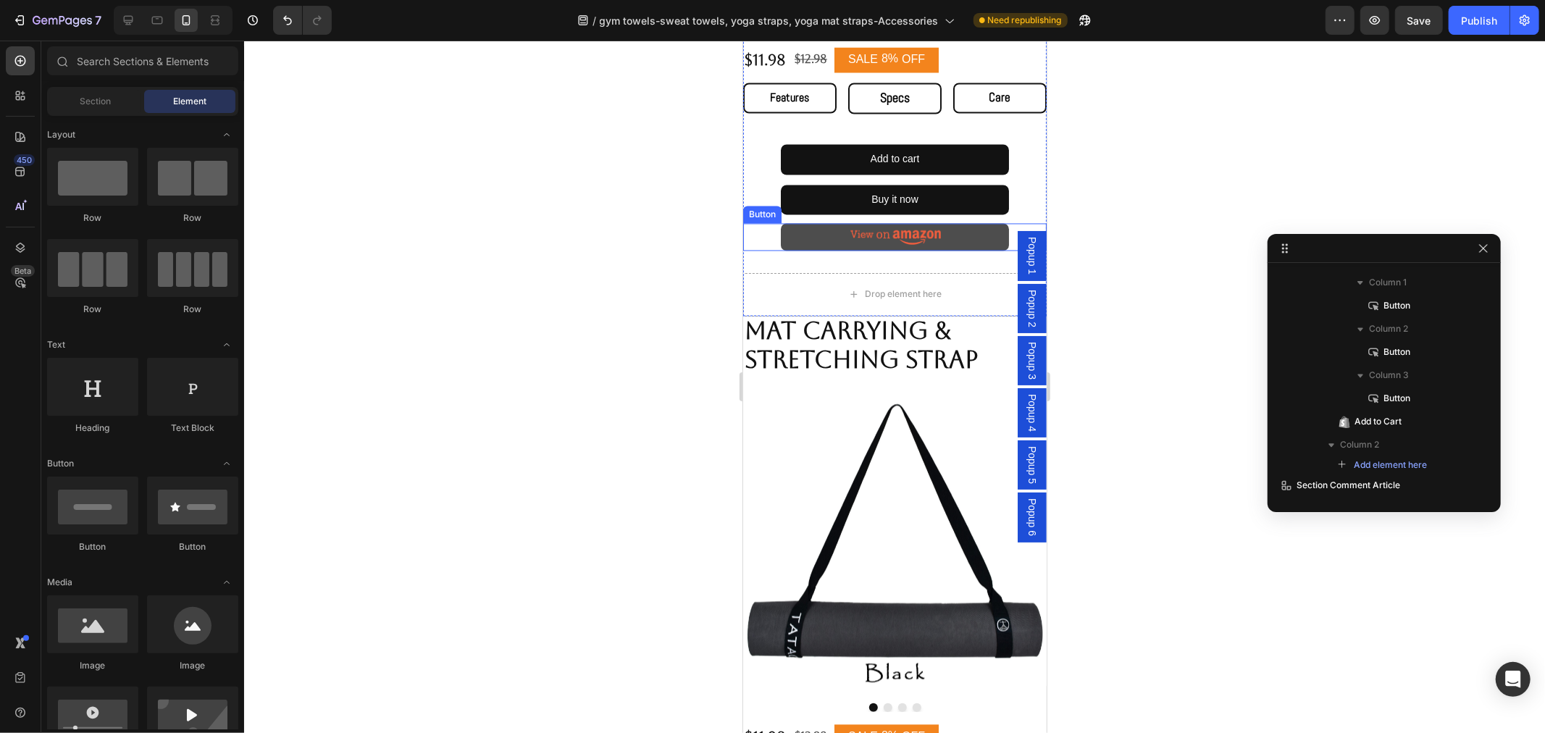
click at [881, 235] on link at bounding box center [893, 237] width 227 height 28
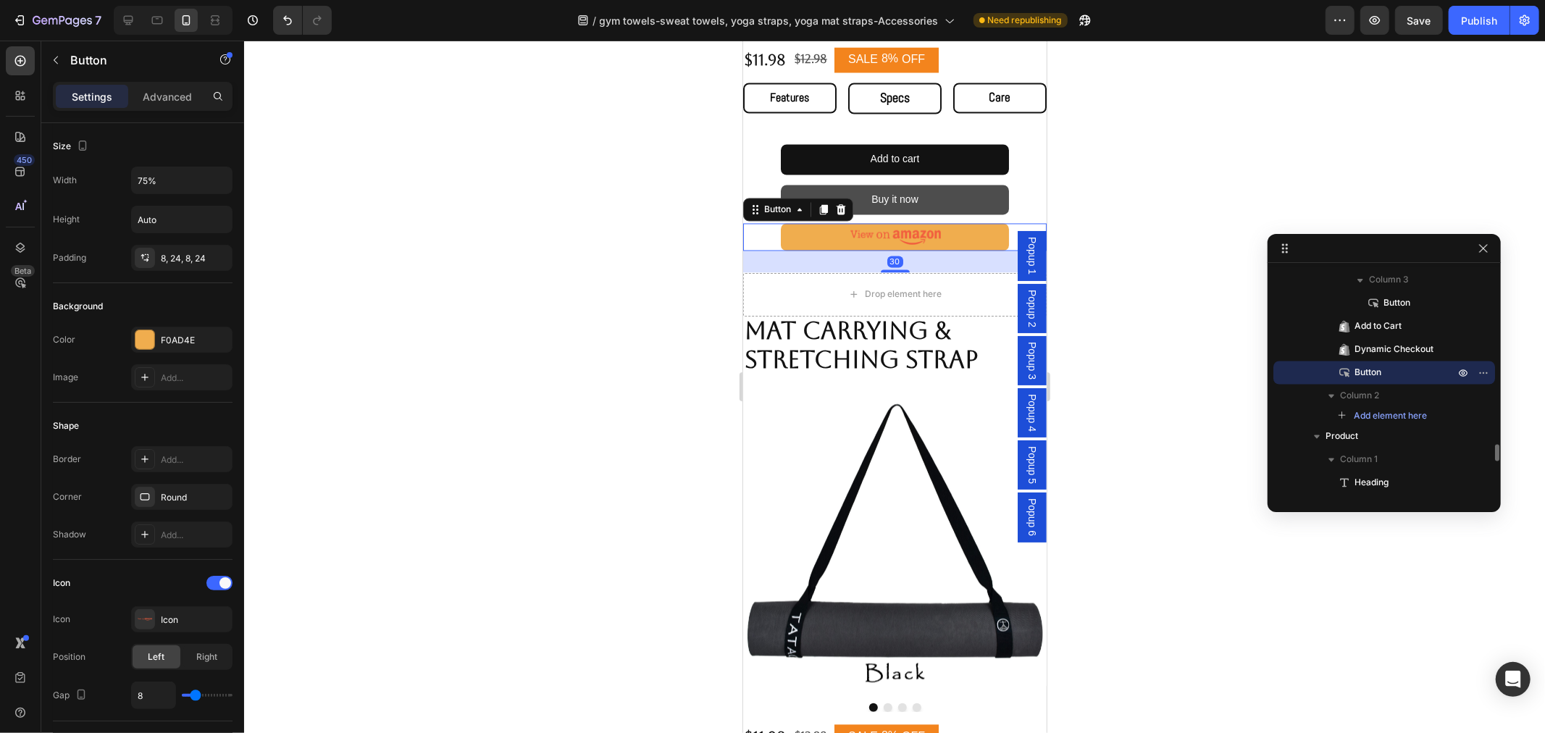
click at [838, 204] on icon at bounding box center [840, 209] width 9 height 10
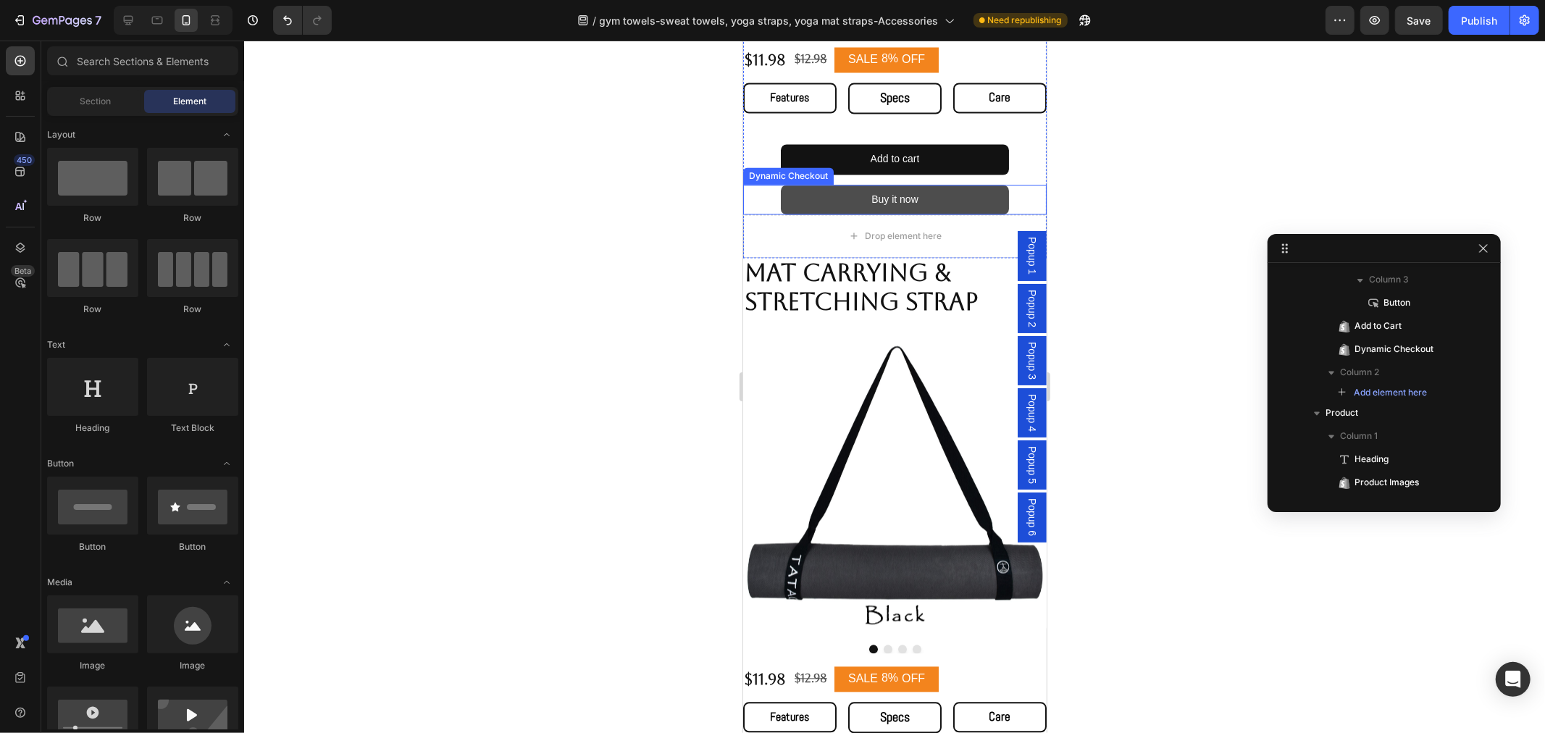
click at [852, 188] on button "Buy it now" at bounding box center [893, 200] width 227 height 30
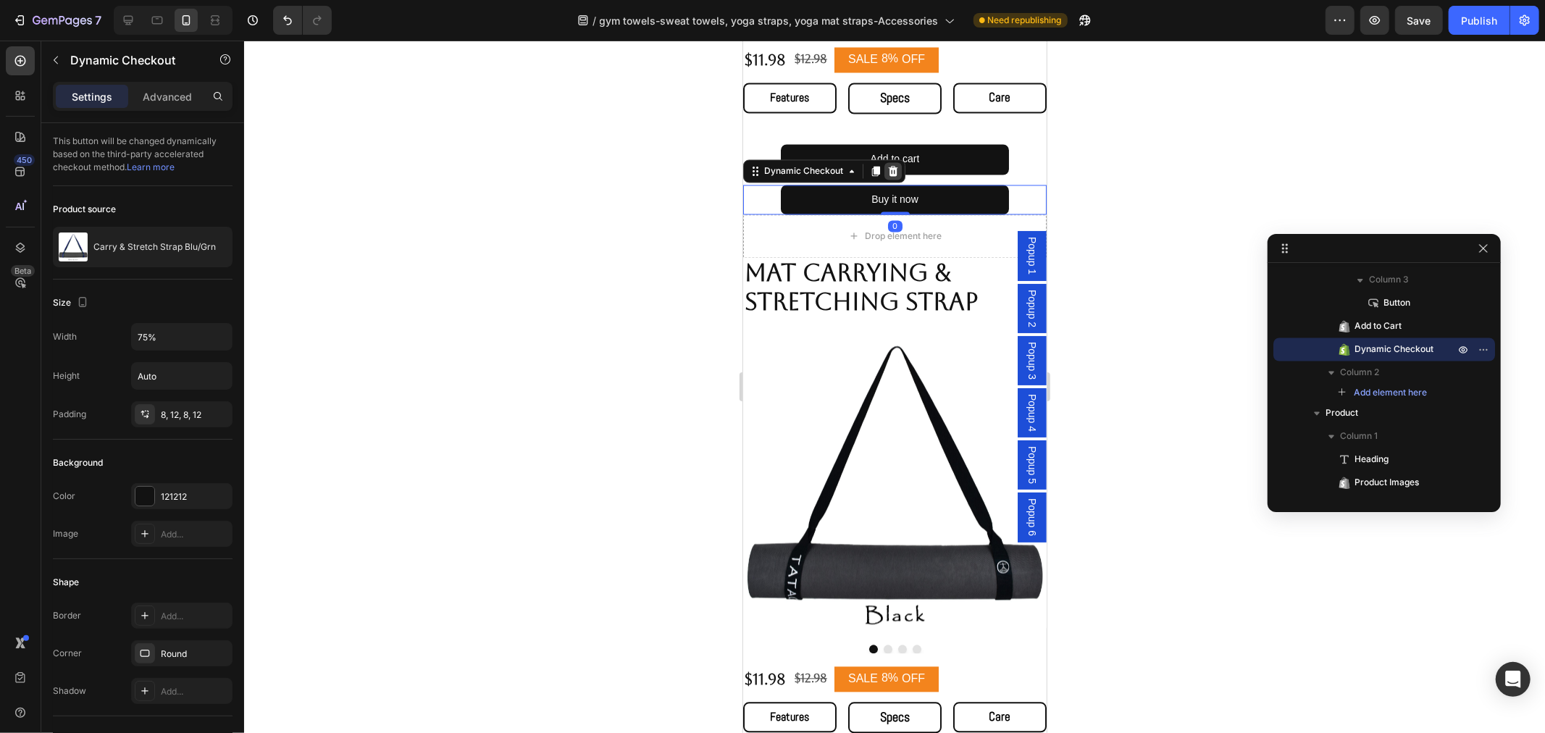
click at [894, 165] on icon at bounding box center [892, 170] width 9 height 10
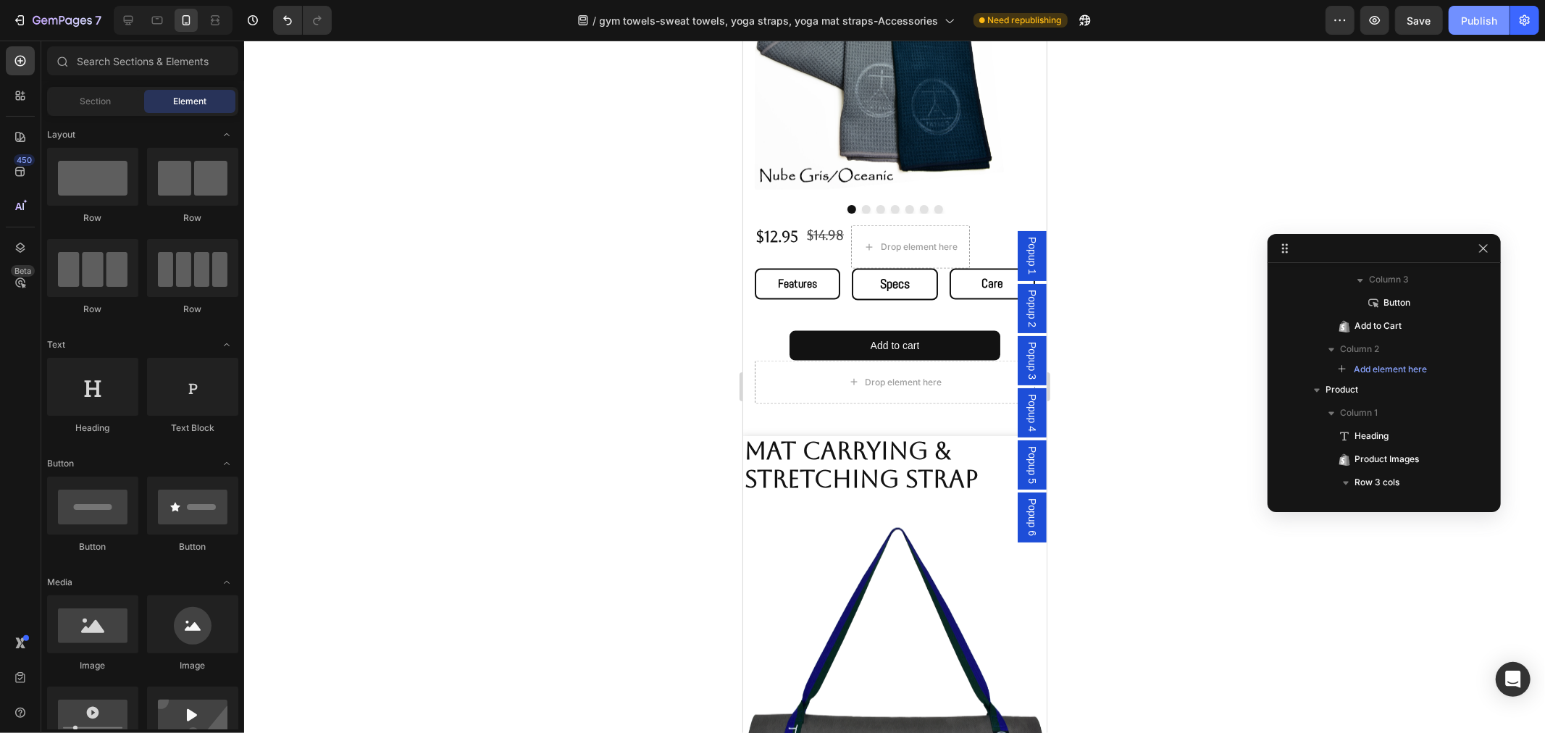
click at [1476, 27] on button "Publish" at bounding box center [1478, 20] width 61 height 29
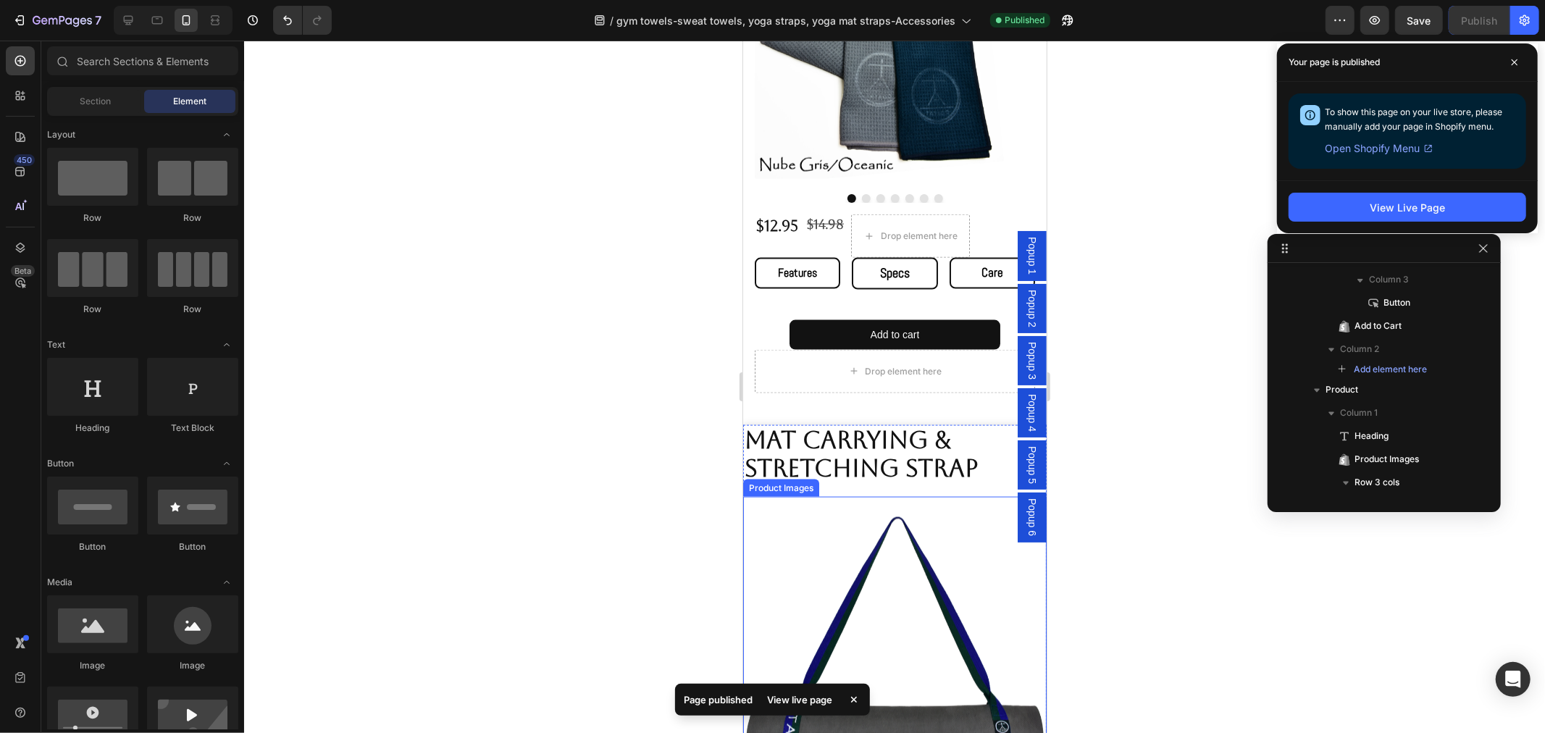
scroll to position [1537, 0]
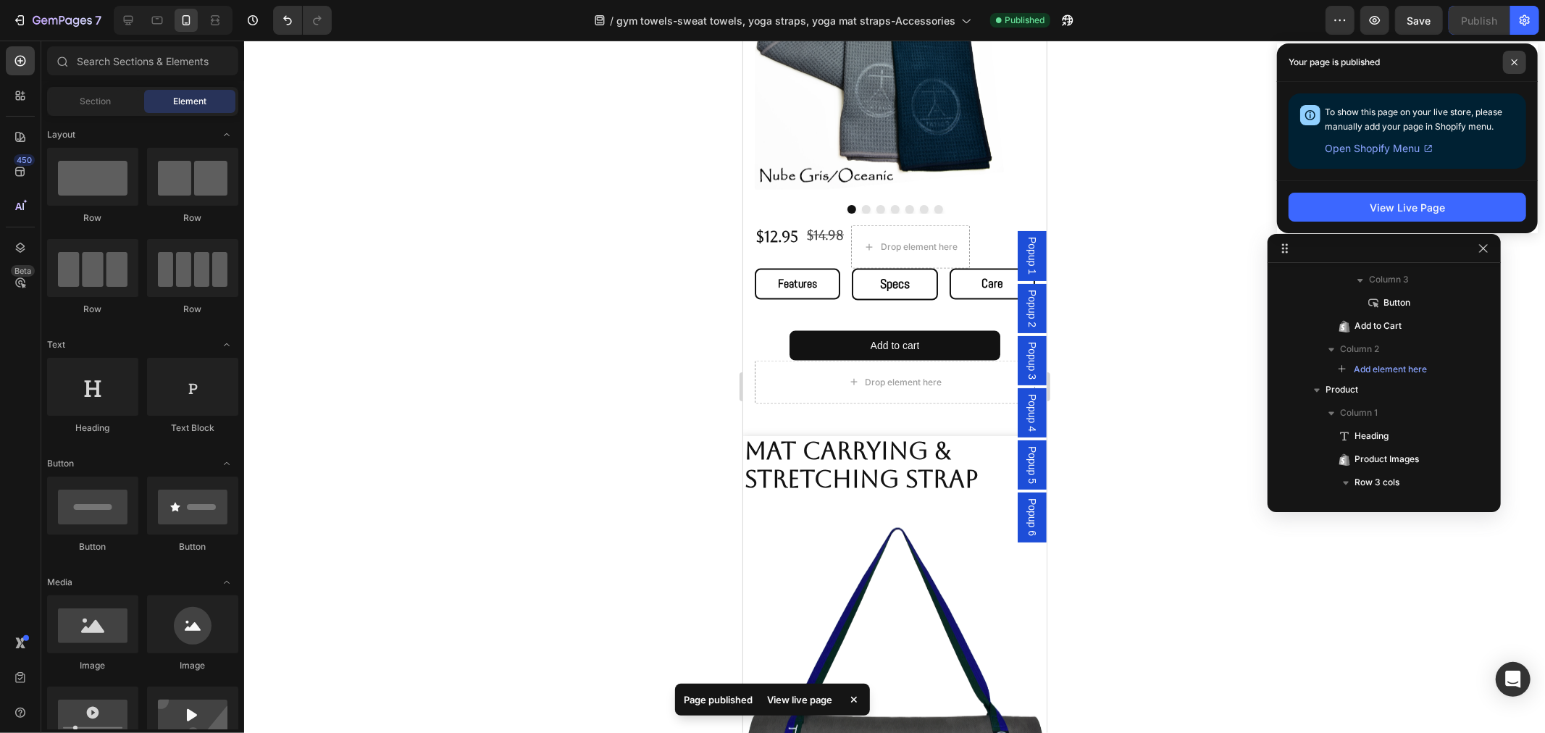
click at [1511, 63] on icon at bounding box center [1514, 62] width 7 height 7
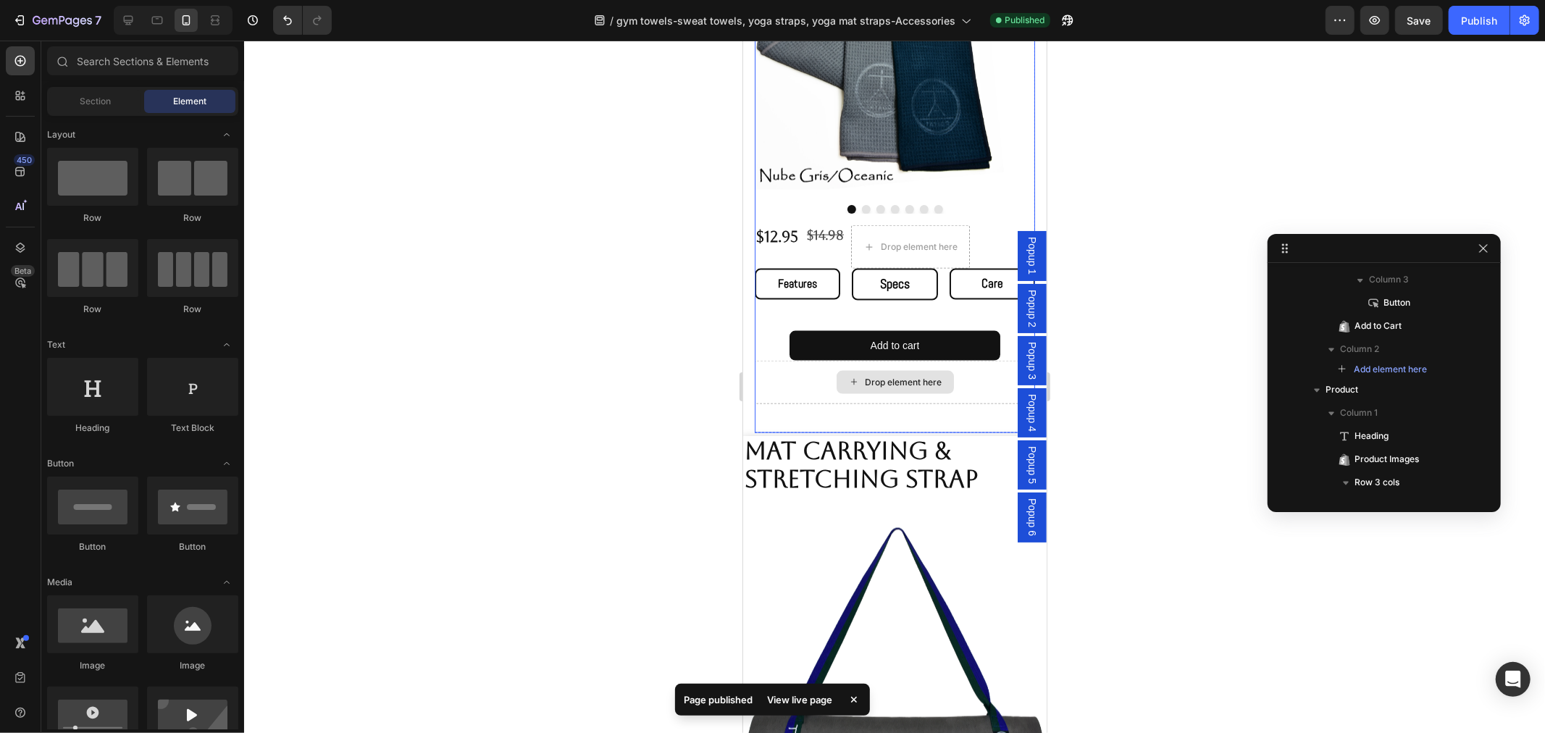
click at [884, 376] on div "Drop element here" at bounding box center [903, 382] width 77 height 12
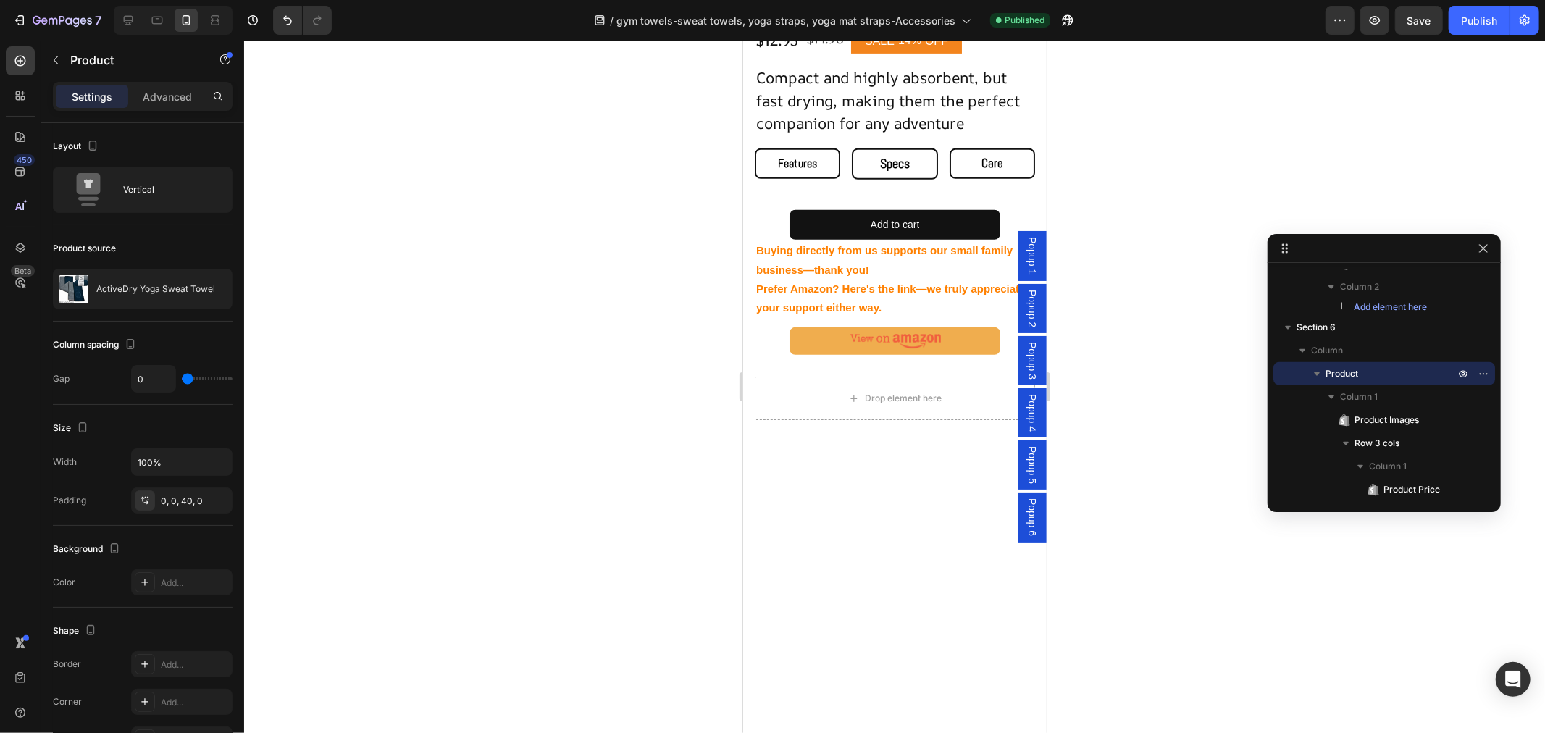
scroll to position [210, 0]
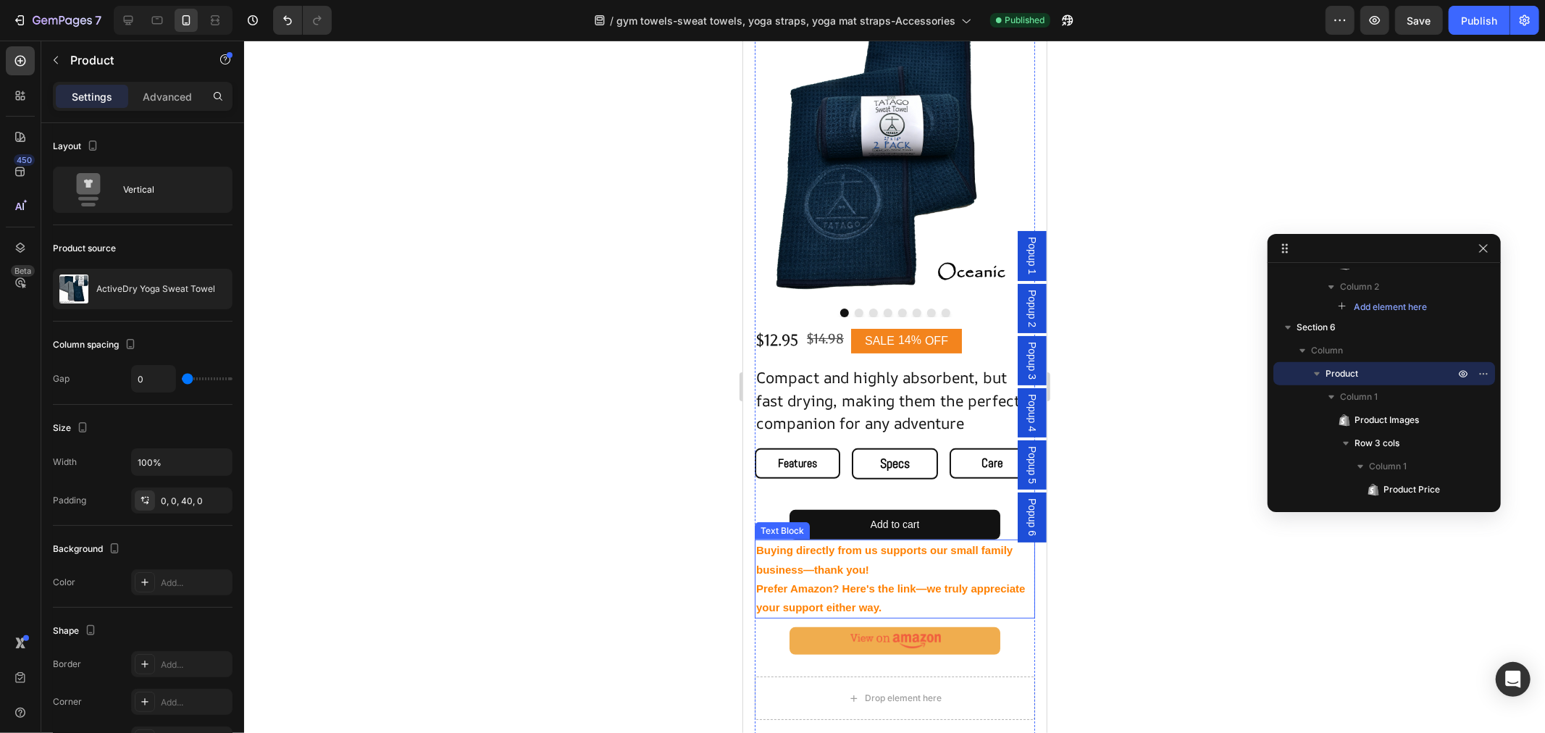
click at [927, 545] on p "Buying directly from us supports our small family business—thank you! Prefer Am…" at bounding box center [893, 578] width 277 height 76
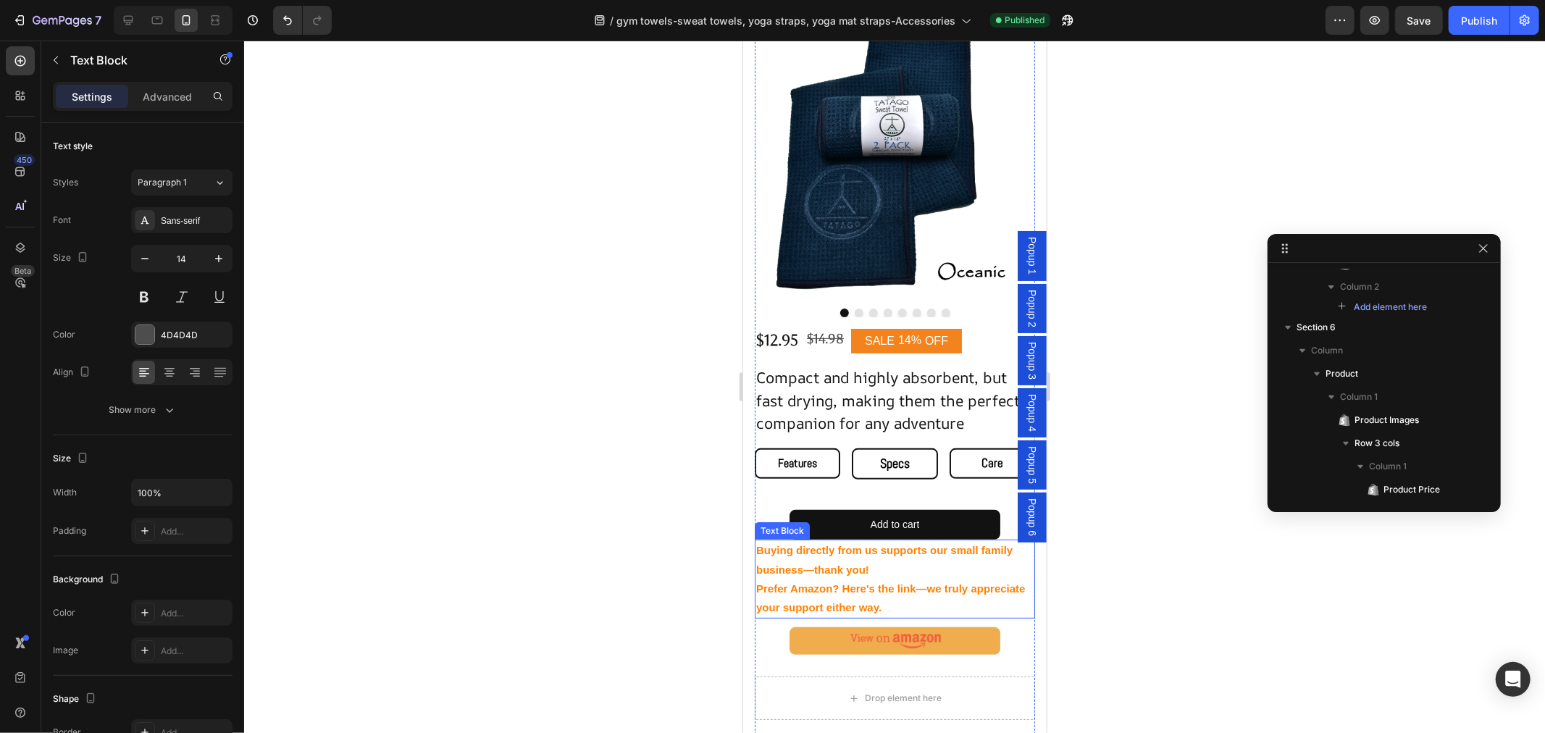
scroll to position [648, 0]
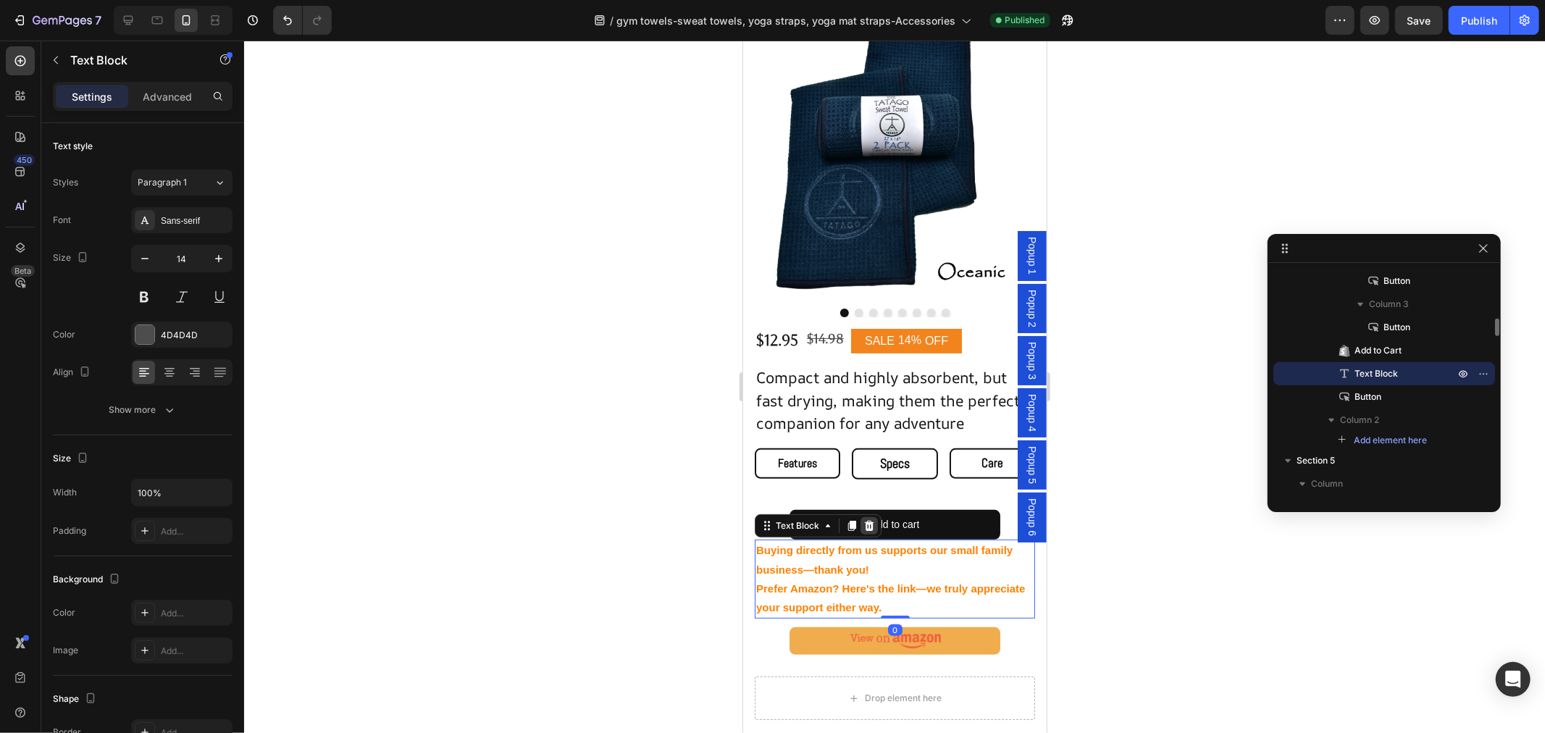
click at [871, 520] on icon at bounding box center [868, 525] width 9 height 10
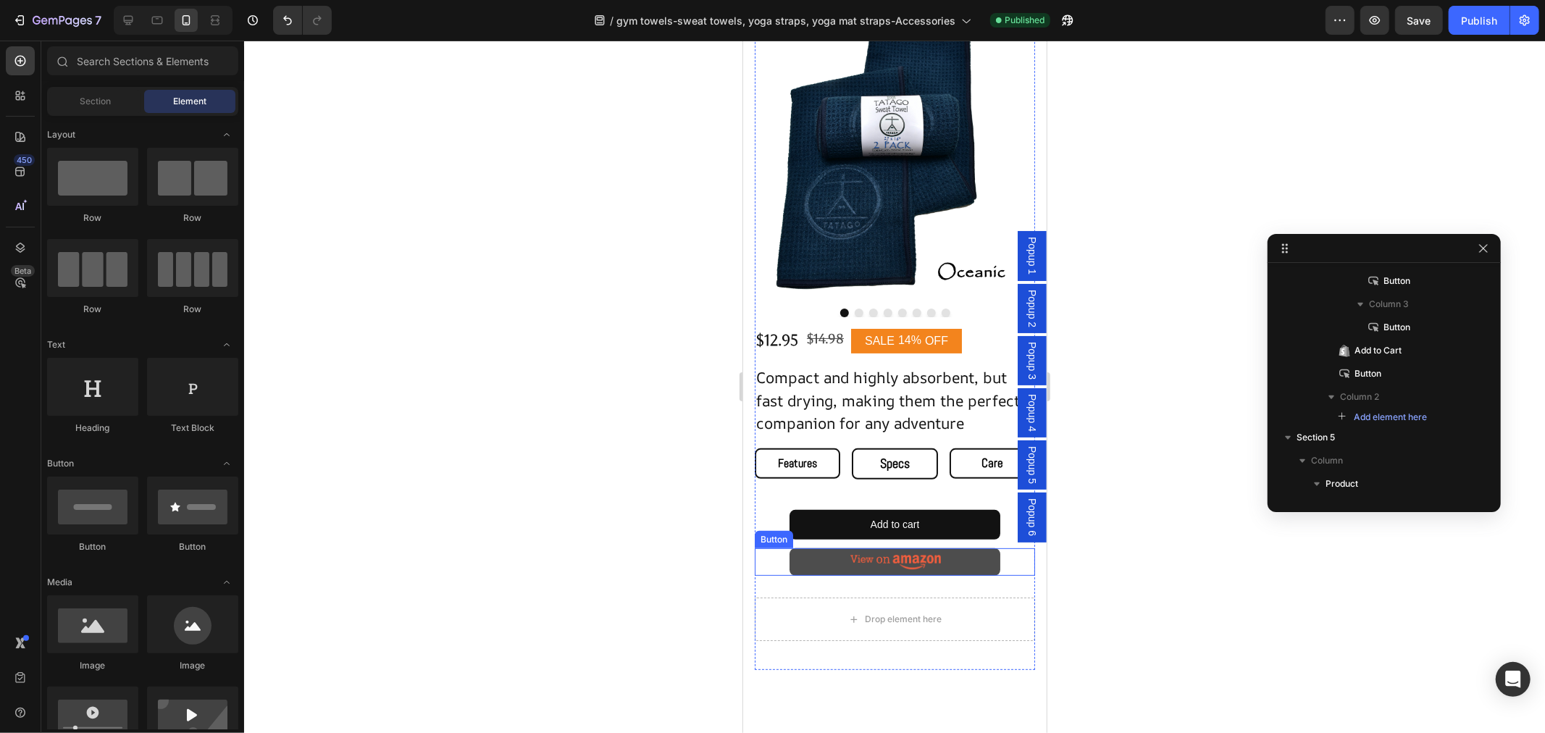
click at [876, 555] on image at bounding box center [895, 562] width 91 height 14
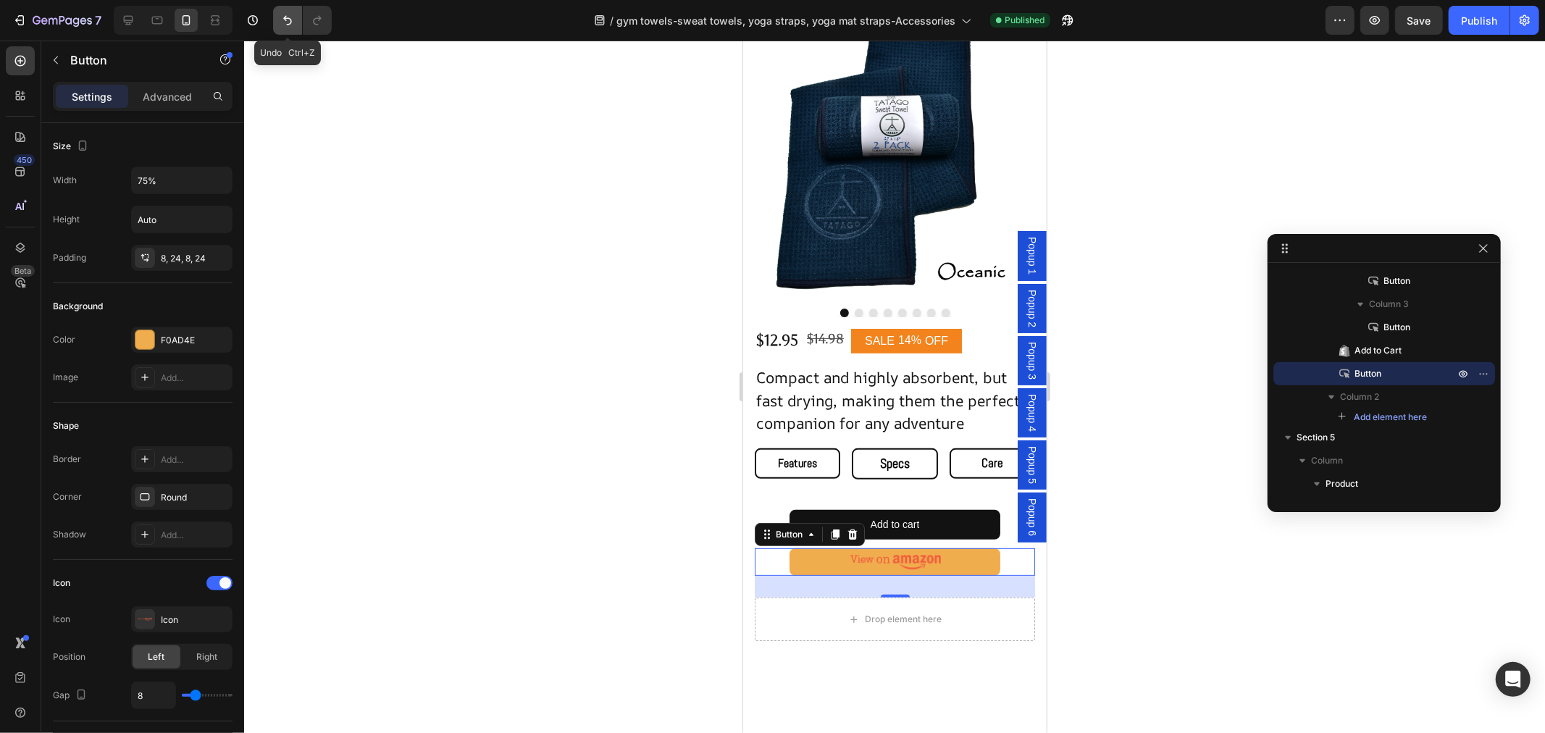
click at [286, 13] on icon "Undo/Redo" at bounding box center [287, 20] width 14 height 14
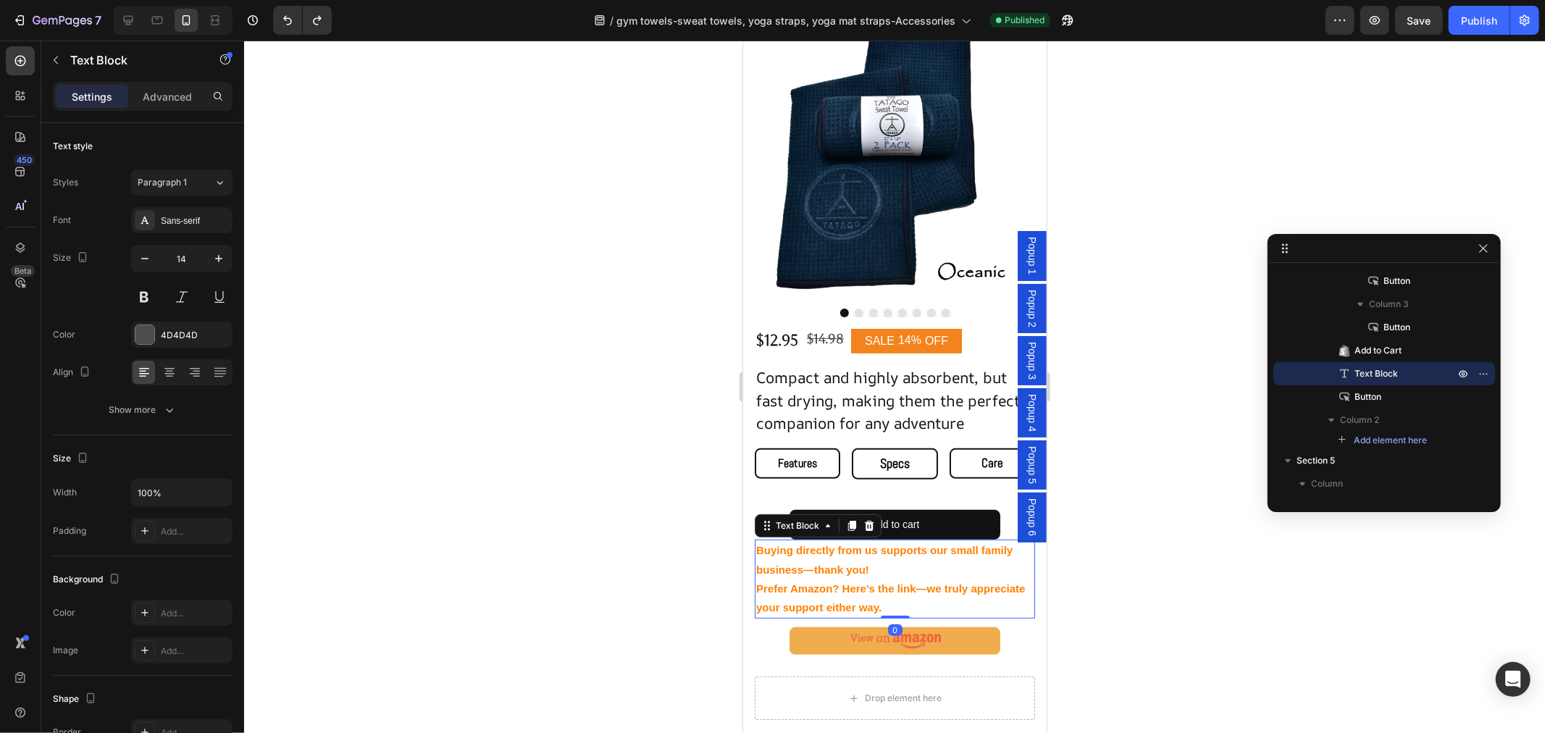
click at [910, 558] on p "Buying directly from us supports our small family business—thank you! Prefer Am…" at bounding box center [893, 578] width 277 height 76
click at [168, 96] on p "Advanced" at bounding box center [167, 96] width 49 height 15
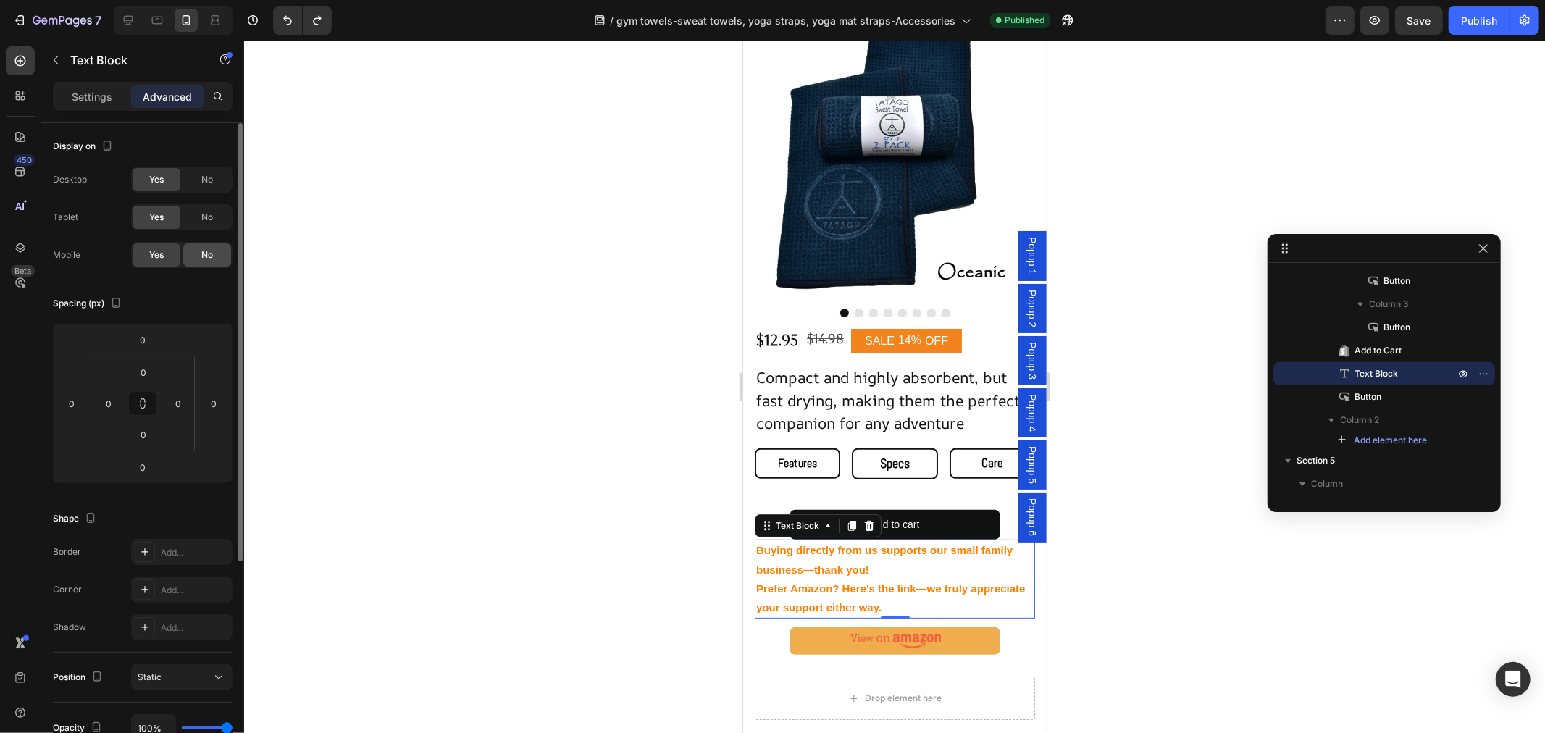
click at [193, 252] on div "No" at bounding box center [207, 254] width 48 height 23
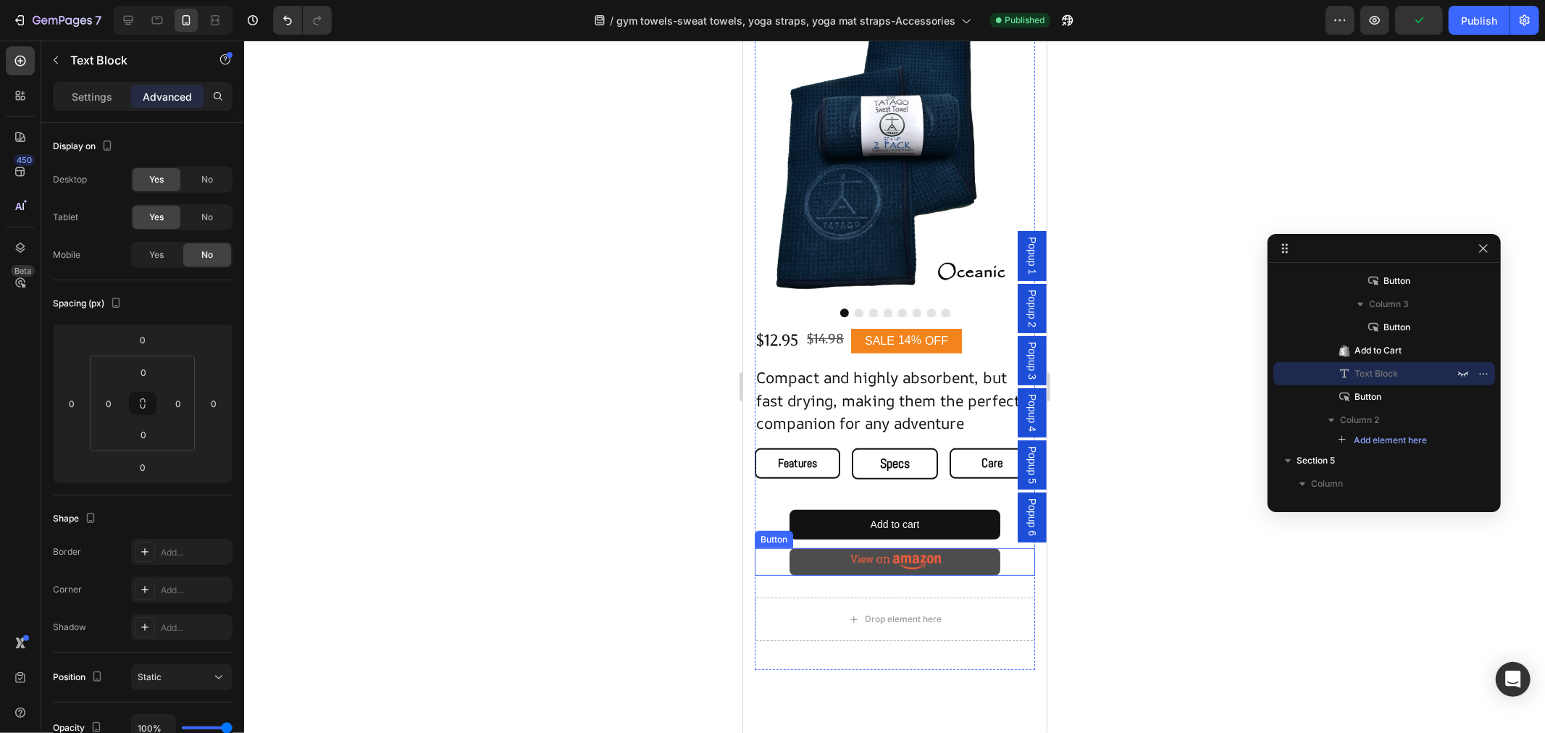
click at [818, 548] on link at bounding box center [894, 562] width 210 height 28
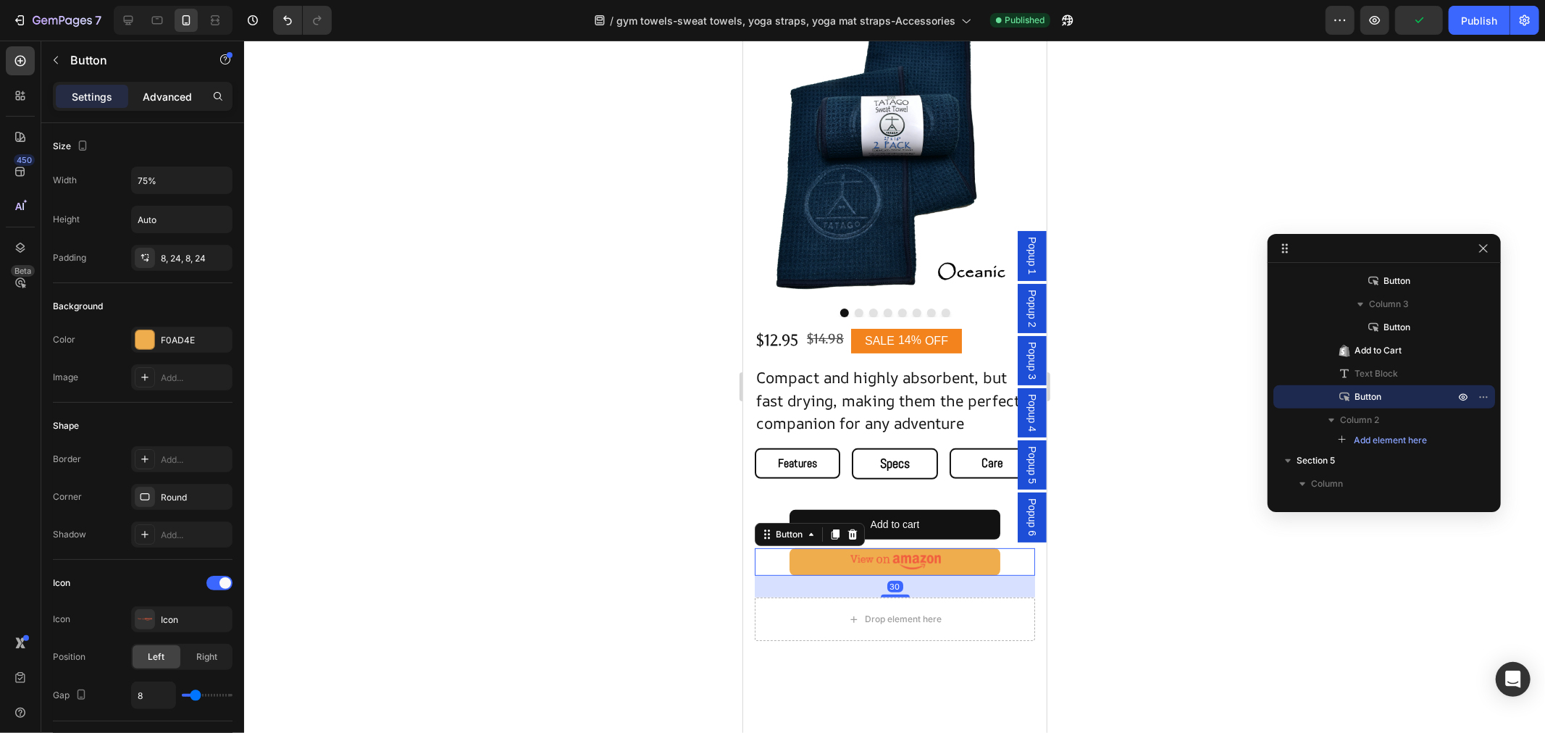
click at [178, 91] on p "Advanced" at bounding box center [167, 96] width 49 height 15
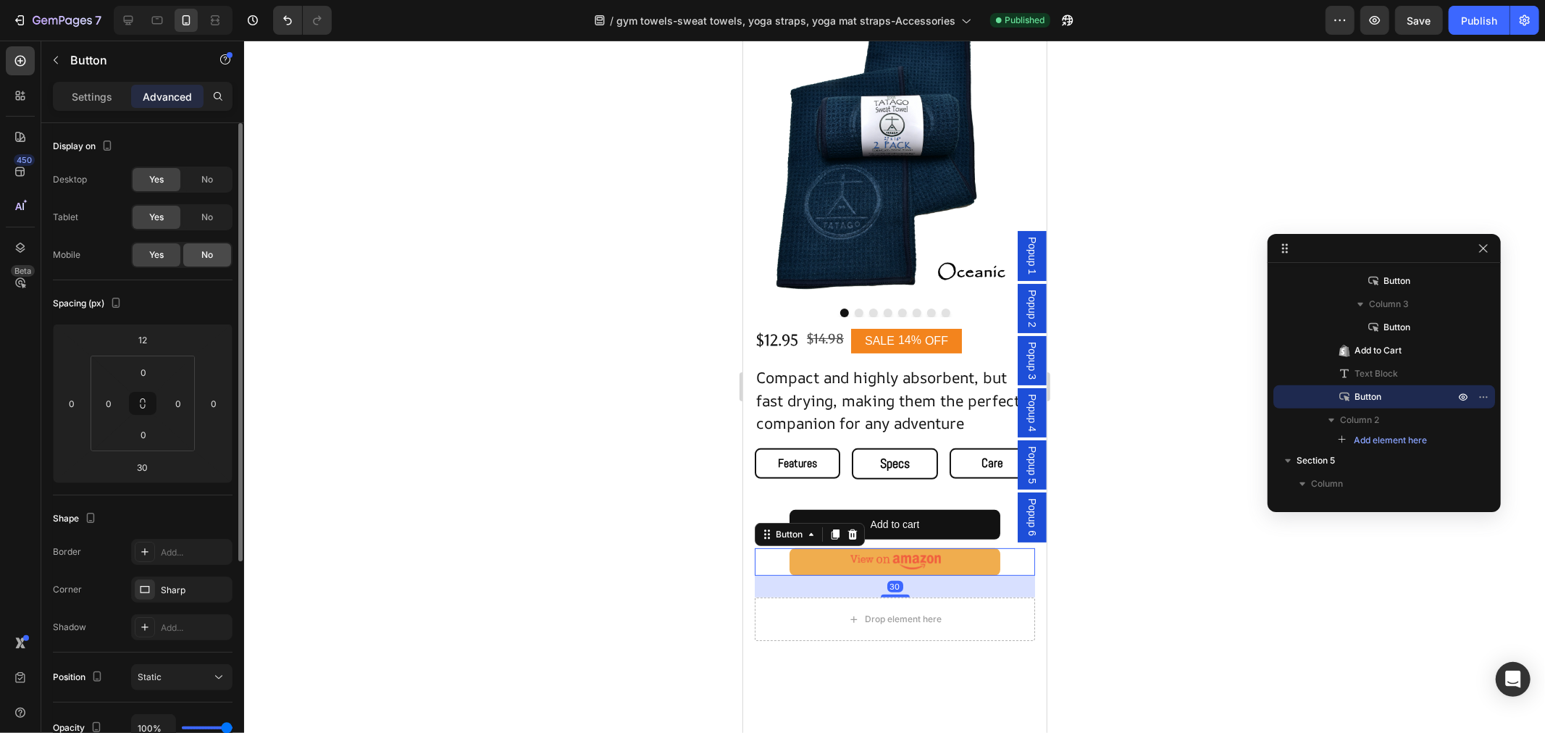
click at [203, 251] on span "No" at bounding box center [207, 254] width 12 height 13
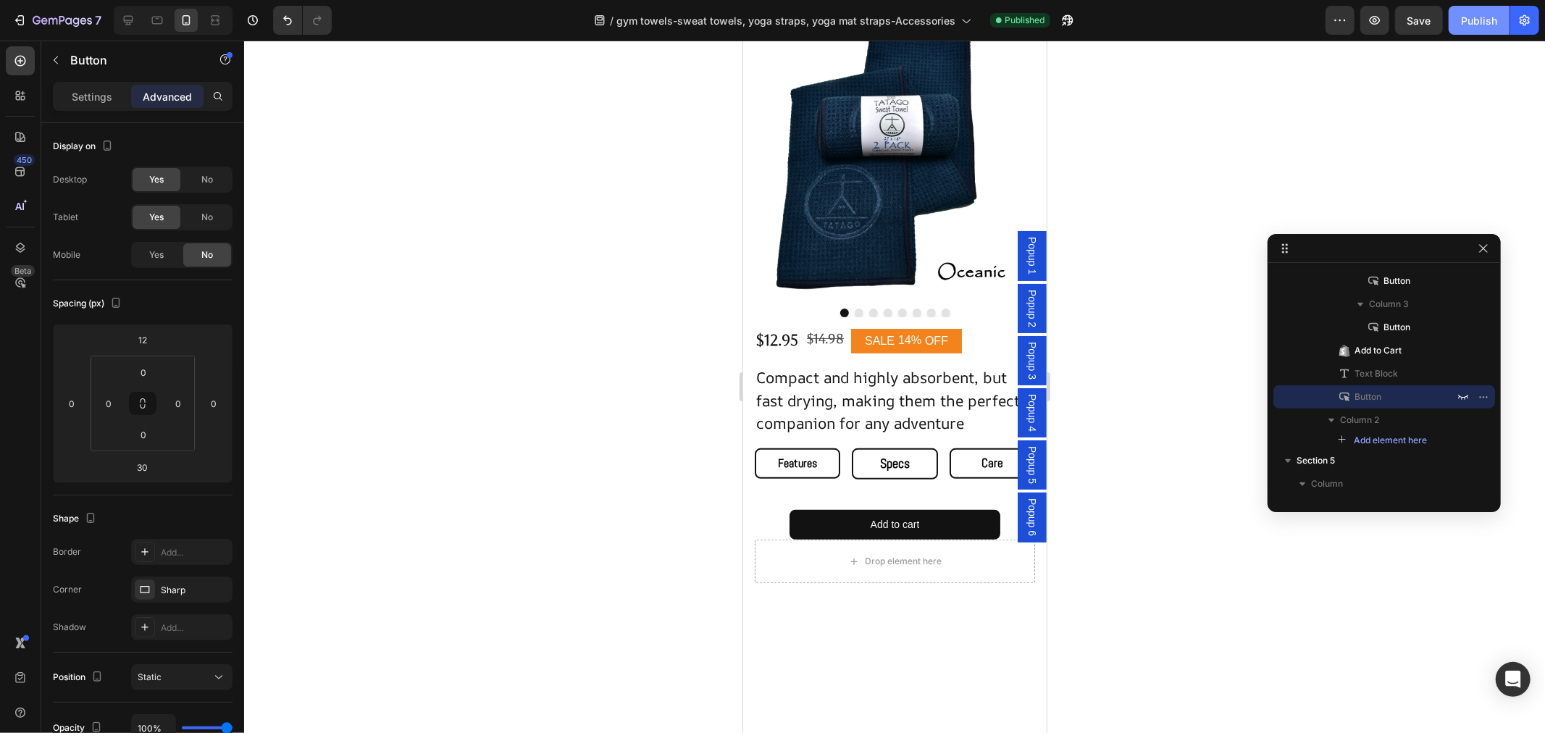
click at [1487, 31] on button "Publish" at bounding box center [1478, 20] width 61 height 29
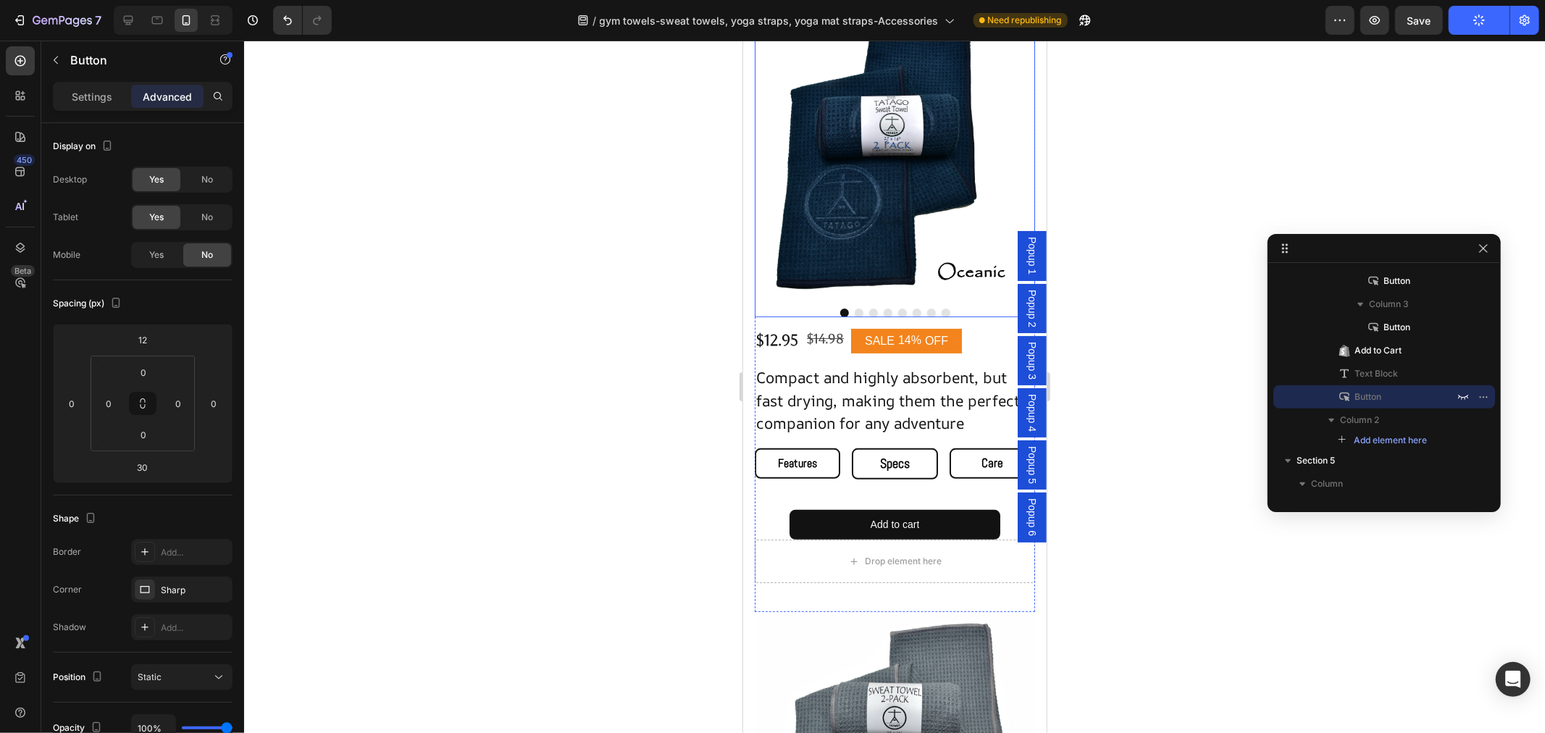
scroll to position [0, 0]
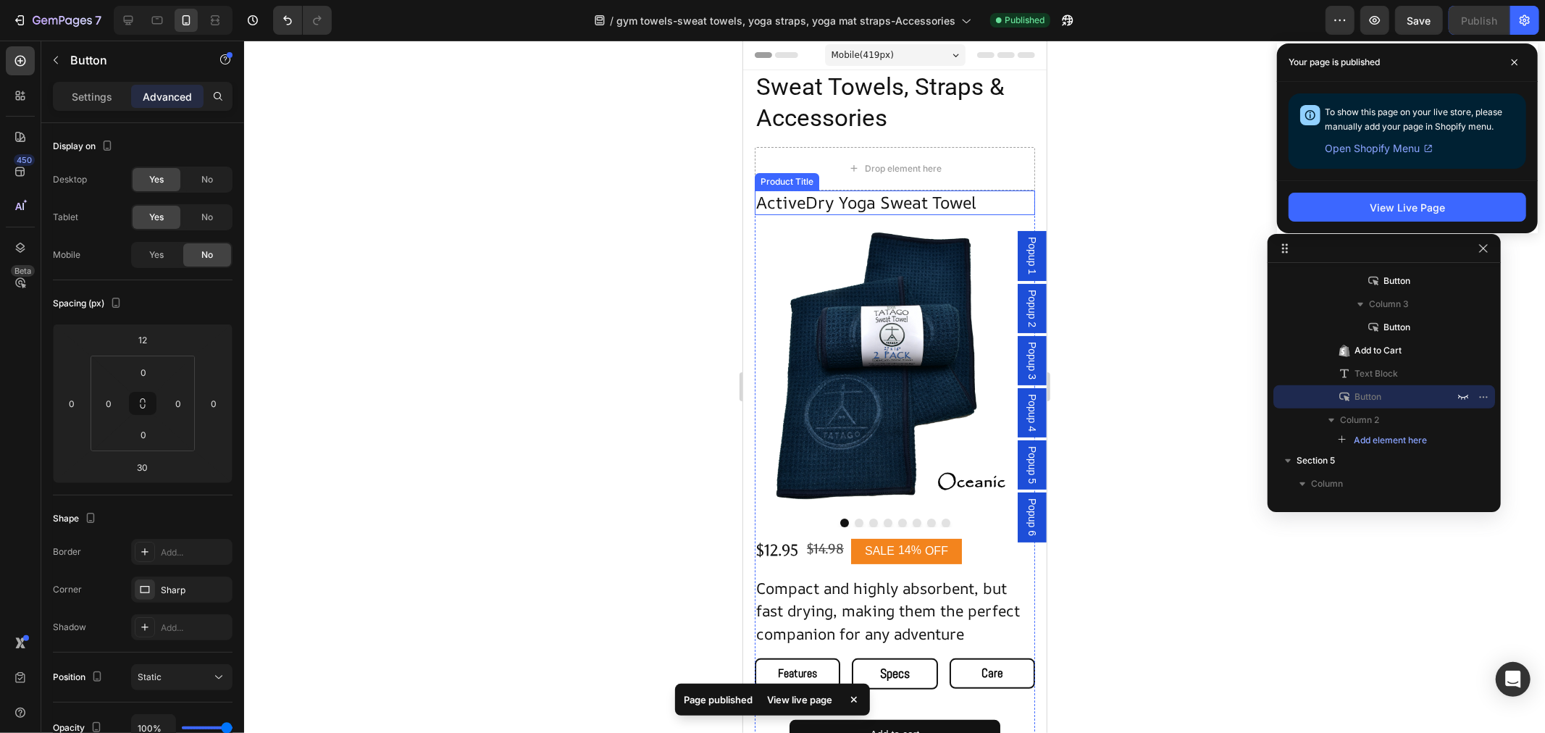
click at [885, 206] on h1 "ActiveDry Yoga Sweat Towel" at bounding box center [894, 202] width 280 height 25
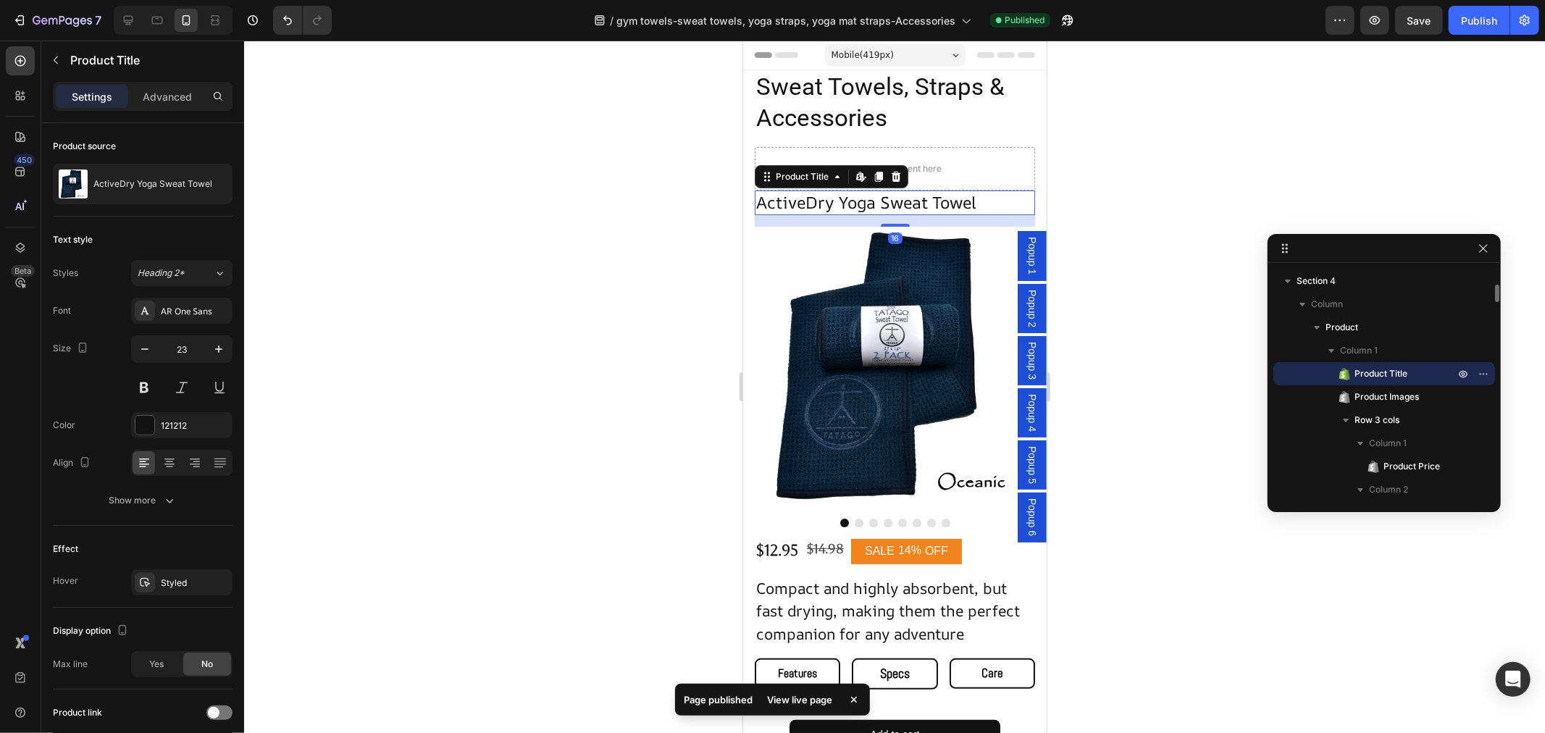
click at [978, 196] on h1 "ActiveDry Yoga Sweat Towel" at bounding box center [894, 202] width 280 height 25
click at [972, 200] on h1 "ActiveDry Yoga Sweat Towel" at bounding box center [894, 202] width 280 height 25
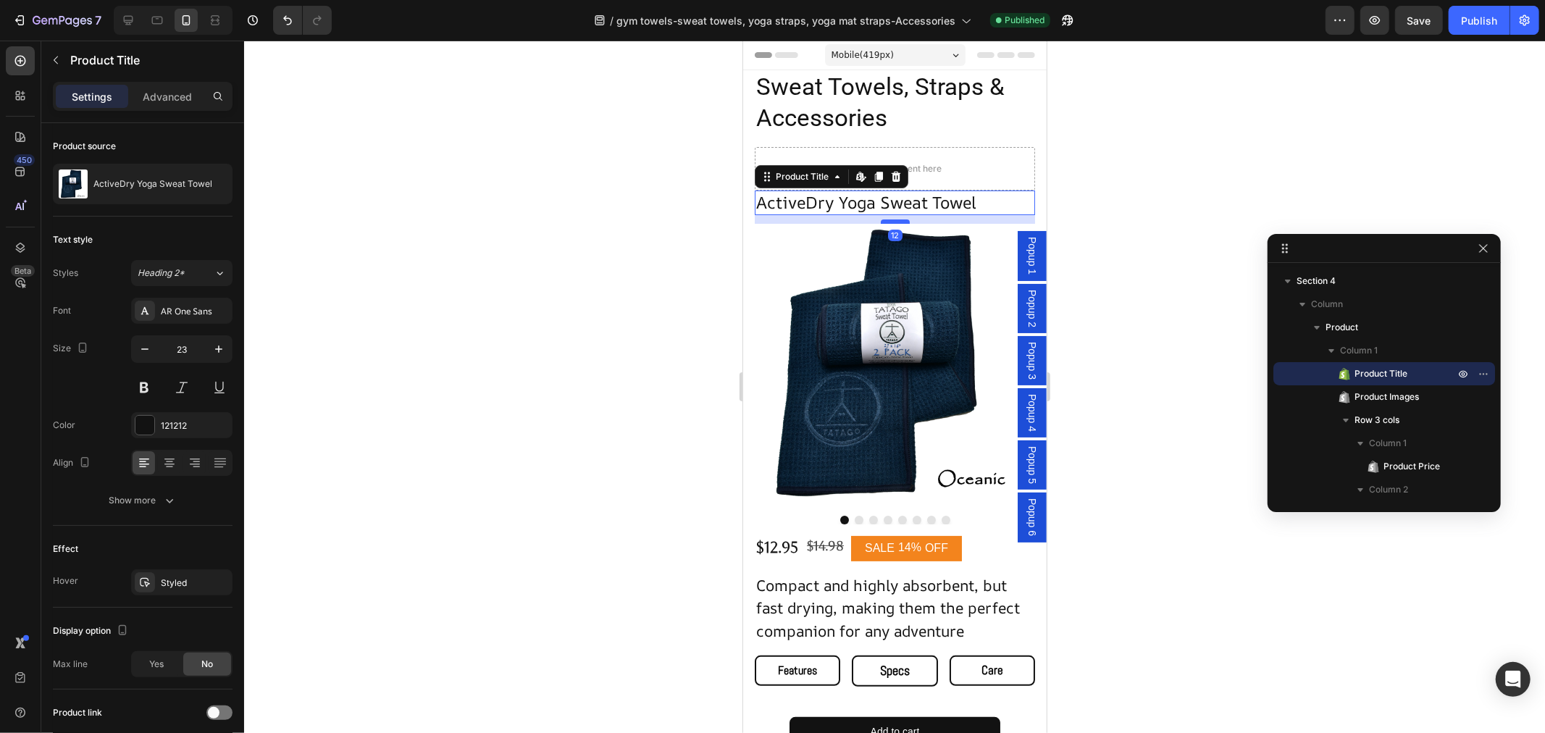
click at [884, 222] on div at bounding box center [894, 221] width 29 height 4
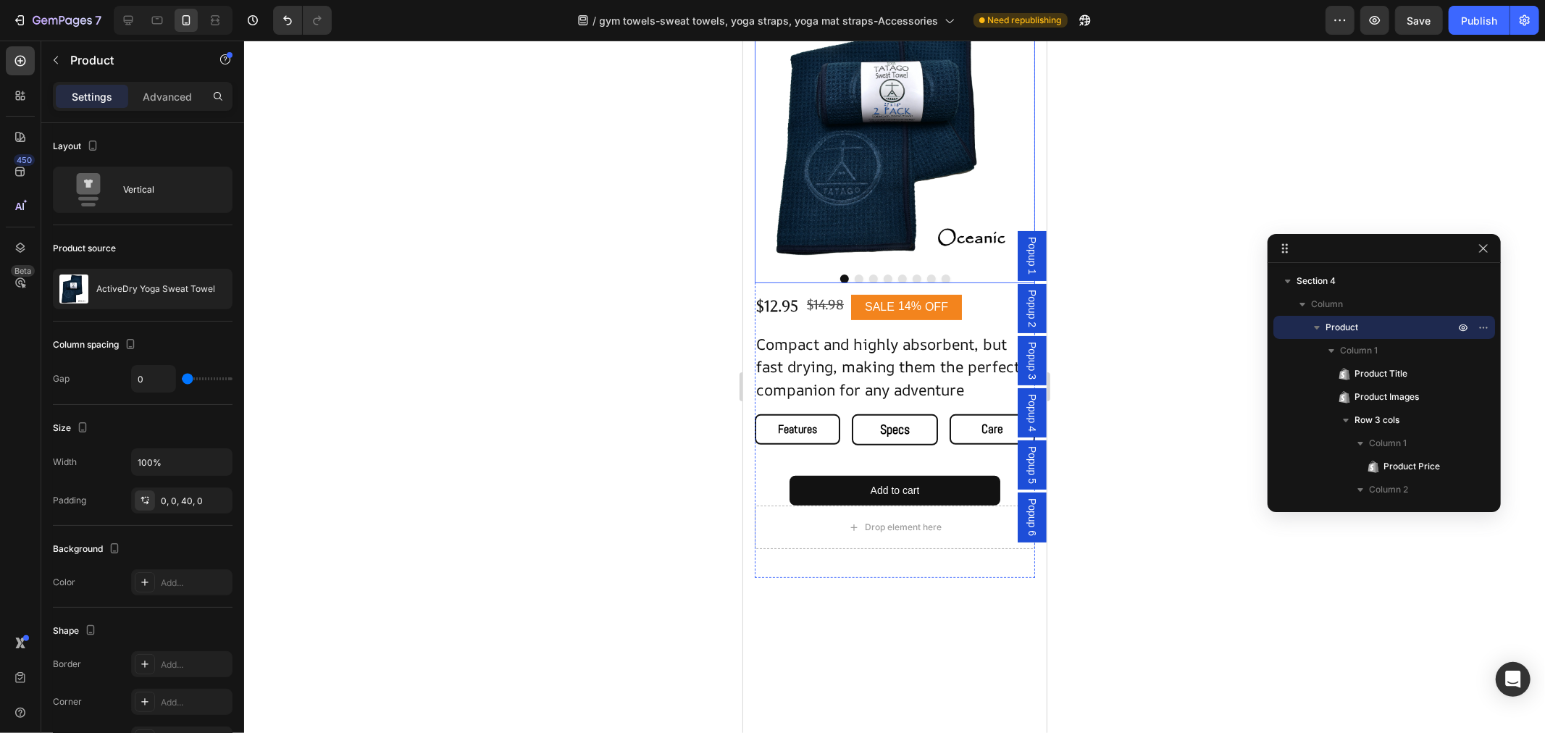
scroll to position [0, 0]
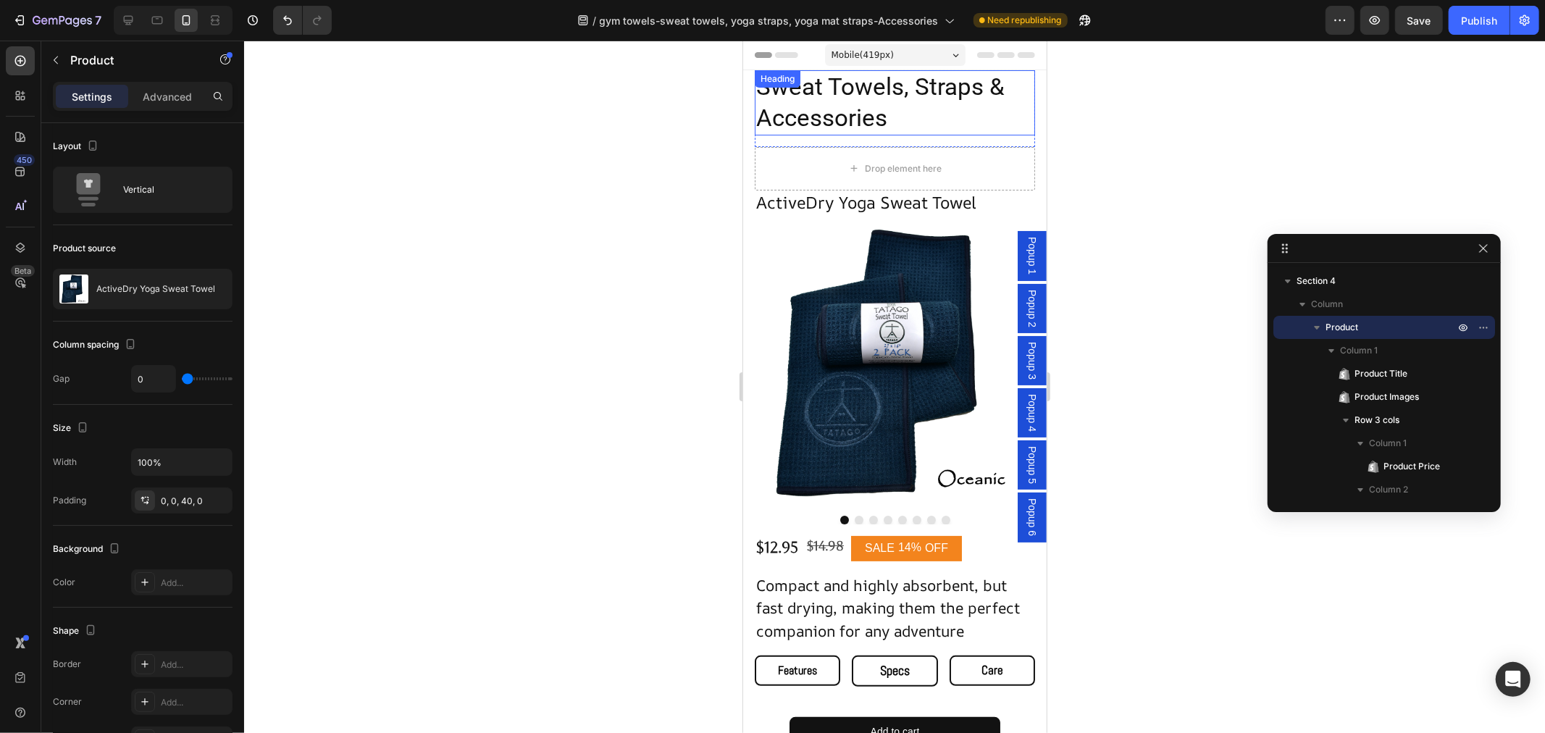
click at [906, 88] on h1 "Sweat Towels, Straps & Accessories" at bounding box center [894, 102] width 280 height 65
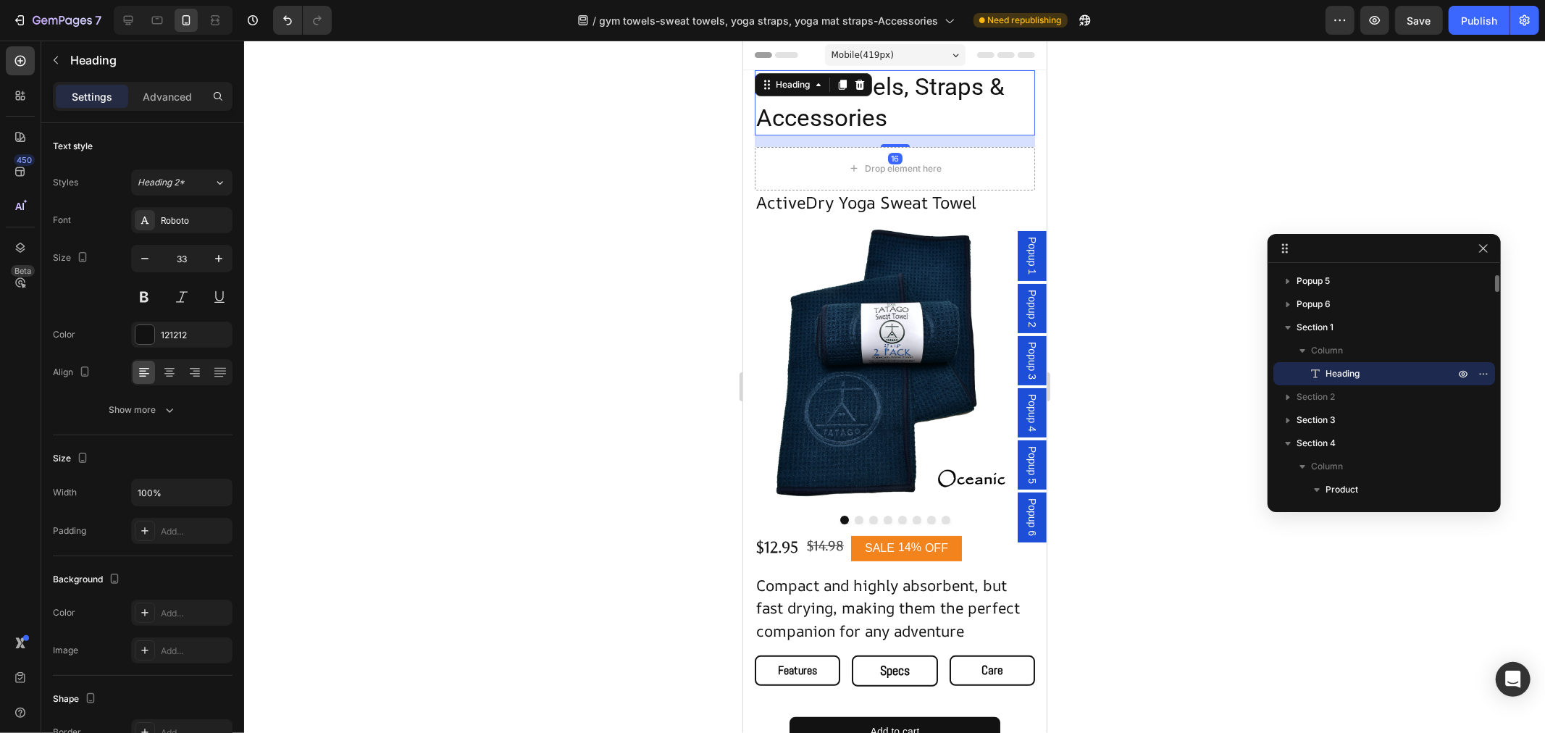
click at [915, 87] on h1 "Sweat Towels, Straps & Accessories" at bounding box center [894, 102] width 280 height 65
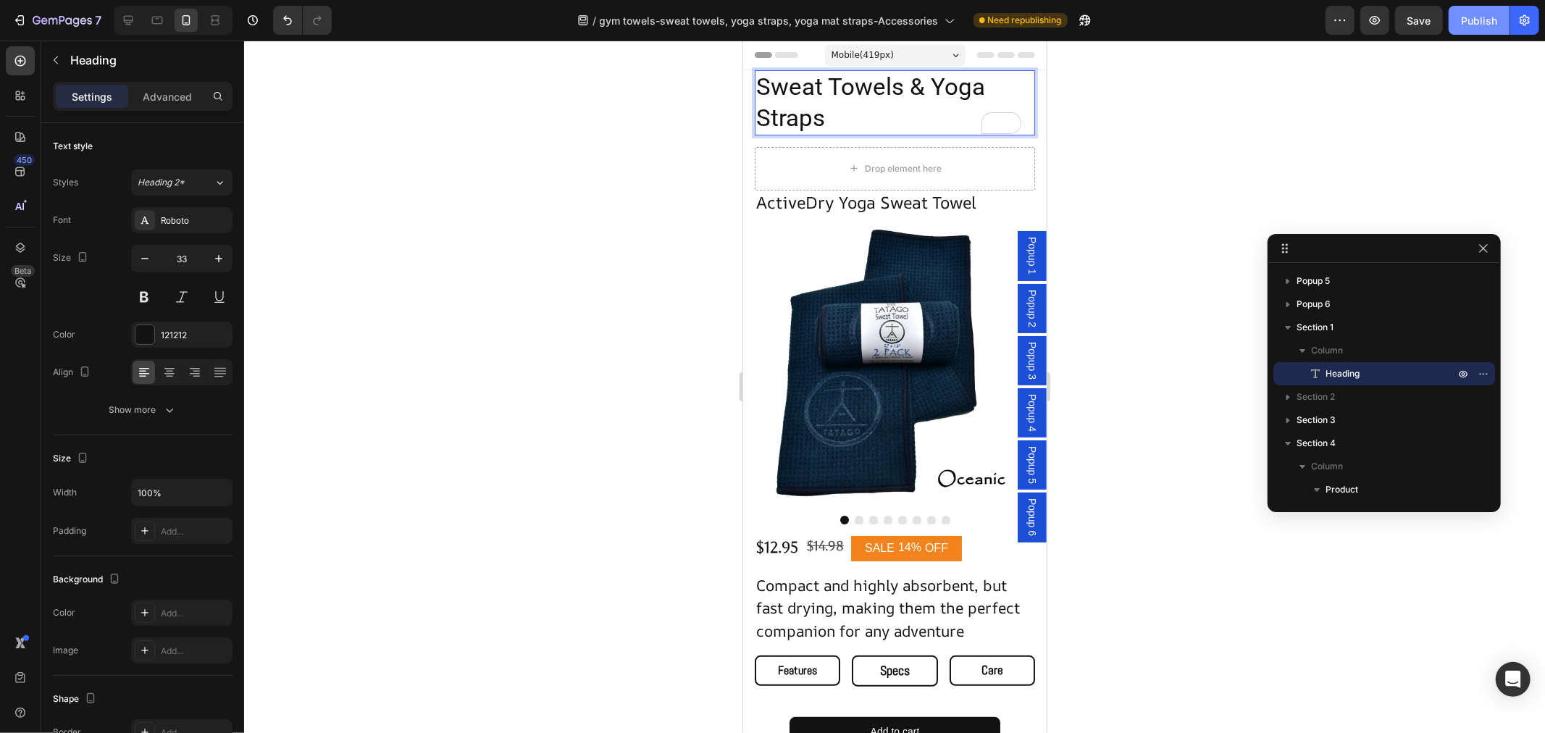
click at [1502, 20] on button "Publish" at bounding box center [1478, 20] width 61 height 29
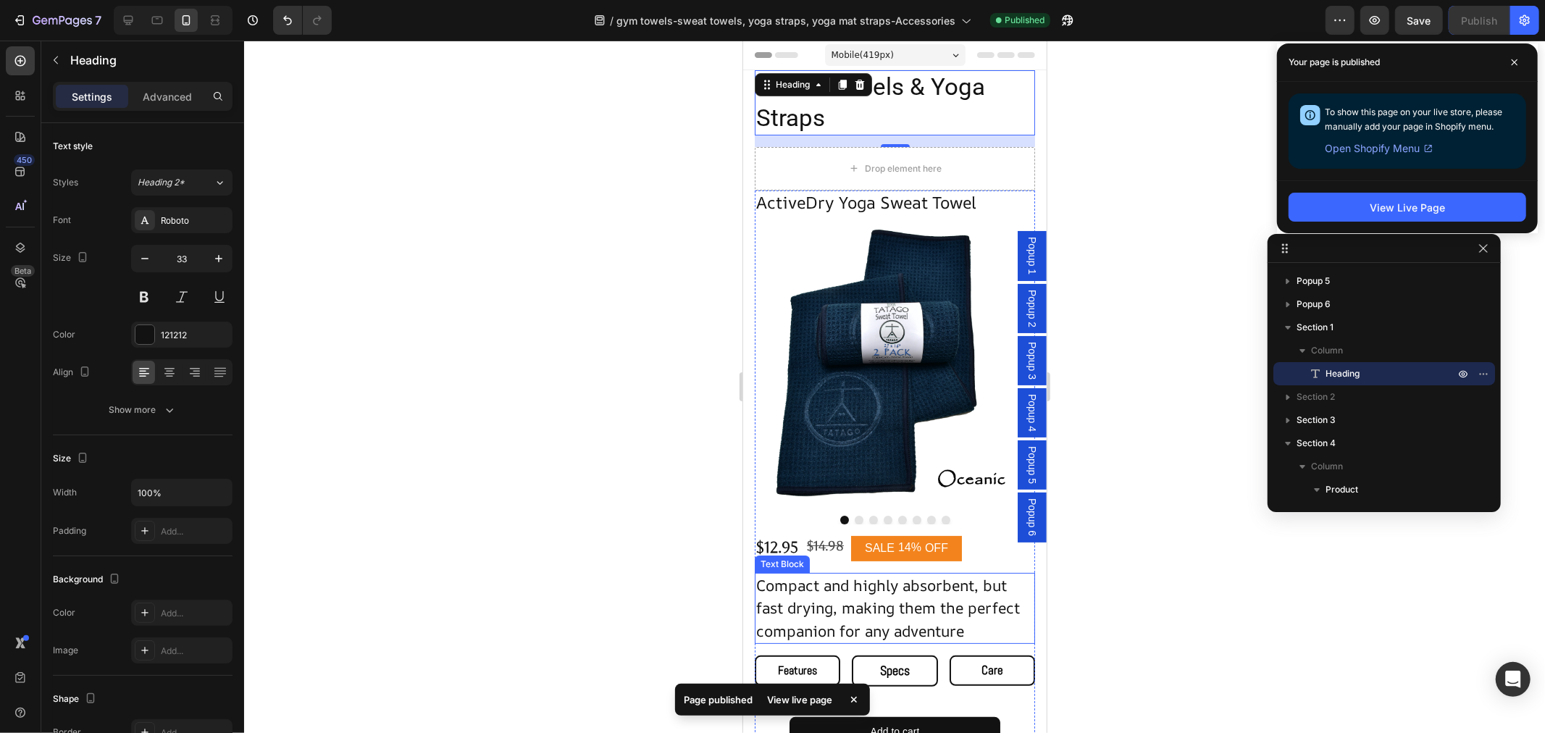
click at [852, 590] on span "Compact and highly absorbent, but fast drying, making them the perfect companio…" at bounding box center [887, 607] width 264 height 66
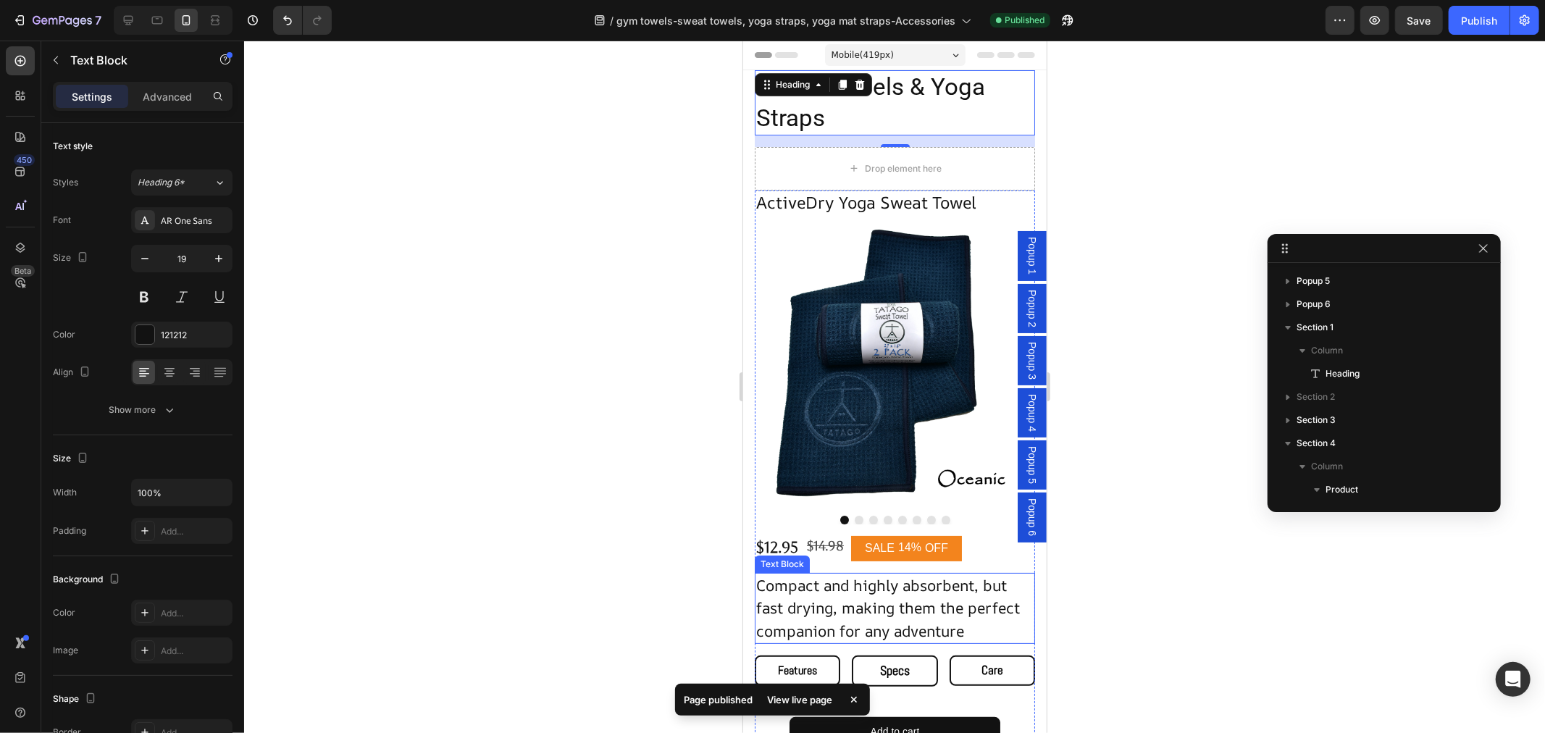
scroll to position [464, 0]
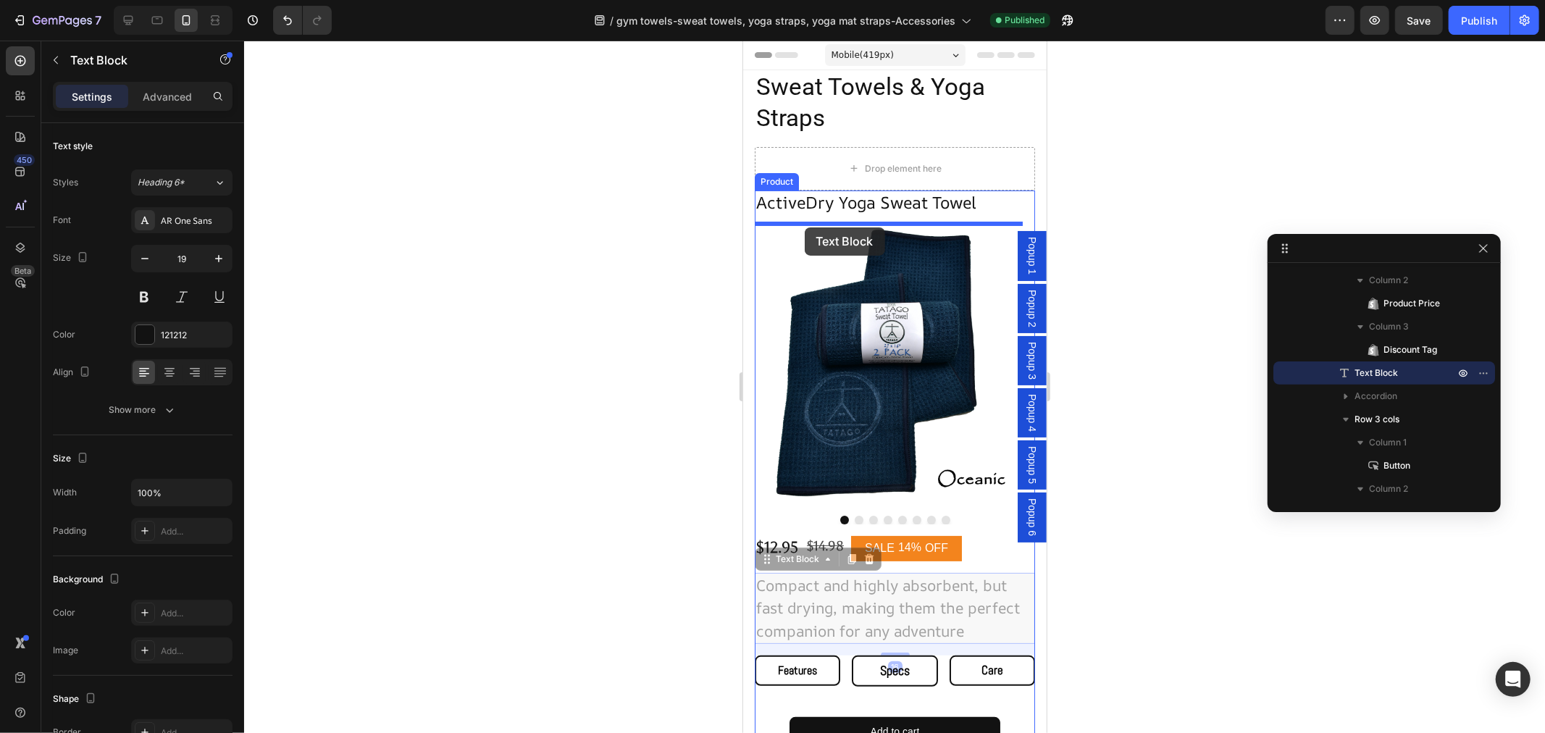
drag, startPoint x: 762, startPoint y: 550, endPoint x: 804, endPoint y: 227, distance: 325.7
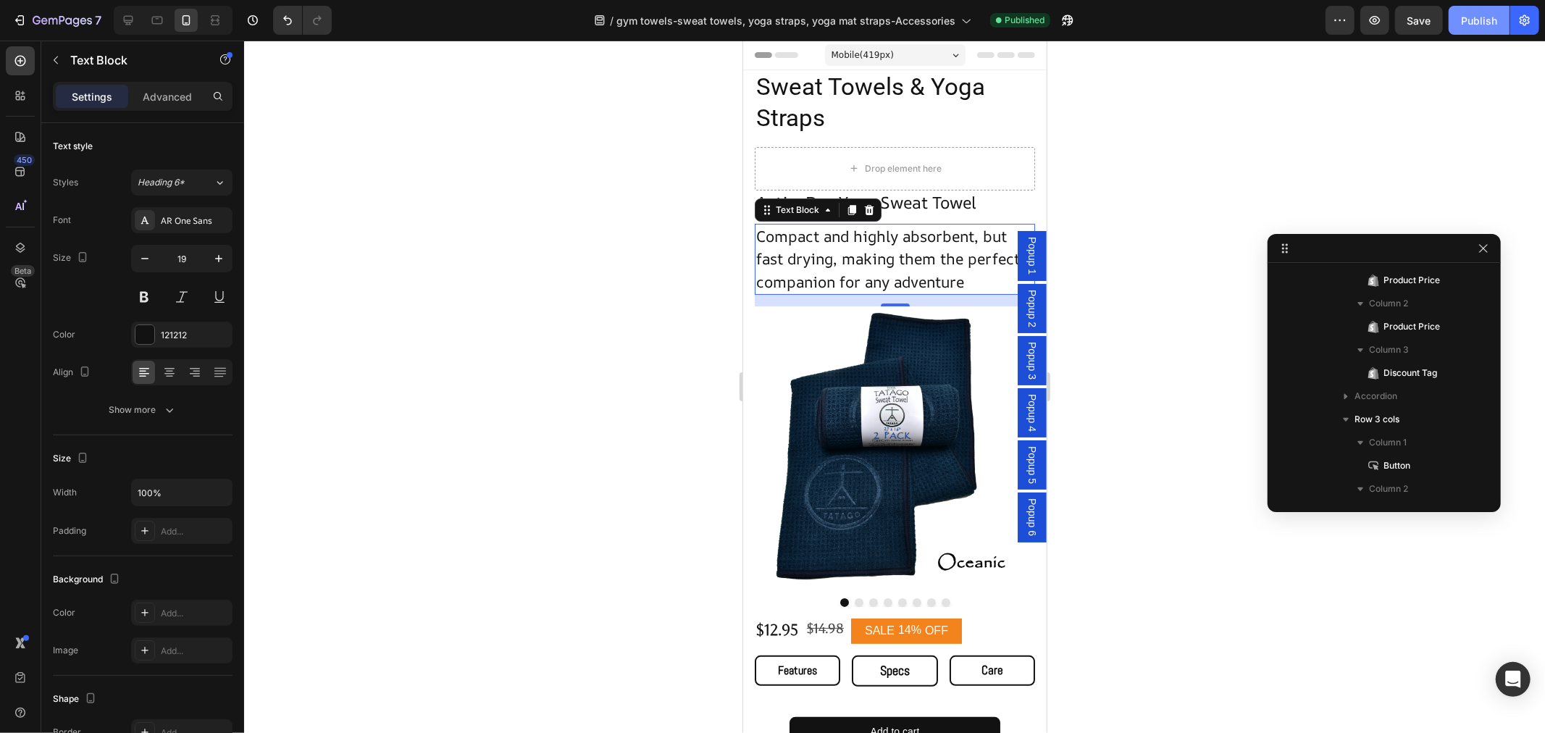
click at [1487, 19] on div "Publish" at bounding box center [1479, 20] width 36 height 15
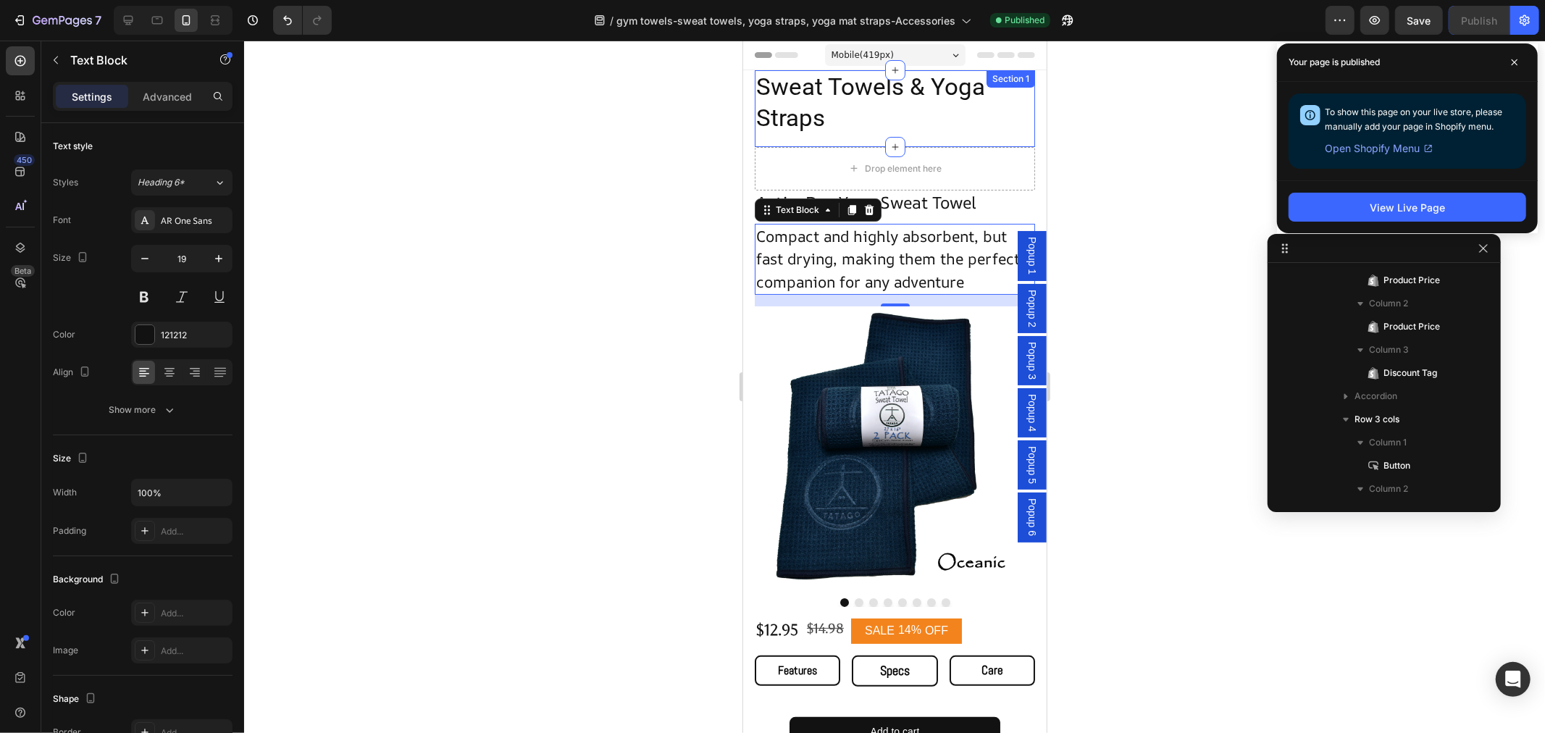
click at [799, 116] on p "Sweat Towels & Yoga Straps" at bounding box center [893, 102] width 277 height 62
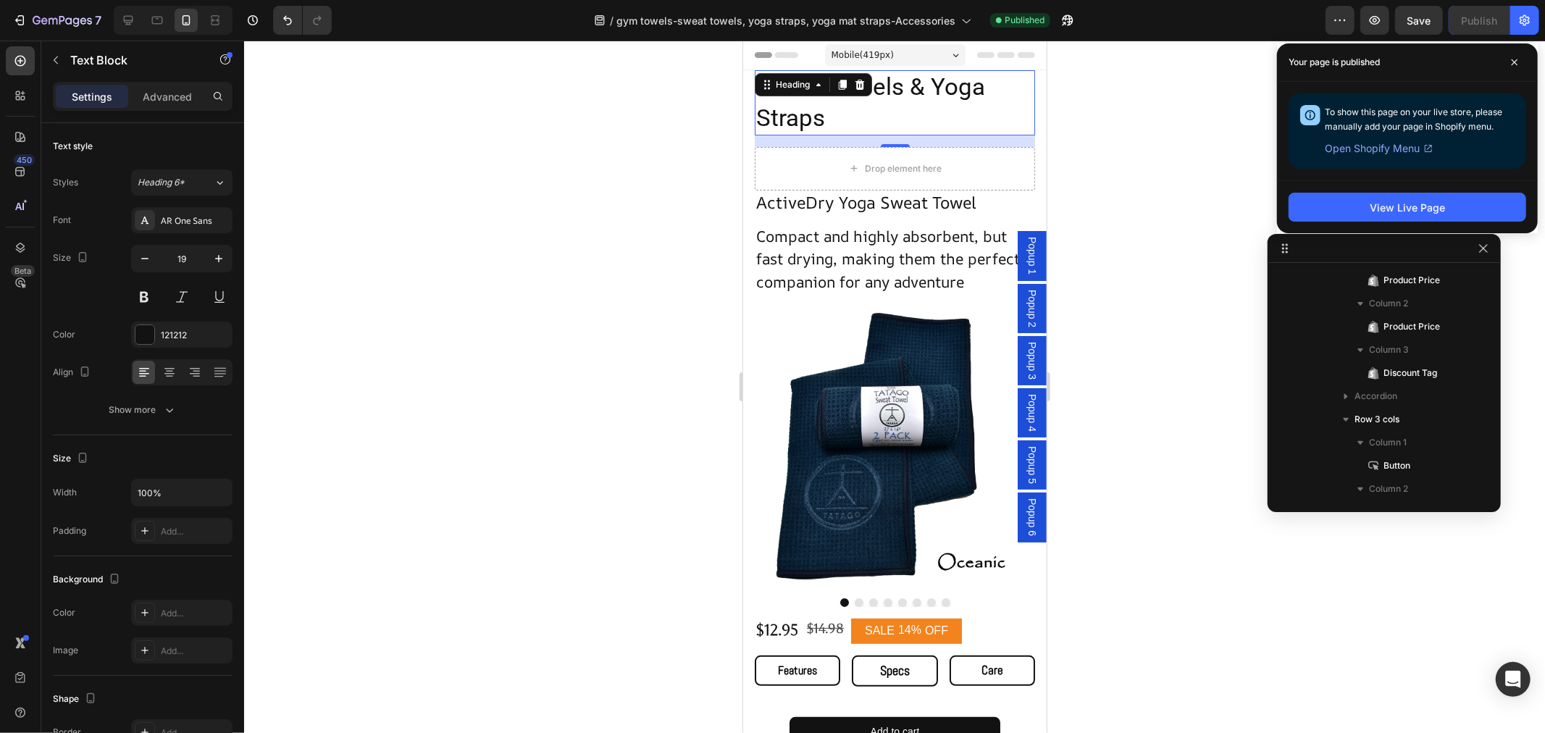
scroll to position [92, 0]
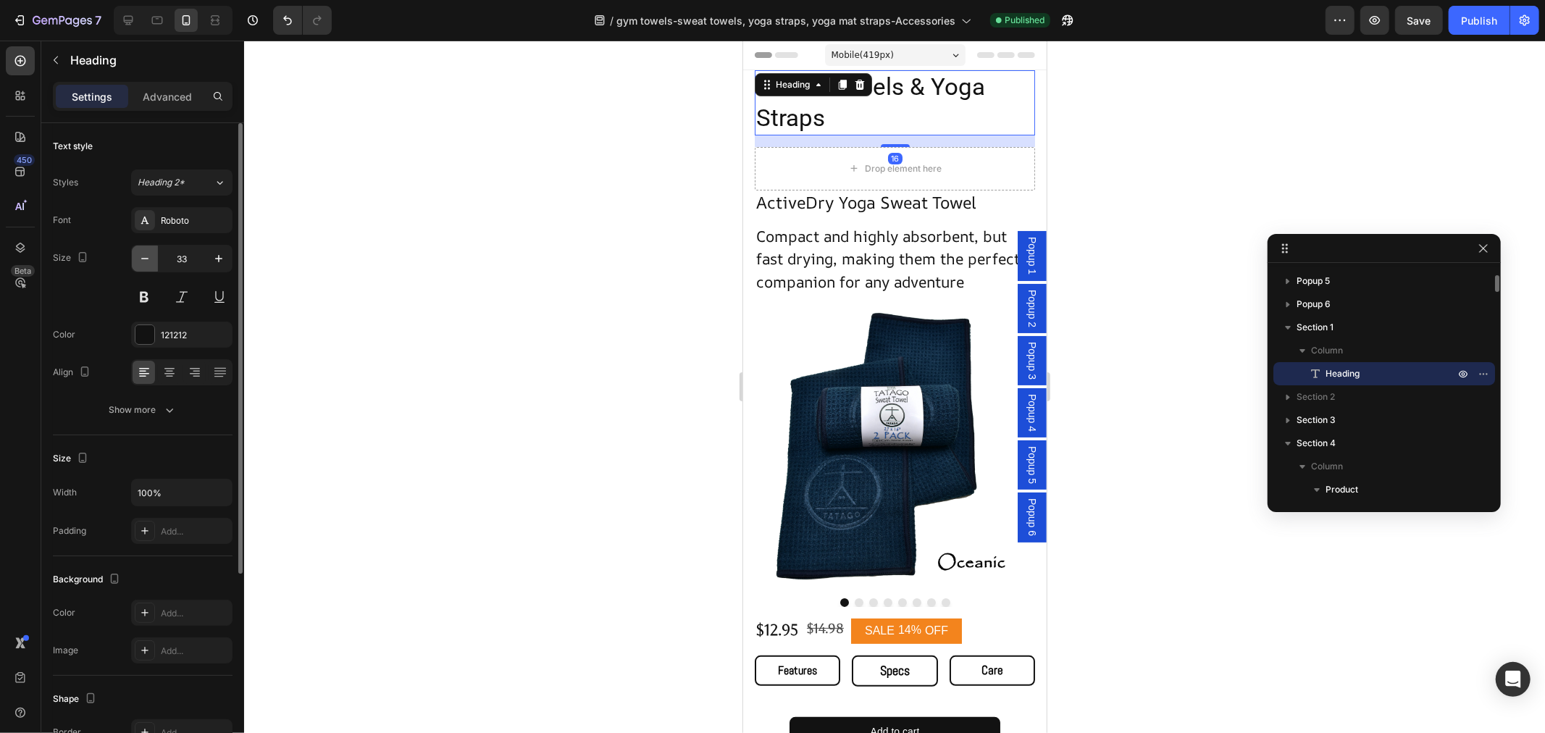
click at [141, 259] on icon "button" at bounding box center [145, 258] width 14 height 14
click at [140, 259] on icon "button" at bounding box center [145, 258] width 14 height 14
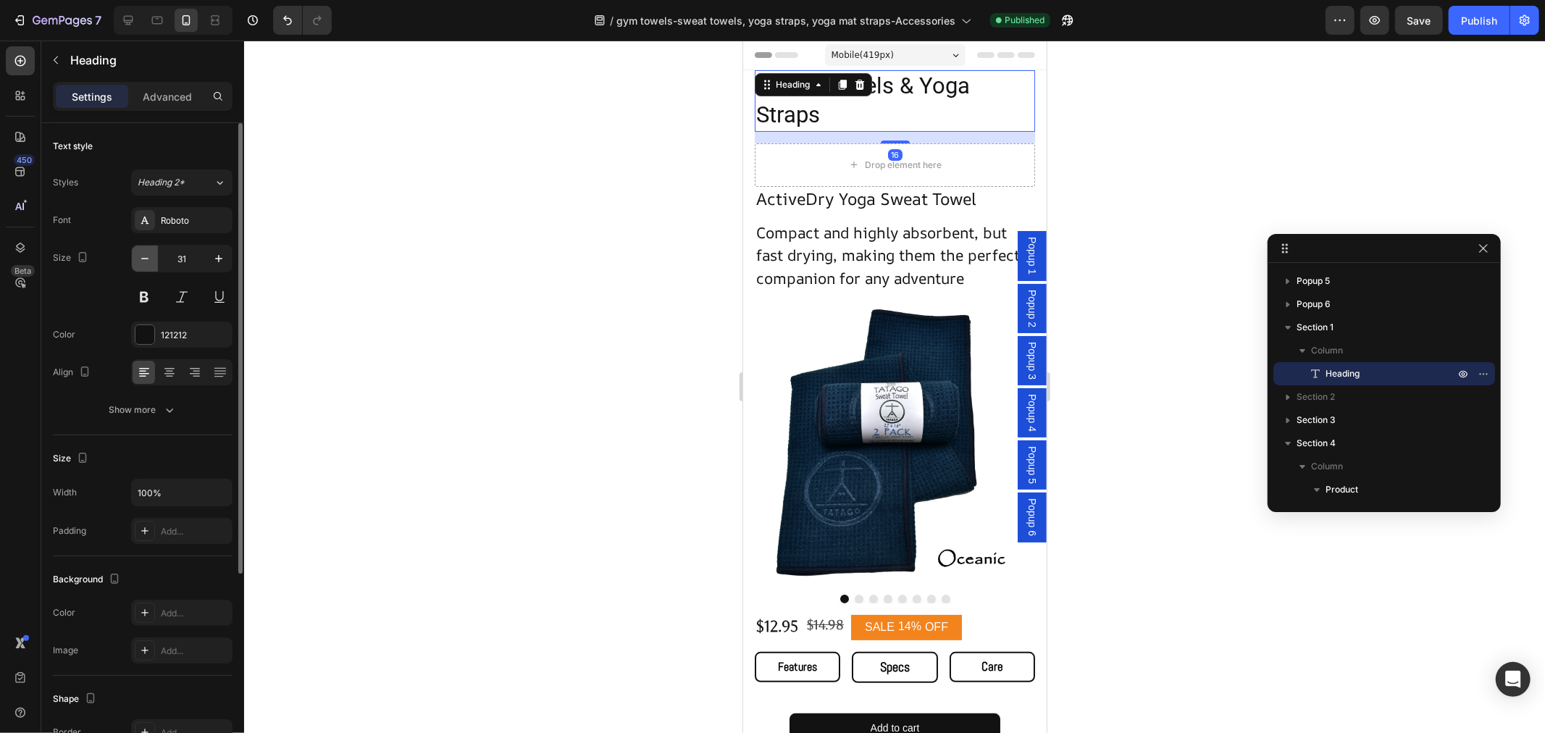
click at [140, 259] on icon "button" at bounding box center [145, 258] width 14 height 14
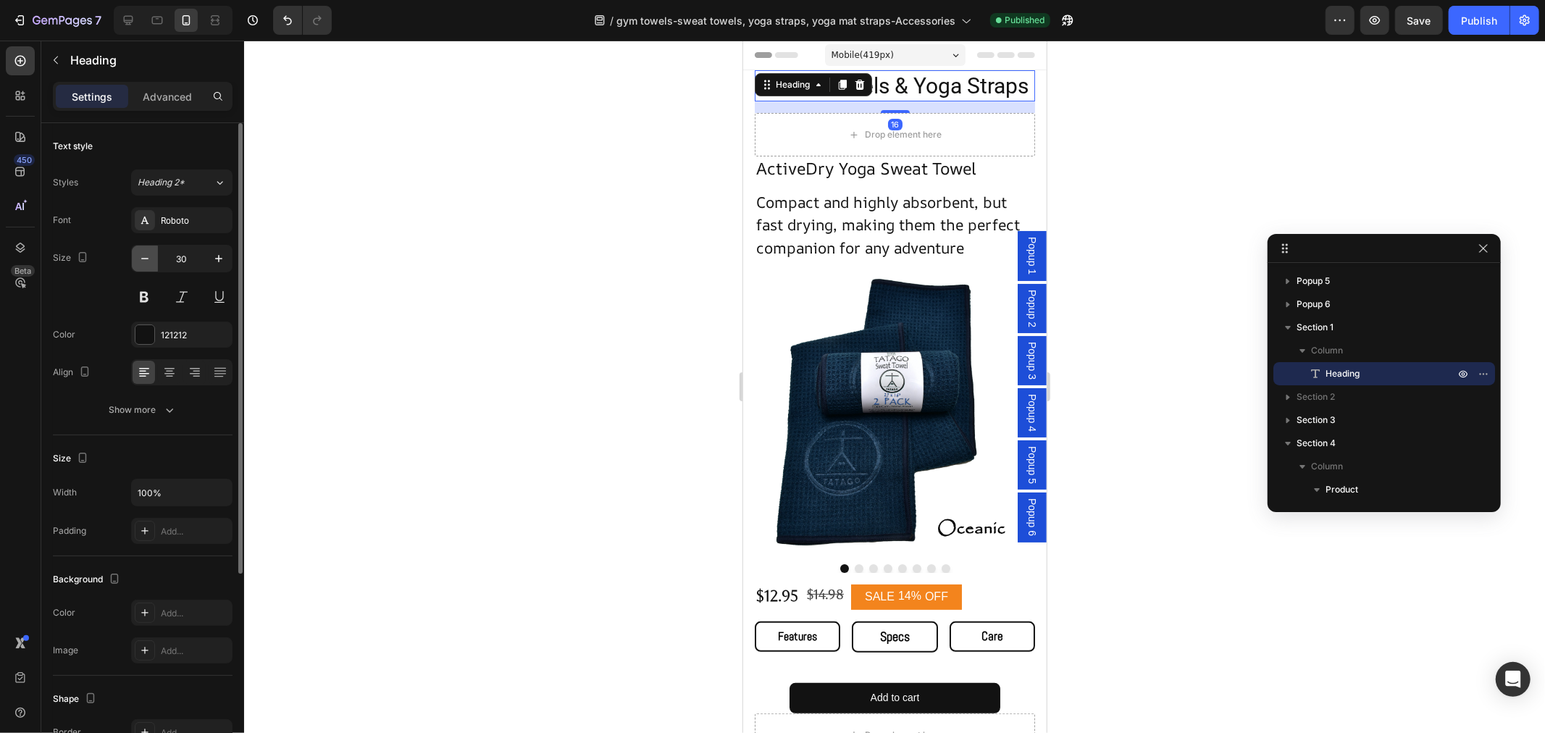
click at [140, 259] on icon "button" at bounding box center [145, 258] width 14 height 14
type input "28"
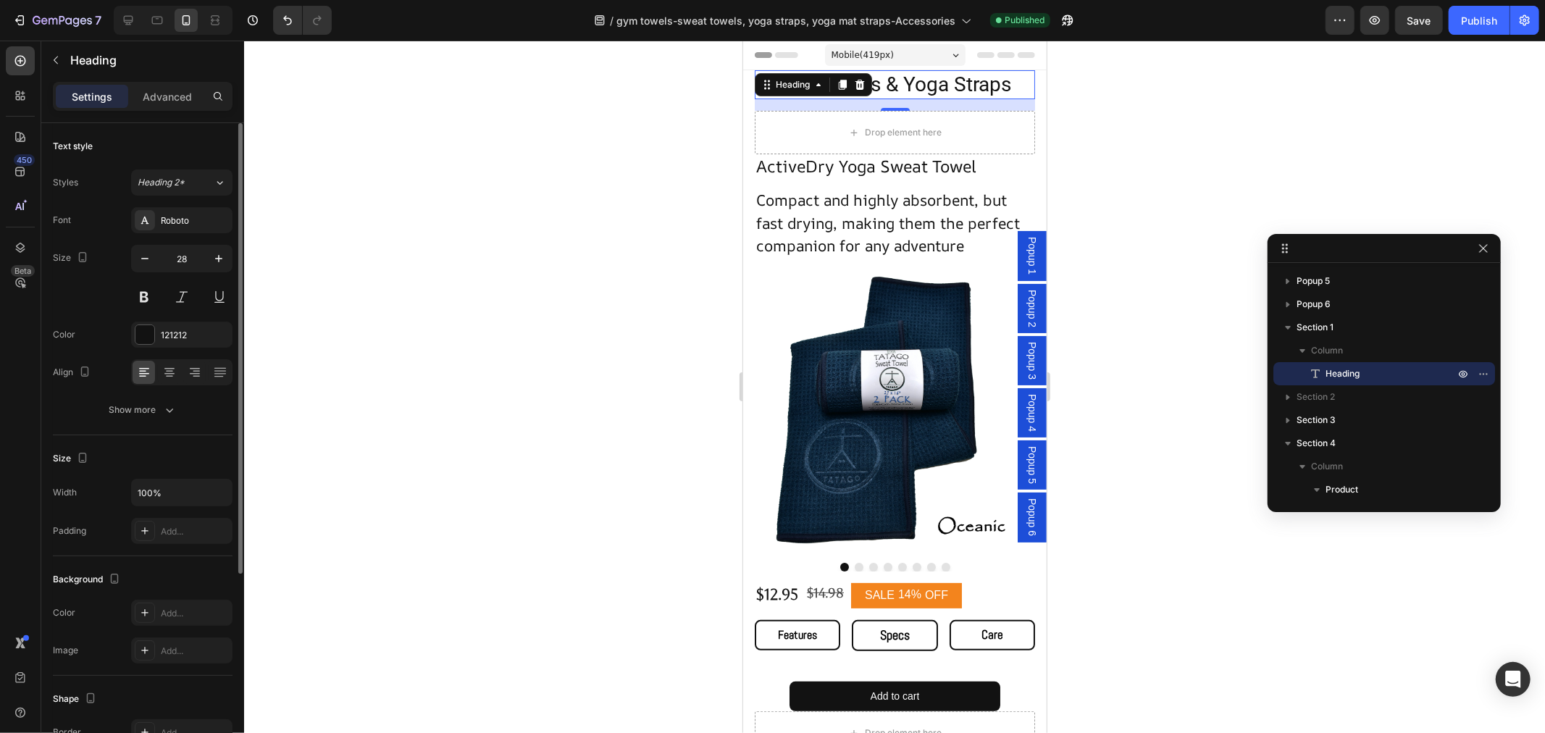
scroll to position [290, 0]
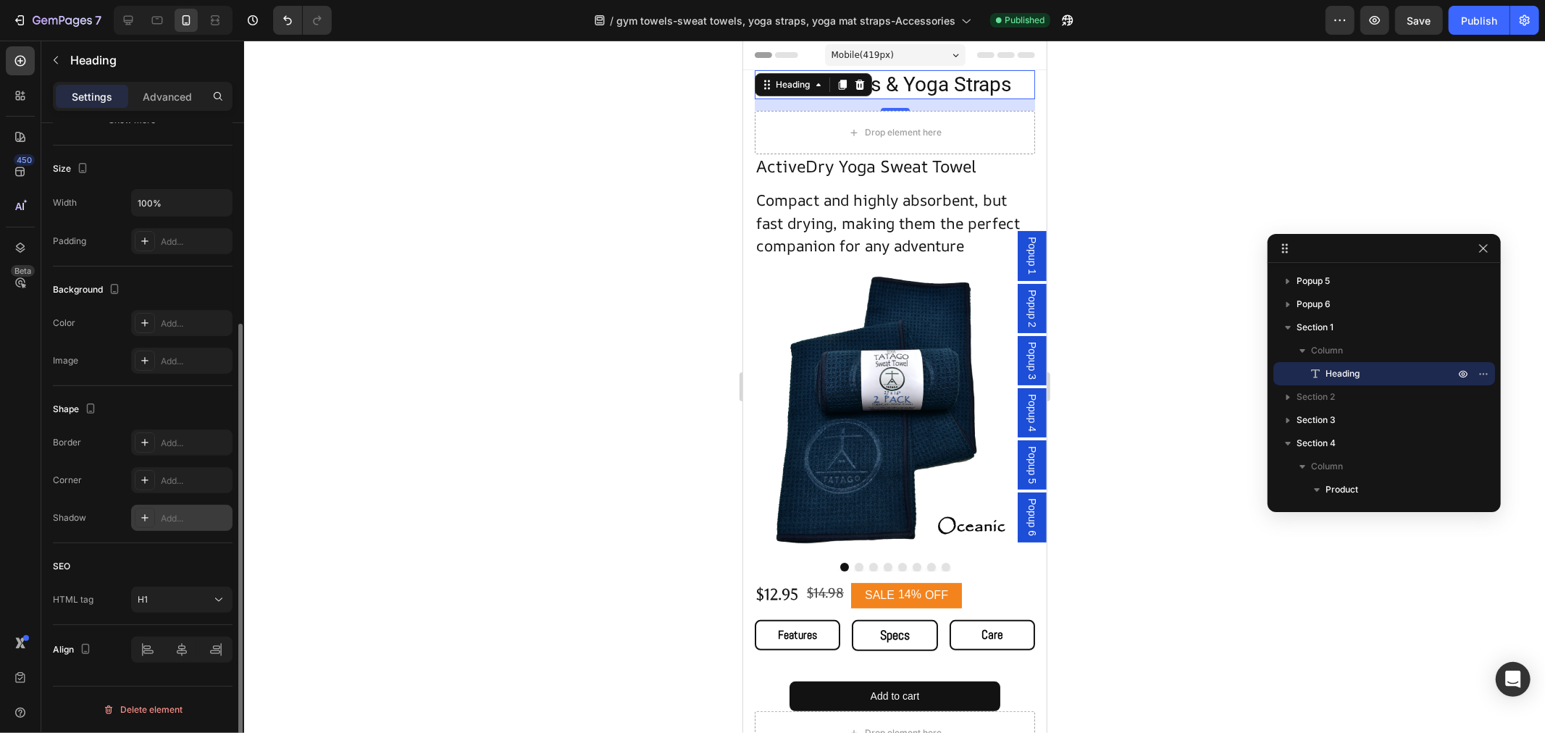
click at [154, 520] on div at bounding box center [145, 518] width 20 height 20
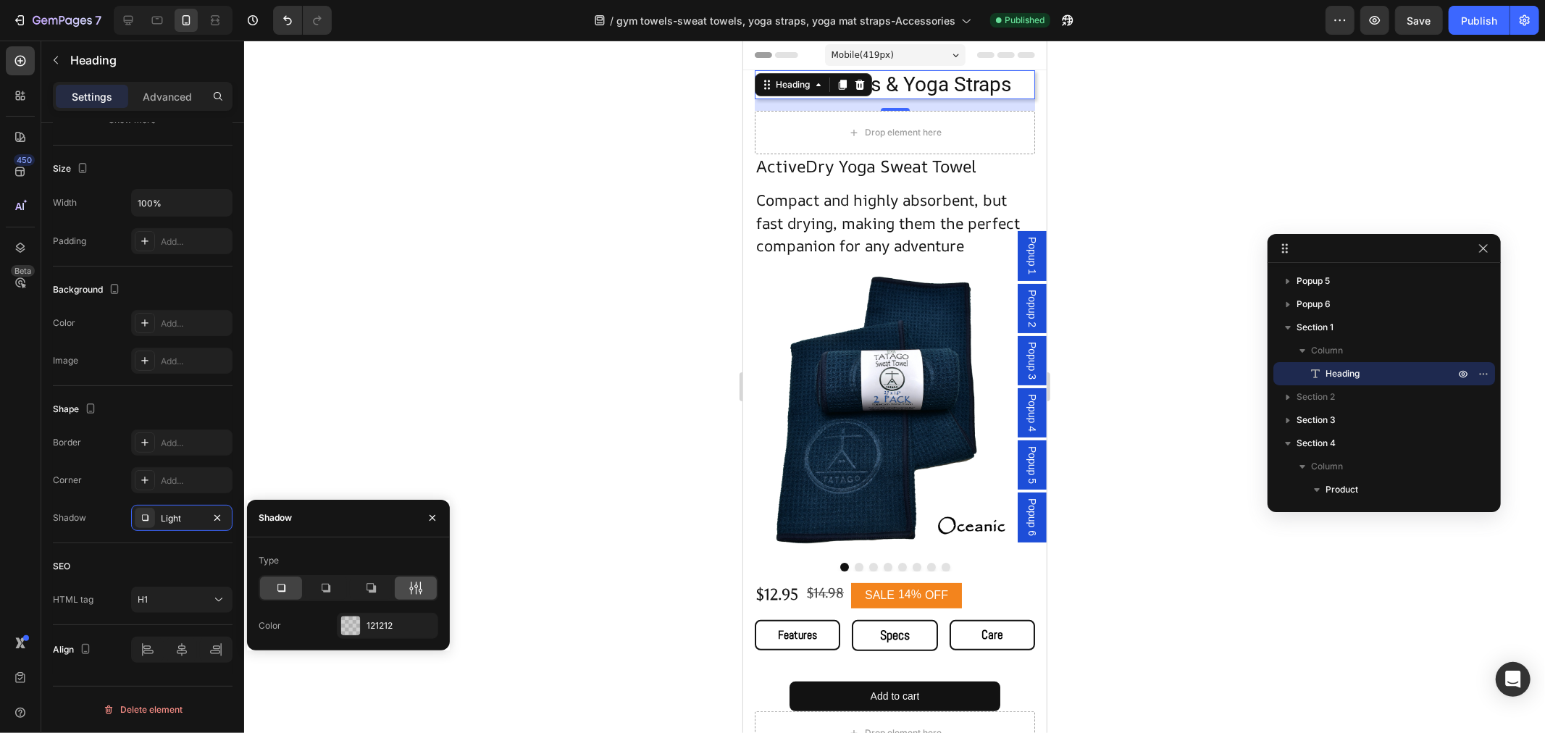
click at [414, 596] on div at bounding box center [416, 587] width 42 height 23
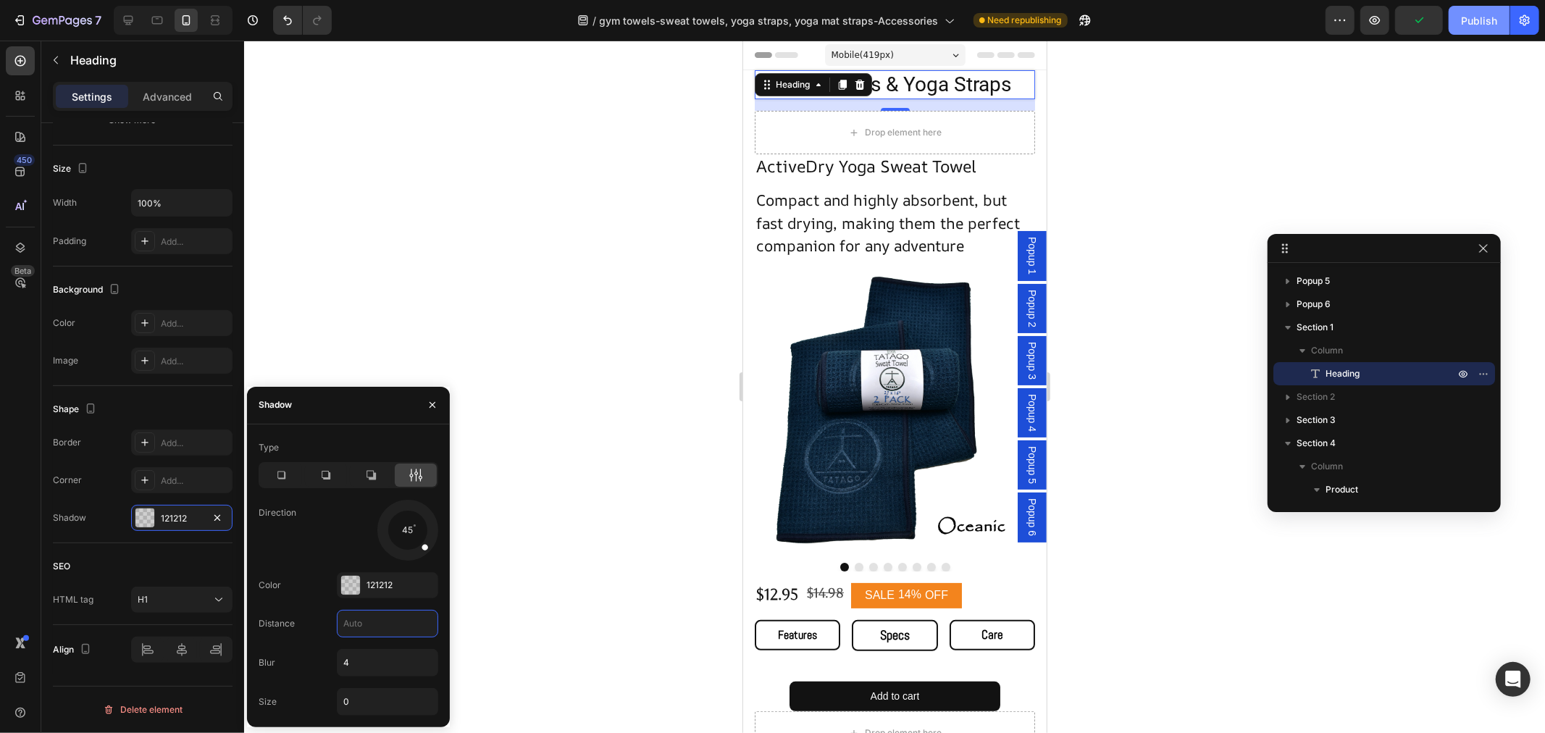
click at [1469, 31] on button "Publish" at bounding box center [1478, 20] width 61 height 29
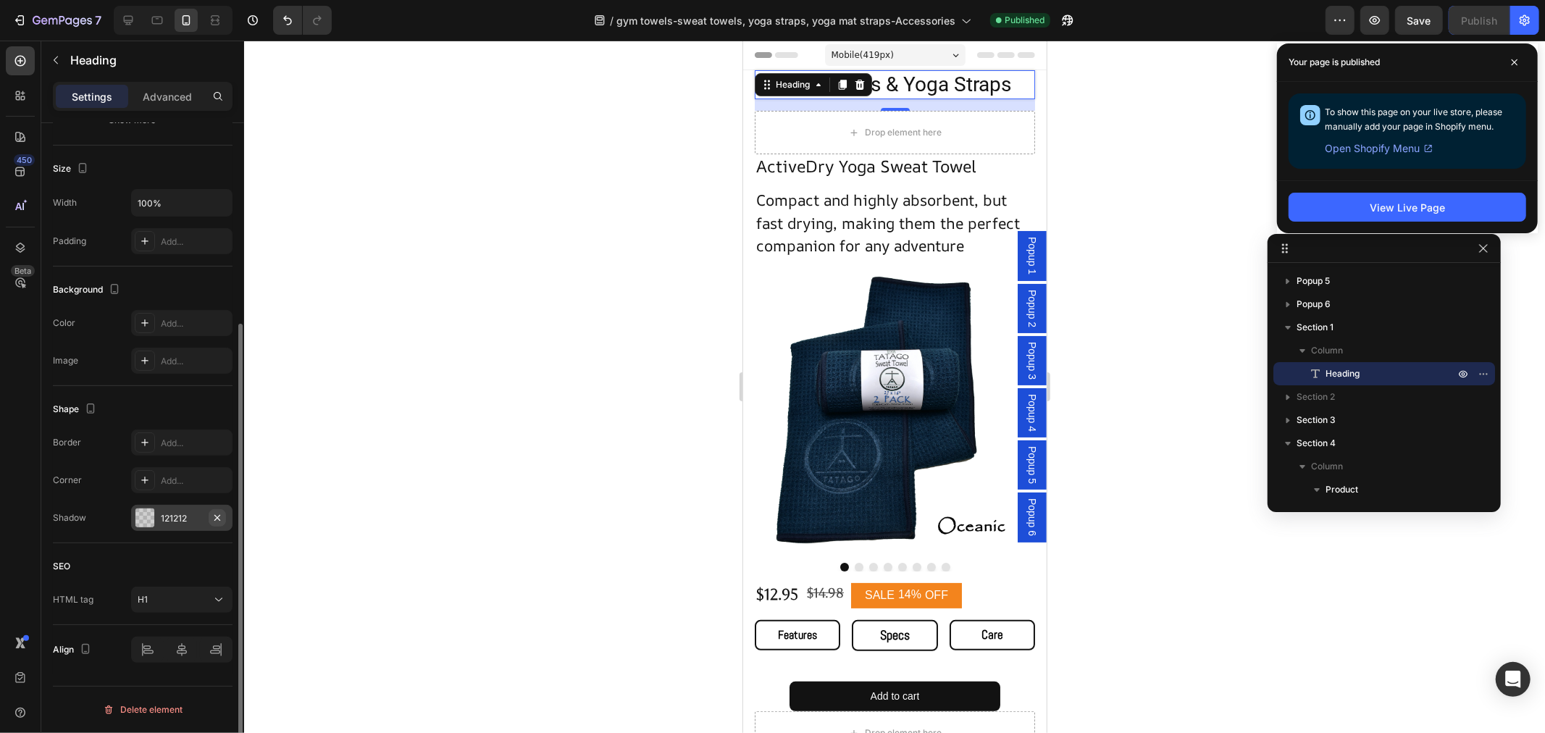
click at [219, 513] on icon "button" at bounding box center [217, 518] width 12 height 12
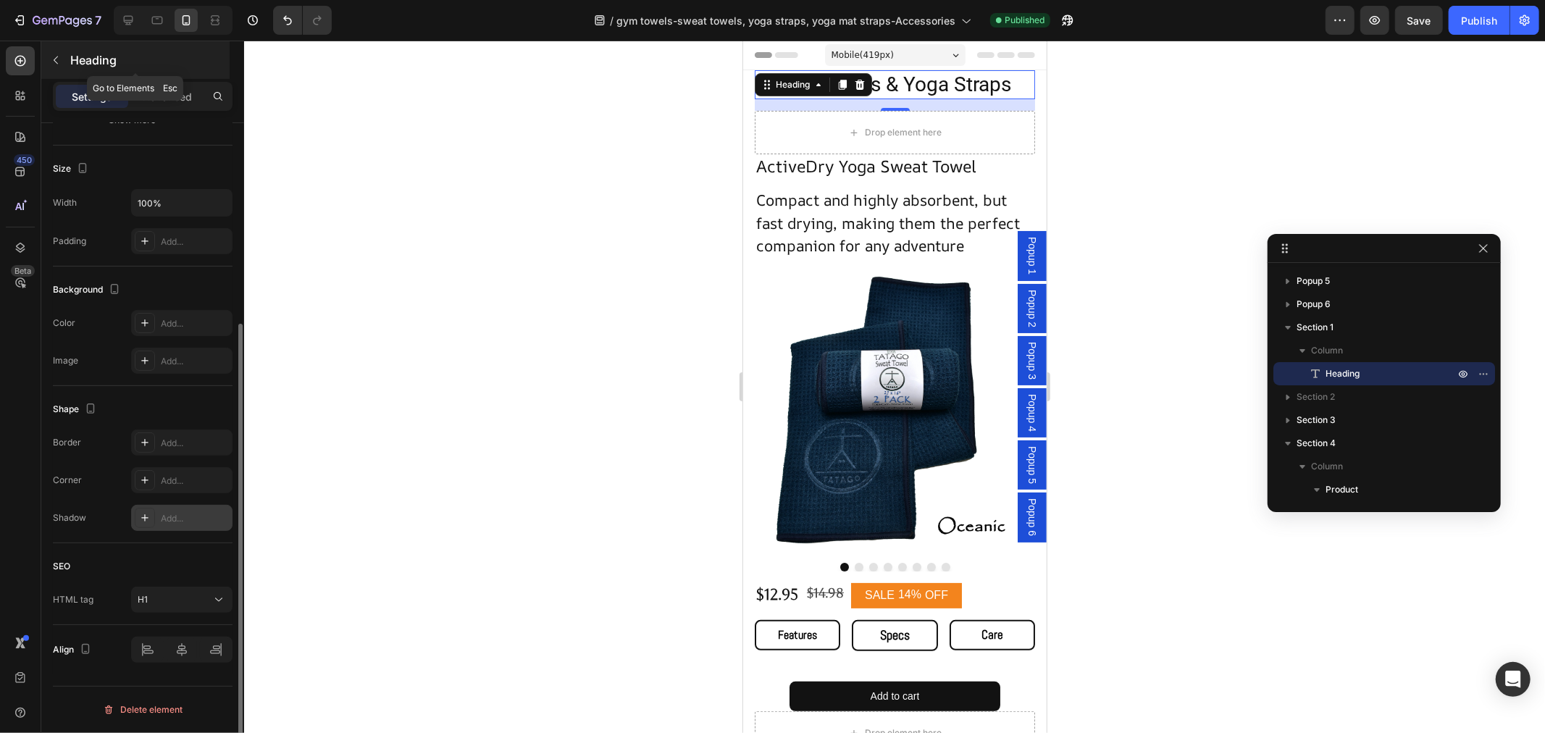
click at [58, 62] on icon "button" at bounding box center [56, 60] width 12 height 12
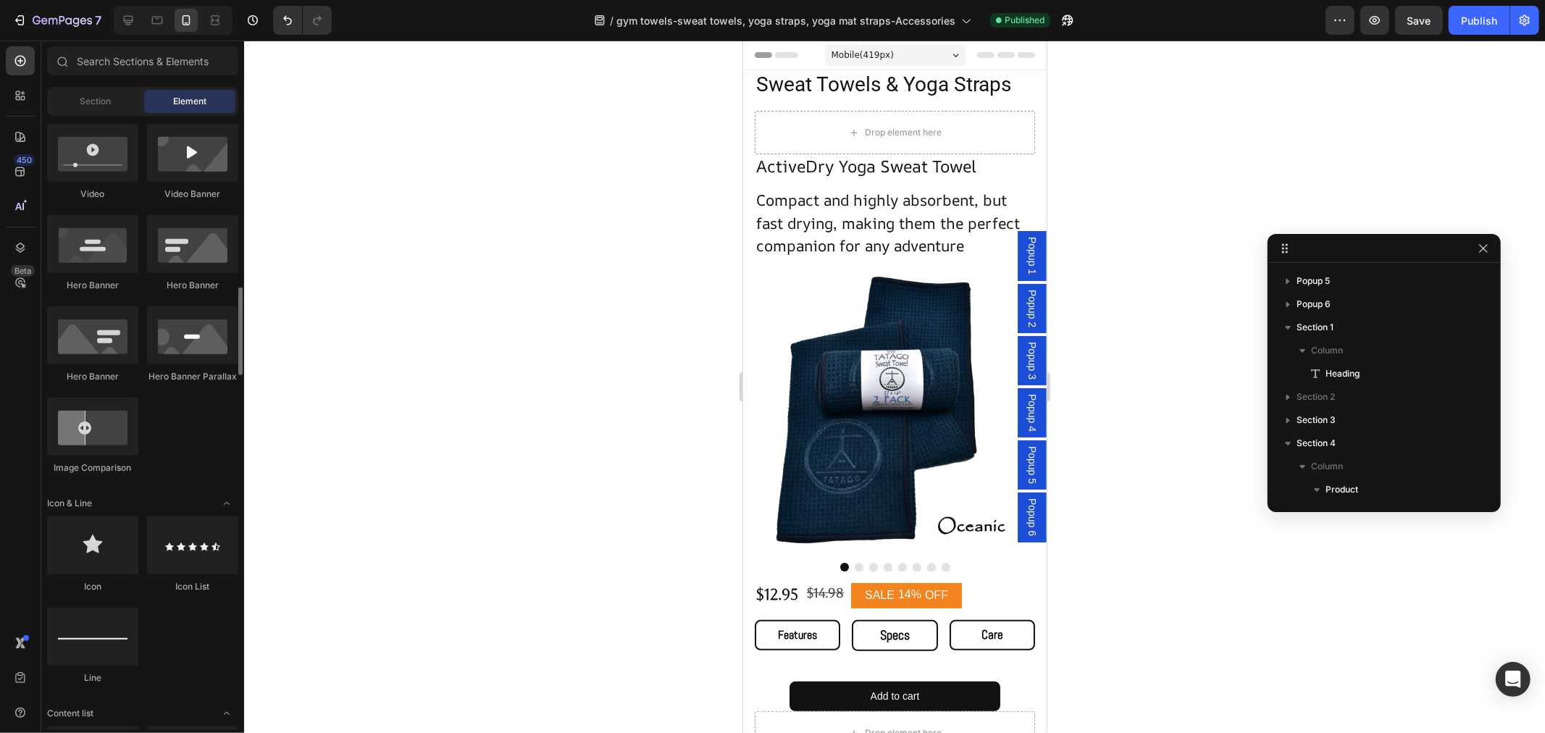
scroll to position [643, 0]
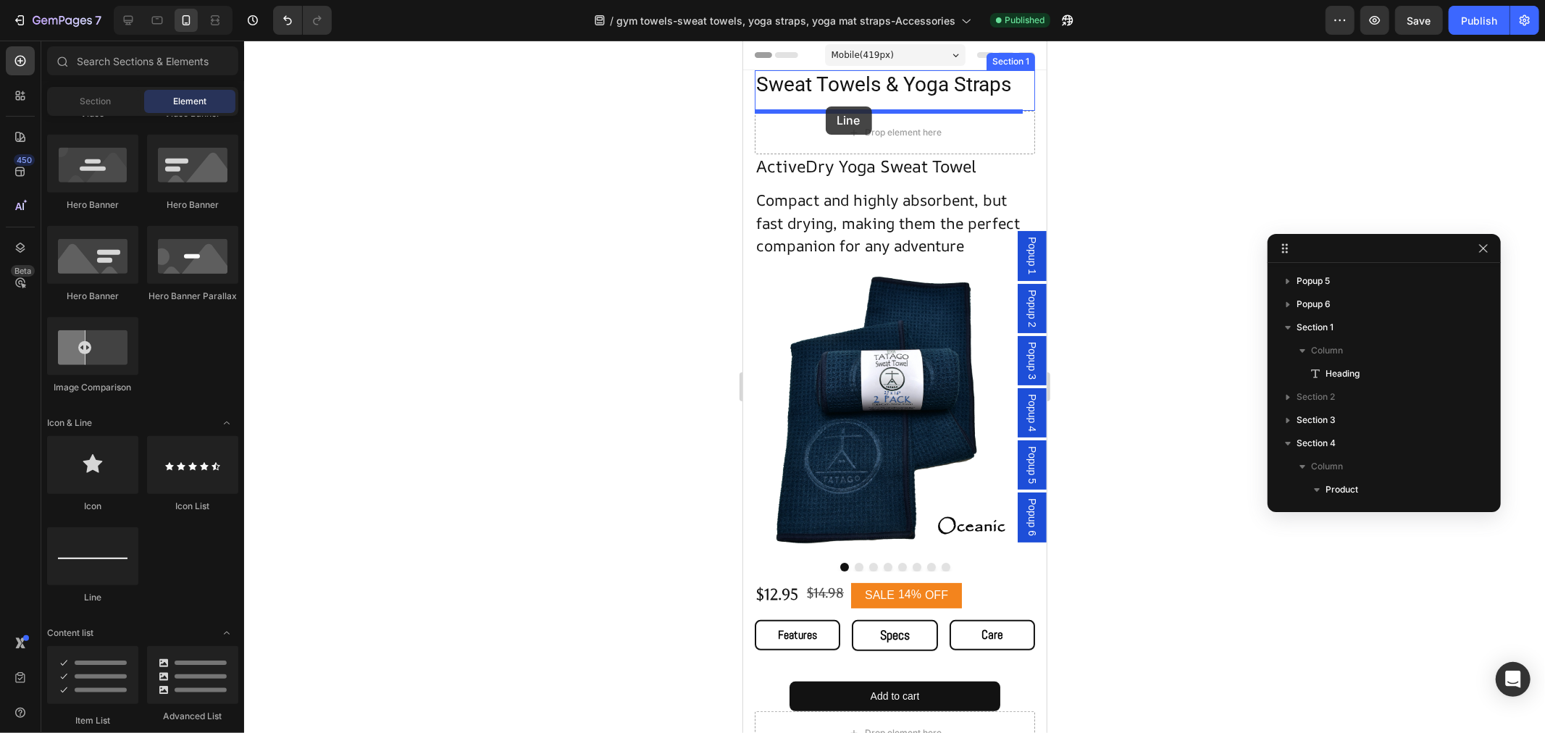
drag, startPoint x: 850, startPoint y: 610, endPoint x: 825, endPoint y: 106, distance: 504.7
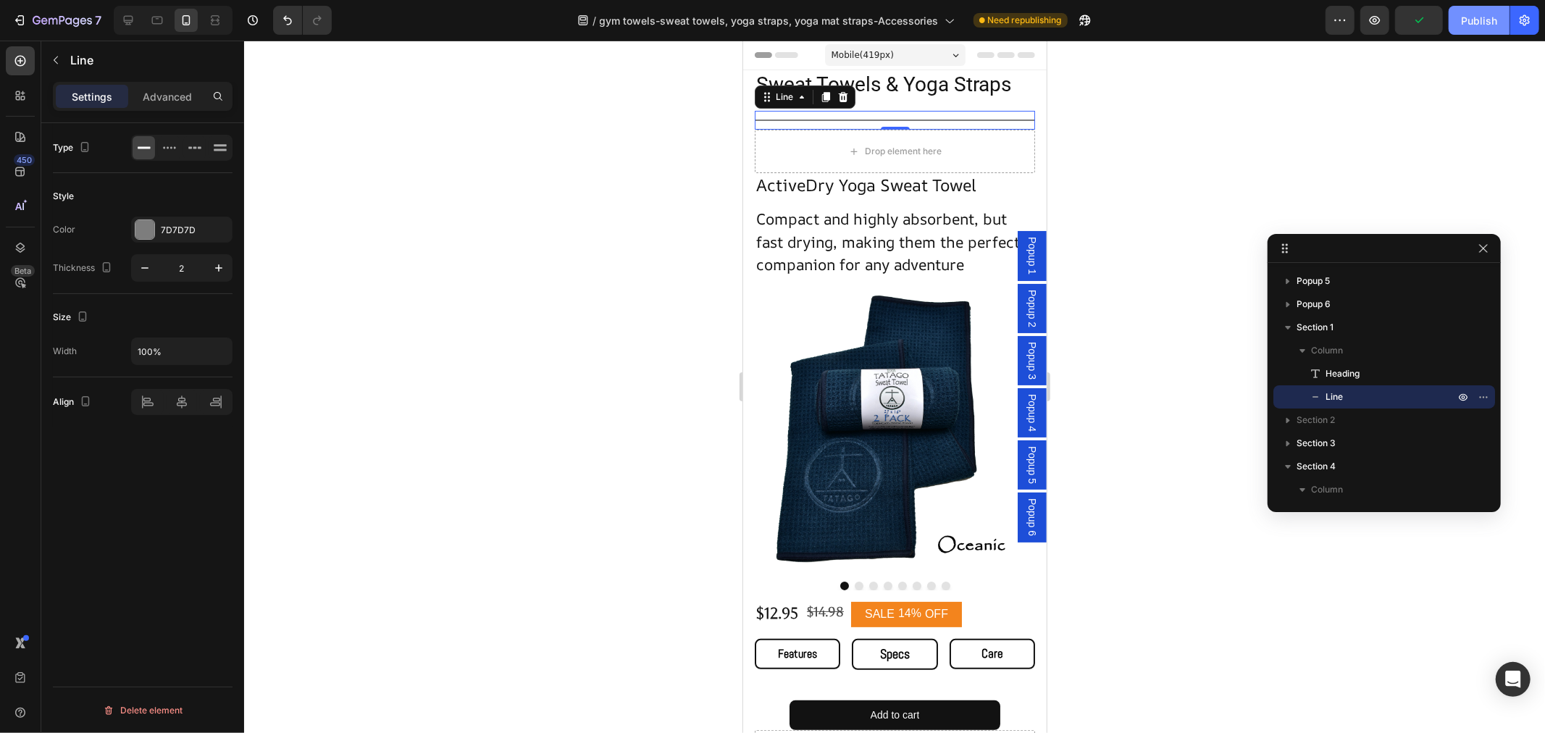
click at [1477, 19] on div "Publish" at bounding box center [1479, 20] width 36 height 15
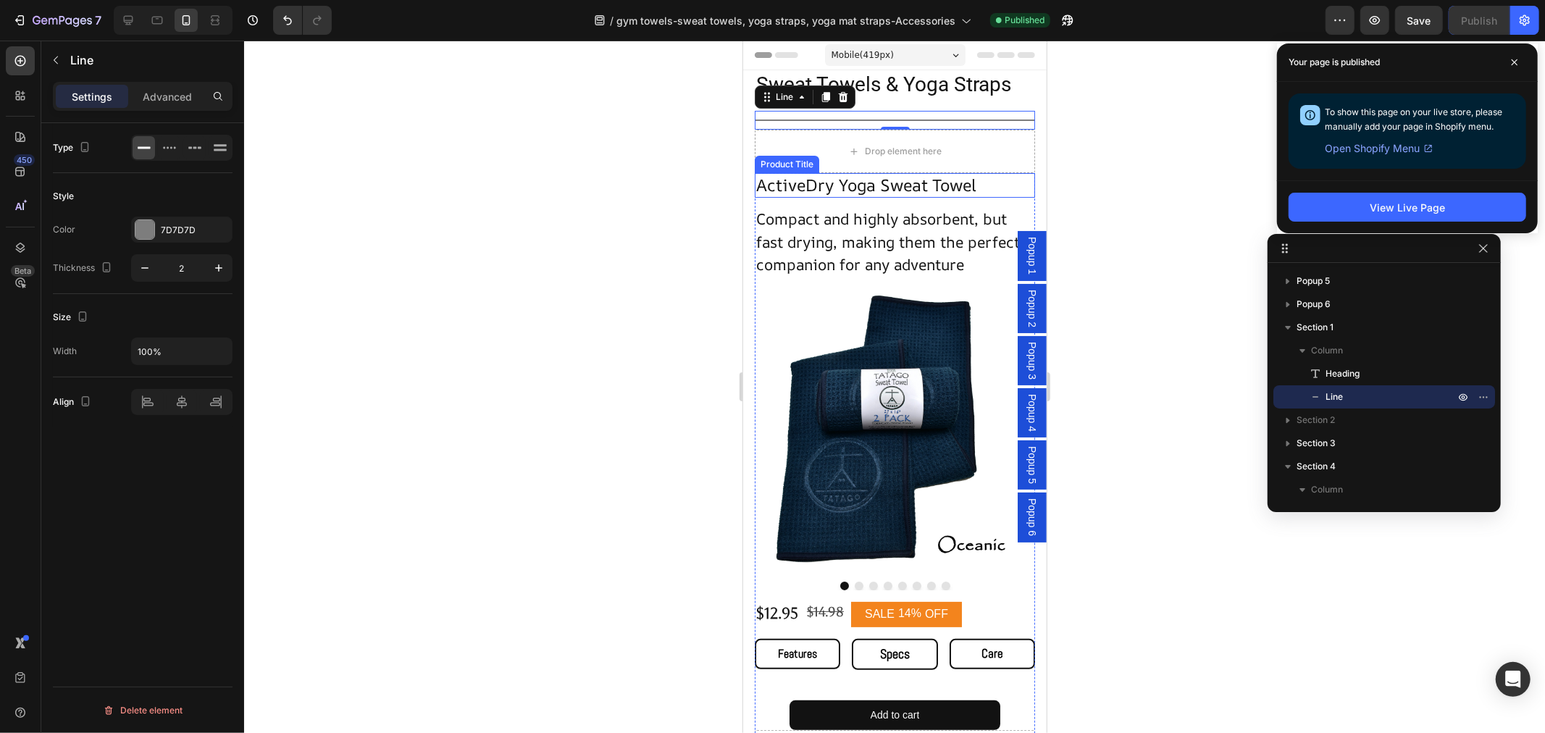
click at [840, 188] on h1 "ActiveDry Yoga Sweat Towel" at bounding box center [894, 184] width 280 height 25
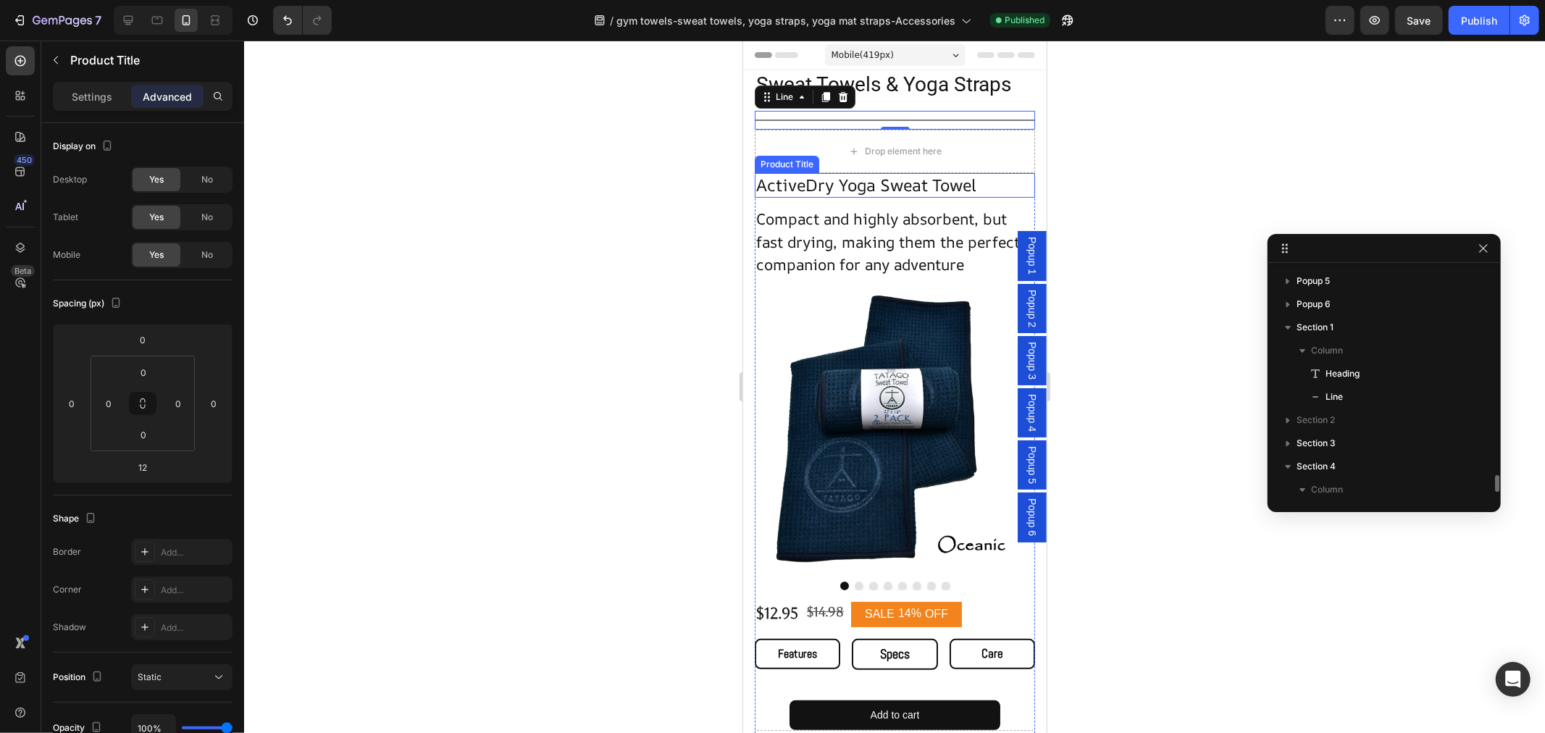
scroll to position [278, 0]
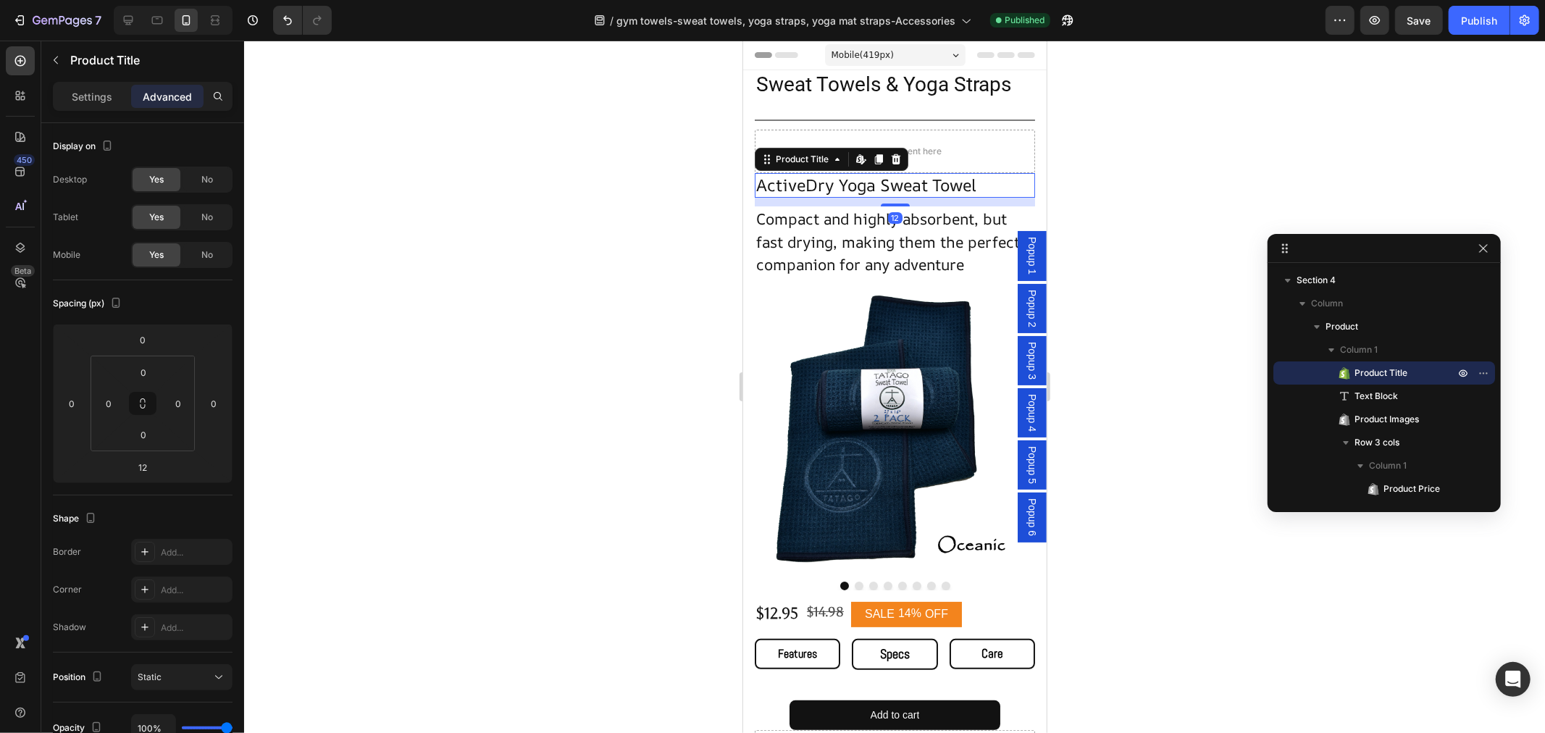
click at [826, 190] on h1 "ActiveDry Yoga Sweat Towel" at bounding box center [894, 184] width 280 height 25
click at [818, 183] on h1 "ActiveDry Yoga Sweat Towel" at bounding box center [894, 184] width 280 height 25
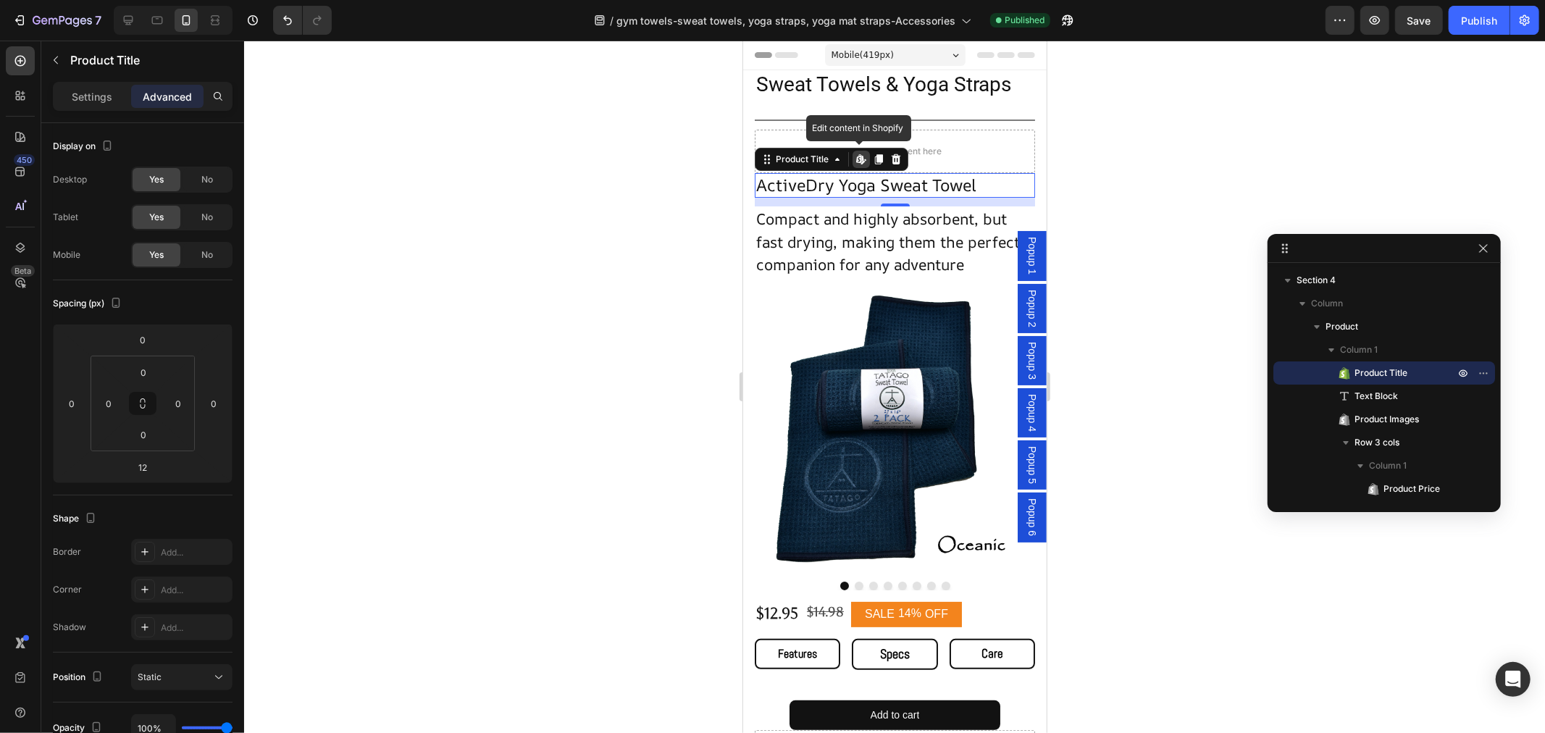
click at [818, 183] on h1 "ActiveDry Yoga Sweat Towel" at bounding box center [894, 184] width 280 height 25
drag, startPoint x: 85, startPoint y: 99, endPoint x: 90, endPoint y: 110, distance: 11.7
click at [85, 99] on p "Settings" at bounding box center [92, 96] width 41 height 15
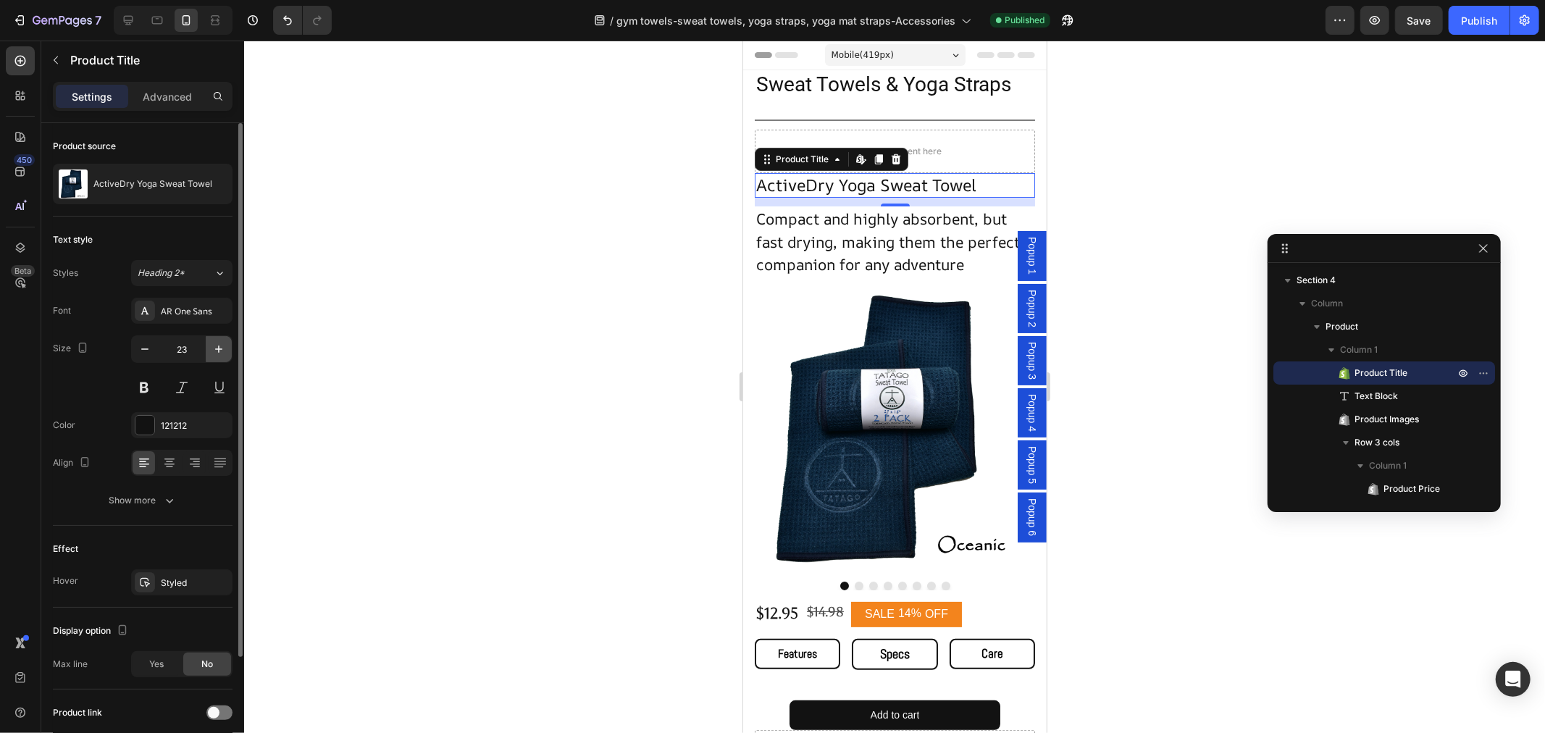
click at [215, 348] on icon "button" at bounding box center [218, 349] width 14 height 14
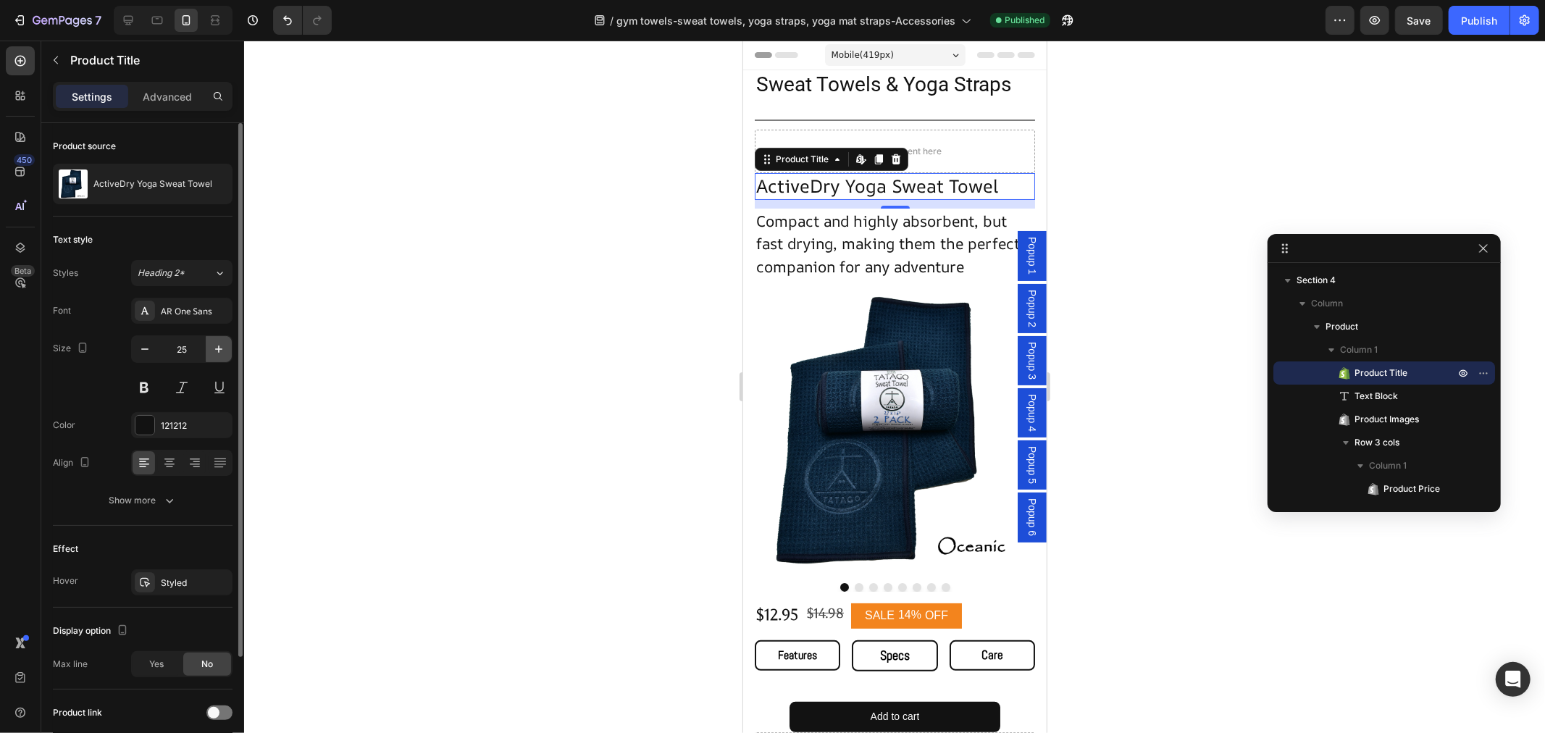
type input "26"
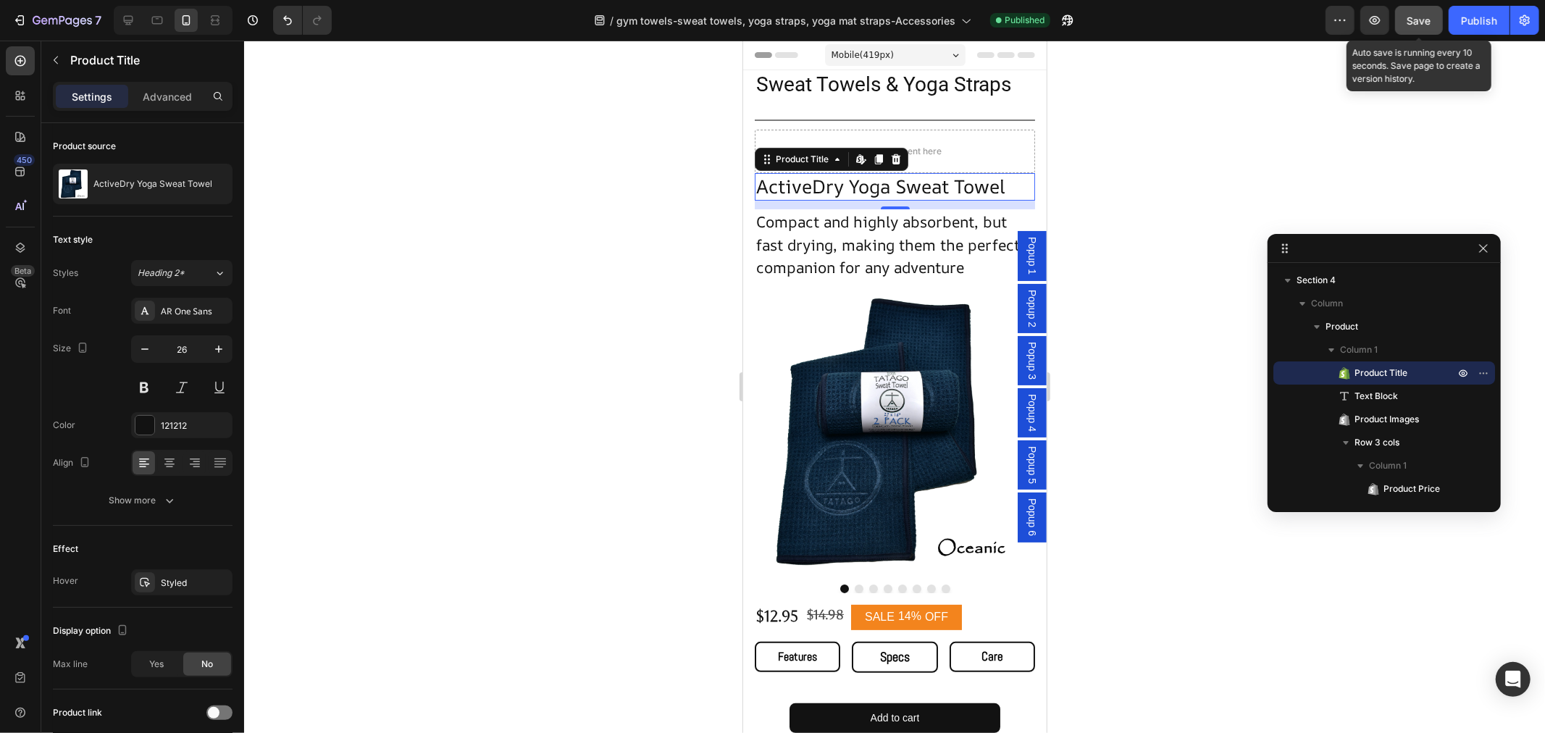
click at [1437, 16] on button "Save" at bounding box center [1419, 20] width 48 height 29
click at [1474, 17] on div "Publish" at bounding box center [1479, 20] width 36 height 15
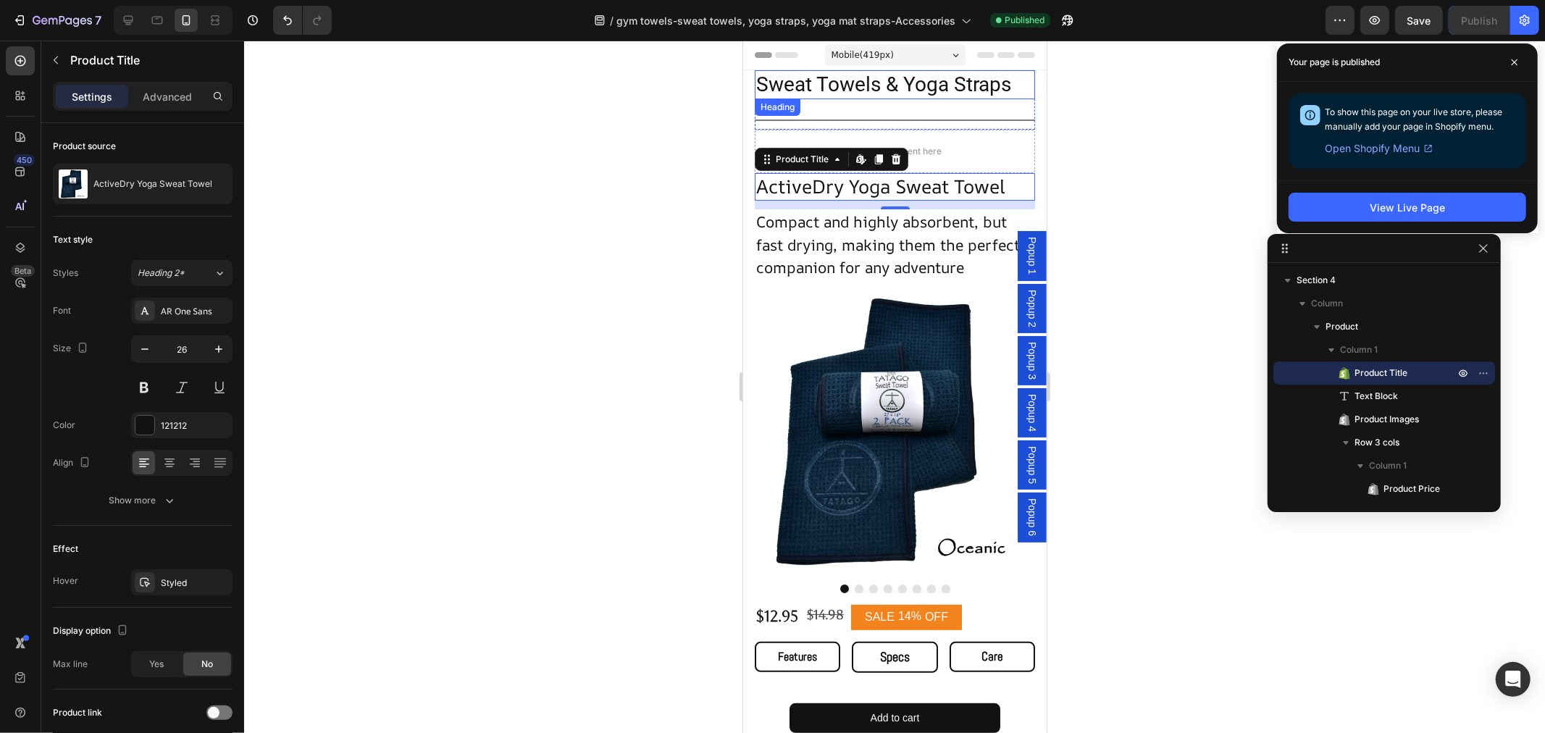
click at [858, 96] on p "Sweat Towels & Yoga Straps" at bounding box center [893, 84] width 277 height 26
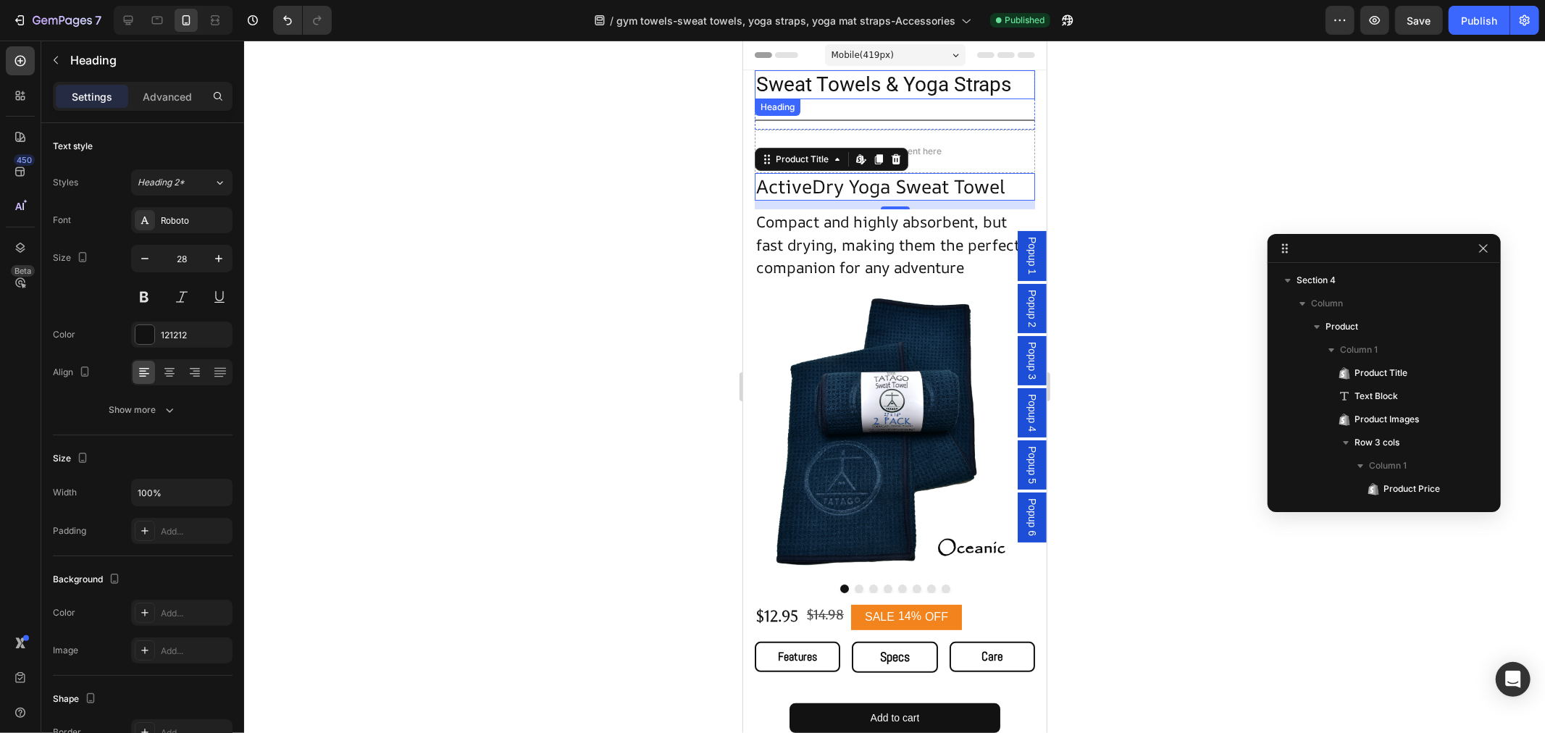
scroll to position [92, 0]
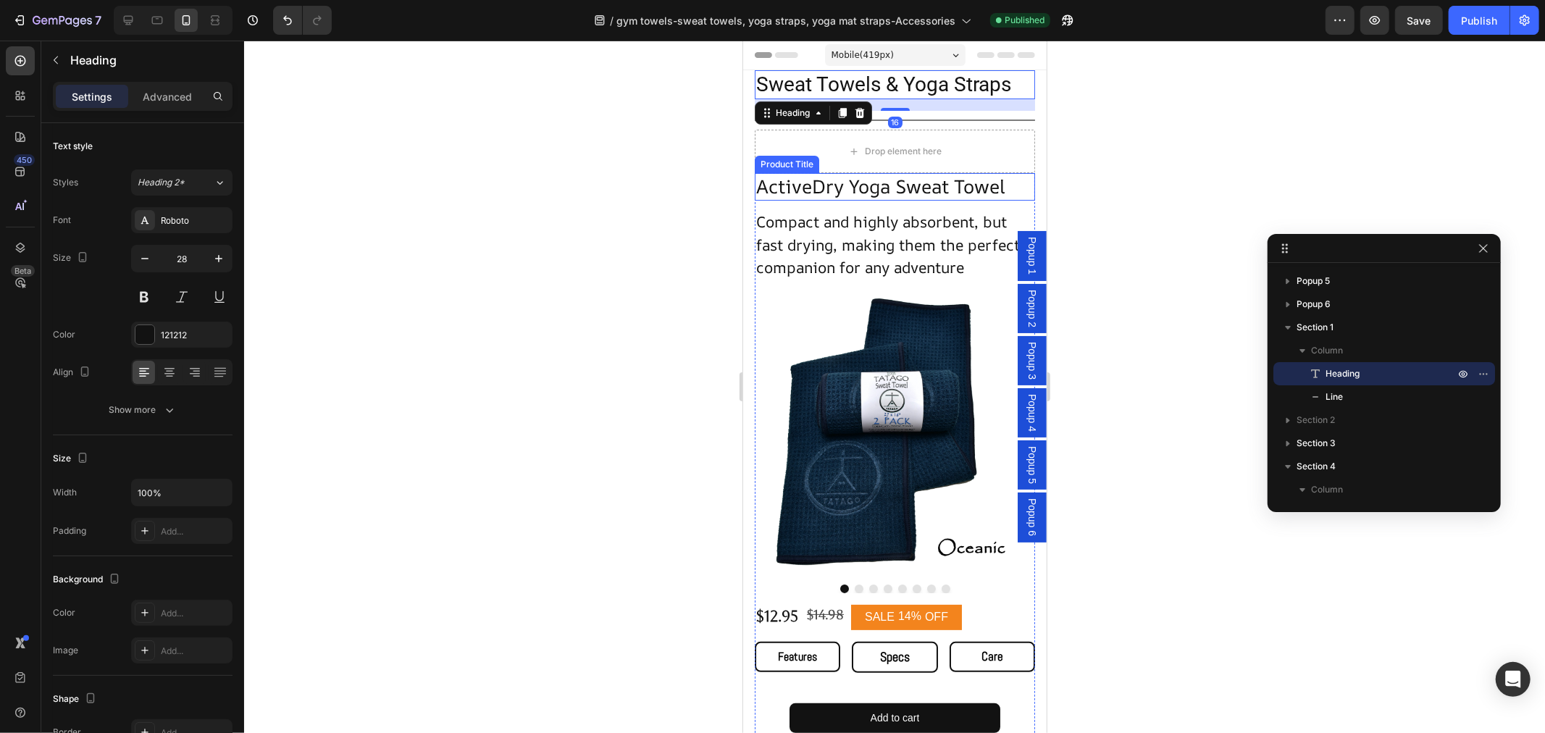
click at [883, 185] on h1 "ActiveDry Yoga Sweat Towel" at bounding box center [894, 186] width 280 height 28
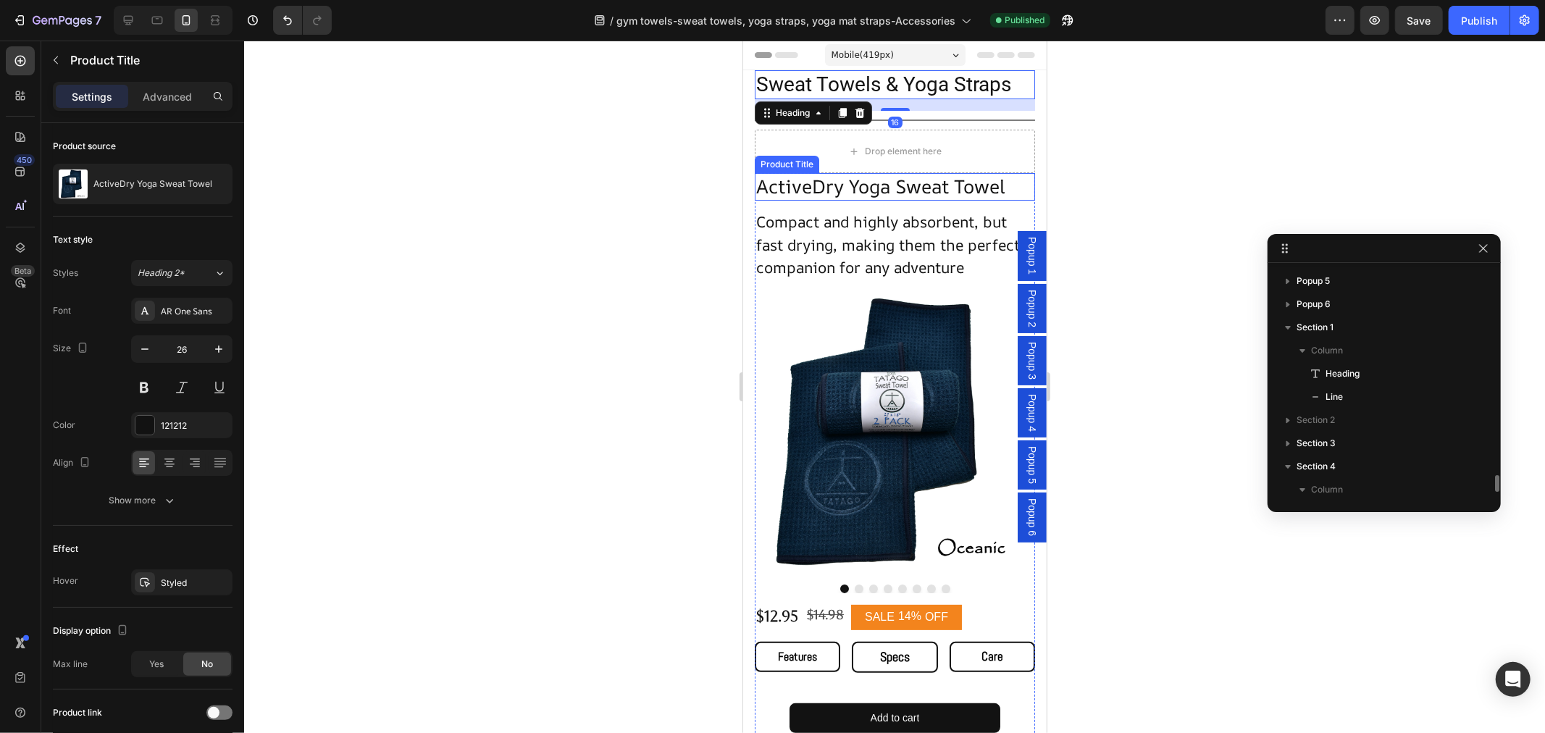
scroll to position [278, 0]
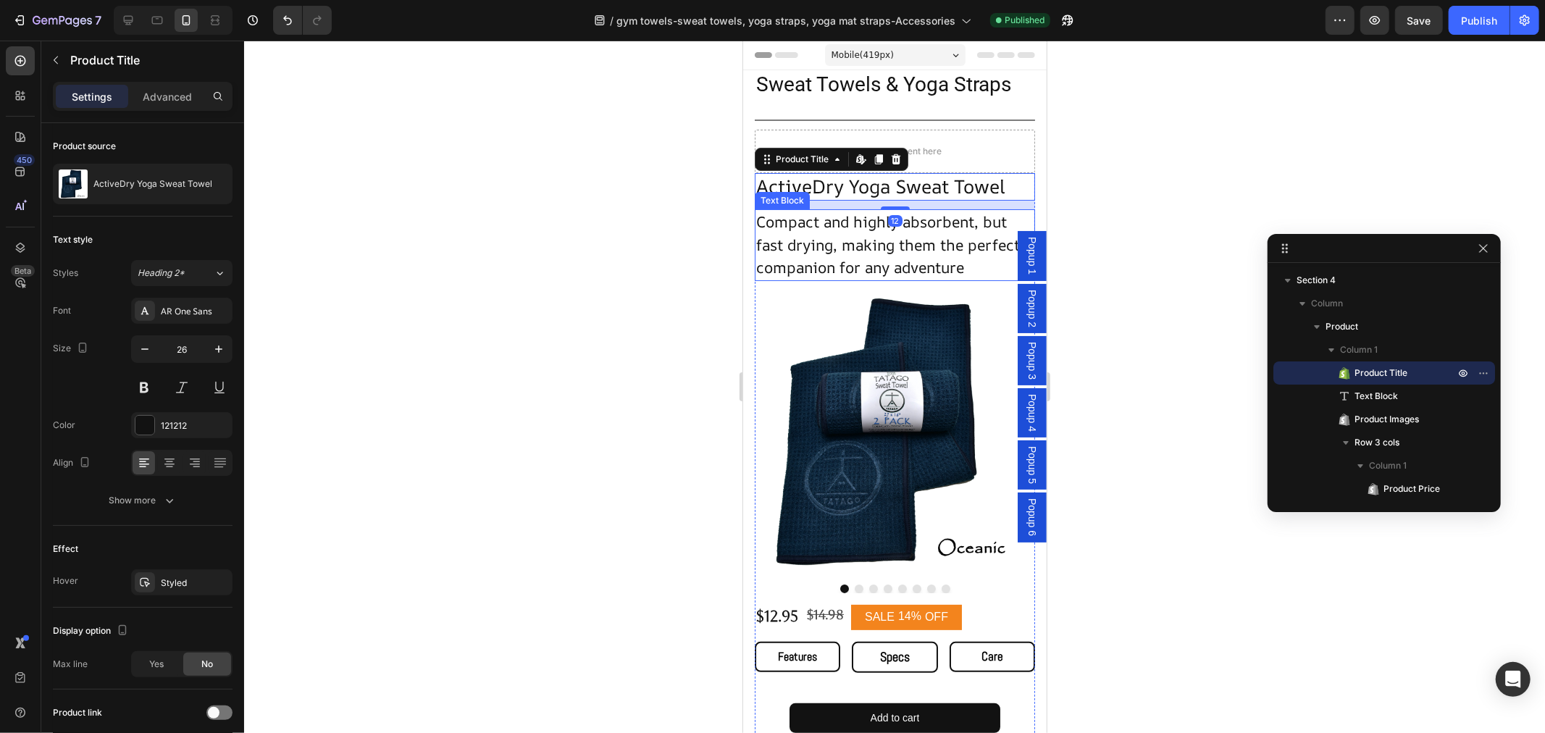
click at [870, 276] on span "Compact and highly absorbent, but fast drying, making them the perfect companio…" at bounding box center [887, 244] width 264 height 66
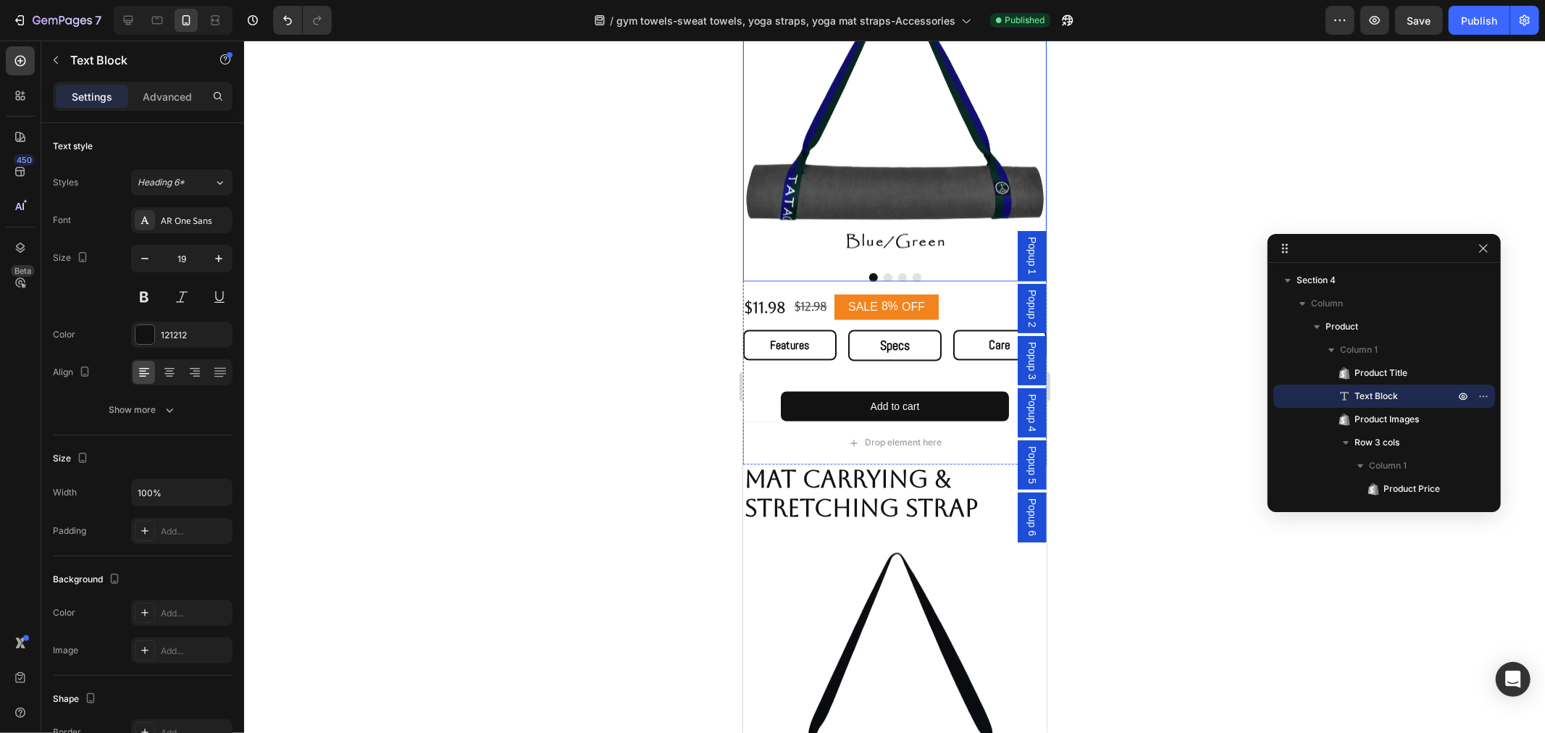
scroll to position [1931, 0]
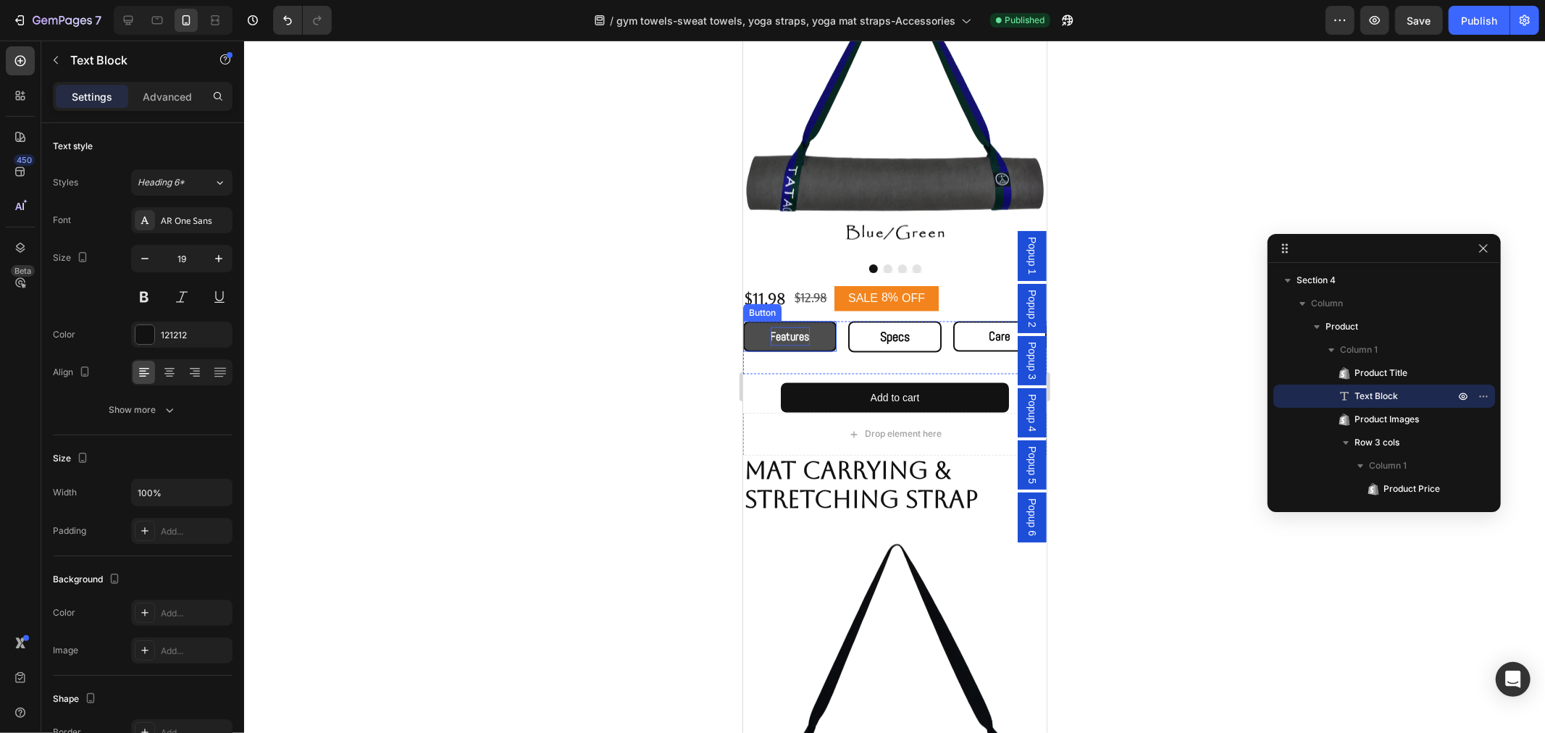
click at [785, 330] on p "Features" at bounding box center [789, 336] width 39 height 19
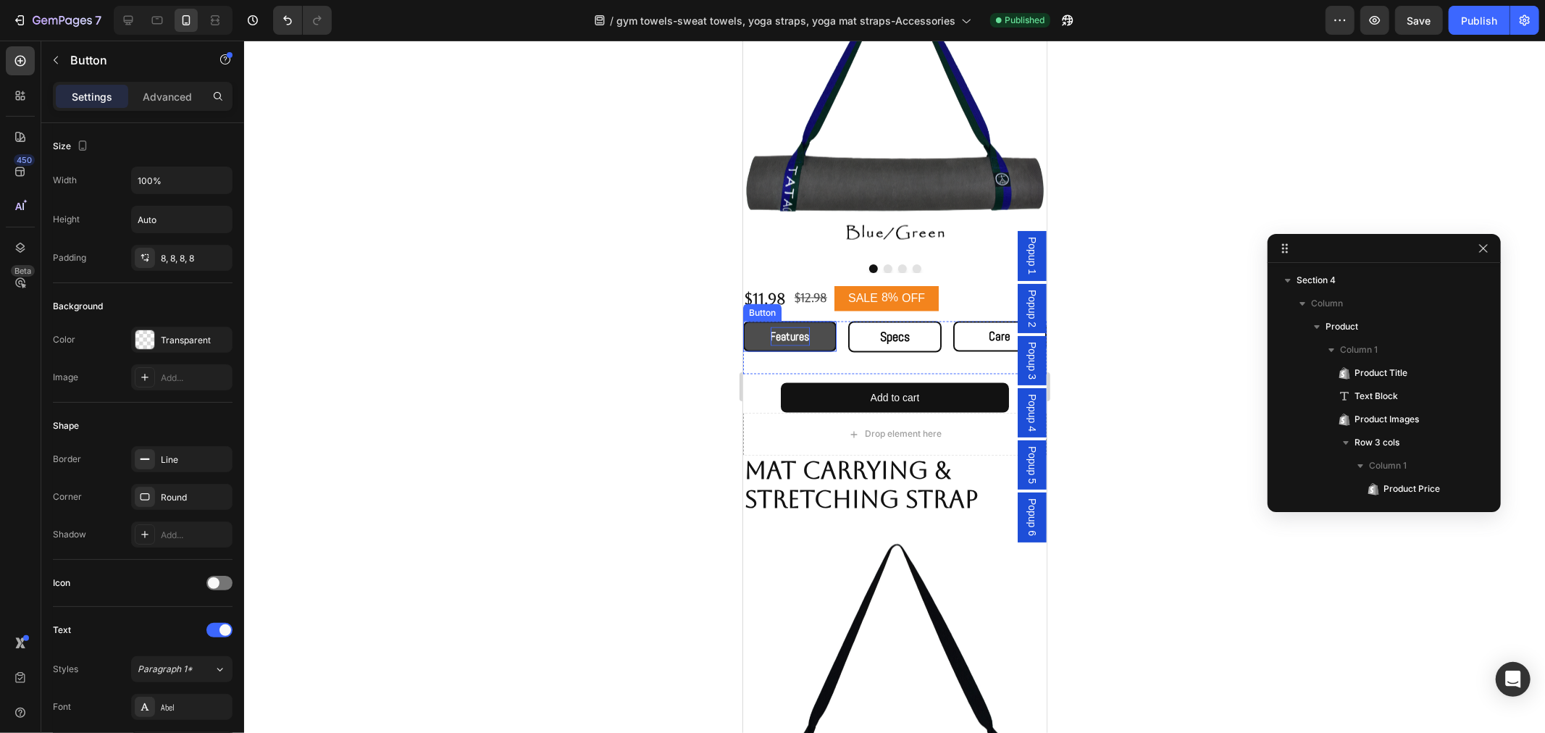
scroll to position [2219, 0]
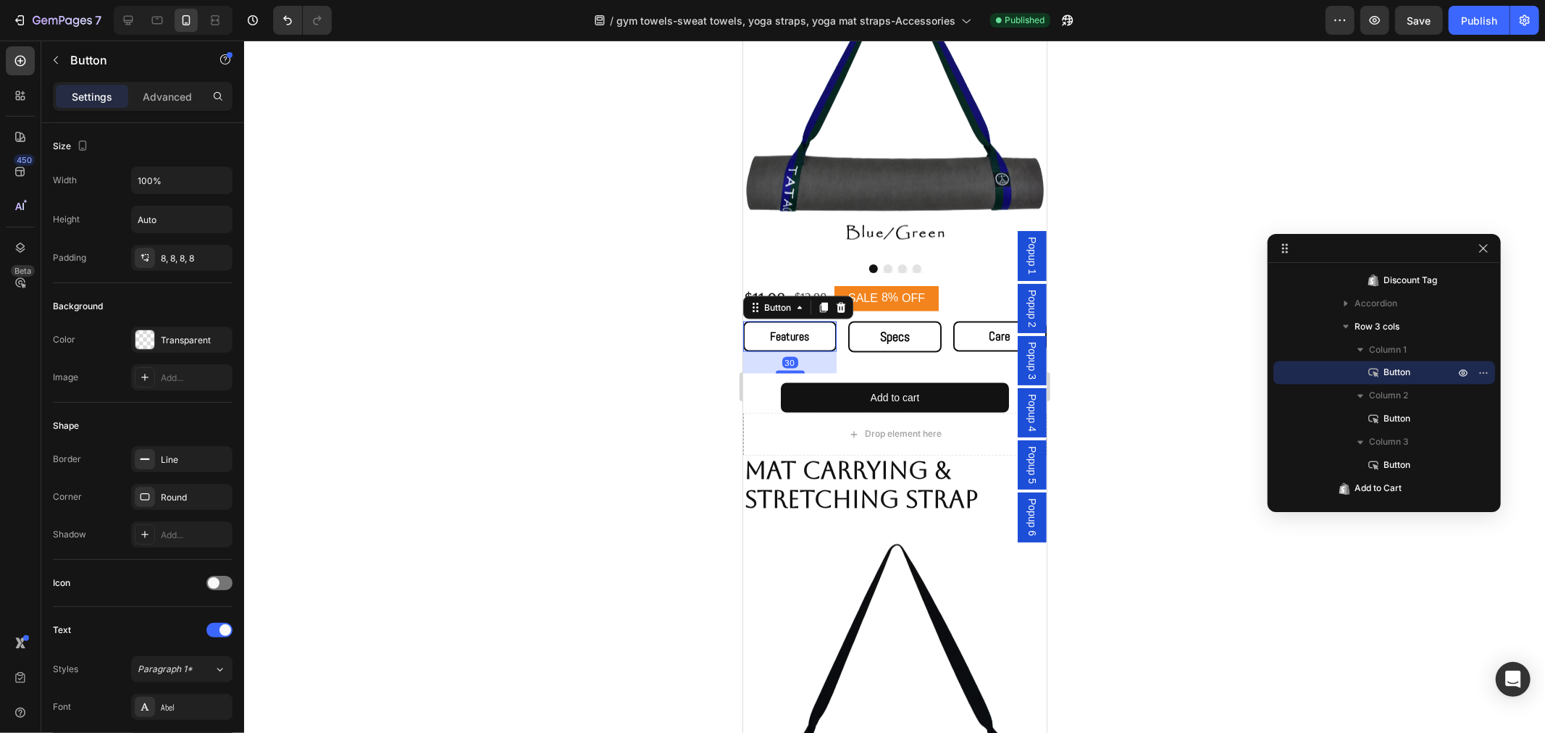
click at [1024, 263] on span "Popup 1" at bounding box center [1031, 255] width 14 height 38
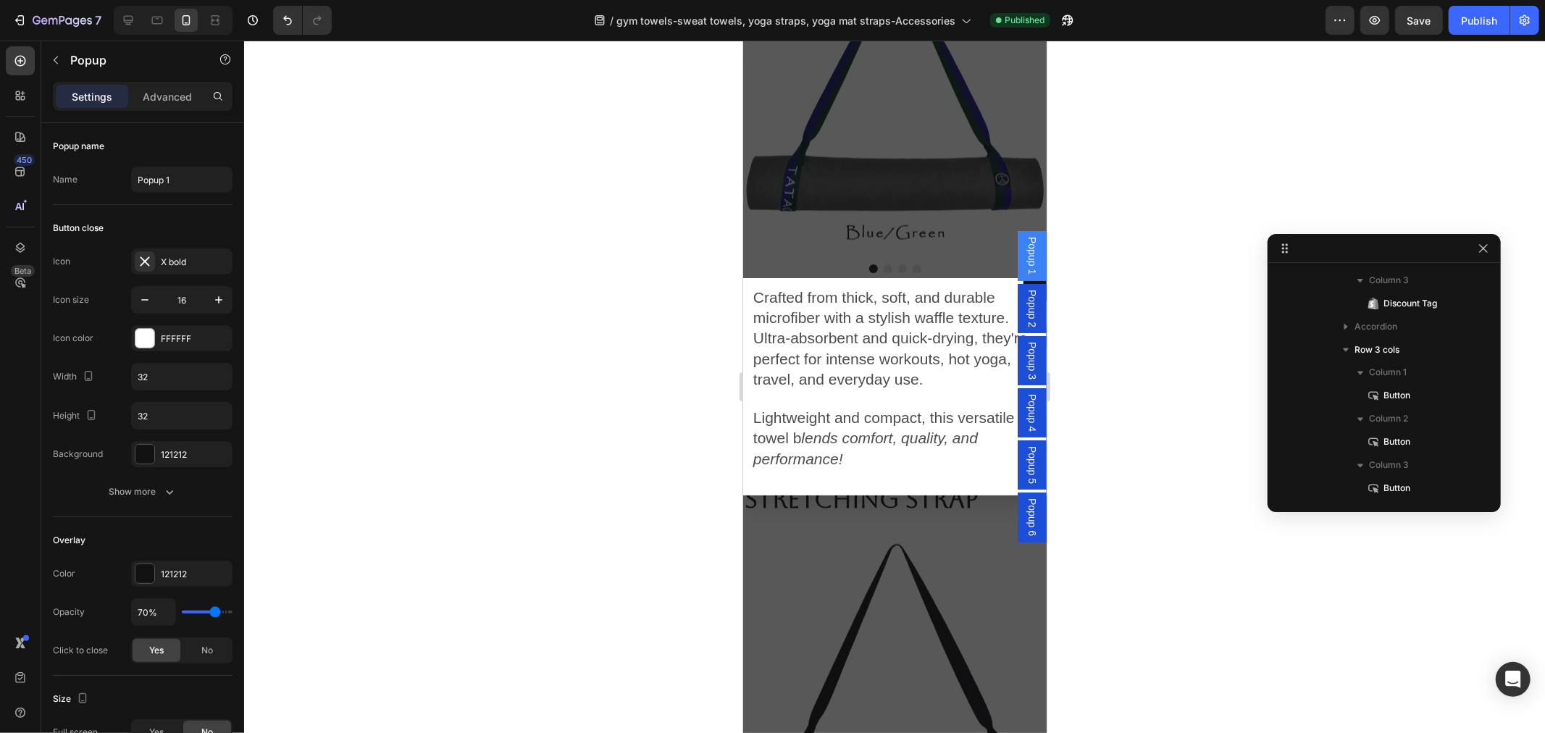
scroll to position [0, 0]
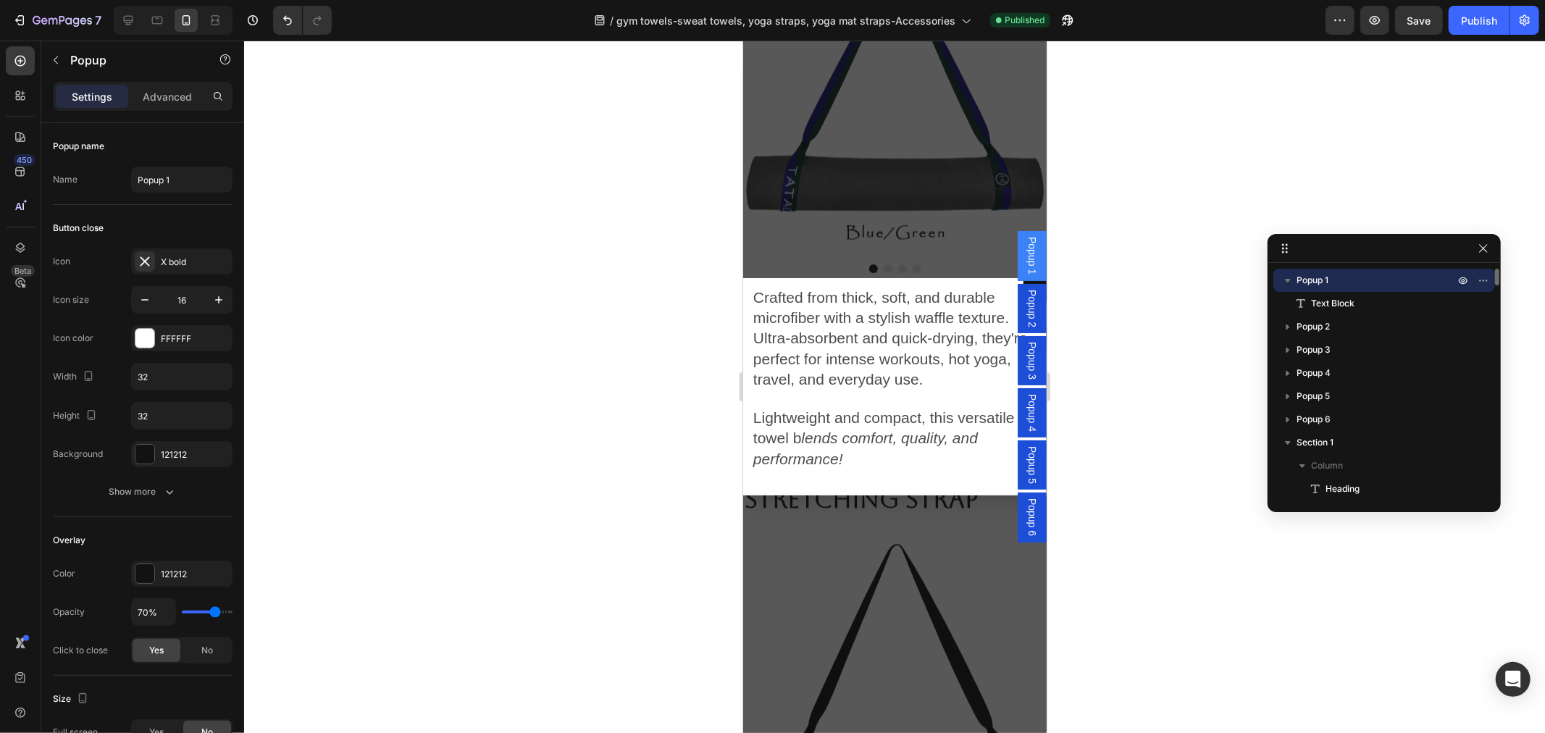
click at [918, 545] on div "Backdrop" at bounding box center [893, 386] width 303 height 692
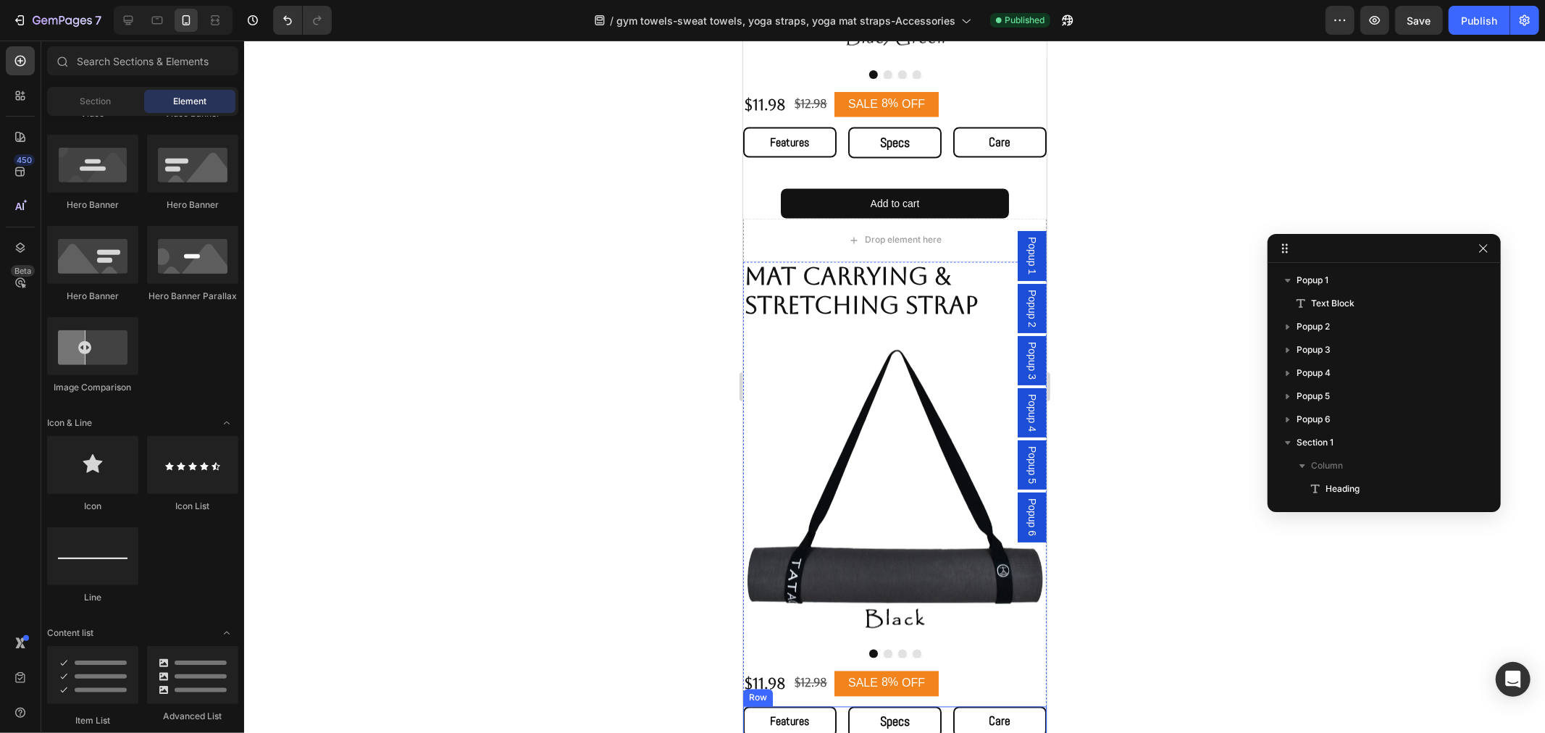
scroll to position [2334, 0]
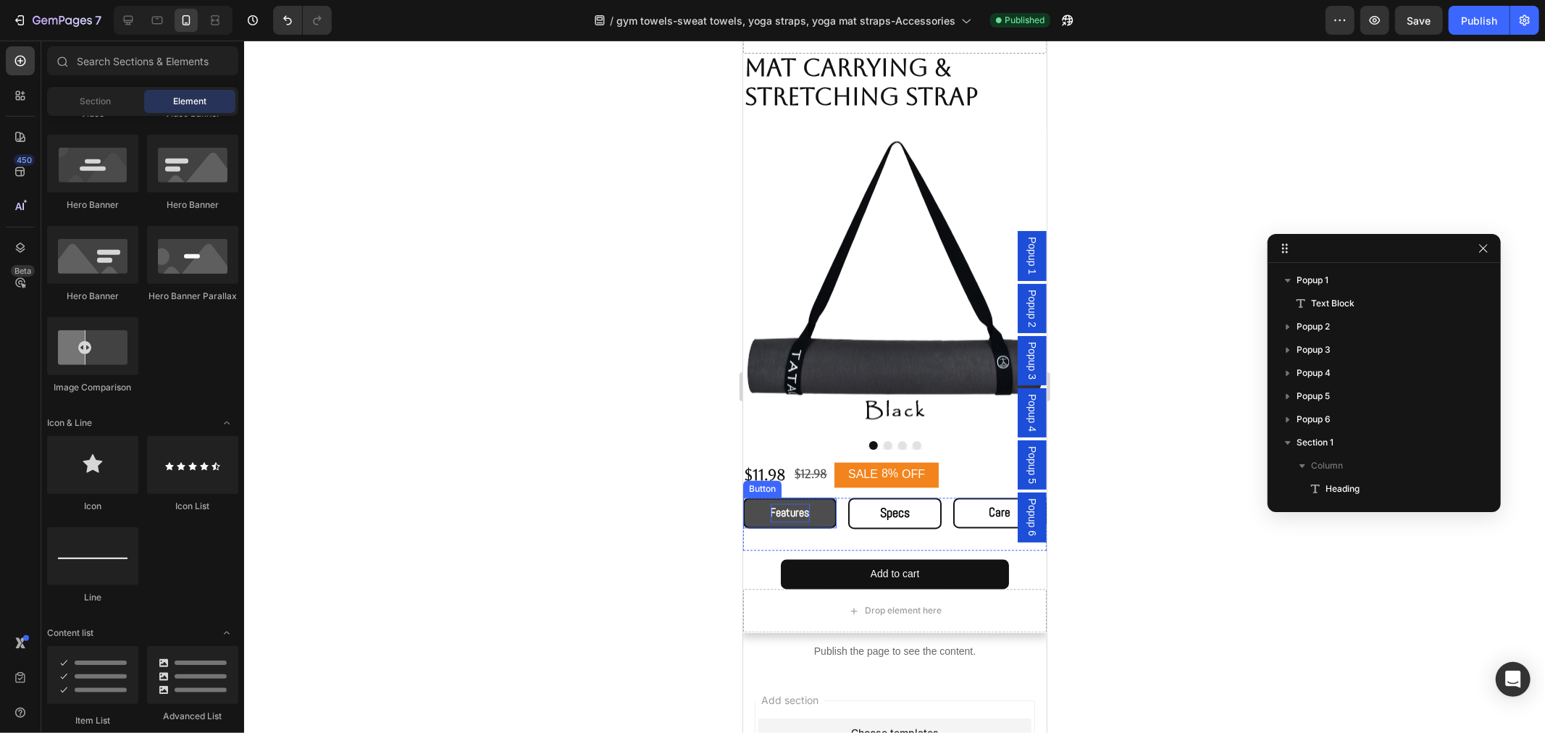
click at [792, 505] on span "Features" at bounding box center [789, 512] width 39 height 15
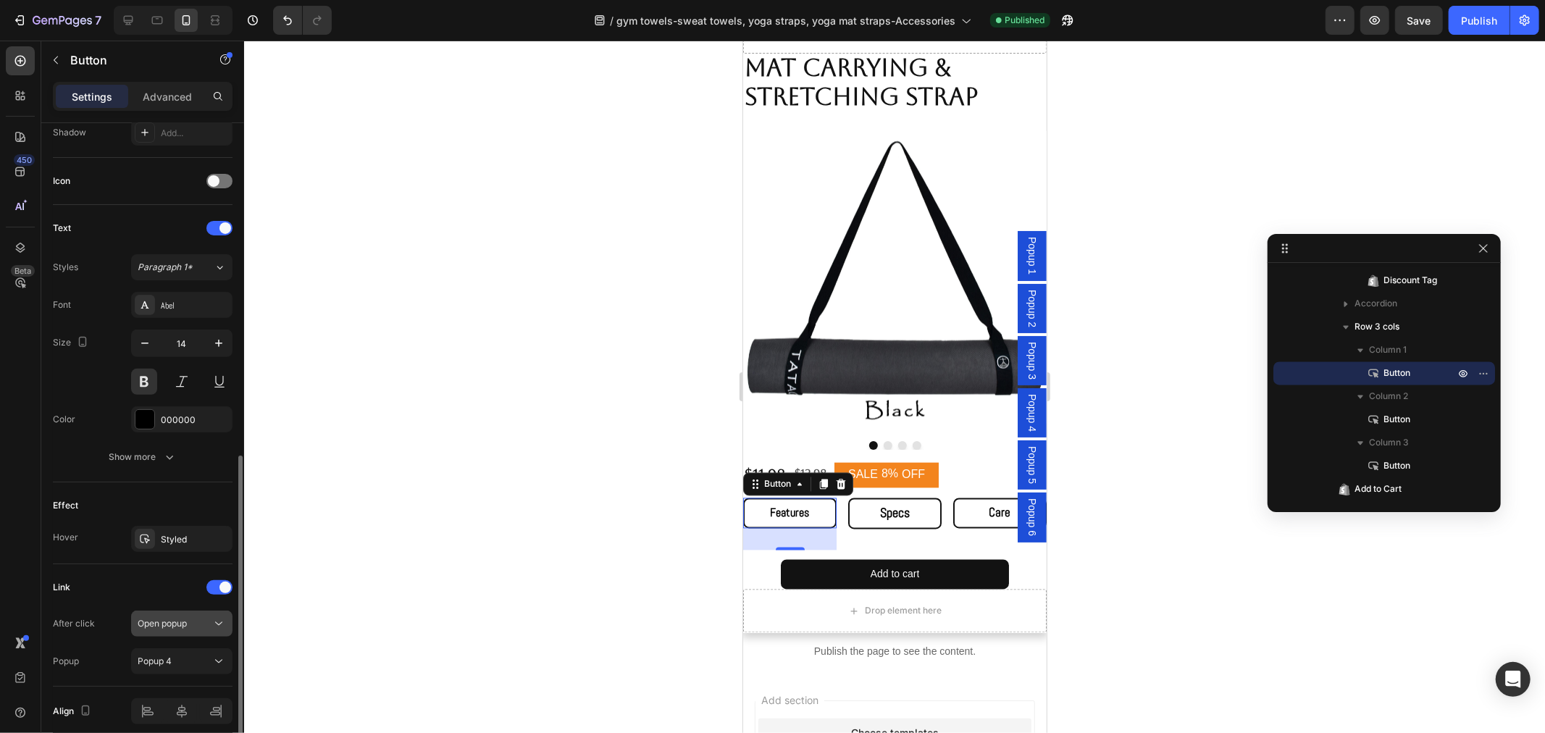
scroll to position [464, 0]
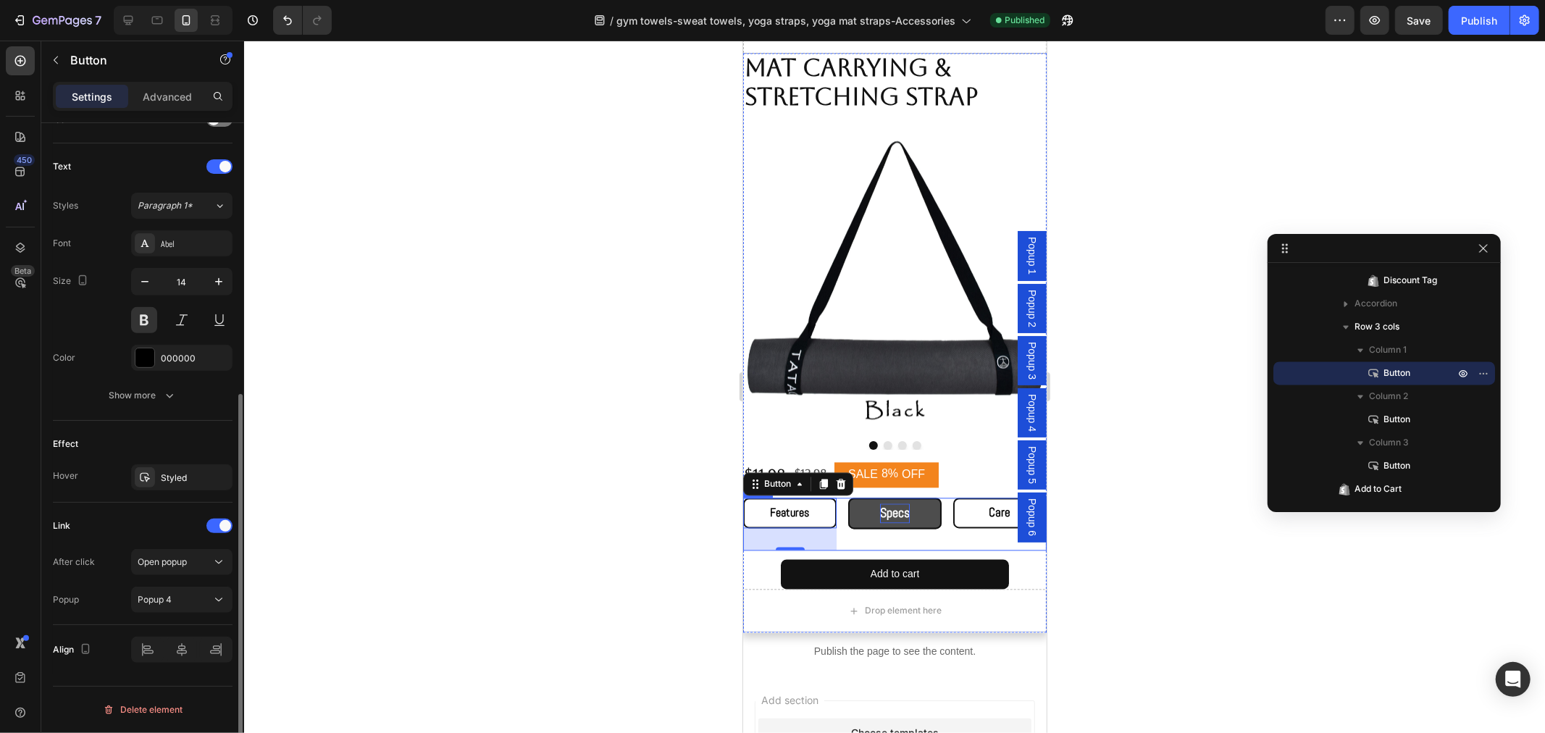
click at [884, 504] on span "Specs" at bounding box center [894, 512] width 30 height 17
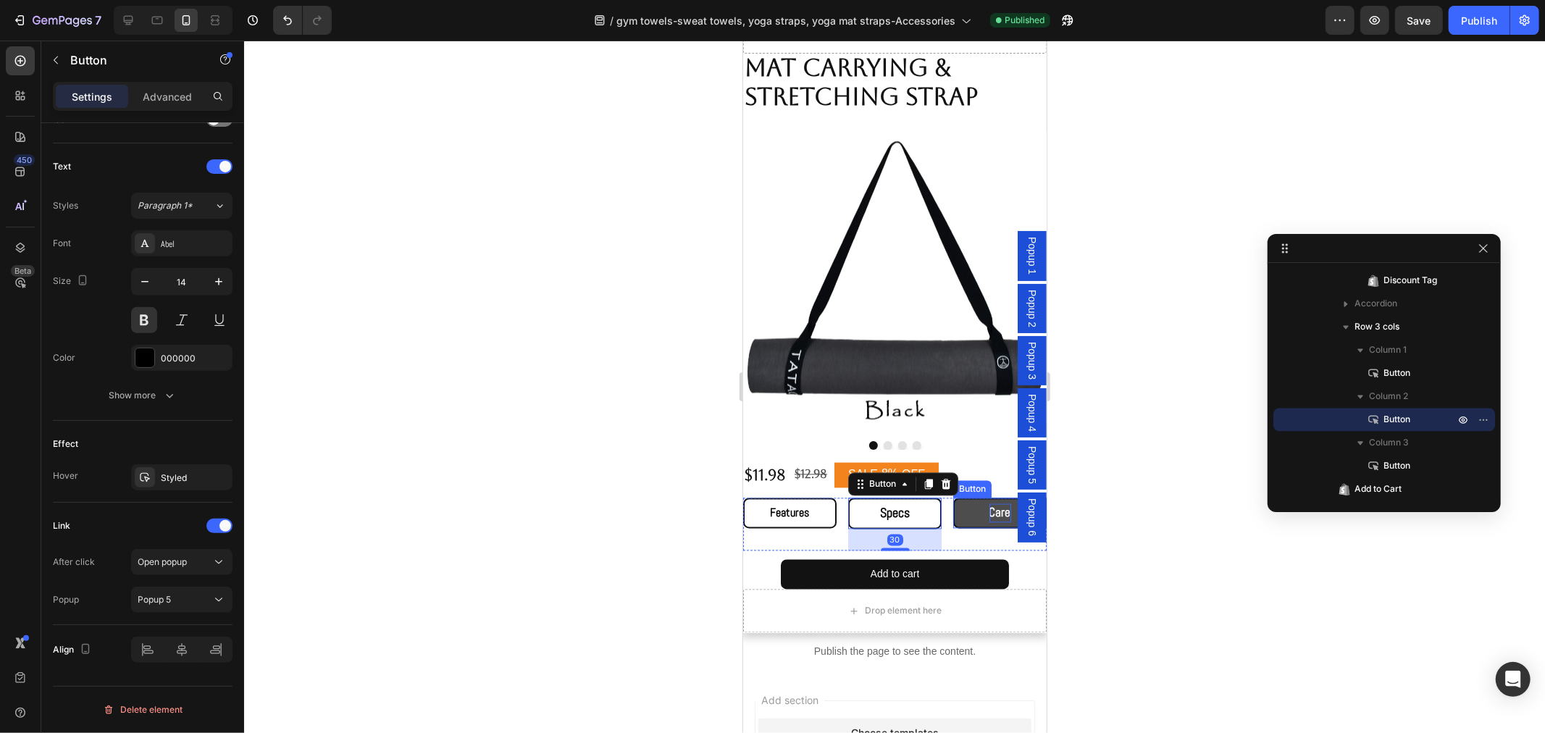
click at [989, 504] on span "Care" at bounding box center [1000, 512] width 22 height 16
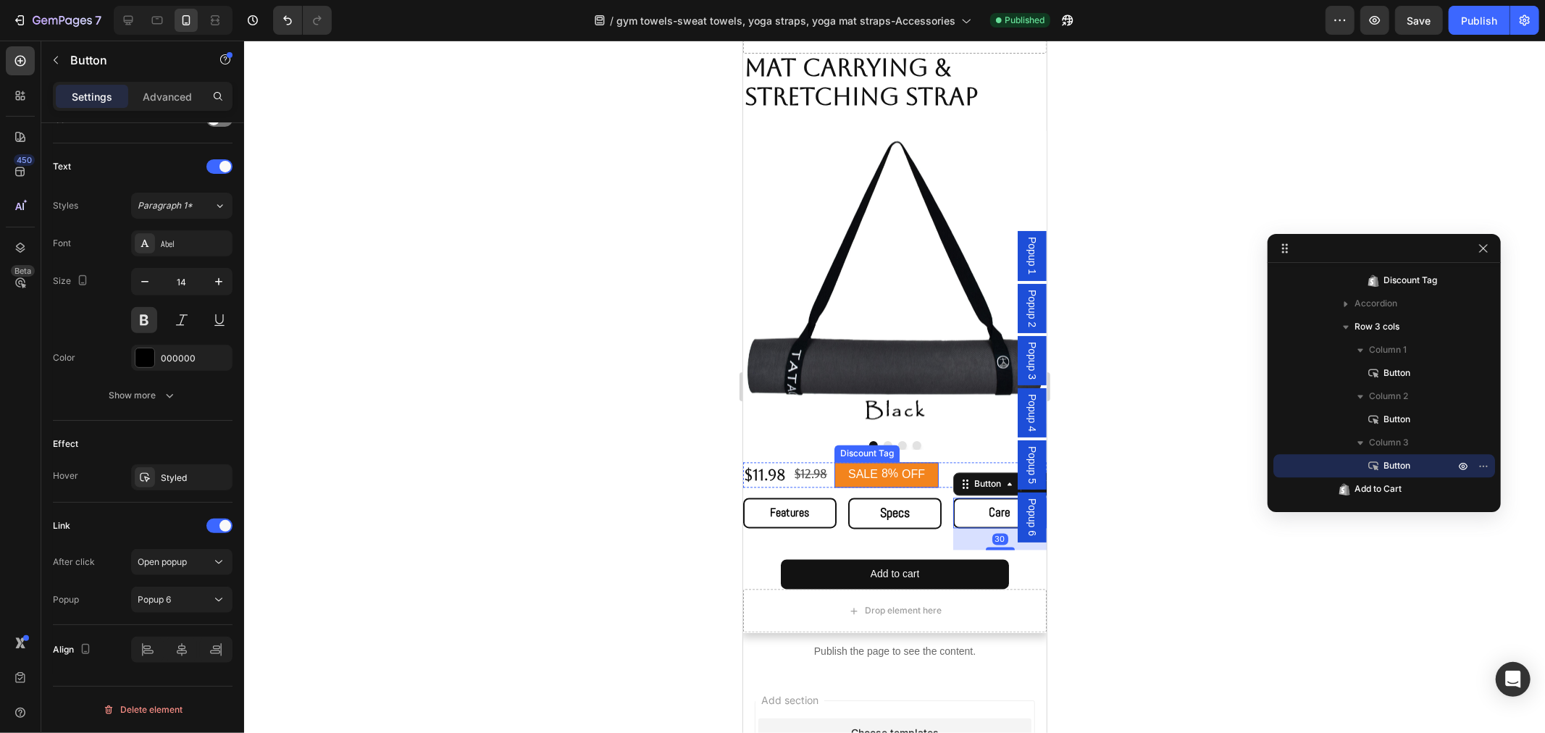
click at [896, 465] on div "8%" at bounding box center [889, 474] width 20 height 18
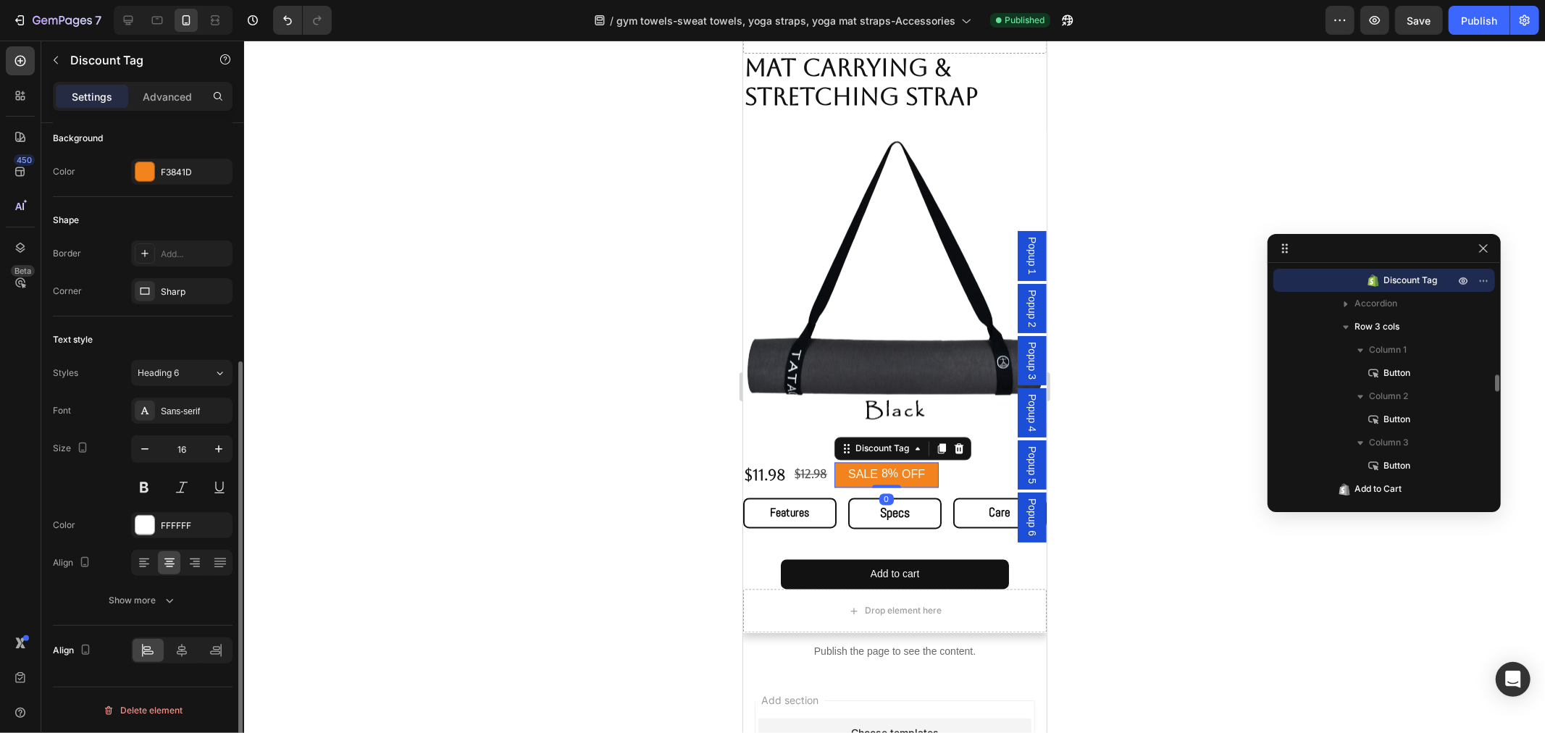
scroll to position [0, 0]
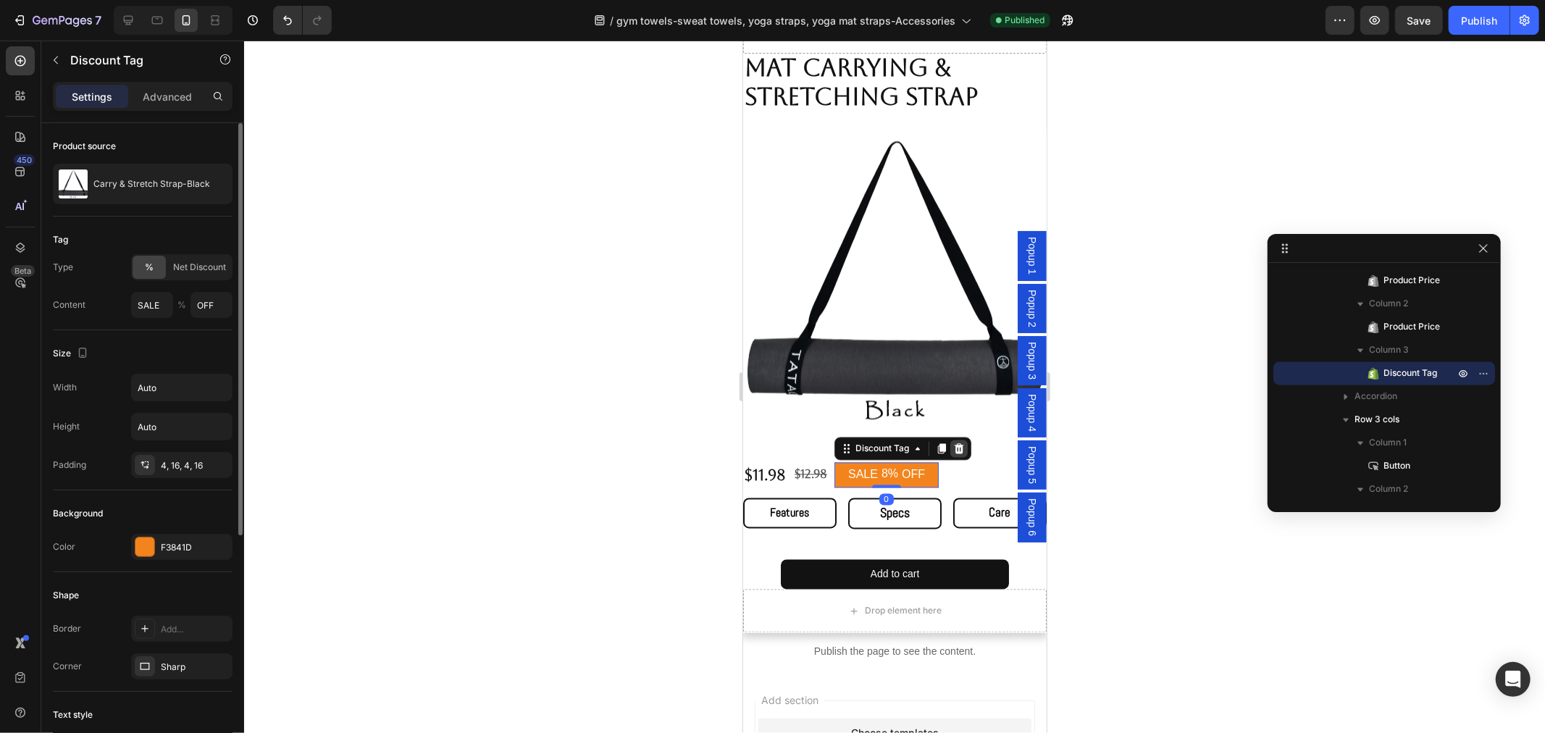
click at [949, 440] on div at bounding box center [957, 448] width 17 height 17
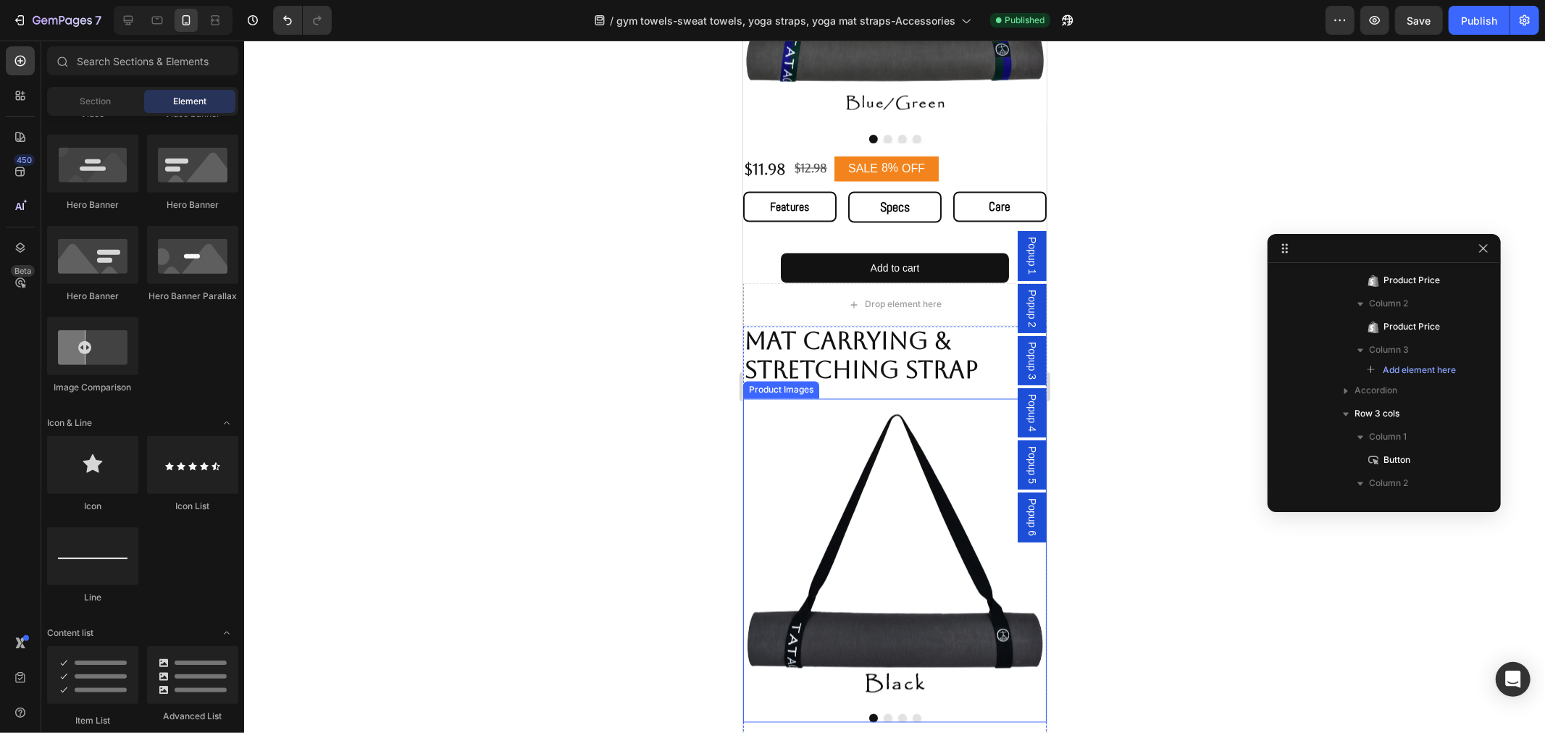
scroll to position [1850, 0]
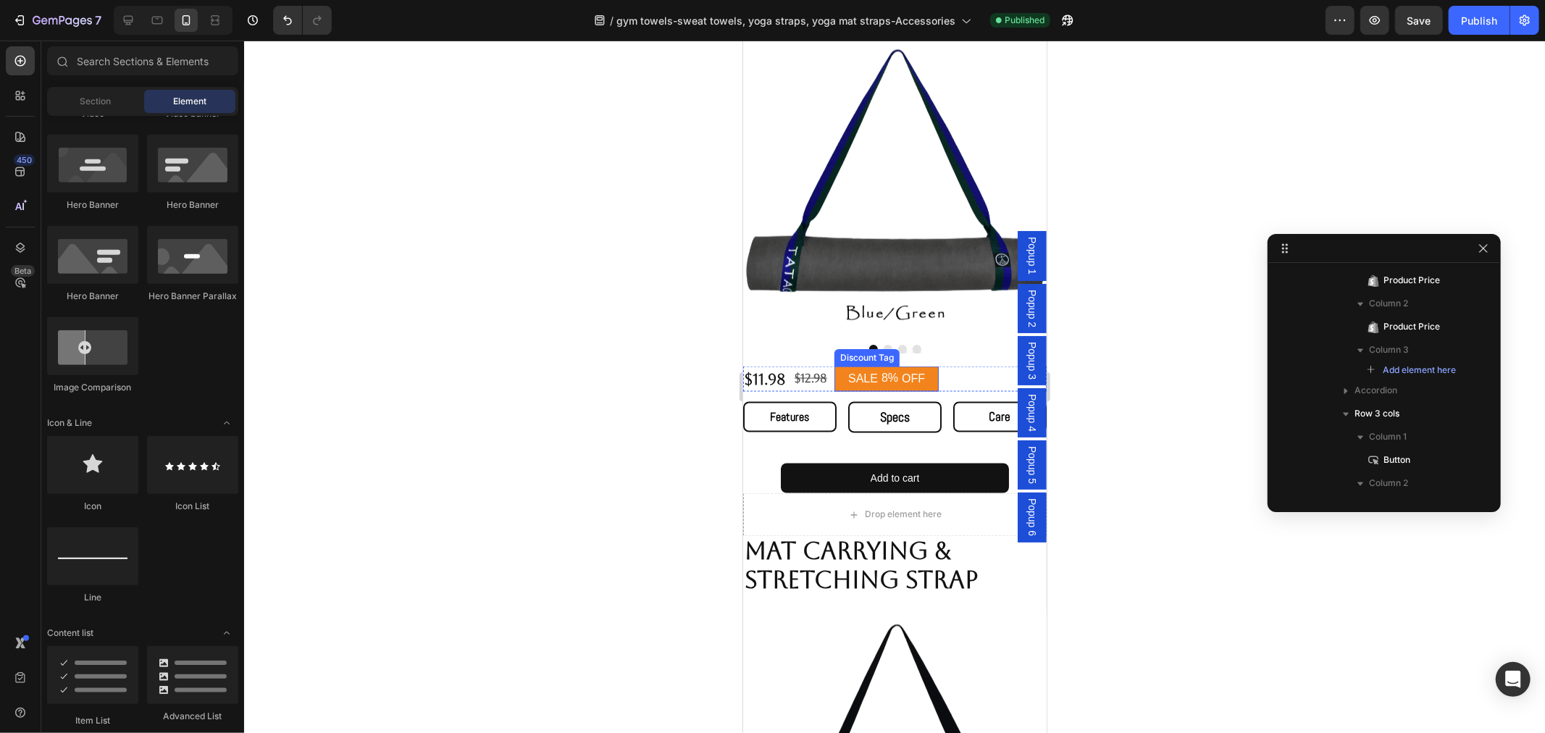
click at [920, 369] on div "OFF" at bounding box center [913, 379] width 28 height 20
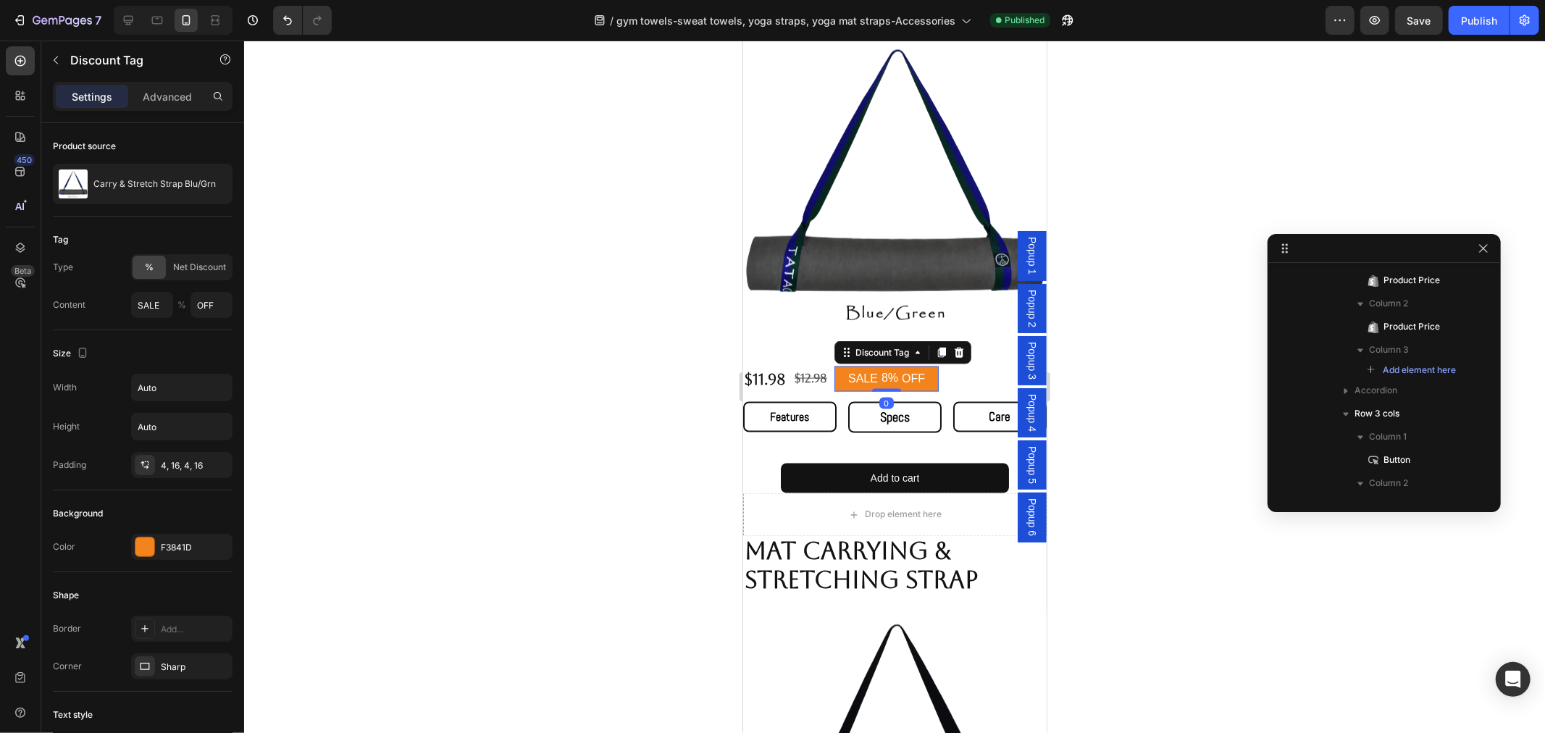
scroll to position [2149, 0]
click at [954, 343] on div at bounding box center [957, 351] width 17 height 17
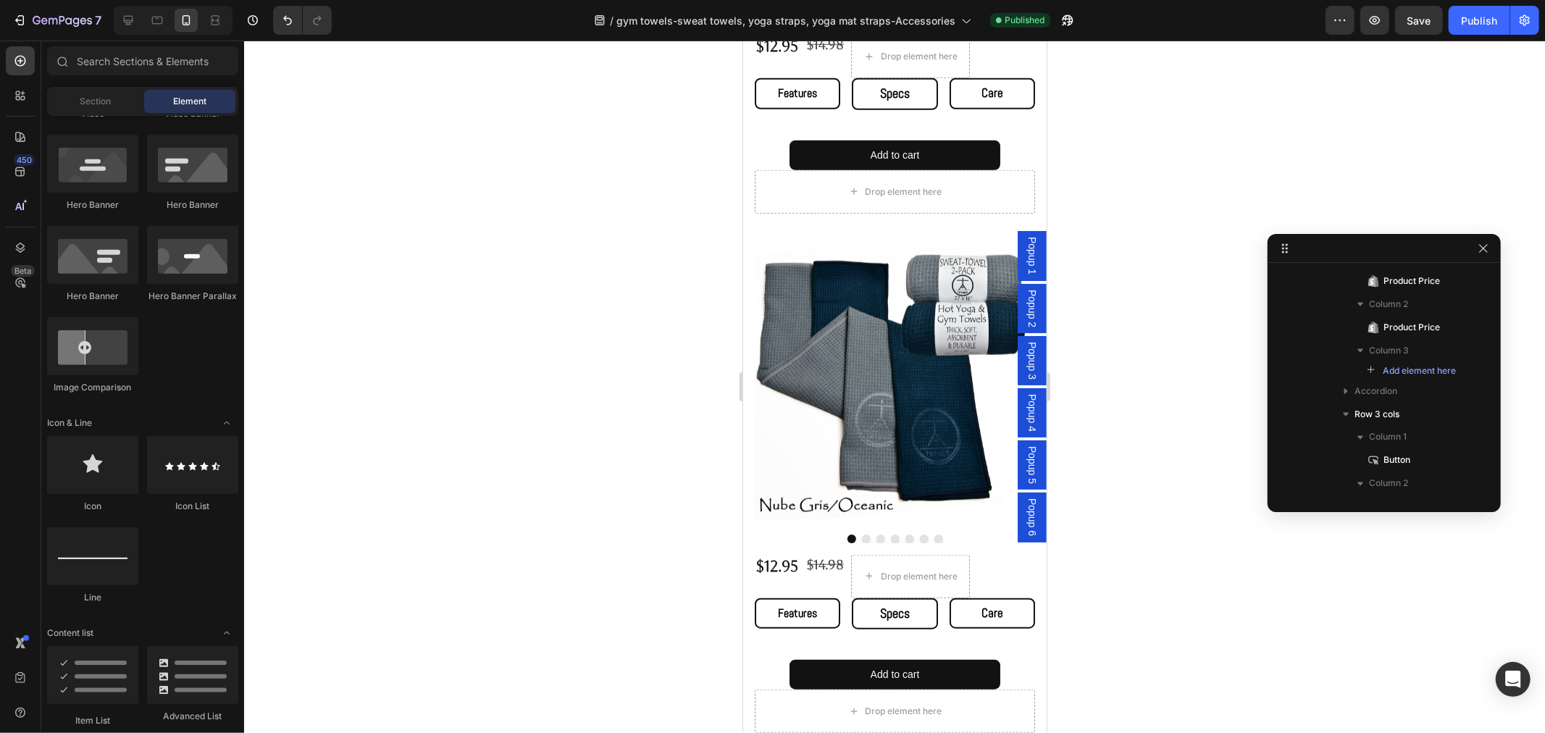
scroll to position [1067, 0]
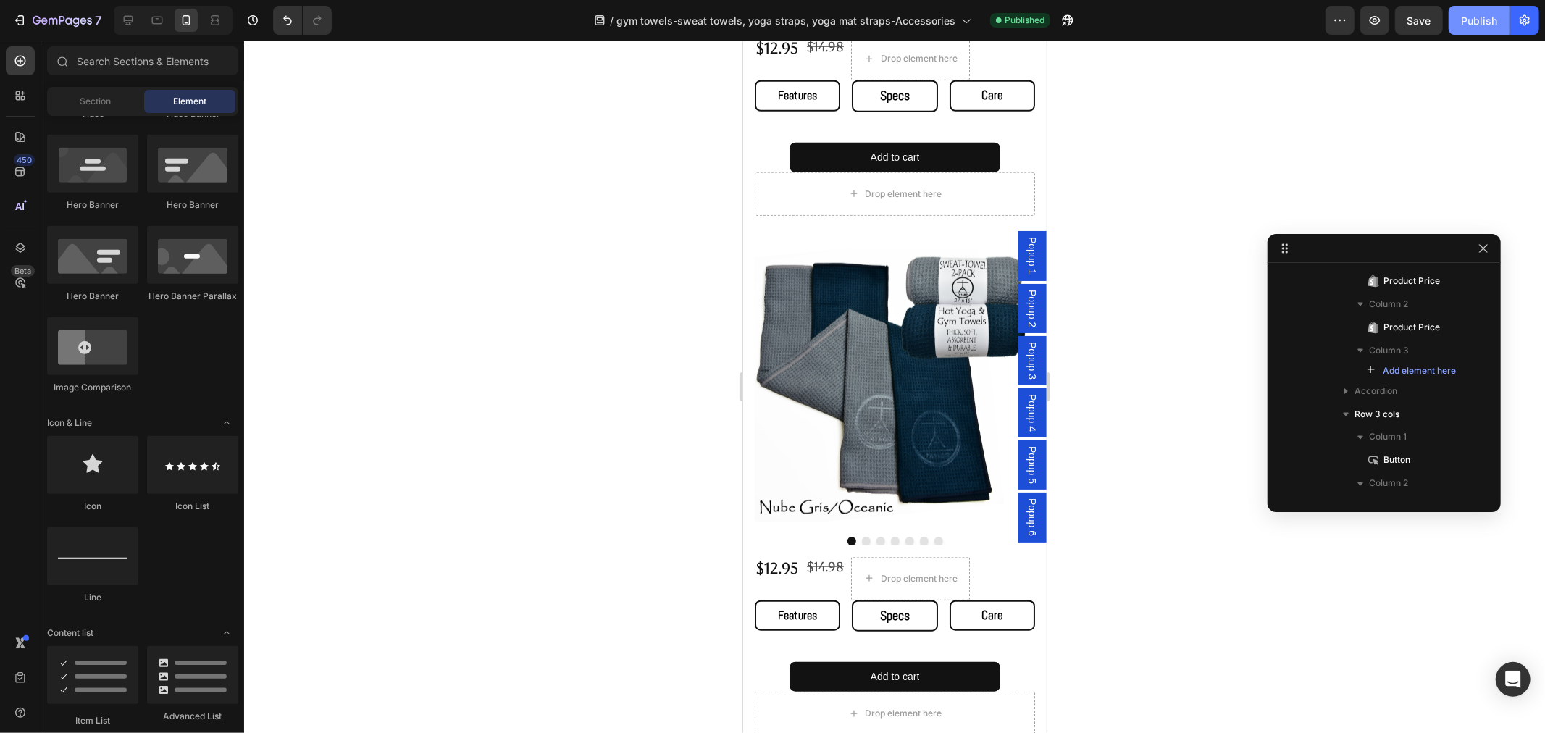
click at [1468, 27] on div "Publish" at bounding box center [1479, 20] width 36 height 15
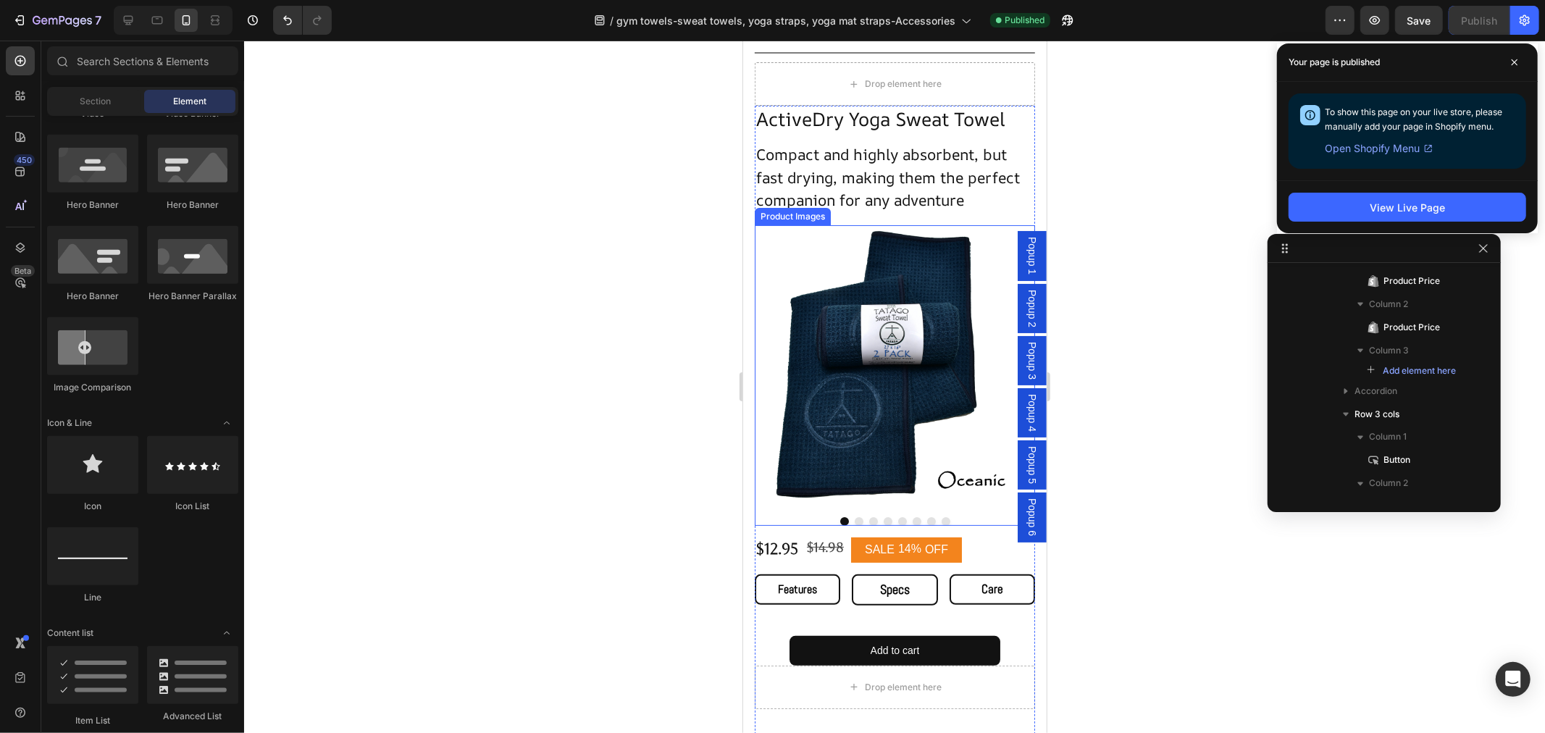
scroll to position [0, 0]
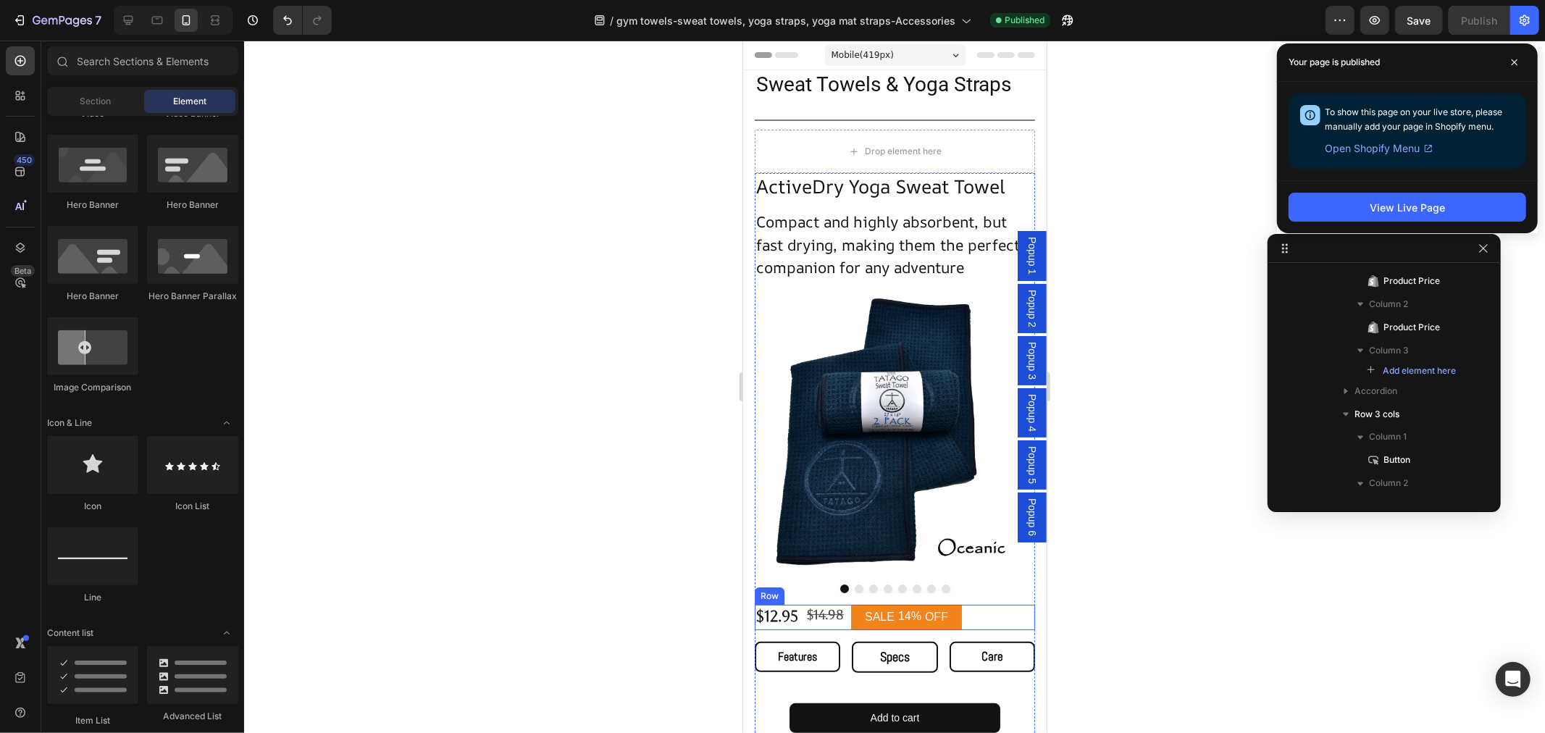
click at [968, 604] on div "$12.95 Product Price Product Price $14.98 Product Price Product Price SALE 14% …" at bounding box center [894, 616] width 280 height 25
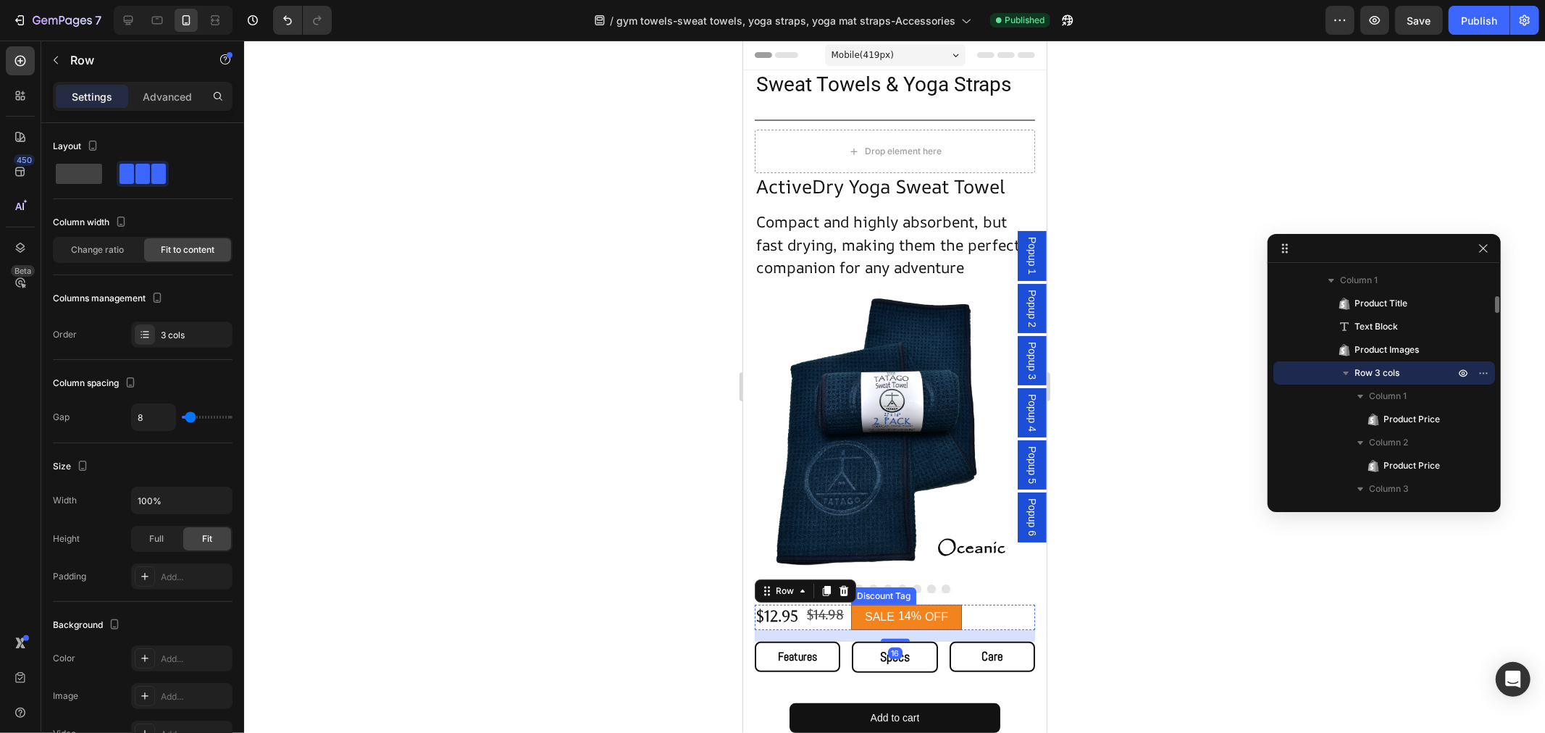
click at [915, 607] on div "14%" at bounding box center [909, 616] width 26 height 18
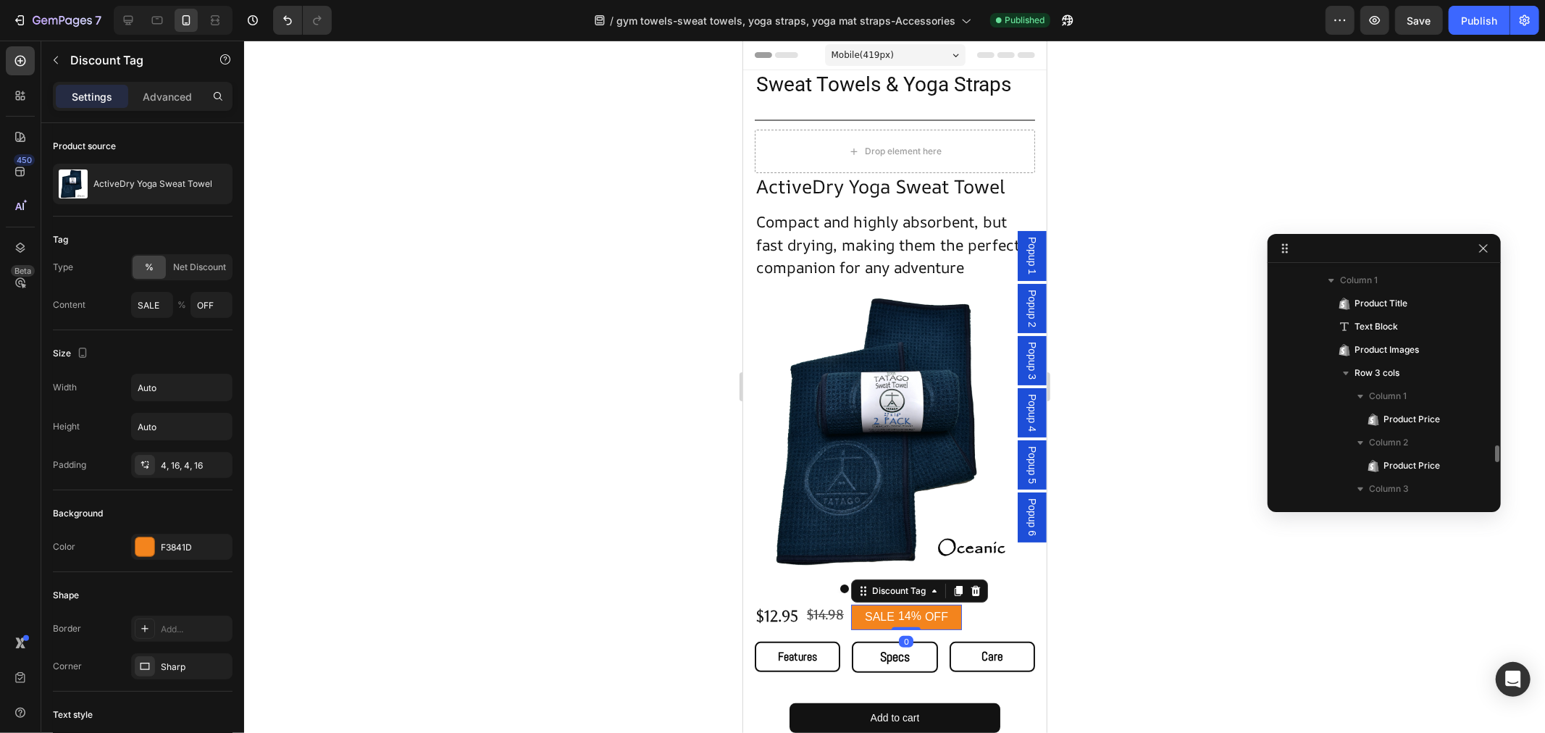
scroll to position [510, 0]
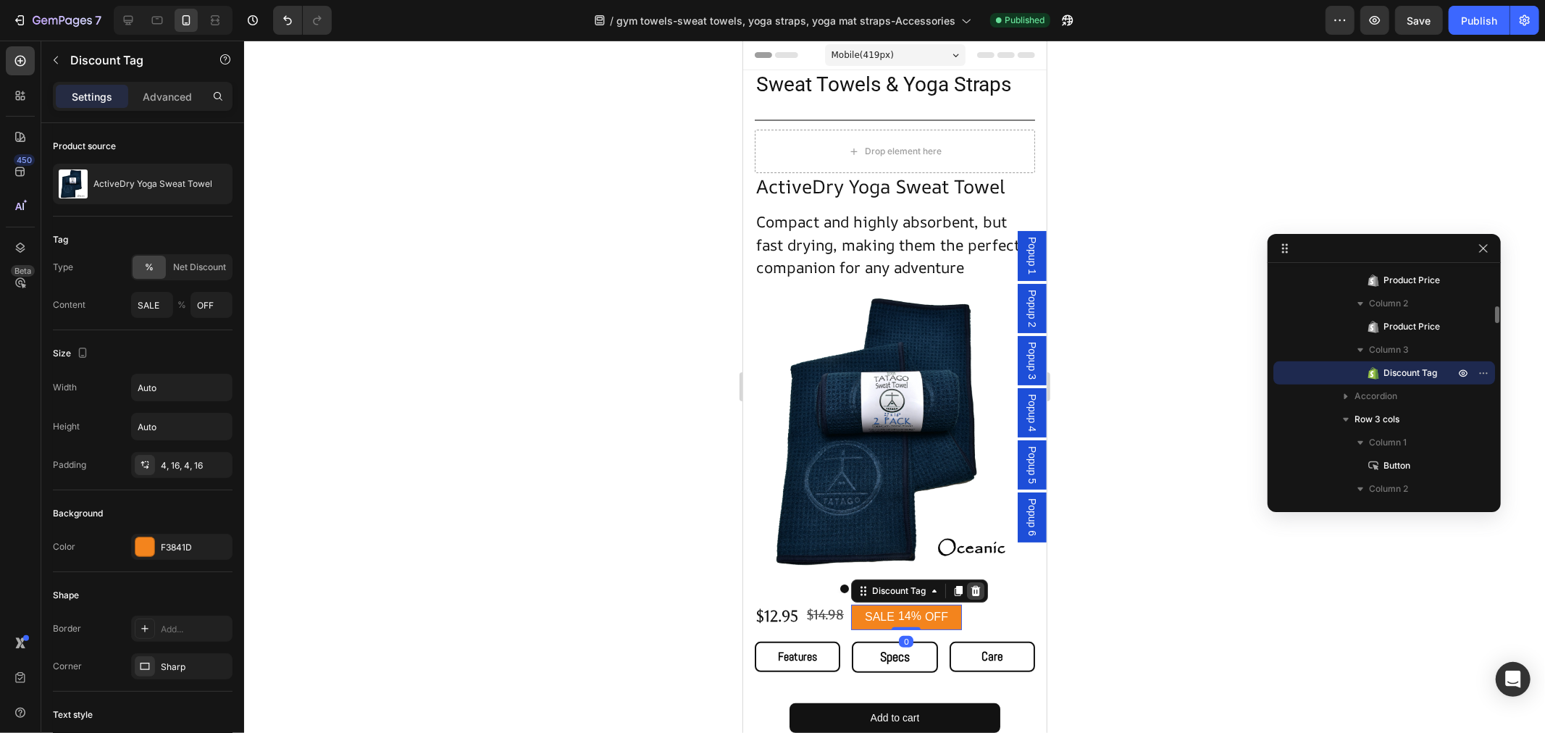
click at [973, 584] on icon at bounding box center [975, 590] width 12 height 12
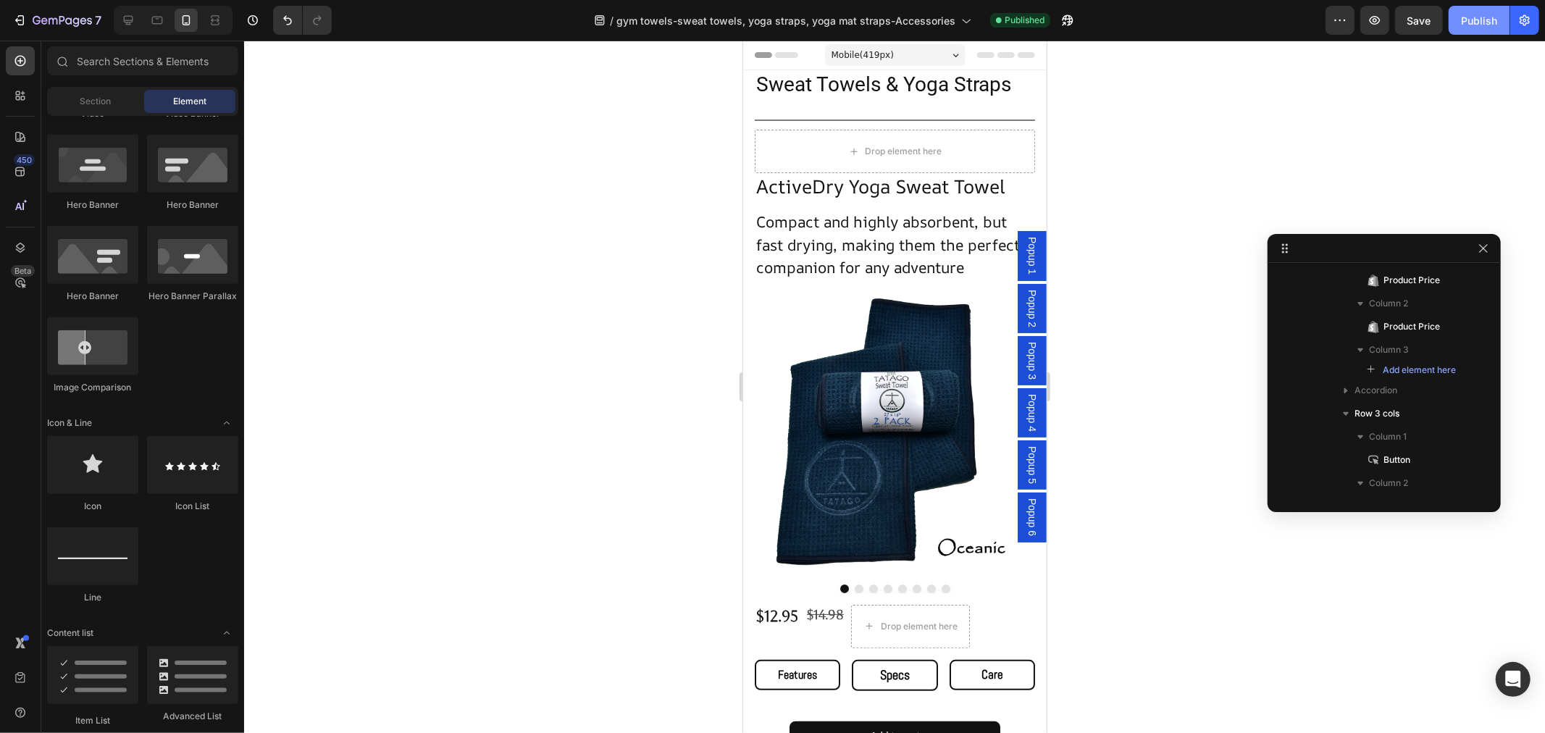
click at [1472, 26] on div "Publish" at bounding box center [1479, 20] width 36 height 15
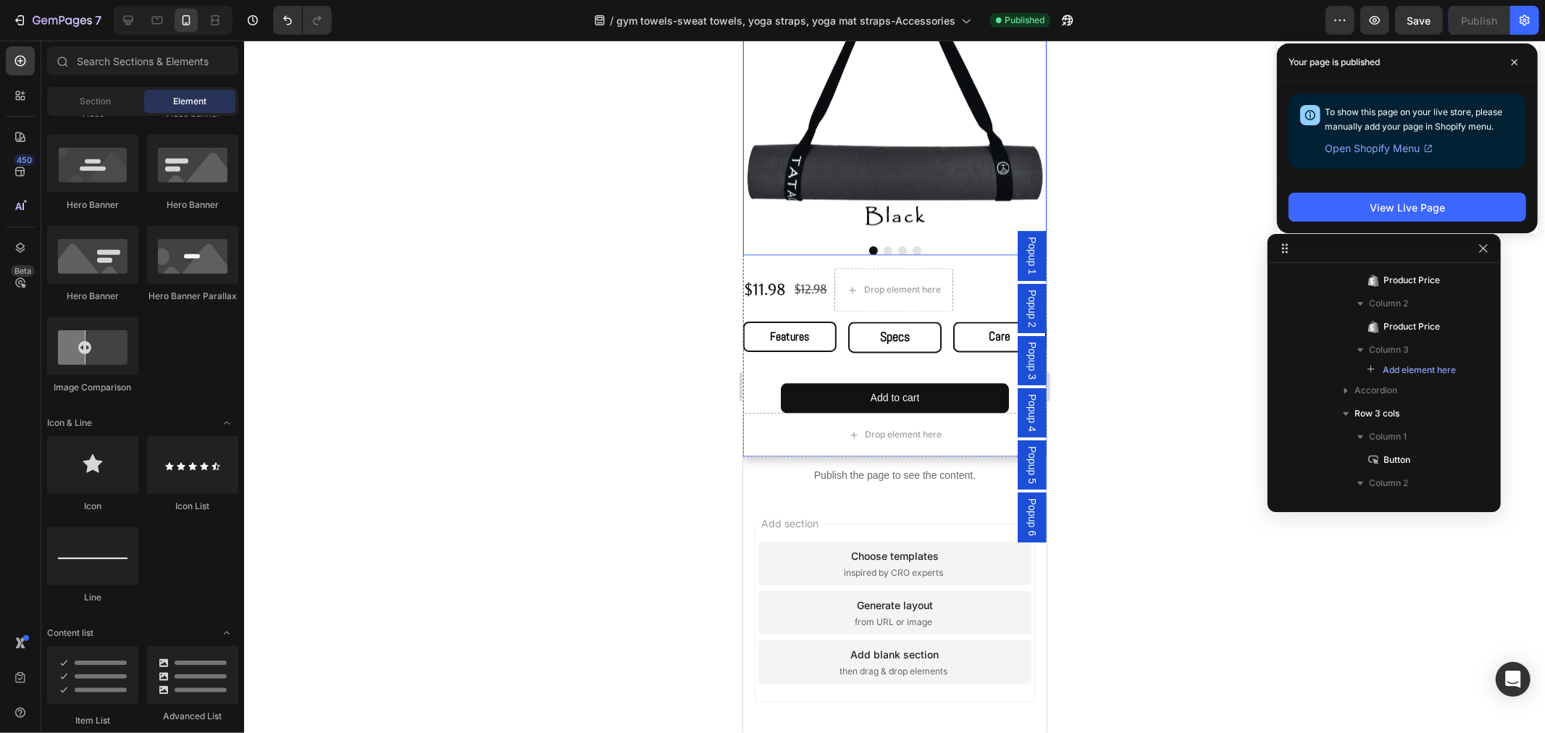
scroll to position [2575, 0]
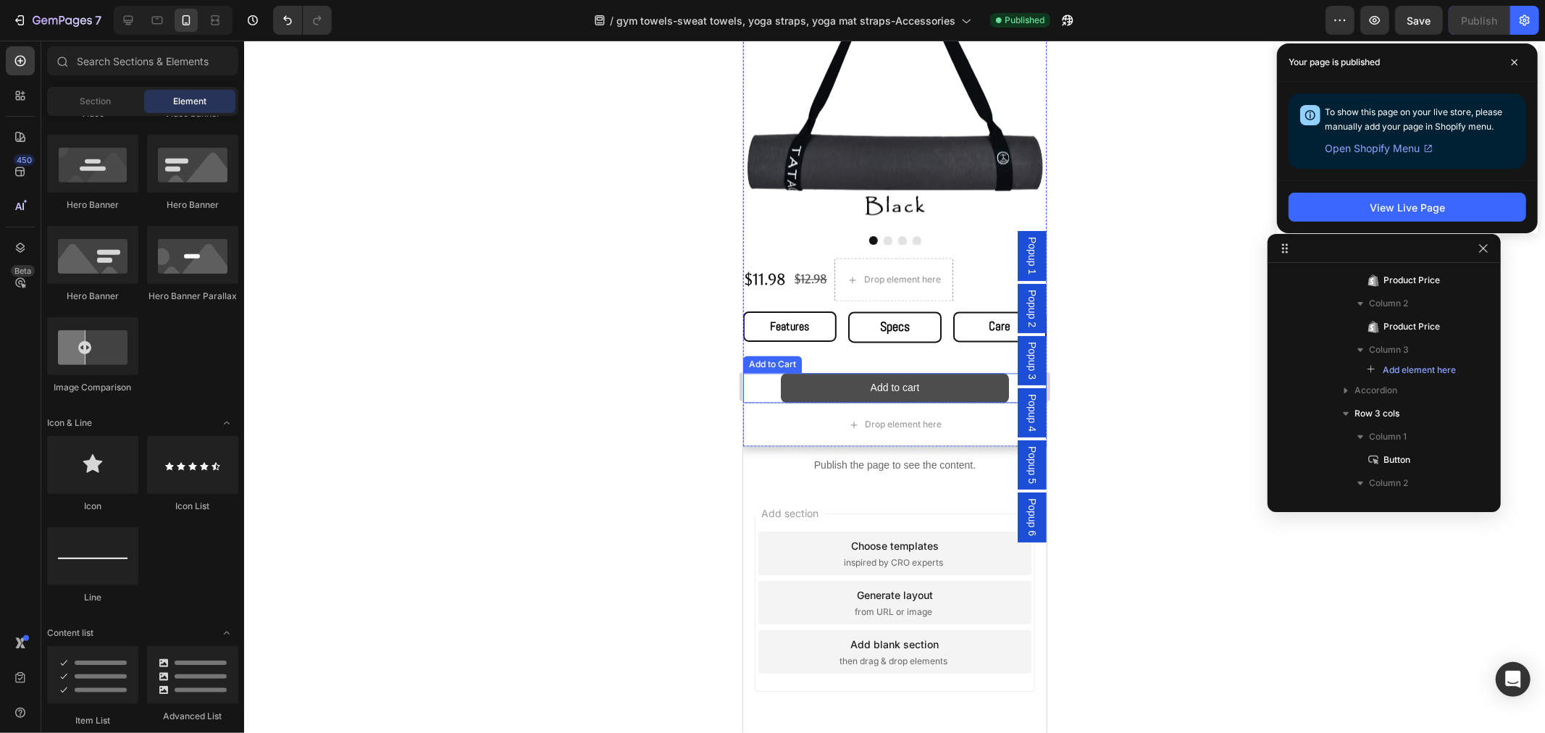
click at [812, 372] on button "Add to cart" at bounding box center [893, 387] width 227 height 30
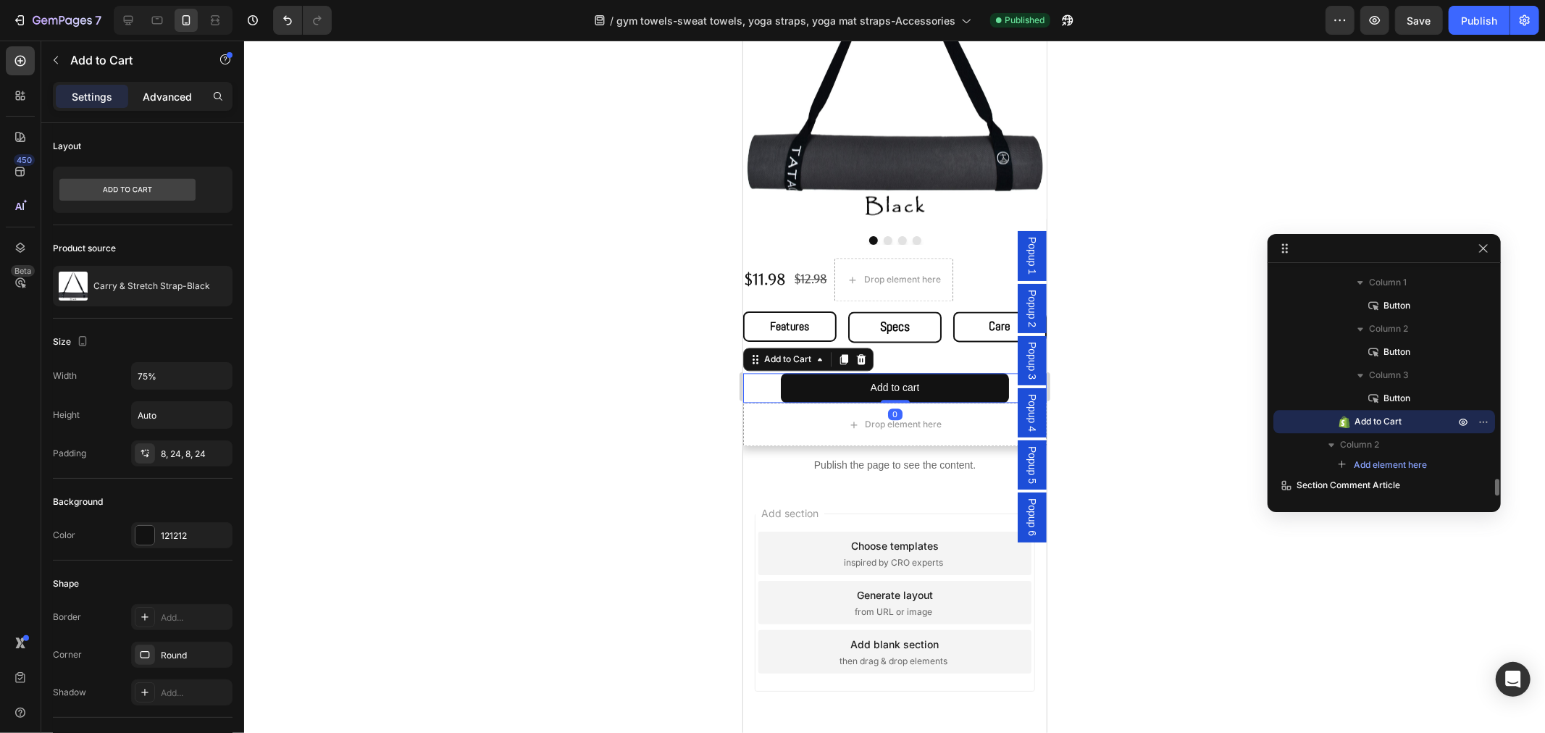
click at [172, 96] on p "Advanced" at bounding box center [167, 96] width 49 height 15
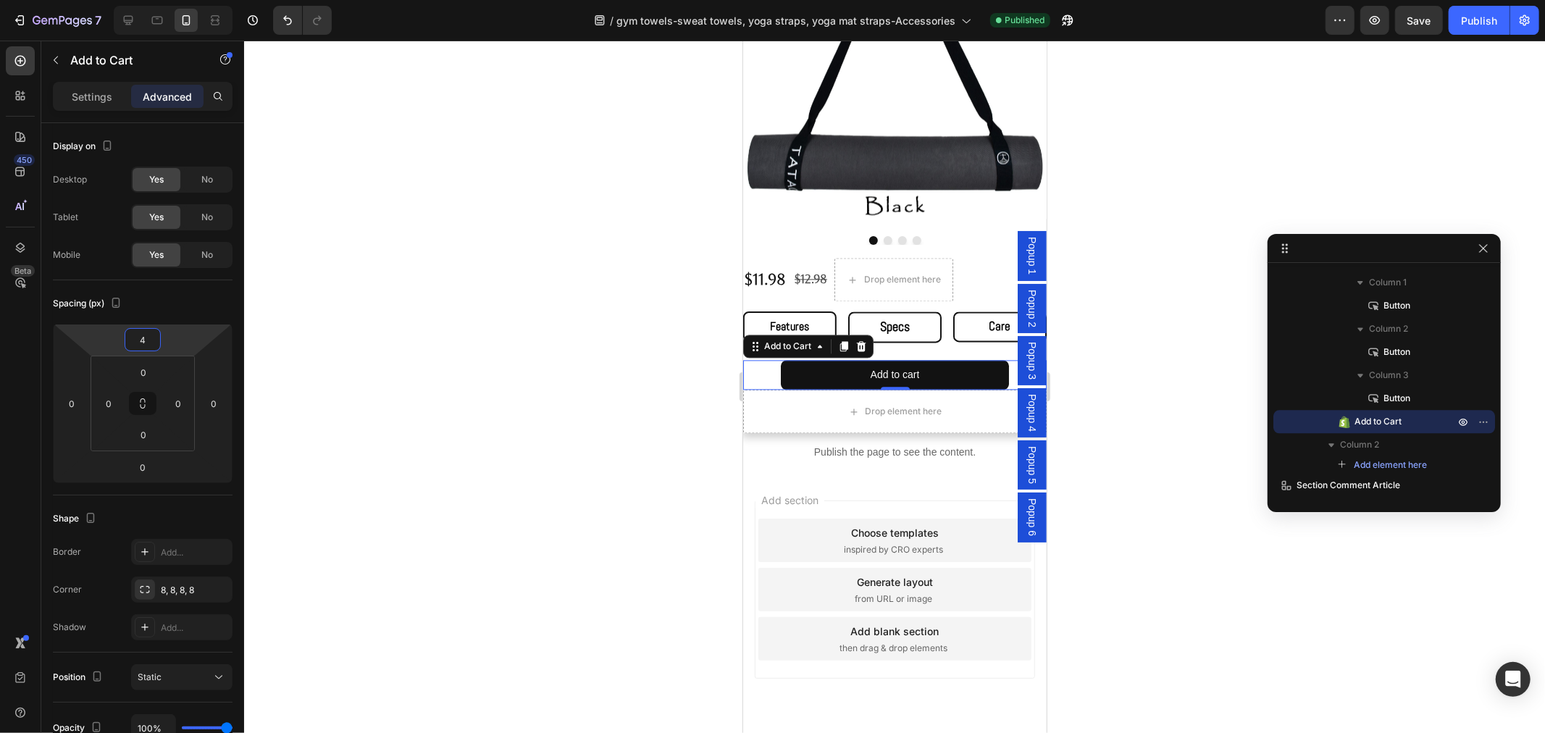
type input "6"
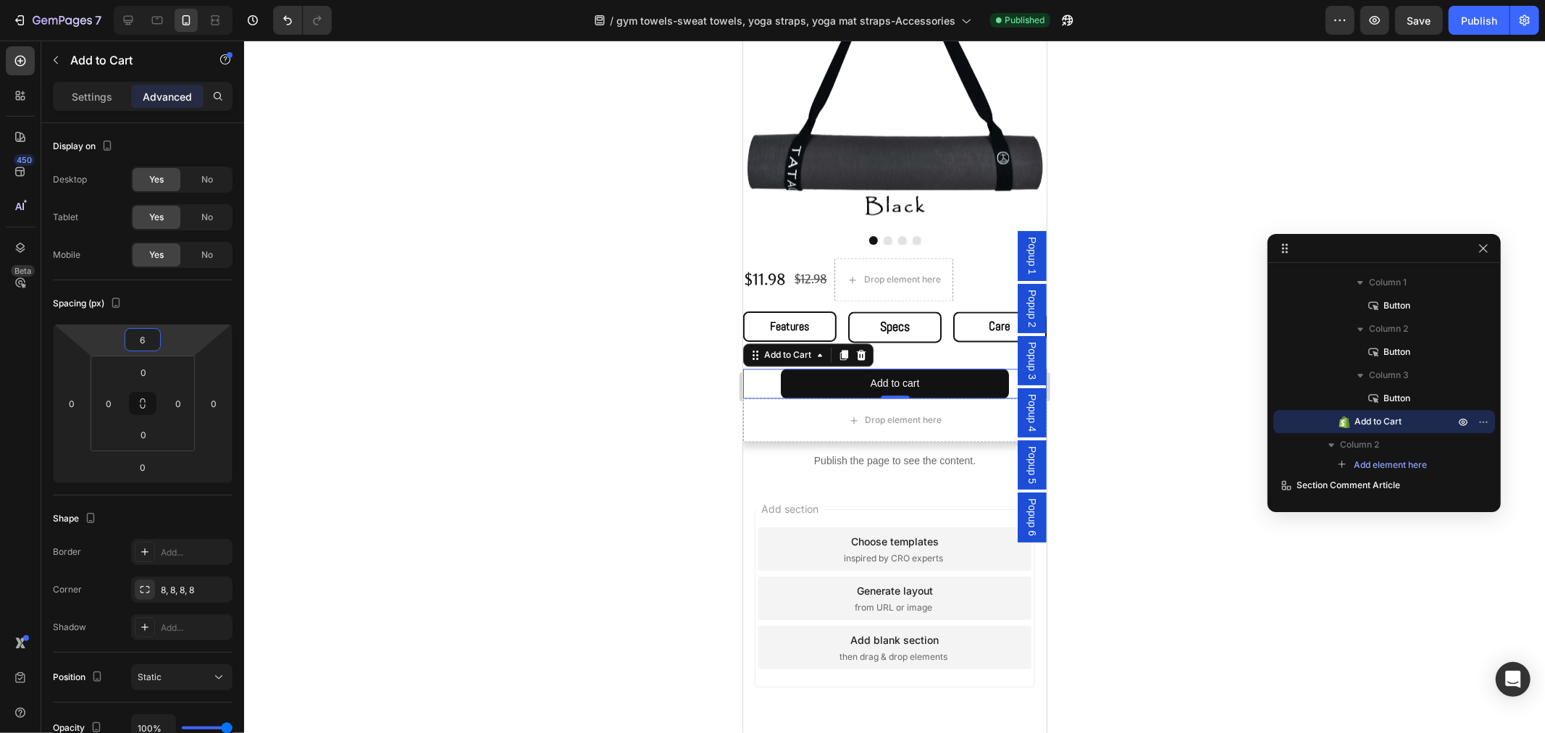
click at [177, 0] on html "7 Version history / gym towels-sweat towels, yoga straps, yoga mat straps-Acces…" at bounding box center [772, 0] width 1545 height 0
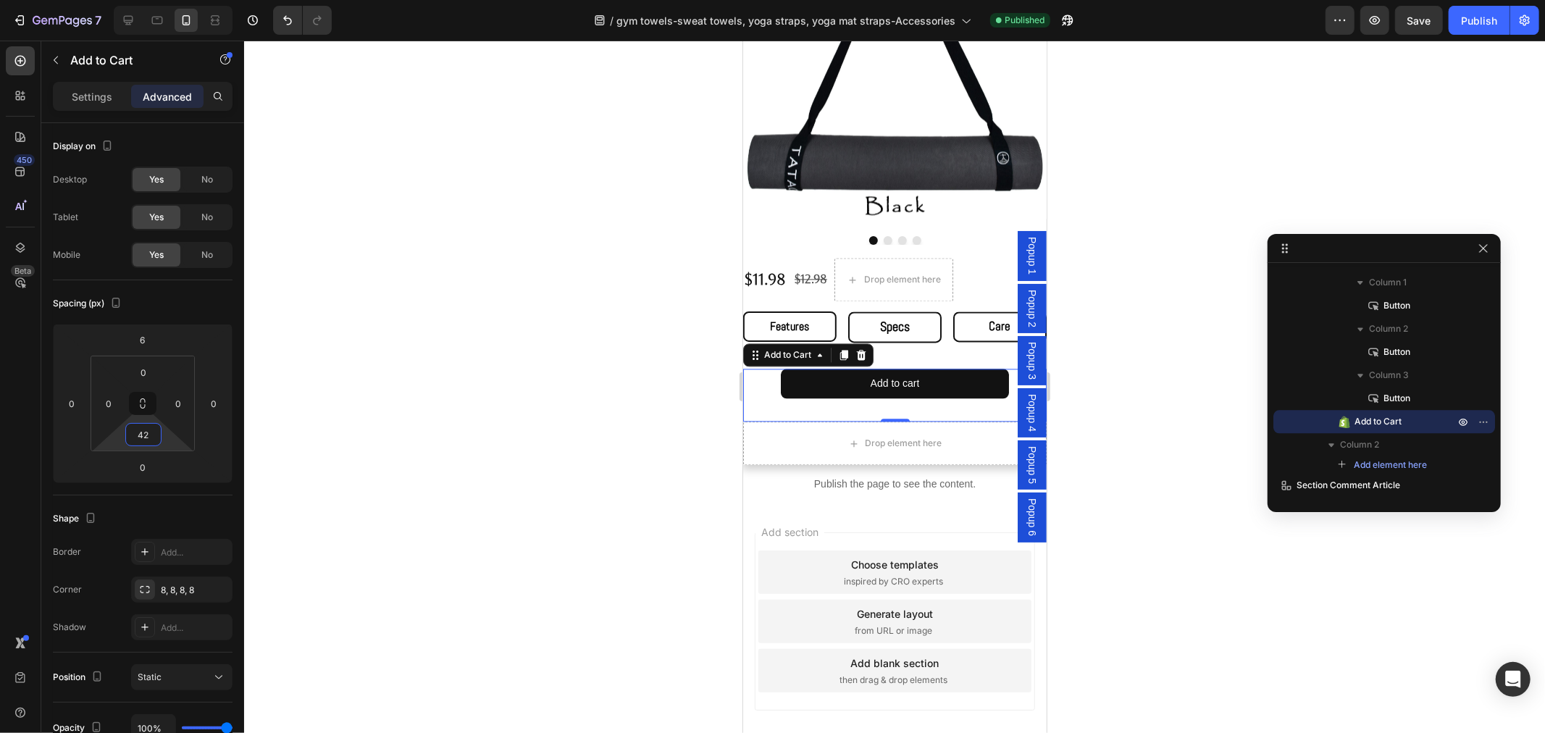
type input "44"
drag, startPoint x: 174, startPoint y: 443, endPoint x: 174, endPoint y: 425, distance: 17.4
click at [174, 0] on html "7 Version history / gym towels-sweat towels, yoga straps, yoga mat straps-Acces…" at bounding box center [772, 0] width 1545 height 0
click at [1464, 20] on div "Publish" at bounding box center [1479, 20] width 36 height 15
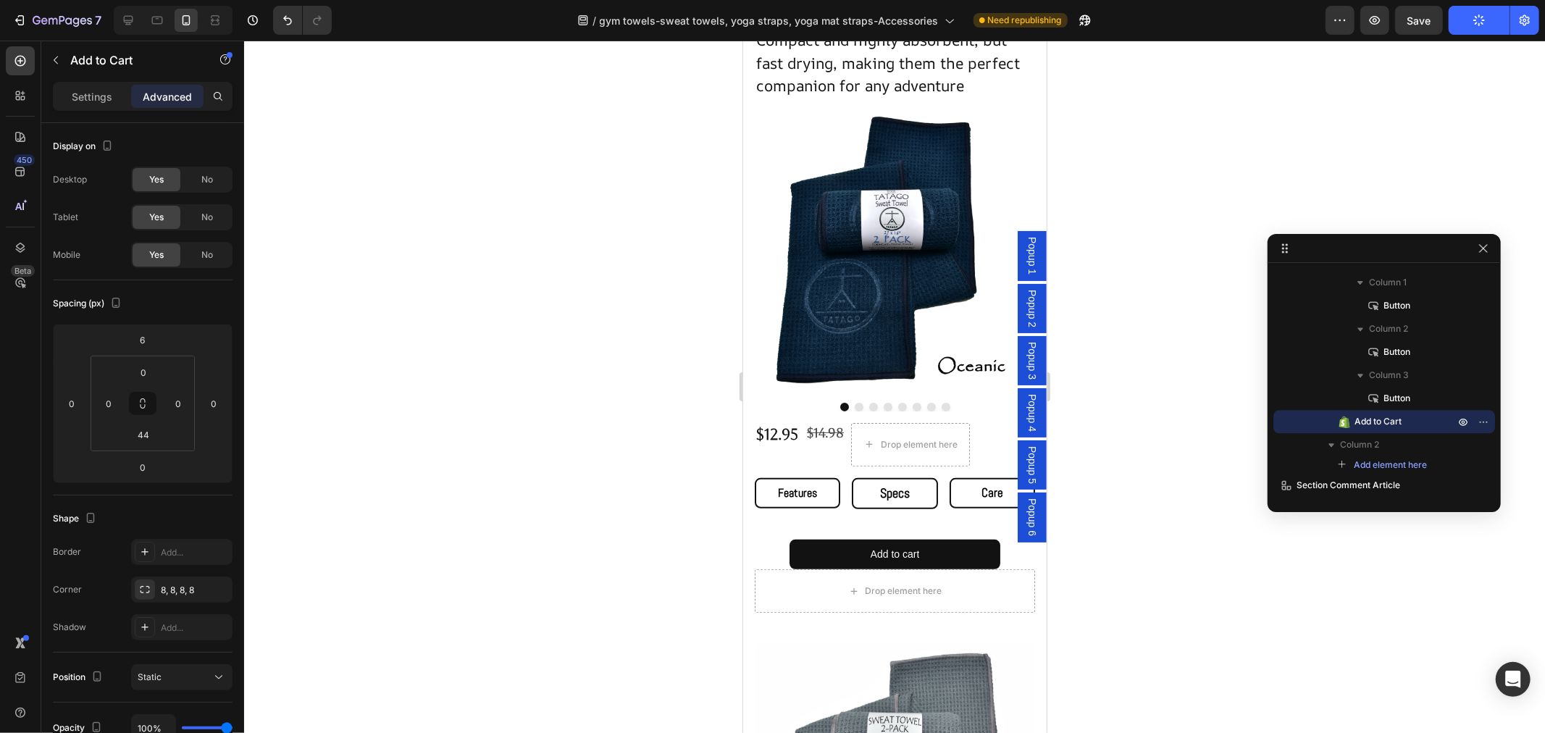
scroll to position [0, 0]
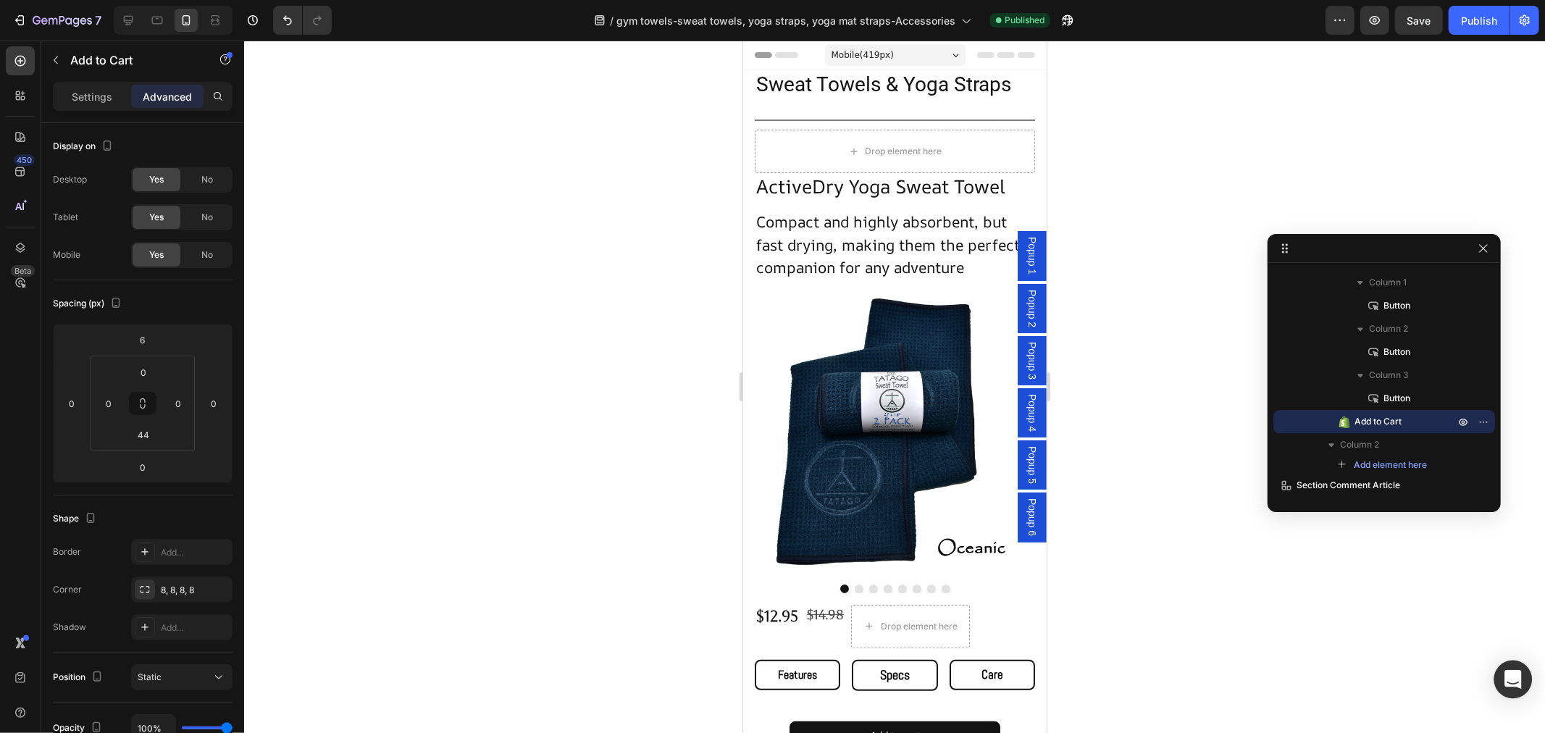
click at [1509, 672] on icon "Open Intercom Messenger" at bounding box center [1512, 679] width 17 height 19
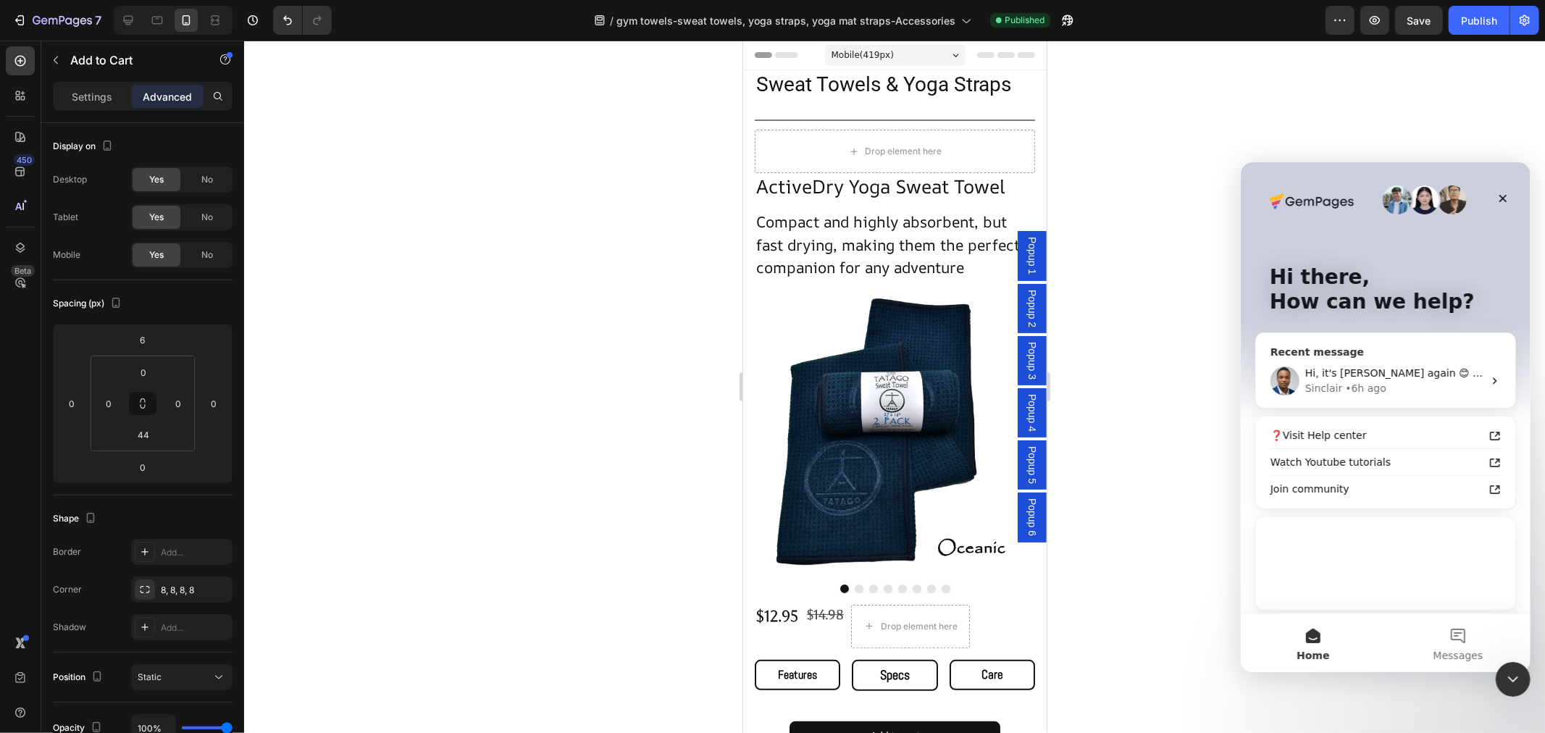
click at [1352, 361] on div "Hi, it's Sinclair again 😊 Just want to follow up since I have not received any …" at bounding box center [1384, 380] width 259 height 54
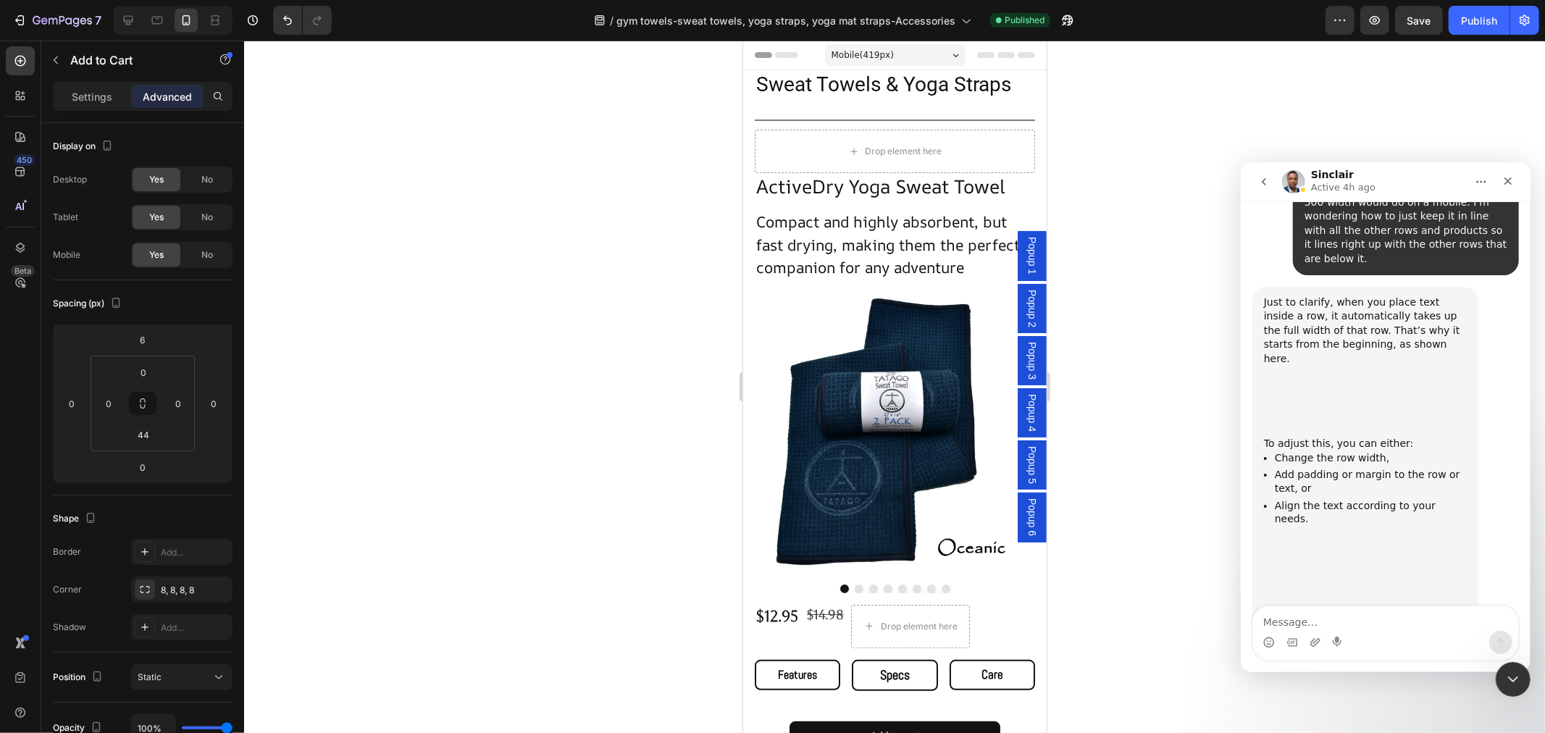
scroll to position [3472, 0]
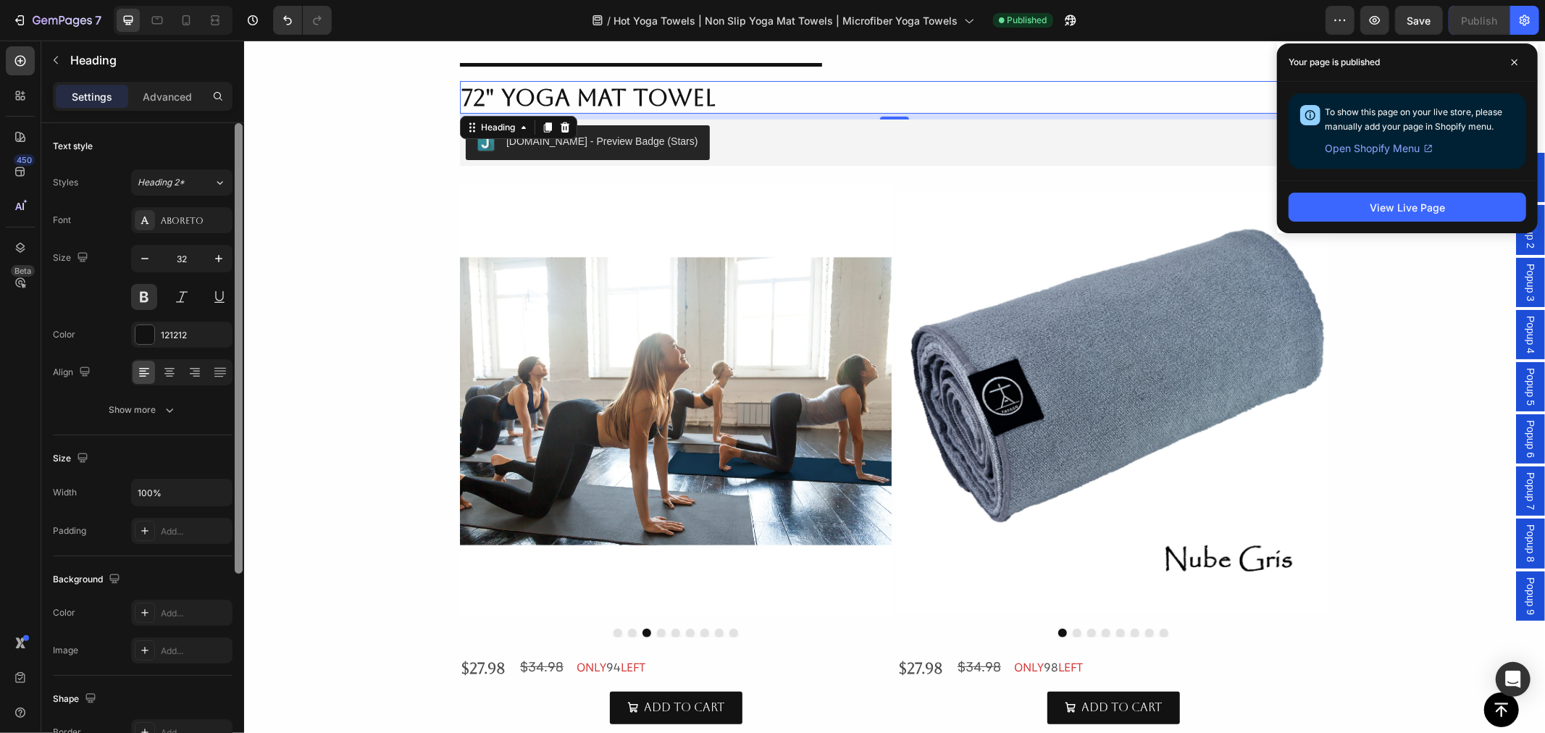
scroll to position [241, 0]
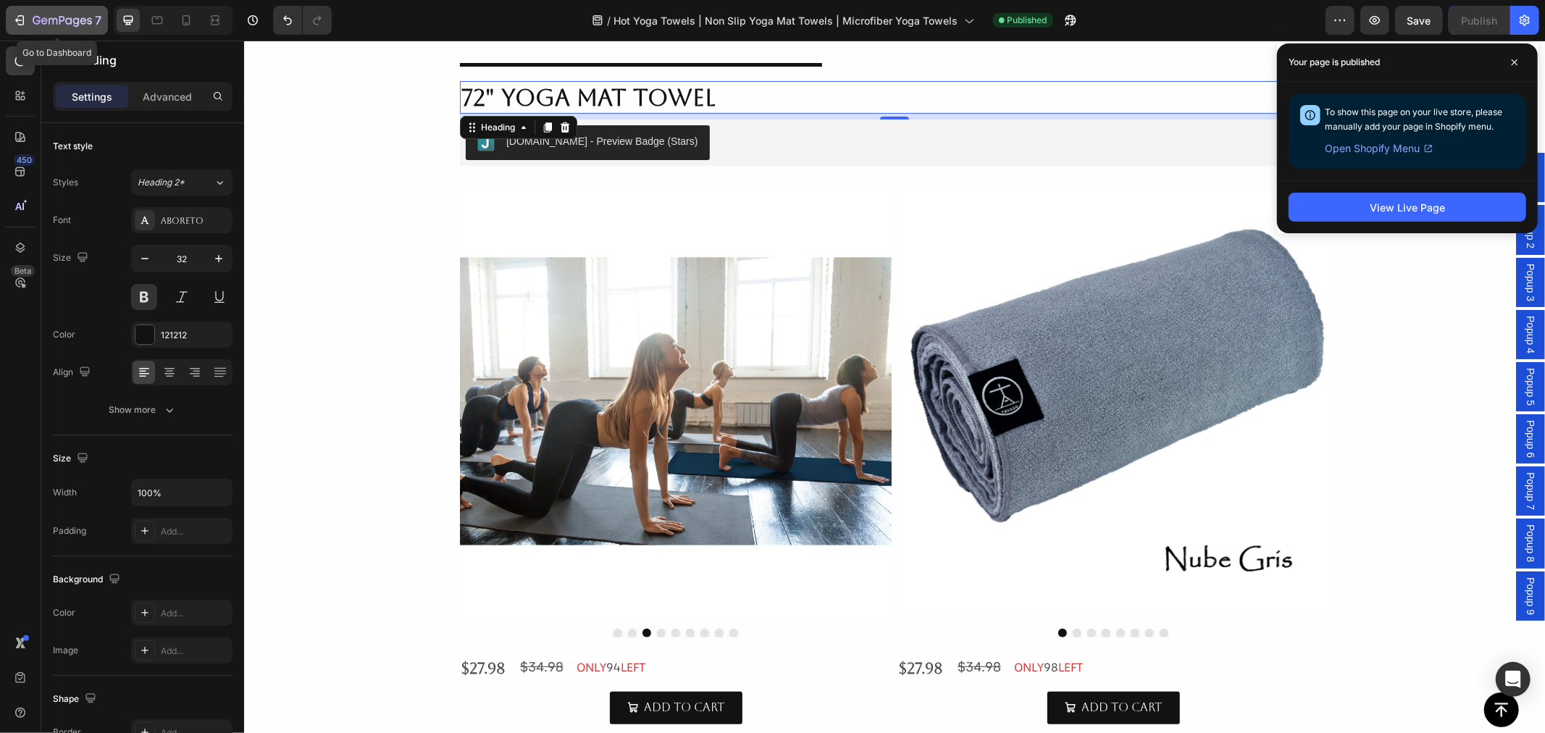
click at [48, 26] on icon "button" at bounding box center [62, 21] width 59 height 12
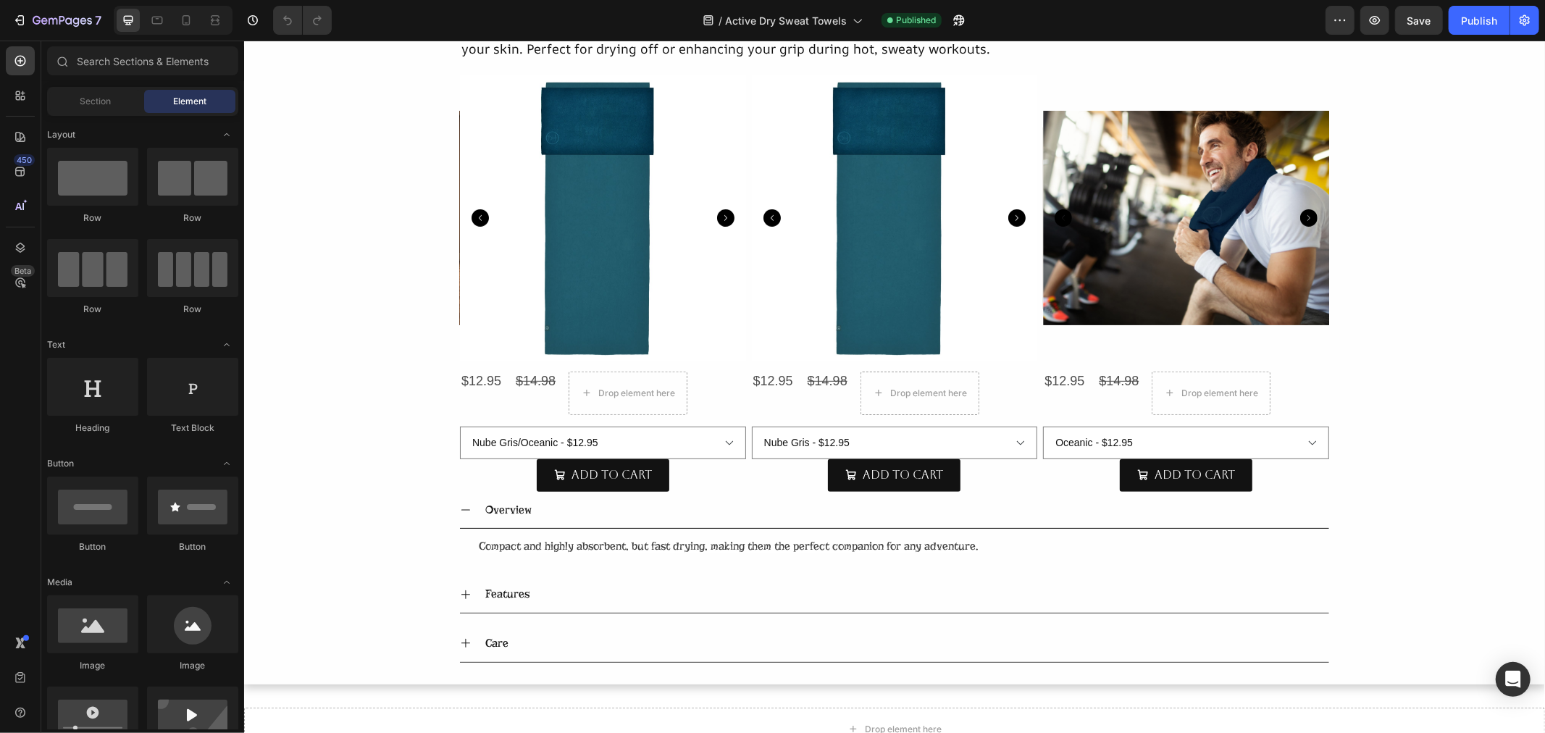
scroll to position [322, 0]
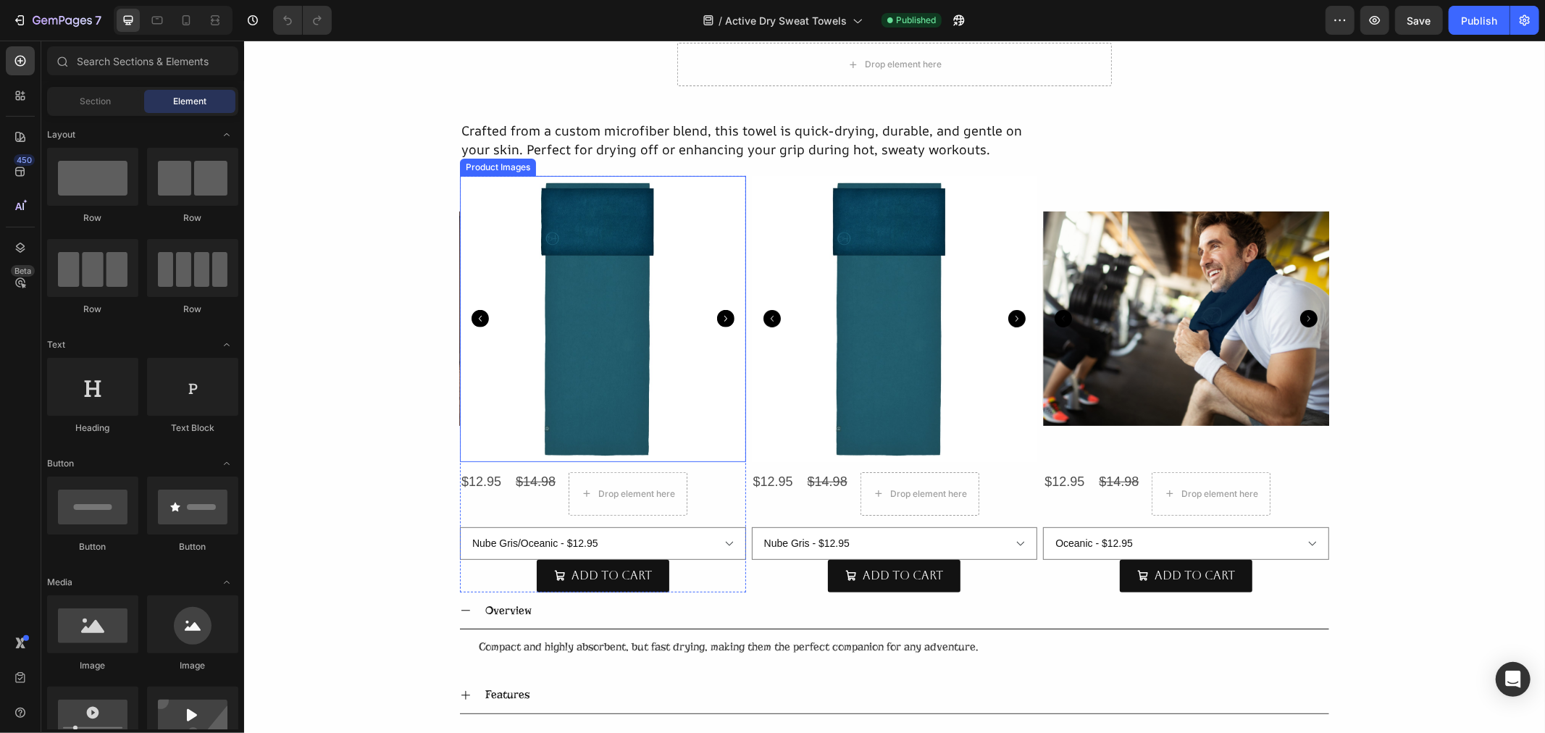
click at [587, 347] on img at bounding box center [602, 318] width 286 height 286
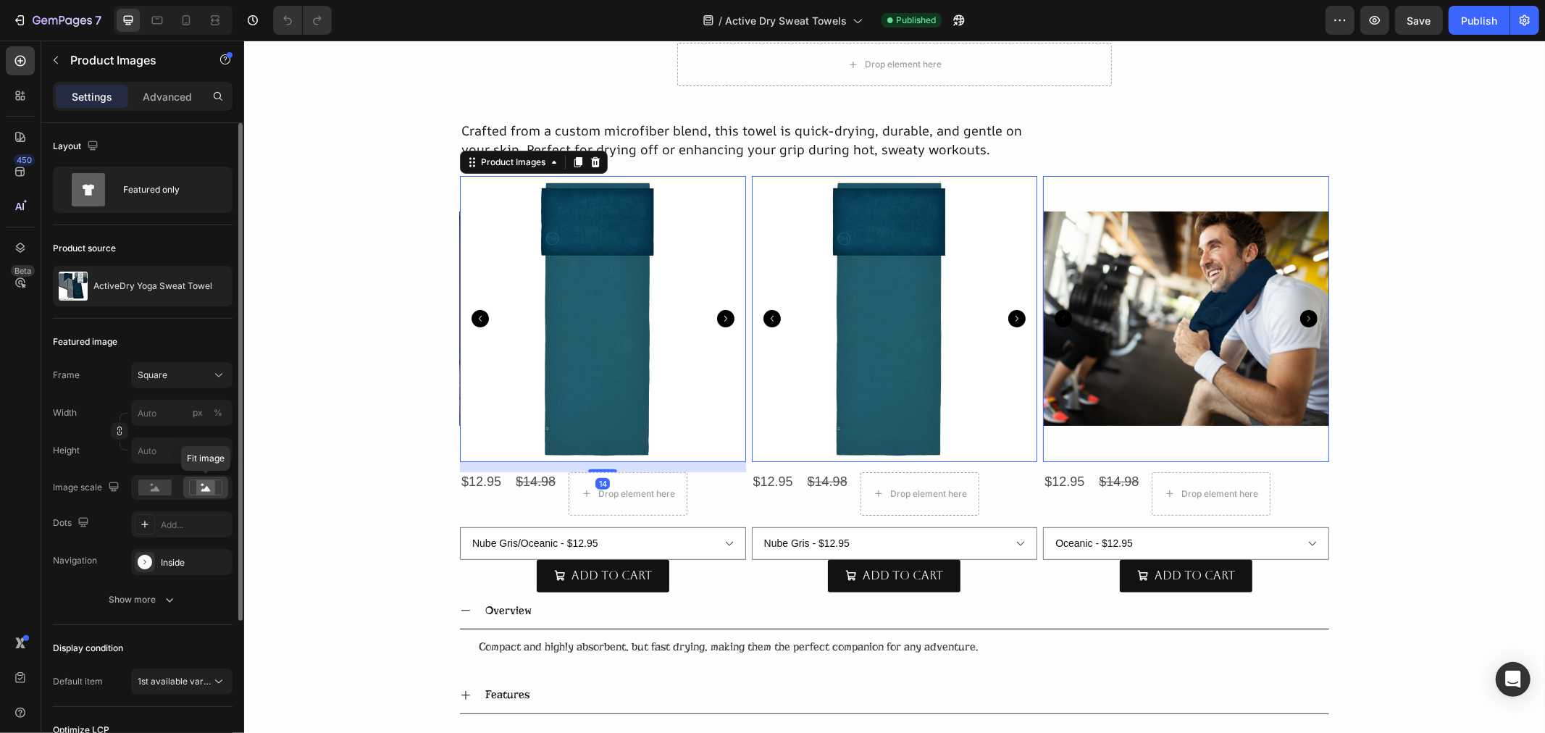
click at [197, 488] on rect at bounding box center [205, 487] width 19 height 14
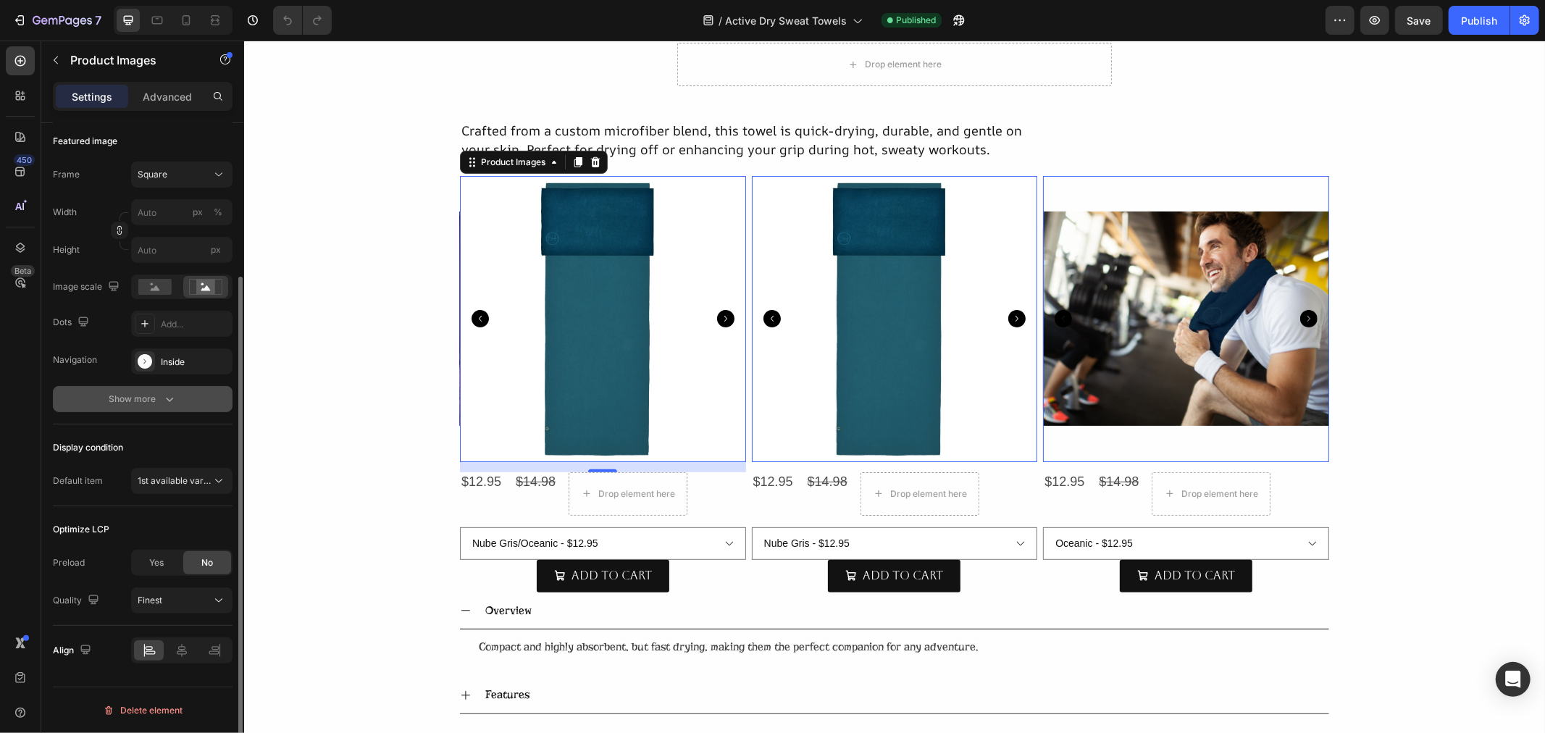
click at [127, 401] on div "Show more" at bounding box center [142, 399] width 67 height 14
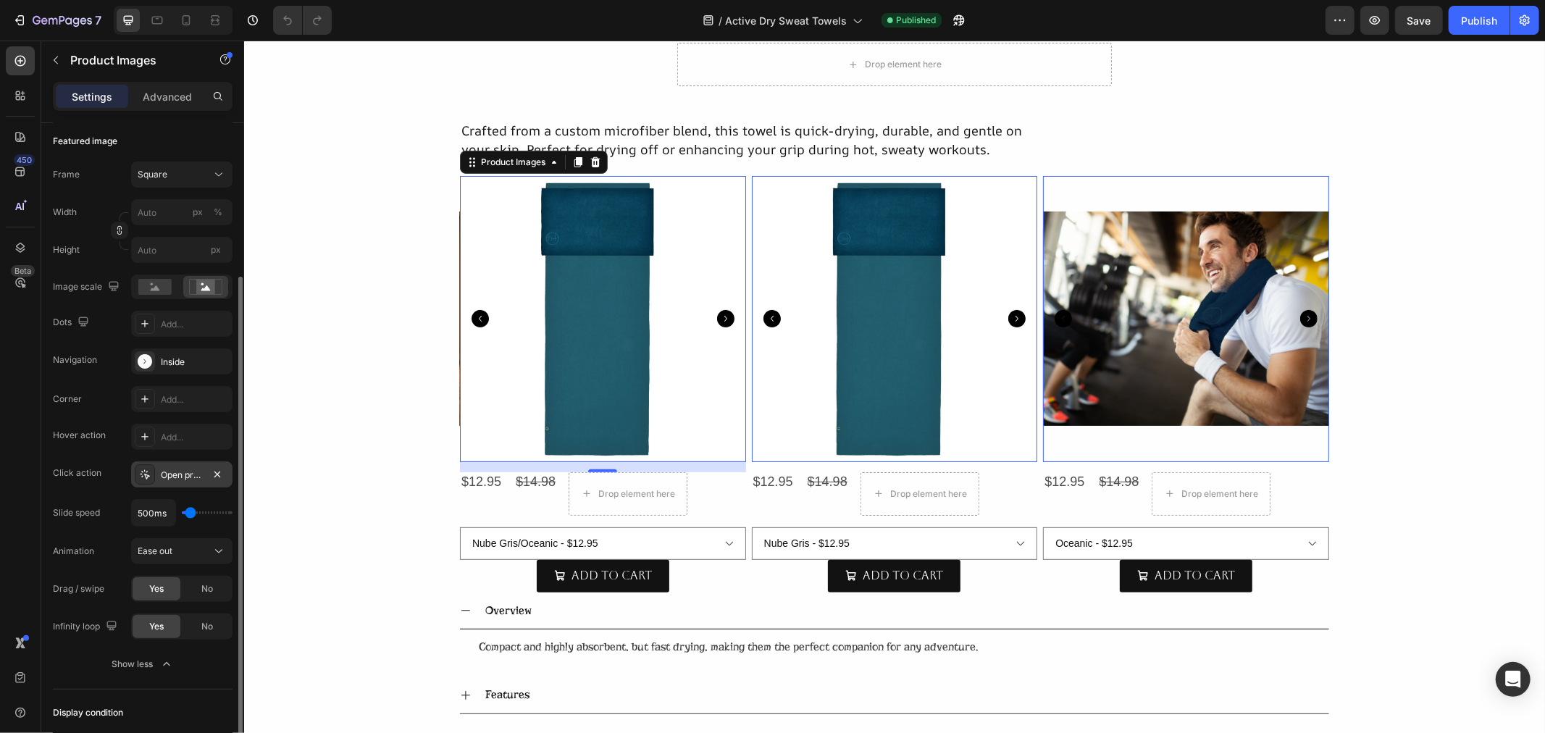
click at [177, 478] on div "Open product" at bounding box center [182, 475] width 42 height 13
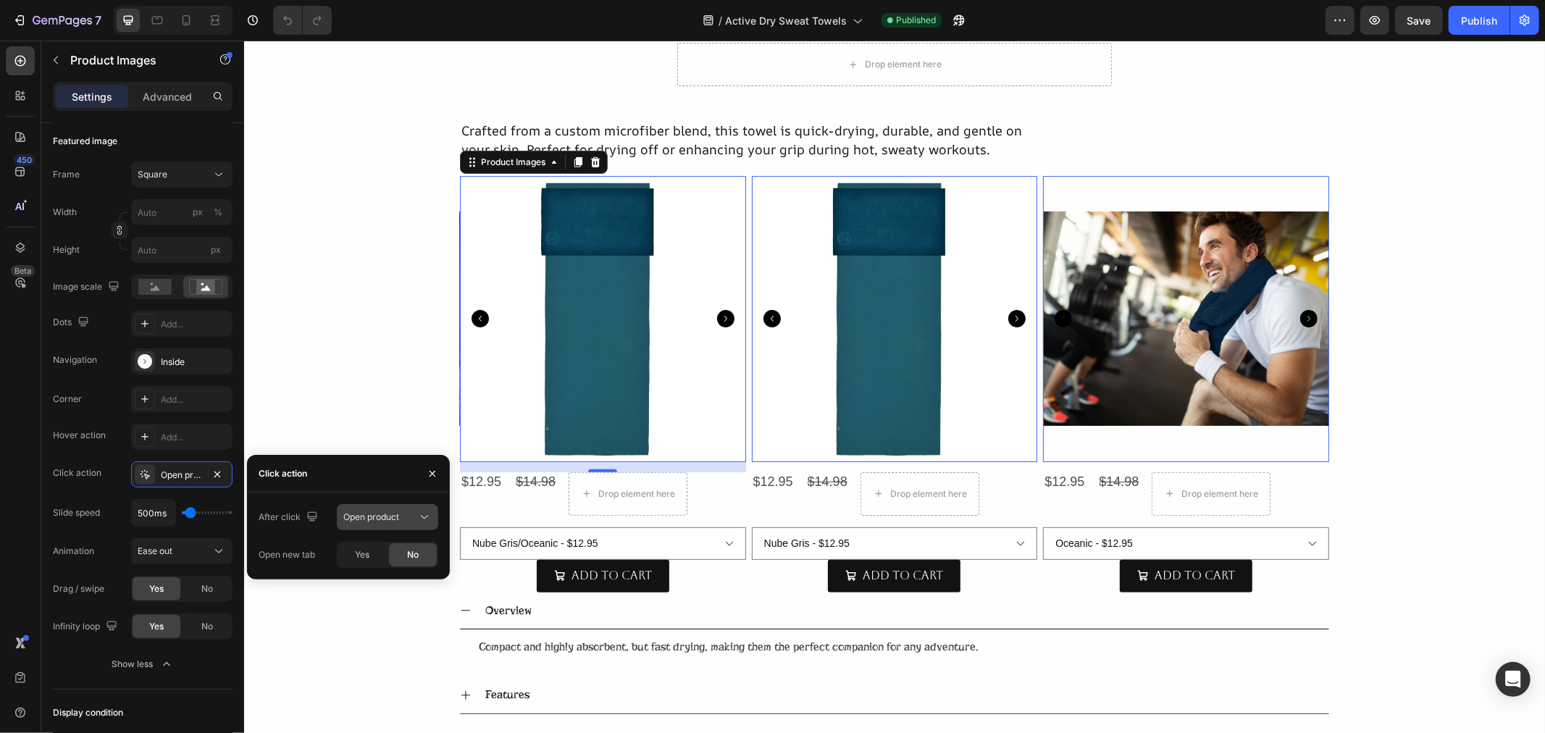
click at [369, 511] on span "Open product" at bounding box center [371, 516] width 56 height 11
click at [369, 558] on span "Open gallery" at bounding box center [369, 552] width 52 height 13
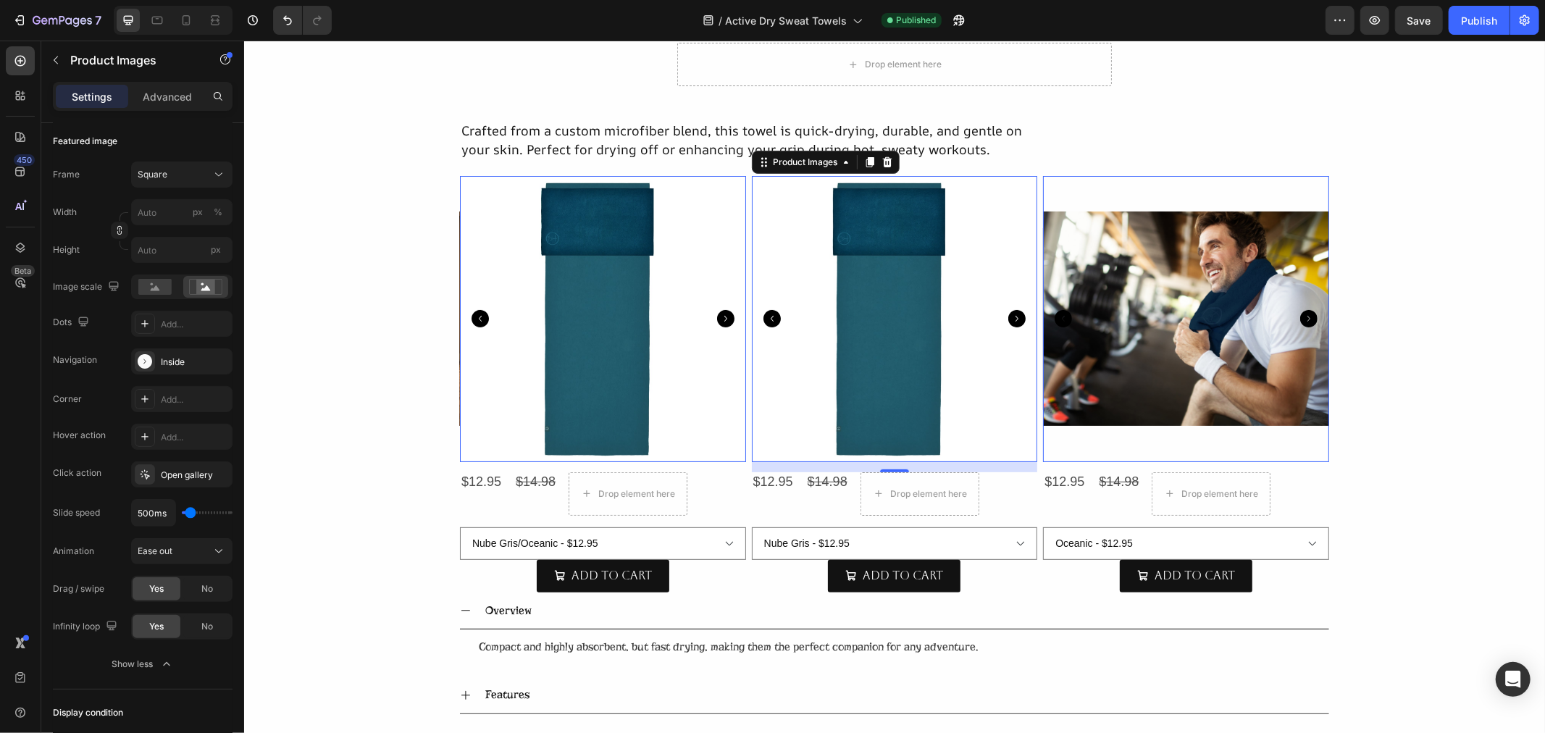
click at [459, 343] on img at bounding box center [316, 318] width 286 height 286
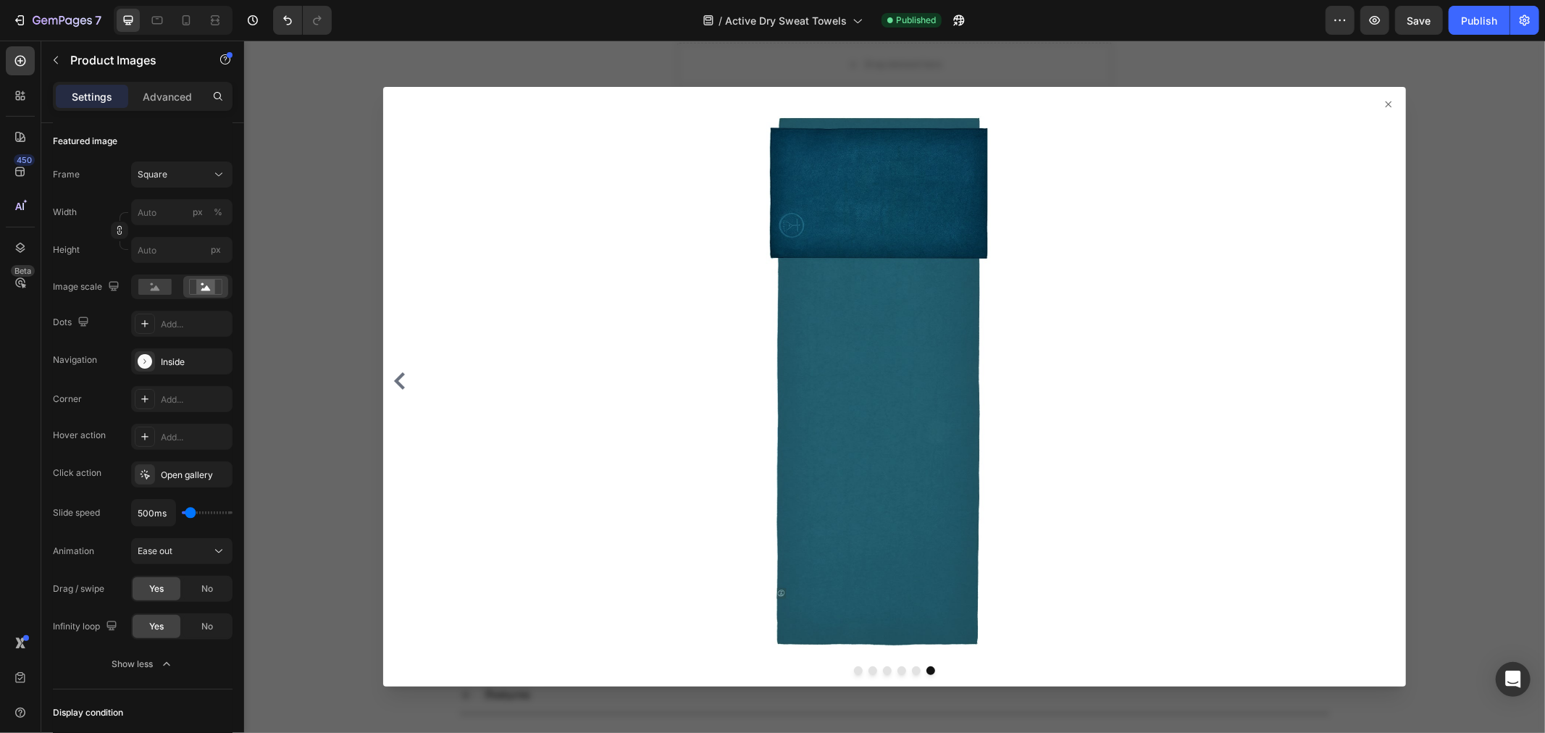
click at [1384, 104] on icon at bounding box center [1387, 103] width 6 height 6
click at [1411, 183] on div at bounding box center [893, 386] width 1301 height 692
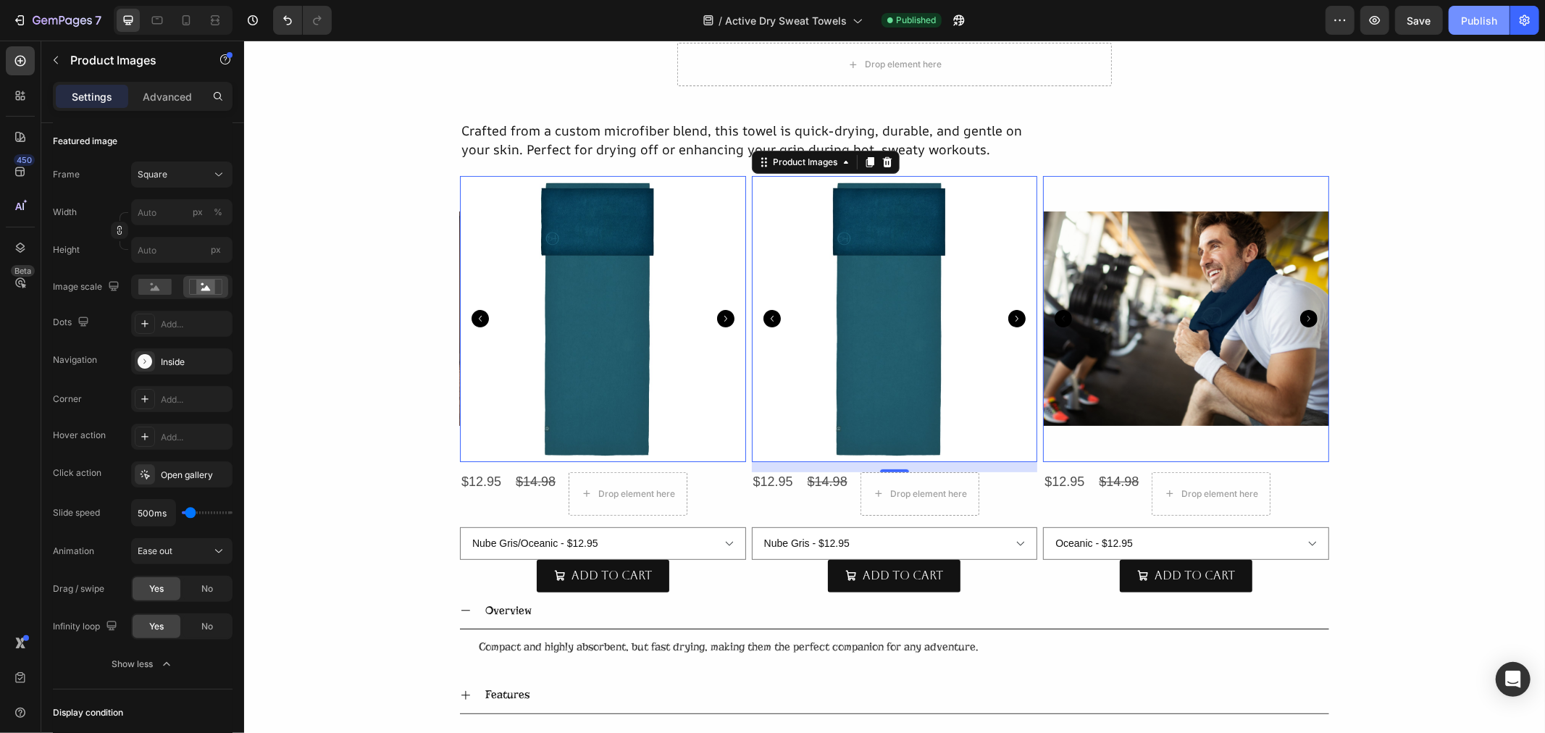
click at [1480, 17] on div "Publish" at bounding box center [1479, 20] width 36 height 15
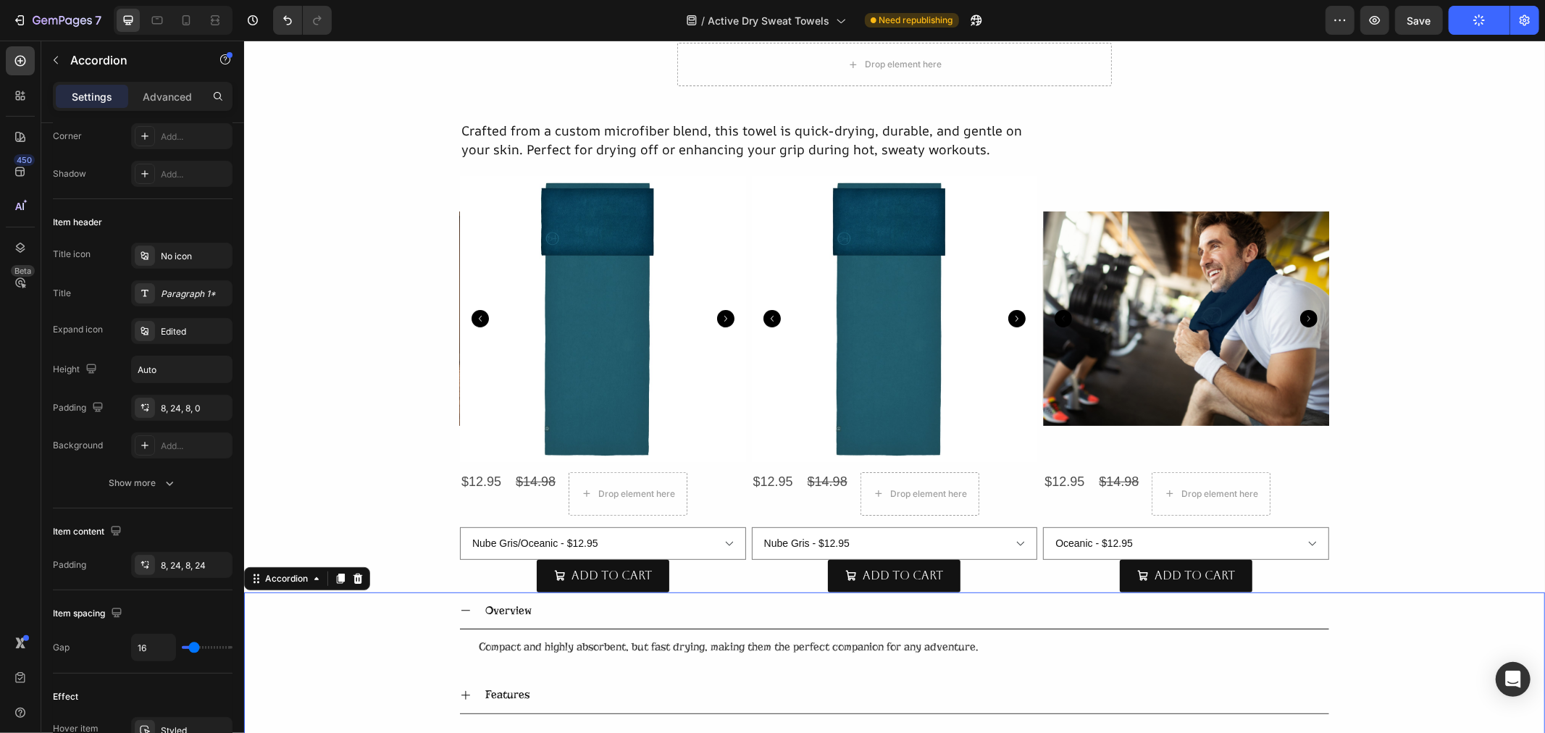
click at [461, 613] on icon at bounding box center [465, 610] width 12 height 12
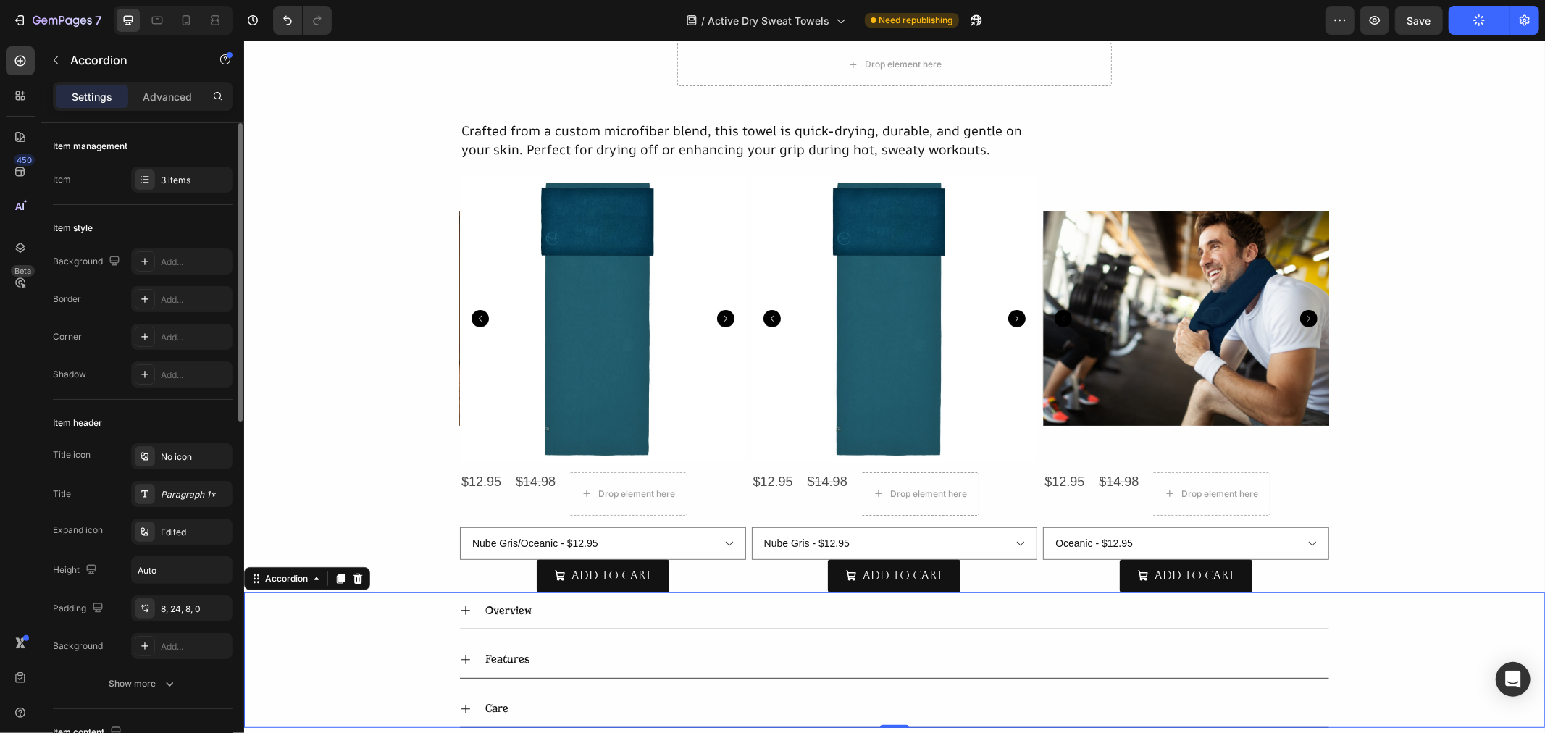
click at [461, 613] on icon at bounding box center [465, 610] width 12 height 12
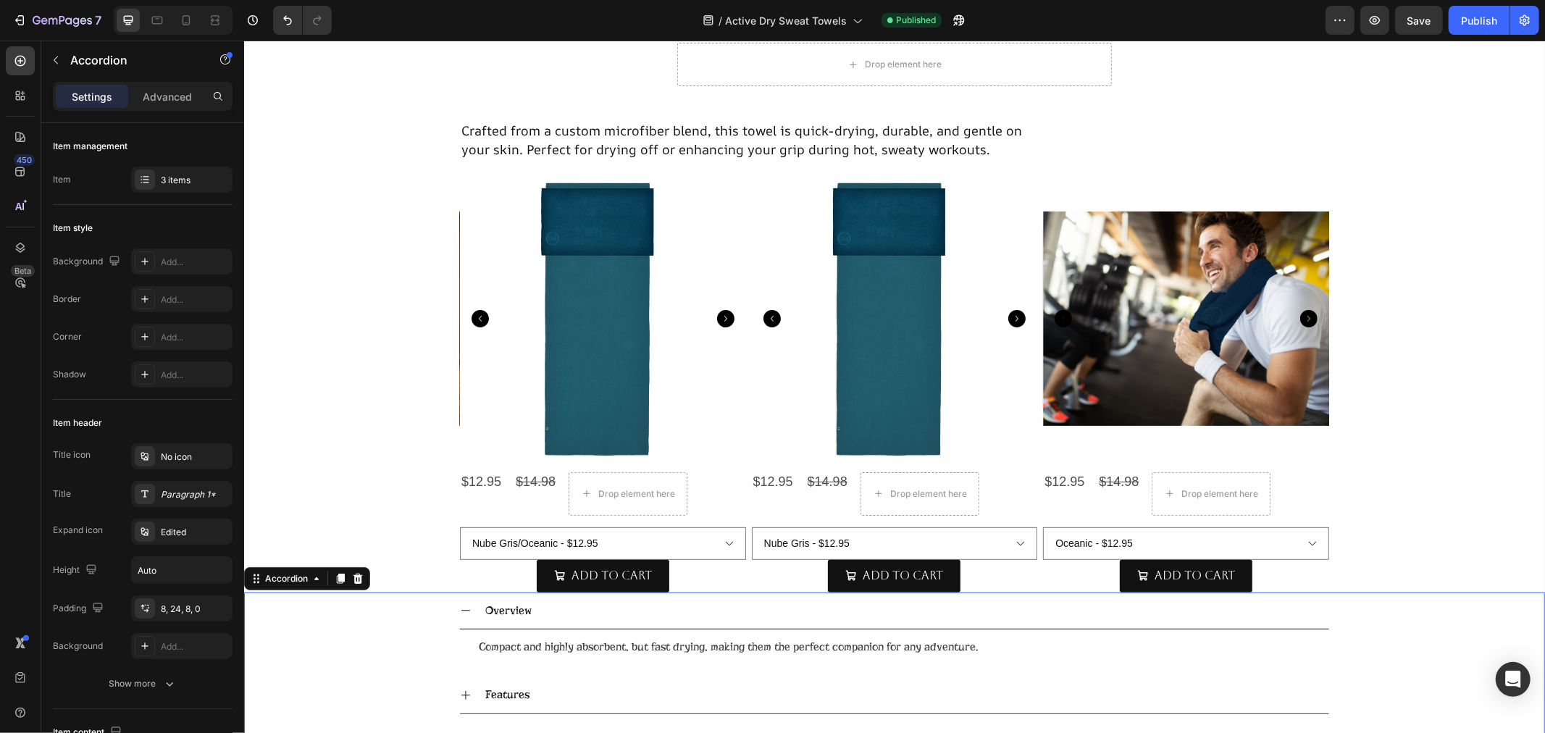
click at [461, 613] on icon at bounding box center [465, 610] width 12 height 12
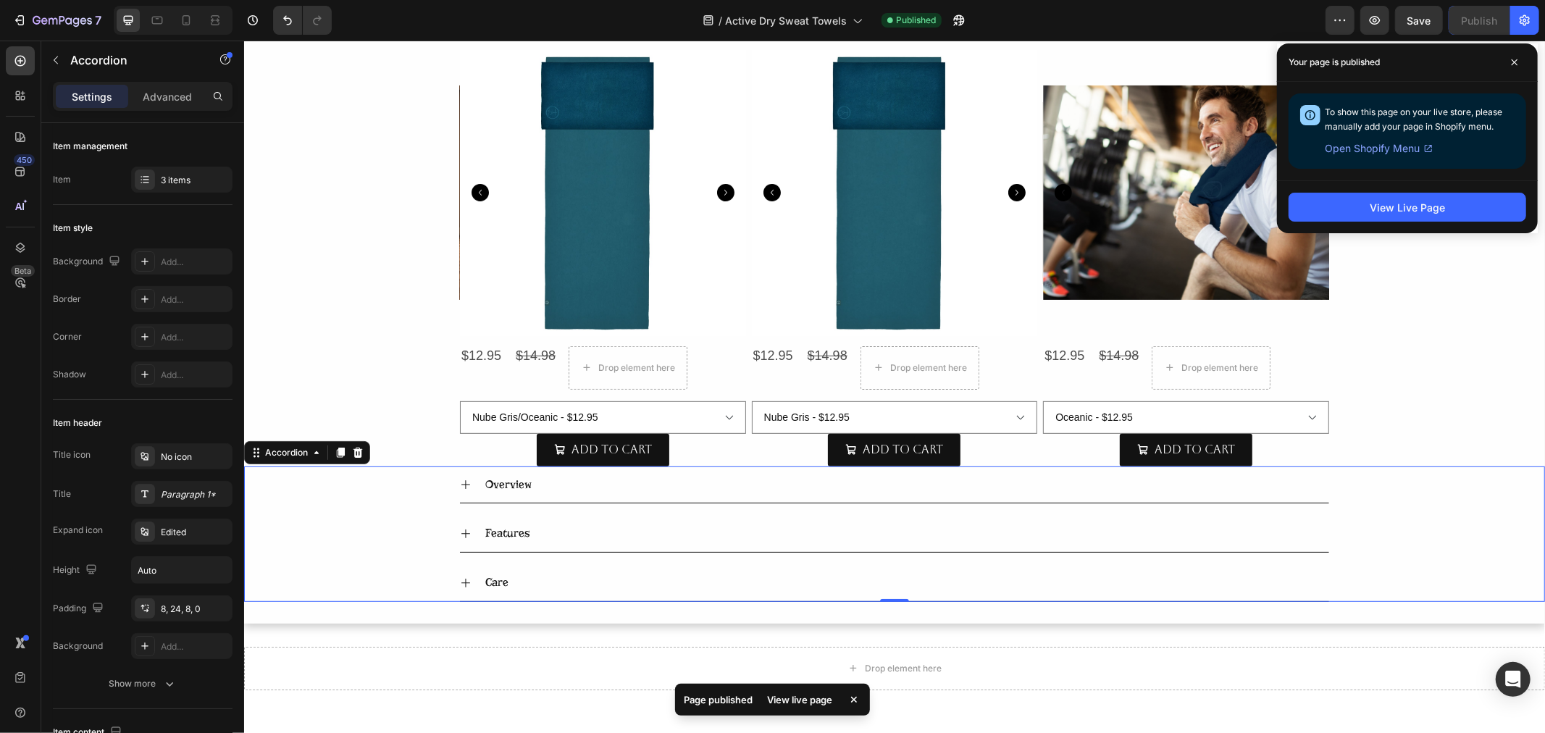
scroll to position [563, 0]
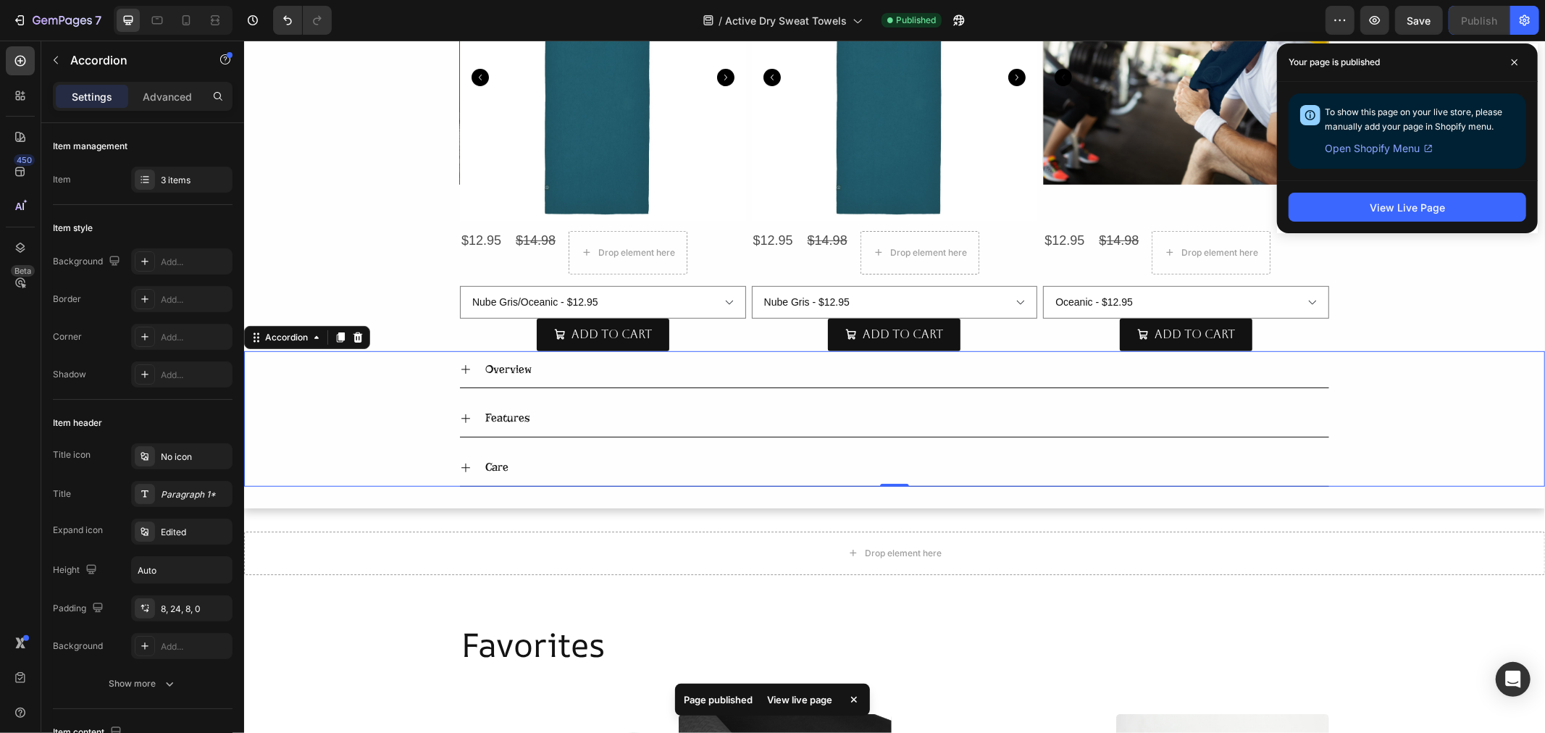
click at [498, 373] on p "Overview" at bounding box center [508, 369] width 46 height 21
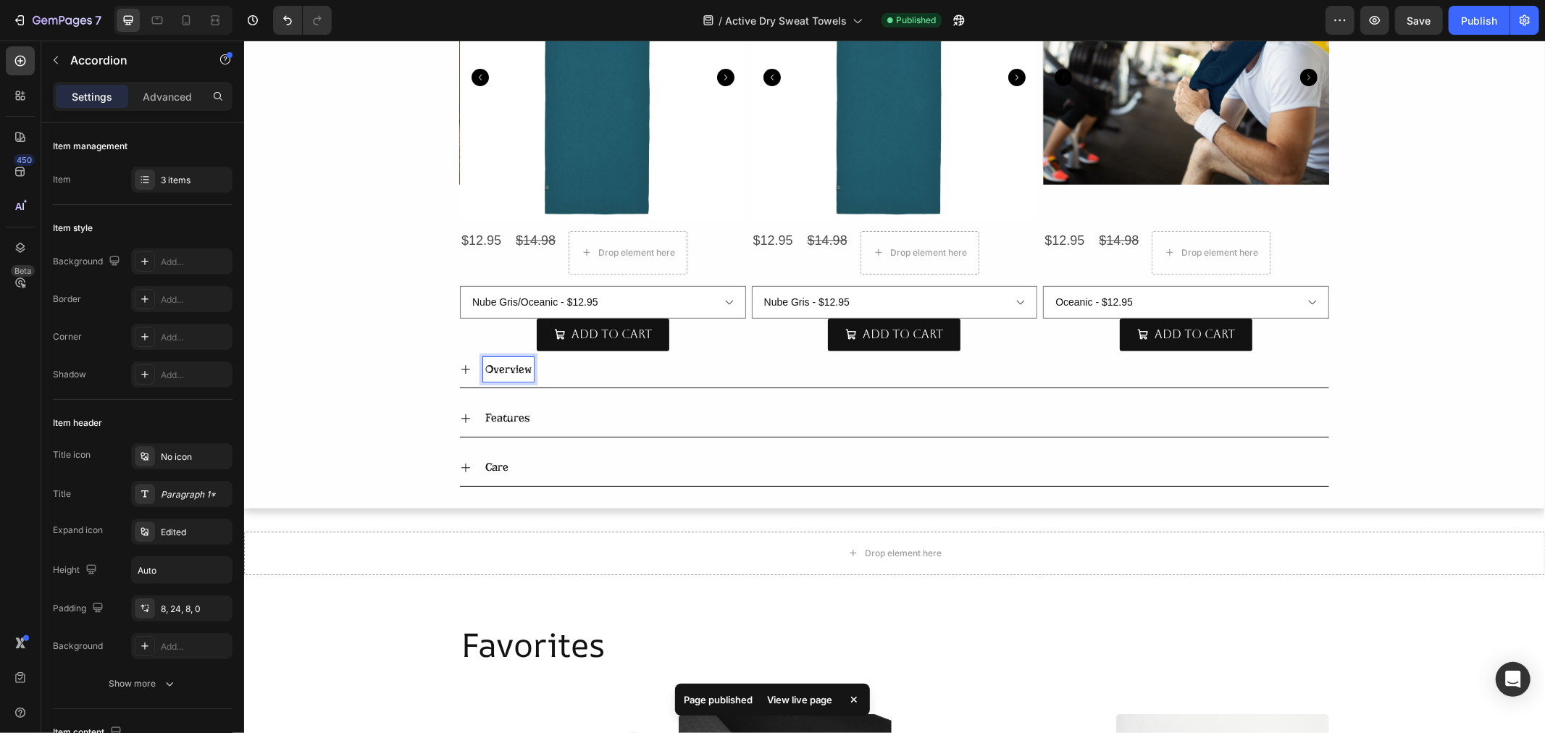
click at [501, 371] on p "Overview" at bounding box center [508, 369] width 46 height 21
click at [416, 344] on button "Plus" at bounding box center [408, 341] width 26 height 26
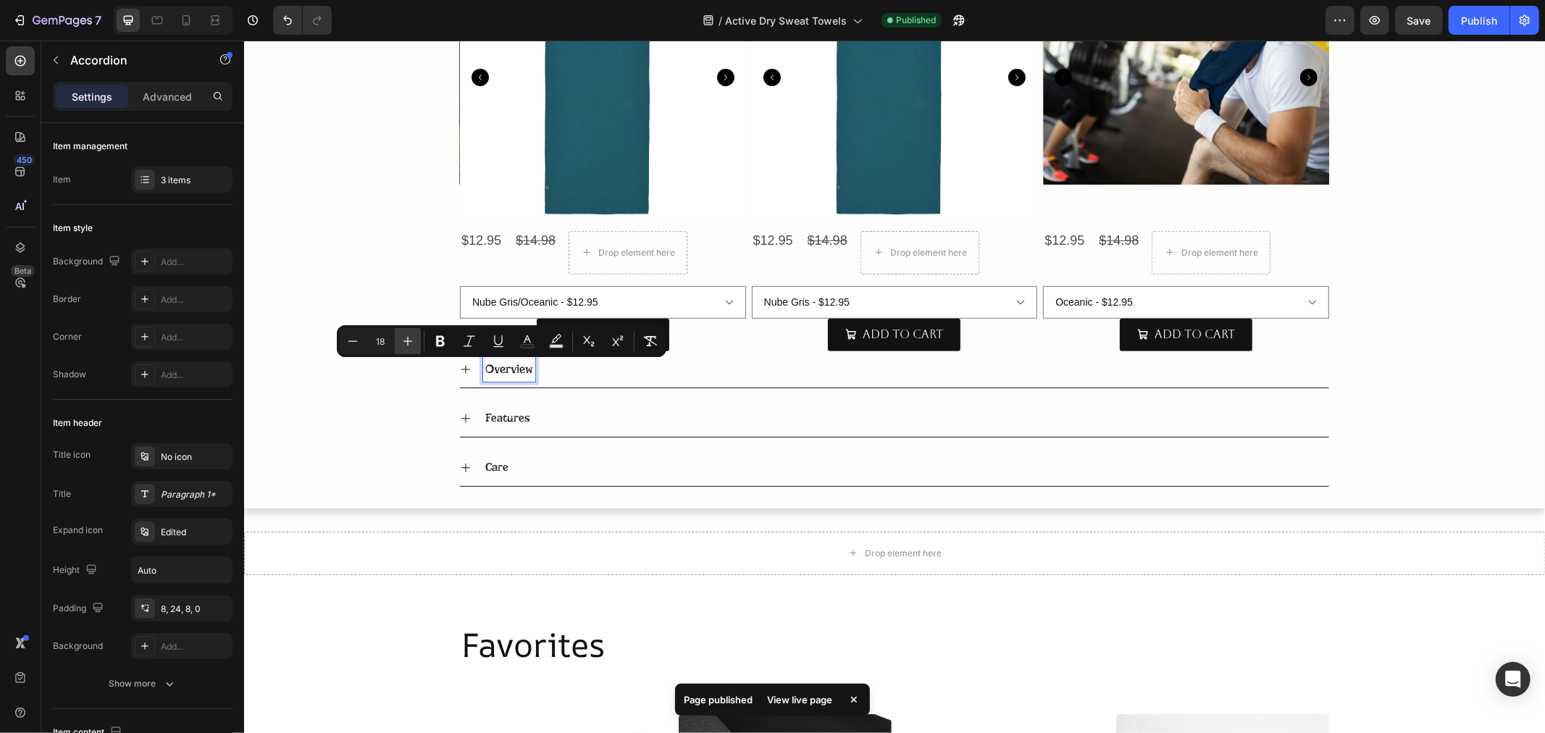
click at [416, 344] on button "Plus" at bounding box center [408, 341] width 26 height 26
click at [416, 343] on button "Plus" at bounding box center [408, 341] width 26 height 26
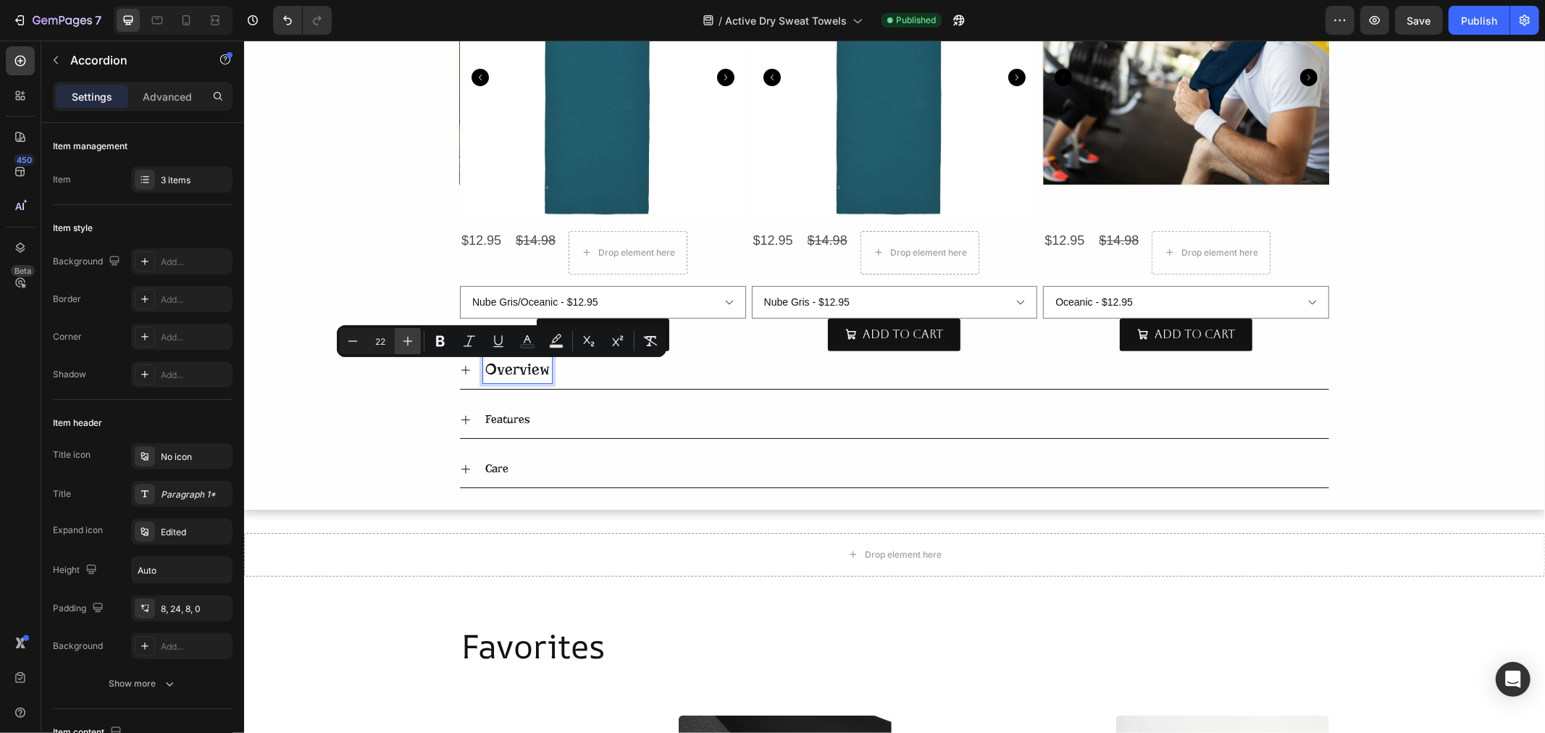
type input "23"
click at [493, 416] on p "Features" at bounding box center [507, 418] width 44 height 21
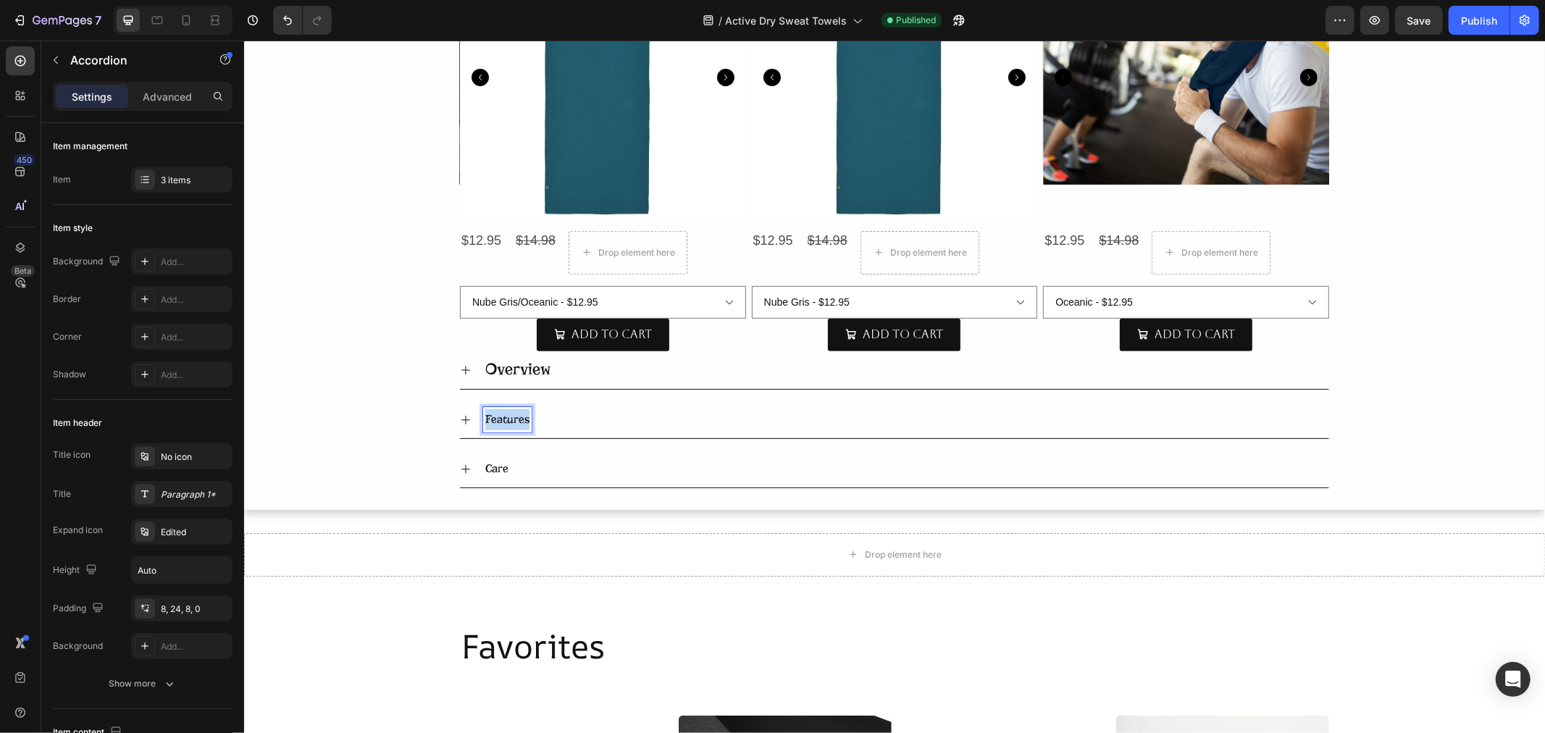
click at [493, 416] on p "Features" at bounding box center [507, 418] width 44 height 21
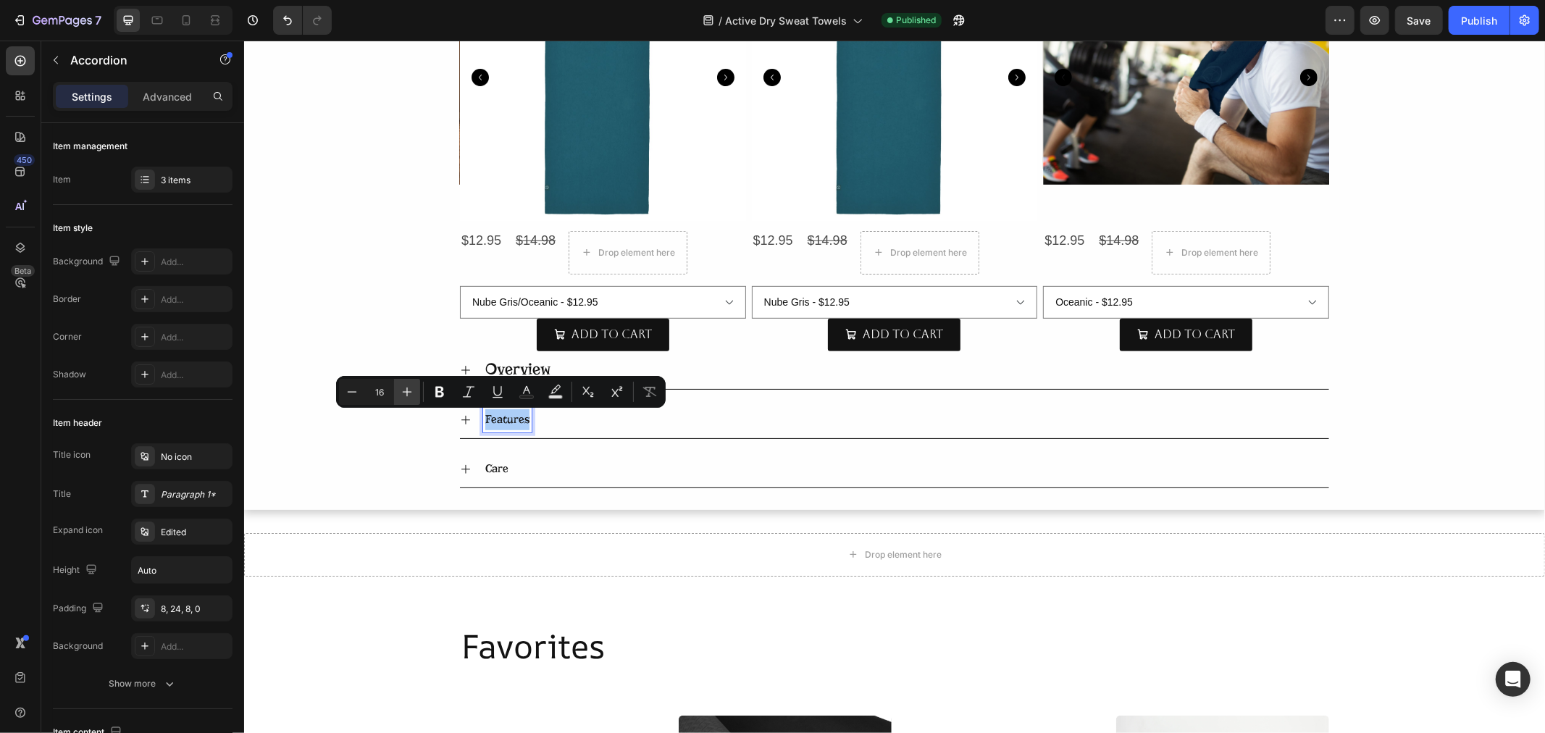
click at [407, 393] on icon "Editor contextual toolbar" at bounding box center [407, 391] width 9 height 9
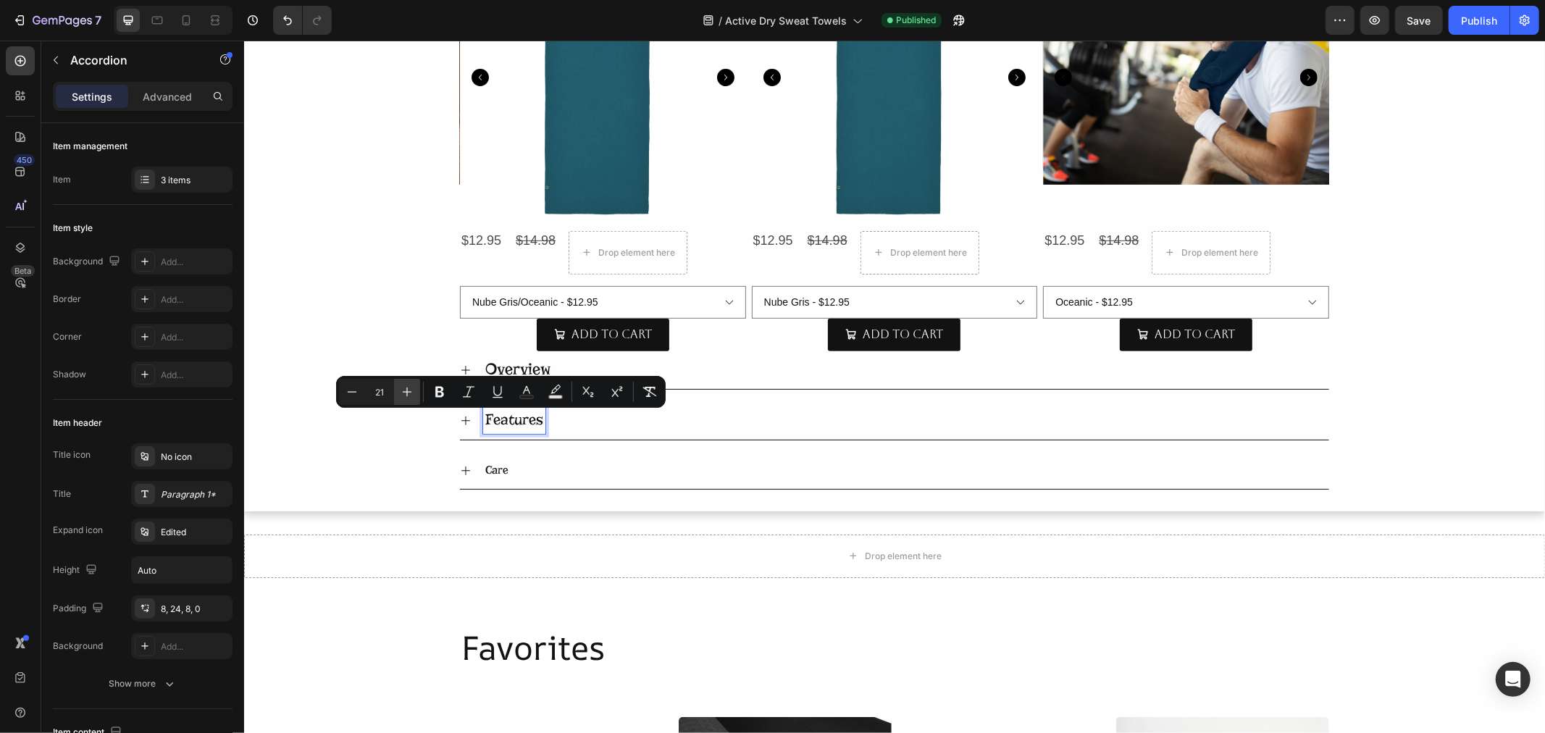
click at [407, 393] on icon "Editor contextual toolbar" at bounding box center [407, 391] width 9 height 9
click at [407, 392] on icon "Editor contextual toolbar" at bounding box center [407, 391] width 9 height 9
type input "23"
click at [488, 466] on p "Care" at bounding box center [496, 469] width 23 height 21
click at [487, 464] on p "Care" at bounding box center [496, 469] width 23 height 21
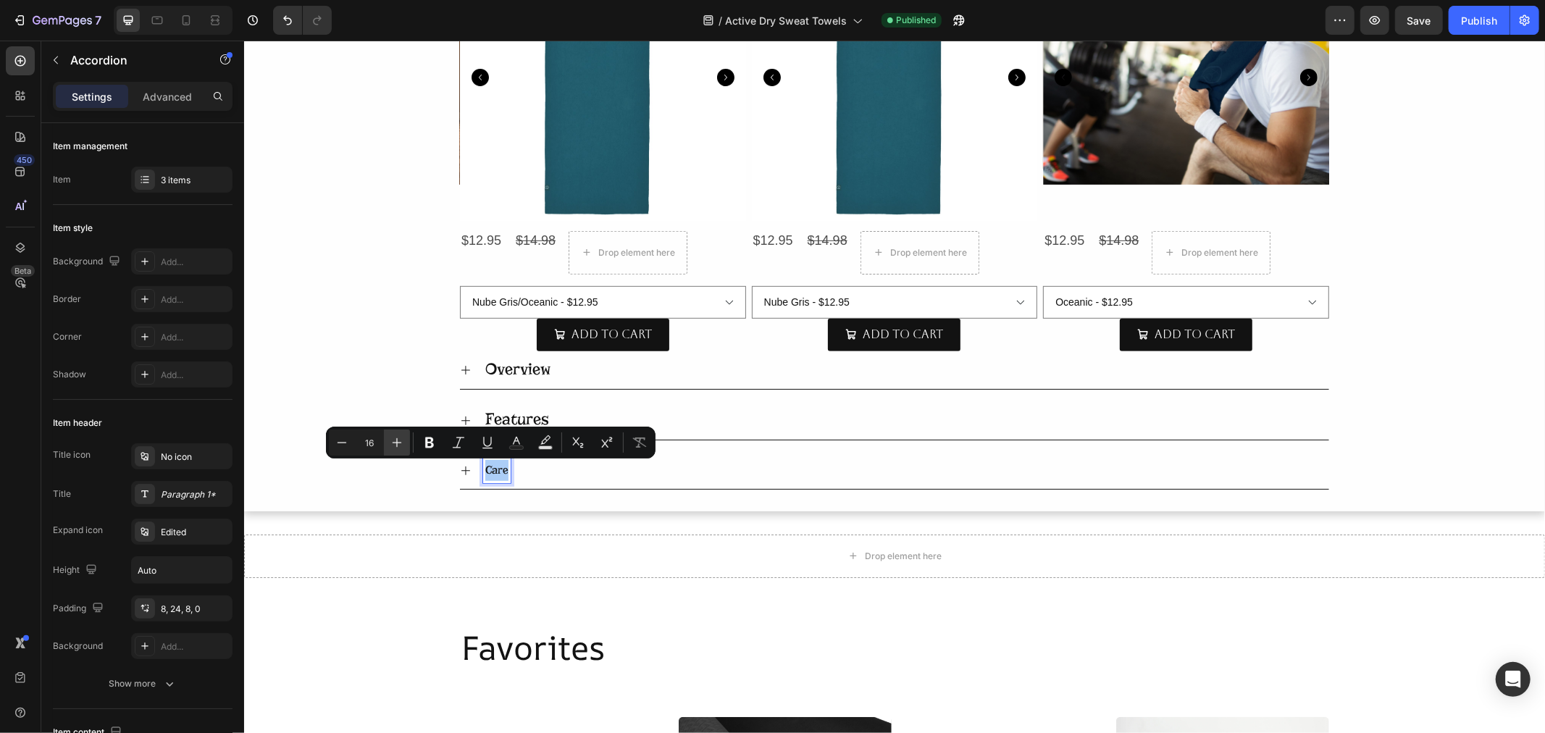
click at [401, 445] on icon "Editor contextual toolbar" at bounding box center [397, 442] width 14 height 14
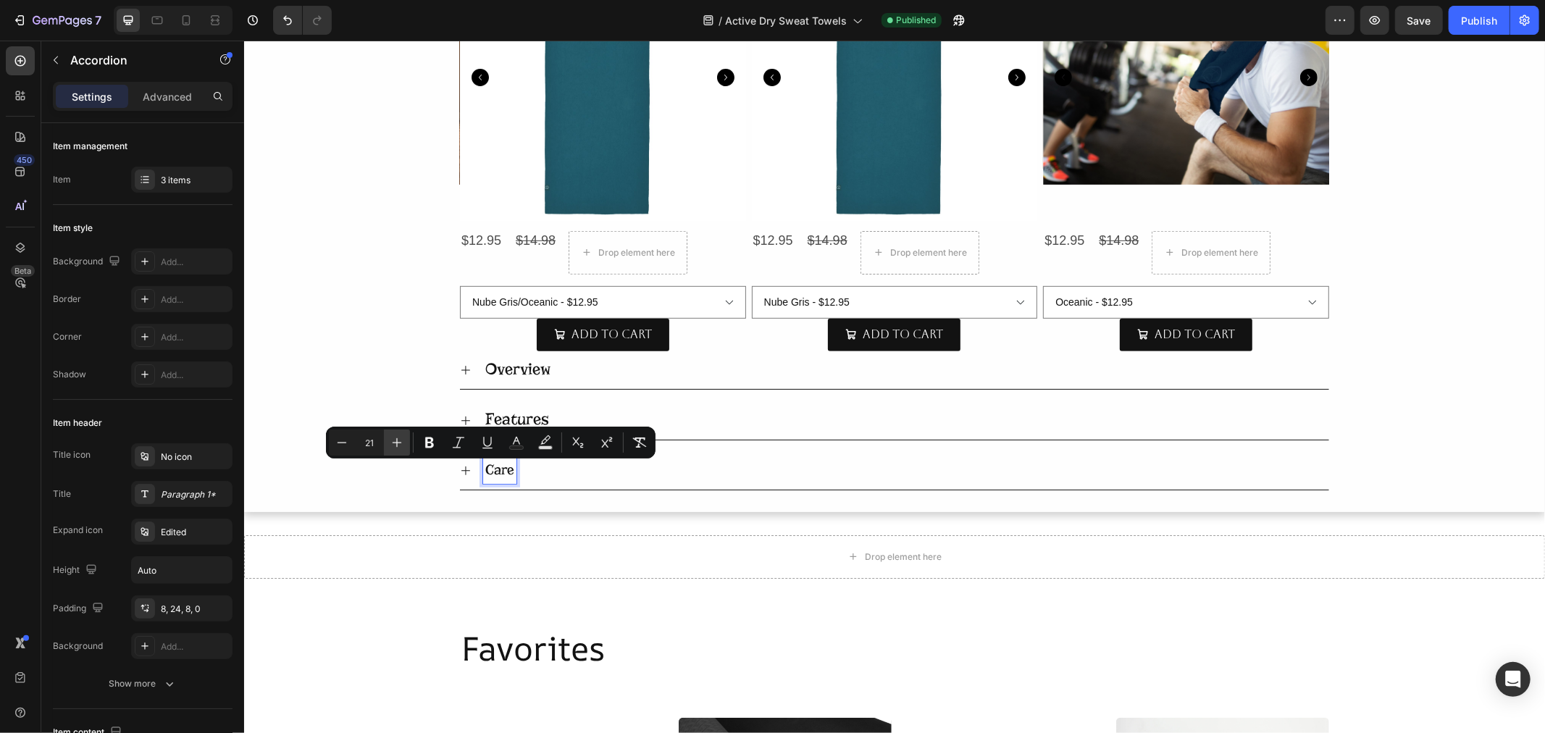
click at [401, 445] on icon "Editor contextual toolbar" at bounding box center [397, 442] width 14 height 14
type input "23"
click at [1464, 18] on div "Publish" at bounding box center [1479, 20] width 36 height 15
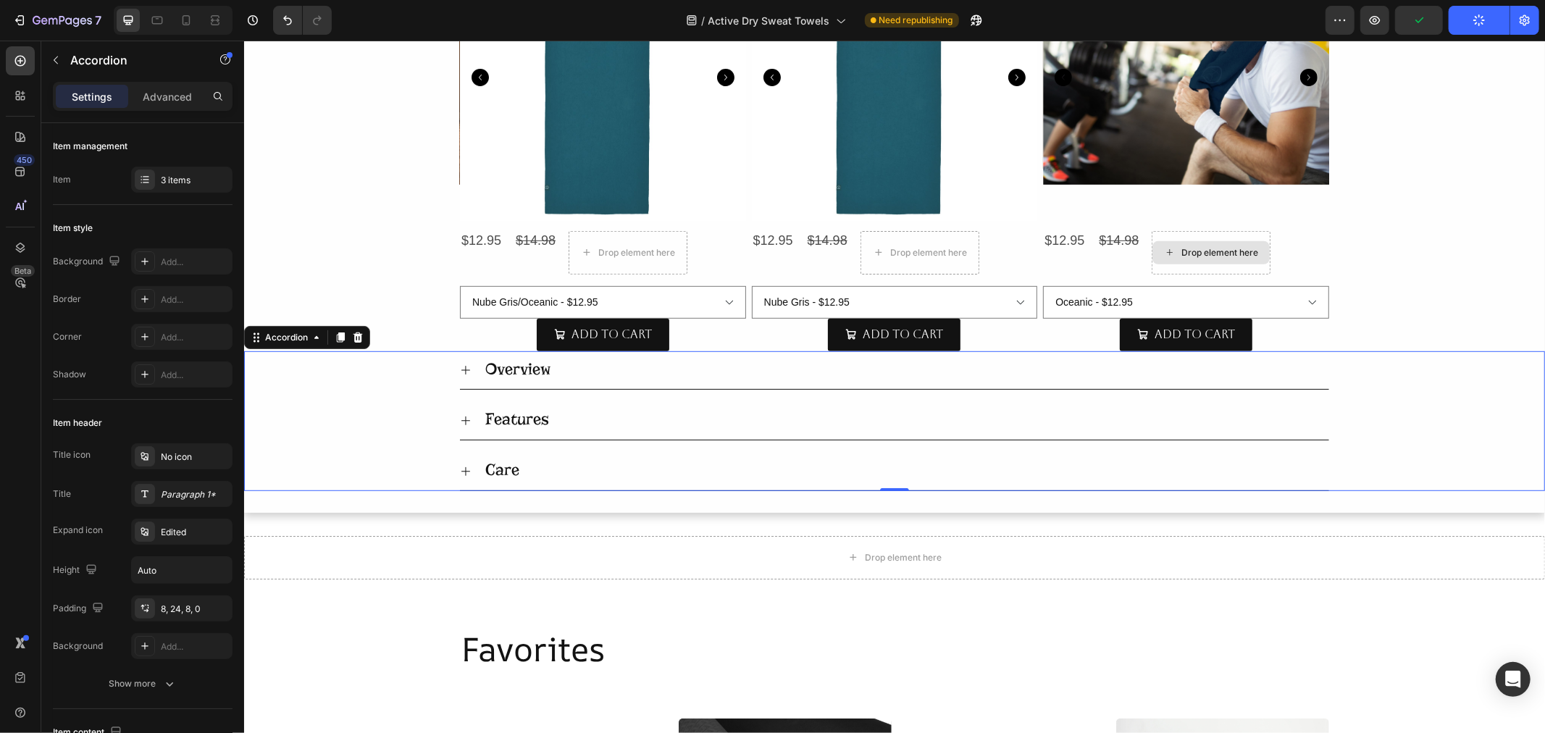
click at [461, 370] on icon at bounding box center [465, 369] width 9 height 9
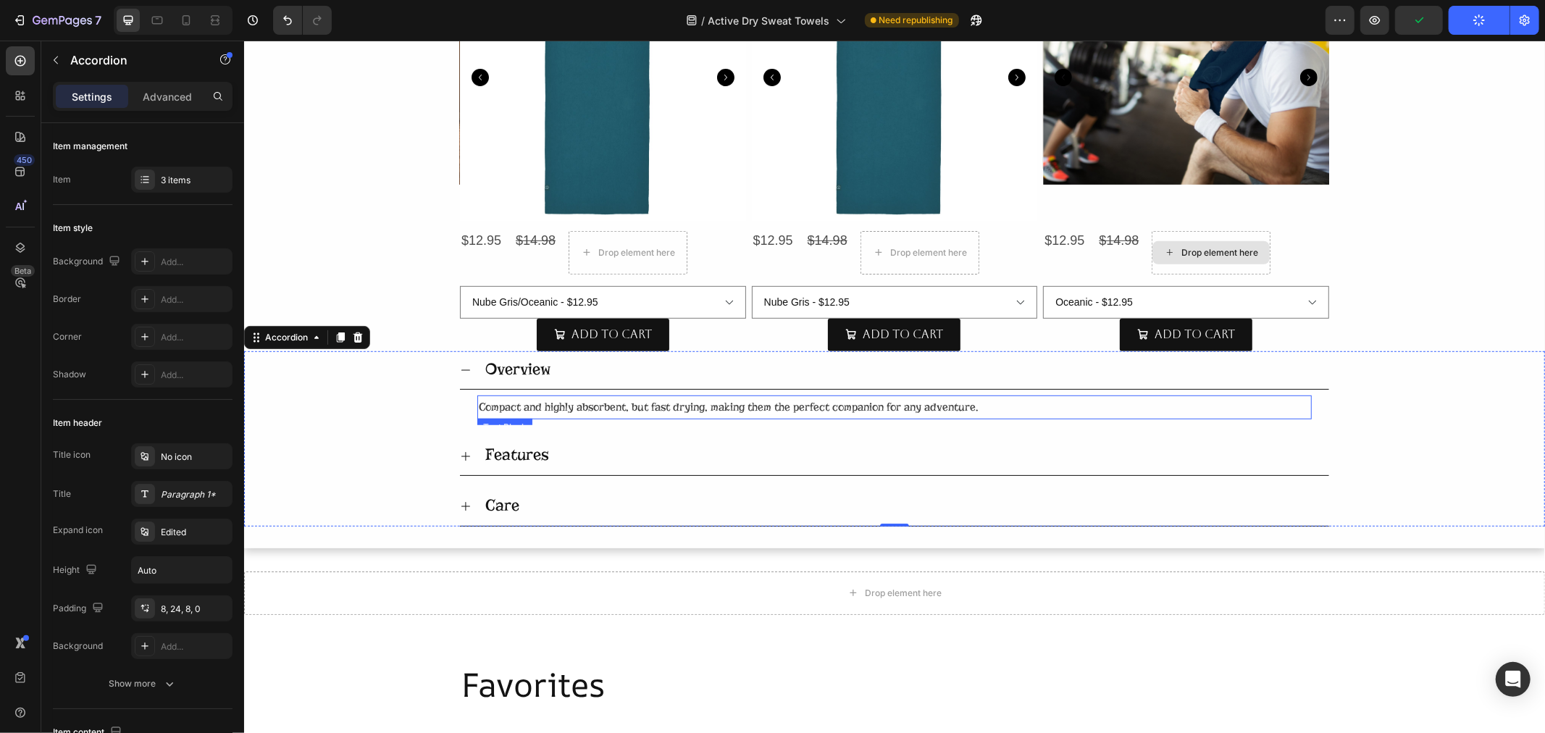
click at [509, 414] on p "Compact and highly absorbent, but fast drying, making them the perfect companio…" at bounding box center [893, 406] width 831 height 21
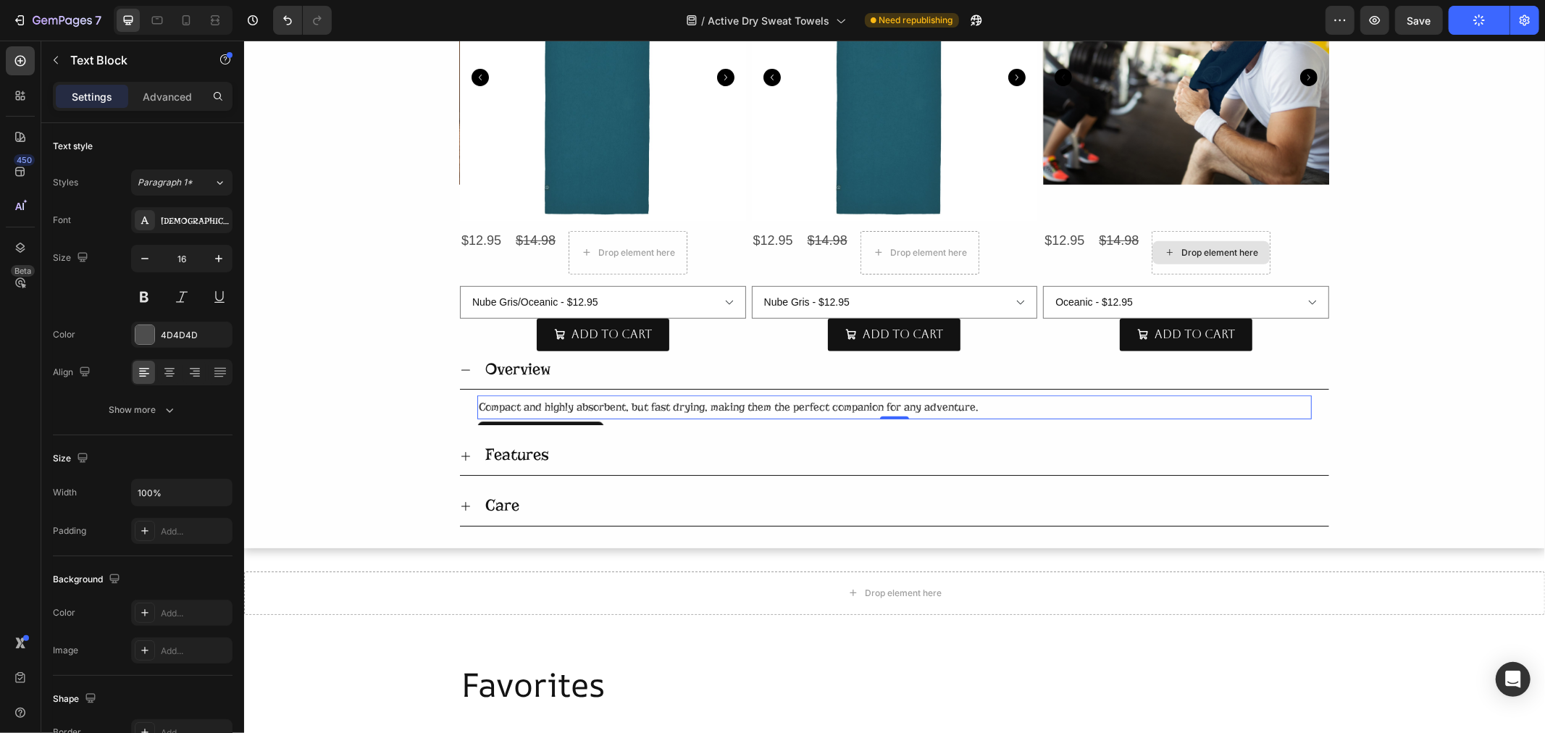
click at [509, 414] on p "Compact and highly absorbent, but fast drying, making them the perfect companio…" at bounding box center [893, 406] width 831 height 21
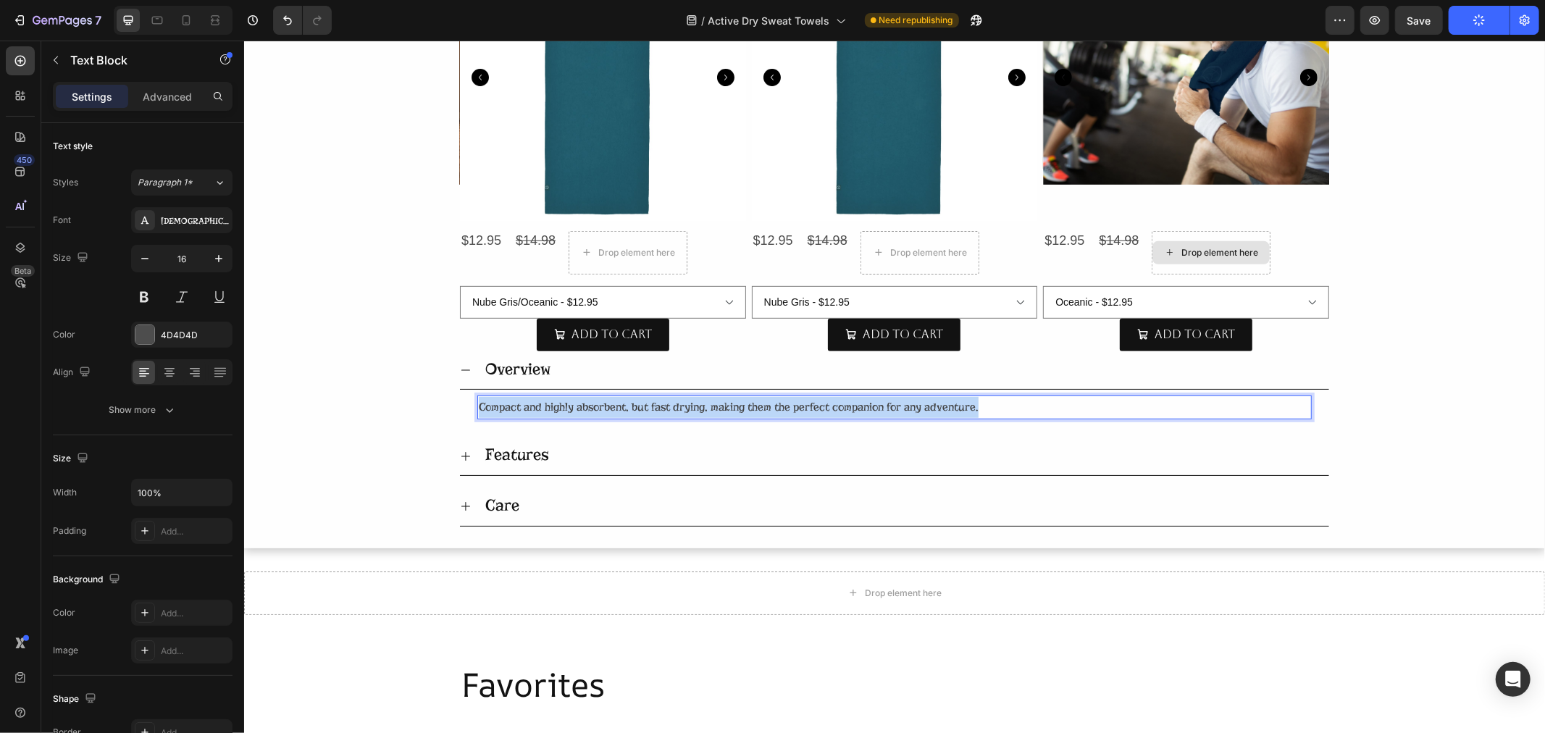
click at [509, 414] on p "Compact and highly absorbent, but fast drying, making them the perfect companio…" at bounding box center [893, 406] width 831 height 21
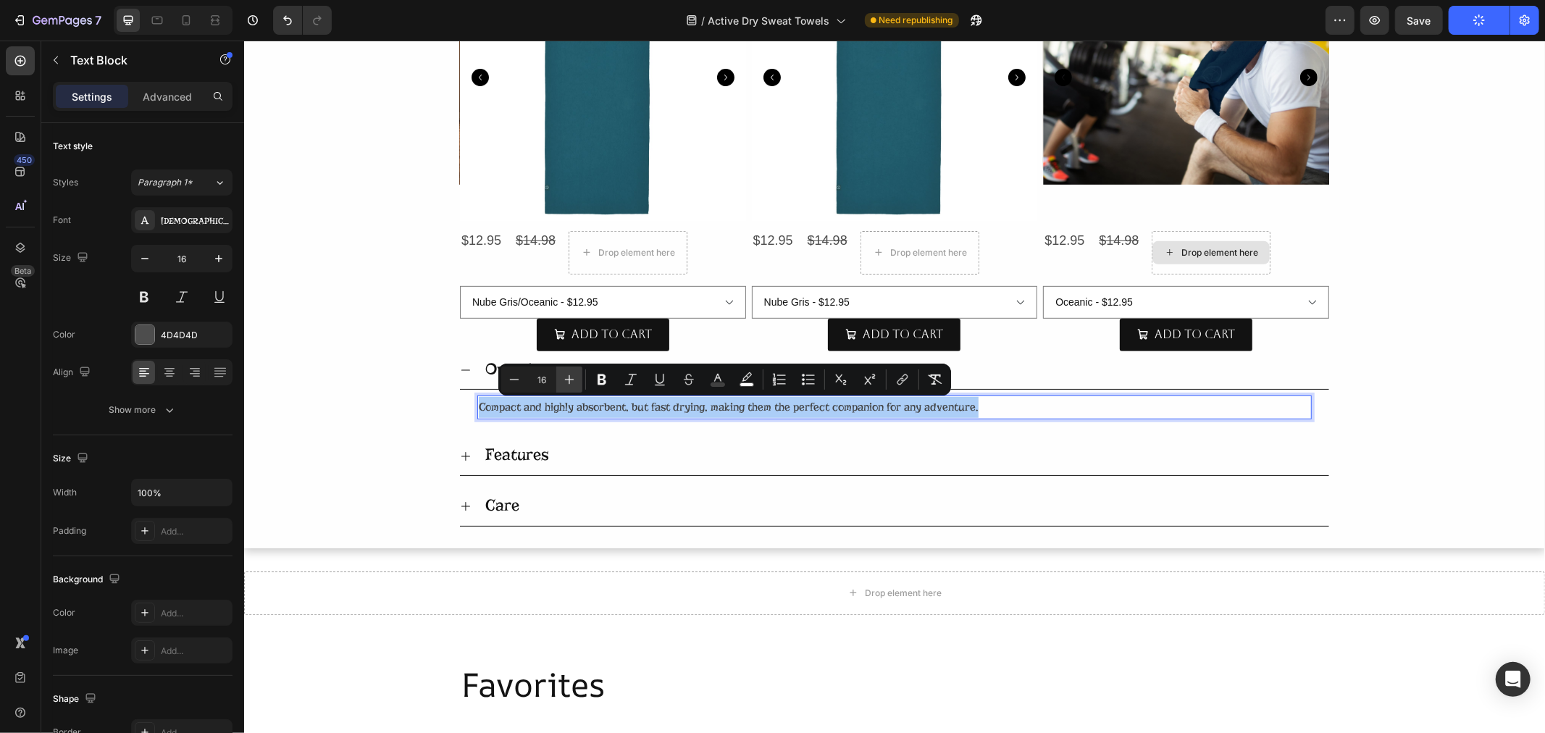
click at [562, 377] on icon "Editor contextual toolbar" at bounding box center [569, 379] width 14 height 14
type input "20"
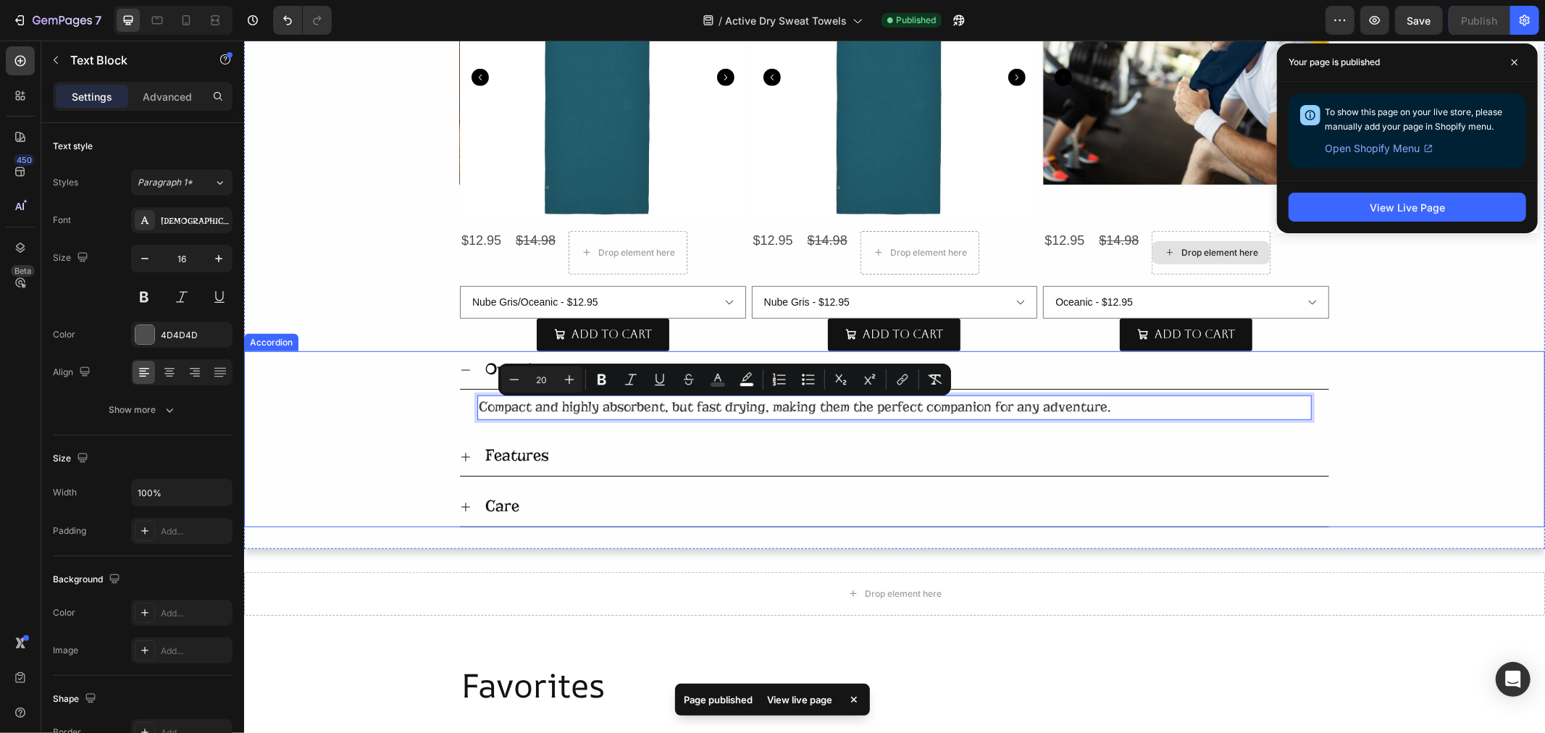
click at [460, 454] on icon at bounding box center [465, 456] width 12 height 12
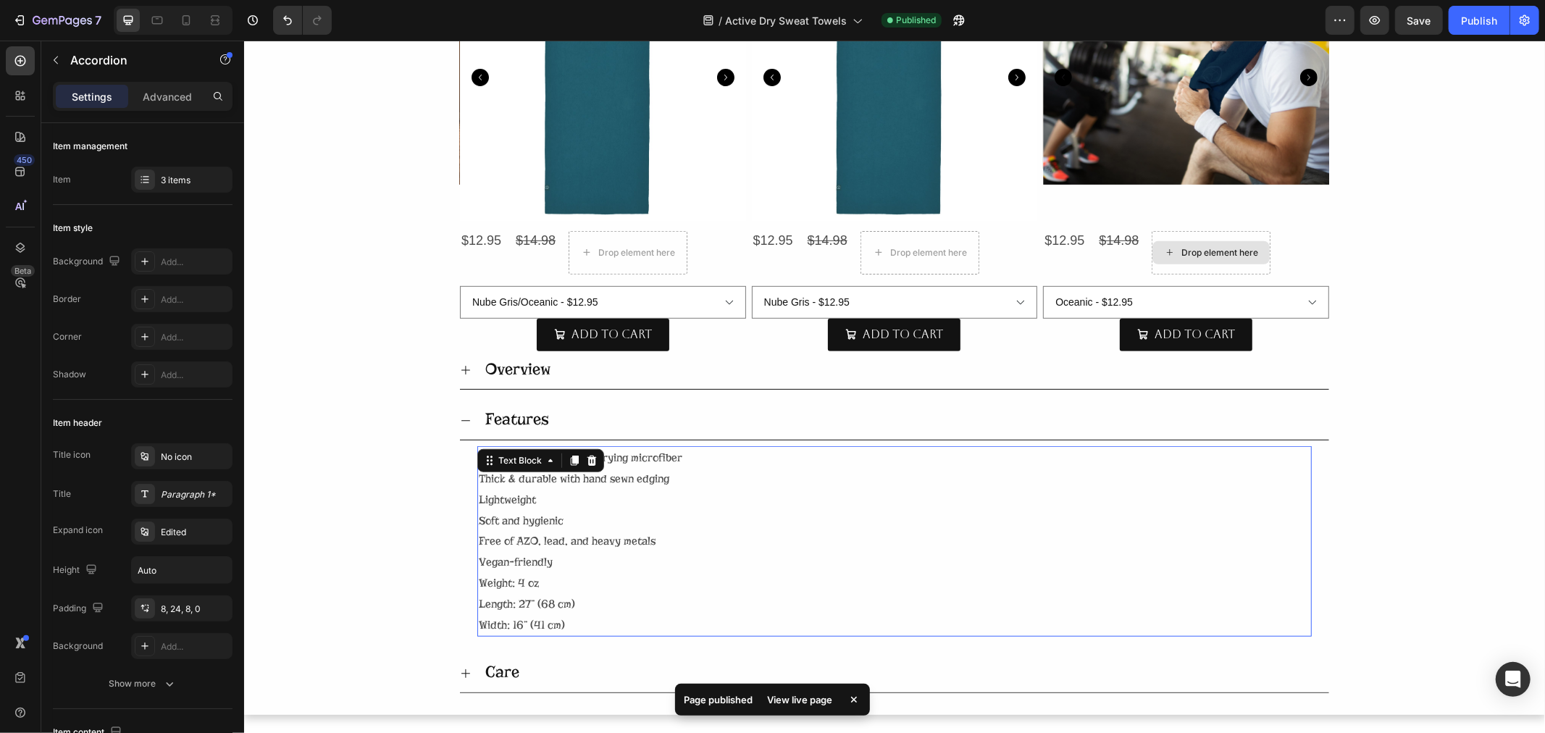
click at [519, 464] on div "Text Block" at bounding box center [540, 459] width 127 height 23
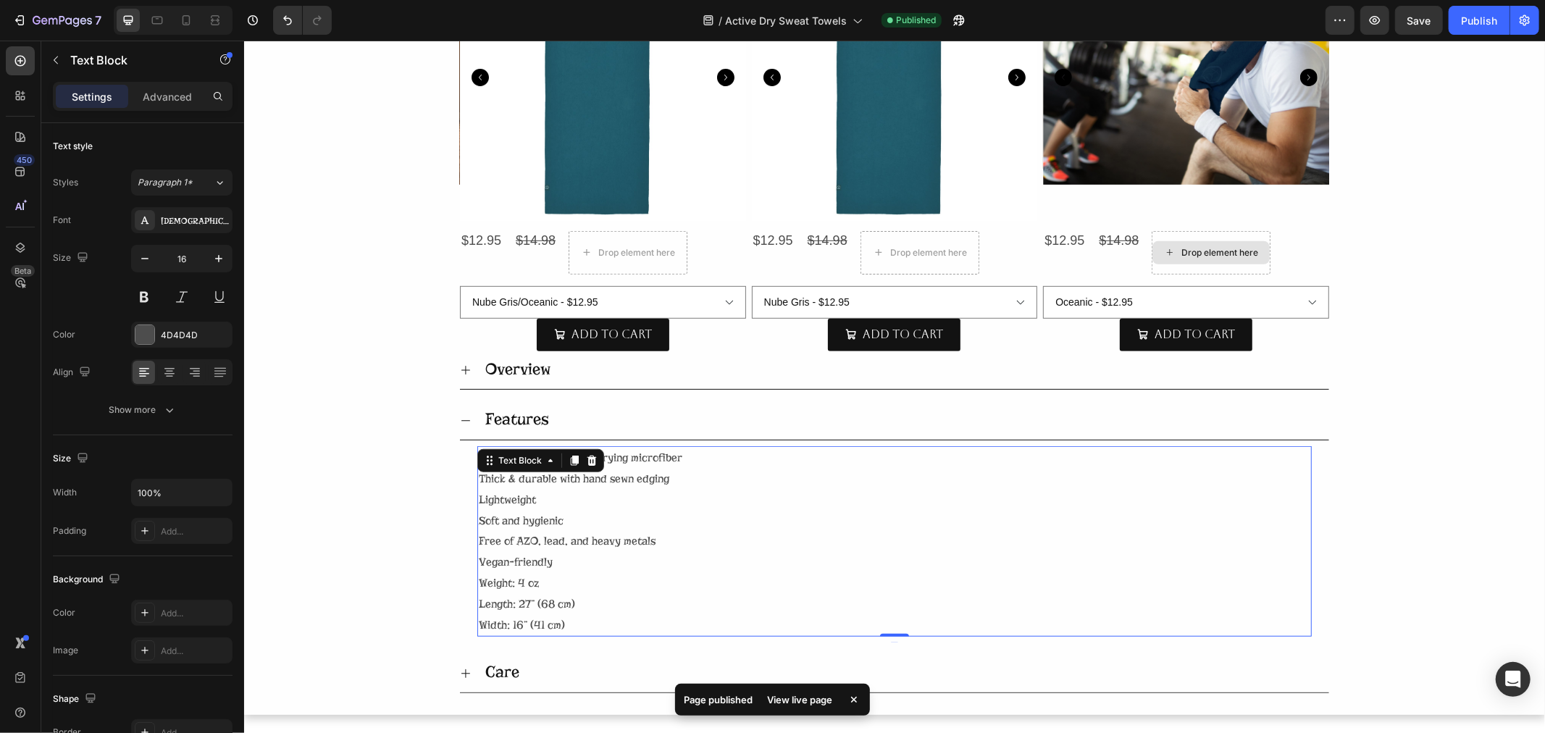
click at [574, 608] on p "Ultra-absorbent, quick-drying microfiber Thick & durable with hand sewn edging …" at bounding box center [893, 541] width 831 height 188
click at [574, 622] on p "Ultra-absorbent, quick-drying microfiber Thick & durable with hand sewn edging …" at bounding box center [893, 541] width 831 height 188
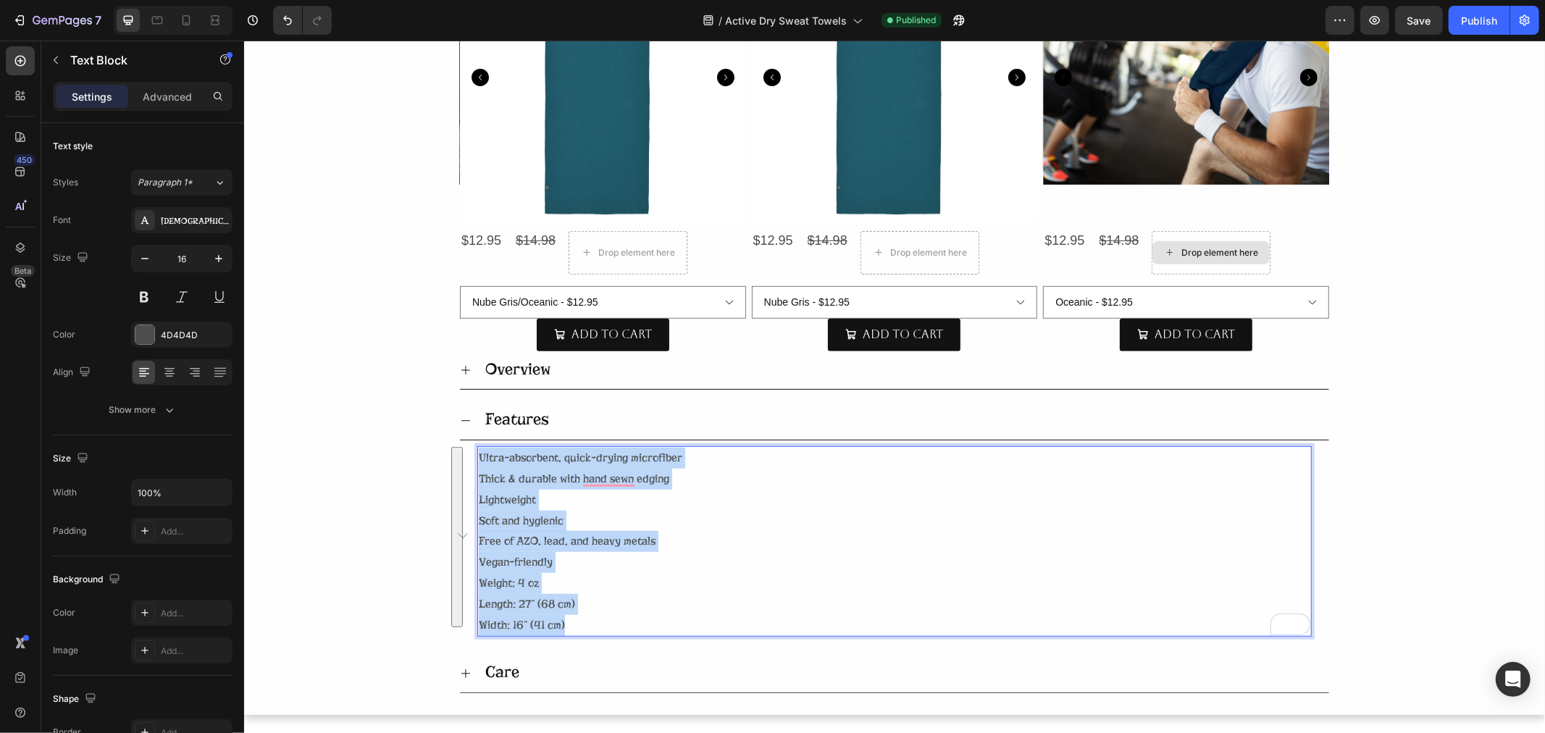
drag, startPoint x: 574, startPoint y: 625, endPoint x: 470, endPoint y: 453, distance: 200.8
click at [477, 453] on div "Ultra-absorbent, quick-drying microfiber Thick & durable with hand sewn edging …" at bounding box center [894, 540] width 834 height 190
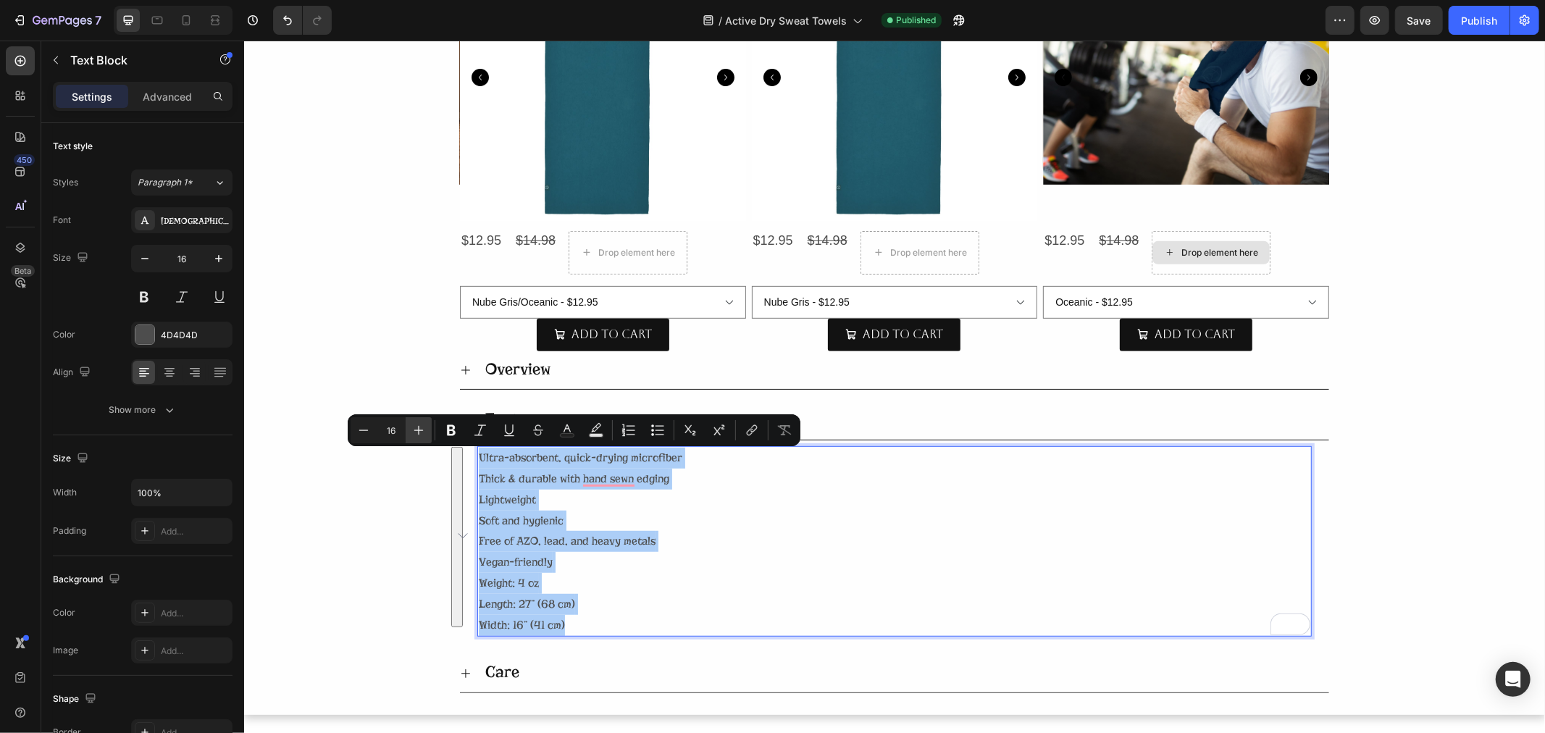
click at [426, 431] on button "Plus" at bounding box center [419, 430] width 26 height 26
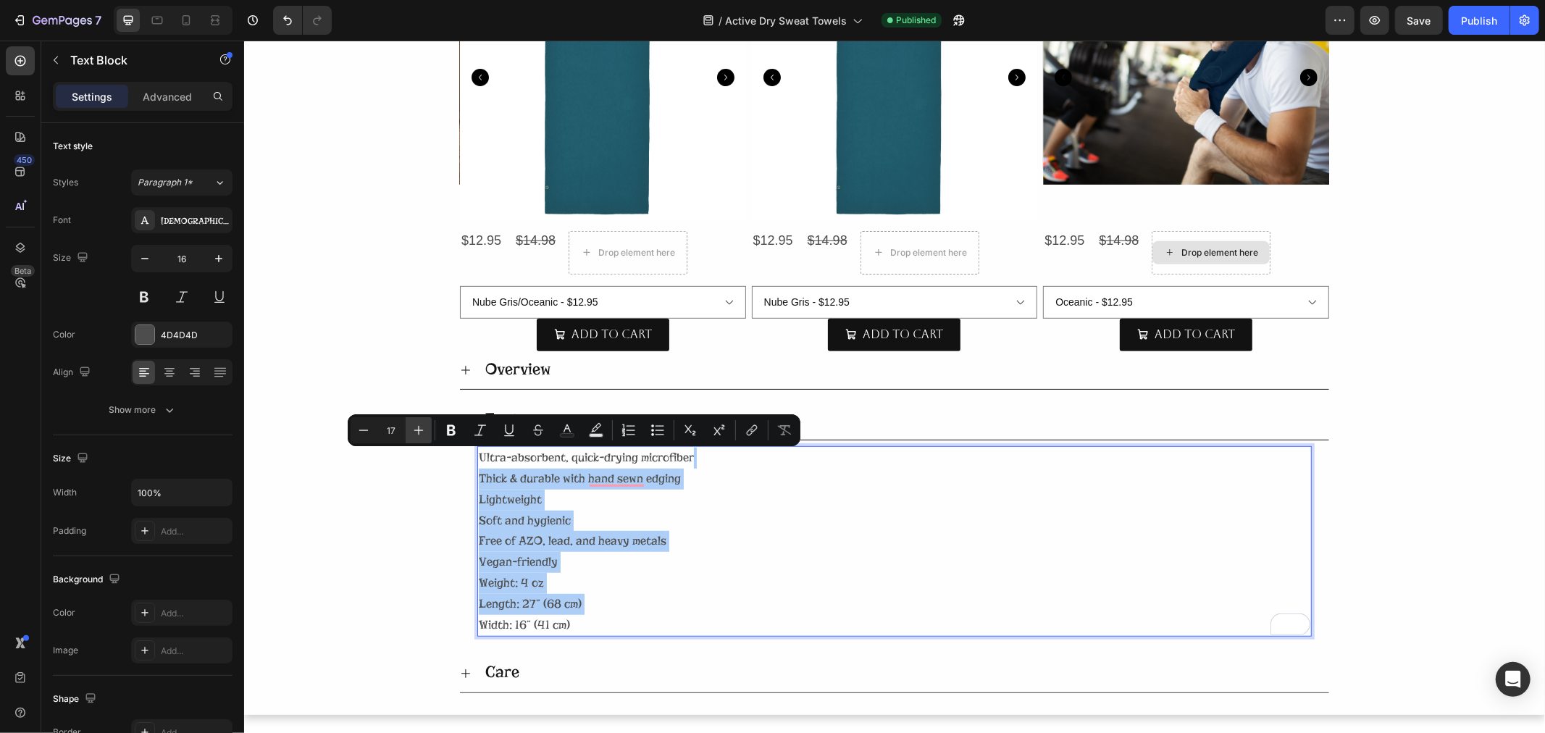
click at [426, 431] on button "Plus" at bounding box center [419, 430] width 26 height 26
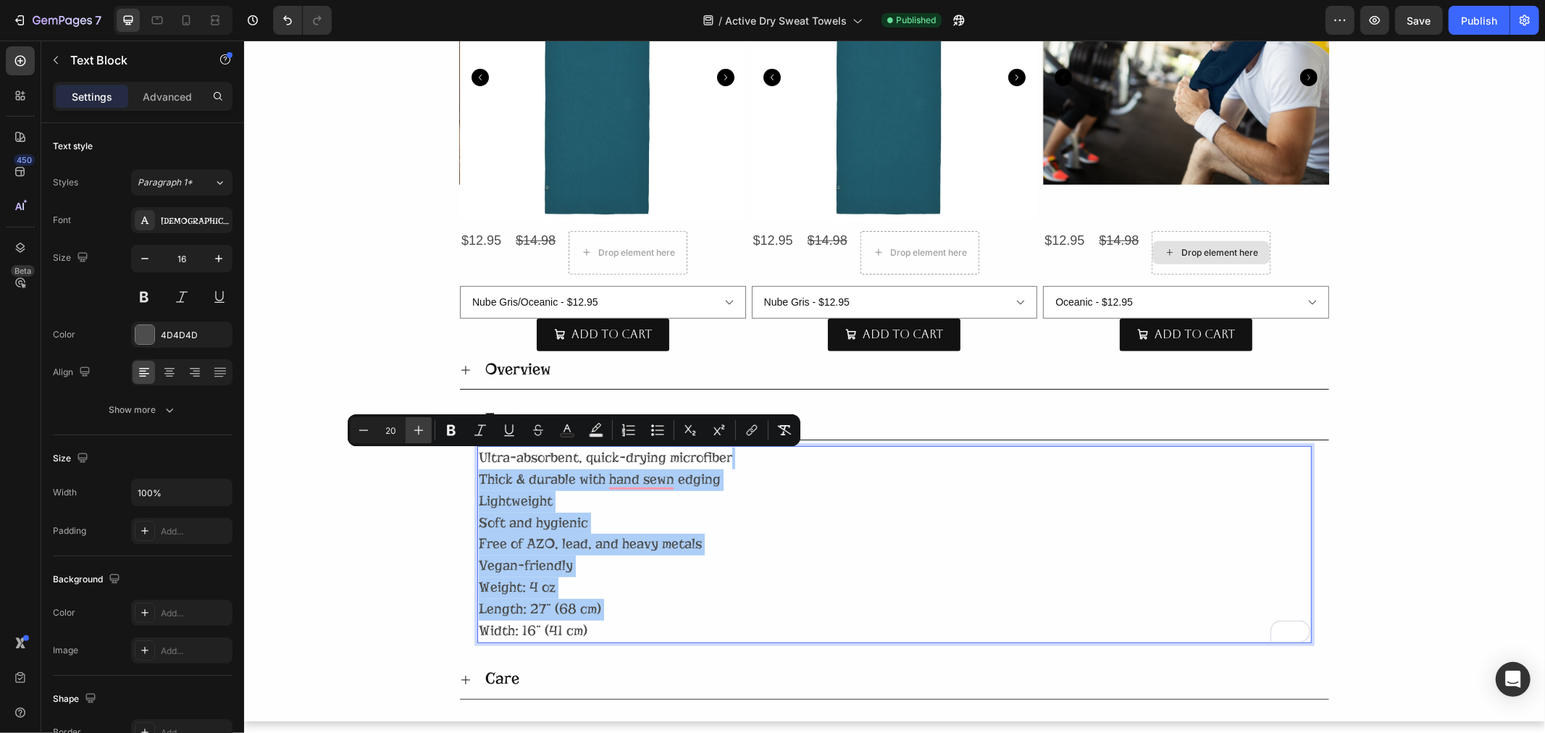
click at [426, 431] on button "Plus" at bounding box center [419, 430] width 26 height 26
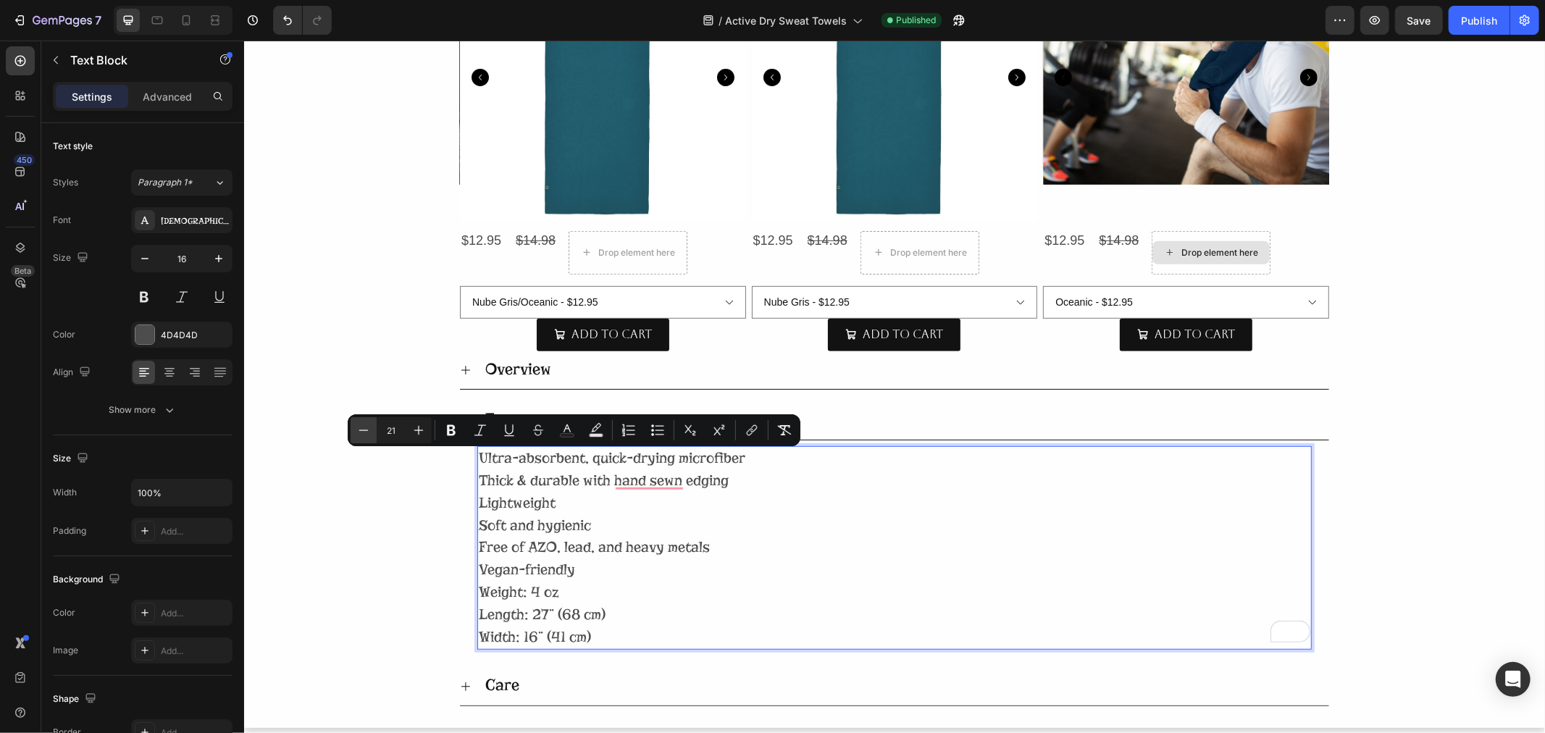
click at [367, 428] on icon "Editor contextual toolbar" at bounding box center [363, 430] width 14 height 14
type input "20"
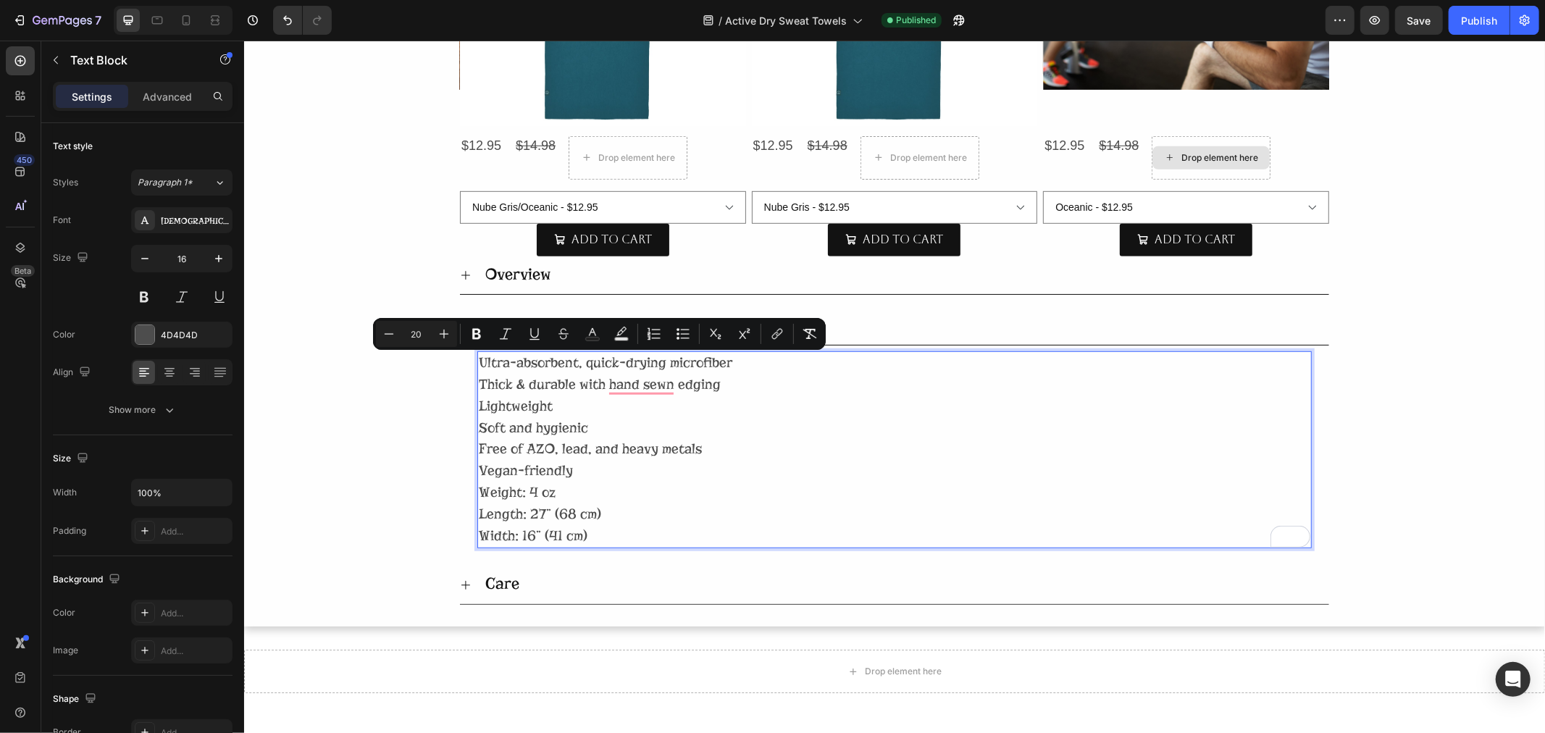
scroll to position [885, 0]
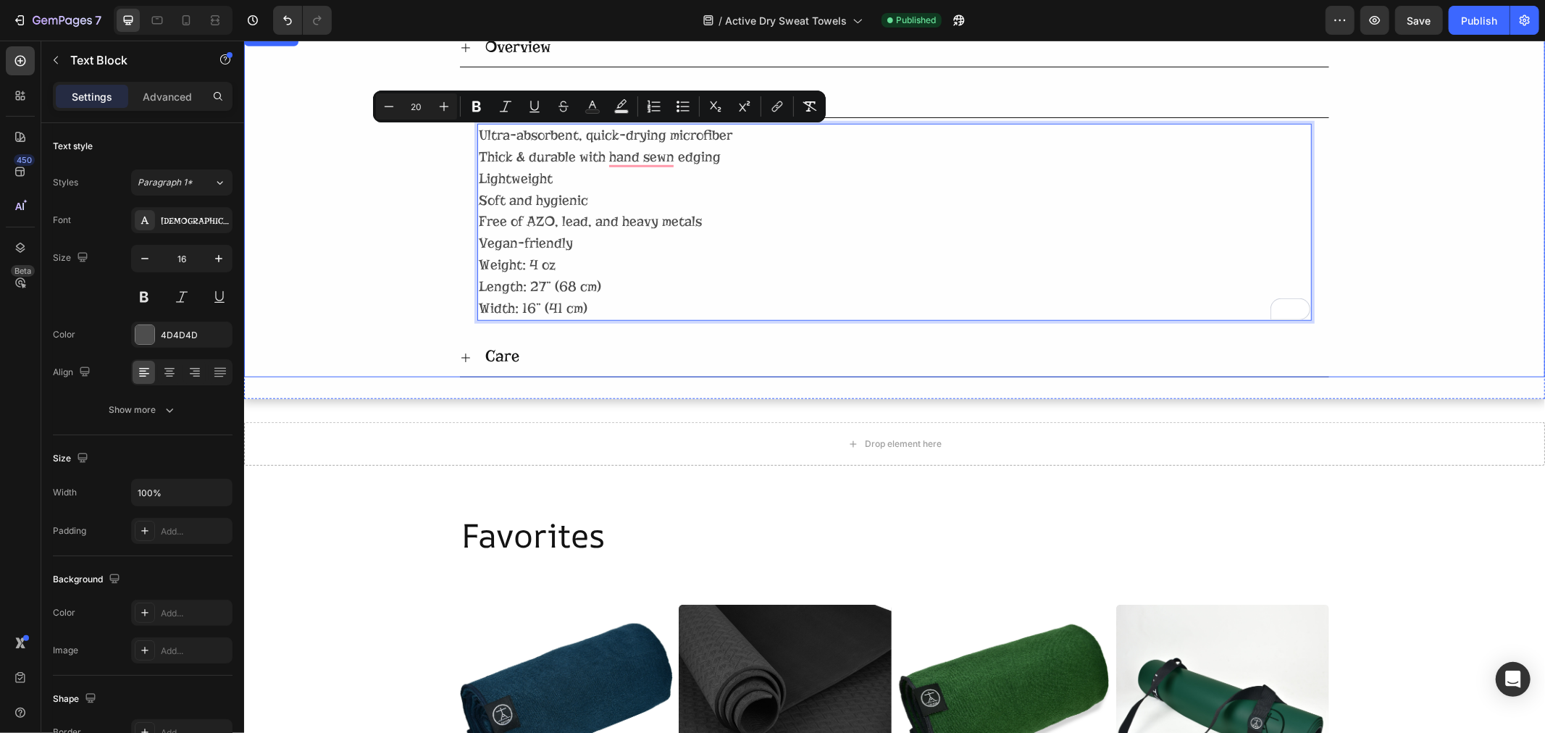
click at [460, 351] on div "Care" at bounding box center [893, 356] width 869 height 39
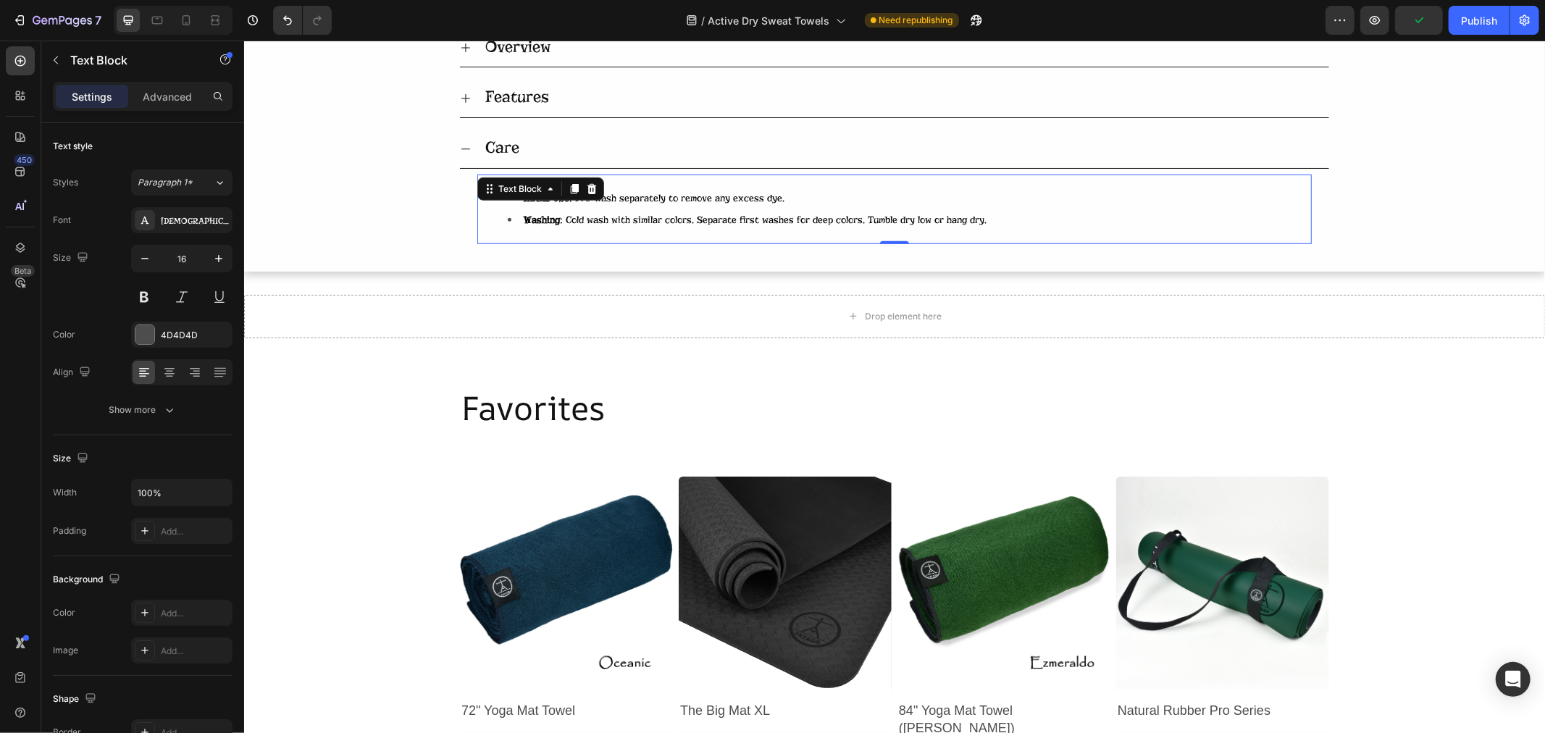
click at [606, 214] on li "Washing : Cold wash with similar colors. Separate first washes for deep colors.…" at bounding box center [908, 220] width 802 height 22
click at [605, 214] on li "Washing : Cold wash with similar colors. Separate first washes for deep colors.…" at bounding box center [908, 220] width 802 height 22
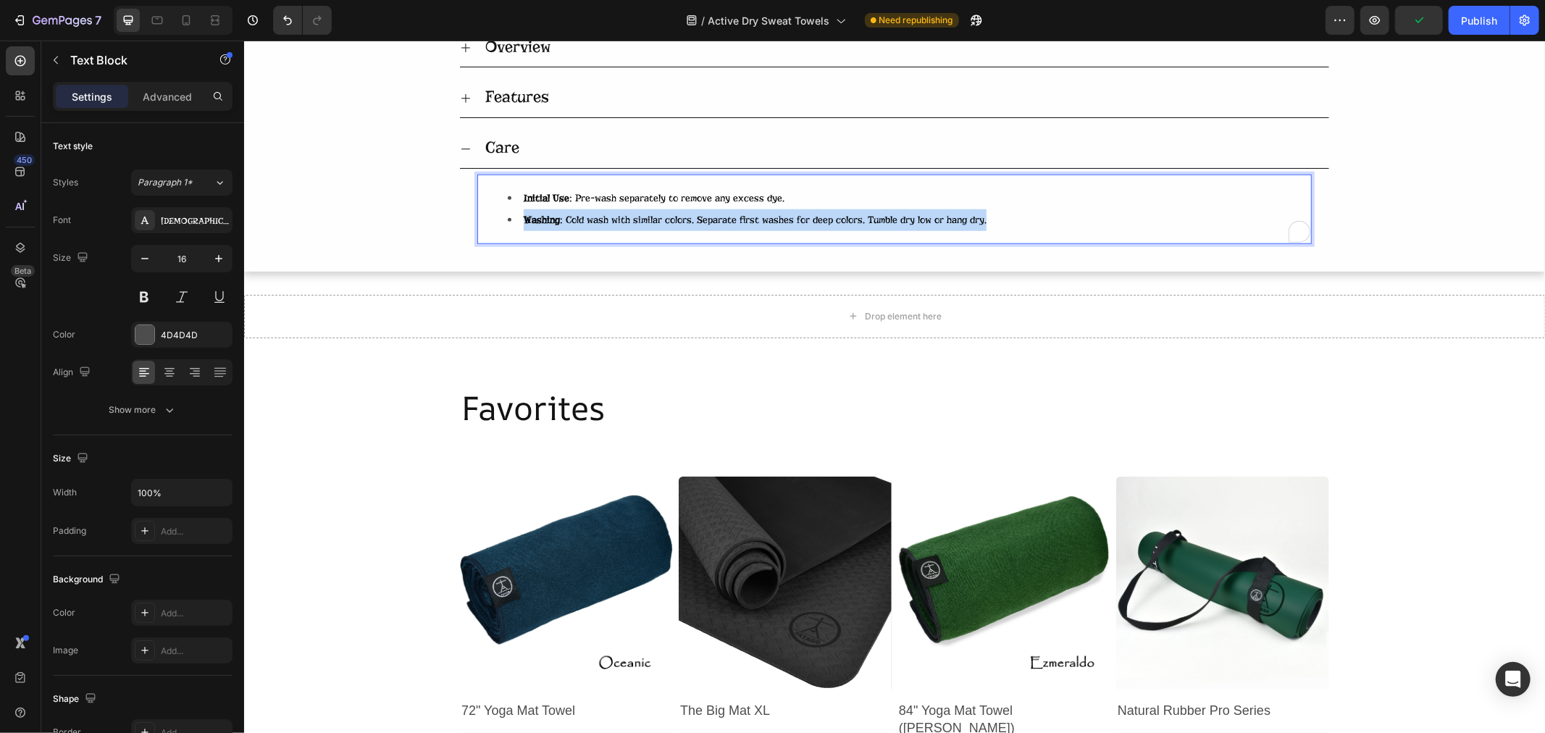
click at [605, 214] on li "Washing : Cold wash with similar colors. Separate first washes for deep colors.…" at bounding box center [908, 220] width 802 height 22
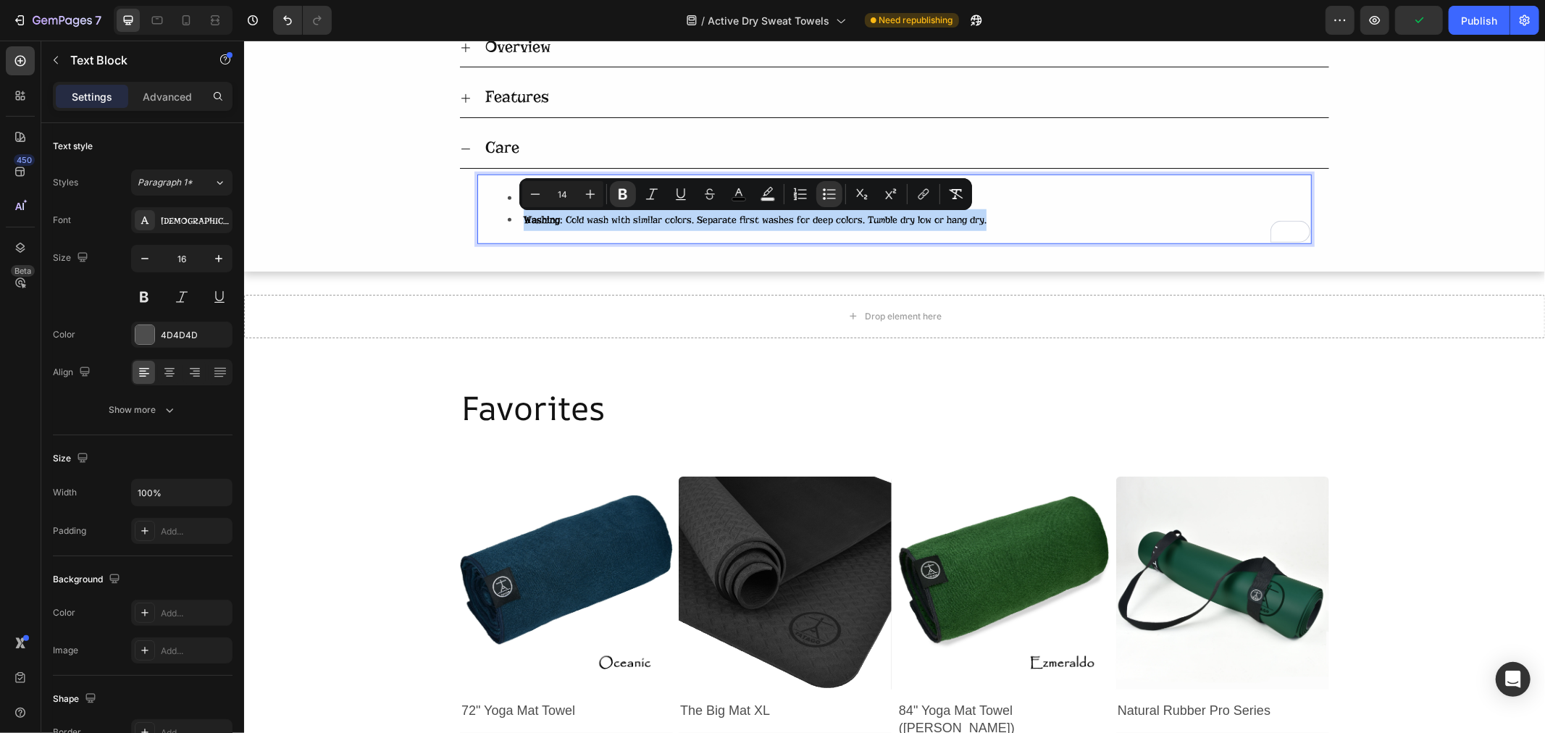
click at [1029, 214] on li "Washing : Cold wash with similar colors. Separate first washes for deep colors.…" at bounding box center [908, 220] width 802 height 22
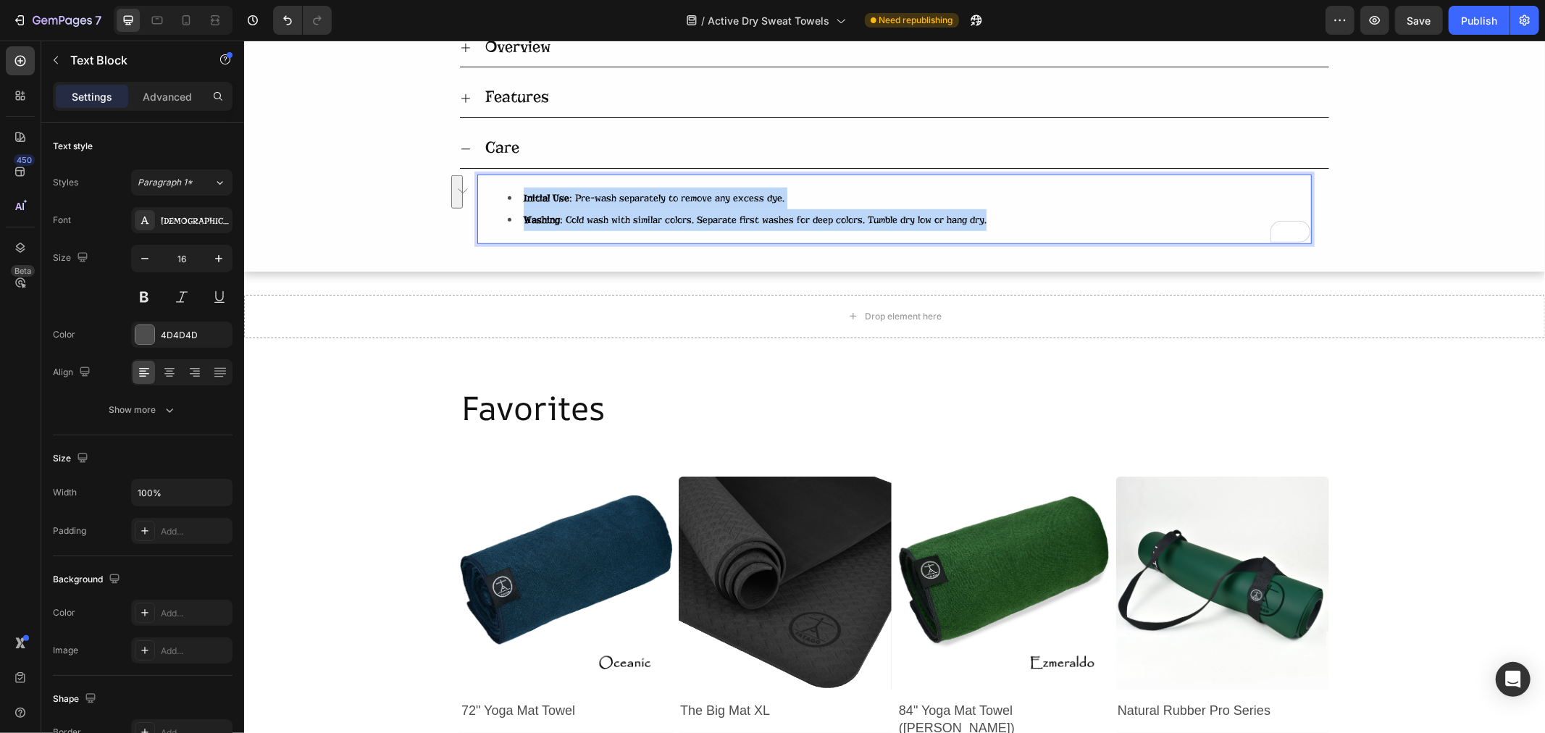
drag, startPoint x: 1006, startPoint y: 218, endPoint x: 499, endPoint y: 201, distance: 507.3
click at [499, 201] on ul "Initial Use : Pre-wash separately to remove any excess dye. Washing : Cold wash…" at bounding box center [893, 208] width 831 height 43
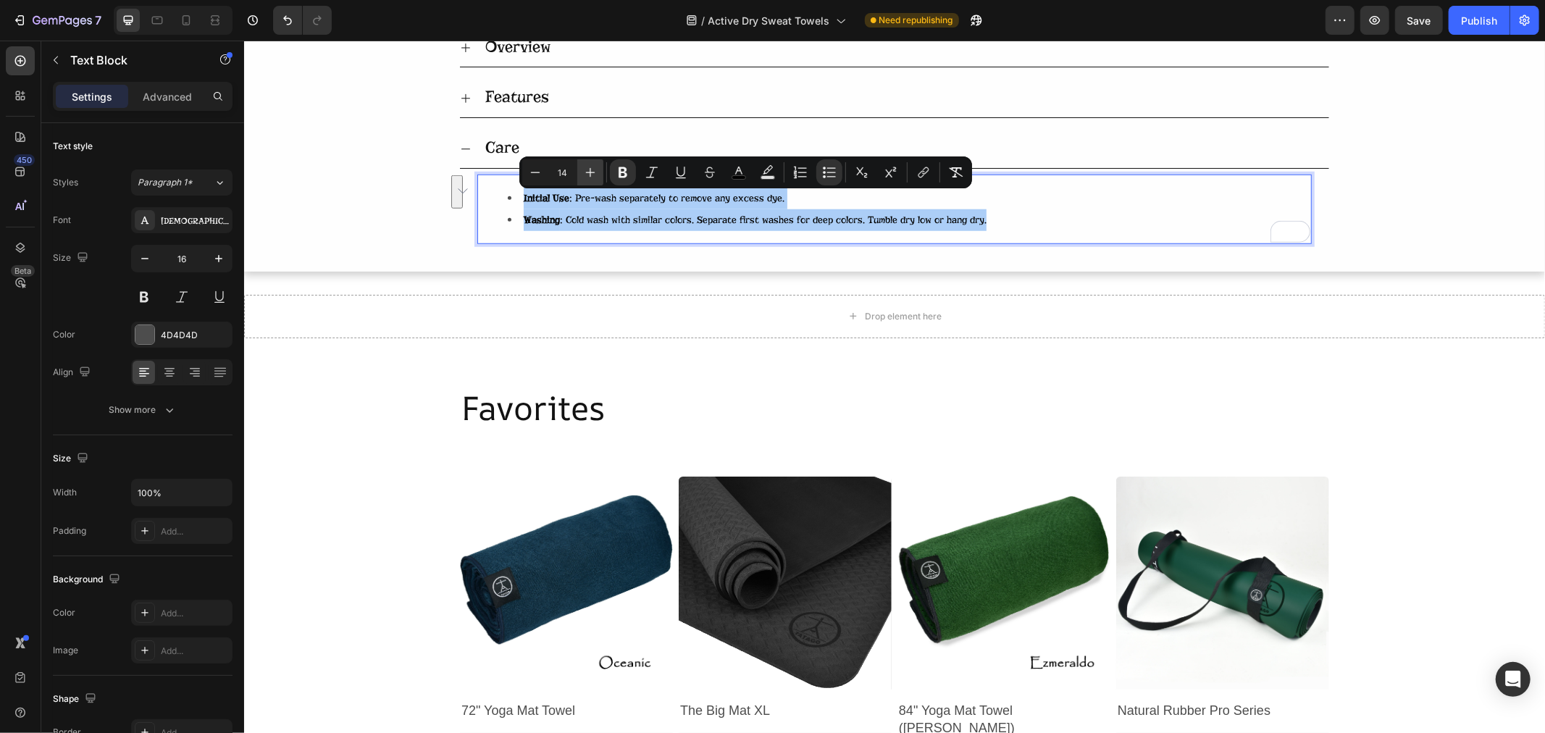
click at [587, 171] on icon "Editor contextual toolbar" at bounding box center [590, 172] width 14 height 14
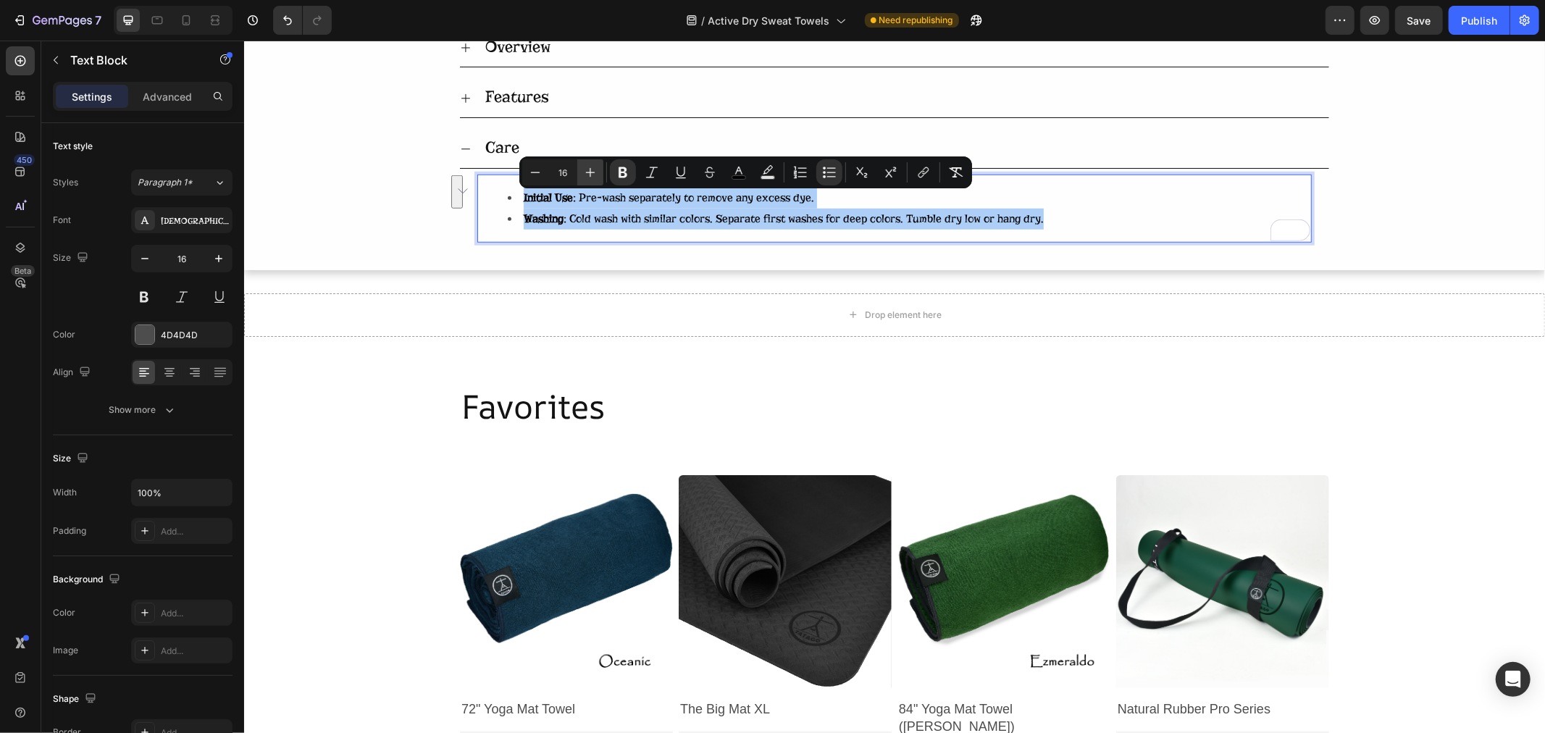
click at [587, 171] on icon "Editor contextual toolbar" at bounding box center [590, 172] width 14 height 14
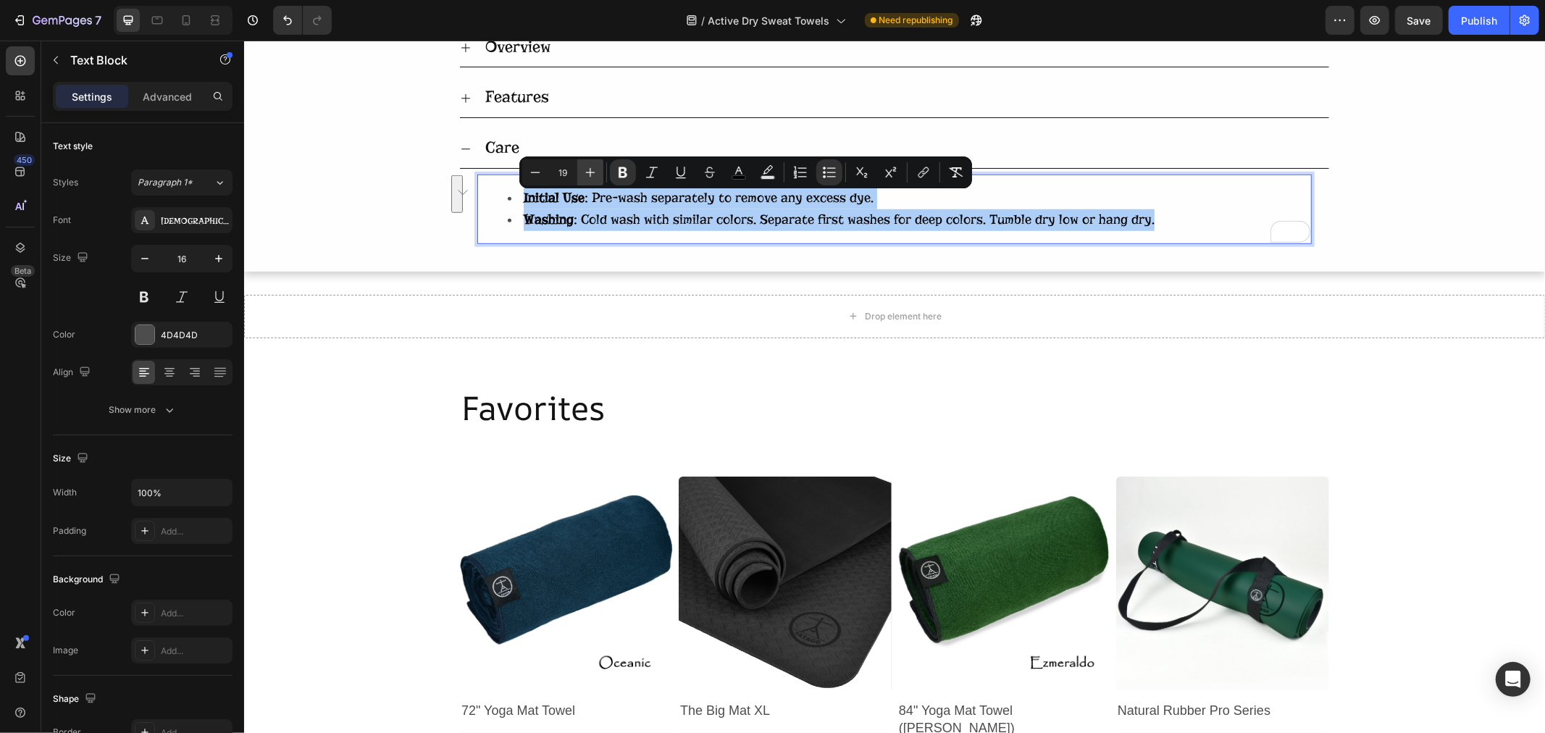
click at [587, 171] on icon "Editor contextual toolbar" at bounding box center [590, 172] width 14 height 14
type input "20"
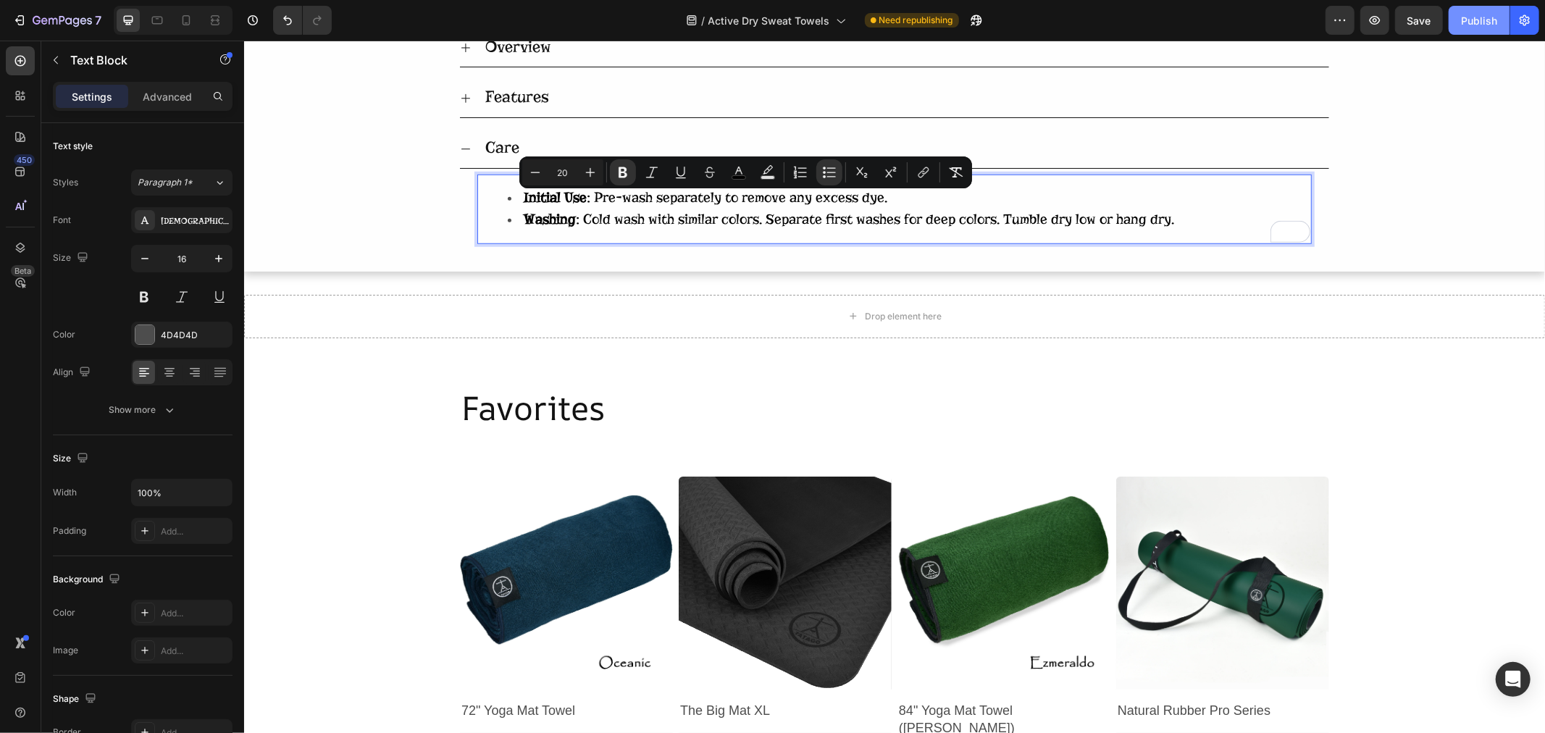
click at [1465, 19] on div "Publish" at bounding box center [1479, 20] width 36 height 15
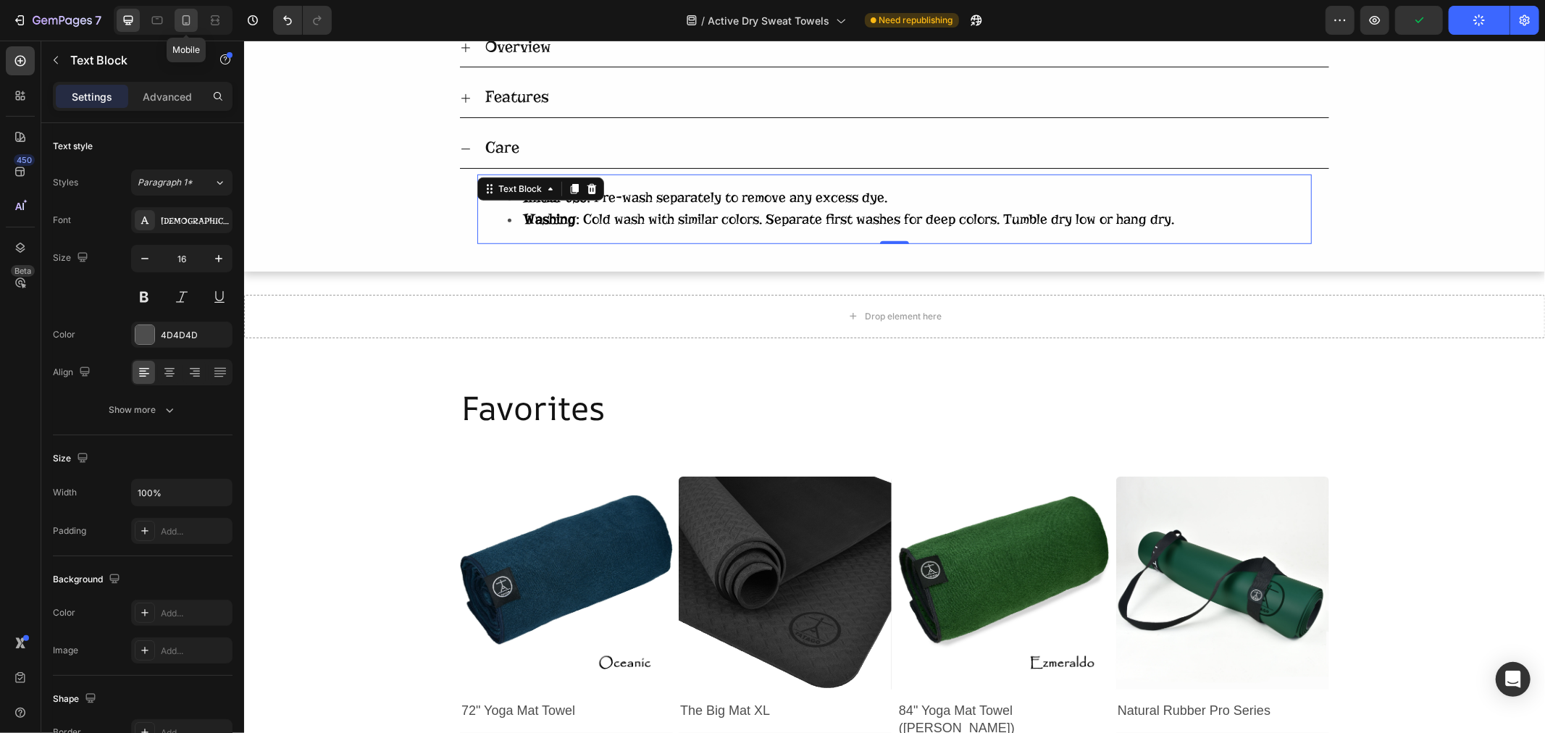
click at [176, 20] on div at bounding box center [186, 20] width 23 height 23
type input "14"
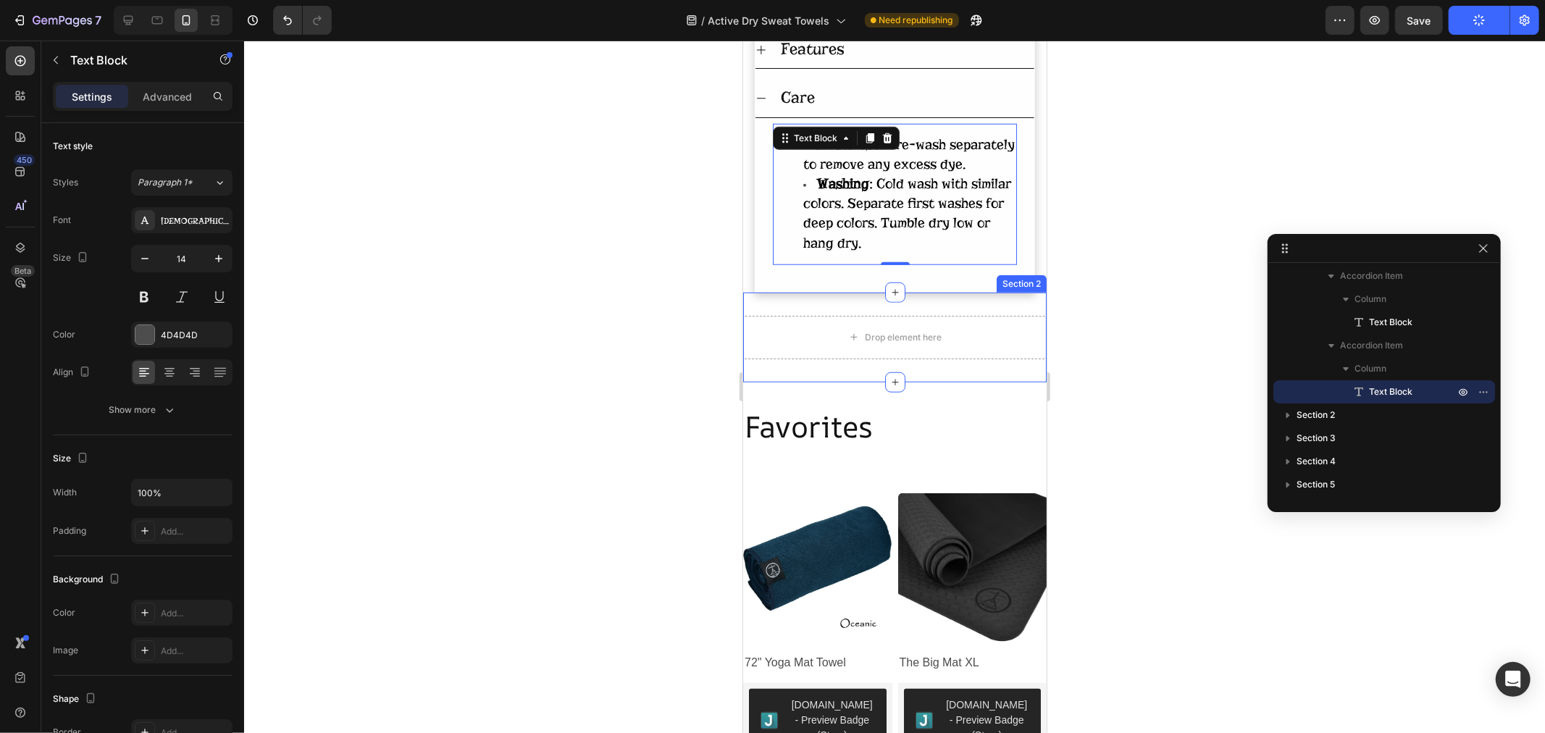
scroll to position [718, 0]
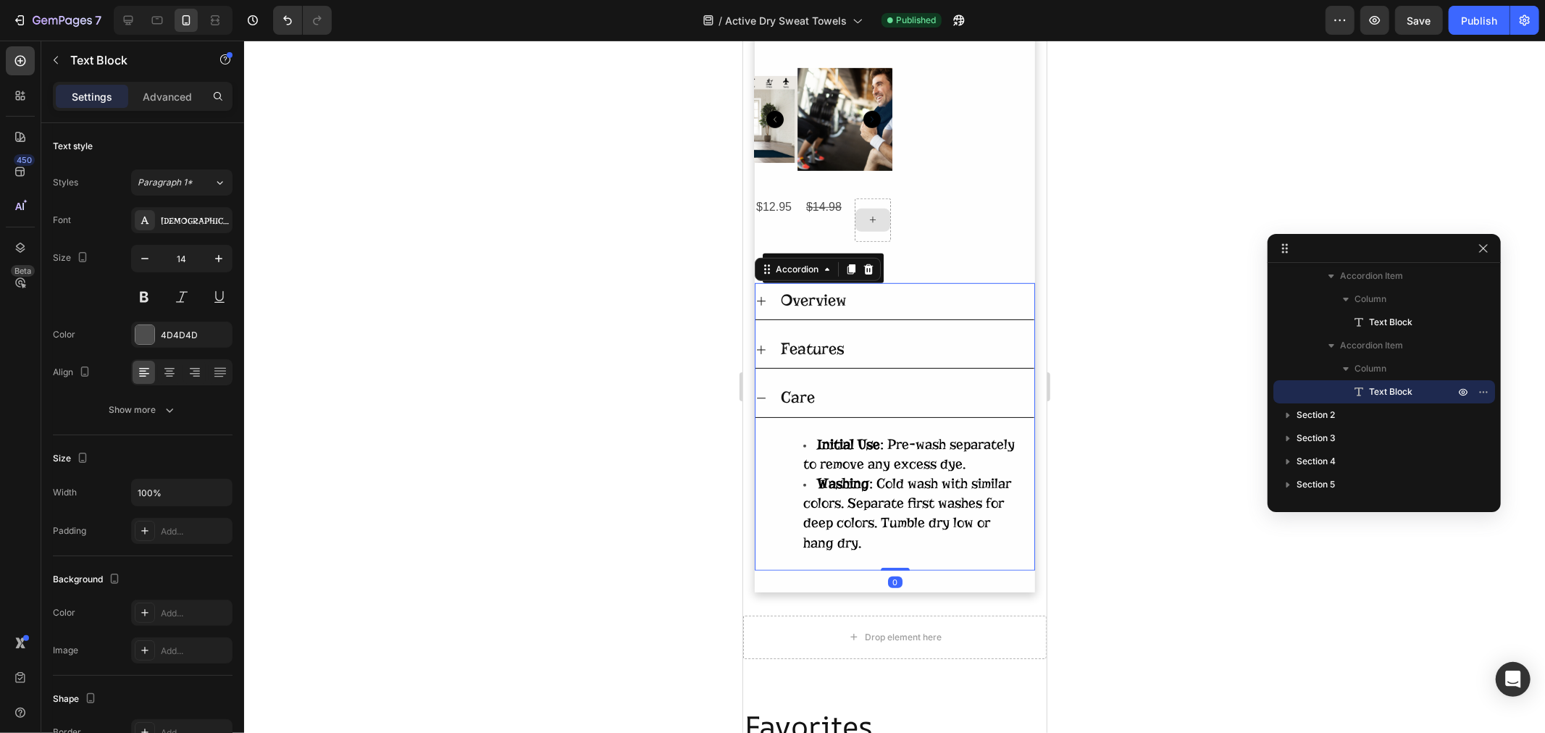
click at [787, 290] on span "Overview" at bounding box center [813, 300] width 66 height 20
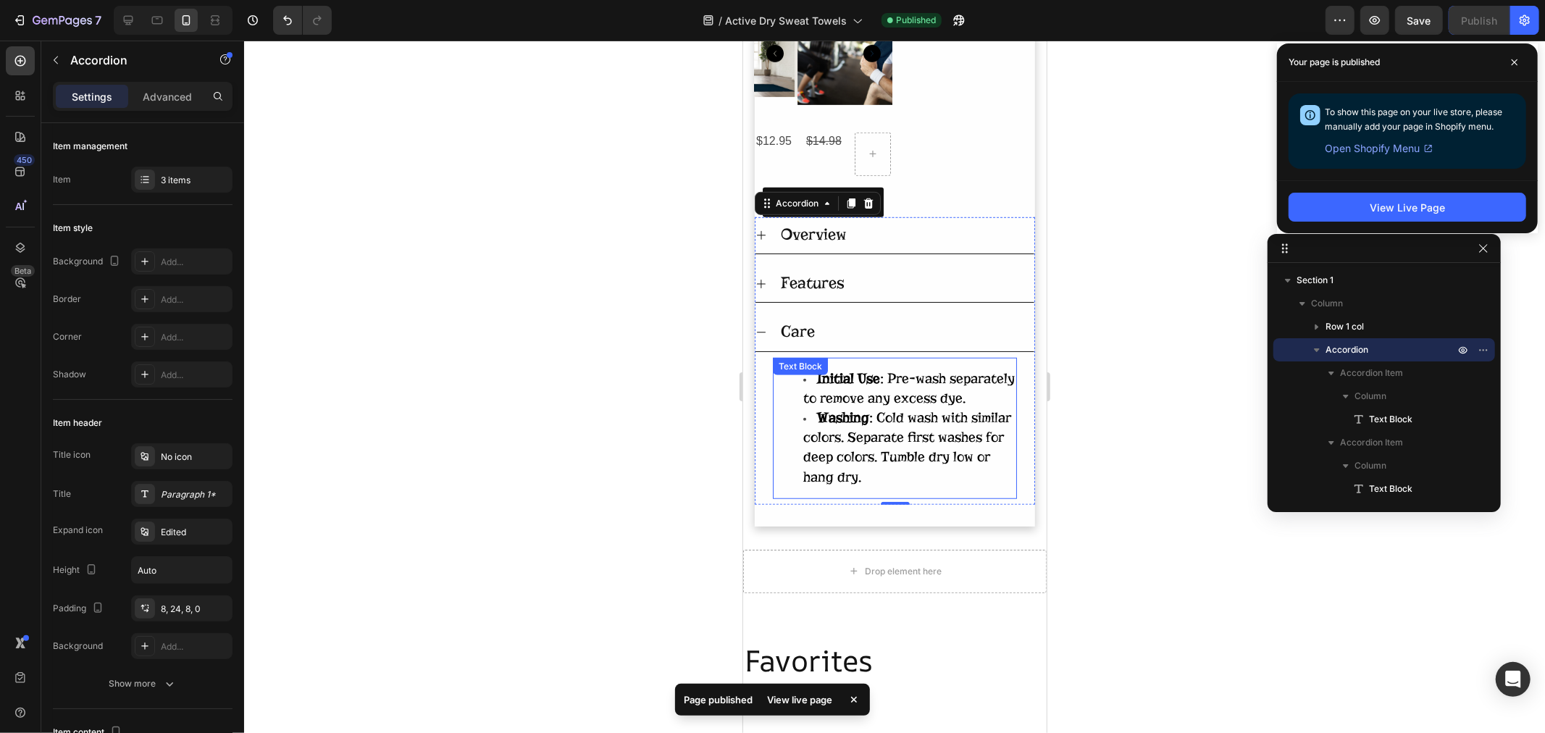
scroll to position [885, 0]
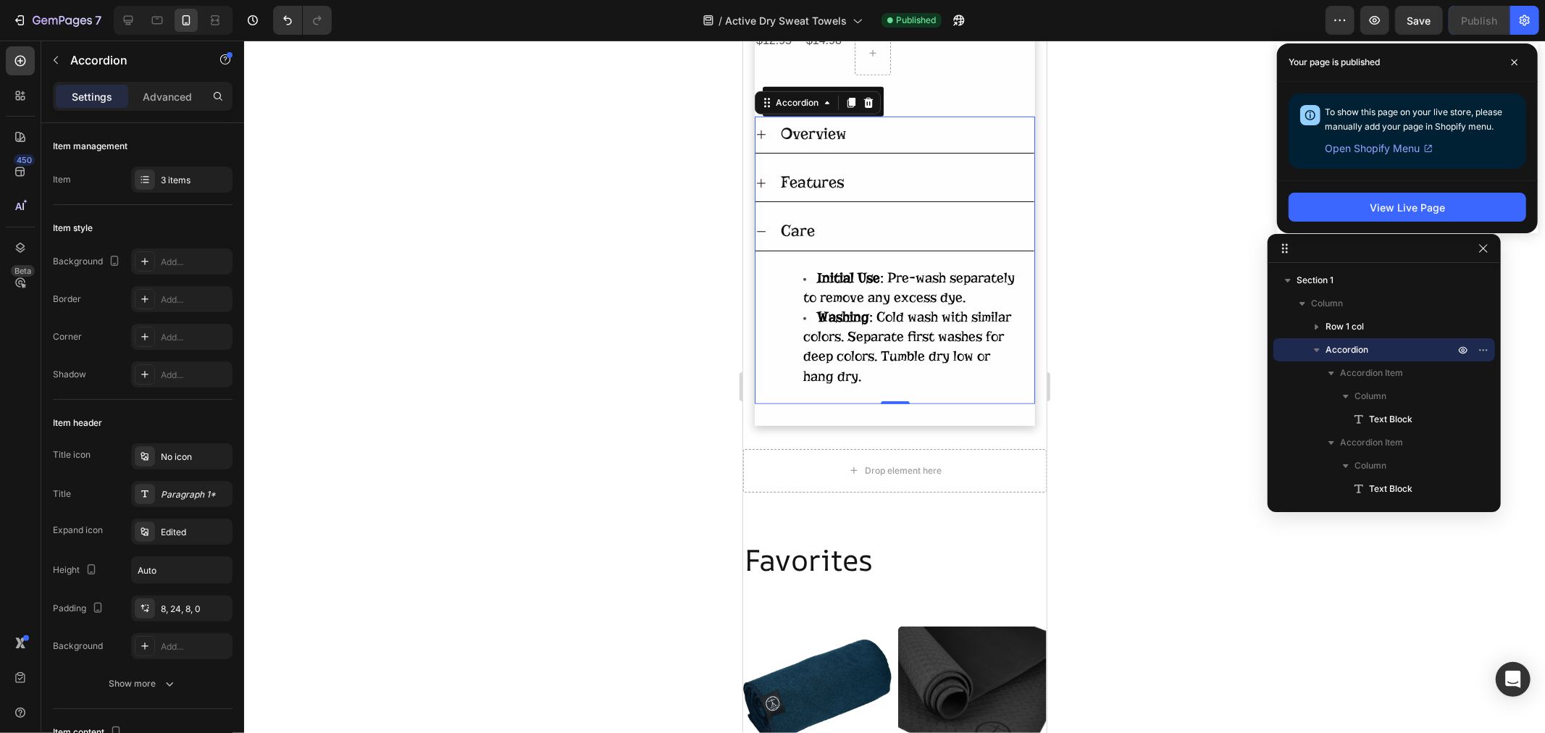
click at [763, 225] on icon at bounding box center [761, 231] width 12 height 12
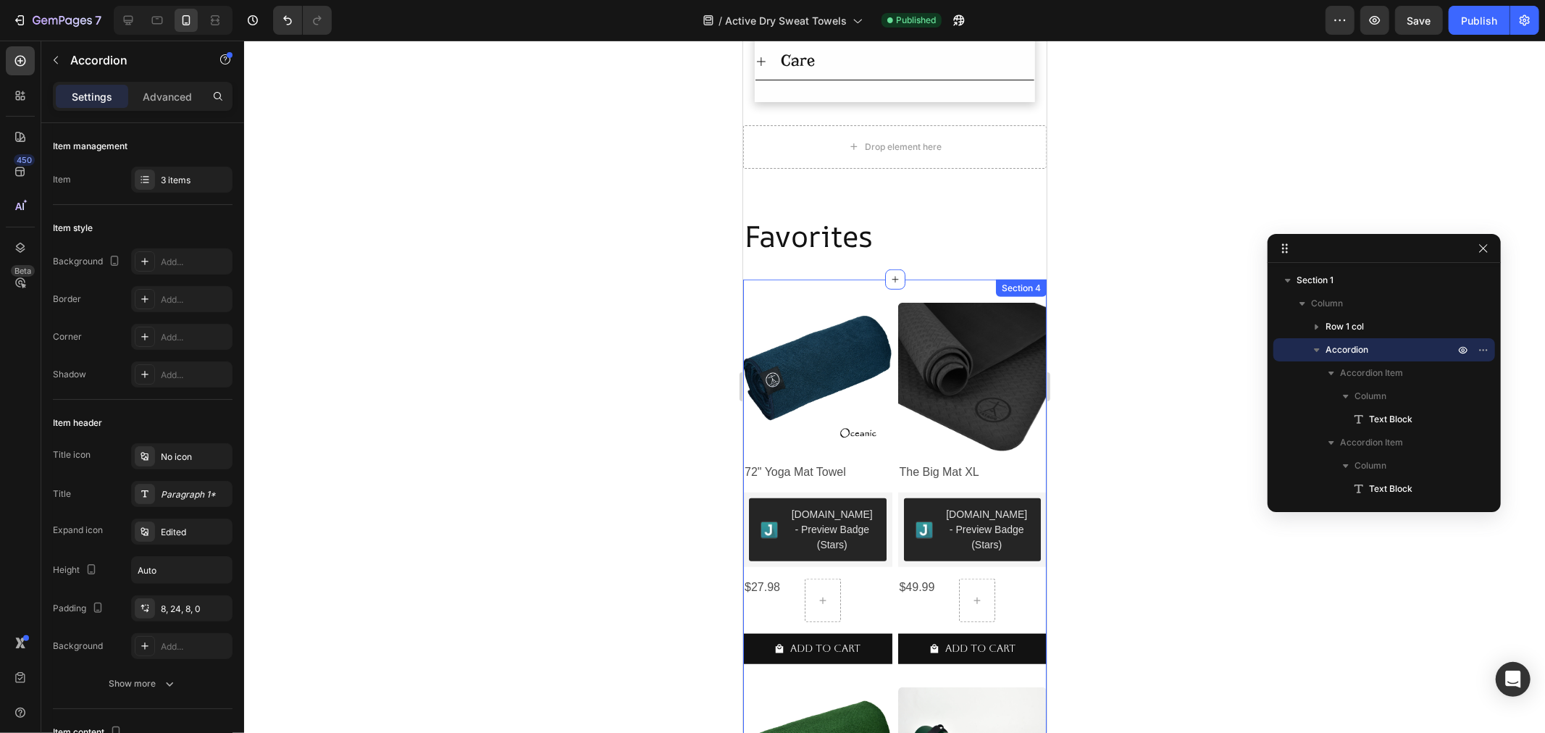
scroll to position [1118, 0]
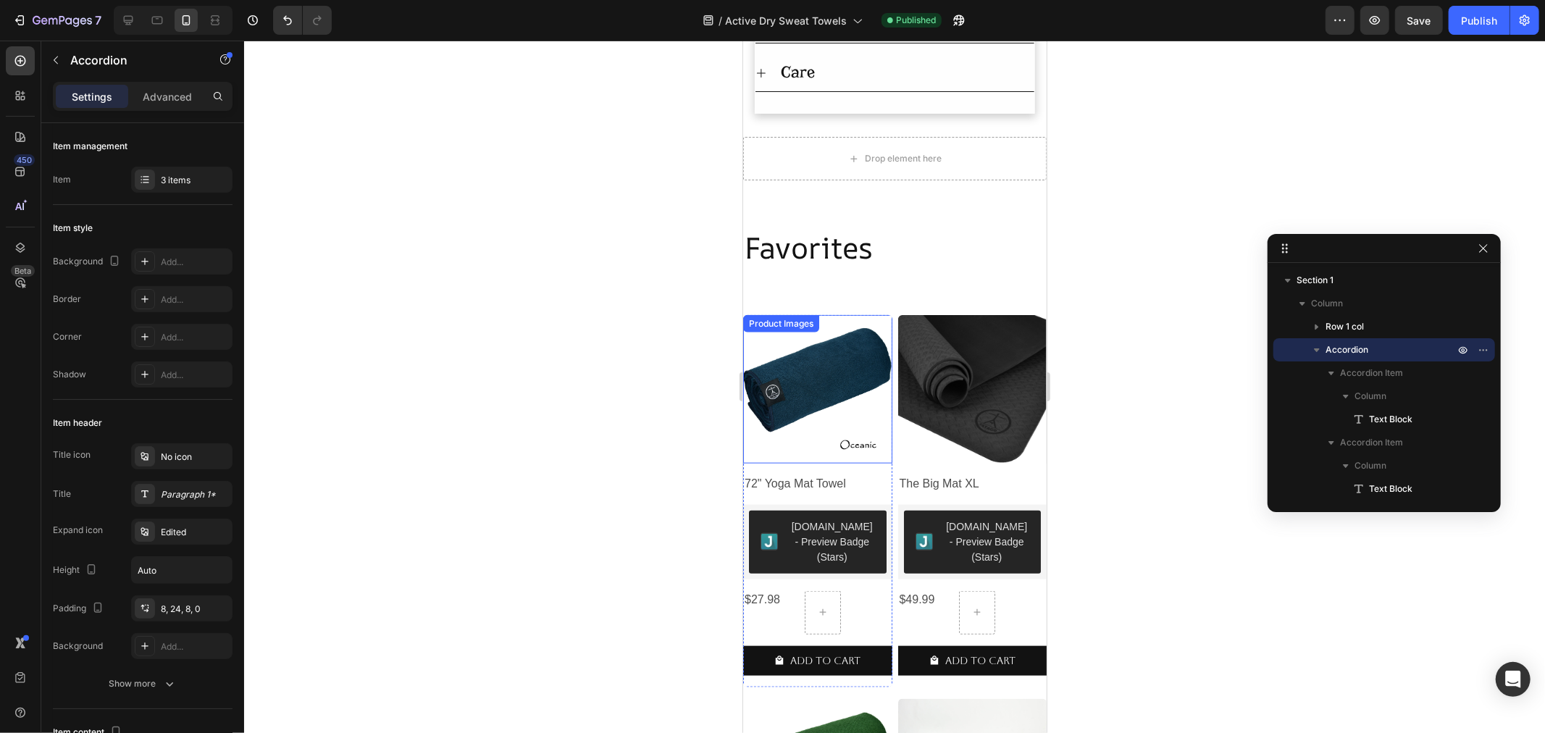
click at [814, 411] on img at bounding box center [816, 388] width 149 height 149
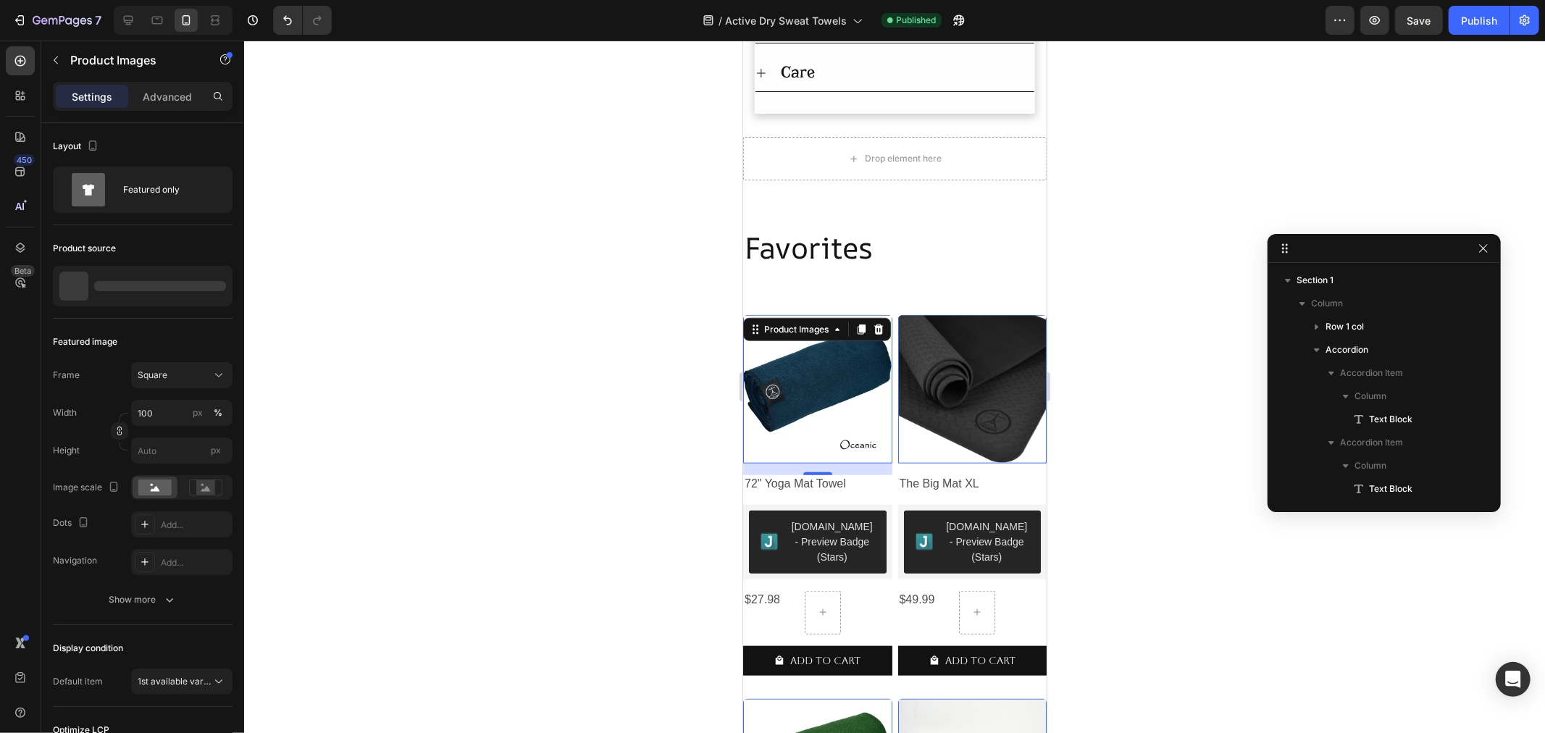
scroll to position [371, 0]
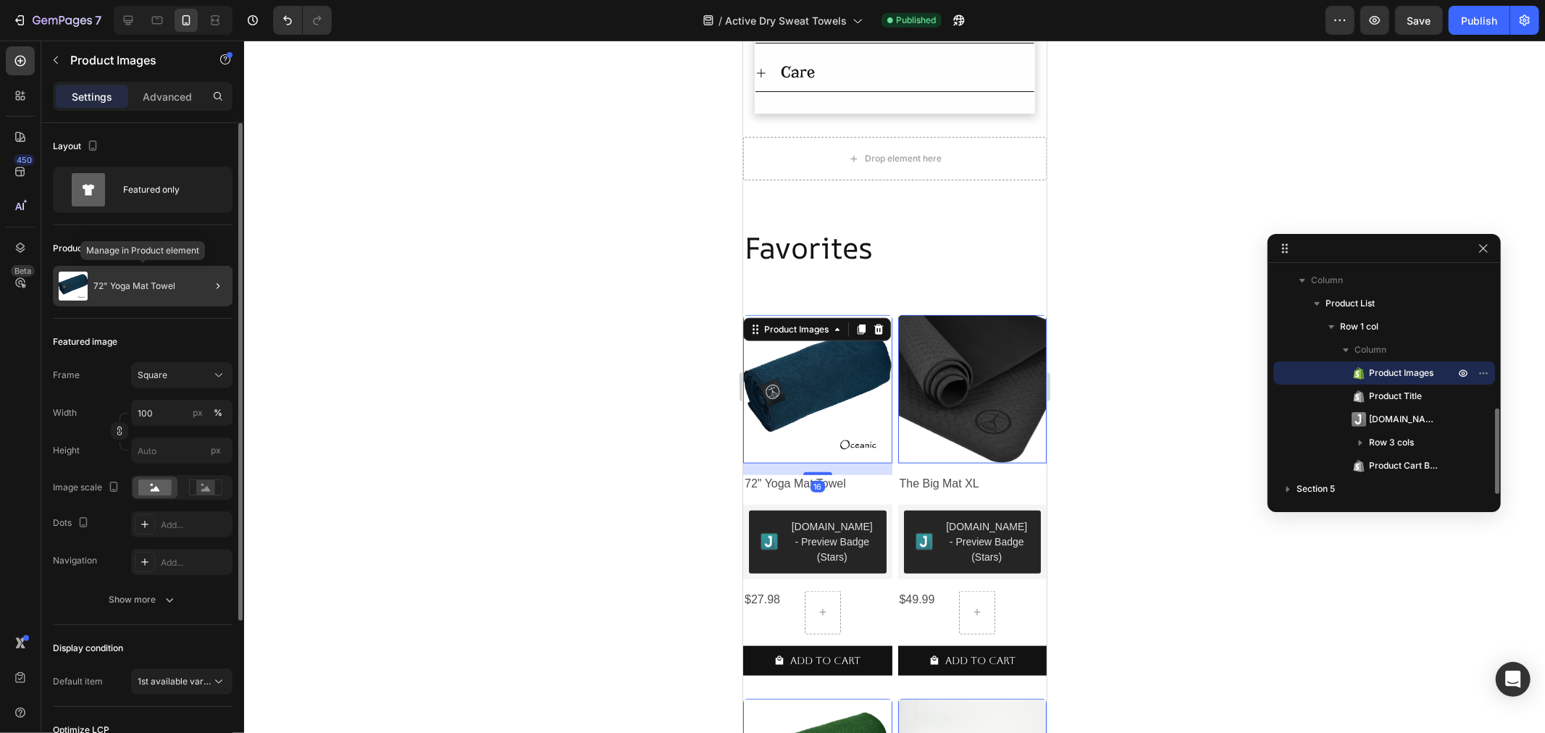
click at [111, 282] on p "72" Yoga Mat Towel" at bounding box center [134, 286] width 82 height 10
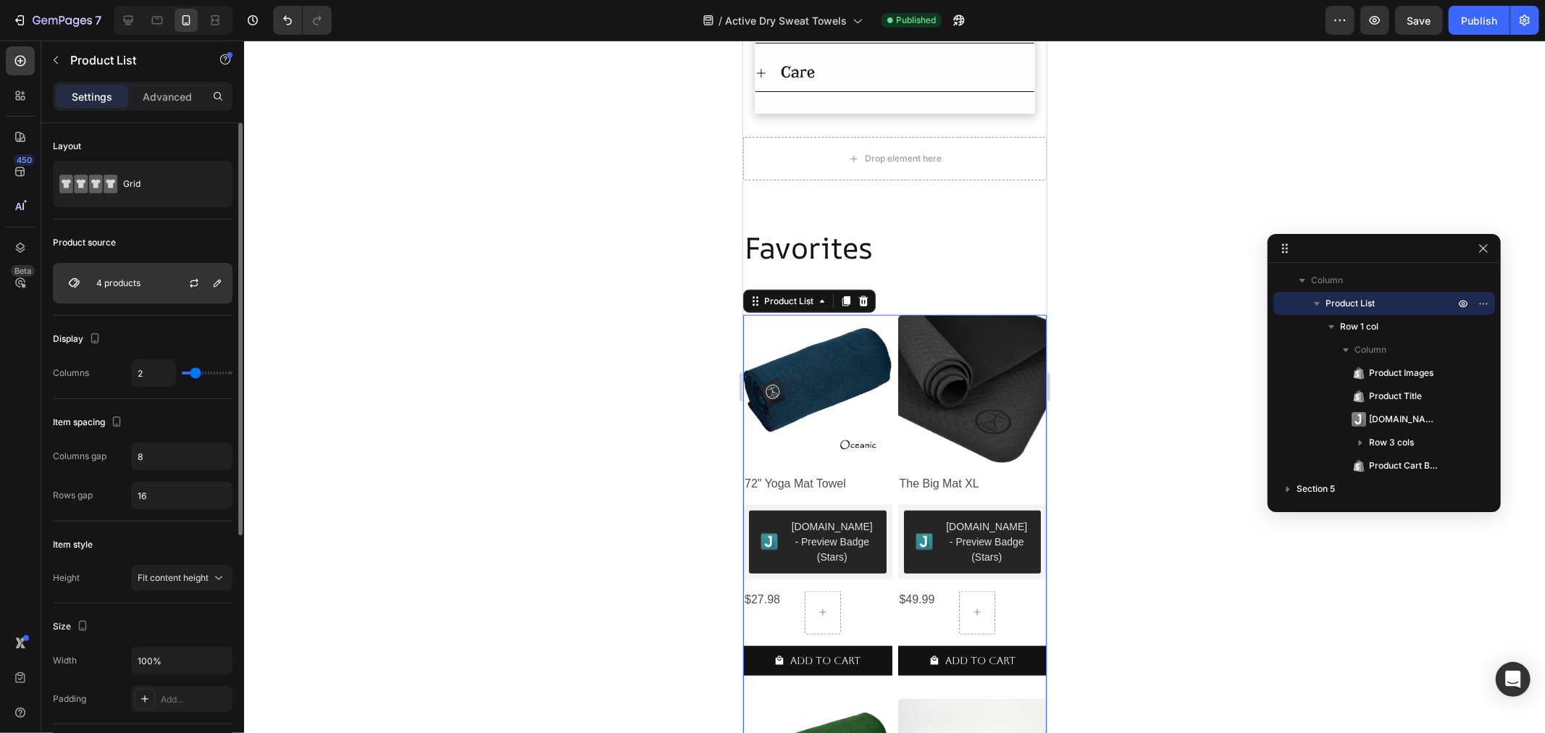
click at [121, 280] on p "4 products" at bounding box center [118, 283] width 44 height 10
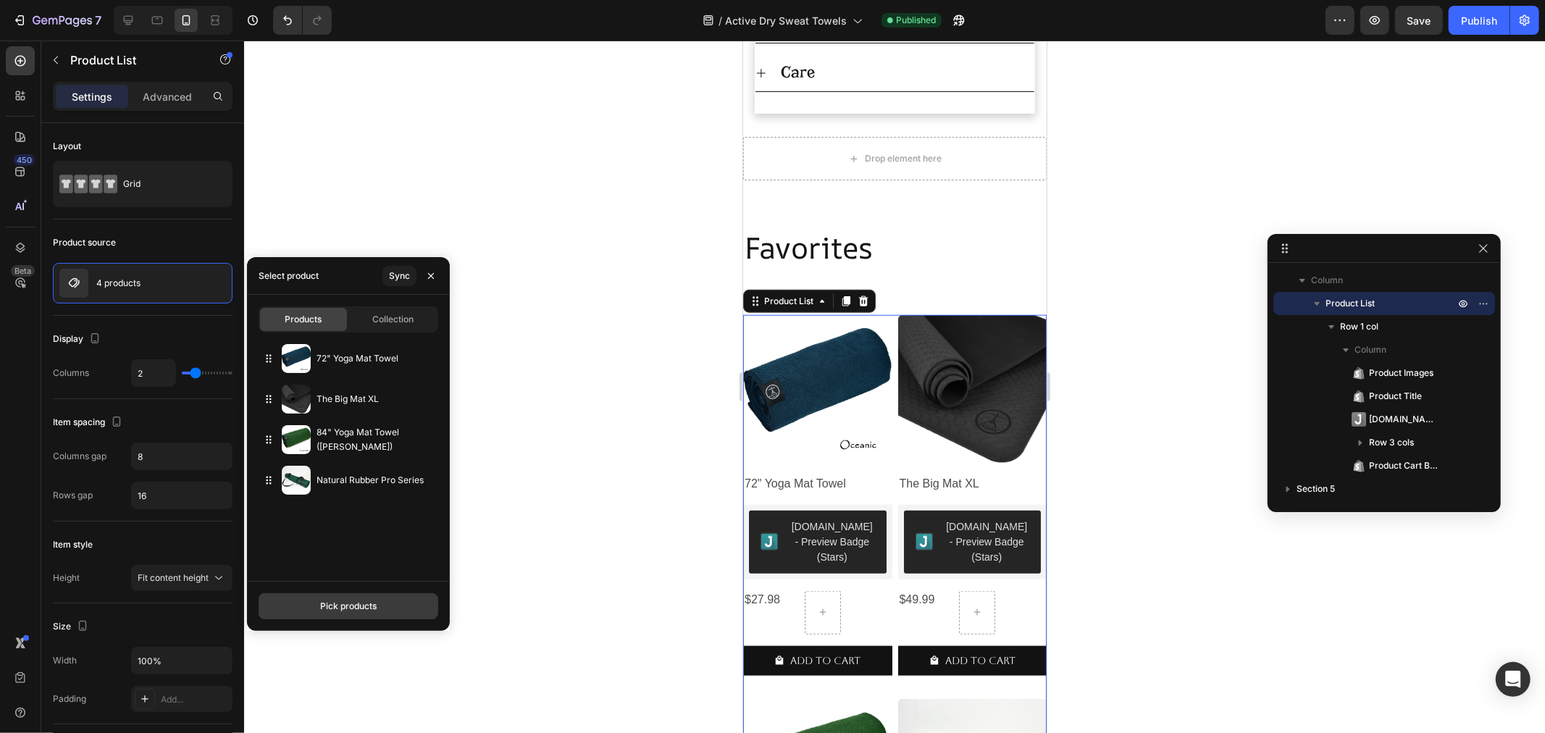
click at [326, 606] on div "Pick products" at bounding box center [348, 606] width 56 height 13
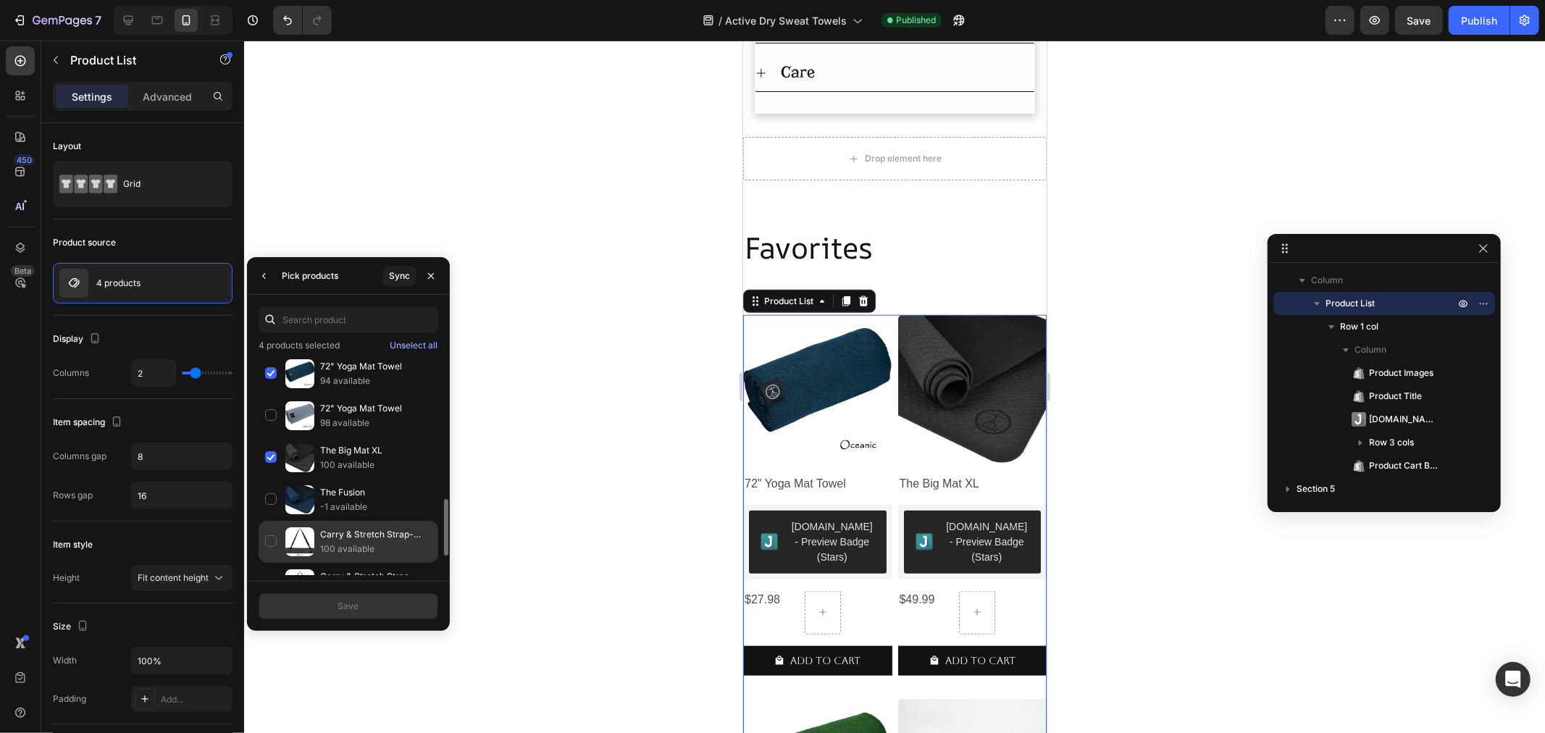
scroll to position [624, 0]
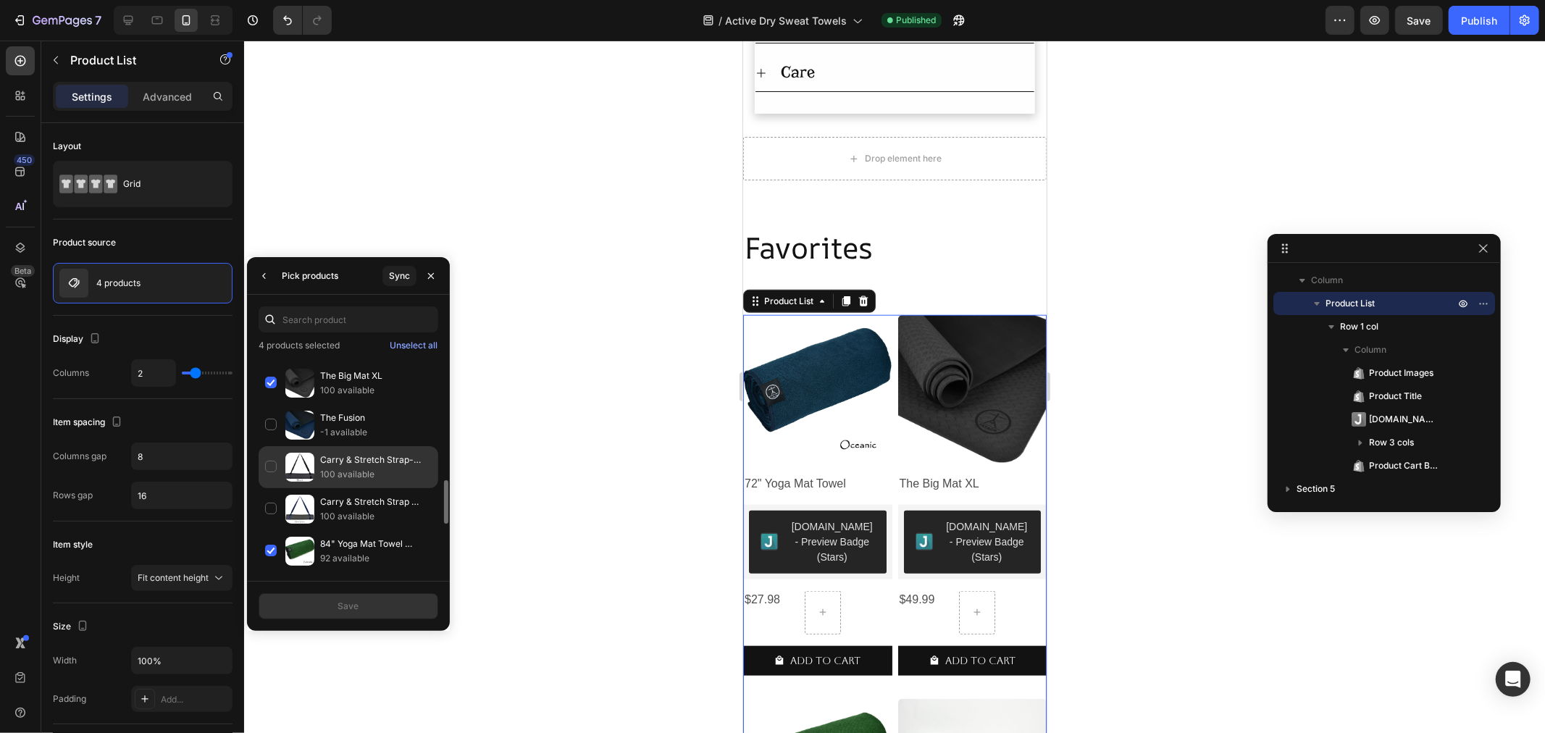
click at [265, 488] on div "Carry & Stretch Strap-Black 100 available" at bounding box center [349, 509] width 180 height 42
click at [271, 530] on div "Carry & Stretch Strap Blu/Grn 100 available" at bounding box center [349, 551] width 180 height 42
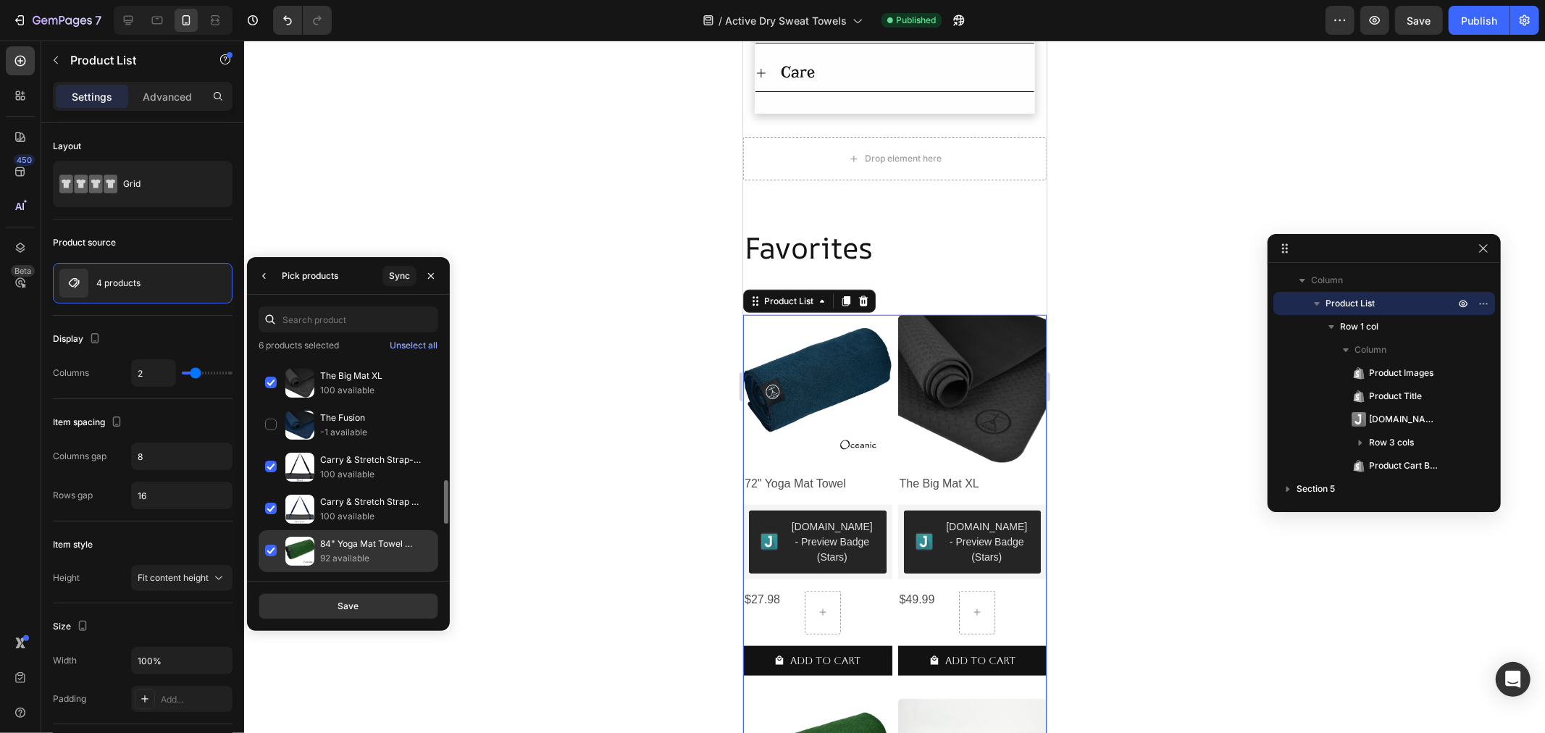
click at [271, 572] on div "84" Yoga Mat Towel (Ezmeraldo) 92 available" at bounding box center [349, 593] width 180 height 42
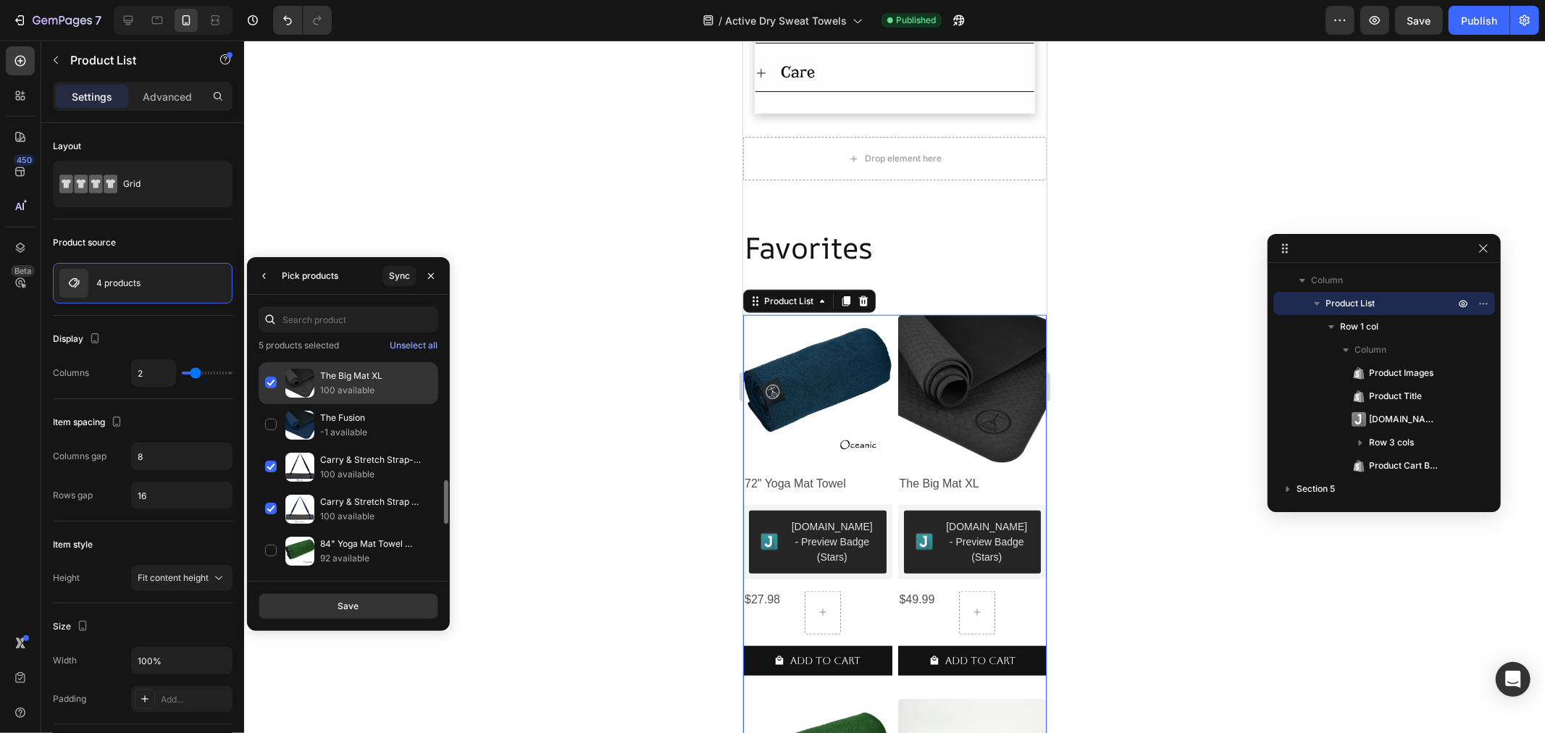
click at [265, 404] on div "The Big Mat XL 100 available" at bounding box center [349, 425] width 180 height 42
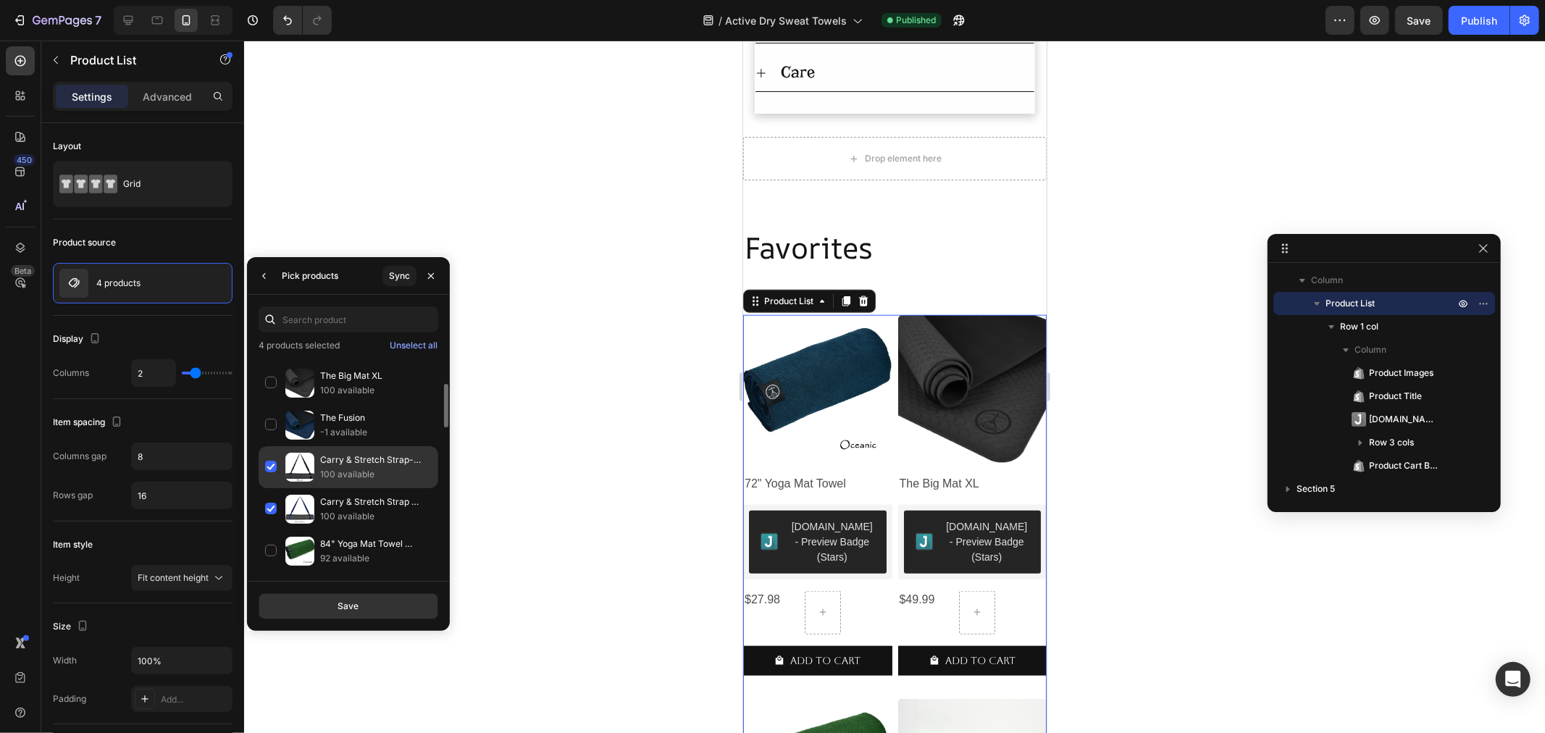
scroll to position [462, 0]
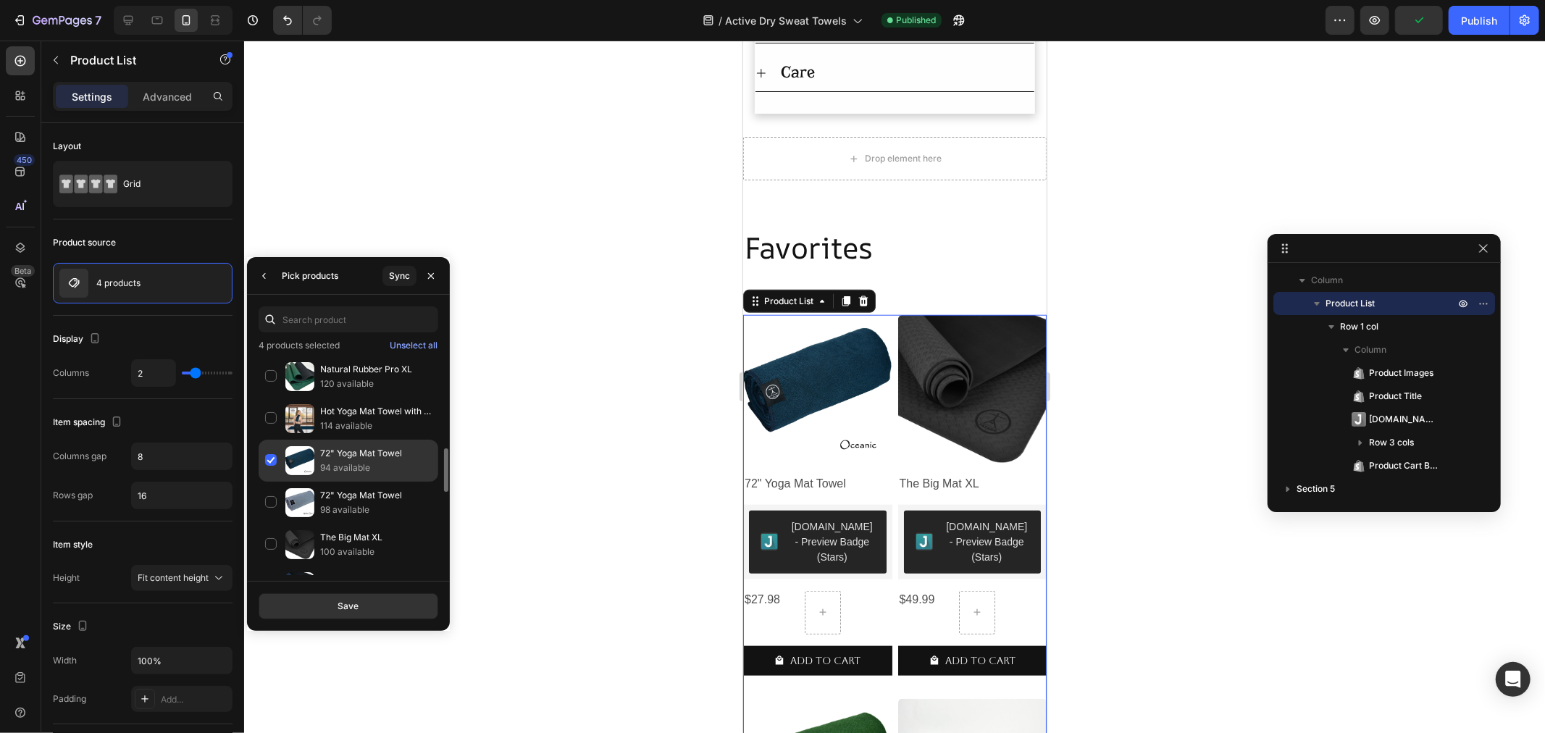
click at [261, 482] on div "72" Yoga Mat Towel 94 available" at bounding box center [349, 503] width 180 height 42
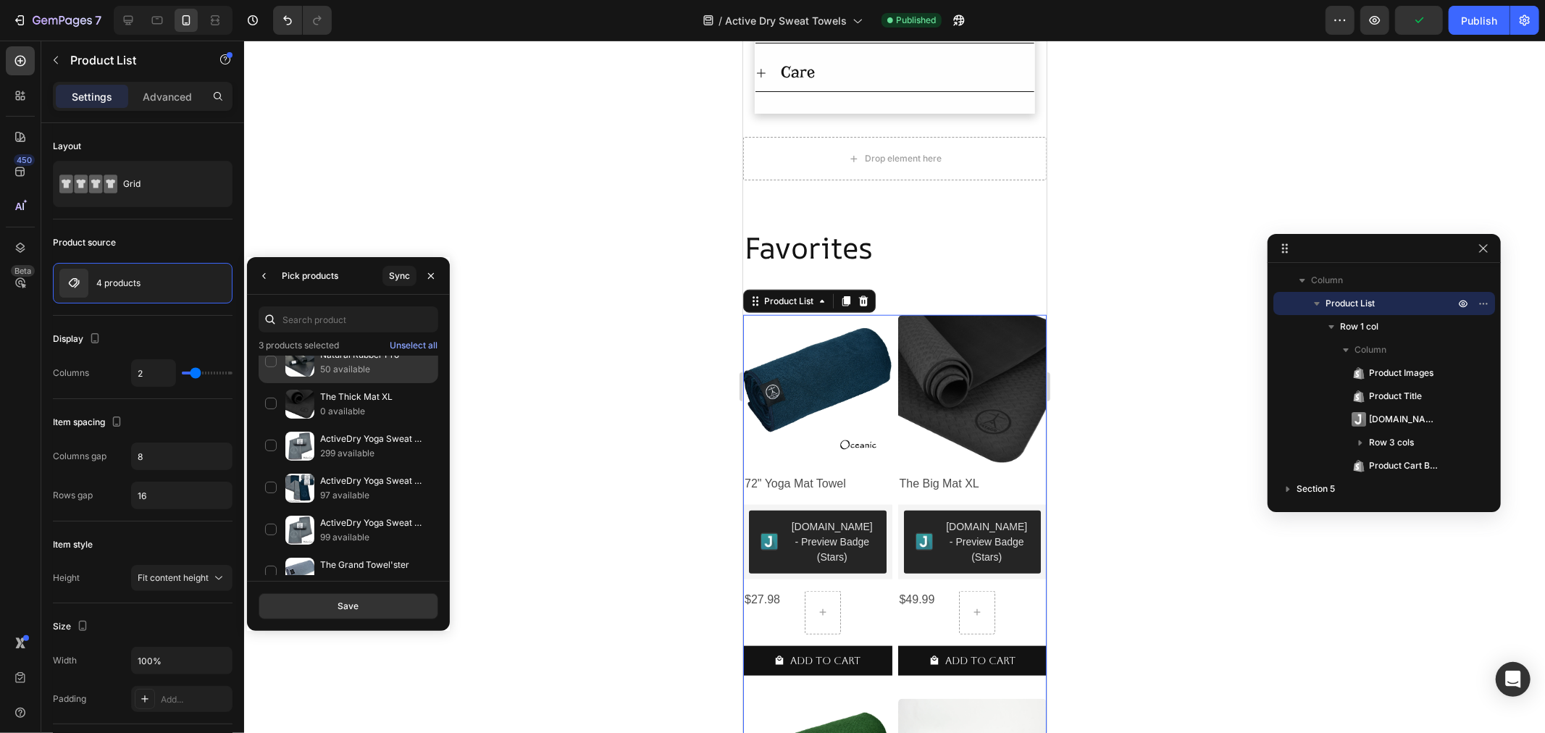
scroll to position [60, 0]
click at [274, 380] on div "Natural Rubber Pro Series 120 available" at bounding box center [349, 401] width 180 height 42
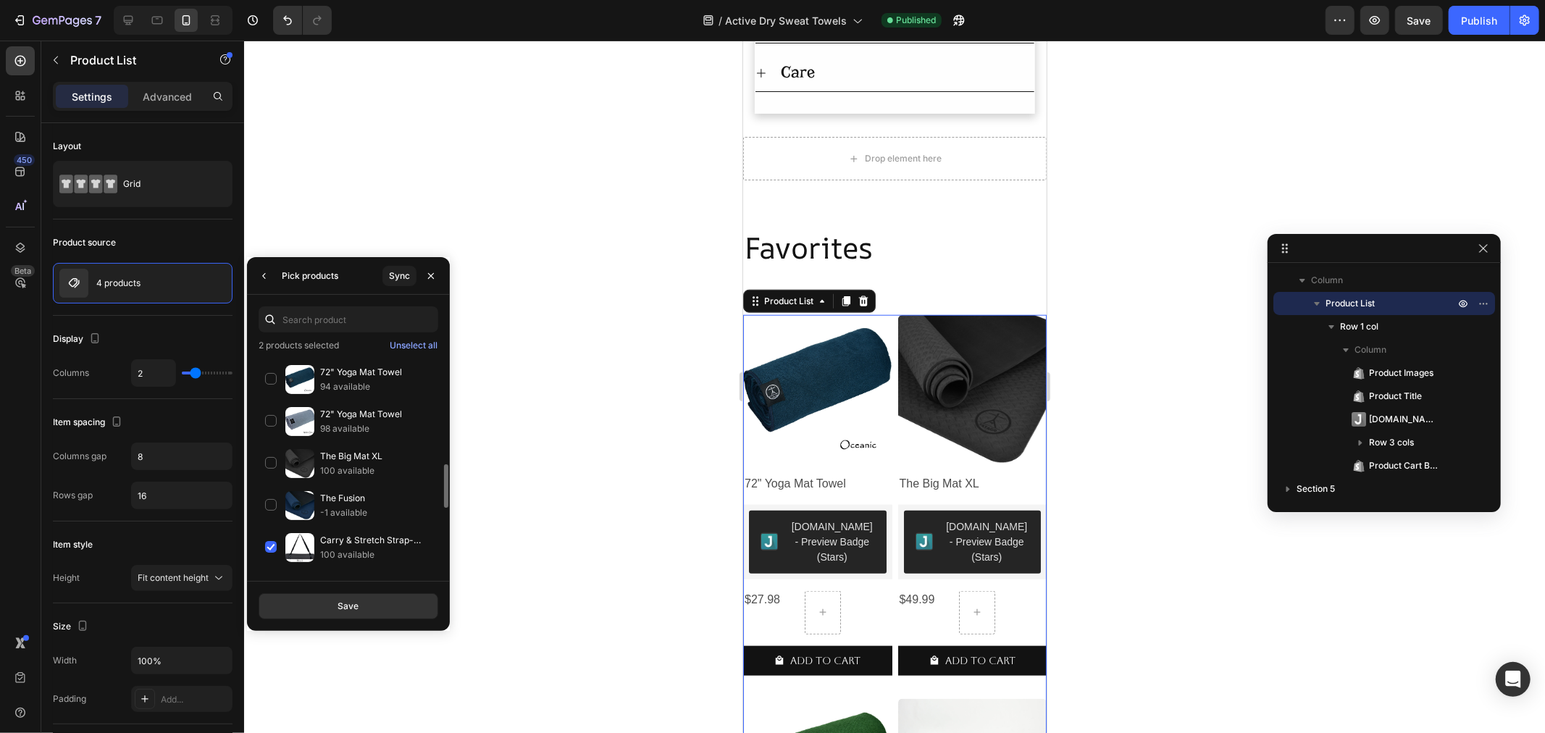
scroll to position [624, 0]
click at [370, 613] on button "Save" at bounding box center [349, 606] width 180 height 26
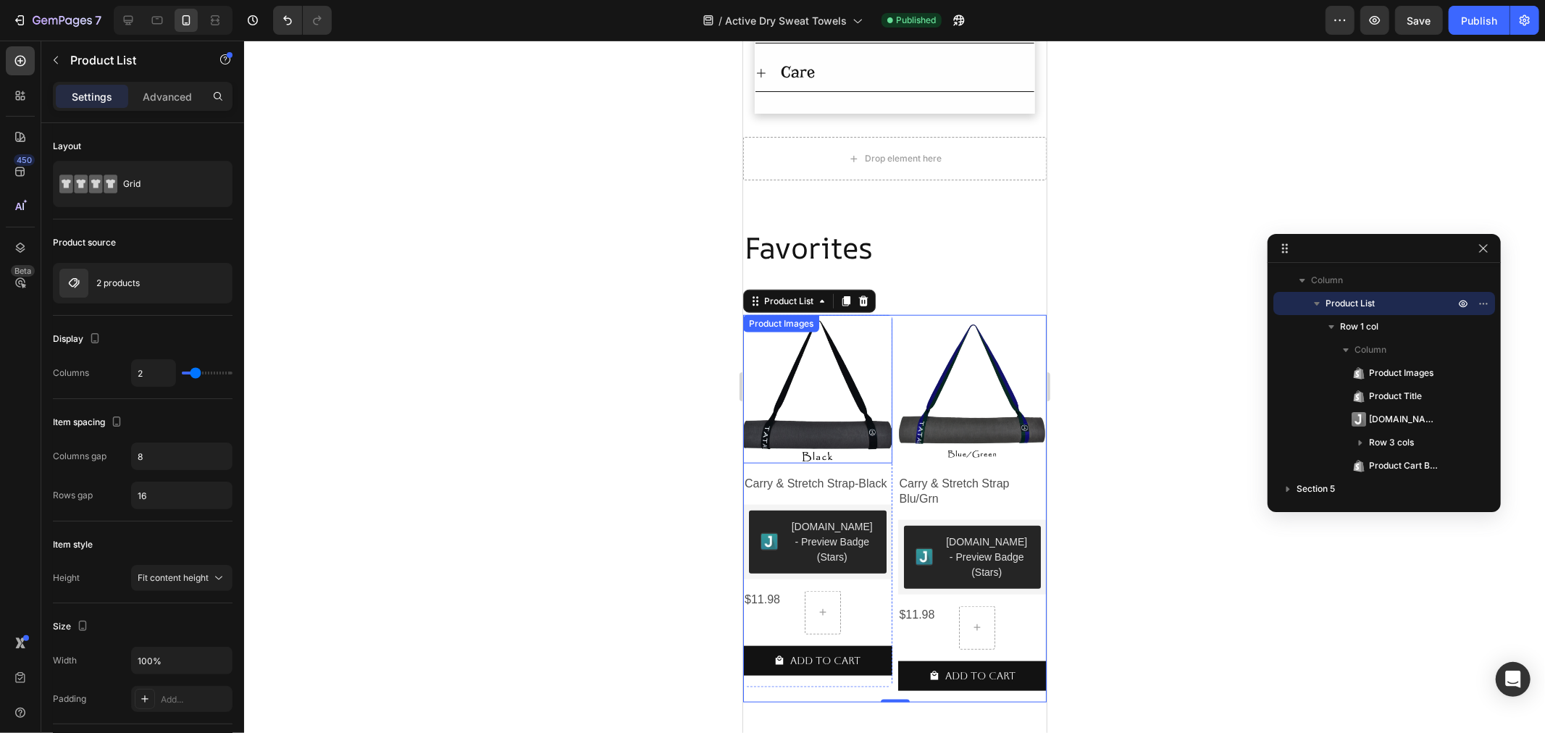
click at [842, 408] on img at bounding box center [816, 388] width 149 height 149
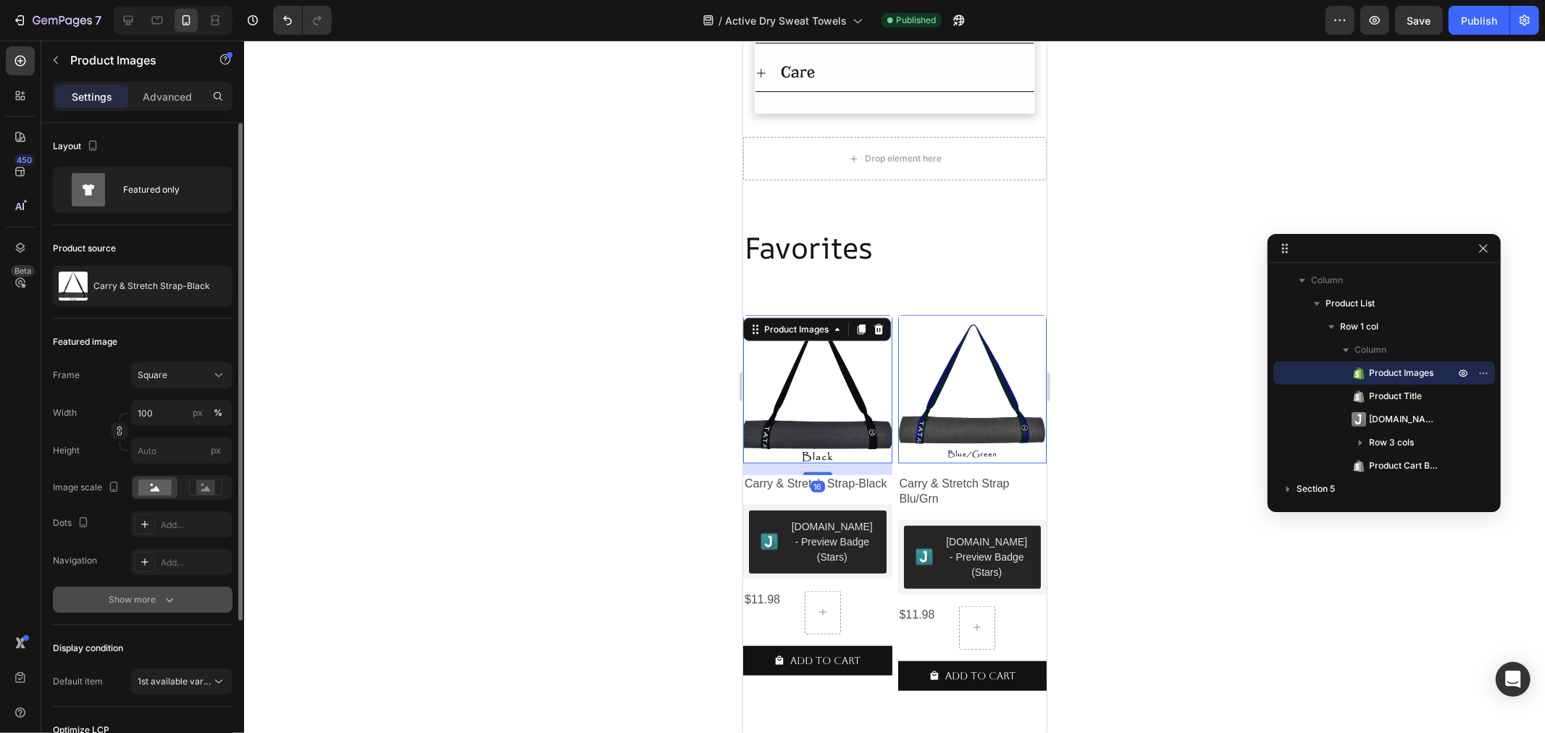
click at [143, 595] on div "Show more" at bounding box center [142, 599] width 67 height 14
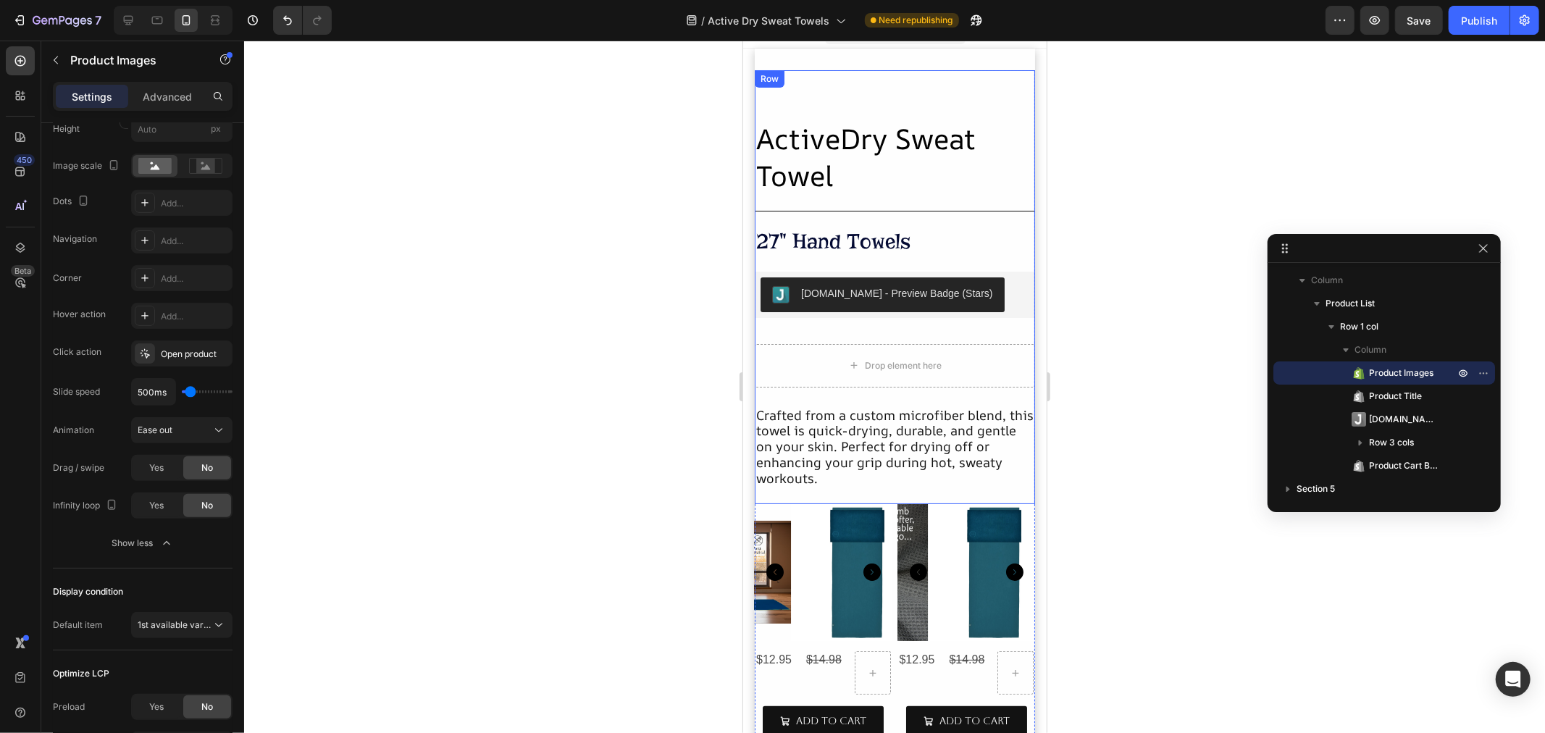
scroll to position [0, 0]
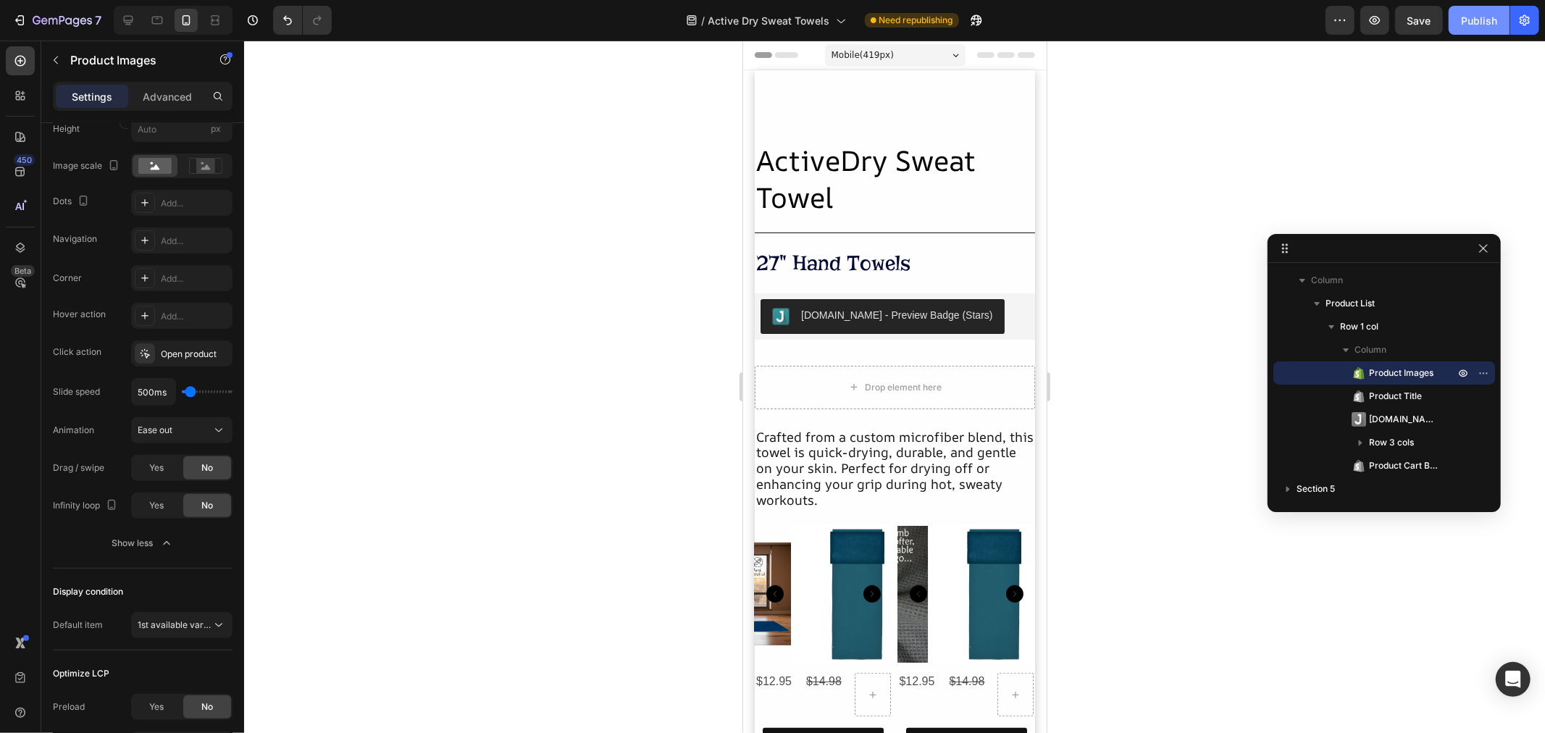
click at [1477, 17] on div "Publish" at bounding box center [1479, 20] width 36 height 15
click at [877, 131] on div "ActiveDry Sweat Towel Heading Title Line 27" Hand Towels Heading Judge.me - Pre…" at bounding box center [894, 308] width 280 height 434
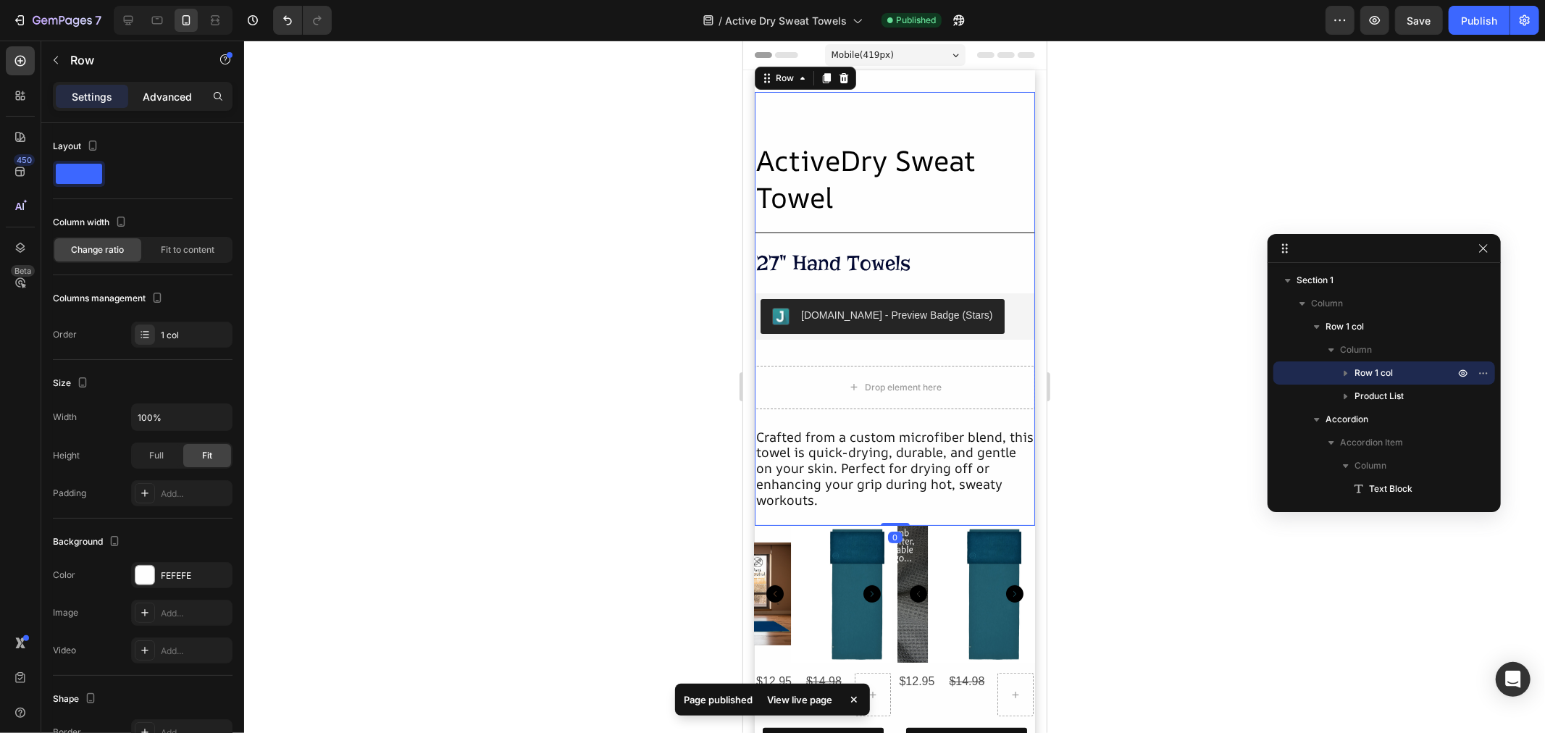
click at [162, 98] on p "Advanced" at bounding box center [167, 96] width 49 height 15
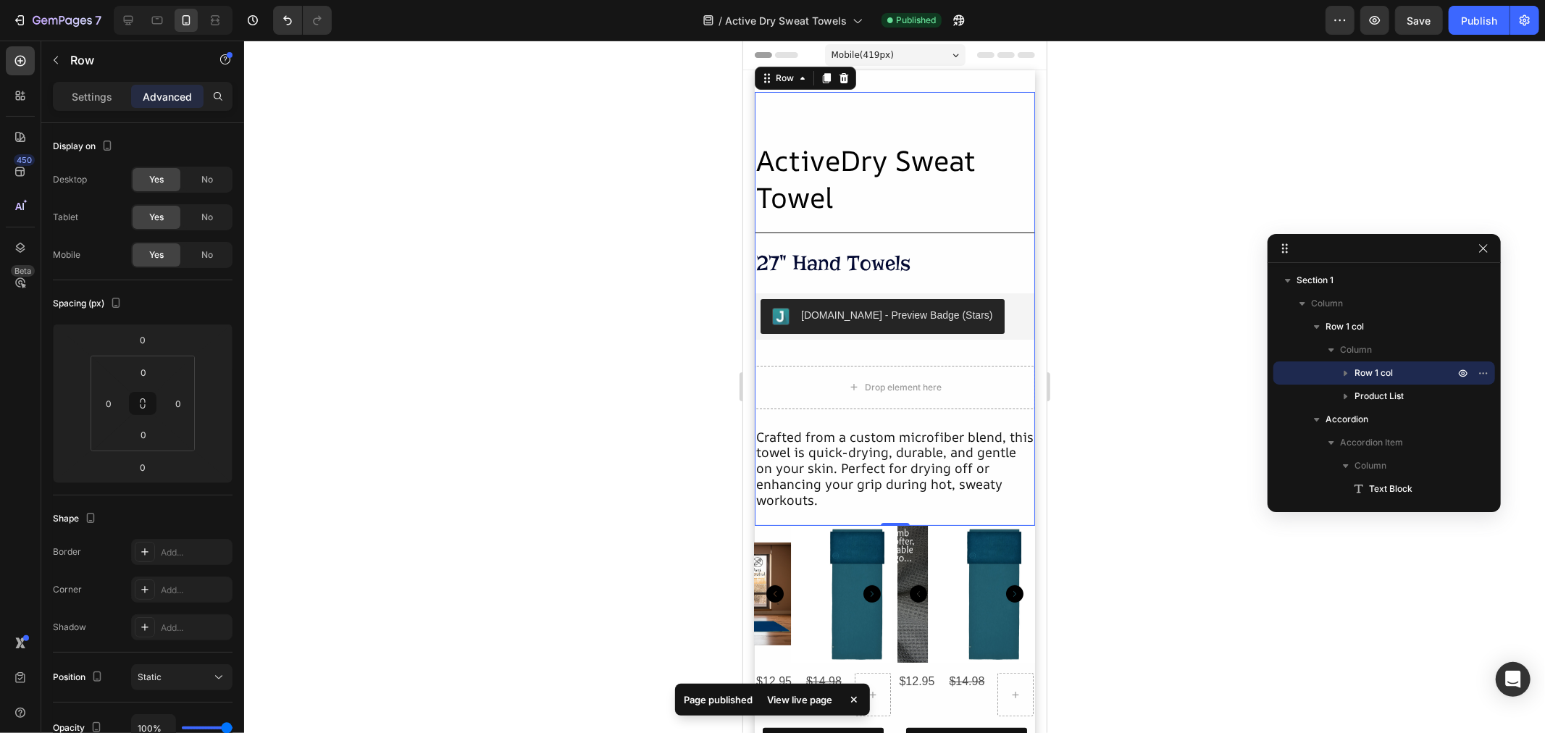
click at [868, 135] on div "ActiveDry Sweat Towel Heading Title Line 27" Hand Towels Heading Judge.me - Pre…" at bounding box center [894, 308] width 280 height 434
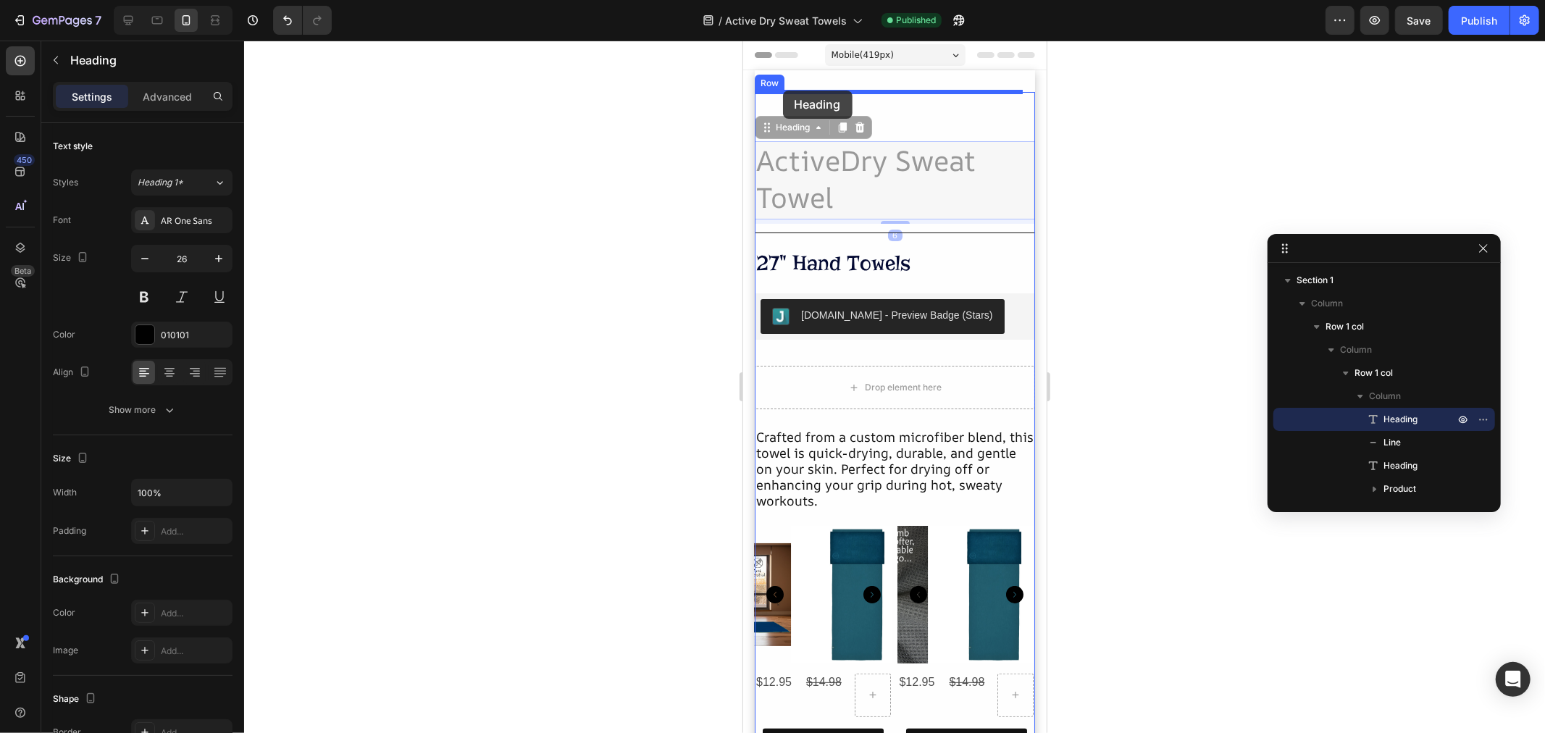
drag, startPoint x: 775, startPoint y: 134, endPoint x: 782, endPoint y: 90, distance: 44.8
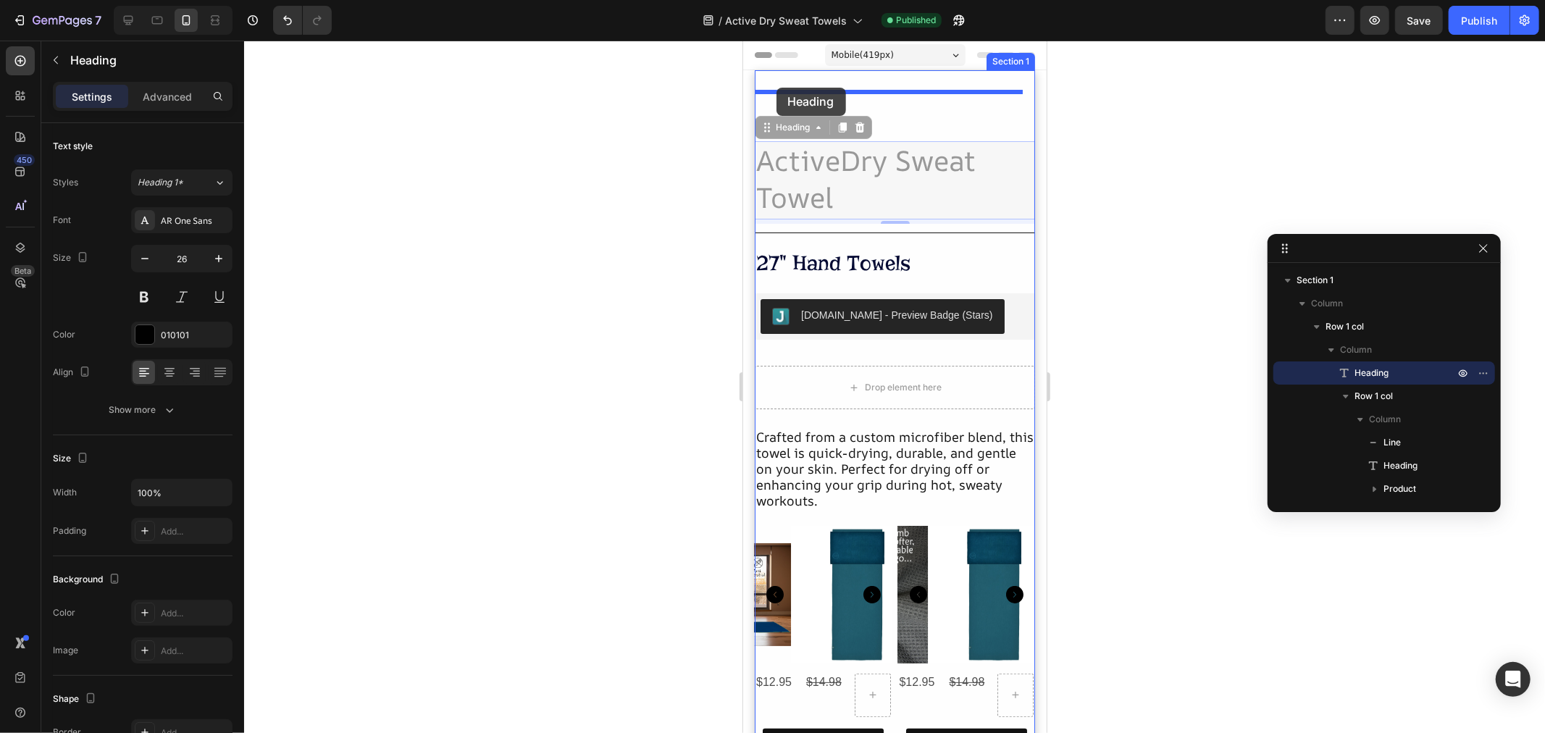
drag, startPoint x: 768, startPoint y: 133, endPoint x: 776, endPoint y: 87, distance: 46.9
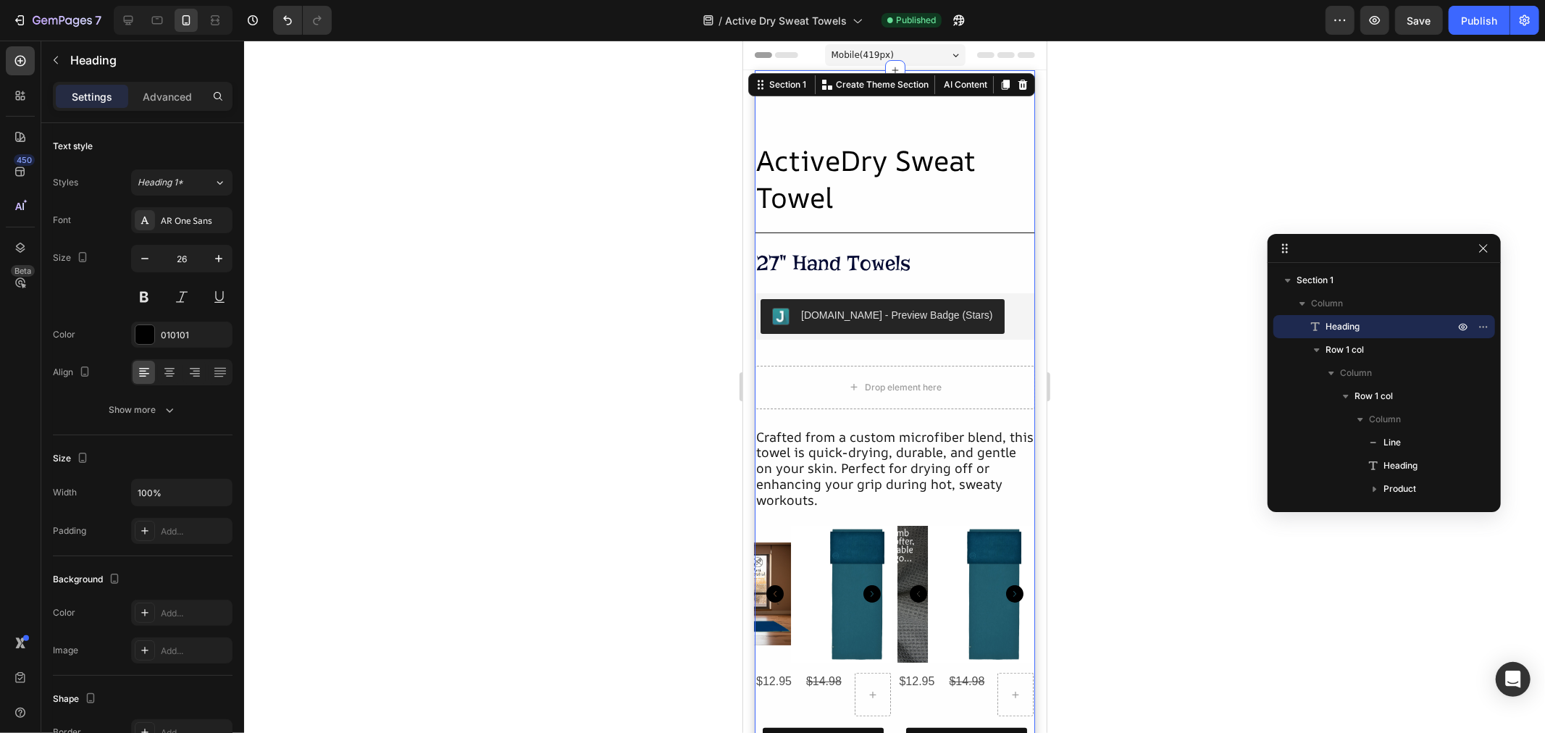
click at [932, 118] on div "ActiveDry Sweat Towel Heading Title Line 27" Hand Towels Heading Judge.me - Pre…" at bounding box center [894, 650] width 280 height 1118
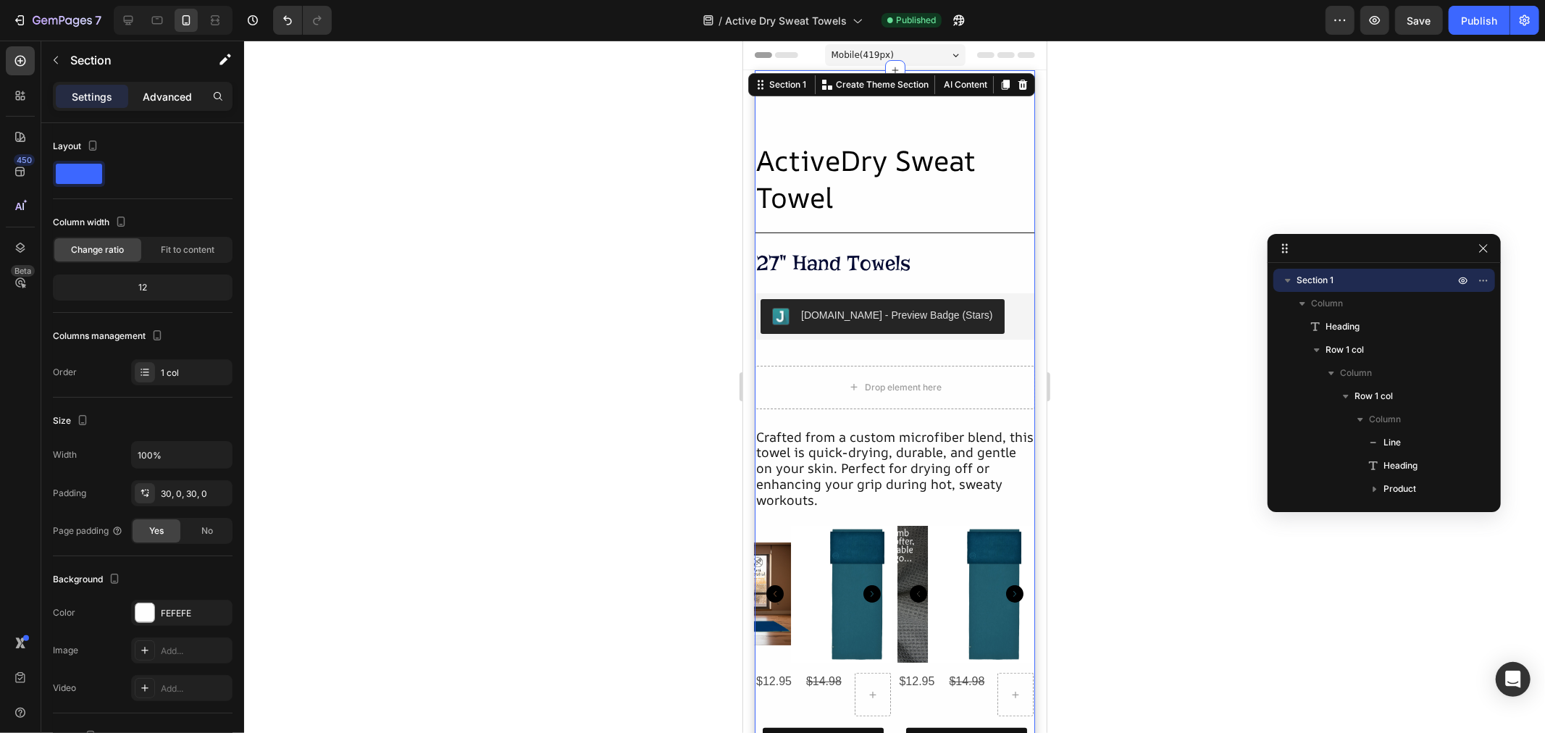
click at [157, 106] on div "Advanced" at bounding box center [167, 96] width 72 height 23
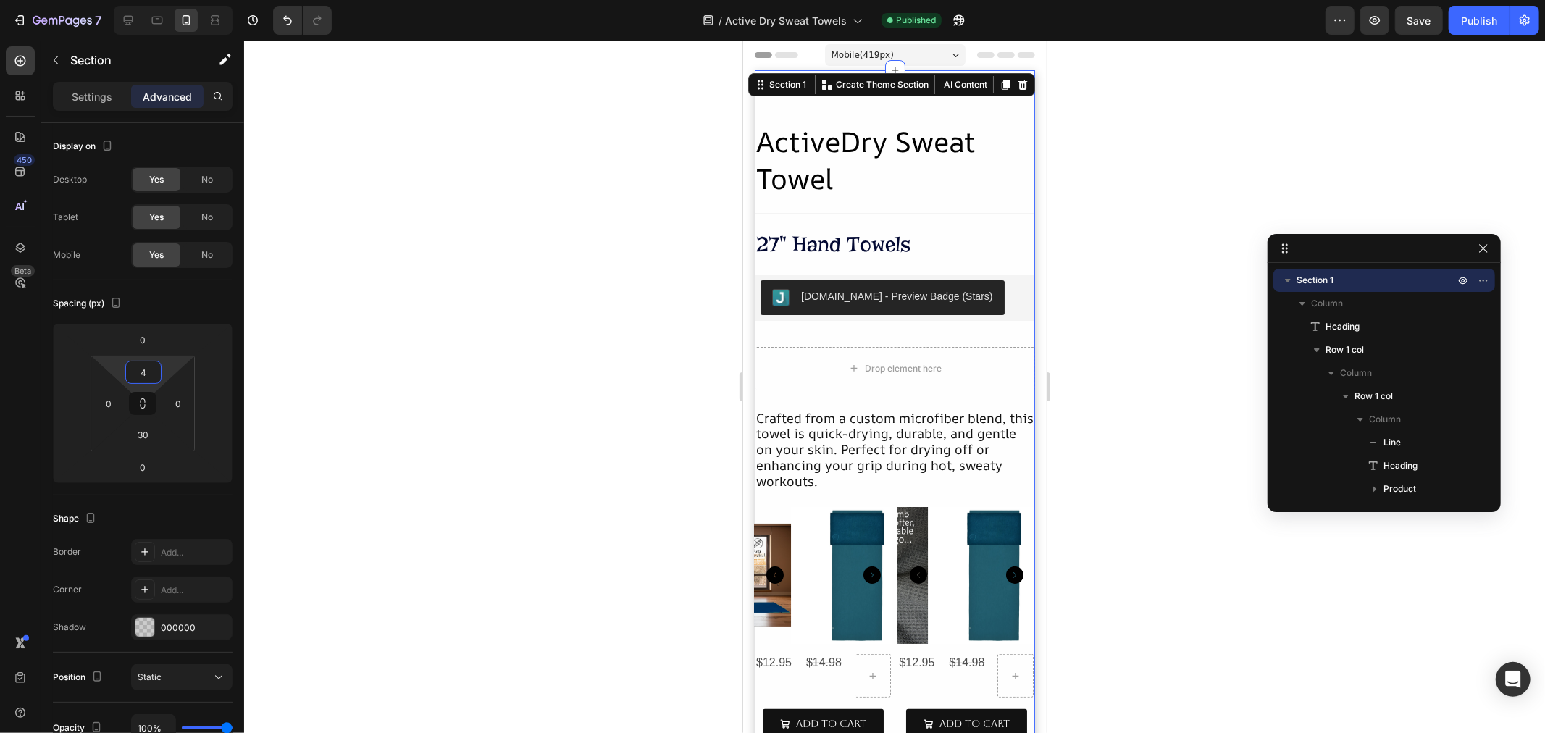
type input "0"
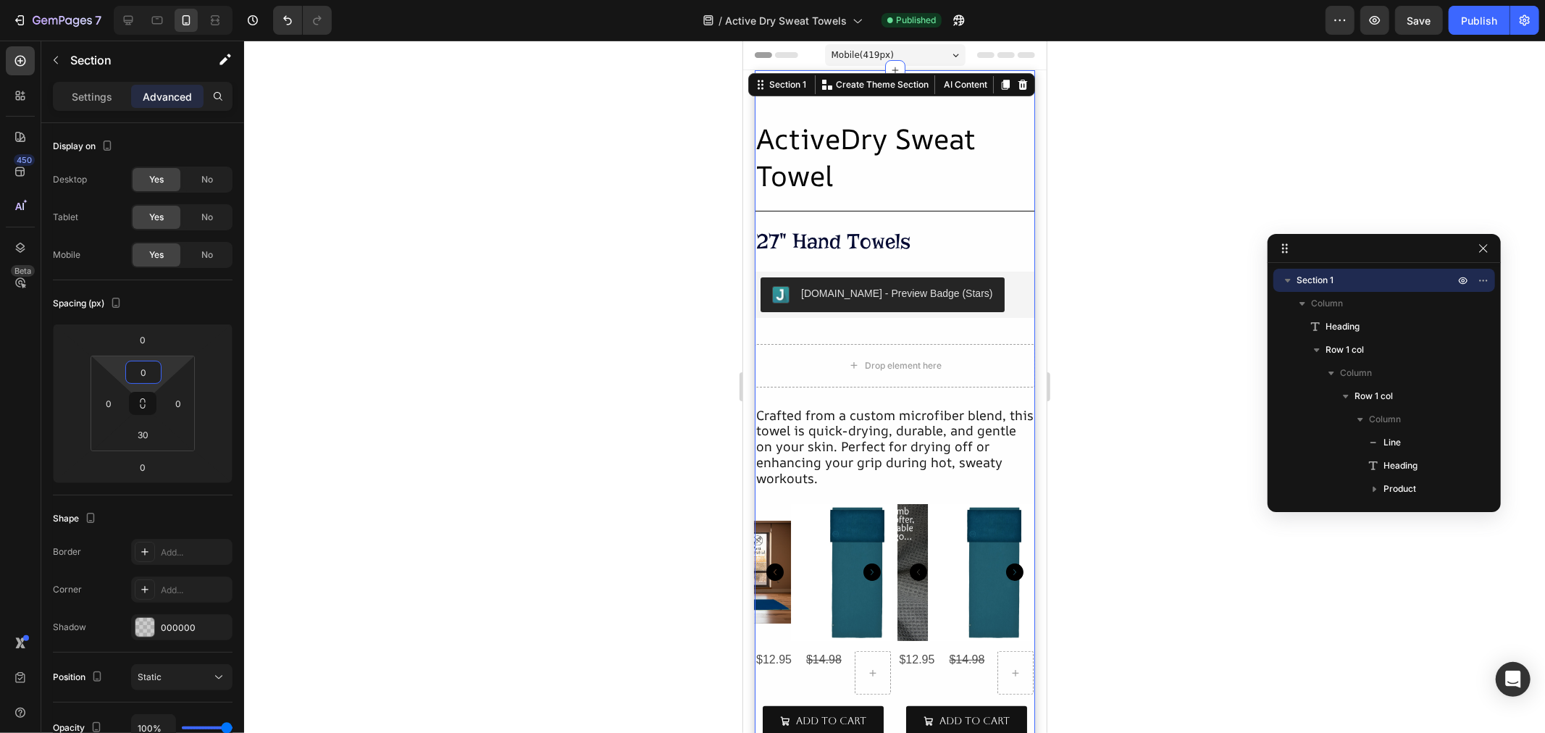
drag, startPoint x: 165, startPoint y: 366, endPoint x: 165, endPoint y: 378, distance: 12.3
click at [165, 0] on html "7 Version history / Active Dry Sweat Towels Published Preview Save Publish 450 …" at bounding box center [772, 0] width 1545 height 0
type input "22"
click at [164, 0] on html "7 Version history / Active Dry Sweat Towels Need republishing Preview Save Publ…" at bounding box center [772, 0] width 1545 height 0
click at [888, 159] on h2 "ActiveDry Sweat Towel" at bounding box center [894, 158] width 280 height 77
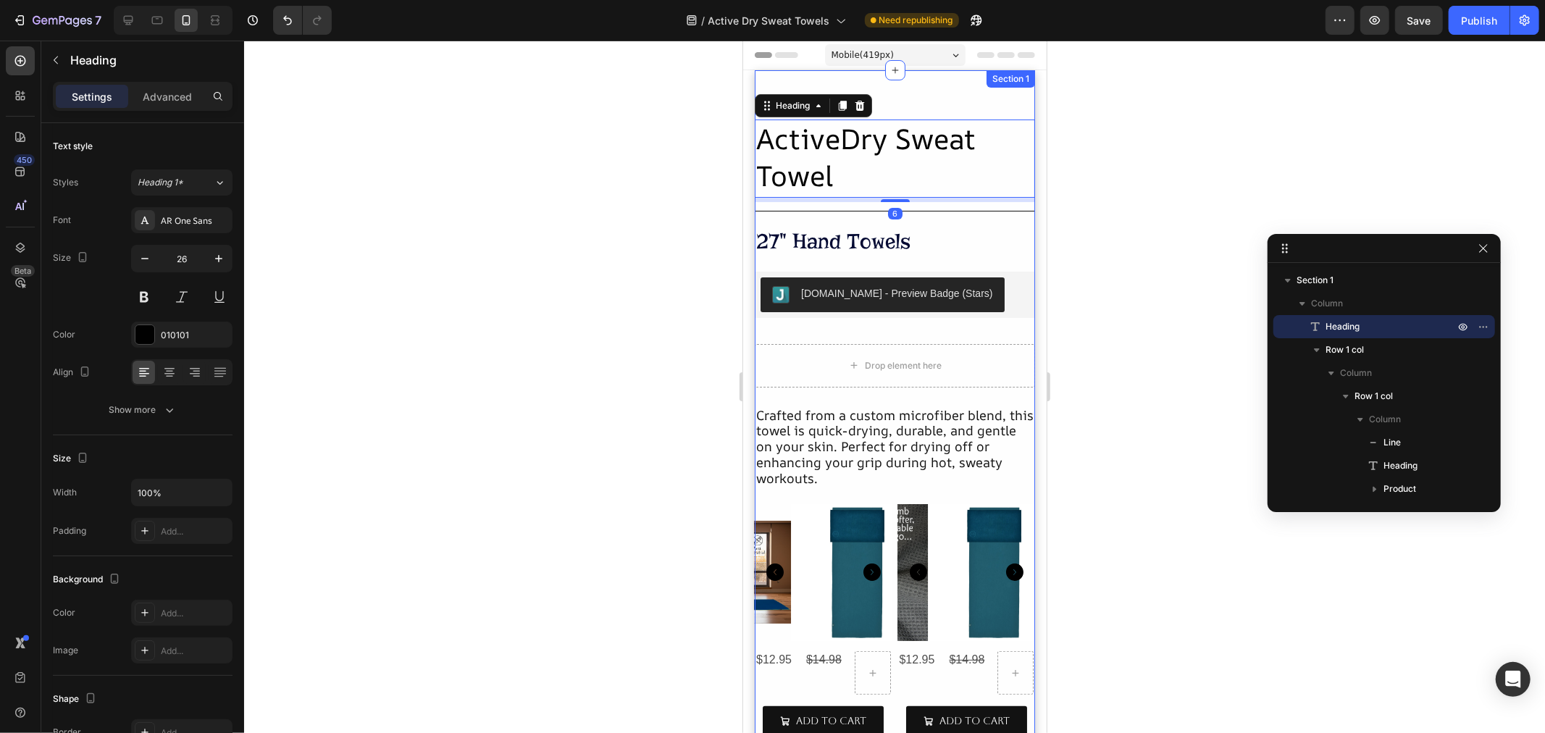
click at [900, 96] on div "ActiveDry Sweat Towel Heading 6 Title Line 27" Hand Towels Heading Judge.me - P…" at bounding box center [894, 629] width 280 height 1118
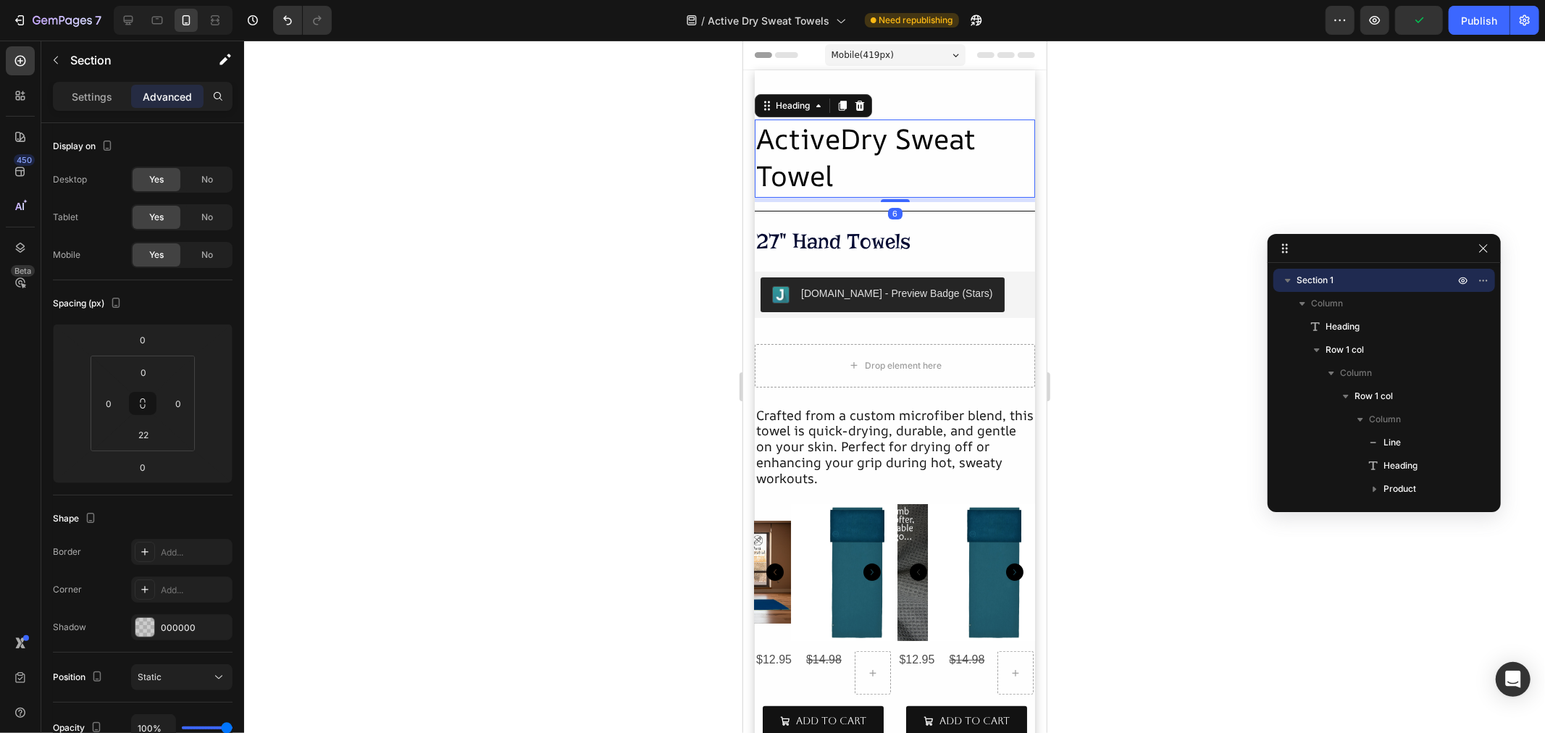
click at [795, 172] on span "ActiveDry Sweat Towel" at bounding box center [864, 156] width 219 height 75
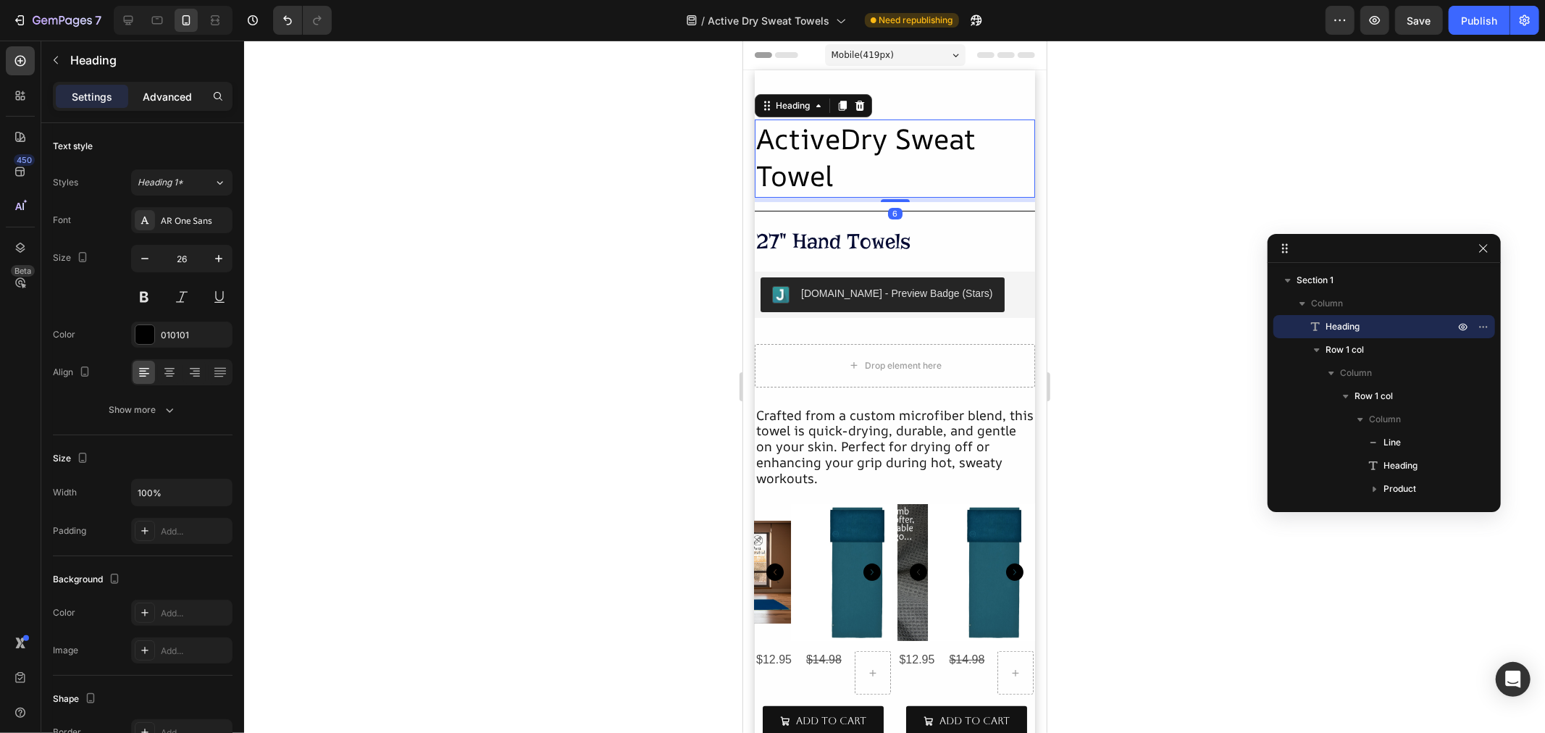
click at [170, 97] on p "Advanced" at bounding box center [167, 96] width 49 height 15
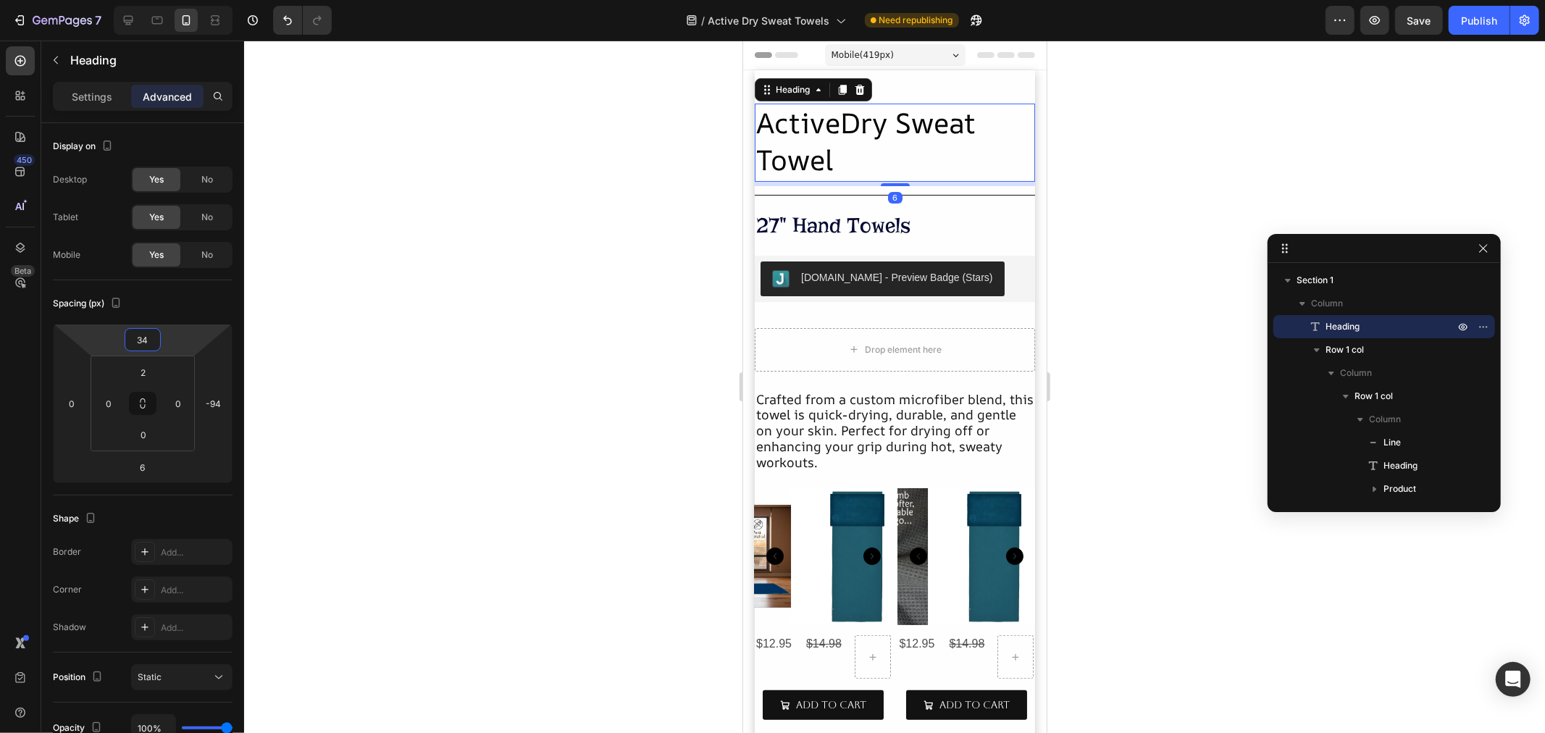
type input "32"
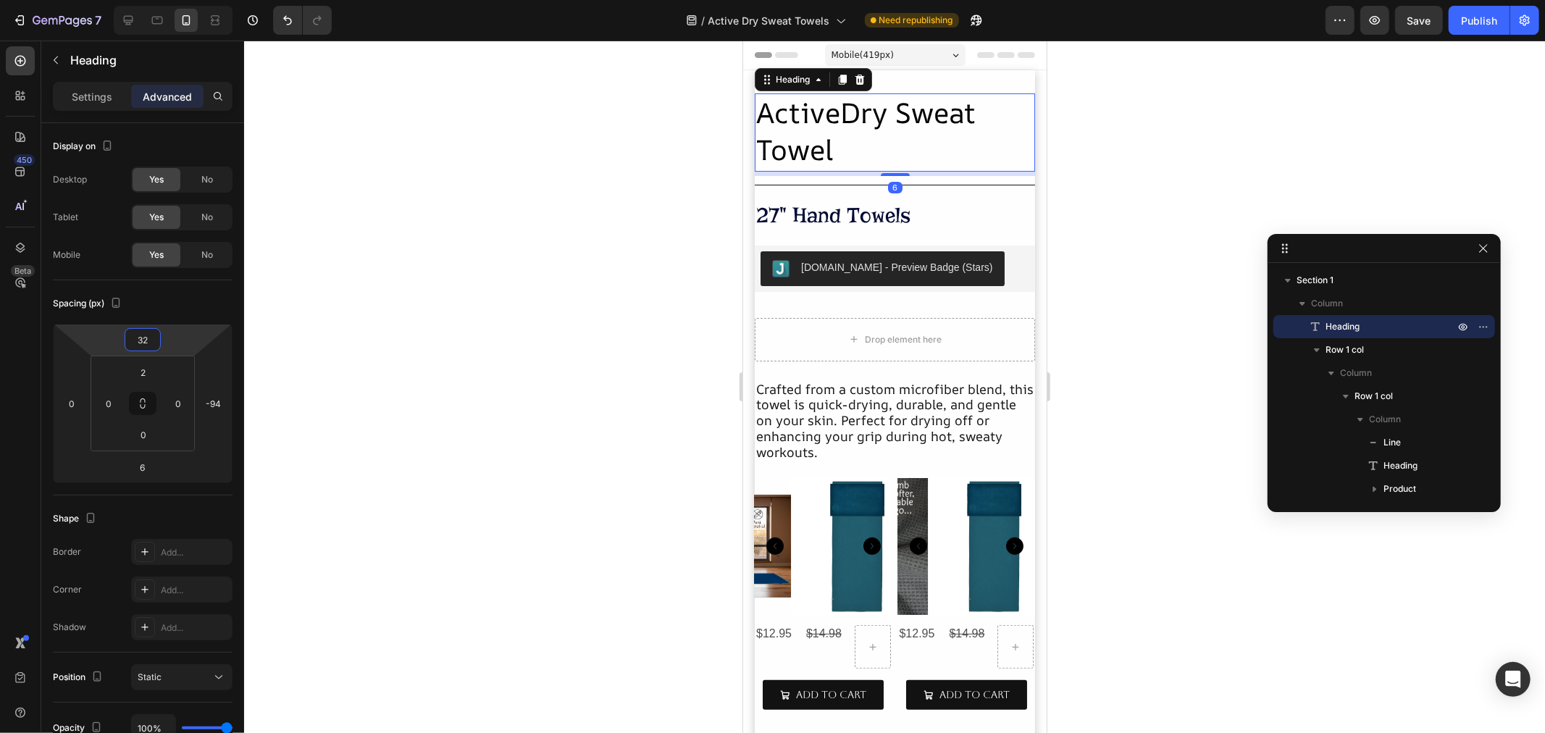
drag, startPoint x: 169, startPoint y: 345, endPoint x: 169, endPoint y: 360, distance: 14.5
click at [169, 0] on html "7 Version history / Active Dry Sweat Towels Need republishing Preview Save Publ…" at bounding box center [772, 0] width 1545 height 0
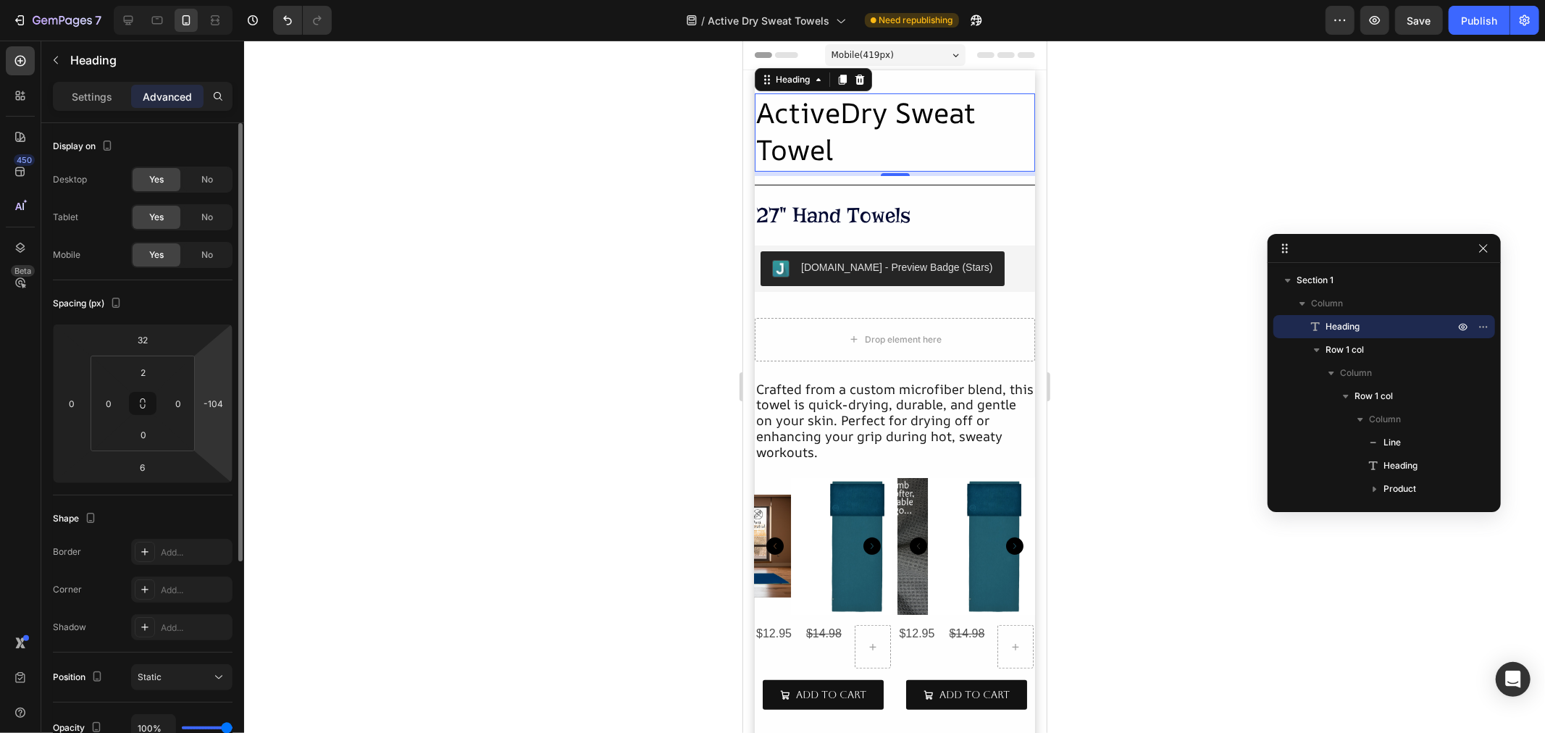
click at [214, 0] on html "7 Version history / Active Dry Sweat Towels Need republishing Preview Save Publ…" at bounding box center [772, 0] width 1545 height 0
type input "0"
drag, startPoint x: 214, startPoint y: 422, endPoint x: 210, endPoint y: 380, distance: 42.2
click at [210, 0] on html "7 Version history / Active Dry Sweat Towels Need republishing Preview Save Publ…" at bounding box center [772, 0] width 1545 height 0
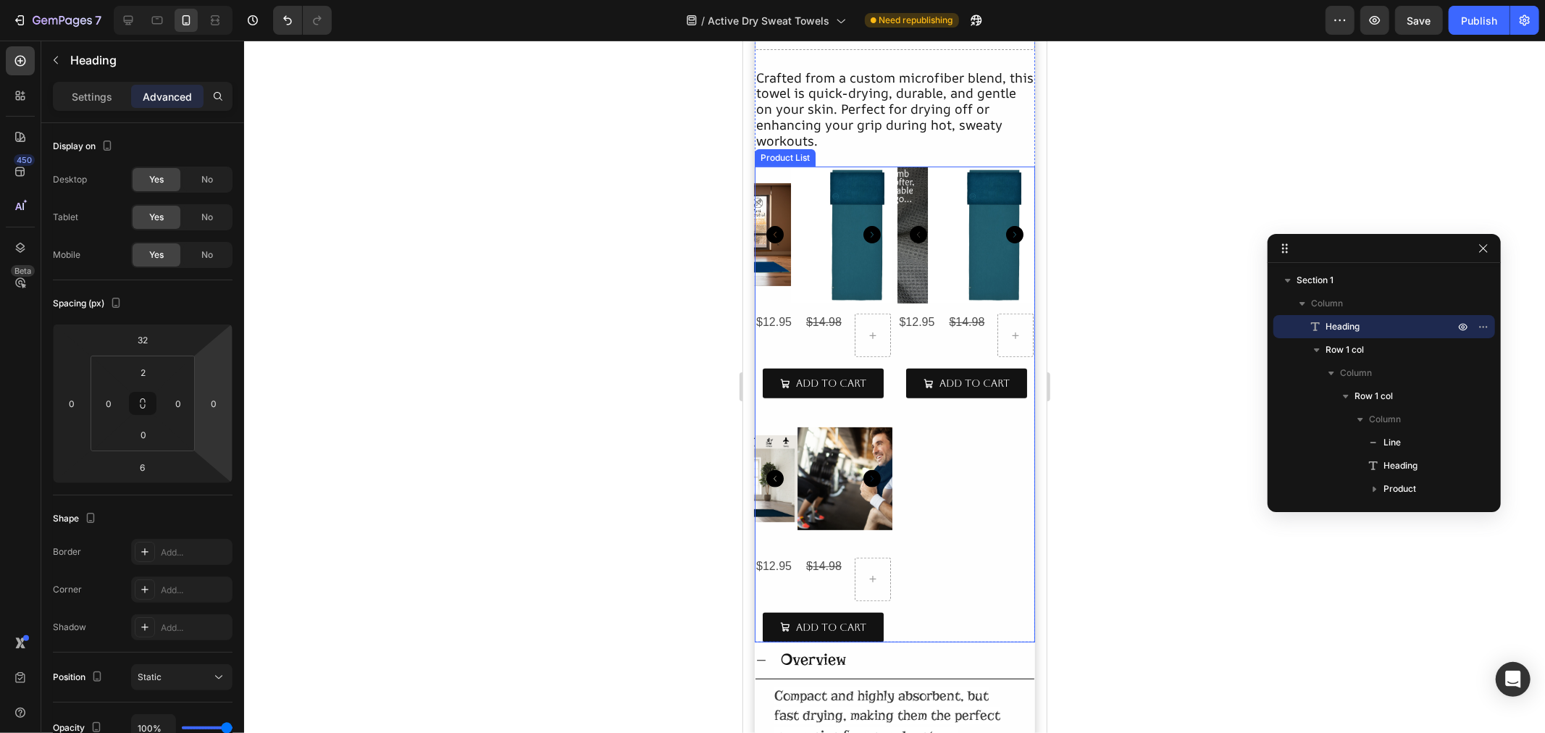
scroll to position [482, 0]
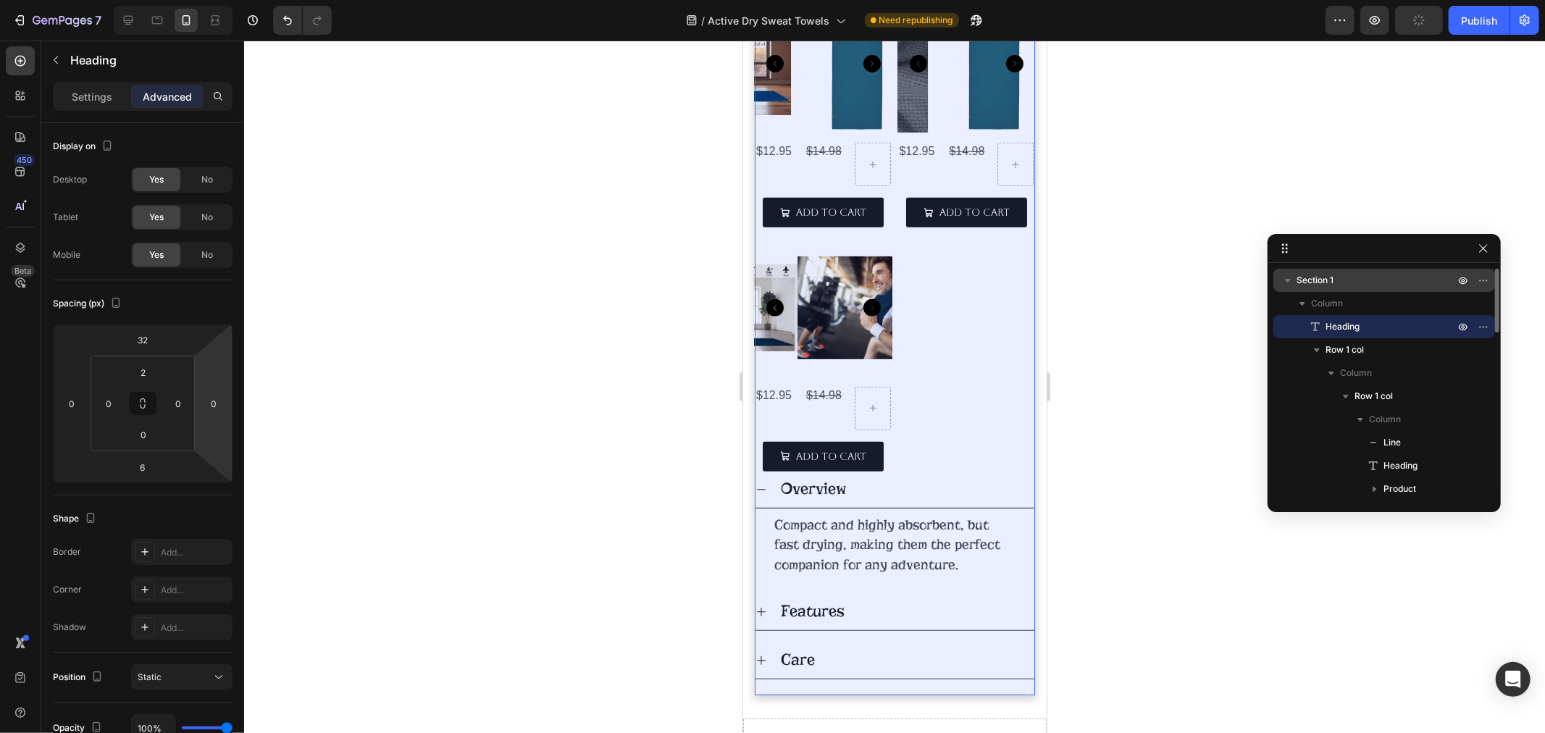
click at [1357, 275] on p "Section 1" at bounding box center [1376, 280] width 161 height 14
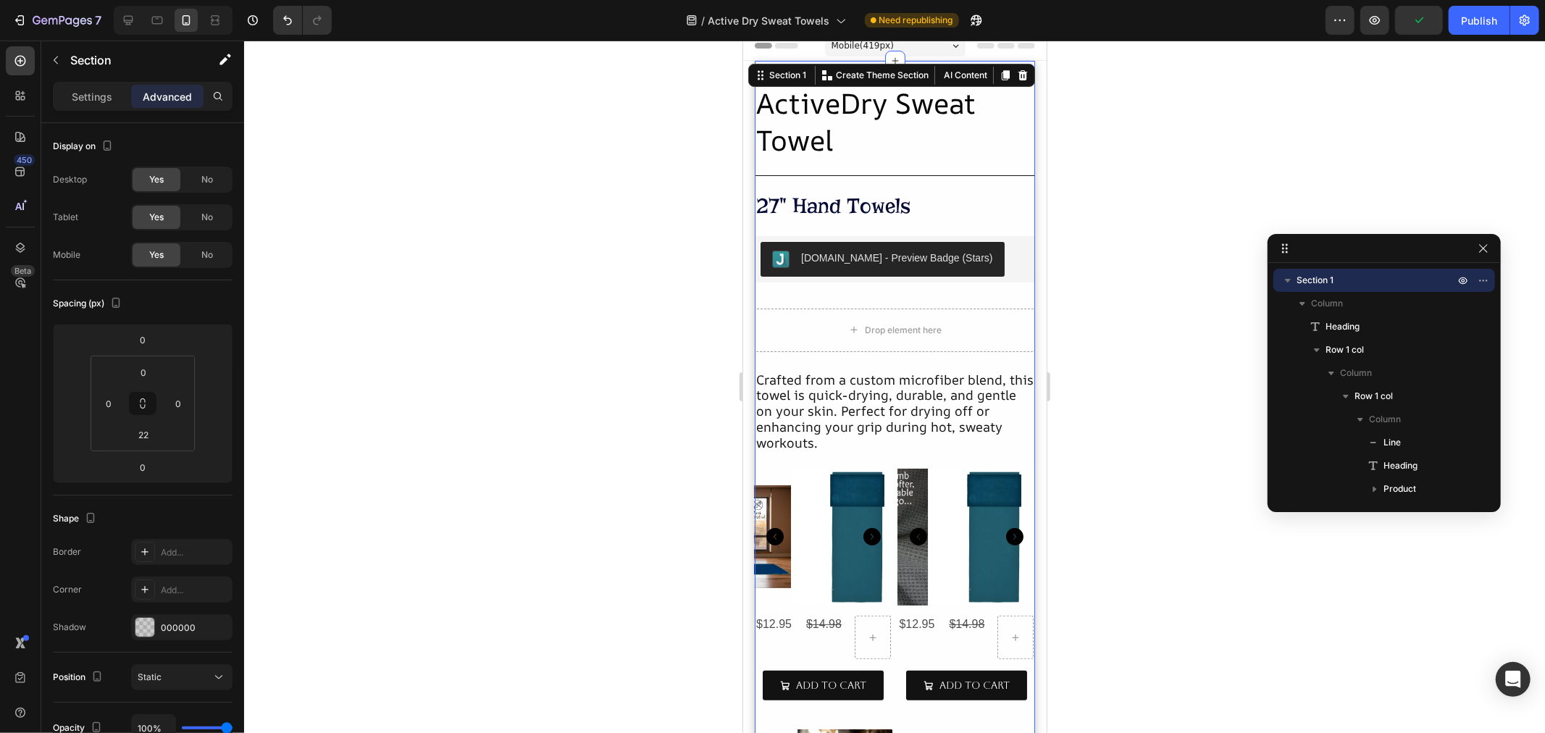
scroll to position [0, 0]
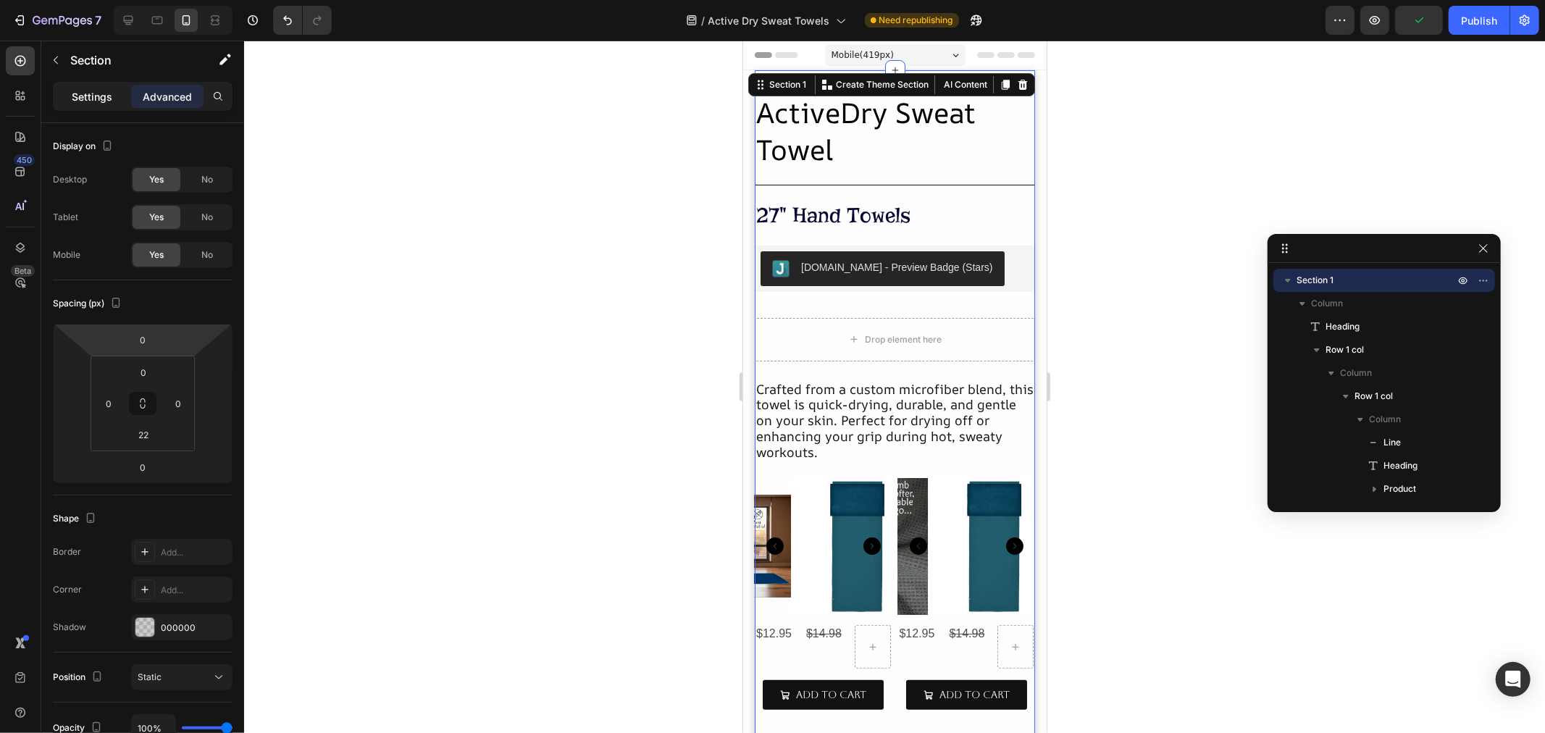
click at [85, 106] on div "Settings" at bounding box center [92, 96] width 72 height 23
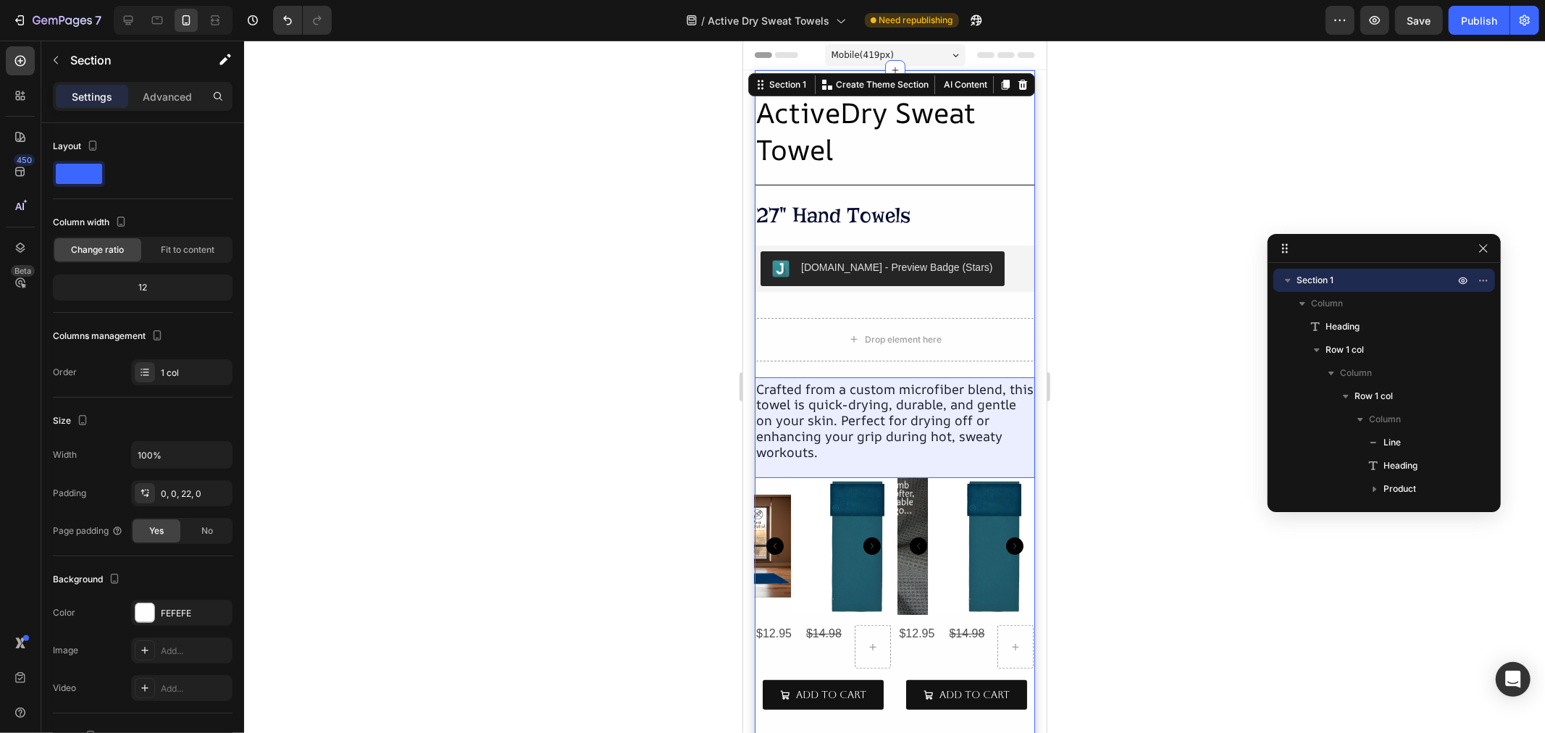
scroll to position [322, 0]
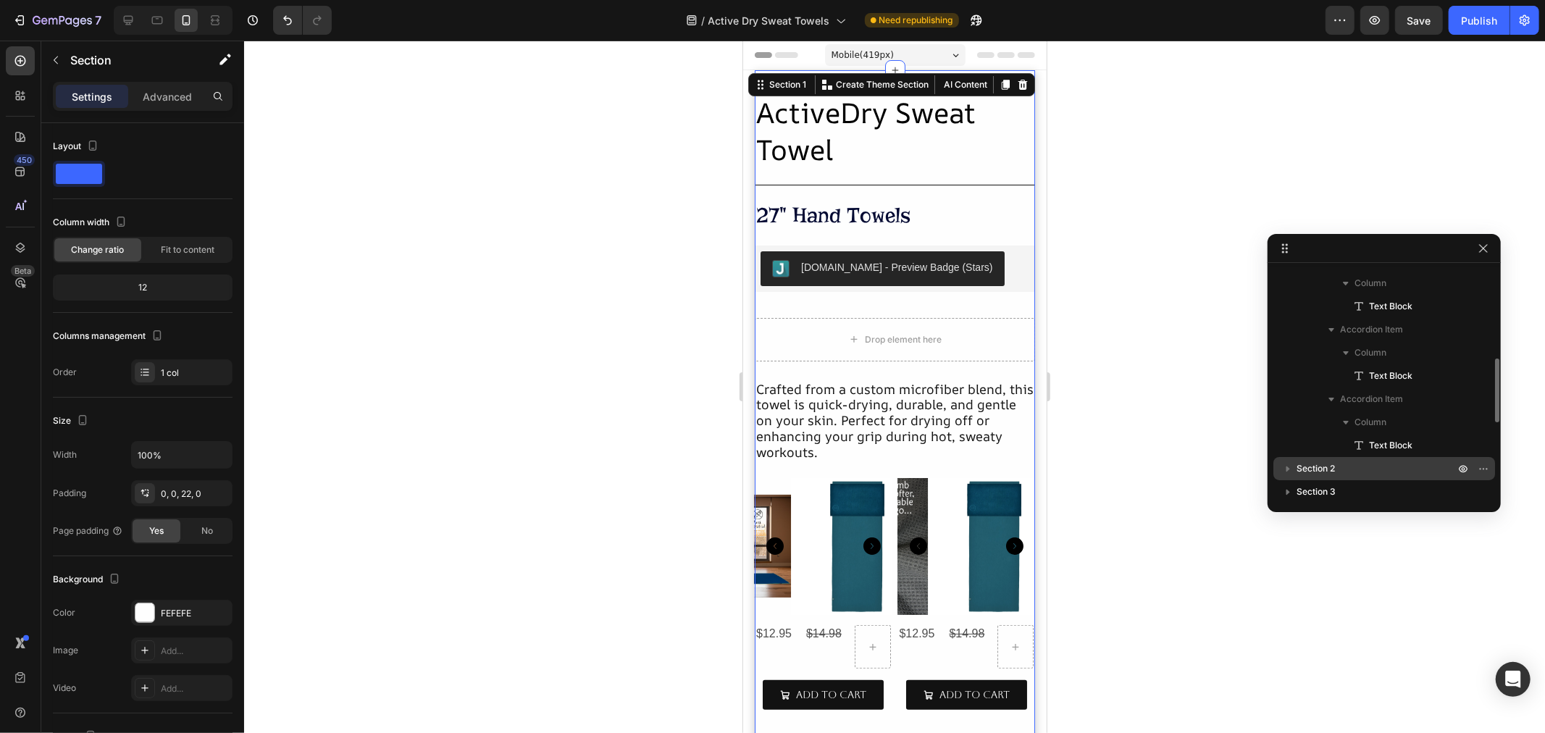
click at [1323, 469] on span "Section 2" at bounding box center [1315, 468] width 38 height 14
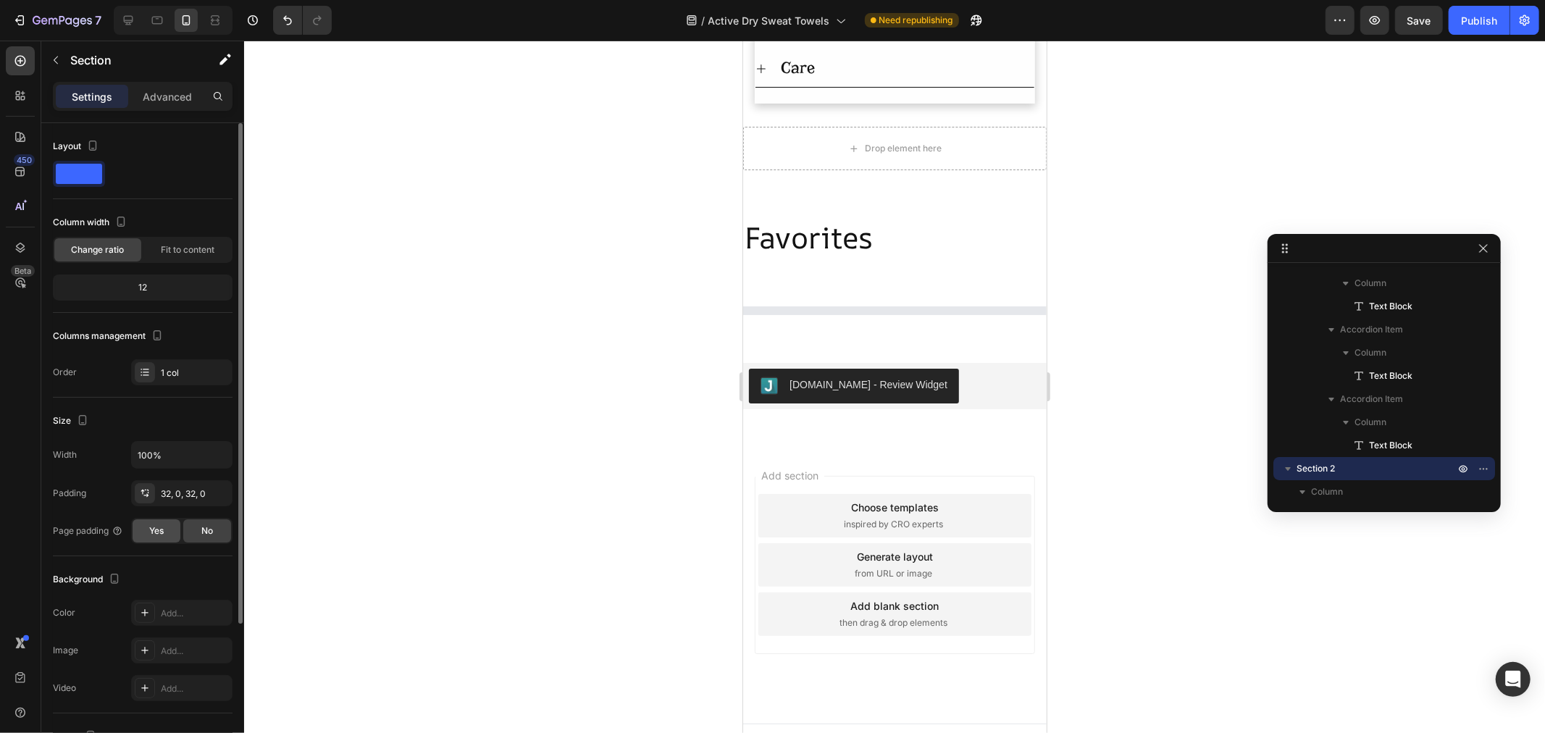
scroll to position [1075, 0]
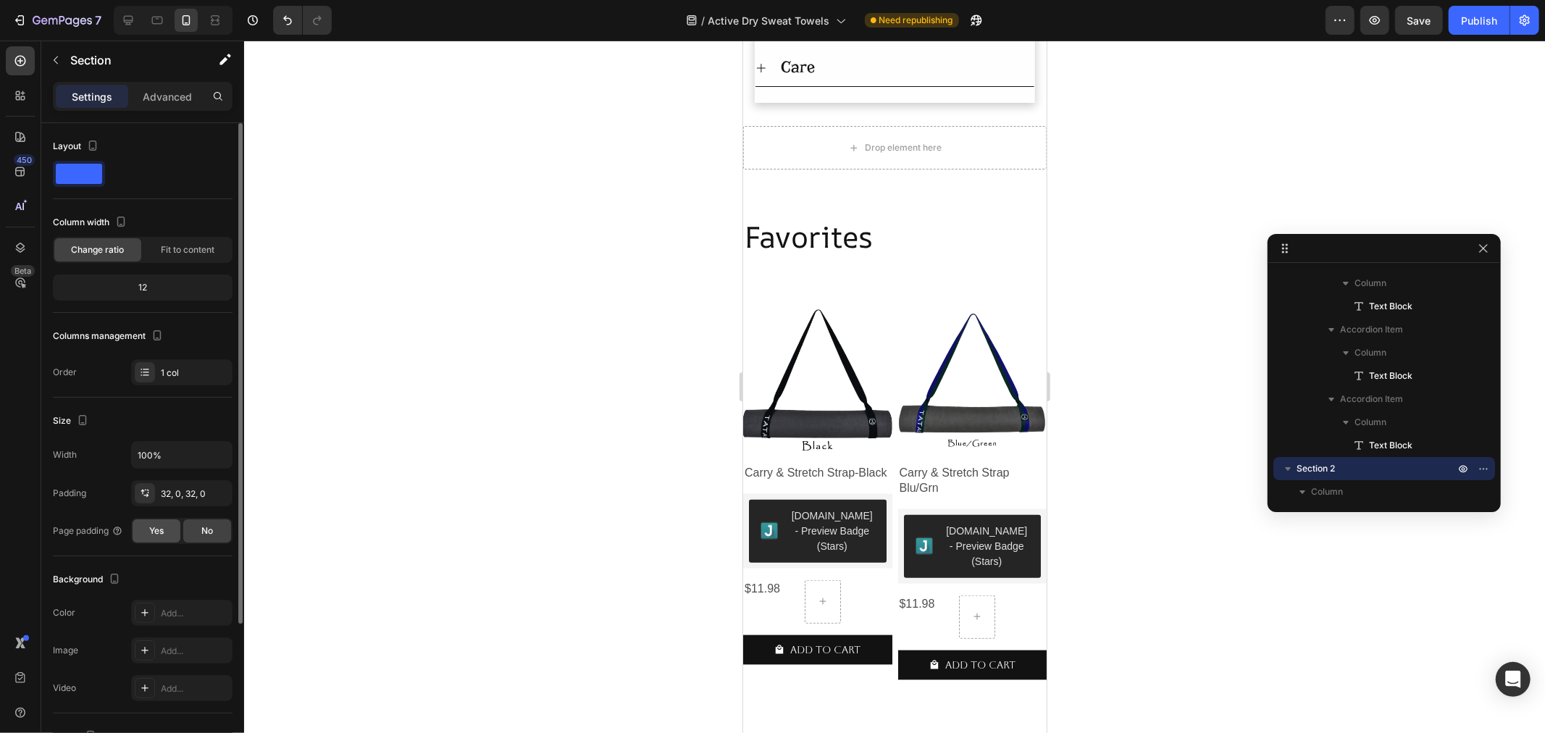
click at [147, 536] on div "Yes" at bounding box center [157, 530] width 48 height 23
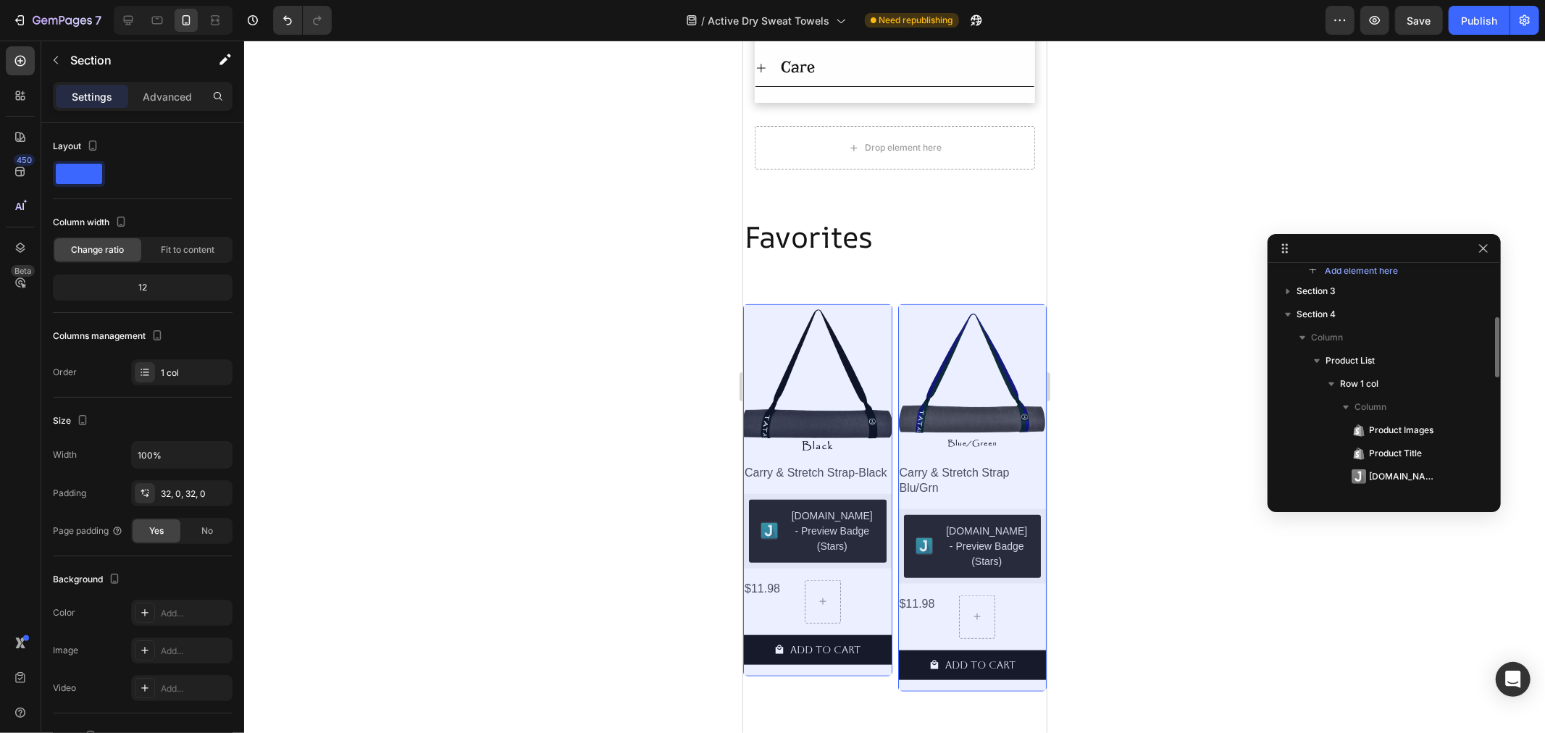
scroll to position [482, 0]
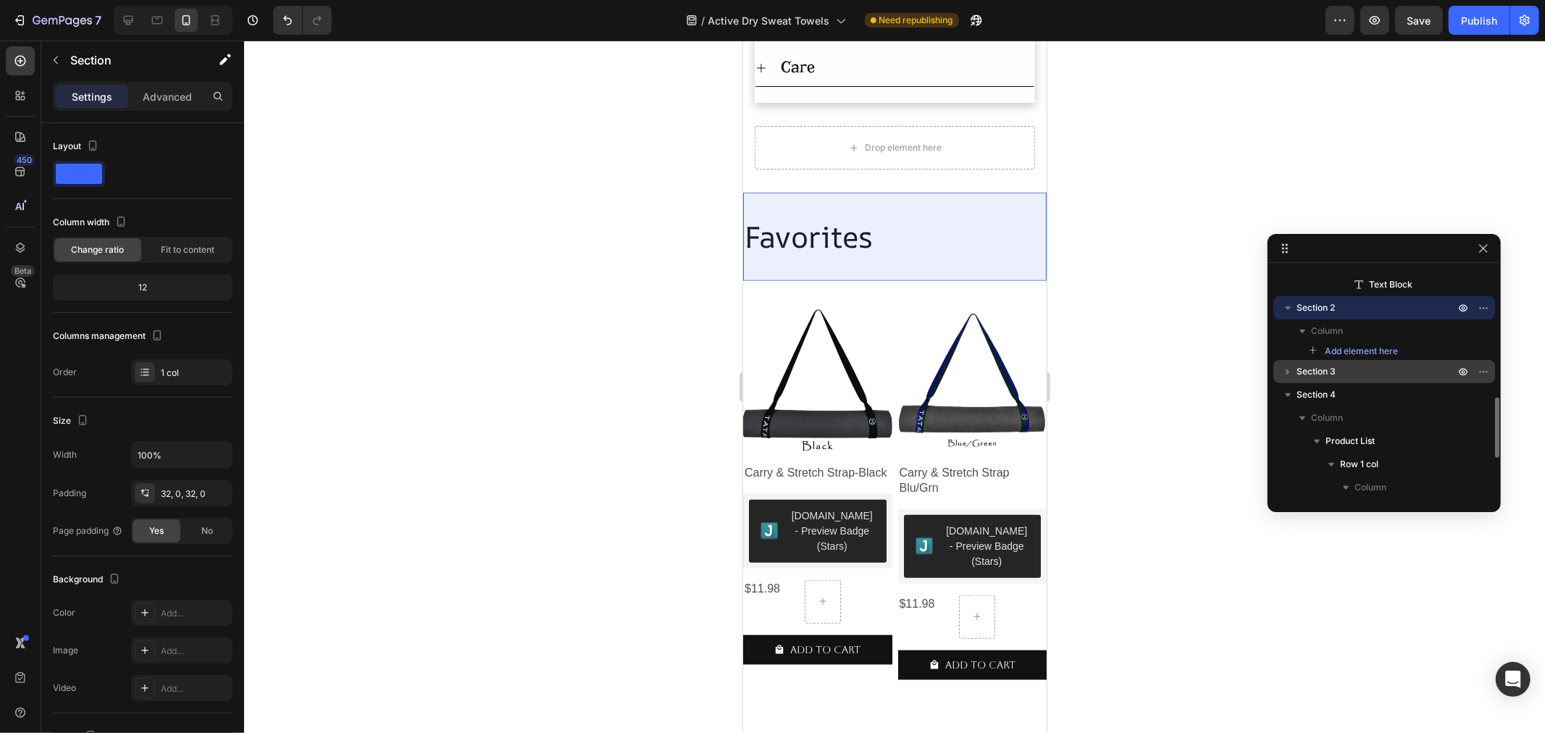
click at [1315, 373] on span "Section 3" at bounding box center [1315, 371] width 39 height 14
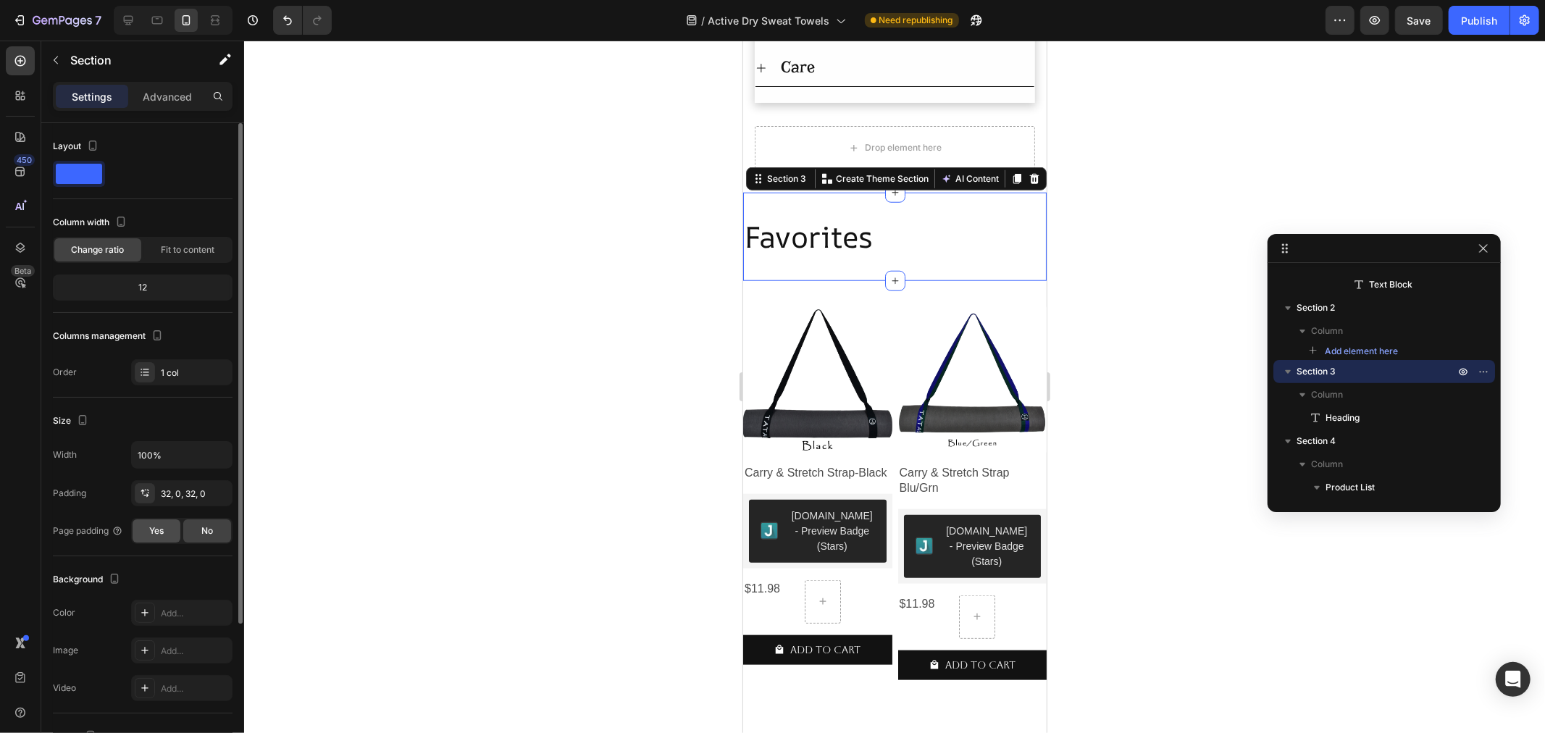
click at [141, 525] on div "Yes" at bounding box center [157, 530] width 48 height 23
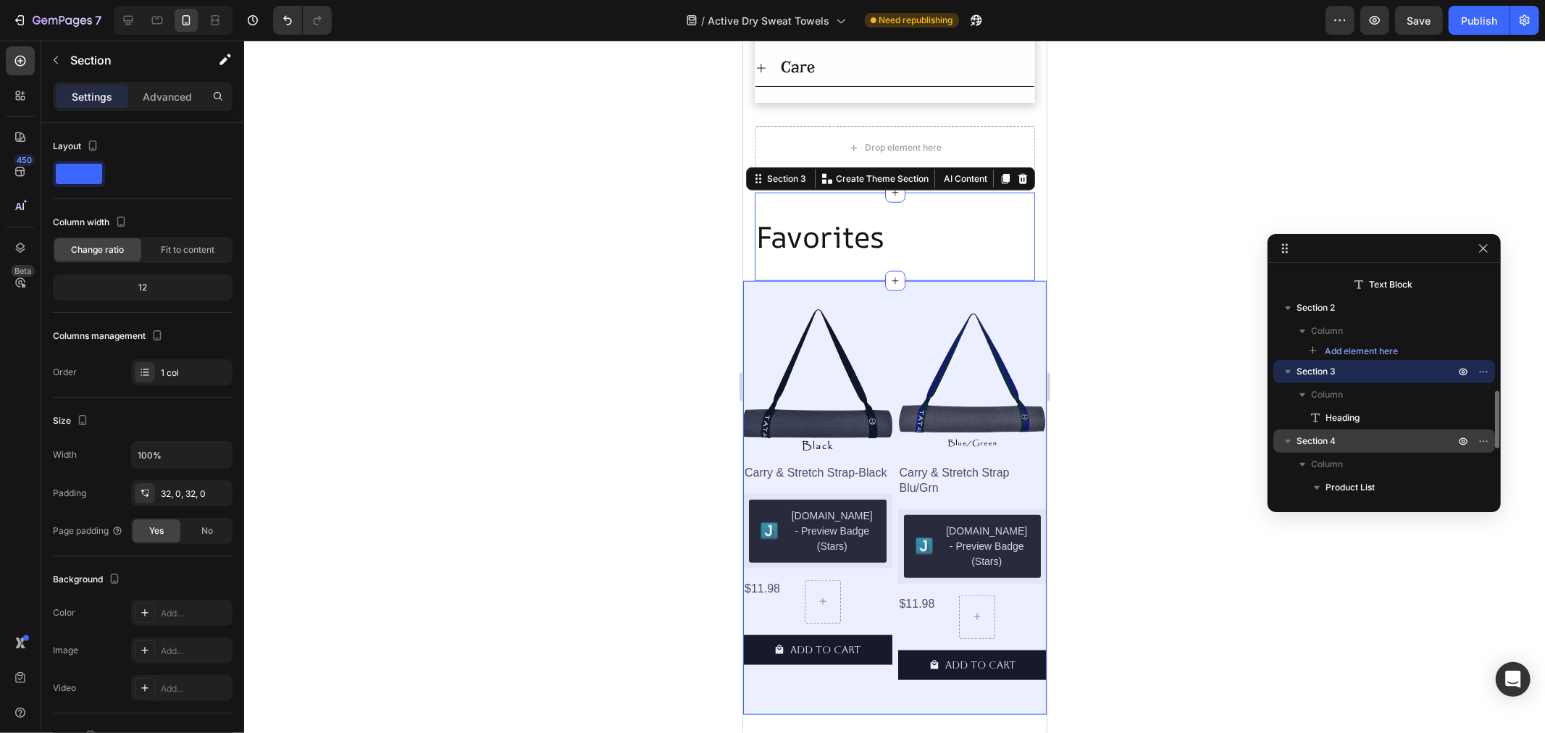
click at [1319, 435] on span "Section 4" at bounding box center [1315, 441] width 39 height 14
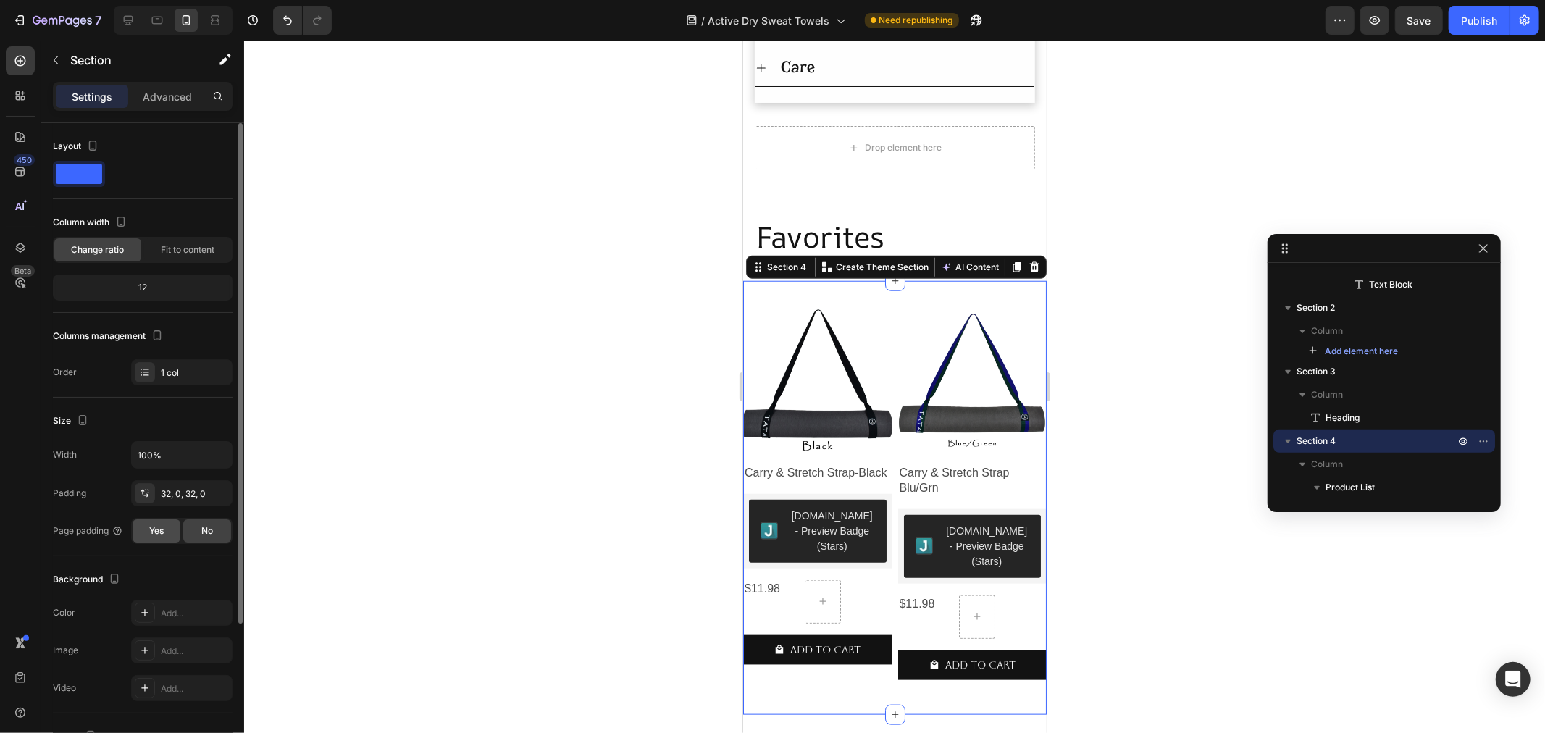
click at [161, 529] on span "Yes" at bounding box center [156, 530] width 14 height 13
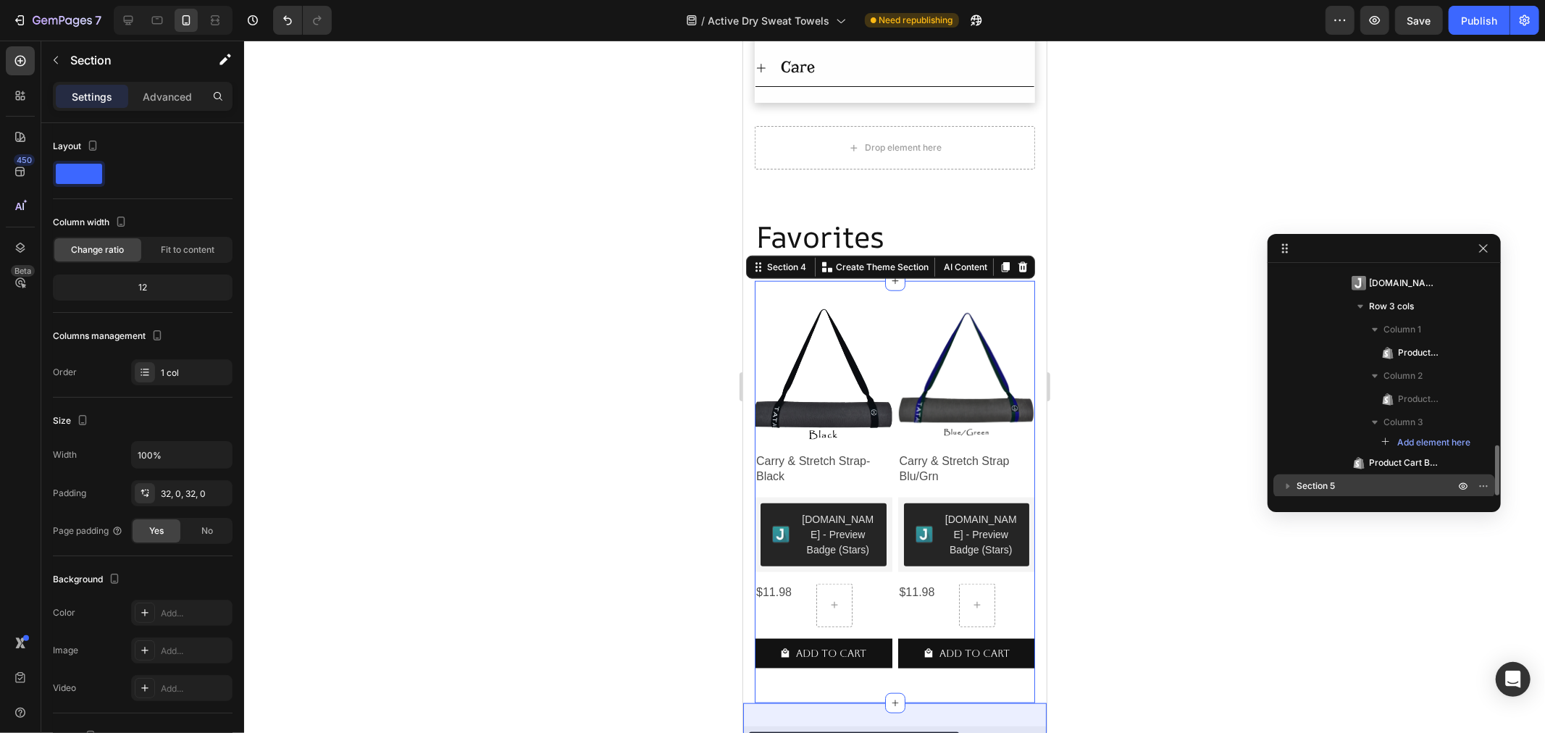
click at [1319, 487] on span "Section 5" at bounding box center [1315, 486] width 38 height 14
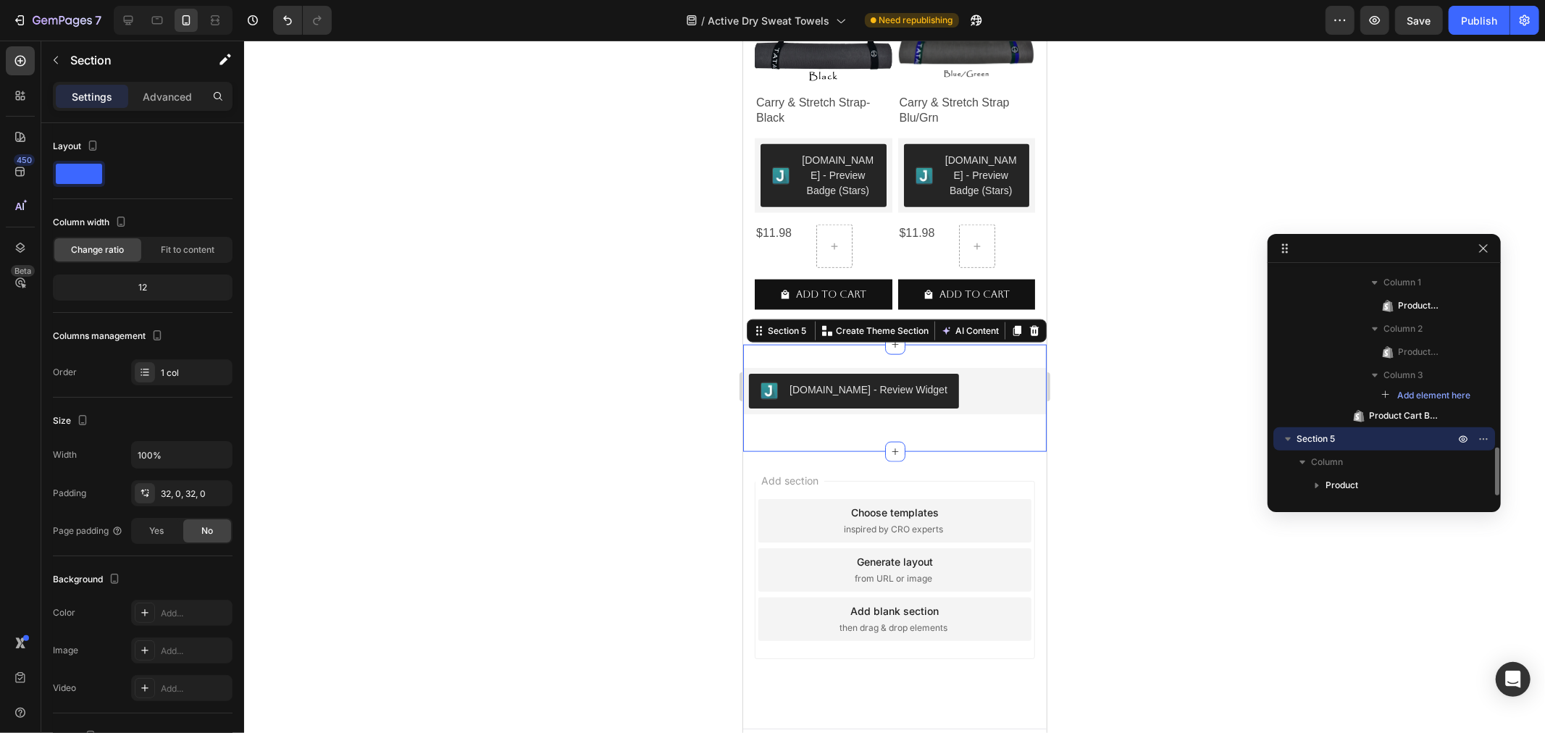
scroll to position [1441, 0]
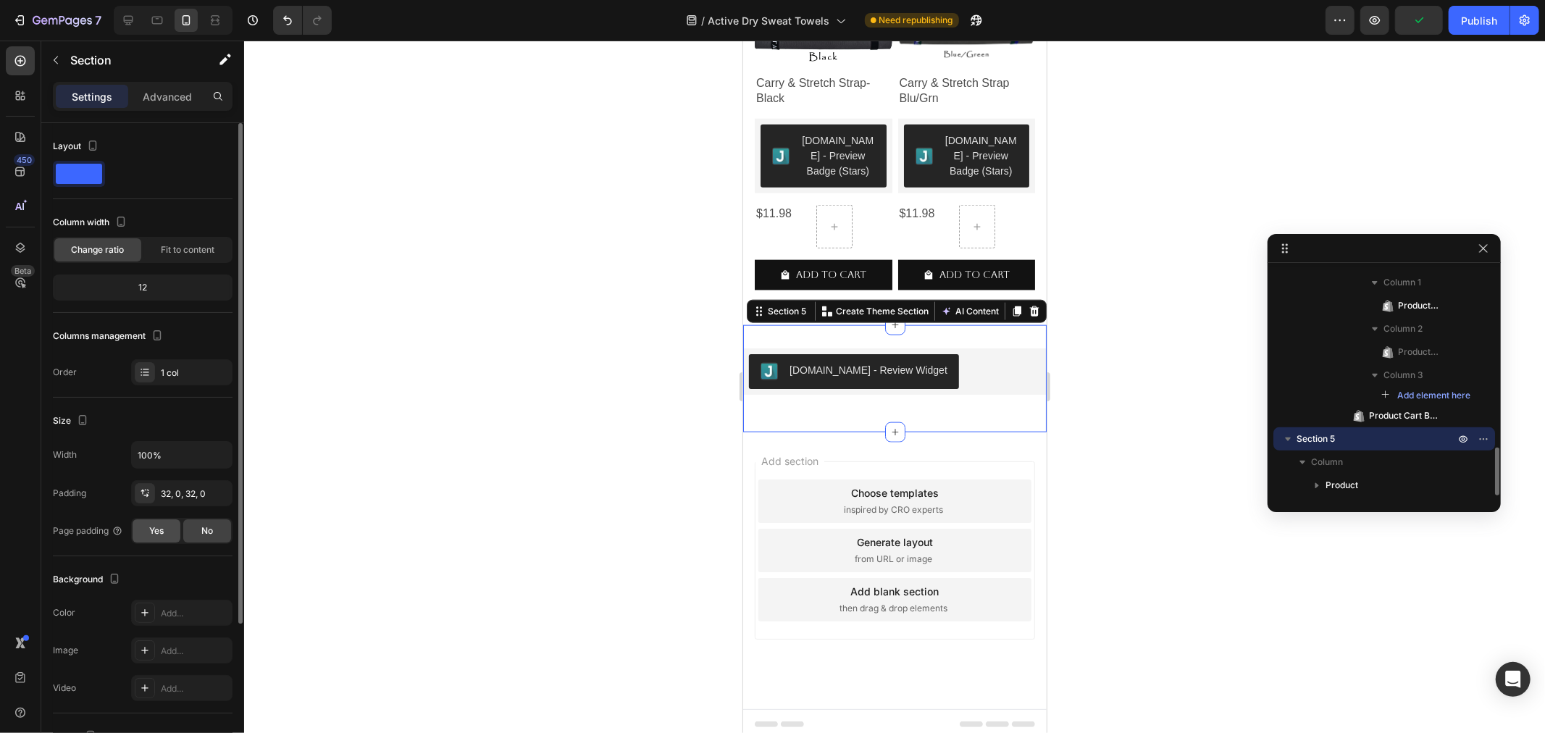
click at [149, 529] on span "Yes" at bounding box center [156, 530] width 14 height 13
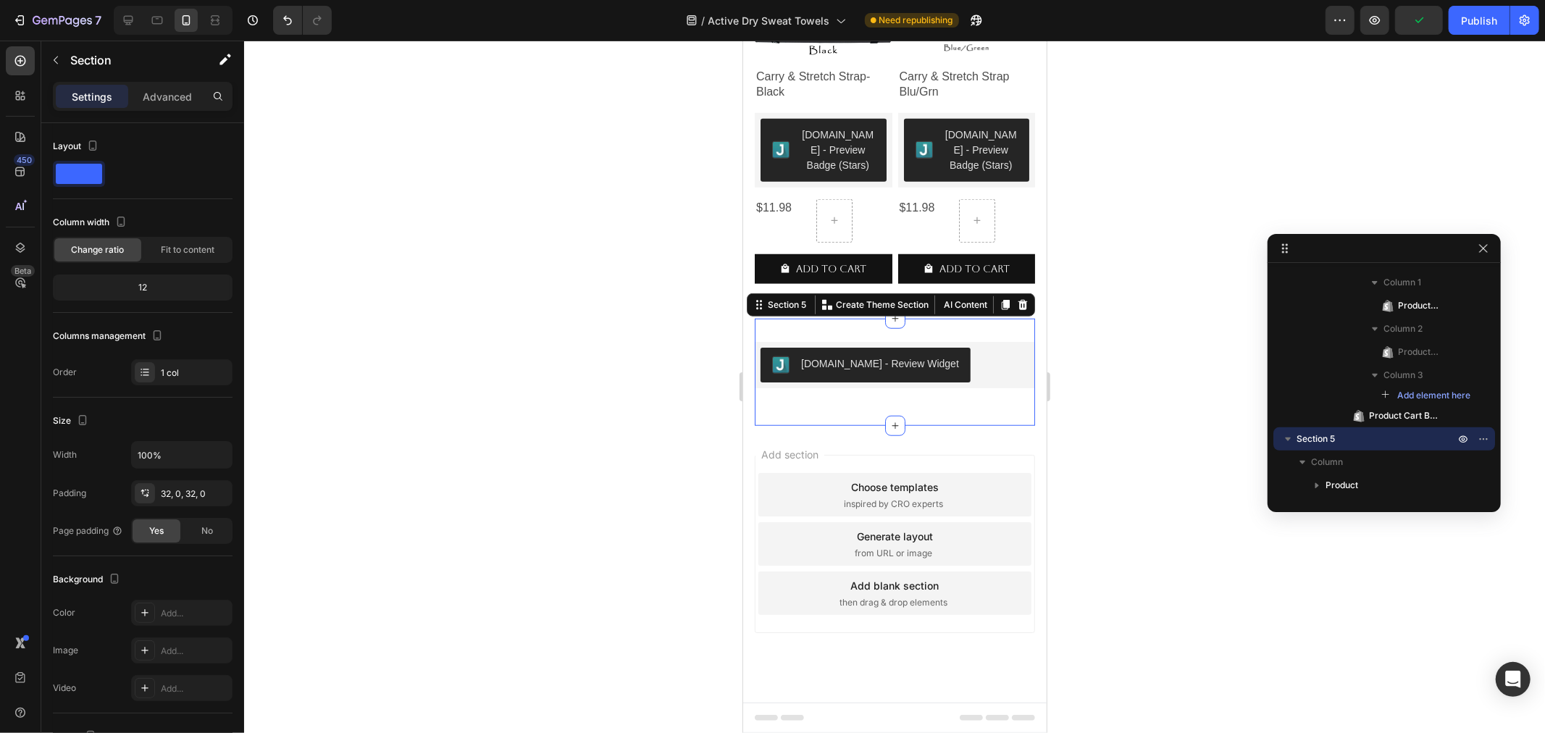
scroll to position [917, 0]
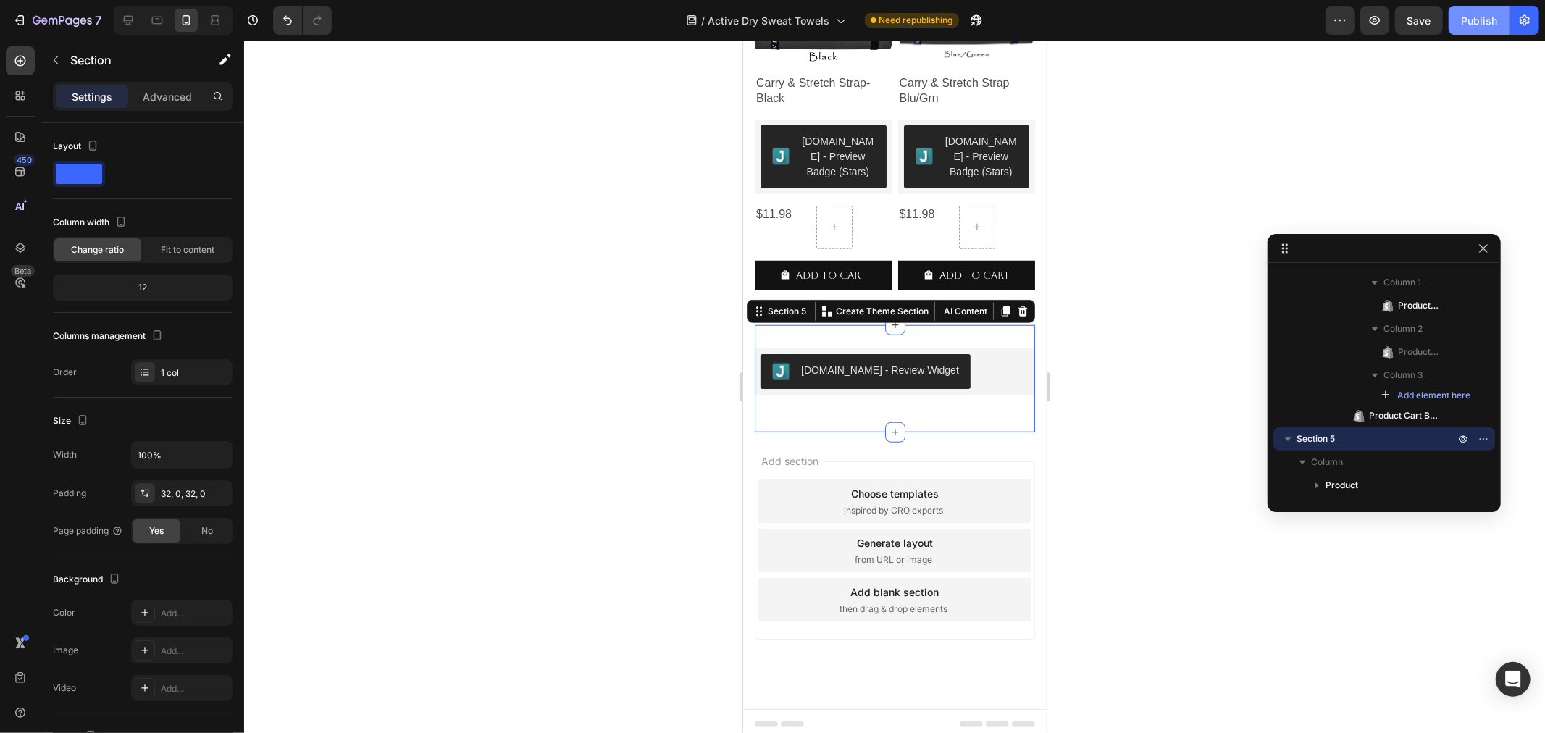
click at [1474, 20] on div "Publish" at bounding box center [1479, 20] width 36 height 15
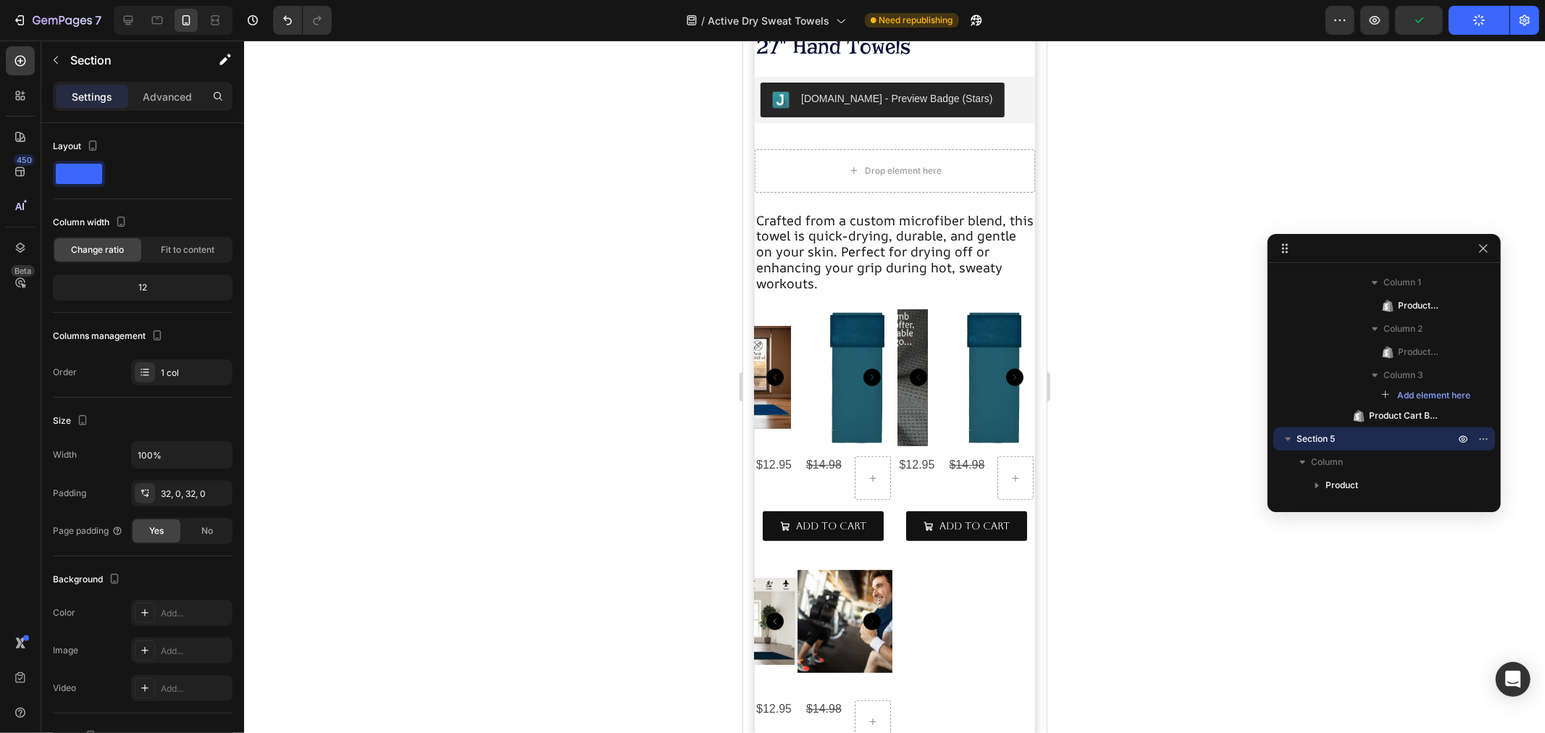
scroll to position [0, 0]
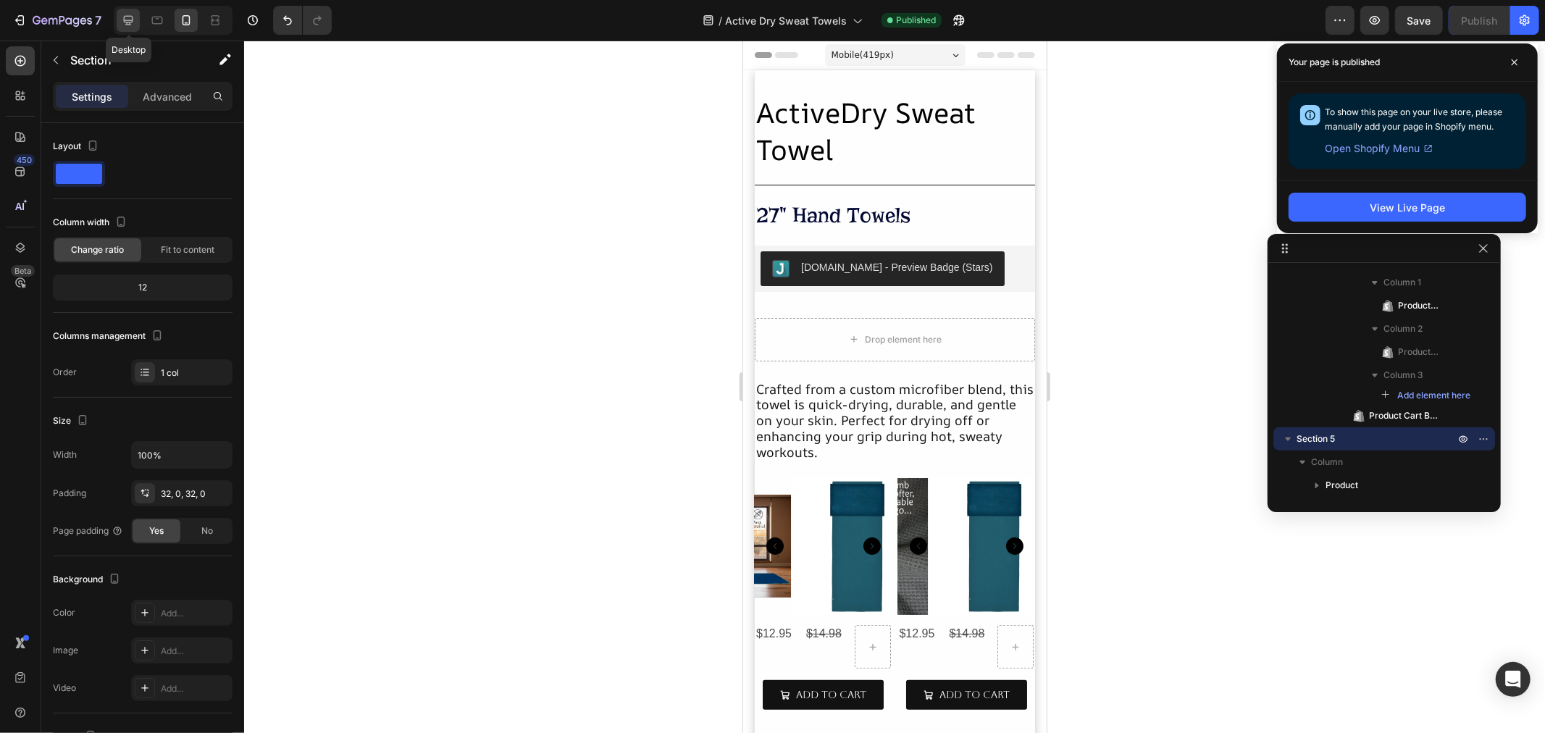
click at [126, 24] on icon at bounding box center [128, 20] width 9 height 9
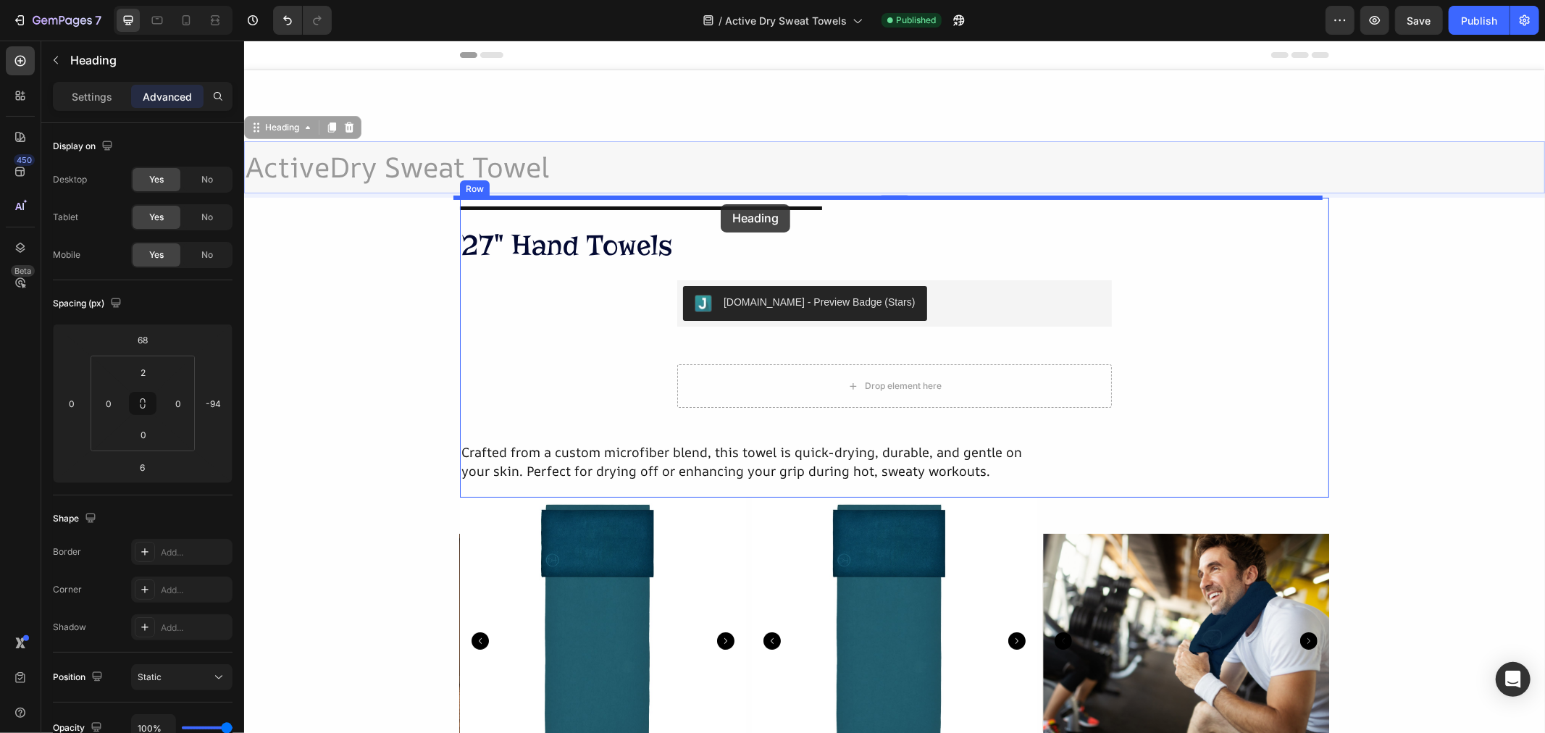
drag, startPoint x: 264, startPoint y: 134, endPoint x: 720, endPoint y: 204, distance: 461.5
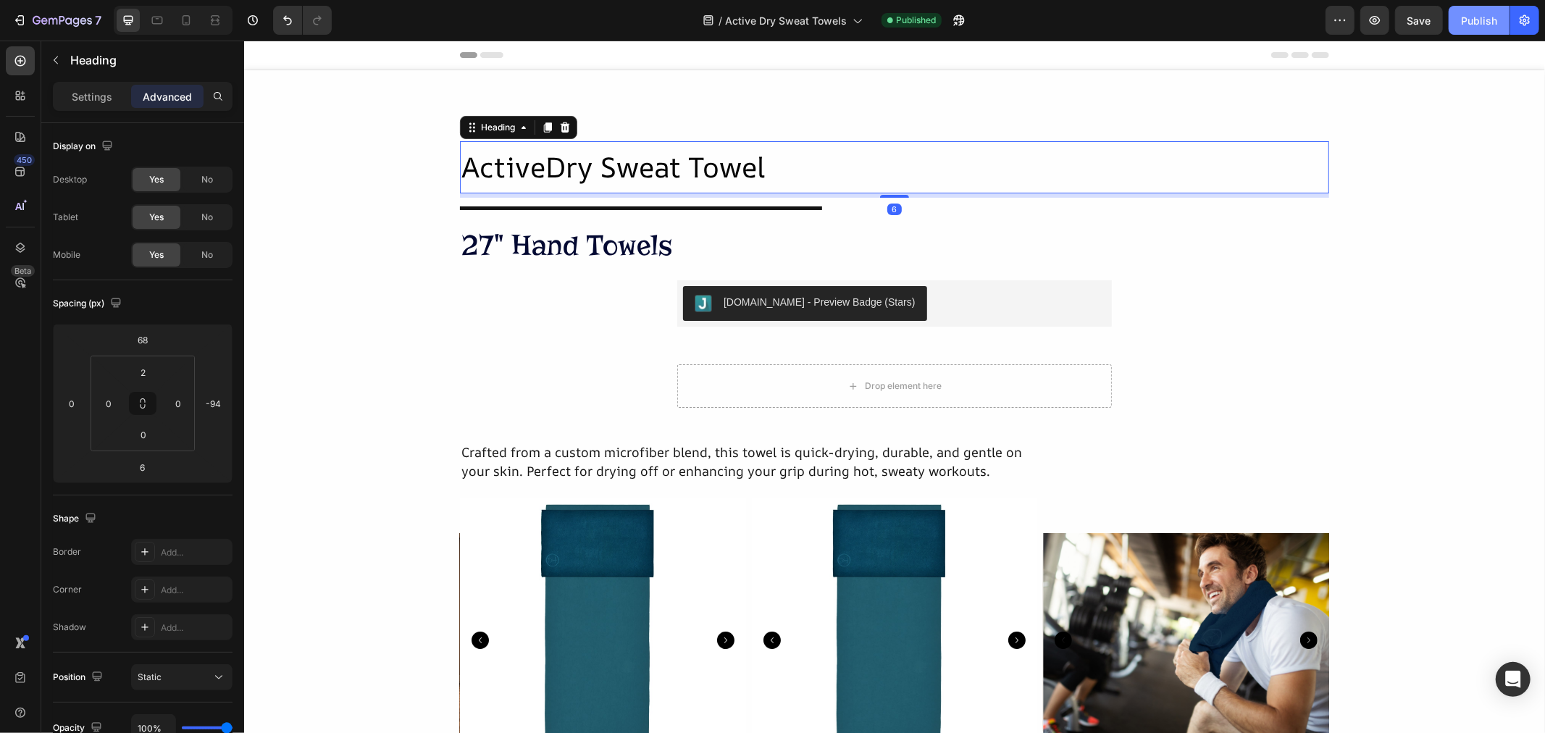
click at [1464, 17] on div "Publish" at bounding box center [1479, 20] width 36 height 15
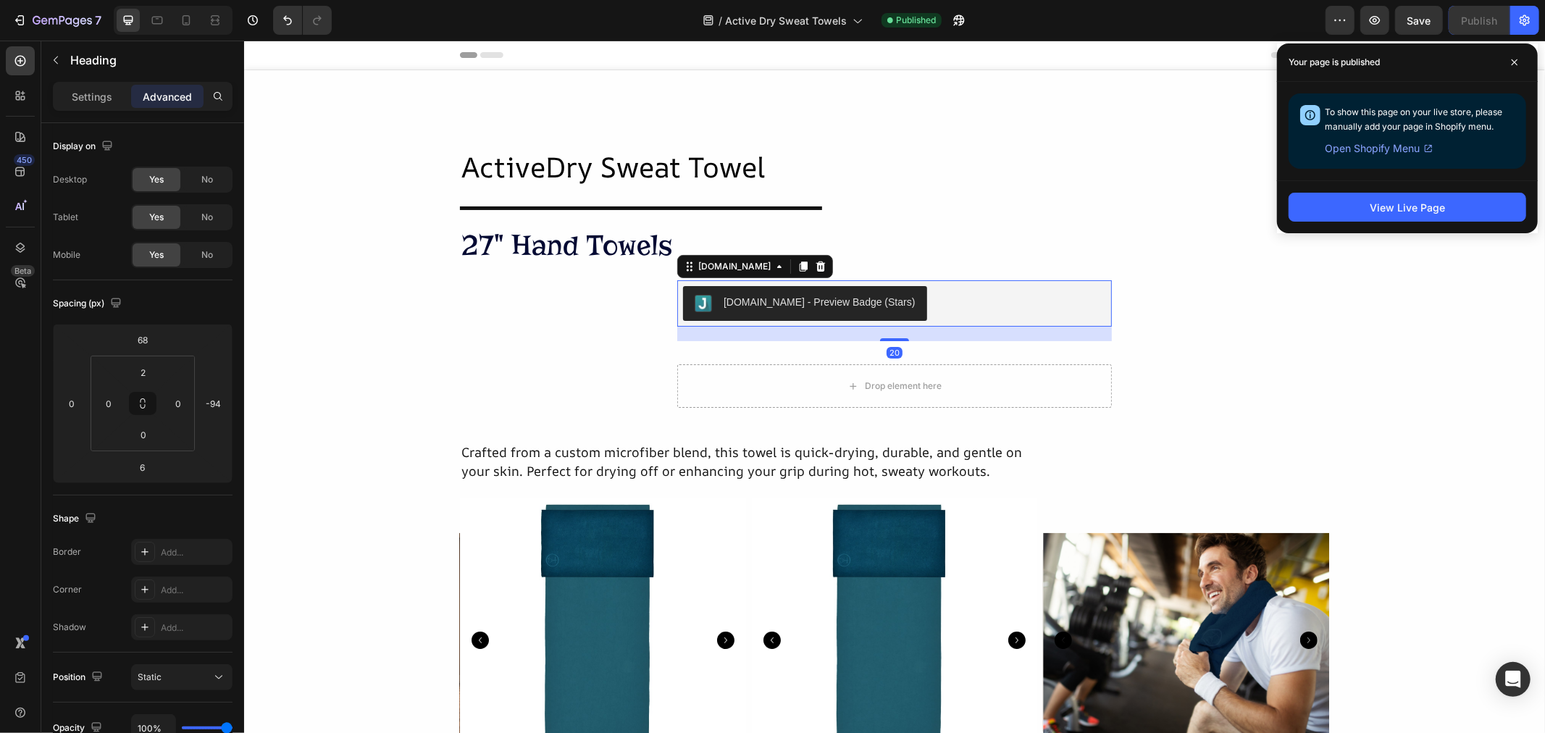
click at [930, 297] on div "[DOMAIN_NAME] - Preview Badge (Stars)" at bounding box center [893, 302] width 423 height 35
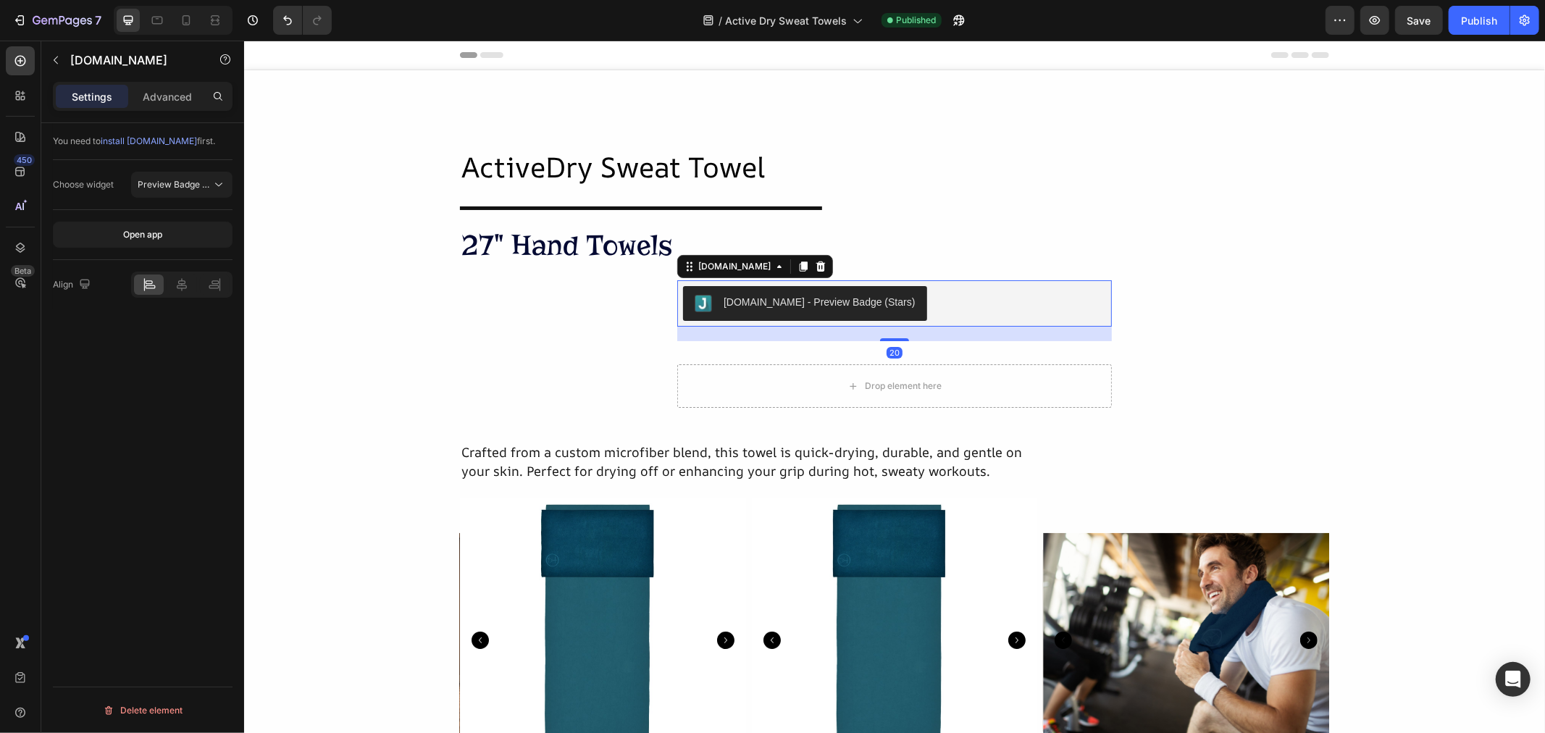
click at [935, 287] on div "[DOMAIN_NAME] - Preview Badge (Stars)" at bounding box center [893, 302] width 423 height 35
click at [703, 264] on div "[DOMAIN_NAME]" at bounding box center [734, 265] width 78 height 13
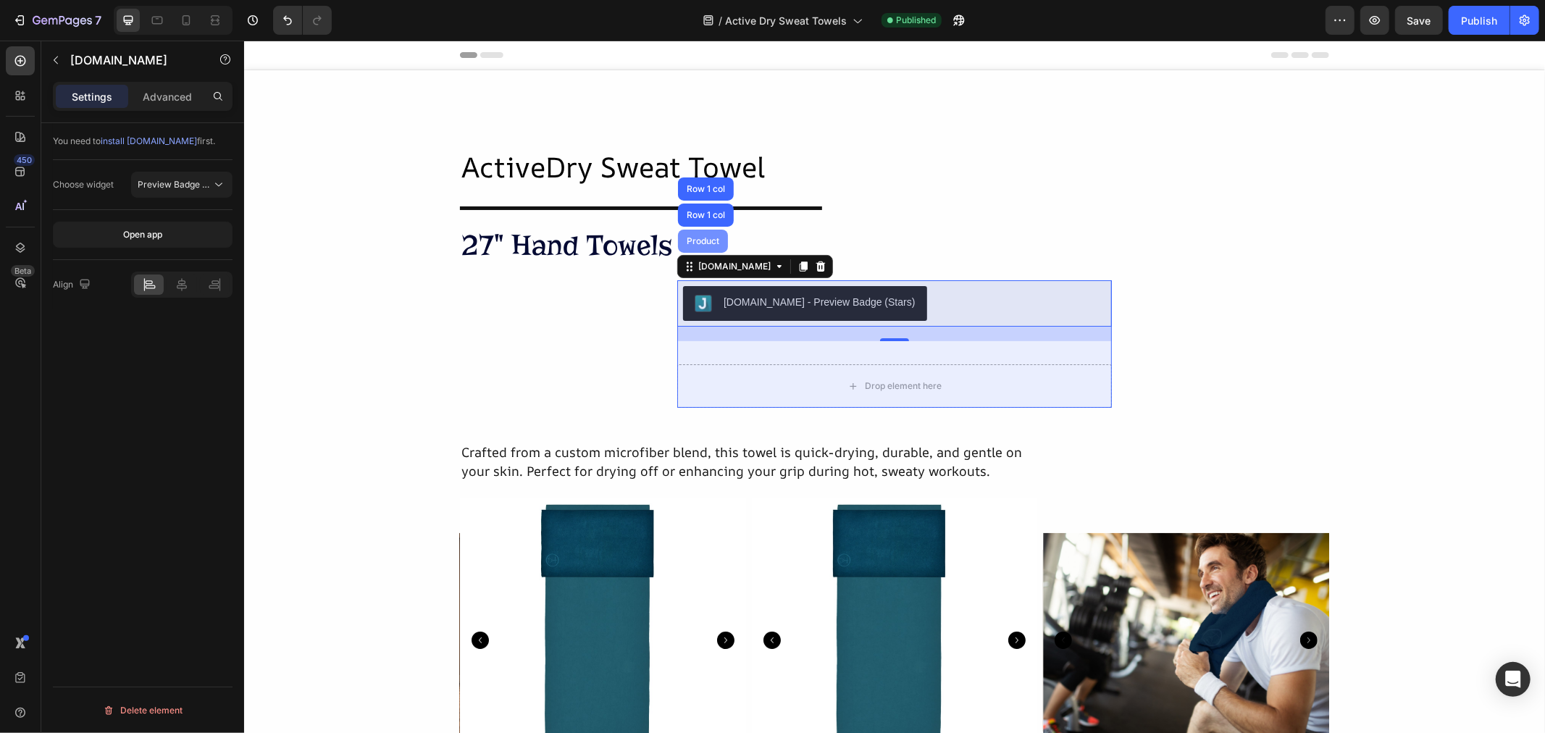
click at [700, 234] on div "Product" at bounding box center [702, 240] width 50 height 23
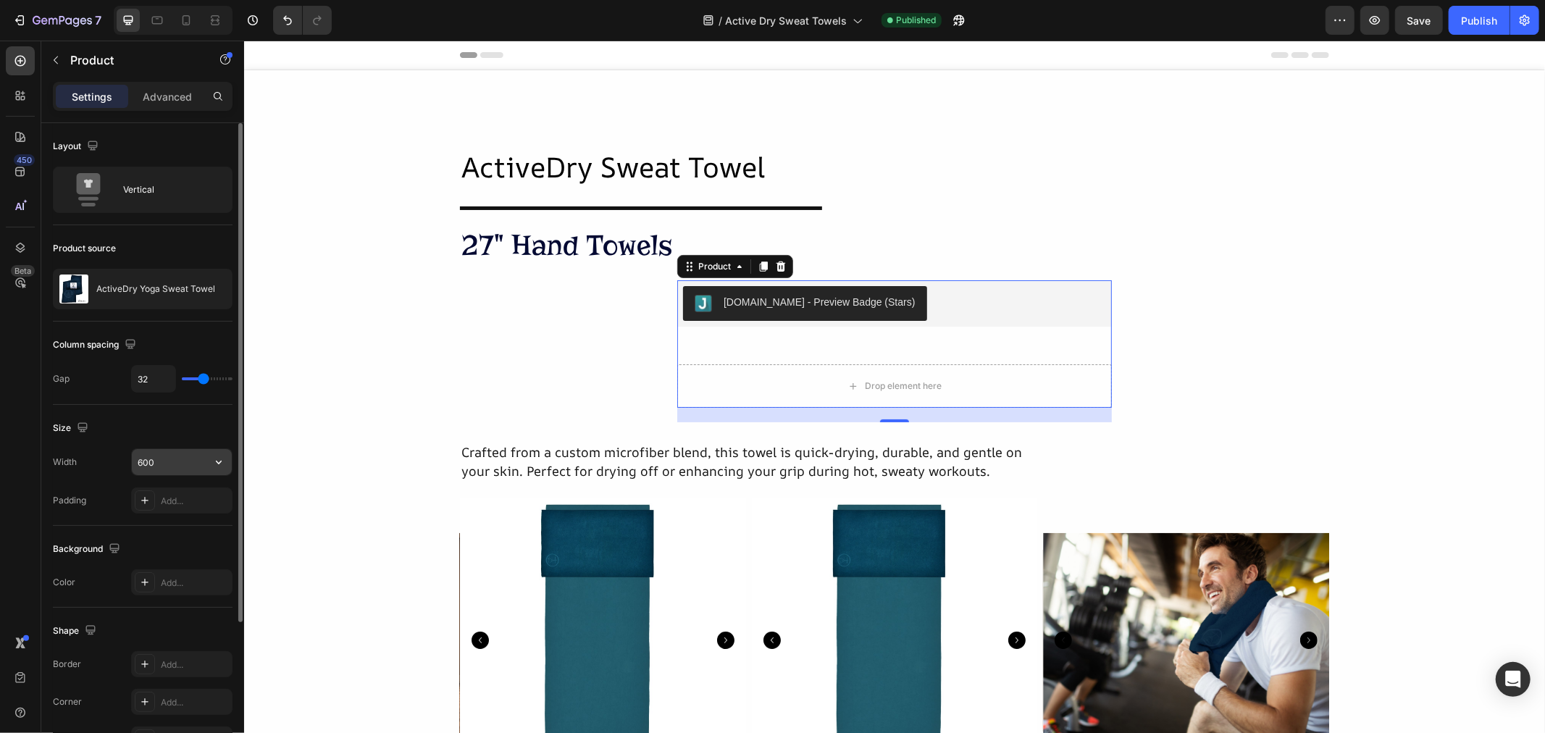
click at [201, 448] on div "600" at bounding box center [181, 462] width 101 height 28
click at [214, 456] on icon "button" at bounding box center [218, 462] width 14 height 14
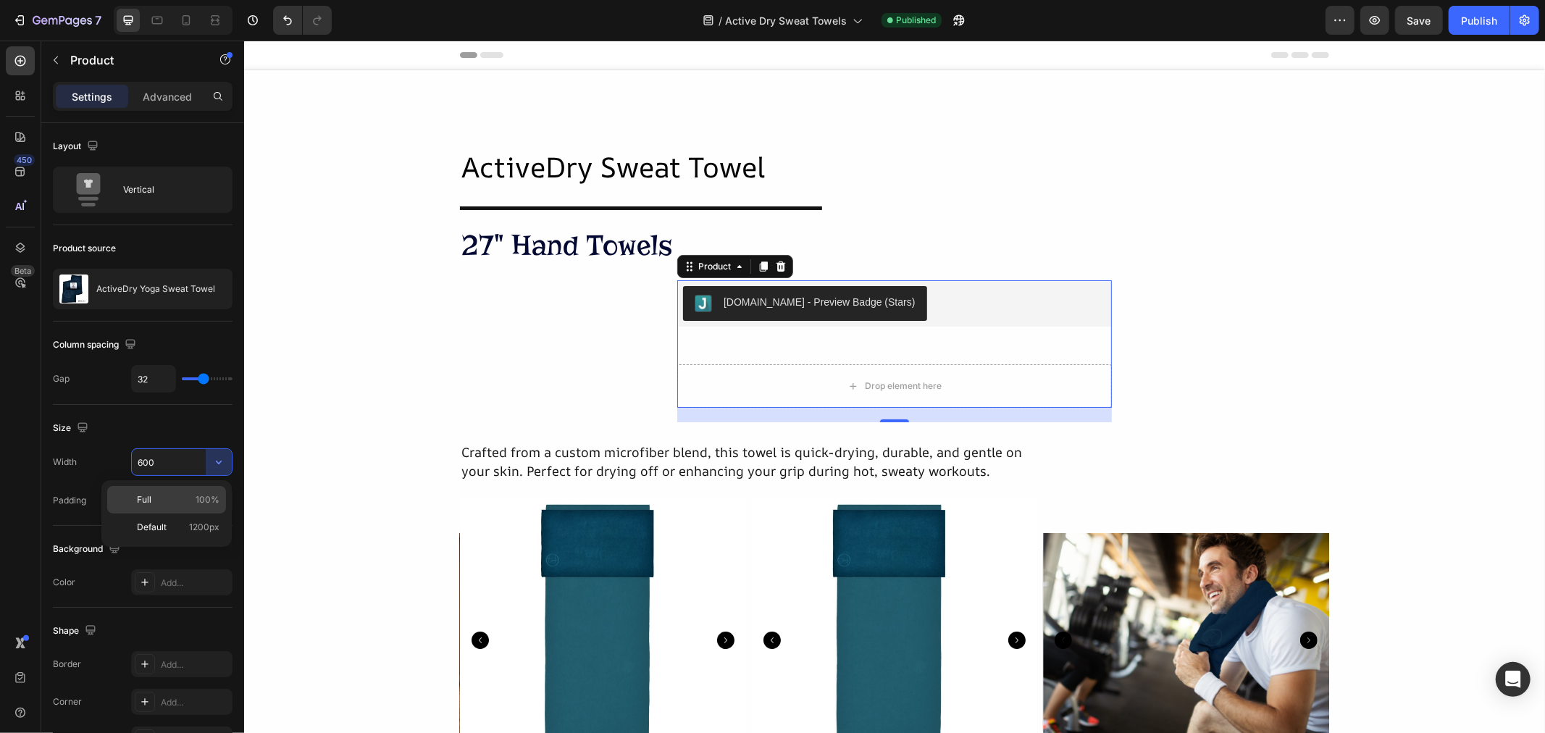
click at [203, 513] on div "Full 100%" at bounding box center [166, 527] width 119 height 28
type input "100%"
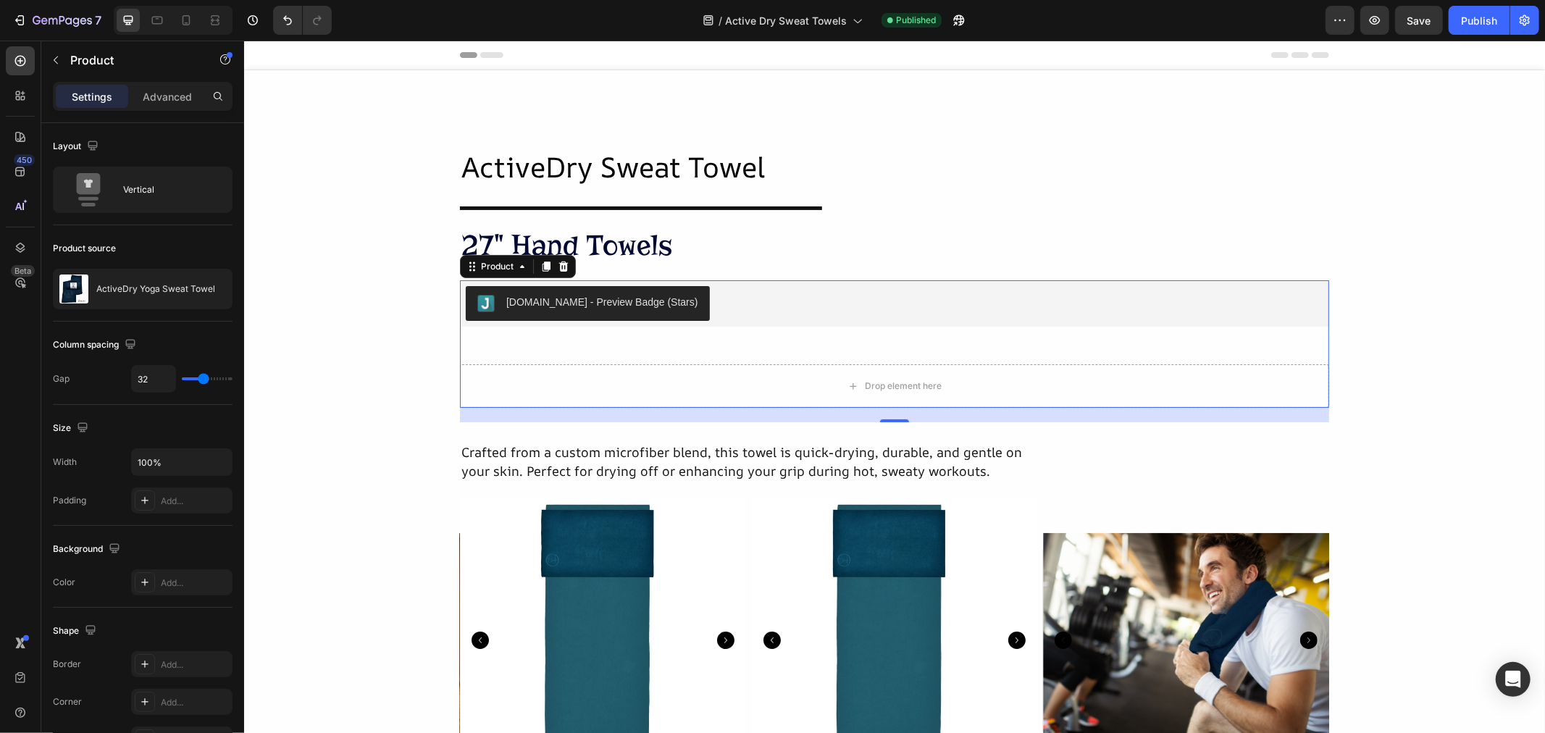
click at [687, 331] on div "Judge.me - Preview Badge (Stars) Judge.me" at bounding box center [893, 310] width 869 height 61
click at [1467, 20] on div "Publish" at bounding box center [1479, 20] width 36 height 15
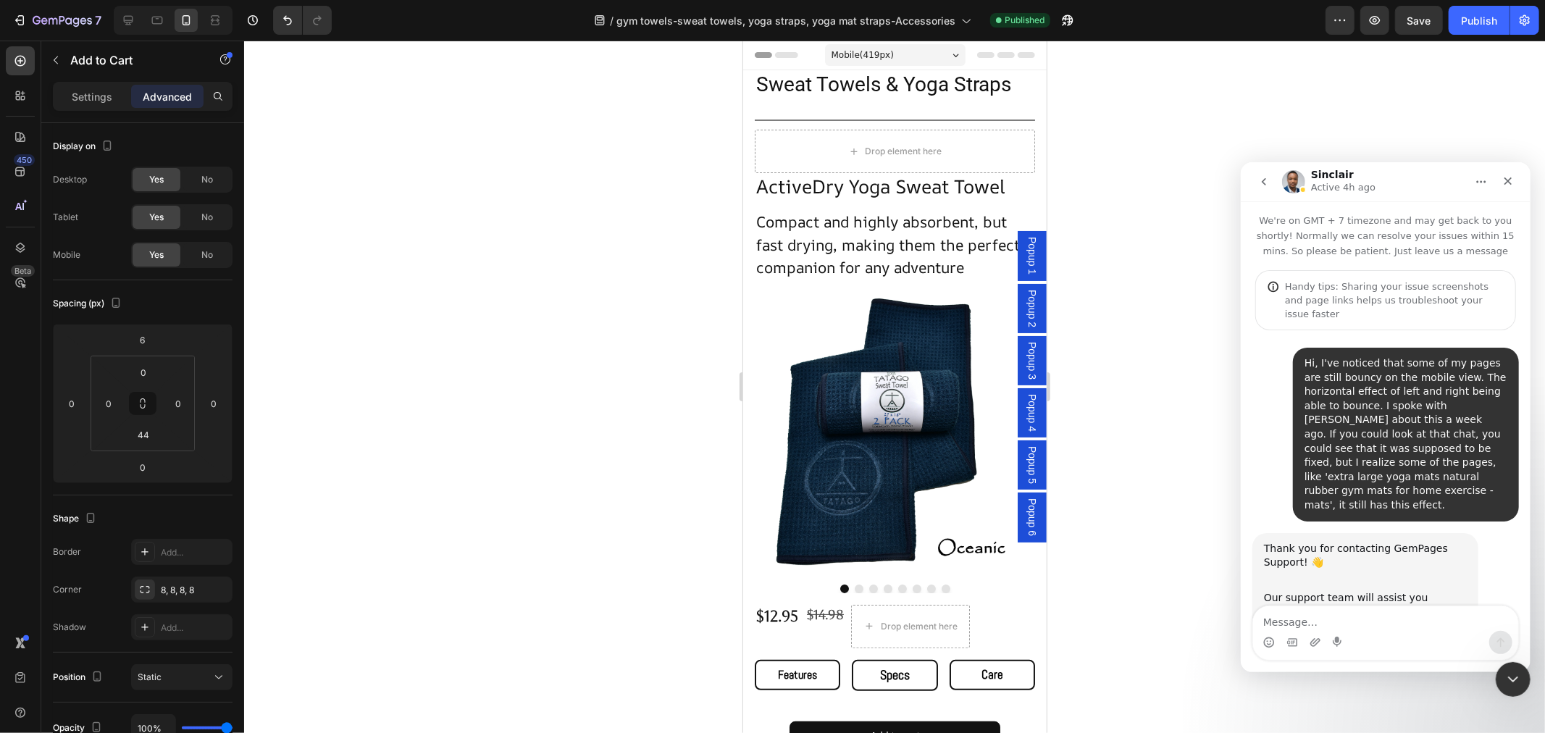
scroll to position [3492, 0]
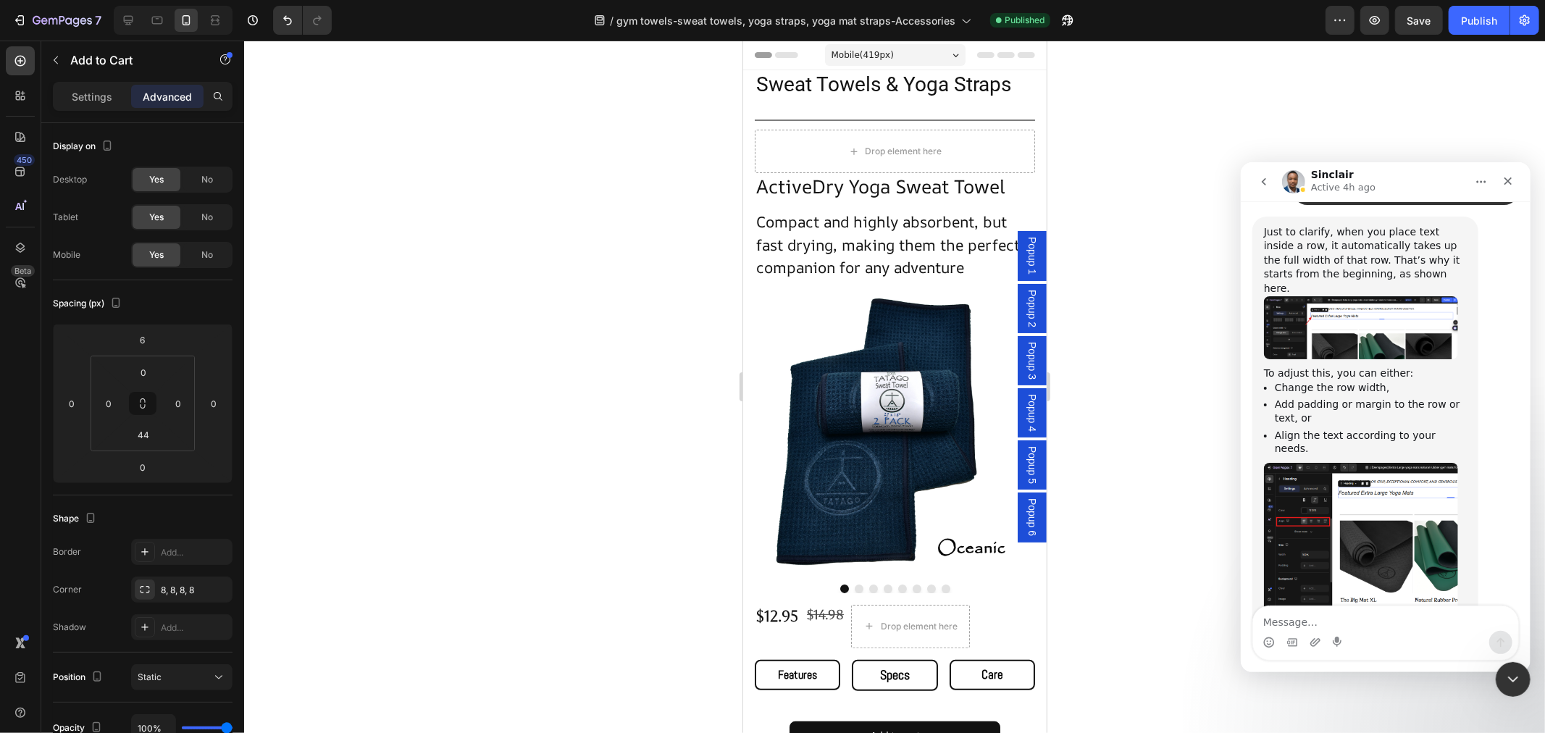
click at [1329, 626] on textarea "Message…" at bounding box center [1384, 617] width 265 height 25
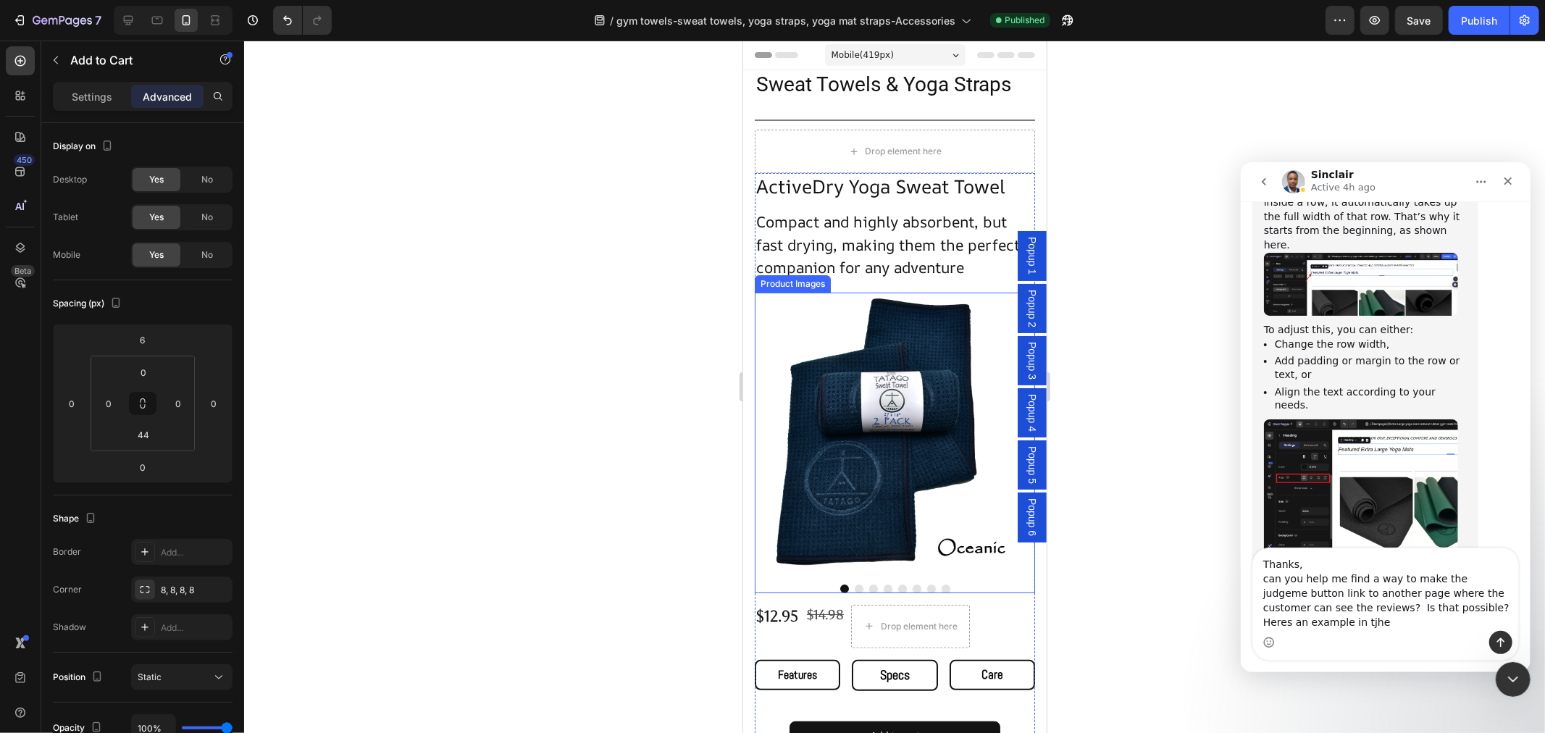
scroll to position [3550, 0]
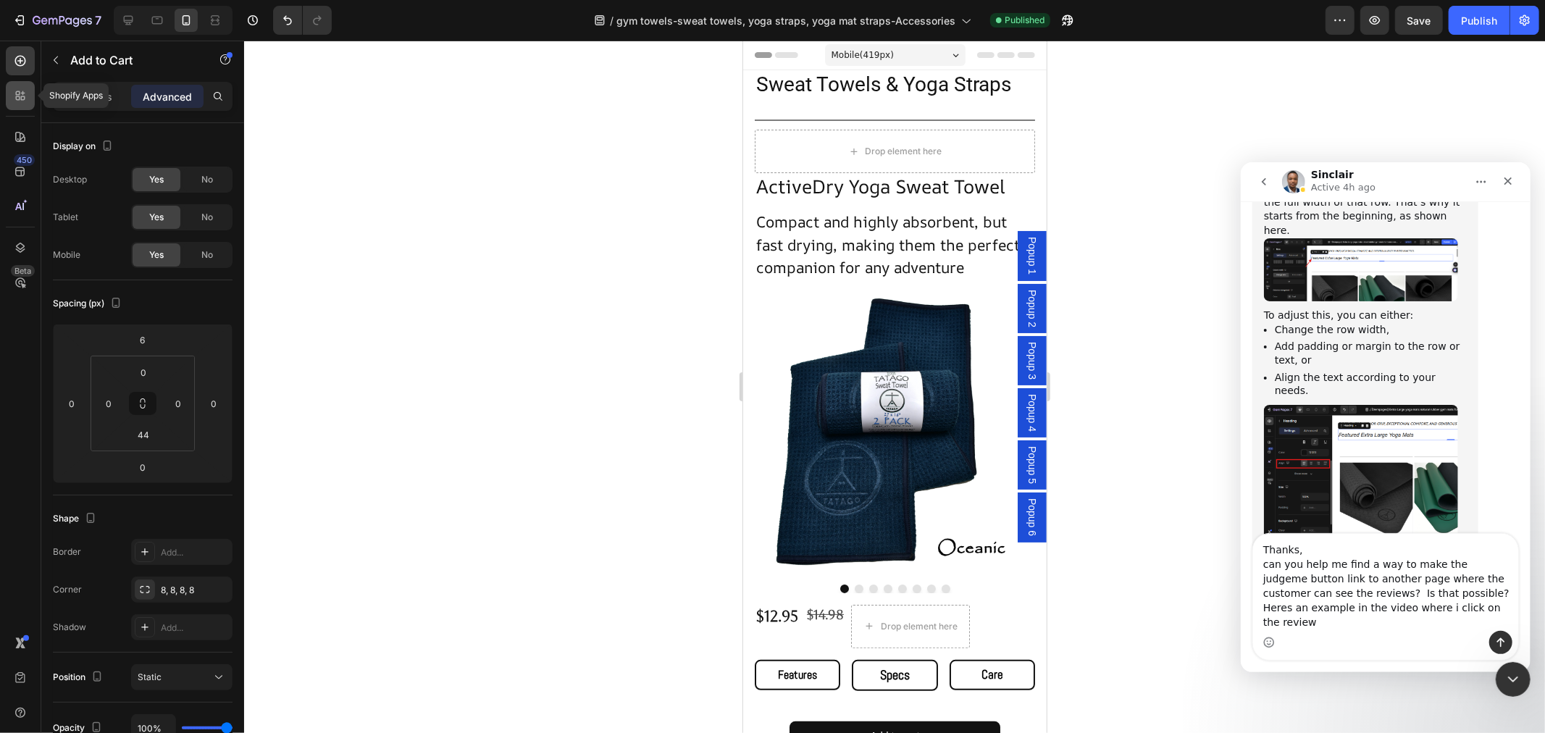
click at [31, 91] on div at bounding box center [20, 95] width 29 height 29
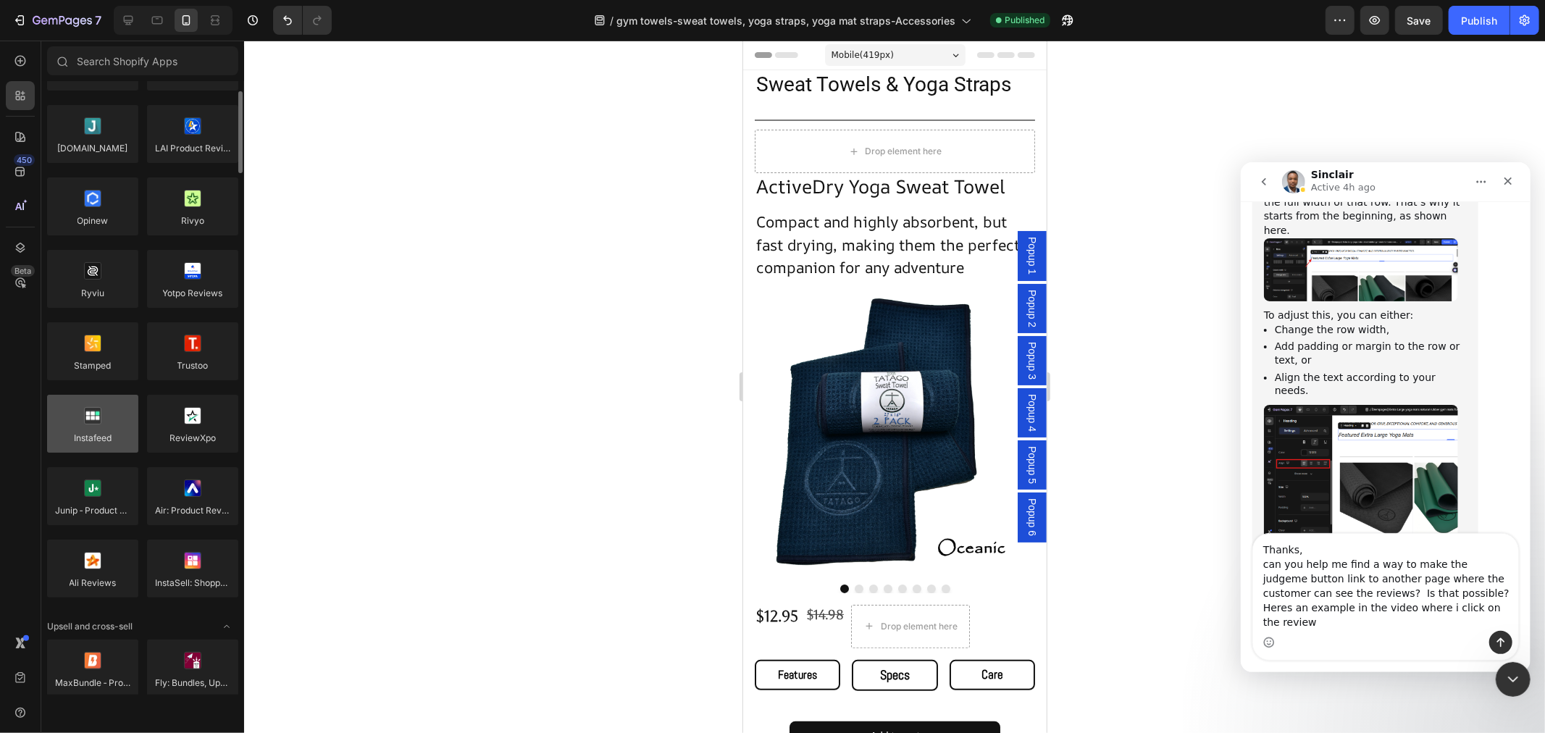
scroll to position [0, 0]
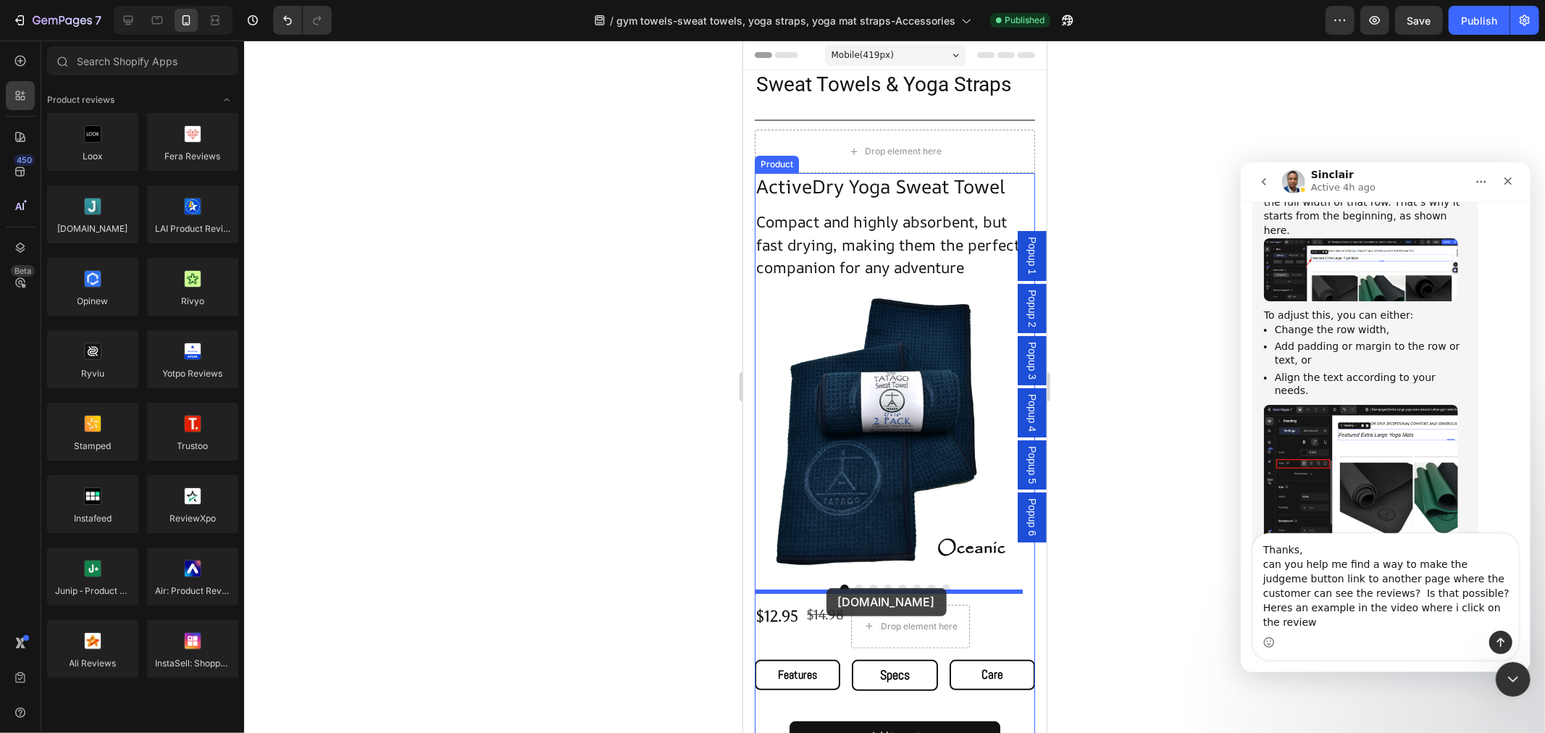
drag, startPoint x: 833, startPoint y: 264, endPoint x: 826, endPoint y: 587, distance: 323.1
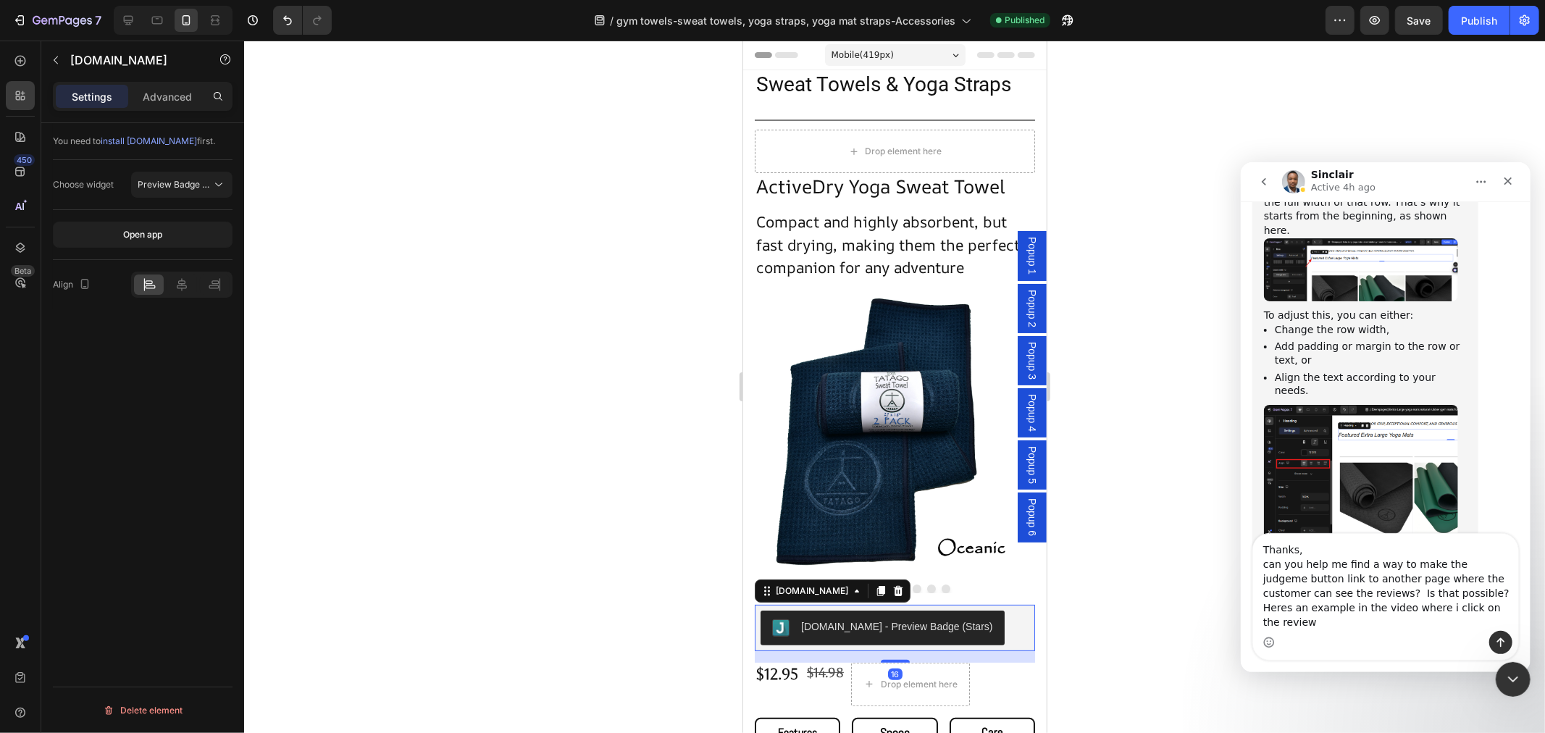
scroll to position [371, 0]
click at [763, 584] on icon at bounding box center [766, 590] width 12 height 12
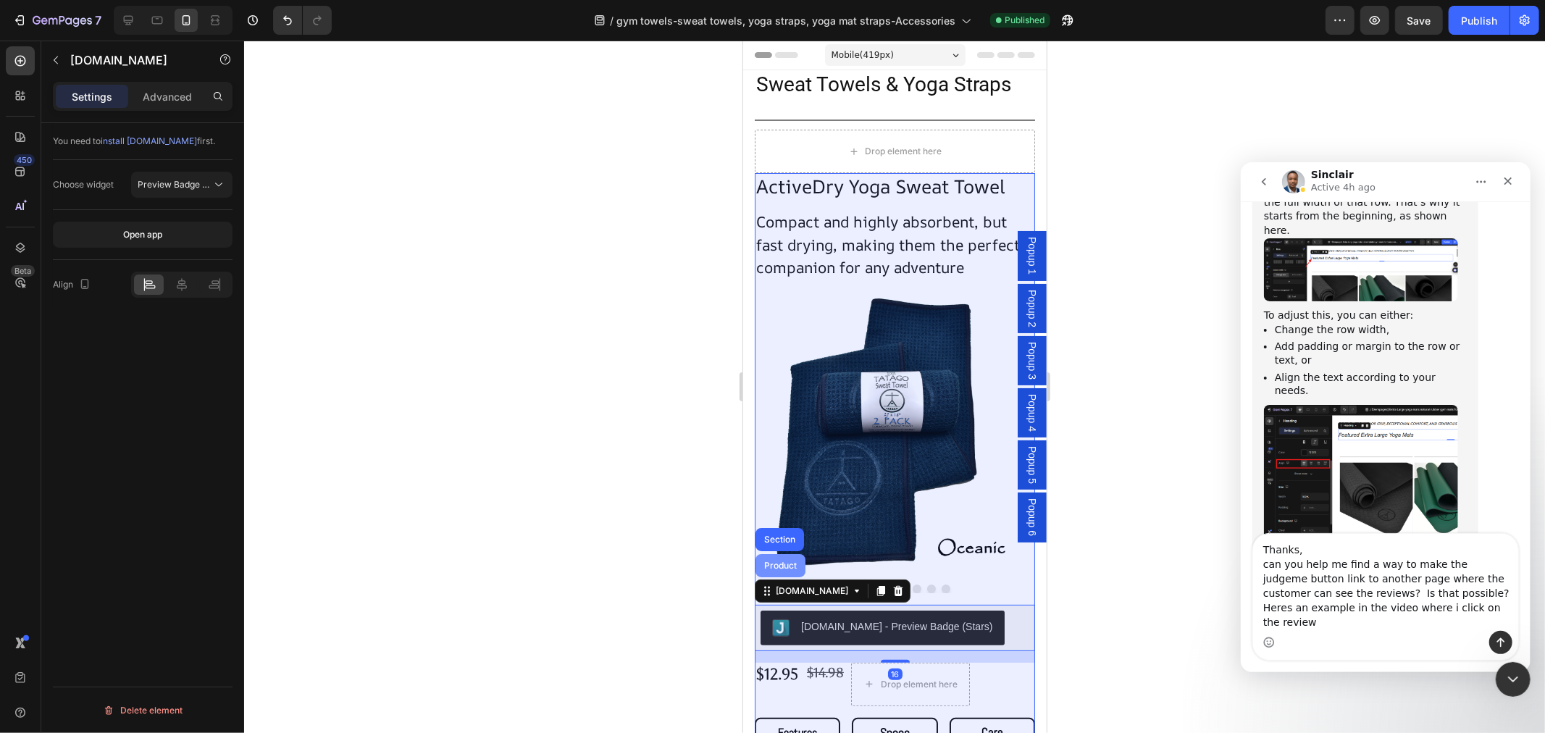
click at [774, 561] on div "Product" at bounding box center [779, 565] width 38 height 9
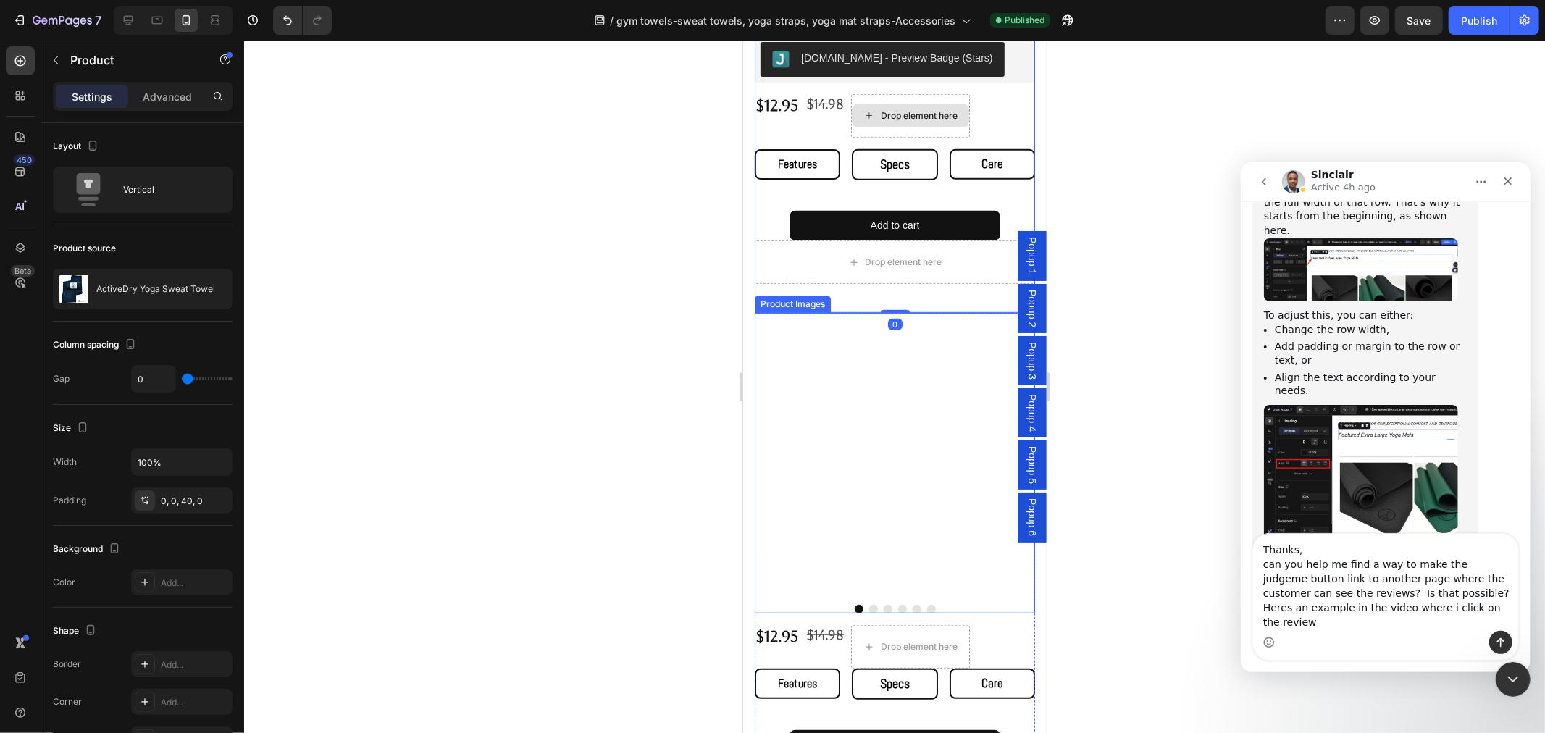
scroll to position [643, 0]
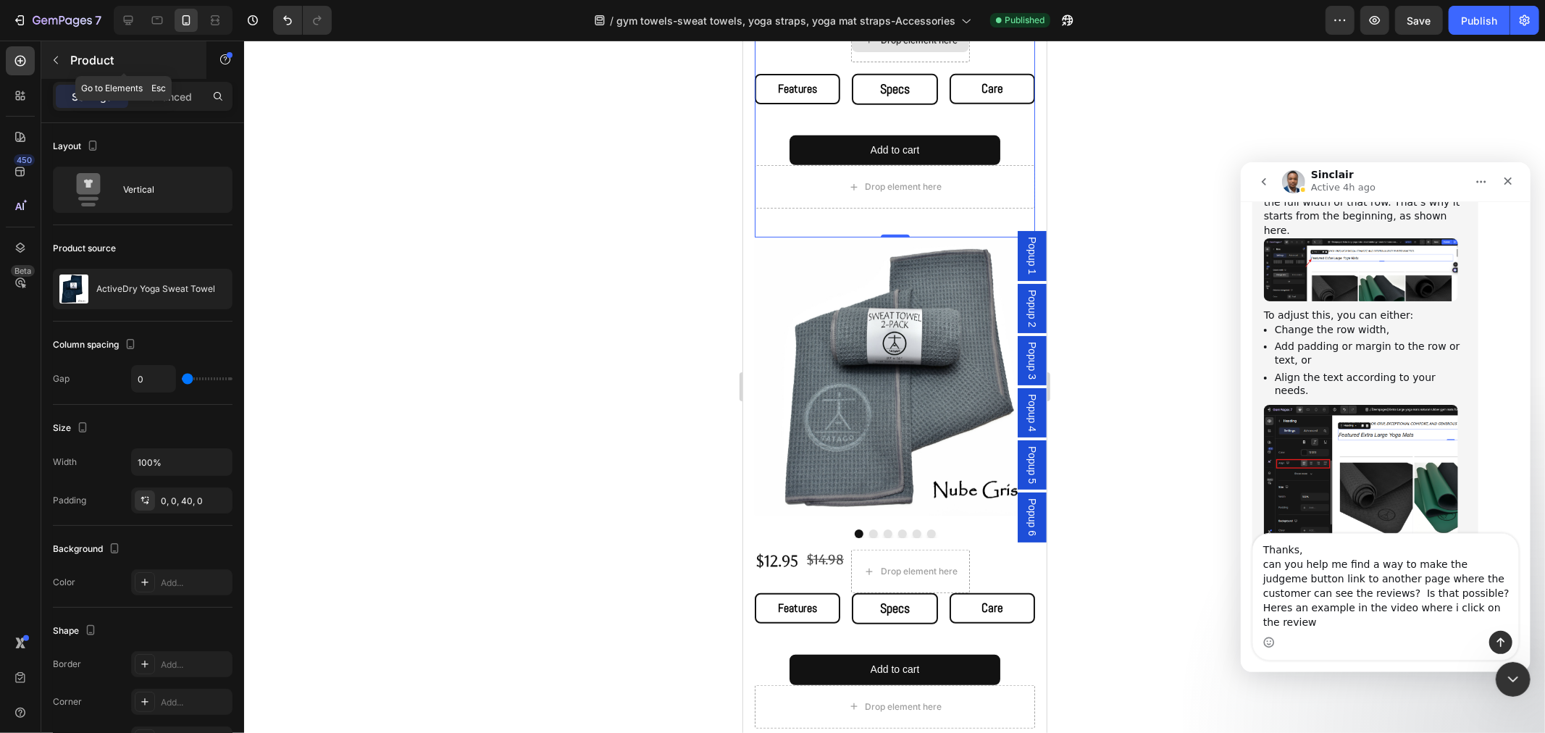
click at [53, 52] on button "button" at bounding box center [55, 60] width 23 height 23
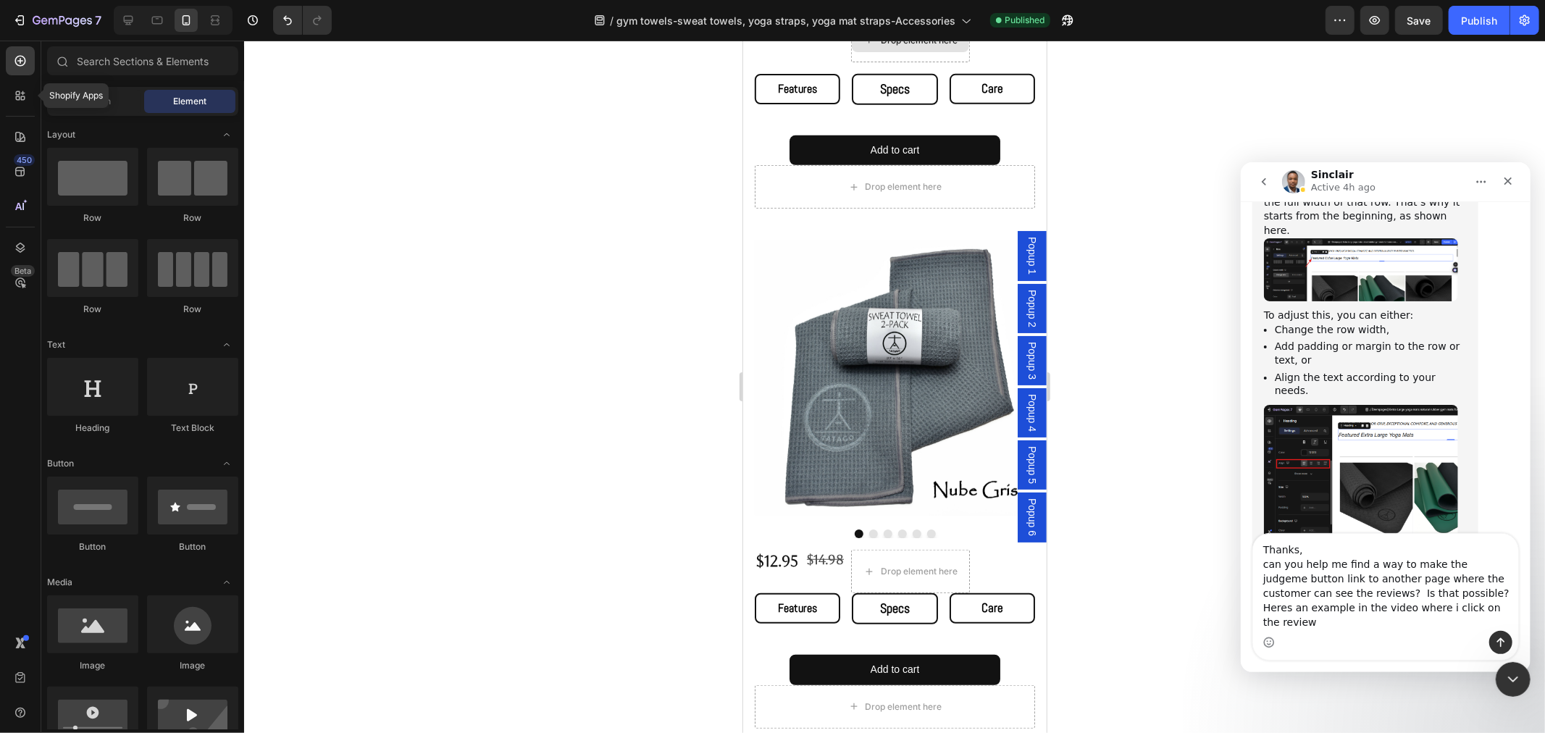
click at [15, 104] on div at bounding box center [20, 95] width 29 height 29
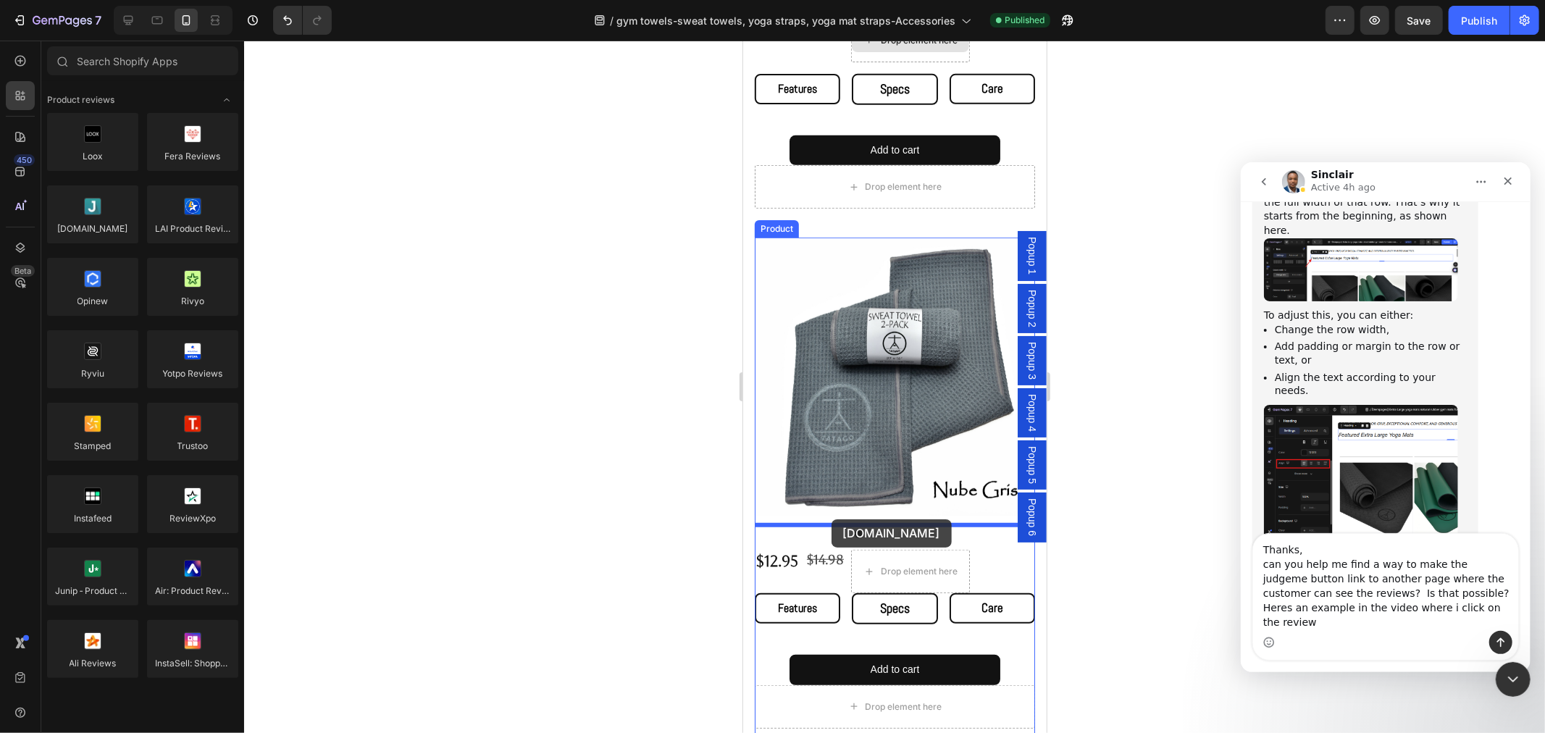
drag, startPoint x: 833, startPoint y: 261, endPoint x: 831, endPoint y: 519, distance: 257.1
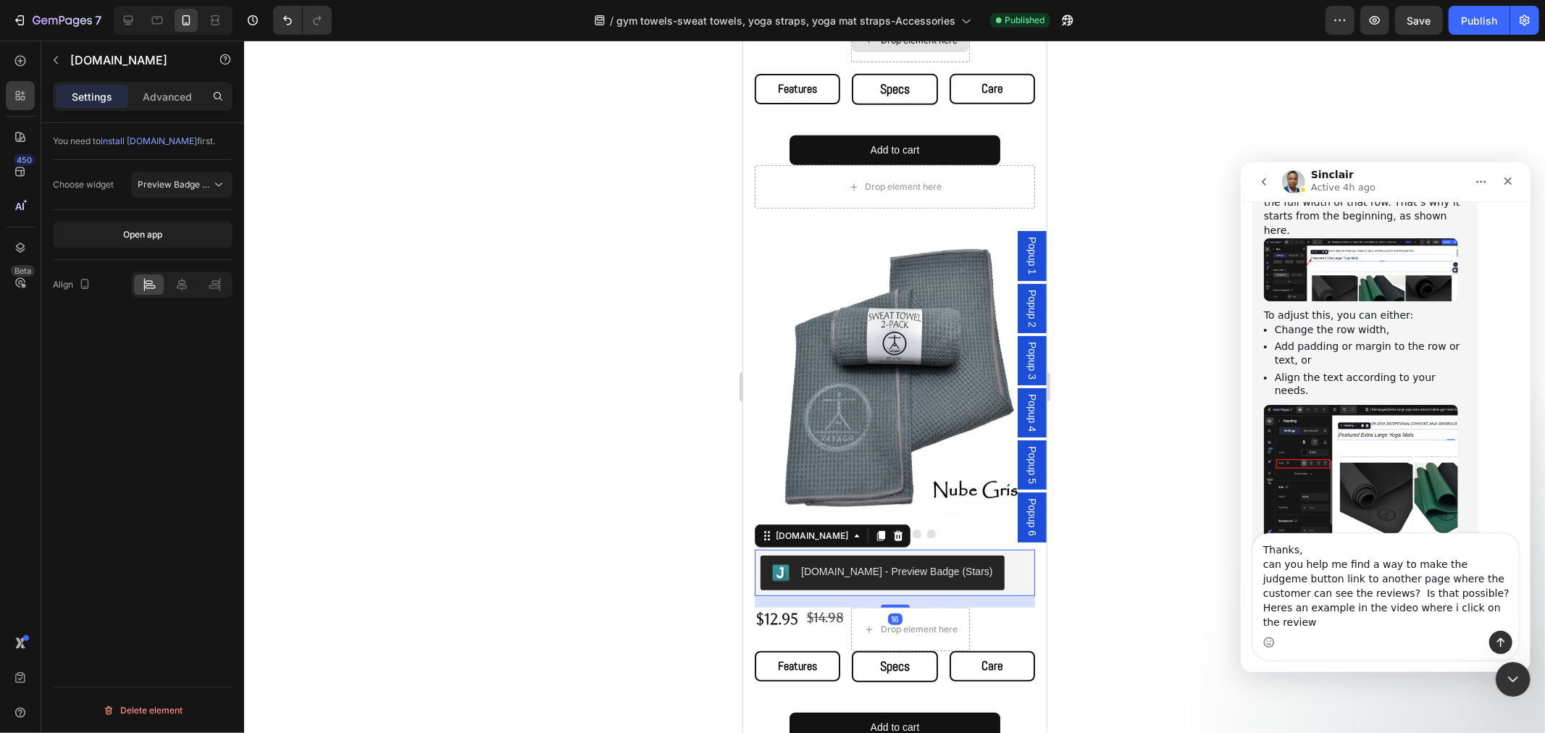
scroll to position [961, 0]
click at [781, 529] on div "[DOMAIN_NAME]" at bounding box center [811, 535] width 78 height 13
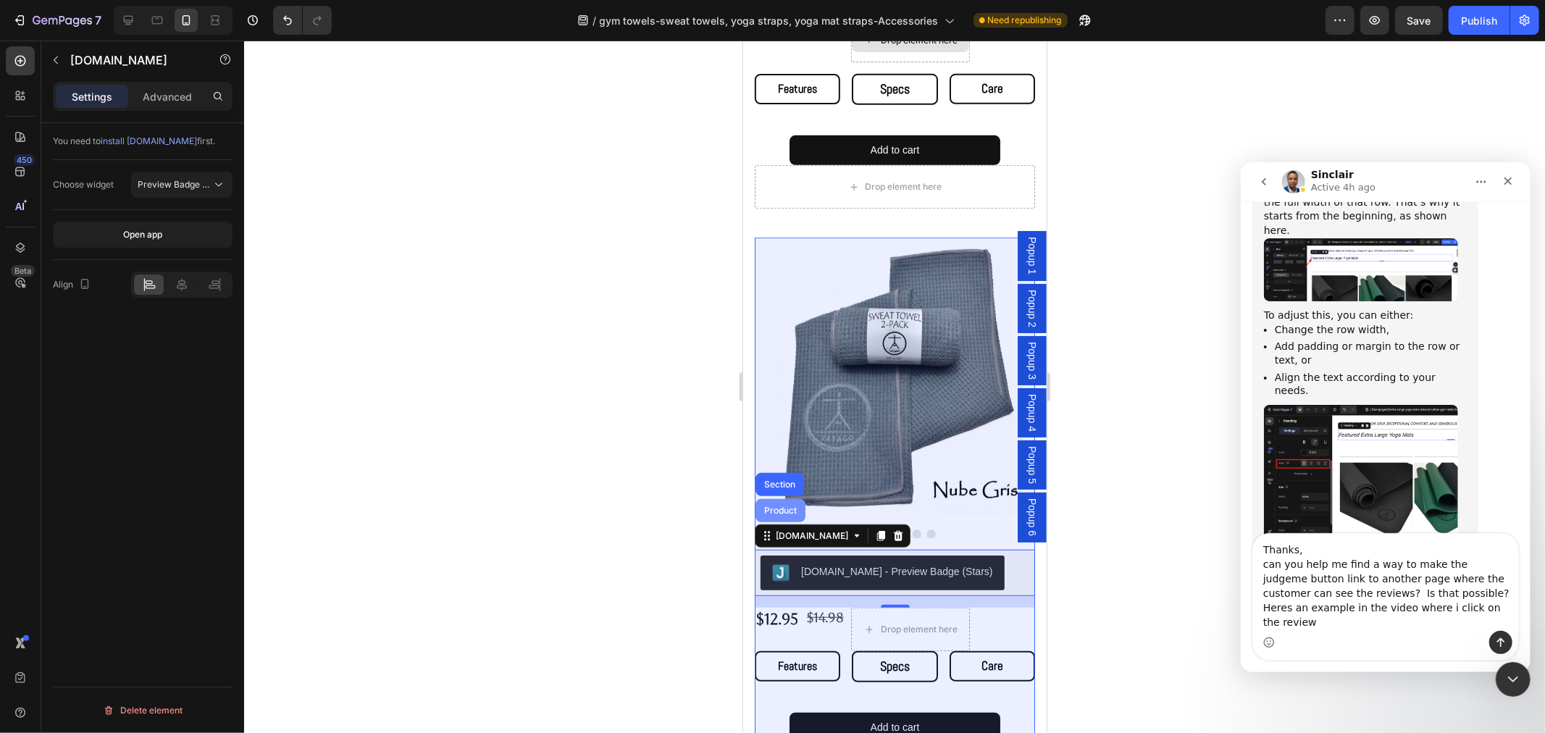
click at [768, 506] on div "Product" at bounding box center [779, 510] width 38 height 9
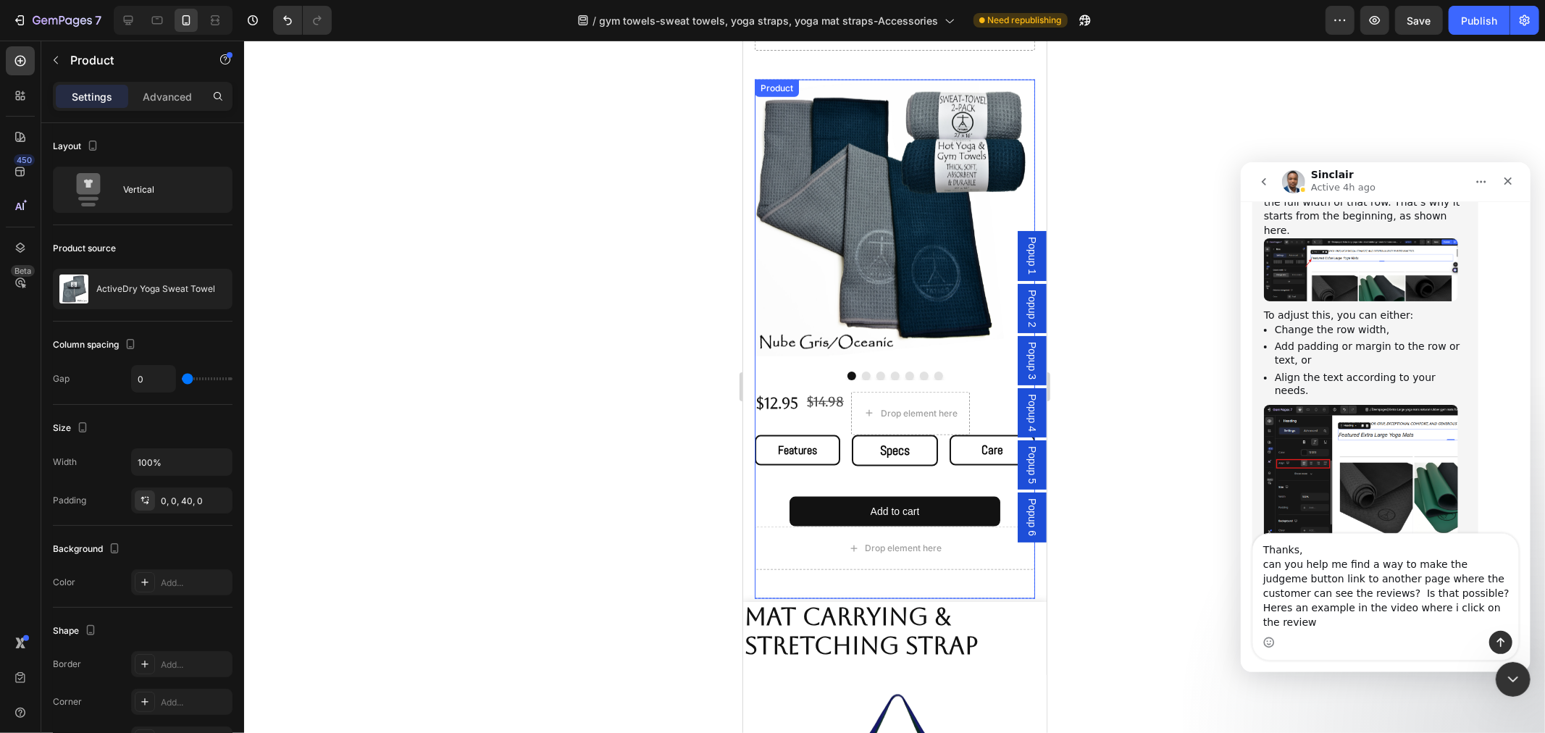
scroll to position [1367, 0]
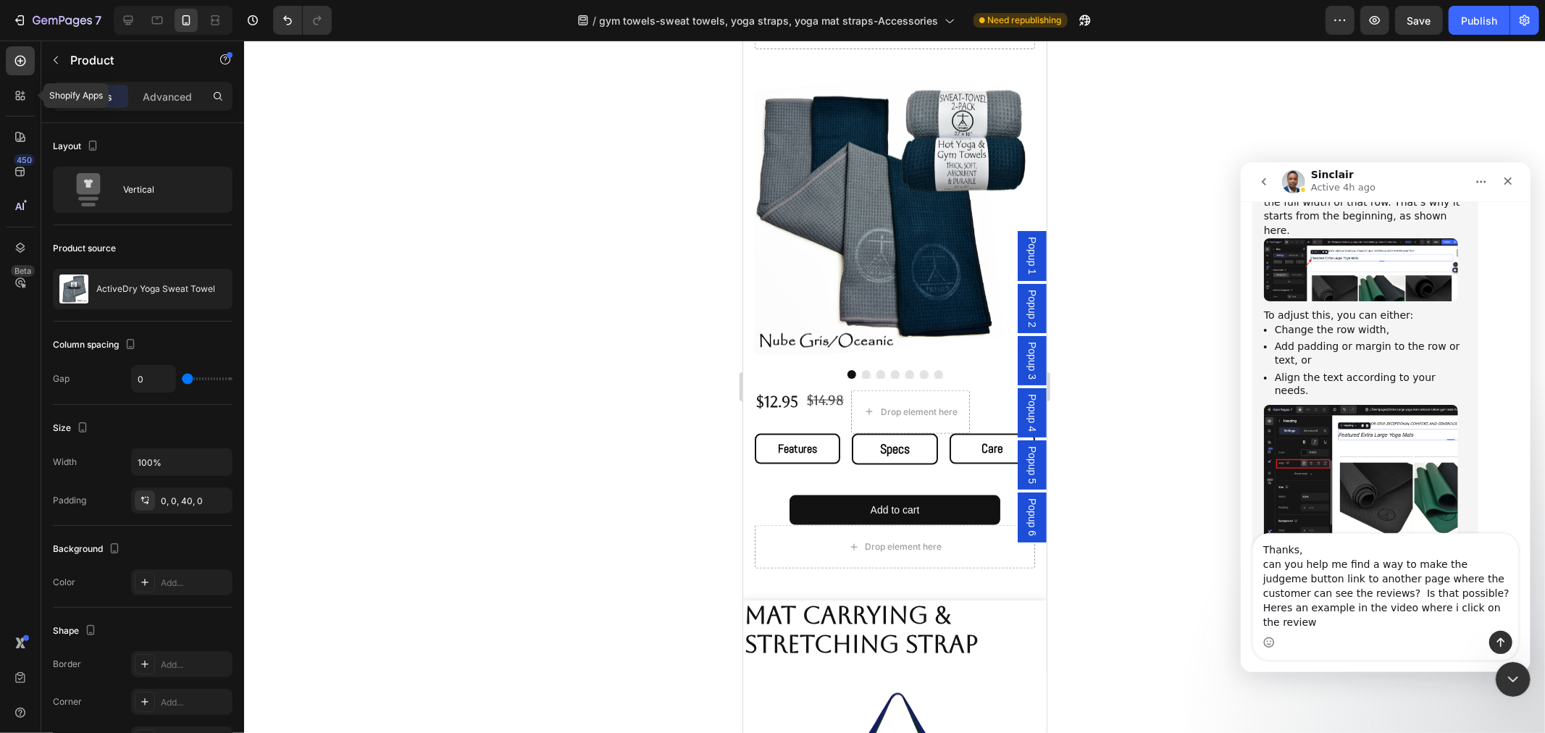
drag, startPoint x: 12, startPoint y: 95, endPoint x: 37, endPoint y: 118, distance: 34.3
click at [12, 94] on div at bounding box center [20, 95] width 29 height 29
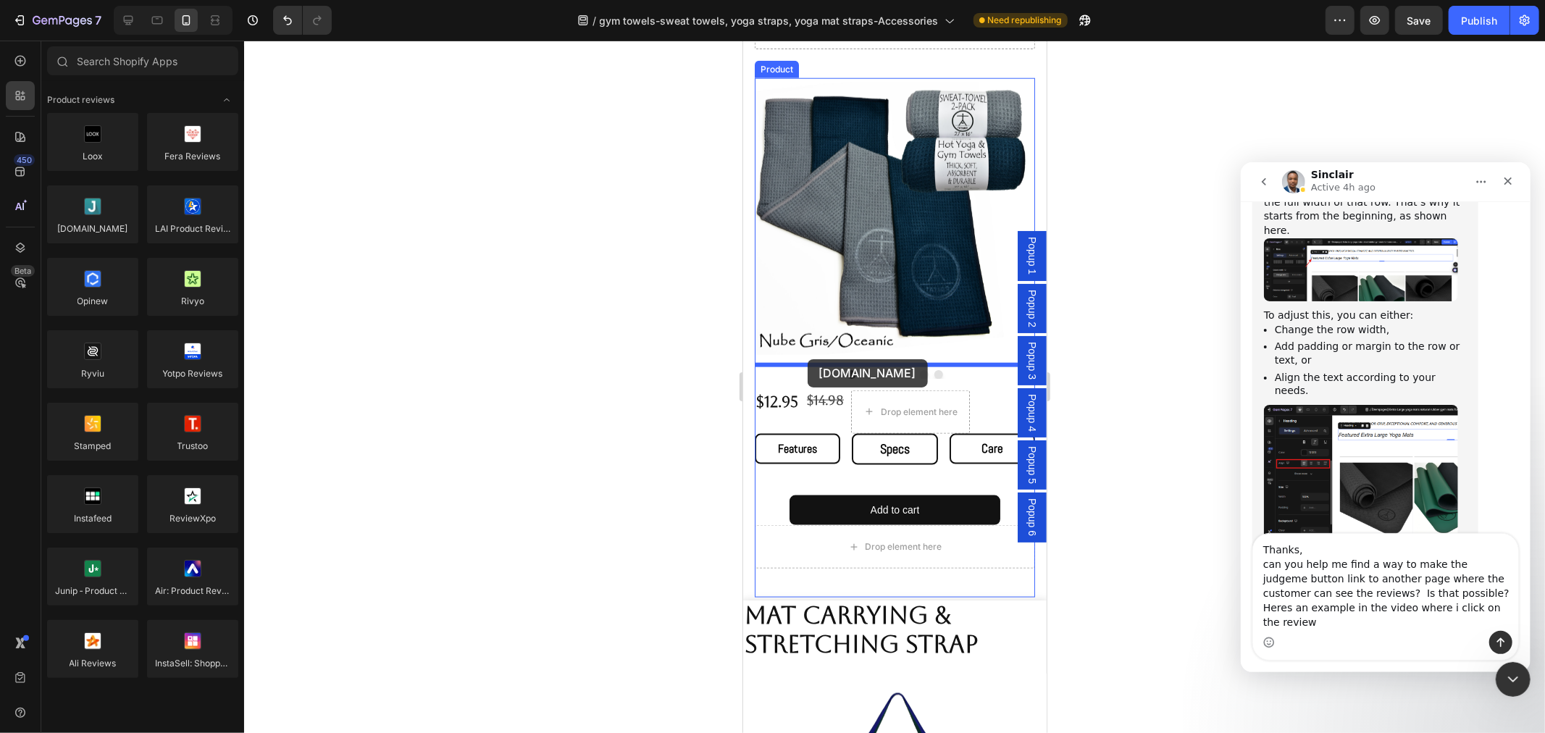
drag, startPoint x: 853, startPoint y: 263, endPoint x: 807, endPoint y: 359, distance: 106.2
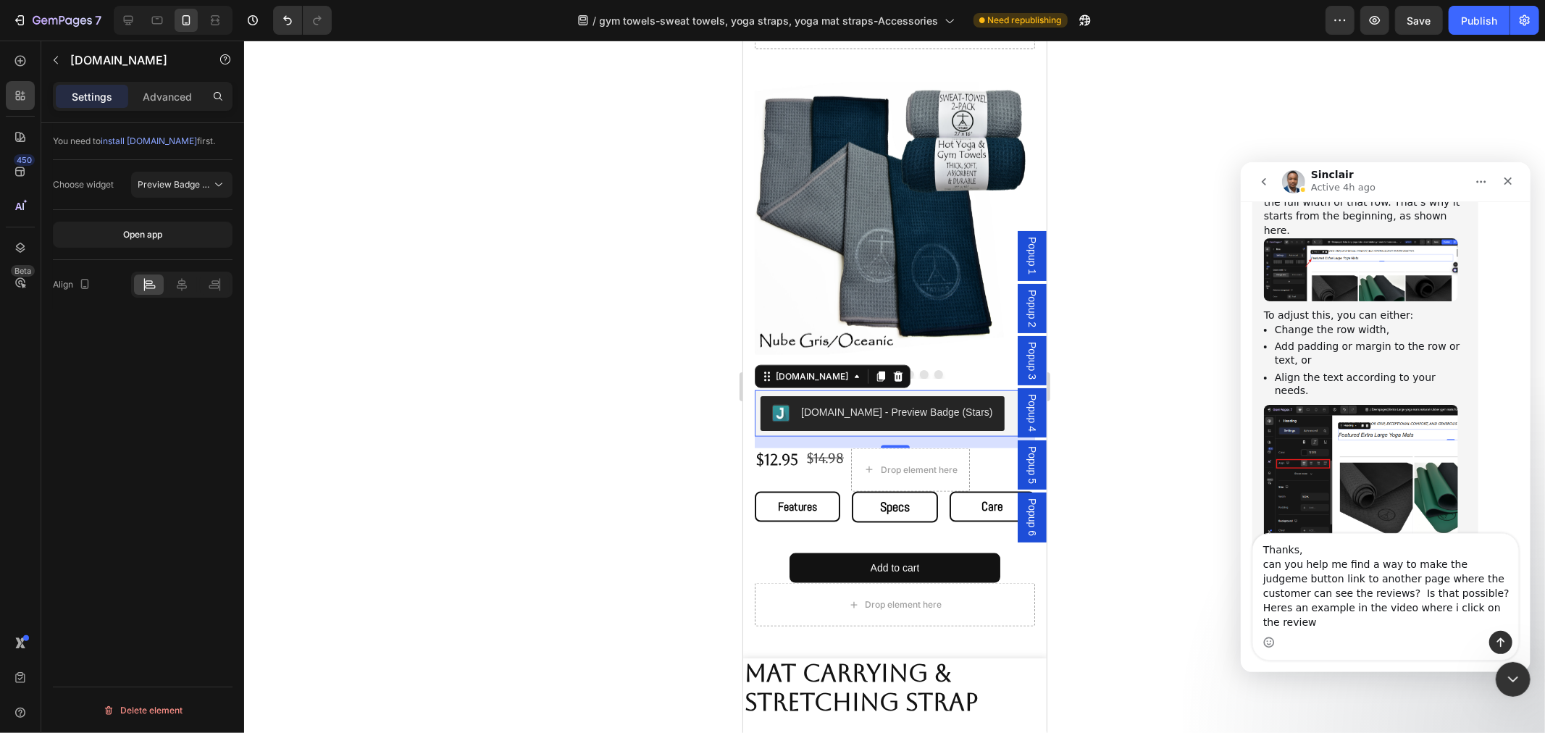
scroll to position [1483, 0]
click at [778, 369] on div "[DOMAIN_NAME]" at bounding box center [811, 375] width 78 height 13
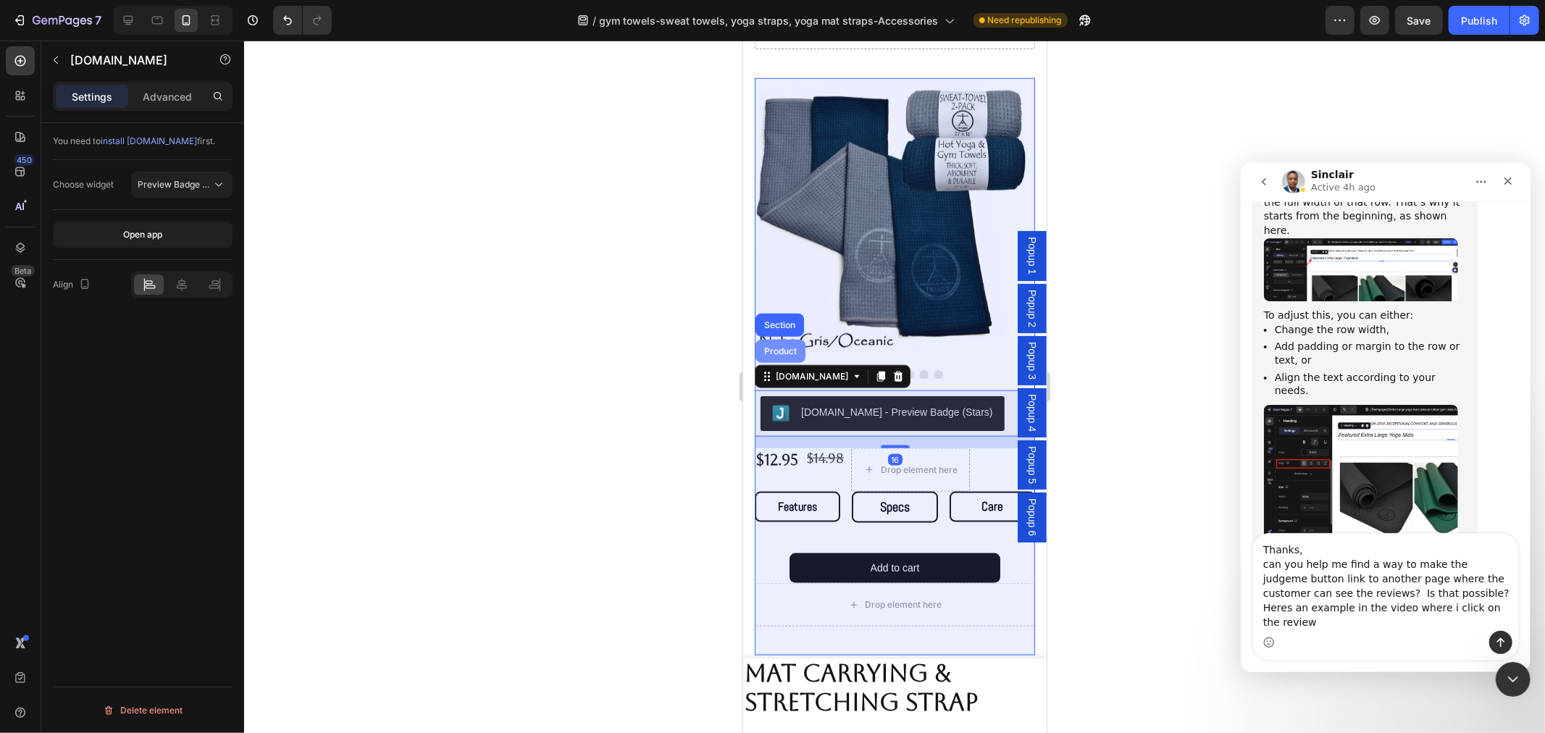
click at [777, 339] on div "Product" at bounding box center [780, 350] width 50 height 23
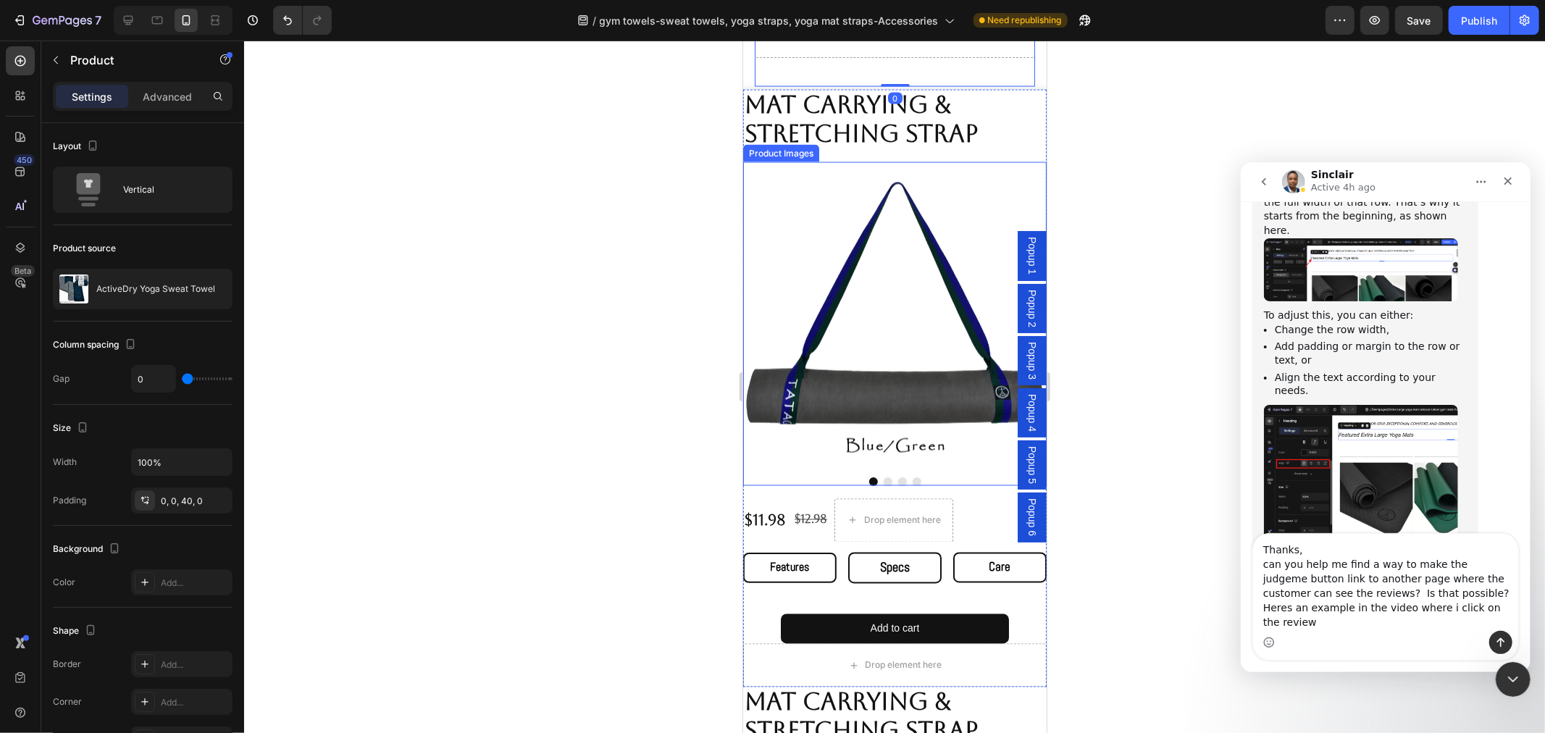
scroll to position [2011, 0]
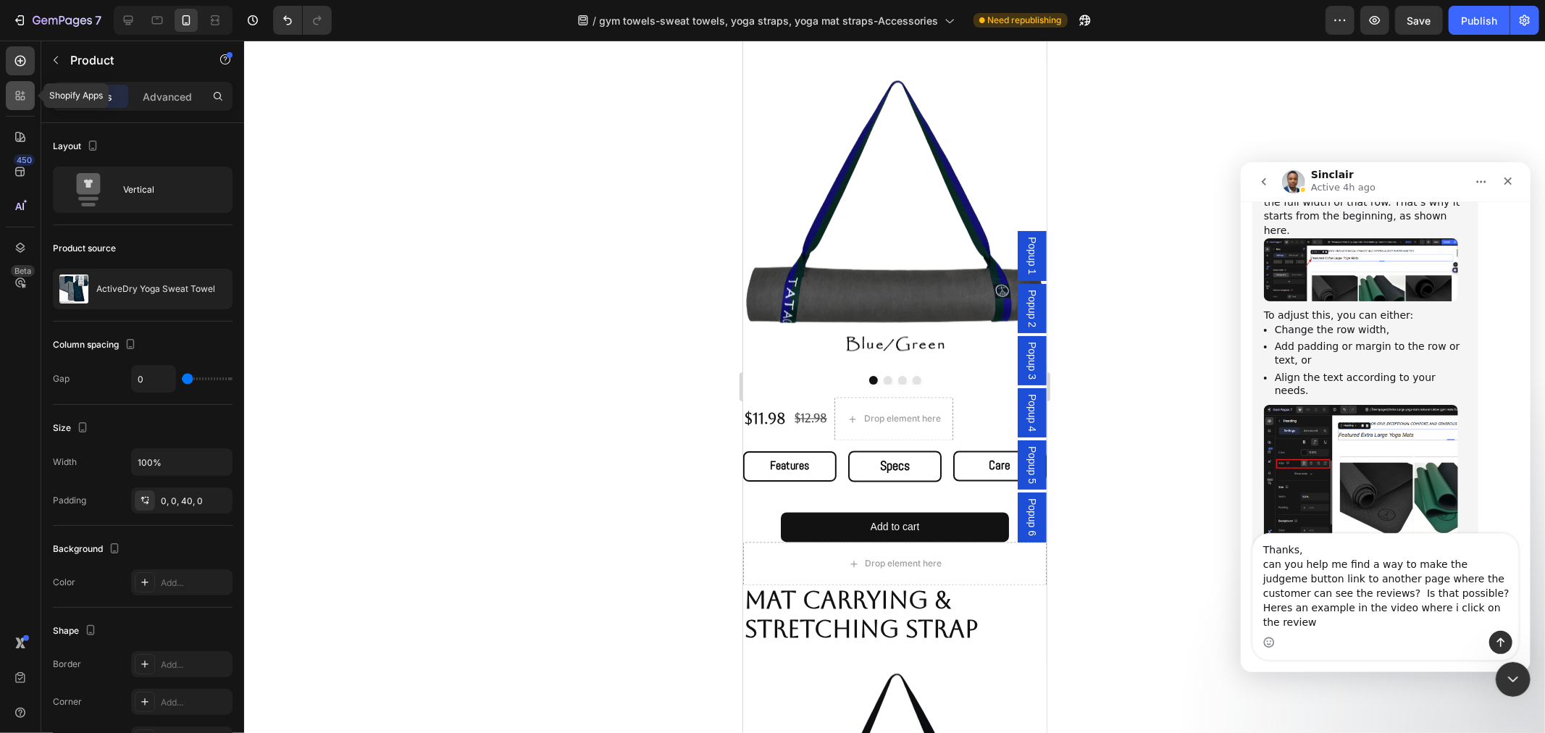
click at [18, 98] on icon at bounding box center [20, 95] width 14 height 14
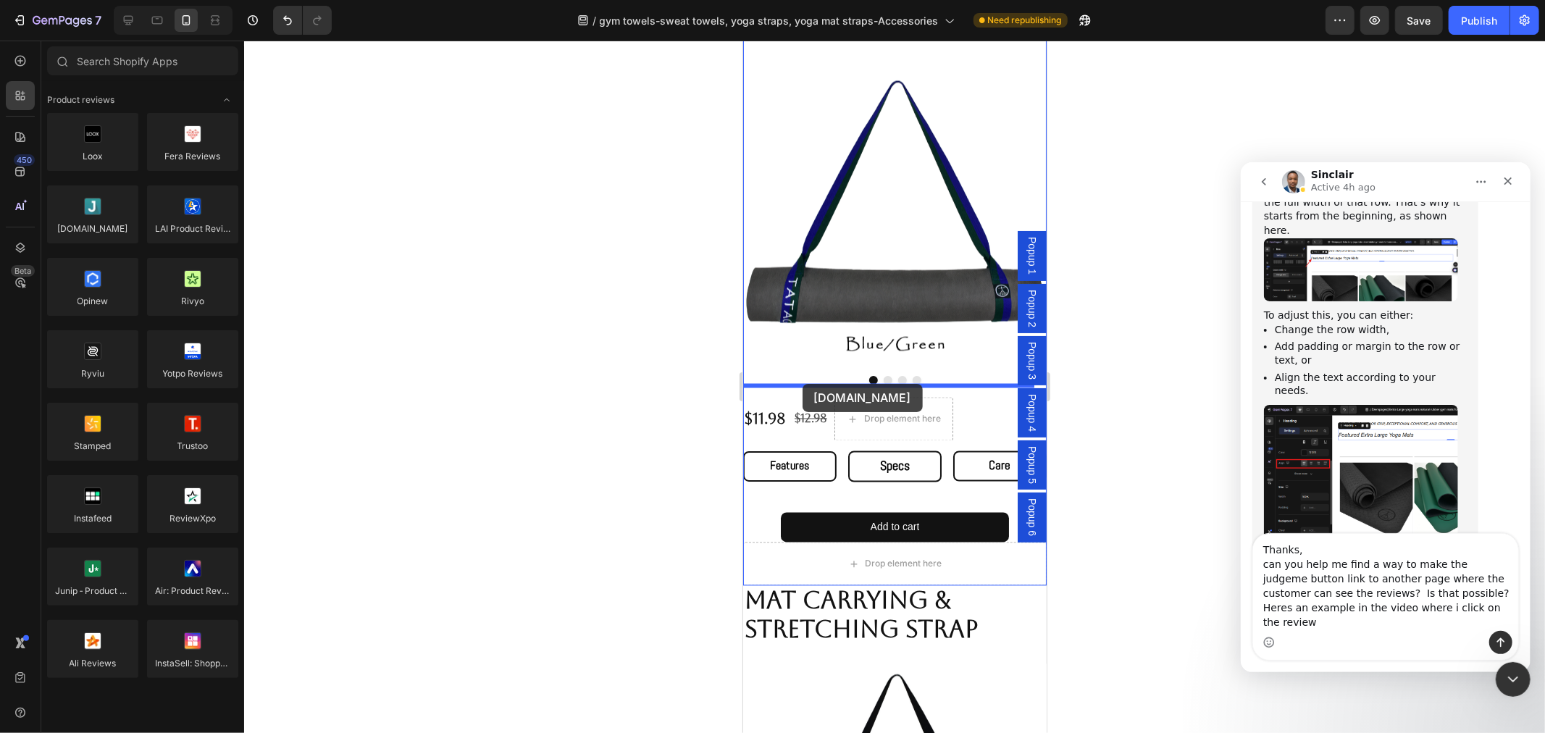
drag, startPoint x: 834, startPoint y: 247, endPoint x: 802, endPoint y: 383, distance: 140.0
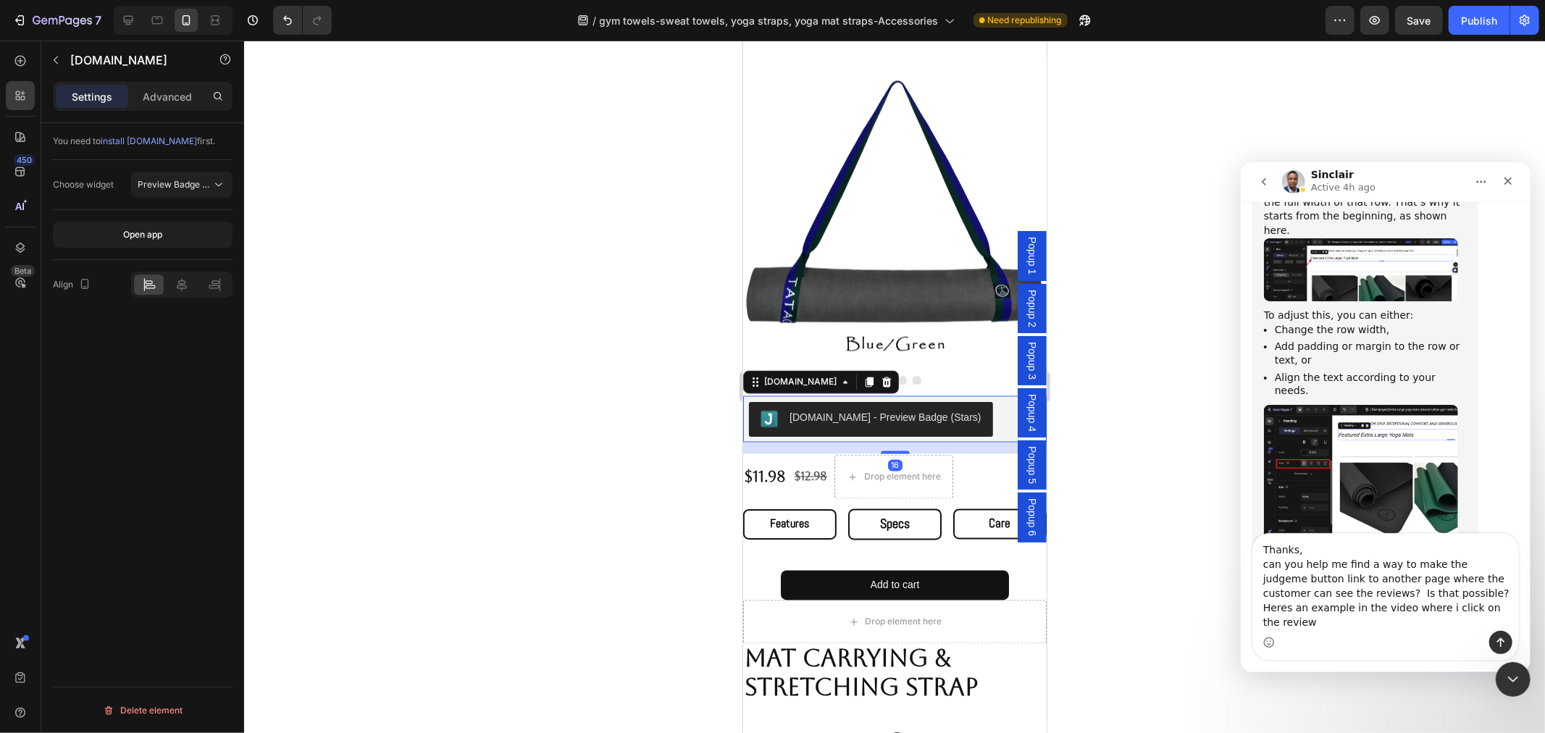
scroll to position [2074, 0]
click at [54, 62] on icon "button" at bounding box center [56, 60] width 12 height 12
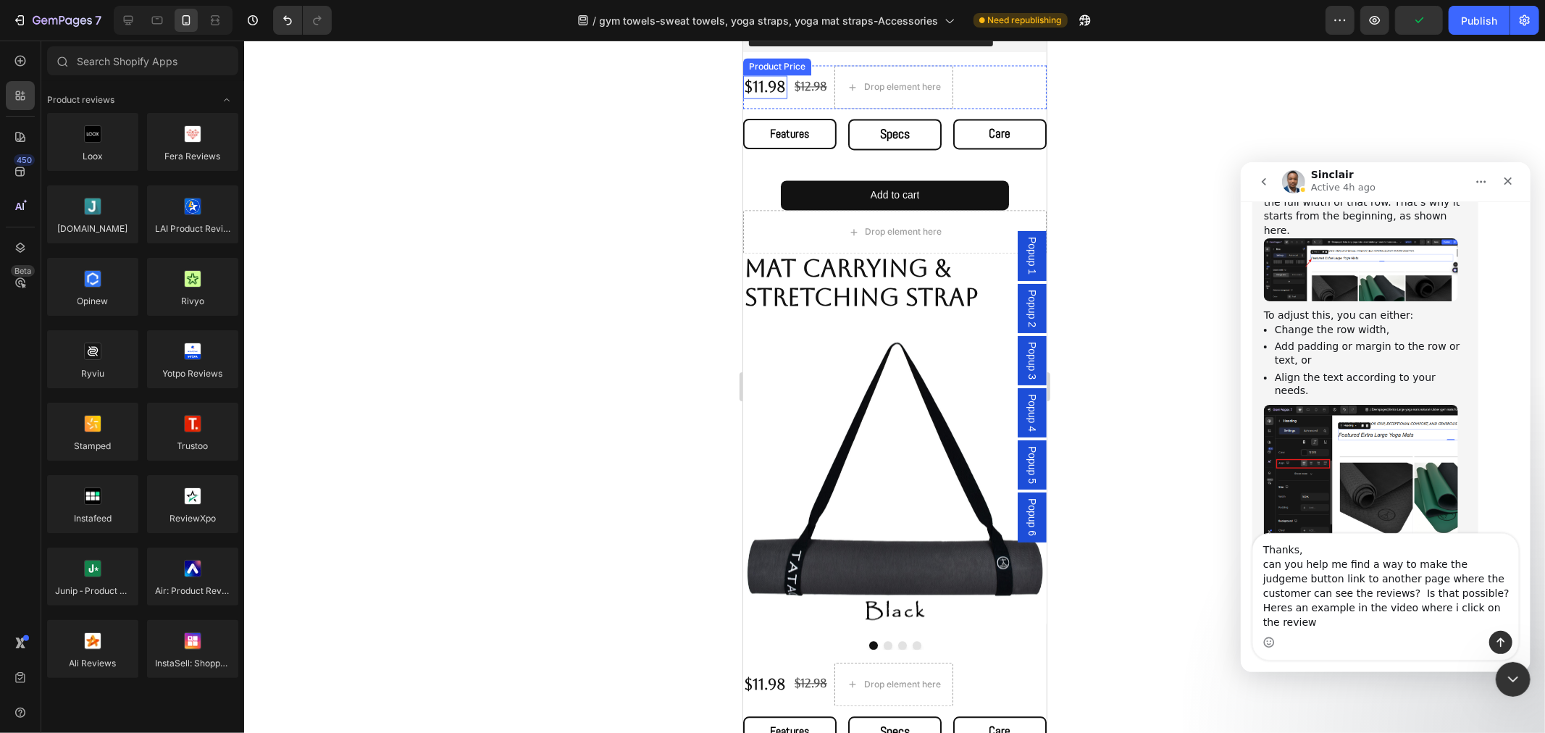
scroll to position [2414, 0]
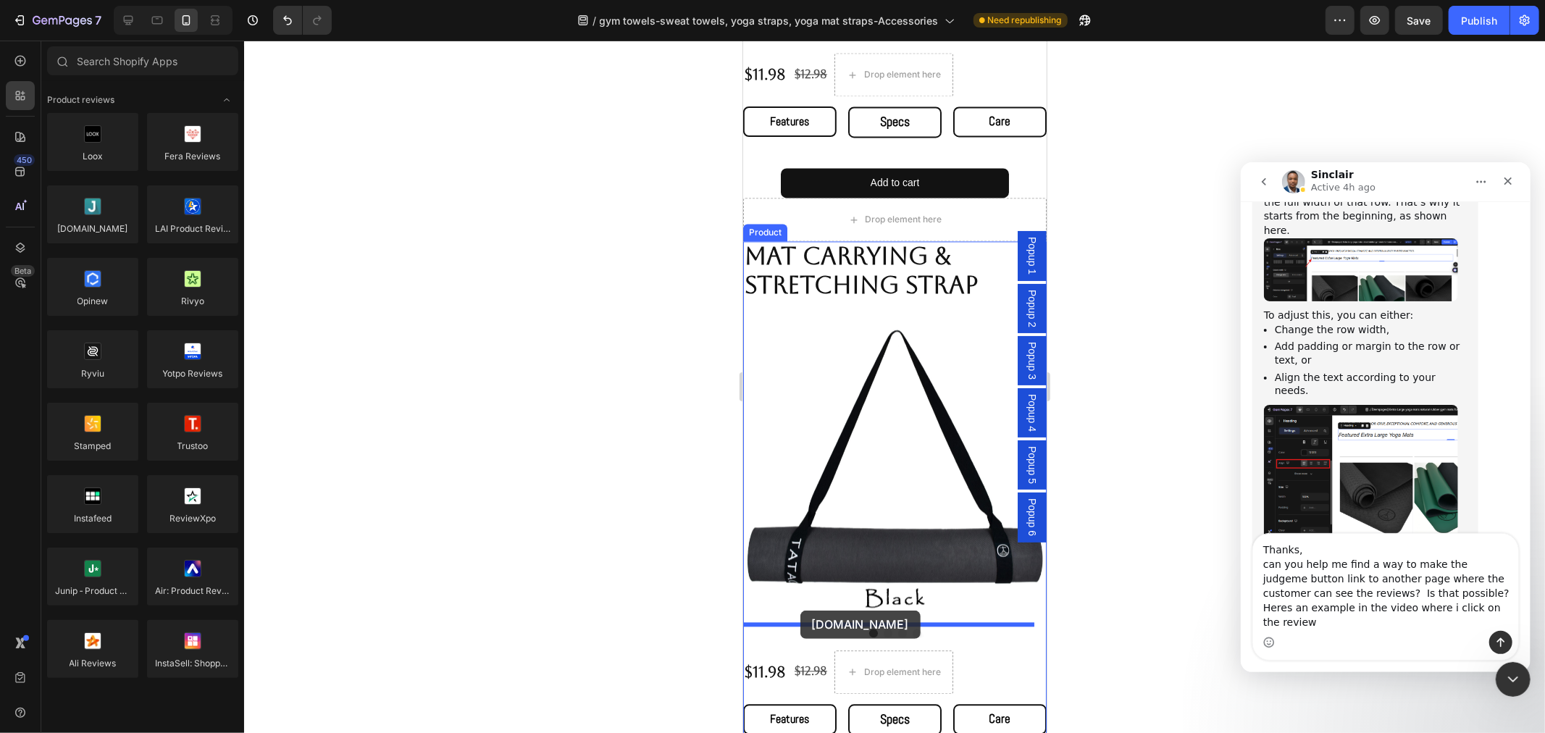
drag, startPoint x: 834, startPoint y: 259, endPoint x: 799, endPoint y: 611, distance: 353.0
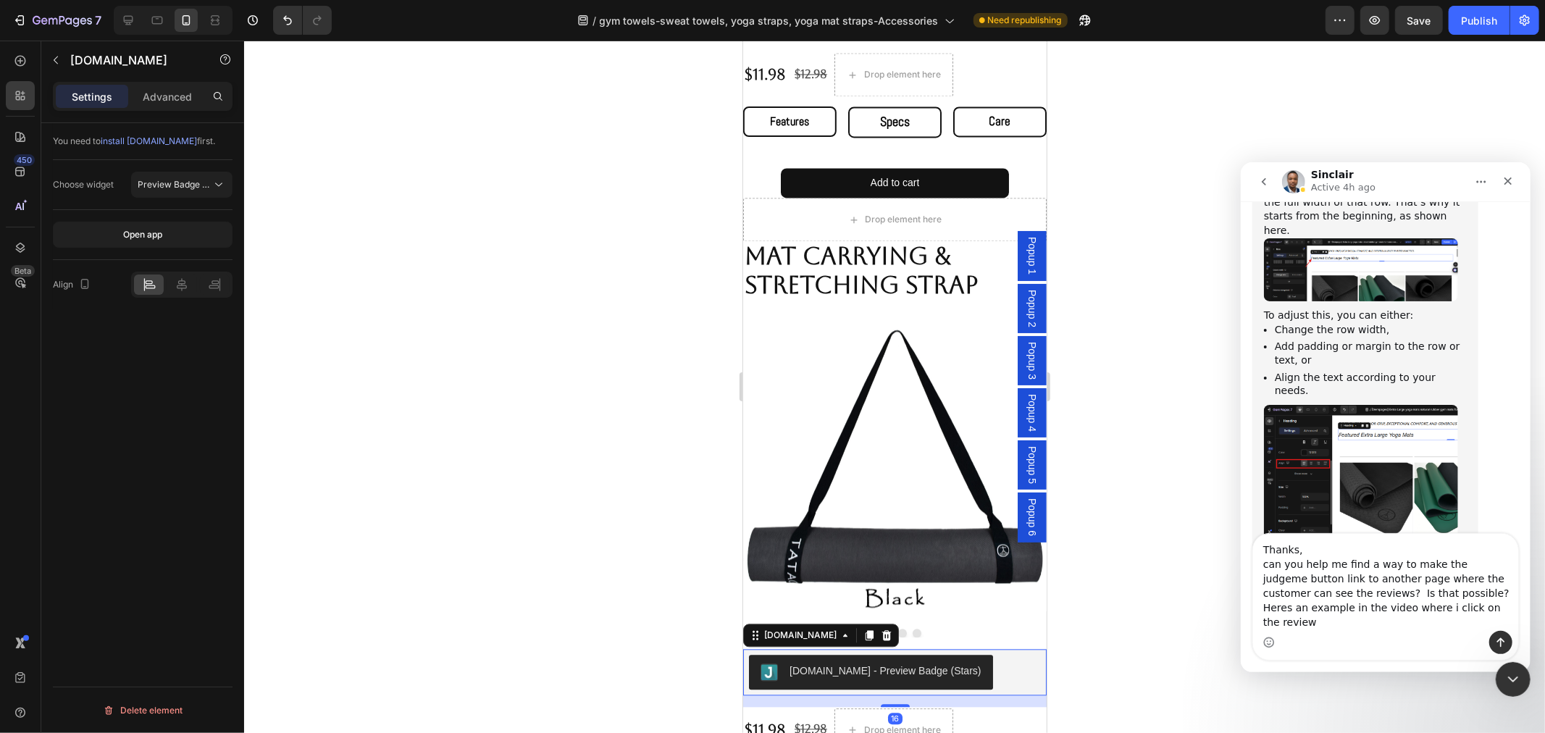
scroll to position [2596, 0]
click at [753, 629] on icon at bounding box center [755, 635] width 12 height 12
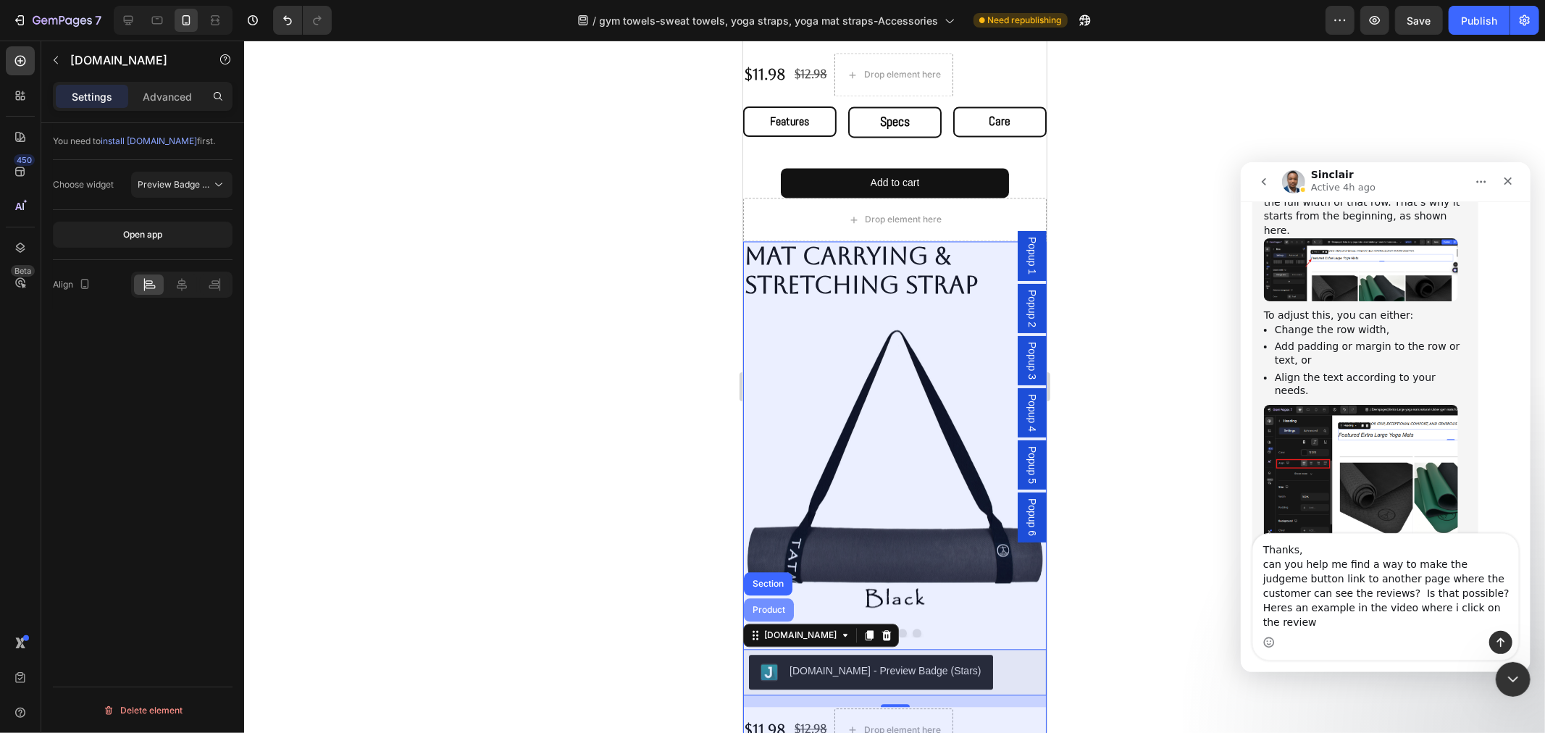
click at [758, 605] on div "Product" at bounding box center [768, 609] width 38 height 9
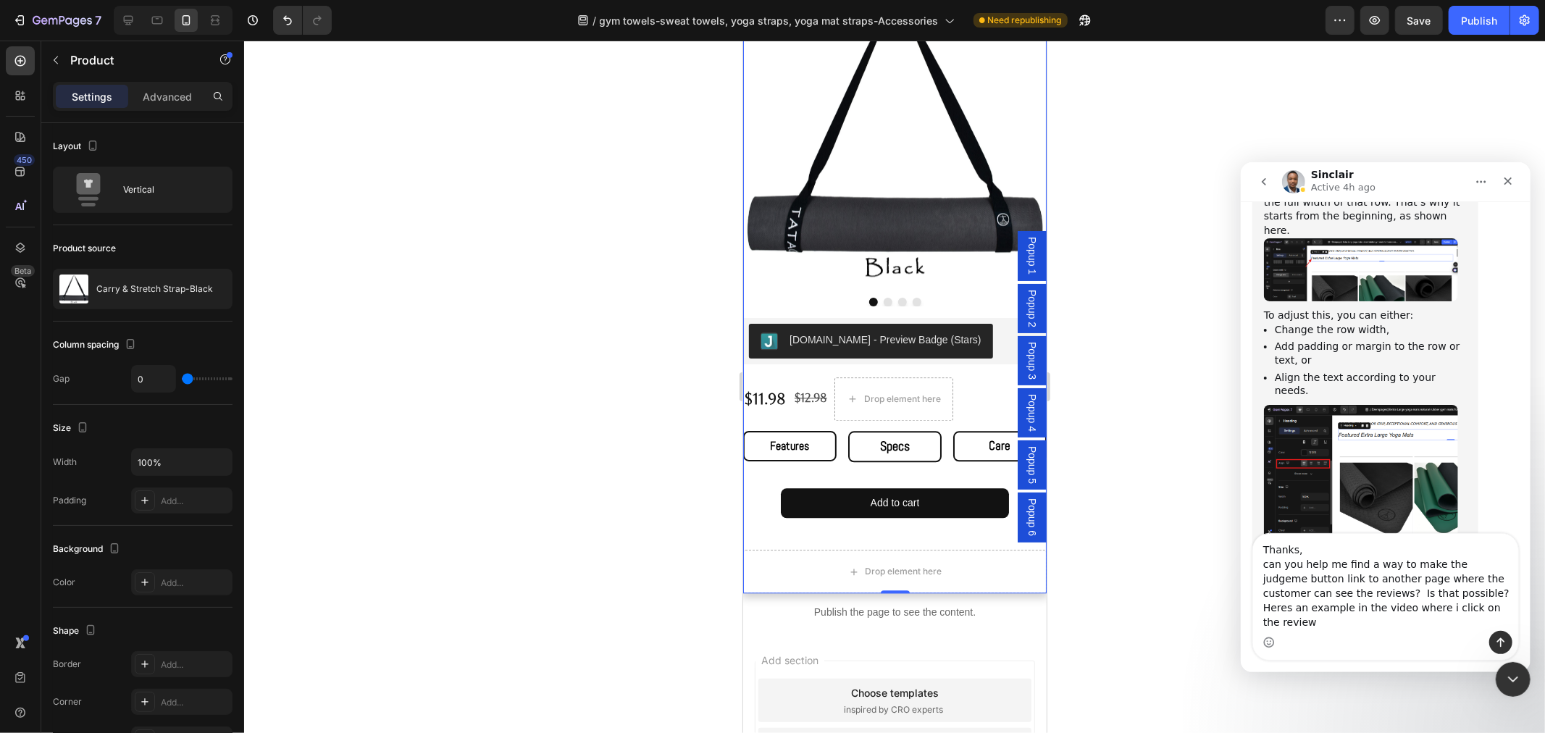
scroll to position [2683, 0]
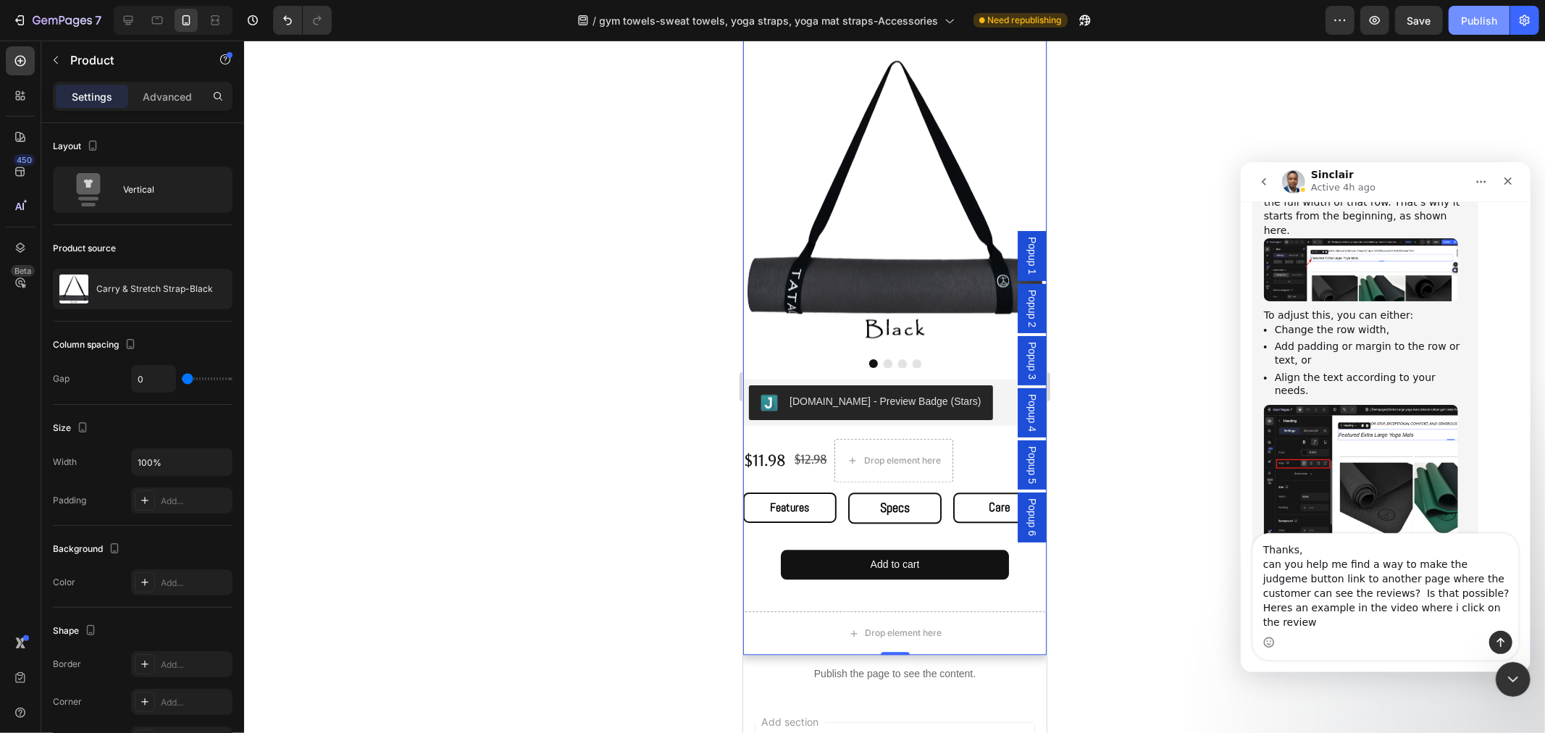
click at [1477, 18] on div "Publish" at bounding box center [1479, 20] width 36 height 15
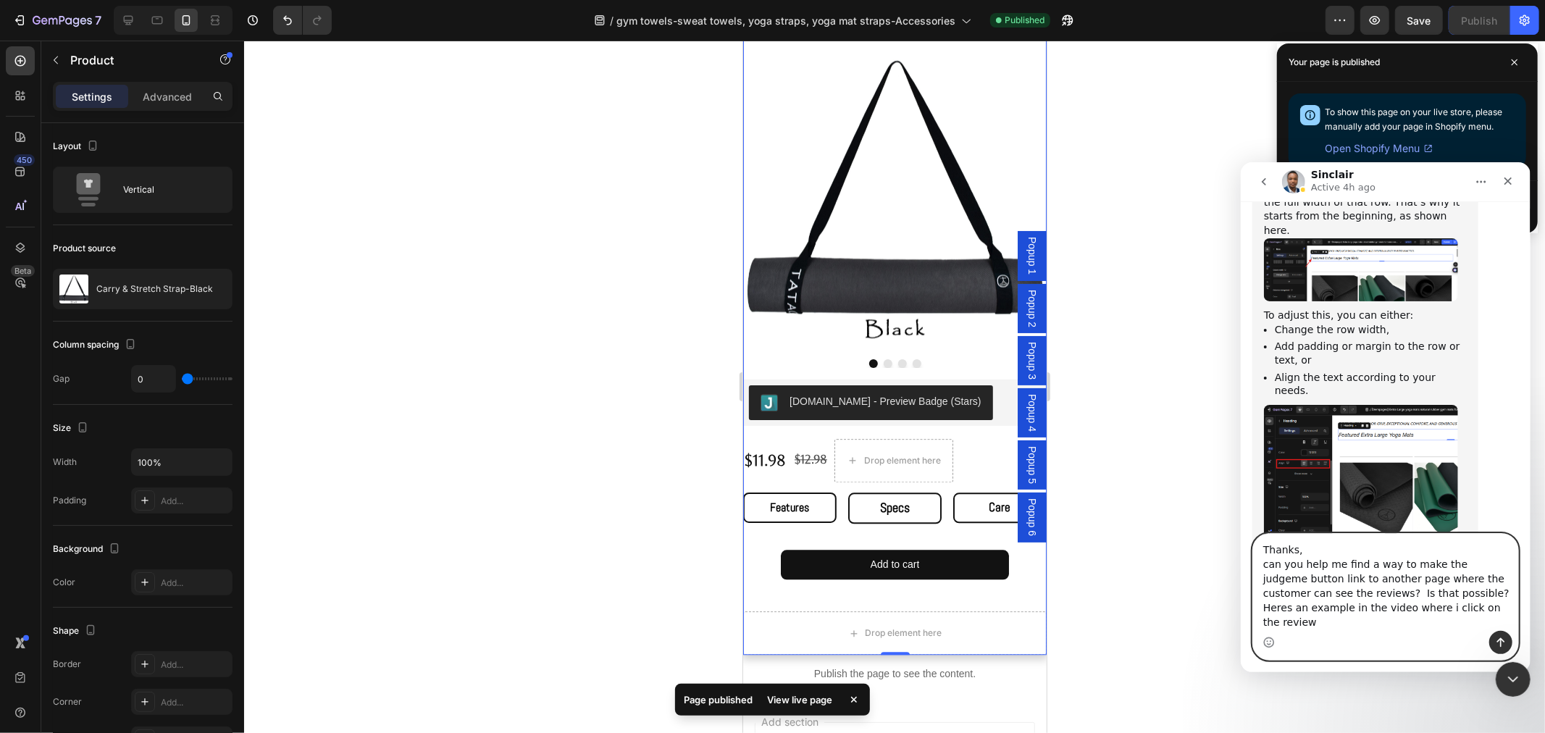
click at [1446, 626] on textarea "Thanks, can you help me find a way to make the judgeme button link to another p…" at bounding box center [1384, 581] width 265 height 97
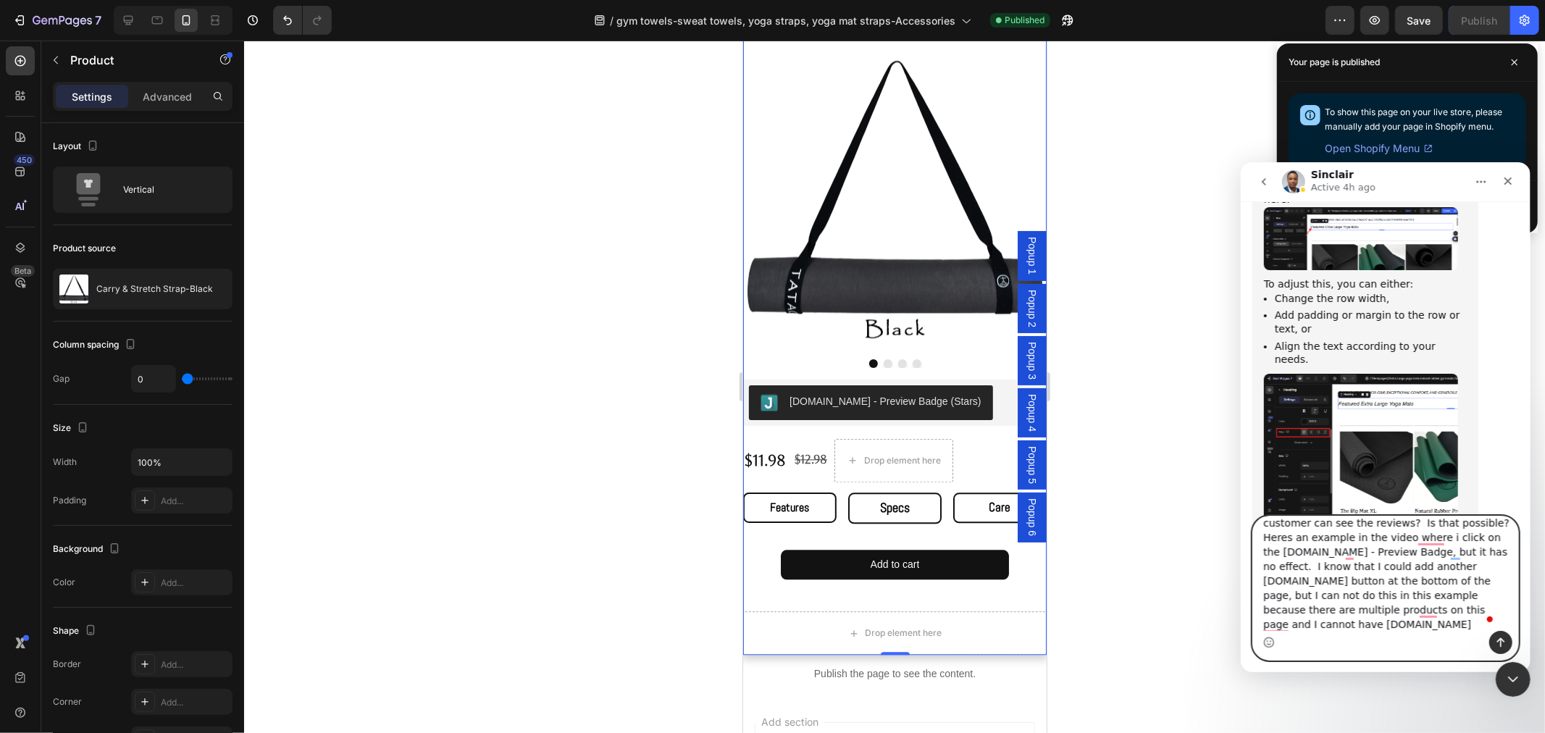
scroll to position [53, 0]
drag, startPoint x: 1448, startPoint y: 613, endPoint x: 1247, endPoint y: 637, distance: 202.8
drag, startPoint x: 1247, startPoint y: 637, endPoint x: 1370, endPoint y: 639, distance: 123.1
click at [1370, 639] on div "Intercom messenger" at bounding box center [1384, 641] width 265 height 23
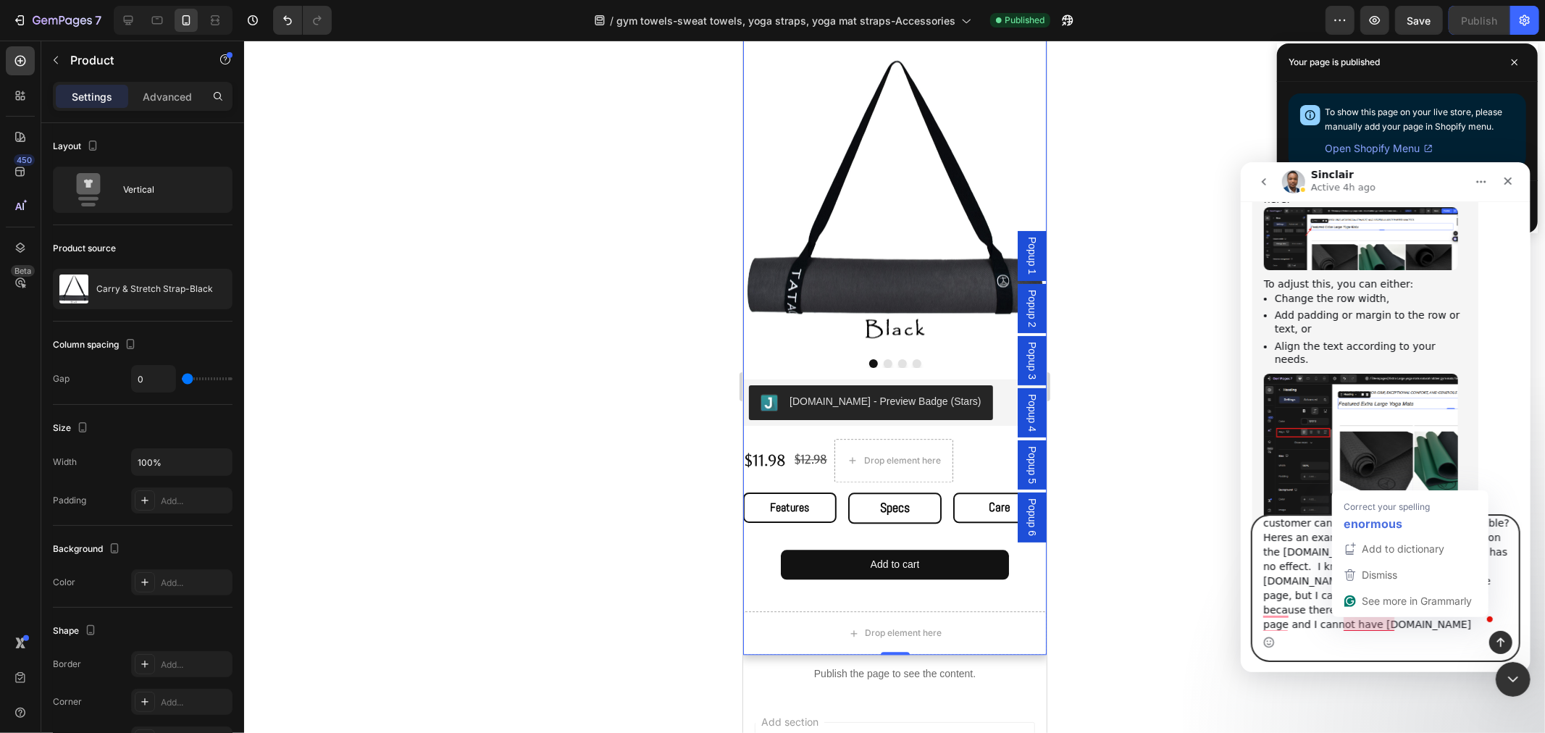
click at [1392, 524] on strong "enormous" at bounding box center [1372, 524] width 59 height 18
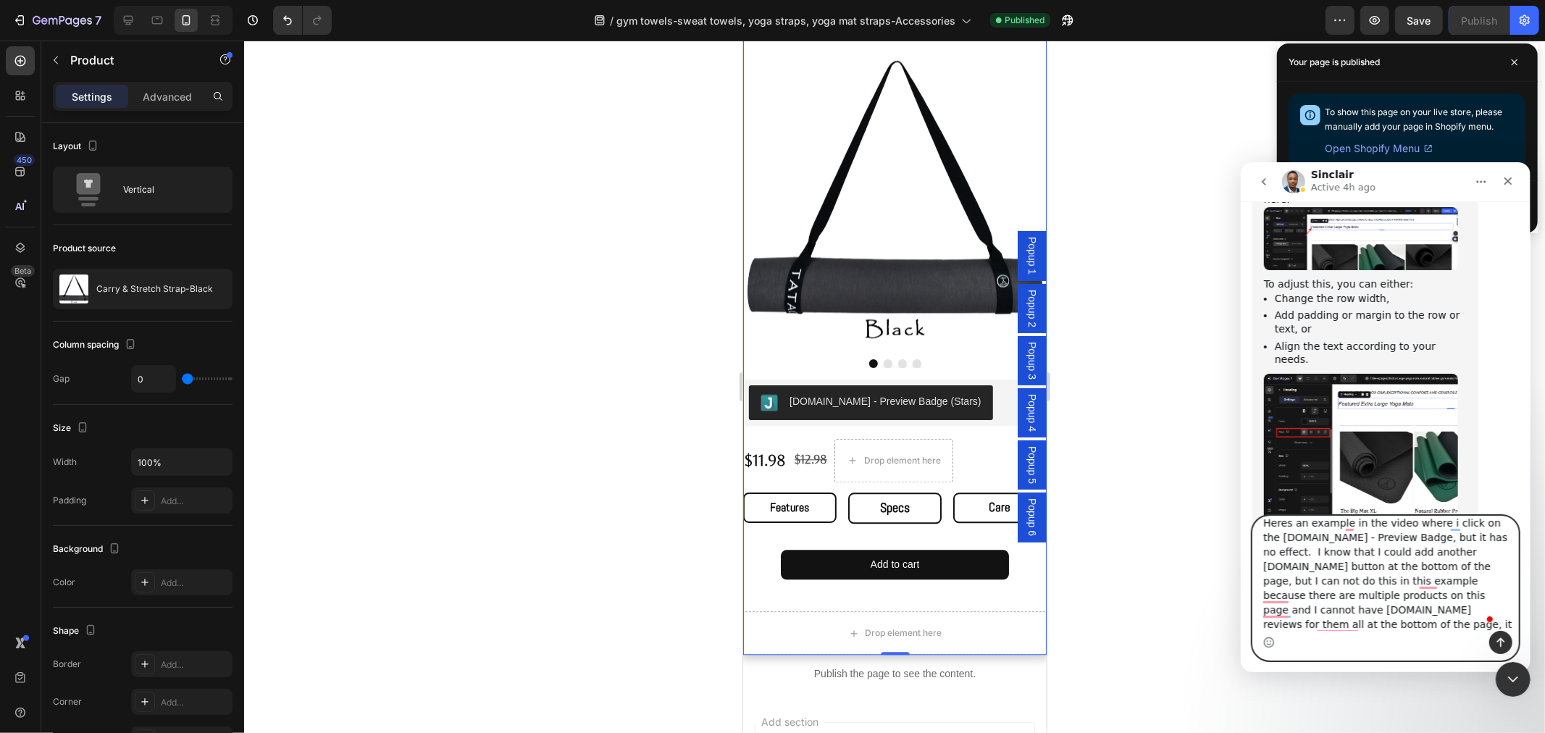
scroll to position [82, 0]
type textarea "Thanks, can you help me find a way to make the judgeme button link to another p…"
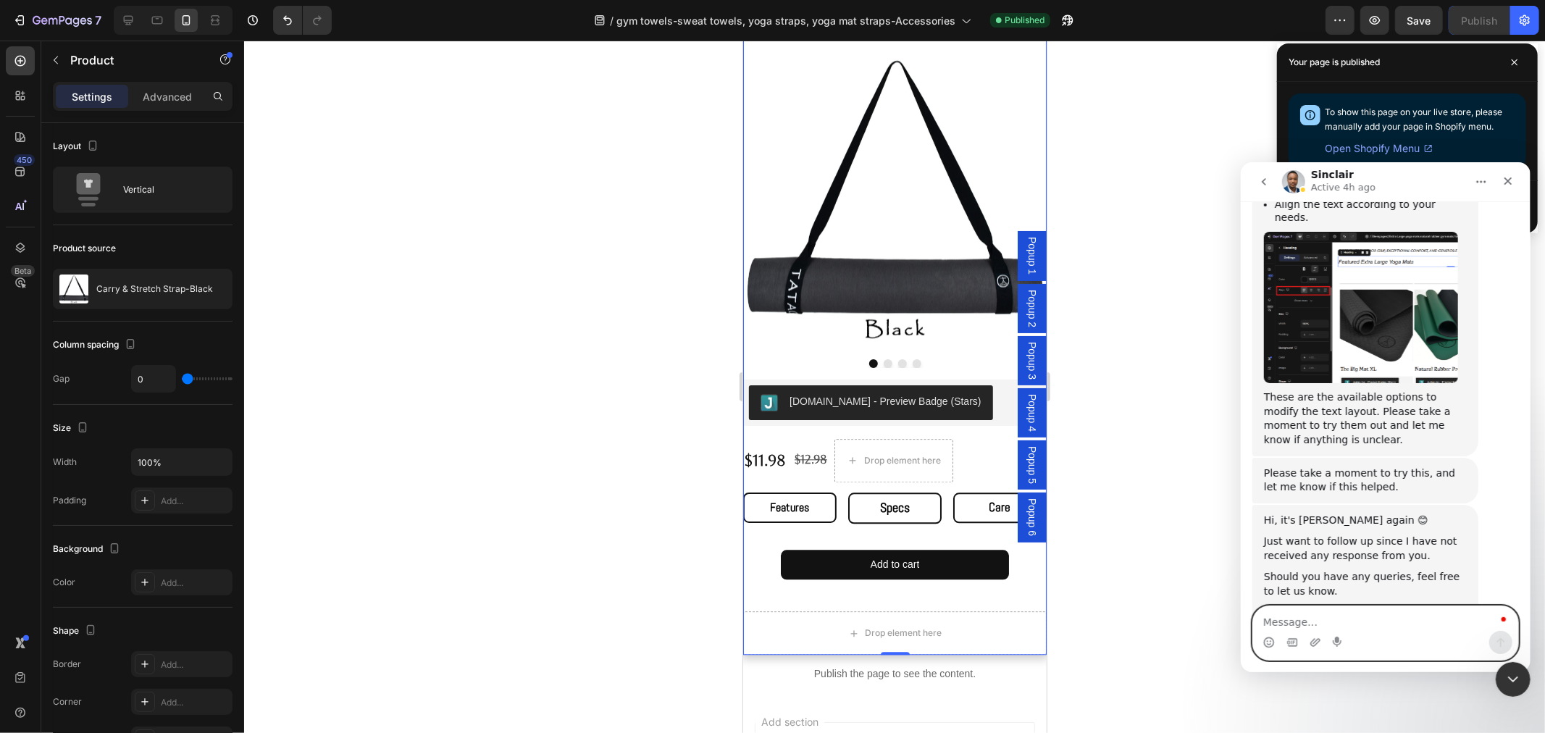
scroll to position [3748, 0]
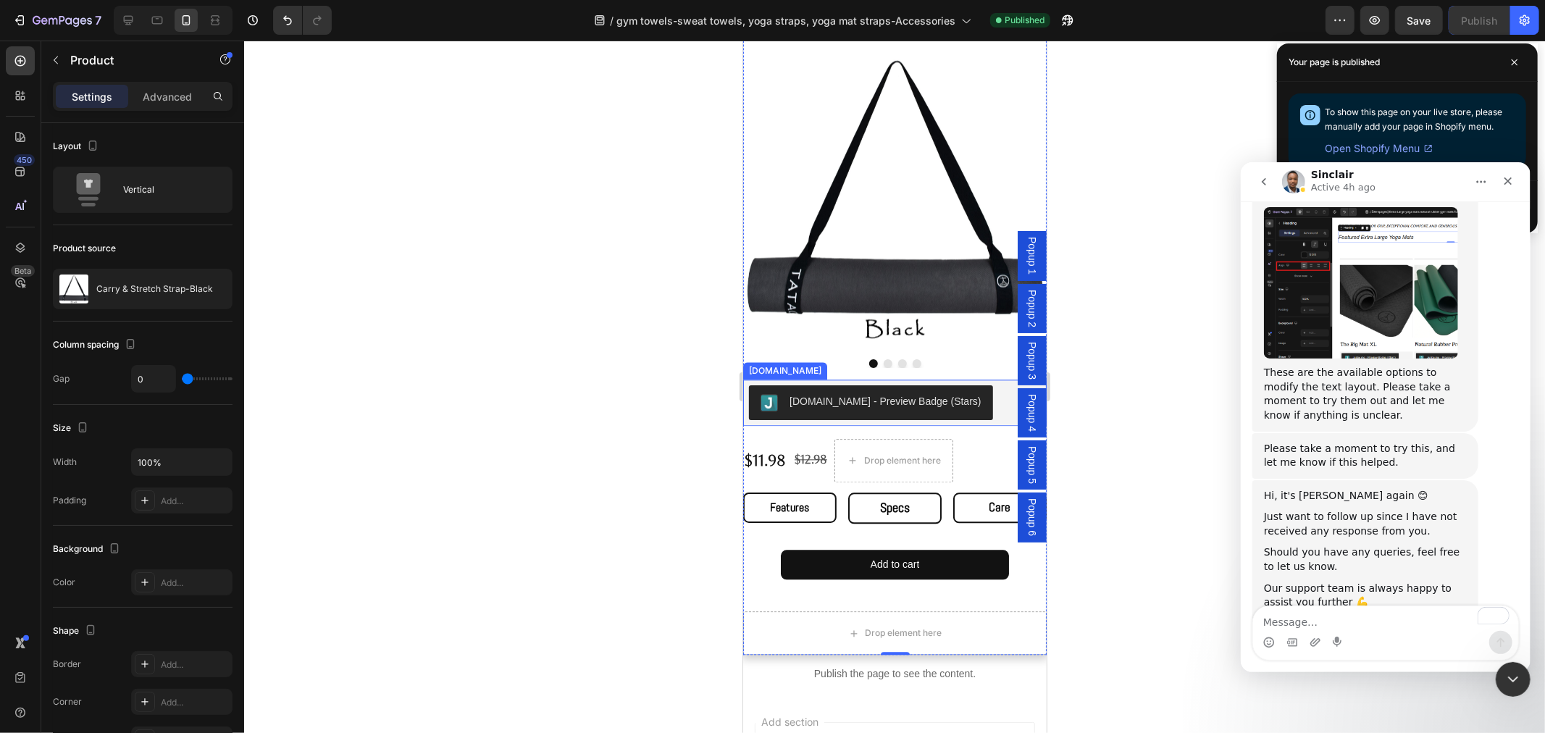
click at [821, 395] on div "[DOMAIN_NAME] - Preview Badge (Stars)" at bounding box center [893, 402] width 303 height 46
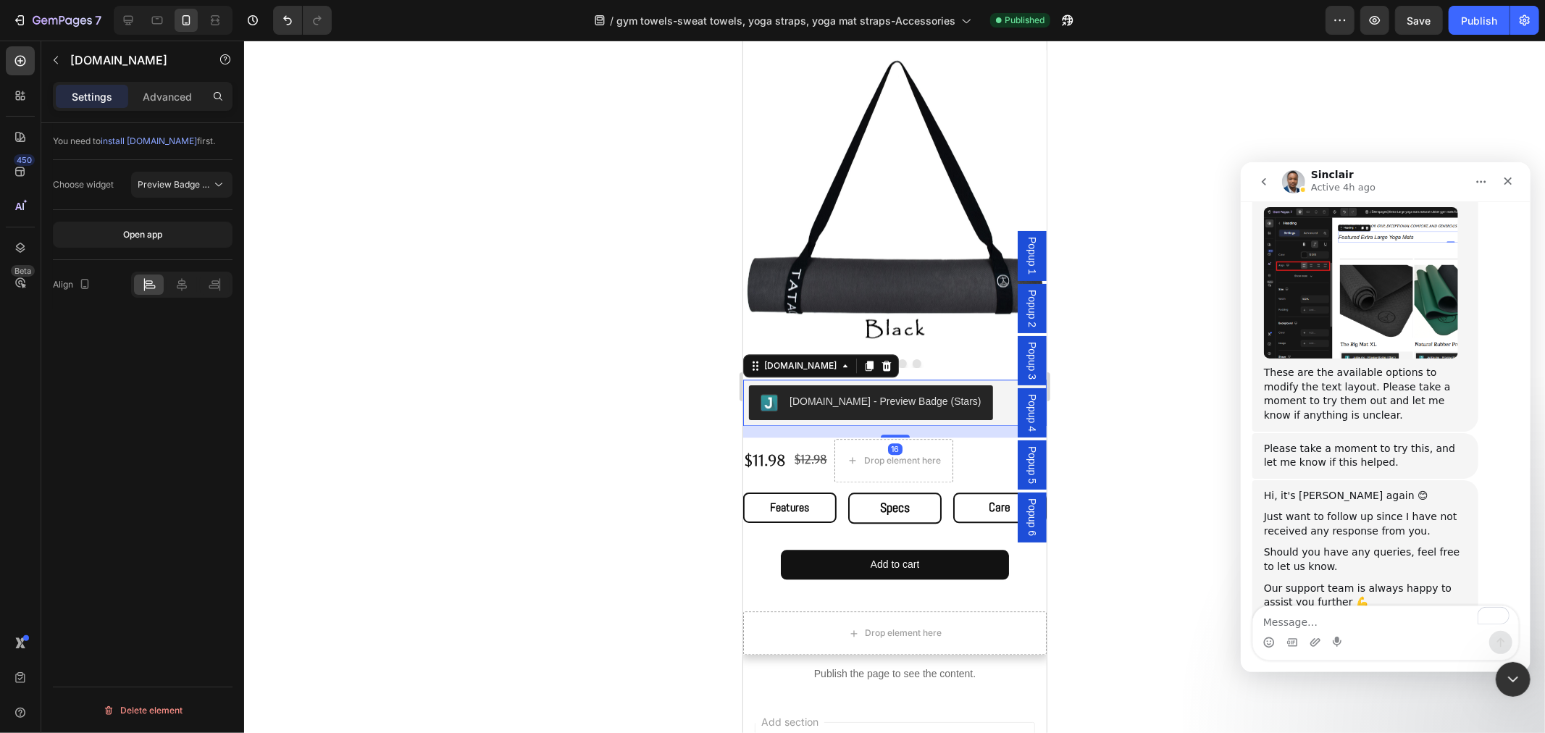
click at [888, 393] on div "[DOMAIN_NAME] - Preview Badge (Stars)" at bounding box center [885, 400] width 192 height 15
click at [147, 98] on p "Advanced" at bounding box center [167, 96] width 49 height 15
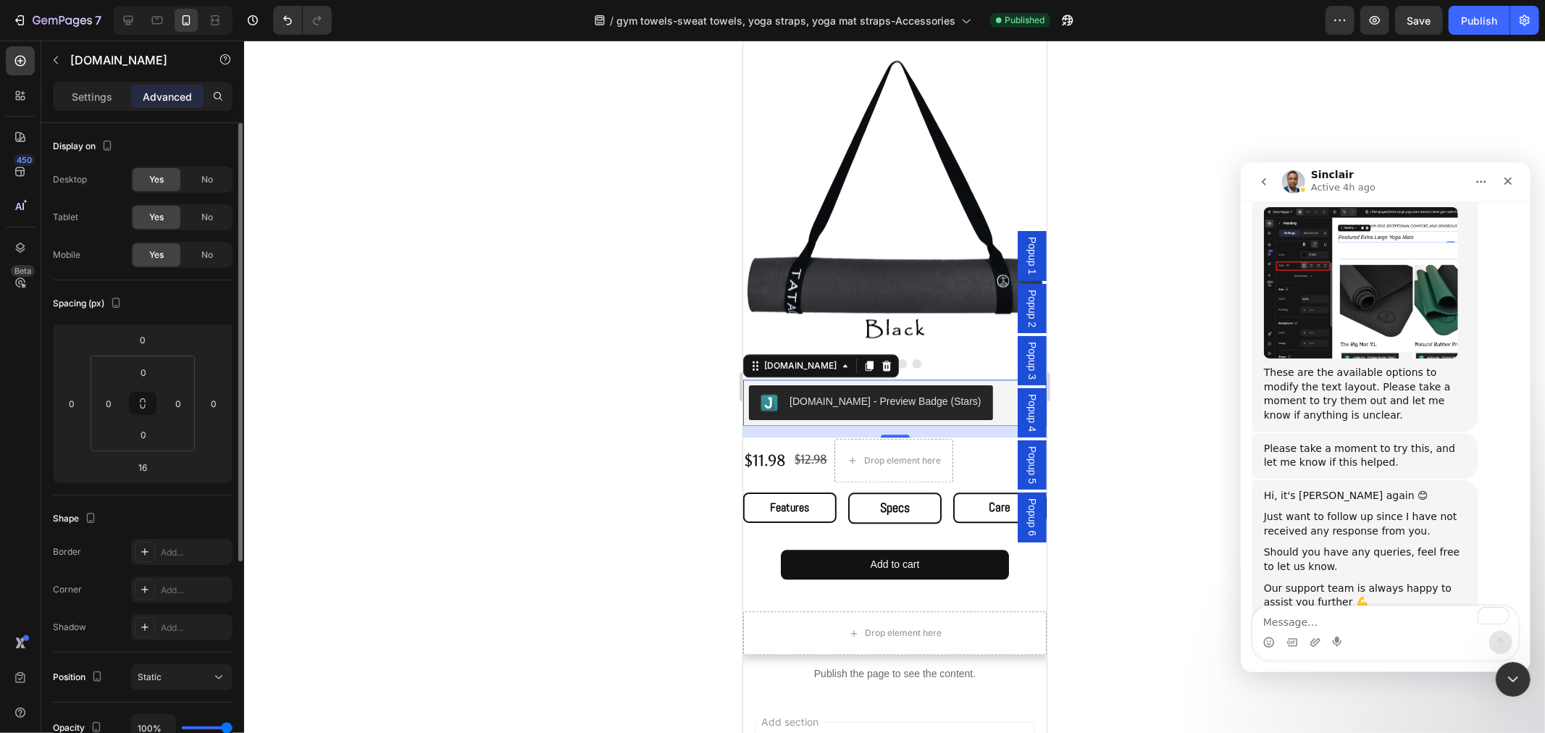
scroll to position [315, 0]
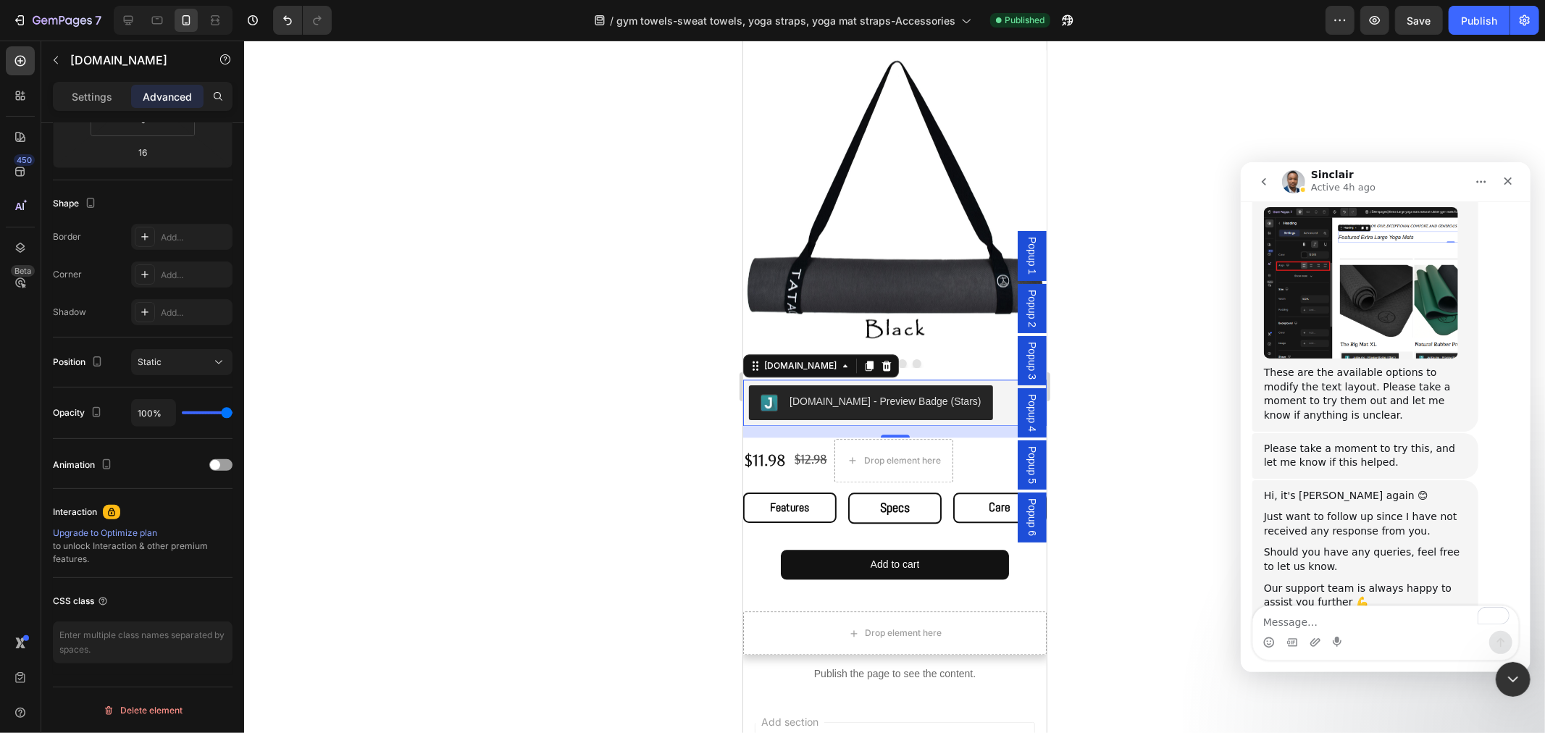
click at [0, 0] on img at bounding box center [0, 0] width 0 height 0
paste textarea "[URL][DOMAIN_NAME]"
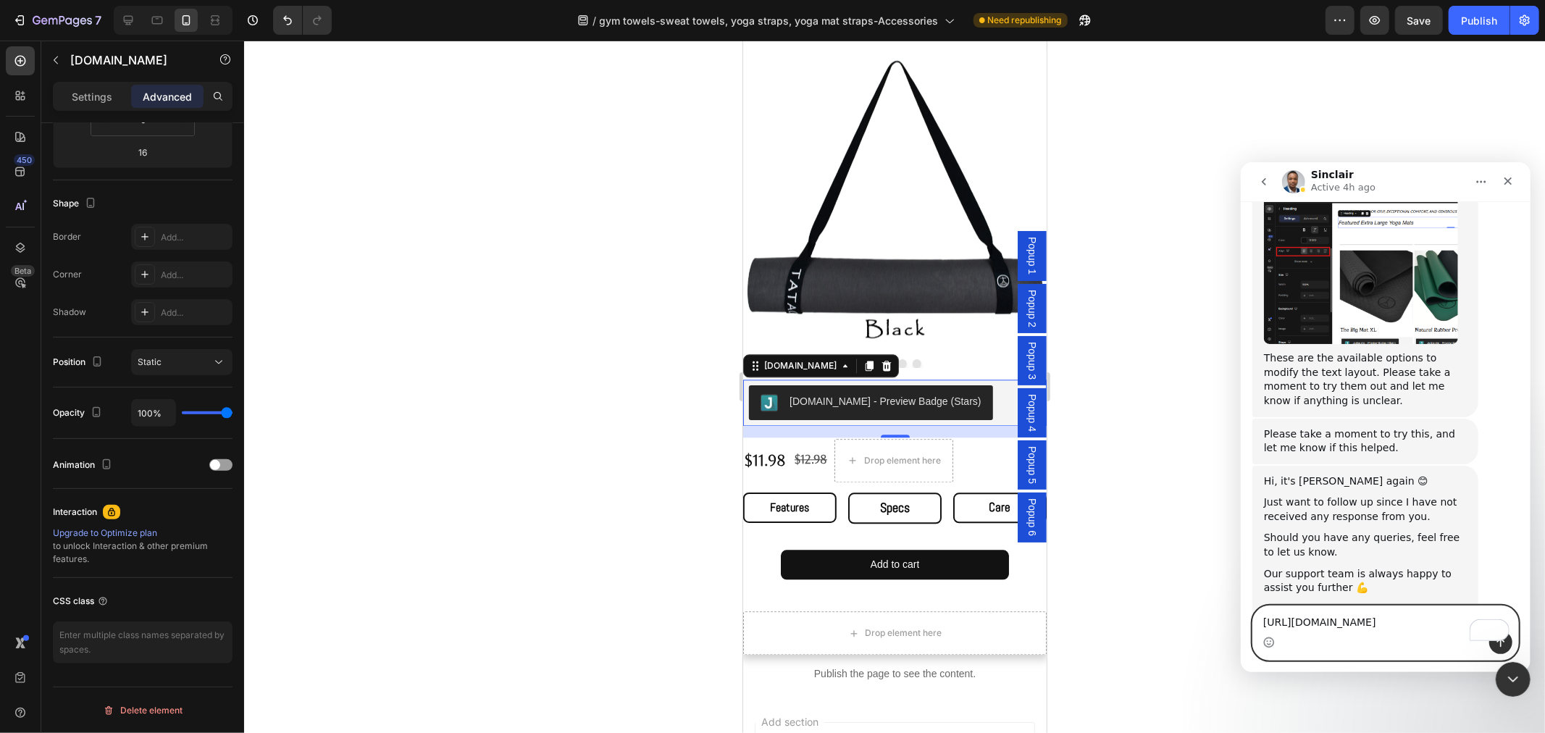
type textarea "[URL][DOMAIN_NAME]"
click at [1498, 640] on icon "Send a message…" at bounding box center [1500, 641] width 8 height 9
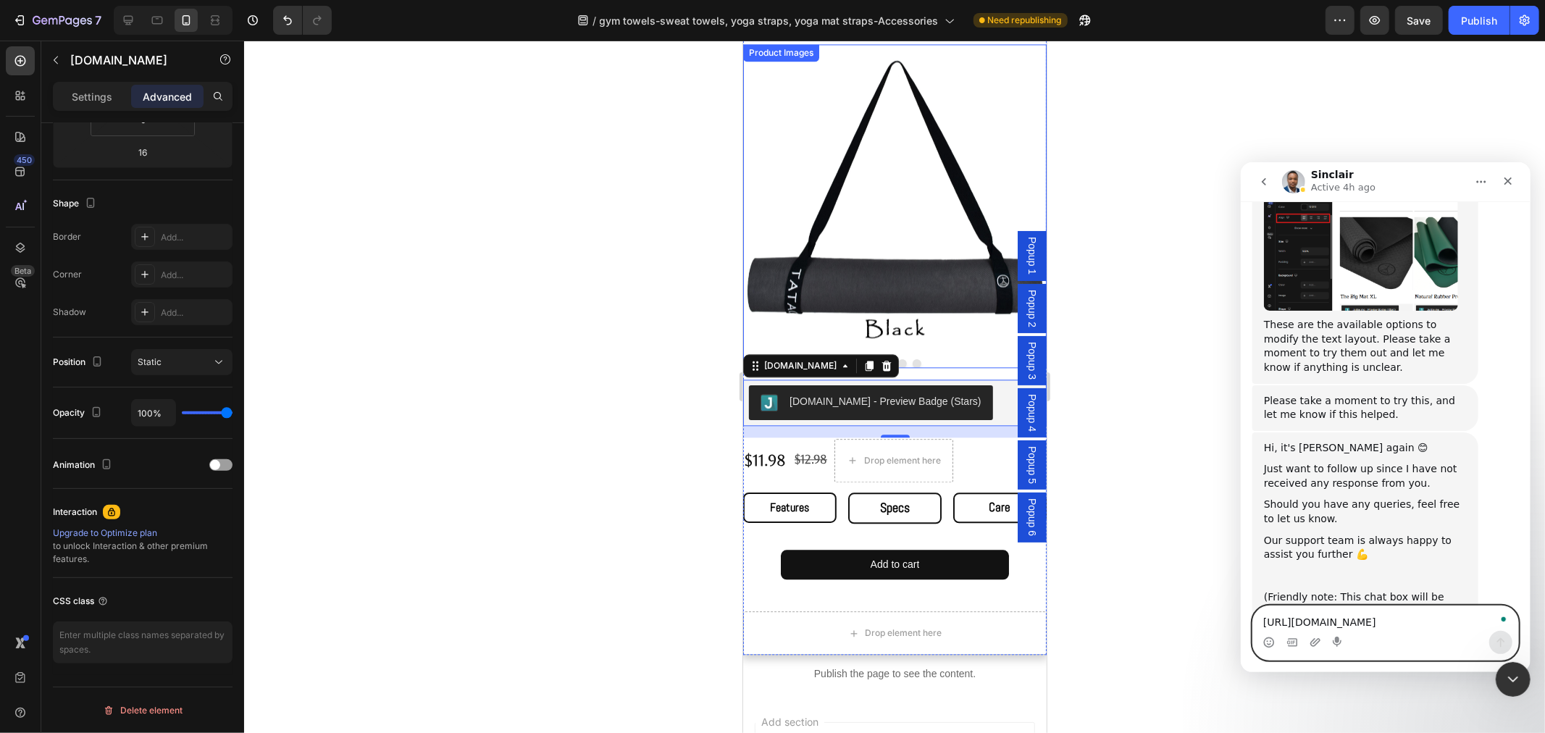
scroll to position [3795, 0]
